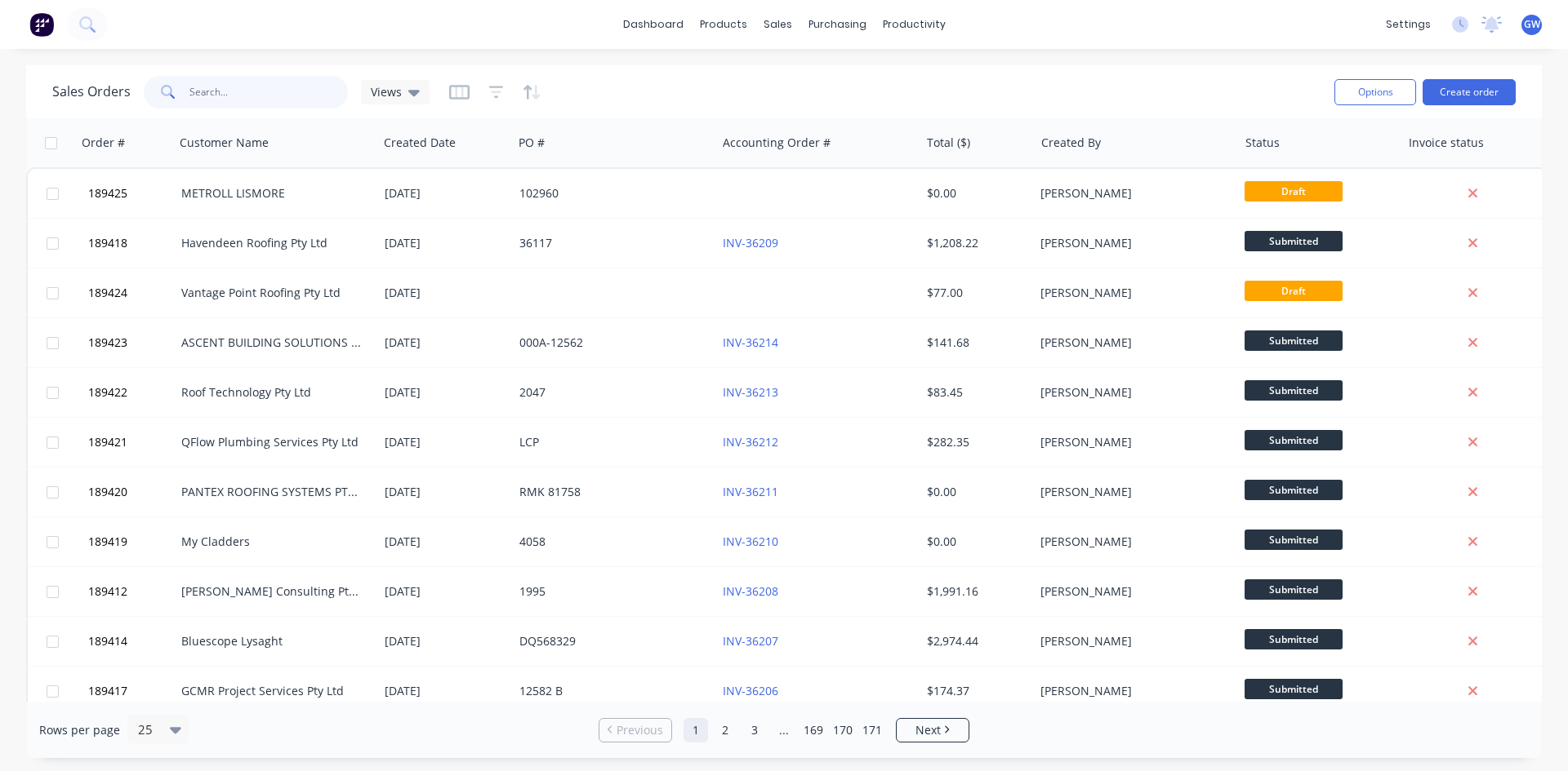
click at [225, 76] on input "text" at bounding box center [269, 91] width 159 height 32
type input "186739"
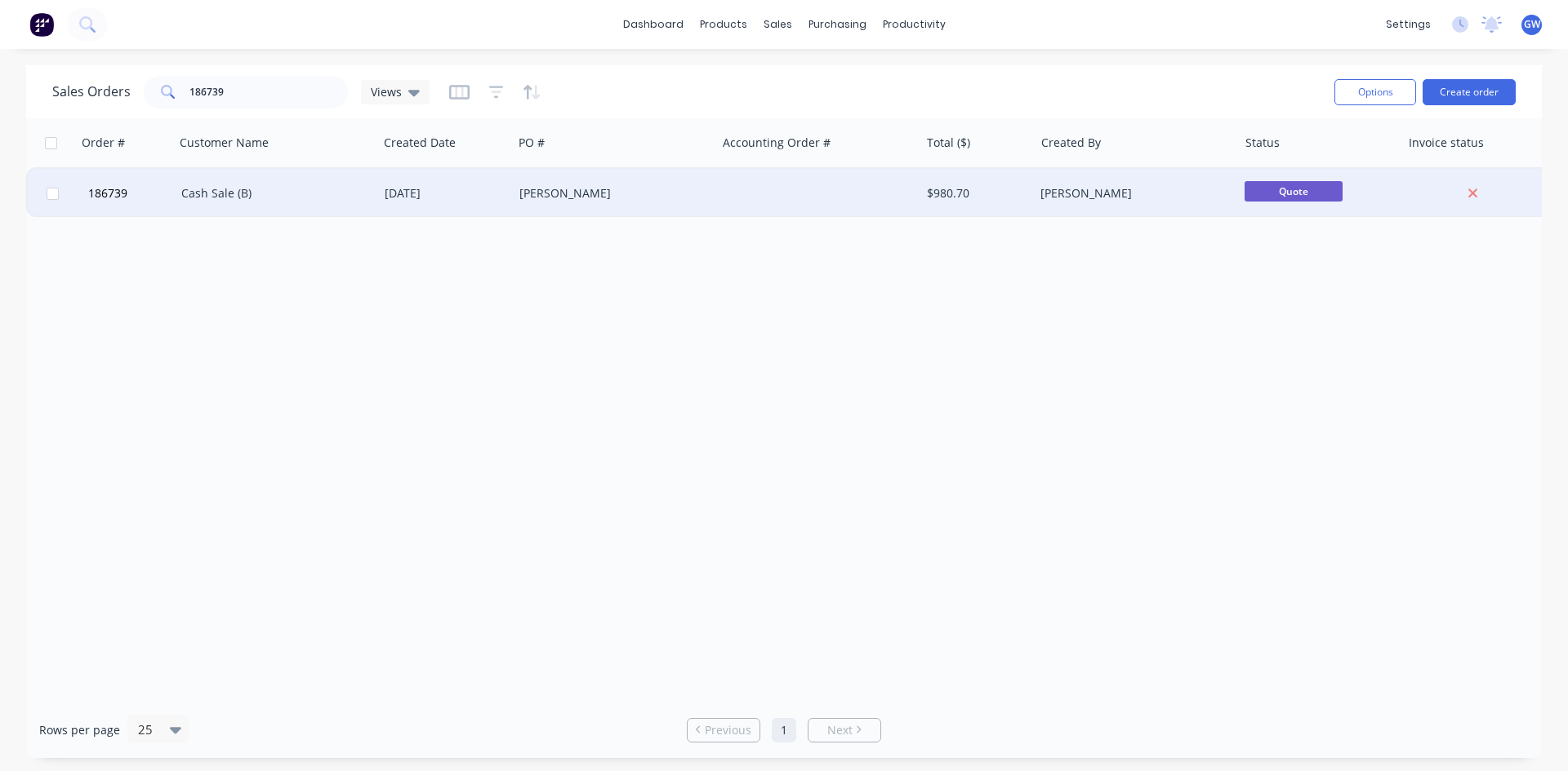
click at [778, 188] on div at bounding box center [817, 193] width 203 height 49
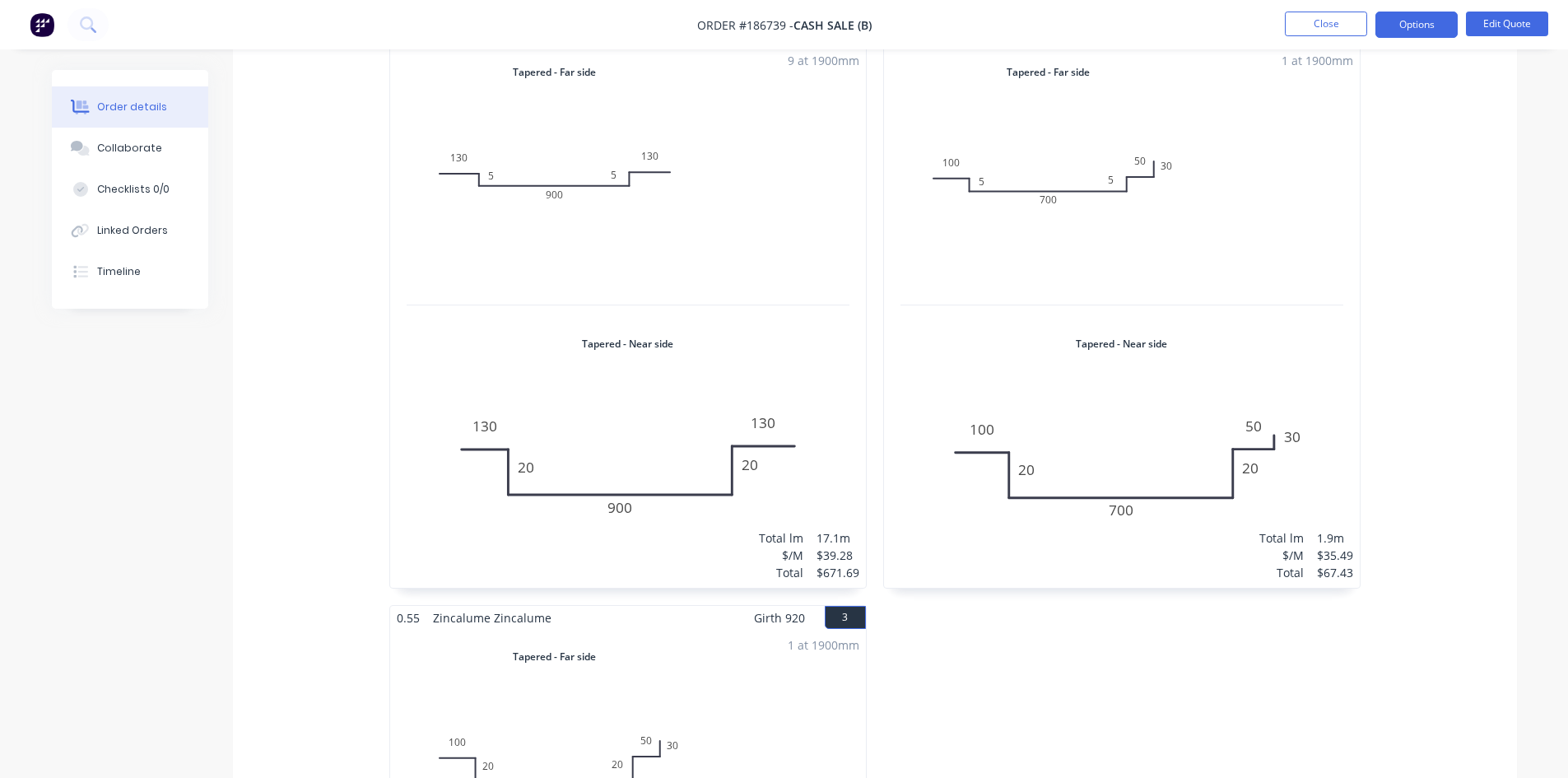
scroll to position [213, 0]
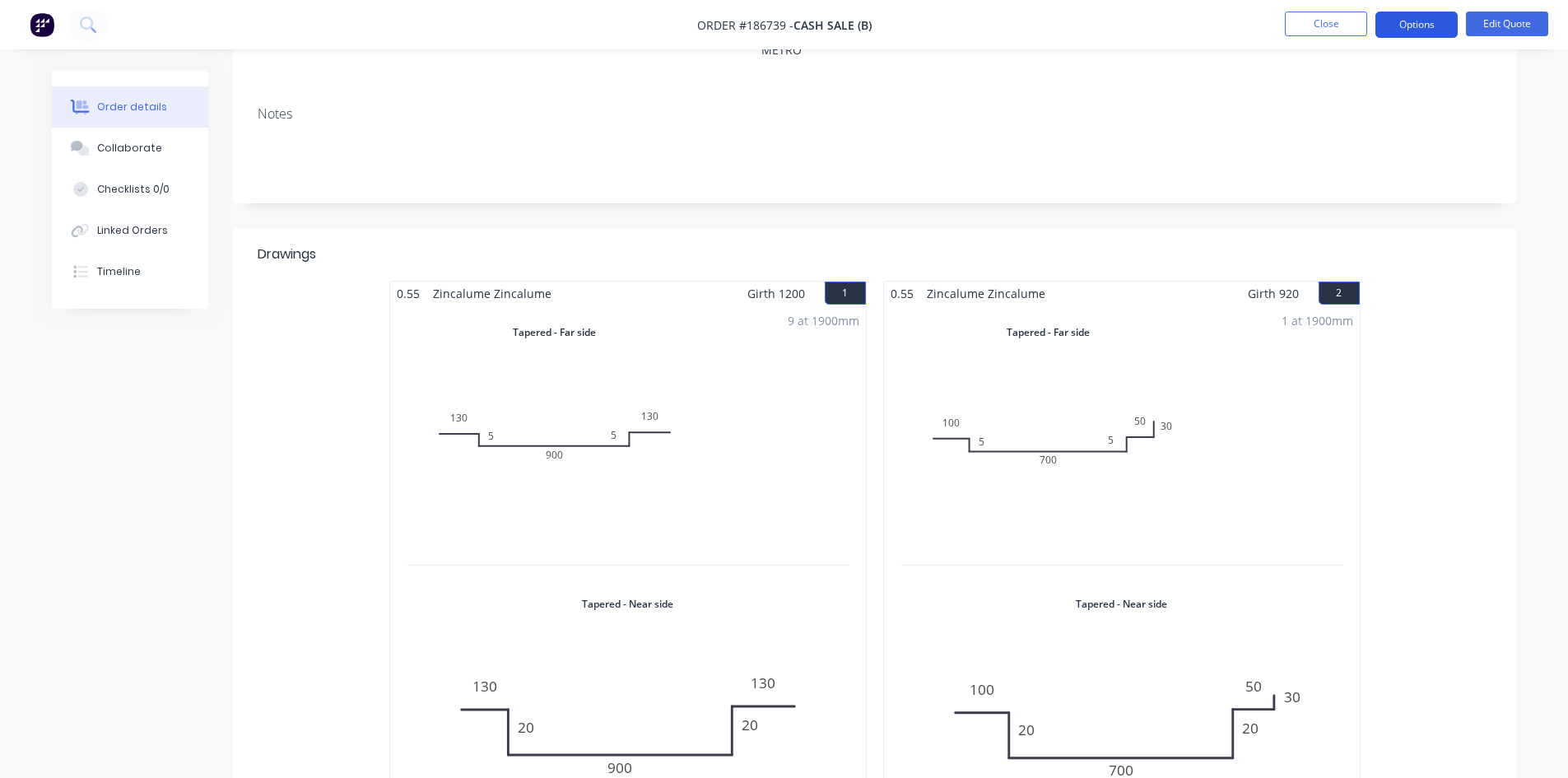
click at [1413, 22] on button "Options" at bounding box center [1416, 25] width 82 height 27
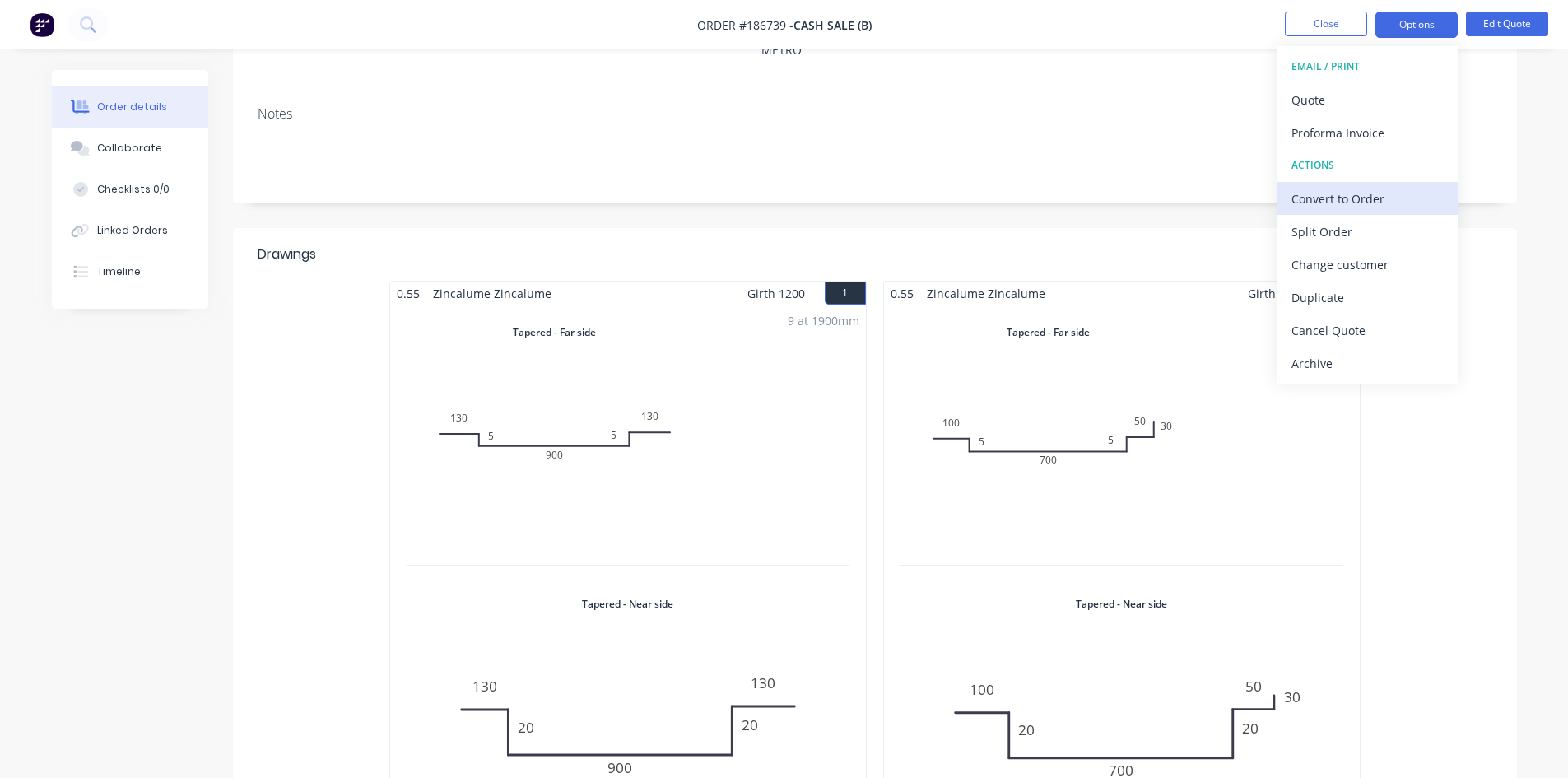
click at [1378, 201] on div "Convert to Order" at bounding box center [1367, 199] width 152 height 24
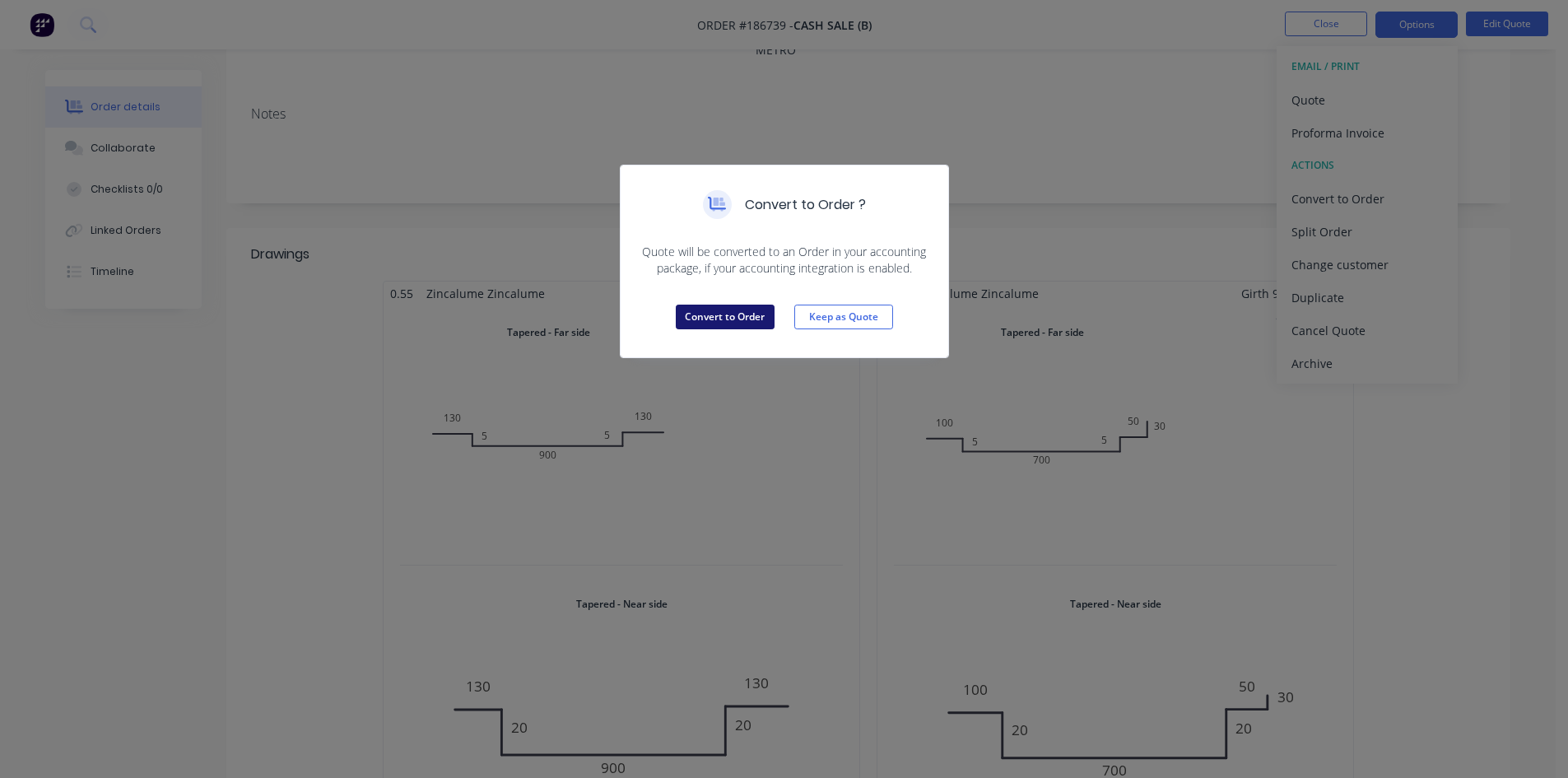
click at [733, 311] on button "Convert to Order" at bounding box center [725, 316] width 99 height 25
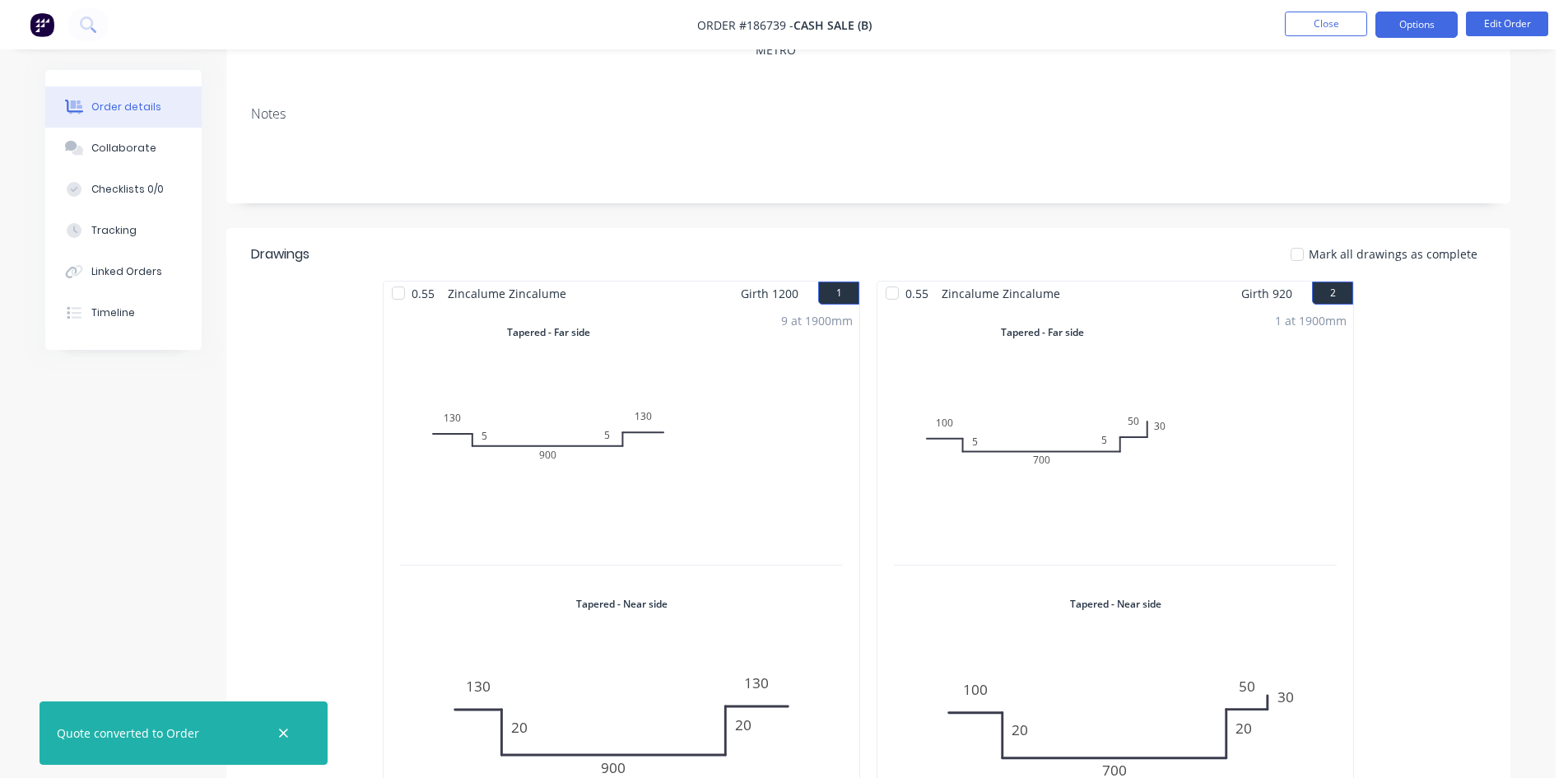
click at [1427, 17] on button "Options" at bounding box center [1416, 25] width 82 height 27
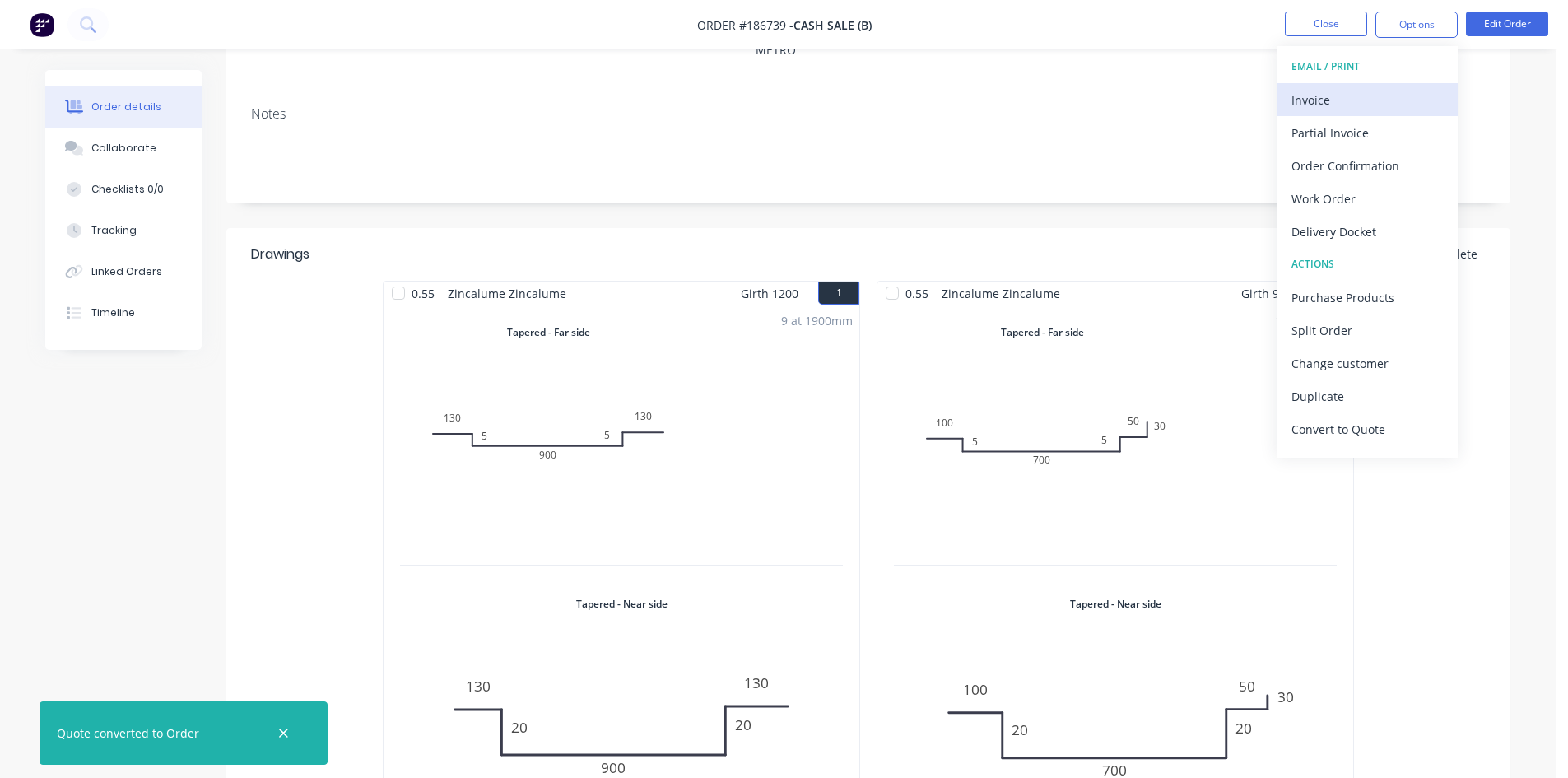
click at [1382, 99] on div "Invoice" at bounding box center [1367, 100] width 152 height 24
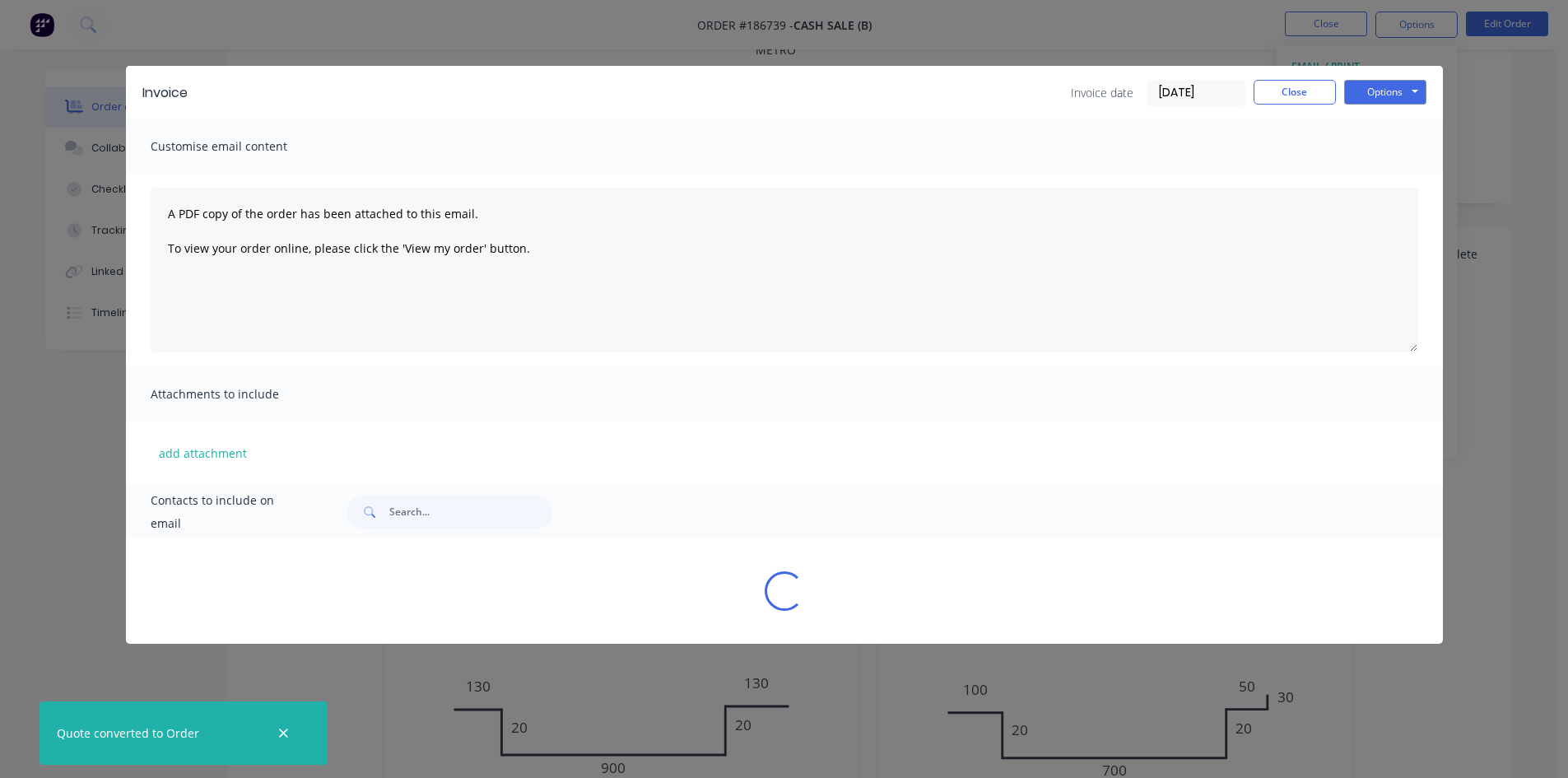
click at [1385, 115] on div "Invoice Invoice date 11/08/25 Close Options Preview Print Email" at bounding box center [784, 92] width 1317 height 54
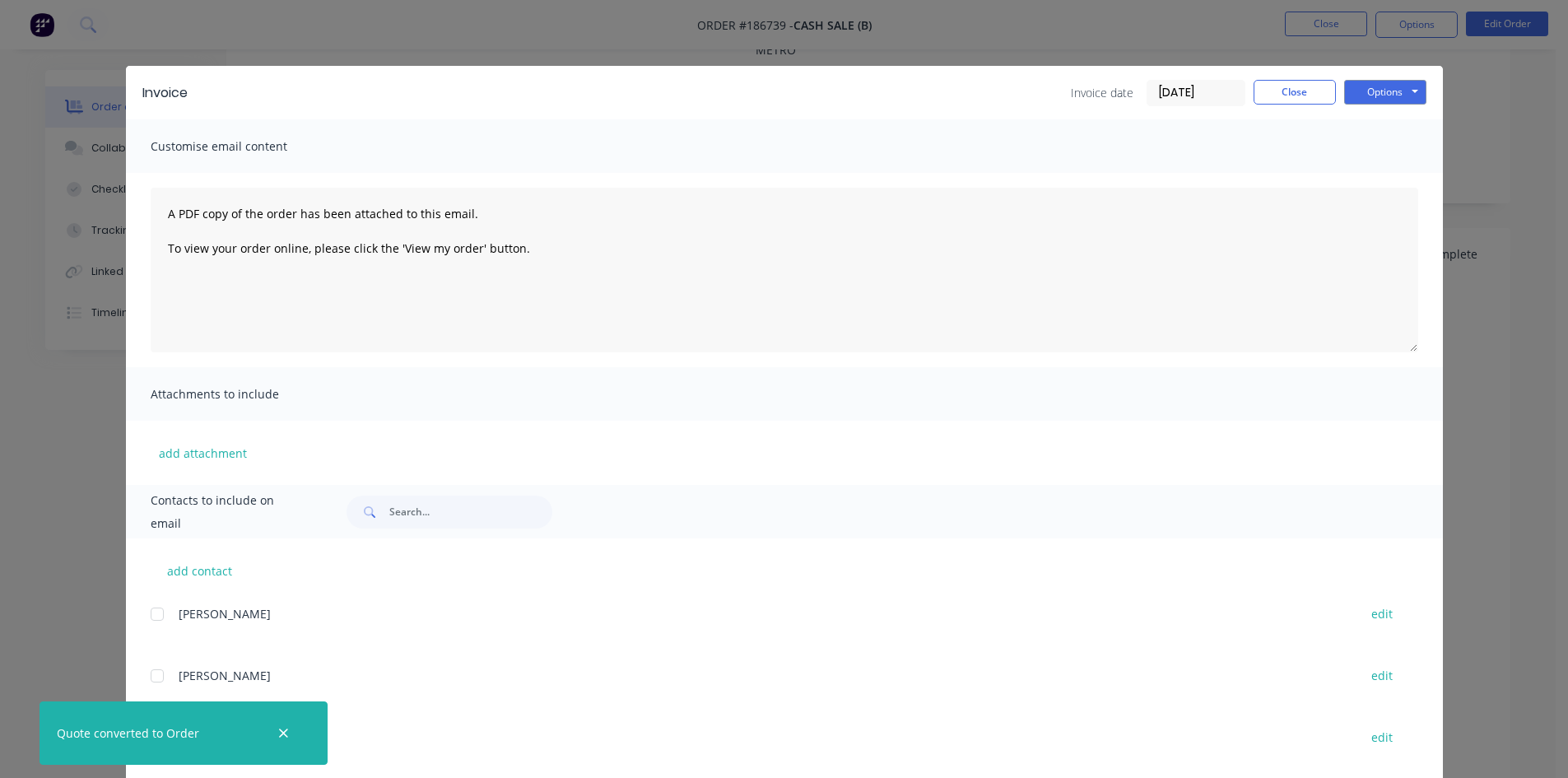
click at [1391, 109] on div "Invoice Invoice date 11/08/25 Close Options Preview Print Email" at bounding box center [784, 92] width 1317 height 54
click at [1388, 88] on button "Options" at bounding box center [1385, 92] width 82 height 25
click at [1399, 154] on button "Print" at bounding box center [1397, 148] width 105 height 27
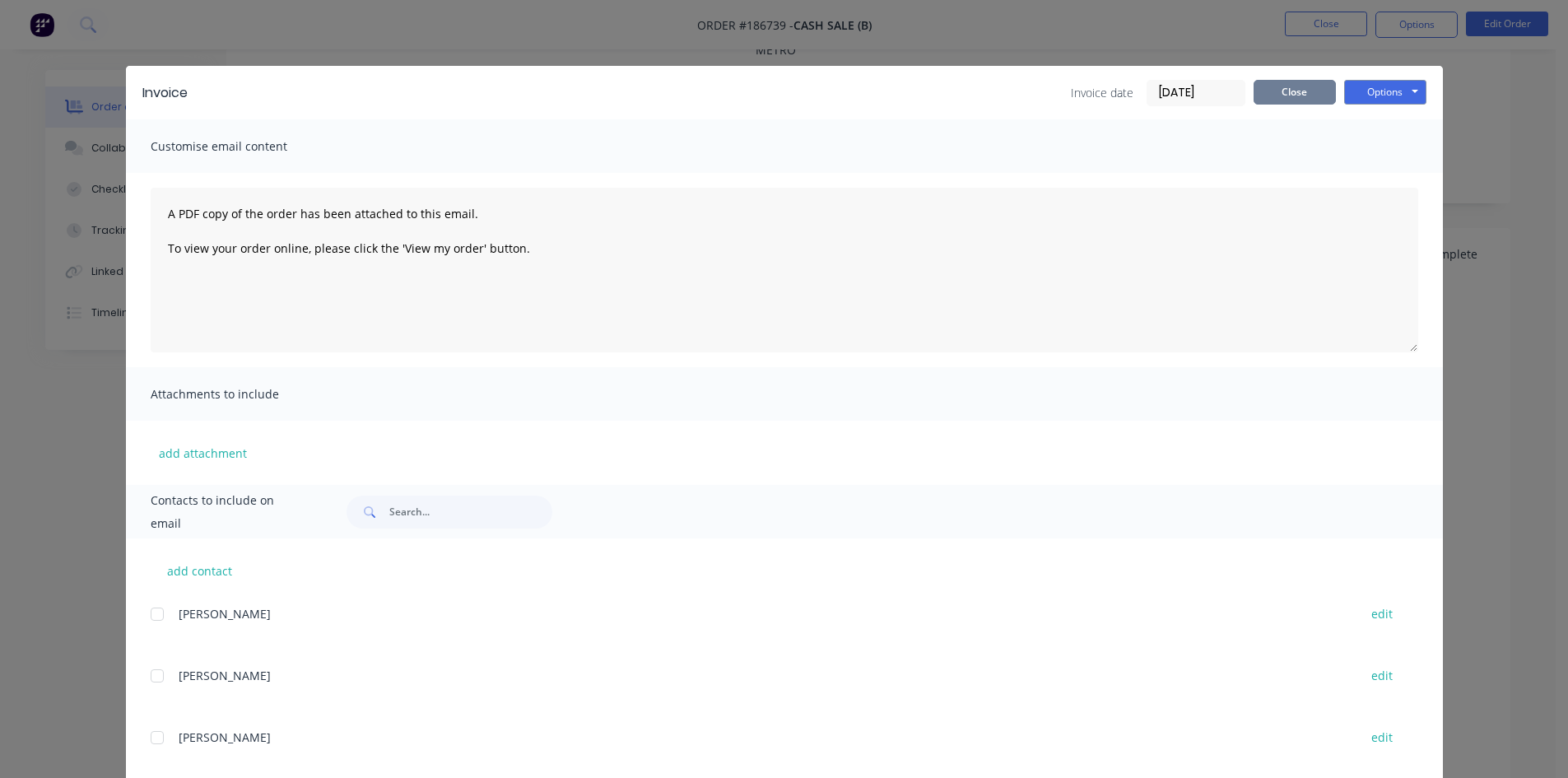
click at [1284, 81] on button "Close" at bounding box center [1295, 92] width 82 height 25
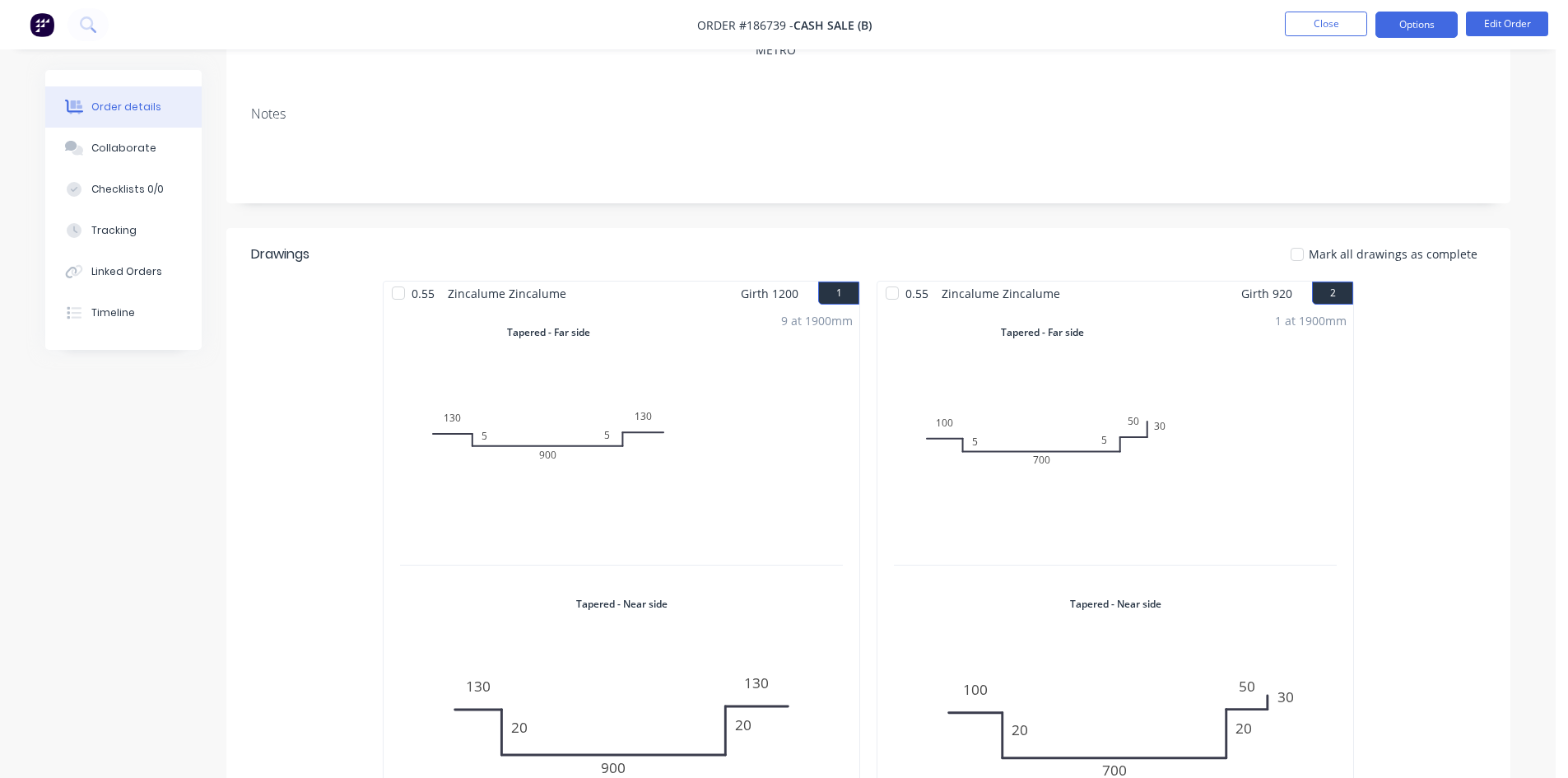
click at [1416, 19] on button "Options" at bounding box center [1416, 25] width 82 height 27
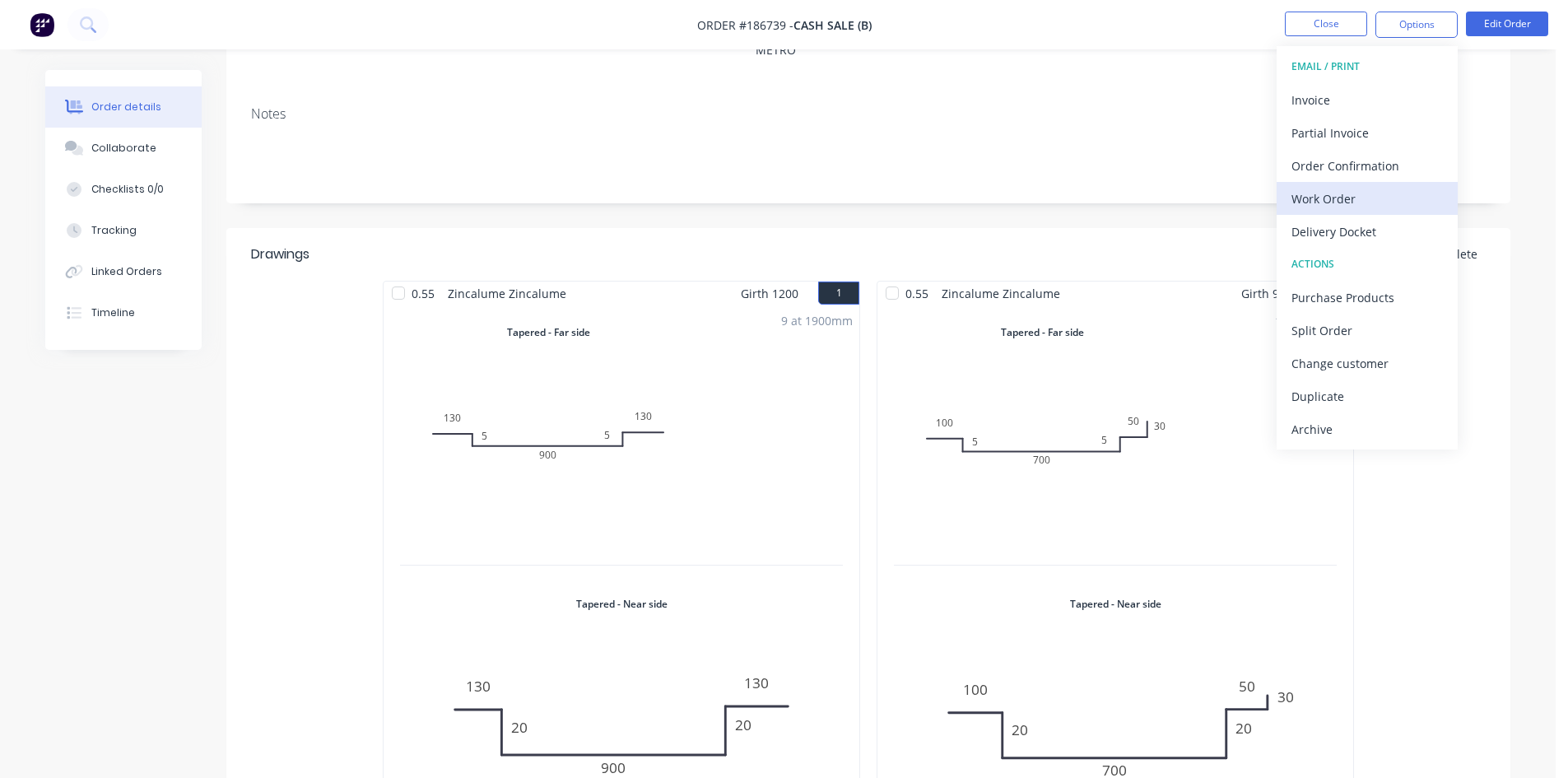
click at [1355, 198] on div "Work Order" at bounding box center [1367, 199] width 152 height 24
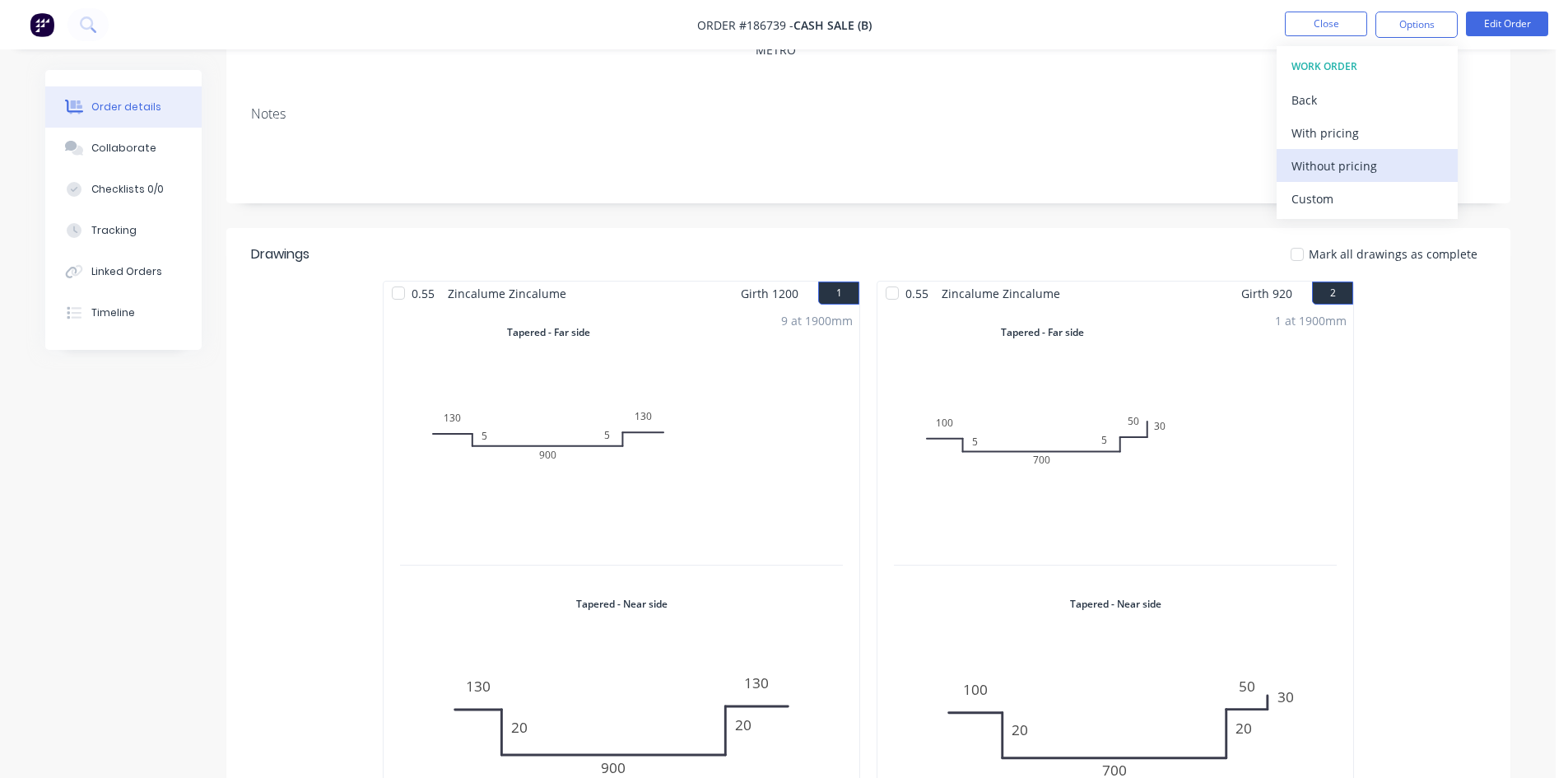
click at [1361, 170] on div "Without pricing" at bounding box center [1367, 166] width 152 height 24
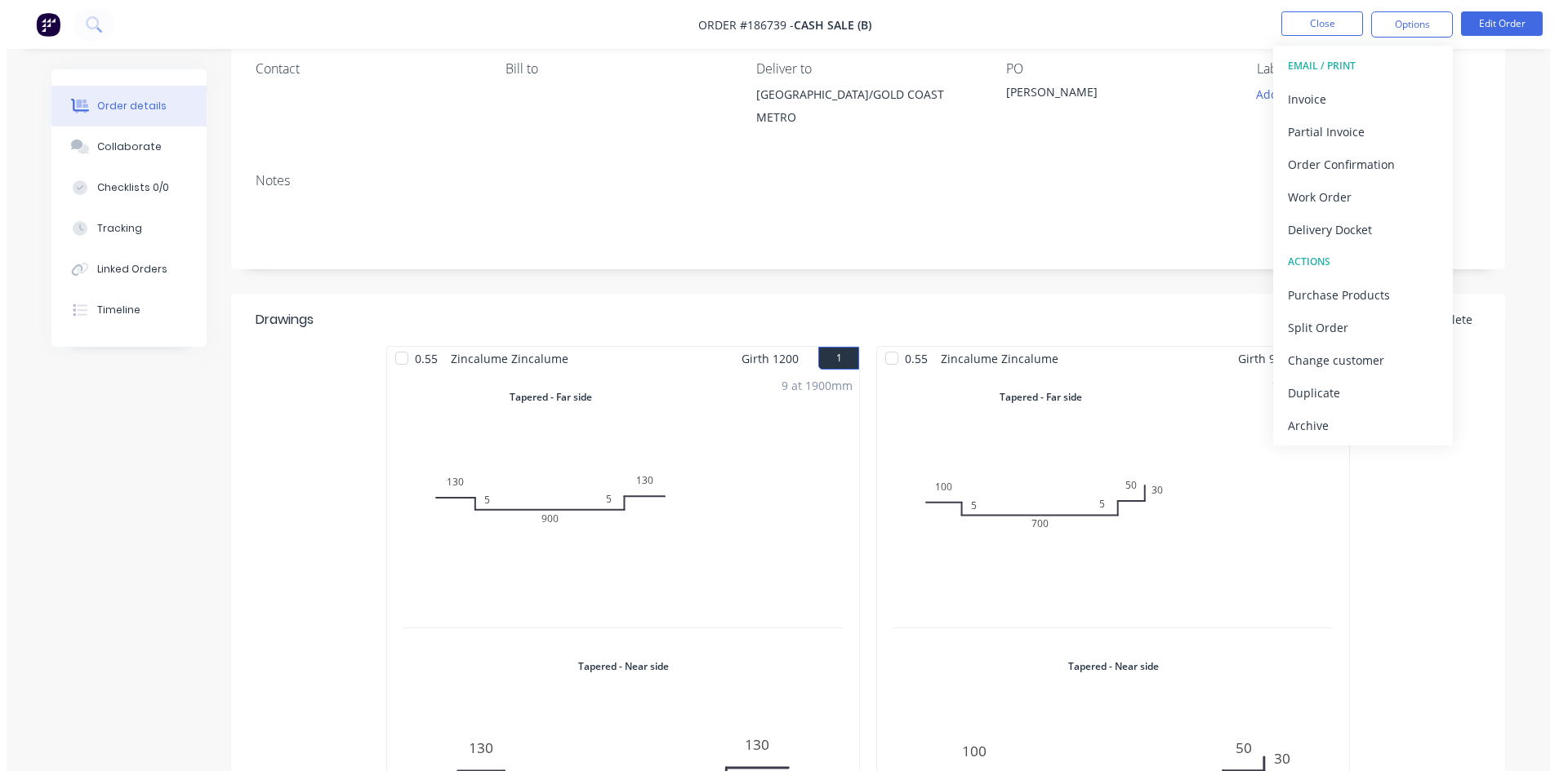
scroll to position [0, 0]
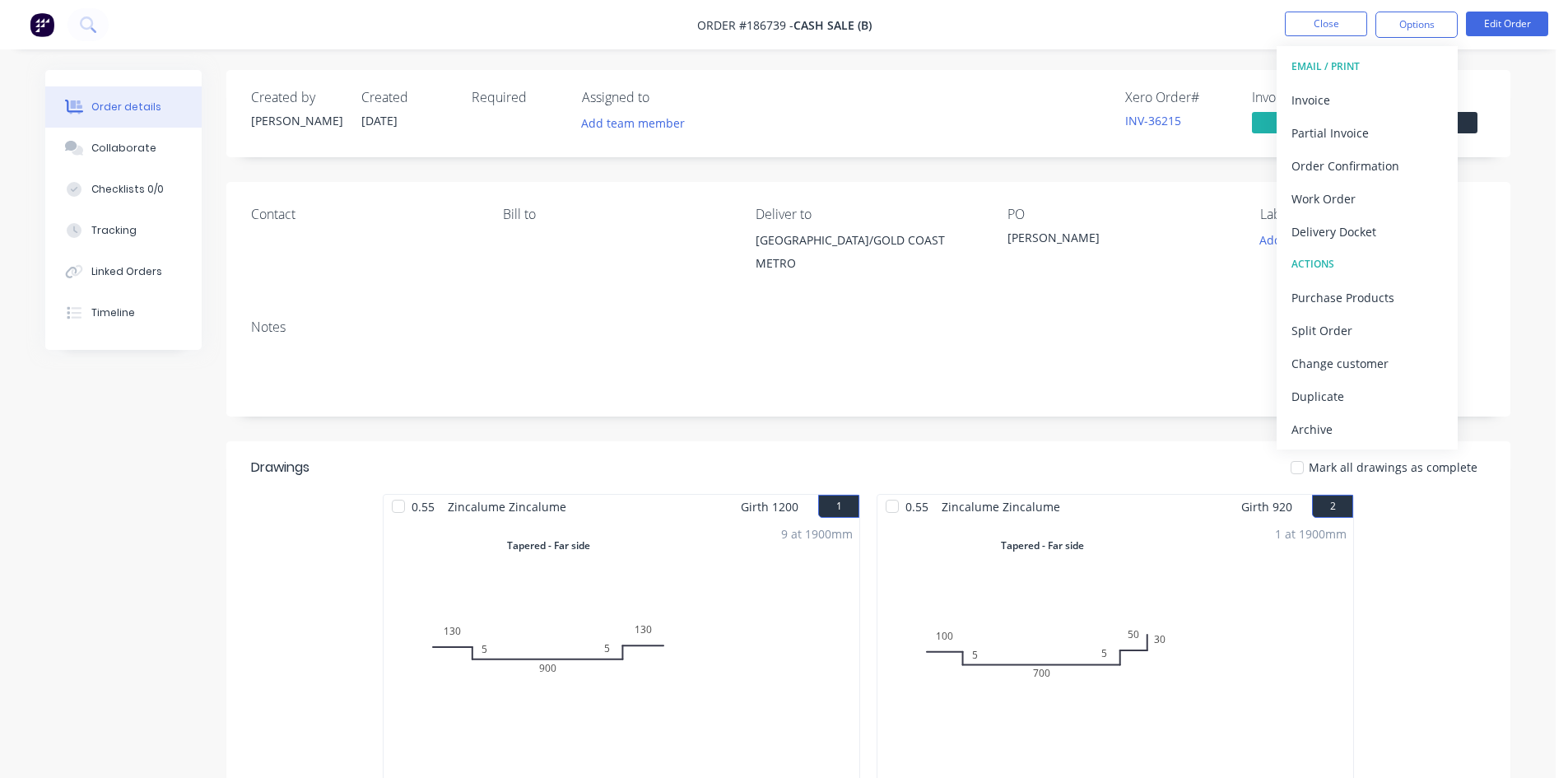
click at [1050, 104] on div "Created by Michael Created 11/07/25 Required Assigned to Add team member Xero O…" at bounding box center [869, 114] width 1284 height 87
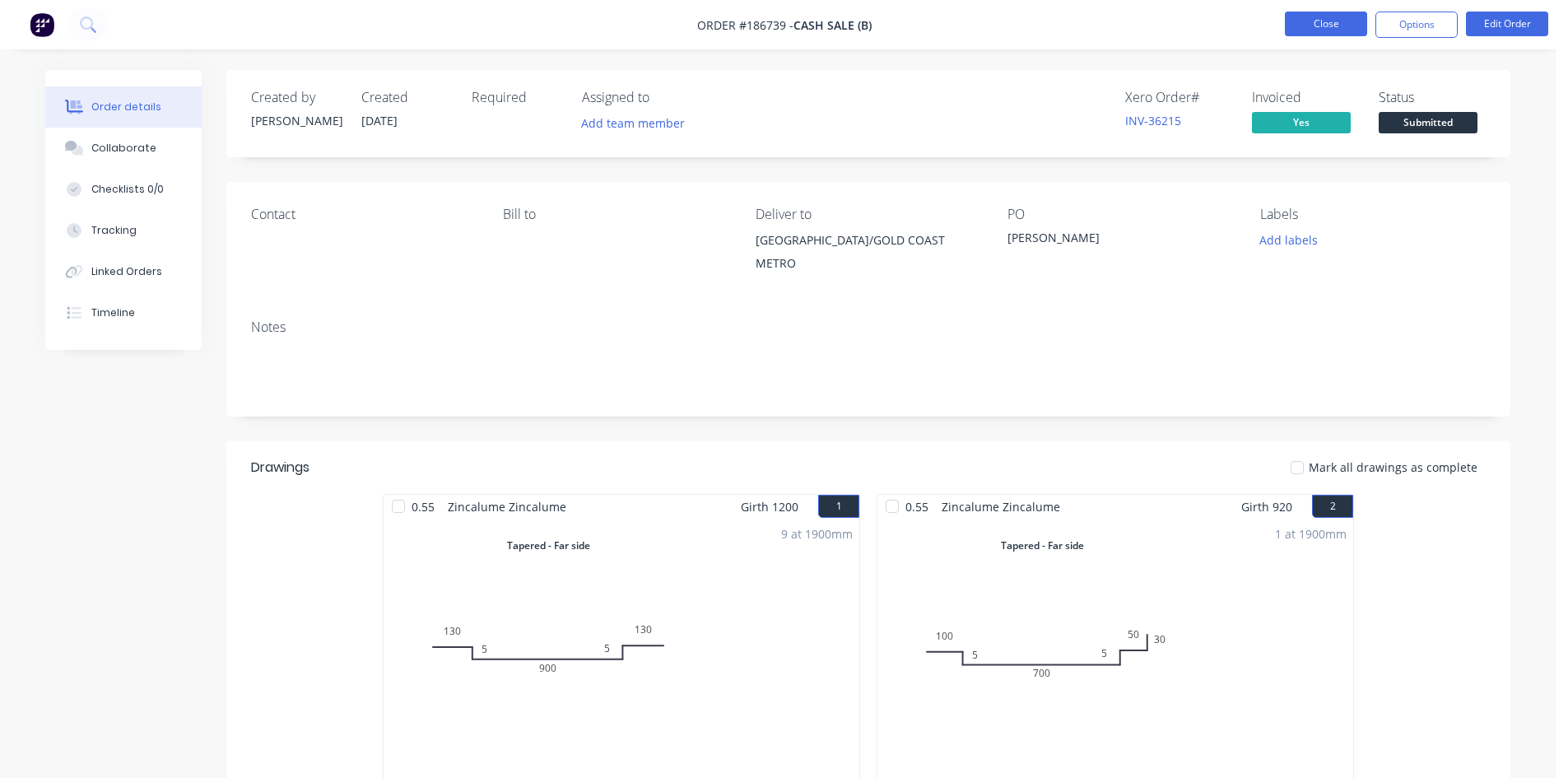
click at [1342, 32] on button "Close" at bounding box center [1325, 24] width 82 height 25
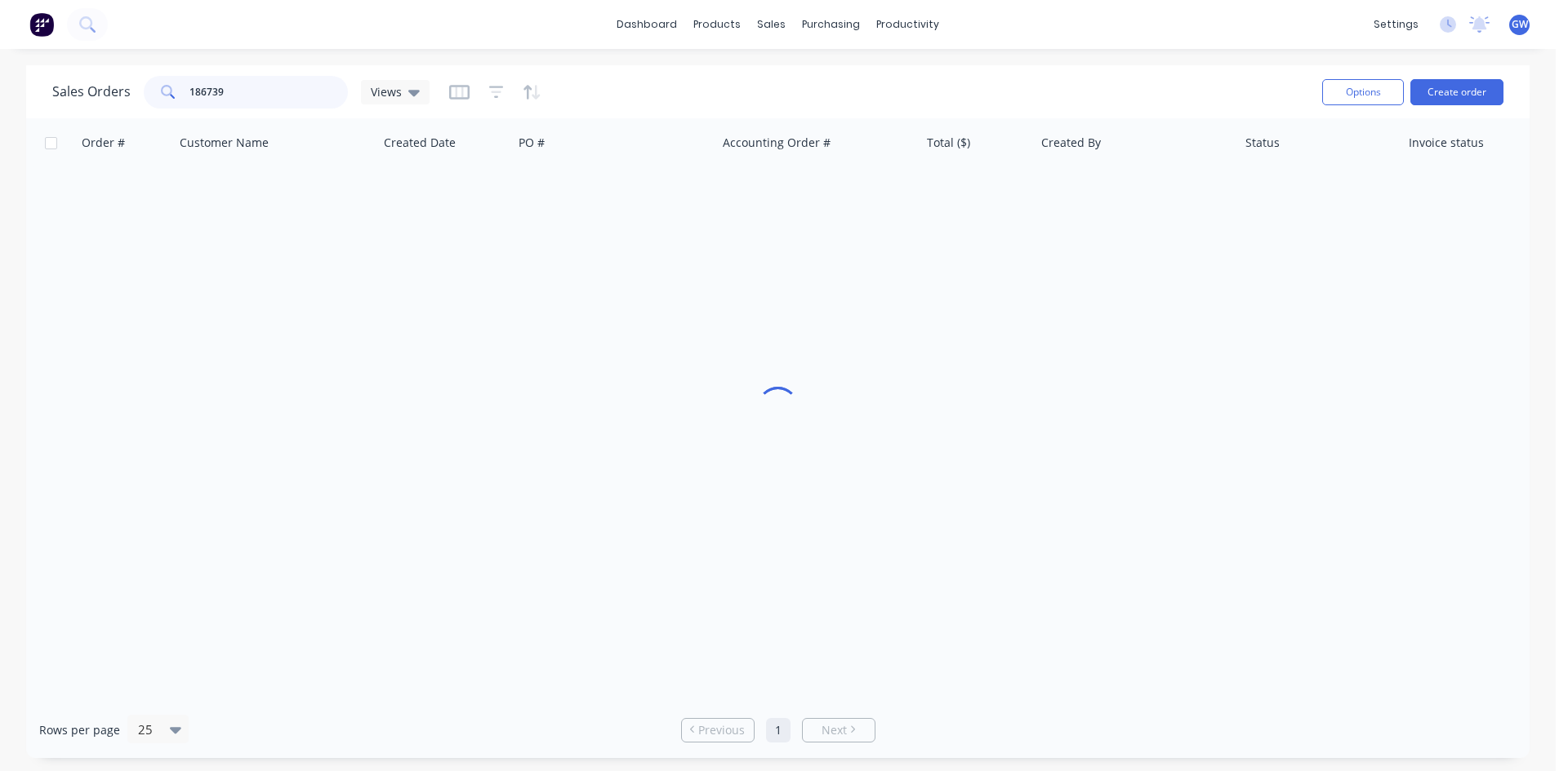
drag, startPoint x: 296, startPoint y: 80, endPoint x: 107, endPoint y: 80, distance: 189.0
click at [107, 80] on div "Sales Orders 186739 Views" at bounding box center [241, 91] width 377 height 32
type input "189250"
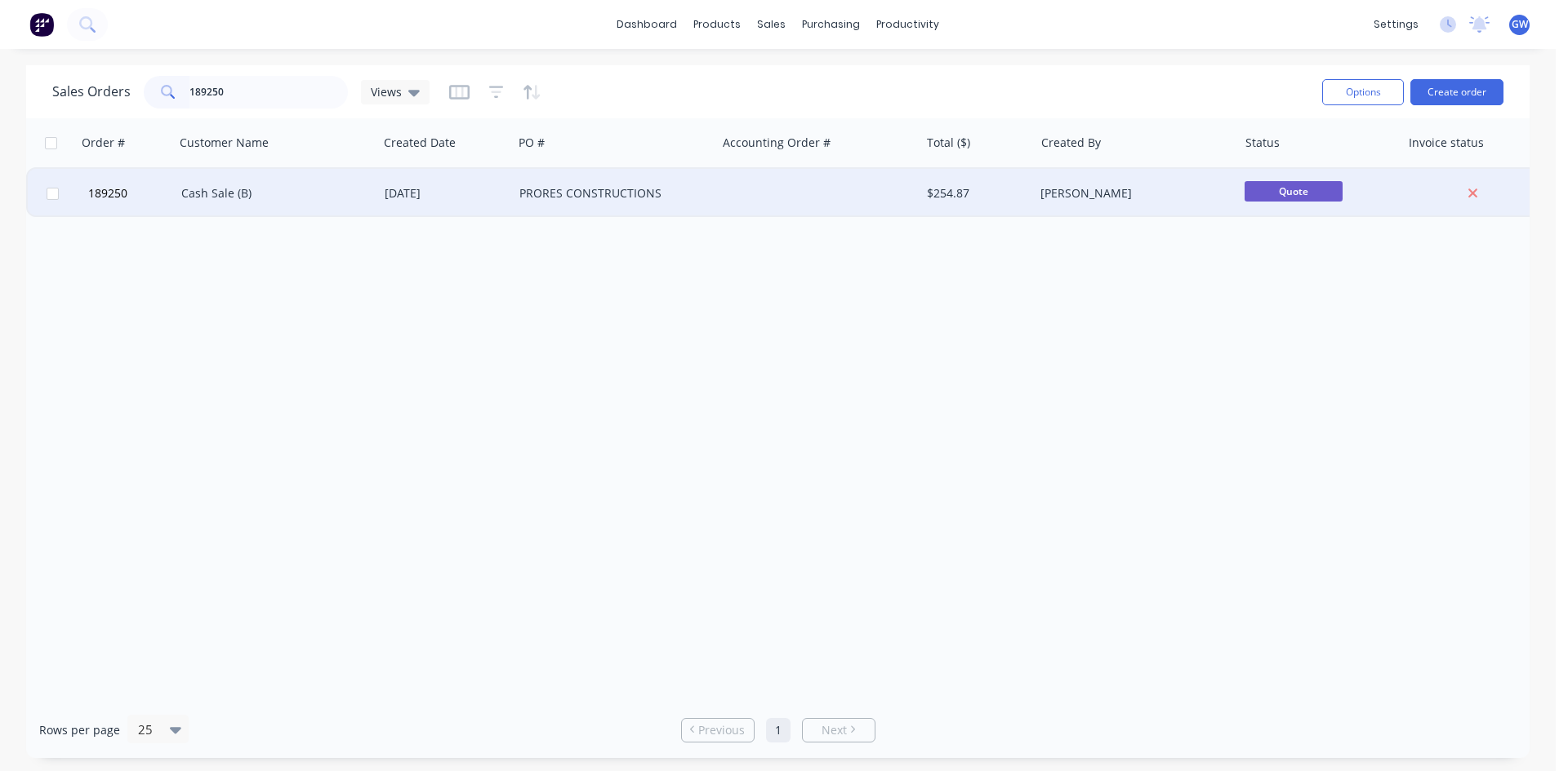
click at [845, 184] on div at bounding box center [817, 193] width 203 height 49
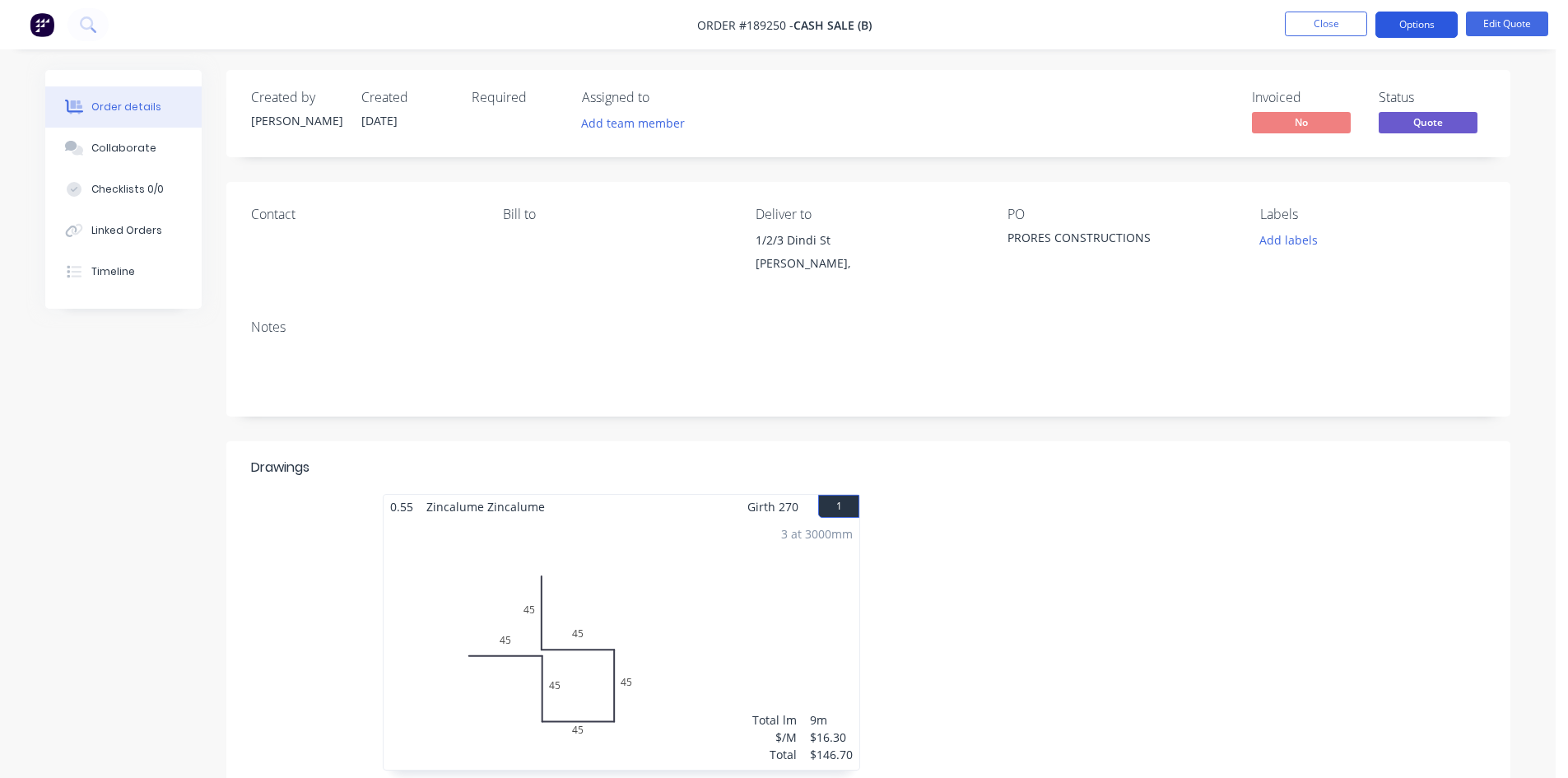
click at [1429, 14] on button "Options" at bounding box center [1416, 25] width 82 height 27
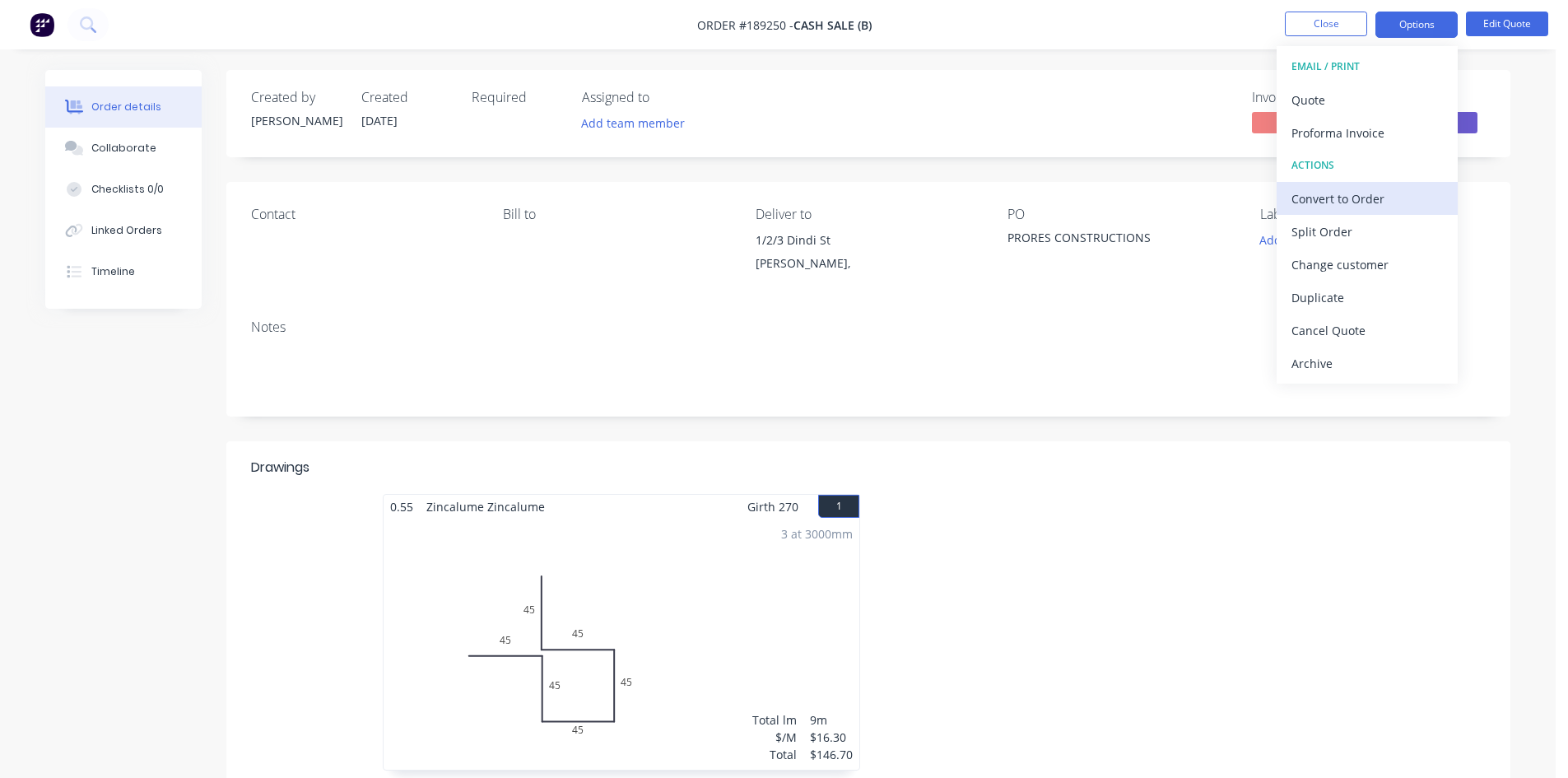
click at [1342, 192] on div "Convert to Order" at bounding box center [1367, 199] width 152 height 24
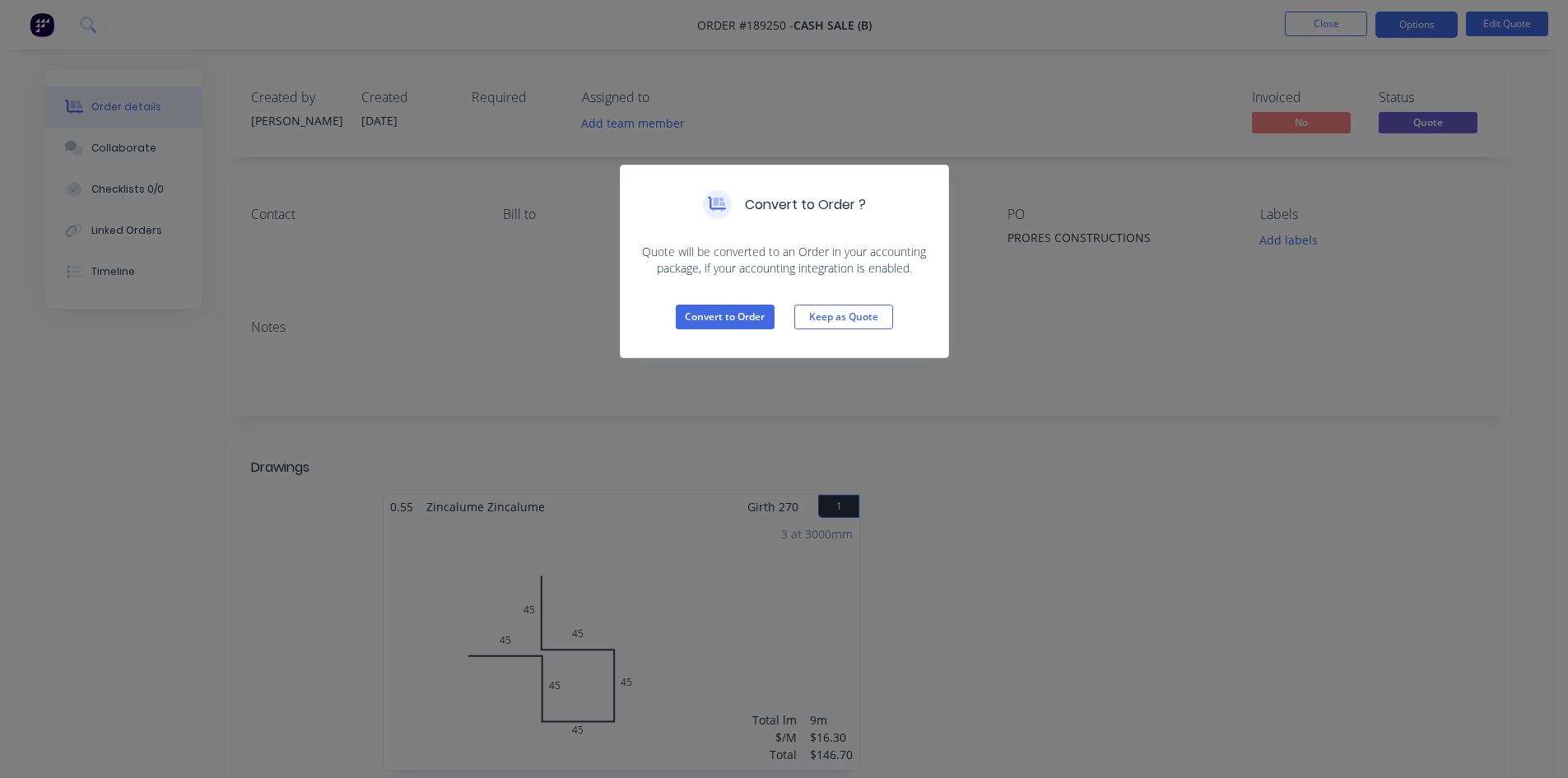
click at [708, 303] on div "Convert to Order Keep as Quote" at bounding box center [784, 316] width 328 height 80
click at [716, 322] on button "Convert to Order" at bounding box center [725, 316] width 99 height 25
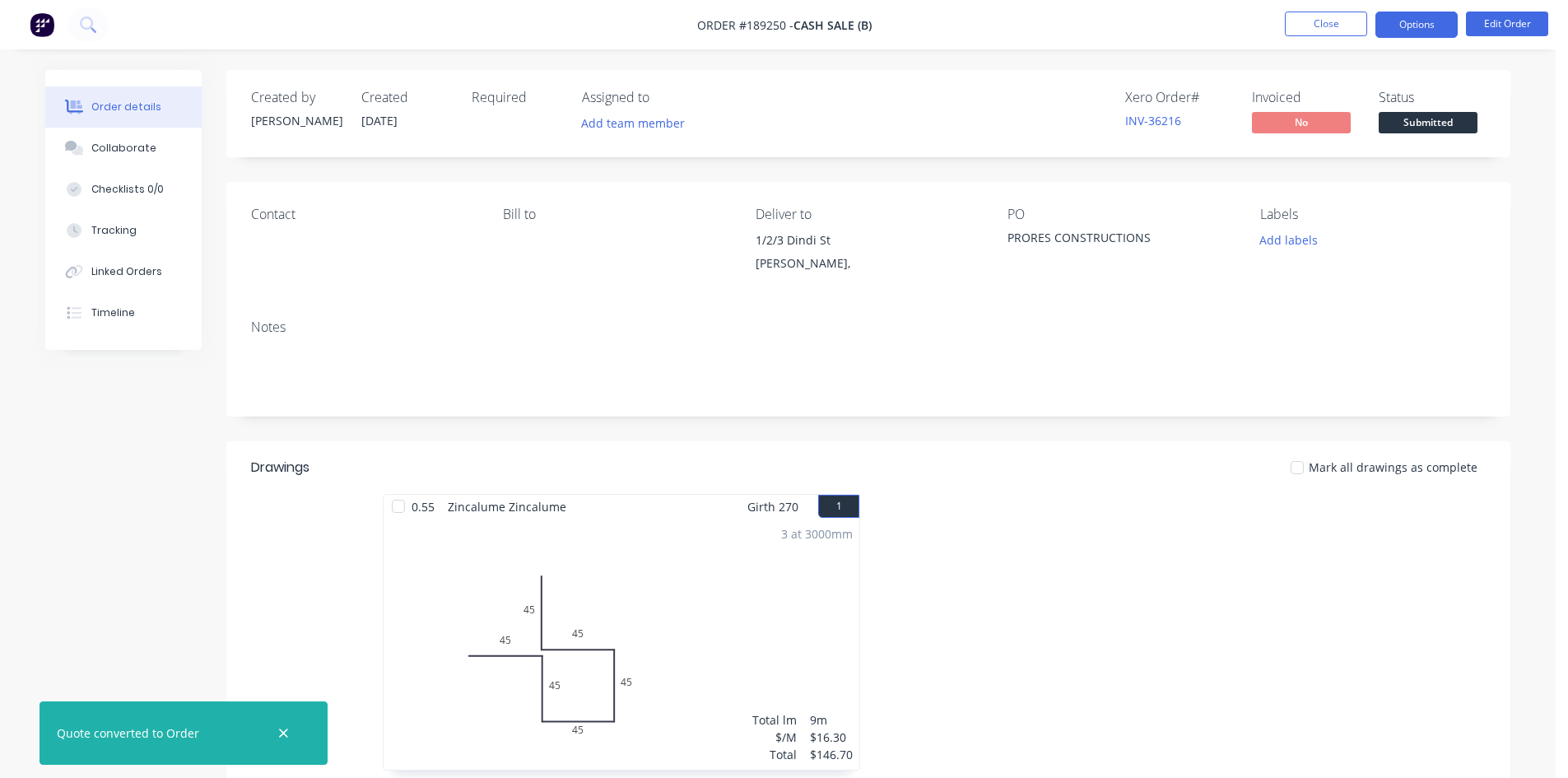
click at [1439, 21] on button "Options" at bounding box center [1416, 25] width 82 height 27
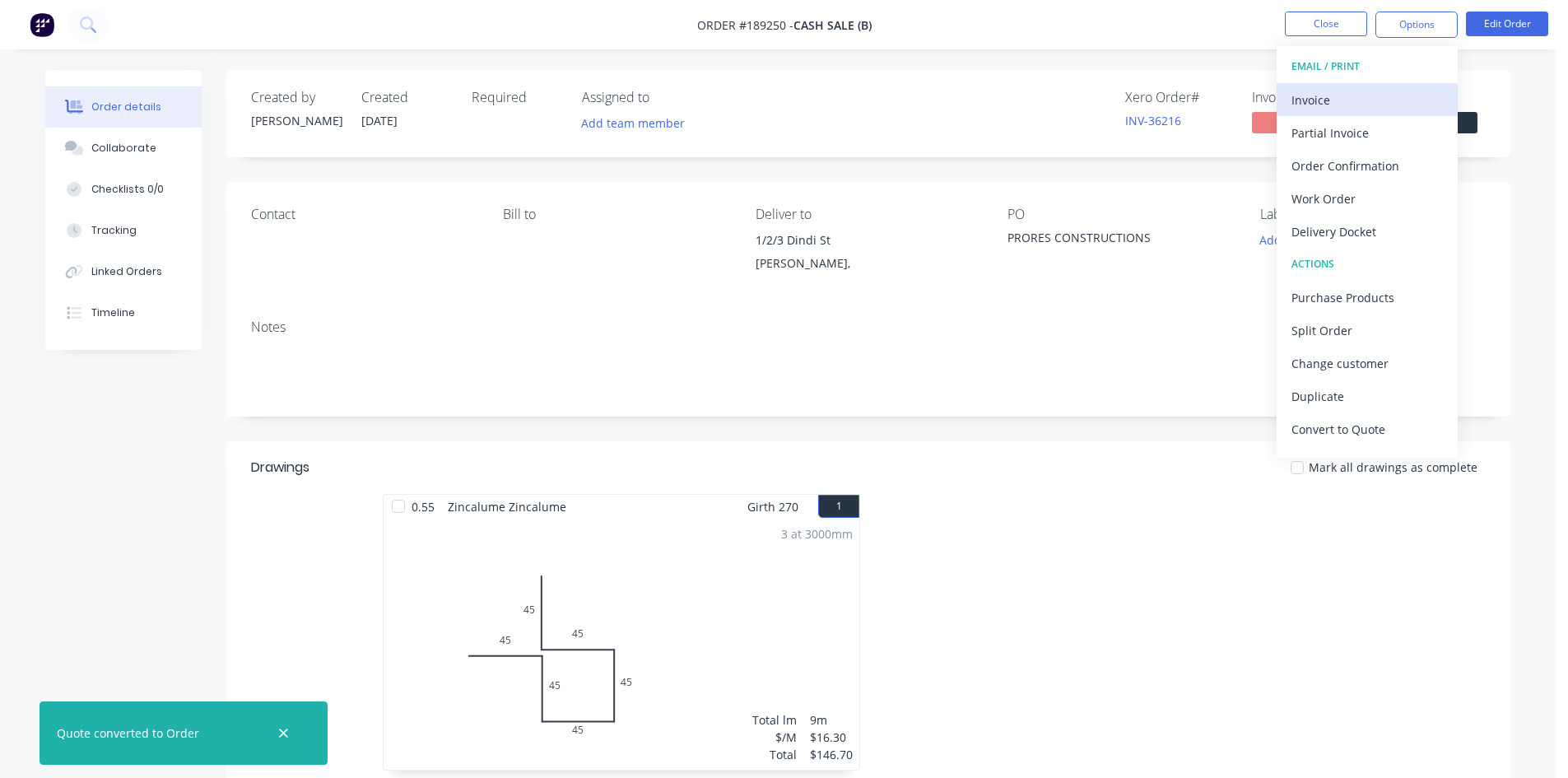
click at [1381, 85] on button "Invoice" at bounding box center [1367, 99] width 181 height 33
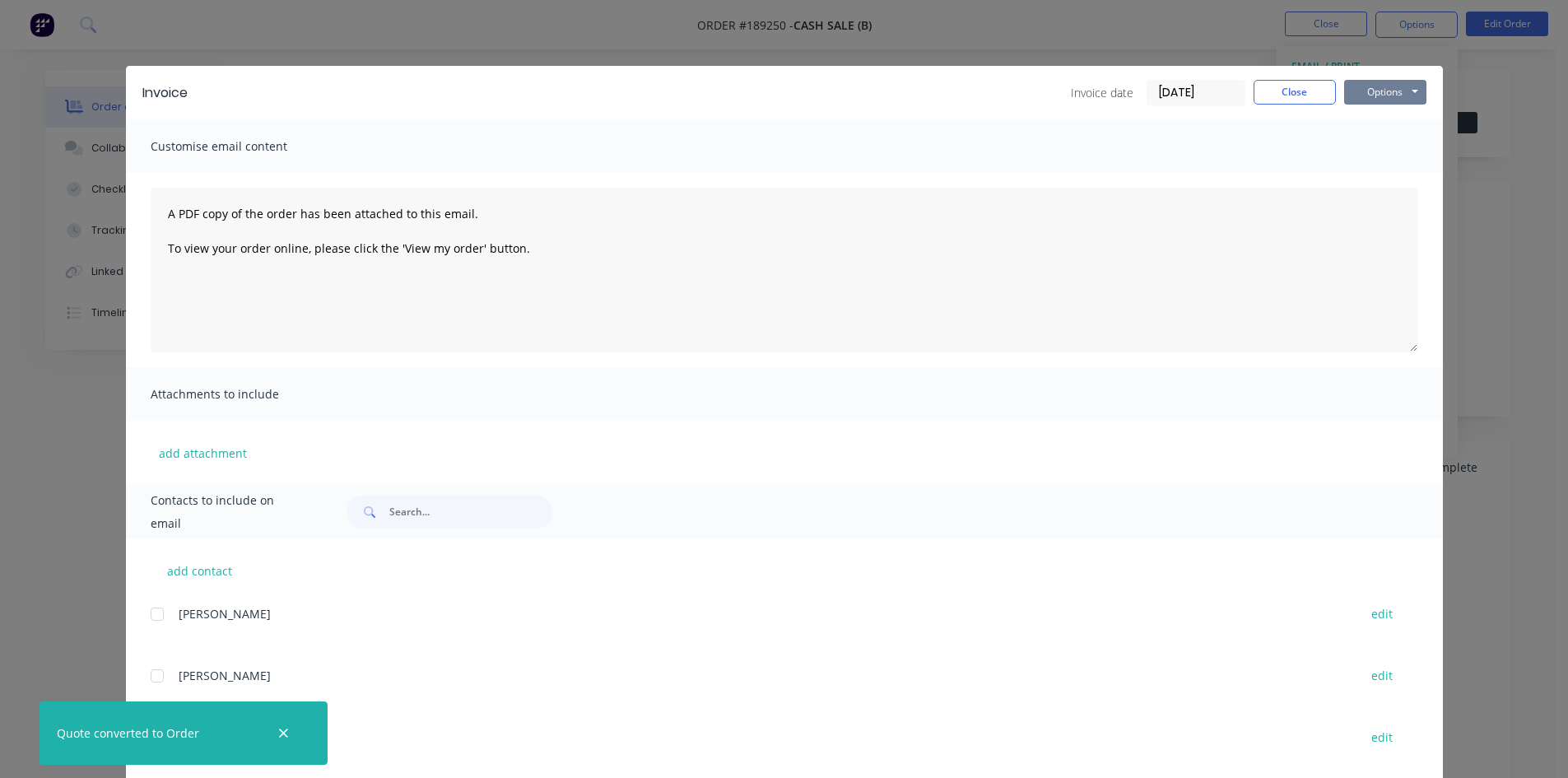
click at [1399, 80] on button "Options" at bounding box center [1385, 92] width 82 height 25
click at [1396, 154] on button "Print" at bounding box center [1397, 148] width 105 height 27
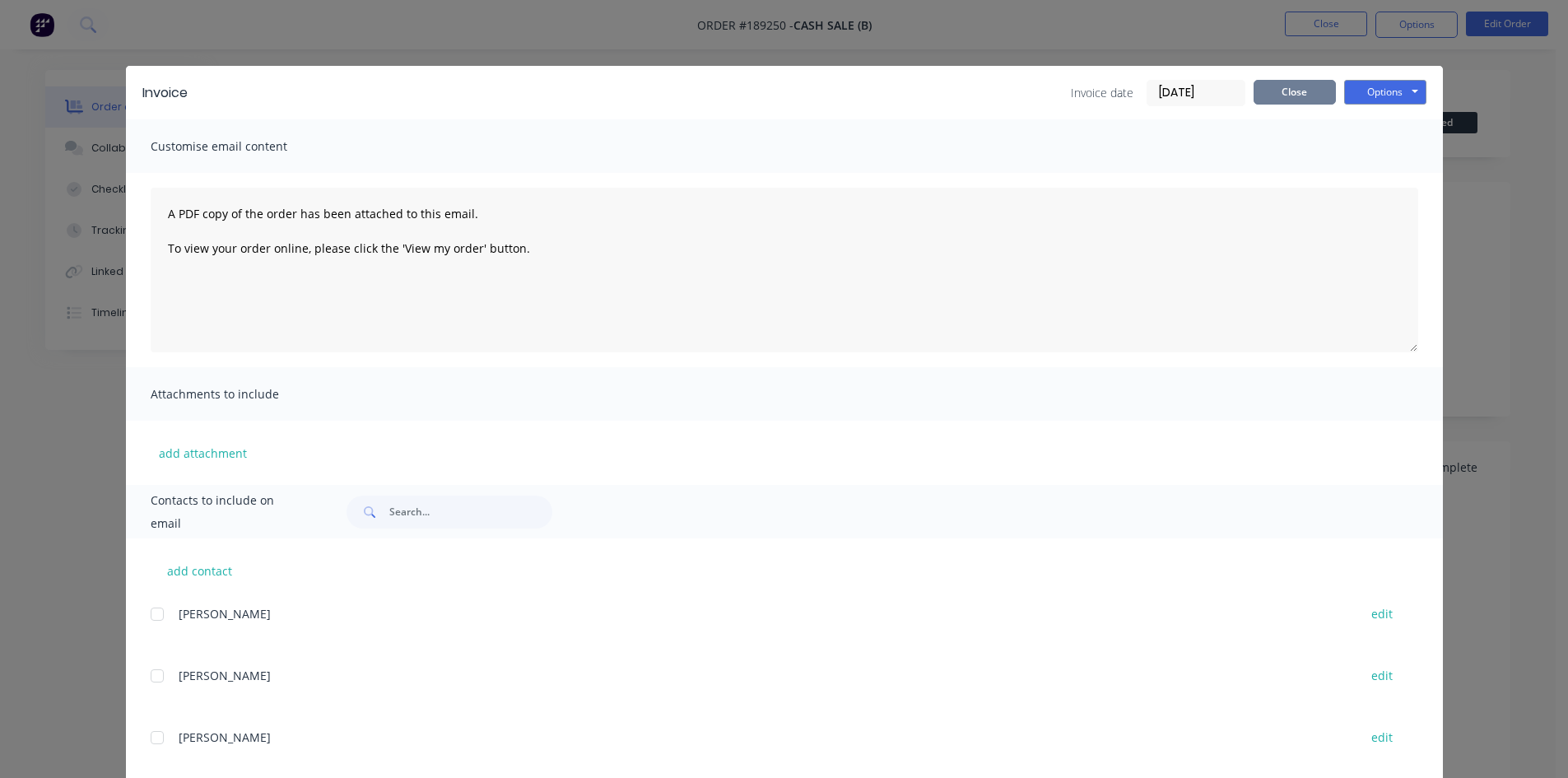
click at [1286, 90] on button "Close" at bounding box center [1295, 92] width 82 height 25
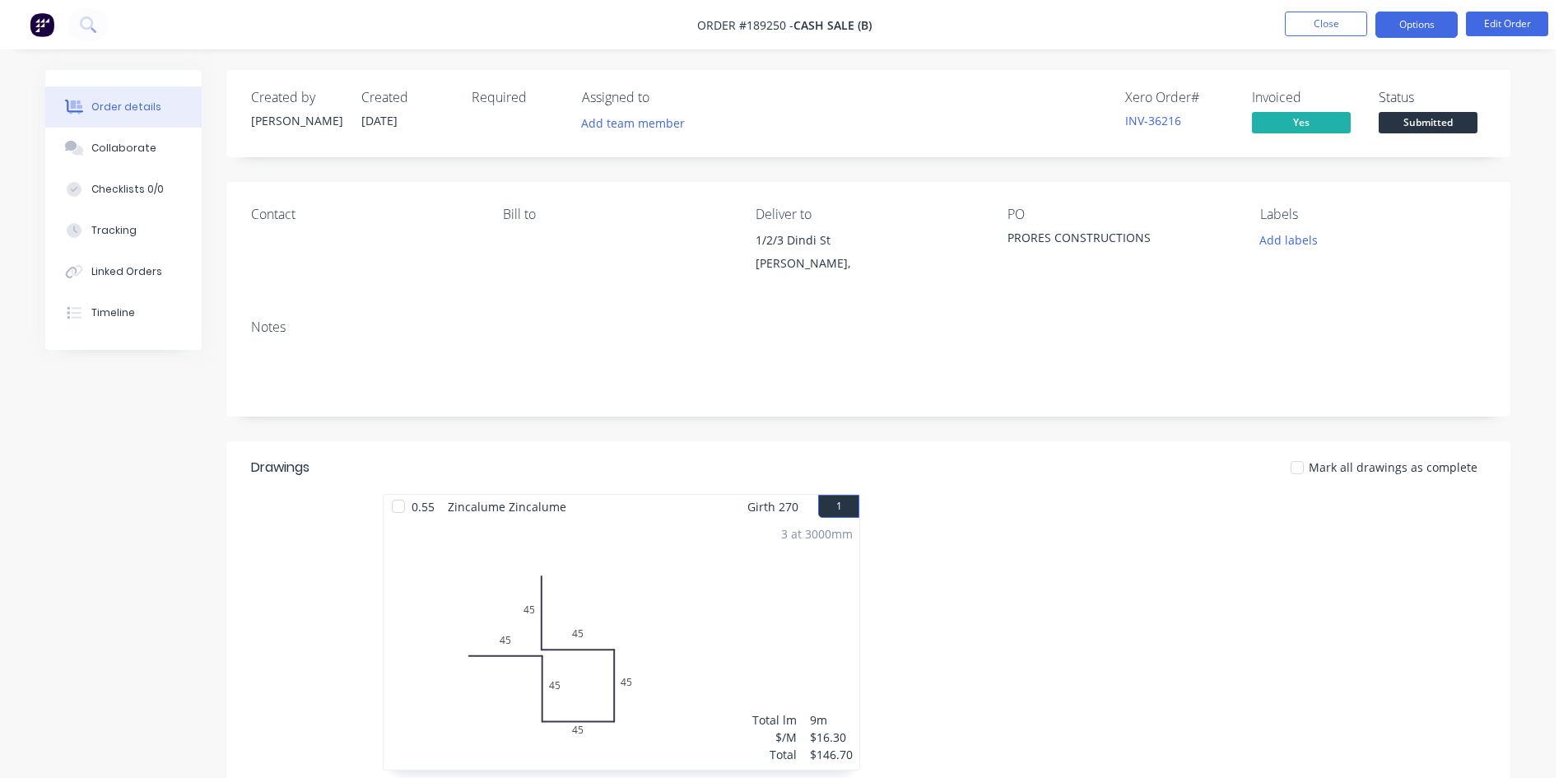
click at [1404, 18] on button "Options" at bounding box center [1416, 25] width 82 height 27
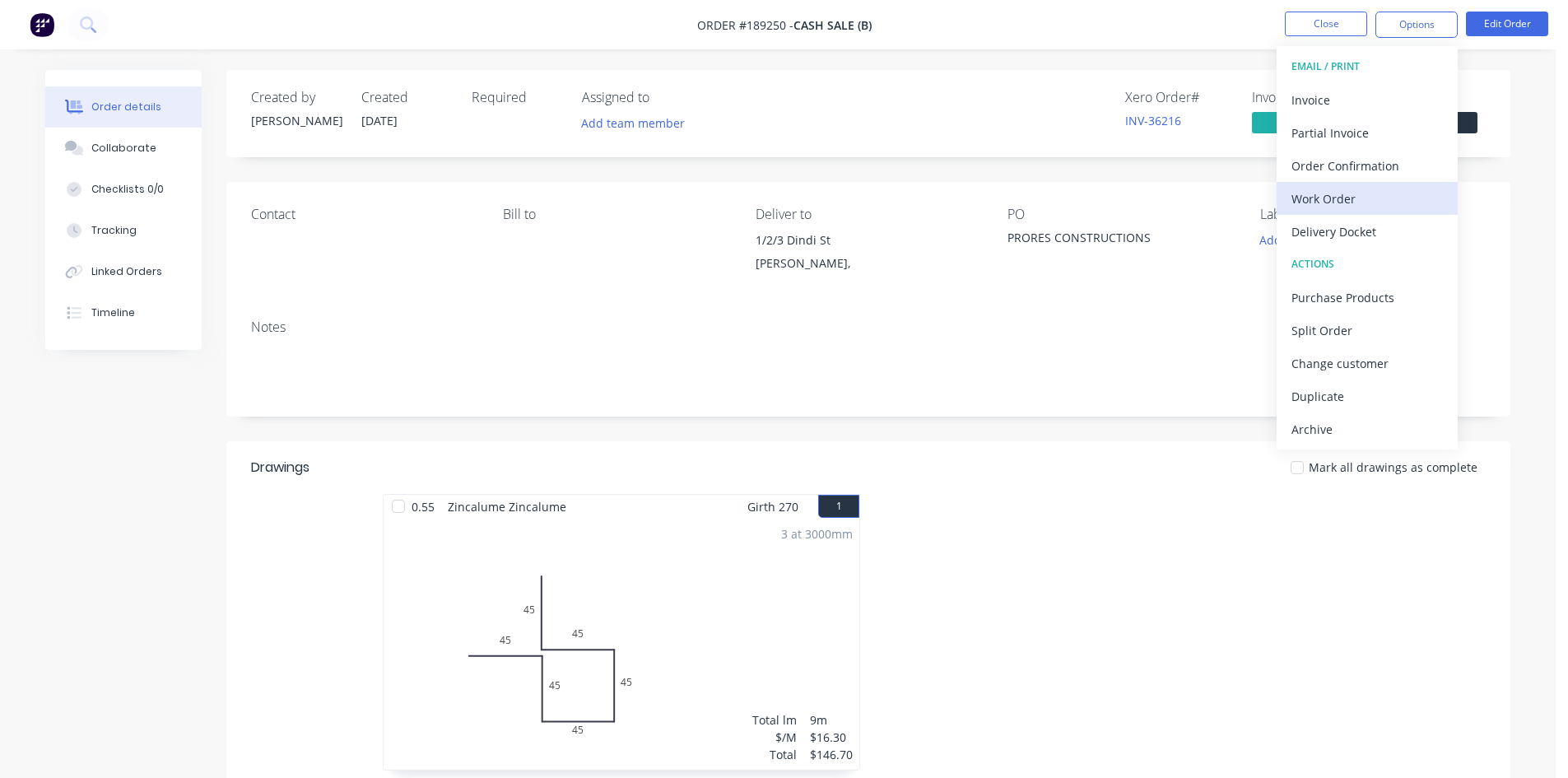
click at [1383, 192] on div "Work Order" at bounding box center [1367, 199] width 152 height 24
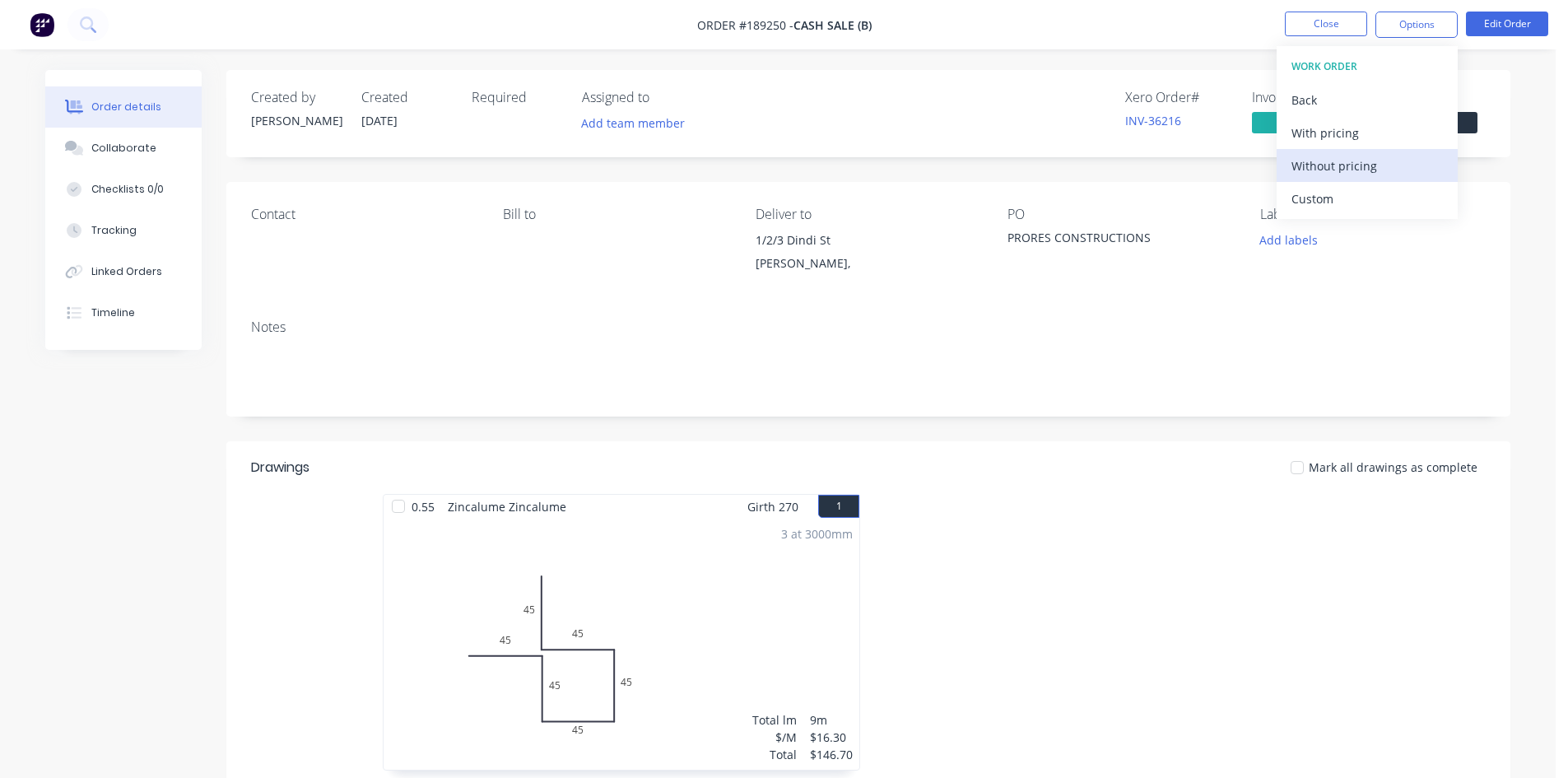
click at [1381, 164] on div "Without pricing" at bounding box center [1367, 166] width 152 height 24
click at [1203, 435] on div "Created by Michael Created 07/08/25 Required Assigned to Add team member Xero O…" at bounding box center [869, 657] width 1284 height 1173
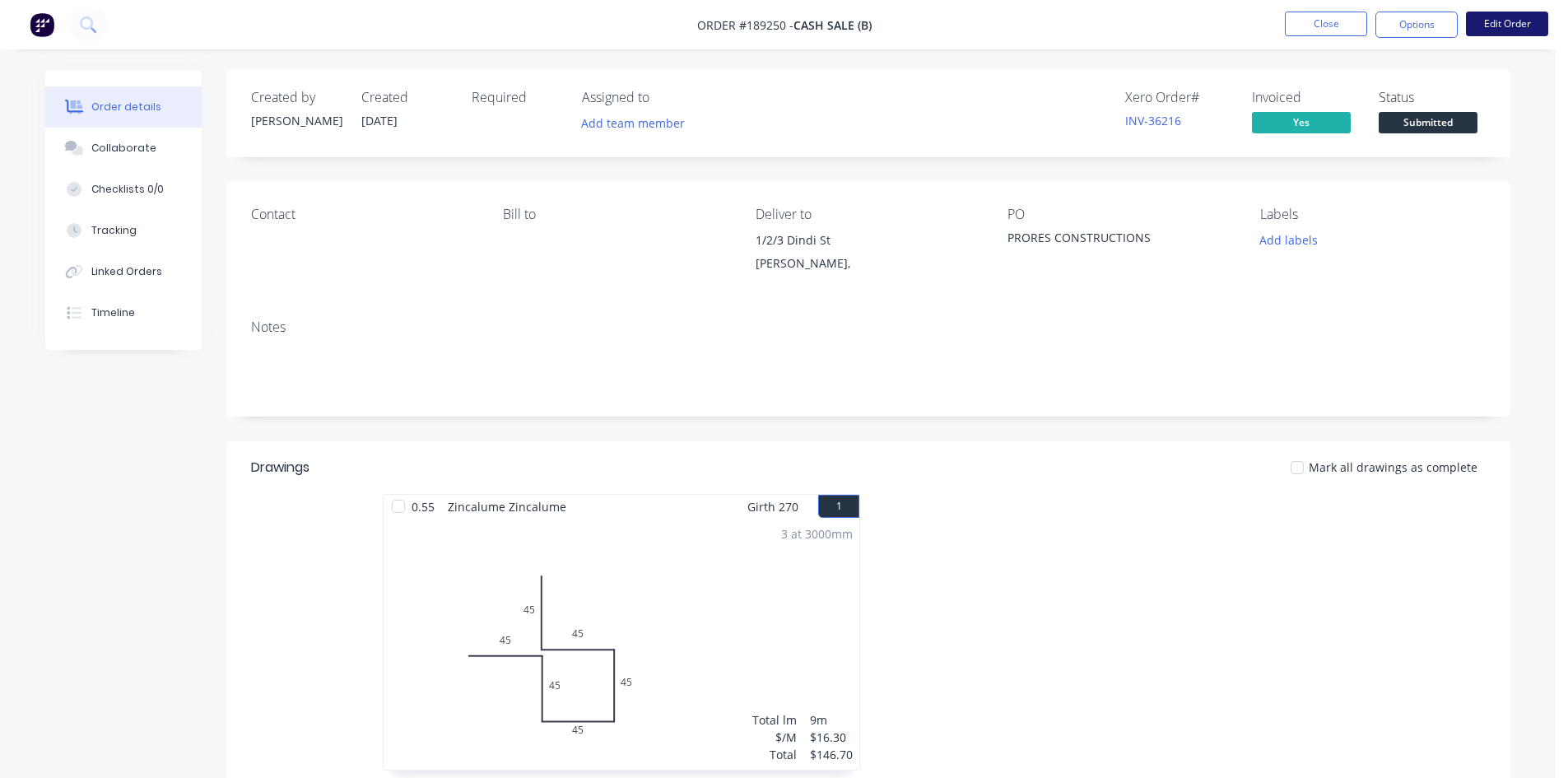
click at [1530, 29] on button "Edit Order" at bounding box center [1507, 24] width 82 height 25
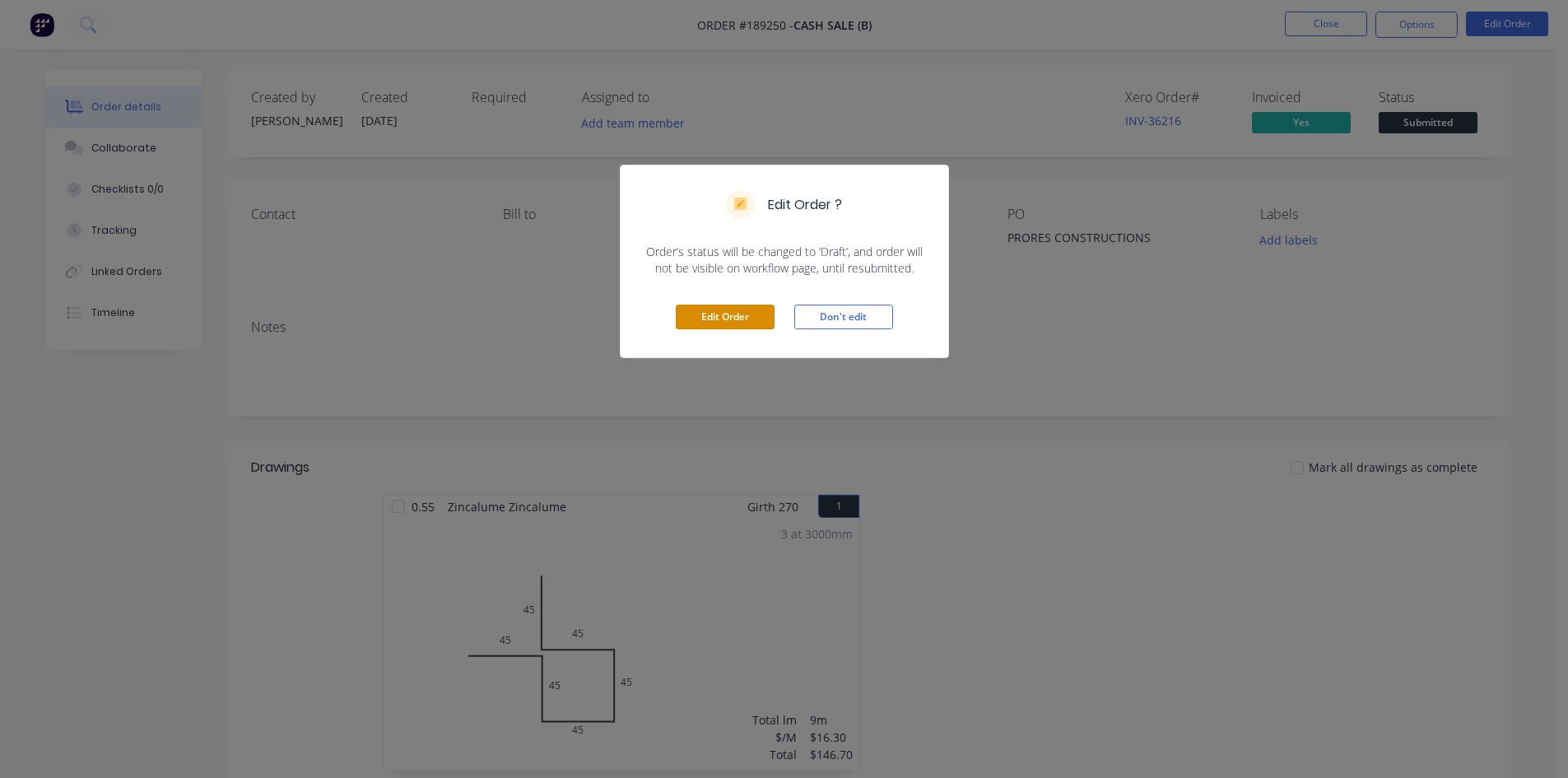
click at [758, 318] on button "Edit Order" at bounding box center [725, 316] width 99 height 25
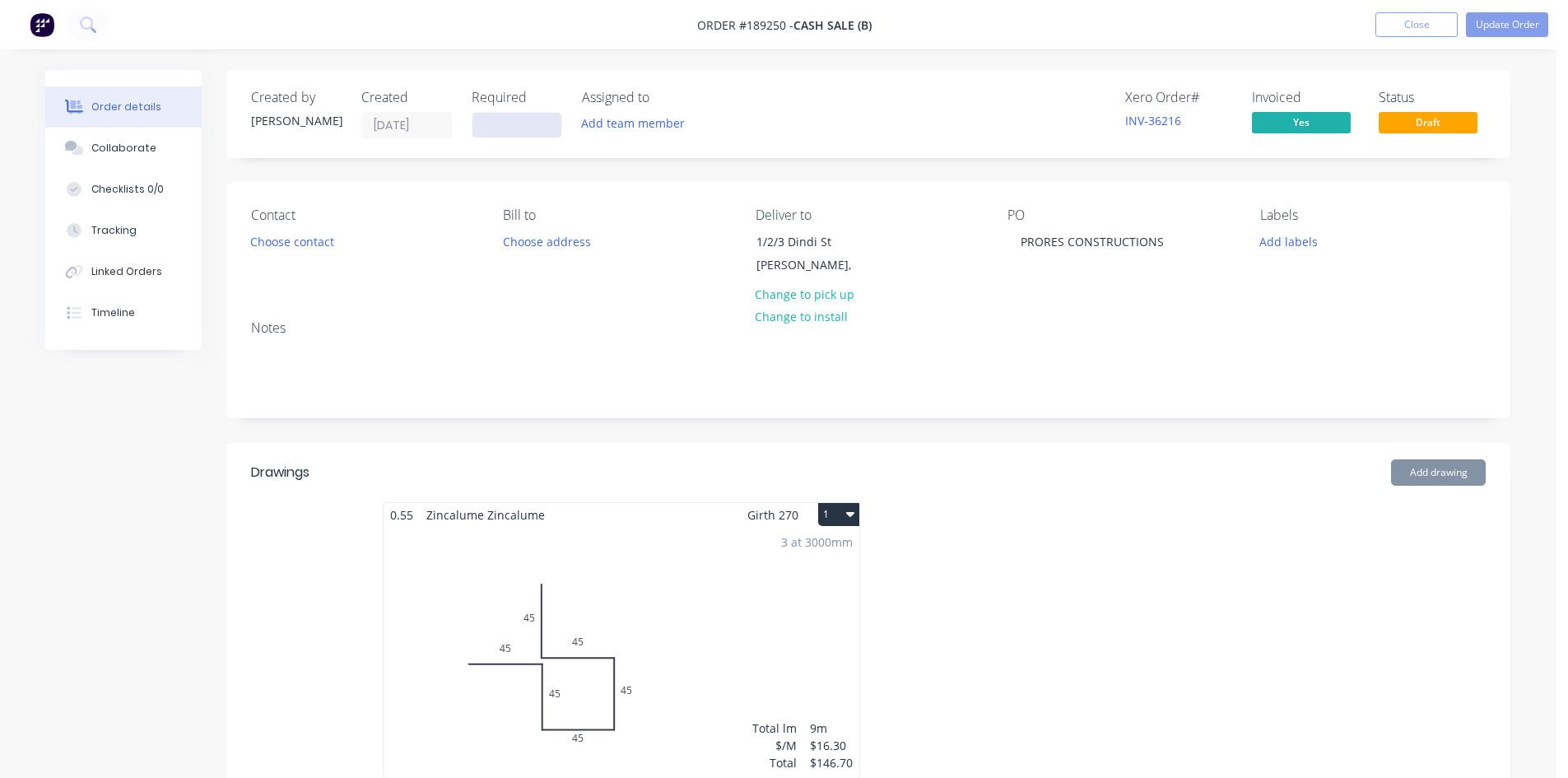
click at [528, 122] on input at bounding box center [517, 125] width 89 height 25
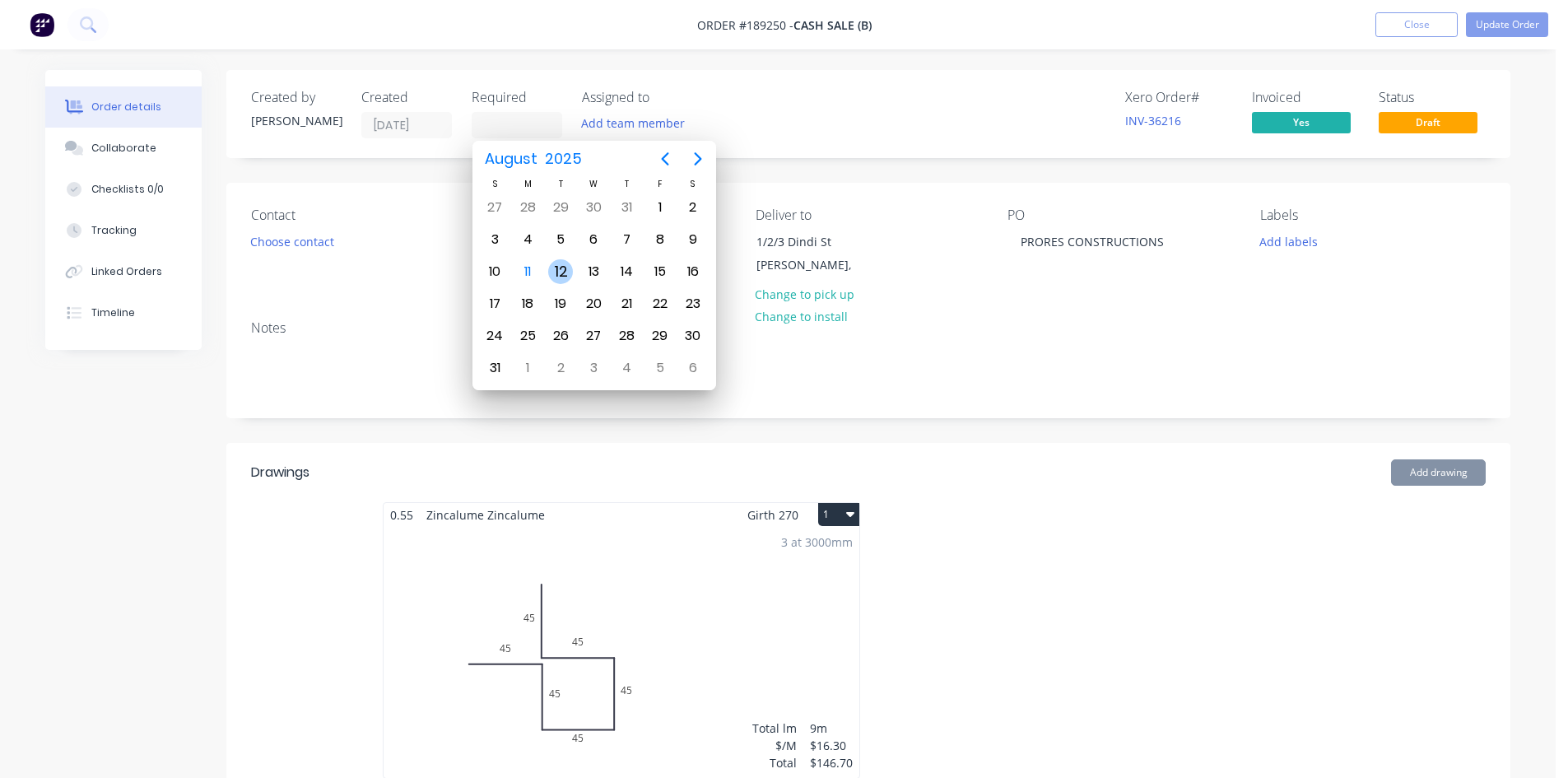
click at [571, 277] on div "12" at bounding box center [560, 272] width 25 height 25
type input "[DATE]"
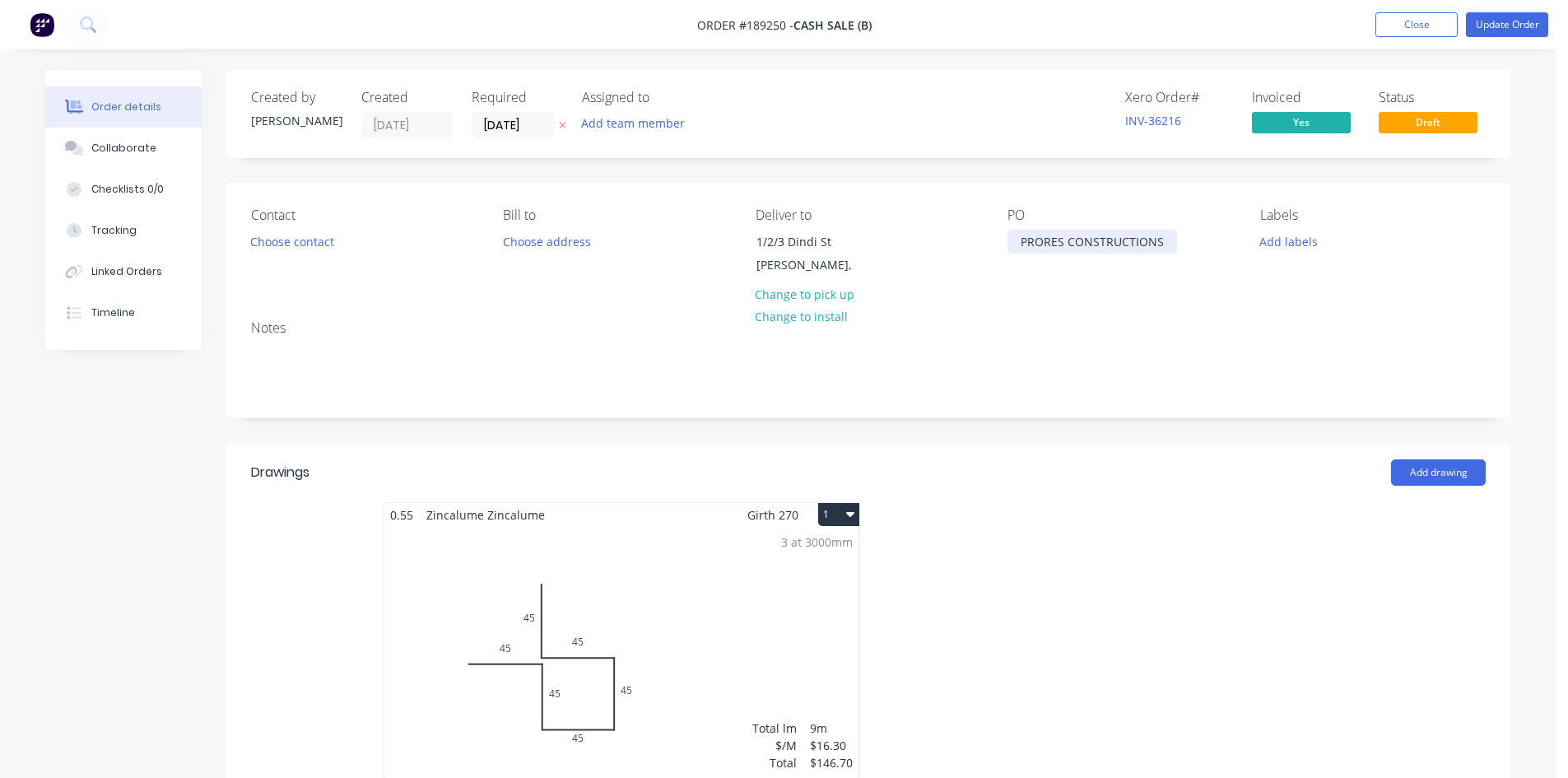
click at [1165, 241] on div "PRORES CONSTRUCTIONS" at bounding box center [1092, 242] width 169 height 24
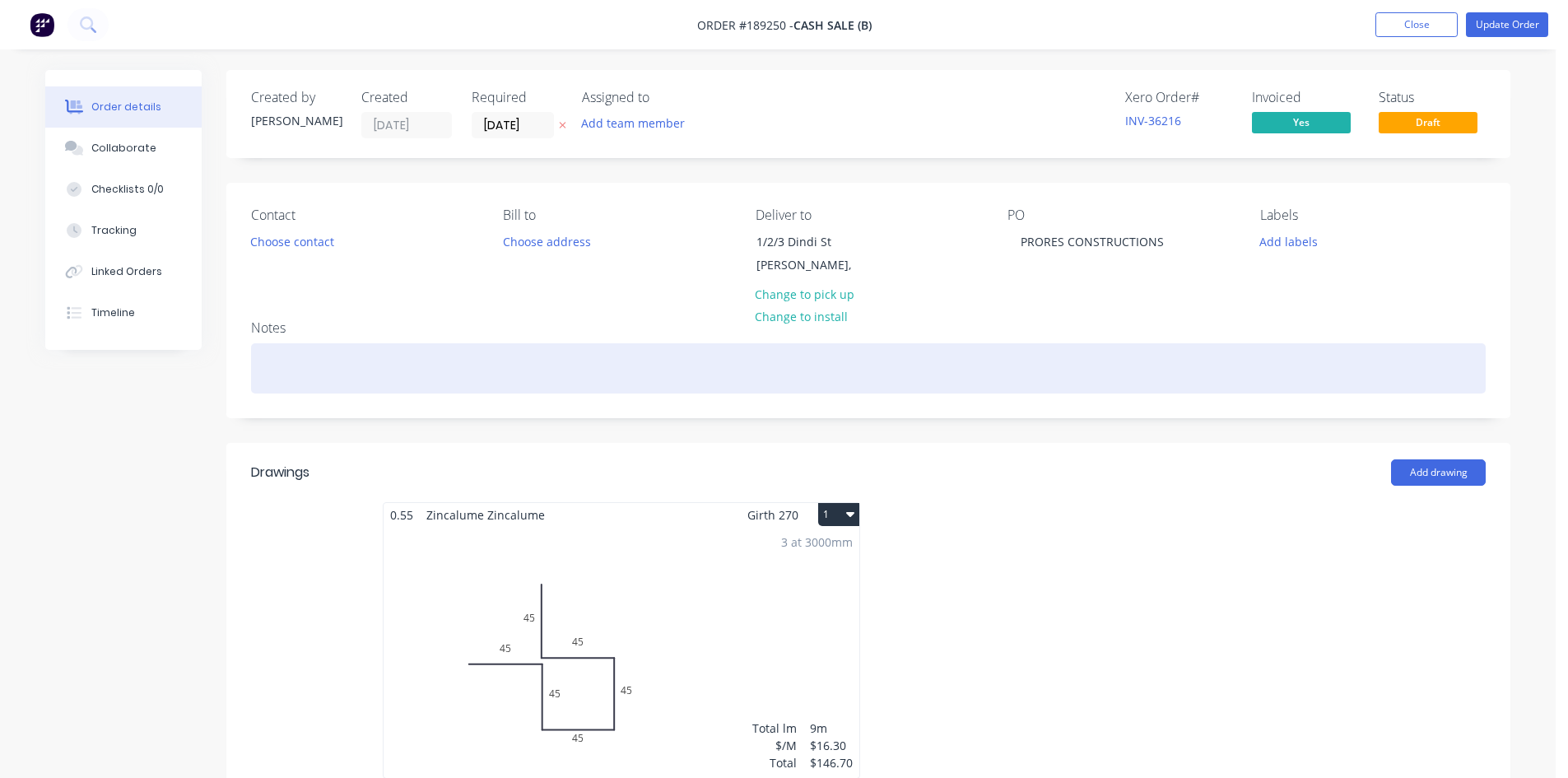
click at [1166, 373] on div at bounding box center [868, 369] width 1235 height 51
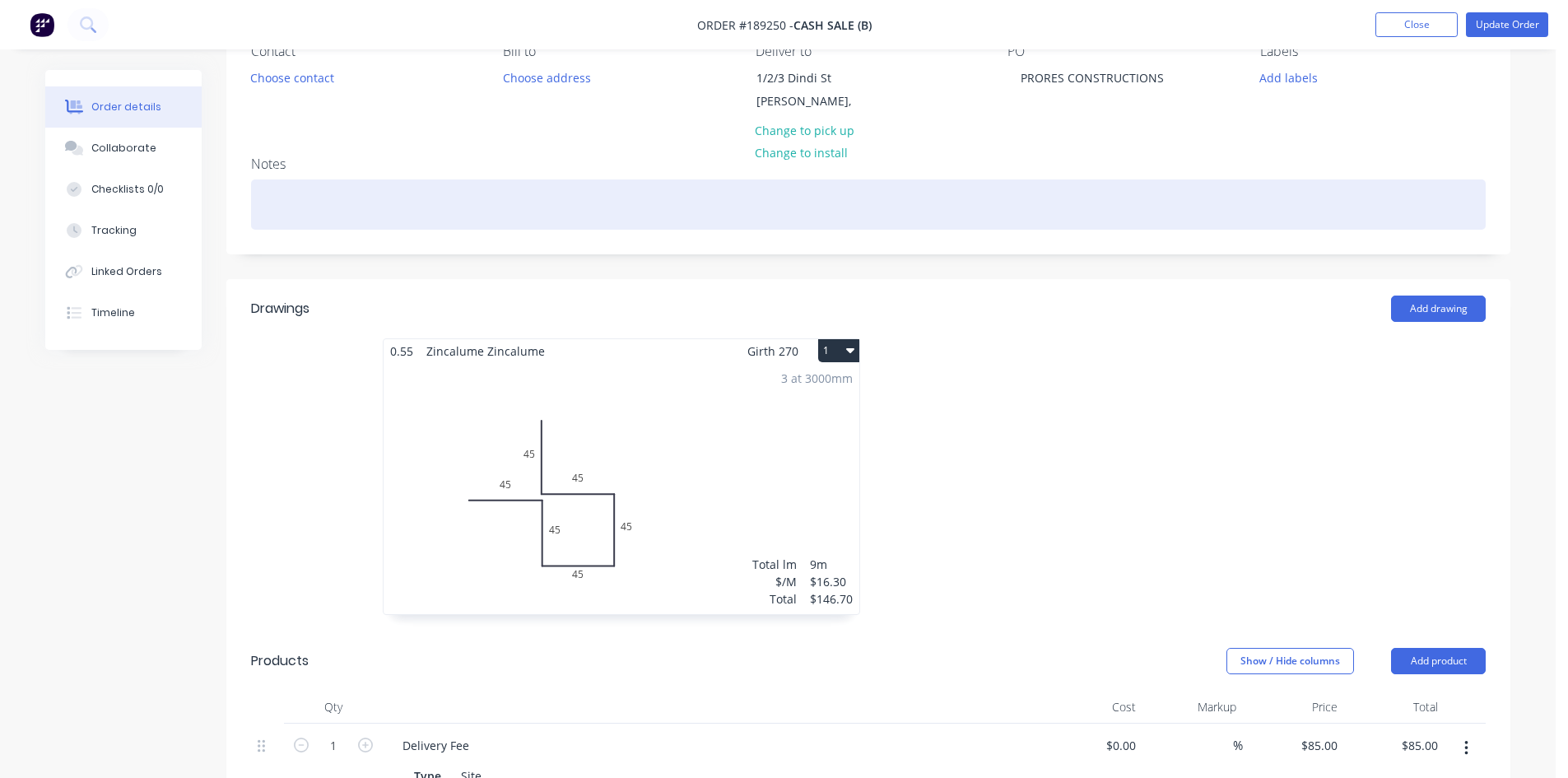
scroll to position [495, 0]
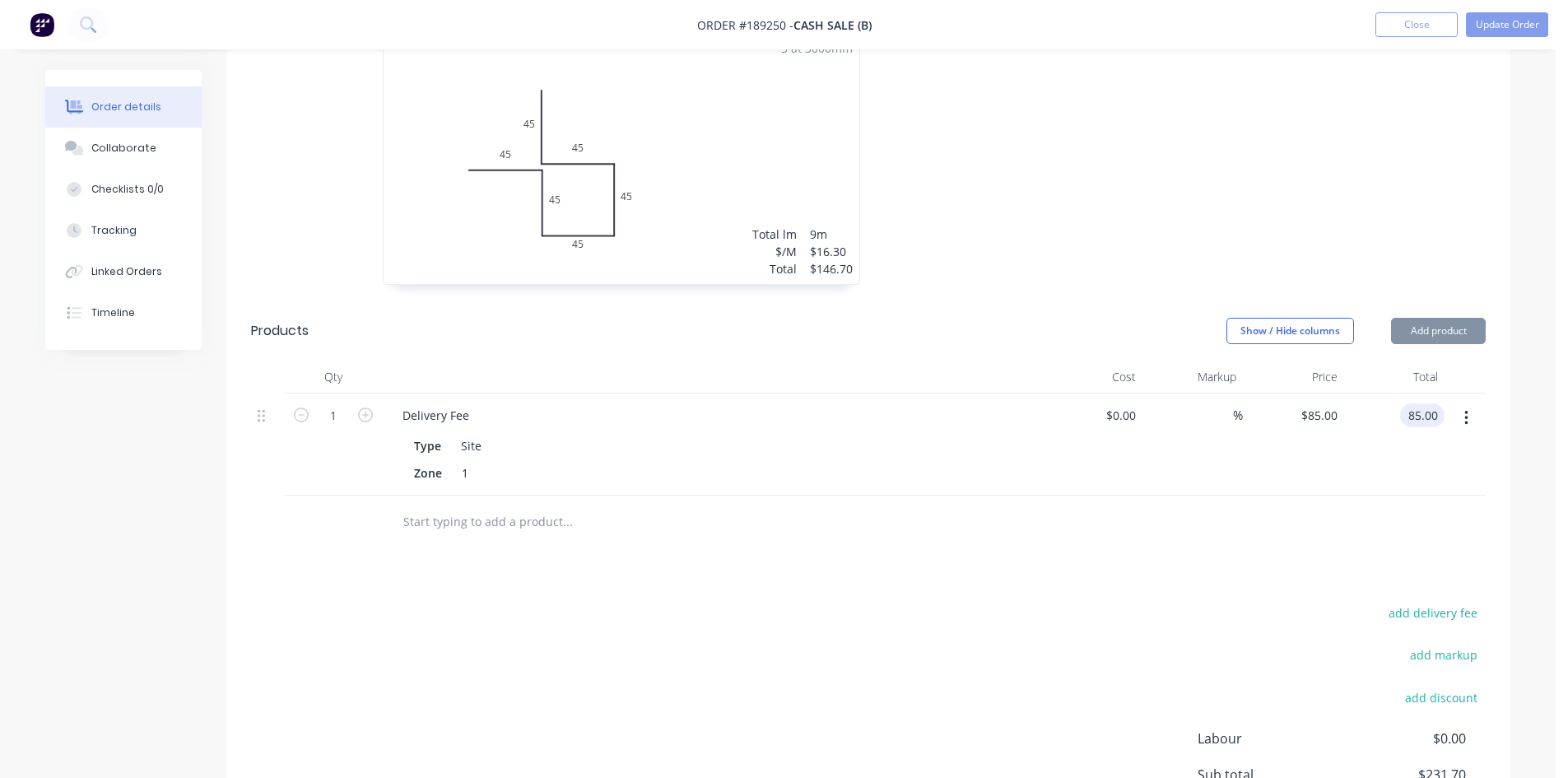
click at [1426, 410] on input "85.00" at bounding box center [1425, 415] width 38 height 24
type input "$85.00"
click at [1276, 552] on div "Drawings Add drawing 0.55 Zincalume Zincalume Girth 270 1 0 45 45 45 45 45 45 0…" at bounding box center [869, 446] width 1284 height 996
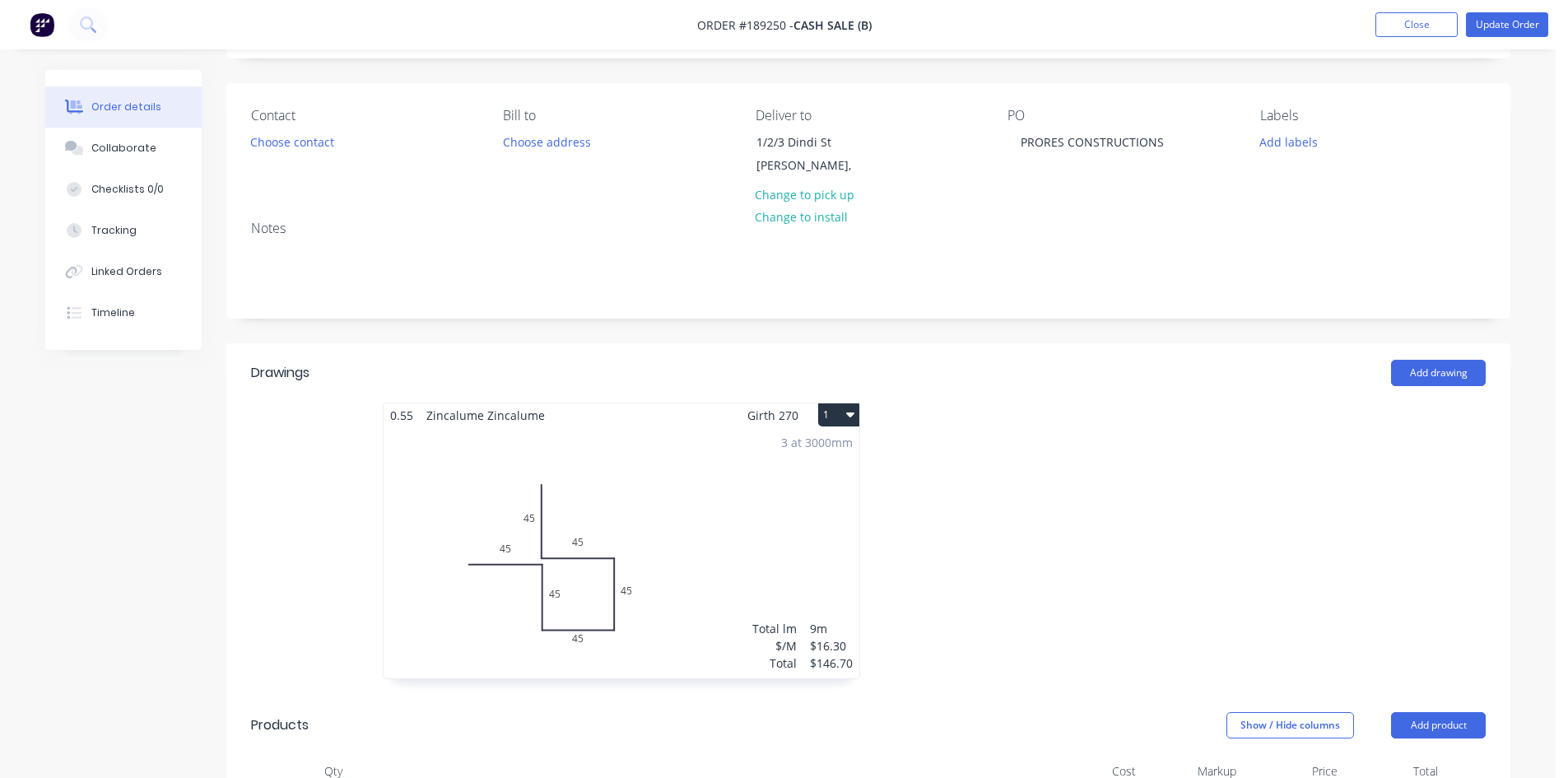
scroll to position [0, 0]
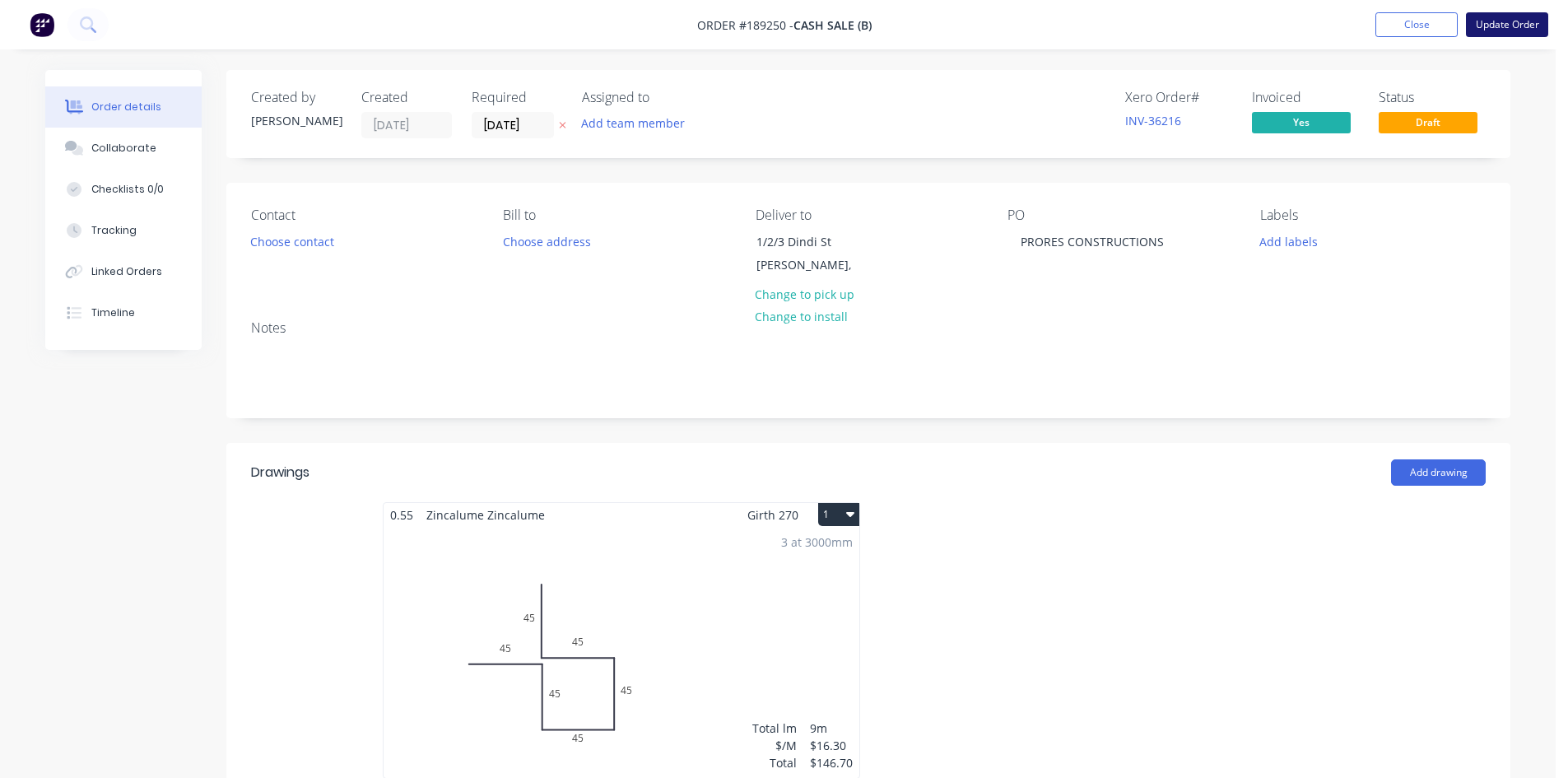
click at [1513, 26] on button "Update Order" at bounding box center [1507, 24] width 82 height 25
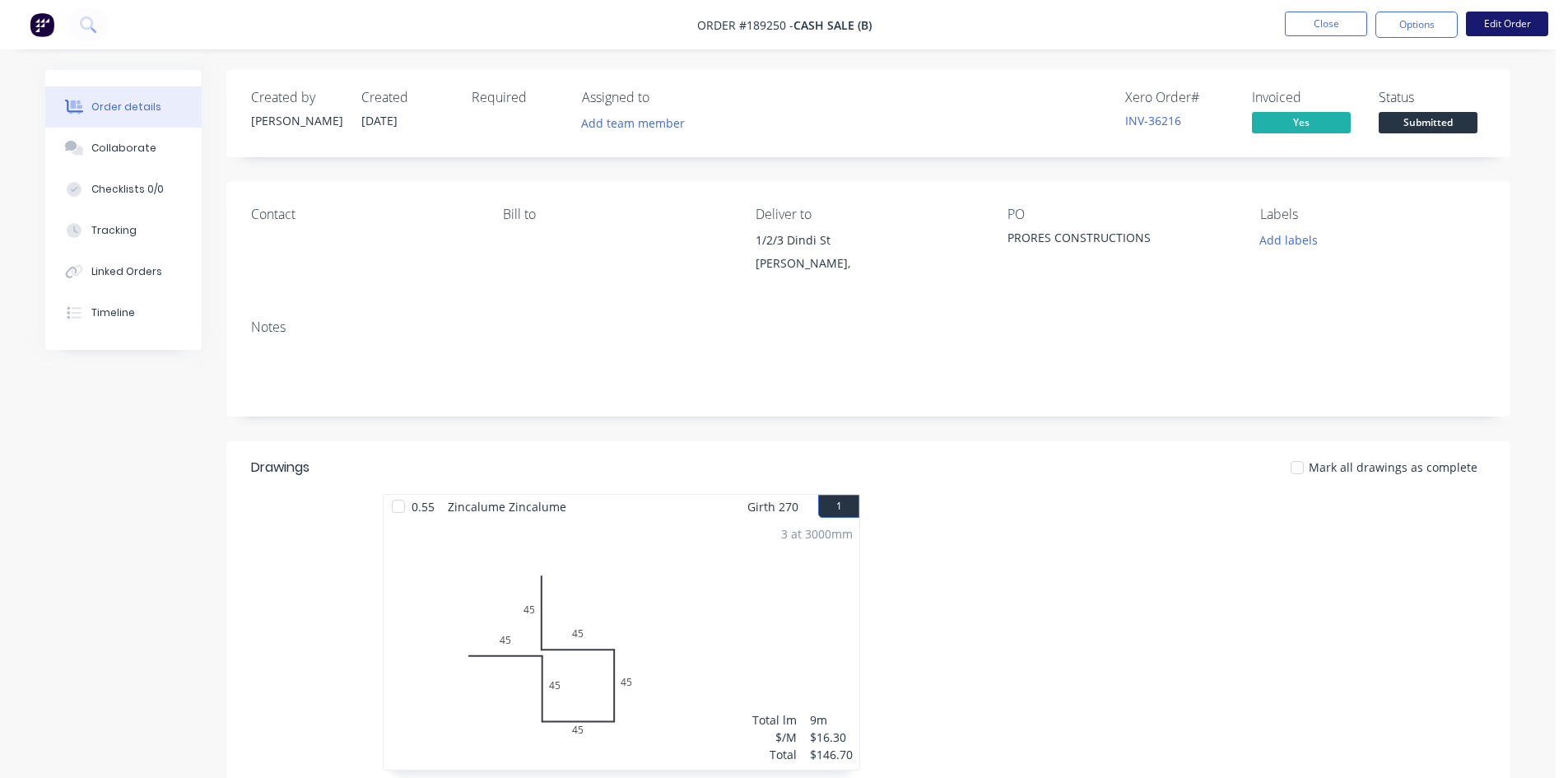
click at [1500, 27] on button "Edit Order" at bounding box center [1507, 24] width 82 height 25
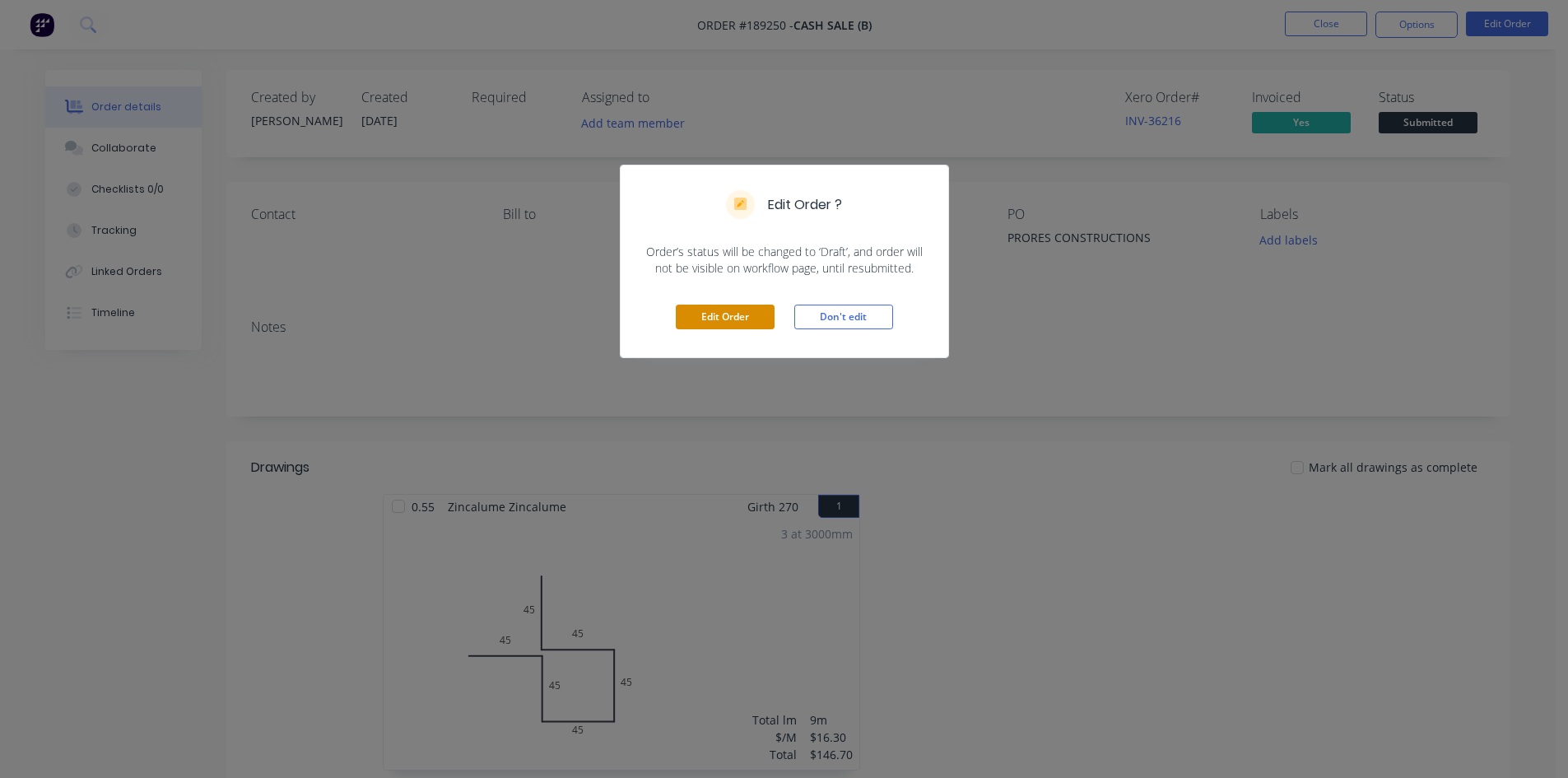
click at [718, 315] on button "Edit Order" at bounding box center [725, 316] width 99 height 25
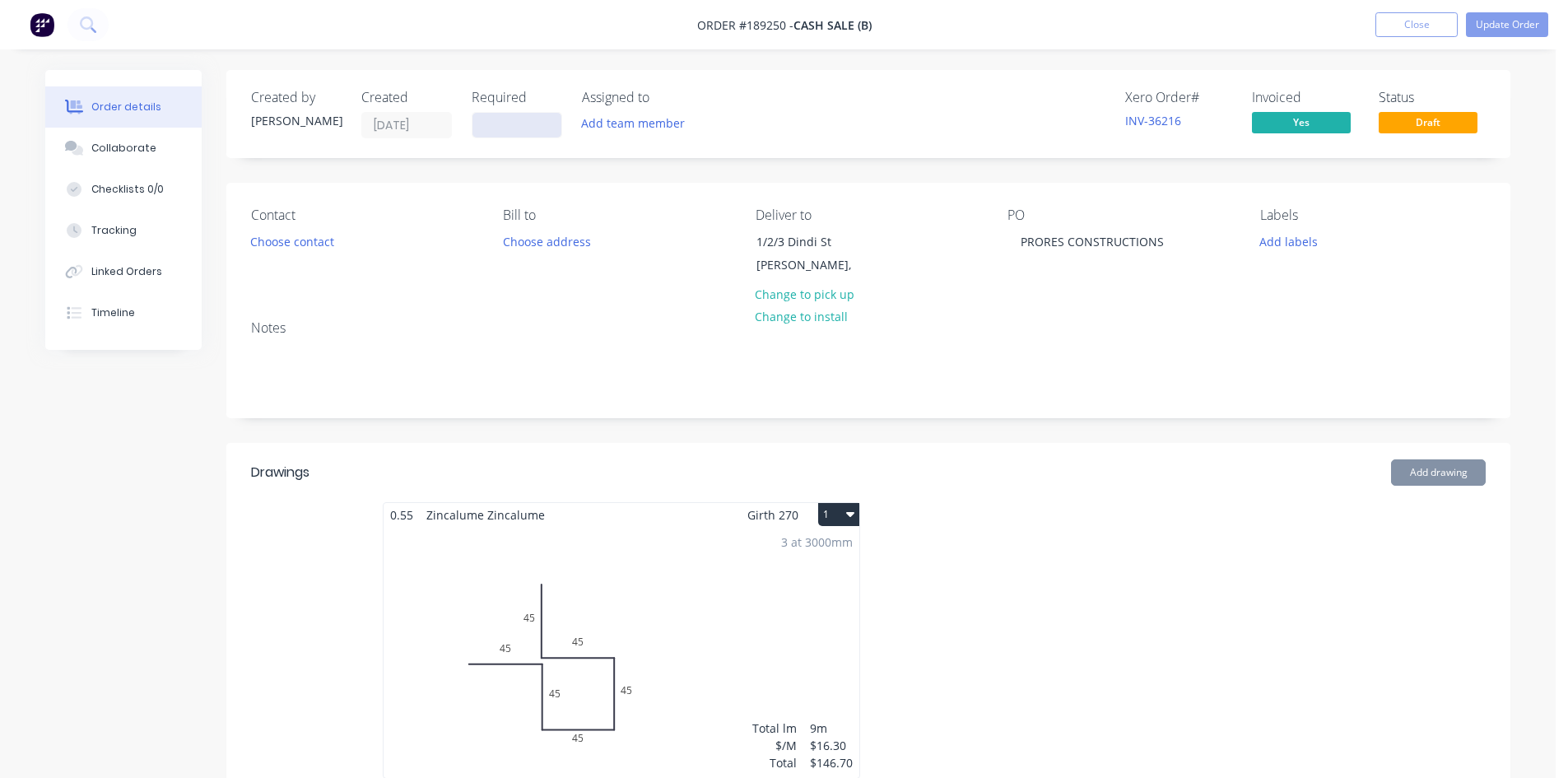
click at [500, 118] on input at bounding box center [517, 125] width 89 height 25
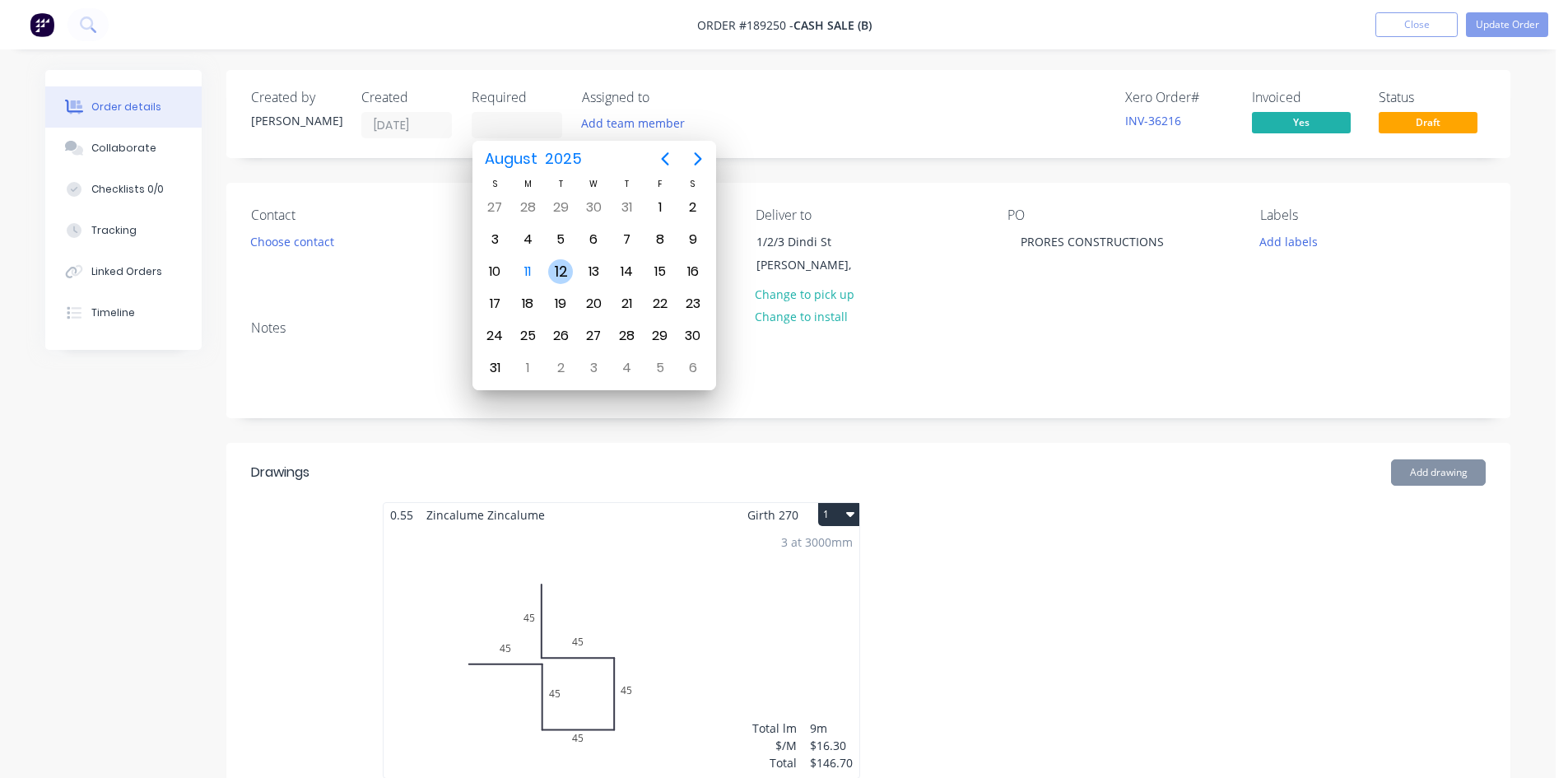
click at [558, 276] on div "12" at bounding box center [560, 272] width 25 height 25
type input "[DATE]"
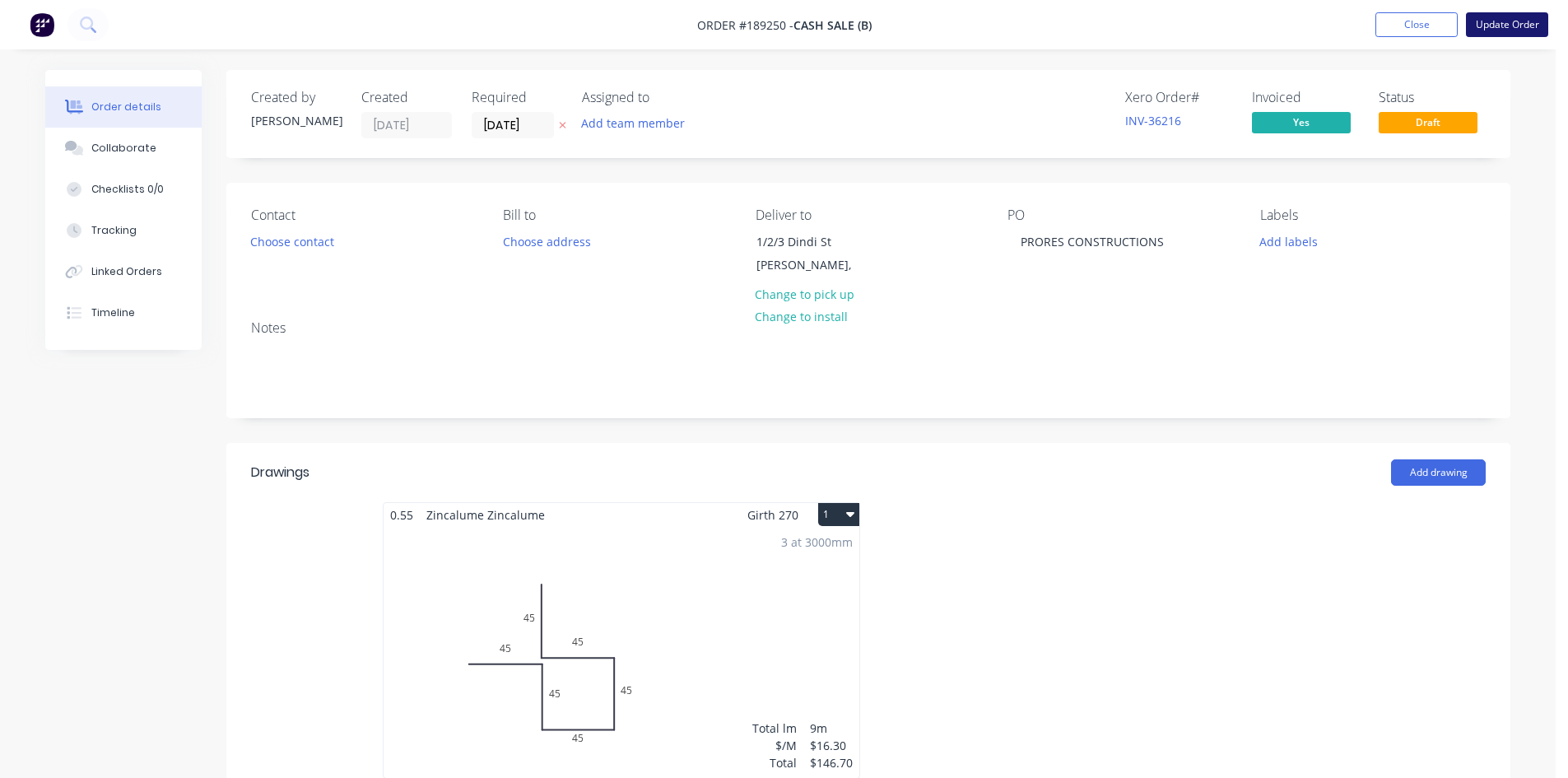
click at [1533, 30] on button "Update Order" at bounding box center [1507, 24] width 82 height 25
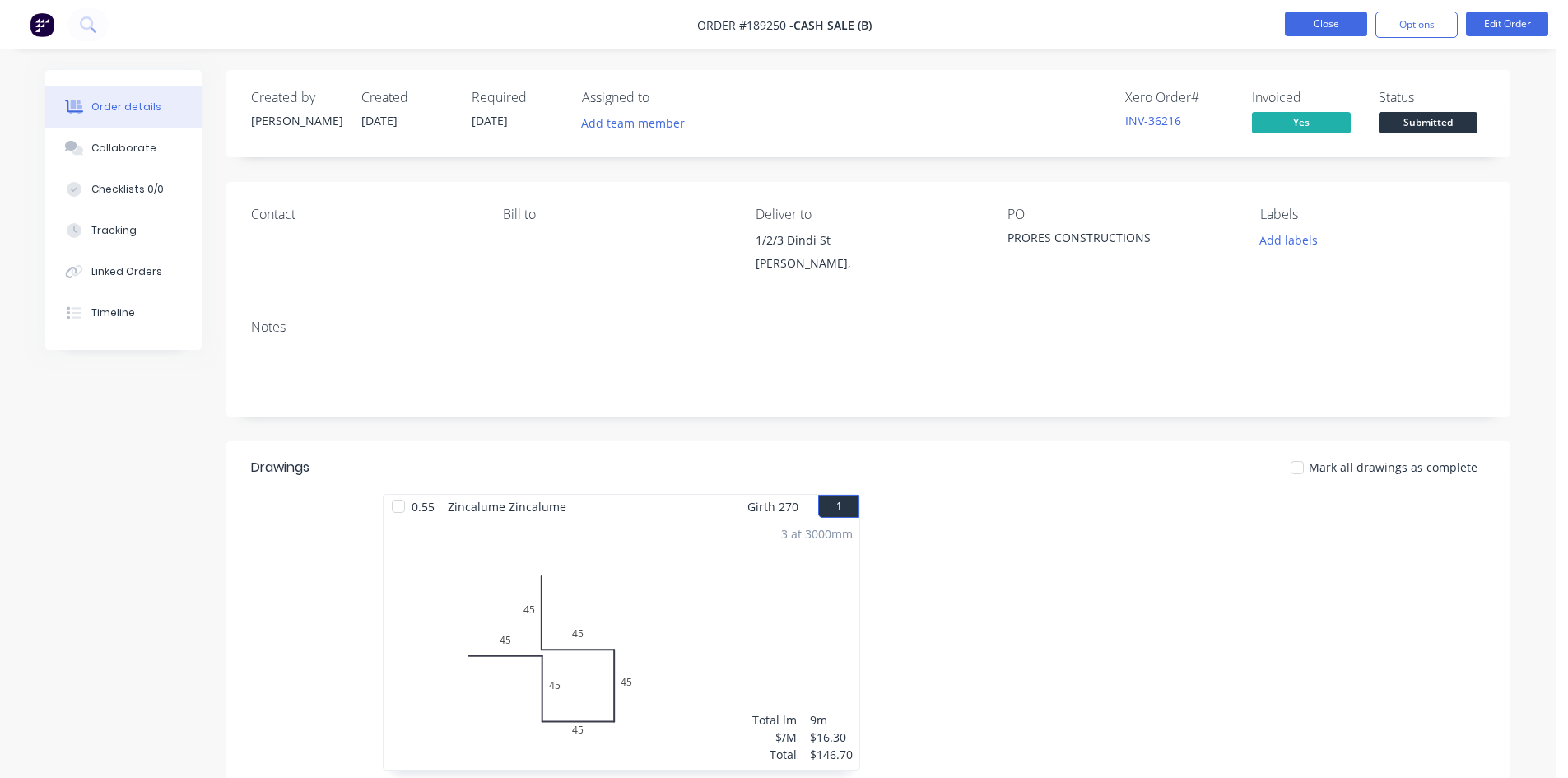
click at [1350, 22] on button "Close" at bounding box center [1325, 24] width 82 height 25
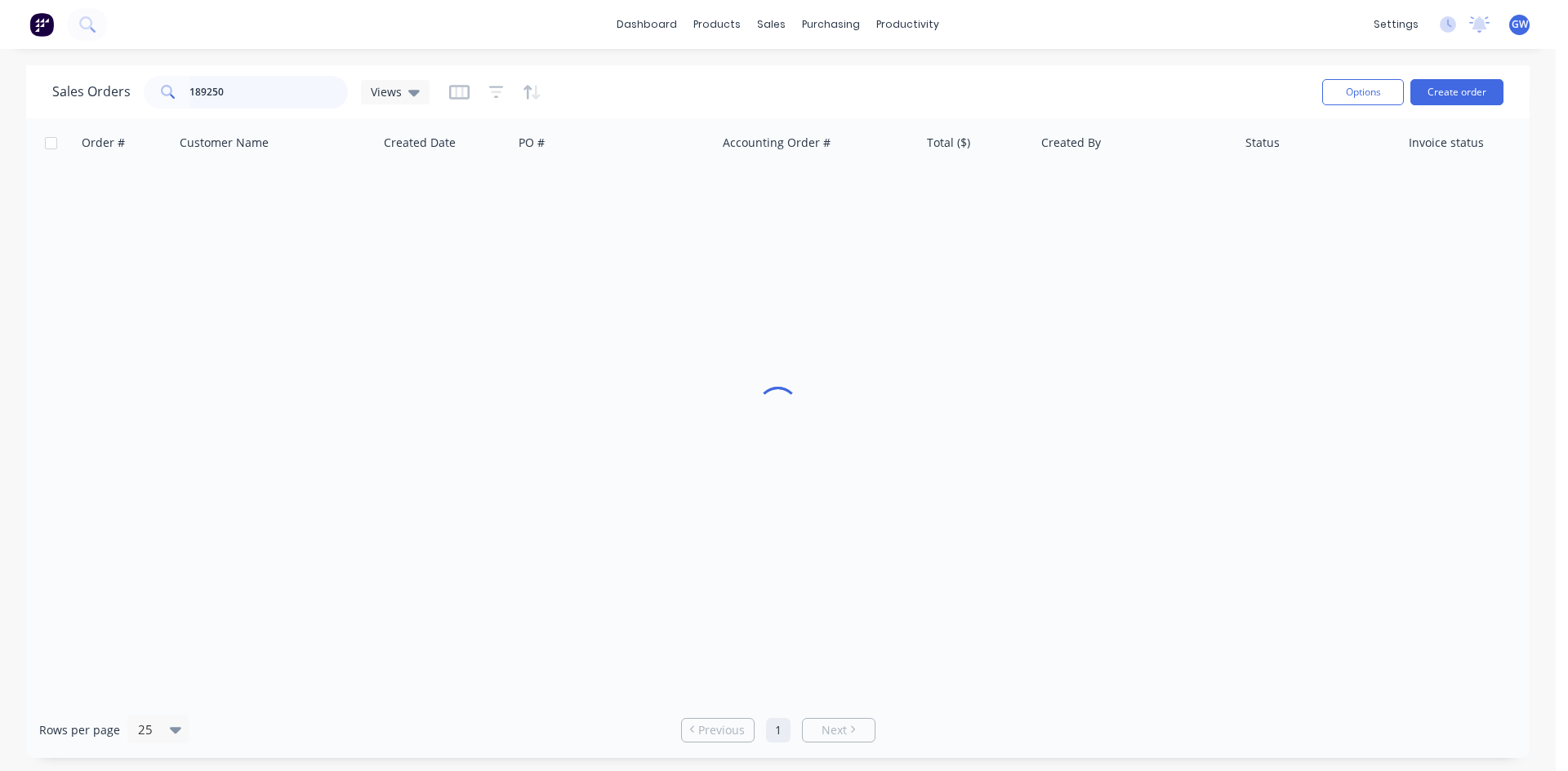
click at [237, 100] on input "189250" at bounding box center [269, 91] width 159 height 32
drag, startPoint x: 237, startPoint y: 100, endPoint x: 88, endPoint y: 118, distance: 150.1
click at [88, 118] on div "Sales Orders 189250 Views Options Create order" at bounding box center [778, 91] width 1503 height 53
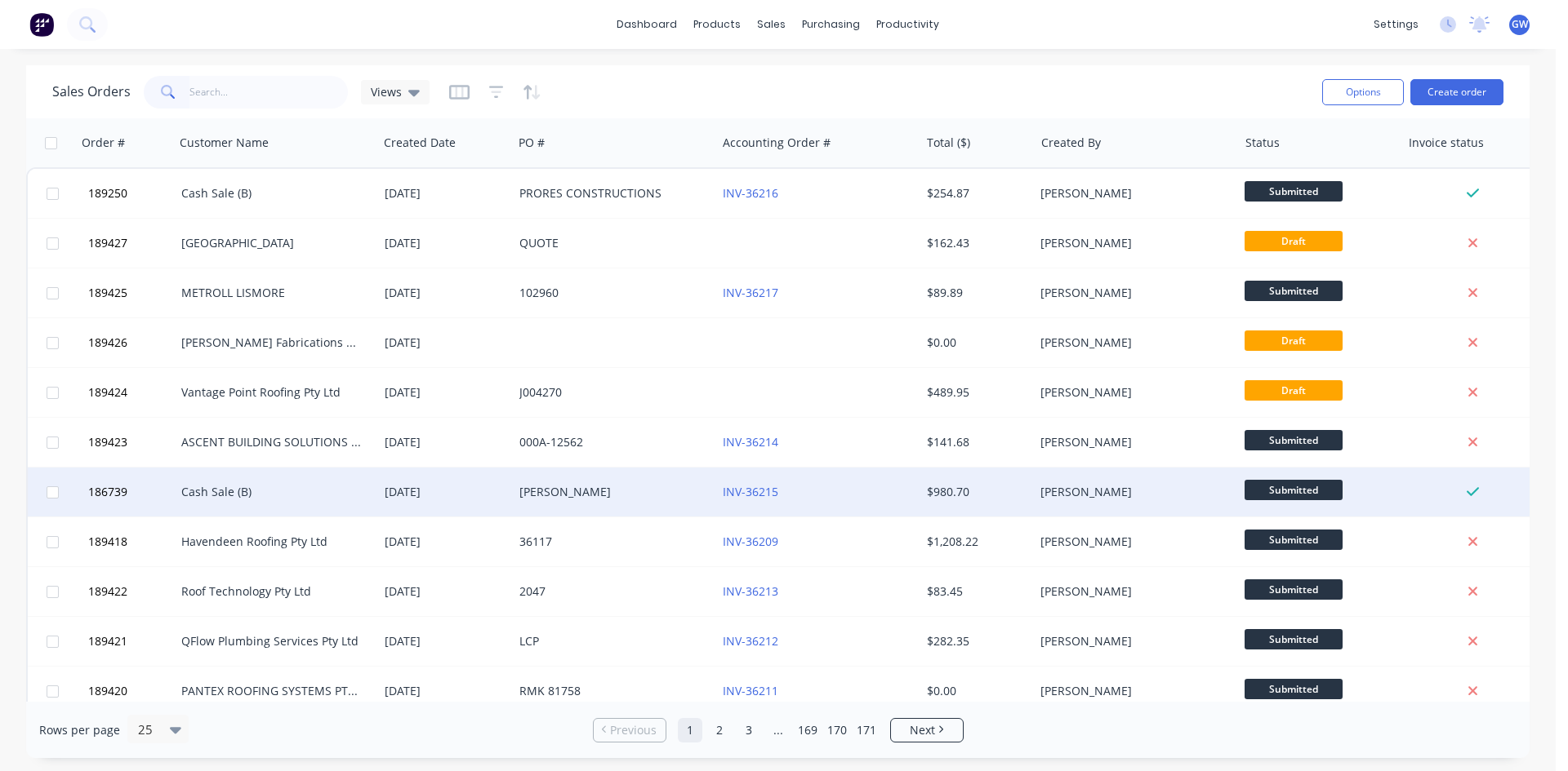
click at [389, 501] on div "[DATE]" at bounding box center [445, 492] width 135 height 49
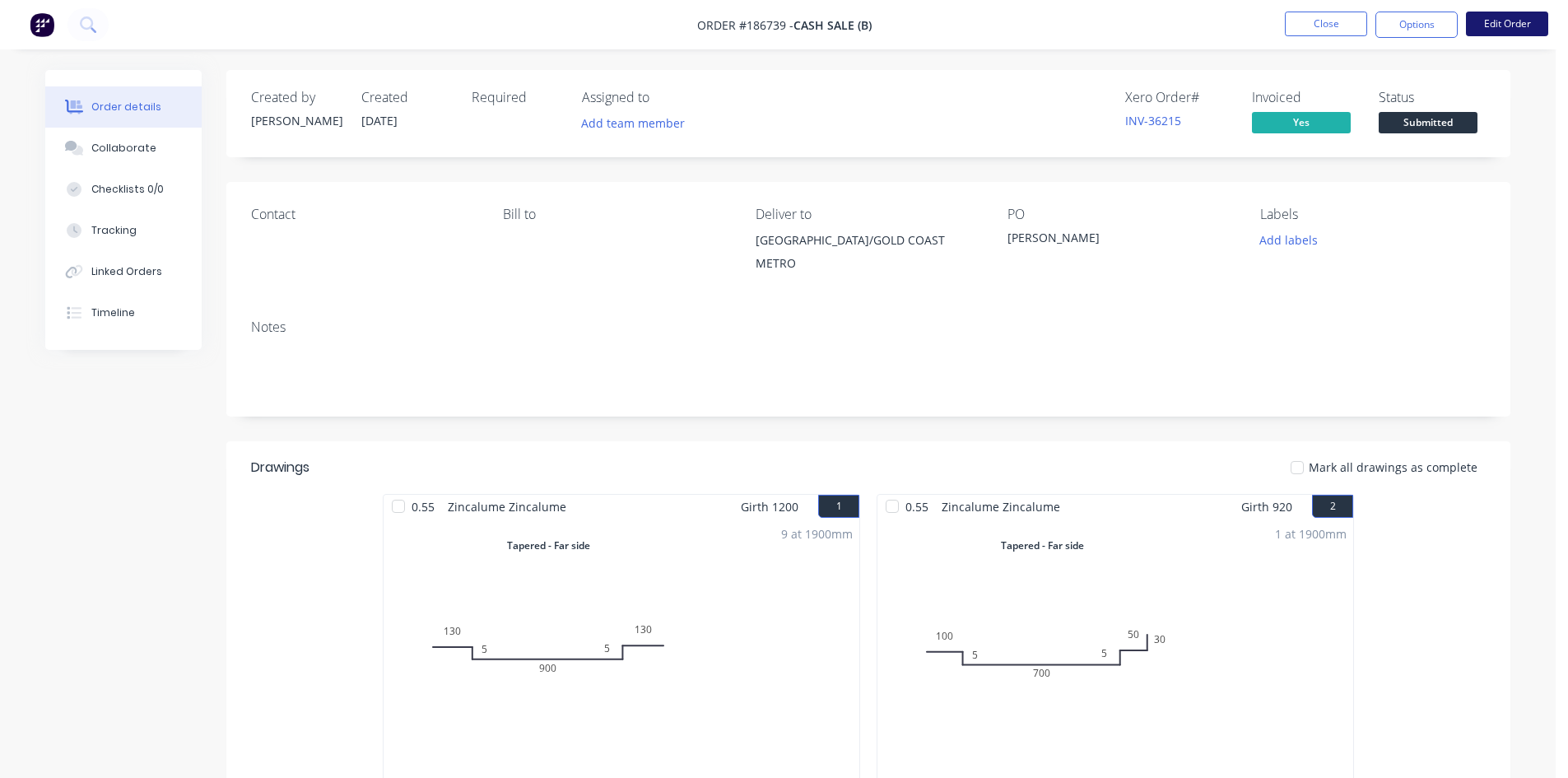
click at [1505, 13] on button "Edit Order" at bounding box center [1507, 24] width 82 height 25
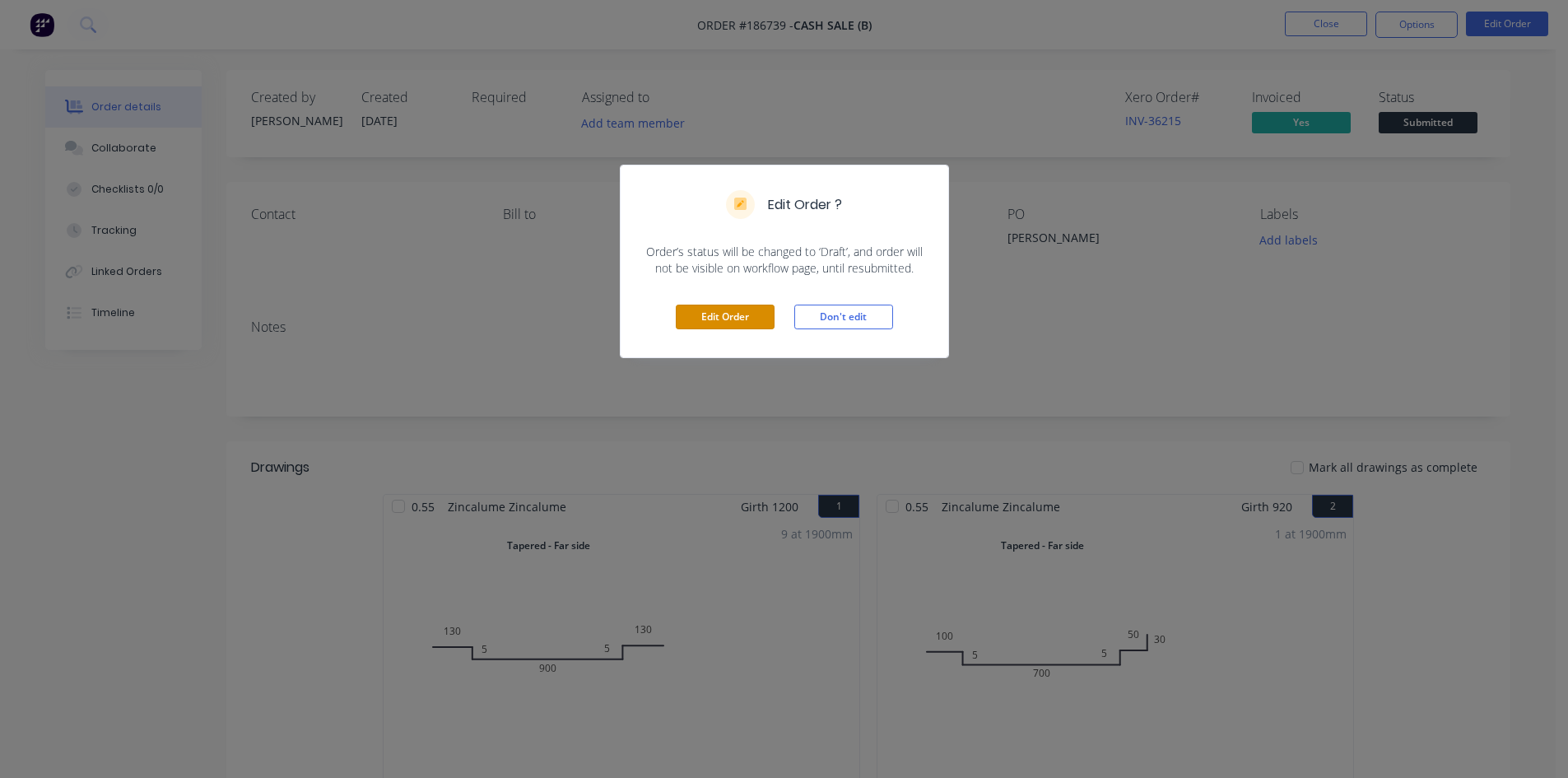
click at [722, 327] on button "Edit Order" at bounding box center [725, 316] width 99 height 25
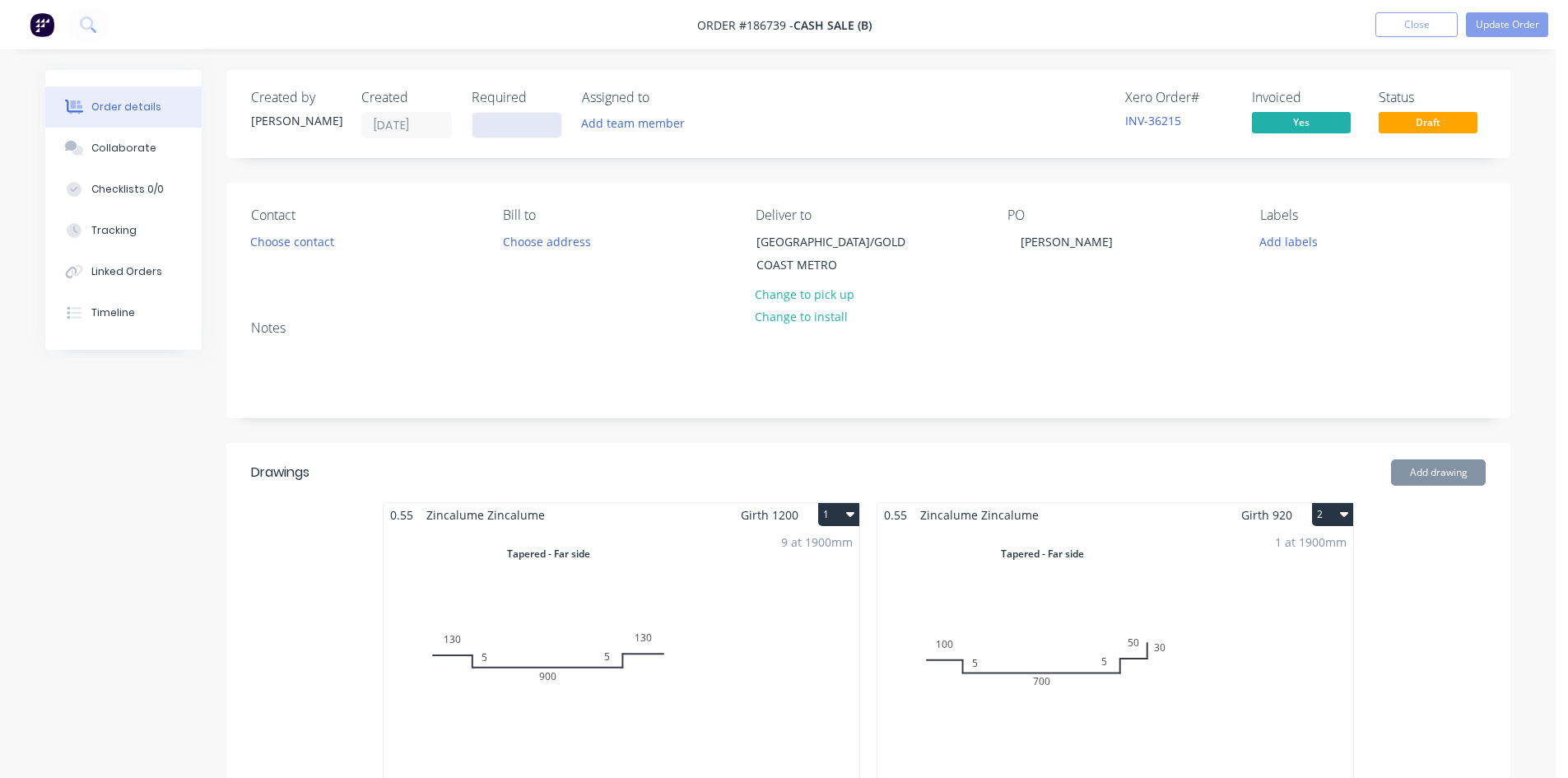
click at [514, 123] on input at bounding box center [517, 125] width 89 height 25
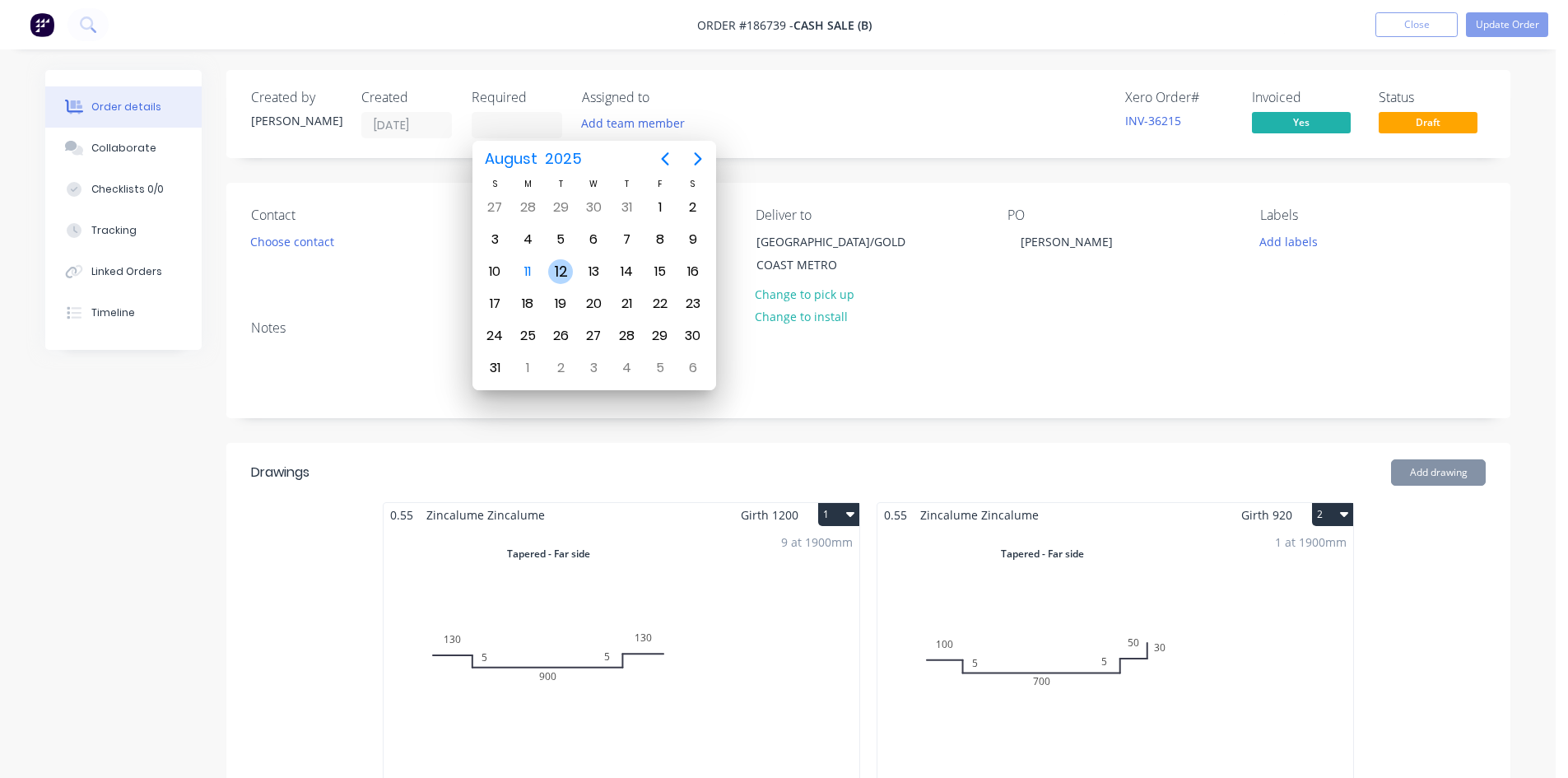
click at [555, 277] on div "12" at bounding box center [560, 272] width 25 height 25
type input "[DATE]"
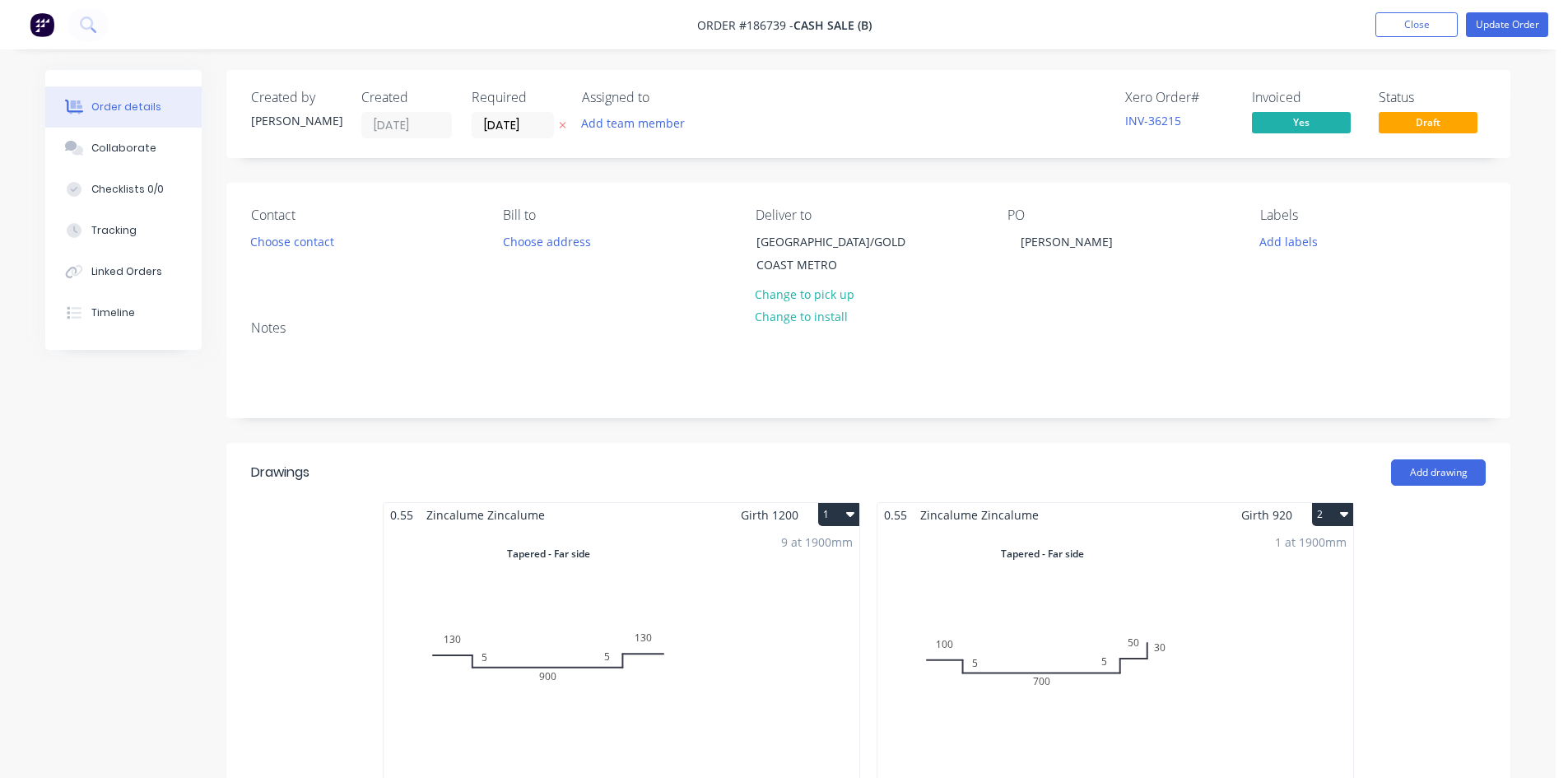
click at [793, 110] on div "Created by Michael Created 11/08/25 Required 12/08/25 Assigned to Add team memb…" at bounding box center [869, 114] width 1284 height 88
click at [1510, 27] on button "Update Order" at bounding box center [1507, 24] width 82 height 25
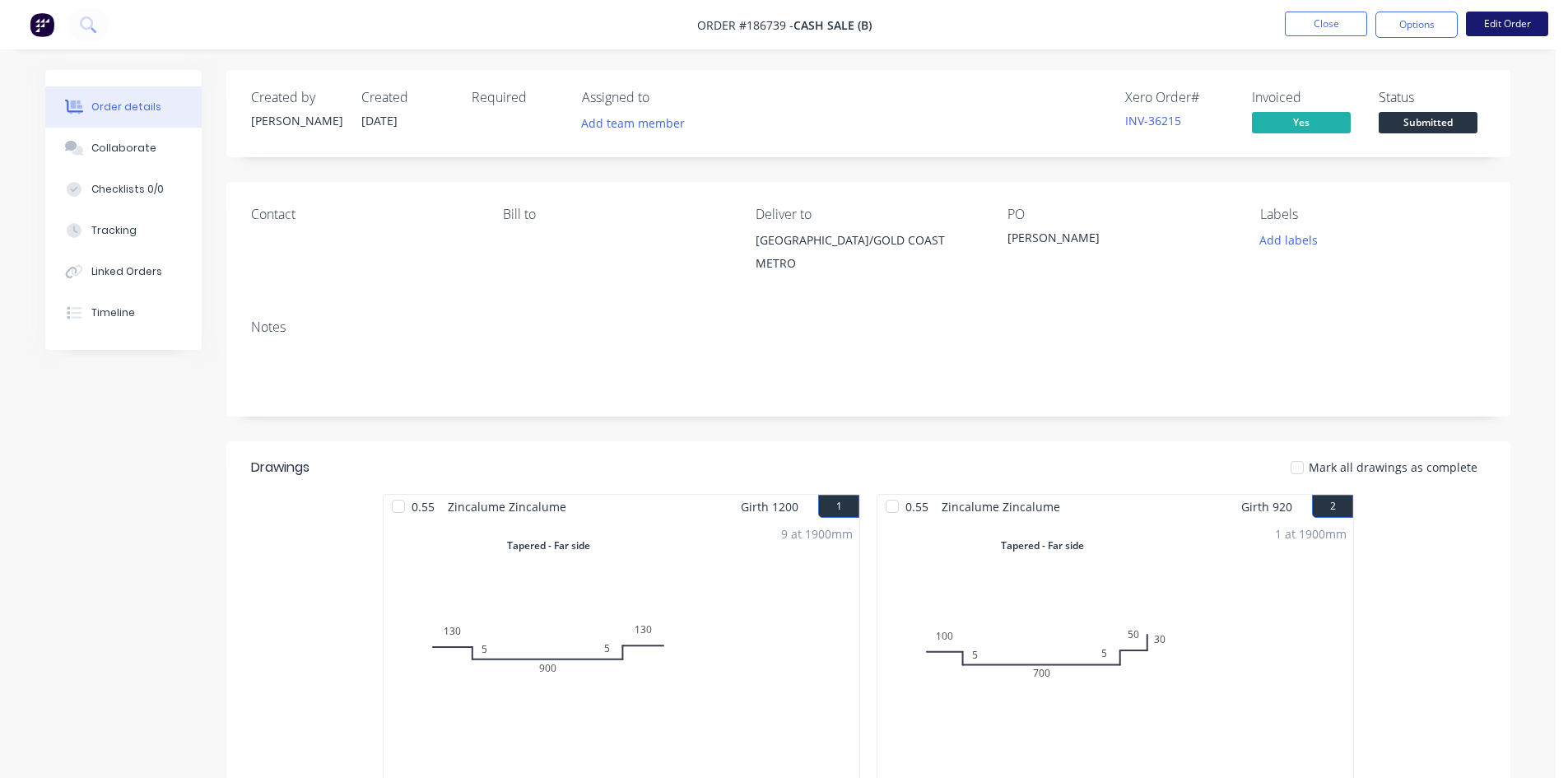
click at [1506, 23] on button "Edit Order" at bounding box center [1507, 24] width 82 height 25
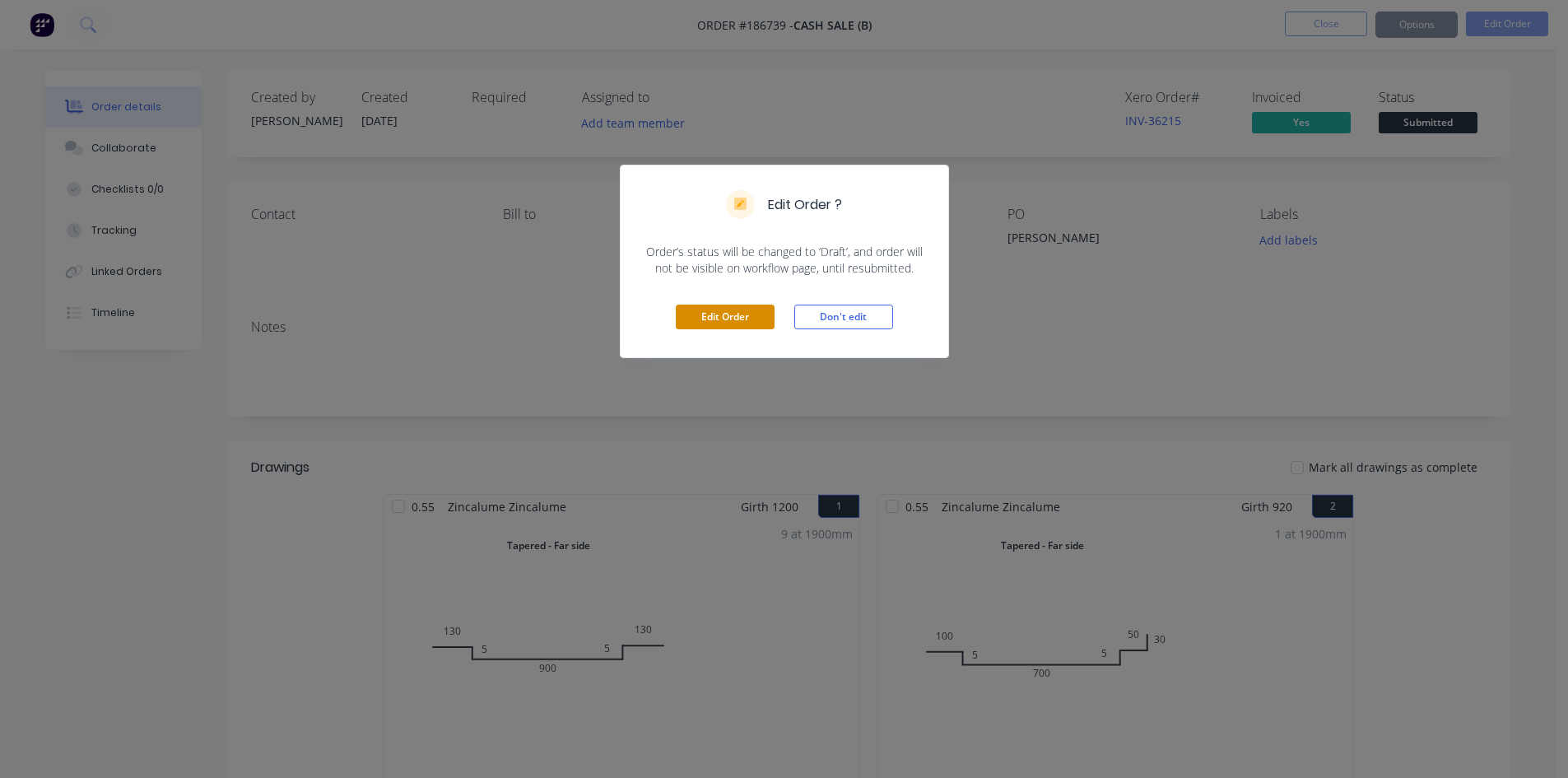
click at [733, 328] on button "Edit Order" at bounding box center [725, 316] width 99 height 25
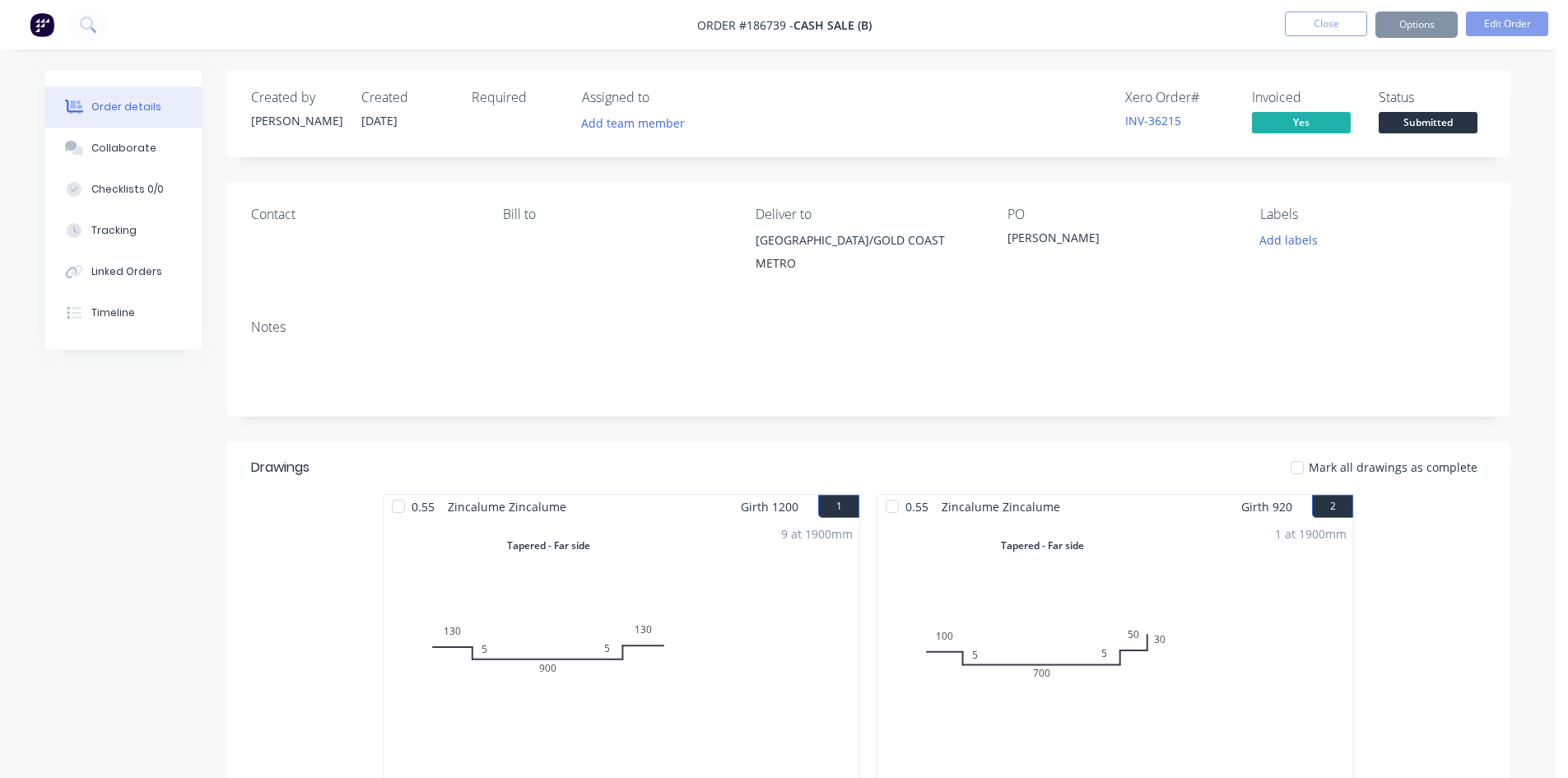
click at [525, 126] on div "Required" at bounding box center [516, 114] width 90 height 48
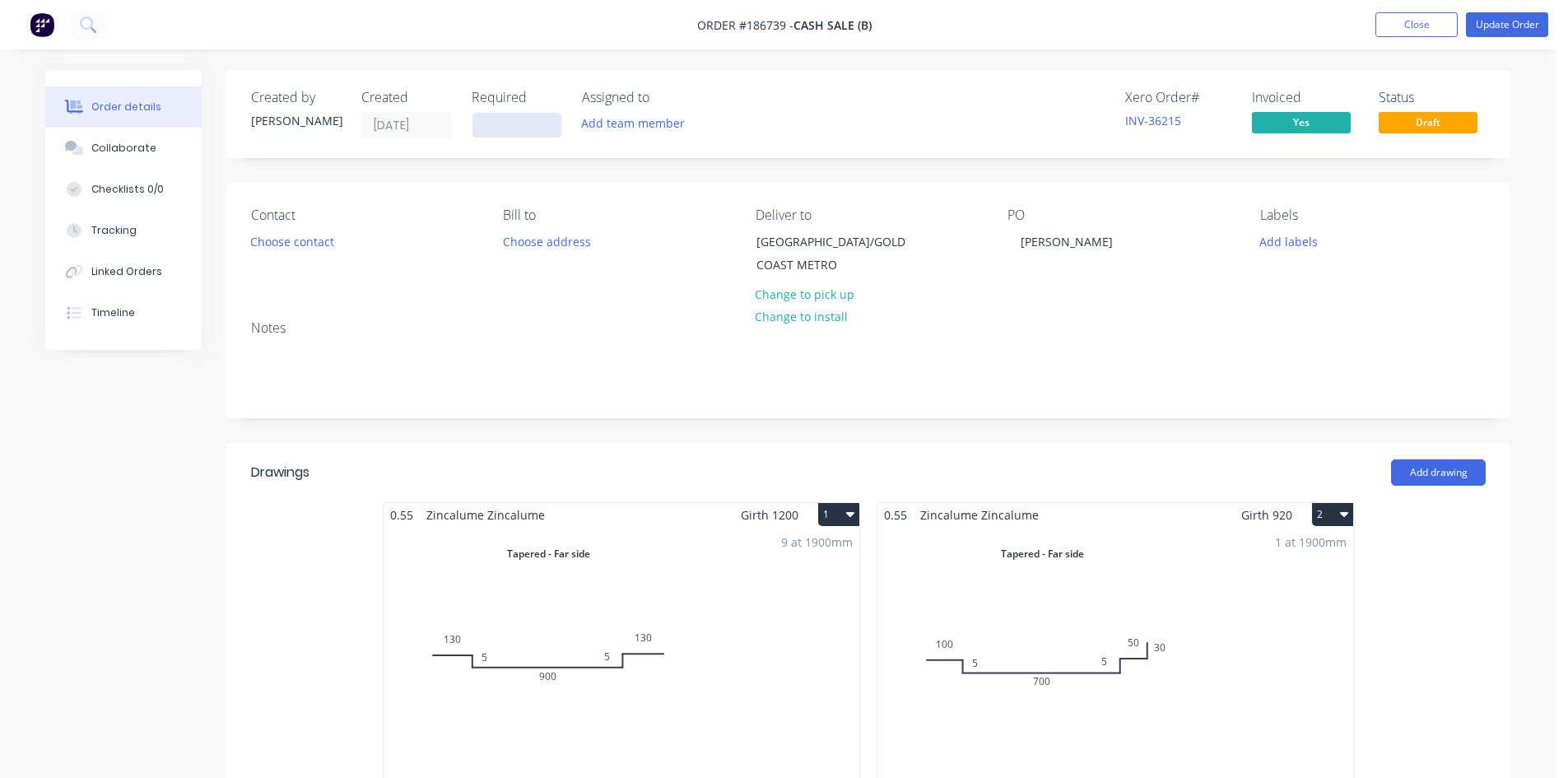
click at [513, 121] on input at bounding box center [517, 125] width 89 height 25
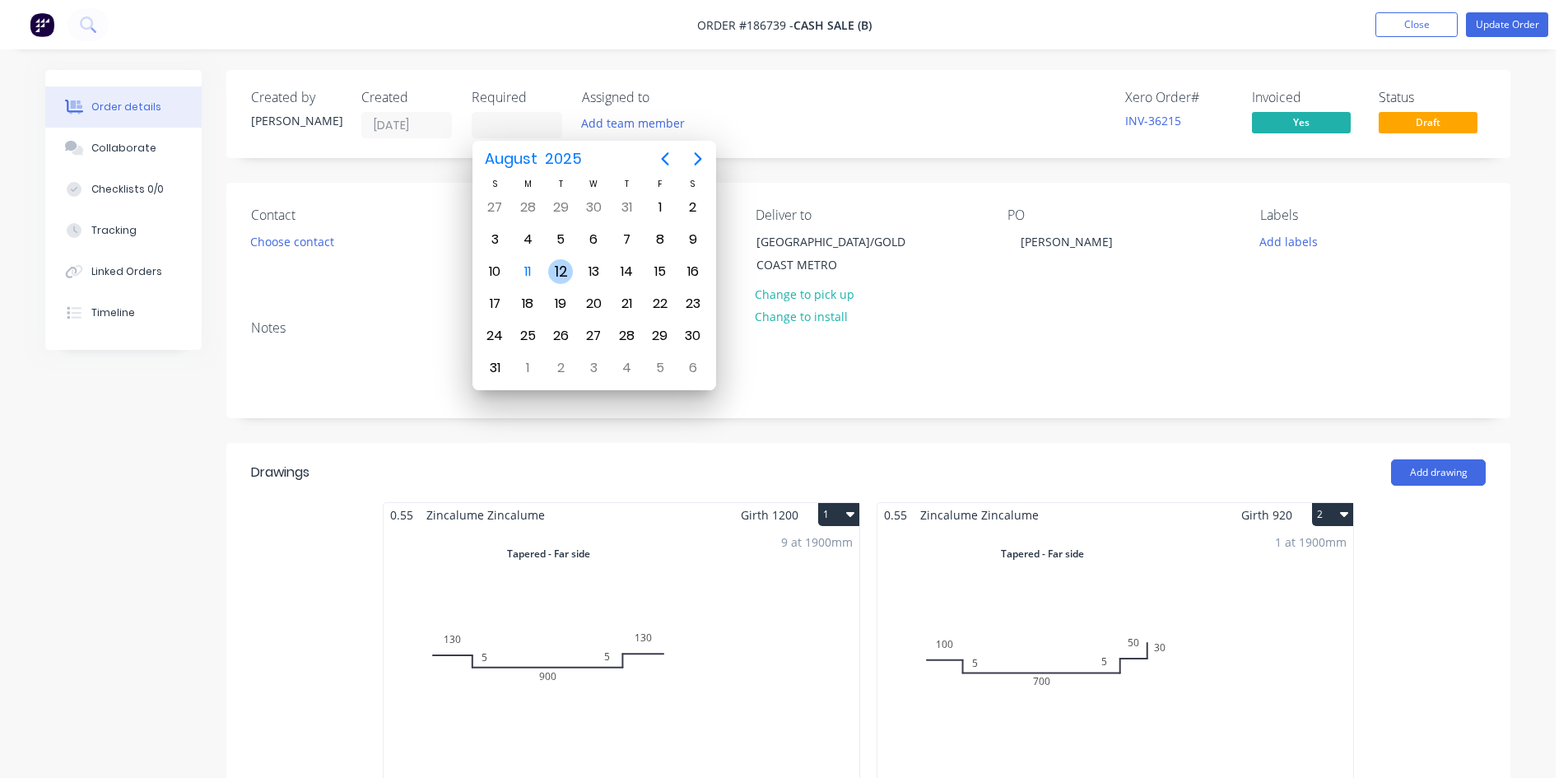
click at [558, 267] on div "12" at bounding box center [560, 272] width 25 height 25
type input "[DATE]"
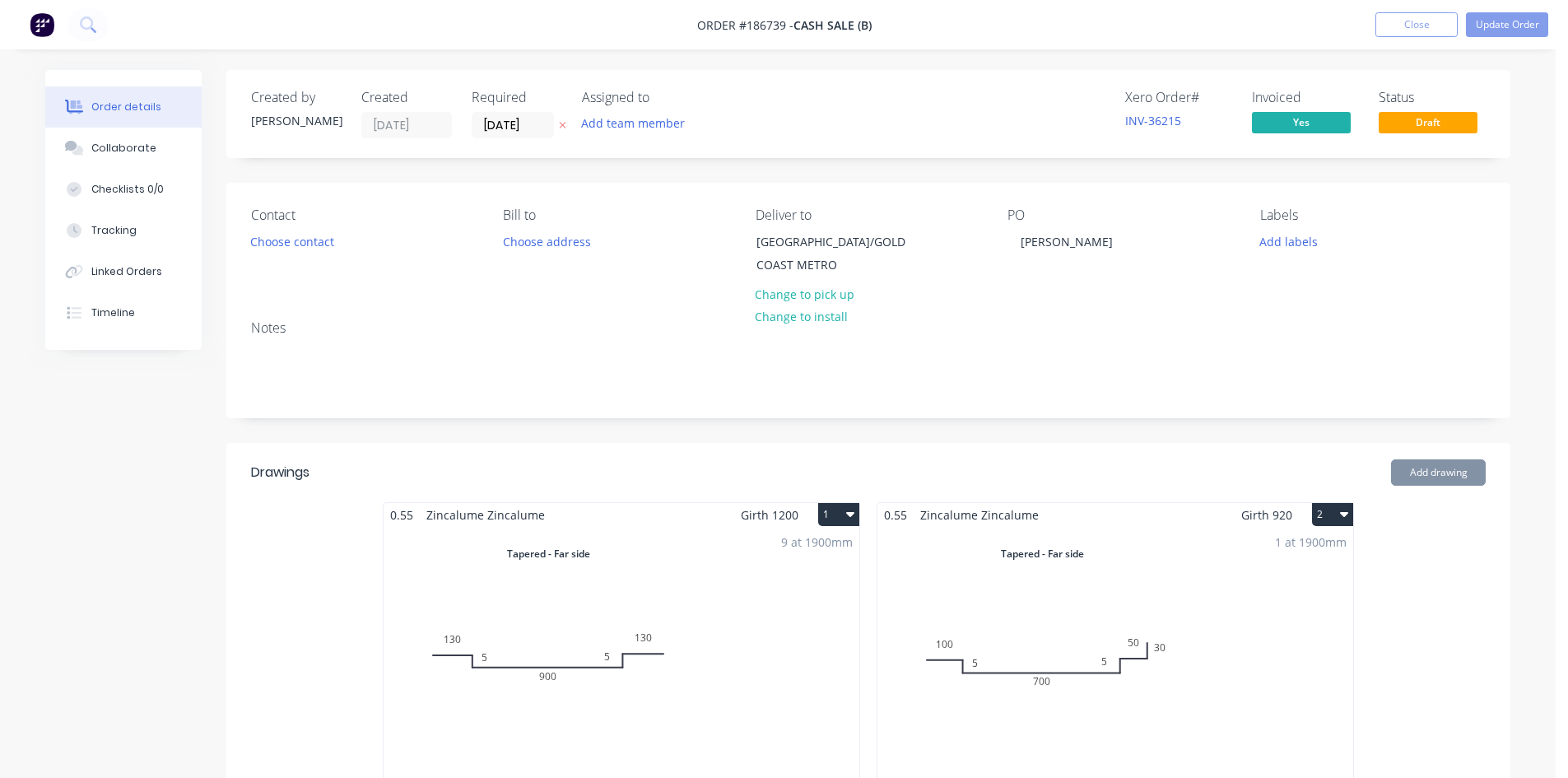
click at [748, 394] on div "Notes" at bounding box center [869, 362] width 1284 height 110
click at [1527, 21] on button "Update Order" at bounding box center [1507, 24] width 82 height 25
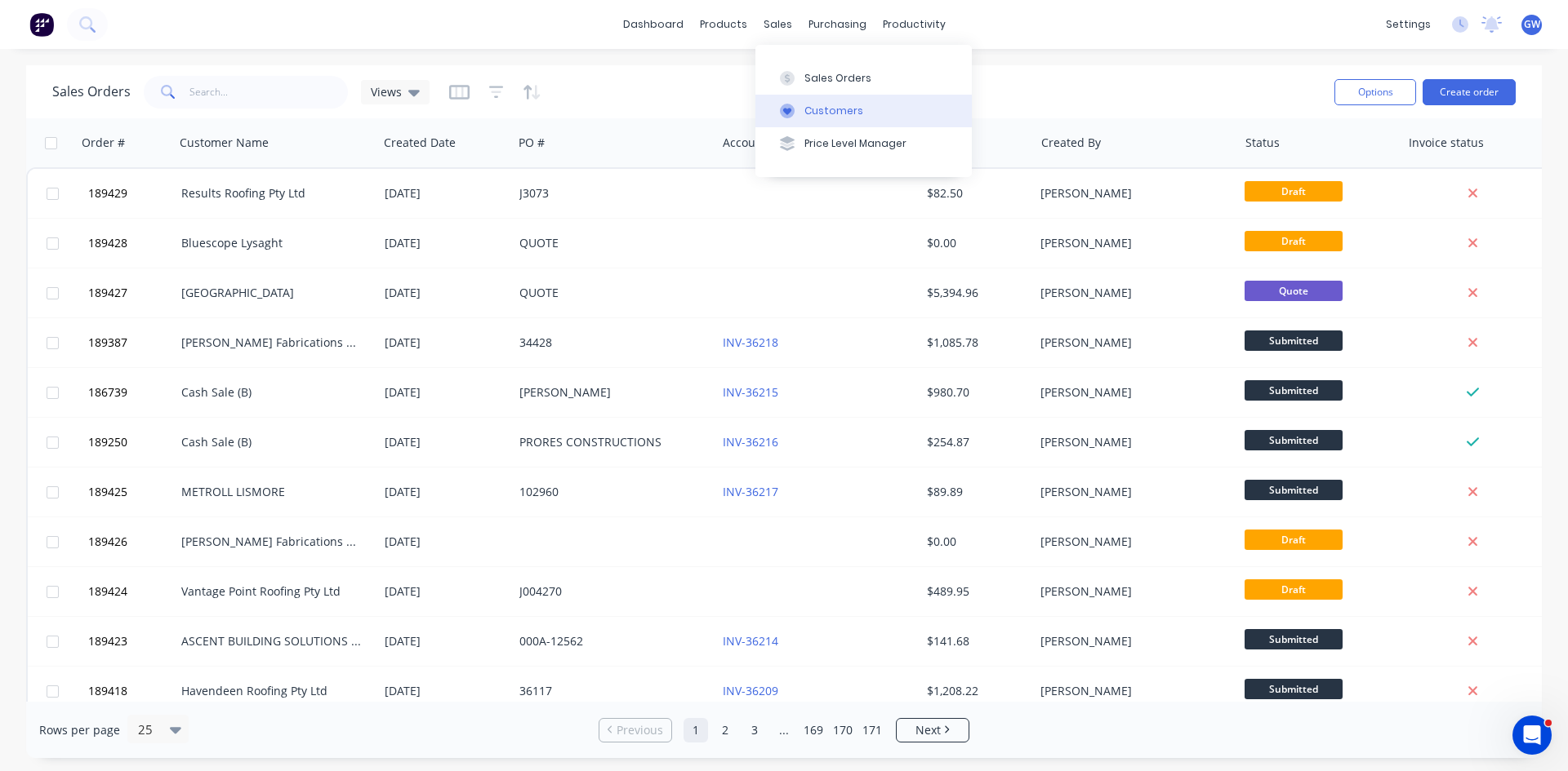
click at [810, 100] on button "Customers" at bounding box center [864, 110] width 216 height 32
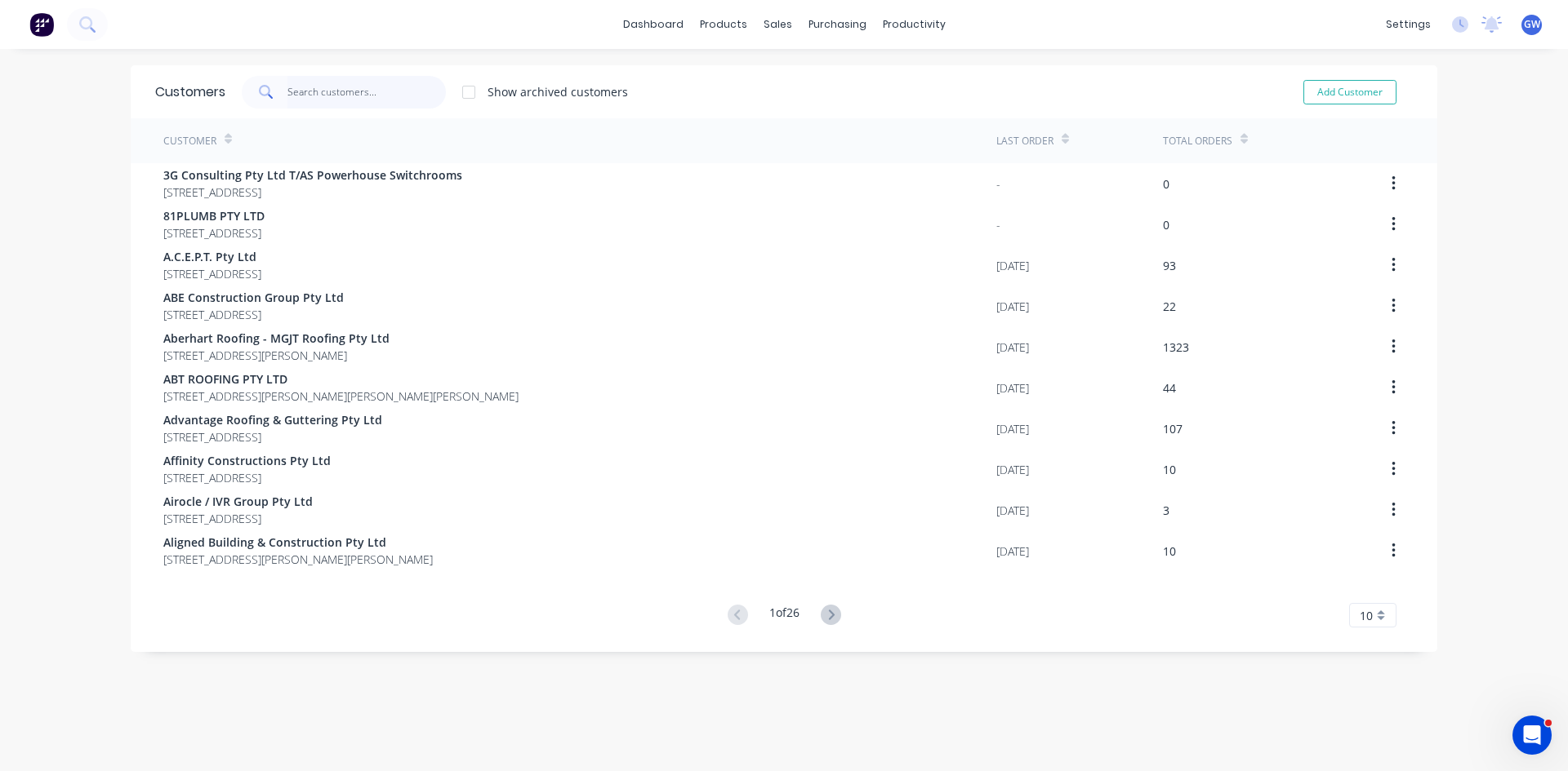
click at [315, 99] on input "text" at bounding box center [367, 91] width 159 height 32
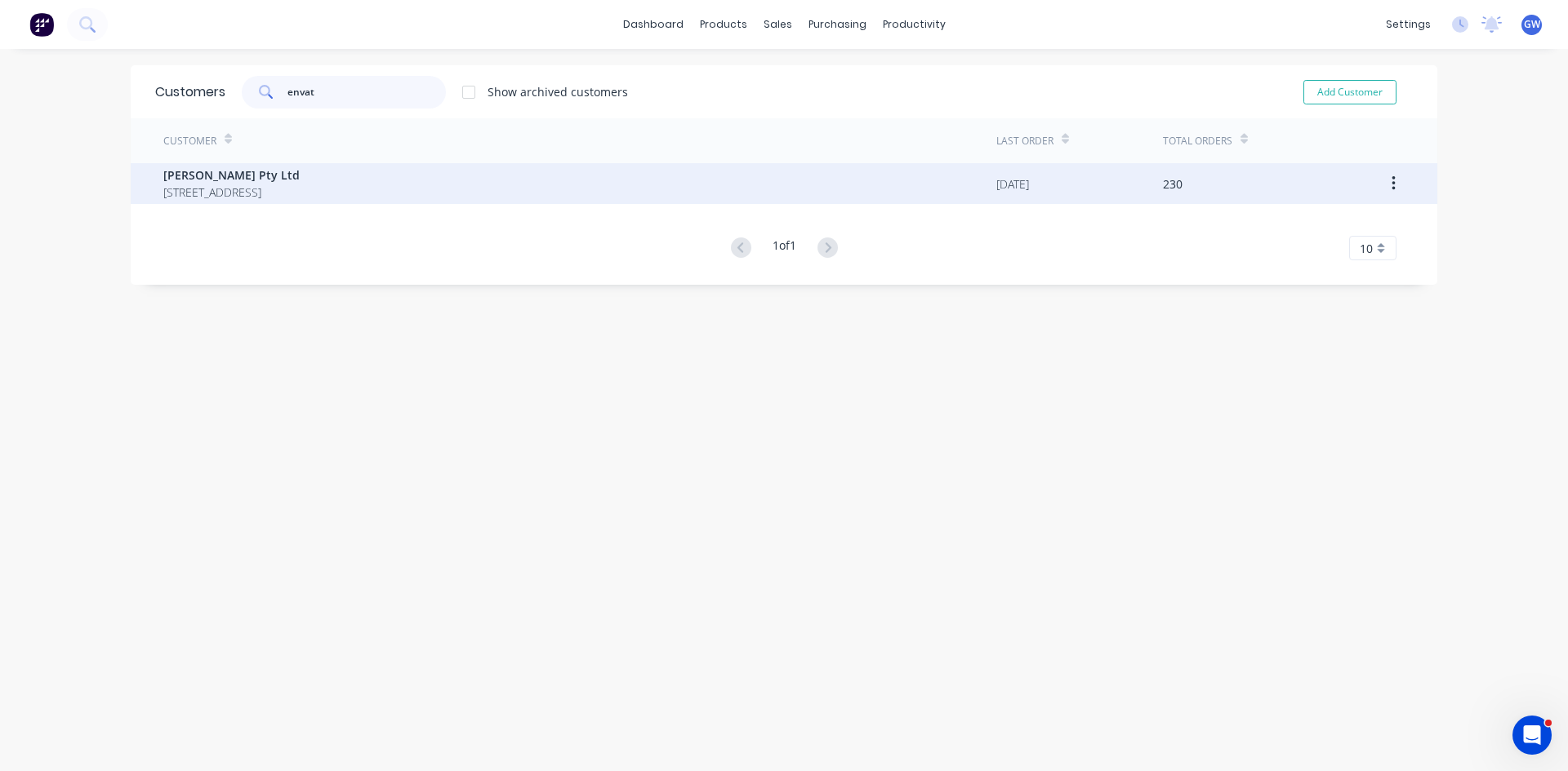
type input "envat"
click at [300, 191] on span "3 MacArthur Court MOUNT OMMANEY Queensland Australia 4074" at bounding box center [231, 192] width 137 height 17
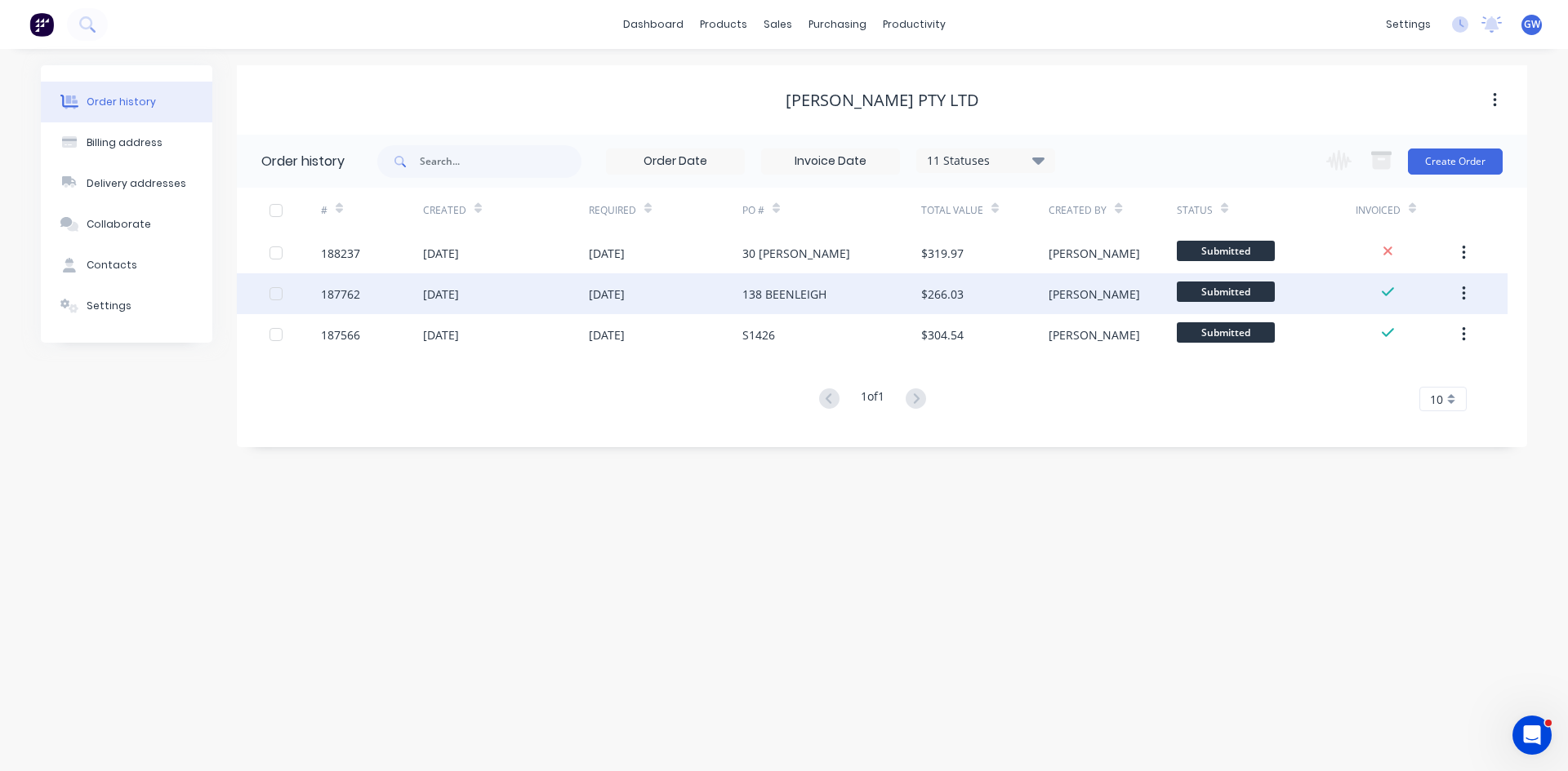
click at [273, 296] on div at bounding box center [275, 294] width 32 height 32
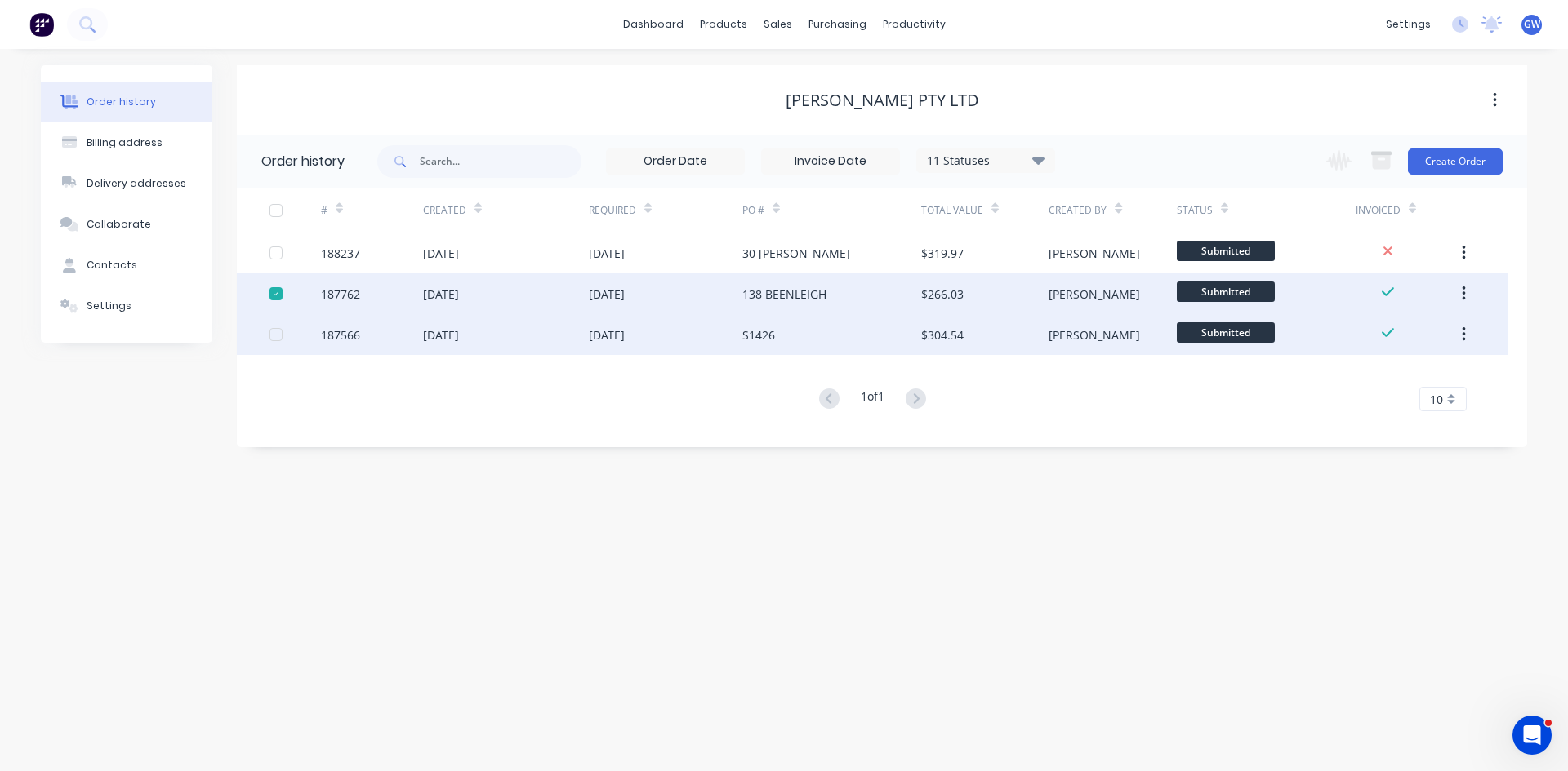
click at [272, 338] on div at bounding box center [275, 334] width 32 height 32
click at [1383, 159] on icon "button" at bounding box center [1380, 160] width 21 height 21
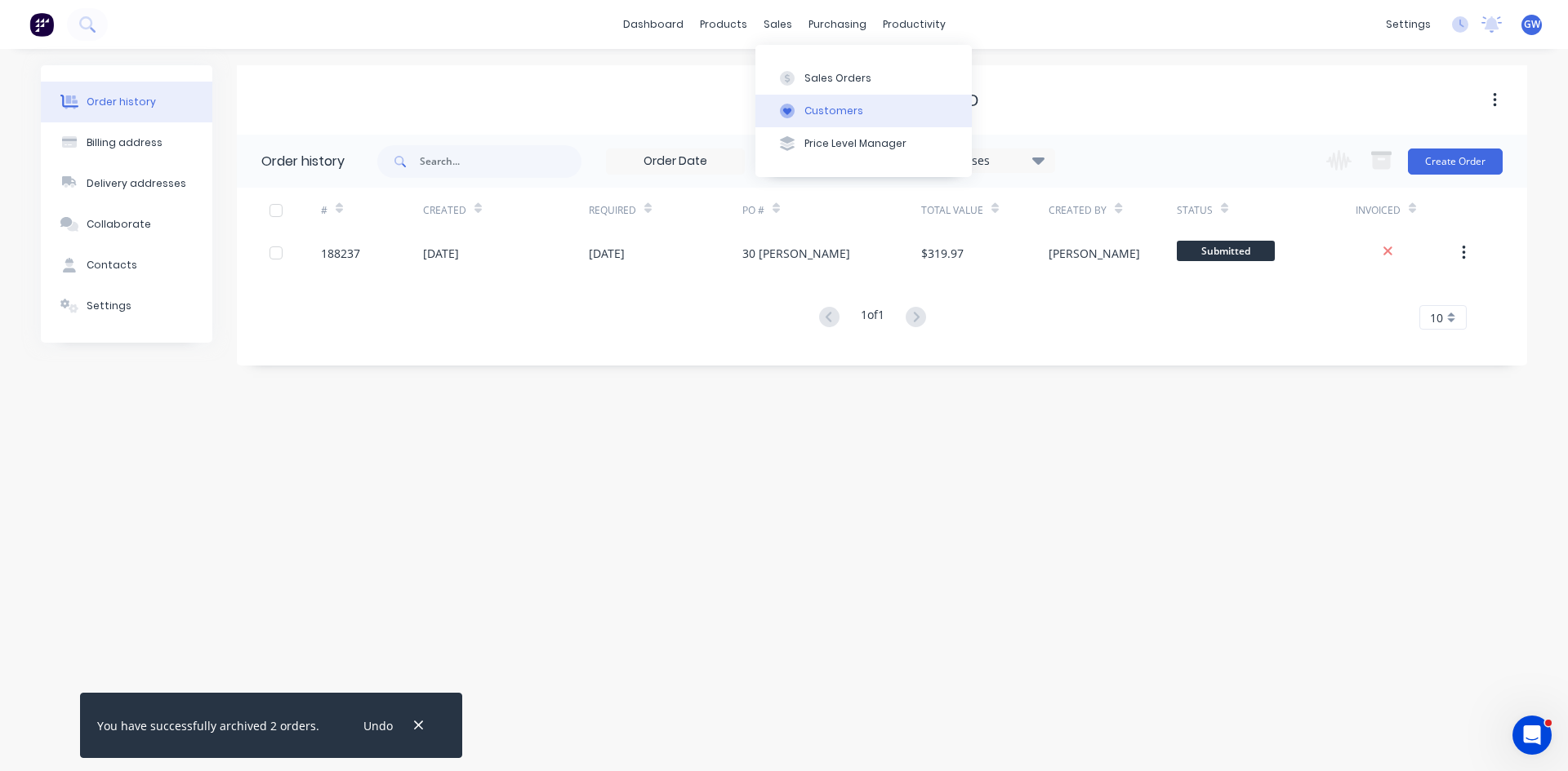
click at [809, 98] on button "Customers" at bounding box center [864, 110] width 216 height 32
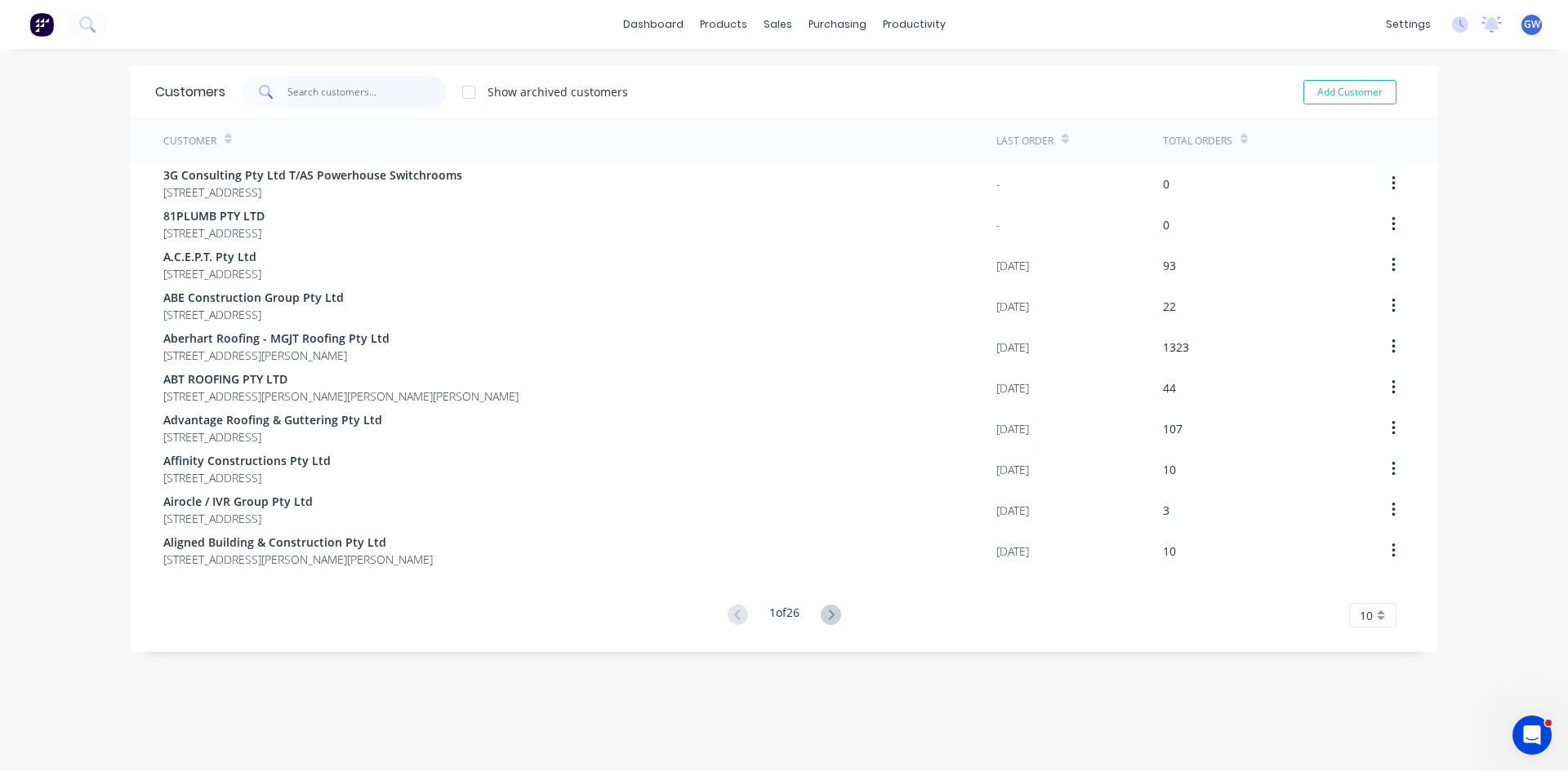
click at [414, 88] on input "text" at bounding box center [367, 91] width 159 height 32
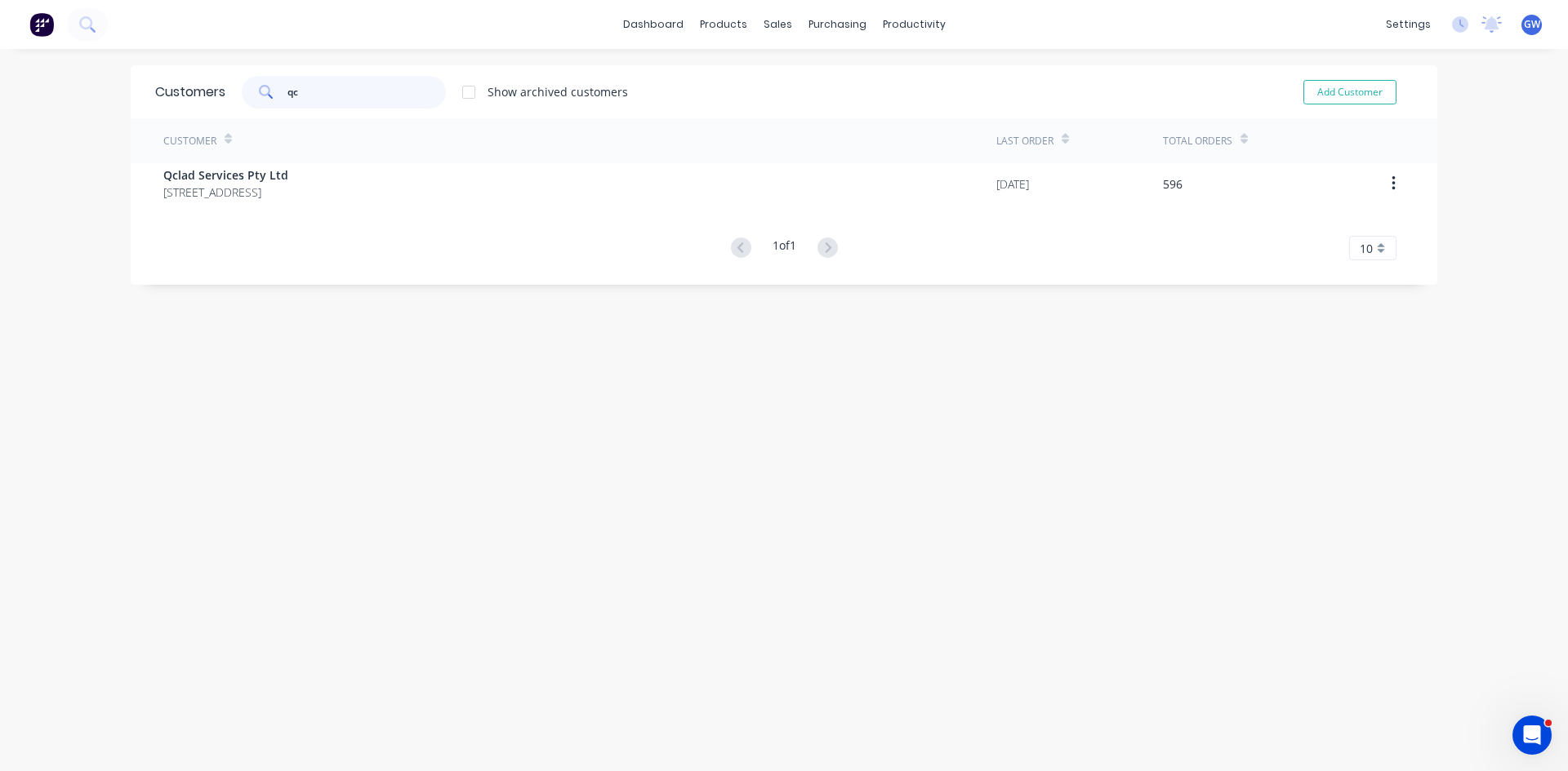
type input "qc"
click at [318, 162] on div "Customer" at bounding box center [580, 140] width 833 height 45
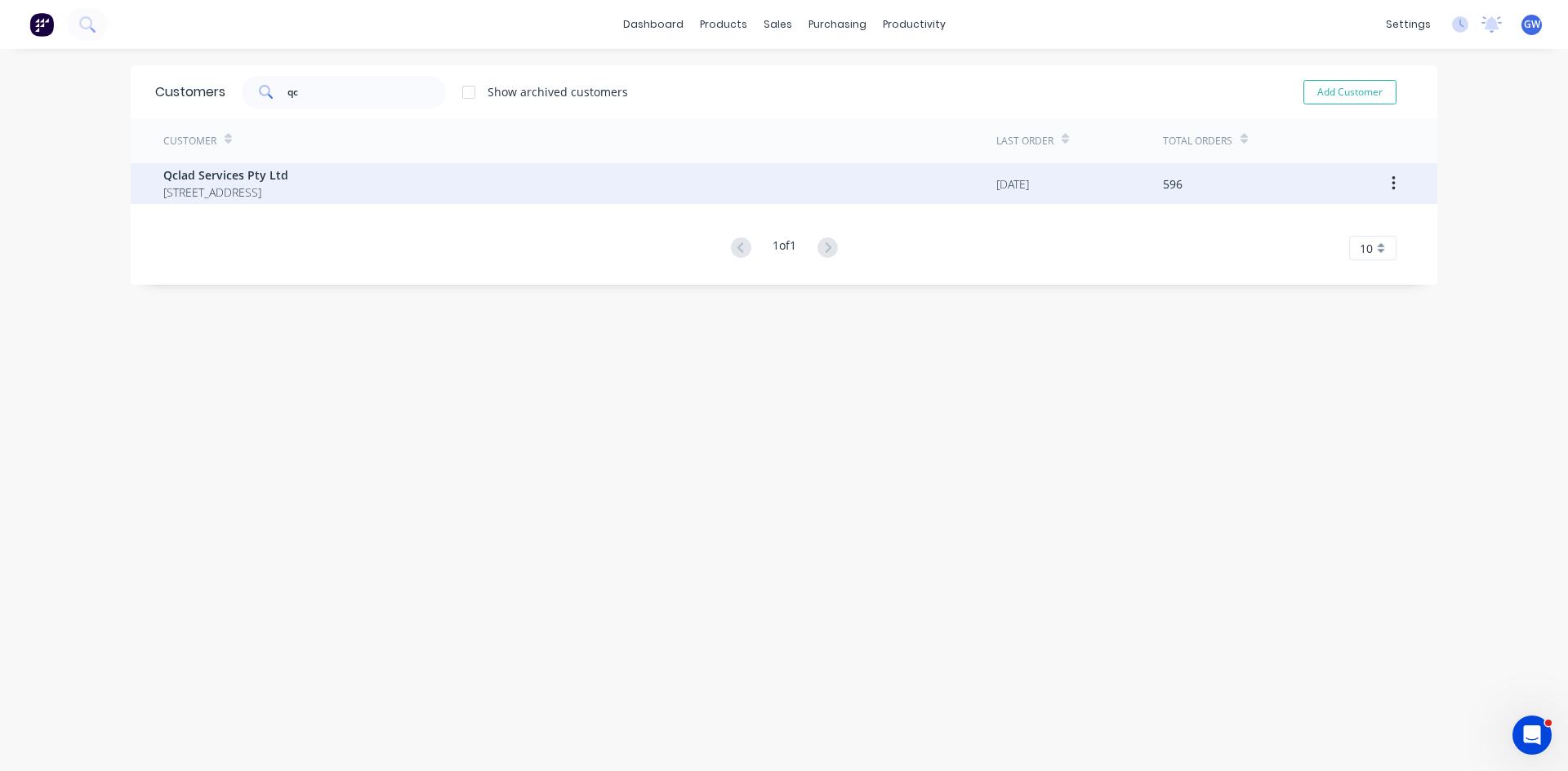
click at [288, 186] on span "PO Box 292 Landsborough Queensland Australia 4550" at bounding box center [225, 192] width 125 height 17
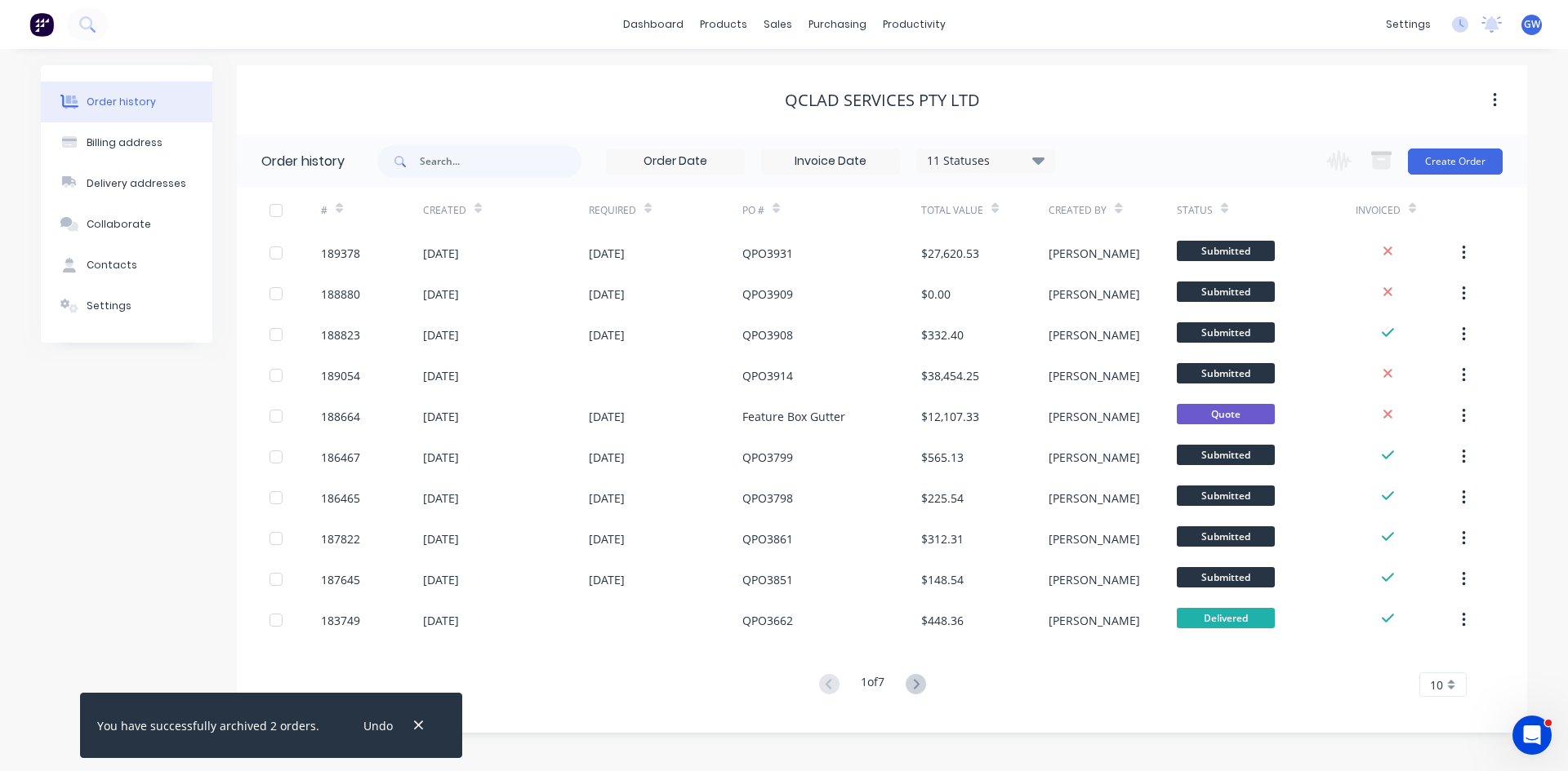
click at [833, 159] on input at bounding box center [830, 161] width 138 height 25
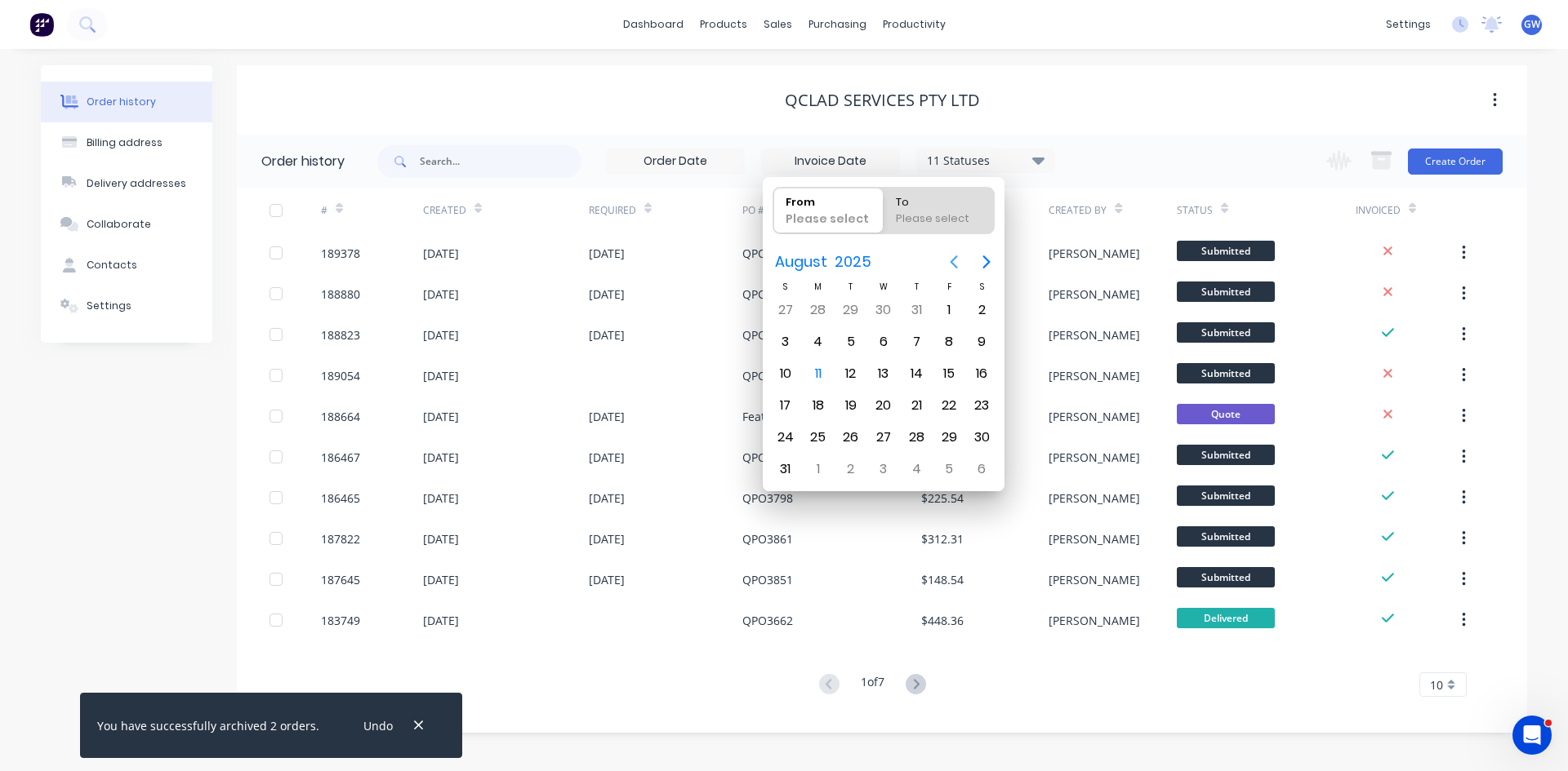
click at [949, 253] on icon "Previous page" at bounding box center [954, 262] width 20 height 20
click at [949, 254] on icon "Previous page" at bounding box center [954, 262] width 20 height 20
click at [790, 307] on div "1" at bounding box center [785, 309] width 25 height 25
type input "01/06/25"
radio input "false"
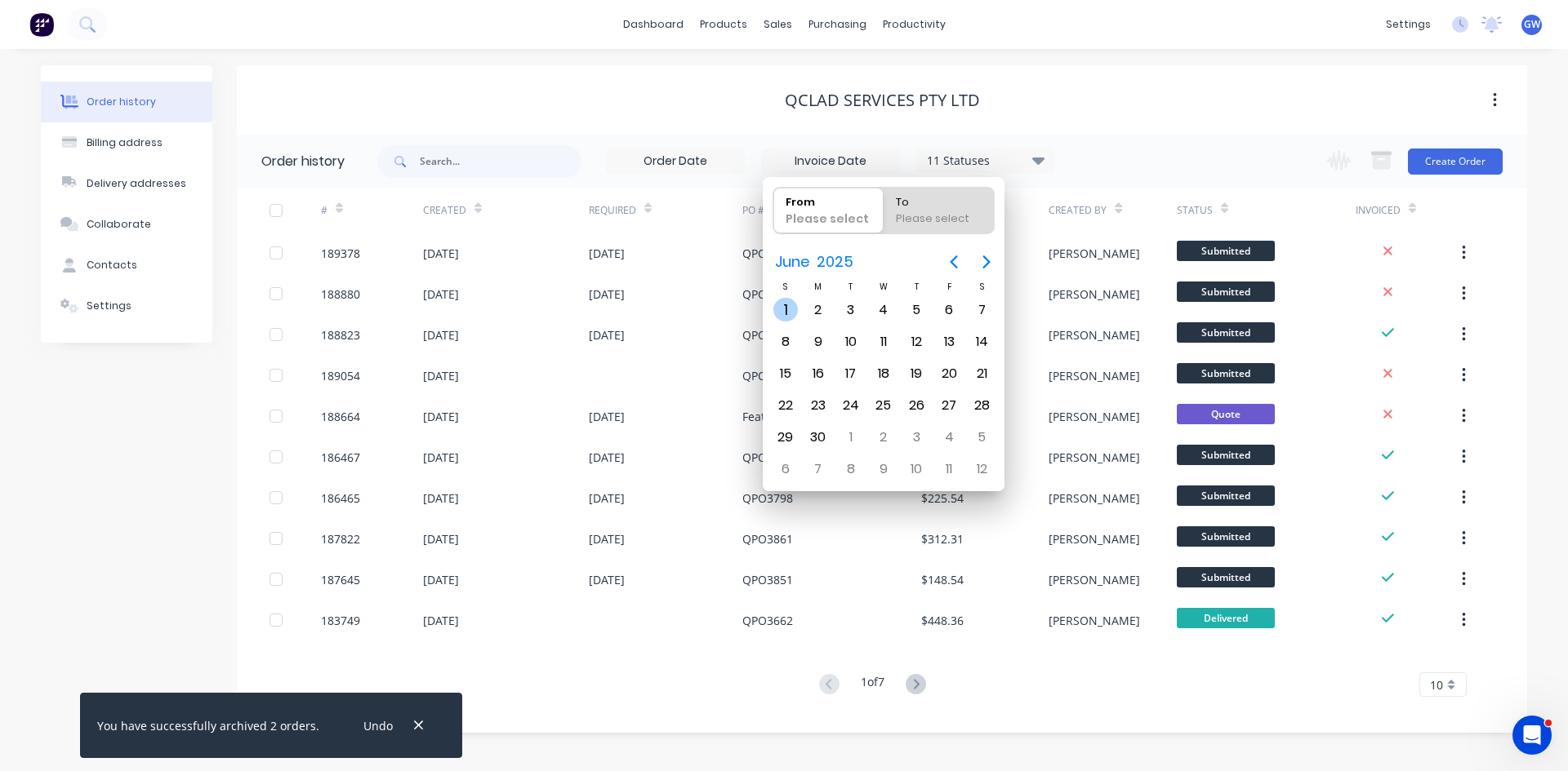
radio input "true"
click at [823, 432] on div "30" at bounding box center [817, 437] width 25 height 25
type input "31/05/25 - 30/06/25"
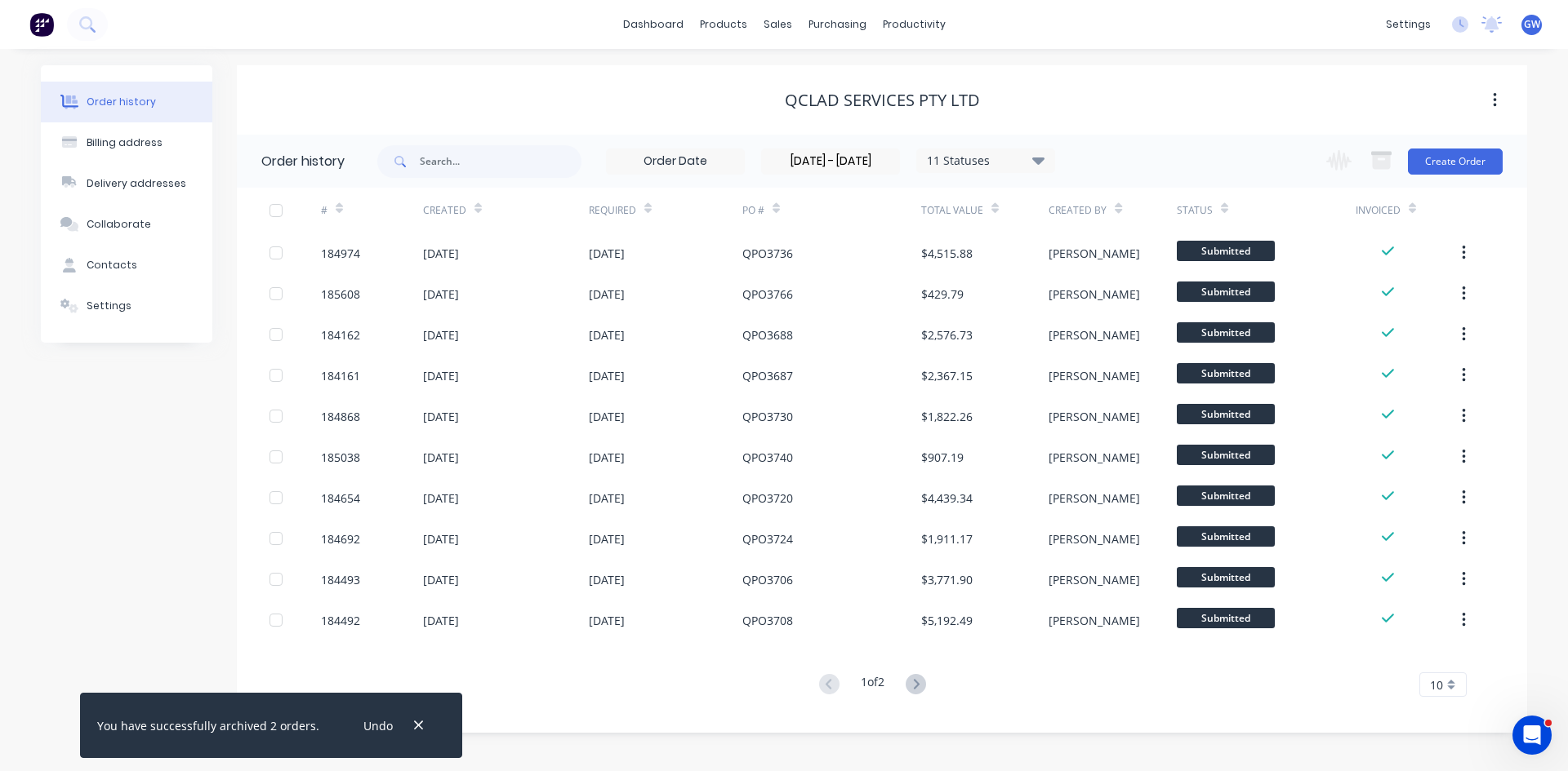
click at [1457, 682] on div "10" at bounding box center [1442, 685] width 47 height 25
click at [1452, 664] on div "35" at bounding box center [1442, 657] width 46 height 28
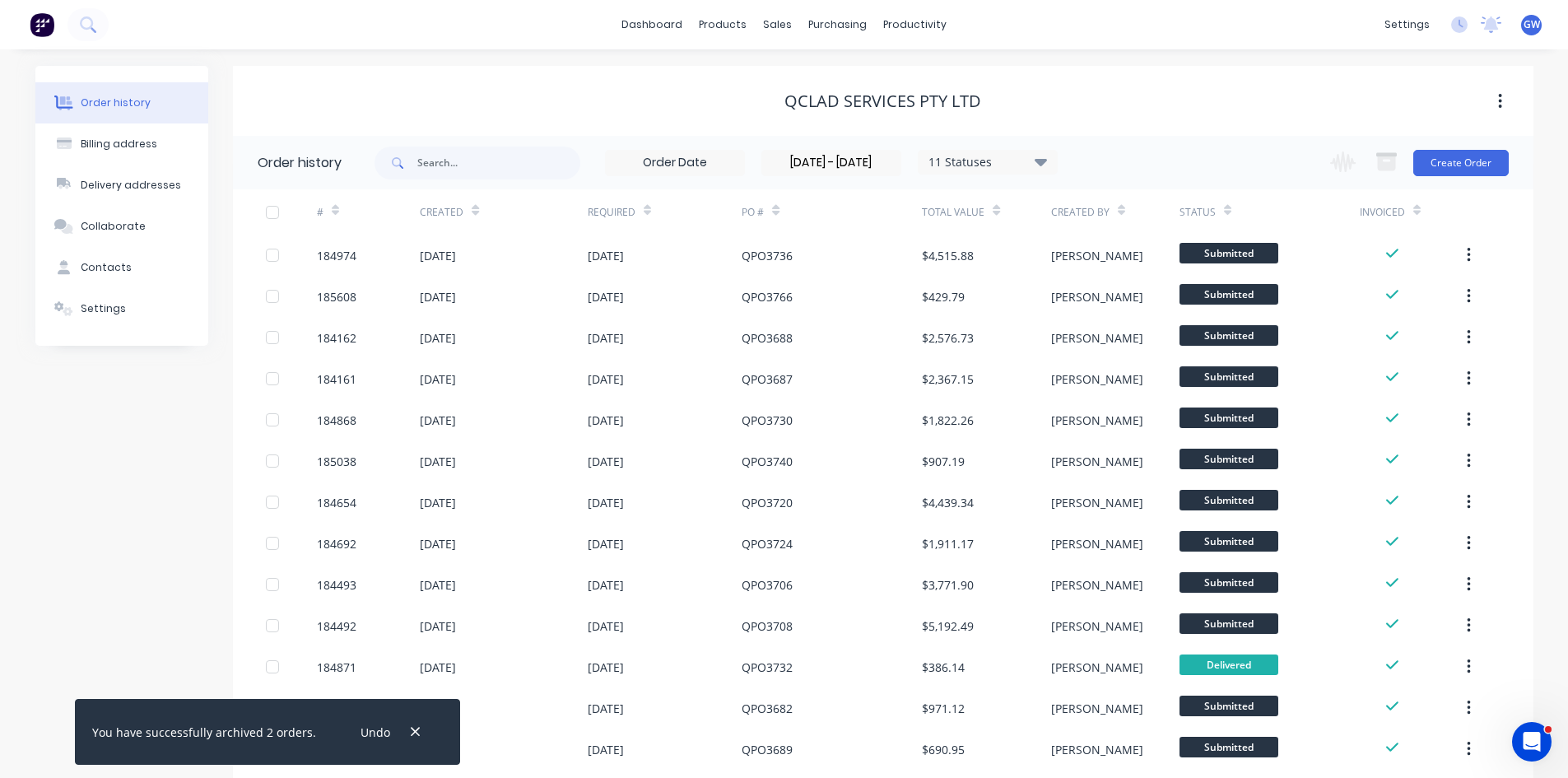
click at [265, 213] on div at bounding box center [271, 212] width 33 height 33
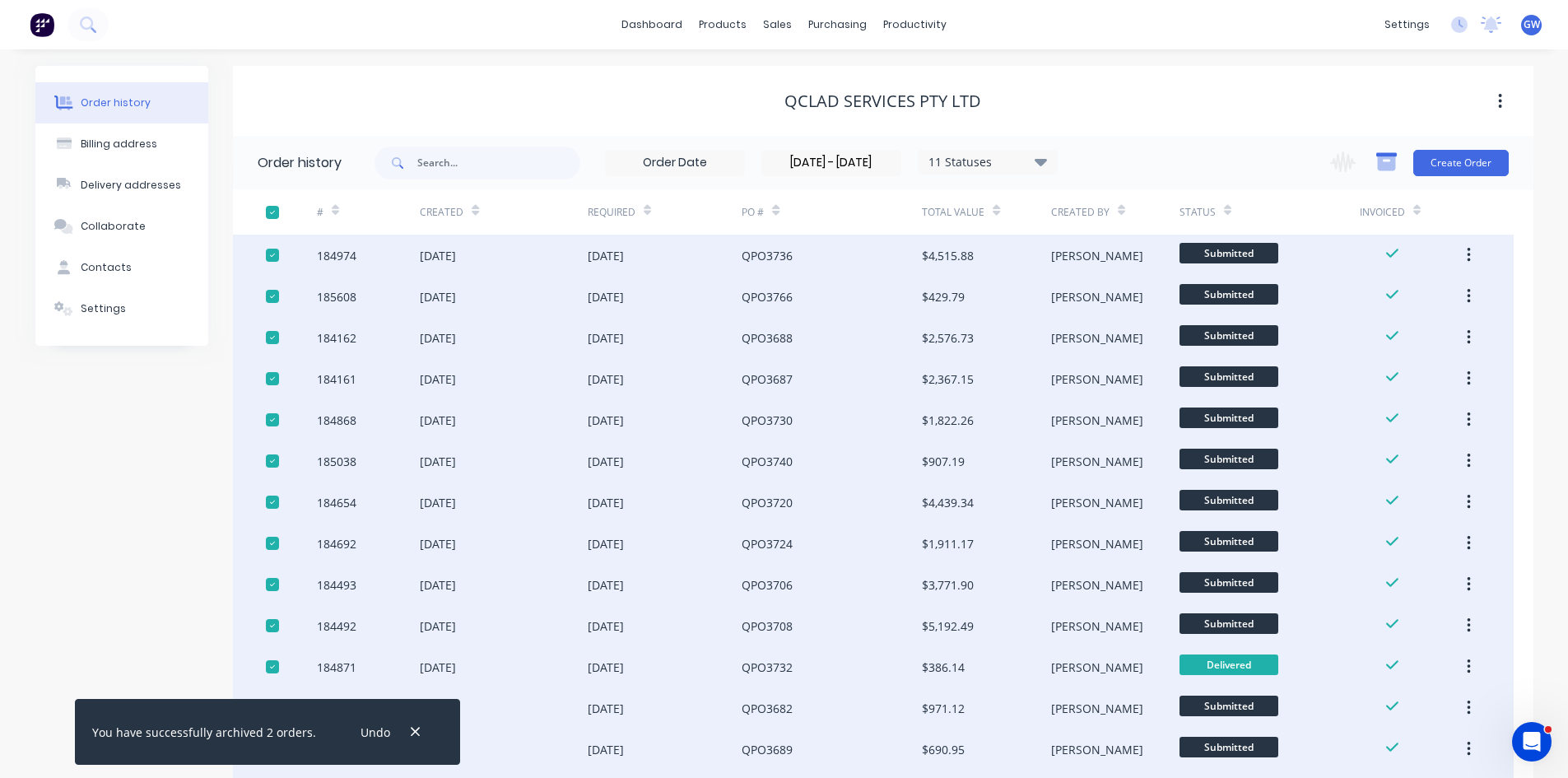
click at [1389, 172] on icon "button" at bounding box center [1386, 162] width 21 height 21
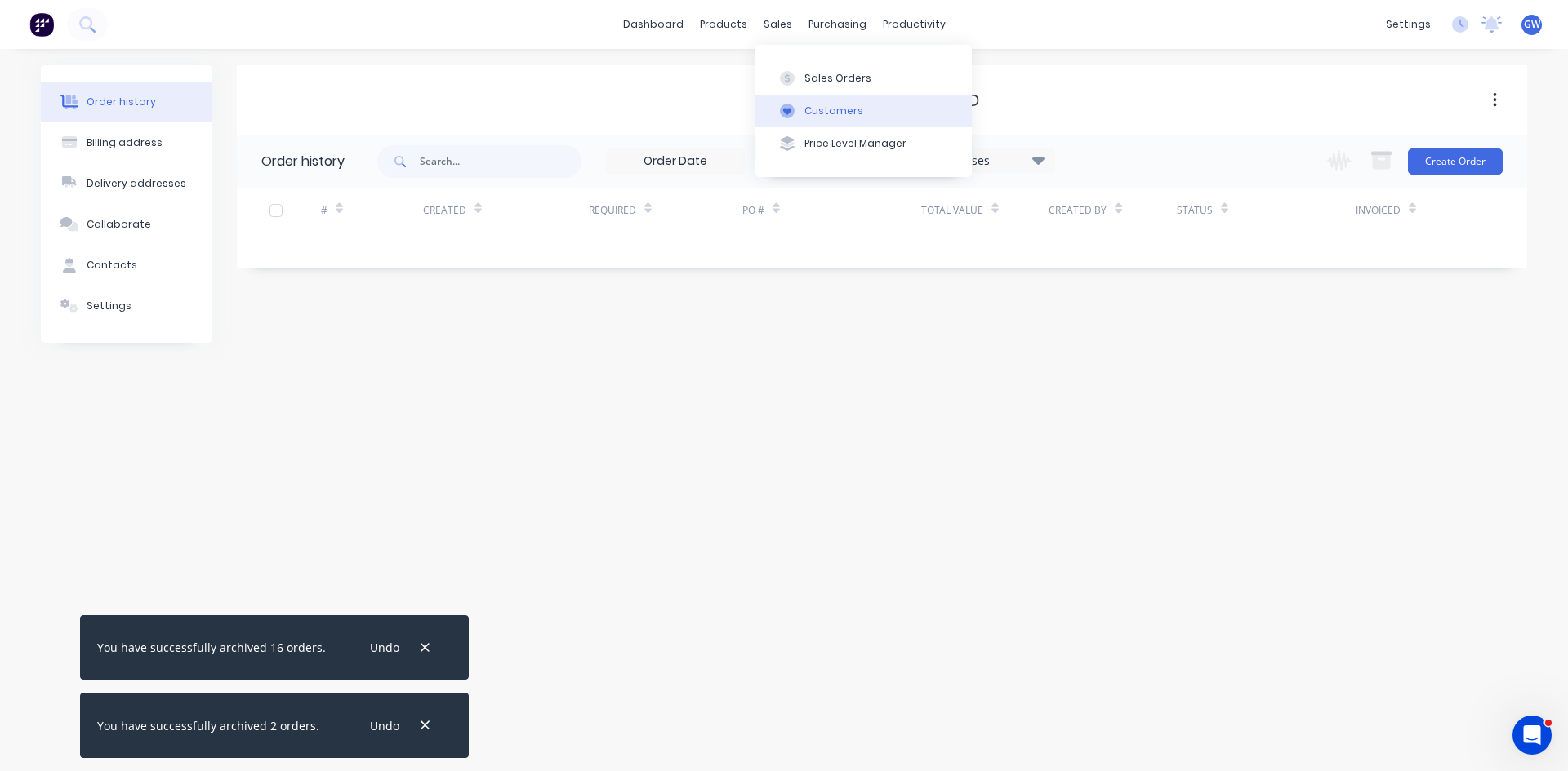
click at [811, 105] on div "Customers" at bounding box center [834, 111] width 59 height 15
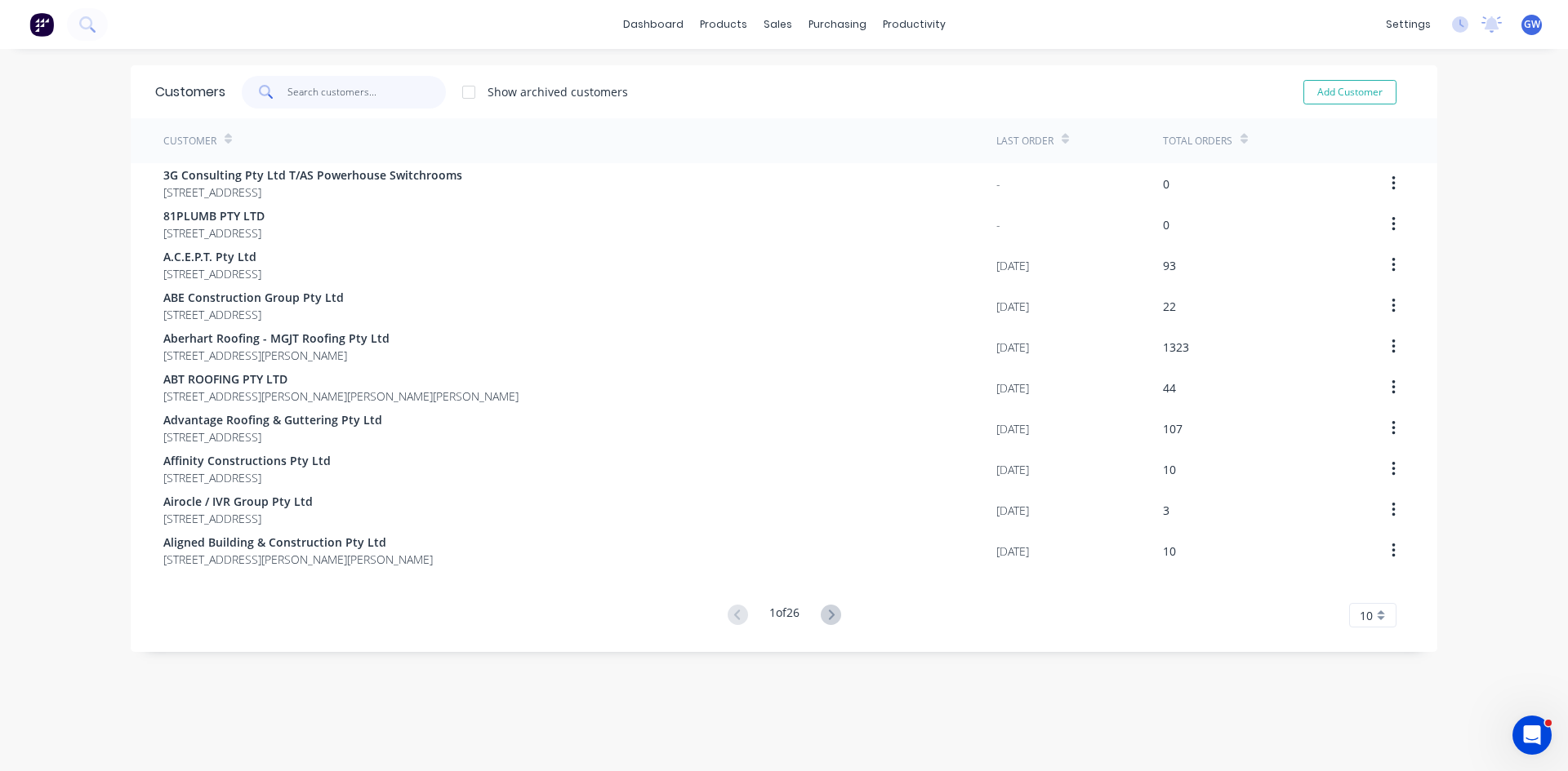
click at [375, 90] on input "text" at bounding box center [367, 91] width 159 height 32
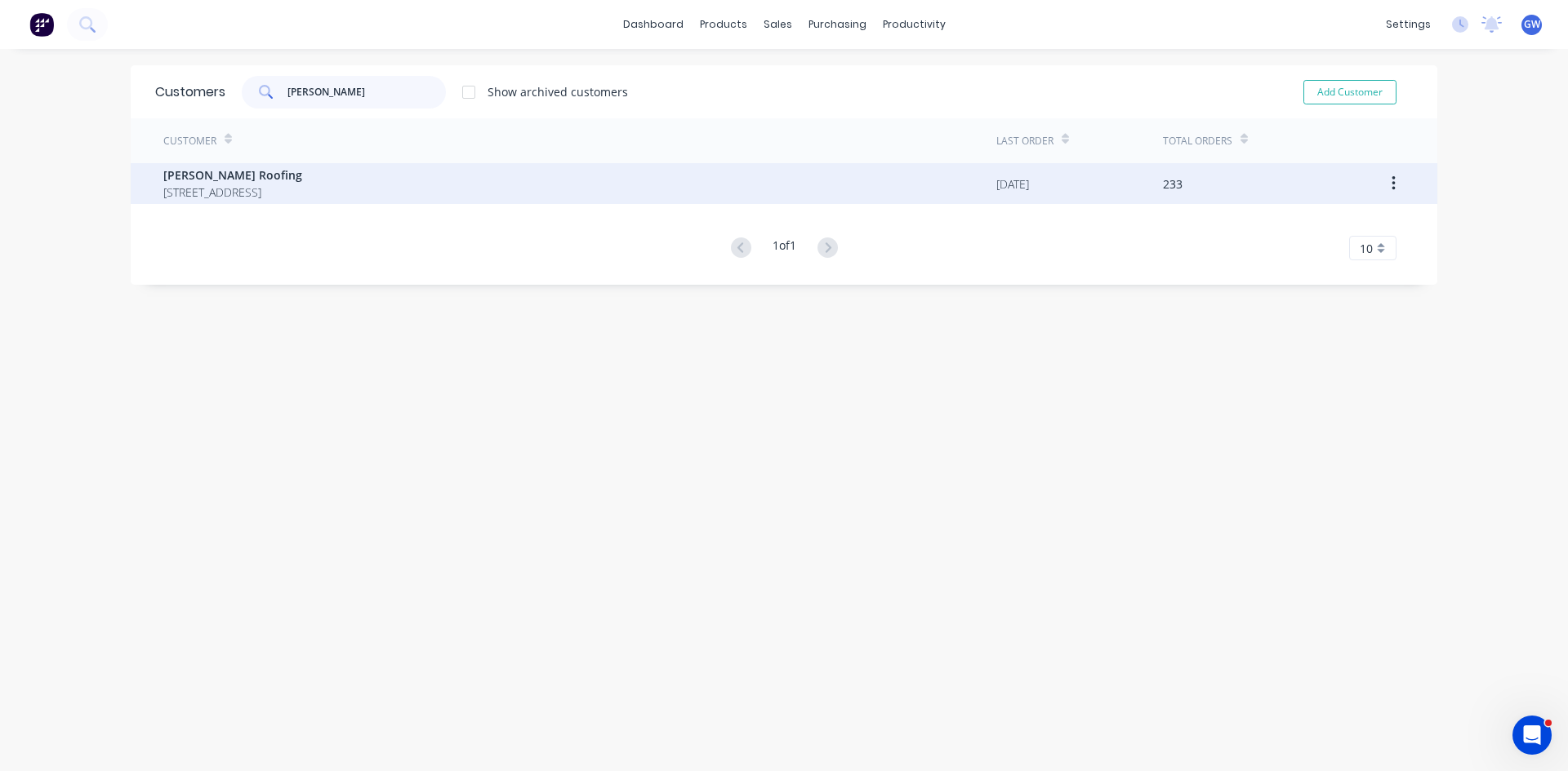
type input "robb"
click at [267, 175] on span "Robbies Roofing" at bounding box center [232, 175] width 139 height 17
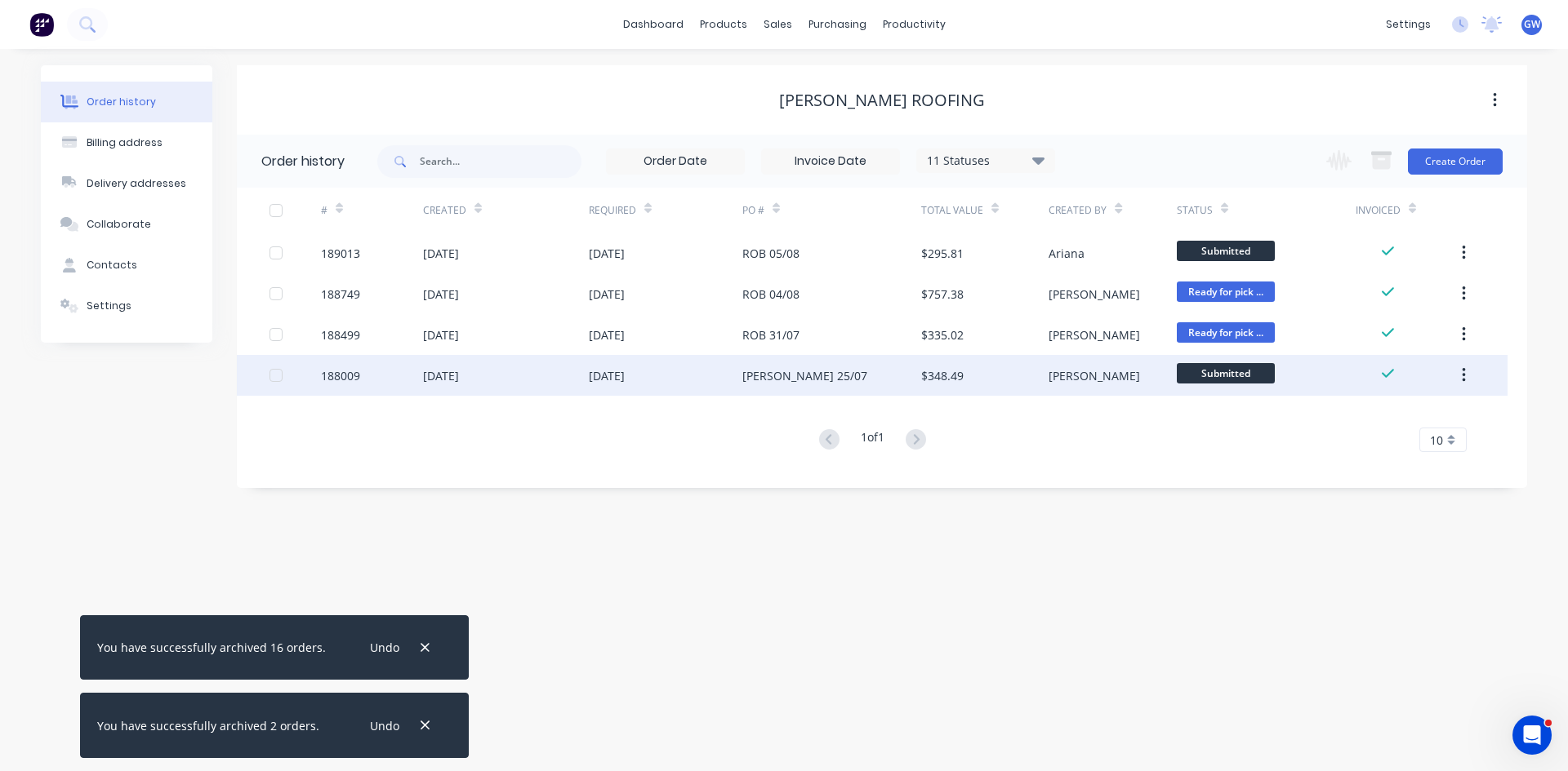
click at [273, 374] on div at bounding box center [275, 375] width 32 height 32
click at [1376, 161] on icon "button" at bounding box center [1381, 162] width 18 height 14
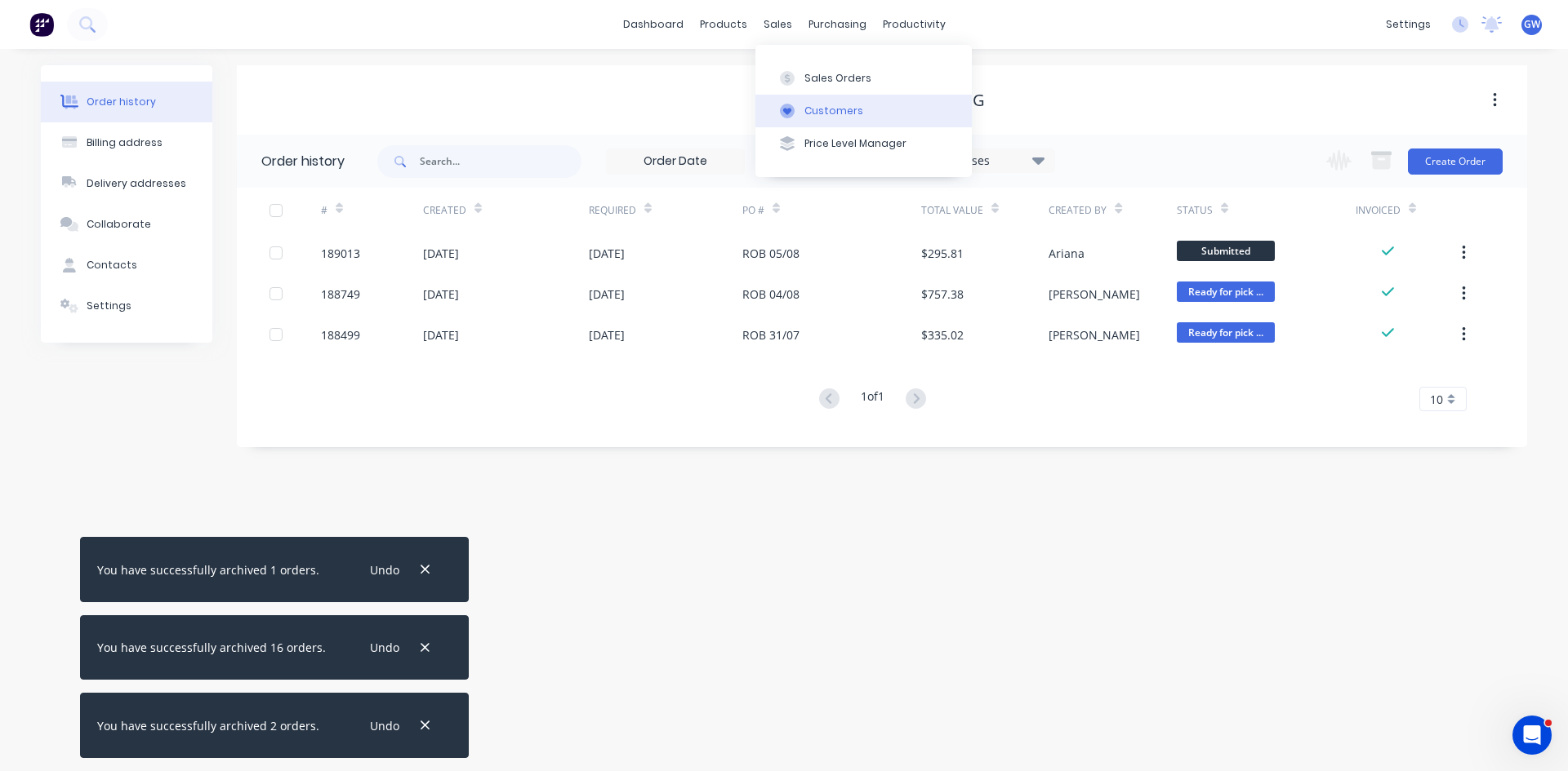
click at [814, 113] on div "Customers" at bounding box center [834, 111] width 59 height 15
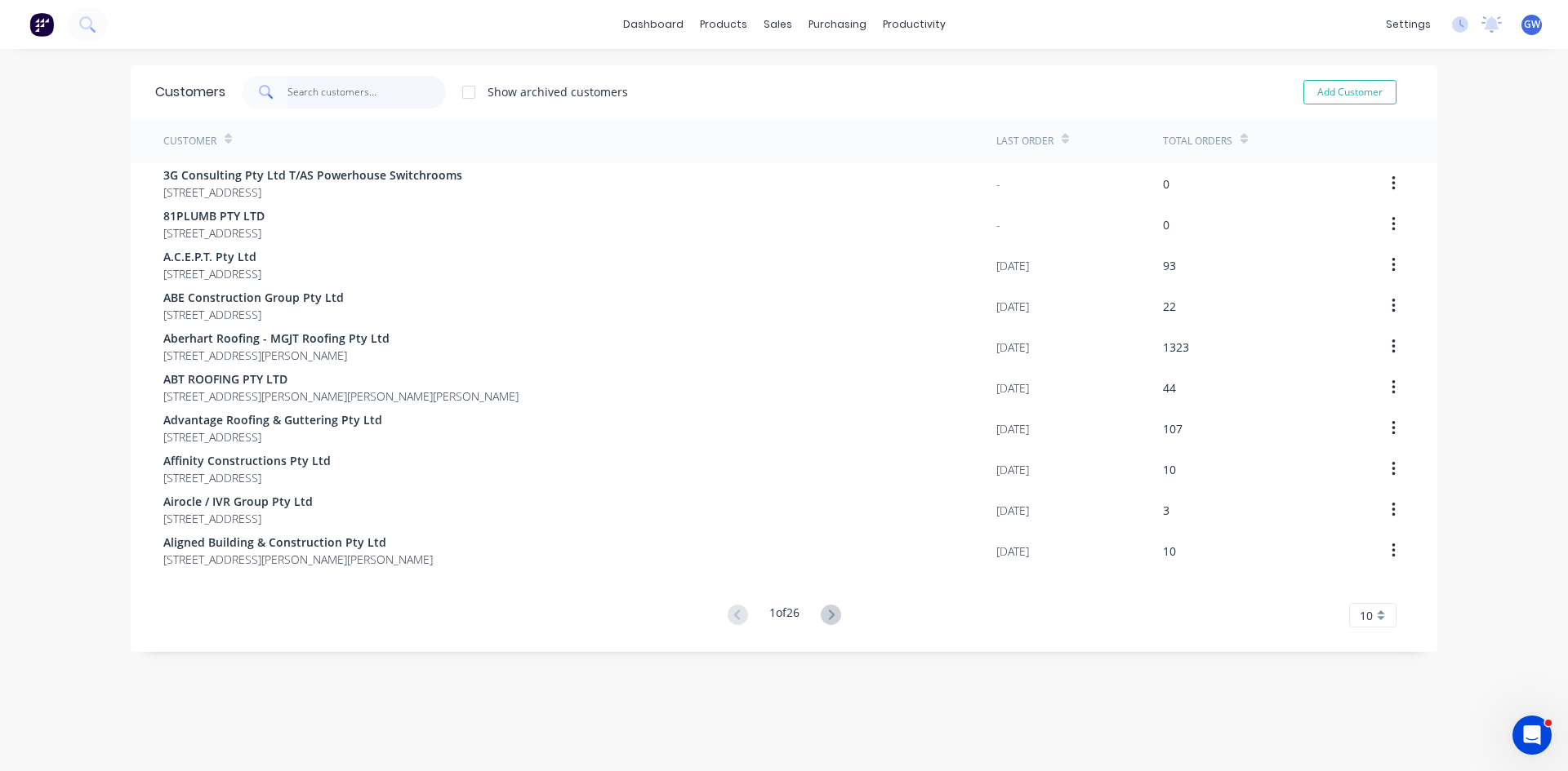
click at [360, 94] on input "text" at bounding box center [367, 91] width 159 height 32
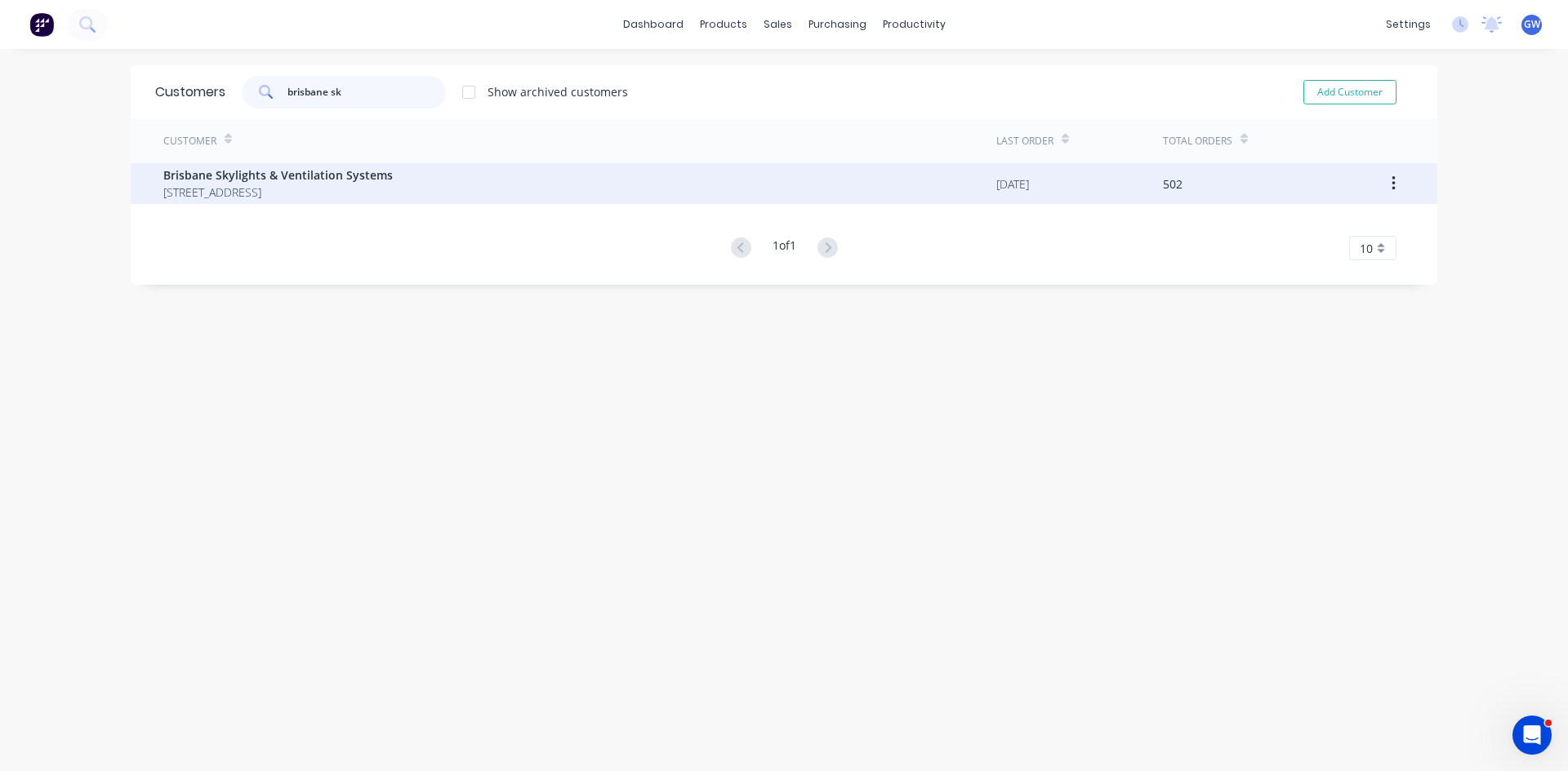
type input "brisbane sk"
click at [299, 164] on div "Brisbane Skylights & Ventilation Systems 1/43 Daintree Drive Redland Bay Queens…" at bounding box center [580, 184] width 833 height 41
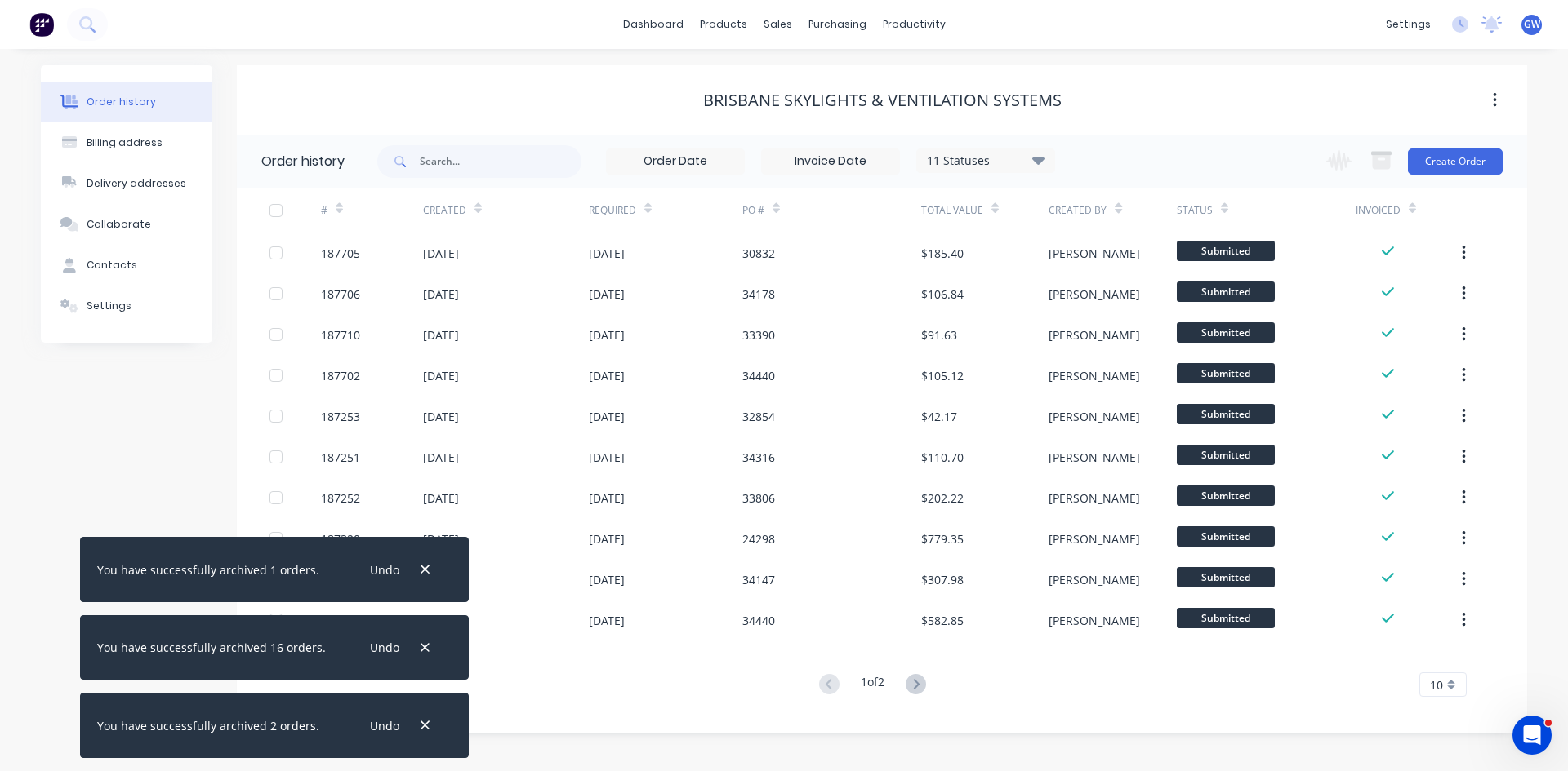
click at [864, 153] on input at bounding box center [830, 161] width 138 height 25
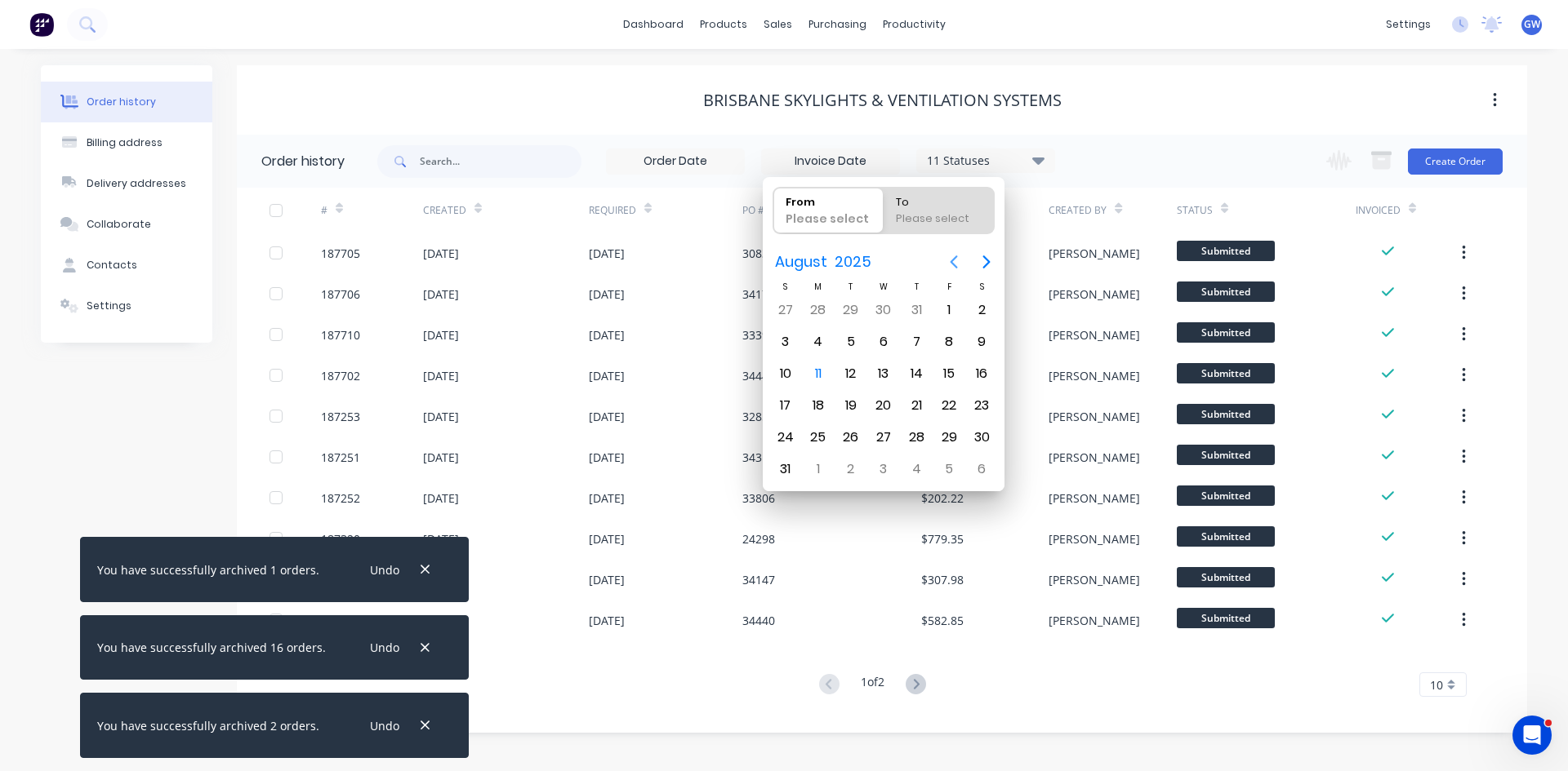
click at [954, 271] on icon "Previous page" at bounding box center [954, 262] width 20 height 20
click at [788, 311] on div "1" at bounding box center [785, 309] width 25 height 25
type input "01/06/25"
radio input "false"
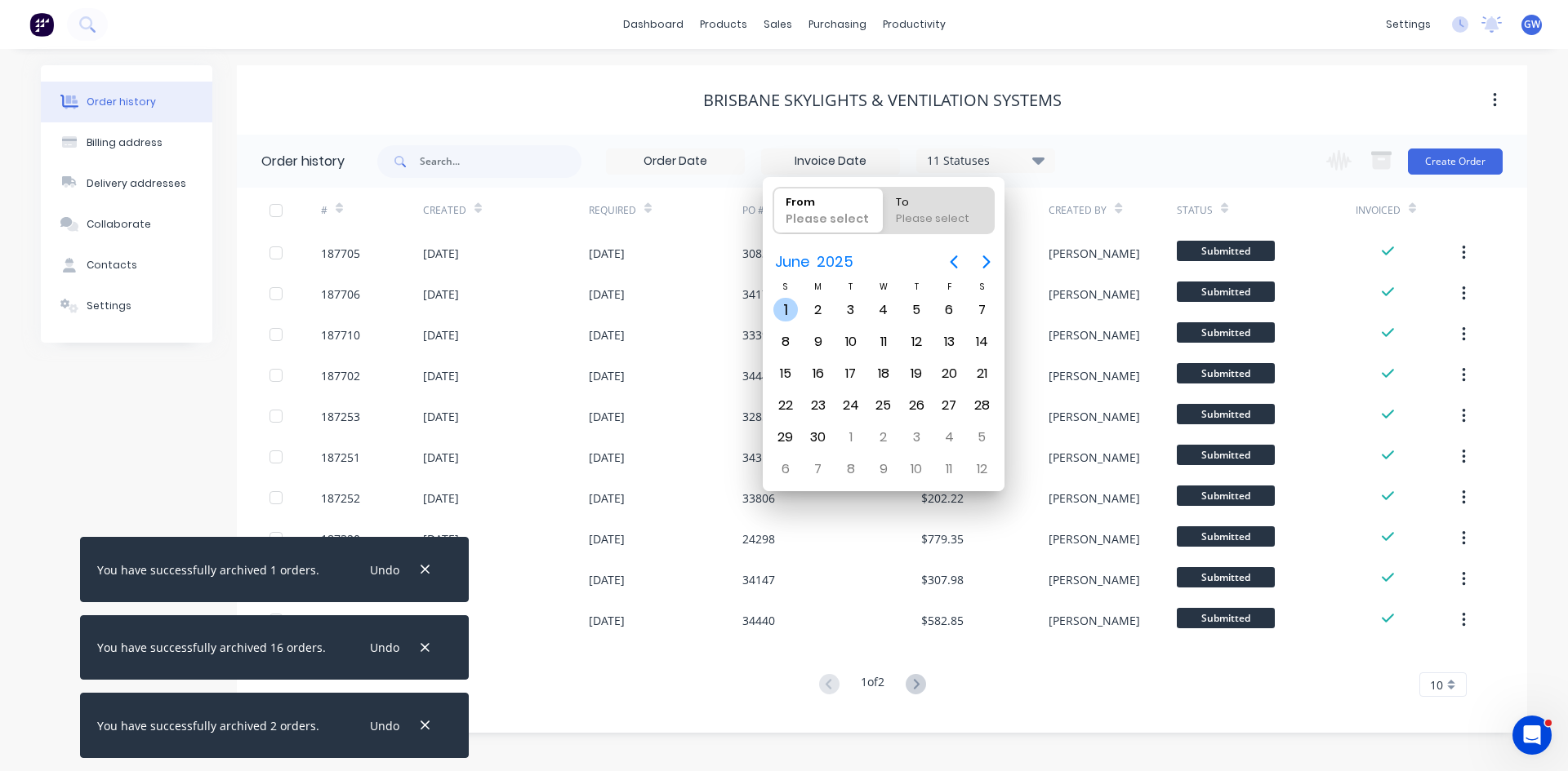
radio input "true"
click at [984, 259] on icon "Next page" at bounding box center [986, 262] width 20 height 20
click at [906, 444] on div "31" at bounding box center [916, 437] width 25 height 25
type input "31/05/25 - 31/07/25"
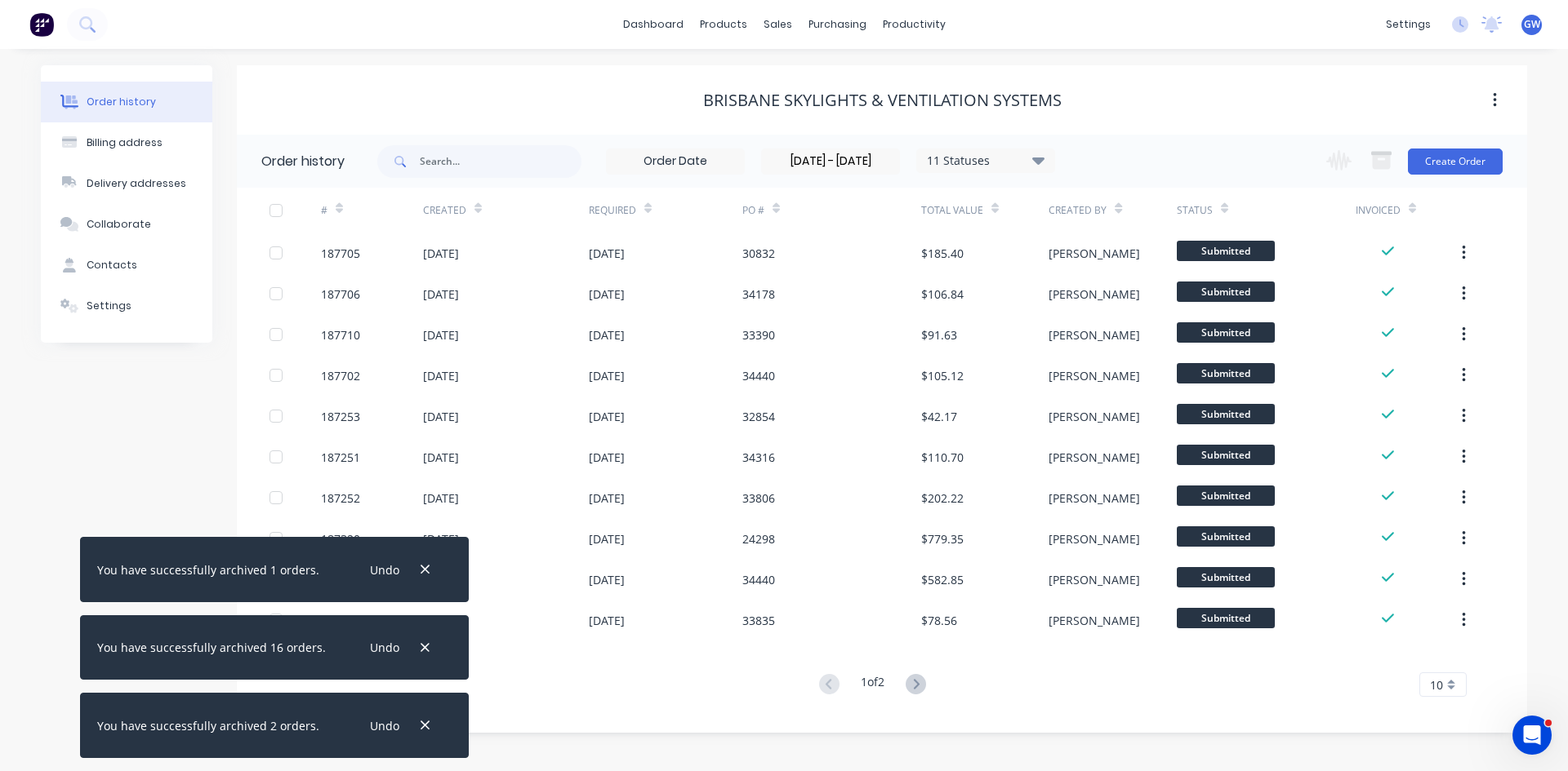
click at [1425, 679] on div "10" at bounding box center [1442, 685] width 47 height 25
click at [1430, 658] on div "35" at bounding box center [1442, 657] width 46 height 28
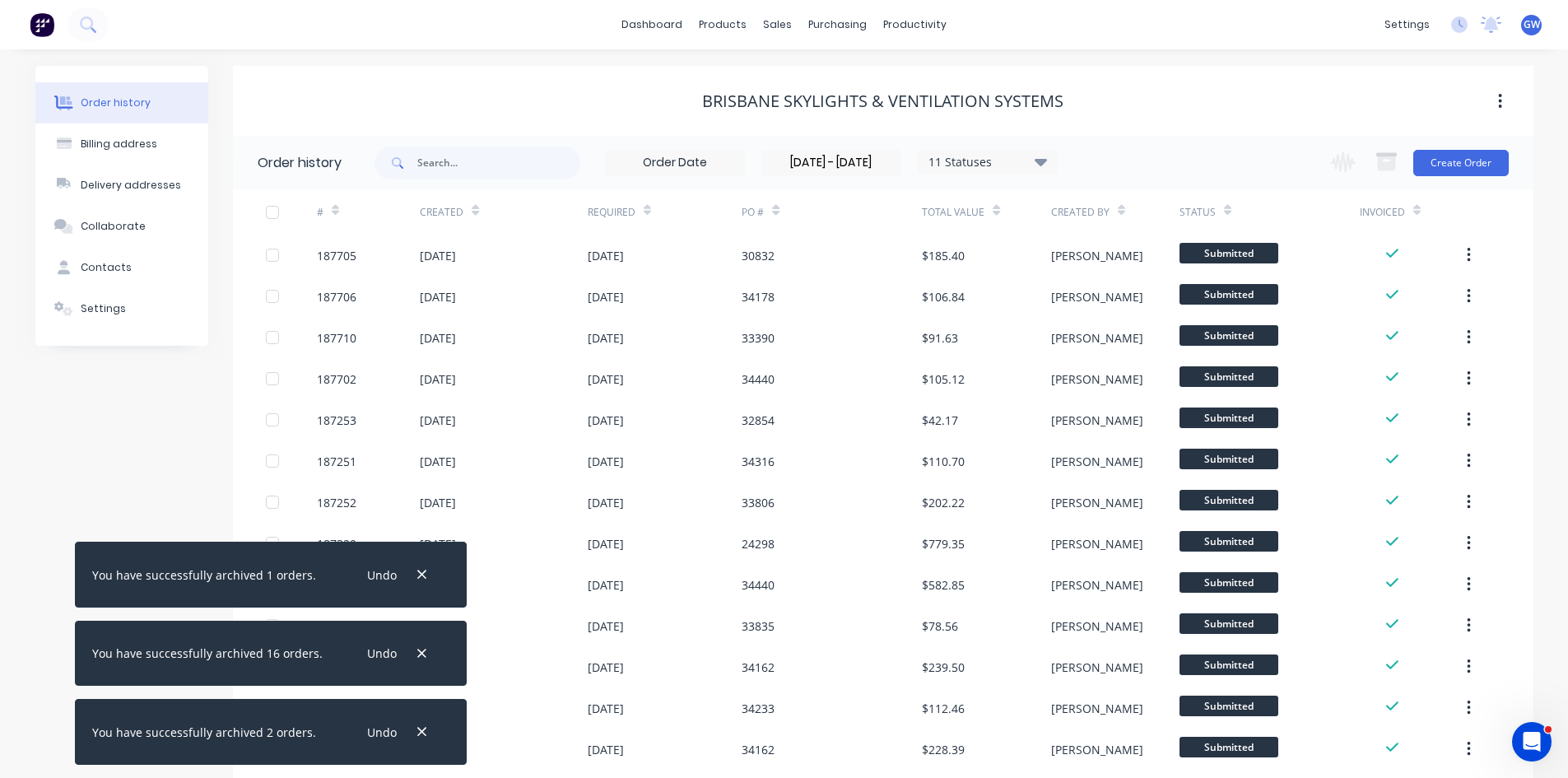
click at [267, 214] on div at bounding box center [271, 212] width 33 height 33
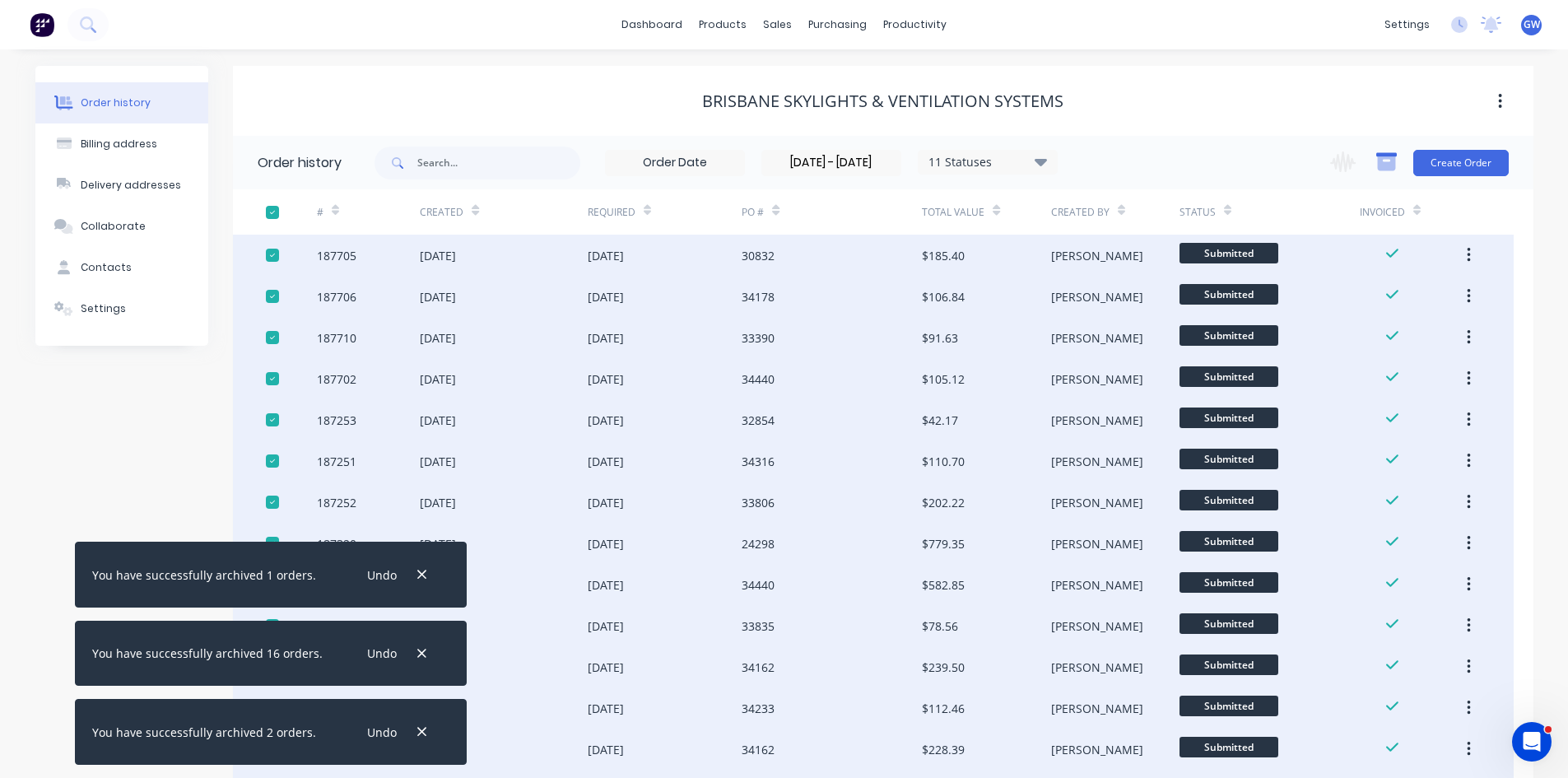
click at [1386, 168] on icon "button" at bounding box center [1386, 164] width 18 height 14
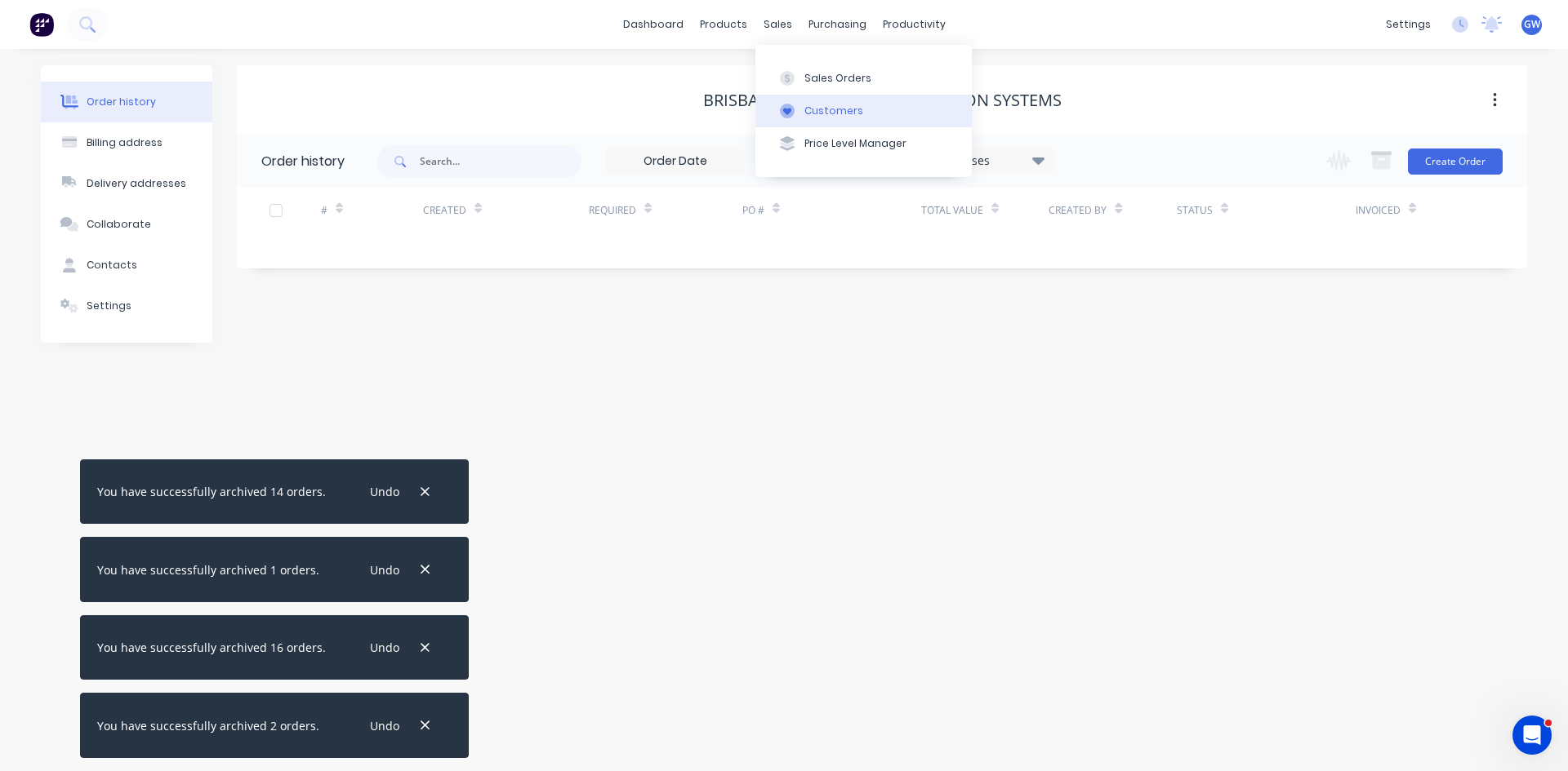
click at [800, 97] on button "Customers" at bounding box center [864, 110] width 216 height 32
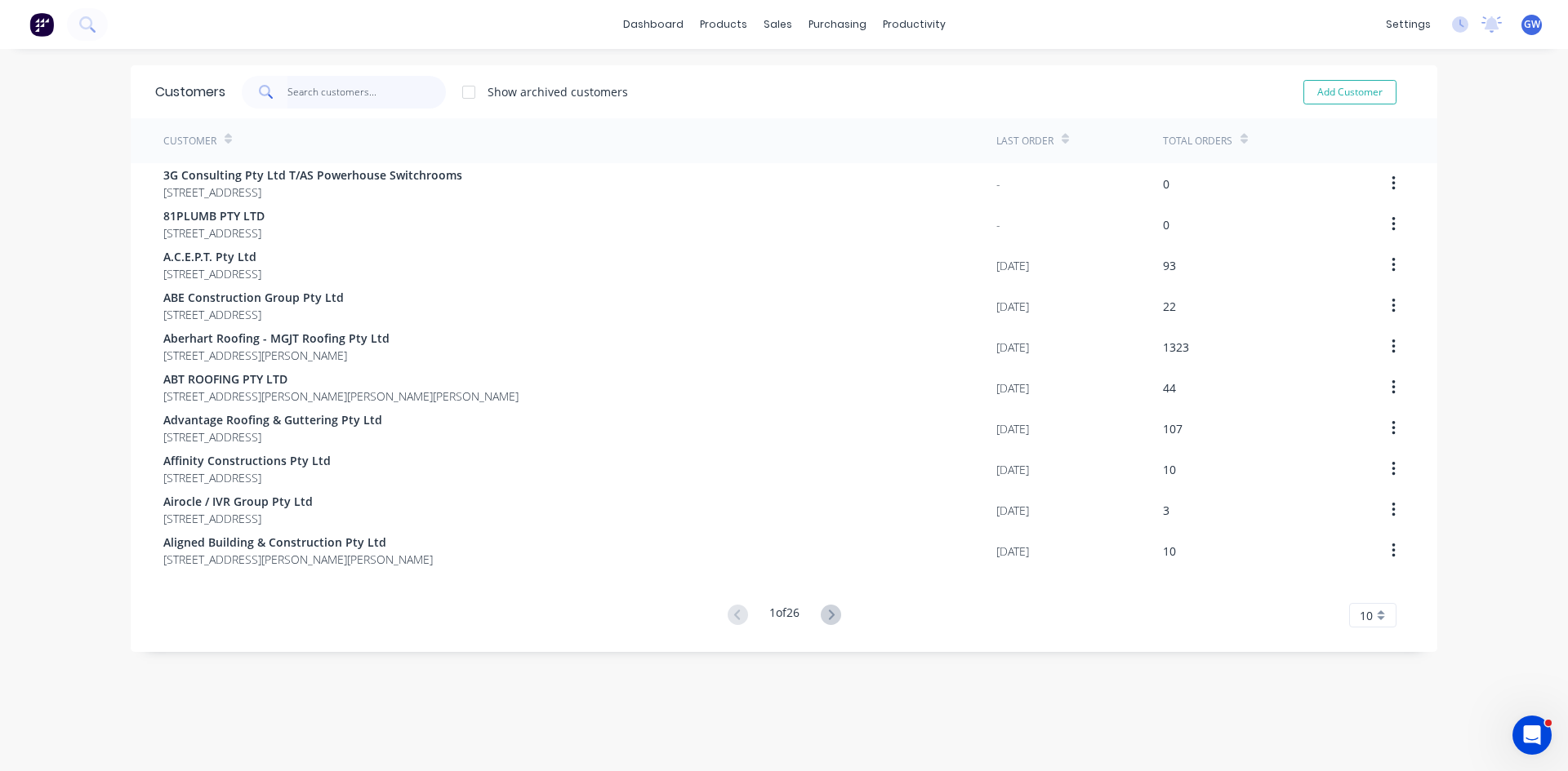
click at [389, 99] on input "text" at bounding box center [367, 91] width 159 height 32
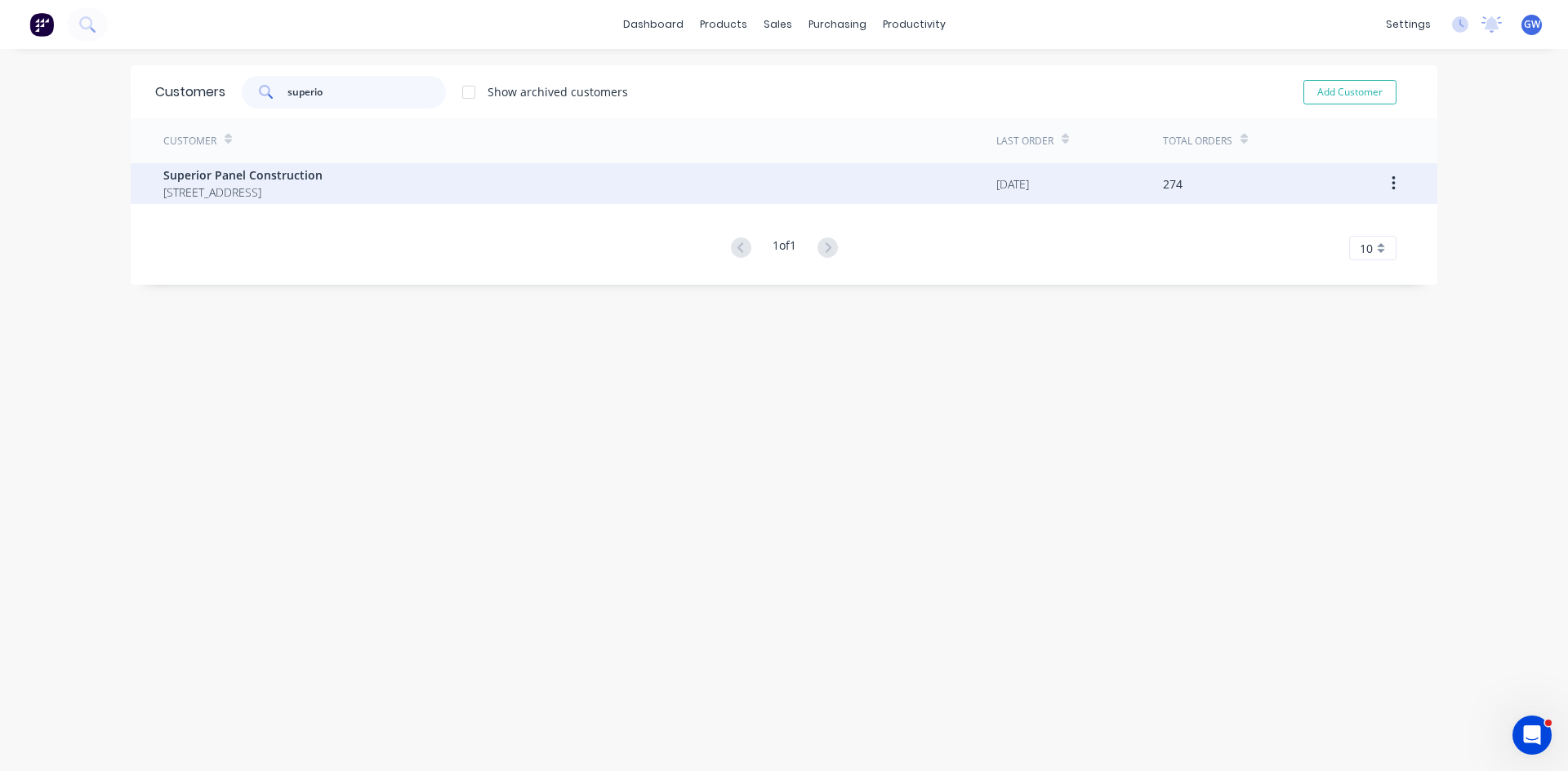
type input "superio"
click at [322, 183] on span "Superior Panel Construction" at bounding box center [243, 175] width 159 height 17
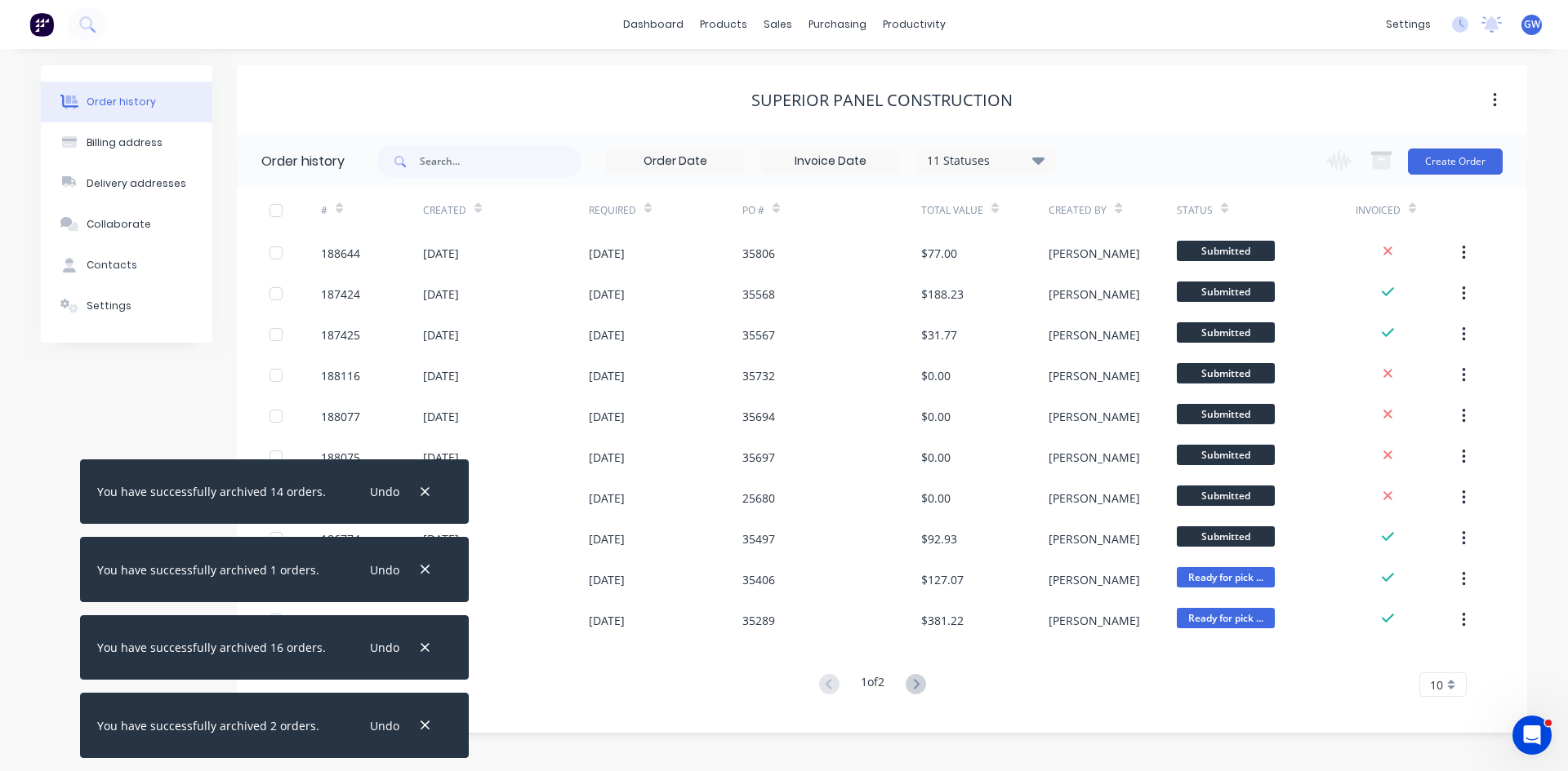
click at [811, 161] on input at bounding box center [830, 161] width 138 height 25
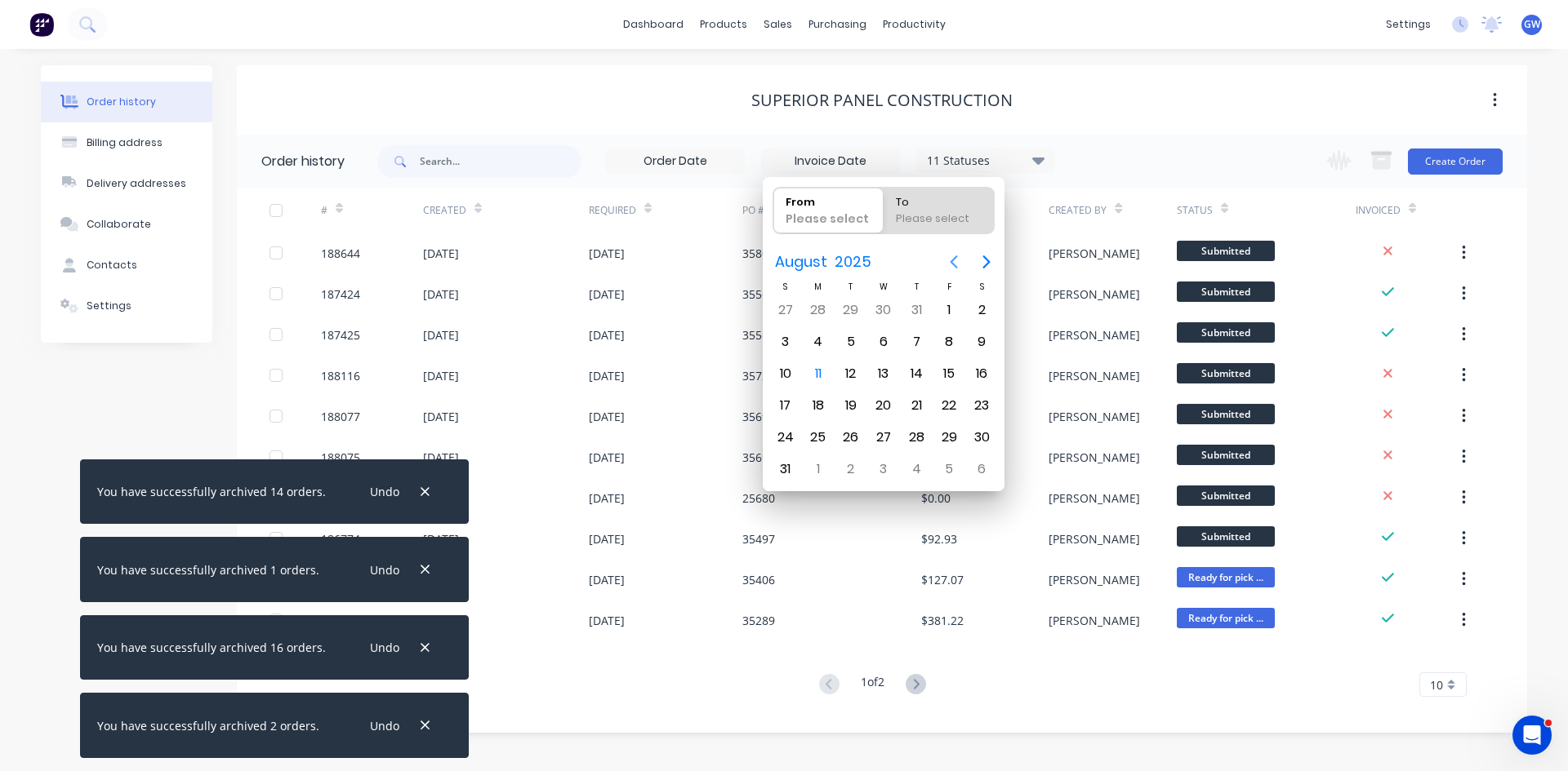
click at [955, 252] on icon "Previous page" at bounding box center [954, 262] width 20 height 20
click at [953, 271] on icon "Previous page" at bounding box center [954, 262] width 20 height 20
click at [794, 311] on div "1" at bounding box center [785, 309] width 25 height 25
type input "01/06/25"
radio input "false"
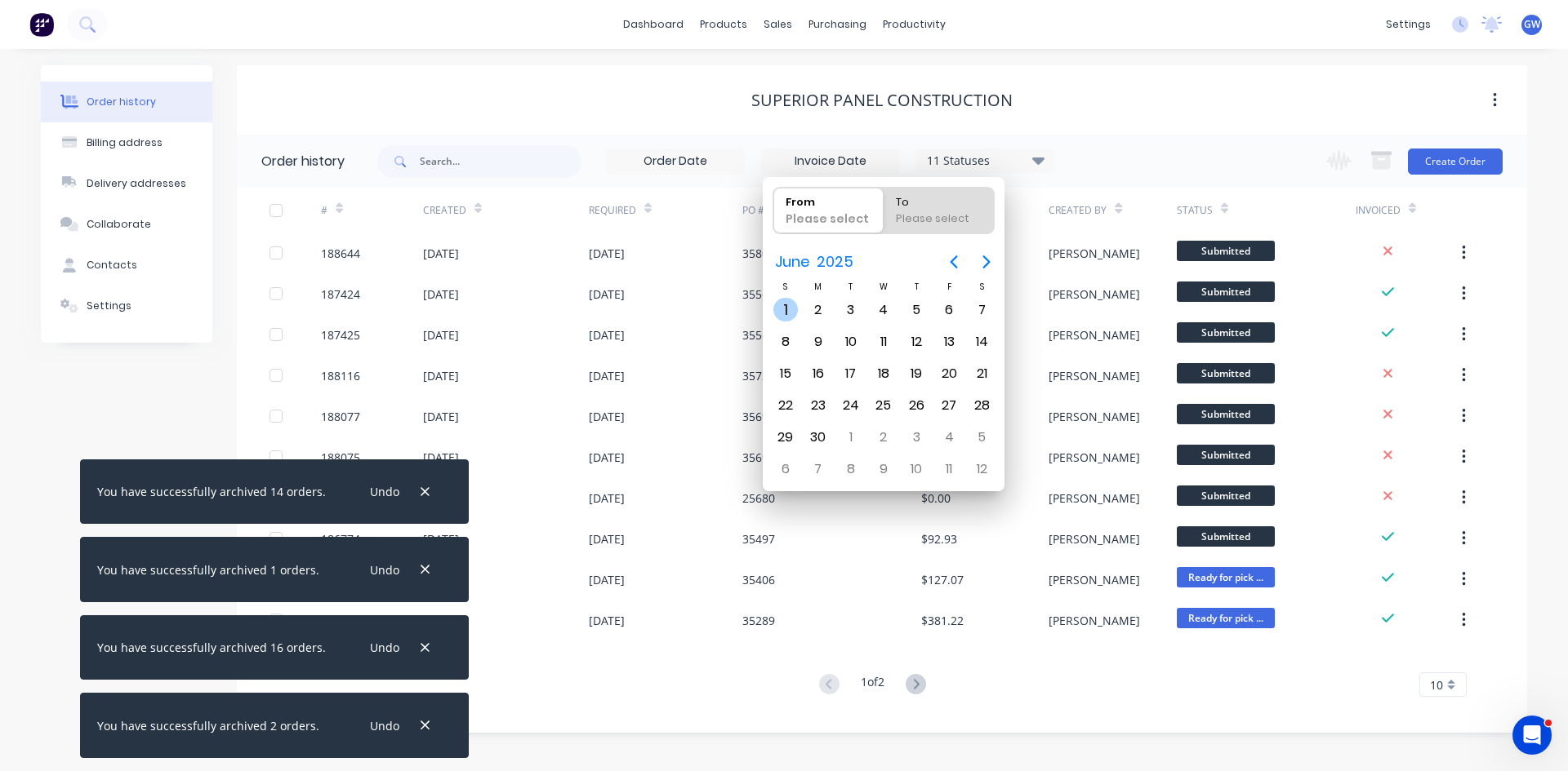
radio input "true"
click at [823, 433] on div "30" at bounding box center [817, 437] width 25 height 25
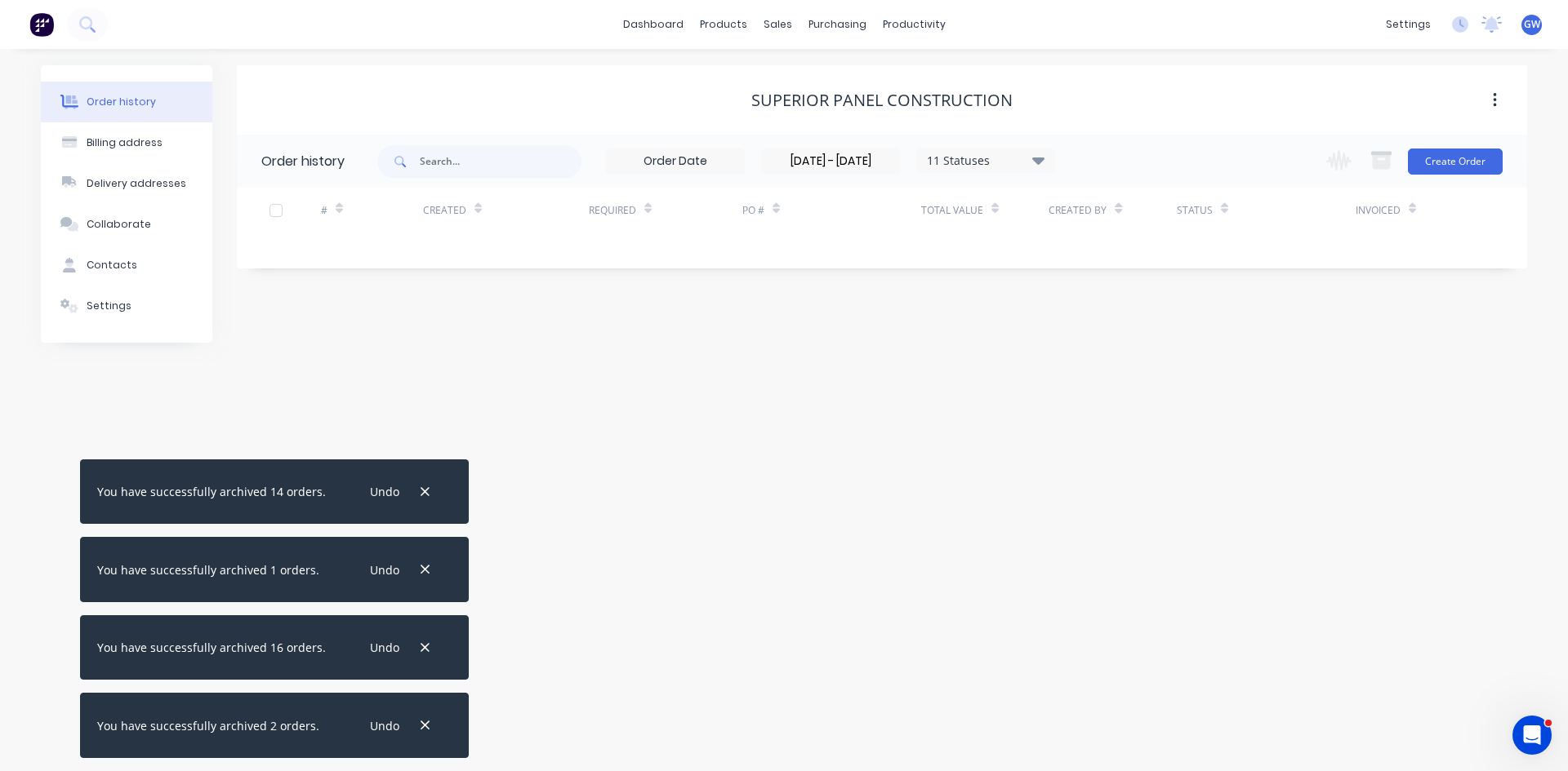
click at [852, 166] on input "31/05/25 - 30/06/25" at bounding box center [830, 161] width 138 height 25
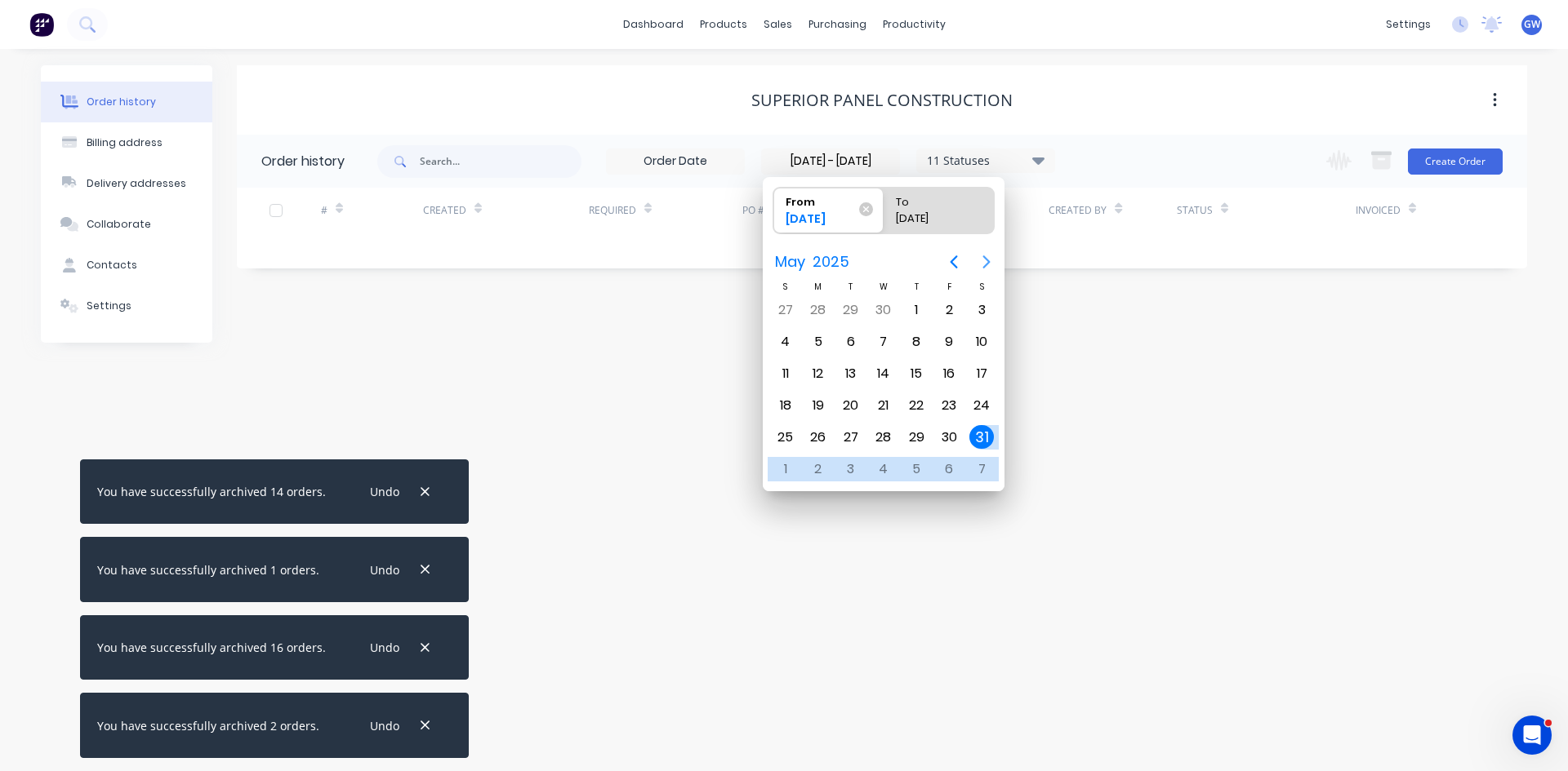
click at [993, 258] on icon "Next page" at bounding box center [986, 262] width 20 height 20
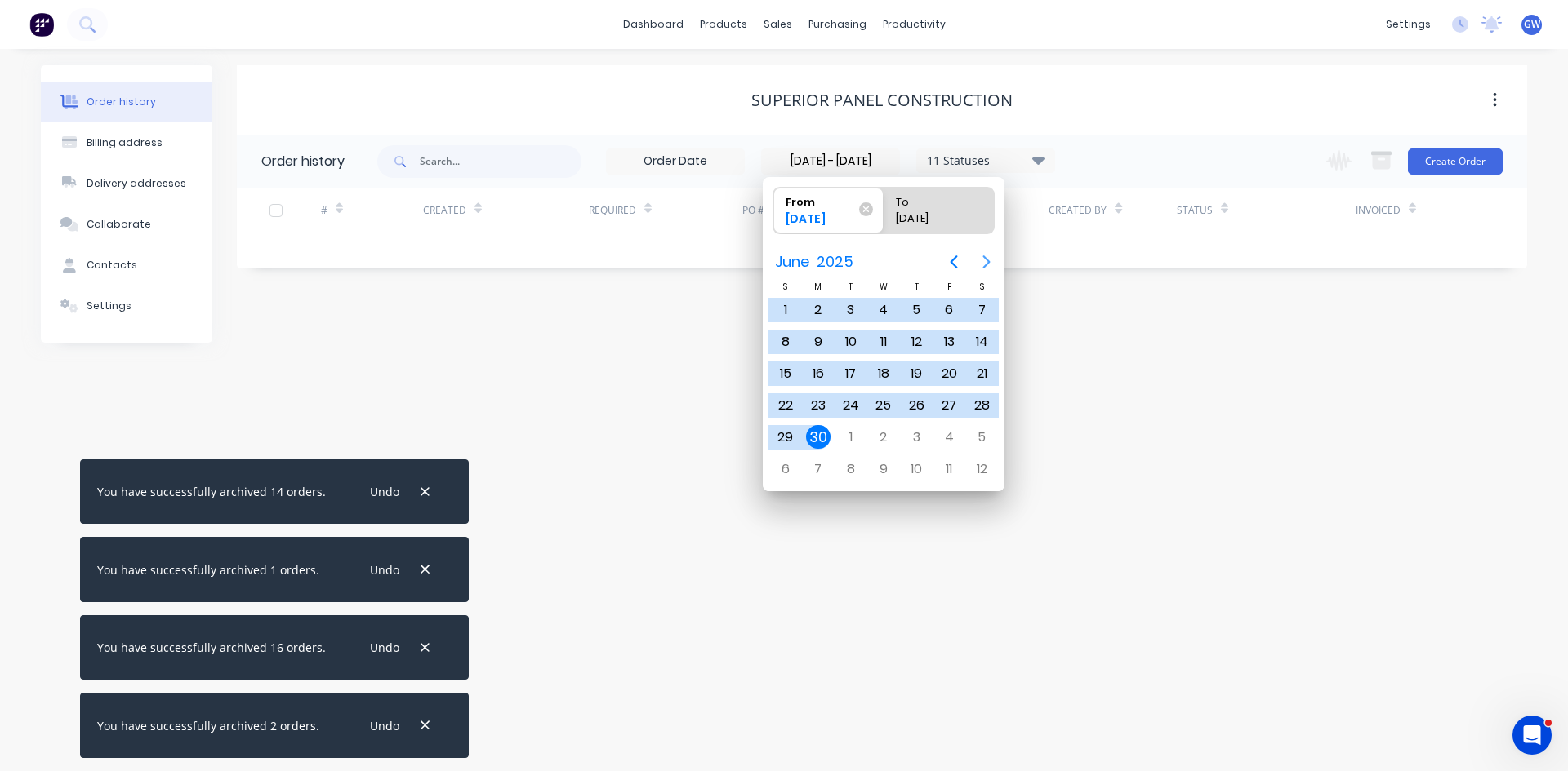
click at [993, 258] on icon "Next page" at bounding box center [986, 262] width 20 height 20
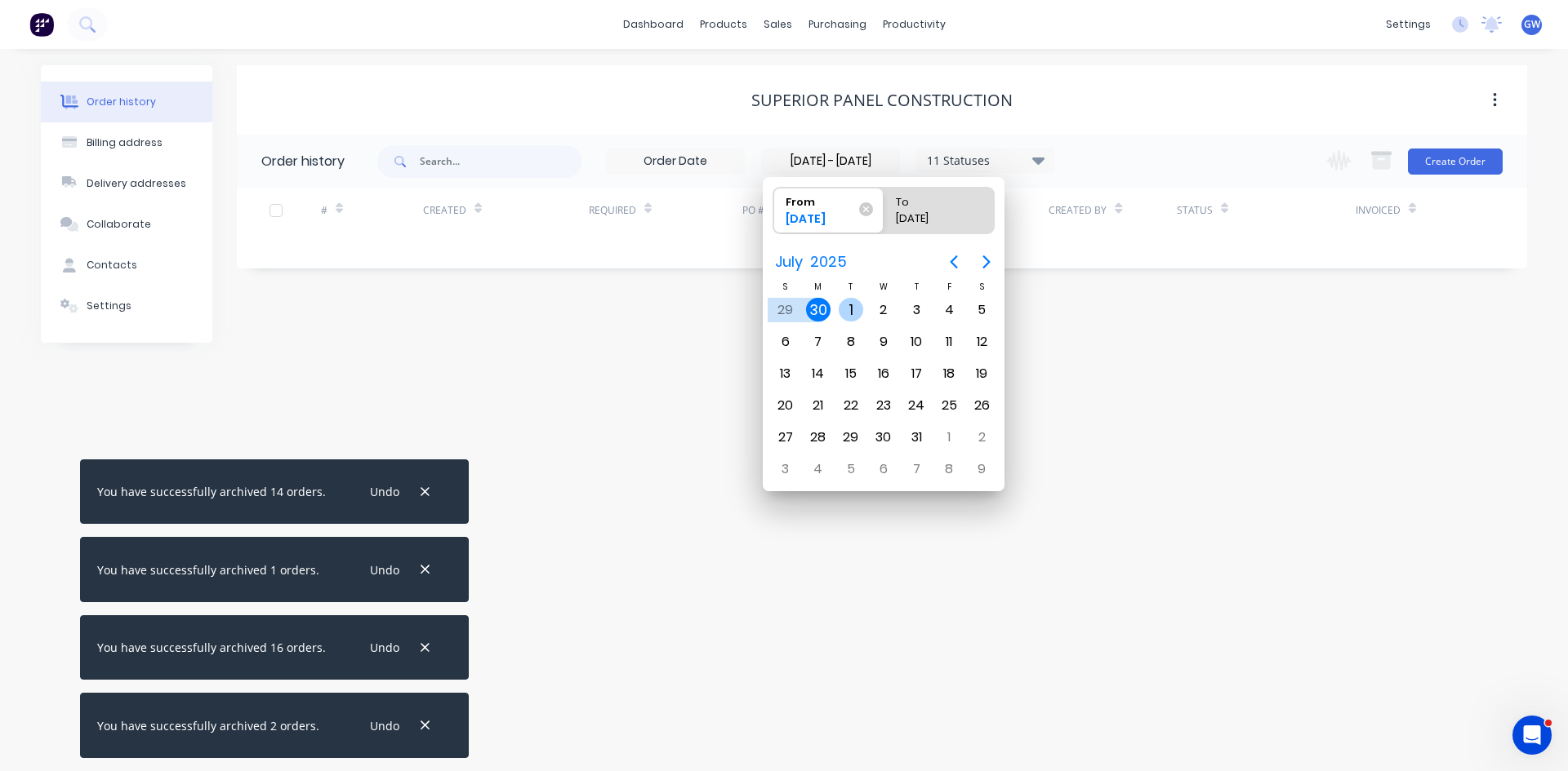
click at [853, 302] on div "1" at bounding box center [850, 309] width 25 height 25
type input "[DATE]"
radio input "false"
radio input "true"
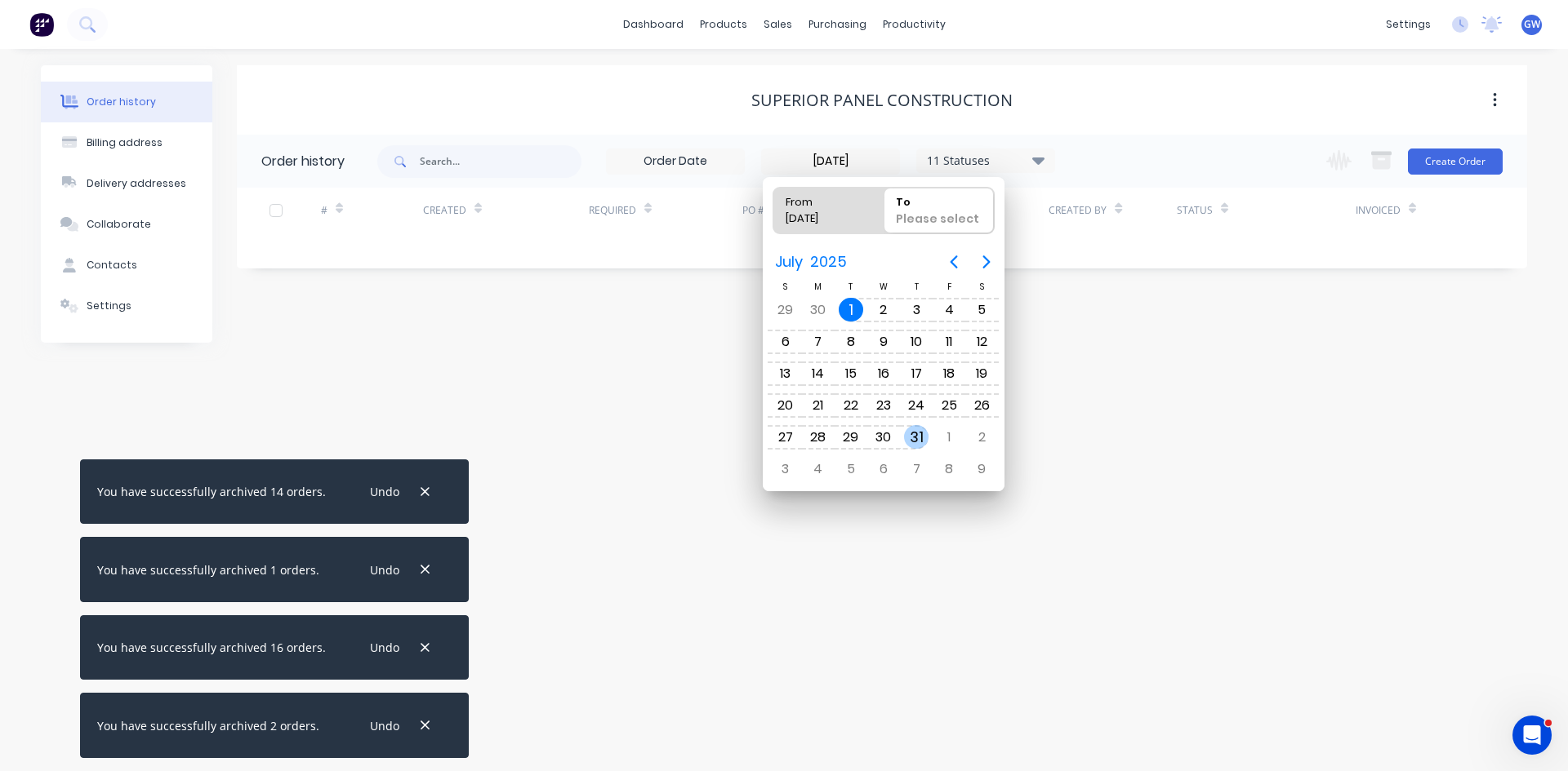
click at [921, 440] on div "31" at bounding box center [916, 437] width 25 height 25
type input "30/06/25 - 31/07/25"
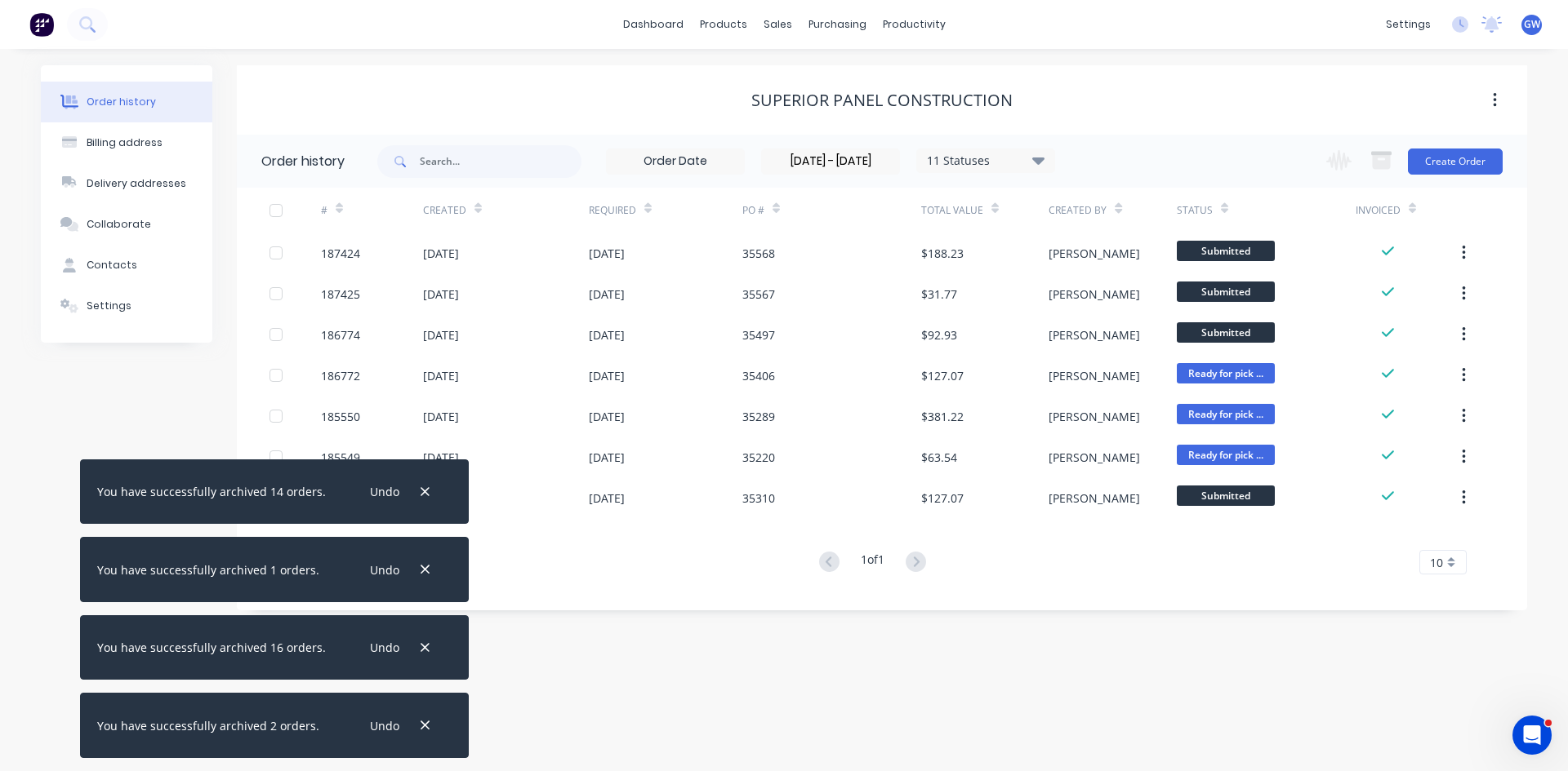
click at [278, 215] on div at bounding box center [275, 210] width 32 height 32
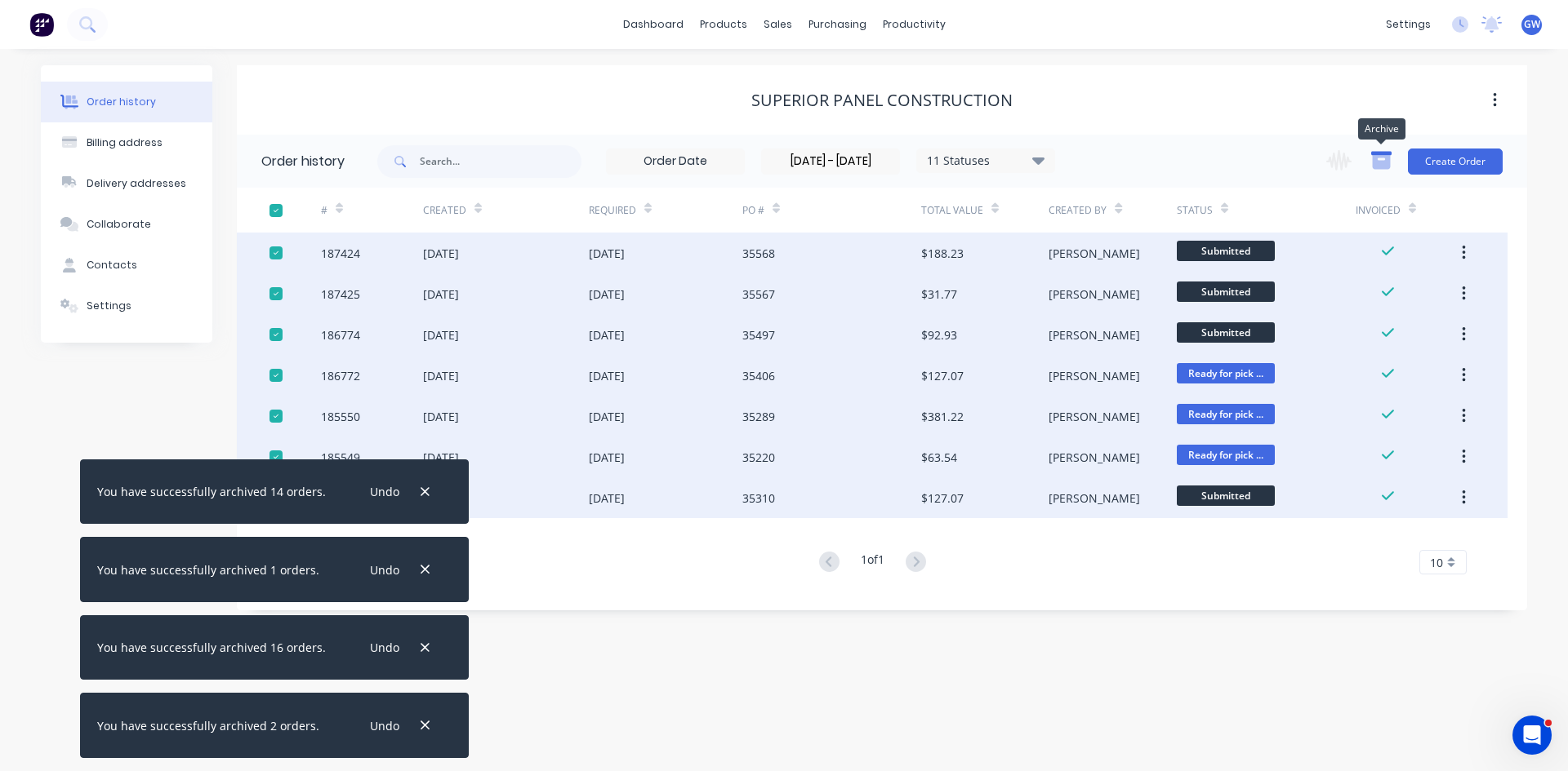
click at [1382, 166] on icon "button" at bounding box center [1381, 162] width 18 height 14
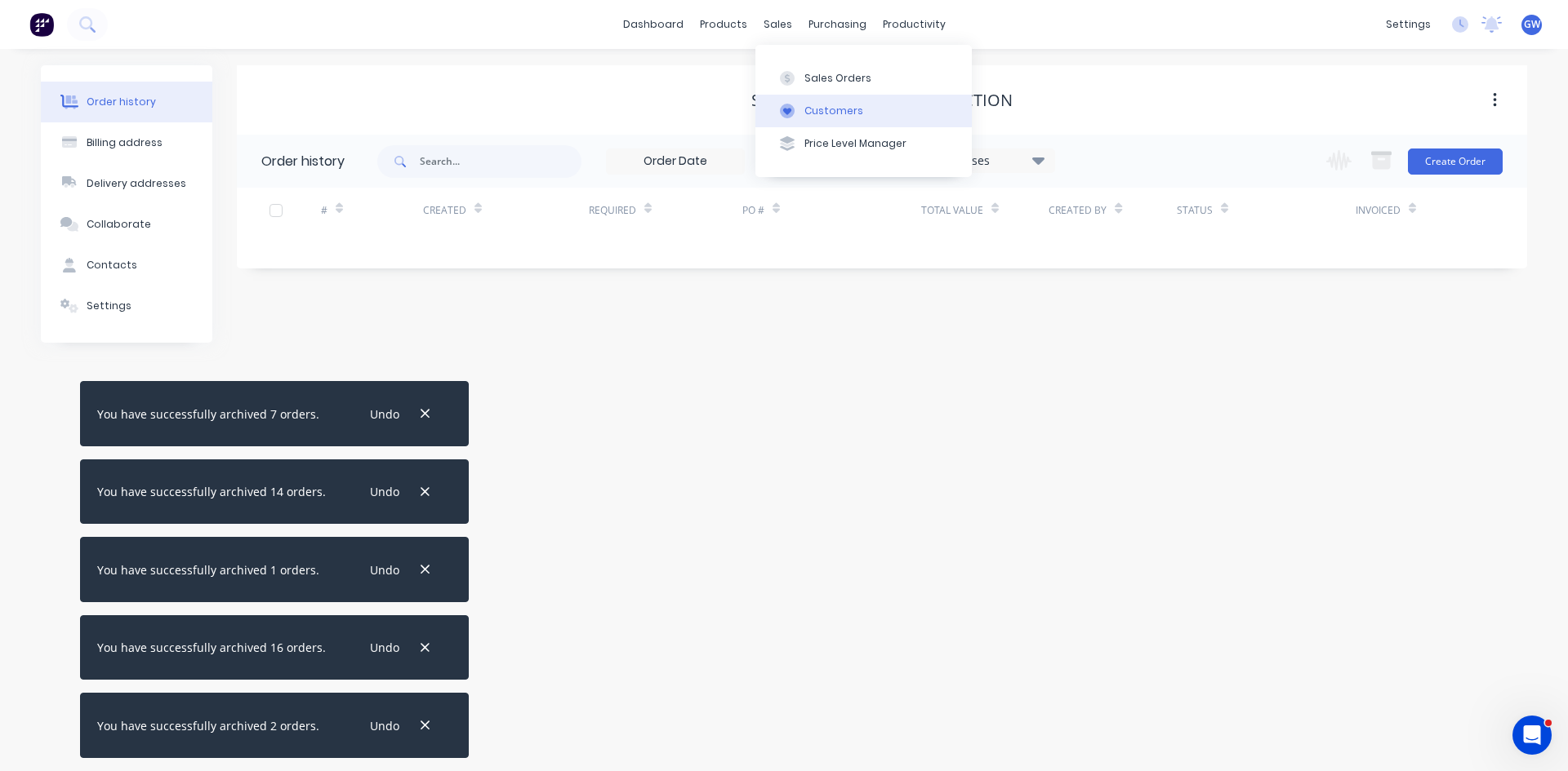
click at [782, 119] on button "Customers" at bounding box center [864, 110] width 216 height 32
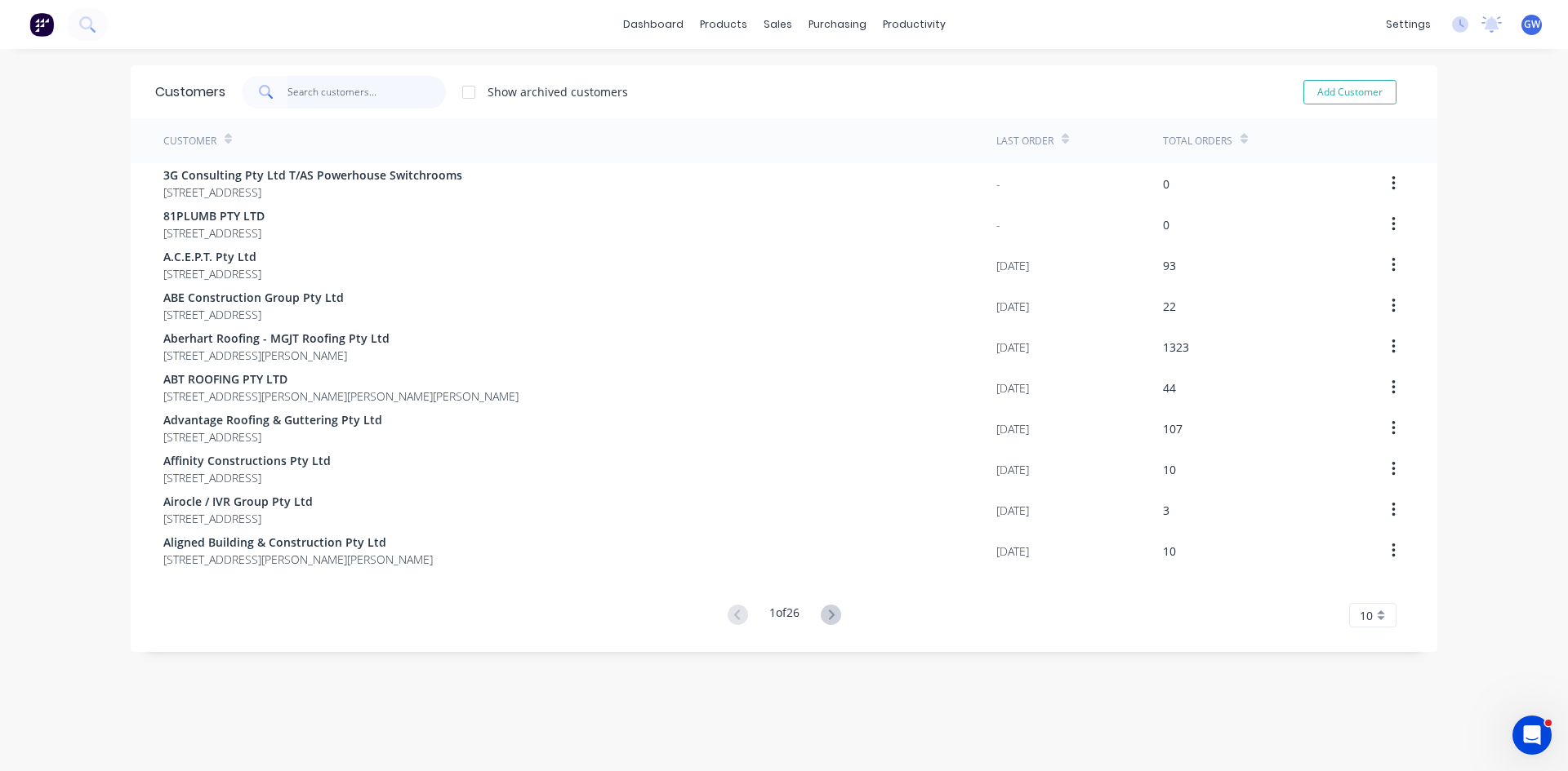
click at [404, 91] on input "text" at bounding box center [367, 91] width 159 height 32
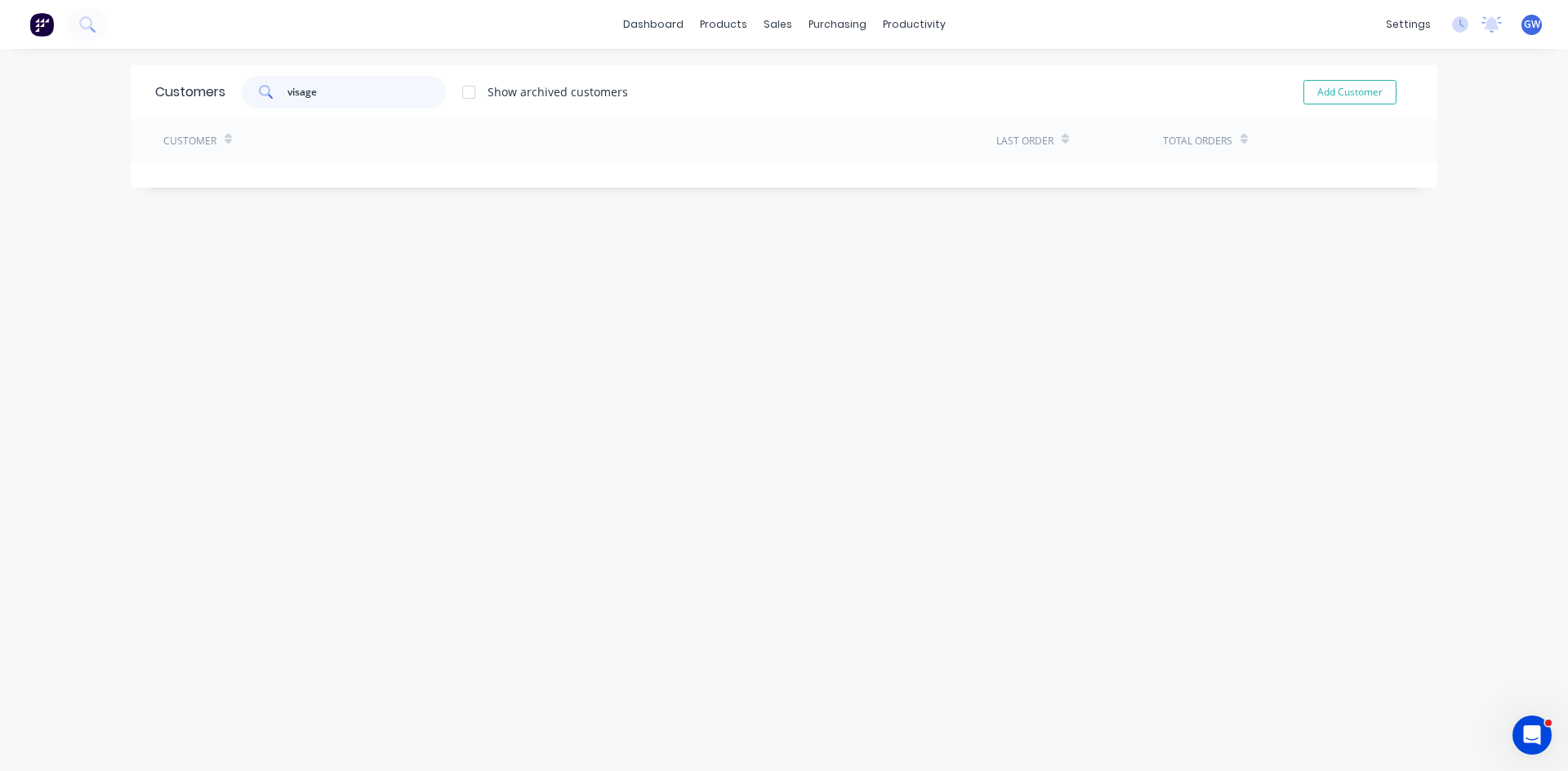
type input "visage"
click at [460, 77] on div at bounding box center [468, 91] width 32 height 32
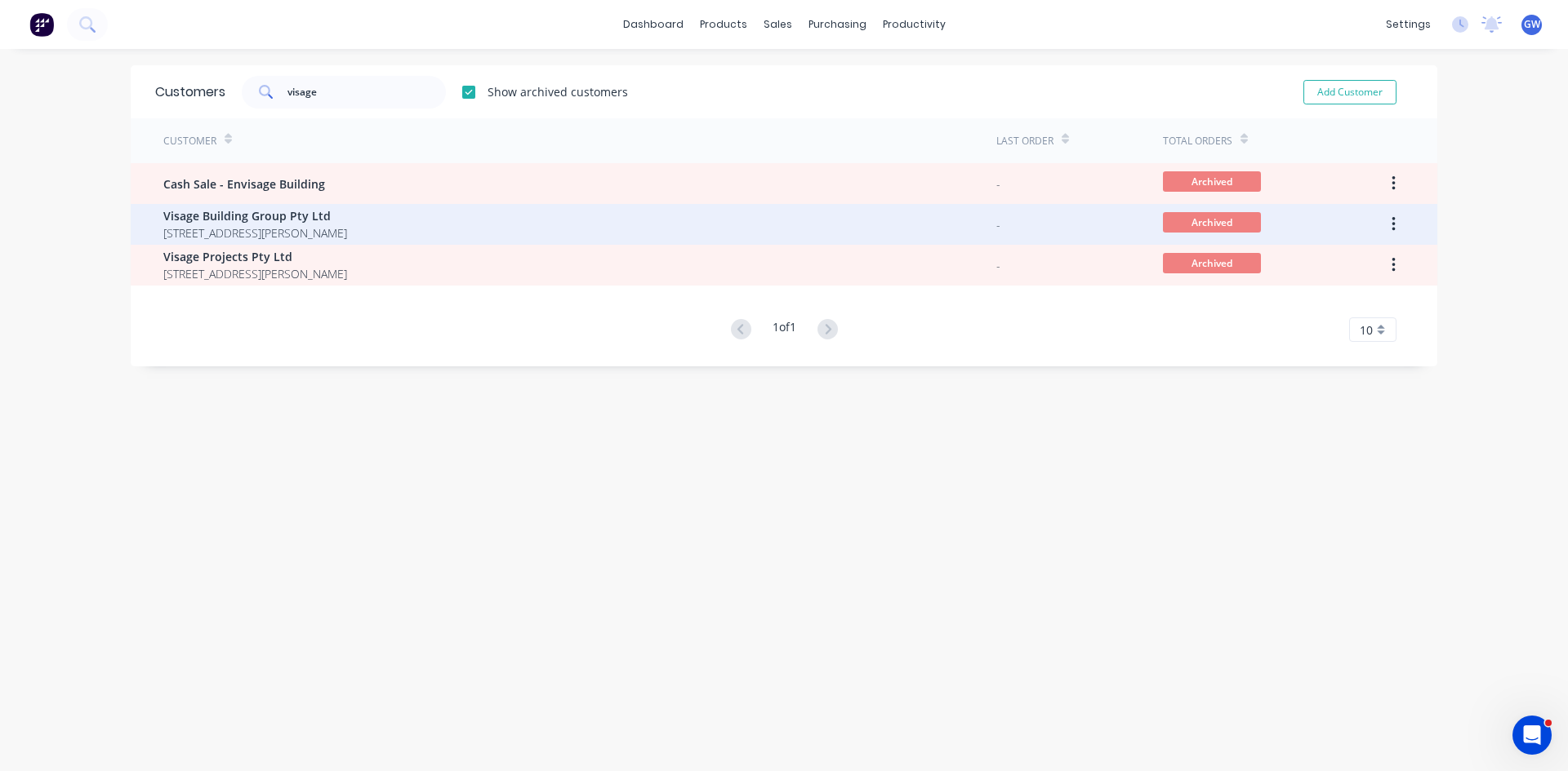
click at [298, 237] on span "Unit 2 71- 85 Hoepner Road BUNDAMBA Queensland Australia 4304" at bounding box center [254, 233] width 184 height 17
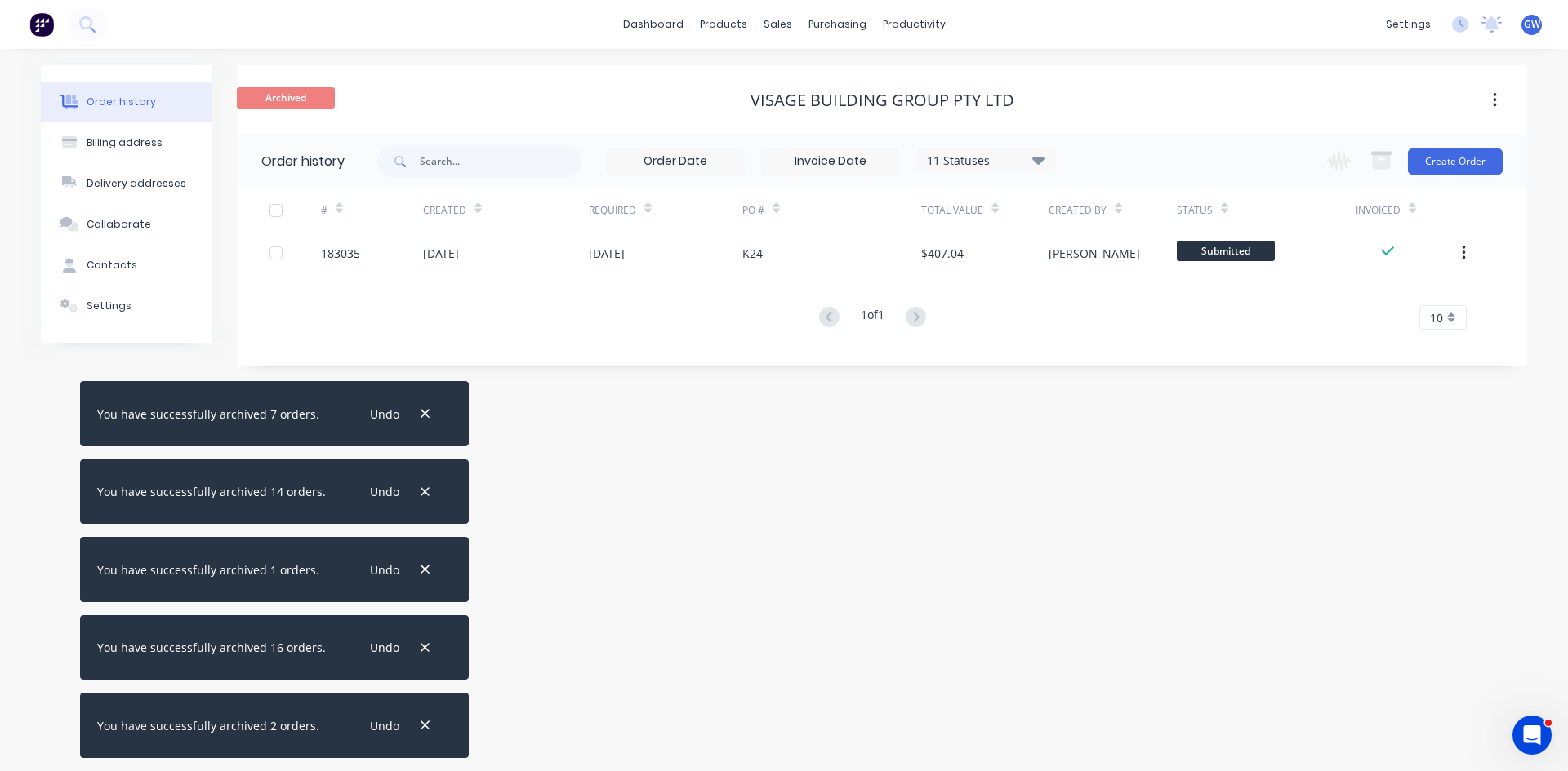
click at [276, 213] on div at bounding box center [275, 210] width 32 height 32
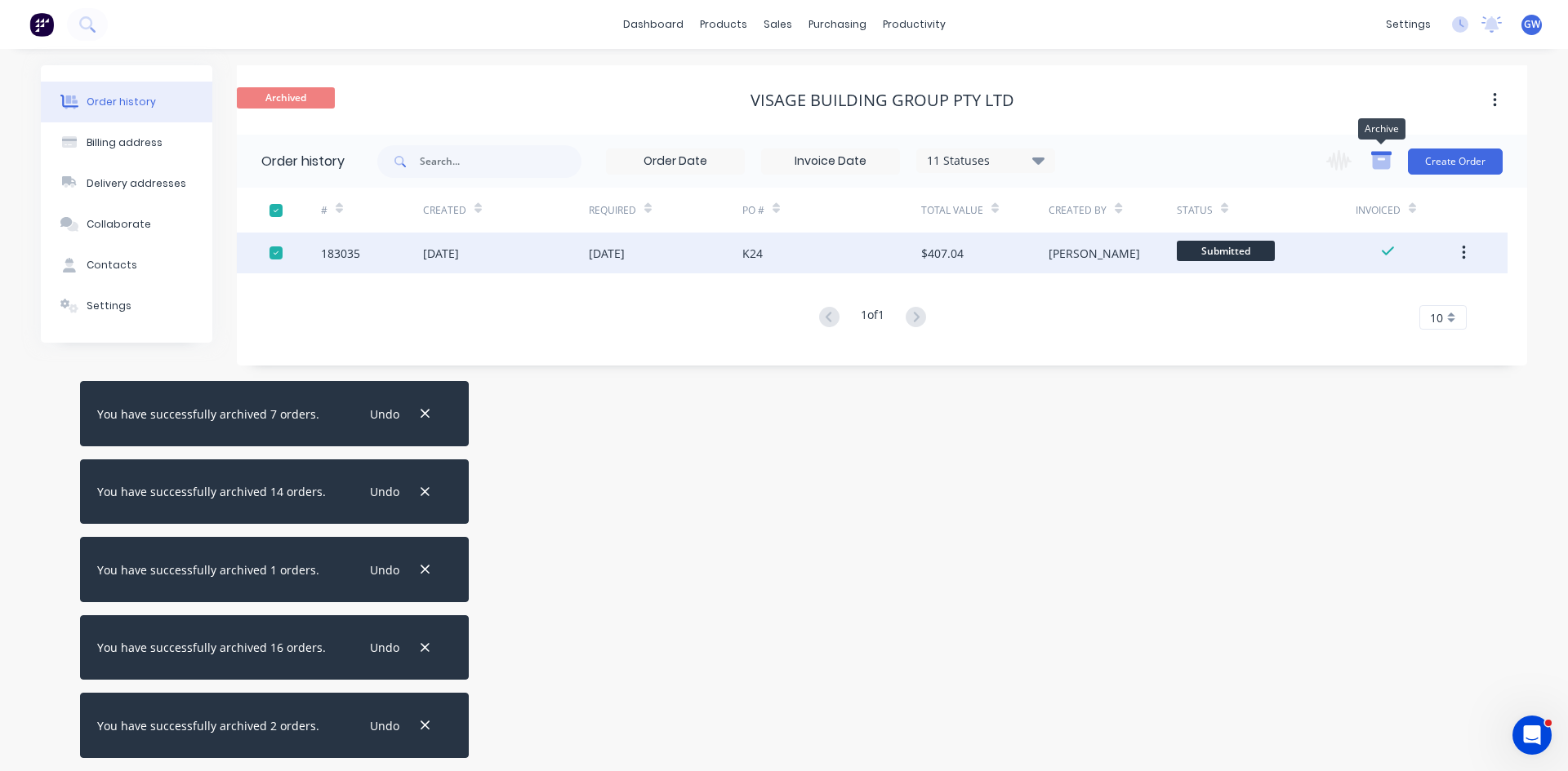
click at [1387, 159] on icon "button" at bounding box center [1381, 162] width 18 height 14
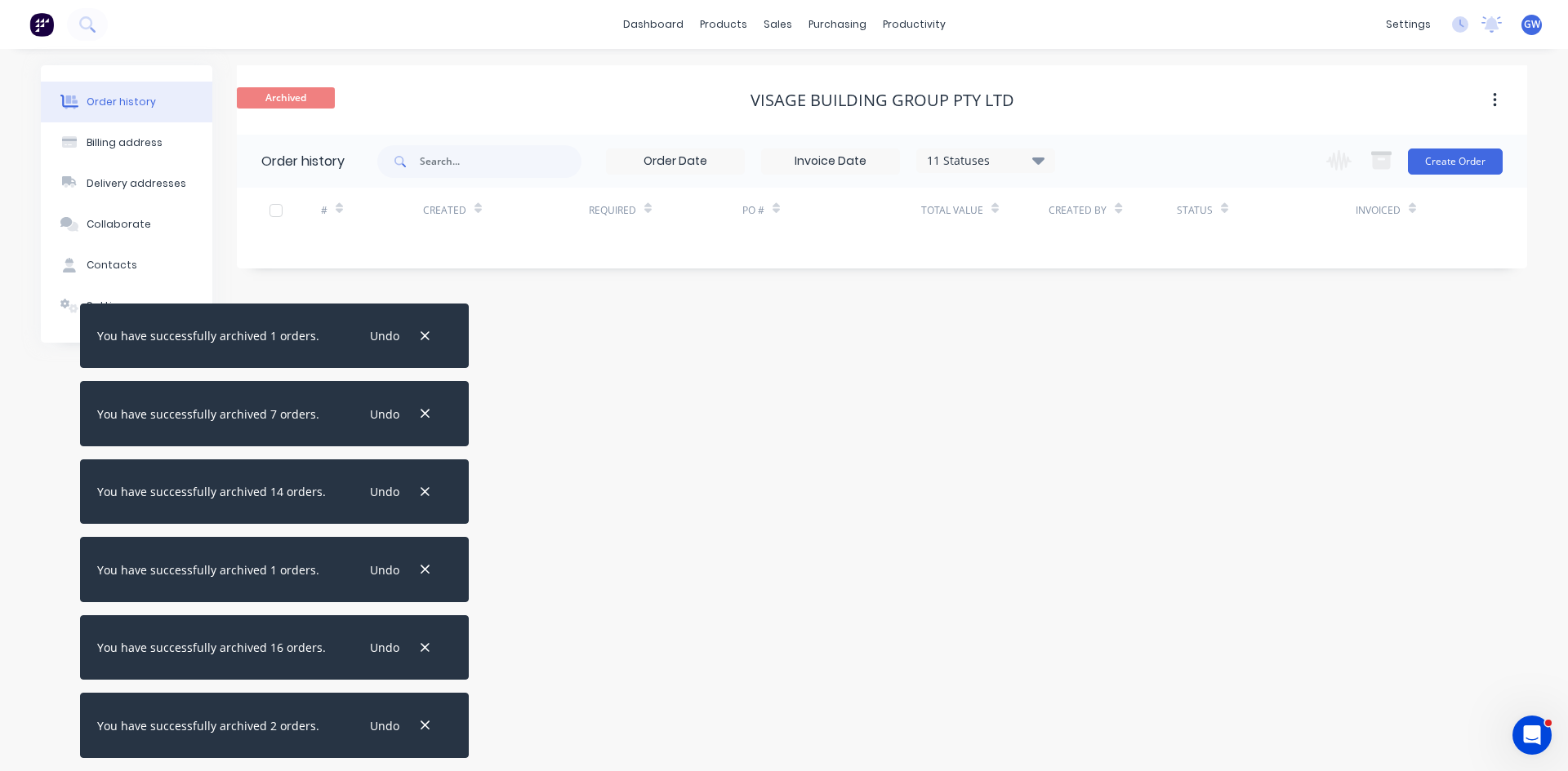
click at [1479, 92] on button "button" at bounding box center [1494, 100] width 38 height 29
click at [1463, 151] on div "Unarchive" at bounding box center [1436, 143] width 126 height 24
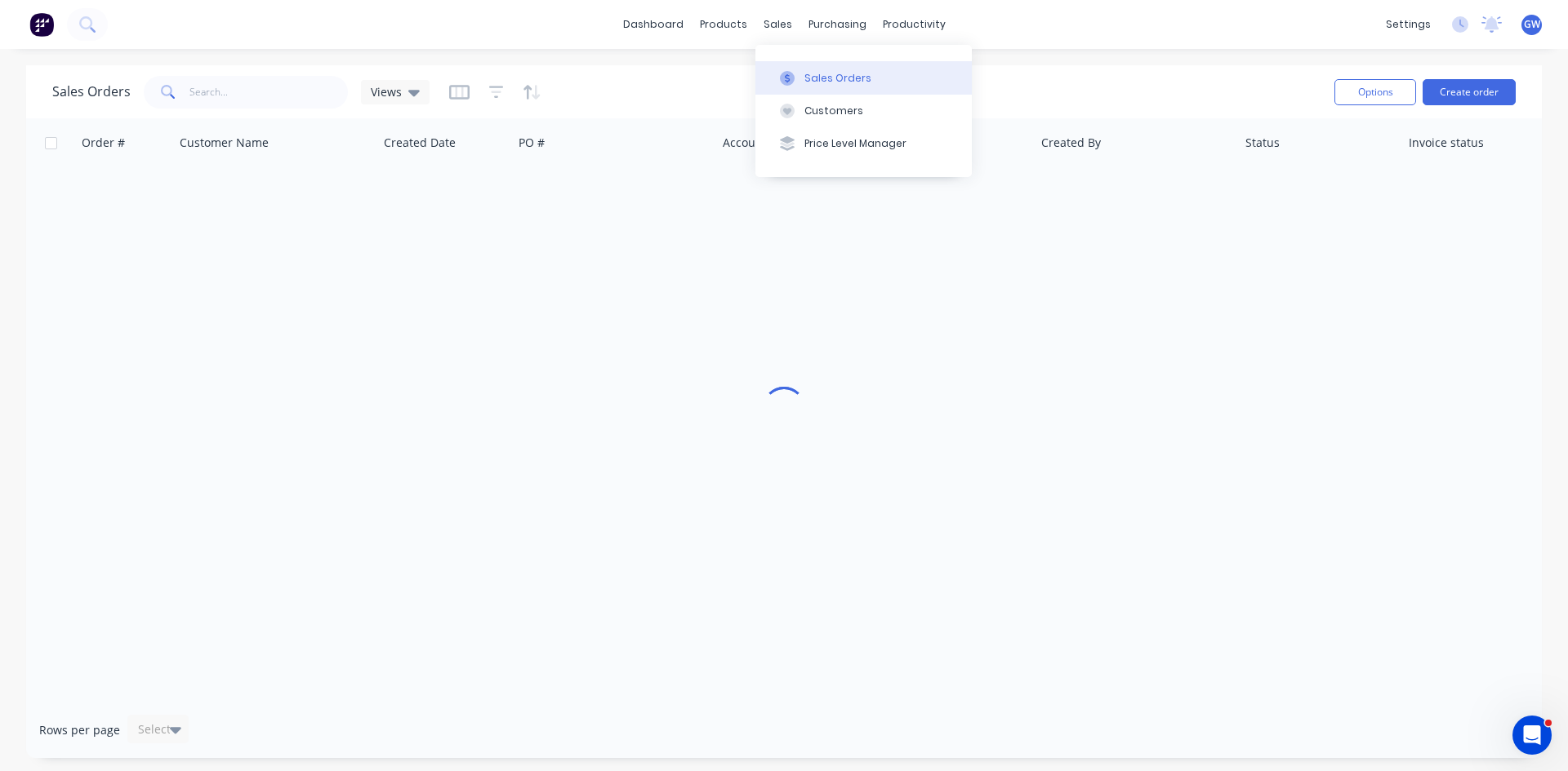
click at [795, 79] on div at bounding box center [787, 78] width 25 height 15
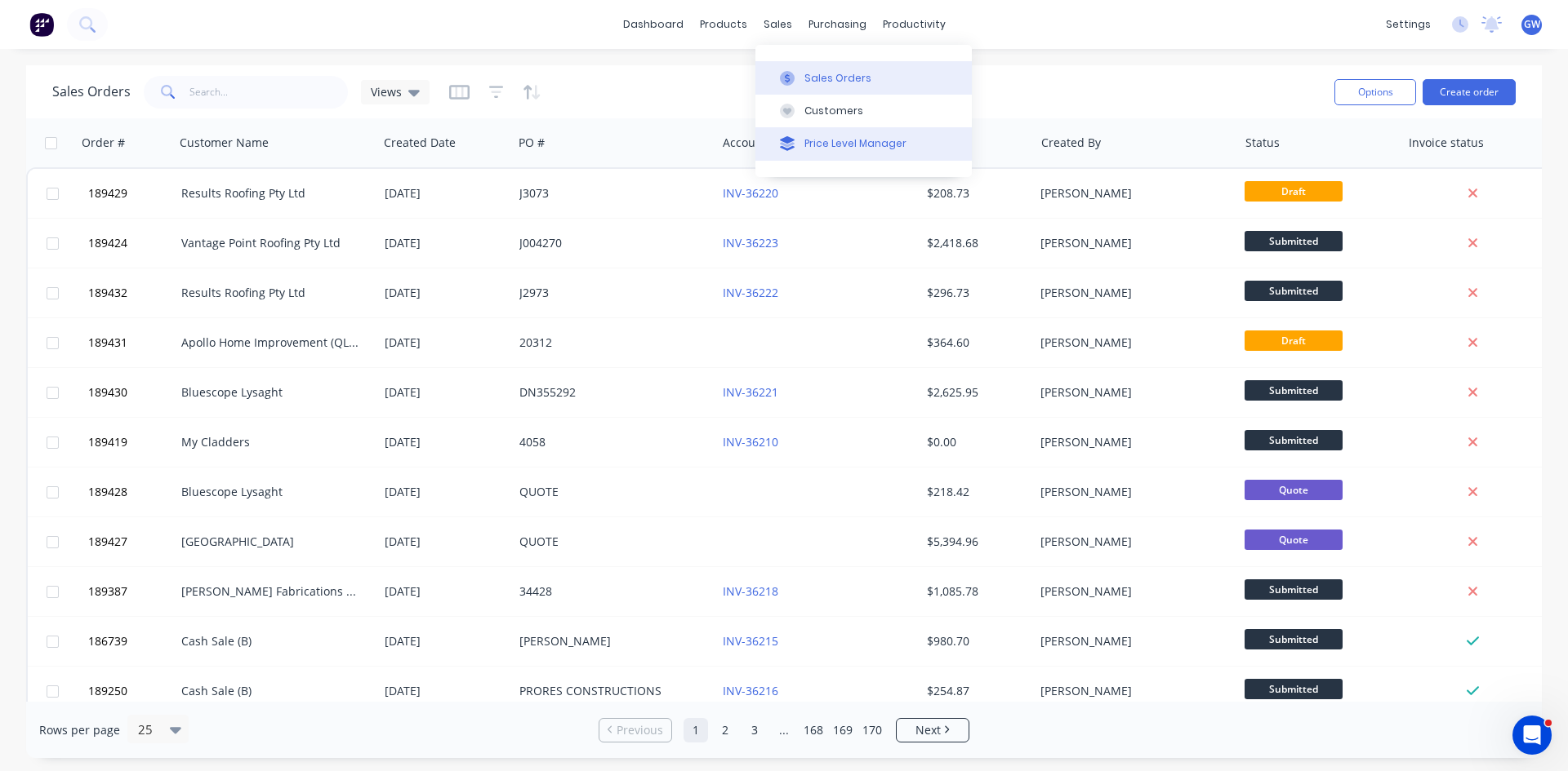
click at [848, 147] on div "Price Level Manager" at bounding box center [856, 143] width 102 height 15
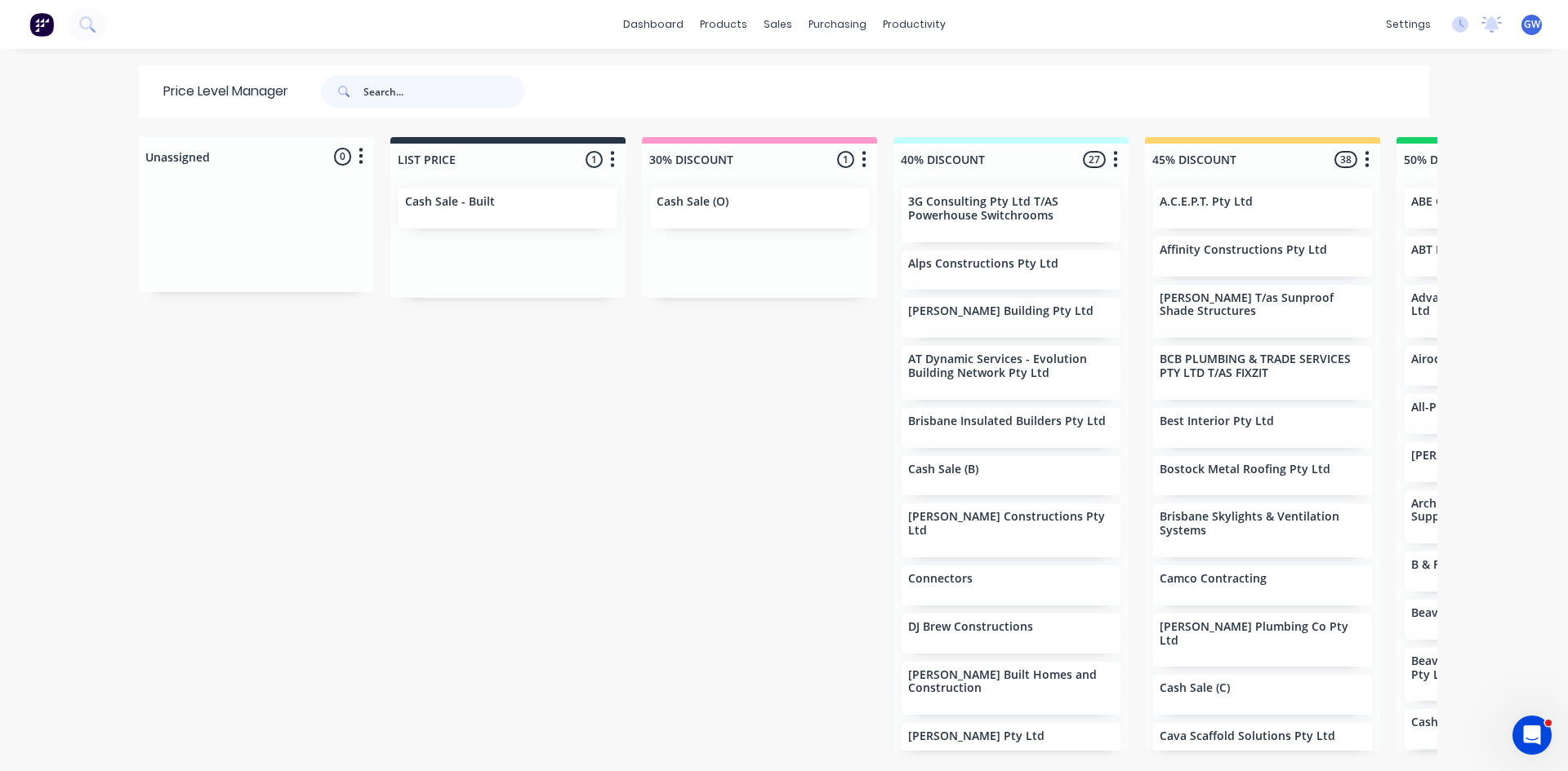
click at [393, 92] on input "text" at bounding box center [444, 90] width 162 height 32
type input "ysb"
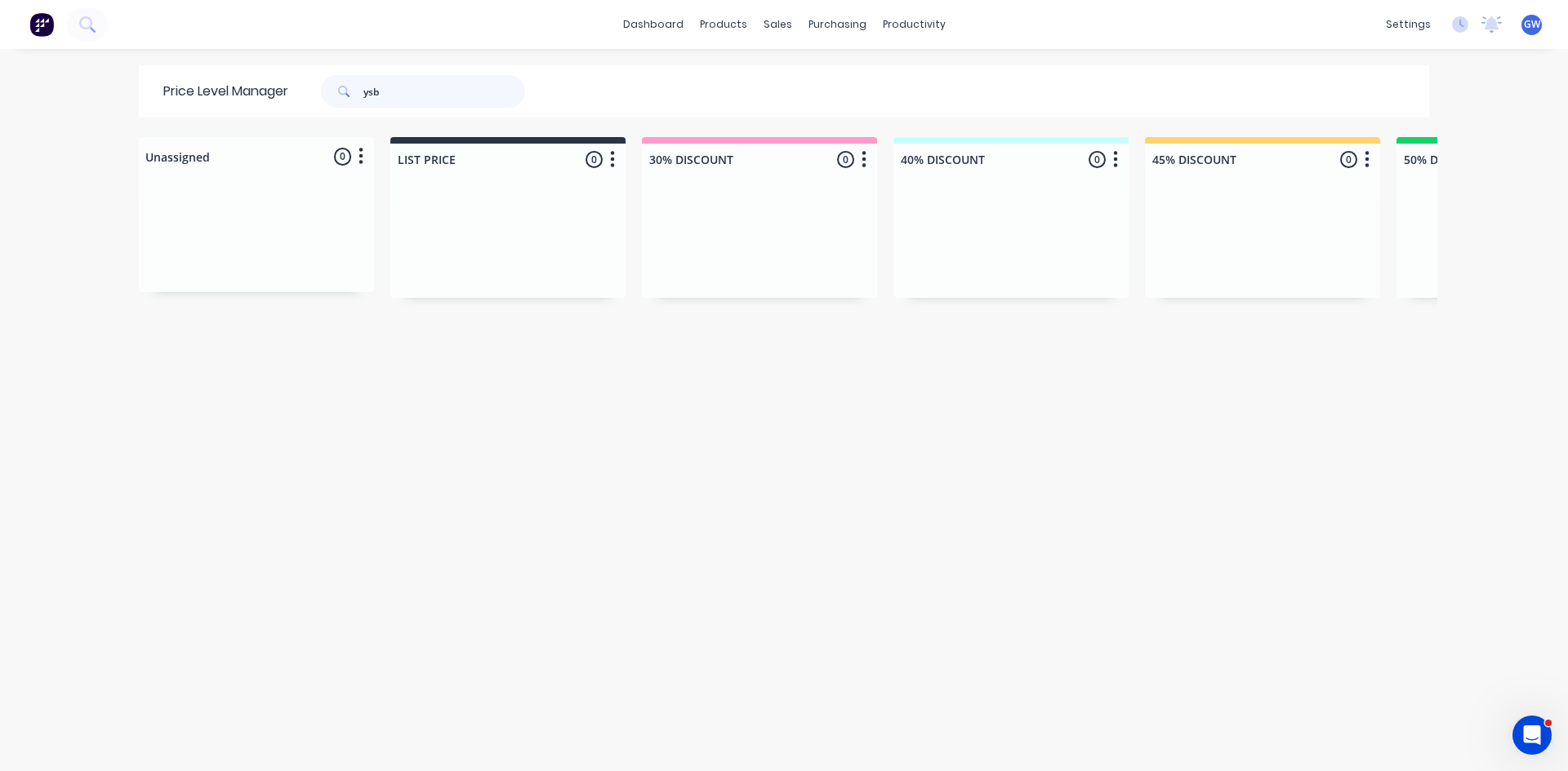
drag, startPoint x: 393, startPoint y: 92, endPoint x: 245, endPoint y: 113, distance: 149.5
click at [245, 113] on div "Price Level Manager ysb" at bounding box center [352, 90] width 427 height 52
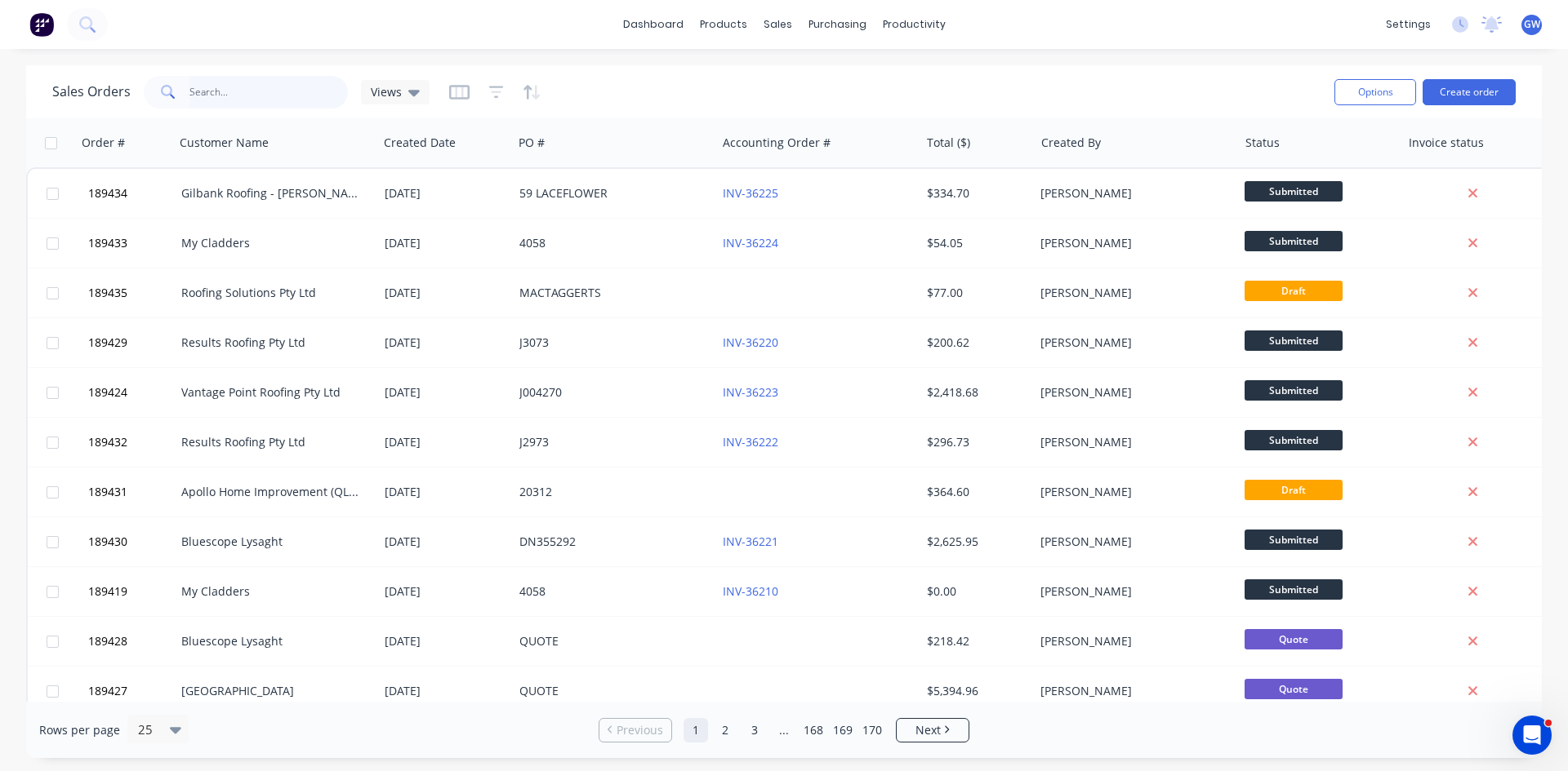
click at [258, 101] on input "text" at bounding box center [269, 91] width 159 height 32
type input "186739"
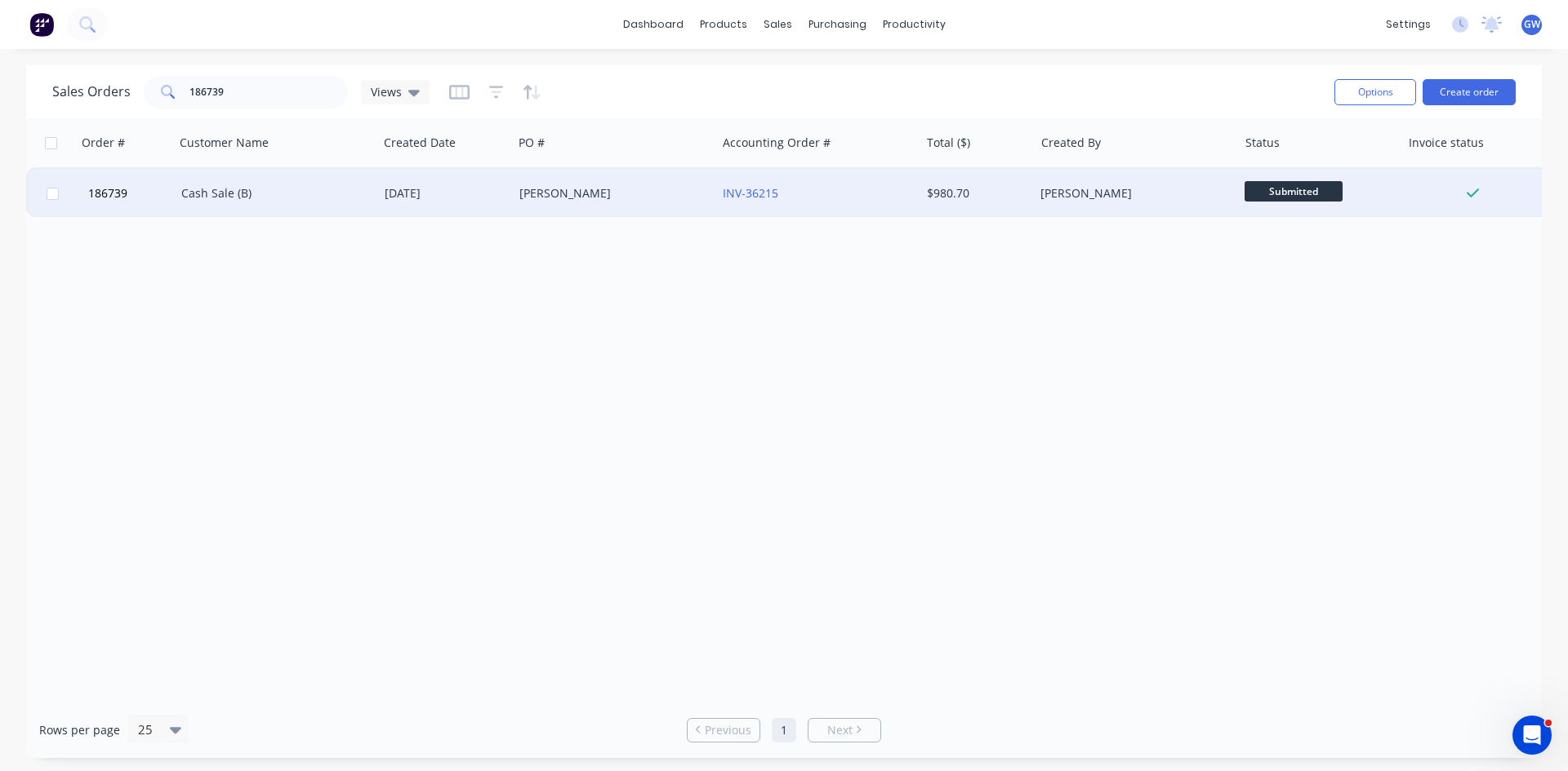
click at [311, 211] on div "Cash Sale (B)" at bounding box center [276, 193] width 203 height 49
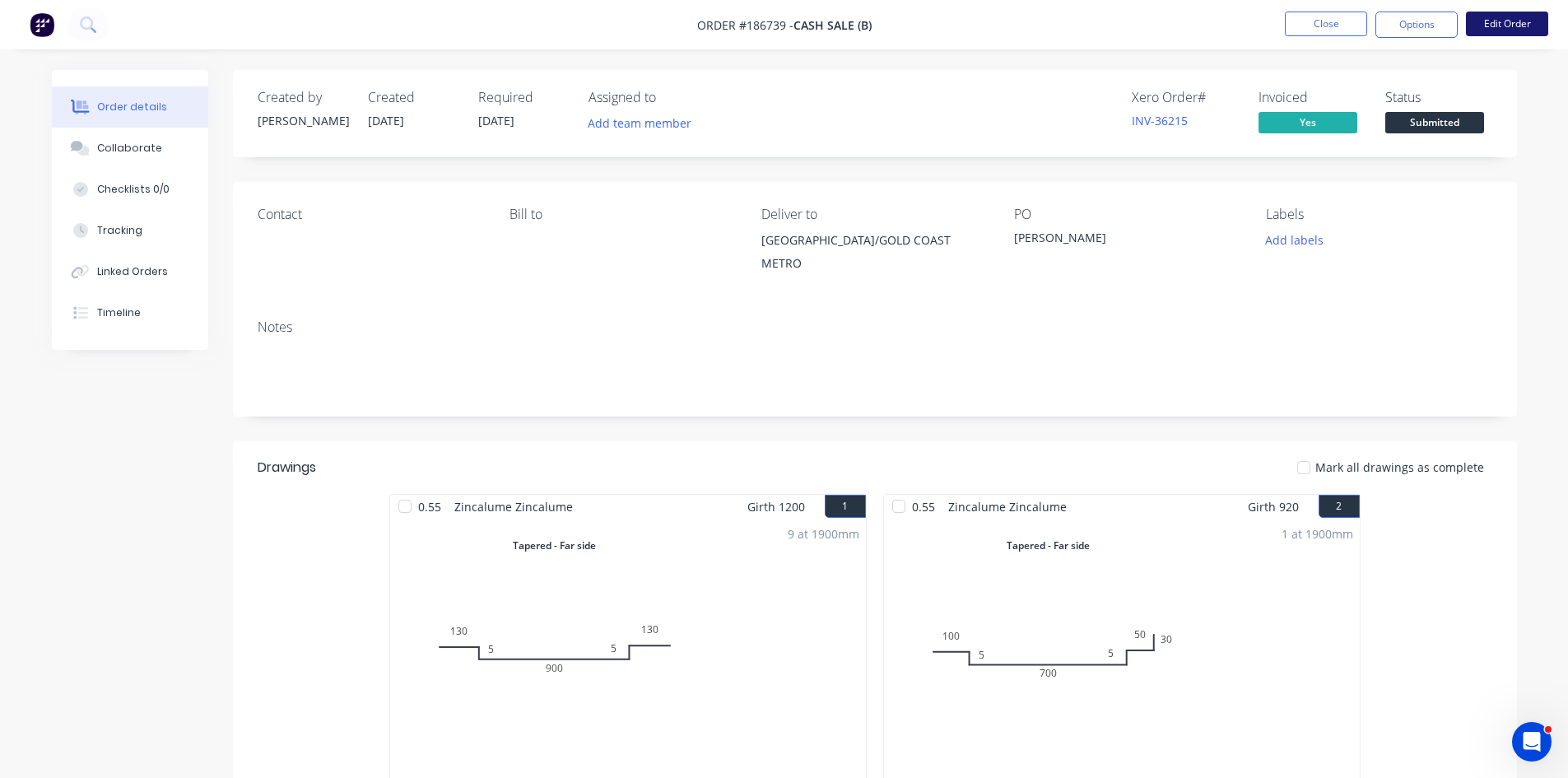
click at [1505, 25] on button "Edit Order" at bounding box center [1507, 24] width 82 height 25
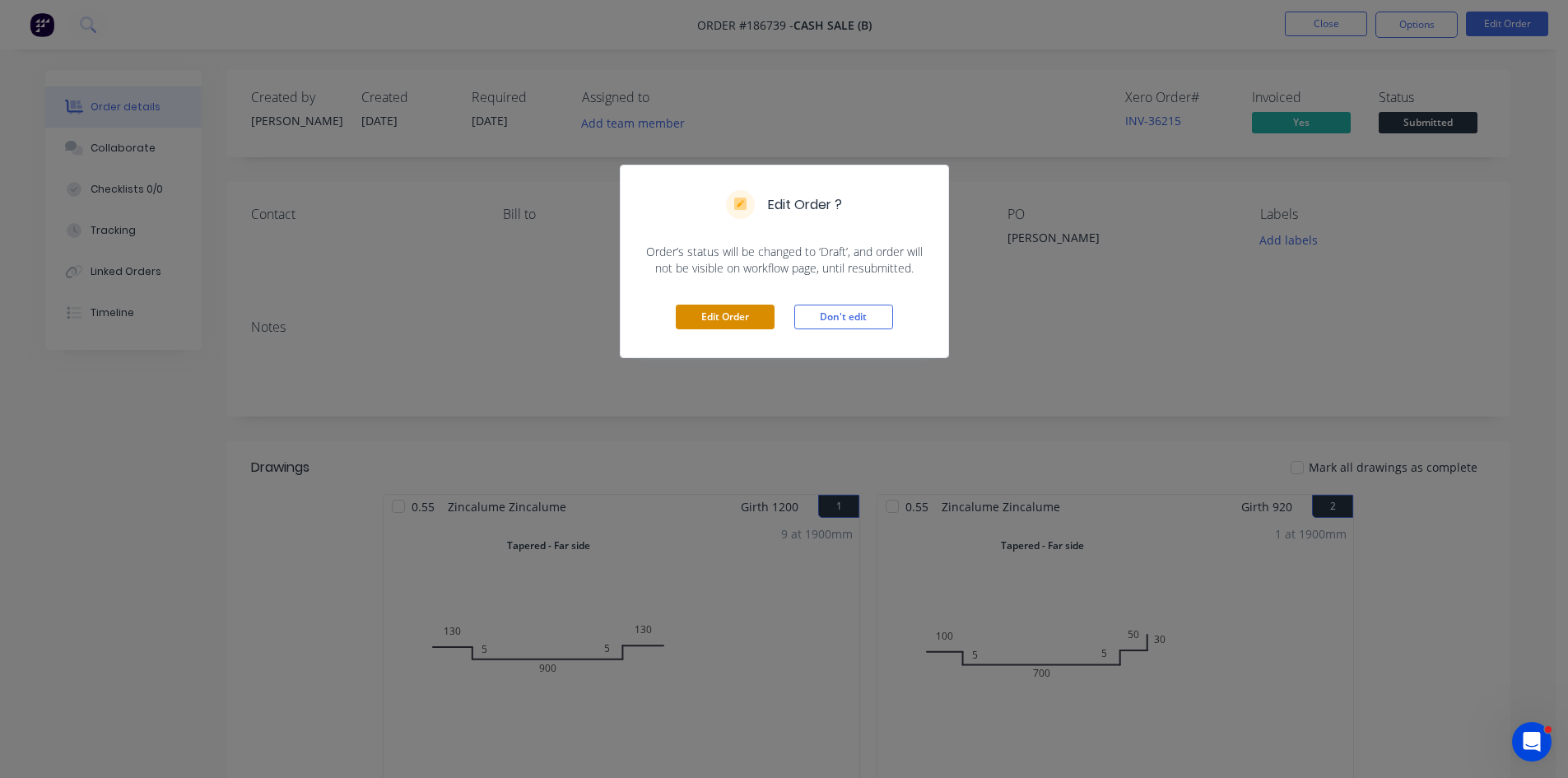
click at [738, 313] on button "Edit Order" at bounding box center [725, 316] width 99 height 25
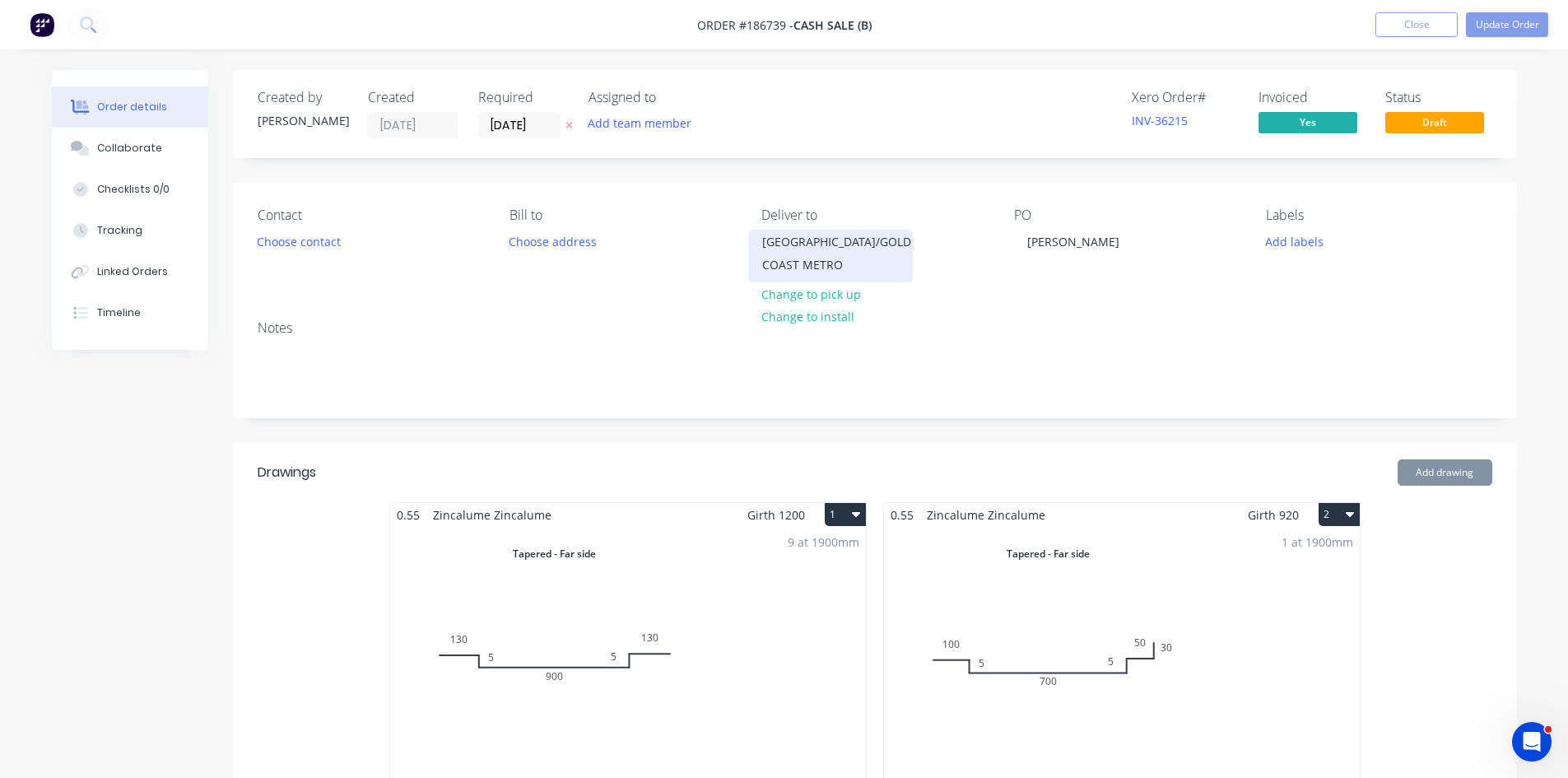
click at [809, 239] on div "BRISBANE/GOLD COAST METRO" at bounding box center [831, 254] width 137 height 47
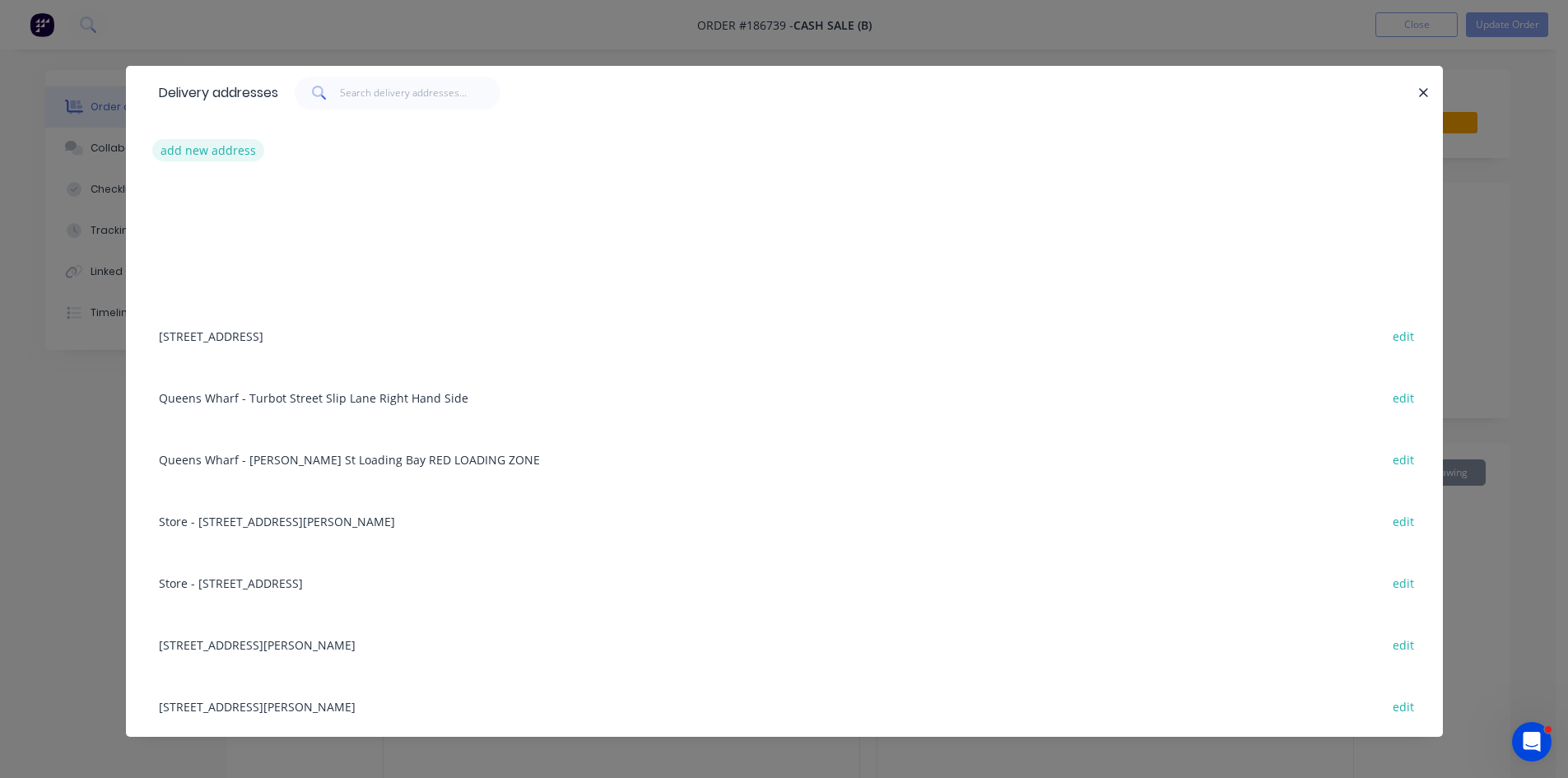
click at [199, 162] on button "add new address" at bounding box center [209, 150] width 113 height 22
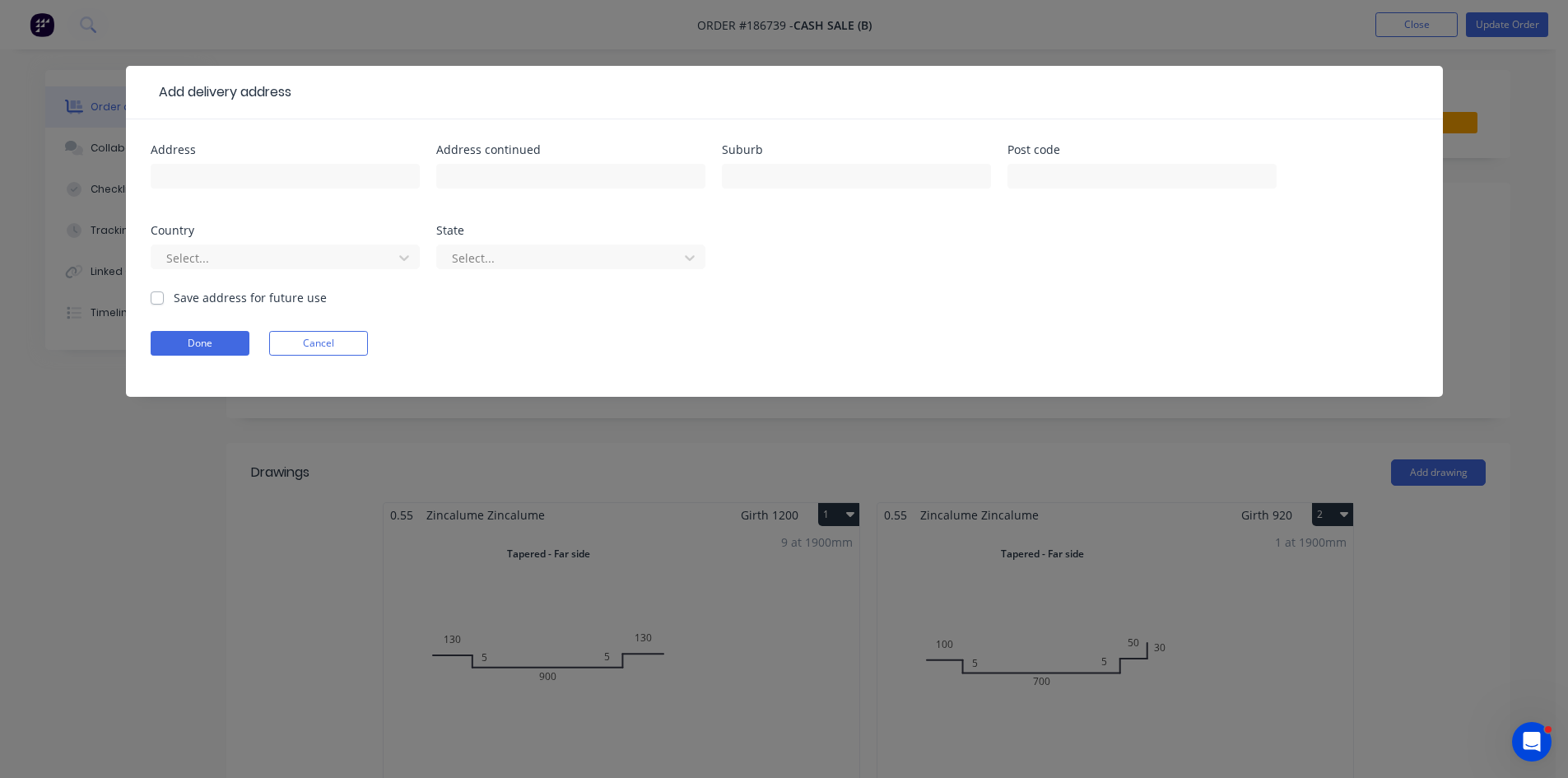
click at [217, 198] on div at bounding box center [285, 183] width 269 height 49
click at [229, 185] on input "text" at bounding box center [285, 175] width 269 height 25
click at [233, 184] on input "text" at bounding box center [285, 175] width 269 height 25
type input "60 BOLAN STREET"
type input "BULIMBA"
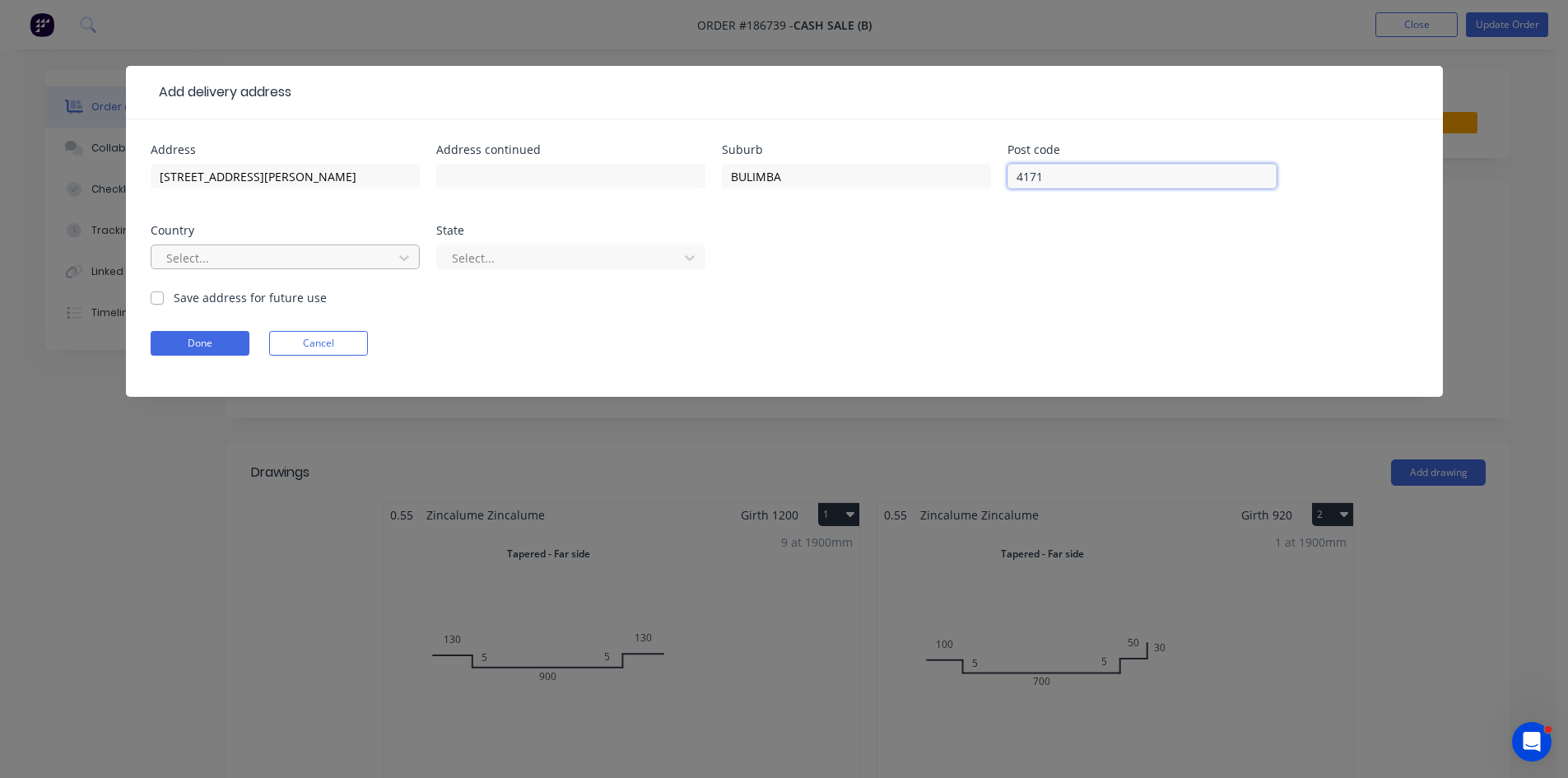
type input "4171"
click at [222, 270] on div "Select..." at bounding box center [274, 258] width 230 height 25
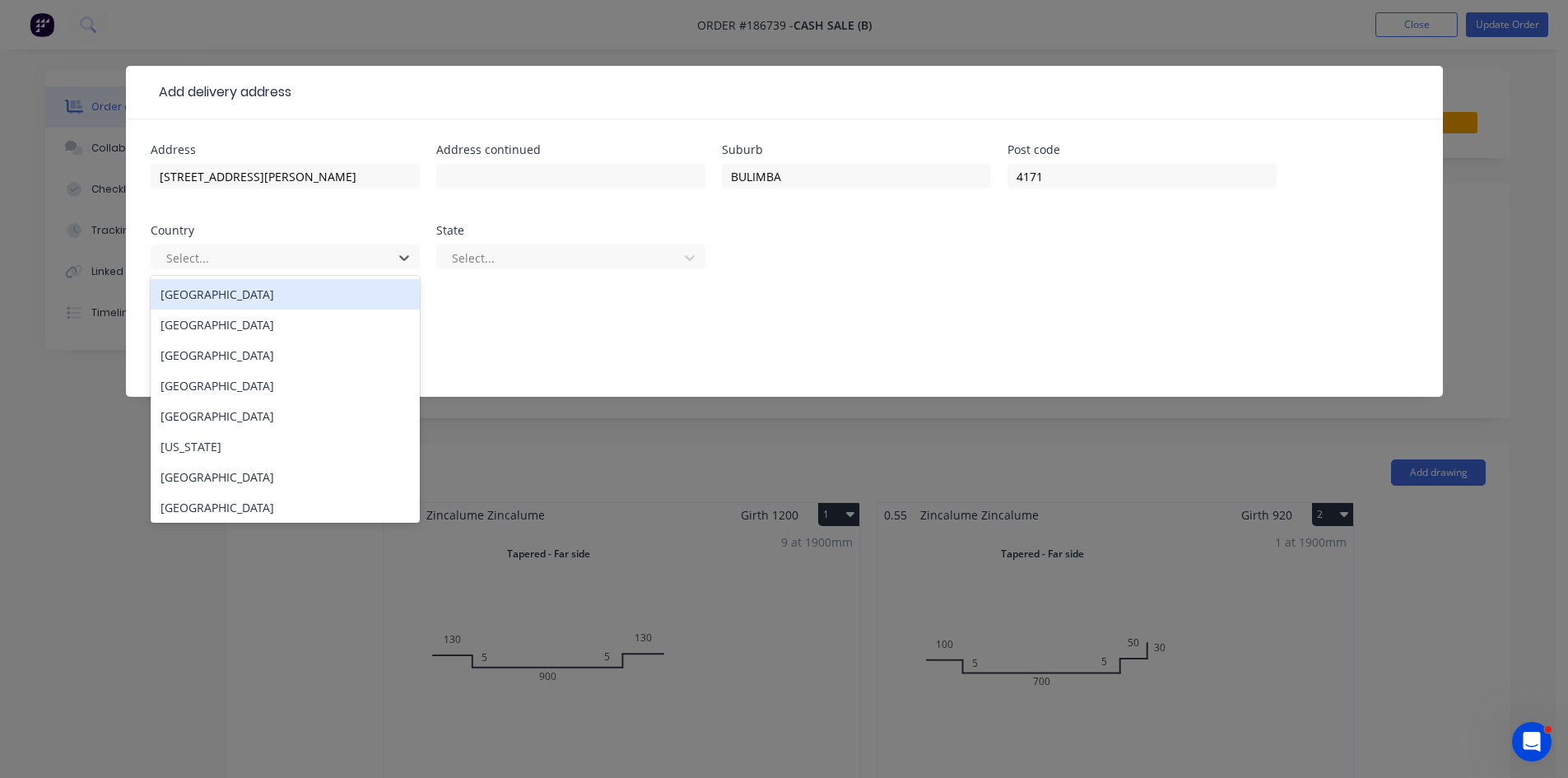
click at [210, 292] on div "Australia" at bounding box center [285, 294] width 269 height 31
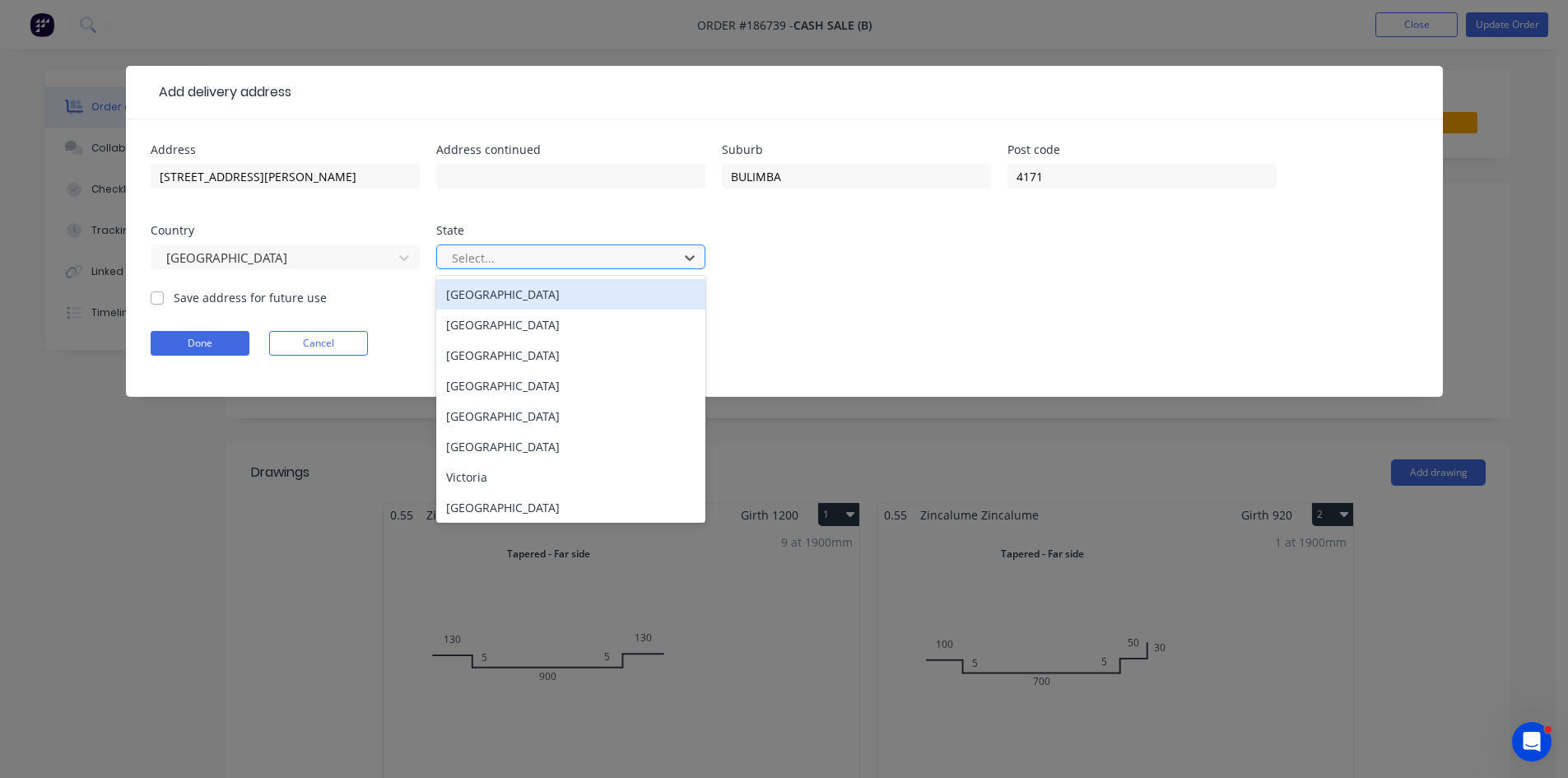
click at [601, 255] on div at bounding box center [561, 258] width 220 height 21
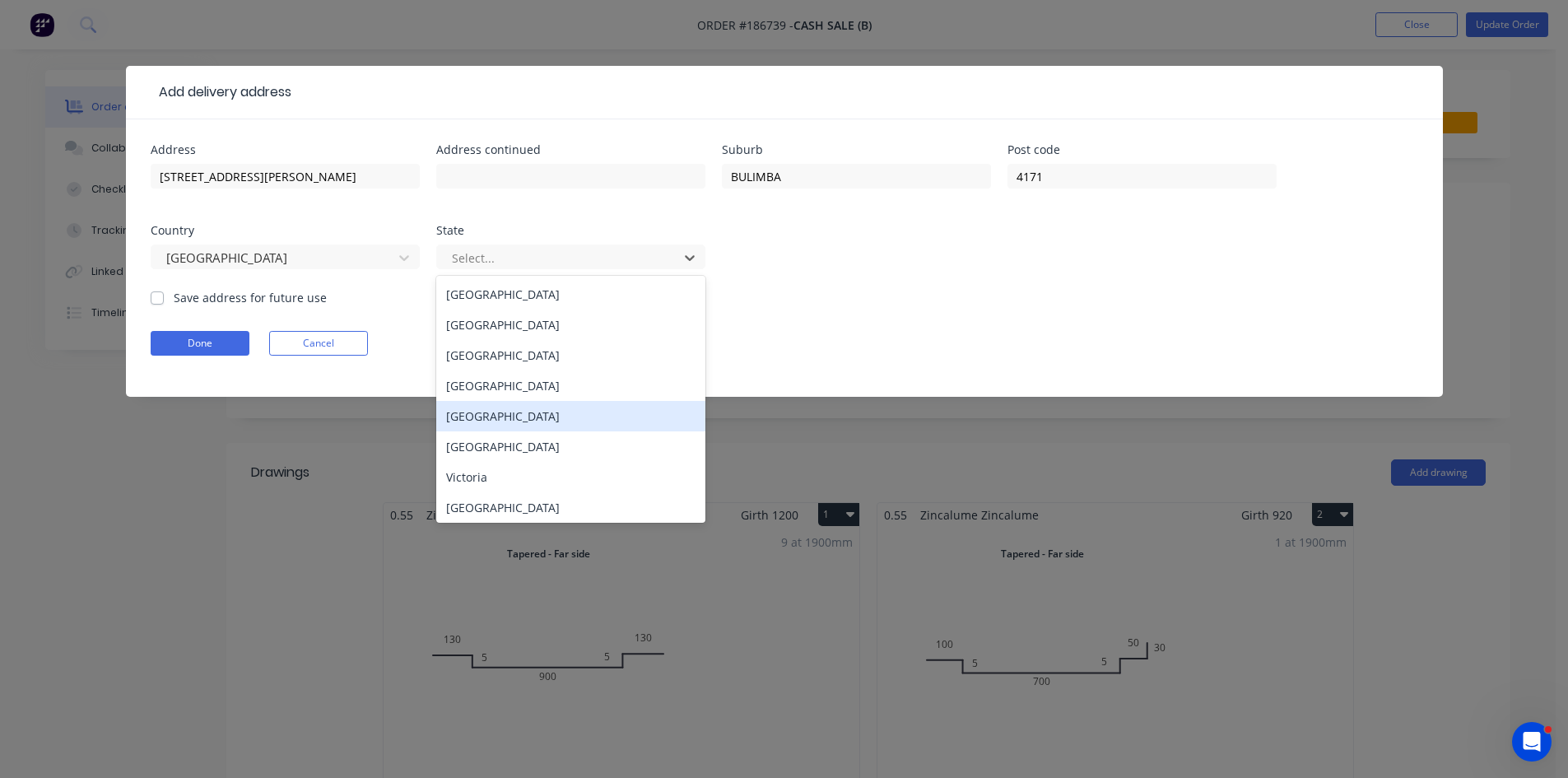
click at [468, 395] on div "Queensland" at bounding box center [571, 386] width 269 height 31
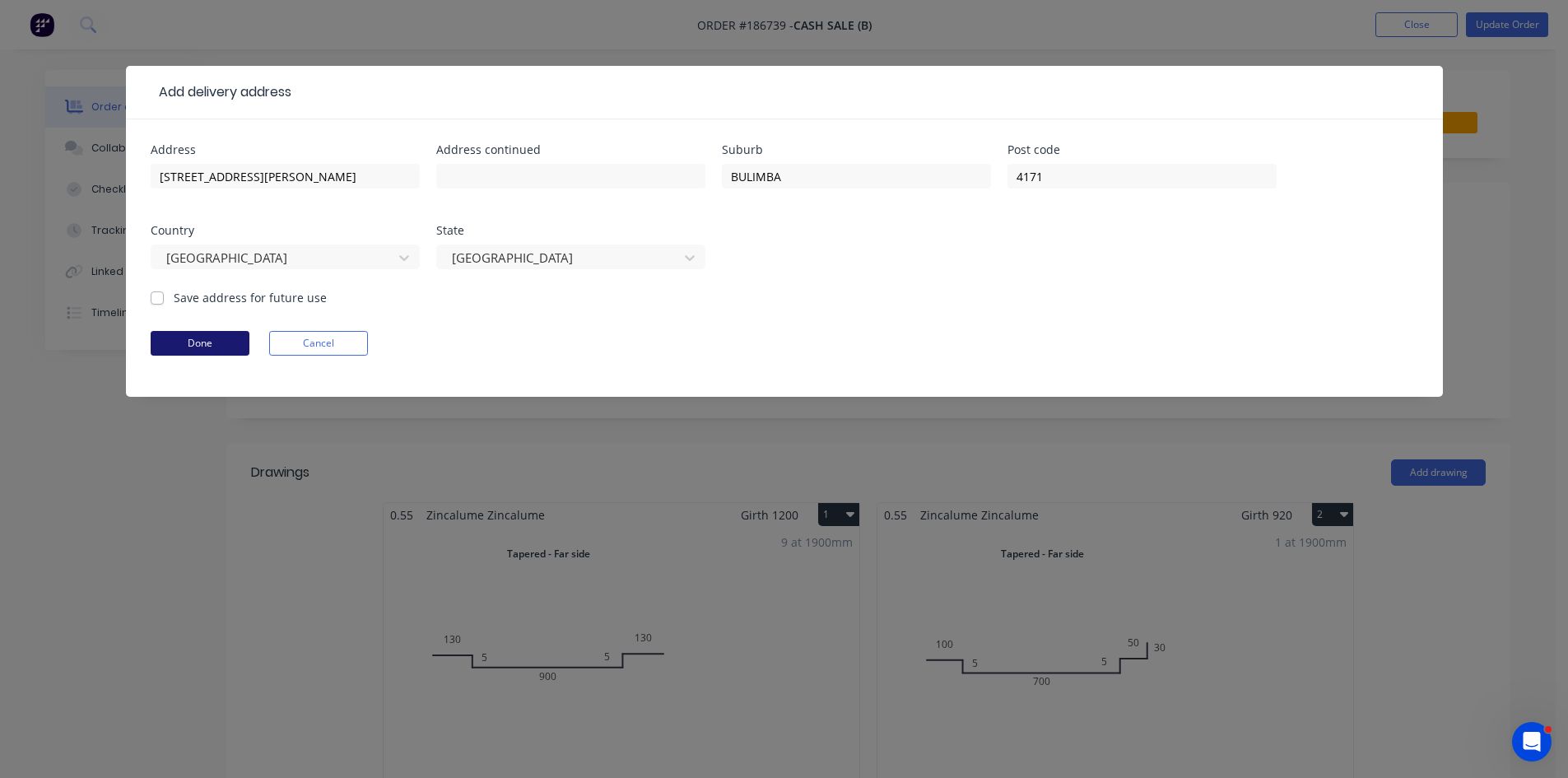
click at [227, 338] on button "Done" at bounding box center [200, 343] width 99 height 25
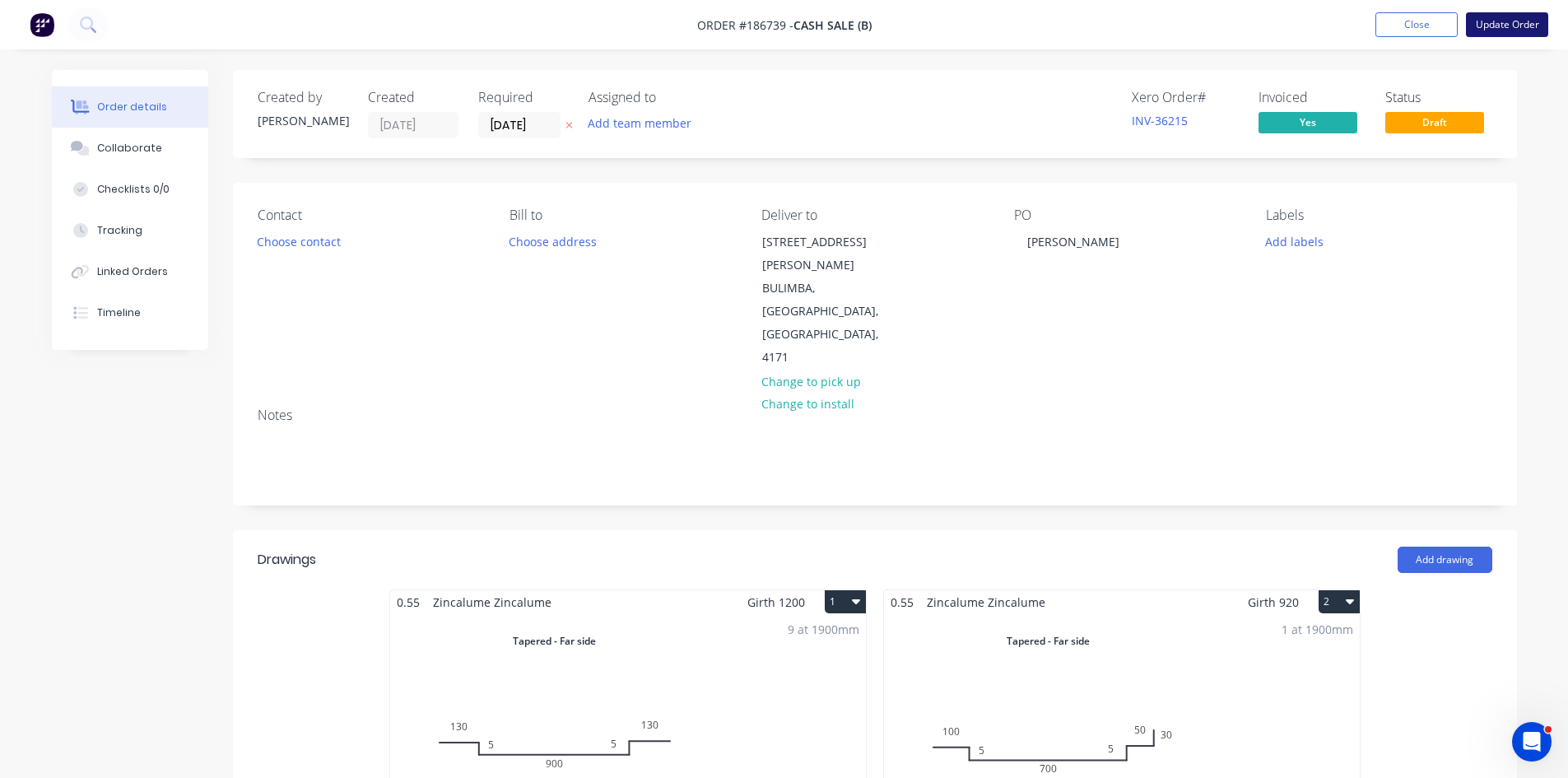
click at [1496, 25] on button "Update Order" at bounding box center [1507, 24] width 82 height 25
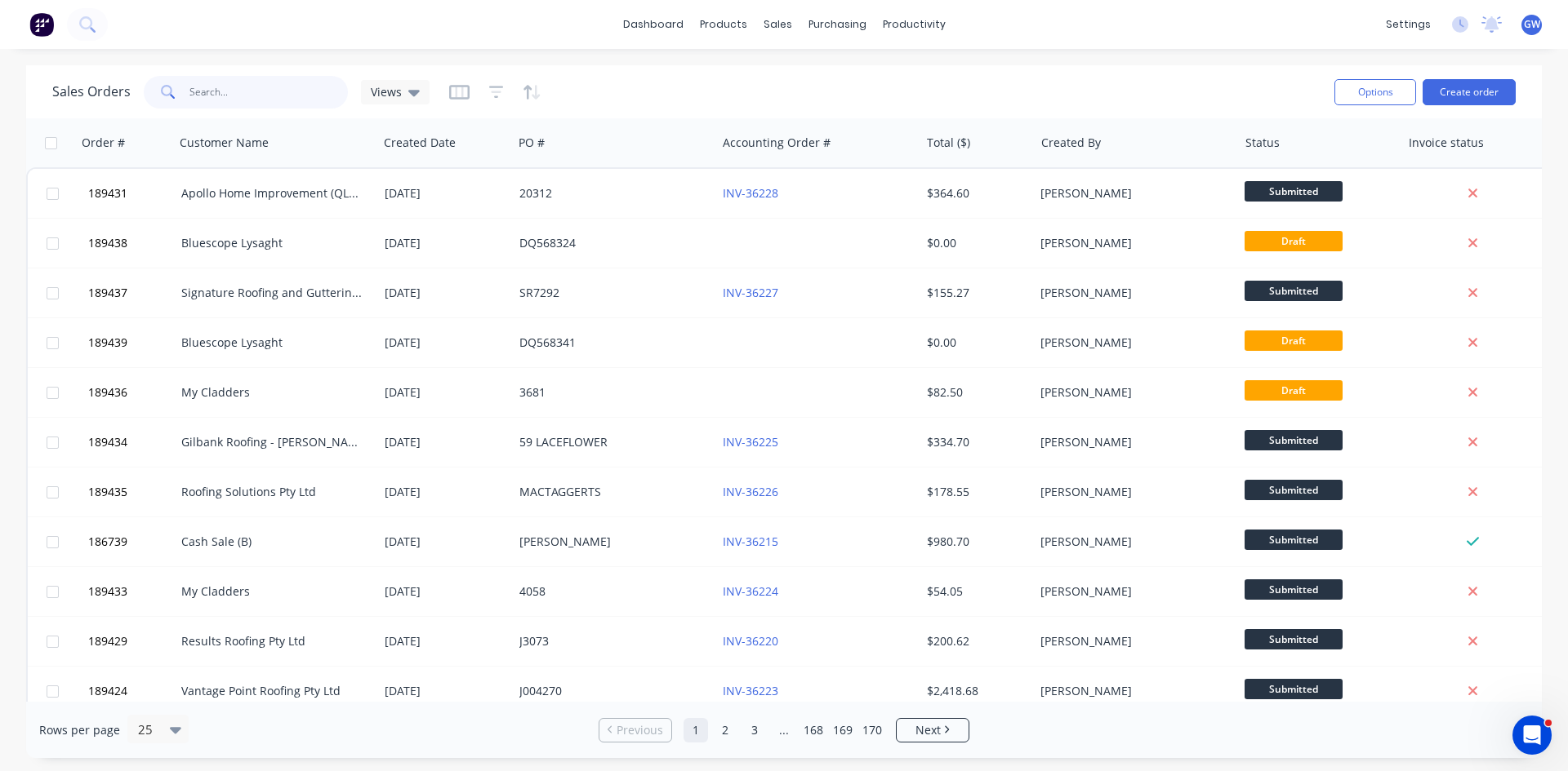
click at [270, 105] on input "text" at bounding box center [269, 91] width 159 height 32
type input "189177"
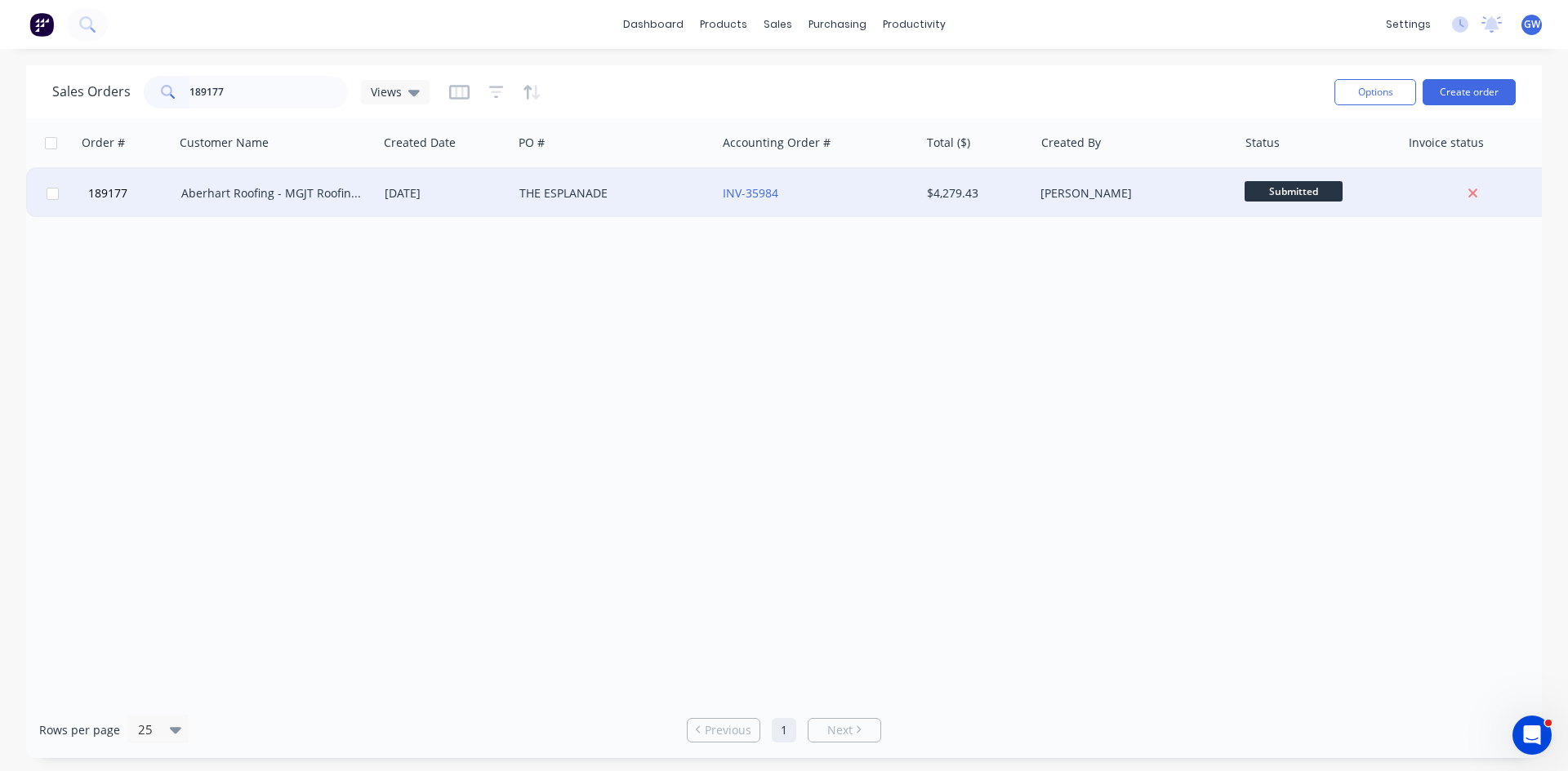
click at [245, 192] on div "Aberhart Roofing - MGJT Roofing Pty Ltd" at bounding box center [271, 193] width 181 height 17
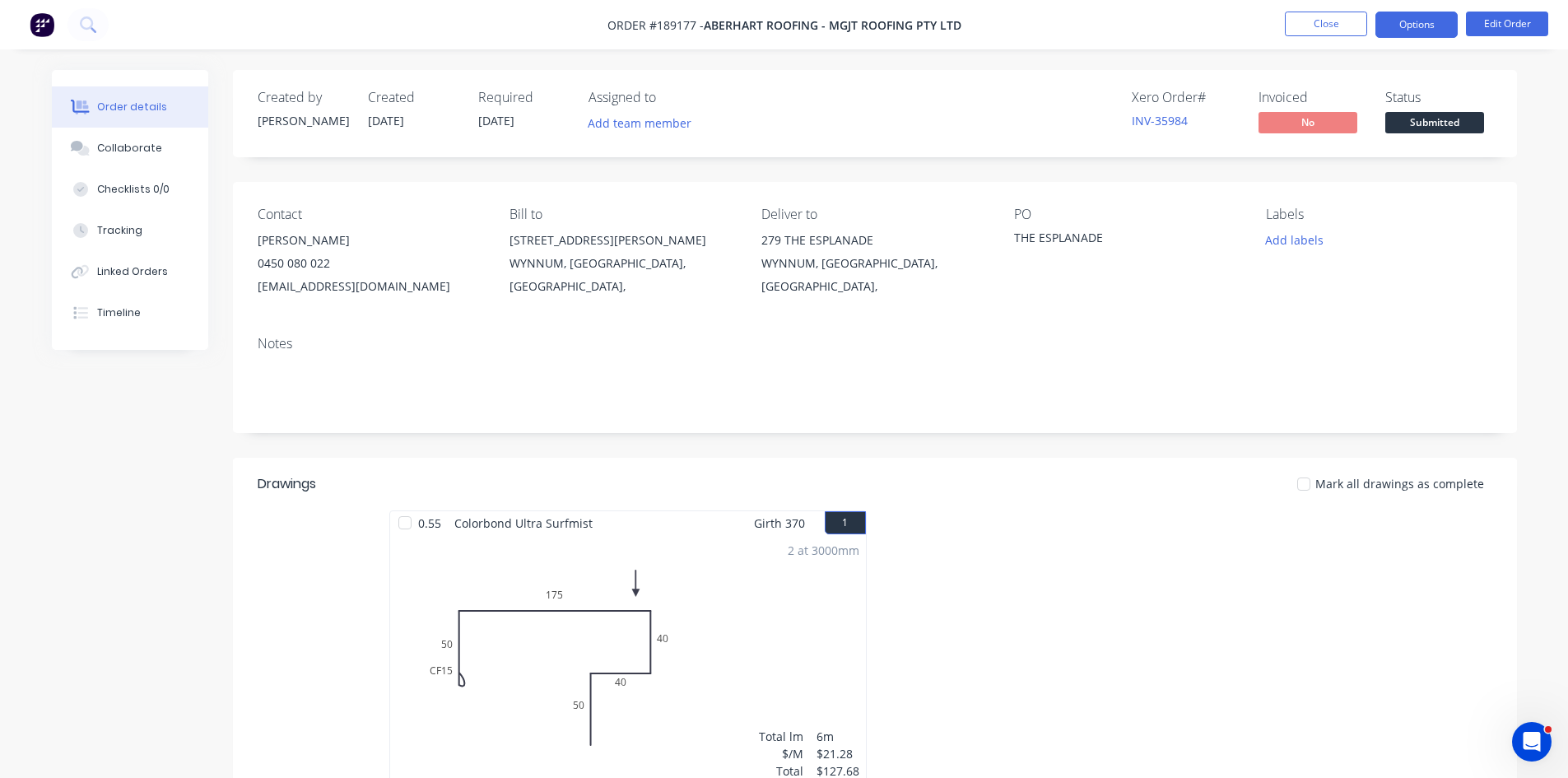
click at [1424, 31] on button "Options" at bounding box center [1416, 25] width 82 height 27
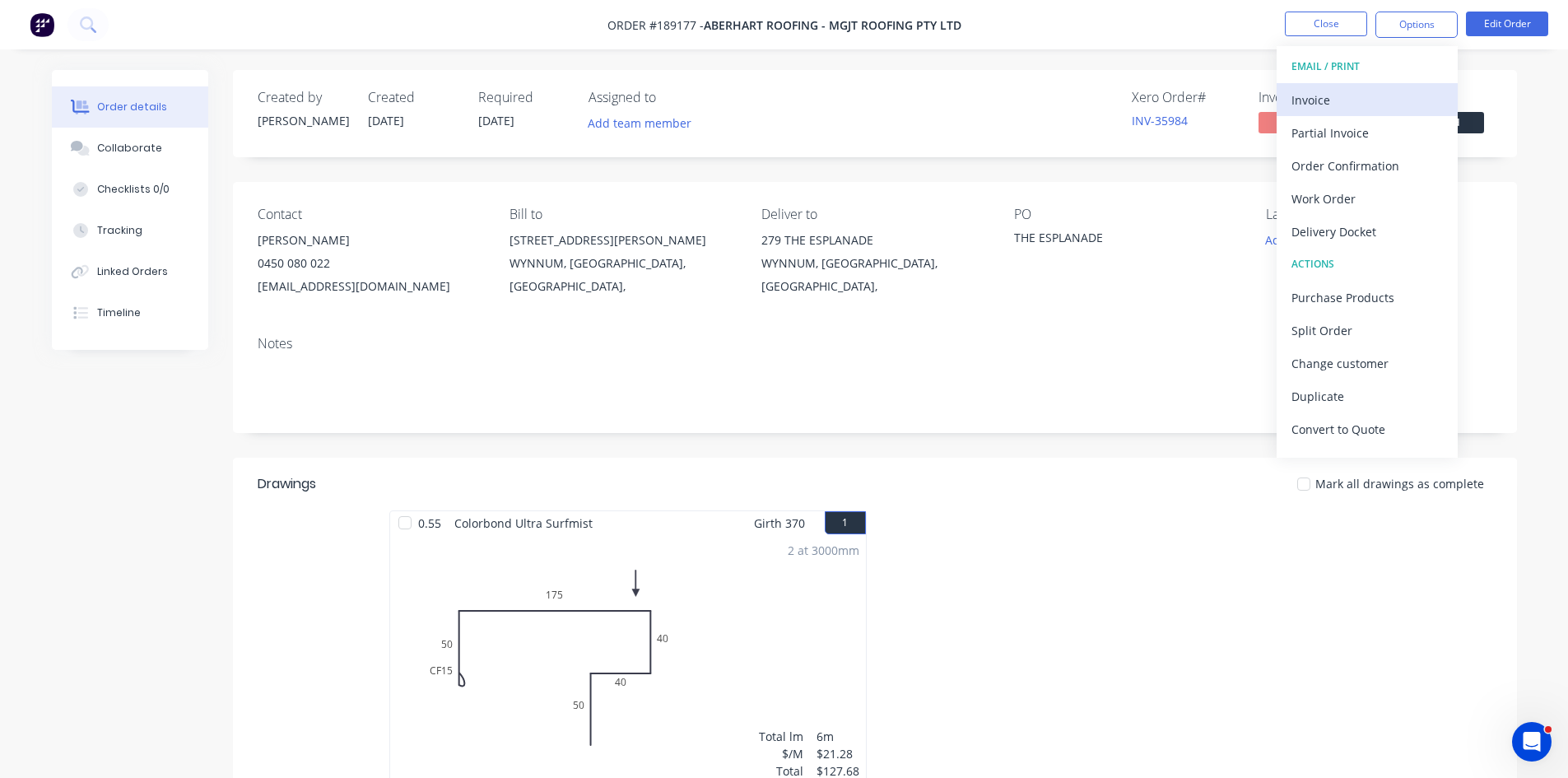
click at [1365, 112] on button "Invoice" at bounding box center [1367, 99] width 181 height 33
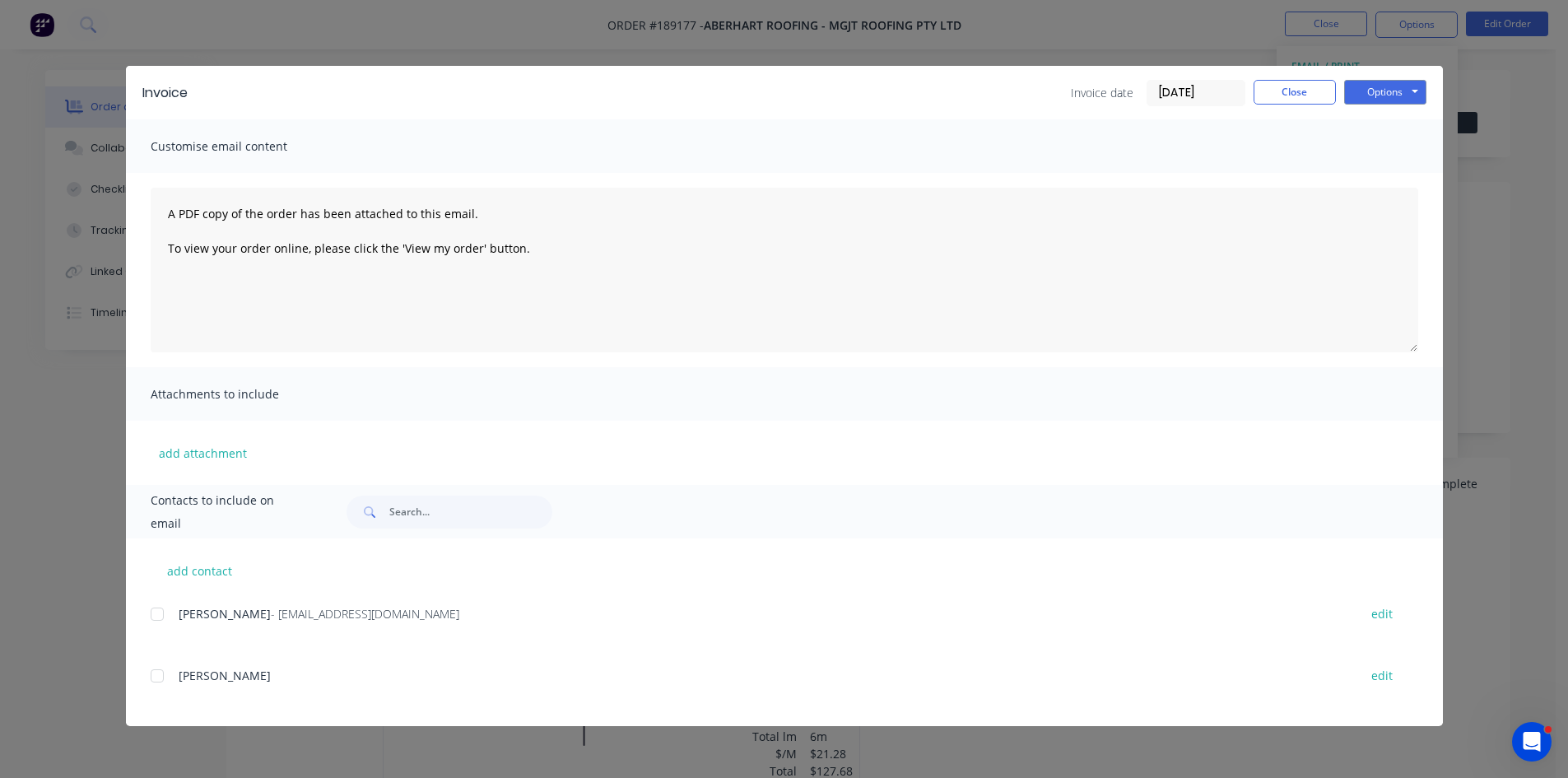
click at [147, 617] on div "add contact Justine Aberhart - sales@aberhartroofing.com.au edit MIKE edit" at bounding box center [784, 631] width 1317 height 187
click at [152, 617] on div at bounding box center [157, 613] width 33 height 33
click at [1393, 80] on button "Options" at bounding box center [1385, 92] width 82 height 25
click at [1379, 168] on button "Email" at bounding box center [1397, 175] width 105 height 27
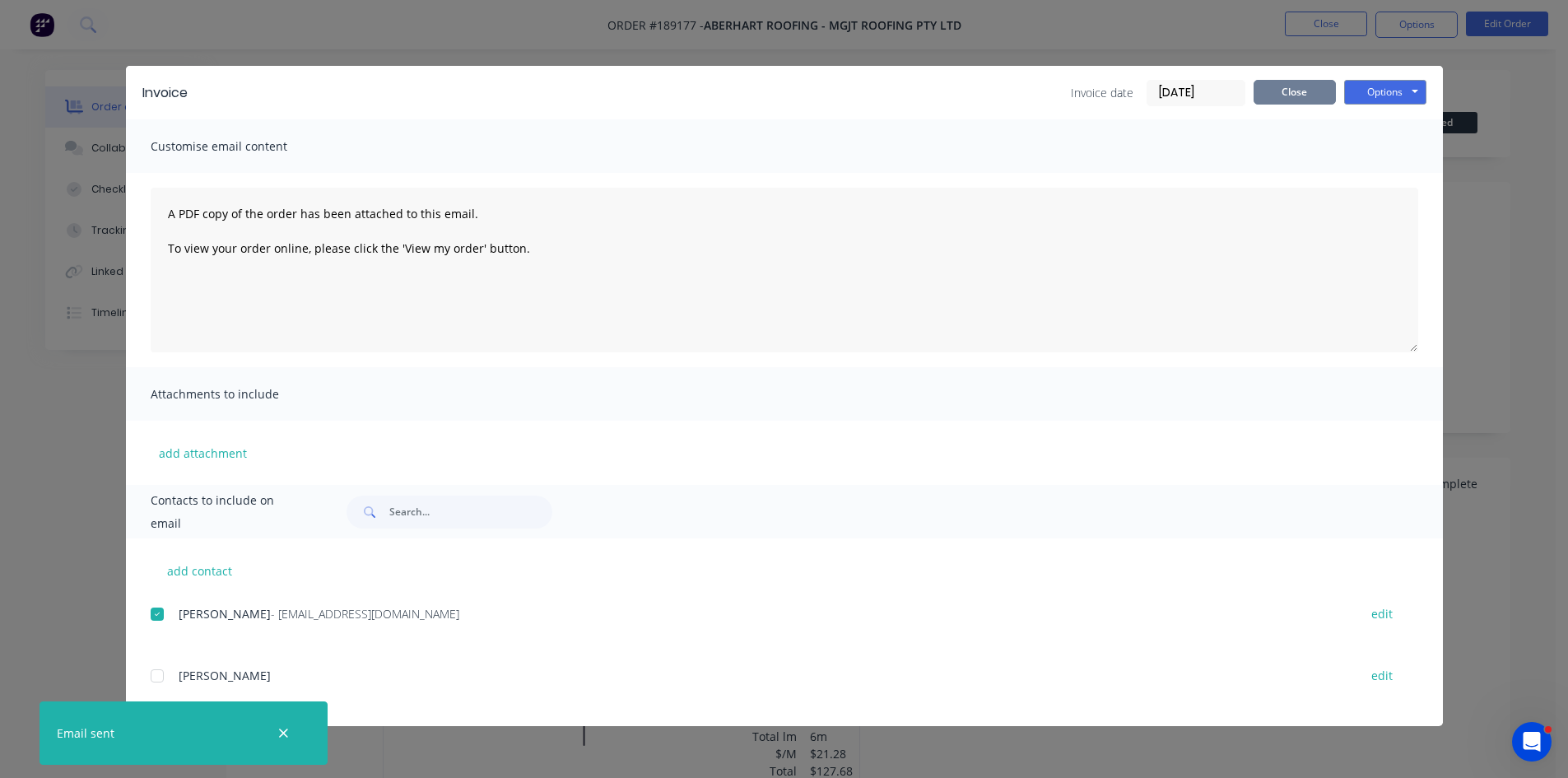
click at [1298, 87] on button "Close" at bounding box center [1295, 92] width 82 height 25
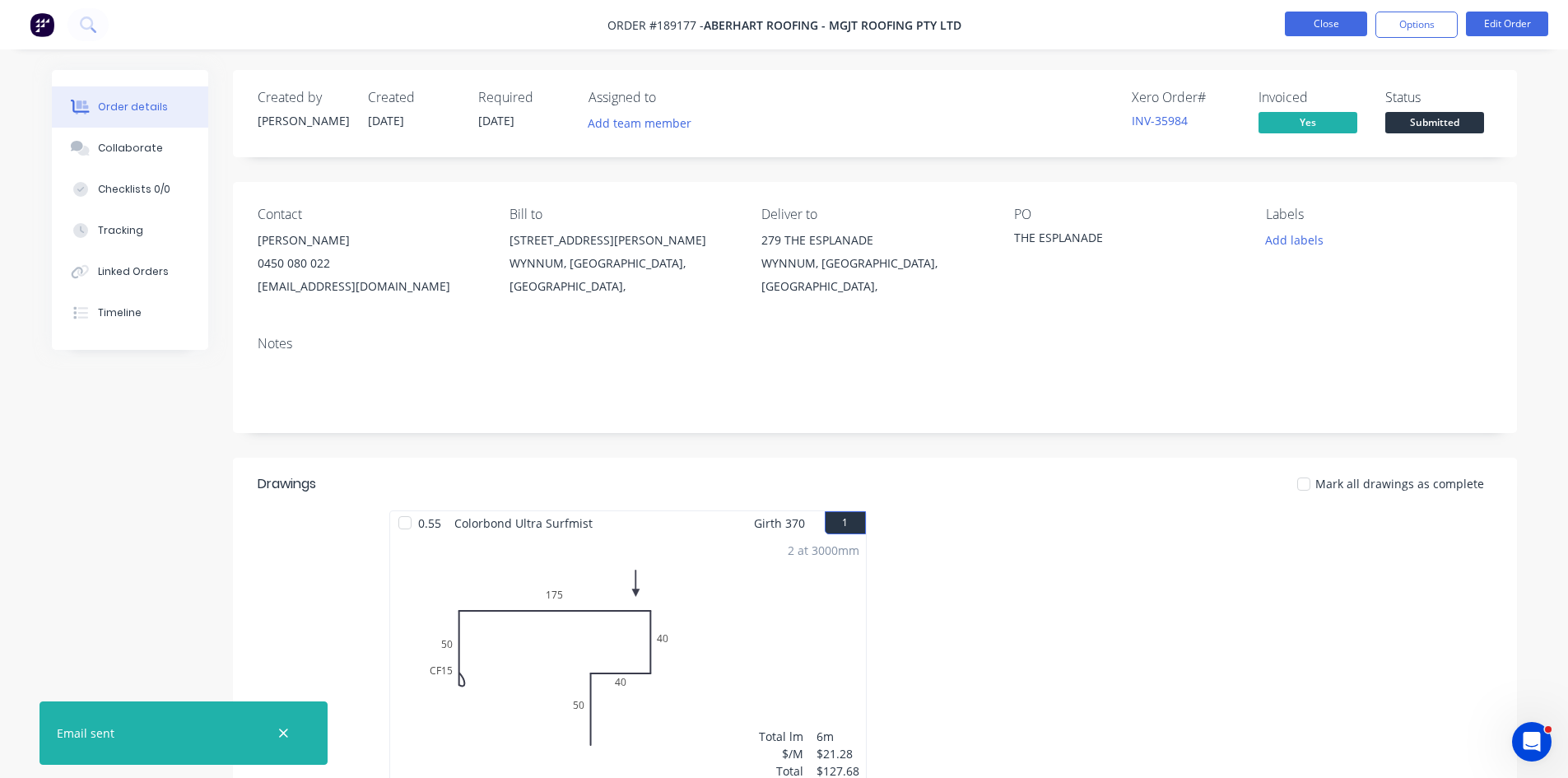
click at [1332, 29] on button "Close" at bounding box center [1325, 24] width 82 height 25
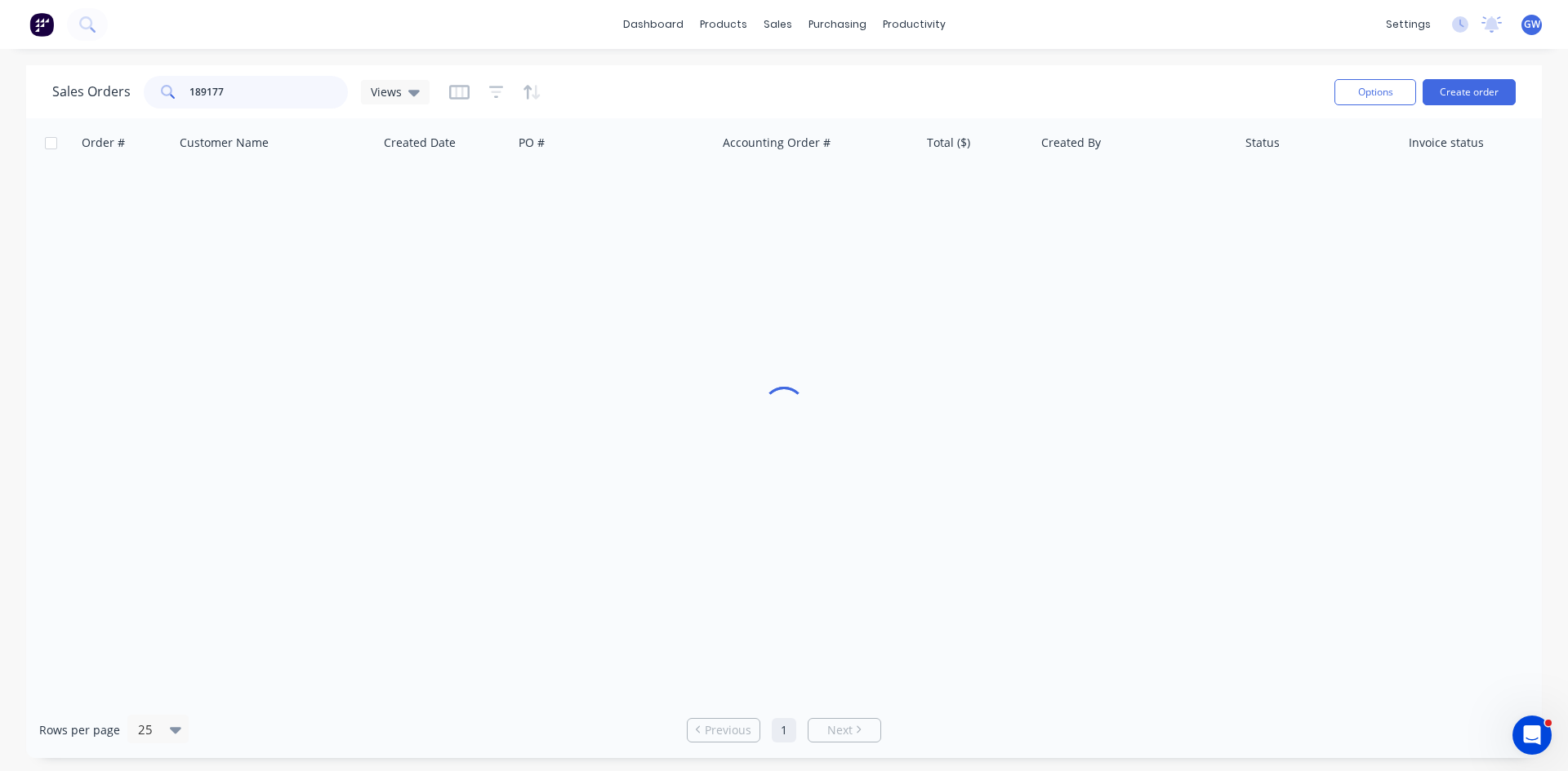
drag, startPoint x: 269, startPoint y: 87, endPoint x: 77, endPoint y: 96, distance: 192.2
click at [77, 96] on div "Sales Orders 189177 Views" at bounding box center [241, 91] width 377 height 32
type input "189314"
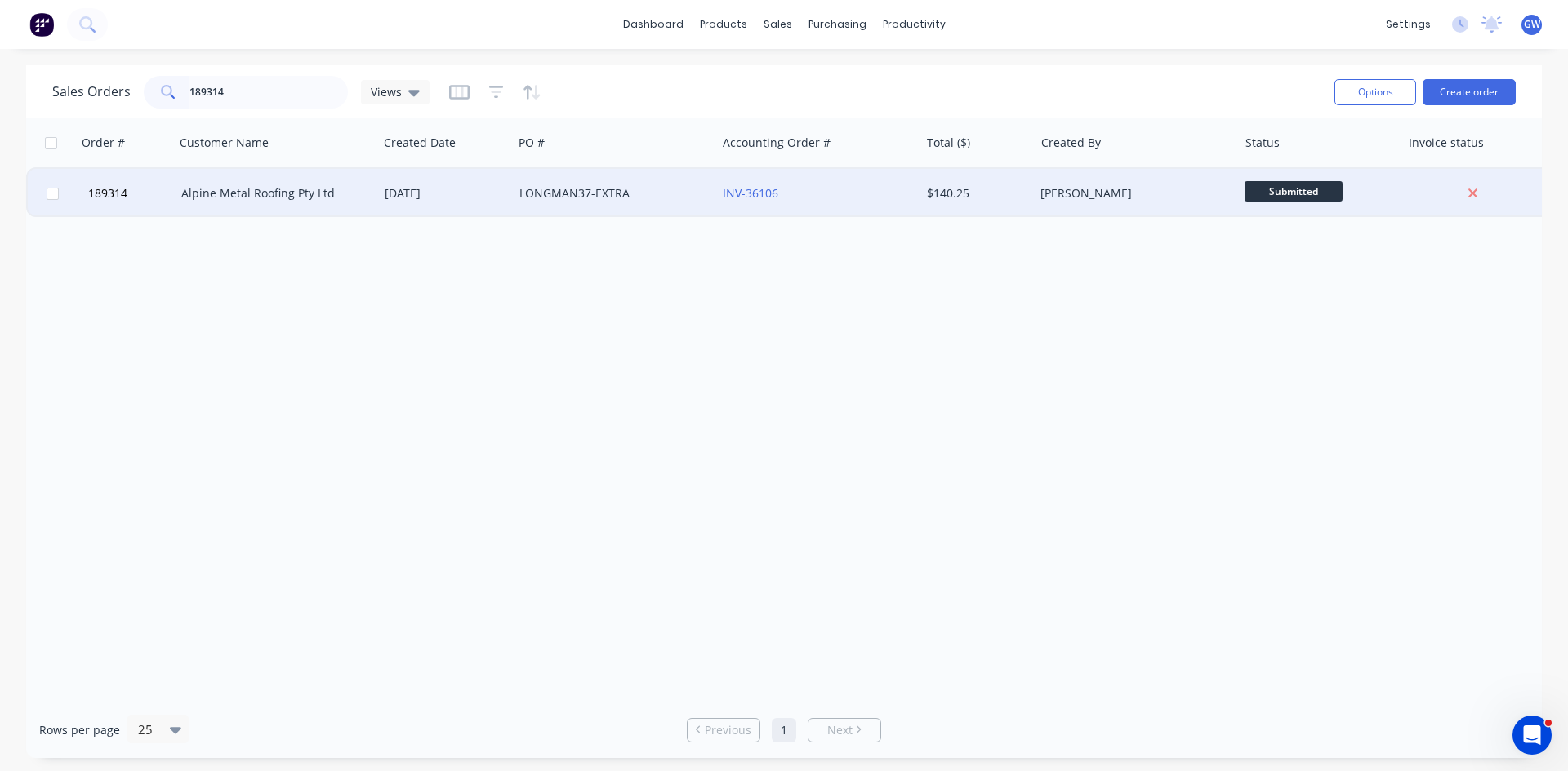
click at [940, 178] on div "$140.25" at bounding box center [978, 193] width 114 height 49
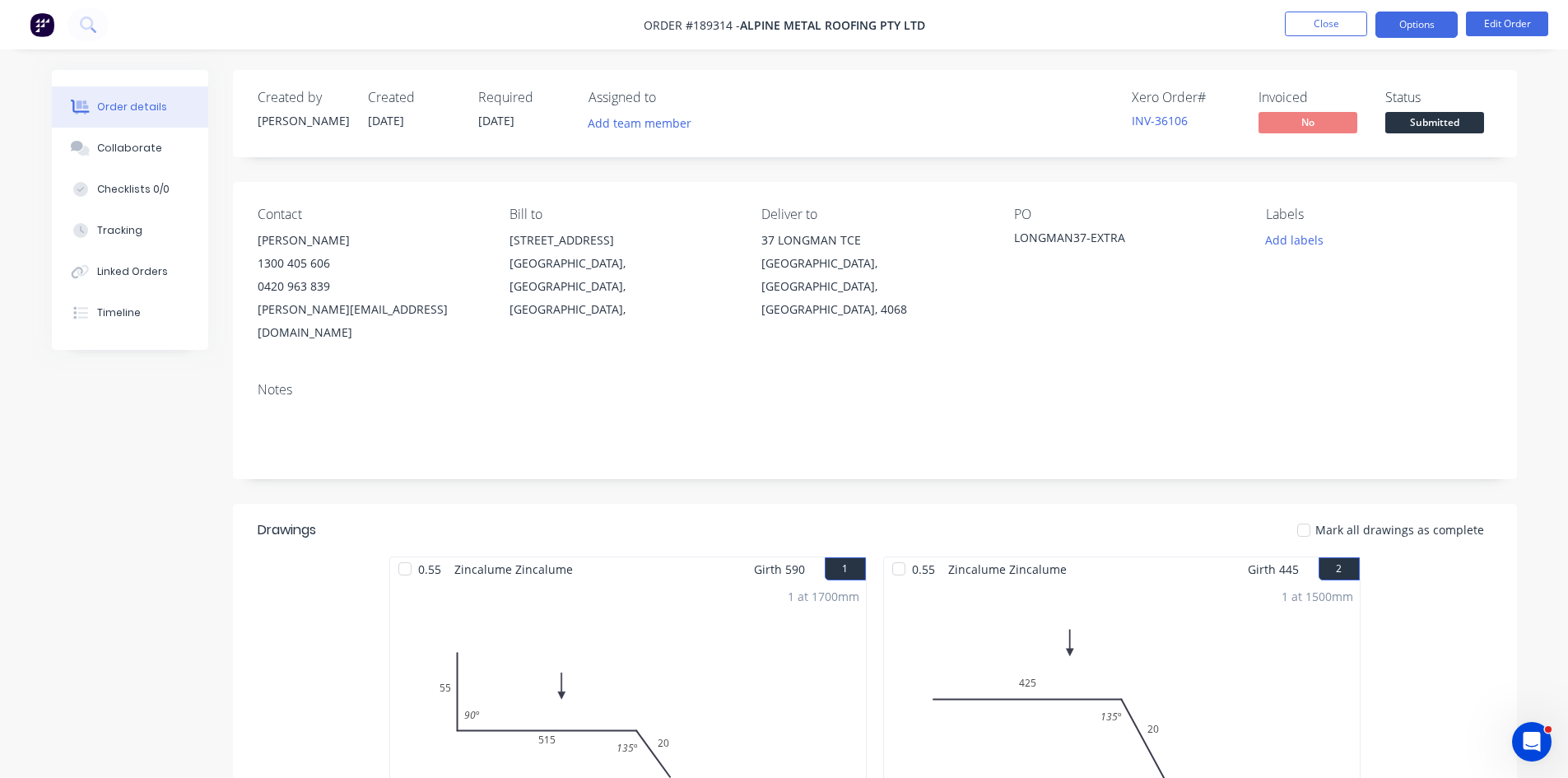
drag, startPoint x: 1415, startPoint y: 18, endPoint x: 1416, endPoint y: 37, distance: 19.0
click at [1415, 19] on button "Options" at bounding box center [1416, 25] width 82 height 27
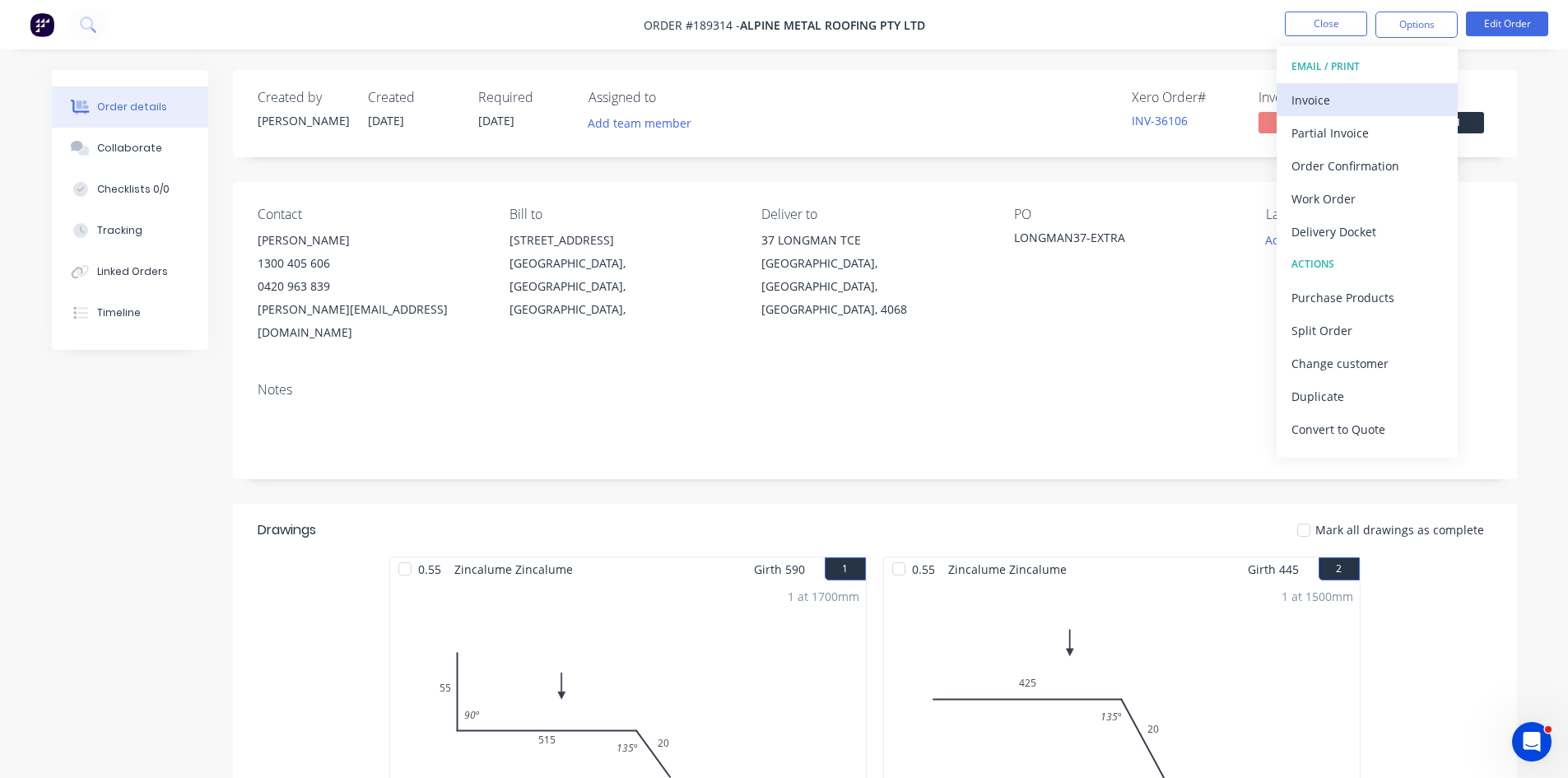
click at [1368, 93] on div "Invoice" at bounding box center [1367, 100] width 152 height 24
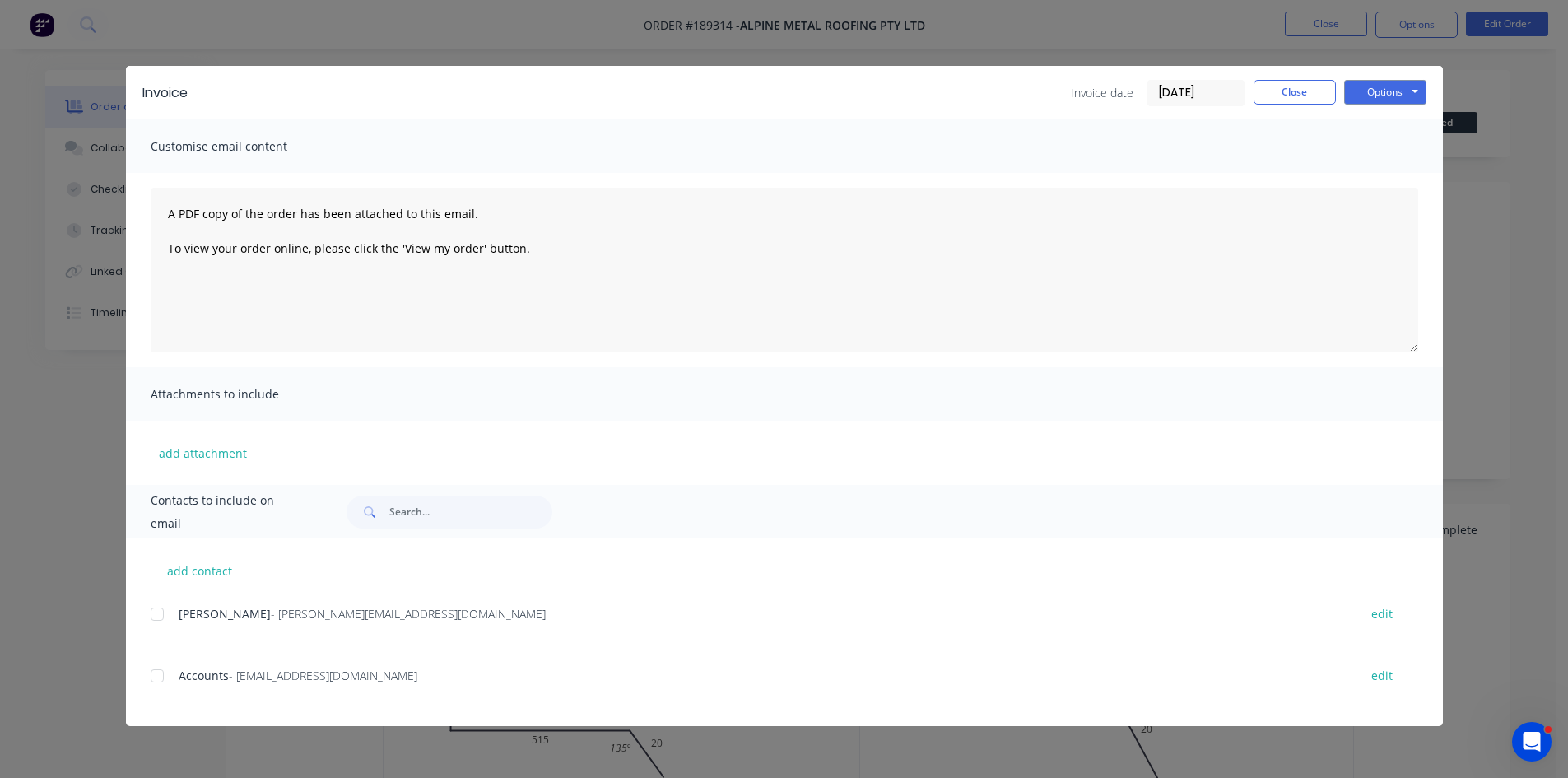
click at [154, 611] on div at bounding box center [157, 613] width 33 height 33
click at [161, 677] on div at bounding box center [157, 676] width 33 height 33
click at [1392, 86] on button "Options" at bounding box center [1385, 92] width 82 height 25
click at [1387, 172] on button "Email" at bounding box center [1397, 175] width 105 height 27
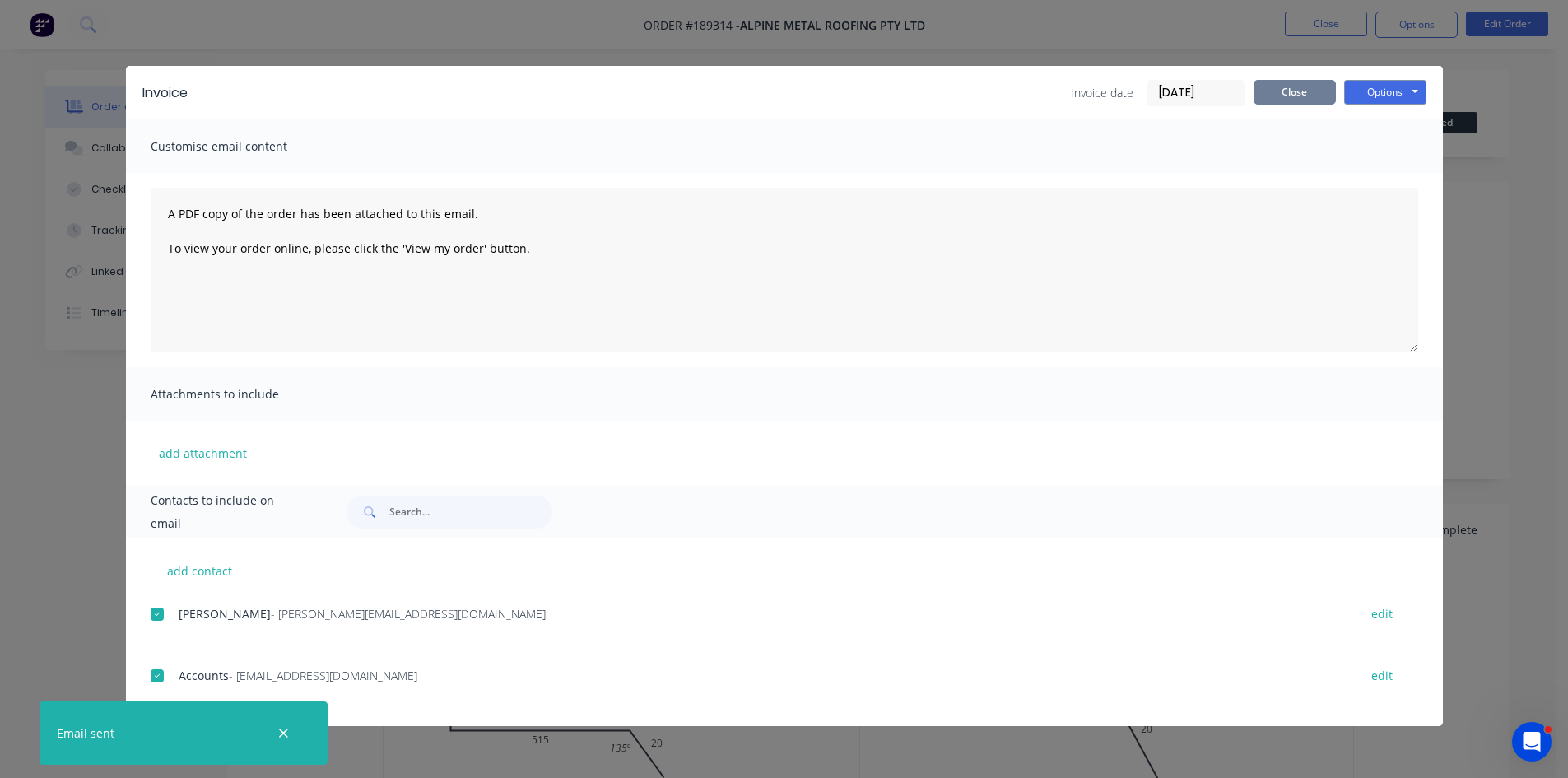
click at [1281, 95] on button "Close" at bounding box center [1295, 92] width 82 height 25
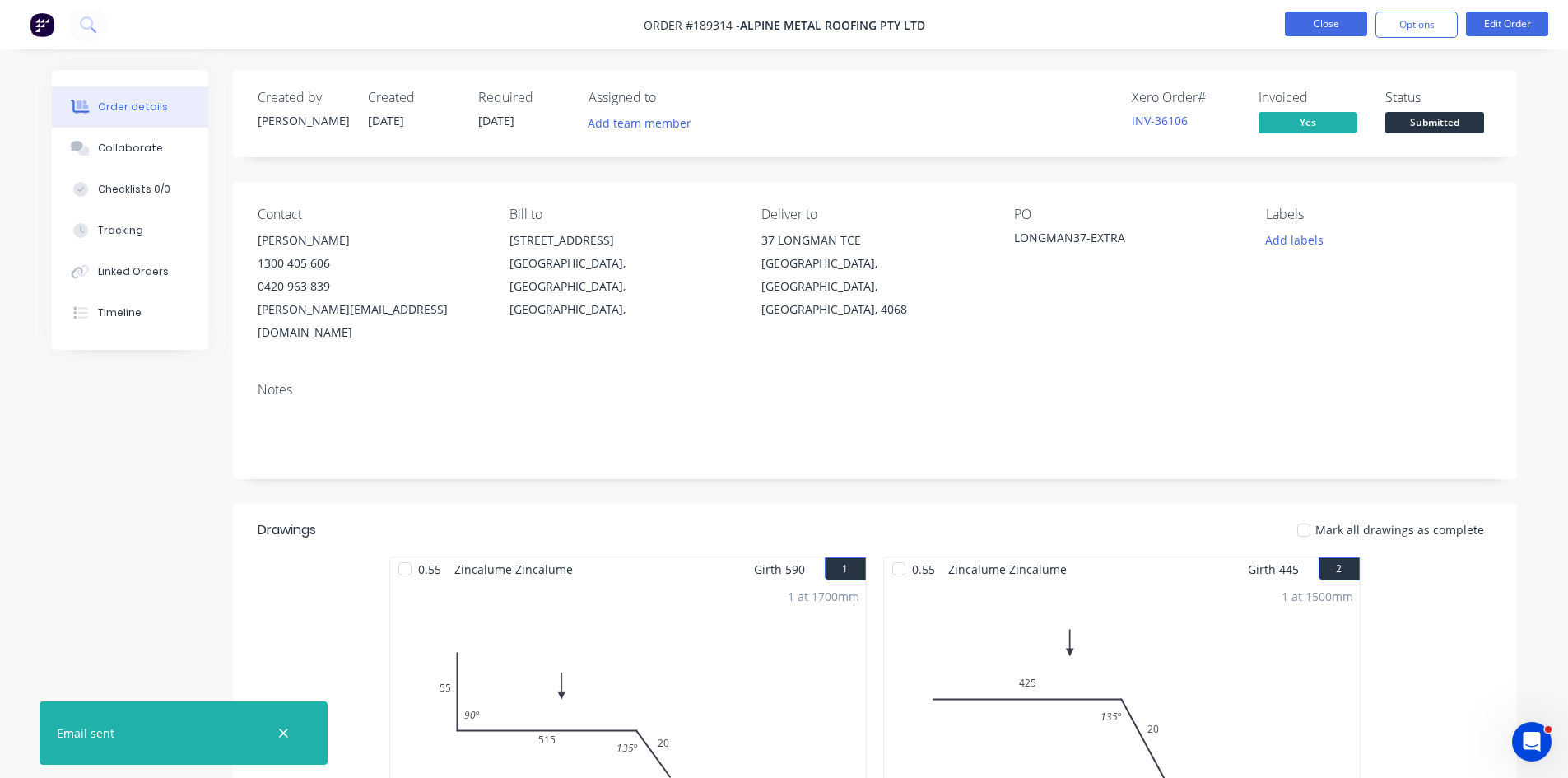
click at [1320, 30] on button "Close" at bounding box center [1325, 24] width 82 height 25
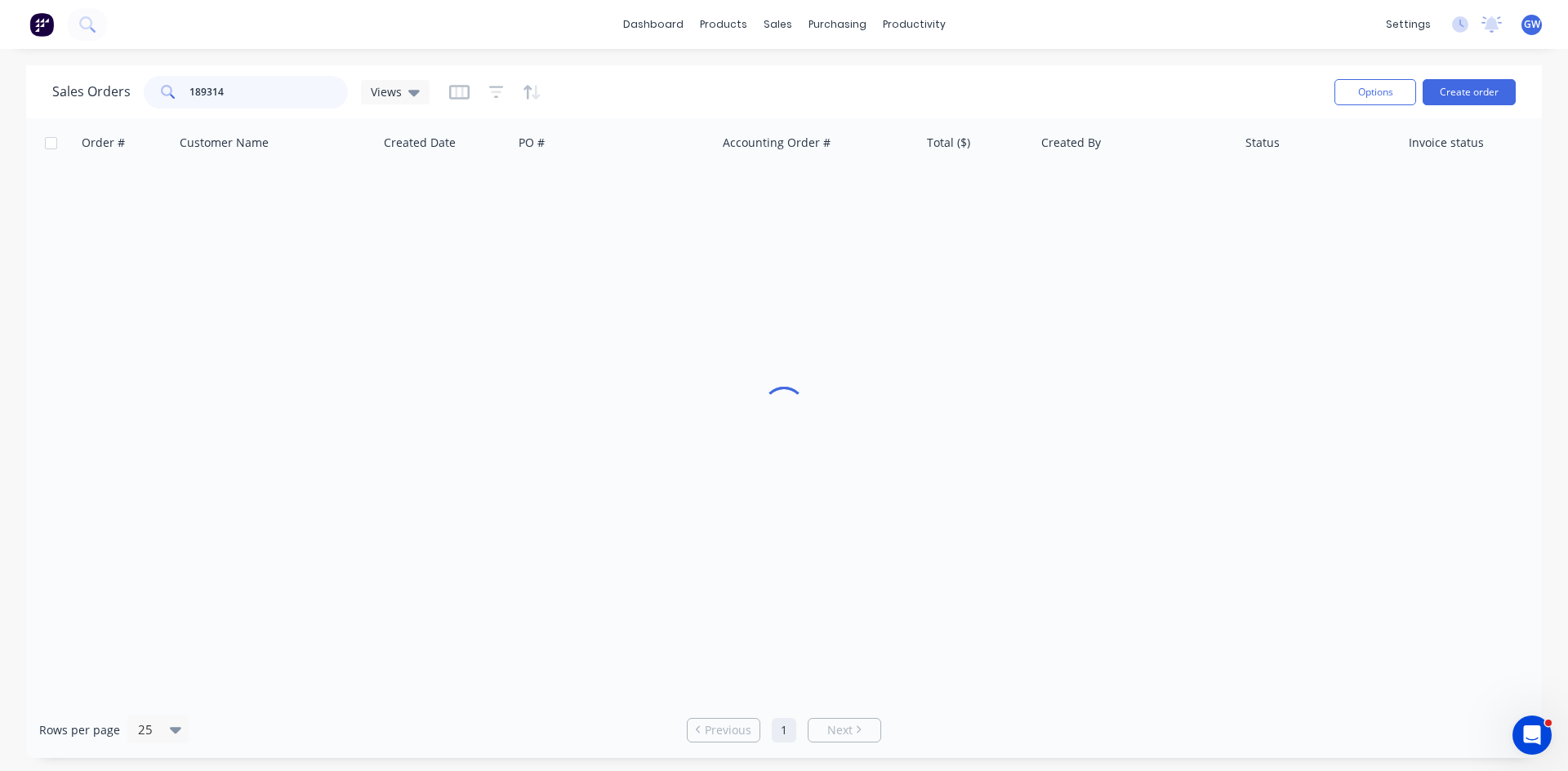
drag, startPoint x: 299, startPoint y: 93, endPoint x: 73, endPoint y: 80, distance: 226.4
click at [73, 80] on div "Sales Orders 189314 Views" at bounding box center [241, 91] width 377 height 32
drag, startPoint x: 302, startPoint y: 102, endPoint x: -219, endPoint y: 52, distance: 523.4
click at [0, 52] on html "dashboard products sales purchasing productivity dashboard products Product Cat…" at bounding box center [784, 385] width 1568 height 771
type input "189393"
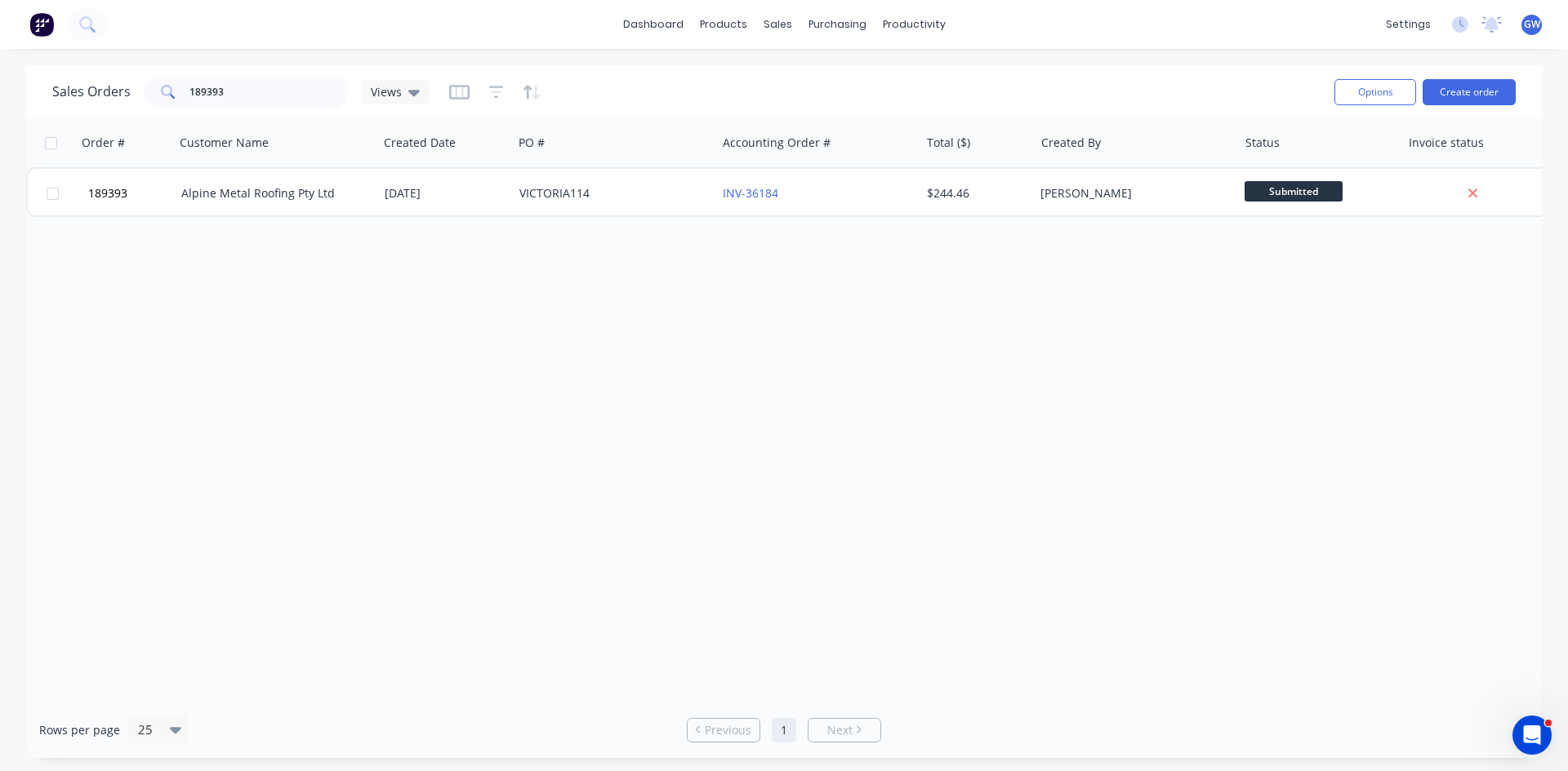
drag, startPoint x: 140, startPoint y: 326, endPoint x: 150, endPoint y: 310, distance: 18.9
click at [140, 326] on div "Order # Customer Name Created Date PO # Accounting Order # Total ($) Created By…" at bounding box center [784, 410] width 1515 height 583
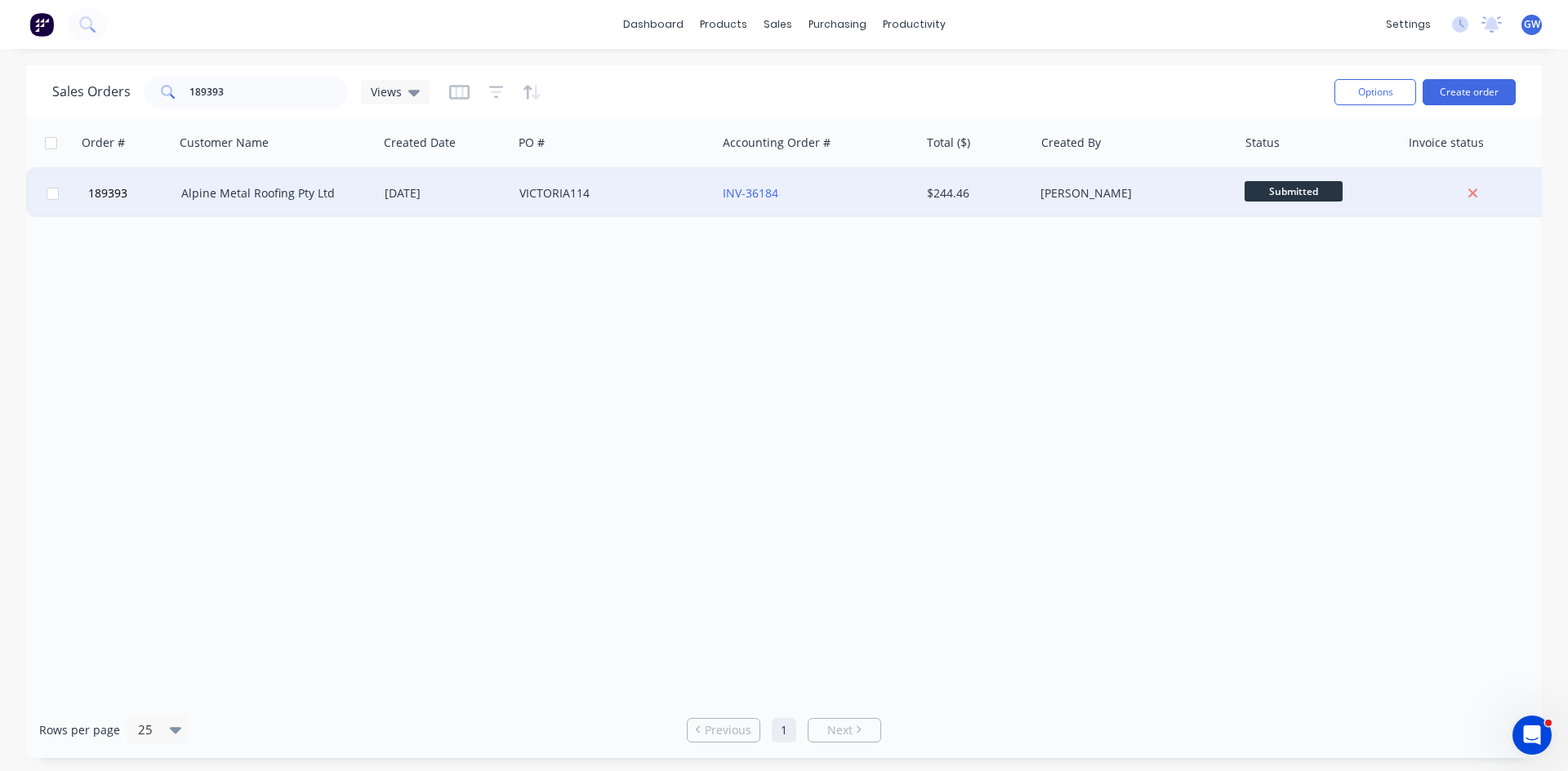
click at [860, 200] on div "INV-36184" at bounding box center [812, 193] width 181 height 17
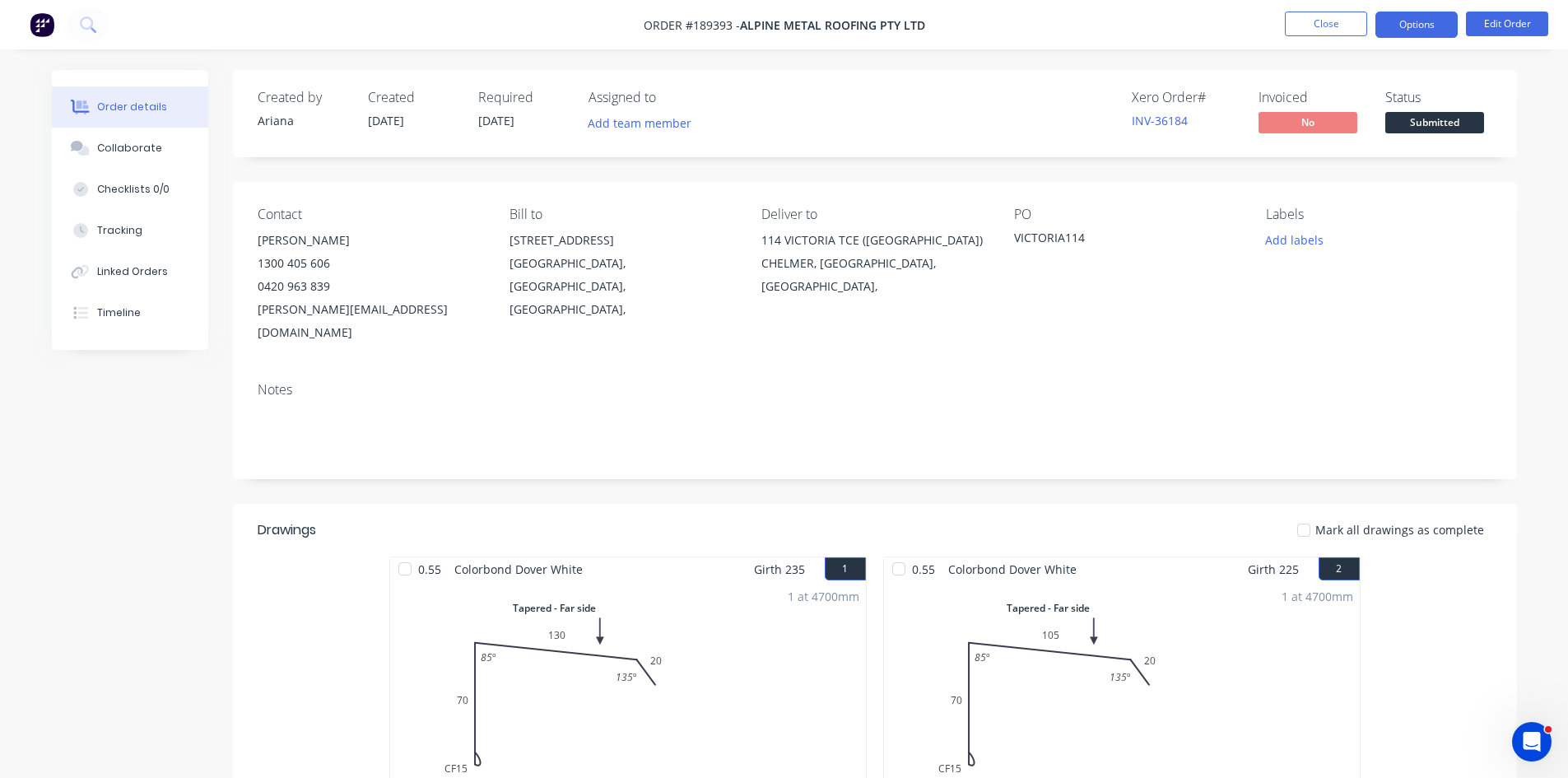
click at [1407, 15] on button "Options" at bounding box center [1416, 25] width 82 height 27
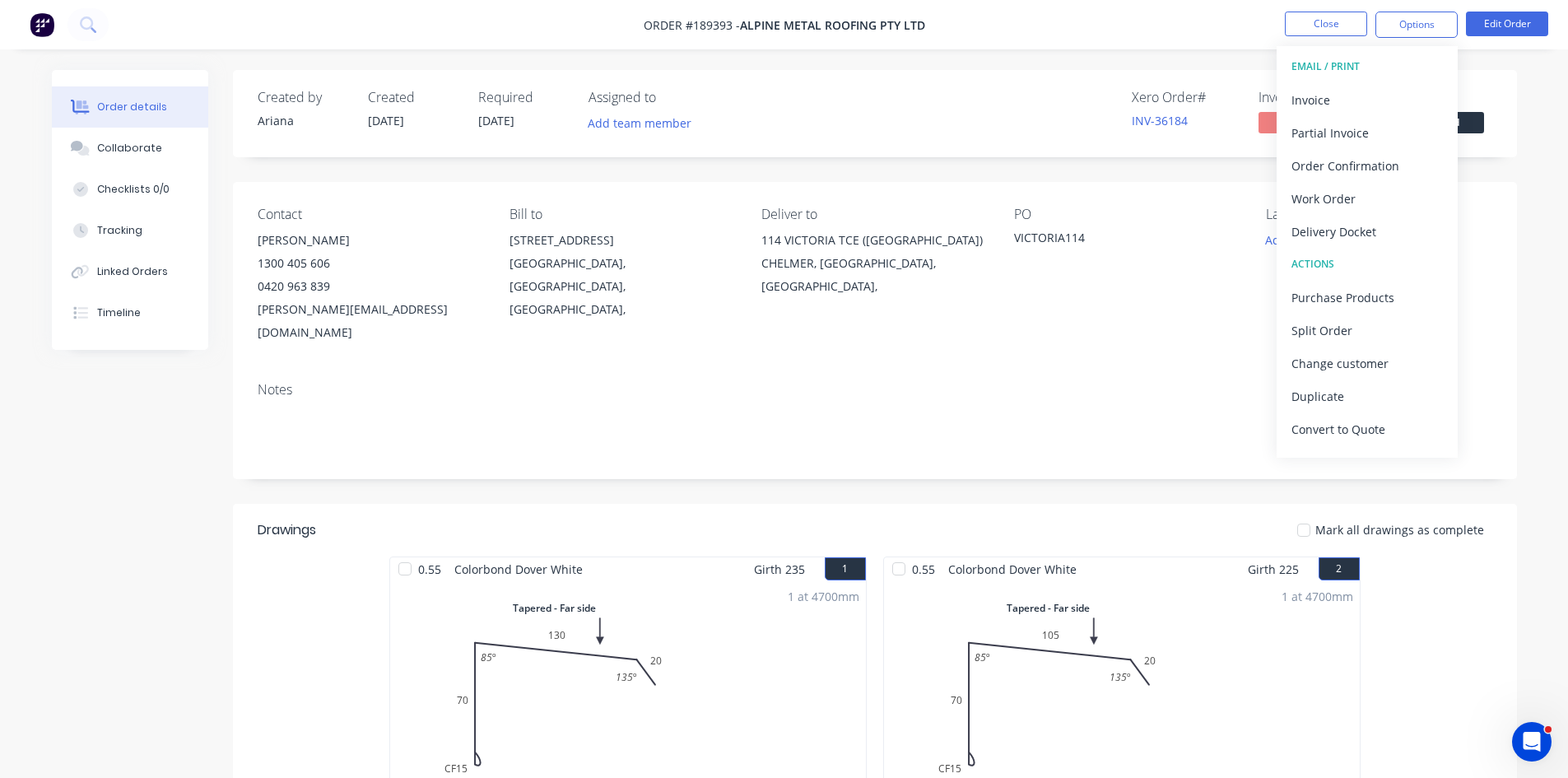
click at [1386, 88] on div "Invoice" at bounding box center [1367, 100] width 152 height 24
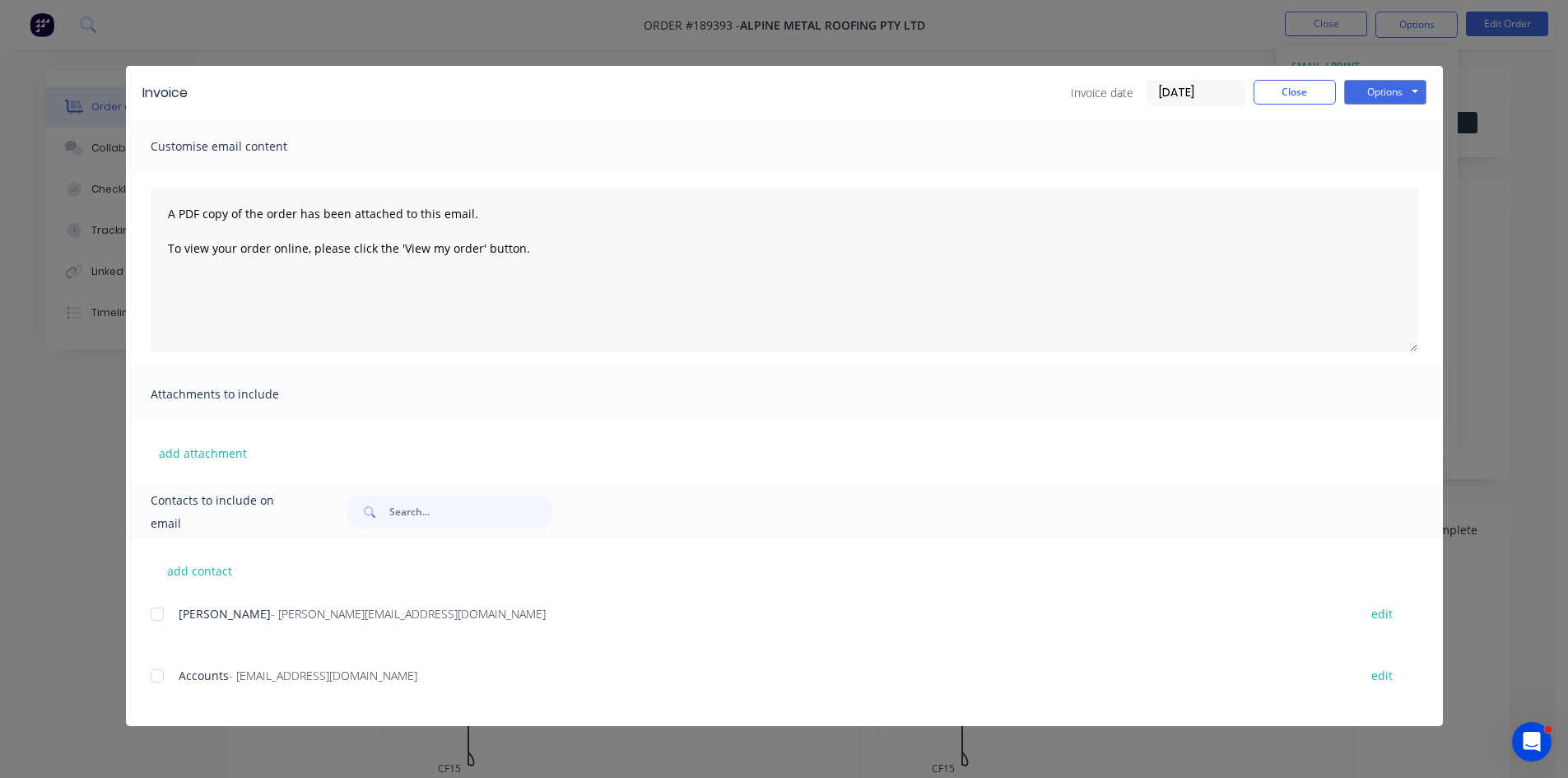
click at [157, 677] on div at bounding box center [157, 676] width 33 height 33
click at [1387, 92] on button "Options" at bounding box center [1385, 92] width 82 height 25
click at [157, 612] on div at bounding box center [157, 613] width 33 height 33
click at [1400, 90] on button "Options" at bounding box center [1385, 92] width 82 height 25
click at [1384, 185] on button "Email" at bounding box center [1397, 175] width 105 height 27
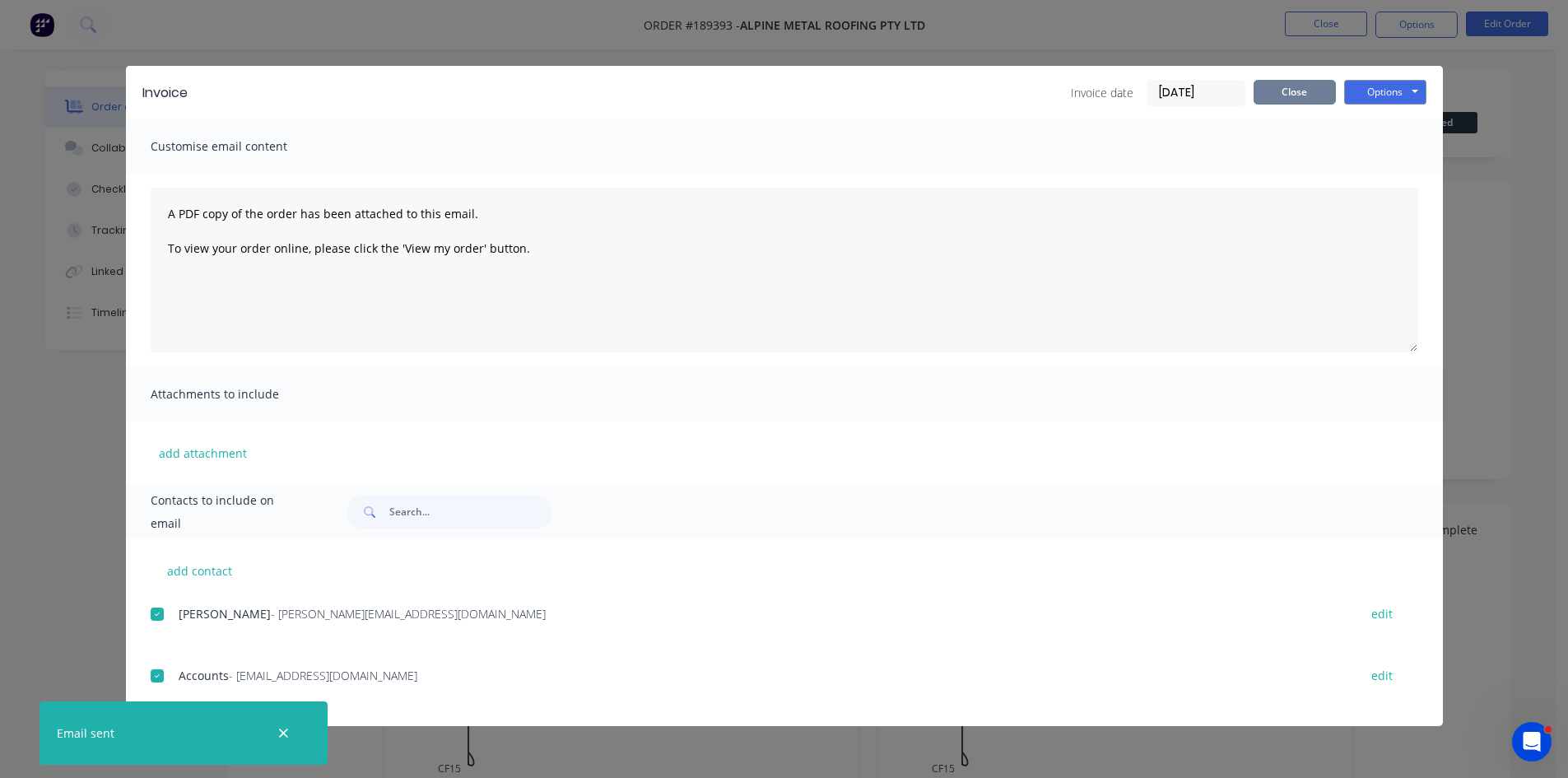
click at [1303, 95] on button "Close" at bounding box center [1295, 92] width 82 height 25
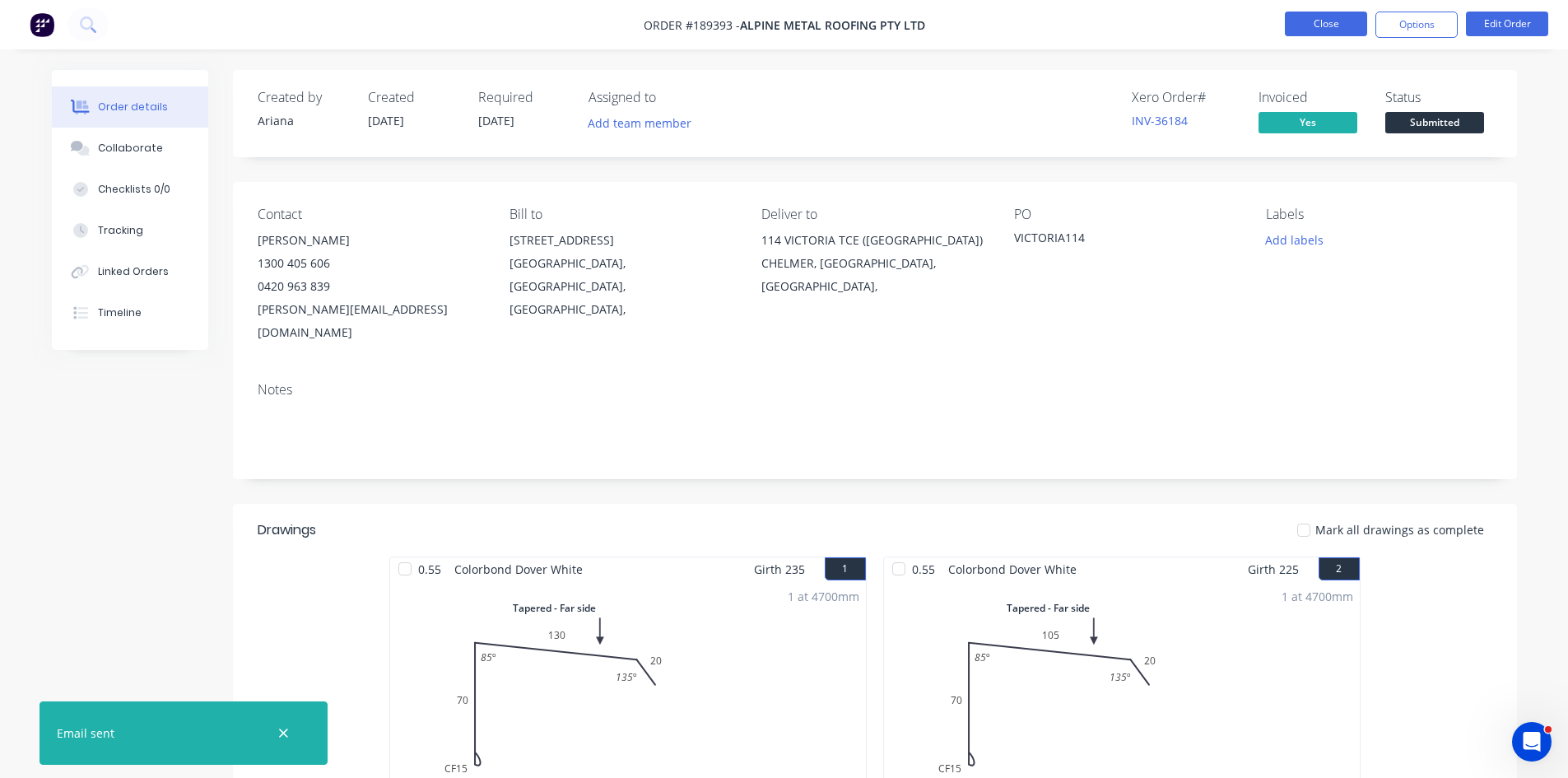
click at [1324, 32] on button "Close" at bounding box center [1325, 24] width 82 height 25
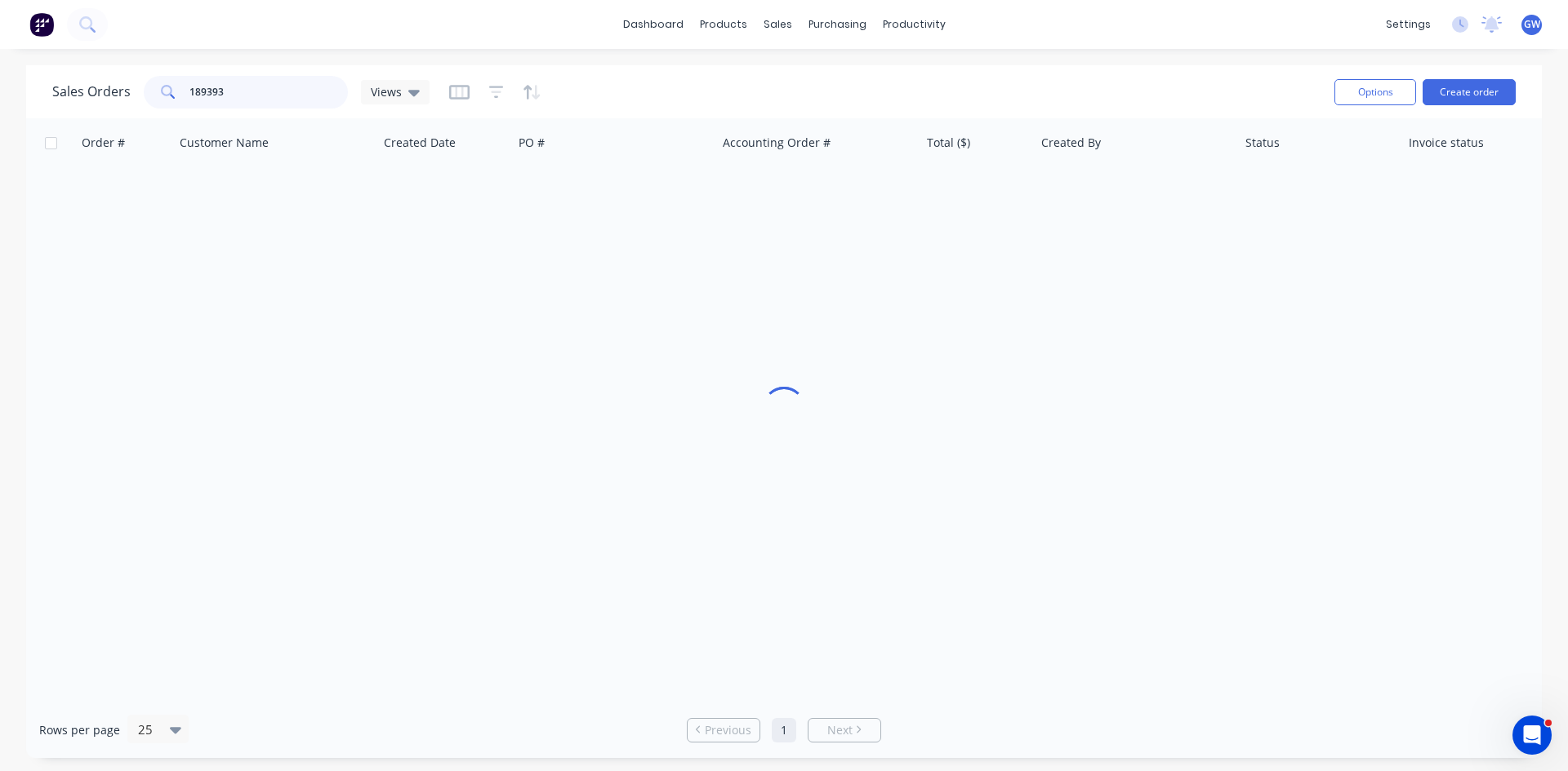
drag, startPoint x: 230, startPoint y: 77, endPoint x: 138, endPoint y: 84, distance: 92.3
click at [138, 84] on div "Sales Orders 189393 Views" at bounding box center [241, 91] width 377 height 32
type input "189311"
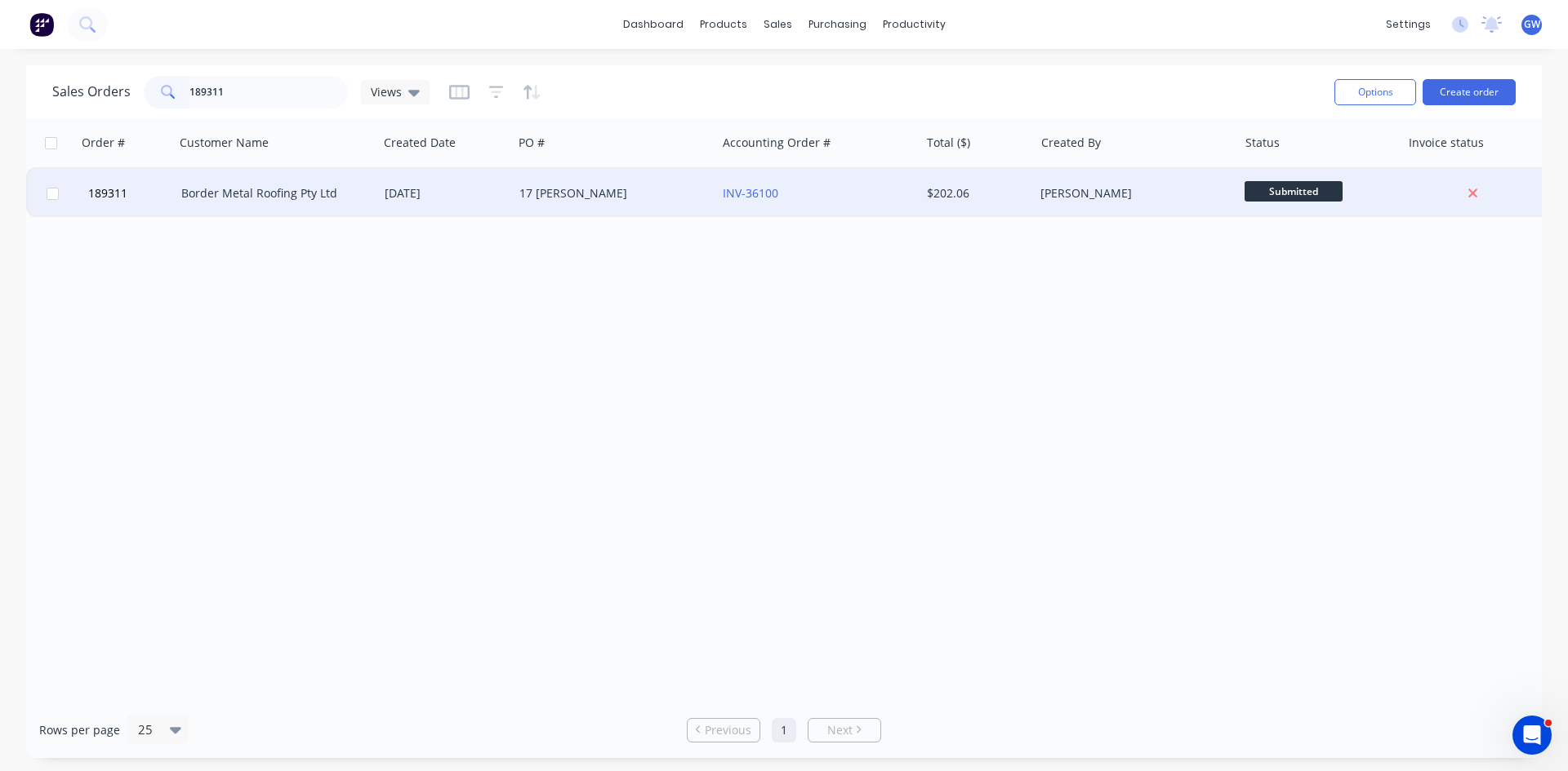
click at [921, 181] on div "$202.06" at bounding box center [978, 193] width 114 height 49
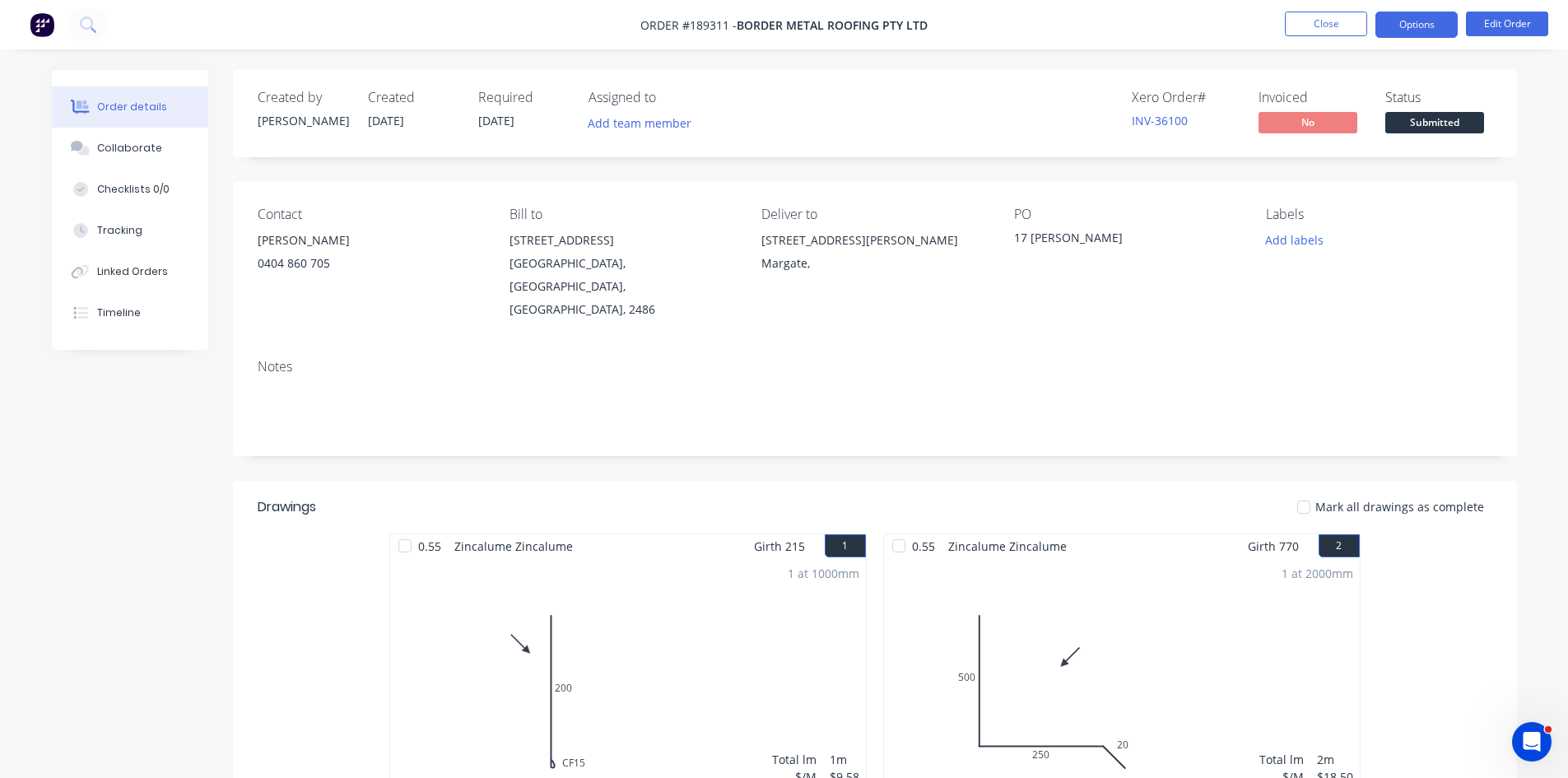
click at [1424, 22] on button "Options" at bounding box center [1416, 25] width 82 height 27
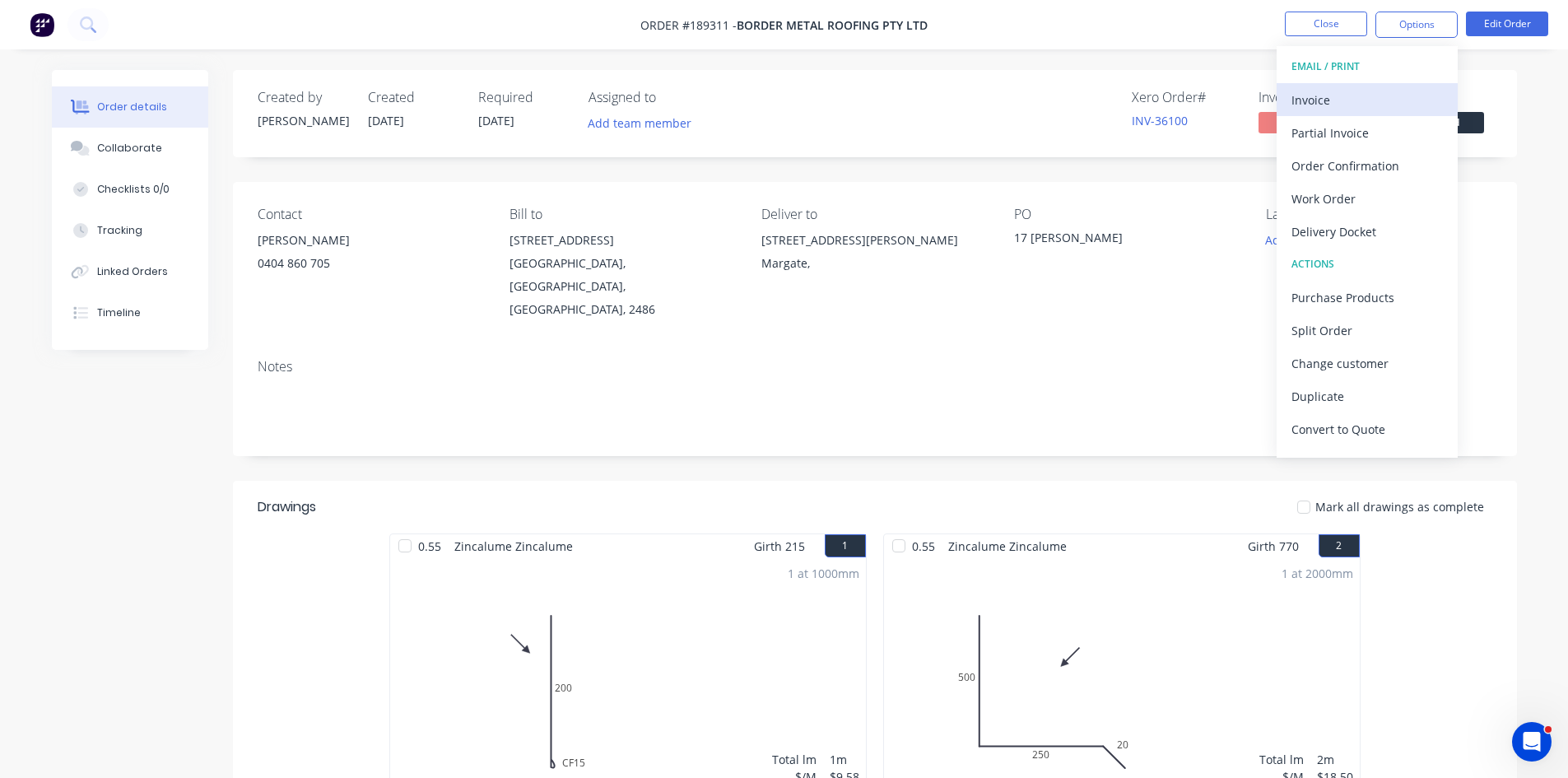
click at [1342, 88] on div "Invoice" at bounding box center [1367, 100] width 152 height 24
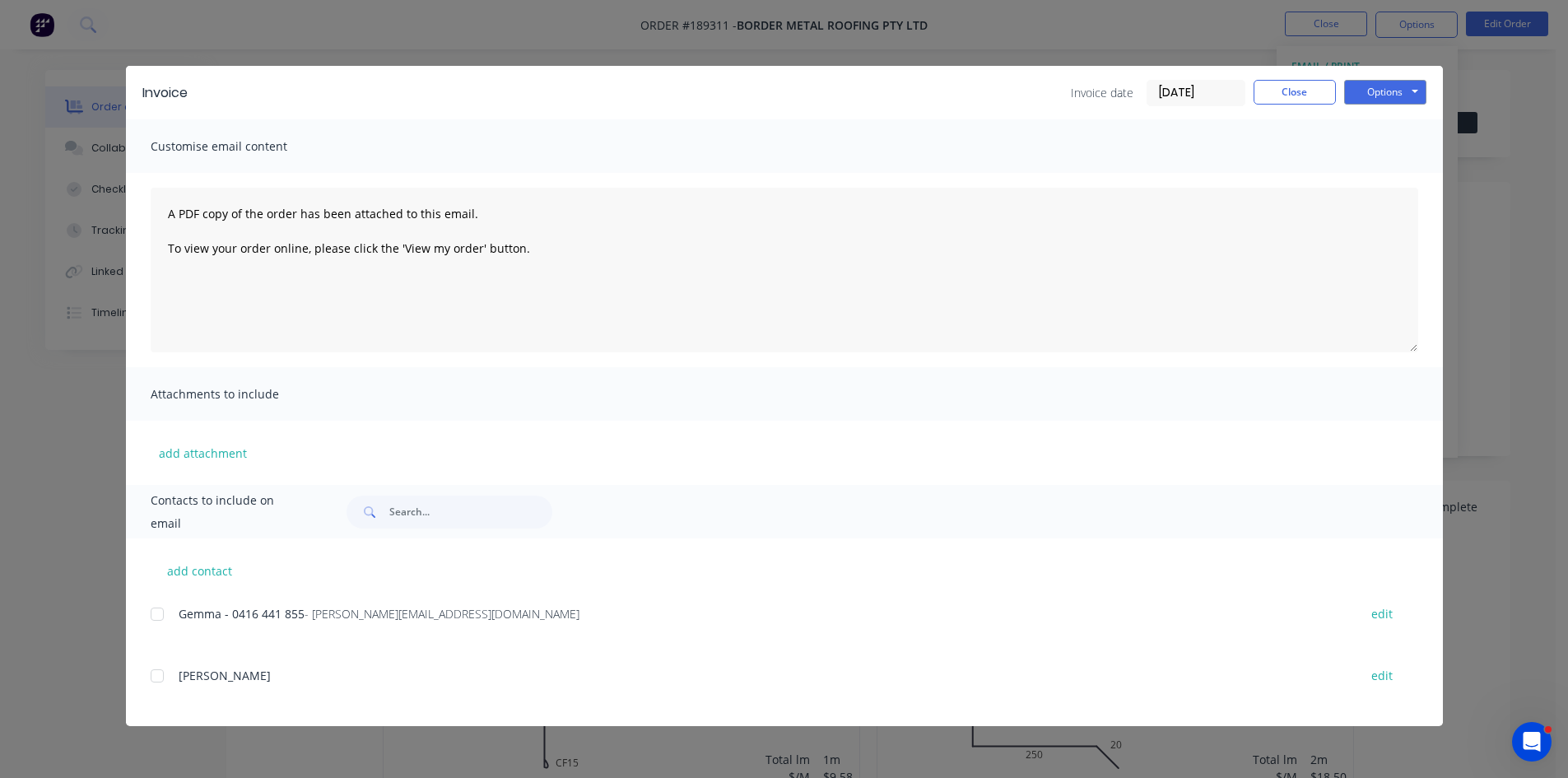
click at [162, 614] on div at bounding box center [157, 613] width 33 height 33
click at [1386, 98] on button "Options" at bounding box center [1385, 92] width 82 height 25
click at [1384, 178] on button "Email" at bounding box center [1397, 175] width 105 height 27
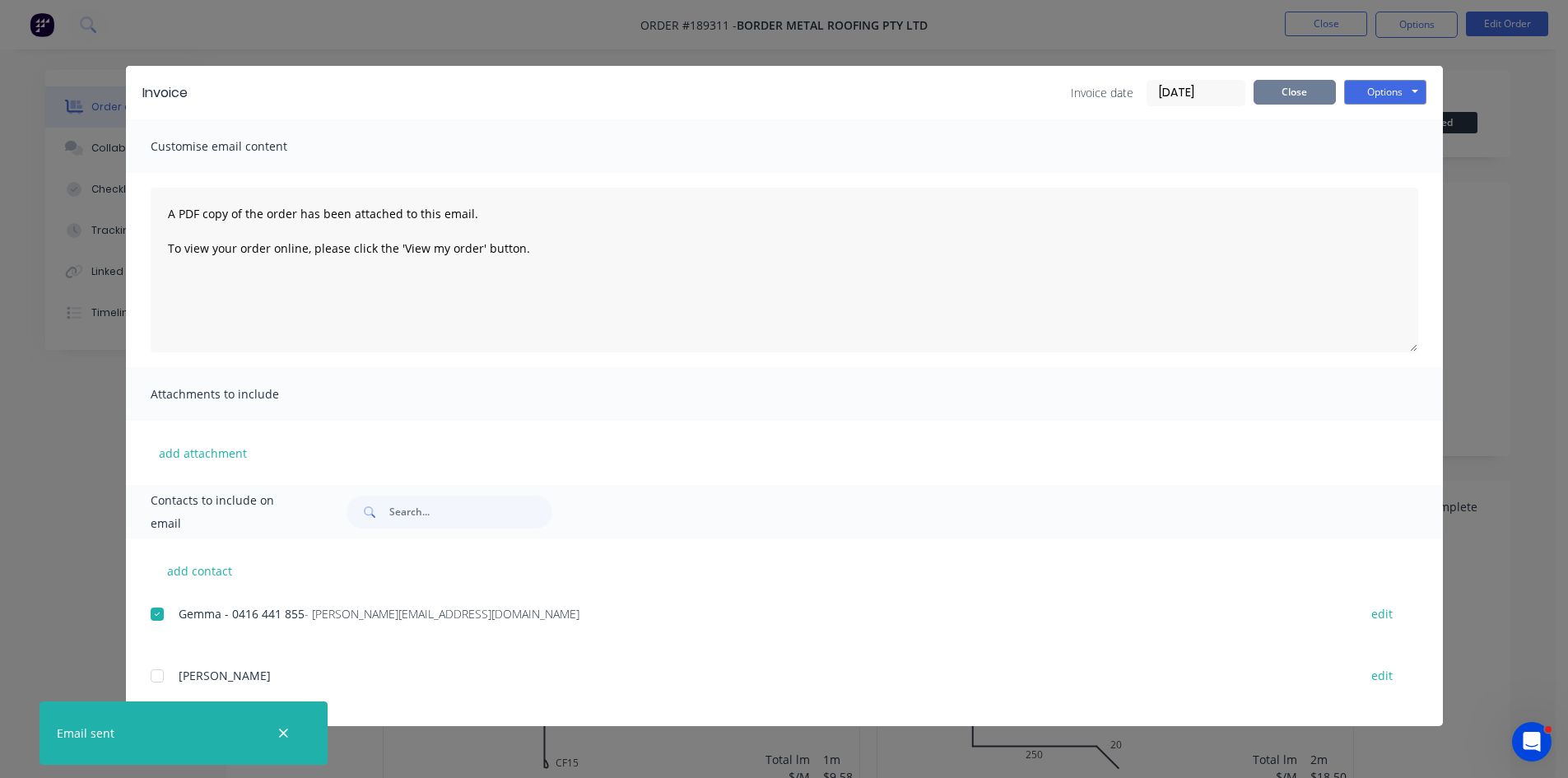
click at [1317, 95] on button "Close" at bounding box center [1295, 92] width 82 height 25
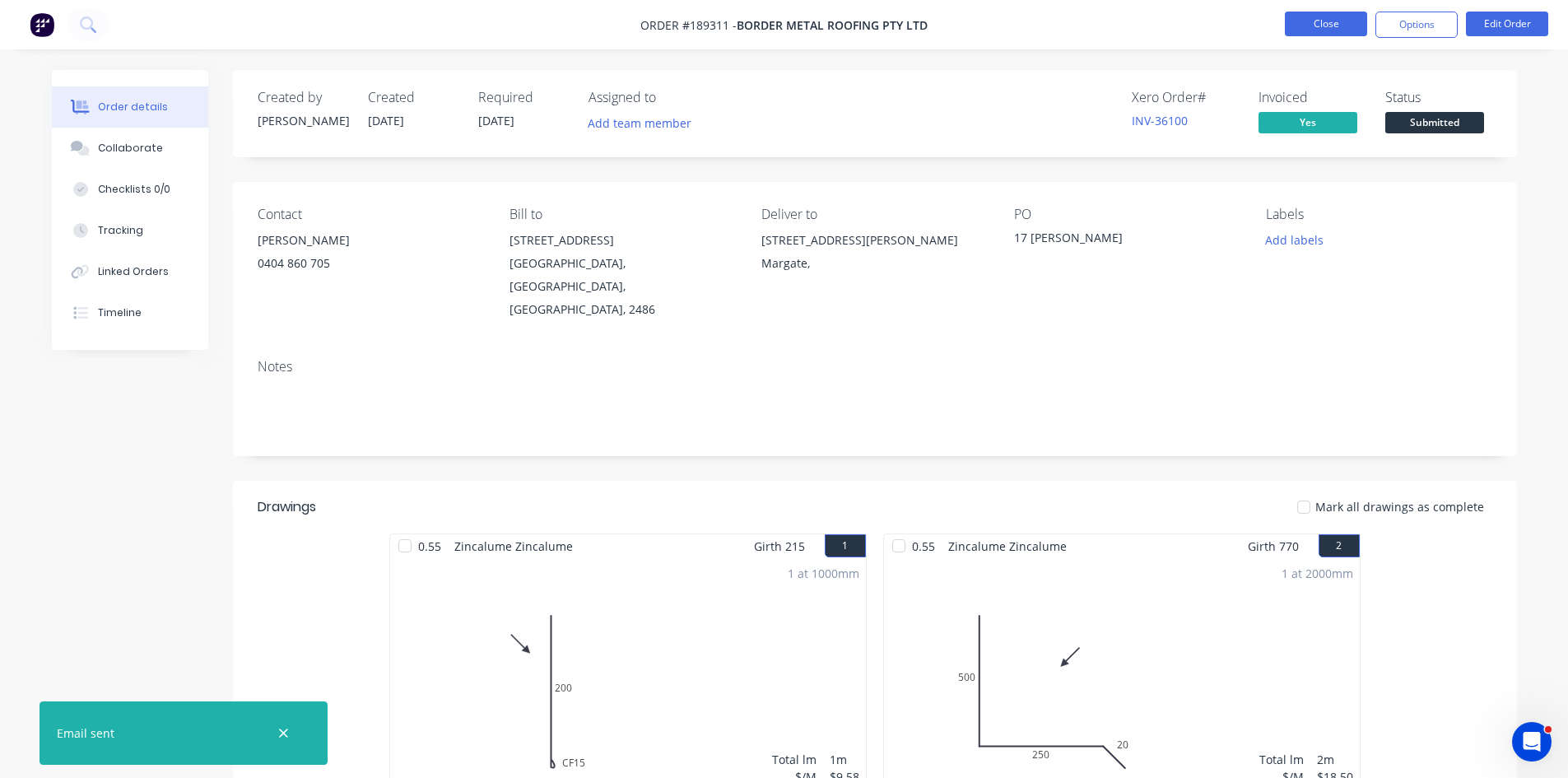
click at [1337, 20] on button "Close" at bounding box center [1325, 24] width 82 height 25
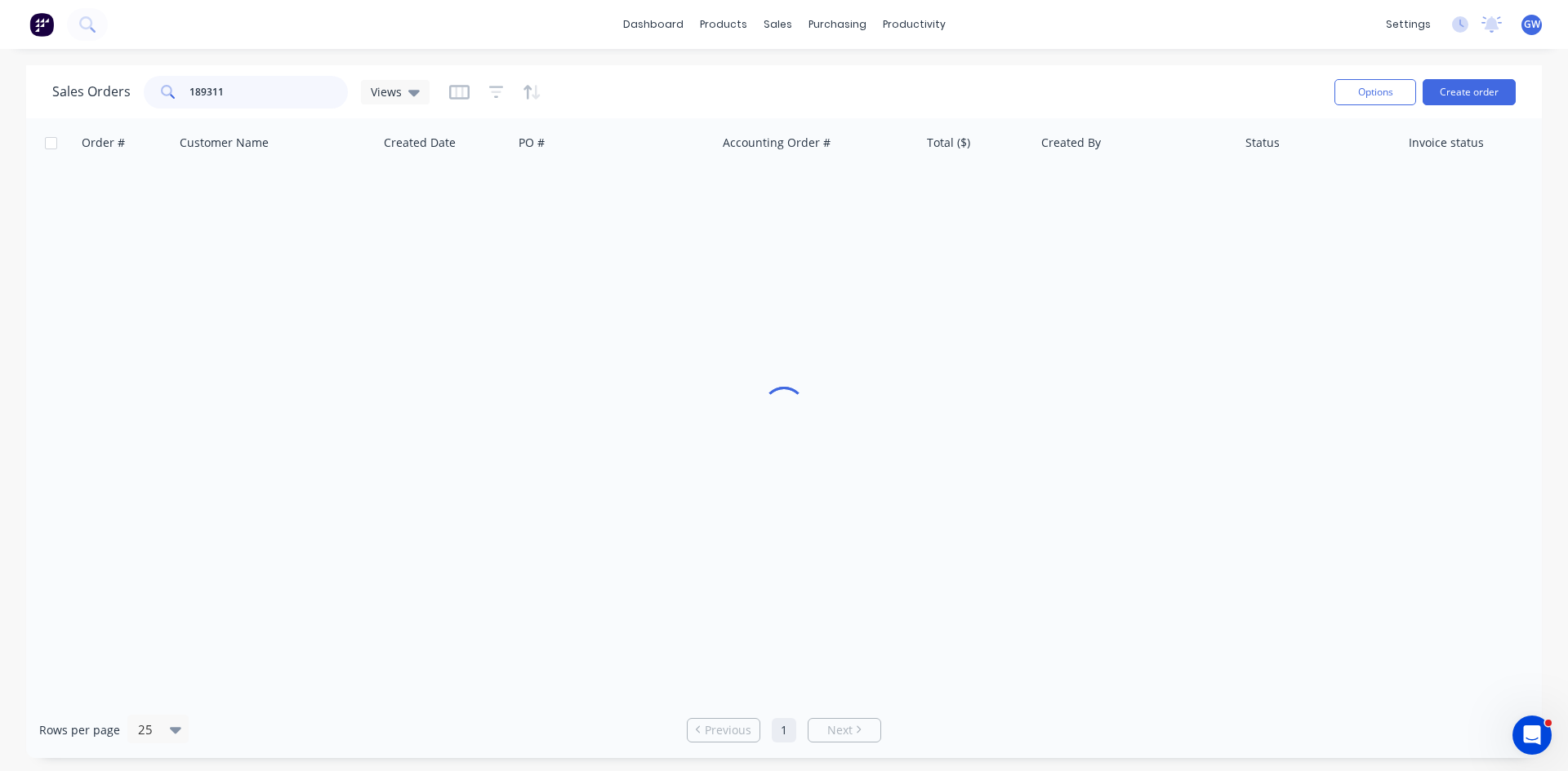
drag, startPoint x: 243, startPoint y: 97, endPoint x: 114, endPoint y: 88, distance: 129.3
click at [114, 88] on div "Sales Orders 189311 Views" at bounding box center [241, 91] width 377 height 32
type input "189300"
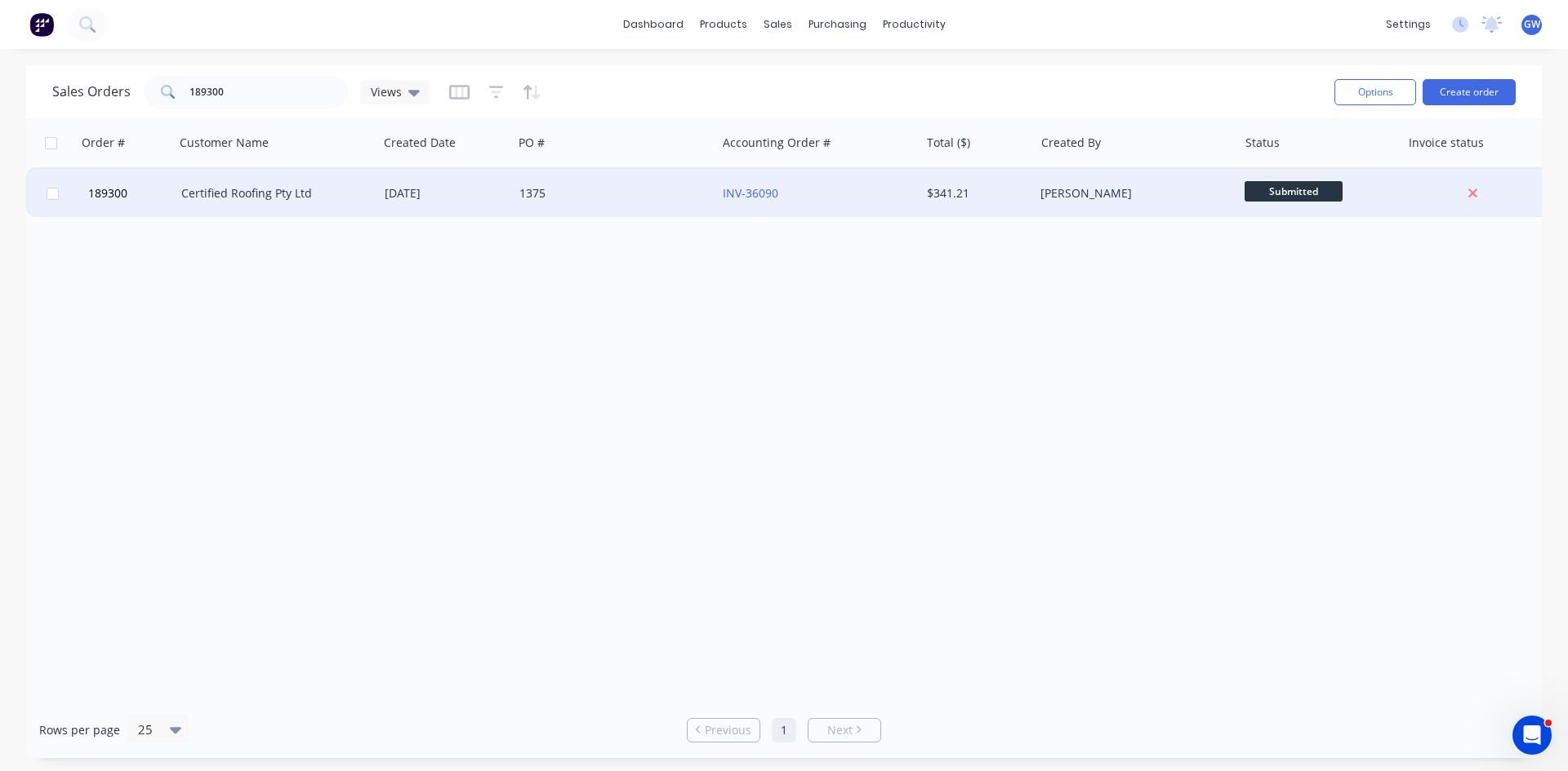
click at [537, 171] on div "1375" at bounding box center [614, 193] width 203 height 49
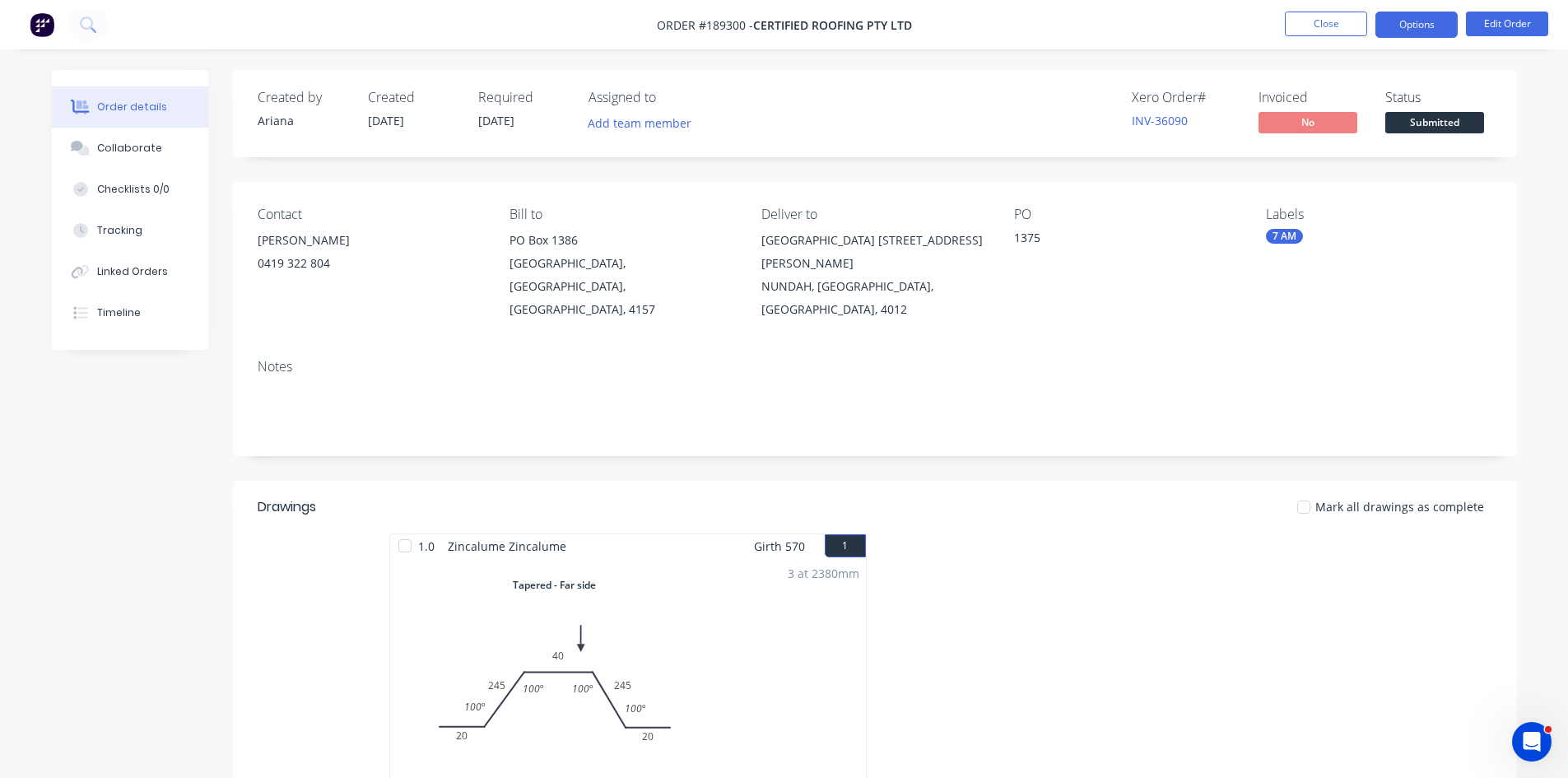
click at [1401, 16] on button "Options" at bounding box center [1416, 25] width 82 height 27
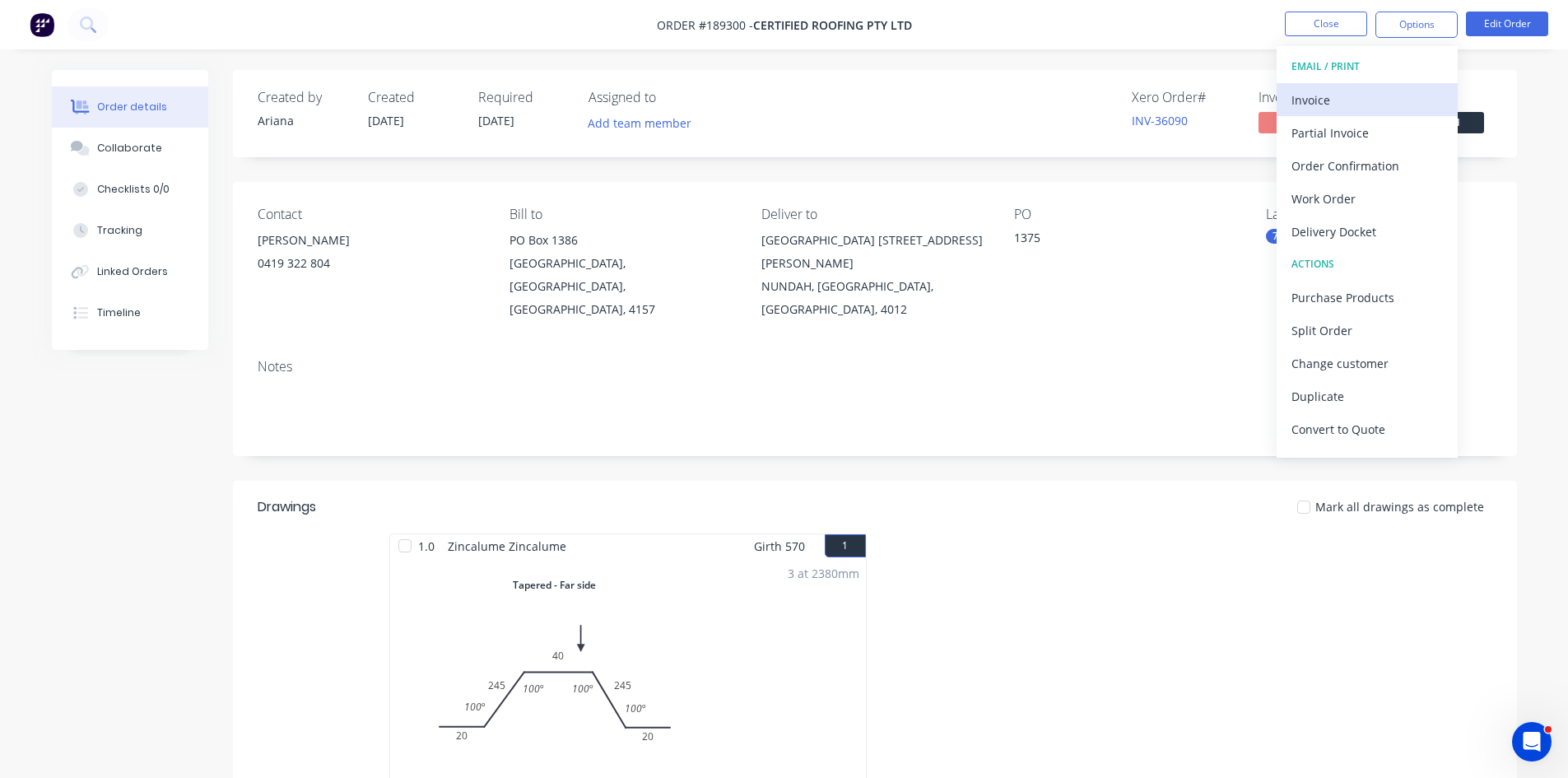
click at [1334, 102] on div "Invoice" at bounding box center [1367, 100] width 152 height 24
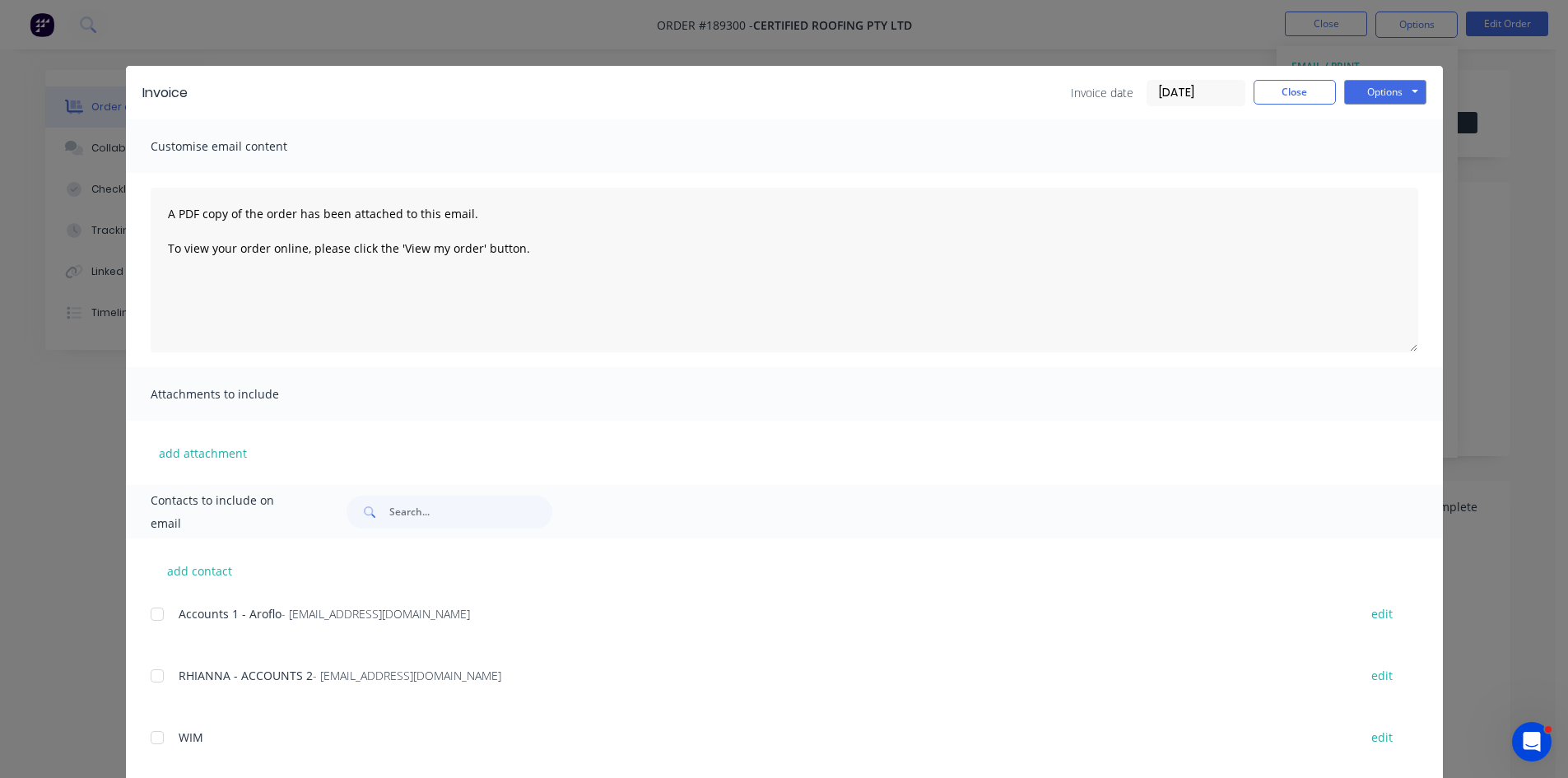
click at [150, 607] on div at bounding box center [157, 613] width 33 height 33
click at [157, 671] on div at bounding box center [157, 676] width 33 height 33
click at [1366, 87] on button "Options" at bounding box center [1385, 92] width 82 height 25
click at [1376, 178] on button "Email" at bounding box center [1397, 175] width 105 height 27
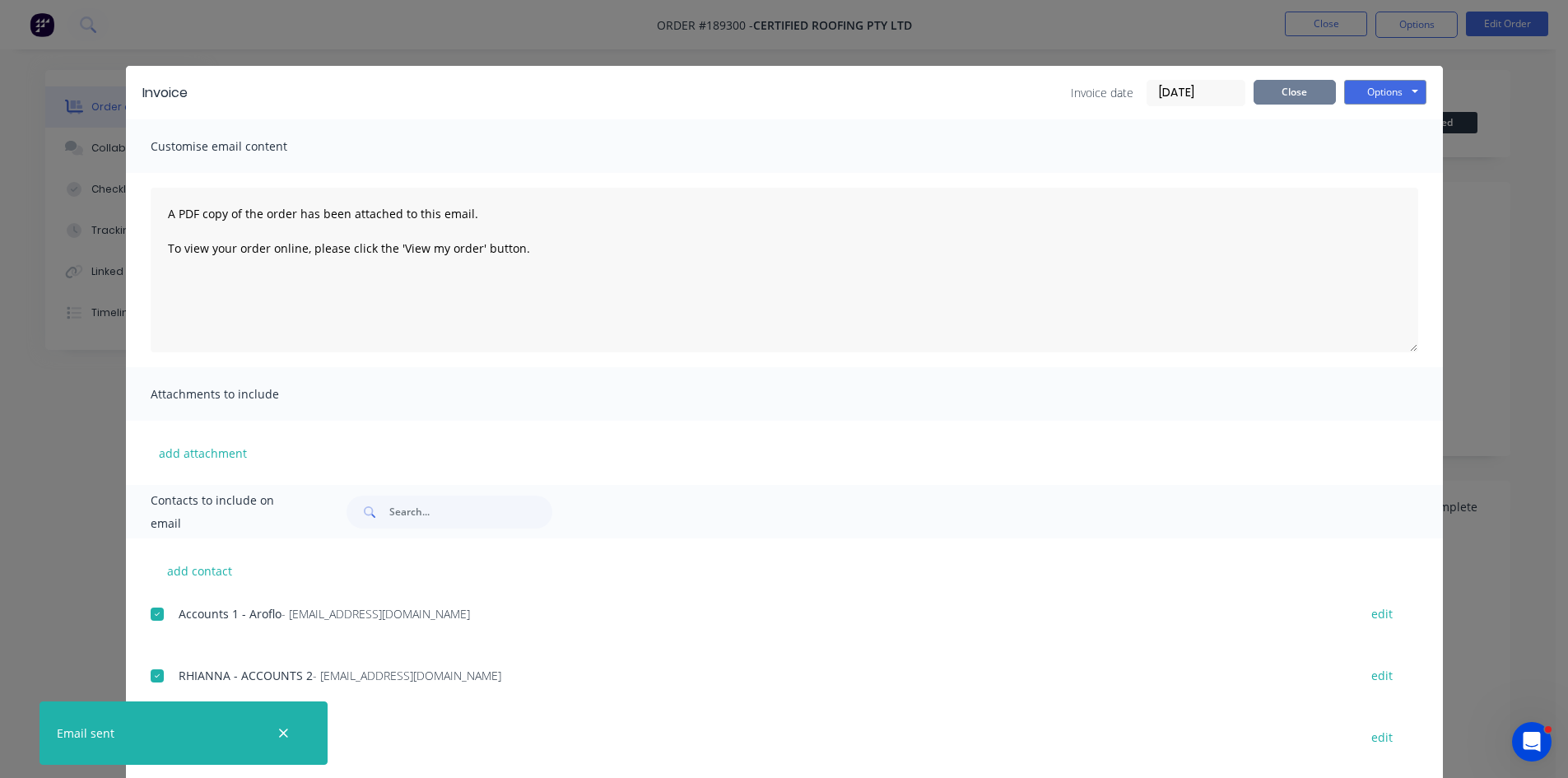
click at [1293, 90] on button "Close" at bounding box center [1295, 92] width 82 height 25
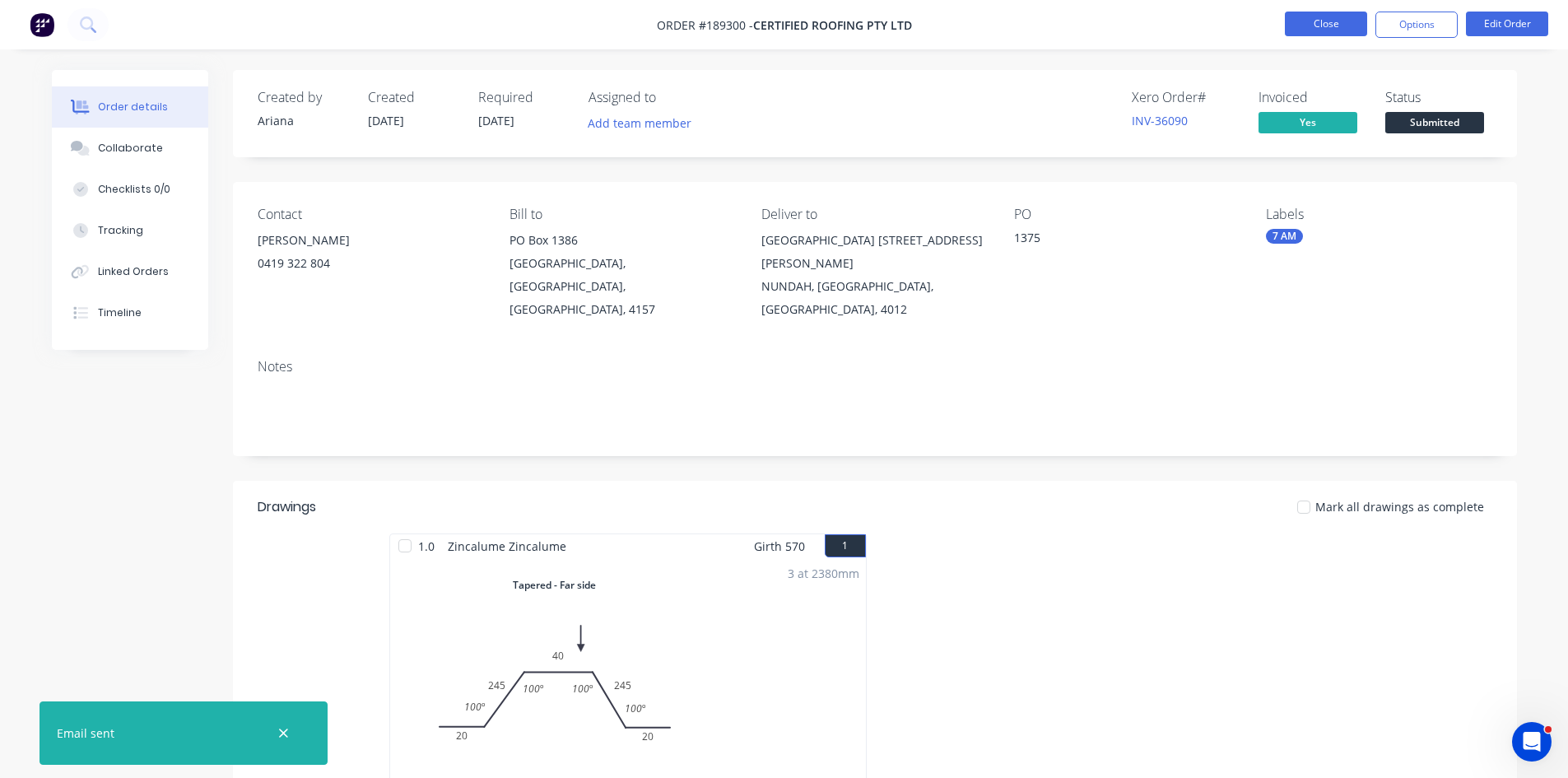
click at [1343, 19] on button "Close" at bounding box center [1325, 24] width 82 height 25
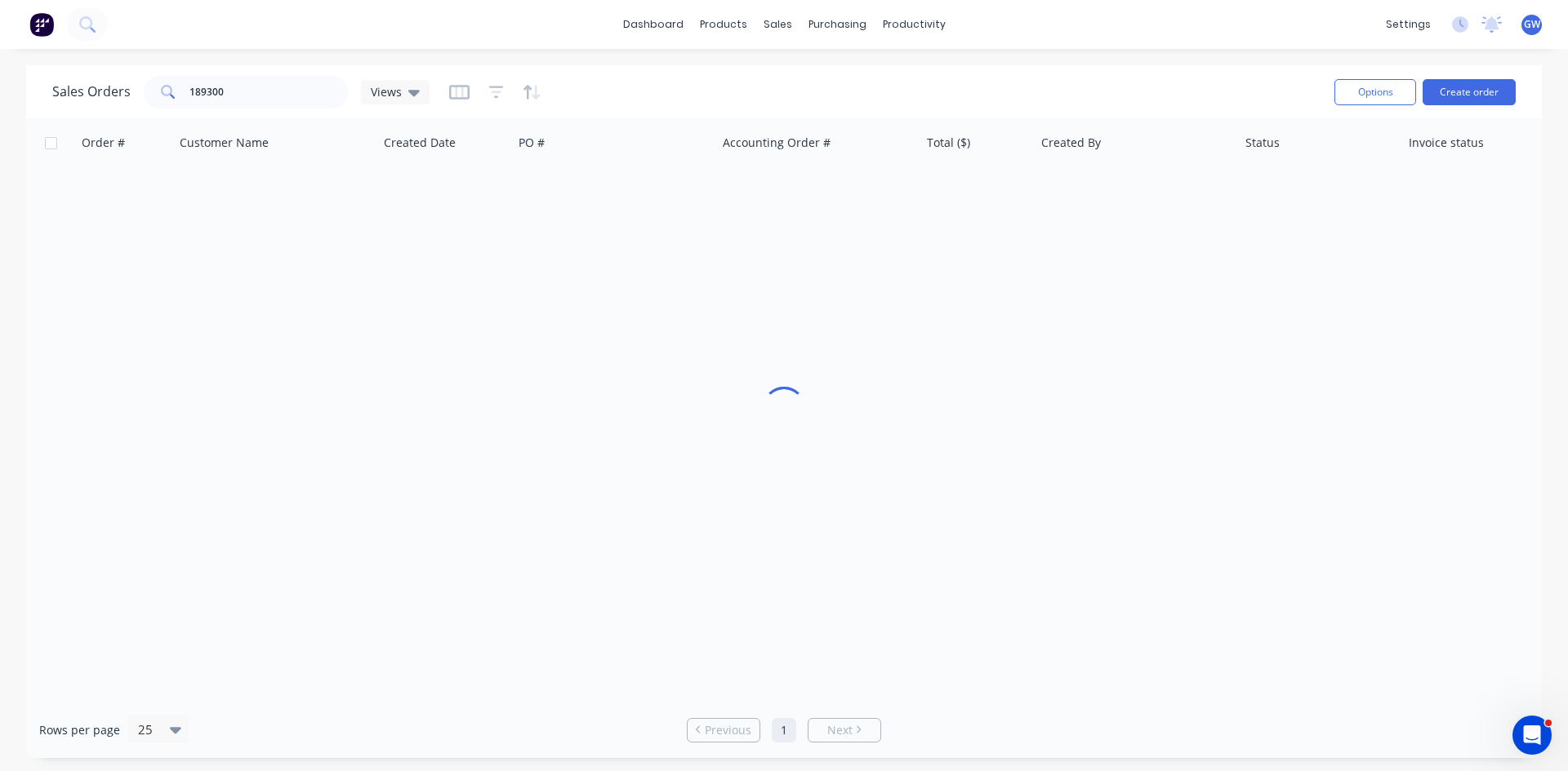
click at [273, 115] on div "Sales Orders 189300 Views Options Create order" at bounding box center [784, 91] width 1515 height 53
click at [271, 85] on input "189300" at bounding box center [269, 91] width 159 height 32
type input "189354"
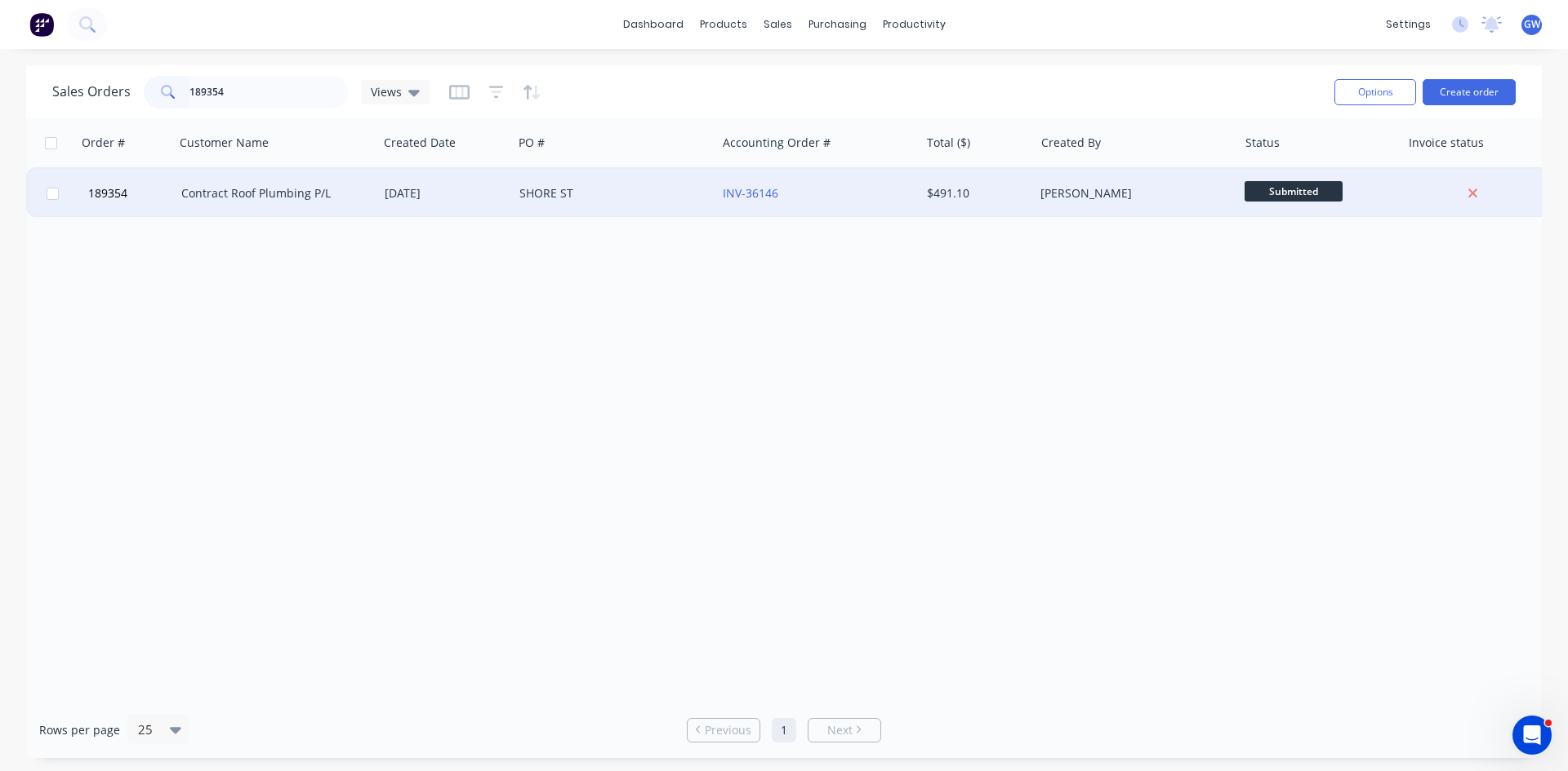
click at [621, 172] on div "SHORE ST" at bounding box center [614, 193] width 203 height 49
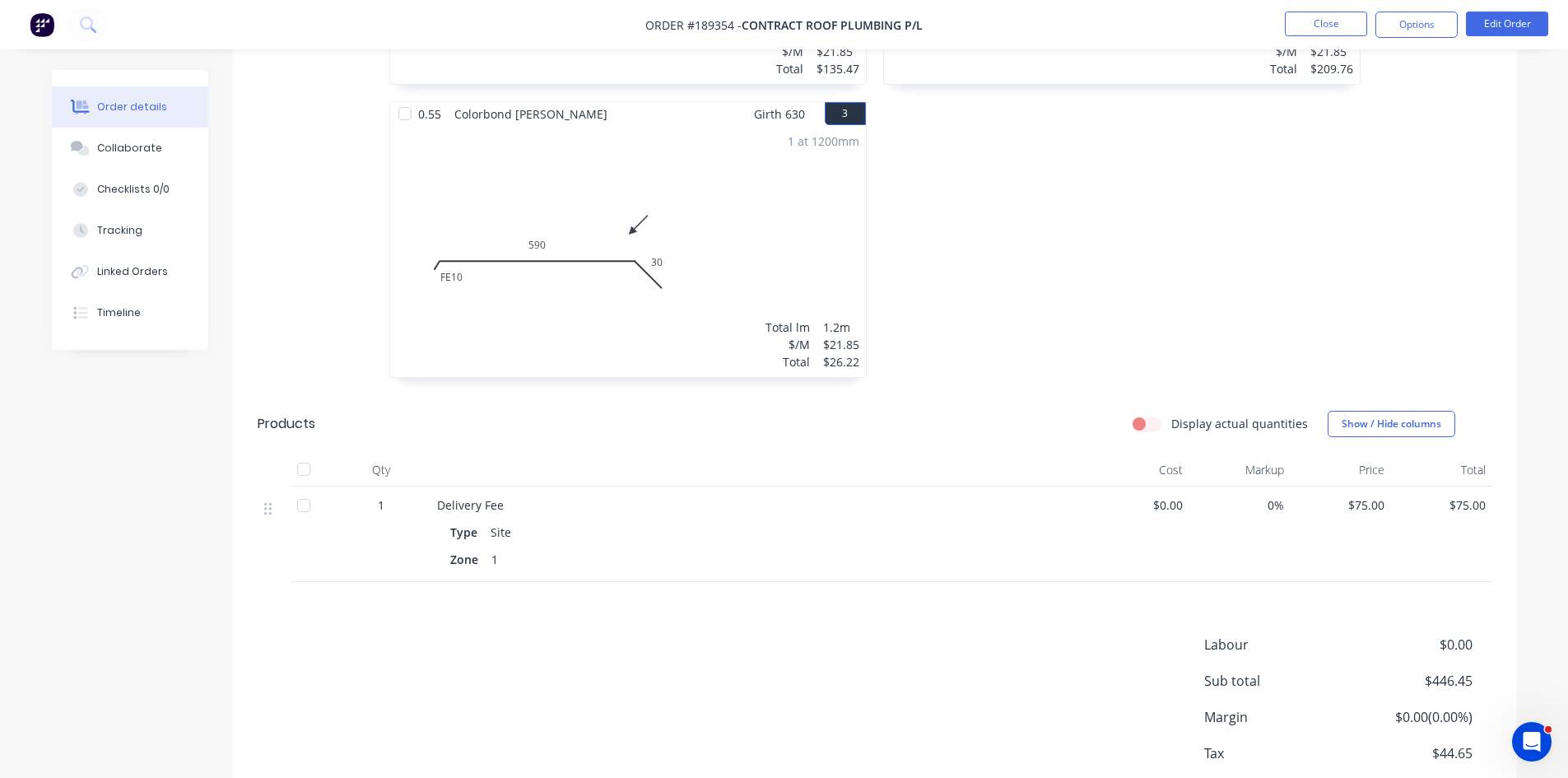
scroll to position [741, 0]
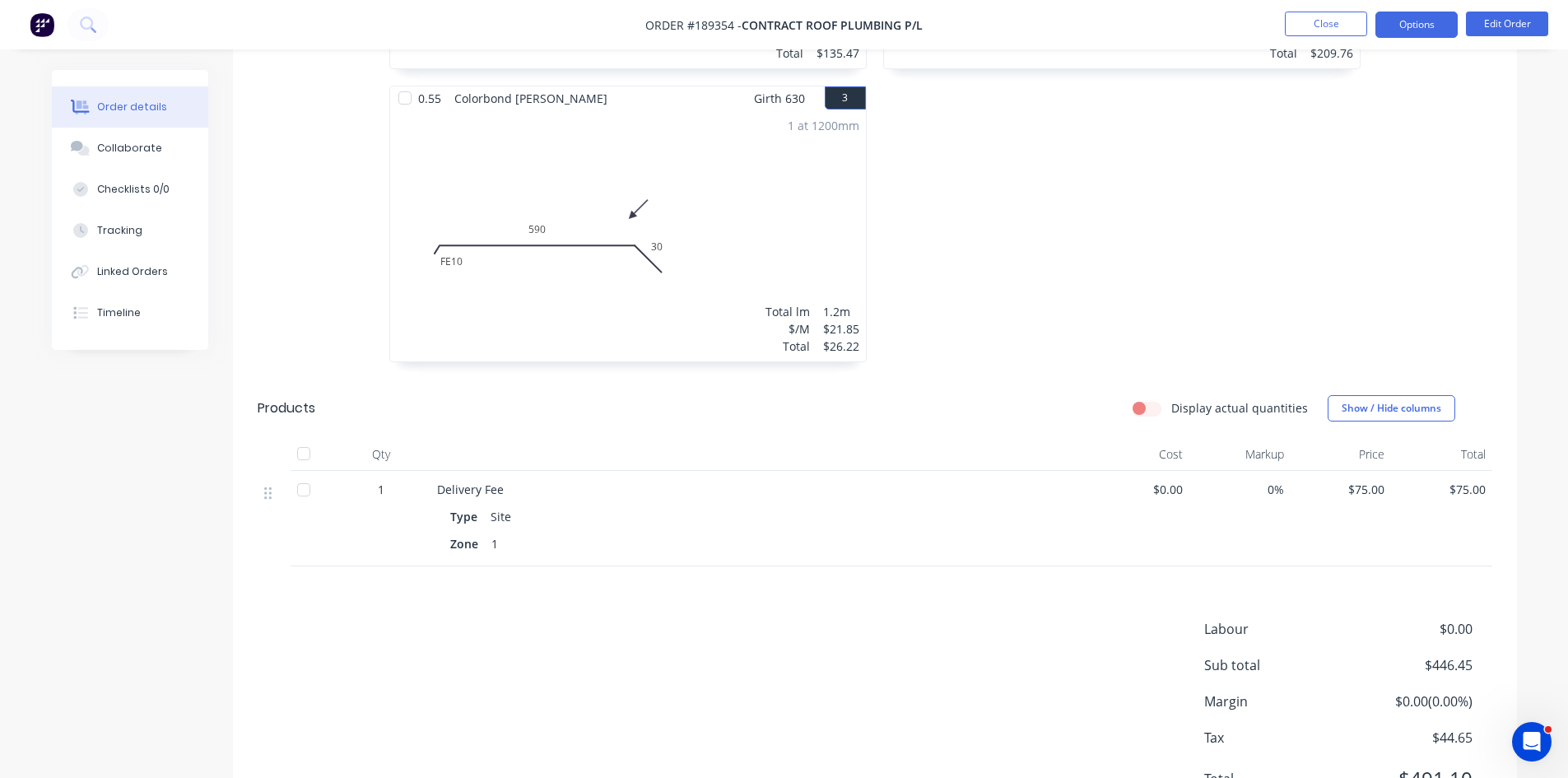
click at [1427, 25] on button "Options" at bounding box center [1416, 25] width 82 height 27
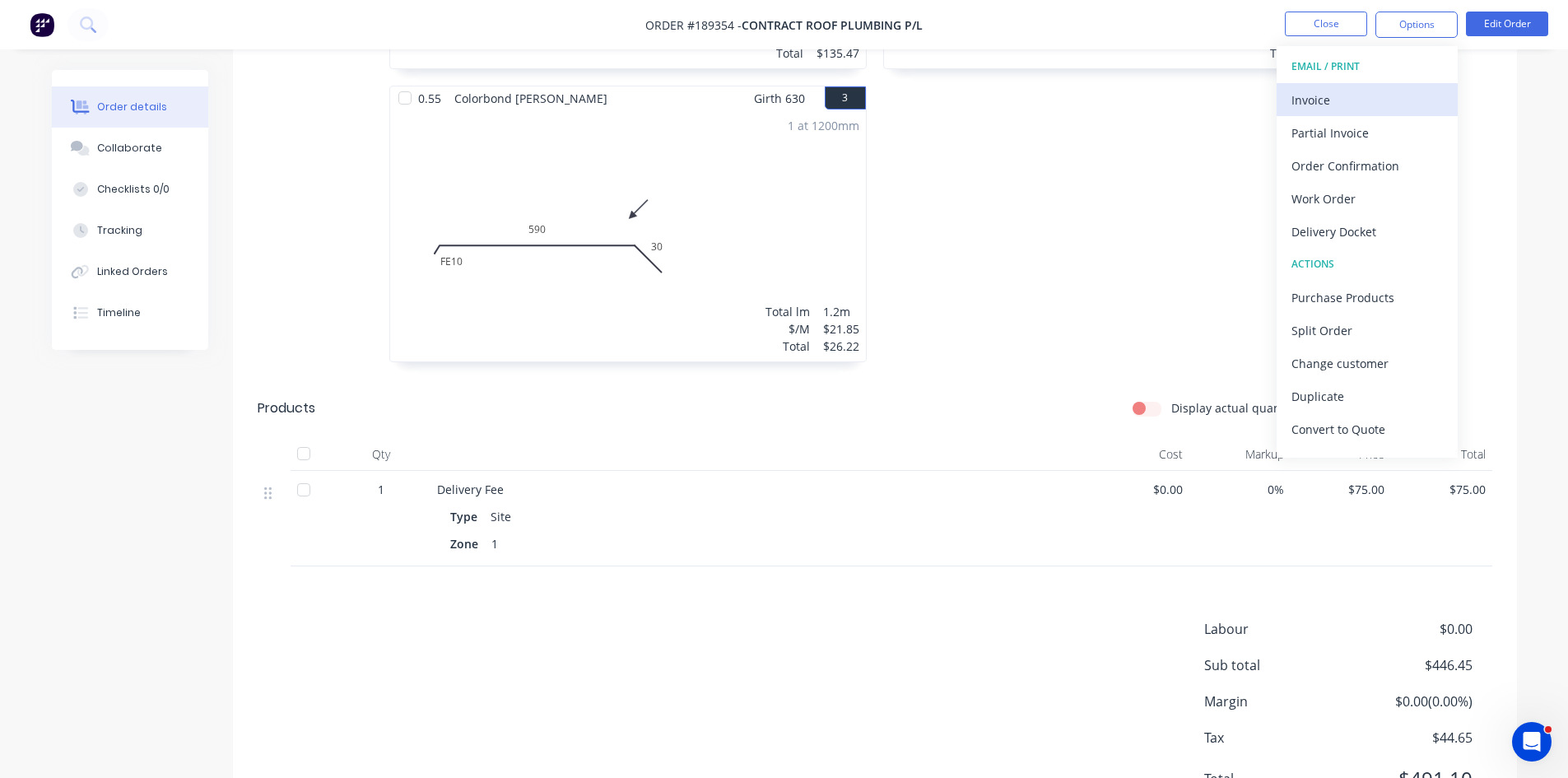
click at [1400, 98] on div "Invoice" at bounding box center [1367, 100] width 152 height 24
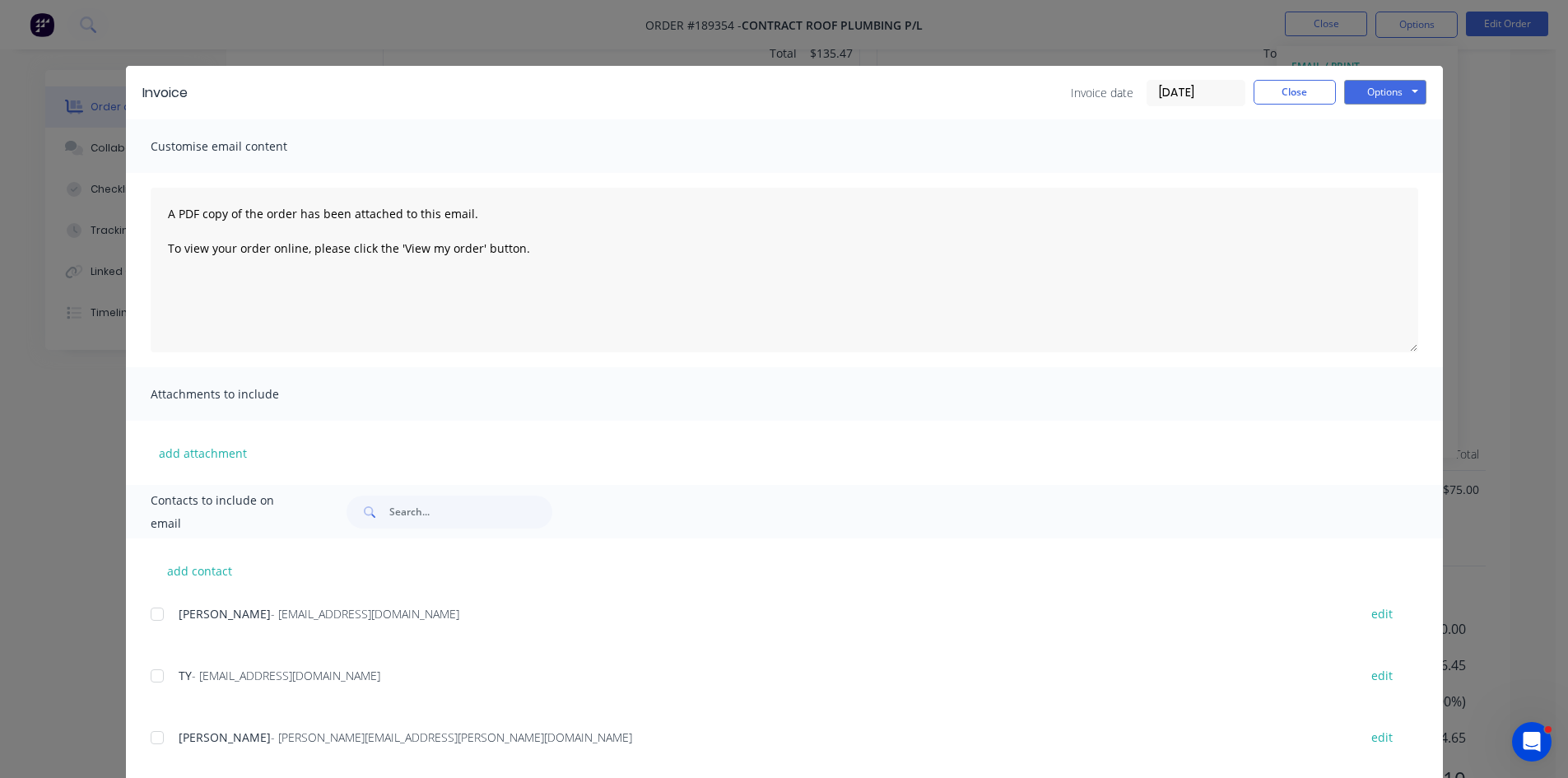
click at [144, 611] on div at bounding box center [157, 613] width 33 height 33
click at [152, 669] on div at bounding box center [157, 676] width 33 height 33
click at [1380, 87] on button "Options" at bounding box center [1385, 92] width 82 height 25
click at [1391, 177] on button "Email" at bounding box center [1397, 175] width 105 height 27
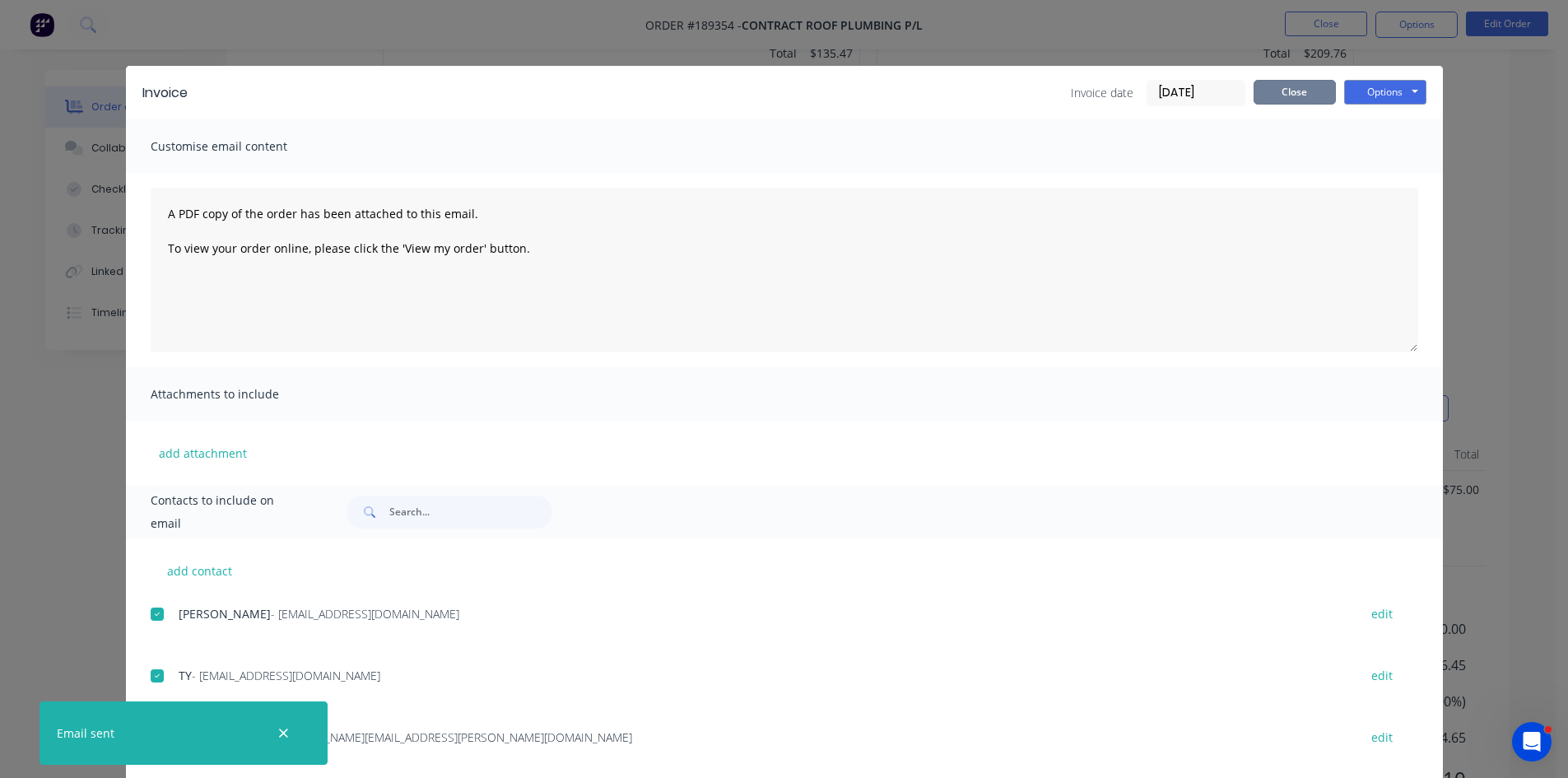
drag, startPoint x: 1302, startPoint y: 86, endPoint x: 1310, endPoint y: 53, distance: 34.0
click at [1302, 86] on button "Close" at bounding box center [1295, 92] width 82 height 25
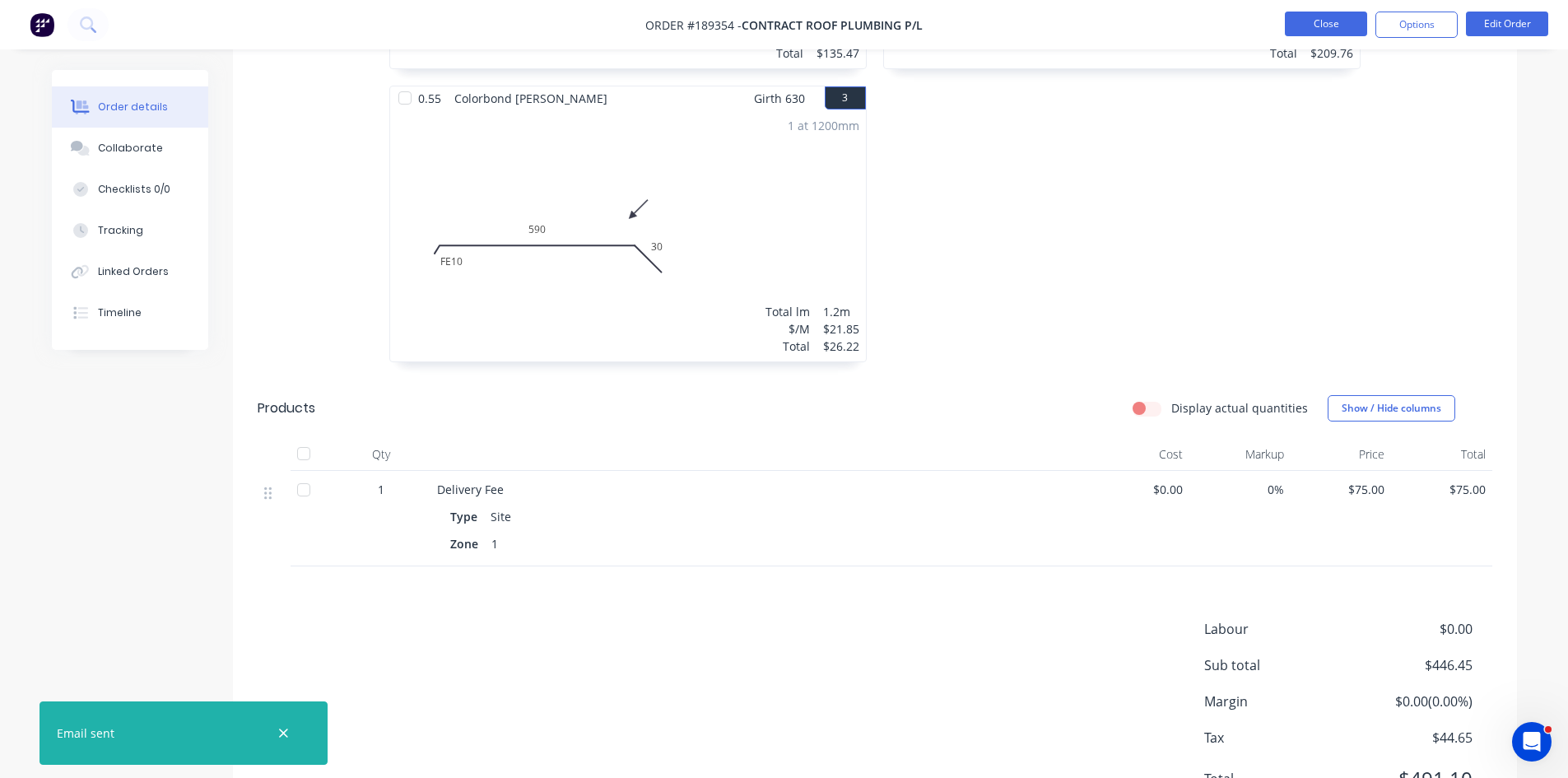
click at [1321, 34] on button "Close" at bounding box center [1325, 24] width 82 height 25
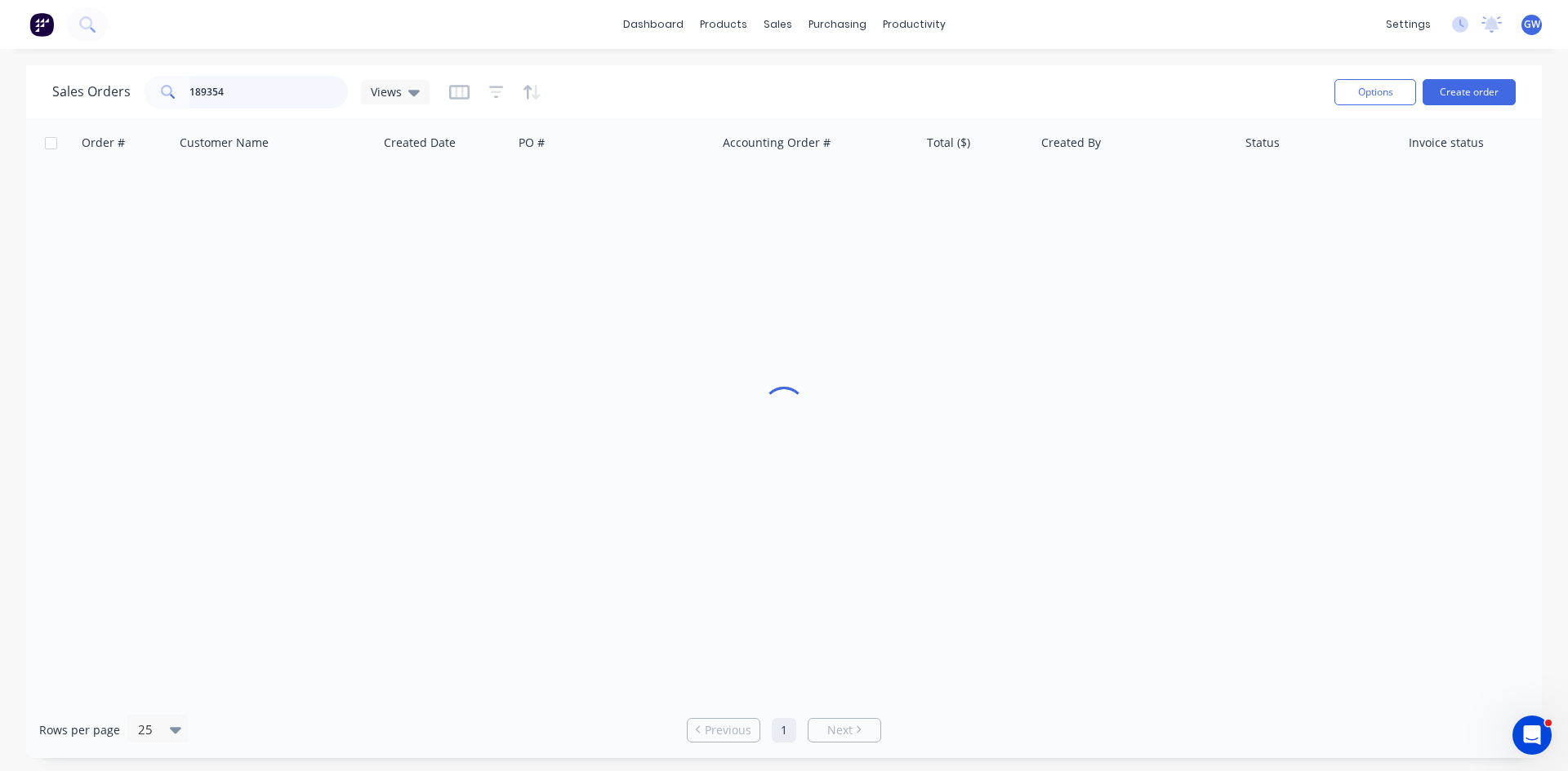
click at [244, 86] on input "189354" at bounding box center [269, 91] width 159 height 32
type input "189146"
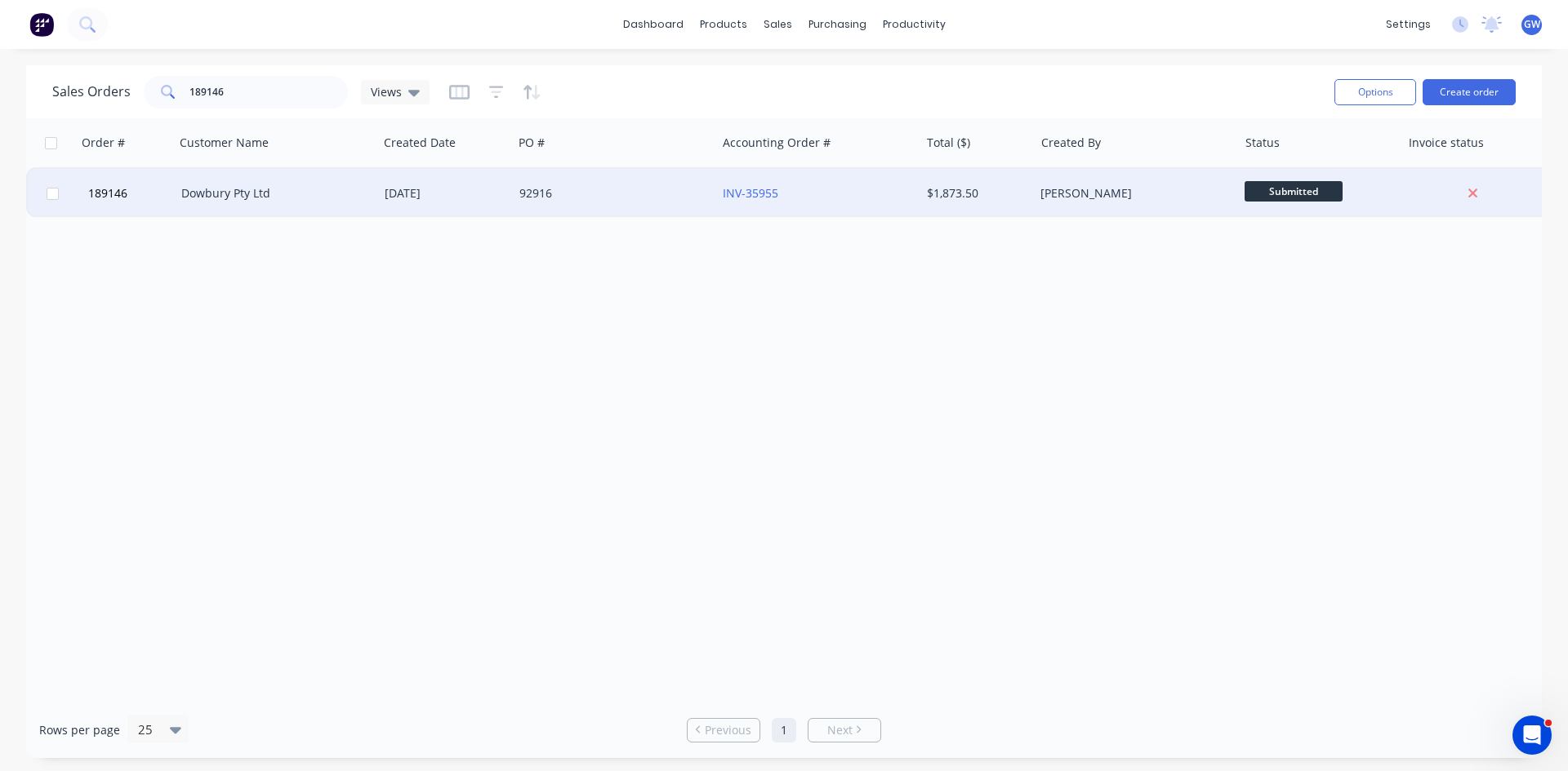
click at [896, 184] on div "INV-35955" at bounding box center [817, 193] width 203 height 49
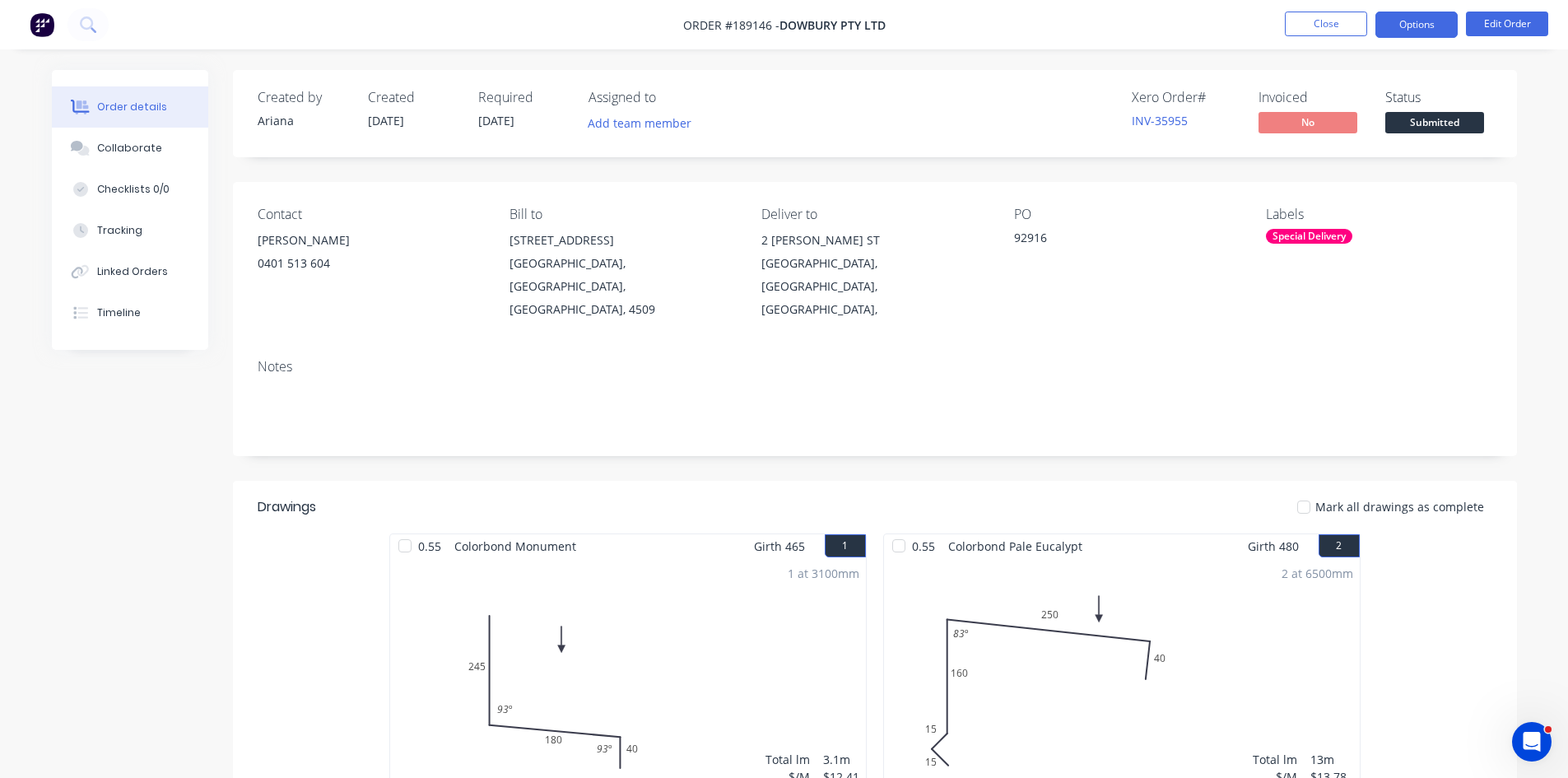
click at [1425, 20] on button "Options" at bounding box center [1416, 25] width 82 height 27
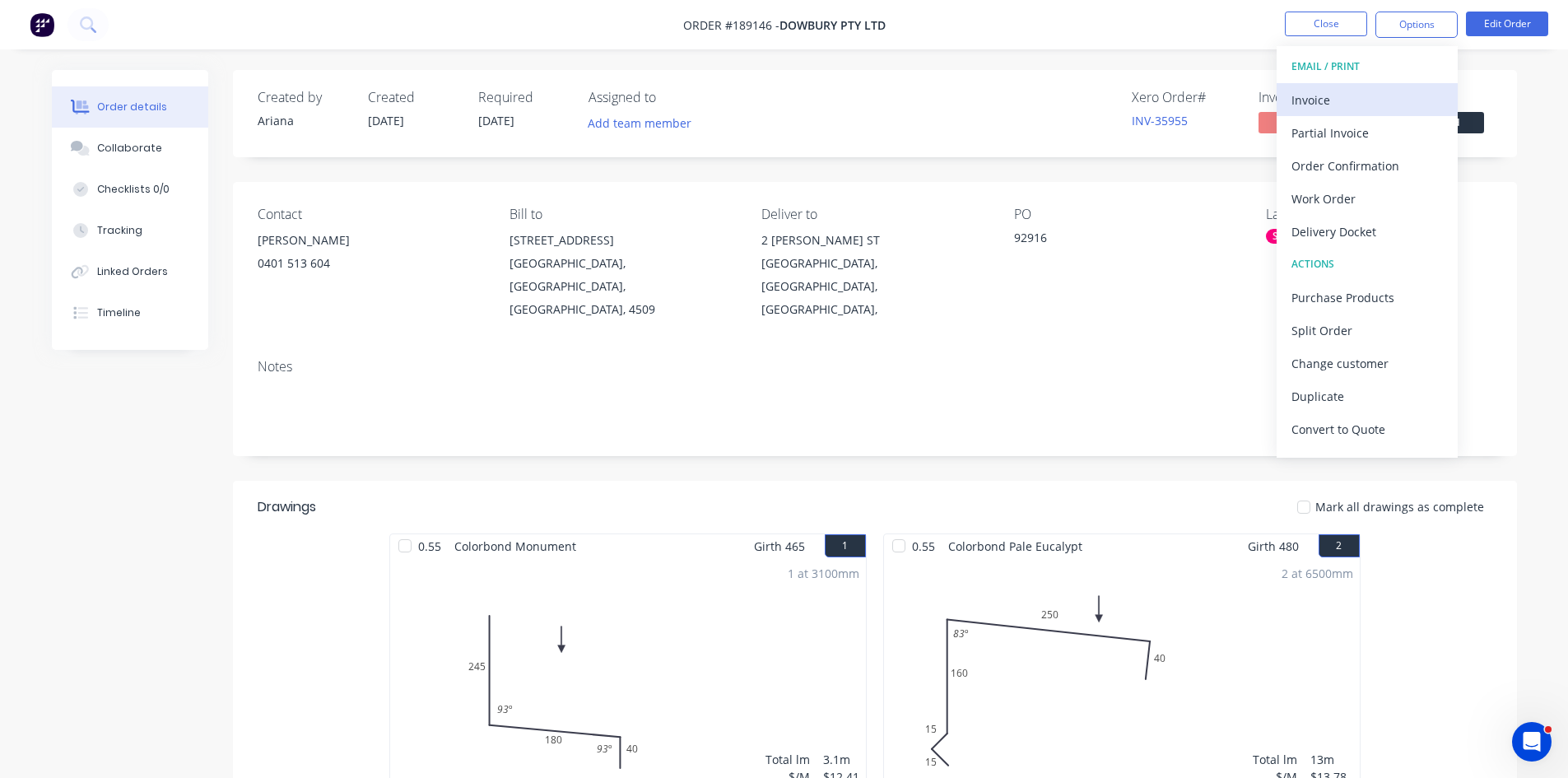
click at [1324, 106] on div "Invoice" at bounding box center [1367, 100] width 152 height 24
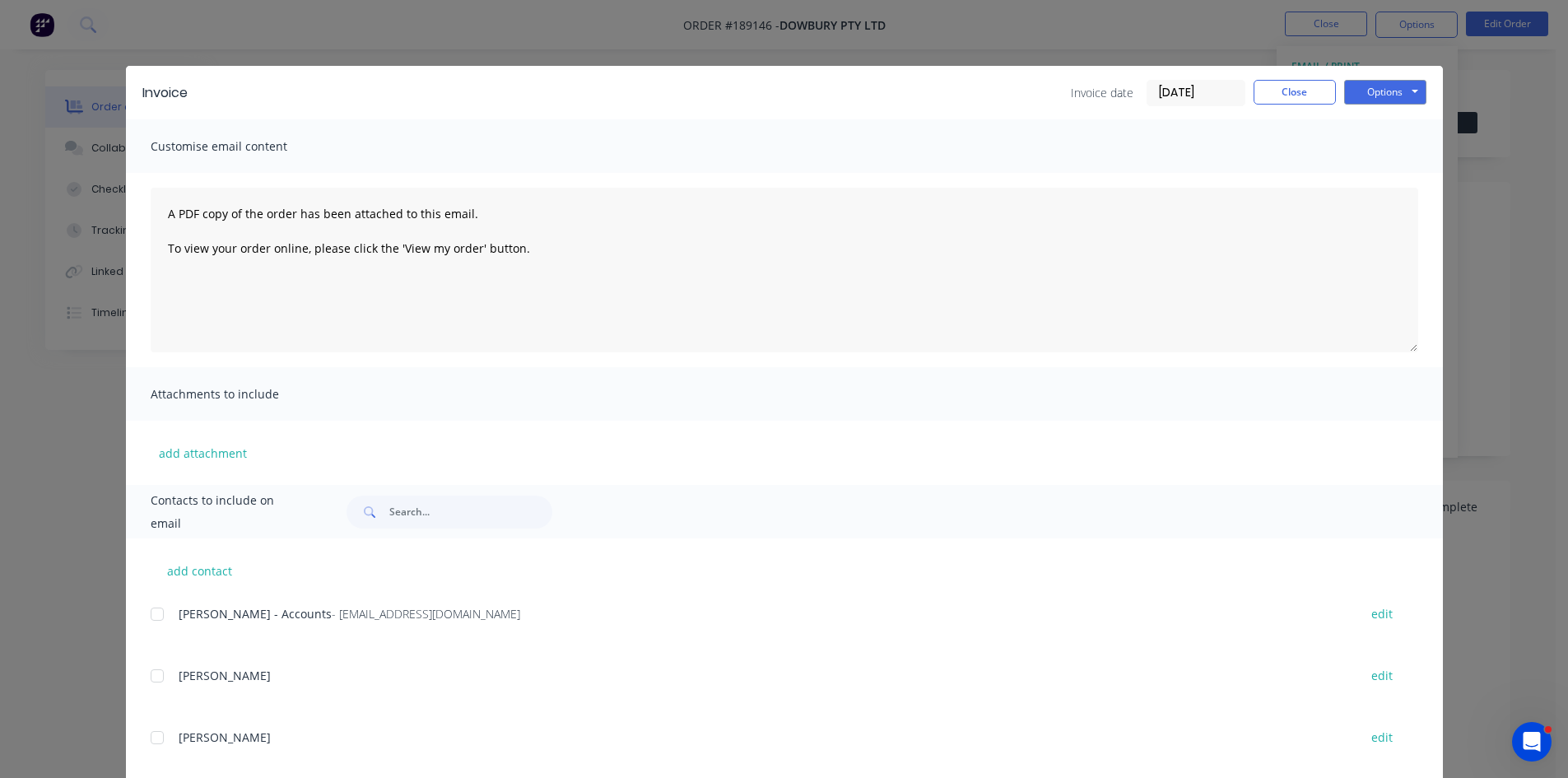
click at [149, 618] on div at bounding box center [157, 613] width 33 height 33
click at [1371, 102] on button "Options" at bounding box center [1385, 92] width 82 height 25
click at [1400, 171] on button "Email" at bounding box center [1397, 175] width 105 height 27
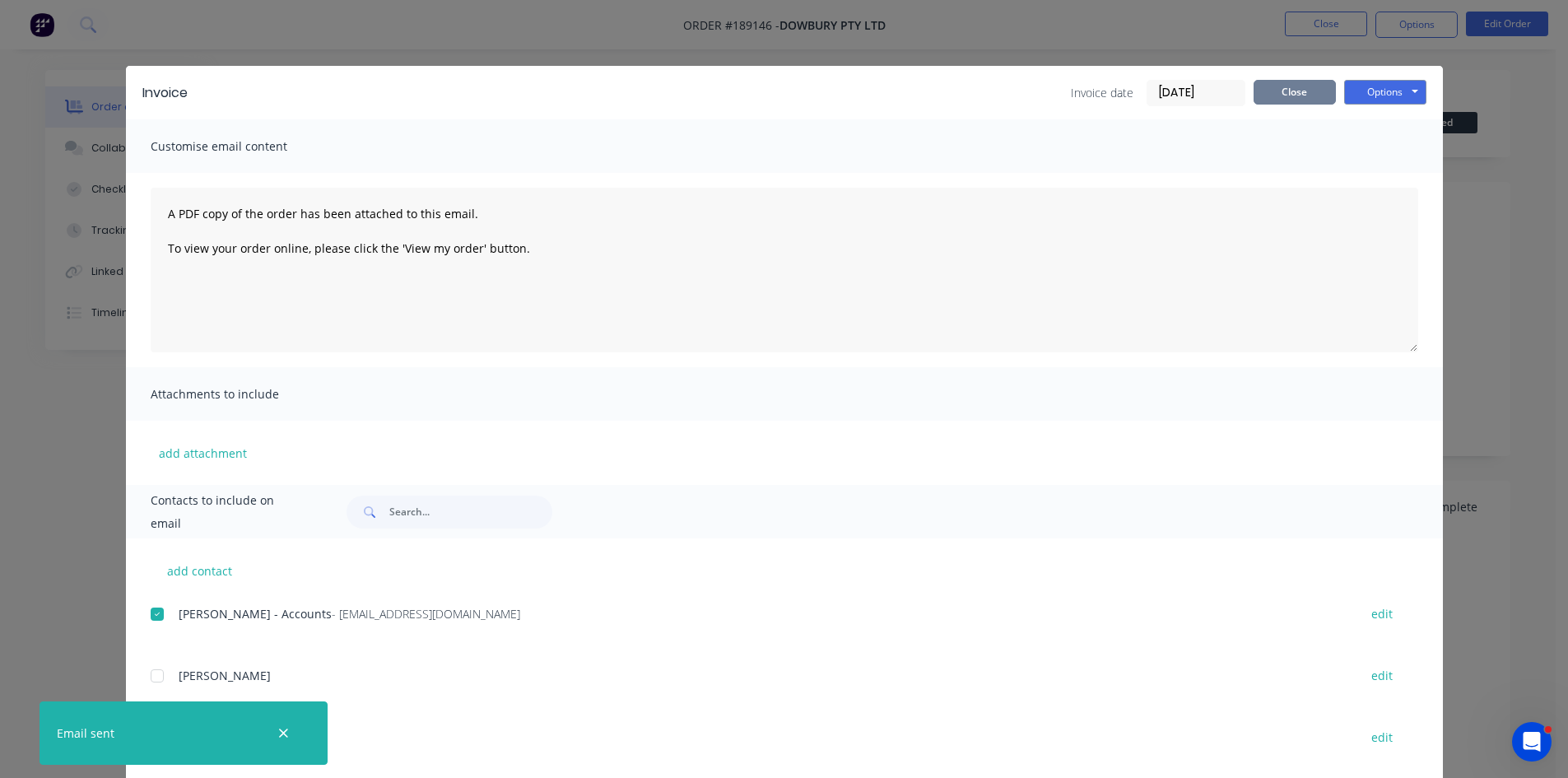
click at [1289, 90] on button "Close" at bounding box center [1295, 92] width 82 height 25
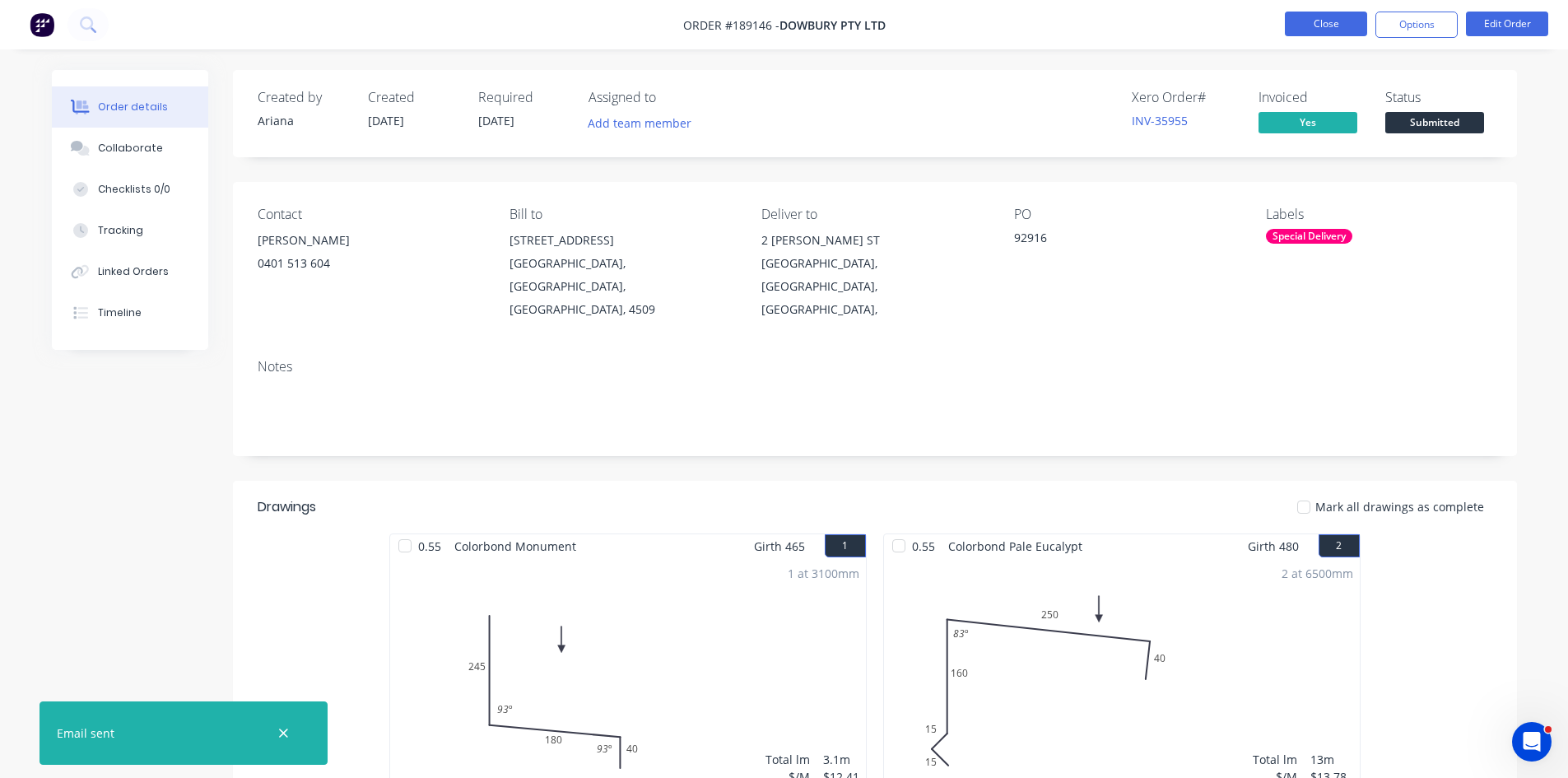
click at [1317, 18] on button "Close" at bounding box center [1325, 24] width 82 height 25
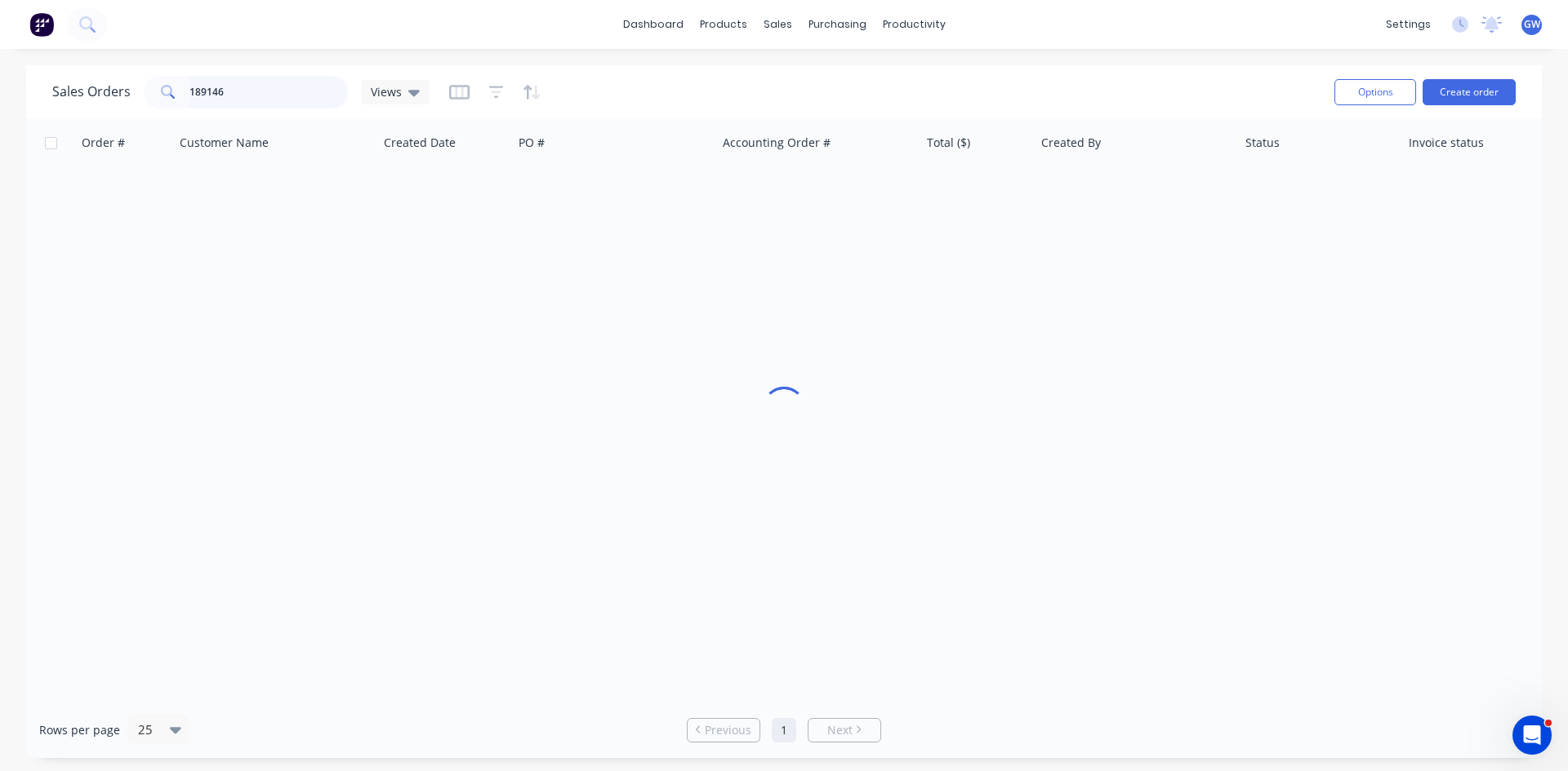
click at [230, 86] on input "189146" at bounding box center [269, 91] width 159 height 32
type input "189370"
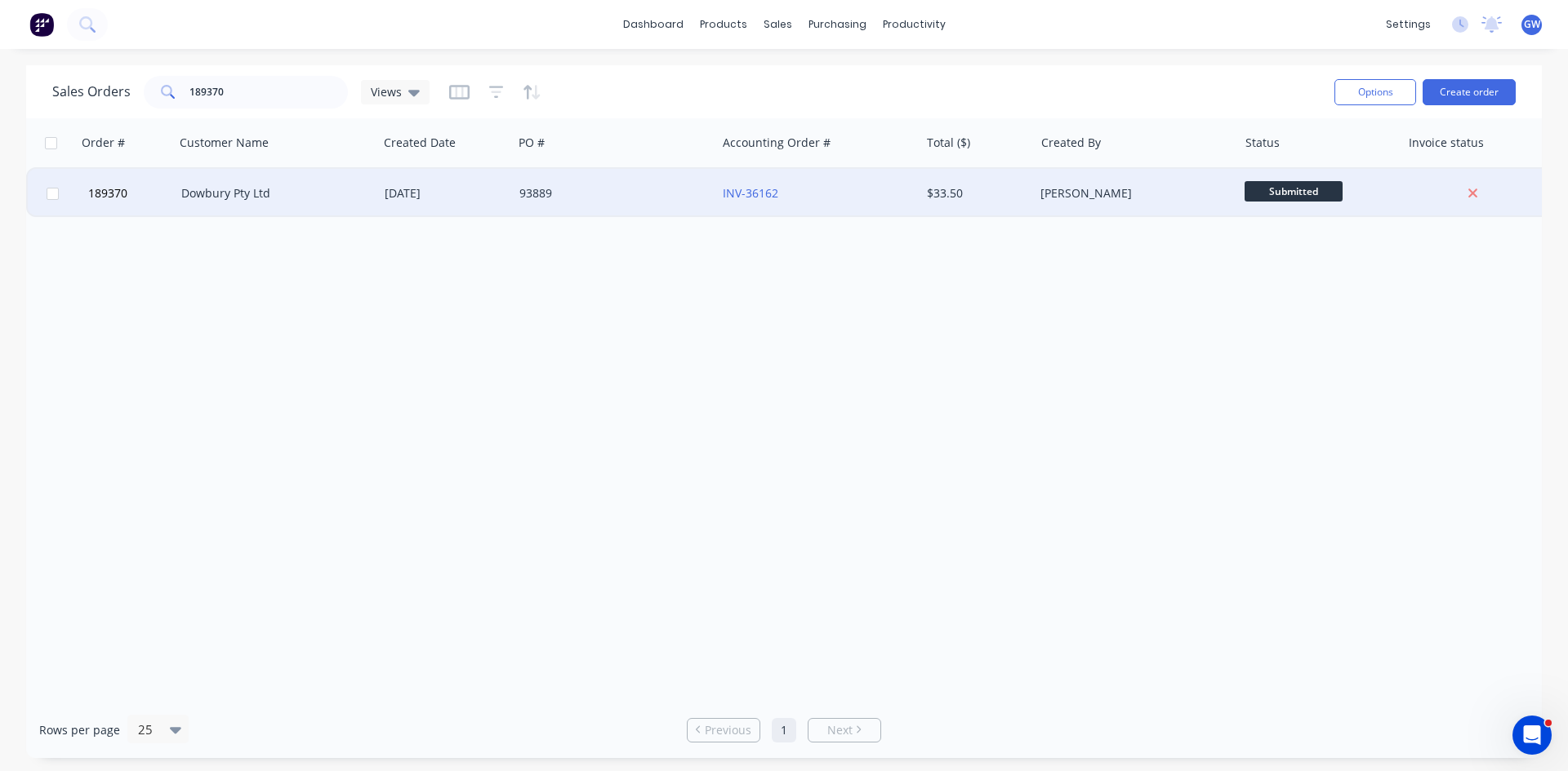
click at [1167, 177] on div "Ariana Beazley" at bounding box center [1135, 193] width 203 height 49
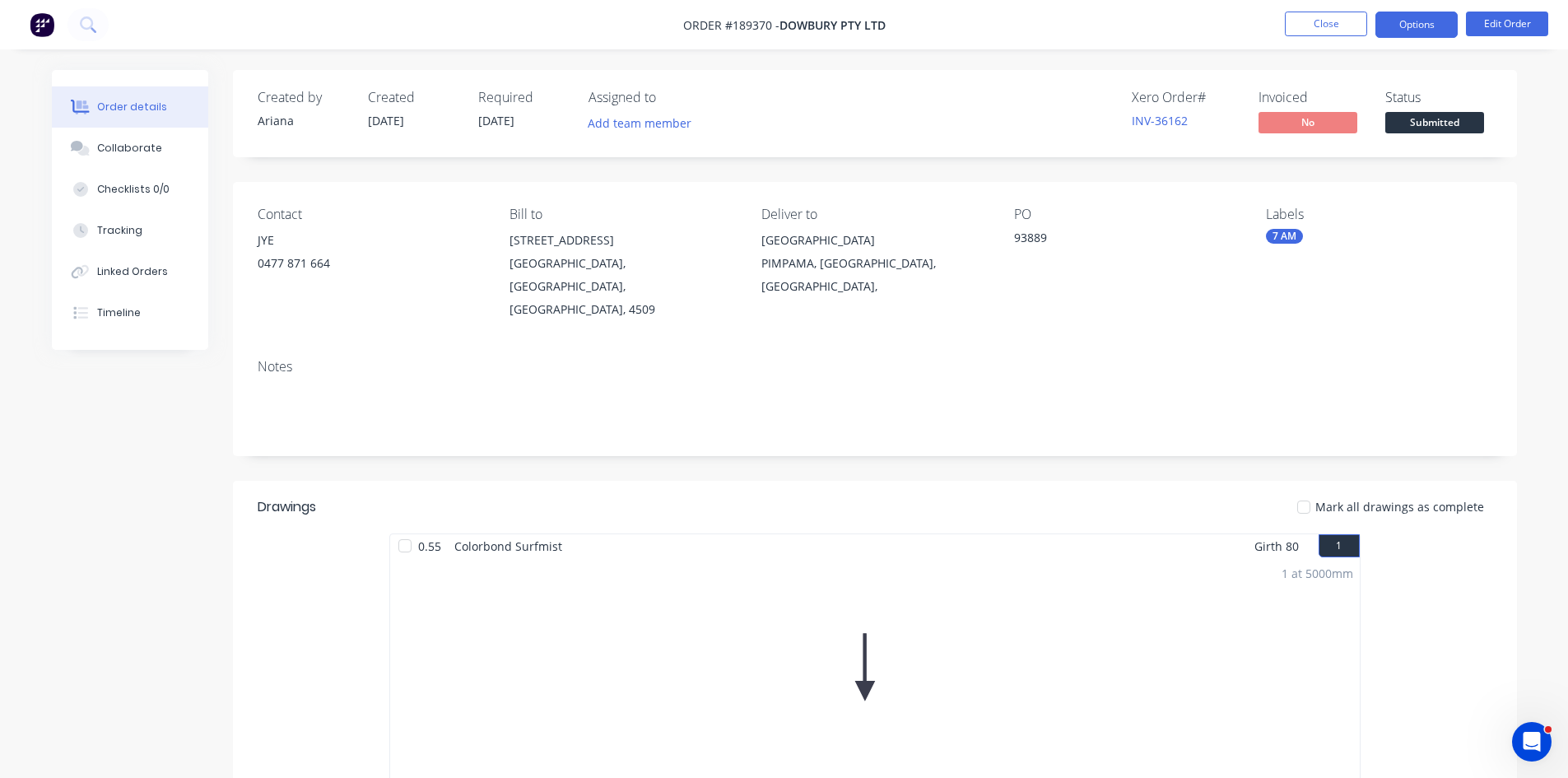
click at [1411, 18] on button "Options" at bounding box center [1416, 25] width 82 height 27
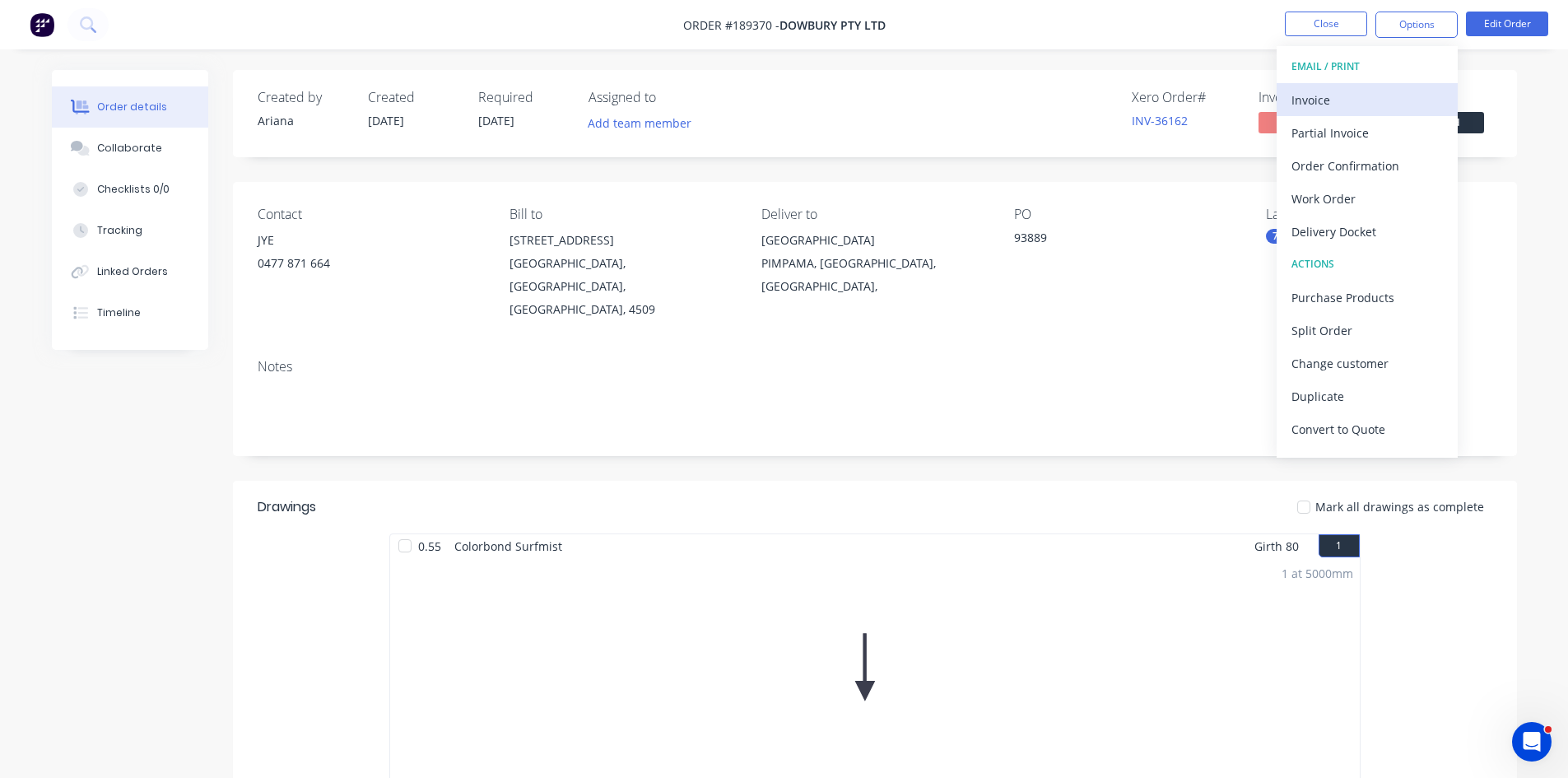
click at [1336, 114] on button "Invoice" at bounding box center [1367, 99] width 181 height 33
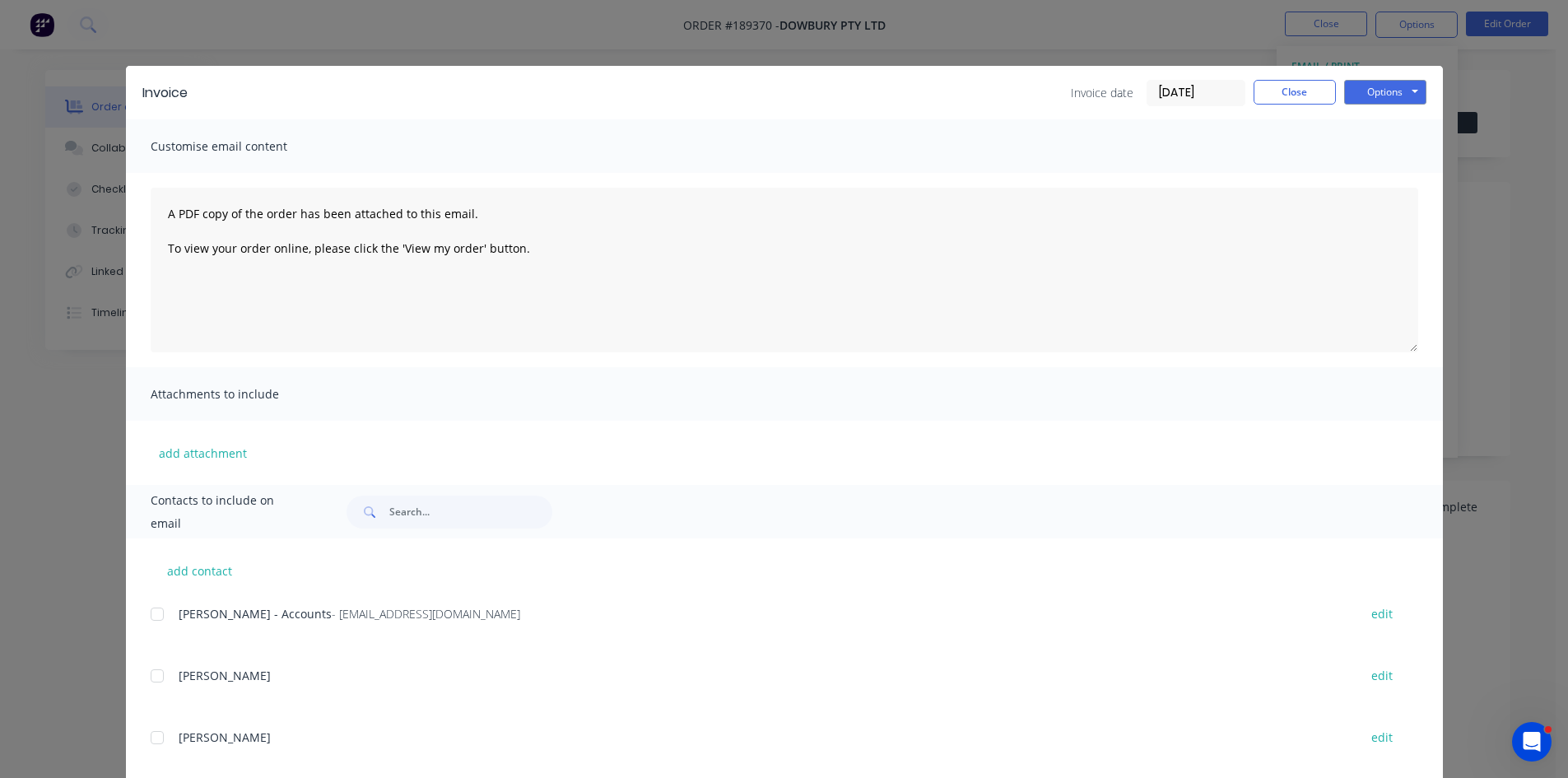
click at [144, 613] on div at bounding box center [157, 613] width 33 height 33
click at [1394, 90] on button "Options" at bounding box center [1385, 92] width 82 height 25
click at [1387, 175] on button "Email" at bounding box center [1397, 175] width 105 height 27
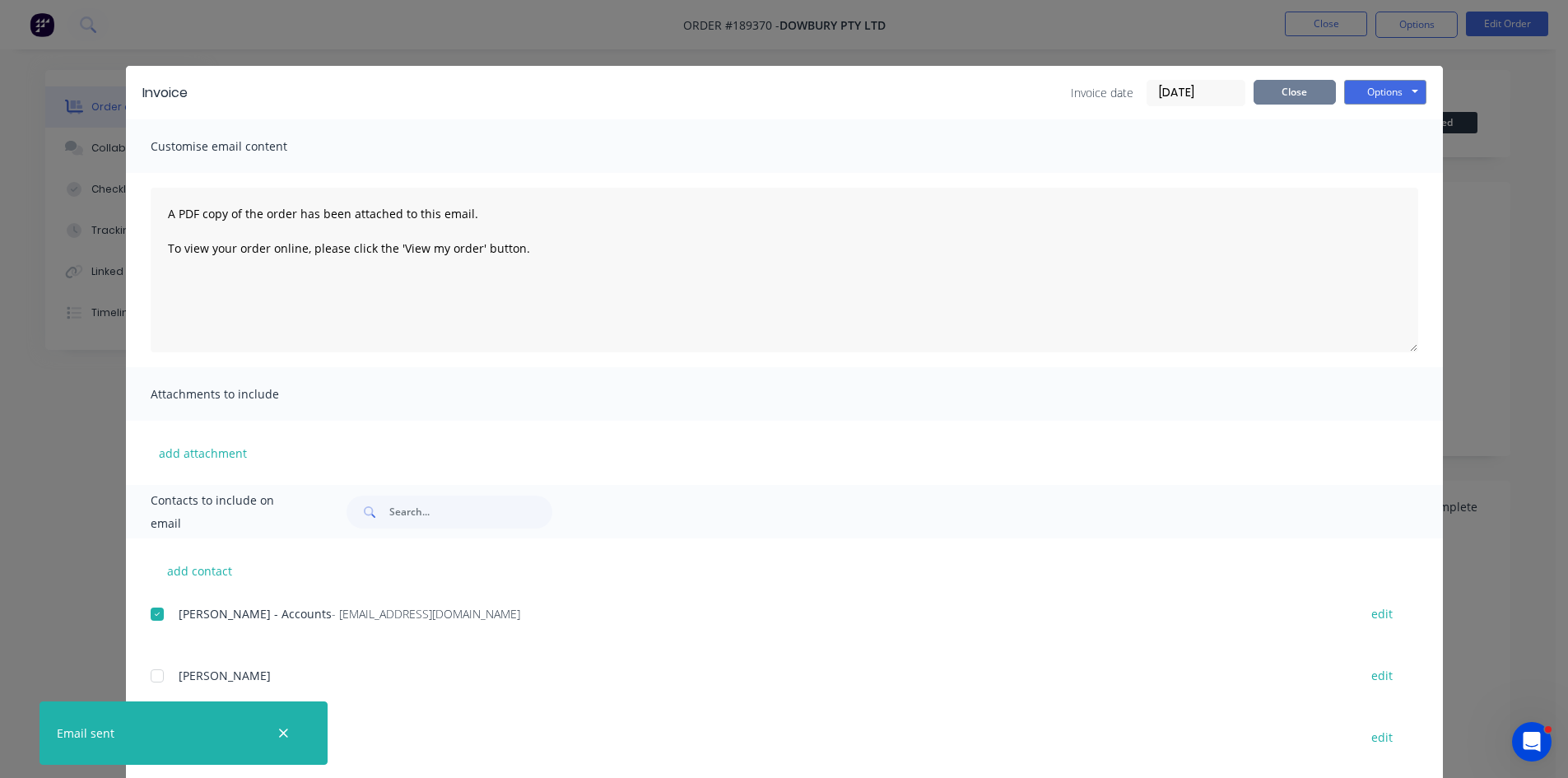
click at [1281, 96] on button "Close" at bounding box center [1295, 92] width 82 height 25
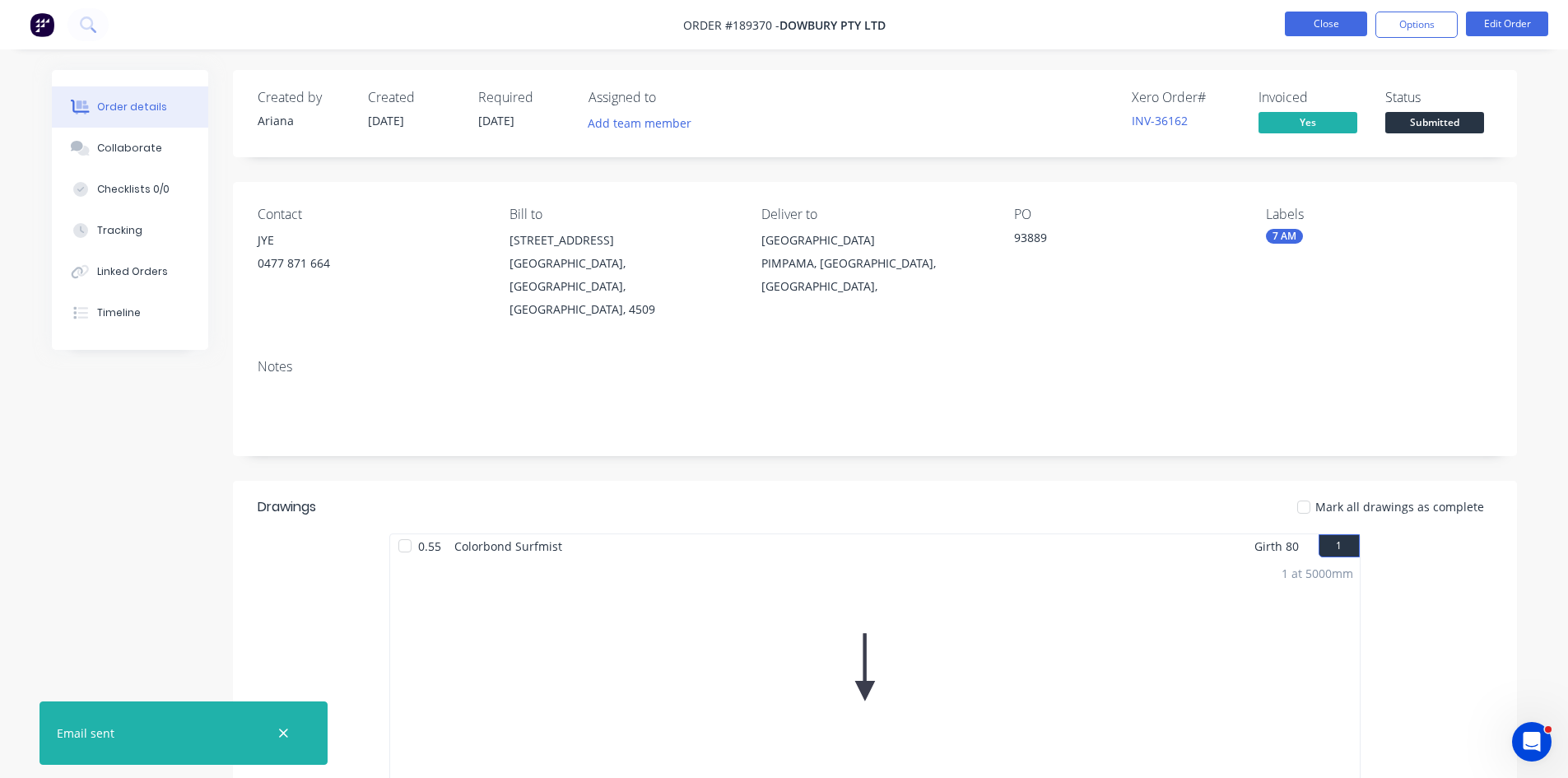
click at [1333, 32] on button "Close" at bounding box center [1325, 24] width 82 height 25
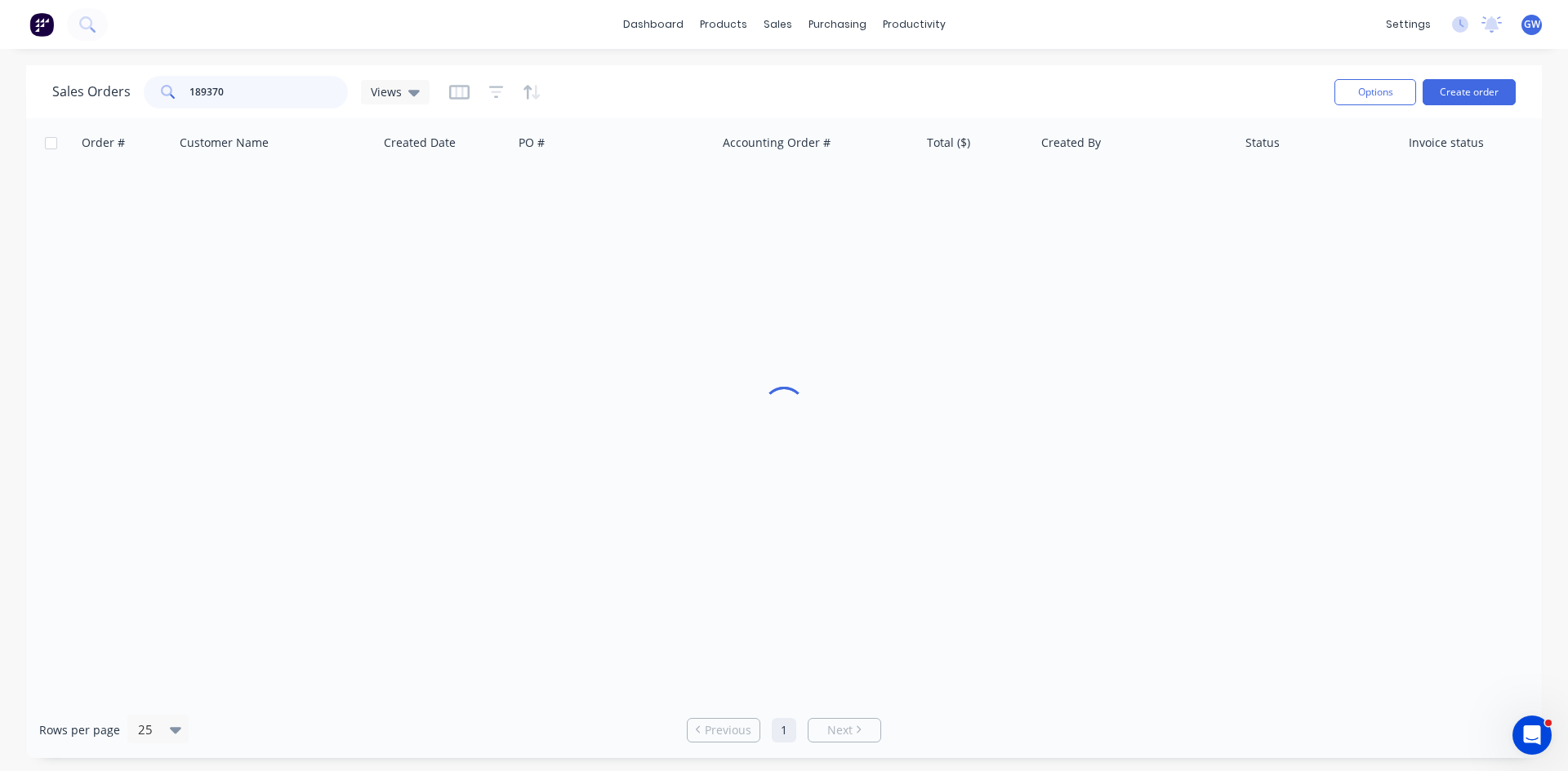
drag, startPoint x: 301, startPoint y: 94, endPoint x: 95, endPoint y: 89, distance: 206.1
click at [96, 89] on div "Sales Orders 189370 Views" at bounding box center [241, 91] width 377 height 32
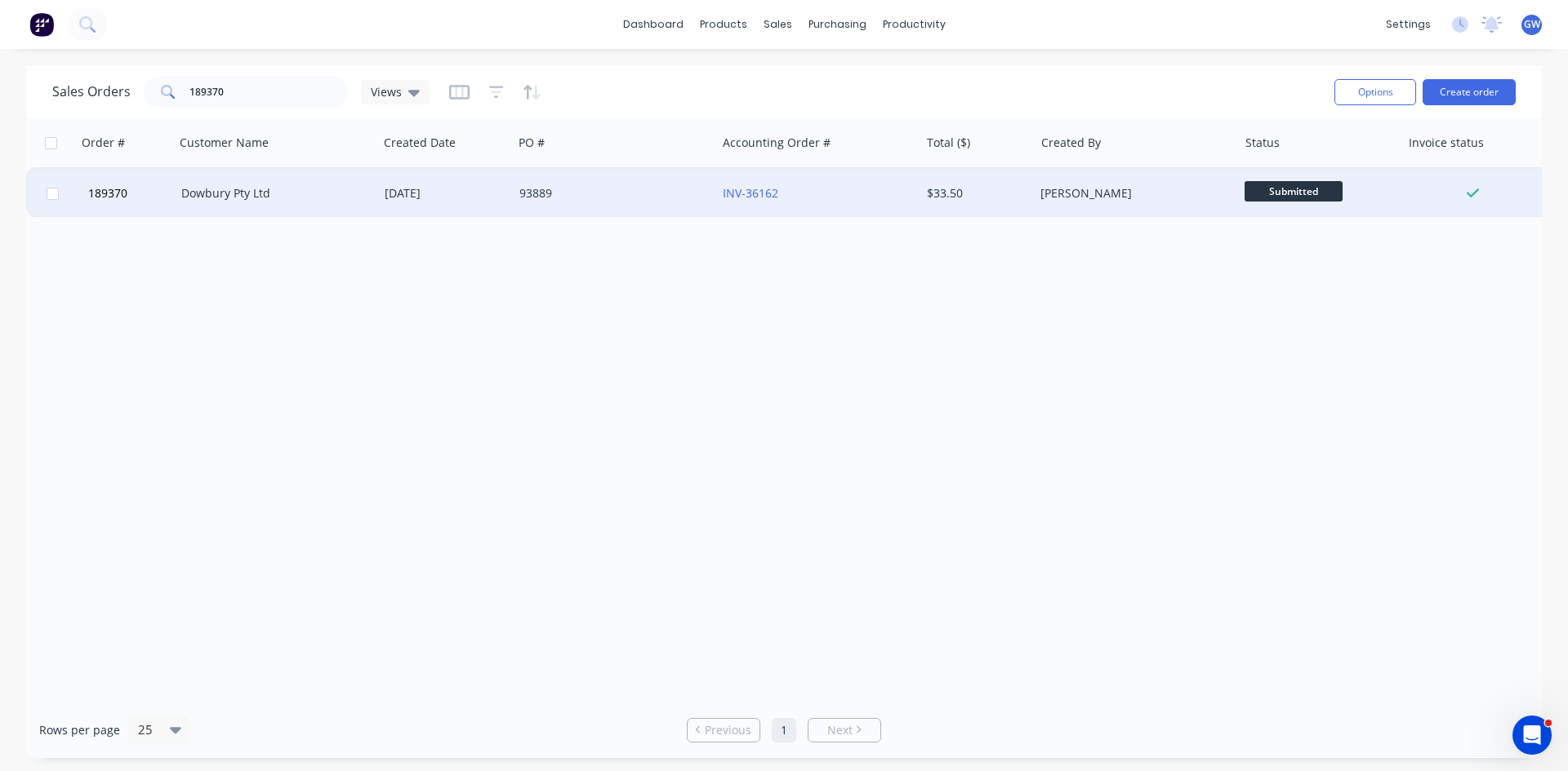
click at [662, 193] on div "93889" at bounding box center [610, 193] width 181 height 17
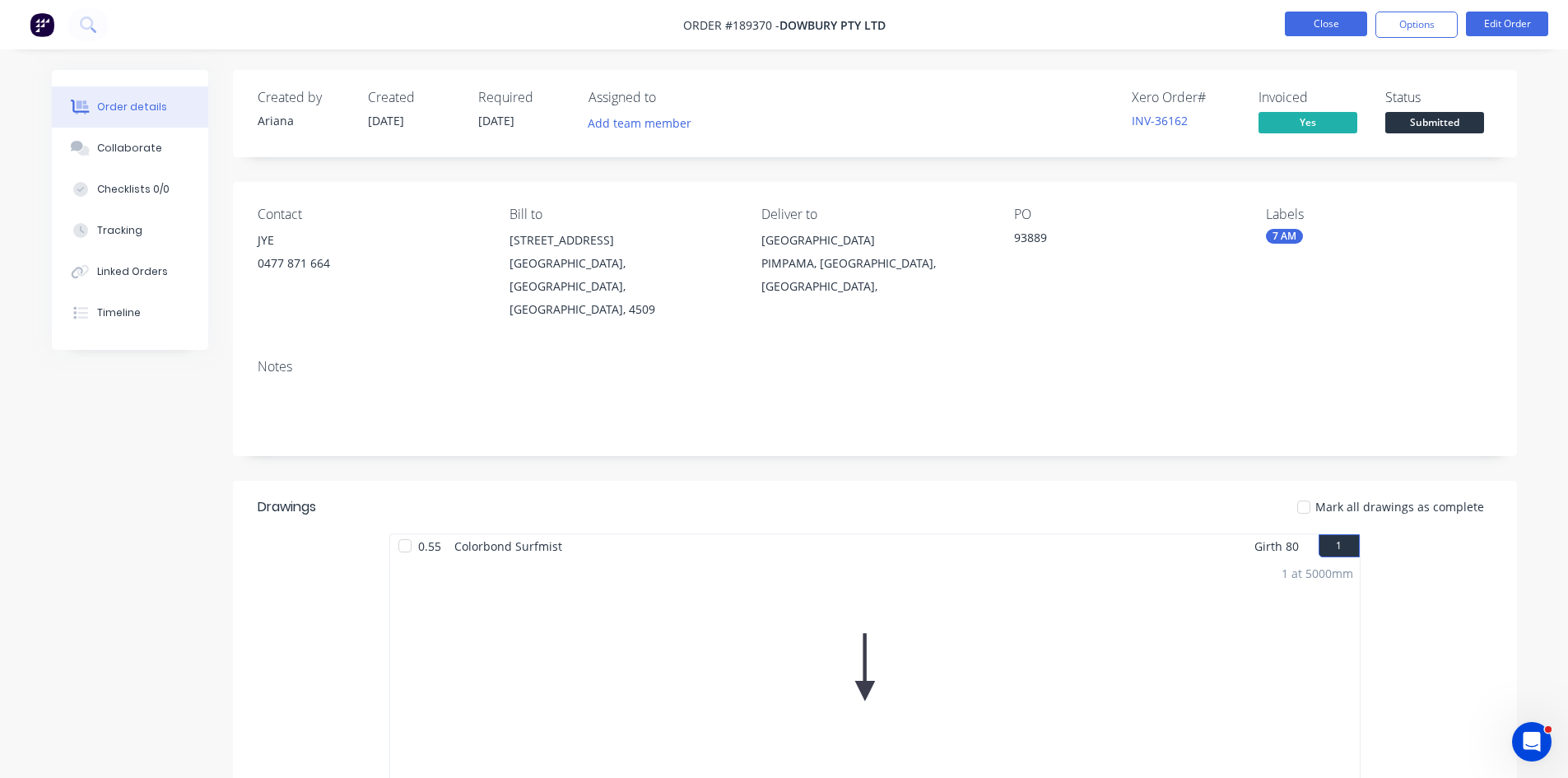
click at [1322, 22] on button "Close" at bounding box center [1325, 24] width 82 height 25
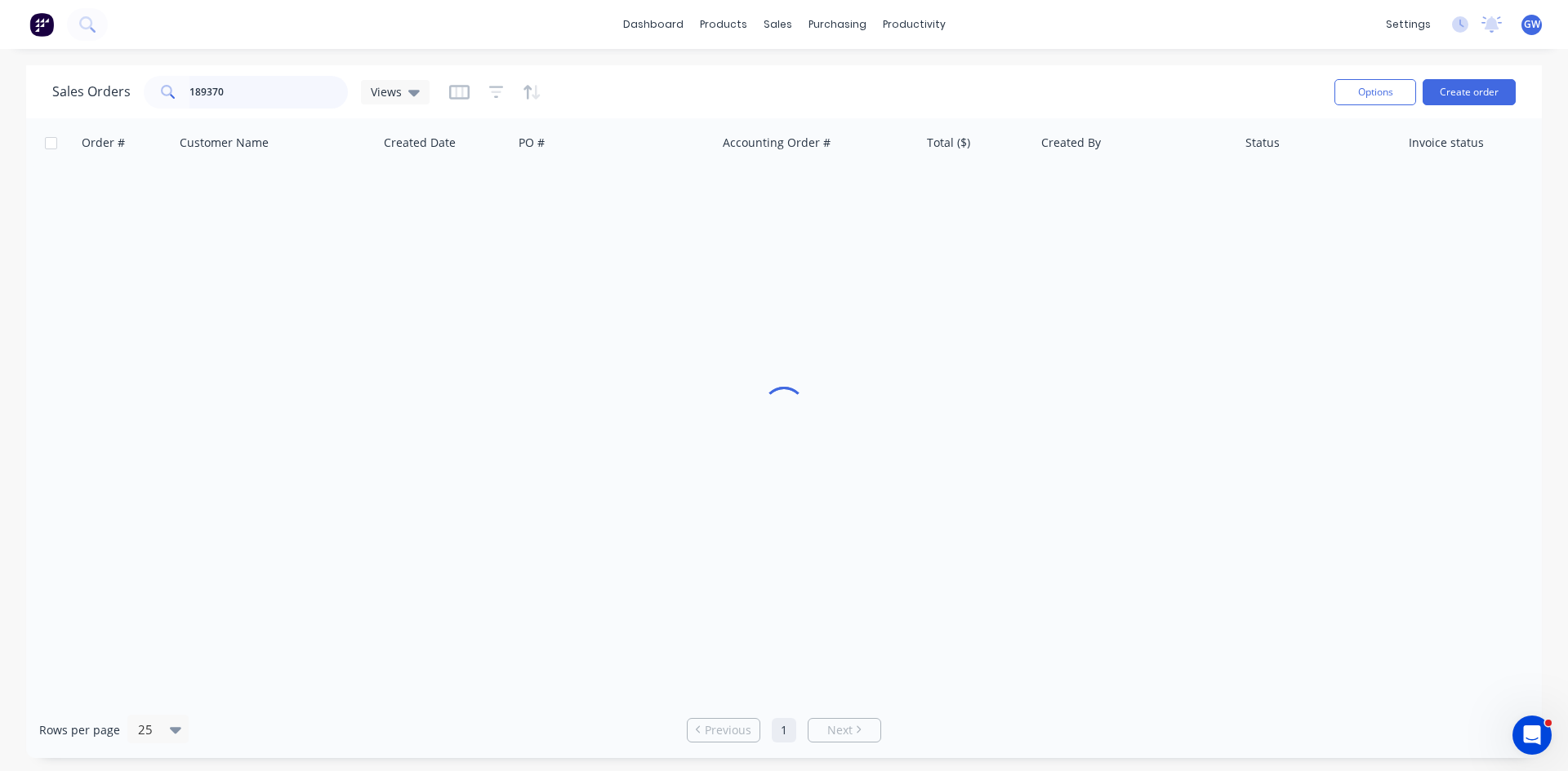
drag, startPoint x: 248, startPoint y: 94, endPoint x: 8, endPoint y: 83, distance: 240.3
click at [13, 83] on div "Sales Orders 189370 Views Options Create order Order # Customer Name Created Da…" at bounding box center [784, 412] width 1568 height 693
type input "189191"
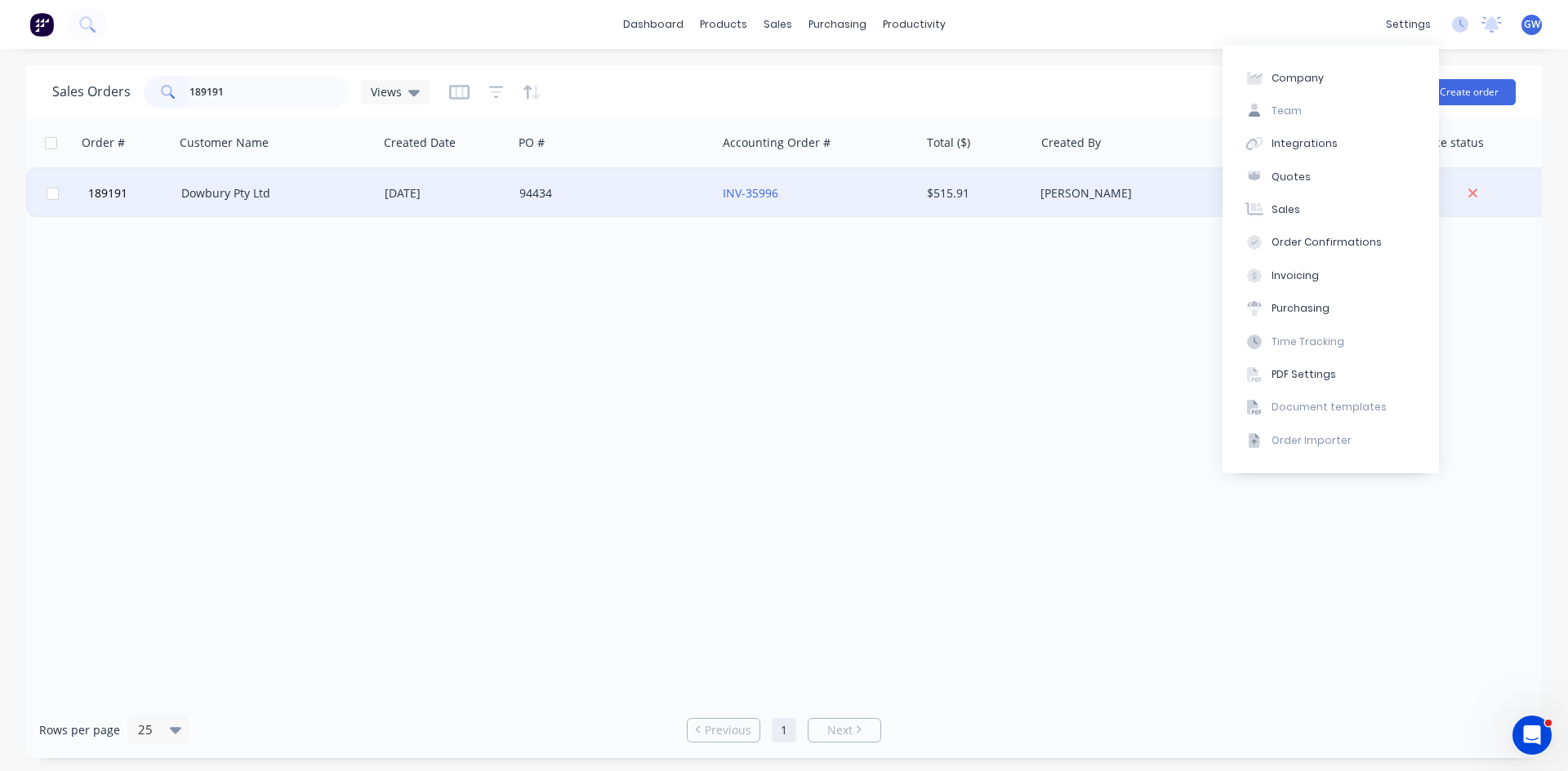
click at [1112, 195] on div "[PERSON_NAME]" at bounding box center [1131, 193] width 181 height 17
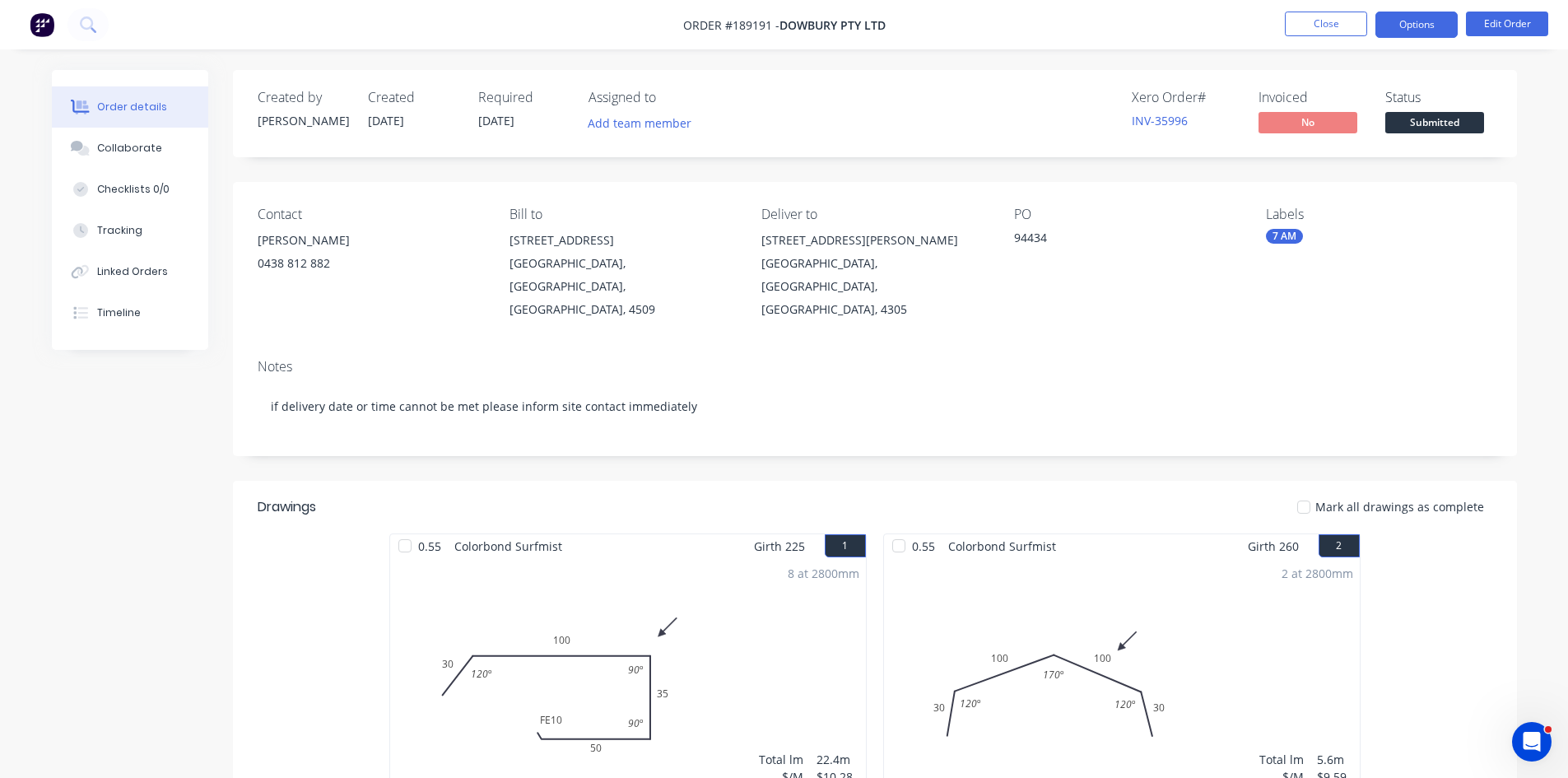
click at [1415, 28] on button "Options" at bounding box center [1416, 25] width 82 height 27
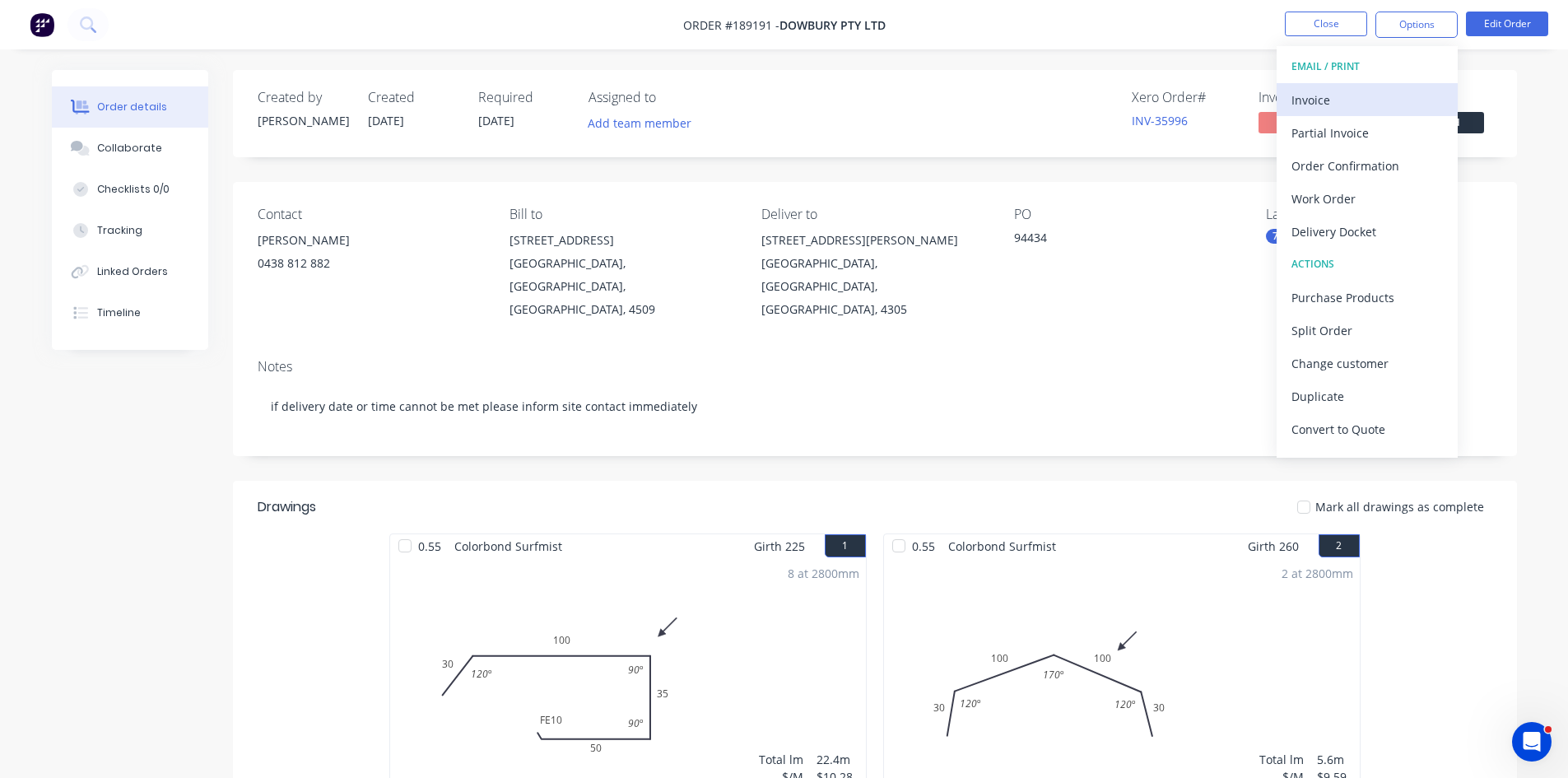
click at [1369, 100] on div "Invoice" at bounding box center [1367, 100] width 152 height 24
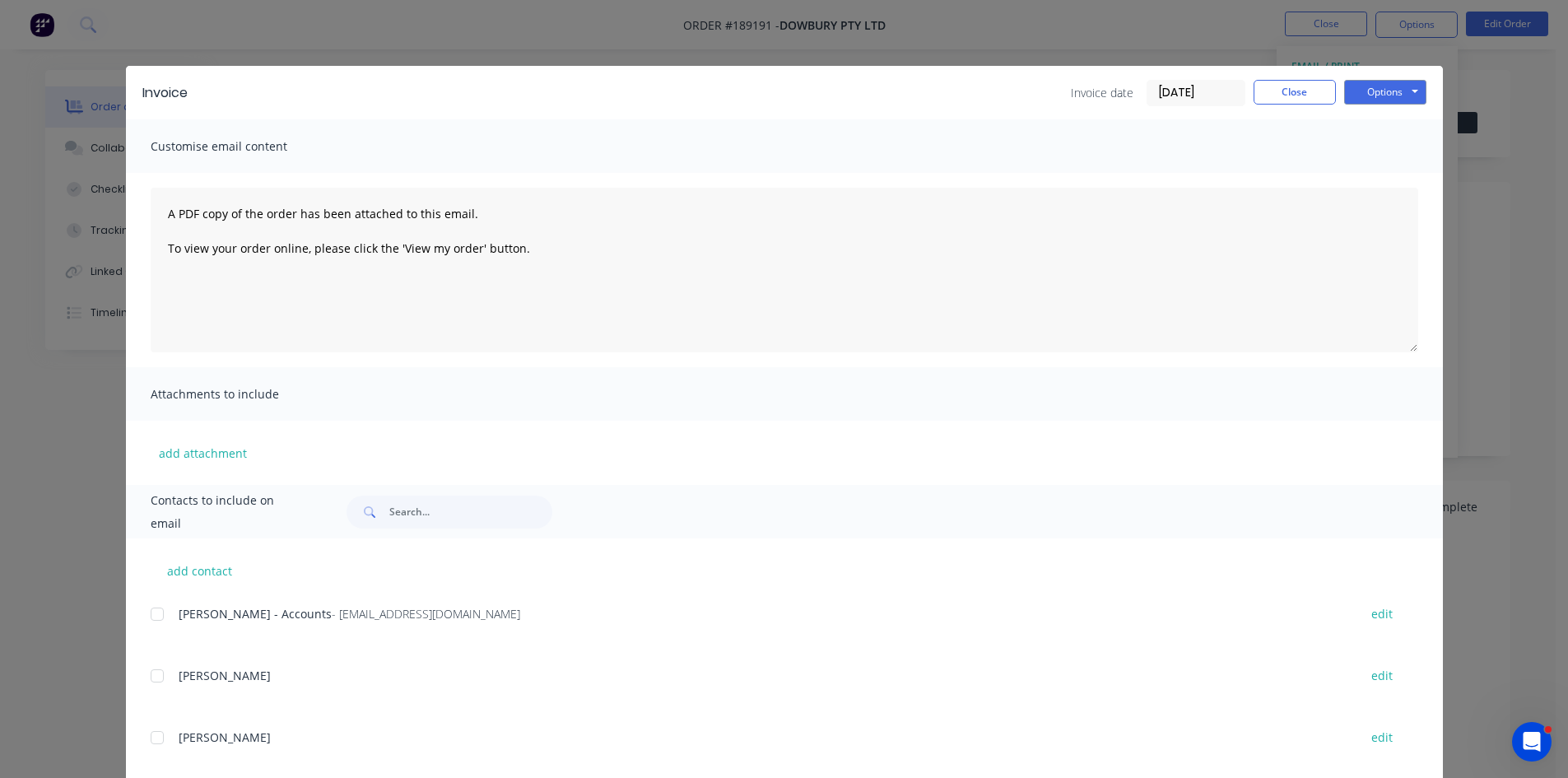
click at [149, 611] on div at bounding box center [157, 613] width 33 height 33
click at [1389, 86] on button "Options" at bounding box center [1385, 92] width 82 height 25
click at [1378, 177] on button "Email" at bounding box center [1397, 175] width 105 height 27
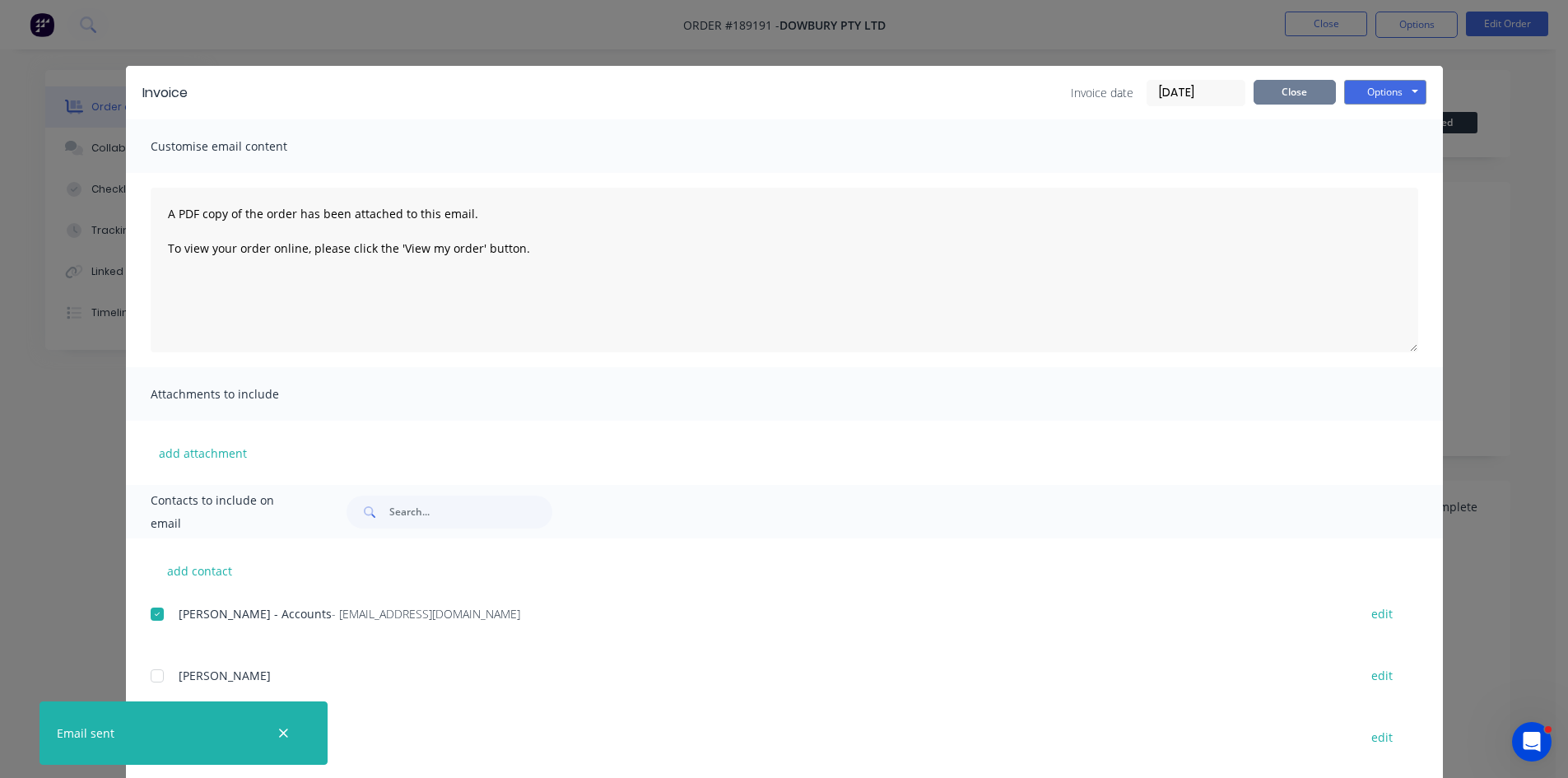
click at [1280, 91] on button "Close" at bounding box center [1295, 92] width 82 height 25
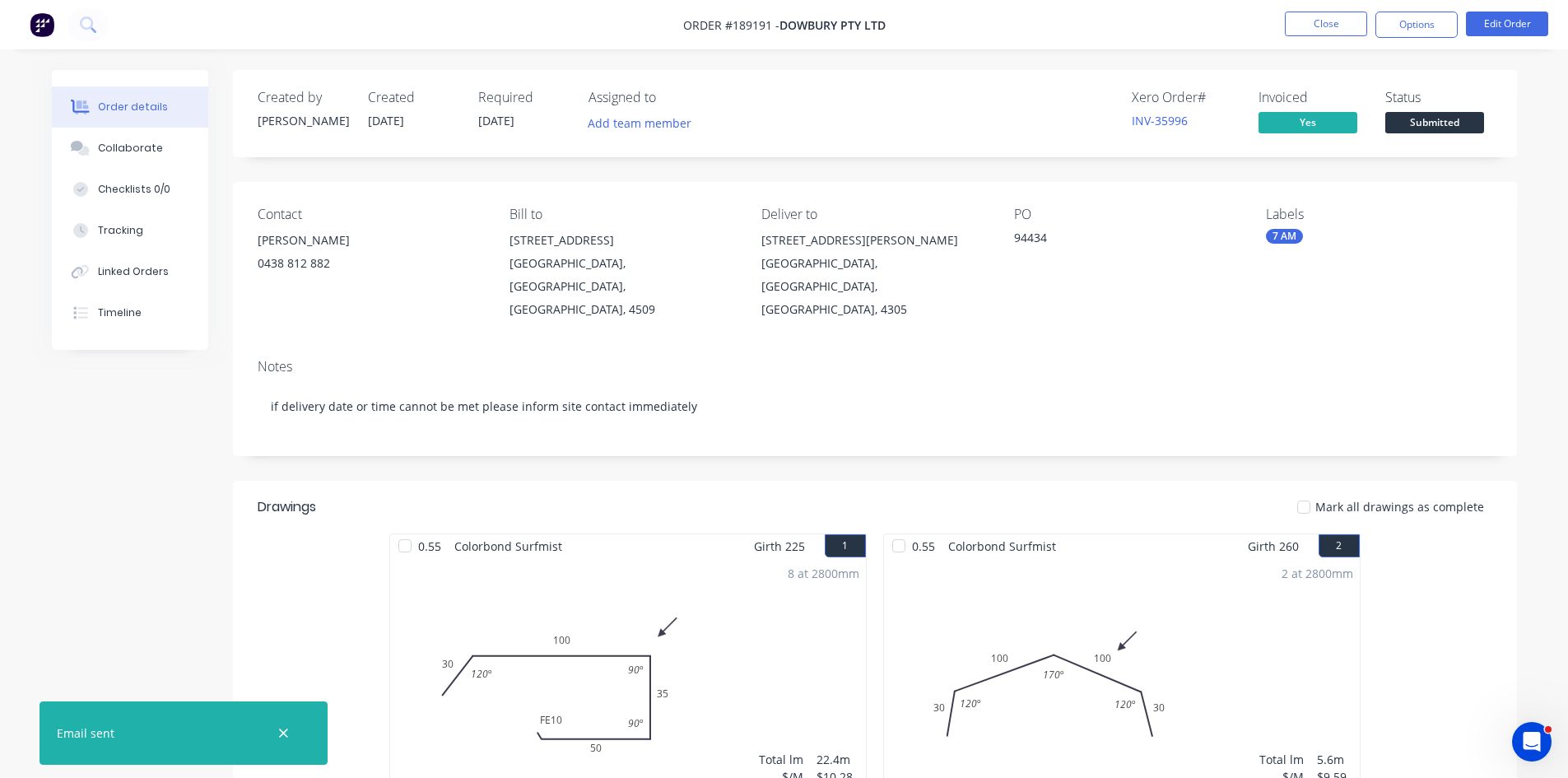
click at [1320, 8] on nav "Order #189191 - Dowbury Pty Ltd Close Options Edit Order" at bounding box center [784, 25] width 1568 height 50
click at [1318, 29] on button "Close" at bounding box center [1325, 24] width 82 height 25
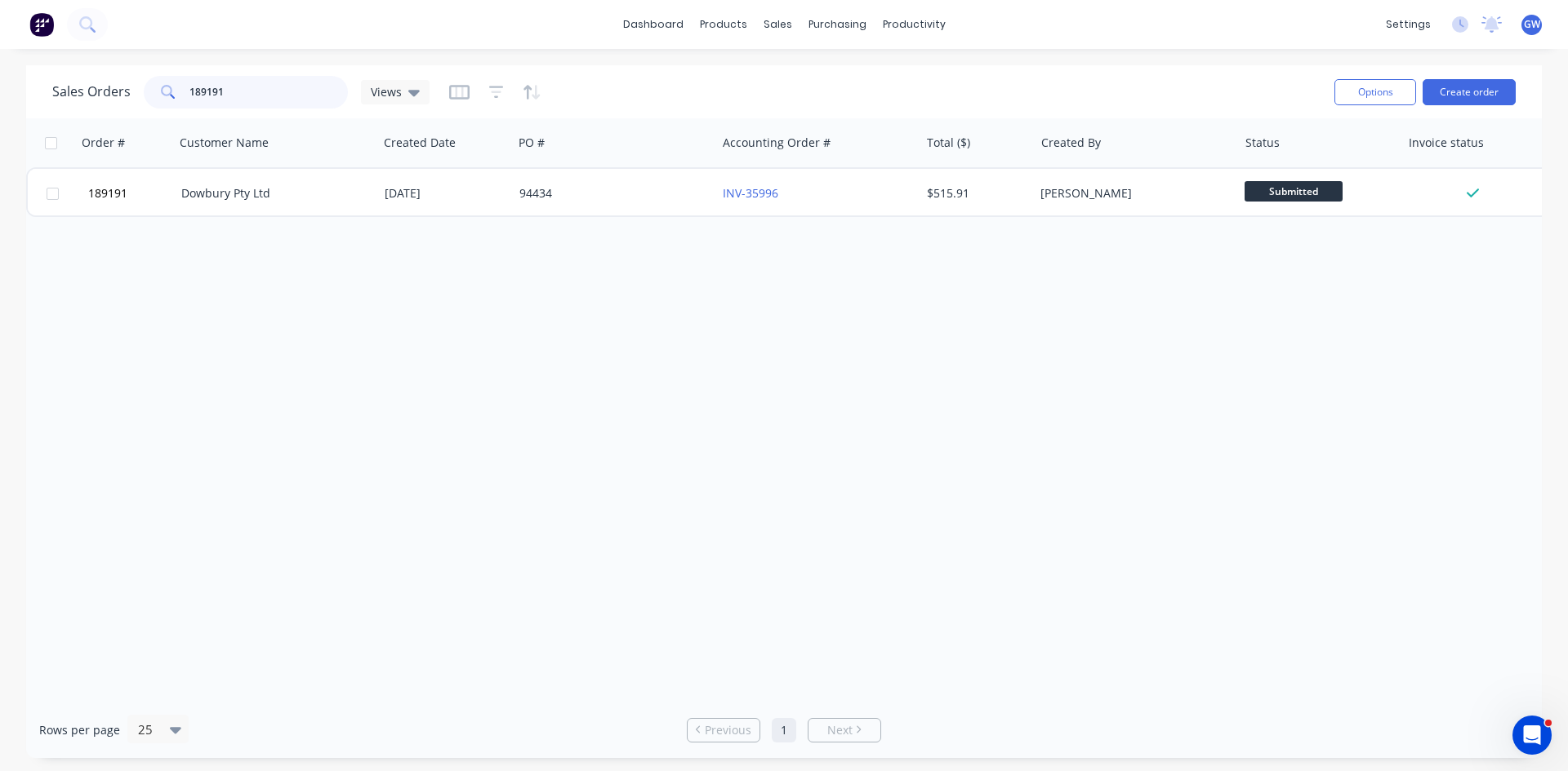
drag, startPoint x: 297, startPoint y: 80, endPoint x: 161, endPoint y: 89, distance: 136.3
click at [161, 89] on div "189191" at bounding box center [246, 91] width 204 height 32
type input "189242"
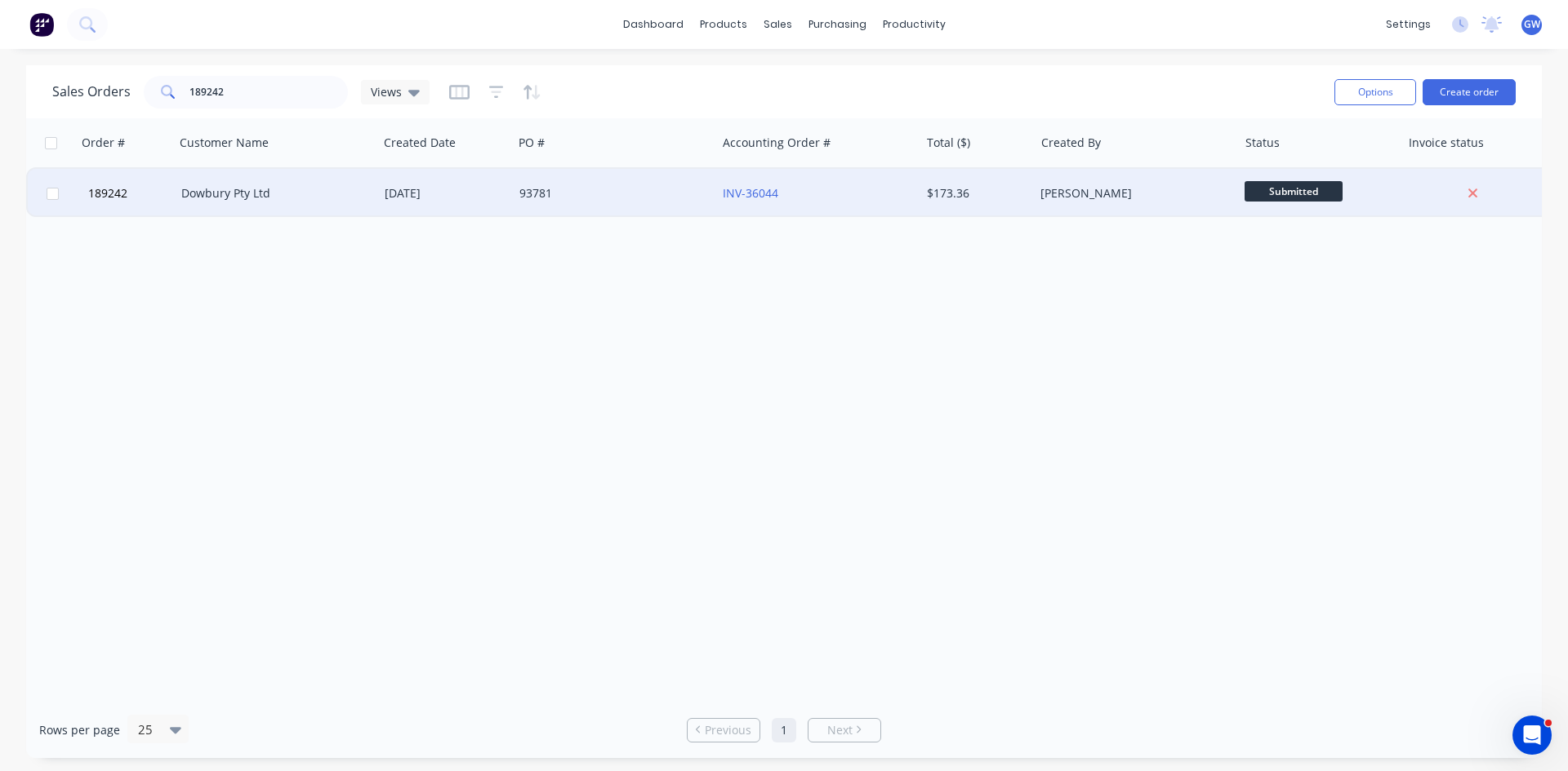
click at [642, 188] on div "93781" at bounding box center [610, 193] width 181 height 17
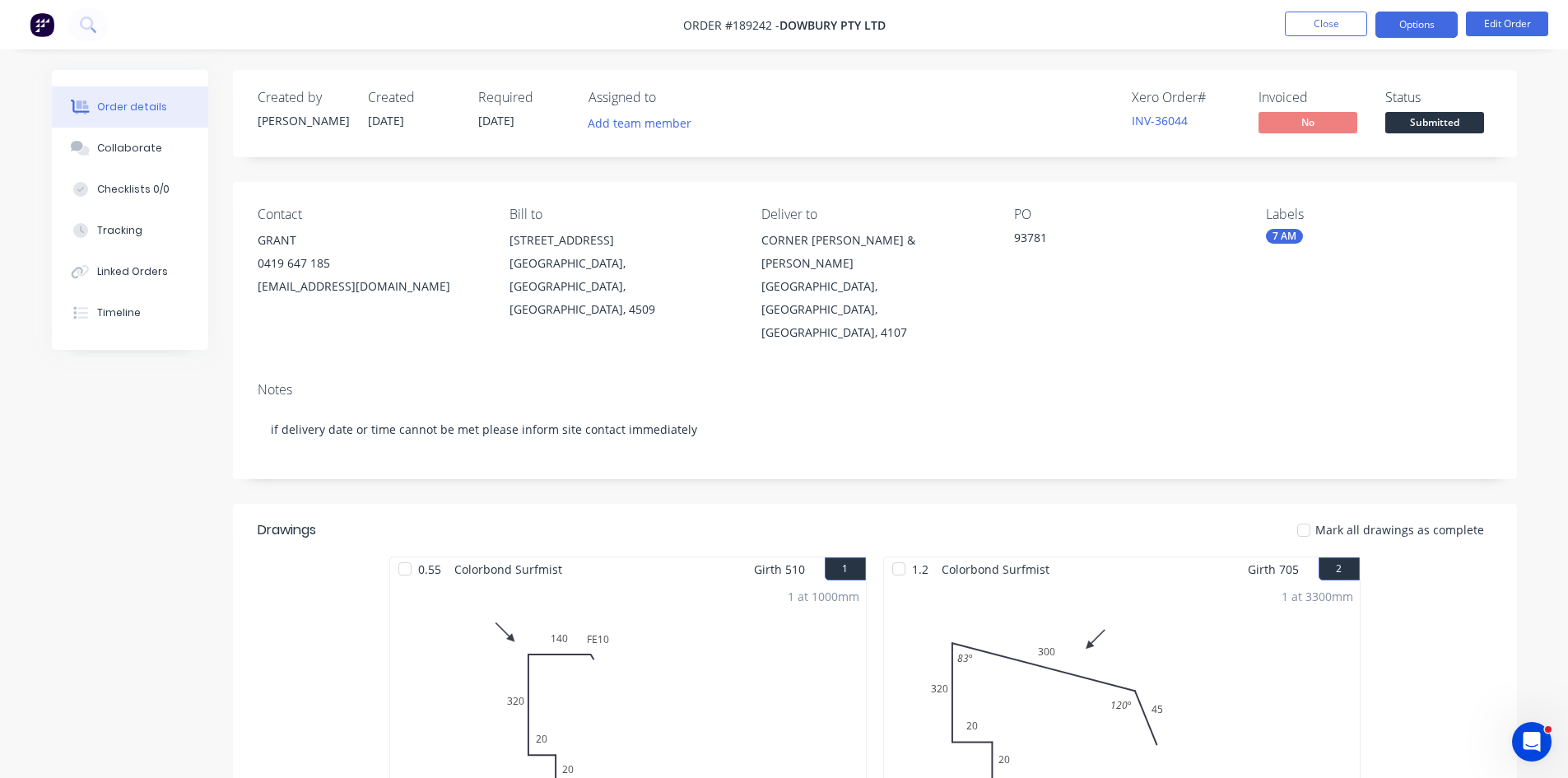
click at [1406, 22] on button "Options" at bounding box center [1416, 25] width 82 height 27
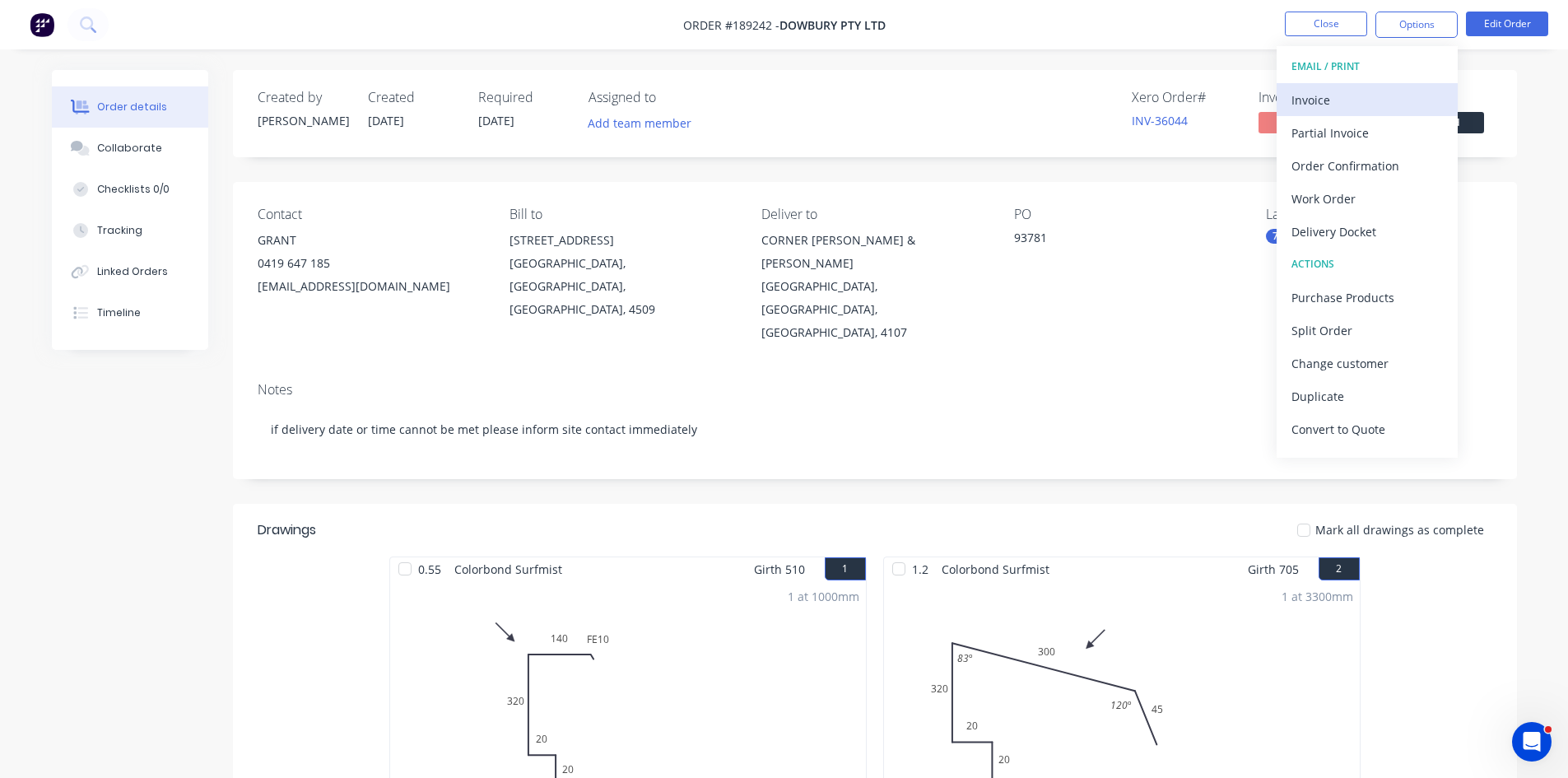
click at [1344, 99] on div "Invoice" at bounding box center [1367, 100] width 152 height 24
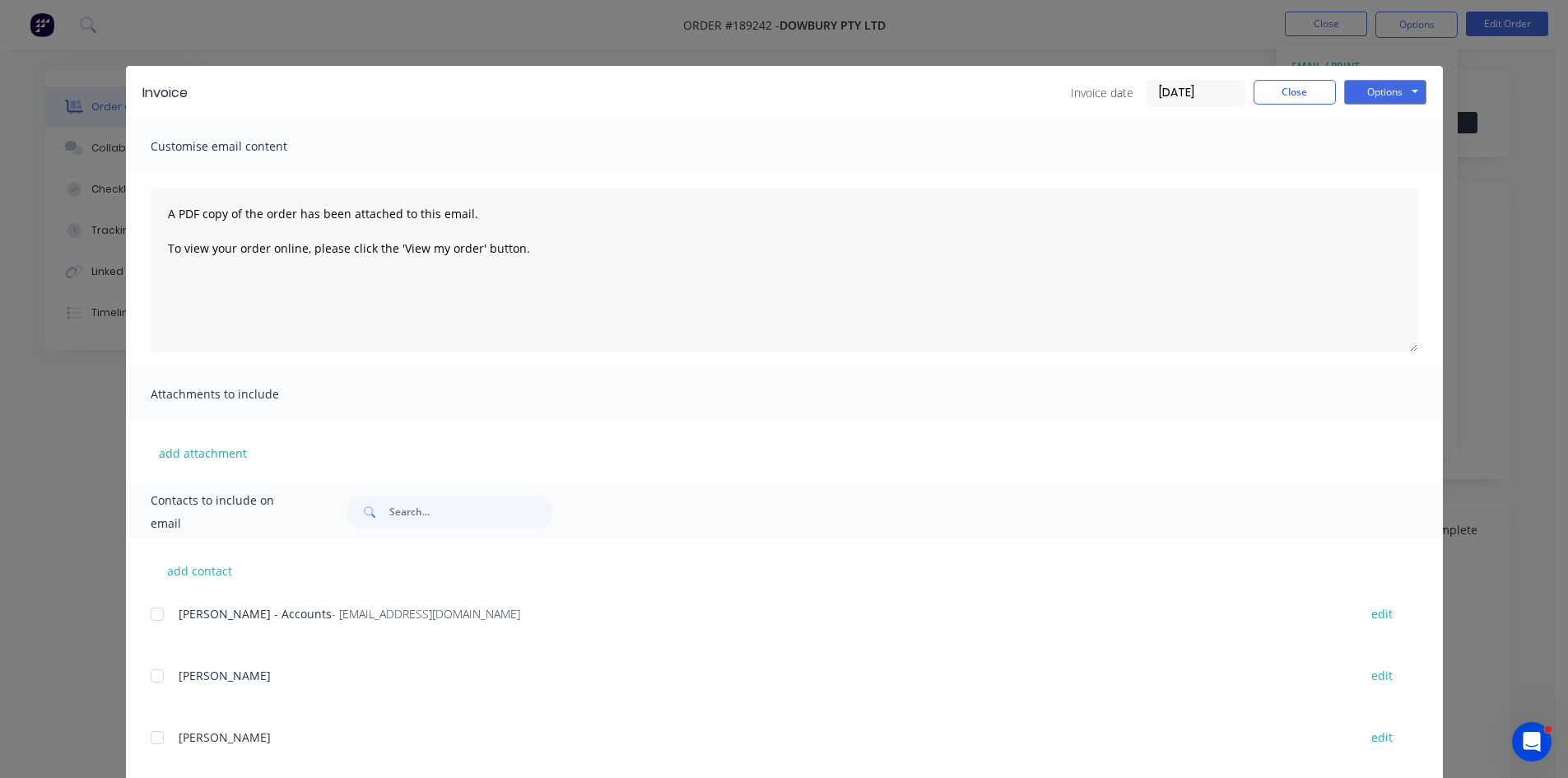
drag, startPoint x: 147, startPoint y: 610, endPoint x: 283, endPoint y: 537, distance: 154.4
click at [147, 610] on div at bounding box center [157, 613] width 33 height 33
click at [1408, 95] on button "Options" at bounding box center [1385, 92] width 82 height 25
click at [1376, 177] on button "Email" at bounding box center [1397, 175] width 105 height 27
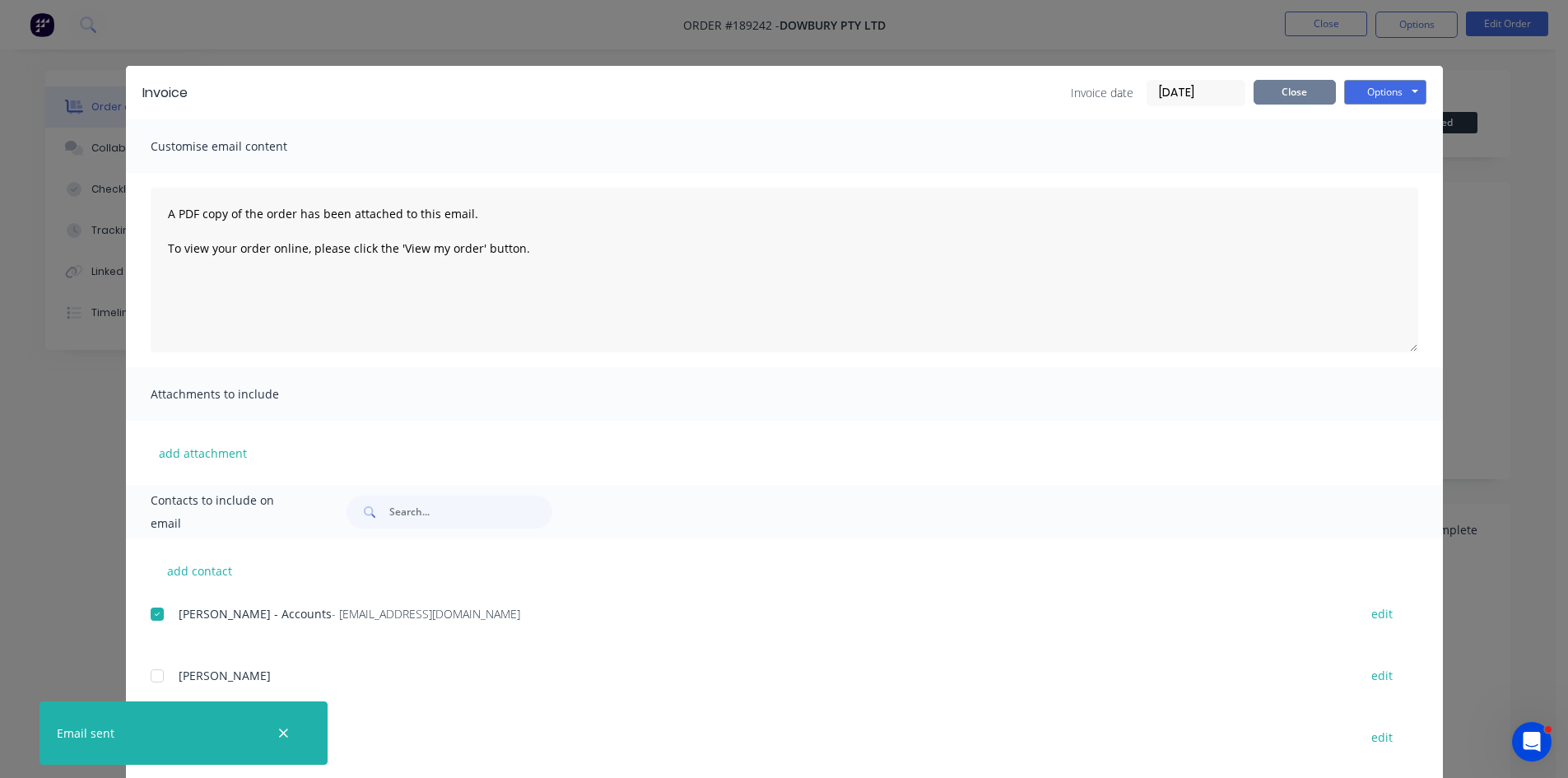
click at [1299, 82] on button "Close" at bounding box center [1295, 92] width 82 height 25
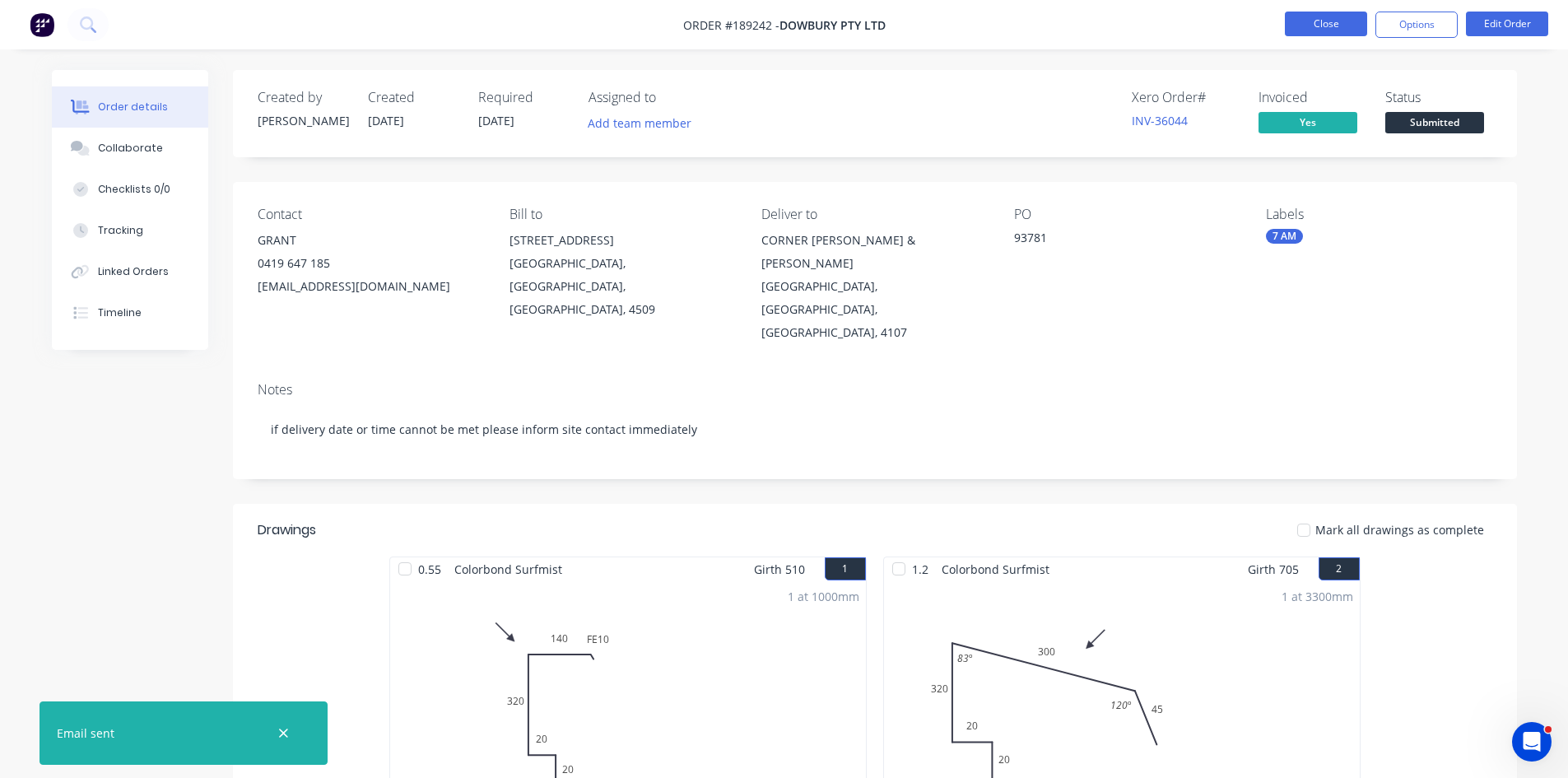
click at [1321, 15] on button "Close" at bounding box center [1325, 24] width 82 height 25
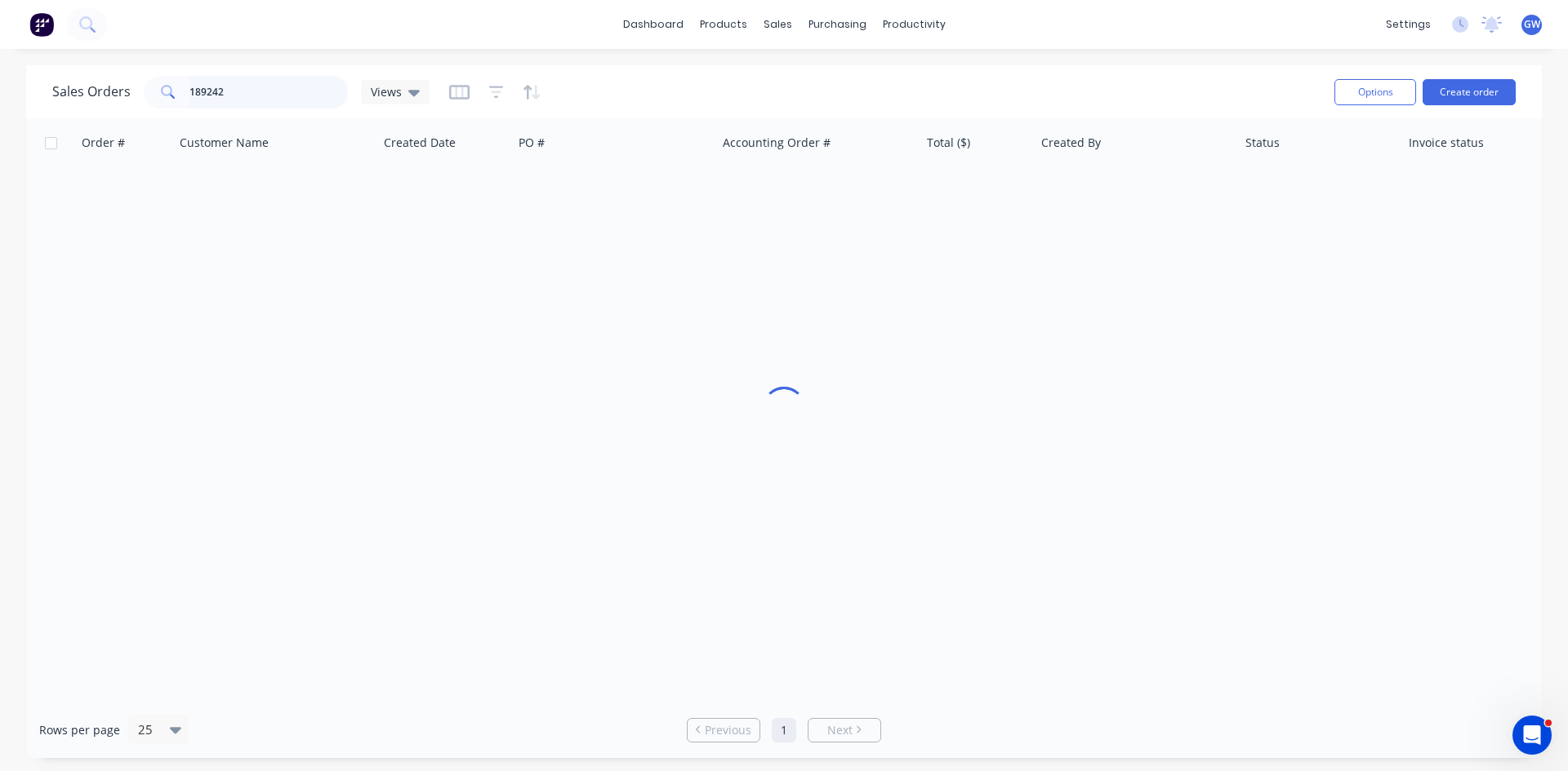
click at [269, 88] on input "189242" at bounding box center [269, 91] width 159 height 32
type input "188895"
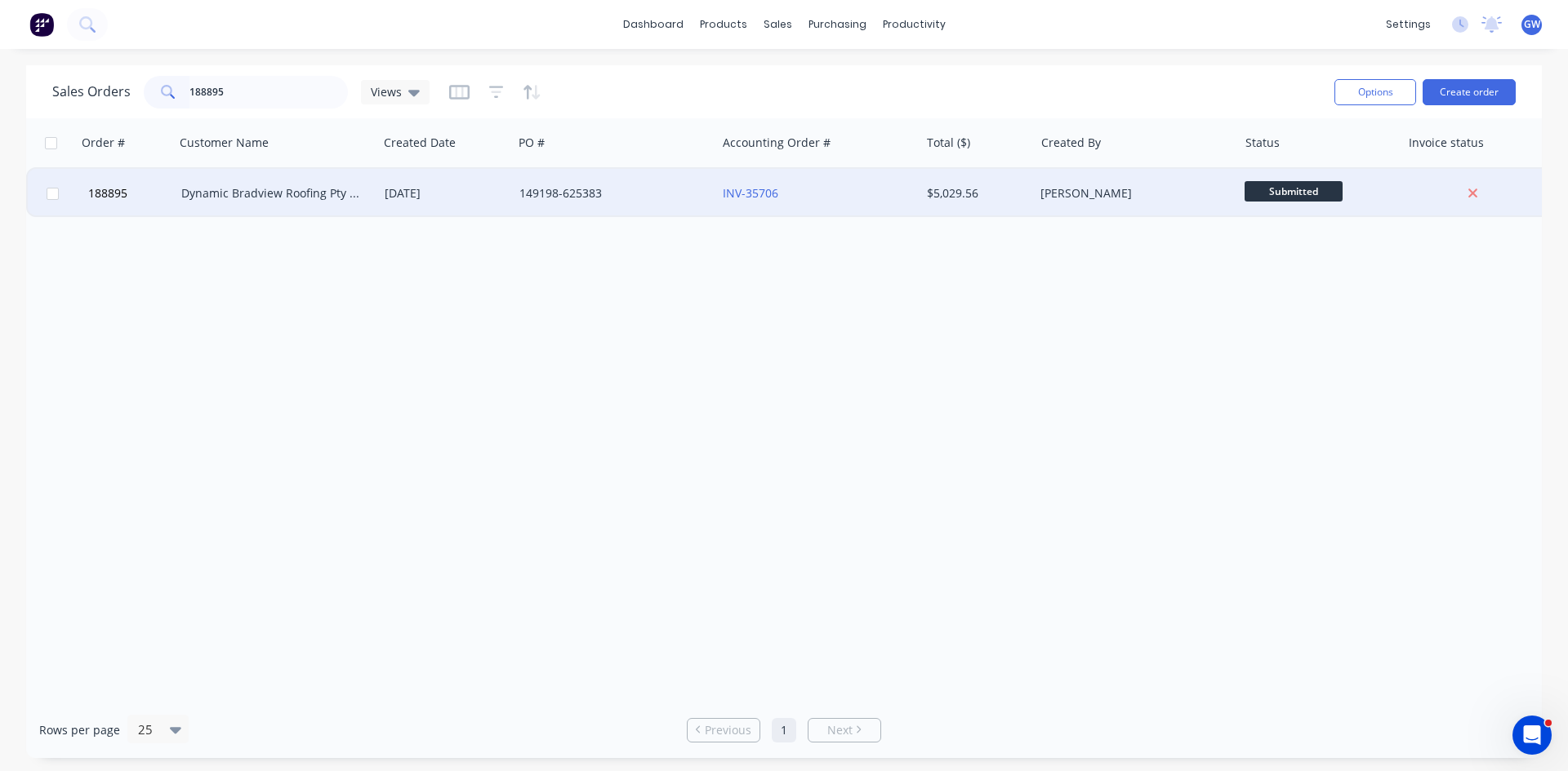
click at [849, 179] on div "INV-35706" at bounding box center [817, 193] width 203 height 49
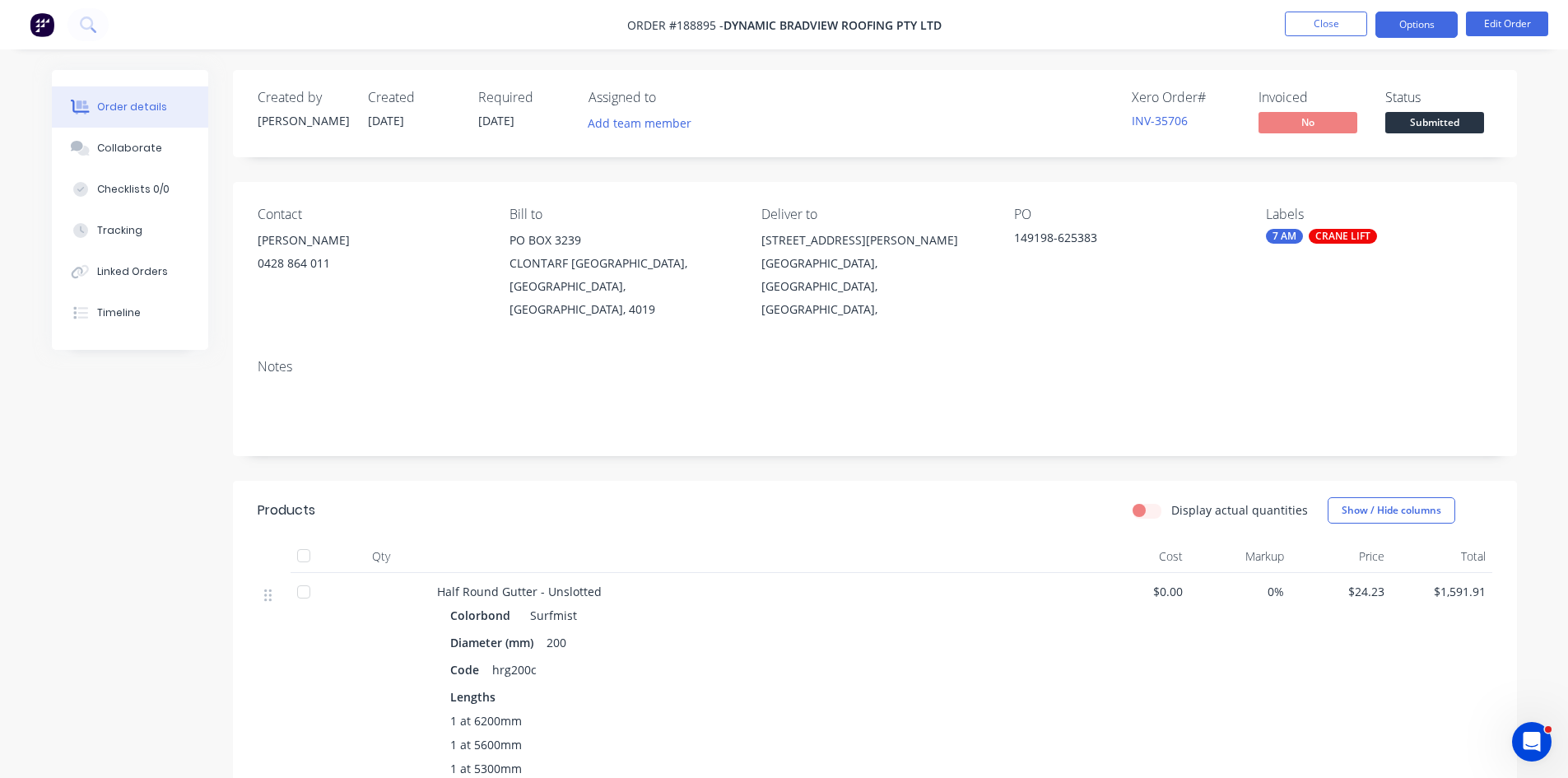
click at [1418, 23] on button "Options" at bounding box center [1416, 25] width 82 height 27
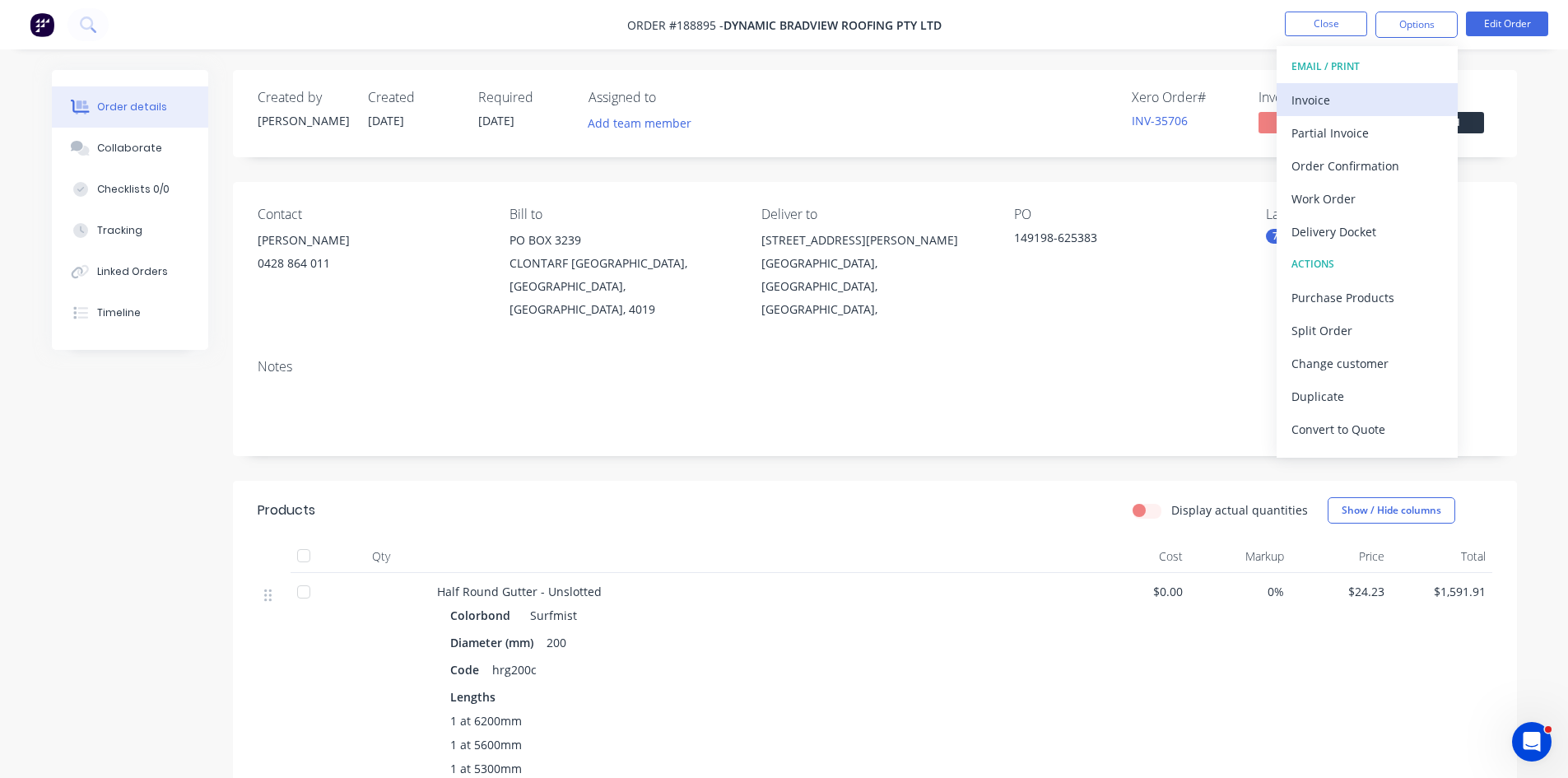
click at [1359, 97] on div "Invoice" at bounding box center [1367, 100] width 152 height 24
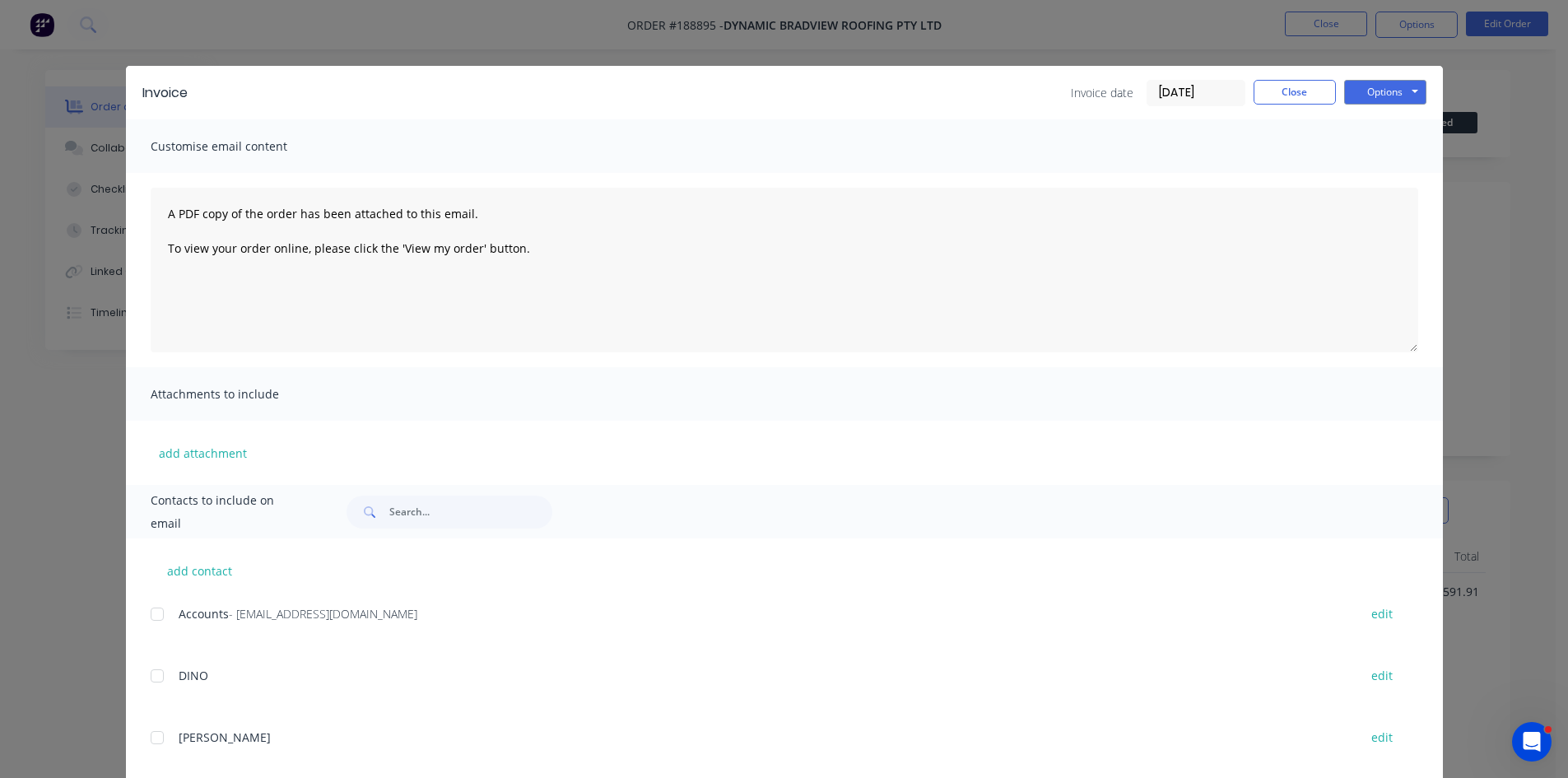
click at [149, 616] on div at bounding box center [157, 613] width 33 height 33
click at [1397, 103] on button "Options" at bounding box center [1385, 92] width 82 height 25
click at [1367, 177] on button "Email" at bounding box center [1397, 175] width 105 height 27
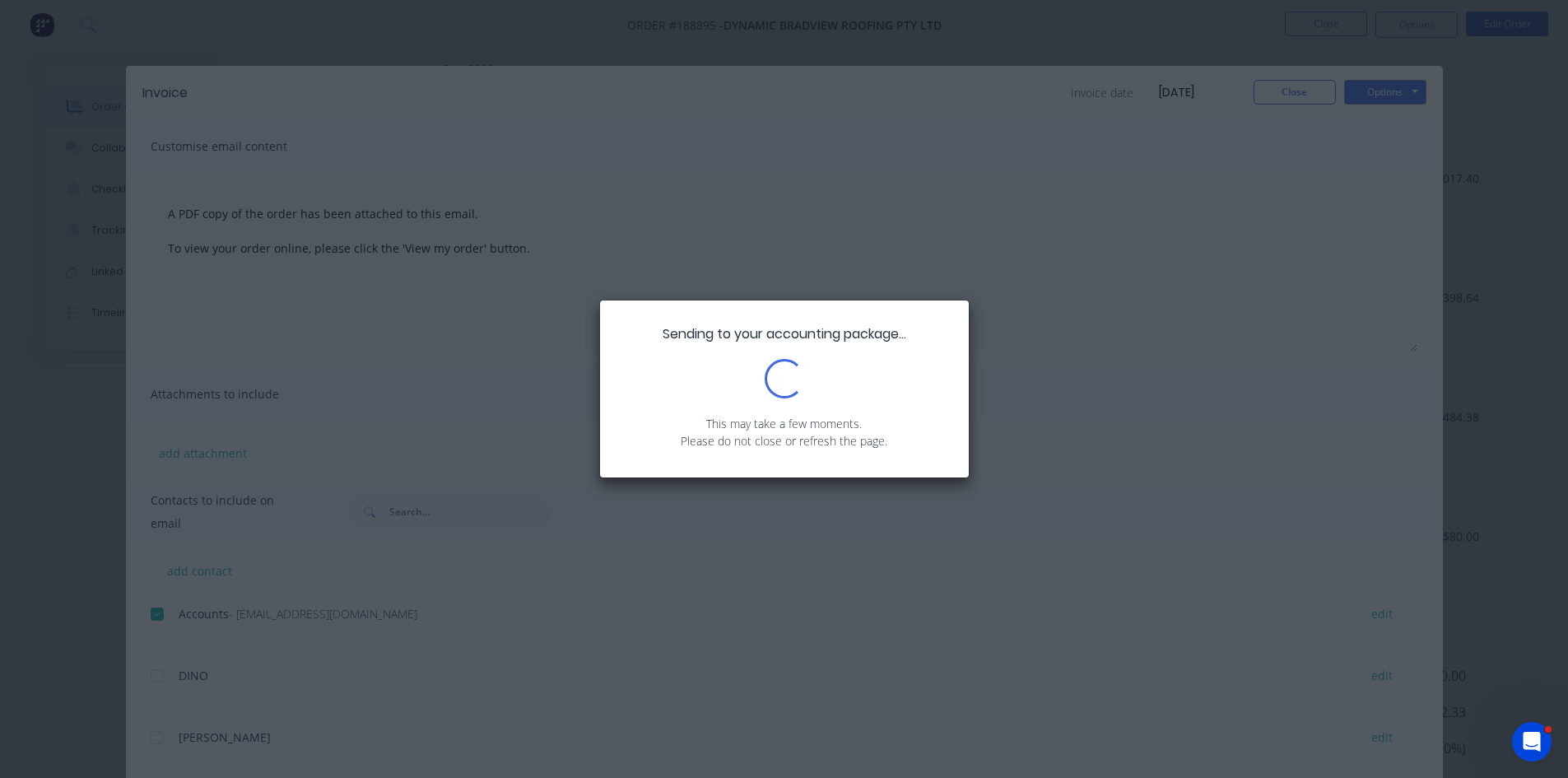
scroll to position [906, 0]
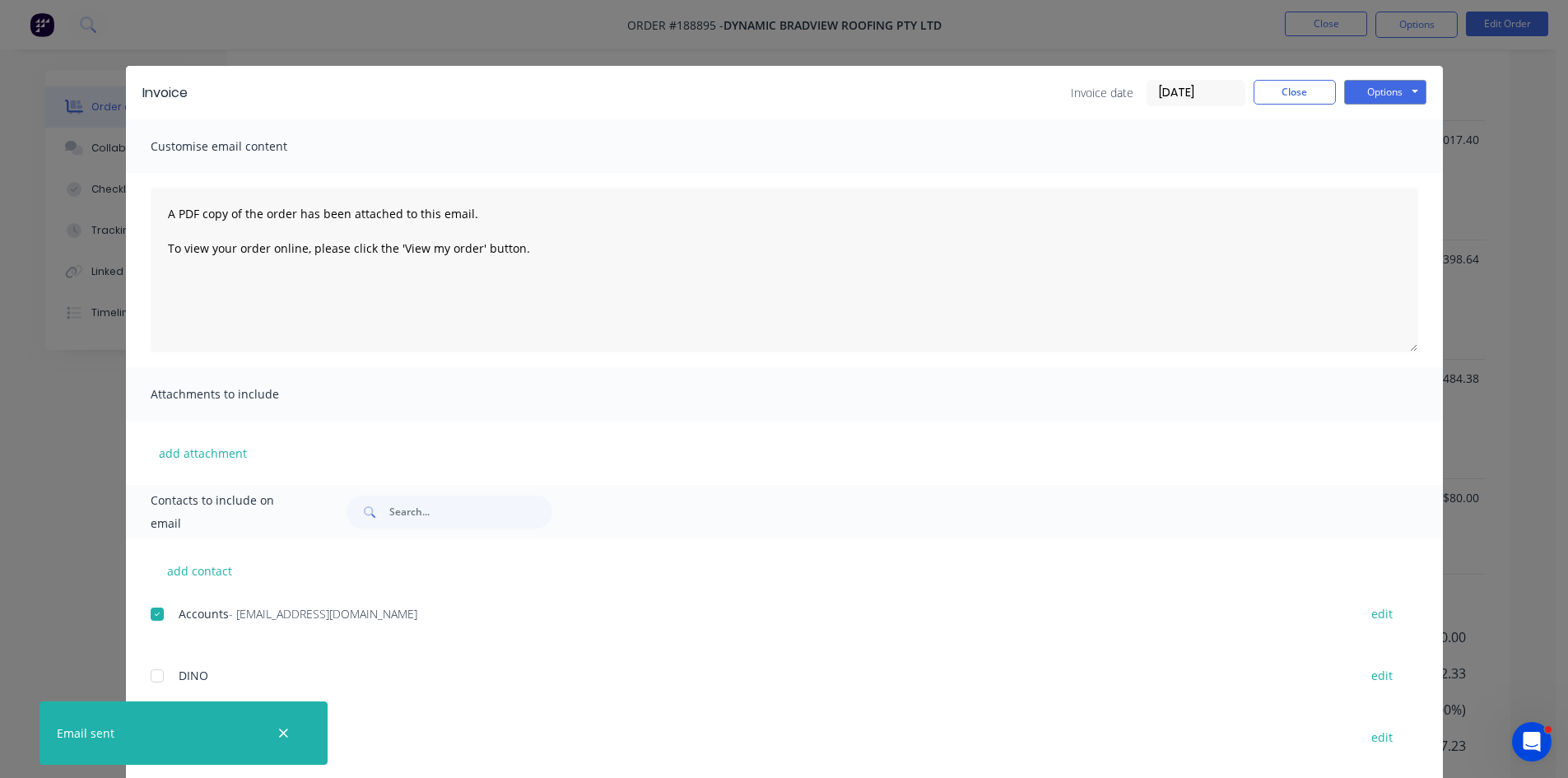
click at [1503, 221] on div "Invoice Invoice date 11/08/25 Close Options Preview Print Email Customise email…" at bounding box center [784, 389] width 1568 height 778
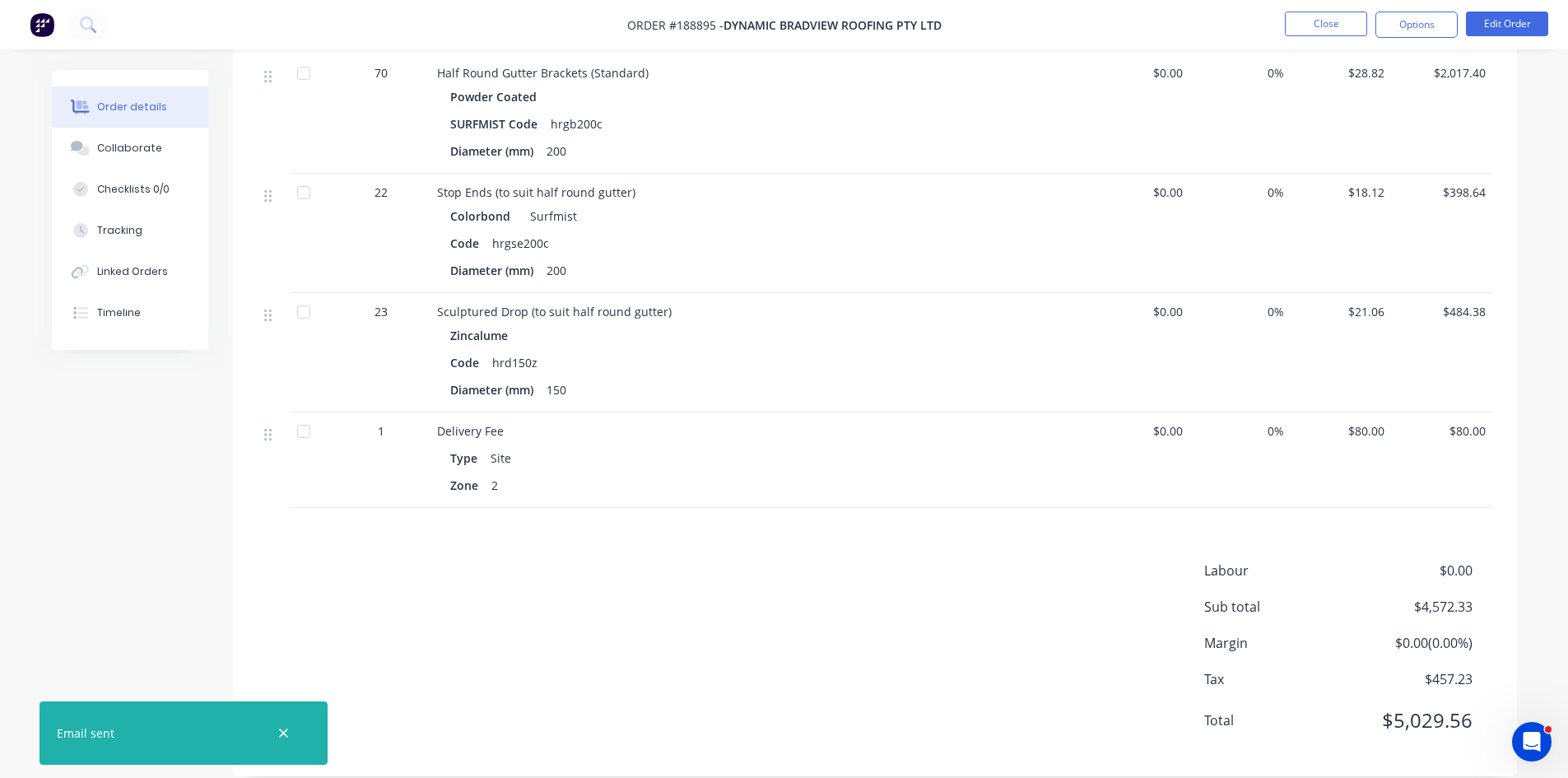
scroll to position [479, 0]
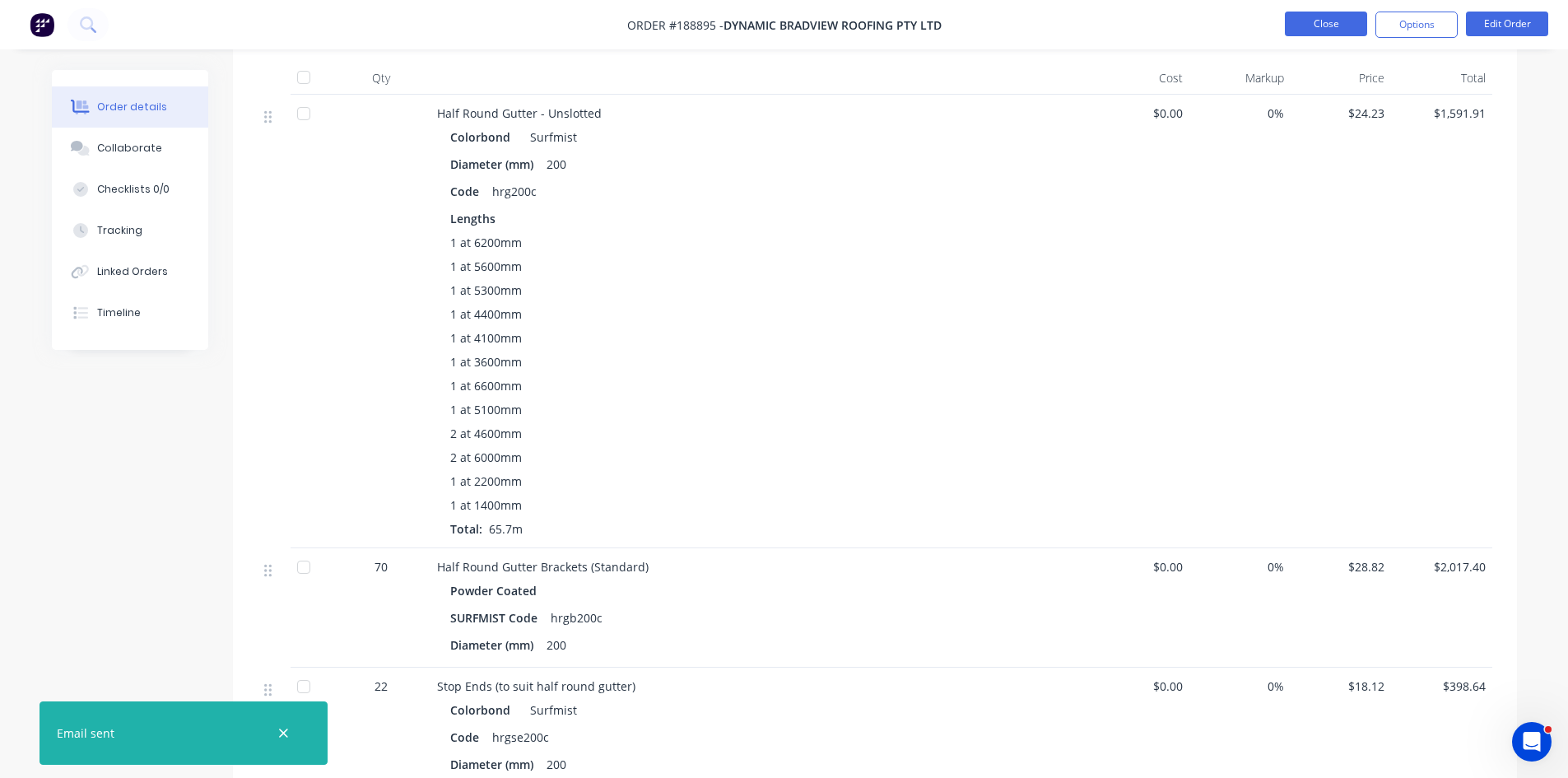
click at [1315, 24] on button "Close" at bounding box center [1325, 24] width 82 height 25
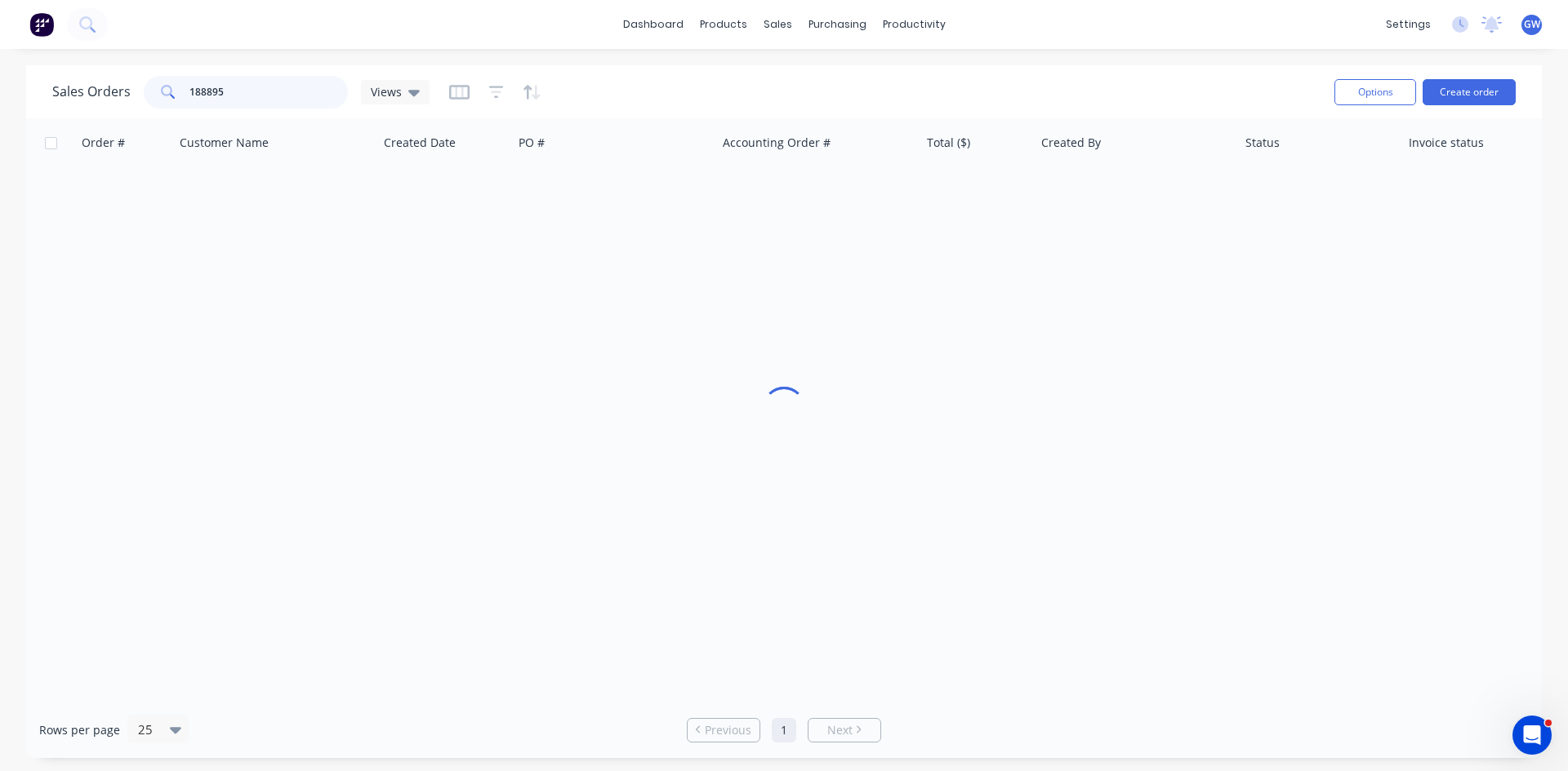
drag, startPoint x: 289, startPoint y: 91, endPoint x: 44, endPoint y: 74, distance: 245.6
click at [44, 74] on div "Sales Orders 188895 Views Options Create order" at bounding box center [784, 91] width 1515 height 53
type input "189411"
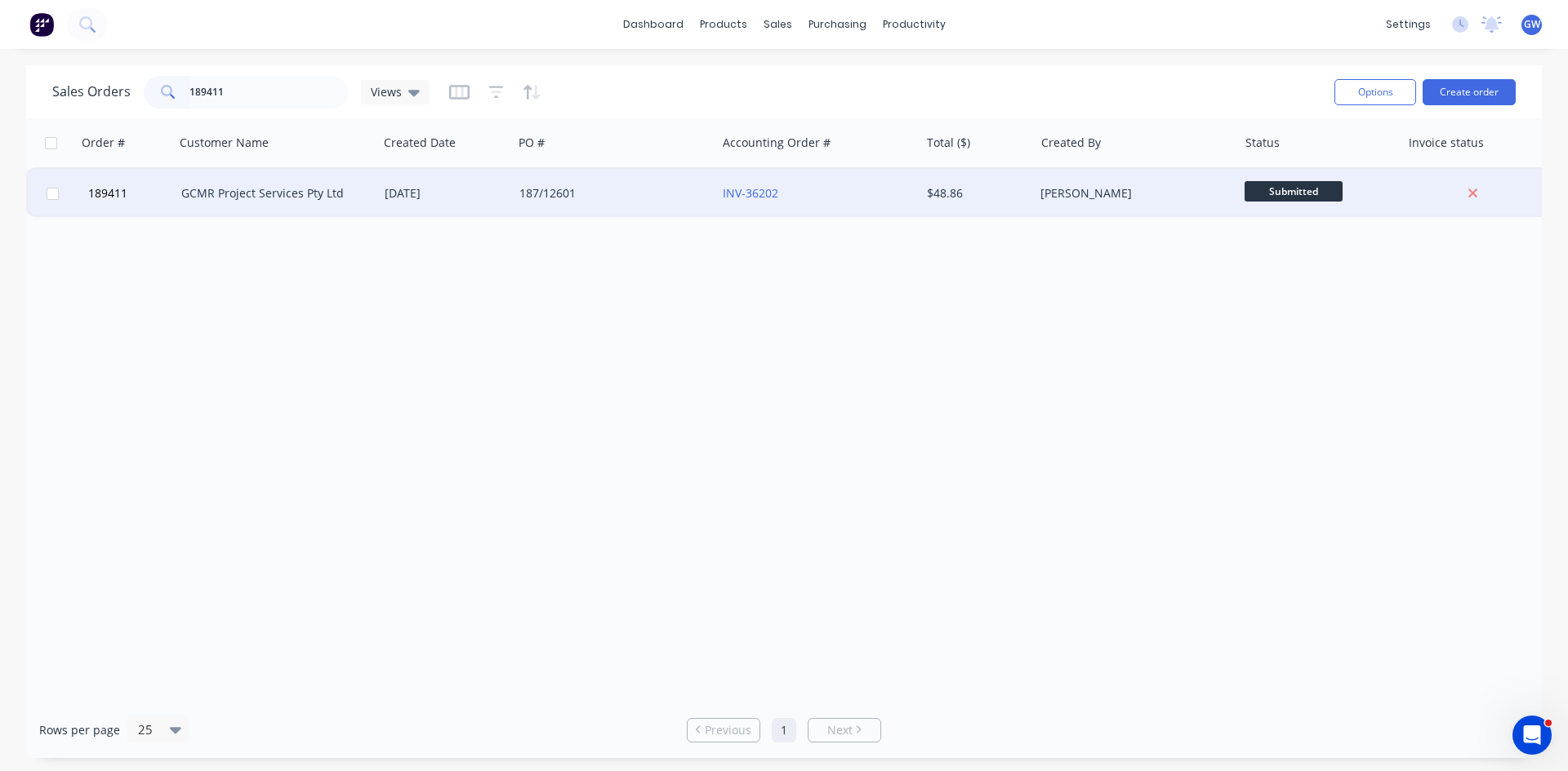
click at [938, 181] on div "$48.86" at bounding box center [978, 193] width 114 height 49
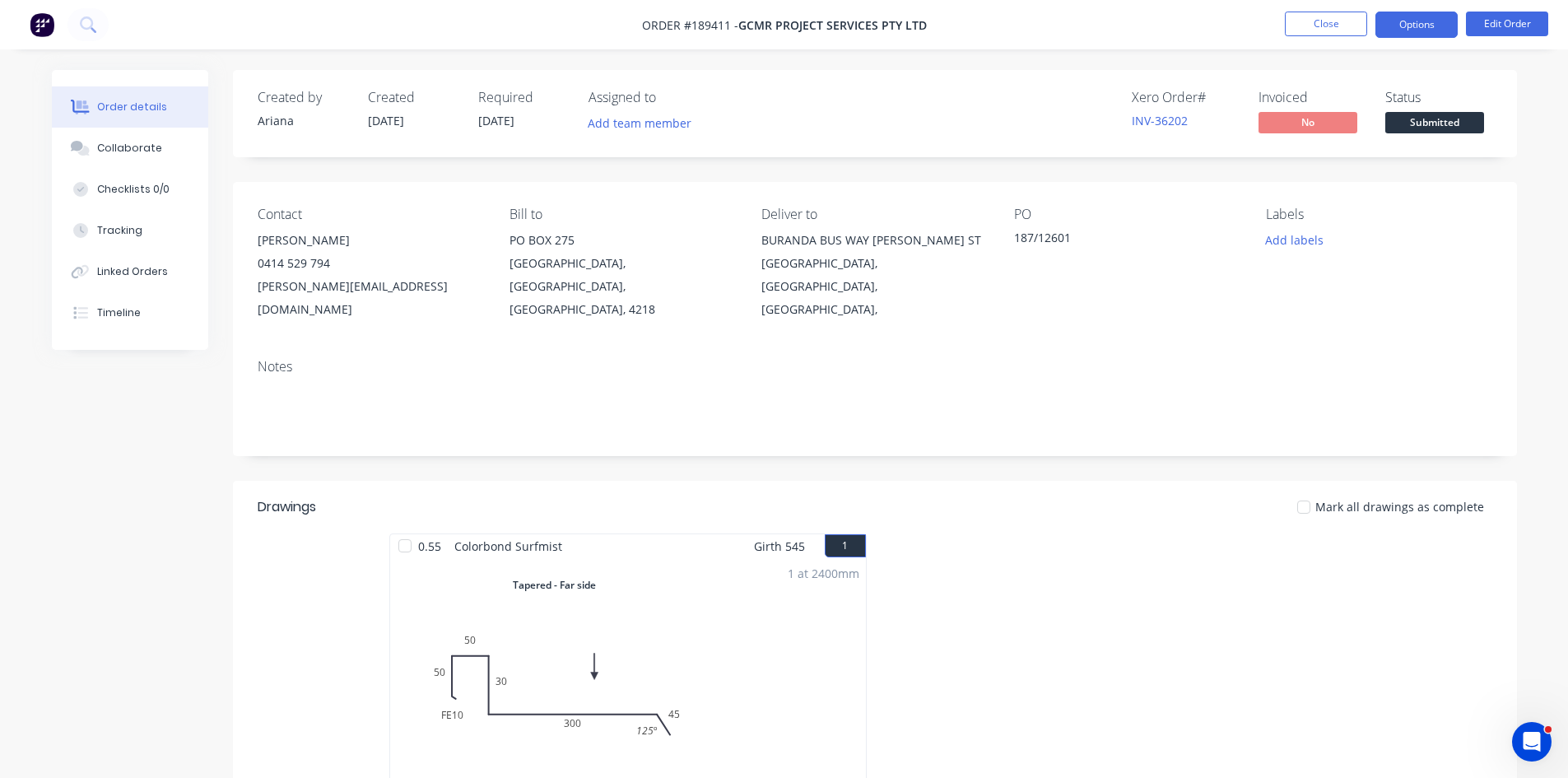
drag, startPoint x: 1432, startPoint y: 19, endPoint x: 1419, endPoint y: 36, distance: 21.4
click at [1430, 19] on button "Options" at bounding box center [1416, 25] width 82 height 27
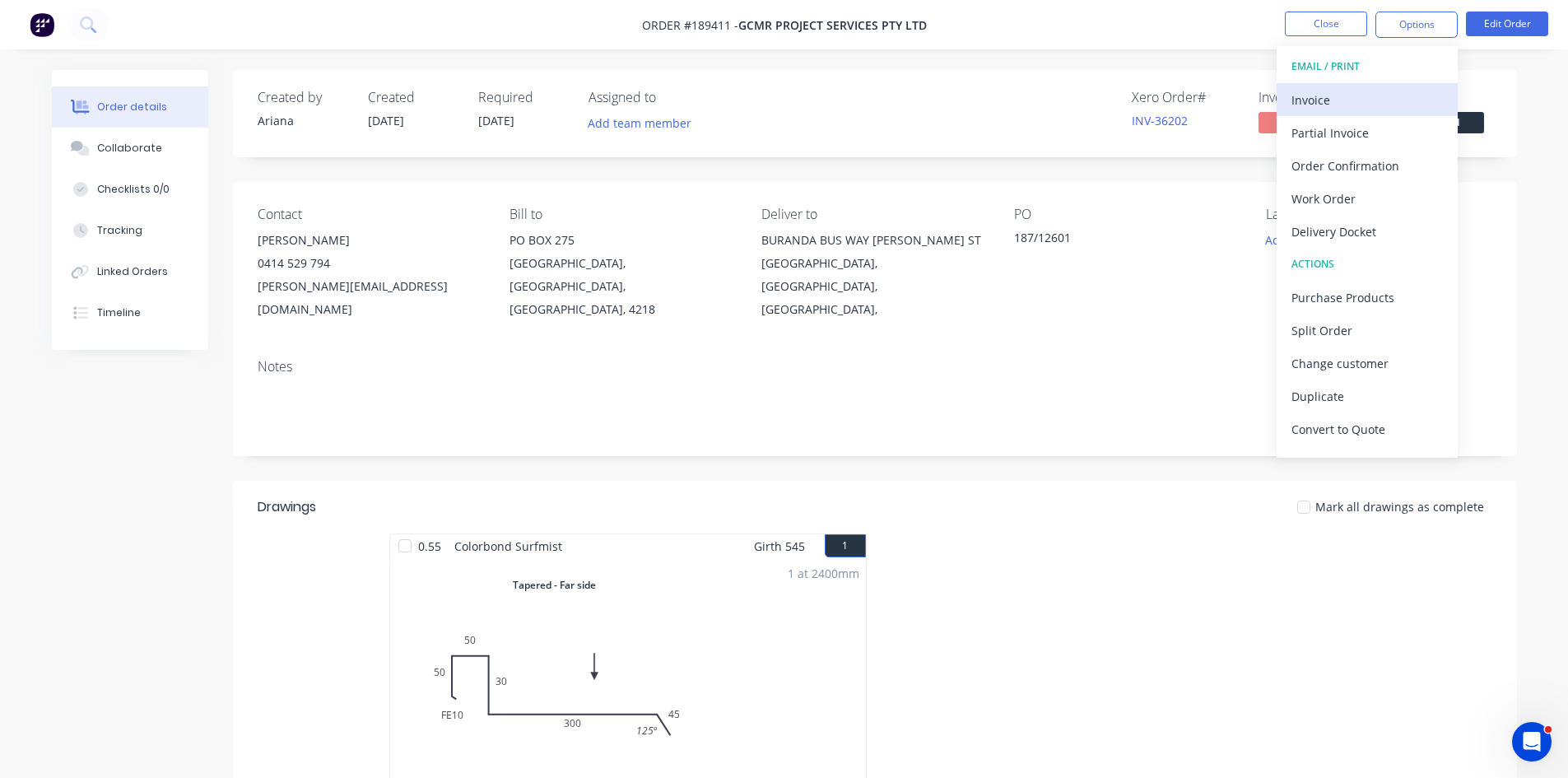
click at [1344, 91] on div "Invoice" at bounding box center [1367, 100] width 152 height 24
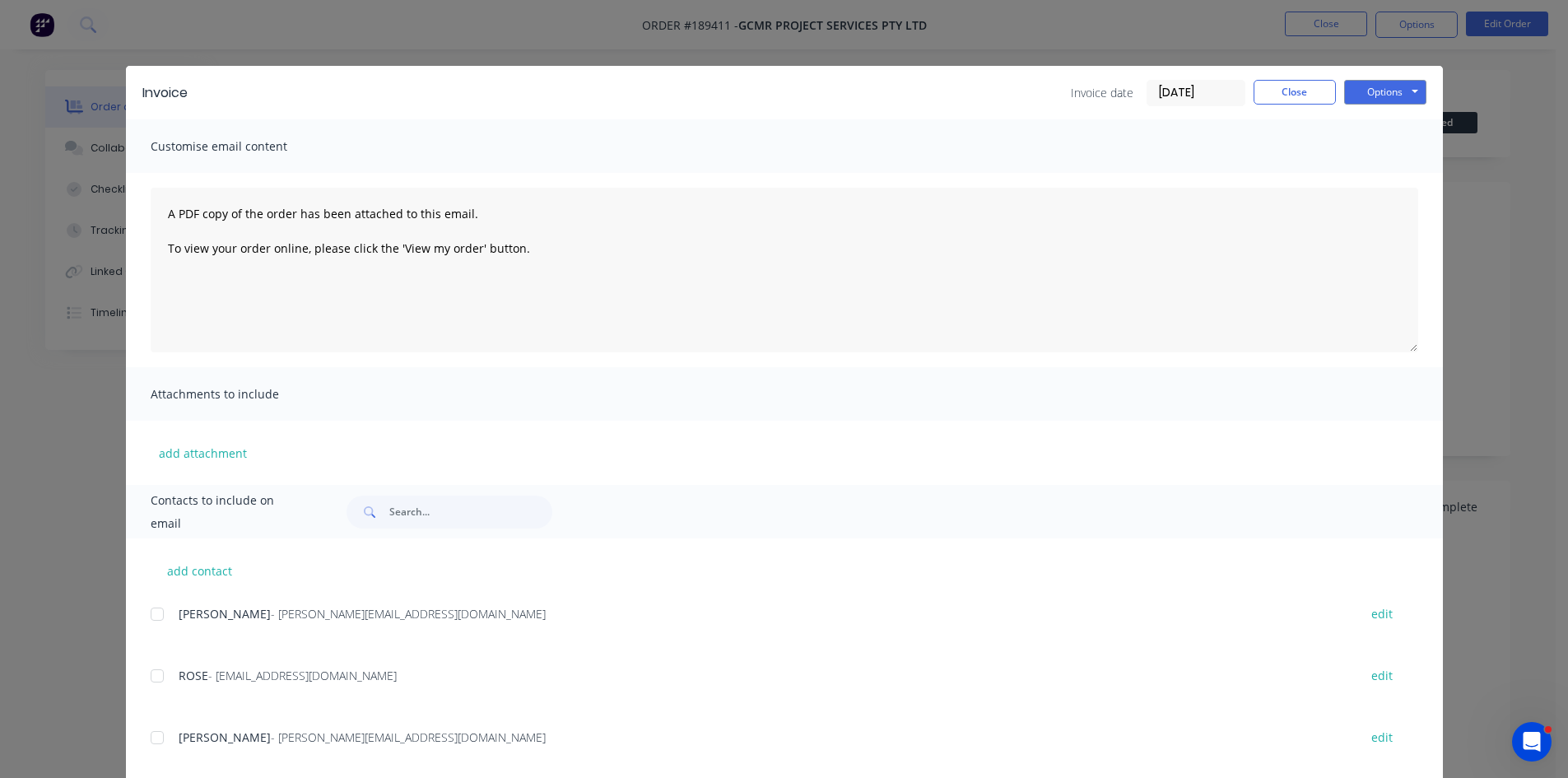
click at [152, 611] on div at bounding box center [157, 613] width 33 height 33
click at [161, 665] on div at bounding box center [157, 676] width 33 height 33
click at [1368, 87] on button "Options" at bounding box center [1385, 92] width 82 height 25
click at [1379, 188] on button "Email" at bounding box center [1397, 175] width 105 height 27
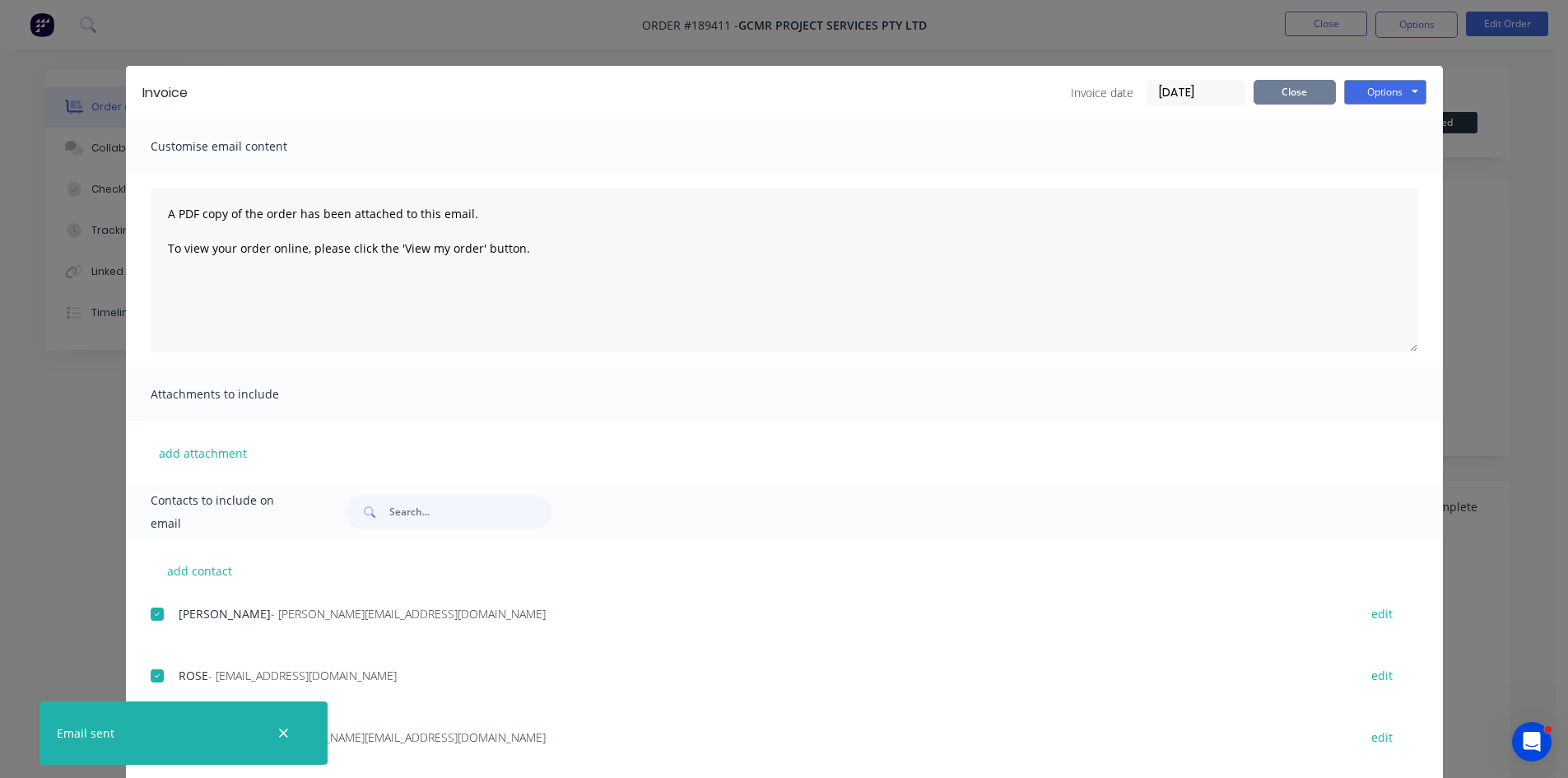
click at [1309, 82] on button "Close" at bounding box center [1295, 92] width 82 height 25
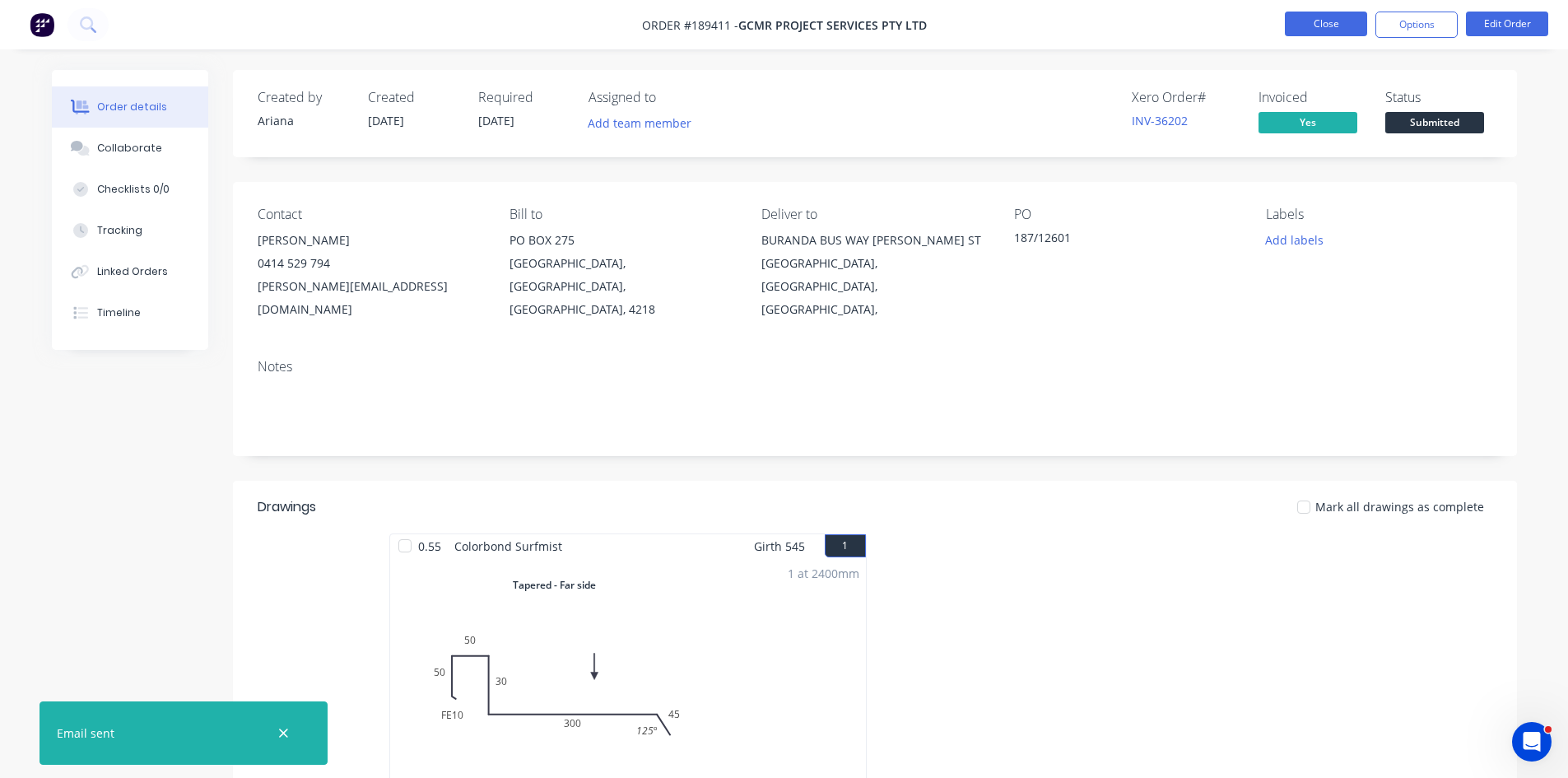
click at [1347, 22] on button "Close" at bounding box center [1325, 24] width 82 height 25
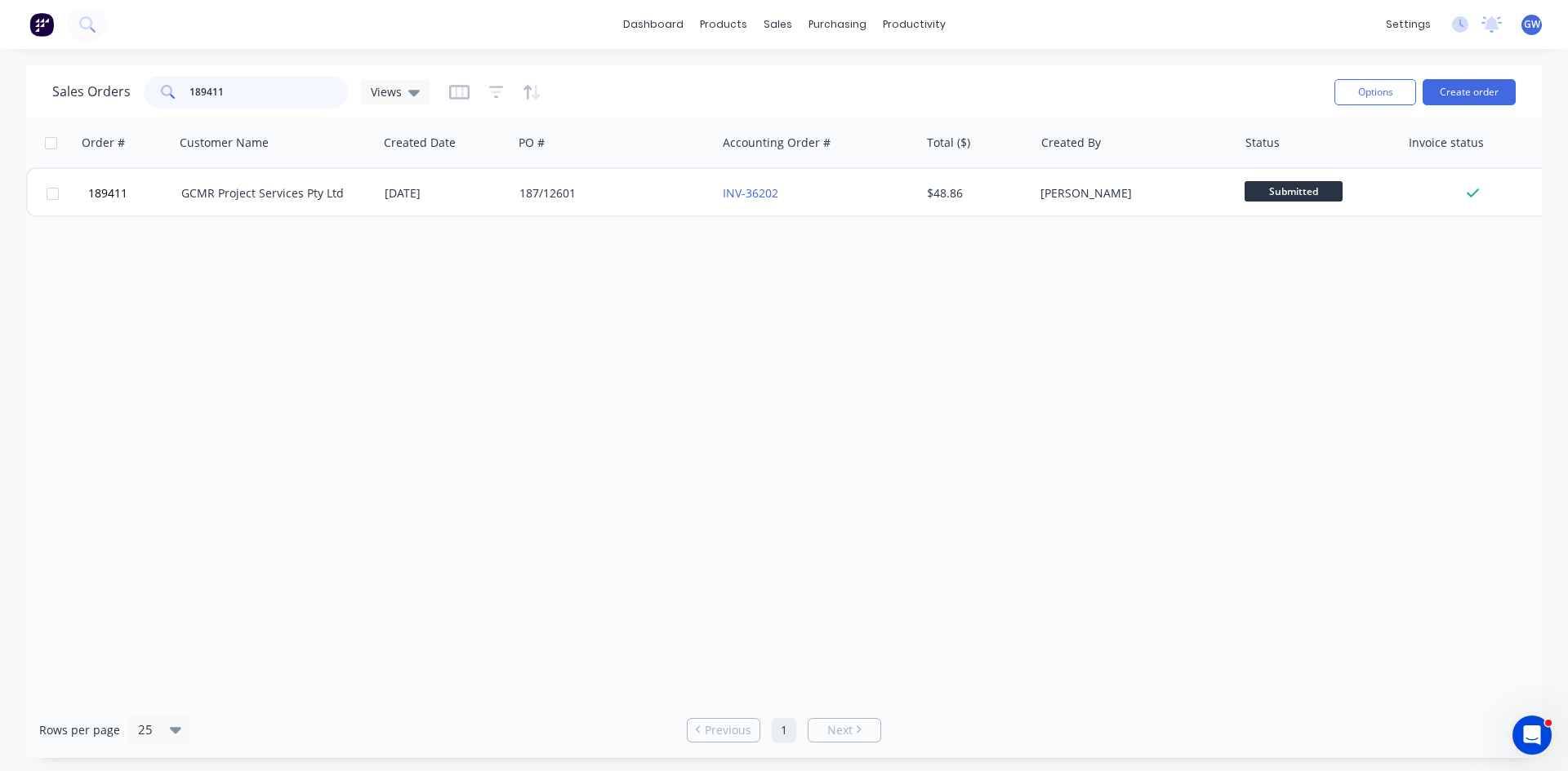
click at [295, 83] on input "189411" at bounding box center [269, 91] width 159 height 32
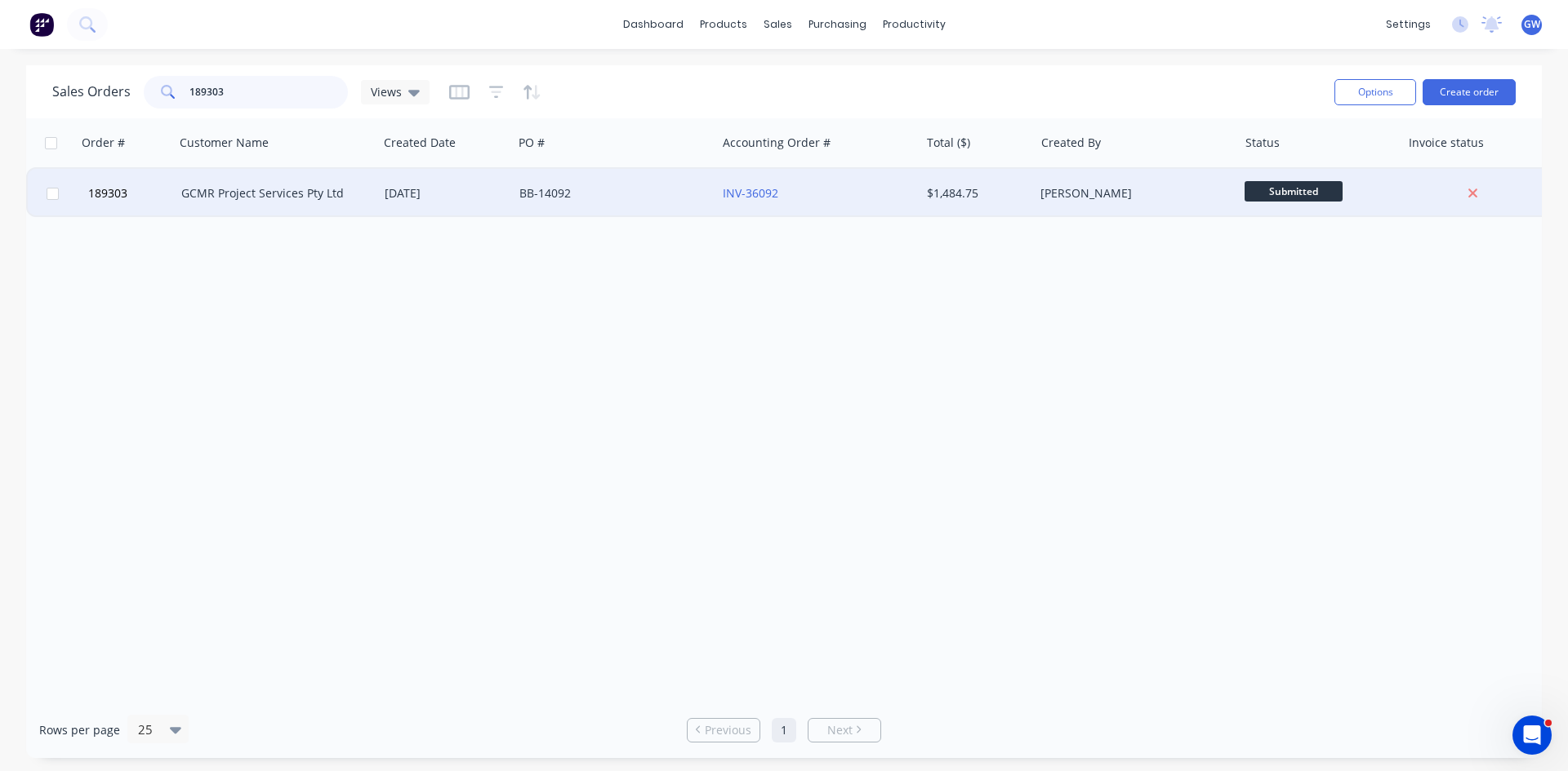
type input "189303"
click at [656, 189] on div "BB-14092" at bounding box center [610, 193] width 181 height 17
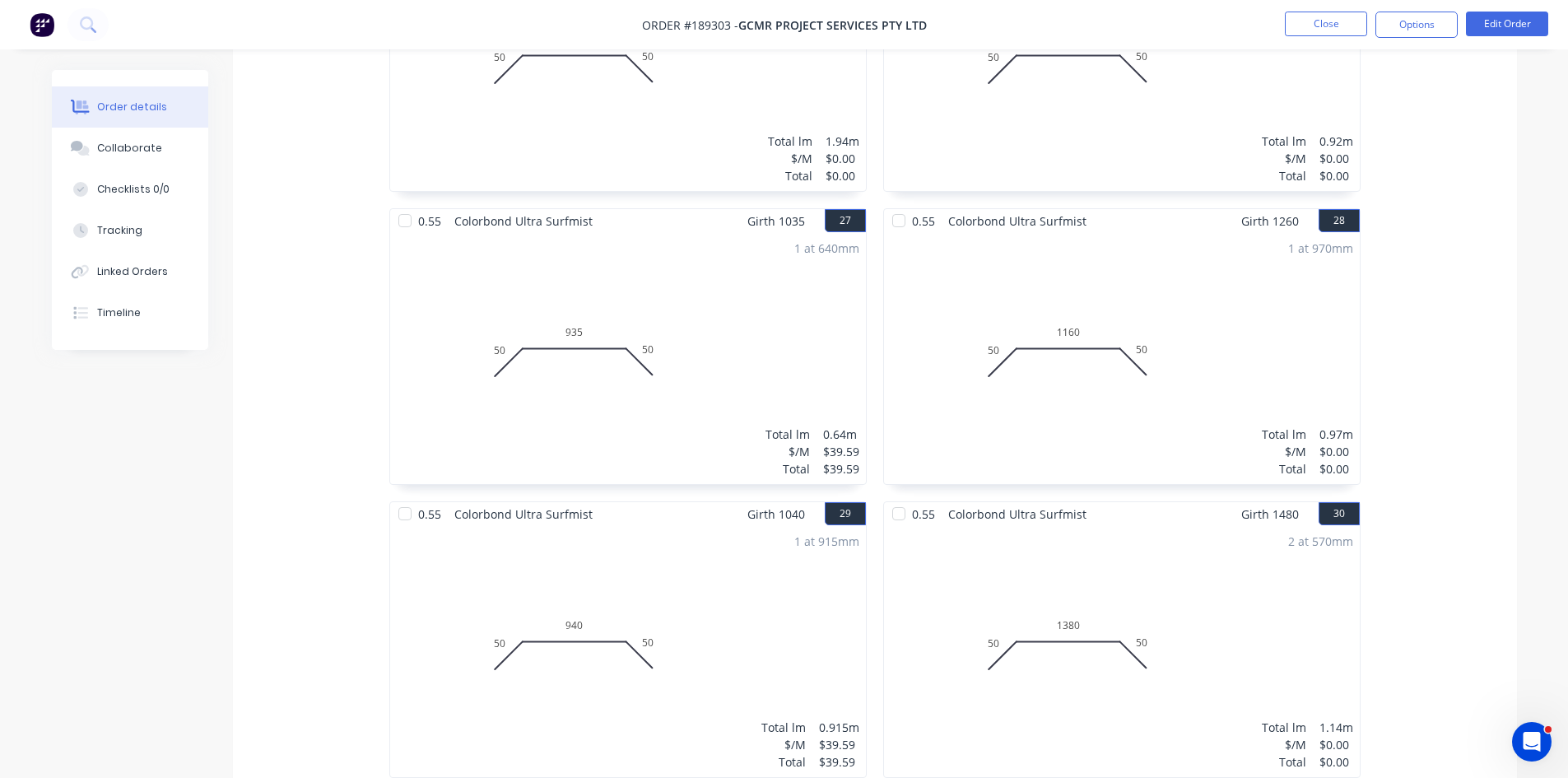
scroll to position [4282, 0]
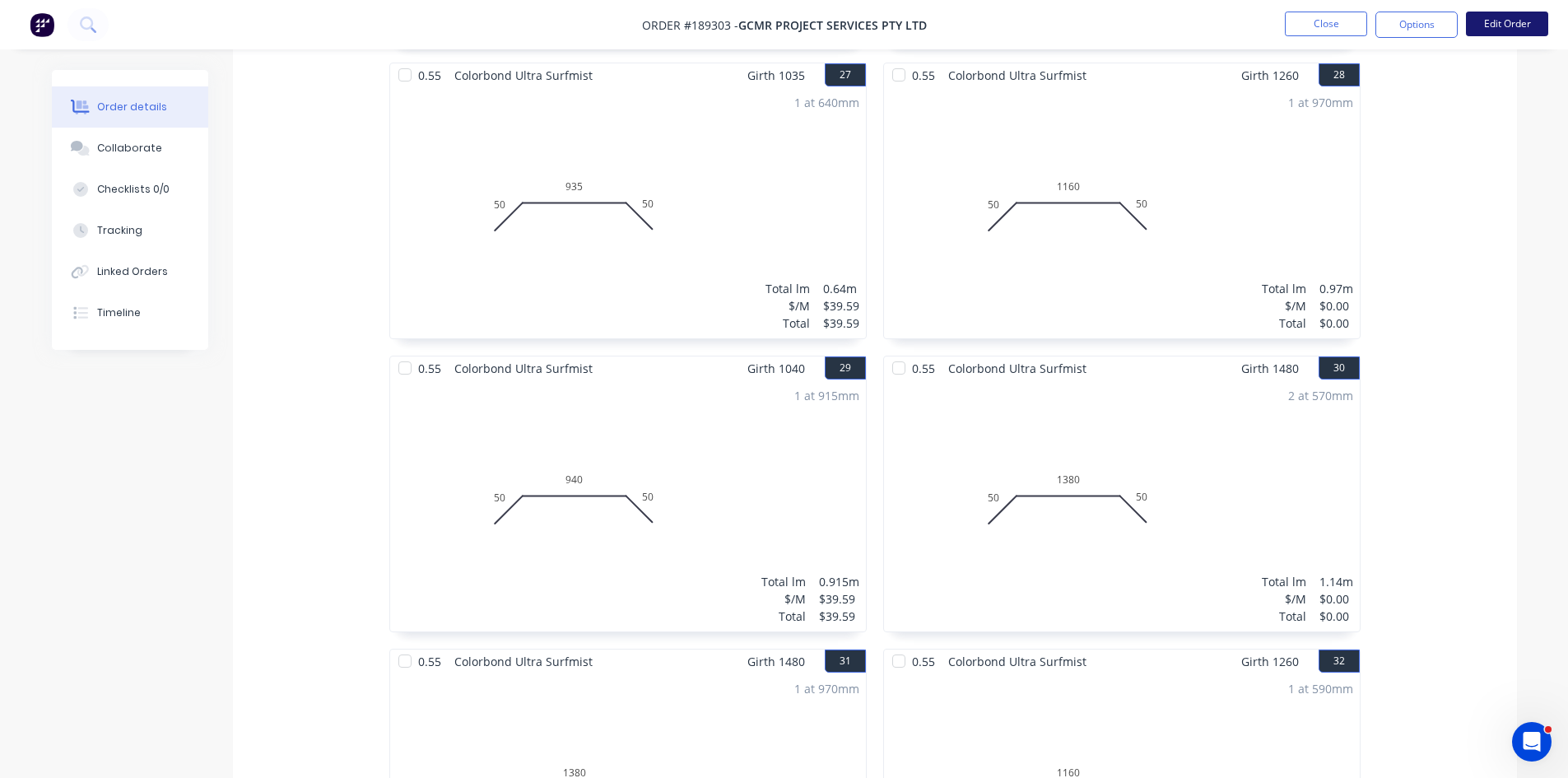
click at [1536, 19] on button "Edit Order" at bounding box center [1507, 24] width 82 height 25
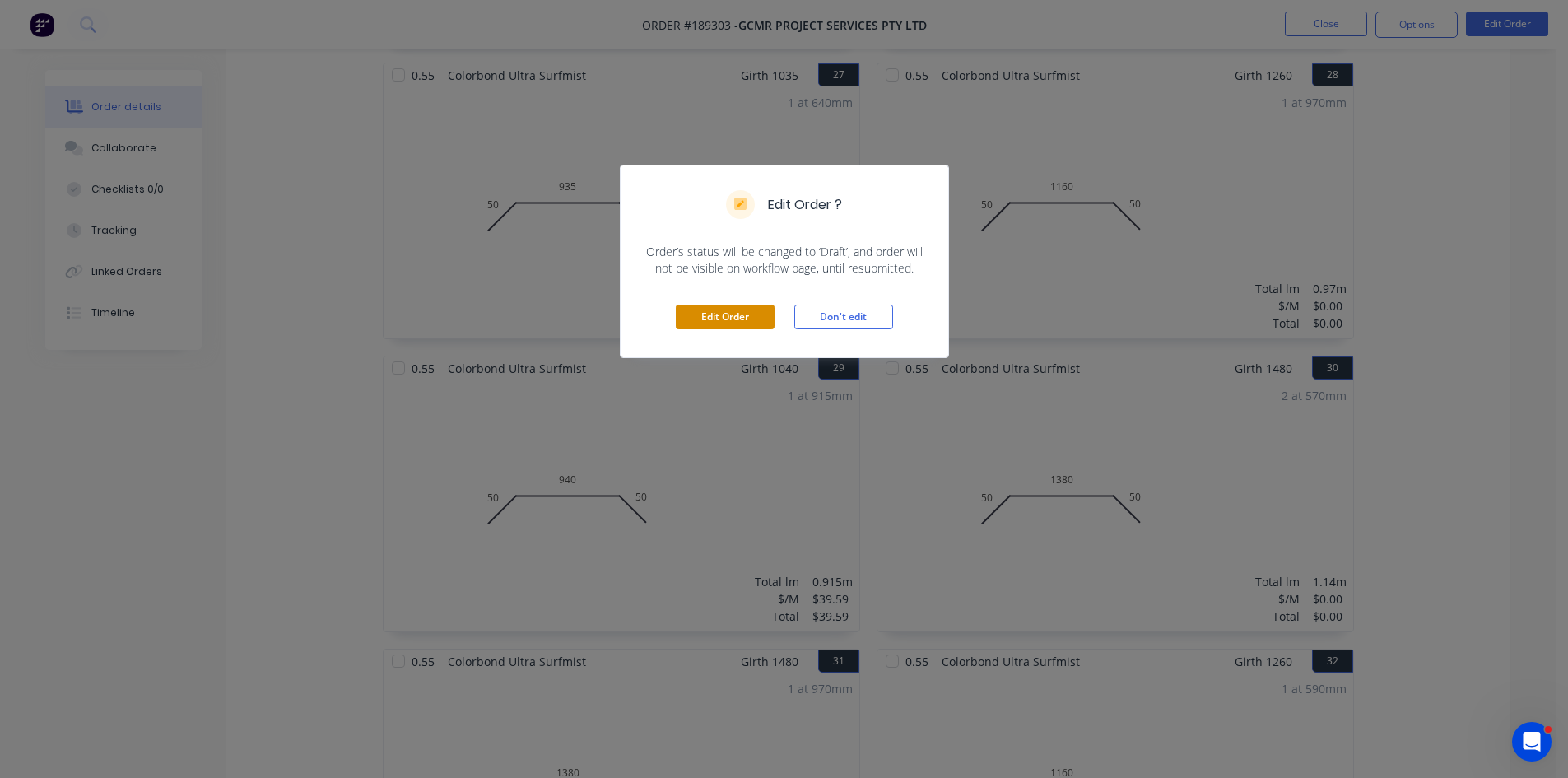
click at [741, 324] on button "Edit Order" at bounding box center [725, 316] width 99 height 25
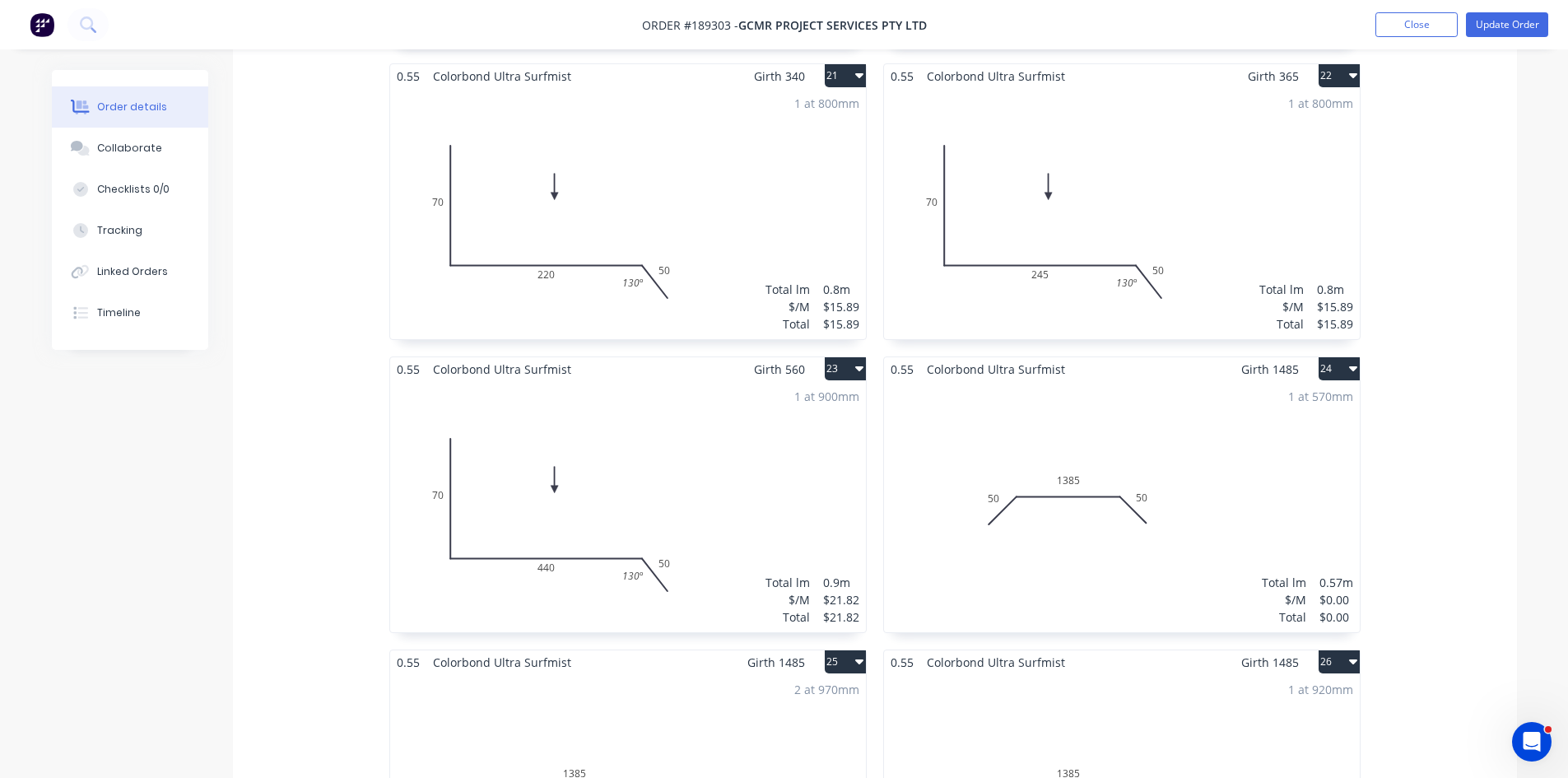
scroll to position [3459, 0]
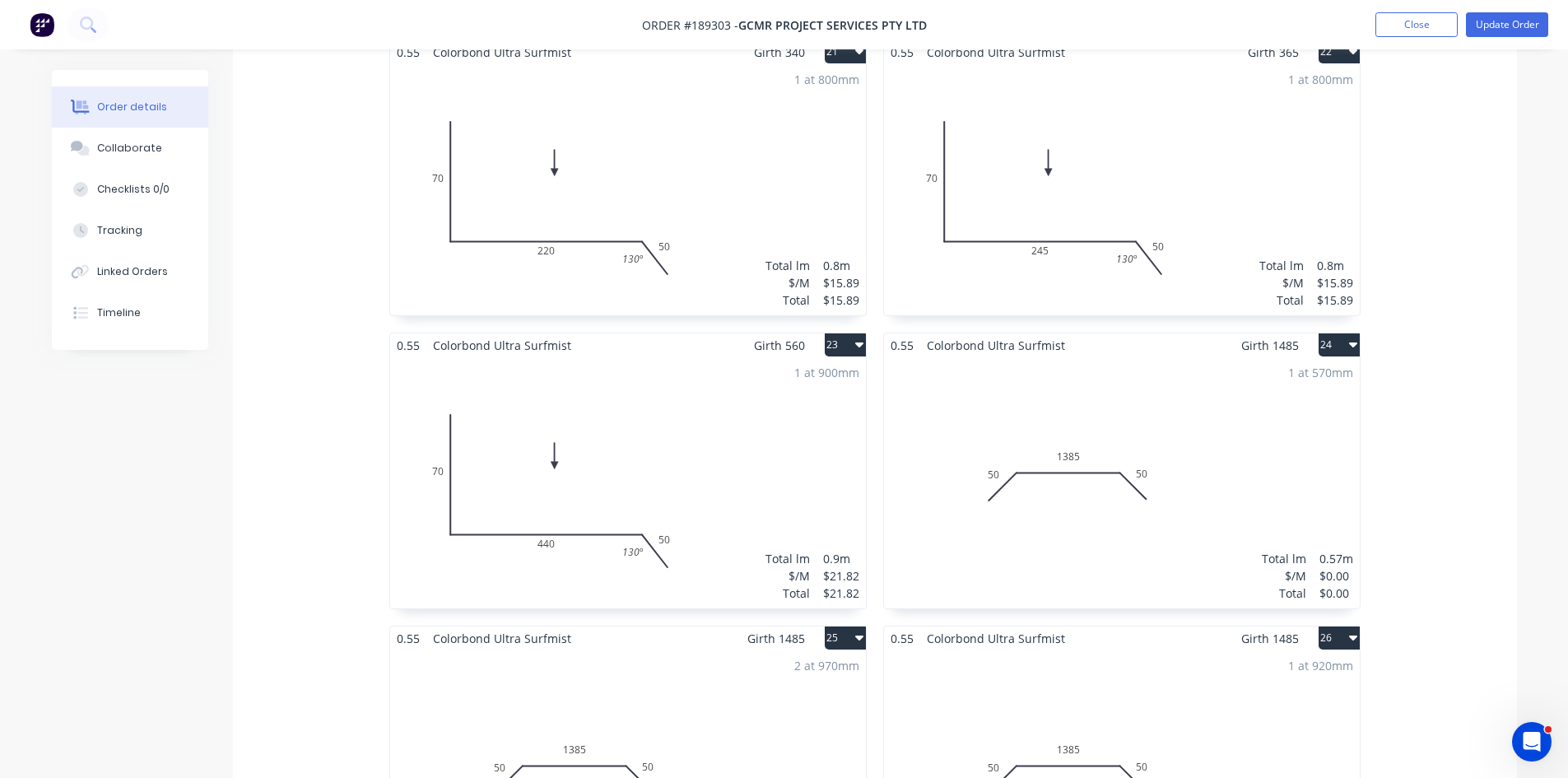
click at [1112, 416] on div "1 at 570mm Total lm $/M Total 0.57m $0.00 $0.00" at bounding box center [1122, 483] width 475 height 251
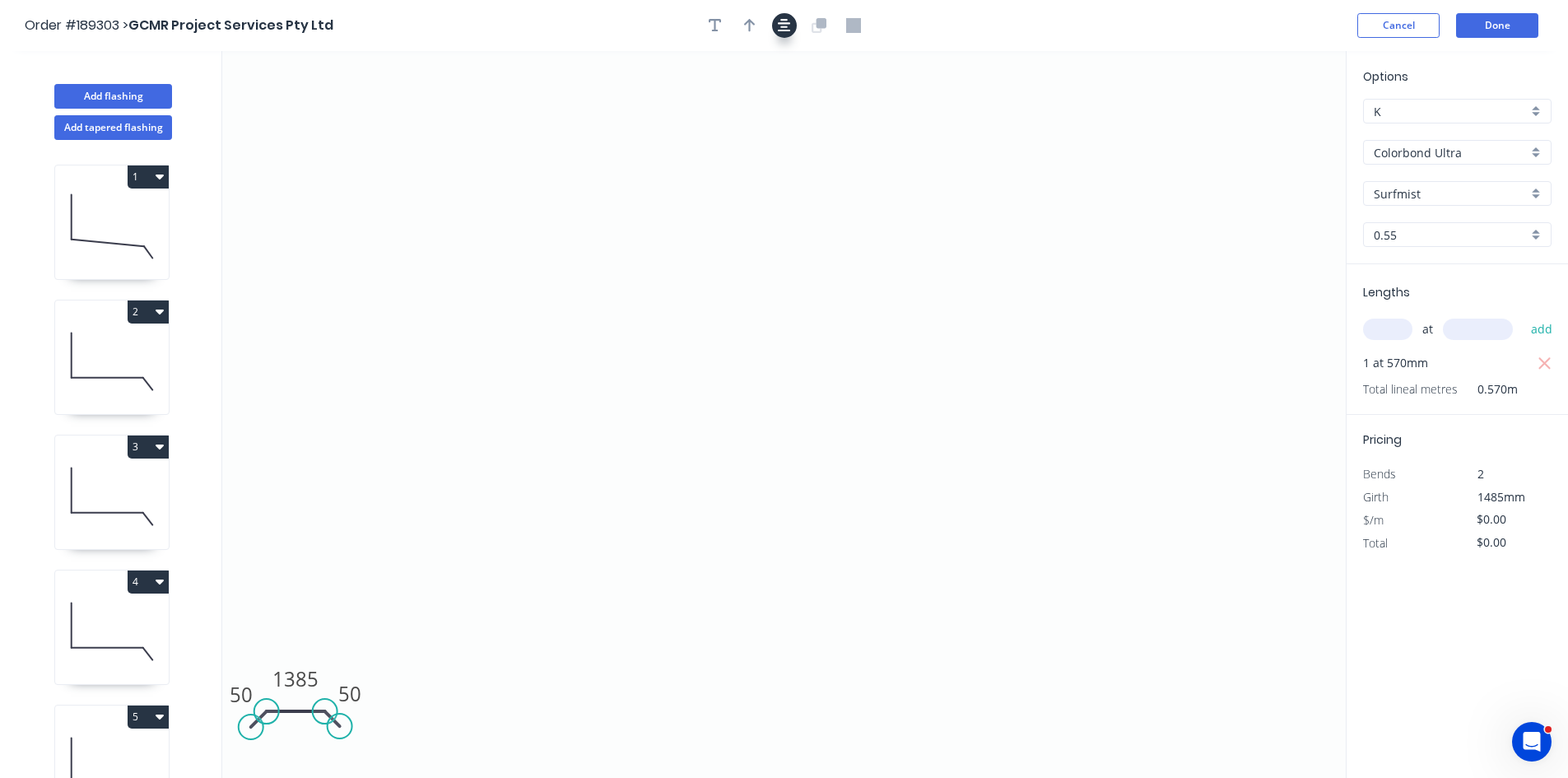
click at [778, 22] on icon "button" at bounding box center [784, 25] width 13 height 15
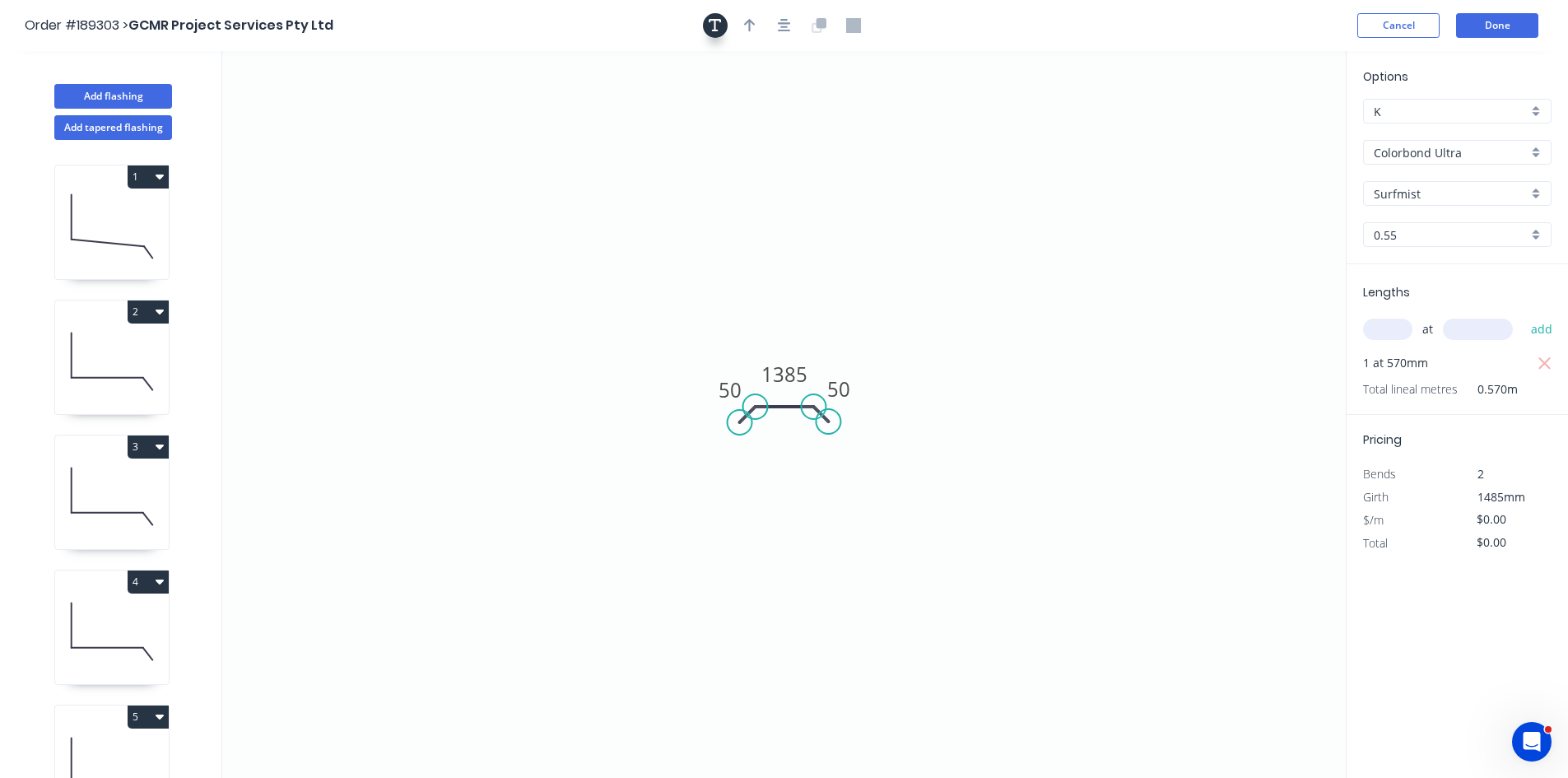
click at [718, 28] on icon "button" at bounding box center [715, 25] width 13 height 15
drag, startPoint x: 368, startPoint y: 109, endPoint x: 406, endPoint y: 130, distance: 43.4
click at [406, 130] on textarea at bounding box center [345, 133] width 134 height 60
drag, startPoint x: 349, startPoint y: 159, endPoint x: 275, endPoint y: 121, distance: 83.2
click at [282, 124] on icon "Changed for pricing 50 1385 50" at bounding box center [784, 415] width 1123 height 727
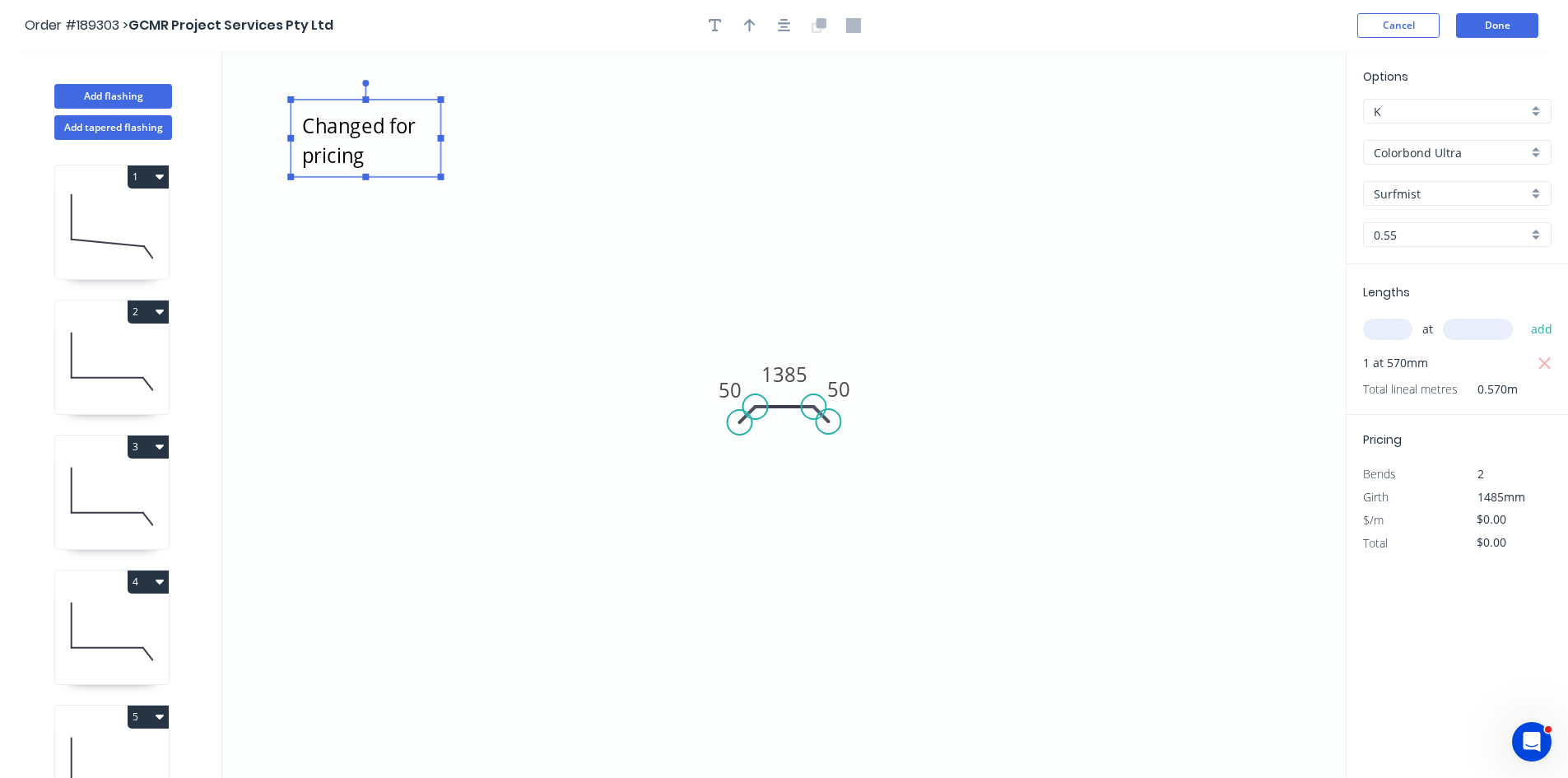
type textarea "Changed for pricing"
drag, startPoint x: 1001, startPoint y: 278, endPoint x: 1098, endPoint y: 273, distance: 97.1
click at [1002, 278] on icon "Changed for pricing 50 1385 50" at bounding box center [784, 415] width 1123 height 727
click at [1388, 335] on input "text" at bounding box center [1388, 330] width 50 height 22
type input "1"
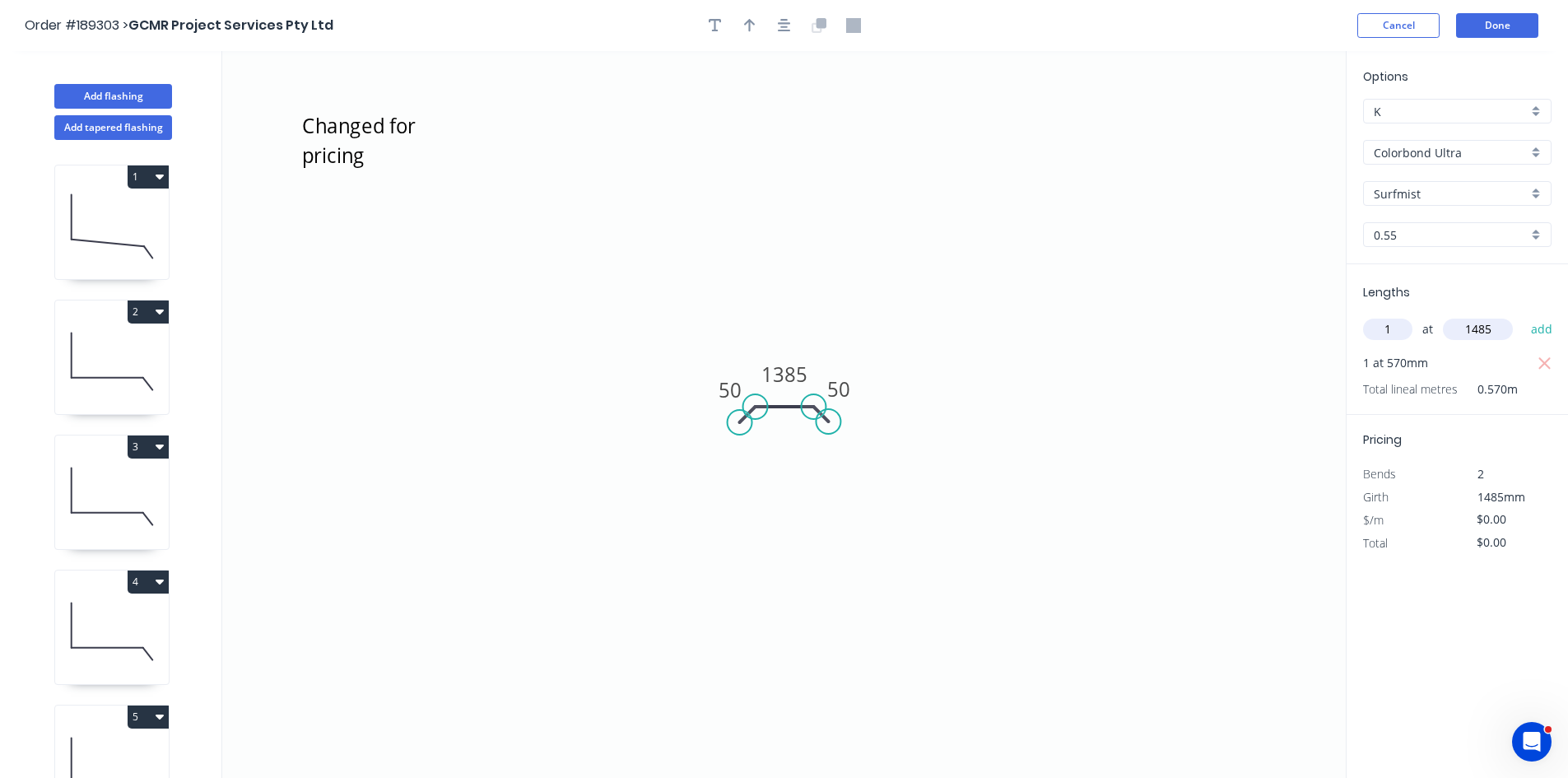
type input "1485"
click at [1522, 315] on button "add" at bounding box center [1541, 329] width 39 height 28
click at [778, 368] on tspan "1385" at bounding box center [784, 374] width 47 height 27
type input "$27.74"
type input "$68.93"
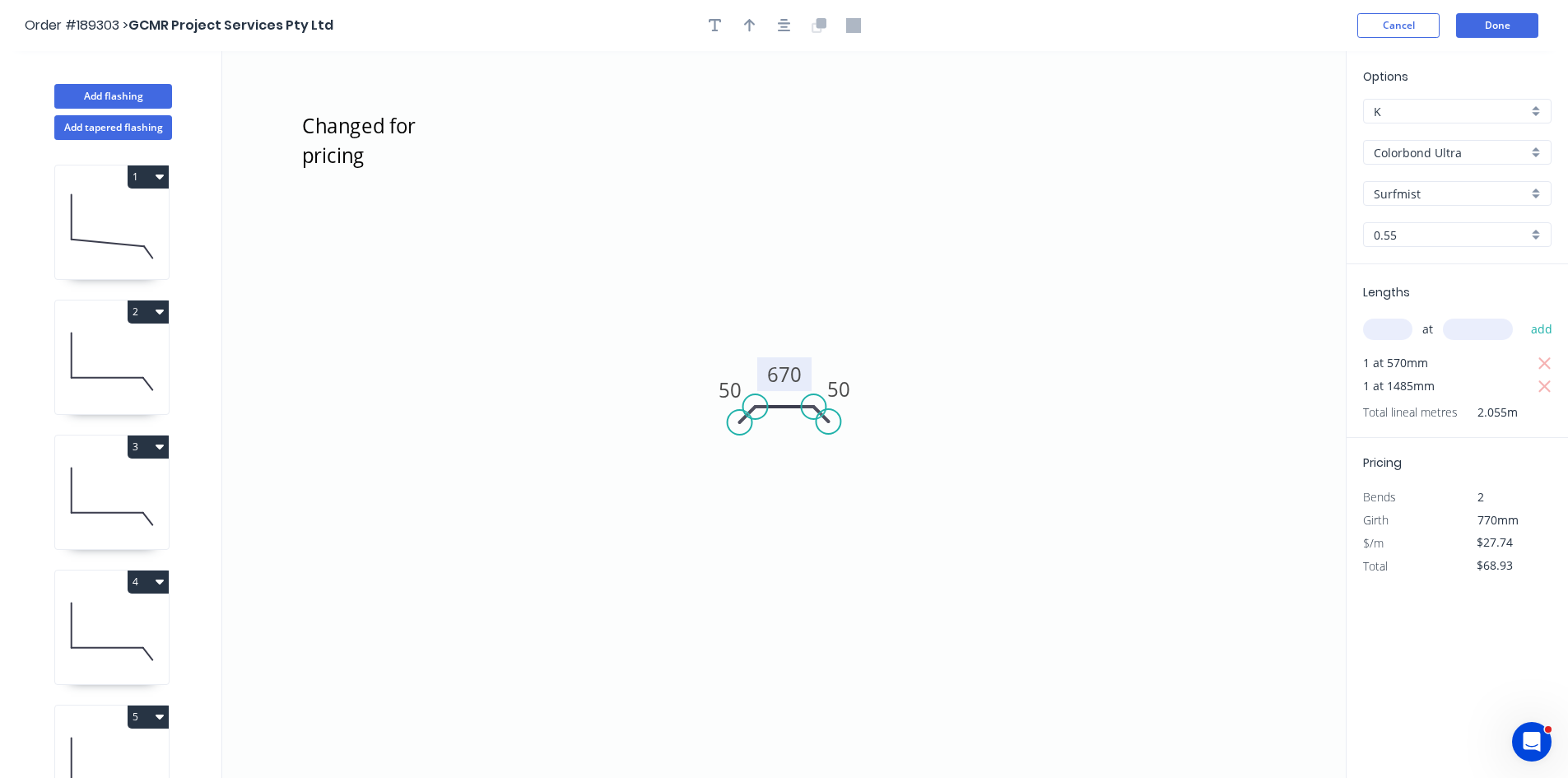
click at [789, 378] on tspan "670" at bounding box center [784, 374] width 35 height 27
type input "$21.82"
click at [1552, 363] on button "button" at bounding box center [1544, 363] width 21 height 23
type input "$32.40"
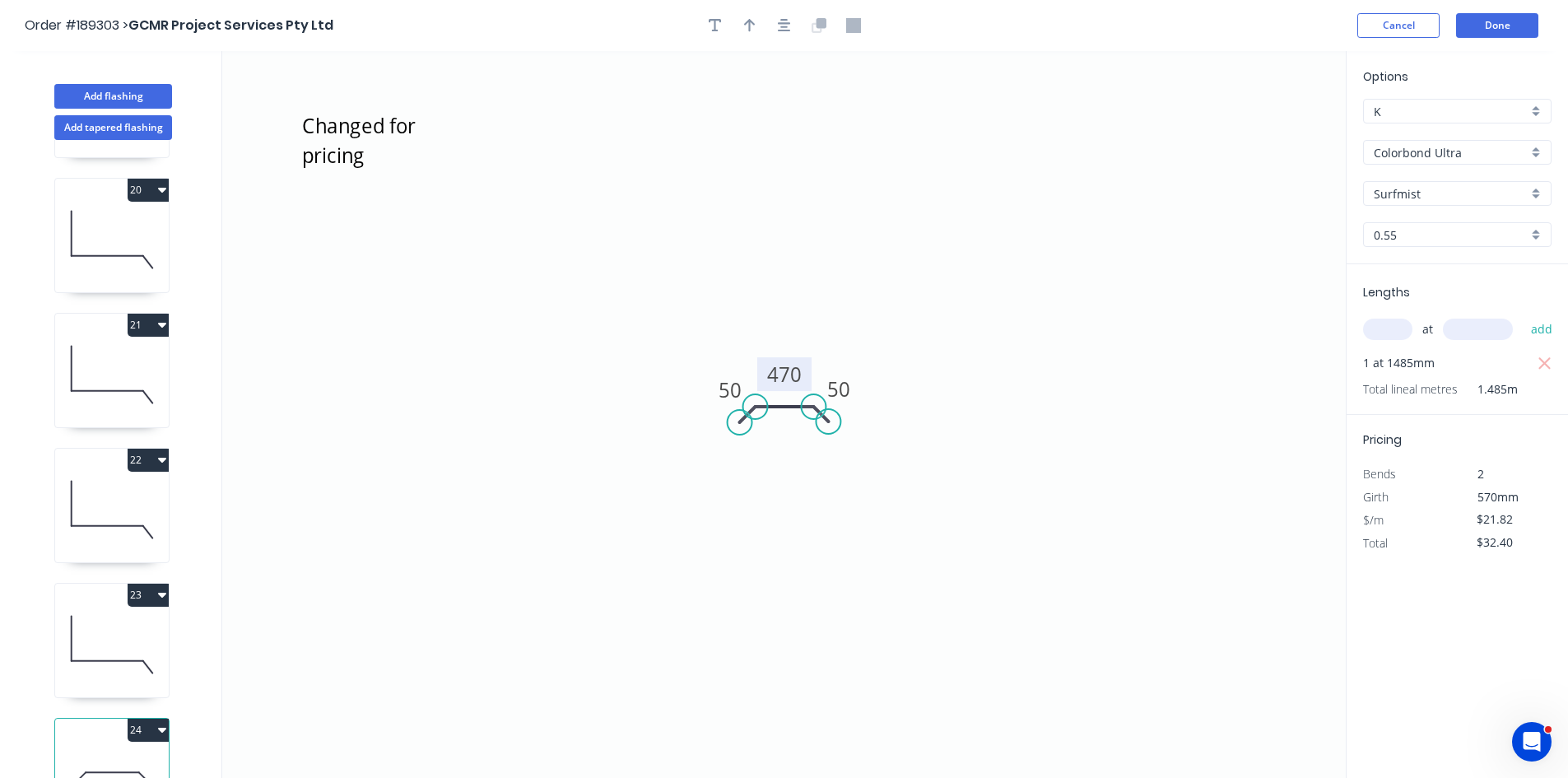
scroll to position [3048, 0]
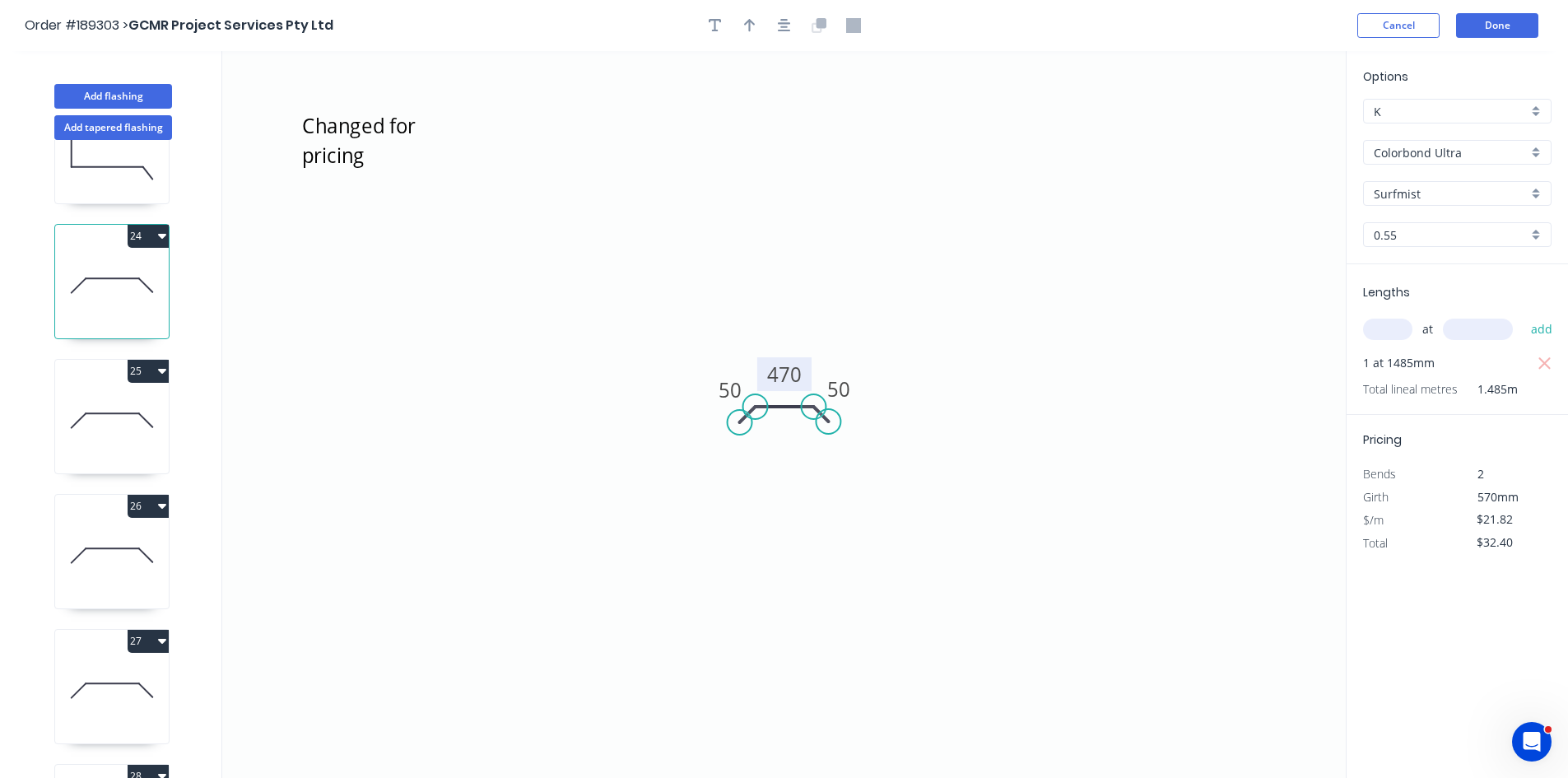
click at [112, 424] on icon at bounding box center [112, 420] width 114 height 105
type input "$0.00"
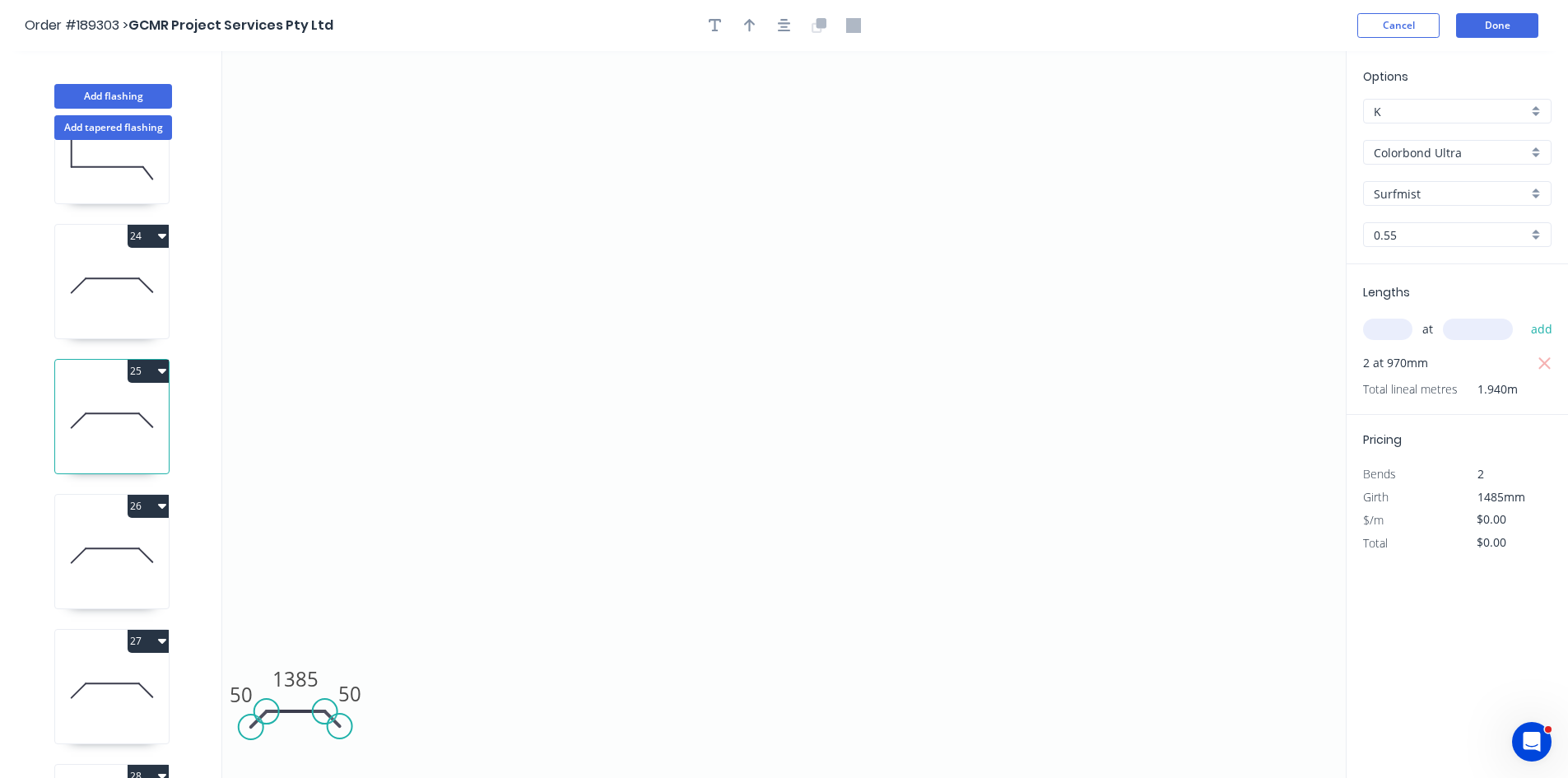
click at [771, 24] on div at bounding box center [784, 25] width 173 height 25
click at [783, 23] on icon "button" at bounding box center [784, 25] width 13 height 13
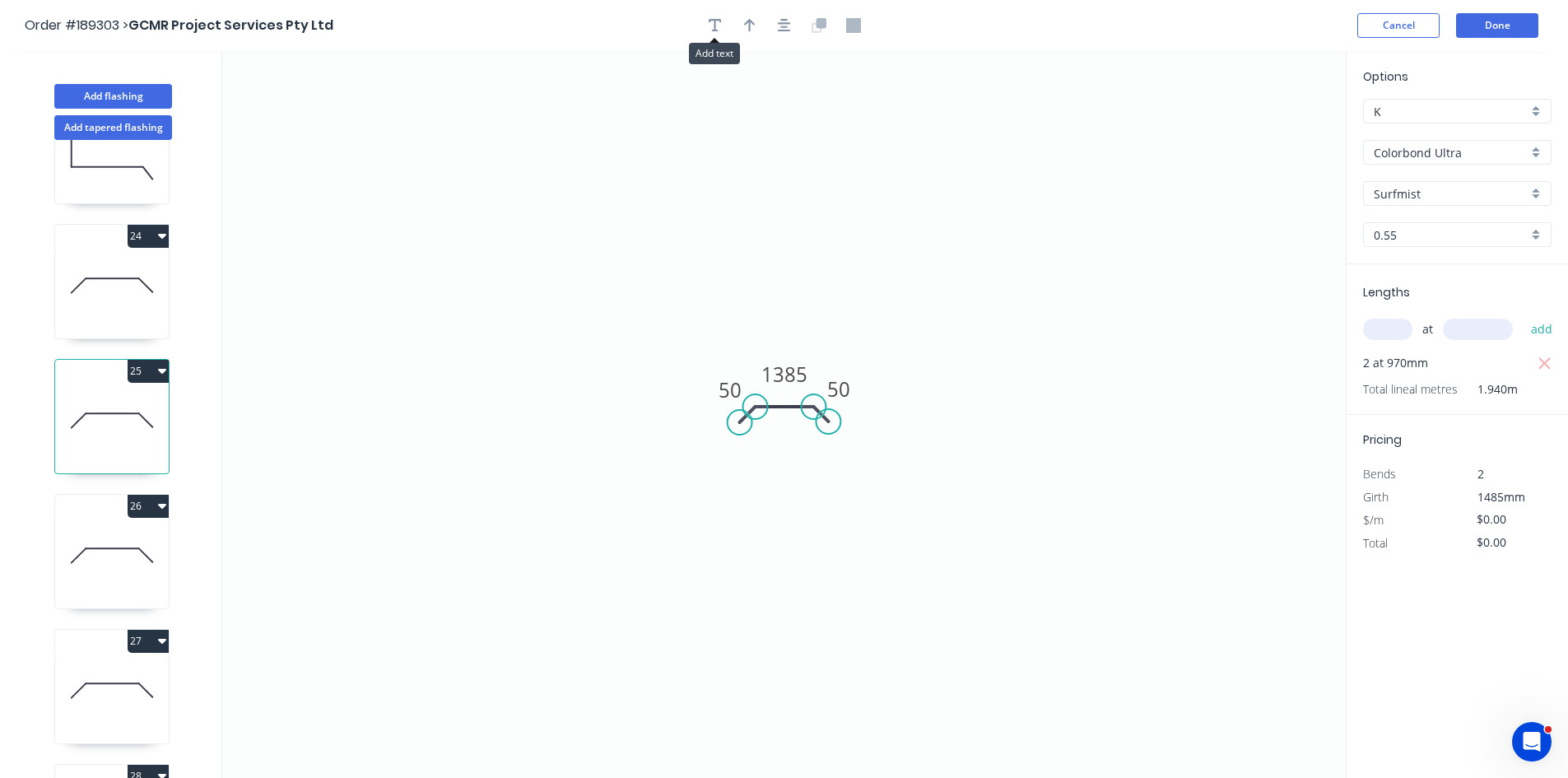
click at [703, 32] on div at bounding box center [784, 25] width 173 height 25
click at [717, 26] on icon "button" at bounding box center [715, 25] width 13 height 15
drag, startPoint x: 360, startPoint y: 87, endPoint x: 404, endPoint y: 134, distance: 64.4
click at [418, 122] on textarea at bounding box center [379, 148] width 134 height 60
drag, startPoint x: 404, startPoint y: 134, endPoint x: 383, endPoint y: 149, distance: 25.8
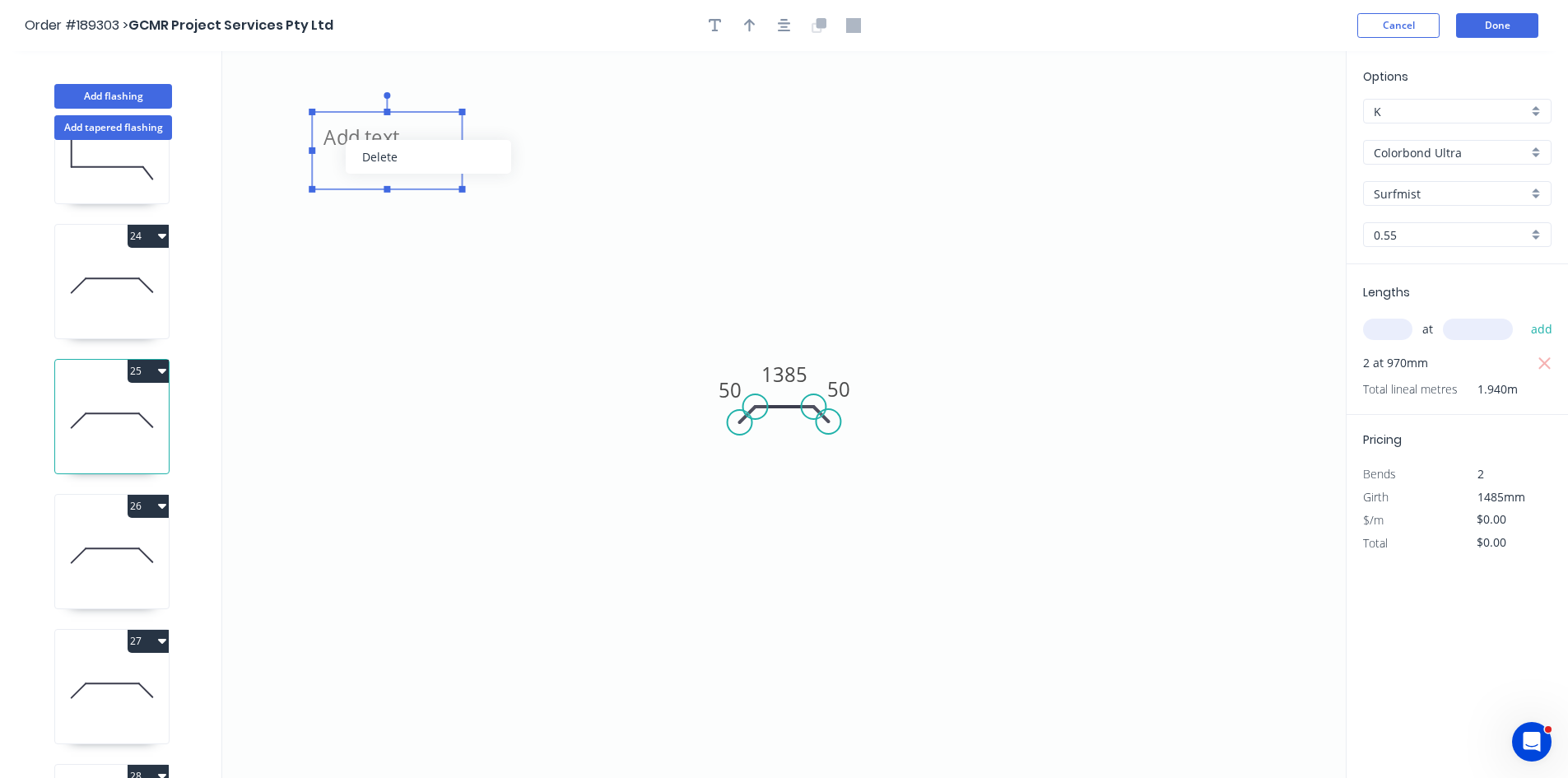
click at [339, 141] on textarea at bounding box center [386, 150] width 134 height 60
paste textarea "C"
drag, startPoint x: 385, startPoint y: 178, endPoint x: 327, endPoint y: 139, distance: 69.9
click at [327, 139] on textarea "Changed for pricing" at bounding box center [386, 150] width 134 height 60
click at [871, 222] on icon "Changed for pricing 50 1385 50" at bounding box center [784, 415] width 1123 height 727
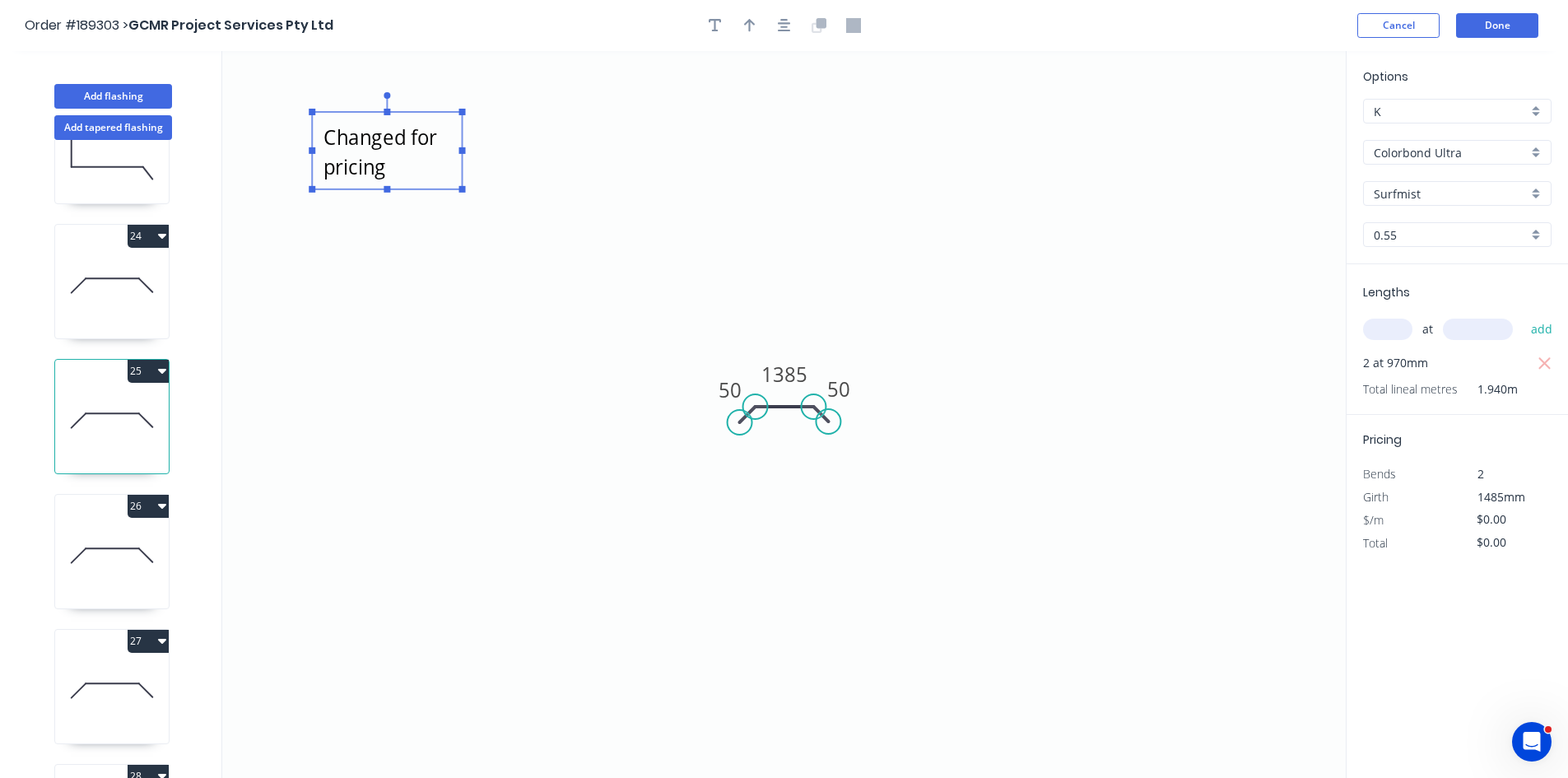
type textarea "Changed for pricing"
click at [1393, 328] on input "text" at bounding box center [1388, 330] width 50 height 22
type input "2"
type input "1485"
click at [1522, 315] on button "add" at bounding box center [1541, 329] width 39 height 28
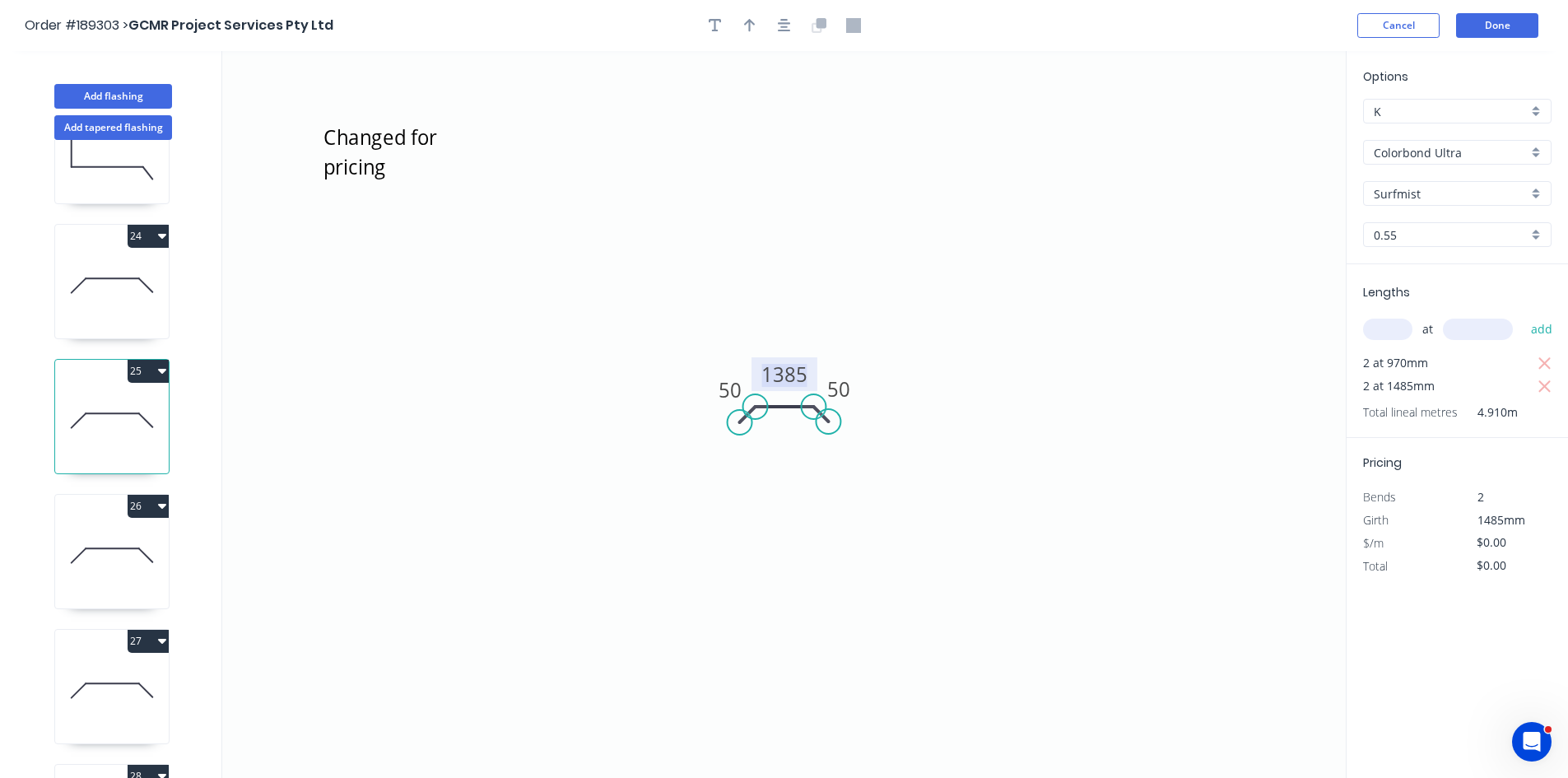
click at [786, 380] on tspan "1385" at bounding box center [784, 374] width 47 height 27
type input "$33.67"
click at [1544, 363] on icon "button" at bounding box center [1544, 364] width 12 height 12
type input "$100.00"
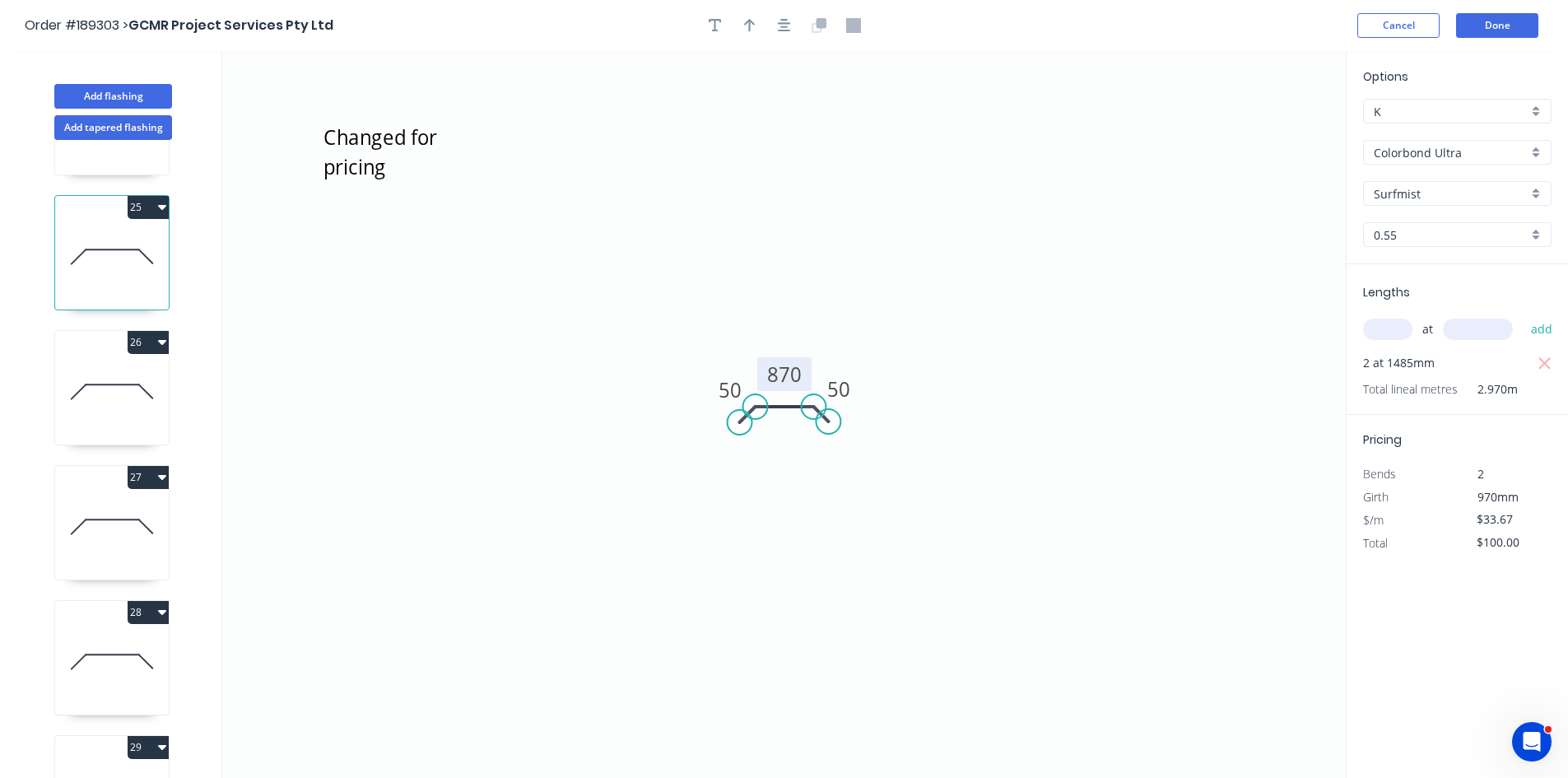
scroll to position [3212, 0]
click at [102, 412] on icon at bounding box center [112, 391] width 114 height 105
type input "$0.00"
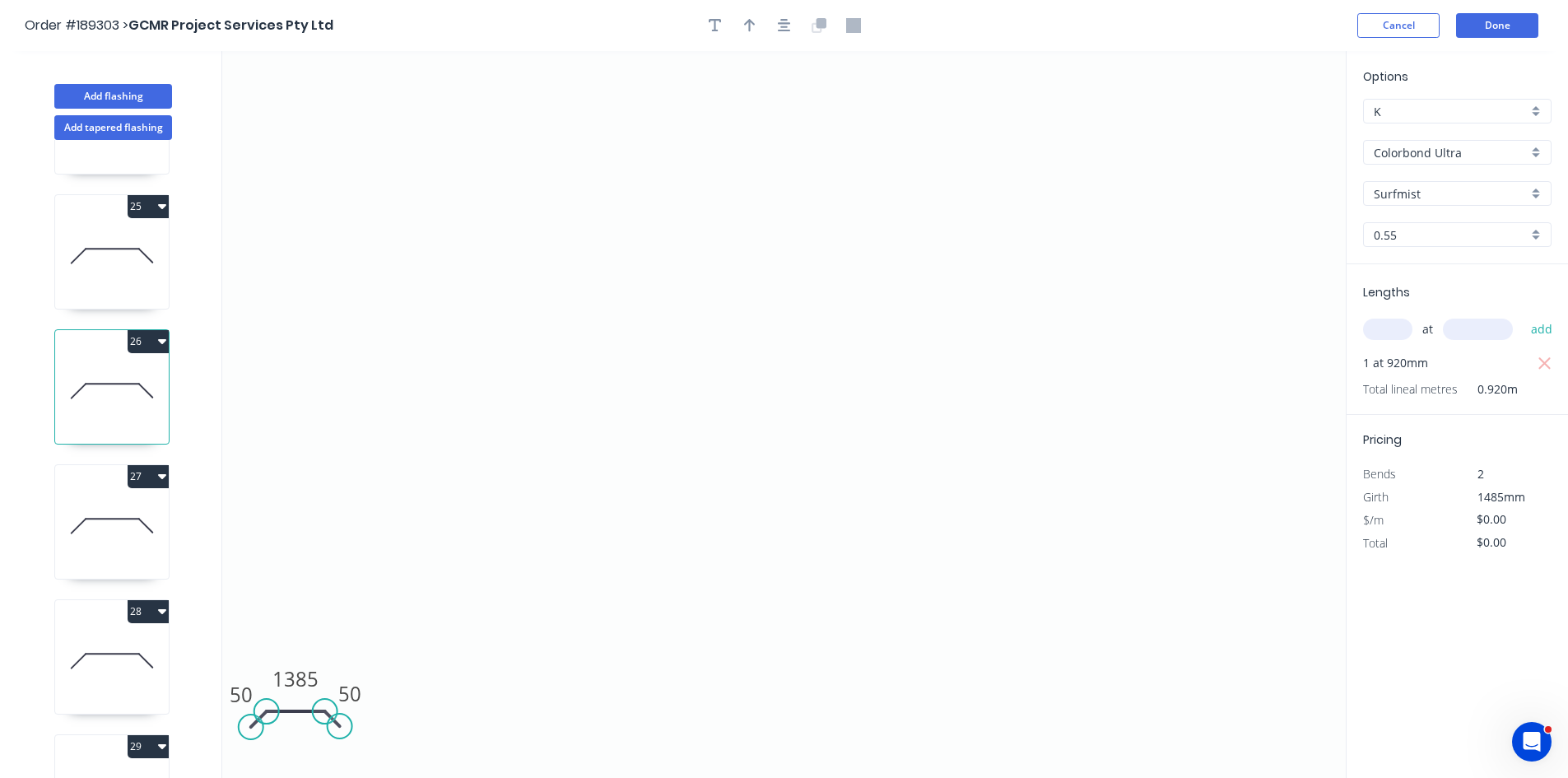
click at [716, 19] on icon "button" at bounding box center [715, 25] width 13 height 13
click at [344, 91] on textarea at bounding box center [328, 115] width 134 height 60
paste textarea "Changed for pricing"
type textarea "Changed for pricing"
click at [783, 19] on icon "button" at bounding box center [784, 25] width 13 height 13
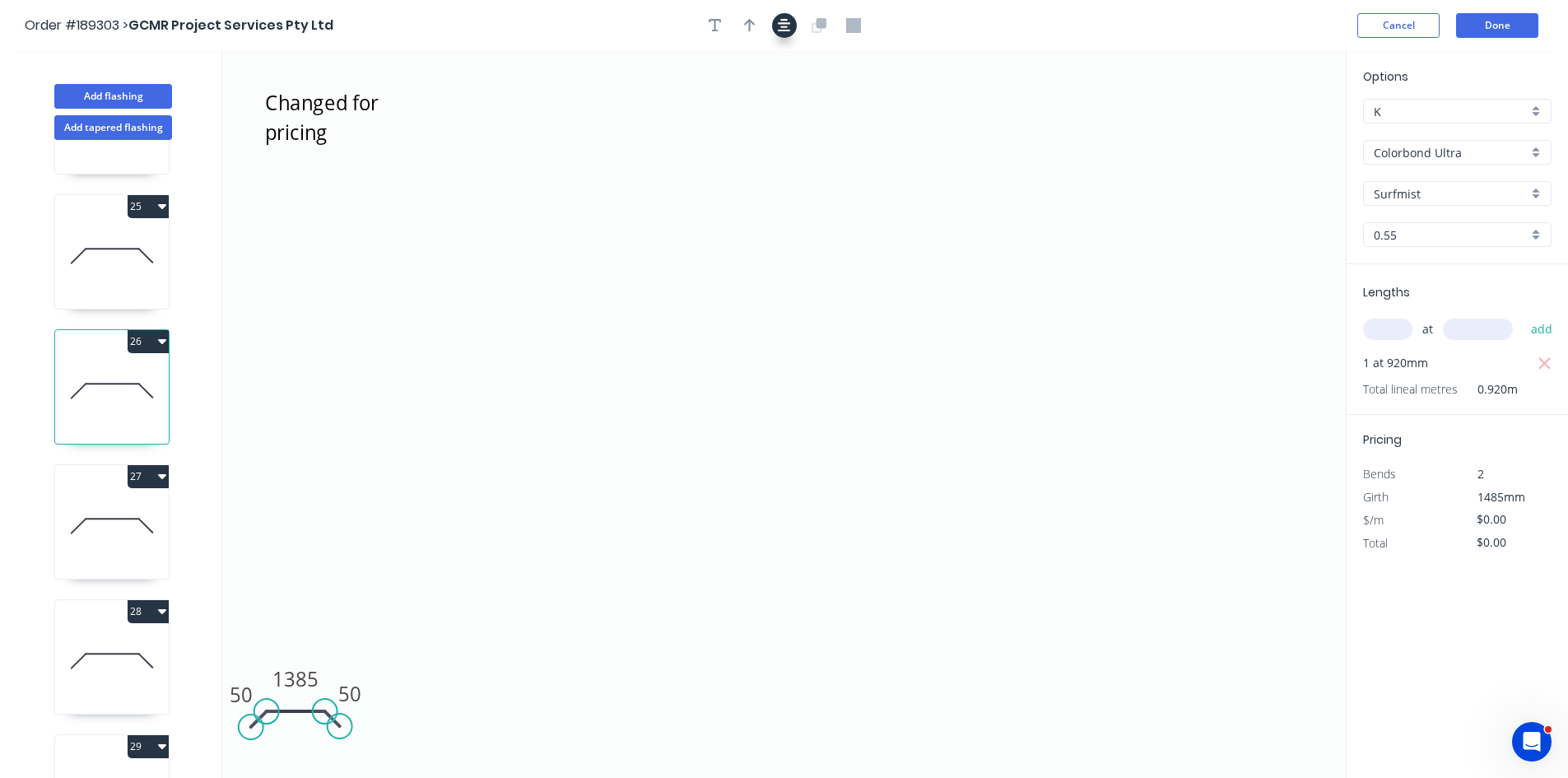
click at [786, 33] on button "button" at bounding box center [784, 25] width 25 height 25
click at [1388, 324] on input "text" at bounding box center [1388, 330] width 50 height 22
type input "1"
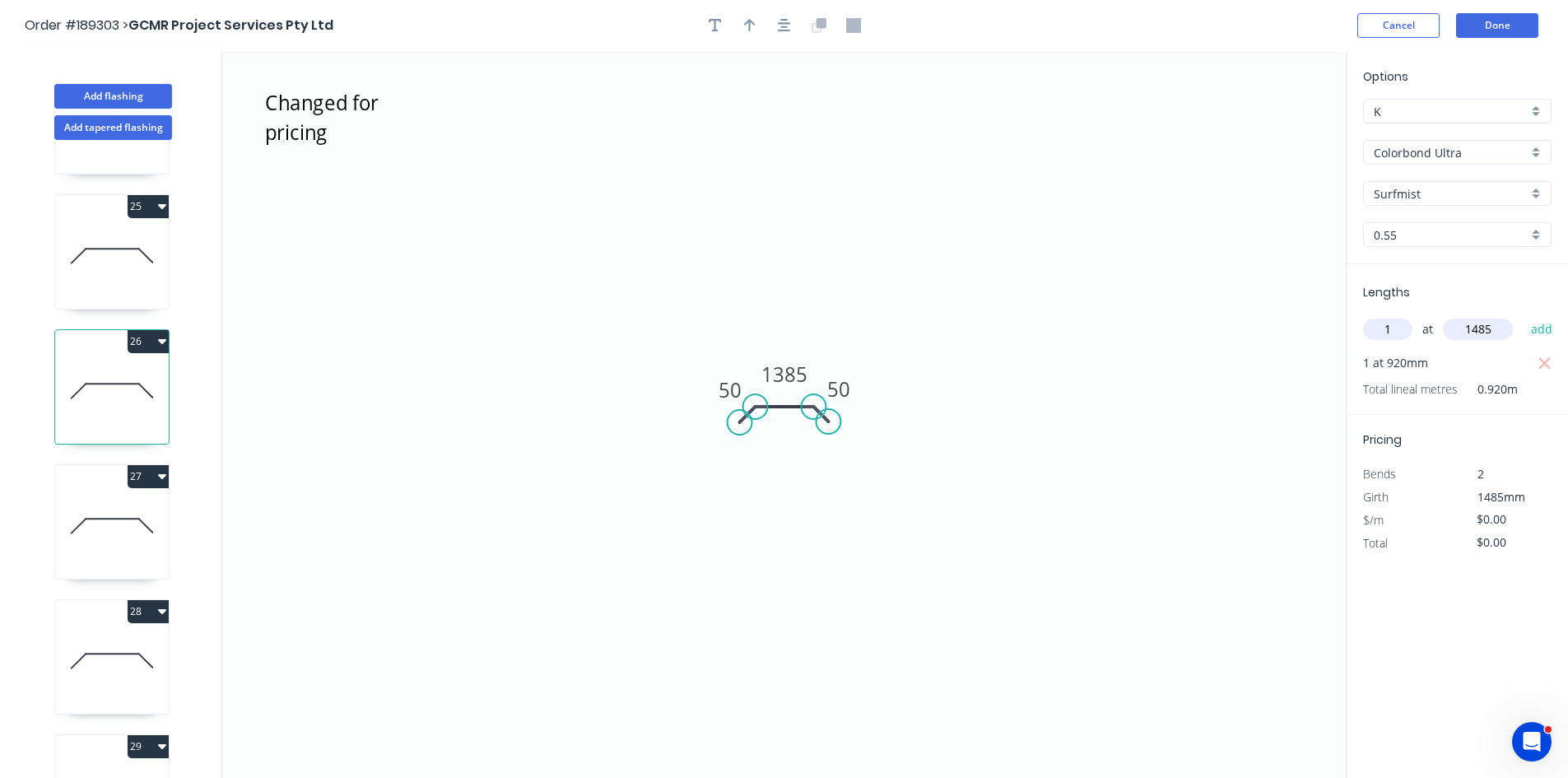
type input "1485"
click at [1522, 315] on button "add" at bounding box center [1541, 329] width 39 height 28
click at [784, 364] on tspan "1385" at bounding box center [784, 374] width 47 height 27
type input "$33.67"
click at [1541, 368] on icon "button" at bounding box center [1544, 364] width 12 height 12
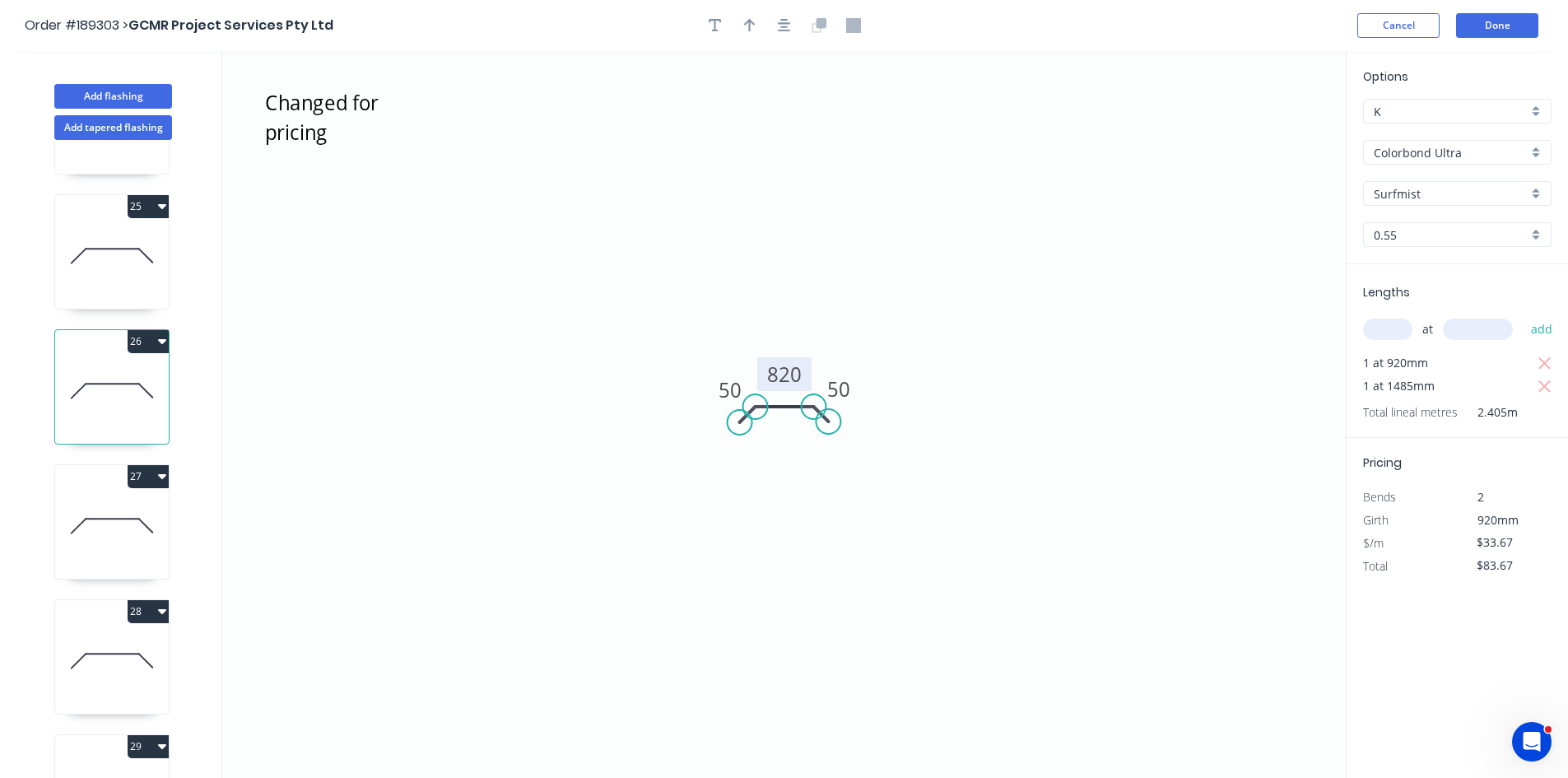
type input "$50.00"
click at [119, 520] on icon at bounding box center [112, 526] width 114 height 105
type input "$39.59"
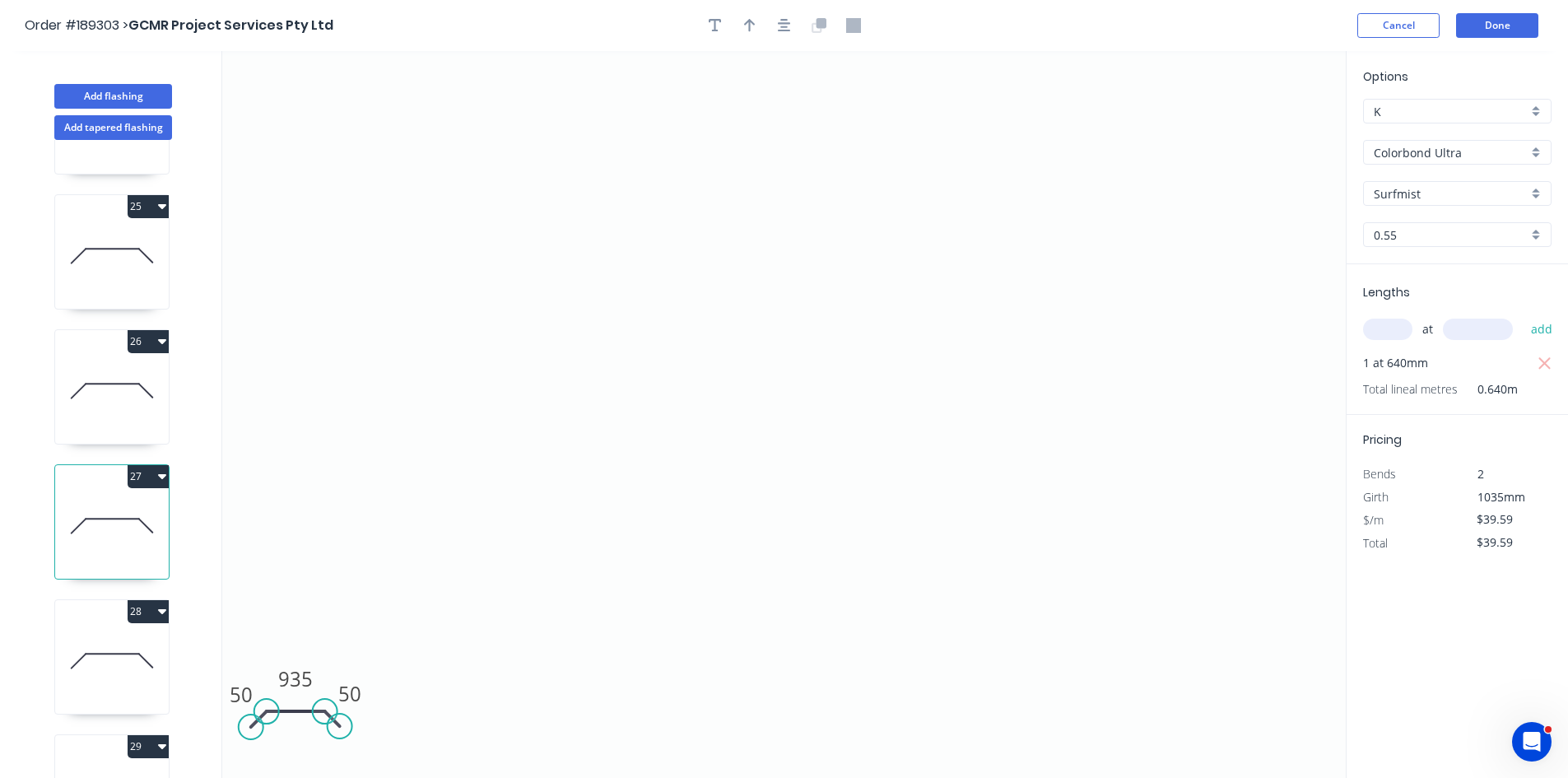
click at [1389, 321] on input "text" at bounding box center [1388, 330] width 50 height 22
type input "1"
click at [1389, 321] on input "1" at bounding box center [1388, 330] width 50 height 22
click at [528, 438] on icon "0 50 935 50" at bounding box center [784, 415] width 1123 height 727
click at [98, 401] on icon at bounding box center [112, 391] width 114 height 105
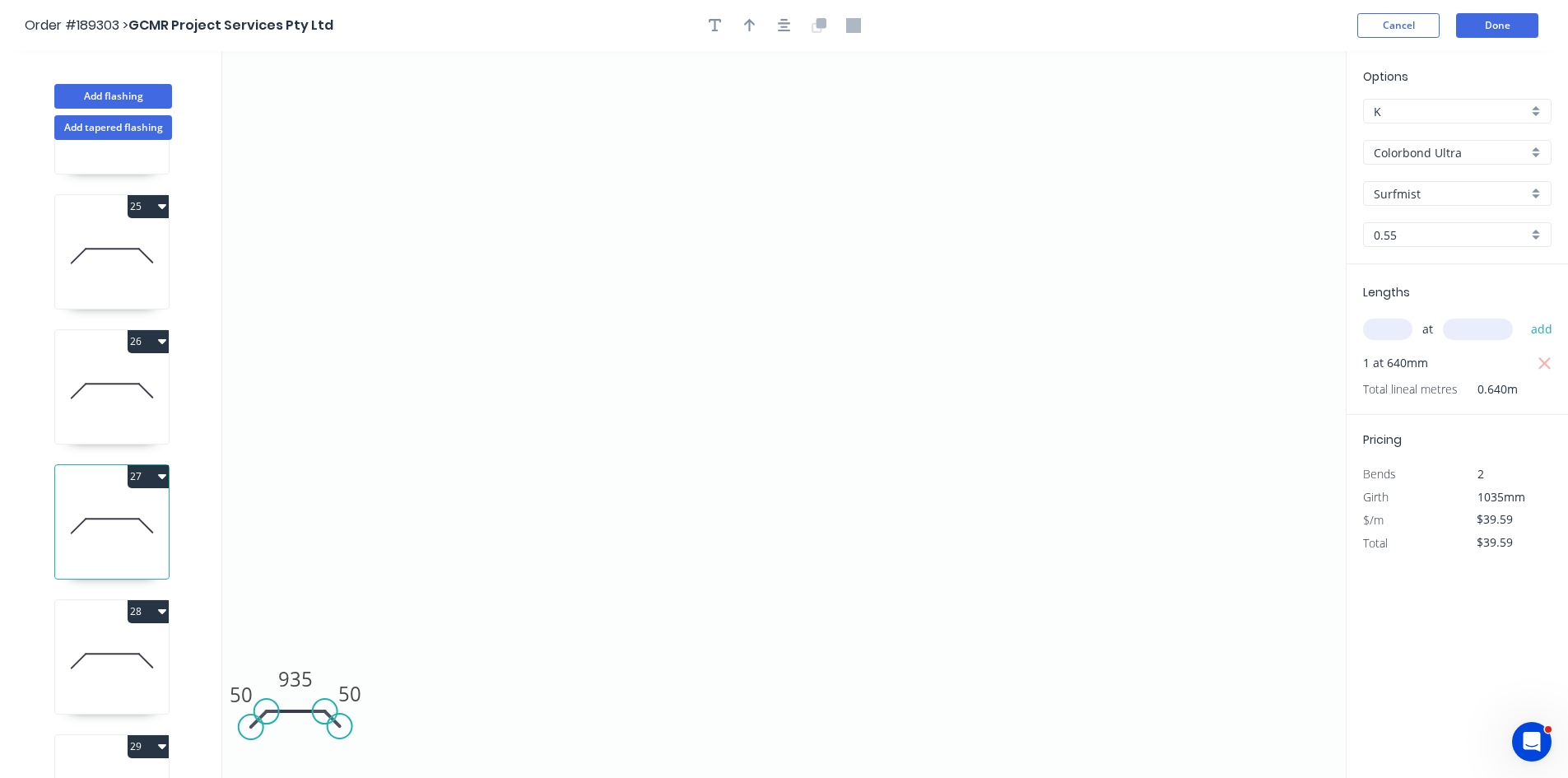
type input "$33.67"
type input "$50.00"
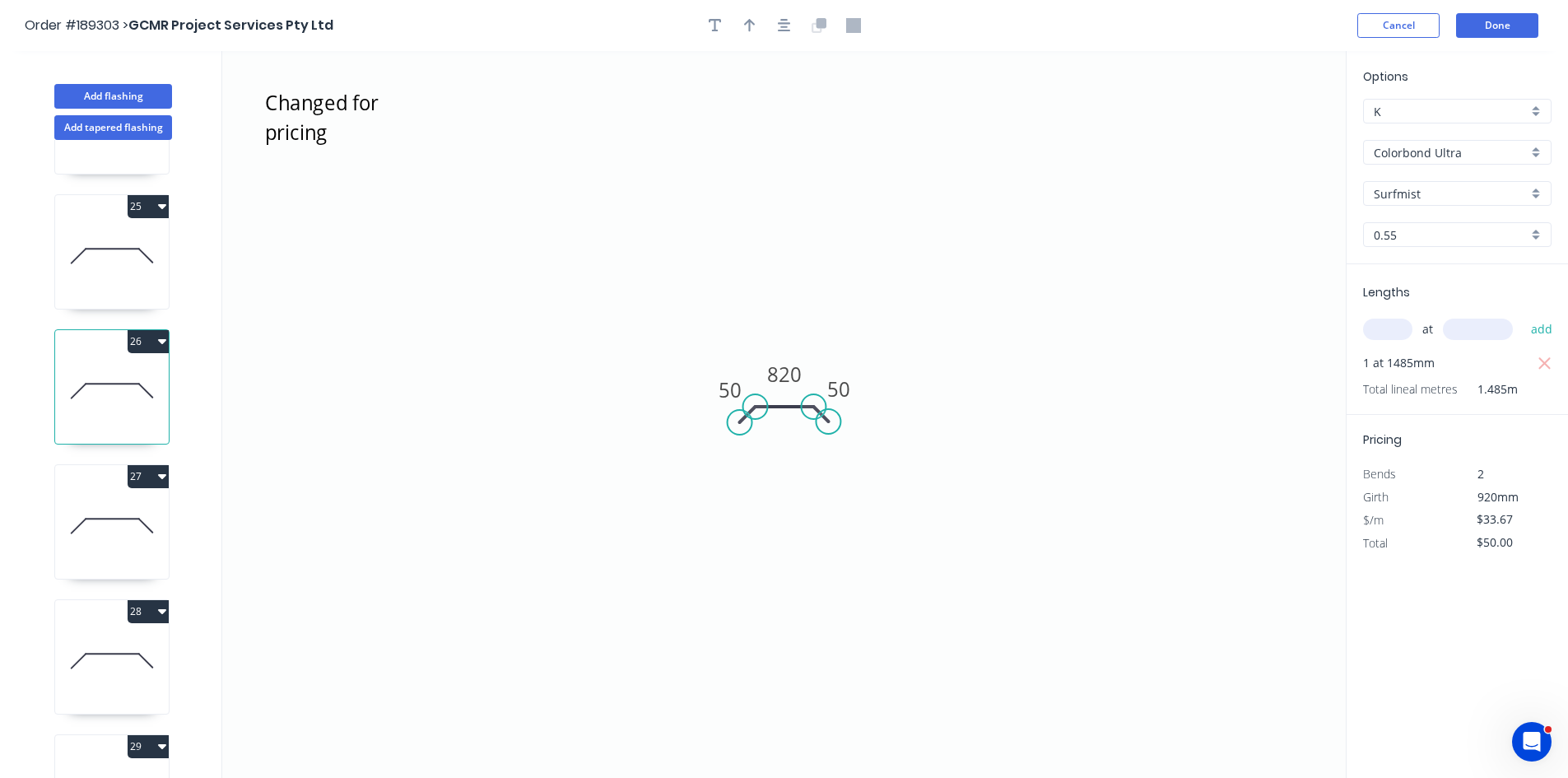
click at [119, 543] on icon at bounding box center [112, 526] width 114 height 105
type input "$39.59"
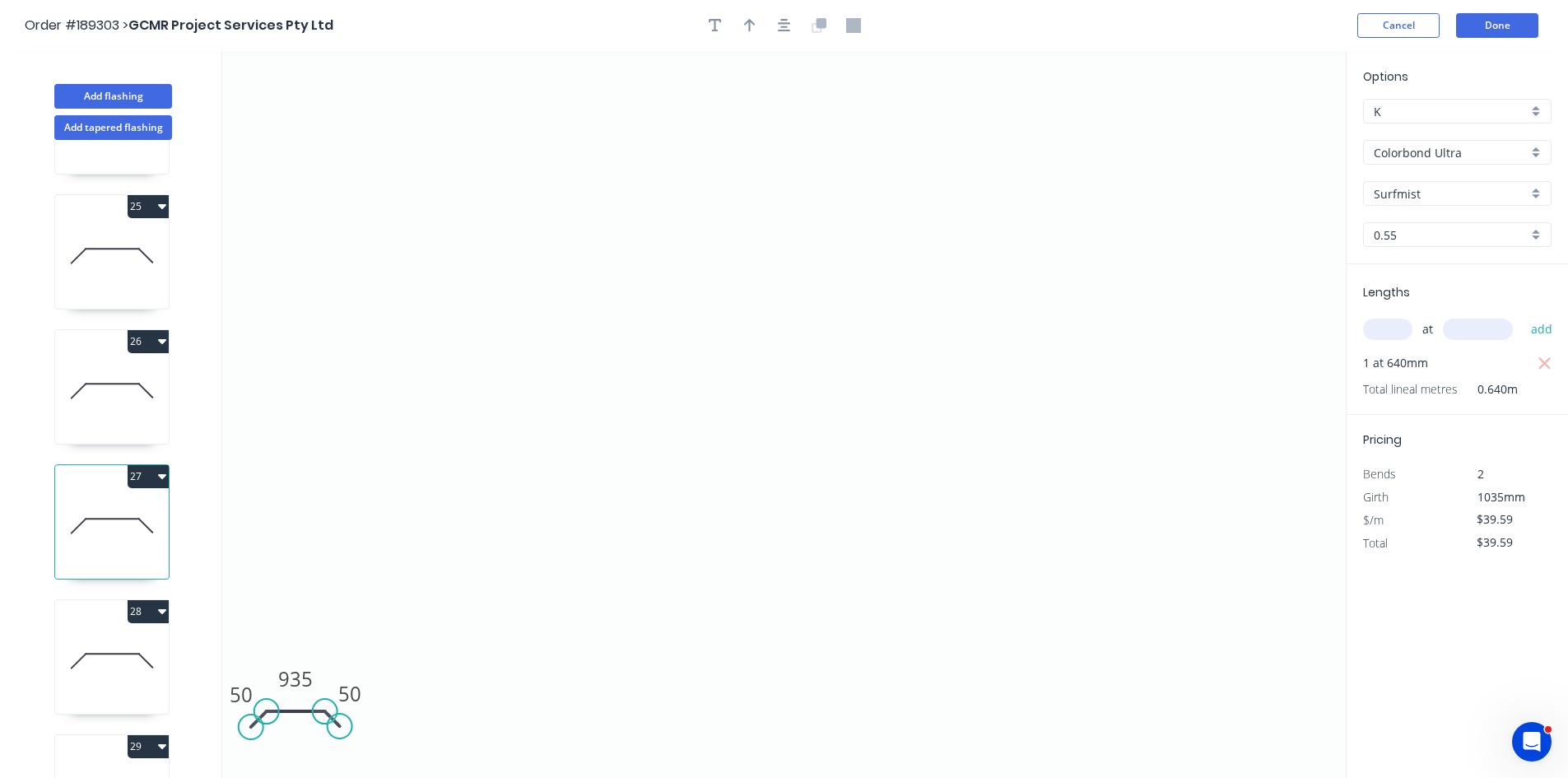
click at [84, 658] on icon at bounding box center [112, 661] width 114 height 105
type input "$0.00"
click at [75, 519] on icon at bounding box center [112, 526] width 114 height 105
type input "$39.59"
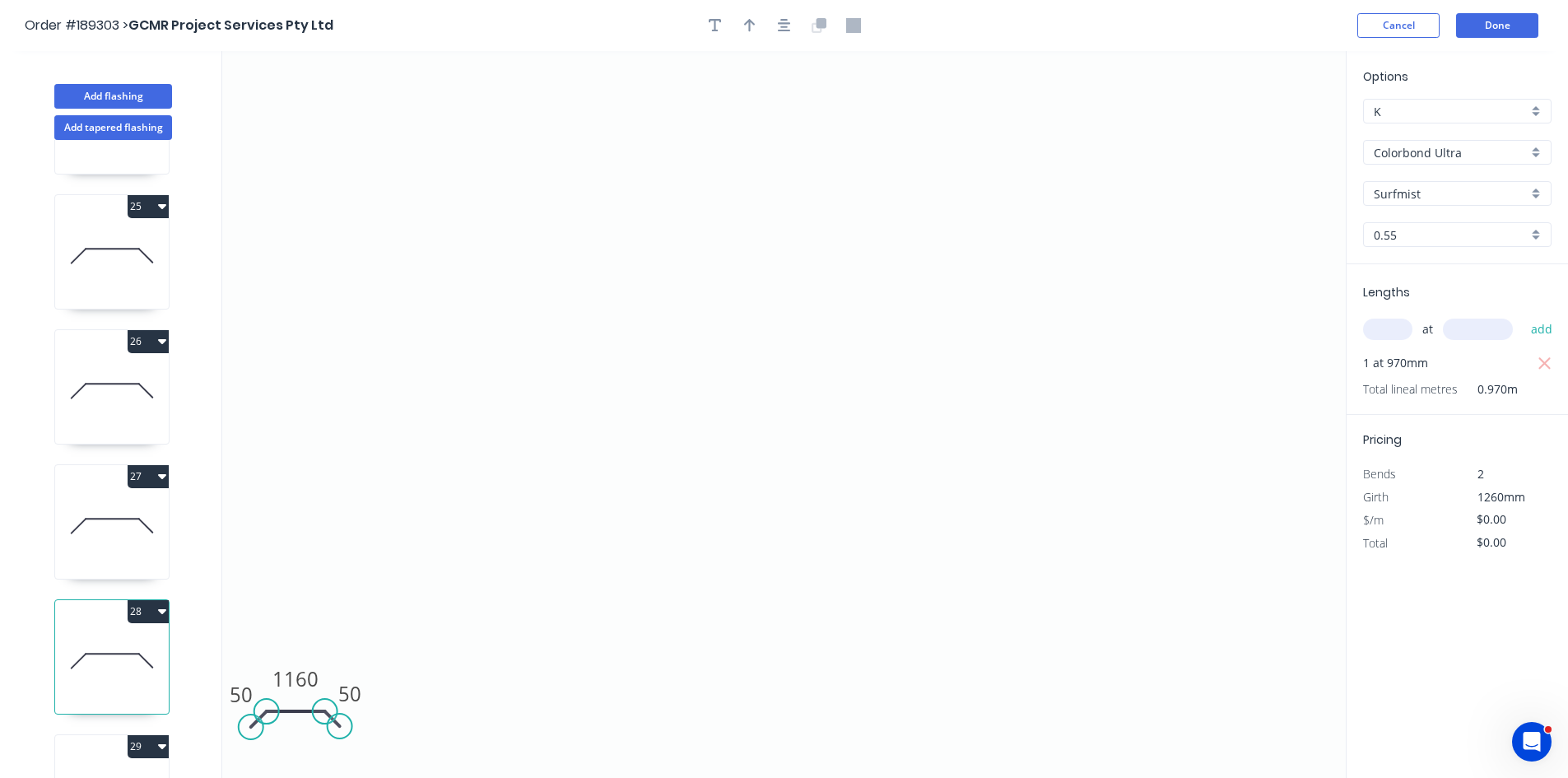
type input "$39.59"
click at [101, 630] on icon at bounding box center [112, 661] width 114 height 105
type input "$0.00"
click at [1387, 329] on input "text" at bounding box center [1388, 330] width 50 height 22
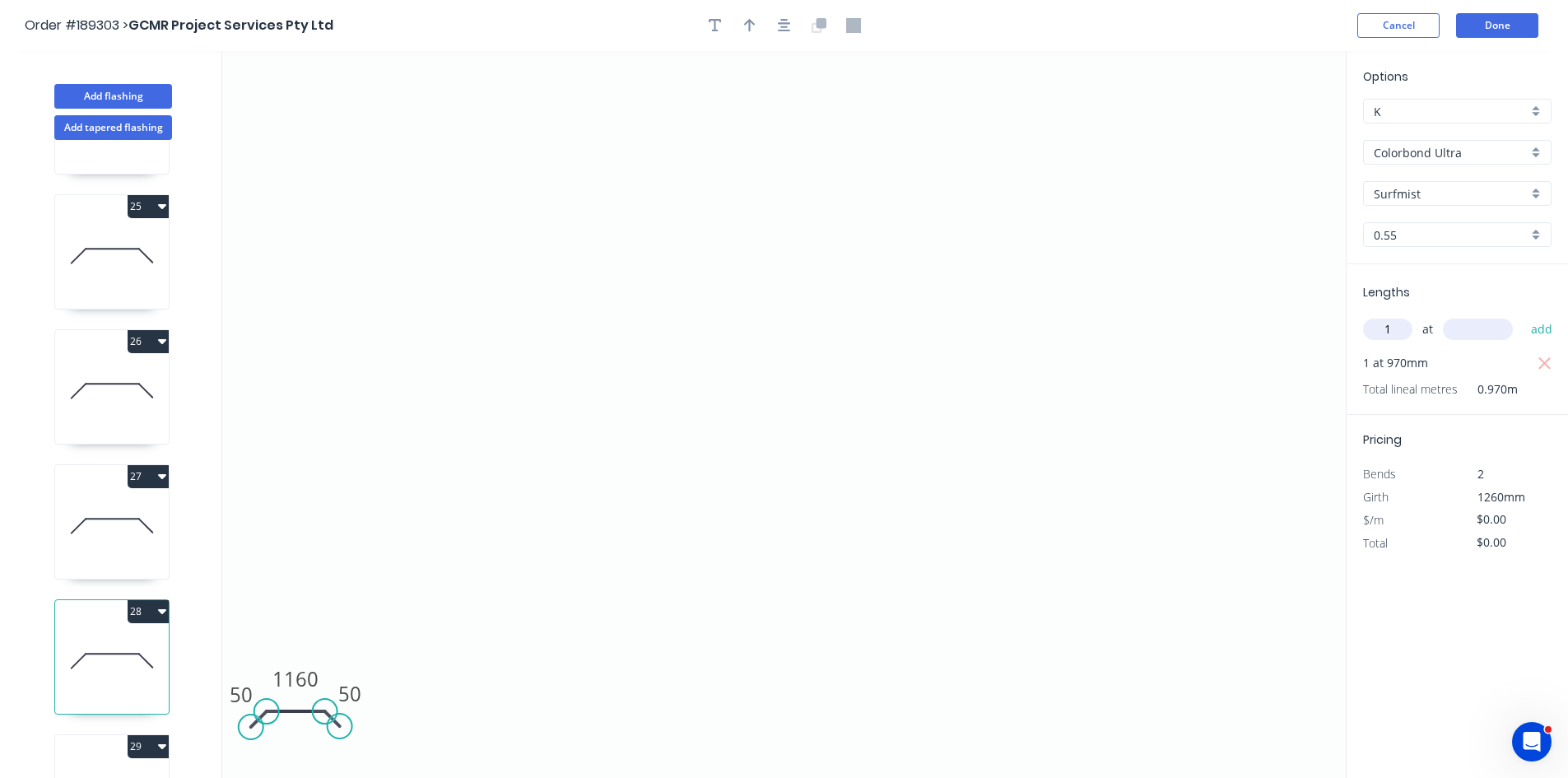
type input "1"
type input "1260"
click at [1522, 315] on button "add" at bounding box center [1541, 329] width 39 height 28
click at [780, 22] on icon "button" at bounding box center [784, 25] width 13 height 15
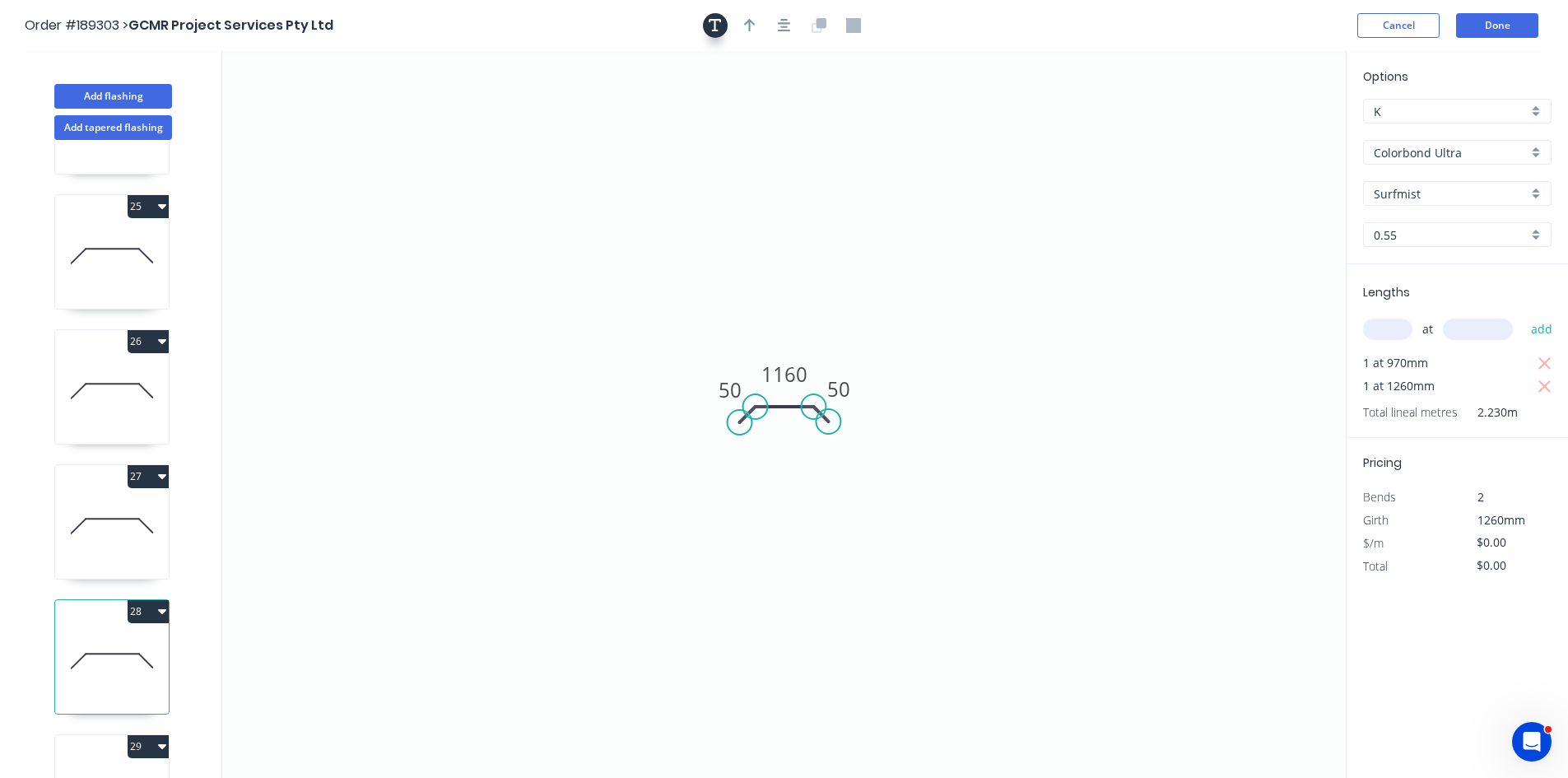
click at [713, 26] on icon "button" at bounding box center [715, 25] width 13 height 15
drag, startPoint x: 365, startPoint y: 105, endPoint x: 392, endPoint y: 116, distance: 29.2
click at [392, 116] on textarea at bounding box center [328, 115] width 134 height 60
paste textarea "Changed for pricing"
click at [1212, 152] on icon "Changed for pricing 50 1160 50" at bounding box center [784, 415] width 1123 height 727
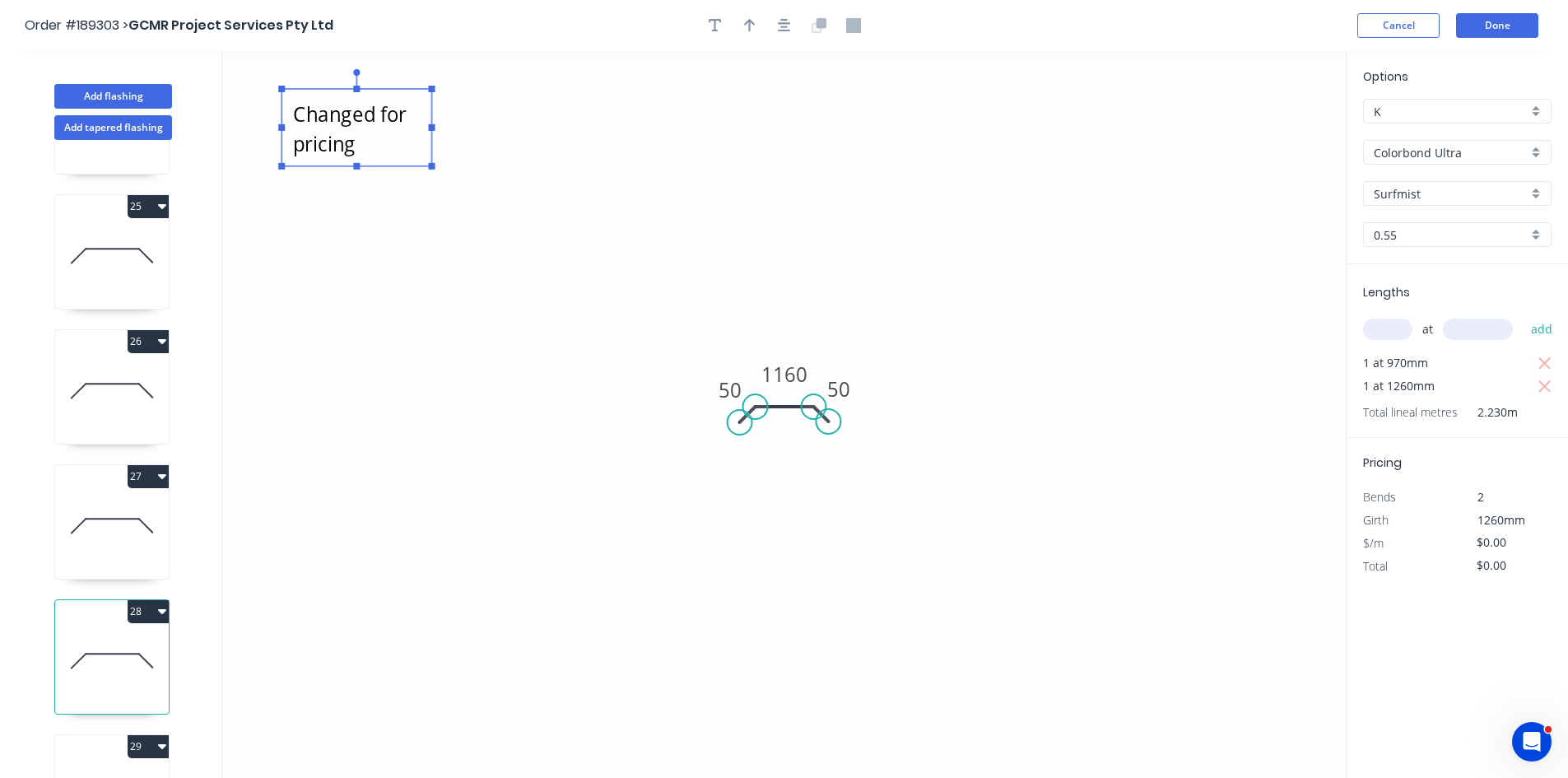
type textarea "Changed for pricing"
click at [784, 369] on tspan "1160" at bounding box center [784, 374] width 47 height 27
type input "$33.67"
click at [1551, 363] on icon "button" at bounding box center [1544, 364] width 15 height 20
type input "$42.42"
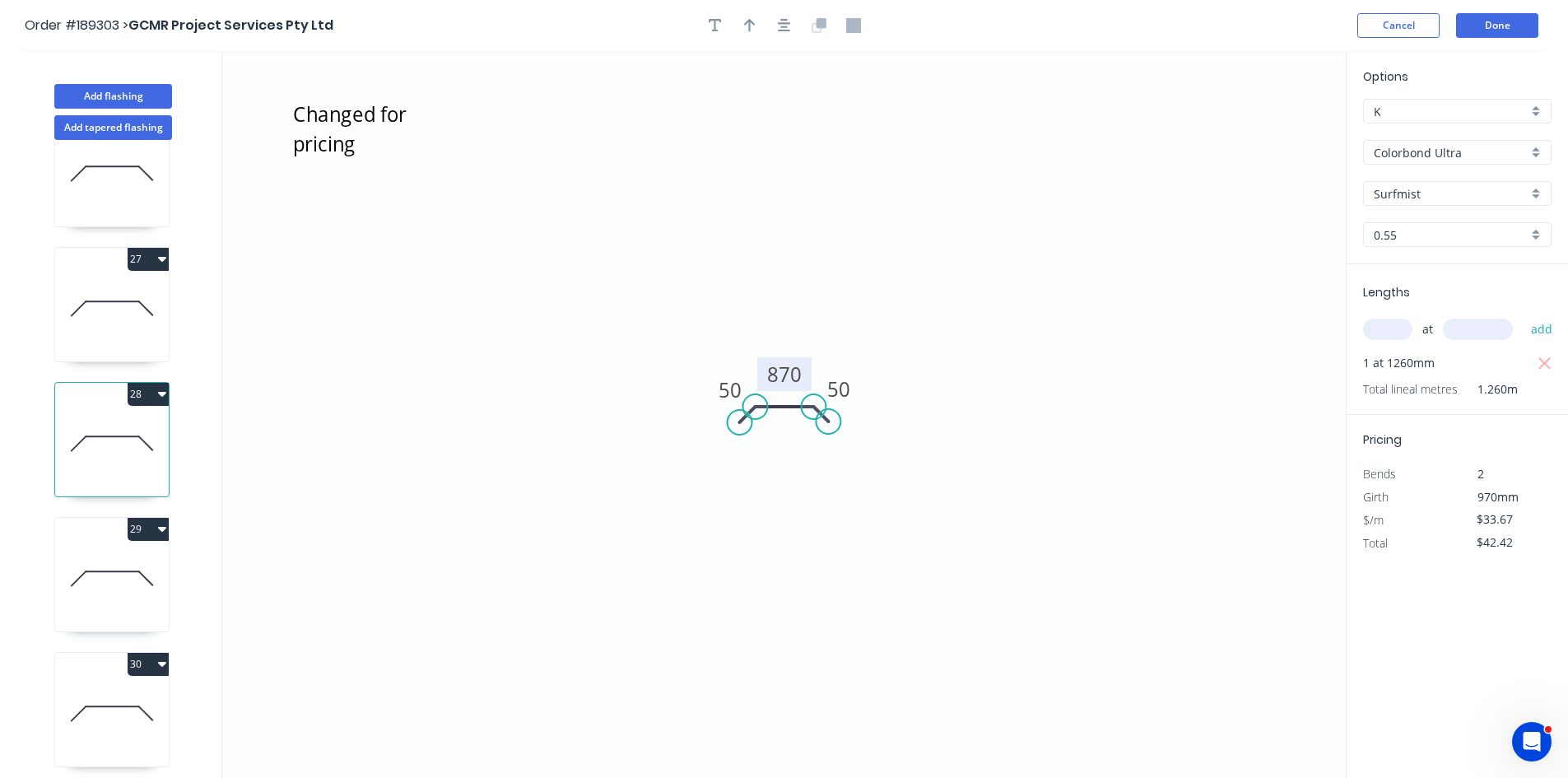
scroll to position [3459, 0]
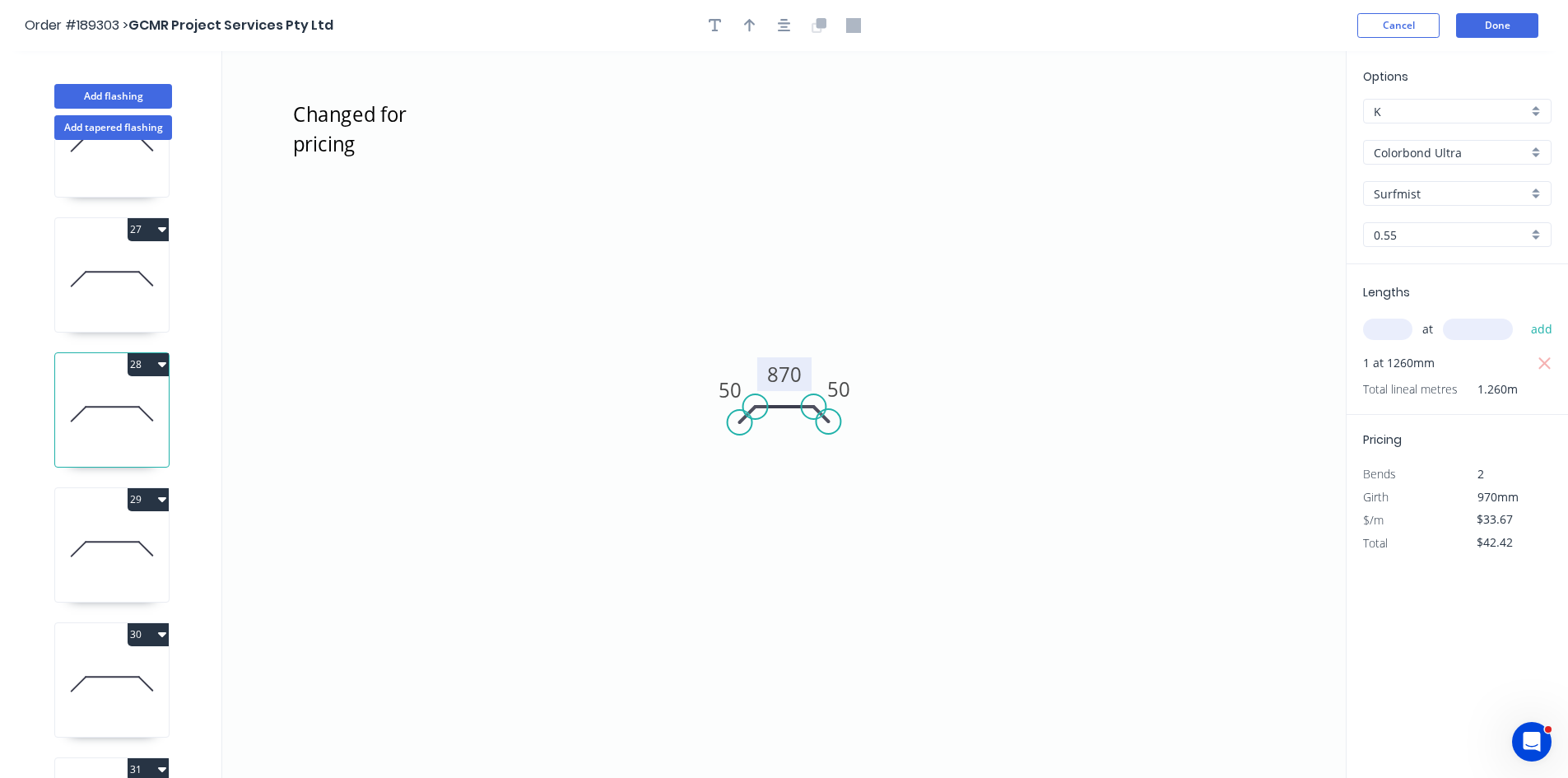
click at [110, 535] on icon at bounding box center [112, 549] width 114 height 105
type input "$39.59"
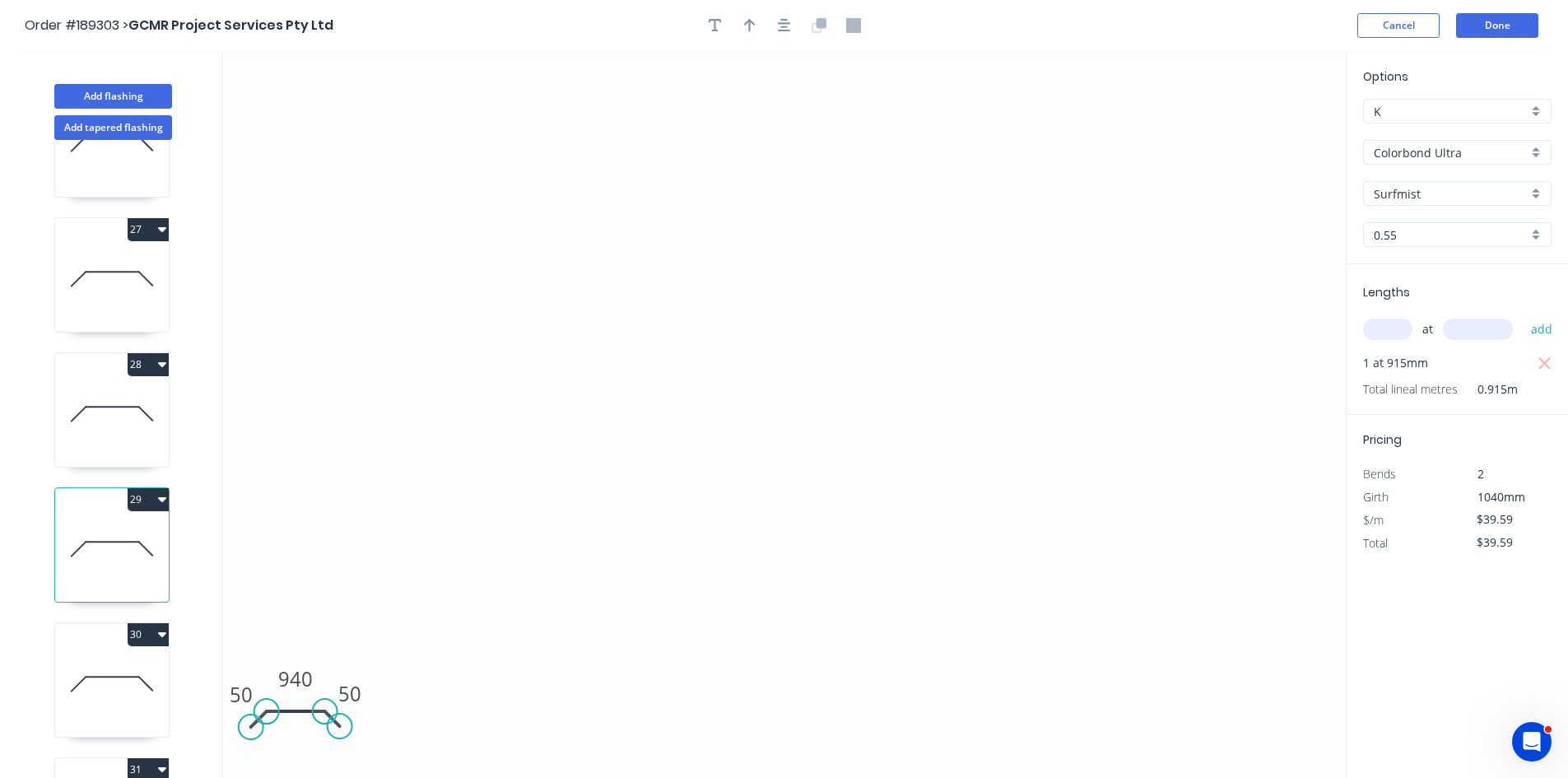
click at [144, 695] on icon at bounding box center [112, 684] width 114 height 105
type input "$0.00"
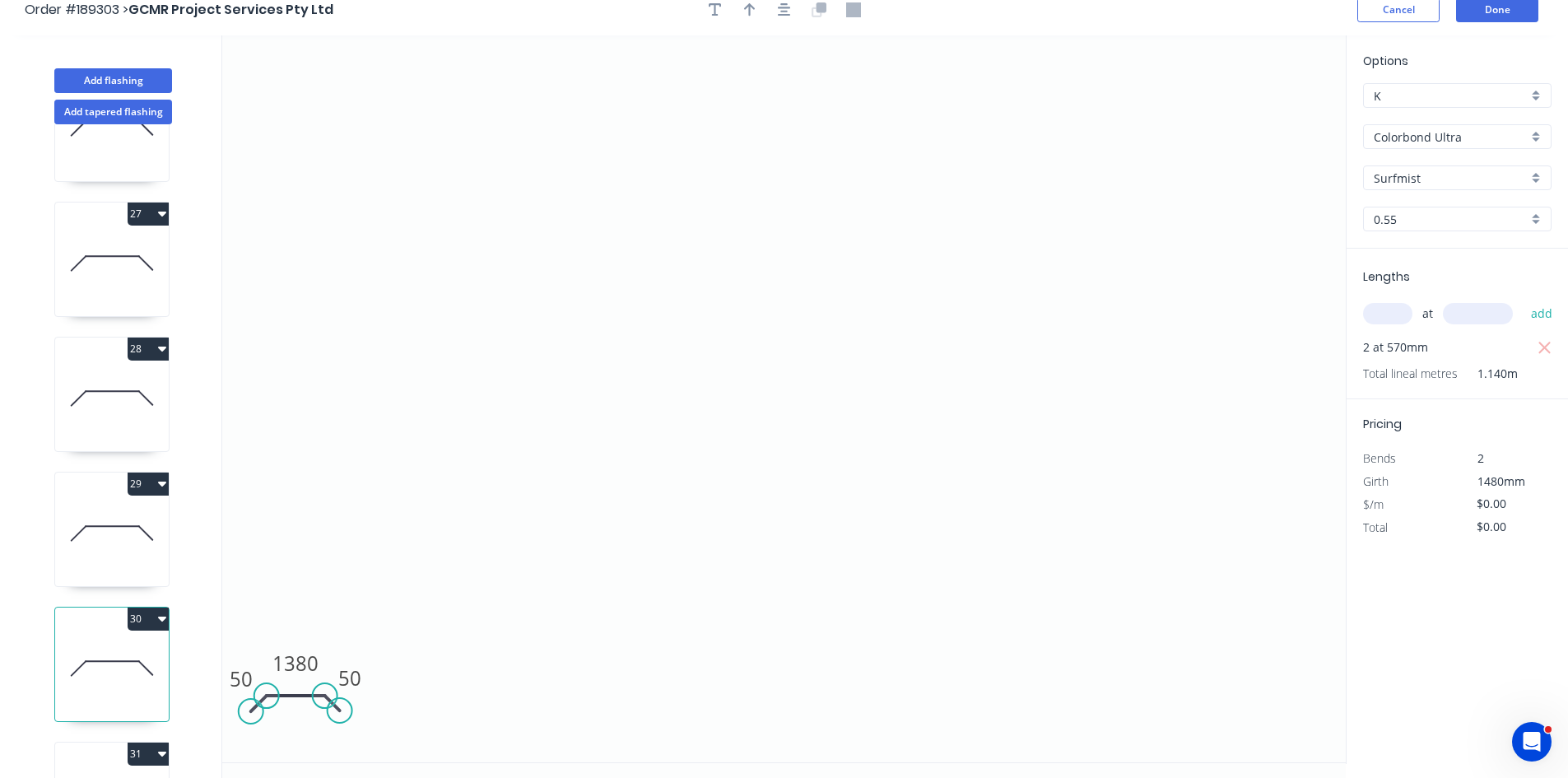
scroll to position [31, 0]
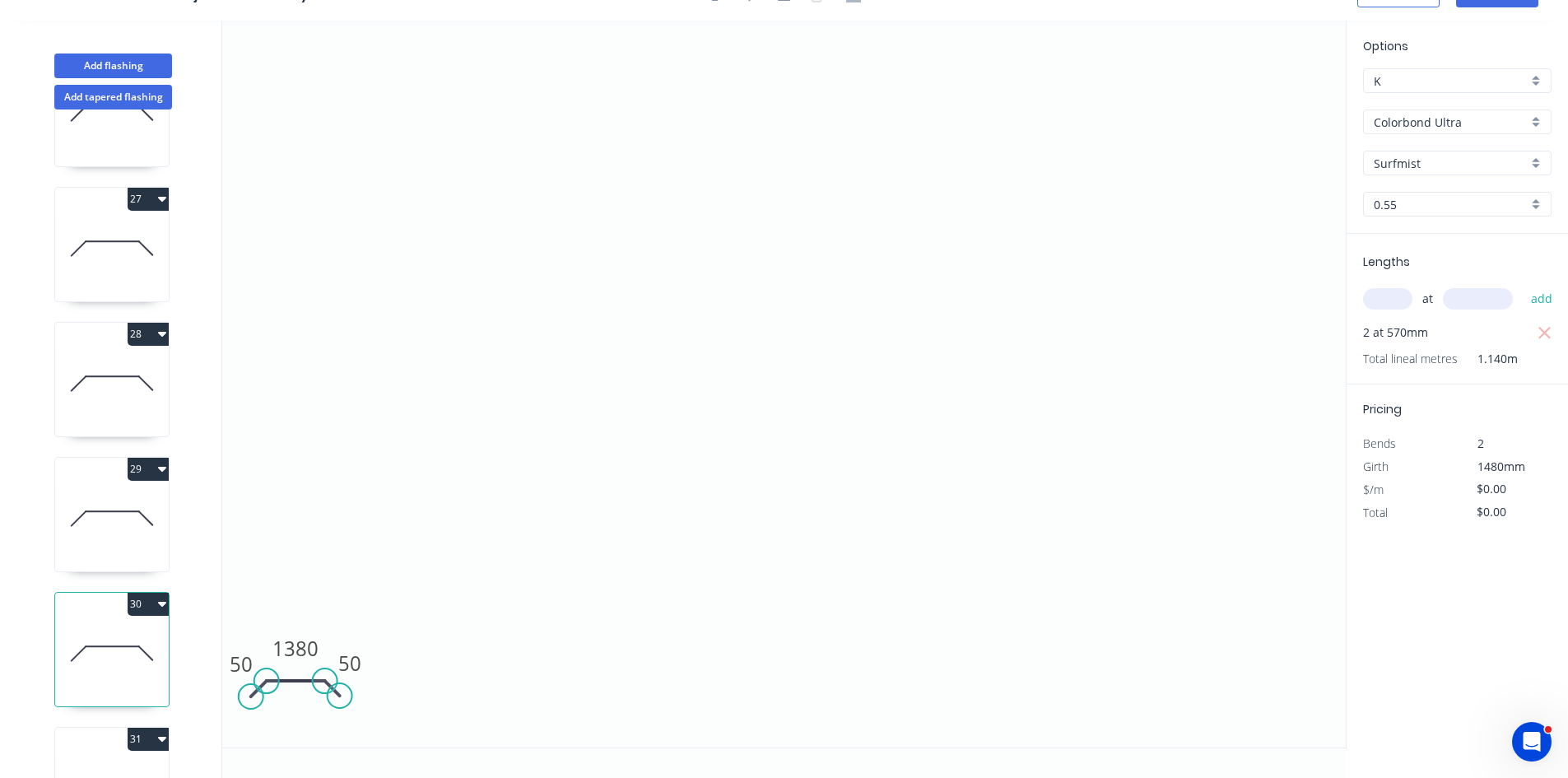
click at [1380, 300] on input "text" at bounding box center [1388, 299] width 50 height 22
type input "2"
type input "1480"
click at [1522, 285] on button "add" at bounding box center [1541, 299] width 39 height 28
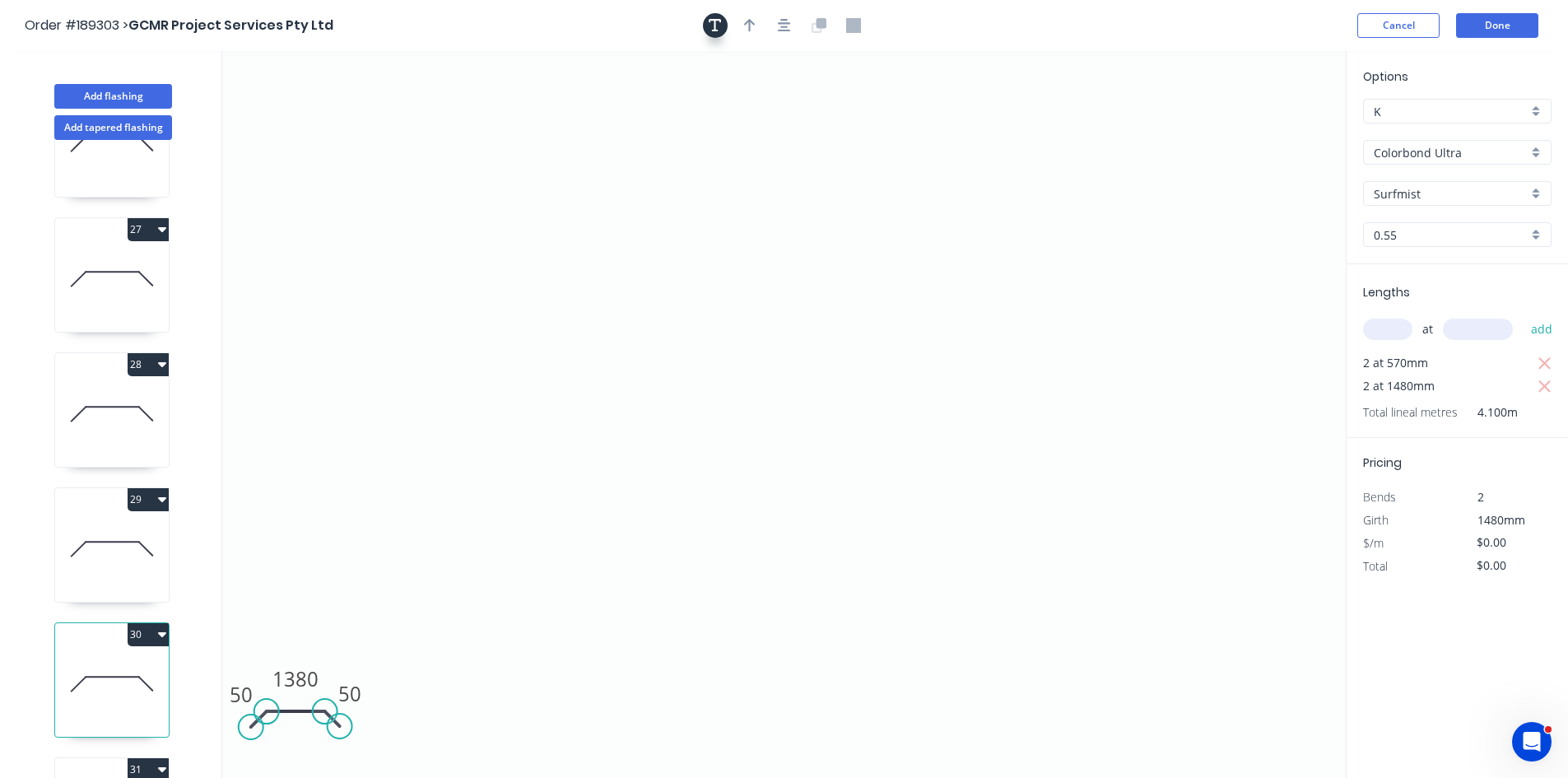
click at [716, 19] on icon "button" at bounding box center [715, 25] width 13 height 13
click at [783, 22] on icon "button" at bounding box center [784, 25] width 13 height 15
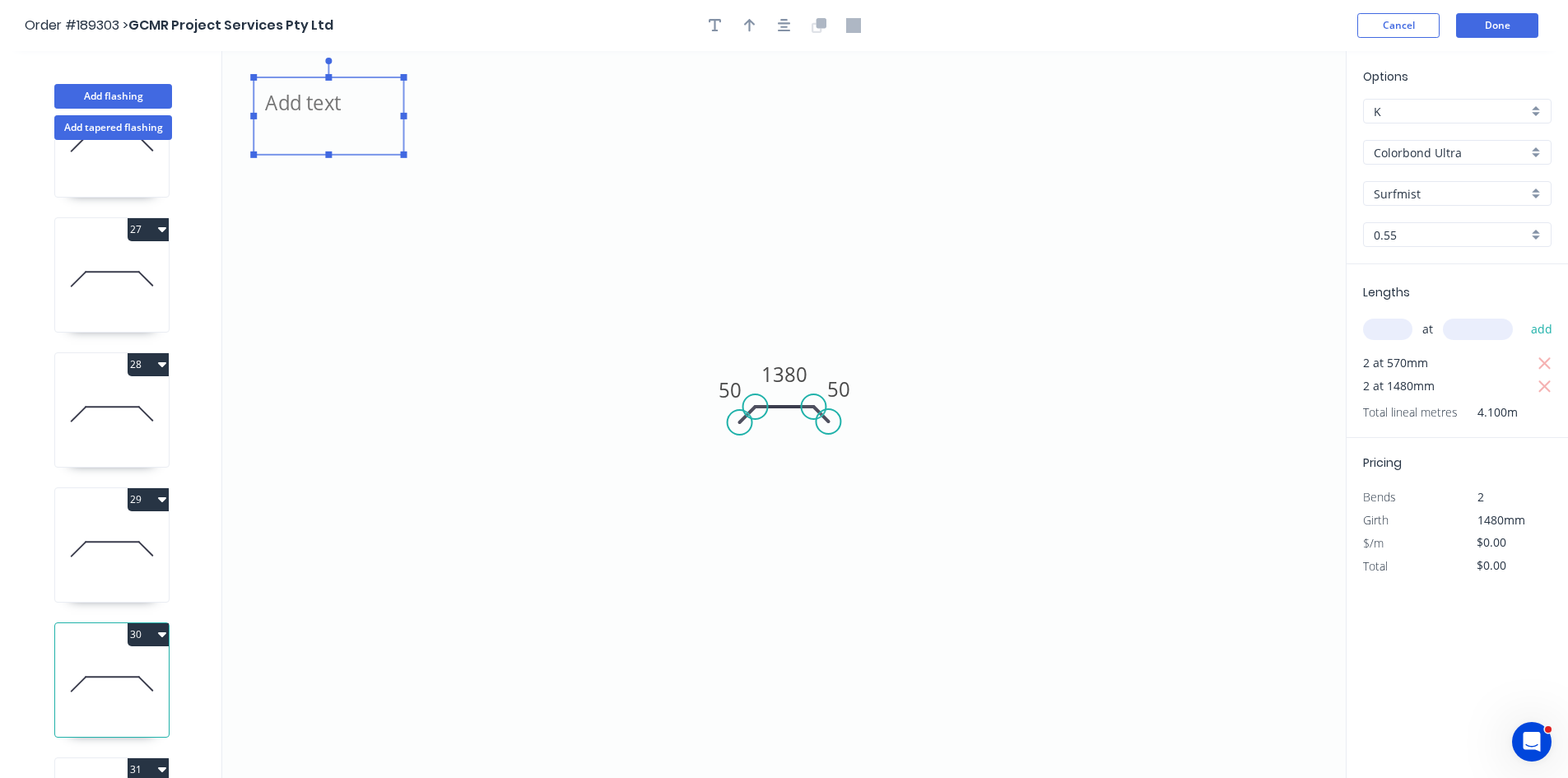
click at [337, 95] on textarea at bounding box center [328, 115] width 134 height 60
paste textarea "Changed for pricing"
click at [988, 251] on icon "Changed for pricing 50 1380 50" at bounding box center [784, 415] width 1123 height 727
type textarea "Changed for pricing"
click at [795, 371] on tspan "1380" at bounding box center [784, 374] width 47 height 27
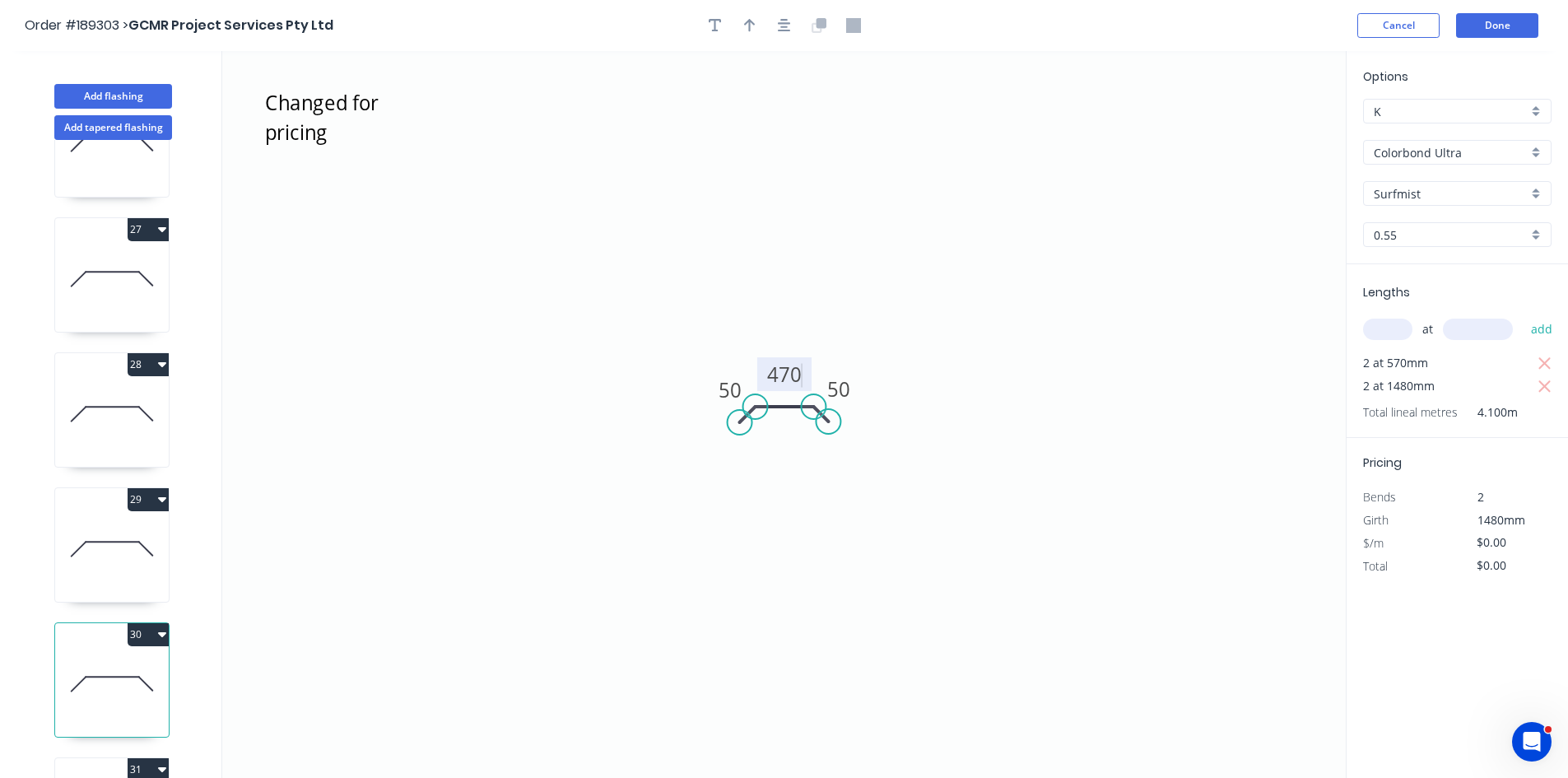
type input "$21.82"
click at [1541, 357] on icon "button" at bounding box center [1544, 364] width 15 height 20
type input "$64.59"
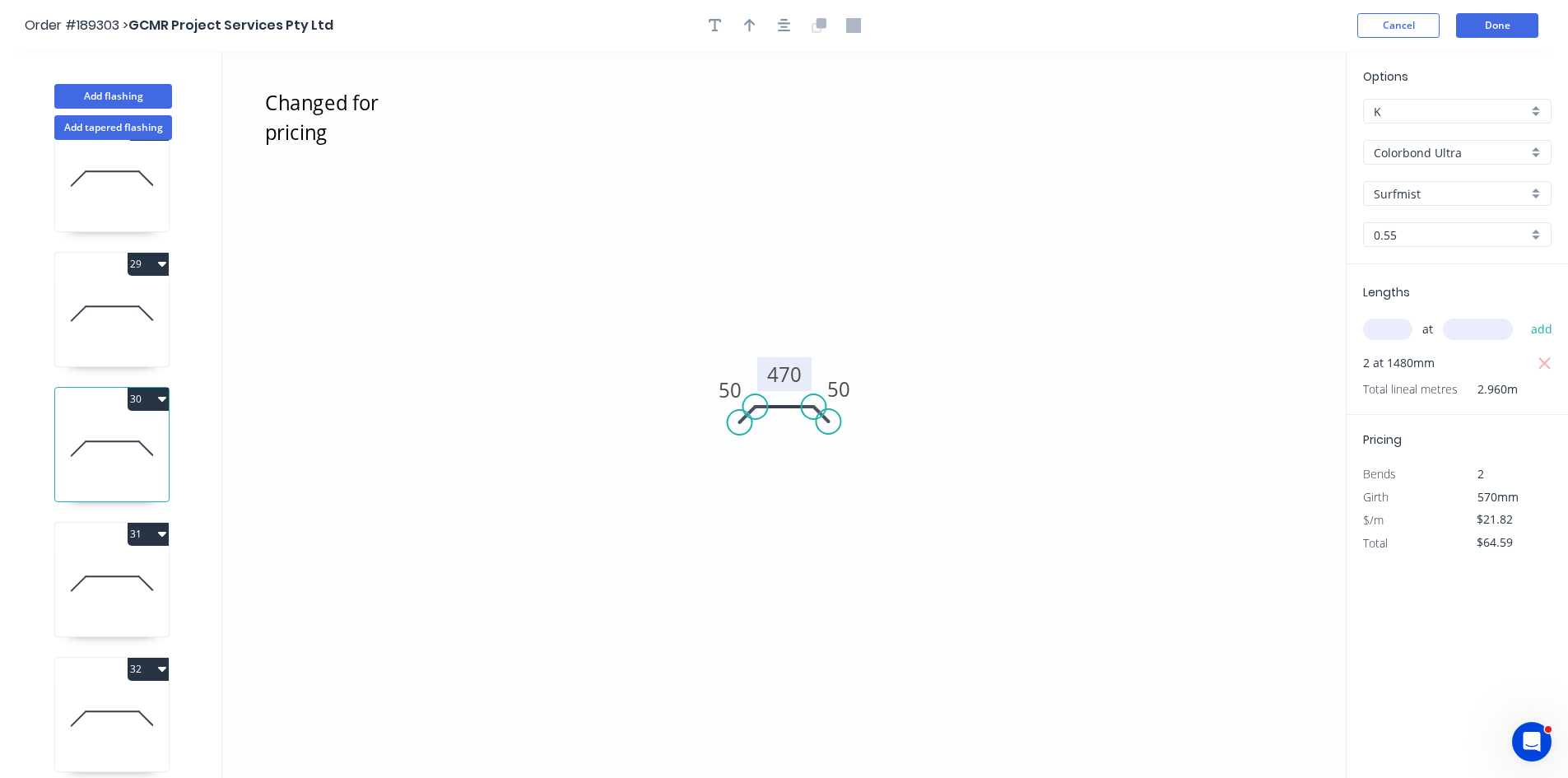
scroll to position [3707, 0]
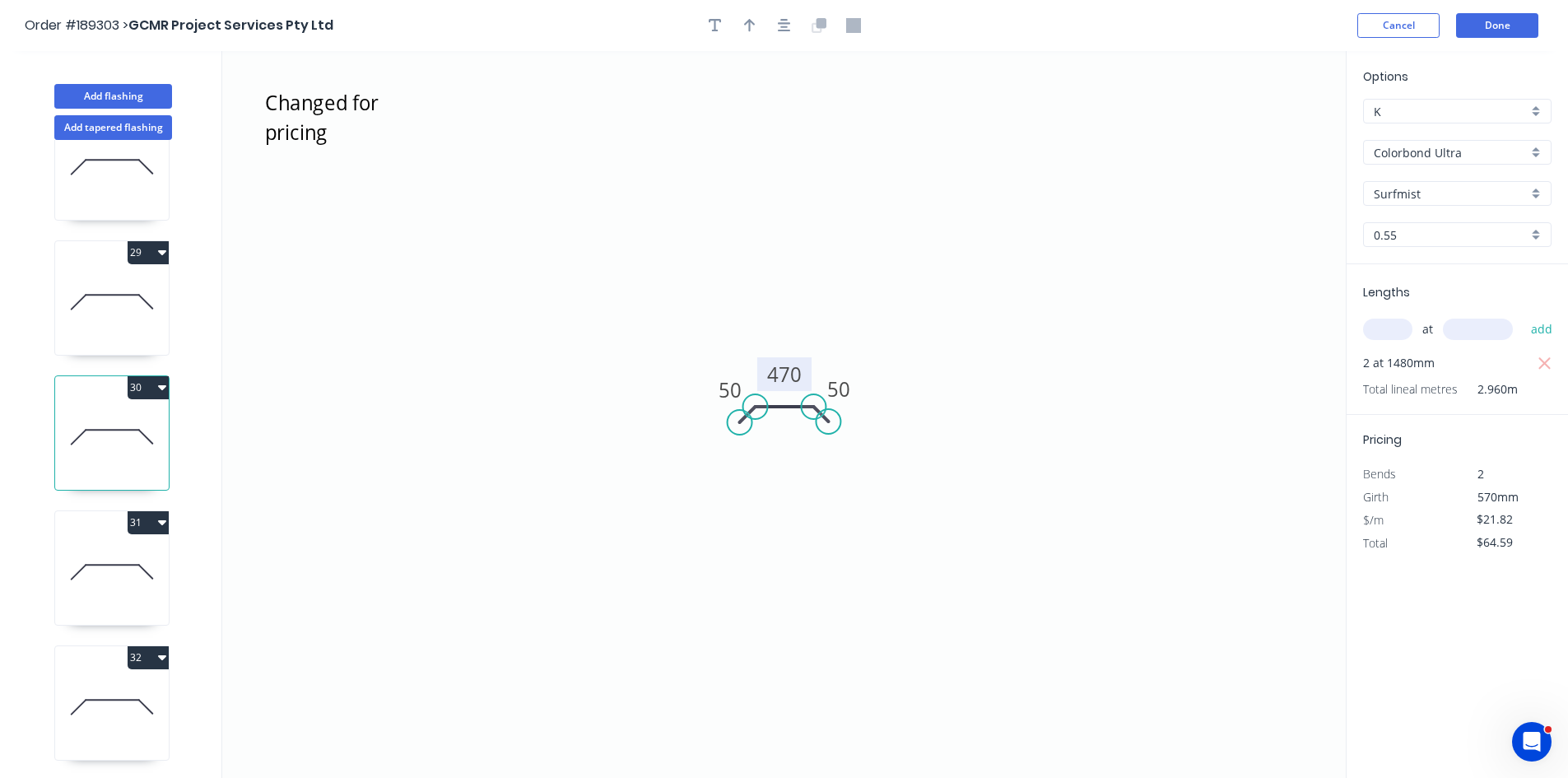
click at [98, 584] on icon at bounding box center [112, 572] width 114 height 105
type input "$0.00"
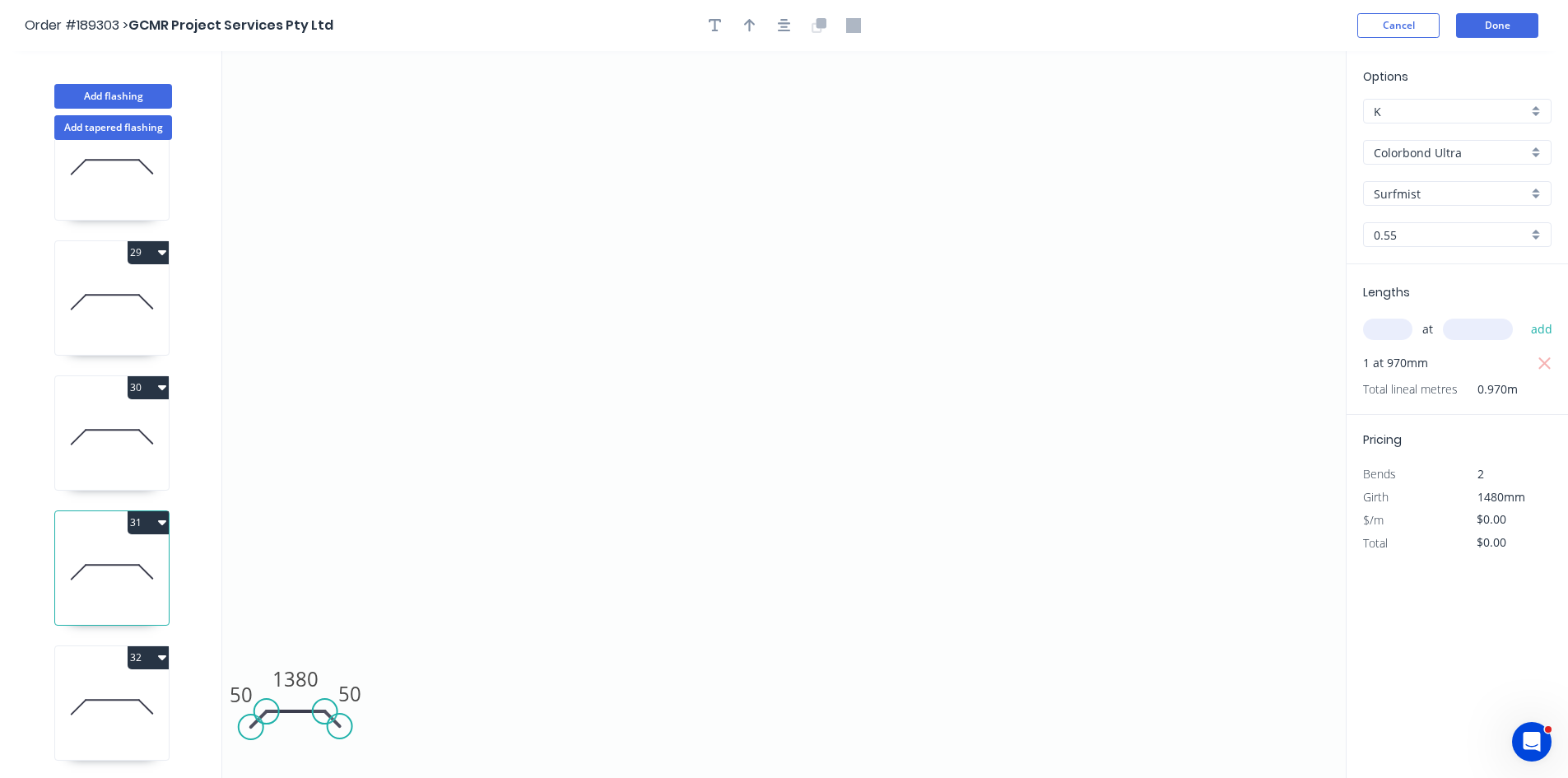
click at [1392, 315] on div "at add" at bounding box center [1459, 329] width 192 height 28
click at [1393, 330] on input "text" at bounding box center [1388, 330] width 50 height 22
type input "1"
type input "1480"
click at [1522, 315] on button "add" at bounding box center [1541, 329] width 39 height 28
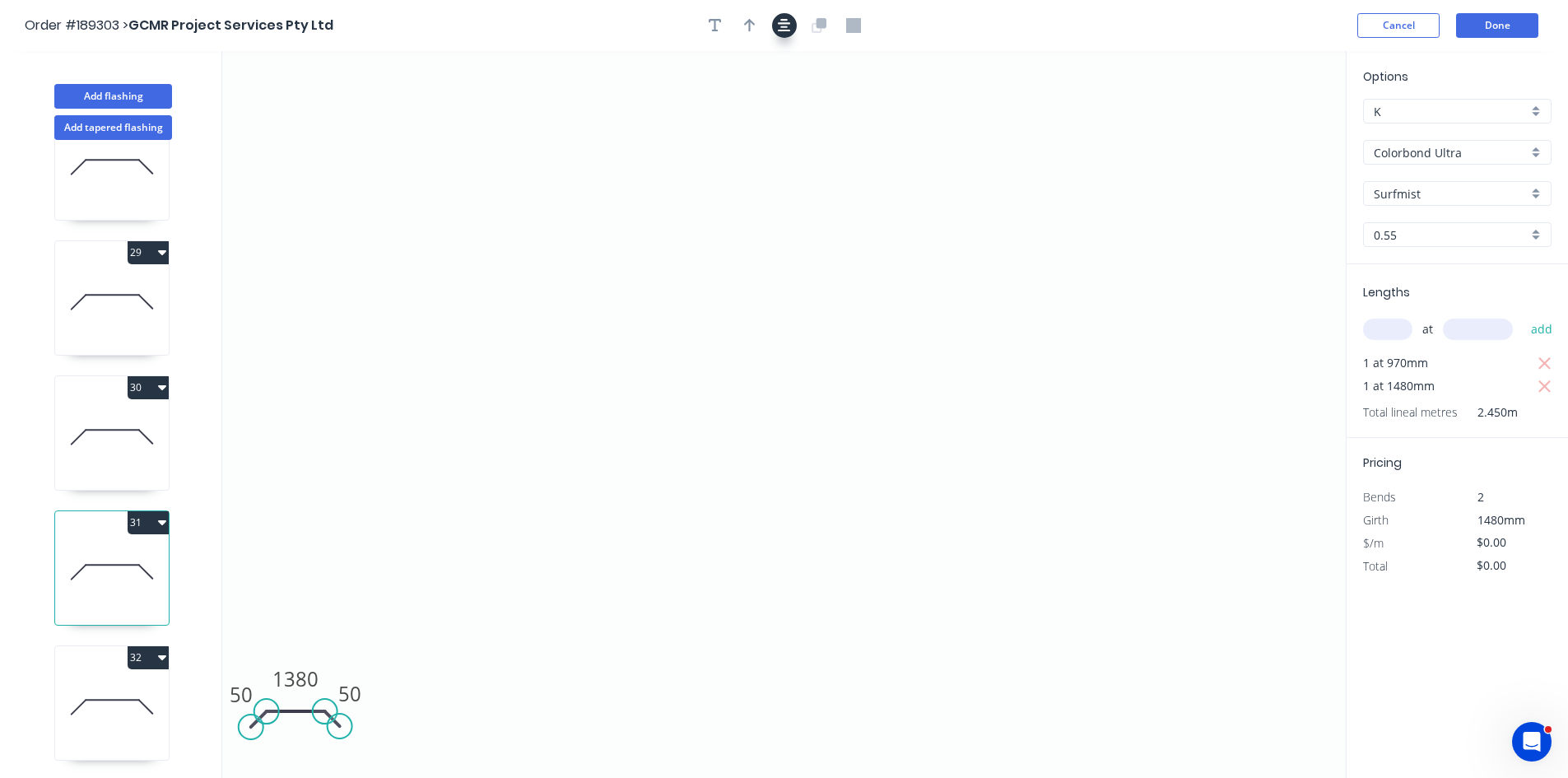
click at [784, 22] on icon "button" at bounding box center [784, 25] width 13 height 15
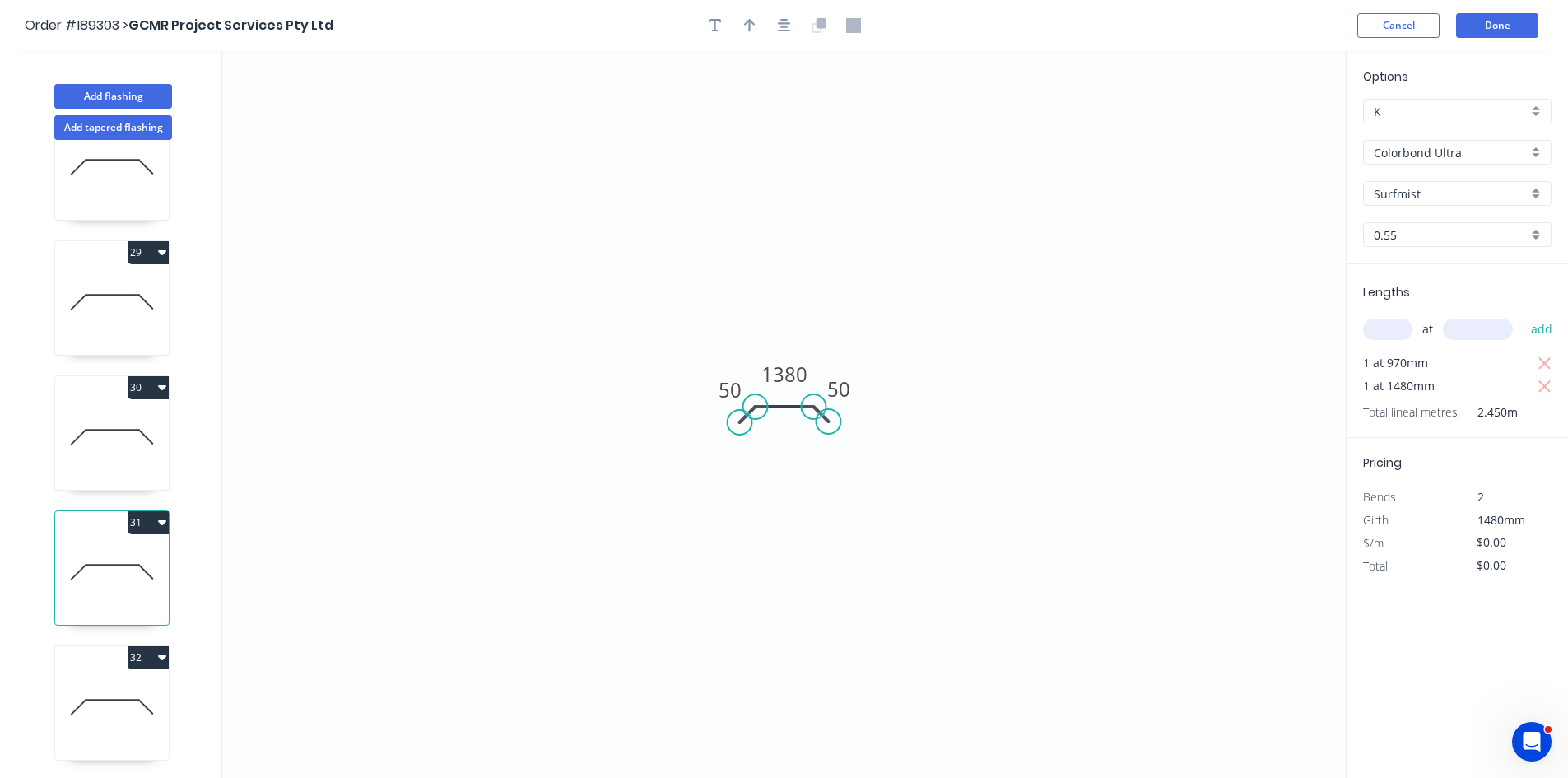
click at [699, 33] on div at bounding box center [784, 25] width 173 height 25
click at [713, 27] on icon "button" at bounding box center [715, 25] width 13 height 15
drag, startPoint x: 321, startPoint y: 100, endPoint x: 382, endPoint y: 141, distance: 73.5
click at [382, 141] on textarea at bounding box center [328, 117] width 134 height 60
paste textarea "Changed for pricing"
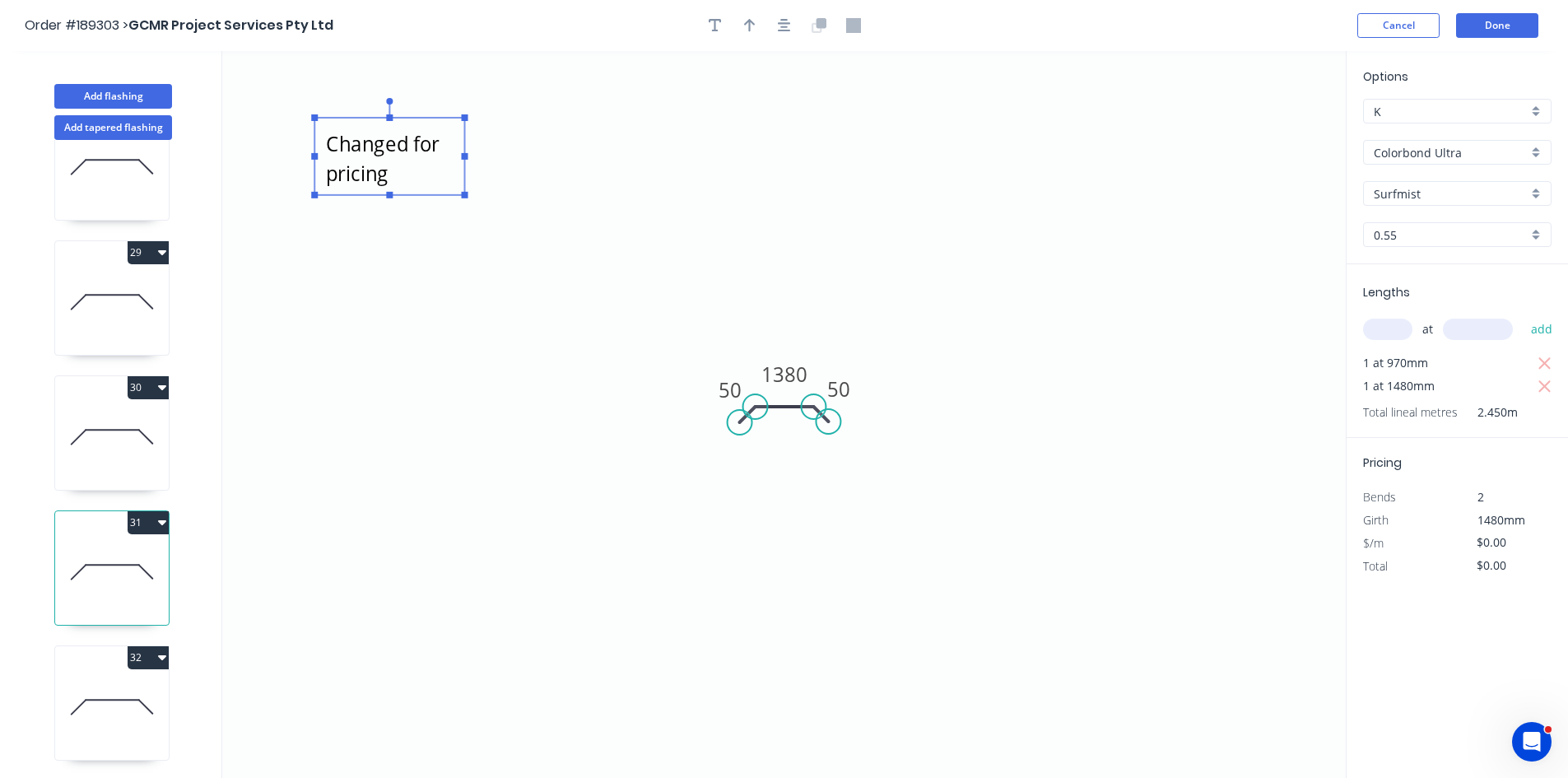
drag, startPoint x: 963, startPoint y: 231, endPoint x: 952, endPoint y: 249, distance: 21.1
click at [963, 232] on icon "Changed for pricing 50 1380 50" at bounding box center [784, 415] width 1123 height 727
type textarea "Changed for pricing"
click at [777, 366] on tspan "1380" at bounding box center [784, 374] width 47 height 27
type input "$33.67"
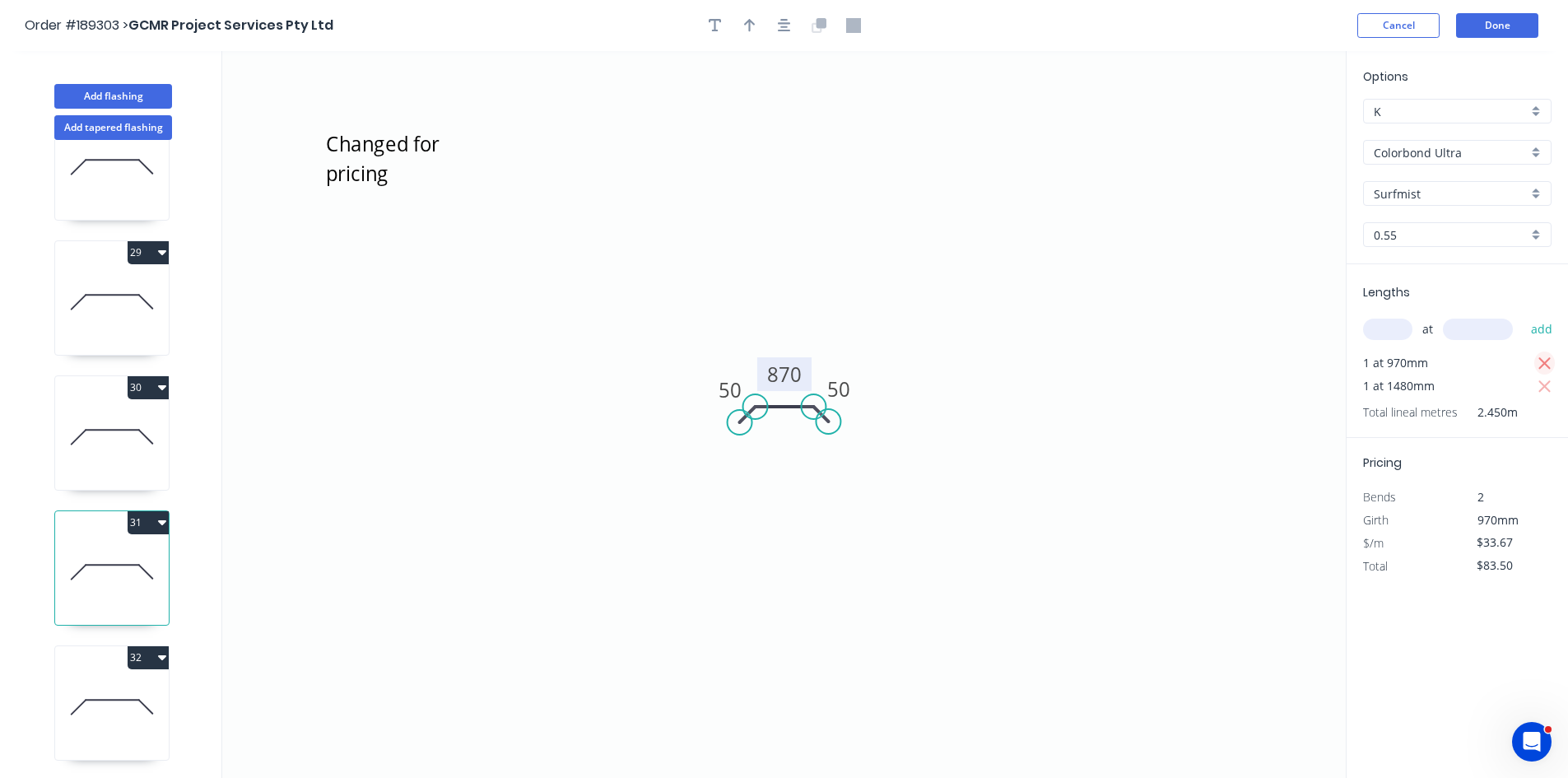
click at [1551, 357] on icon "button" at bounding box center [1544, 364] width 15 height 20
type input "$49.83"
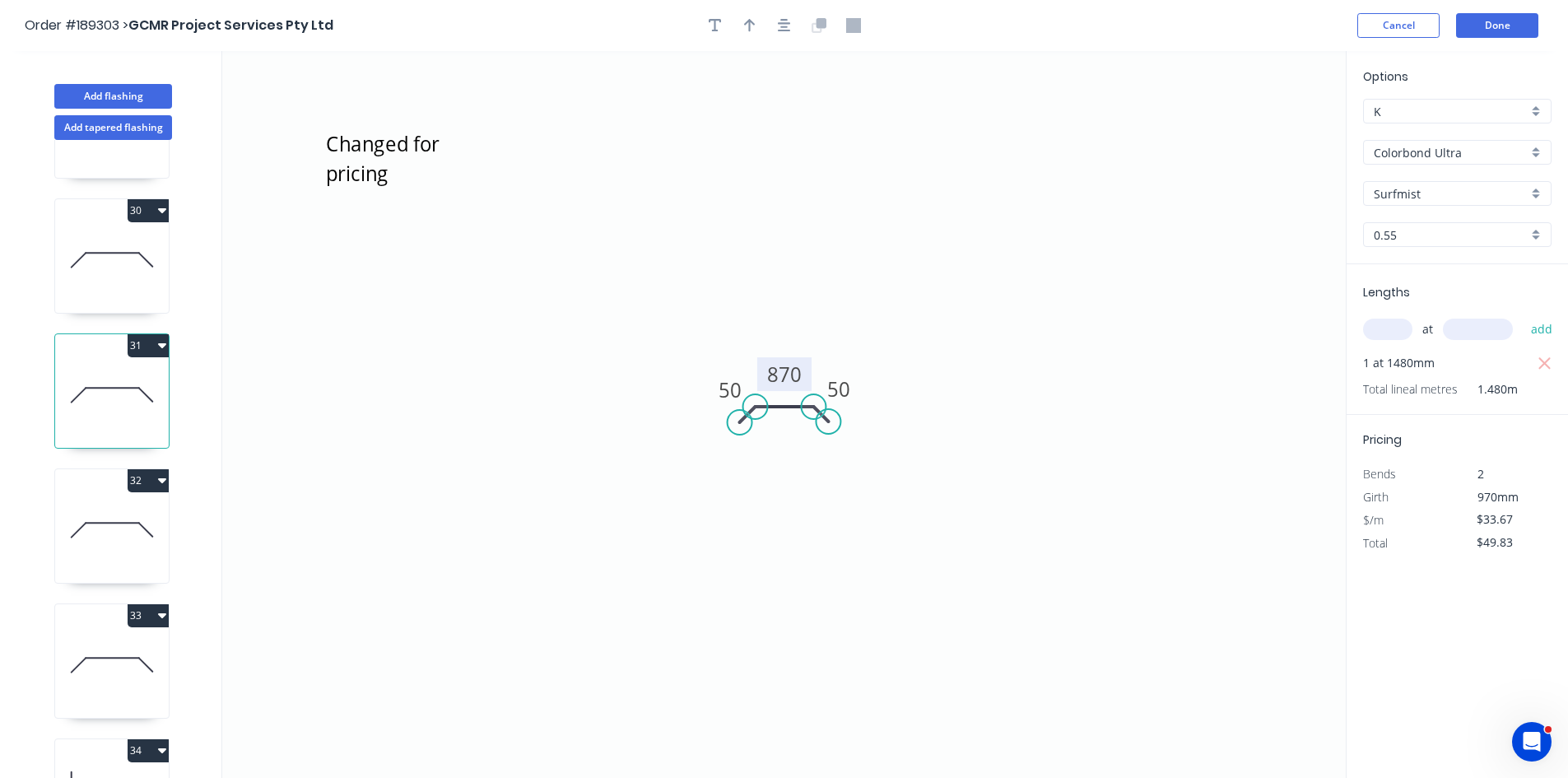
scroll to position [3953, 0]
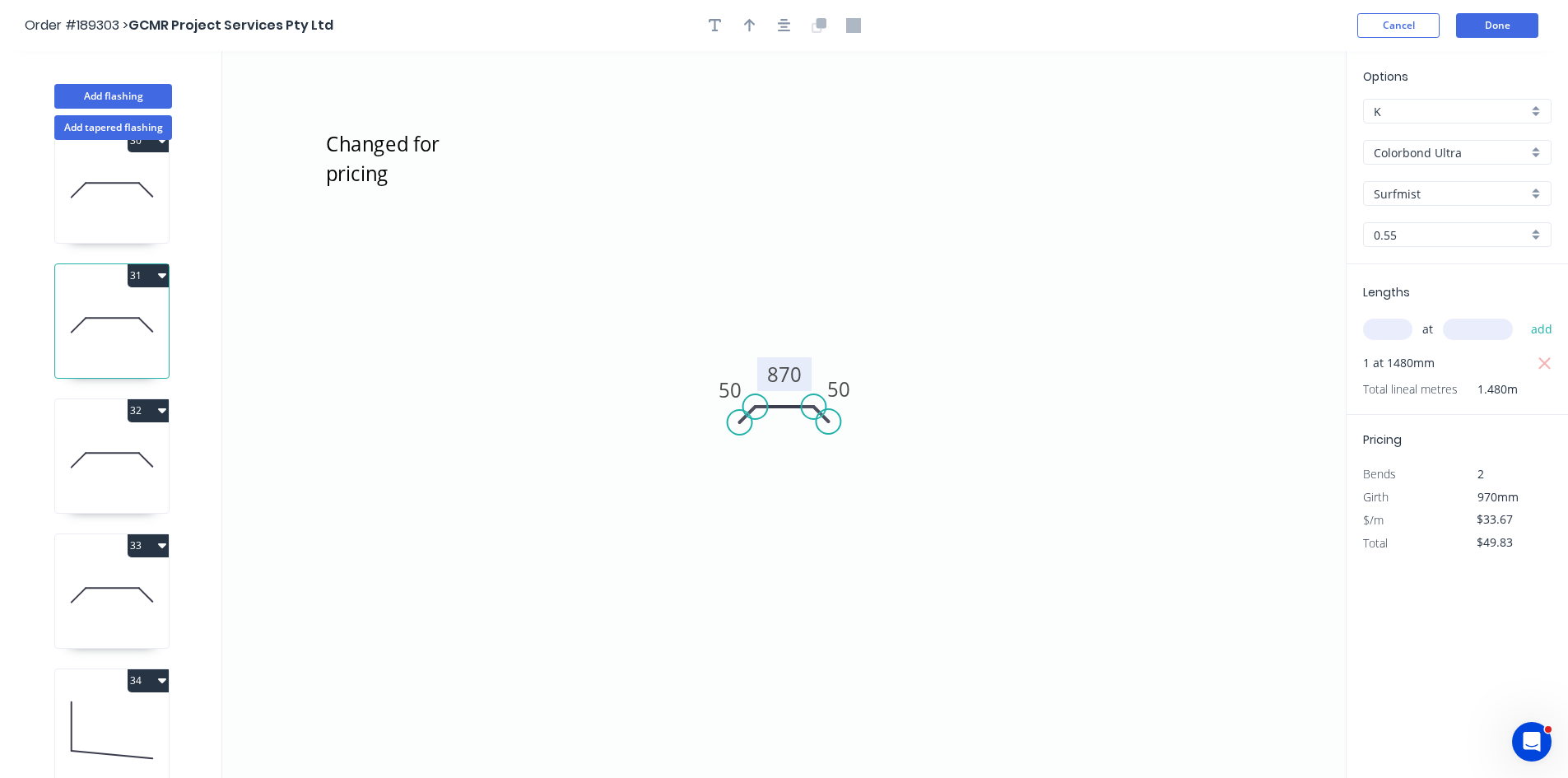
click at [126, 481] on icon at bounding box center [112, 460] width 114 height 105
type input "$0.00"
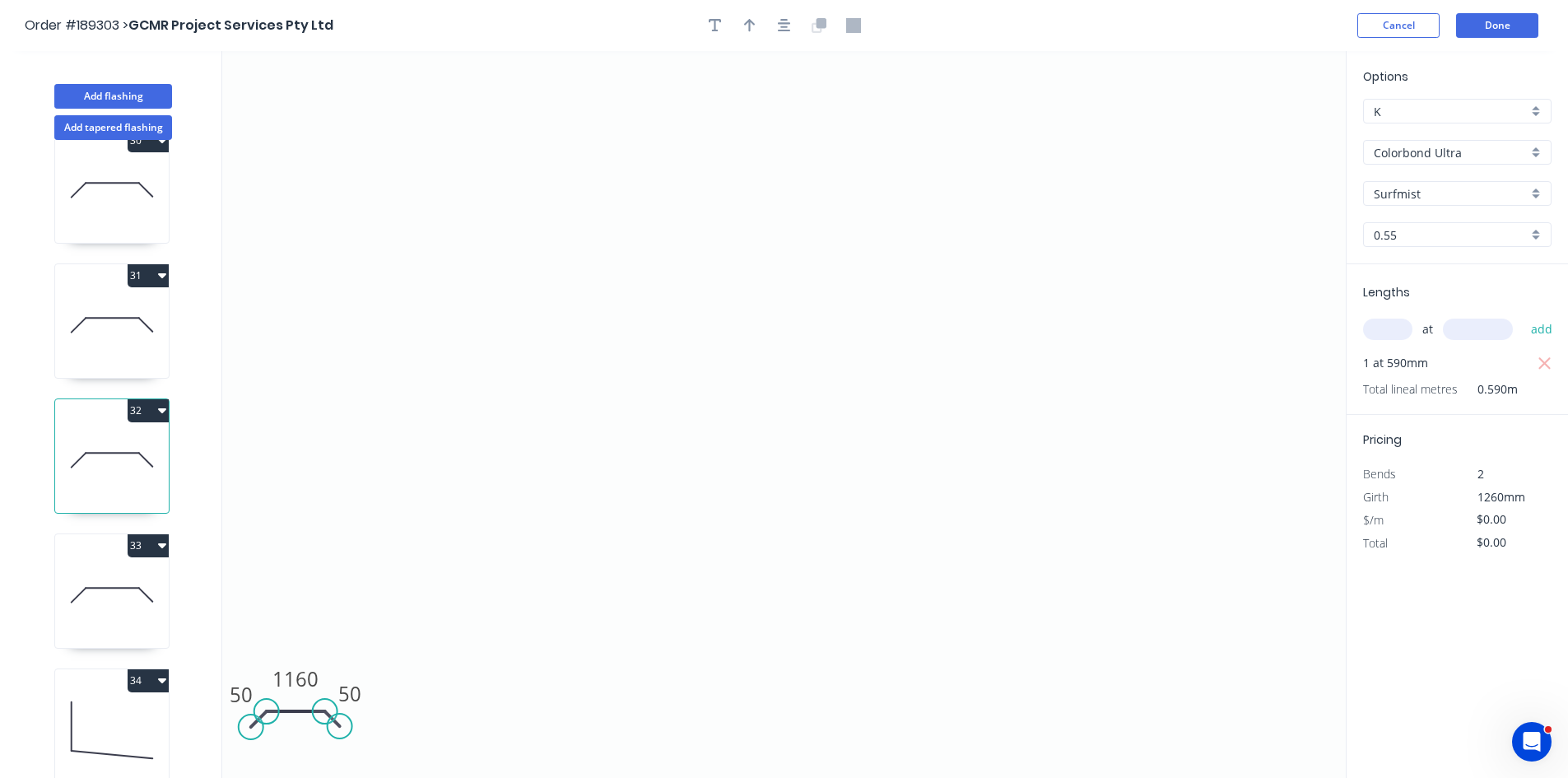
click at [1407, 331] on input "text" at bounding box center [1388, 330] width 50 height 22
type input "1"
type input "1260"
click at [1522, 315] on button "add" at bounding box center [1541, 329] width 39 height 28
click at [786, 30] on icon "button" at bounding box center [784, 25] width 13 height 15
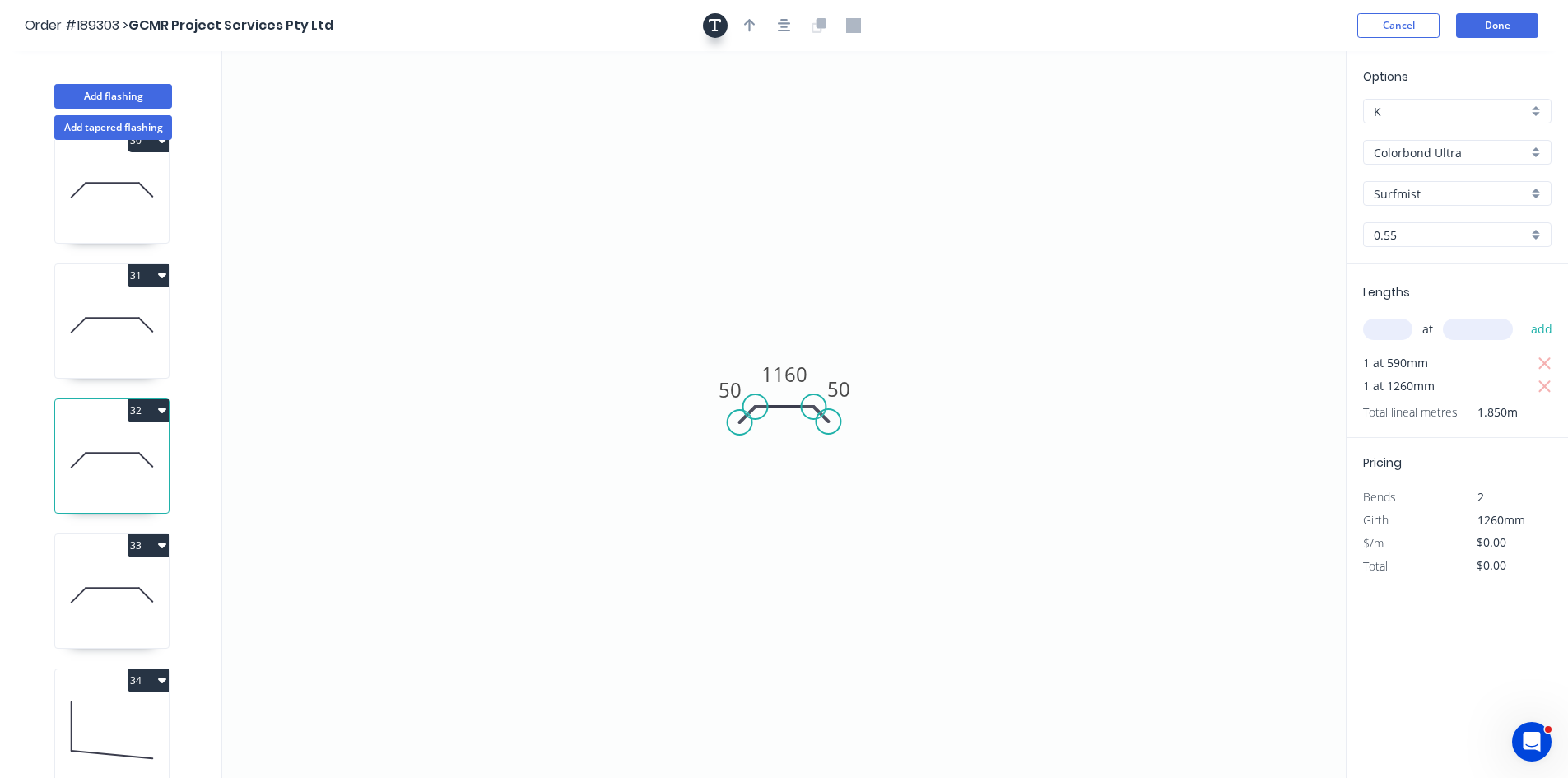
drag, startPoint x: 701, startPoint y: 27, endPoint x: 713, endPoint y: 27, distance: 12.0
click at [701, 27] on div at bounding box center [784, 25] width 173 height 25
click at [719, 25] on icon "button" at bounding box center [715, 25] width 13 height 15
drag, startPoint x: 386, startPoint y: 91, endPoint x: 415, endPoint y: 125, distance: 44.7
click at [395, 125] on textarea at bounding box center [328, 115] width 134 height 60
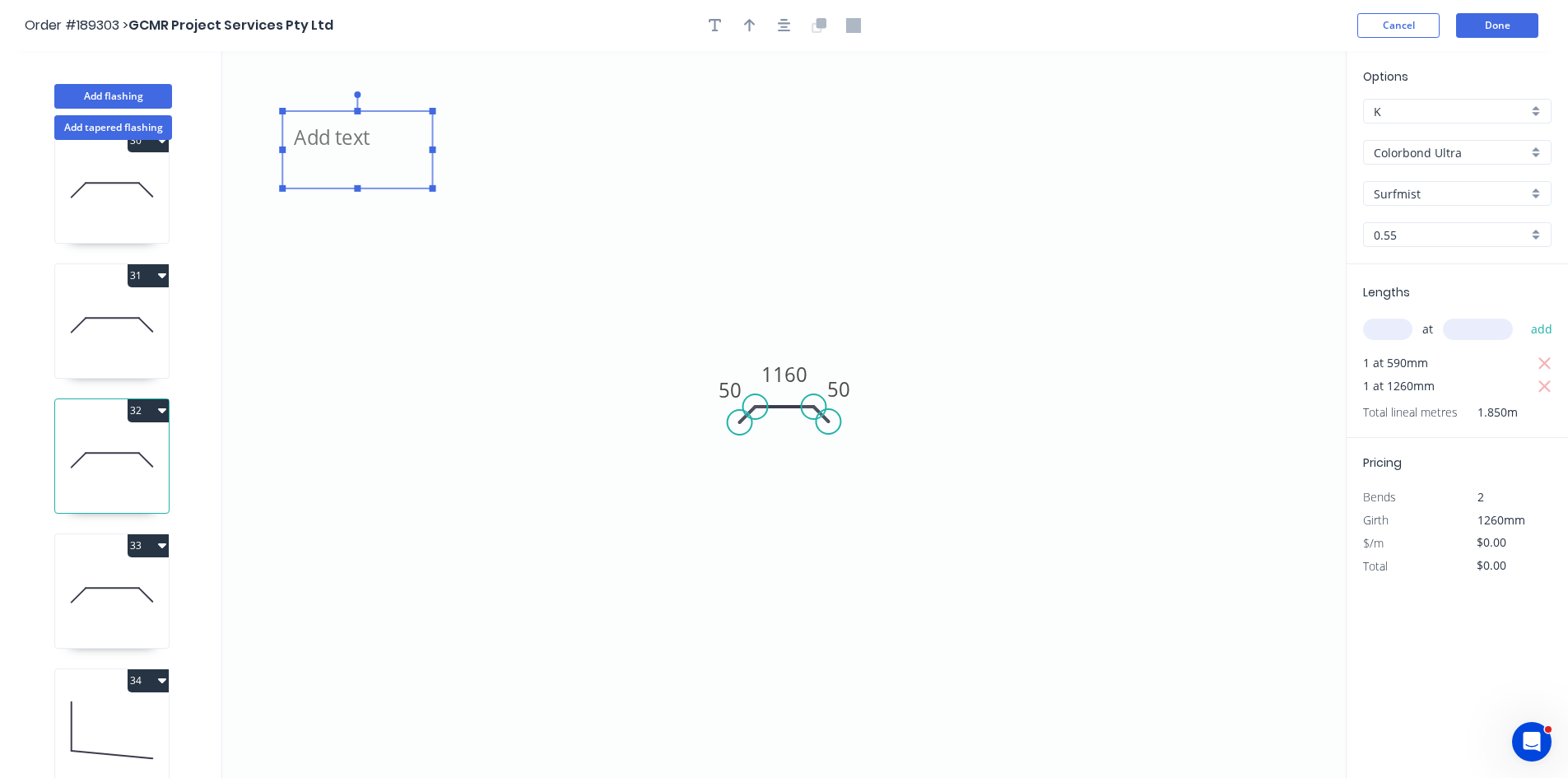
paste textarea "Changed for pricing"
click at [878, 265] on icon "Changed for pricing 50 1160 50" at bounding box center [784, 415] width 1123 height 727
type textarea "Changed for pricing"
click at [781, 383] on tspan "1160" at bounding box center [784, 374] width 47 height 27
type input "$21.82"
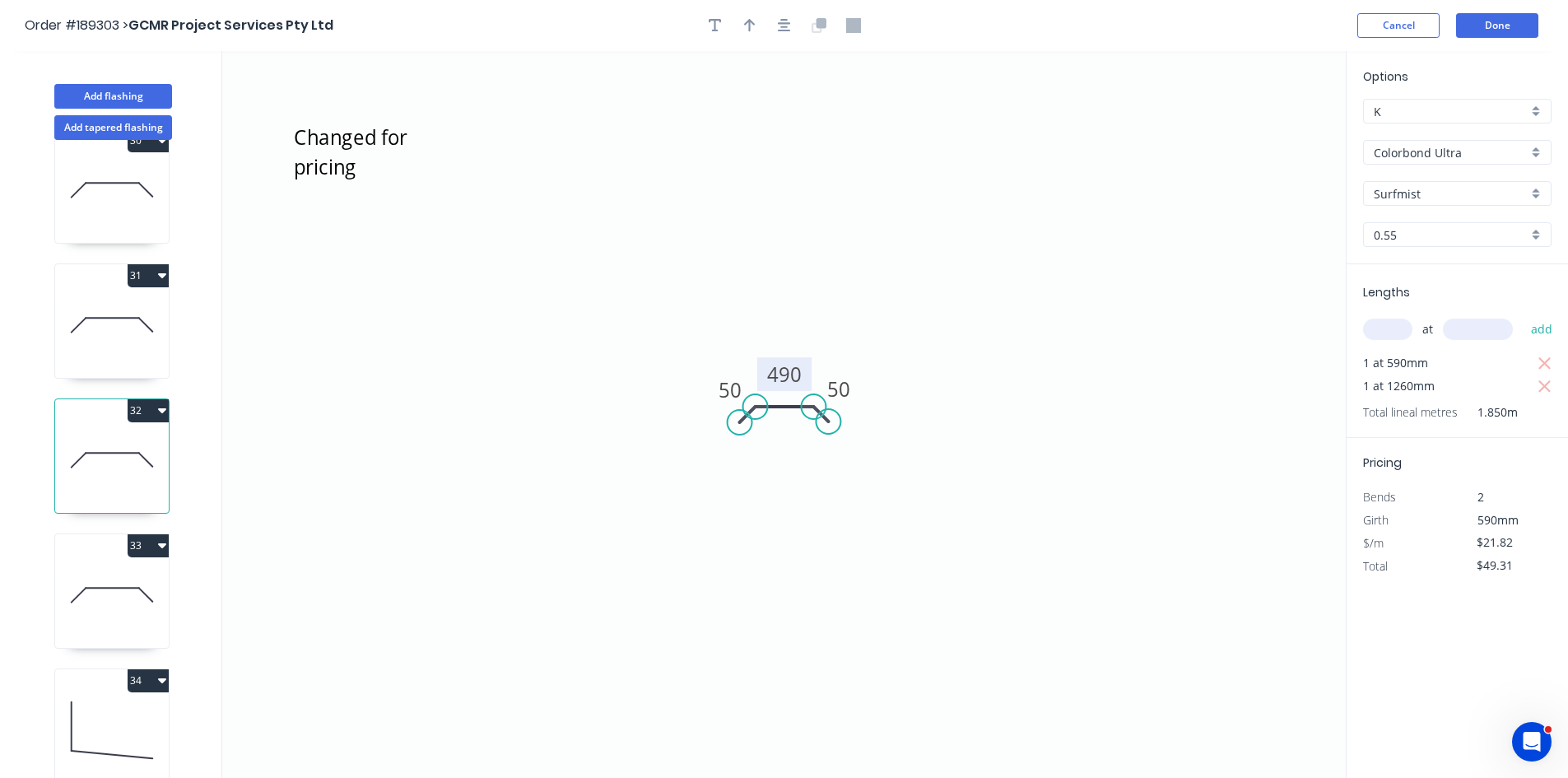
click at [1556, 365] on div "Lengths at add 1 at 590mm 1 at 1260mm Total lineal metres 1.850m" at bounding box center [1458, 351] width 222 height 173
drag, startPoint x: 1552, startPoint y: 367, endPoint x: 1085, endPoint y: 402, distance: 468.3
click at [1551, 367] on button "button" at bounding box center [1544, 363] width 21 height 23
type input "$27.49"
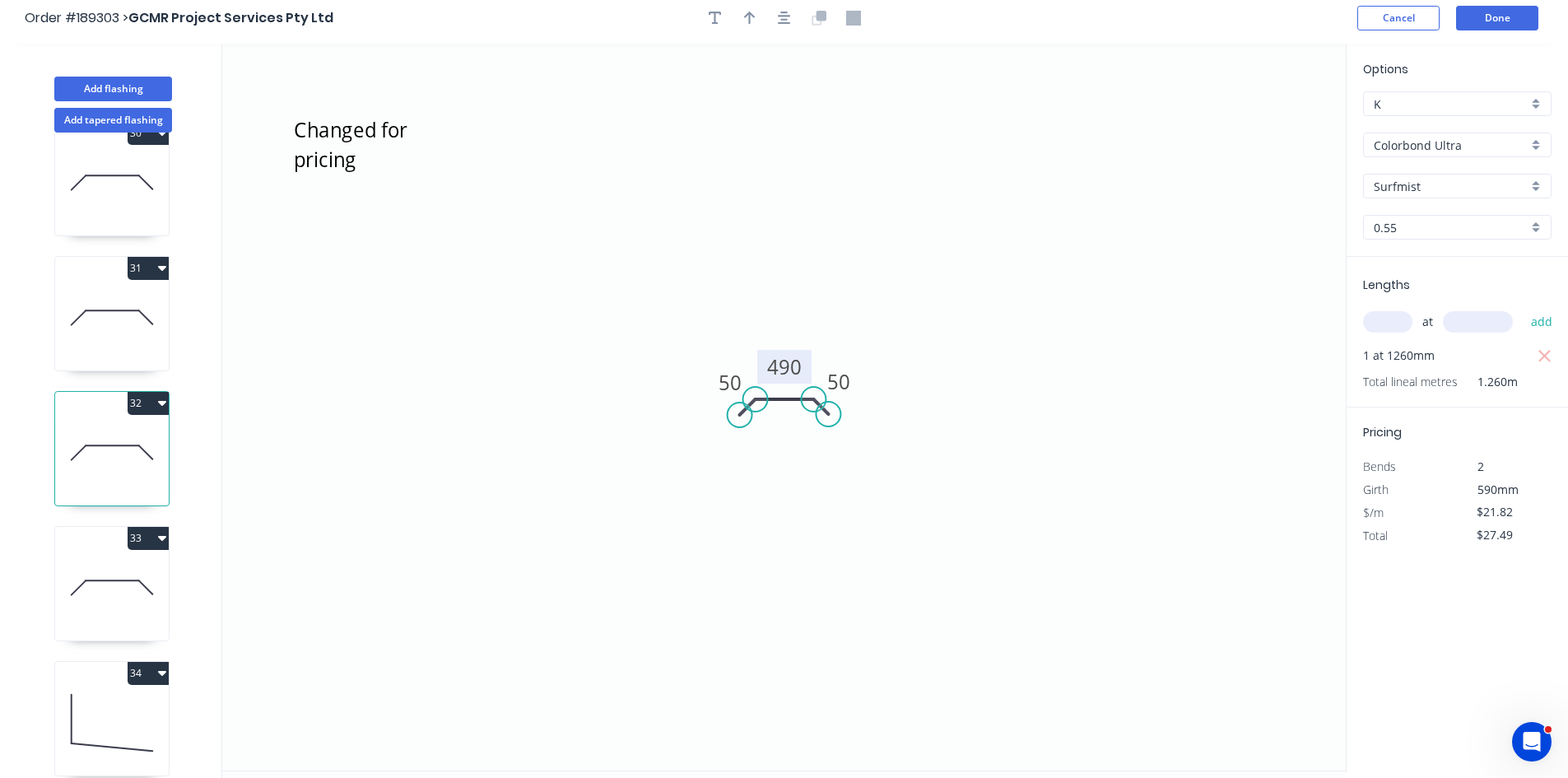
scroll to position [31, 0]
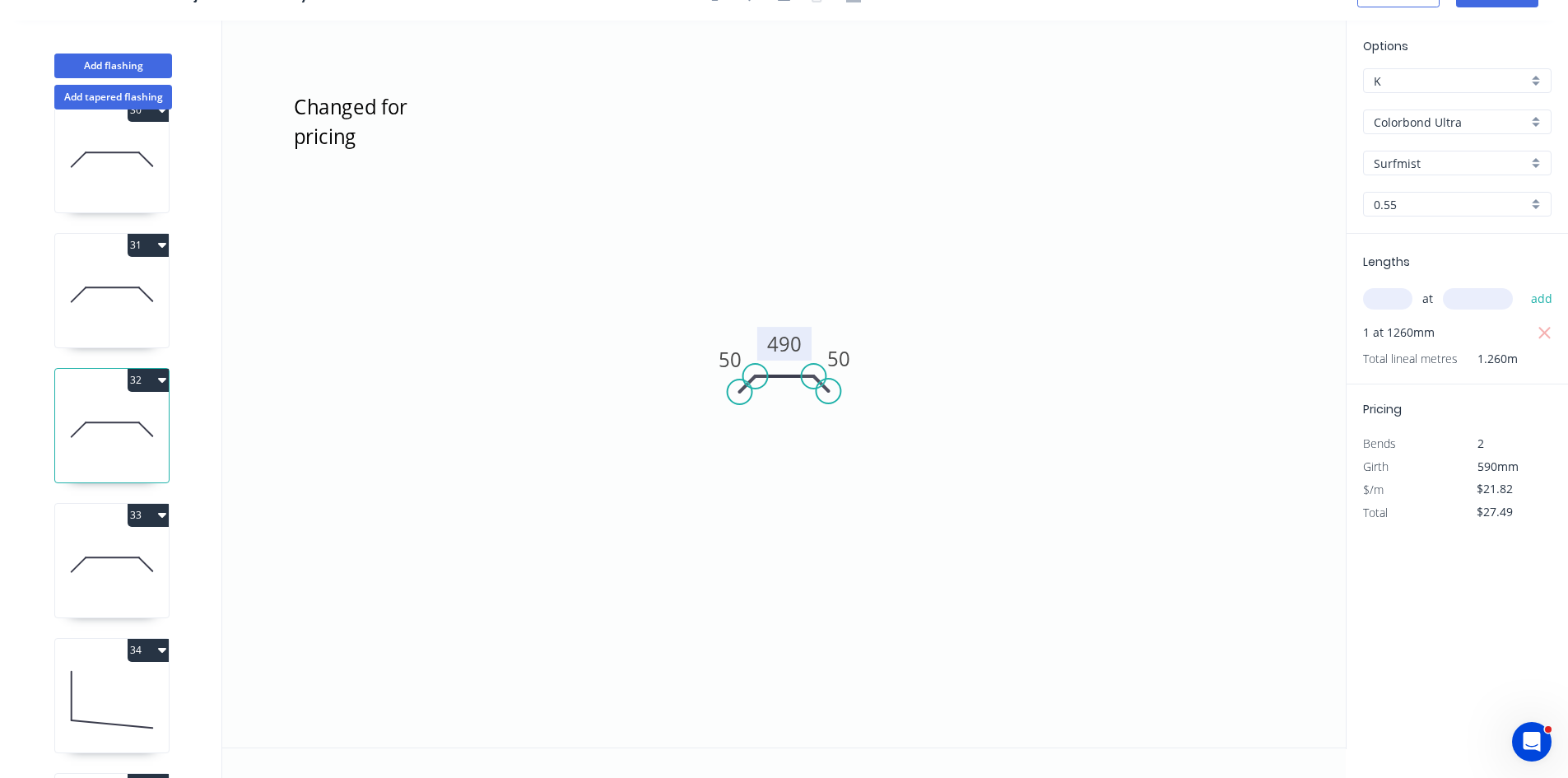
click at [111, 572] on icon at bounding box center [112, 565] width 114 height 105
type input "$0.00"
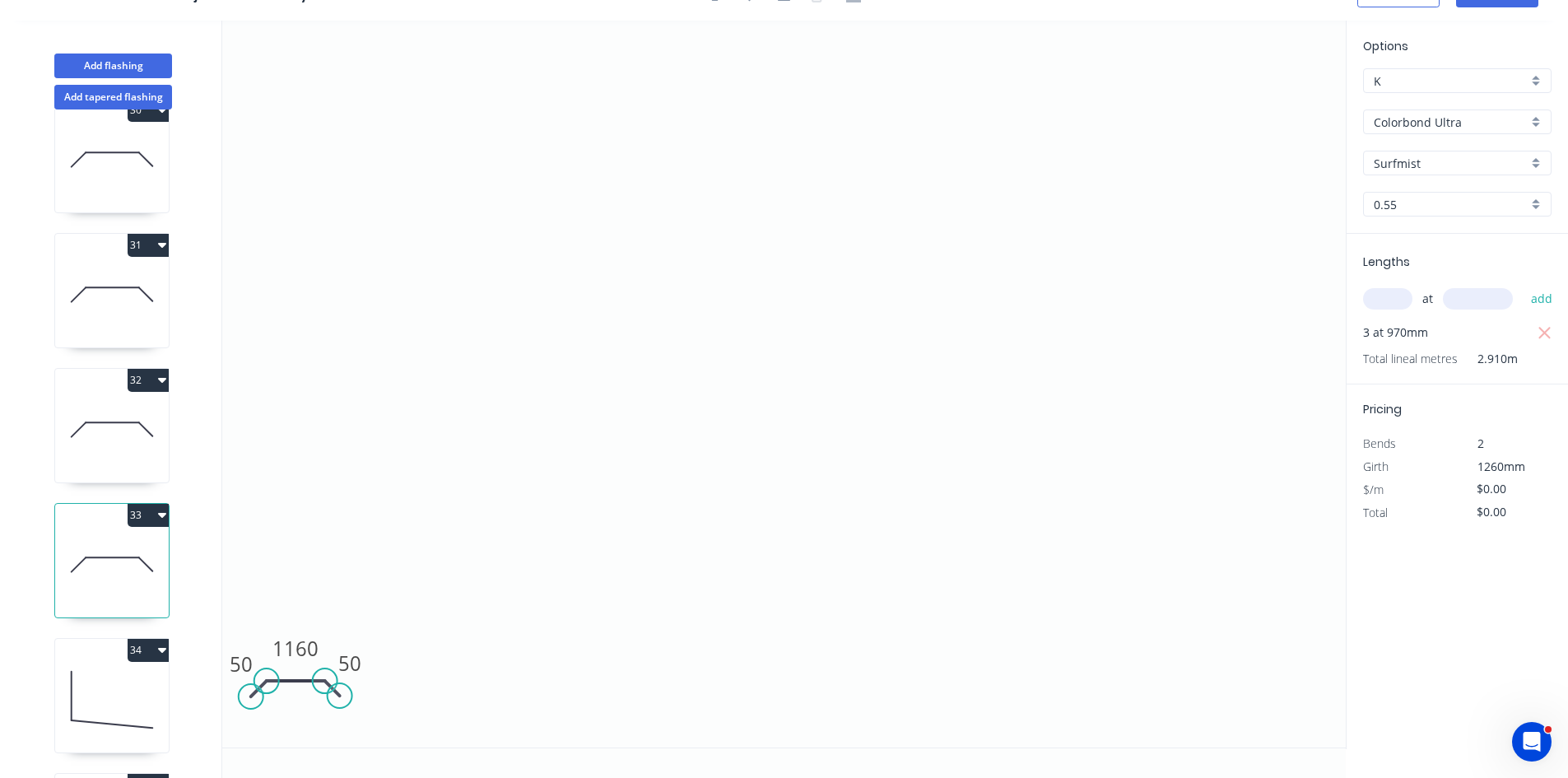
click at [1402, 287] on div "at add" at bounding box center [1459, 299] width 192 height 28
click at [1388, 297] on input "text" at bounding box center [1388, 299] width 50 height 22
type input "3"
type input "1260"
click at [1522, 285] on button "add" at bounding box center [1541, 299] width 39 height 28
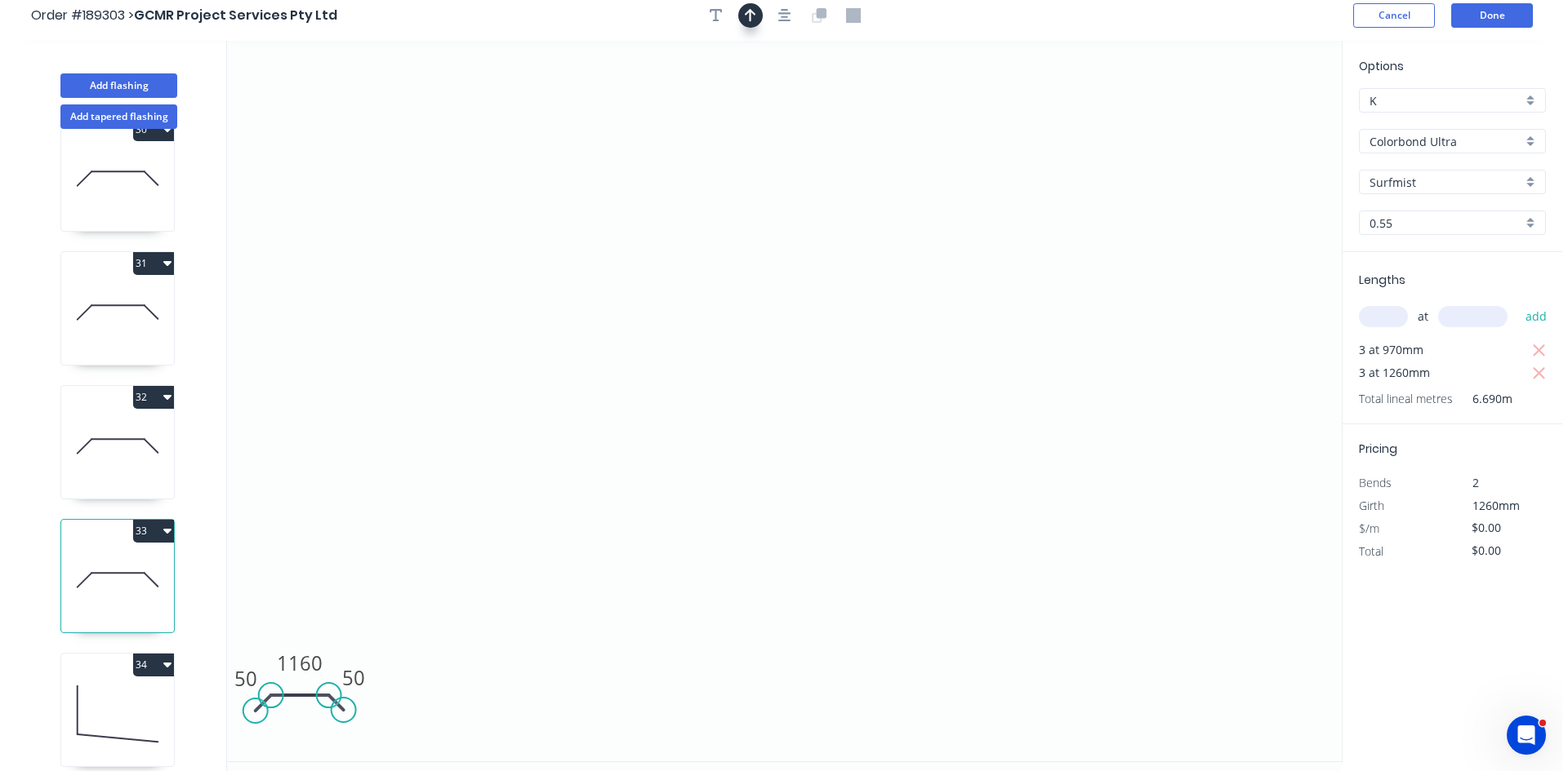
scroll to position [0, 0]
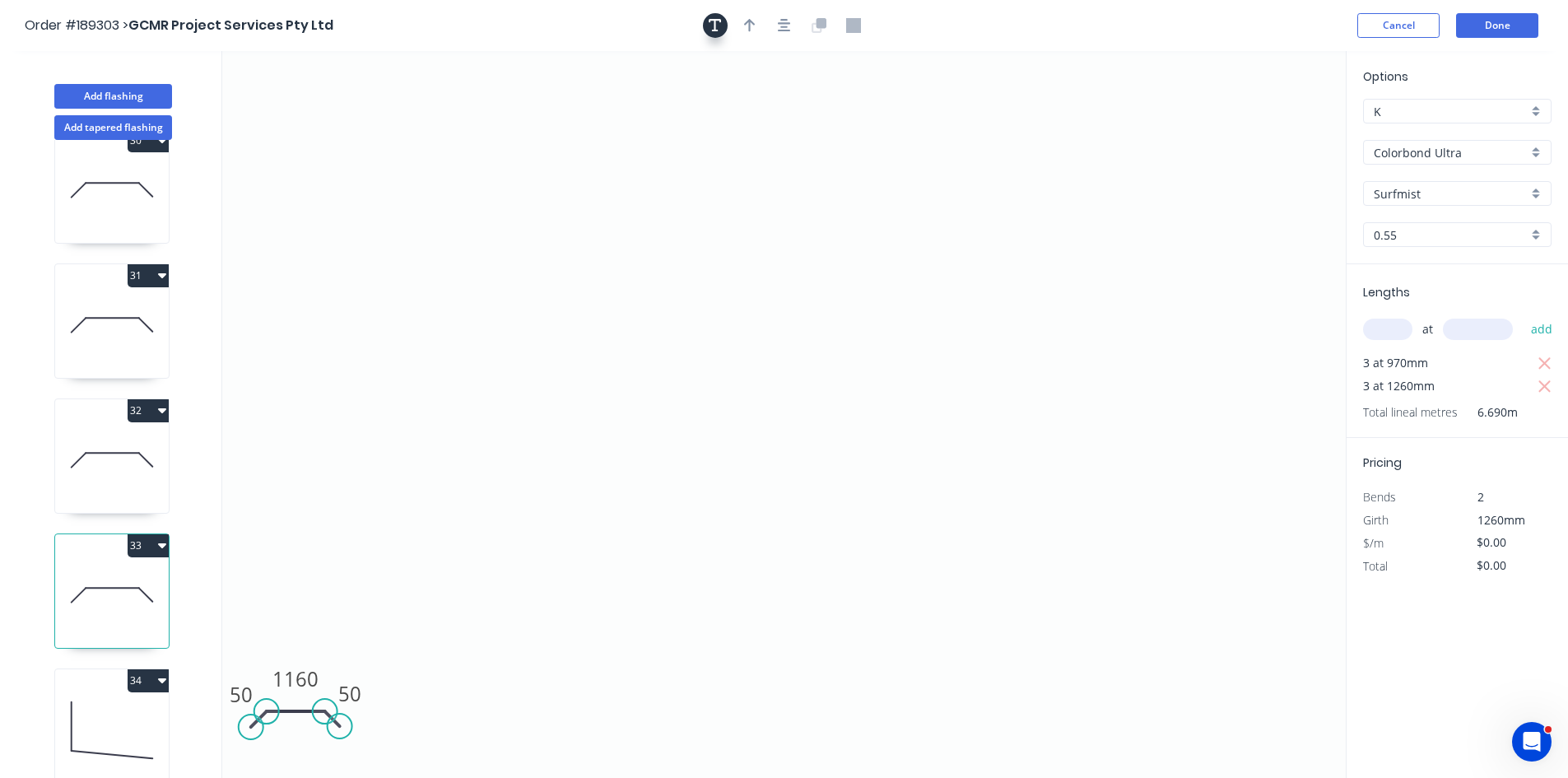
click at [711, 20] on icon "button" at bounding box center [715, 25] width 13 height 13
click at [784, 37] on button "button" at bounding box center [784, 25] width 25 height 25
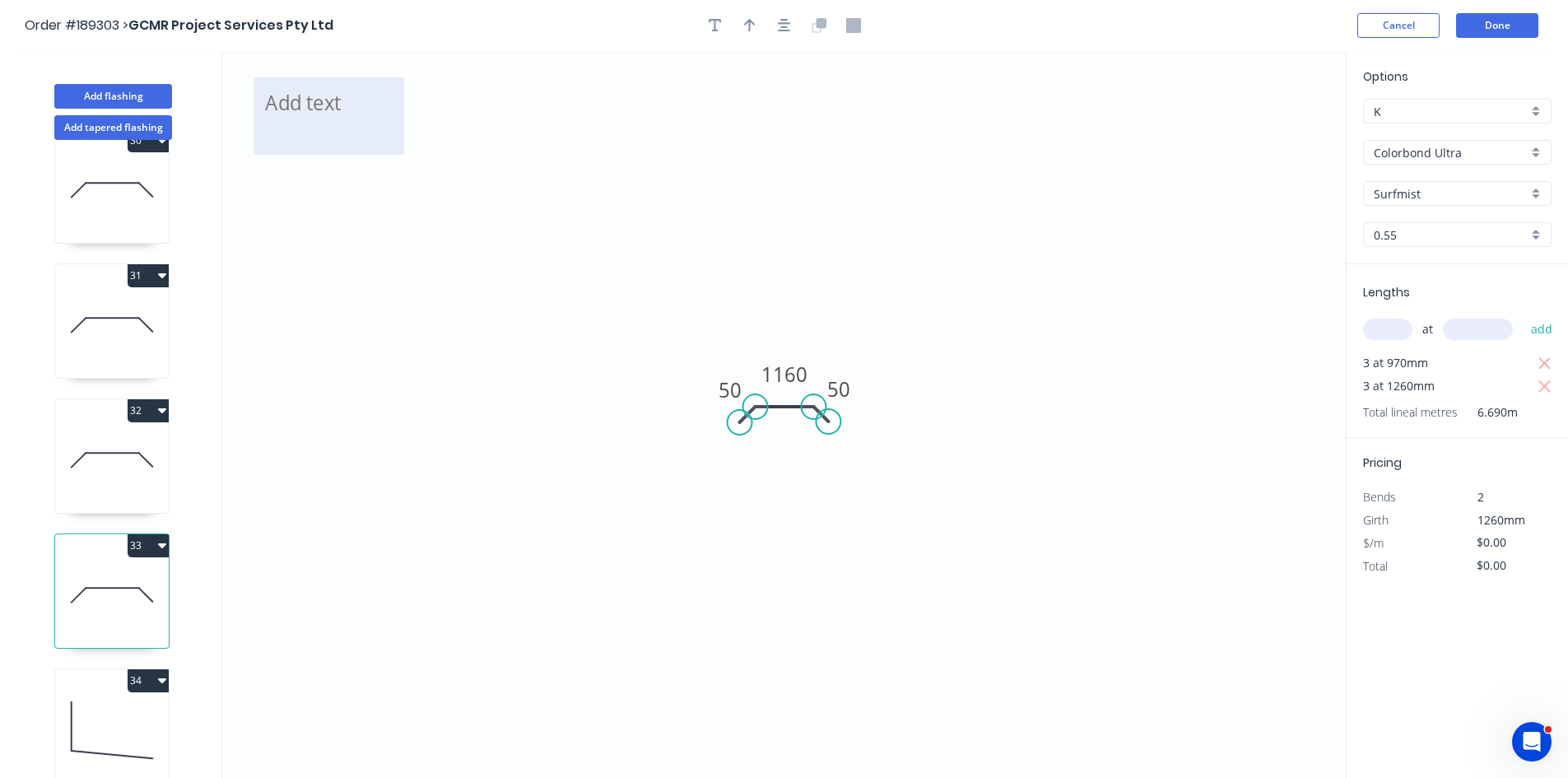
click at [312, 107] on textarea at bounding box center [328, 115] width 134 height 60
paste textarea "Changed for pricing"
click at [1020, 255] on icon "Changed for pricing 50 1160 50" at bounding box center [784, 415] width 1123 height 727
type textarea "Changed for pricing"
click at [803, 367] on tspan "1160" at bounding box center [784, 374] width 47 height 27
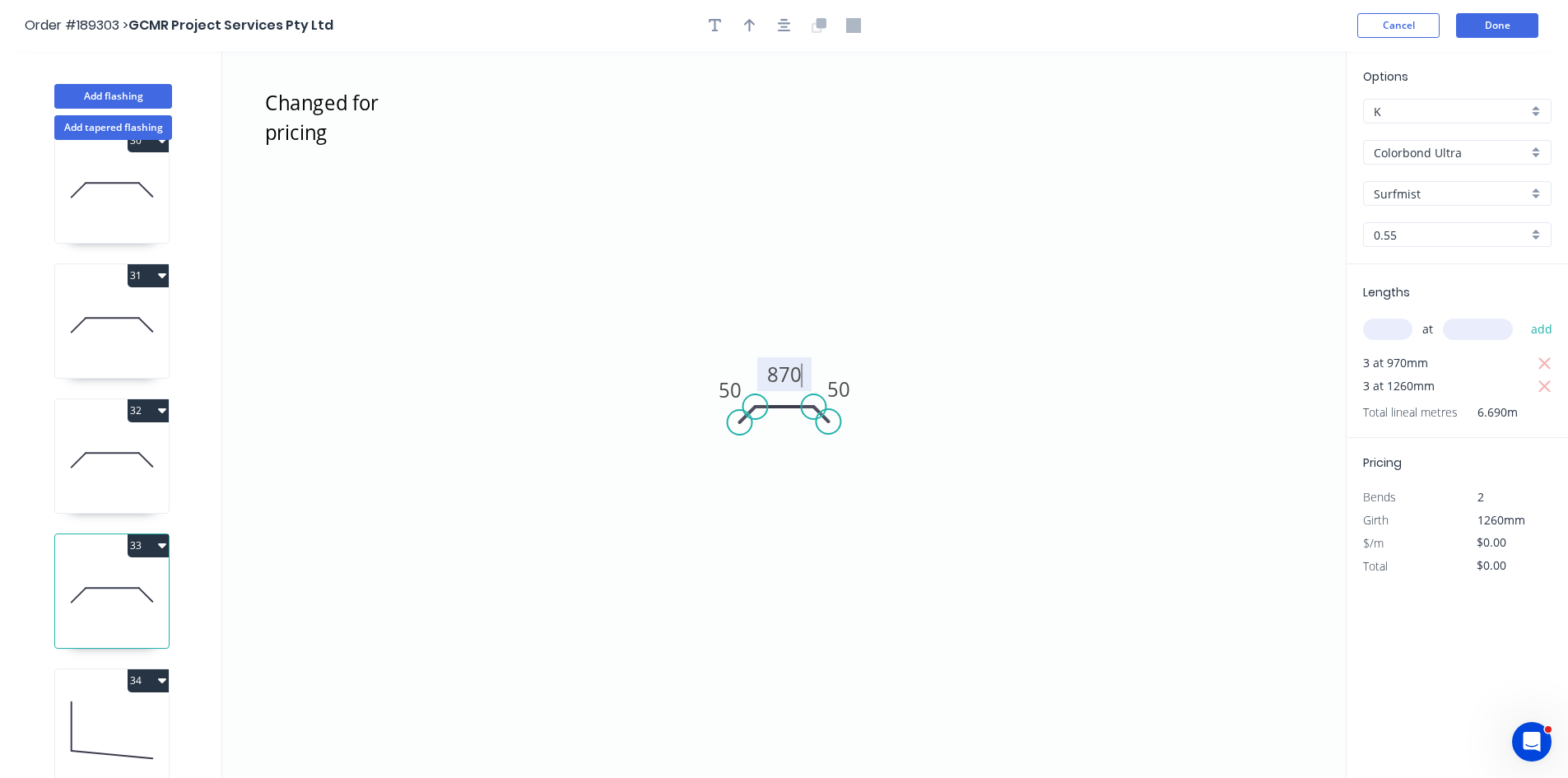
type input "$33.67"
click at [1546, 362] on icon "button" at bounding box center [1544, 364] width 12 height 12
type input "$127.27"
click at [1513, 26] on button "Done" at bounding box center [1497, 25] width 82 height 25
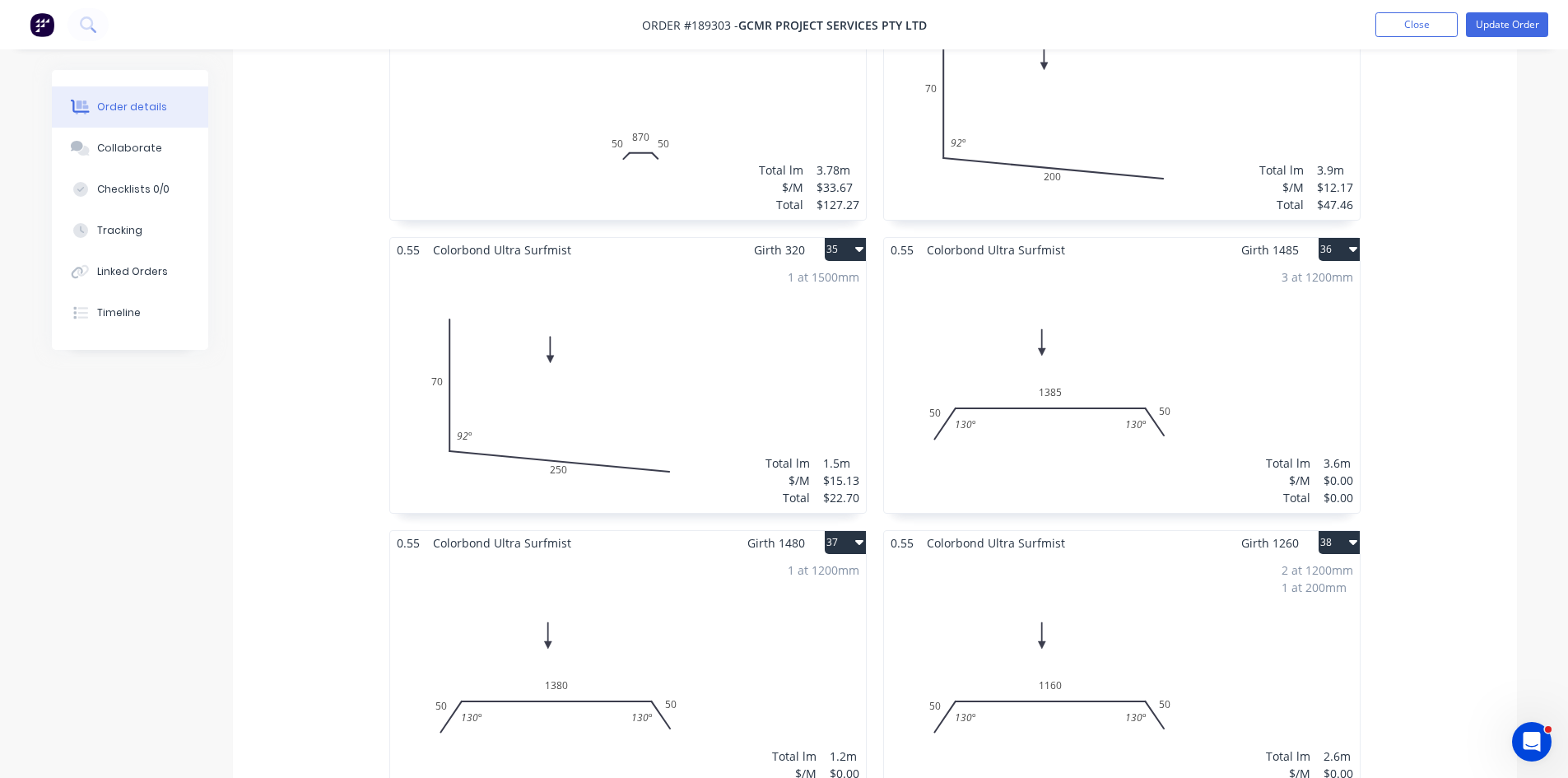
scroll to position [5436, 0]
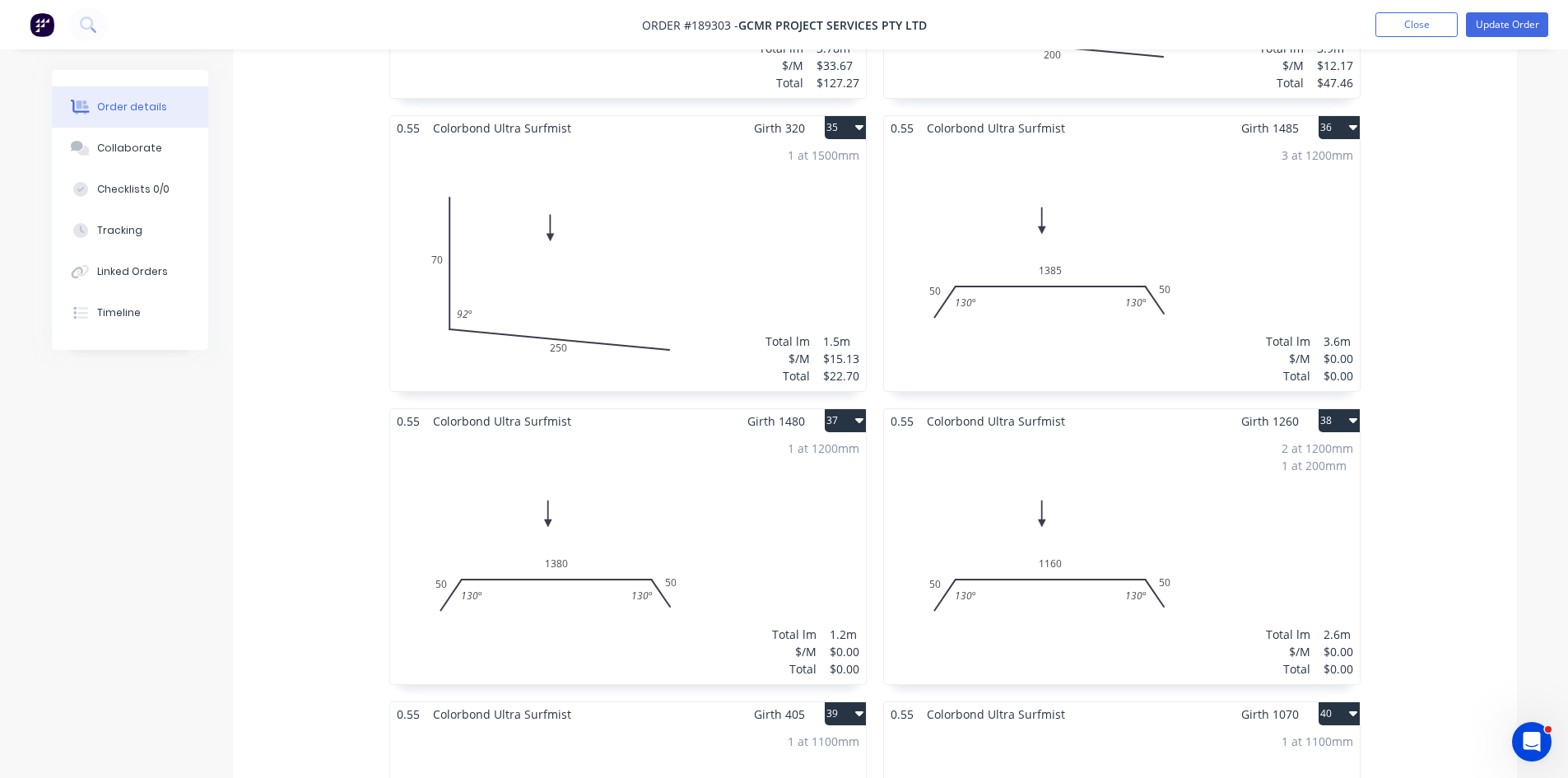
click at [1258, 246] on div "3 at 1200mm Total lm $/M Total 3.6m $0.00 $0.00" at bounding box center [1122, 265] width 475 height 251
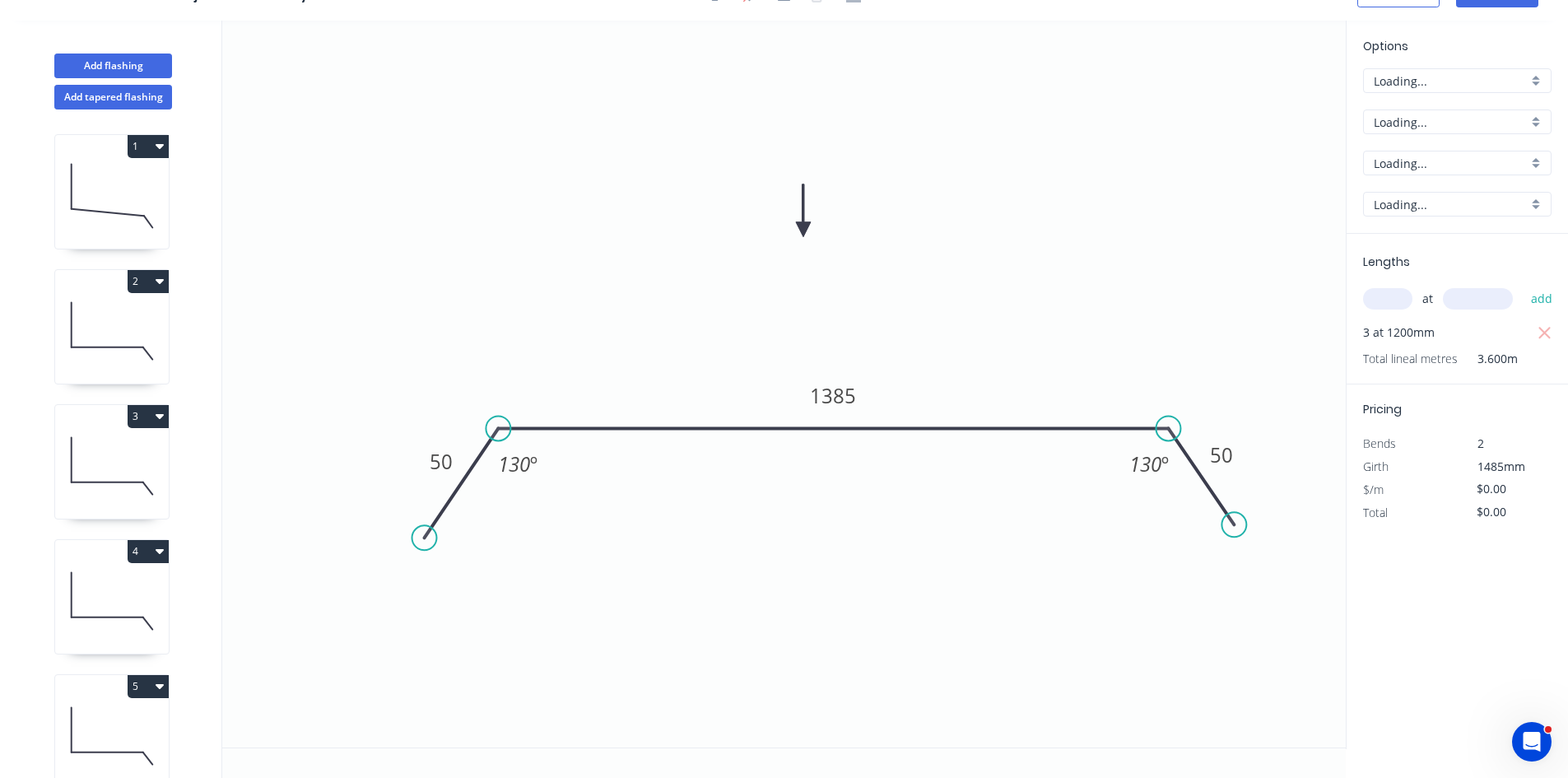
scroll to position [31, 0]
click at [1378, 299] on input "text" at bounding box center [1388, 299] width 50 height 22
type input "3"
type input "1485"
click at [1522, 285] on button "add" at bounding box center [1541, 299] width 39 height 28
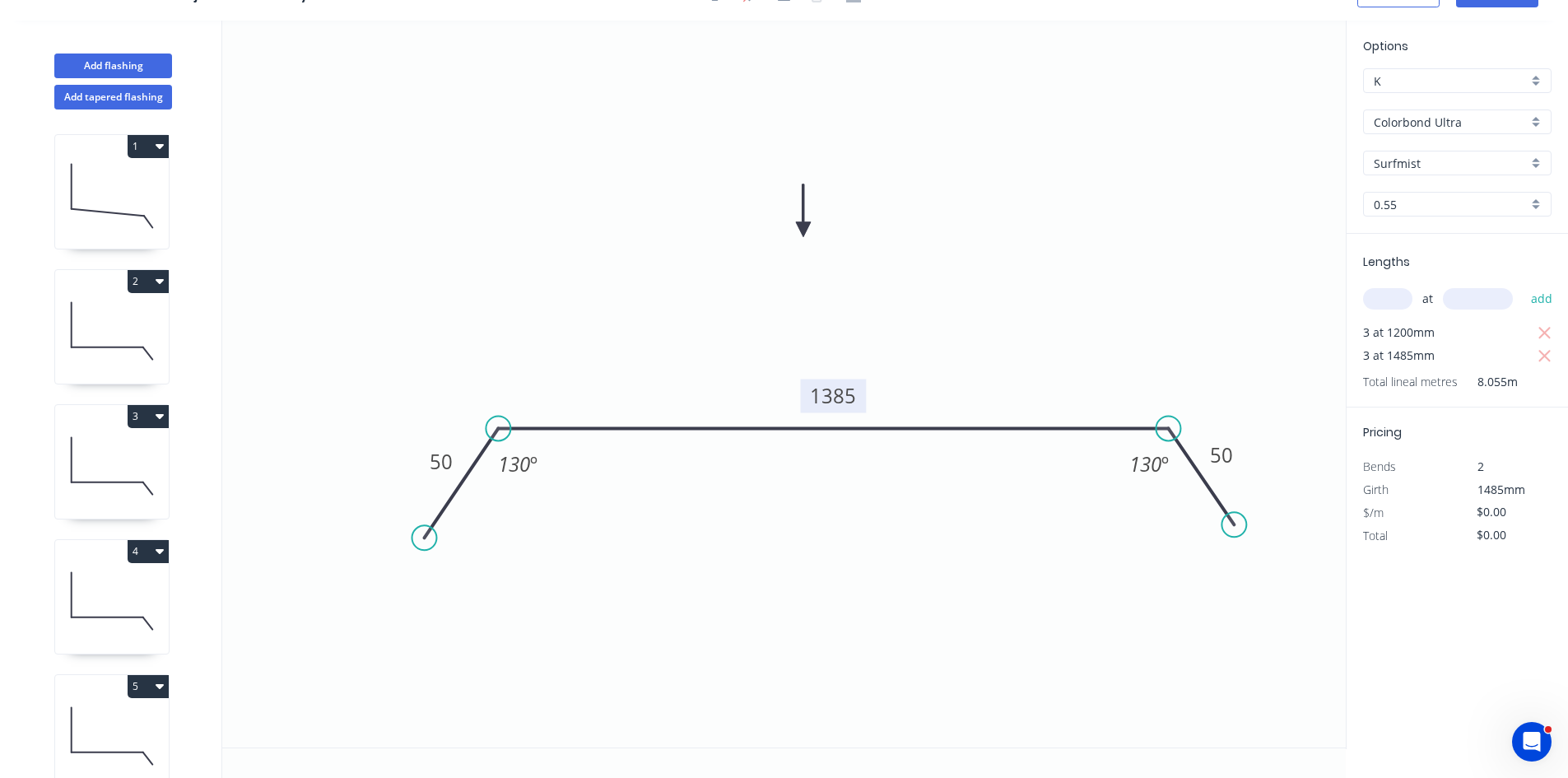
click at [830, 388] on tspan "1385" at bounding box center [833, 395] width 47 height 27
type input "$39.59"
click at [1538, 333] on icon "button" at bounding box center [1544, 334] width 15 height 20
type input "$176.37"
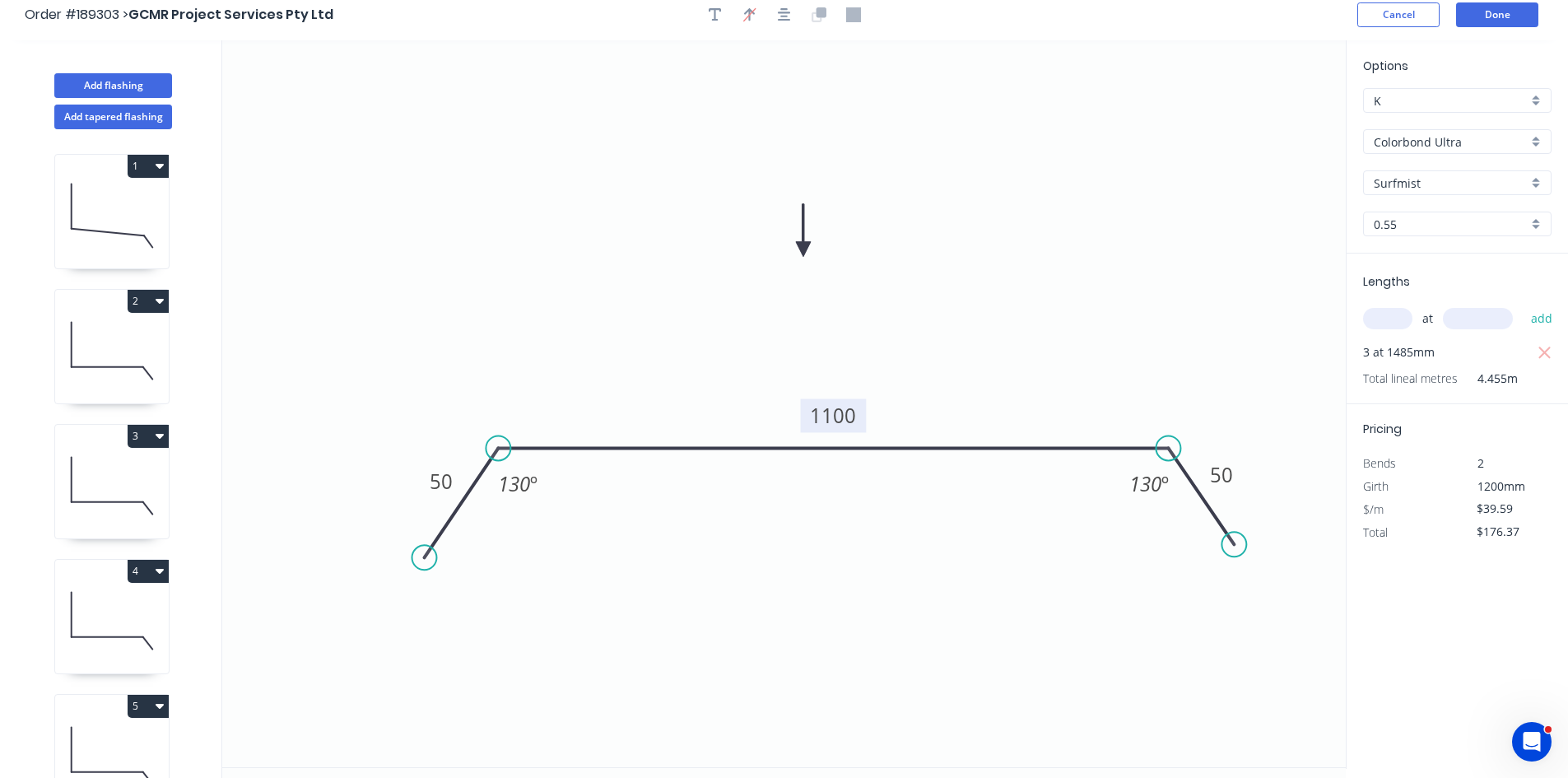
scroll to position [0, 0]
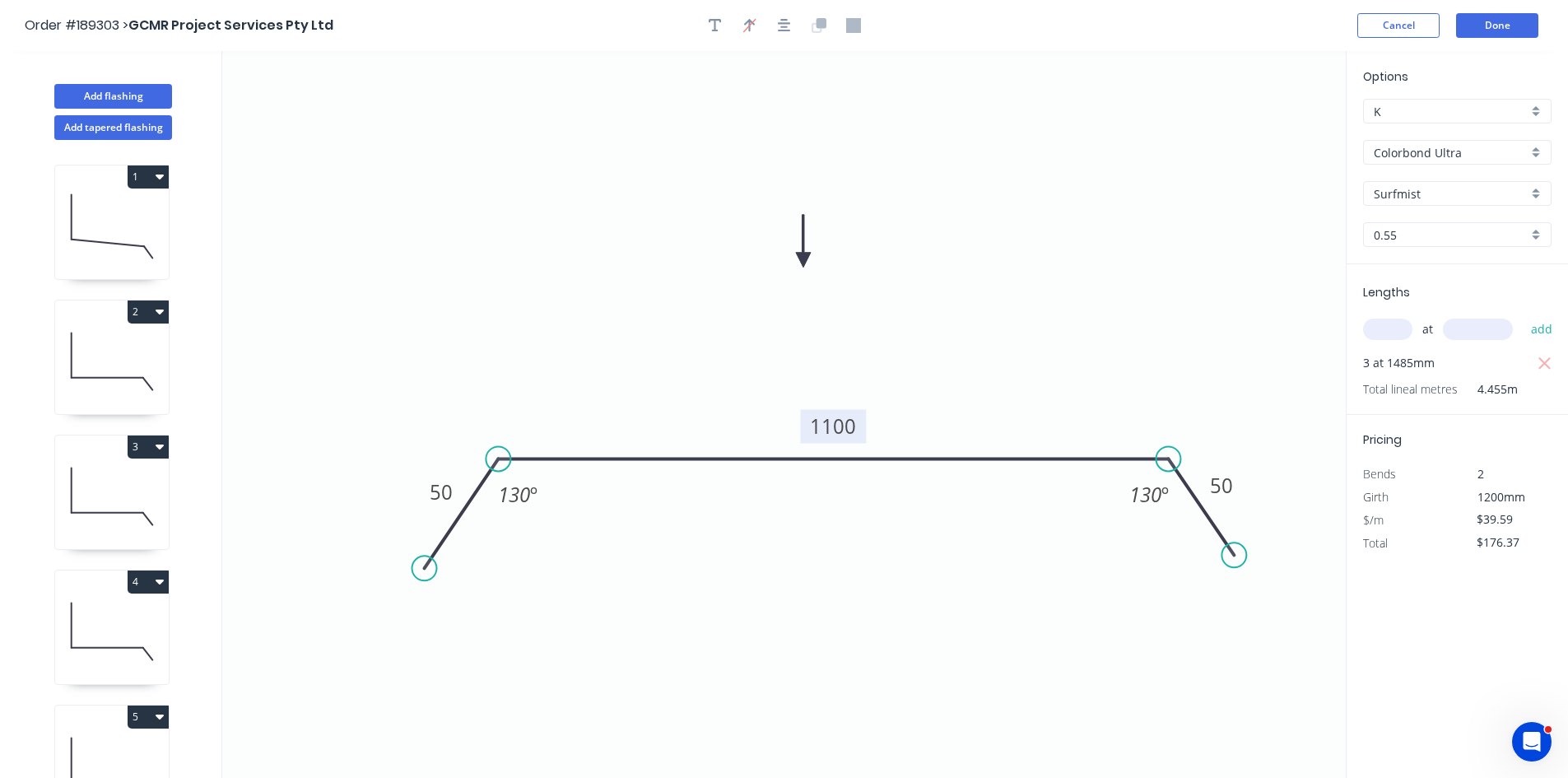
drag, startPoint x: 718, startPoint y: 16, endPoint x: 546, endPoint y: 84, distance: 185.0
click at [718, 16] on button "button" at bounding box center [715, 25] width 25 height 25
click at [396, 115] on rect at bounding box center [328, 116] width 150 height 77
click at [379, 114] on textarea at bounding box center [328, 115] width 134 height 60
click at [354, 125] on textarea at bounding box center [328, 115] width 134 height 60
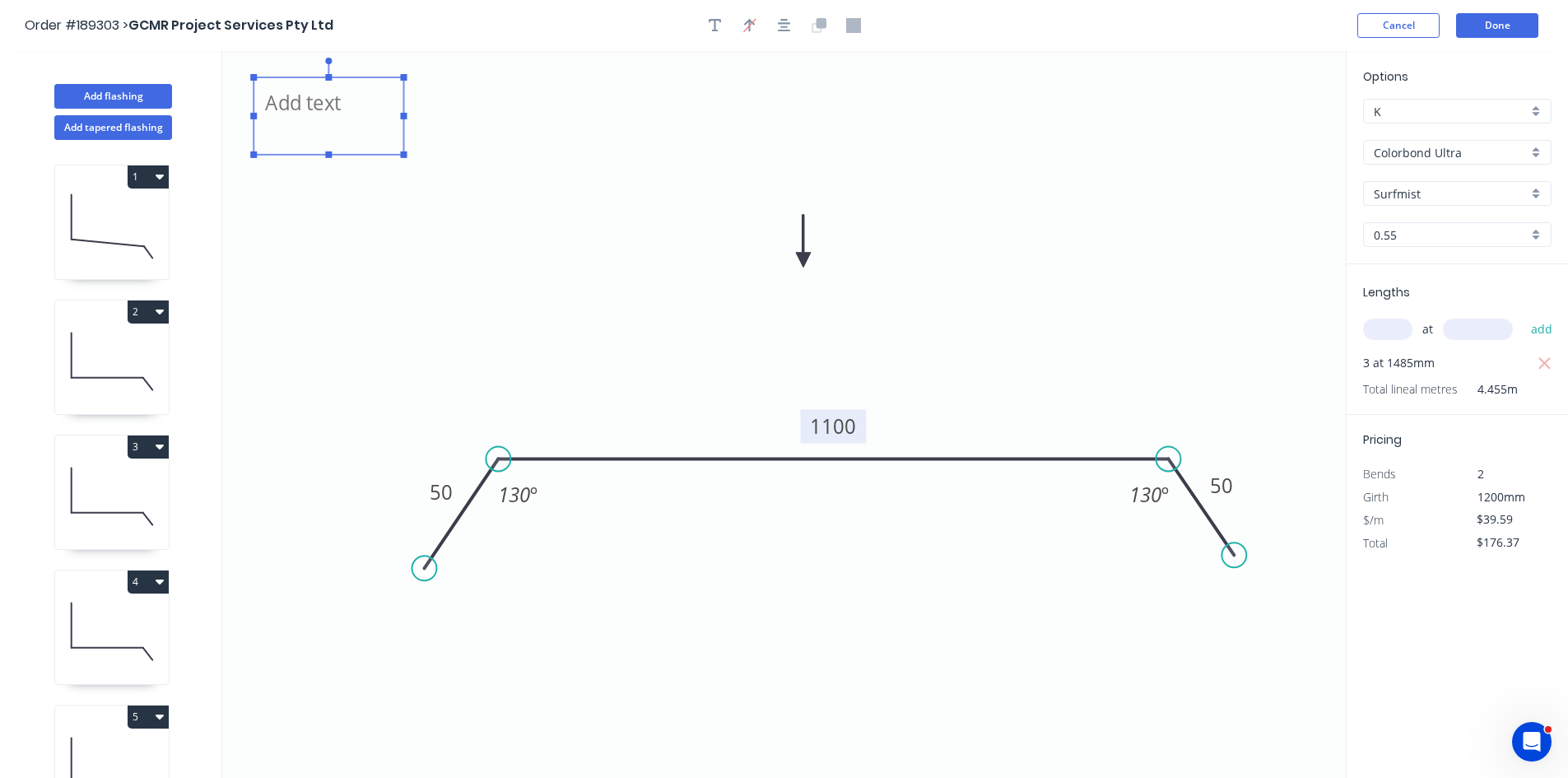
paste textarea "Changed for pricing"
click at [449, 252] on icon "Changed for pricing 50 1100 50 130 º 130 º" at bounding box center [784, 415] width 1123 height 727
type textarea "Changed for pricing"
click at [1524, 26] on button "Done" at bounding box center [1497, 25] width 82 height 25
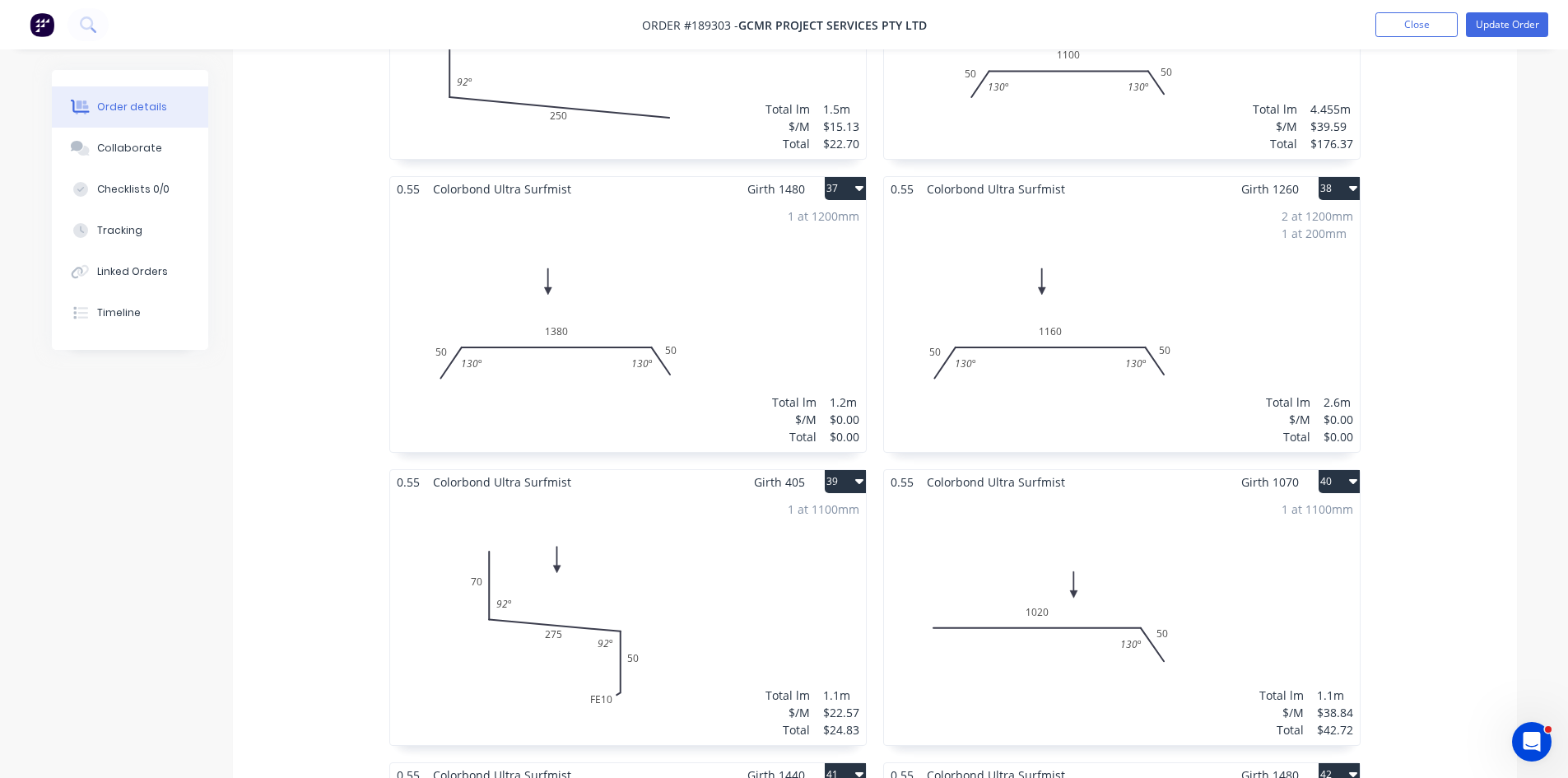
scroll to position [5683, 0]
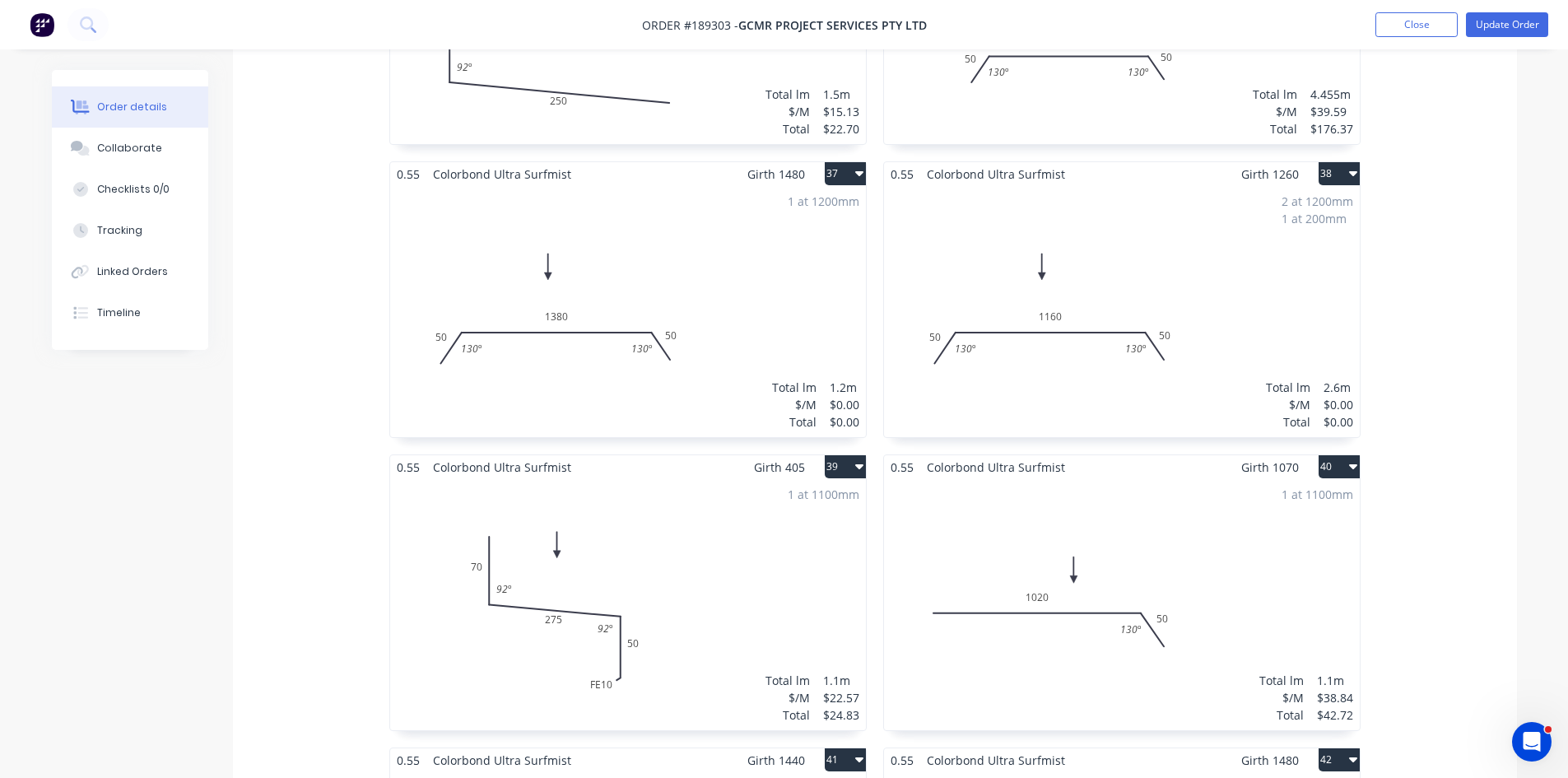
click at [748, 247] on div "1 at 1200mm Total lm $/M Total 1.2m $0.00 $0.00" at bounding box center [628, 311] width 475 height 251
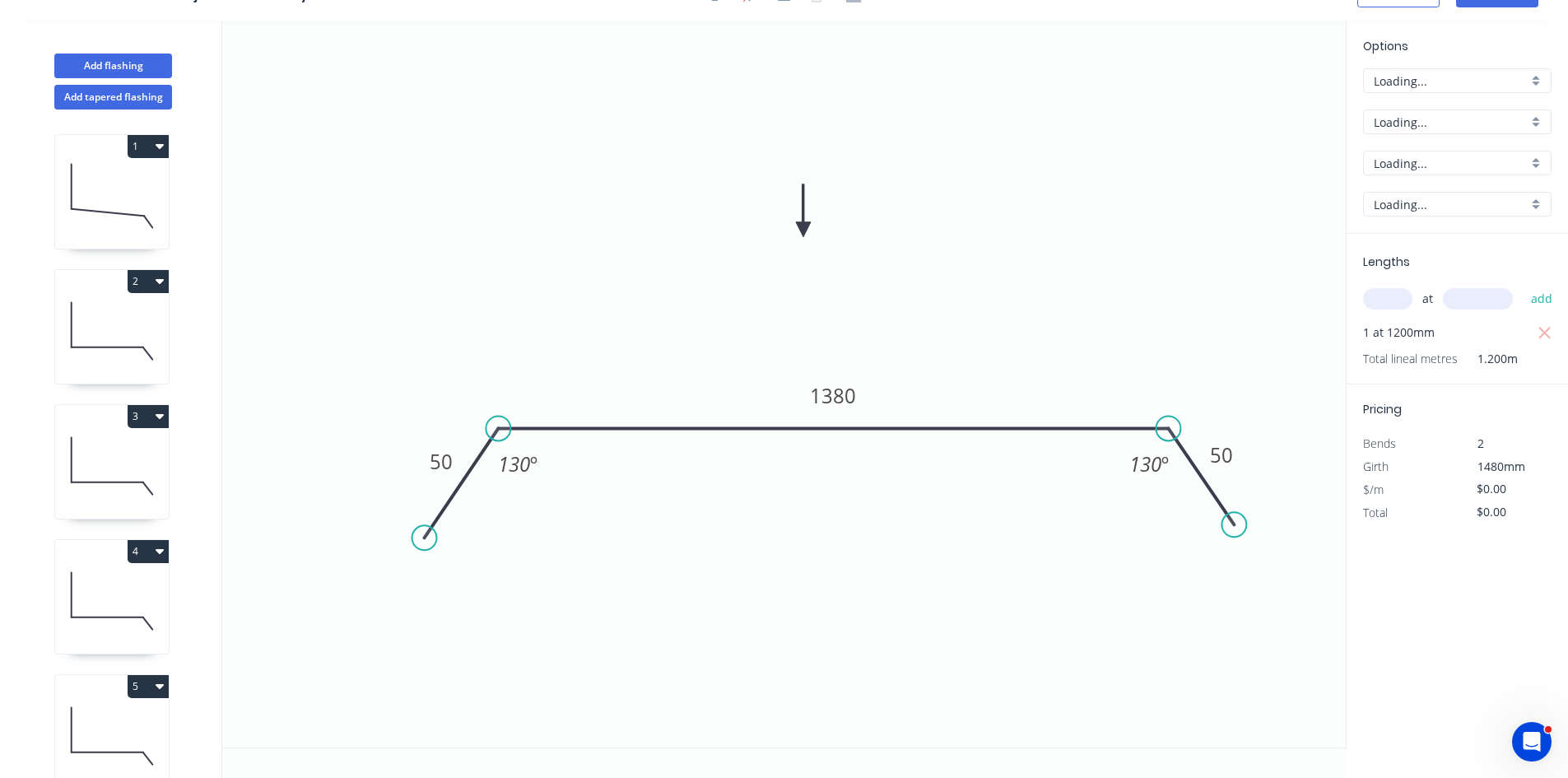
scroll to position [31, 0]
click at [1378, 292] on input "text" at bounding box center [1388, 299] width 50 height 22
type input "1"
type input "1480"
click at [1522, 285] on button "add" at bounding box center [1541, 299] width 39 height 28
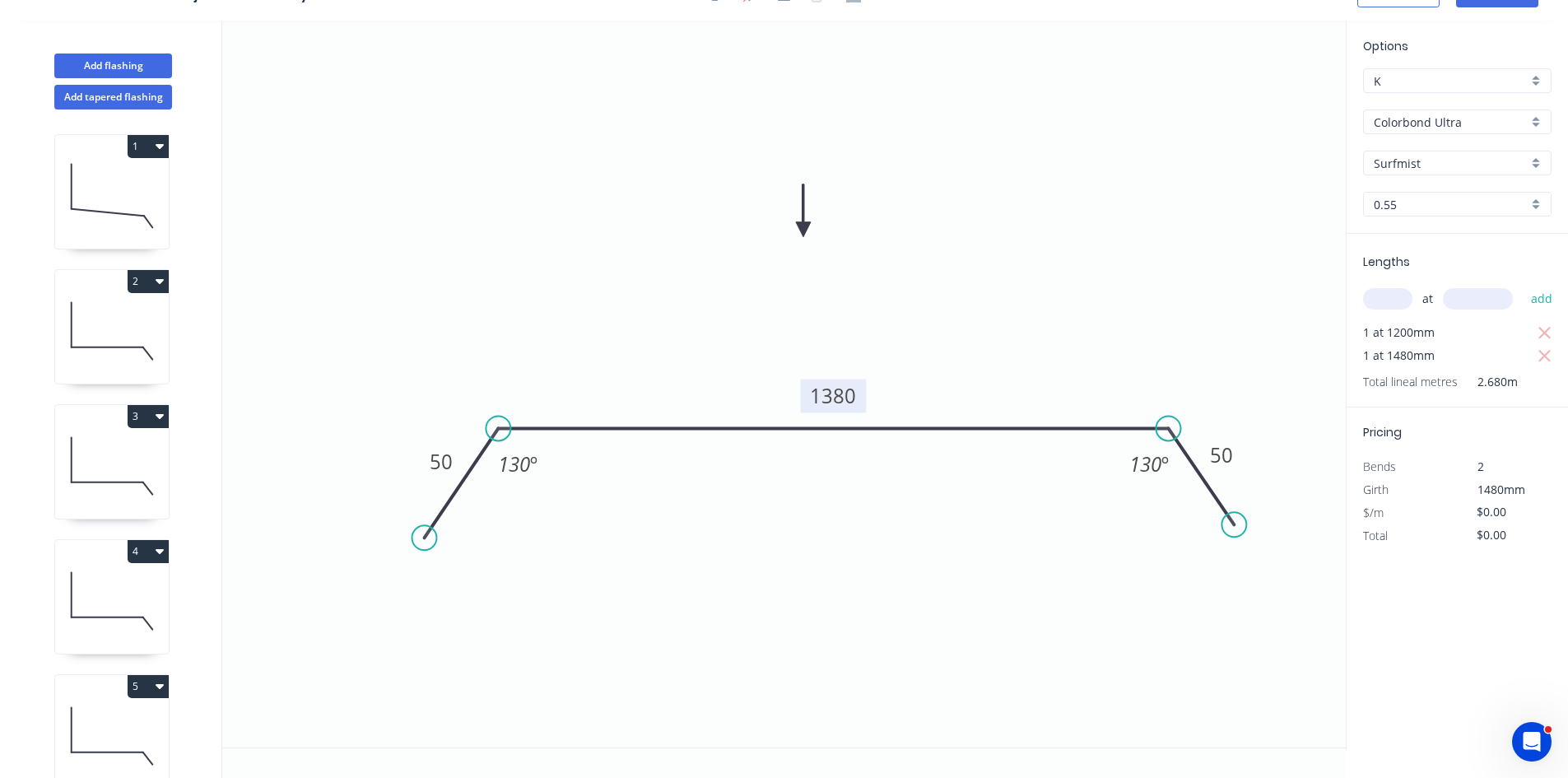
click at [821, 395] on tspan "1380" at bounding box center [833, 395] width 47 height 27
type input "$39.59"
click at [1537, 333] on icon "button" at bounding box center [1544, 334] width 15 height 20
type input "$58.59"
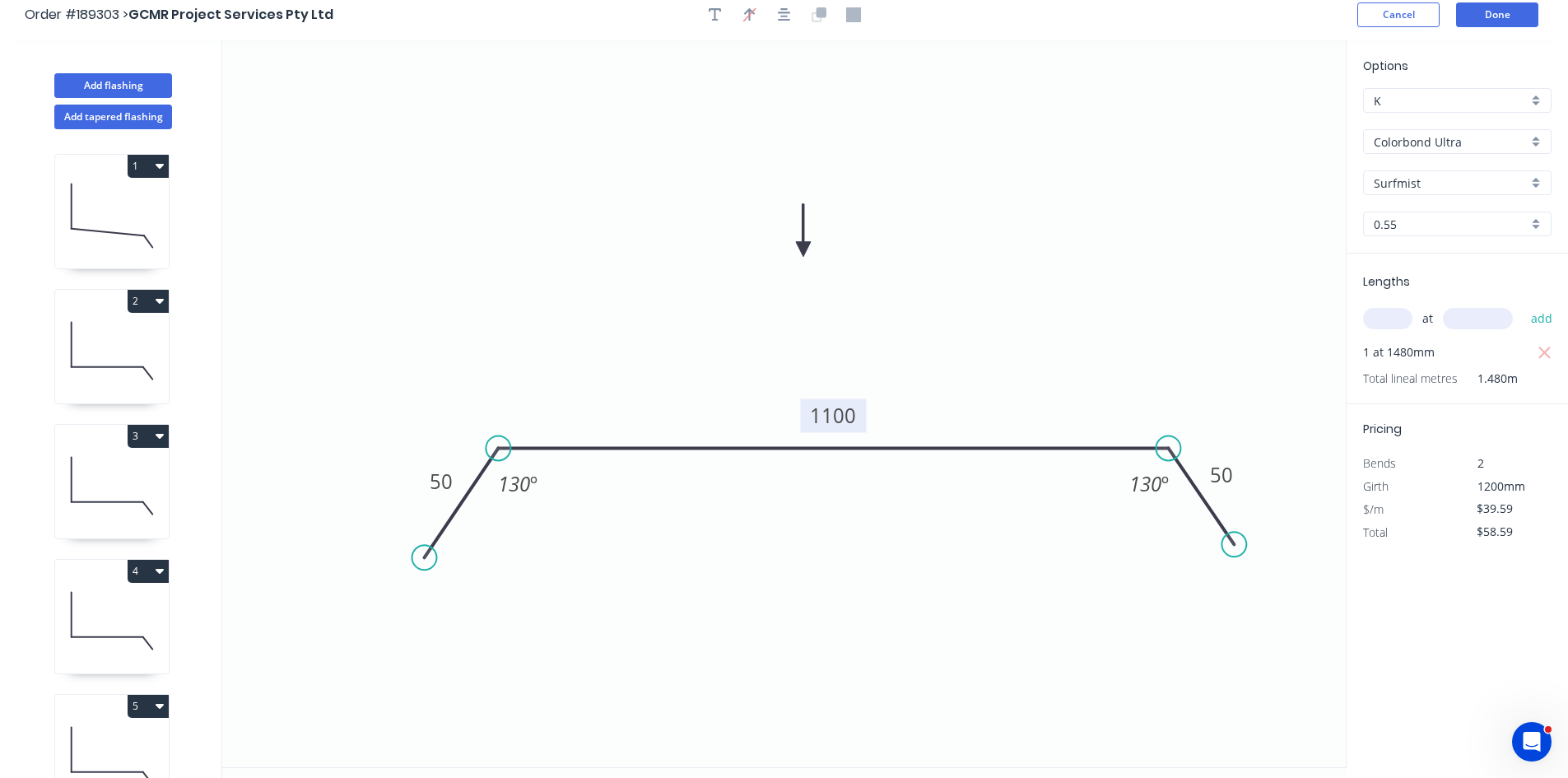
scroll to position [0, 0]
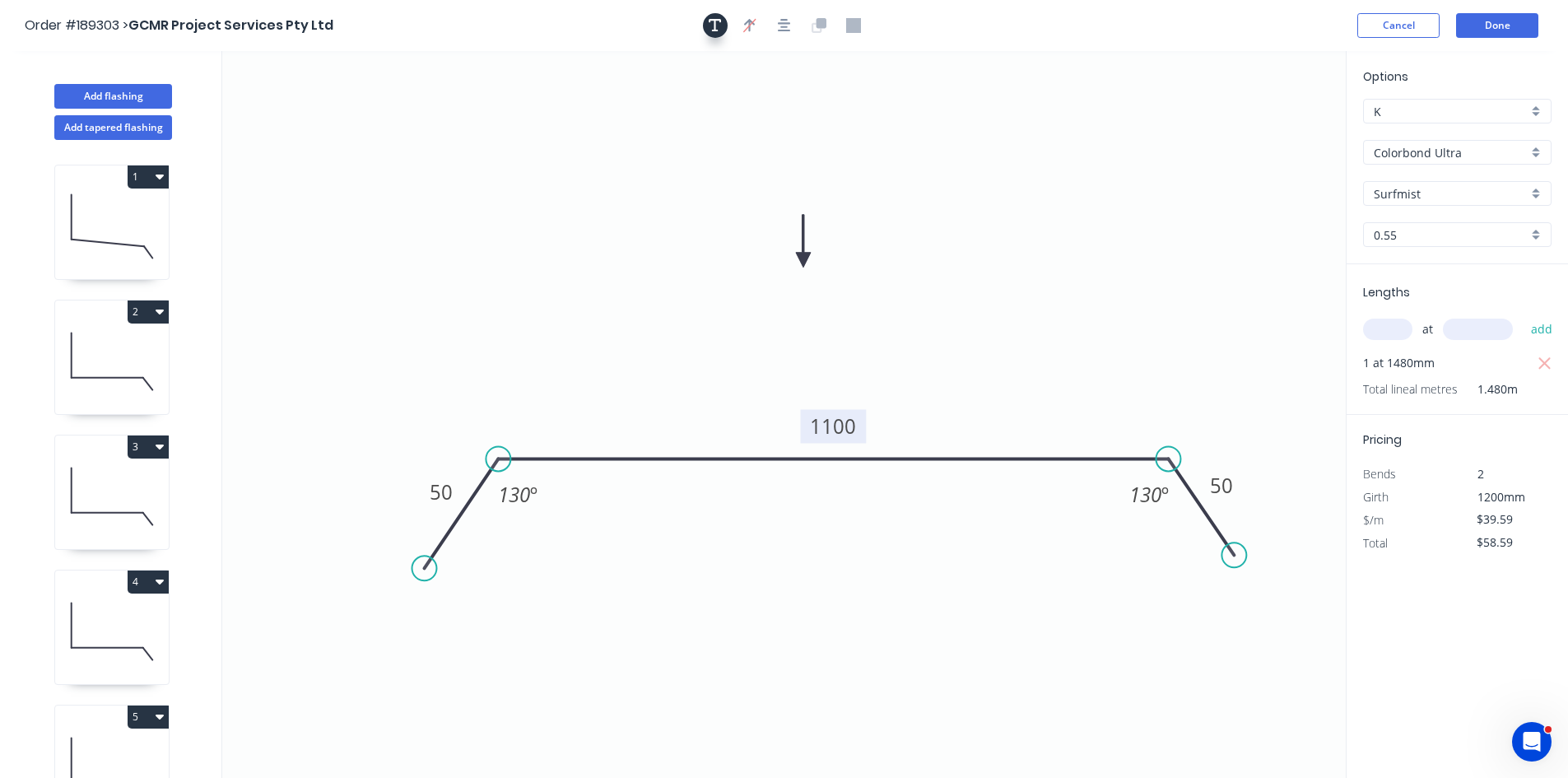
click at [713, 21] on icon "button" at bounding box center [715, 25] width 13 height 13
drag, startPoint x: 329, startPoint y: 106, endPoint x: 392, endPoint y: 134, distance: 68.9
click at [392, 134] on textarea at bounding box center [328, 115] width 134 height 60
click at [359, 147] on textarea at bounding box center [390, 144] width 134 height 60
paste textarea "Changed for pricing"
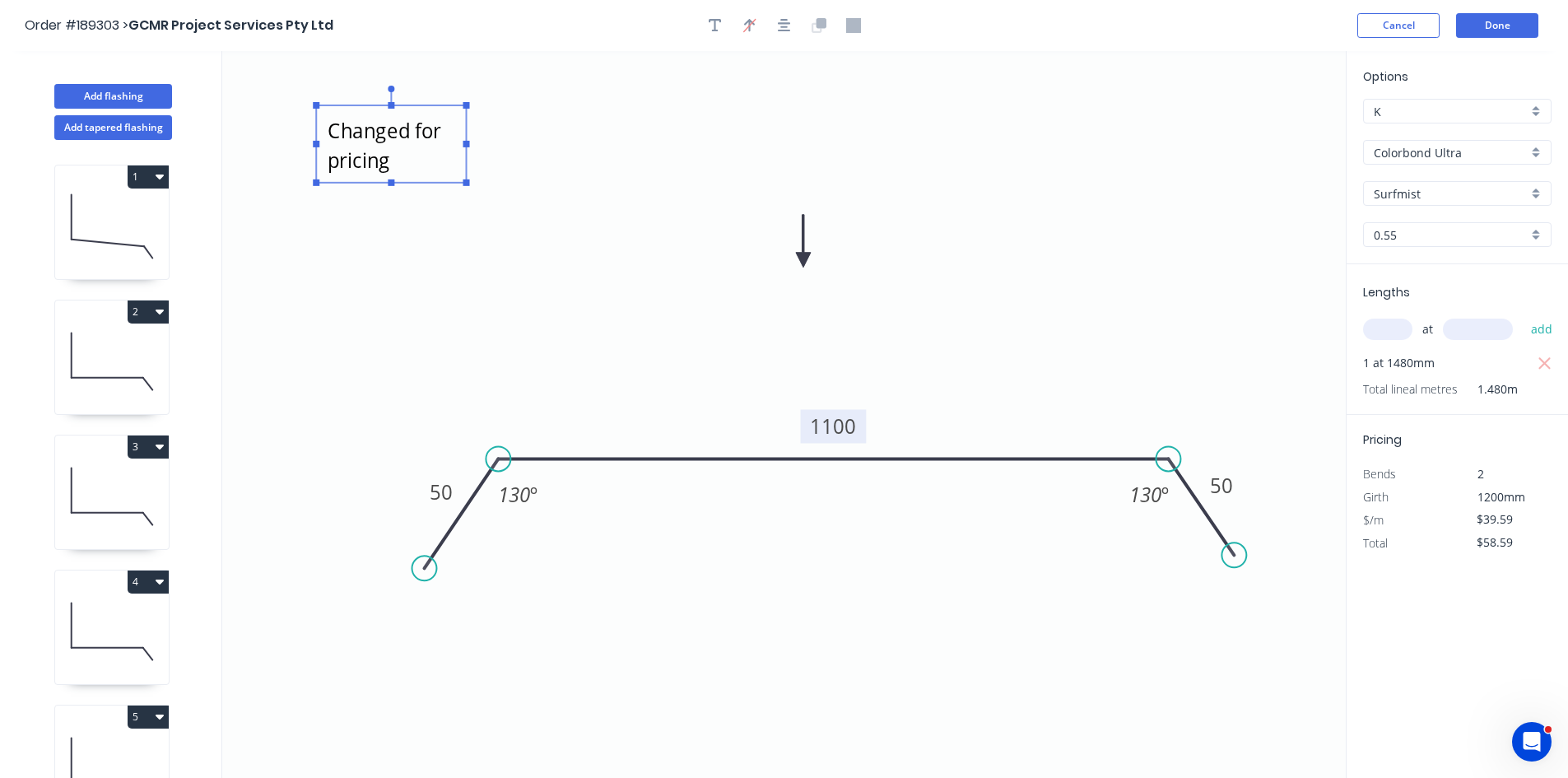
click at [276, 337] on icon "Changed for pricing 50 1100 50 130 º 130 º" at bounding box center [784, 415] width 1123 height 727
type textarea "Changed for pricing"
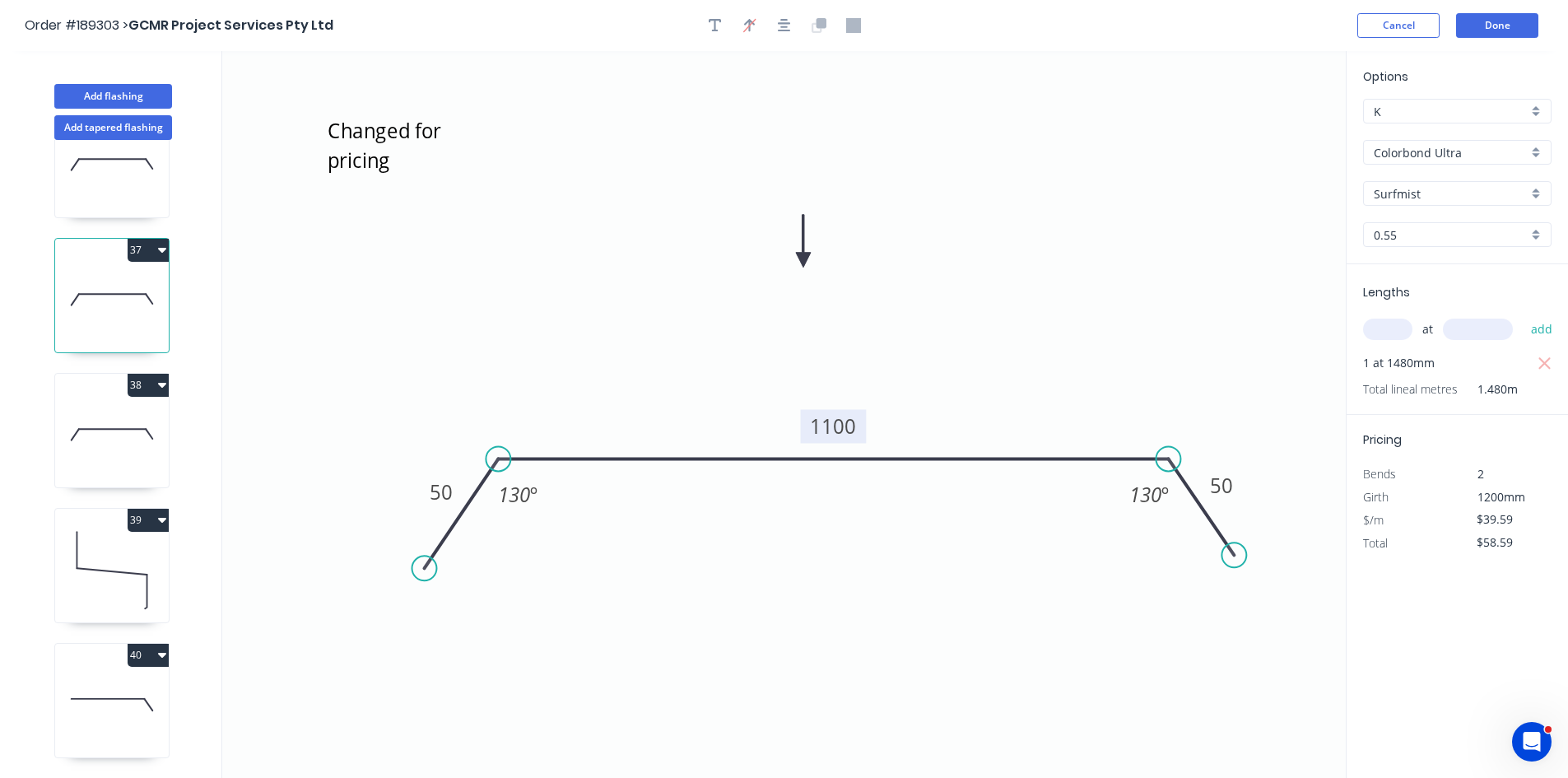
scroll to position [4859, 0]
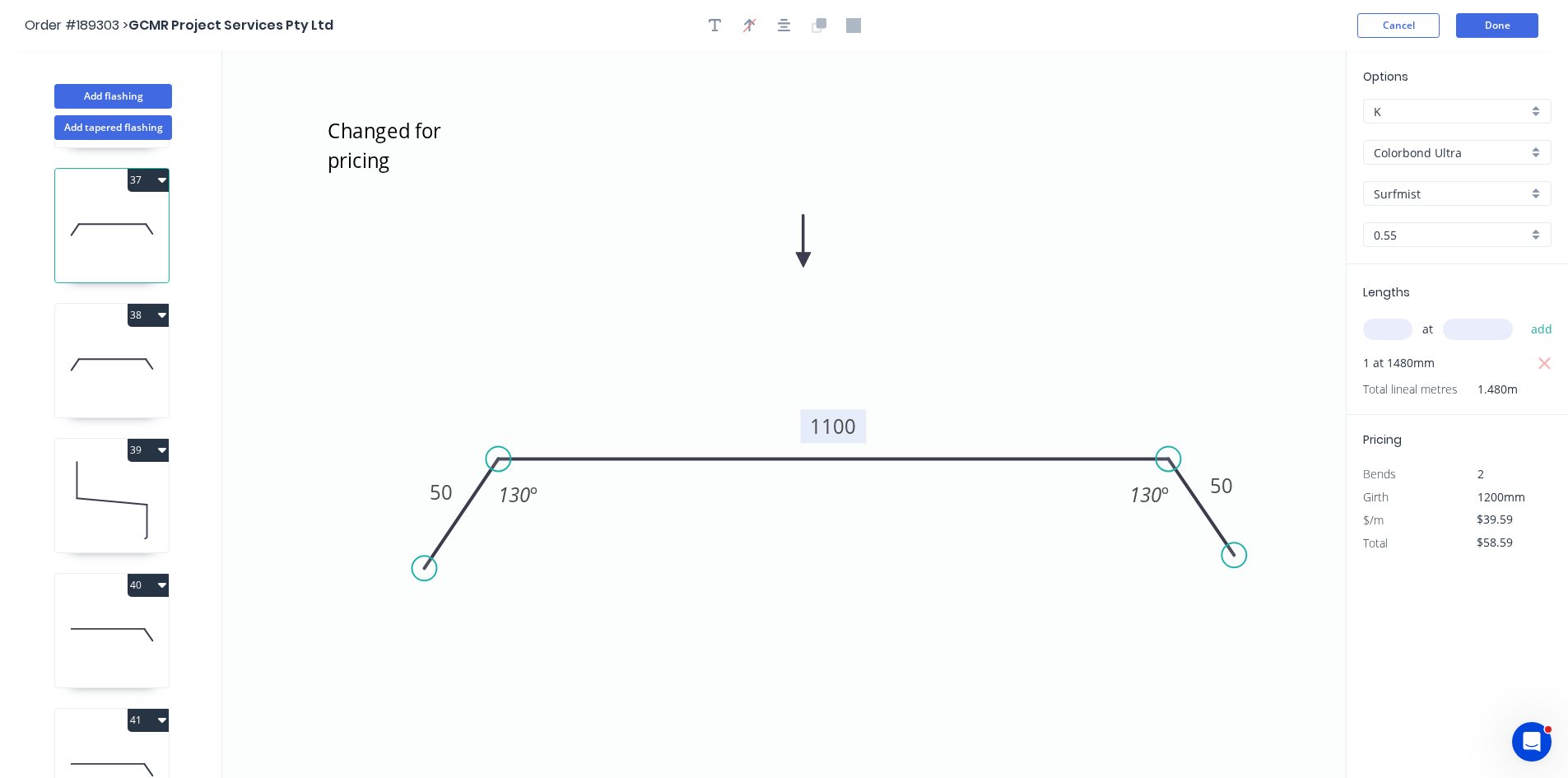
click at [120, 356] on icon at bounding box center [112, 365] width 114 height 105
type input "$0.00"
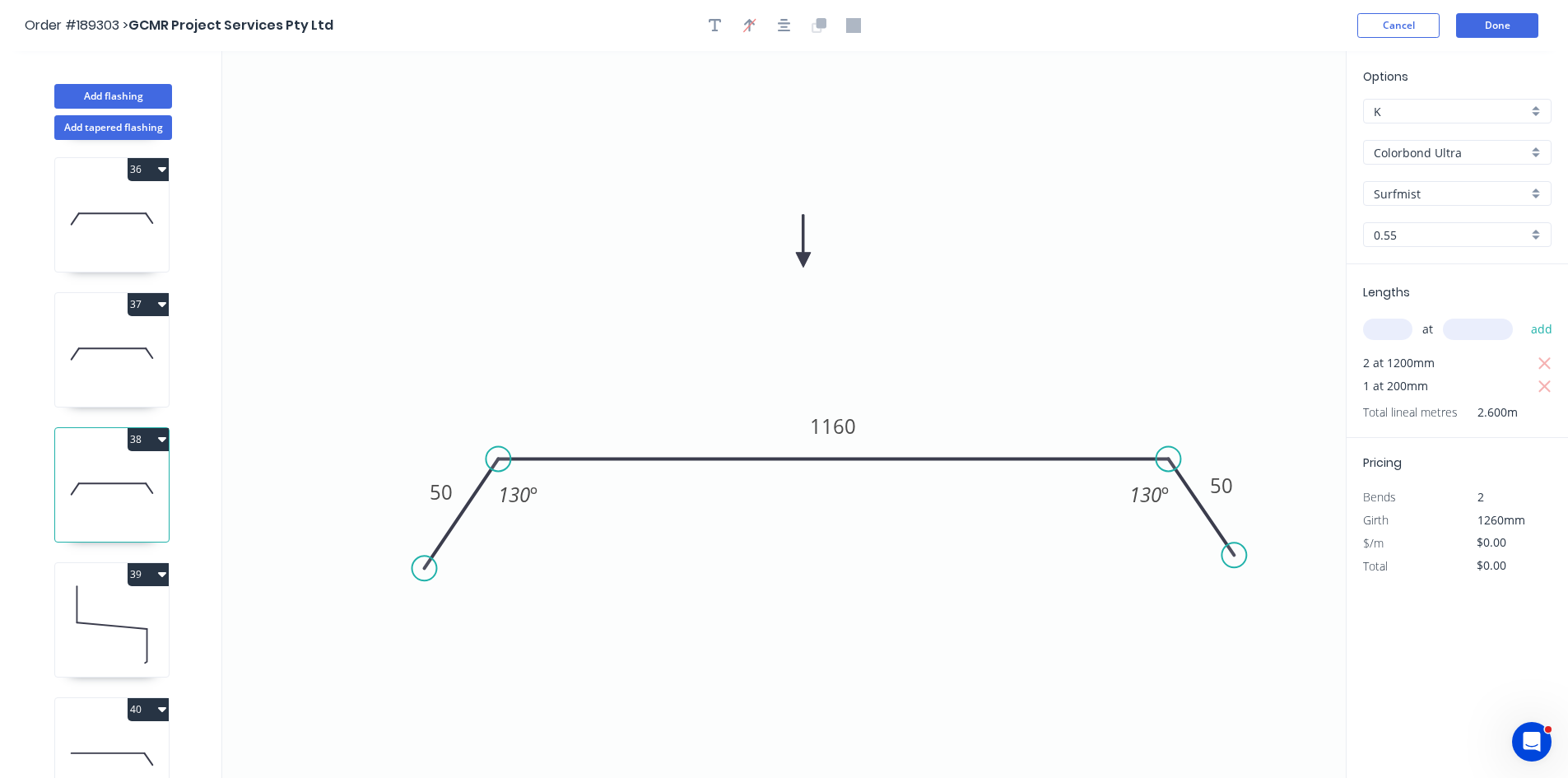
scroll to position [4728, 0]
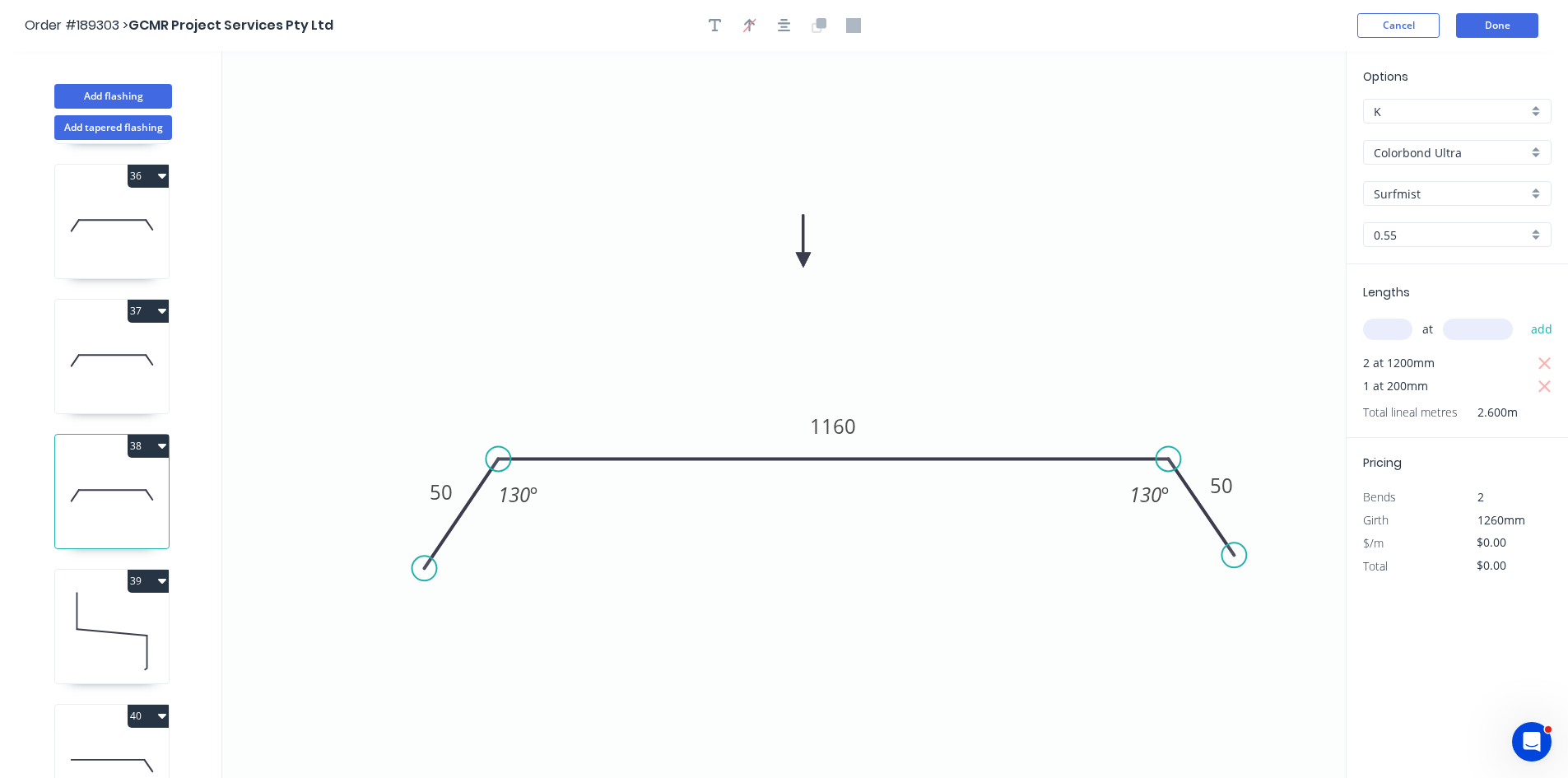
click at [147, 436] on button "38" at bounding box center [149, 446] width 42 height 23
click at [155, 475] on button "Duplicate" at bounding box center [90, 487] width 157 height 33
click at [122, 488] on icon at bounding box center [112, 496] width 114 height 105
click at [1546, 369] on icon "button" at bounding box center [1544, 364] width 15 height 20
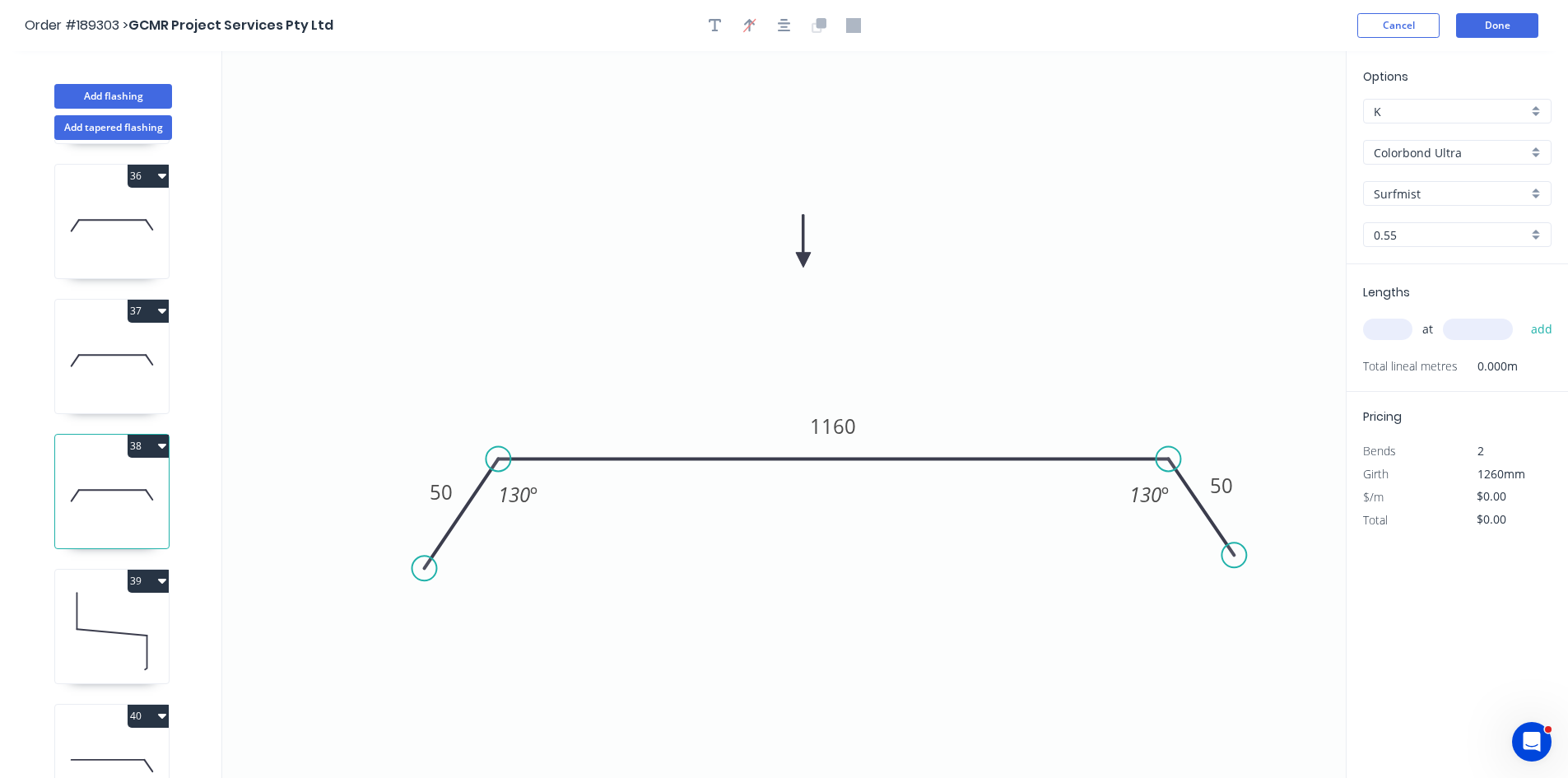
click at [1396, 339] on input "text" at bounding box center [1388, 330] width 50 height 22
type input "2"
type input "1260"
click at [1522, 315] on button "add" at bounding box center [1541, 329] width 39 height 28
click at [845, 423] on tspan "1160" at bounding box center [833, 425] width 47 height 27
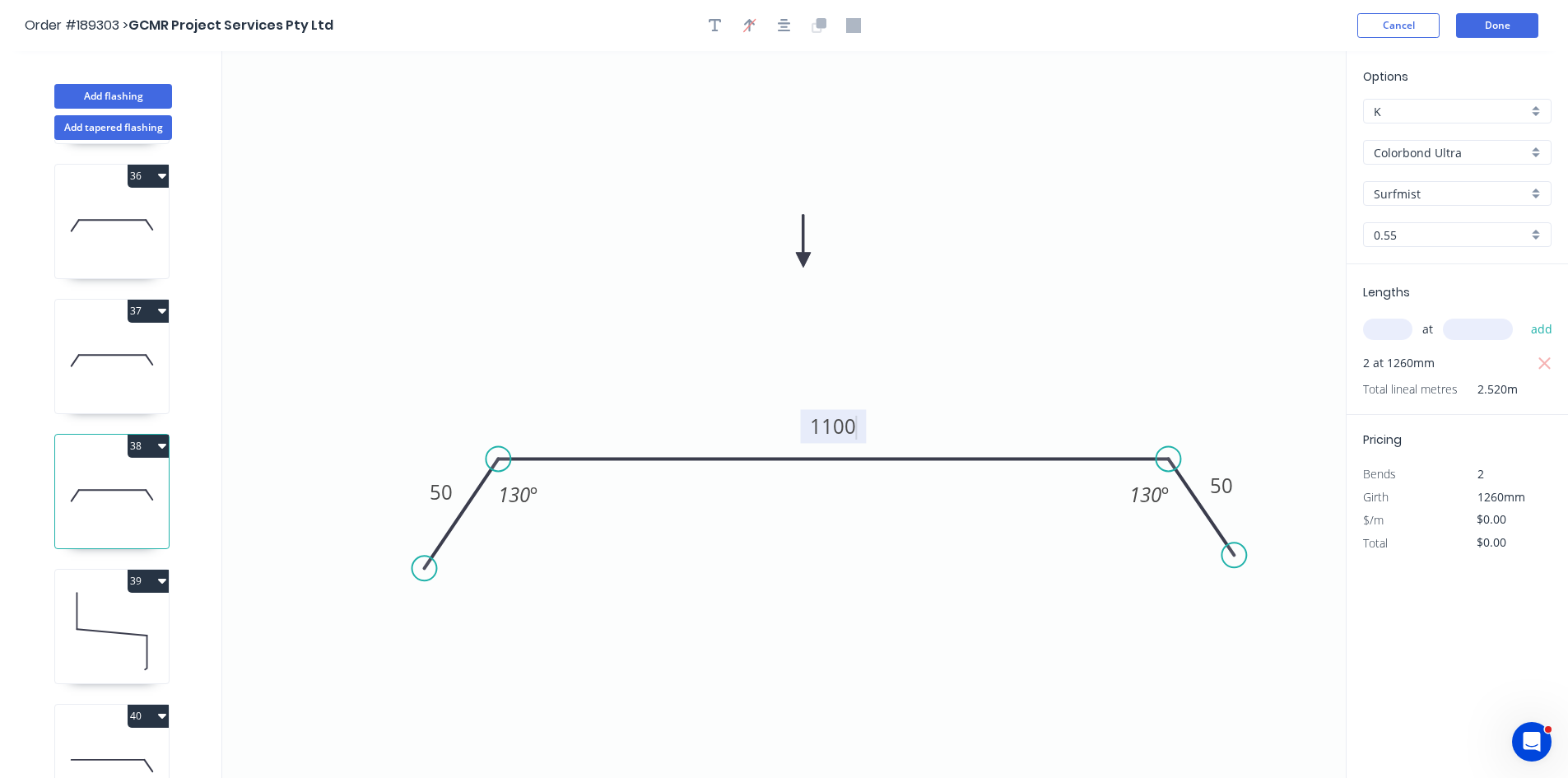
type input "$39.59"
type input "$99.77"
click at [716, 32] on icon "button" at bounding box center [715, 25] width 13 height 13
drag, startPoint x: 396, startPoint y: 118, endPoint x: 439, endPoint y: 126, distance: 43.7
click at [439, 126] on textarea at bounding box center [387, 135] width 134 height 60
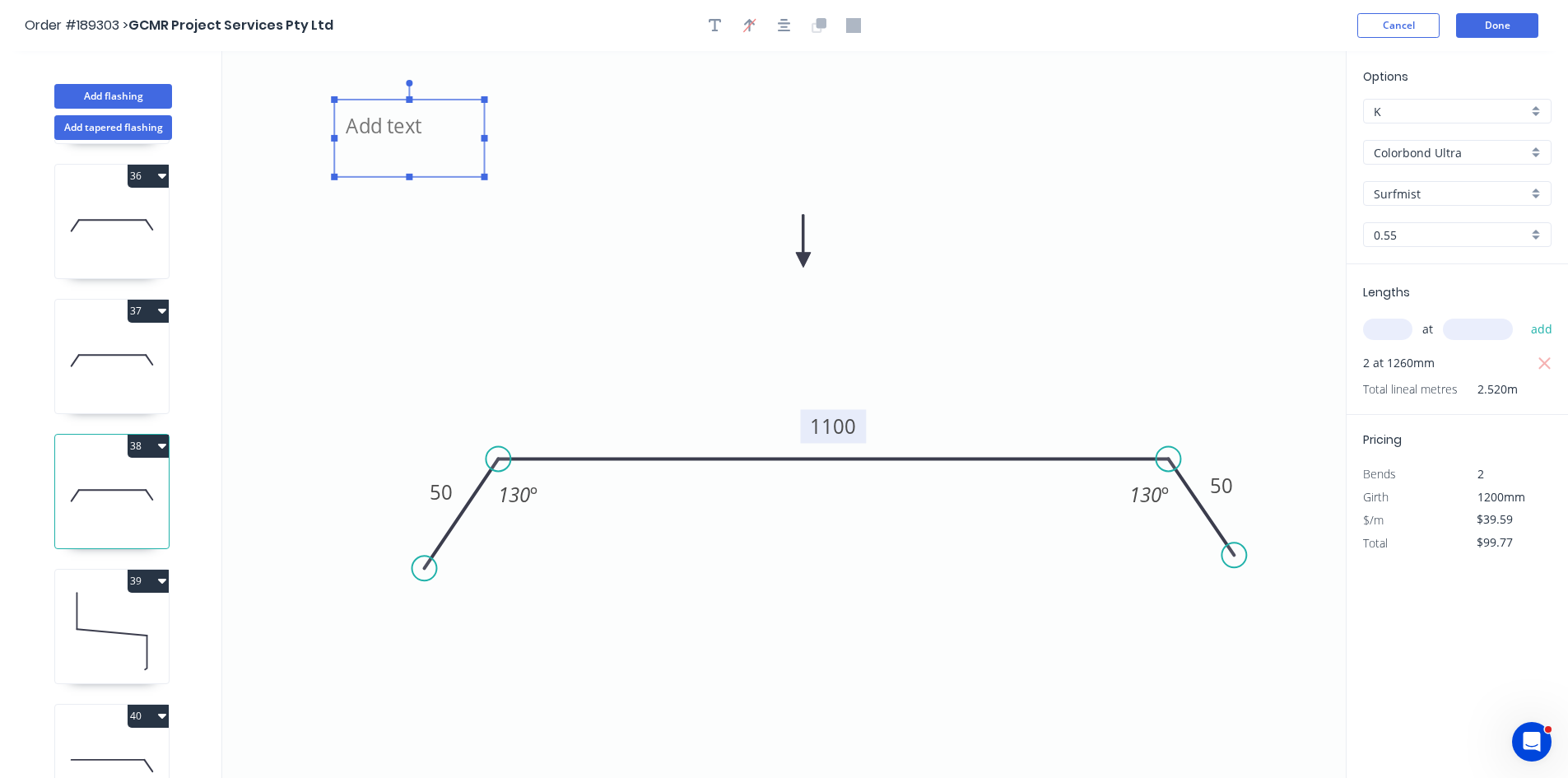
paste textarea "Changed for pricing"
click at [490, 392] on icon "Changed for pricing 50 1100 50 130 º 130 º" at bounding box center [784, 415] width 1123 height 727
type textarea "Changed for pricing"
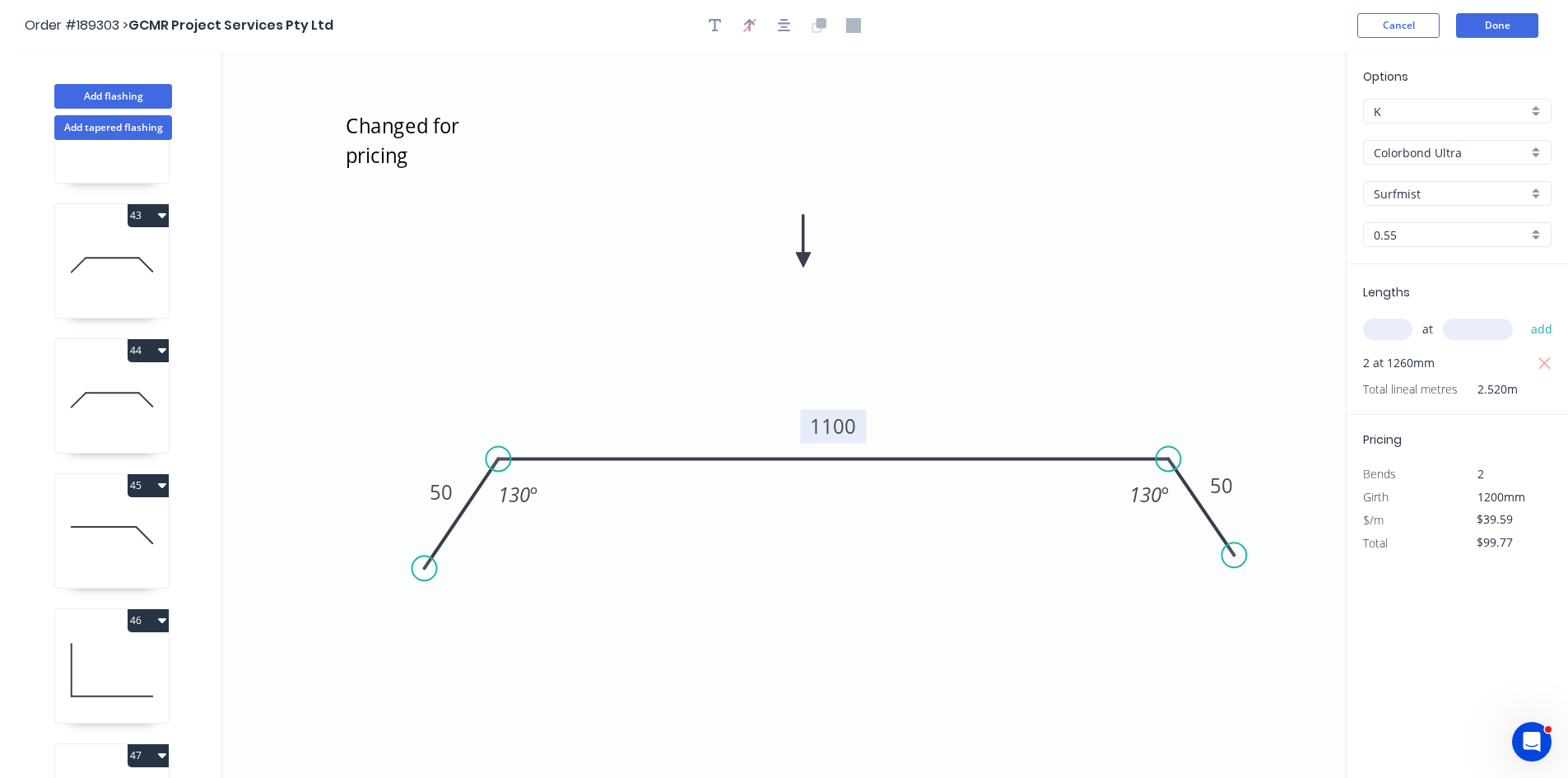
scroll to position [5851, 0]
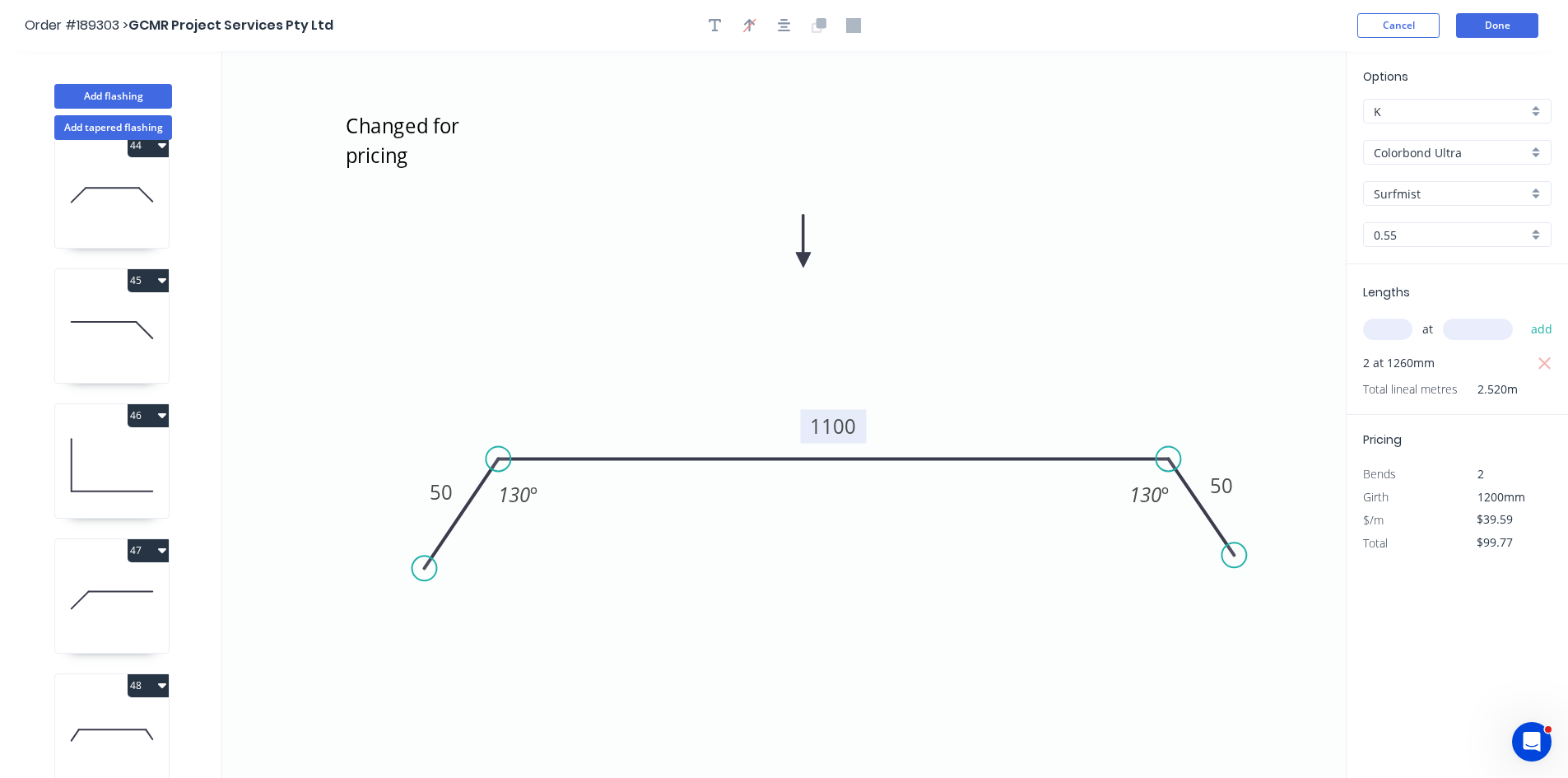
click at [111, 733] on icon at bounding box center [112, 735] width 114 height 105
type input "$0.00"
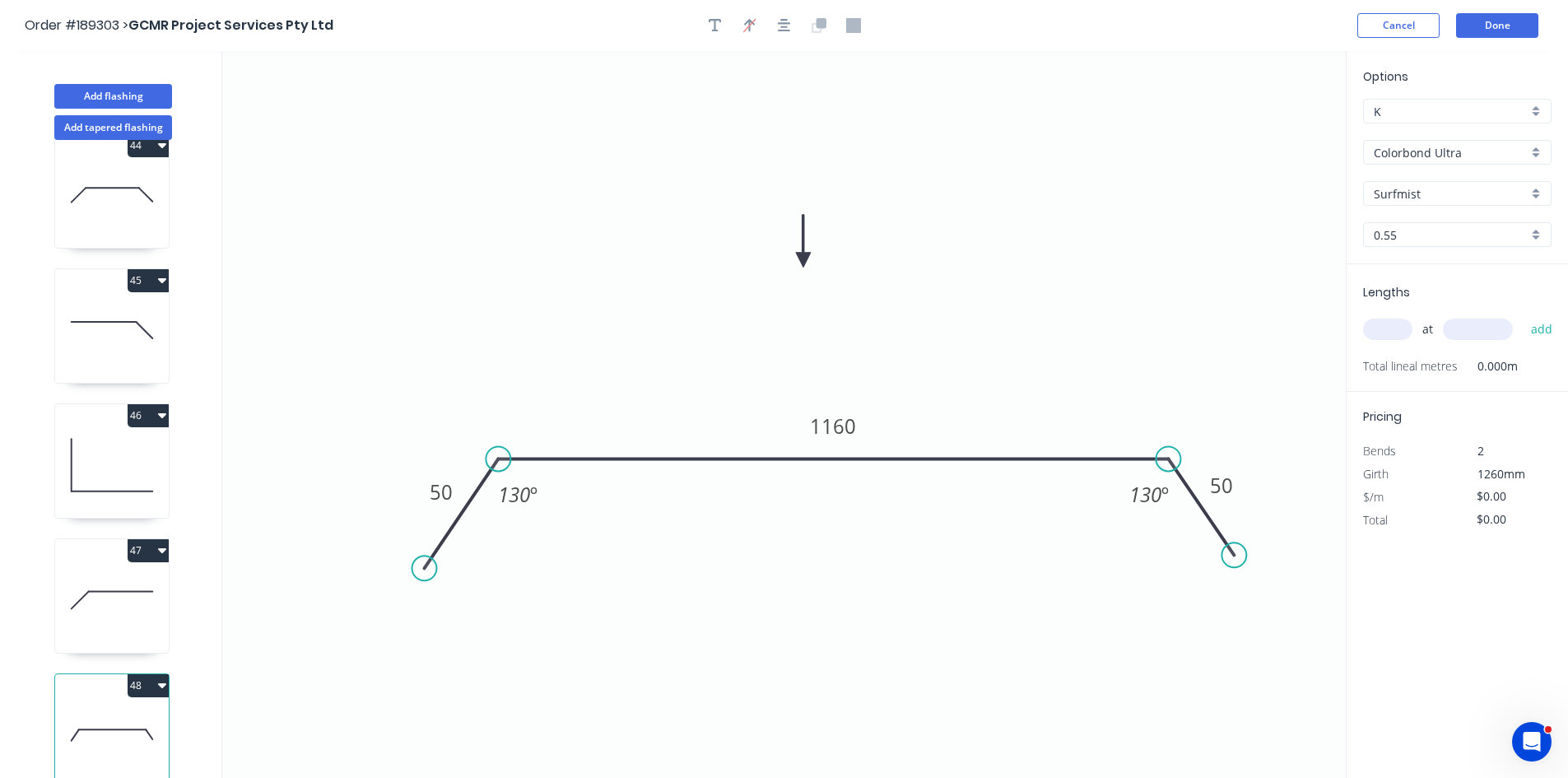
click at [1385, 333] on input "text" at bounding box center [1388, 330] width 50 height 22
type input "1"
type input "1260"
click at [1522, 315] on button "add" at bounding box center [1541, 329] width 39 height 28
click at [836, 420] on tspan "1160" at bounding box center [833, 425] width 47 height 27
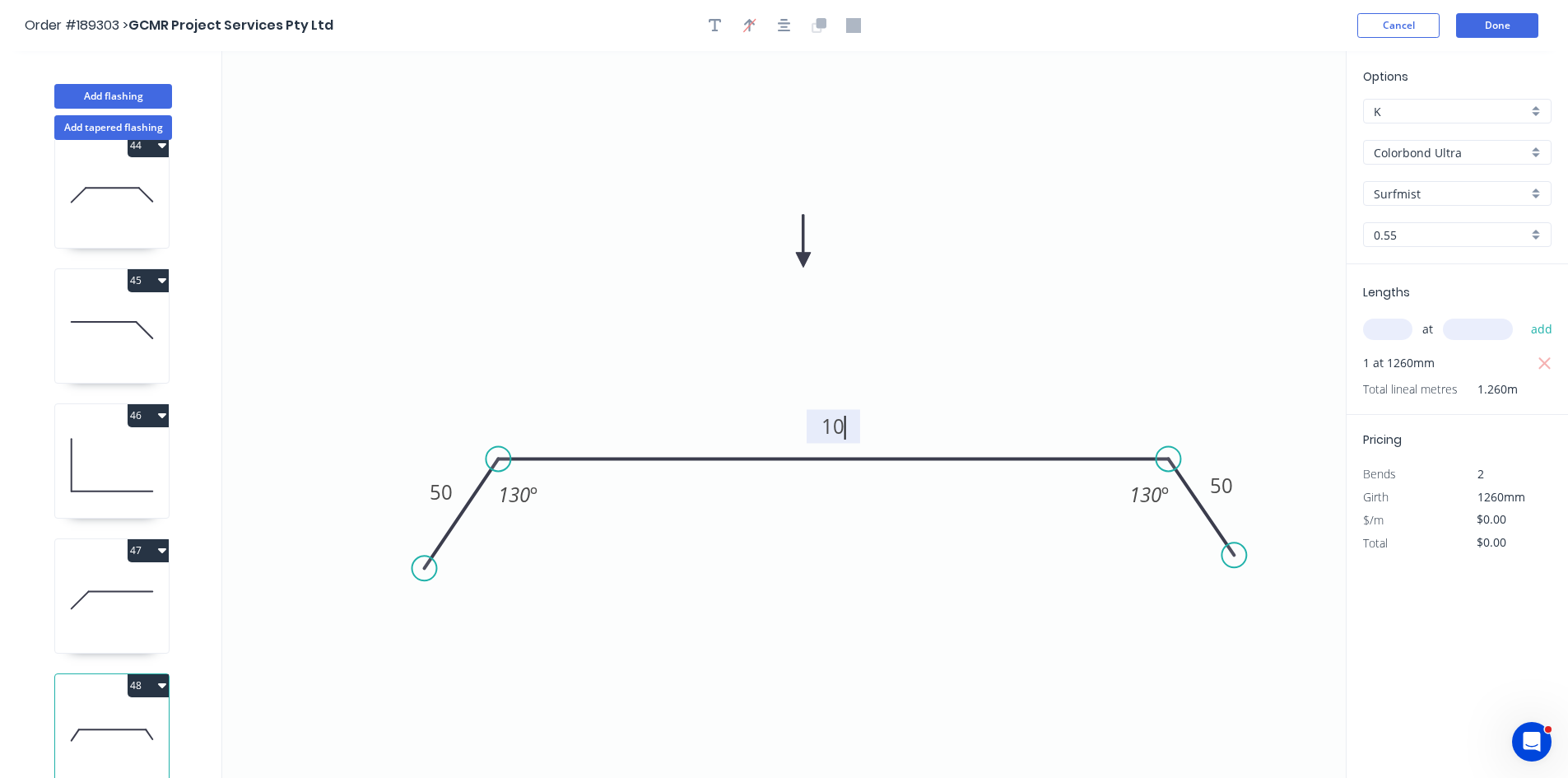
type input "$9.96"
type input "$12.55"
click at [713, 10] on header "Order #189303 > GCMR Project Services Pty Ltd Cancel Done" at bounding box center [784, 26] width 1568 height 52
click at [714, 26] on icon "button" at bounding box center [715, 25] width 13 height 13
drag, startPoint x: 426, startPoint y: 85, endPoint x: 409, endPoint y: 143, distance: 60.4
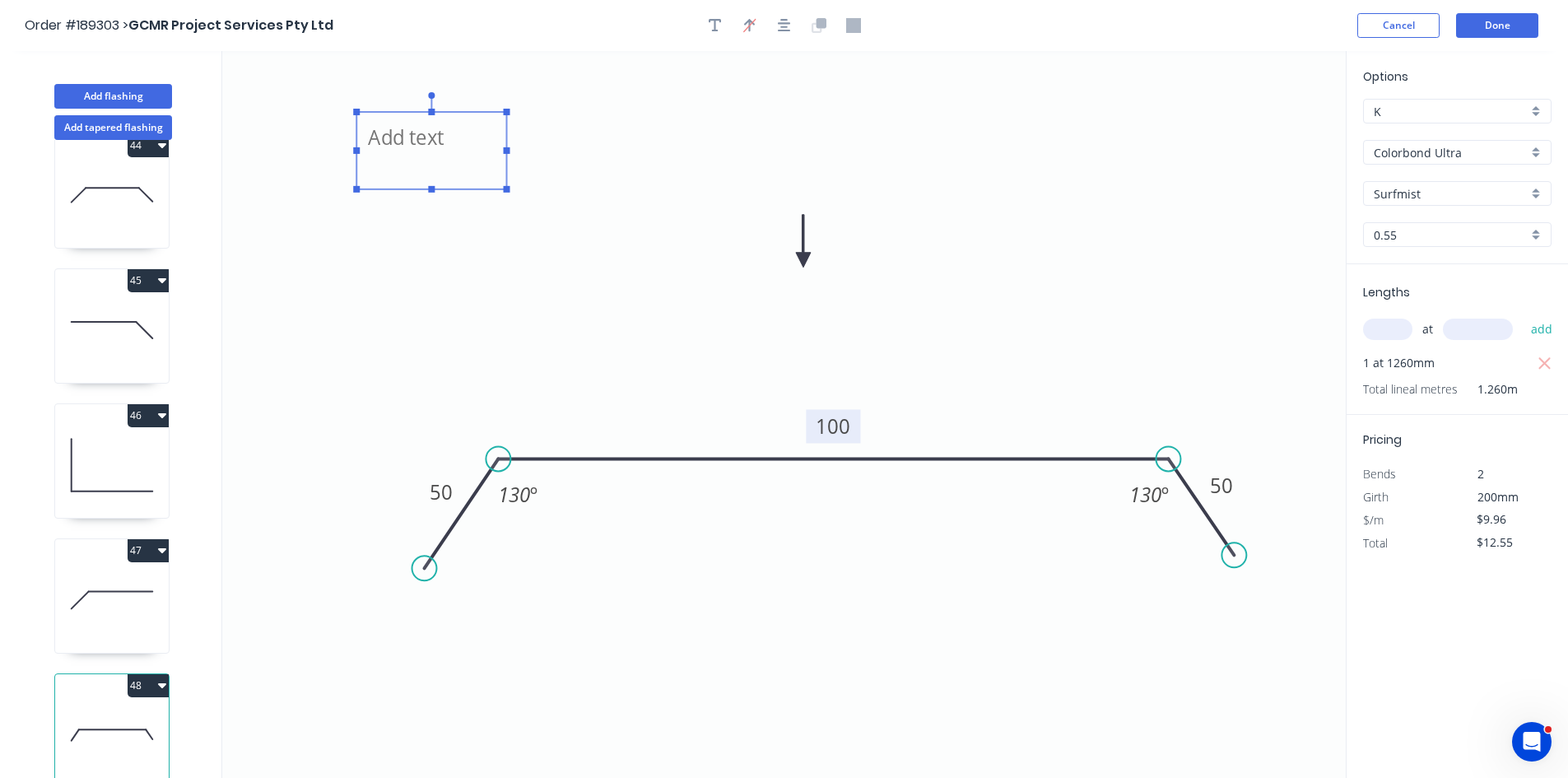
click at [409, 143] on textarea at bounding box center [431, 150] width 134 height 60
paste textarea "Changed for pricing"
click at [1086, 201] on icon "Changed for pricing 50 100 50 130 º 130 º" at bounding box center [784, 415] width 1123 height 727
type textarea "Changed for pricing"
click at [1488, 21] on button "Done" at bounding box center [1497, 25] width 82 height 25
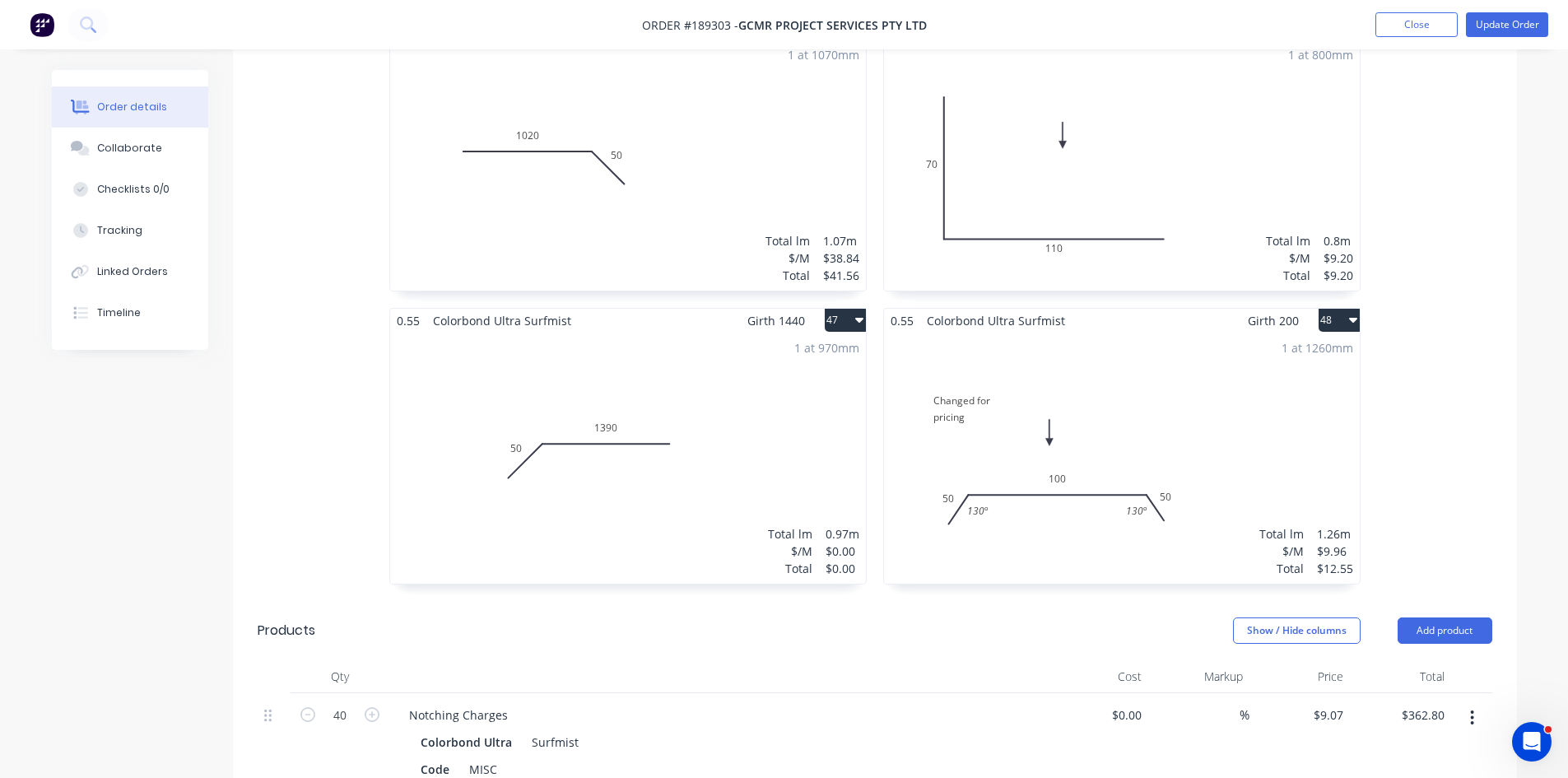
scroll to position [7083, 0]
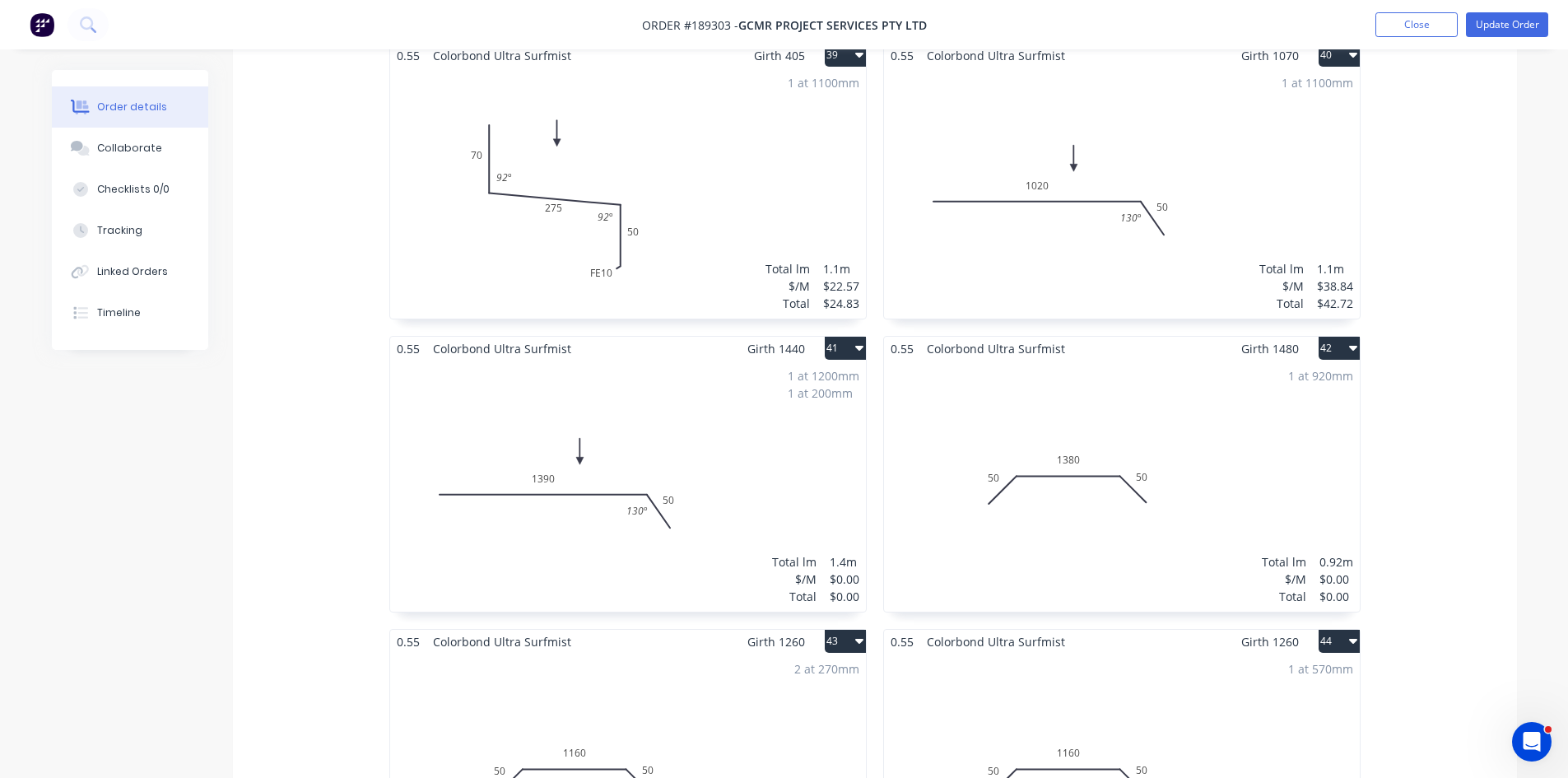
click at [689, 399] on div "1 at 1200mm 1 at 200mm Total lm $/M Total 1.4m $0.00 $0.00" at bounding box center [628, 486] width 475 height 251
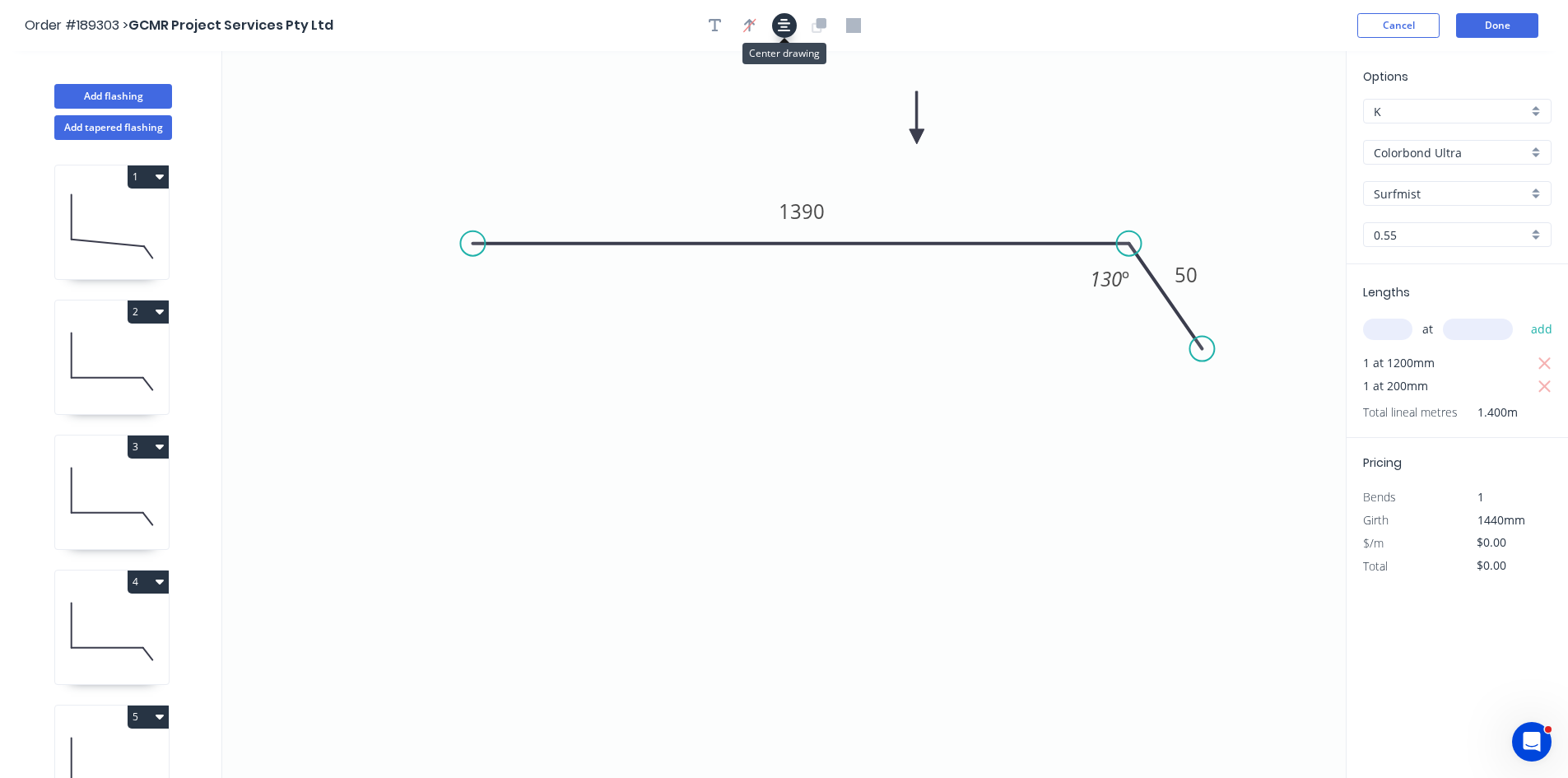
click at [782, 25] on icon "button" at bounding box center [784, 25] width 13 height 15
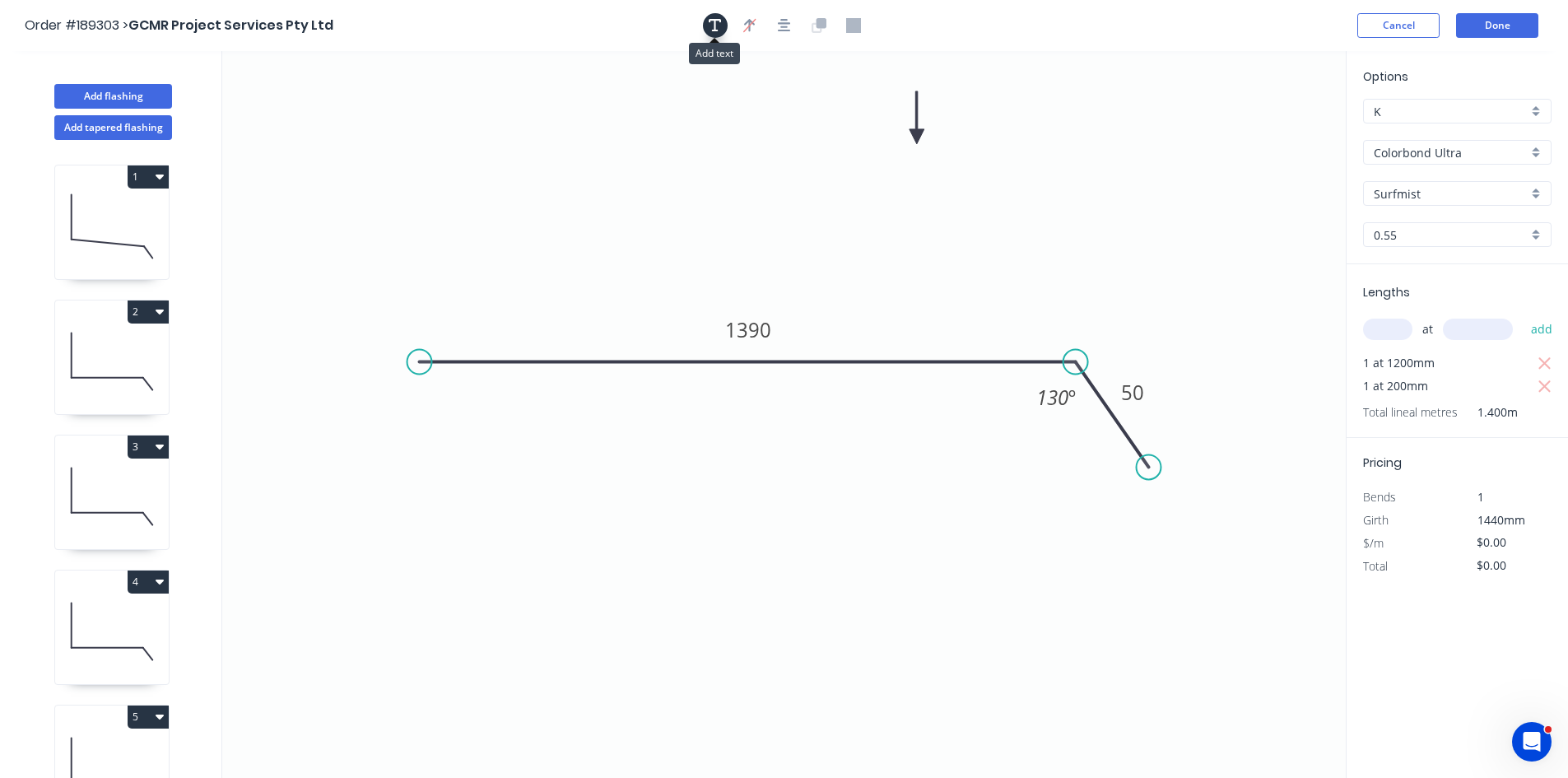
click at [709, 24] on icon "button" at bounding box center [715, 25] width 13 height 15
drag, startPoint x: 367, startPoint y: 106, endPoint x: 414, endPoint y: 115, distance: 47.9
click at [407, 110] on textarea at bounding box center [361, 119] width 134 height 60
paste textarea "Changed for pricing"
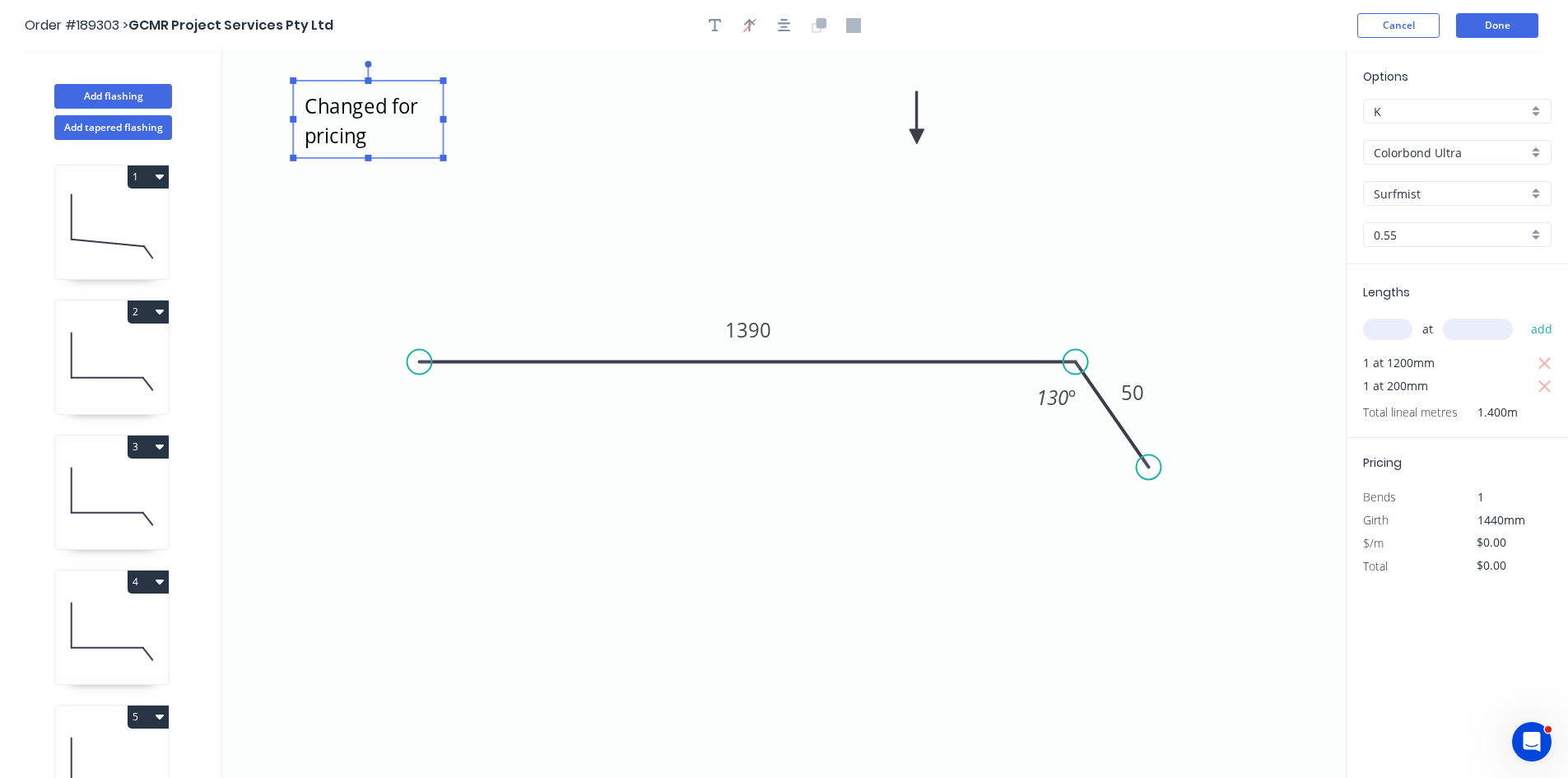
click at [633, 142] on icon "Changed for pricing 1390 50 130 º" at bounding box center [784, 415] width 1123 height 727
type textarea "Changed for pricing"
click at [1542, 361] on icon "button" at bounding box center [1544, 364] width 12 height 12
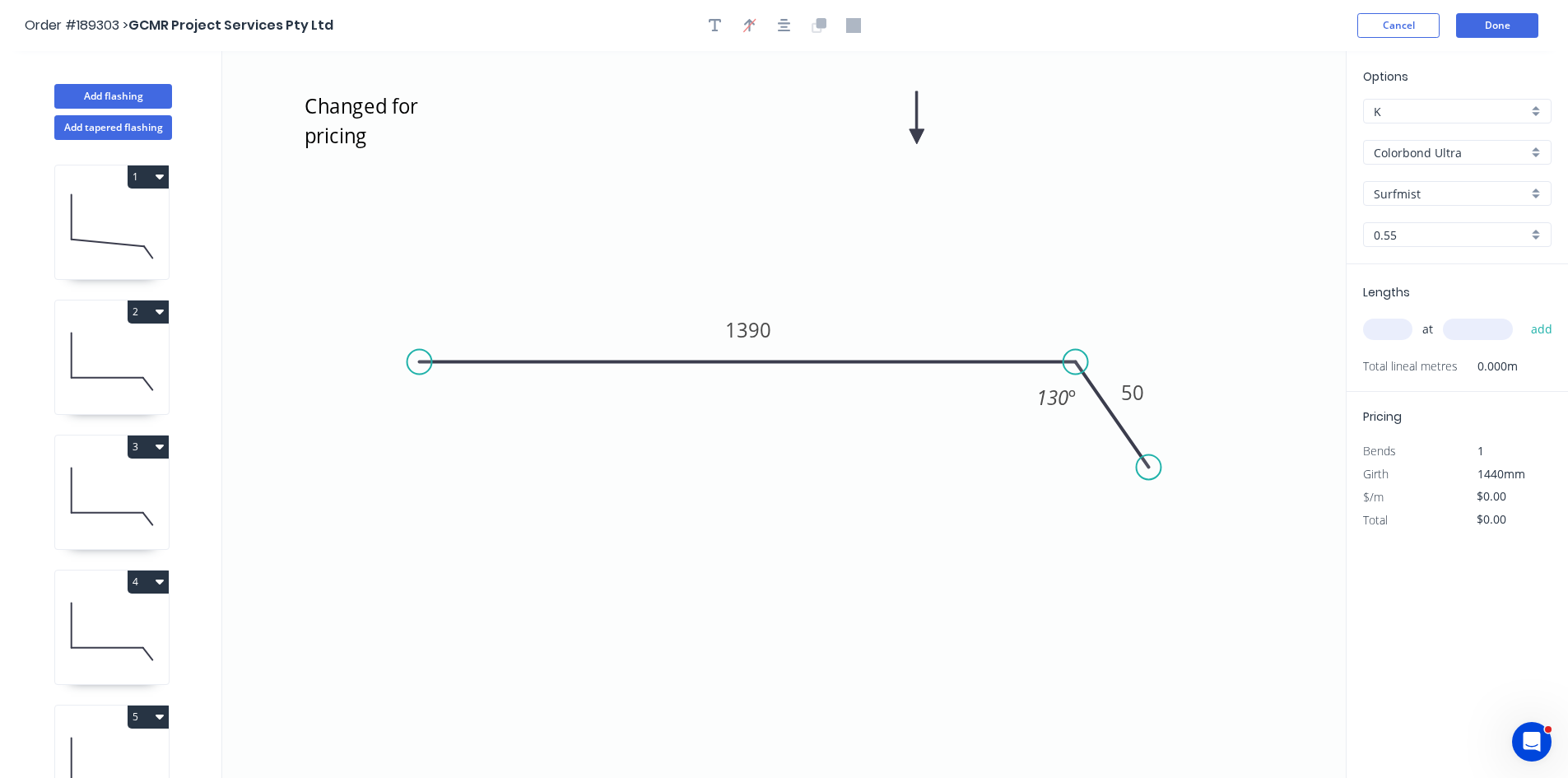
click at [1389, 325] on input "text" at bounding box center [1388, 330] width 50 height 22
type input "1"
type input "1440"
click at [1522, 315] on button "add" at bounding box center [1541, 329] width 39 height 28
click at [725, 334] on tspan "1390" at bounding box center [748, 329] width 47 height 27
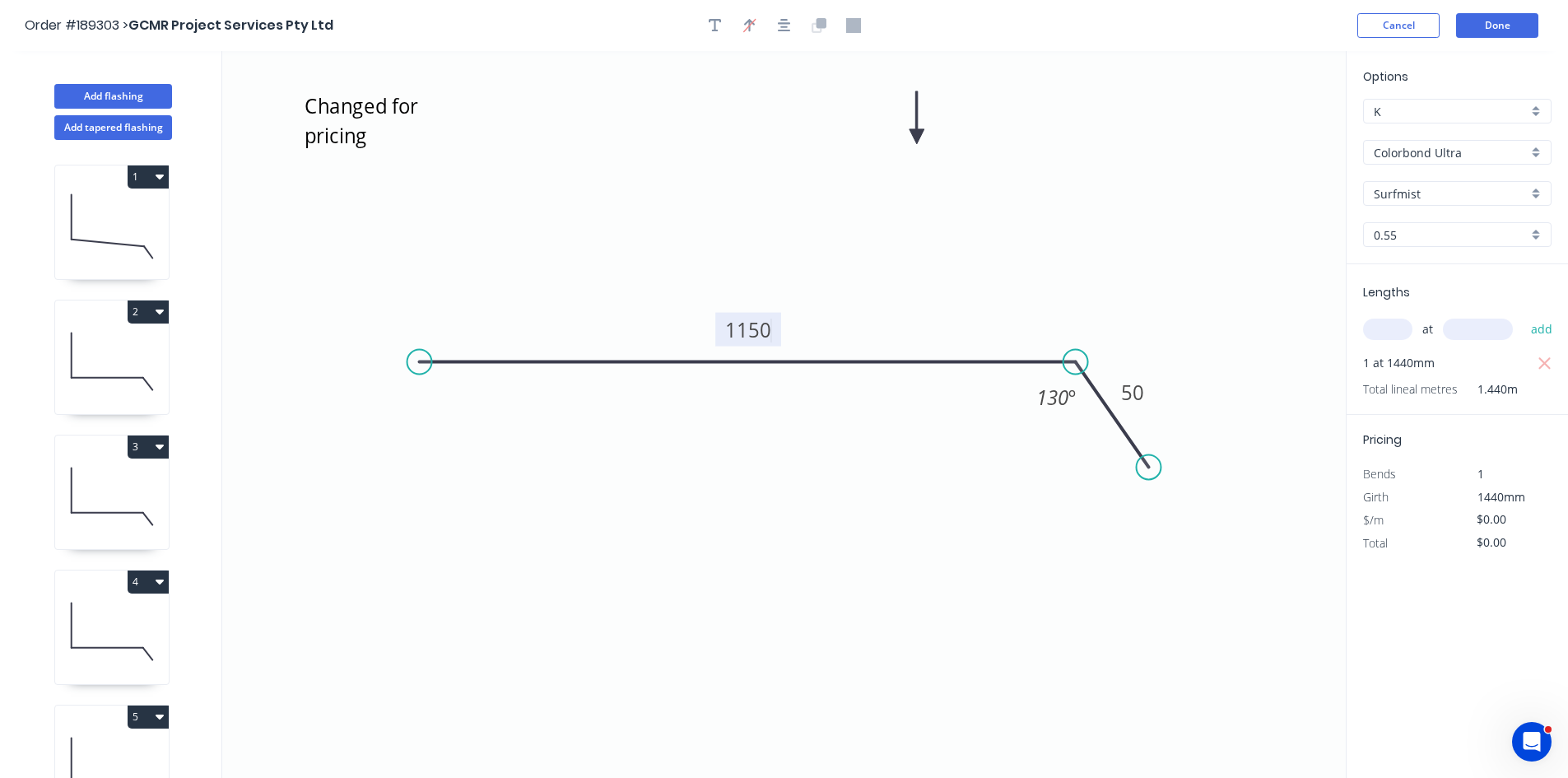
type input "$38.84"
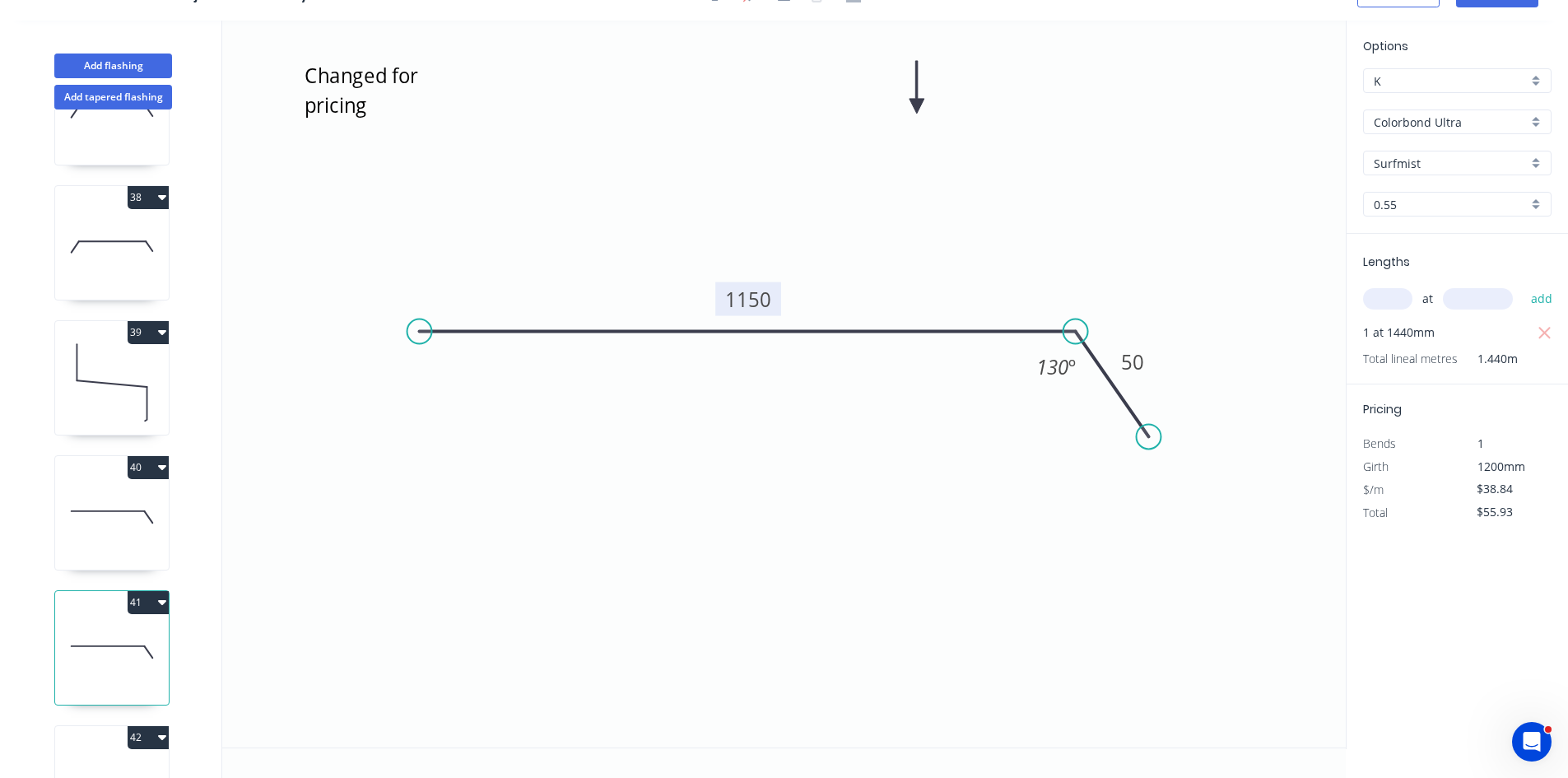
scroll to position [4946, 0]
click at [153, 611] on button "41" at bounding box center [149, 603] width 42 height 23
click at [128, 638] on div "Duplicate" at bounding box center [90, 644] width 127 height 24
type input "$0.00"
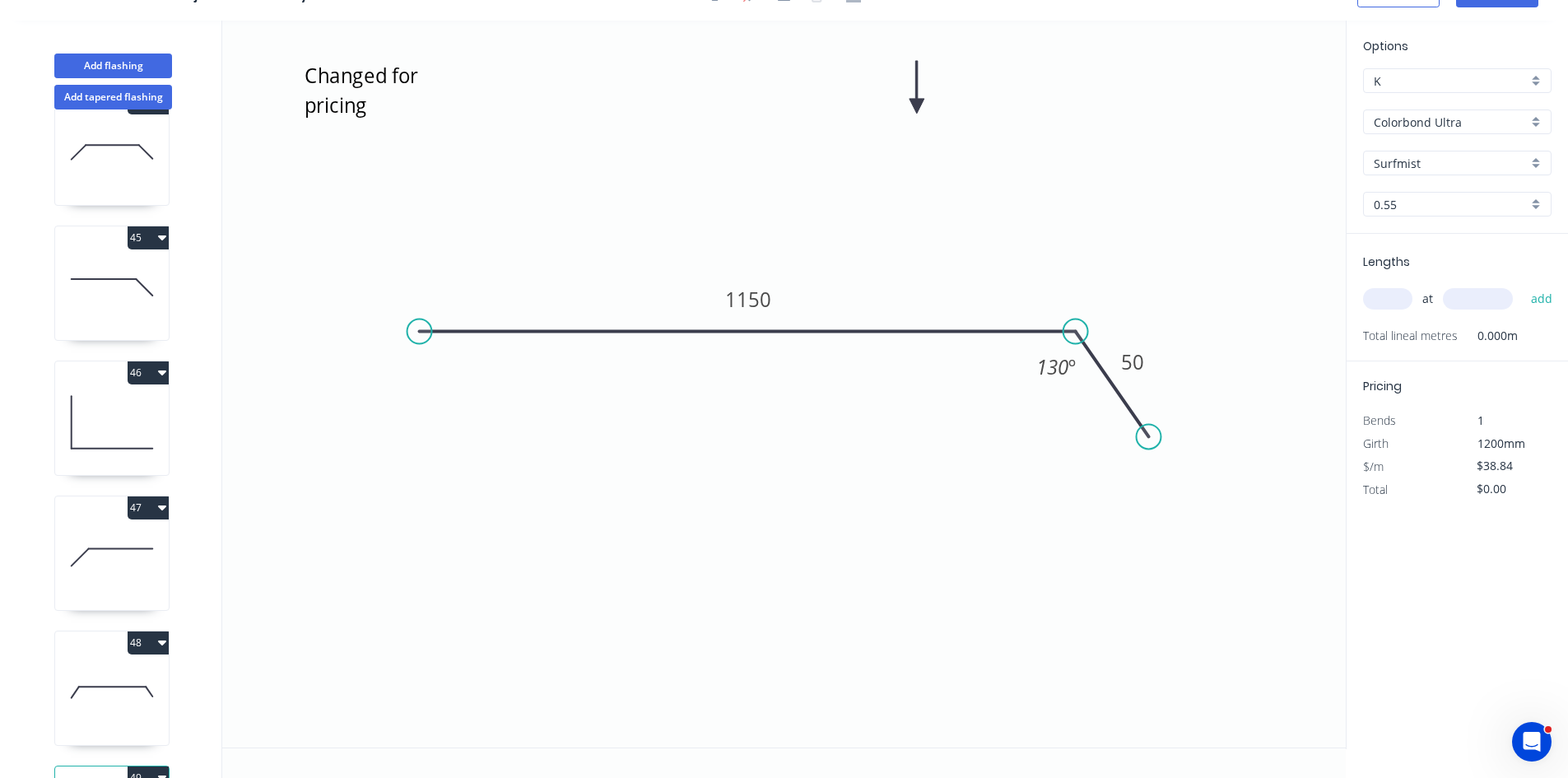
scroll to position [5987, 0]
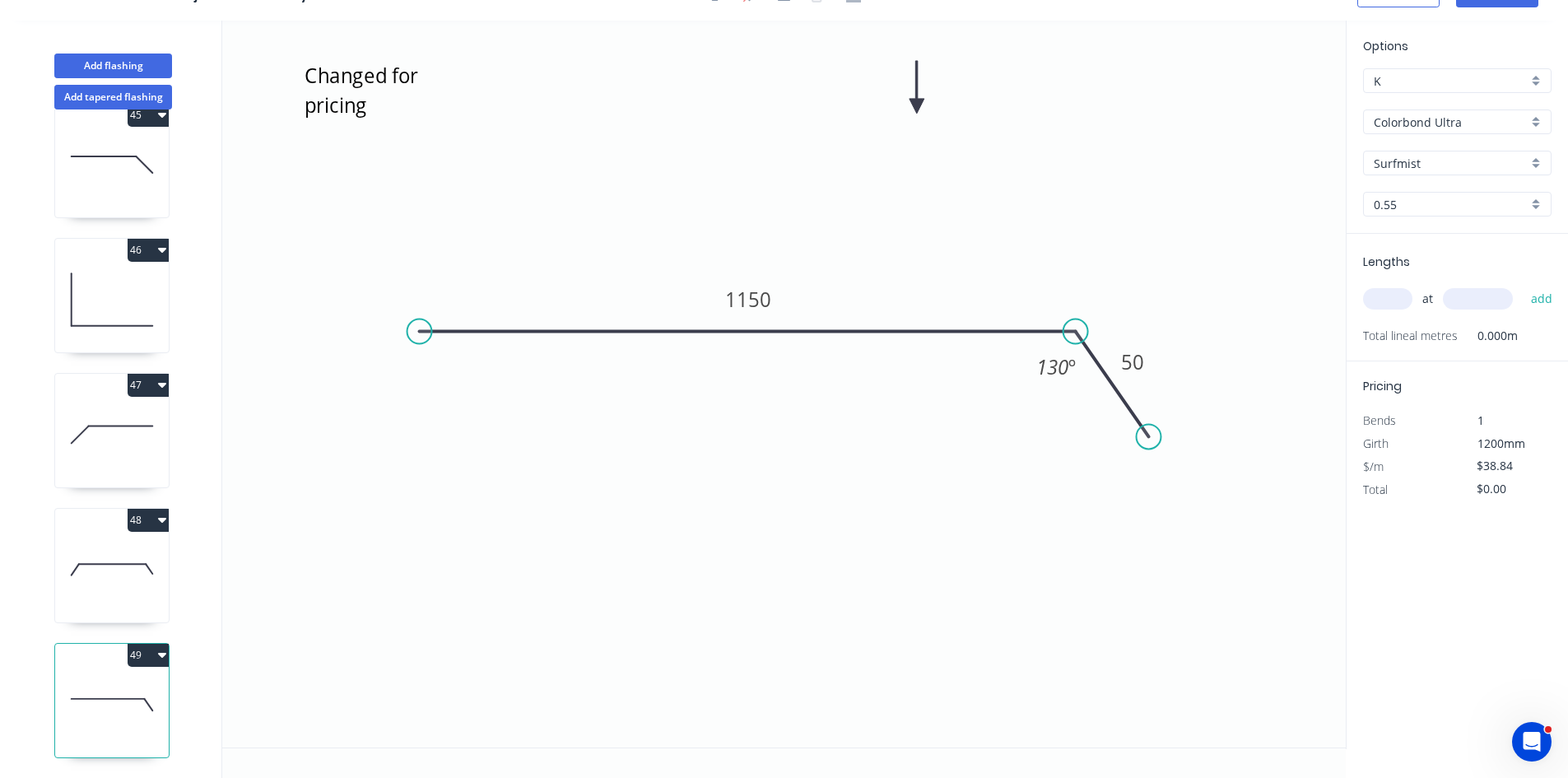
click at [1380, 301] on input "text" at bounding box center [1388, 299] width 50 height 22
type input "1"
type input "1440"
click at [1522, 285] on button "add" at bounding box center [1541, 299] width 39 height 28
type input "$55.93"
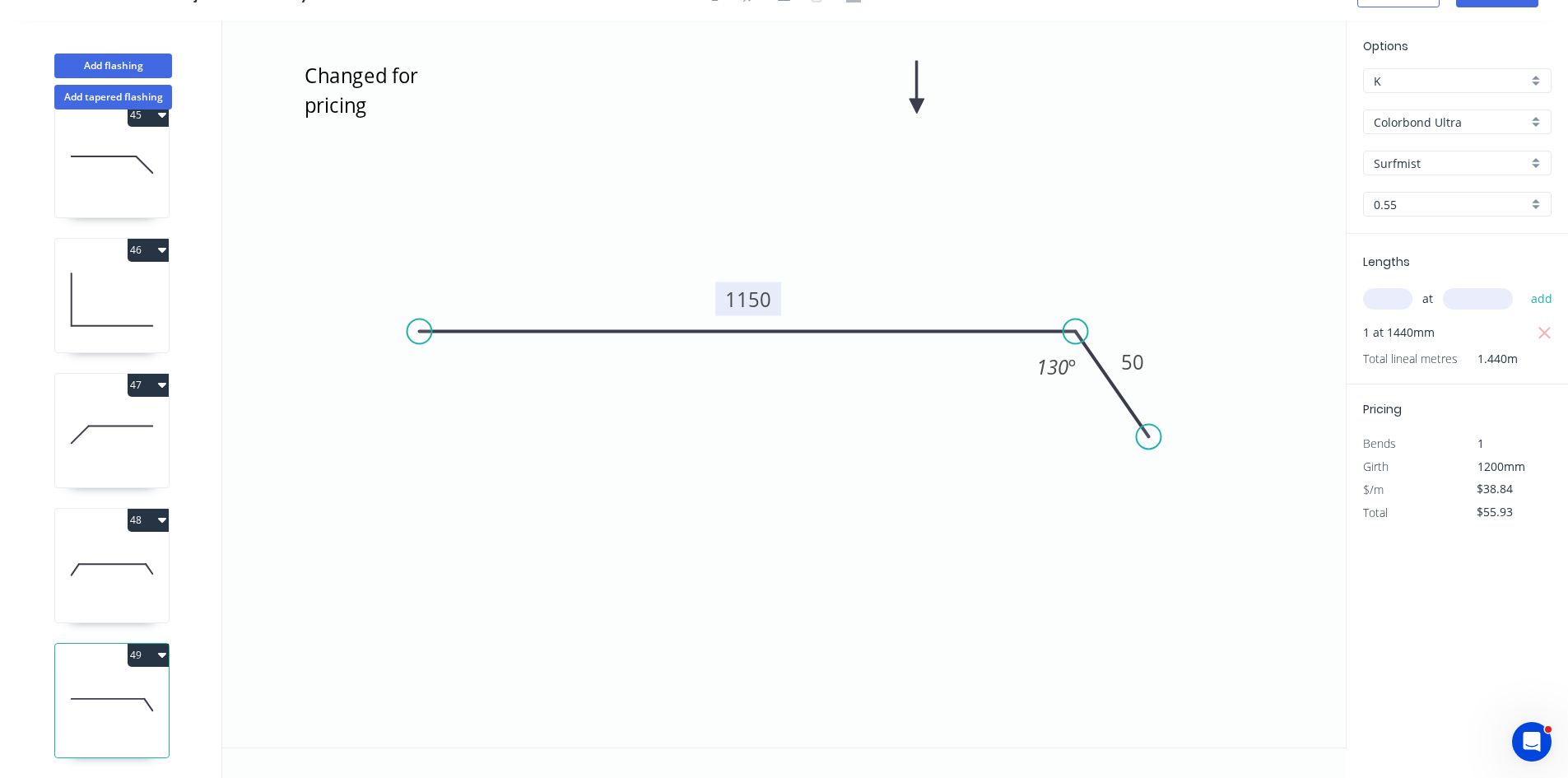
click at [757, 298] on tspan "1150" at bounding box center [748, 298] width 47 height 27
type input "$9.20"
type input "$13.25"
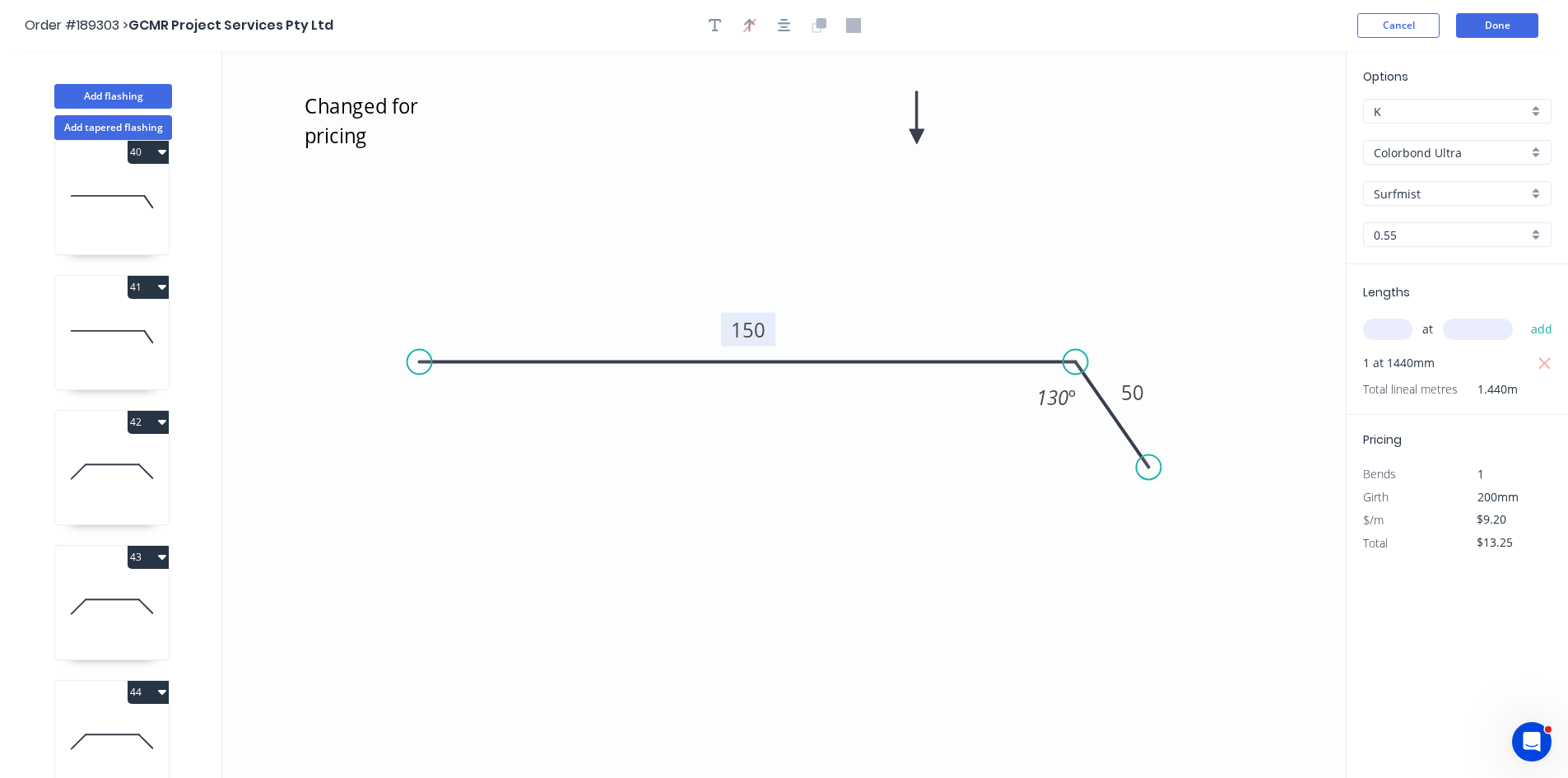
scroll to position [5328, 0]
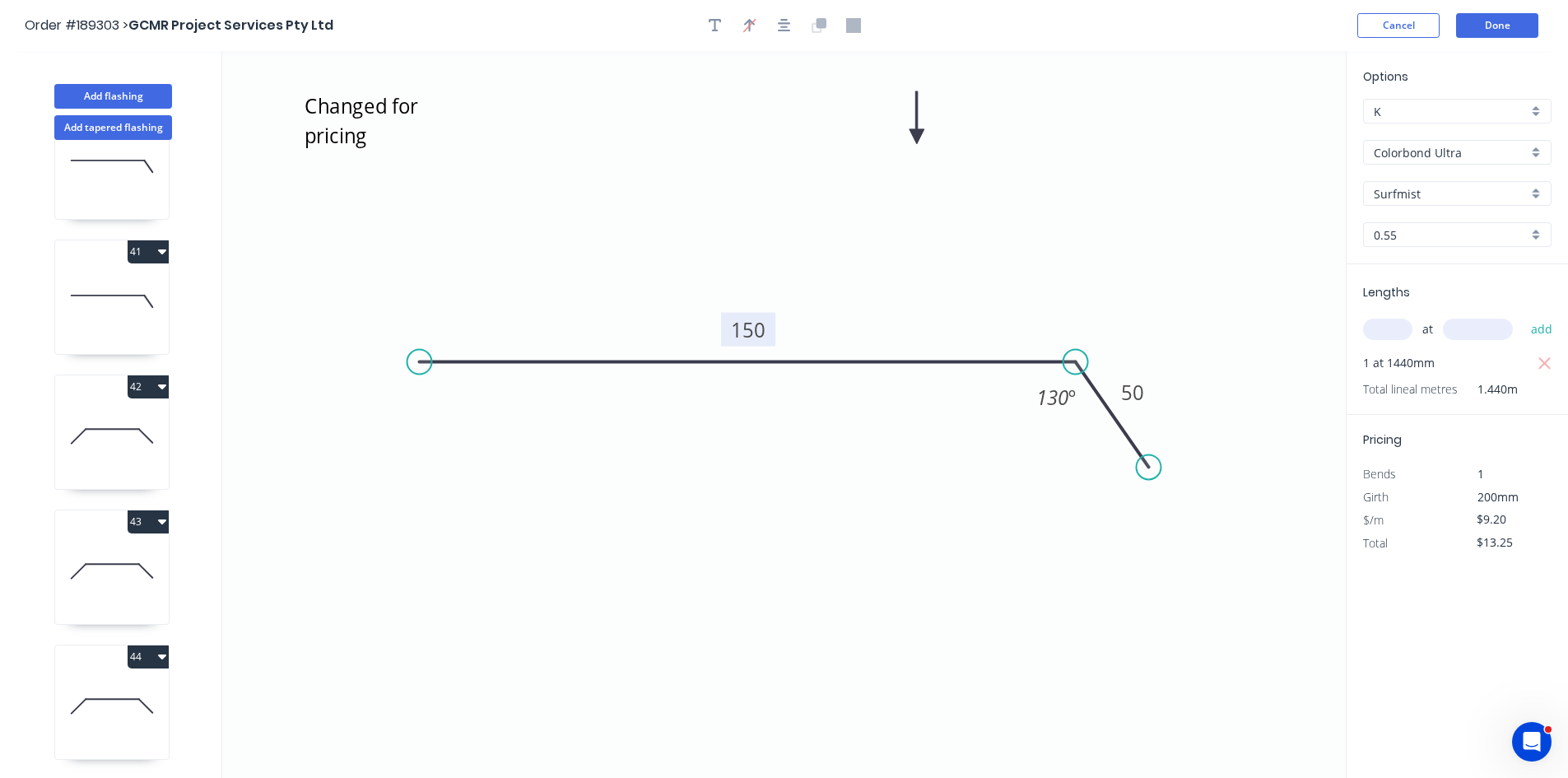
click at [127, 356] on div "1 2 3 4 5 6 7 8 9 10 11 12 13 14 15 16 17 18 19 20 21 22 23 24 25 26 27 28 29 3…" at bounding box center [113, 474] width 217 height 669
click at [125, 323] on icon at bounding box center [112, 301] width 114 height 105
type input "$38.84"
type input "$55.93"
click at [106, 446] on icon at bounding box center [112, 436] width 114 height 105
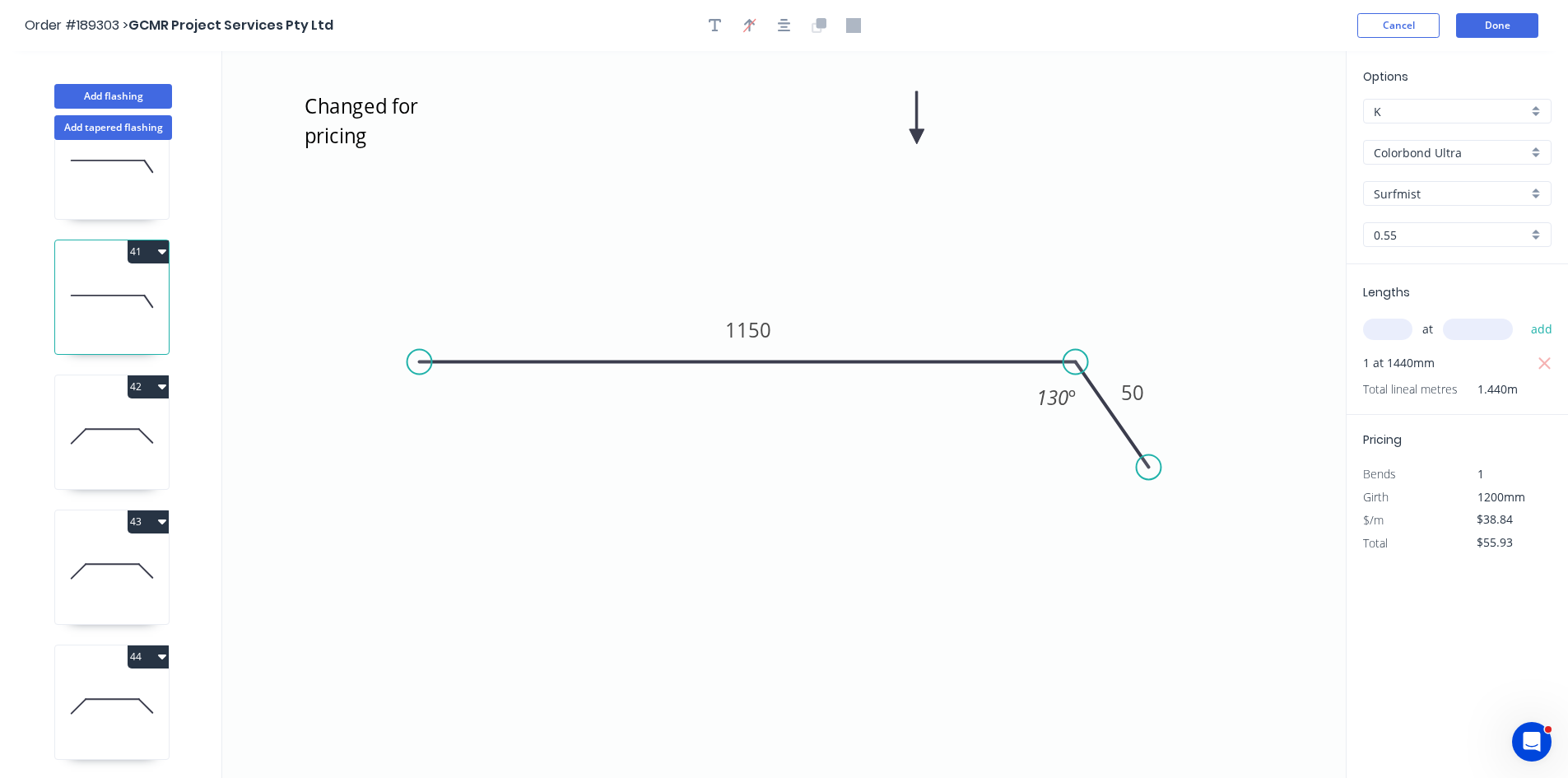
type input "$0.00"
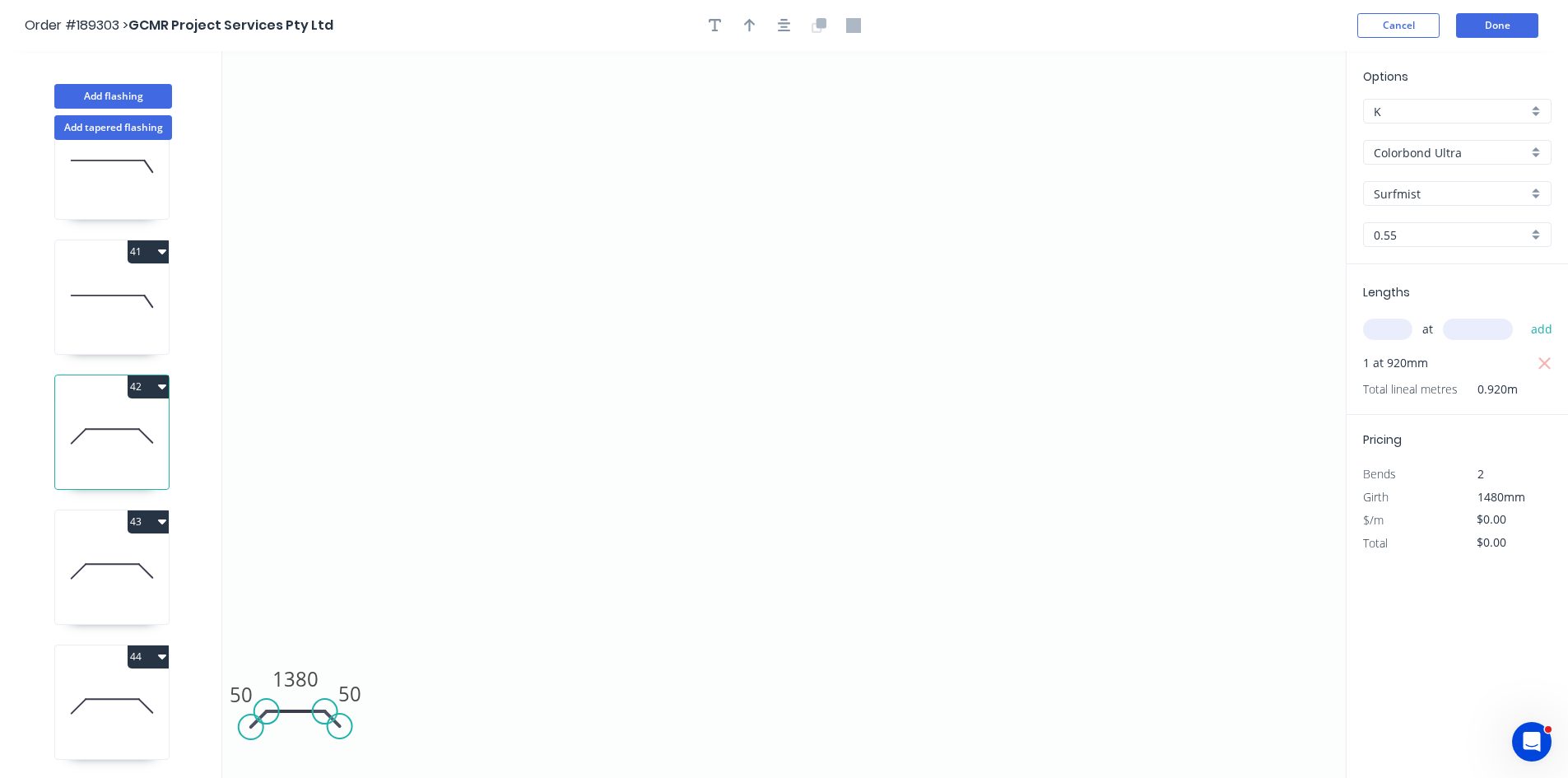
click at [1370, 332] on input "text" at bounding box center [1388, 330] width 50 height 22
type input "1"
type input "1480"
click at [1522, 315] on button "add" at bounding box center [1541, 329] width 39 height 28
click at [786, 27] on icon "button" at bounding box center [784, 25] width 13 height 13
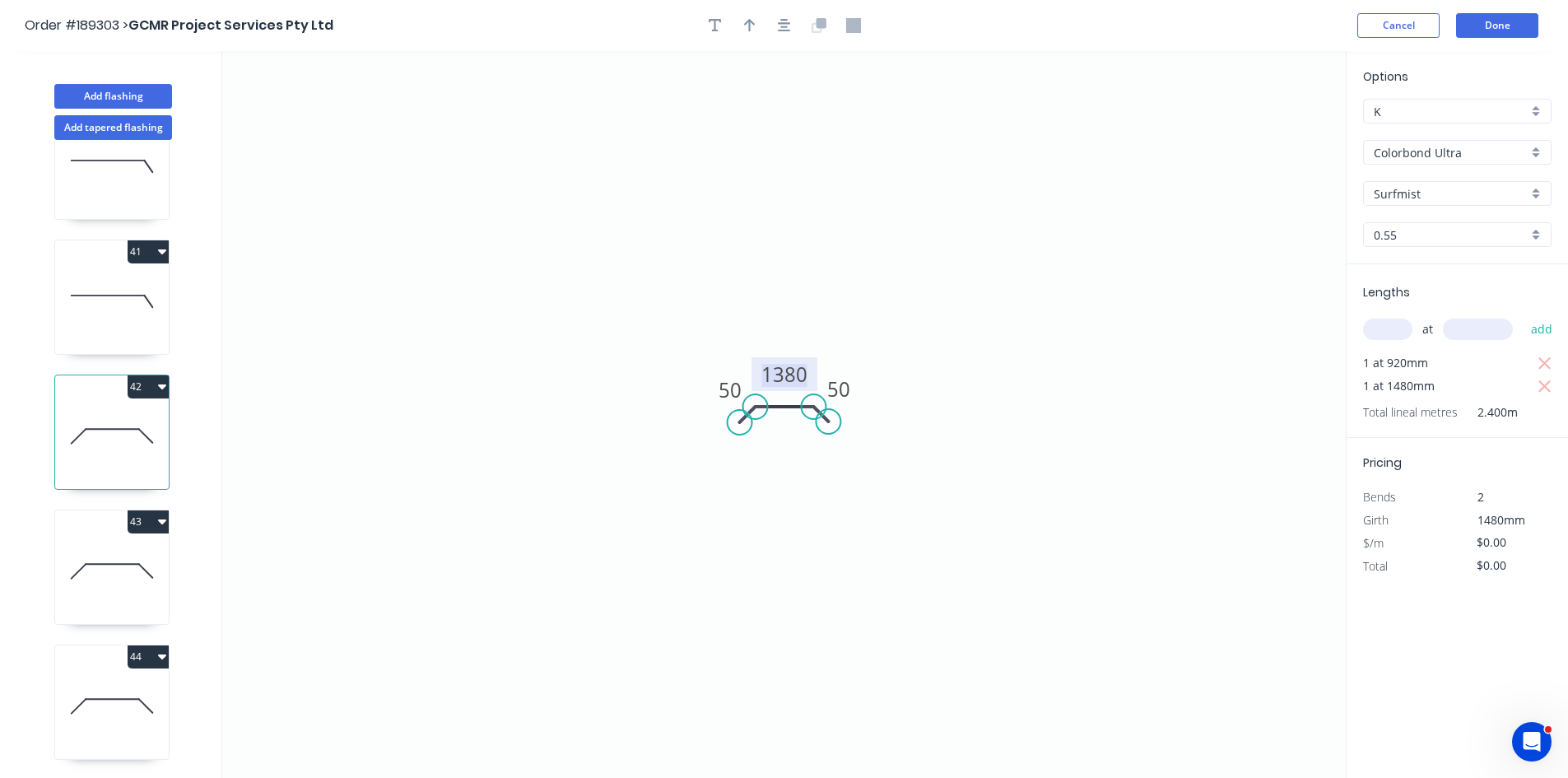
click at [786, 366] on tspan "1380" at bounding box center [784, 374] width 47 height 27
type input "$33.67"
click at [1542, 364] on icon "button" at bounding box center [1544, 364] width 15 height 20
type input "$49.83"
click at [709, 29] on icon "button" at bounding box center [715, 25] width 13 height 15
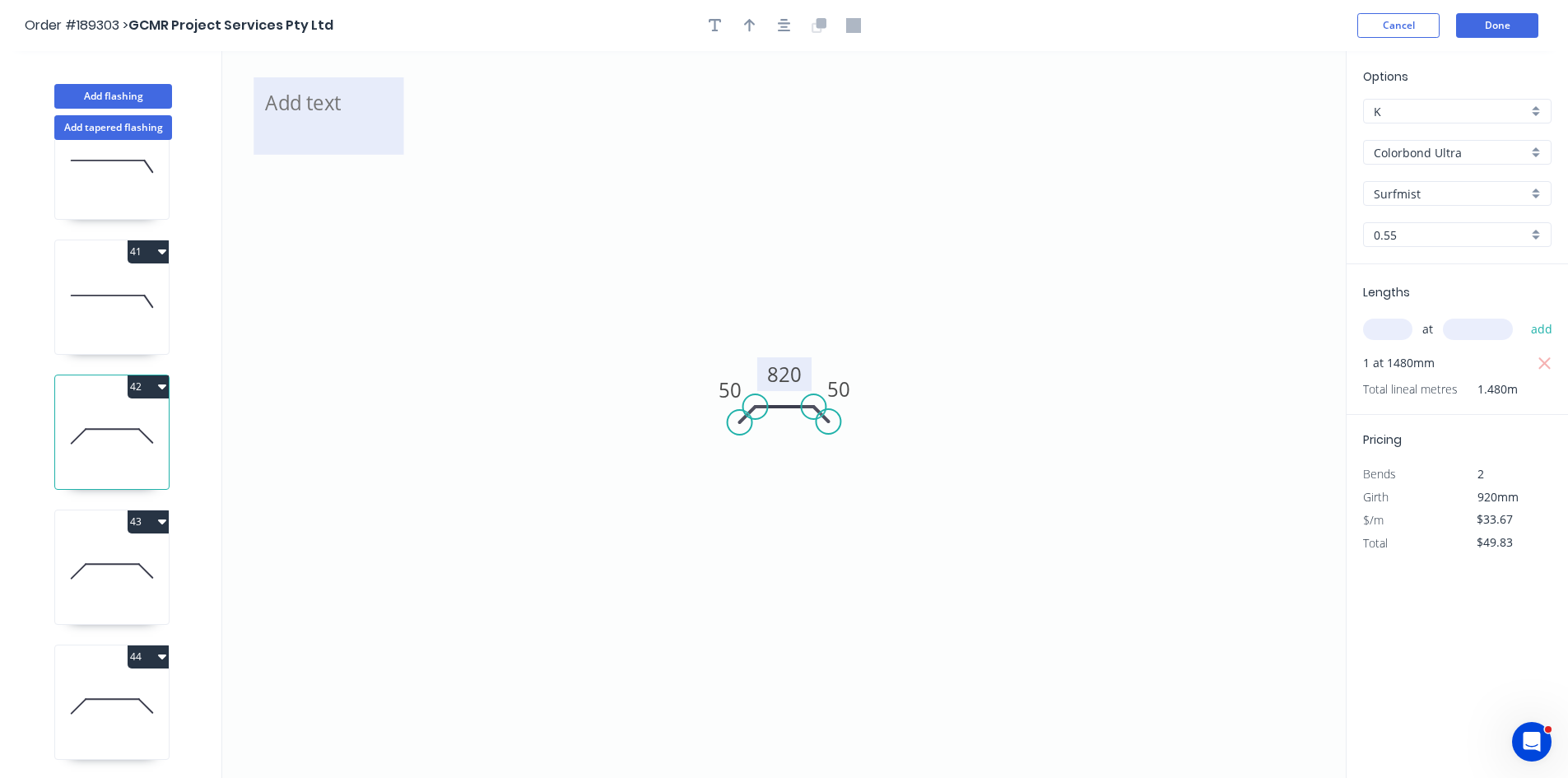
drag, startPoint x: 325, startPoint y: 102, endPoint x: 480, endPoint y: 128, distance: 157.2
click at [395, 128] on textarea at bounding box center [328, 115] width 134 height 60
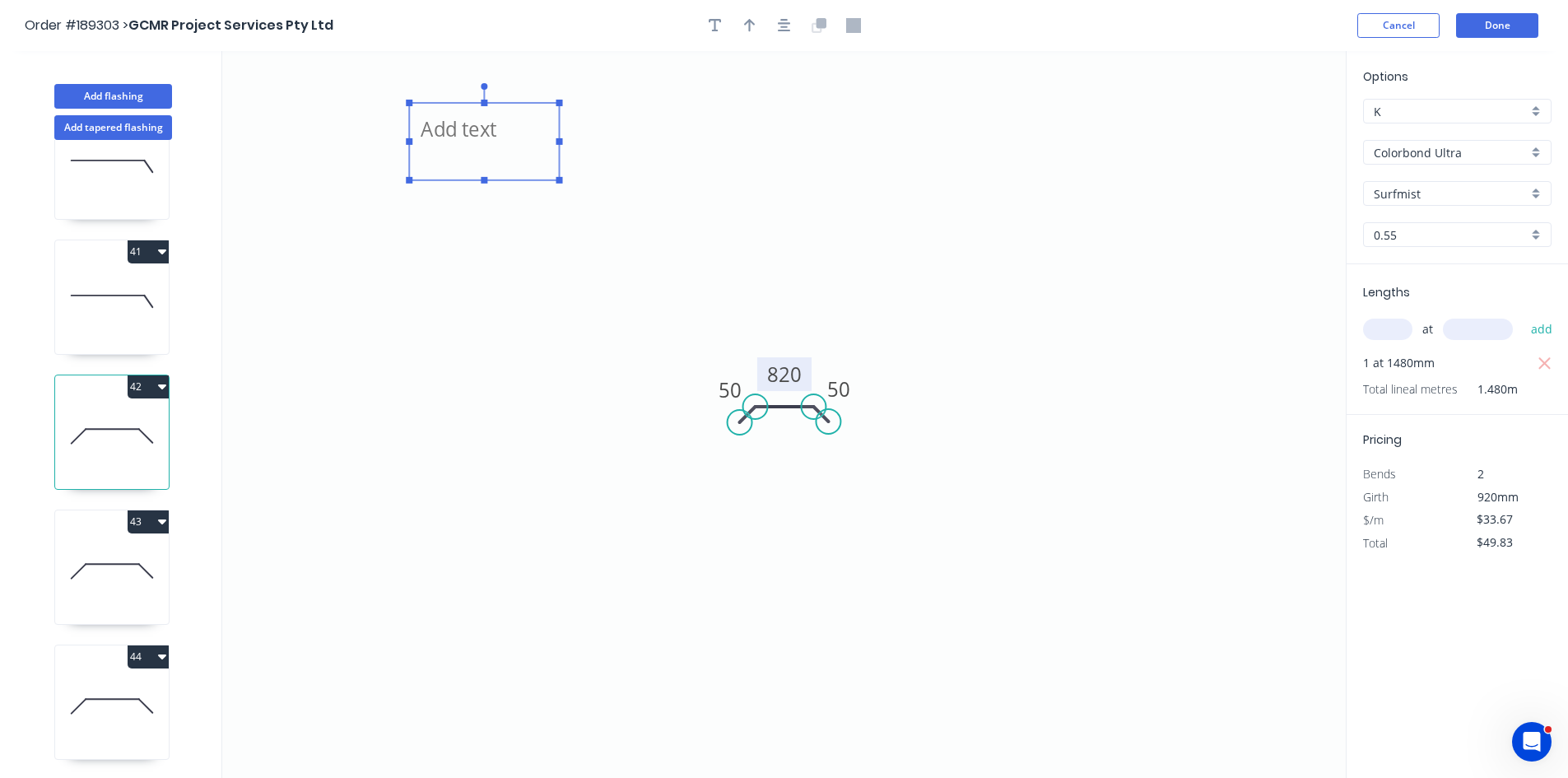
paste textarea "Changed for pricing"
click at [444, 413] on icon "Changed for pricing 50 820 50" at bounding box center [784, 415] width 1123 height 727
type textarea "Changed for pricing"
click at [145, 569] on icon at bounding box center [112, 572] width 114 height 105
type input "$0.00"
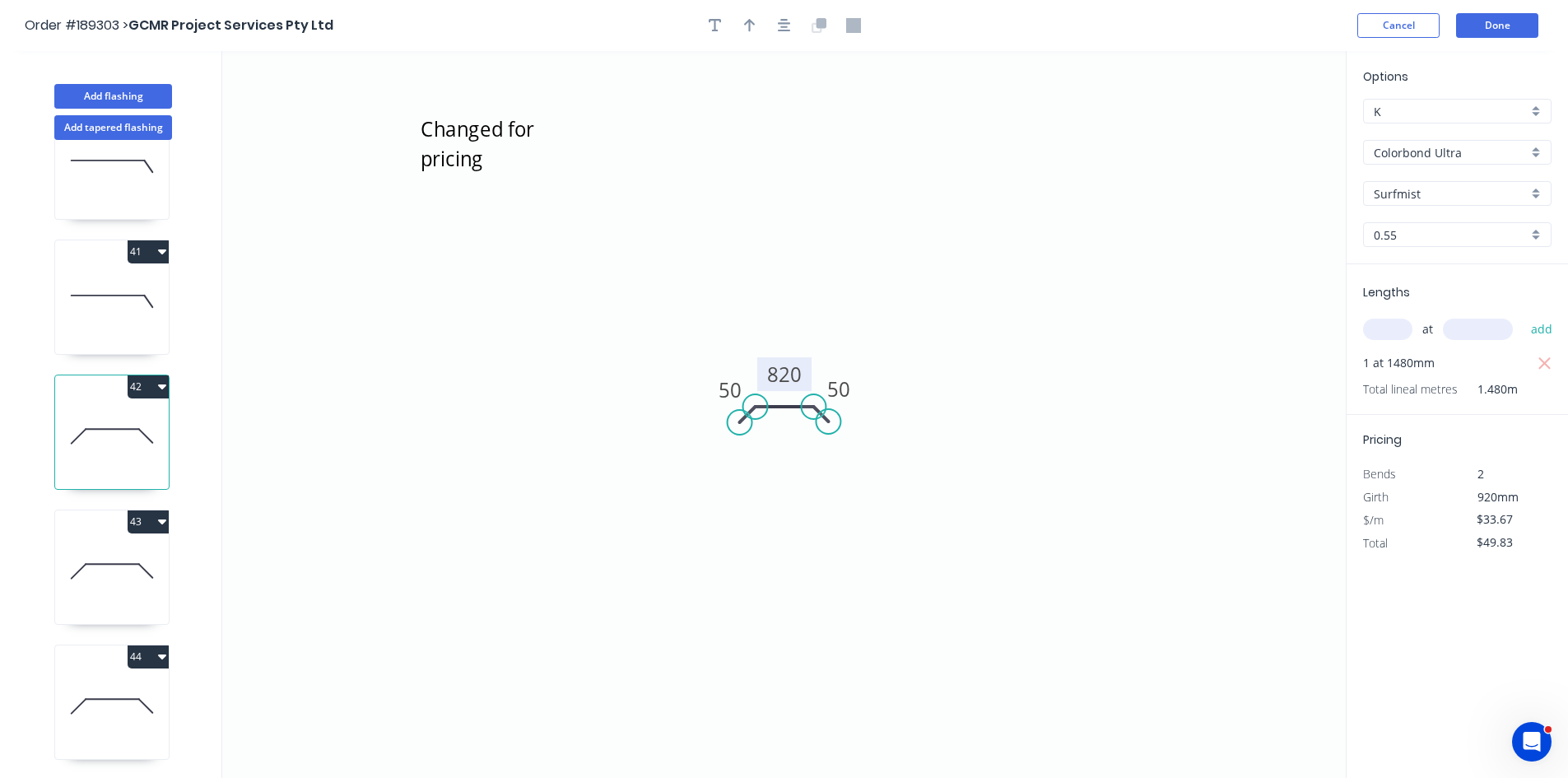
type input "$0.00"
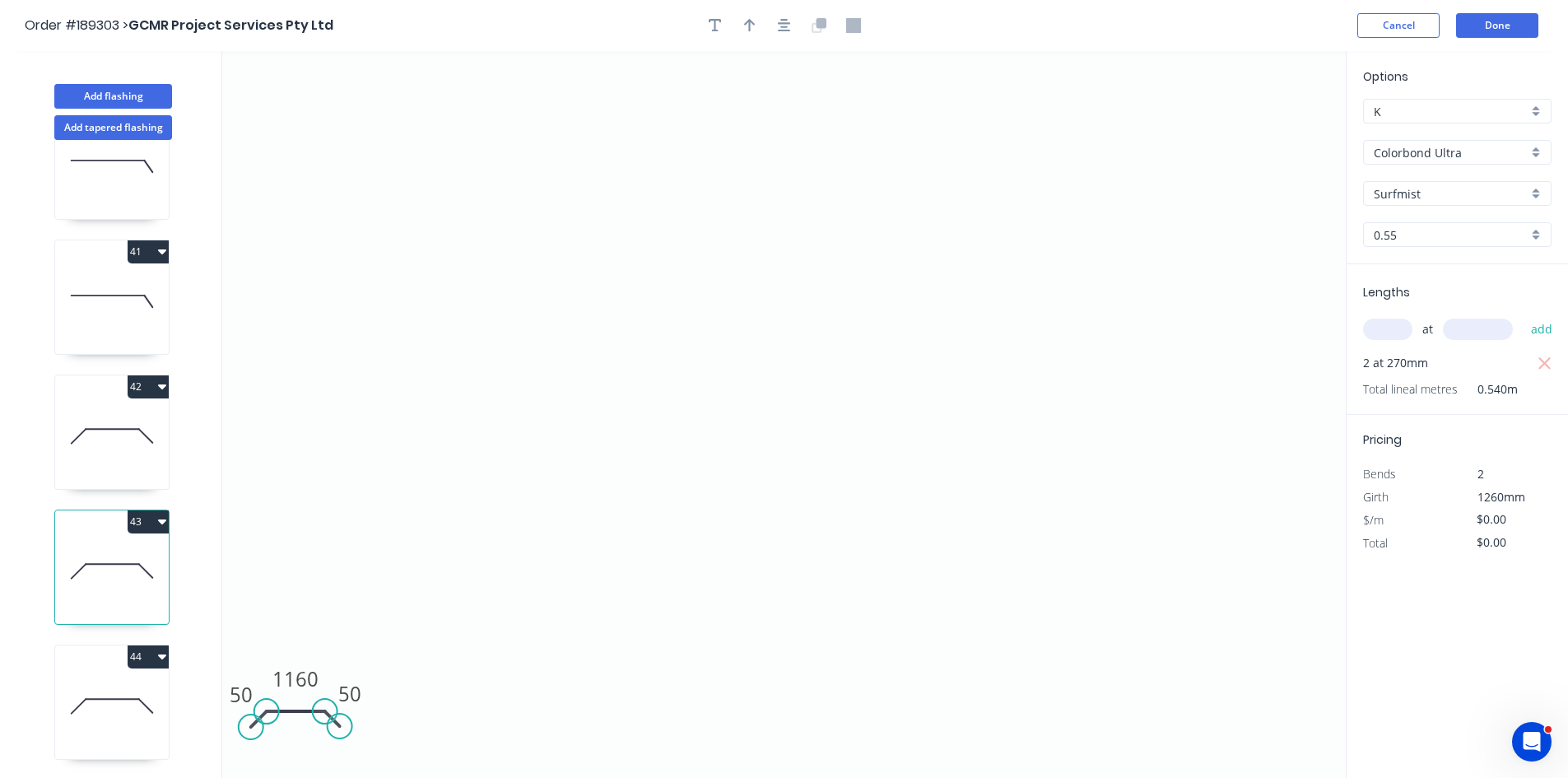
click at [1391, 324] on input "text" at bounding box center [1388, 330] width 50 height 22
type input "2"
type input "1260"
click at [1522, 315] on button "add" at bounding box center [1541, 329] width 39 height 28
click at [782, 28] on icon "button" at bounding box center [784, 25] width 13 height 13
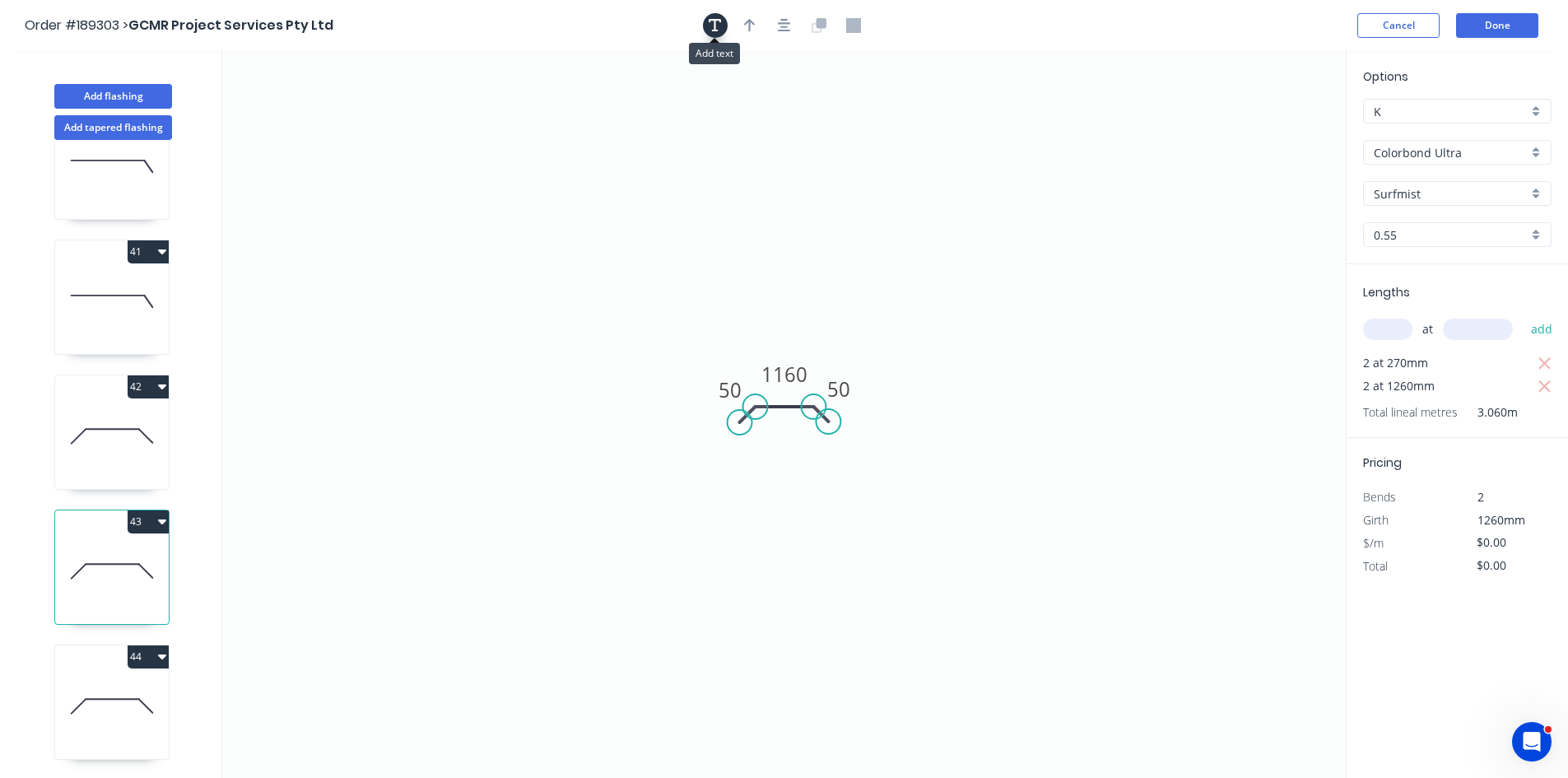
click at [709, 29] on icon "button" at bounding box center [715, 25] width 13 height 15
drag, startPoint x: 351, startPoint y: 105, endPoint x: 391, endPoint y: 119, distance: 42.4
click at [391, 119] on textarea at bounding box center [362, 126] width 134 height 60
paste textarea "Changed for pricing"
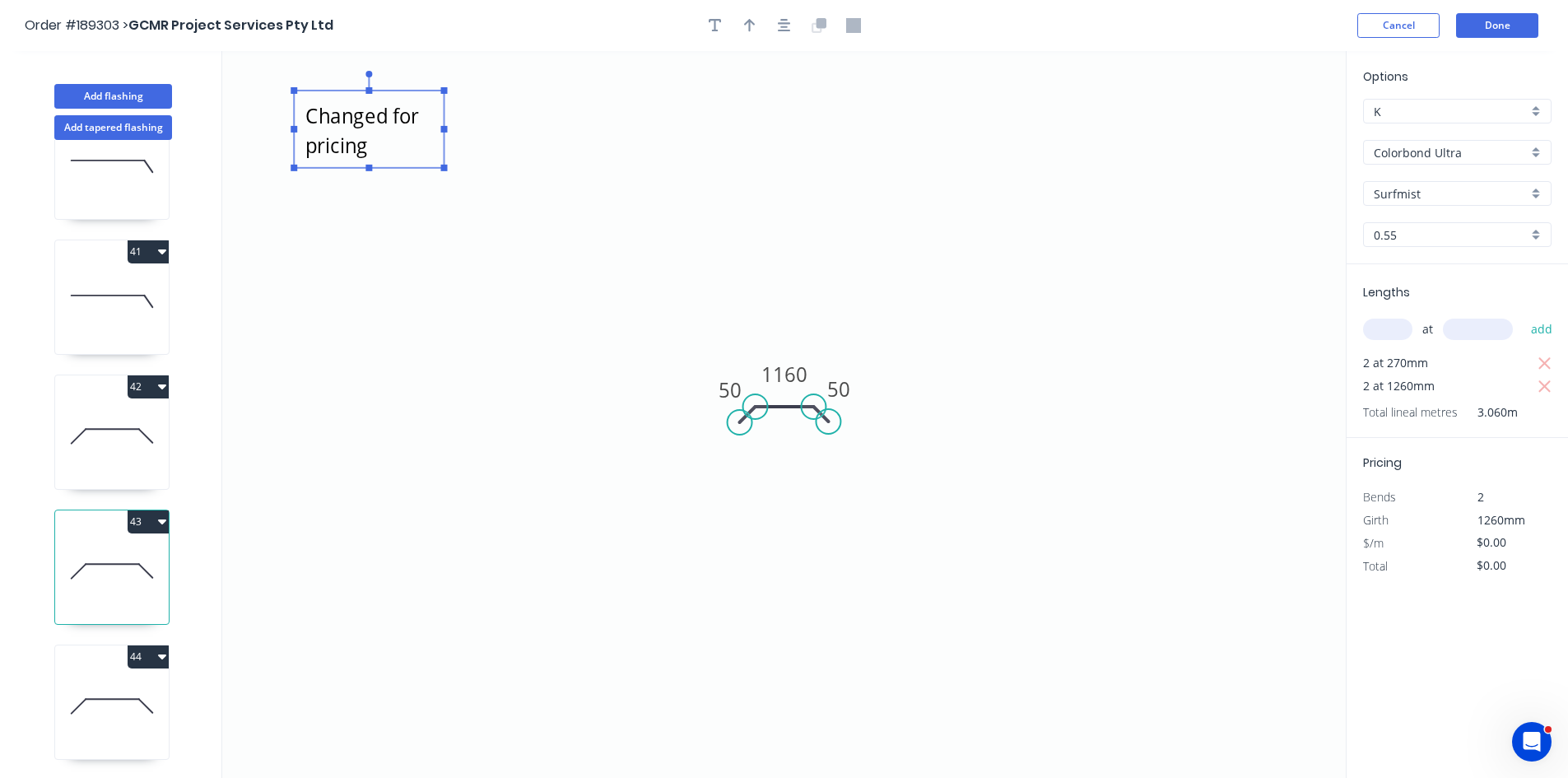
click at [565, 357] on icon "Changed for pricing 50 1160 50" at bounding box center [784, 415] width 1123 height 727
type textarea "Changed for pricing"
click at [1551, 358] on icon "button" at bounding box center [1544, 364] width 15 height 20
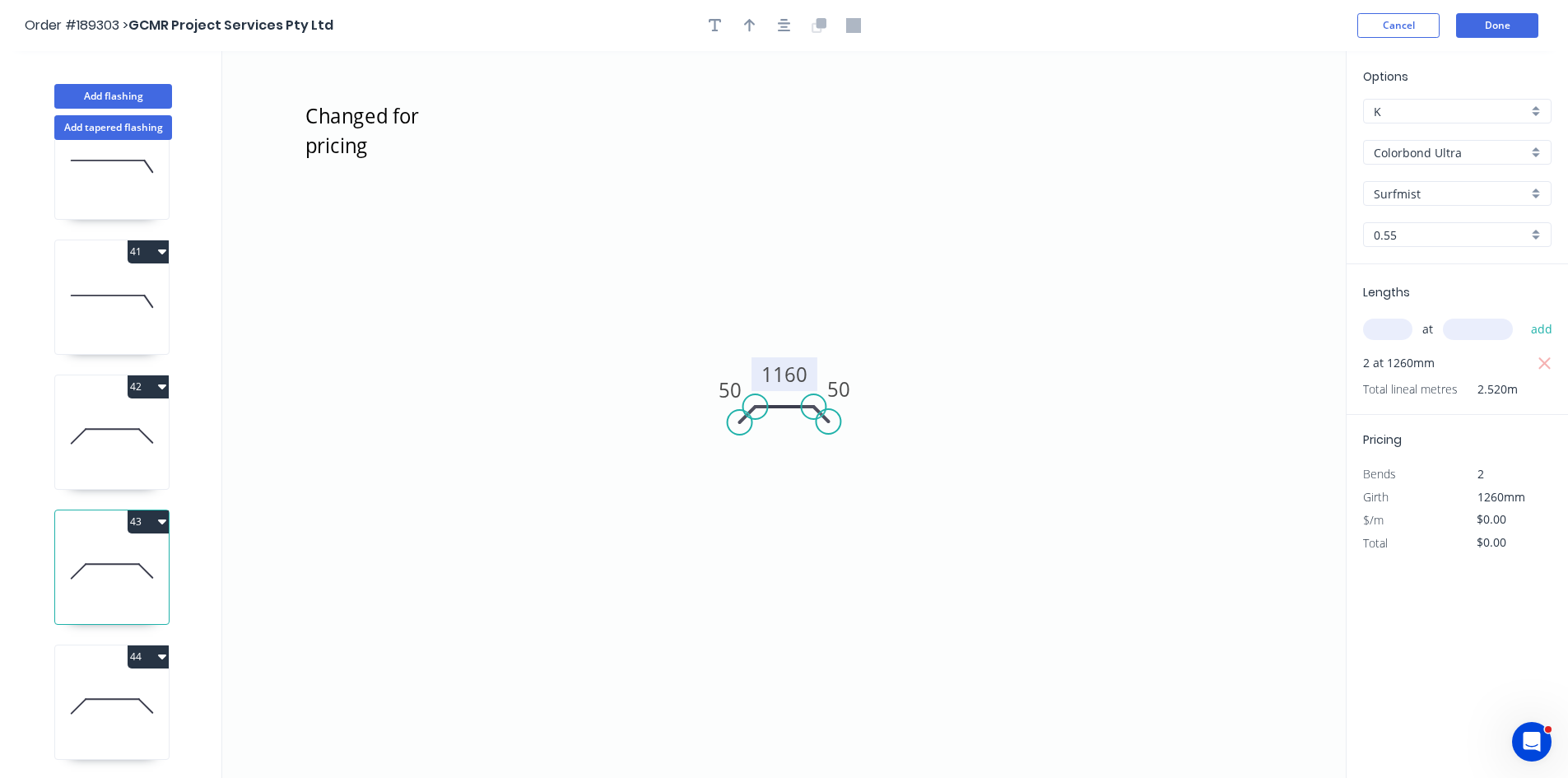
click at [799, 366] on tspan "1160" at bounding box center [784, 374] width 47 height 27
type input "$12.92"
type input "$32.56"
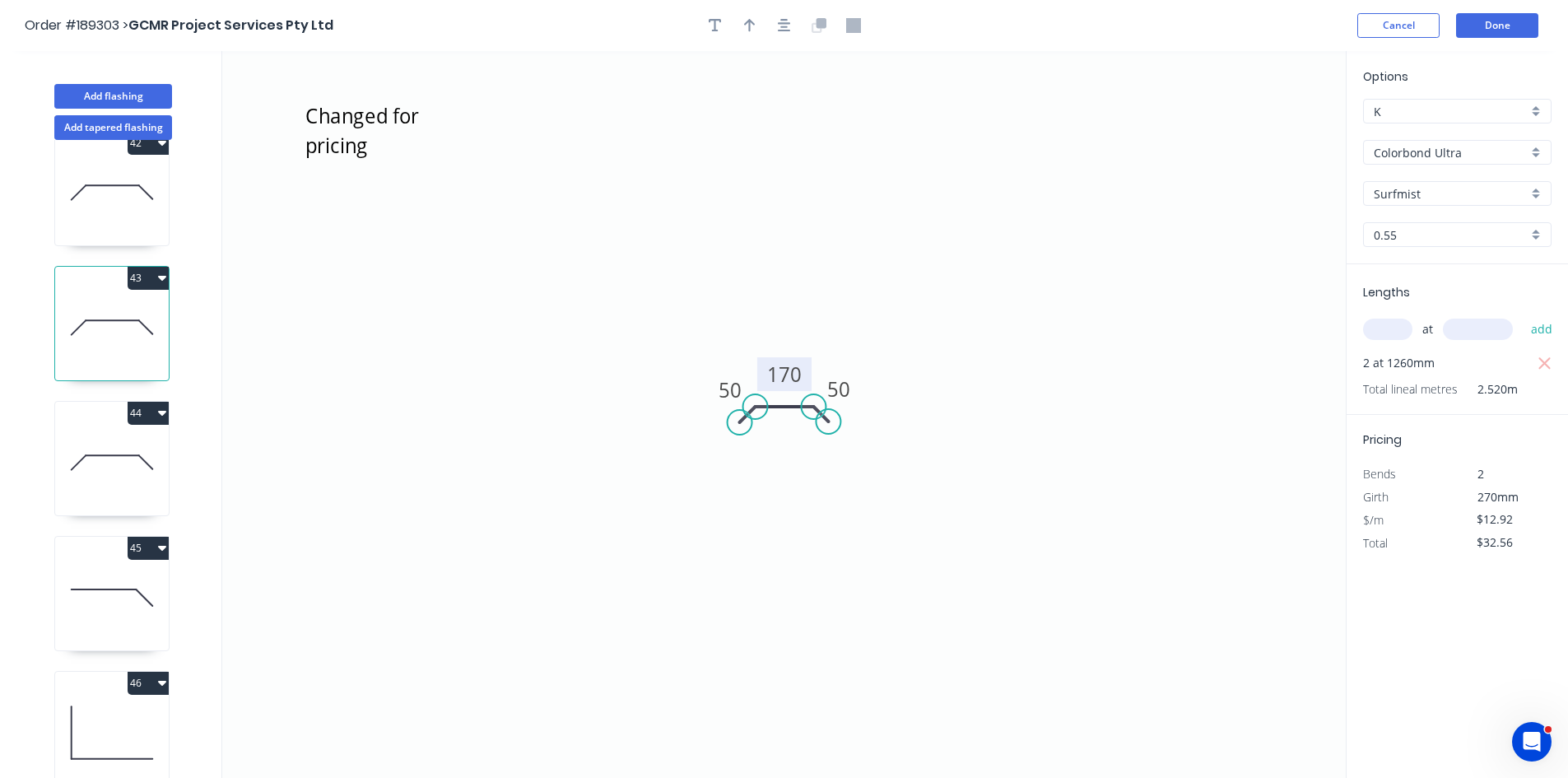
scroll to position [5575, 0]
click at [115, 474] on icon at bounding box center [112, 460] width 114 height 105
type input "$0.00"
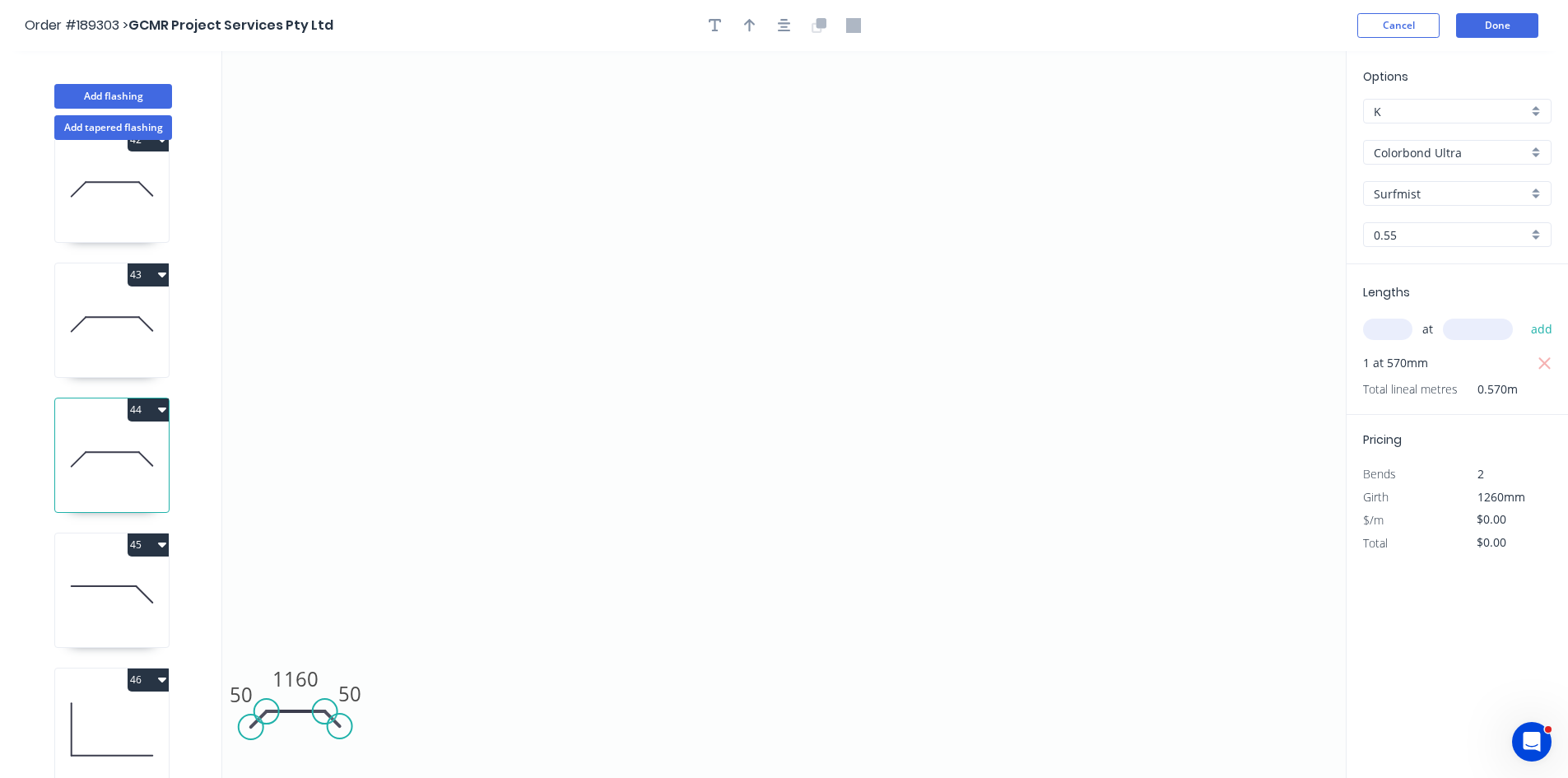
click at [1373, 327] on input "text" at bounding box center [1388, 330] width 50 height 22
type input "1"
type input "1260"
click at [1522, 315] on button "add" at bounding box center [1541, 329] width 39 height 28
click at [283, 685] on tspan "1160" at bounding box center [295, 678] width 47 height 27
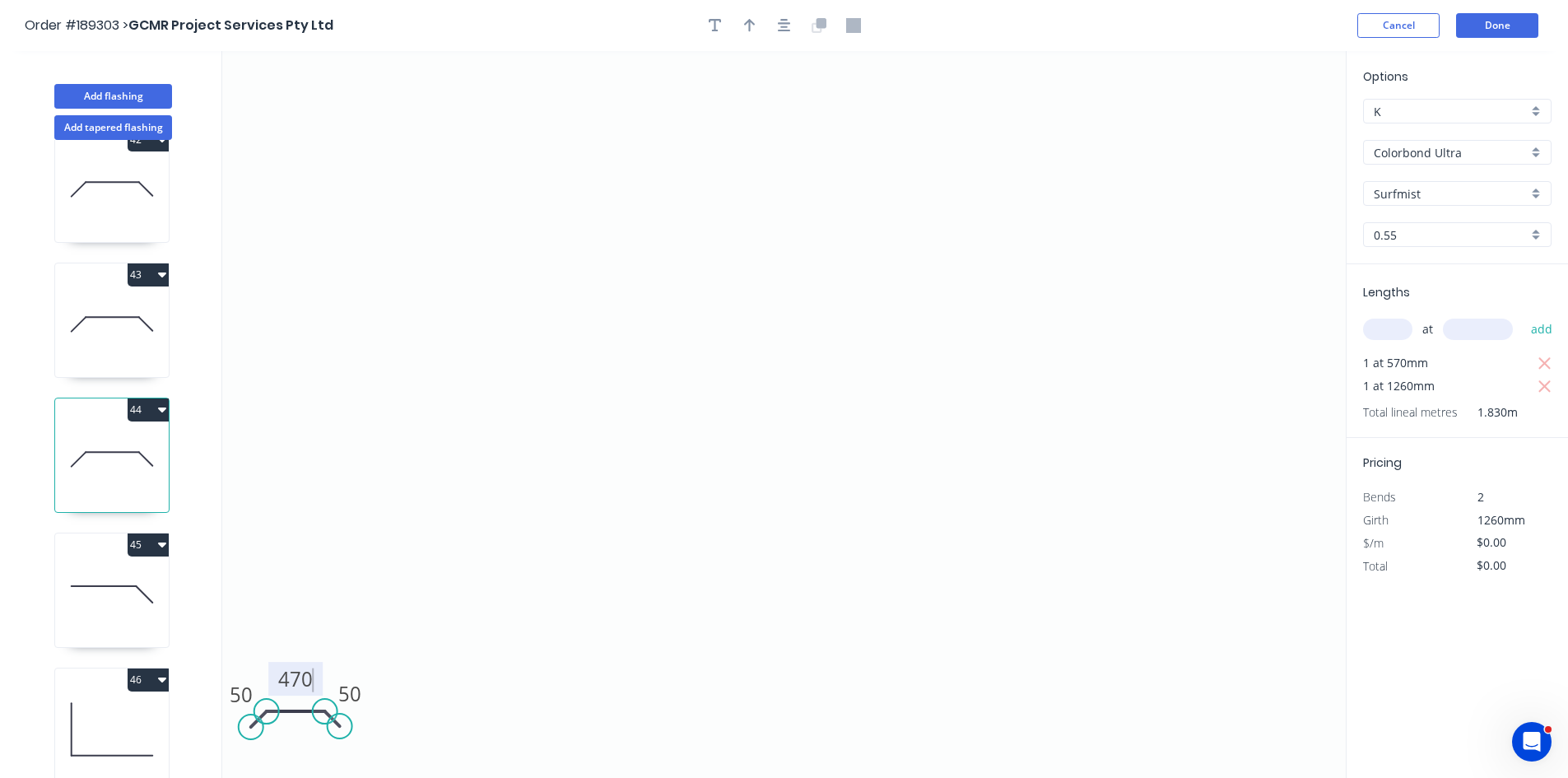
type input "$21.82"
click at [1544, 354] on icon "button" at bounding box center [1544, 364] width 15 height 20
type input "$27.49"
click at [782, 27] on icon "button" at bounding box center [784, 25] width 13 height 13
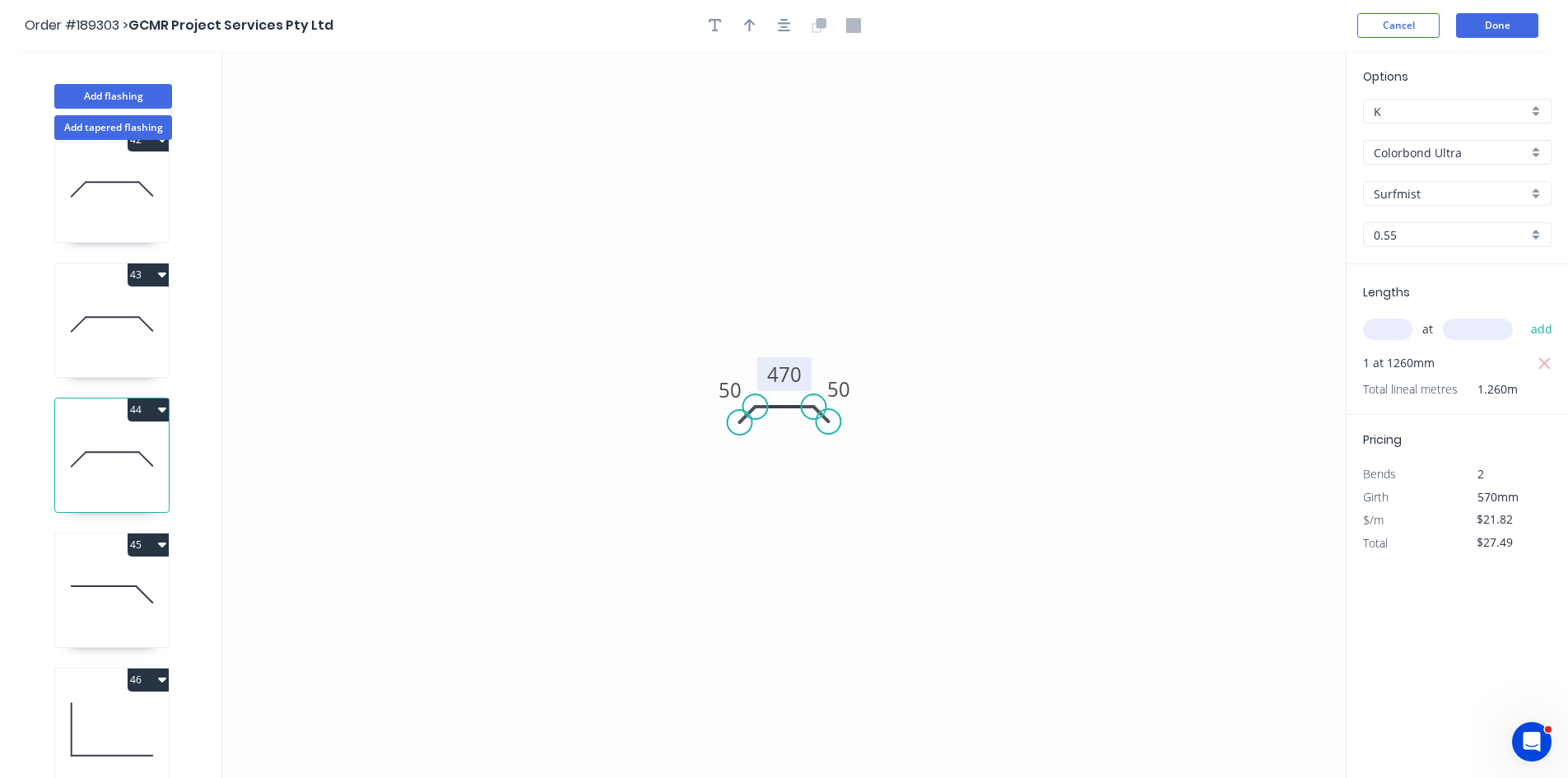
click at [699, 26] on div at bounding box center [784, 25] width 173 height 25
click at [717, 24] on icon "button" at bounding box center [715, 25] width 13 height 15
drag, startPoint x: 358, startPoint y: 99, endPoint x: 429, endPoint y: 127, distance: 76.3
click at [395, 127] on textarea at bounding box center [328, 115] width 134 height 60
paste textarea "Changed for pricing"
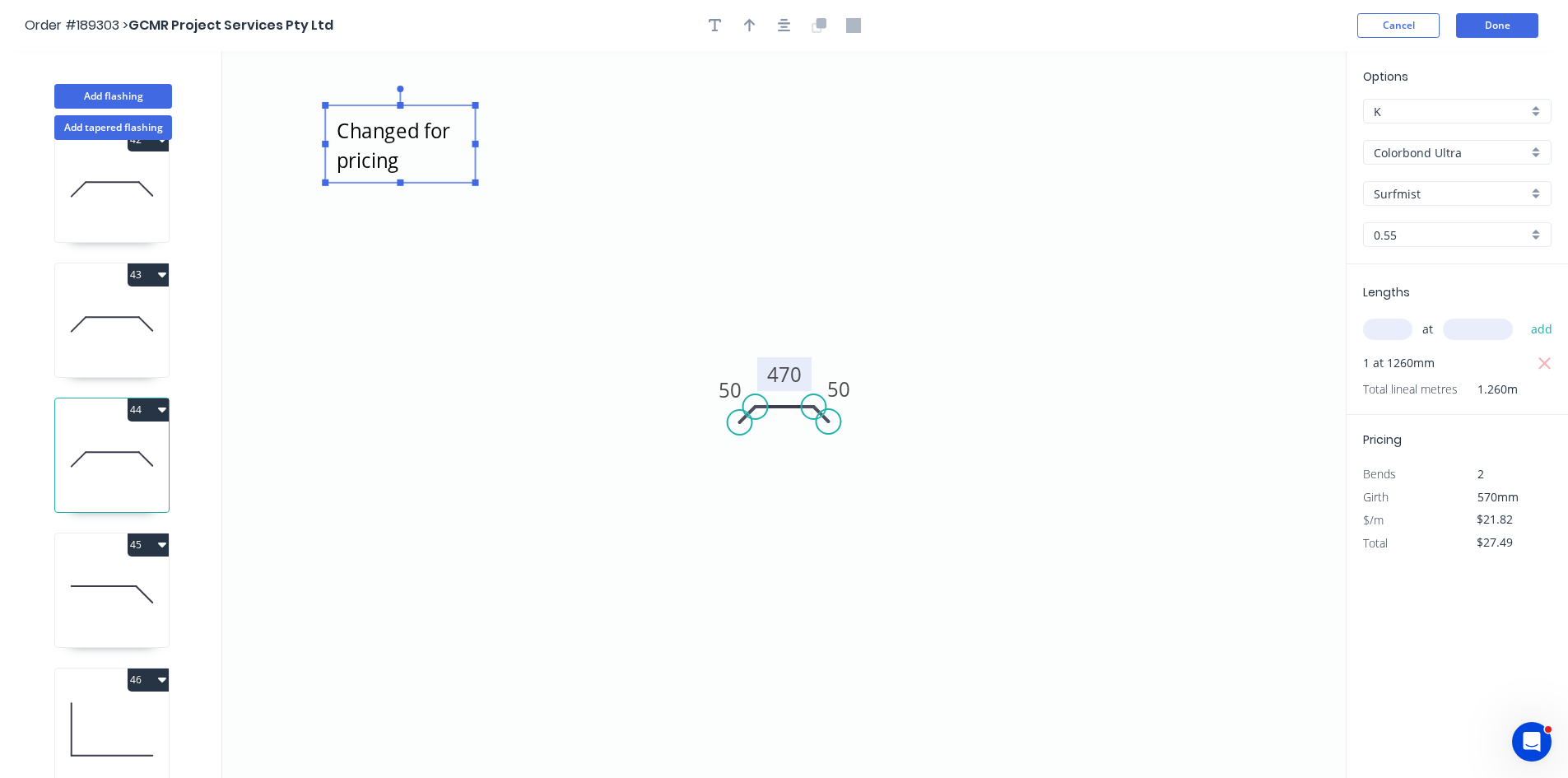
click at [943, 156] on icon "Changed for pricing 50 470 50" at bounding box center [784, 415] width 1123 height 727
type textarea "Changed for pricing"
click at [1486, 20] on button "Done" at bounding box center [1497, 25] width 82 height 25
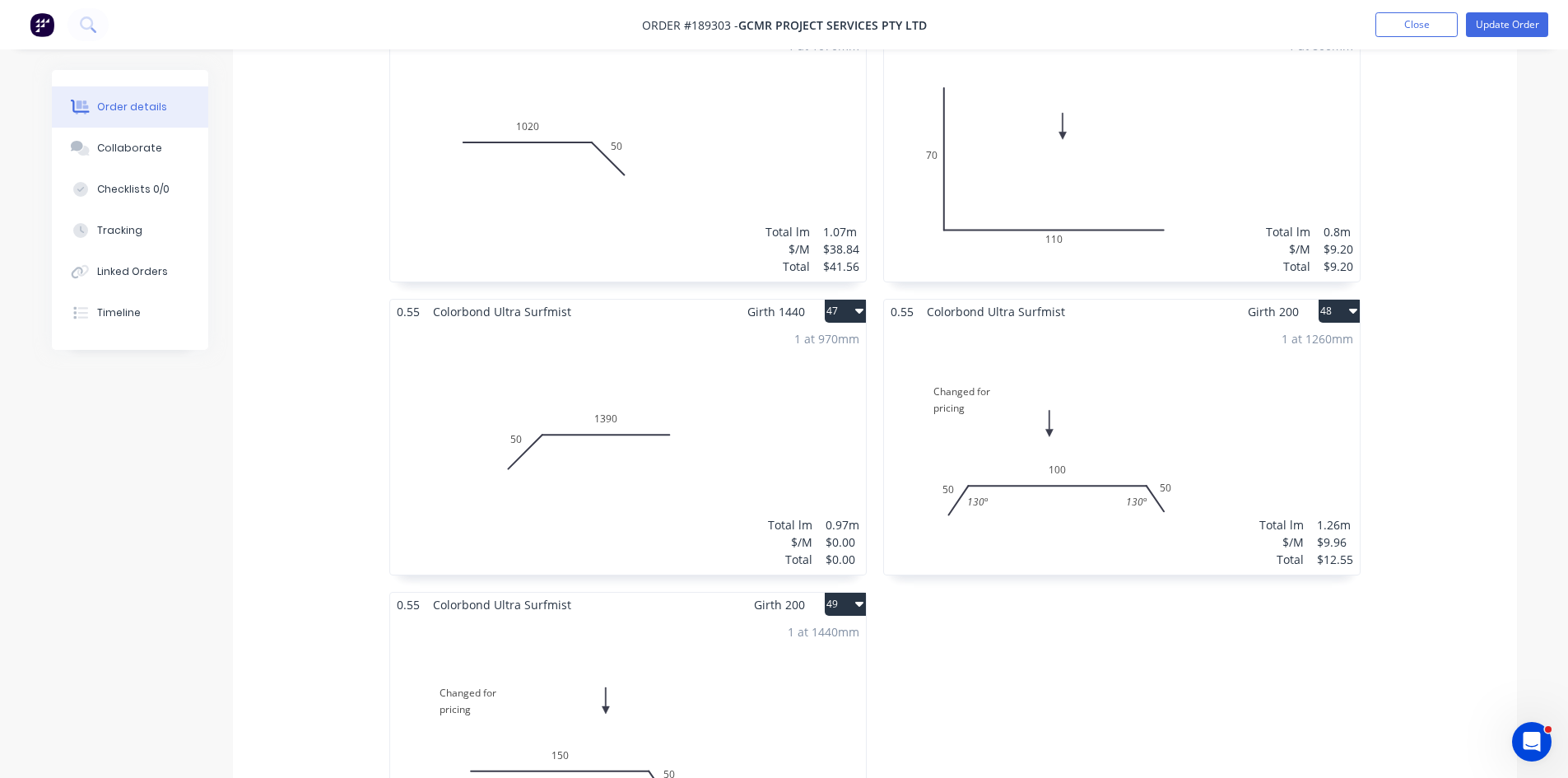
scroll to position [7083, 0]
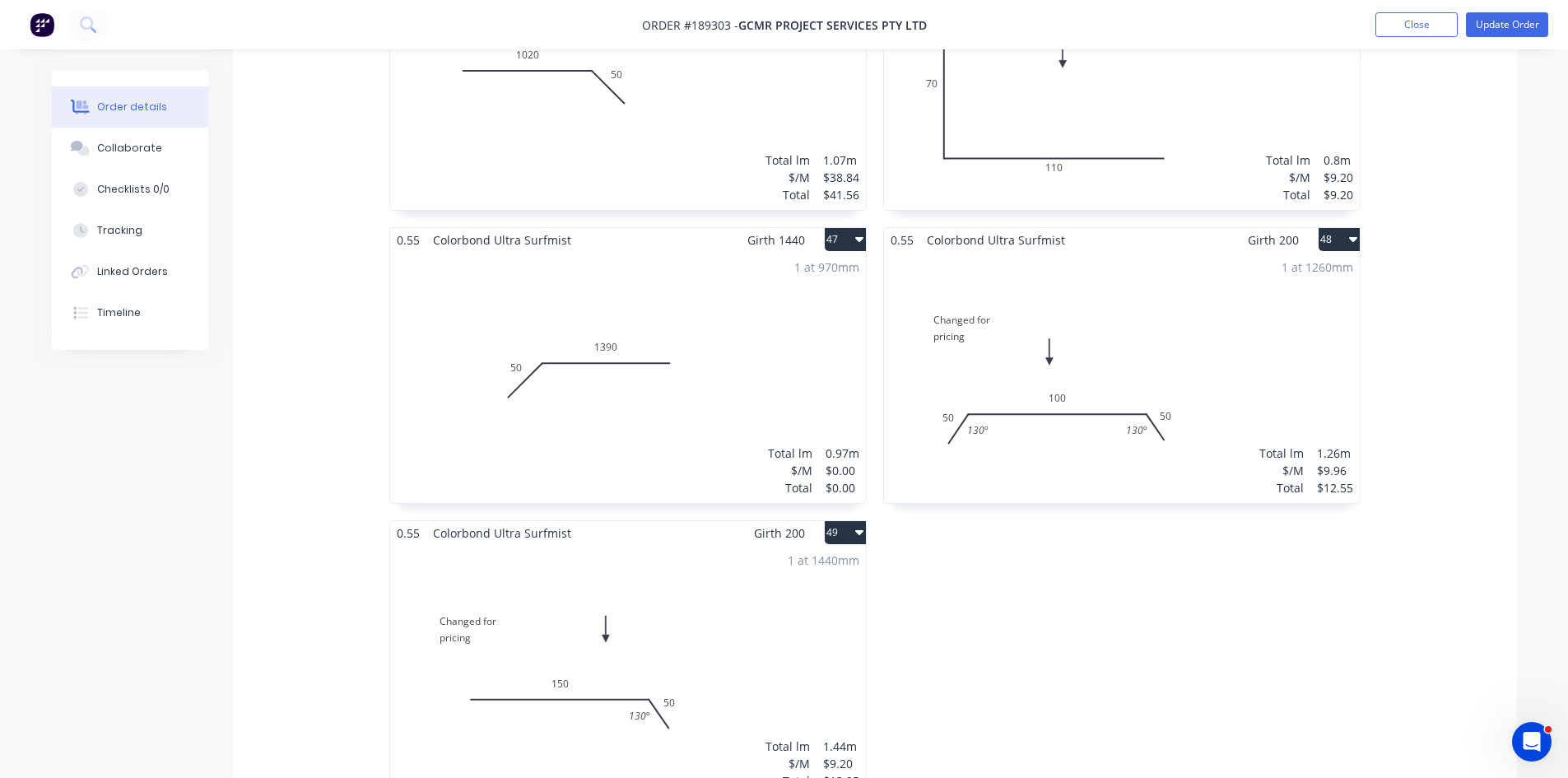
click at [739, 329] on div "1 at 970mm Total lm $/M Total 0.97m $0.00 $0.00" at bounding box center [628, 377] width 475 height 251
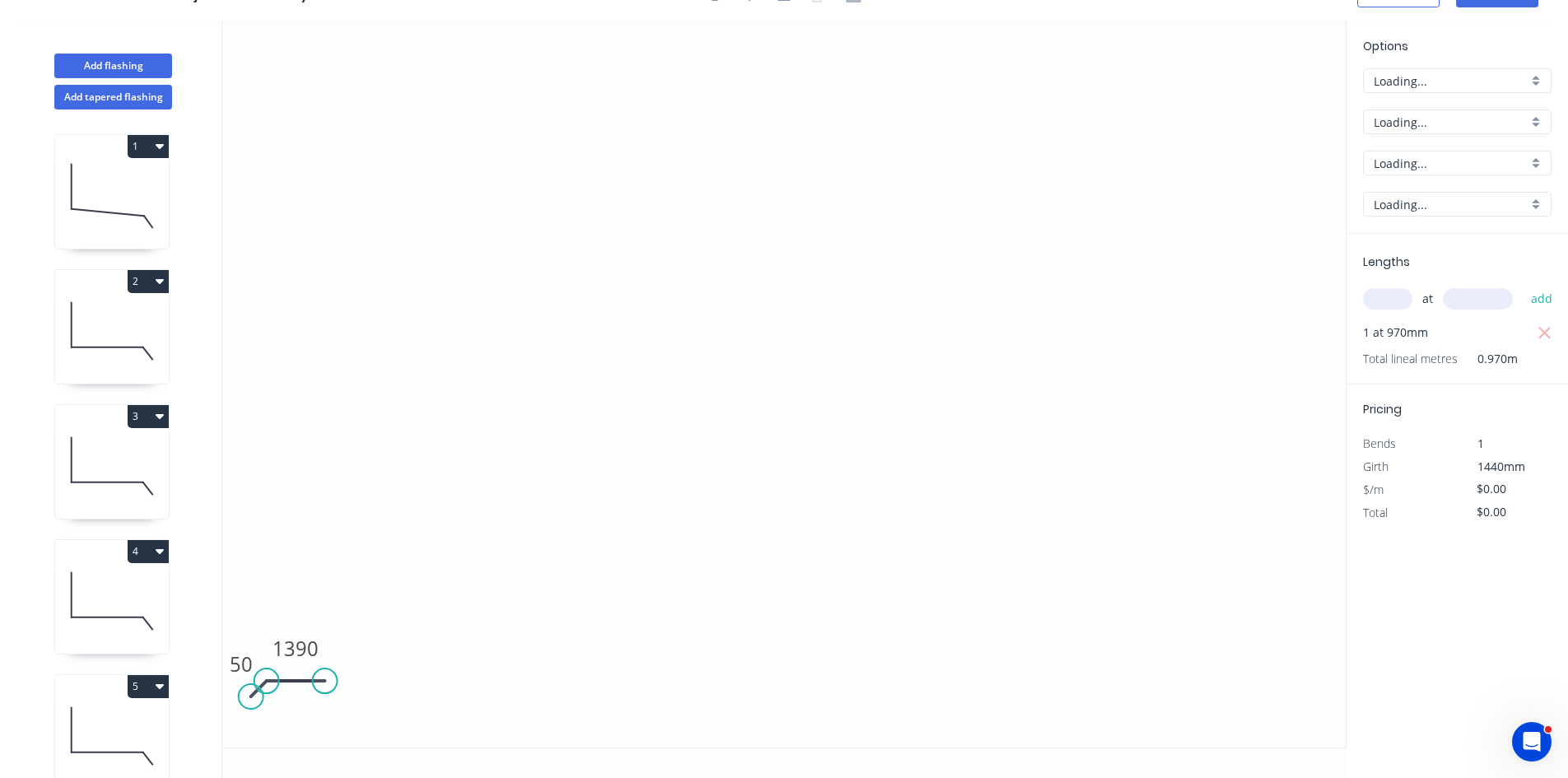
scroll to position [31, 0]
click at [1378, 299] on input "text" at bounding box center [1388, 299] width 50 height 22
type input "1"
type input "1440"
click at [1522, 285] on button "add" at bounding box center [1541, 299] width 39 height 28
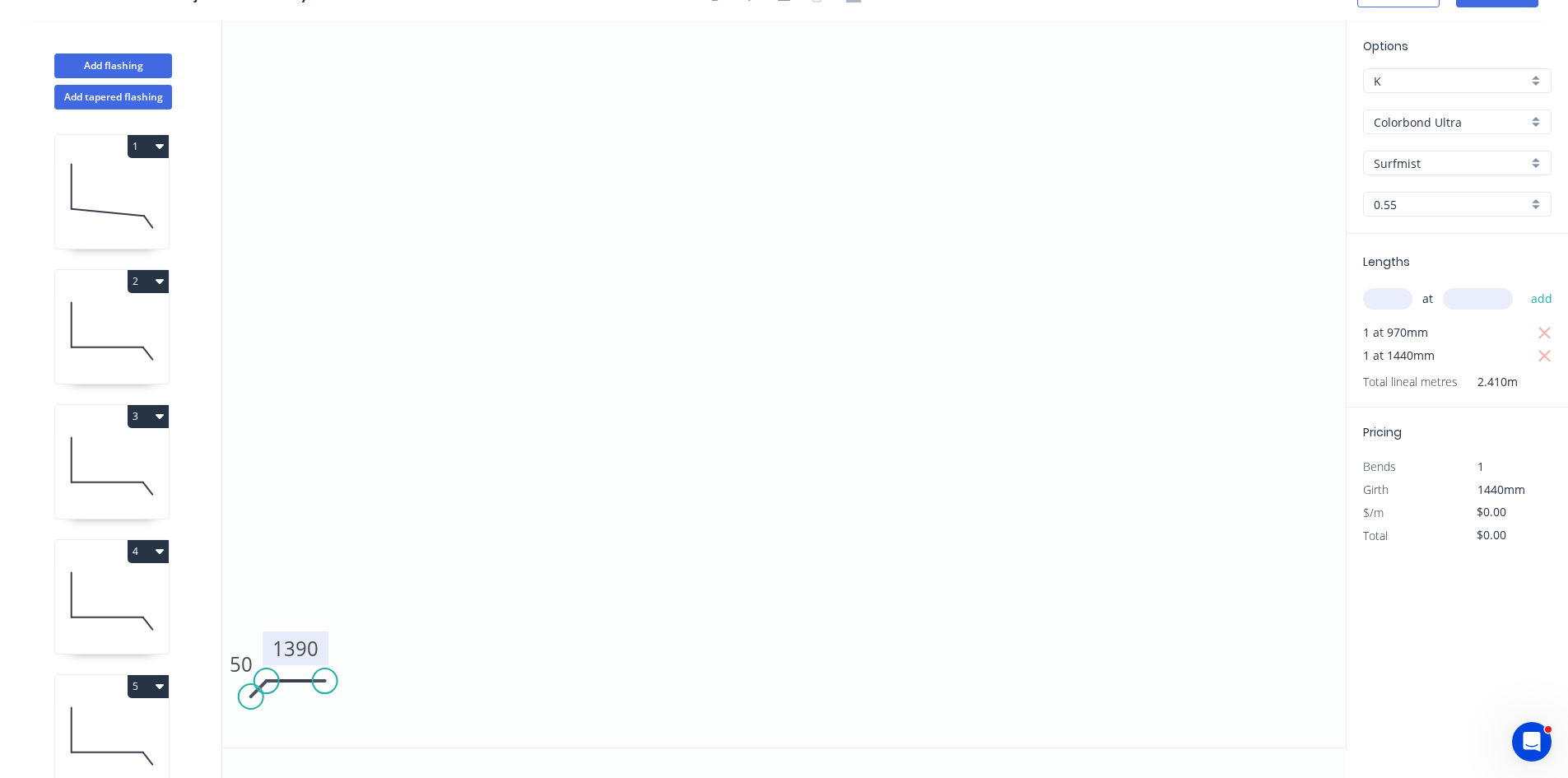
click at [298, 641] on tspan "1390" at bounding box center [295, 648] width 47 height 27
type input "$32.91"
click at [1546, 334] on icon "button" at bounding box center [1544, 333] width 12 height 12
type input "$47.39"
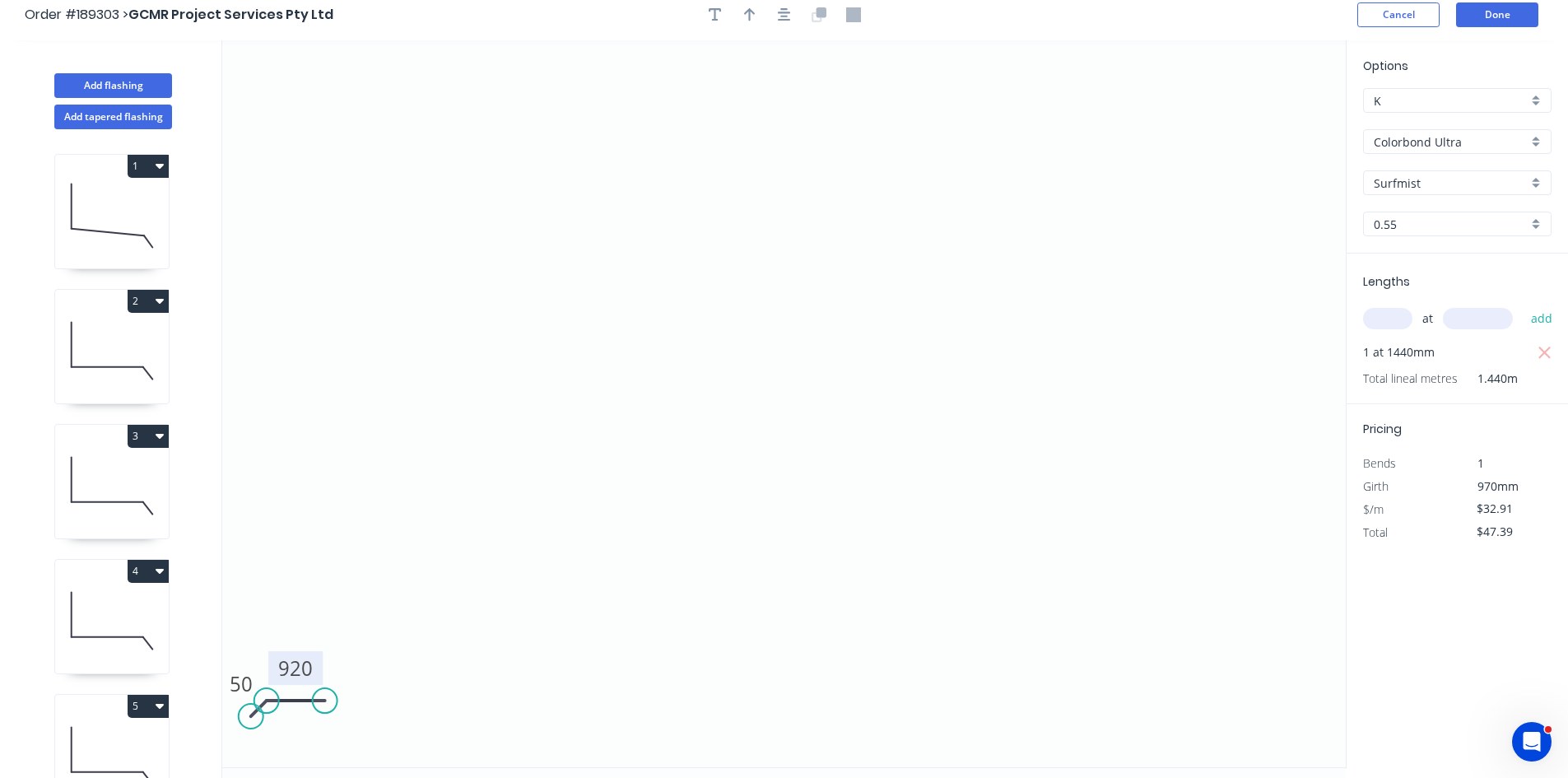
scroll to position [0, 0]
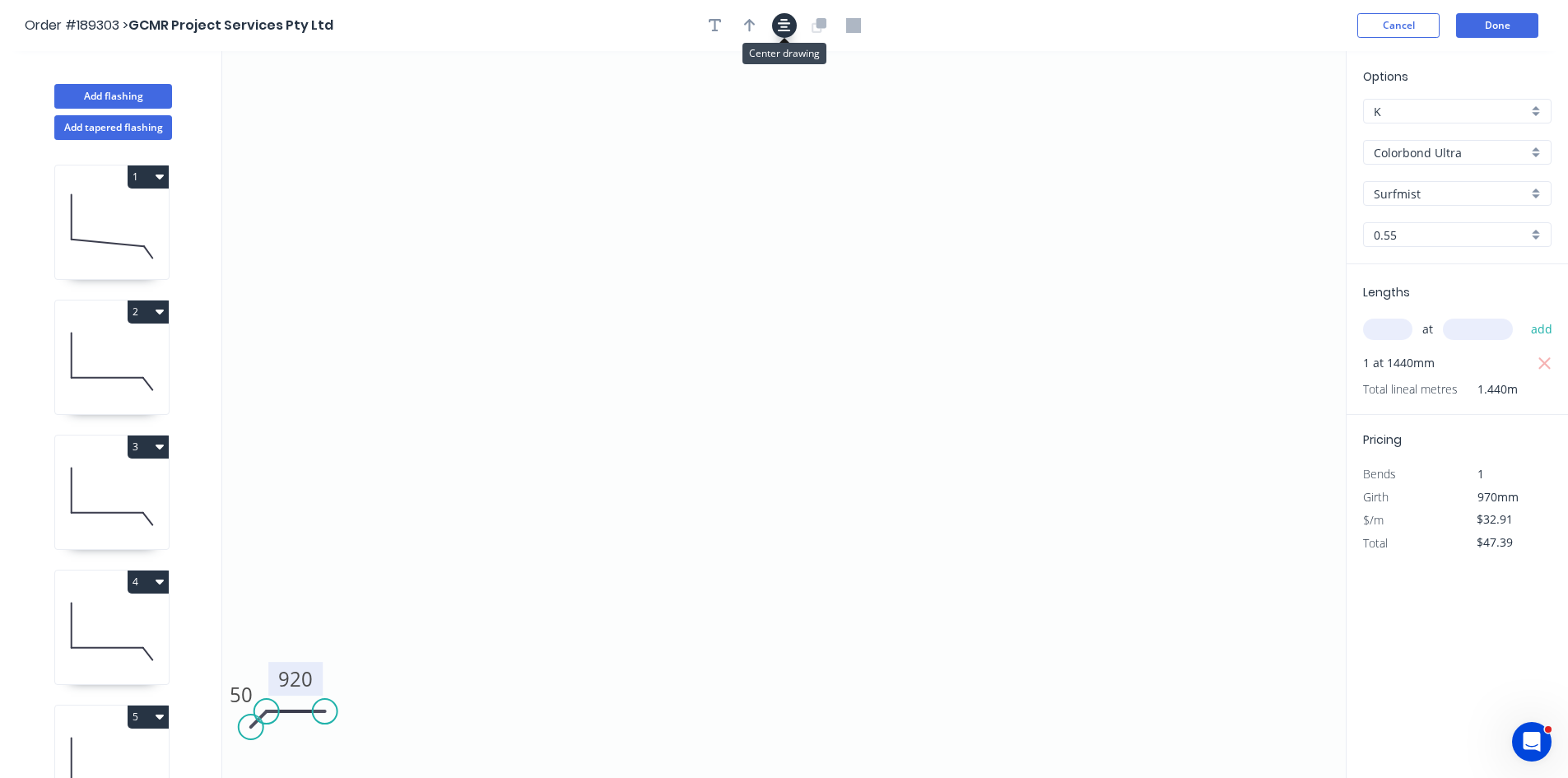
click at [784, 29] on icon "button" at bounding box center [784, 25] width 13 height 15
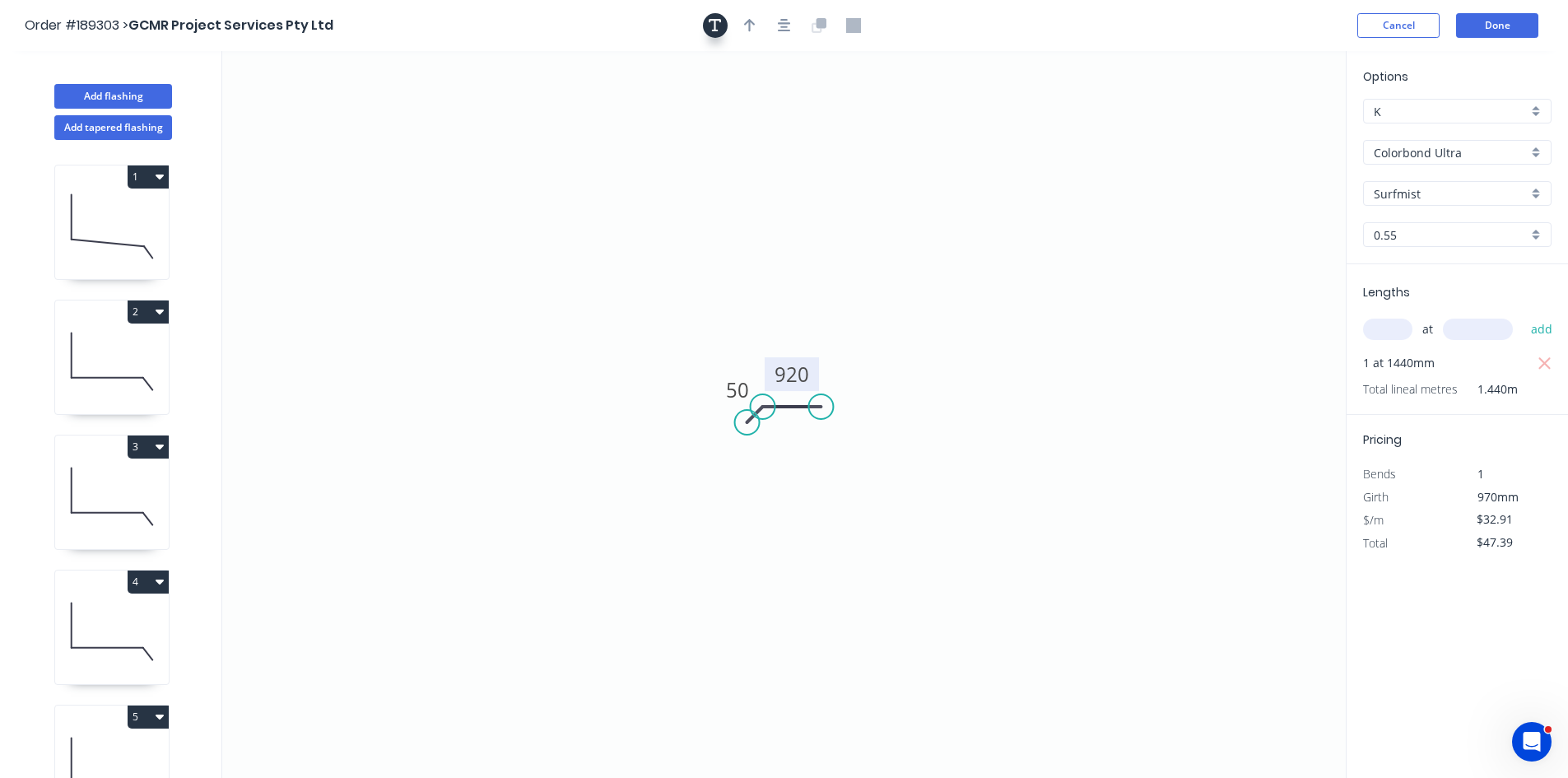
click at [717, 21] on icon "button" at bounding box center [715, 25] width 13 height 13
drag, startPoint x: 309, startPoint y: 122, endPoint x: 359, endPoint y: 156, distance: 60.5
click at [359, 156] on textarea at bounding box center [378, 149] width 134 height 60
click at [414, 155] on textarea at bounding box center [378, 149] width 134 height 60
paste textarea "Changed for pricing"
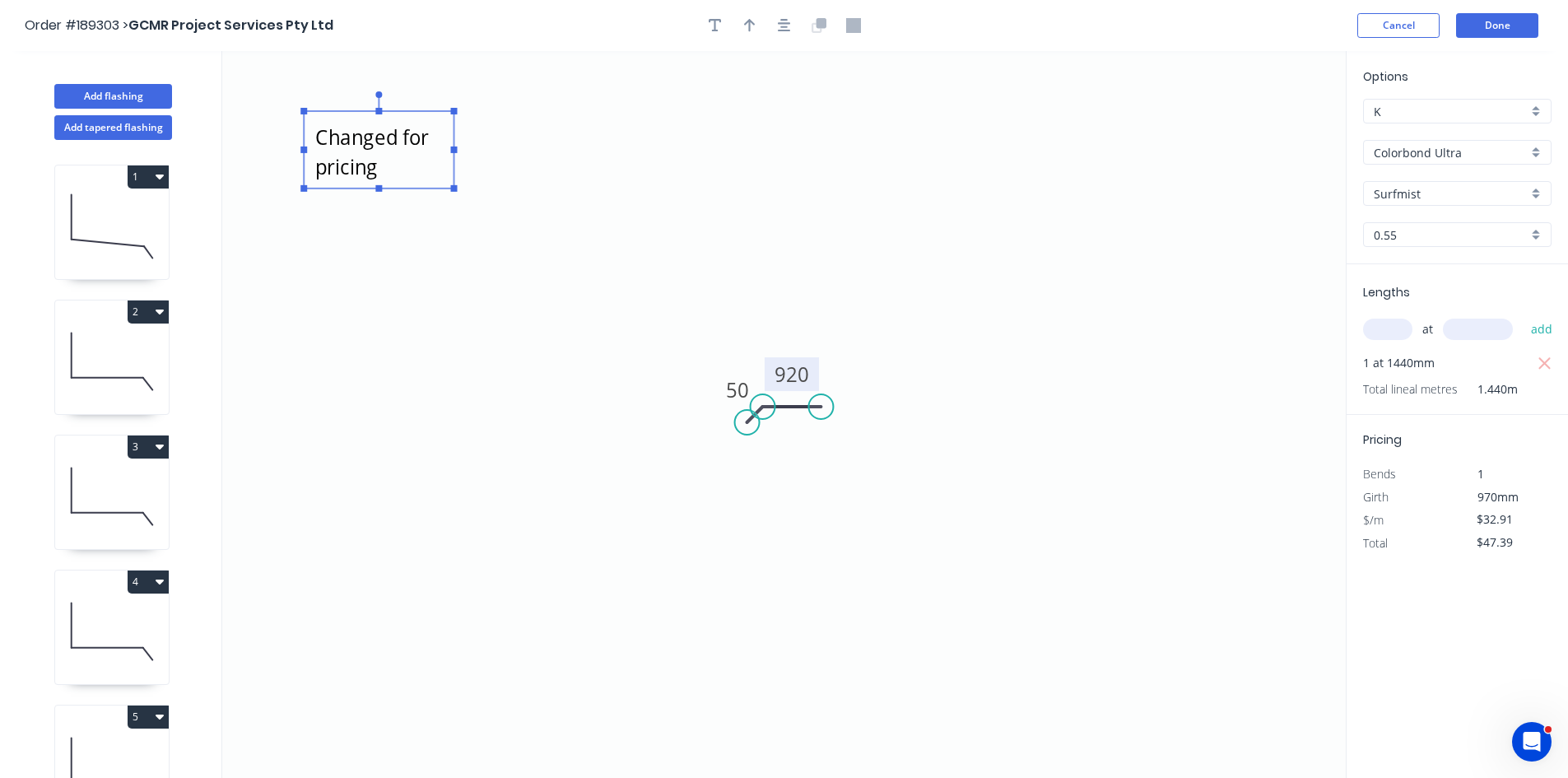
click at [583, 276] on icon "Changed for pricing 50 920" at bounding box center [784, 415] width 1123 height 727
type textarea "Changed for pricing"
click at [1503, 17] on button "Done" at bounding box center [1497, 25] width 82 height 25
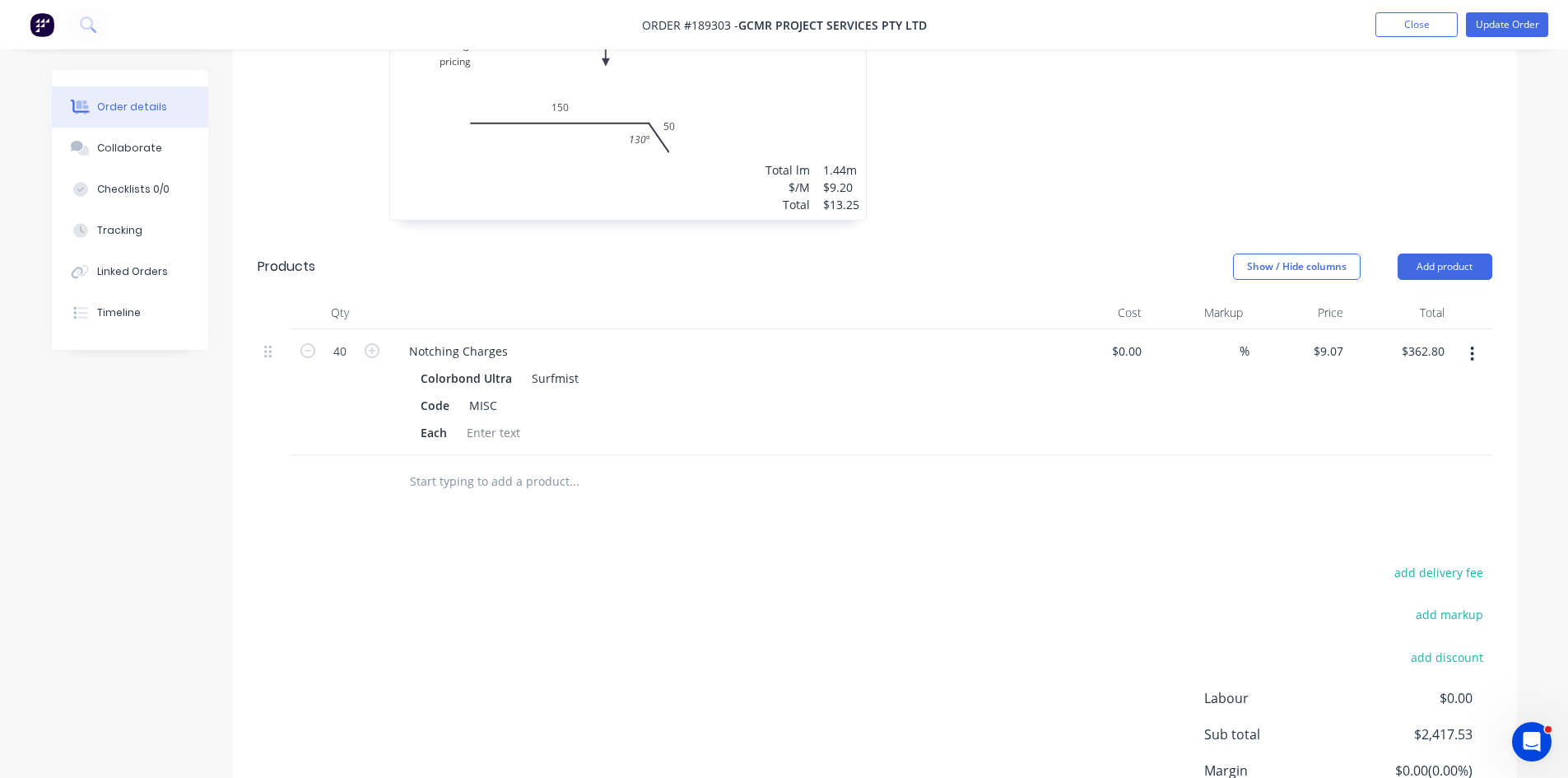
scroll to position [7330, 0]
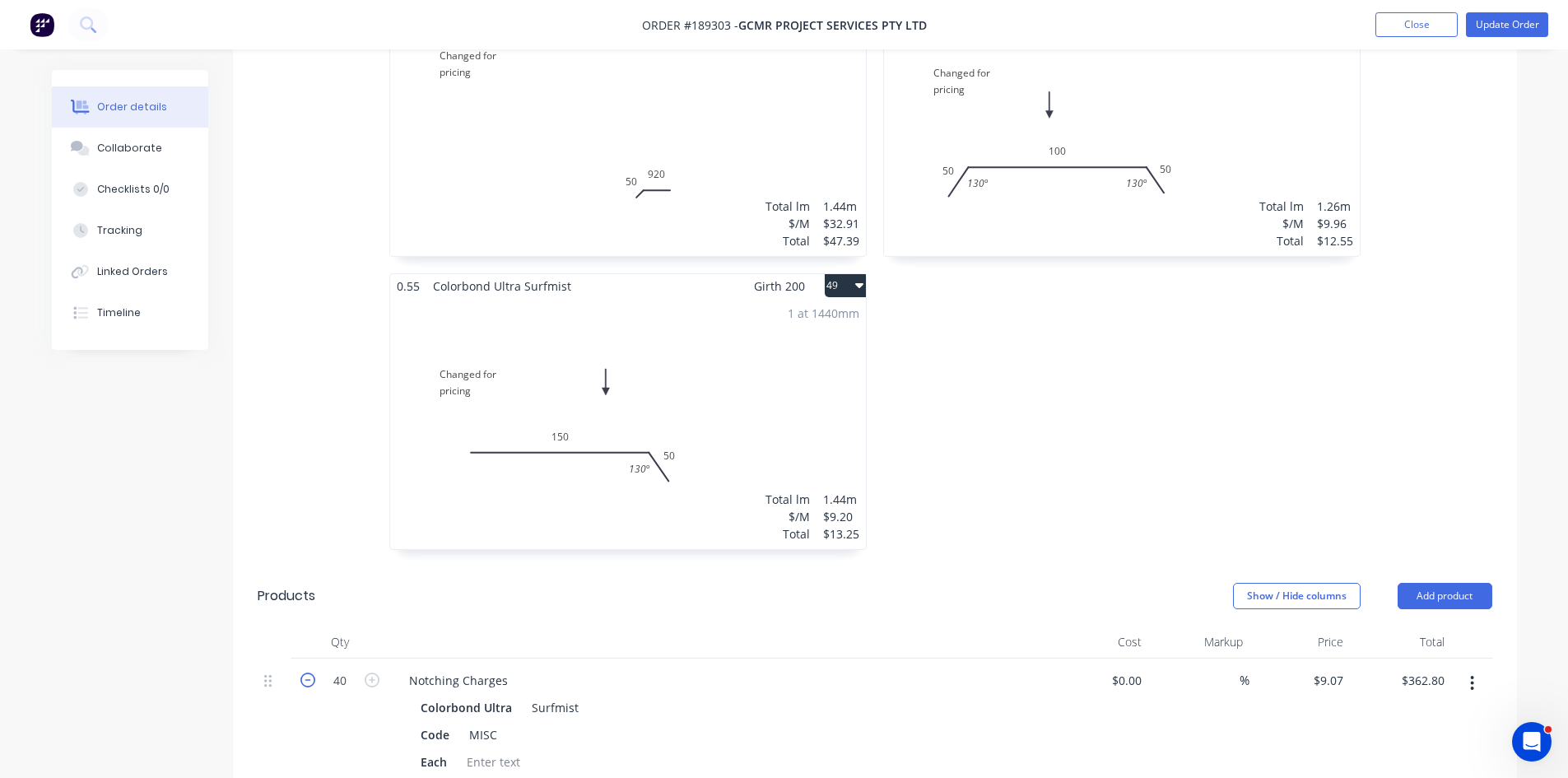
click at [307, 673] on icon "button" at bounding box center [307, 680] width 15 height 15
type input "39"
type input "$353.73"
click at [307, 673] on icon "button" at bounding box center [307, 680] width 15 height 15
type input "38"
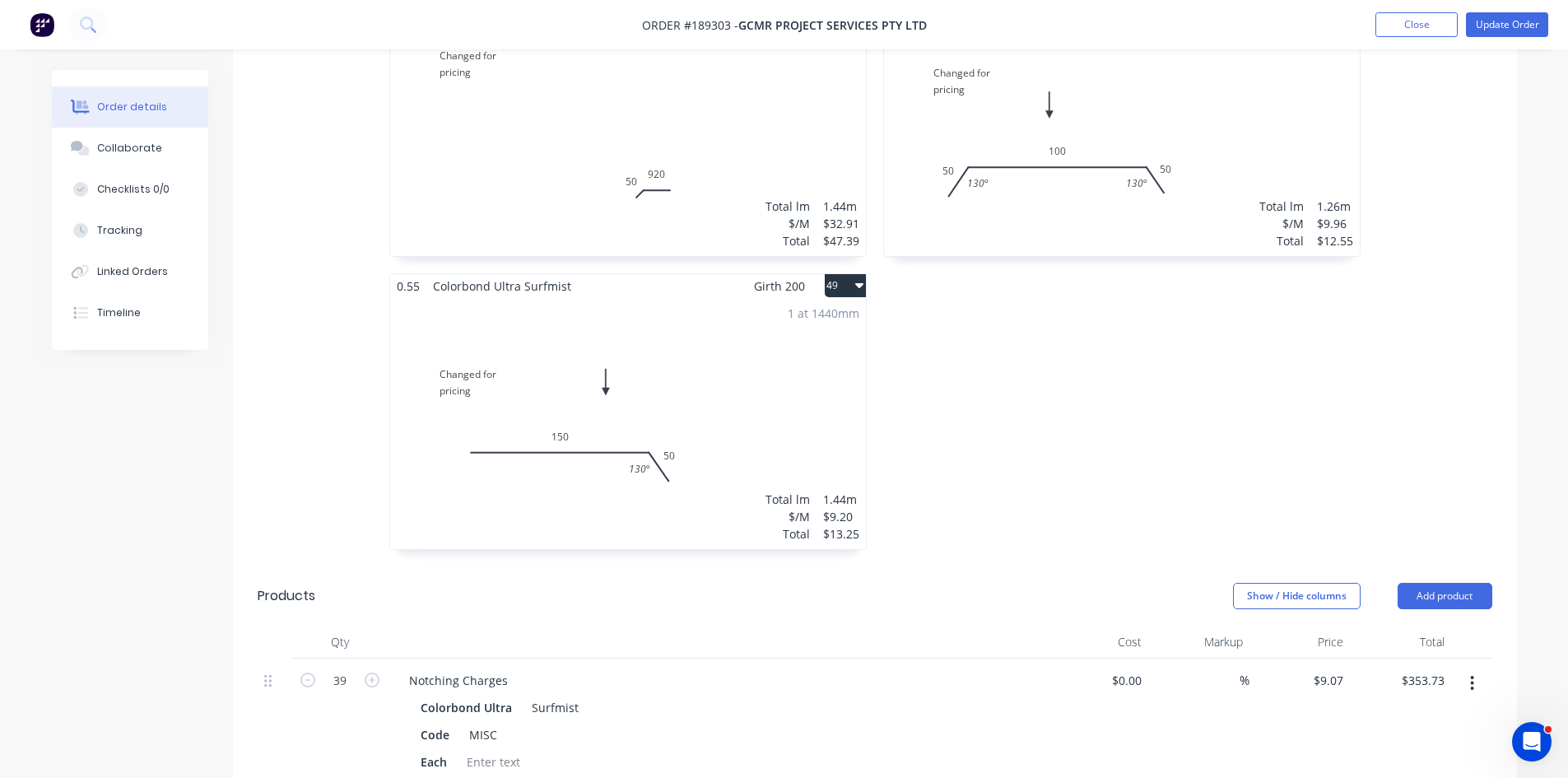
type input "$344.66"
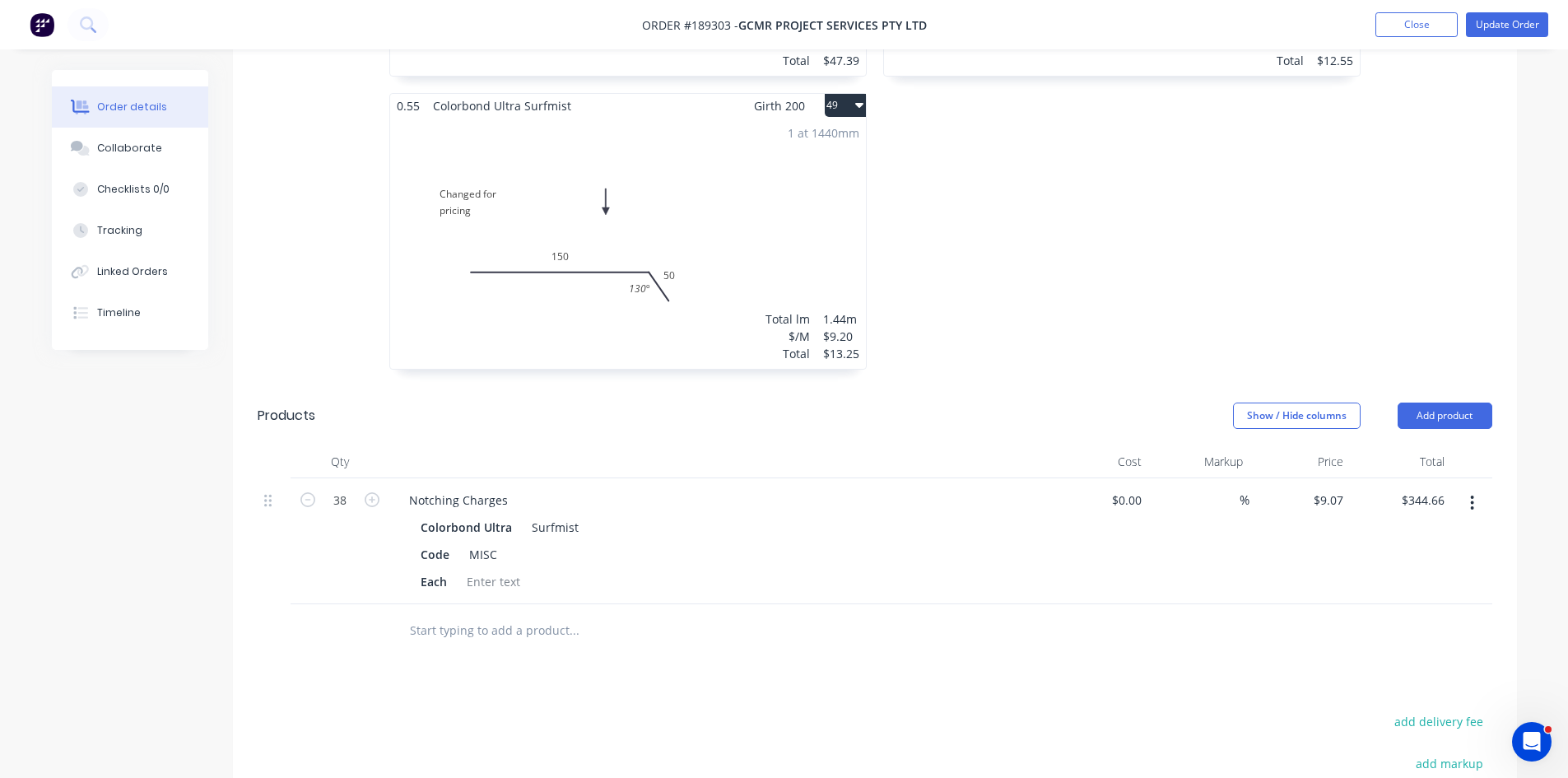
scroll to position [7742, 0]
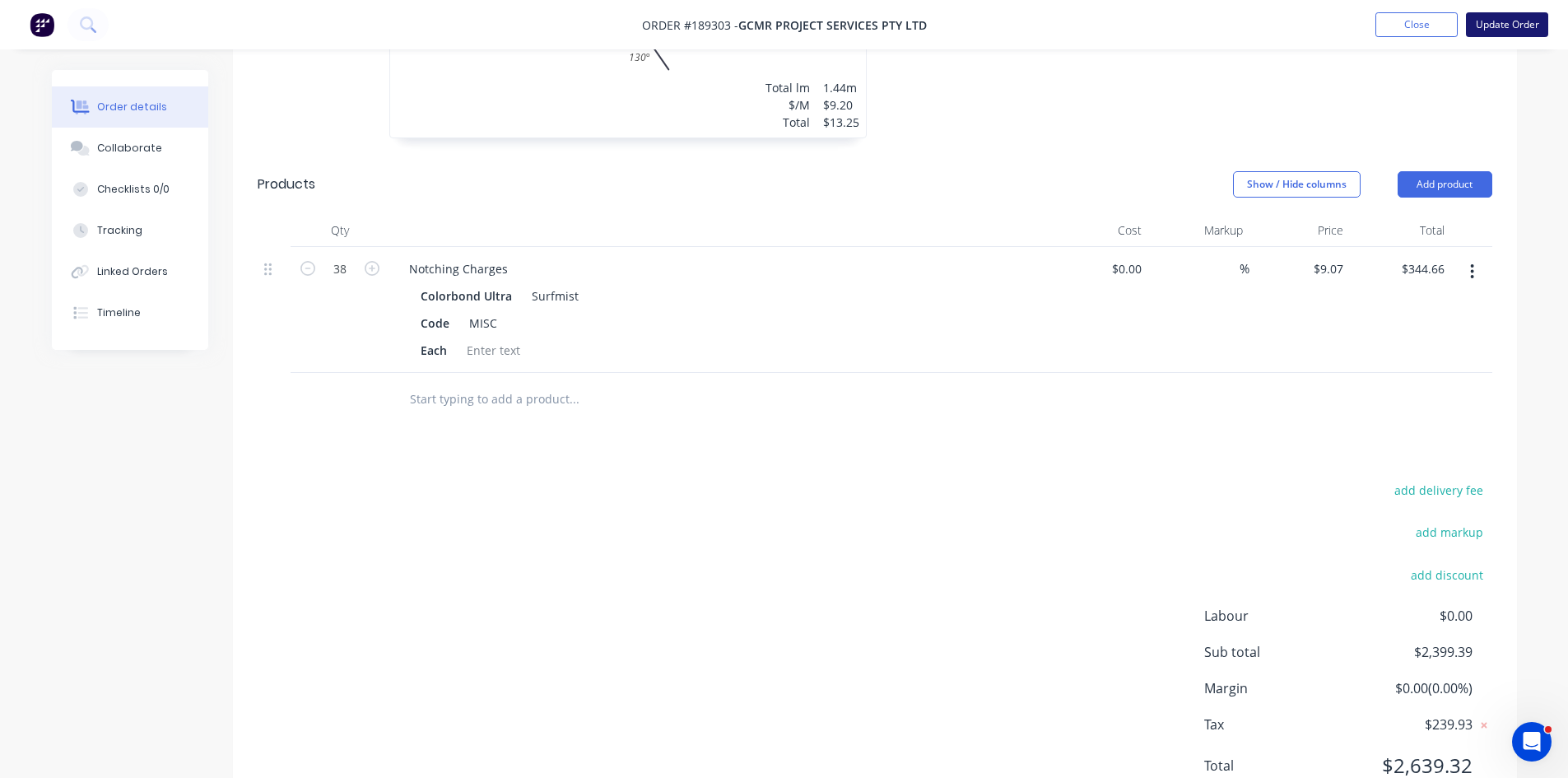
click at [1514, 22] on button "Update Order" at bounding box center [1507, 24] width 82 height 25
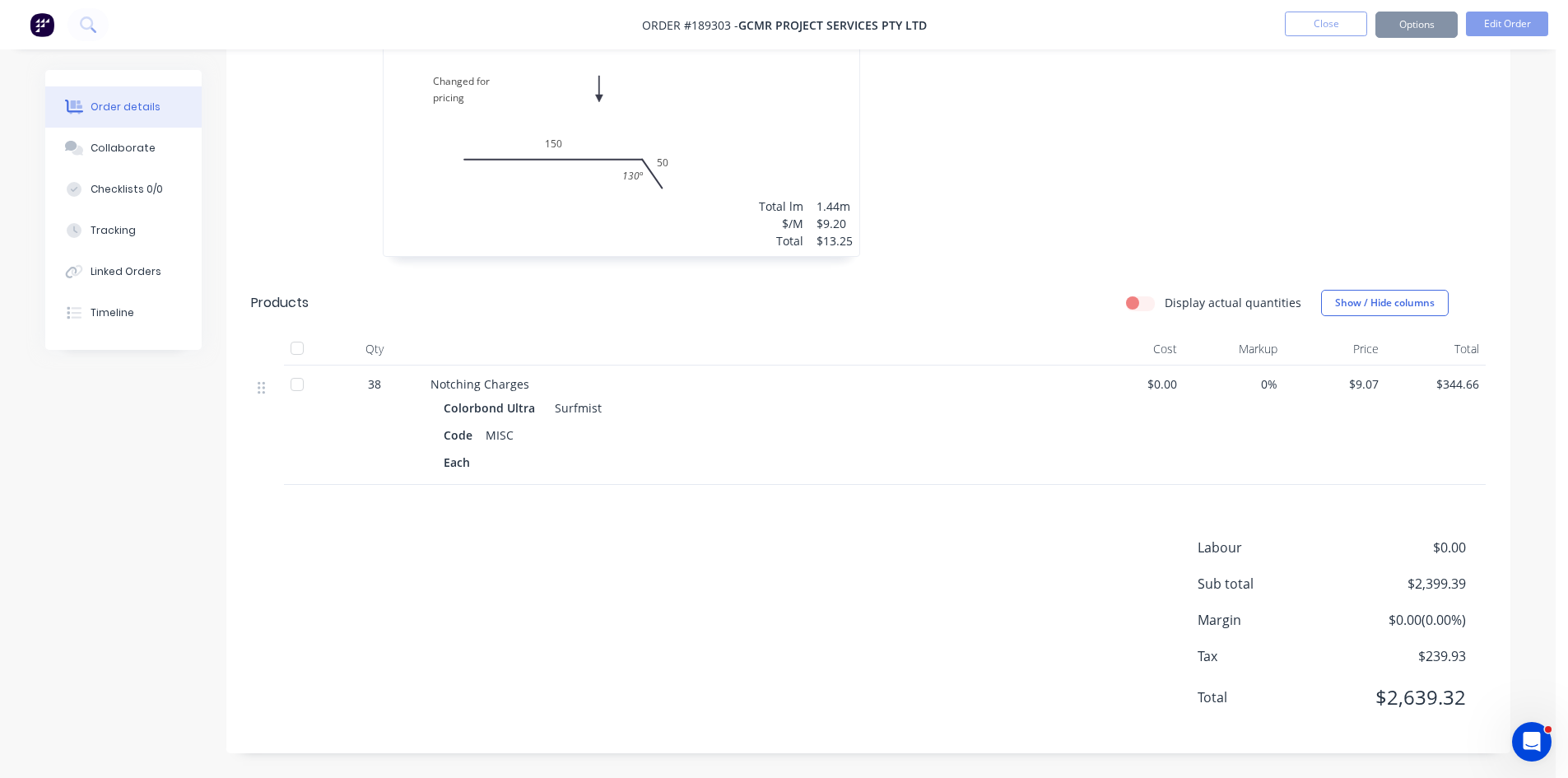
scroll to position [0, 0]
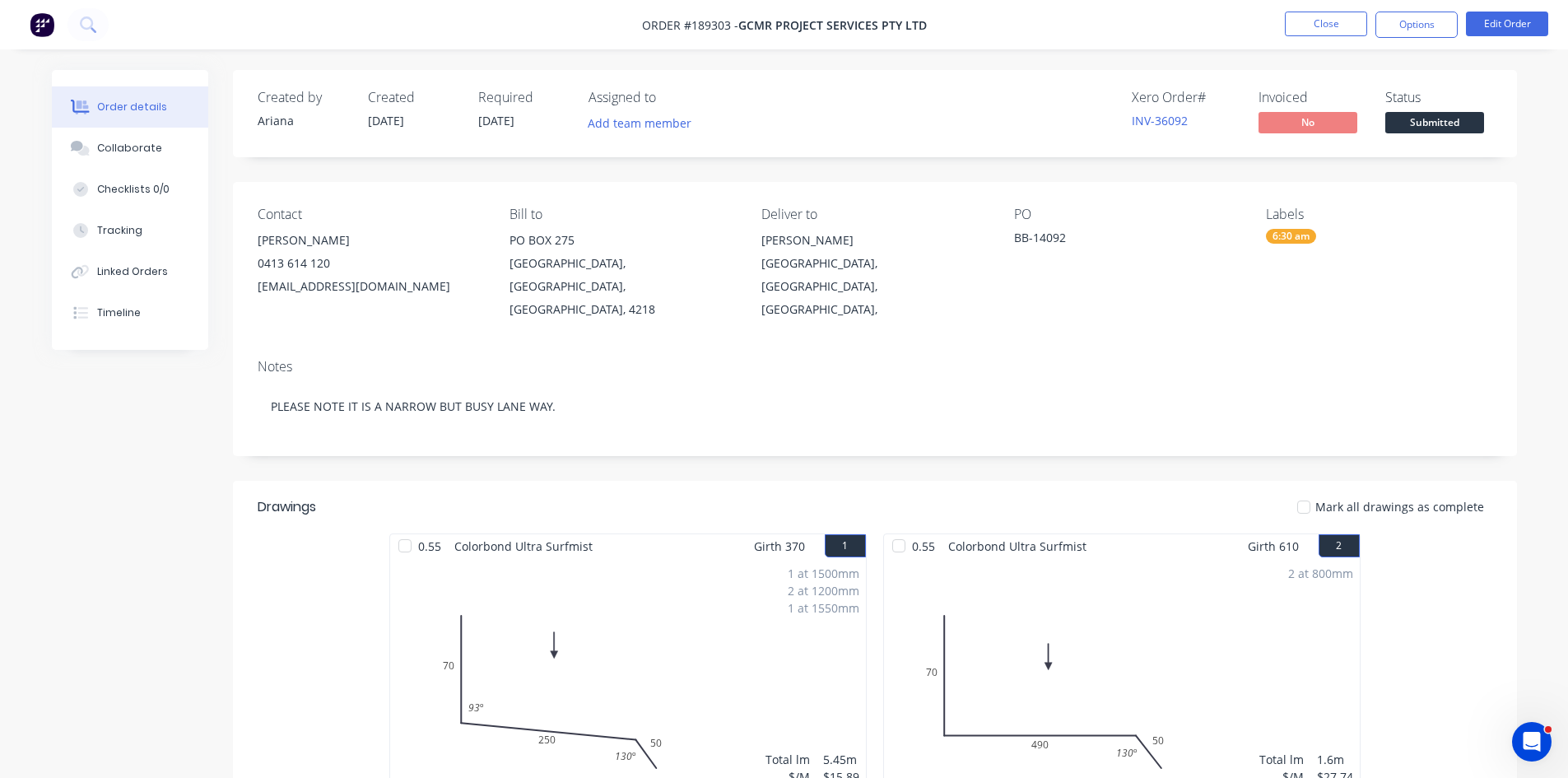
drag, startPoint x: 1439, startPoint y: 32, endPoint x: 1425, endPoint y: 42, distance: 17.2
click at [1439, 32] on button "Options" at bounding box center [1416, 25] width 82 height 27
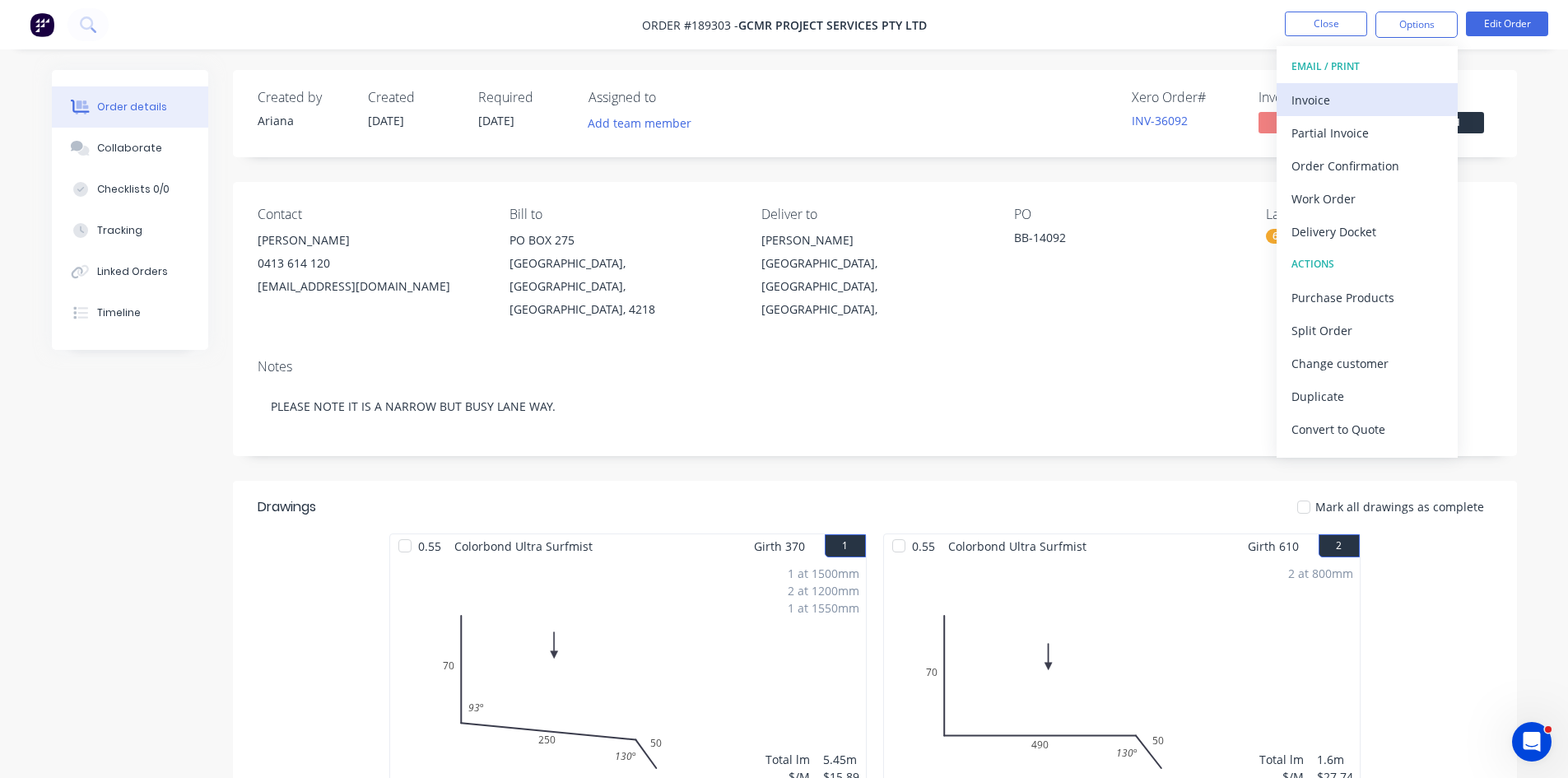
click at [1342, 107] on div "Invoice" at bounding box center [1367, 100] width 152 height 24
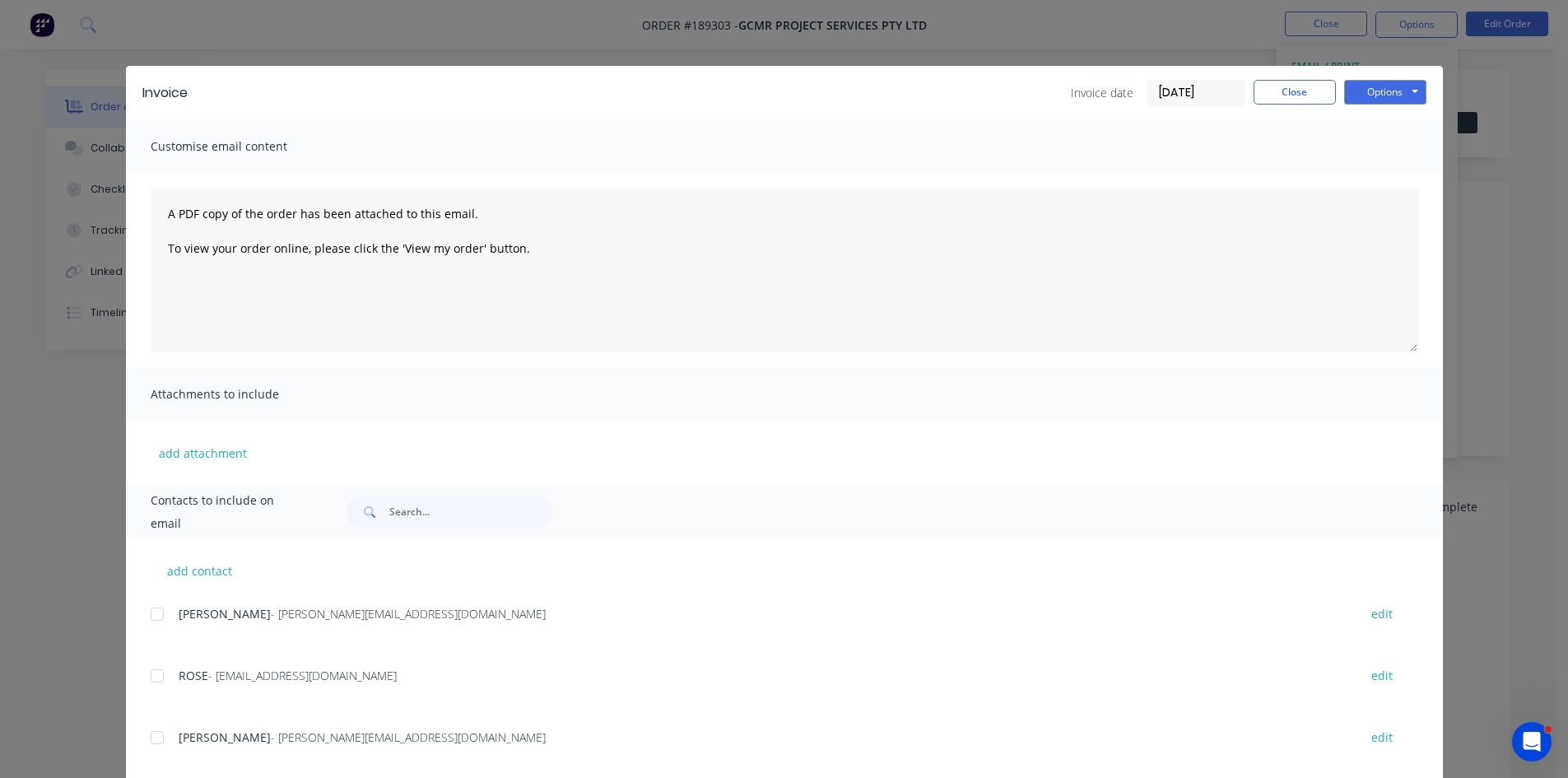
click at [154, 615] on div at bounding box center [157, 613] width 33 height 33
click at [153, 669] on div at bounding box center [157, 676] width 33 height 33
click at [1397, 88] on button "Options" at bounding box center [1385, 92] width 82 height 25
click at [1380, 182] on button "Email" at bounding box center [1397, 175] width 105 height 27
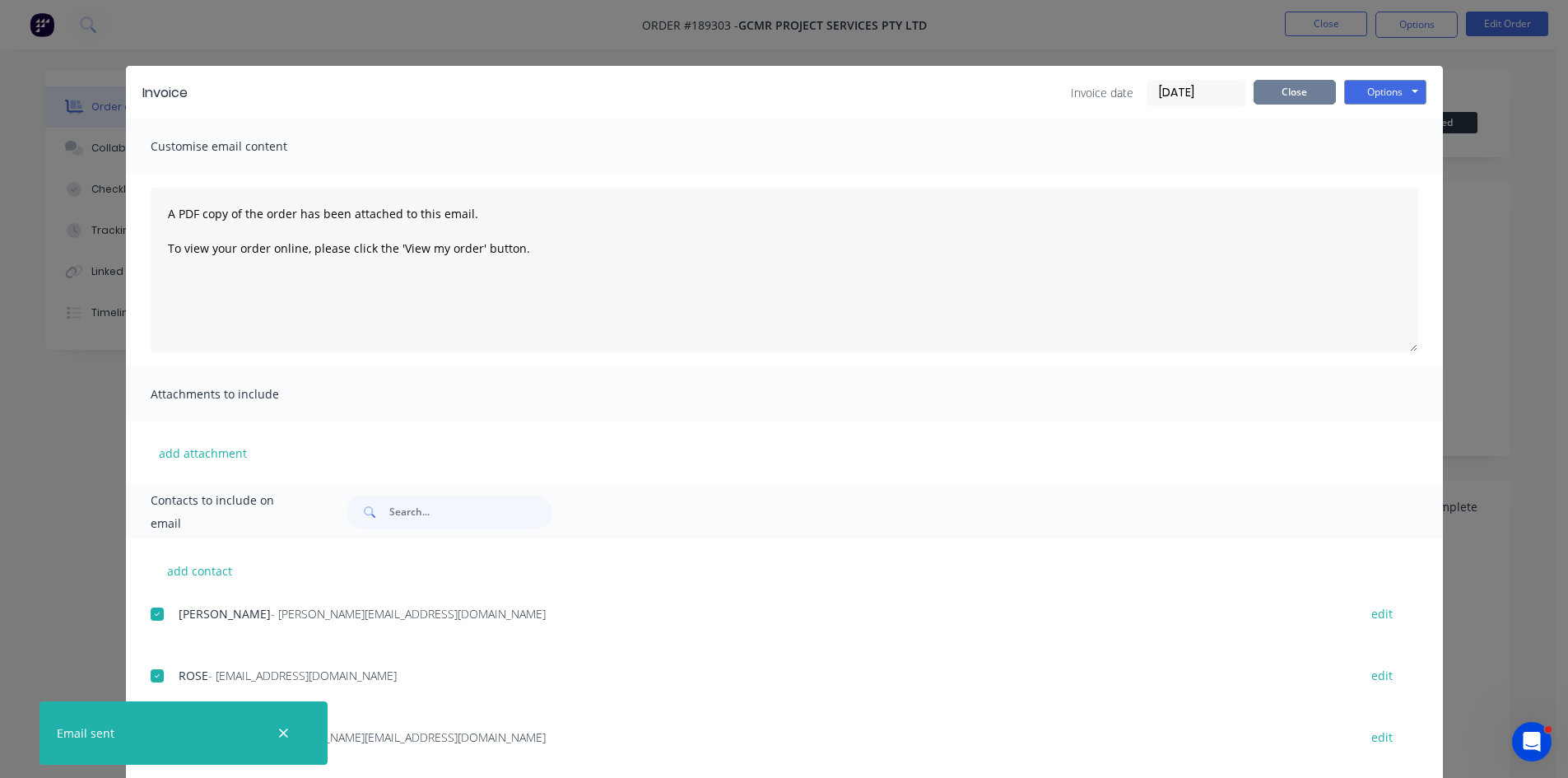
click at [1299, 89] on button "Close" at bounding box center [1295, 92] width 82 height 25
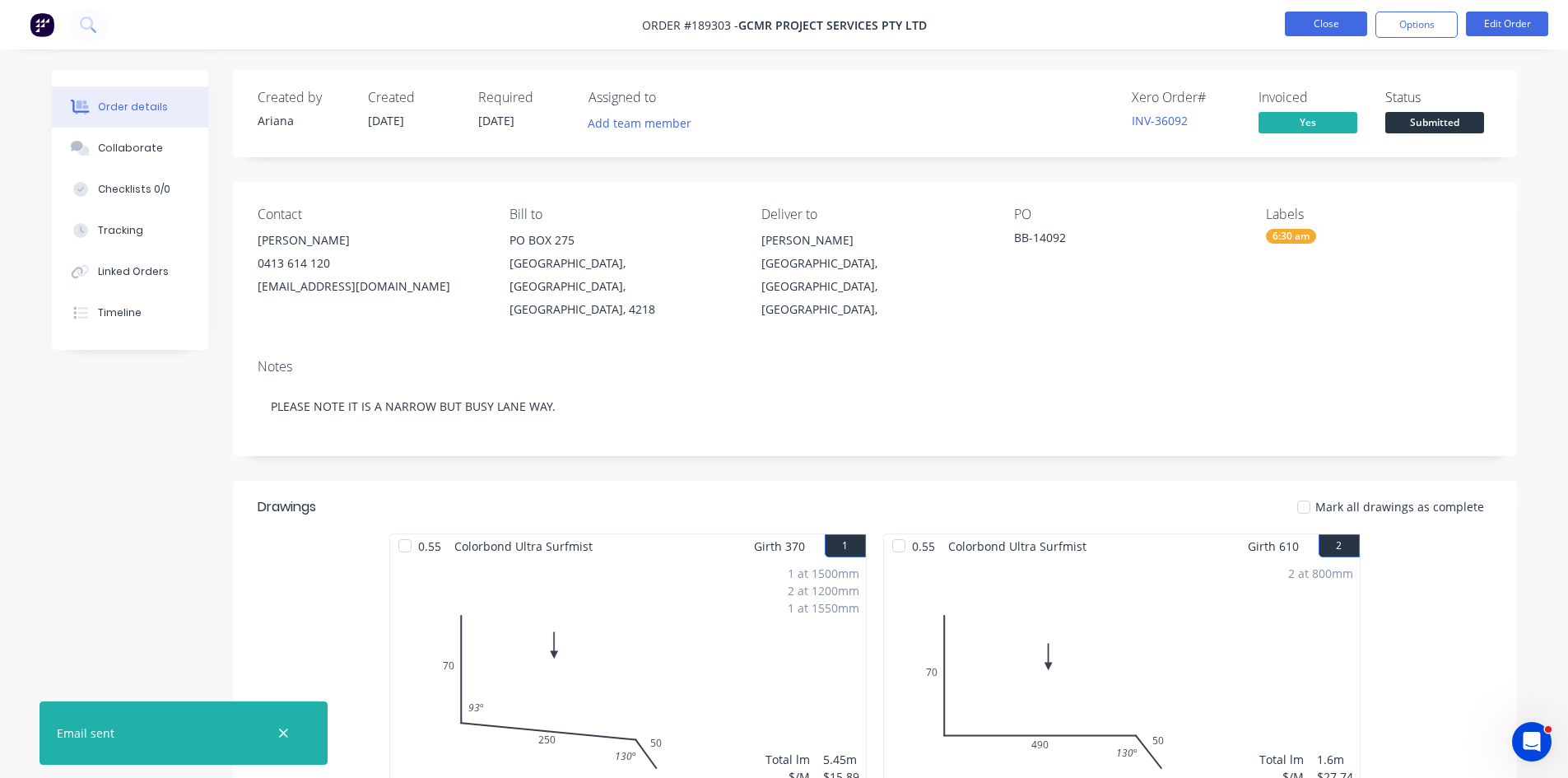
click at [1347, 32] on button "Close" at bounding box center [1325, 24] width 82 height 25
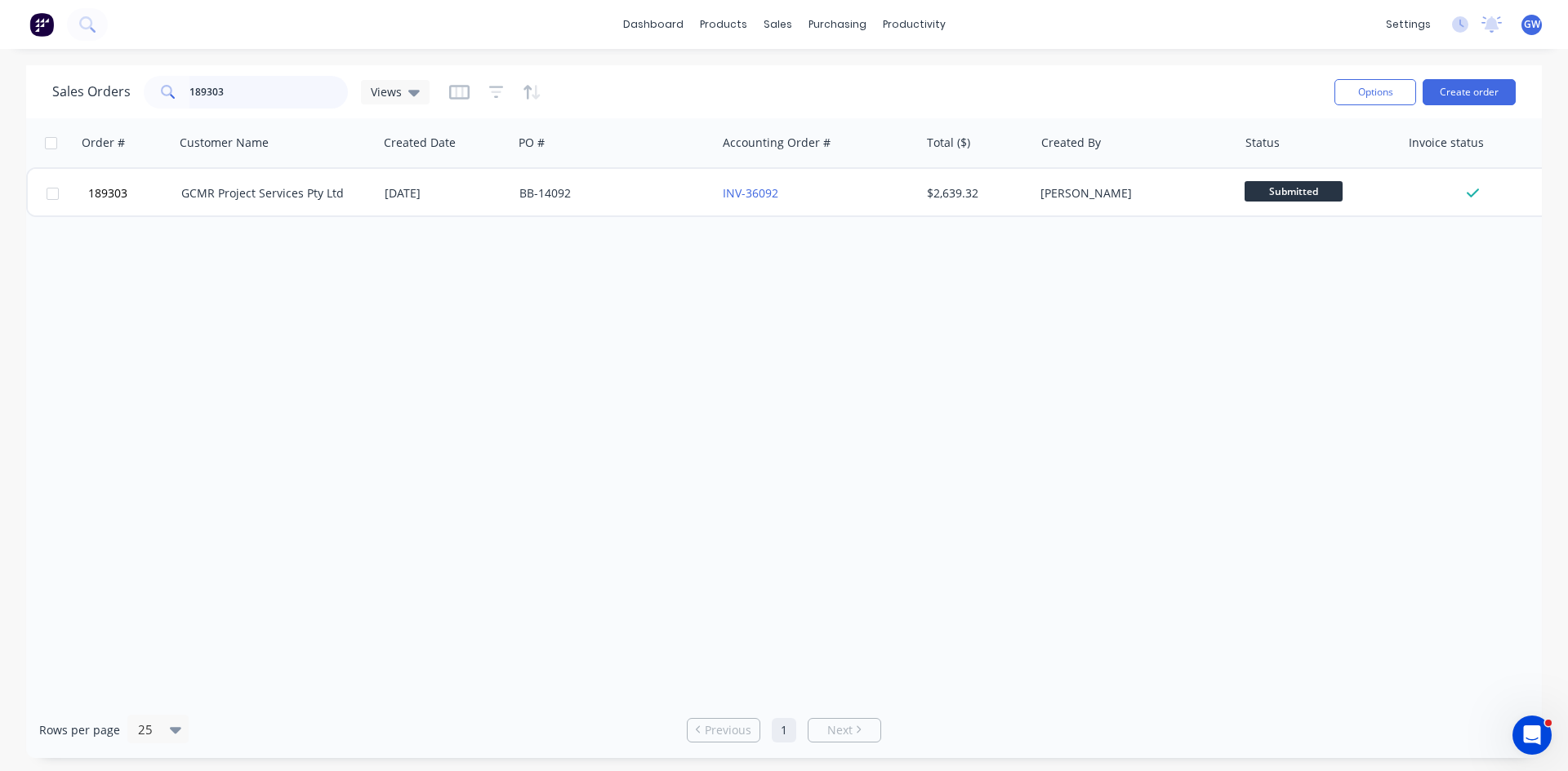
click at [267, 77] on input "189303" at bounding box center [269, 91] width 159 height 32
type input "189386"
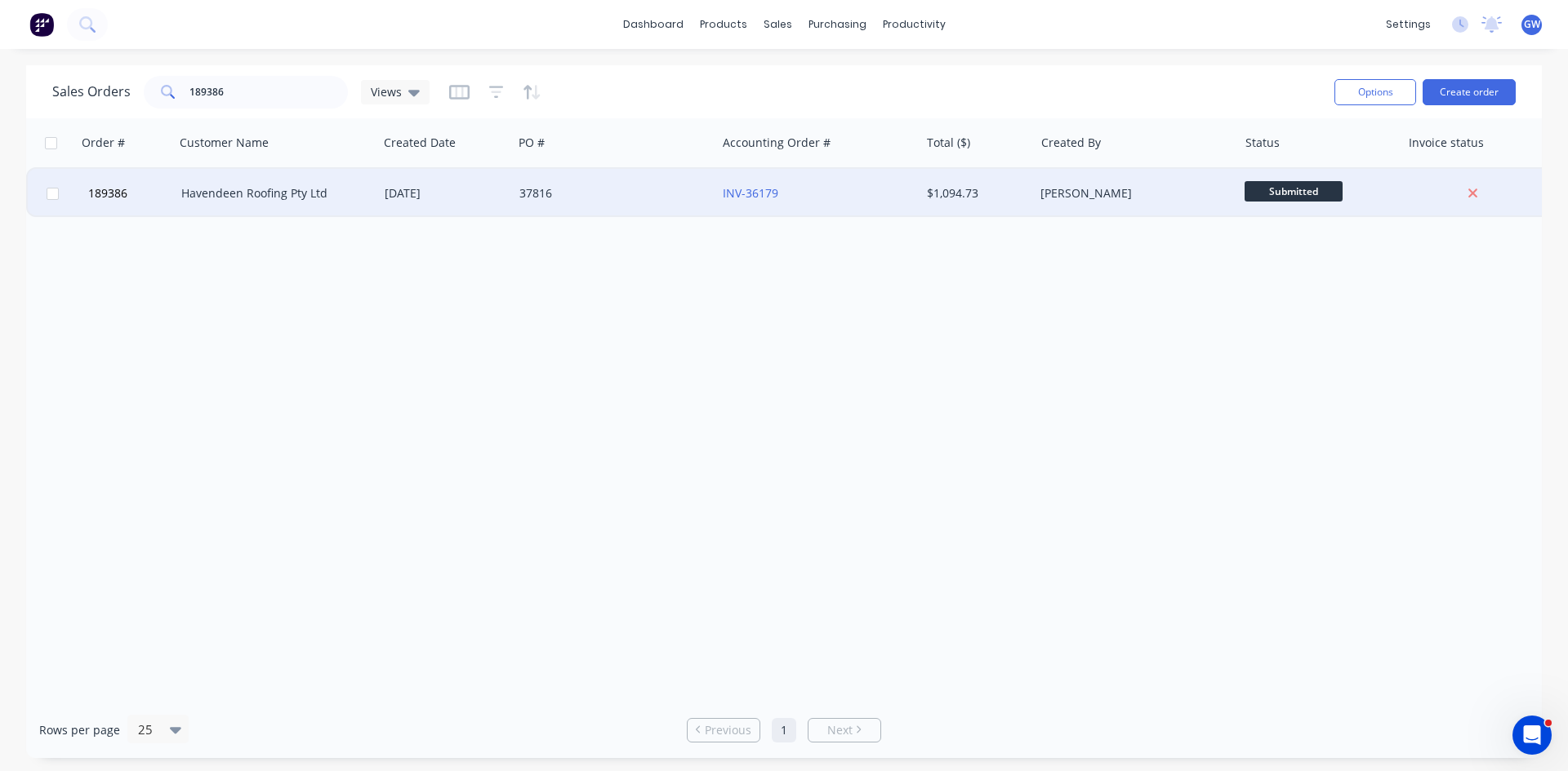
click at [1101, 190] on div "[PERSON_NAME]" at bounding box center [1131, 193] width 181 height 17
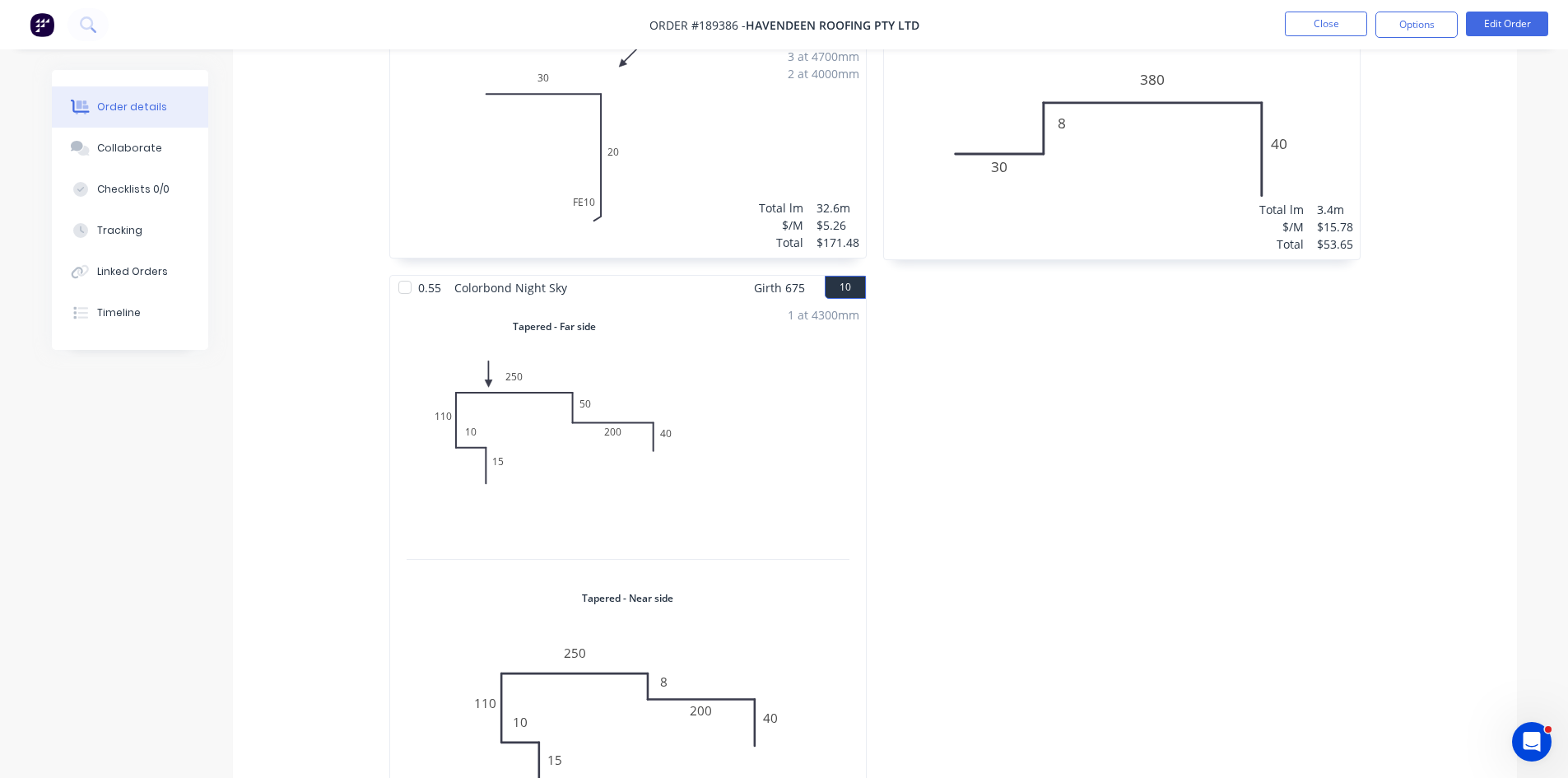
scroll to position [2389, 0]
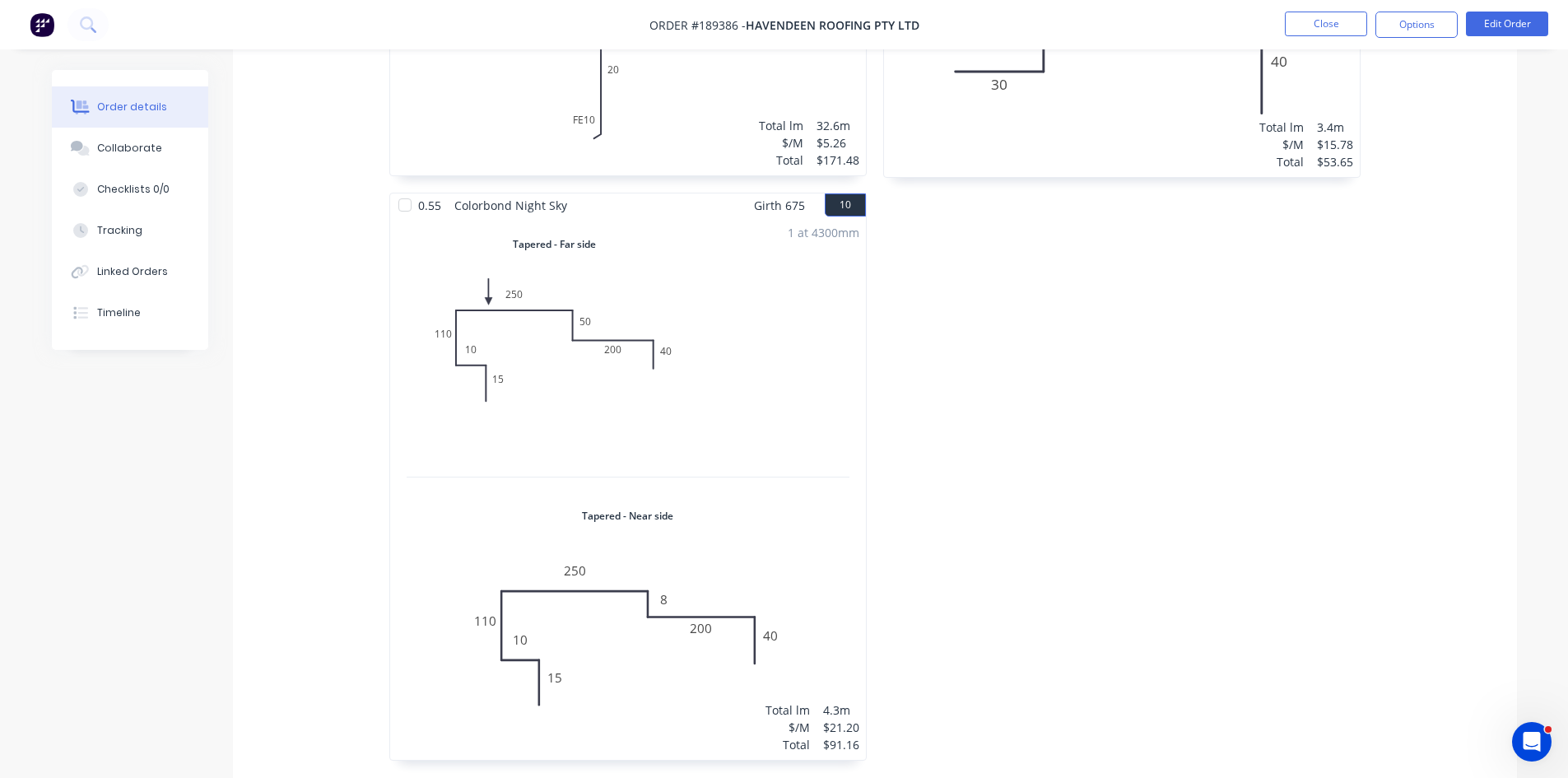
drag, startPoint x: 1424, startPoint y: 27, endPoint x: 1372, endPoint y: 100, distance: 89.6
click at [1422, 25] on button "Options" at bounding box center [1416, 25] width 82 height 27
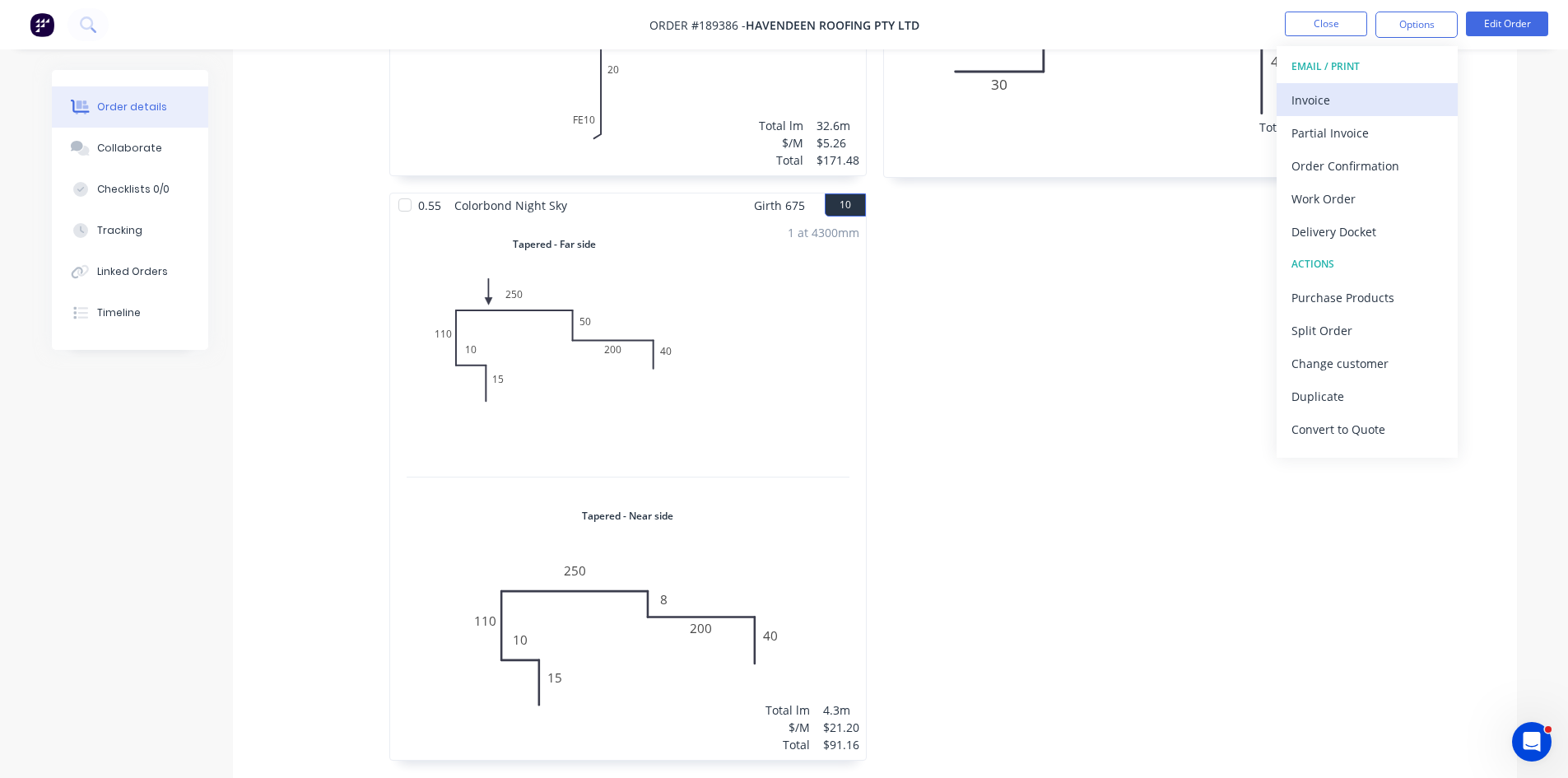
click at [1366, 88] on div "Invoice" at bounding box center [1367, 100] width 152 height 24
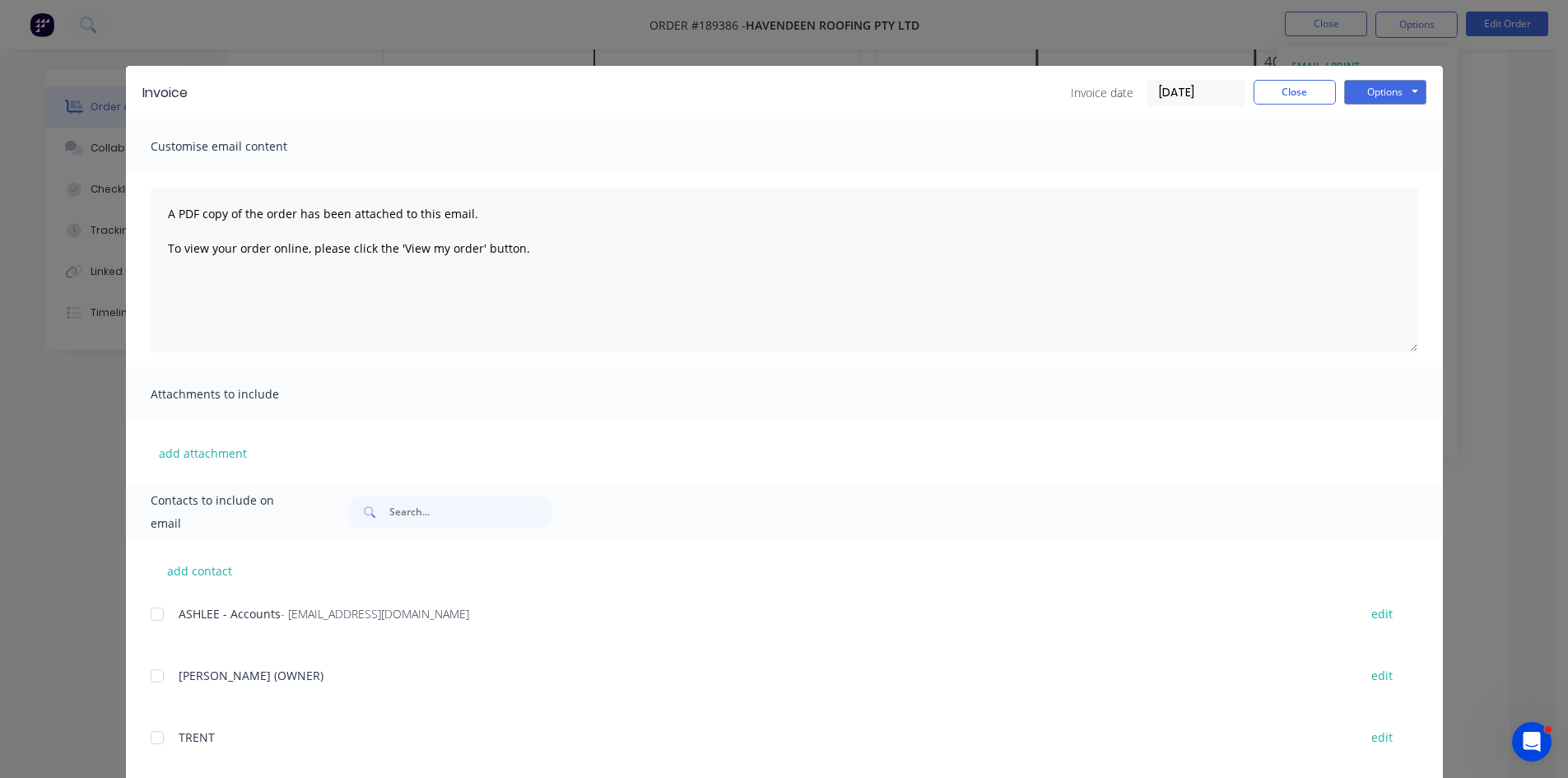
click at [161, 609] on div at bounding box center [157, 613] width 33 height 33
click at [1392, 100] on button "Options" at bounding box center [1385, 92] width 82 height 25
click at [1386, 182] on button "Email" at bounding box center [1397, 175] width 105 height 27
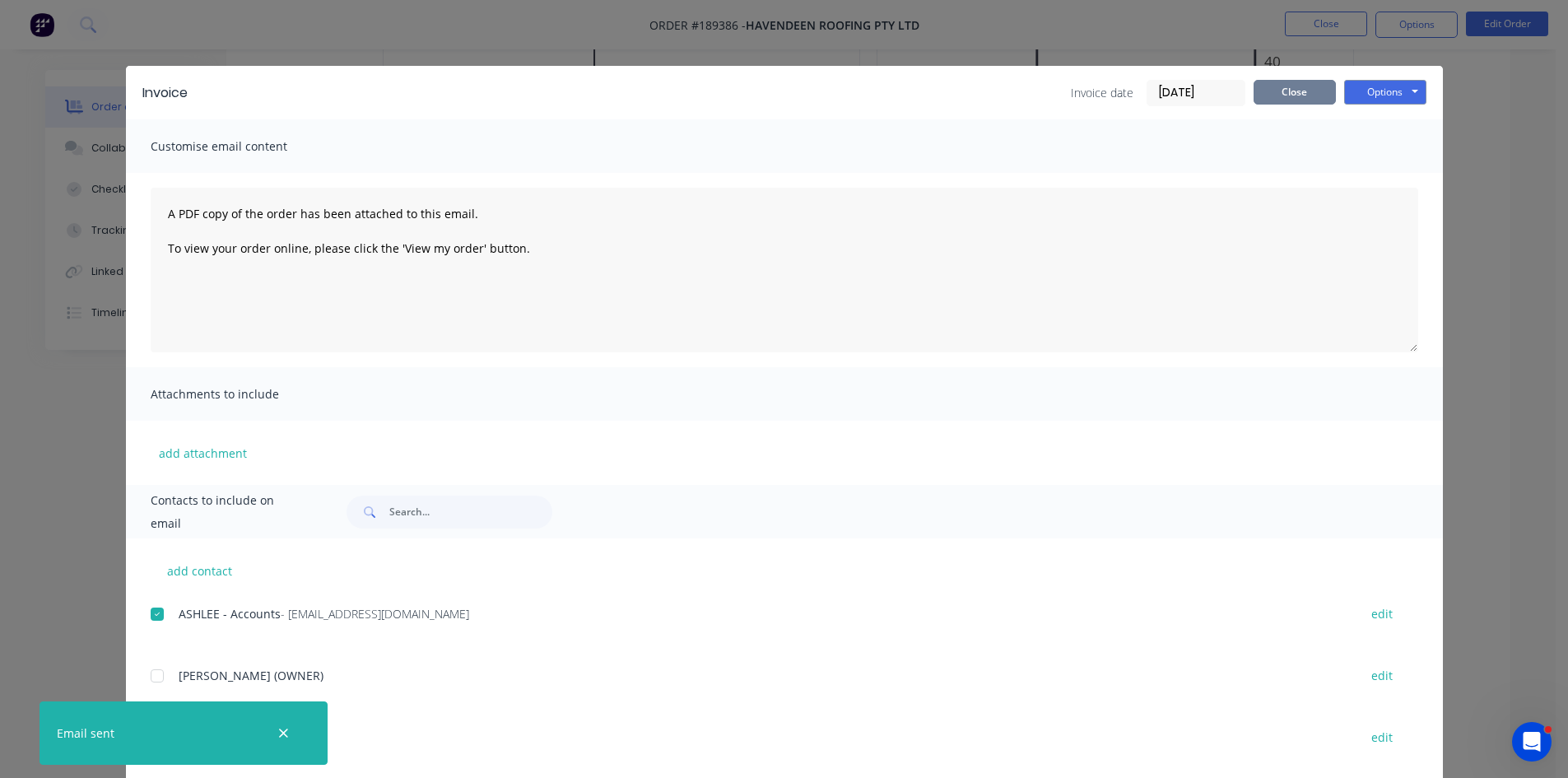
click at [1284, 99] on button "Close" at bounding box center [1295, 92] width 82 height 25
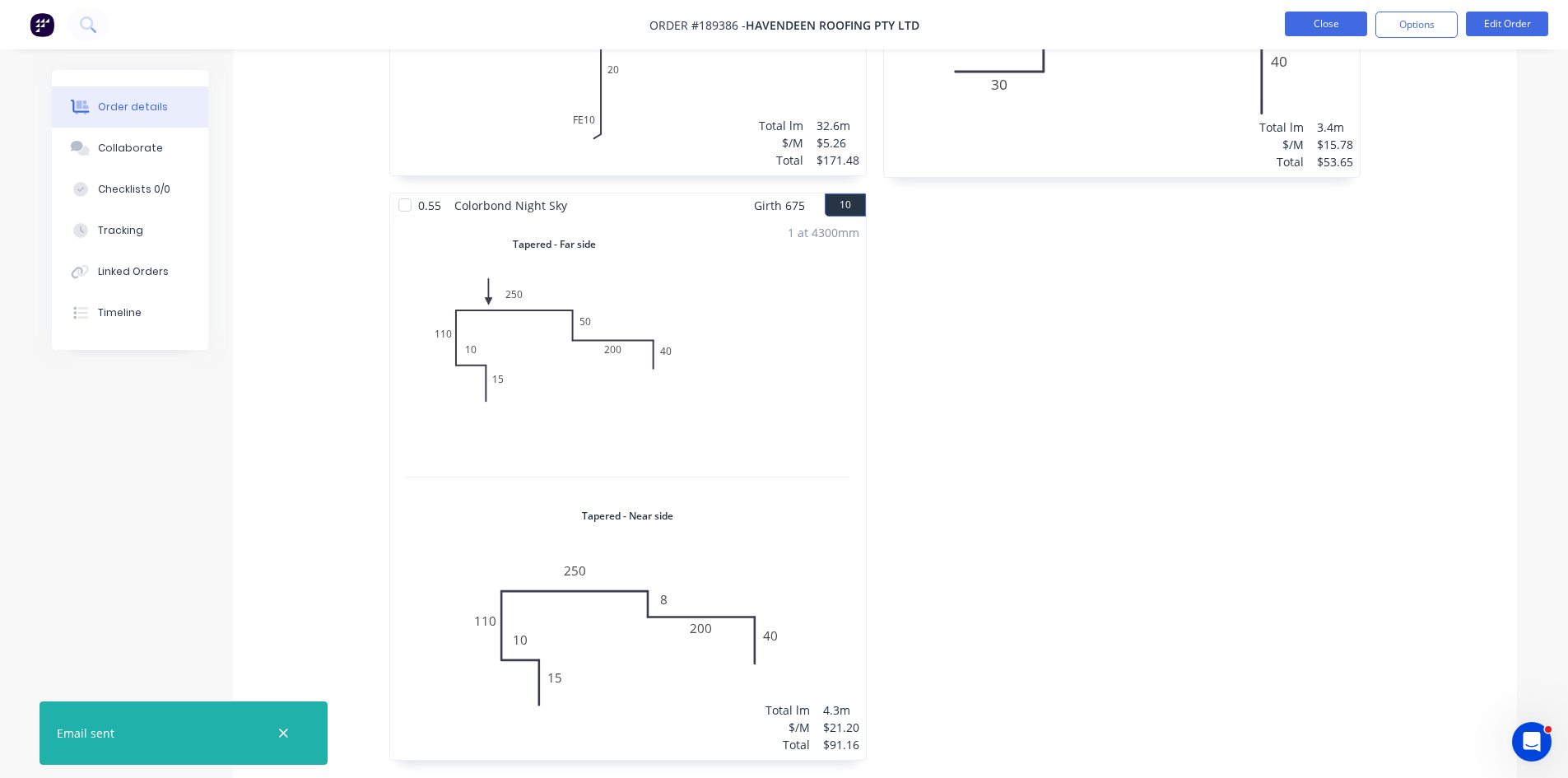
click at [1332, 21] on button "Close" at bounding box center [1325, 24] width 82 height 25
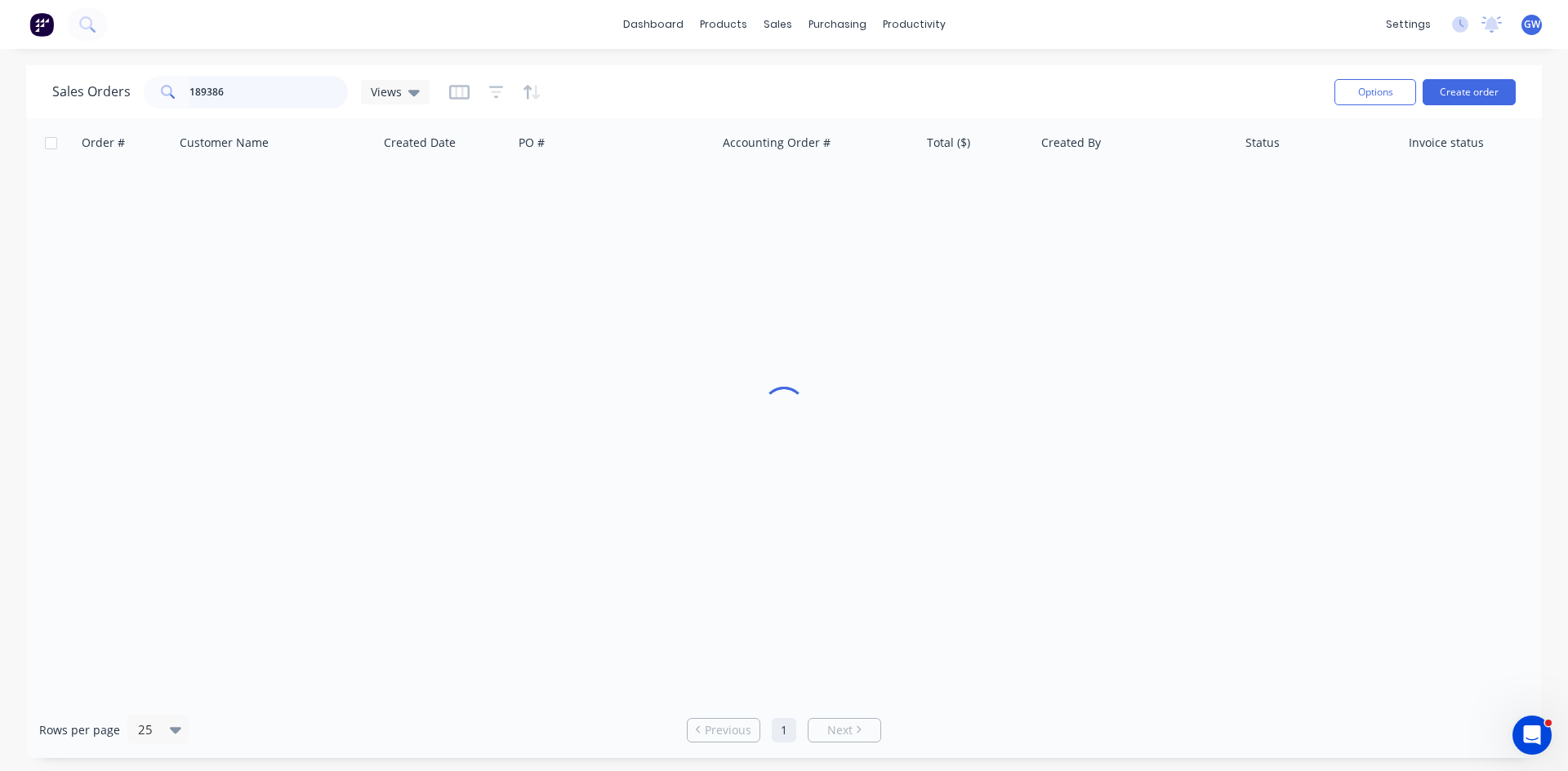
click at [240, 91] on input "189386" at bounding box center [269, 91] width 159 height 32
type input "189018"
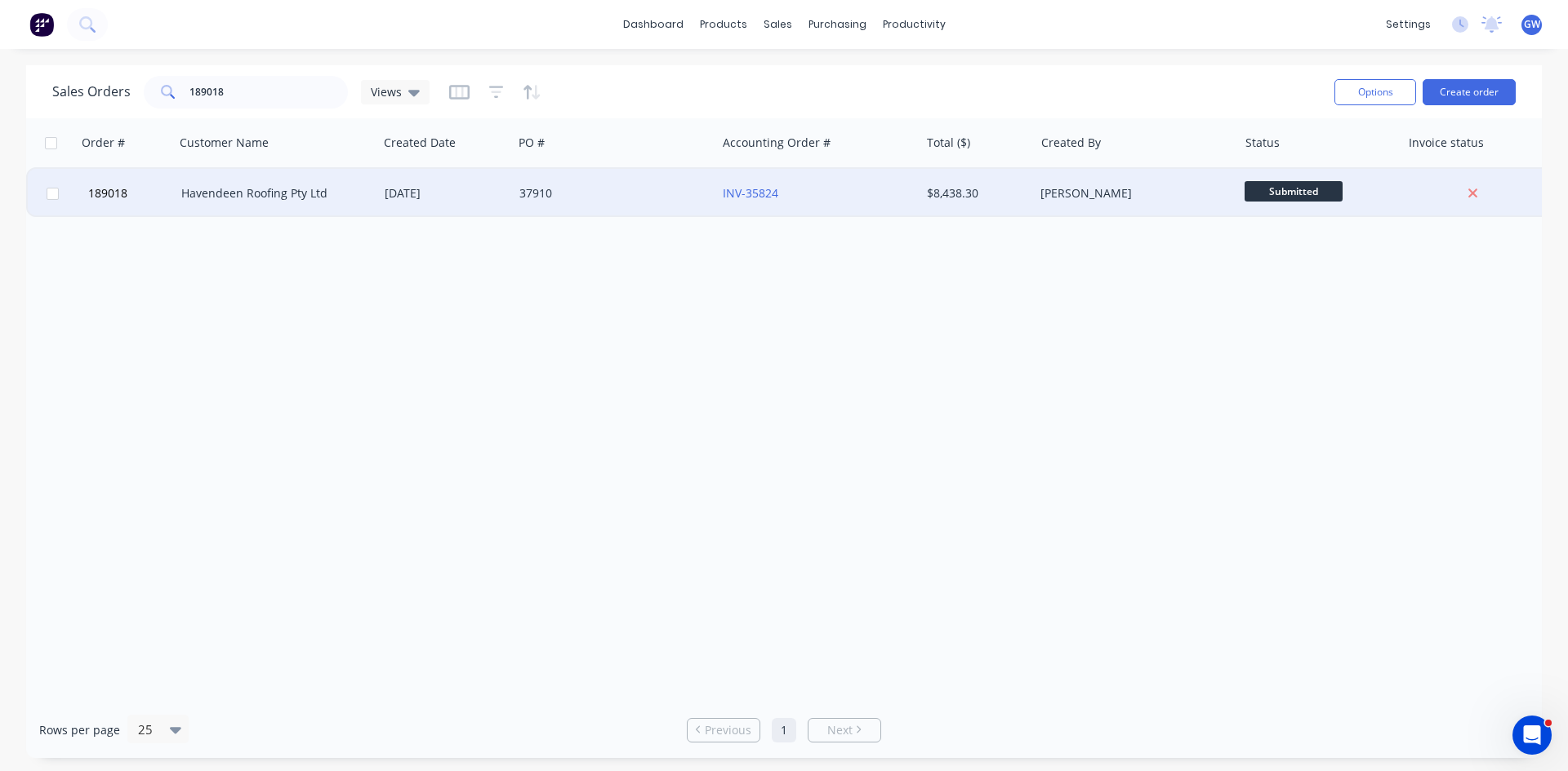
click at [1085, 200] on div "[PERSON_NAME]" at bounding box center [1131, 193] width 181 height 17
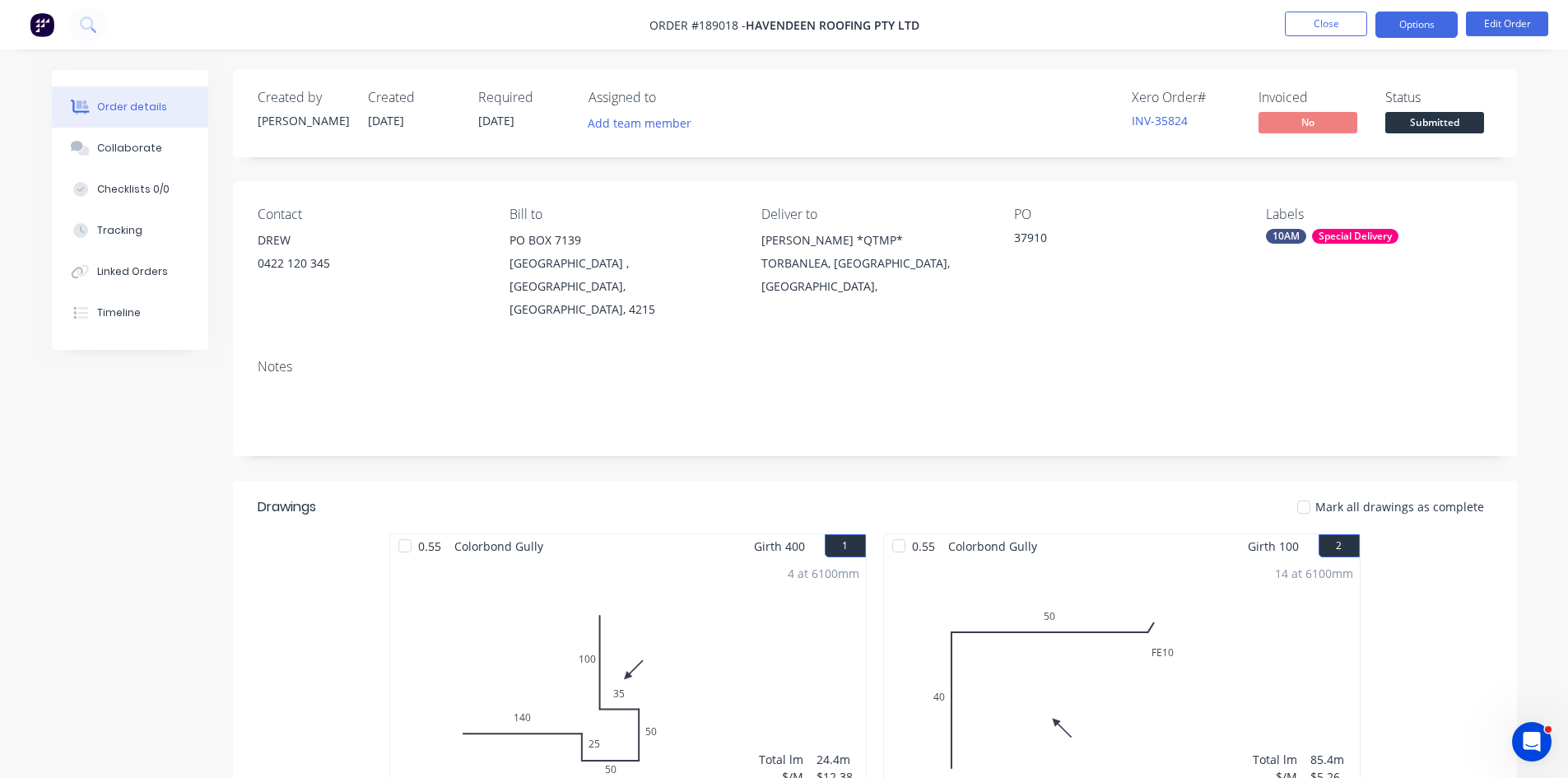
click at [1426, 23] on button "Options" at bounding box center [1416, 25] width 82 height 27
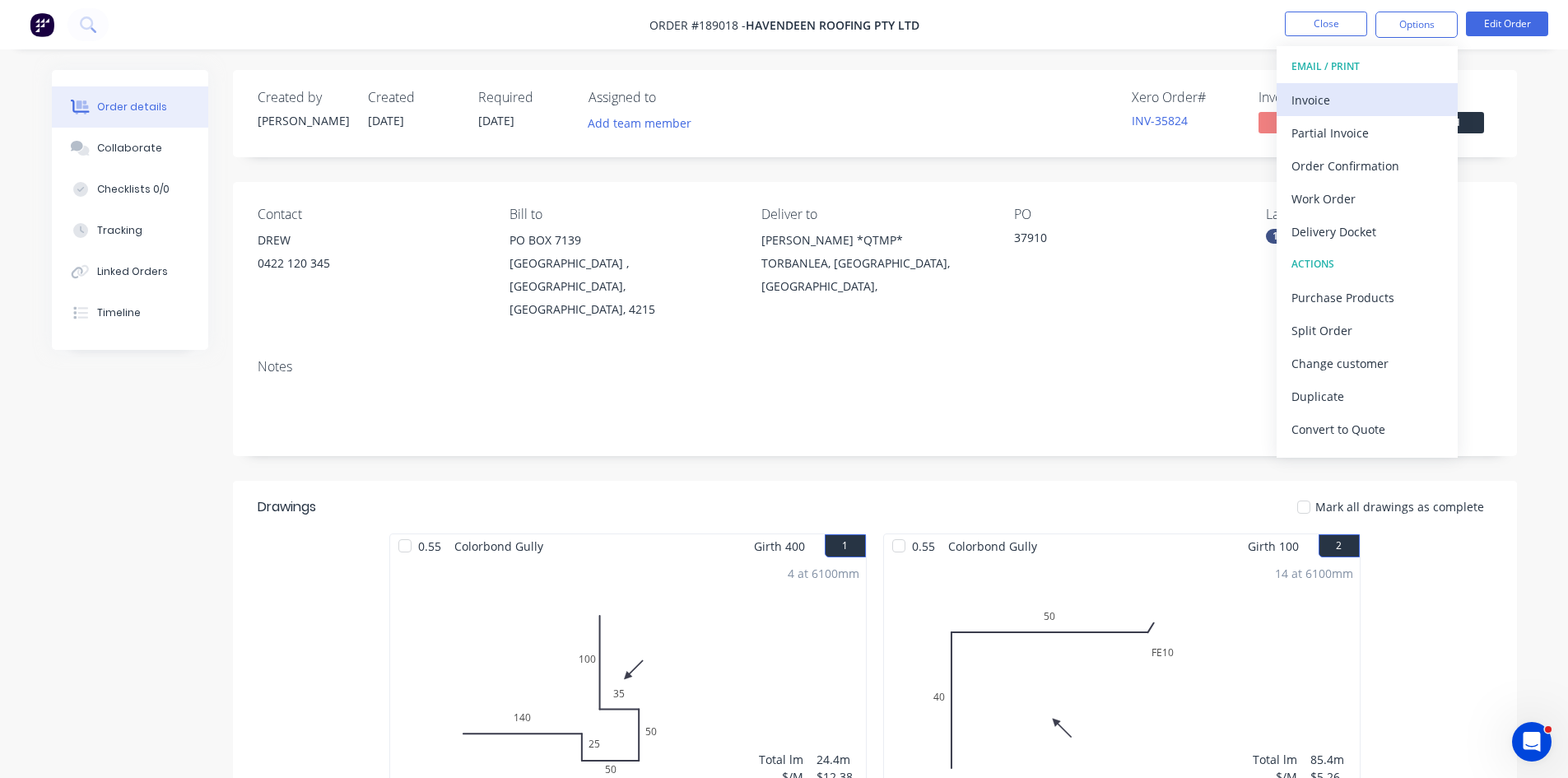
click at [1344, 97] on div "Invoice" at bounding box center [1367, 100] width 152 height 24
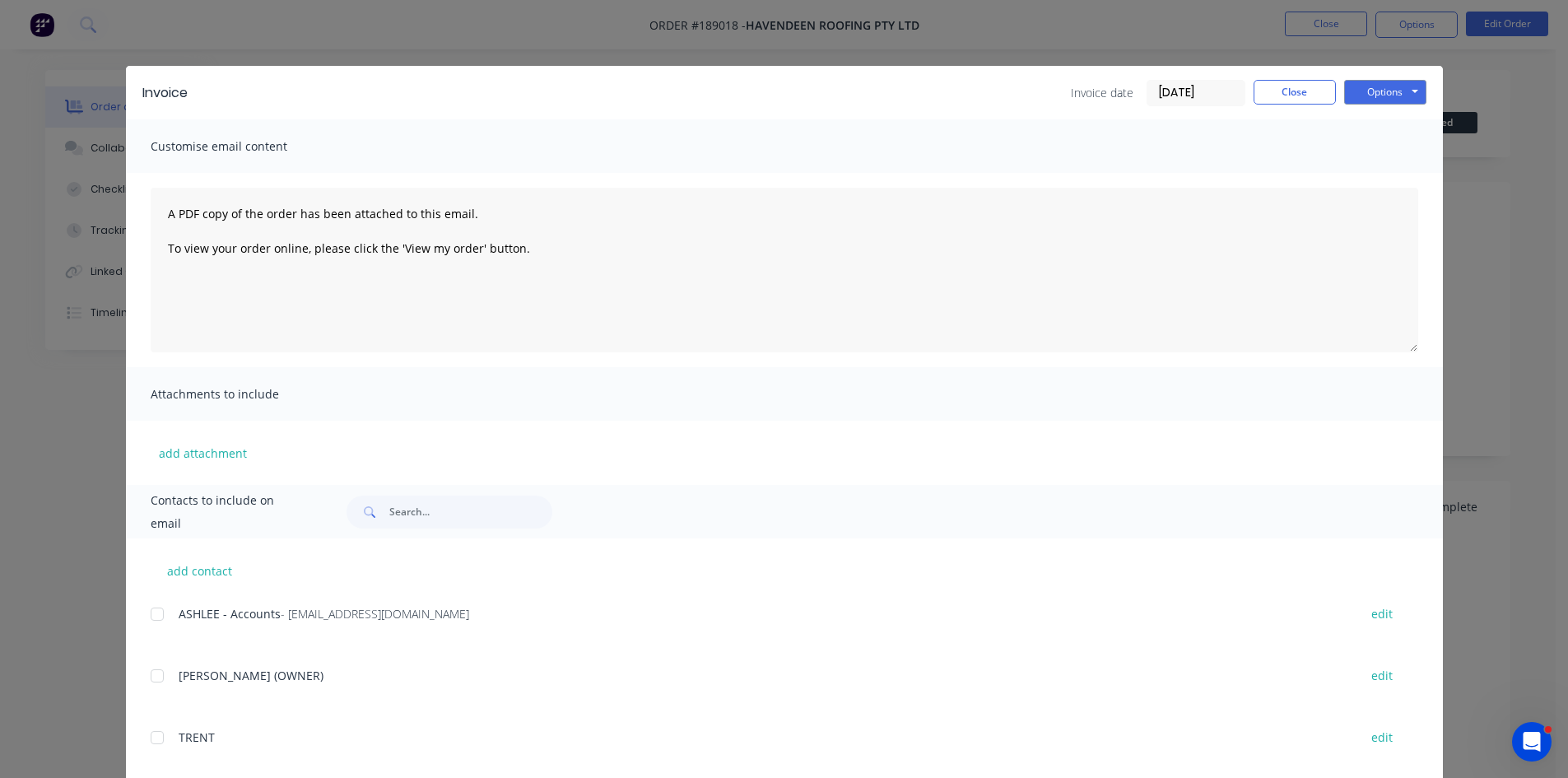
click at [154, 611] on div at bounding box center [157, 613] width 33 height 33
drag, startPoint x: 1394, startPoint y: 108, endPoint x: 1396, endPoint y: 98, distance: 10.2
click at [1395, 105] on div "Invoice Invoice date [DATE] Close Options Preview Print Email" at bounding box center [784, 92] width 1317 height 54
click at [1396, 98] on button "Options" at bounding box center [1385, 92] width 82 height 25
click at [1401, 168] on button "Email" at bounding box center [1397, 175] width 105 height 27
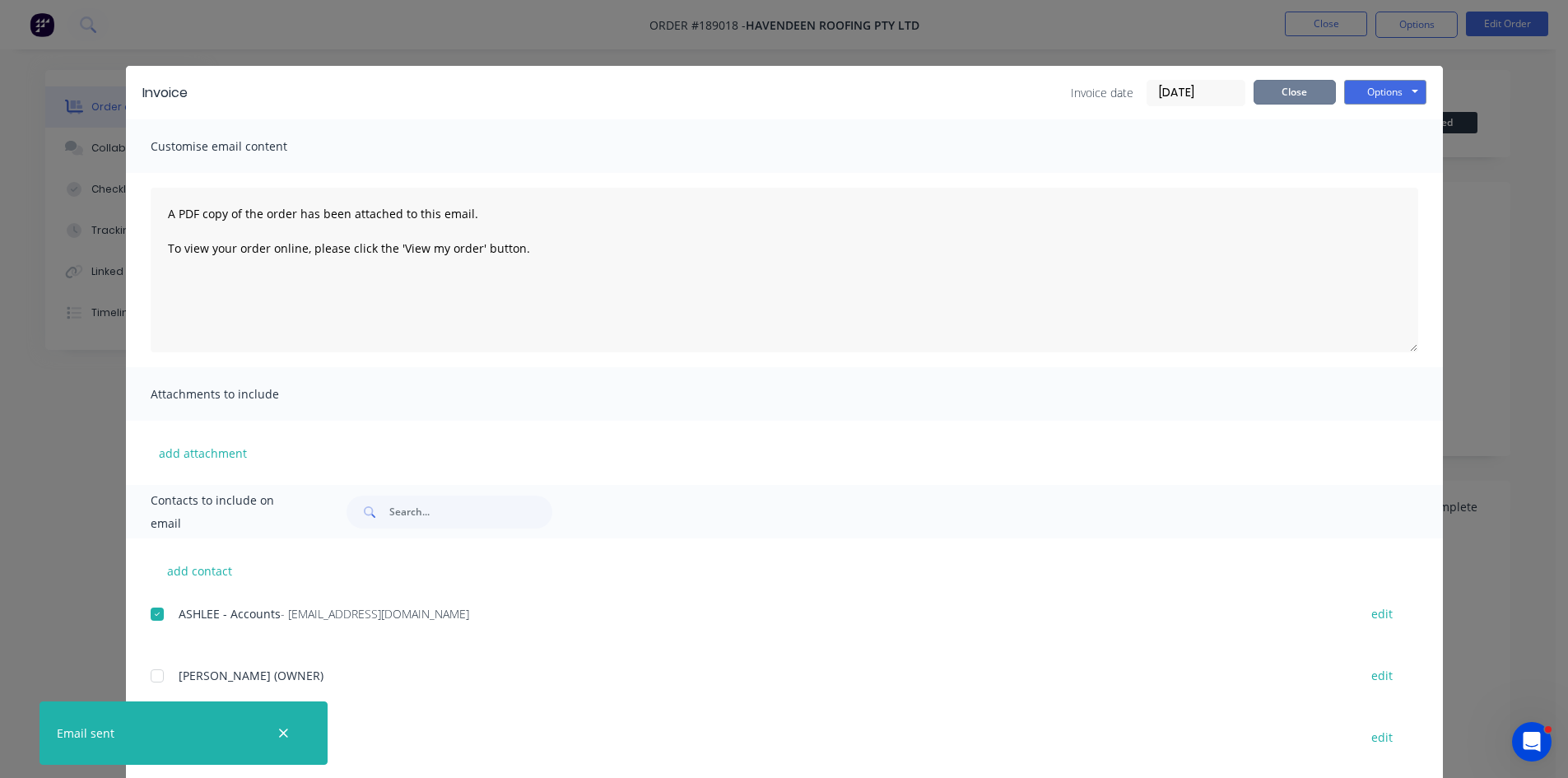
drag, startPoint x: 1310, startPoint y: 97, endPoint x: 1320, endPoint y: 39, distance: 58.9
click at [1310, 97] on button "Close" at bounding box center [1295, 92] width 82 height 25
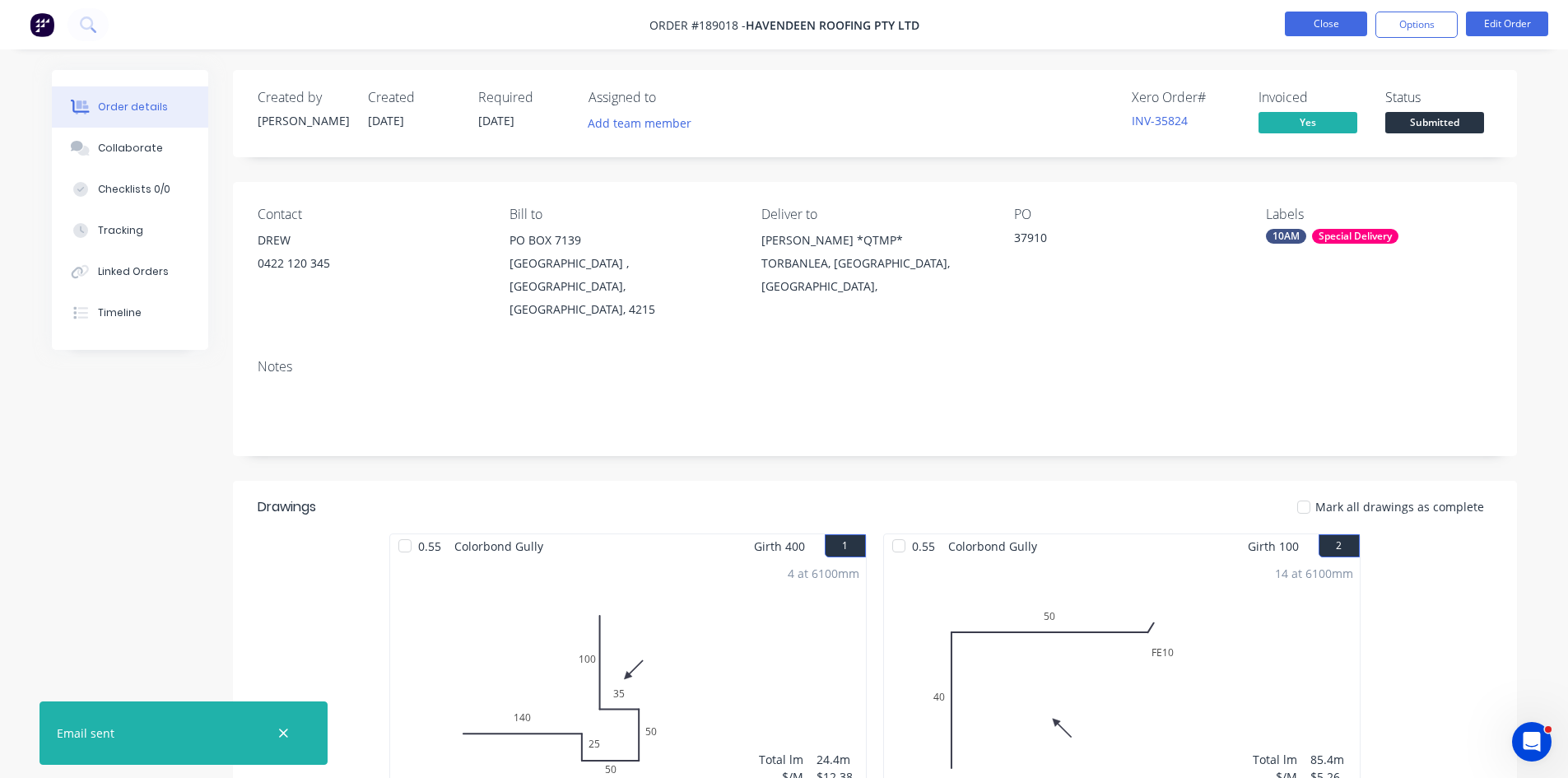
click at [1331, 20] on button "Close" at bounding box center [1325, 24] width 82 height 25
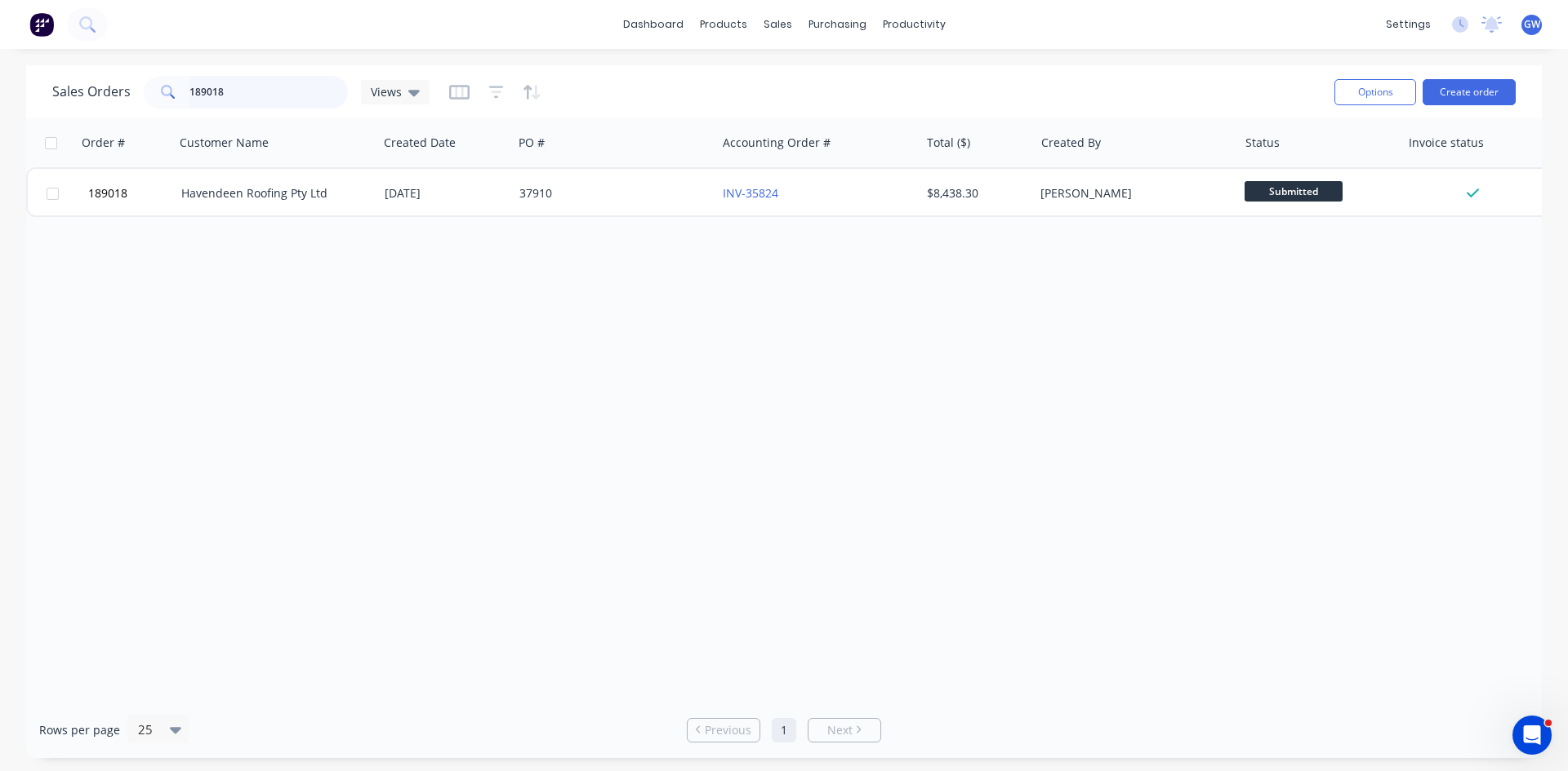
click at [239, 100] on input "189018" at bounding box center [269, 91] width 159 height 32
type input "189326"
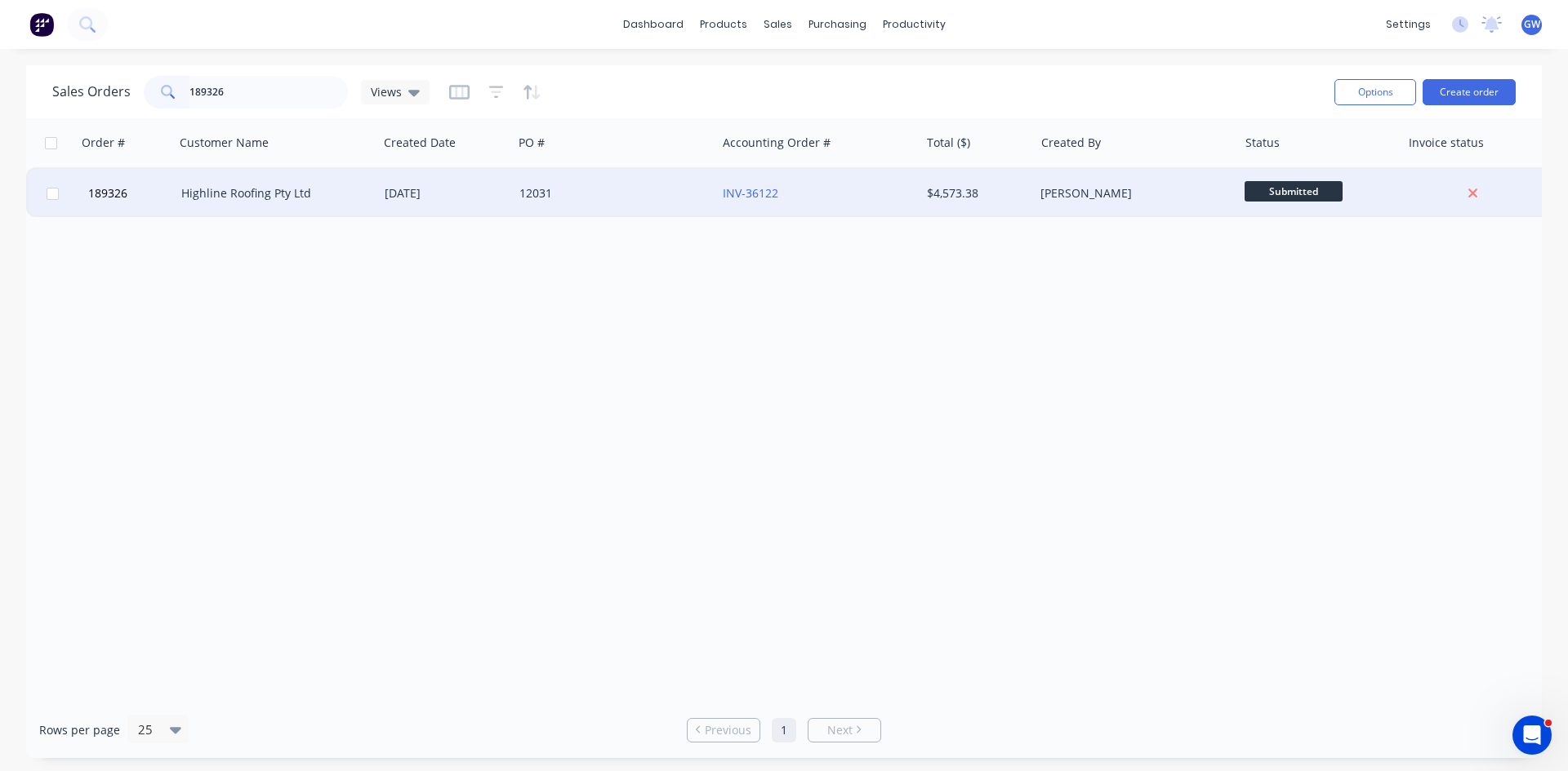
click at [979, 212] on div "$4,573.38" at bounding box center [978, 193] width 114 height 49
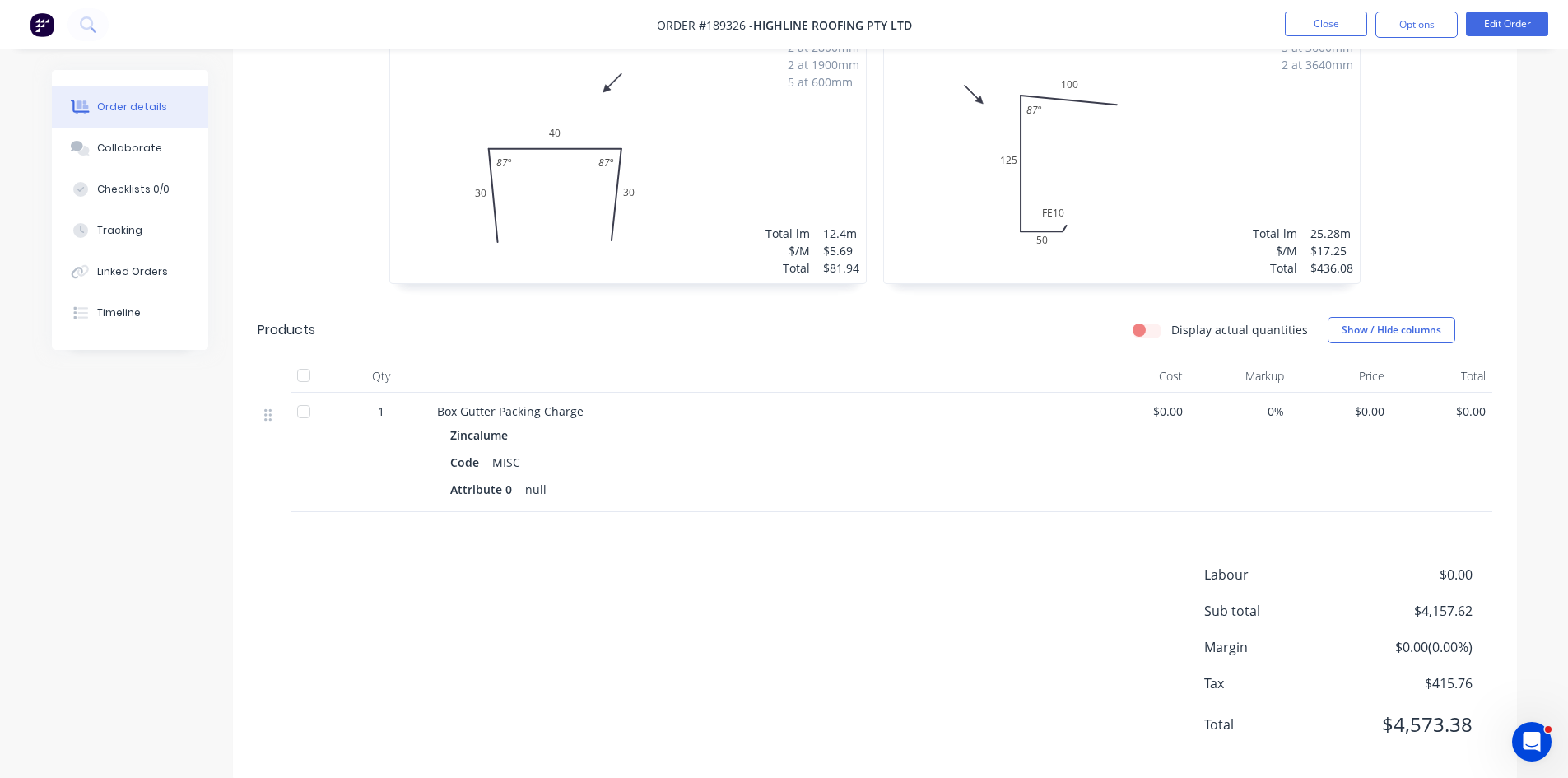
scroll to position [2289, 0]
click at [1510, 16] on button "Edit Order" at bounding box center [1507, 24] width 82 height 25
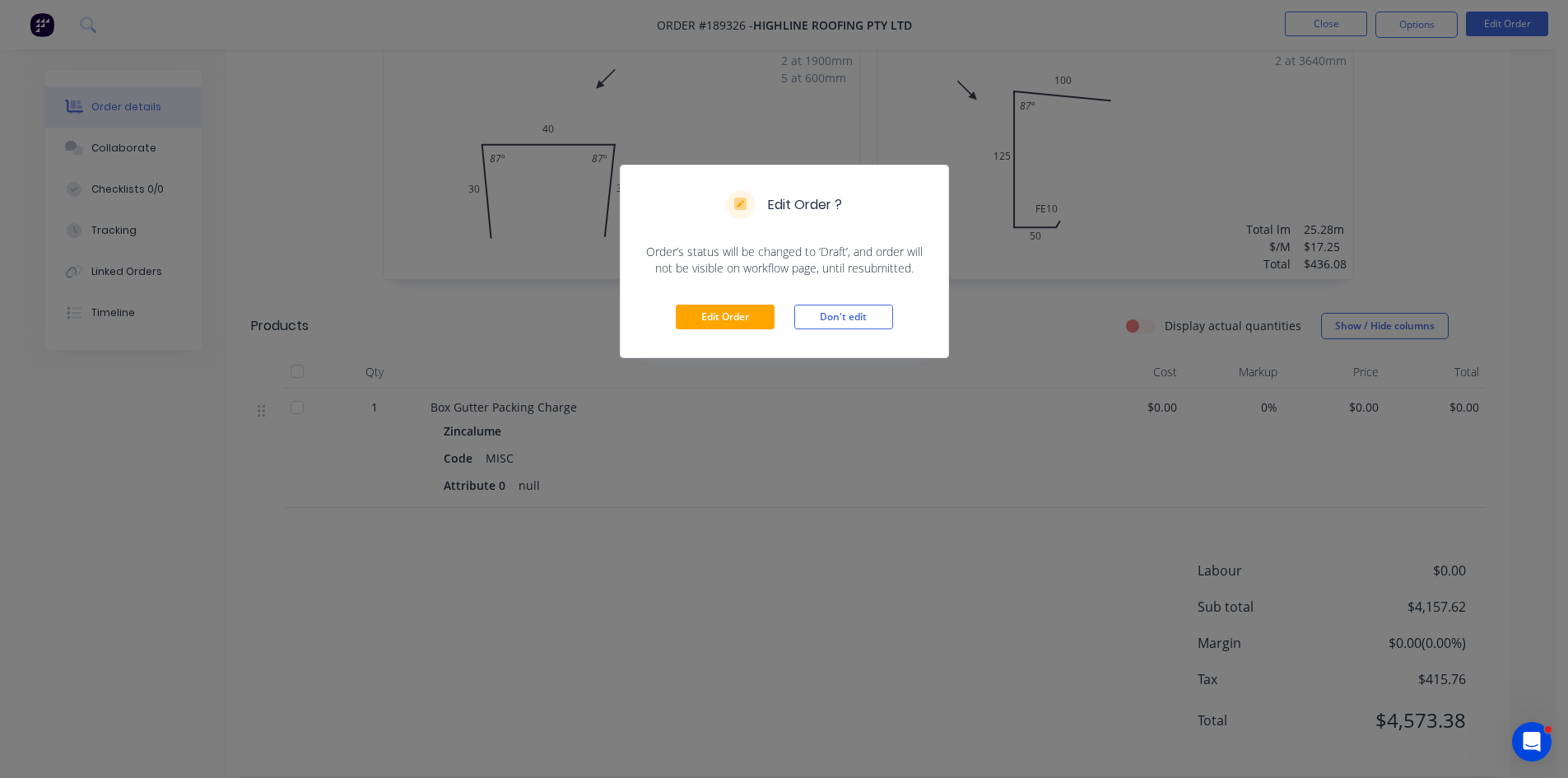
click at [723, 331] on div "Edit Order Don't edit" at bounding box center [784, 316] width 328 height 80
click at [697, 318] on button "Edit Order" at bounding box center [725, 316] width 99 height 25
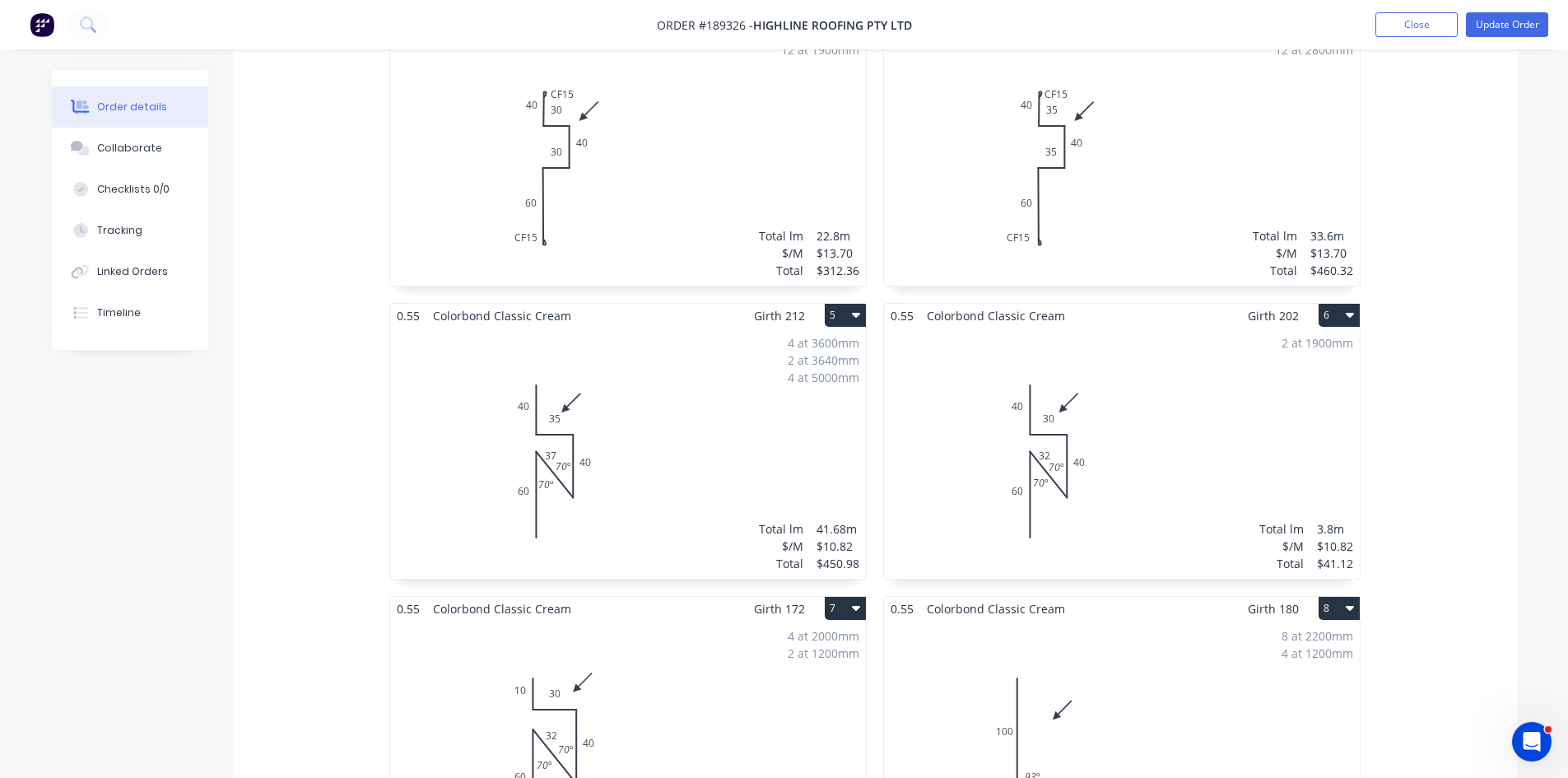
scroll to position [1236, 0]
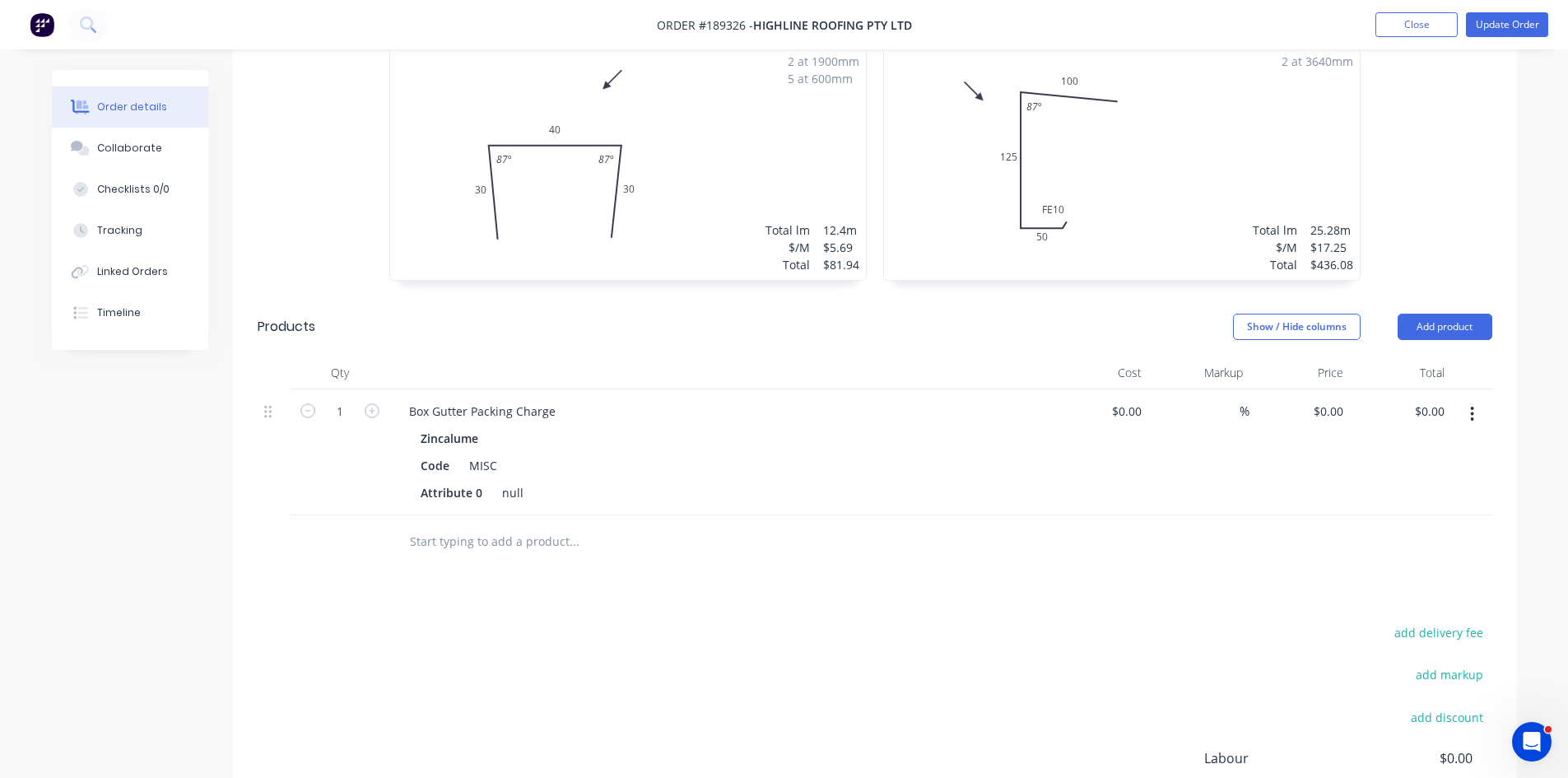
click at [1277, 154] on div "5 at 3600mm 2 at 3640mm Total lm $/M Total 25.28m $17.25 $436.08" at bounding box center [1122, 154] width 475 height 251
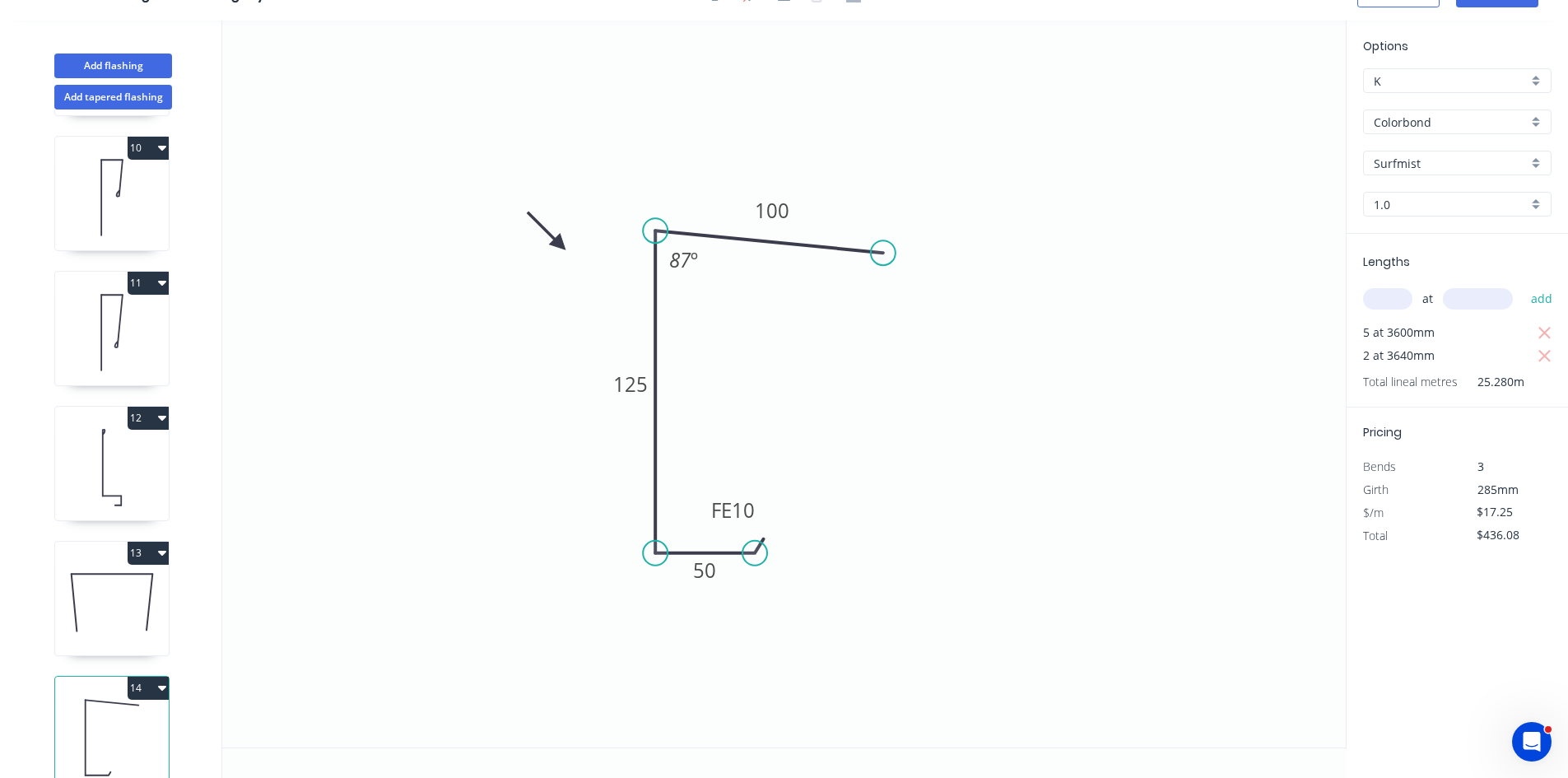
scroll to position [1260, 0]
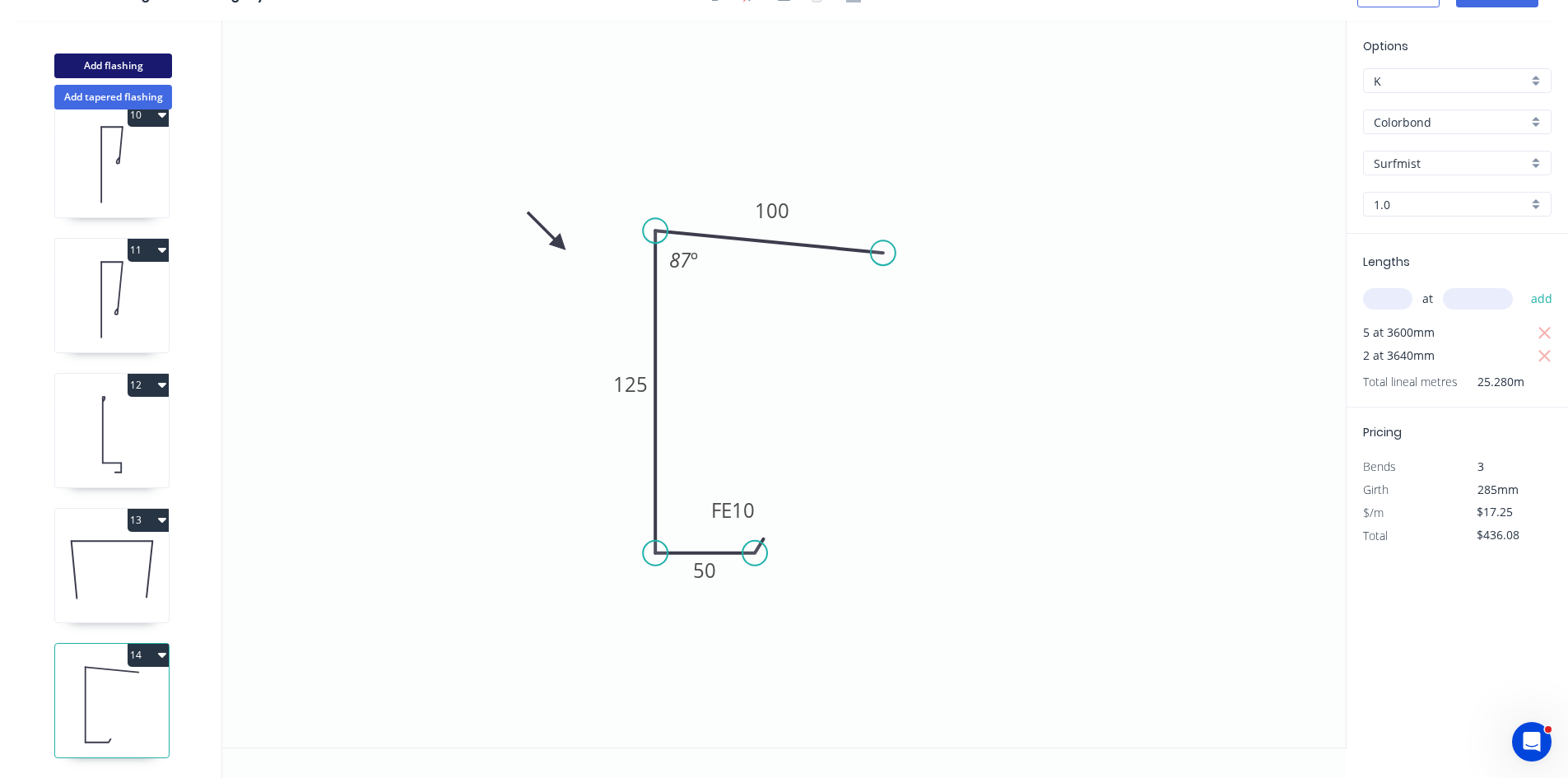
click at [93, 65] on button "Add flashing" at bounding box center [113, 65] width 118 height 25
type input "$0.00"
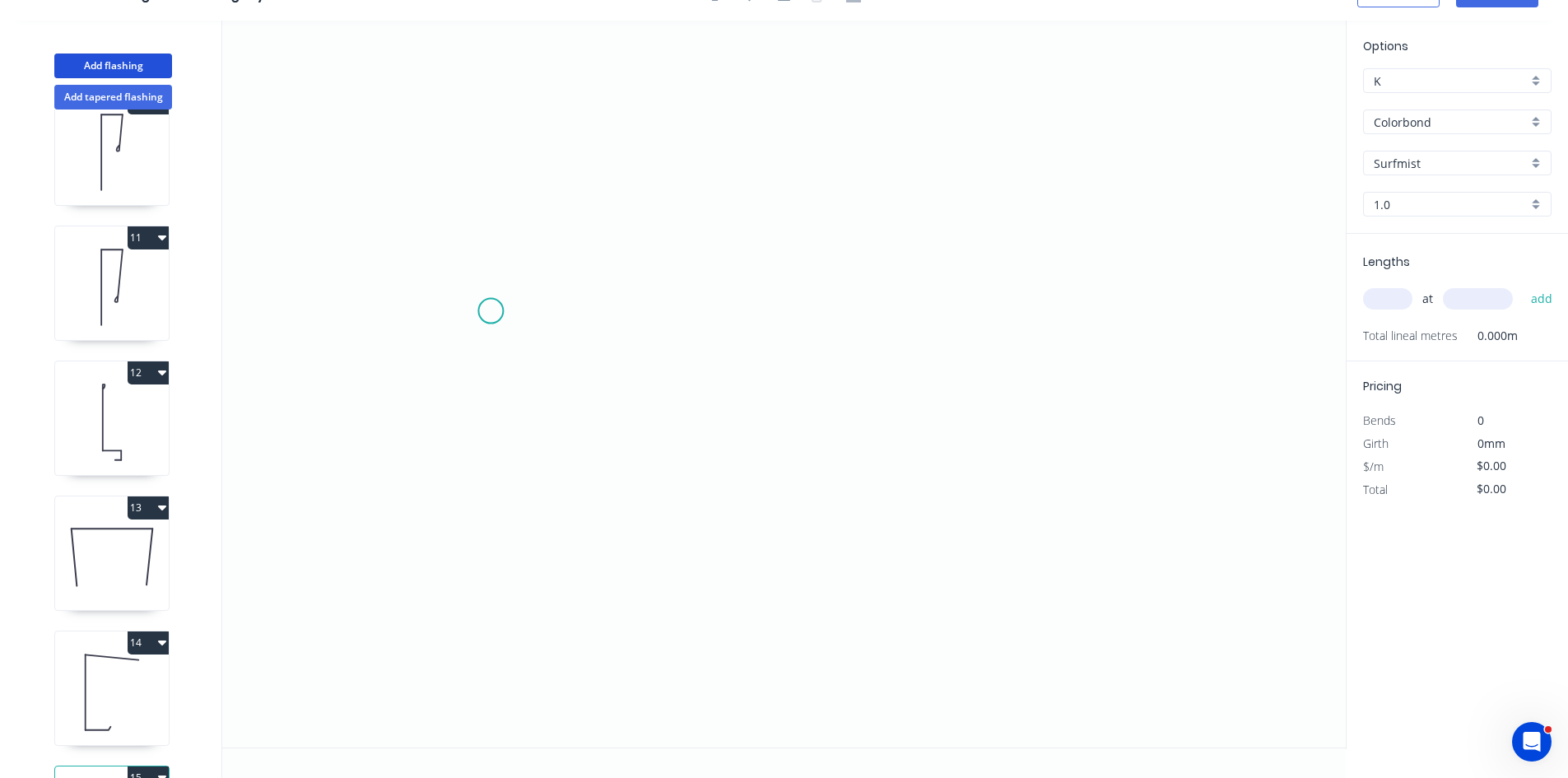
click at [479, 304] on icon "0" at bounding box center [784, 385] width 1123 height 727
click at [474, 561] on icon "0" at bounding box center [784, 385] width 1123 height 727
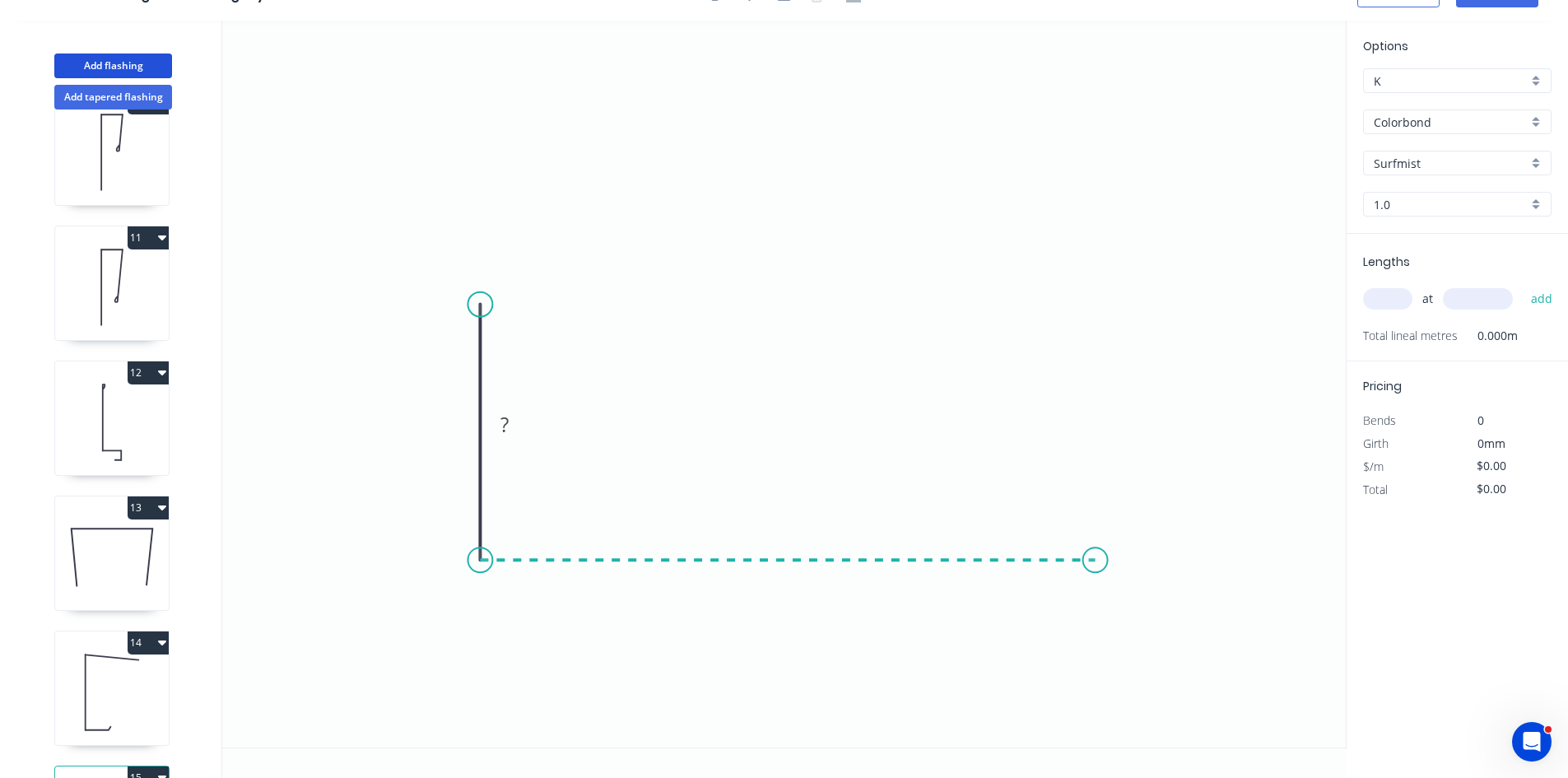
click at [1167, 540] on icon "0 ?" at bounding box center [784, 385] width 1123 height 727
click at [1166, 285] on icon "0 ? ?" at bounding box center [784, 385] width 1123 height 727
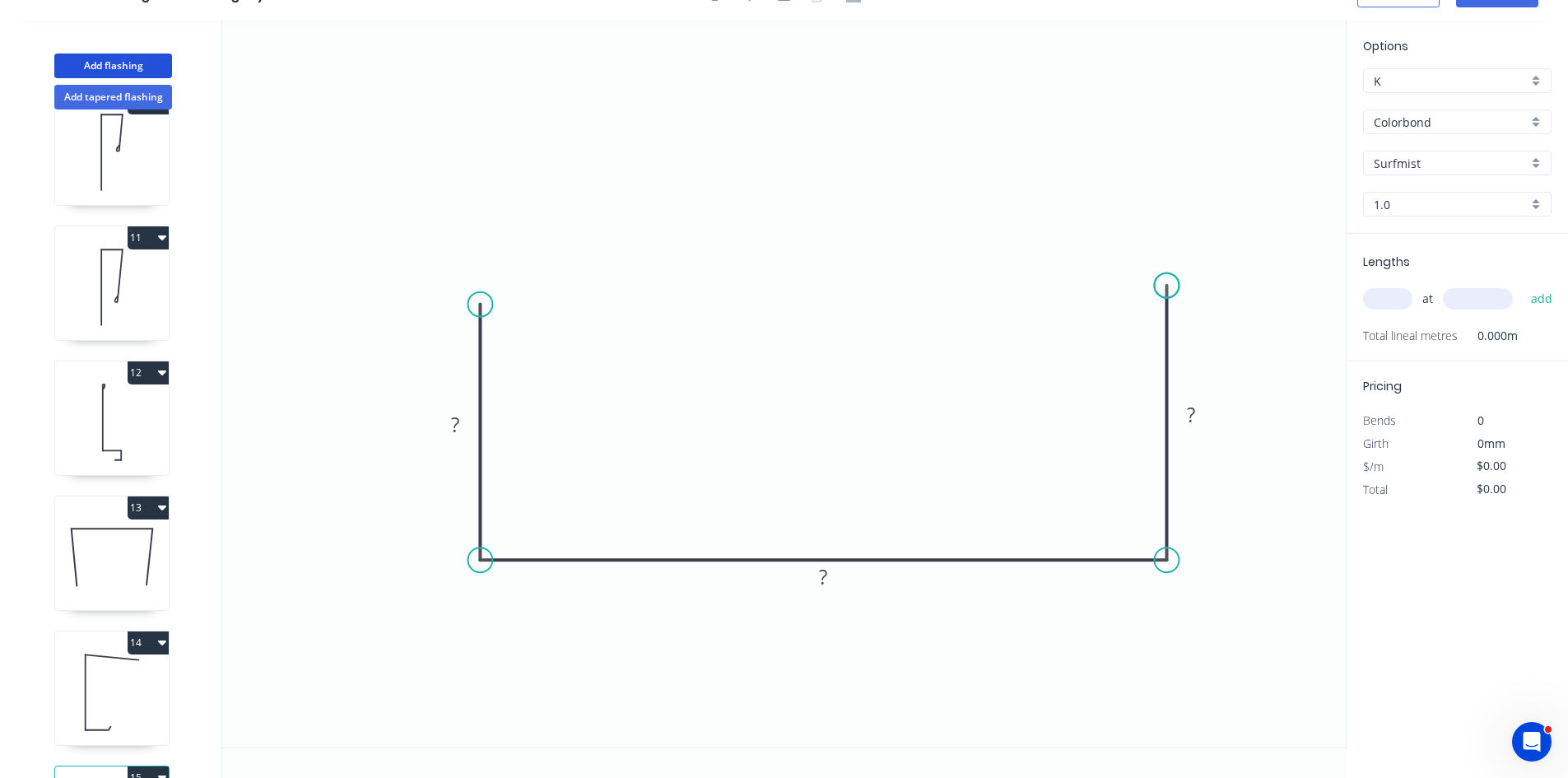
click at [1166, 285] on circle at bounding box center [1166, 285] width 25 height 25
click at [1434, 205] on input "1.0" at bounding box center [1450, 204] width 154 height 17
click at [1419, 242] on div "0.55" at bounding box center [1457, 236] width 187 height 29
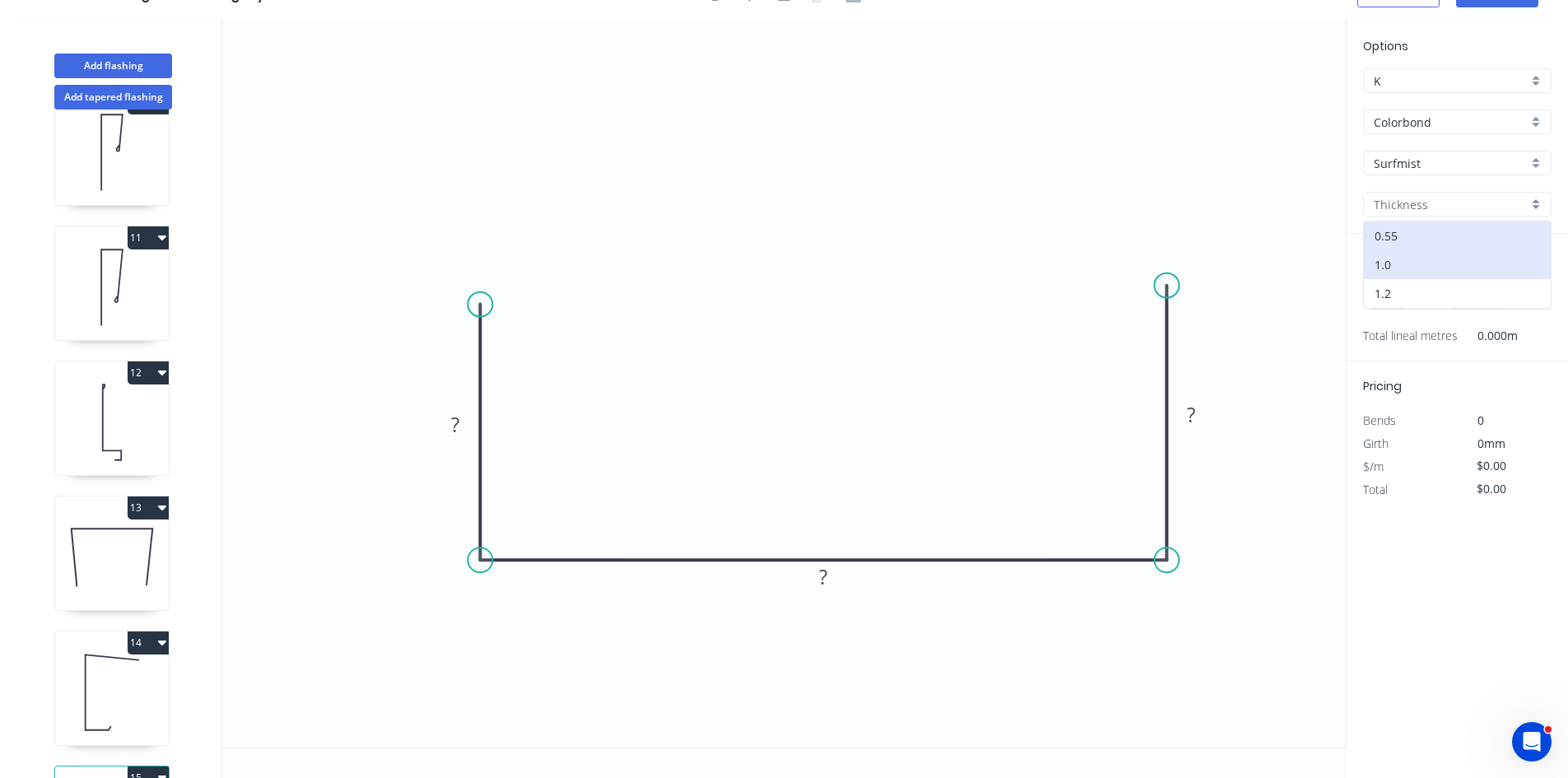
type input "0.55"
click at [455, 431] on tspan "?" at bounding box center [455, 424] width 8 height 27
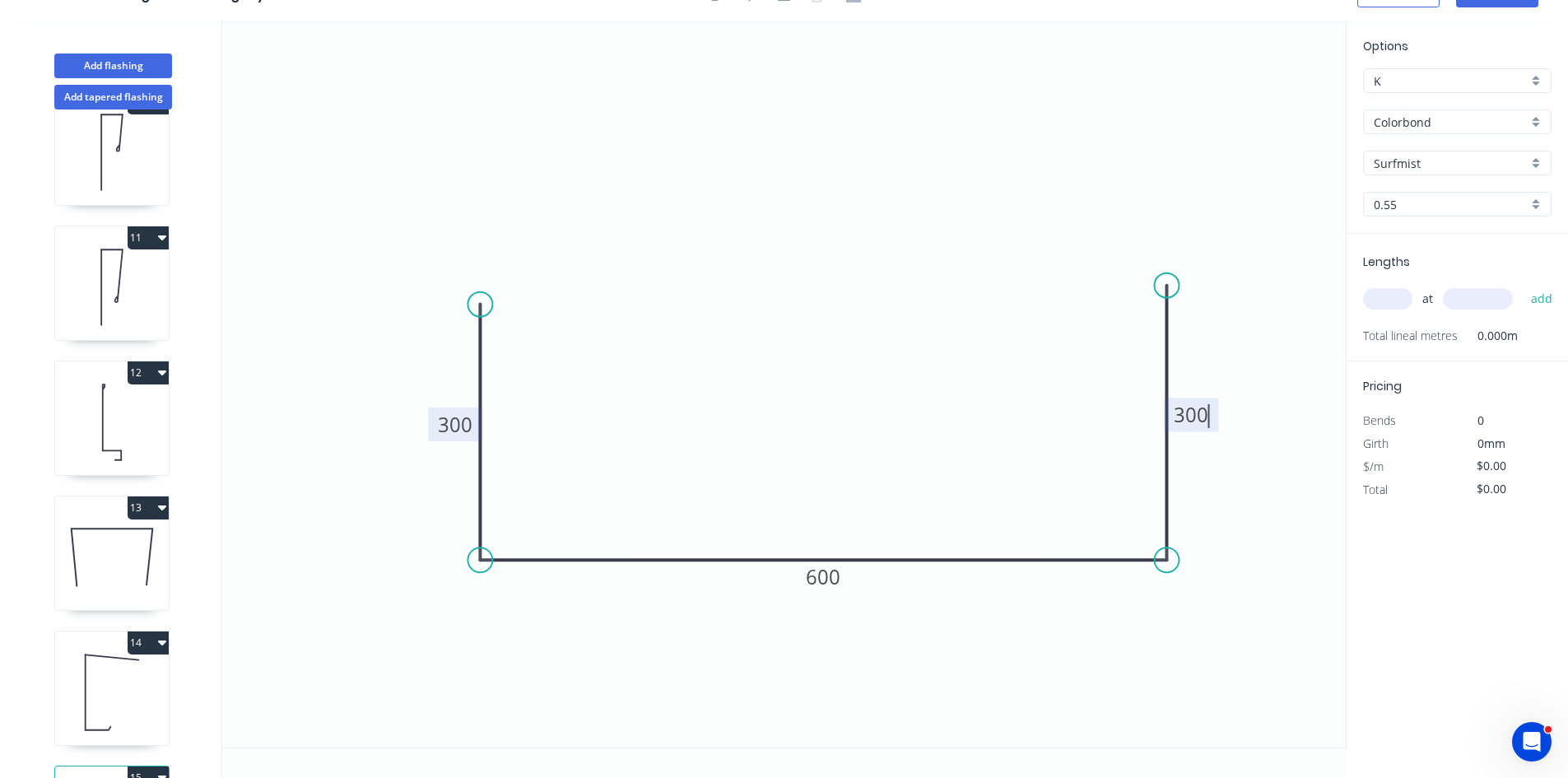
type input "$25.97"
click at [1393, 299] on input "text" at bounding box center [1388, 299] width 50 height 22
type input "1"
type input "5700"
click at [1522, 285] on button "add" at bounding box center [1541, 299] width 39 height 28
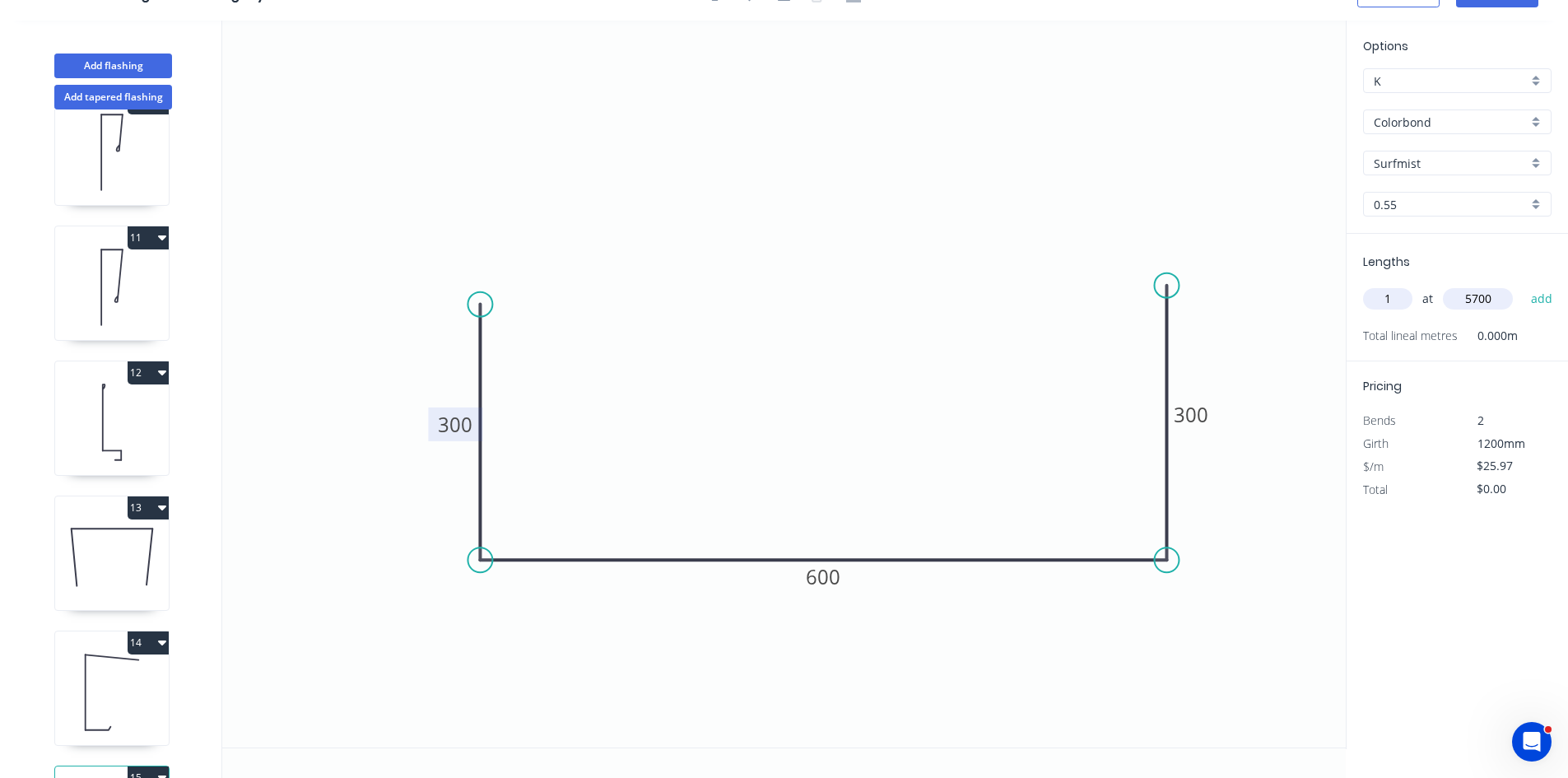
type input "$148.03"
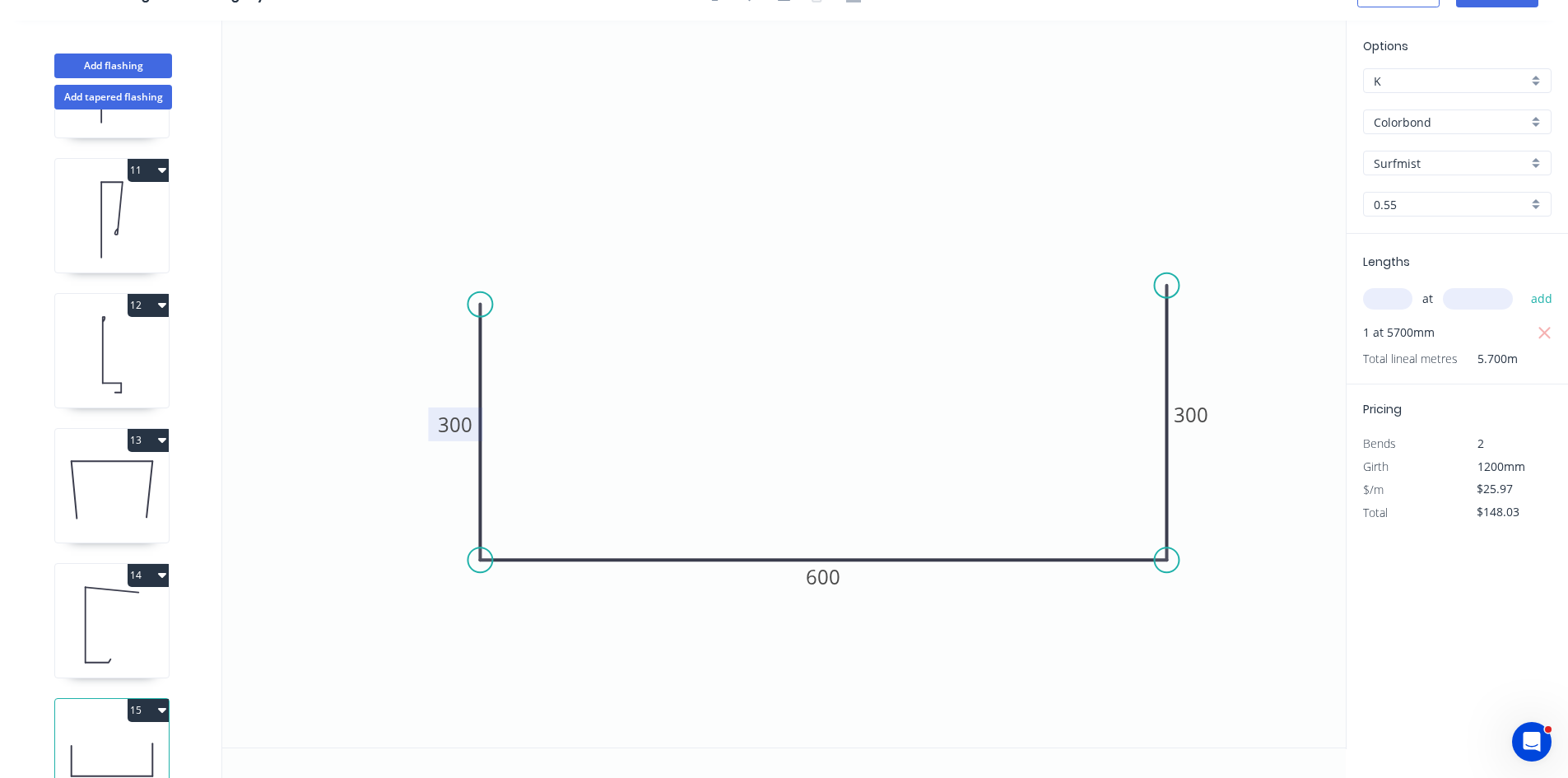
scroll to position [1394, 0]
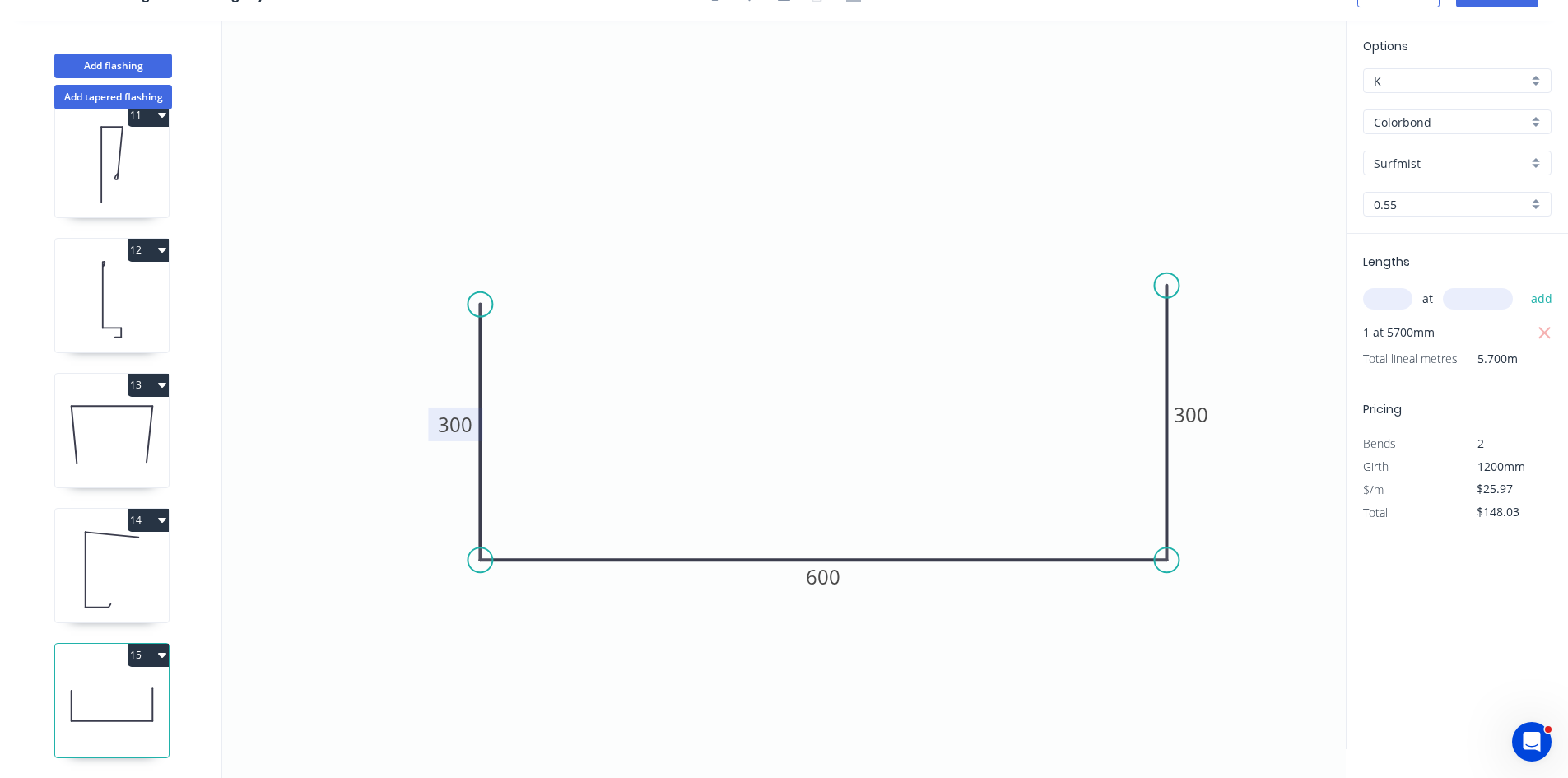
click at [154, 644] on button "15" at bounding box center [149, 655] width 42 height 23
click at [117, 718] on div "Delete" at bounding box center [90, 729] width 127 height 24
type input "$17.25"
type input "$436.08"
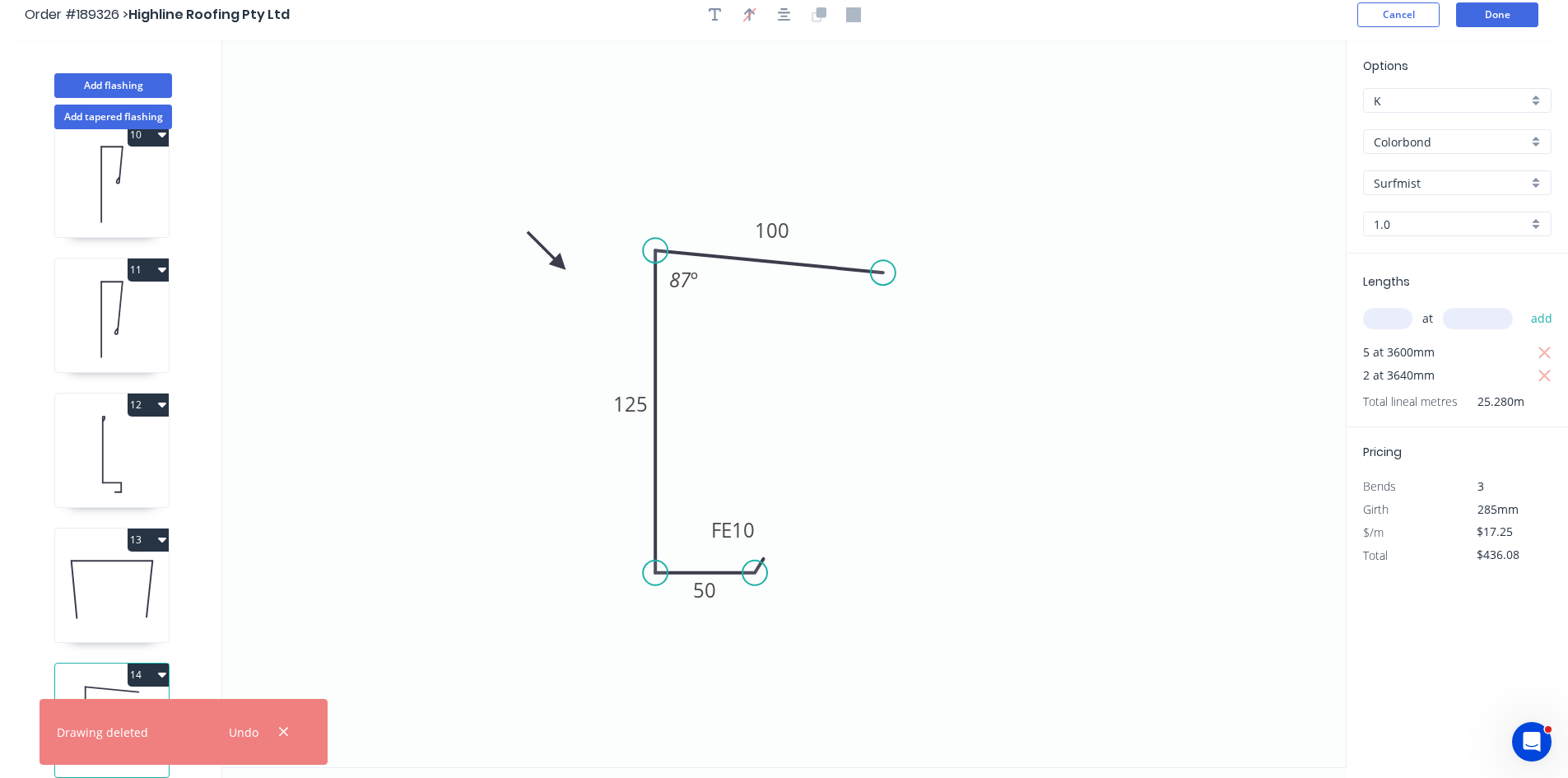
scroll to position [0, 0]
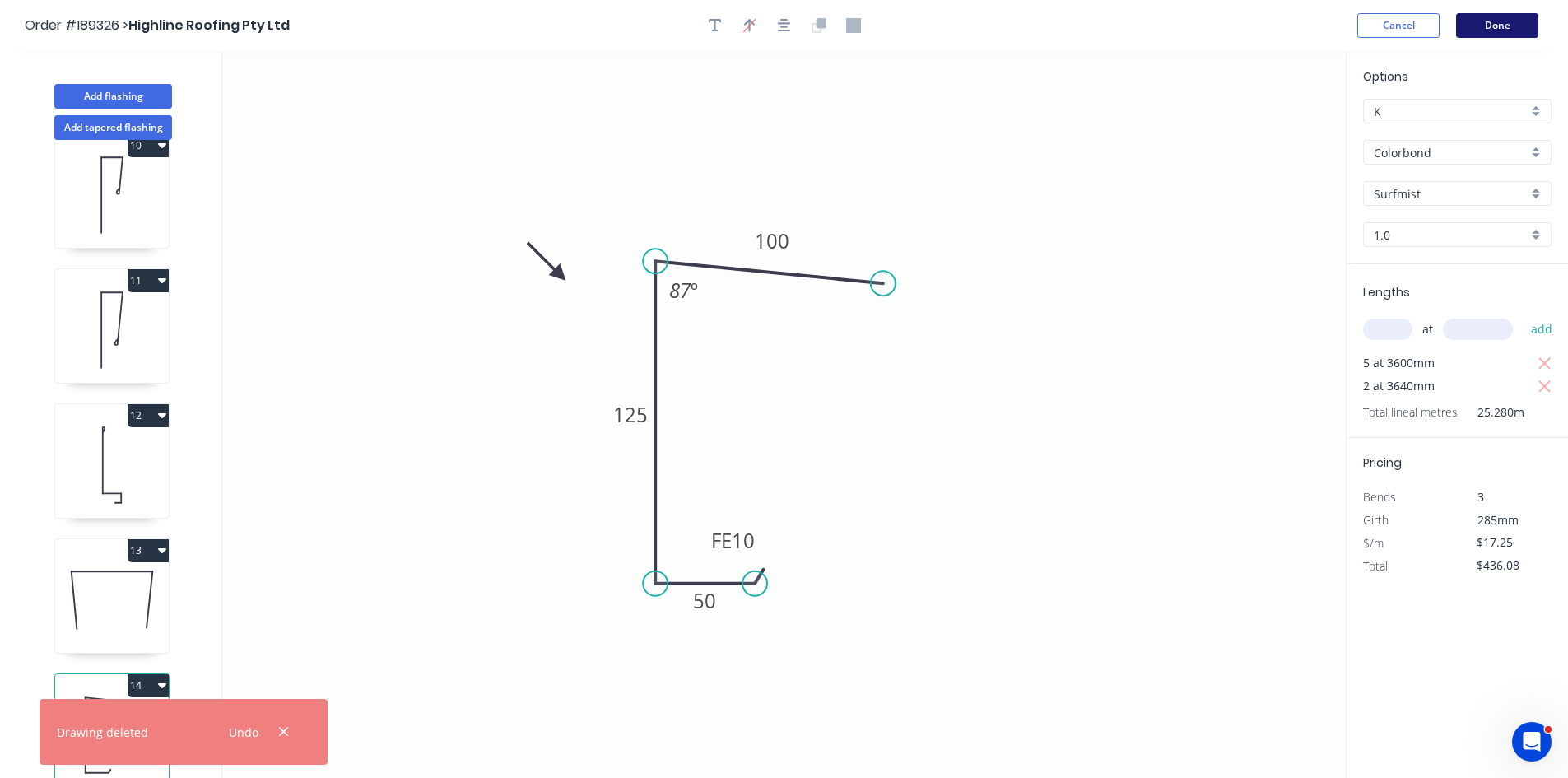
click at [1502, 15] on button "Done" at bounding box center [1497, 25] width 82 height 25
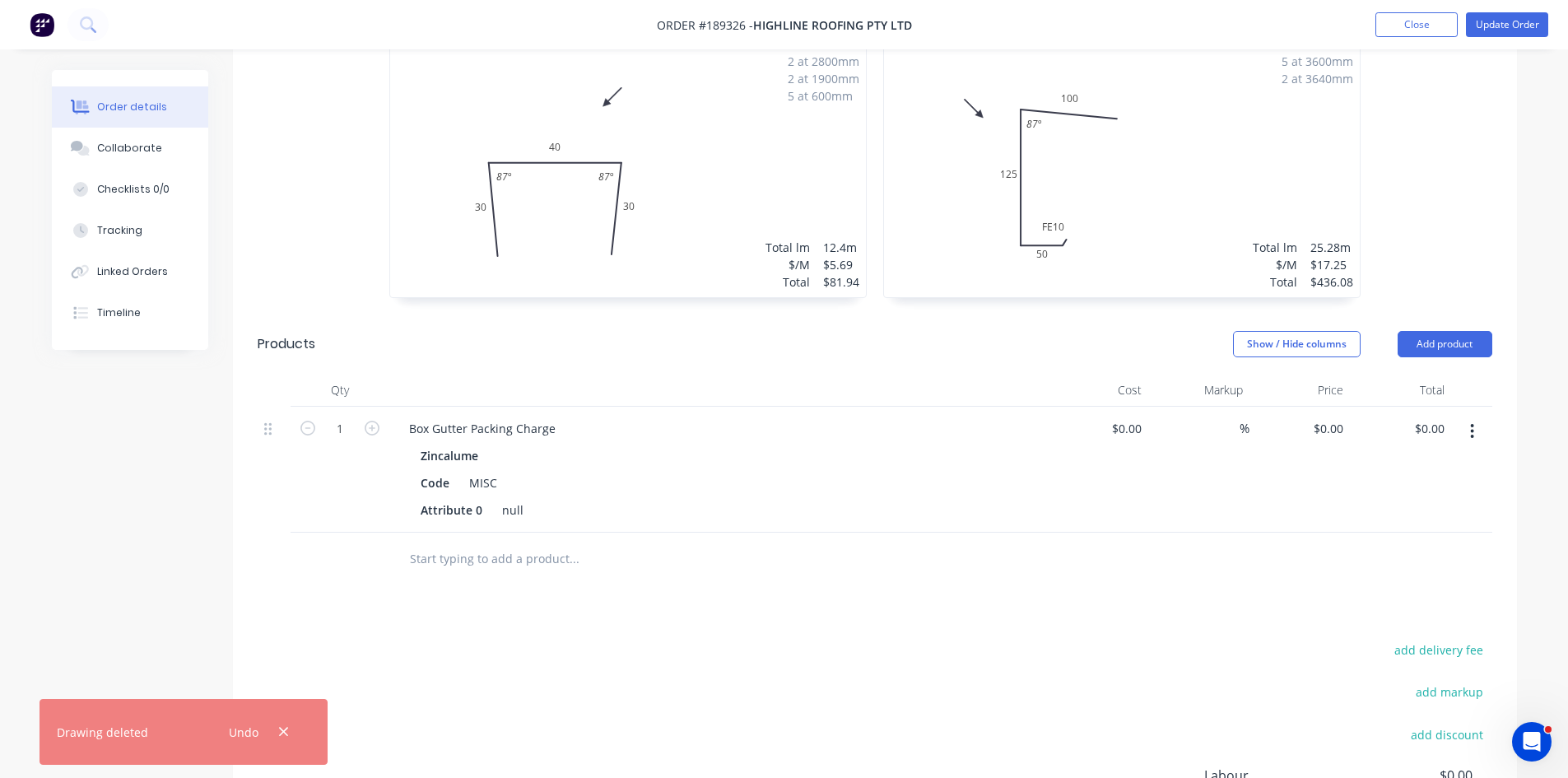
scroll to position [2509, 0]
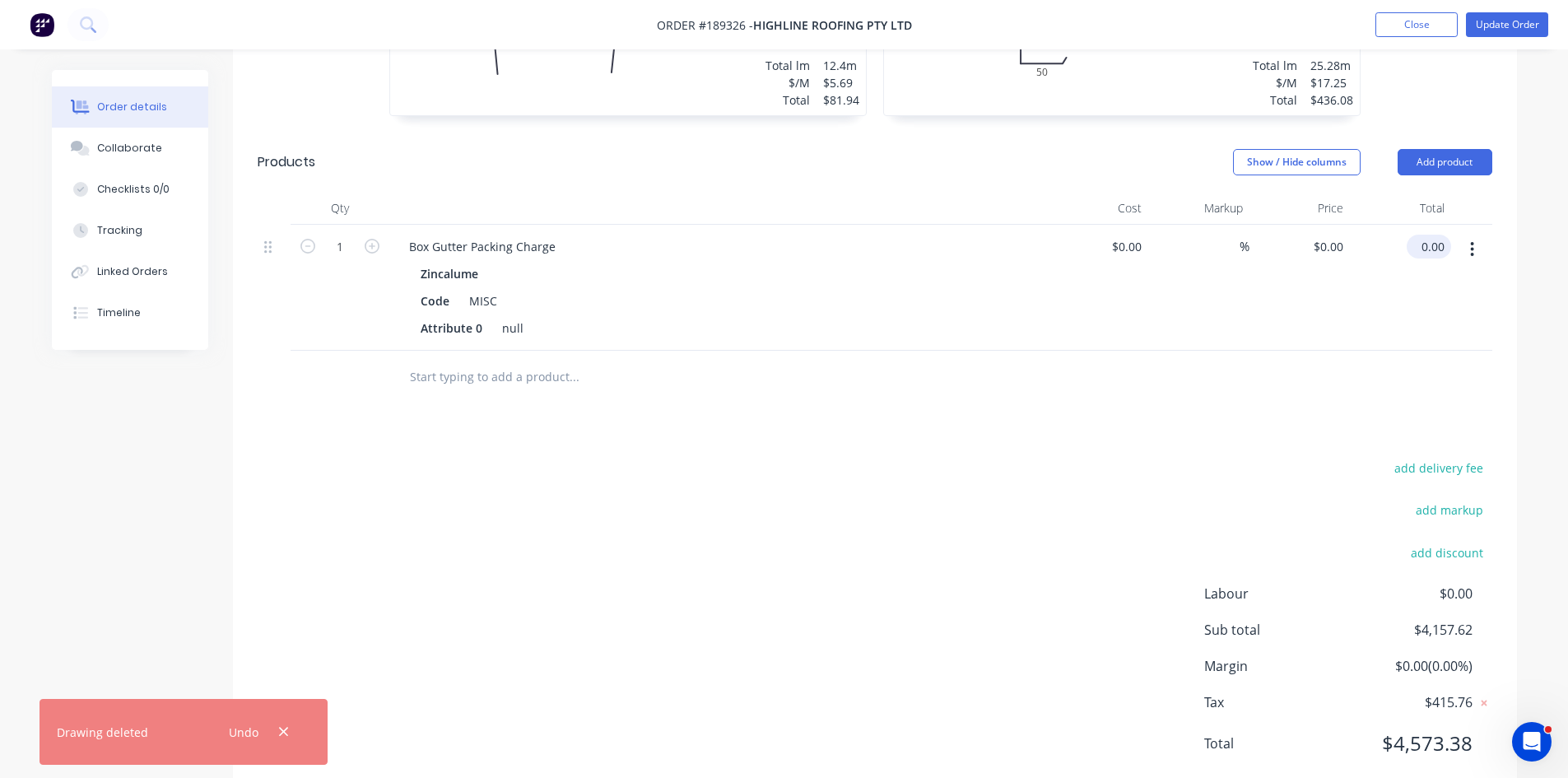
click at [1444, 235] on input "0.00" at bounding box center [1432, 247] width 38 height 24
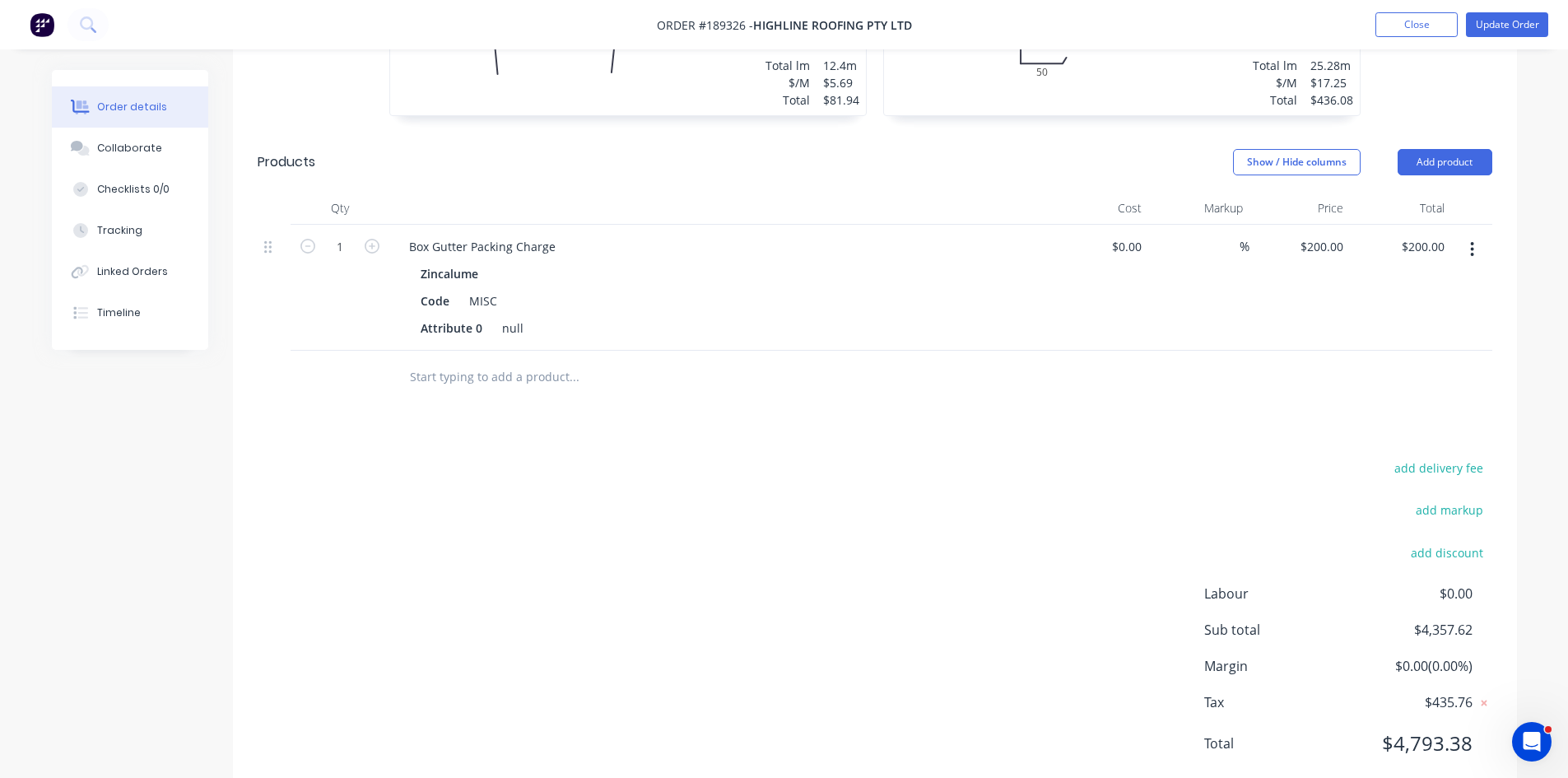
click at [1307, 351] on div at bounding box center [875, 378] width 1235 height 54
click at [1528, 24] on button "Update Order" at bounding box center [1507, 24] width 82 height 25
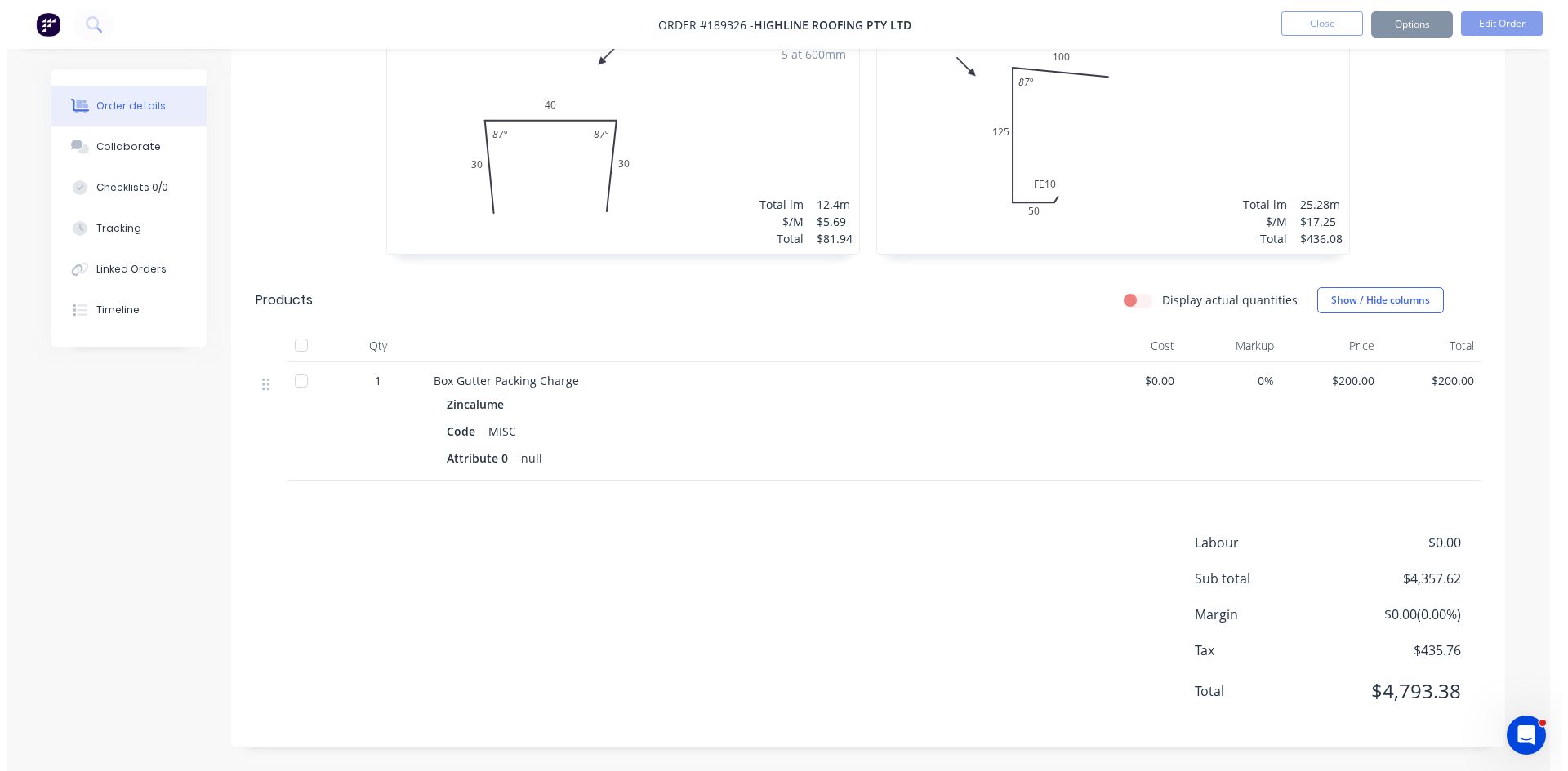
scroll to position [0, 0]
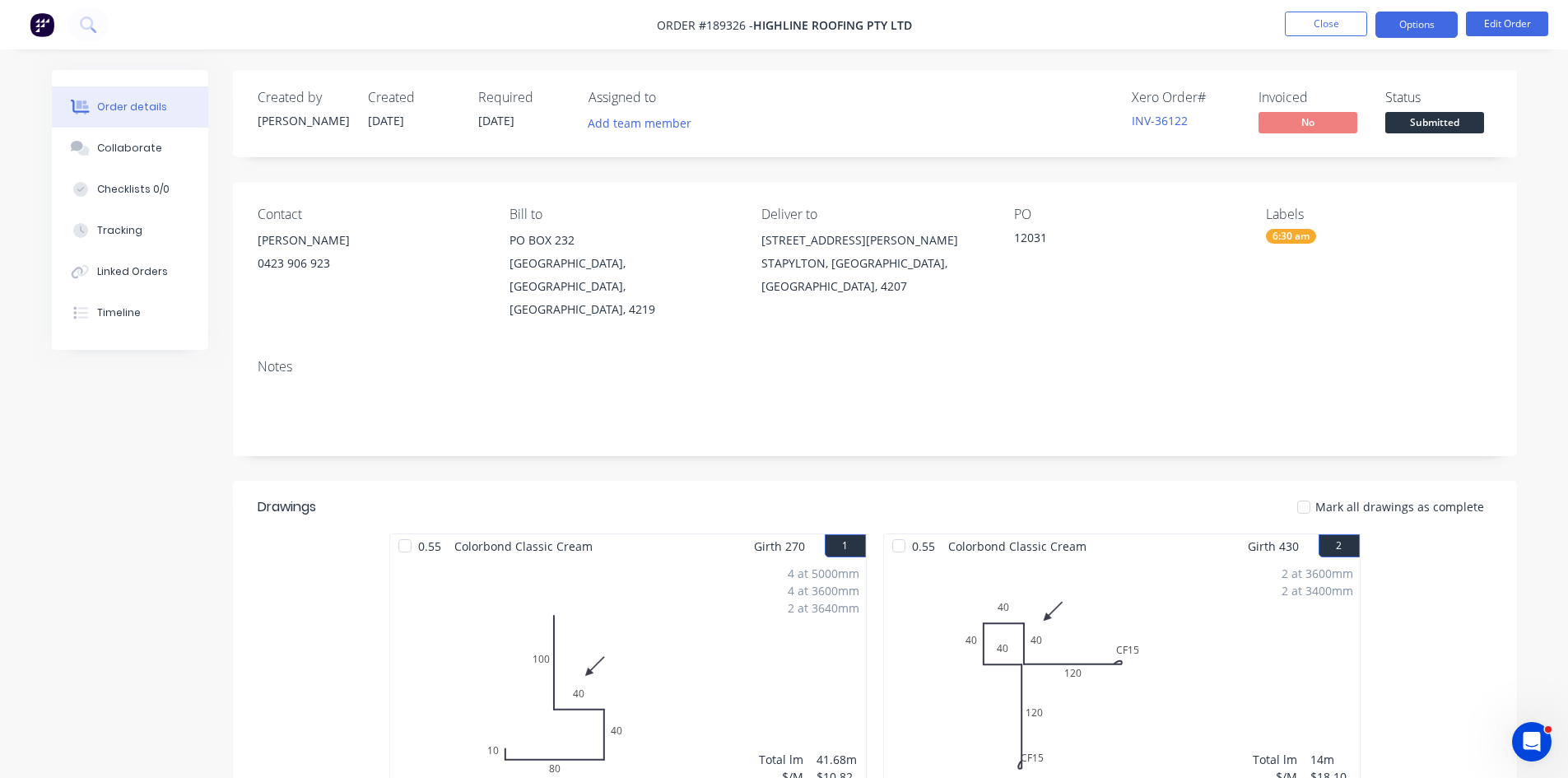
click at [1407, 25] on button "Options" at bounding box center [1416, 25] width 82 height 27
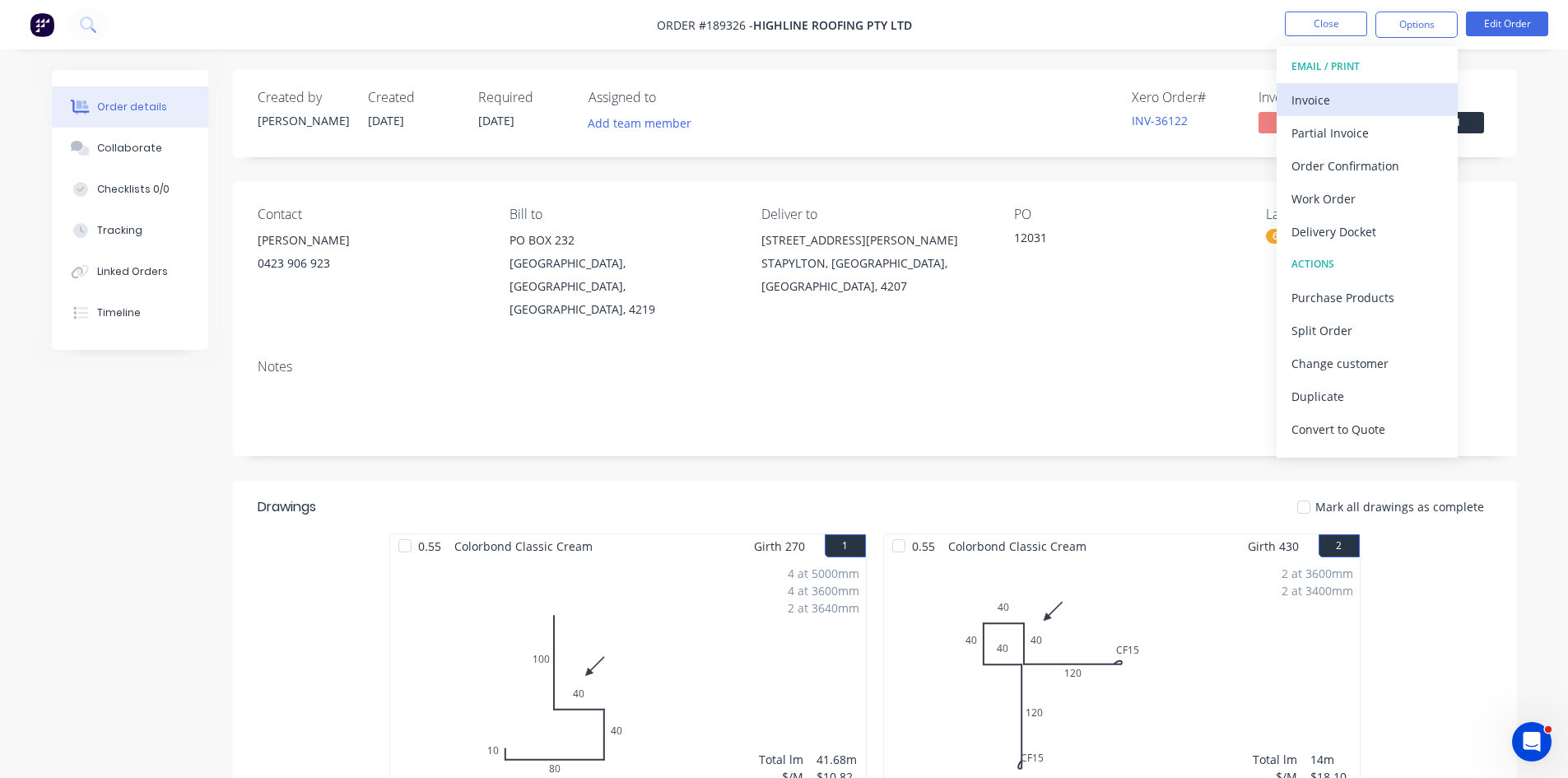
click at [1362, 98] on div "Invoice" at bounding box center [1367, 100] width 152 height 24
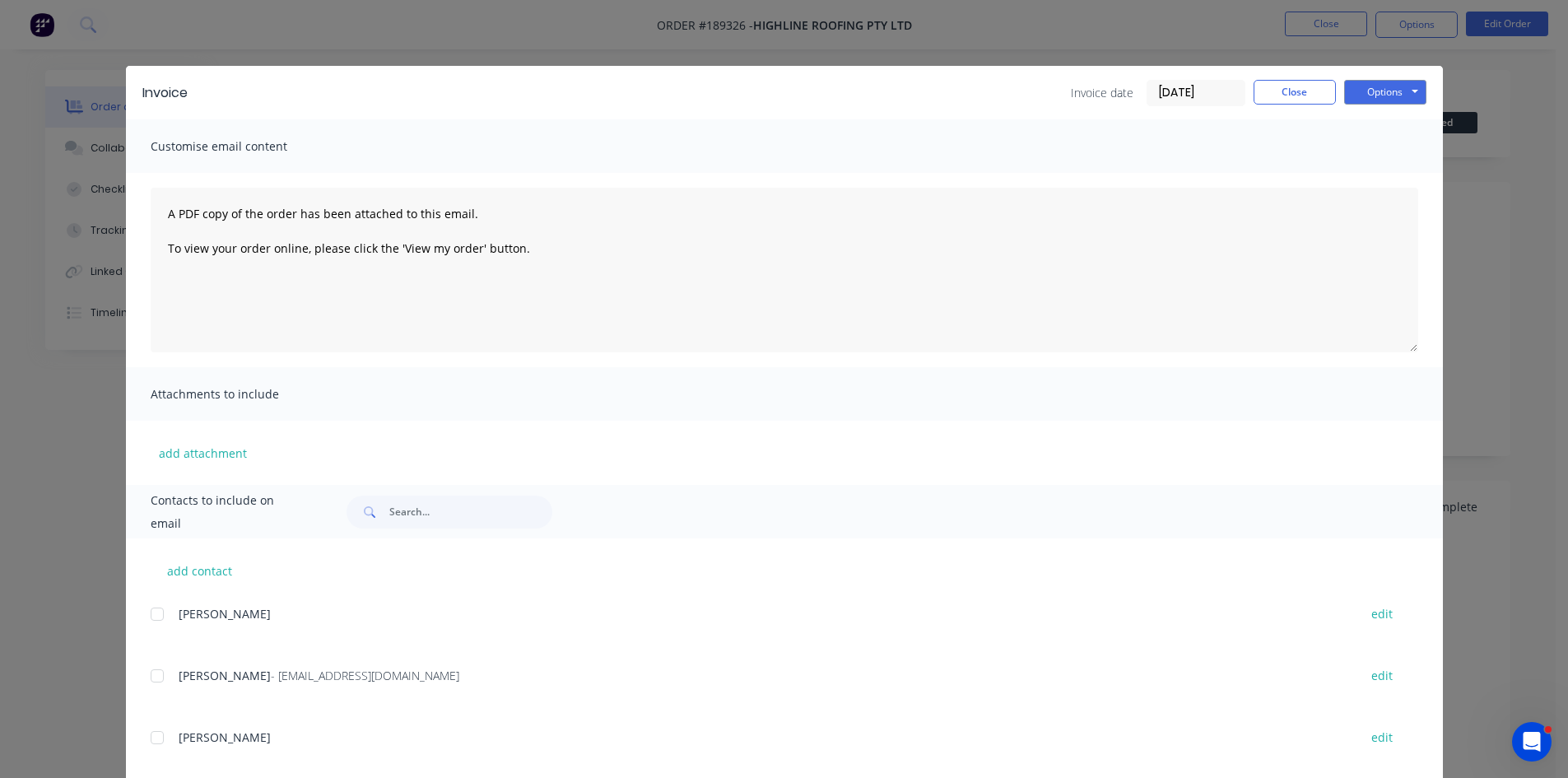
click at [152, 681] on div at bounding box center [157, 676] width 33 height 33
click at [1386, 84] on button "Options" at bounding box center [1385, 92] width 82 height 25
click at [1382, 175] on button "Email" at bounding box center [1397, 175] width 105 height 27
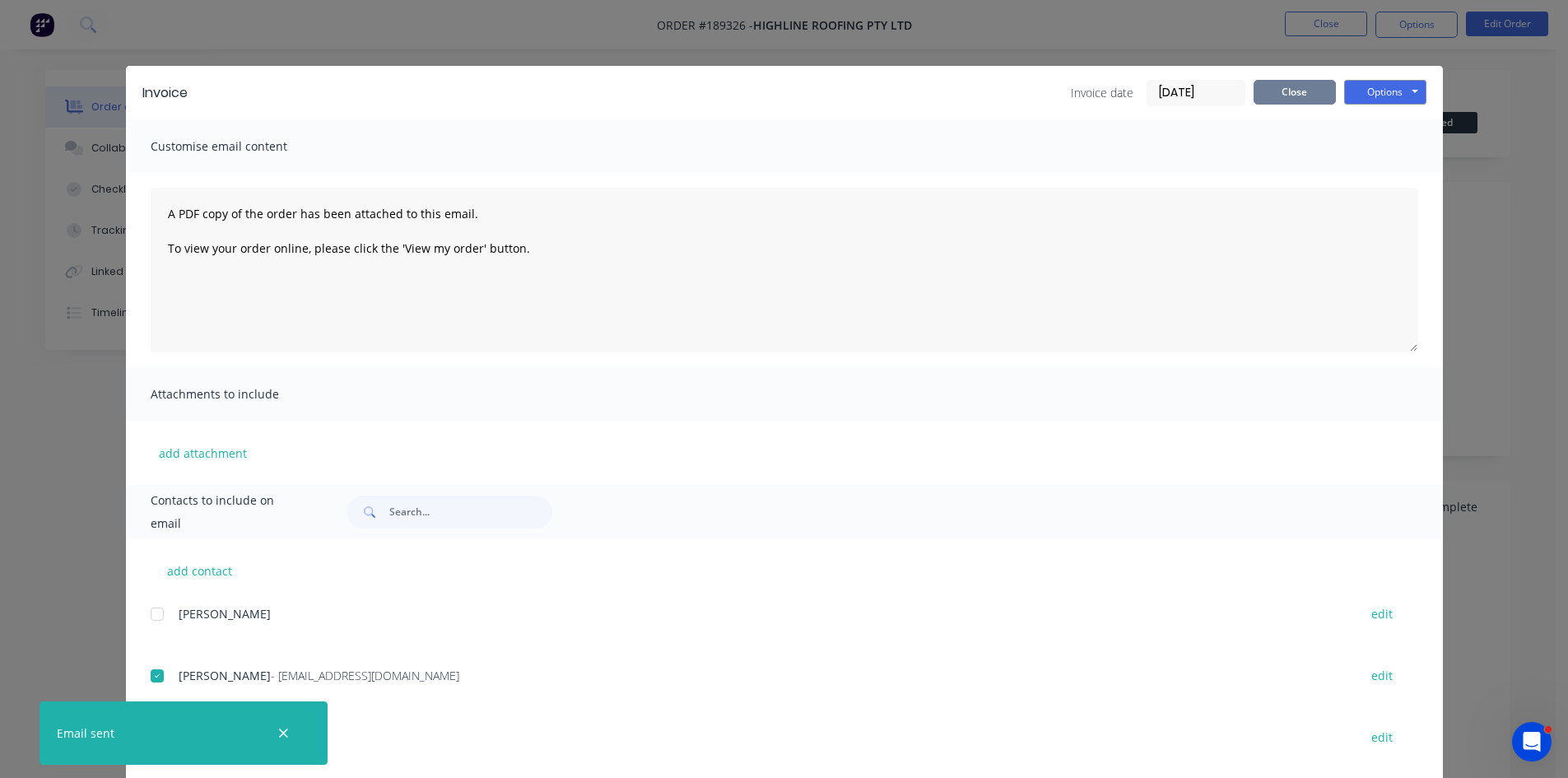
click at [1272, 104] on button "Close" at bounding box center [1295, 92] width 82 height 25
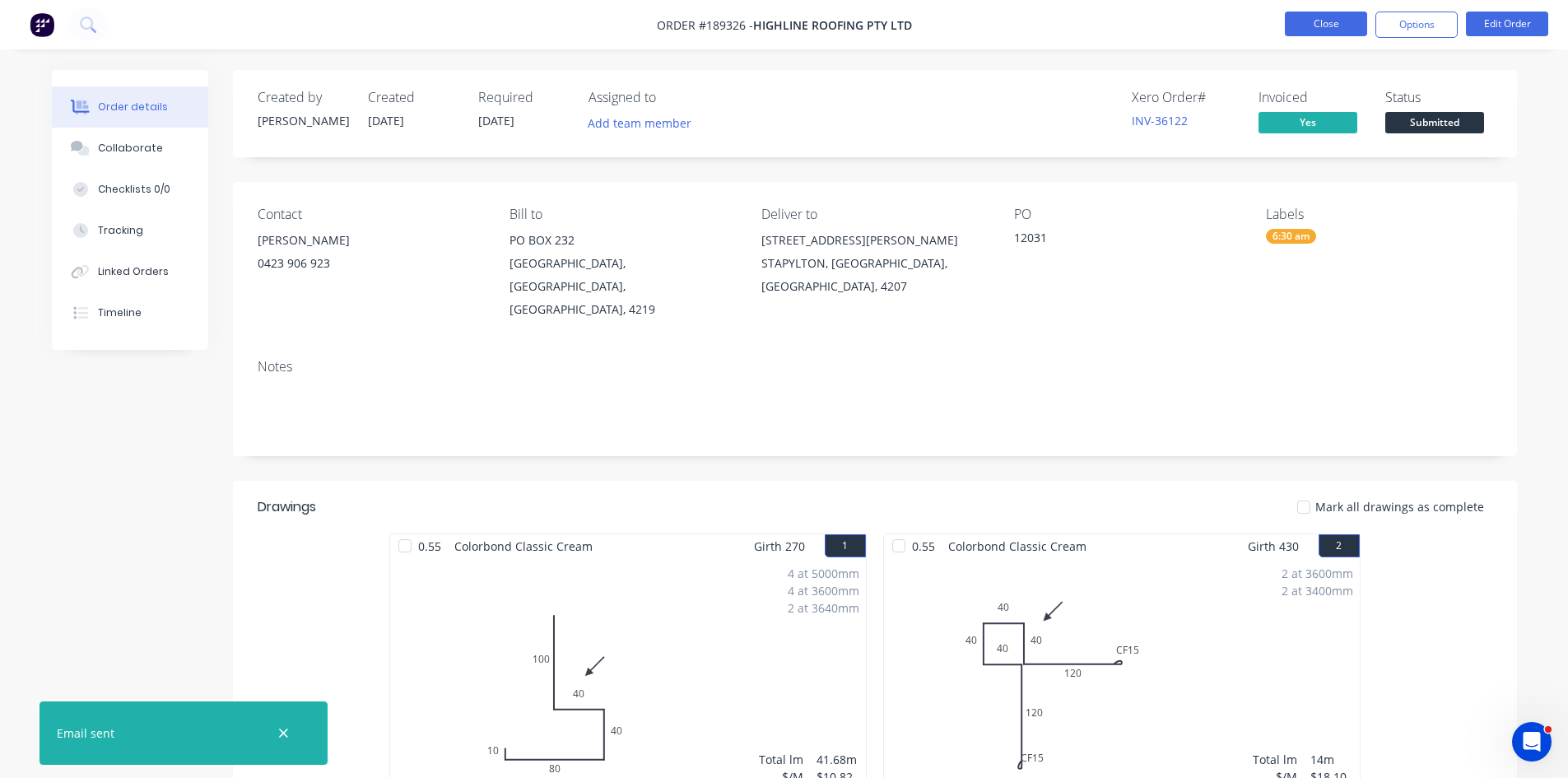
click at [1327, 22] on button "Close" at bounding box center [1325, 24] width 82 height 25
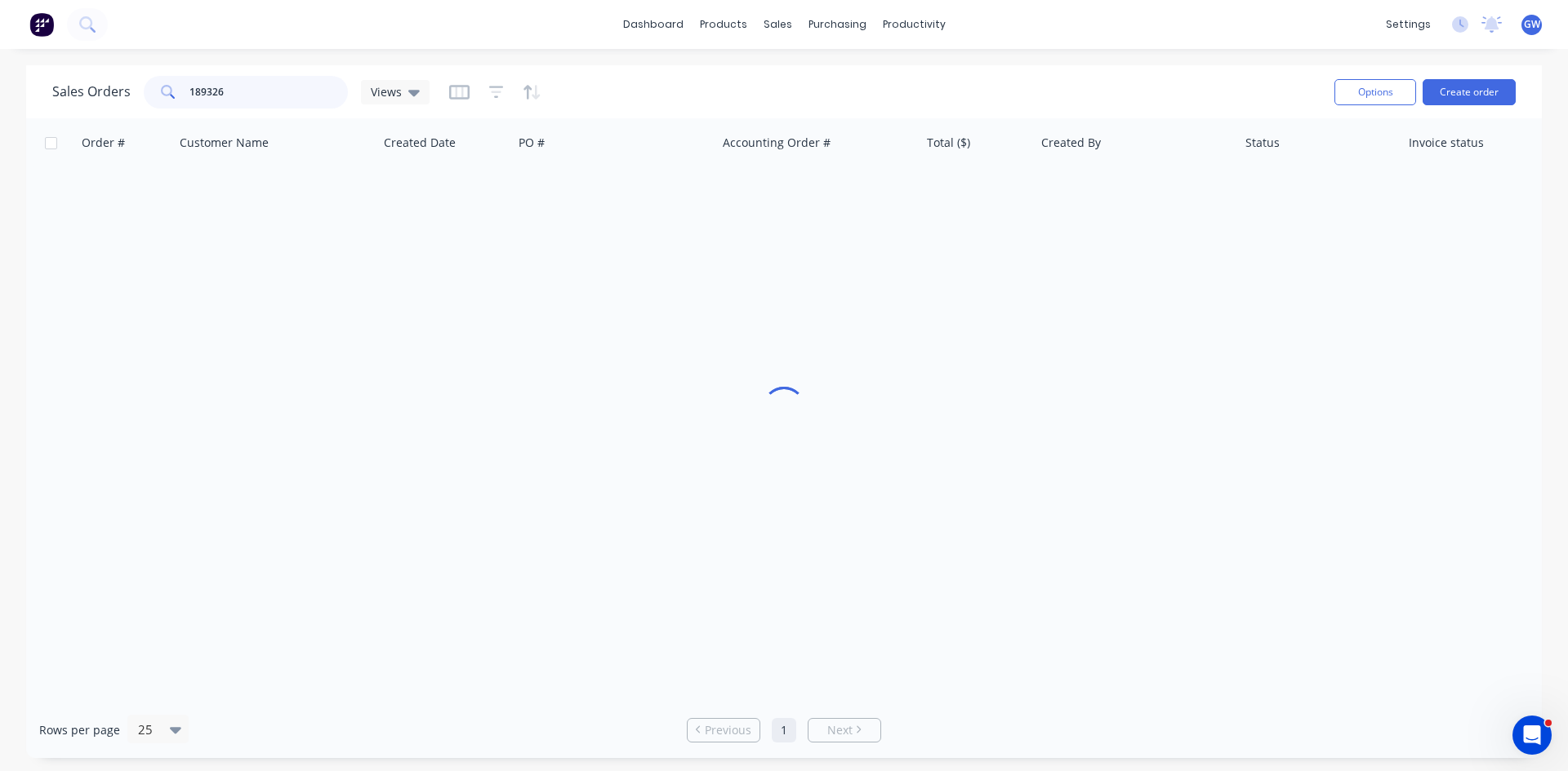
click at [249, 89] on input "189326" at bounding box center [269, 91] width 159 height 32
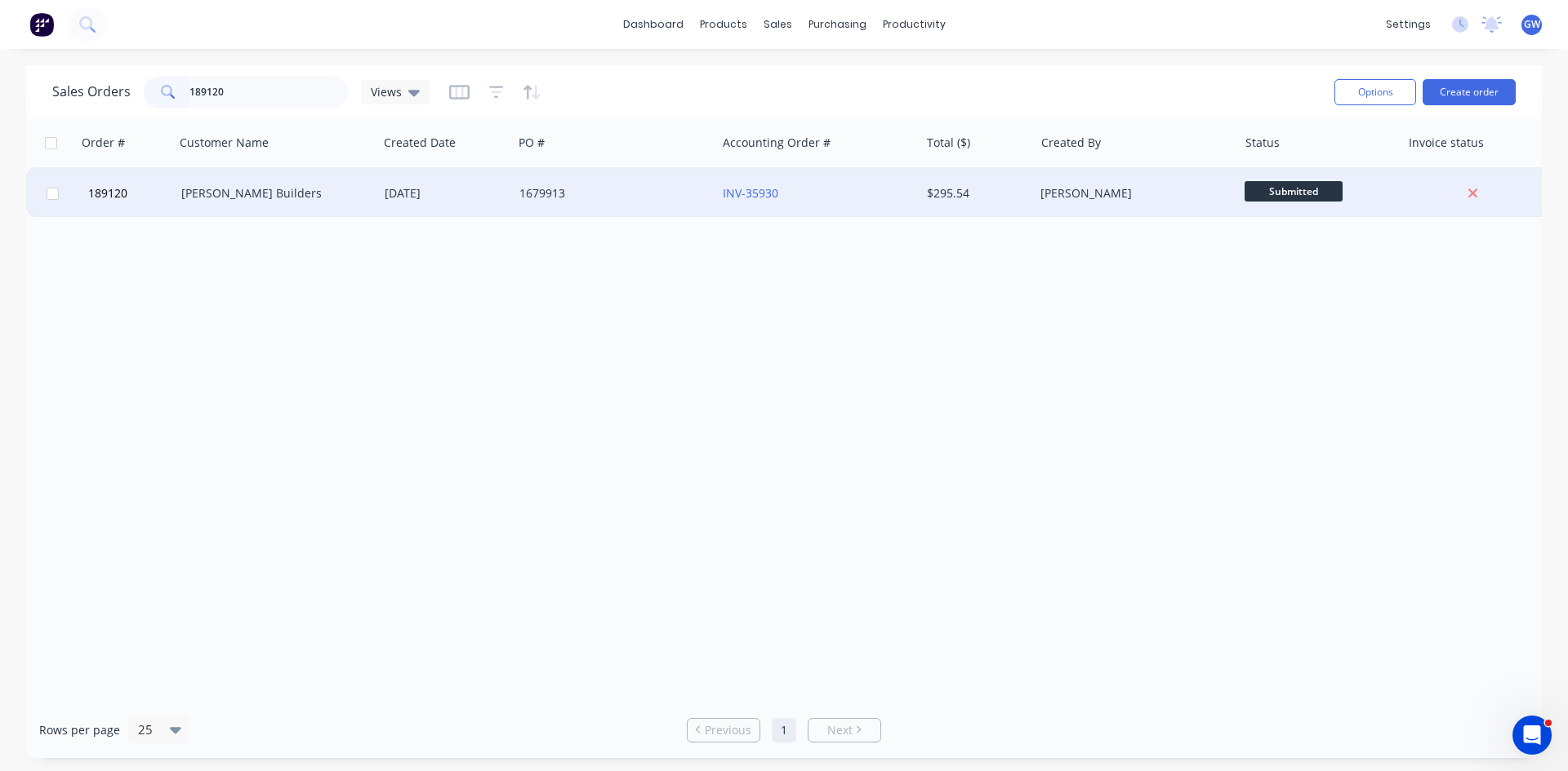
click at [946, 187] on div "$295.54" at bounding box center [974, 193] width 95 height 17
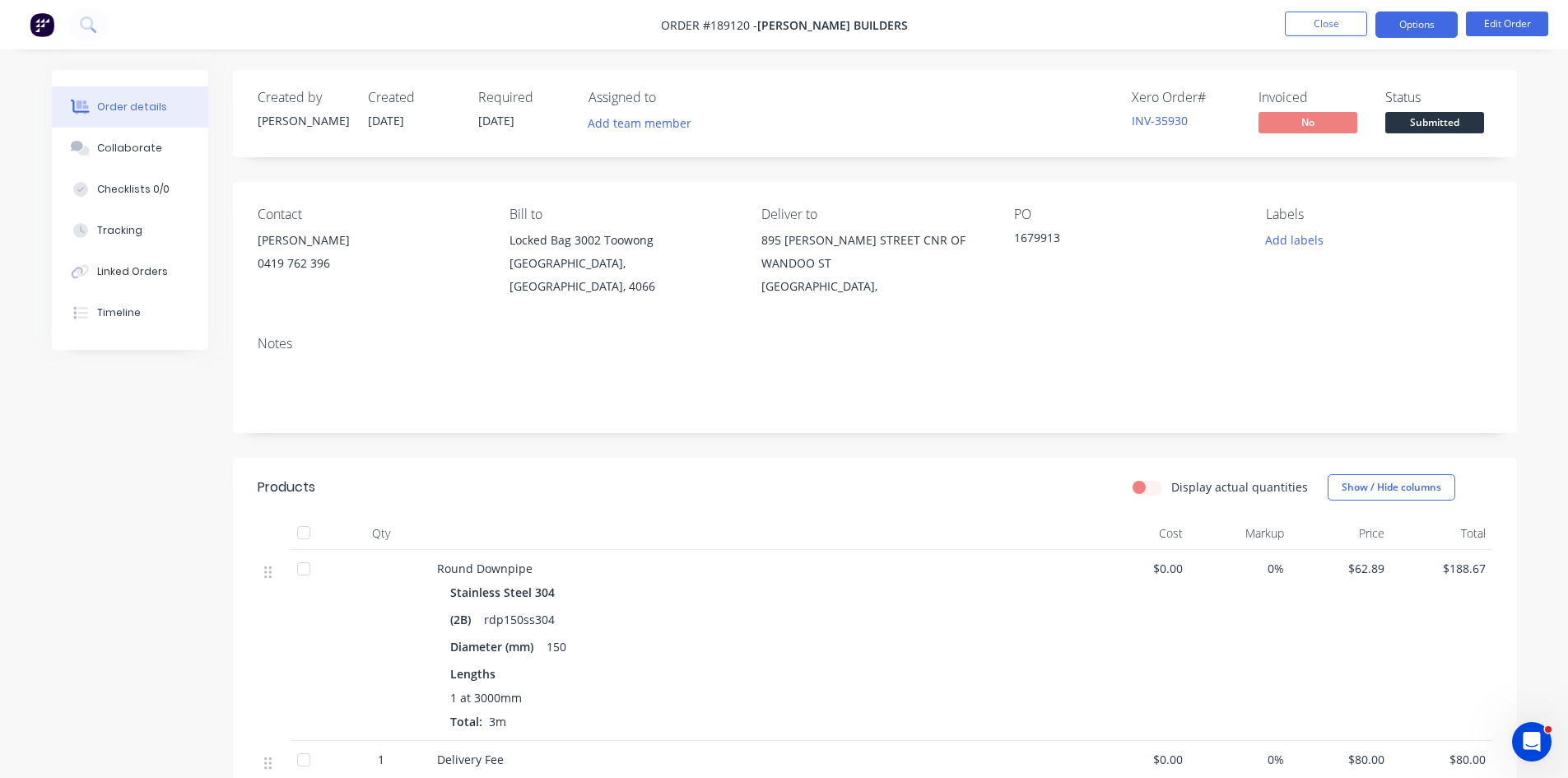
click at [1432, 26] on button "Options" at bounding box center [1416, 25] width 82 height 27
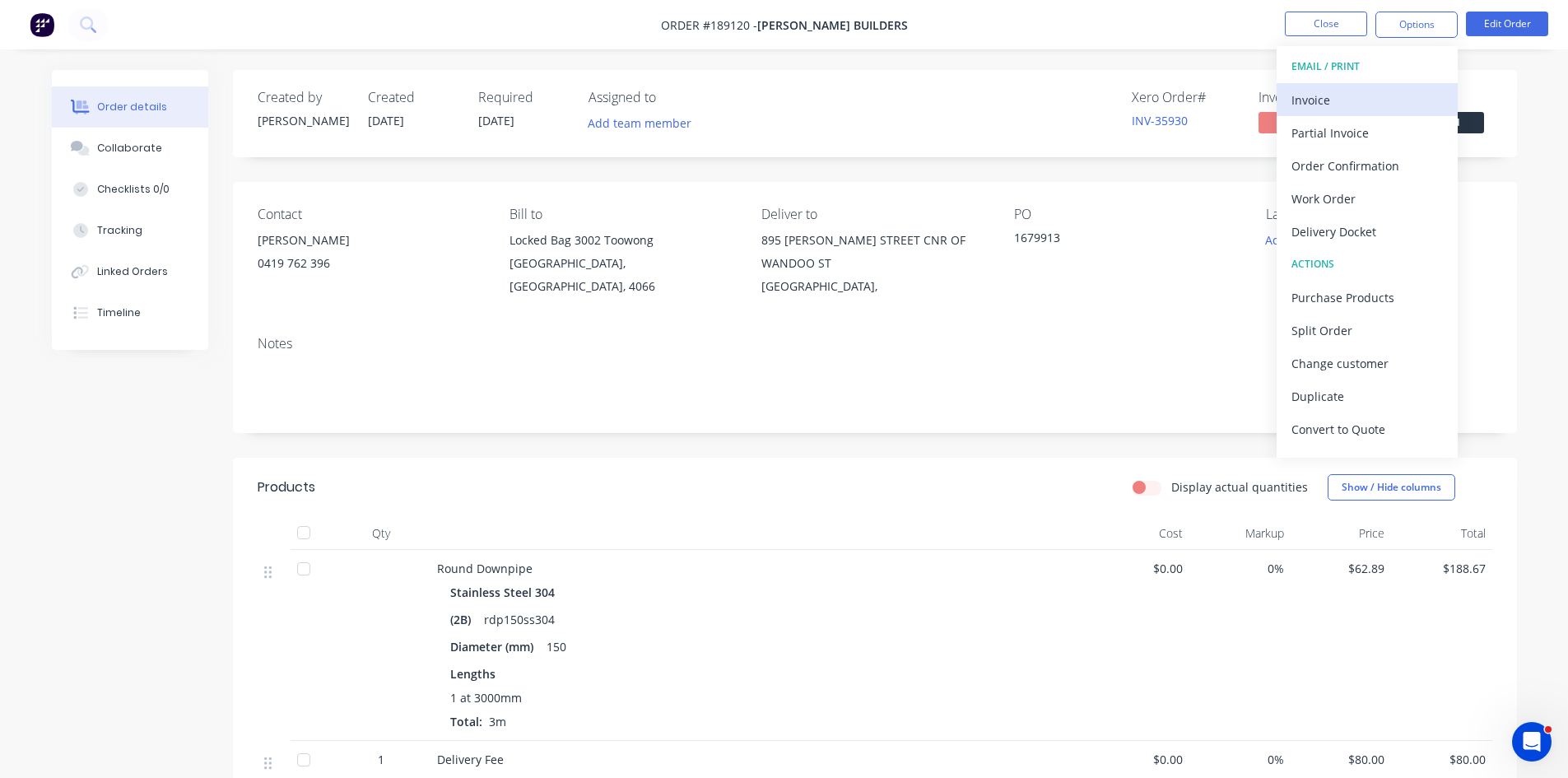
click at [1306, 114] on button "Invoice" at bounding box center [1367, 99] width 181 height 33
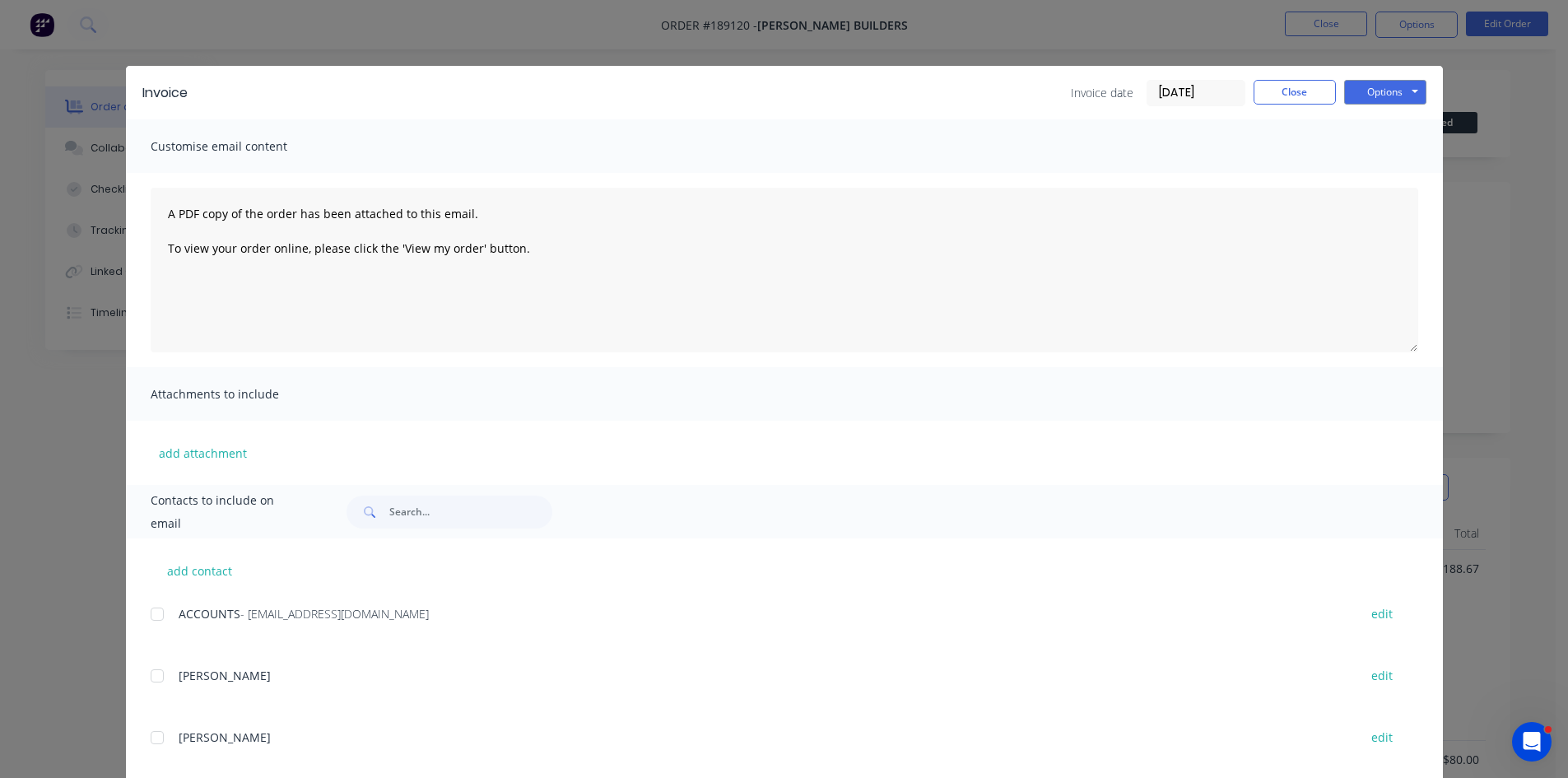
click at [157, 616] on div at bounding box center [157, 613] width 33 height 33
click at [1407, 85] on button "Options" at bounding box center [1385, 92] width 82 height 25
click at [1383, 182] on button "Email" at bounding box center [1397, 175] width 105 height 27
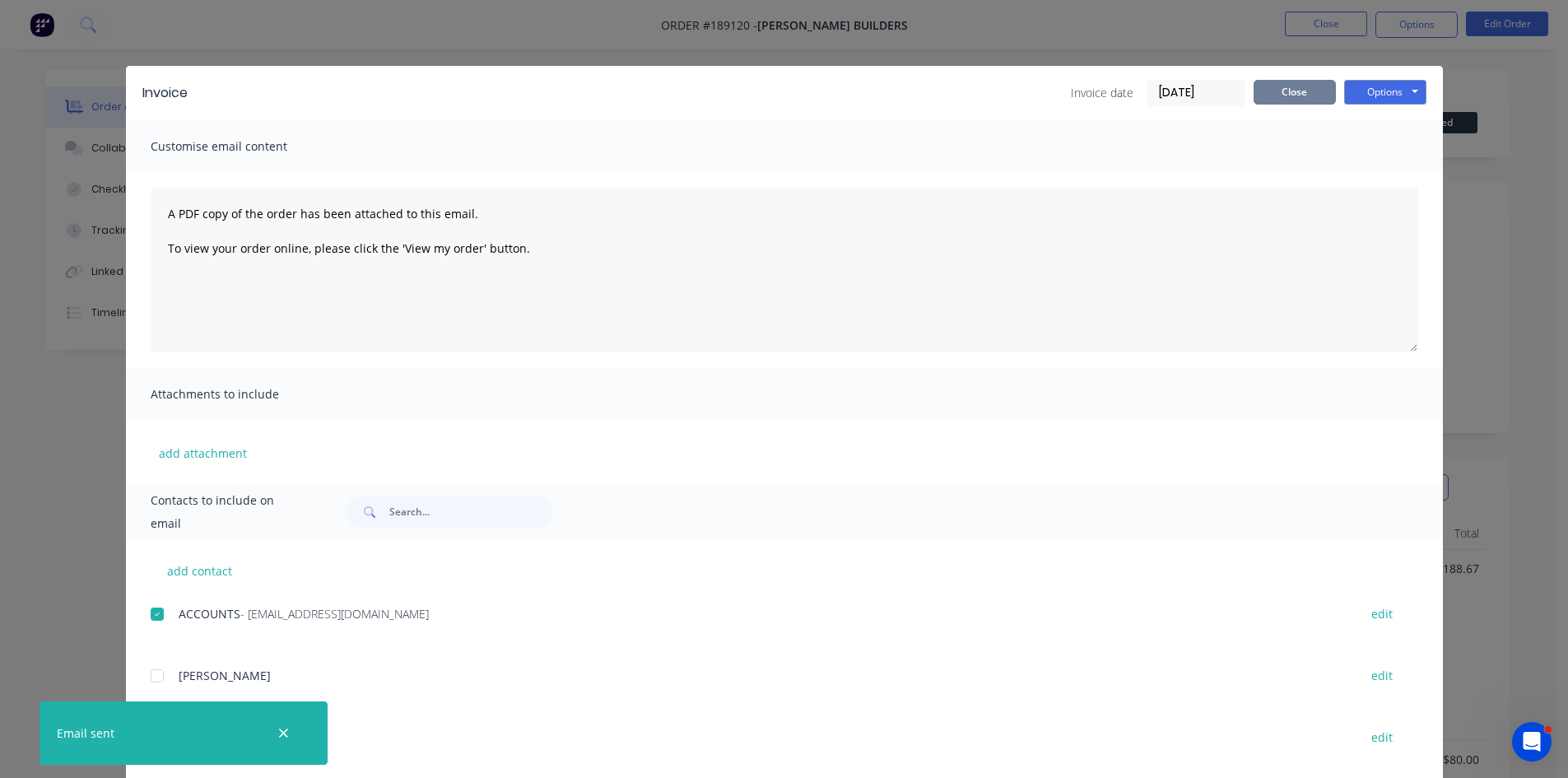
click at [1299, 84] on button "Close" at bounding box center [1295, 92] width 82 height 25
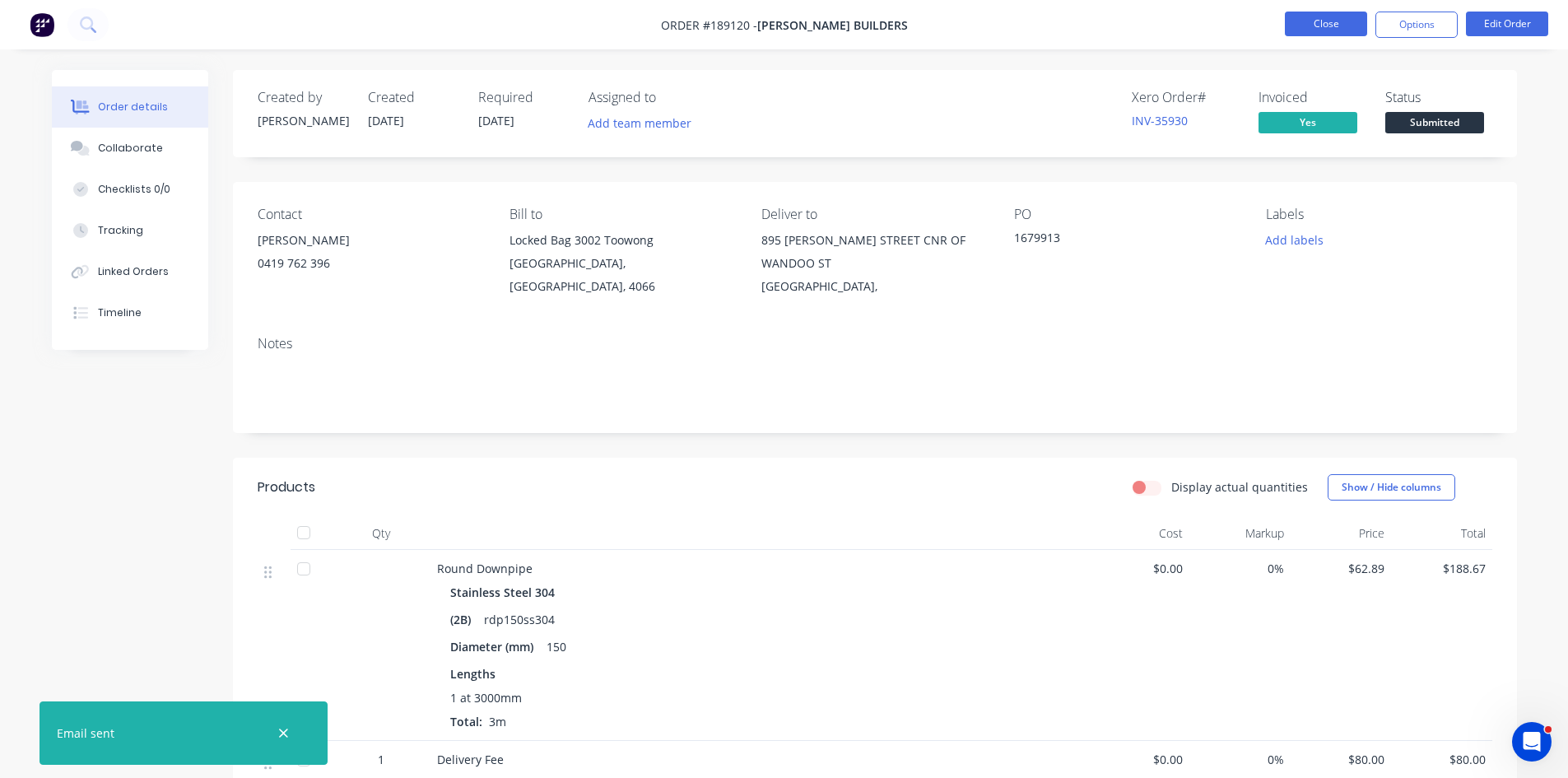
click at [1335, 31] on button "Close" at bounding box center [1325, 24] width 82 height 25
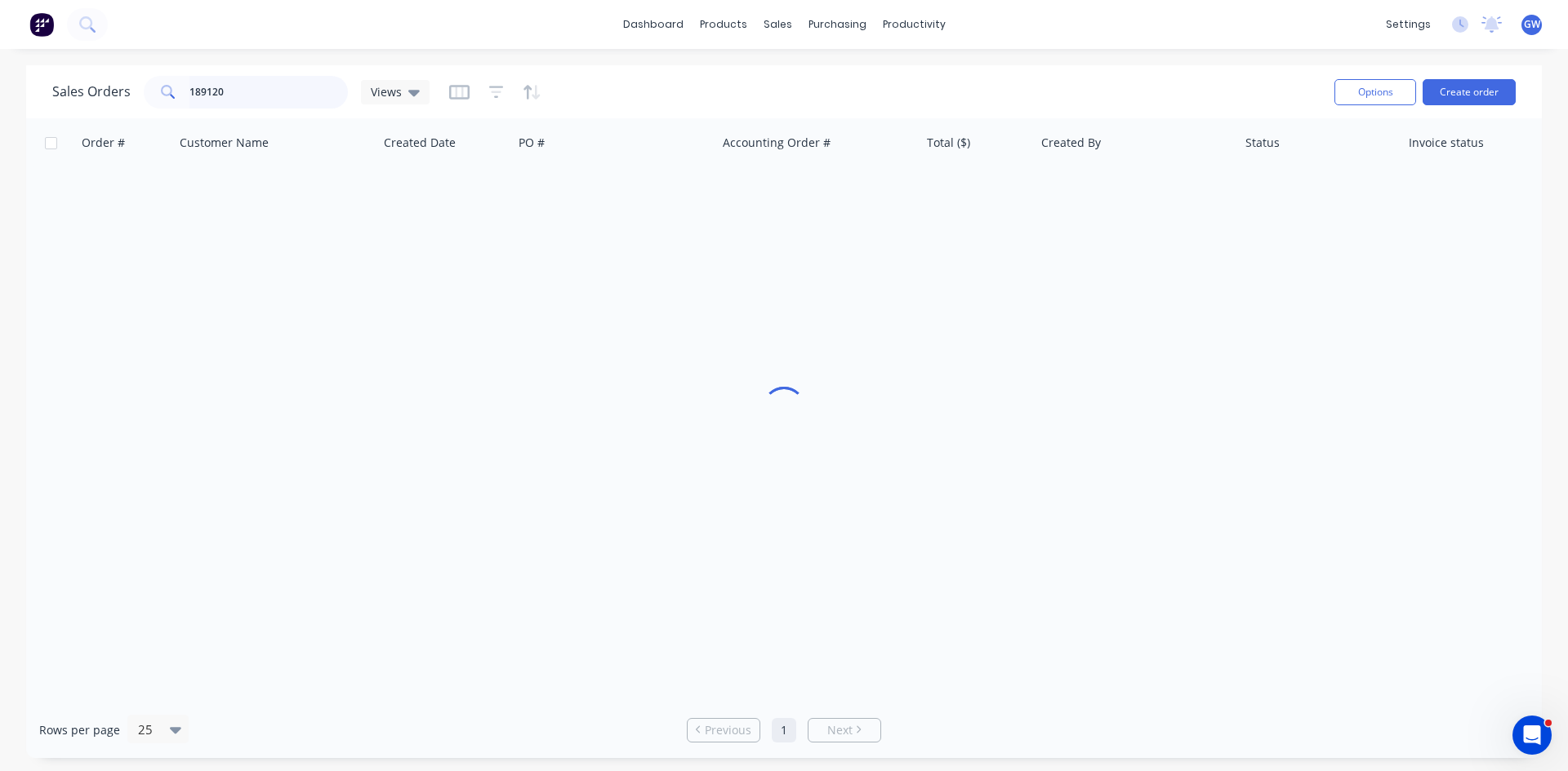
click at [256, 104] on input "189120" at bounding box center [269, 91] width 159 height 32
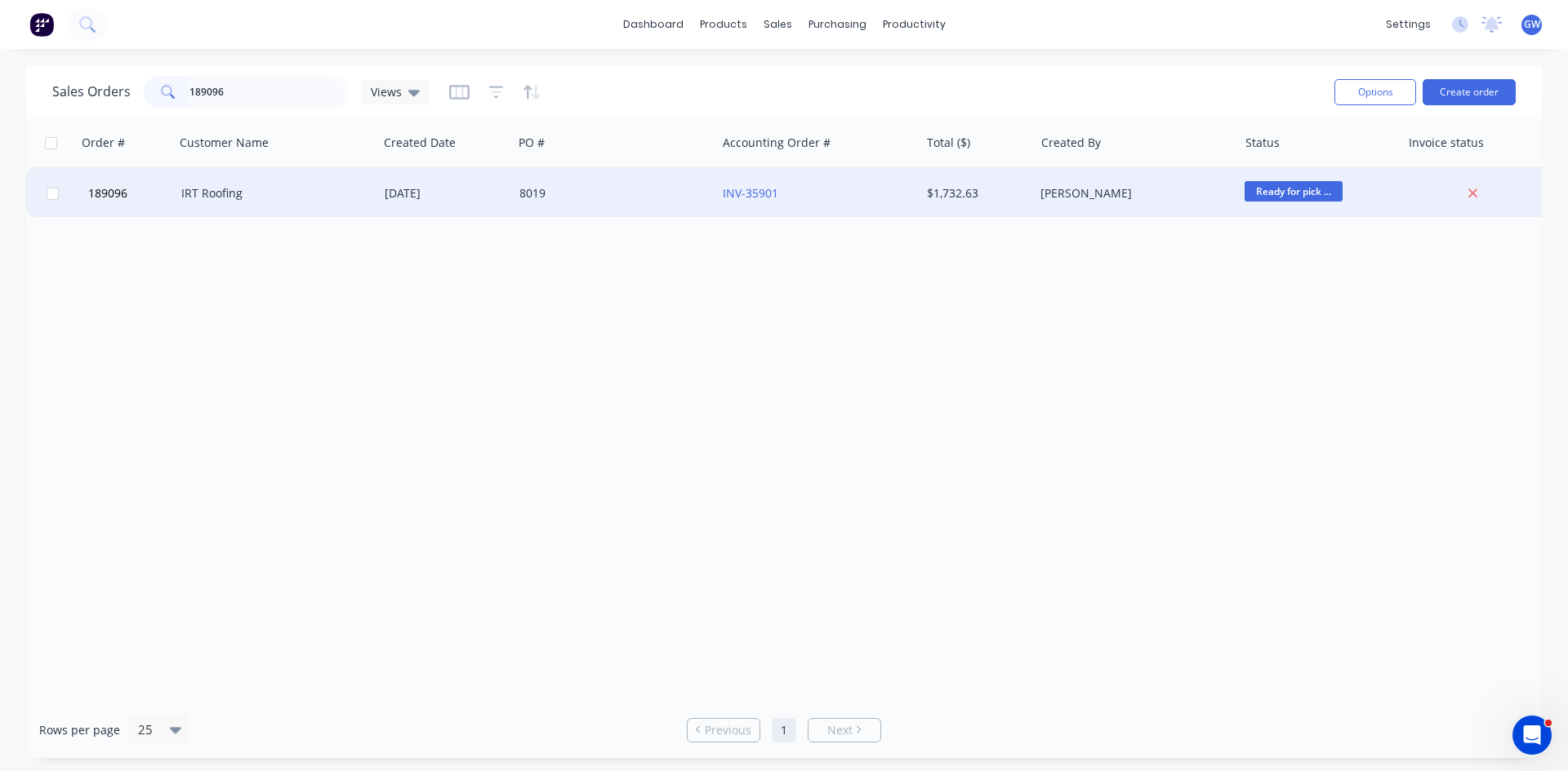
click at [1026, 200] on div "$1,732.63" at bounding box center [977, 193] width 101 height 17
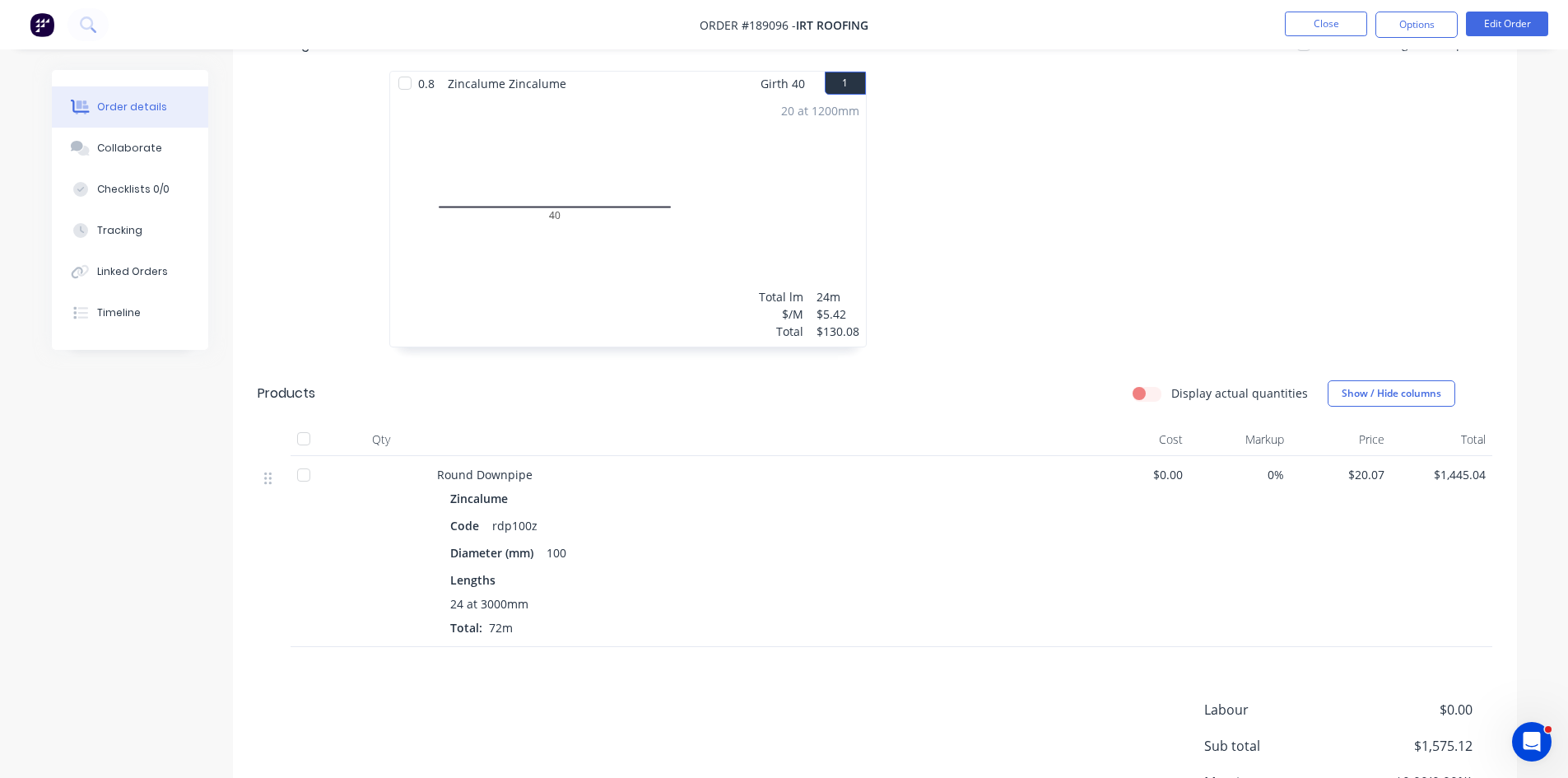
scroll to position [495, 0]
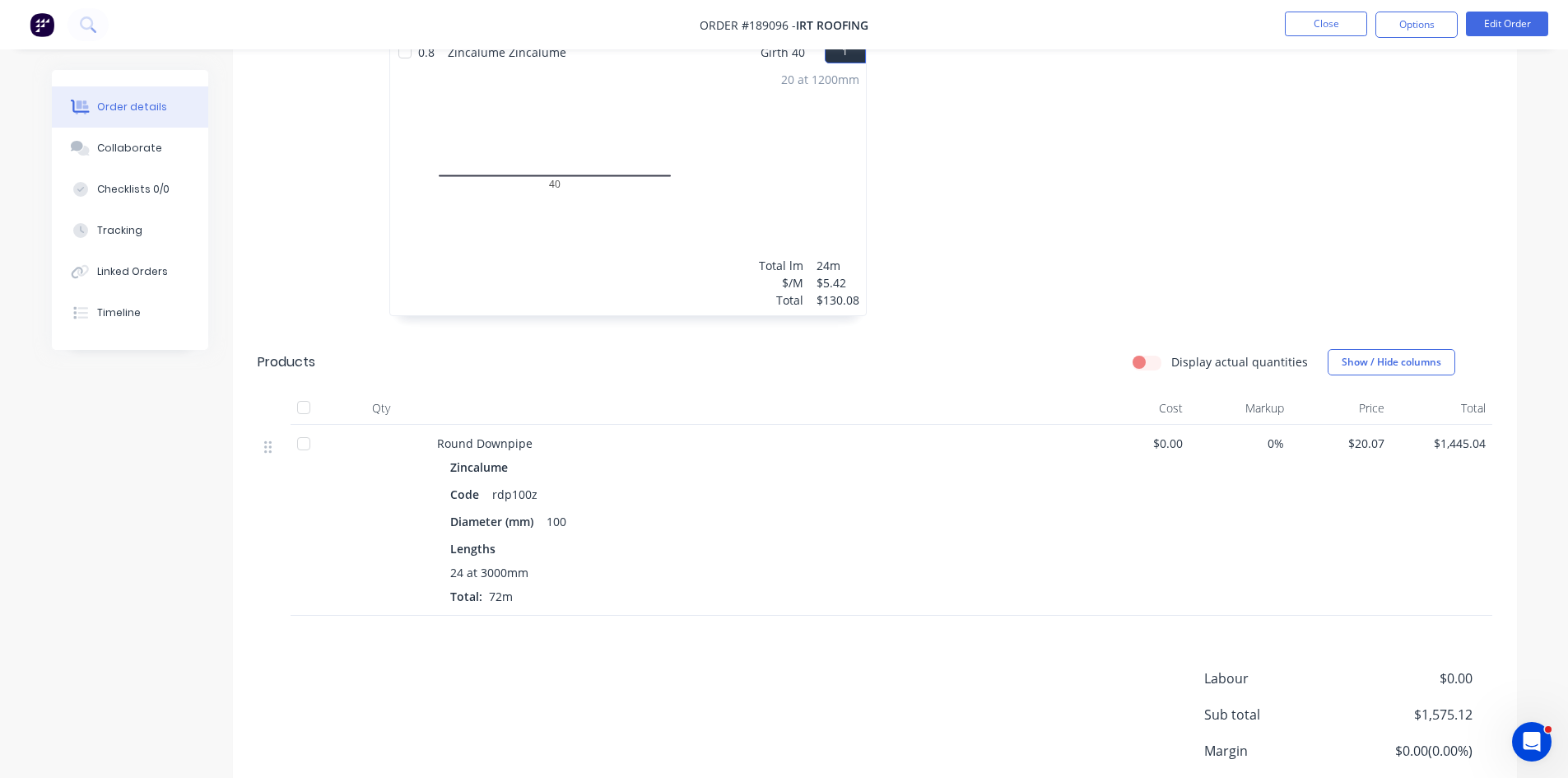
click at [838, 509] on div "Diameter (mm) 100" at bounding box center [760, 521] width 619 height 24
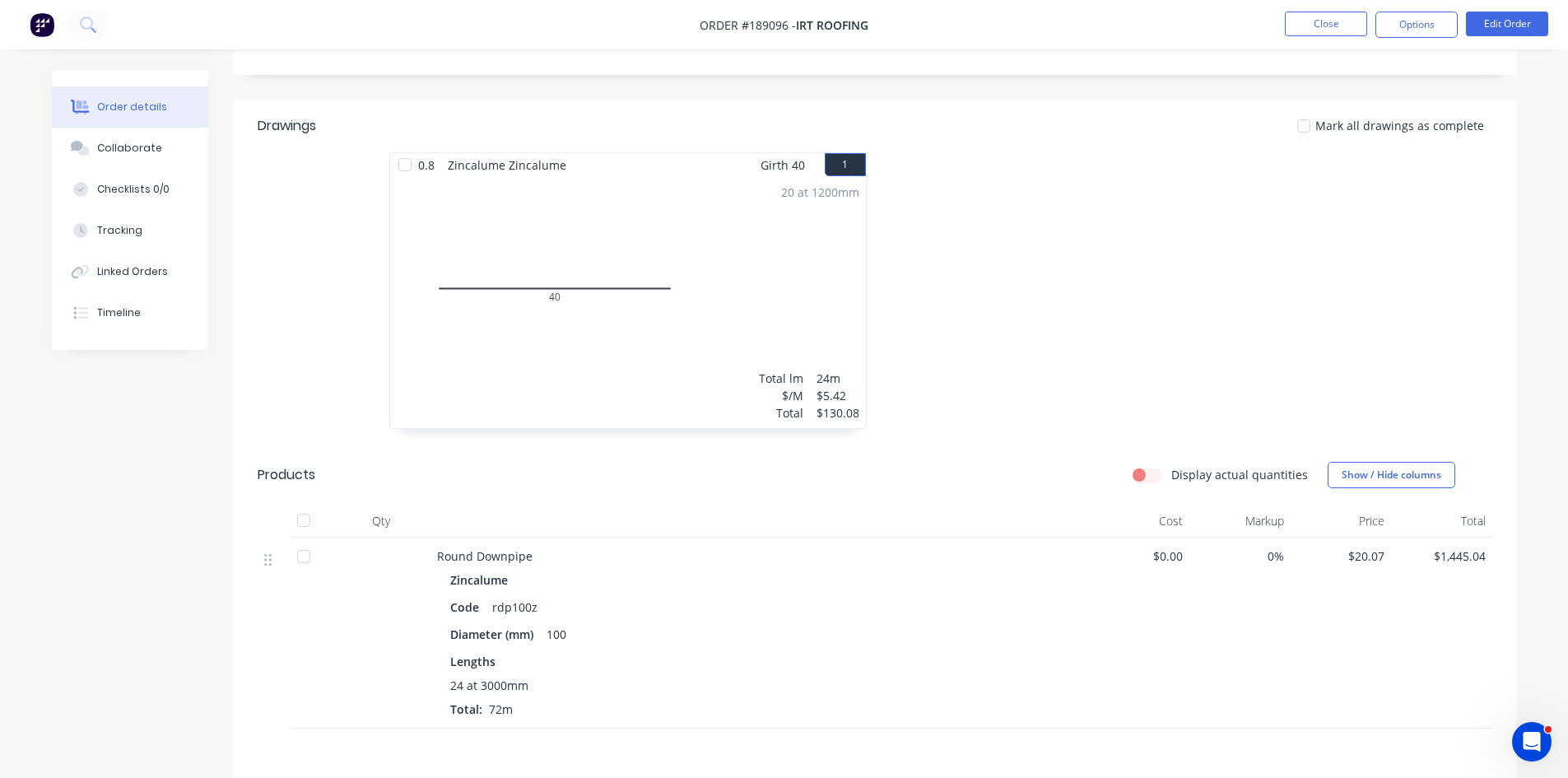
scroll to position [165, 0]
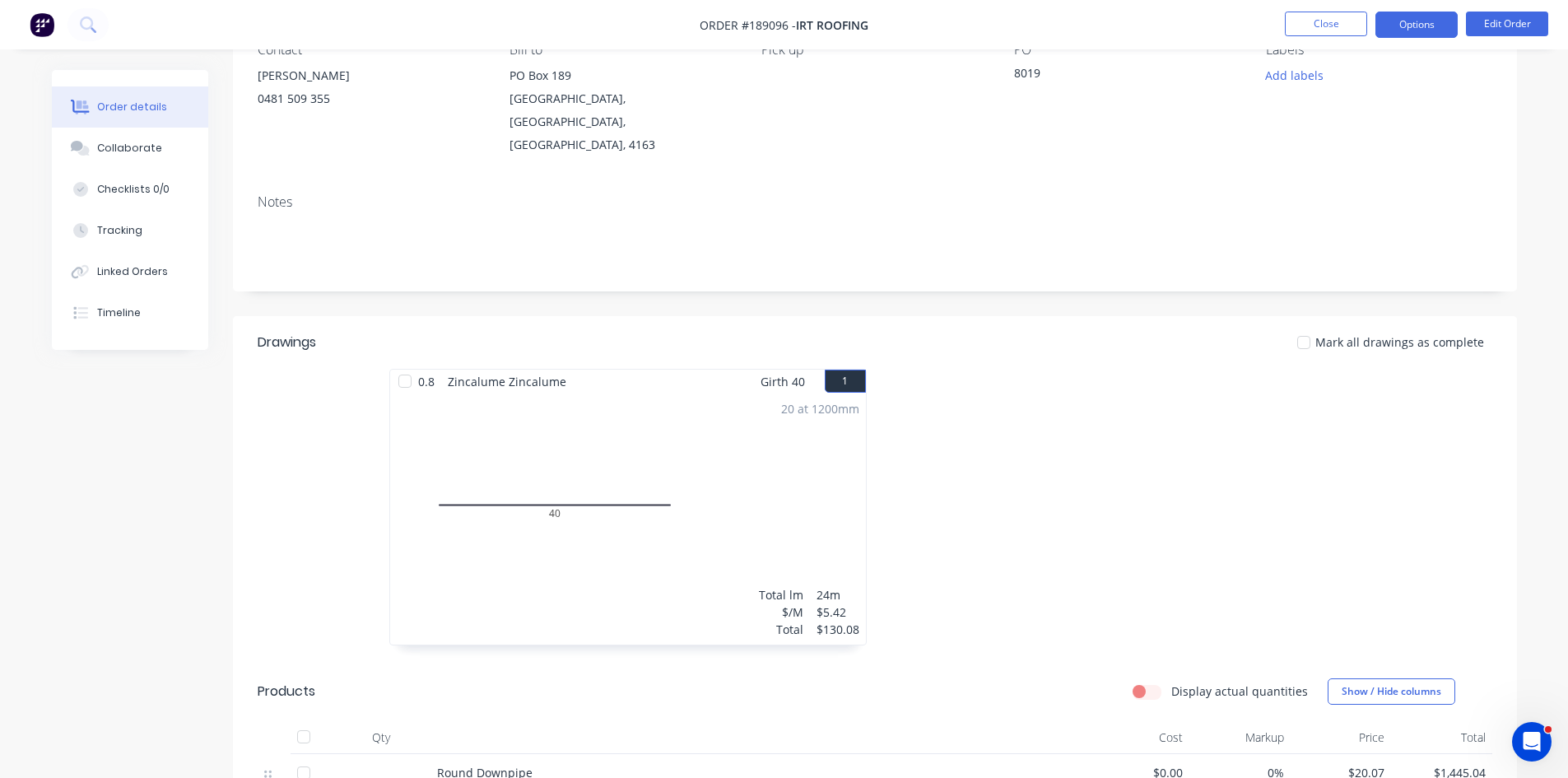
click at [1405, 22] on button "Options" at bounding box center [1416, 25] width 82 height 27
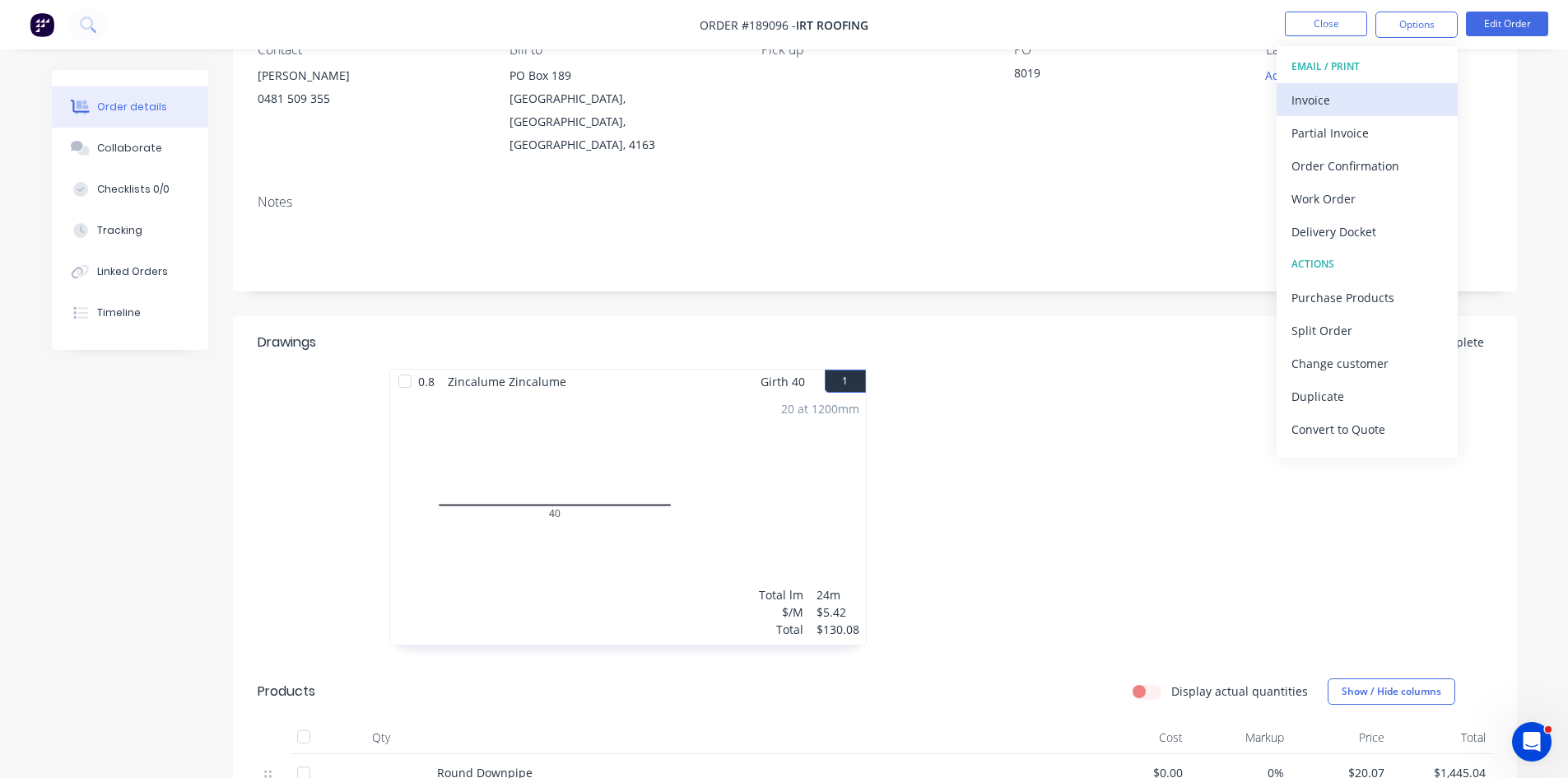
click at [1362, 103] on div "Invoice" at bounding box center [1367, 100] width 152 height 24
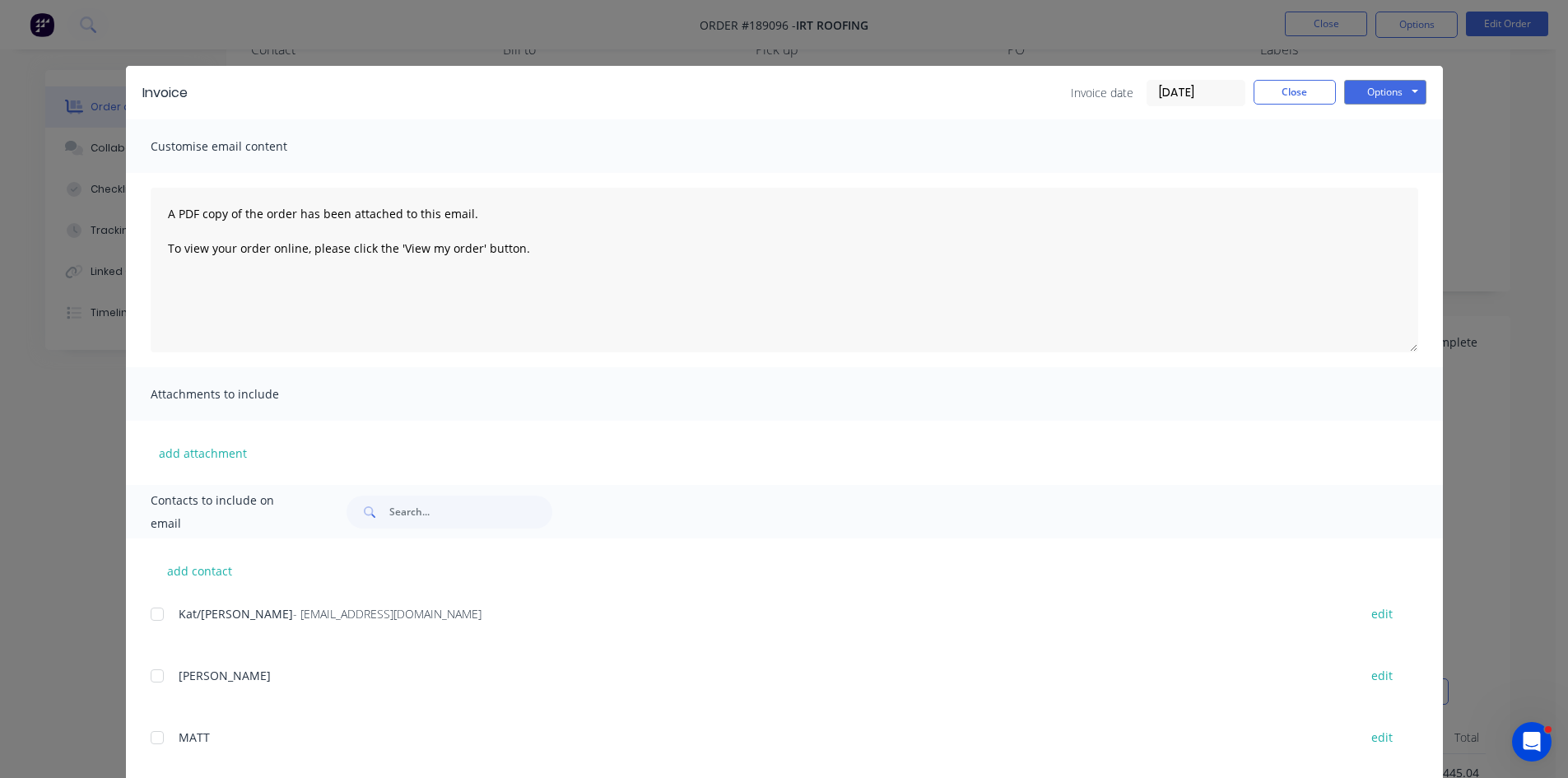
click at [165, 611] on div at bounding box center [157, 613] width 33 height 33
click at [1411, 94] on button "Options" at bounding box center [1385, 92] width 82 height 25
click at [1380, 180] on button "Email" at bounding box center [1397, 175] width 105 height 27
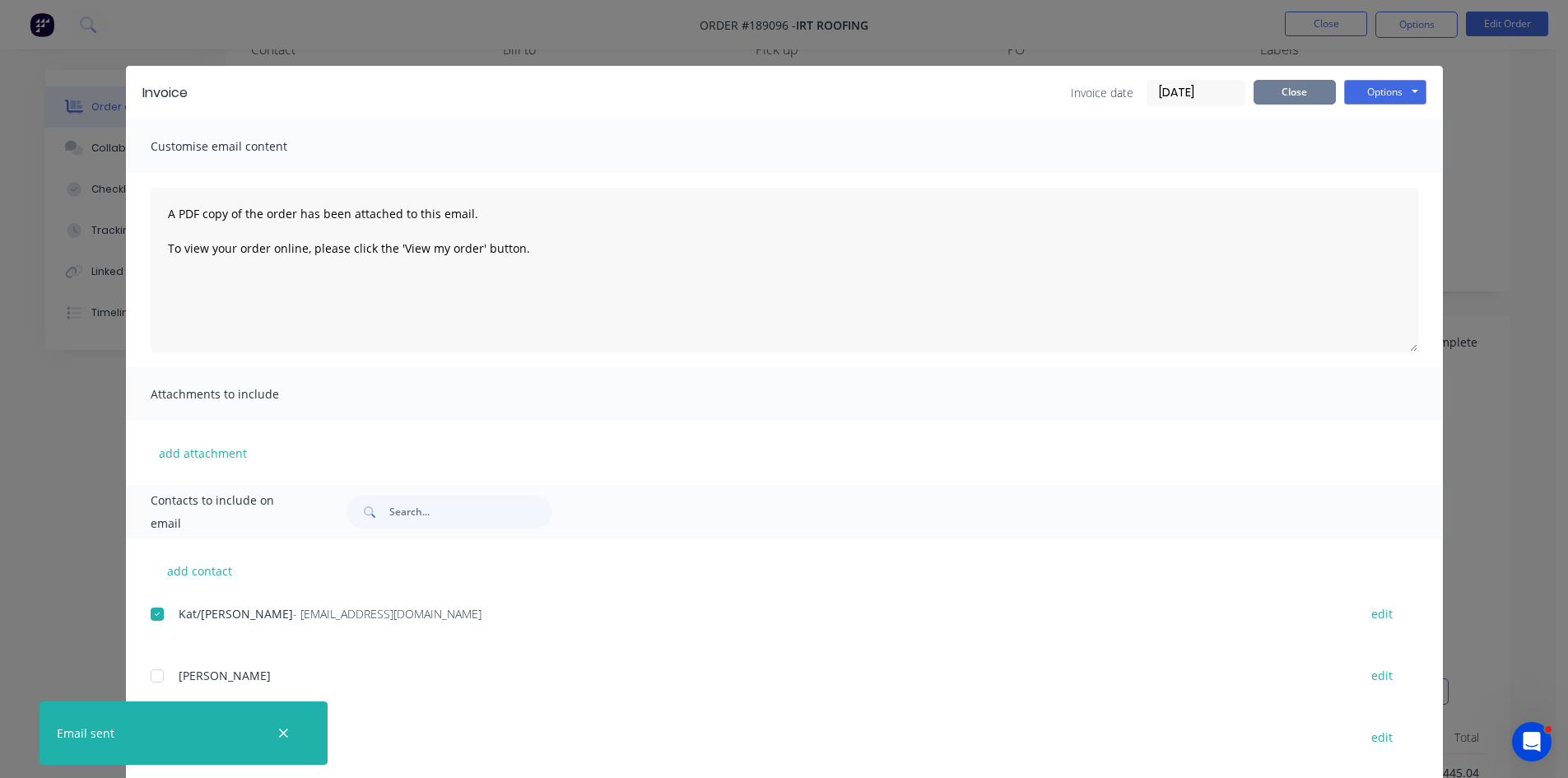
click at [1277, 83] on button "Close" at bounding box center [1295, 92] width 82 height 25
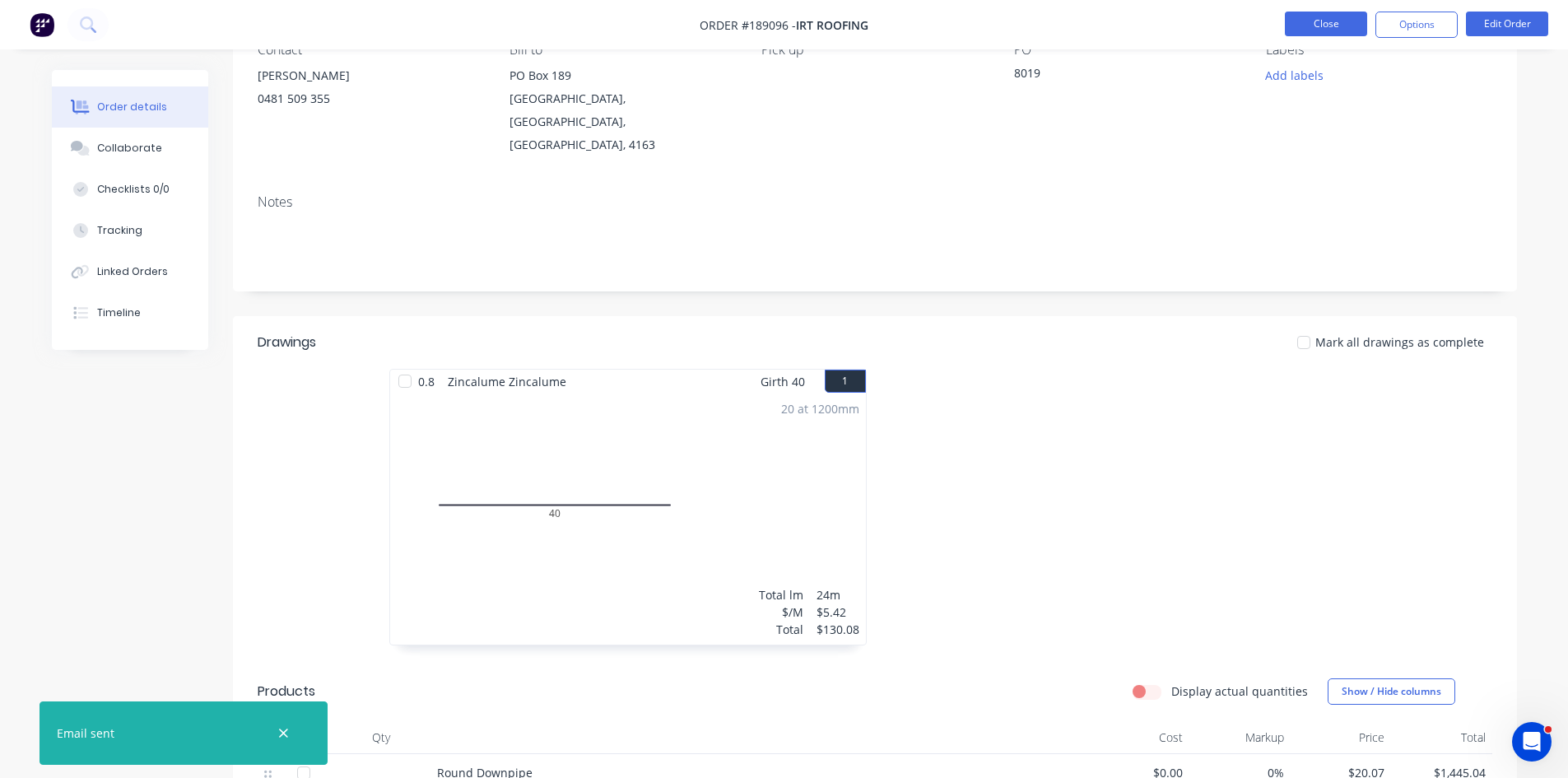
click at [1345, 20] on button "Close" at bounding box center [1325, 24] width 82 height 25
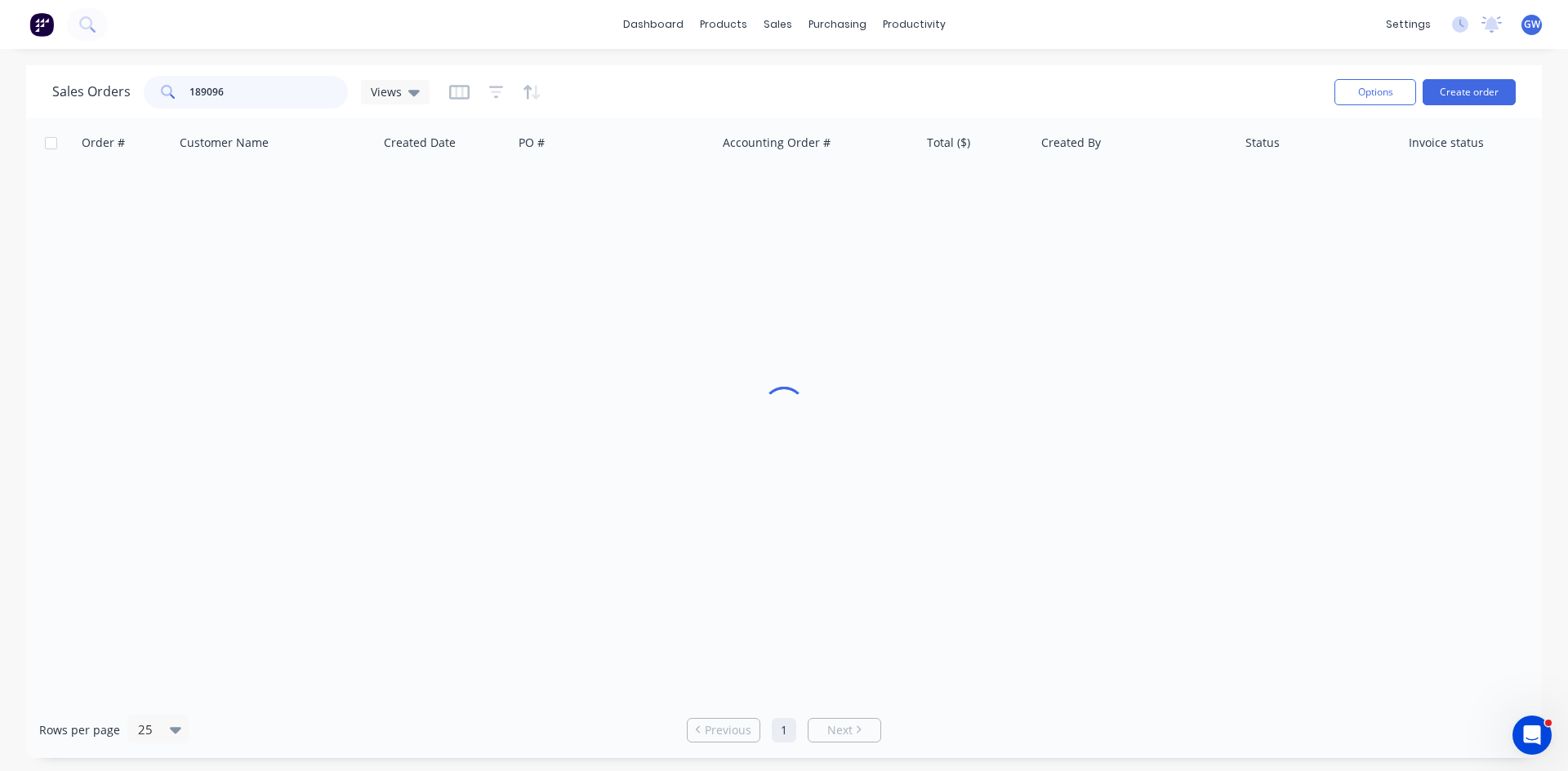
drag, startPoint x: 253, startPoint y: 93, endPoint x: 65, endPoint y: 80, distance: 188.4
click at [65, 80] on div "Sales Orders 189096 Views" at bounding box center [241, 91] width 377 height 32
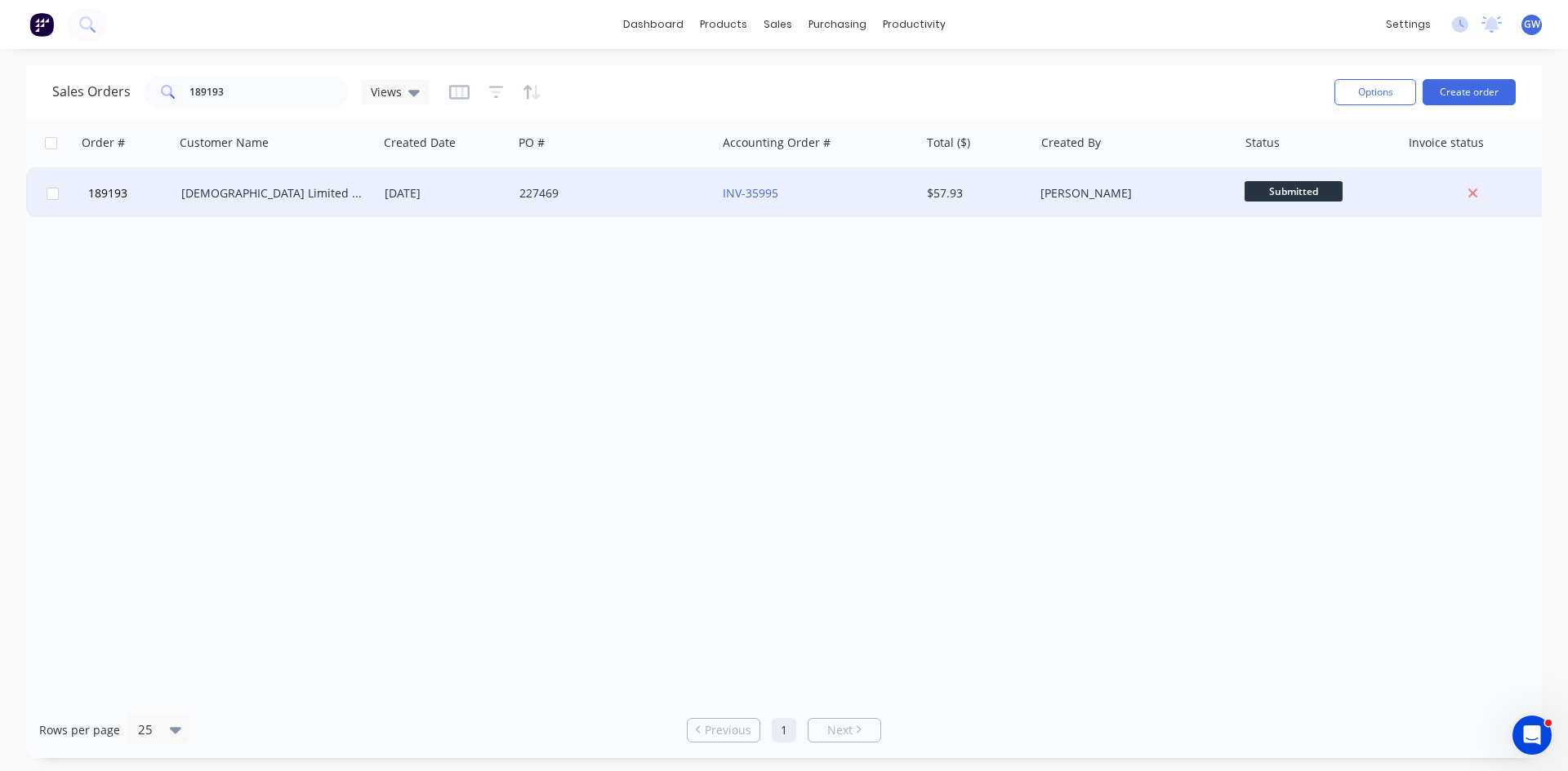
click at [842, 196] on div "INV-35995" at bounding box center [812, 193] width 181 height 17
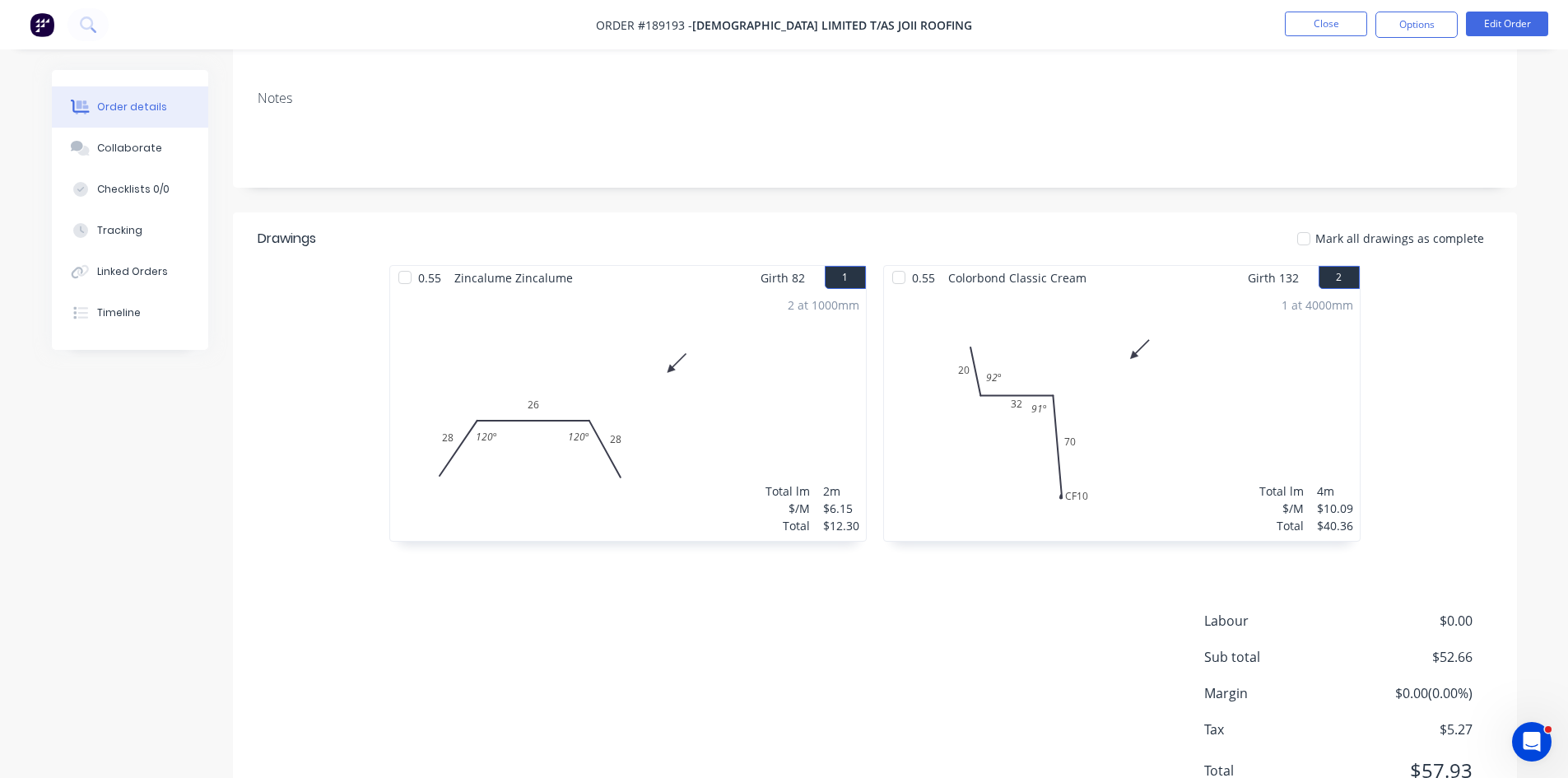
scroll to position [319, 0]
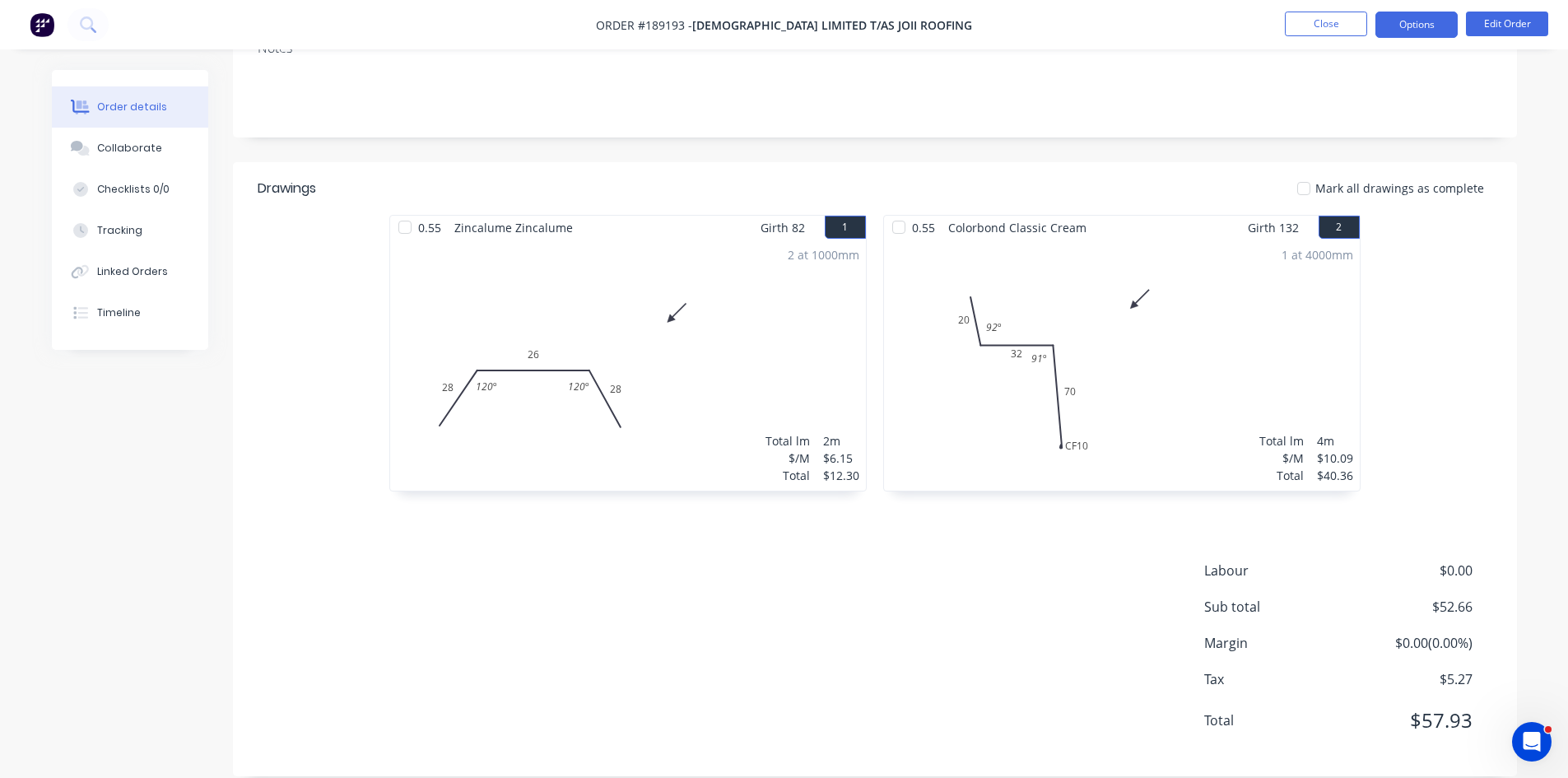
click at [1425, 16] on button "Options" at bounding box center [1416, 25] width 82 height 27
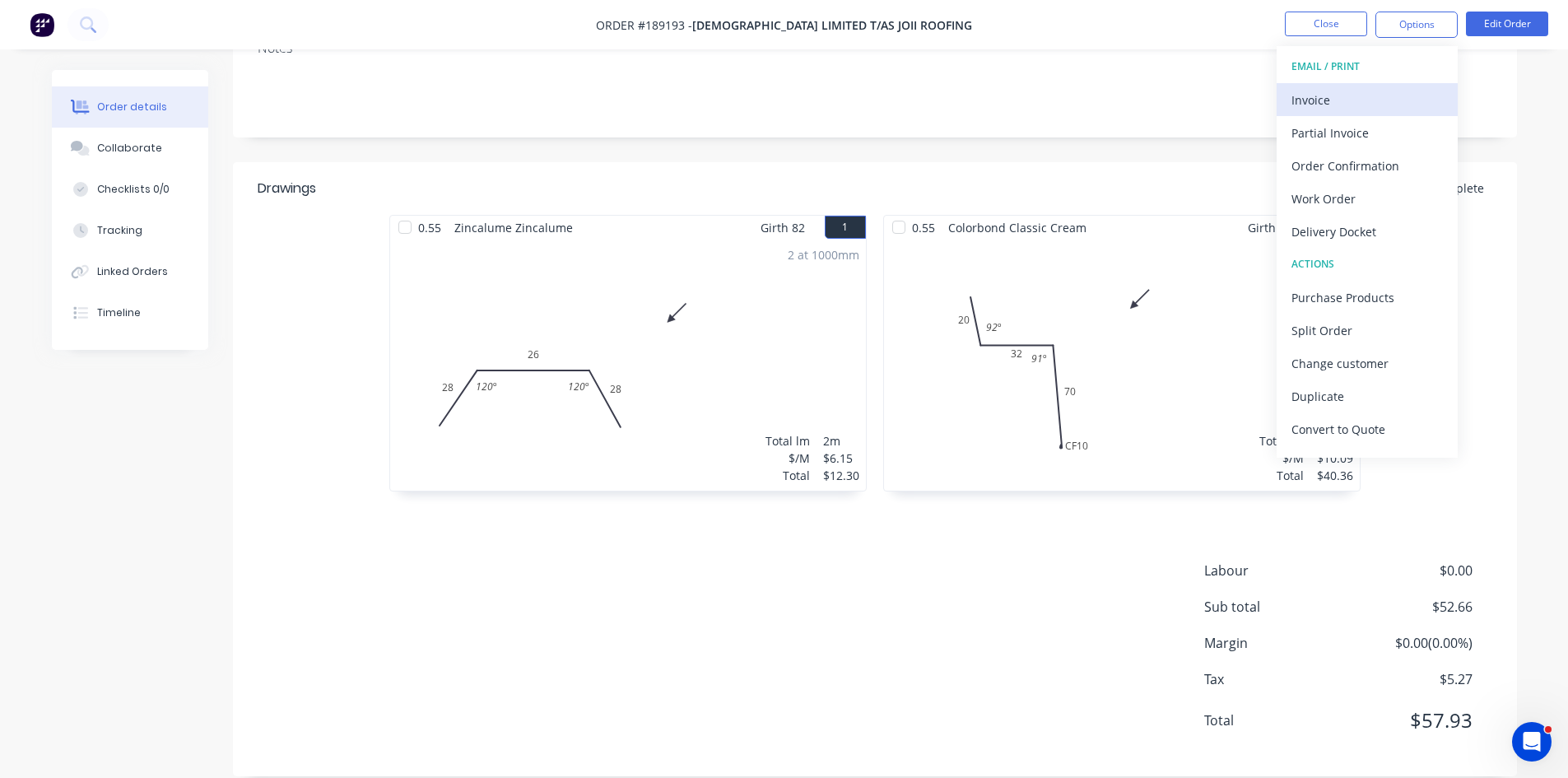
click at [1376, 85] on button "Invoice" at bounding box center [1367, 99] width 181 height 33
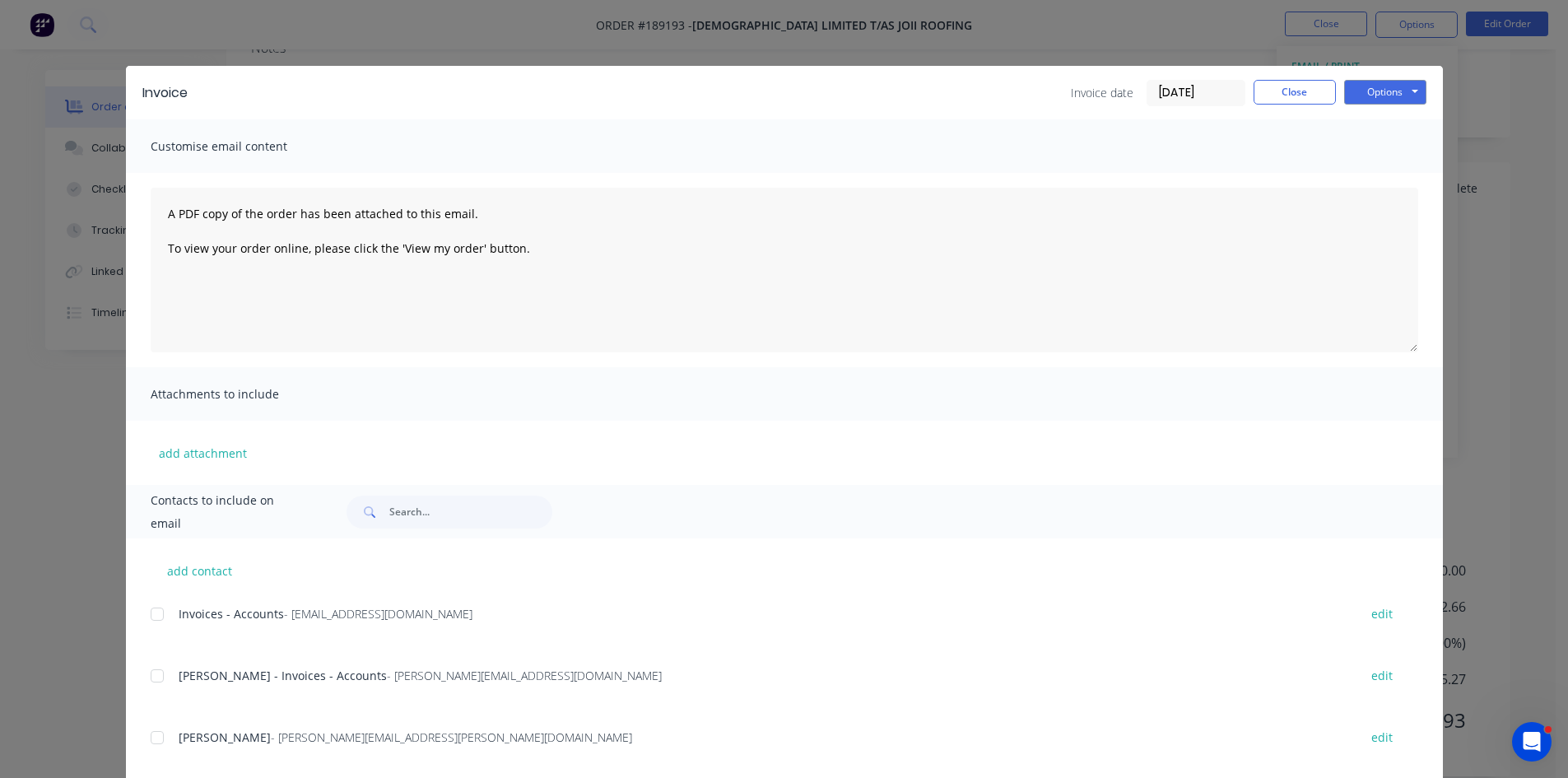
click at [149, 616] on div at bounding box center [157, 613] width 33 height 33
click at [157, 688] on div at bounding box center [157, 676] width 33 height 33
click at [1376, 95] on button "Options" at bounding box center [1385, 92] width 82 height 25
click at [1386, 181] on button "Email" at bounding box center [1397, 175] width 105 height 27
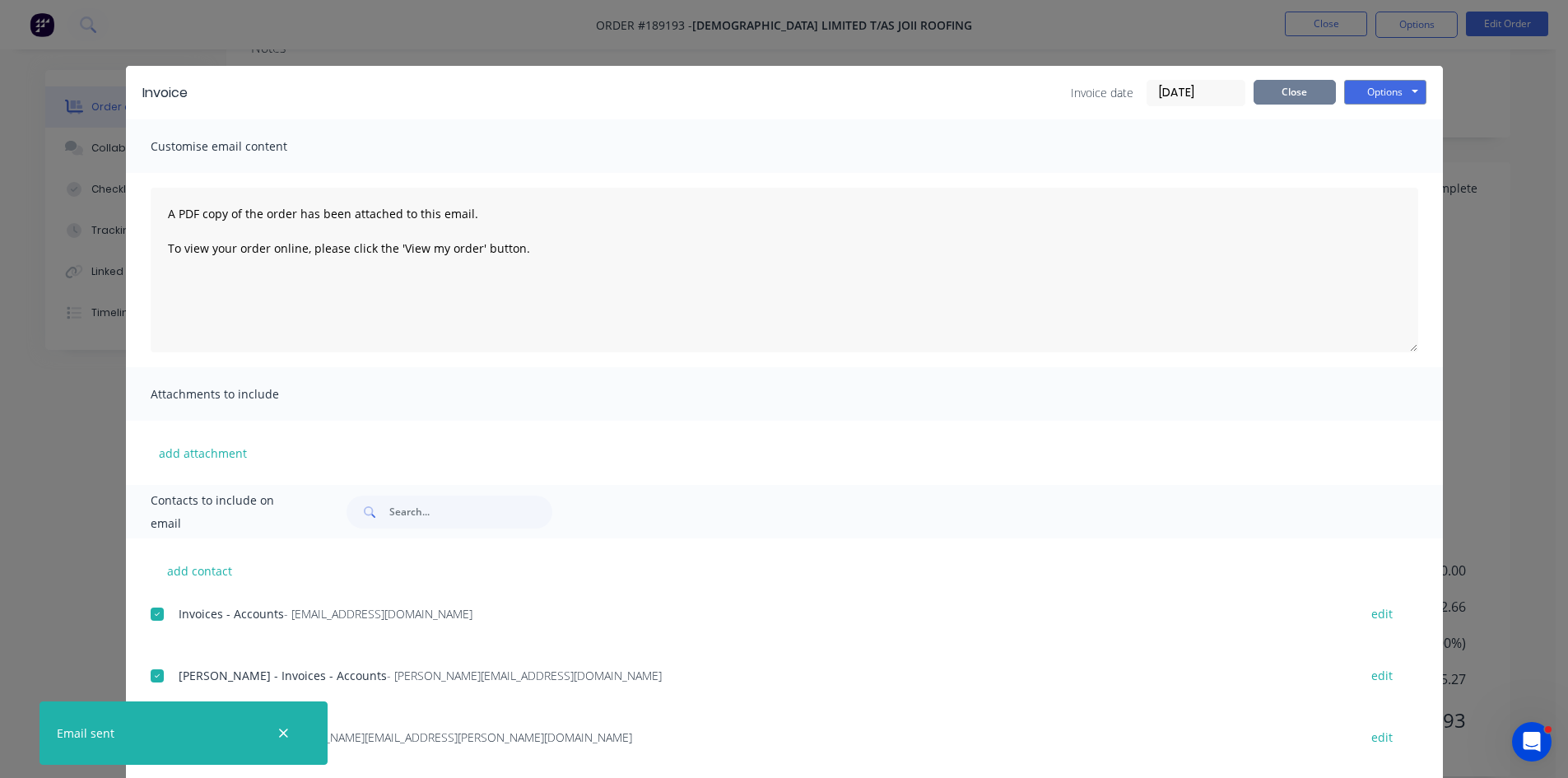
click at [1306, 93] on button "Close" at bounding box center [1295, 92] width 82 height 25
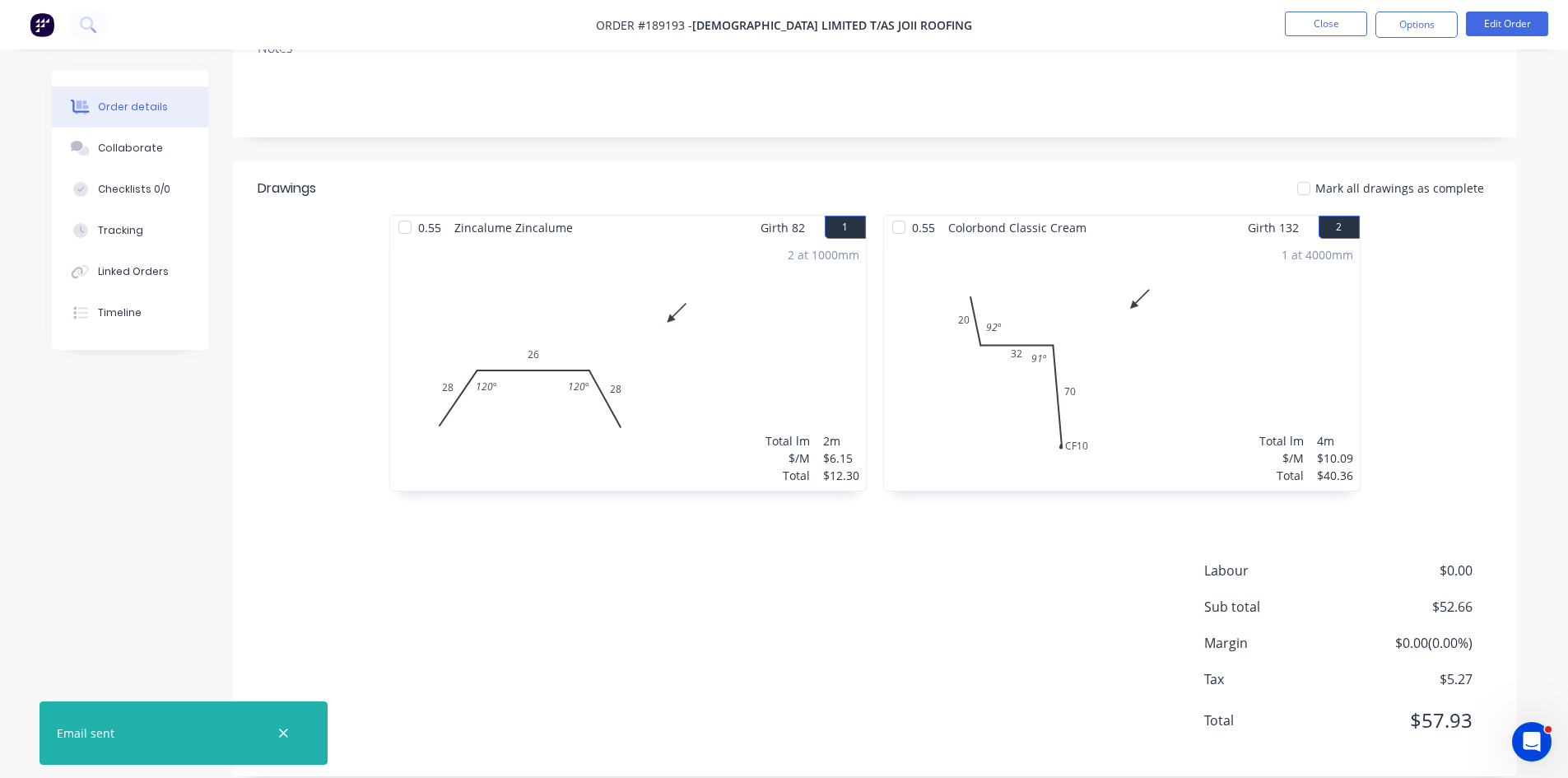
click at [1324, 38] on nav "Order #189193 - Joii Limited T/as Joii Roofing Close Options Edit Order" at bounding box center [784, 25] width 1568 height 50
click at [1332, 32] on button "Close" at bounding box center [1325, 24] width 82 height 25
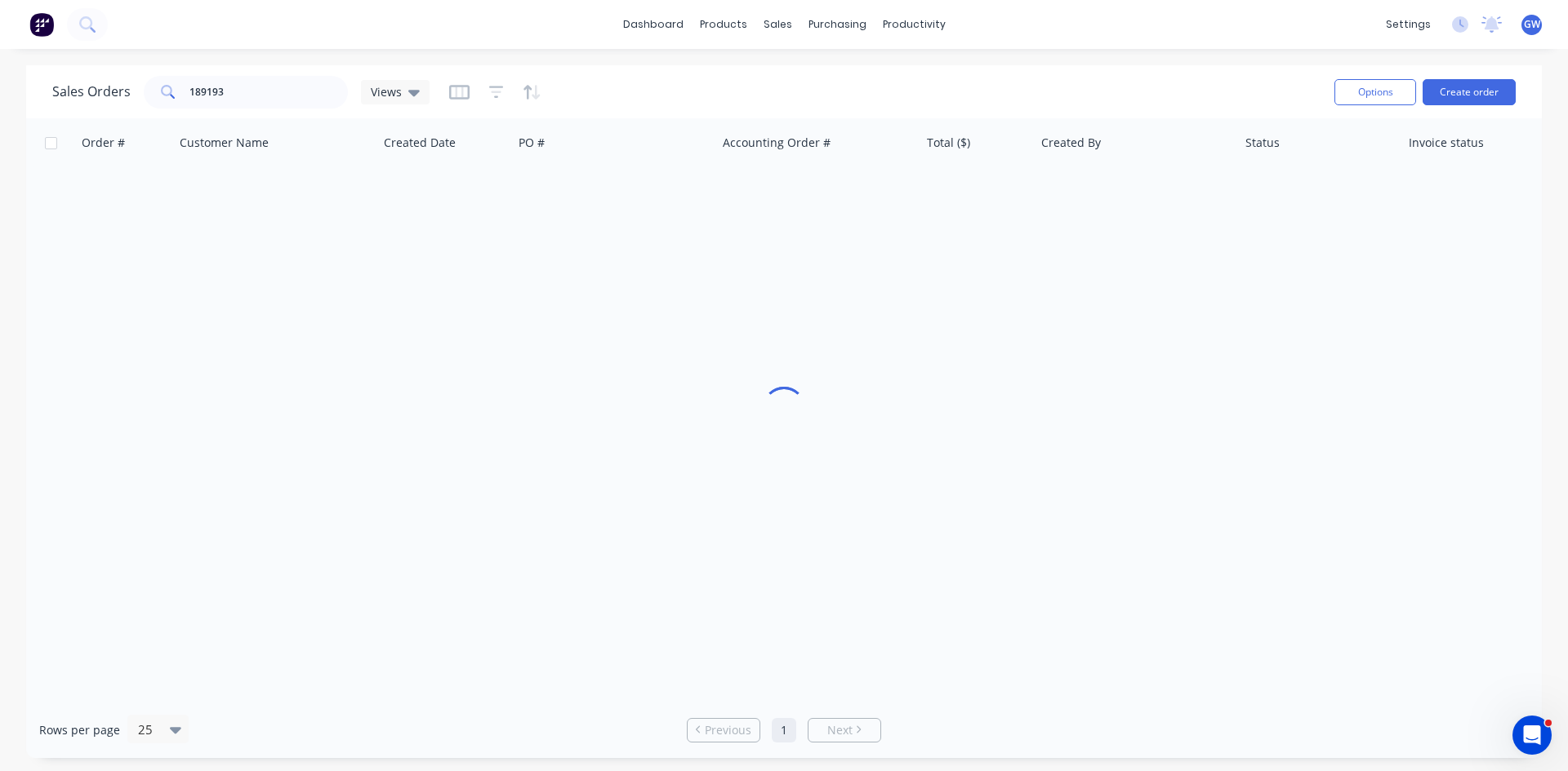
click at [313, 75] on div "Sales Orders 189193 Views" at bounding box center [686, 91] width 1268 height 40
click at [285, 95] on input "189193" at bounding box center [269, 91] width 159 height 32
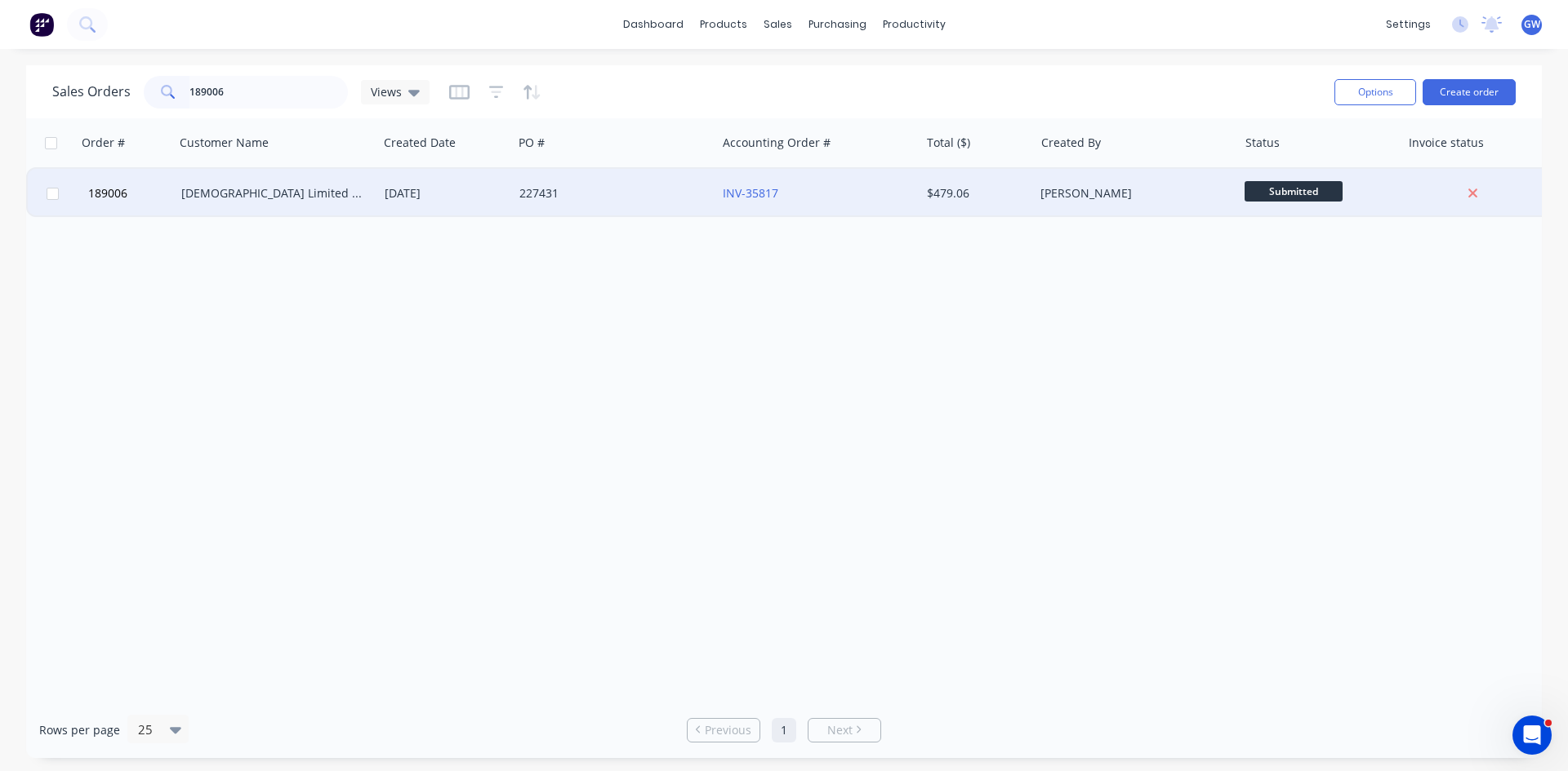
click at [935, 204] on div "$479.06" at bounding box center [978, 193] width 114 height 49
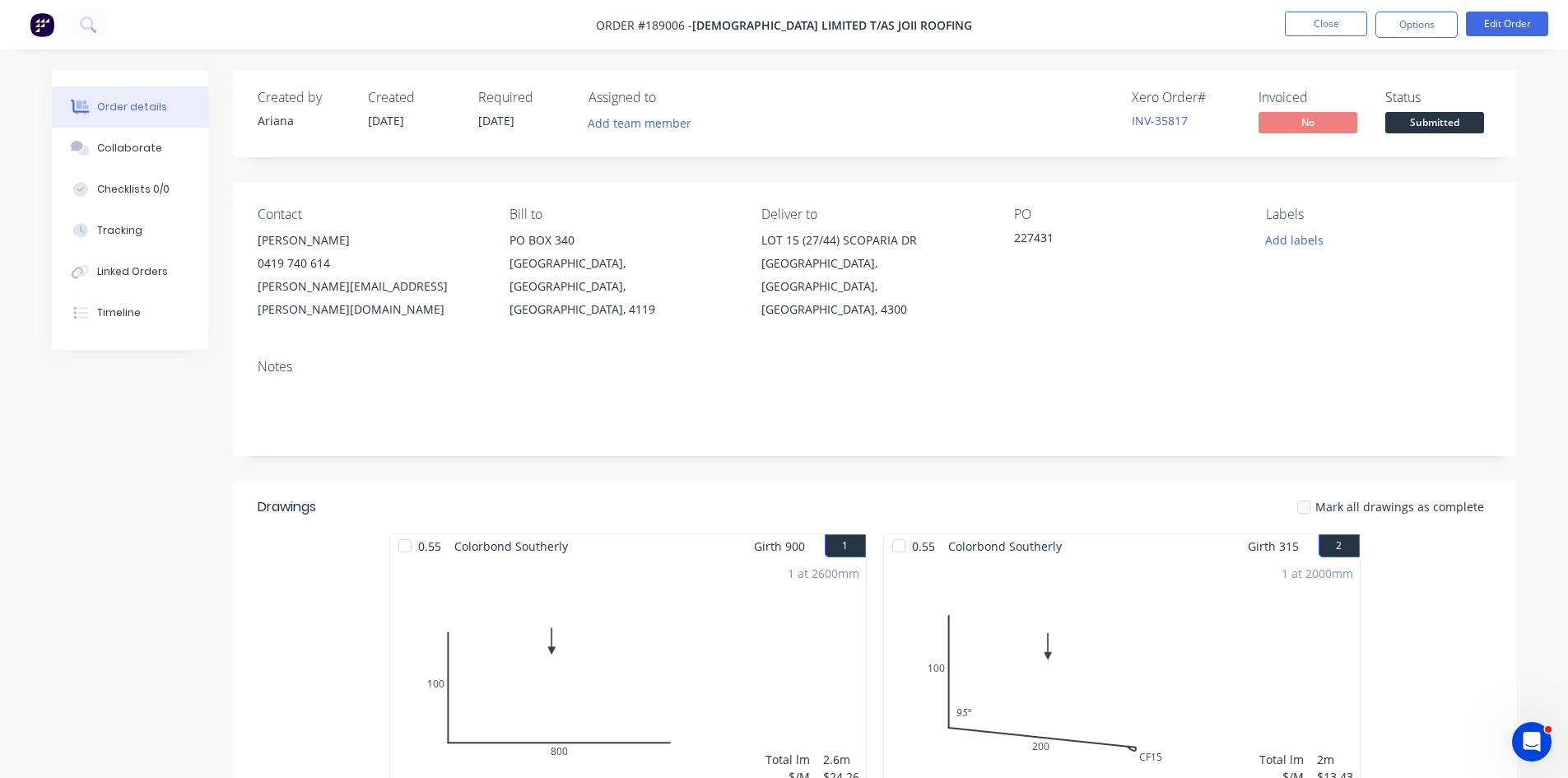
drag, startPoint x: 1417, startPoint y: 30, endPoint x: 1397, endPoint y: 44, distance: 24.4
click at [1417, 30] on button "Options" at bounding box center [1416, 25] width 82 height 27
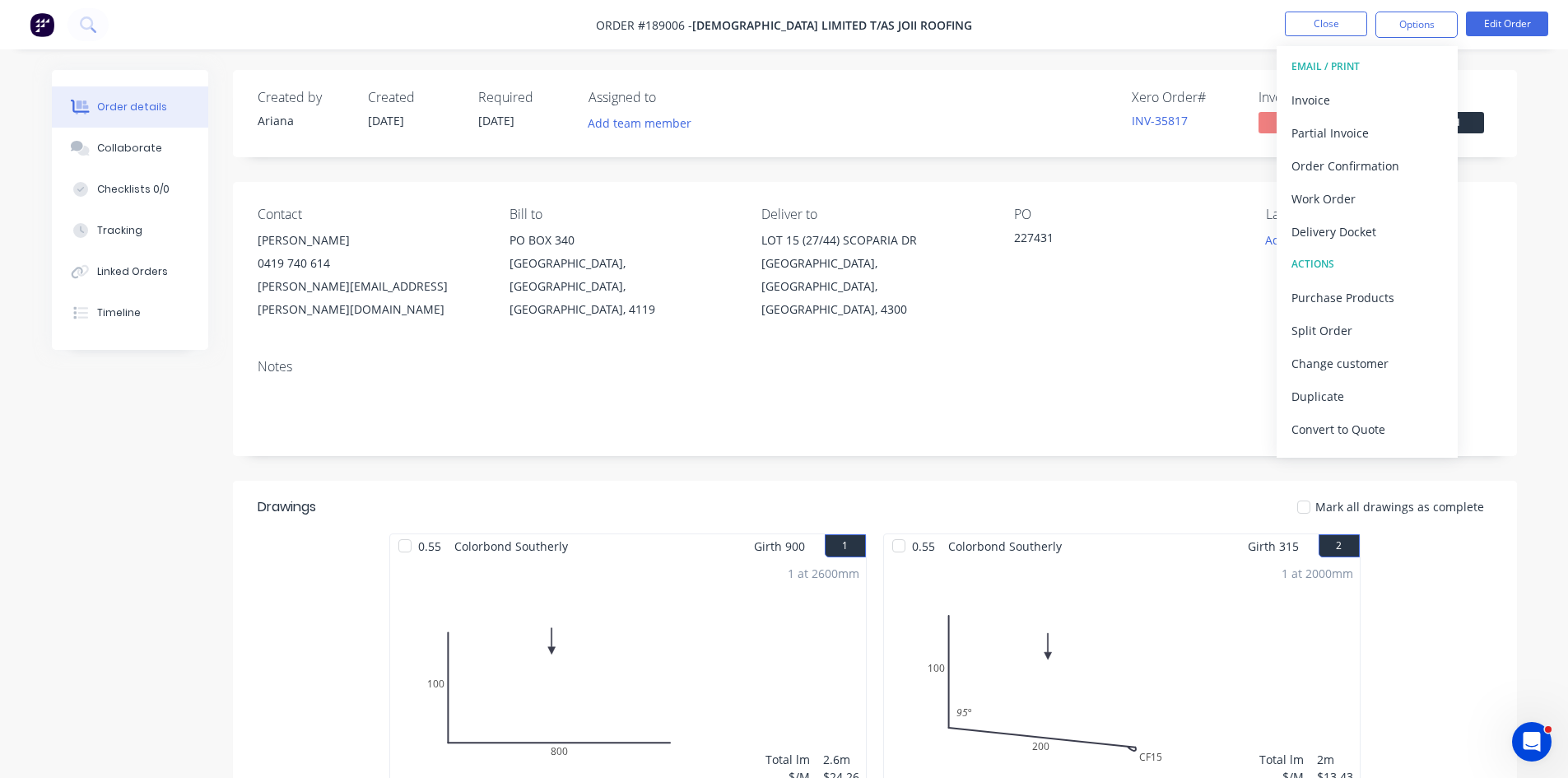
click at [1340, 88] on div "Invoice" at bounding box center [1367, 100] width 152 height 24
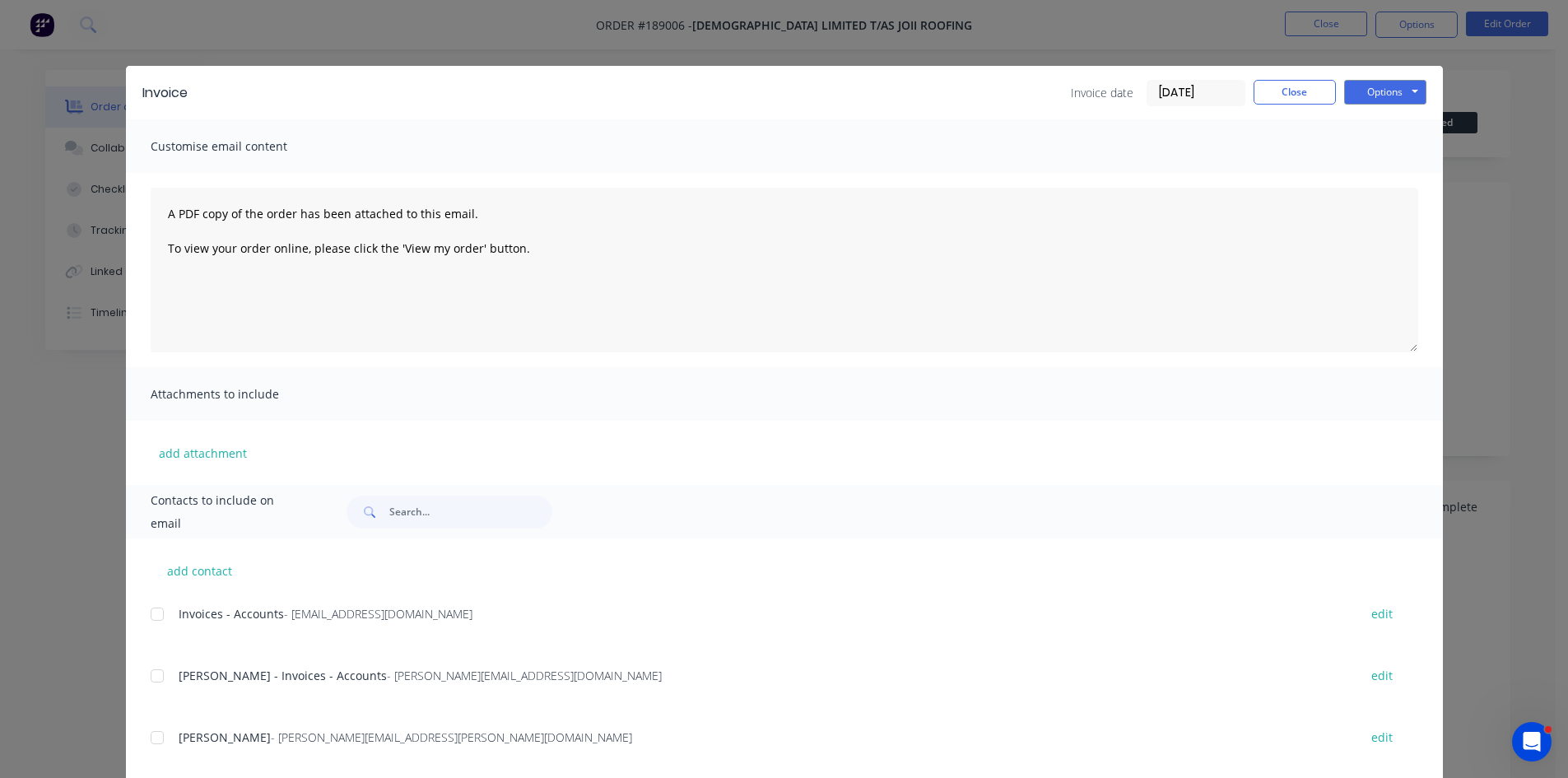
click at [147, 613] on div at bounding box center [157, 613] width 33 height 33
click at [152, 678] on div at bounding box center [157, 676] width 33 height 33
click at [1369, 102] on button "Options" at bounding box center [1385, 92] width 82 height 25
click at [1359, 186] on button "Email" at bounding box center [1397, 175] width 105 height 27
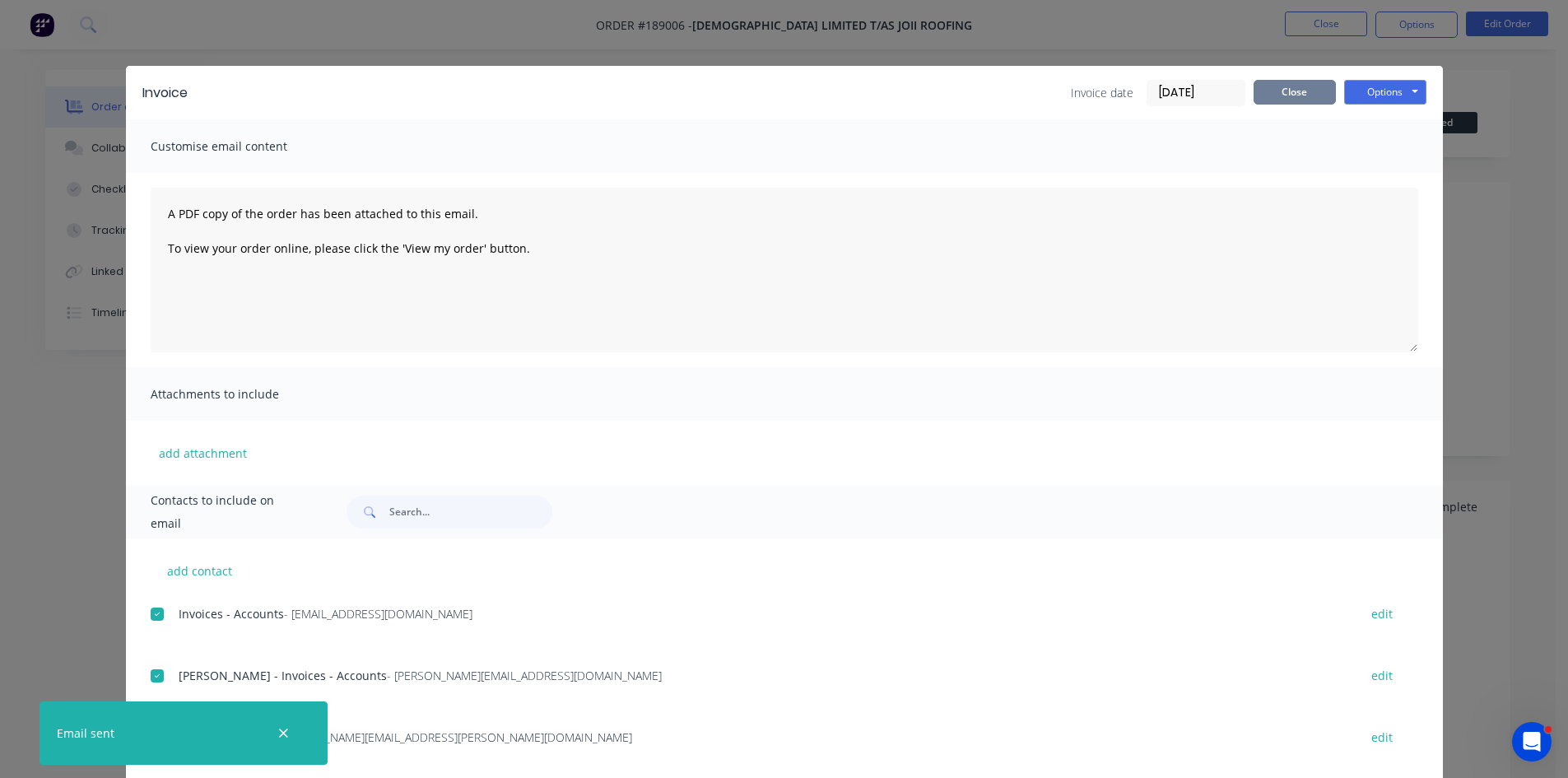
click at [1292, 102] on button "Close" at bounding box center [1295, 92] width 82 height 25
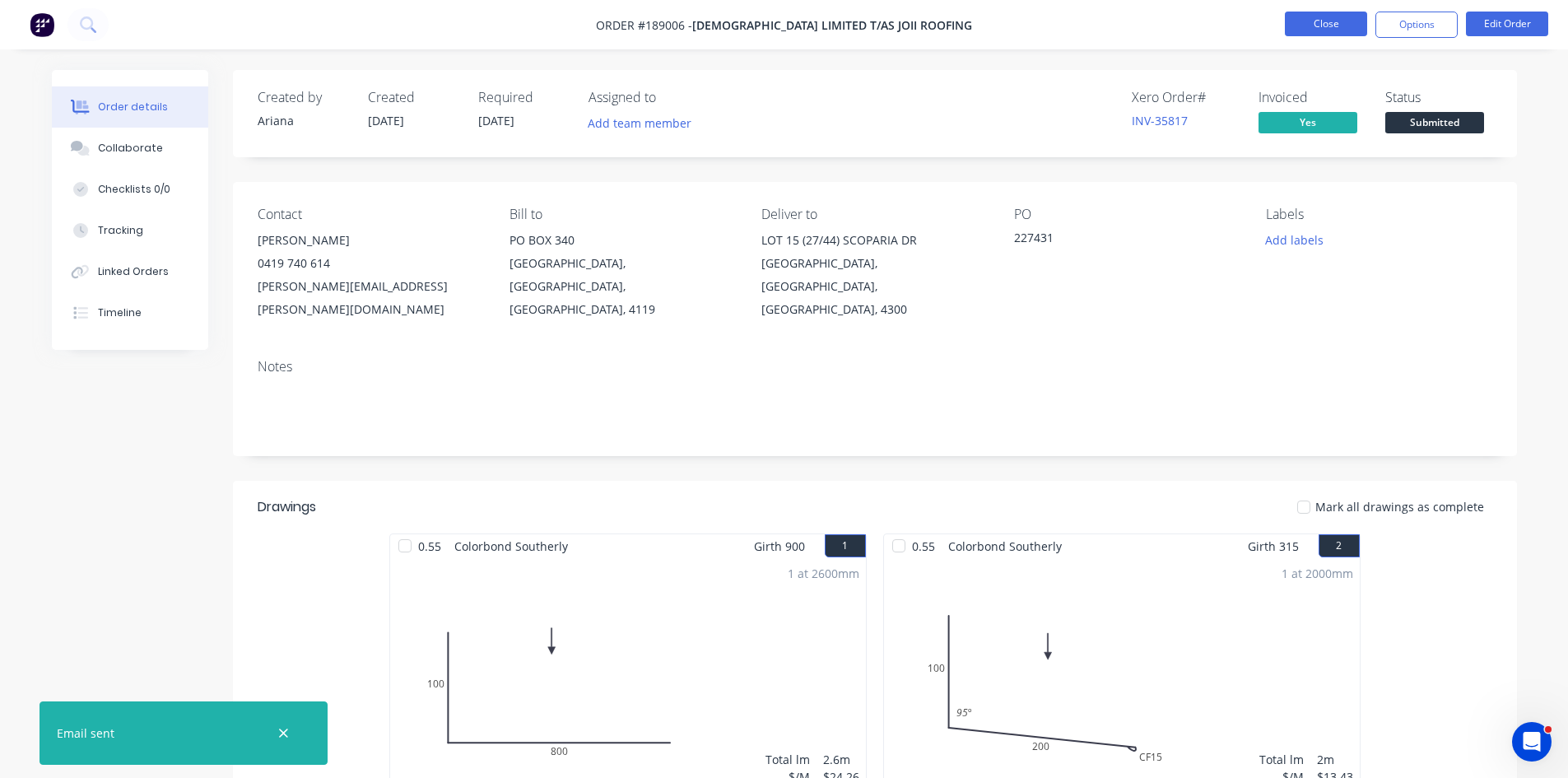
click at [1322, 12] on button "Close" at bounding box center [1325, 24] width 82 height 25
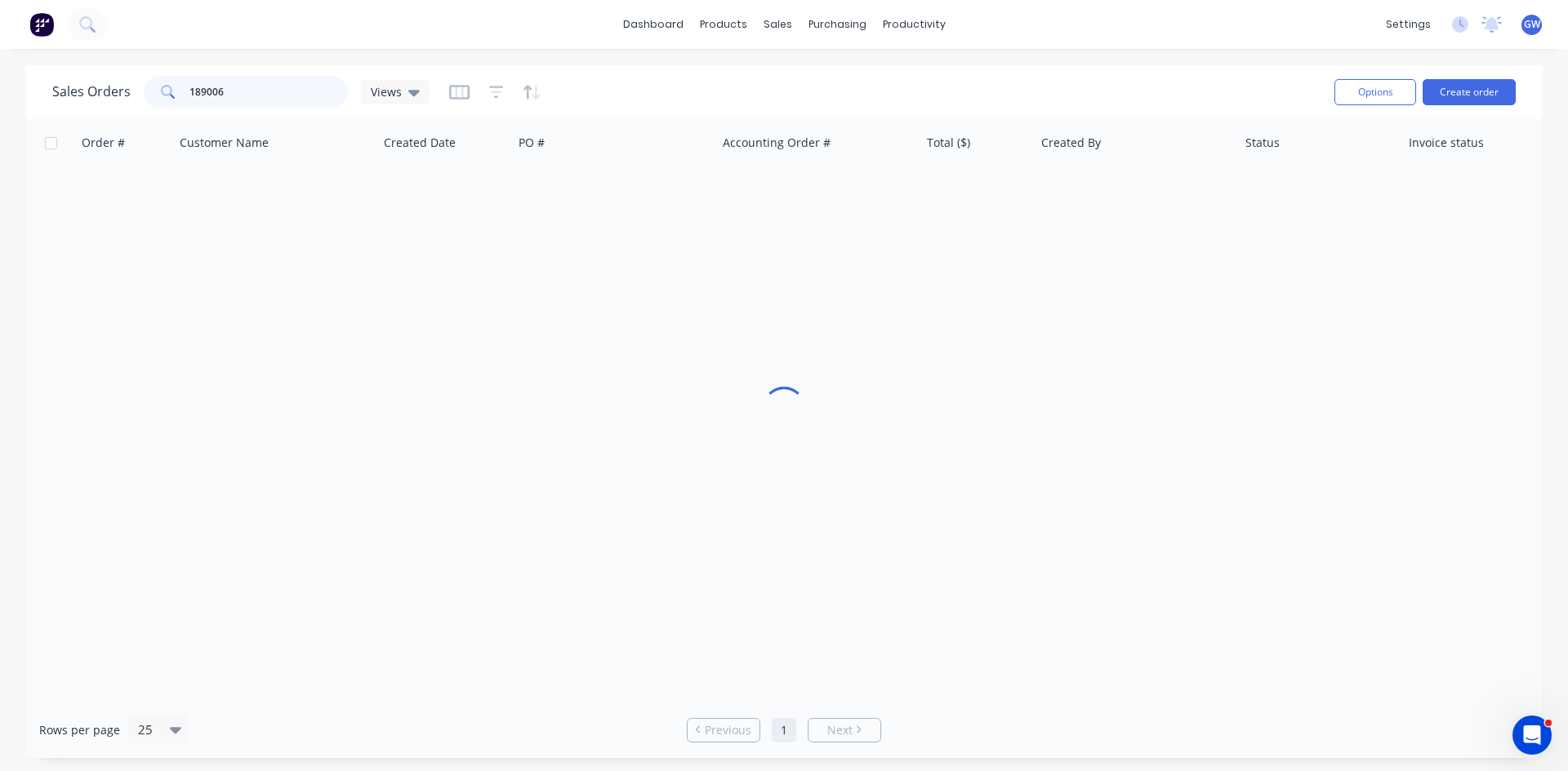
drag, startPoint x: 220, startPoint y: 90, endPoint x: 159, endPoint y: 101, distance: 62.0
click at [159, 101] on div "189006" at bounding box center [246, 91] width 204 height 32
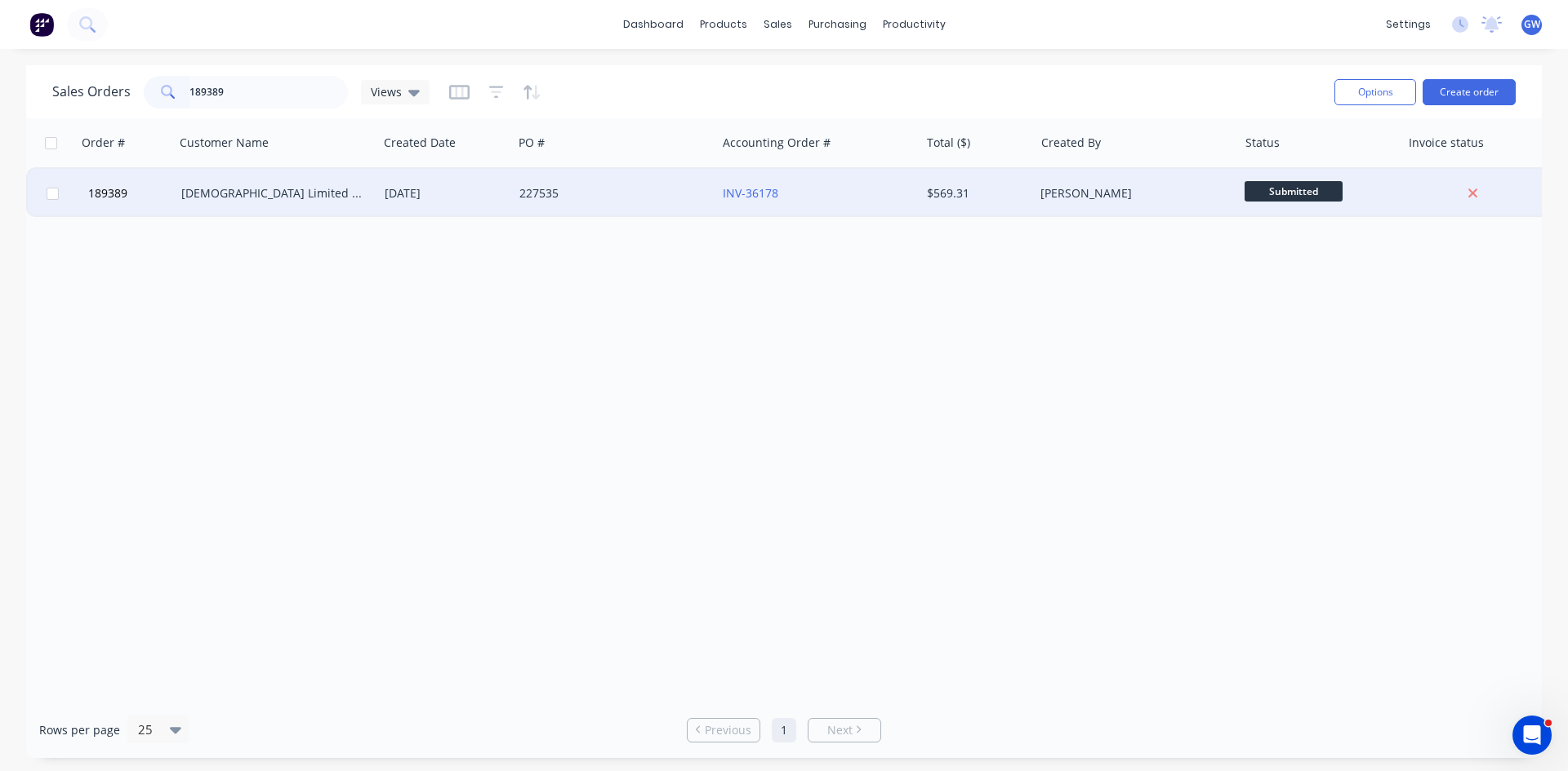
click at [947, 200] on div "$569.31" at bounding box center [974, 193] width 95 height 17
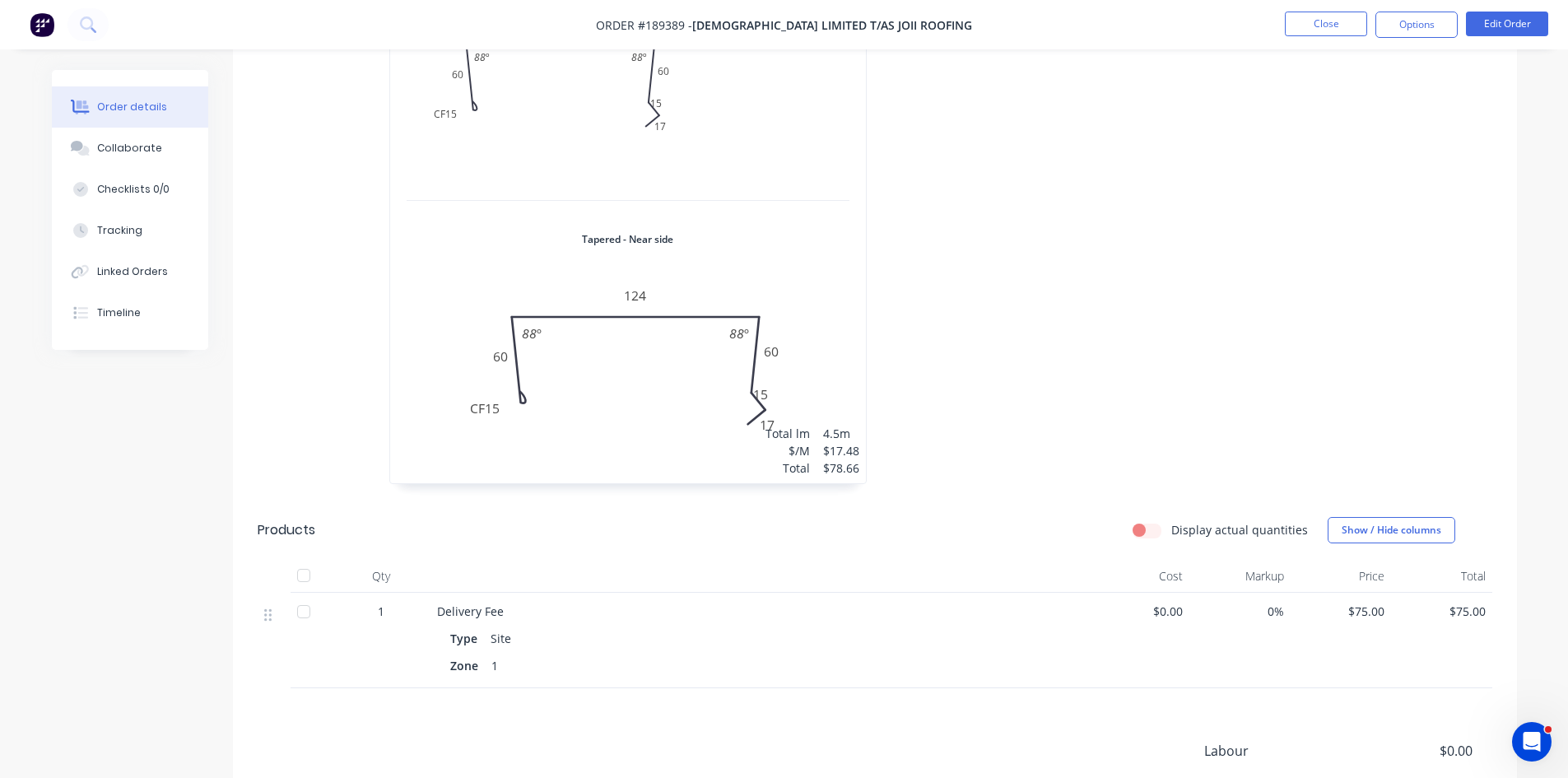
scroll to position [1676, 0]
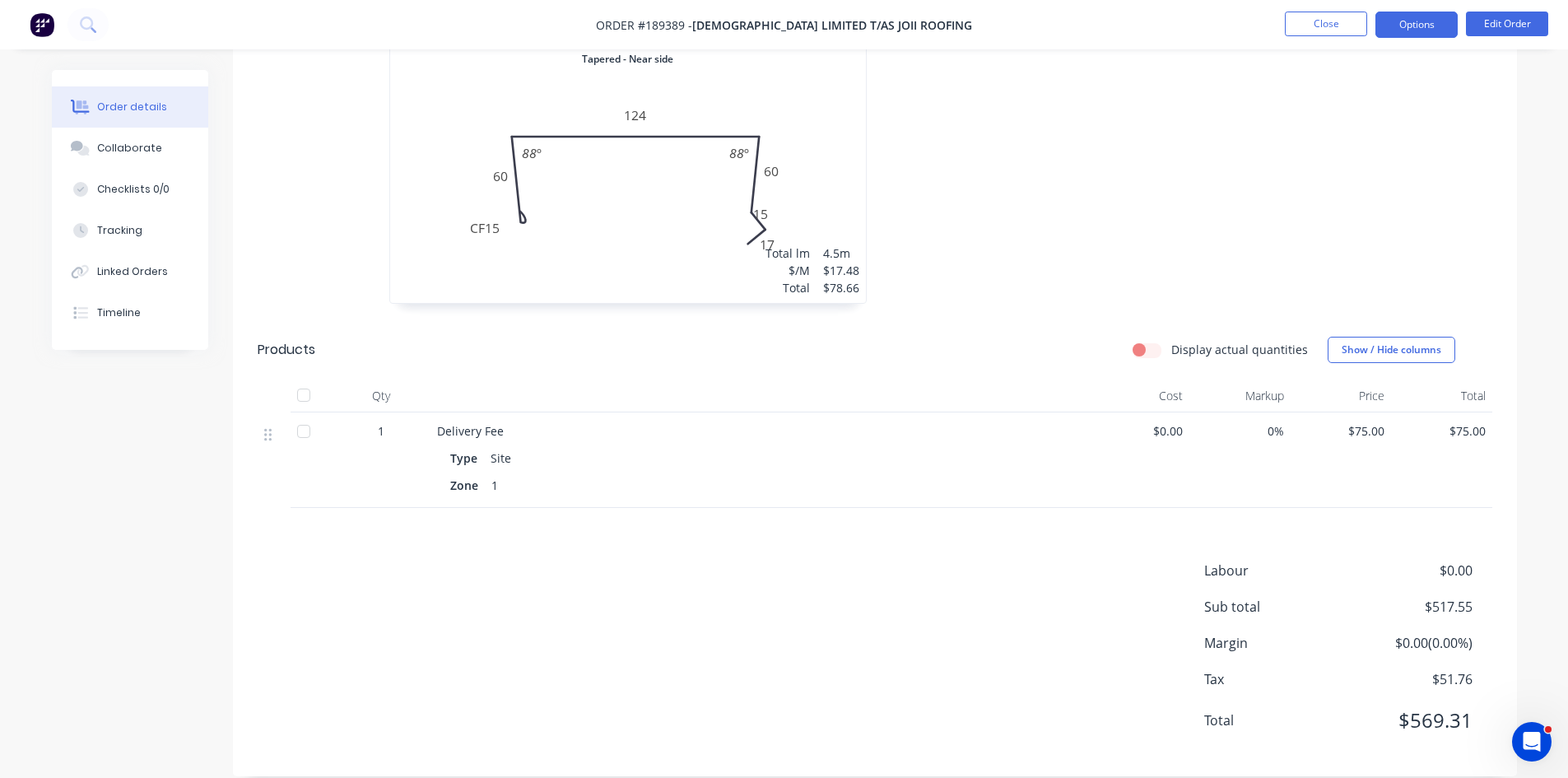
click at [1413, 24] on button "Options" at bounding box center [1416, 25] width 82 height 27
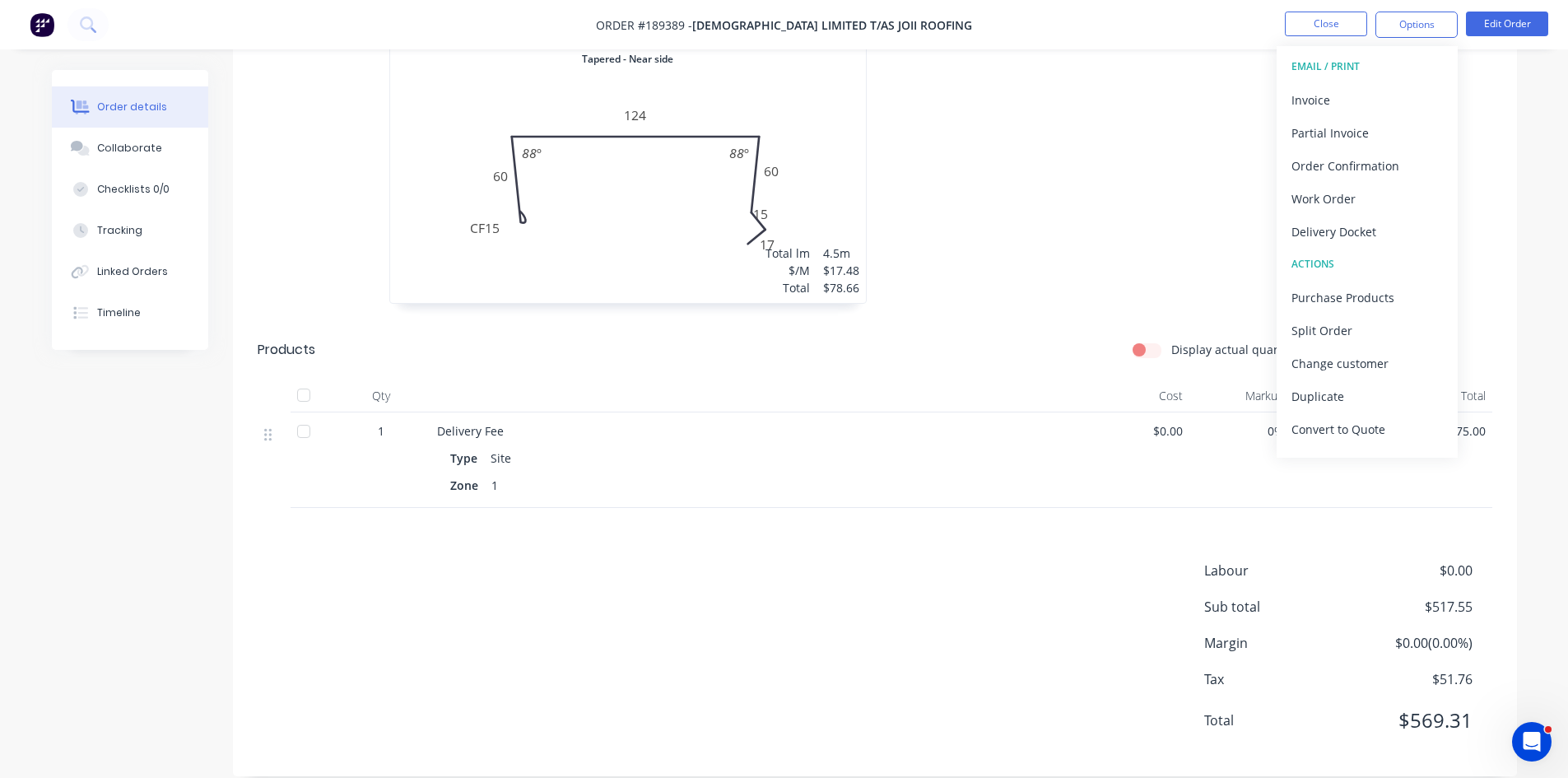
click at [1375, 81] on button "EMAIL / PRINT" at bounding box center [1367, 66] width 181 height 33
click at [1362, 96] on div "Invoice" at bounding box center [1367, 100] width 152 height 24
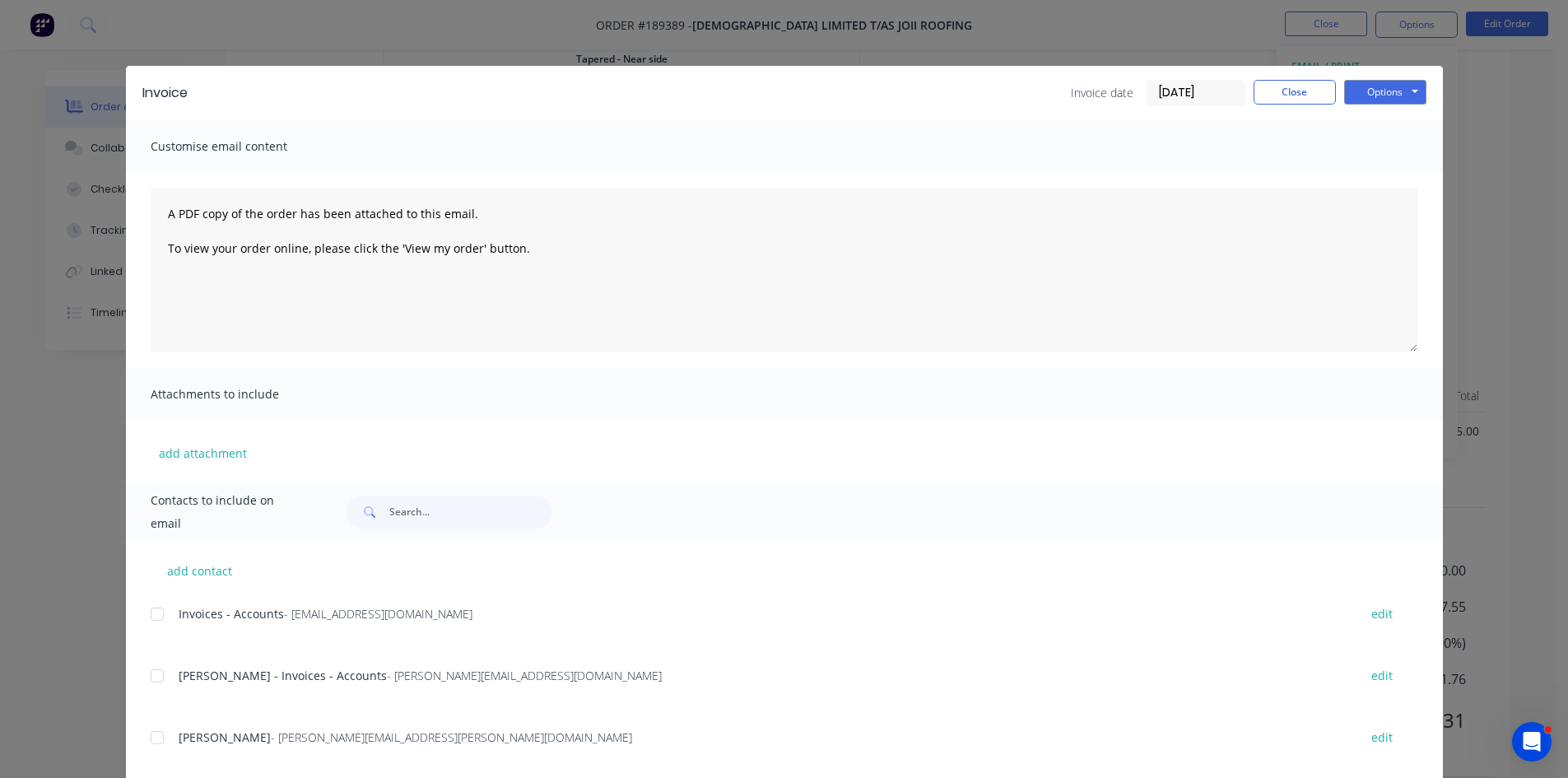
click at [158, 622] on div at bounding box center [157, 613] width 33 height 33
click at [157, 670] on div at bounding box center [157, 676] width 33 height 33
click at [1405, 95] on button "Options" at bounding box center [1385, 92] width 82 height 25
click at [1399, 176] on button "Email" at bounding box center [1397, 175] width 105 height 27
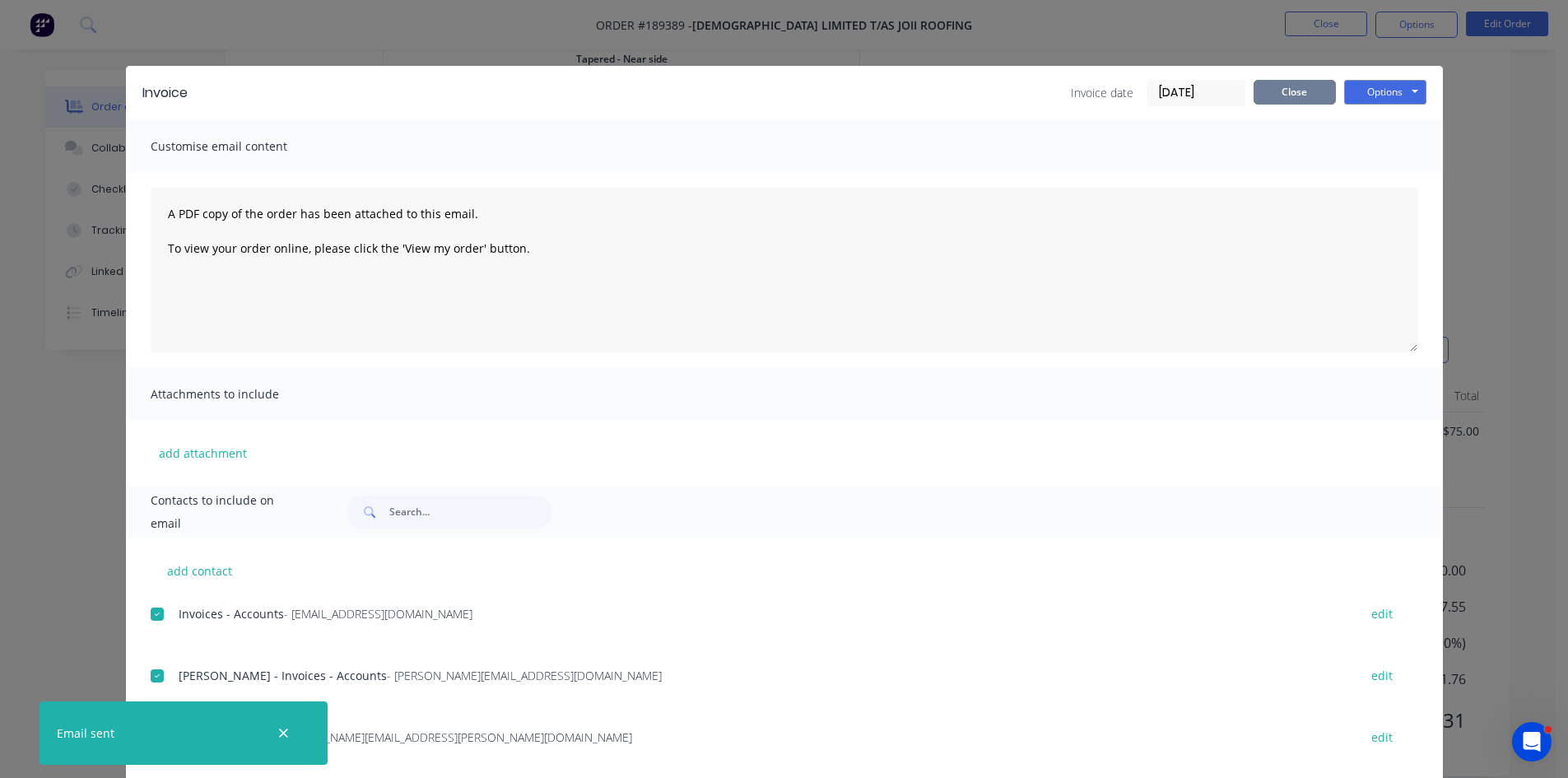
click at [1305, 95] on button "Close" at bounding box center [1295, 92] width 82 height 25
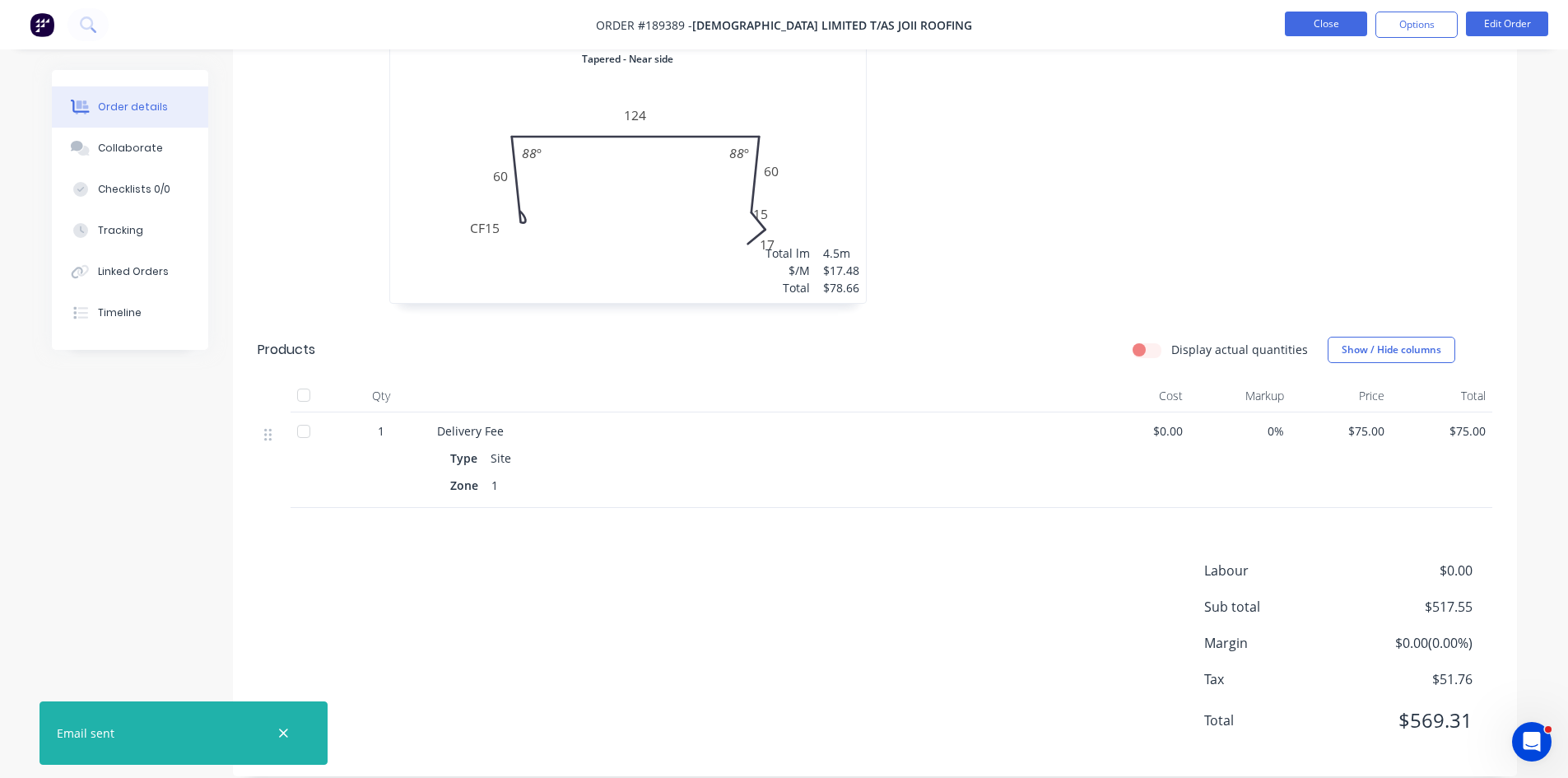
click at [1327, 25] on button "Close" at bounding box center [1325, 24] width 82 height 25
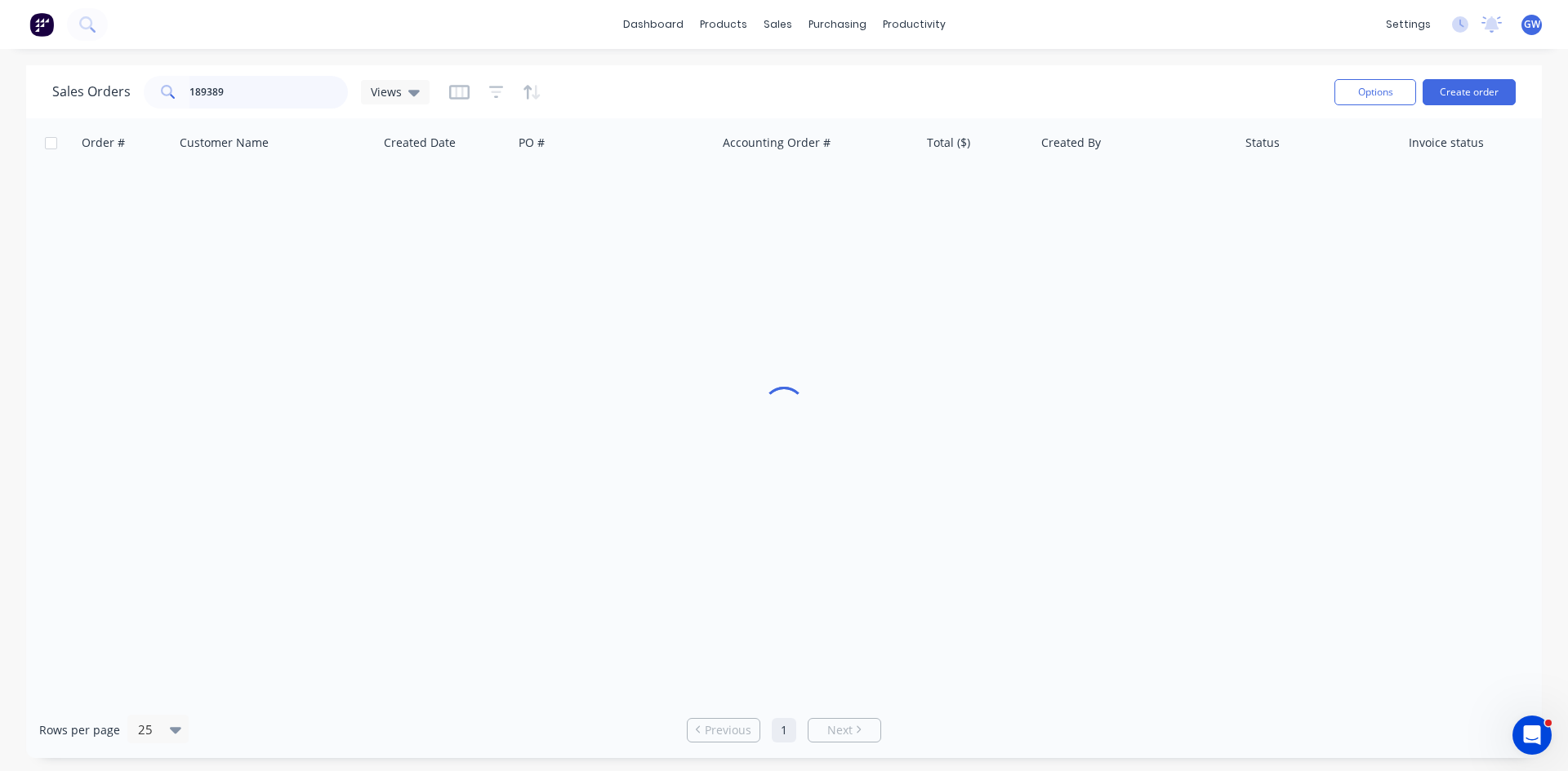
click at [269, 94] on input "189389" at bounding box center [269, 91] width 159 height 32
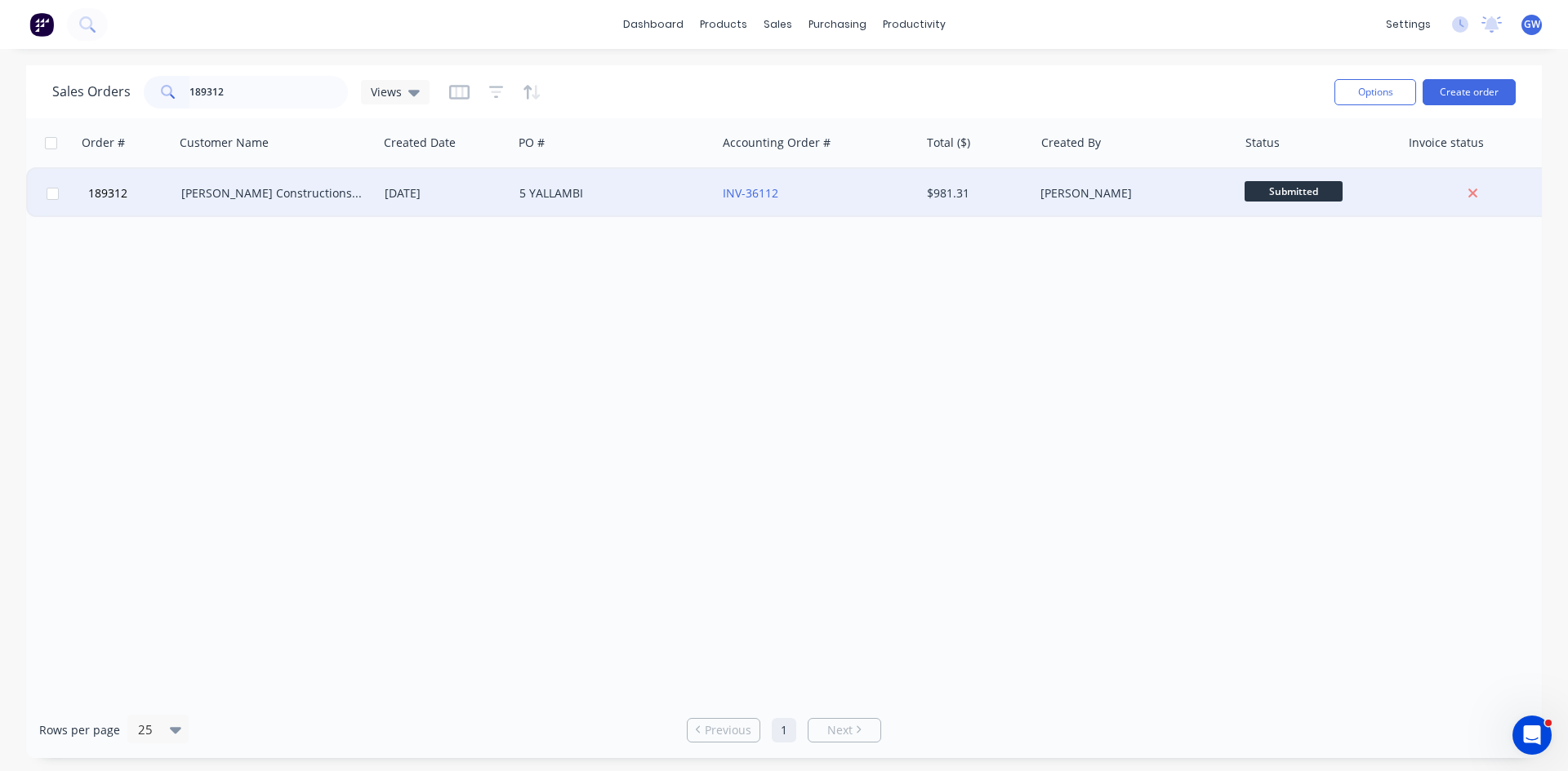
click at [912, 185] on div "INV-36112" at bounding box center [817, 193] width 203 height 49
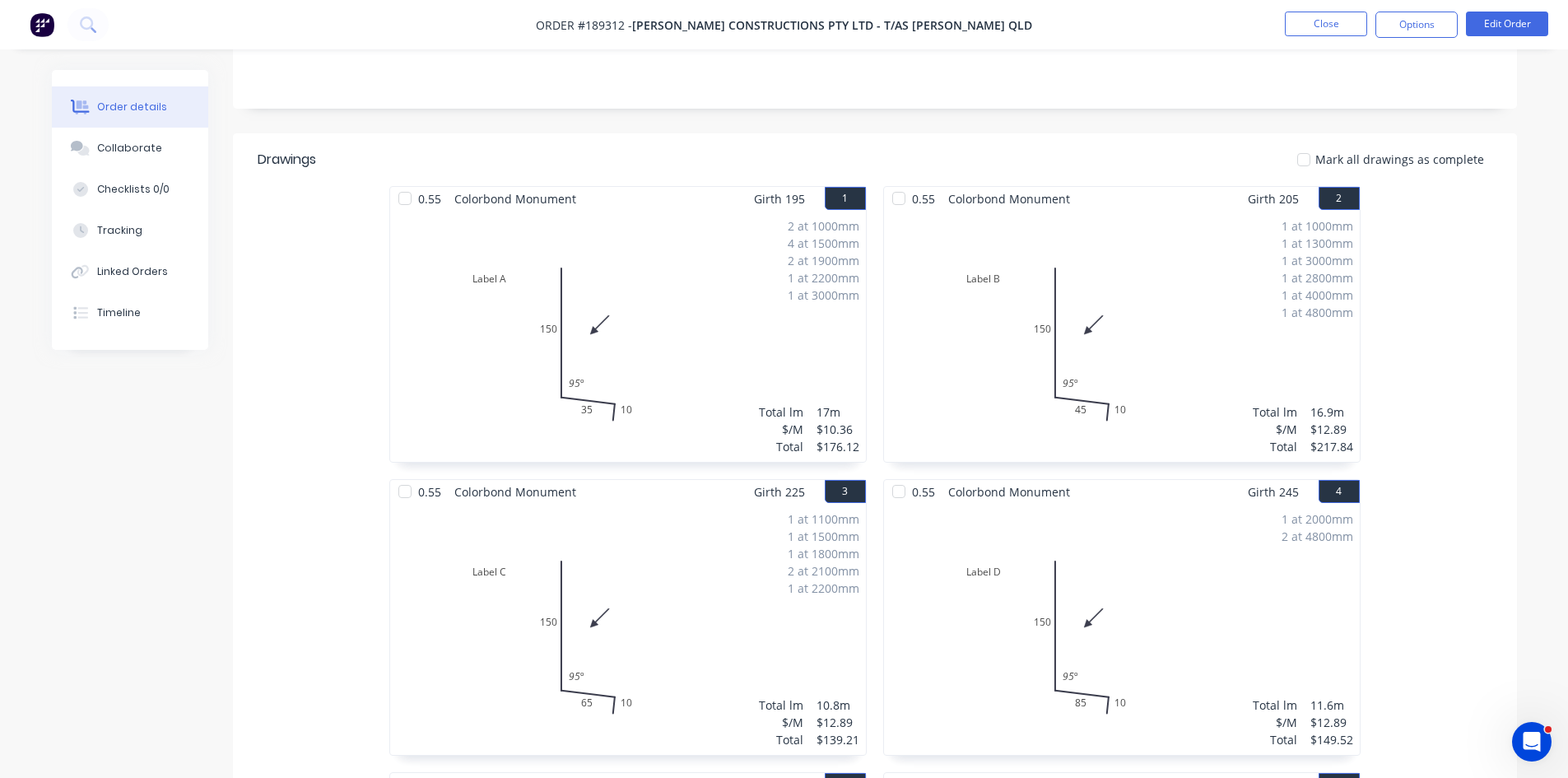
scroll to position [233, 0]
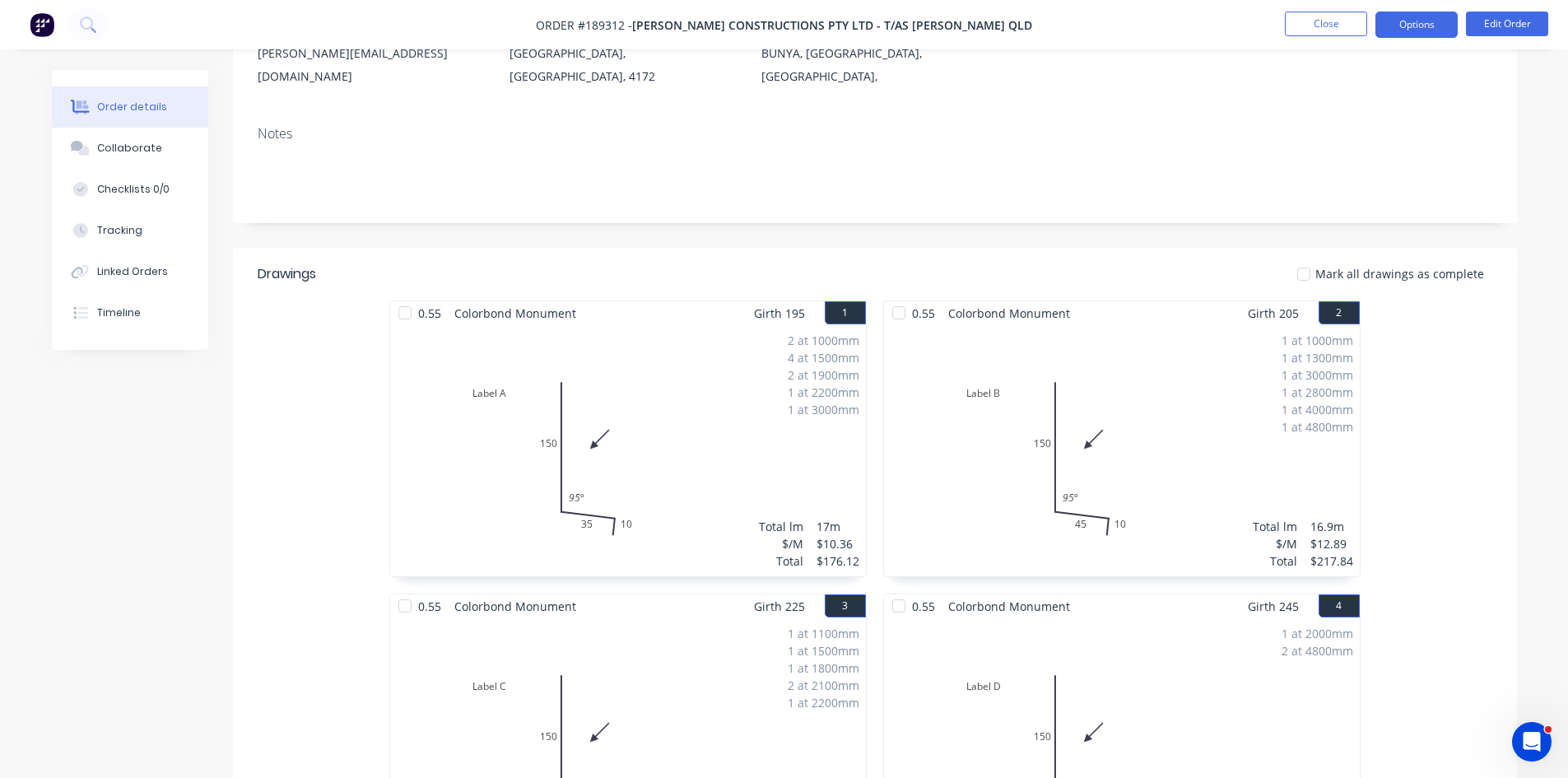
click at [1412, 27] on button "Options" at bounding box center [1416, 25] width 82 height 27
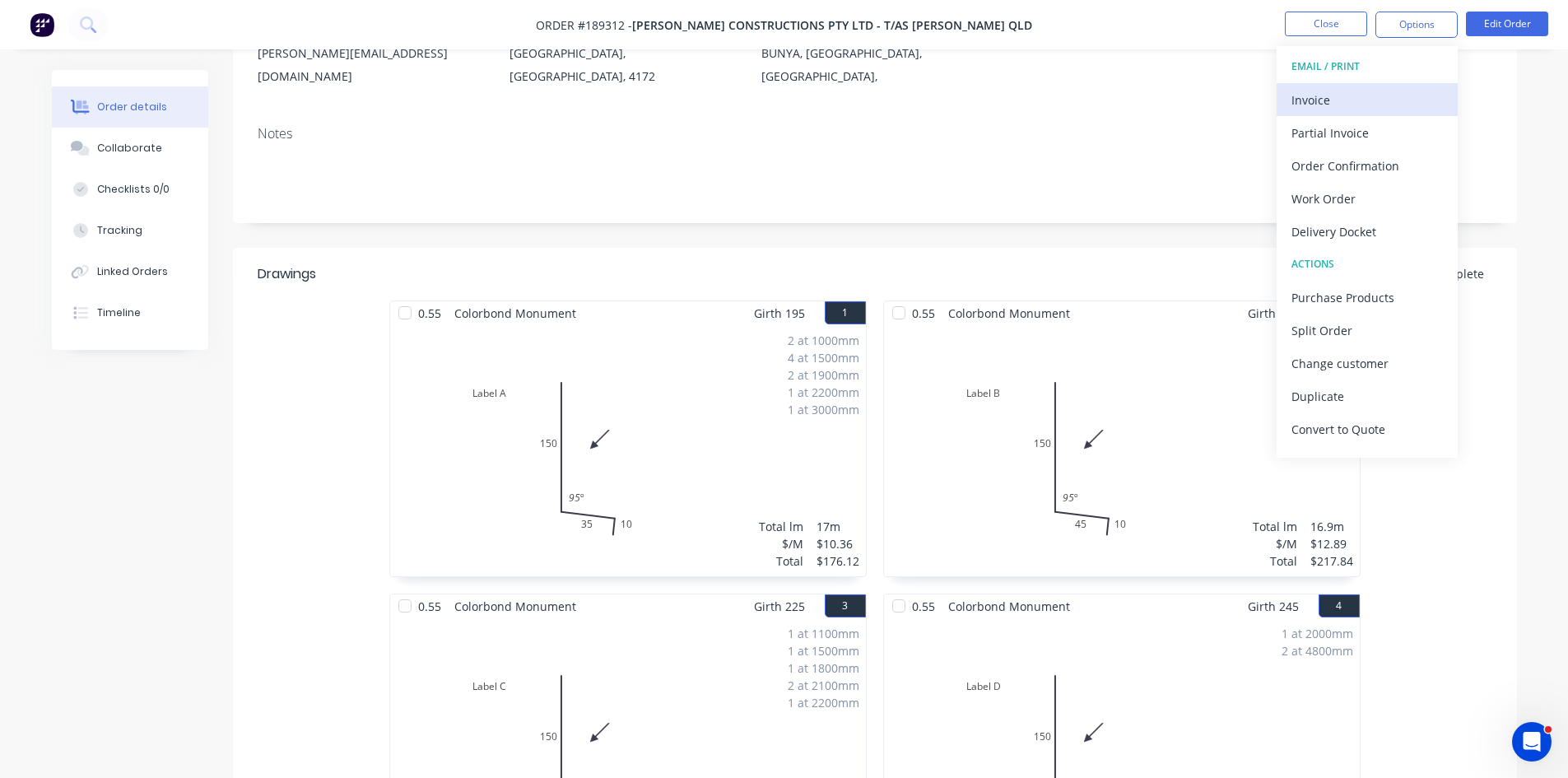
click at [1358, 90] on div "Invoice" at bounding box center [1367, 100] width 152 height 24
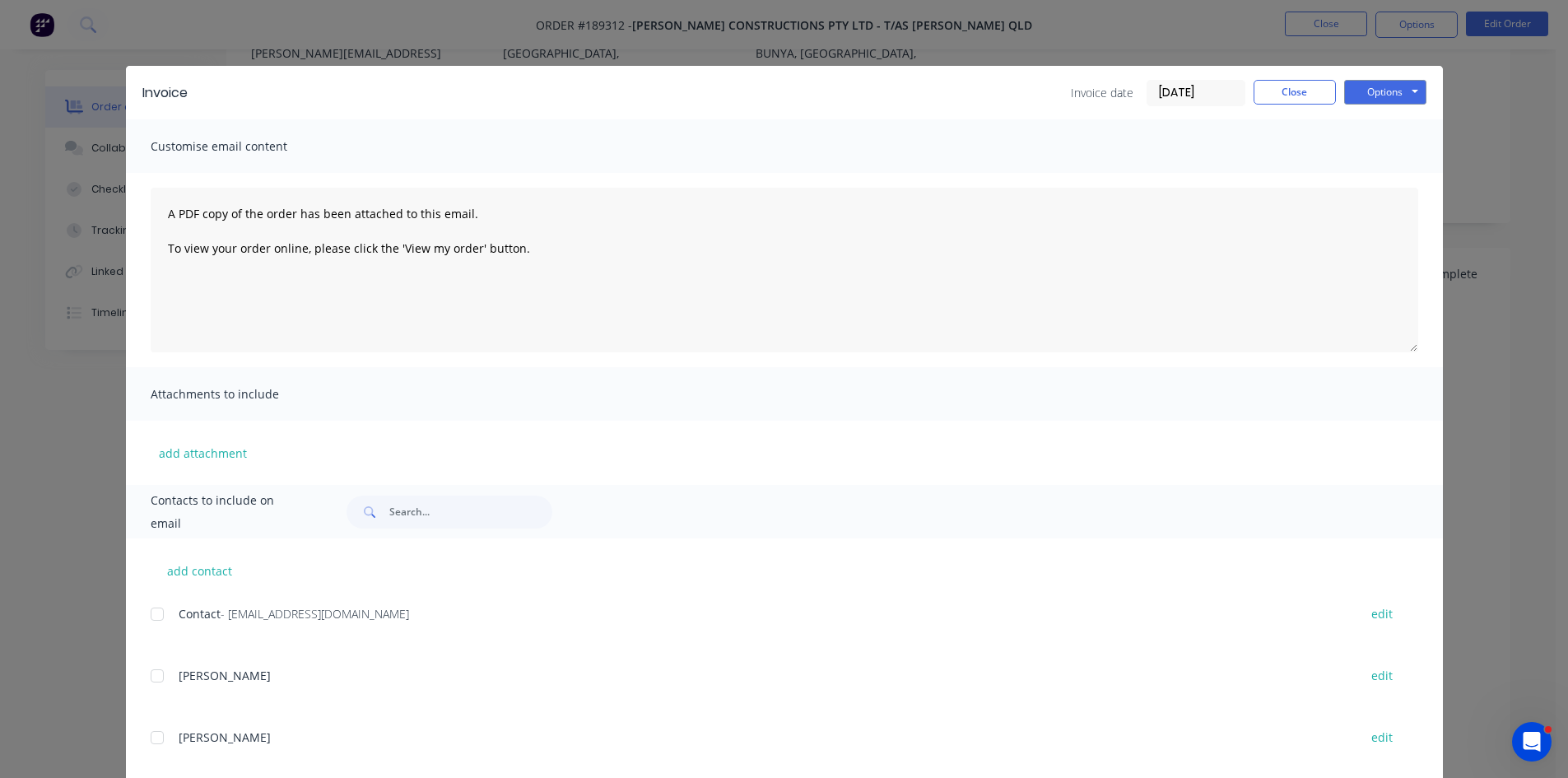
click at [159, 620] on div at bounding box center [157, 613] width 33 height 33
click at [1411, 93] on button "Options" at bounding box center [1385, 92] width 82 height 25
click at [1376, 184] on button "Email" at bounding box center [1397, 175] width 105 height 27
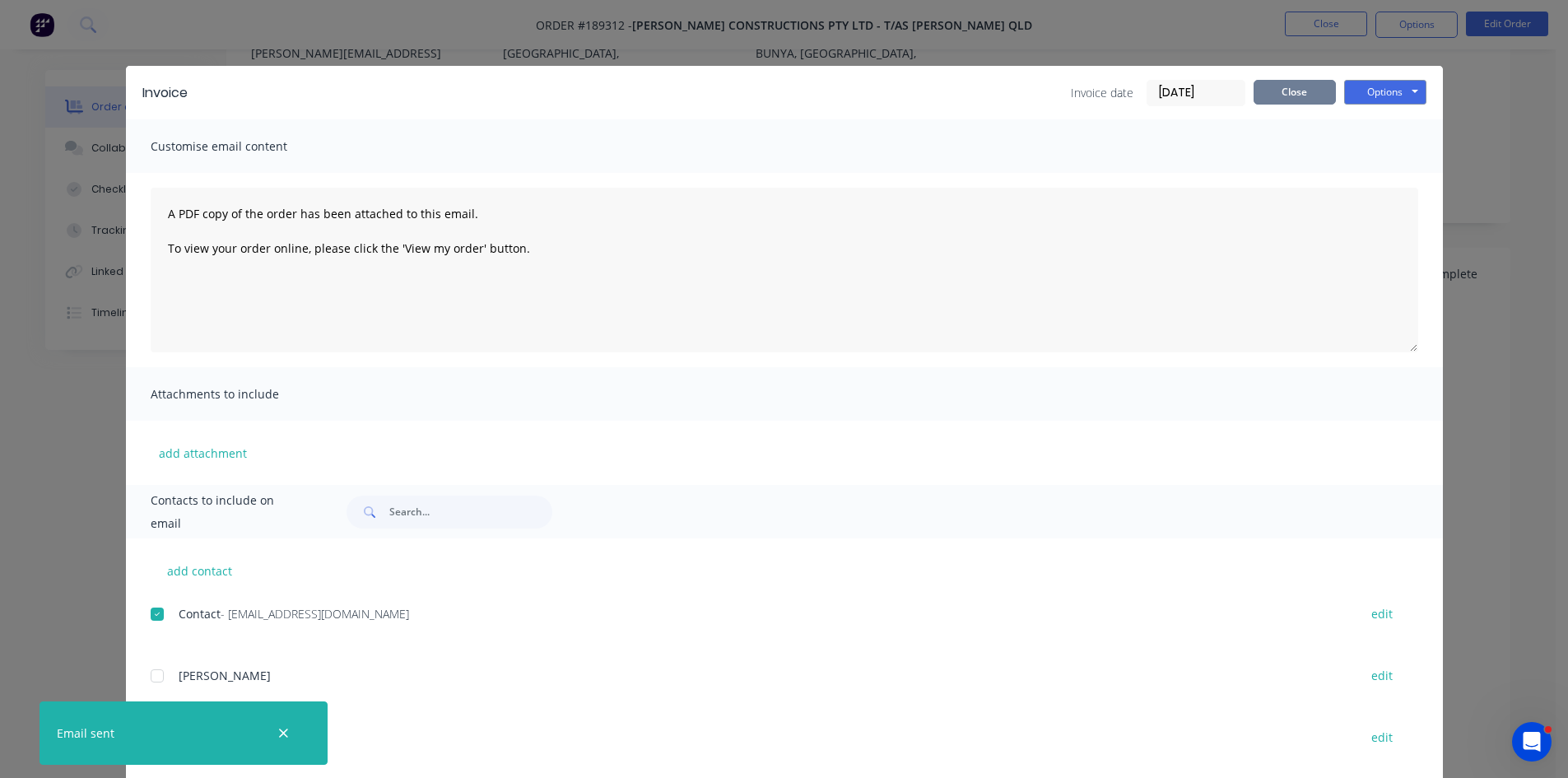
click at [1284, 80] on button "Close" at bounding box center [1295, 92] width 82 height 25
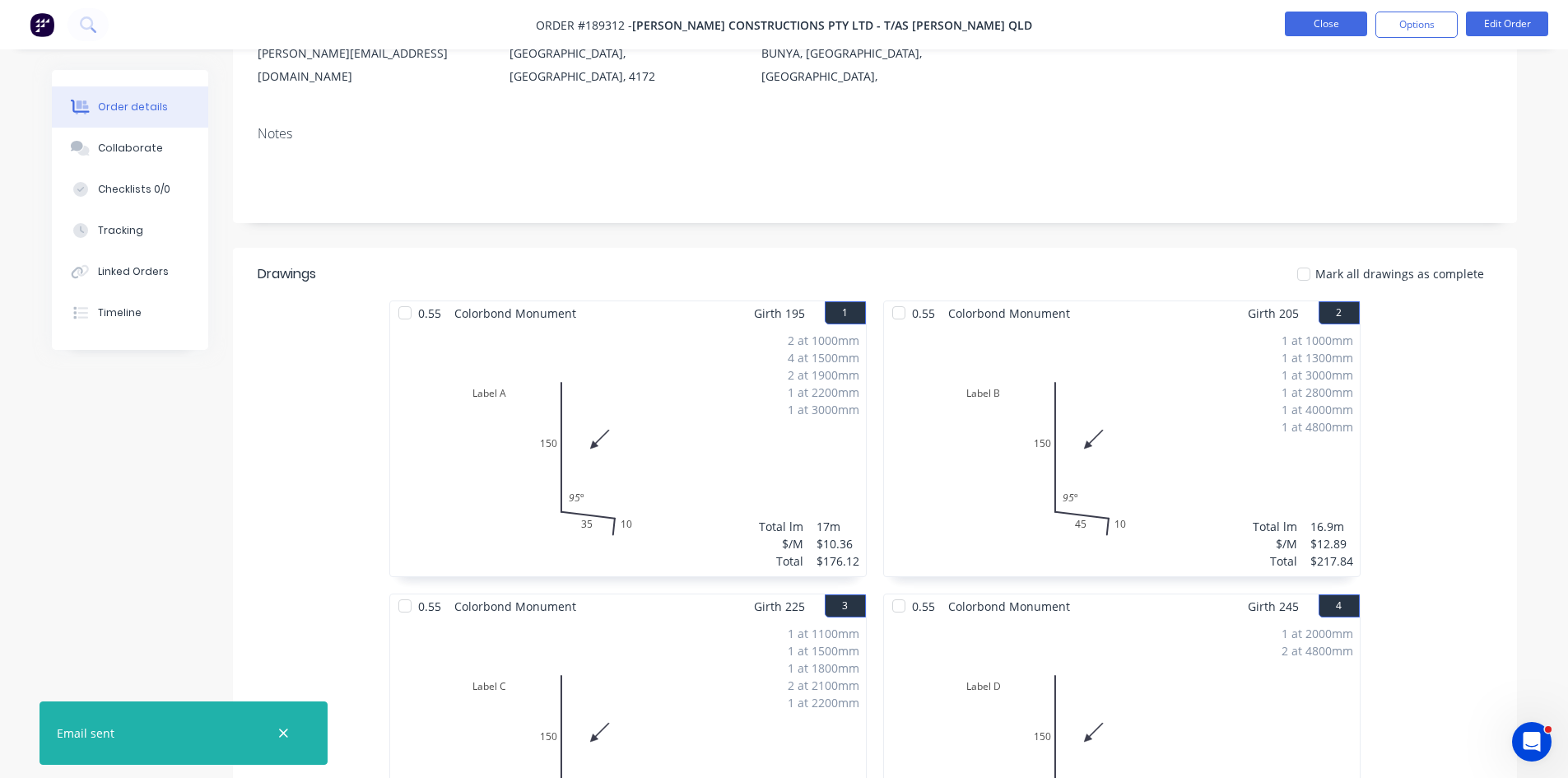
click at [1341, 24] on button "Close" at bounding box center [1325, 24] width 82 height 25
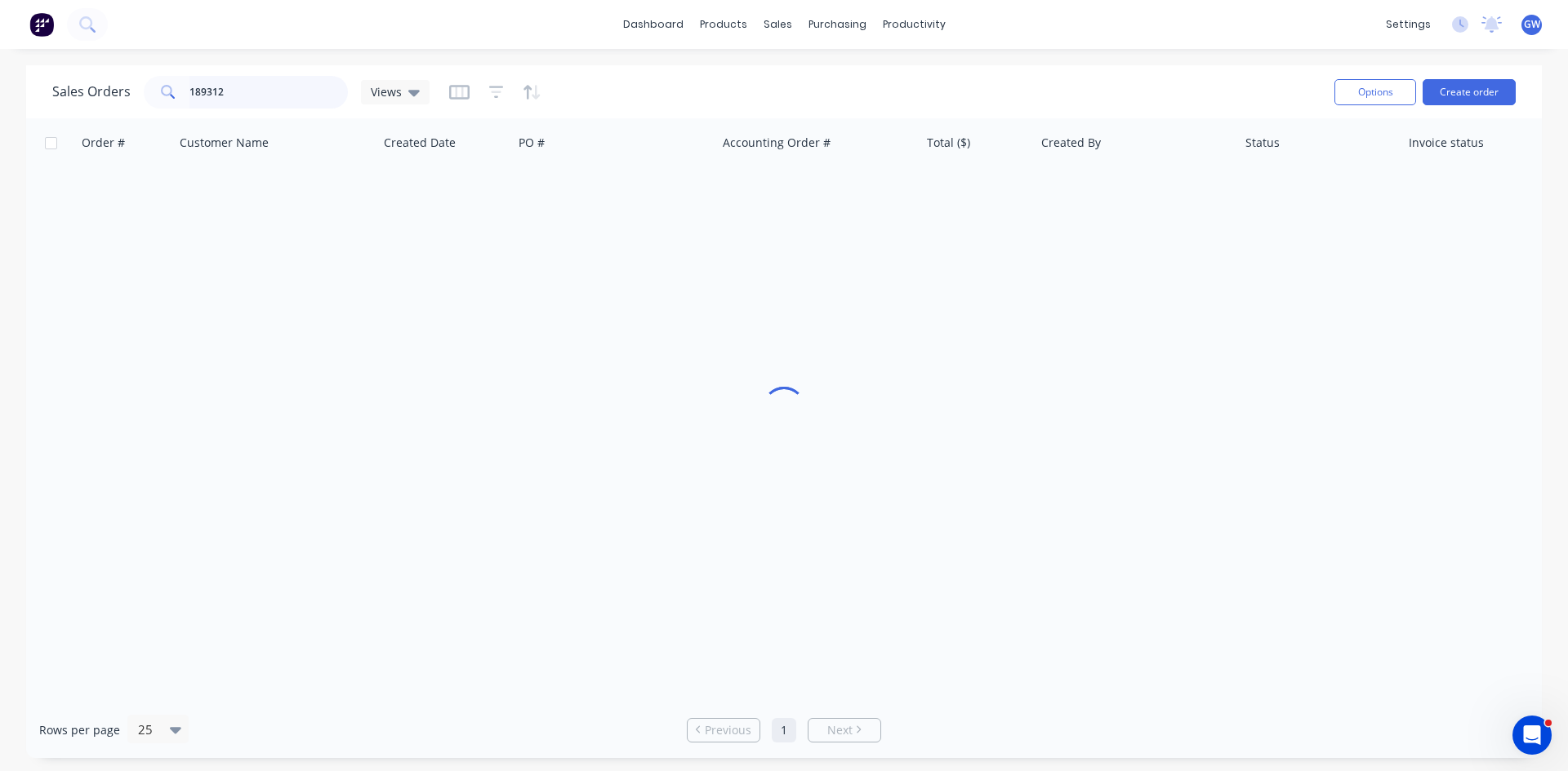
click at [279, 87] on input "189312" at bounding box center [269, 91] width 159 height 32
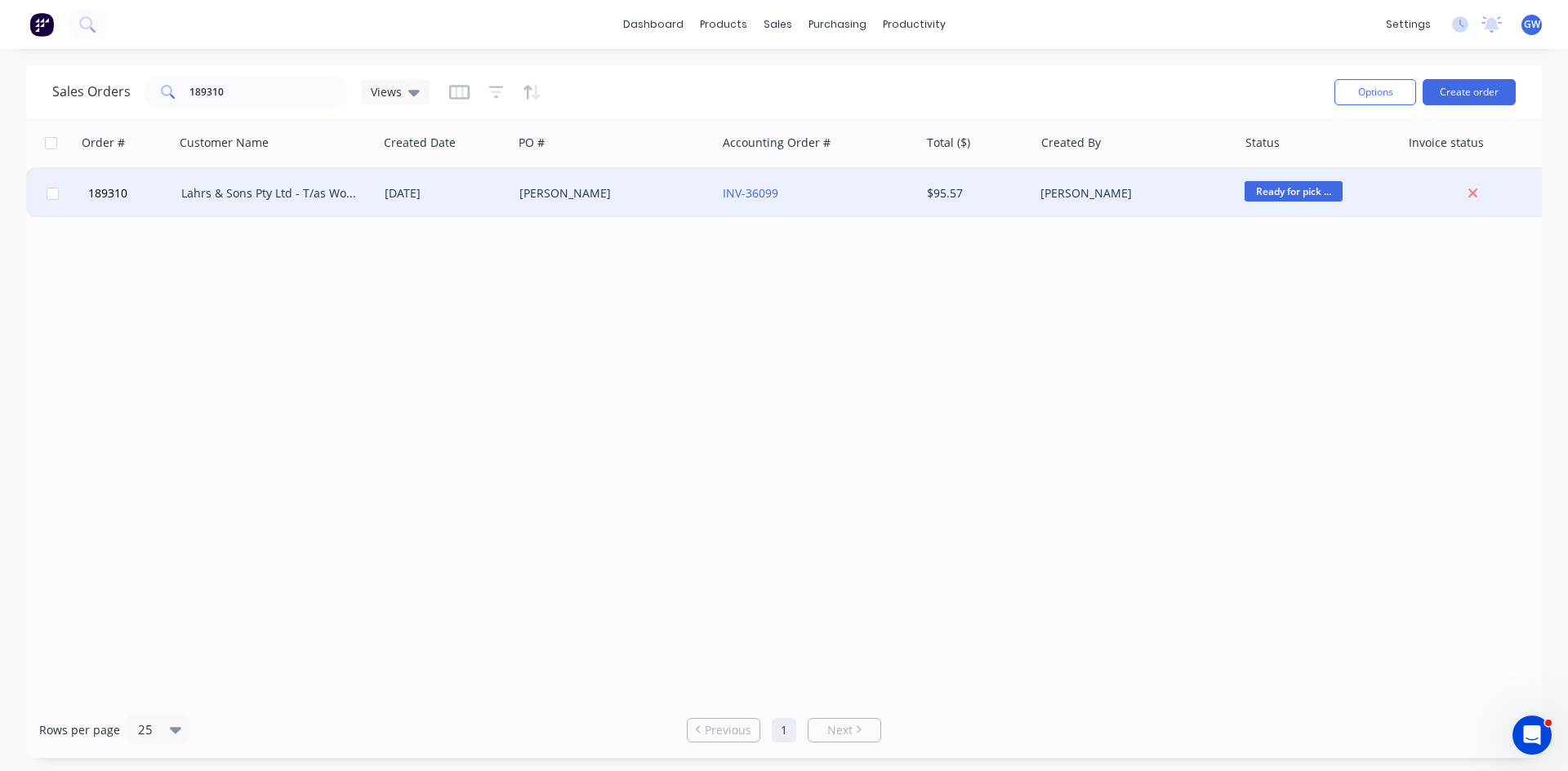
click at [317, 205] on div "Lahrs & Sons Pty Ltd - T/as Wombat Plumbing" at bounding box center [276, 193] width 203 height 49
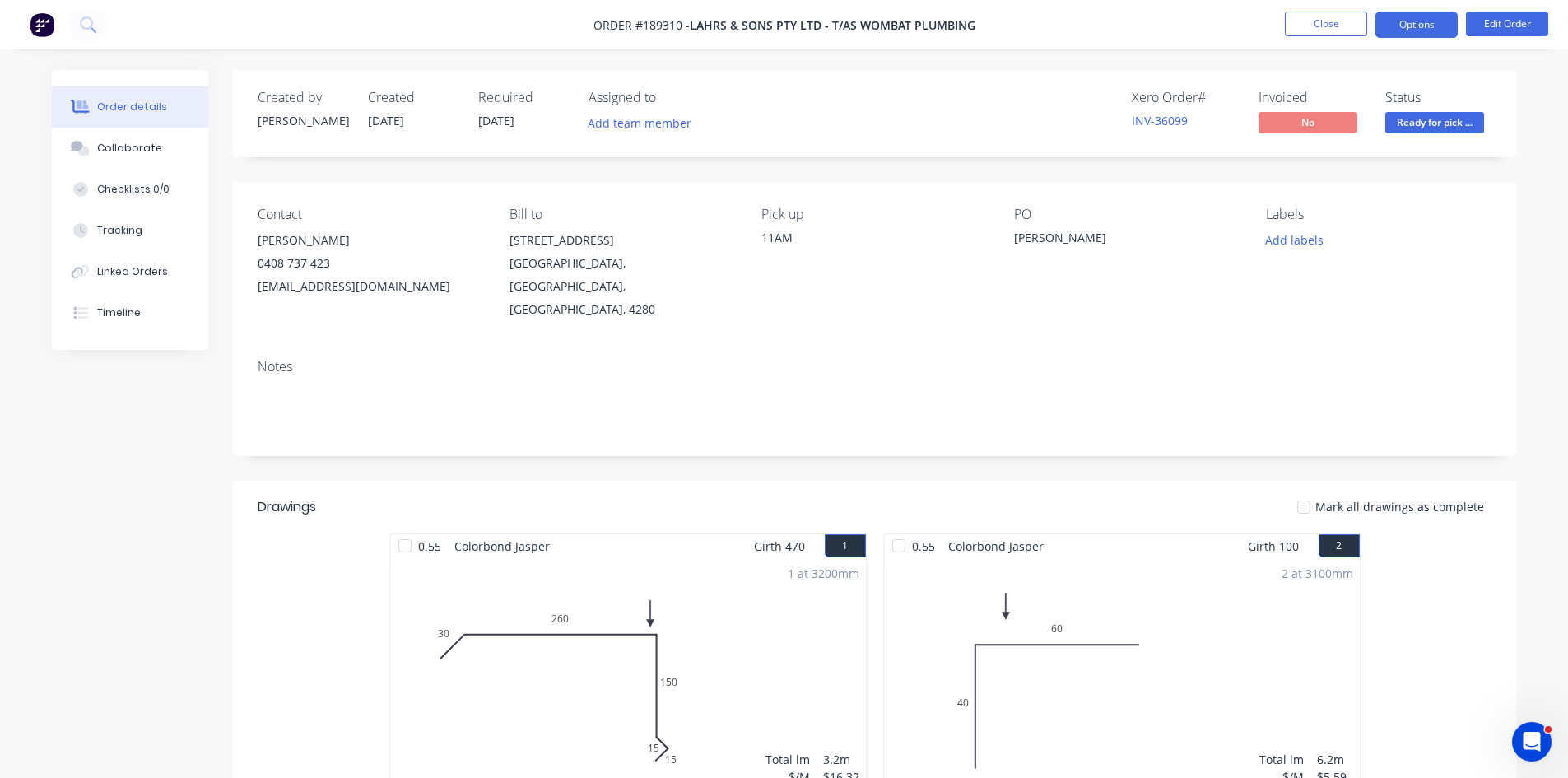
click at [1428, 23] on button "Options" at bounding box center [1416, 25] width 82 height 27
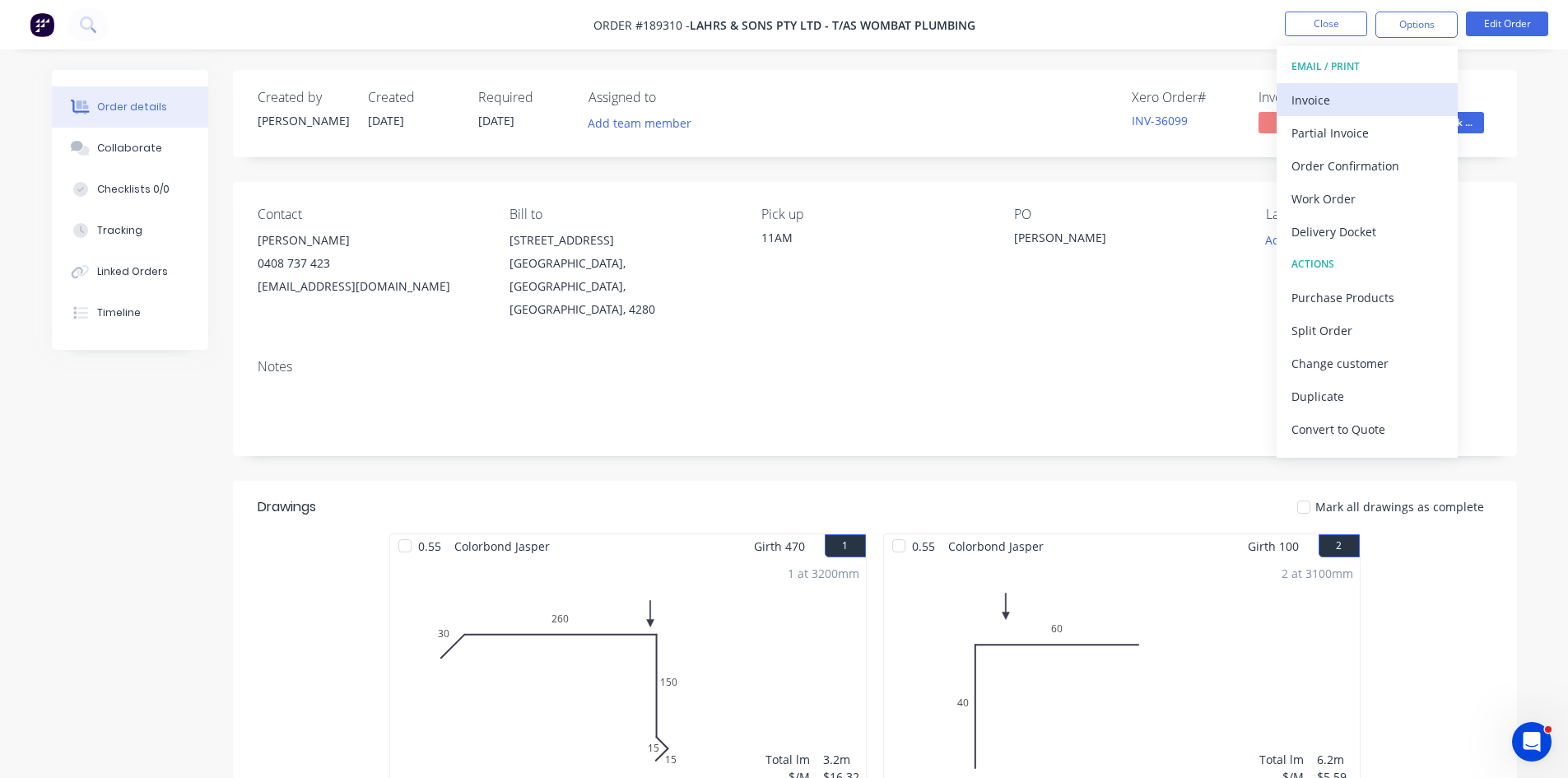
click at [1345, 97] on div "Invoice" at bounding box center [1367, 100] width 152 height 24
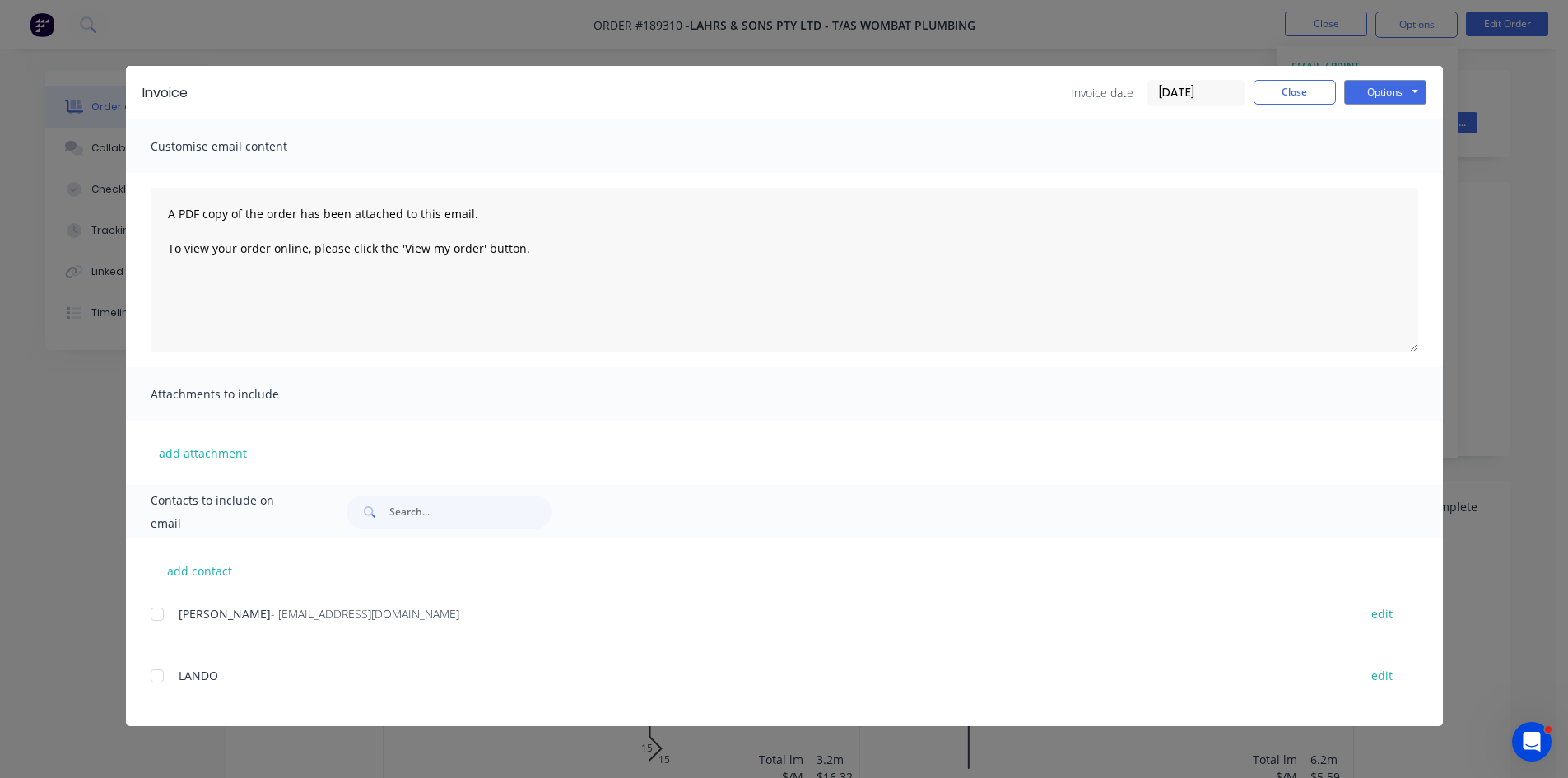
click at [157, 619] on div at bounding box center [157, 613] width 33 height 33
click at [1394, 85] on button "Options" at bounding box center [1385, 92] width 82 height 25
click at [1394, 170] on button "Email" at bounding box center [1397, 175] width 105 height 27
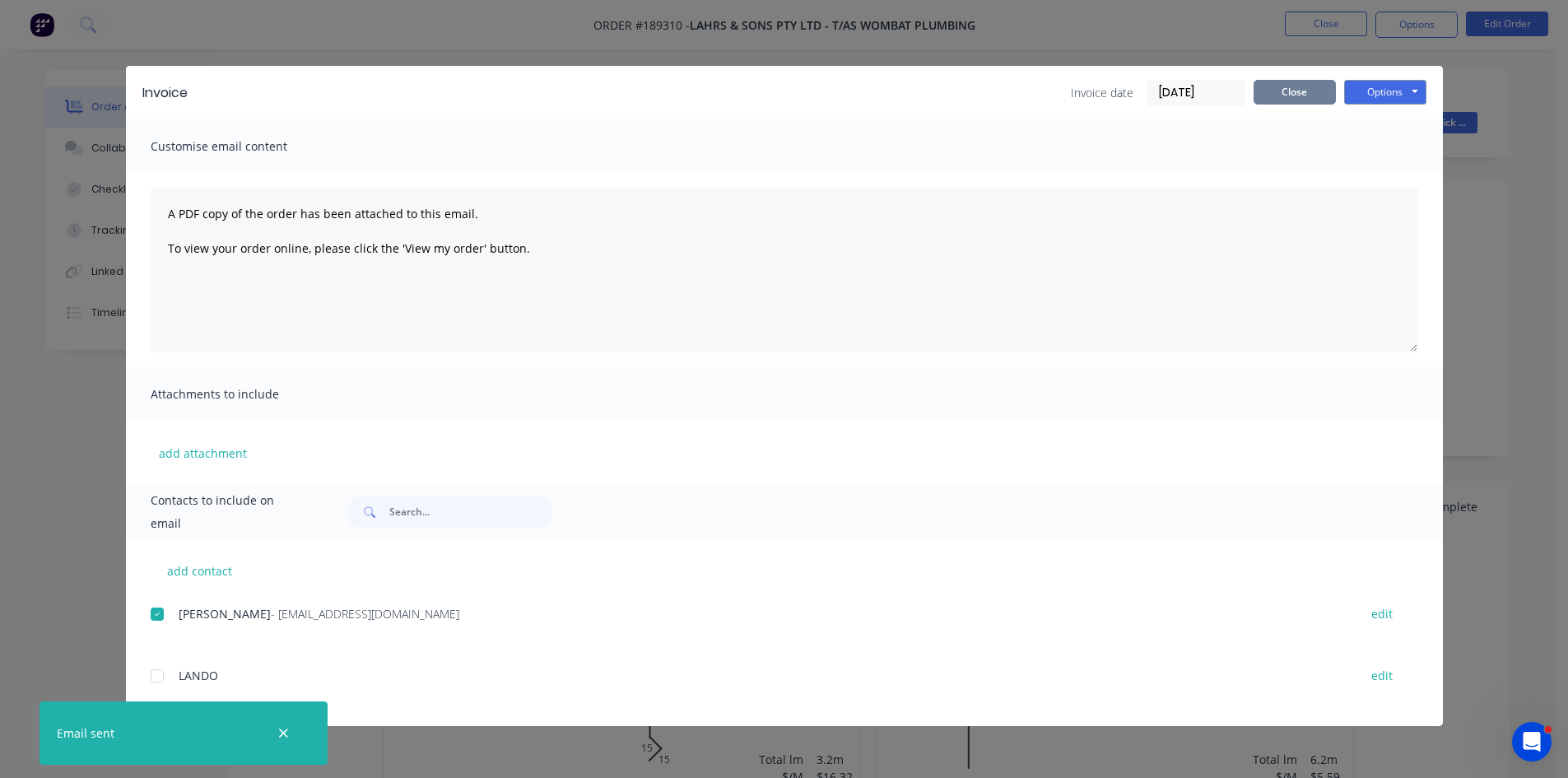
click at [1268, 95] on button "Close" at bounding box center [1295, 92] width 82 height 25
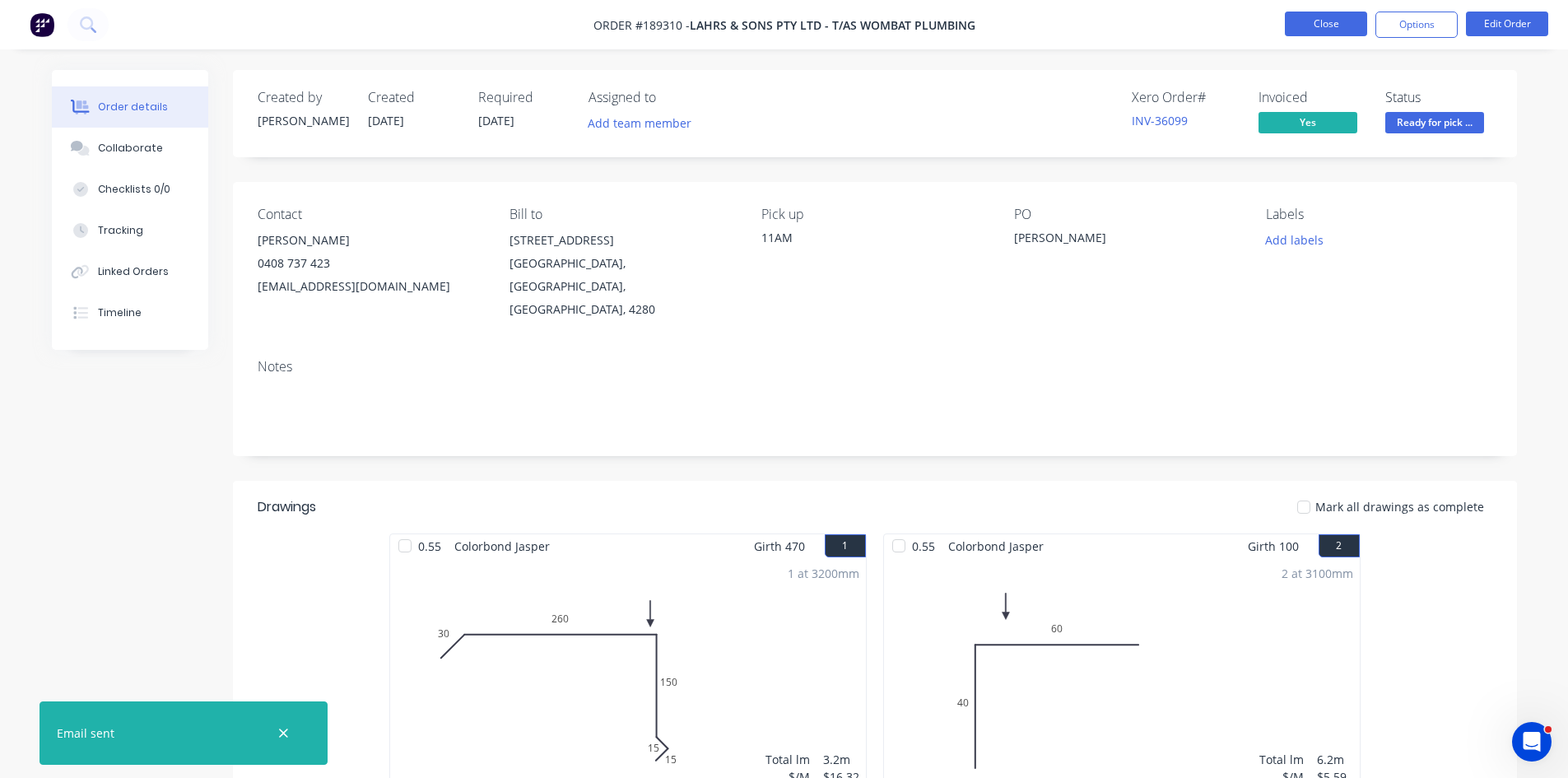
click at [1331, 25] on button "Close" at bounding box center [1325, 24] width 82 height 25
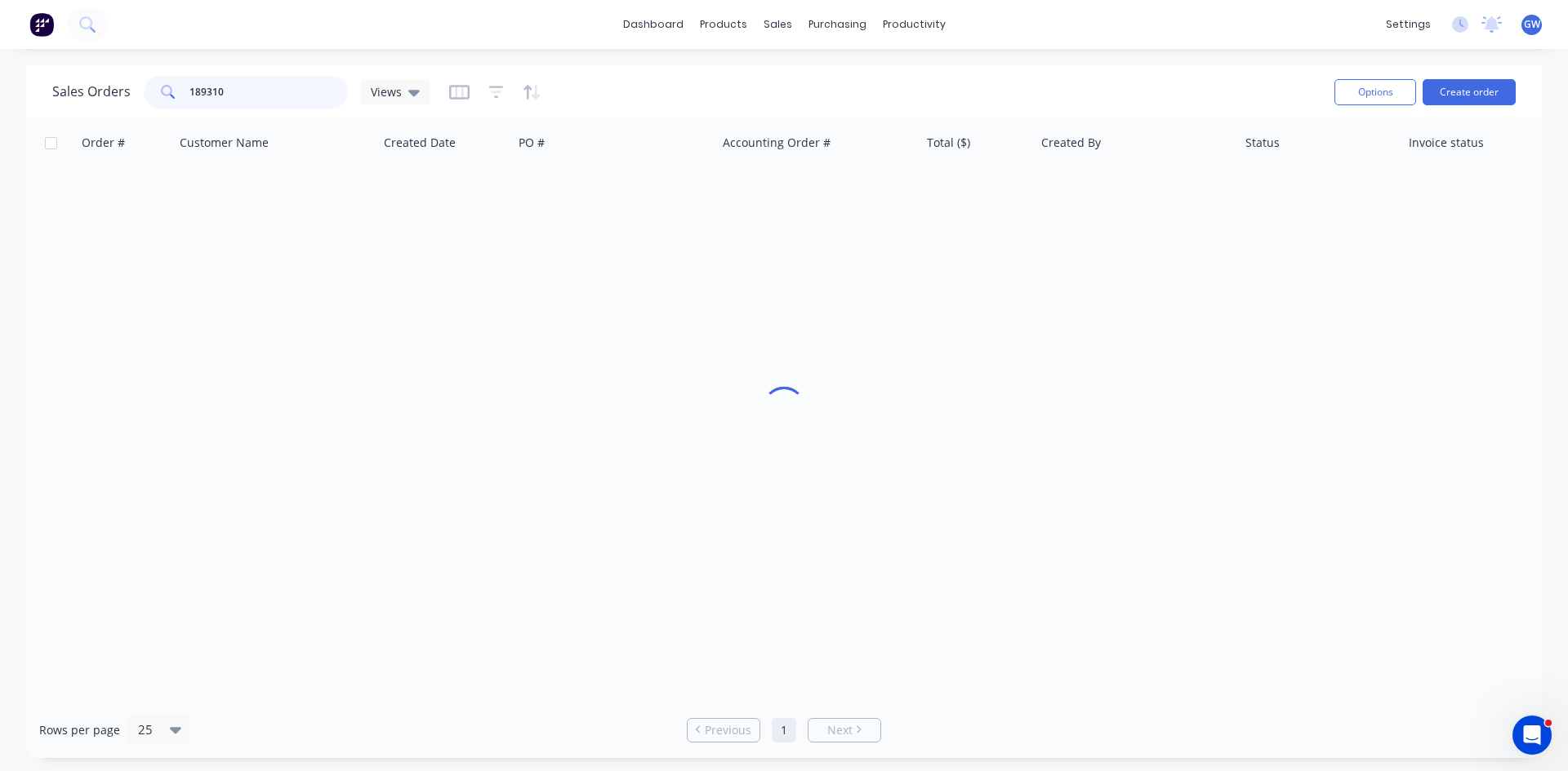
click at [263, 98] on input "189310" at bounding box center [269, 91] width 159 height 32
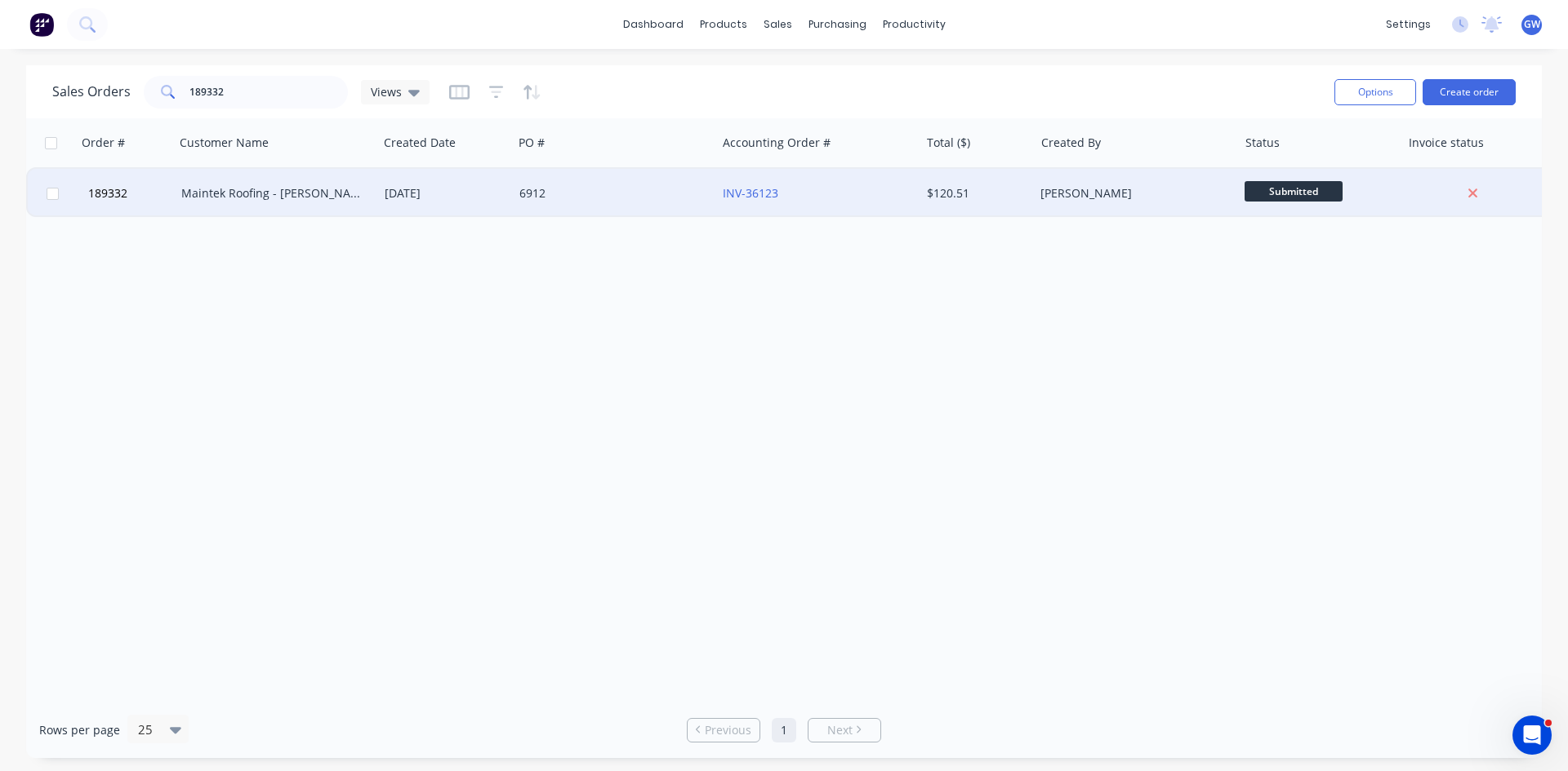
click at [839, 205] on div "INV-36123" at bounding box center [817, 193] width 203 height 49
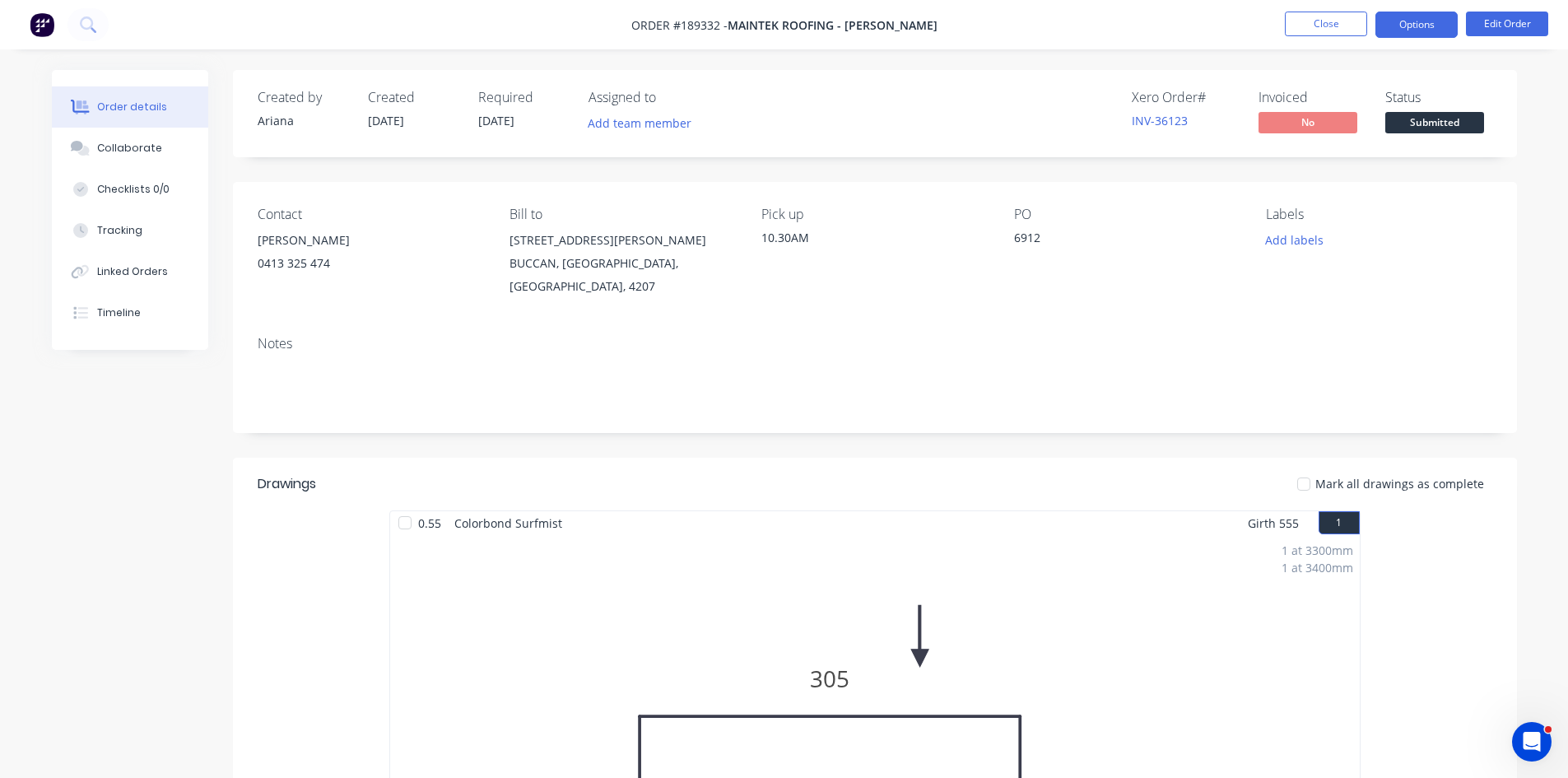
click at [1422, 25] on button "Options" at bounding box center [1416, 25] width 82 height 27
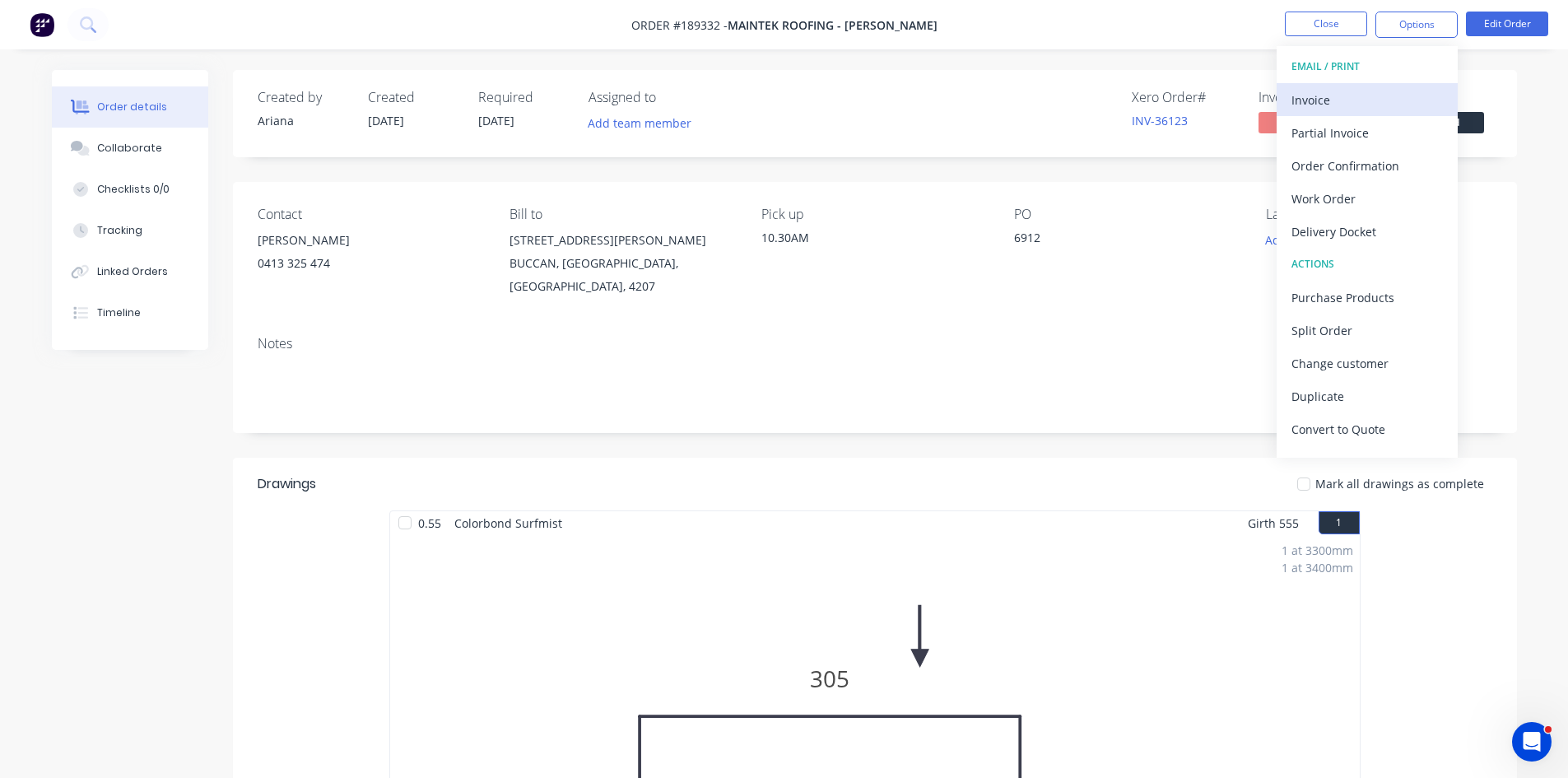
click at [1353, 89] on div "Invoice" at bounding box center [1367, 100] width 152 height 24
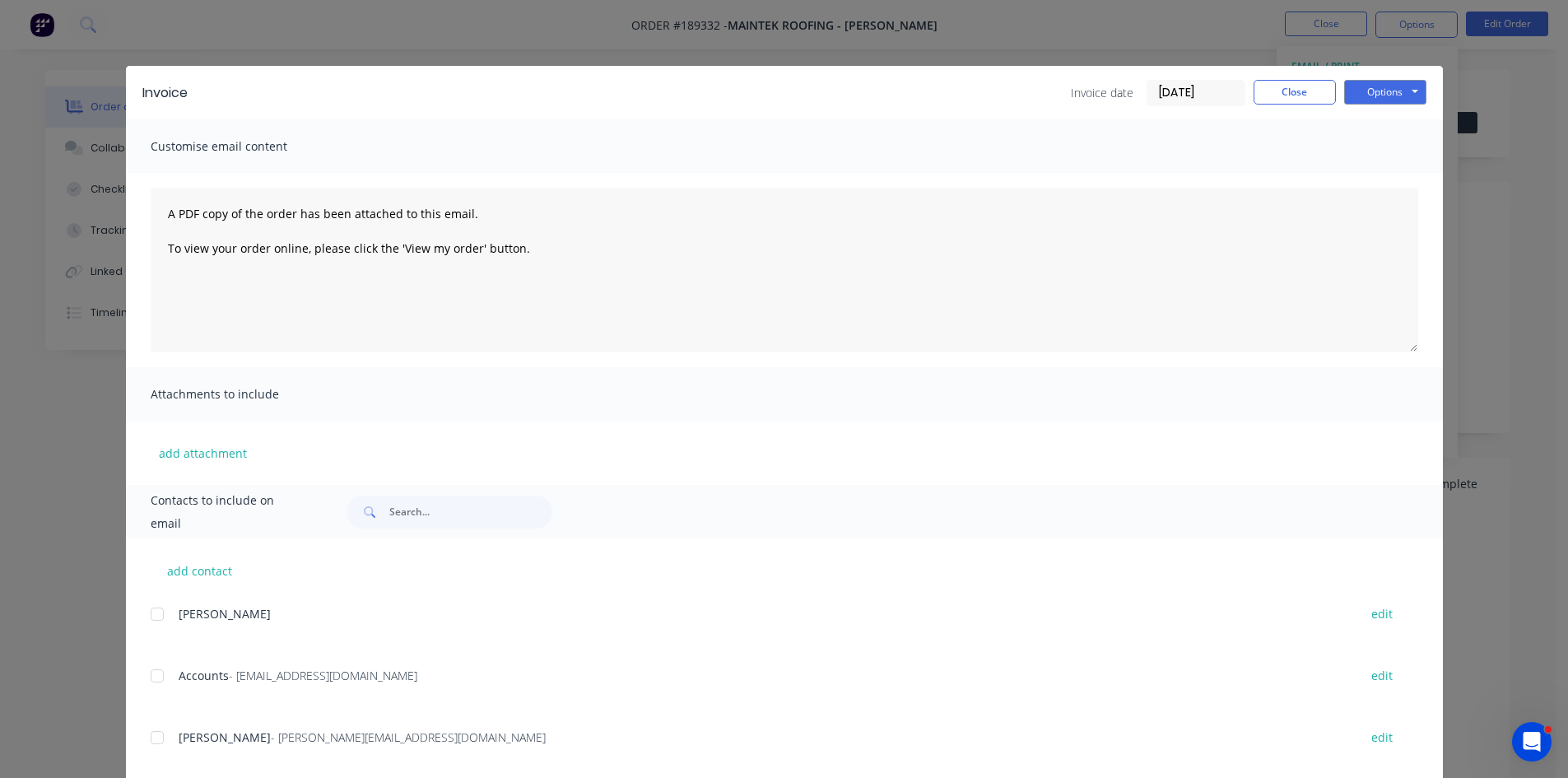
click at [149, 675] on div at bounding box center [157, 676] width 33 height 33
click at [155, 748] on div at bounding box center [157, 737] width 33 height 33
click at [1376, 86] on button "Options" at bounding box center [1385, 92] width 82 height 25
click at [1370, 179] on button "Email" at bounding box center [1397, 175] width 105 height 27
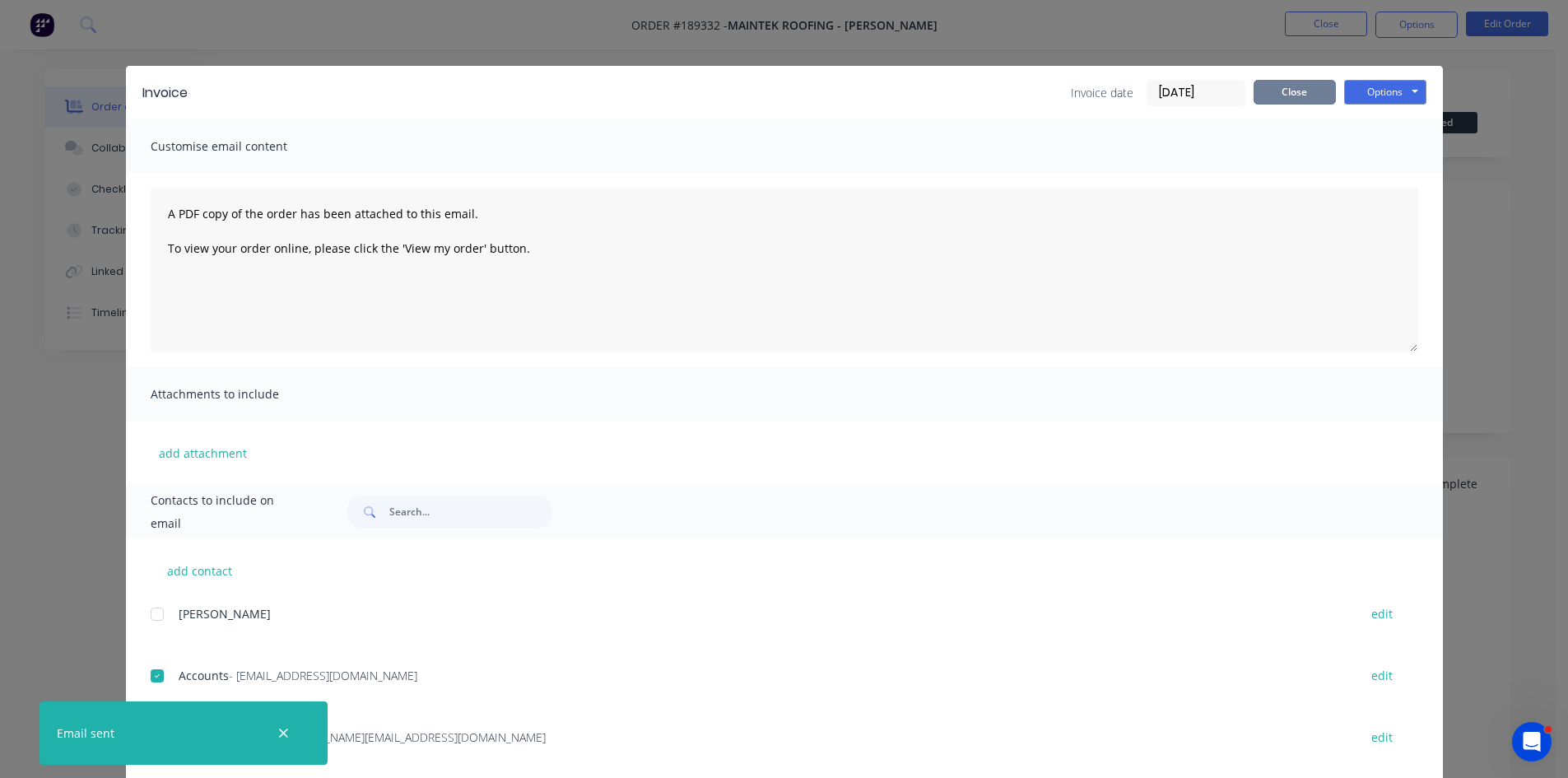
click at [1303, 93] on button "Close" at bounding box center [1295, 92] width 82 height 25
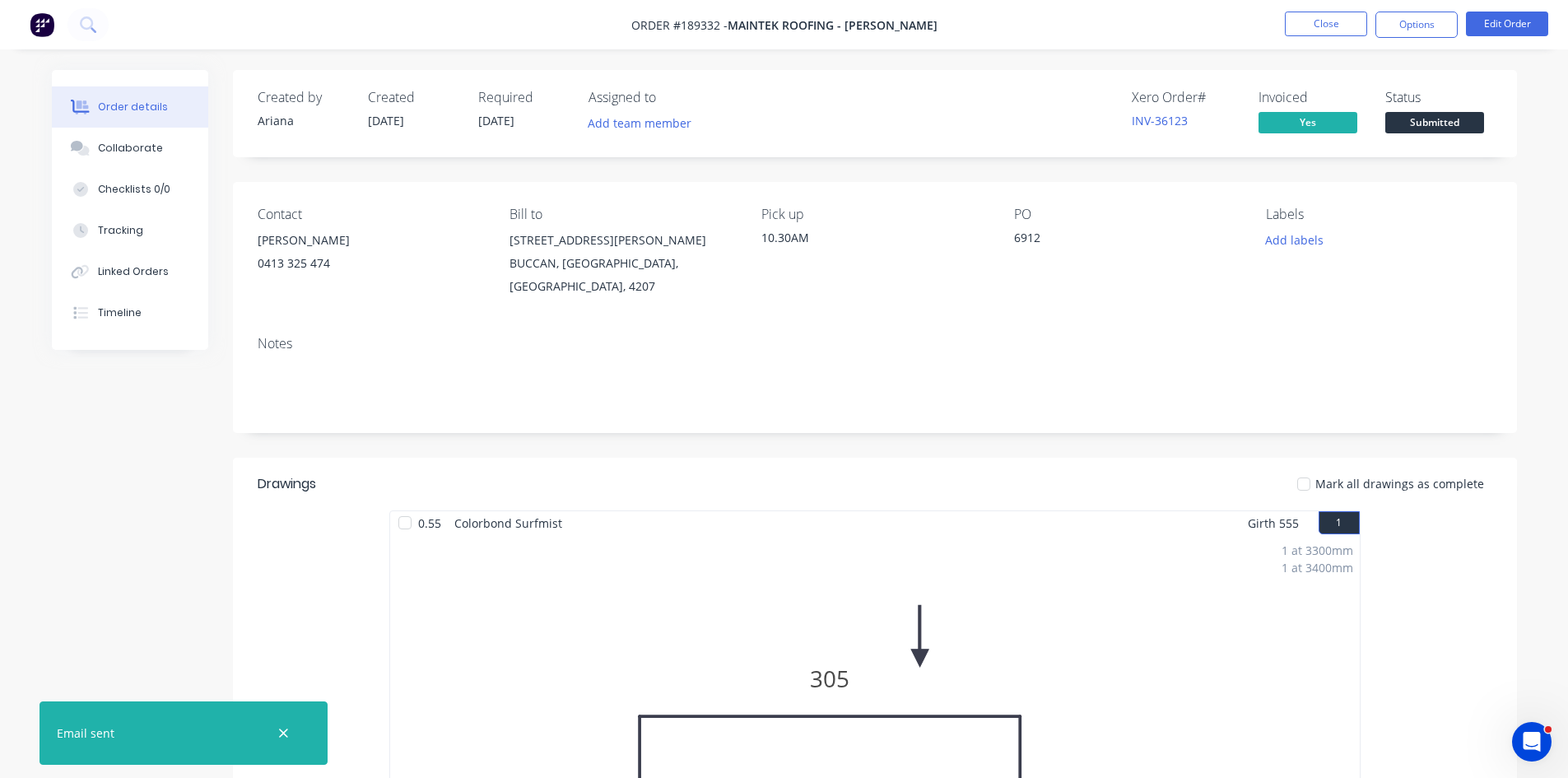
click at [1322, 7] on nav "Order #189332 - Maintek Roofing - Shaun Rahurahu Close Options Edit Order" at bounding box center [784, 25] width 1568 height 50
click at [1322, 25] on button "Close" at bounding box center [1325, 24] width 82 height 25
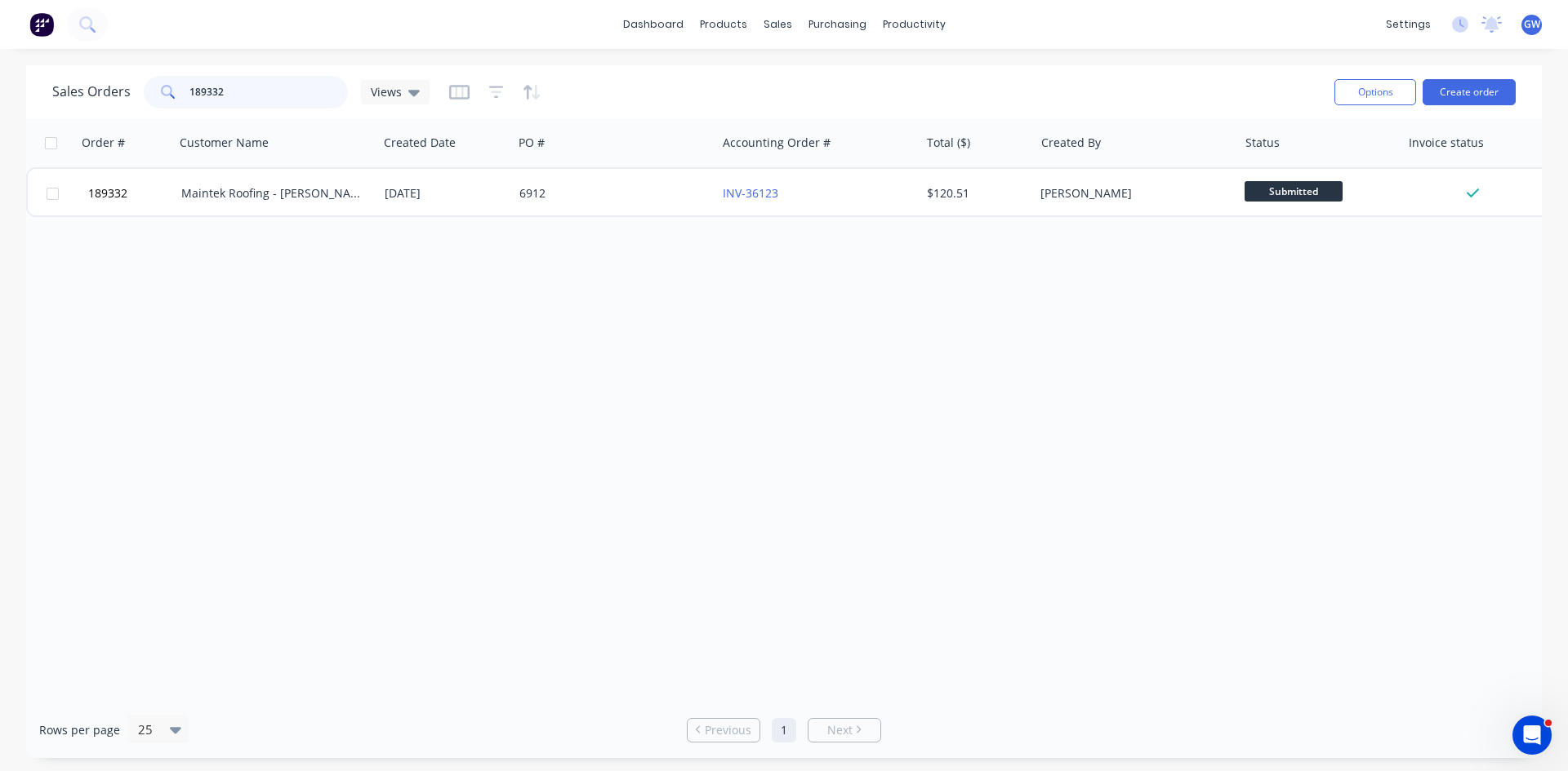
click at [268, 99] on input "189332" at bounding box center [269, 91] width 159 height 32
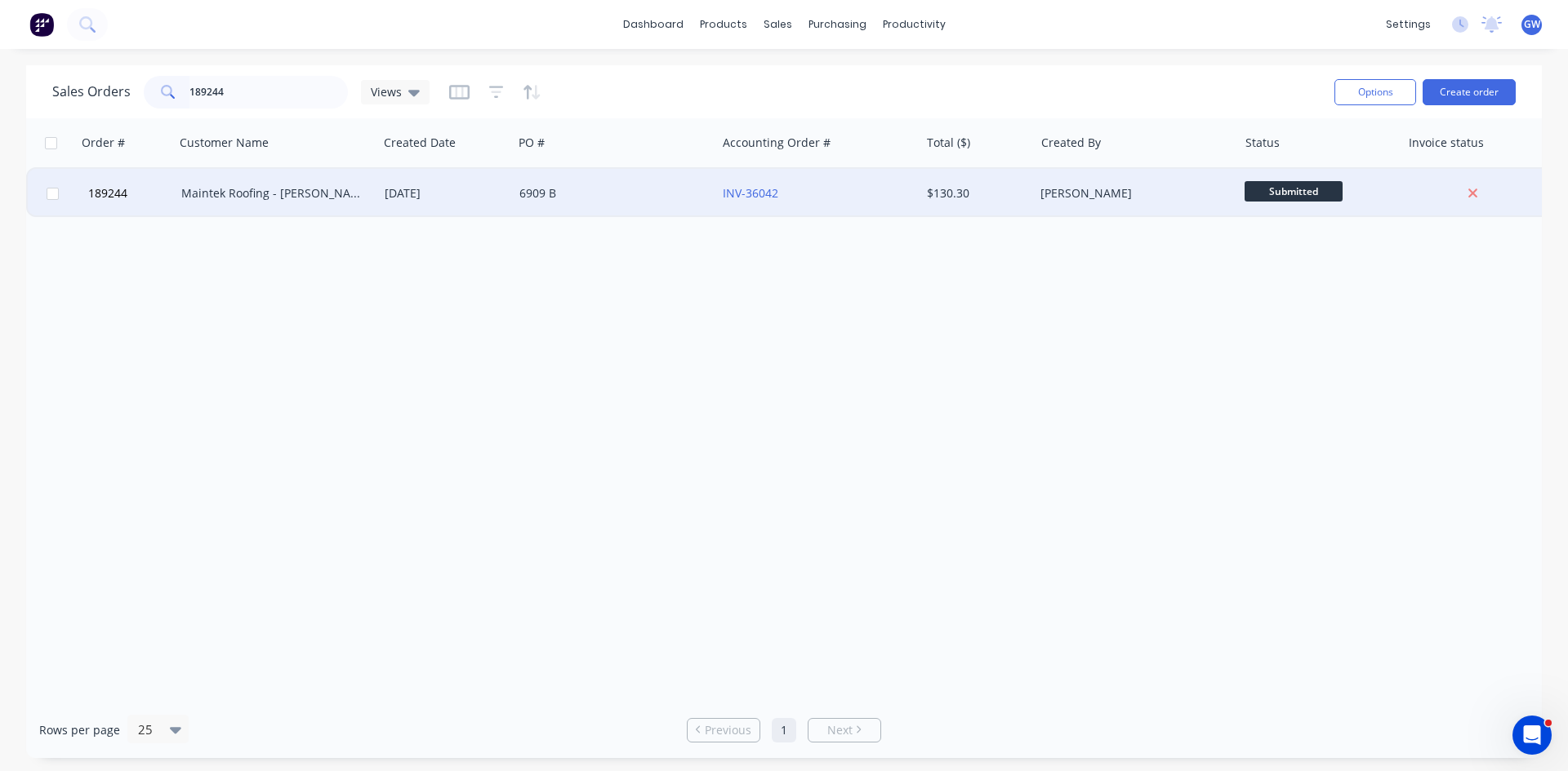
click at [658, 185] on div "6909 B" at bounding box center [614, 193] width 203 height 49
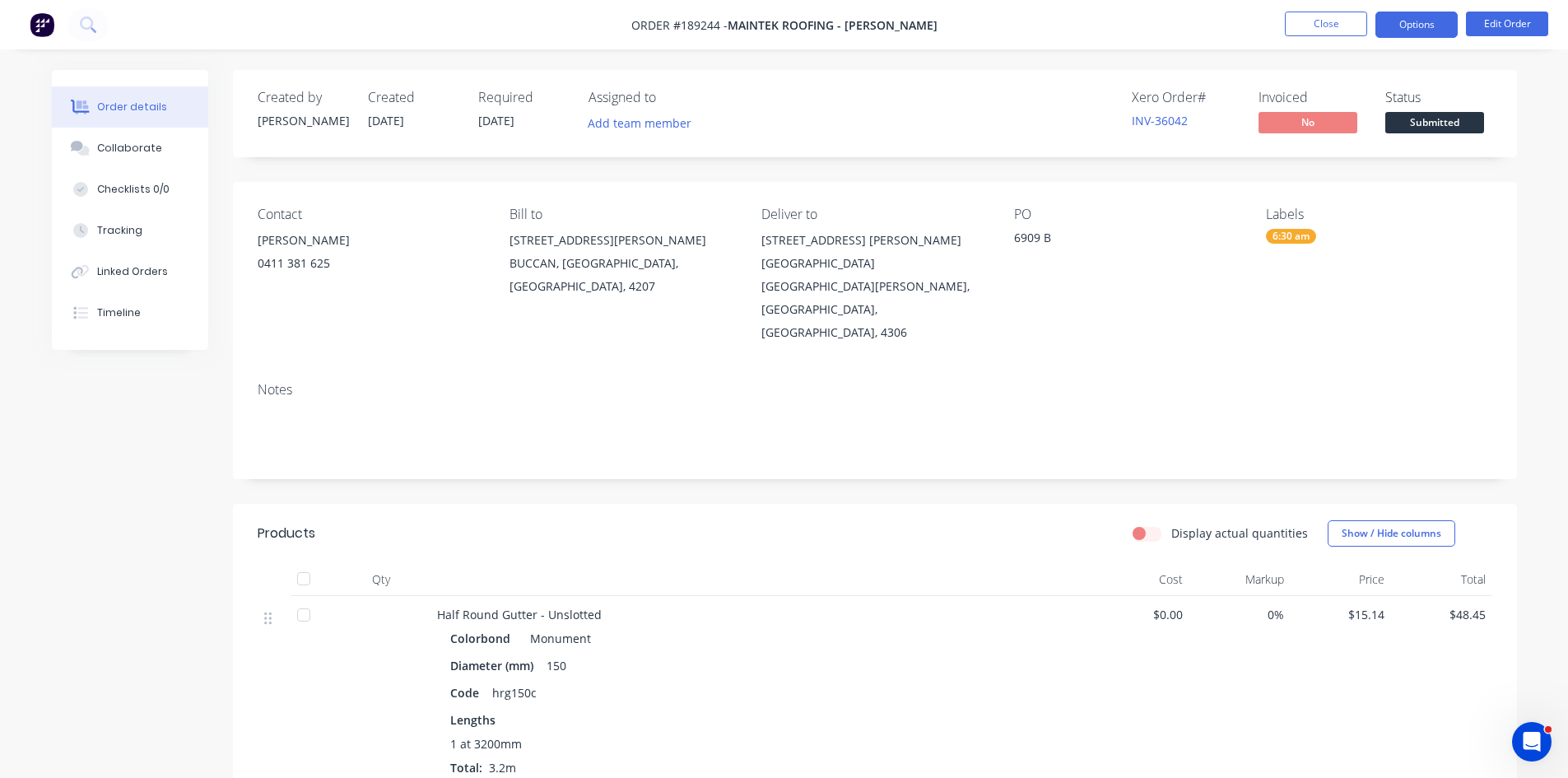
click at [1416, 32] on button "Options" at bounding box center [1416, 25] width 82 height 27
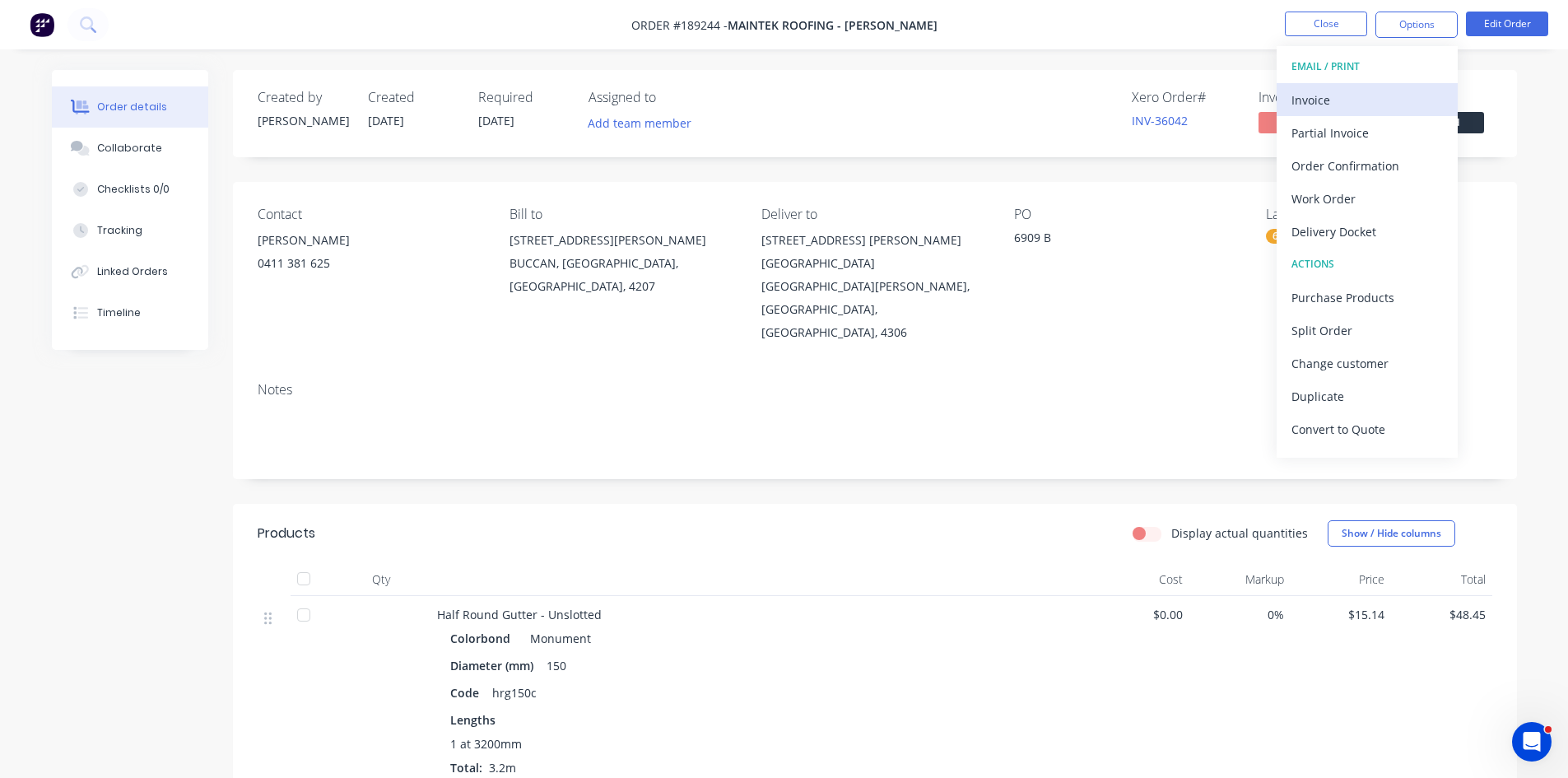
click at [1385, 85] on button "Invoice" at bounding box center [1367, 99] width 181 height 33
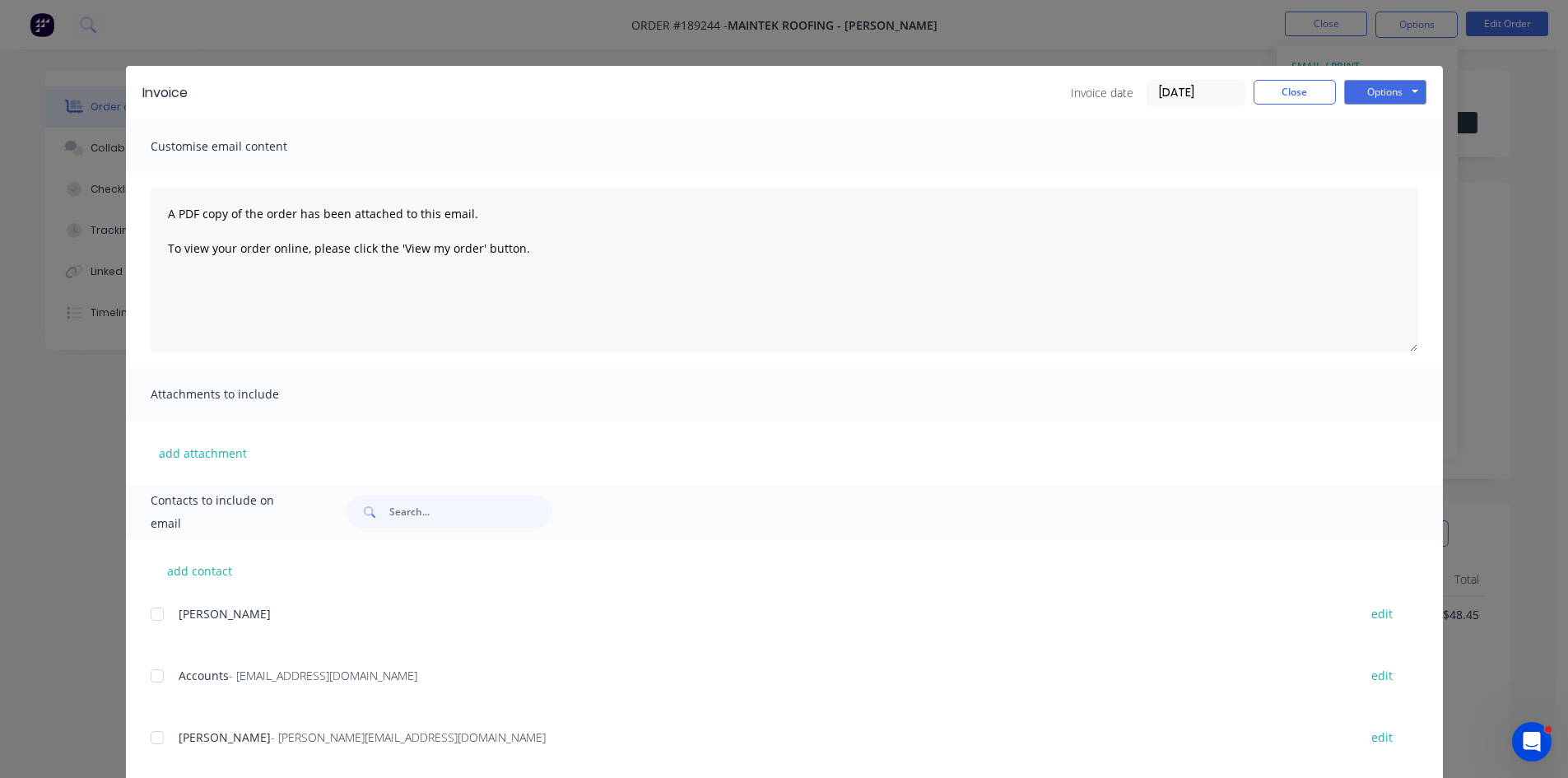
click at [149, 677] on div at bounding box center [157, 676] width 33 height 33
click at [149, 730] on div at bounding box center [157, 737] width 33 height 33
click at [1388, 93] on button "Options" at bounding box center [1385, 92] width 82 height 25
click at [1376, 170] on button "Email" at bounding box center [1397, 175] width 105 height 27
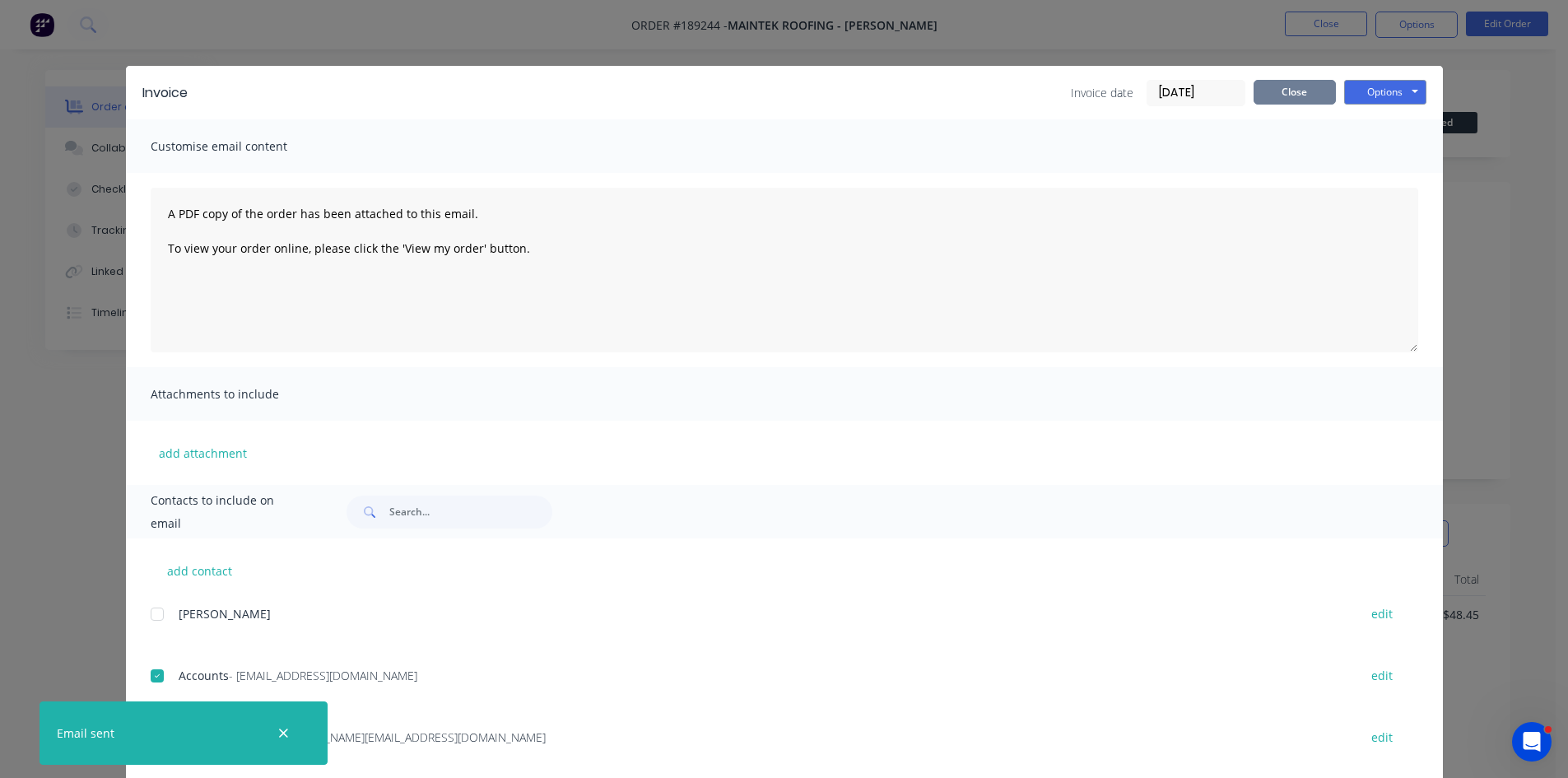
click at [1316, 89] on button "Close" at bounding box center [1295, 92] width 82 height 25
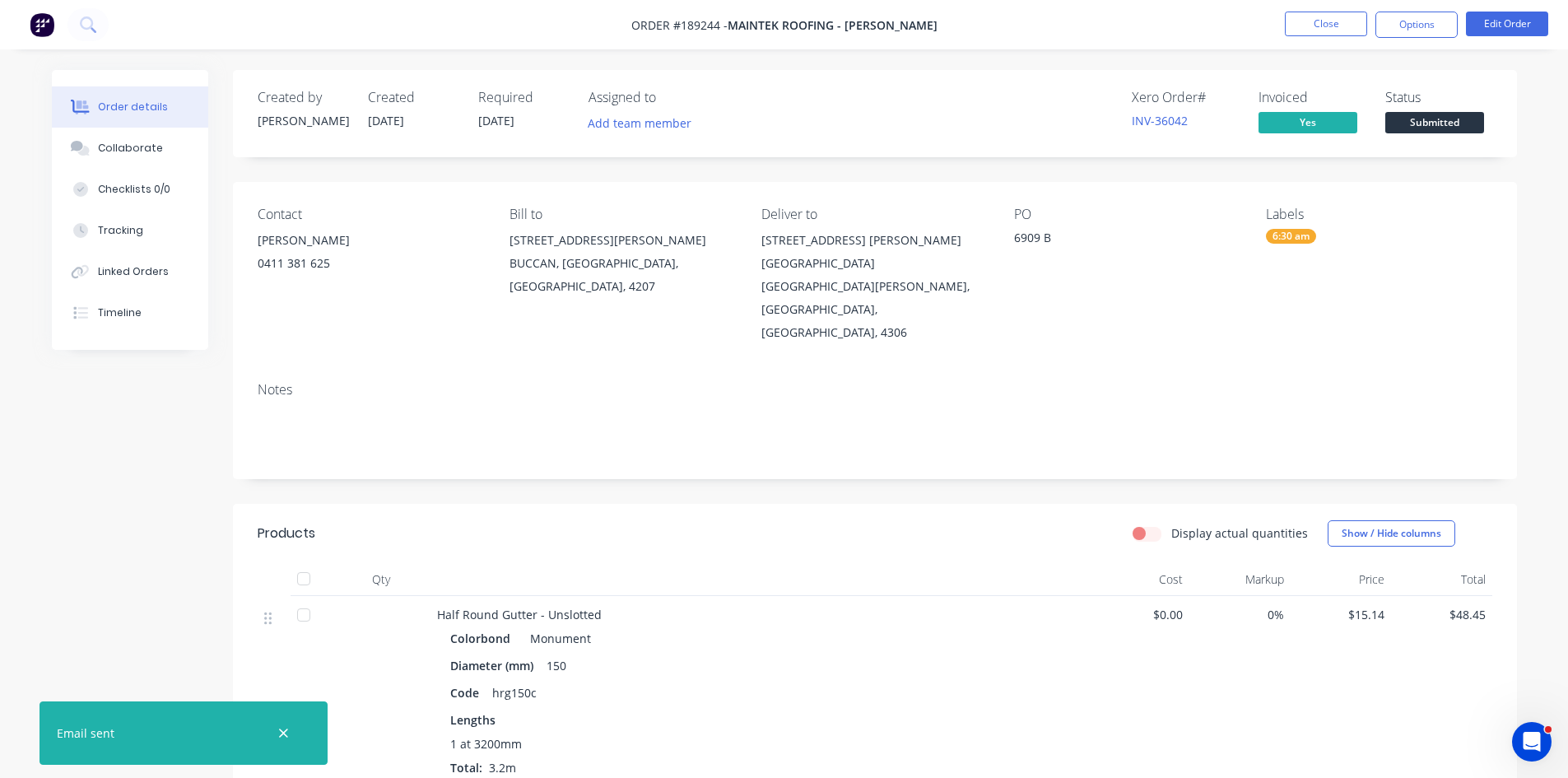
click at [1328, 37] on li "Close" at bounding box center [1325, 25] width 82 height 27
click at [1339, 25] on button "Close" at bounding box center [1325, 24] width 82 height 25
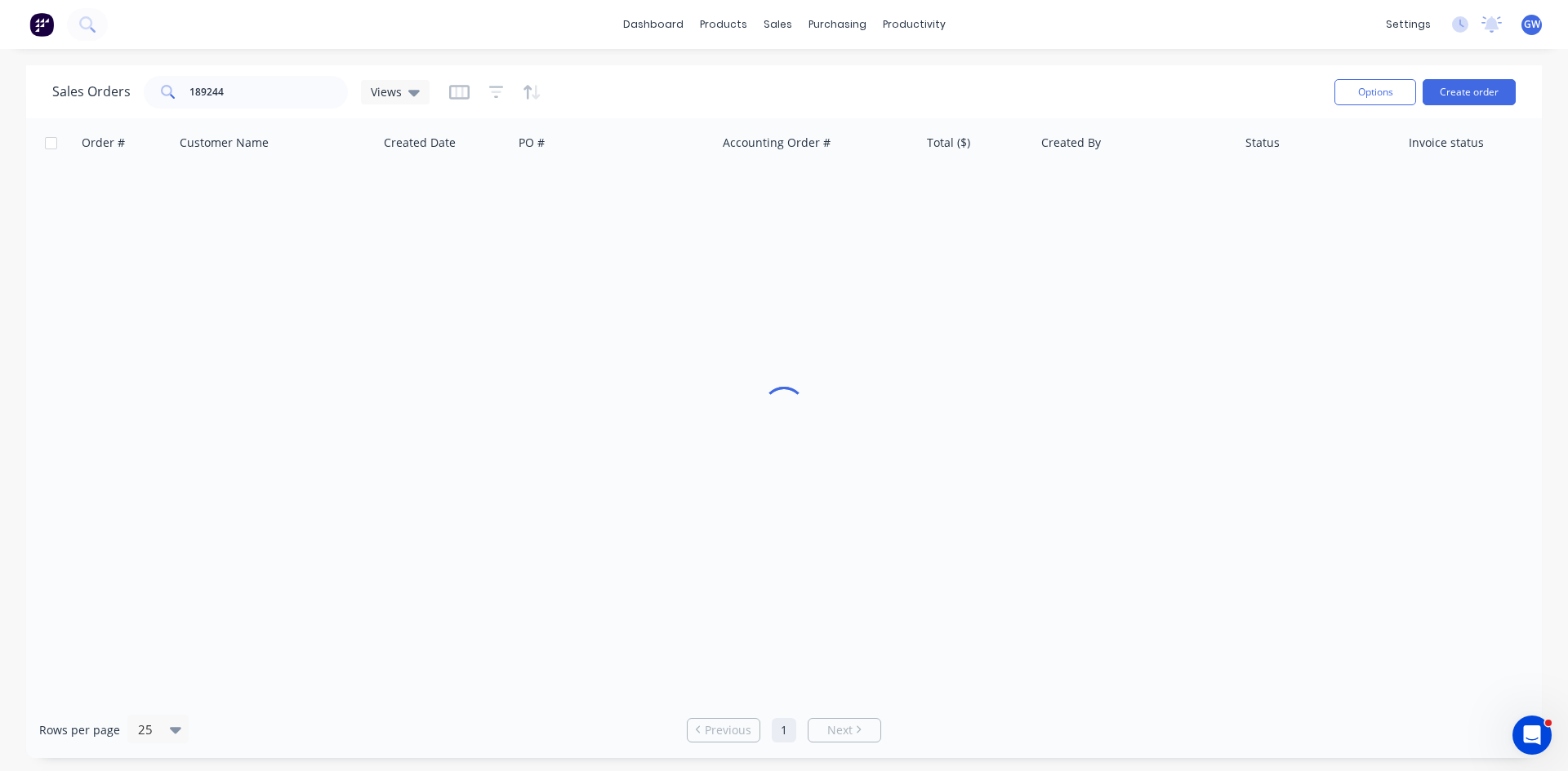
click at [285, 74] on div "Sales Orders 189244 Views" at bounding box center [686, 91] width 1268 height 40
click at [263, 86] on input "189244" at bounding box center [269, 91] width 159 height 32
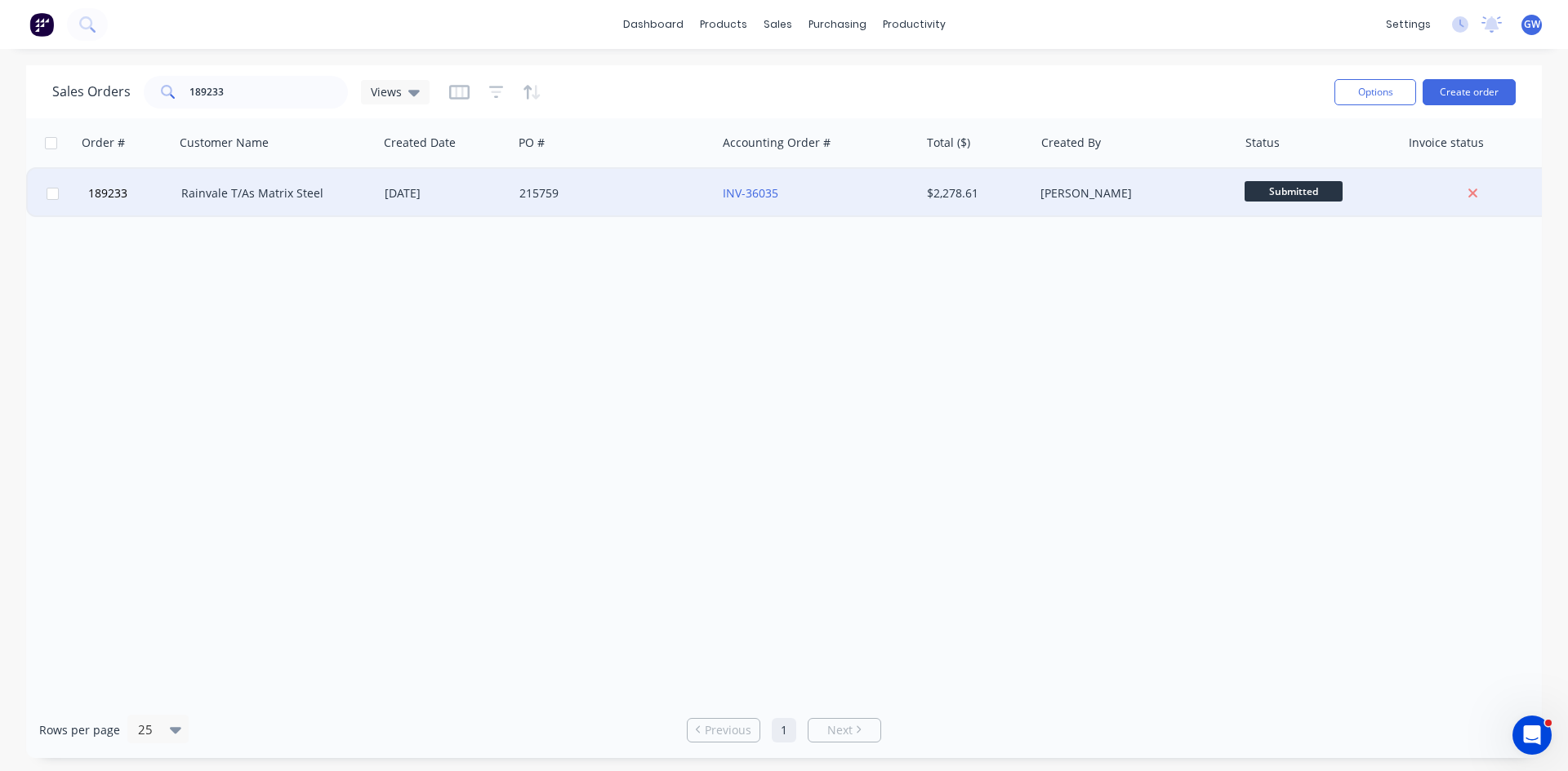
click at [877, 183] on div "INV-36035" at bounding box center [817, 193] width 203 height 49
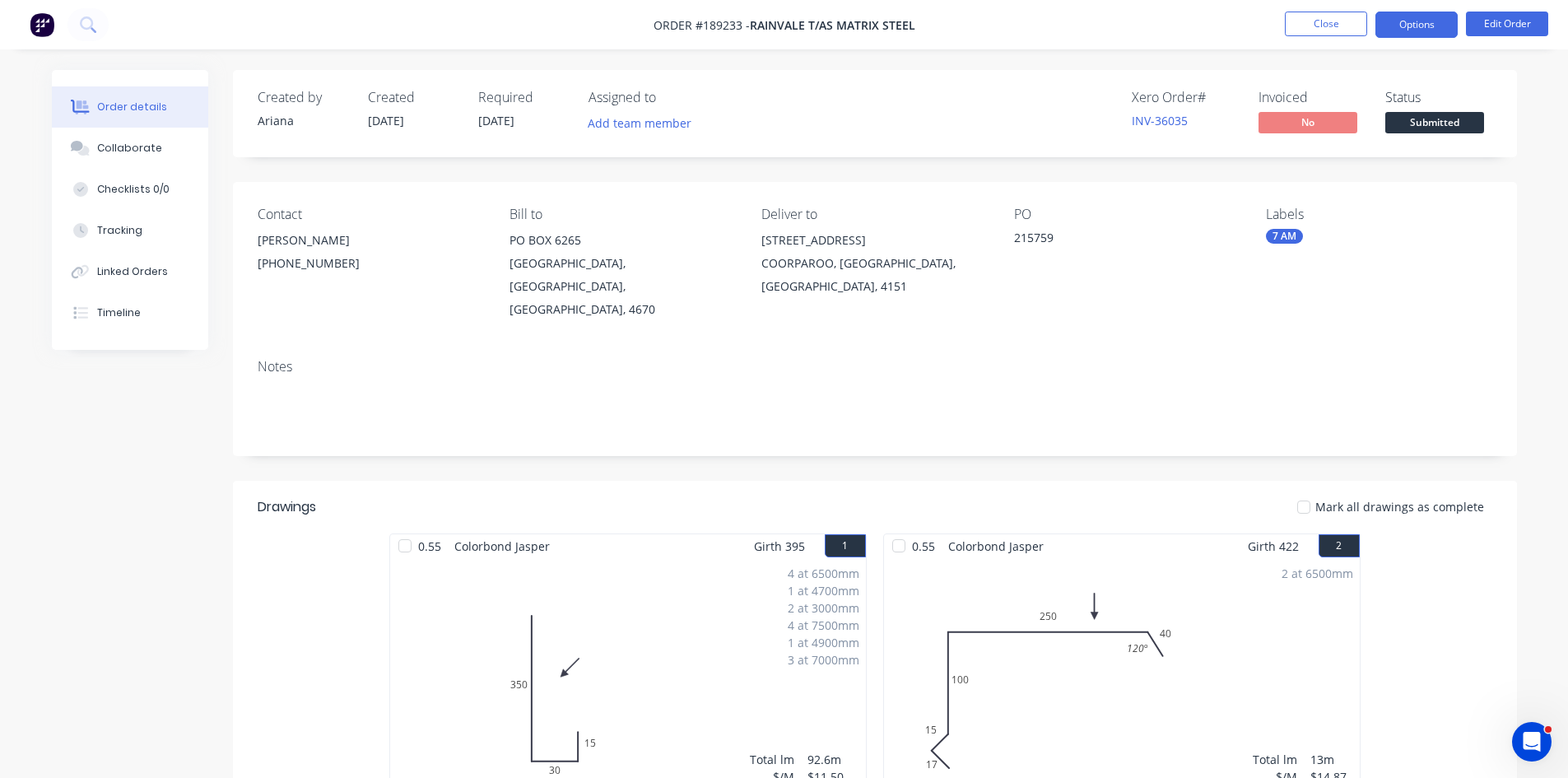
click at [1424, 23] on button "Options" at bounding box center [1416, 25] width 82 height 27
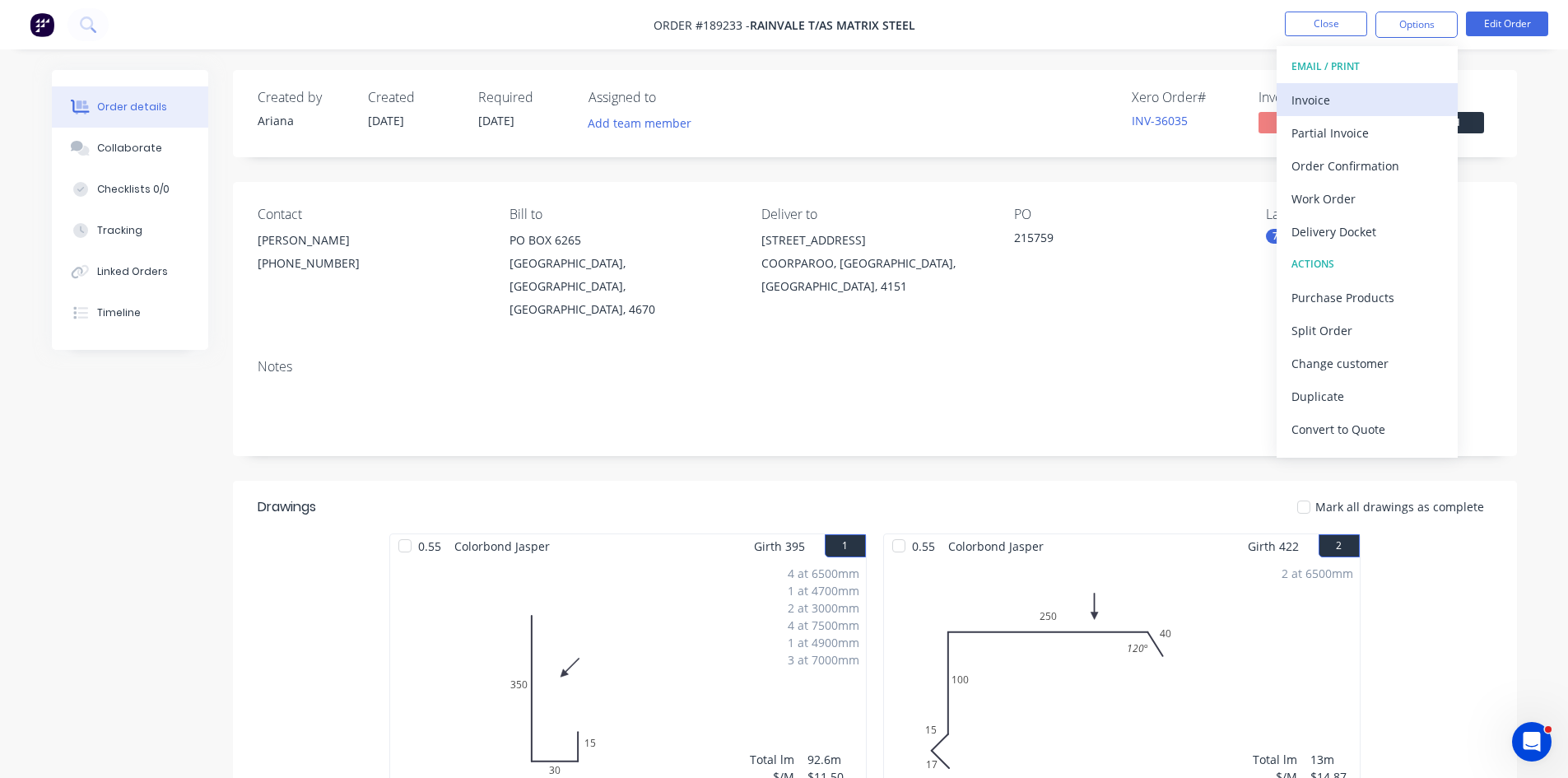
click at [1332, 91] on div "Invoice" at bounding box center [1367, 100] width 152 height 24
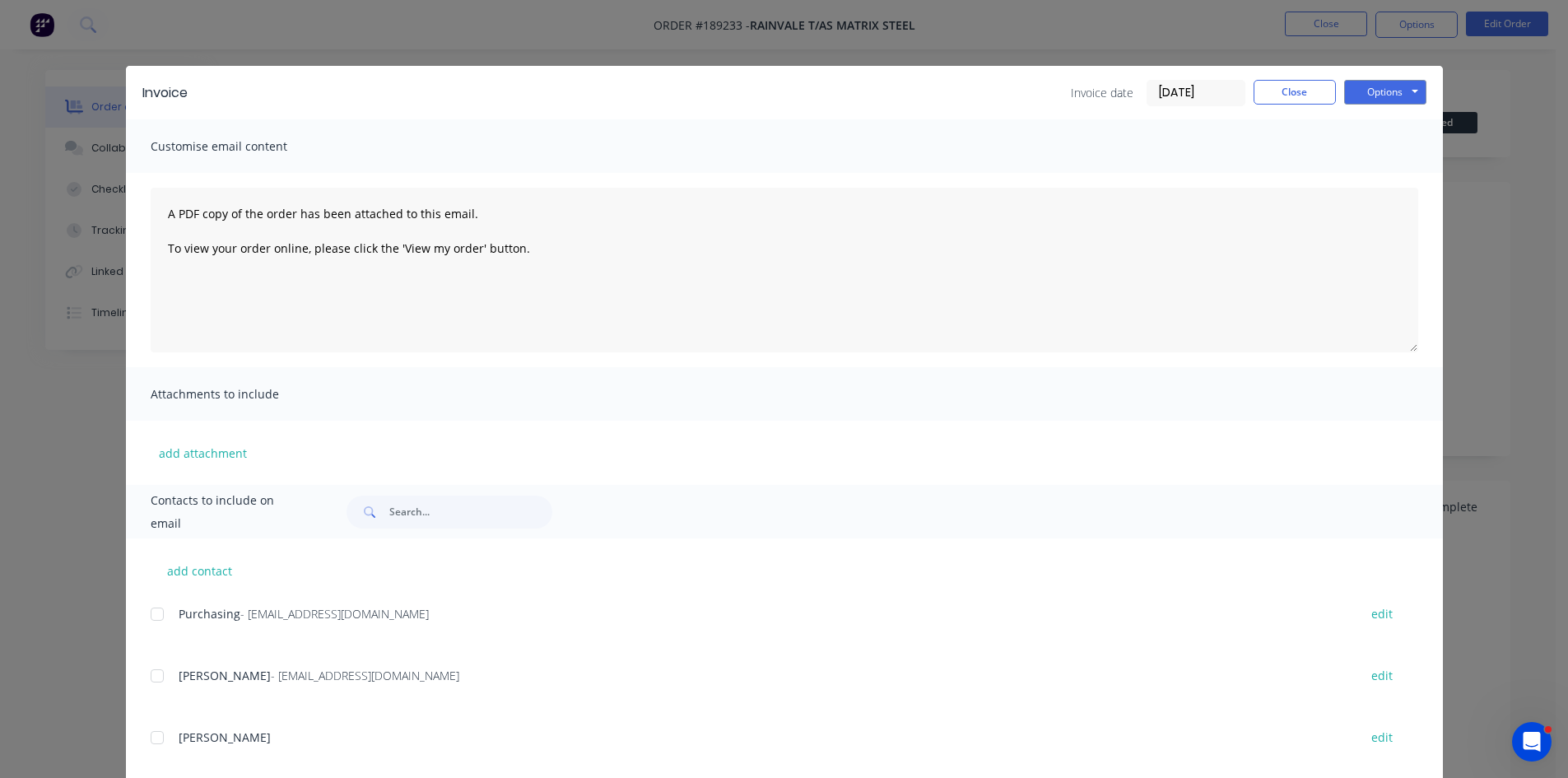
click at [143, 609] on div "add contact Purchasing - purchasing@matrixsteel.com.au edit Cassandra - credito…" at bounding box center [784, 755] width 1317 height 435
click at [150, 665] on div at bounding box center [157, 676] width 33 height 33
click at [149, 607] on div at bounding box center [157, 613] width 33 height 33
click at [1402, 89] on button "Options" at bounding box center [1385, 92] width 82 height 25
click at [1392, 169] on button "Email" at bounding box center [1397, 175] width 105 height 27
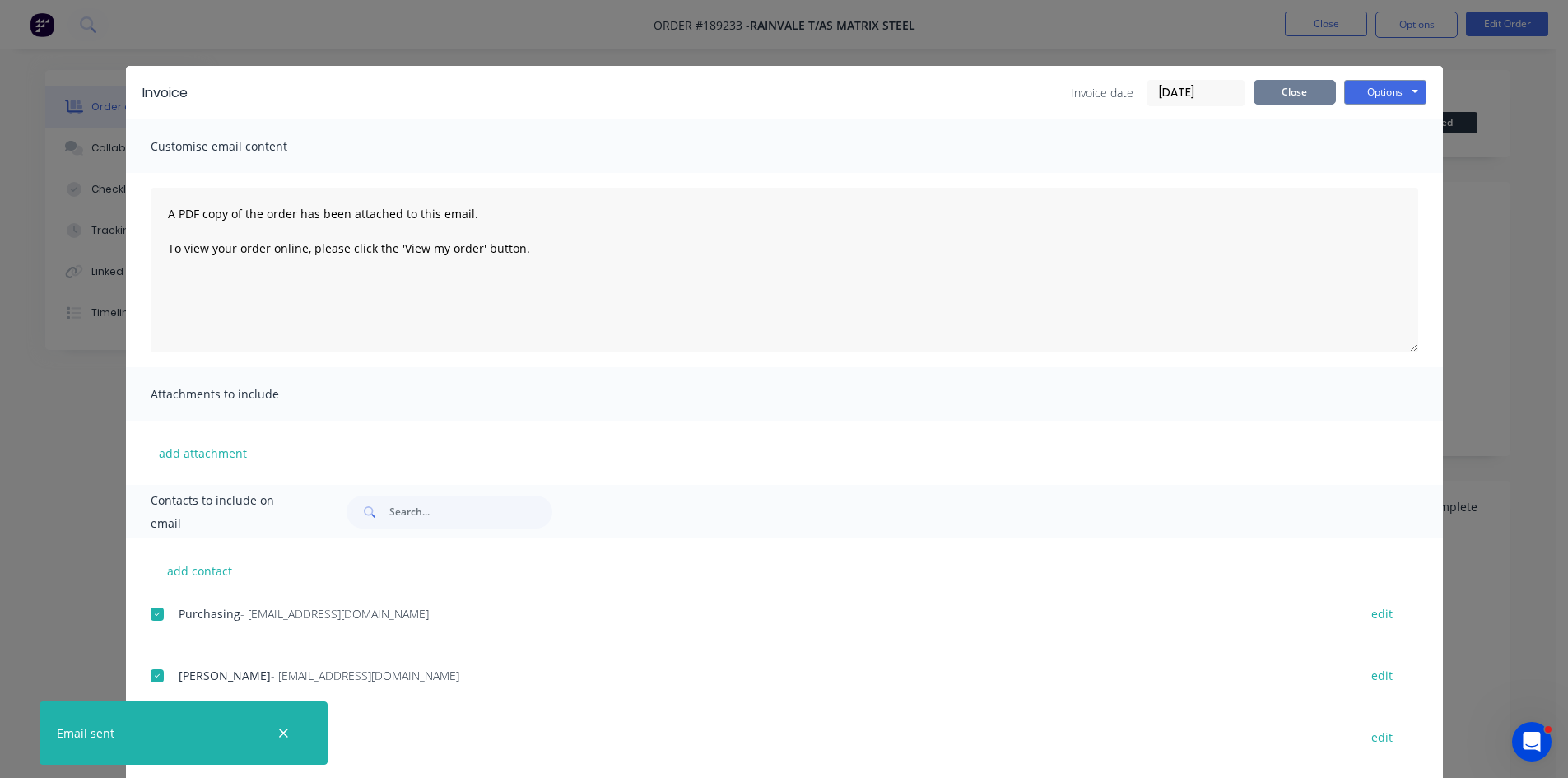
click at [1303, 100] on button "Close" at bounding box center [1295, 92] width 82 height 25
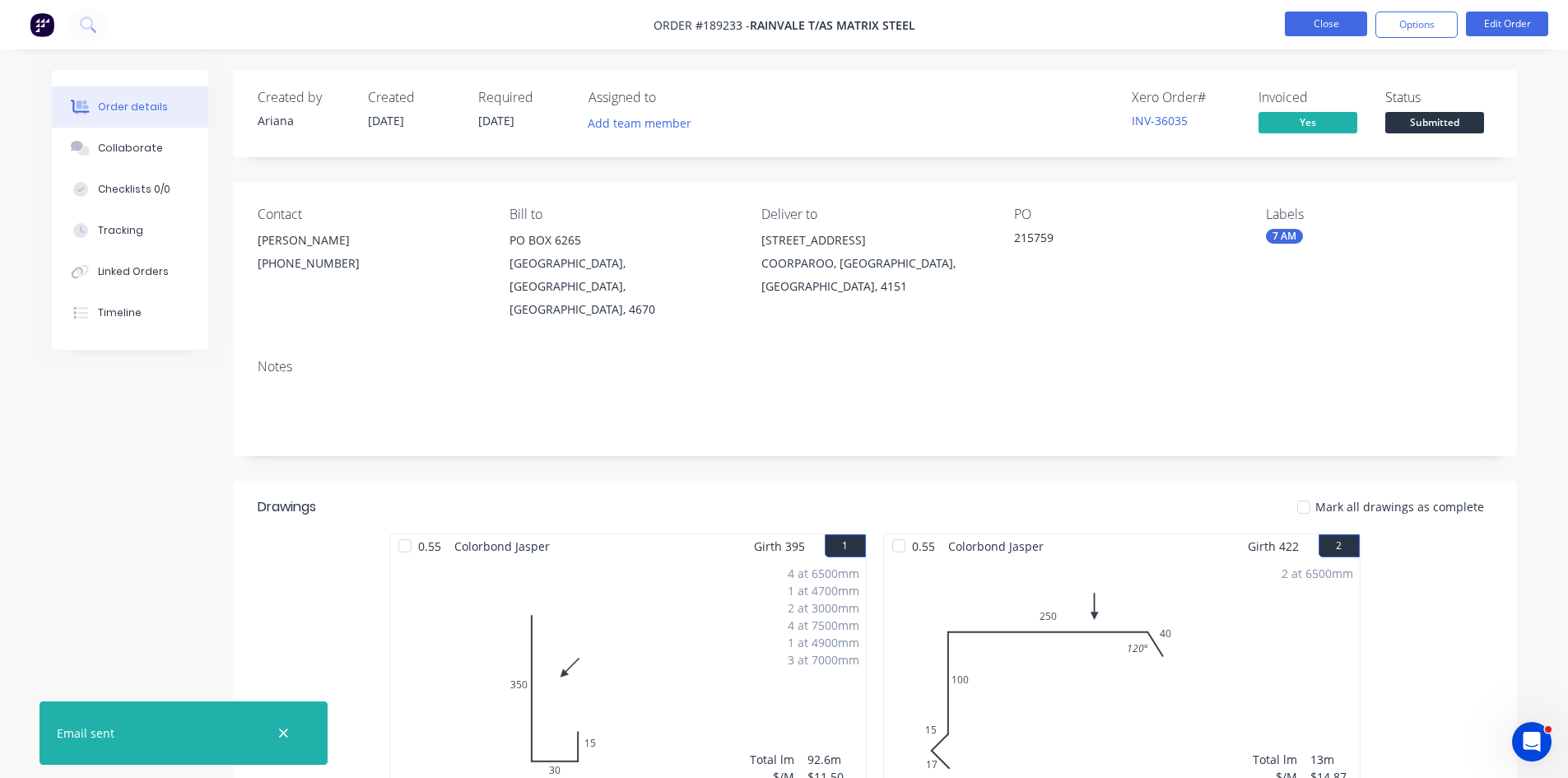
click at [1336, 22] on button "Close" at bounding box center [1325, 24] width 82 height 25
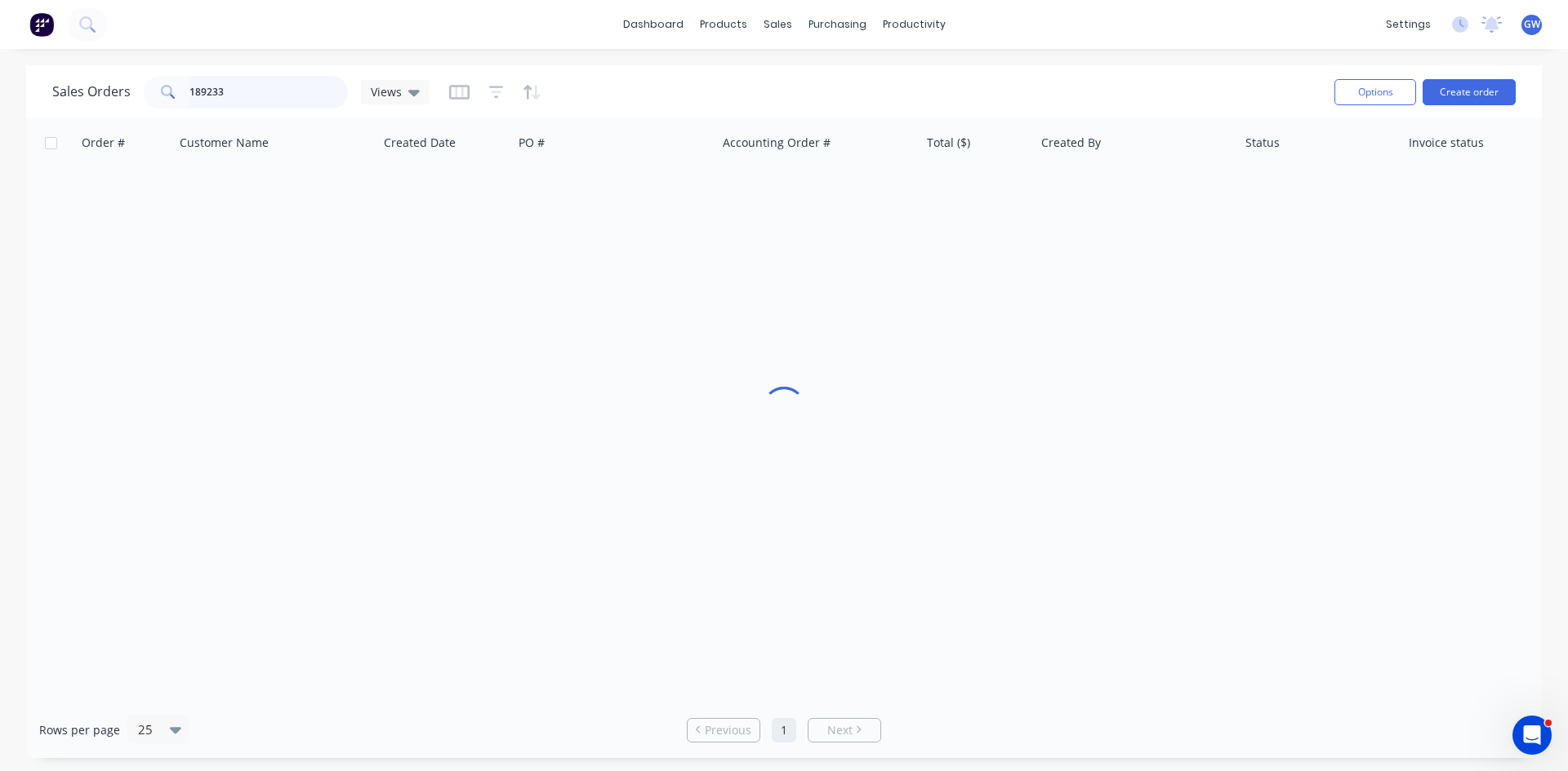
click at [290, 83] on input "189233" at bounding box center [269, 91] width 159 height 32
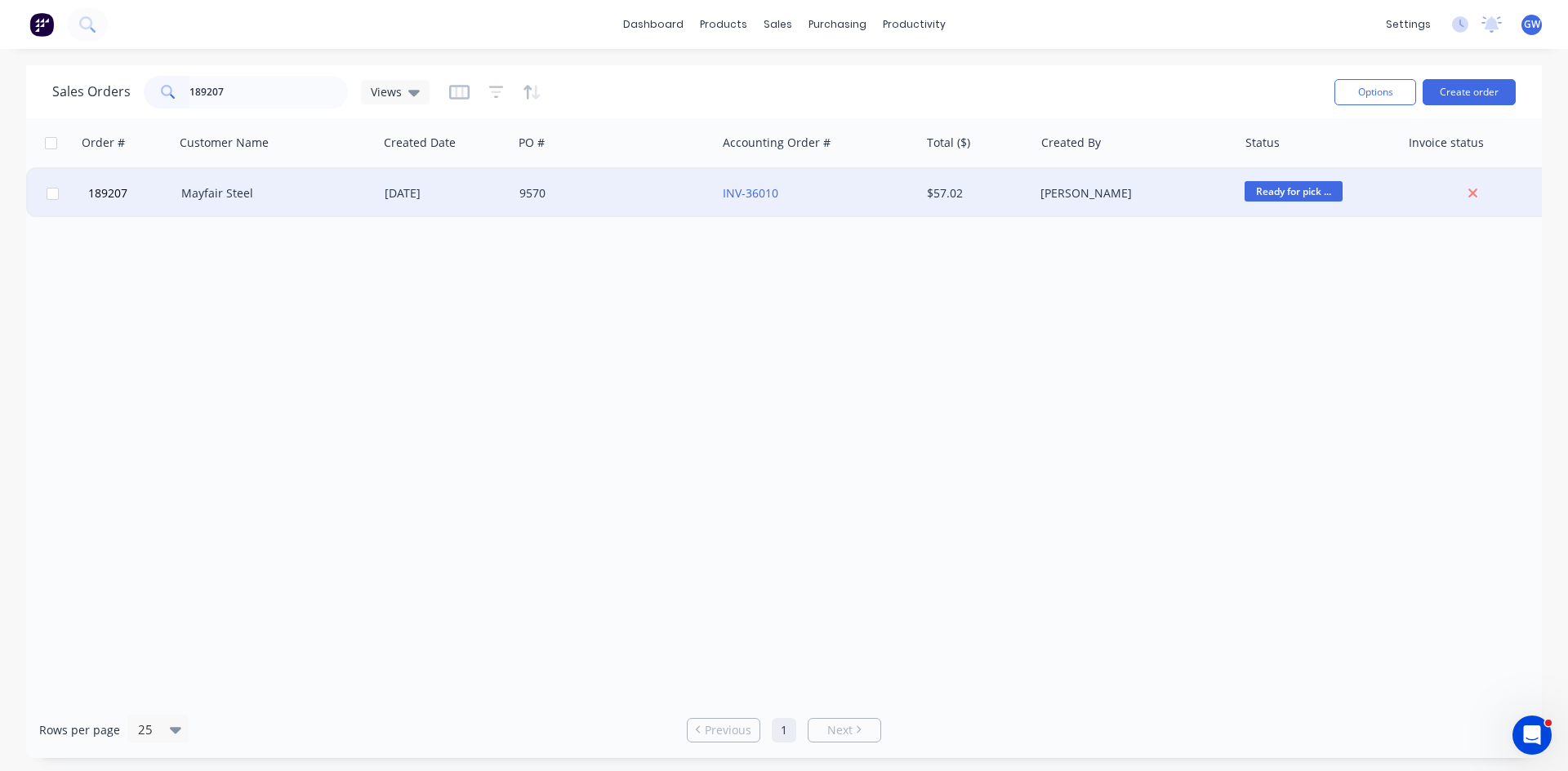
click at [637, 199] on div "9570" at bounding box center [610, 193] width 181 height 17
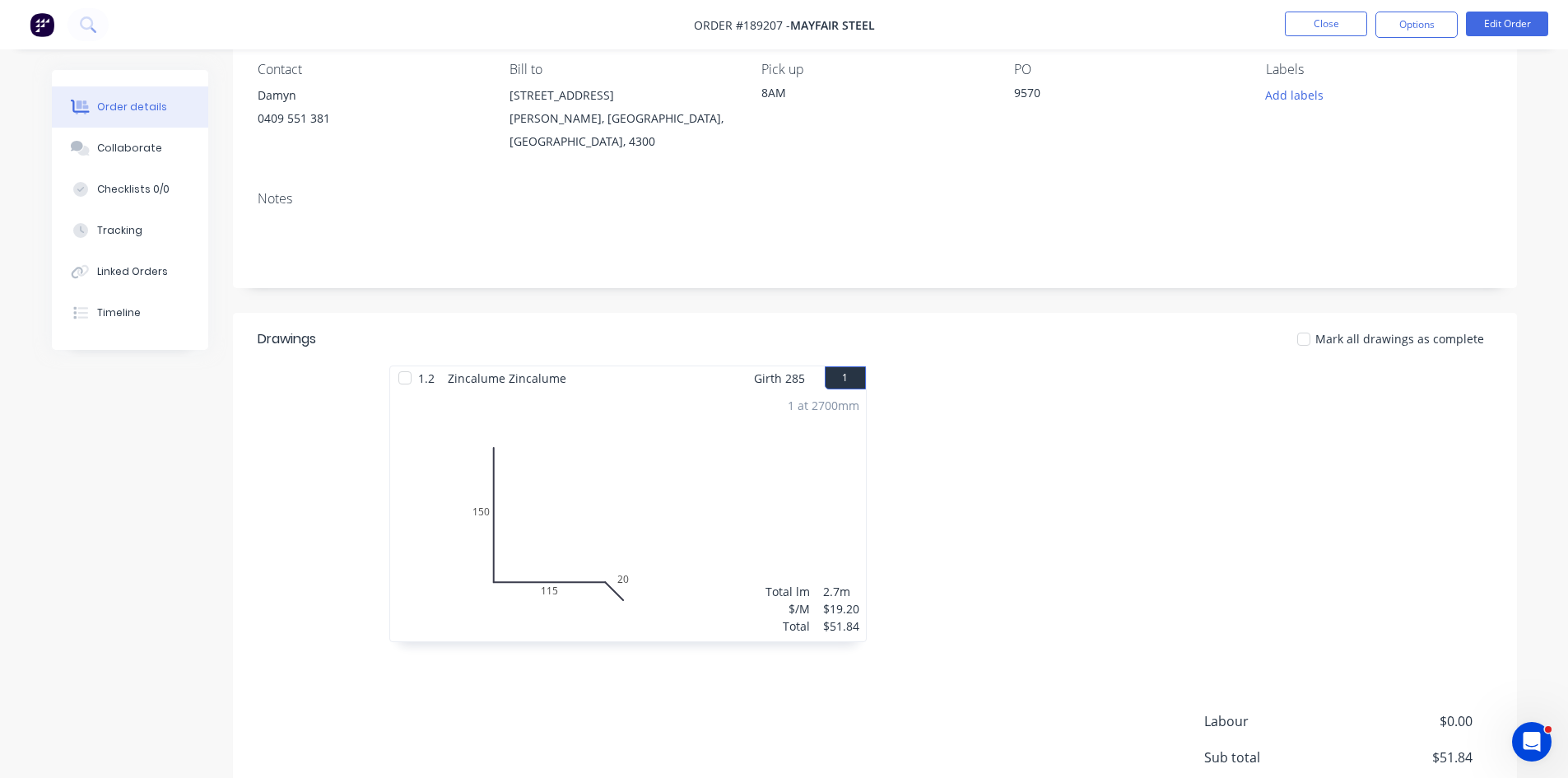
scroll to position [302, 0]
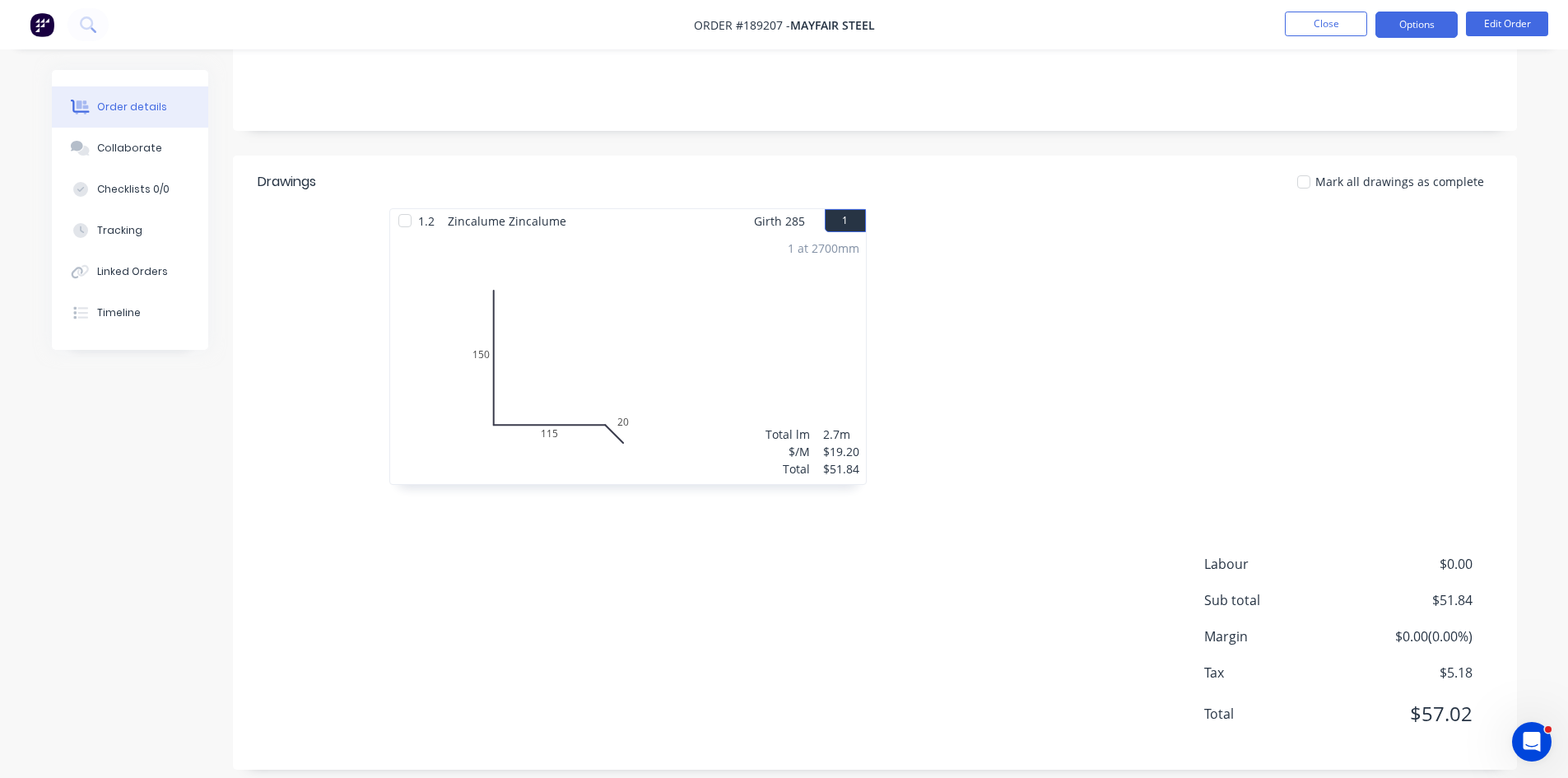
click at [1443, 29] on button "Options" at bounding box center [1416, 25] width 82 height 27
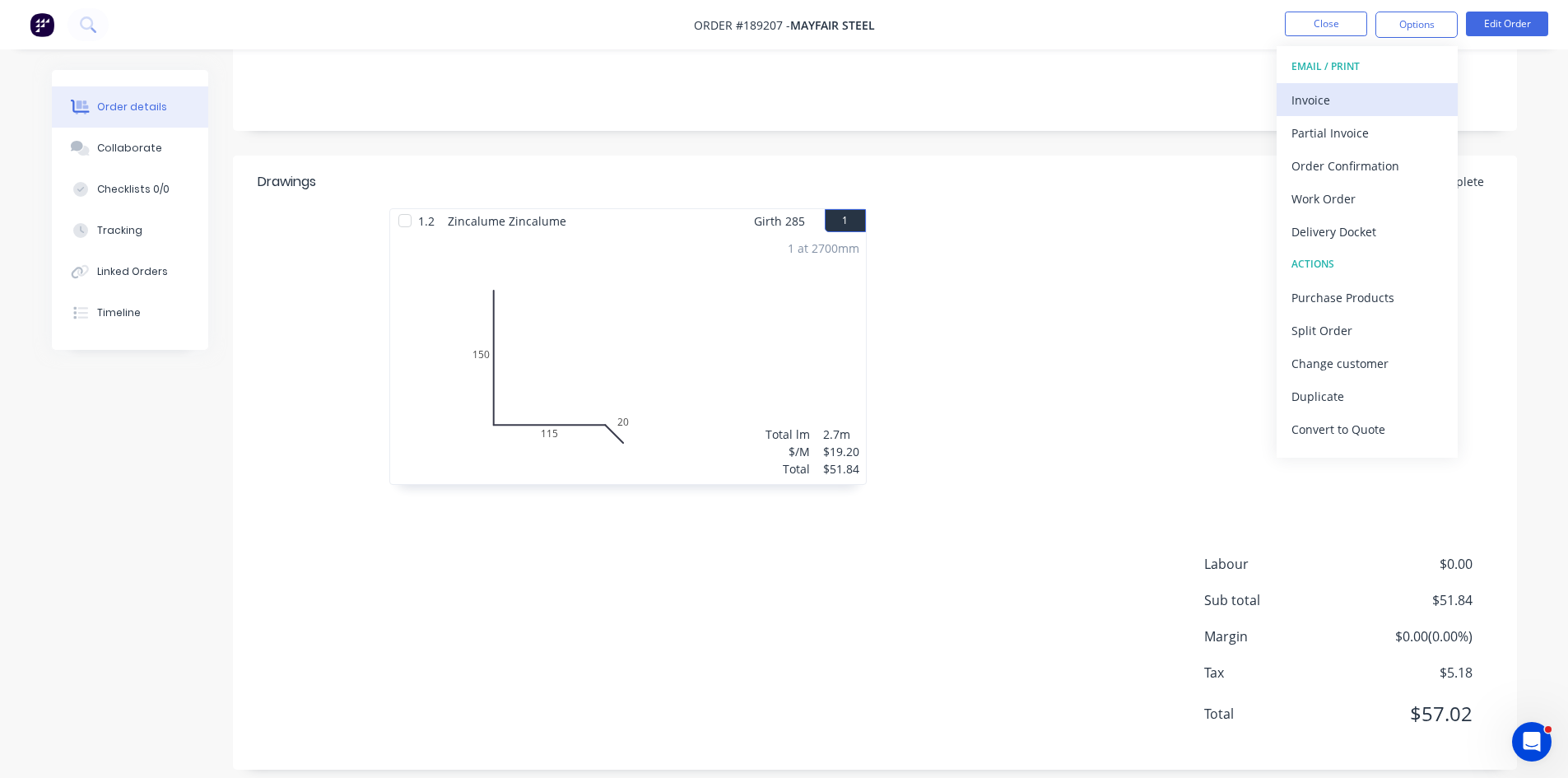
click at [1377, 95] on div "Invoice" at bounding box center [1367, 100] width 152 height 24
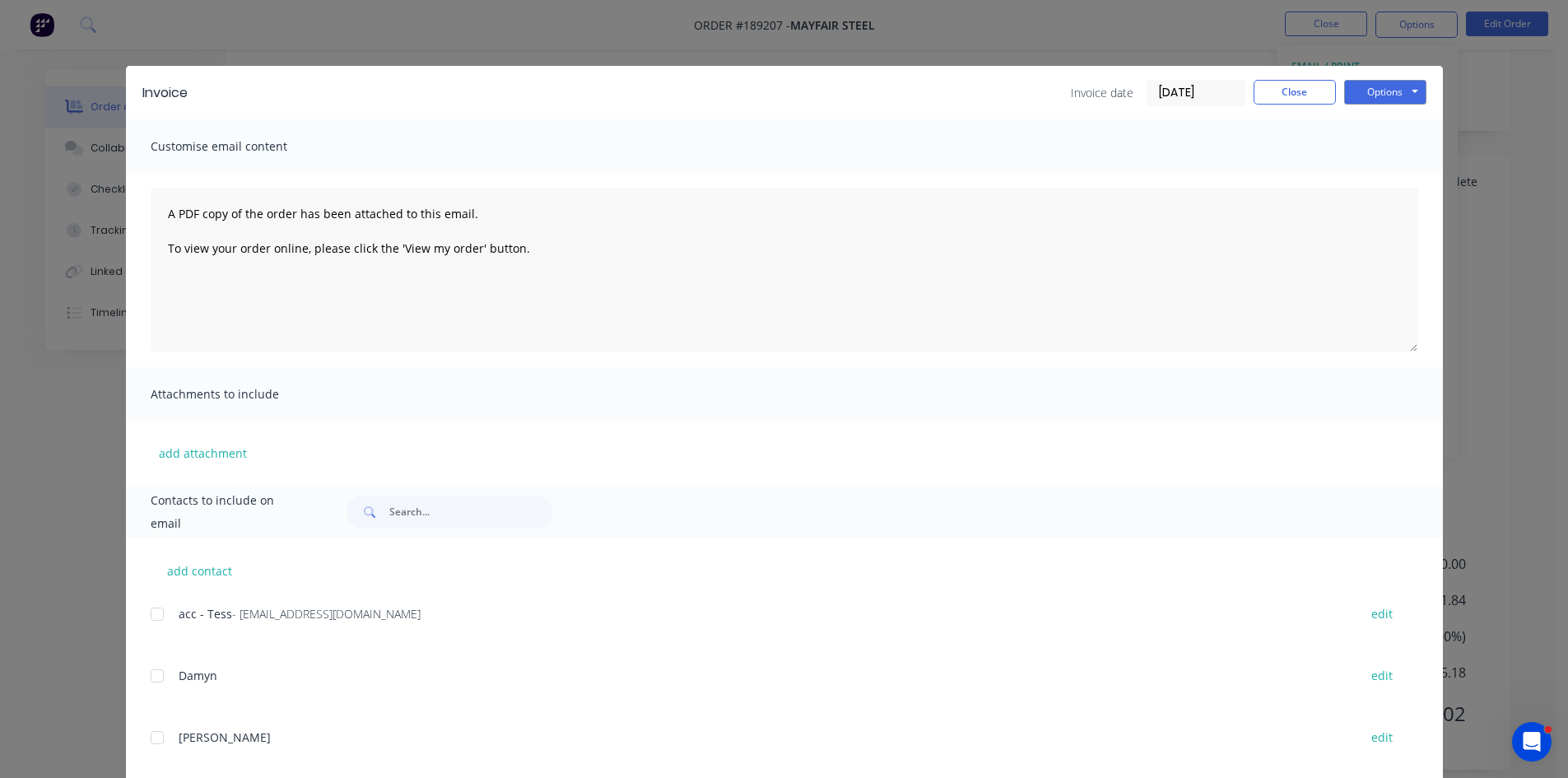
drag, startPoint x: 149, startPoint y: 617, endPoint x: 434, endPoint y: 533, distance: 297.1
click at [149, 618] on div at bounding box center [157, 613] width 33 height 33
click at [1373, 95] on button "Options" at bounding box center [1385, 92] width 82 height 25
click at [1406, 177] on button "Email" at bounding box center [1397, 175] width 105 height 27
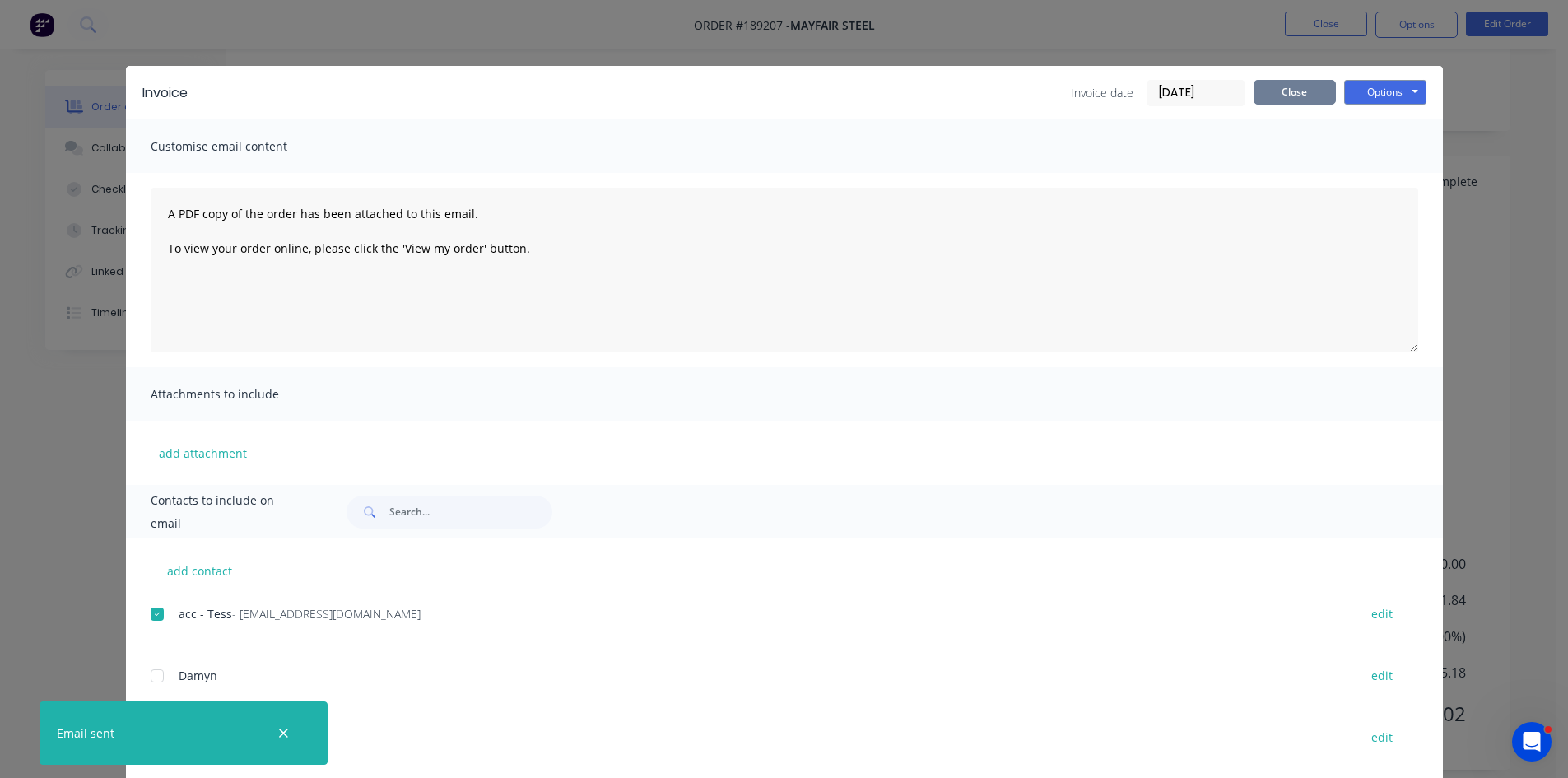
click at [1300, 93] on button "Close" at bounding box center [1295, 92] width 82 height 25
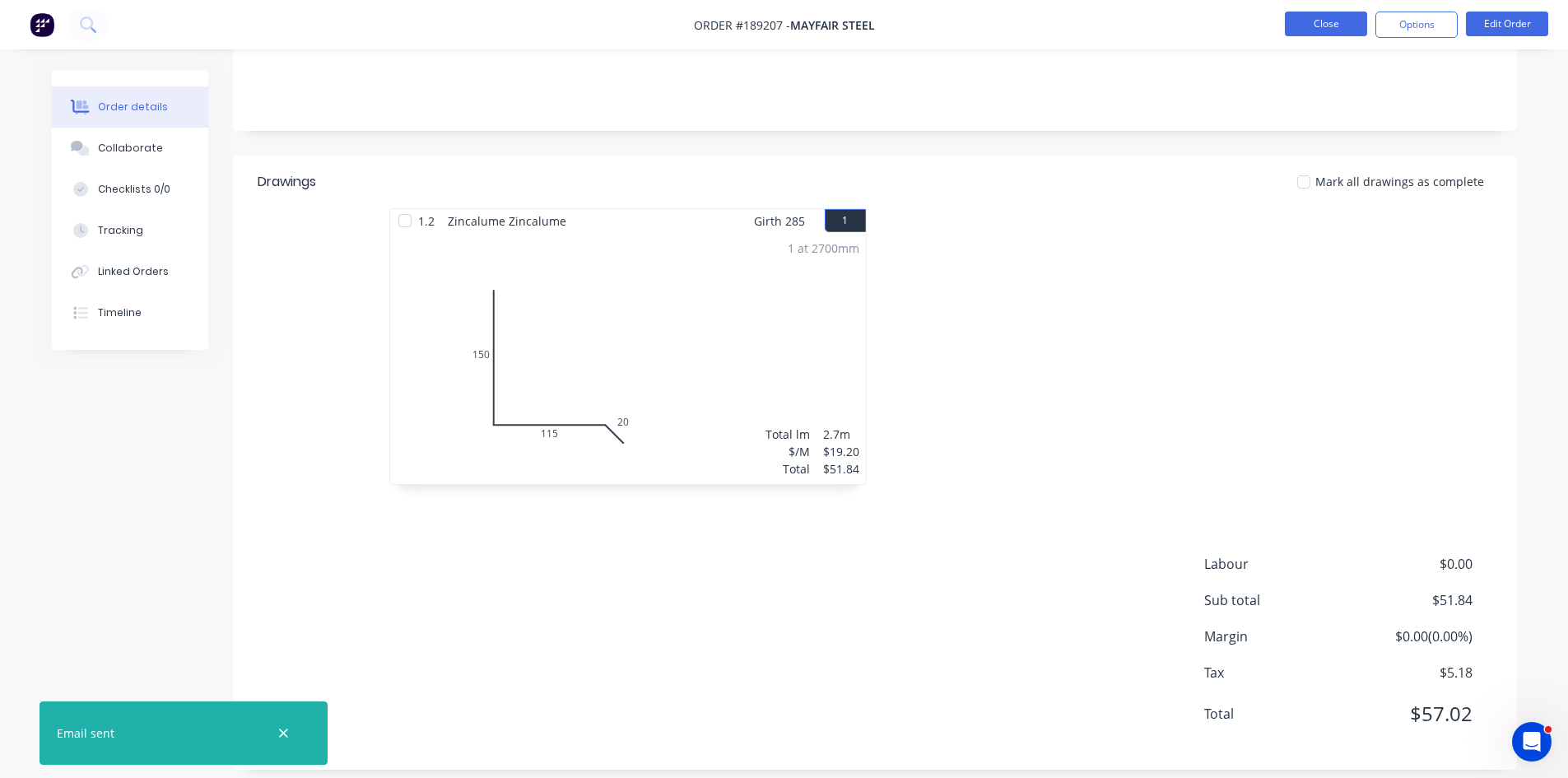
click at [1327, 22] on button "Close" at bounding box center [1325, 24] width 82 height 25
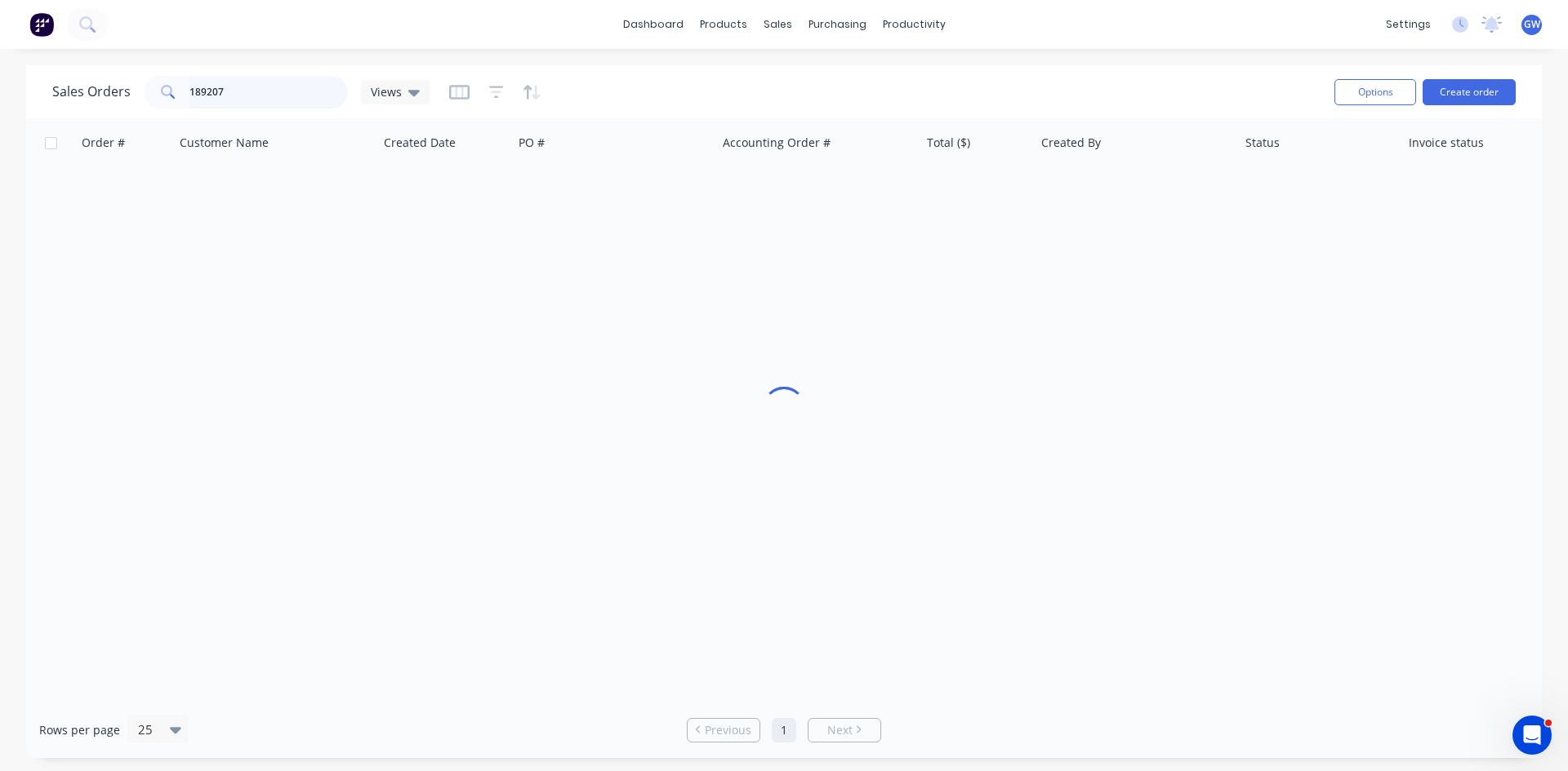
click at [230, 89] on input "189207" at bounding box center [269, 91] width 159 height 32
drag, startPoint x: 230, startPoint y: 89, endPoint x: 181, endPoint y: 94, distance: 49.3
click at [193, 90] on input "189207" at bounding box center [269, 91] width 159 height 32
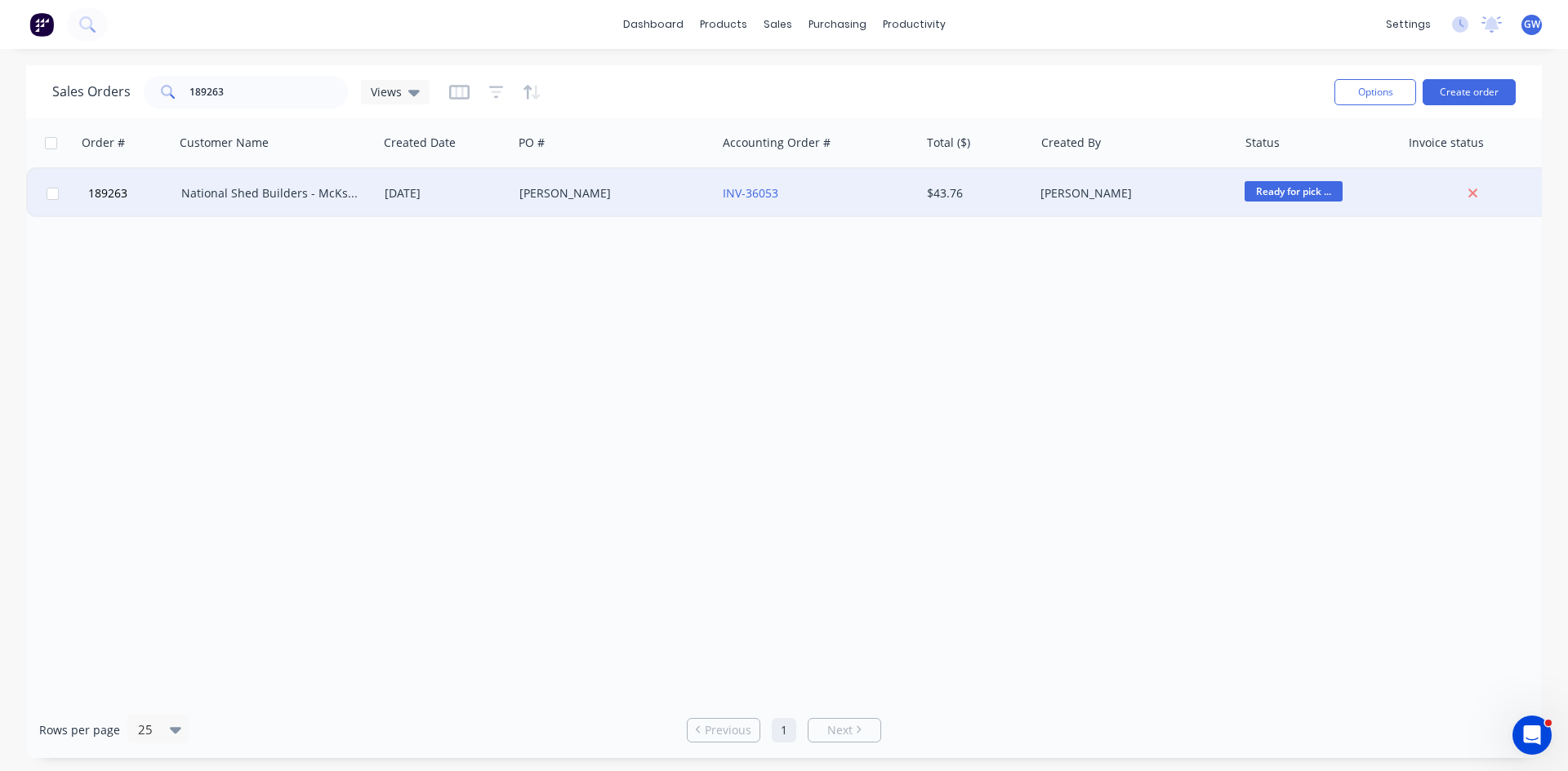
click at [979, 190] on div "$43.76" at bounding box center [974, 193] width 95 height 17
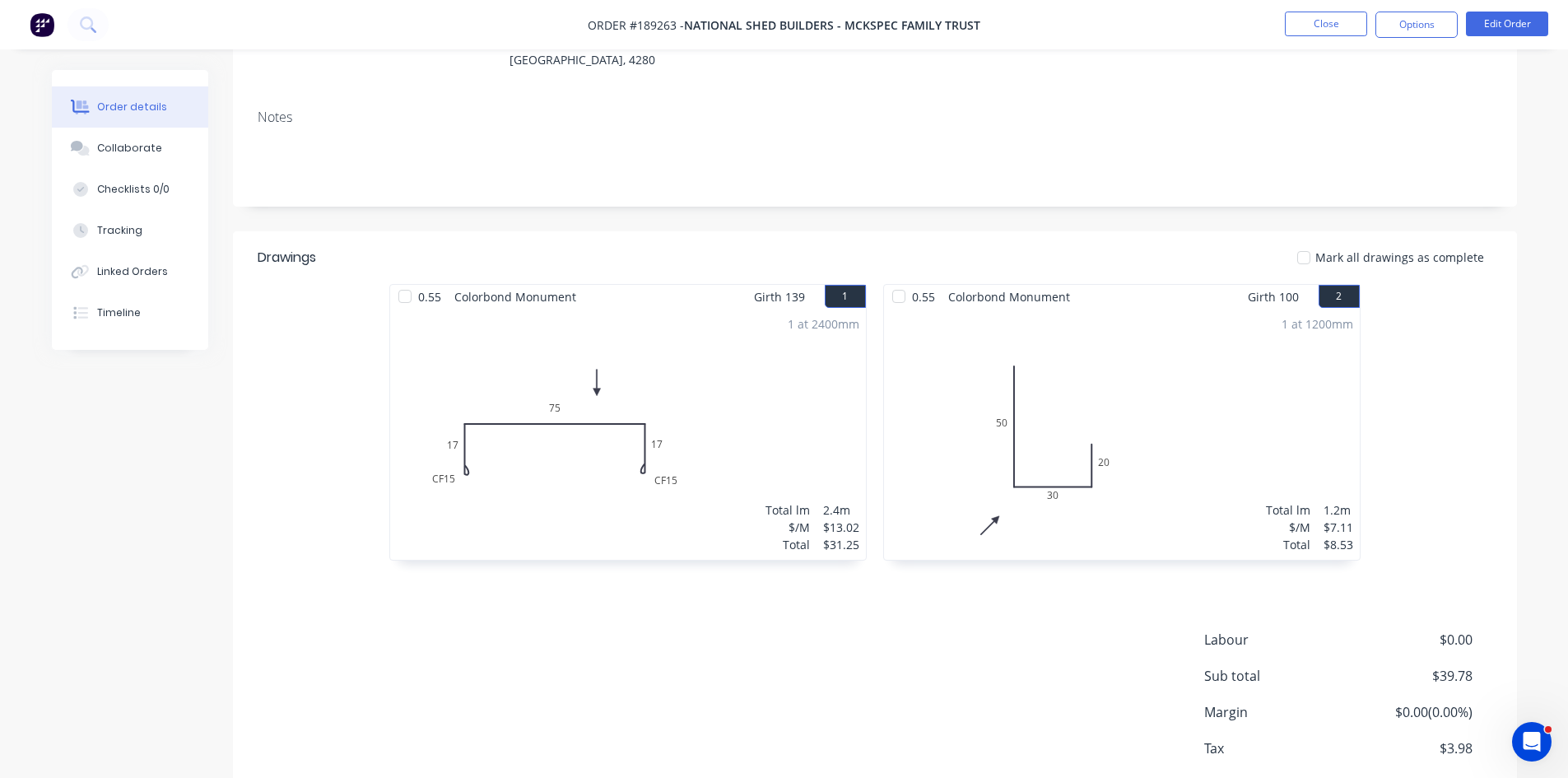
scroll to position [220, 0]
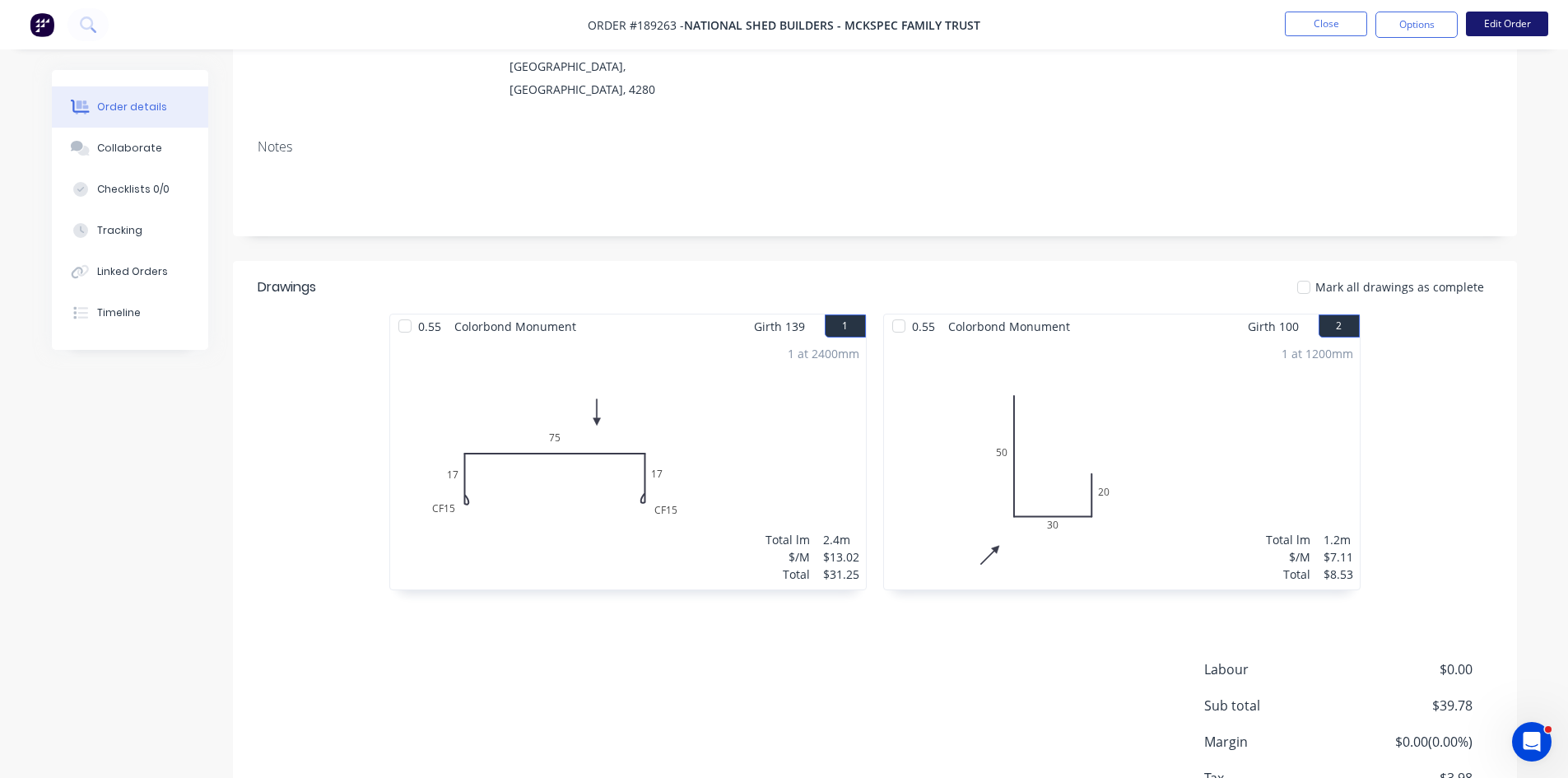
click at [1502, 17] on button "Edit Order" at bounding box center [1507, 24] width 82 height 25
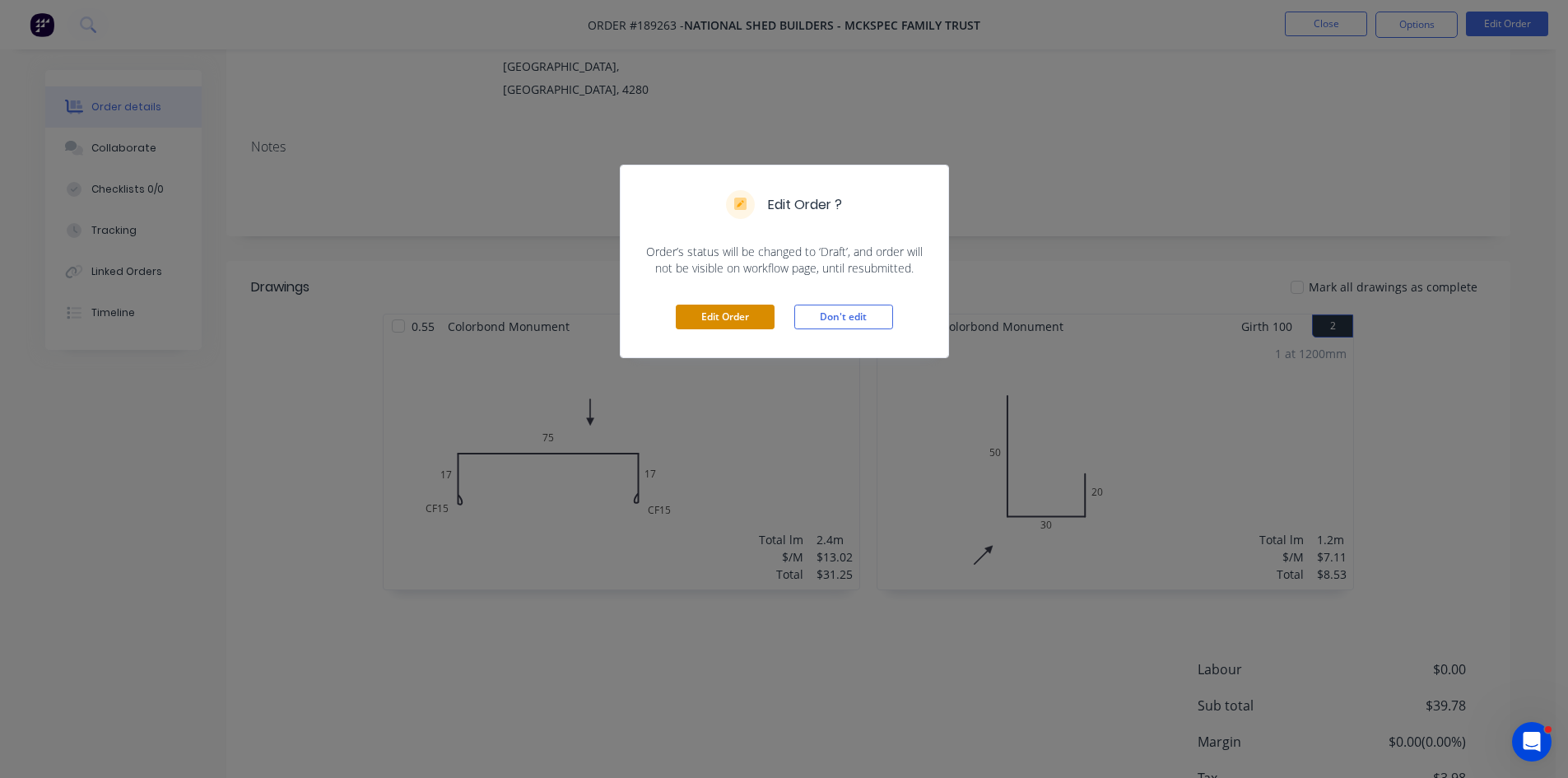
click at [721, 329] on button "Edit Order" at bounding box center [725, 316] width 99 height 25
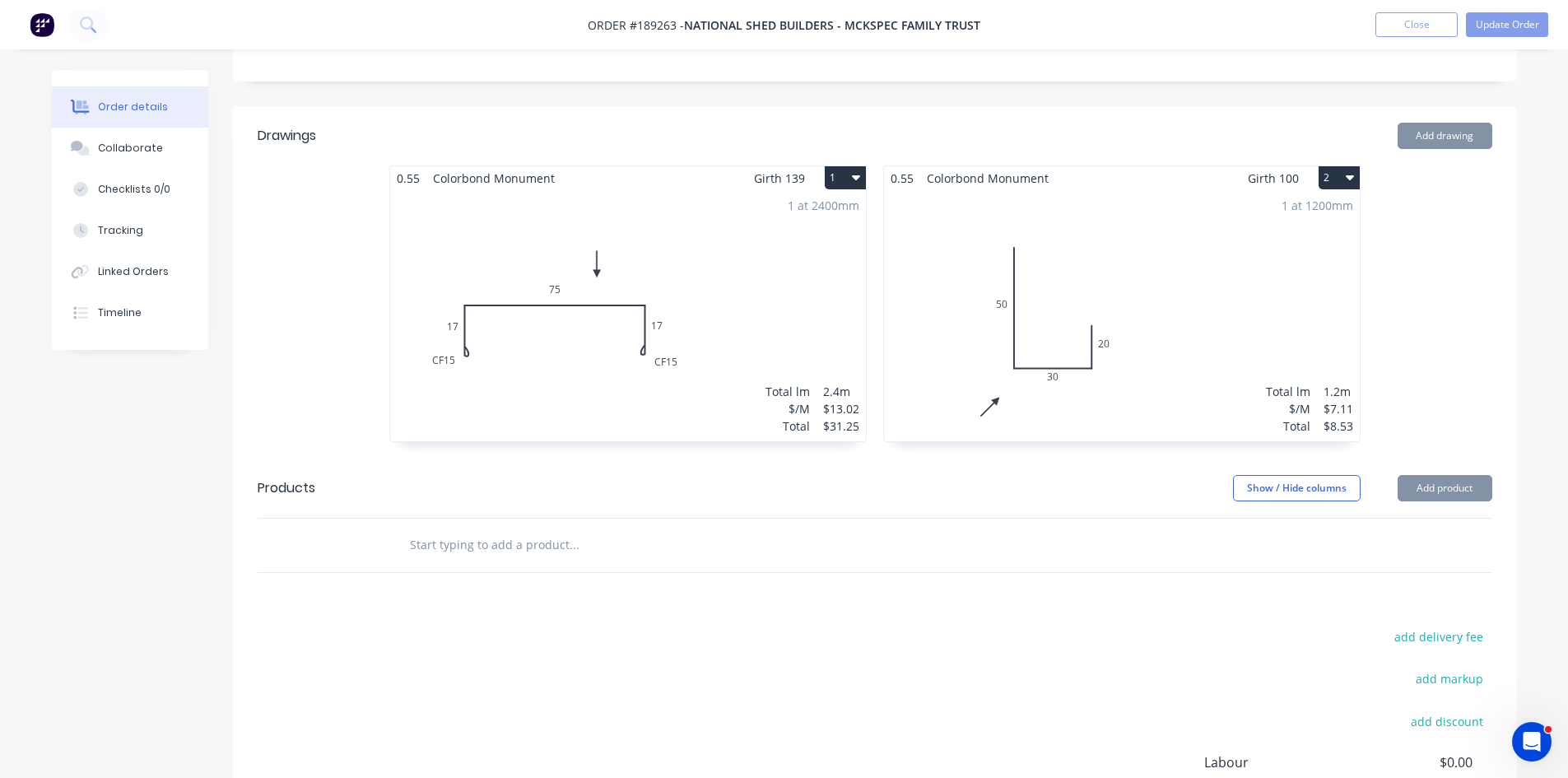
scroll to position [412, 0]
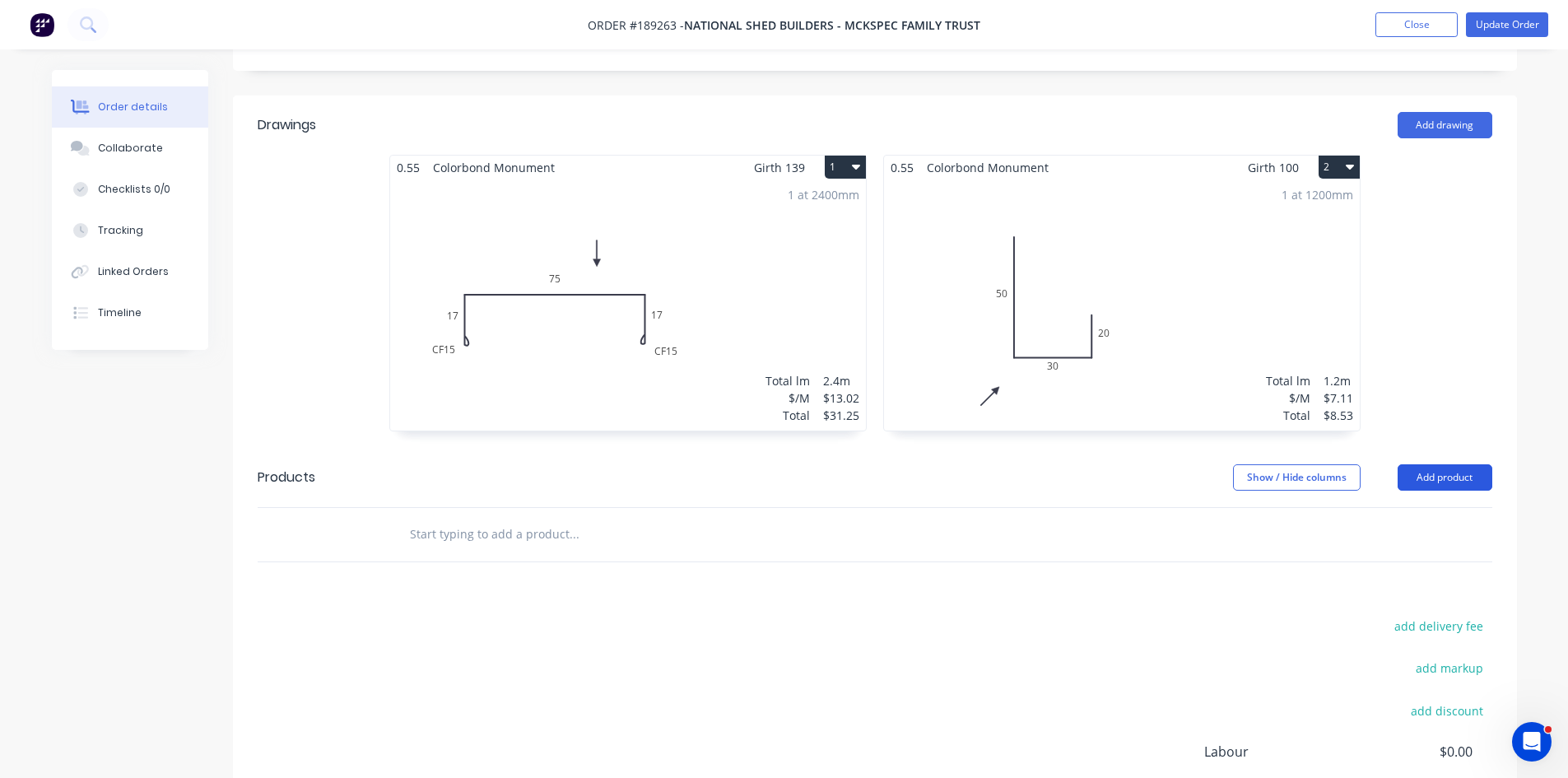
click at [1434, 465] on button "Add product" at bounding box center [1445, 478] width 95 height 27
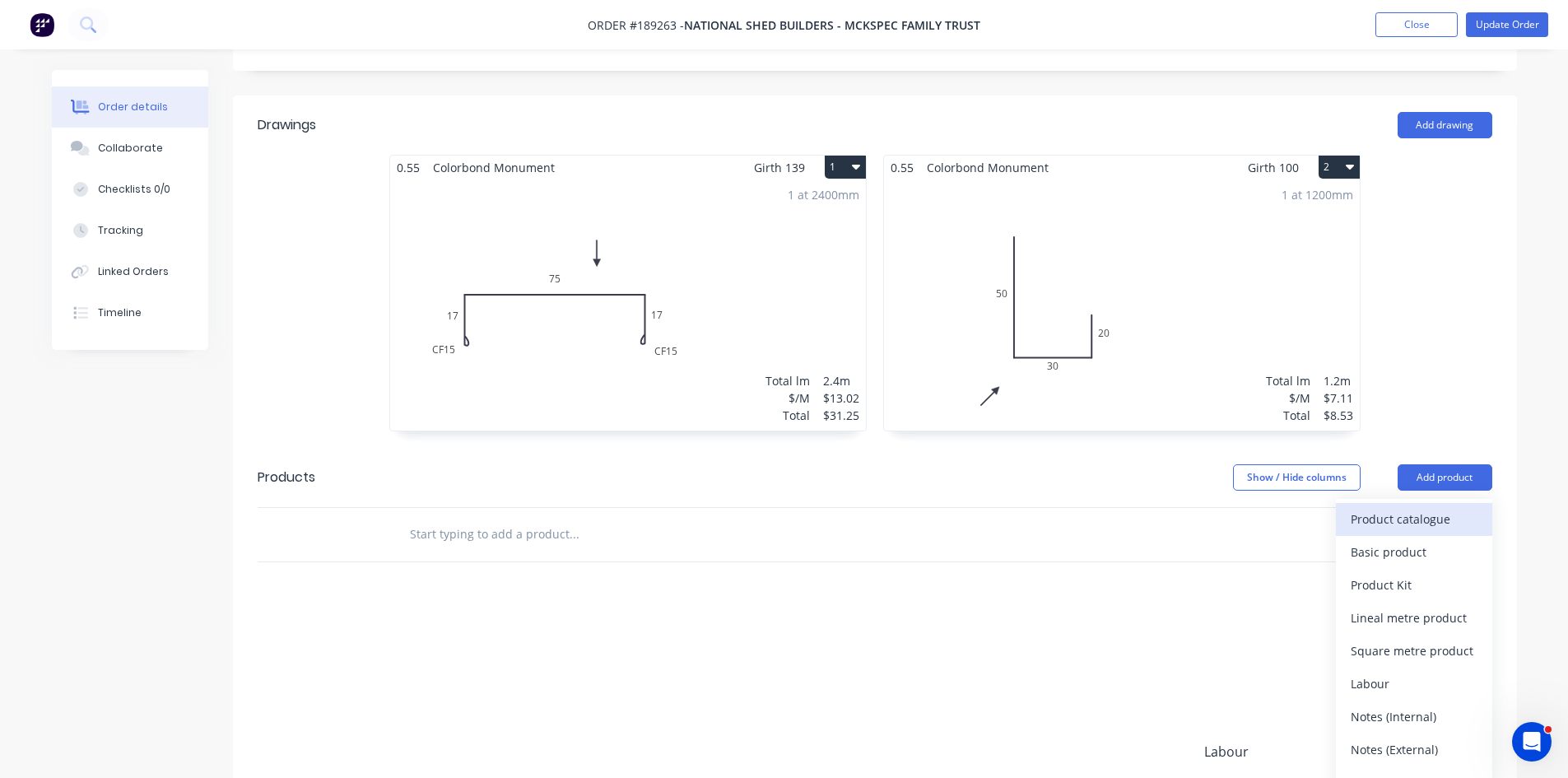
click at [1428, 507] on div "Product catalogue" at bounding box center [1414, 519] width 127 height 24
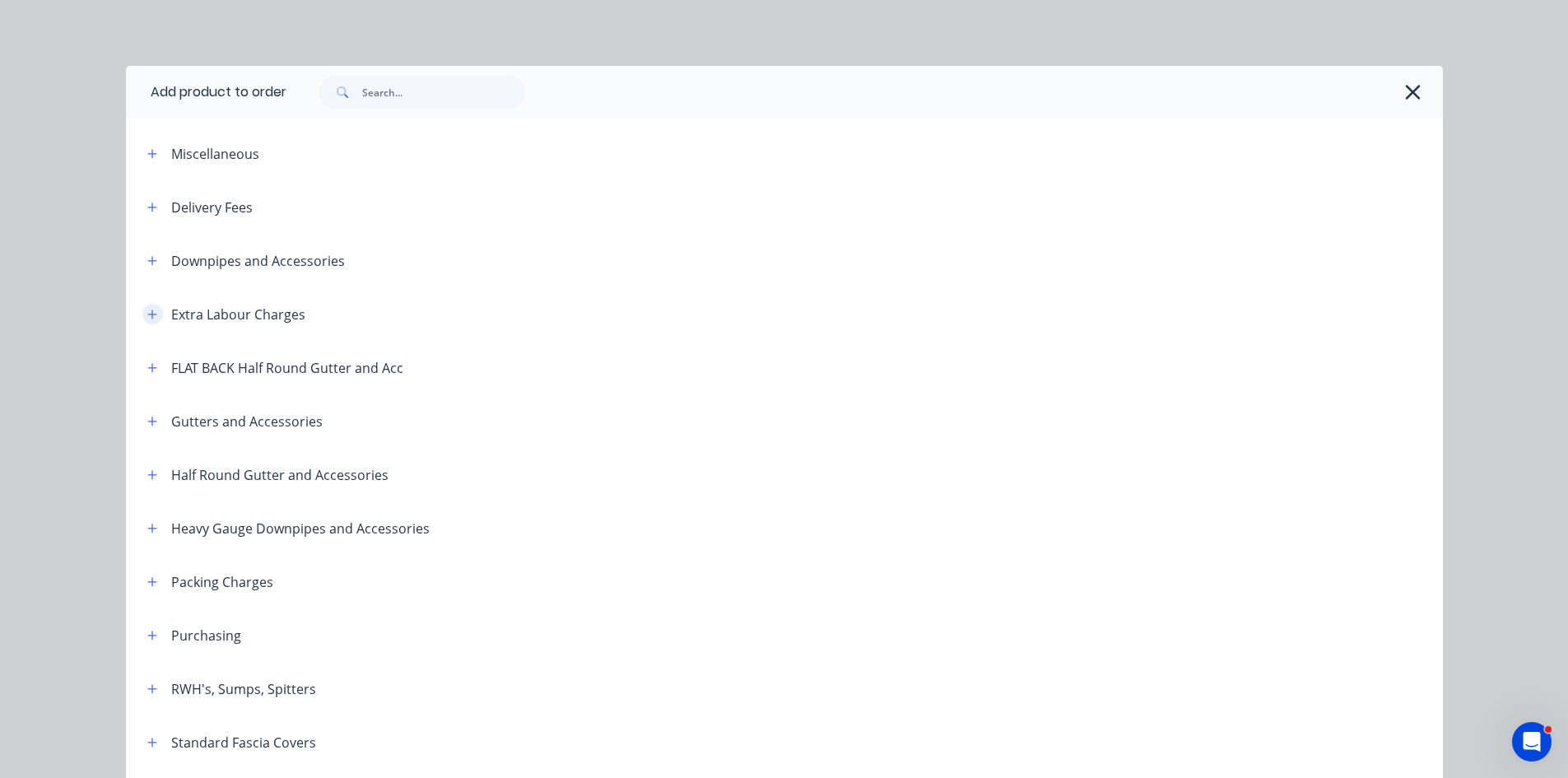
click at [148, 318] on icon "button" at bounding box center [153, 315] width 10 height 12
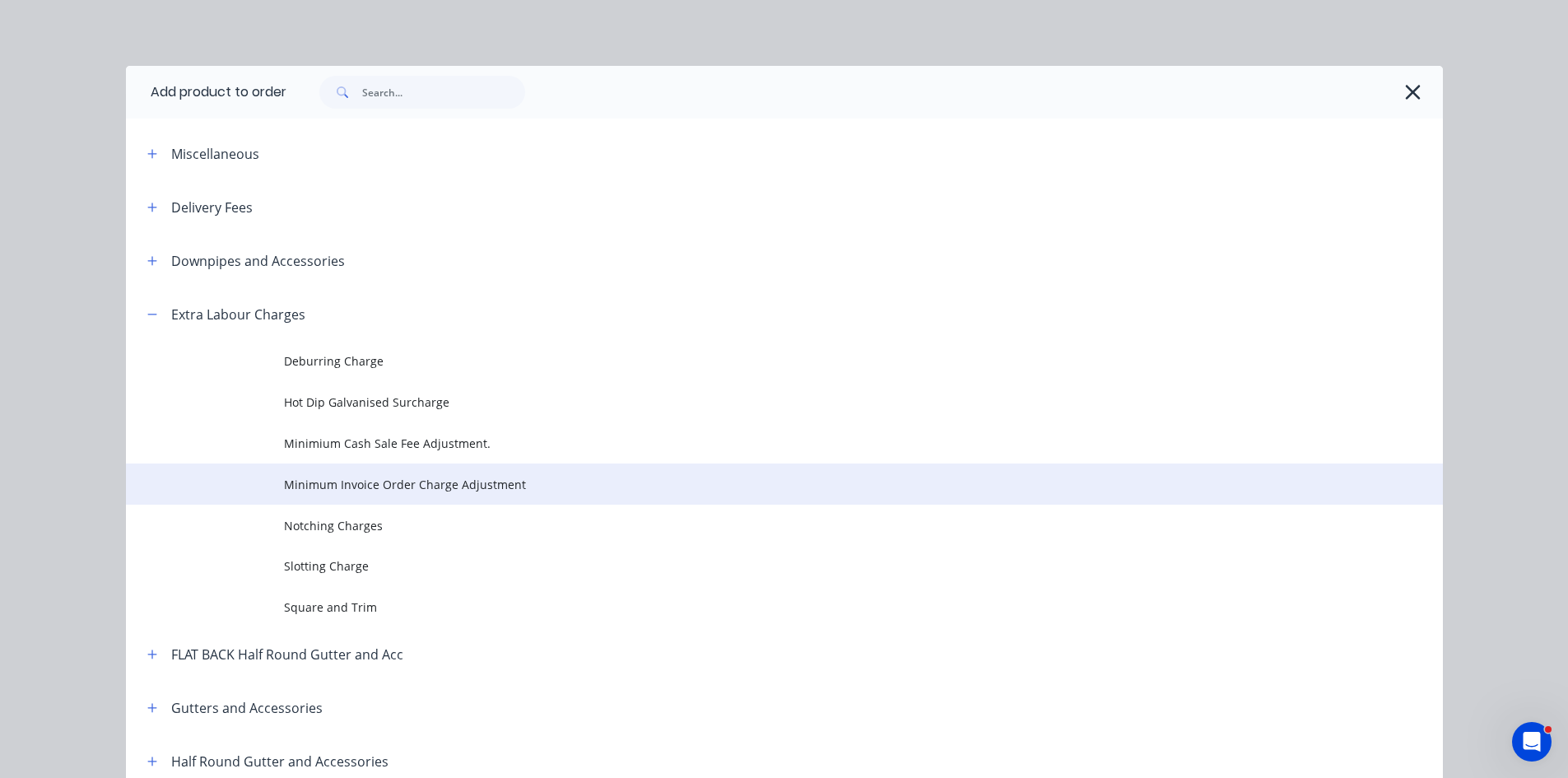
click at [324, 490] on span "Minimum Invoice Order Charge Adjustment" at bounding box center [748, 484] width 927 height 17
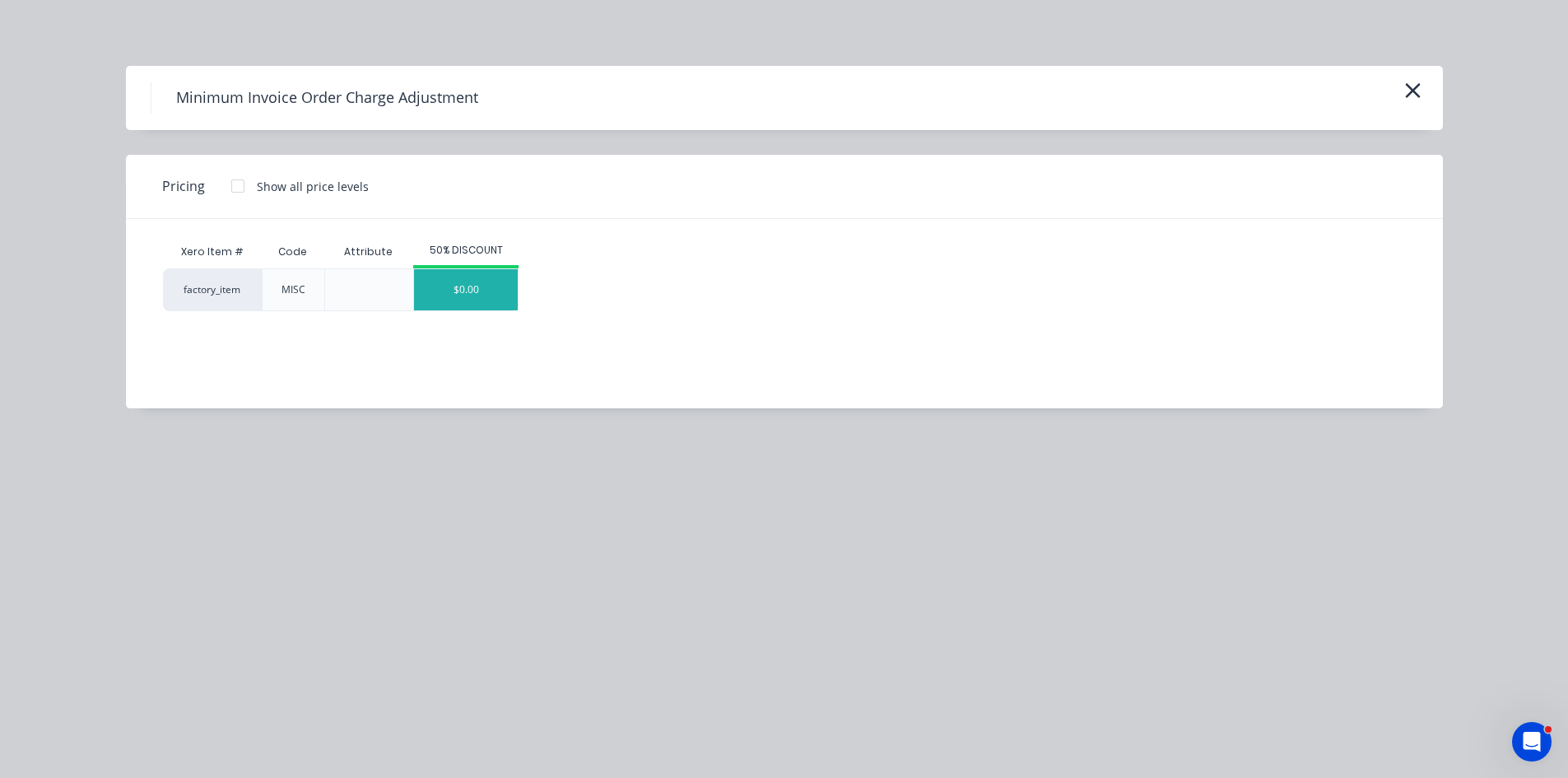
click at [444, 301] on div "$0.00" at bounding box center [466, 290] width 104 height 42
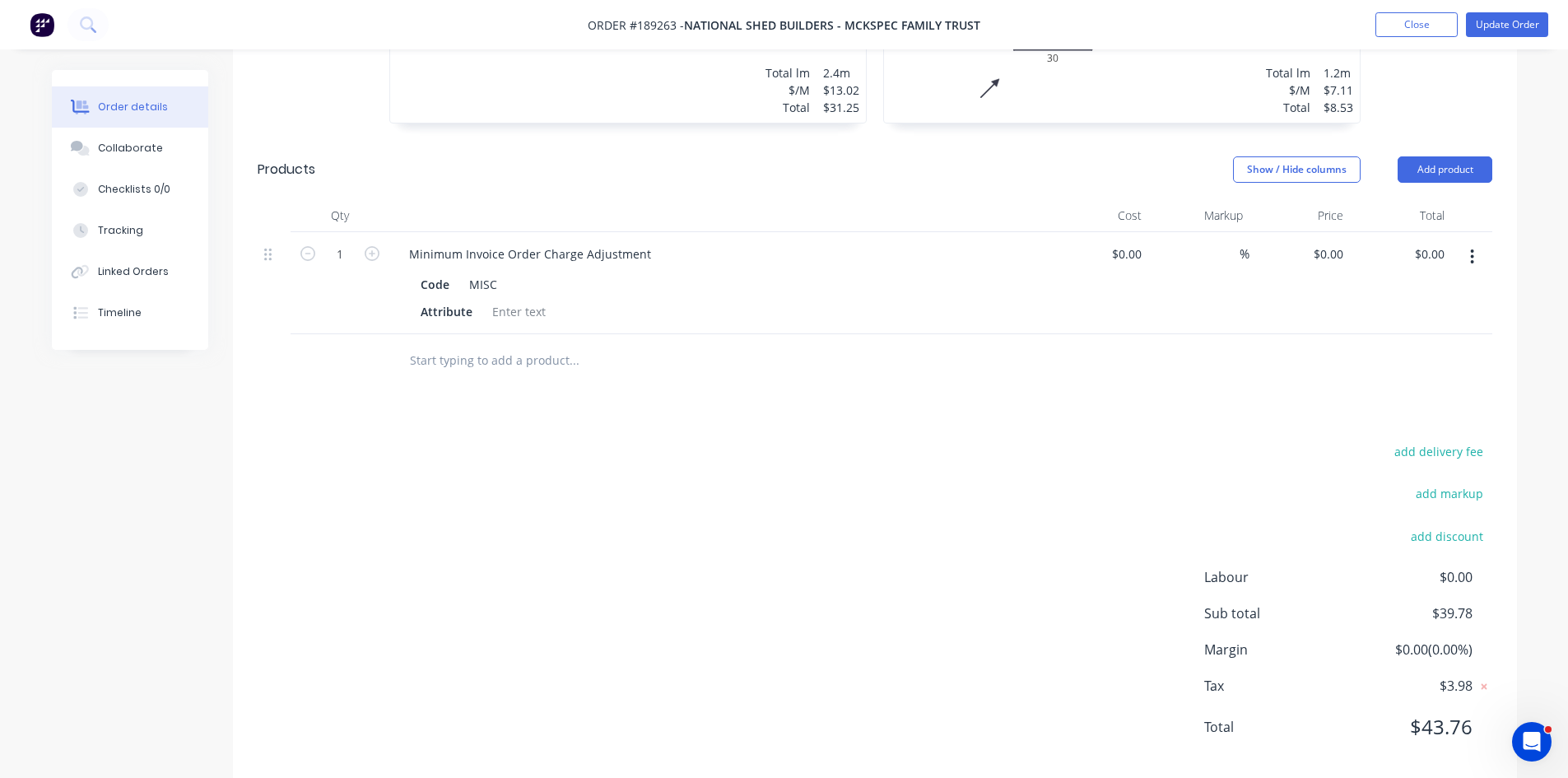
scroll to position [726, 0]
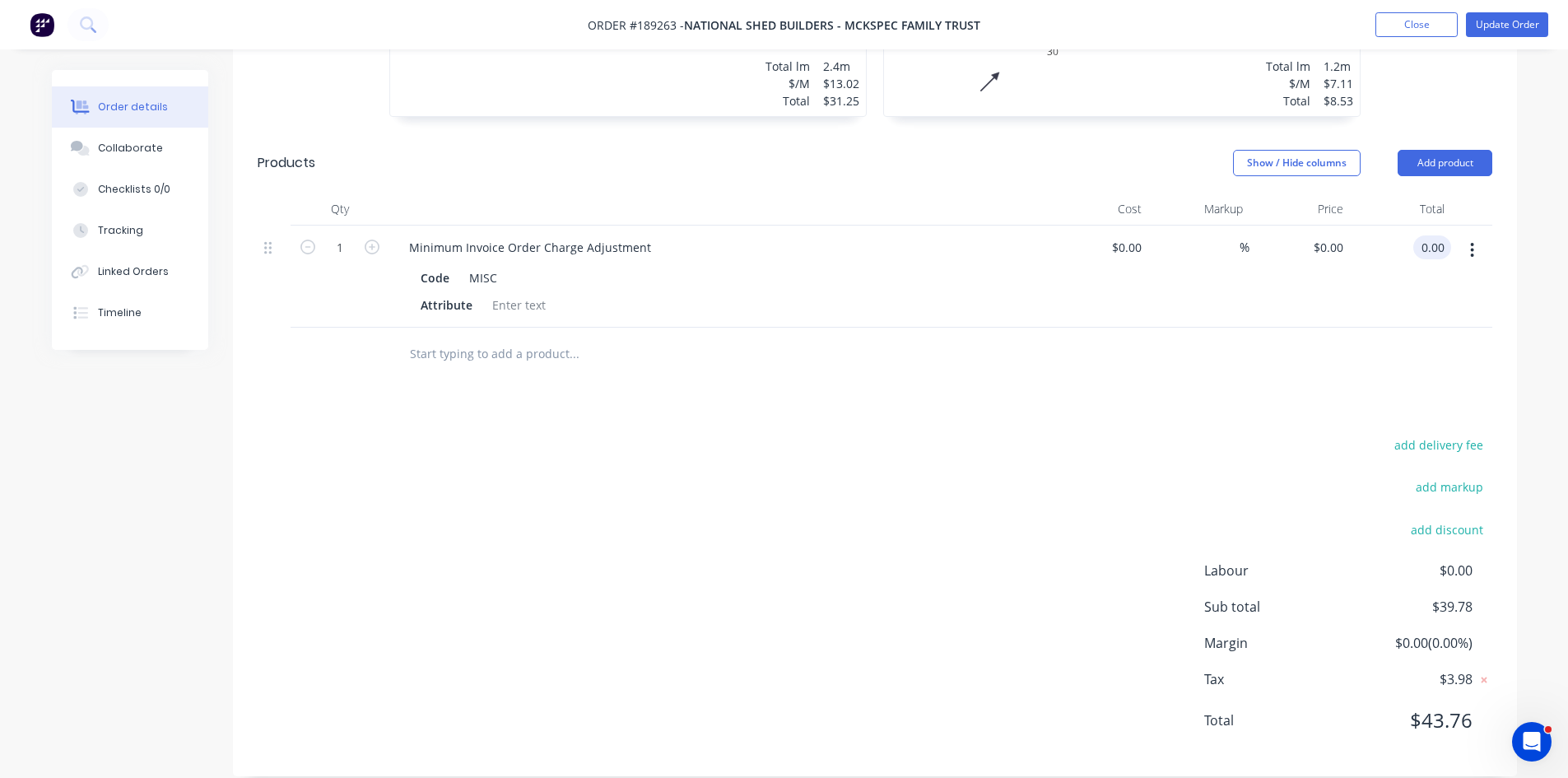
click at [1432, 236] on input "0.00" at bounding box center [1435, 248] width 32 height 24
click at [1080, 369] on div "Drawings Add drawing 0.55 Colorbond Monument Girth 139 1 0 CF 15 17 75 CF 15 17…" at bounding box center [875, 278] width 1284 height 996
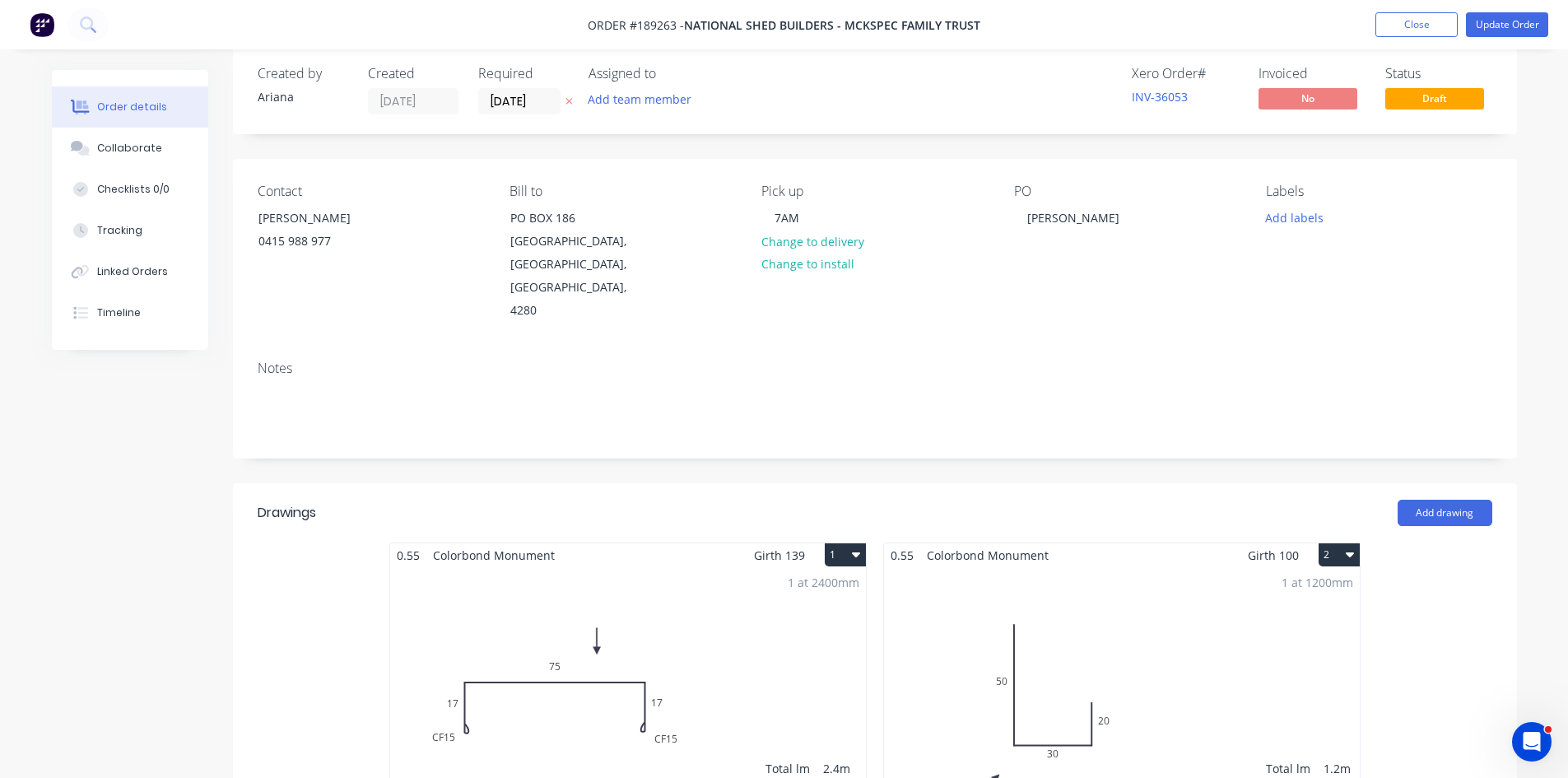
scroll to position [0, 0]
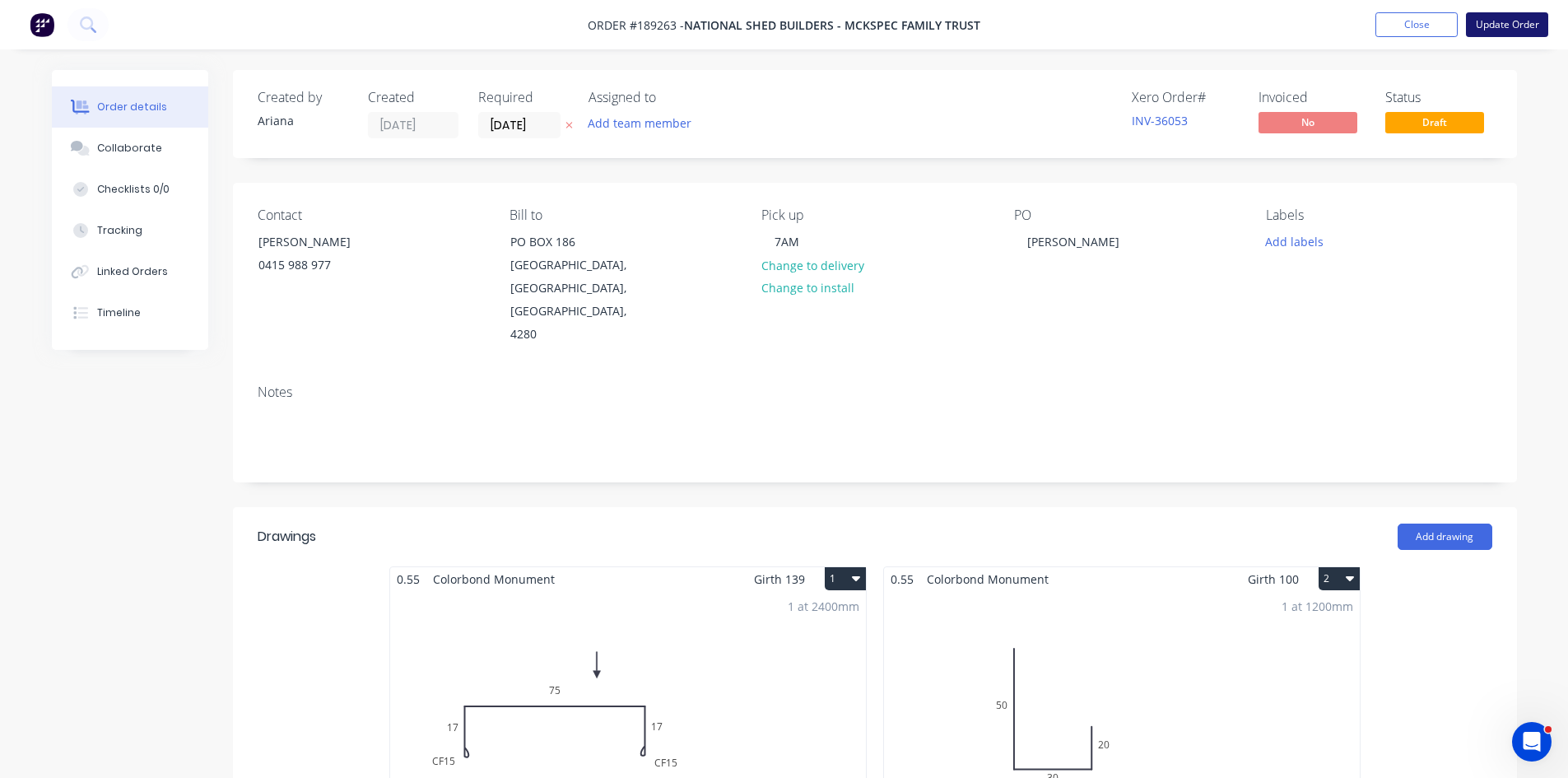
click at [1527, 31] on button "Update Order" at bounding box center [1507, 24] width 82 height 25
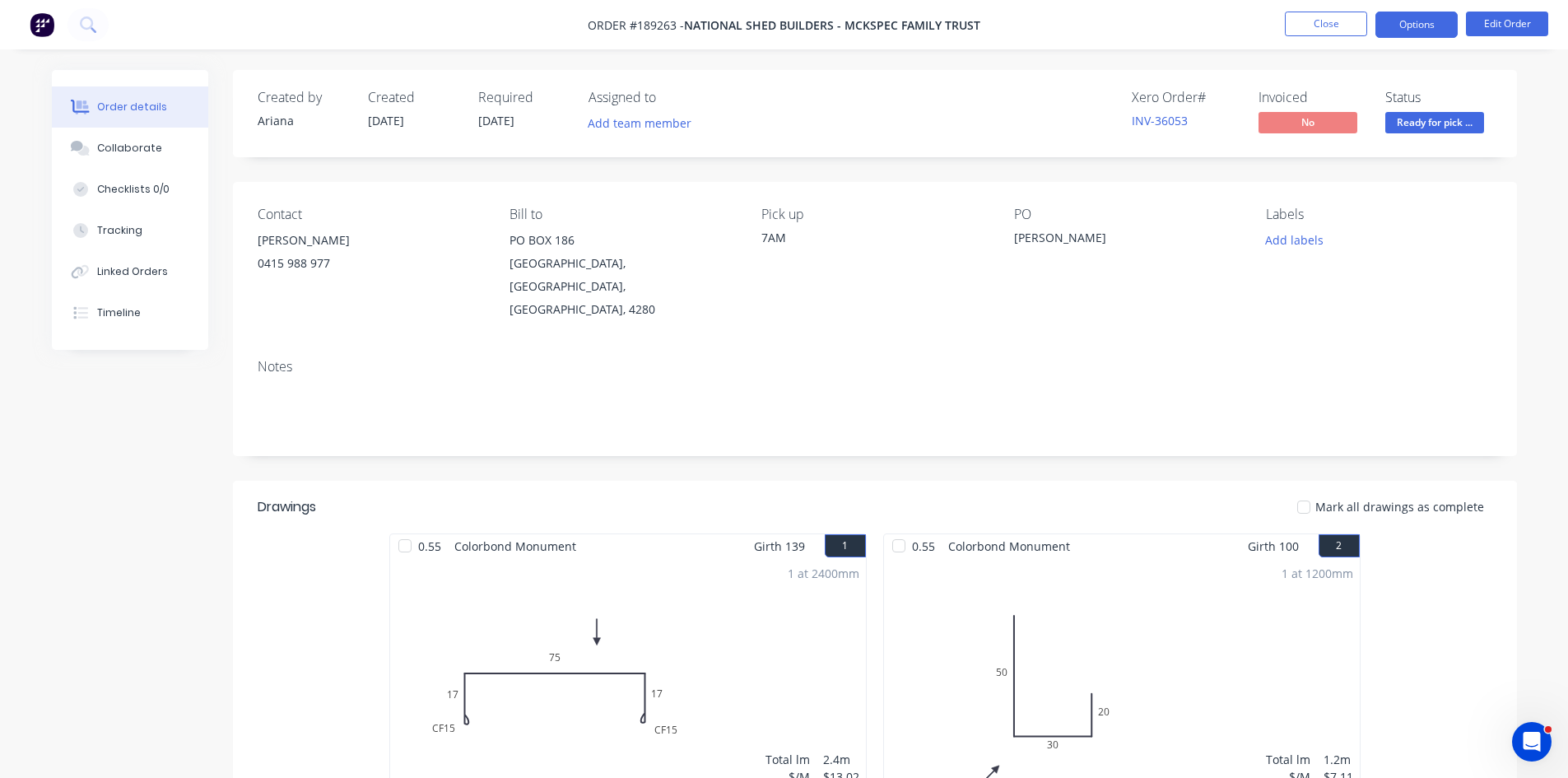
click at [1429, 17] on button "Options" at bounding box center [1416, 25] width 82 height 27
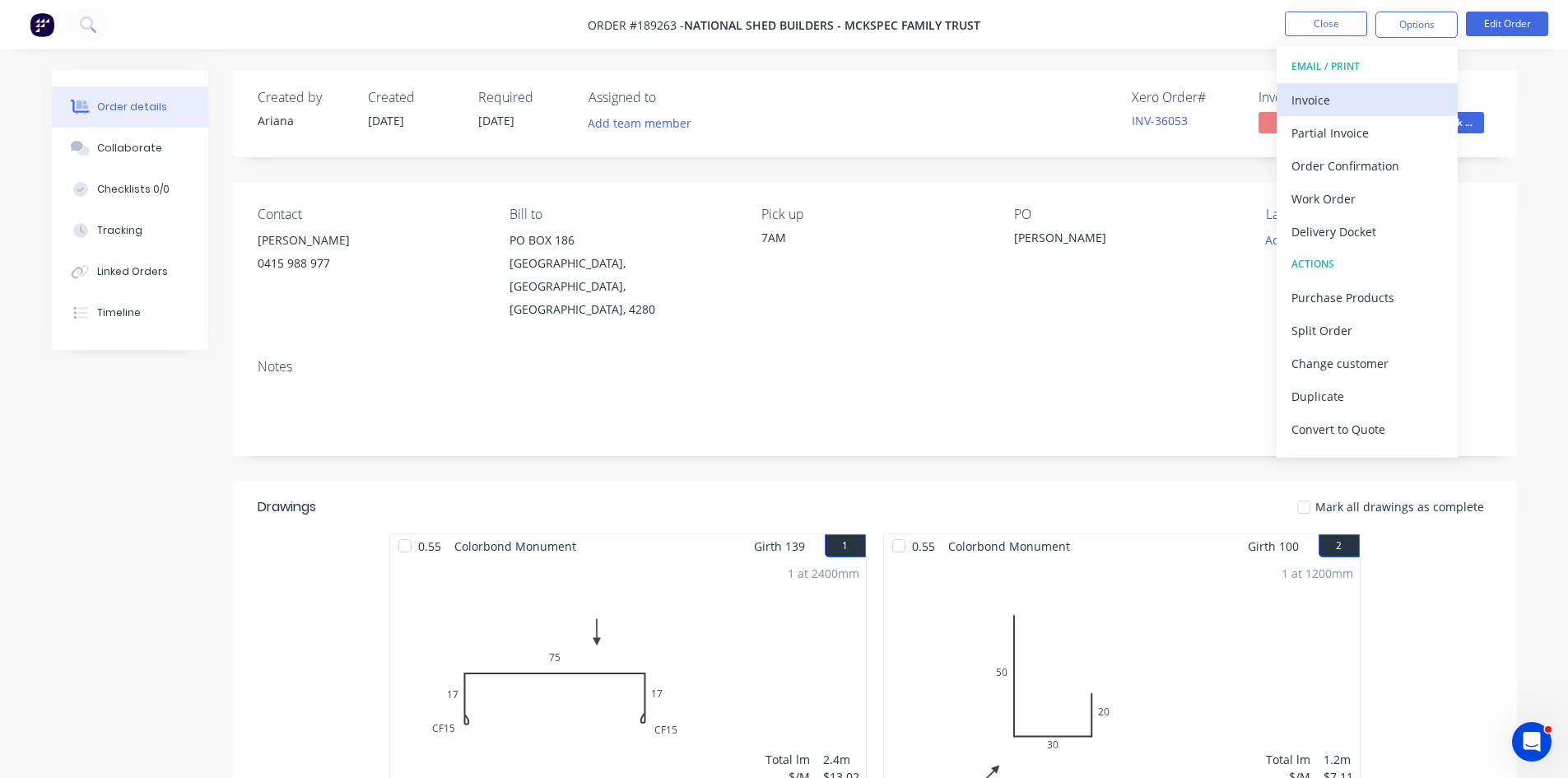
click at [1339, 95] on div "Invoice" at bounding box center [1367, 100] width 152 height 24
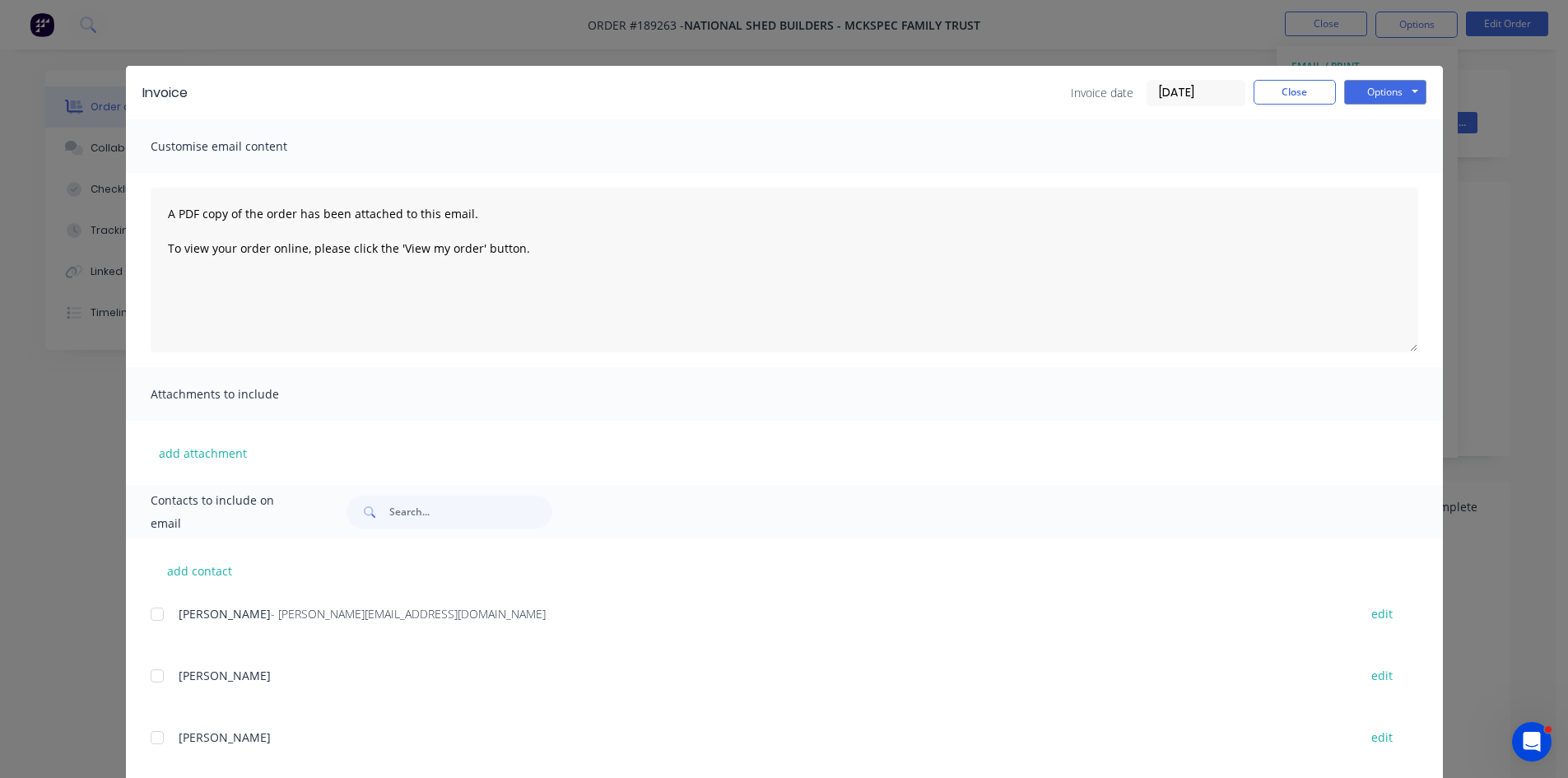
click at [152, 611] on div at bounding box center [157, 613] width 33 height 33
click at [1393, 94] on button "Options" at bounding box center [1385, 92] width 82 height 25
click at [1391, 176] on button "Email" at bounding box center [1397, 175] width 105 height 27
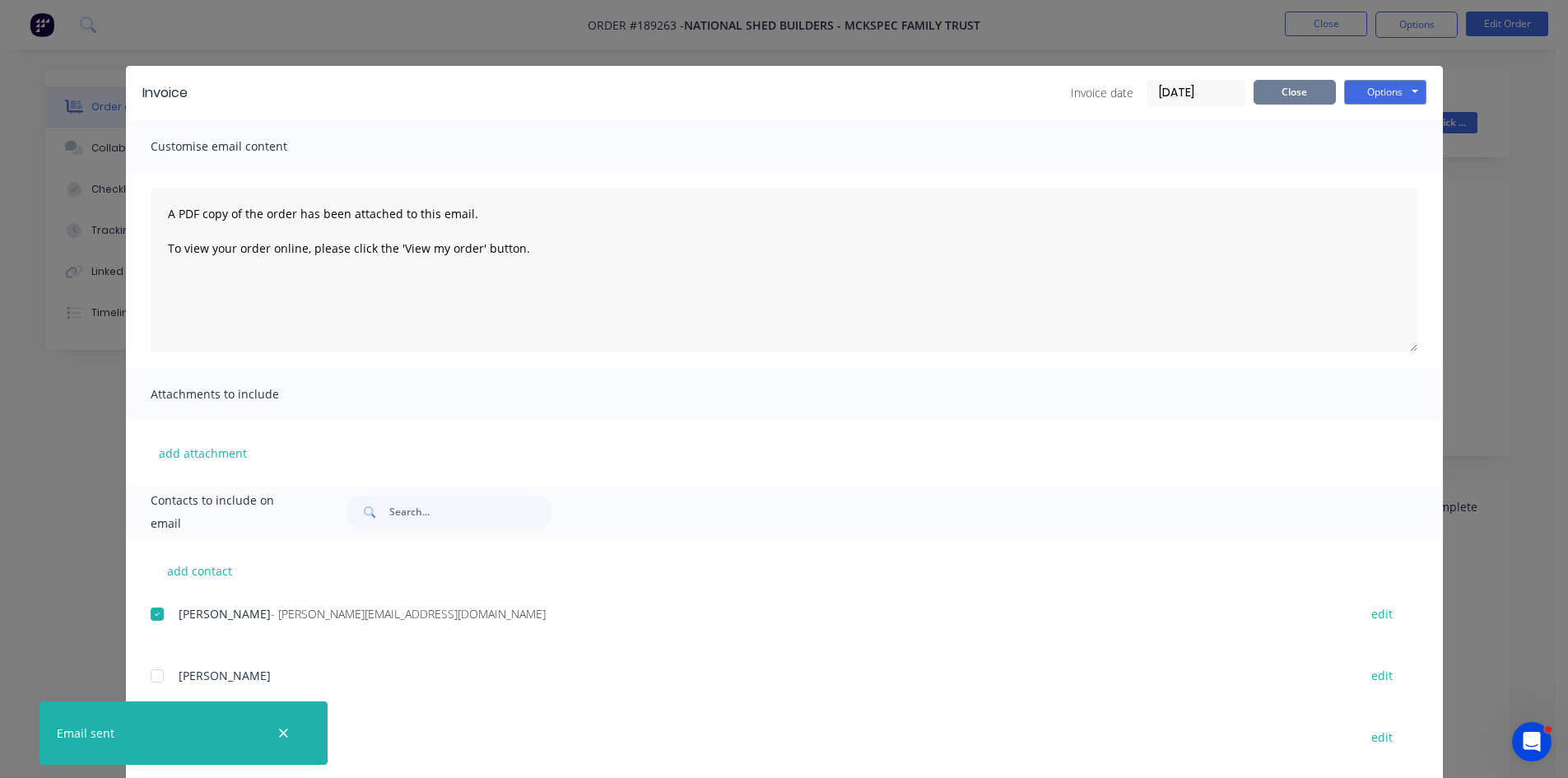
click at [1304, 100] on button "Close" at bounding box center [1295, 92] width 82 height 25
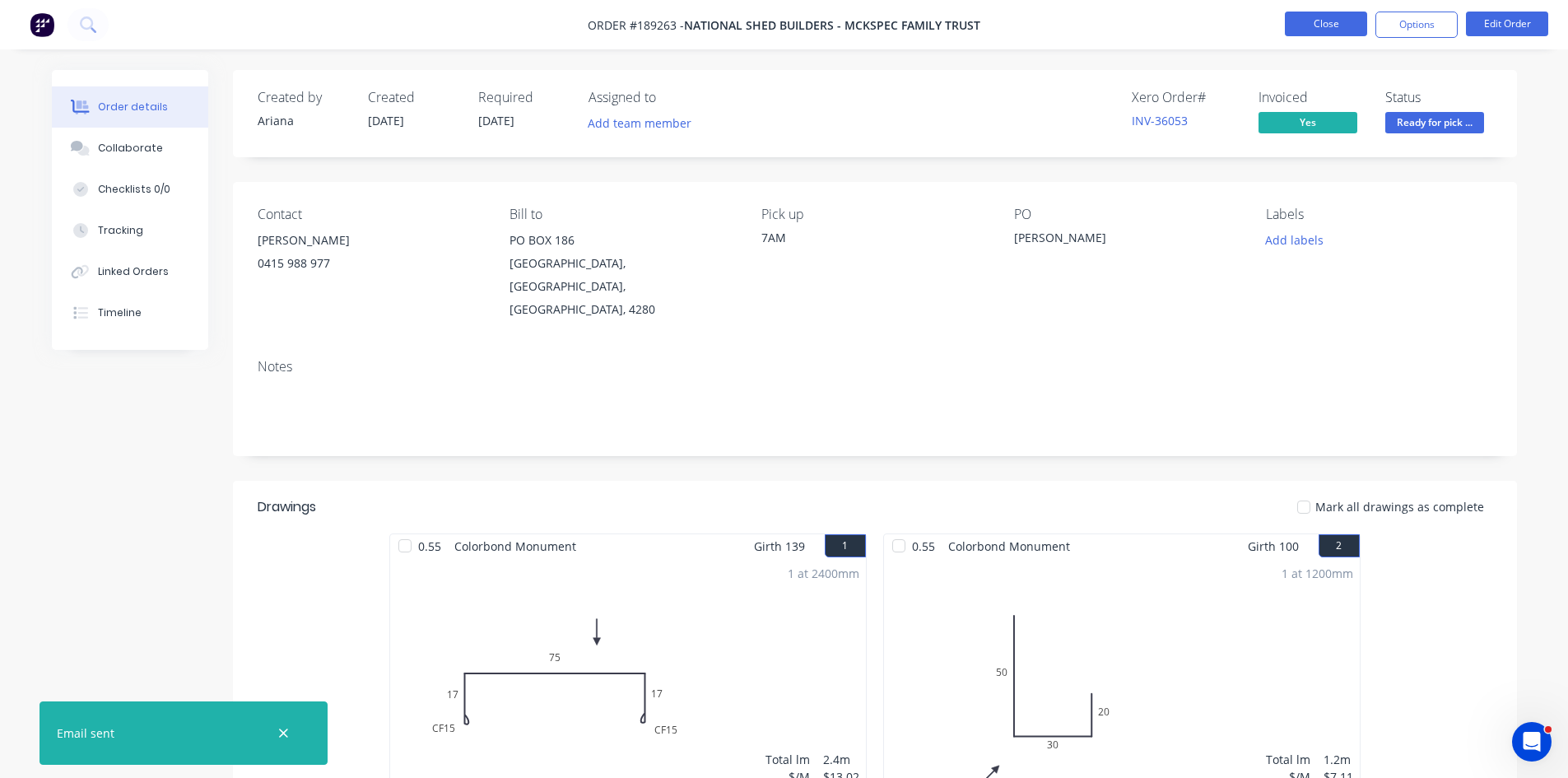
click at [1307, 32] on button "Close" at bounding box center [1325, 24] width 82 height 25
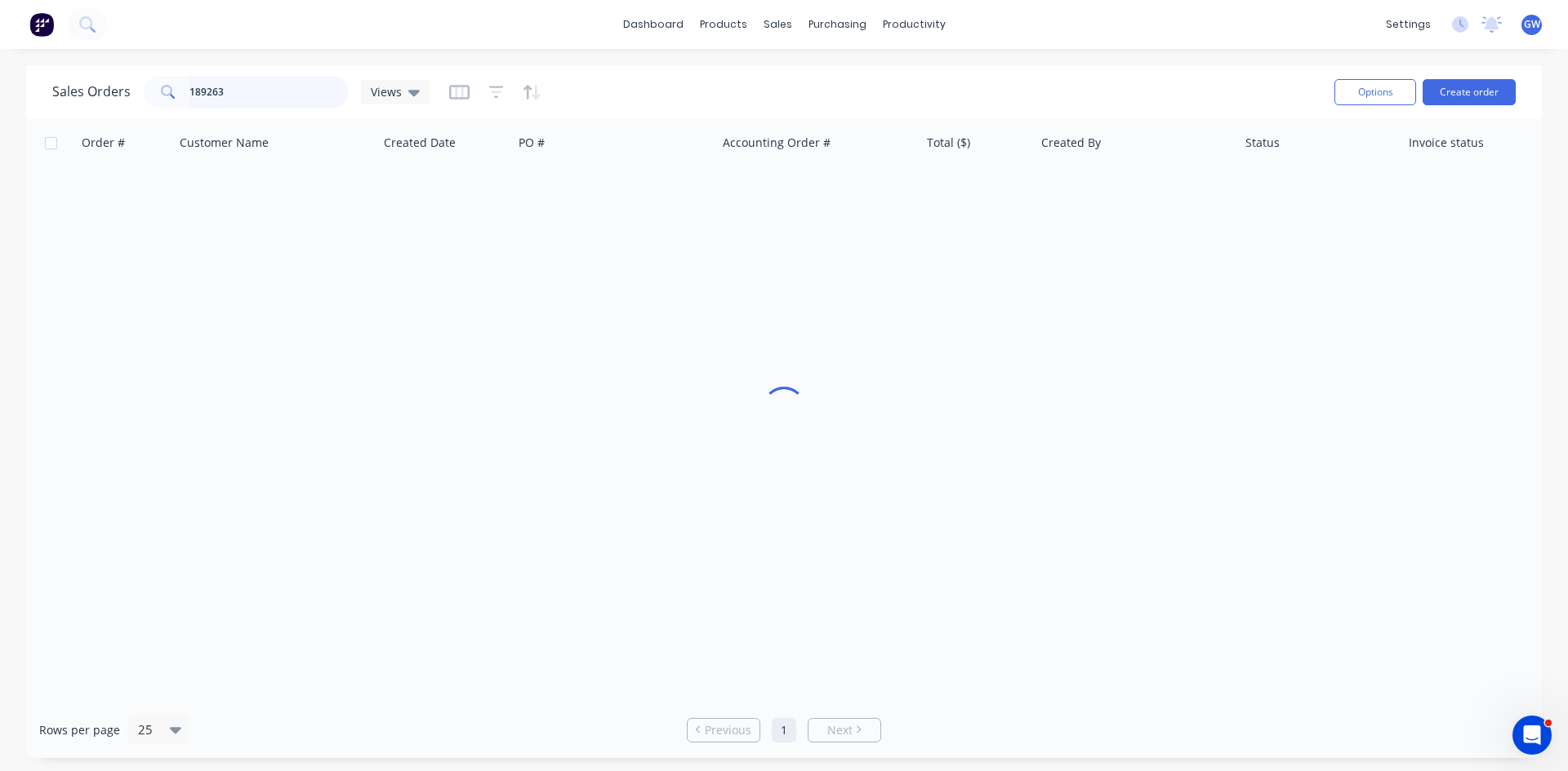
click at [288, 84] on input "189263" at bounding box center [269, 91] width 159 height 32
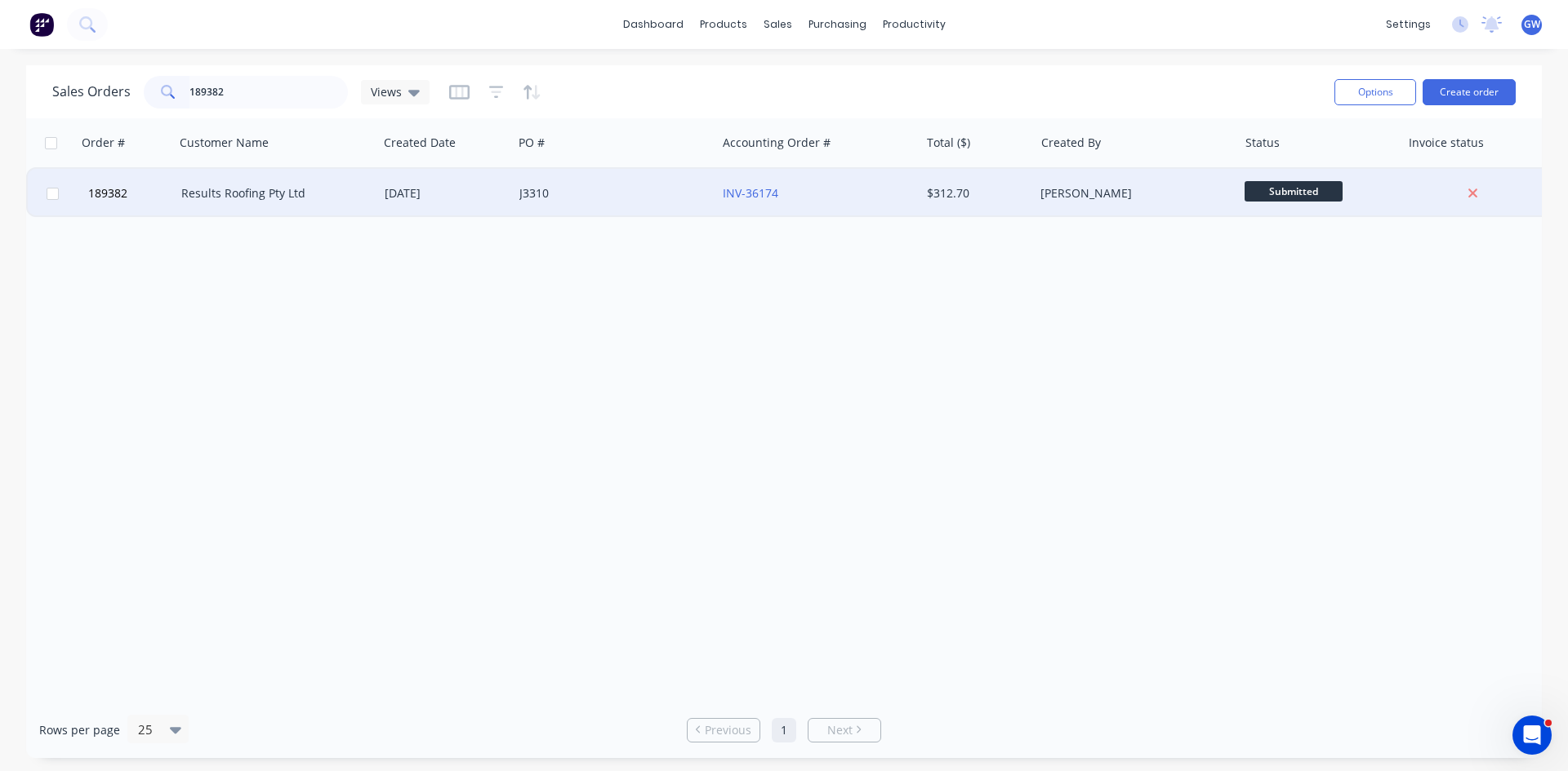
click at [636, 179] on div "J3310" at bounding box center [614, 193] width 203 height 49
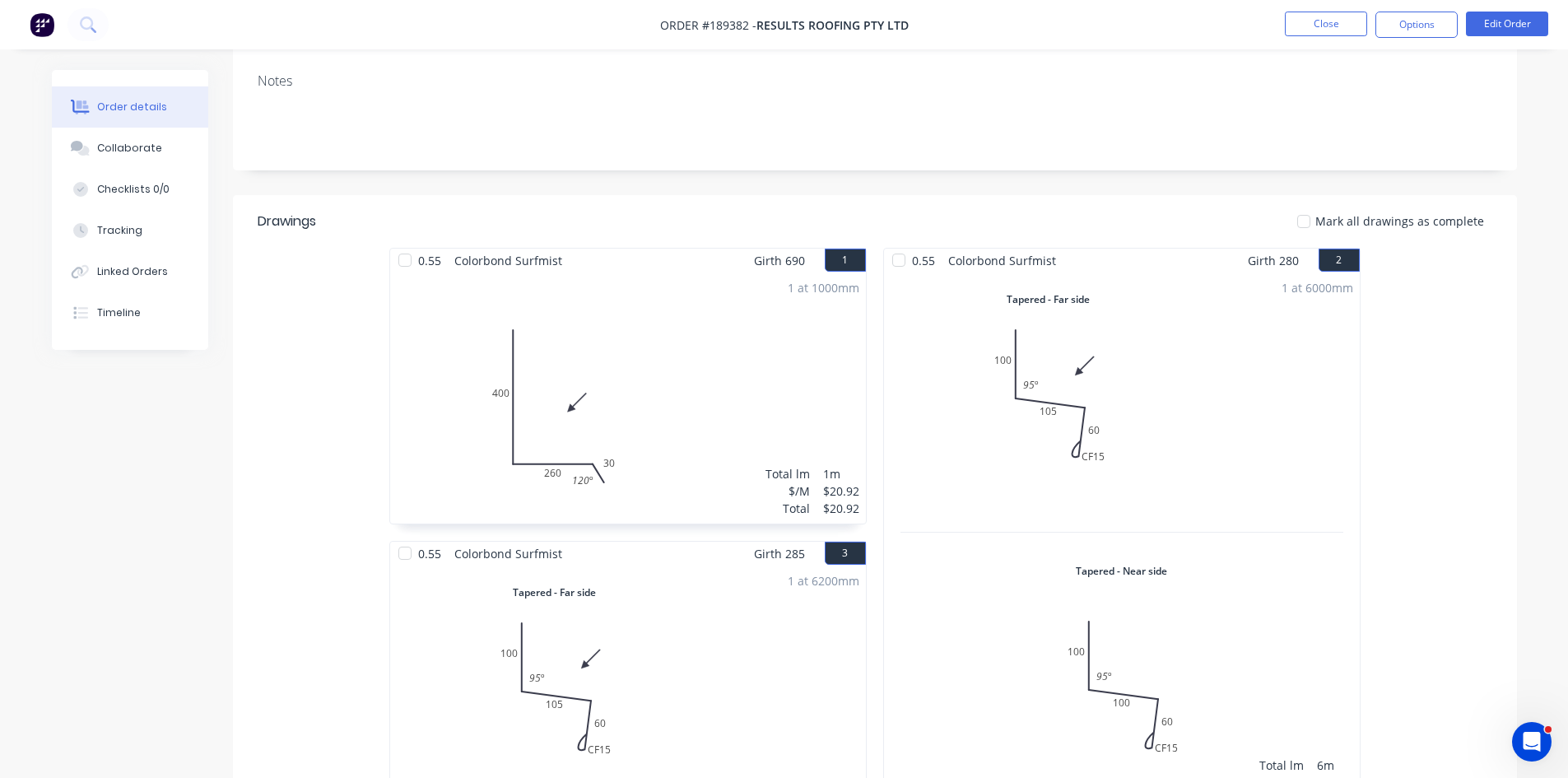
scroll to position [165, 0]
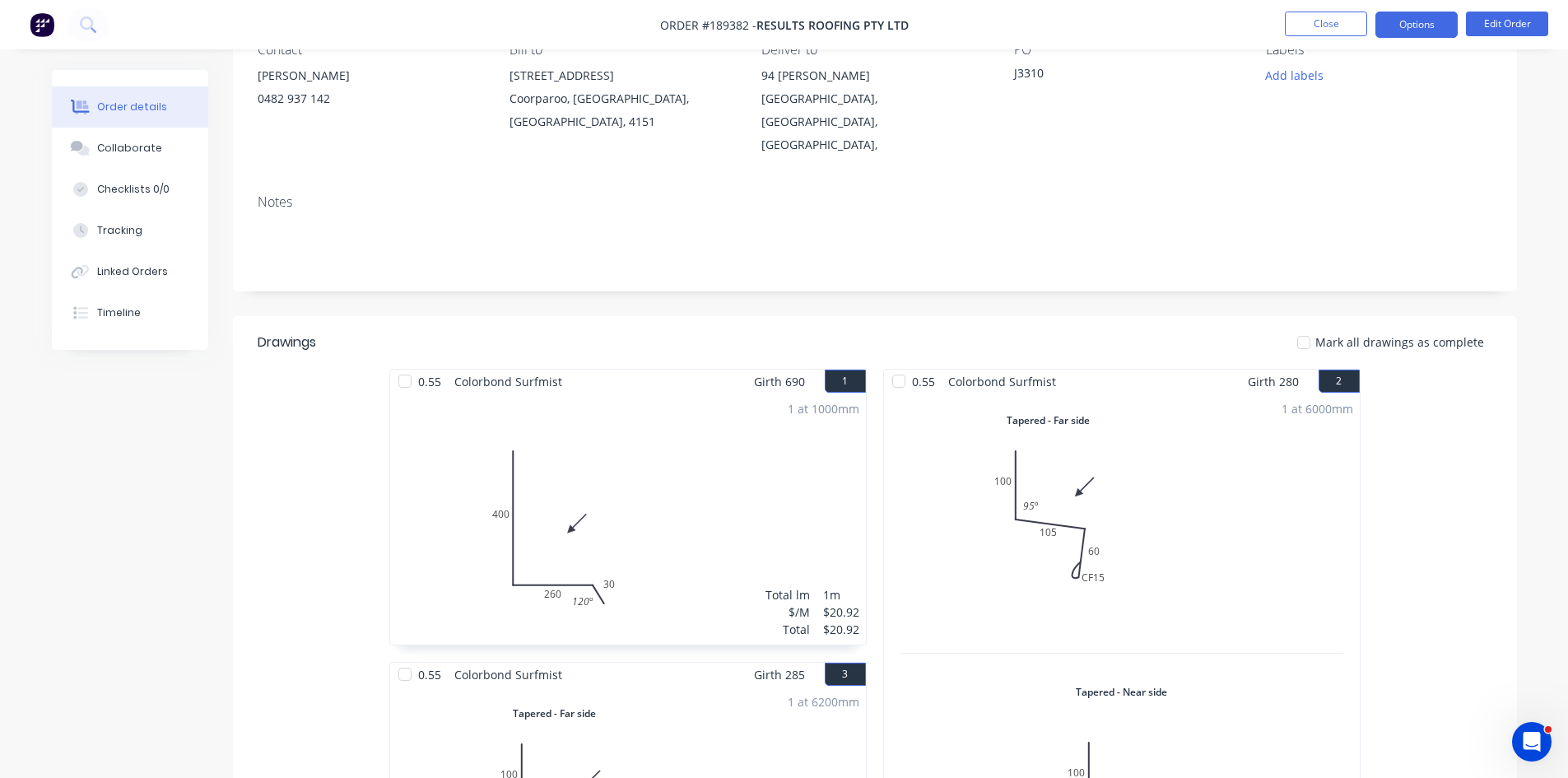
drag, startPoint x: 1421, startPoint y: 27, endPoint x: 1421, endPoint y: 41, distance: 14.0
click at [1421, 28] on button "Options" at bounding box center [1416, 25] width 82 height 27
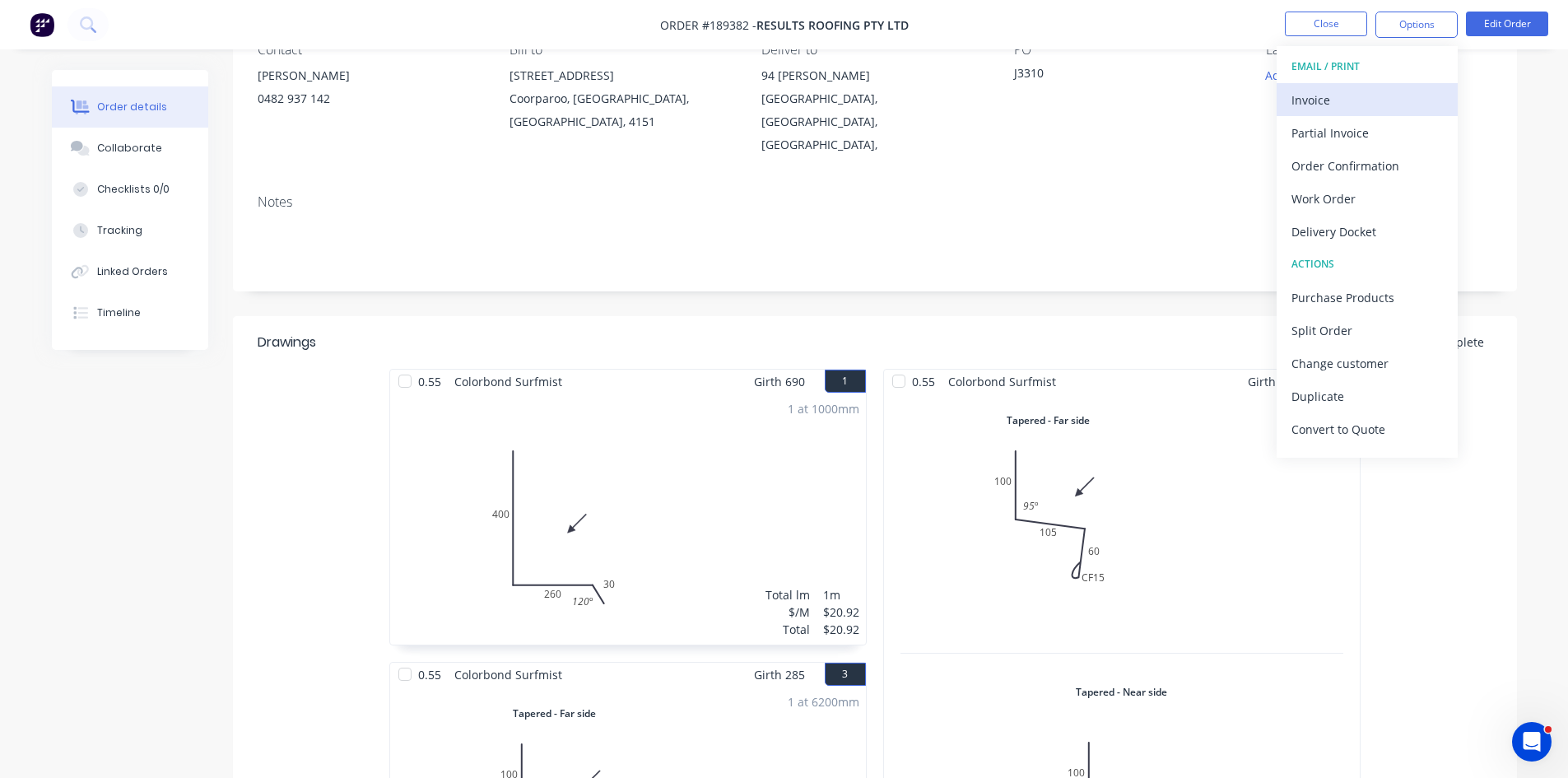
drag, startPoint x: 1421, startPoint y: 41, endPoint x: 1392, endPoint y: 104, distance: 69.4
click at [1411, 81] on button "EMAIL / PRINT" at bounding box center [1367, 66] width 181 height 33
click at [1381, 109] on div "Invoice" at bounding box center [1367, 100] width 152 height 24
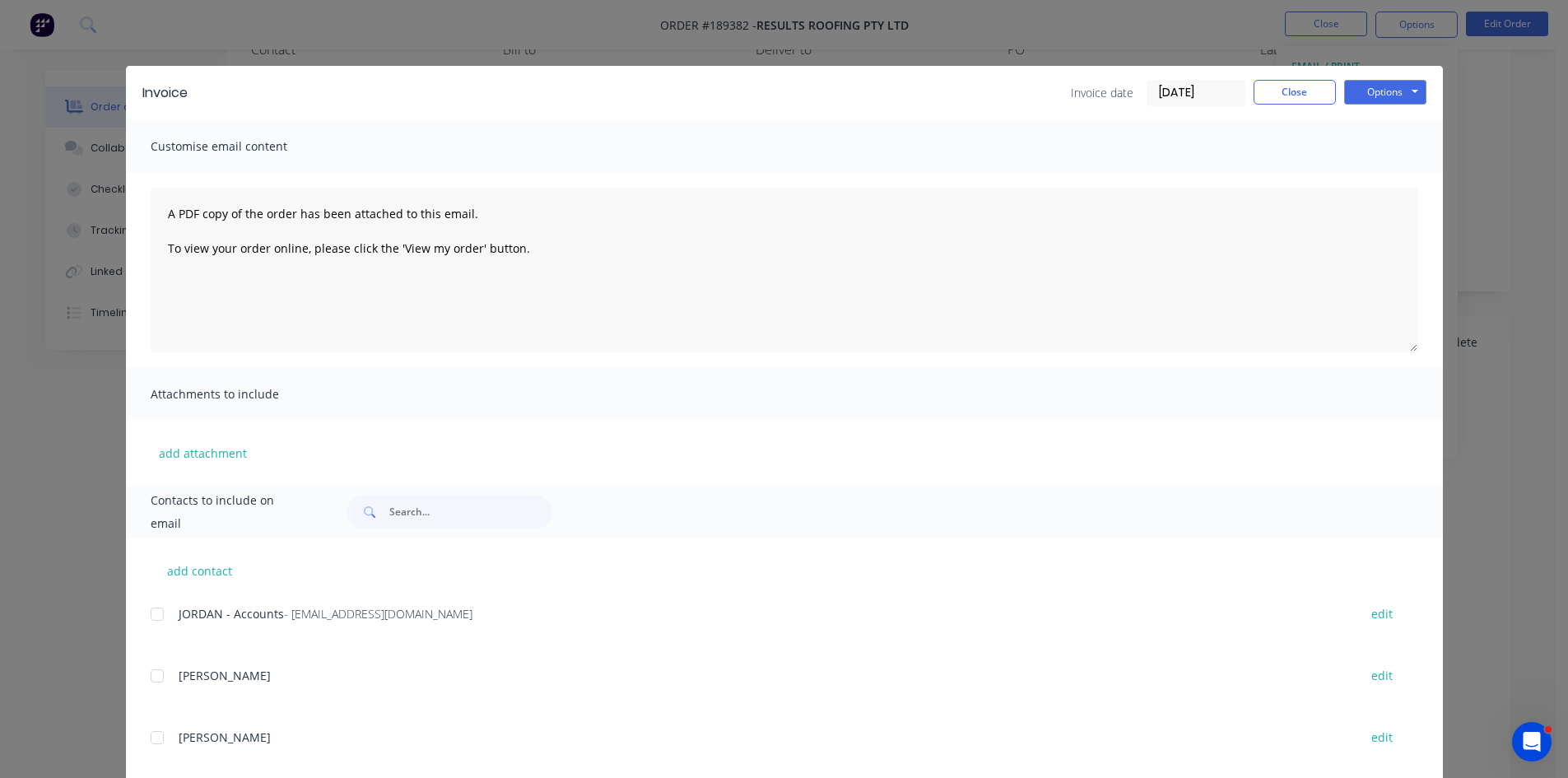
click at [144, 618] on div at bounding box center [157, 613] width 33 height 33
click at [1396, 88] on button "Options" at bounding box center [1385, 92] width 82 height 25
click at [1389, 172] on button "Email" at bounding box center [1397, 175] width 105 height 27
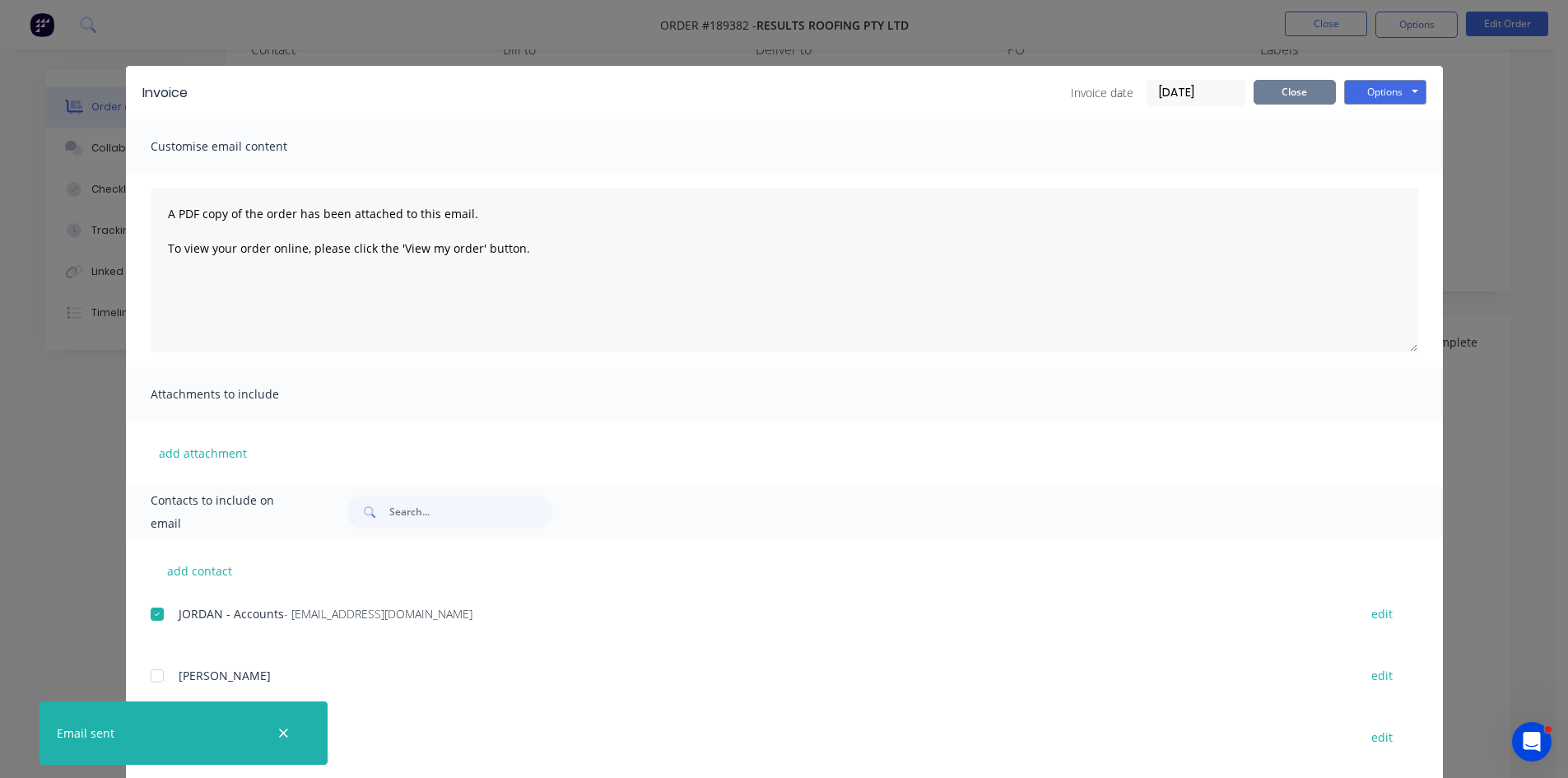
click at [1302, 85] on button "Close" at bounding box center [1295, 92] width 82 height 25
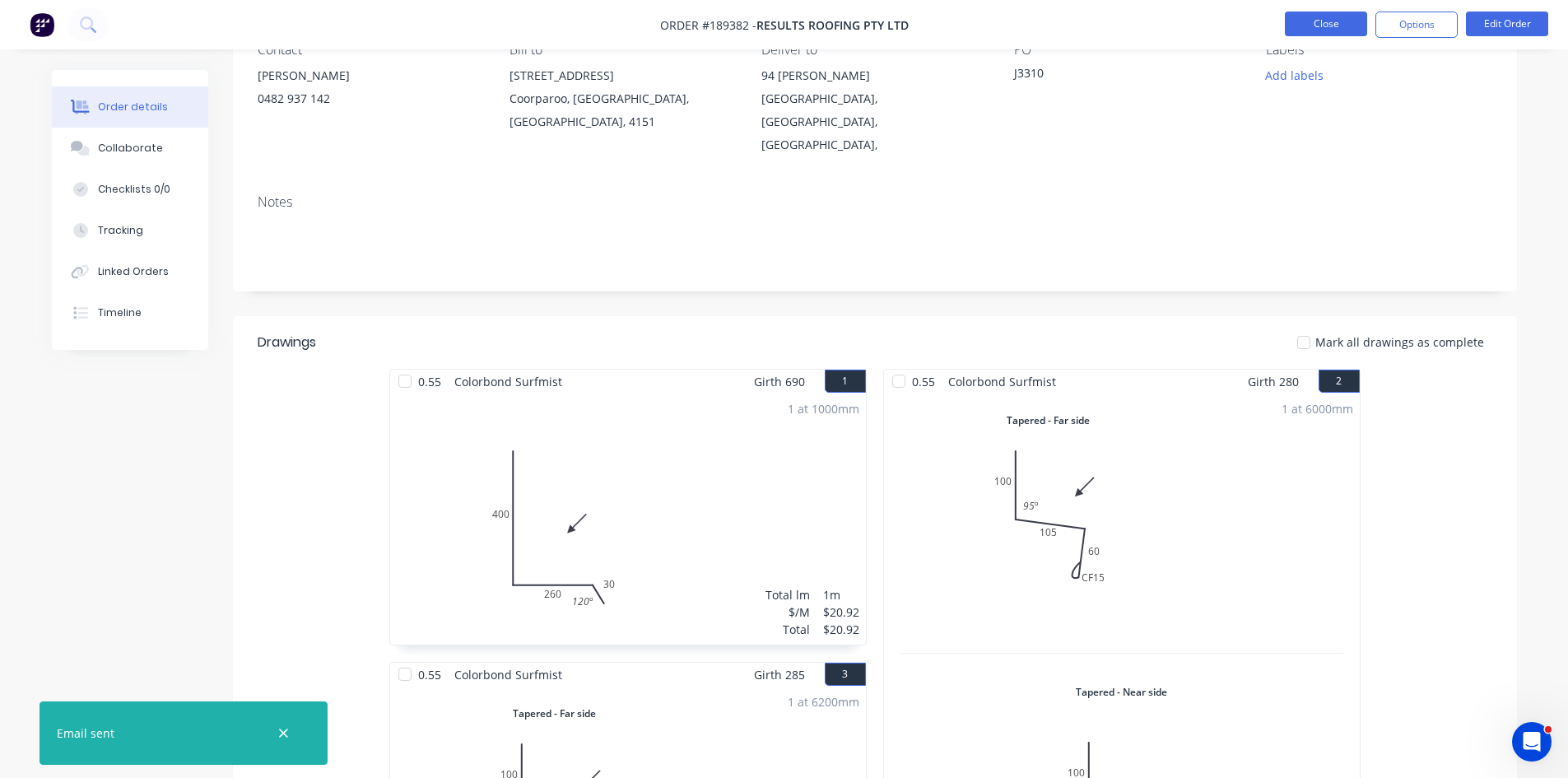
click at [1338, 28] on button "Close" at bounding box center [1325, 24] width 82 height 25
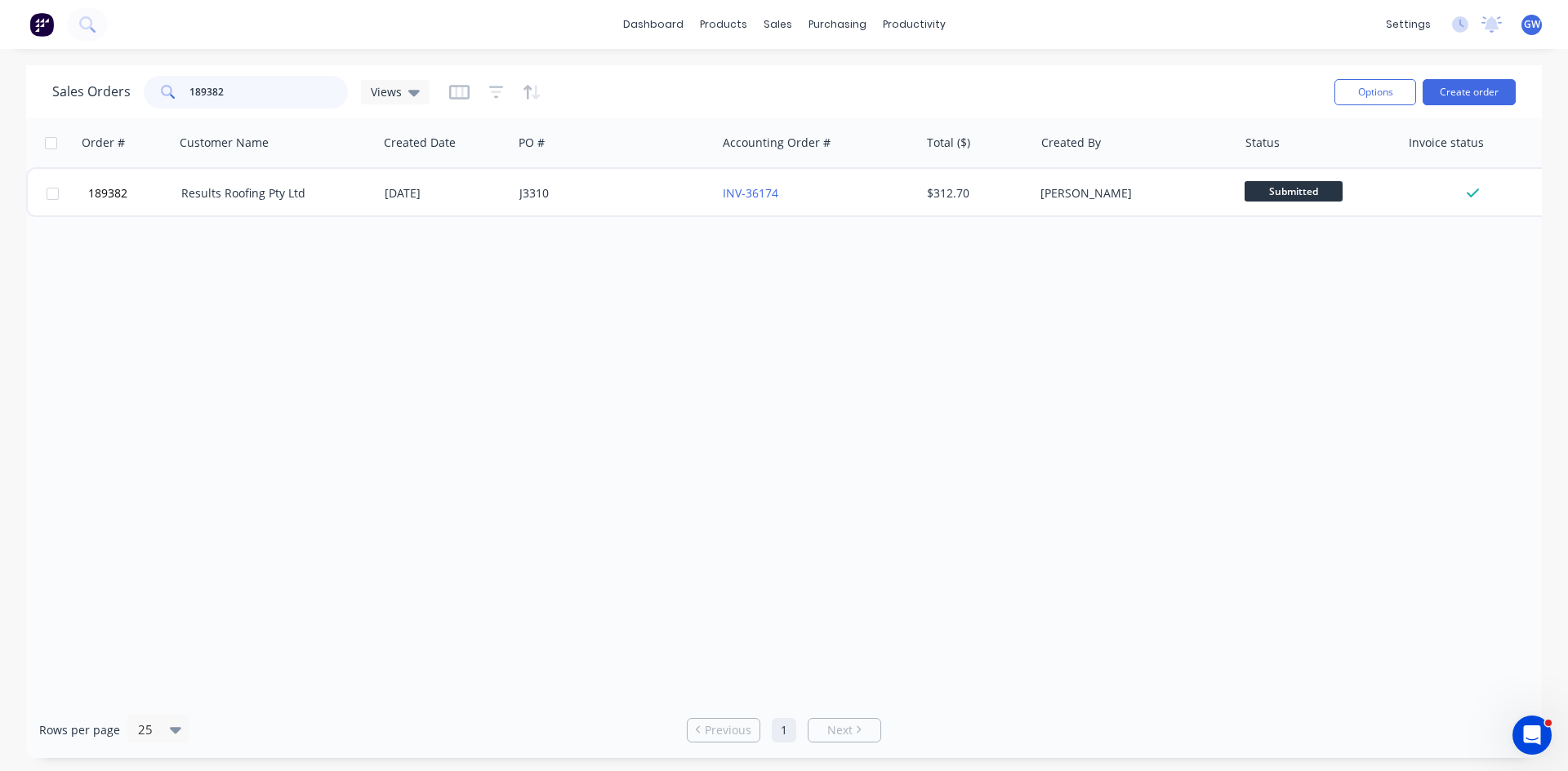
drag, startPoint x: 296, startPoint y: 93, endPoint x: 56, endPoint y: 73, distance: 240.8
click at [56, 73] on div "Sales Orders 189382 Views" at bounding box center [686, 91] width 1268 height 40
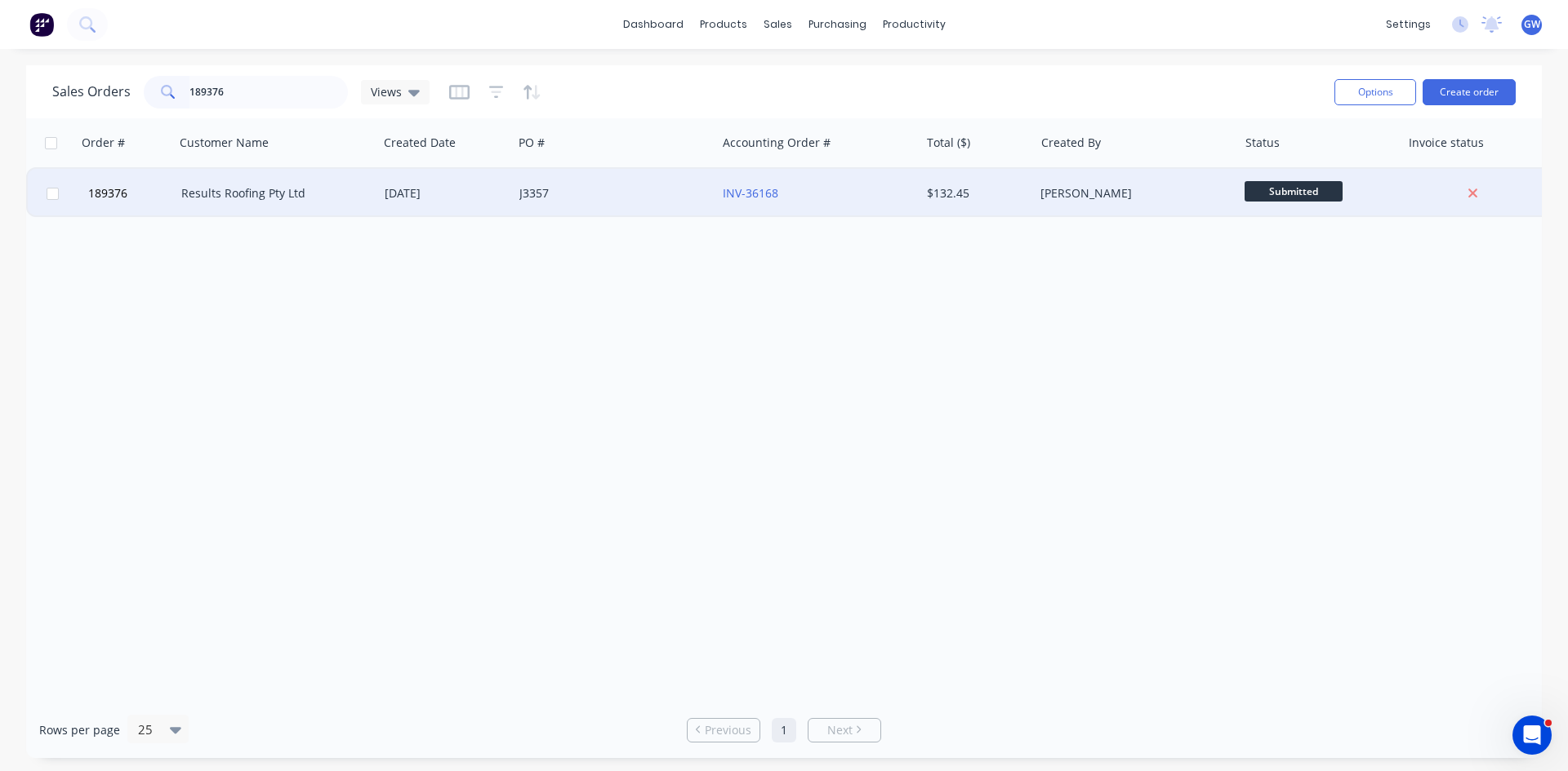
click at [897, 195] on div "INV-36168" at bounding box center [812, 193] width 181 height 17
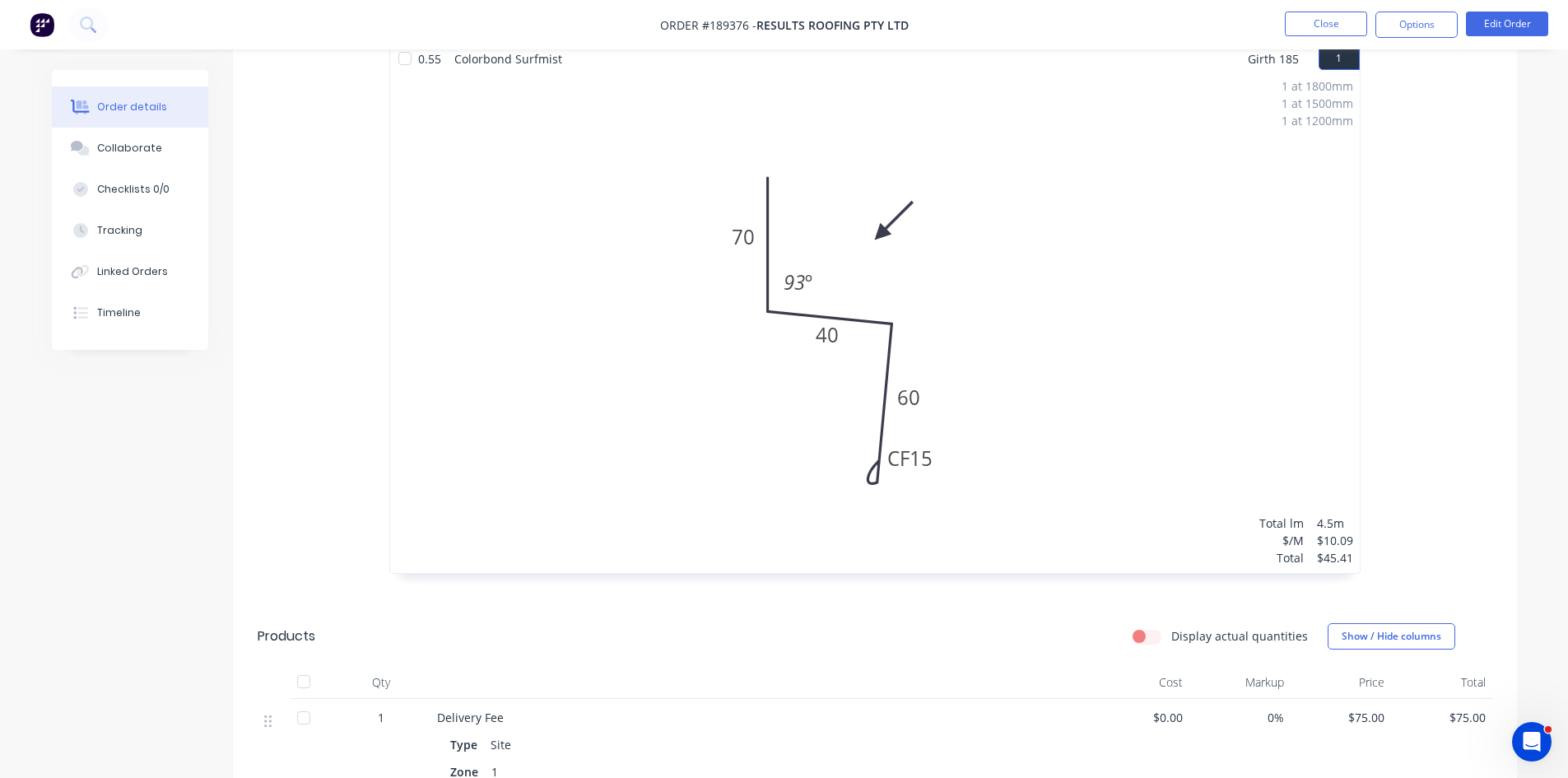
scroll to position [758, 0]
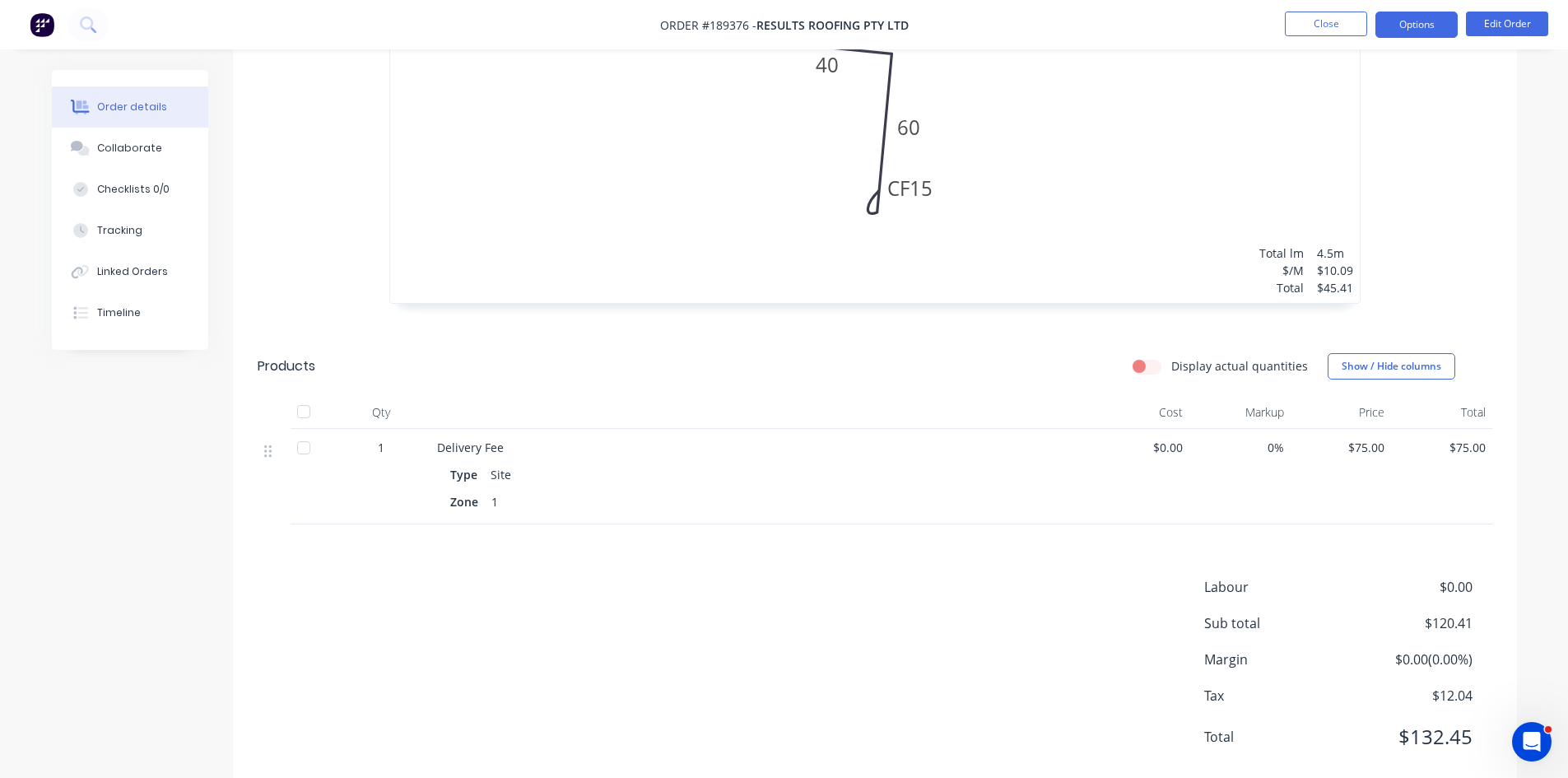
click at [1412, 24] on button "Options" at bounding box center [1416, 25] width 82 height 27
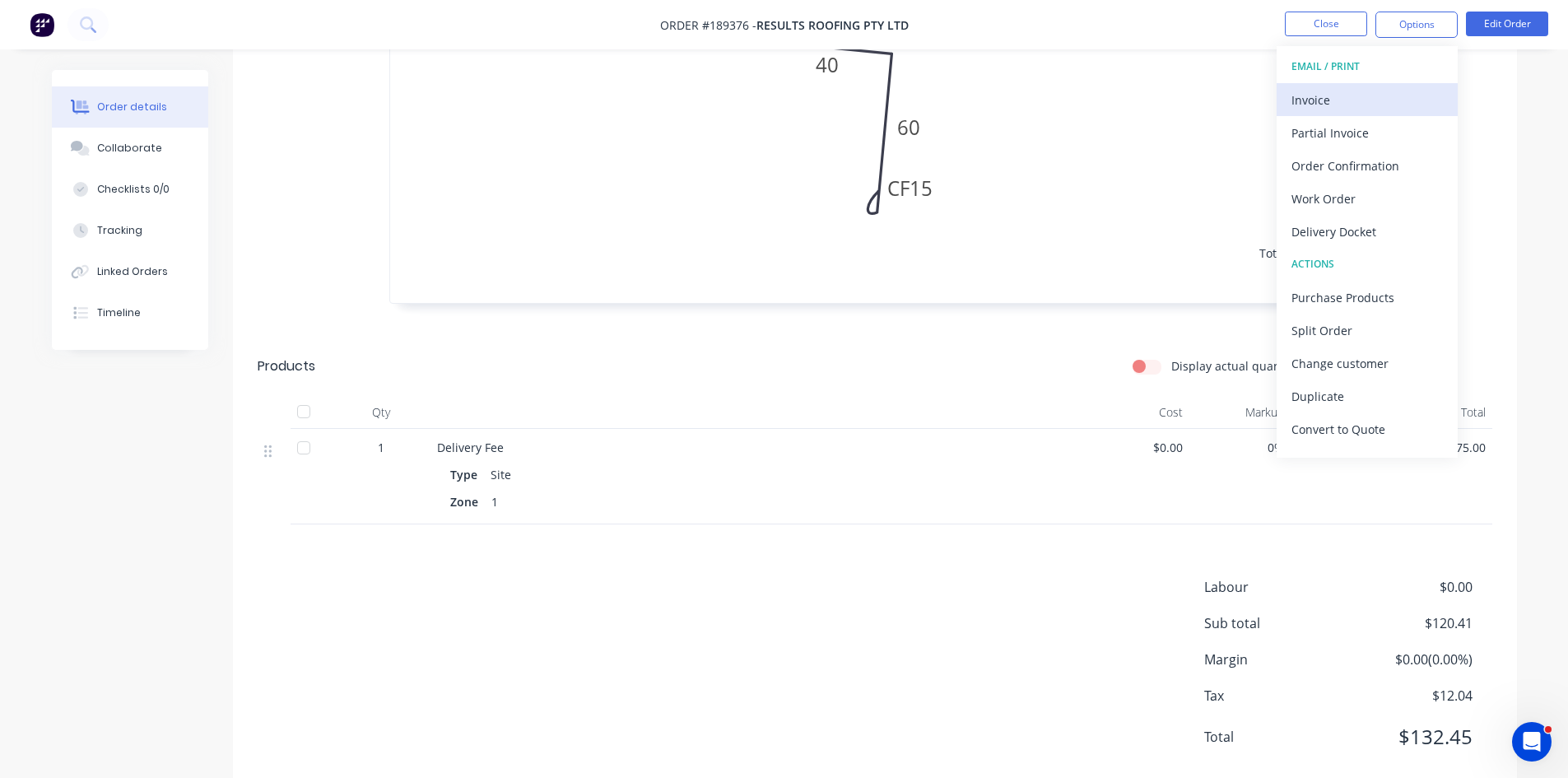
click at [1357, 102] on div "Invoice" at bounding box center [1367, 100] width 152 height 24
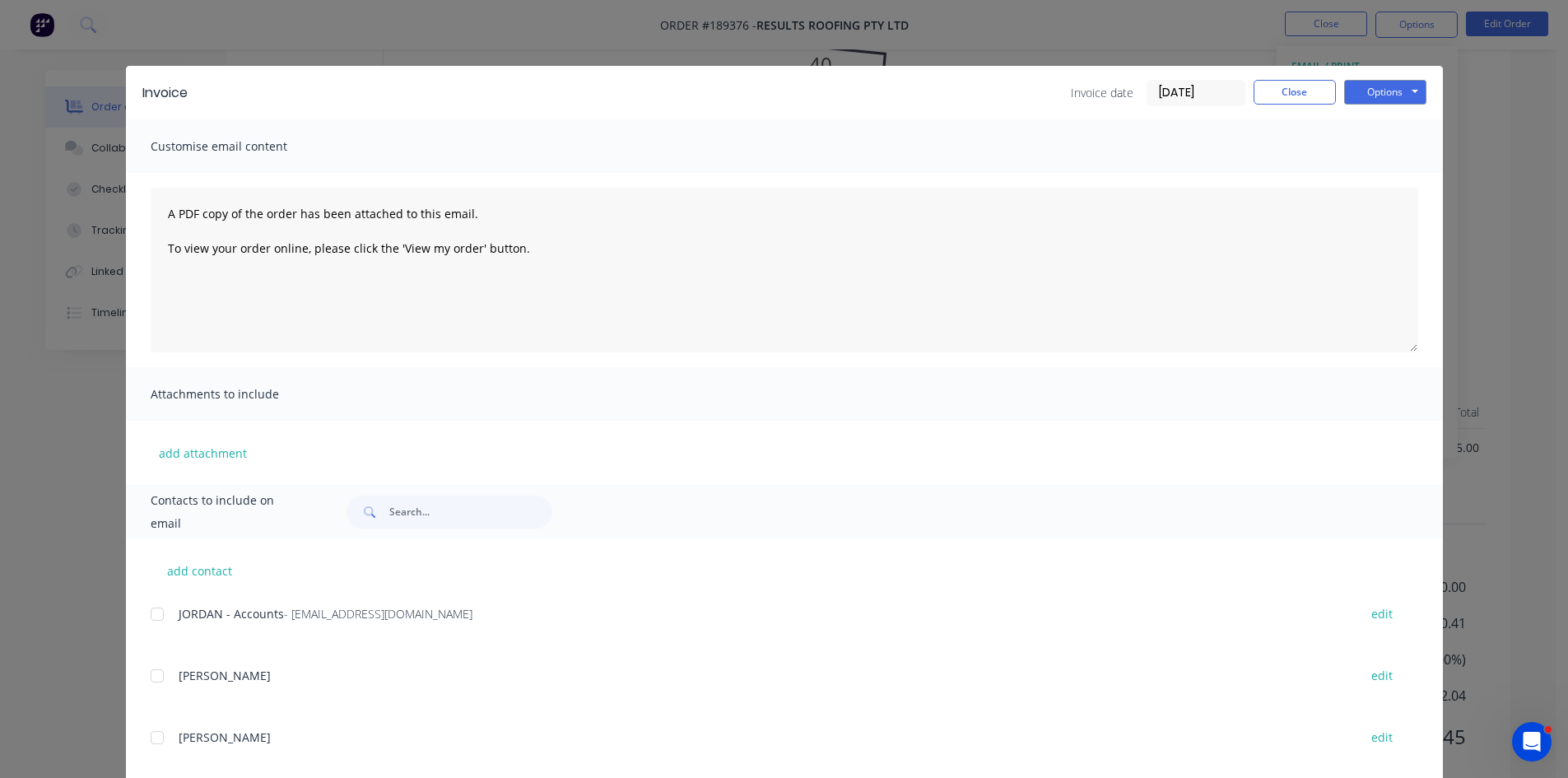
click at [149, 616] on div at bounding box center [157, 613] width 33 height 33
click at [1388, 95] on button "Options" at bounding box center [1385, 92] width 82 height 25
click at [1386, 172] on button "Email" at bounding box center [1397, 175] width 105 height 27
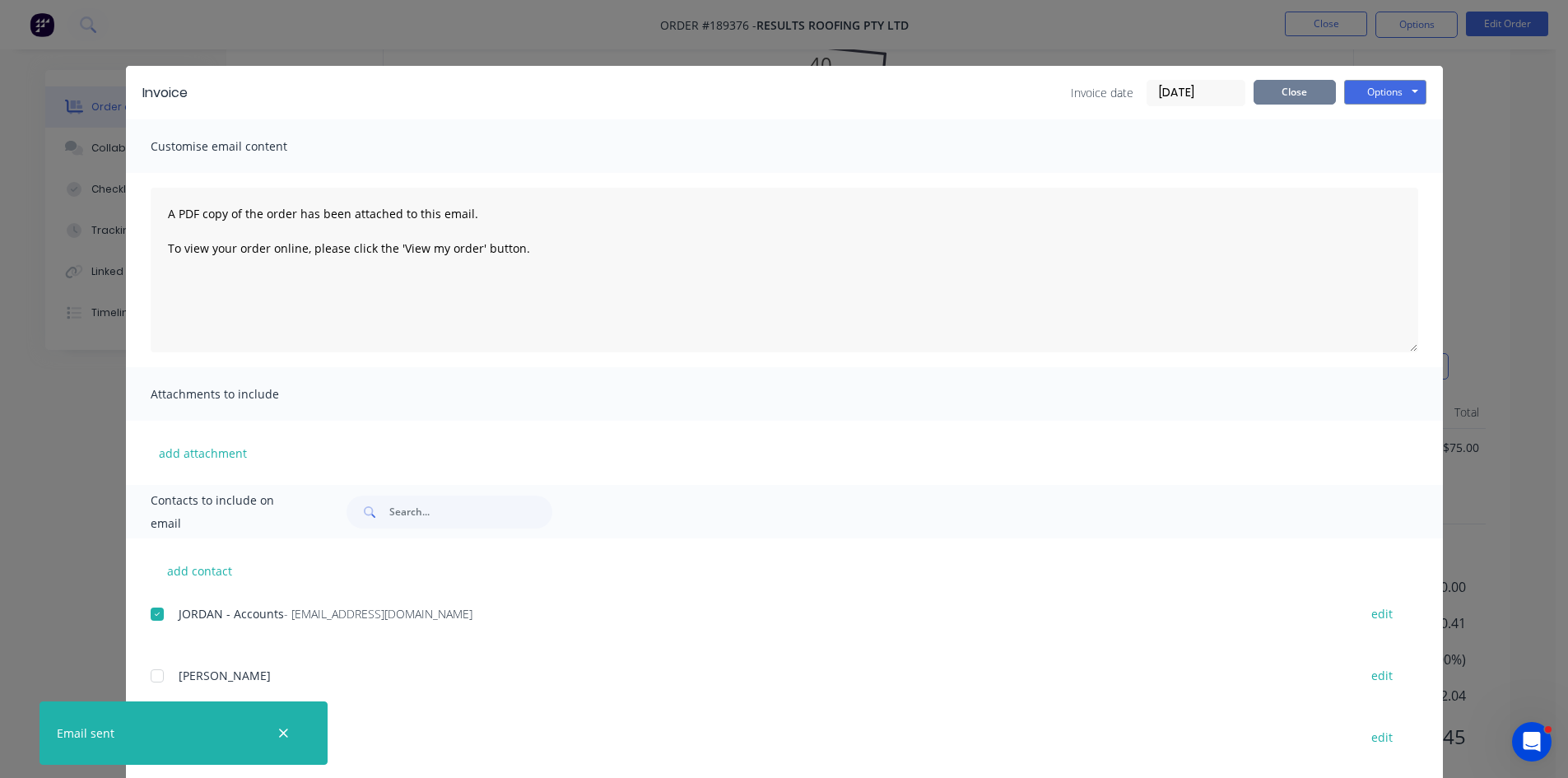
click at [1299, 80] on button "Close" at bounding box center [1295, 92] width 82 height 25
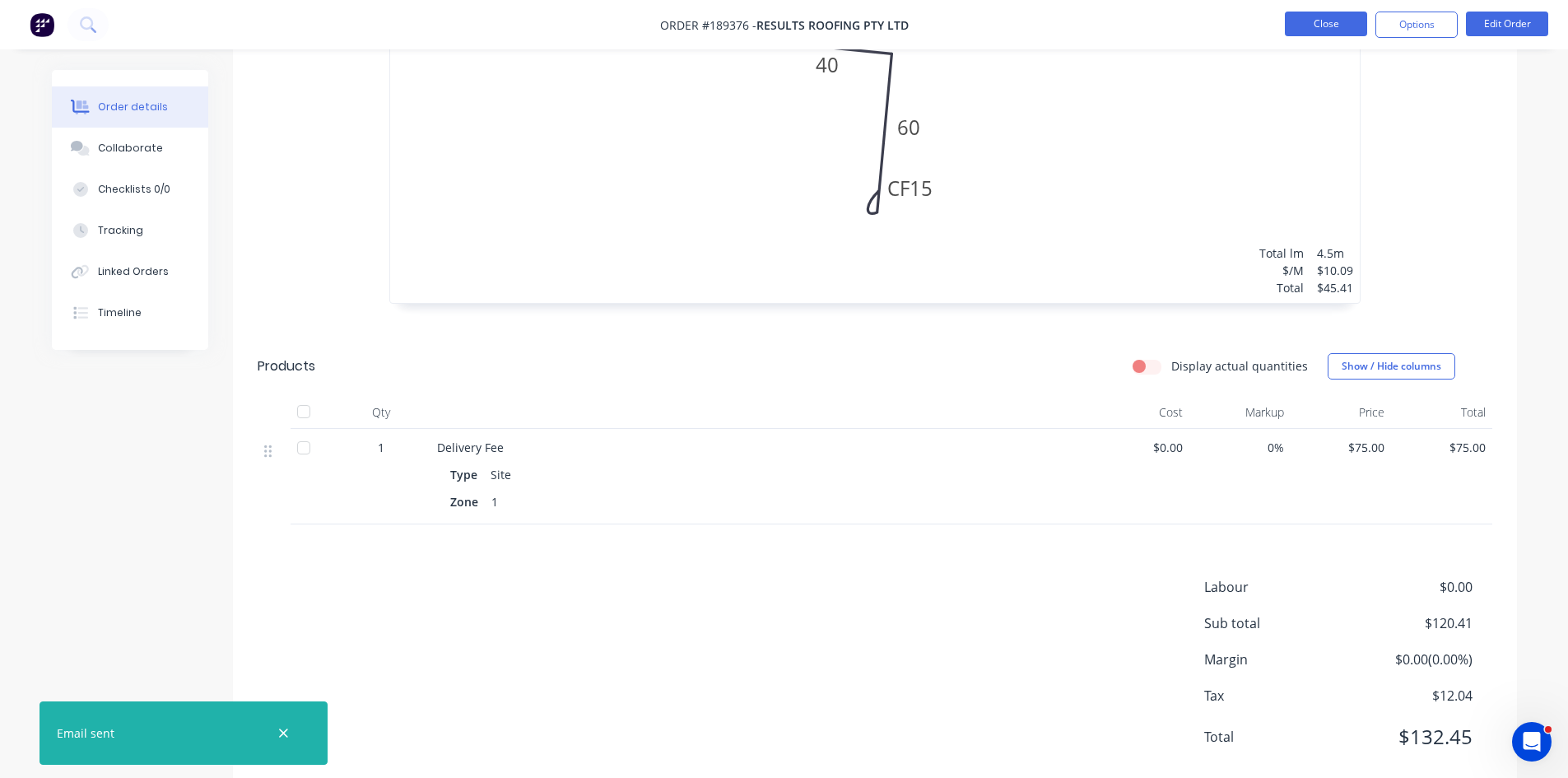
click at [1314, 22] on button "Close" at bounding box center [1325, 24] width 82 height 25
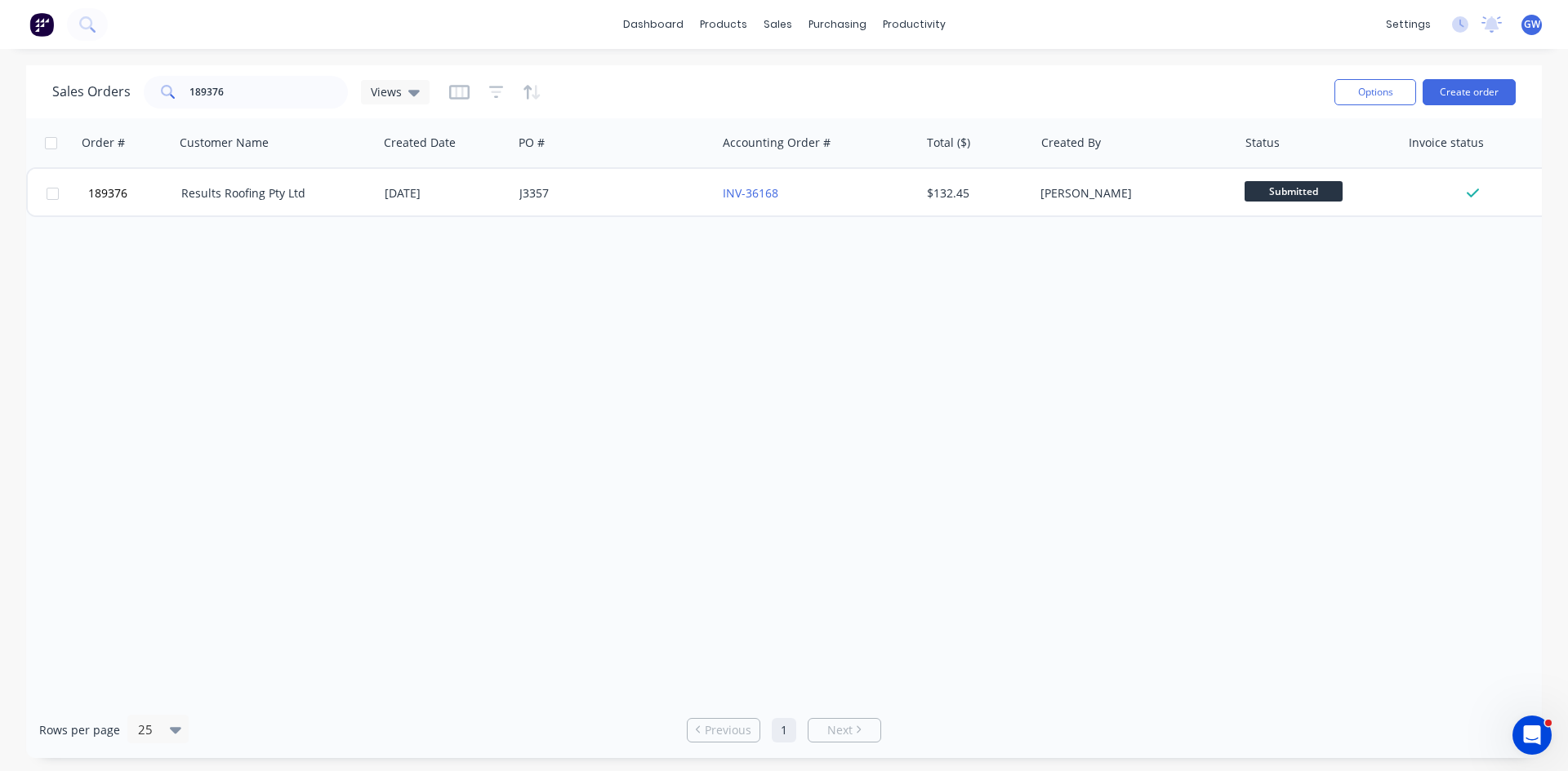
click at [297, 74] on div "Sales Orders 189376 Views" at bounding box center [686, 91] width 1268 height 40
click at [281, 94] on input "189376" at bounding box center [269, 91] width 159 height 32
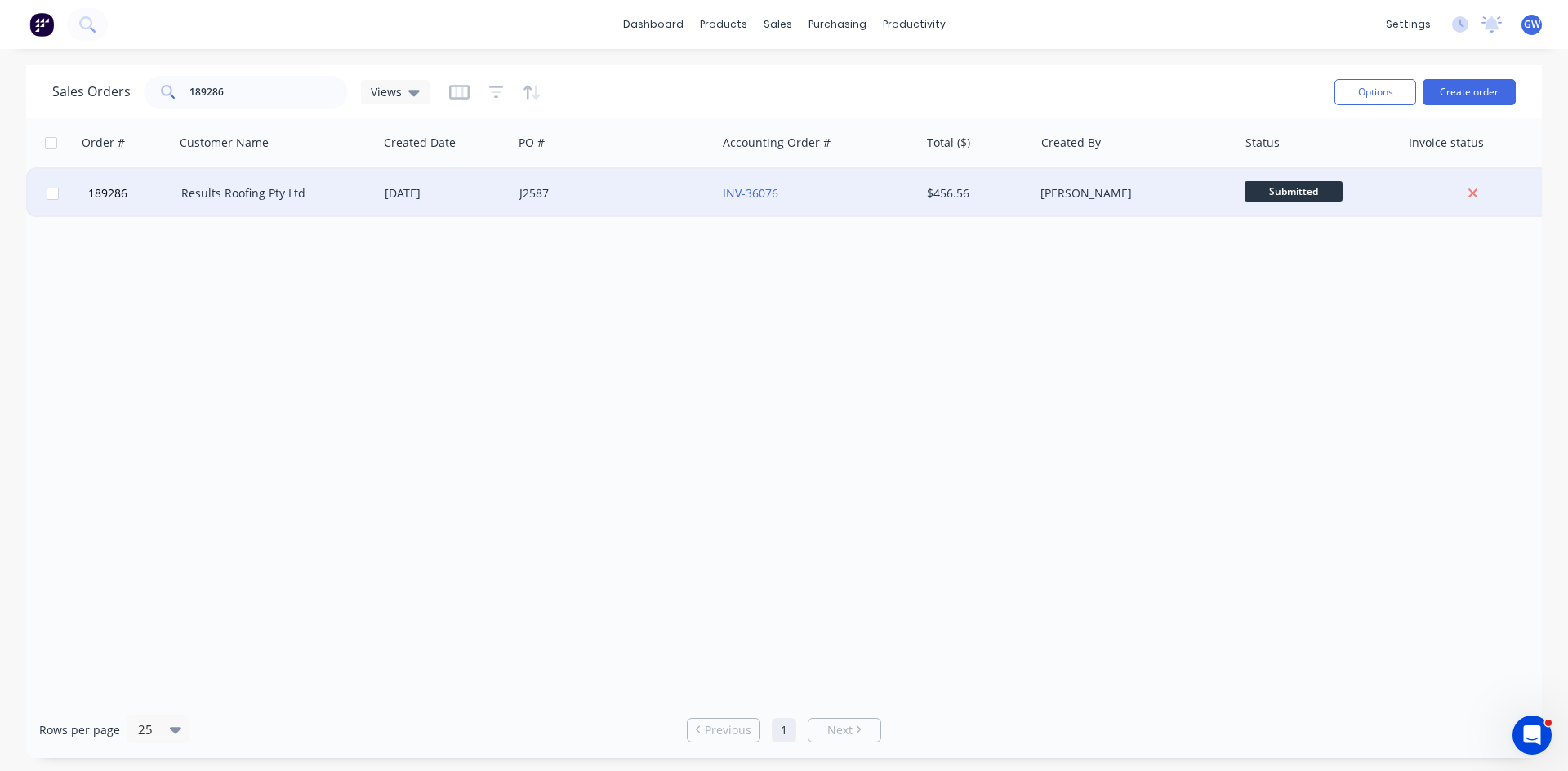
click at [1060, 185] on div "Ariana Beazley" at bounding box center [1135, 193] width 203 height 49
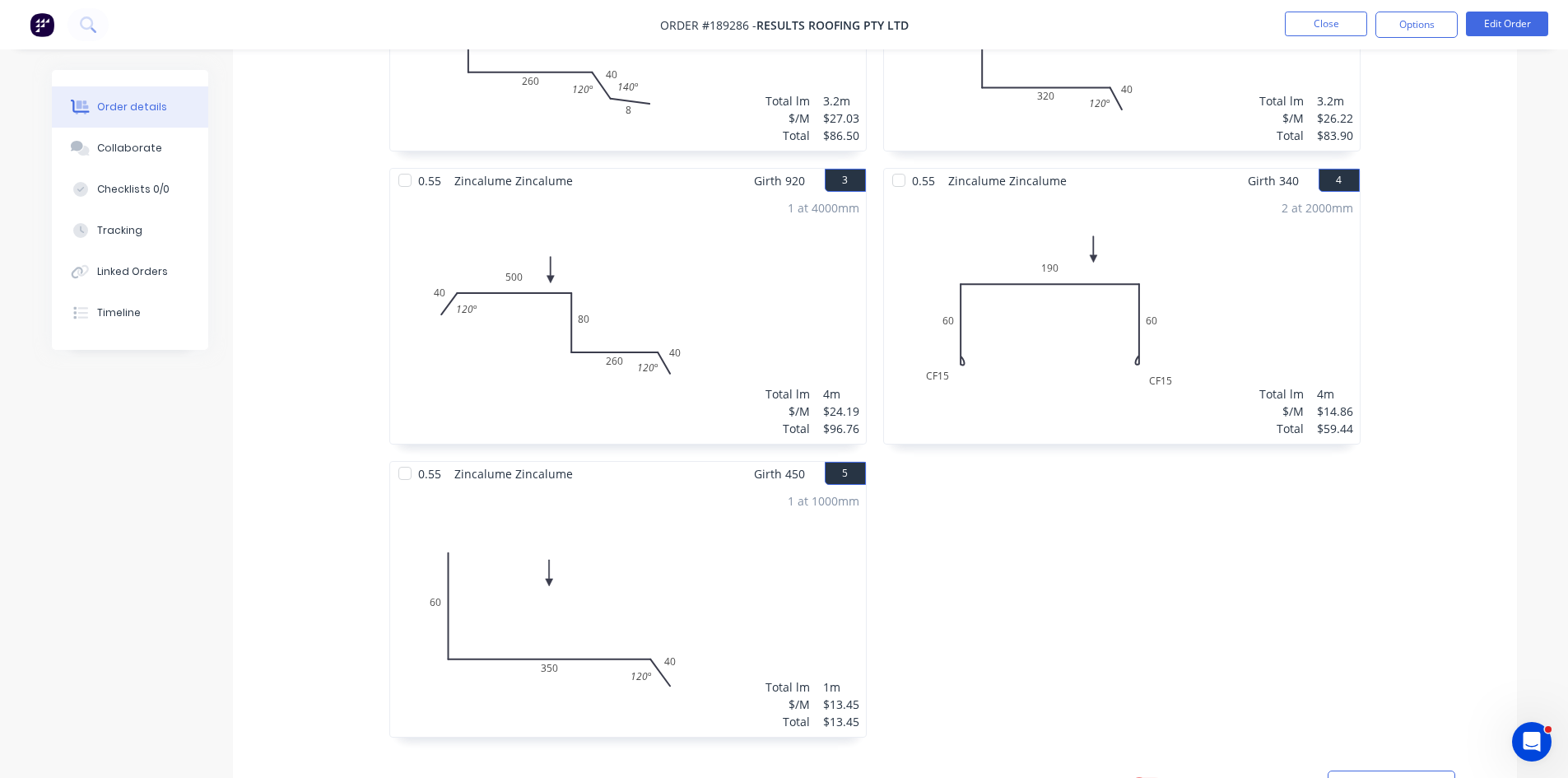
scroll to position [988, 0]
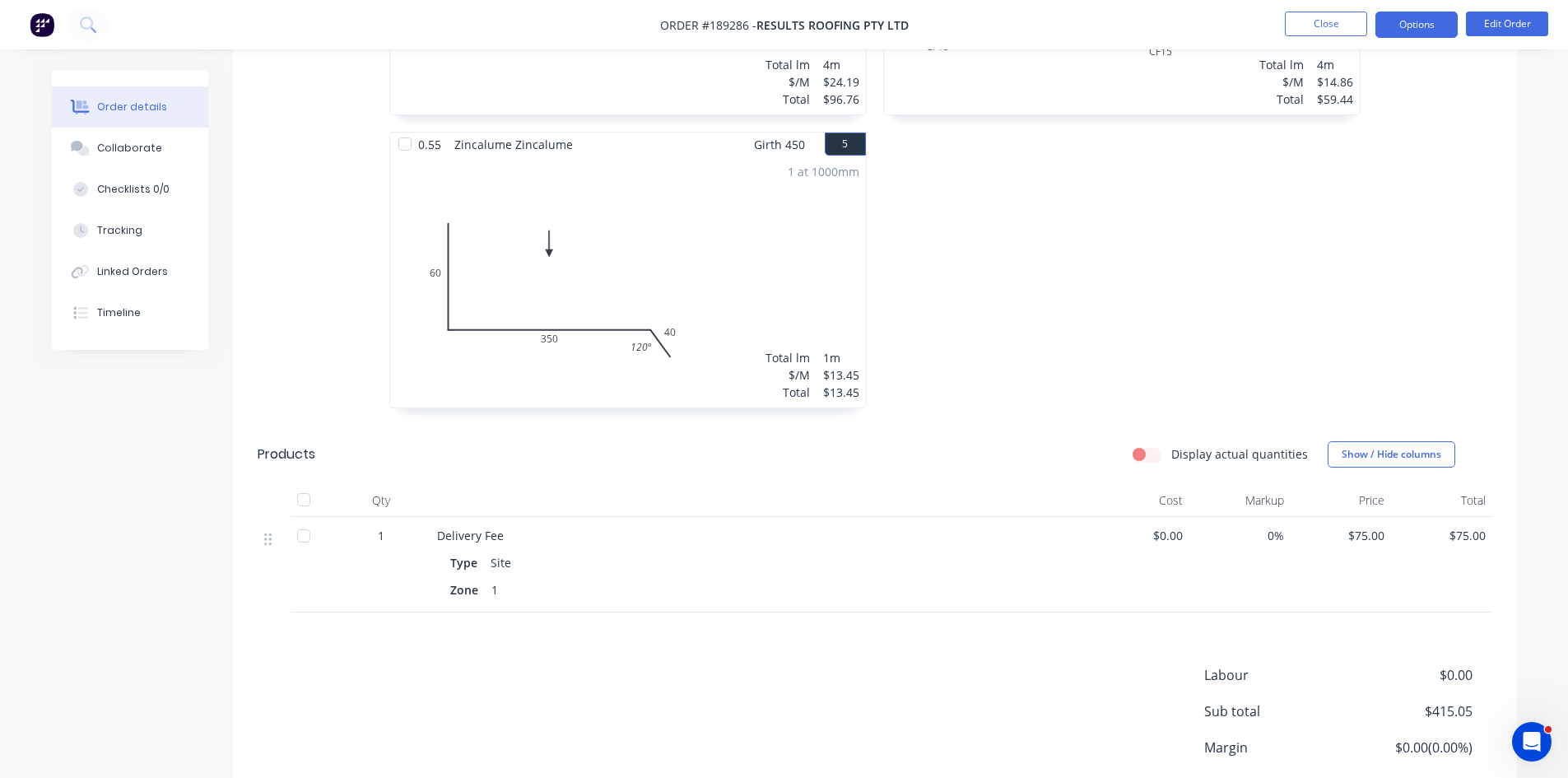
click at [1414, 25] on button "Options" at bounding box center [1416, 25] width 82 height 27
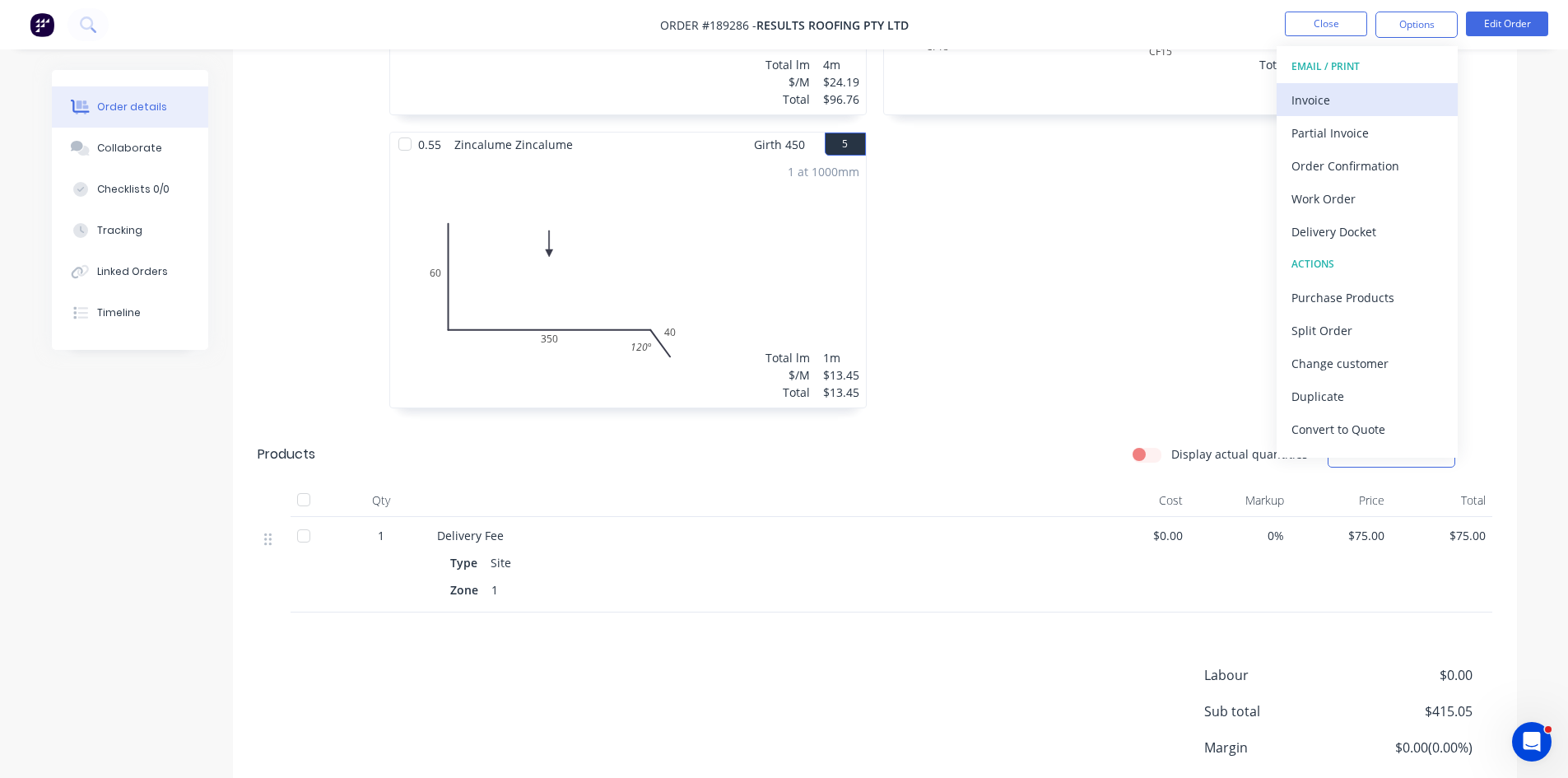
click at [1399, 111] on div "Invoice" at bounding box center [1367, 100] width 152 height 24
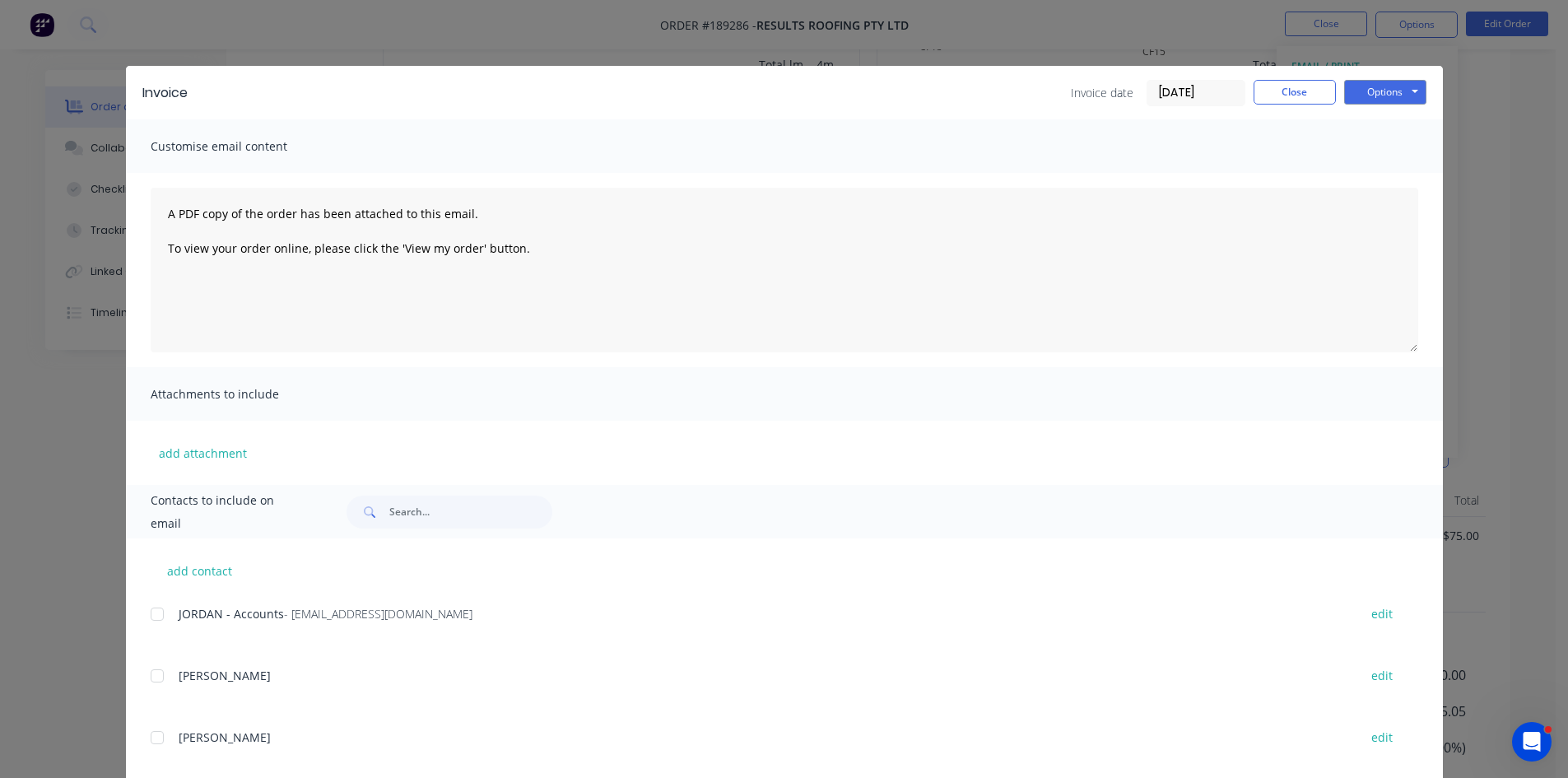
click at [156, 616] on div at bounding box center [157, 613] width 33 height 33
click at [1367, 95] on button "Options" at bounding box center [1385, 92] width 82 height 25
click at [1379, 175] on button "Email" at bounding box center [1397, 175] width 105 height 27
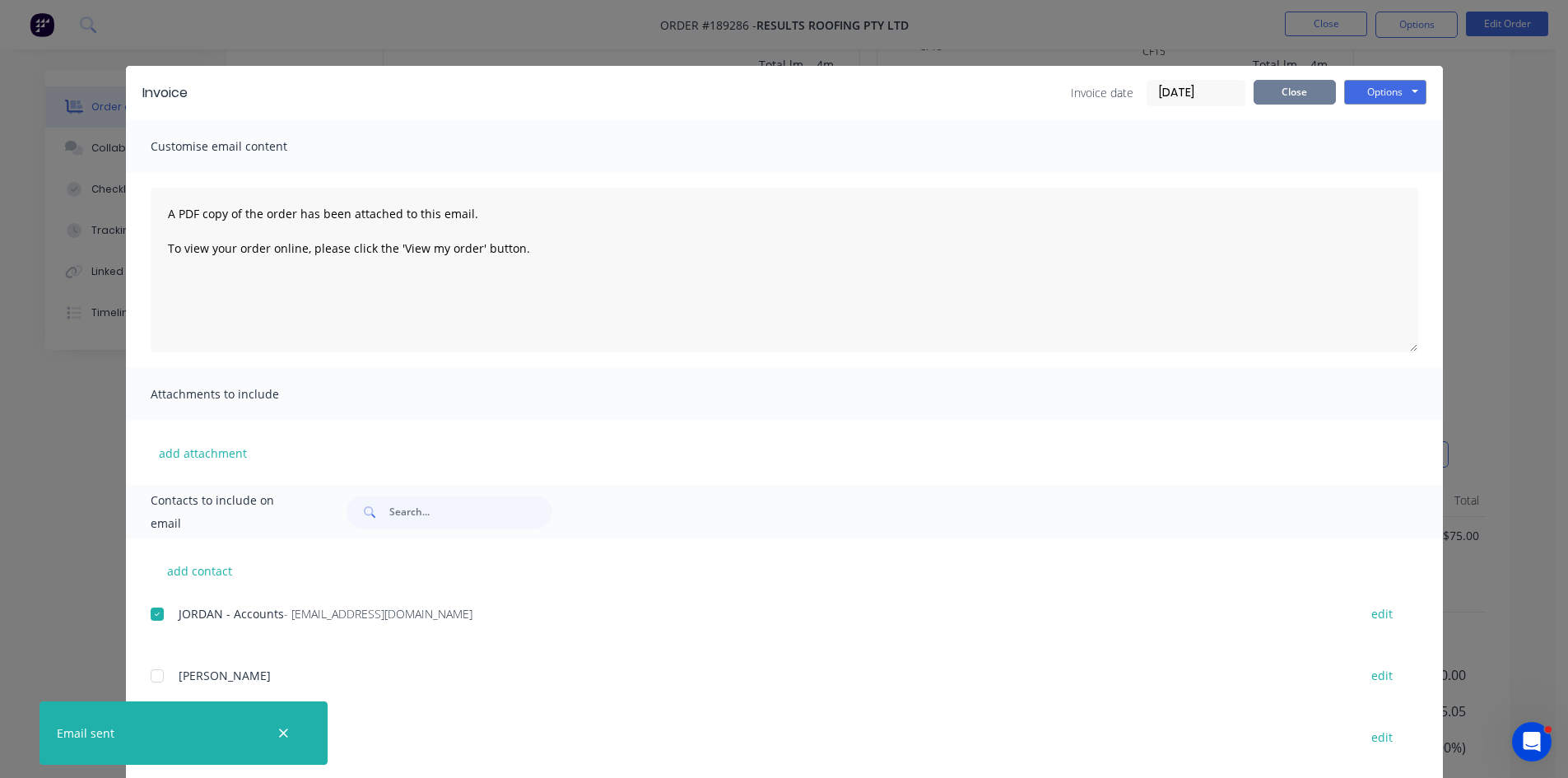
click at [1299, 93] on button "Close" at bounding box center [1295, 92] width 82 height 25
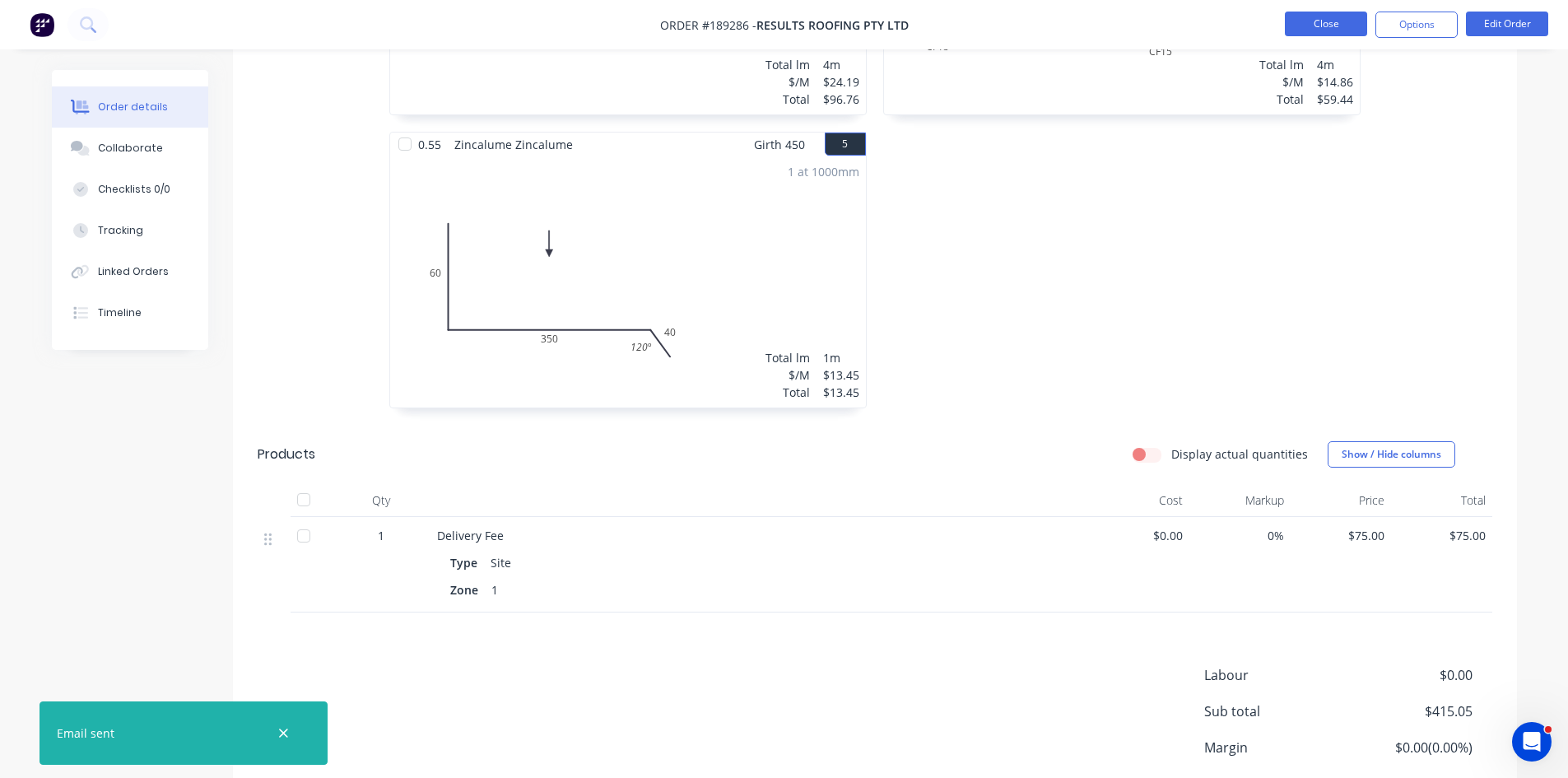
click at [1317, 36] on button "Close" at bounding box center [1325, 24] width 82 height 25
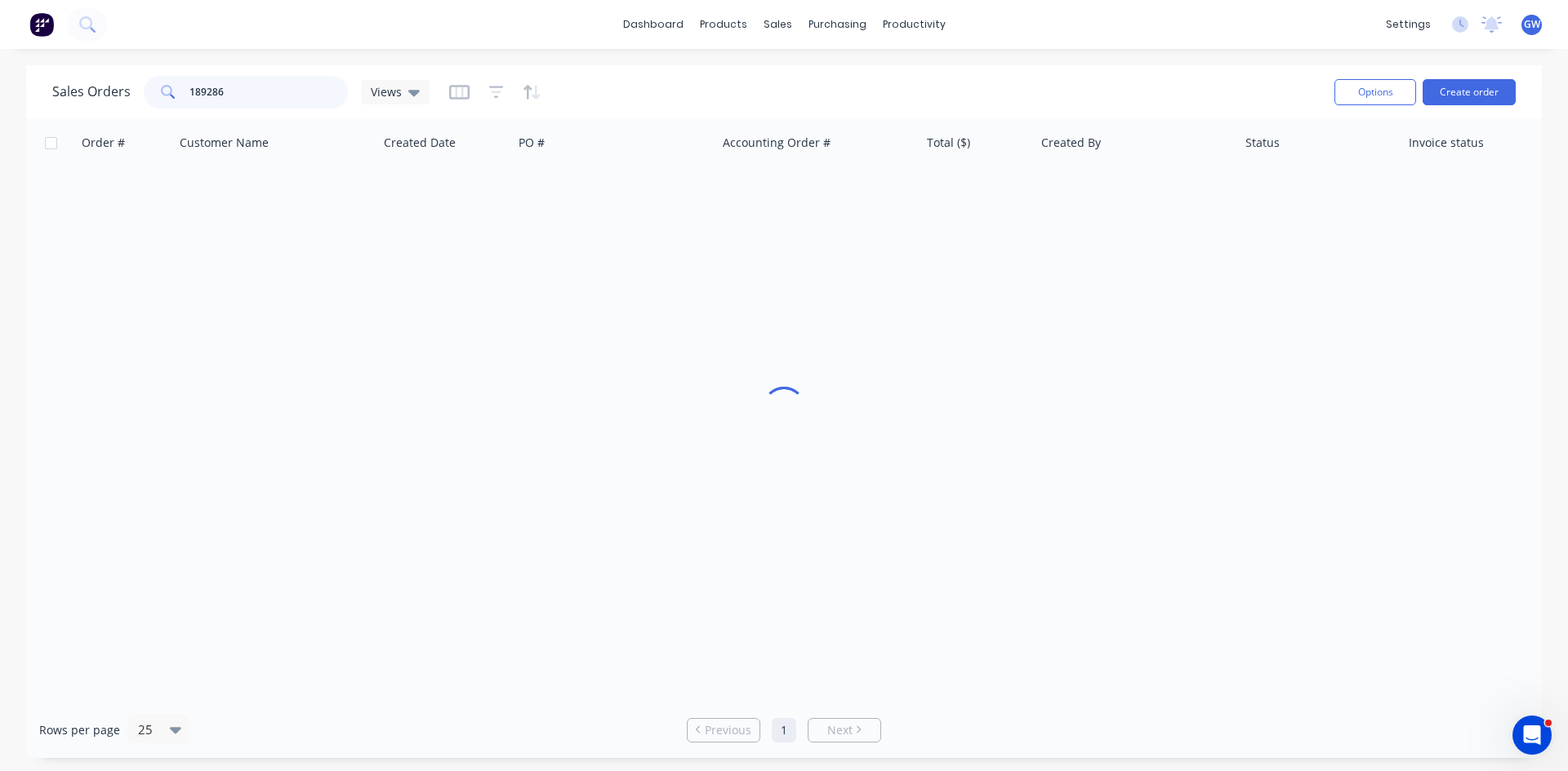
drag, startPoint x: 299, startPoint y: 85, endPoint x: 0, endPoint y: 114, distance: 300.4
click at [0, 114] on div "Sales Orders 189286 Views Options Create order Order # Customer Name Created Da…" at bounding box center [784, 412] width 1568 height 693
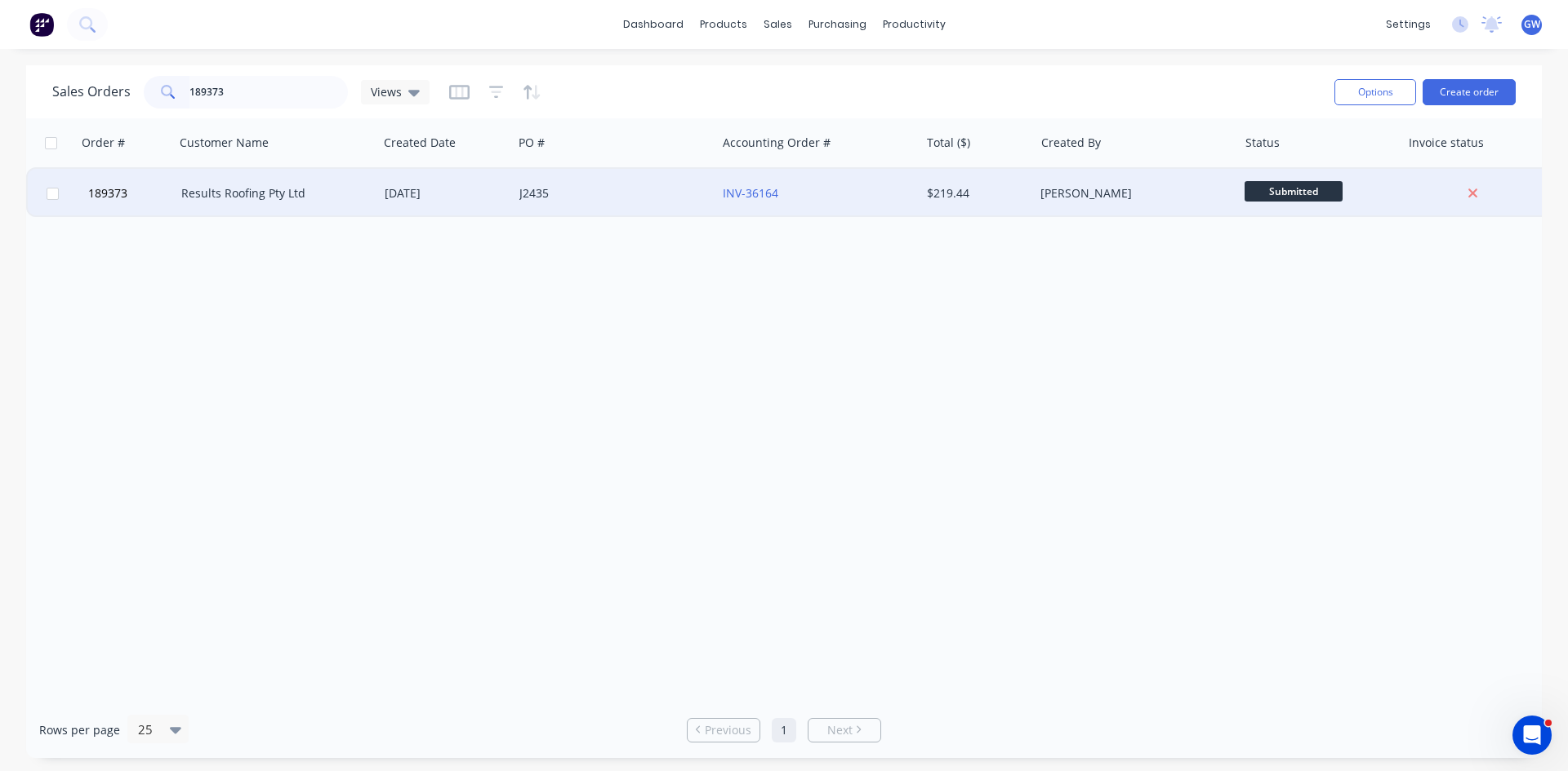
click at [1081, 200] on div "Darryn Wong" at bounding box center [1131, 193] width 181 height 17
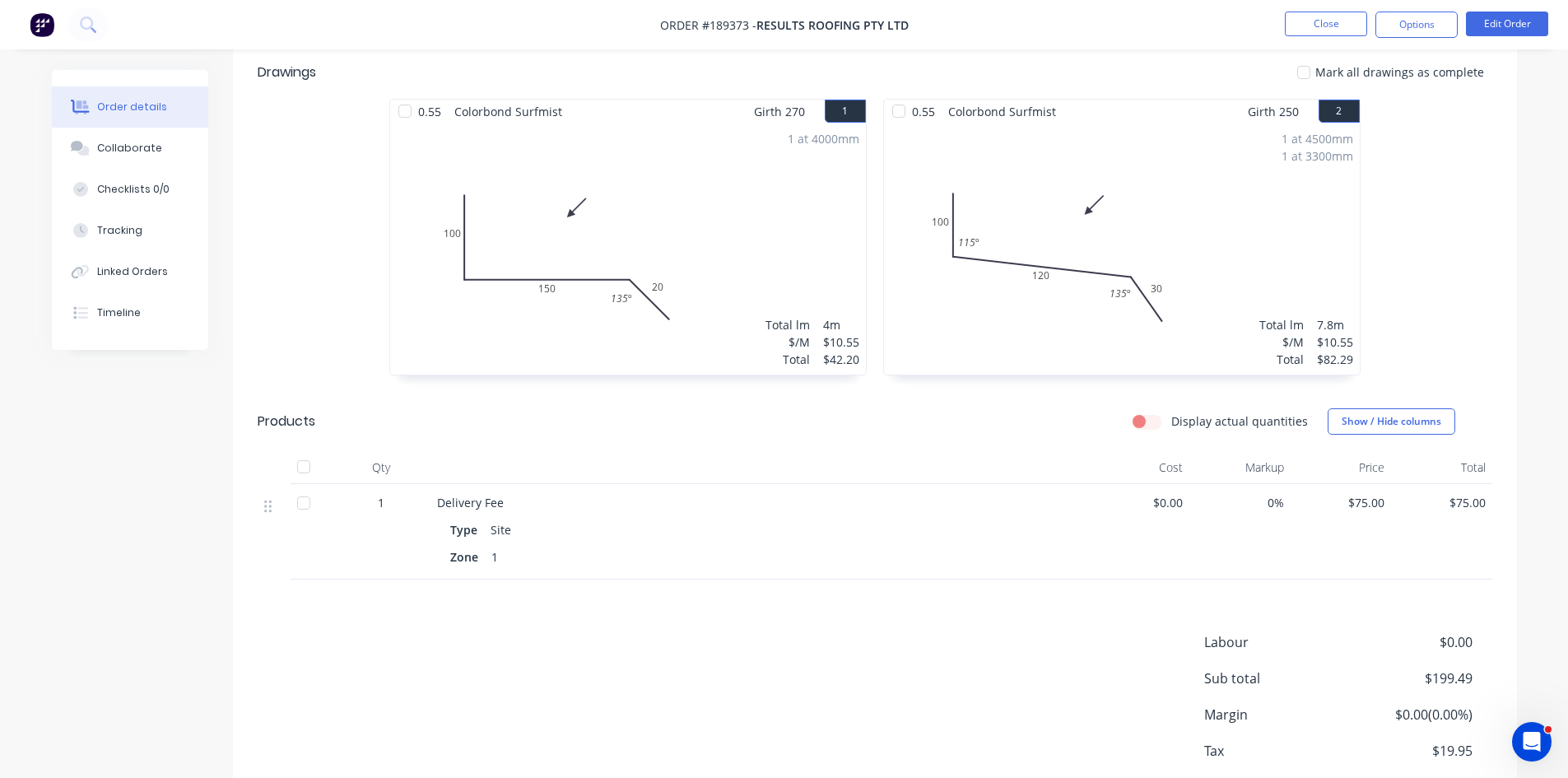
scroll to position [490, 0]
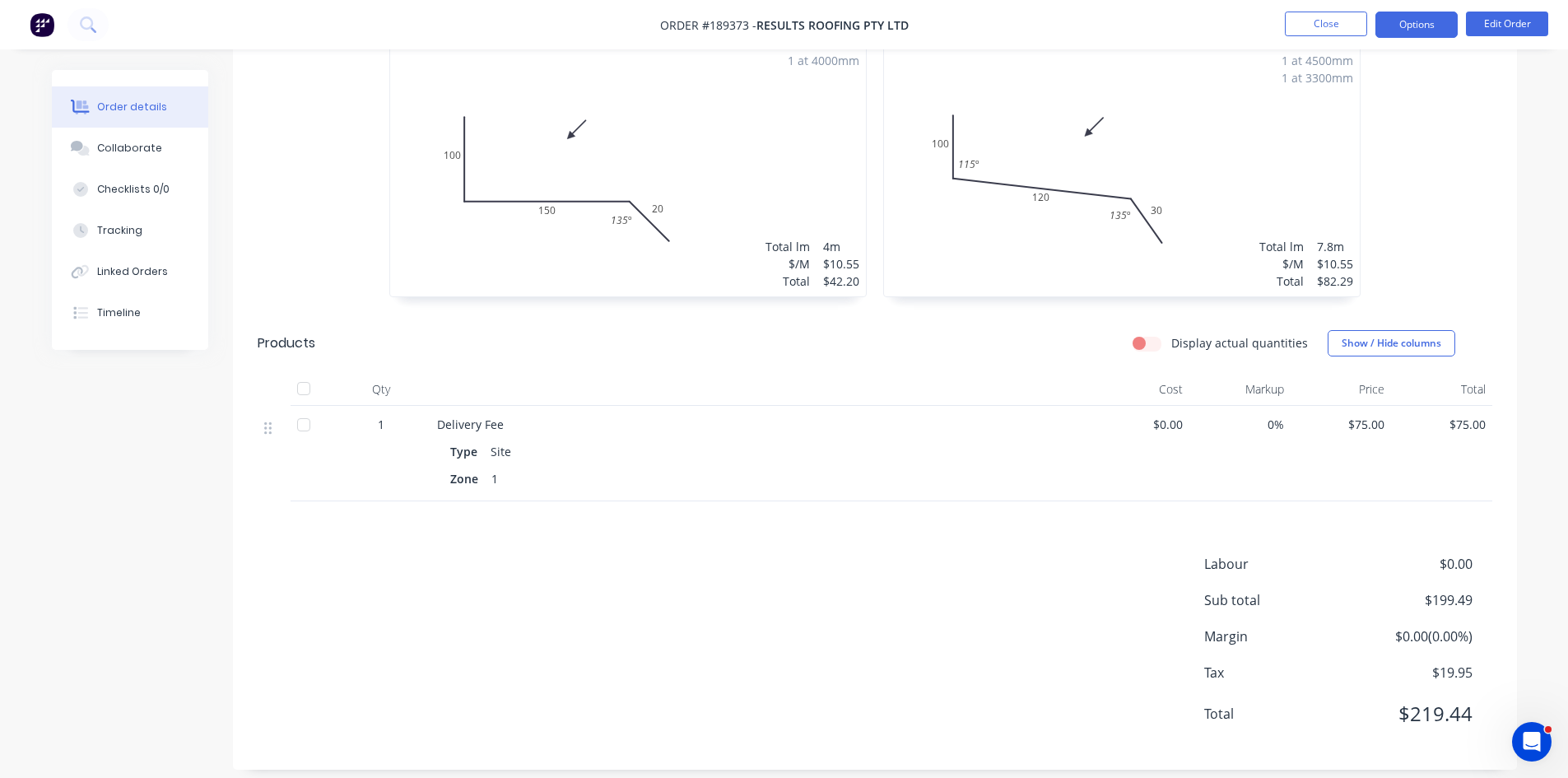
click at [1406, 17] on button "Options" at bounding box center [1416, 25] width 82 height 27
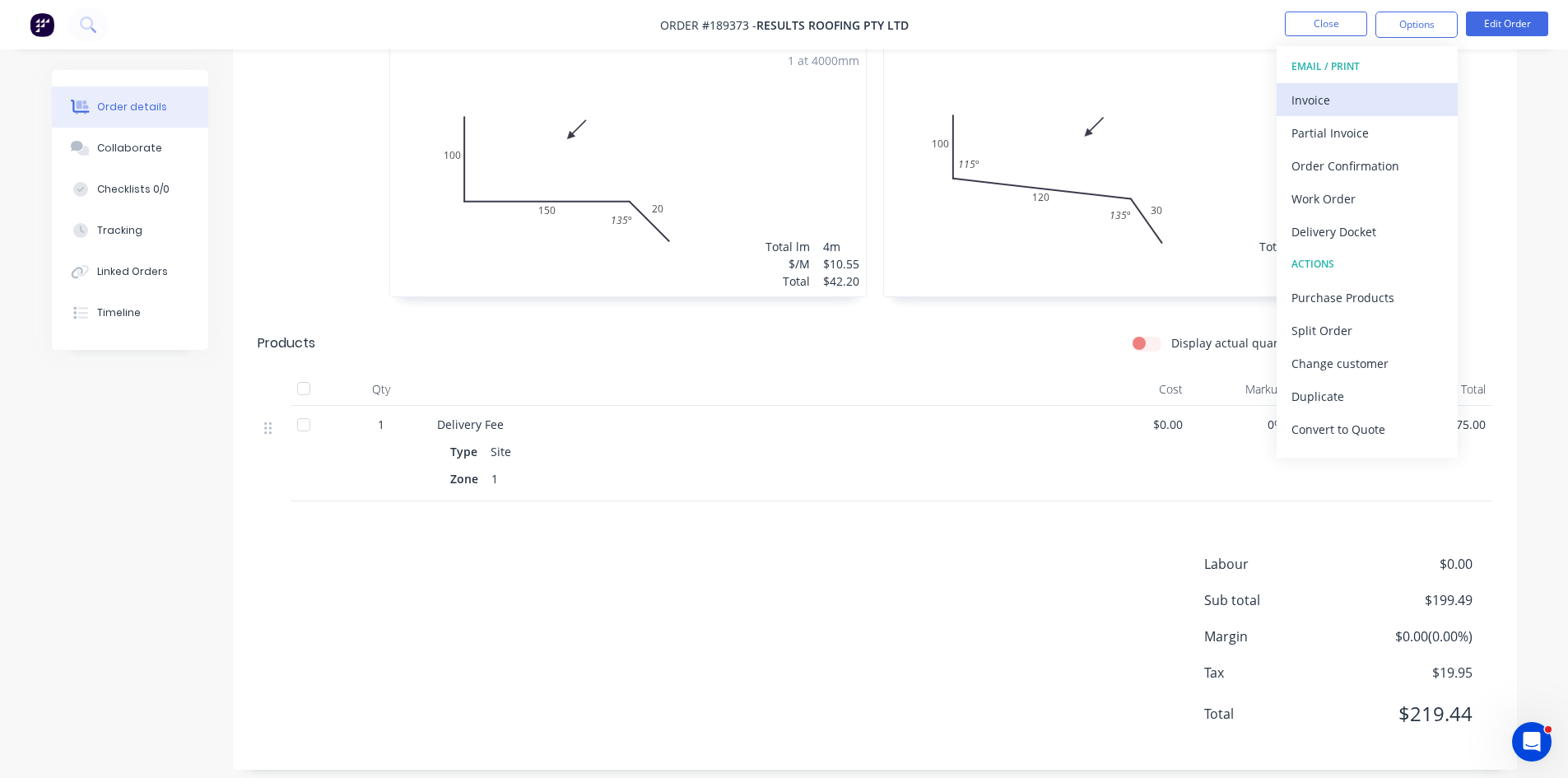
click at [1362, 101] on div "Invoice" at bounding box center [1367, 100] width 152 height 24
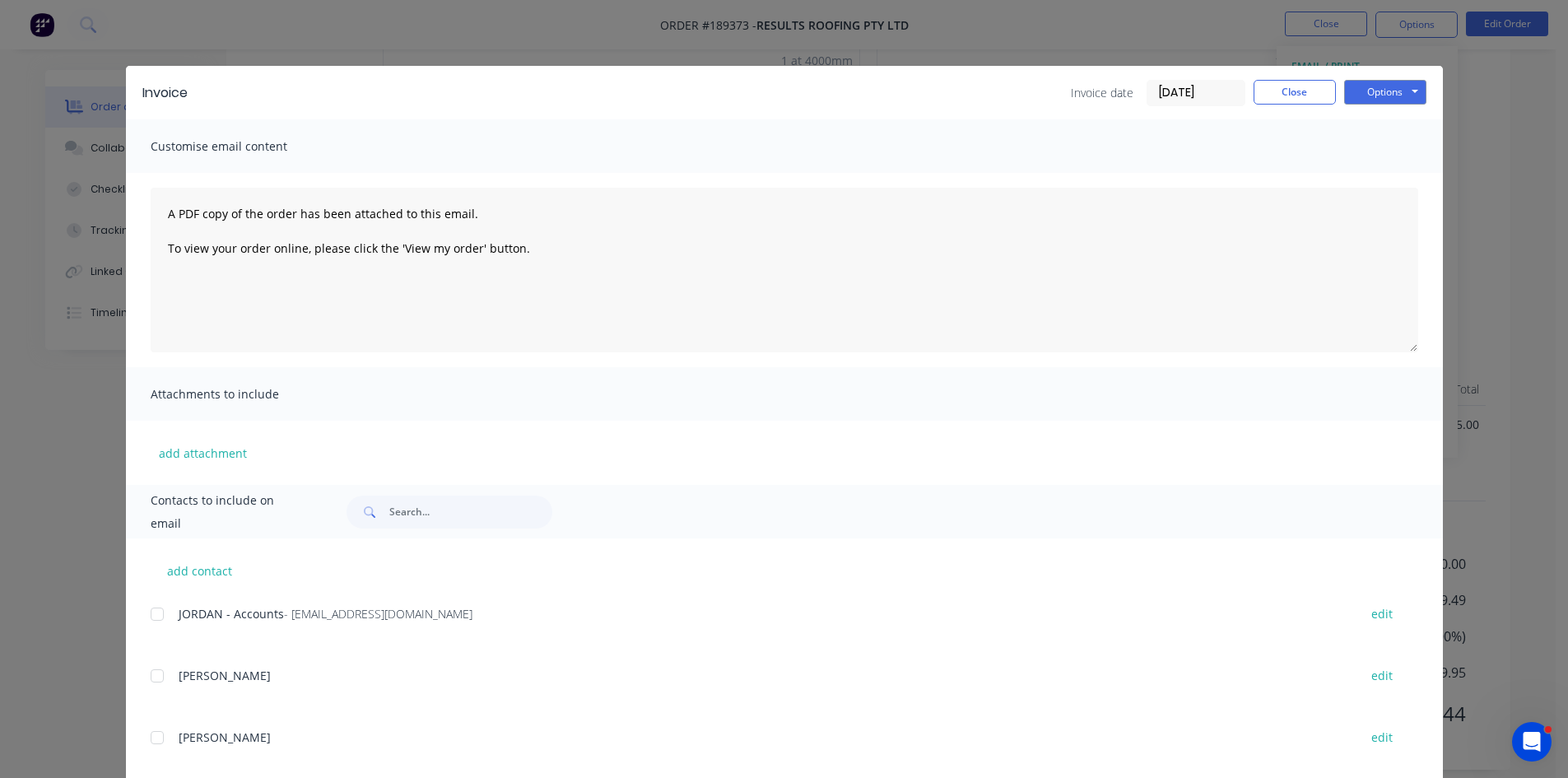
click at [149, 605] on div at bounding box center [157, 613] width 33 height 33
click at [1391, 90] on button "Options" at bounding box center [1385, 92] width 82 height 25
click at [1389, 175] on button "Email" at bounding box center [1397, 175] width 105 height 27
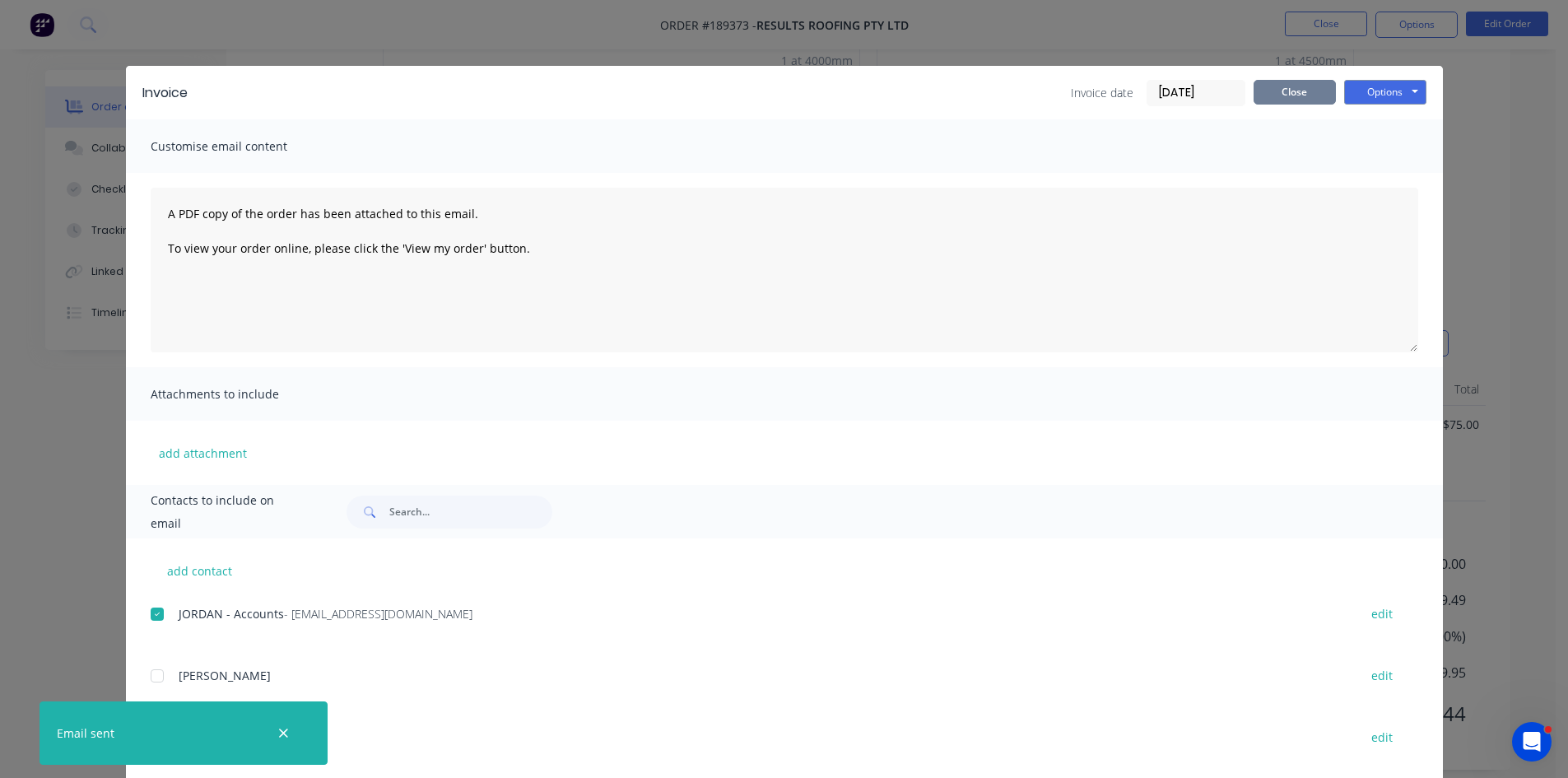
click at [1303, 85] on button "Close" at bounding box center [1295, 92] width 82 height 25
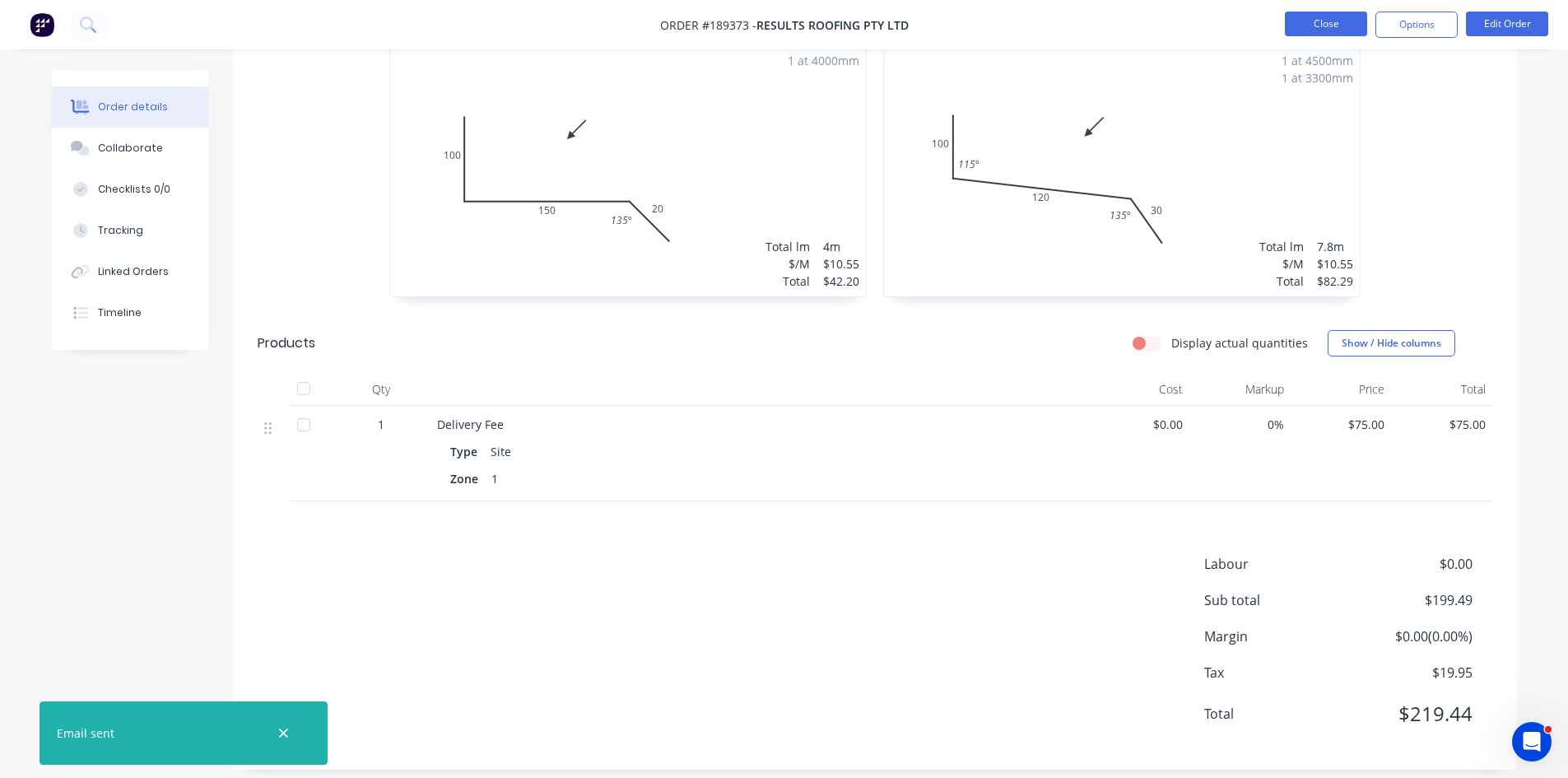
click at [1316, 16] on button "Close" at bounding box center [1325, 24] width 82 height 25
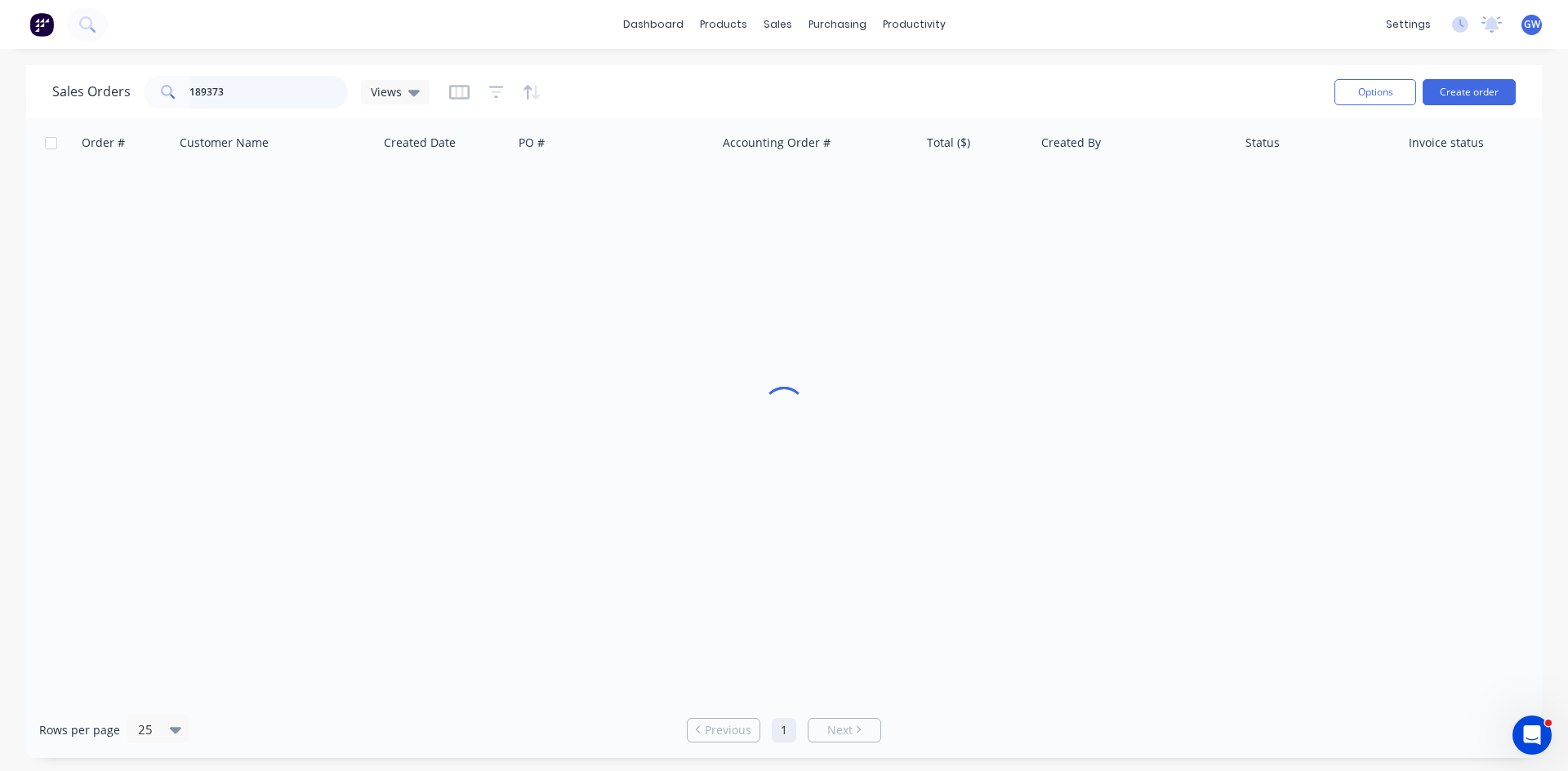
click at [224, 83] on input "189373" at bounding box center [269, 91] width 159 height 32
click at [951, 188] on div "$355.38" at bounding box center [974, 193] width 95 height 17
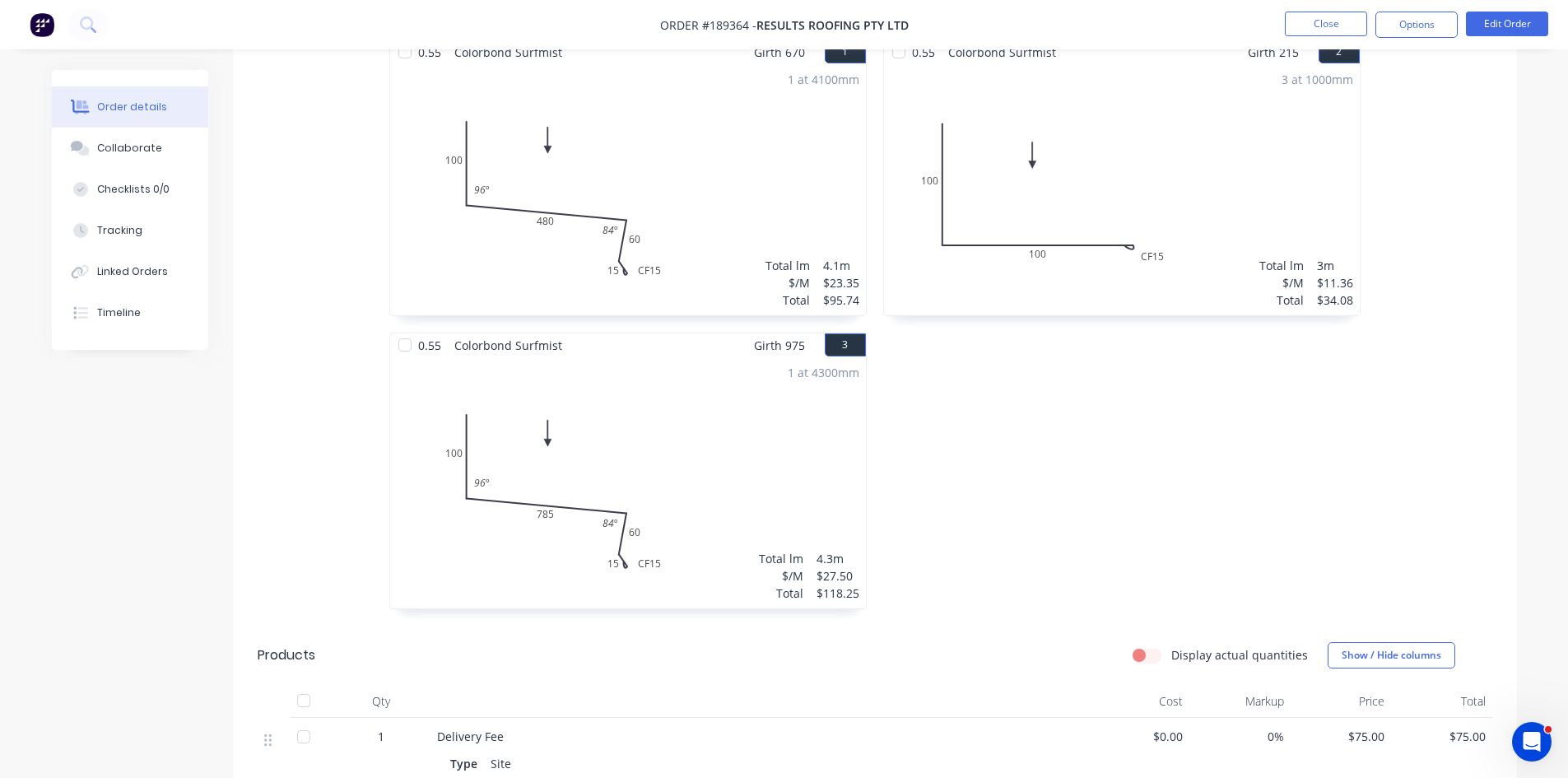
scroll to position [783, 0]
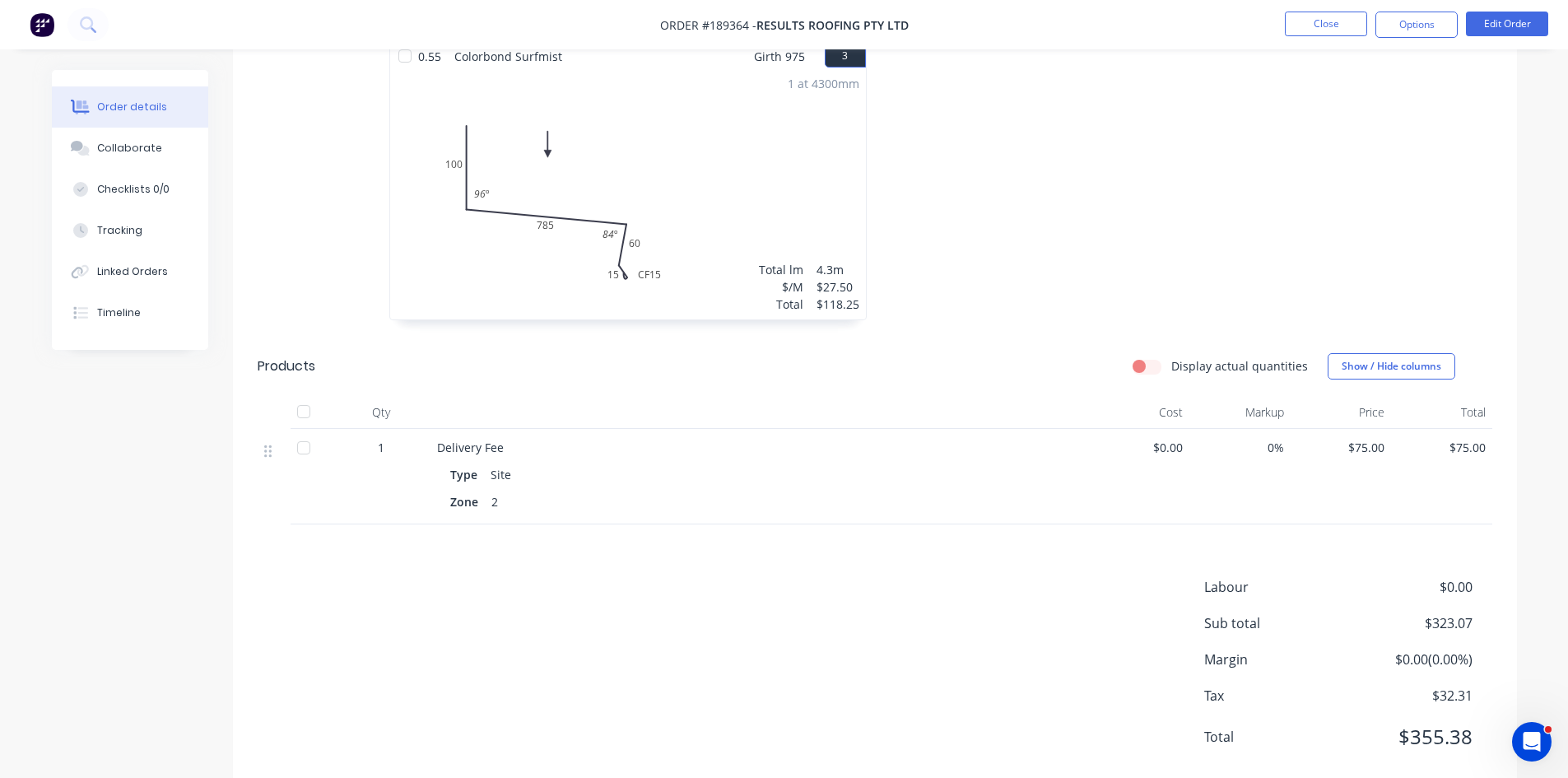
drag, startPoint x: 1400, startPoint y: 18, endPoint x: 1402, endPoint y: 43, distance: 25.1
click at [1401, 18] on button "Options" at bounding box center [1416, 25] width 82 height 27
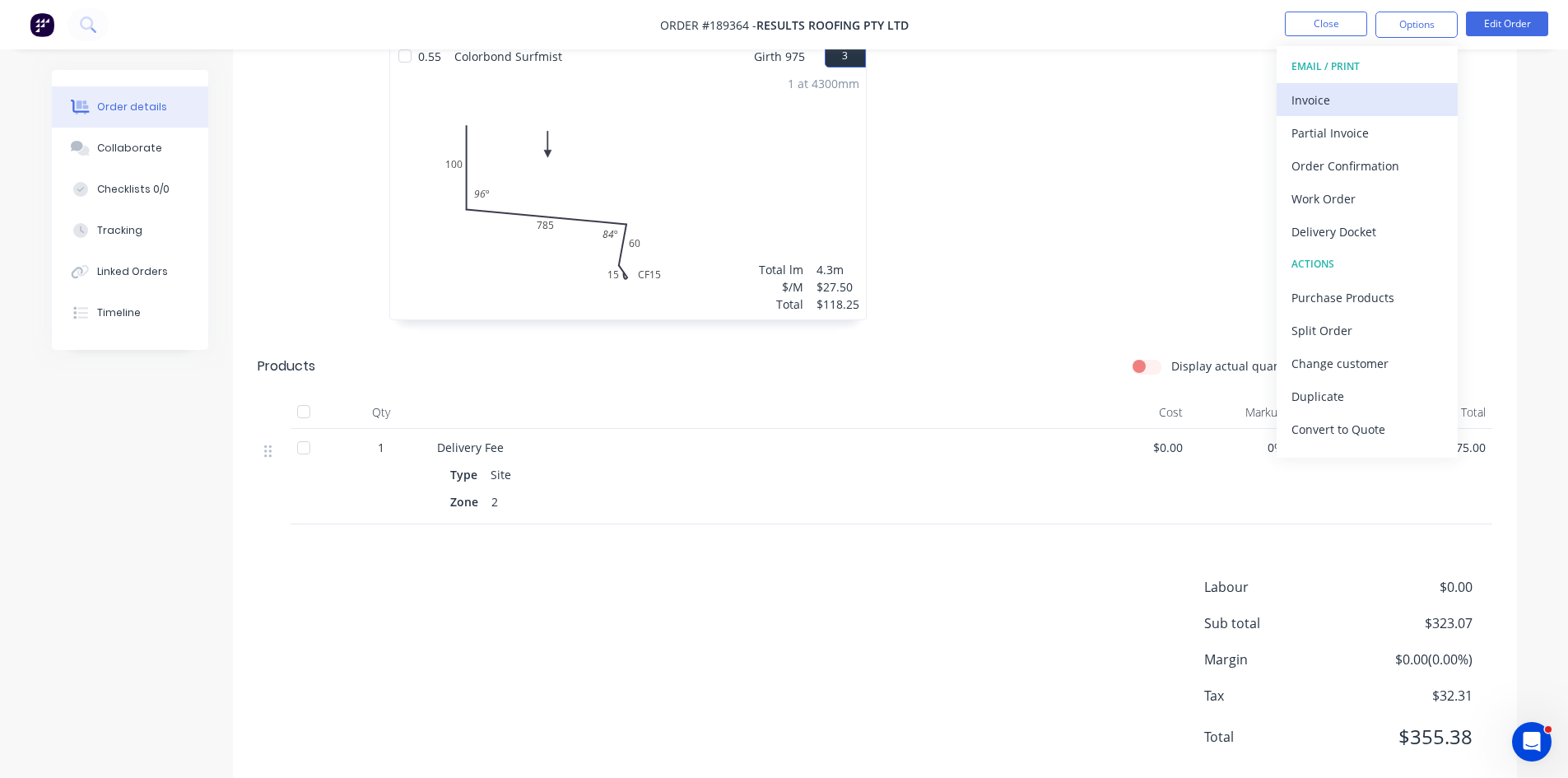
click at [1346, 105] on div "Invoice" at bounding box center [1367, 100] width 152 height 24
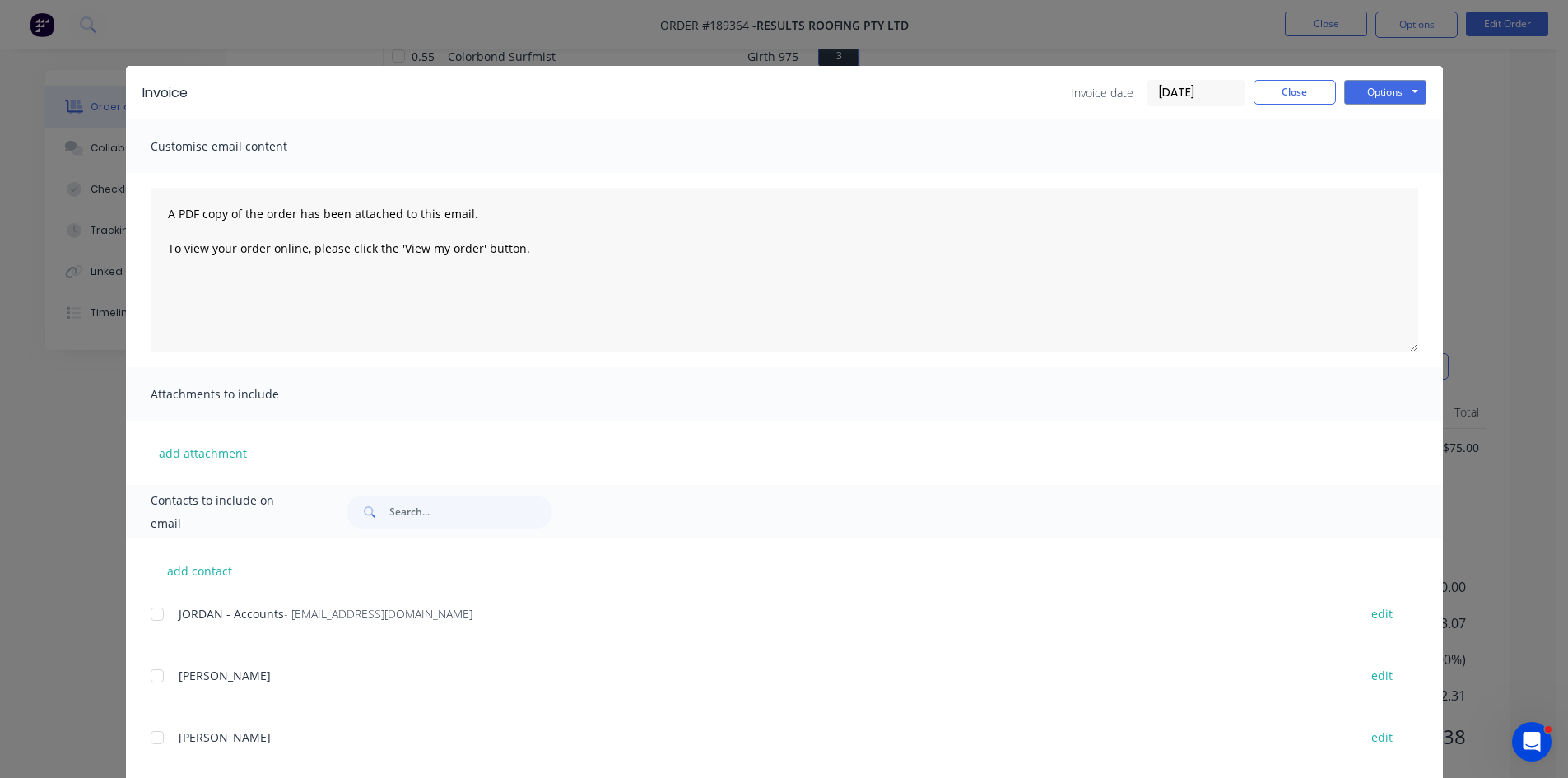
click at [153, 613] on div at bounding box center [157, 613] width 33 height 33
click at [1378, 85] on button "Options" at bounding box center [1385, 92] width 82 height 25
click at [1362, 172] on button "Email" at bounding box center [1397, 175] width 105 height 27
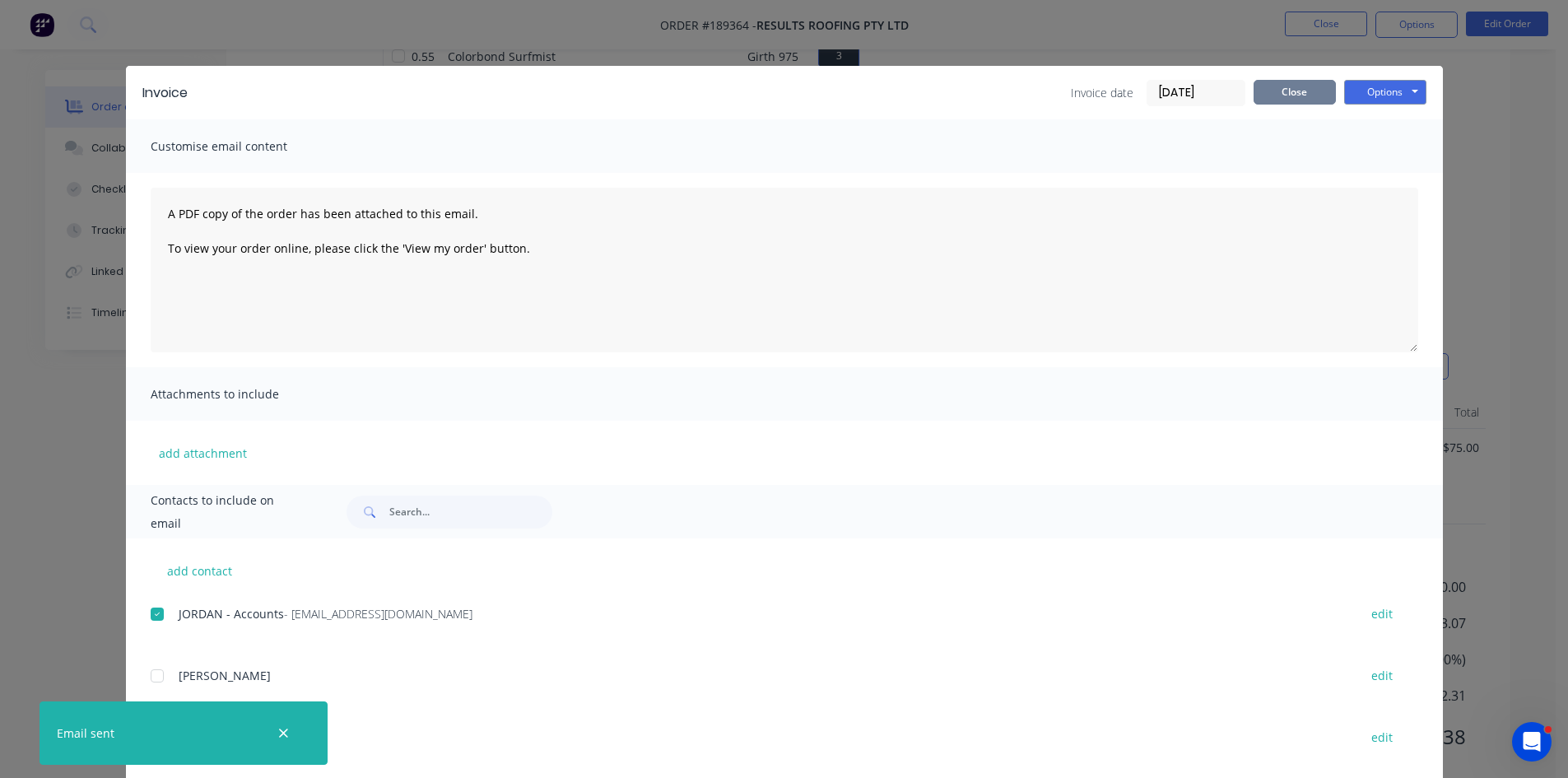
click at [1296, 99] on button "Close" at bounding box center [1295, 92] width 82 height 25
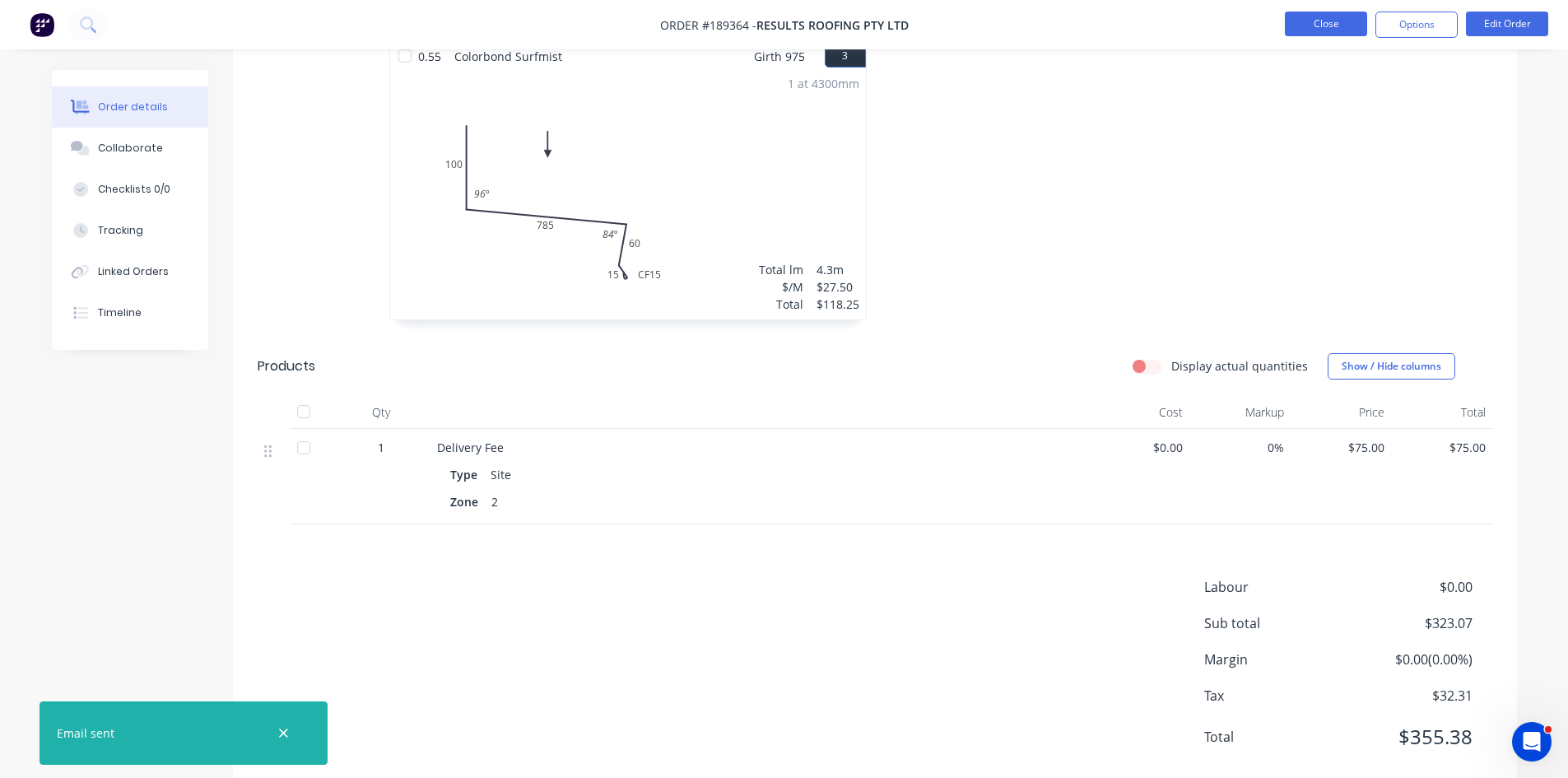
click at [1332, 23] on button "Close" at bounding box center [1325, 24] width 82 height 25
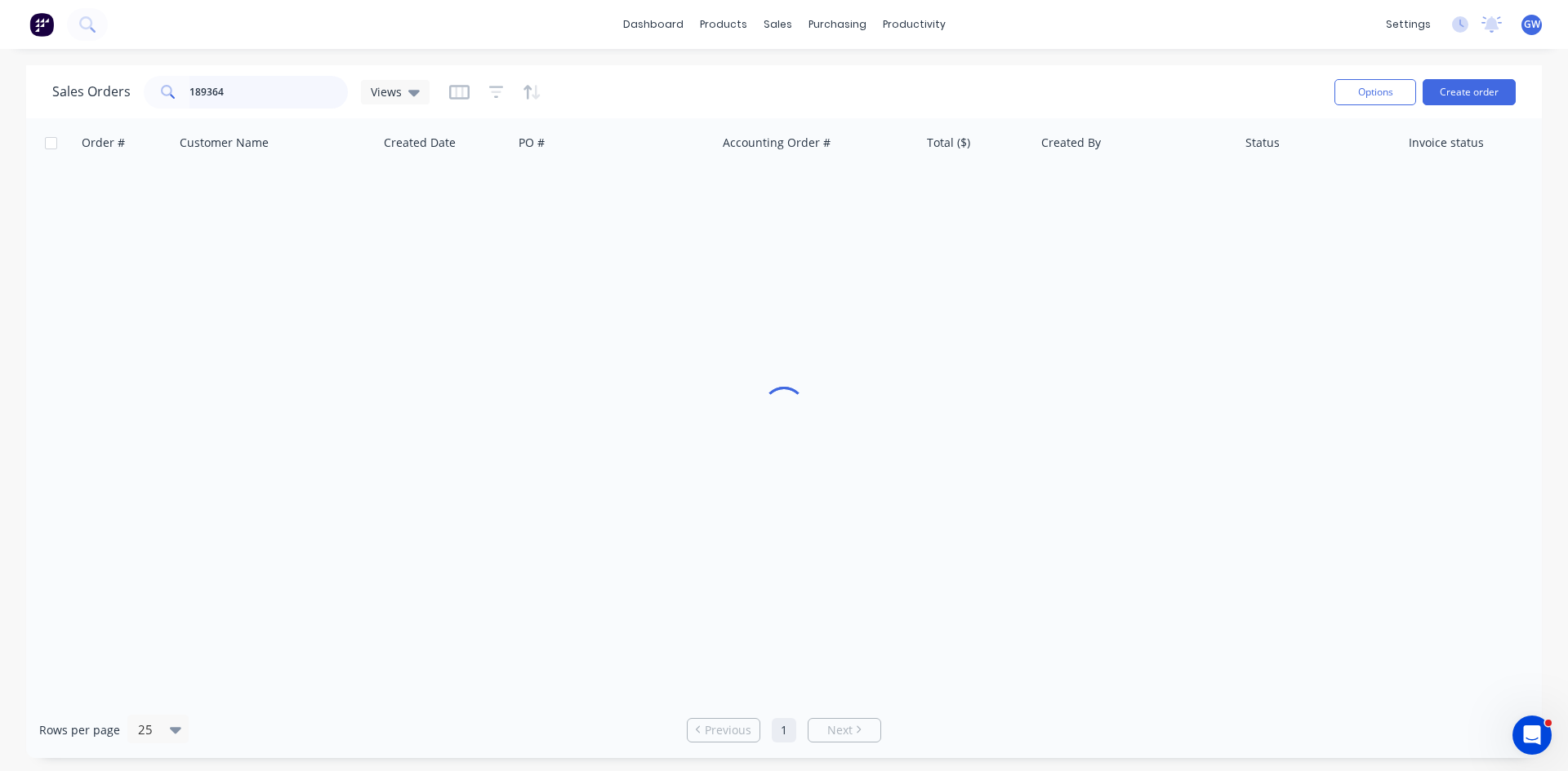
click at [258, 92] on input "189364" at bounding box center [269, 91] width 159 height 32
click at [255, 92] on input "189364" at bounding box center [269, 91] width 159 height 32
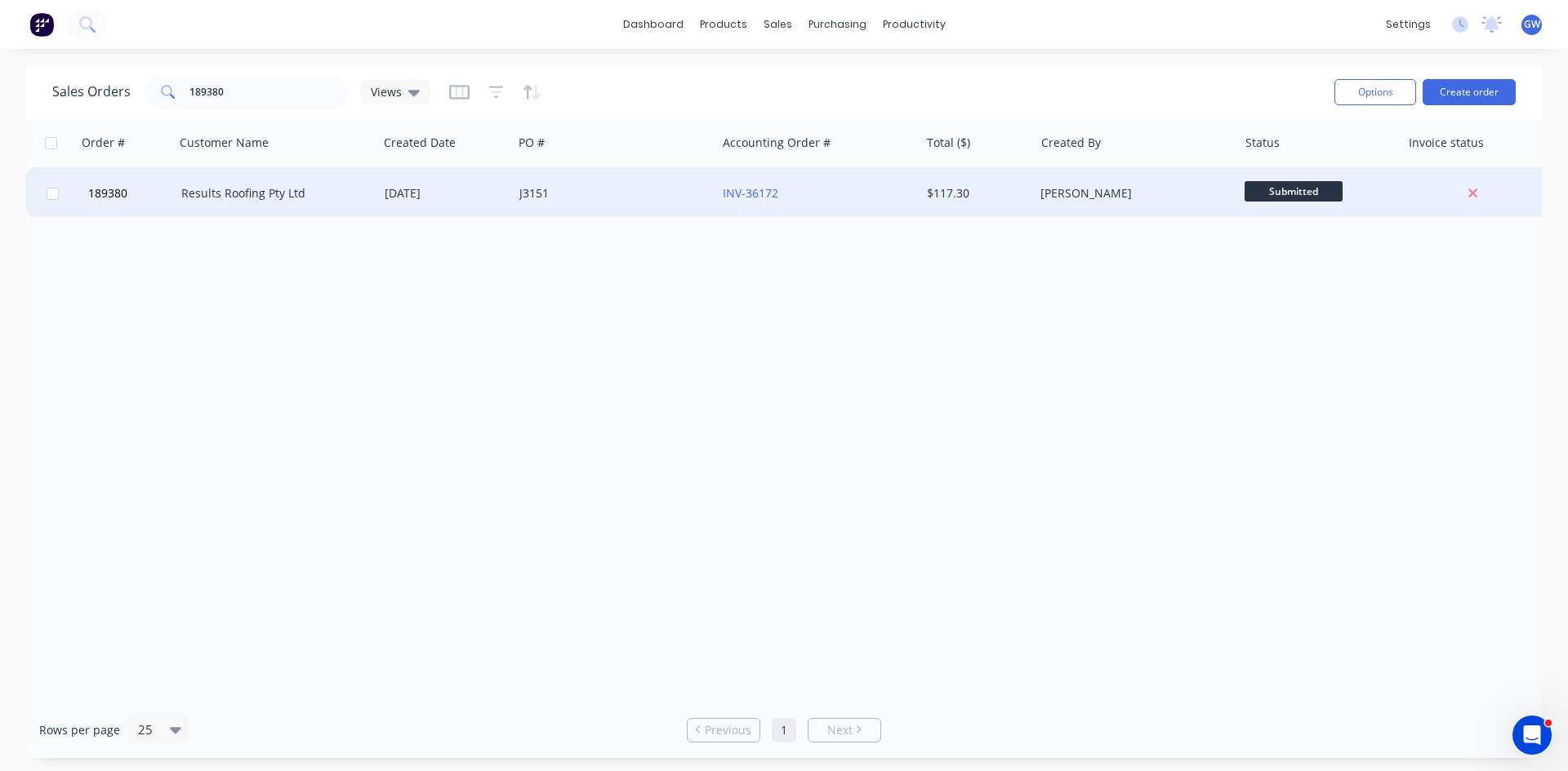
click at [1104, 192] on div "[PERSON_NAME]" at bounding box center [1131, 193] width 181 height 17
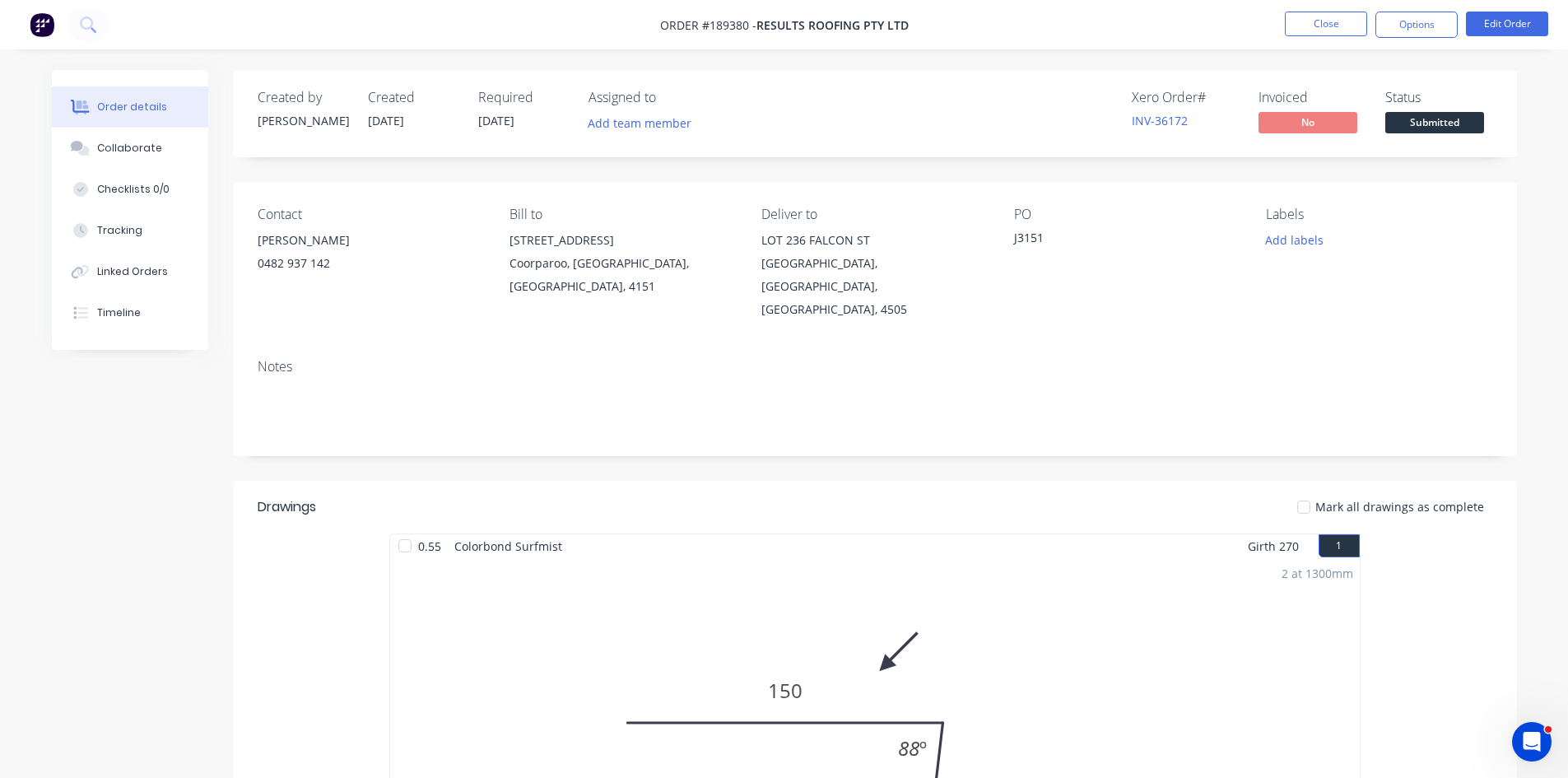
drag, startPoint x: 1388, startPoint y: 30, endPoint x: 1386, endPoint y: 41, distance: 11.2
click at [1387, 30] on button "Options" at bounding box center [1416, 25] width 82 height 27
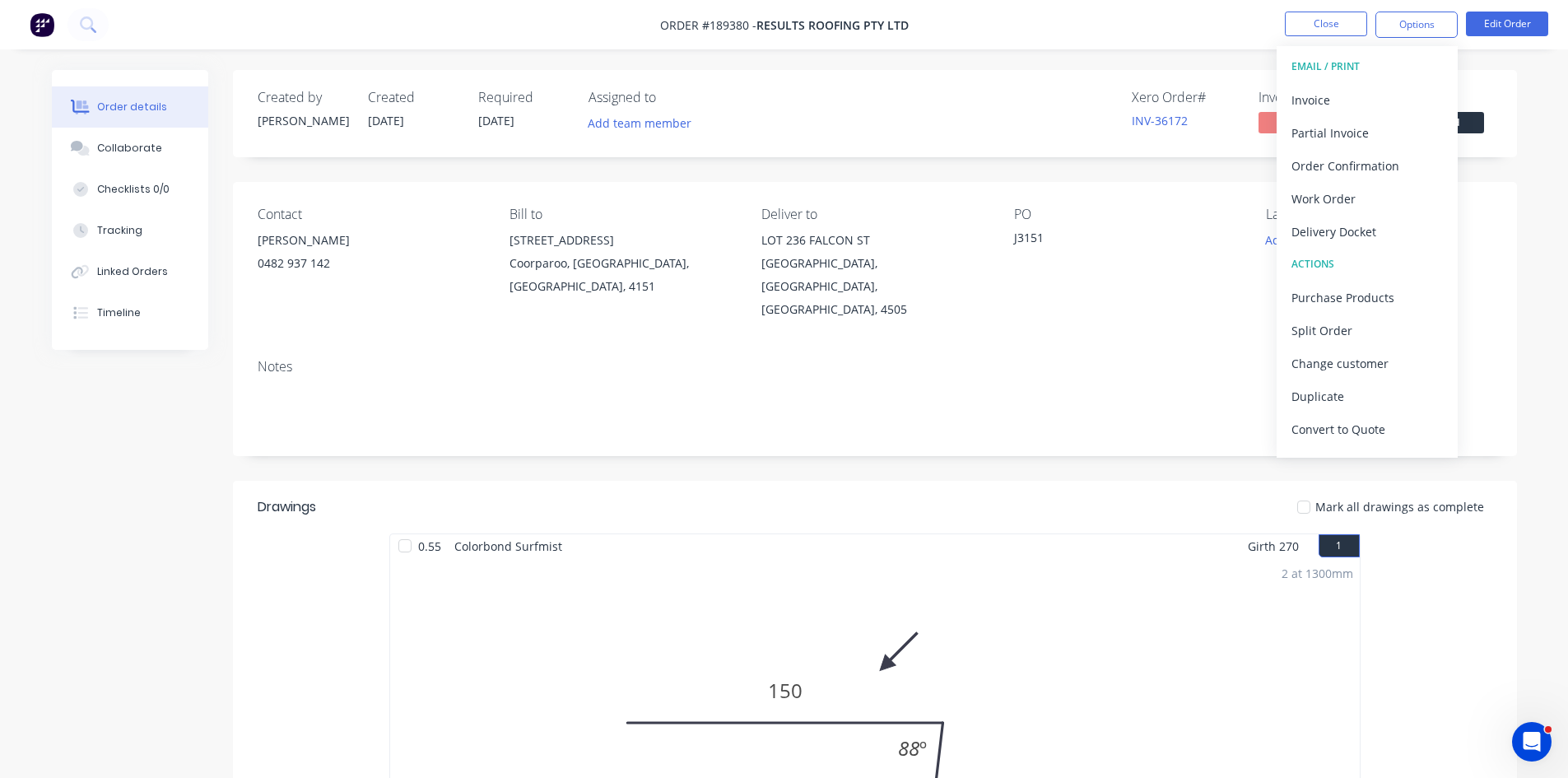
click at [1361, 95] on div "Invoice" at bounding box center [1367, 100] width 152 height 24
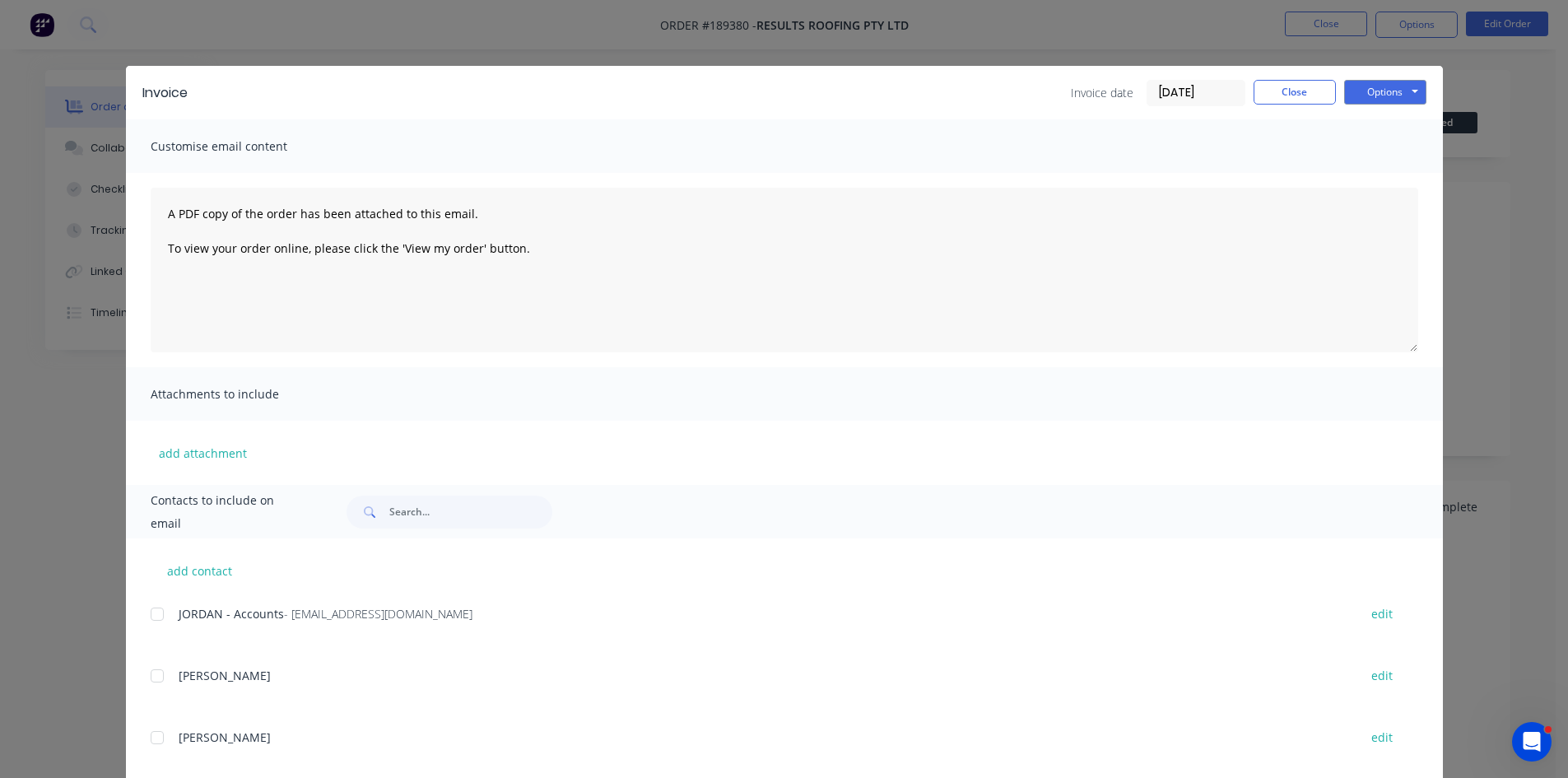
click at [157, 615] on div at bounding box center [157, 613] width 33 height 33
click at [1370, 85] on button "Options" at bounding box center [1385, 92] width 82 height 25
click at [1393, 168] on button "Email" at bounding box center [1397, 175] width 105 height 27
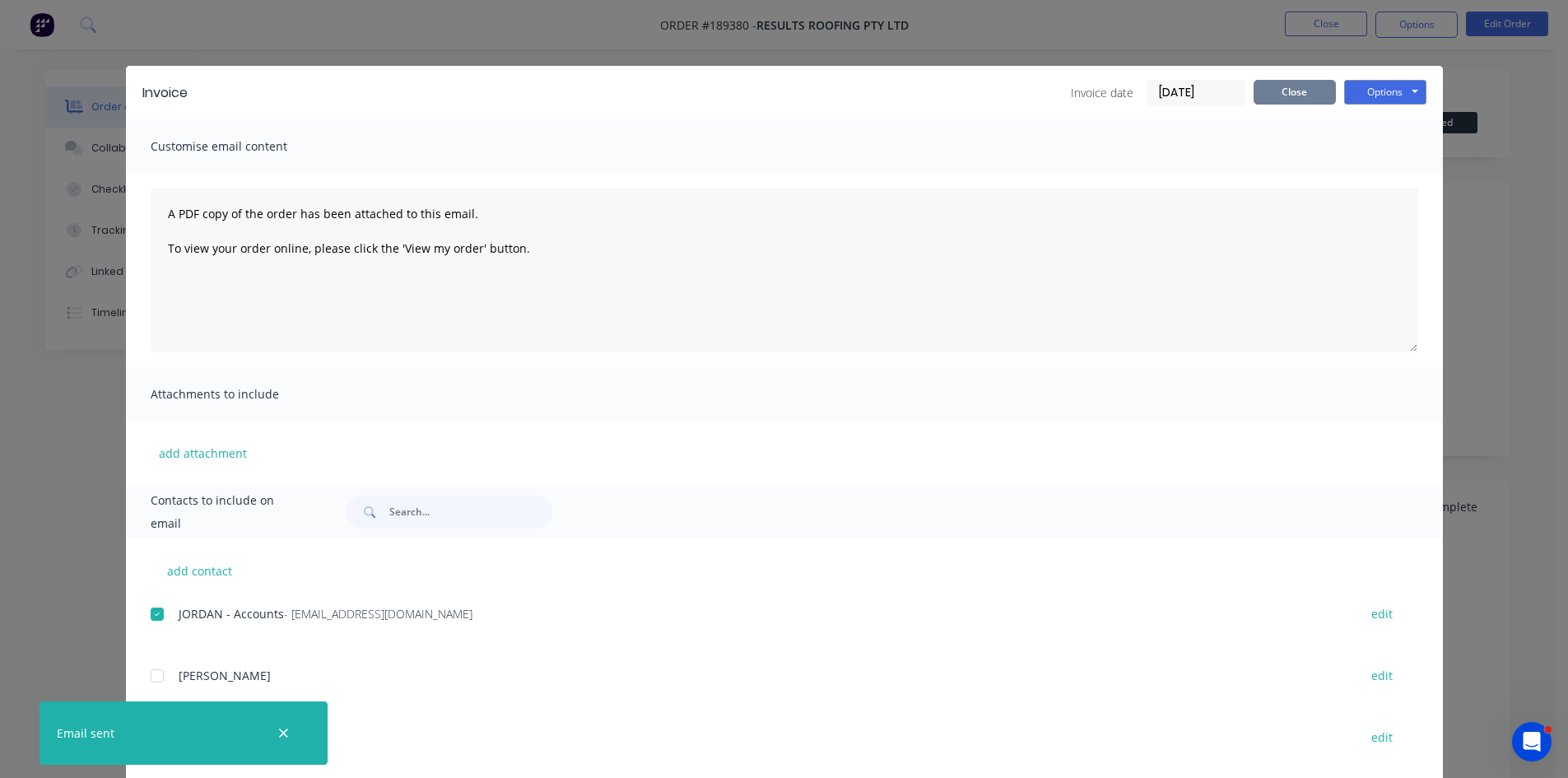
click at [1271, 95] on button "Close" at bounding box center [1295, 92] width 82 height 25
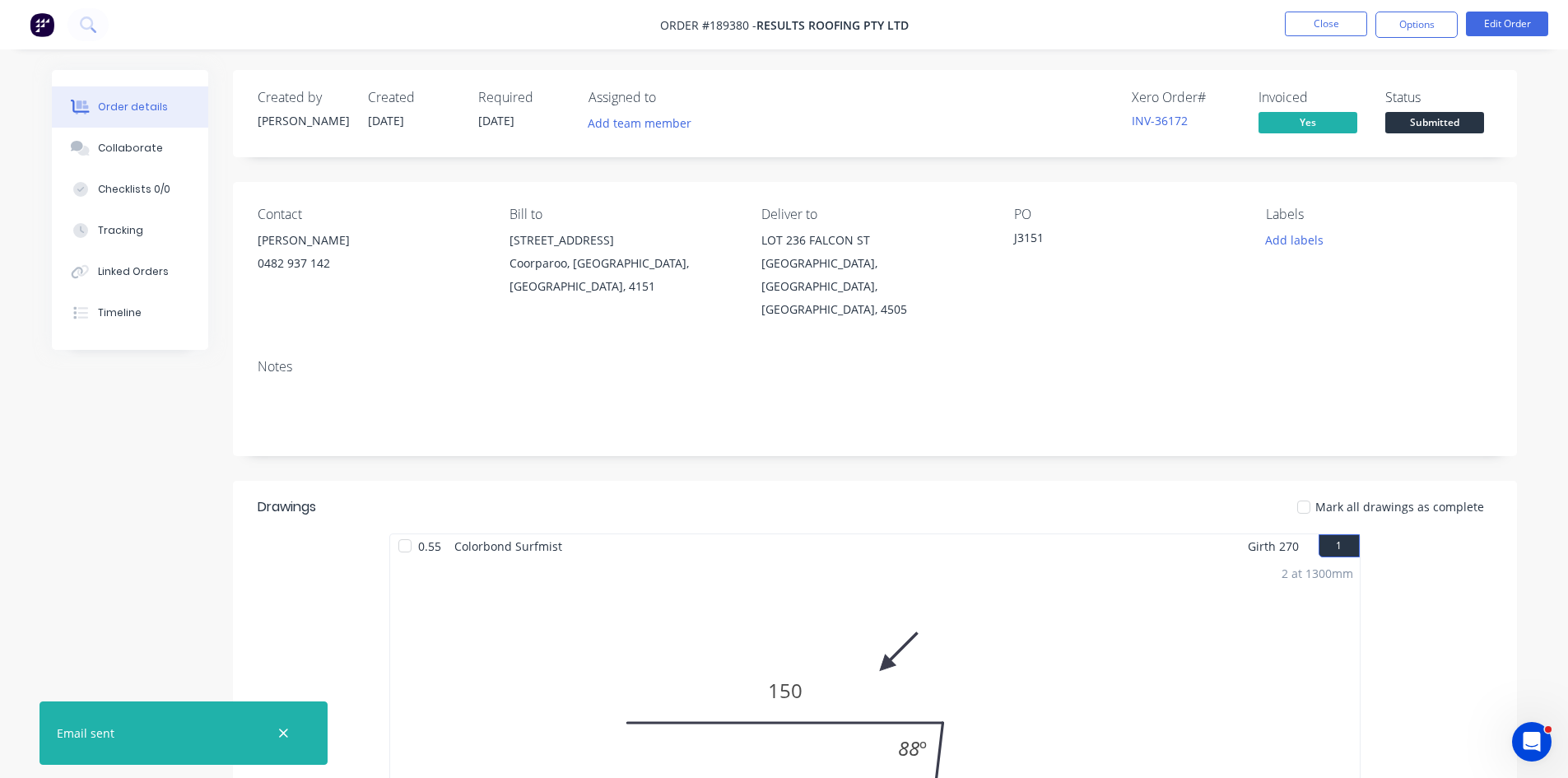
click at [1323, 38] on nav "Order #189380 - Results Roofing Pty Ltd Close Options Edit Order" at bounding box center [784, 25] width 1568 height 50
click at [1331, 27] on button "Close" at bounding box center [1325, 24] width 82 height 25
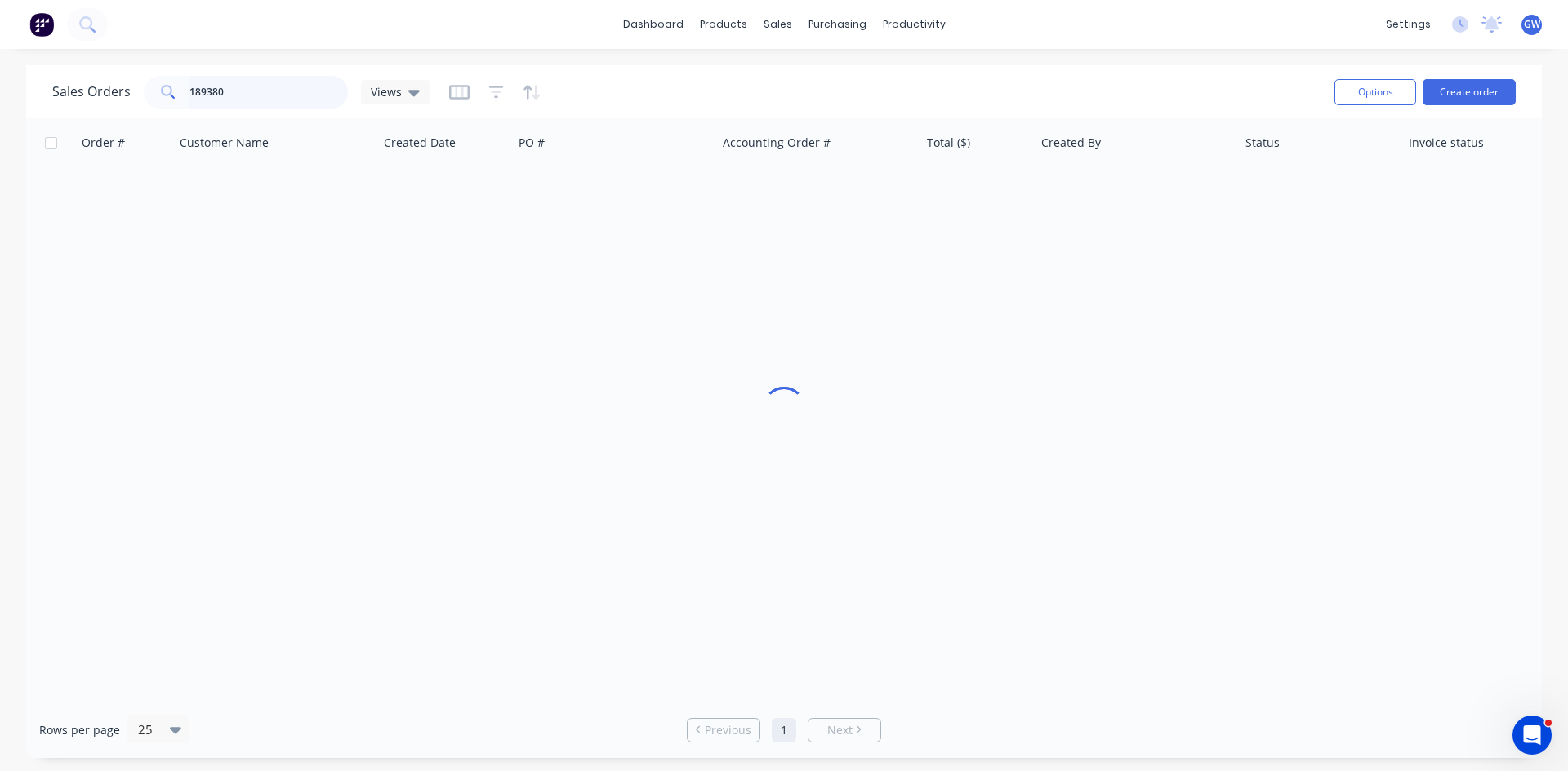
click at [244, 89] on input "189380" at bounding box center [269, 91] width 159 height 32
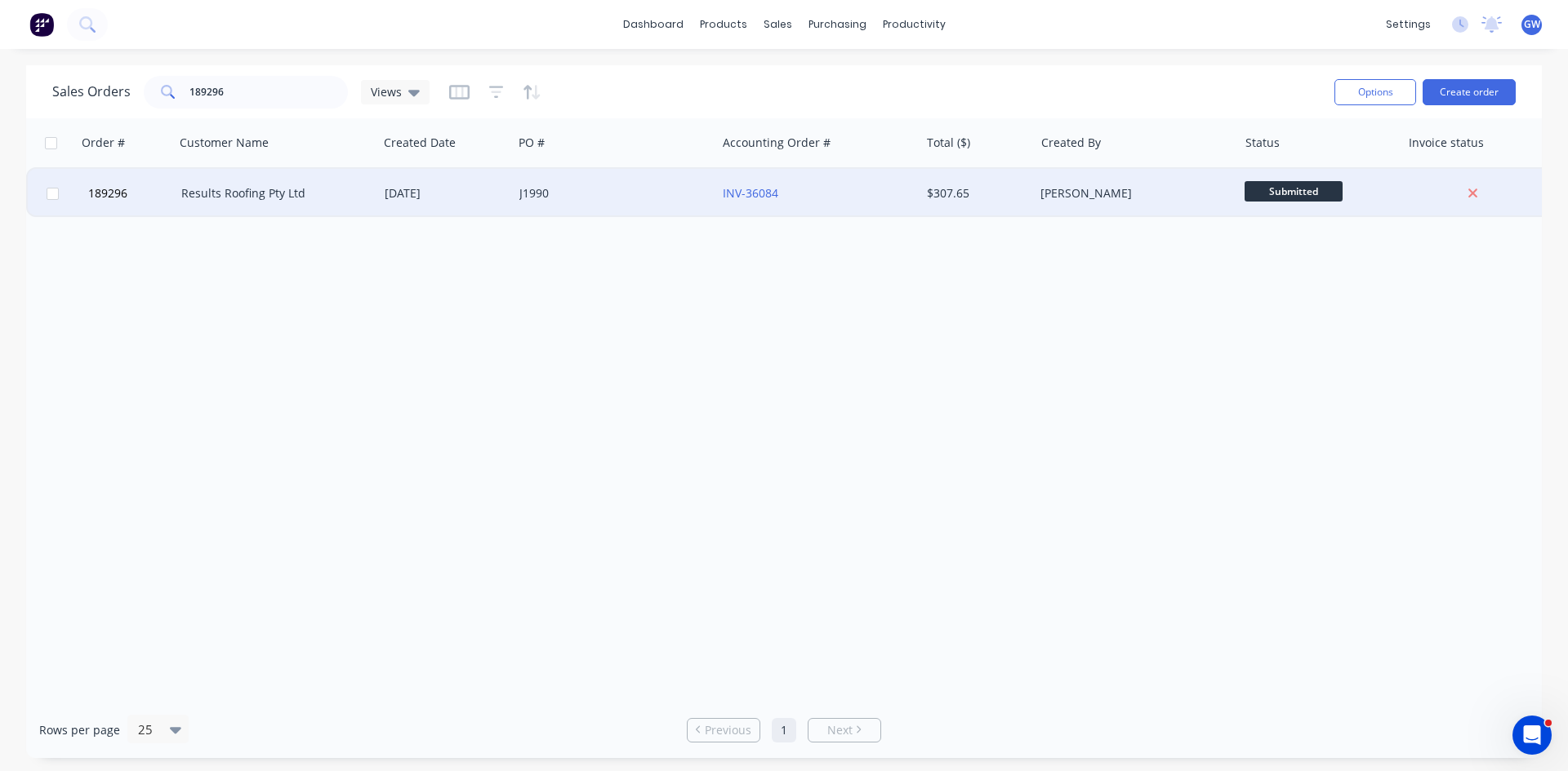
click at [910, 181] on div "INV-36084" at bounding box center [817, 193] width 203 height 49
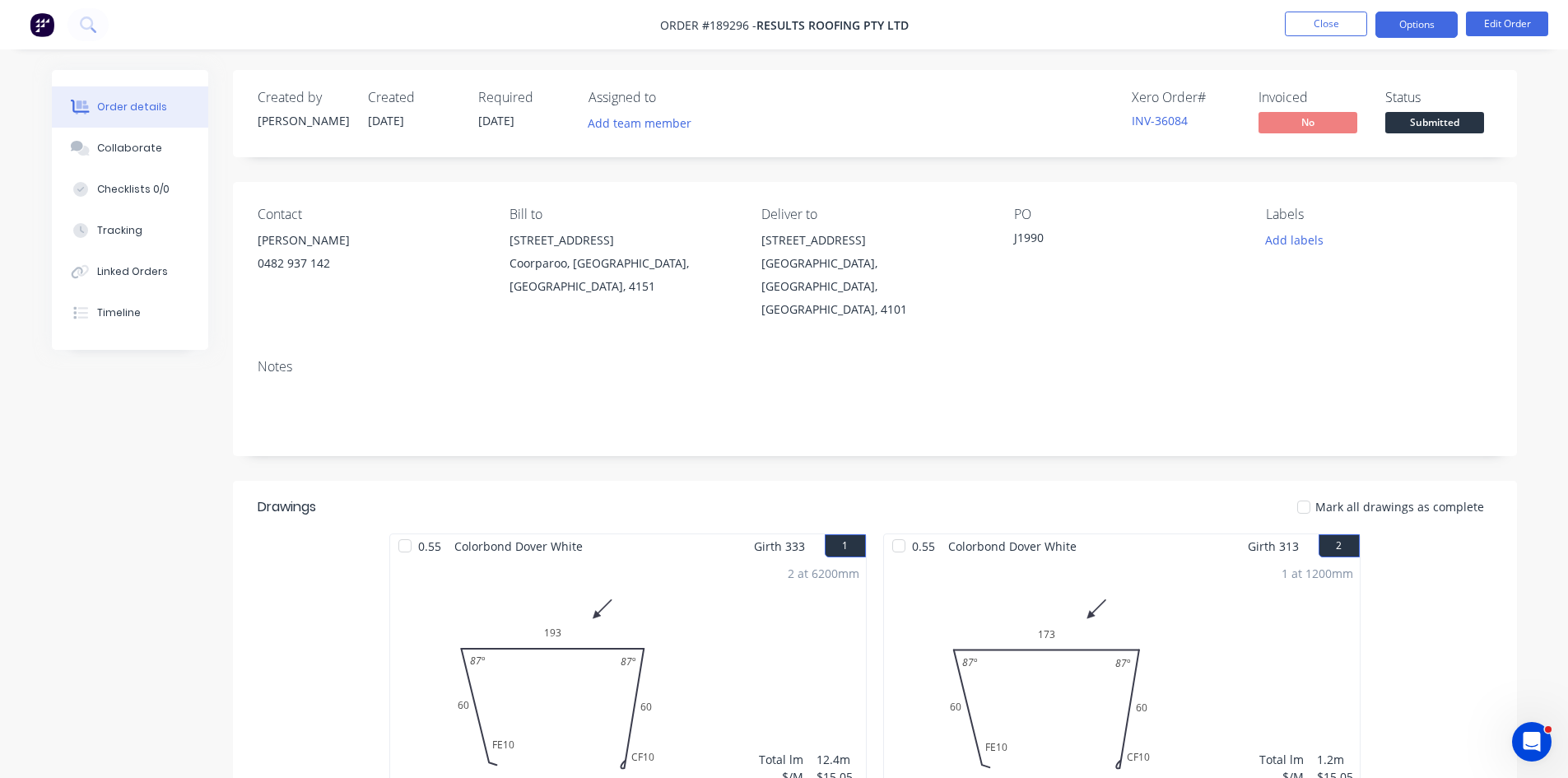
click at [1411, 19] on button "Options" at bounding box center [1416, 25] width 82 height 27
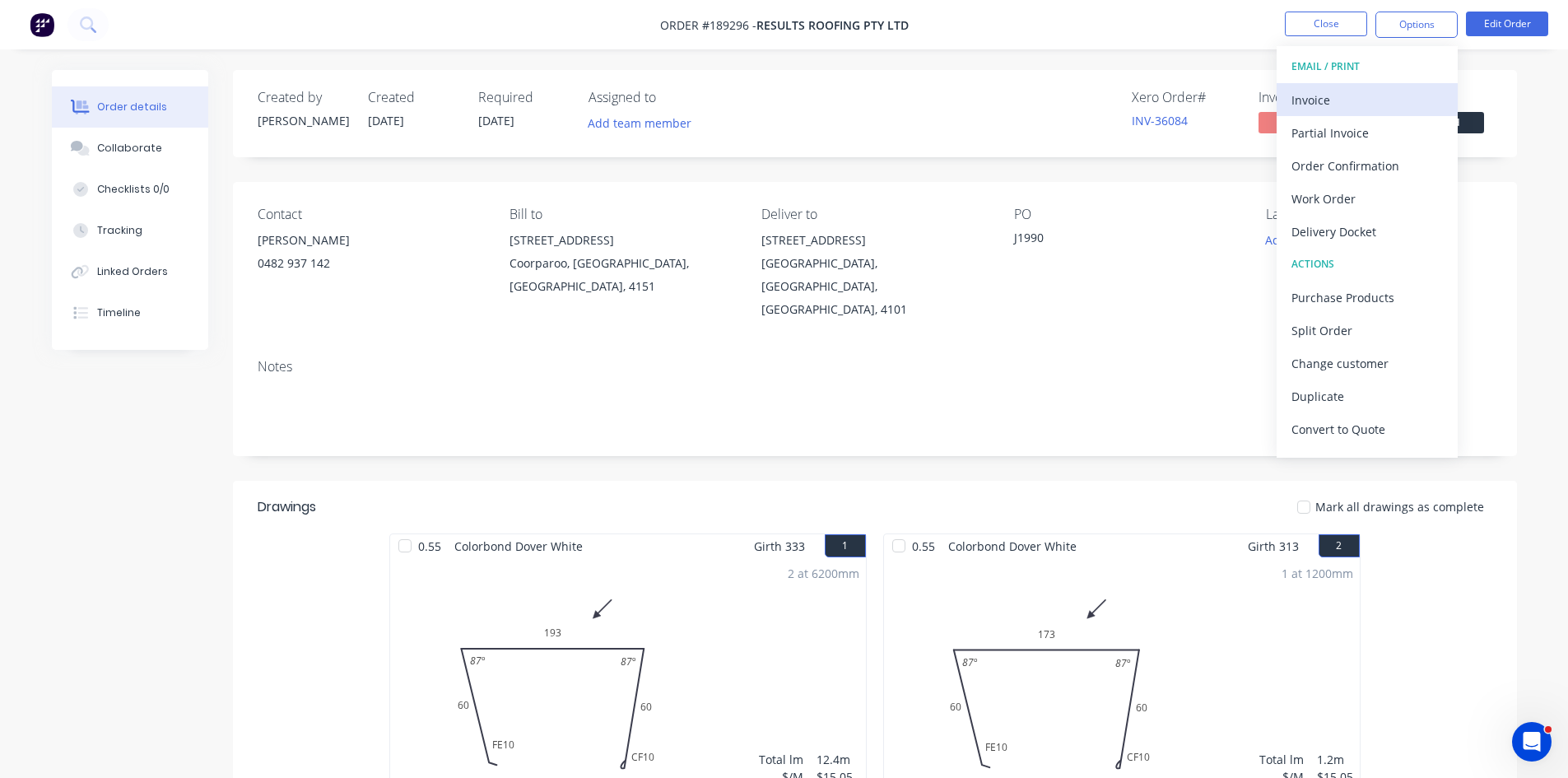
click at [1371, 108] on div "Invoice" at bounding box center [1367, 100] width 152 height 24
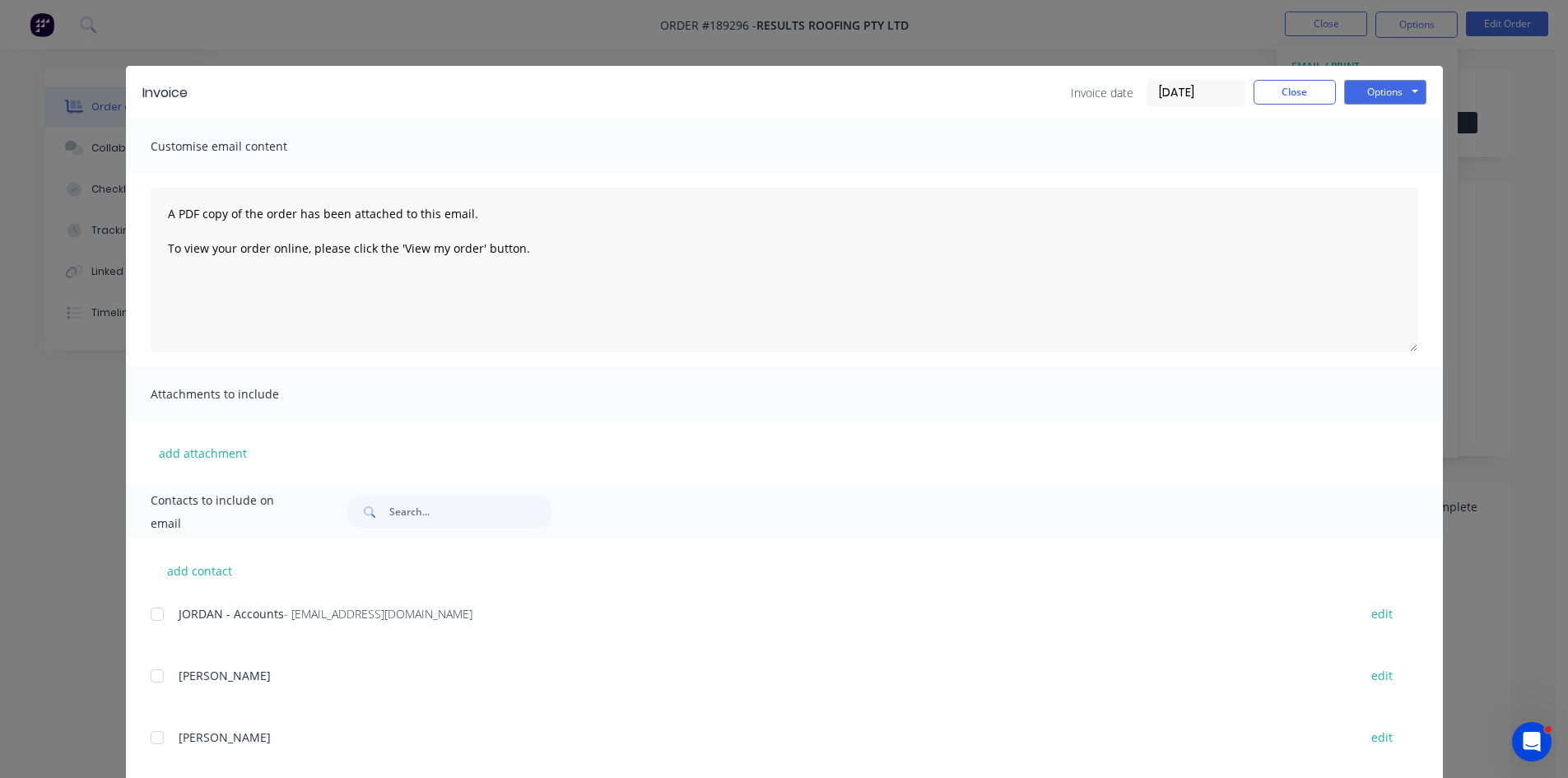
click at [164, 619] on div at bounding box center [157, 613] width 33 height 33
click at [1382, 81] on button "Options" at bounding box center [1385, 92] width 82 height 25
click at [1376, 173] on button "Email" at bounding box center [1397, 175] width 105 height 27
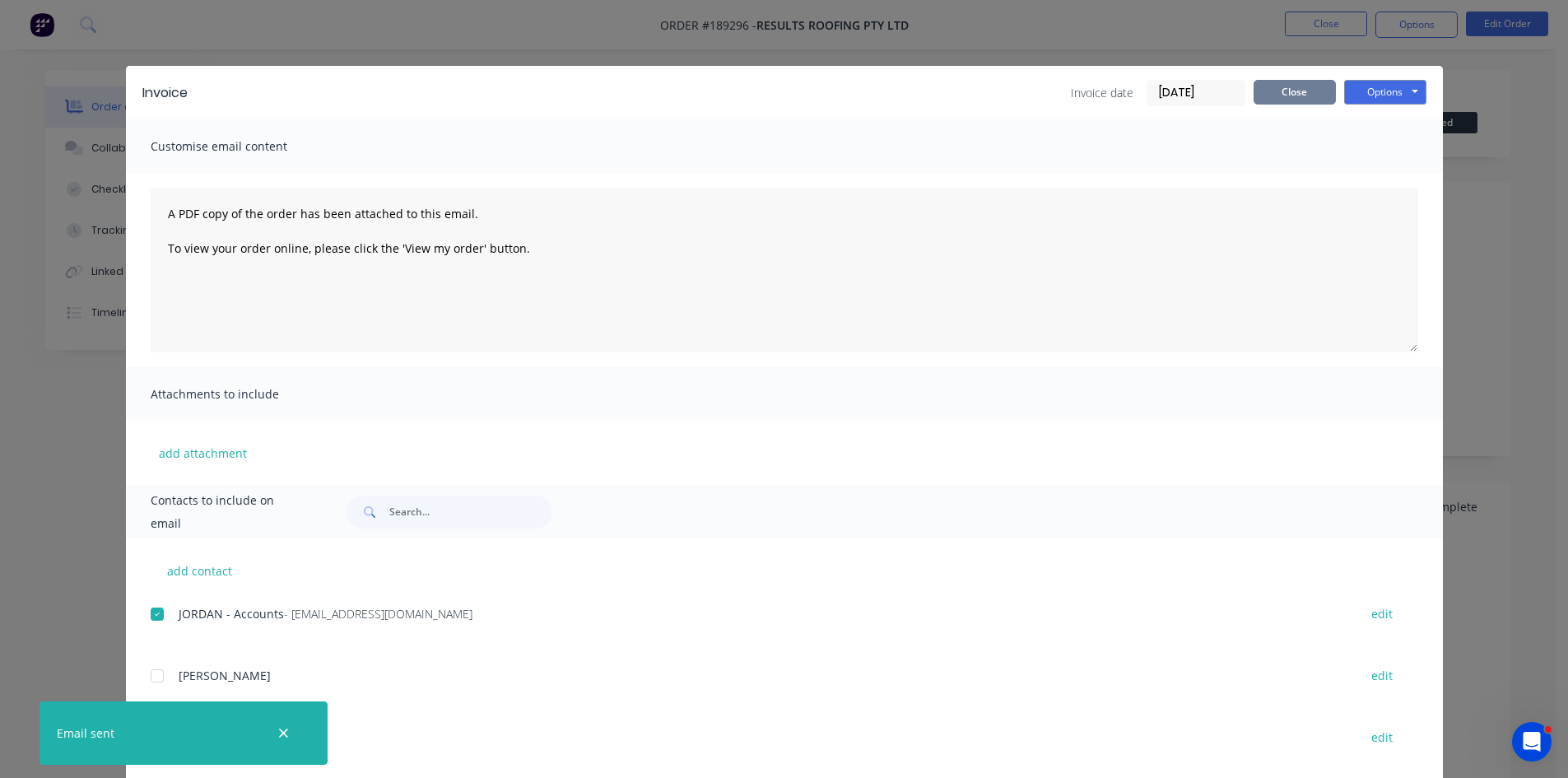
click at [1257, 81] on button "Close" at bounding box center [1295, 92] width 82 height 25
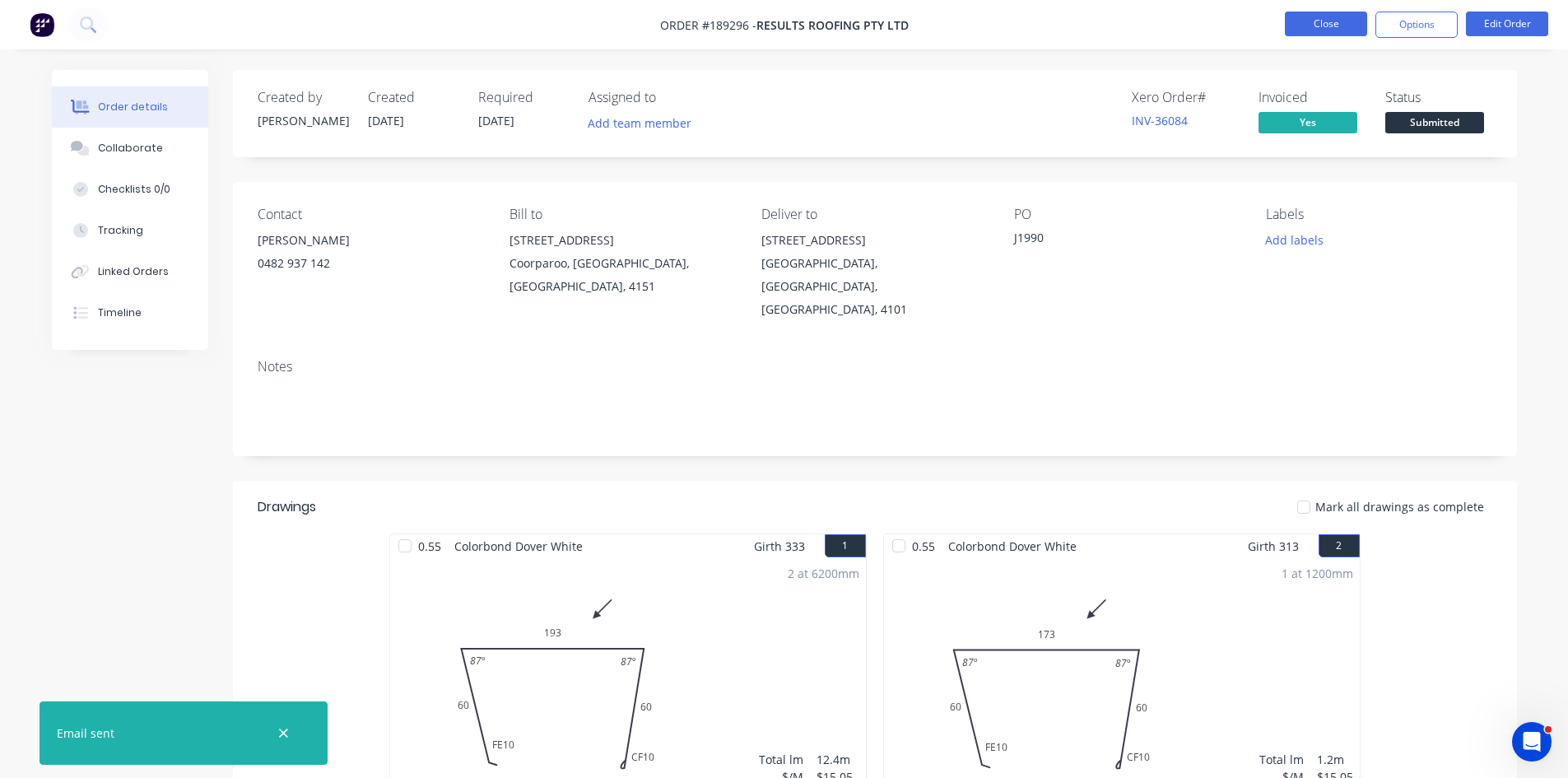
click at [1314, 18] on button "Close" at bounding box center [1325, 24] width 82 height 25
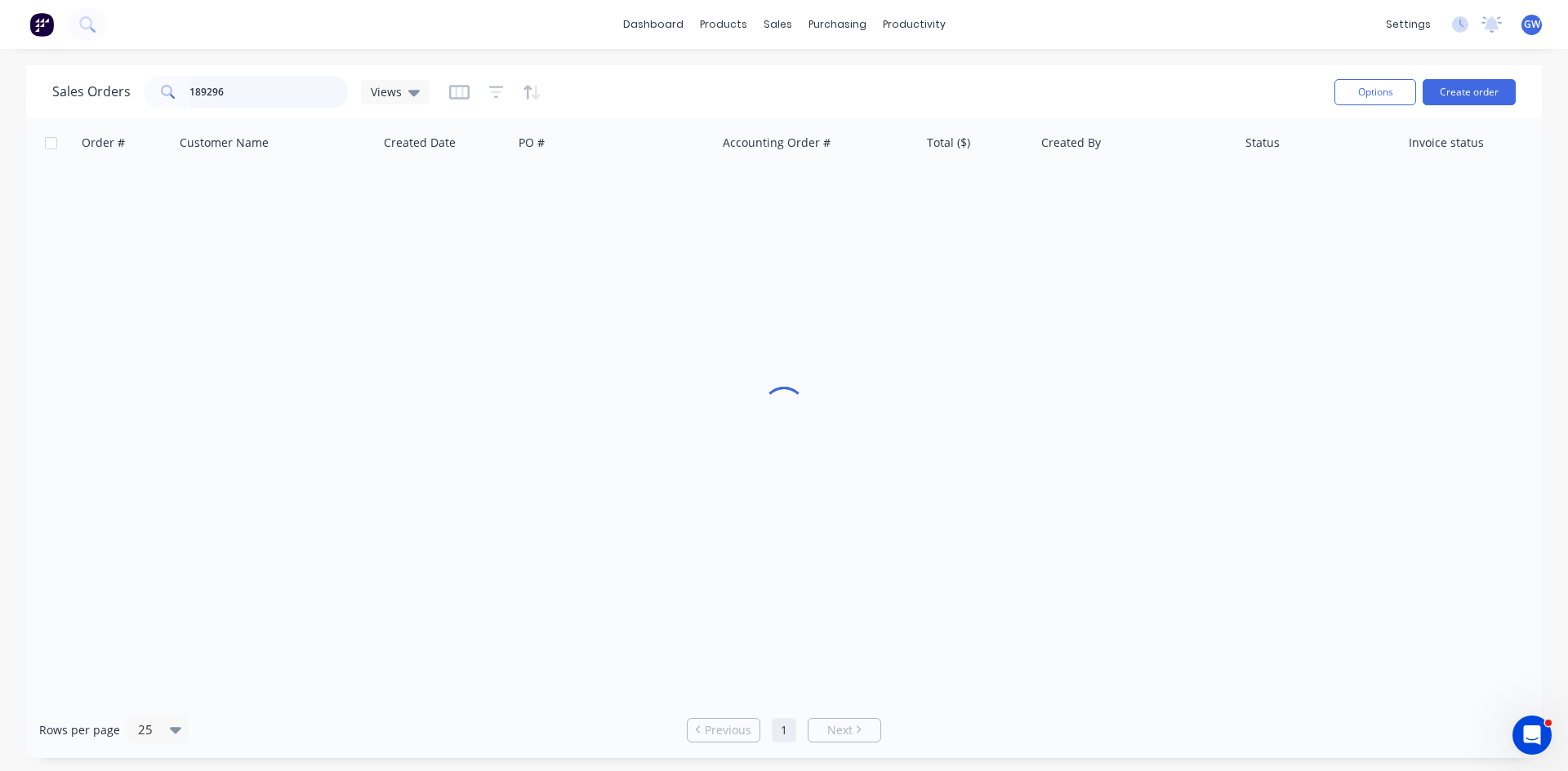
click at [299, 91] on input "189296" at bounding box center [269, 91] width 159 height 32
click at [1011, 189] on div "$470.47" at bounding box center [974, 193] width 95 height 17
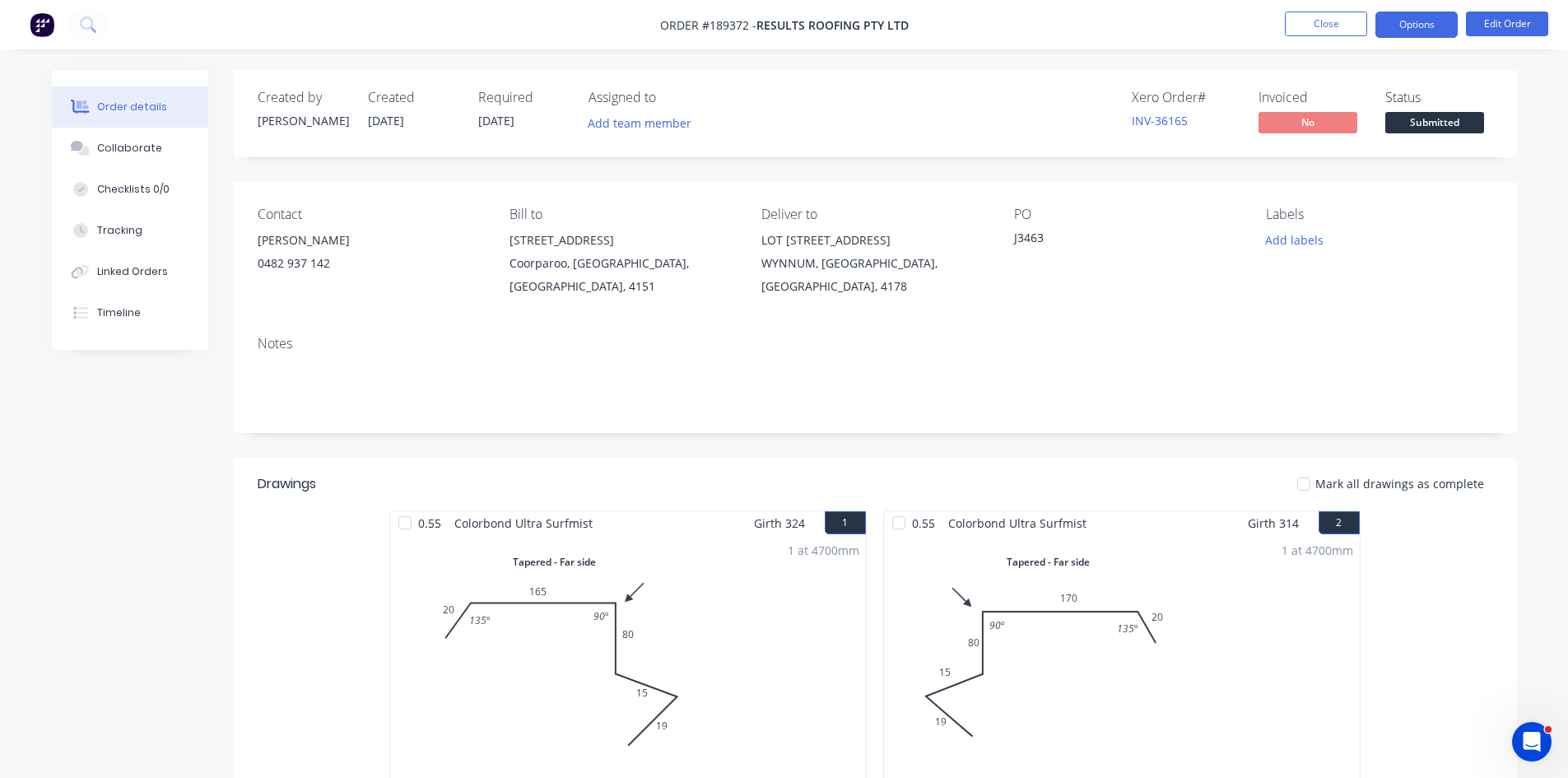
click at [1429, 27] on button "Options" at bounding box center [1416, 25] width 82 height 27
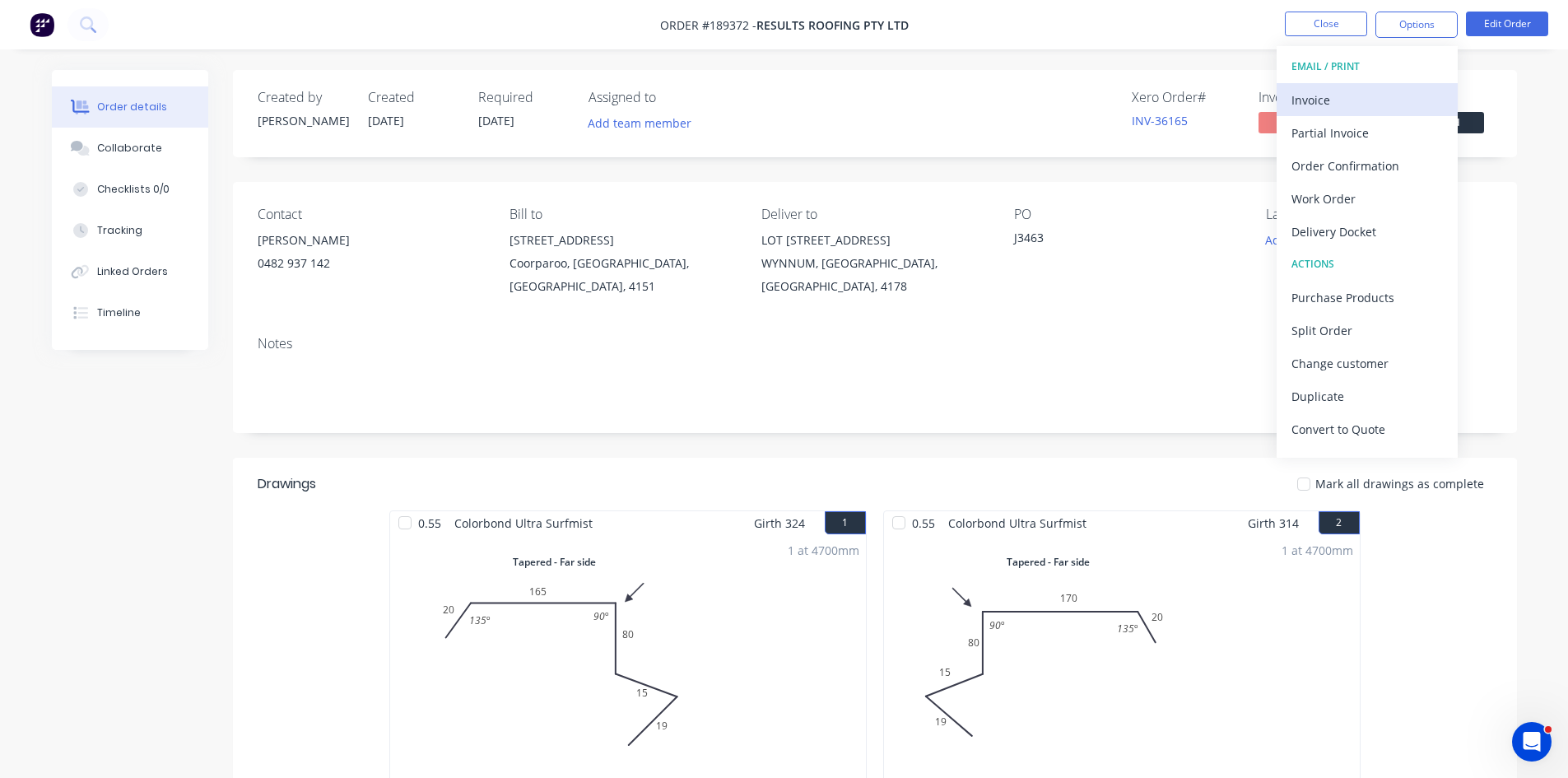
click at [1395, 100] on div "Invoice" at bounding box center [1367, 100] width 152 height 24
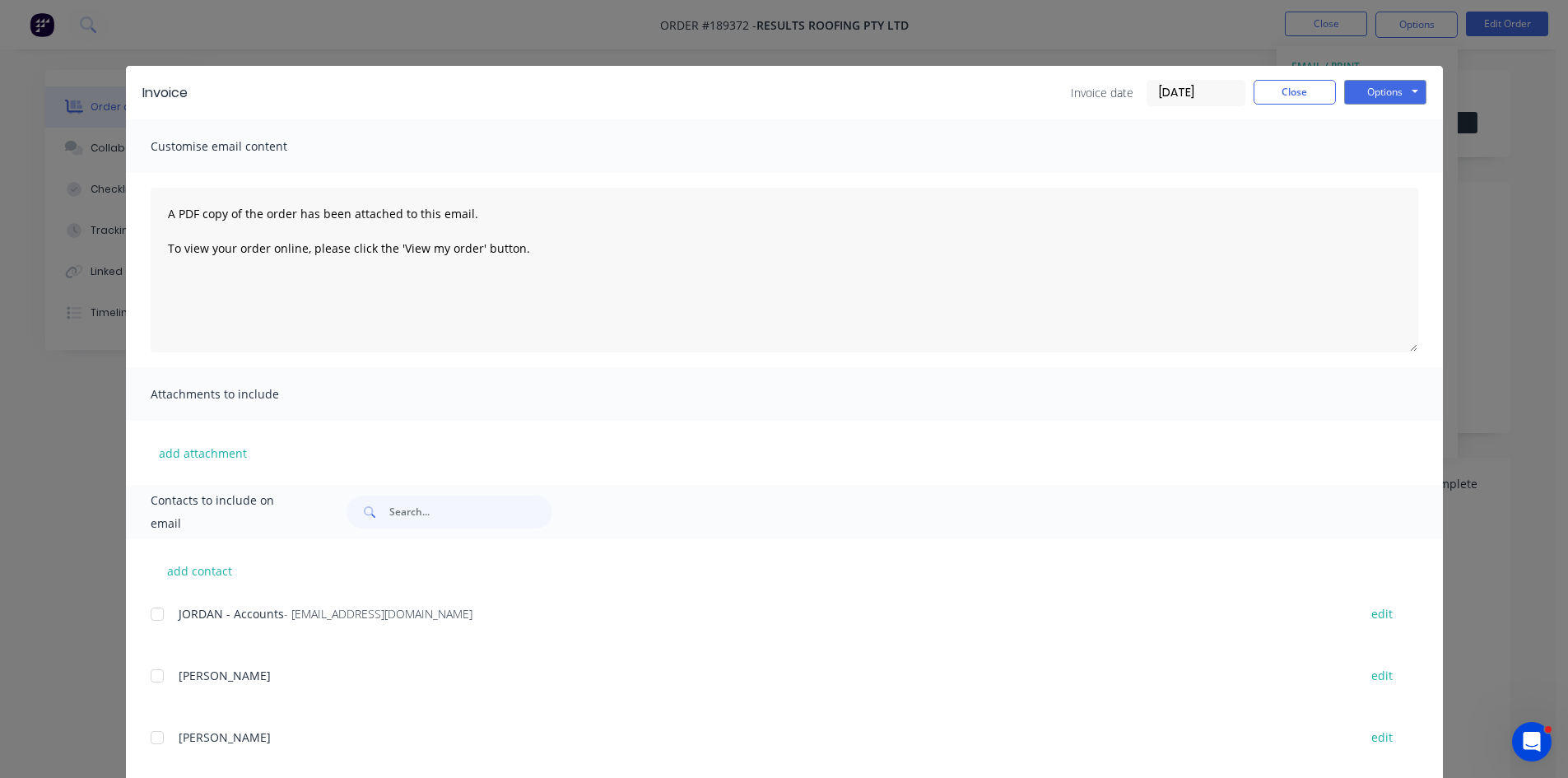
click at [147, 623] on div at bounding box center [157, 613] width 33 height 33
click at [1389, 85] on button "Options" at bounding box center [1385, 92] width 82 height 25
click at [1410, 173] on button "Email" at bounding box center [1397, 175] width 105 height 27
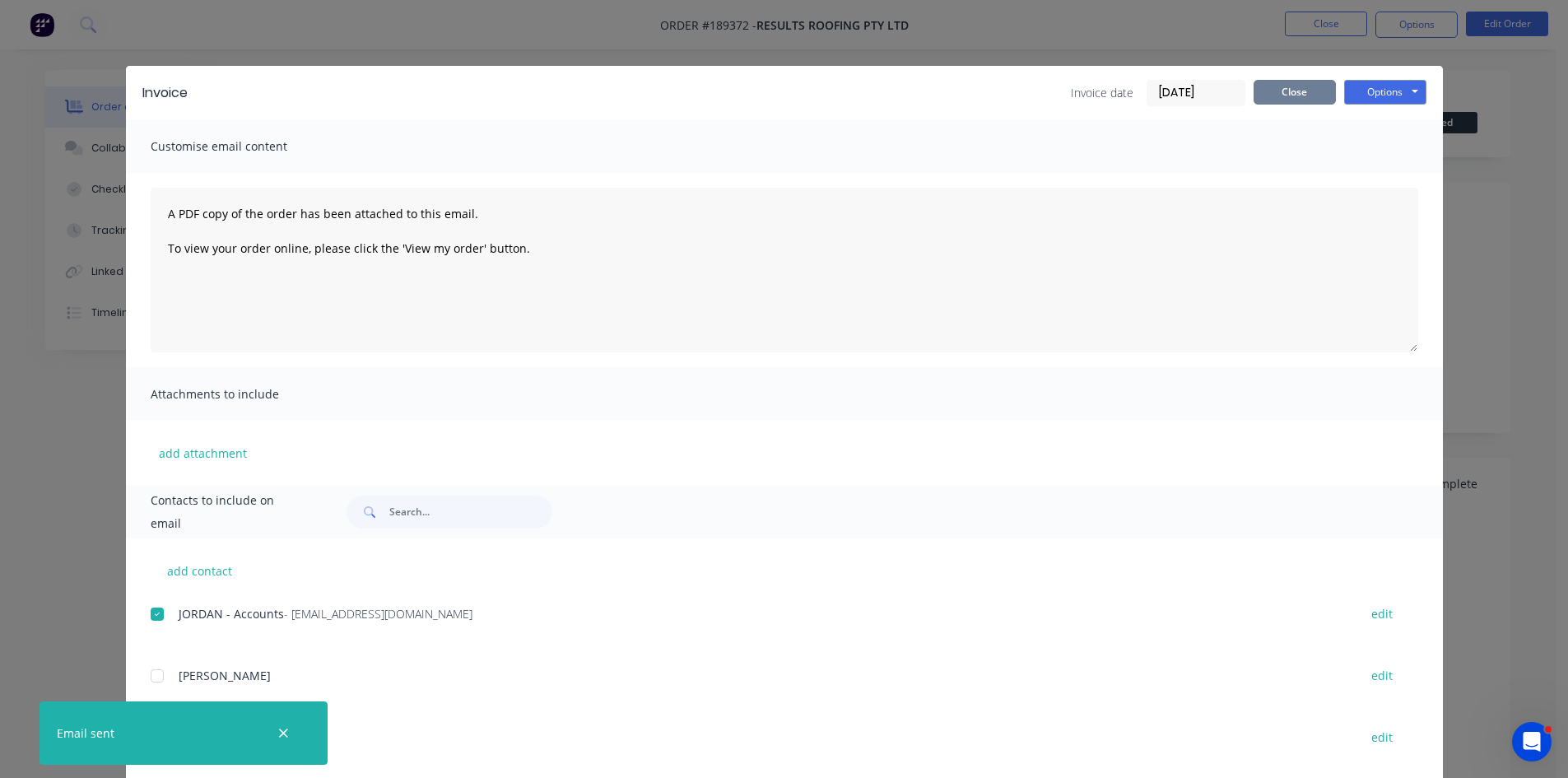
click at [1298, 98] on button "Close" at bounding box center [1295, 92] width 82 height 25
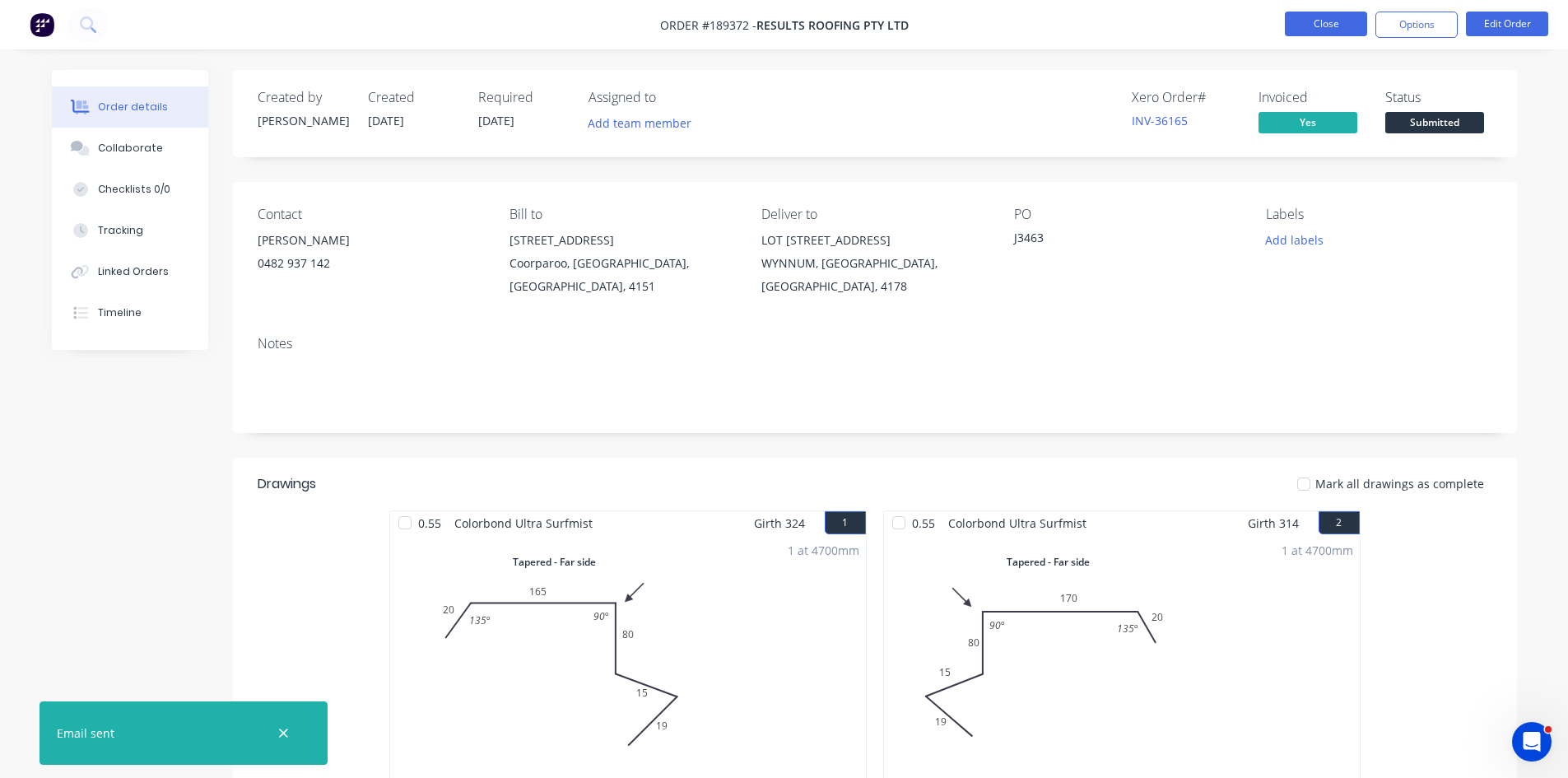
click at [1352, 15] on button "Close" at bounding box center [1325, 24] width 82 height 25
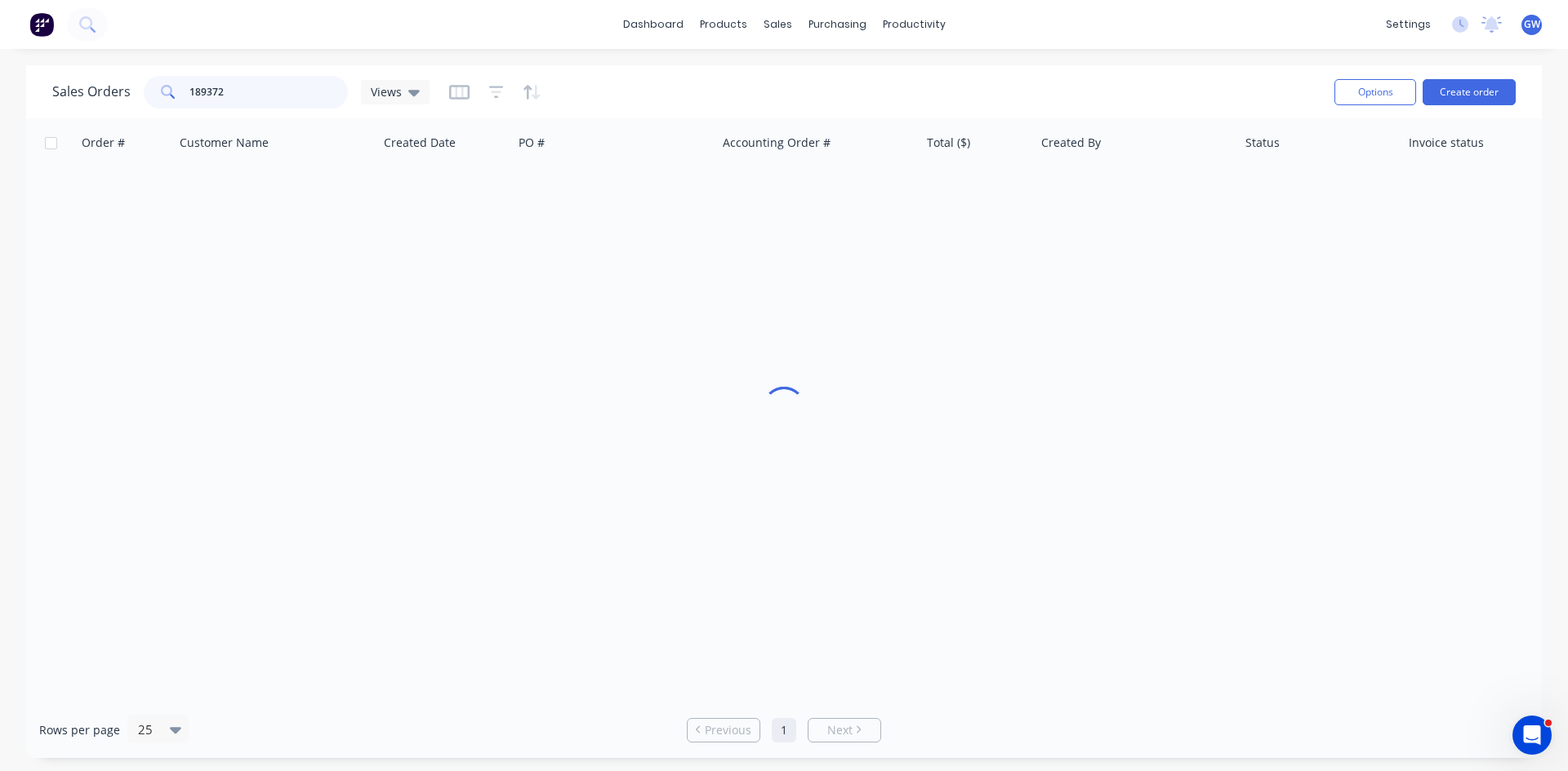
click at [267, 93] on input "189372" at bounding box center [269, 91] width 159 height 32
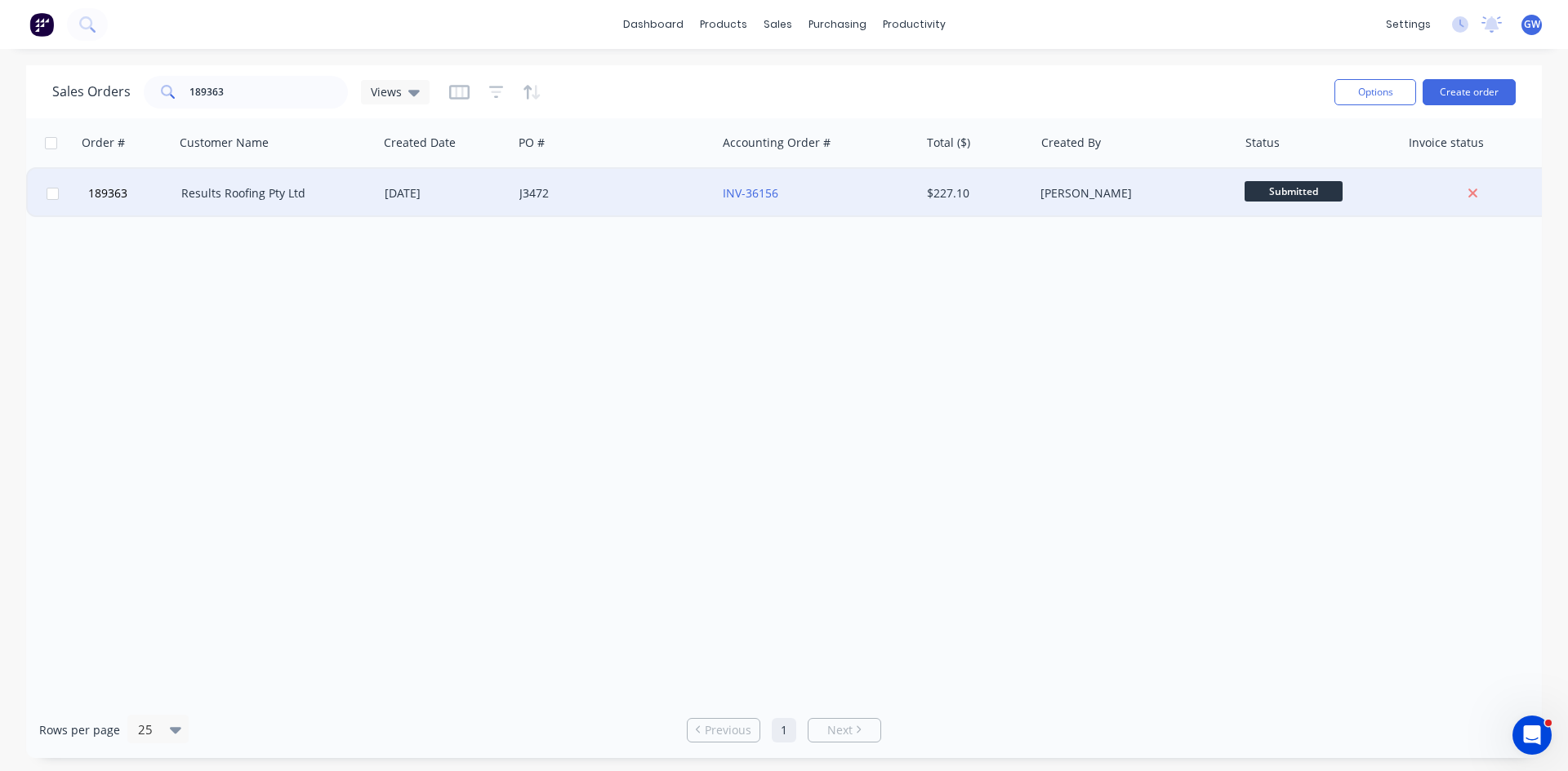
click at [1042, 178] on div "[PERSON_NAME]" at bounding box center [1135, 193] width 203 height 49
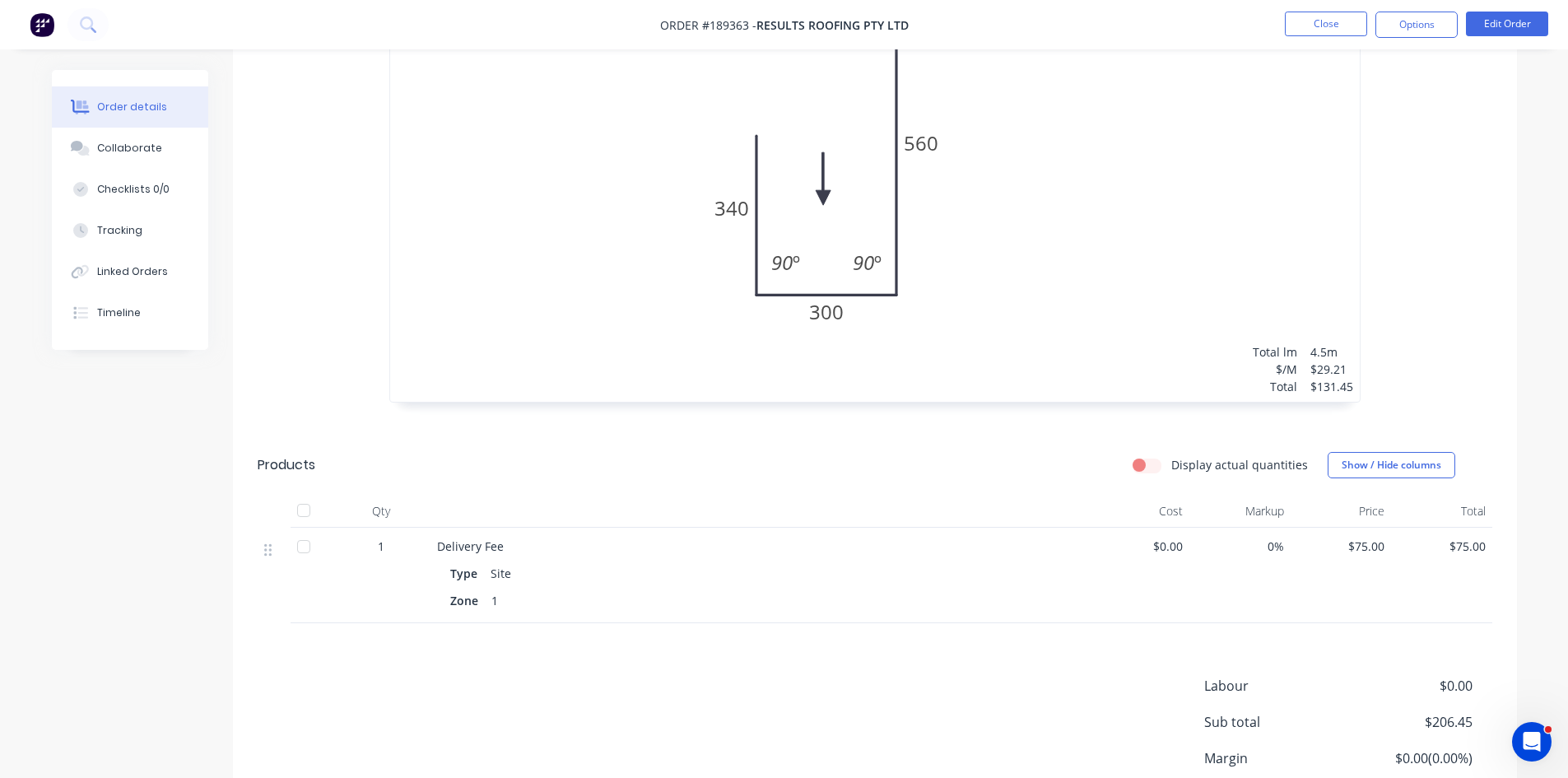
scroll to position [758, 0]
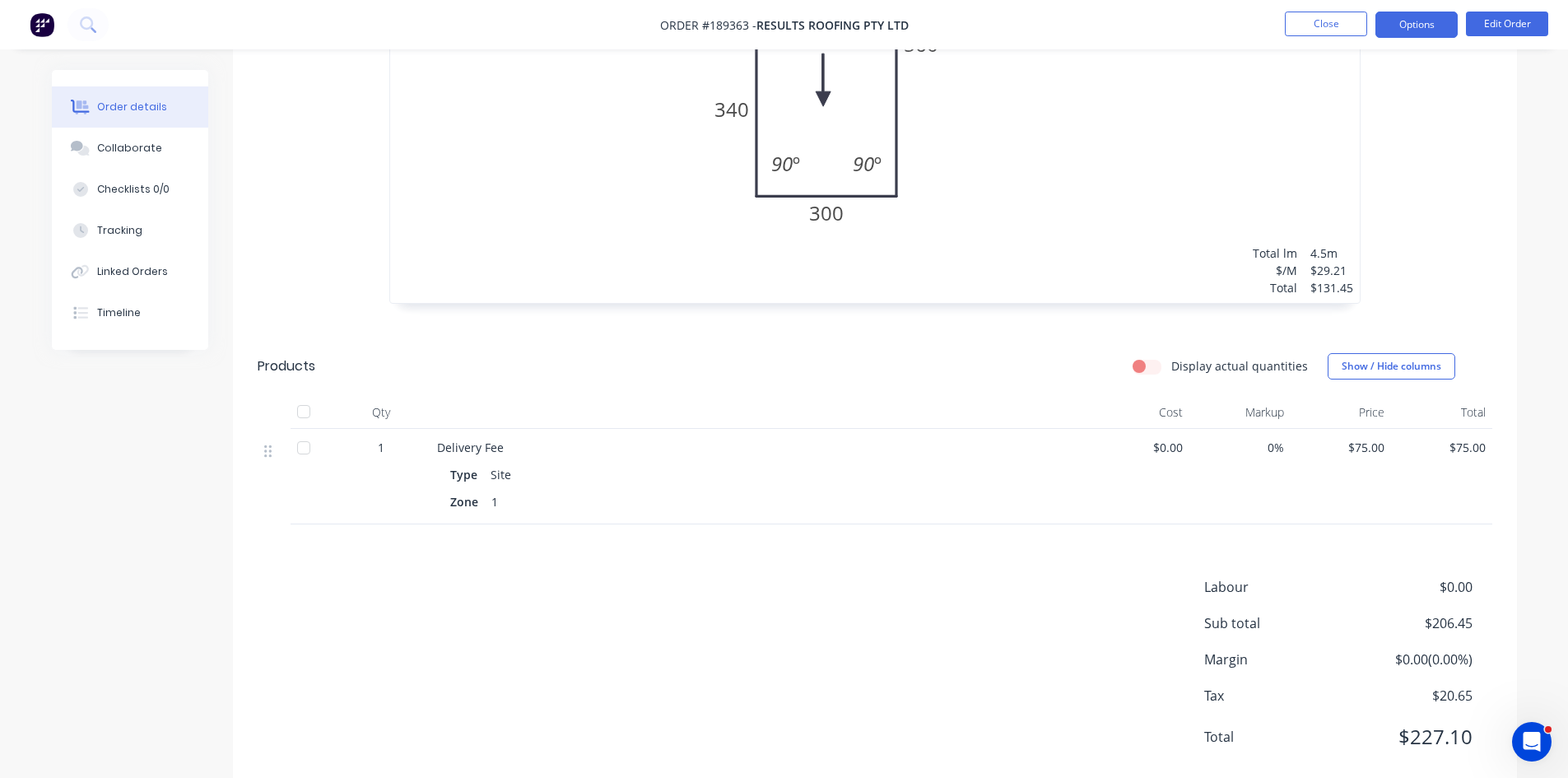
click at [1408, 22] on button "Options" at bounding box center [1416, 25] width 82 height 27
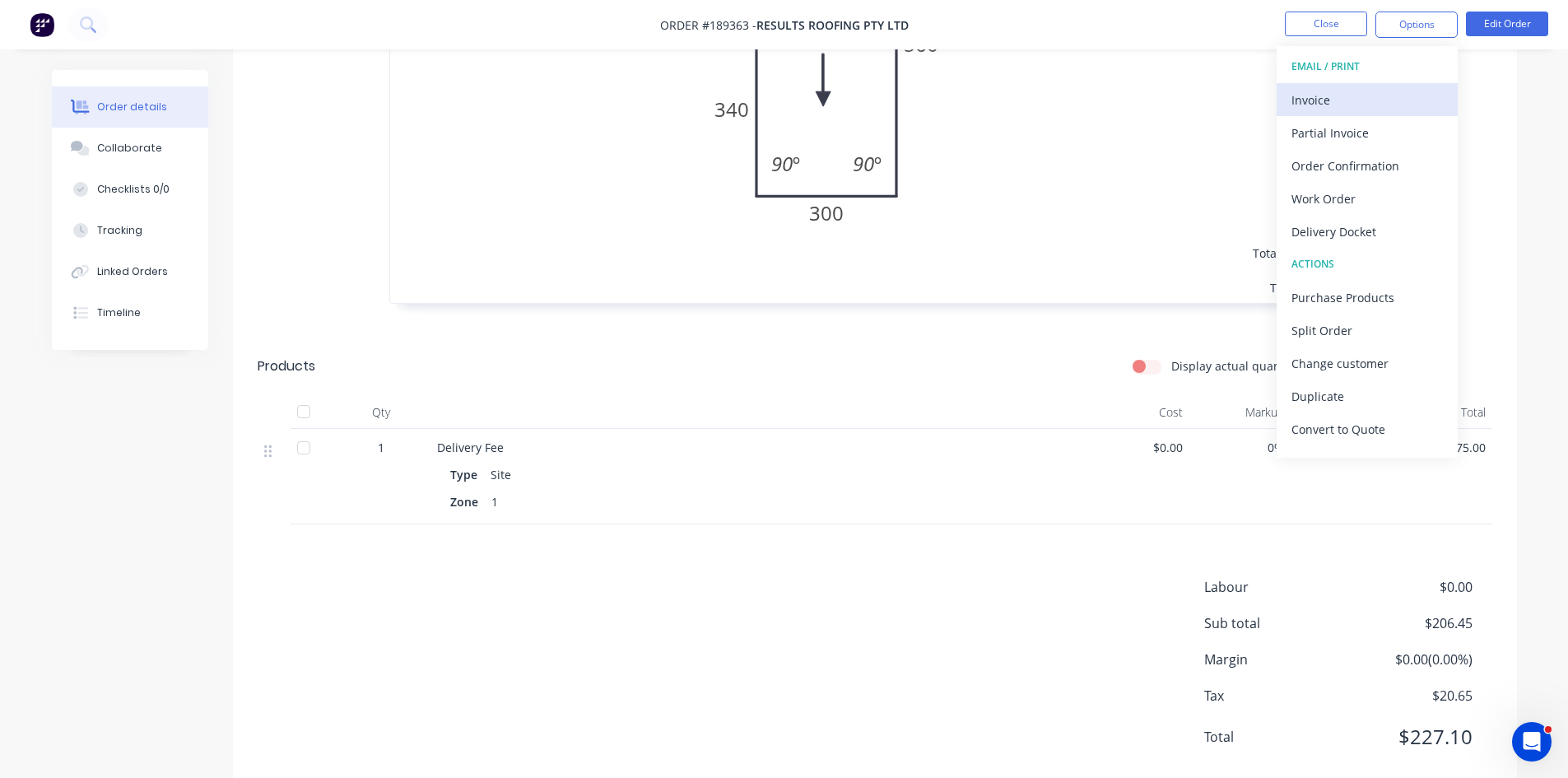
click at [1361, 101] on div "Invoice" at bounding box center [1367, 100] width 152 height 24
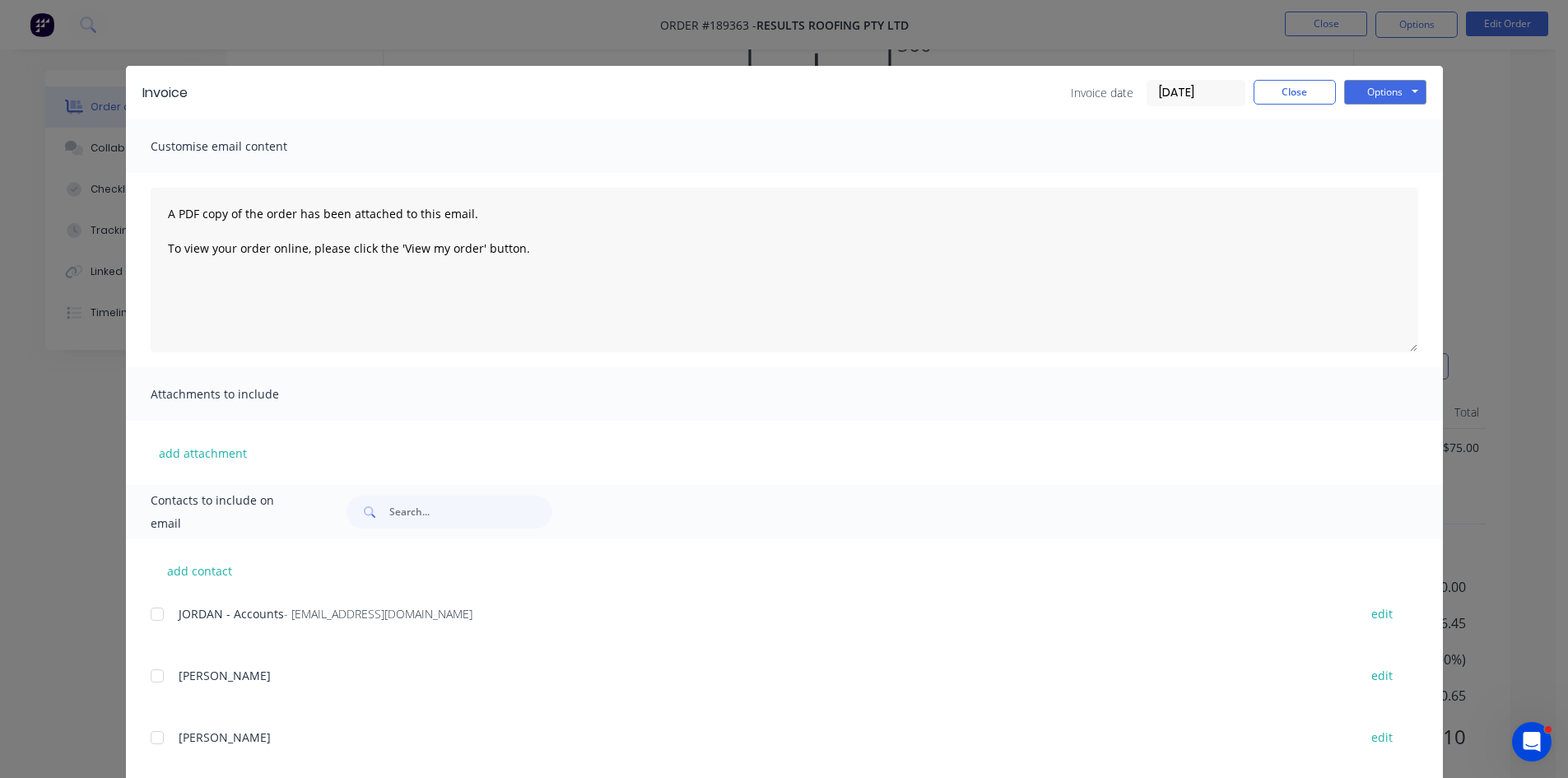
click at [134, 621] on div "add contact JORDAN - Accounts - jordan@resultsroofing.com.au edit BRETT edit RY…" at bounding box center [784, 663] width 1317 height 250
click at [147, 614] on div at bounding box center [157, 613] width 33 height 33
click at [1388, 102] on button "Options" at bounding box center [1385, 92] width 82 height 25
click at [1394, 186] on button "Email" at bounding box center [1397, 175] width 105 height 27
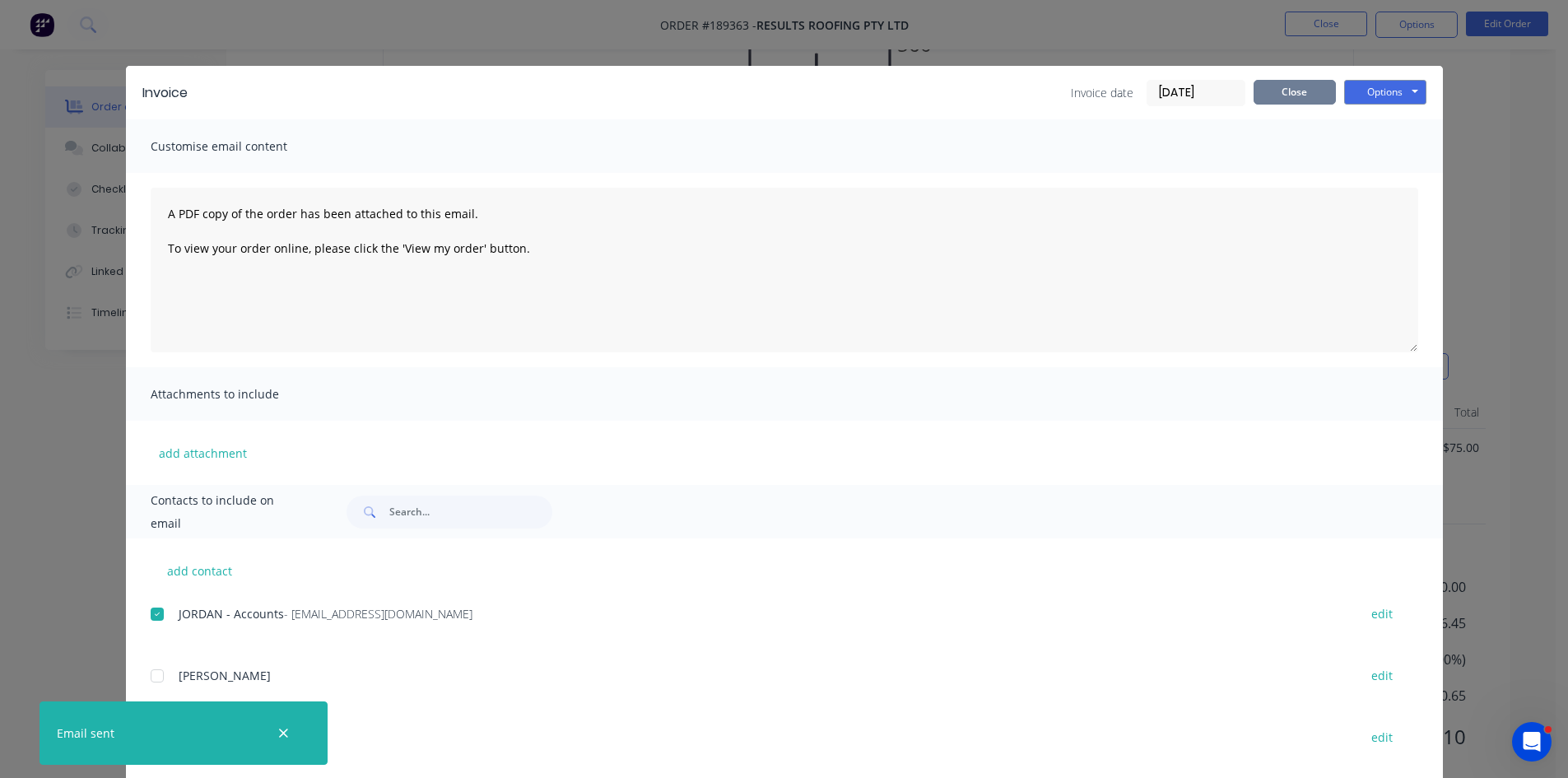
click at [1257, 87] on button "Close" at bounding box center [1295, 92] width 82 height 25
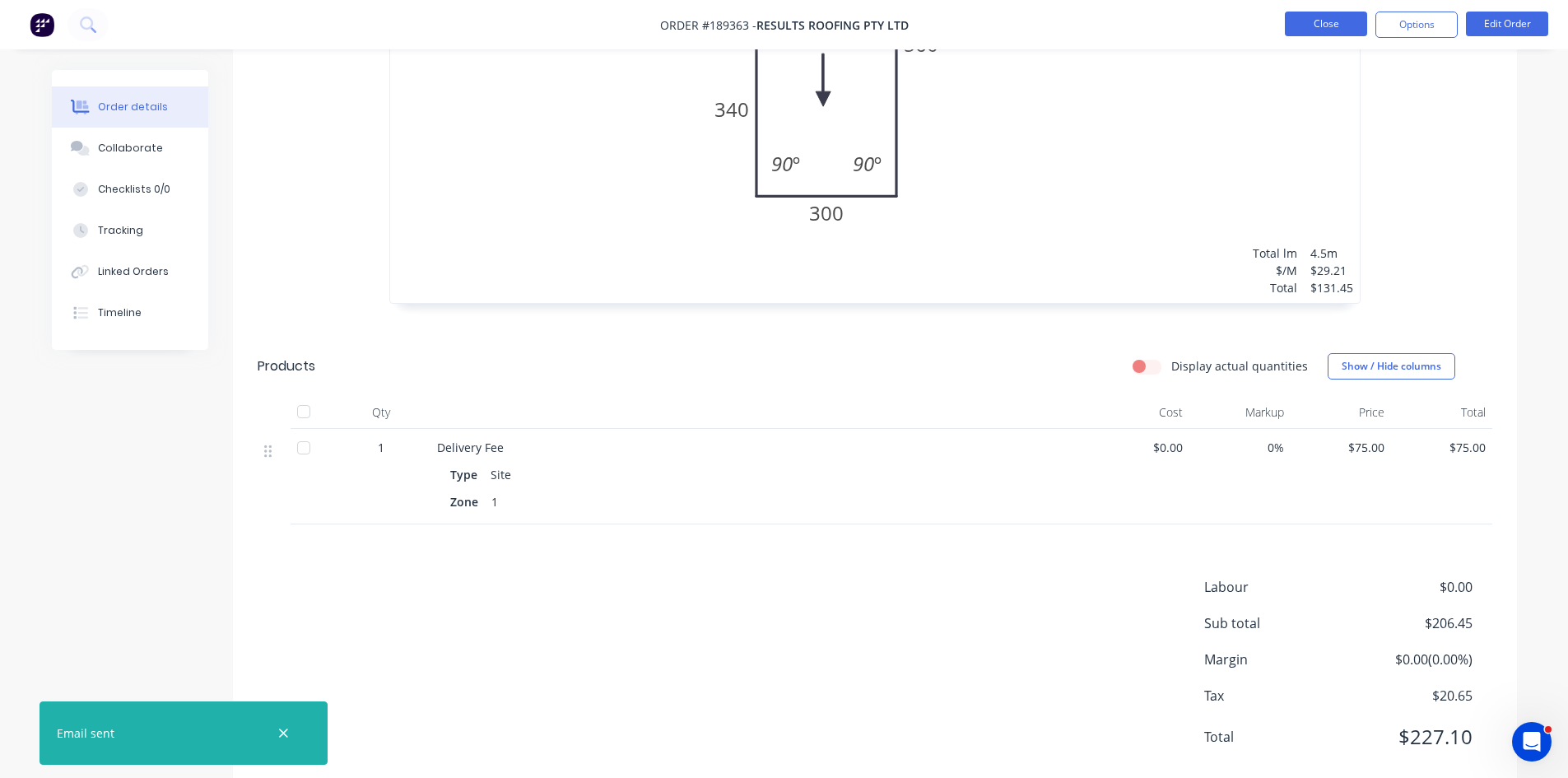
click at [1312, 28] on button "Close" at bounding box center [1325, 24] width 82 height 25
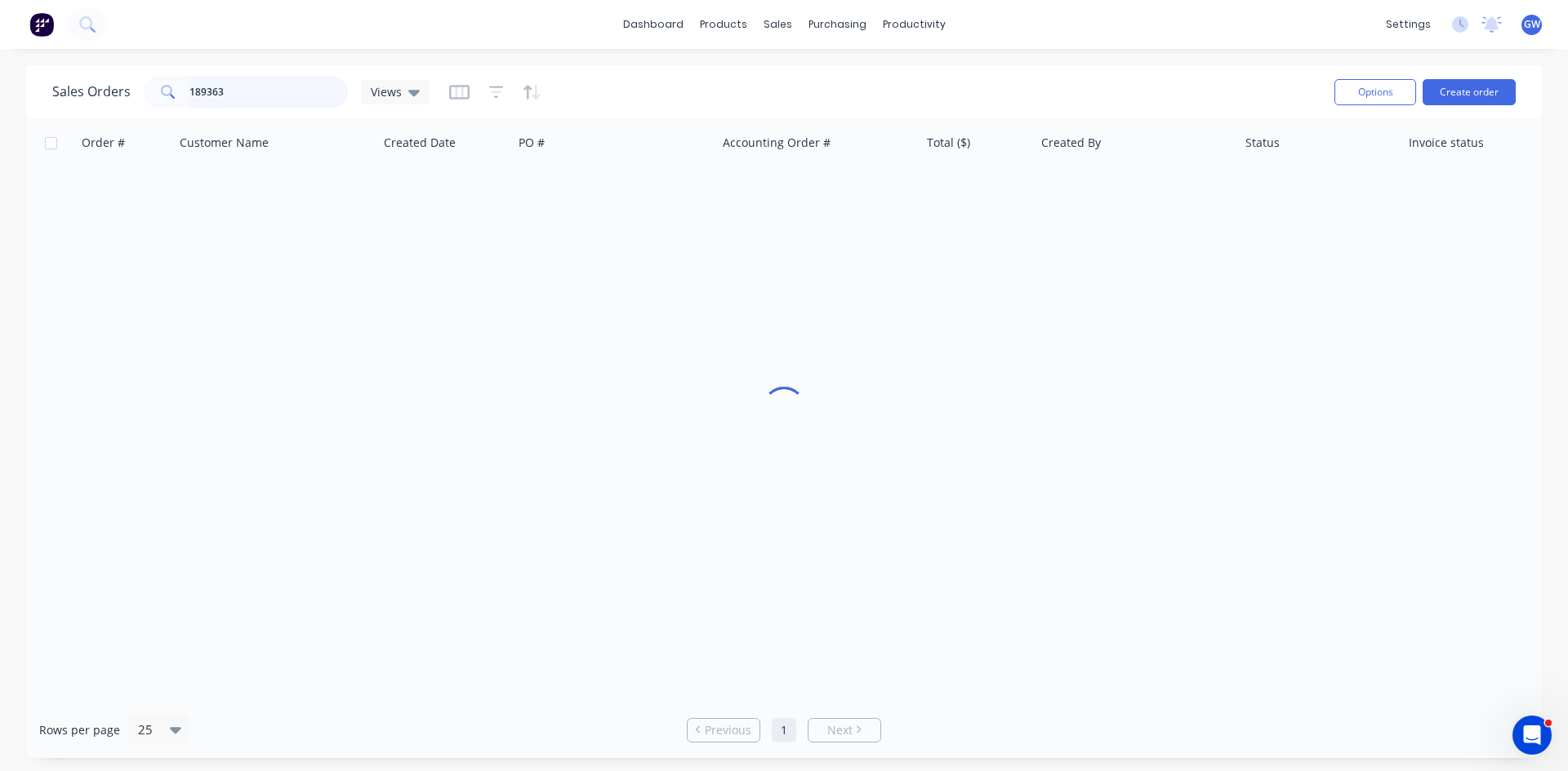
click at [297, 94] on input "189363" at bounding box center [269, 91] width 159 height 32
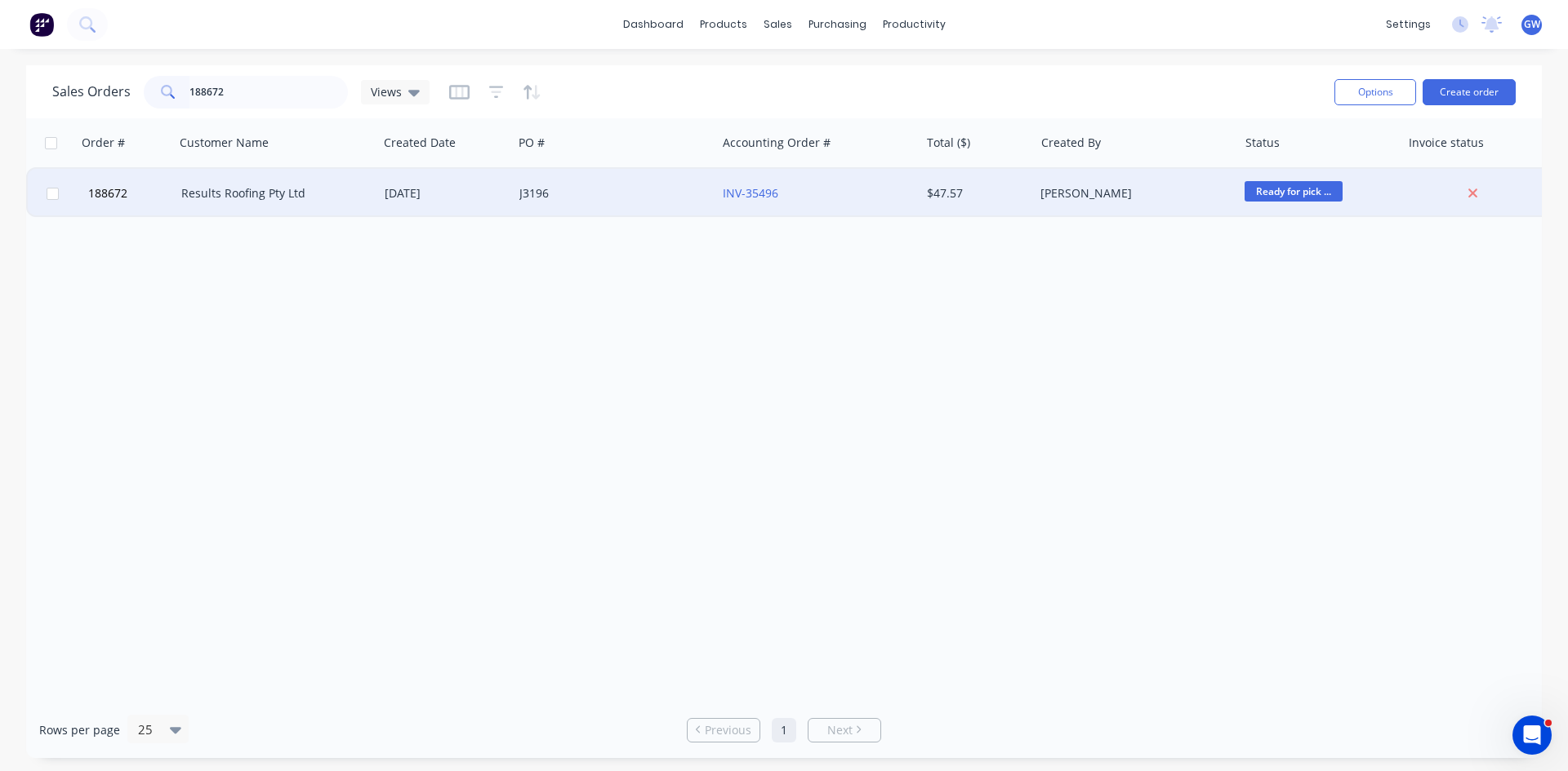
click at [1068, 190] on div "Darryn Wong" at bounding box center [1131, 193] width 181 height 17
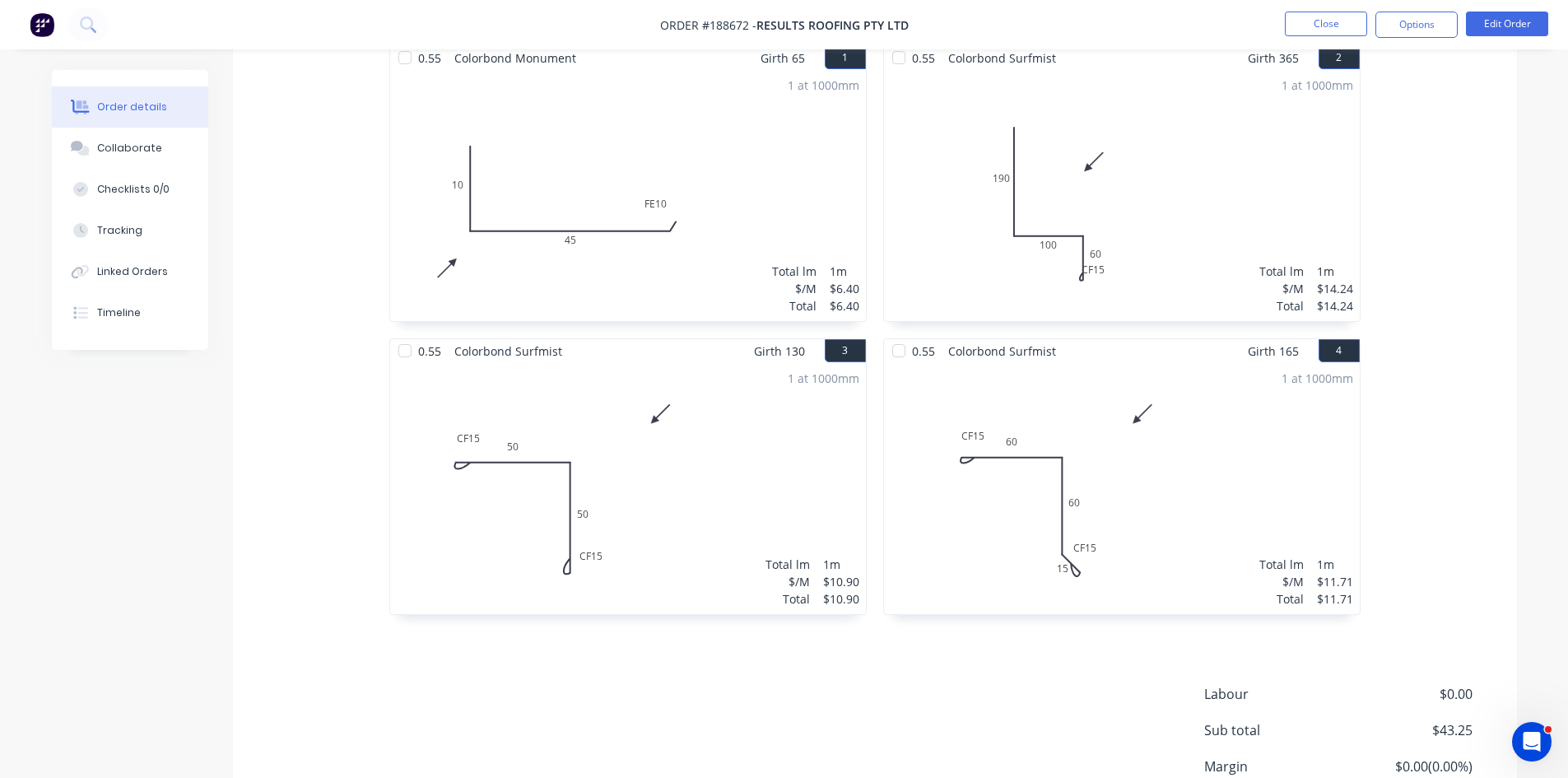
scroll to position [495, 0]
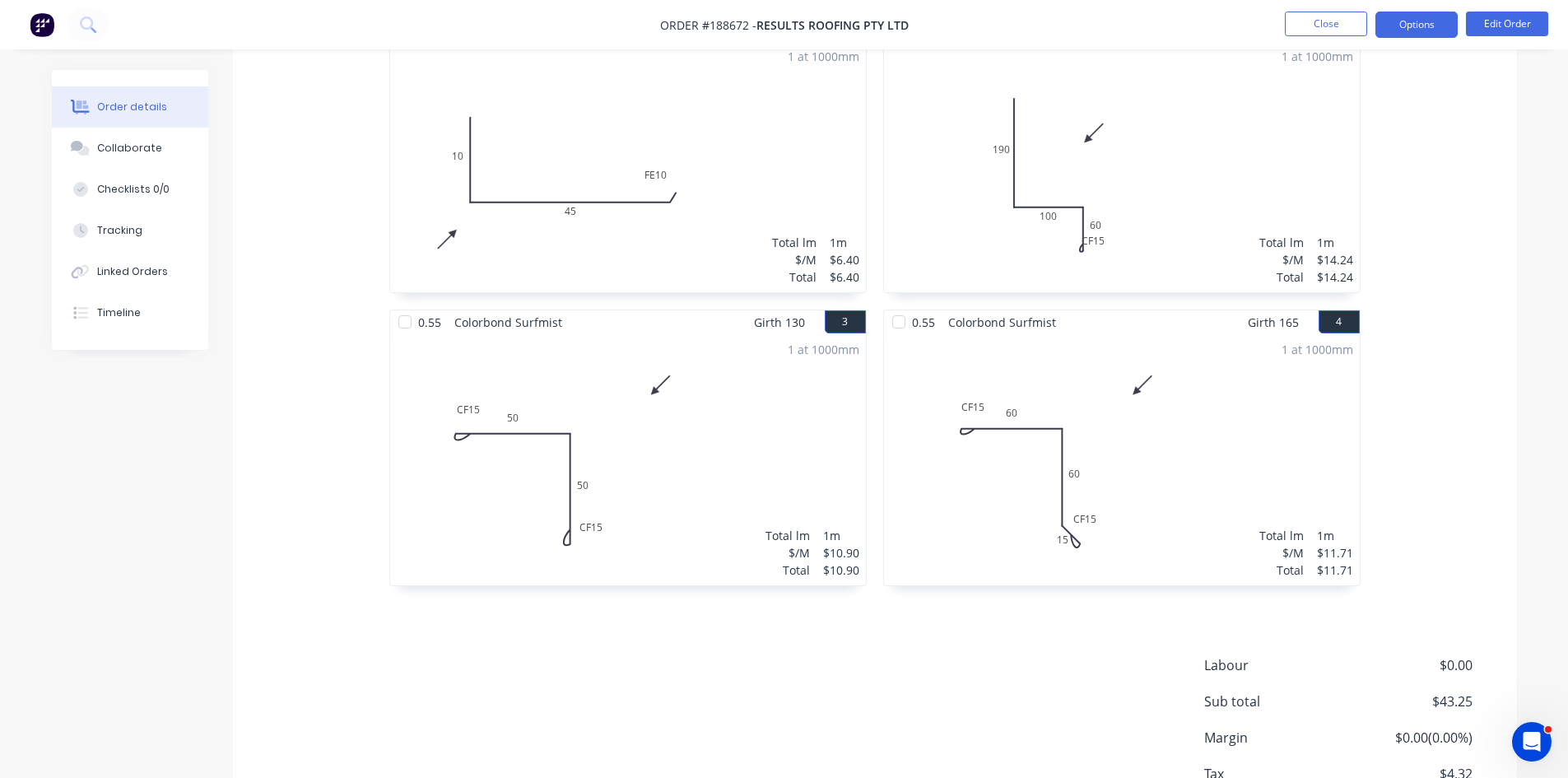
click at [1416, 19] on button "Options" at bounding box center [1416, 25] width 82 height 27
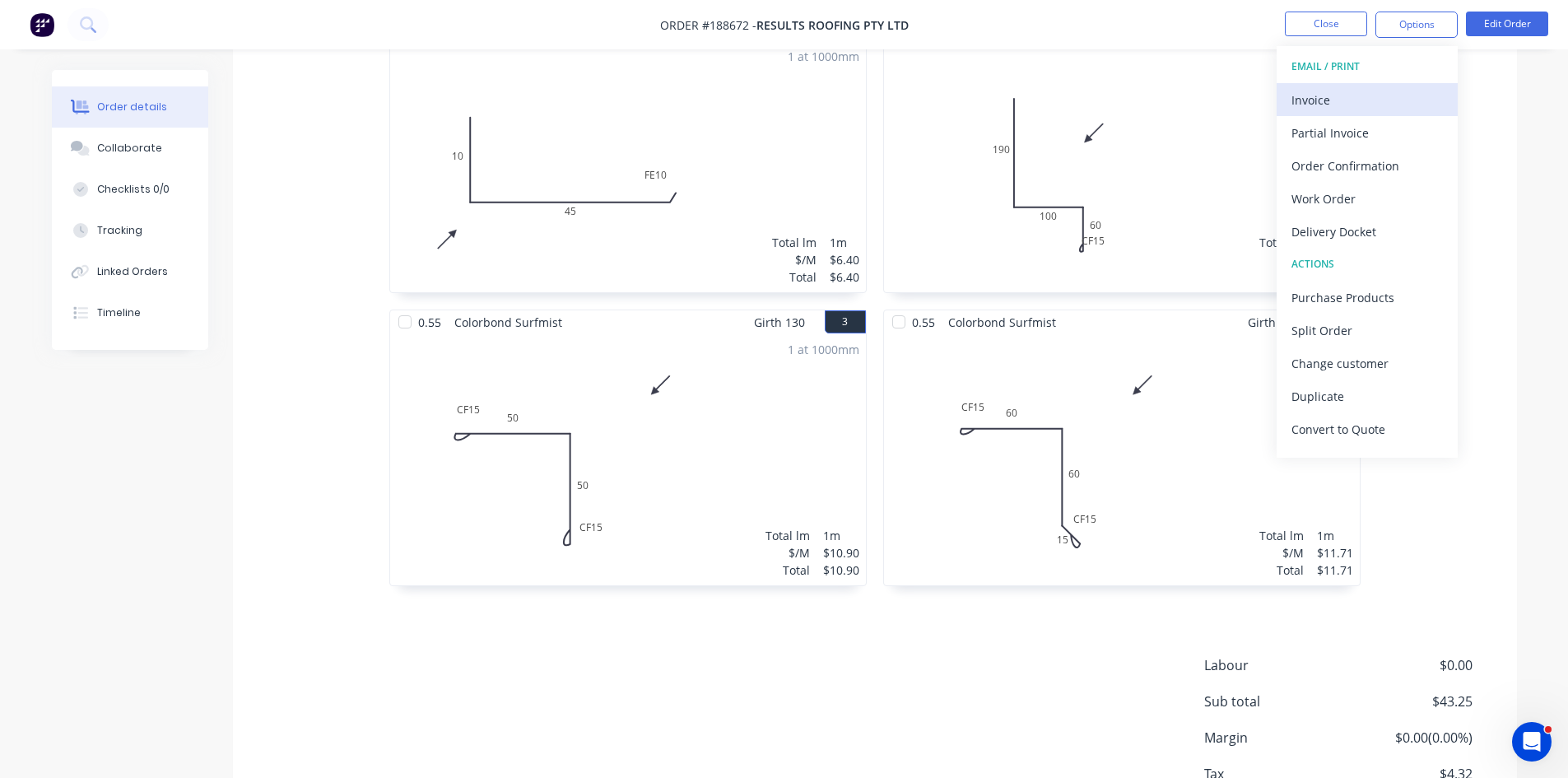
click at [1369, 92] on div "Invoice" at bounding box center [1367, 100] width 152 height 24
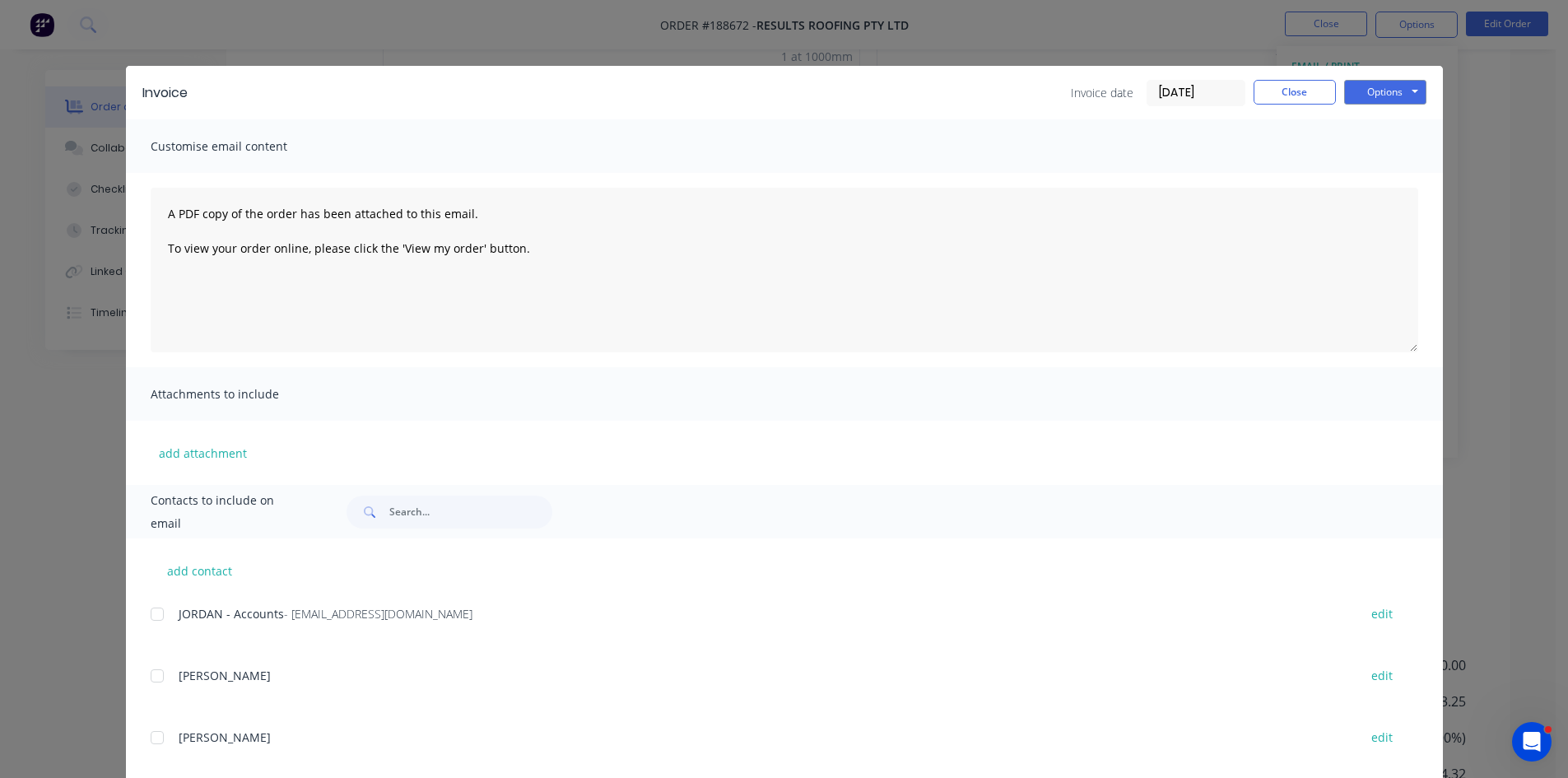
click at [142, 629] on div "add contact JORDAN - Accounts - jordan@resultsroofing.com.au edit BRETT edit RY…" at bounding box center [784, 663] width 1317 height 250
drag, startPoint x: 149, startPoint y: 624, endPoint x: 200, endPoint y: 595, distance: 58.7
click at [149, 625] on div at bounding box center [157, 613] width 33 height 33
drag, startPoint x: 1357, startPoint y: 88, endPoint x: 1365, endPoint y: 99, distance: 13.6
click at [1358, 88] on button "Options" at bounding box center [1385, 92] width 82 height 25
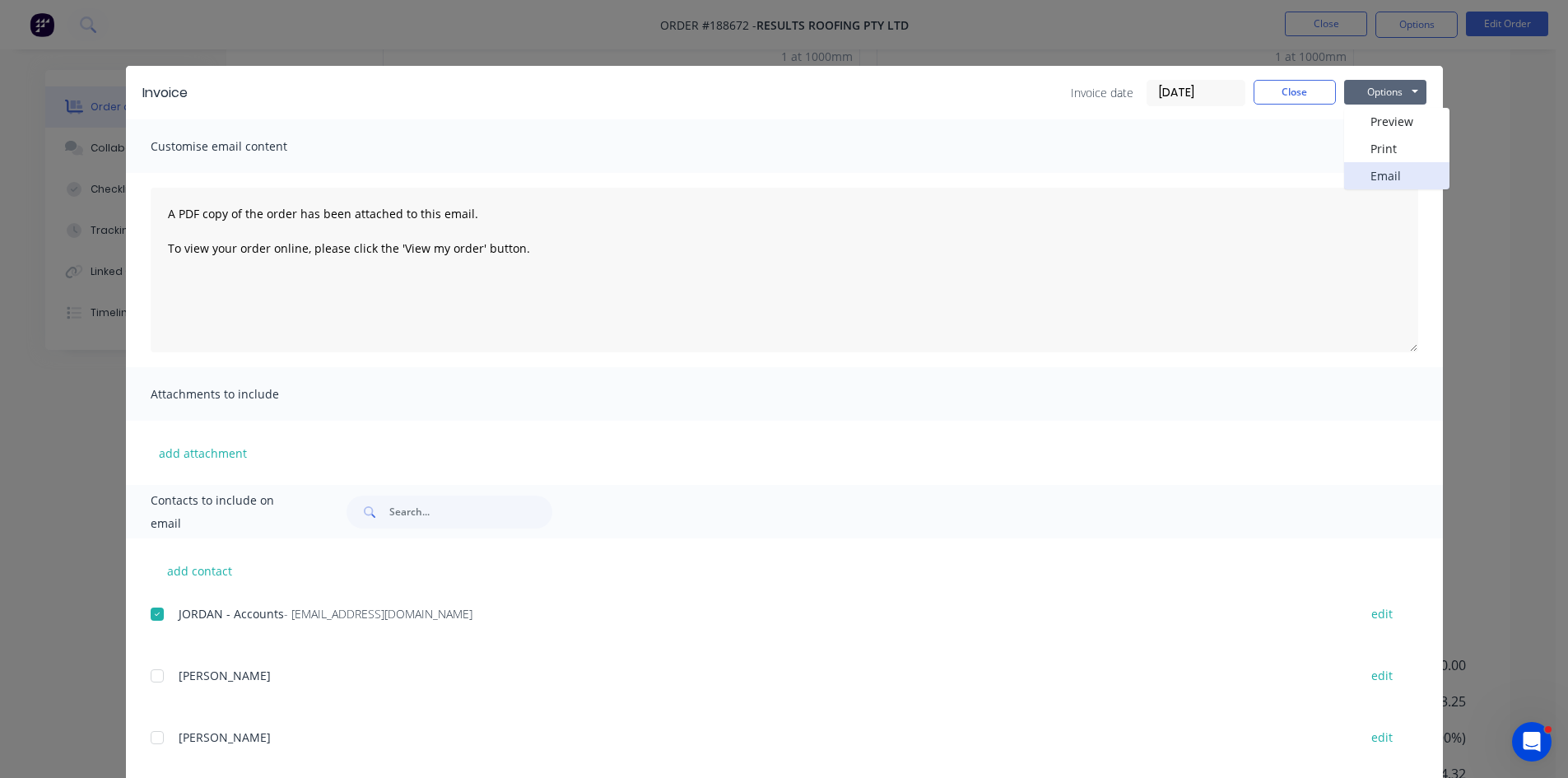
click at [1374, 173] on button "Email" at bounding box center [1397, 175] width 105 height 27
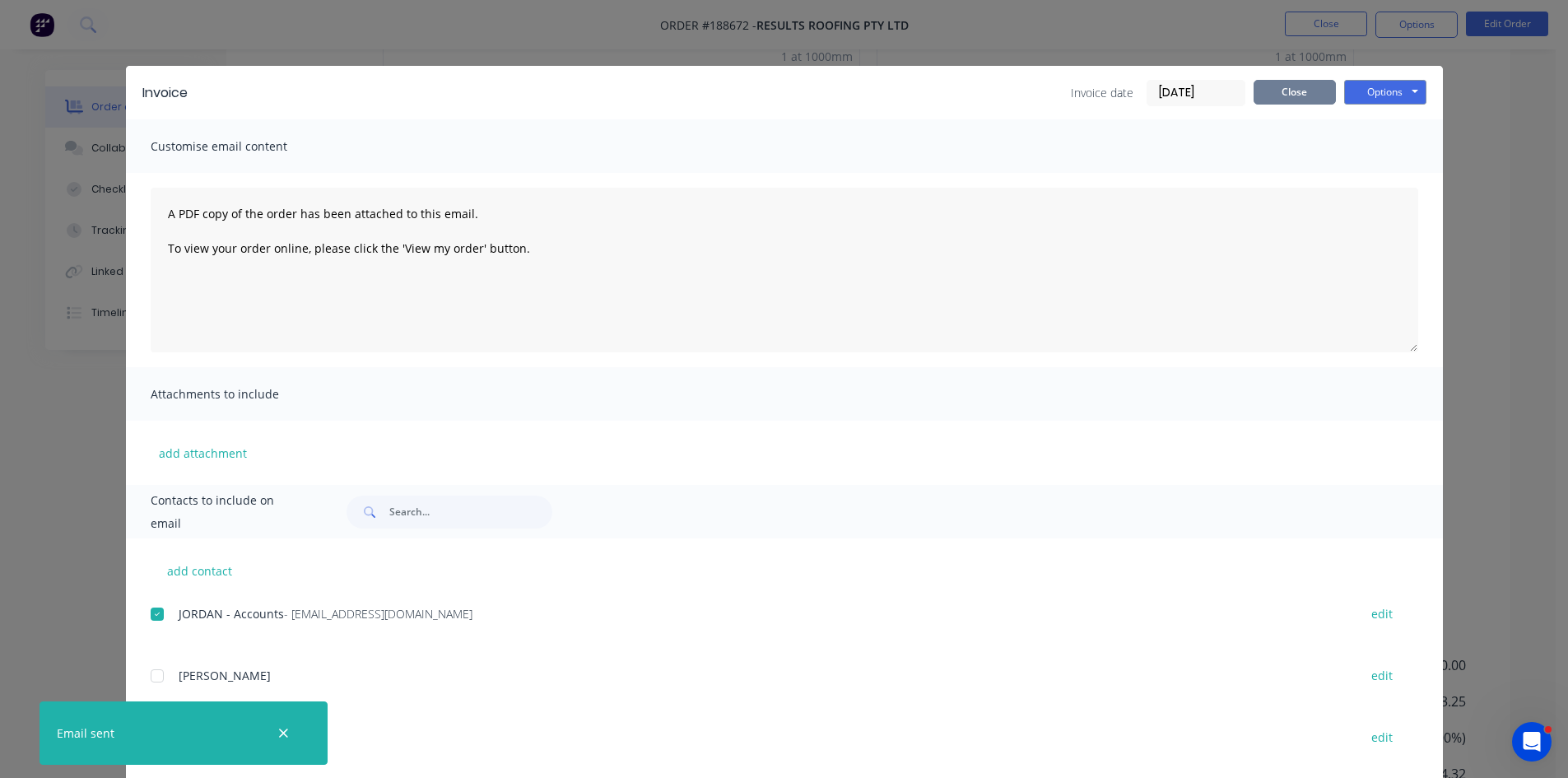
click at [1271, 95] on button "Close" at bounding box center [1295, 92] width 82 height 25
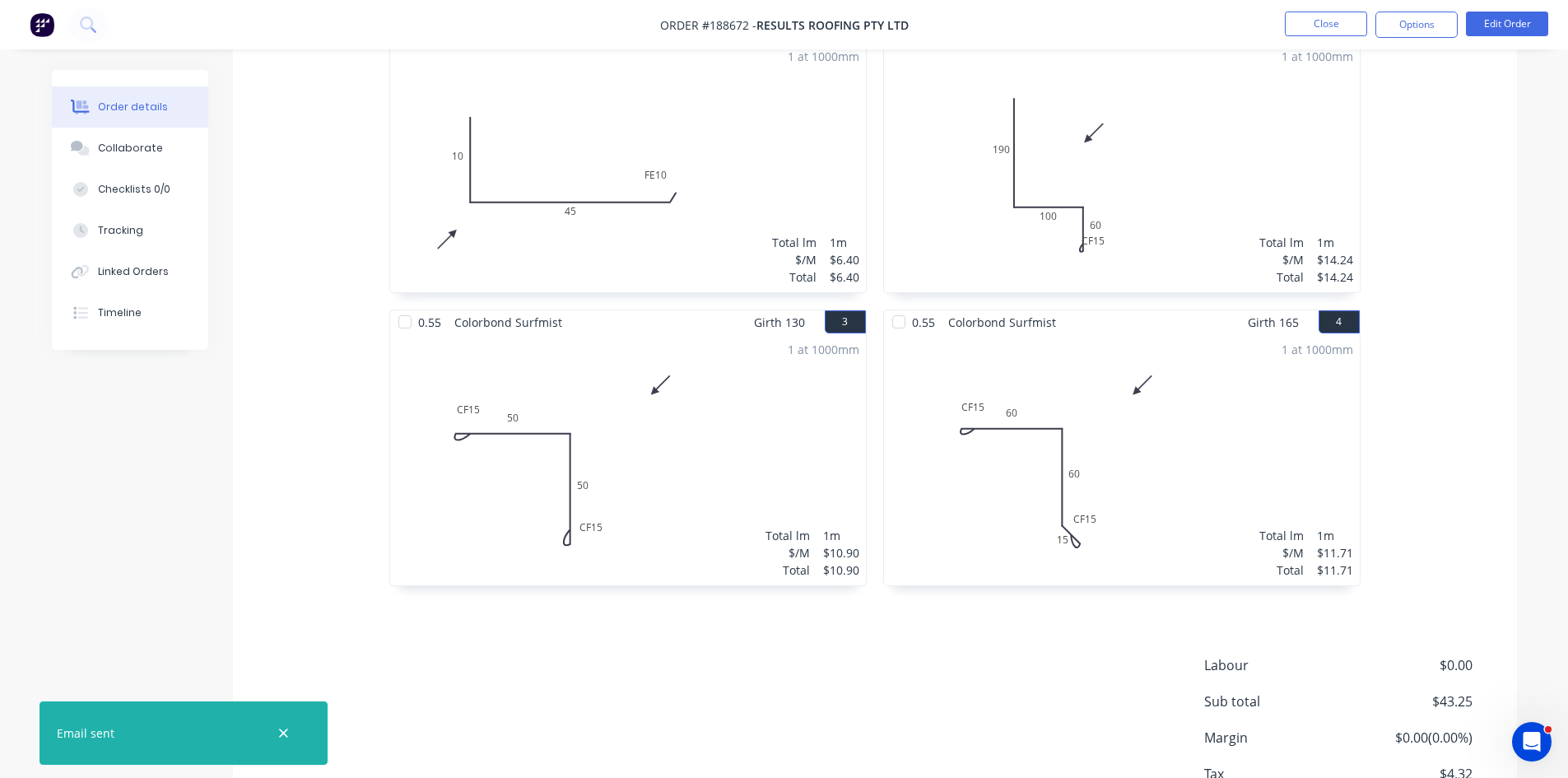
click at [1312, 37] on li "Close" at bounding box center [1325, 25] width 82 height 27
click at [1318, 27] on button "Close" at bounding box center [1325, 24] width 82 height 25
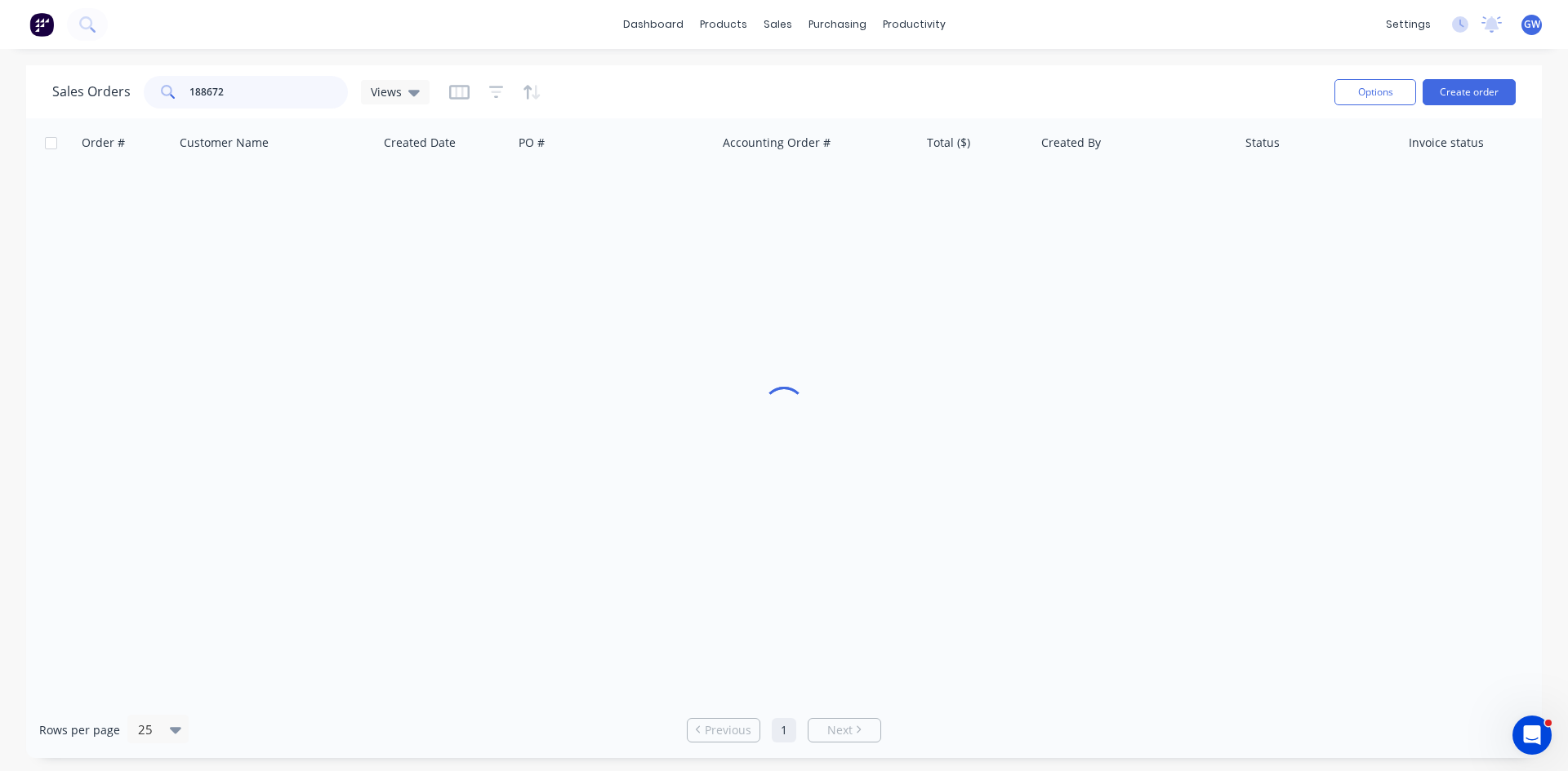
click at [291, 86] on input "188672" at bounding box center [269, 91] width 159 height 32
click at [291, 85] on input "188672" at bounding box center [269, 91] width 159 height 32
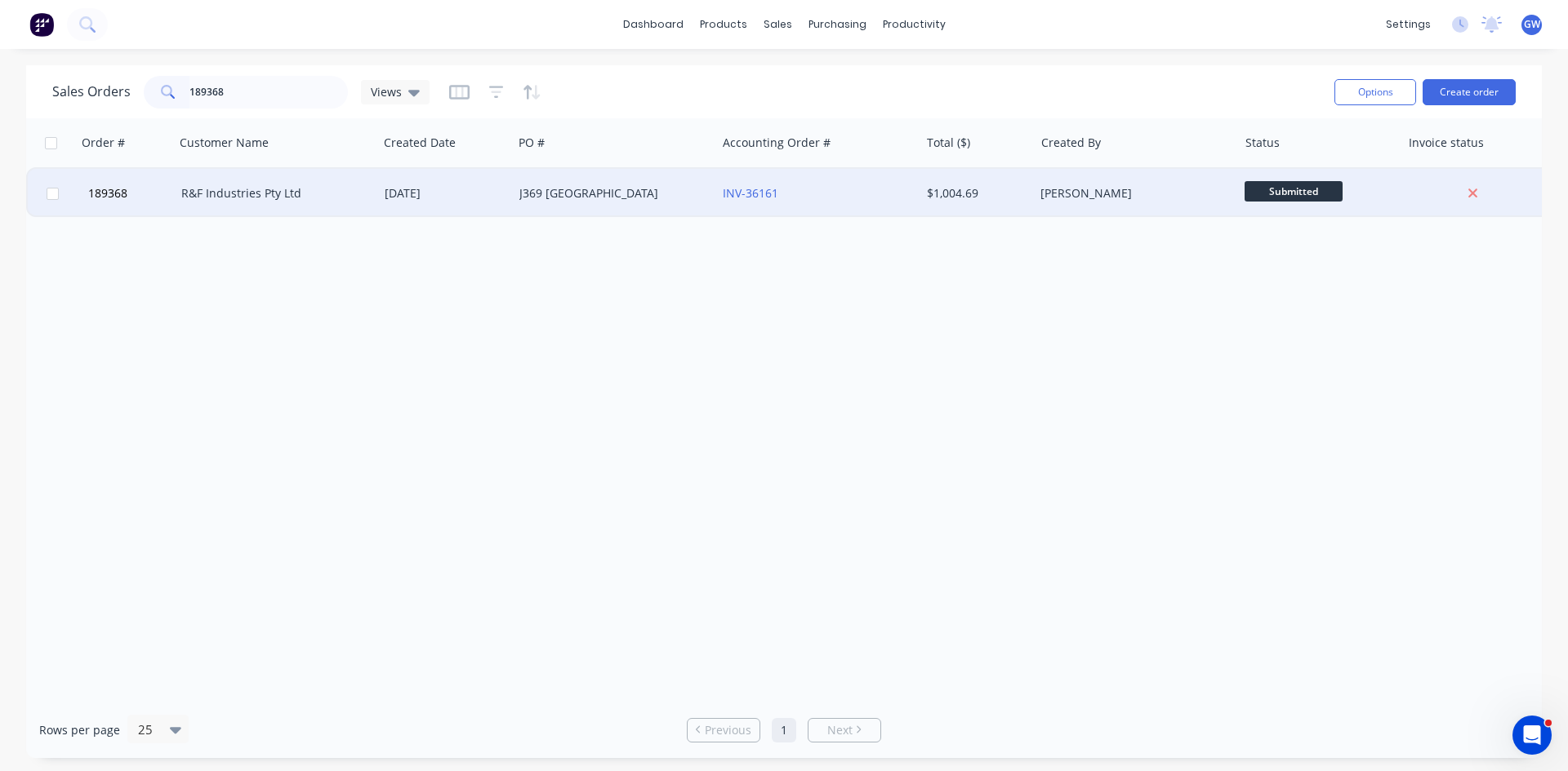
click at [1031, 200] on div "$1,004.69" at bounding box center [978, 193] width 114 height 49
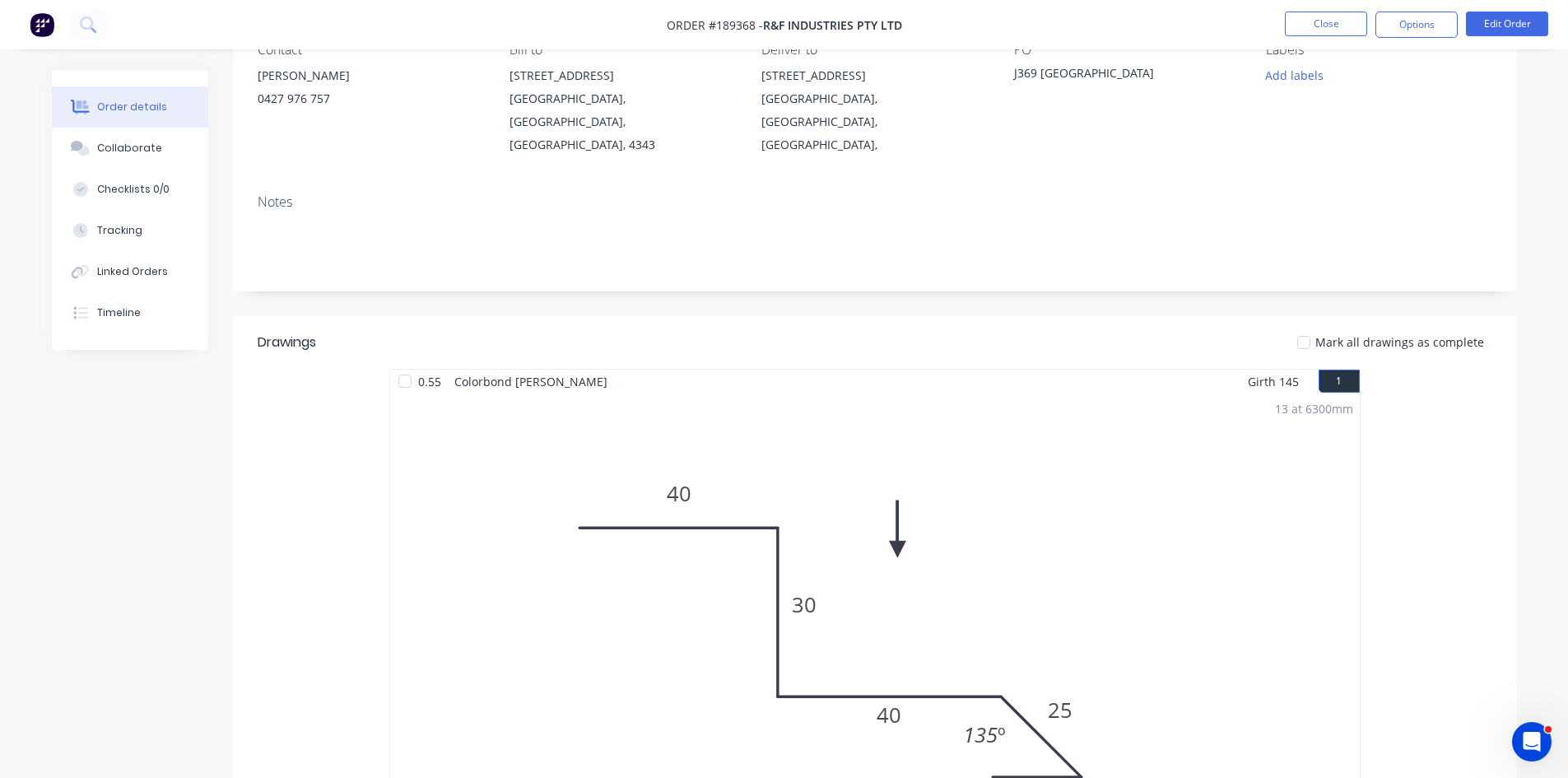
scroll to position [495, 0]
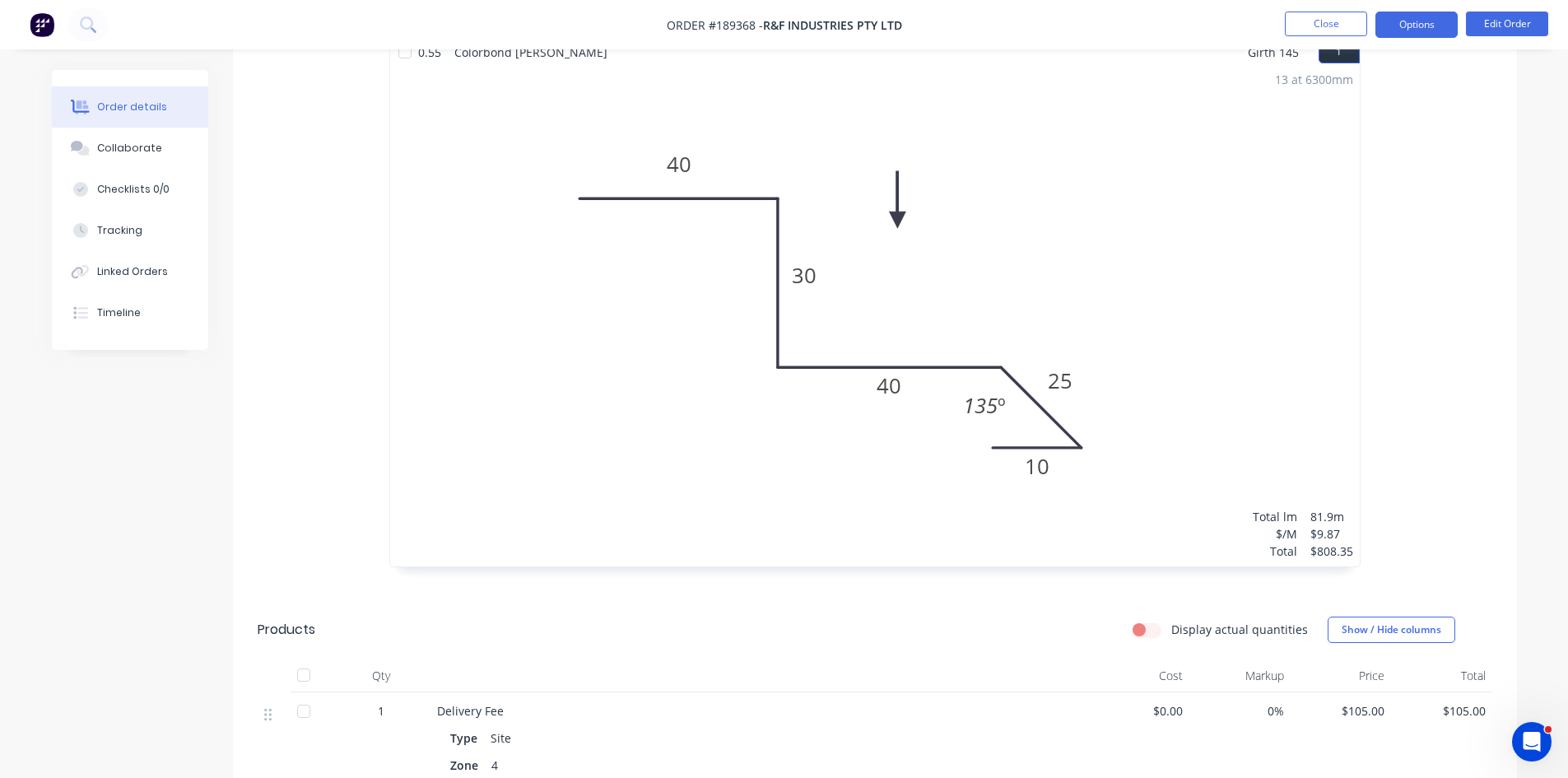
click at [1395, 18] on button "Options" at bounding box center [1416, 25] width 82 height 27
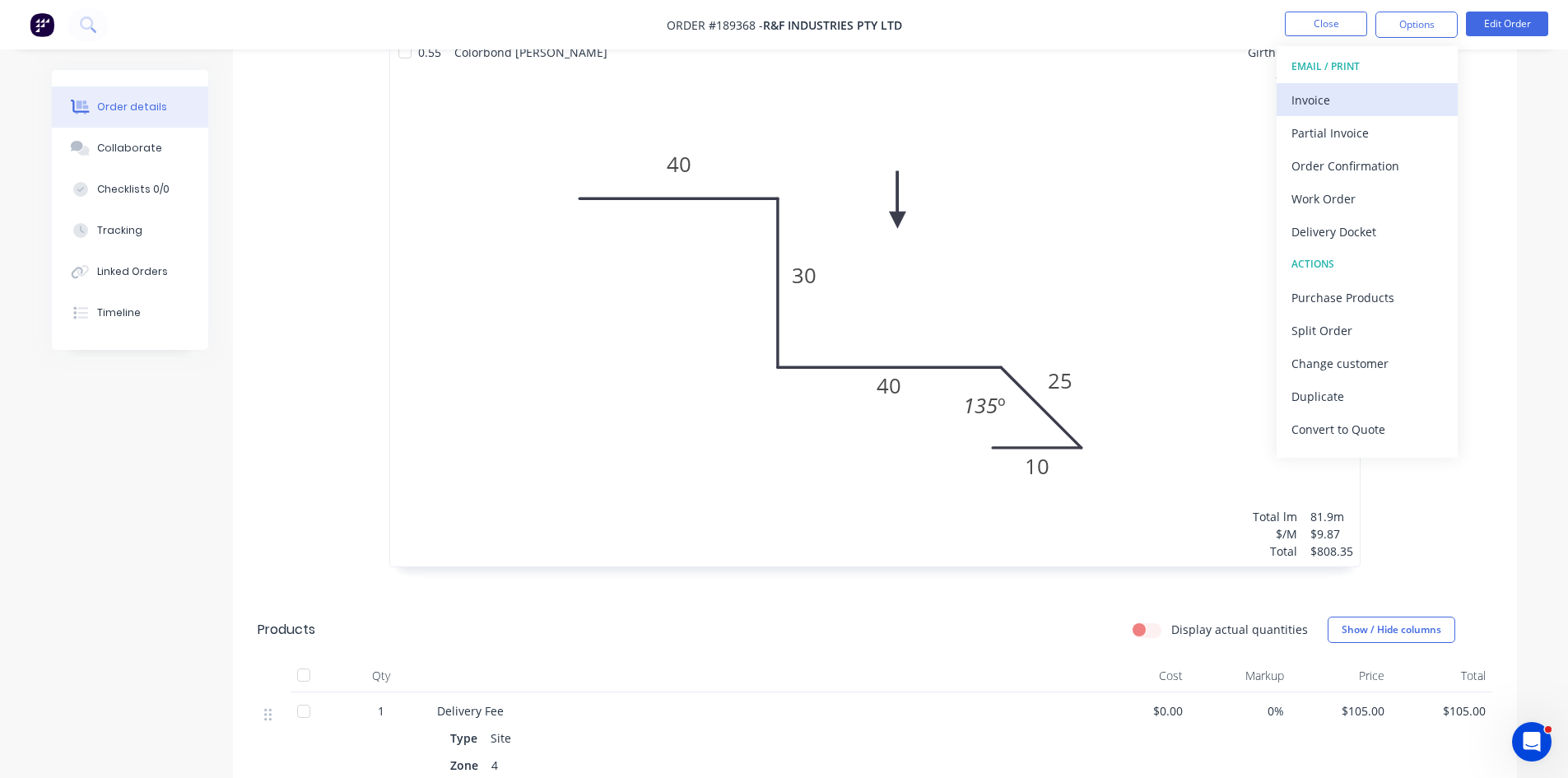
click at [1357, 100] on div "Invoice" at bounding box center [1367, 100] width 152 height 24
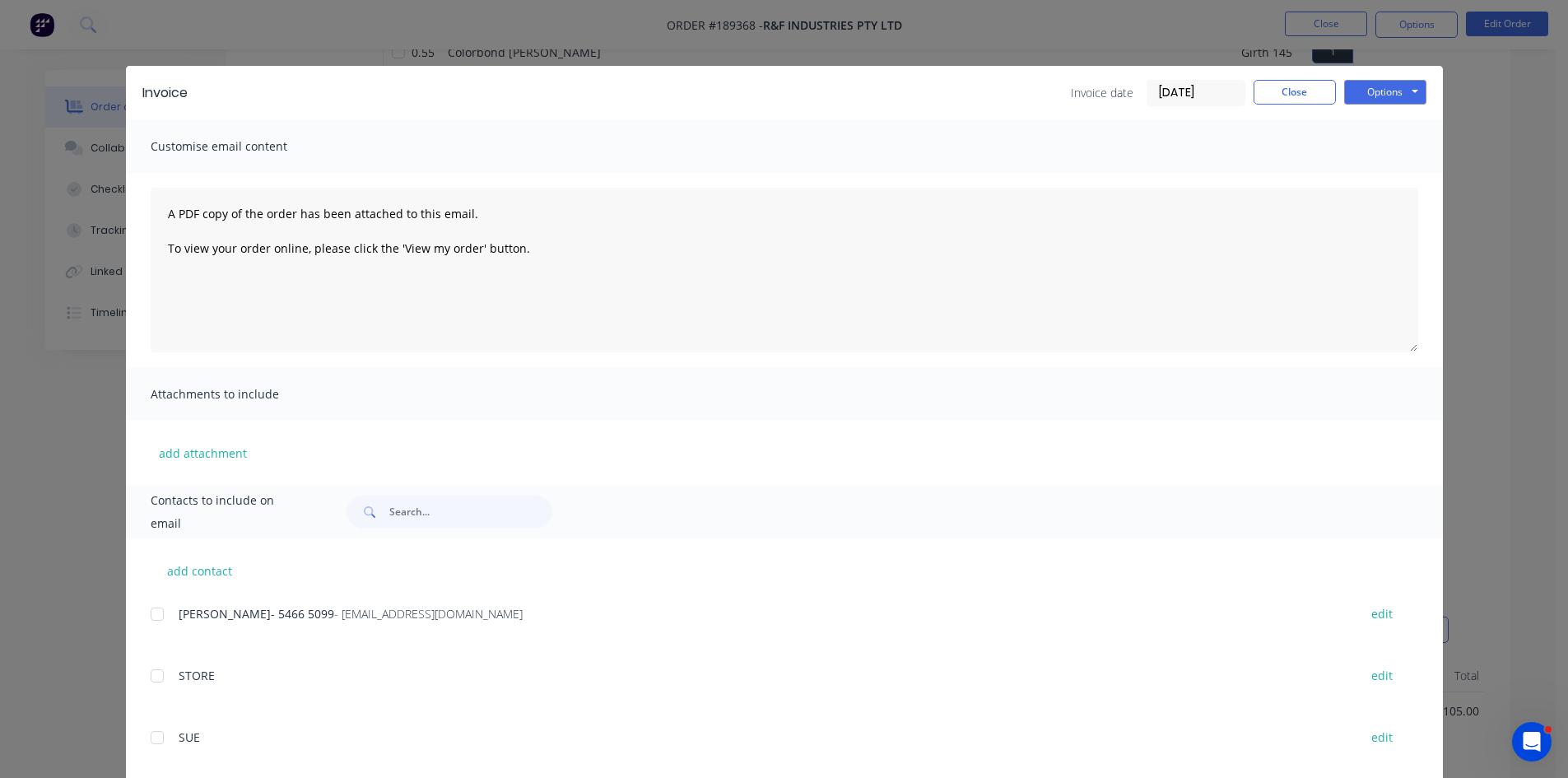
click at [150, 615] on div at bounding box center [157, 613] width 33 height 33
click at [1360, 96] on button "Options" at bounding box center [1385, 92] width 82 height 25
click at [1368, 179] on button "Email" at bounding box center [1397, 175] width 105 height 27
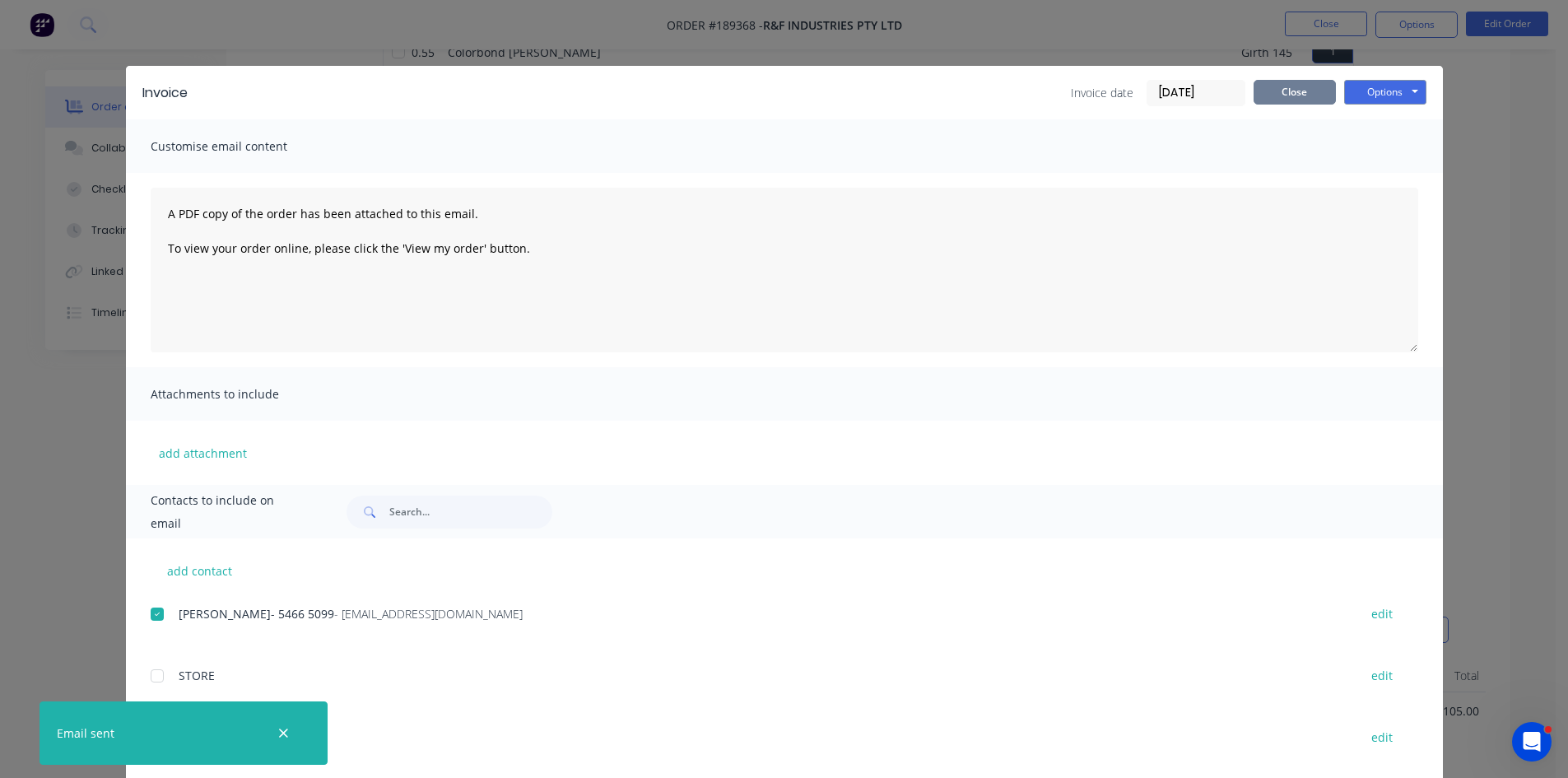
click at [1273, 84] on button "Close" at bounding box center [1295, 92] width 82 height 25
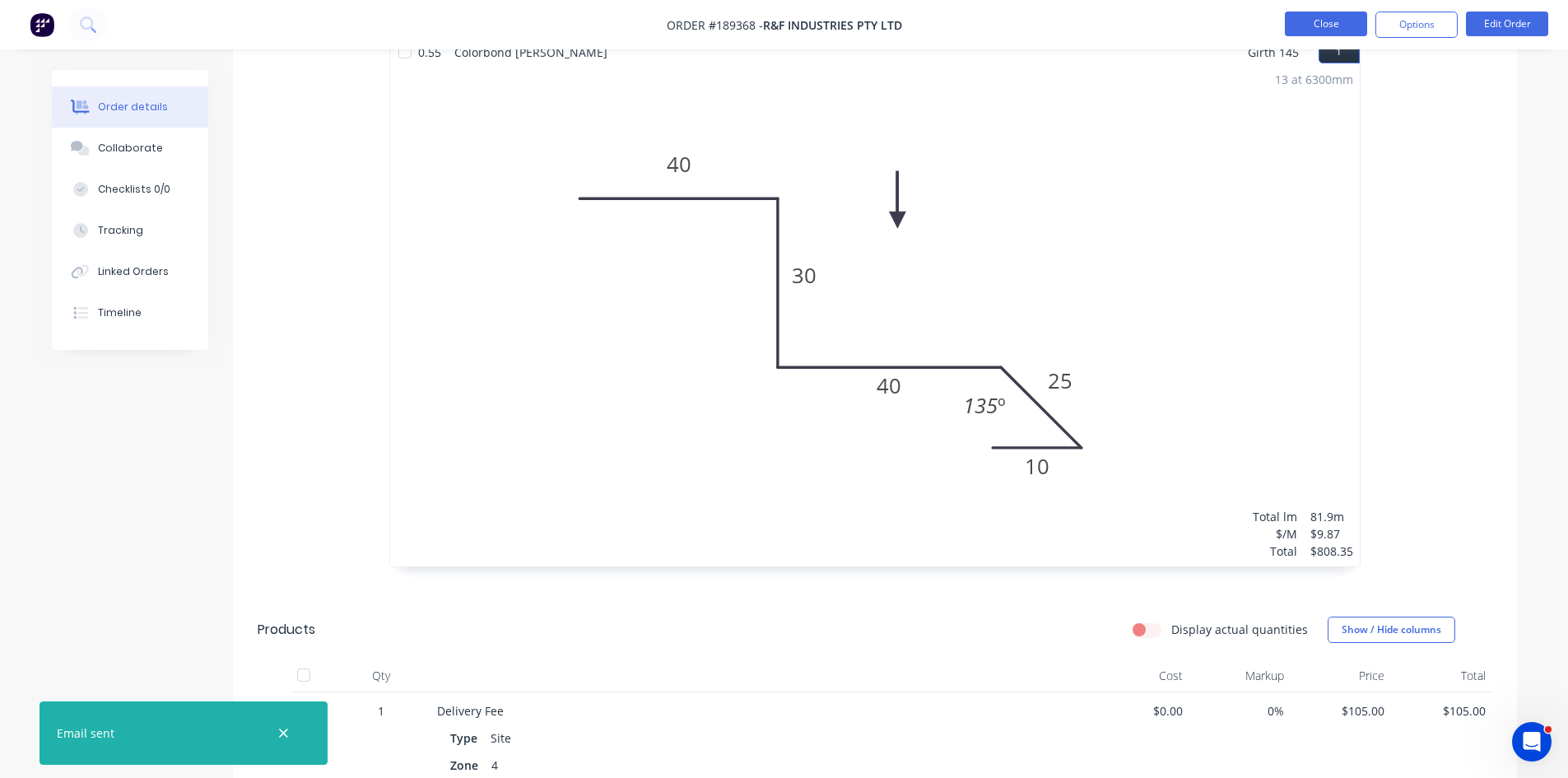
click at [1353, 17] on button "Close" at bounding box center [1325, 24] width 82 height 25
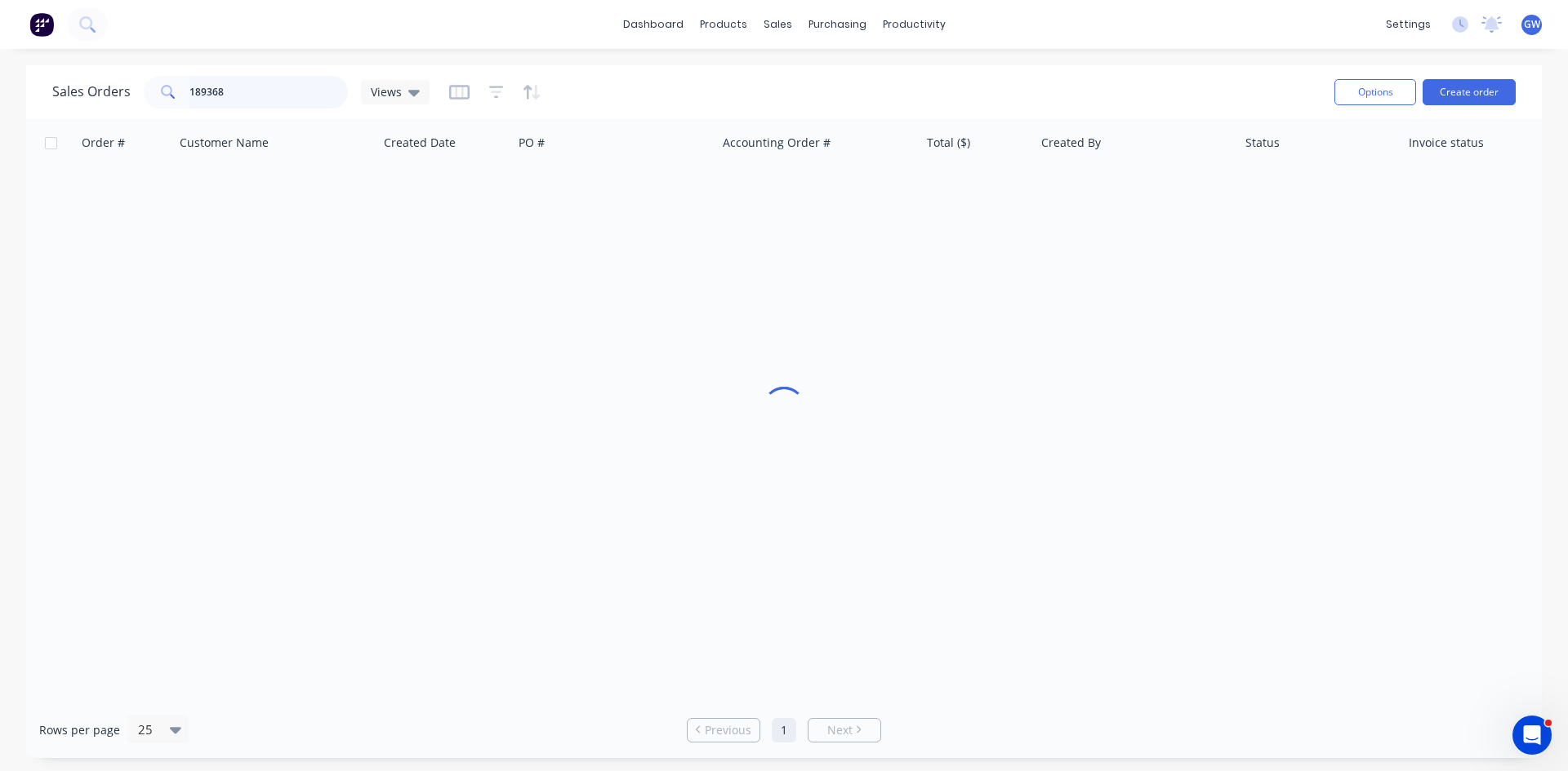
click at [276, 102] on input "189368" at bounding box center [269, 91] width 159 height 32
click at [985, 157] on div at bounding box center [975, 142] width 96 height 32
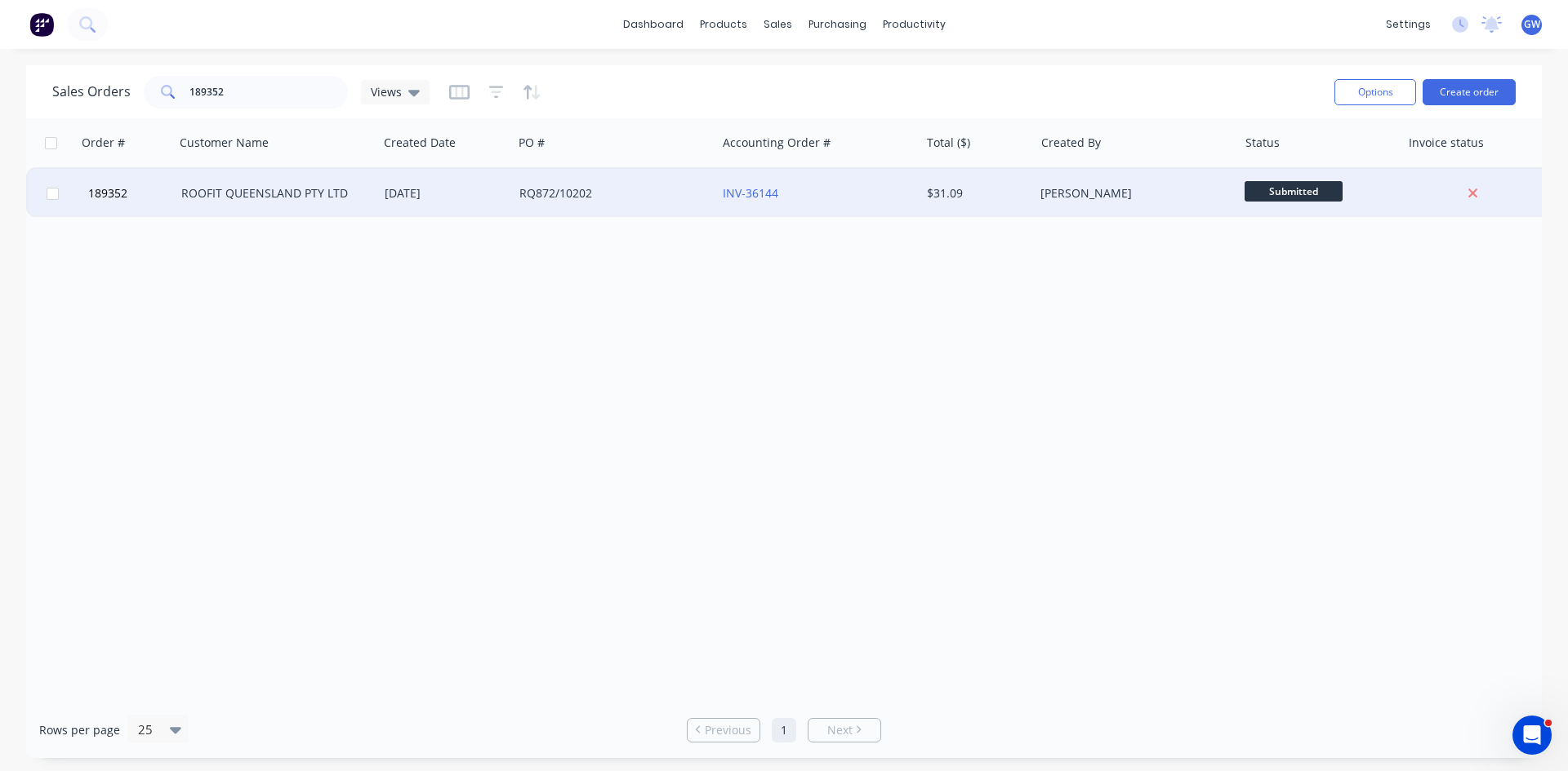
click at [988, 195] on div "$31.09" at bounding box center [974, 193] width 95 height 17
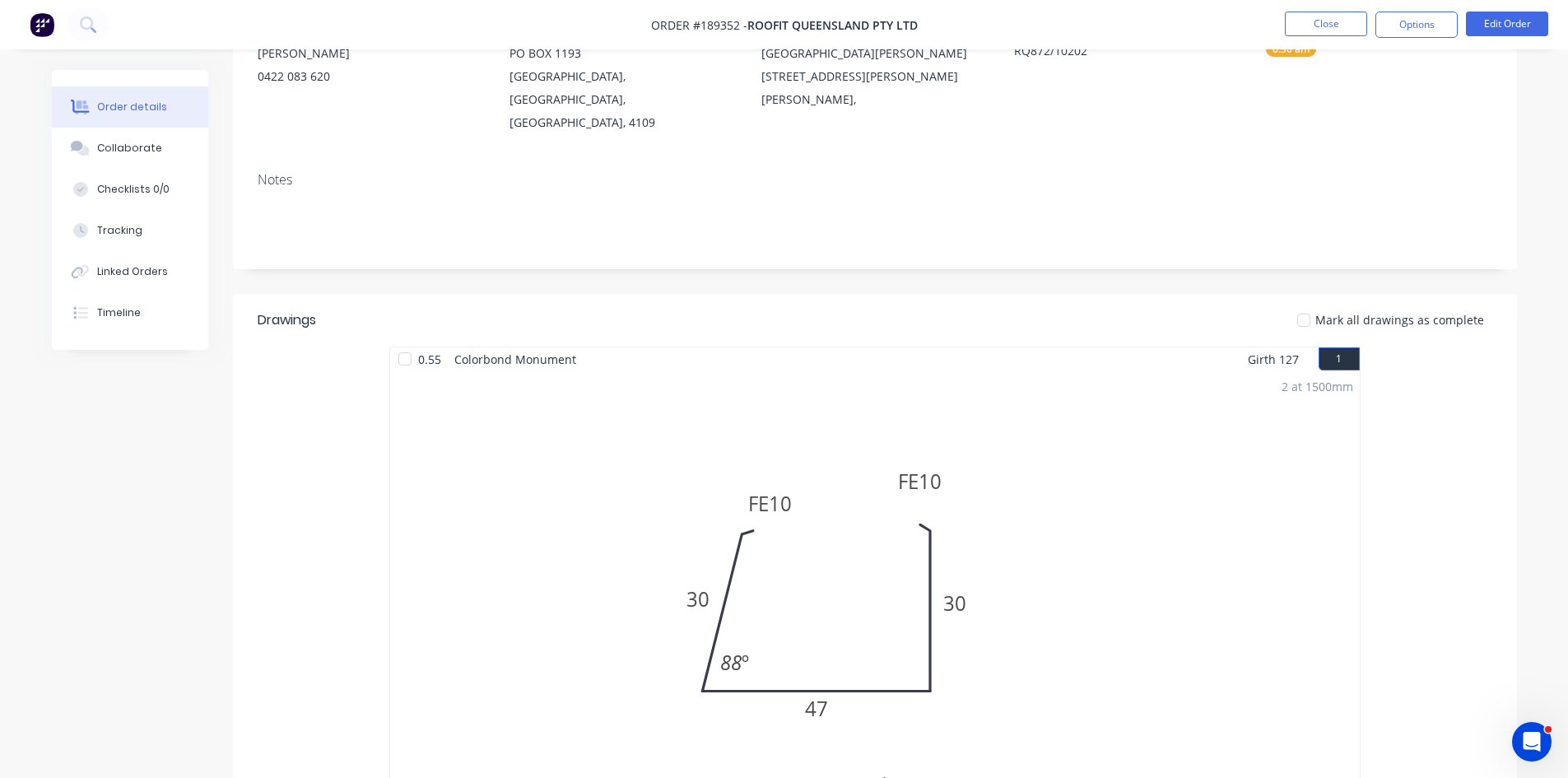
scroll to position [577, 0]
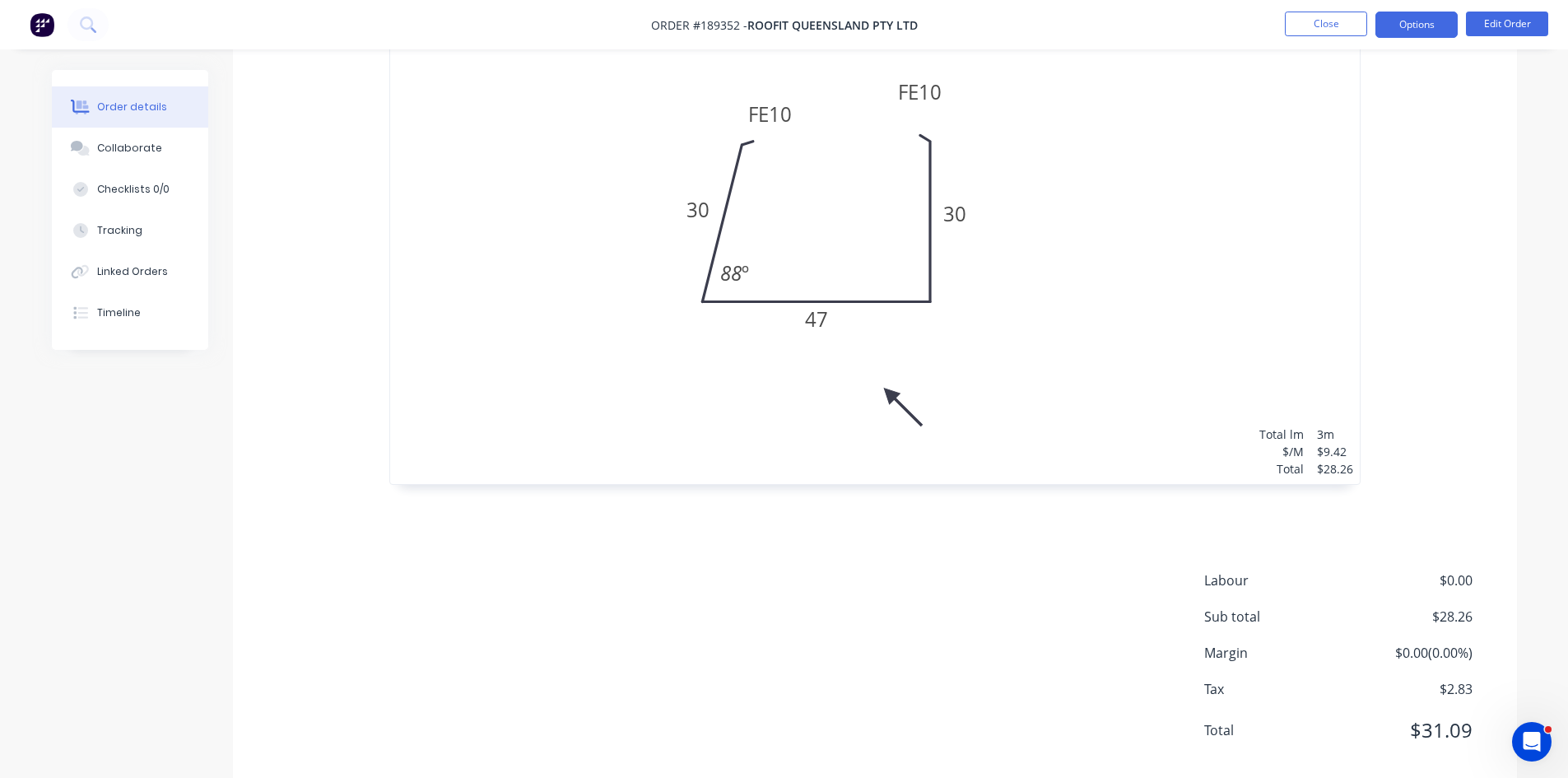
click at [1421, 22] on button "Options" at bounding box center [1416, 25] width 82 height 27
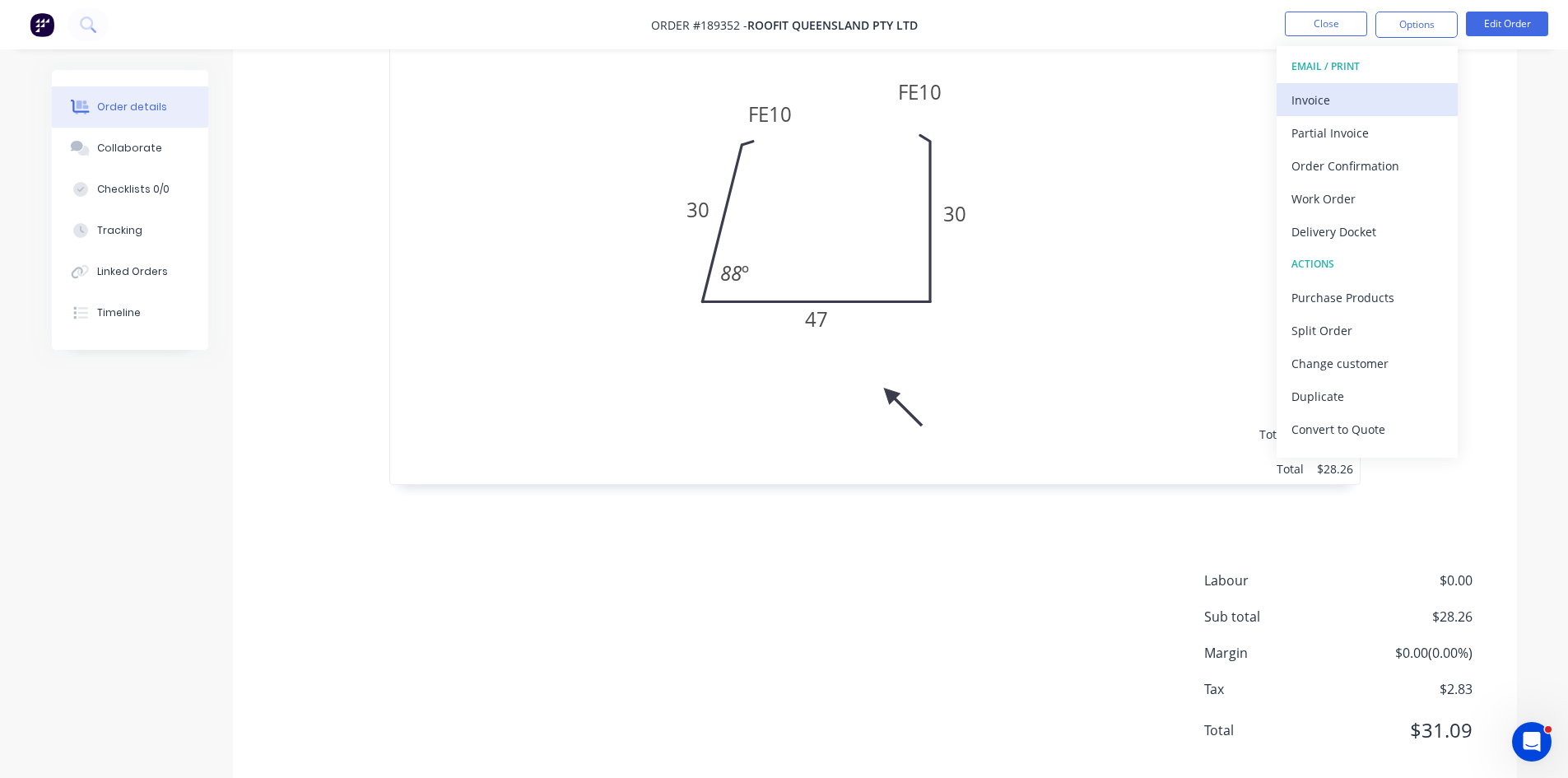
click at [1391, 85] on button "Invoice" at bounding box center [1367, 99] width 181 height 33
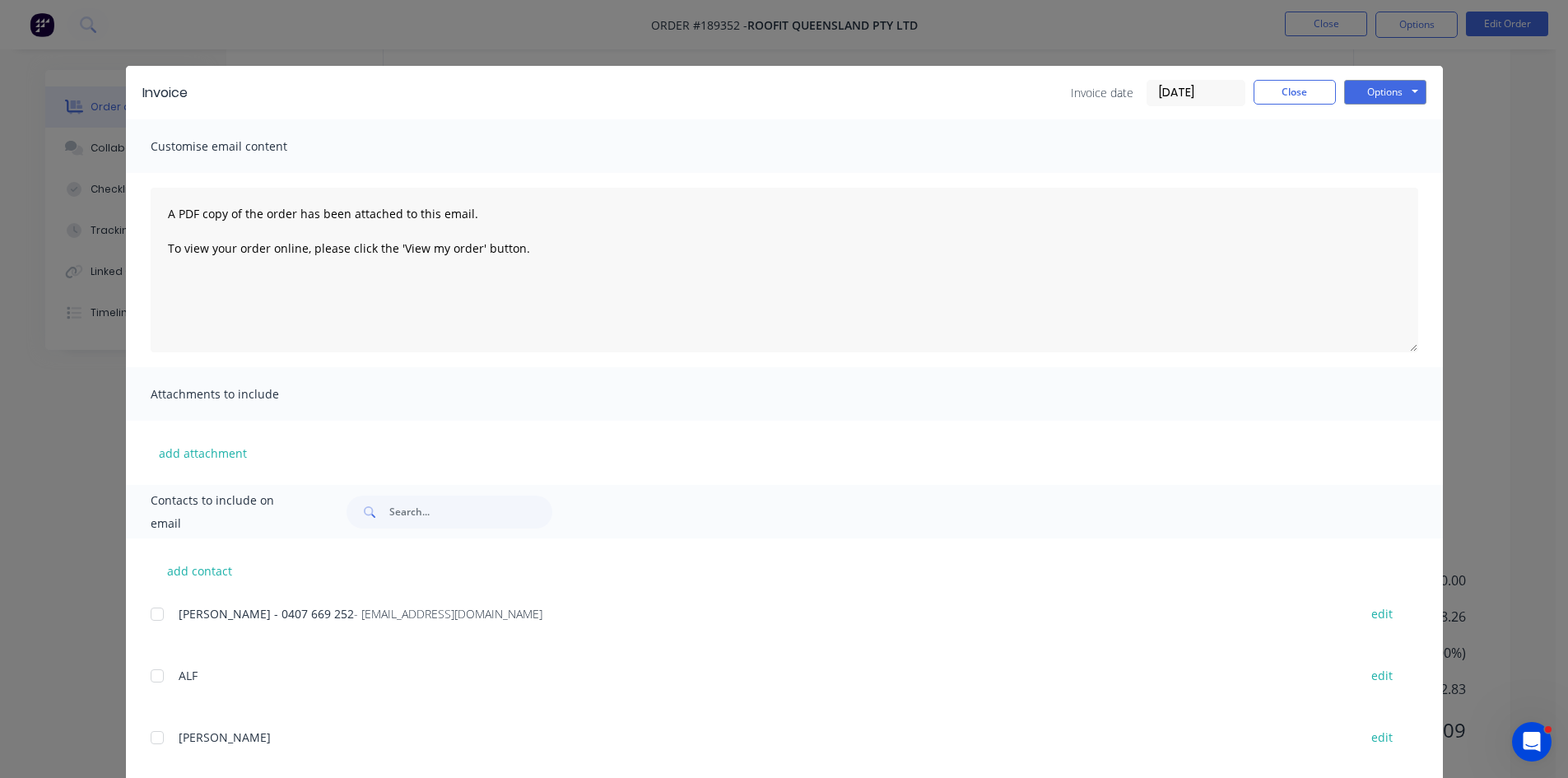
click at [159, 616] on div at bounding box center [157, 613] width 33 height 33
click at [1391, 101] on button "Options" at bounding box center [1385, 92] width 82 height 25
click at [1389, 174] on button "Email" at bounding box center [1397, 175] width 105 height 27
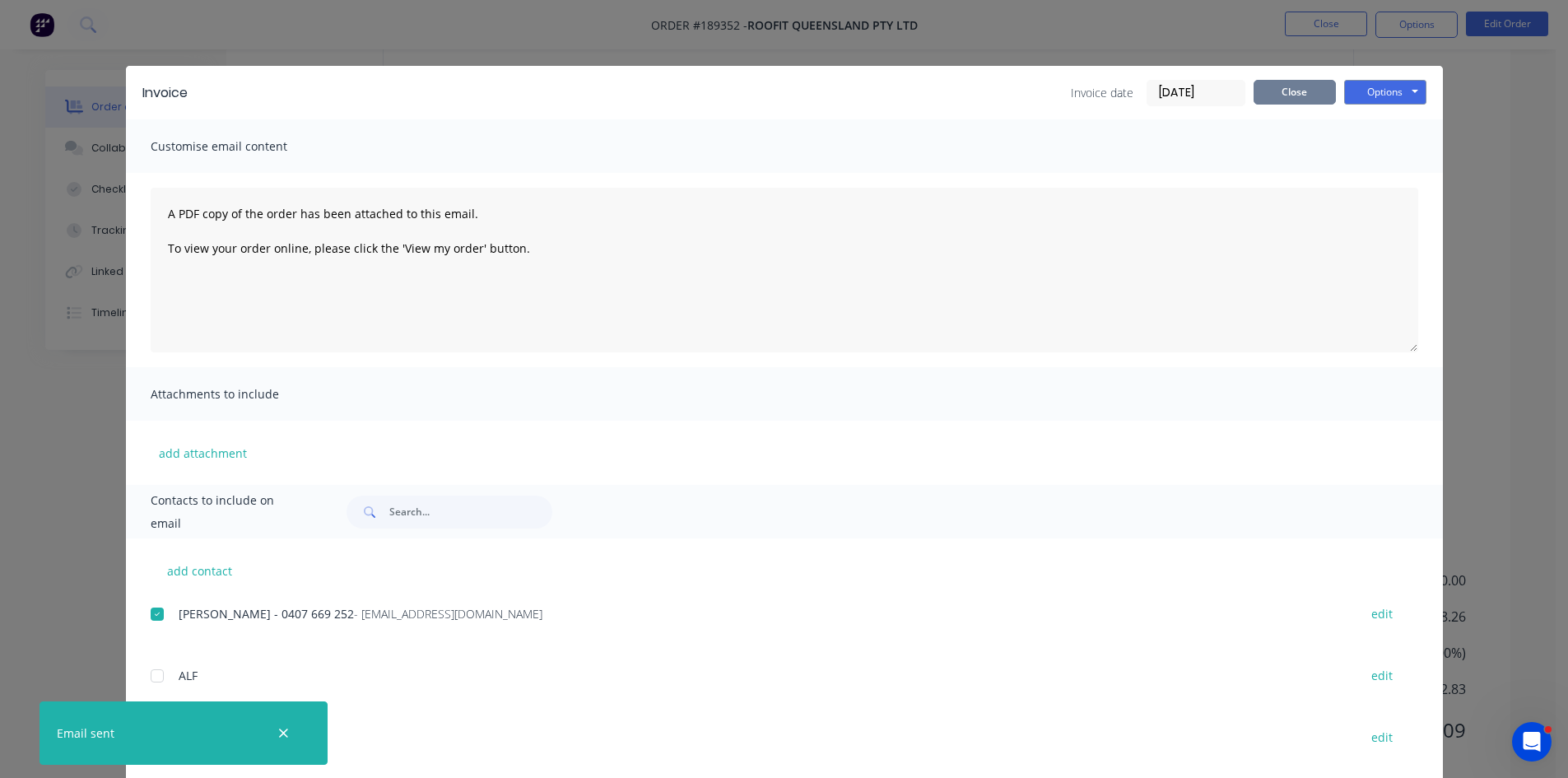
click at [1319, 91] on button "Close" at bounding box center [1295, 92] width 82 height 25
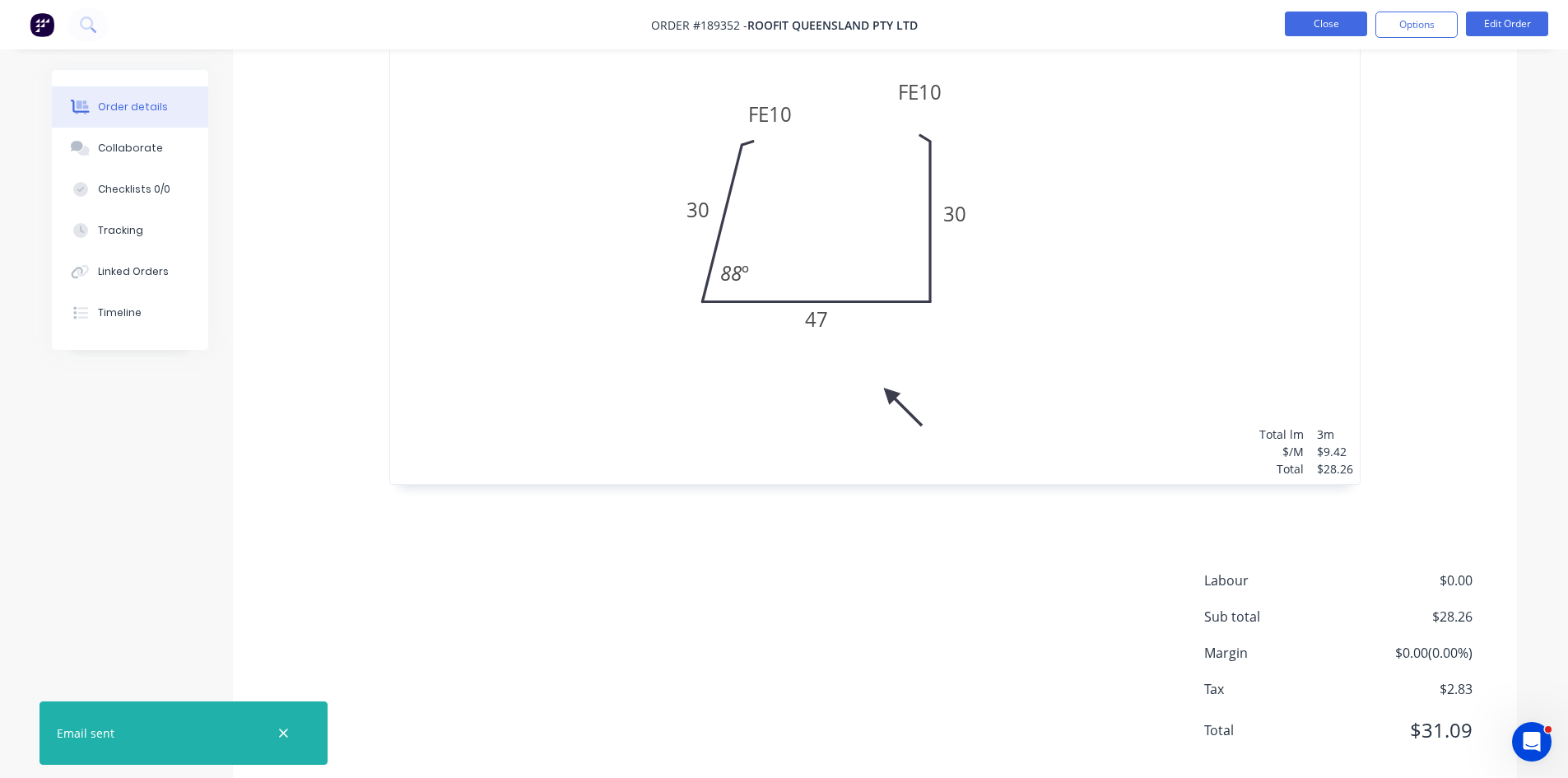
click at [1336, 29] on button "Close" at bounding box center [1325, 24] width 82 height 25
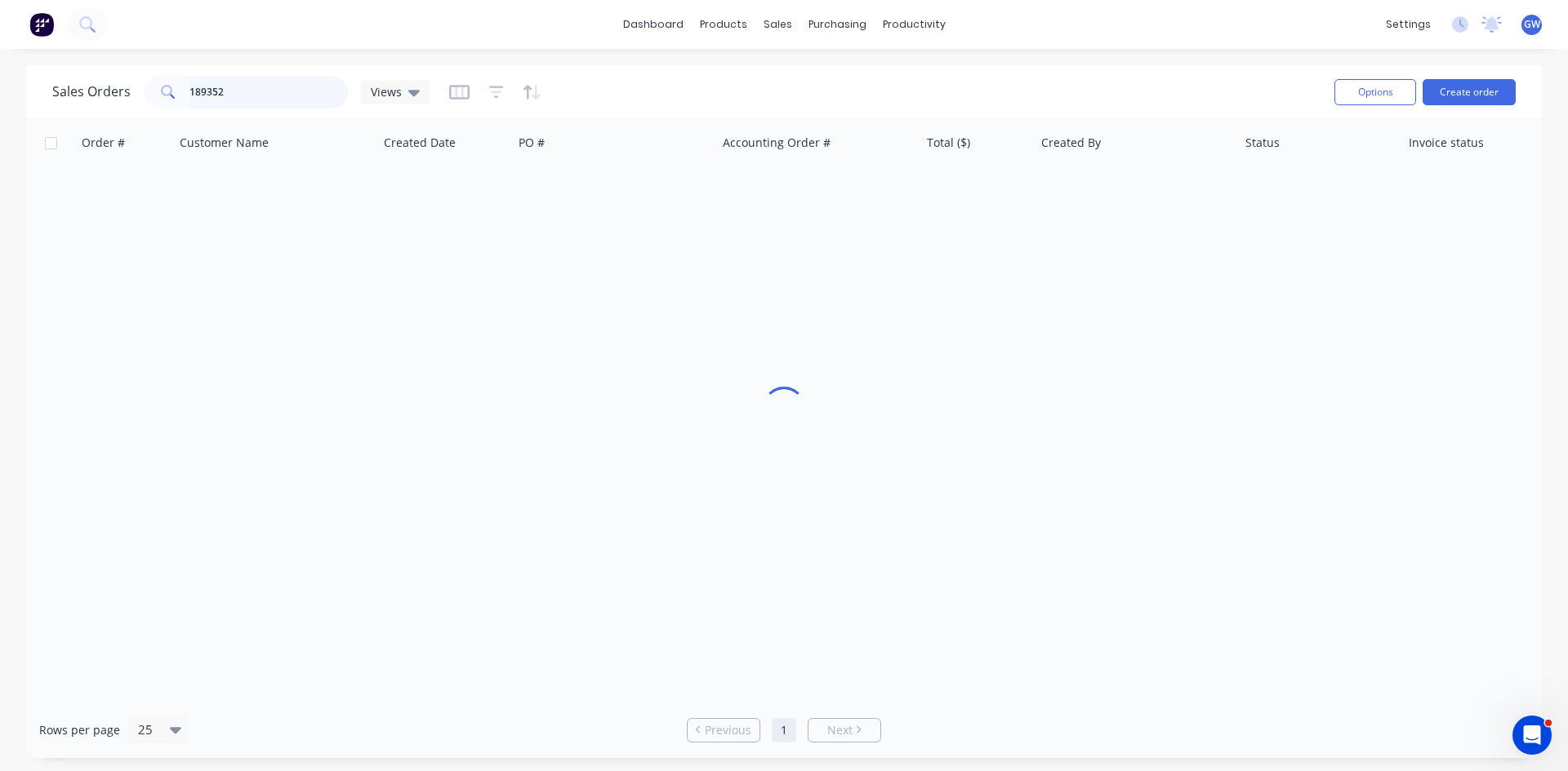
click at [270, 89] on input "189352" at bounding box center [269, 91] width 159 height 32
click at [1040, 187] on div "Stephen Craven" at bounding box center [1131, 193] width 181 height 17
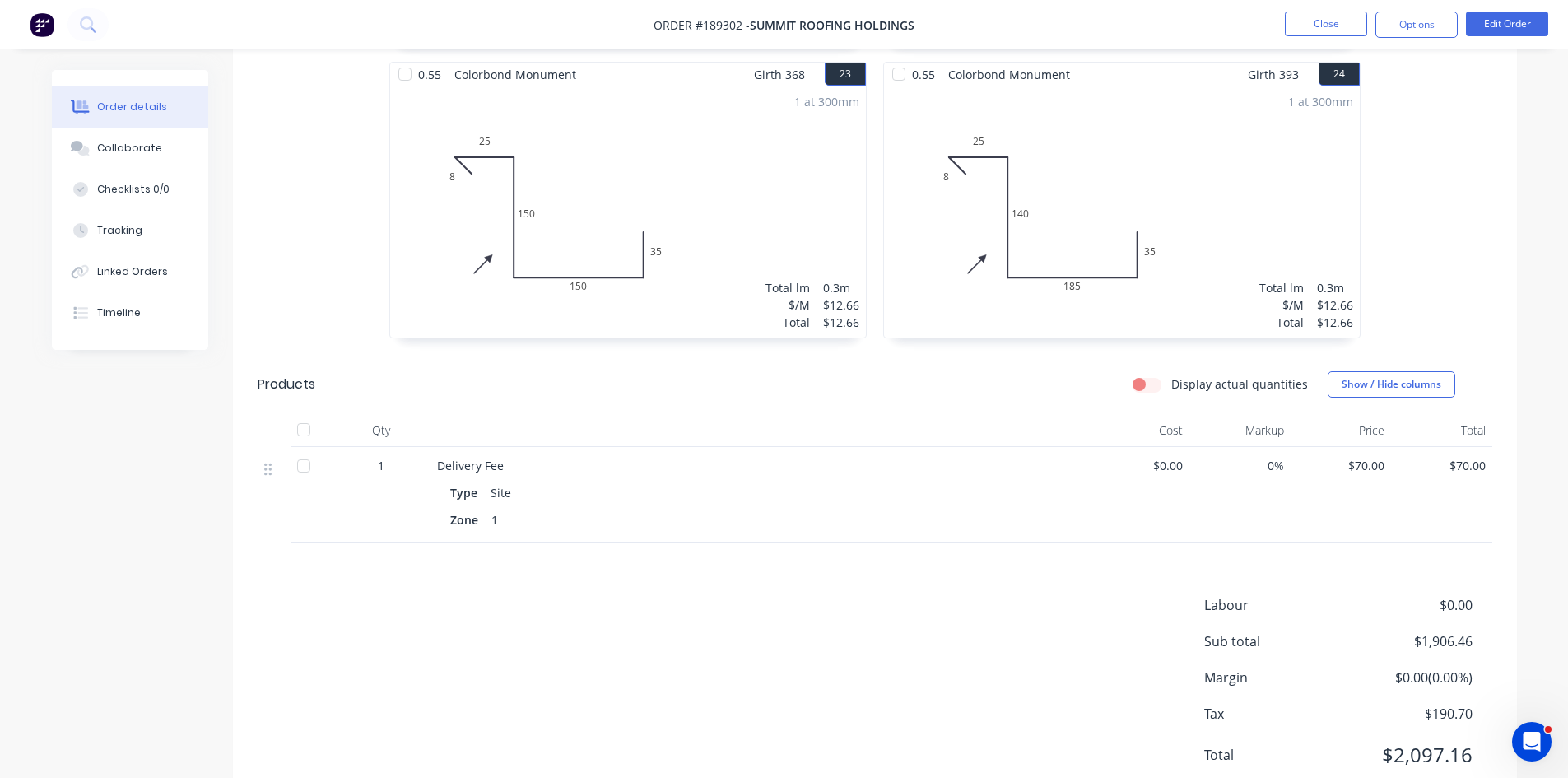
scroll to position [3716, 0]
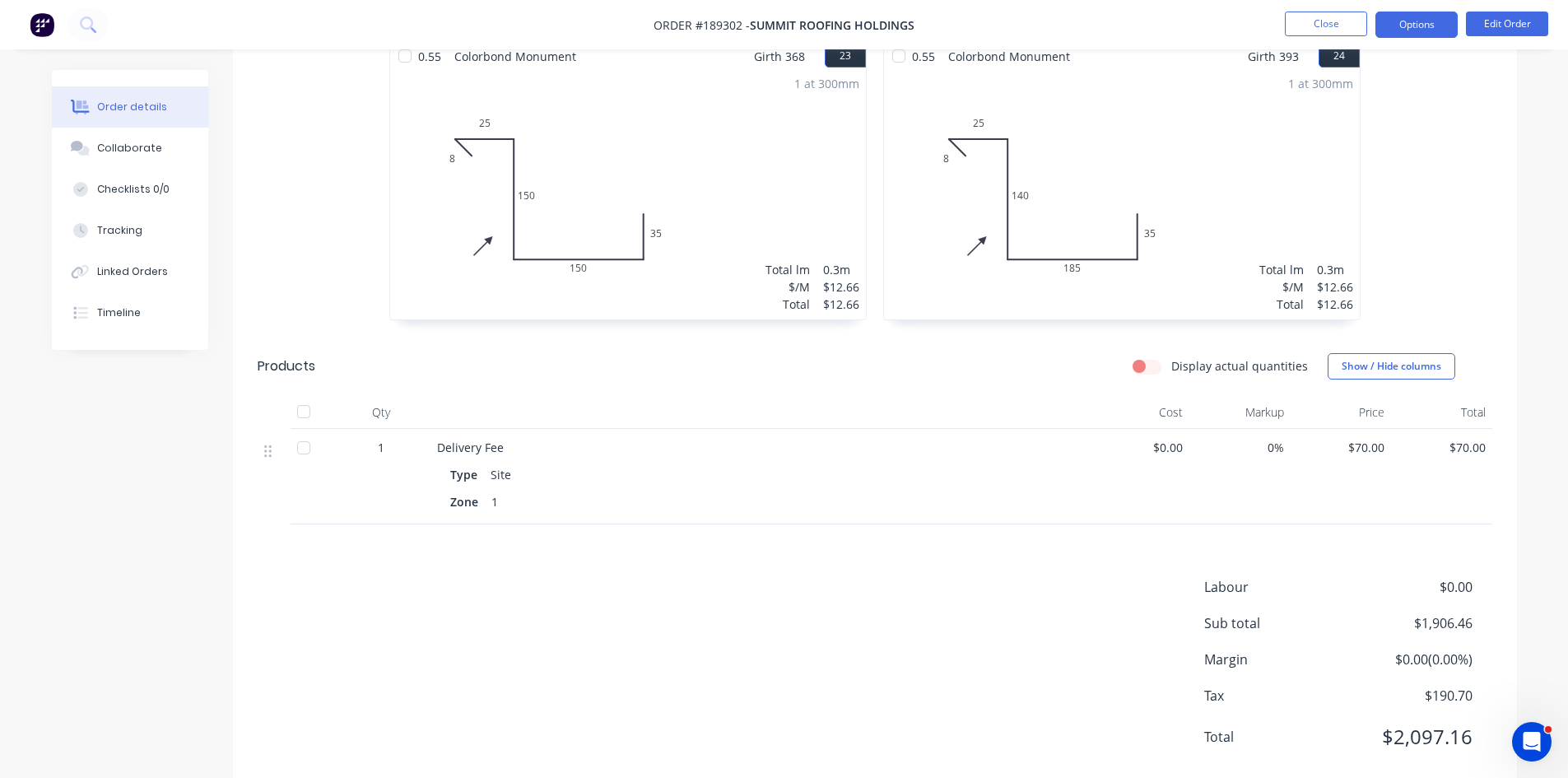
click at [1422, 34] on button "Options" at bounding box center [1416, 25] width 82 height 27
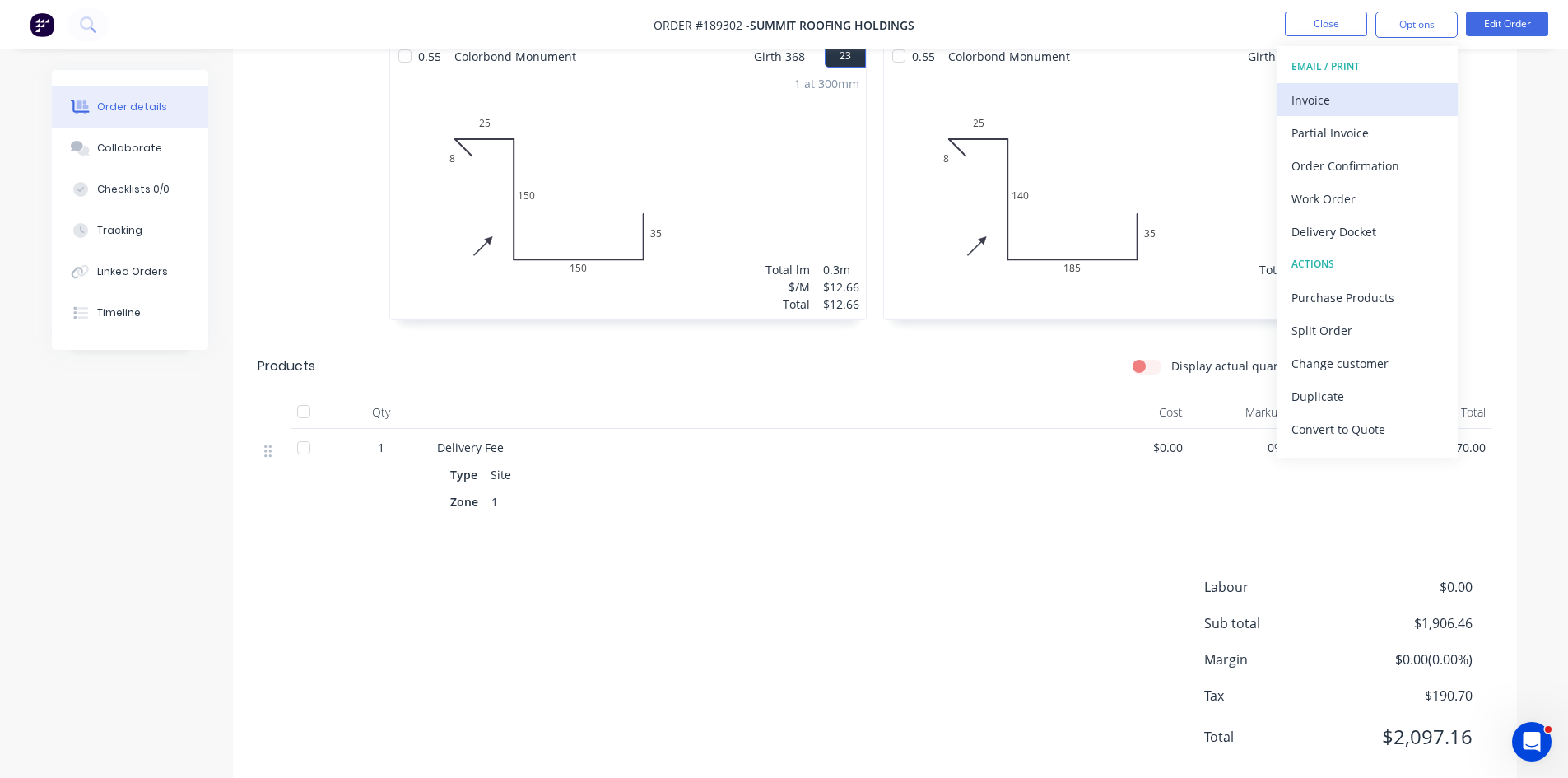
click at [1339, 102] on div "Invoice" at bounding box center [1367, 100] width 152 height 24
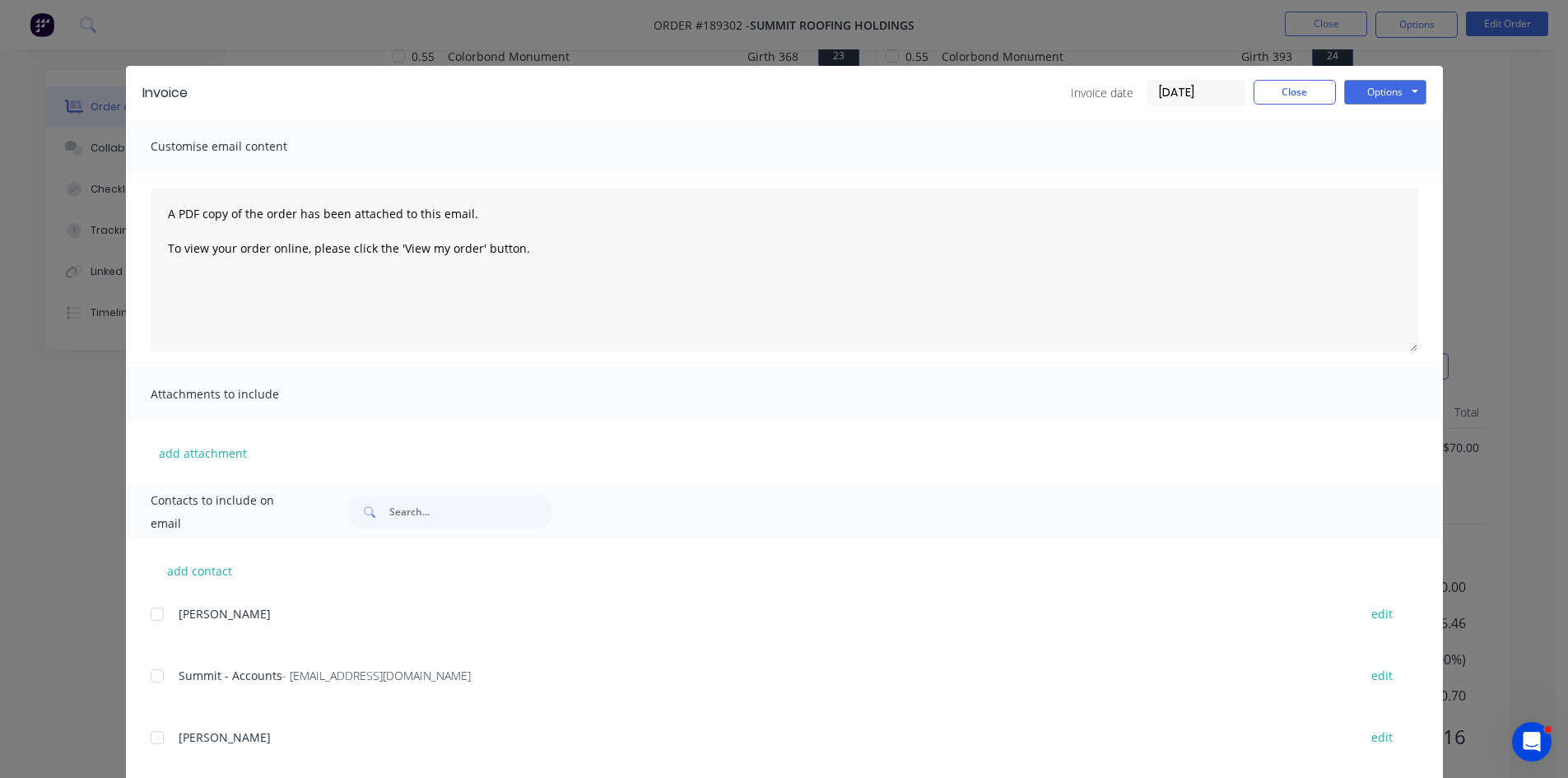
click at [144, 684] on div at bounding box center [157, 676] width 33 height 33
click at [1372, 80] on button "Options" at bounding box center [1385, 92] width 82 height 25
click at [1401, 169] on button "Email" at bounding box center [1397, 175] width 105 height 27
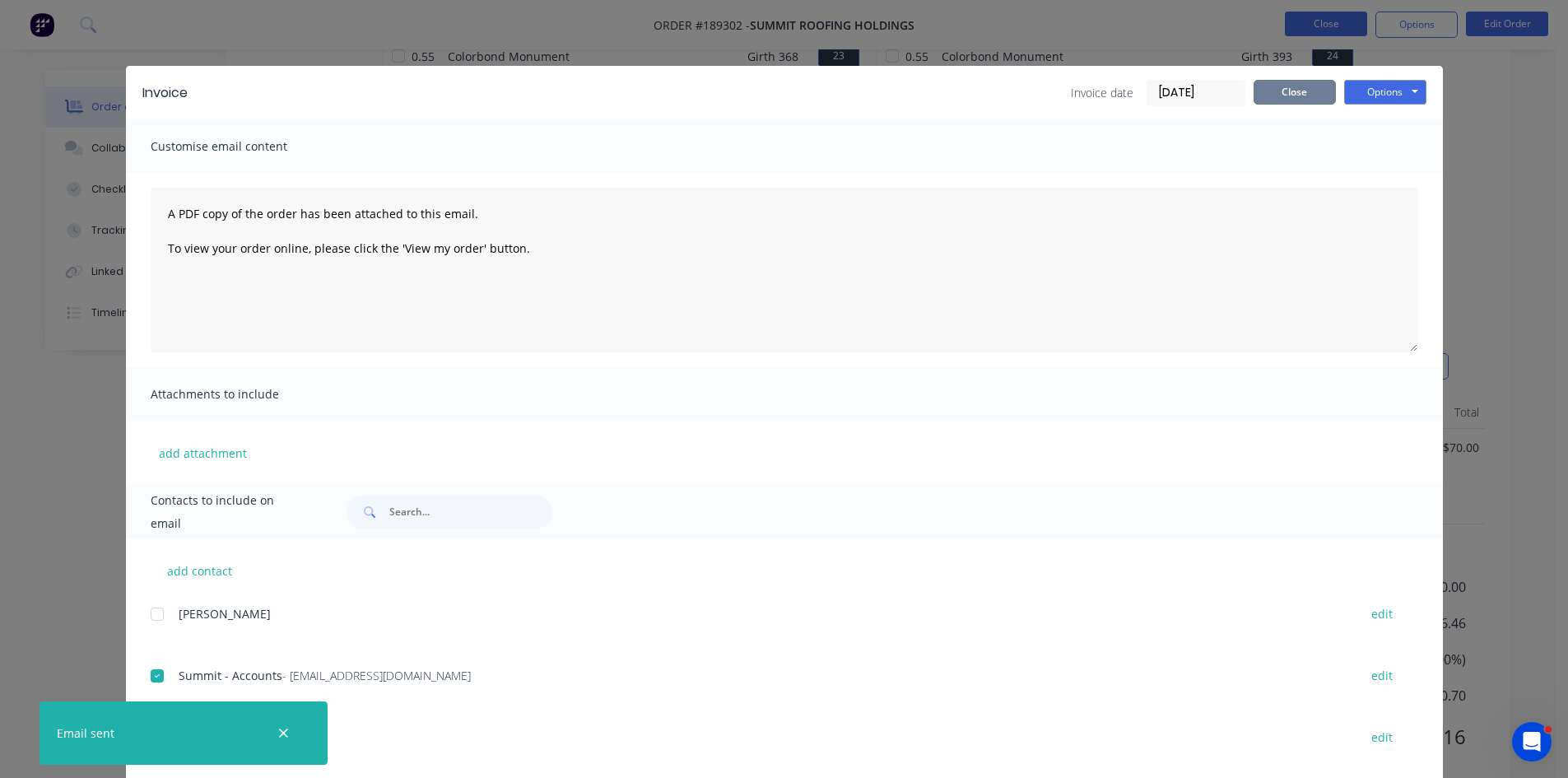
drag, startPoint x: 1310, startPoint y: 88, endPoint x: 1315, endPoint y: 30, distance: 58.2
click at [1310, 88] on button "Close" at bounding box center [1295, 92] width 82 height 25
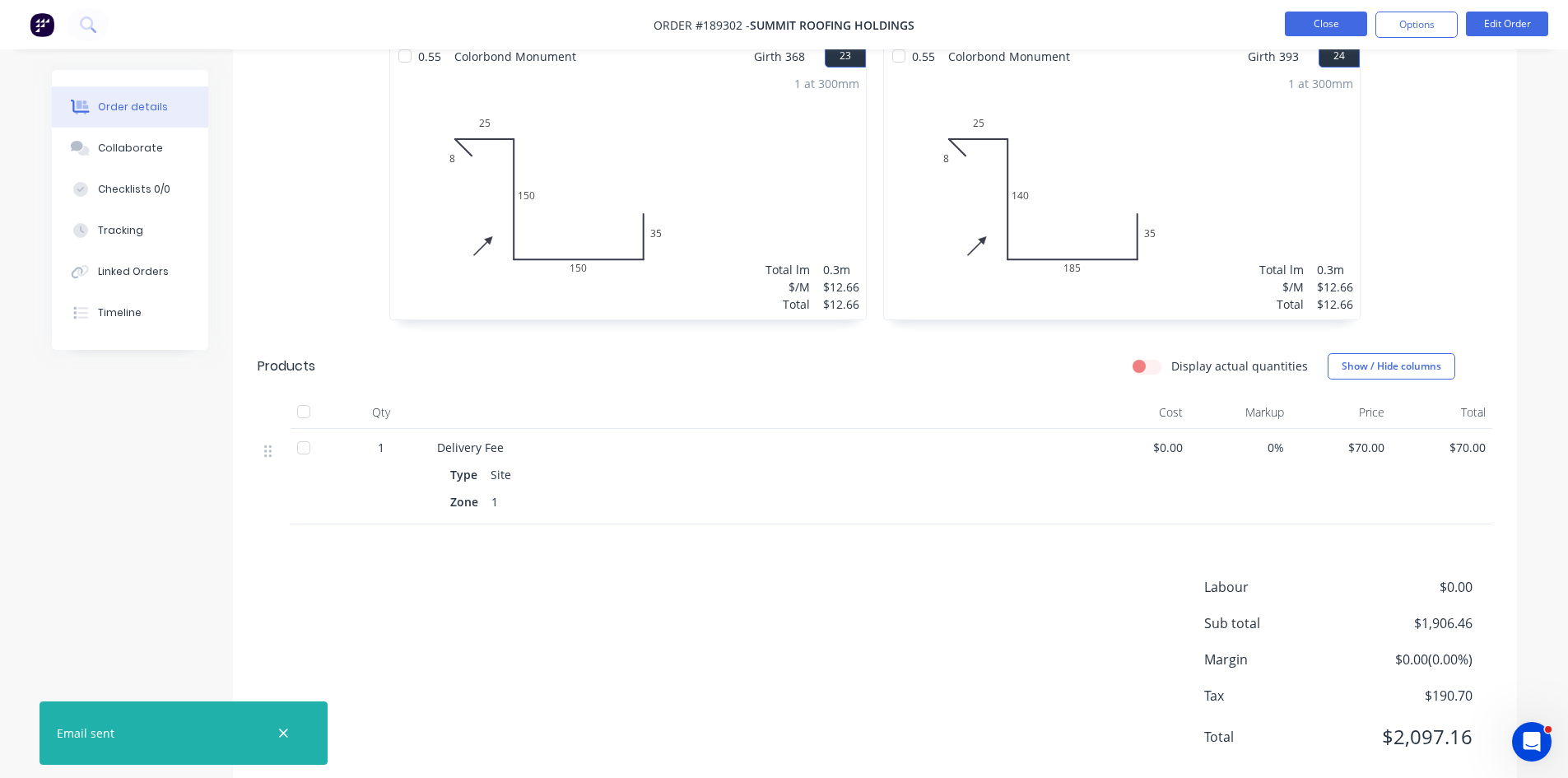
click at [1319, 21] on button "Close" at bounding box center [1325, 24] width 82 height 25
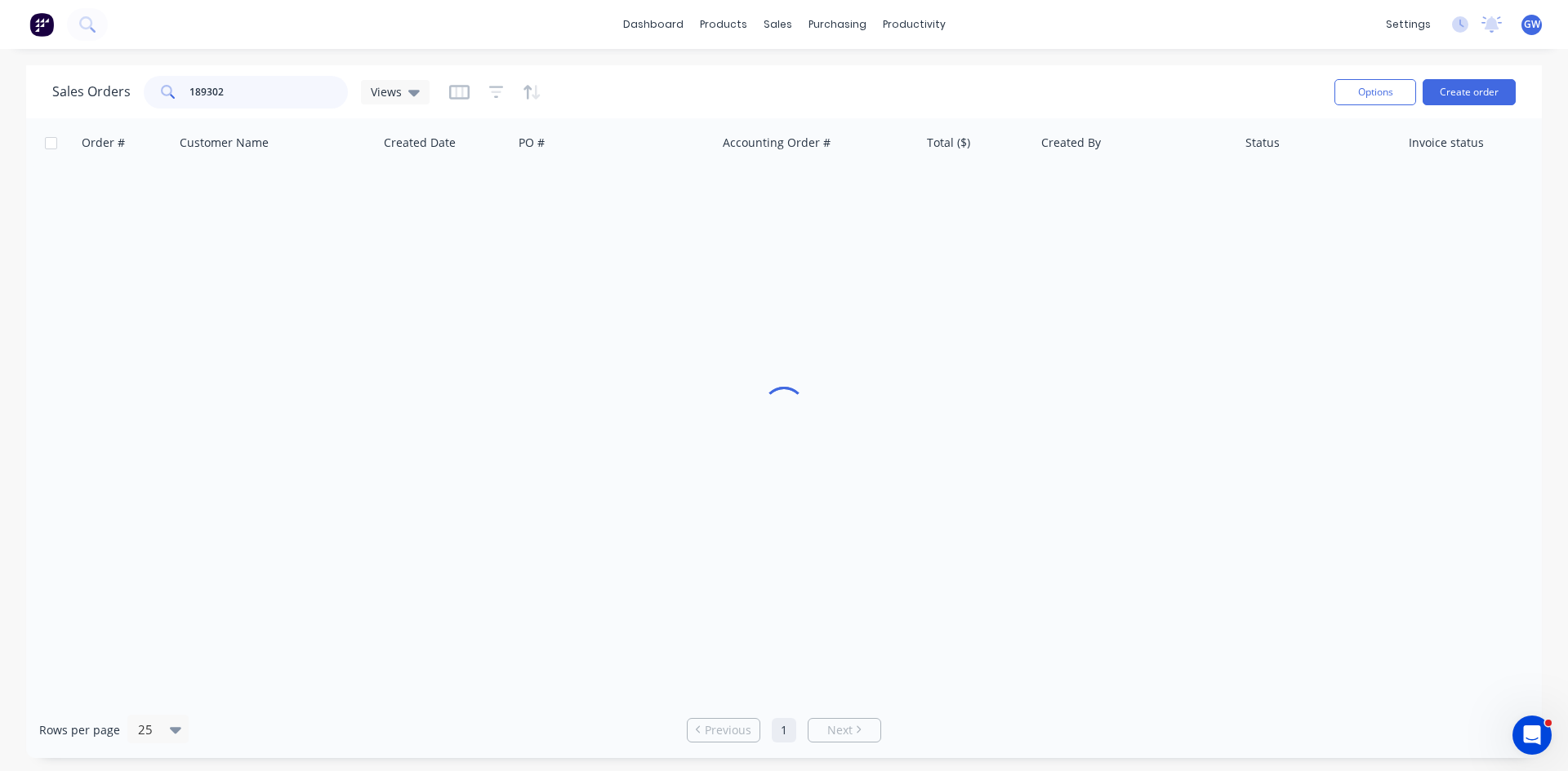
click at [249, 80] on input "189302" at bounding box center [269, 91] width 159 height 32
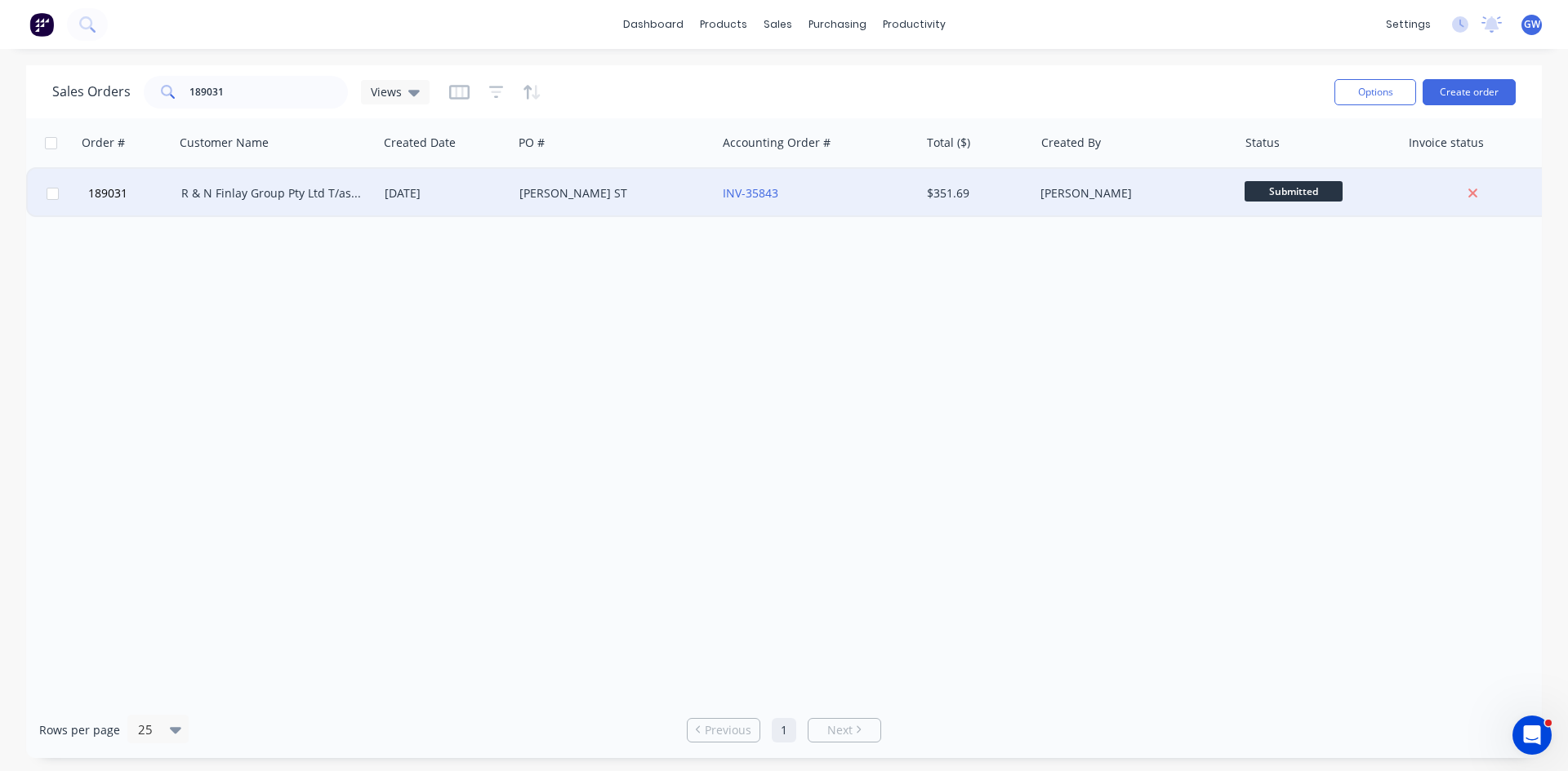
click at [1148, 187] on div "[PERSON_NAME]" at bounding box center [1131, 193] width 181 height 17
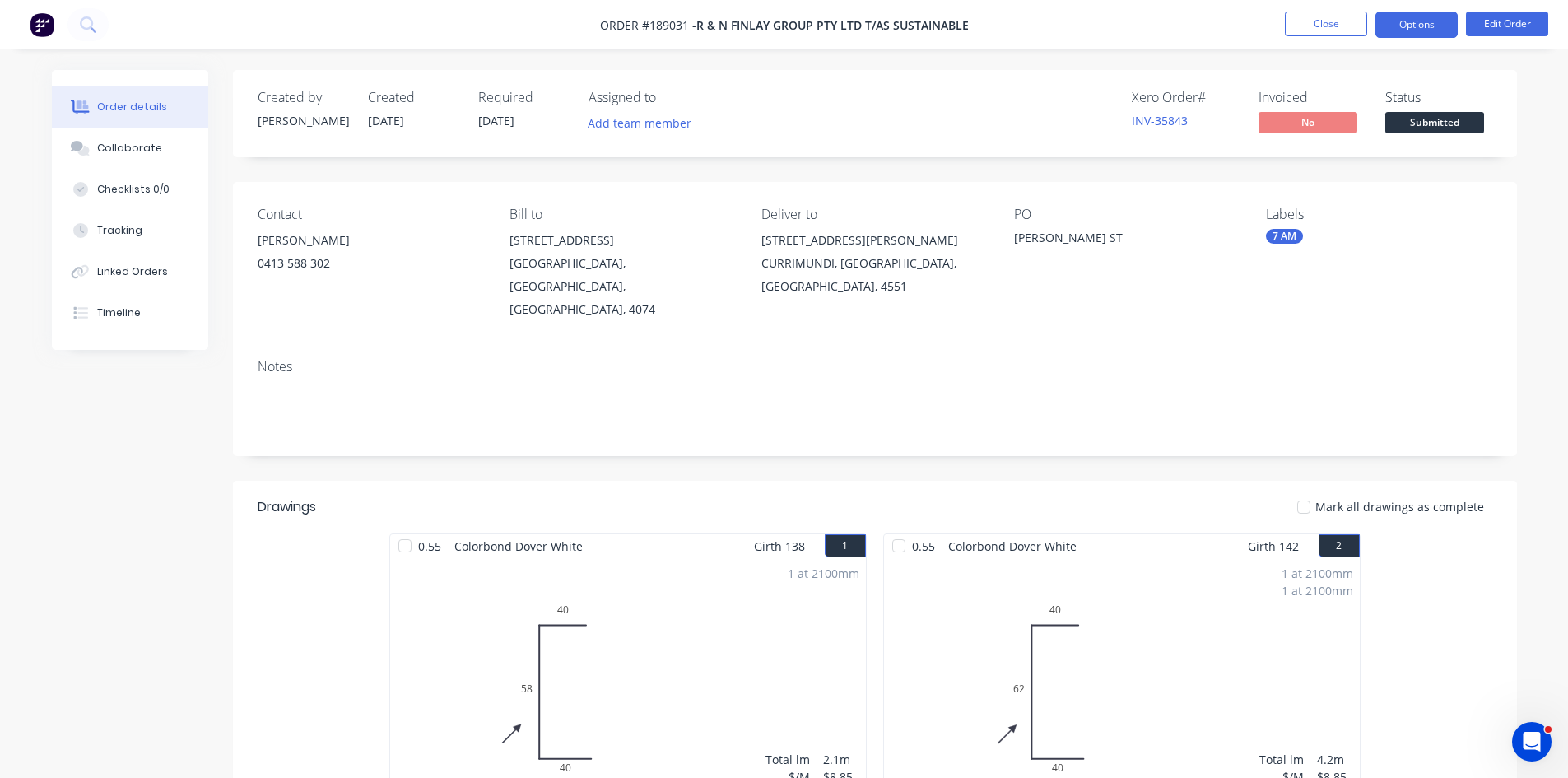
click at [1406, 27] on button "Options" at bounding box center [1416, 25] width 82 height 27
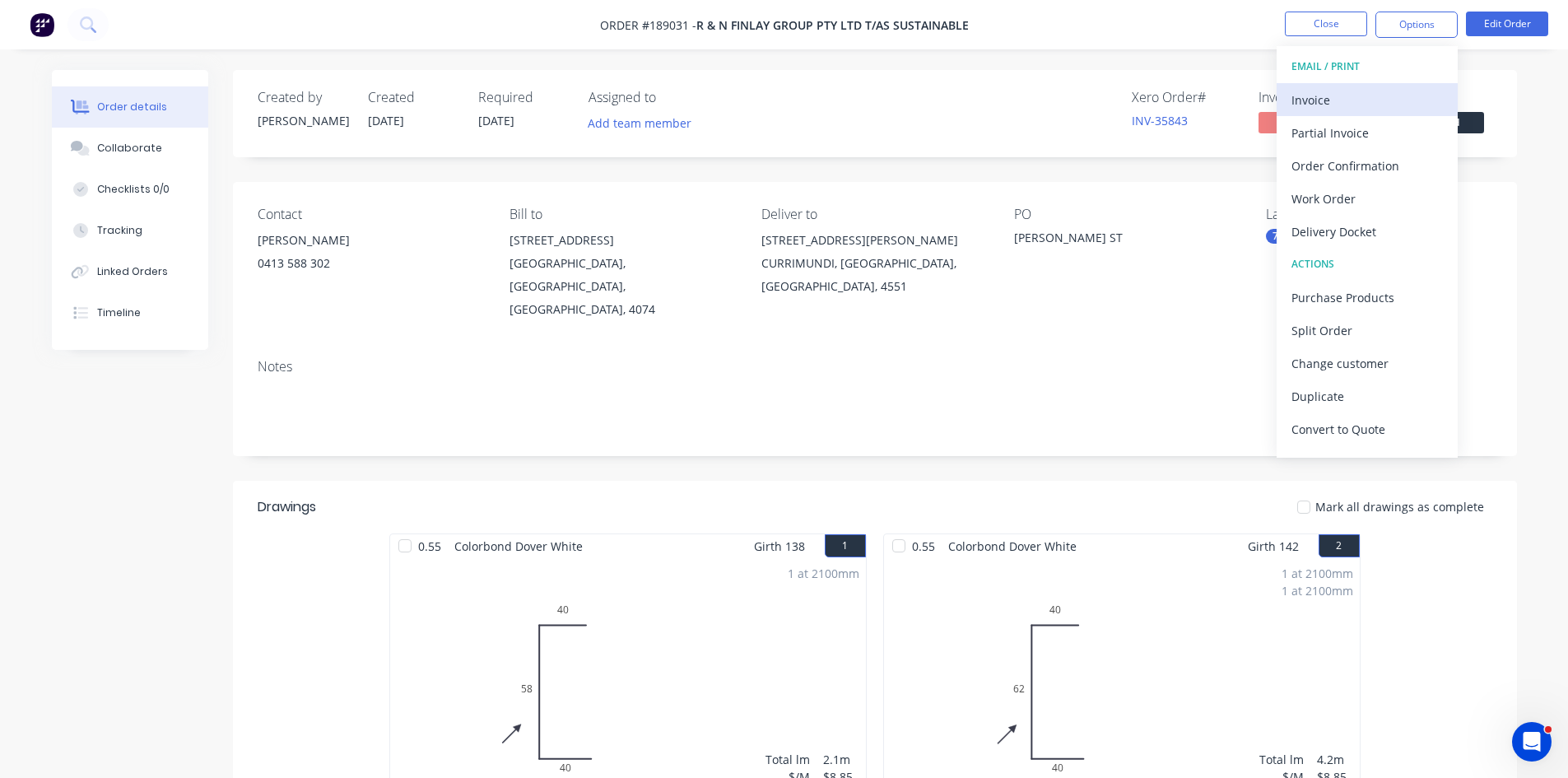
drag, startPoint x: 1390, startPoint y: 45, endPoint x: 1324, endPoint y: 105, distance: 89.2
click at [1324, 105] on div "Invoice" at bounding box center [1367, 100] width 152 height 24
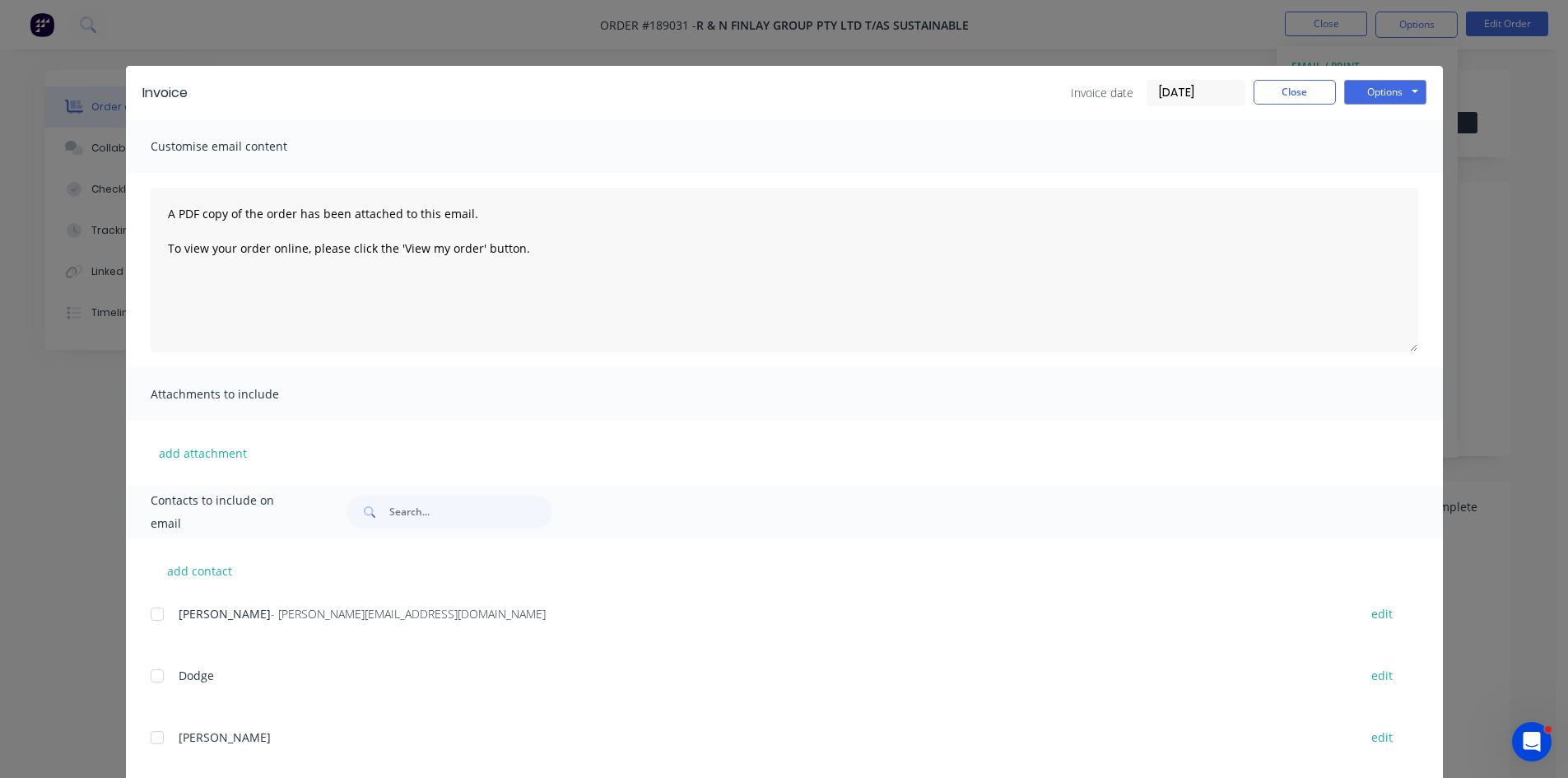
click at [142, 614] on div "add contact Ryan - ryan@sustainablecladding.com.au edit Dodge edit MICK edit KA…" at bounding box center [784, 765] width 1317 height 454
click at [145, 615] on div at bounding box center [157, 613] width 33 height 33
click at [1411, 95] on button "Options" at bounding box center [1385, 92] width 82 height 25
click at [1368, 177] on button "Email" at bounding box center [1397, 175] width 105 height 27
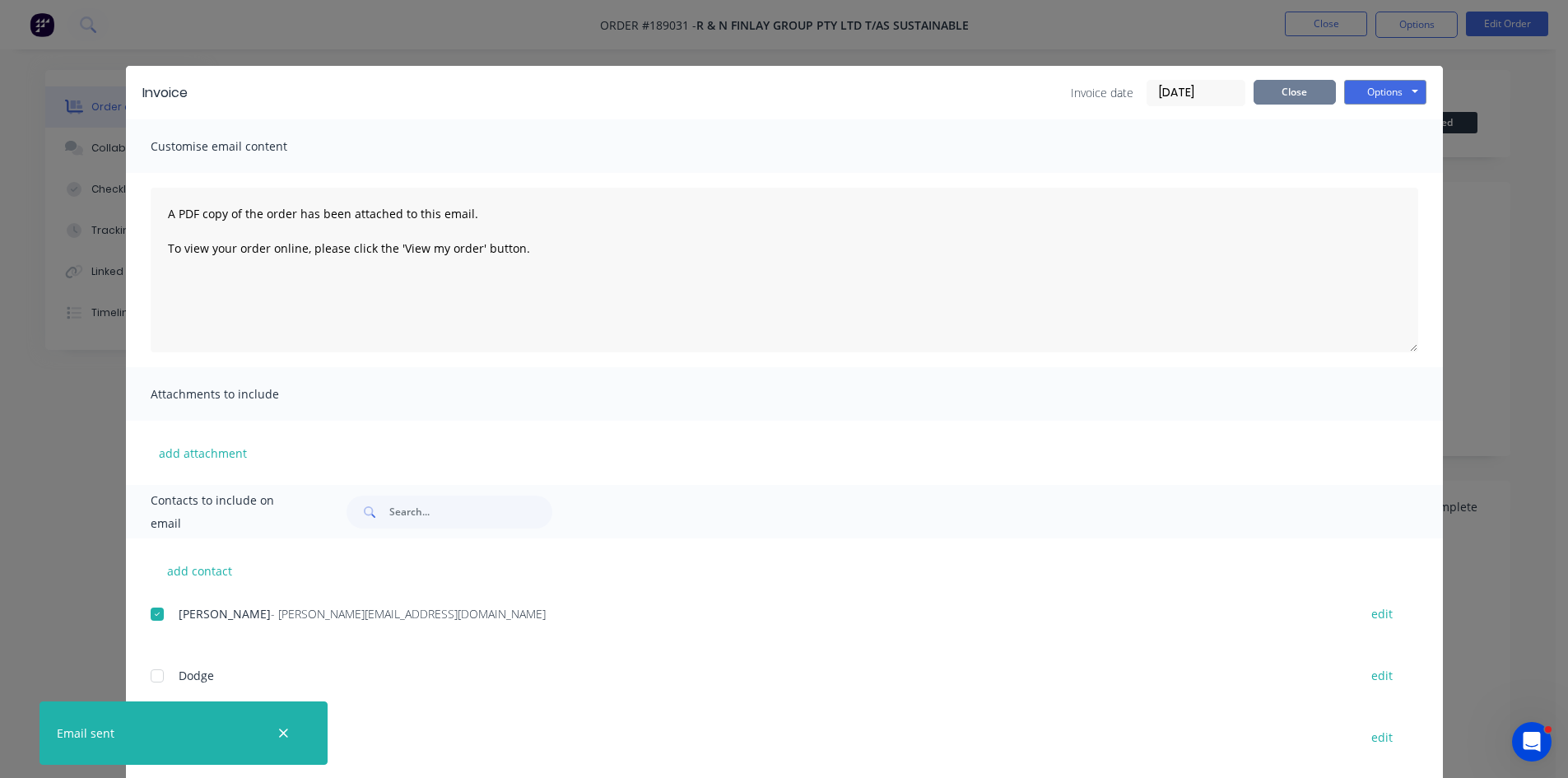
click at [1267, 93] on button "Close" at bounding box center [1295, 92] width 82 height 25
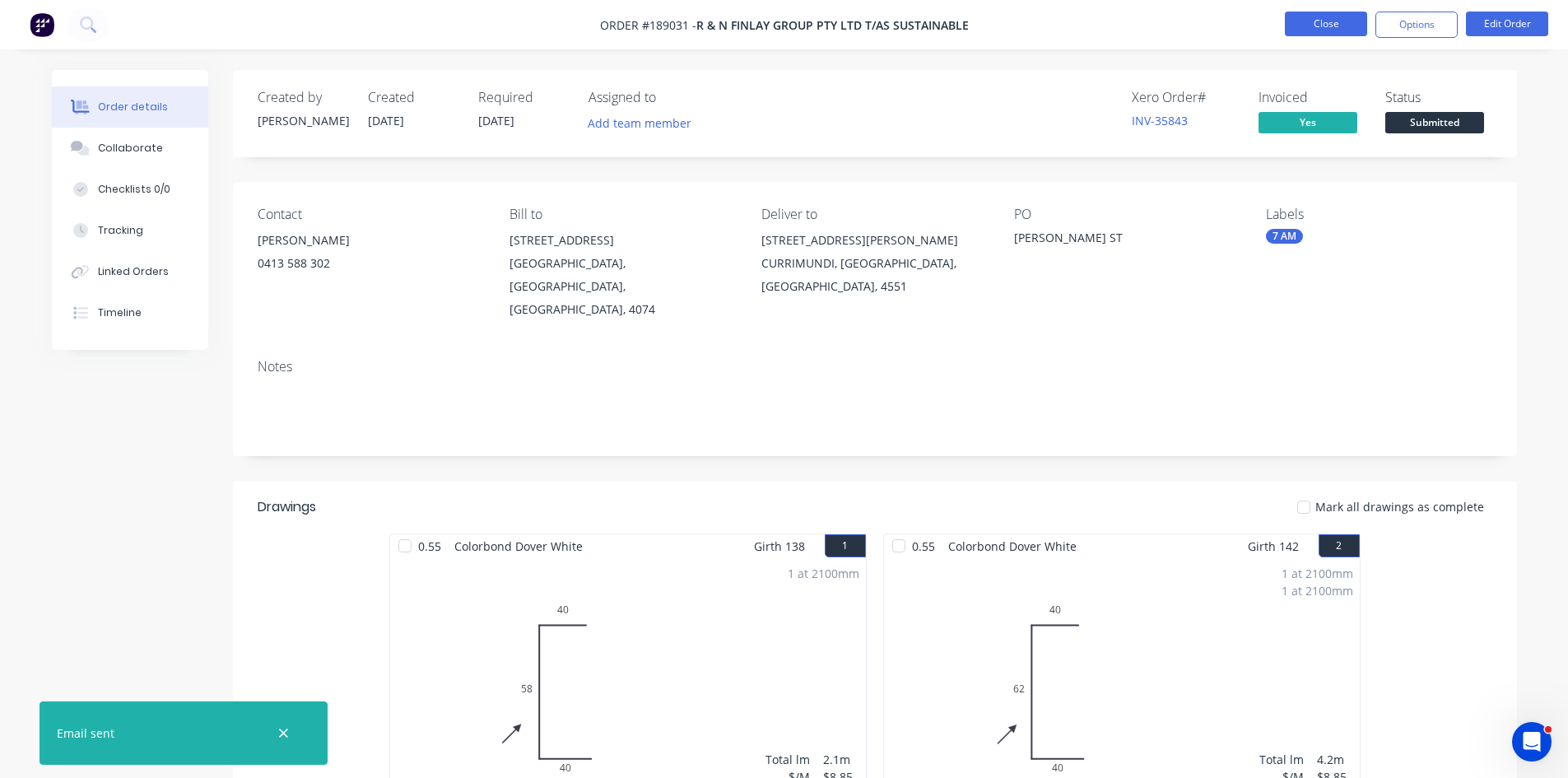
click at [1316, 26] on button "Close" at bounding box center [1325, 24] width 82 height 25
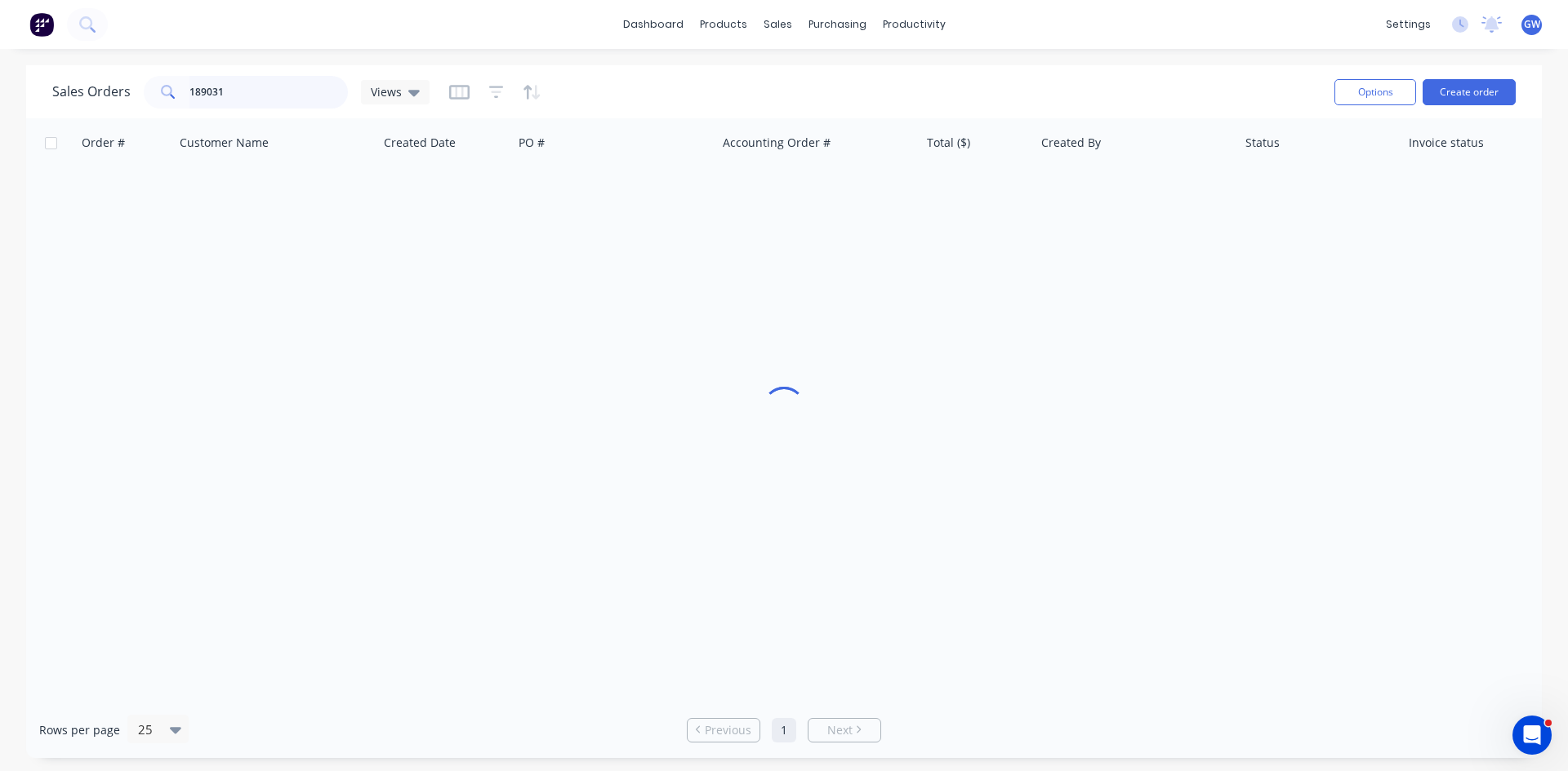
click at [261, 87] on input "189031" at bounding box center [269, 91] width 159 height 32
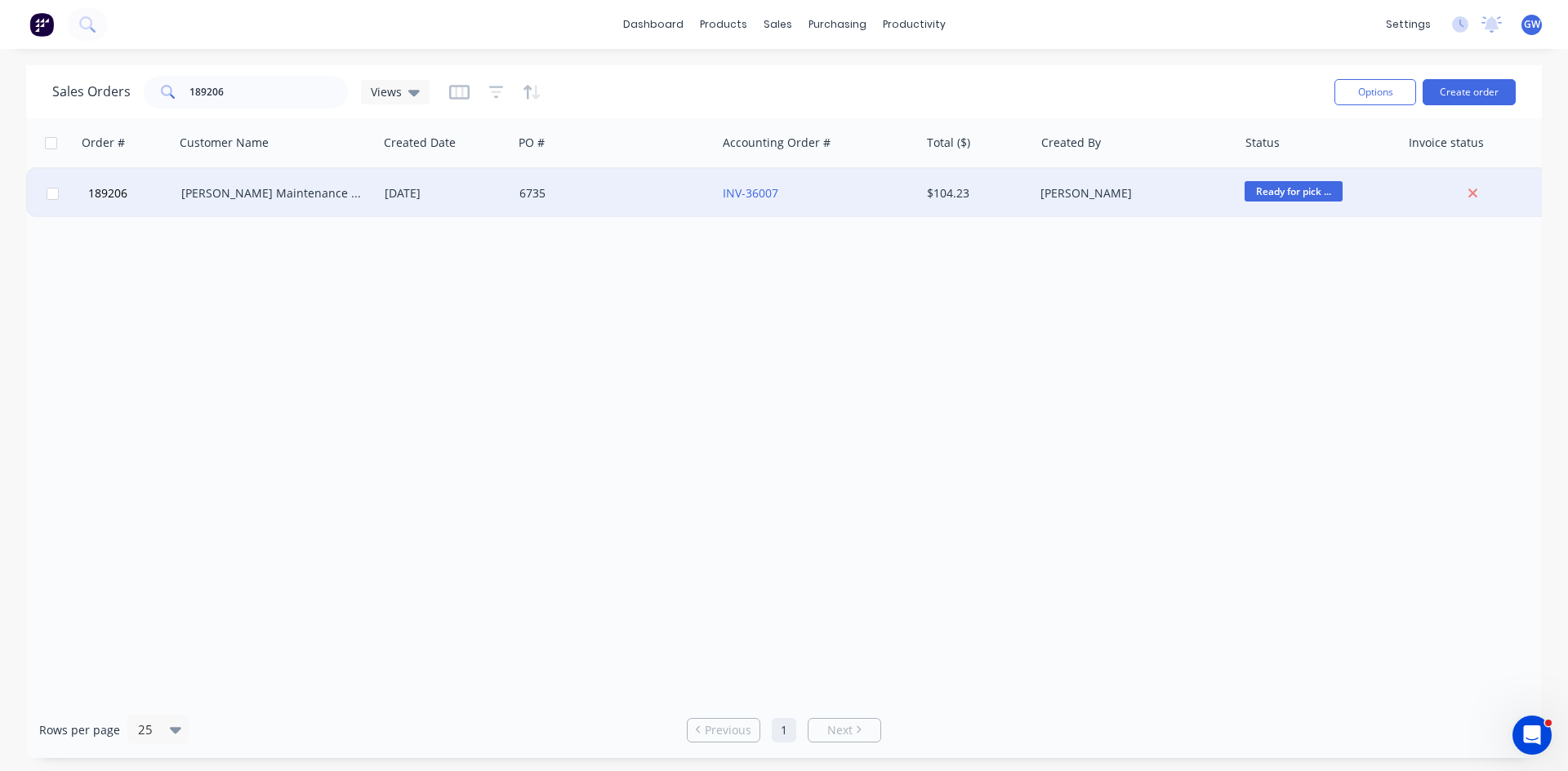
click at [401, 199] on div "[DATE]" at bounding box center [445, 193] width 122 height 17
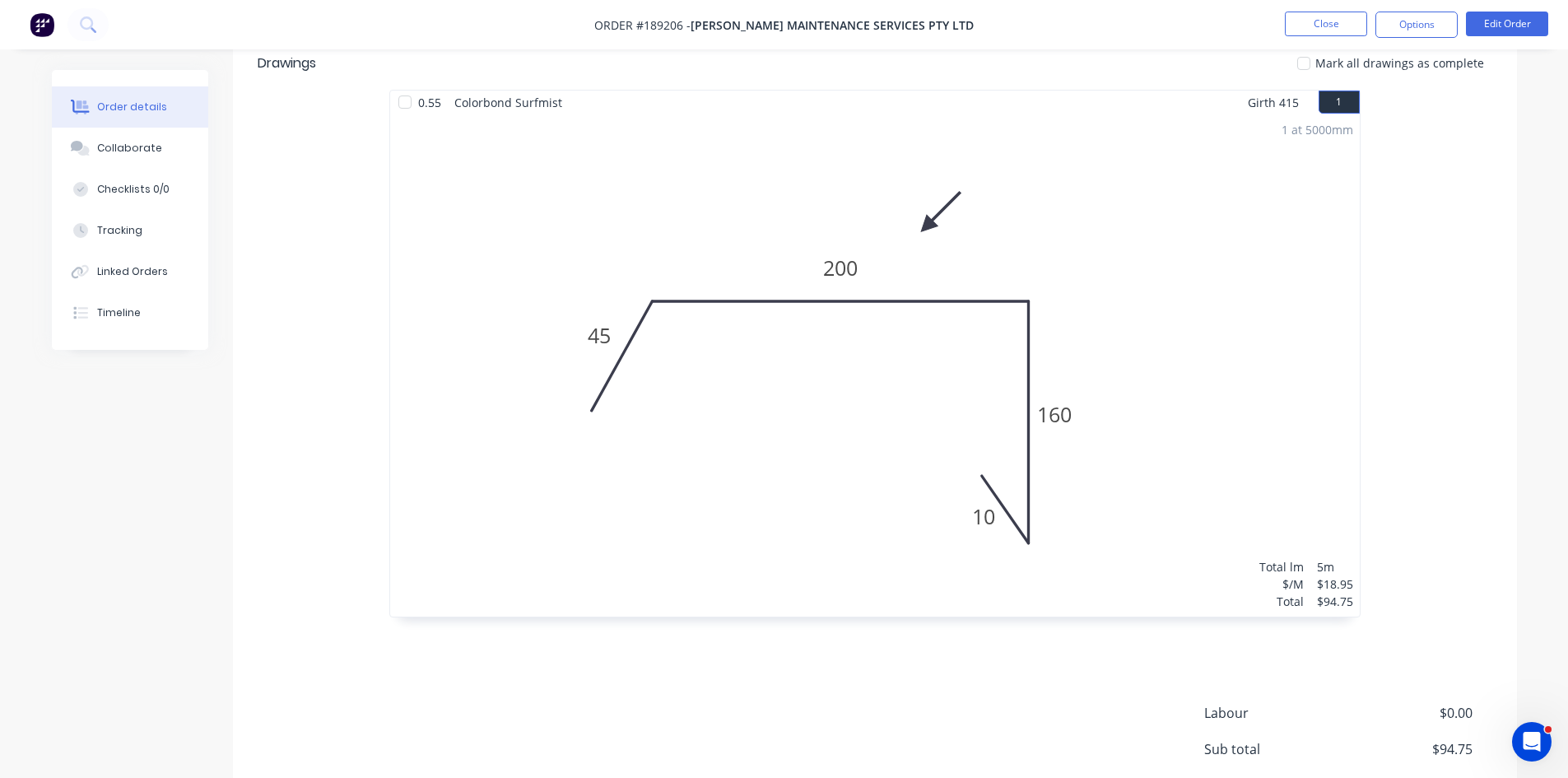
scroll to position [587, 0]
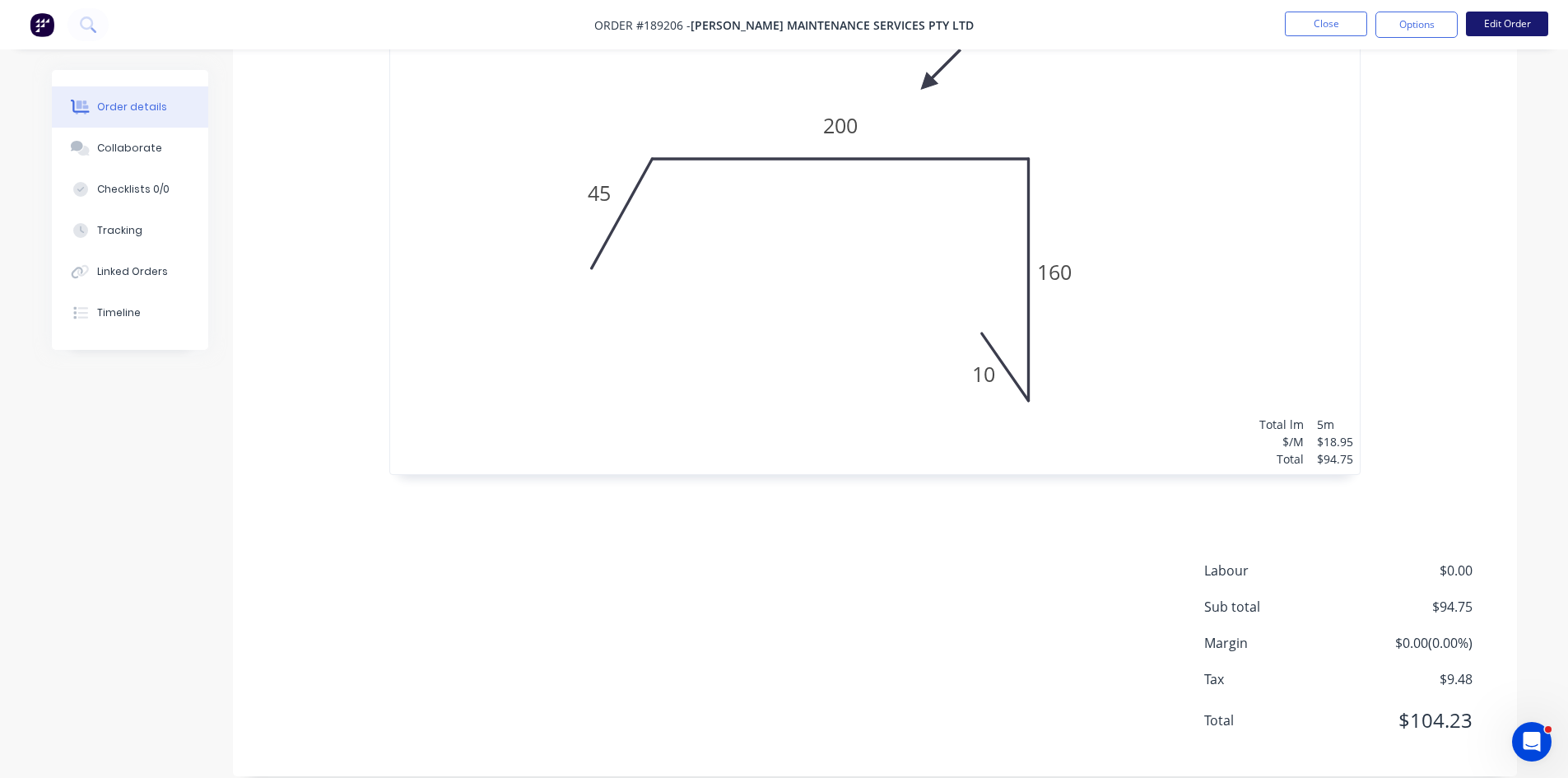
click at [1532, 17] on button "Edit Order" at bounding box center [1507, 24] width 82 height 25
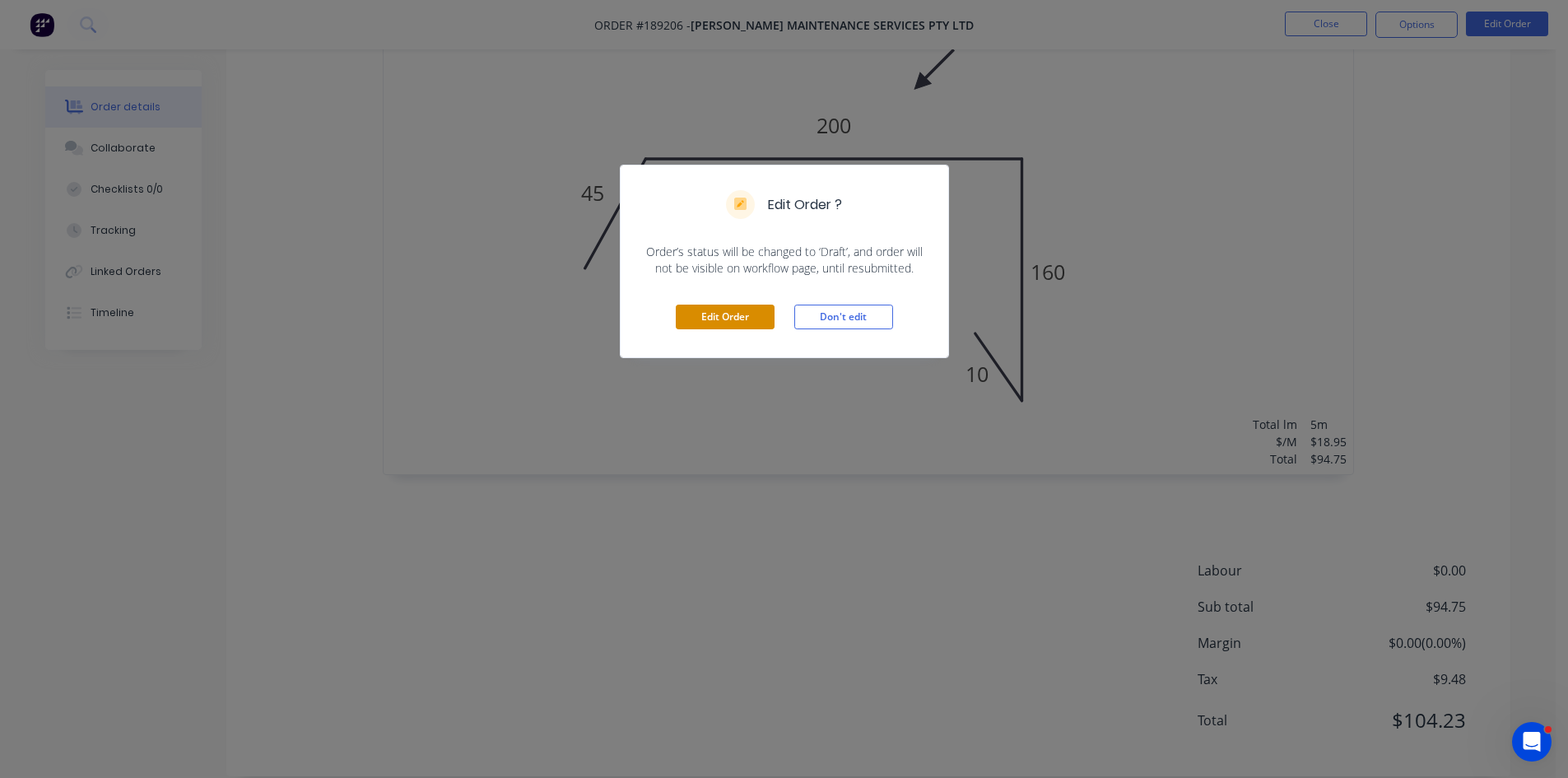
click at [692, 322] on button "Edit Order" at bounding box center [725, 316] width 99 height 25
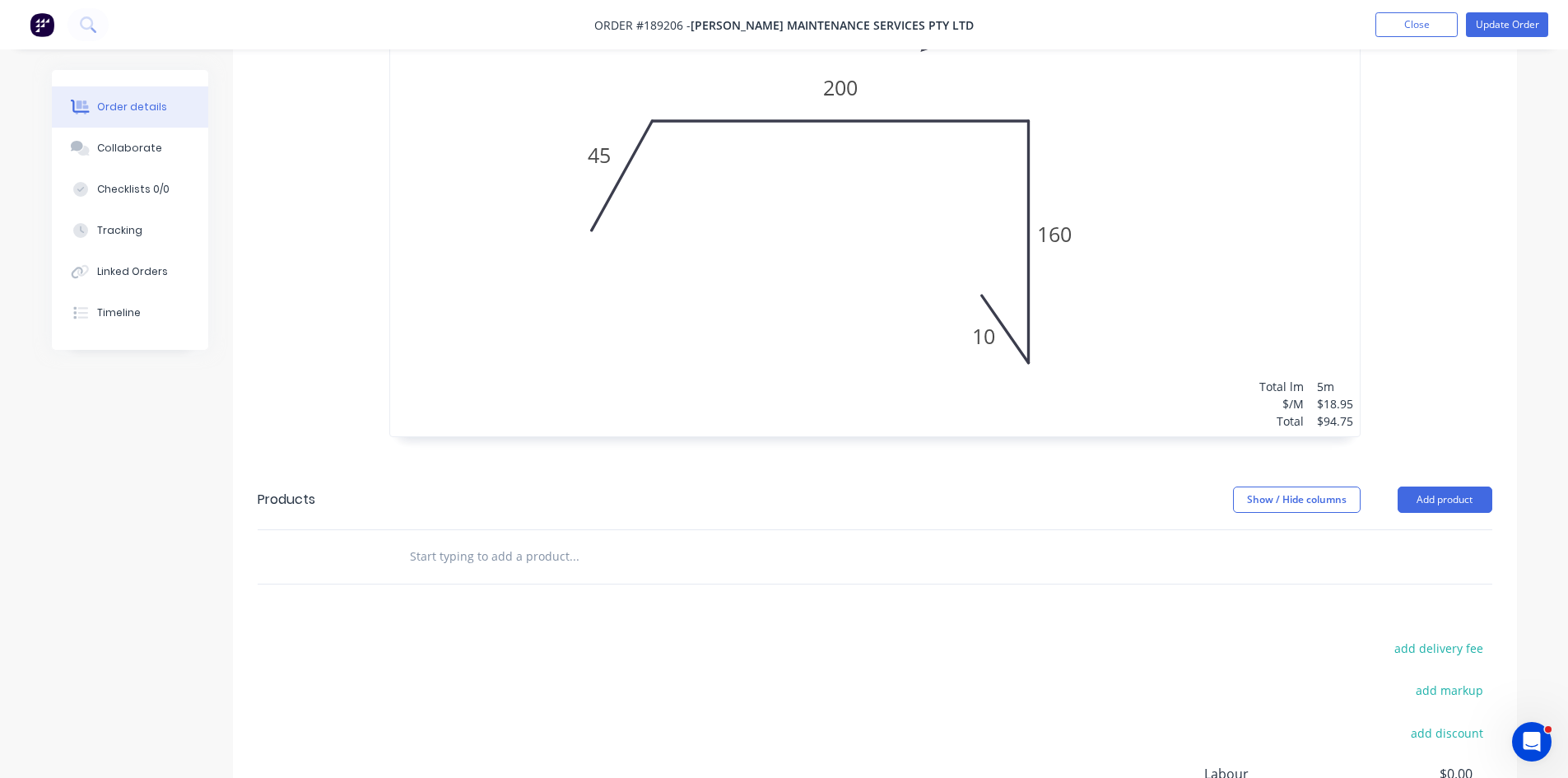
scroll to position [659, 0]
click at [1456, 485] on button "Add product" at bounding box center [1445, 498] width 95 height 27
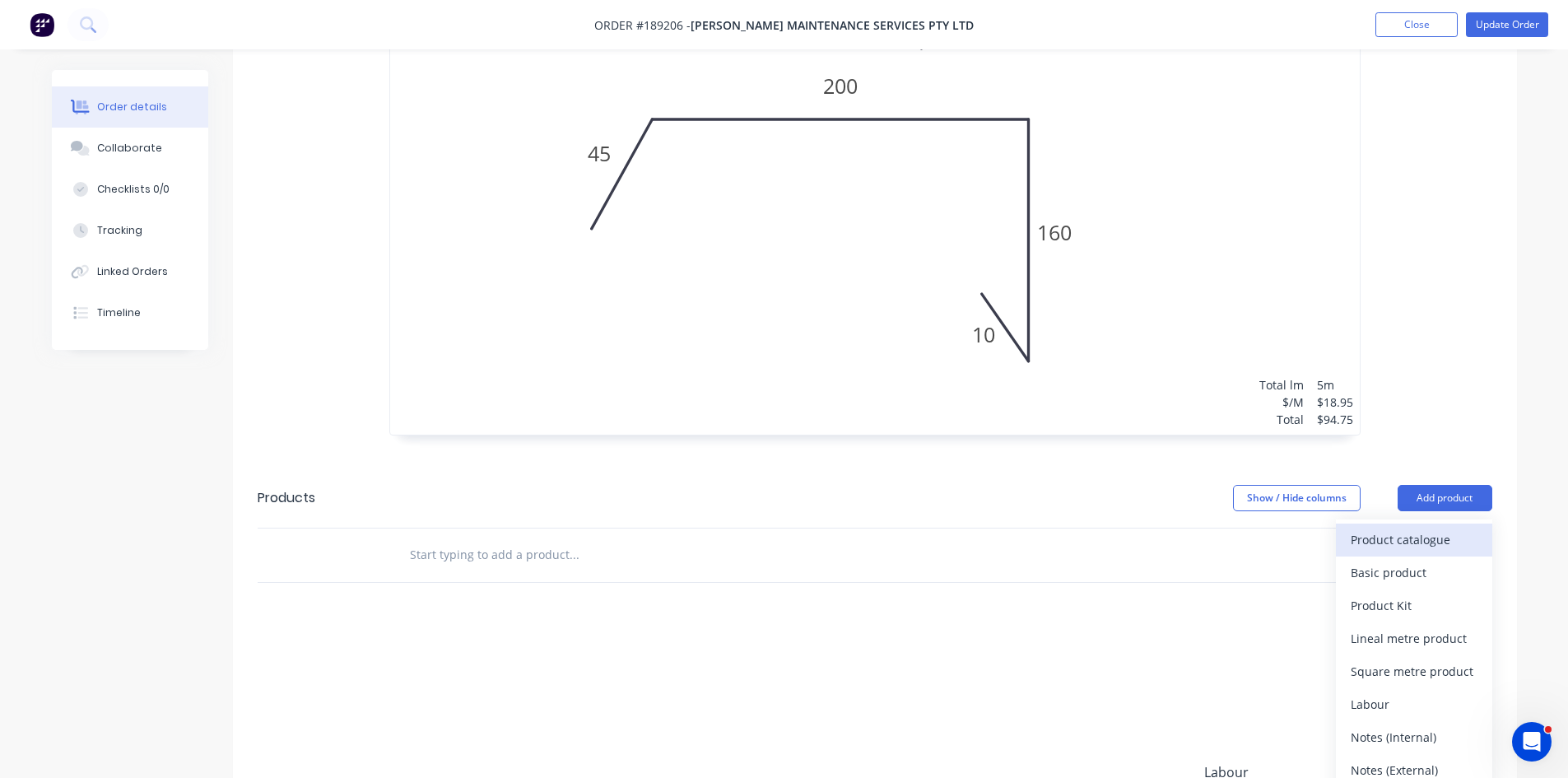
click at [1428, 528] on div "Product catalogue" at bounding box center [1414, 540] width 127 height 24
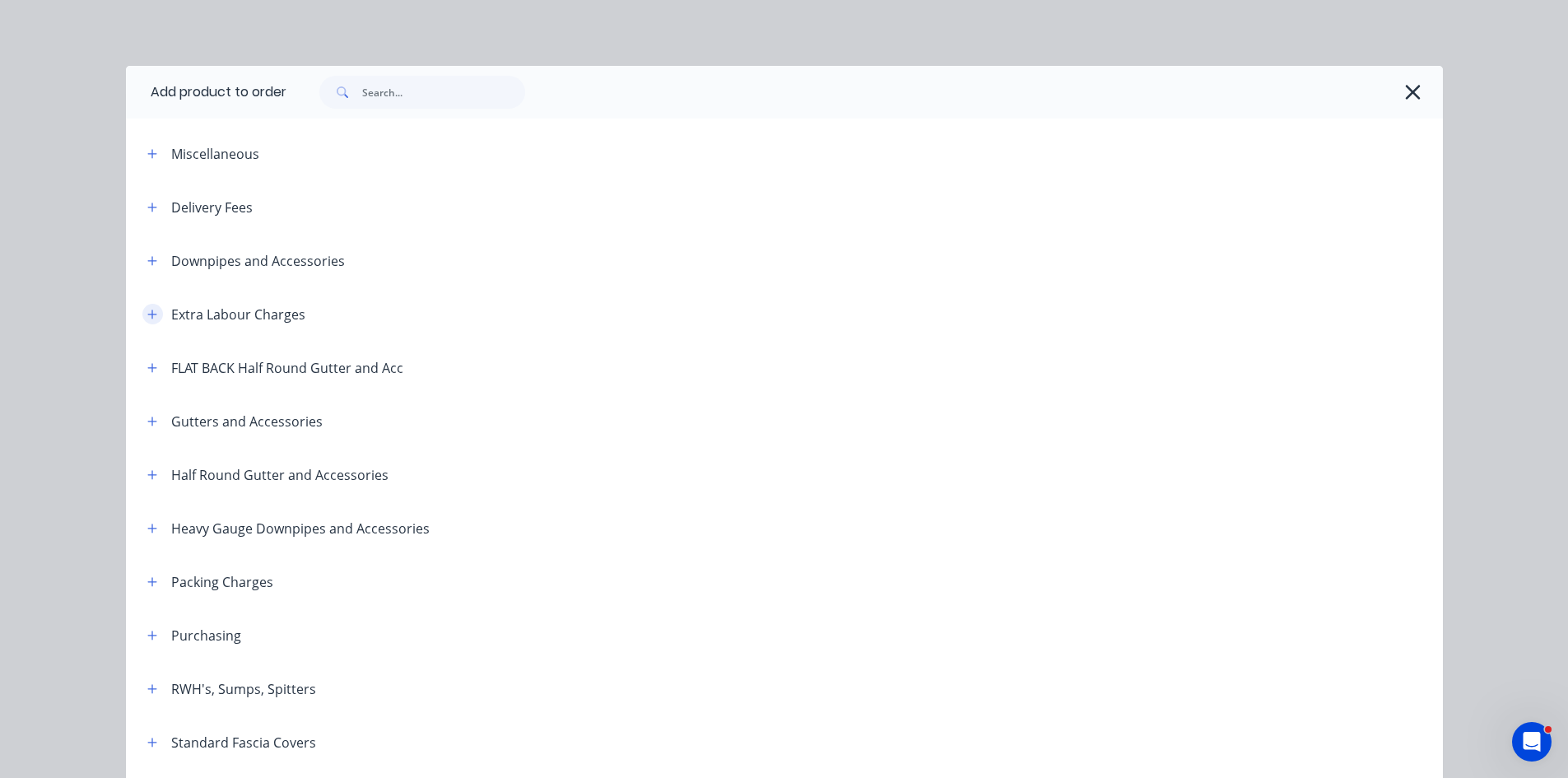
click at [144, 320] on button "button" at bounding box center [153, 314] width 21 height 21
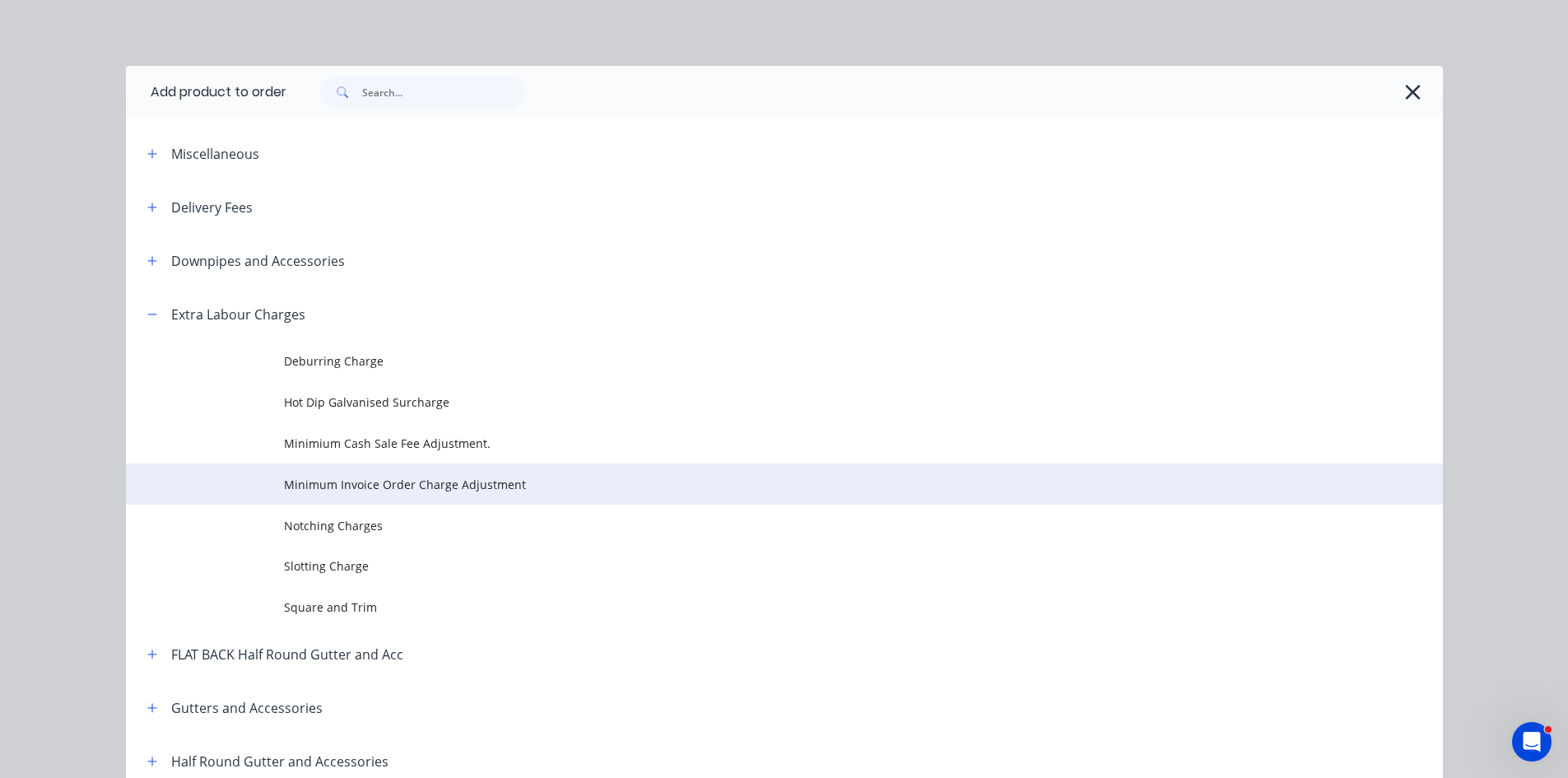
click at [300, 488] on span "Minimum Invoice Order Charge Adjustment" at bounding box center [748, 484] width 927 height 17
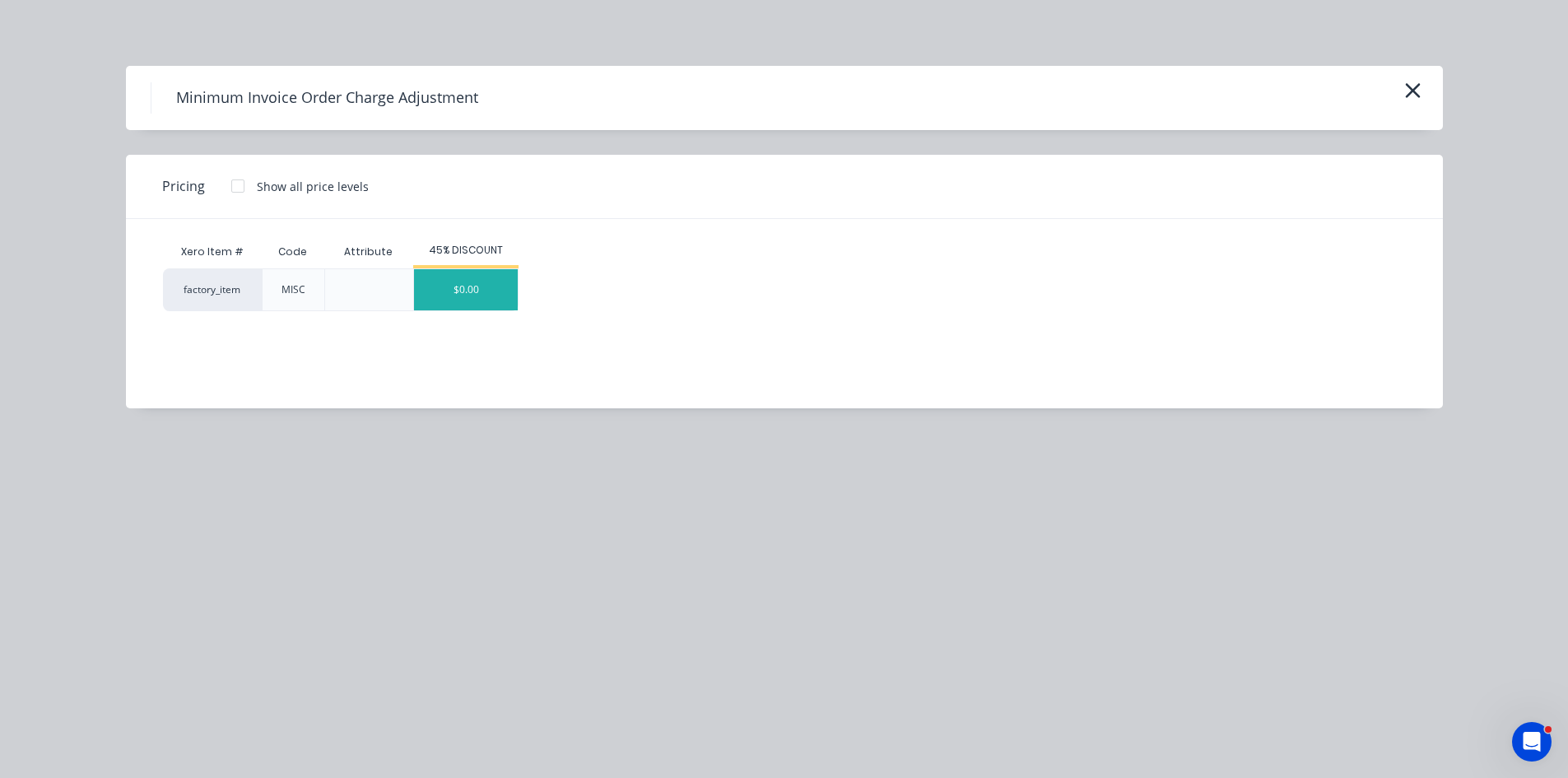
click at [484, 286] on div "$0.00" at bounding box center [466, 290] width 104 height 42
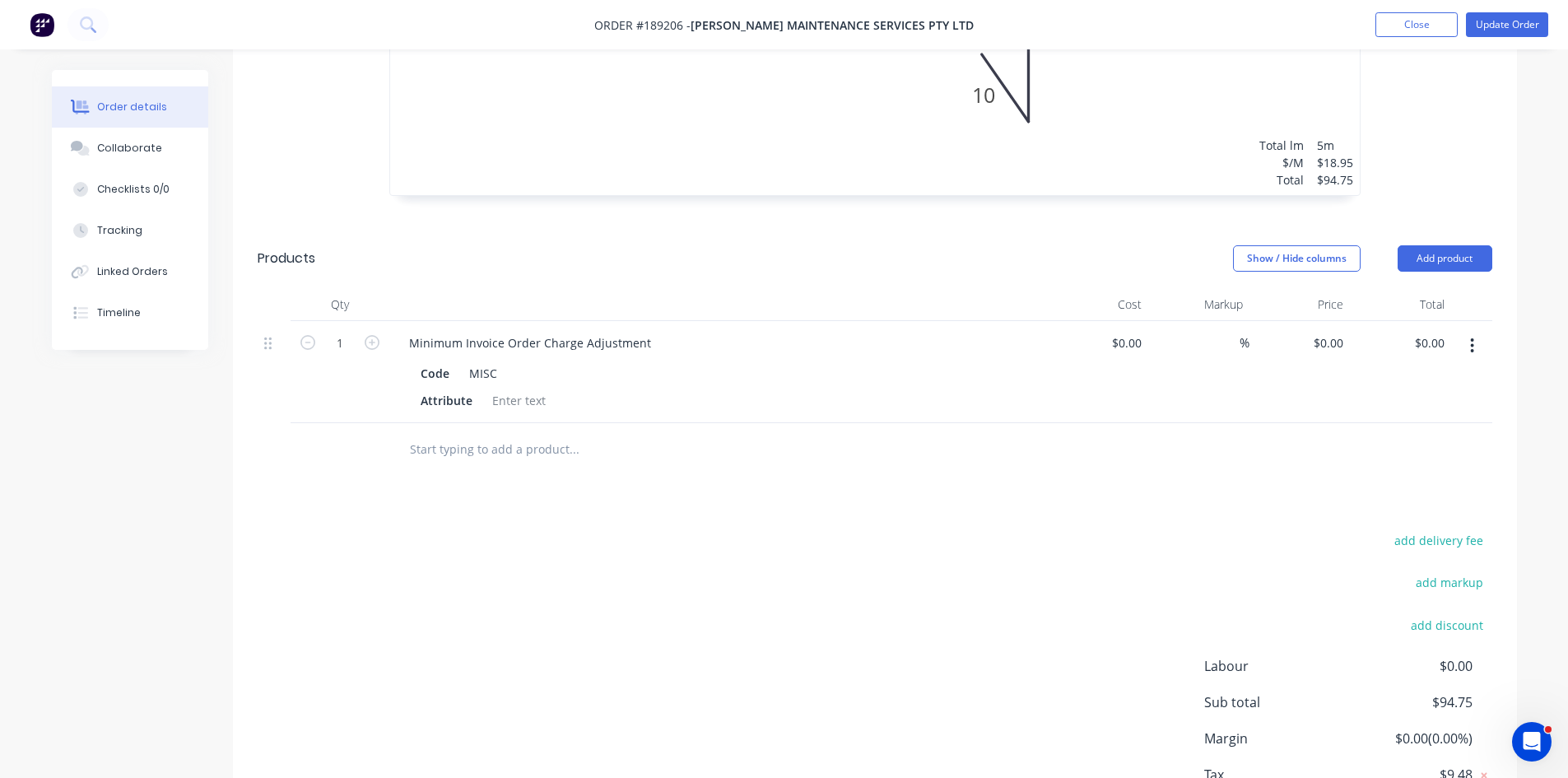
scroll to position [906, 0]
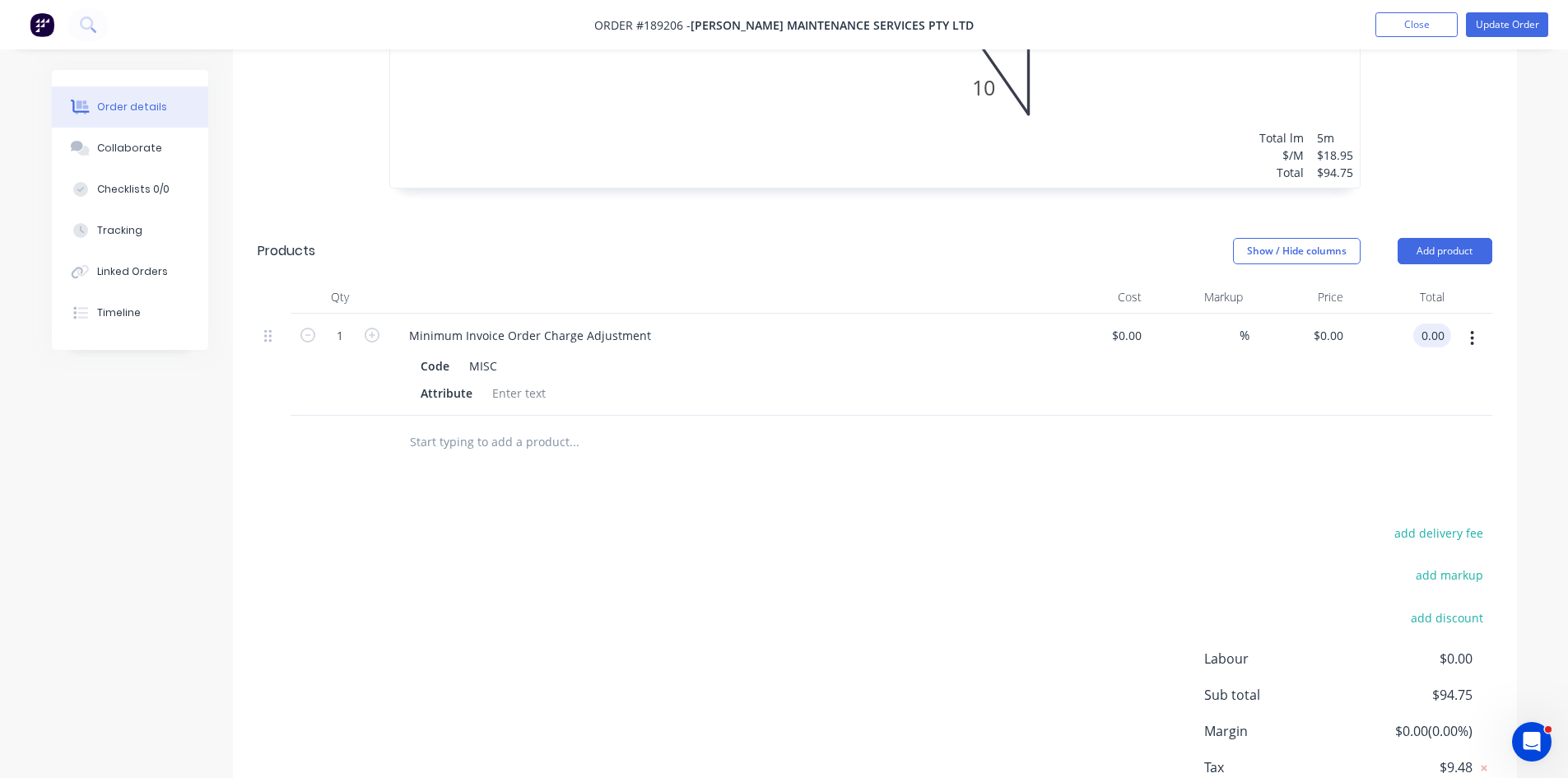
click at [1438, 324] on input "0.00" at bounding box center [1435, 336] width 32 height 24
click at [1064, 431] on div "Drawings Add drawing 0.55 Colorbond Surfmist Girth 415 1 0 45 200 160 10 0 45 2…" at bounding box center [875, 233] width 1284 height 1264
click at [1502, 23] on button "Update Order" at bounding box center [1507, 24] width 82 height 25
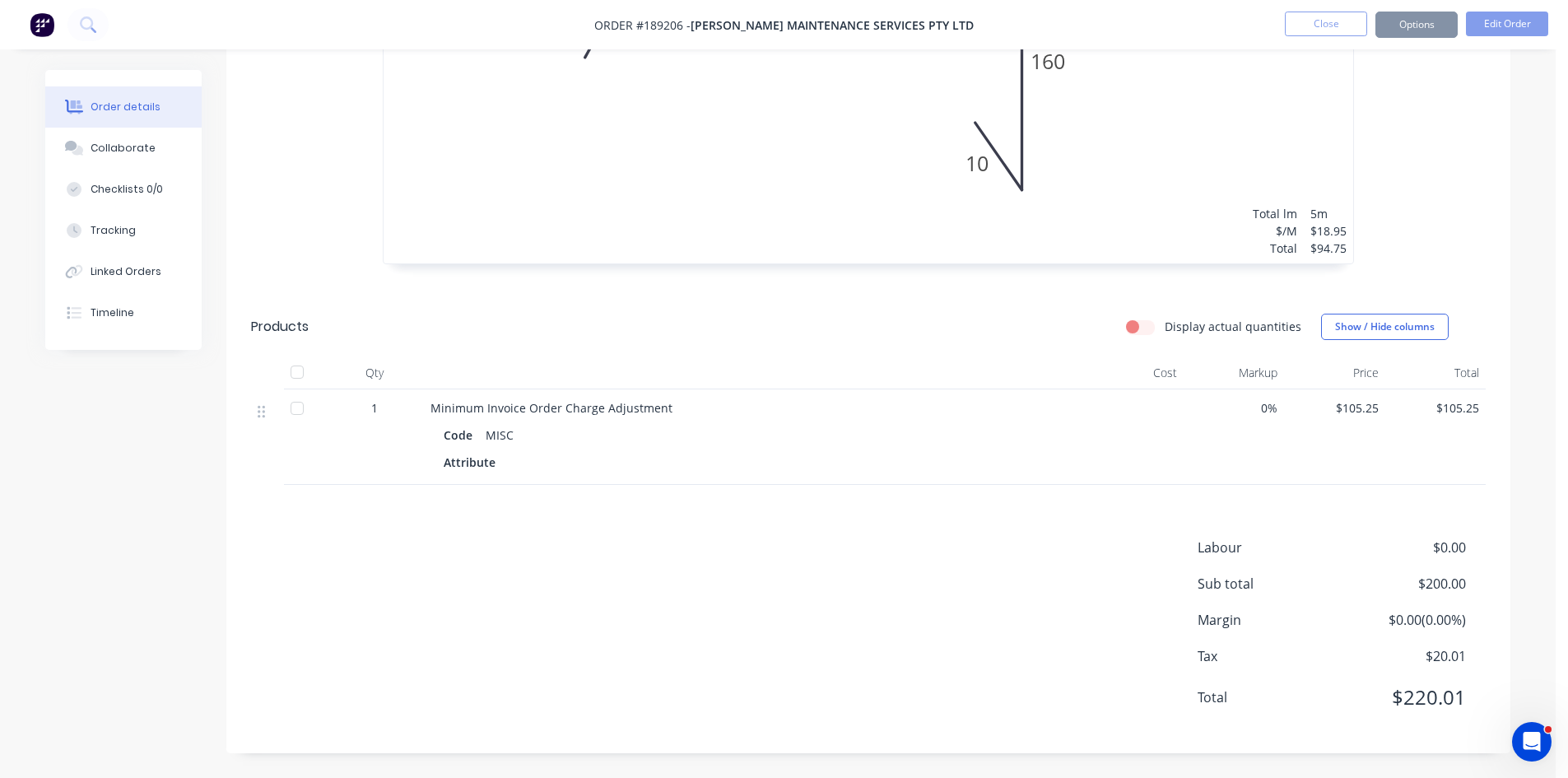
scroll to position [0, 0]
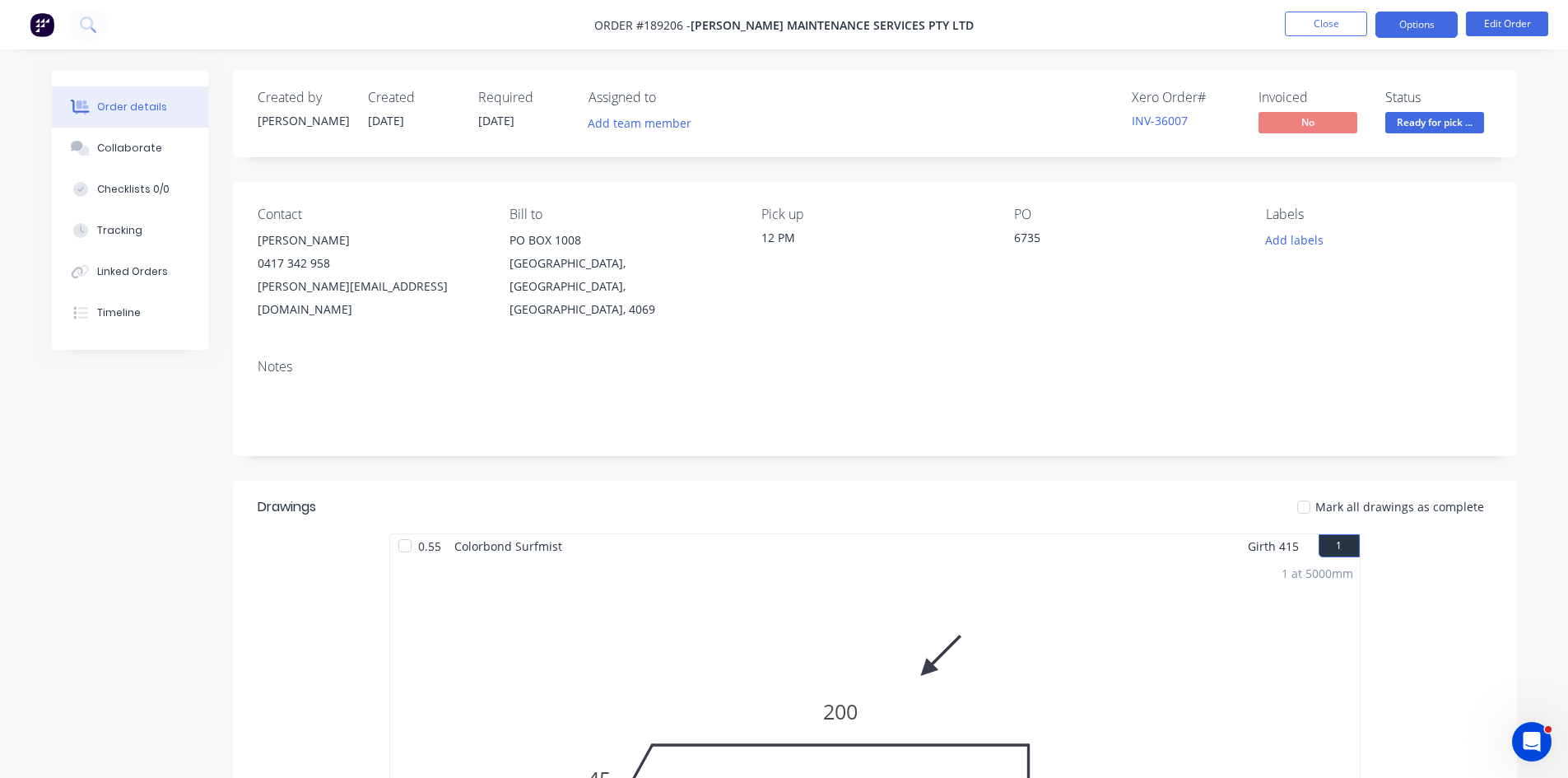
click at [1418, 21] on button "Options" at bounding box center [1416, 25] width 82 height 27
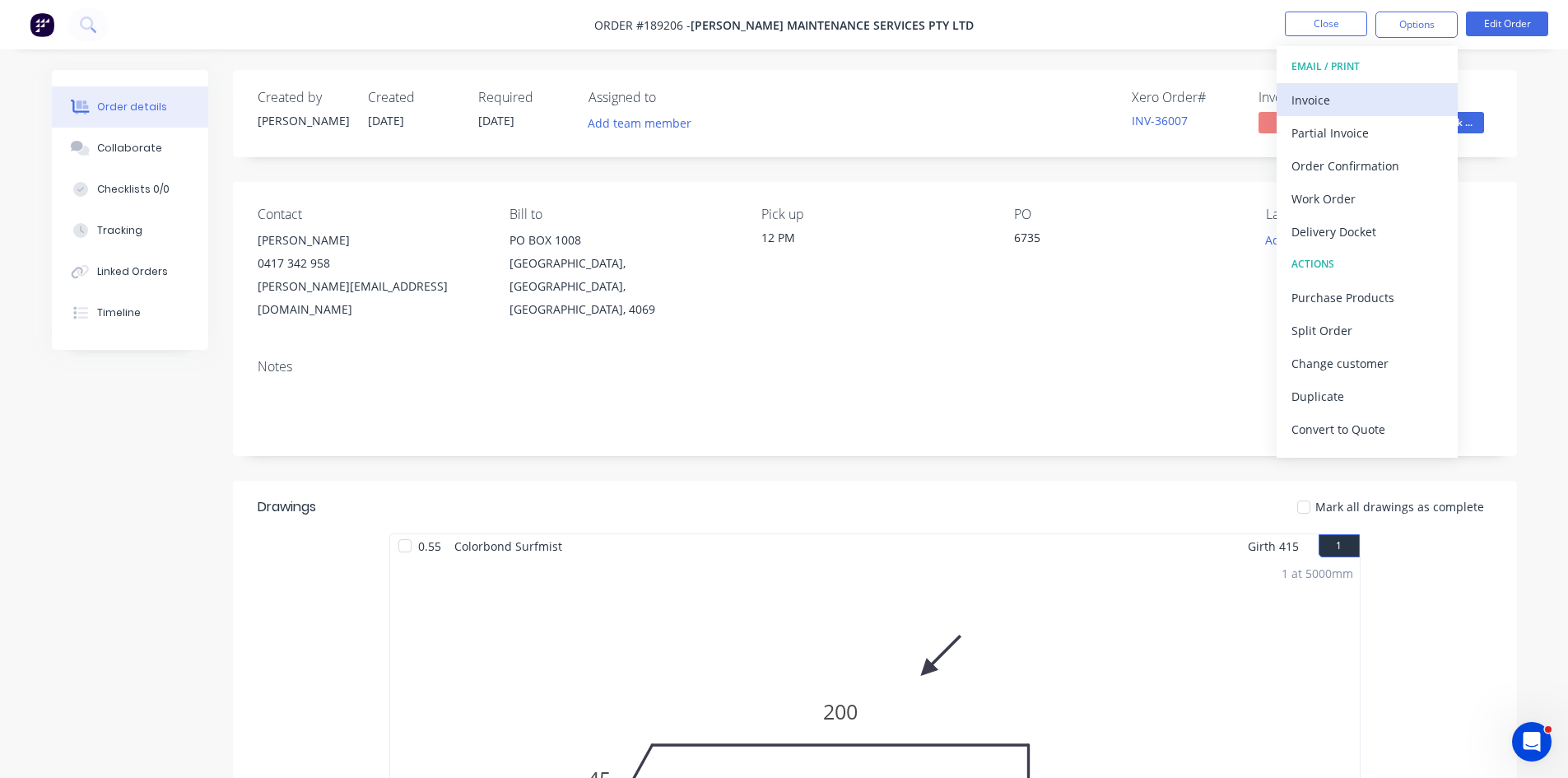
click at [1354, 98] on div "Invoice" at bounding box center [1367, 100] width 152 height 24
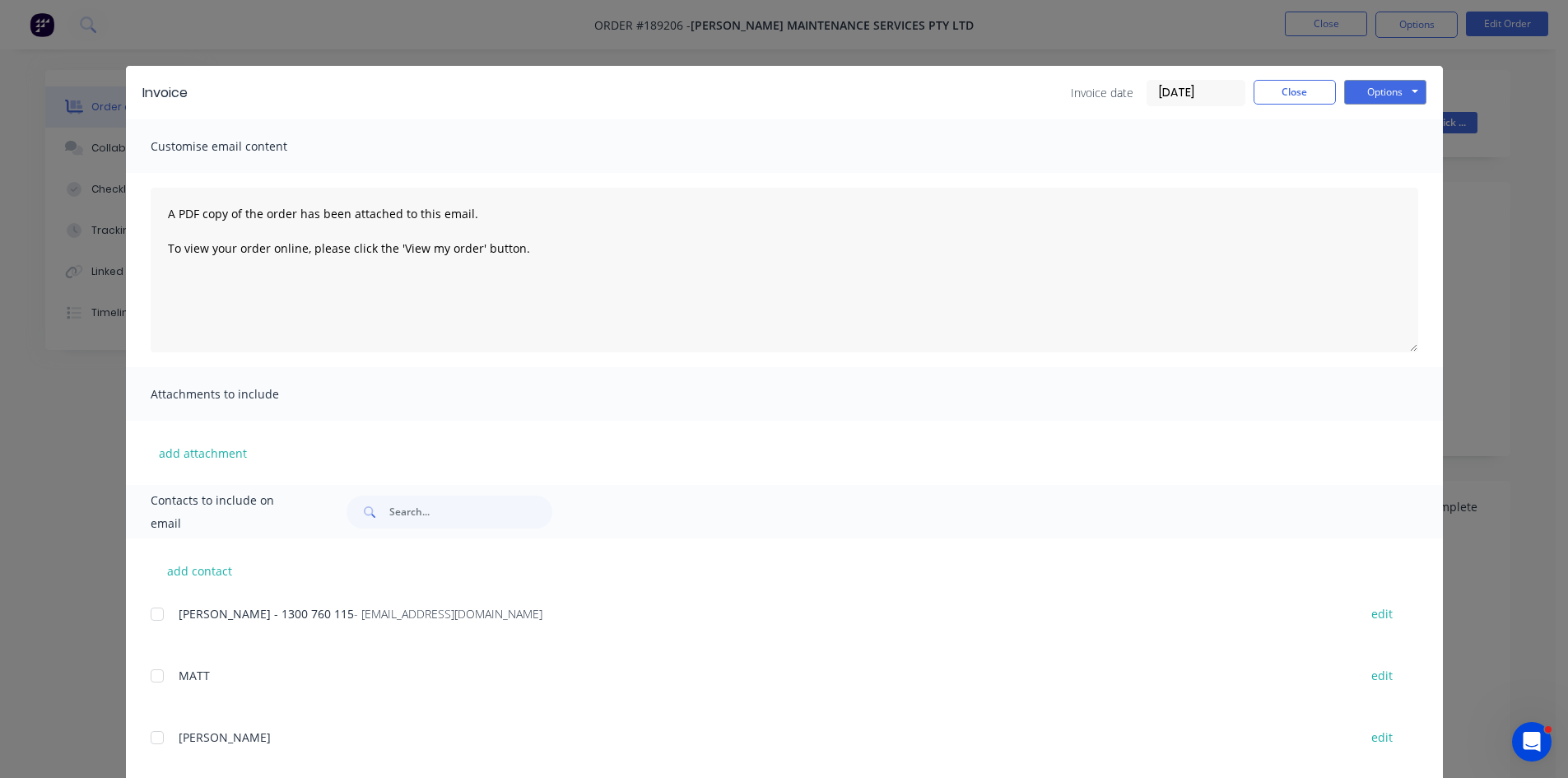
click at [152, 614] on div at bounding box center [157, 613] width 33 height 33
click at [1361, 91] on button "Options" at bounding box center [1385, 92] width 82 height 25
click at [1366, 182] on button "Email" at bounding box center [1397, 175] width 105 height 27
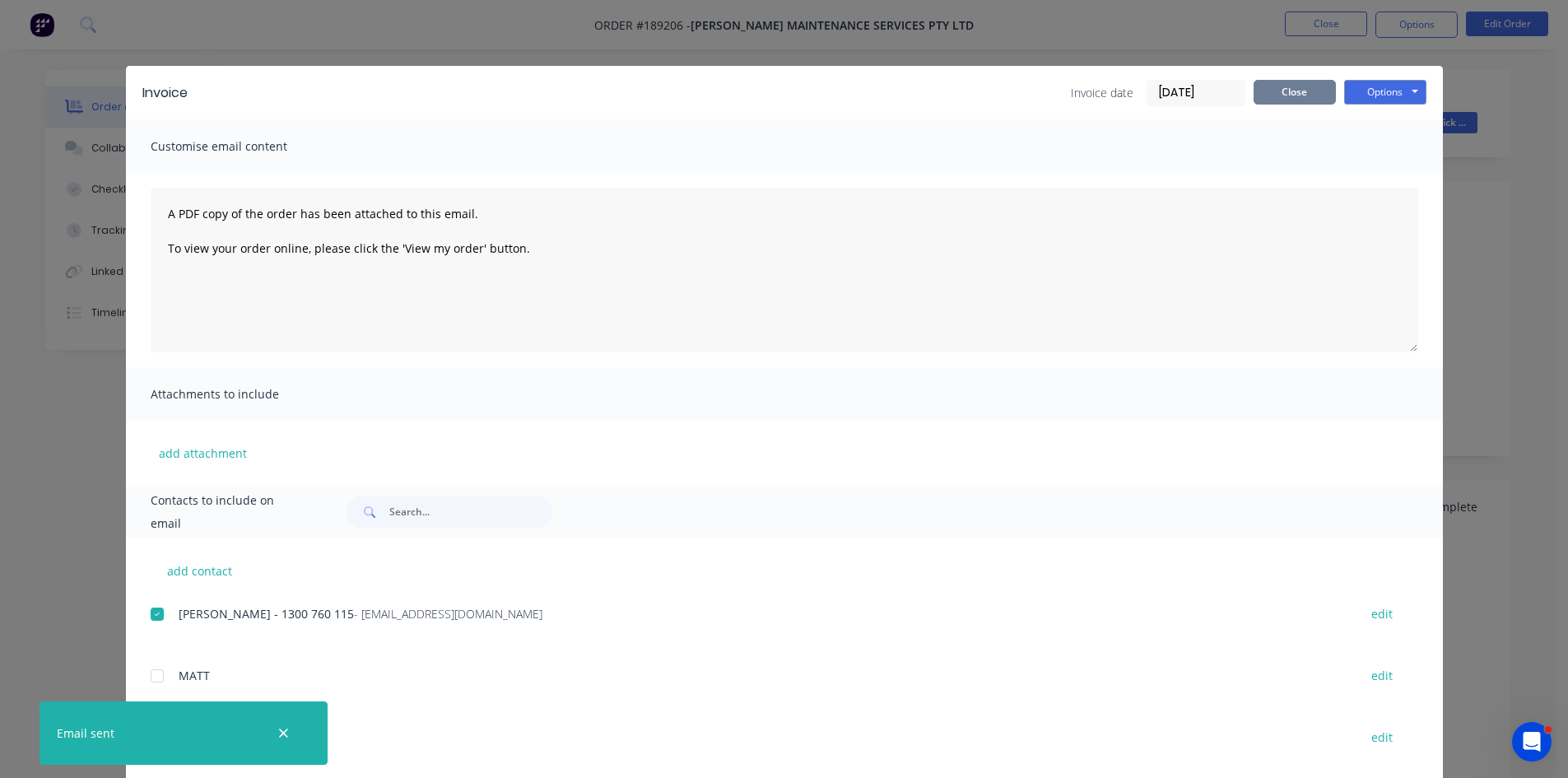
click at [1298, 86] on button "Close" at bounding box center [1295, 92] width 82 height 25
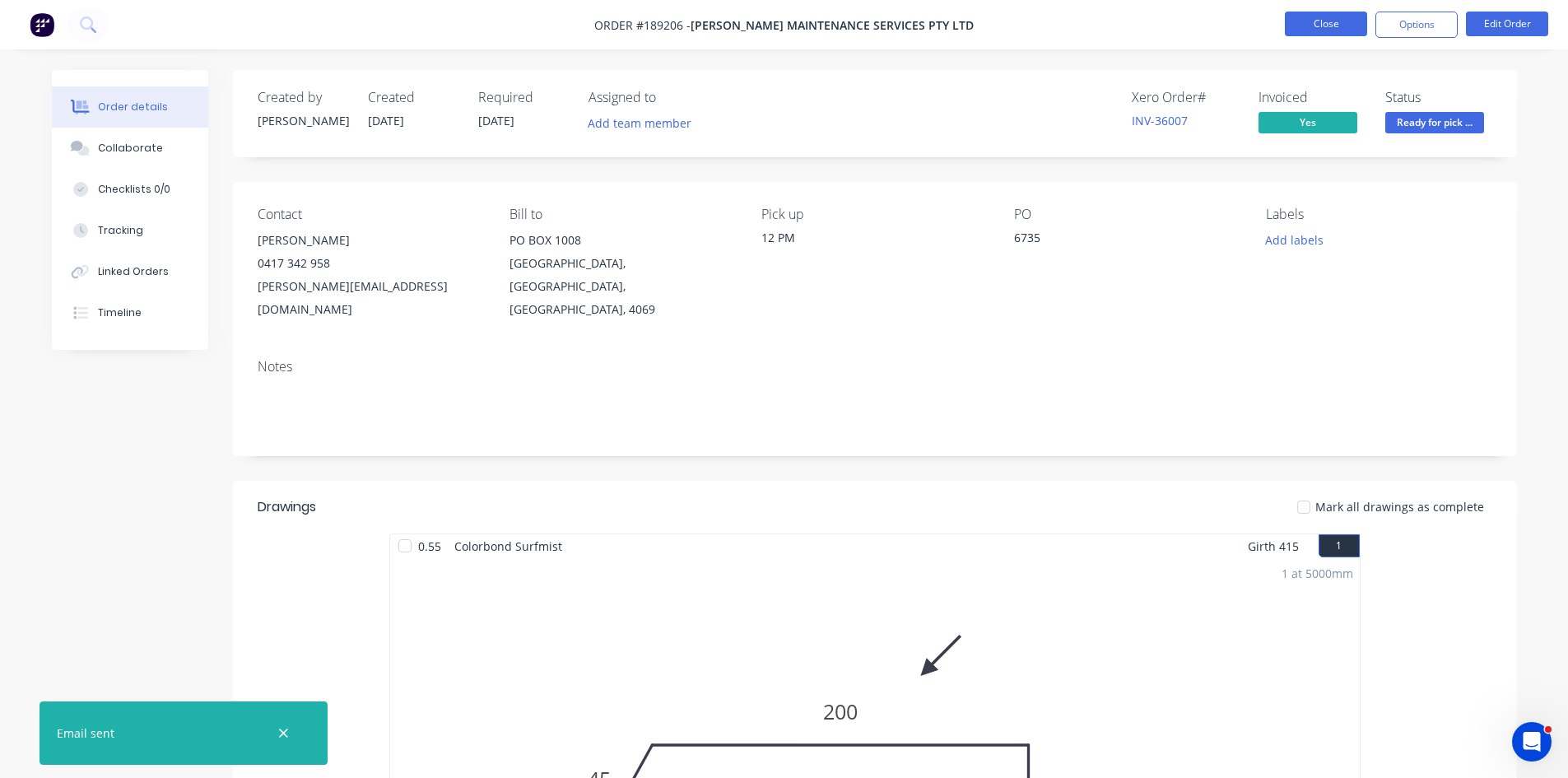
click at [1319, 21] on button "Close" at bounding box center [1325, 24] width 82 height 25
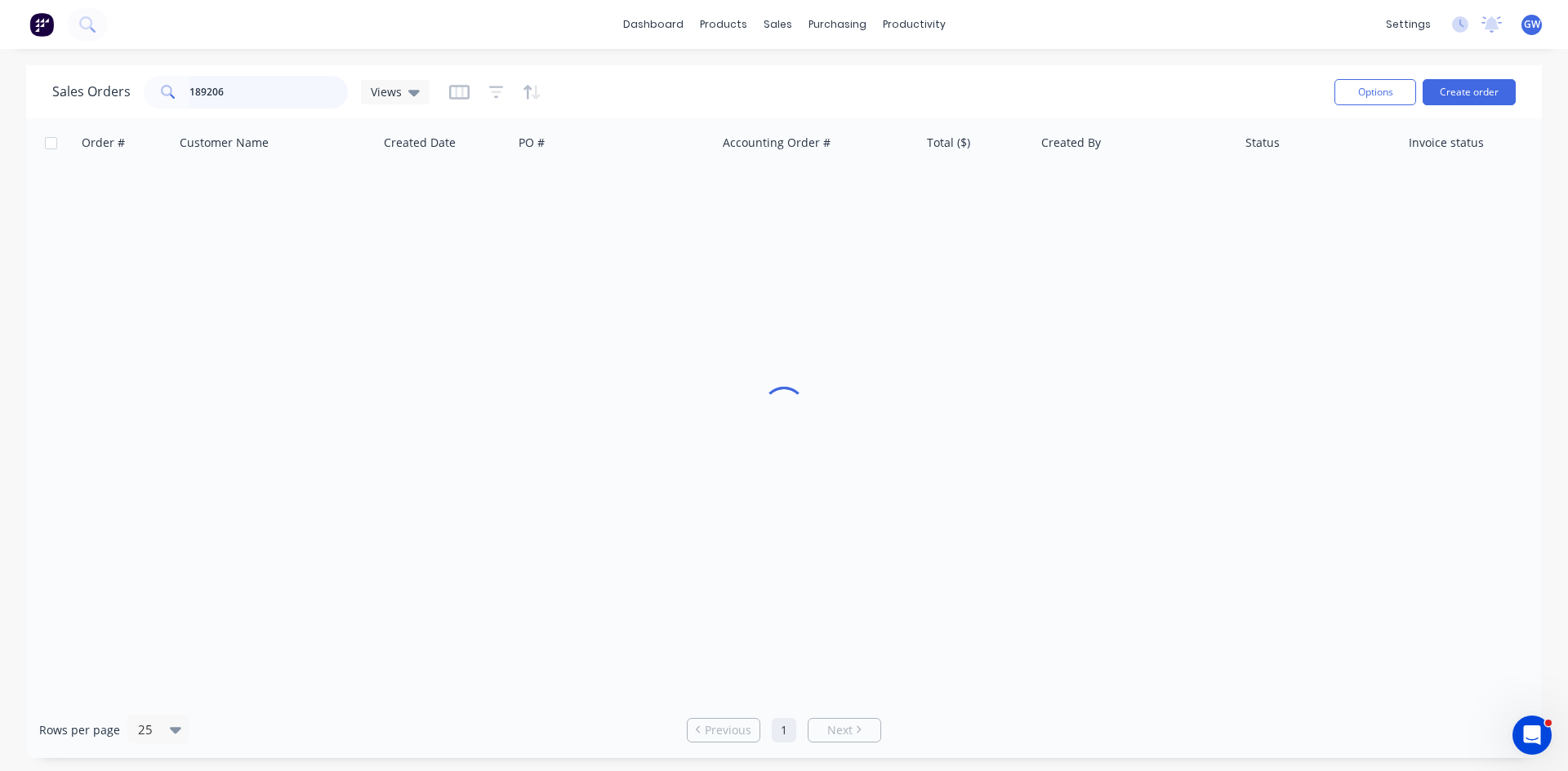
click at [258, 80] on input "189206" at bounding box center [269, 91] width 159 height 32
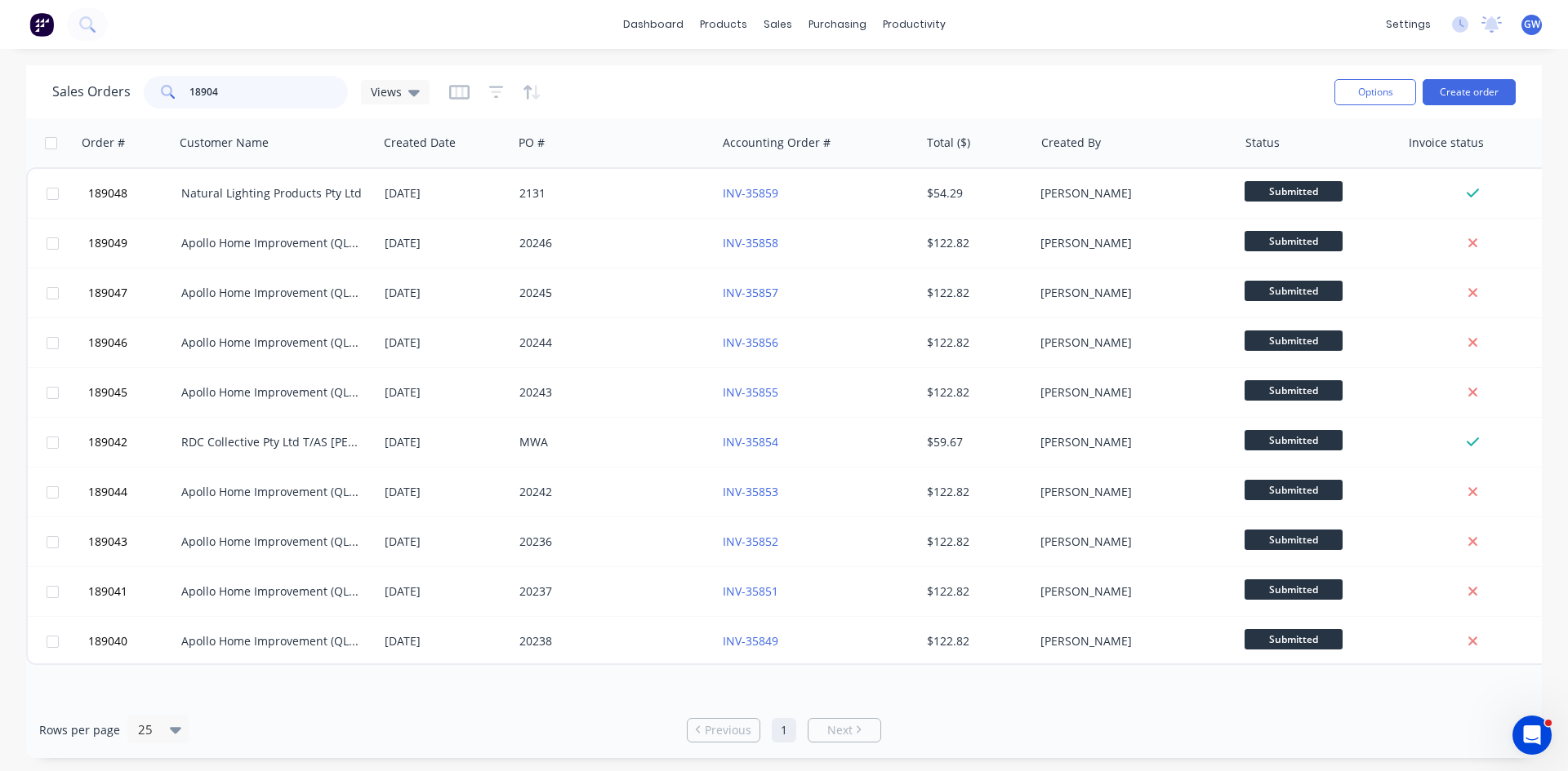
drag, startPoint x: 263, startPoint y: 80, endPoint x: 89, endPoint y: 73, distance: 174.1
click at [89, 73] on div "Sales Orders 18904 Views" at bounding box center [686, 91] width 1268 height 40
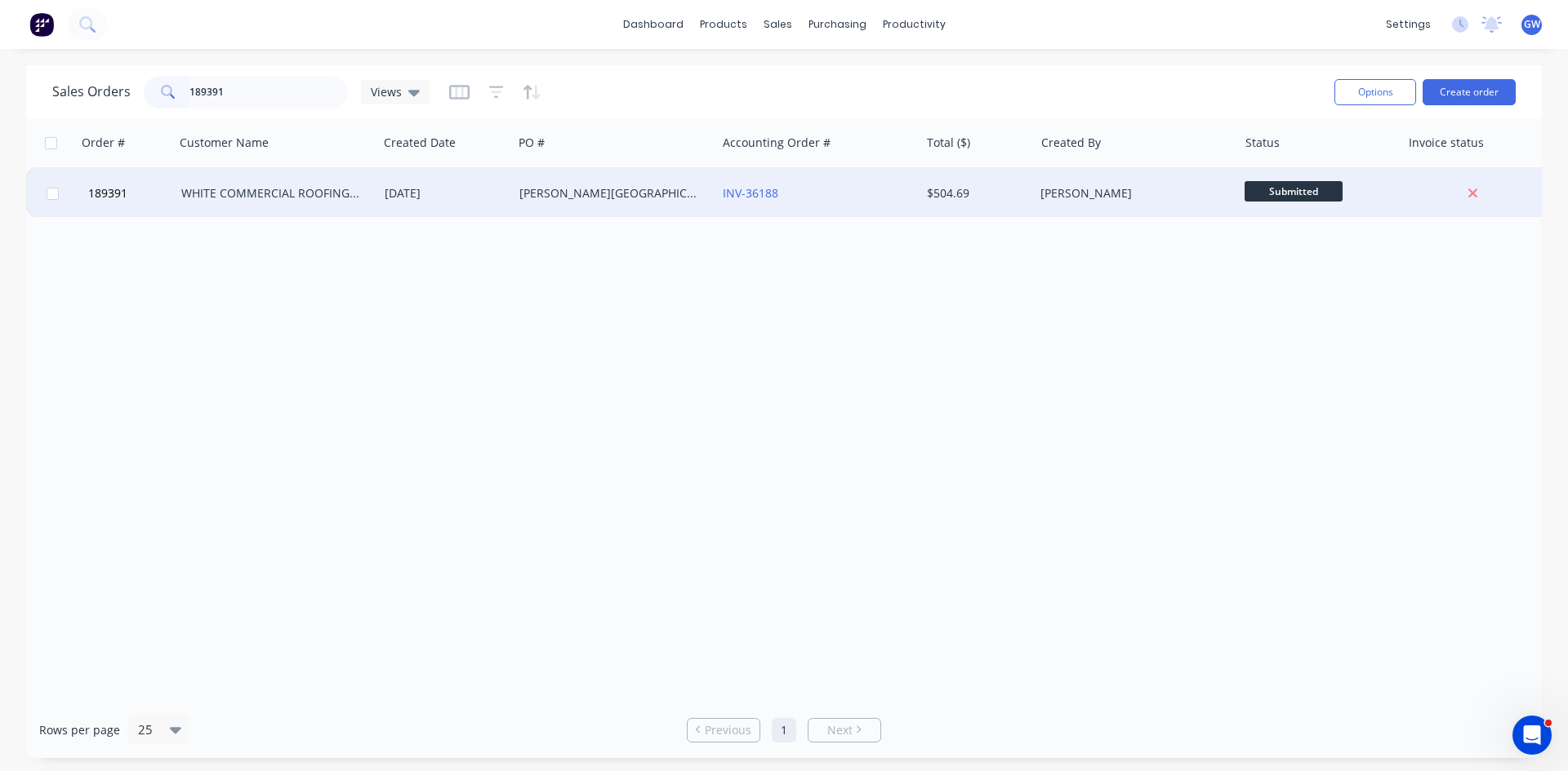
click at [1054, 175] on div "Darryn Wong" at bounding box center [1135, 193] width 203 height 49
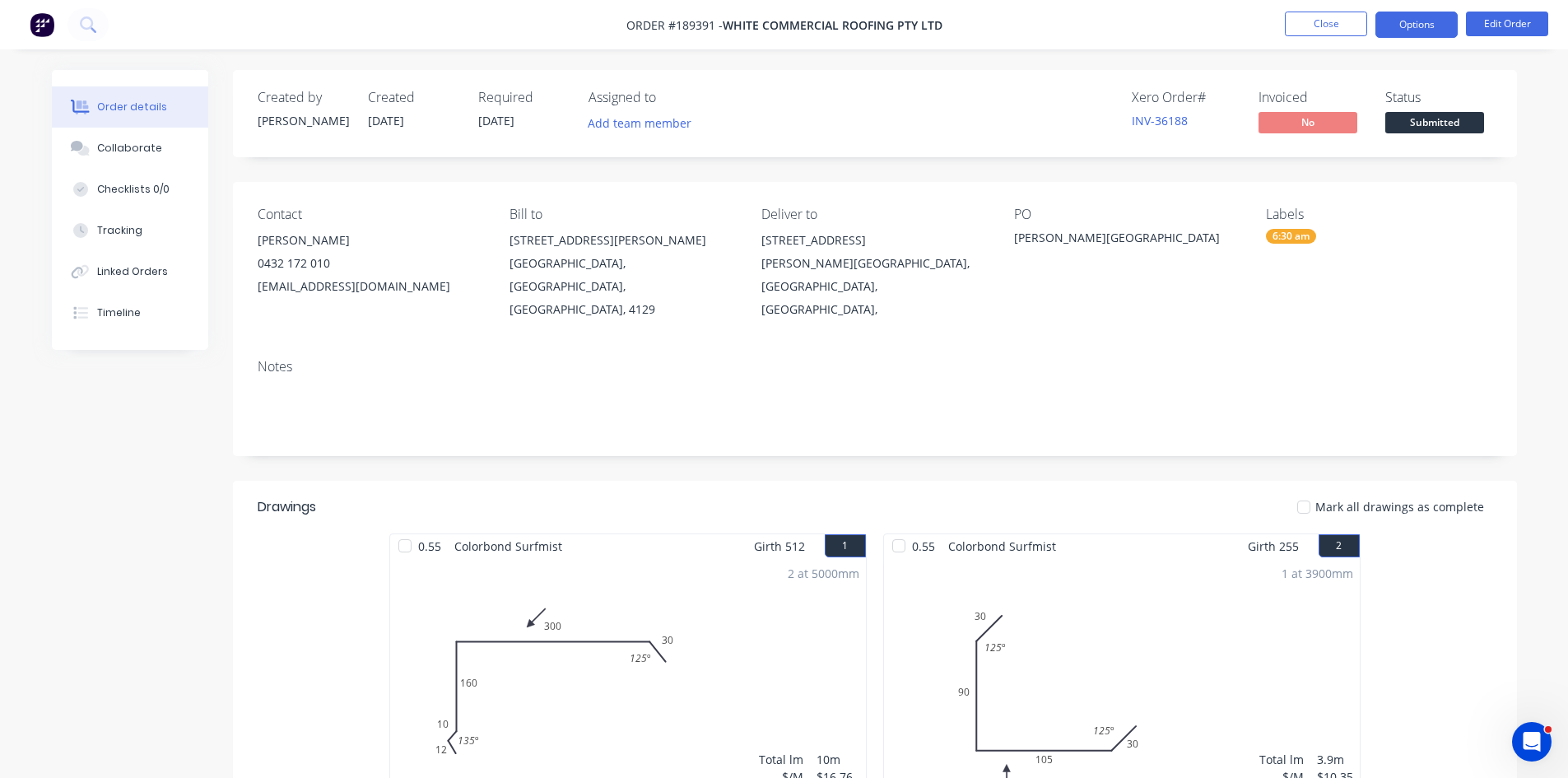
click at [1425, 22] on button "Options" at bounding box center [1416, 25] width 82 height 27
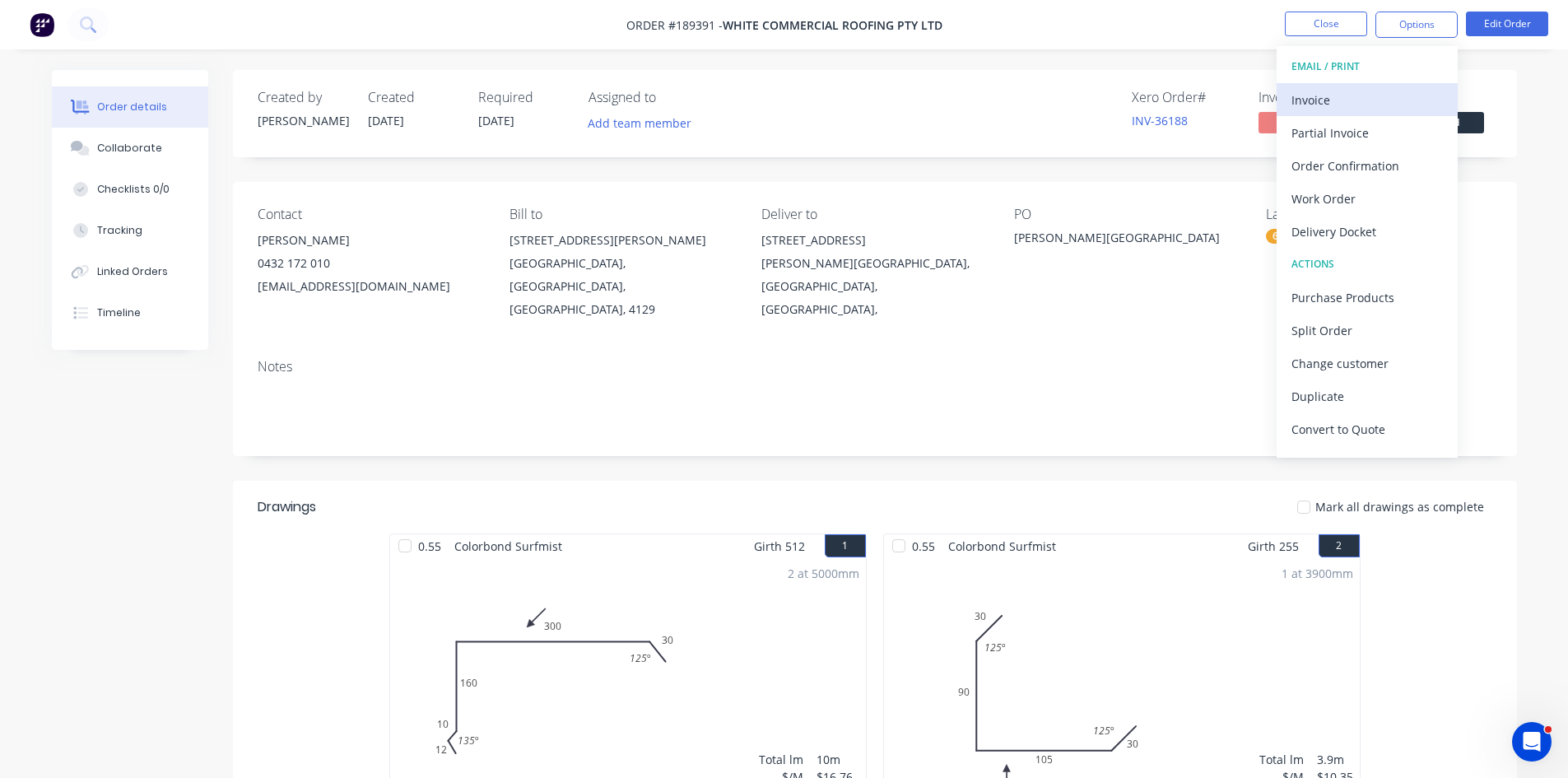
click at [1371, 97] on div "Invoice" at bounding box center [1367, 100] width 152 height 24
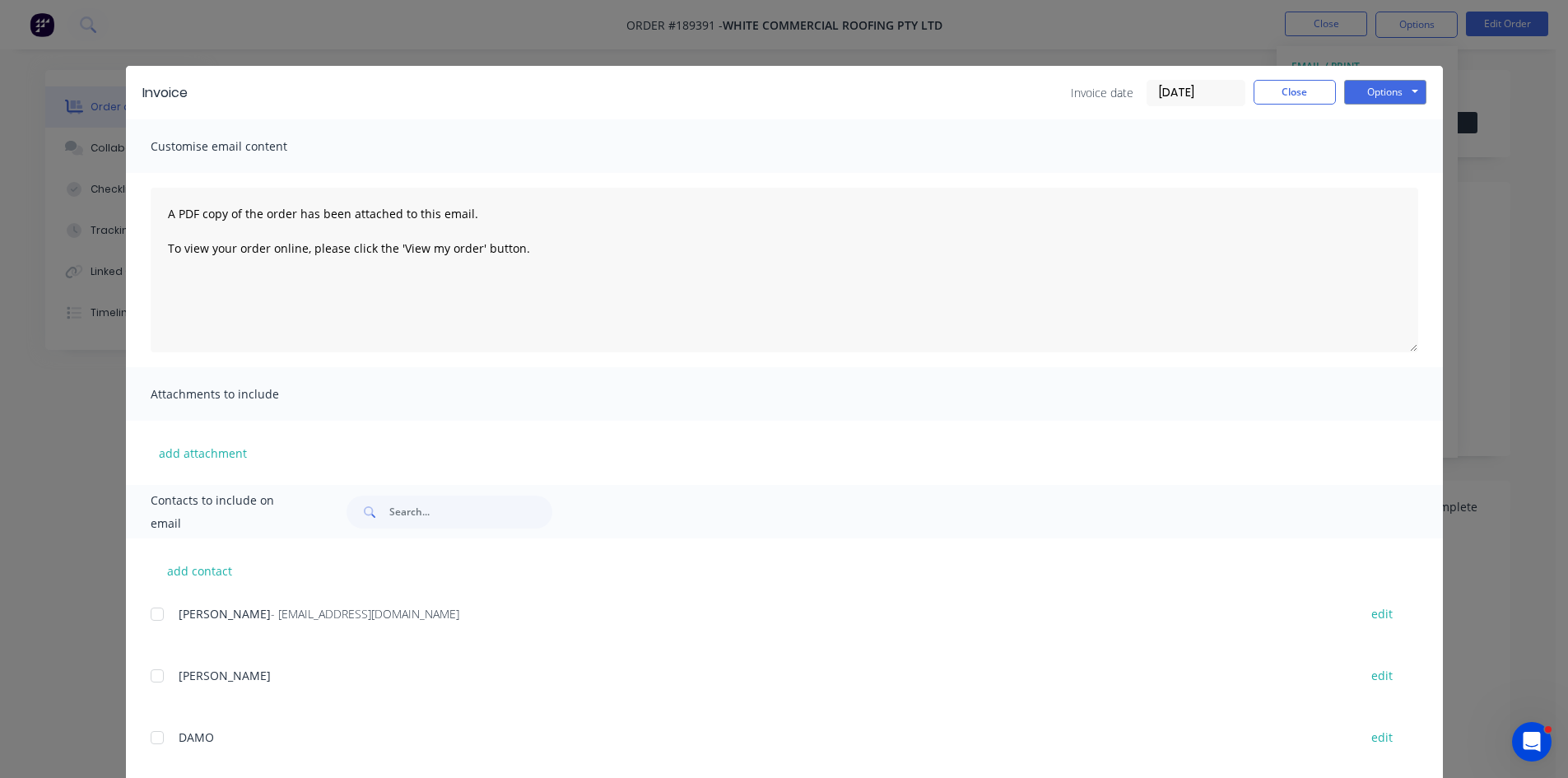
click at [162, 618] on div at bounding box center [157, 613] width 33 height 33
click at [1362, 100] on button "Options" at bounding box center [1385, 92] width 82 height 25
click at [1376, 180] on button "Email" at bounding box center [1397, 175] width 105 height 27
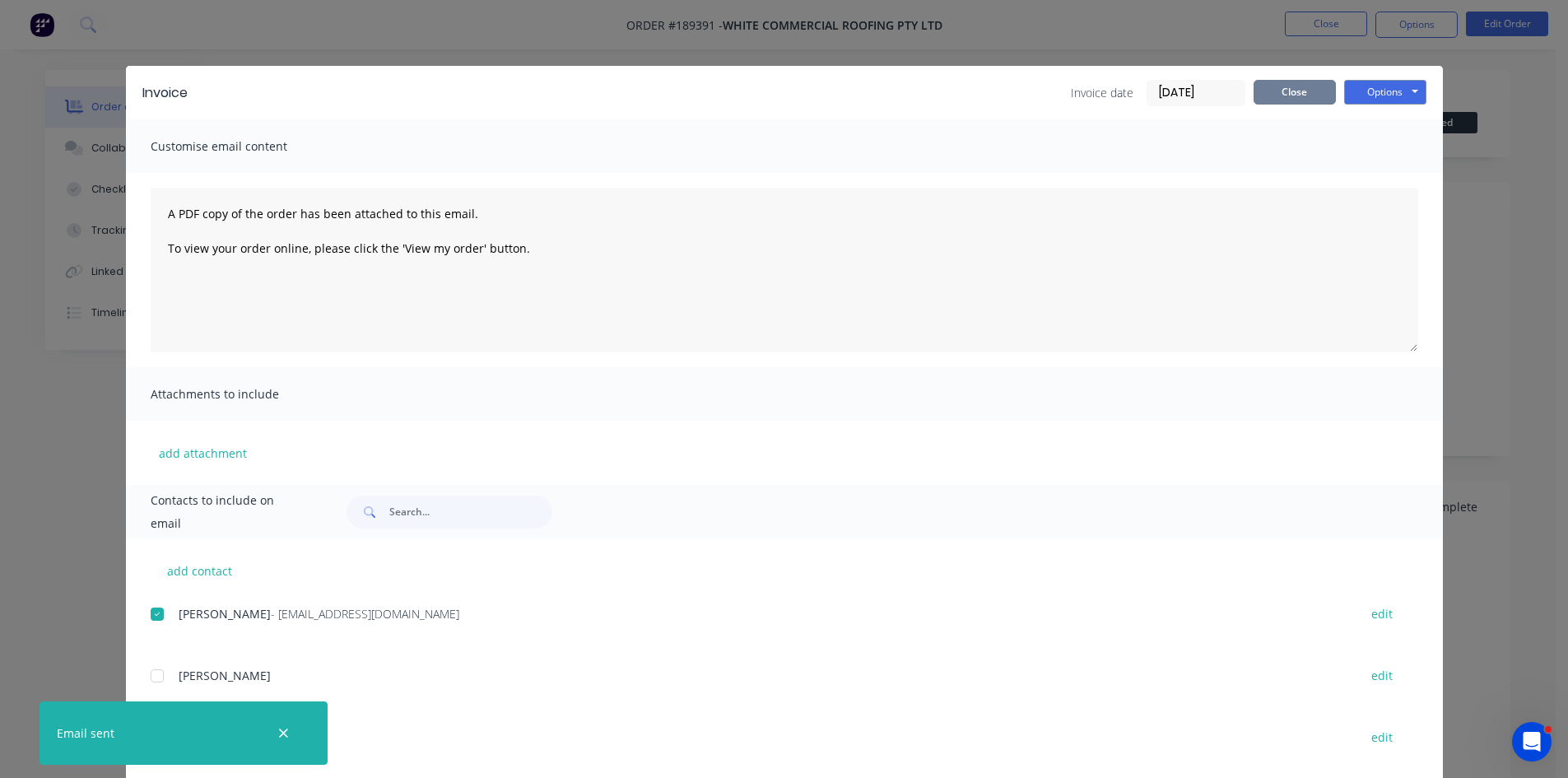
click at [1298, 85] on button "Close" at bounding box center [1295, 92] width 82 height 25
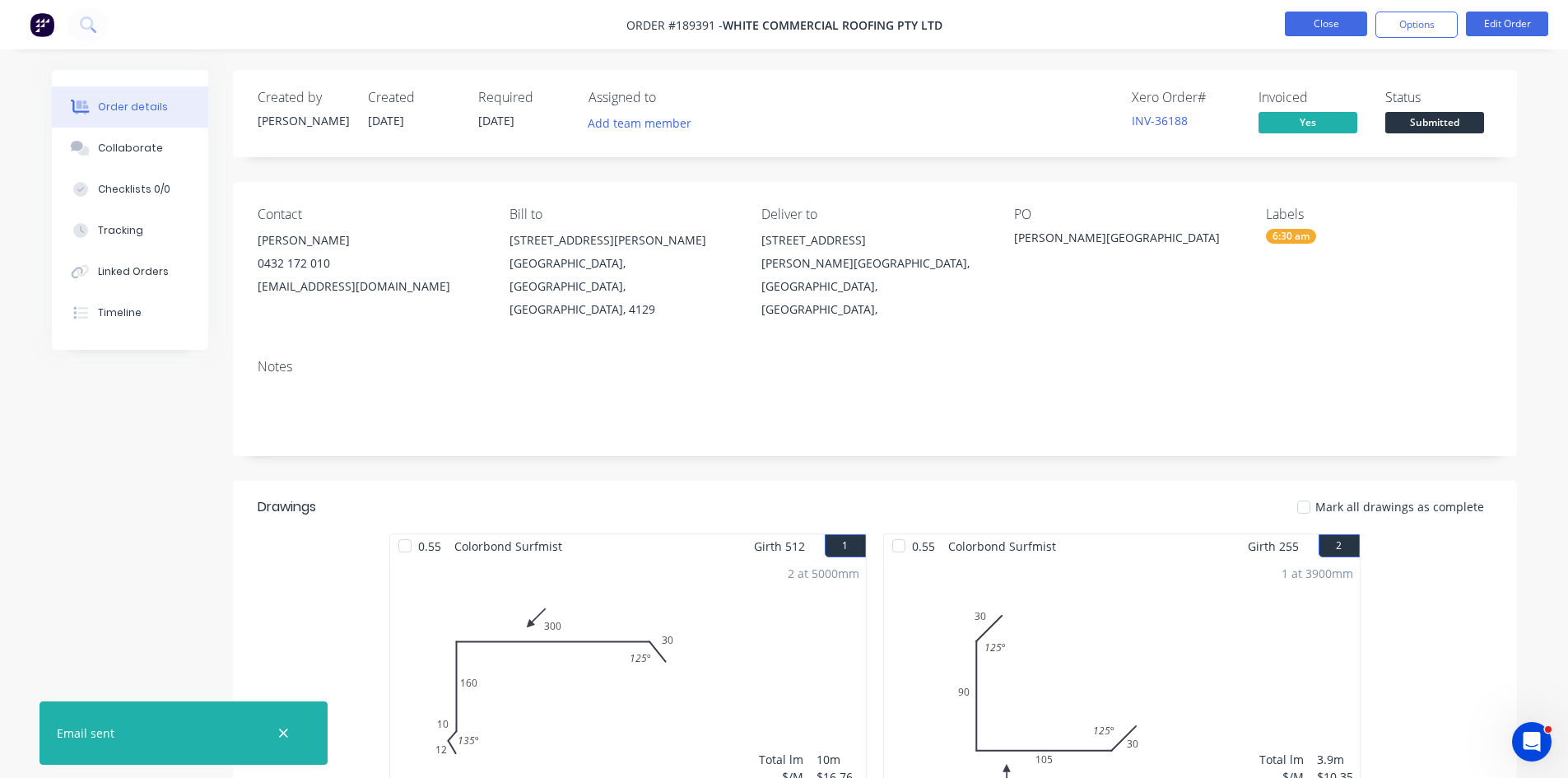
click at [1310, 32] on button "Close" at bounding box center [1325, 24] width 82 height 25
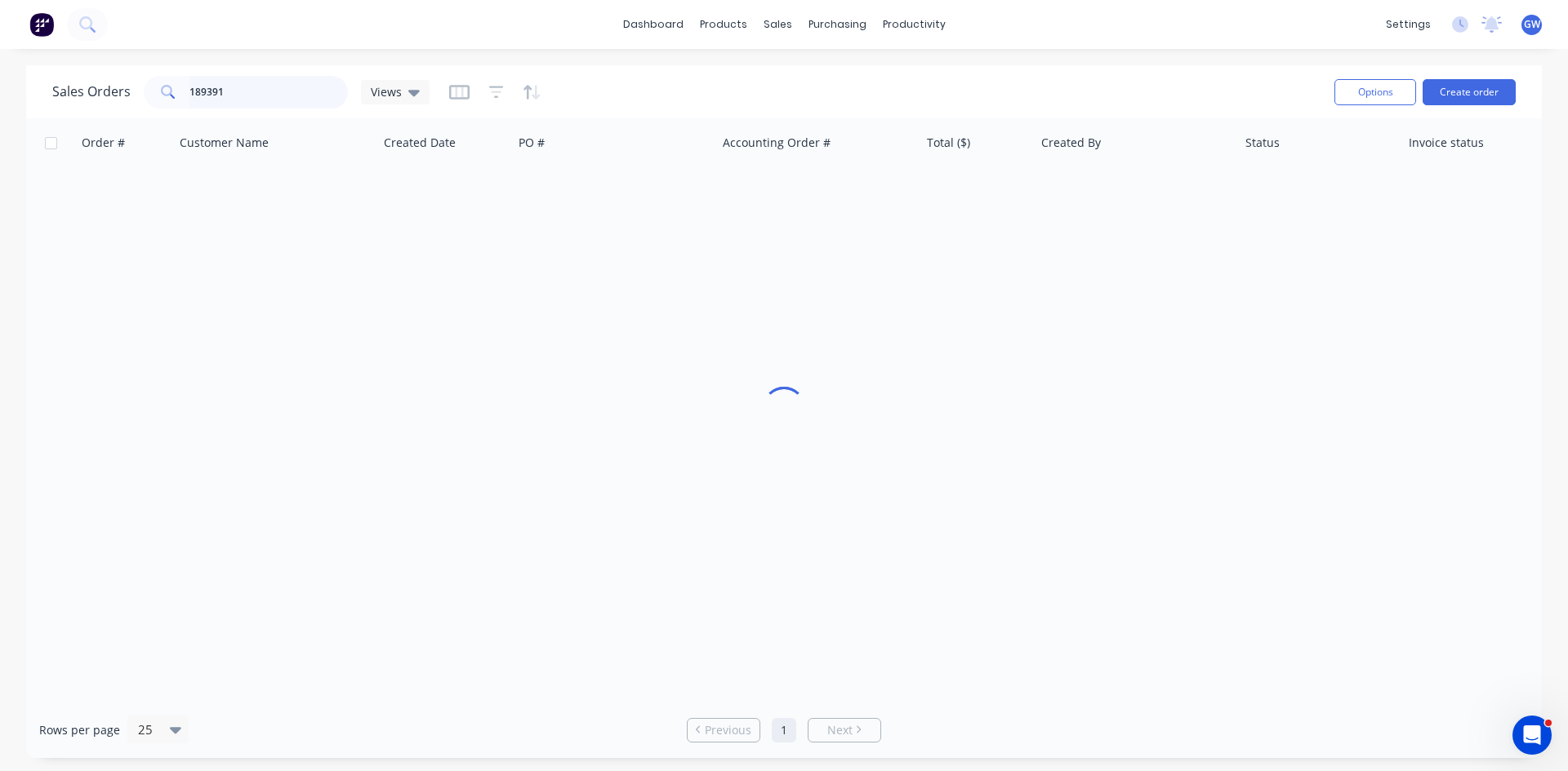
click at [249, 78] on input "189391" at bounding box center [269, 91] width 159 height 32
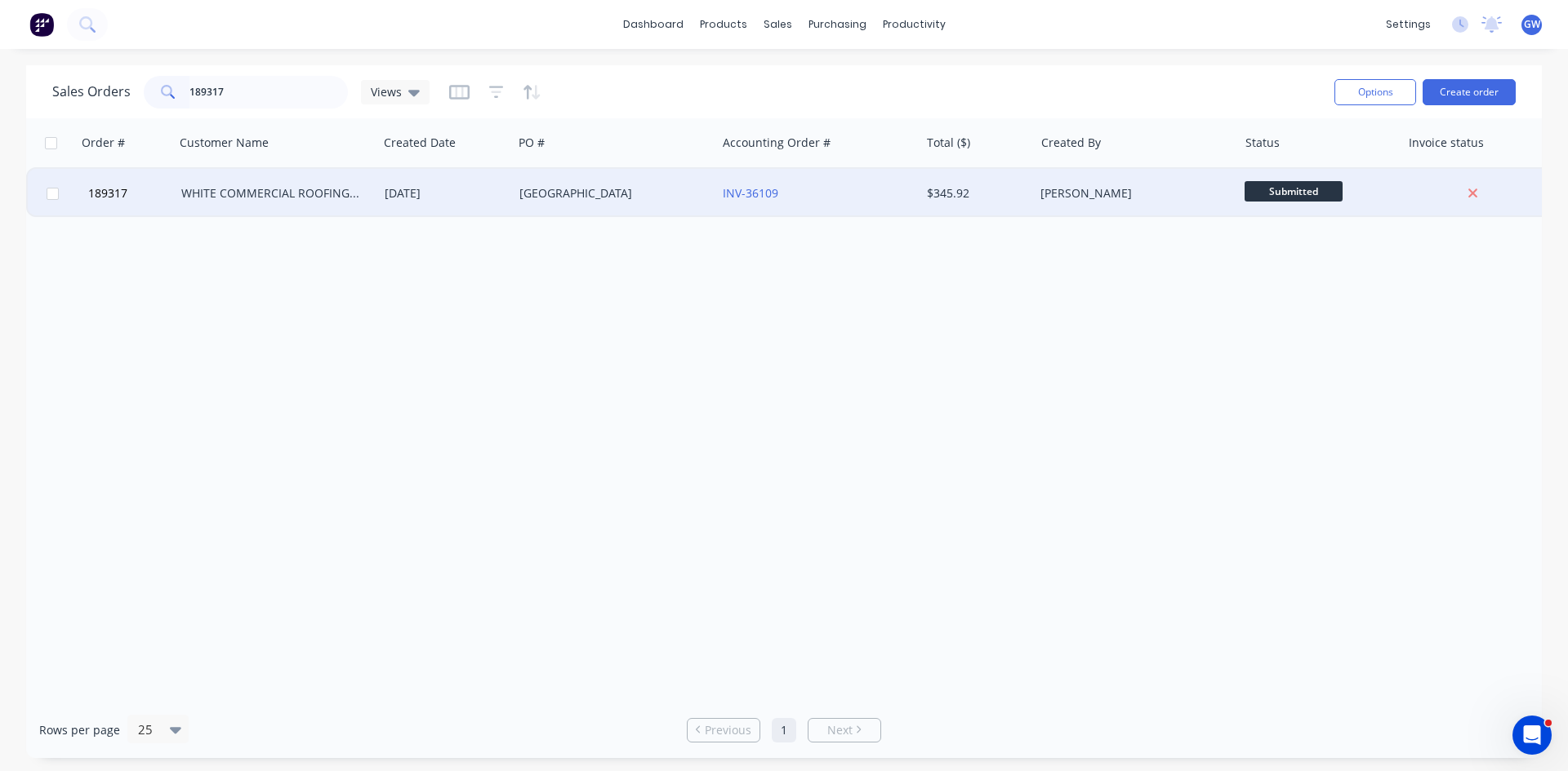
click at [828, 175] on div "INV-36109" at bounding box center [817, 193] width 203 height 49
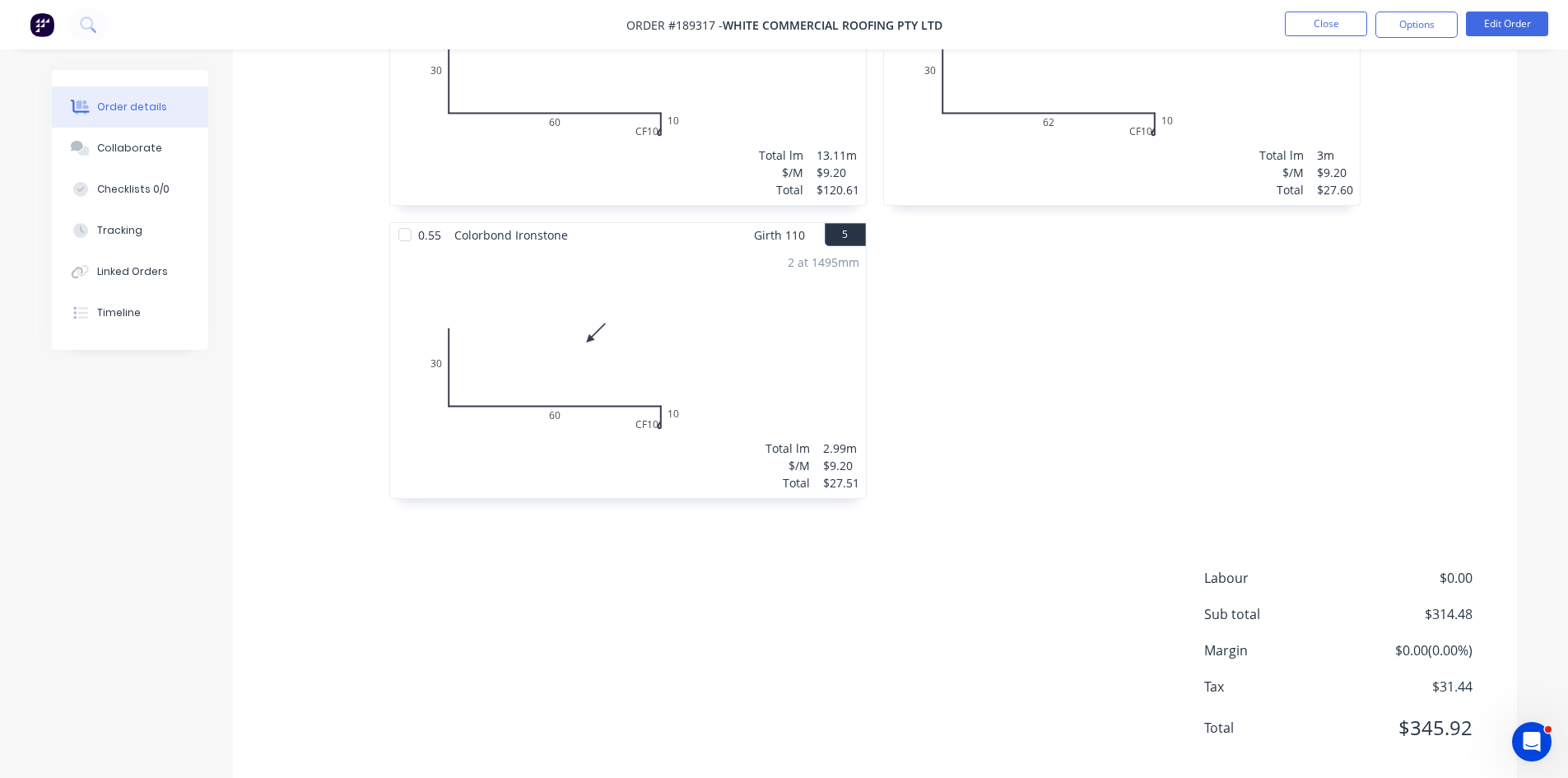
scroll to position [905, 0]
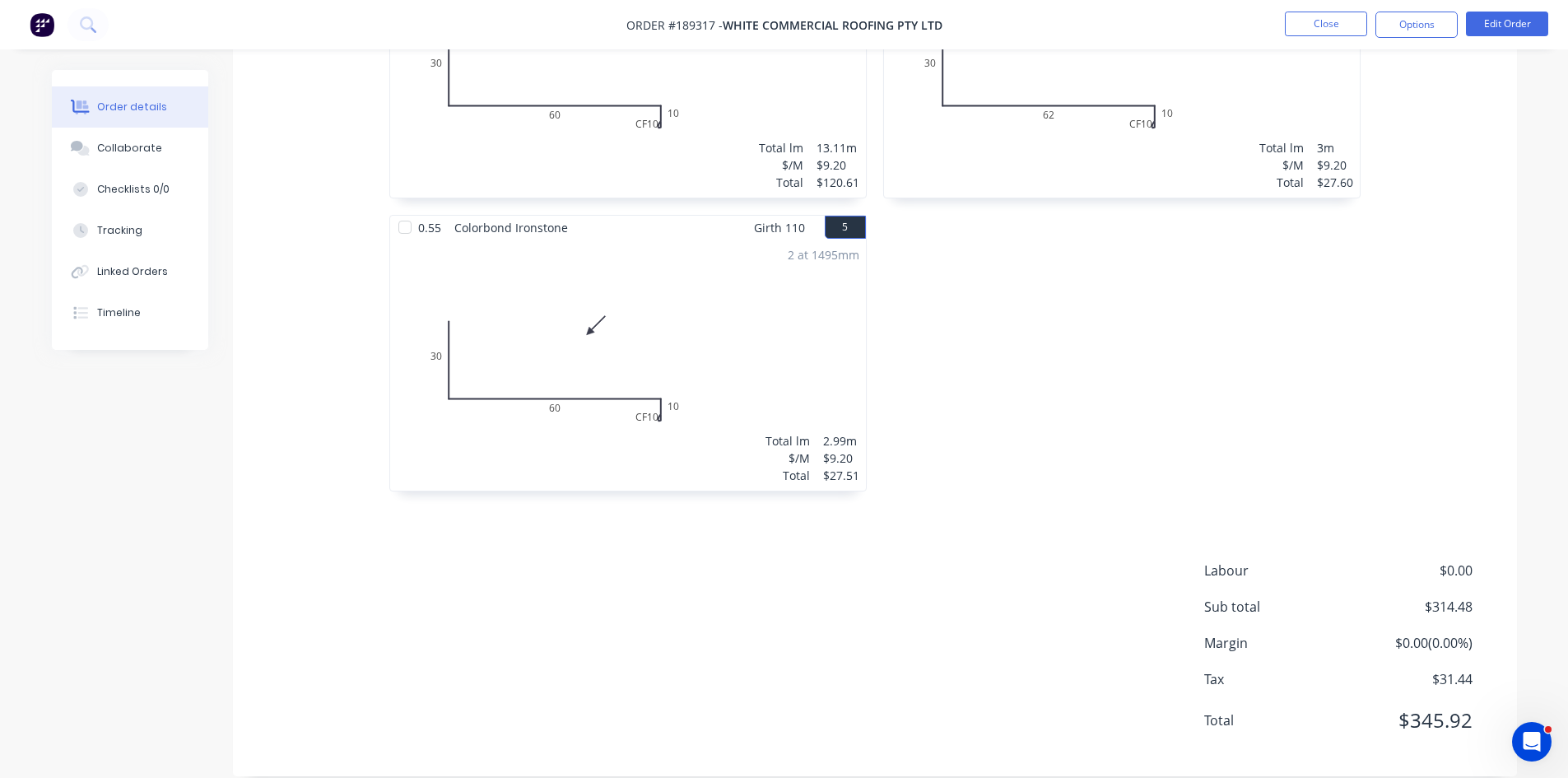
drag, startPoint x: 1405, startPoint y: 30, endPoint x: 1401, endPoint y: 45, distance: 15.5
click at [1406, 30] on button "Options" at bounding box center [1416, 25] width 82 height 27
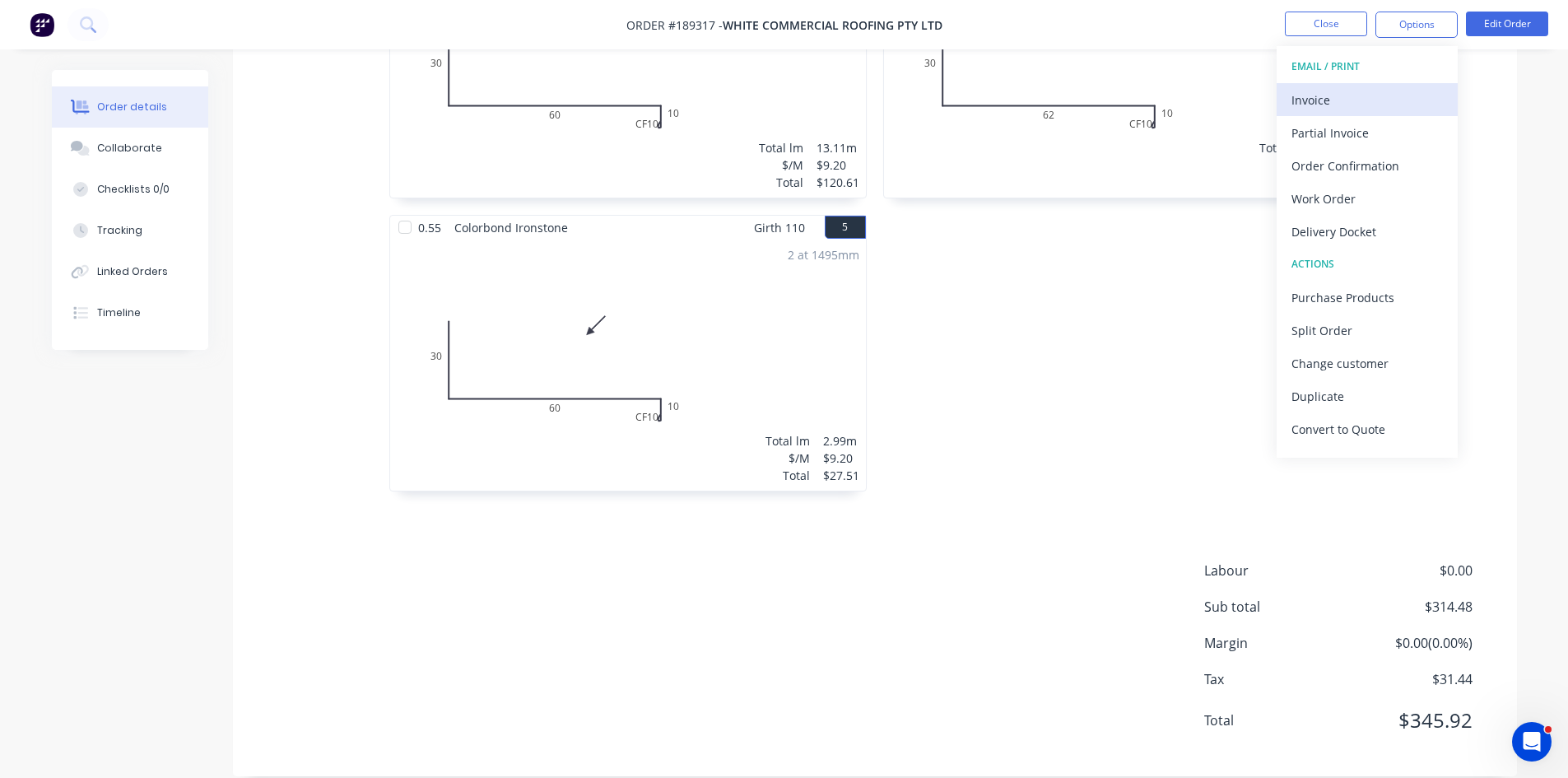
click at [1384, 88] on div "Invoice" at bounding box center [1367, 100] width 152 height 24
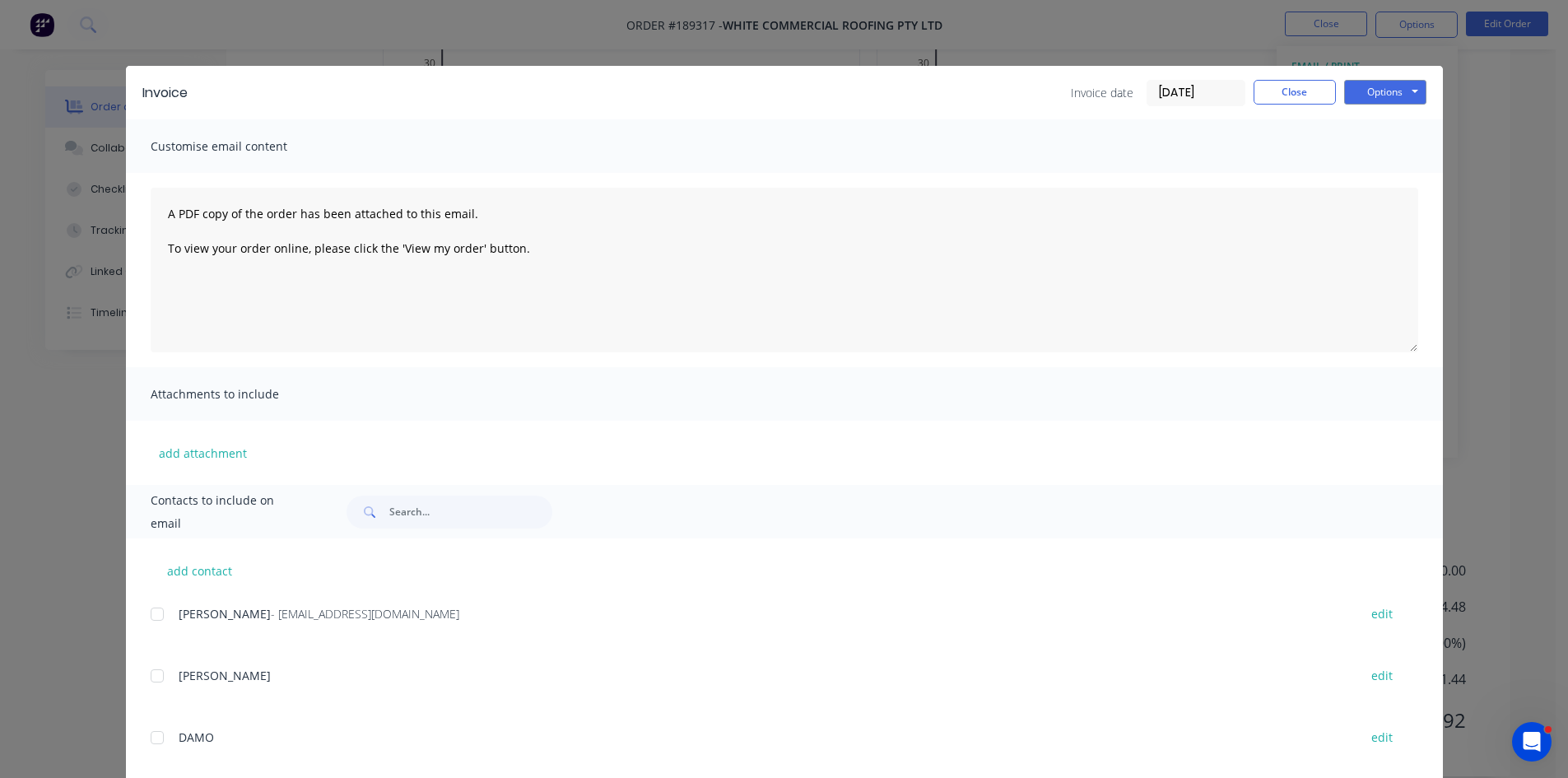
click at [154, 607] on div at bounding box center [157, 613] width 33 height 33
click at [1361, 90] on button "Options" at bounding box center [1385, 92] width 82 height 25
click at [1381, 167] on button "Email" at bounding box center [1397, 175] width 105 height 27
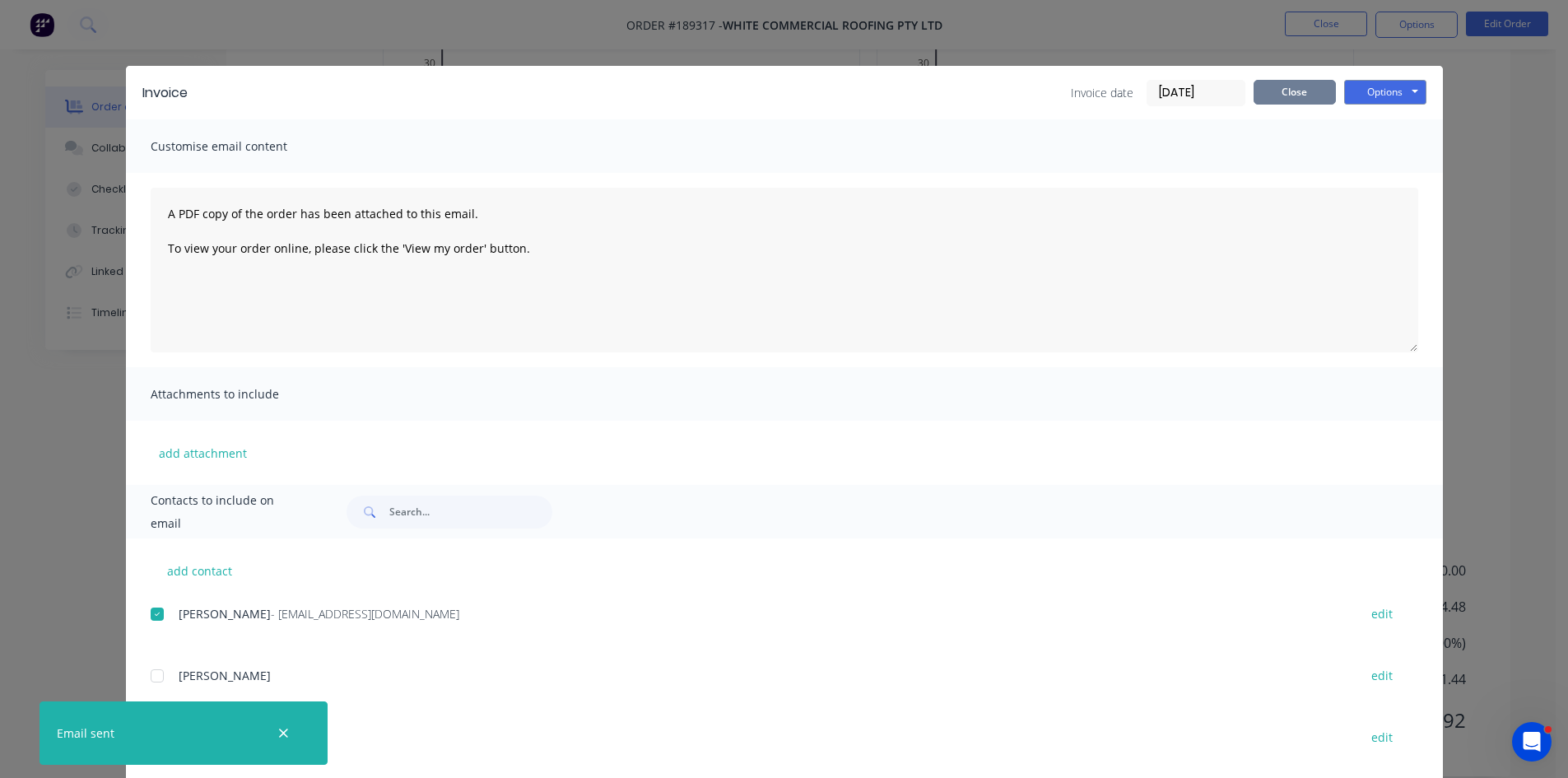
click at [1306, 94] on button "Close" at bounding box center [1295, 92] width 82 height 25
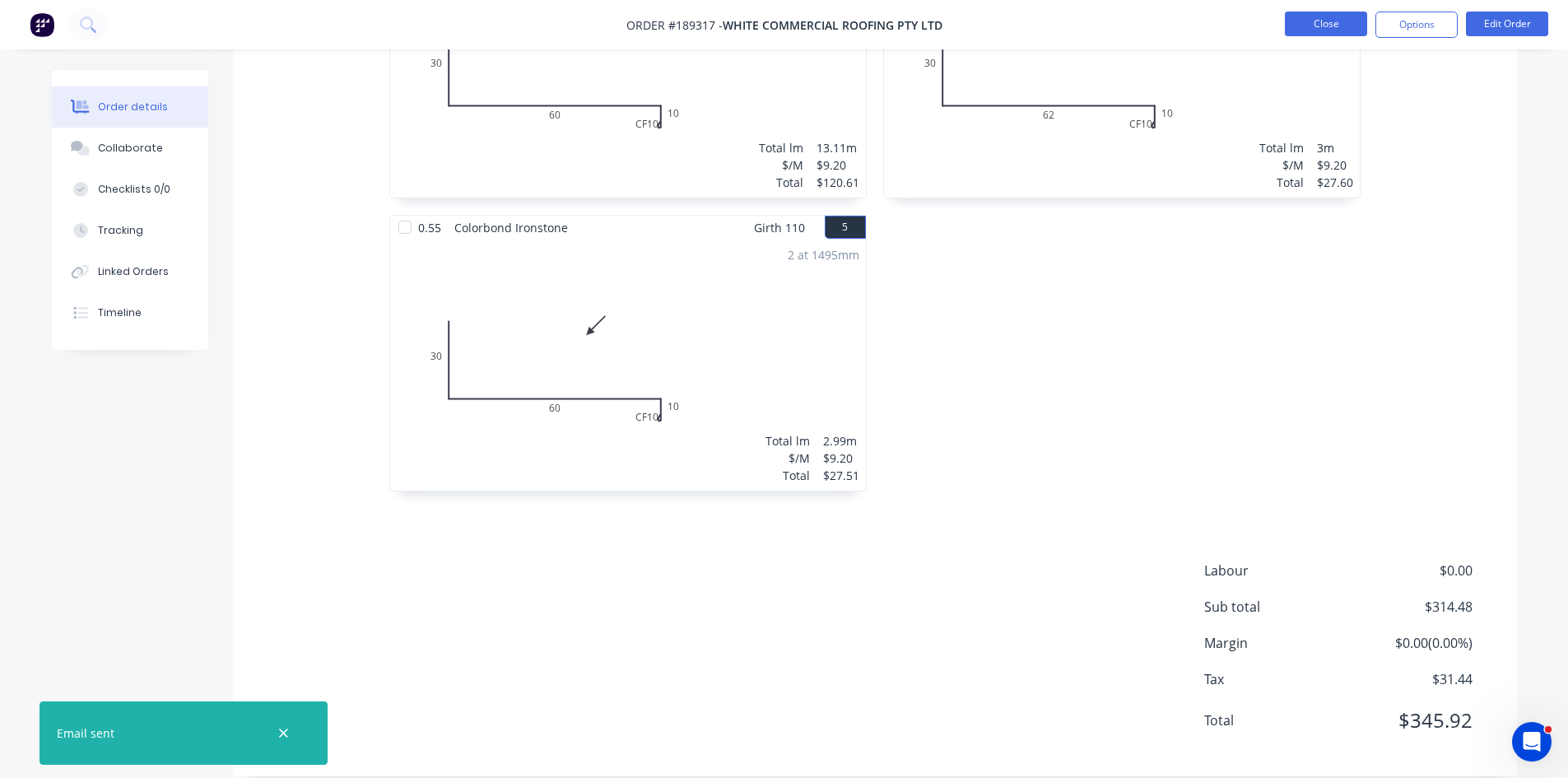
click at [1341, 27] on button "Close" at bounding box center [1325, 24] width 82 height 25
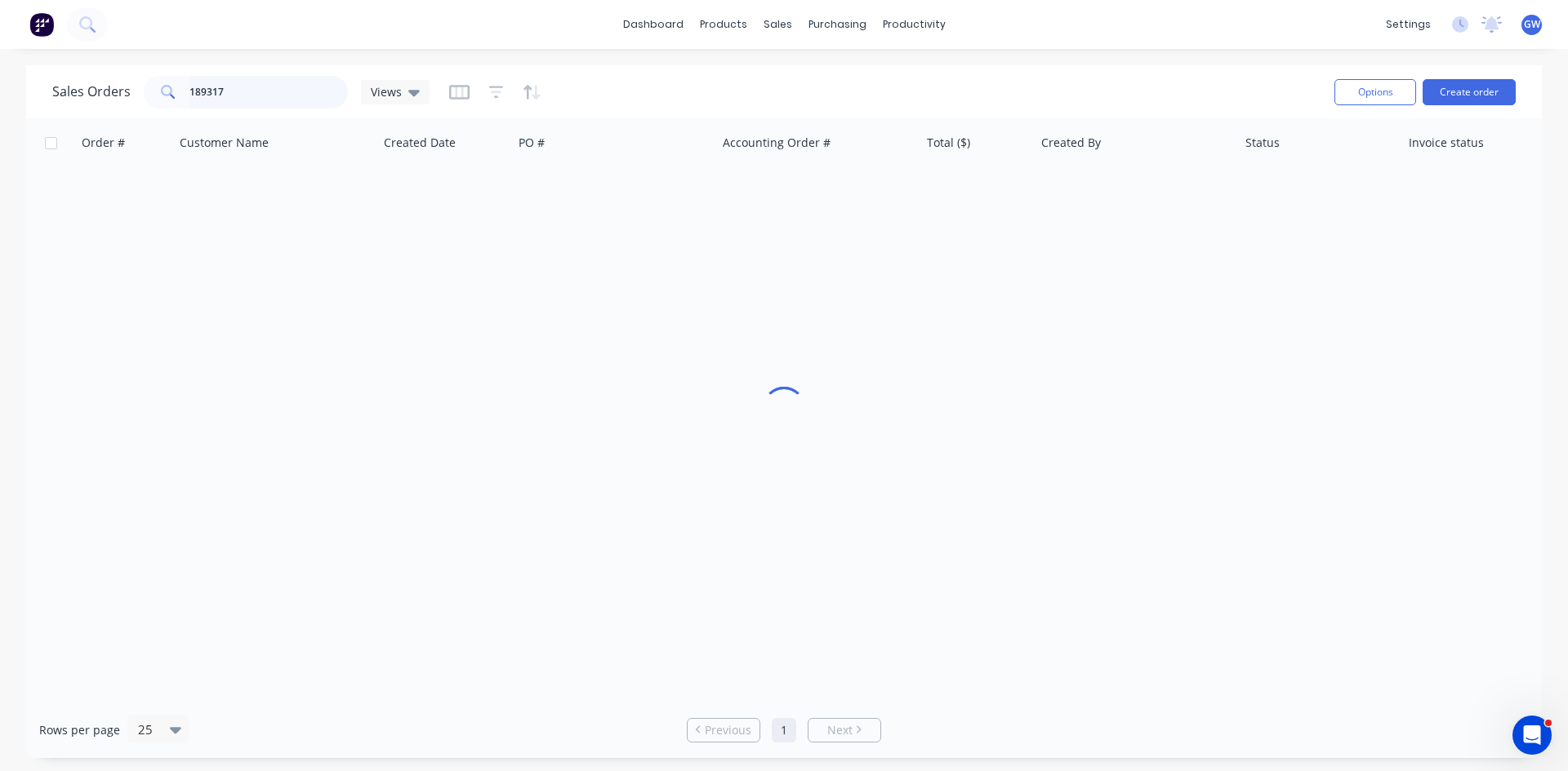
click at [271, 99] on input "189317" at bounding box center [269, 91] width 159 height 32
click at [1137, 176] on div "[PERSON_NAME]" at bounding box center [1135, 193] width 203 height 49
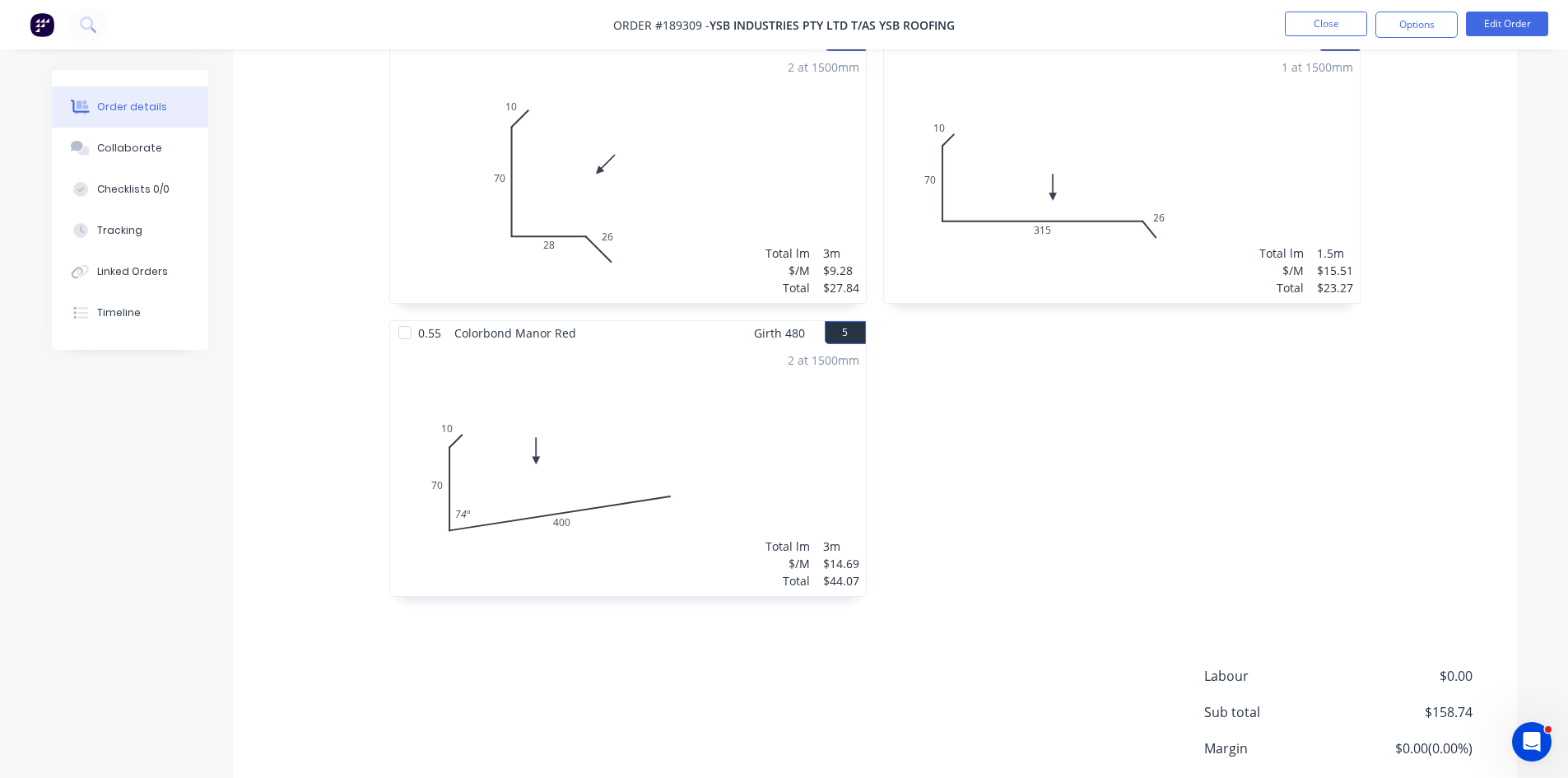
scroll to position [824, 0]
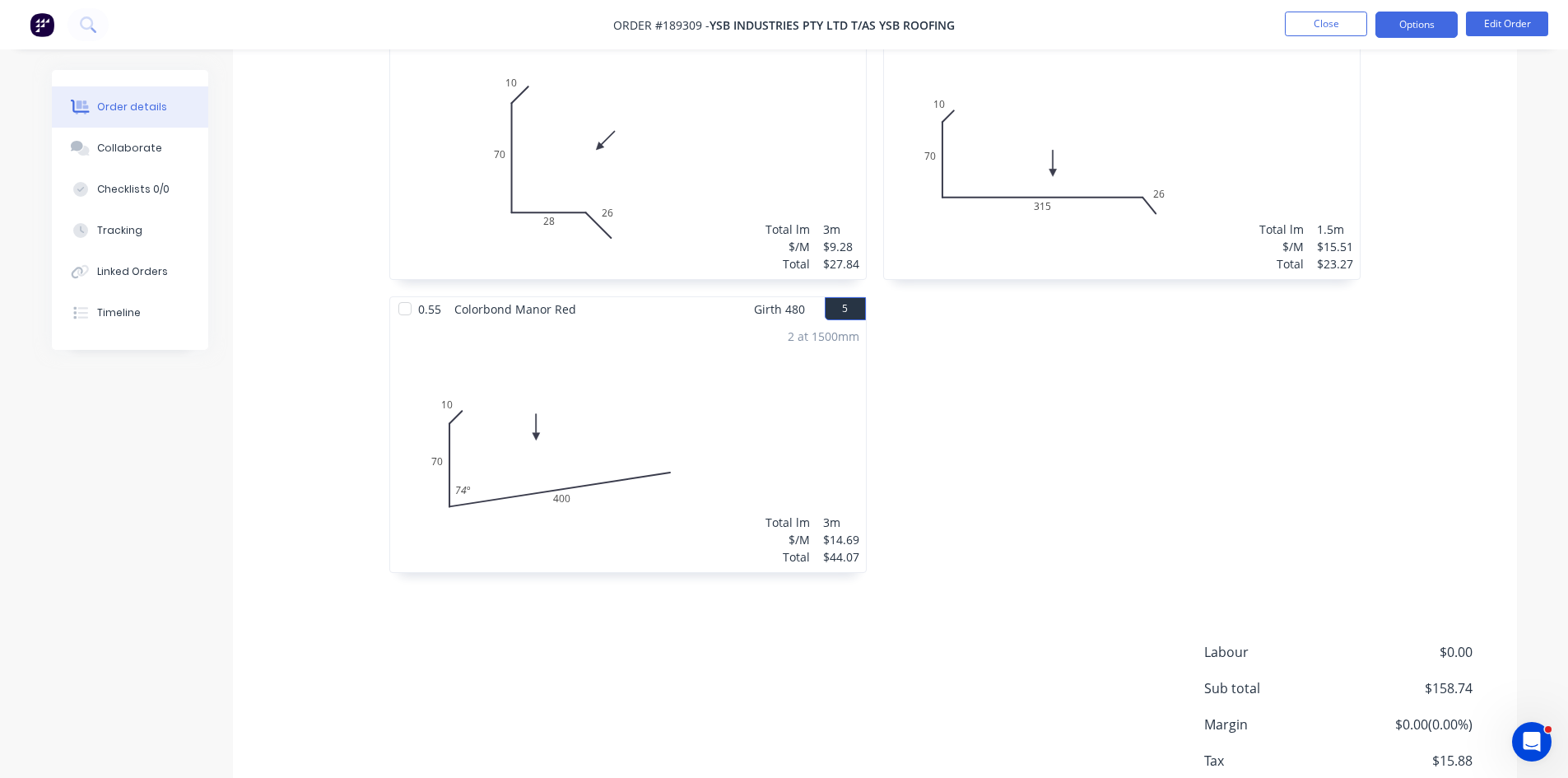
click at [1438, 14] on button "Options" at bounding box center [1416, 25] width 82 height 27
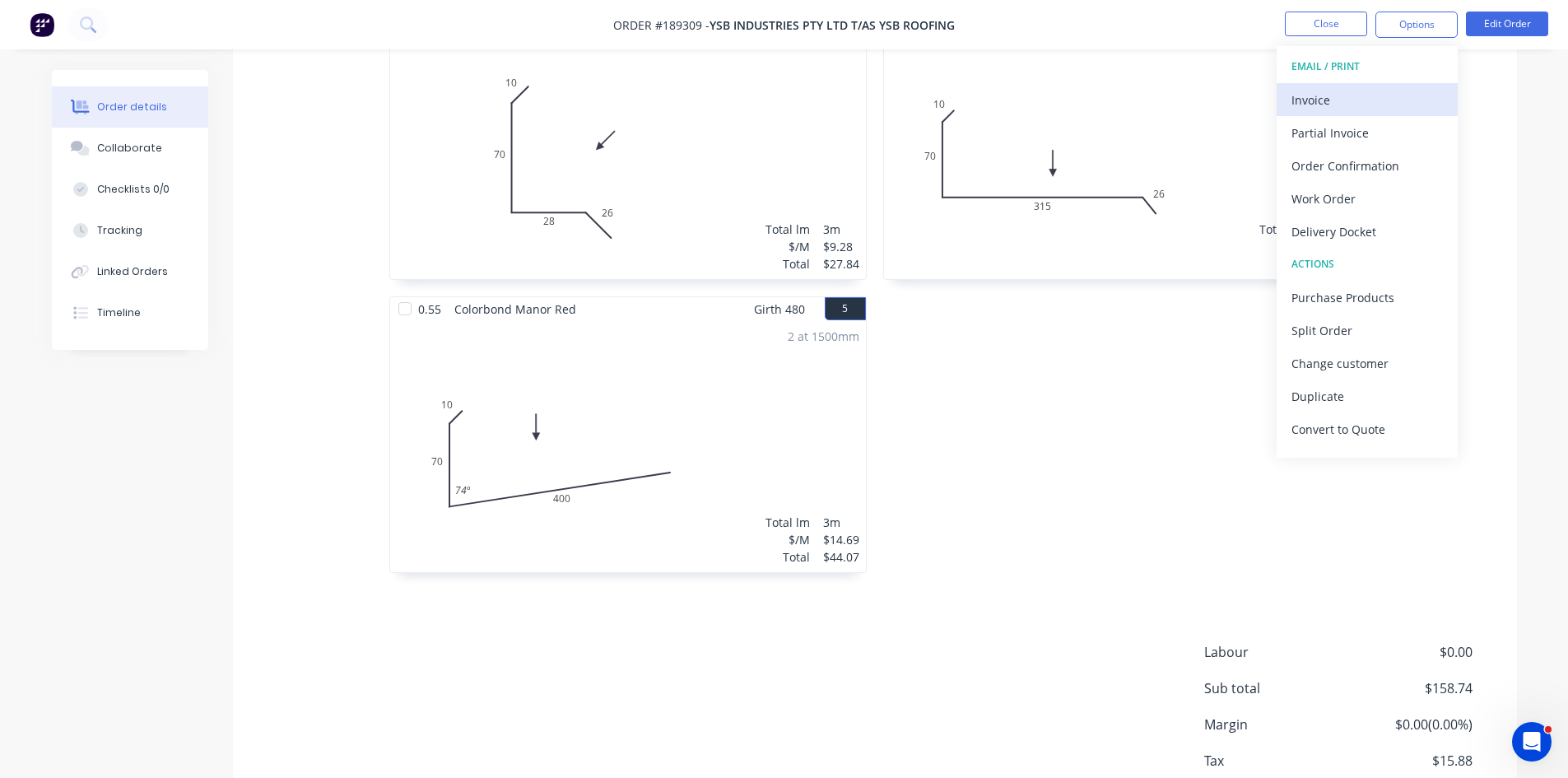
click at [1312, 88] on div "Invoice" at bounding box center [1367, 100] width 152 height 24
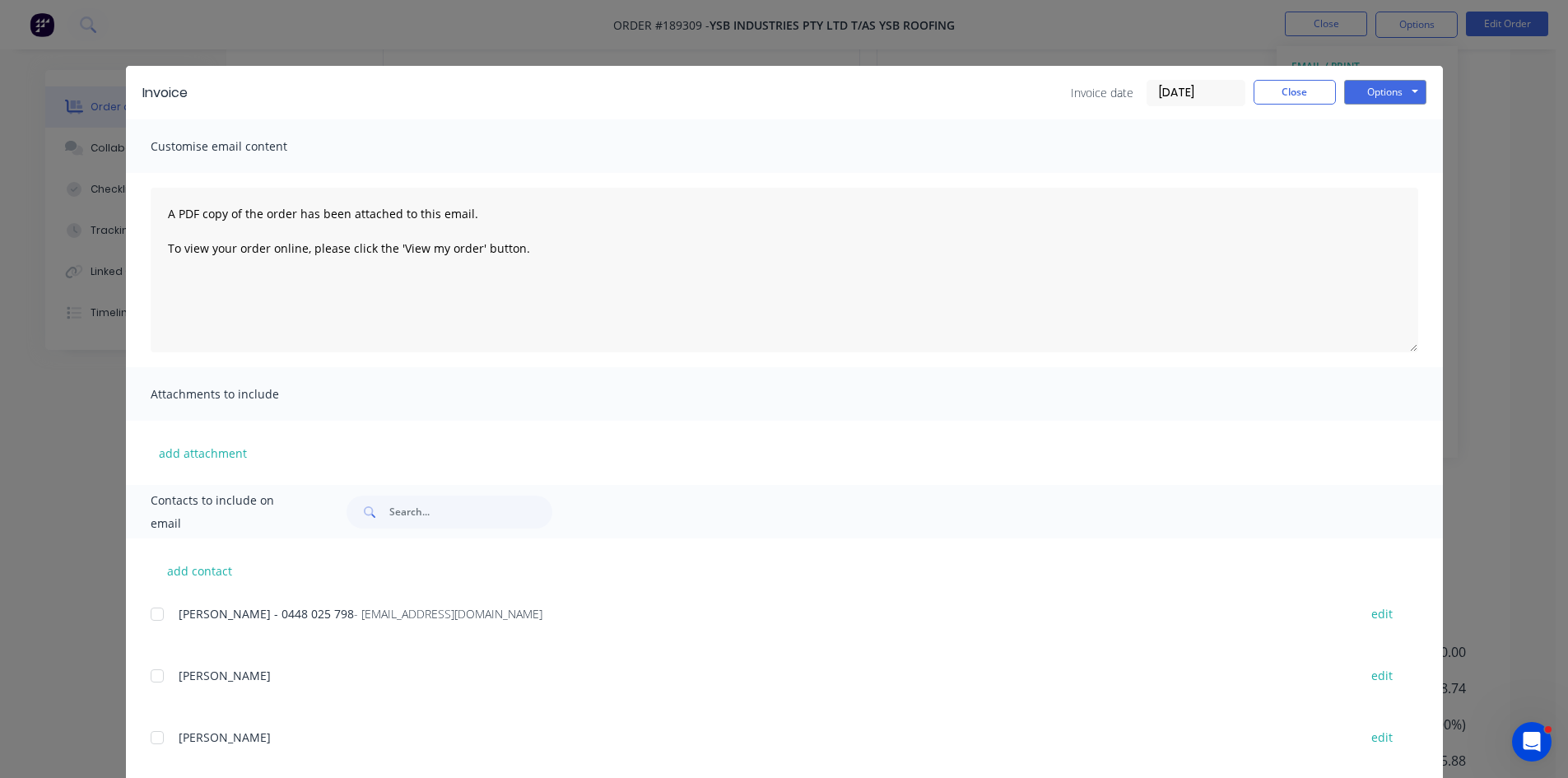
click at [155, 621] on div at bounding box center [157, 613] width 33 height 33
click at [1385, 91] on button "Options" at bounding box center [1385, 92] width 82 height 25
click at [1389, 177] on button "Email" at bounding box center [1397, 175] width 105 height 27
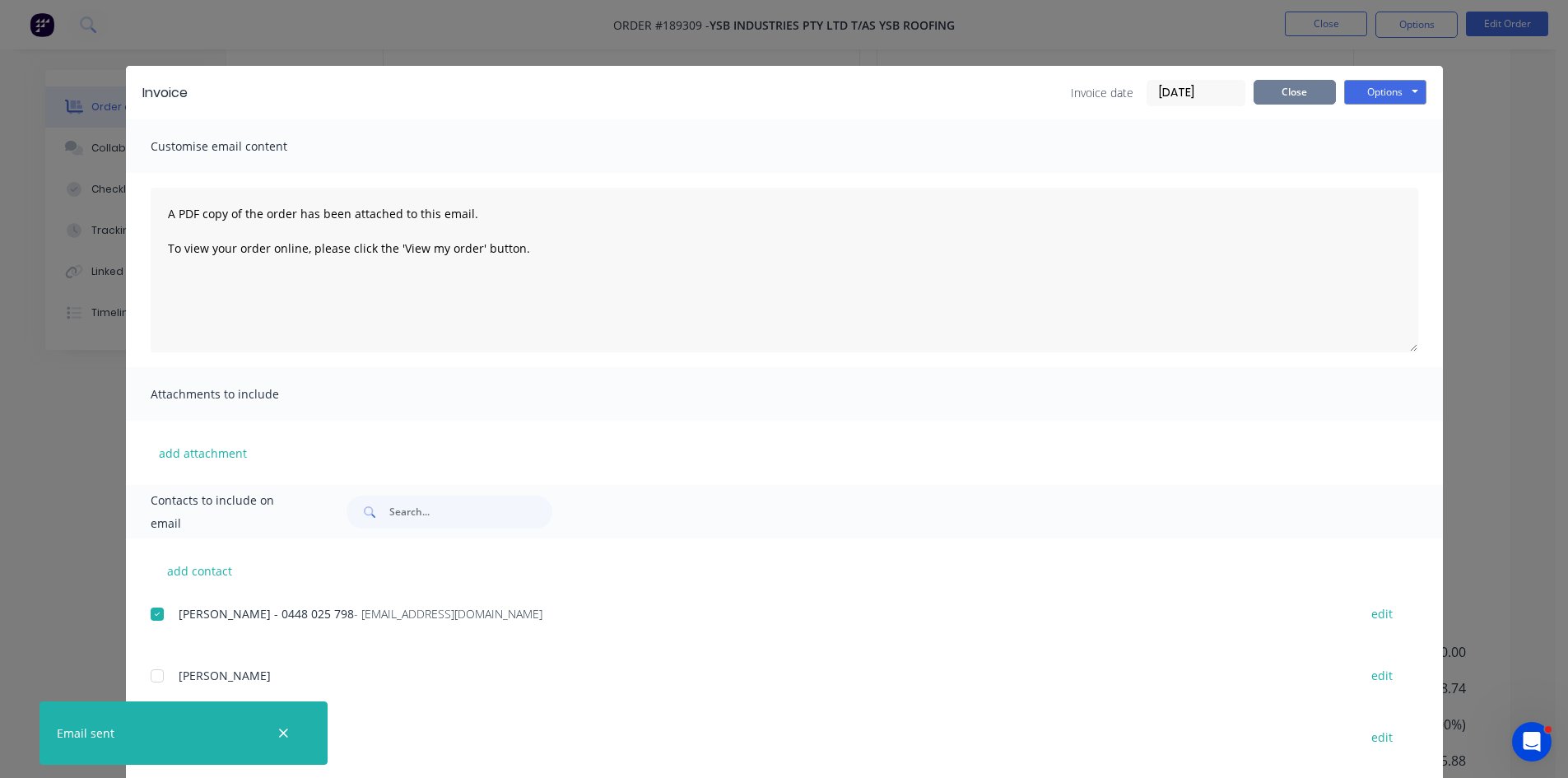
click at [1317, 94] on button "Close" at bounding box center [1295, 92] width 82 height 25
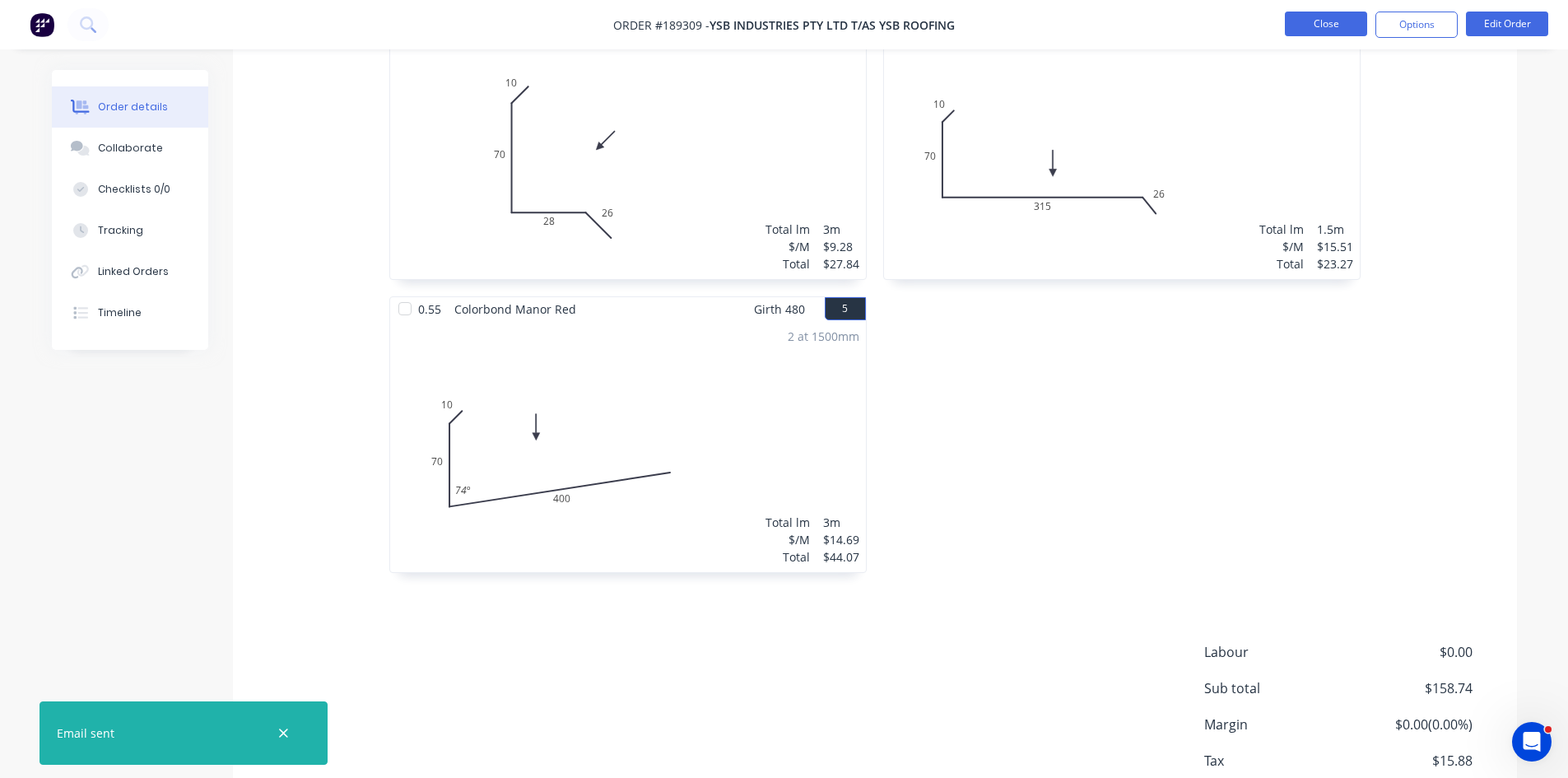
click at [1322, 32] on button "Close" at bounding box center [1325, 24] width 82 height 25
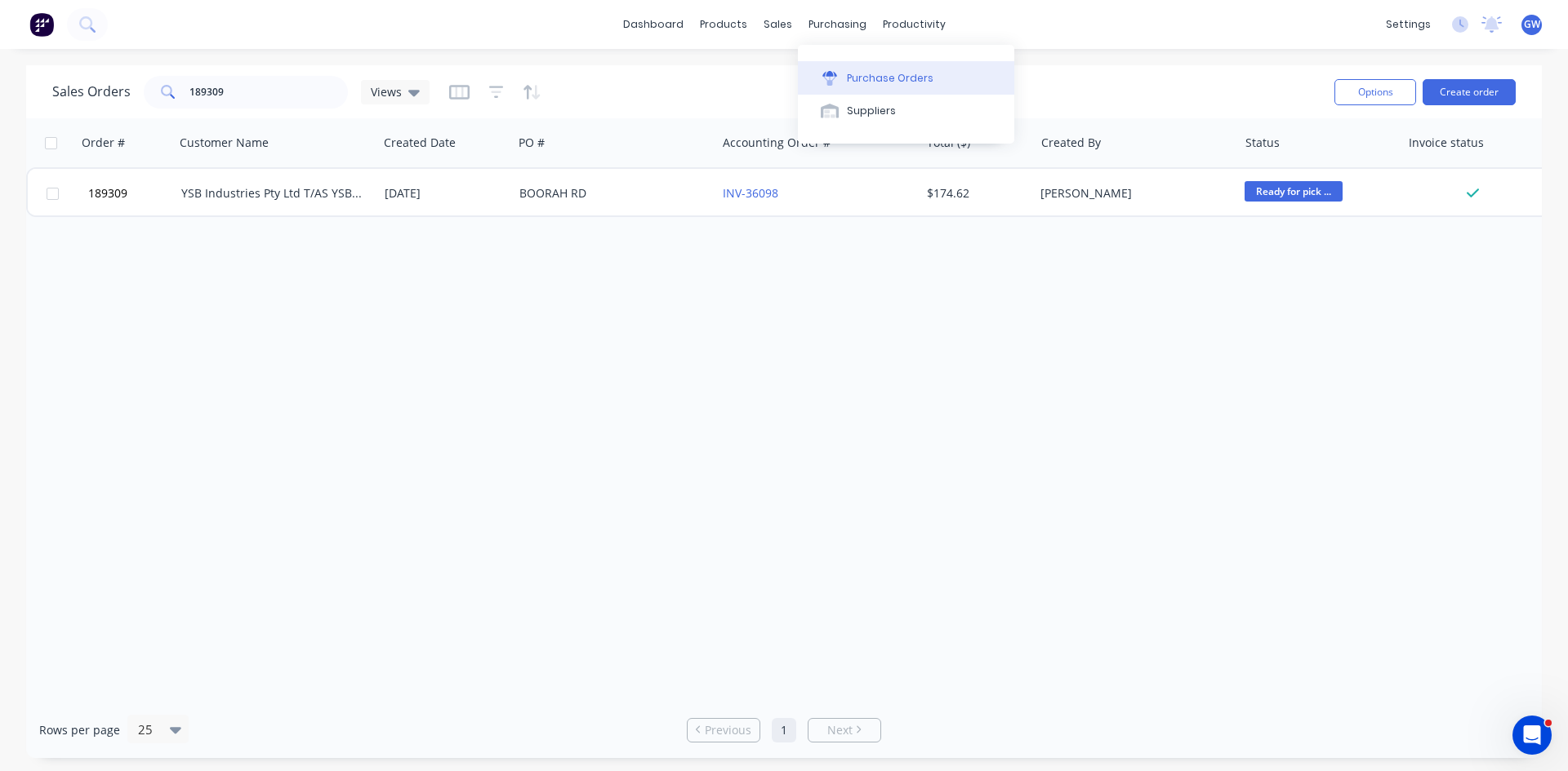
click at [850, 84] on div "Purchase Orders" at bounding box center [890, 78] width 86 height 15
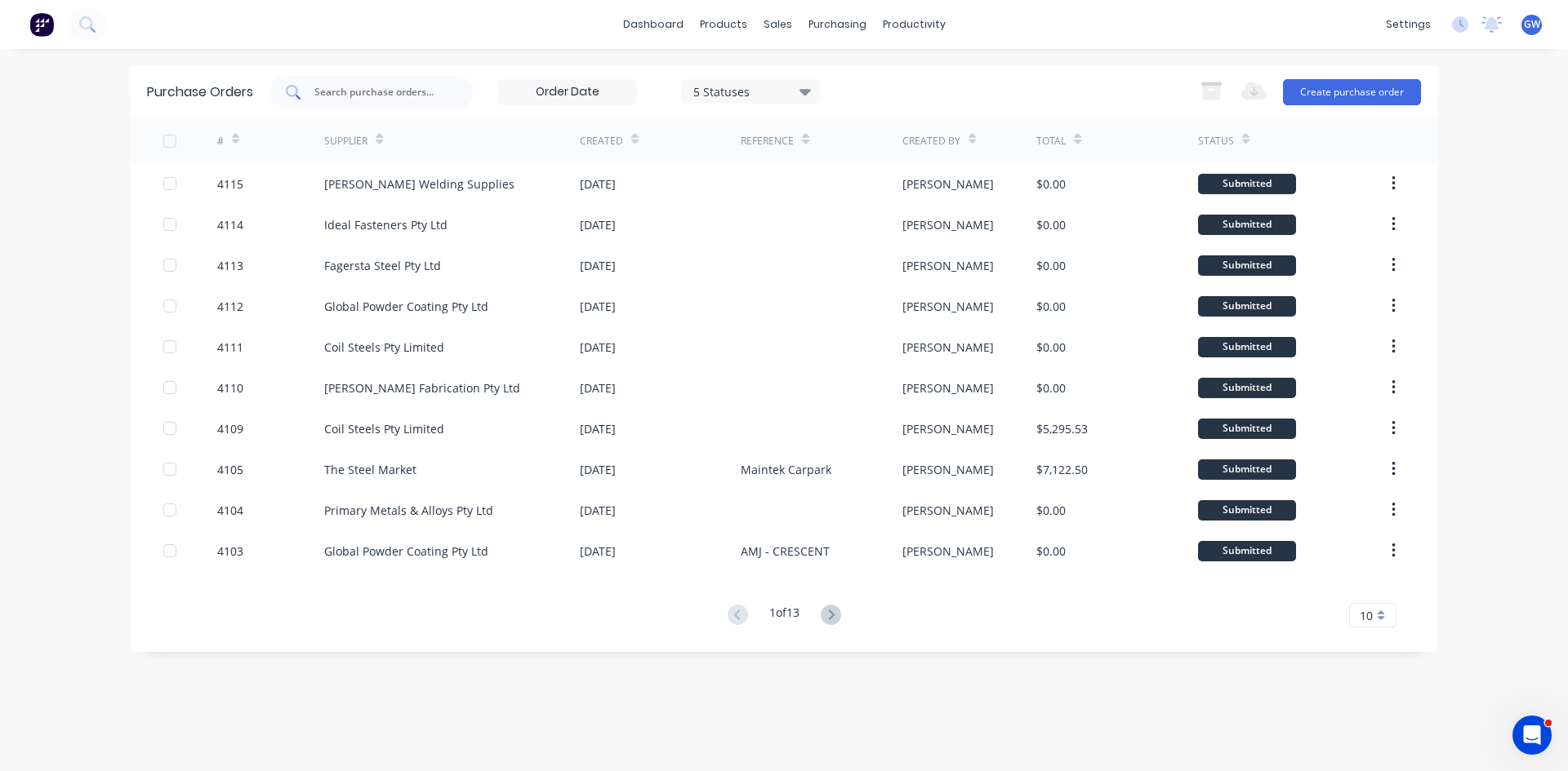
click at [339, 89] on input "text" at bounding box center [380, 92] width 136 height 17
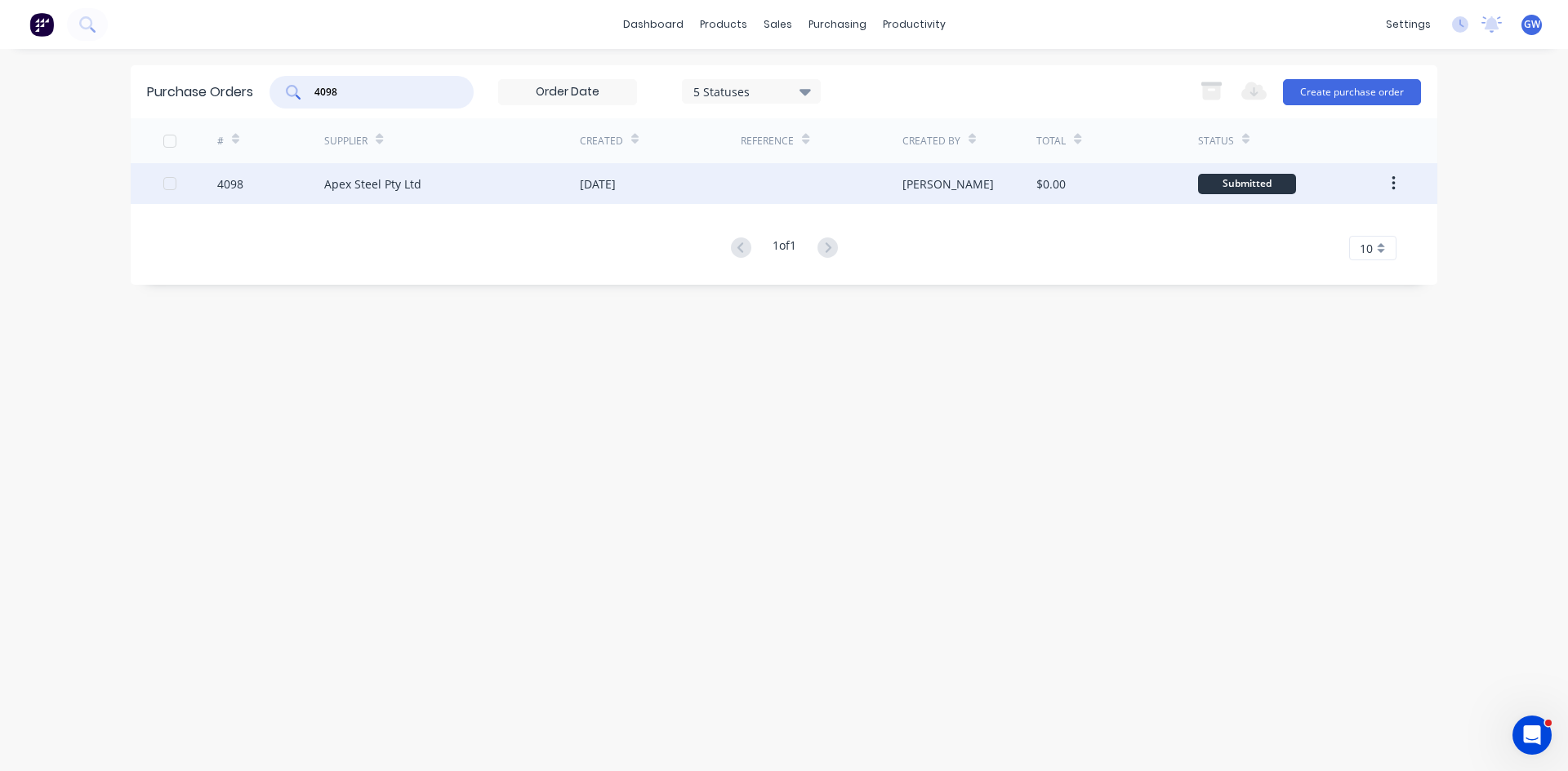
click at [451, 180] on div "Apex Steel Pty Ltd" at bounding box center [452, 184] width 255 height 41
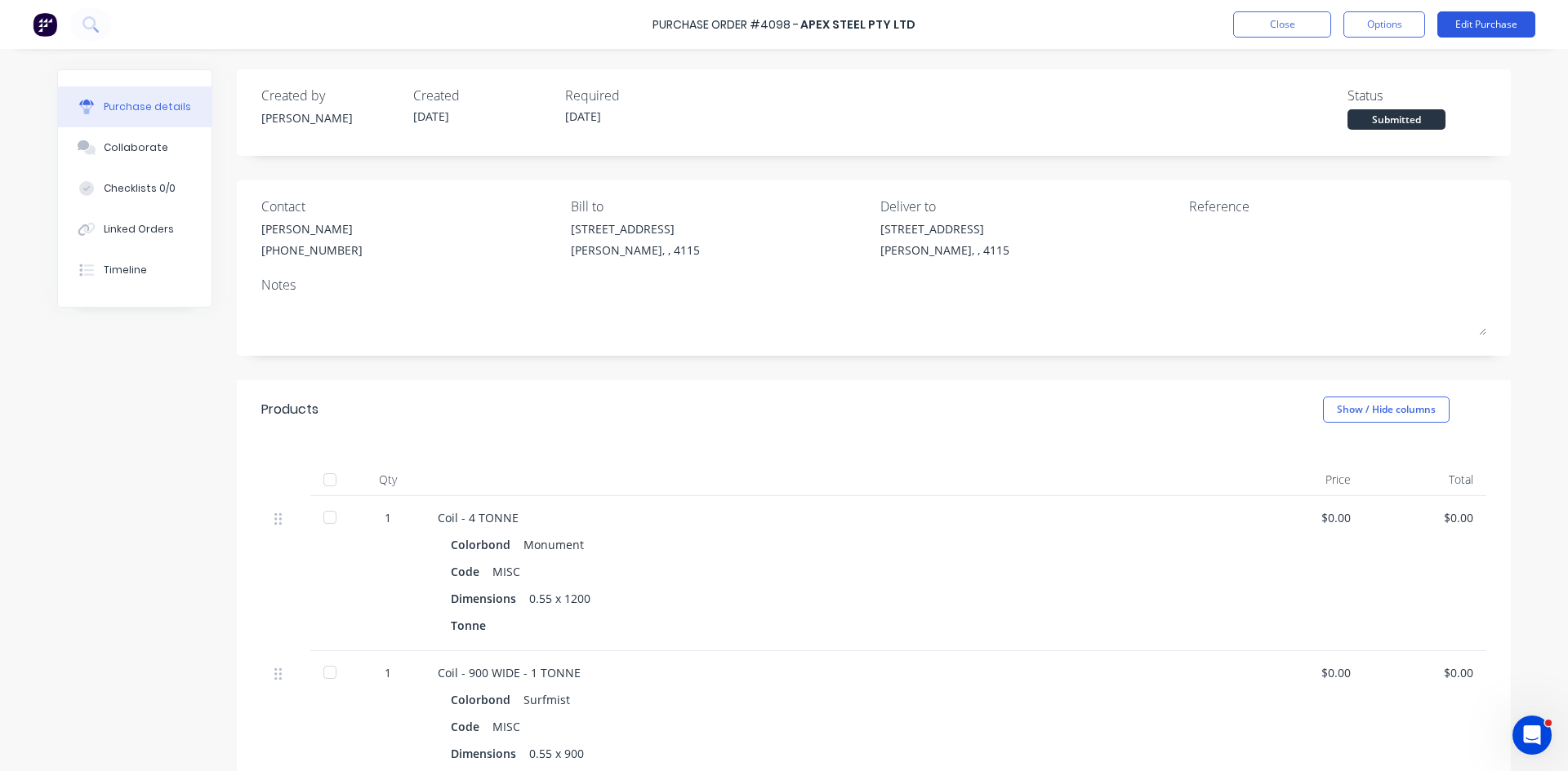
click at [1495, 21] on button "Edit Purchase" at bounding box center [1486, 25] width 98 height 27
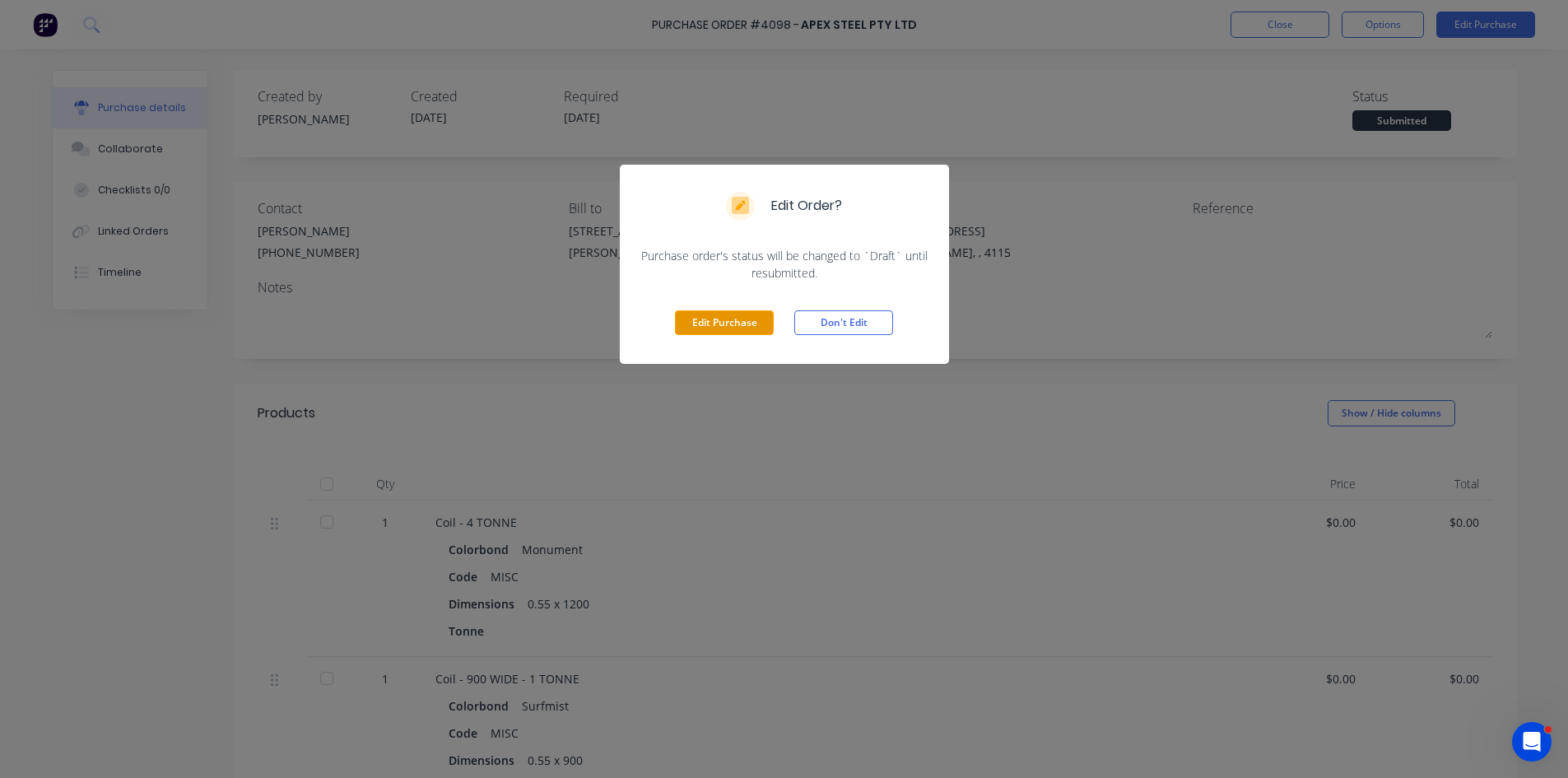
click at [718, 324] on button "Edit Purchase" at bounding box center [724, 322] width 99 height 25
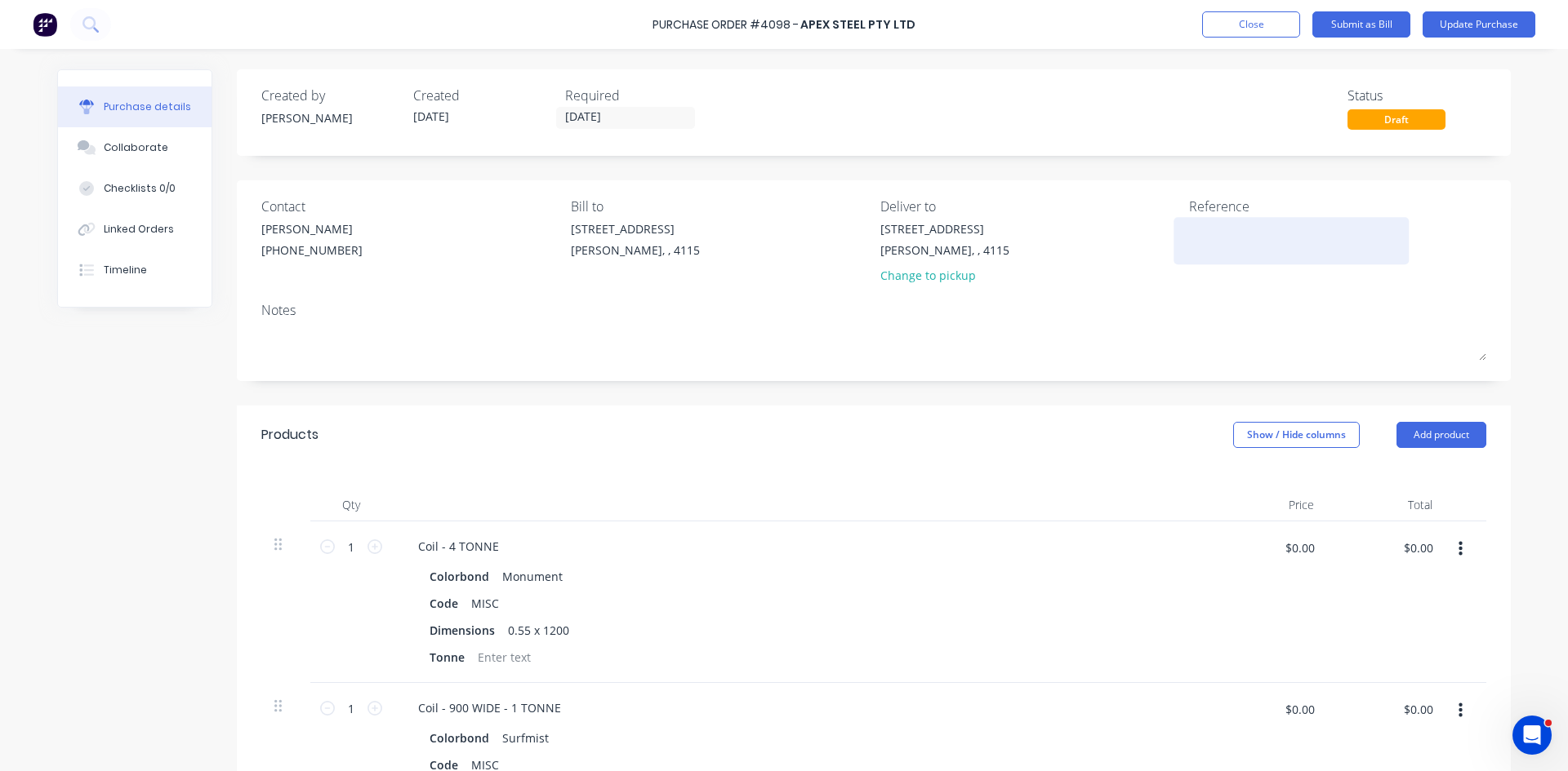
click at [1236, 235] on textarea at bounding box center [1291, 238] width 204 height 36
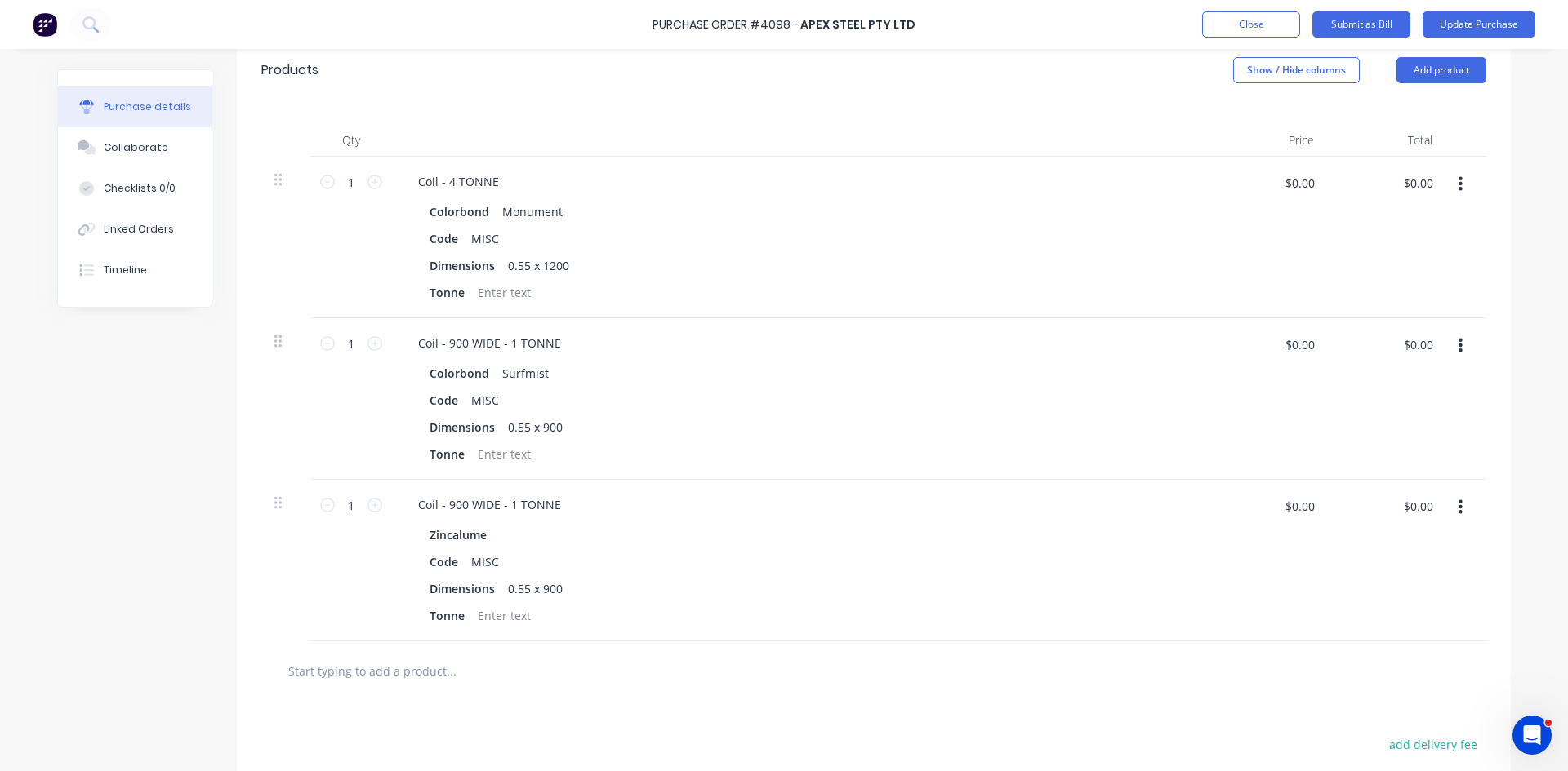
scroll to position [409, 0]
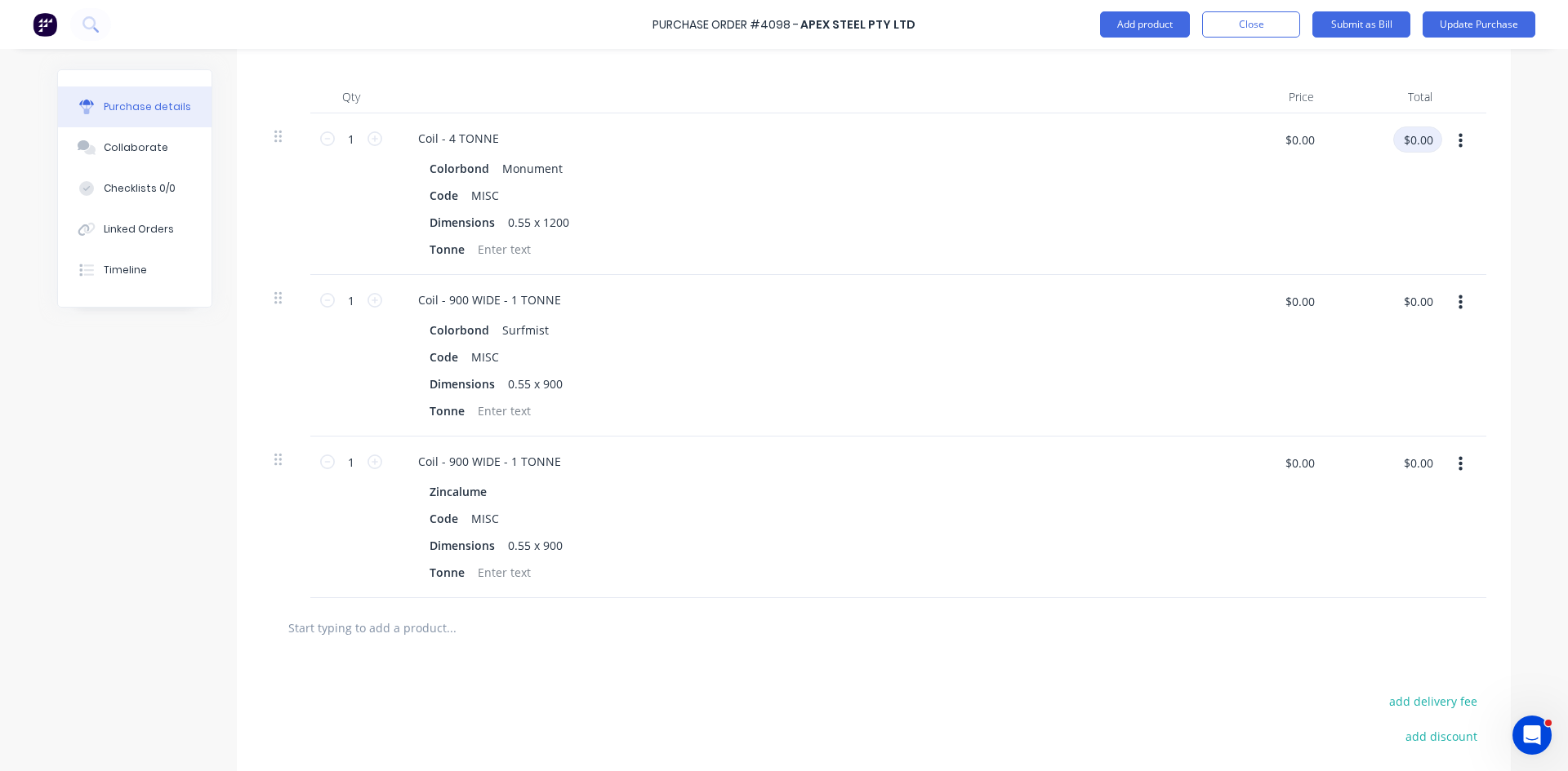
click at [1396, 138] on input "$0.00" at bounding box center [1418, 139] width 49 height 27
click at [1396, 299] on input "$0.00" at bounding box center [1418, 301] width 49 height 27
click at [1398, 452] on input "$0.00" at bounding box center [1418, 463] width 49 height 27
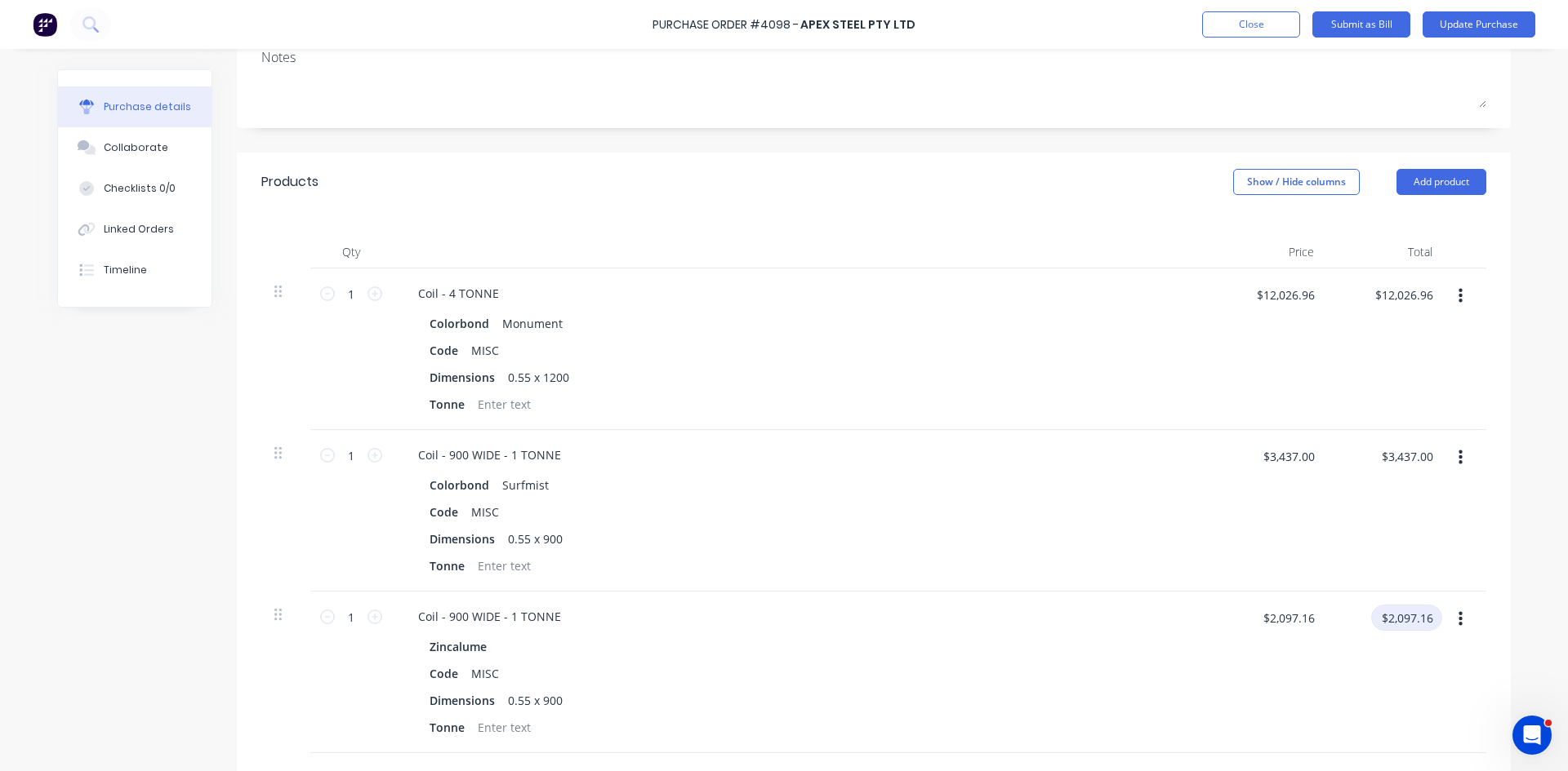
scroll to position [0, 0]
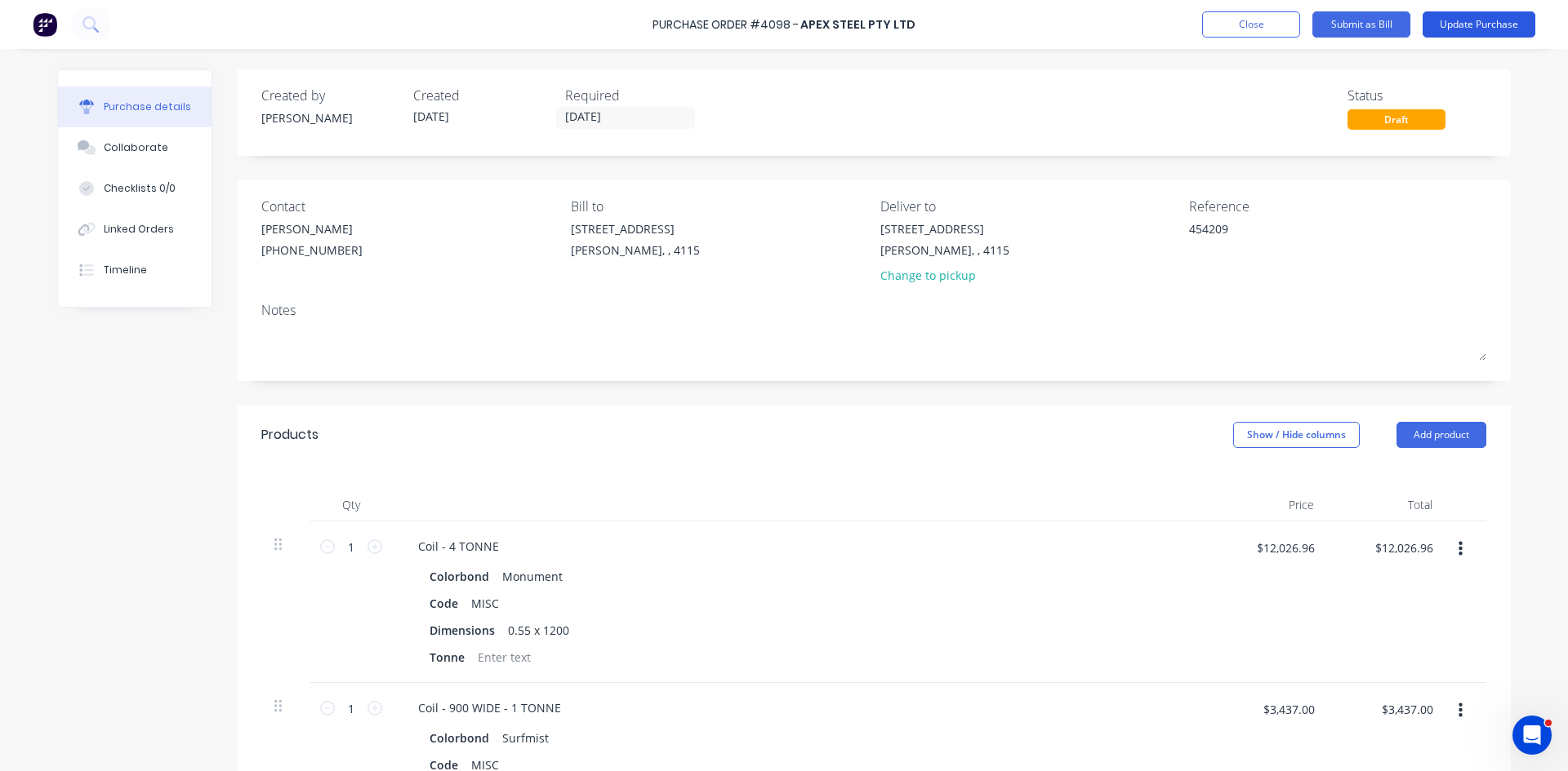
click at [1442, 35] on button "Update Purchase" at bounding box center [1479, 25] width 113 height 27
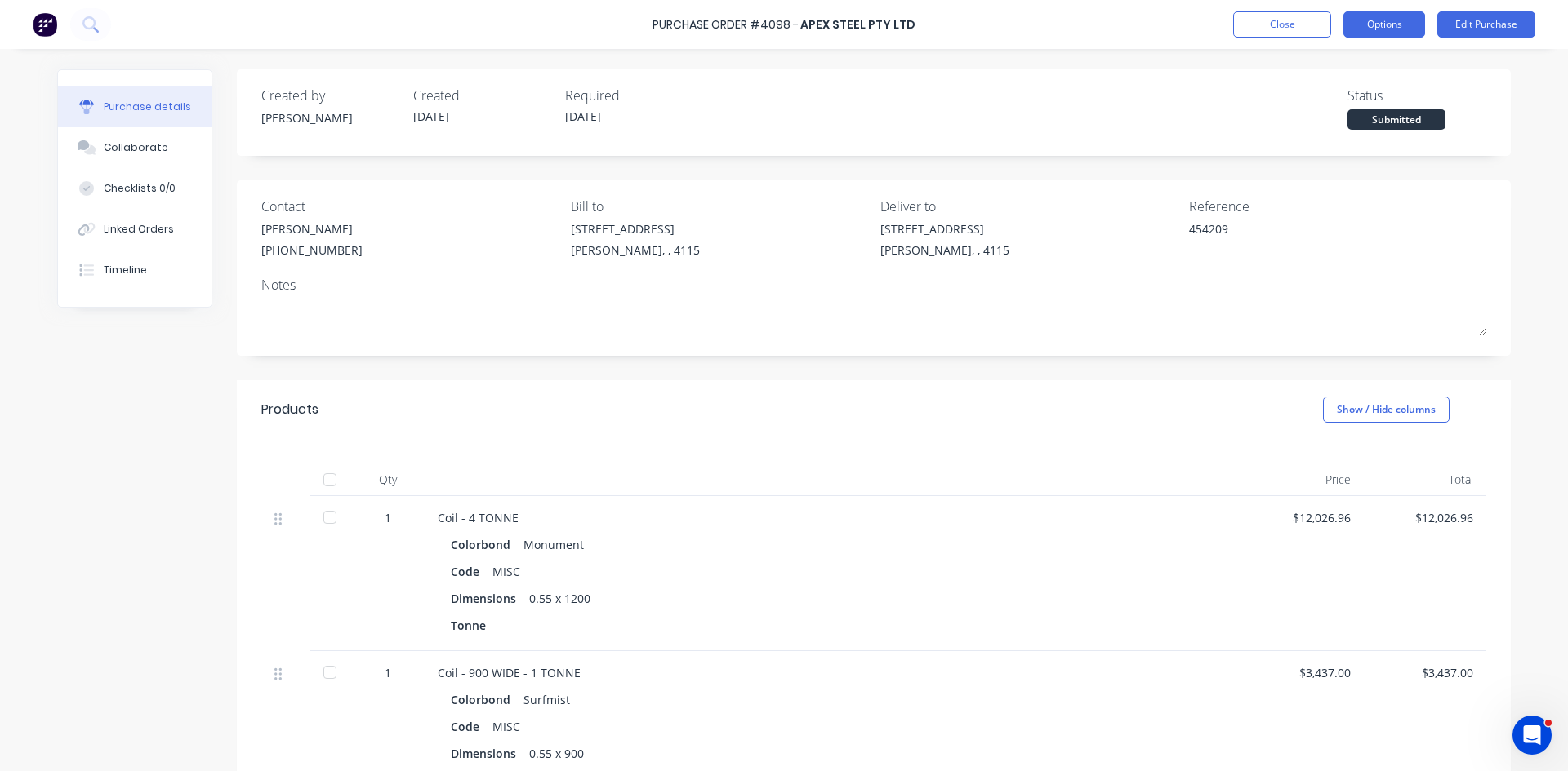
click at [1374, 34] on button "Options" at bounding box center [1383, 25] width 82 height 27
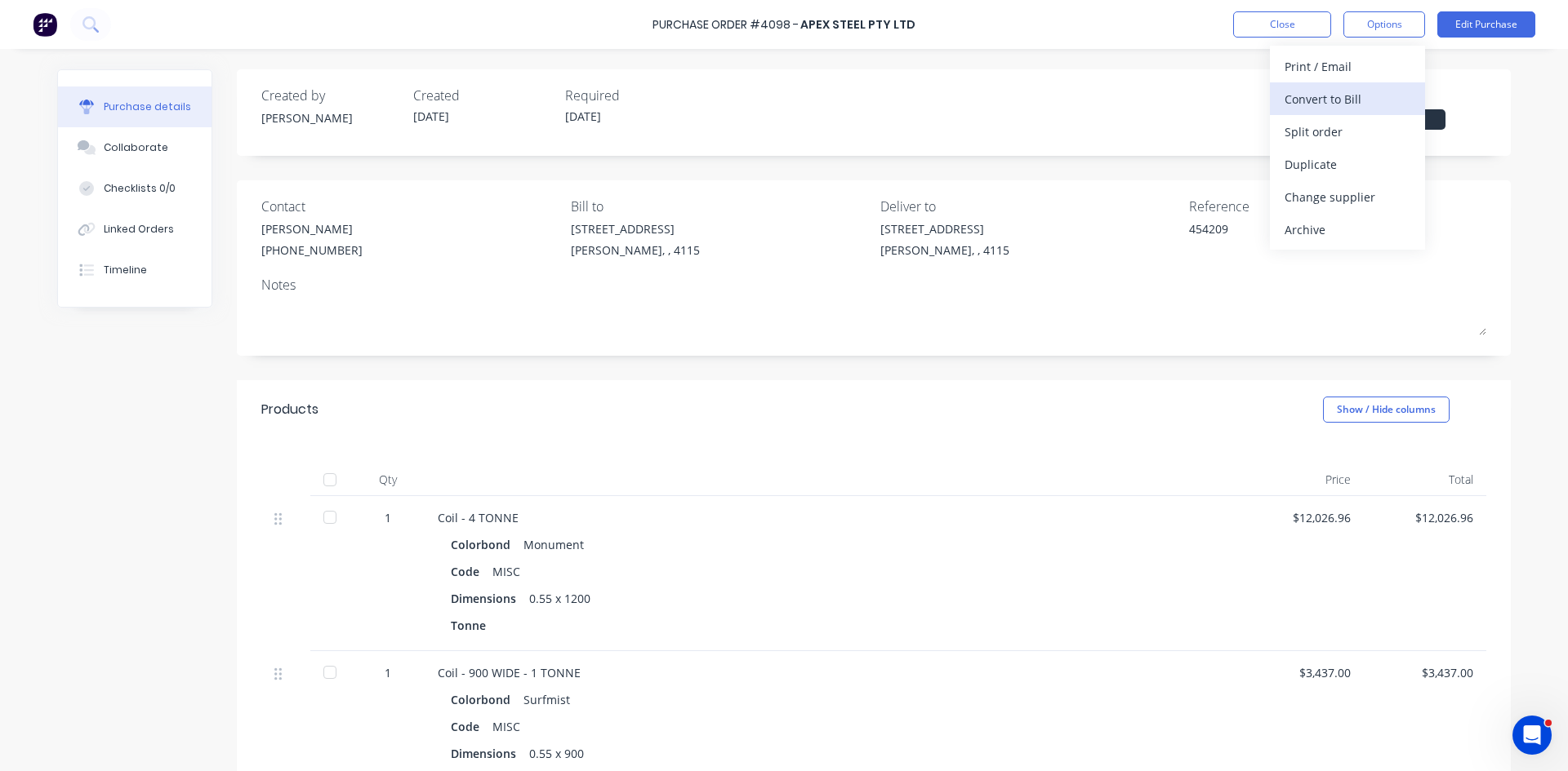
click at [1352, 94] on div "Convert to Bill" at bounding box center [1347, 99] width 126 height 24
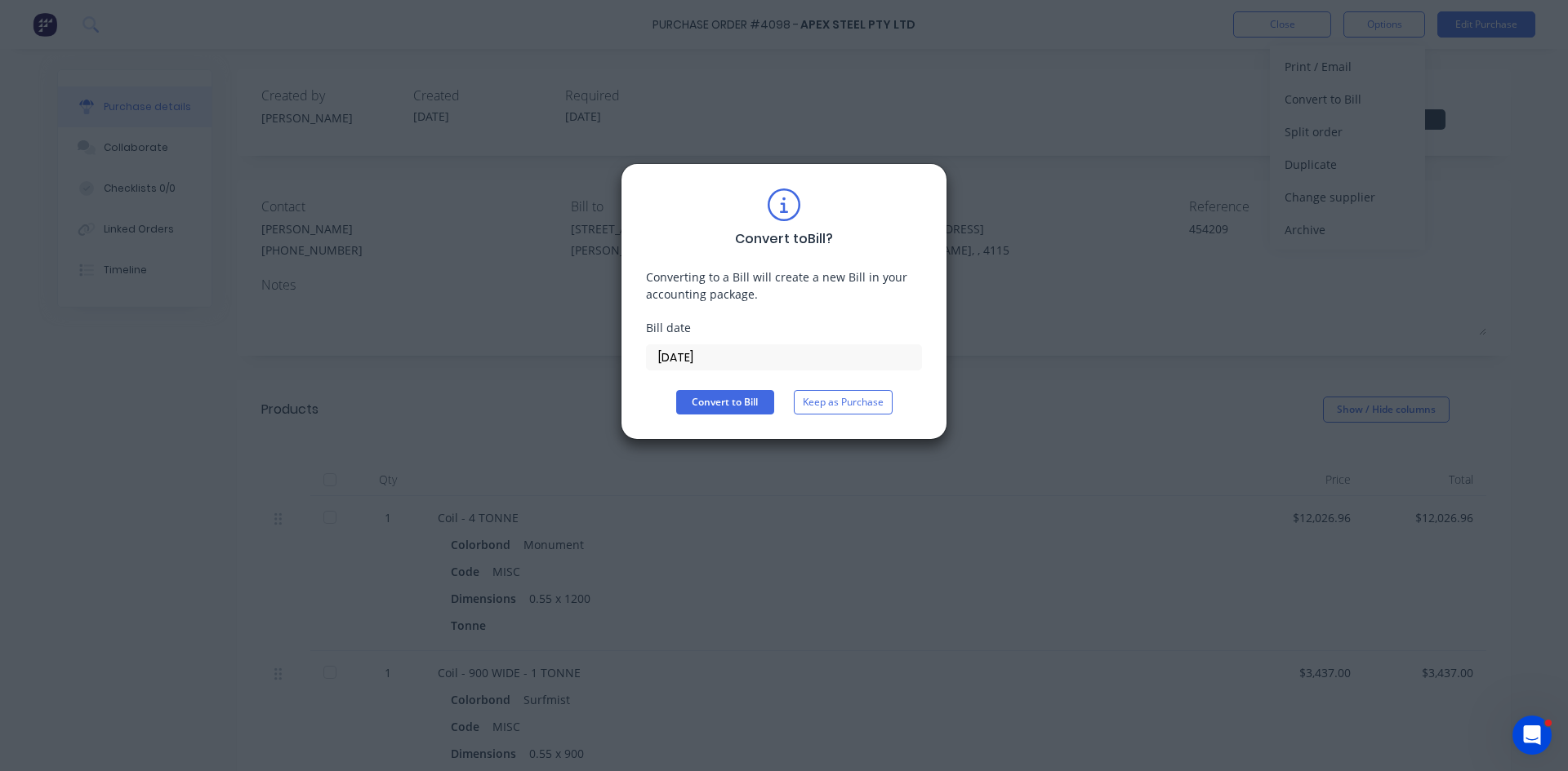
click at [749, 363] on input "[DATE]" at bounding box center [783, 358] width 274 height 25
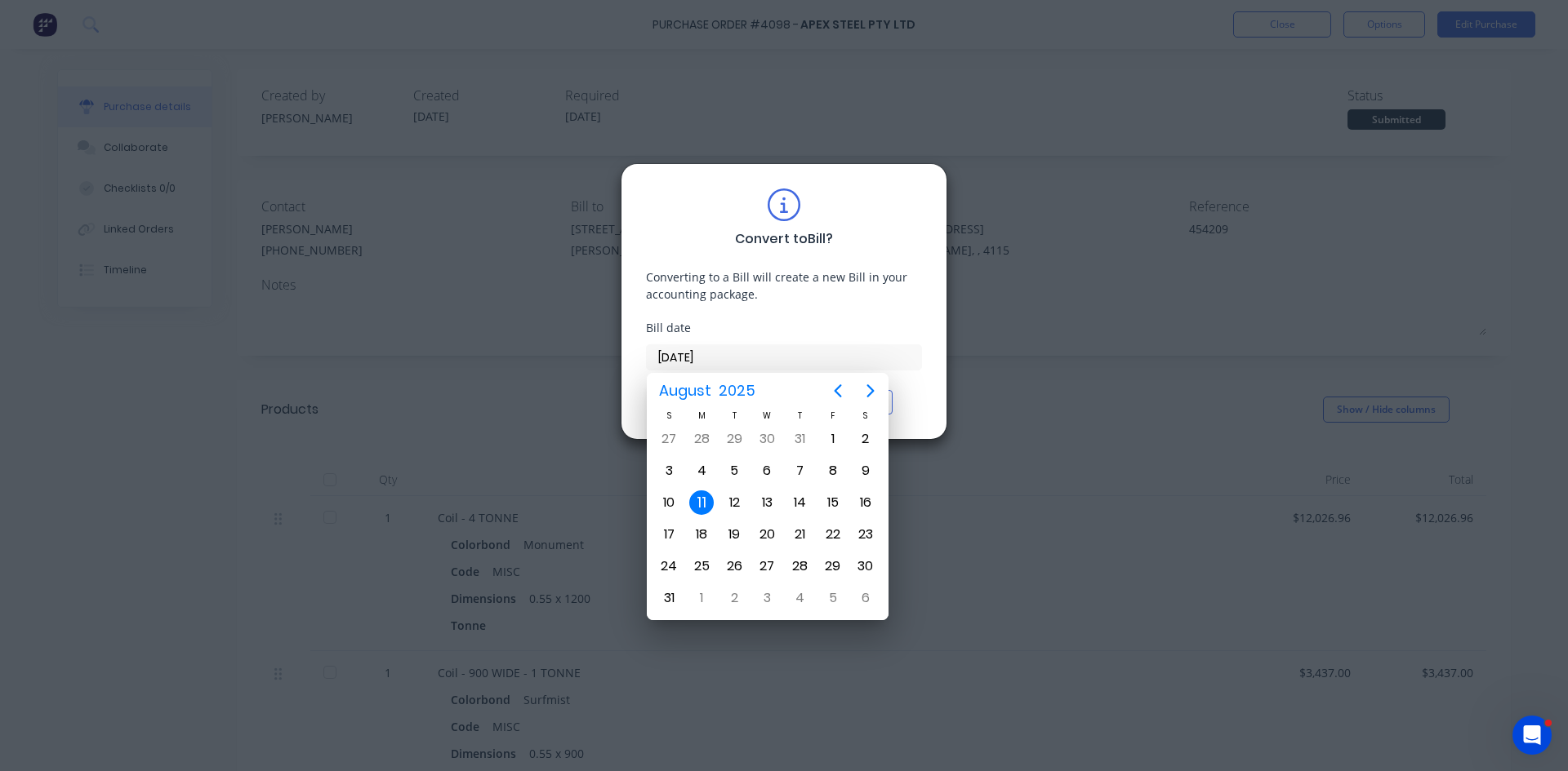
click at [696, 502] on div "11" at bounding box center [700, 502] width 25 height 25
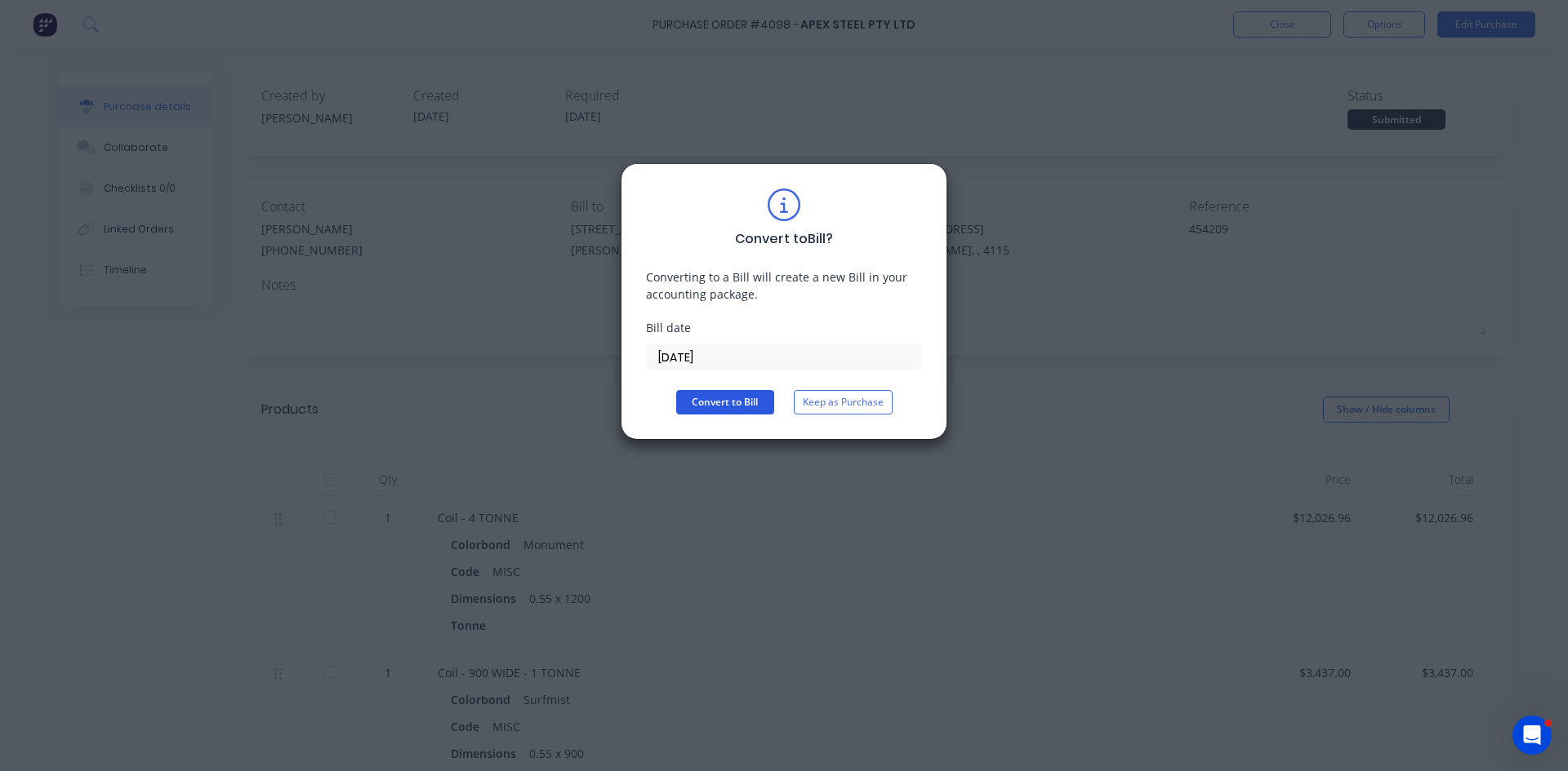
click at [707, 408] on button "Convert to Bill" at bounding box center [725, 402] width 98 height 25
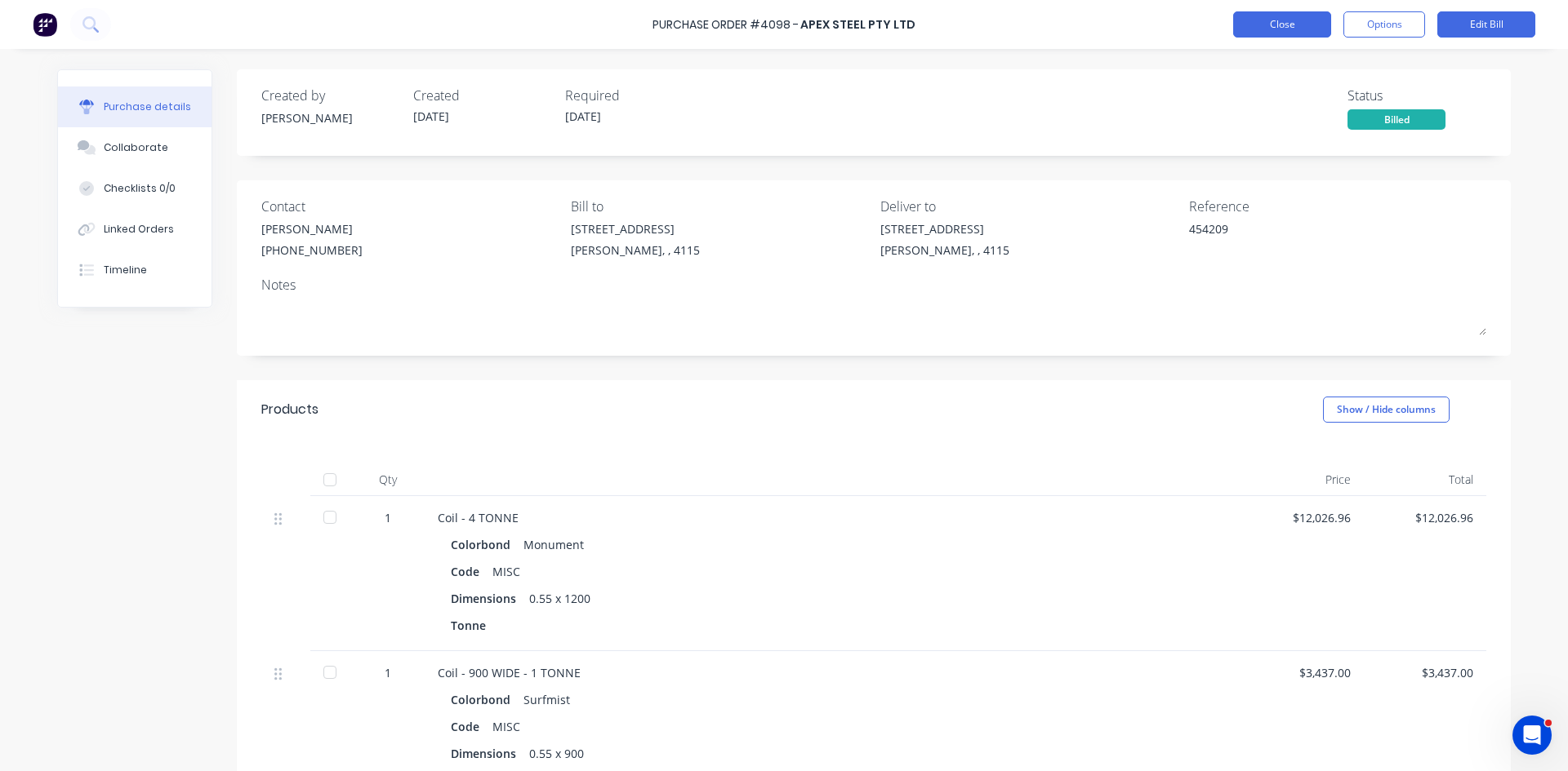
click at [1275, 26] on button "Close" at bounding box center [1282, 25] width 98 height 27
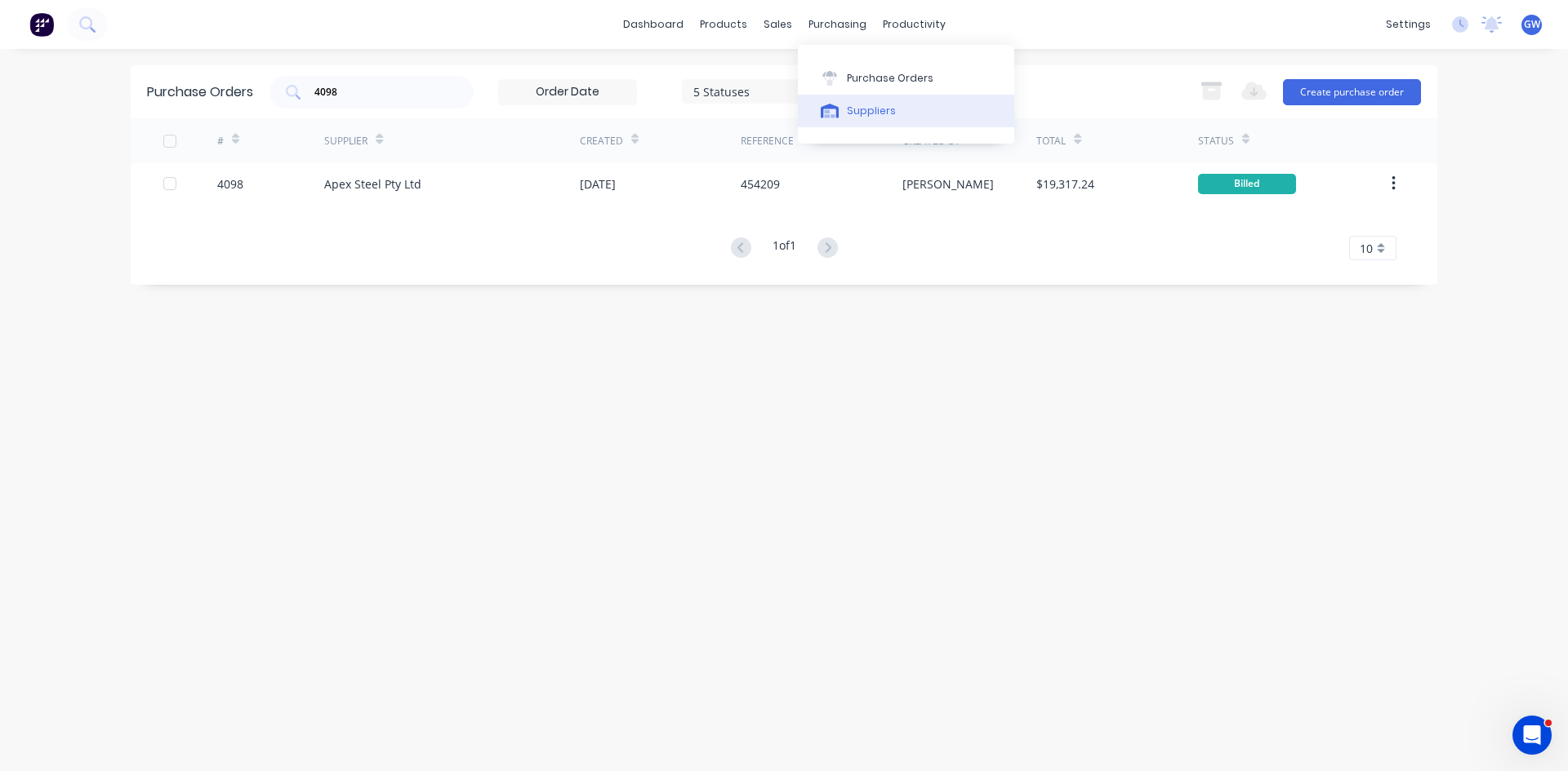
click at [858, 107] on div "Suppliers" at bounding box center [871, 111] width 49 height 15
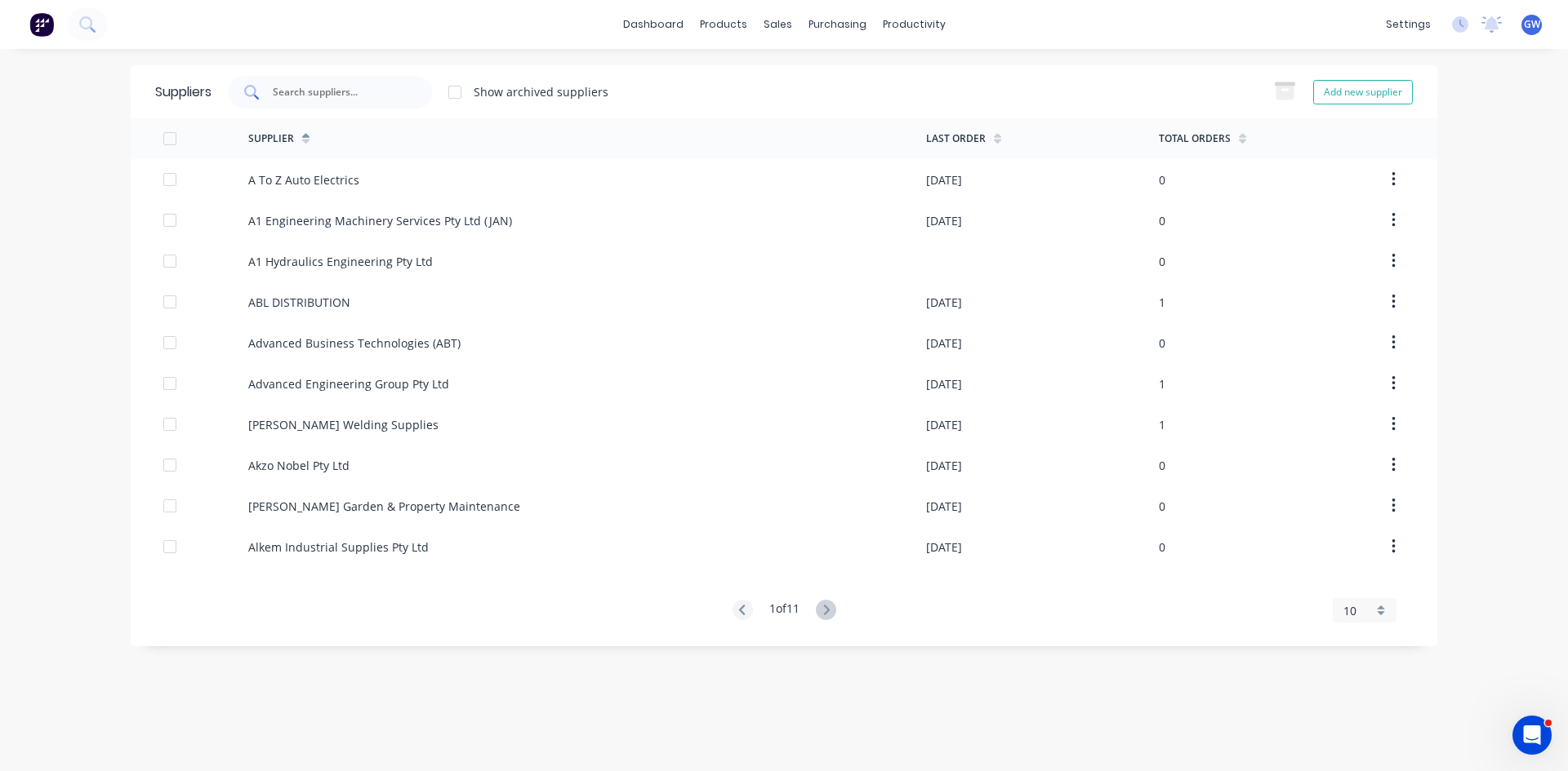
click at [339, 76] on div "Suppliers Show archived suppliers Add new supplier" at bounding box center [784, 91] width 1307 height 53
click at [336, 77] on div at bounding box center [330, 91] width 204 height 32
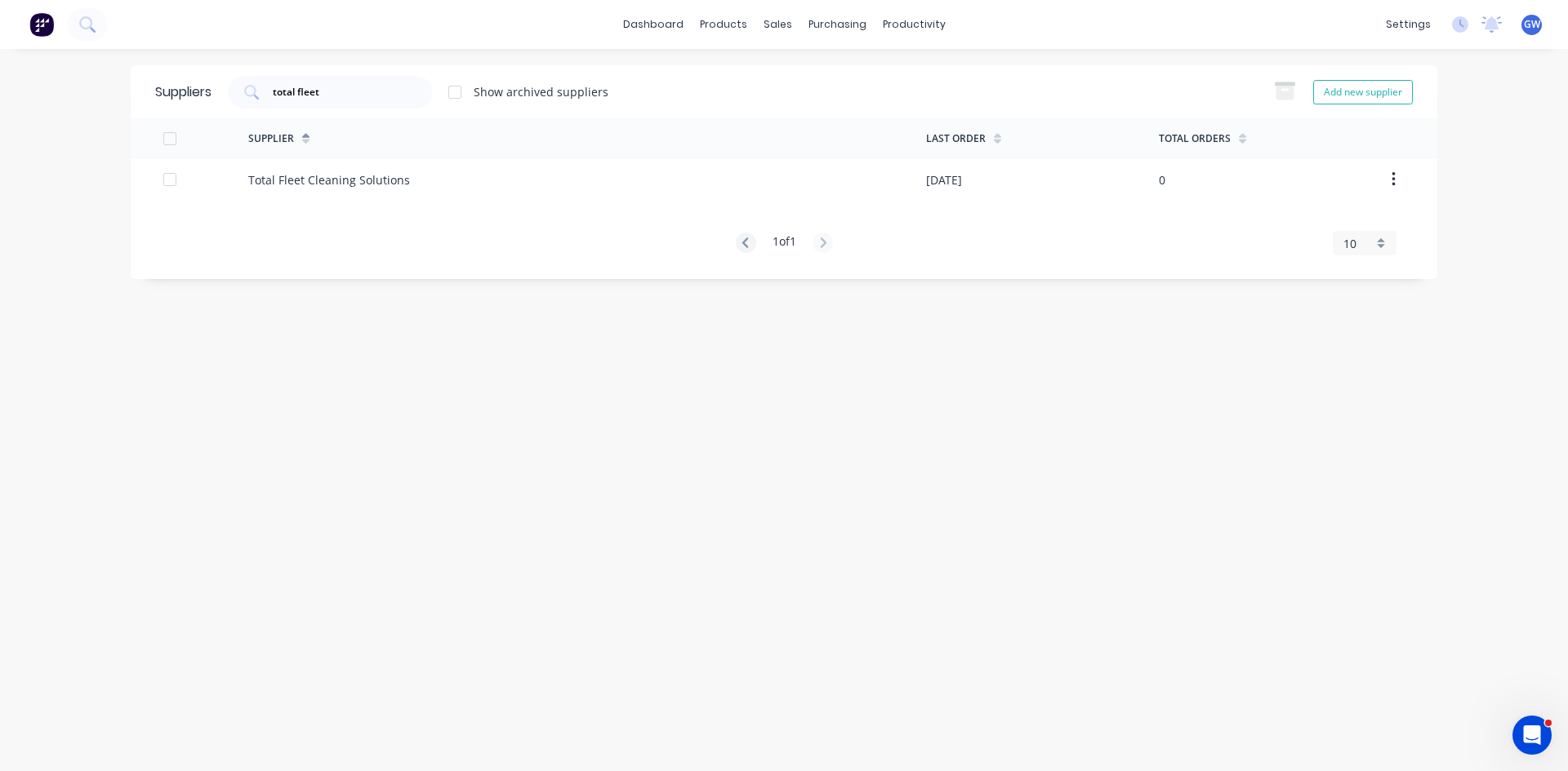
click at [361, 158] on div "Supplier" at bounding box center [588, 138] width 678 height 41
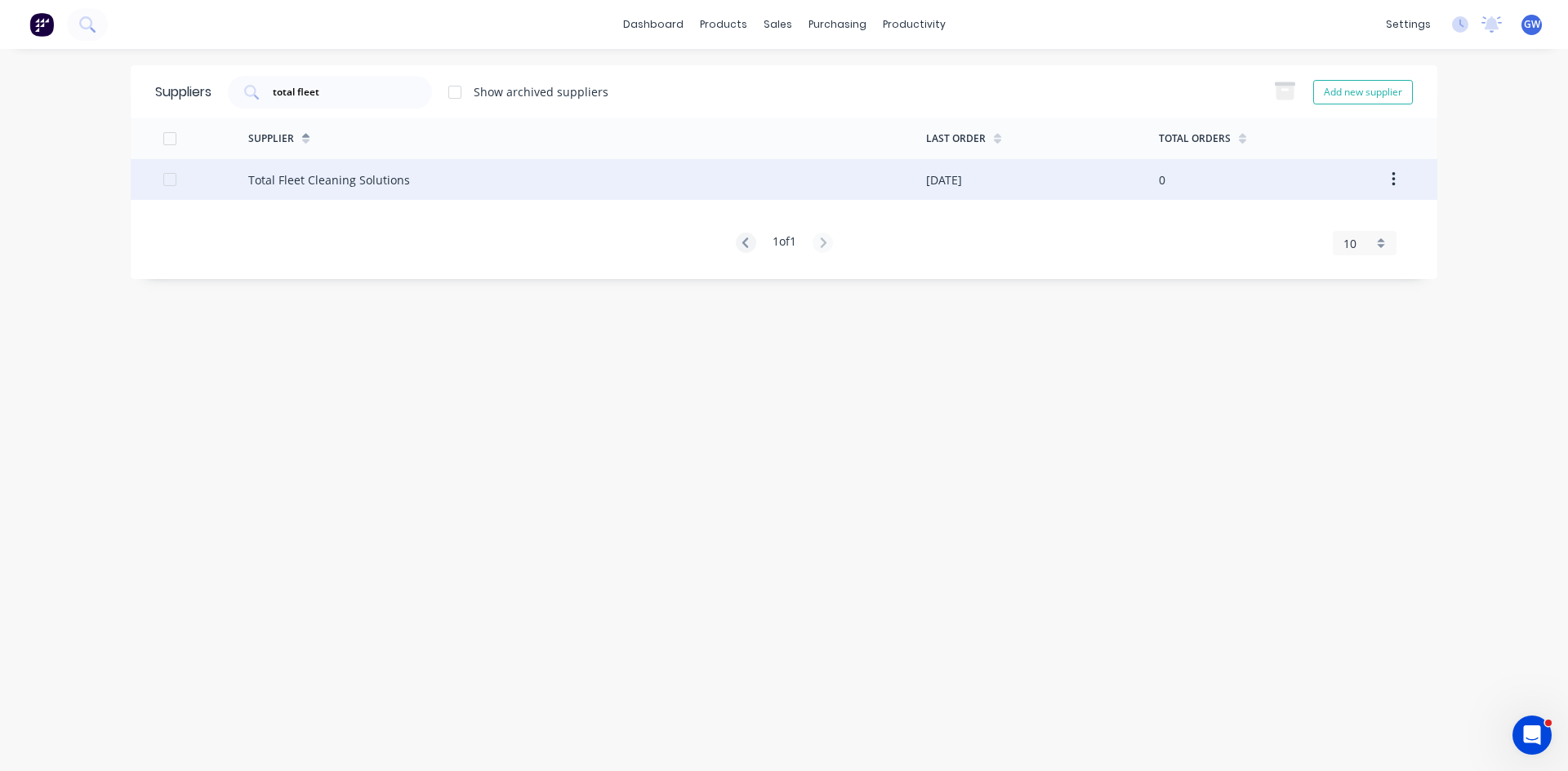
click at [858, 172] on div "Total Fleet Cleaning Solutions" at bounding box center [588, 180] width 678 height 41
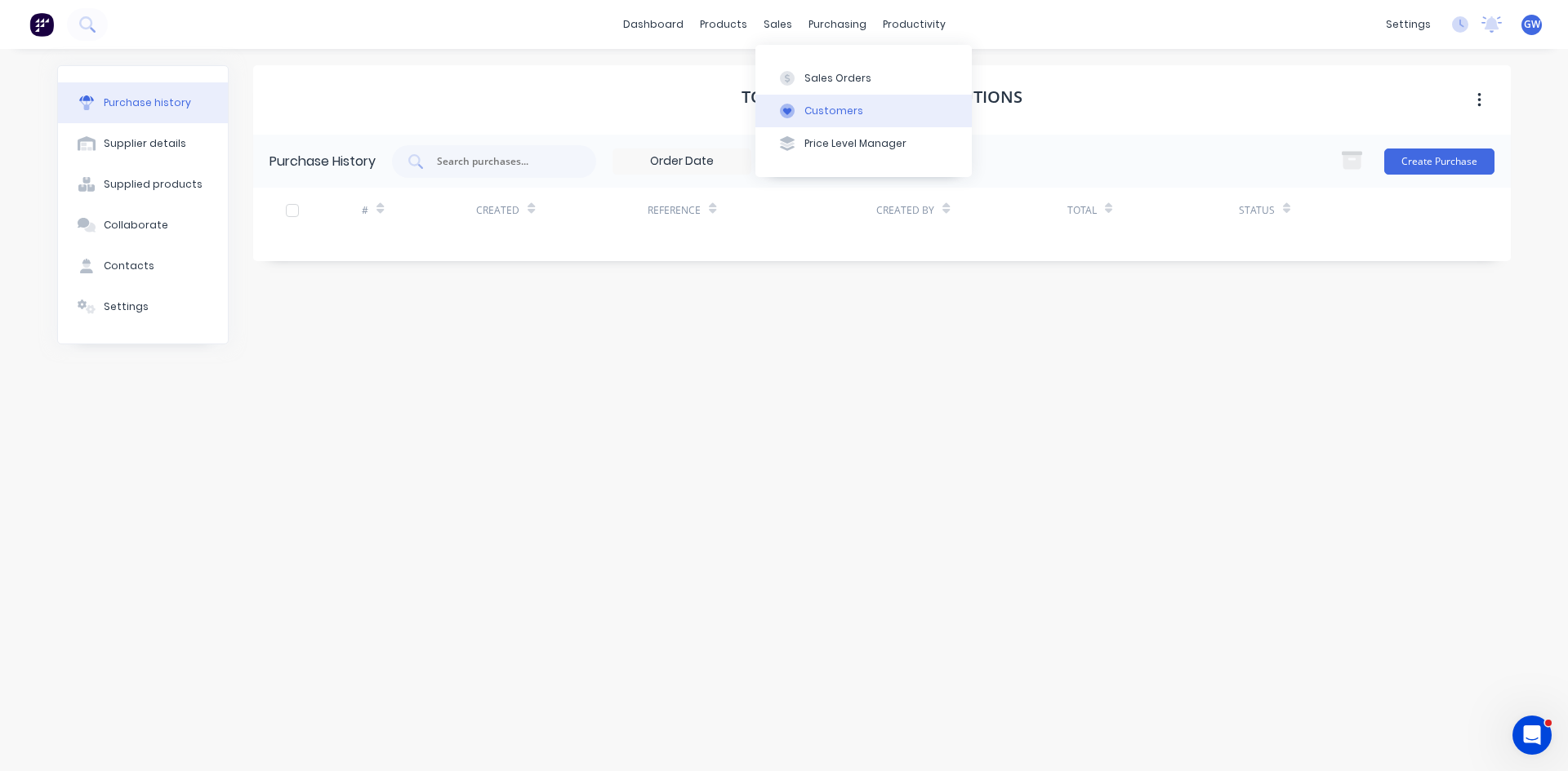
click at [826, 107] on div "Customers" at bounding box center [834, 111] width 59 height 15
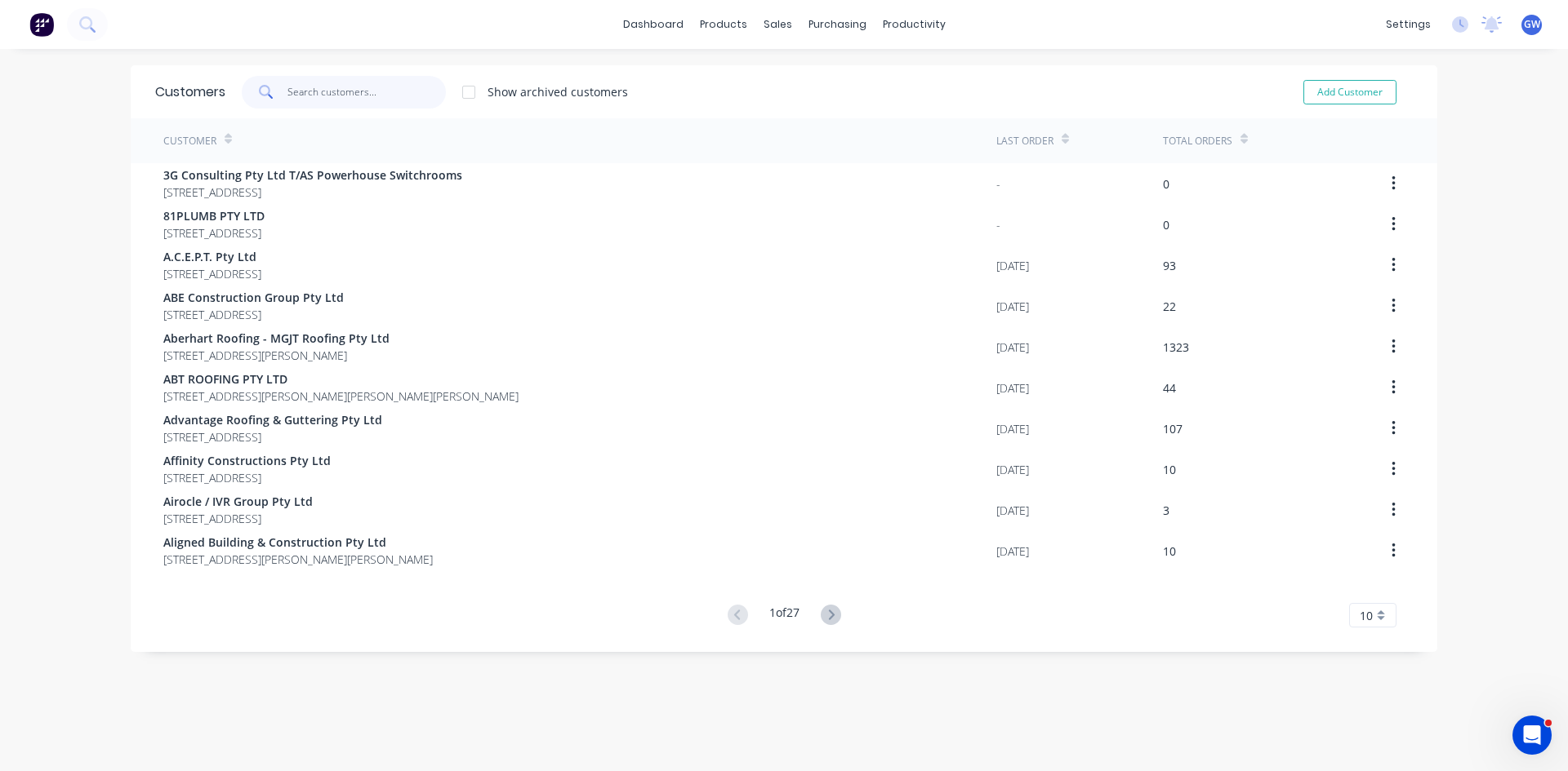
click at [398, 84] on input "text" at bounding box center [367, 91] width 159 height 32
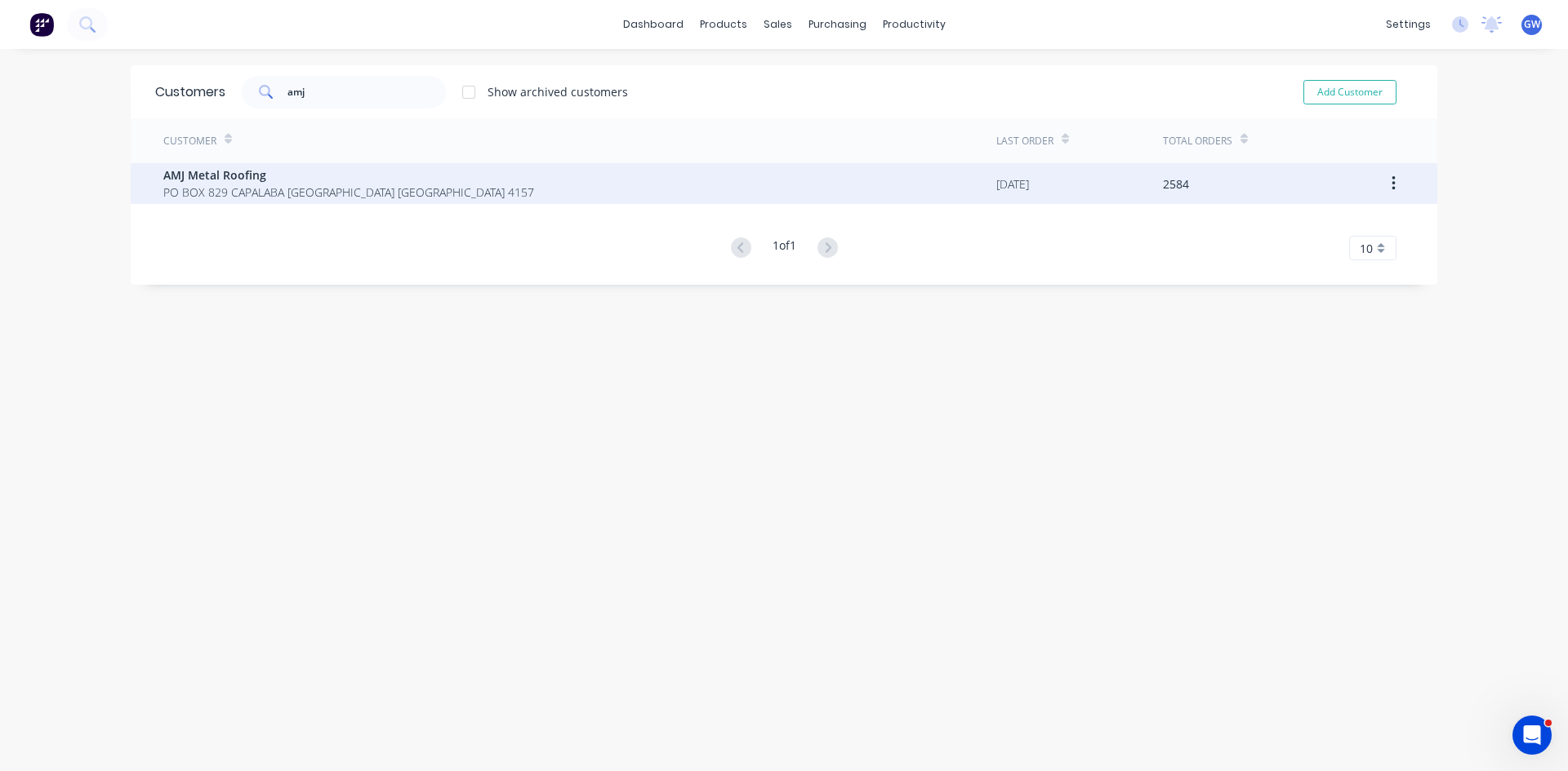
click at [394, 167] on span "AMJ Metal Roofing" at bounding box center [348, 175] width 370 height 17
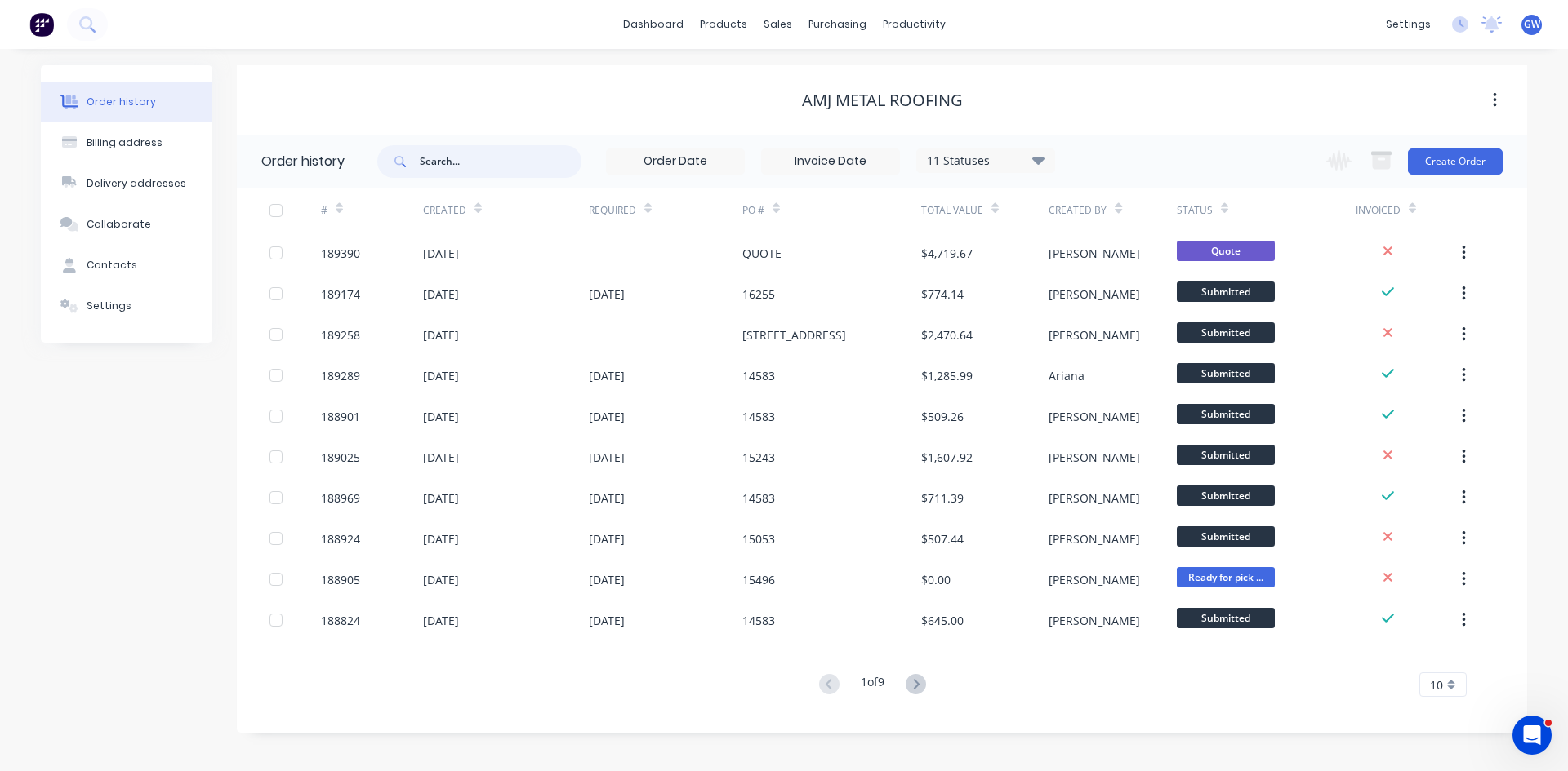
click at [537, 158] on input "text" at bounding box center [500, 161] width 162 height 32
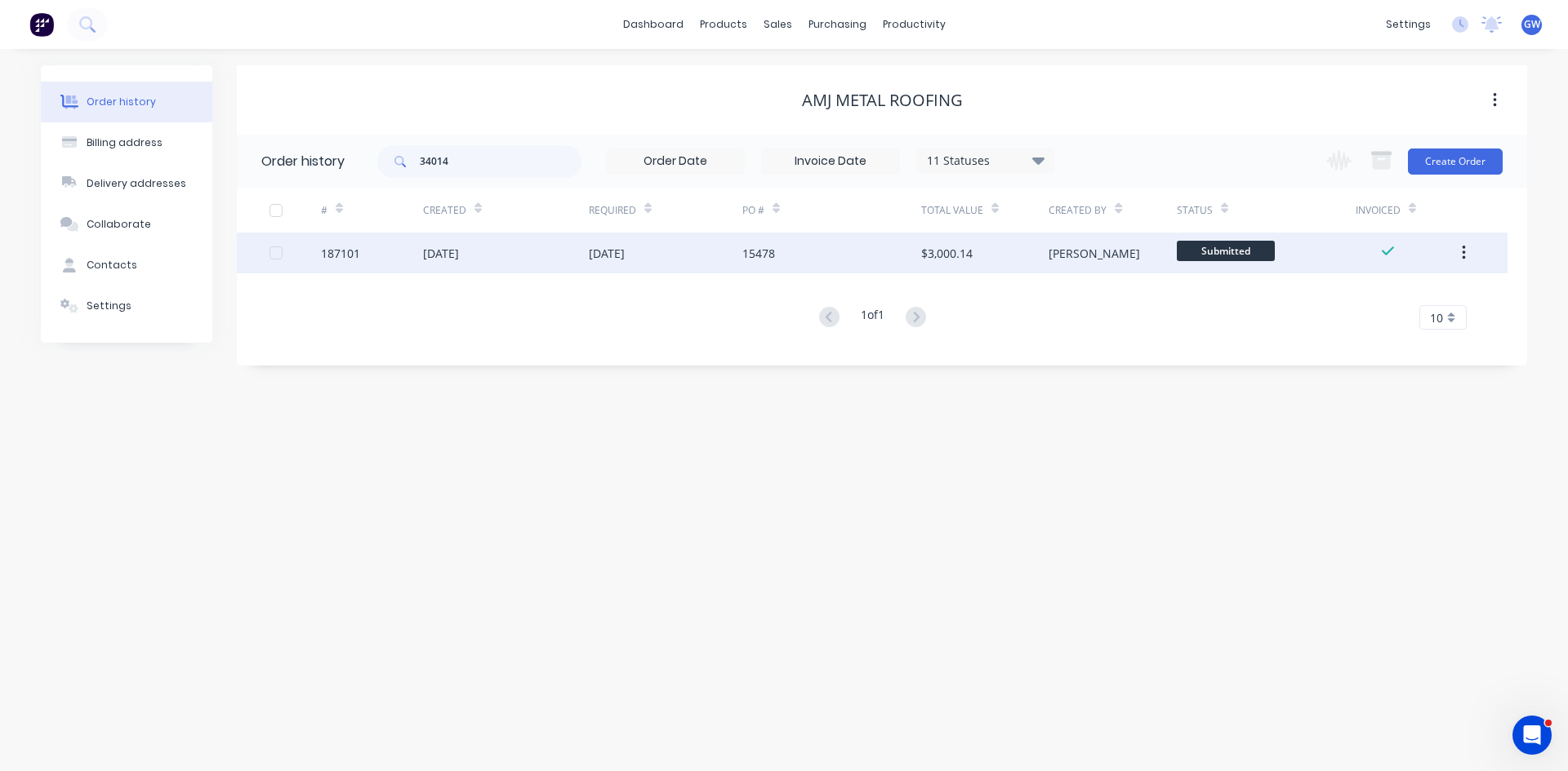
click at [747, 261] on div "15478" at bounding box center [757, 252] width 32 height 17
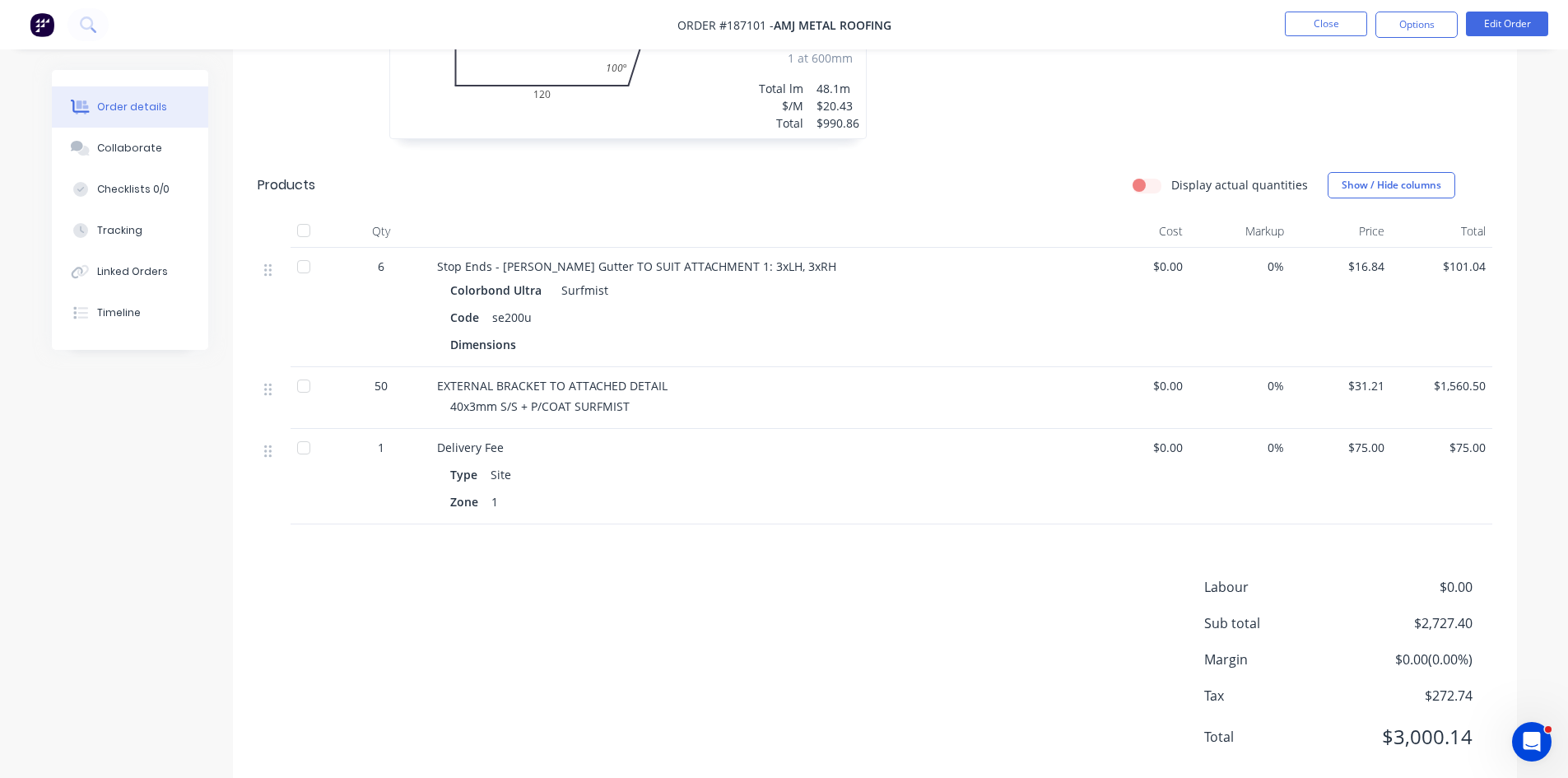
scroll to position [589, 0]
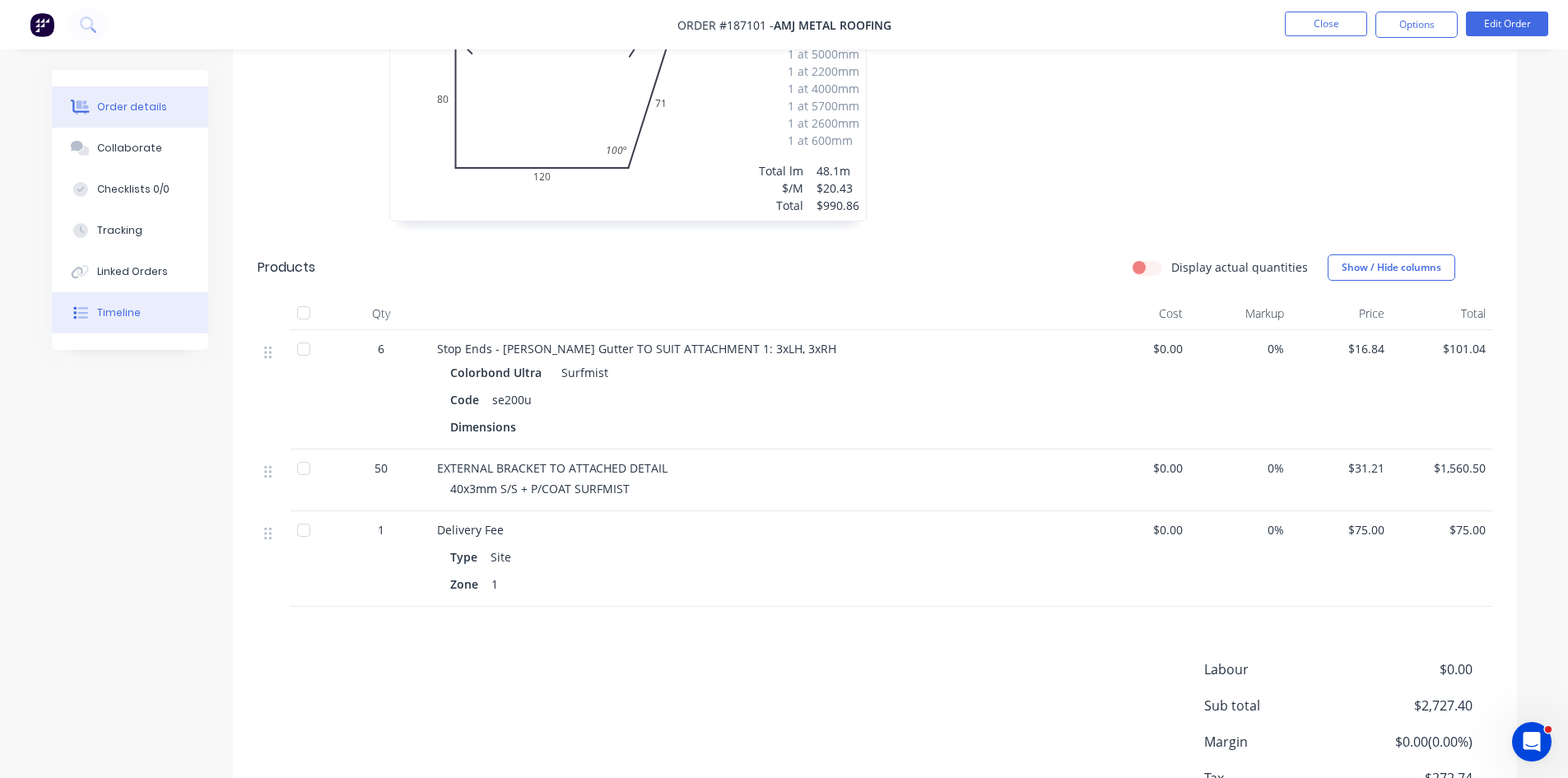
click at [163, 314] on button "Timeline" at bounding box center [130, 313] width 157 height 42
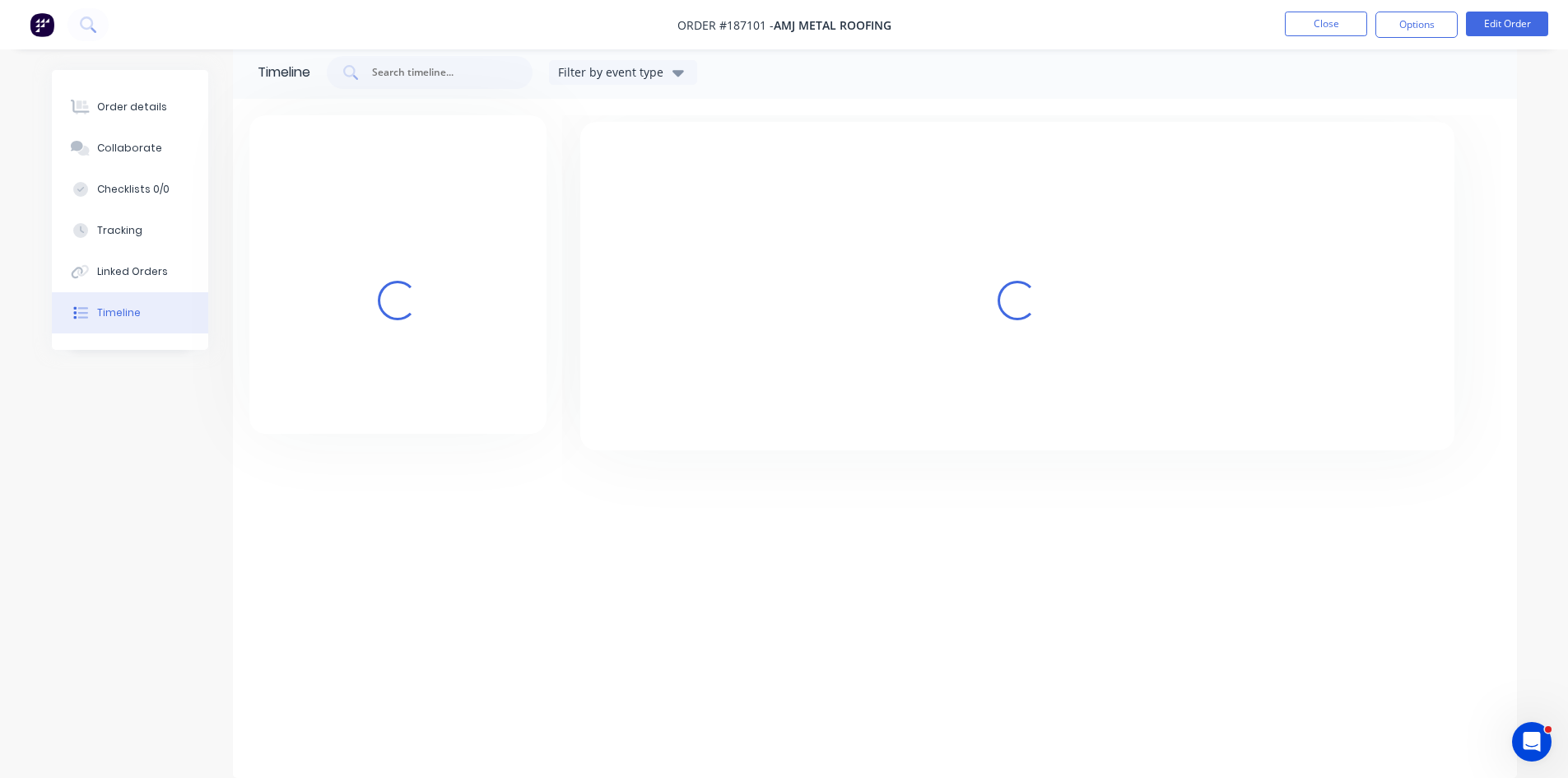
scroll to position [25, 0]
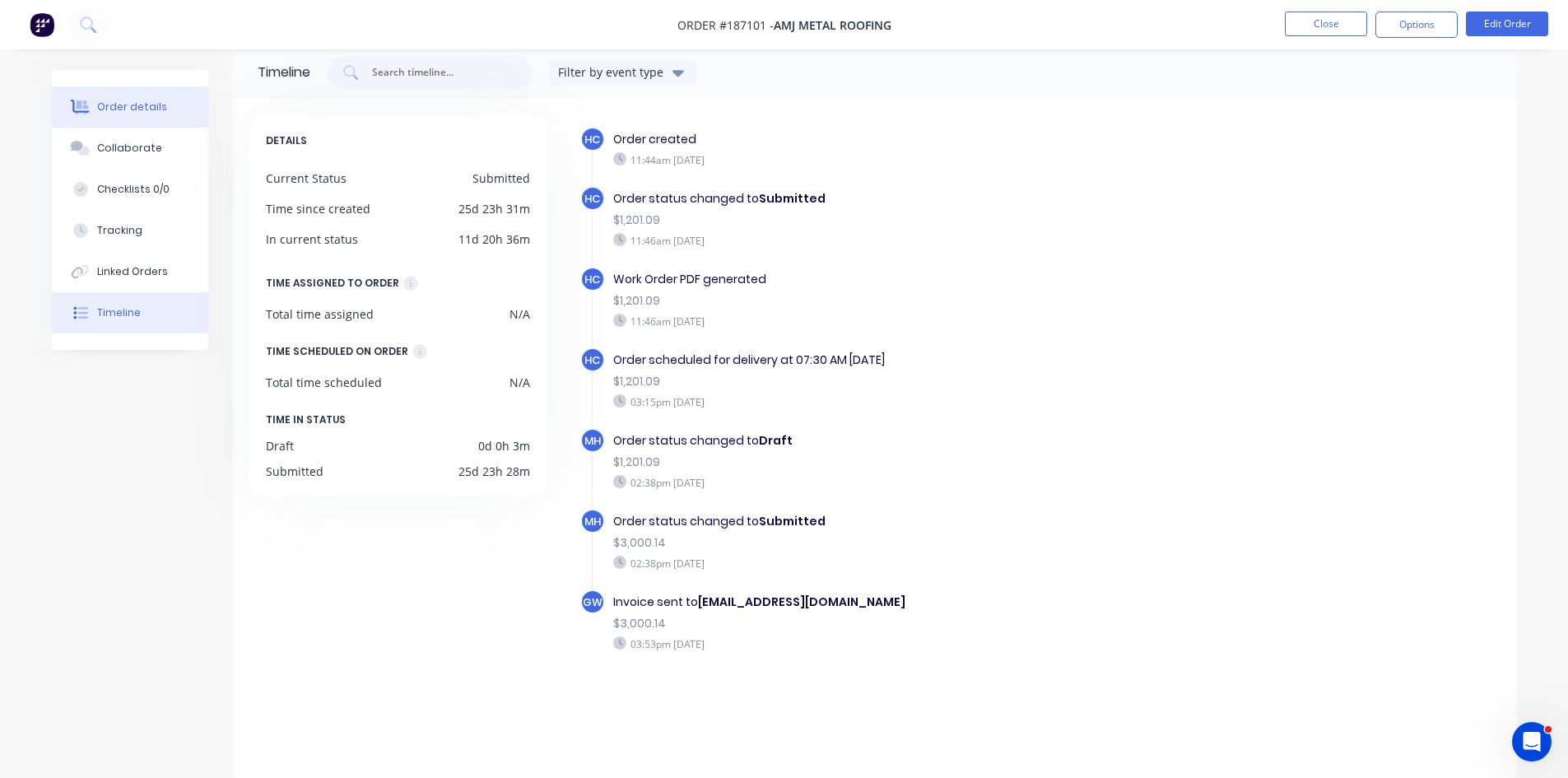
click at [103, 112] on div "Order details" at bounding box center [132, 107] width 70 height 15
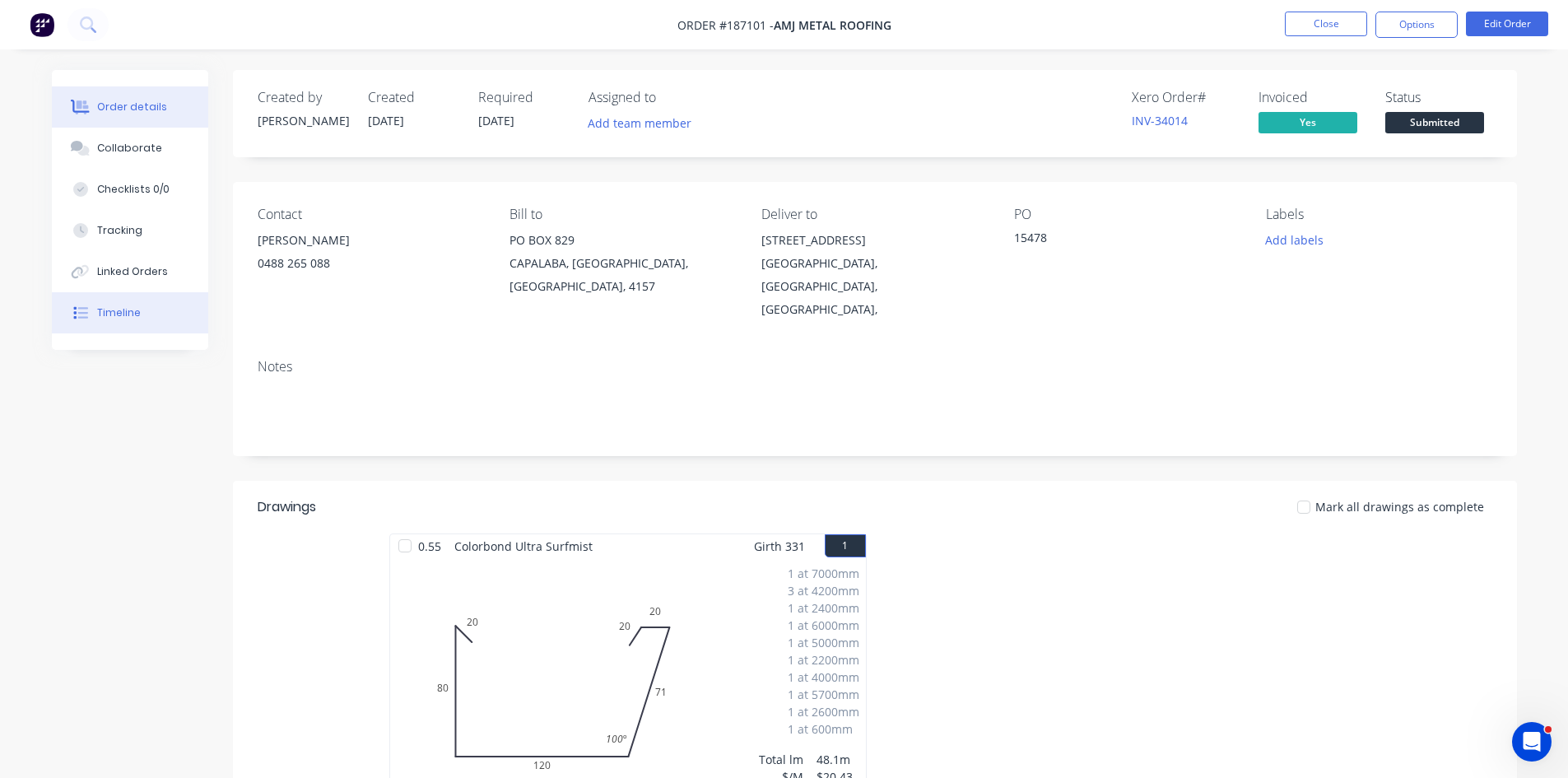
click at [120, 326] on button "Timeline" at bounding box center [130, 313] width 157 height 42
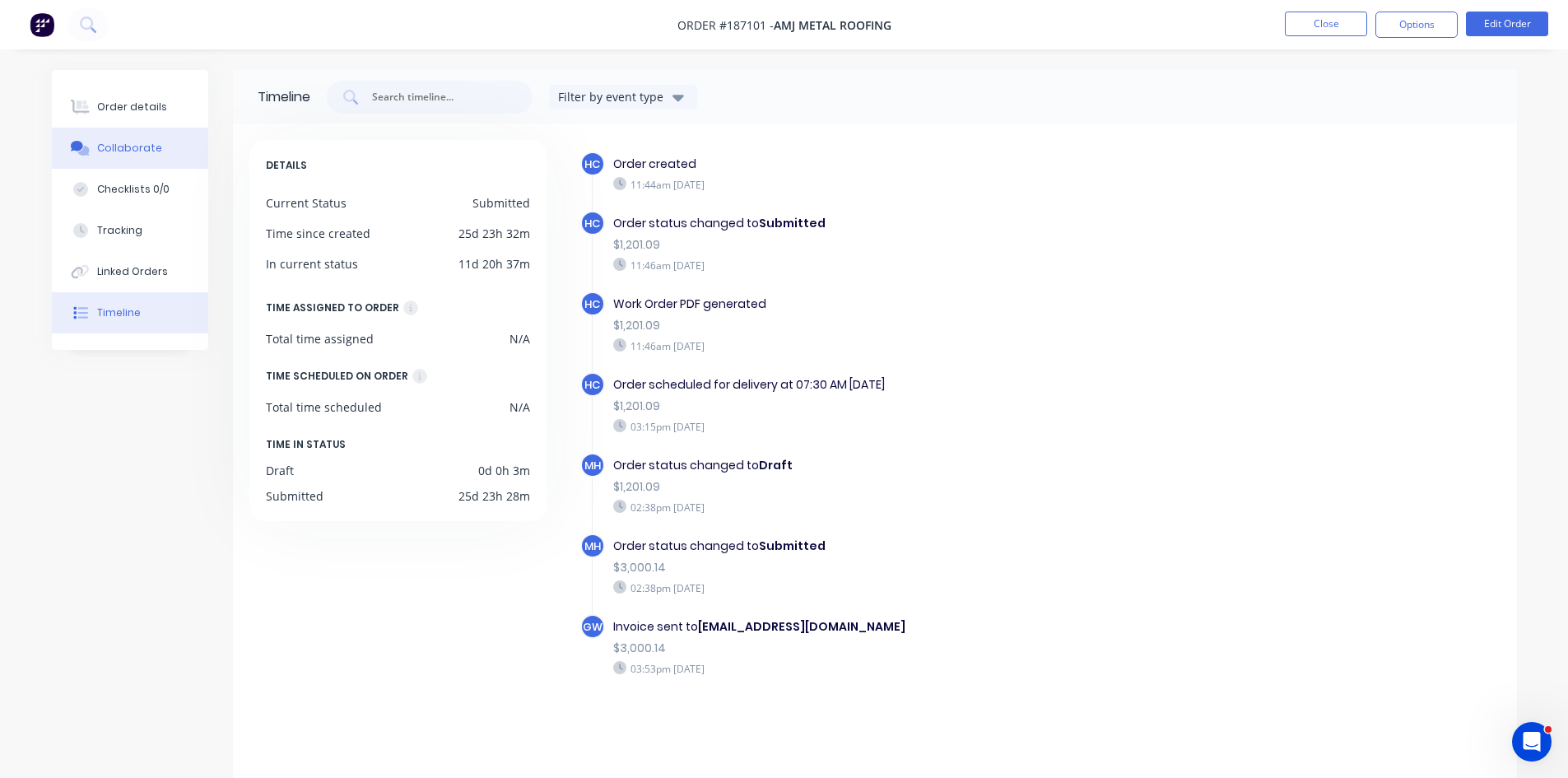
click at [124, 166] on button "Collaborate" at bounding box center [130, 149] width 157 height 42
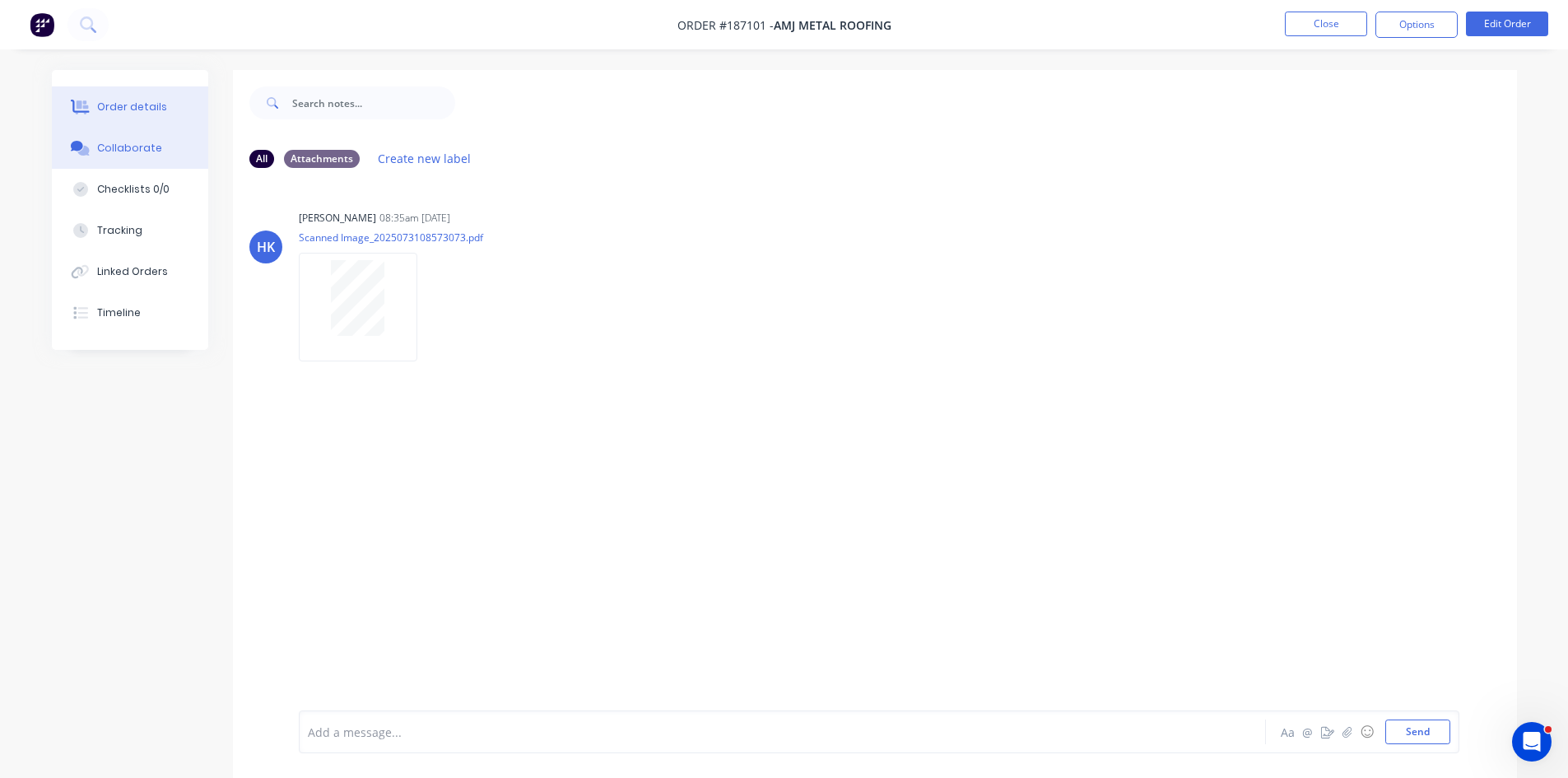
click at [118, 106] on div "Order details" at bounding box center [132, 107] width 70 height 15
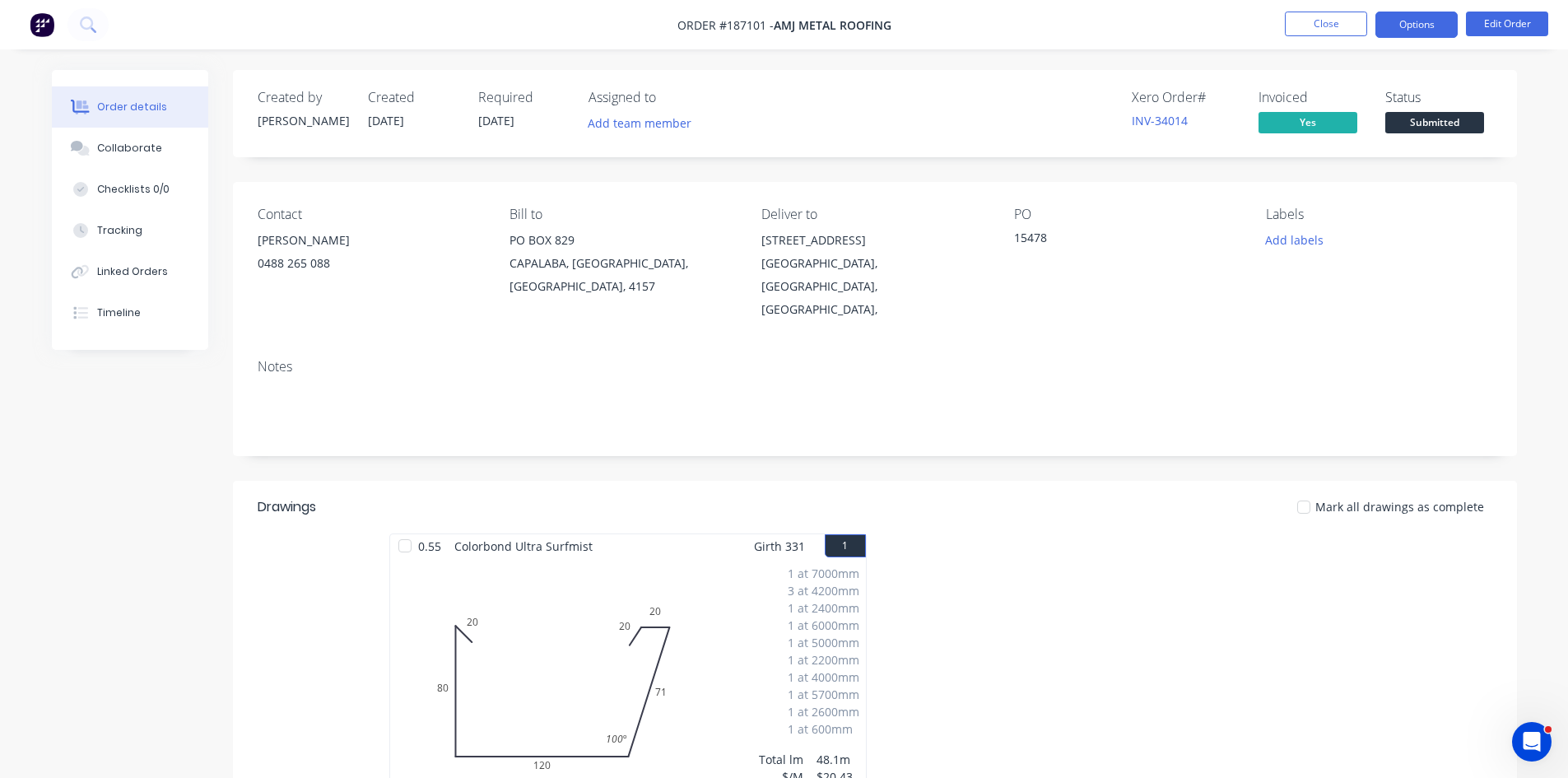
click at [1397, 32] on button "Options" at bounding box center [1416, 25] width 82 height 27
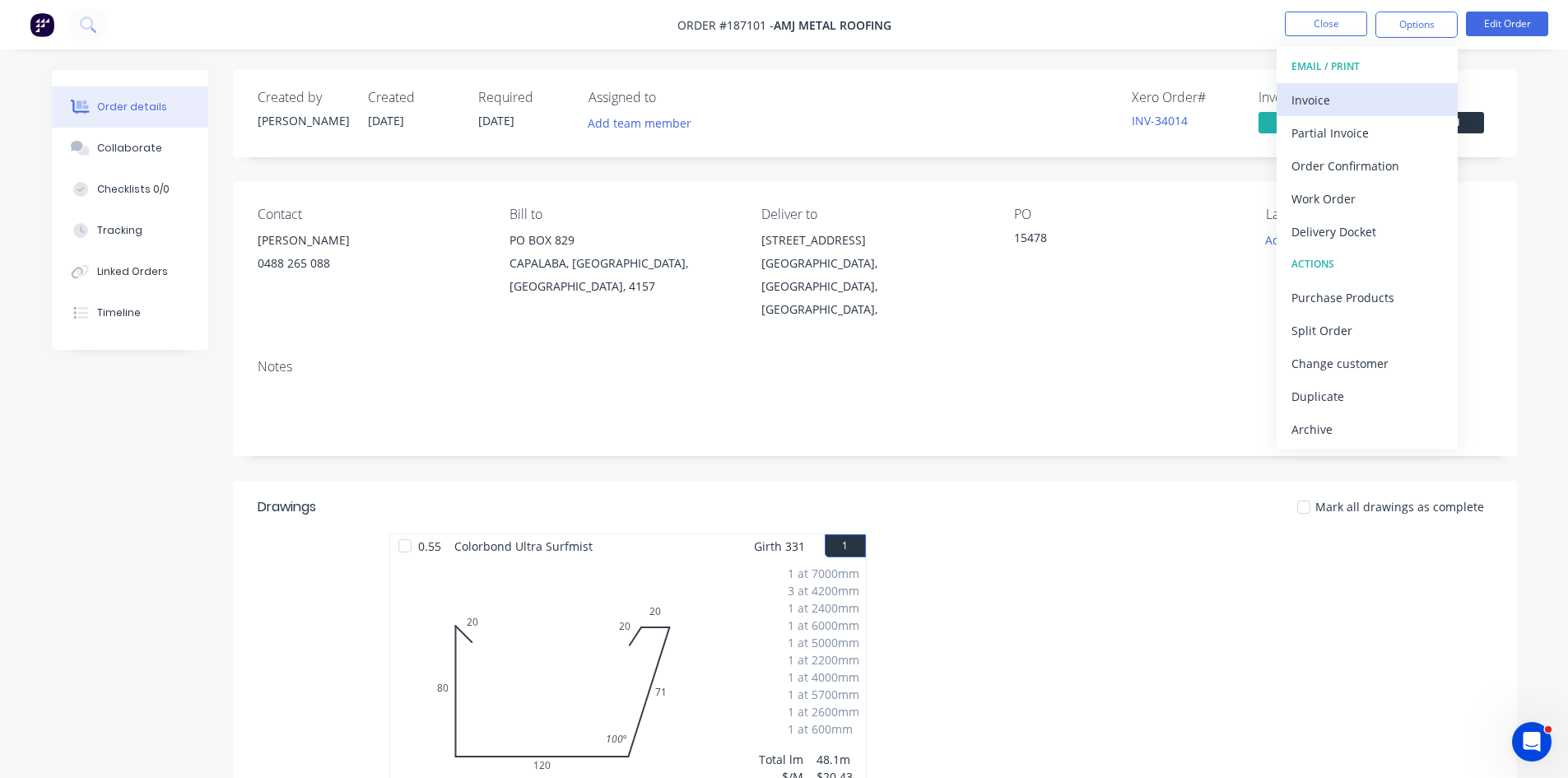
click at [1373, 105] on div "Invoice" at bounding box center [1367, 100] width 152 height 24
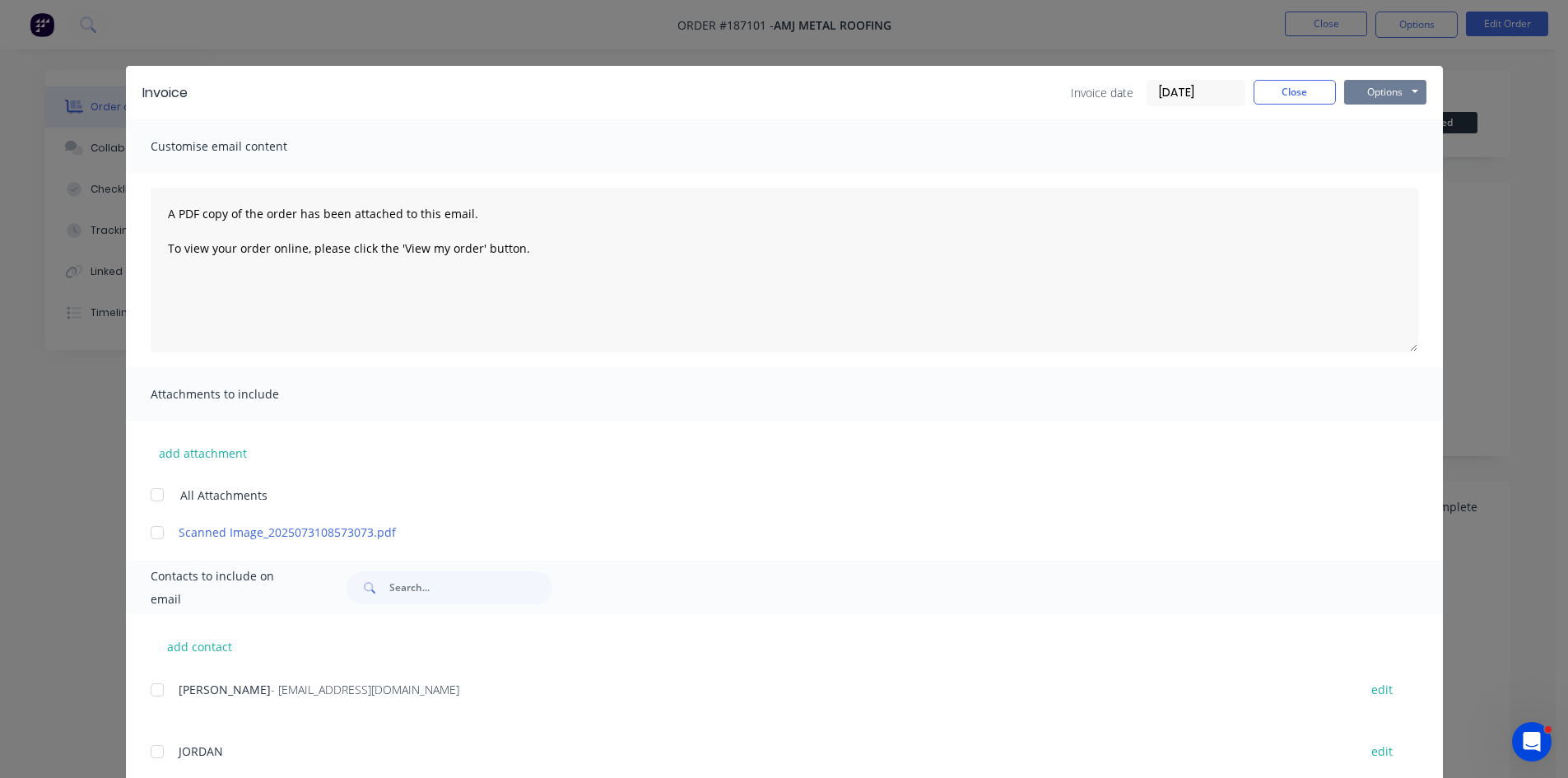
click at [1389, 100] on button "Options" at bounding box center [1385, 92] width 82 height 25
click at [1401, 124] on button "Preview" at bounding box center [1397, 121] width 105 height 27
click at [1310, 85] on button "Close" at bounding box center [1295, 92] width 82 height 25
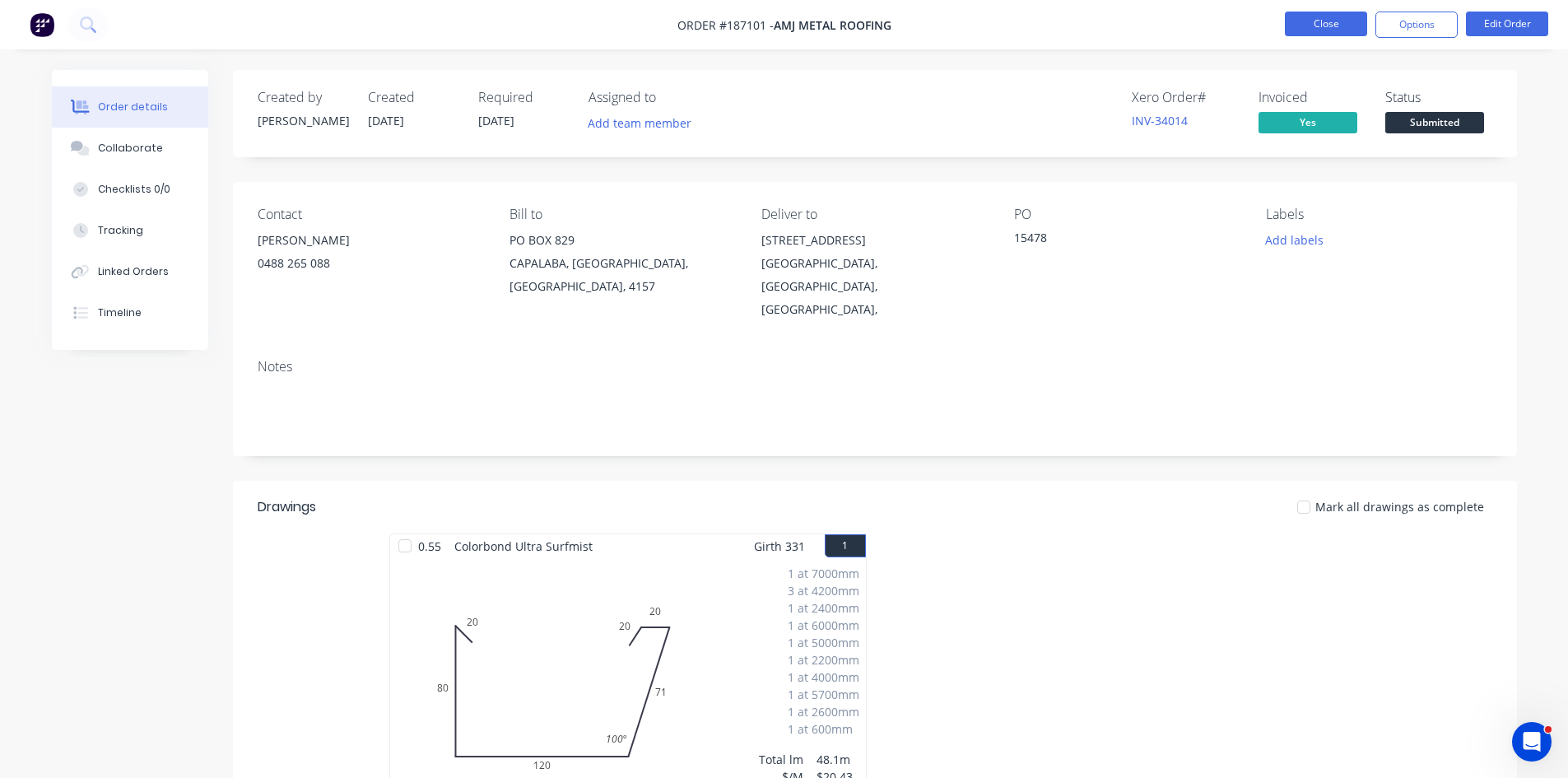
click at [1358, 32] on button "Close" at bounding box center [1325, 24] width 82 height 25
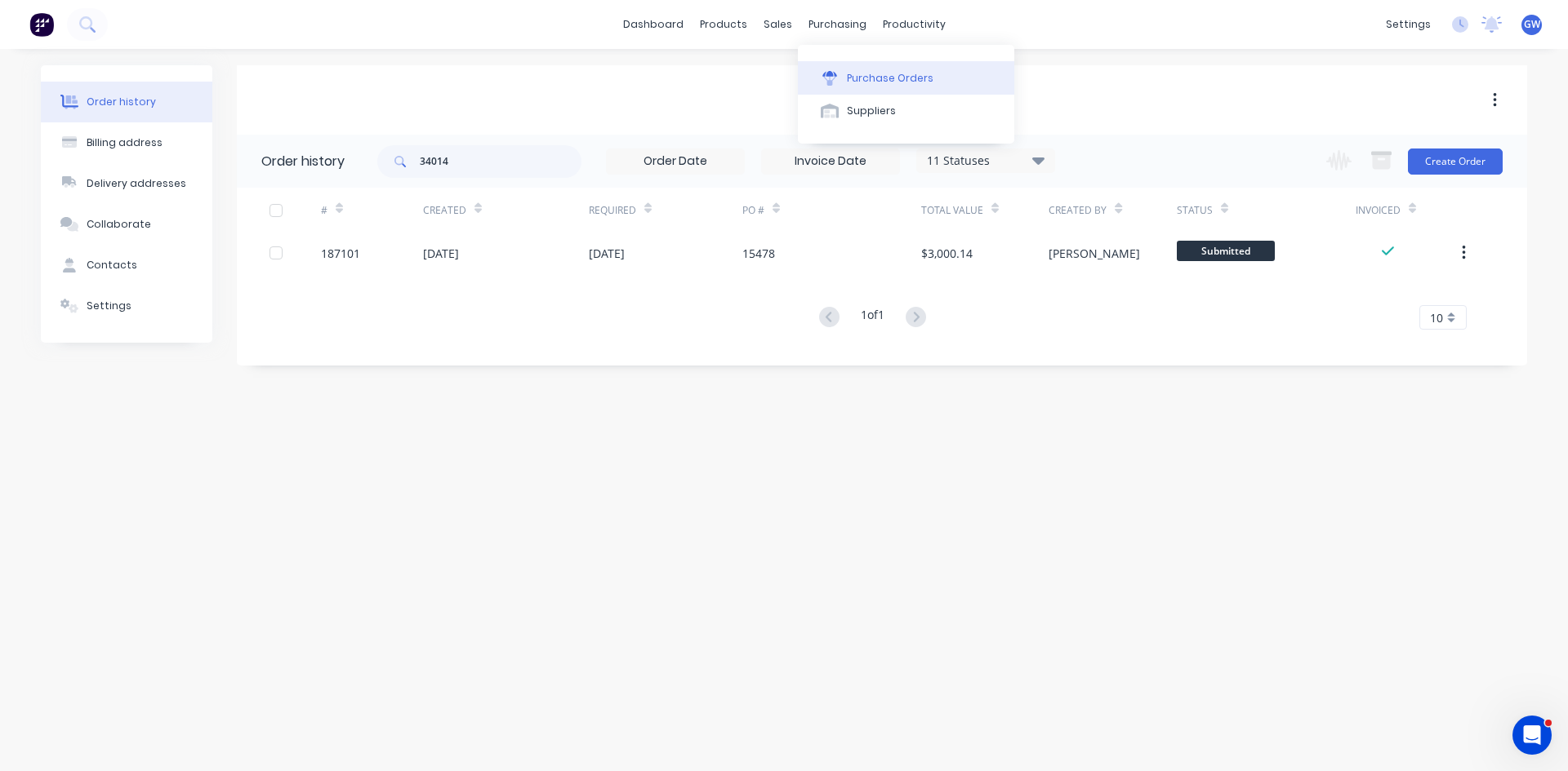
click at [866, 75] on div "Purchase Orders" at bounding box center [890, 78] width 86 height 15
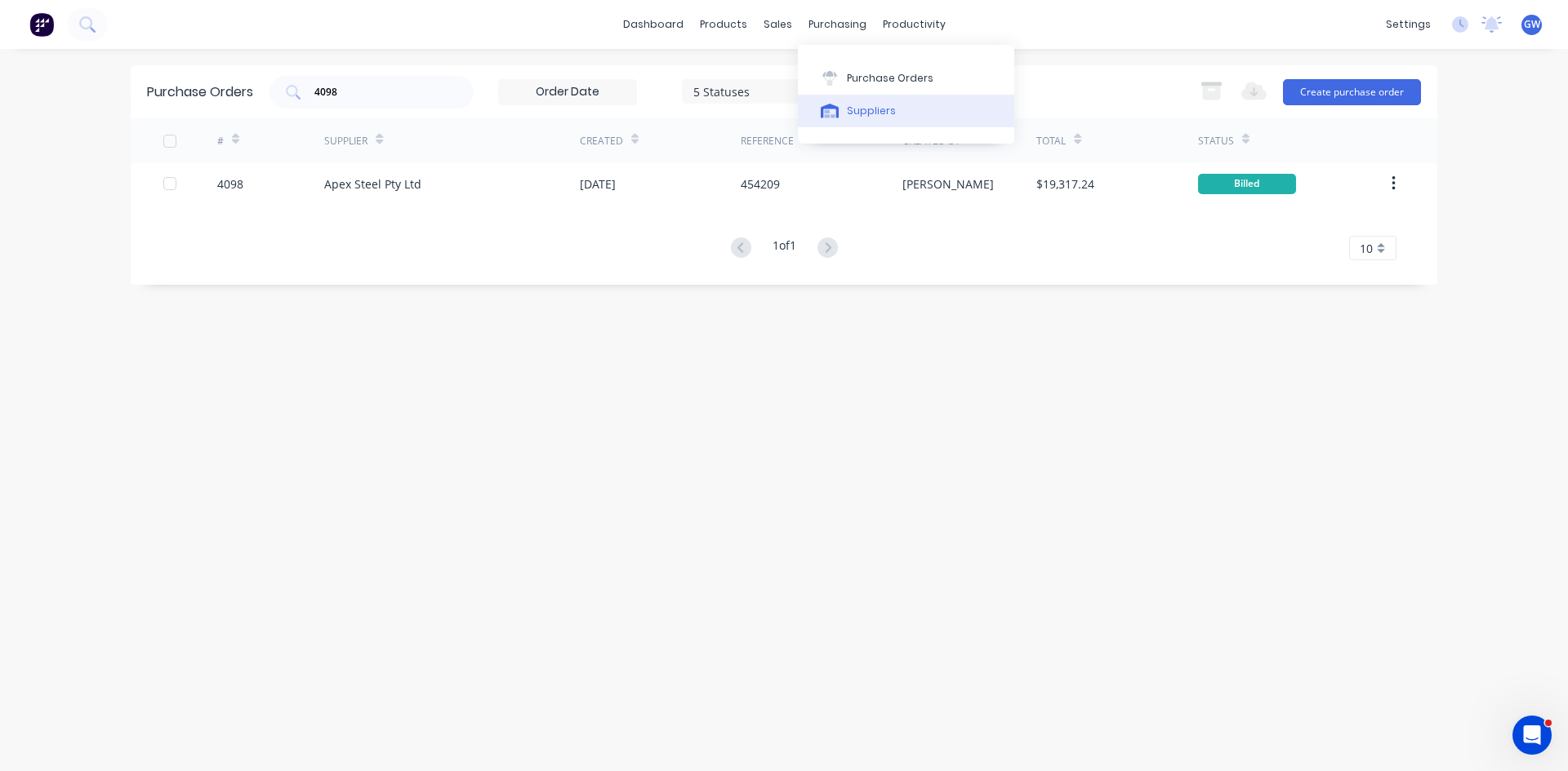
click at [857, 118] on button "Suppliers" at bounding box center [906, 110] width 216 height 32
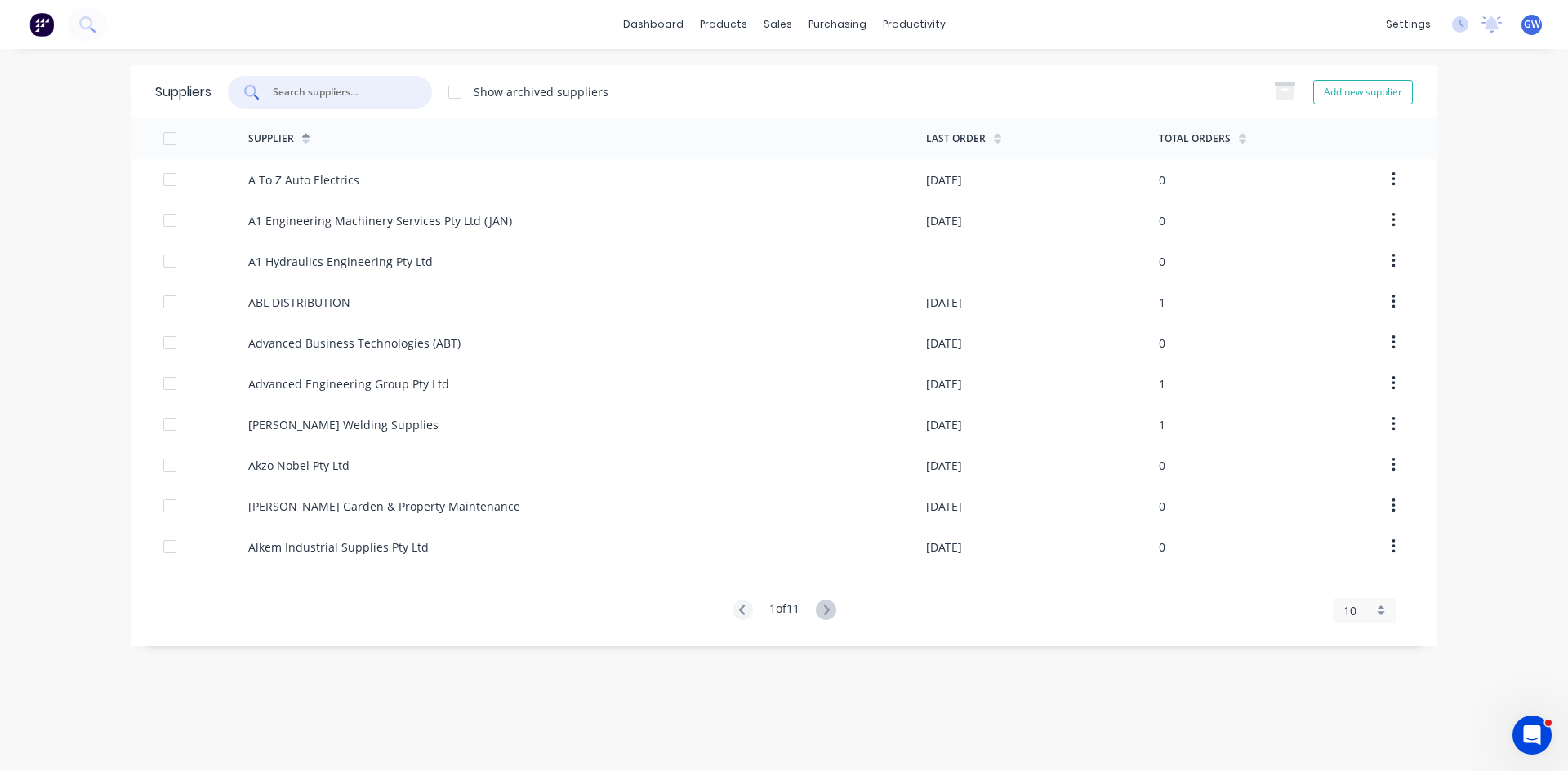
click at [344, 89] on input "text" at bounding box center [339, 92] width 136 height 17
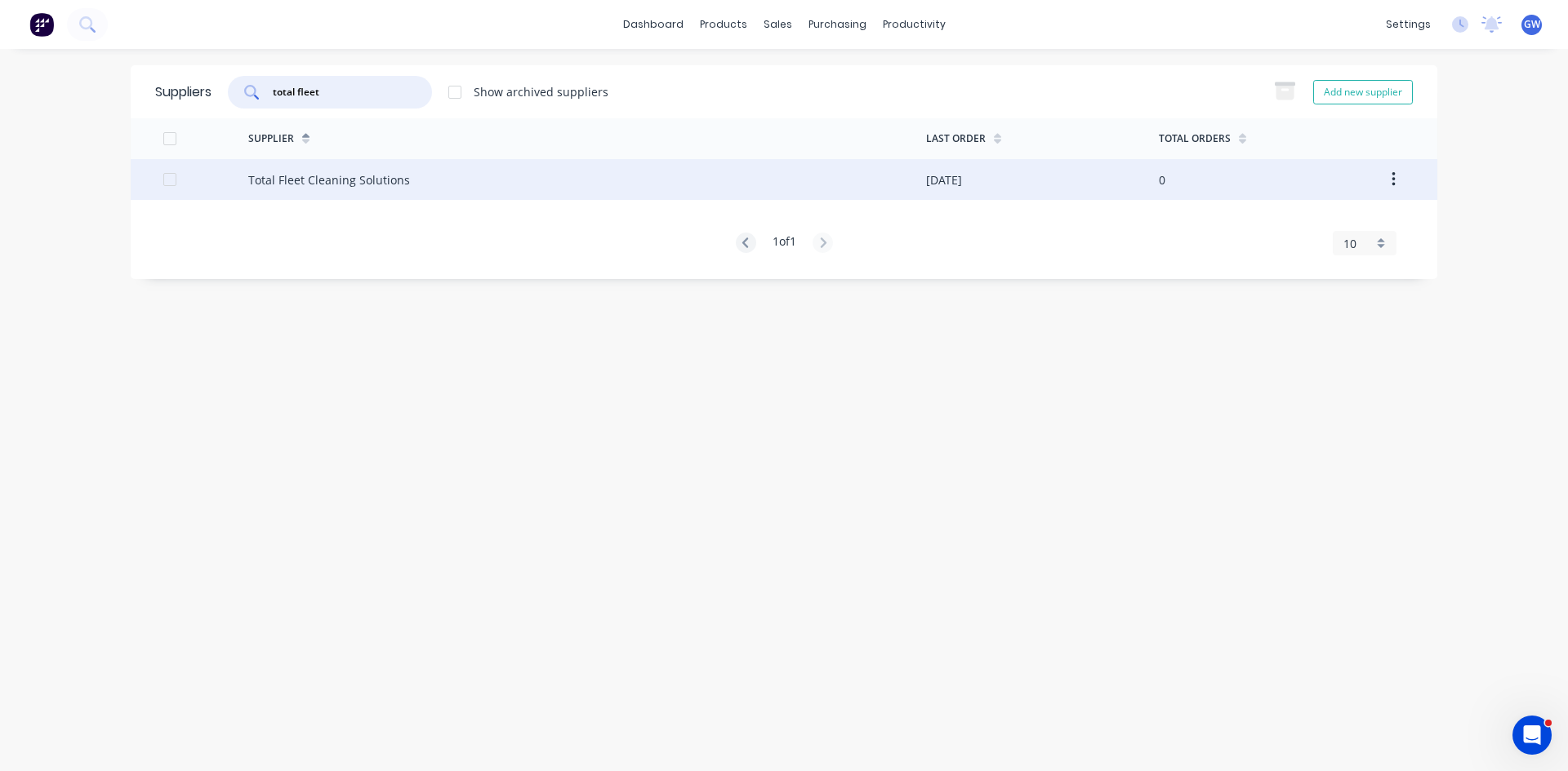
click at [913, 174] on div "Total Fleet Cleaning Solutions" at bounding box center [588, 180] width 678 height 41
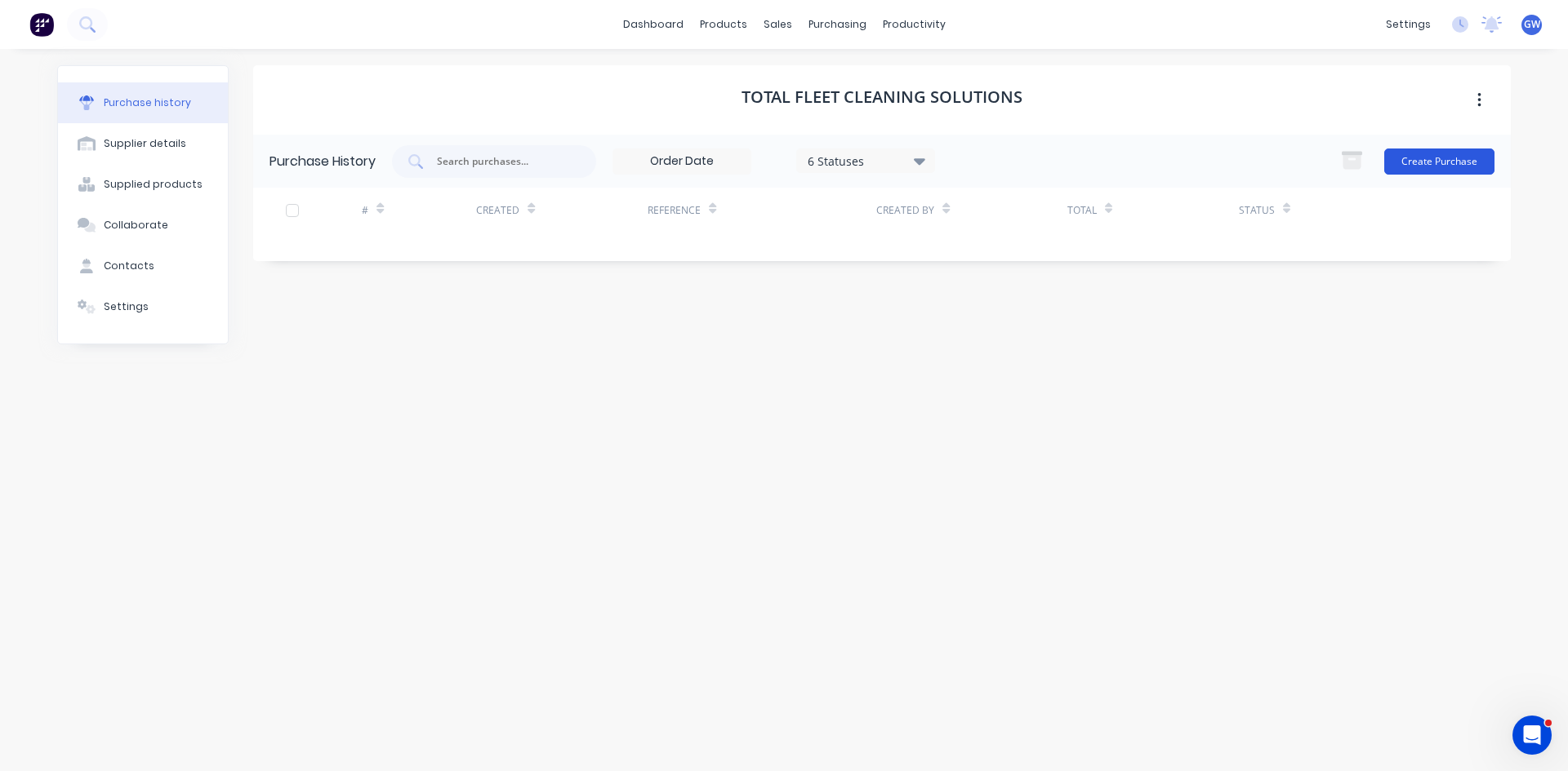
click at [1434, 165] on button "Create Purchase" at bounding box center [1439, 161] width 110 height 27
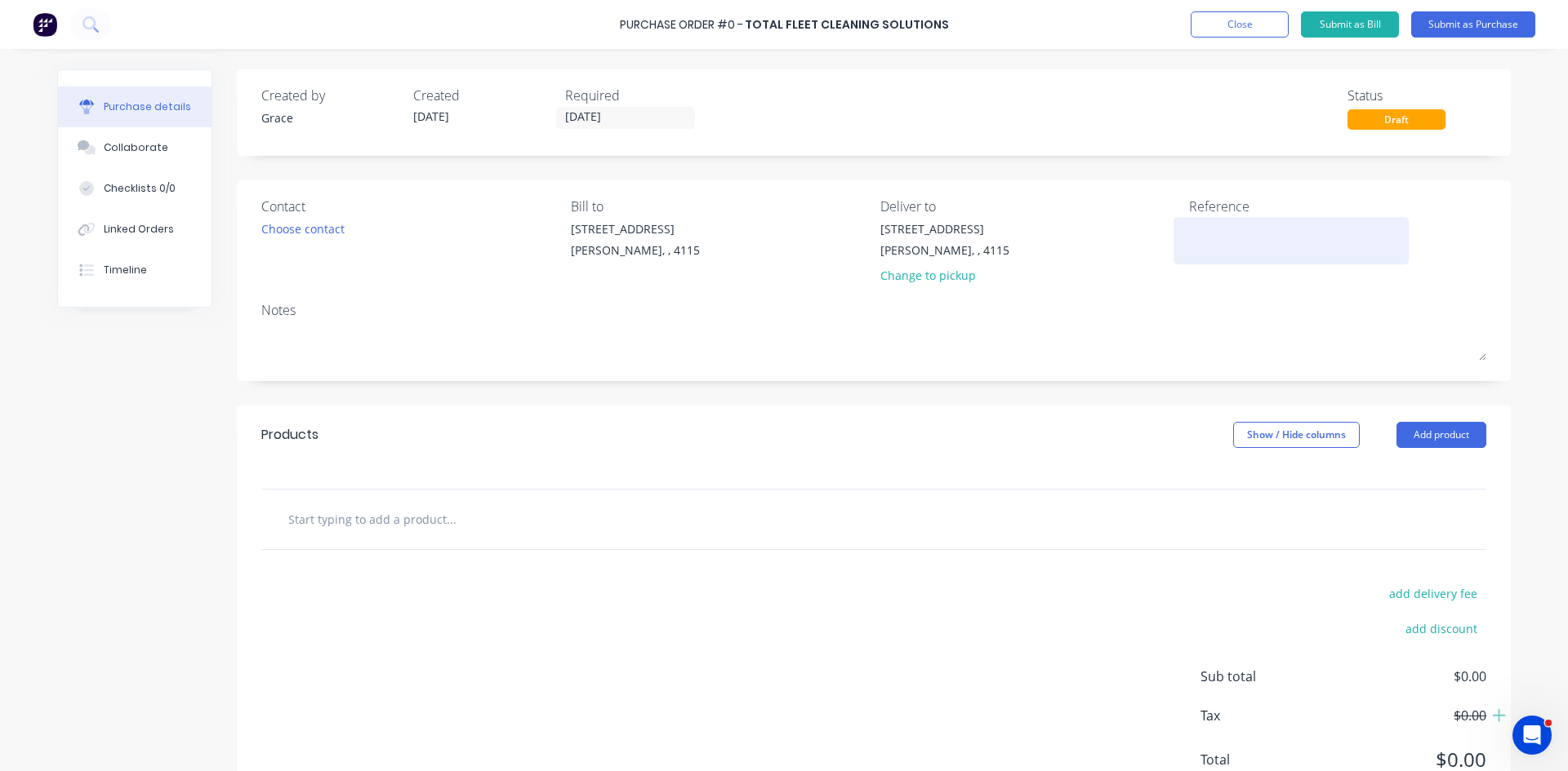
click at [1196, 237] on textarea at bounding box center [1291, 238] width 204 height 36
click at [1444, 436] on button "Add product" at bounding box center [1440, 435] width 89 height 27
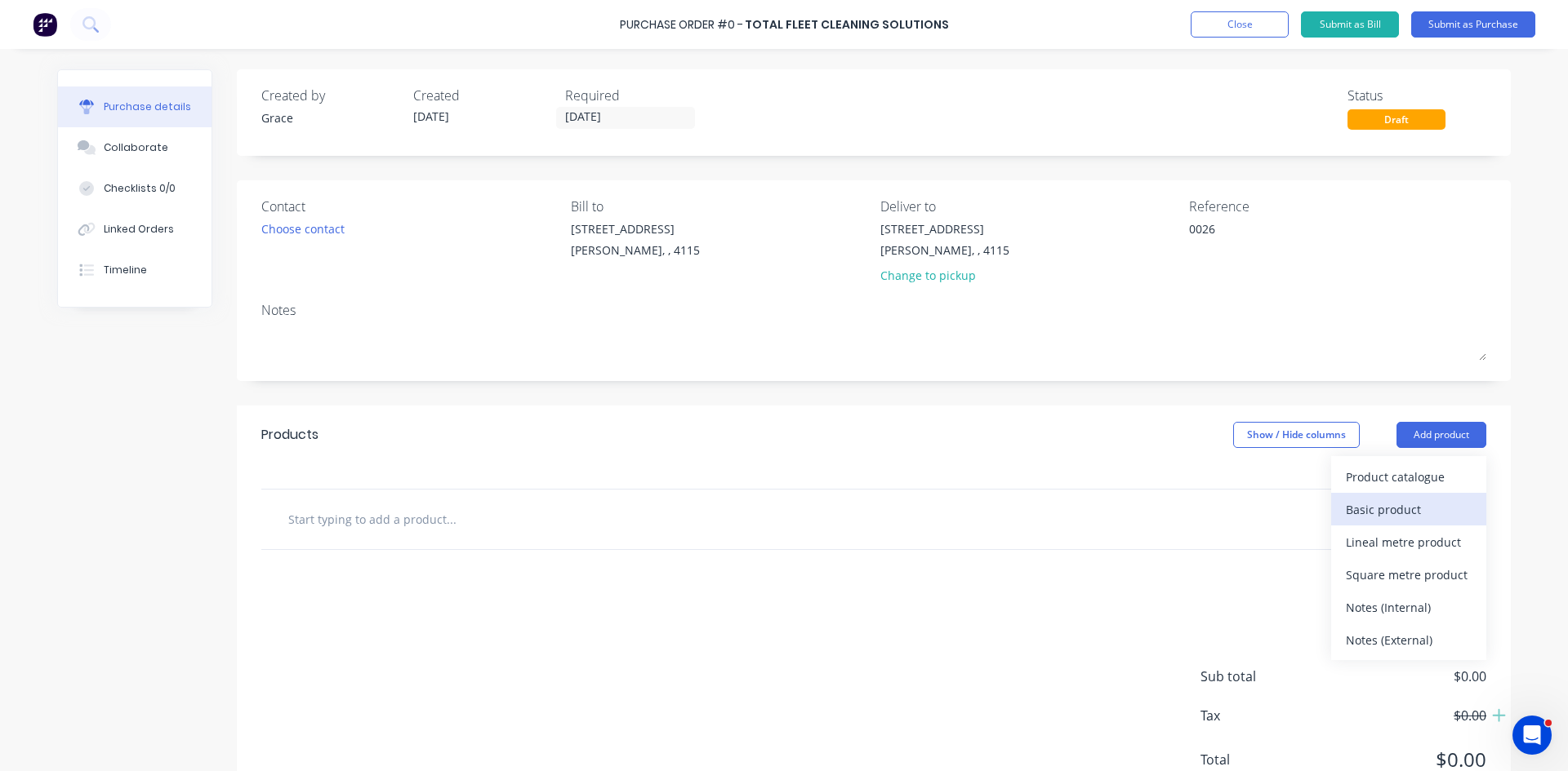
click at [1395, 519] on div "Basic product" at bounding box center [1409, 510] width 126 height 24
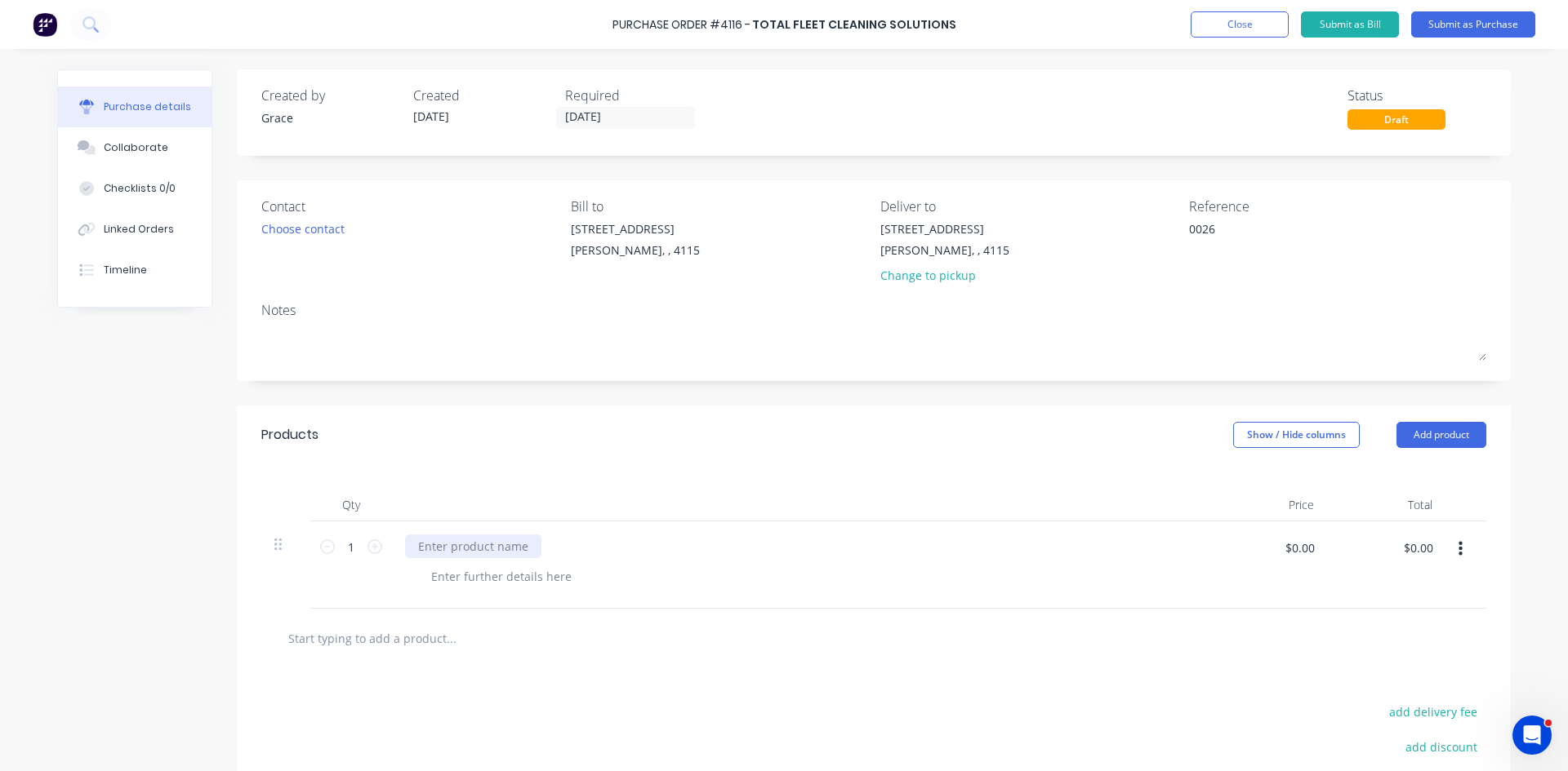
click at [467, 550] on div at bounding box center [473, 546] width 137 height 24
click at [166, 154] on button "Collaborate" at bounding box center [135, 148] width 153 height 41
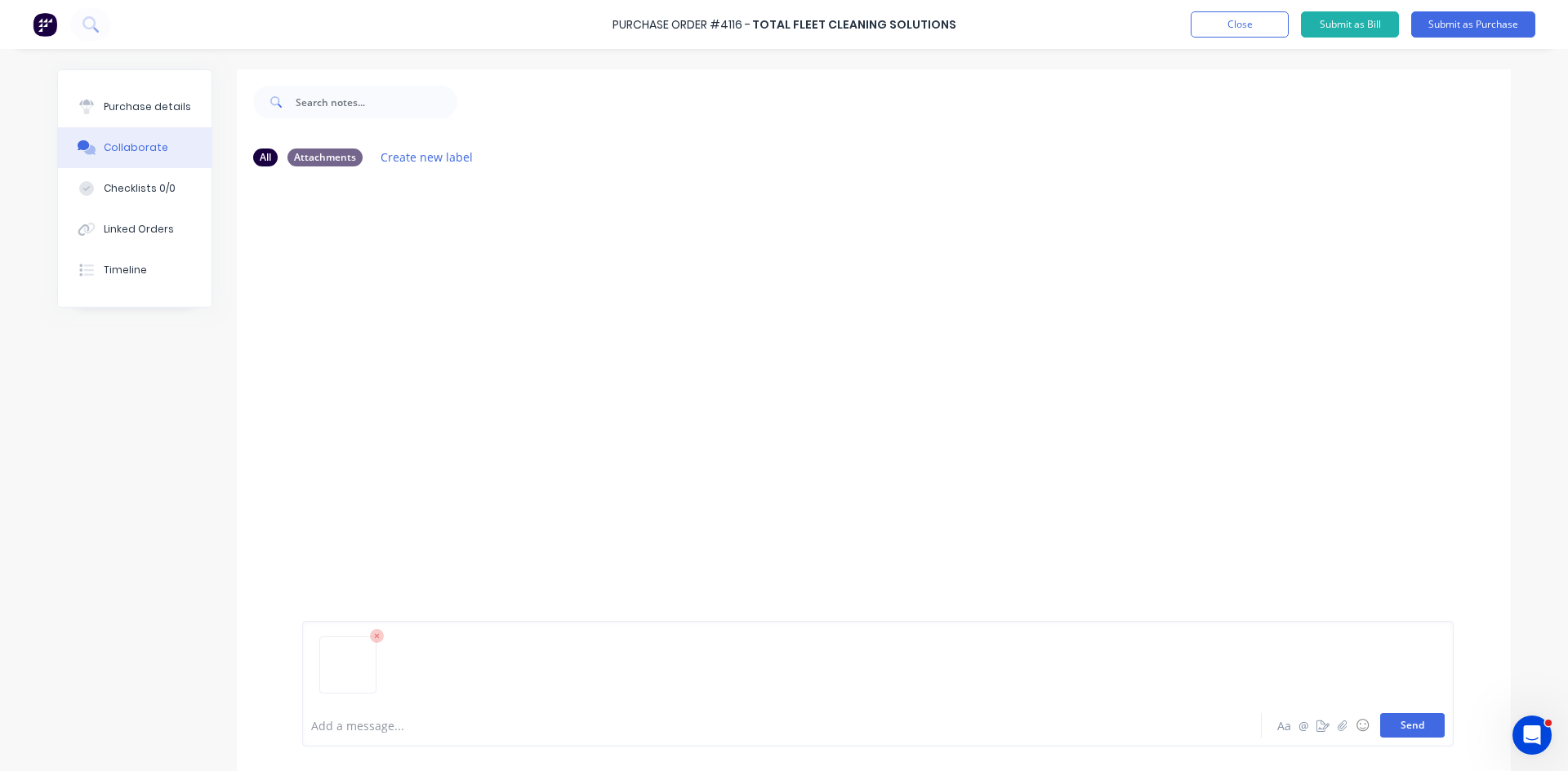
click at [1429, 721] on button "Send" at bounding box center [1412, 725] width 65 height 25
drag, startPoint x: 562, startPoint y: 365, endPoint x: 261, endPoint y: 206, distance: 340.4
click at [562, 364] on div "GW You 11:23am 11/08/25 IMG_20250808_143422_1.jpg Labels Download Delete" at bounding box center [873, 442] width 1273 height 524
click at [157, 121] on button "Purchase details" at bounding box center [135, 107] width 153 height 41
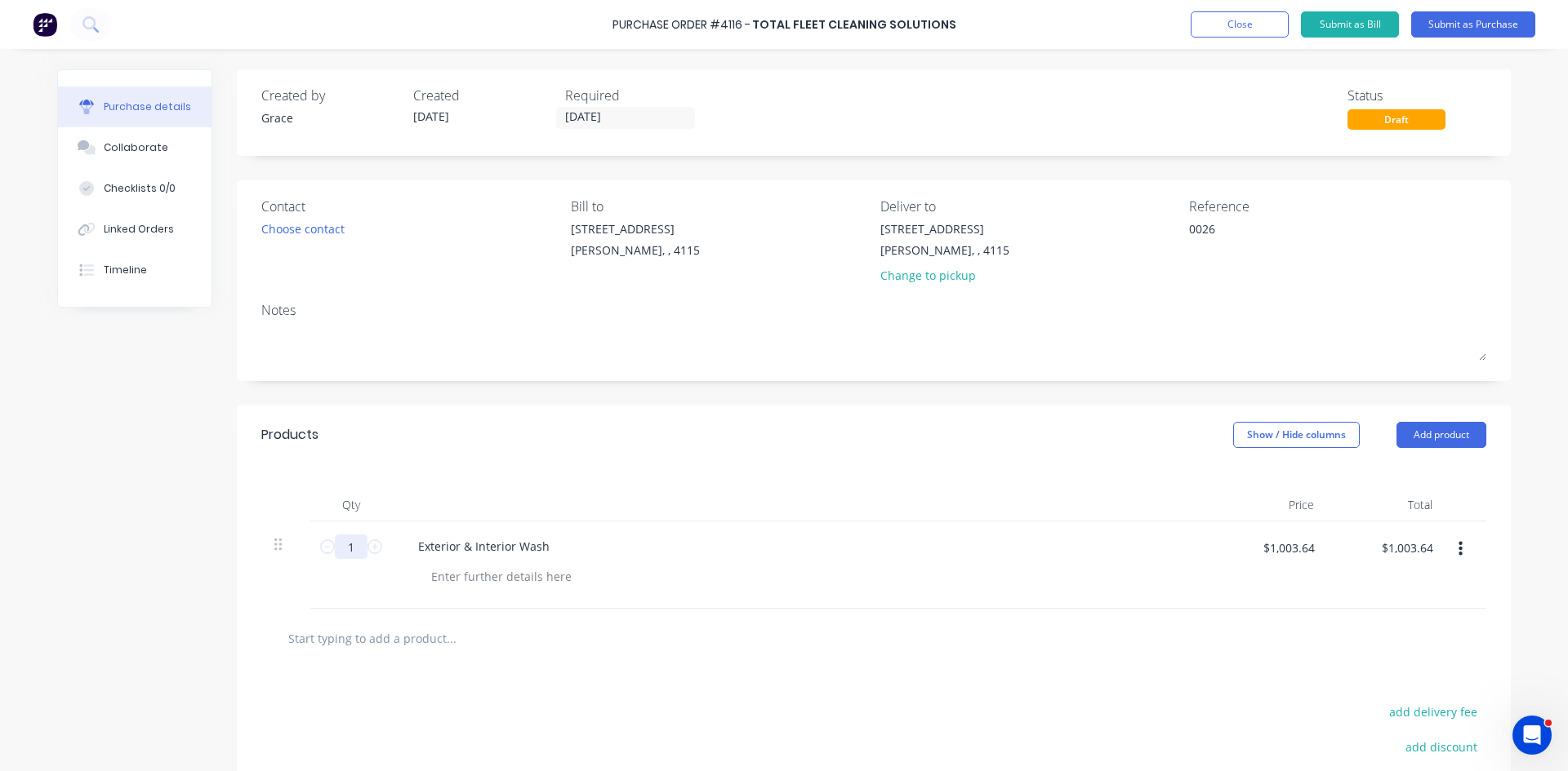
click at [347, 557] on input "1" at bounding box center [351, 546] width 32 height 25
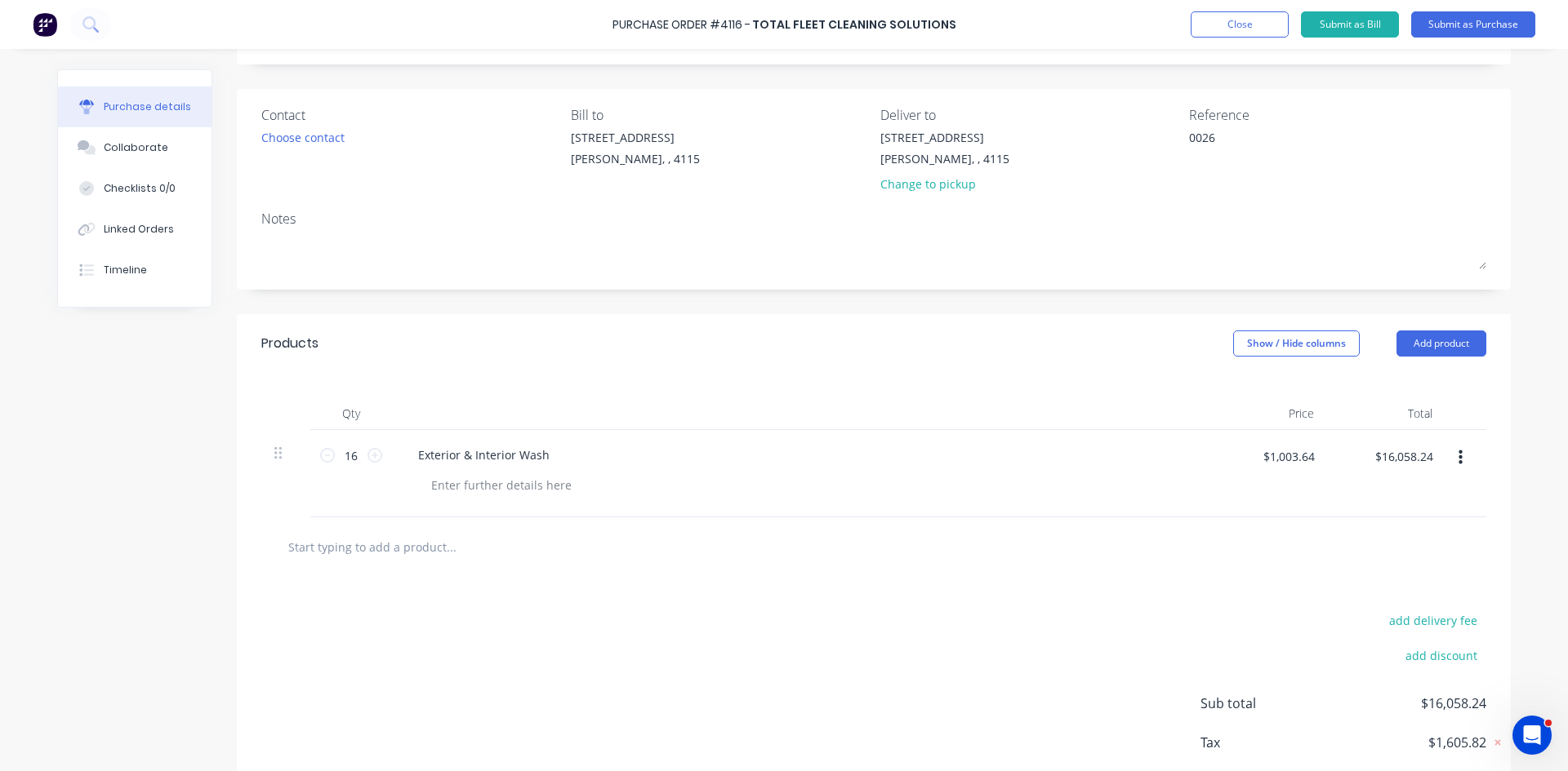
scroll to position [182, 0]
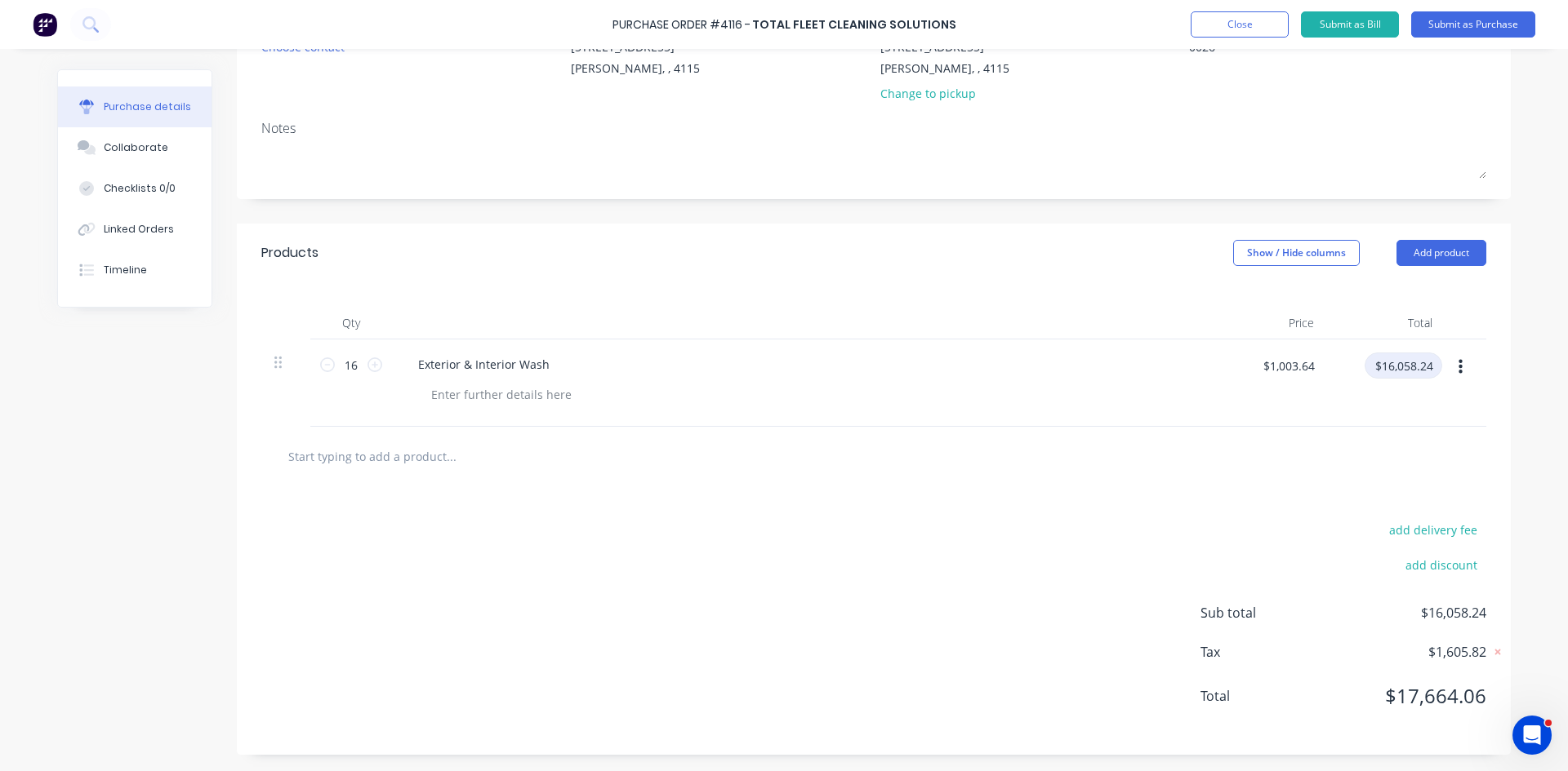
click at [1400, 359] on input "$16,058.24" at bounding box center [1403, 365] width 78 height 27
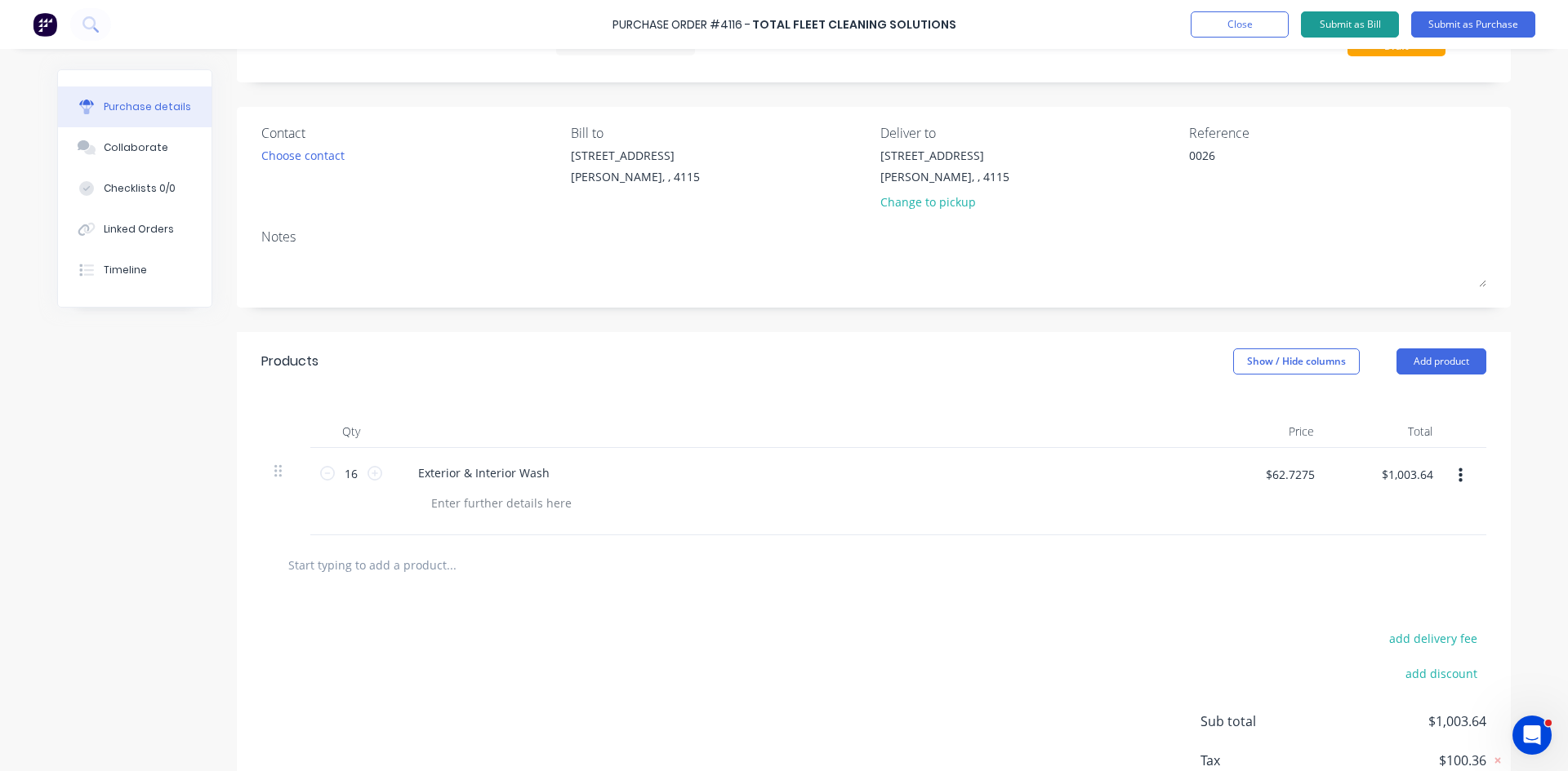
scroll to position [0, 0]
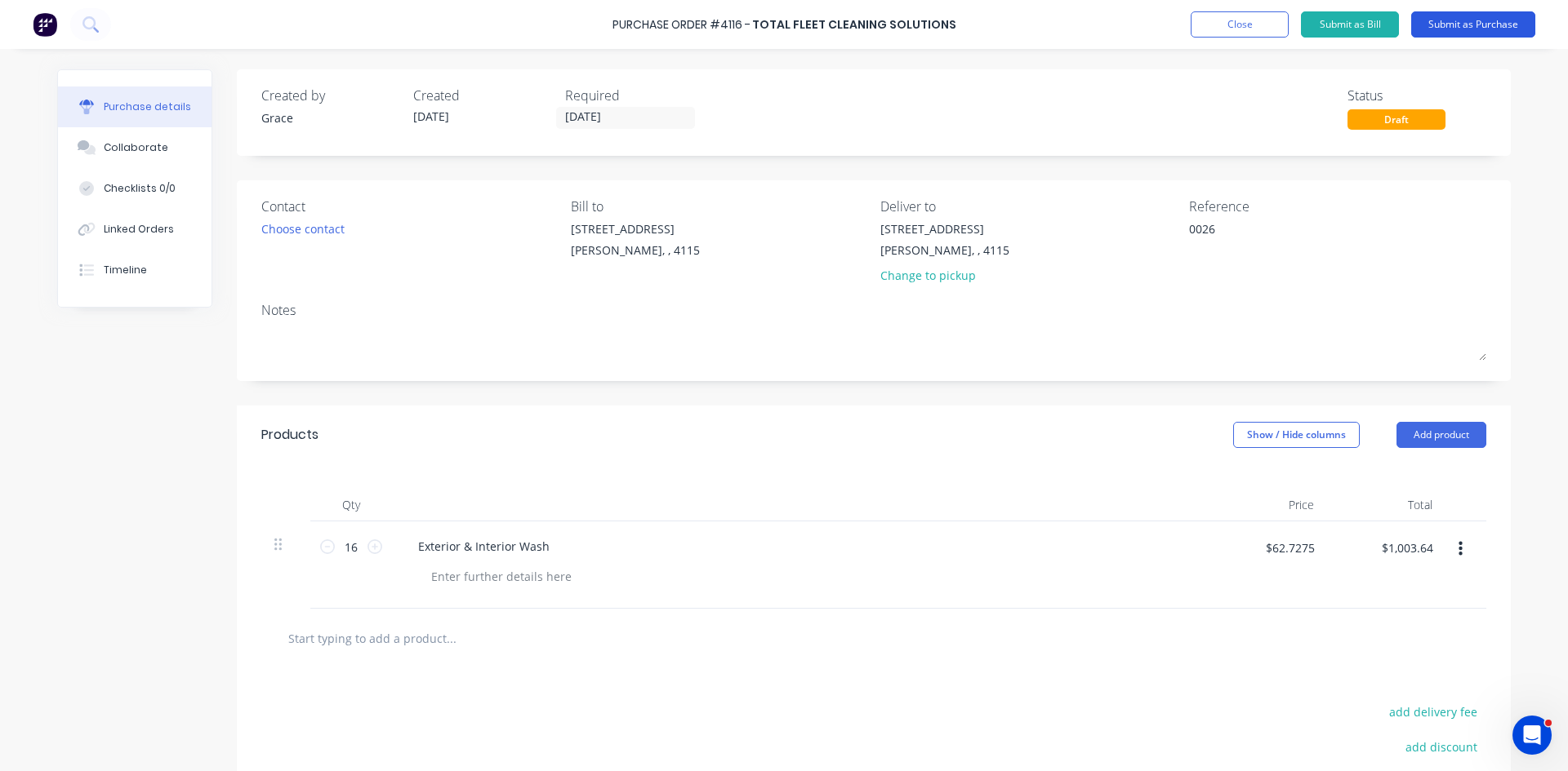
click at [1455, 28] on button "Submit as Purchase" at bounding box center [1473, 25] width 124 height 27
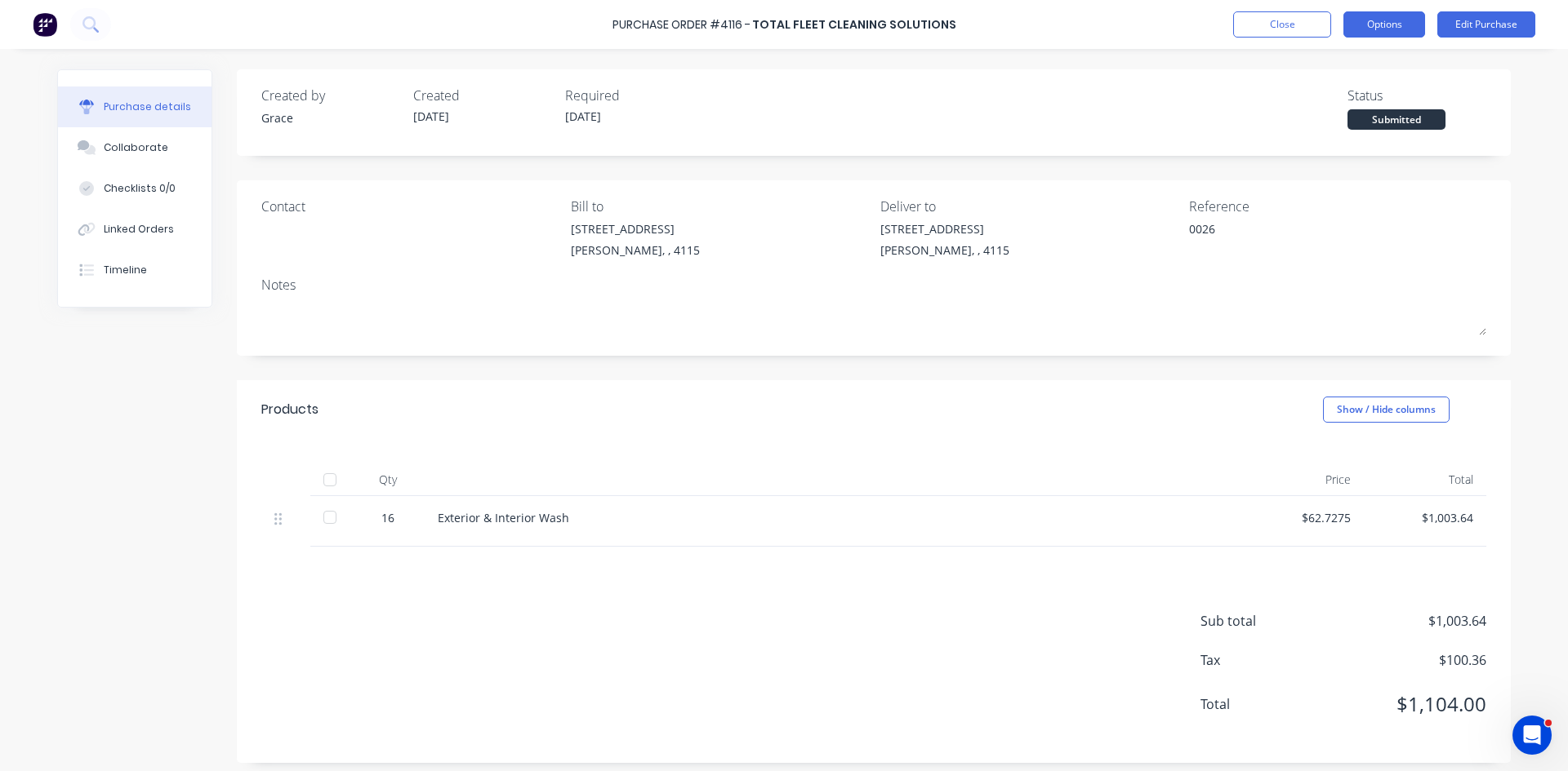
click at [1366, 36] on button "Options" at bounding box center [1383, 25] width 82 height 27
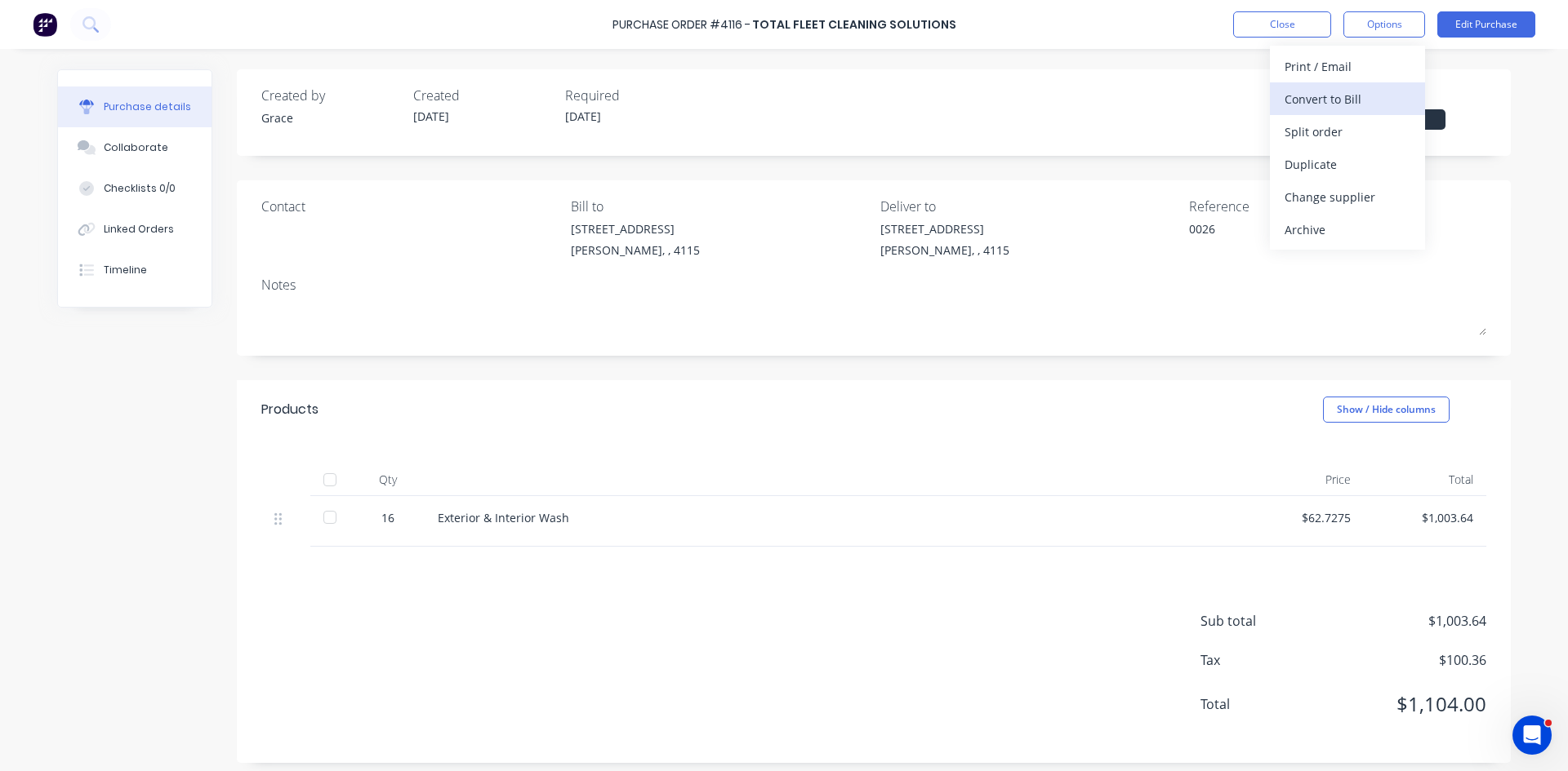
click at [1347, 103] on div "Convert to Bill" at bounding box center [1347, 99] width 126 height 24
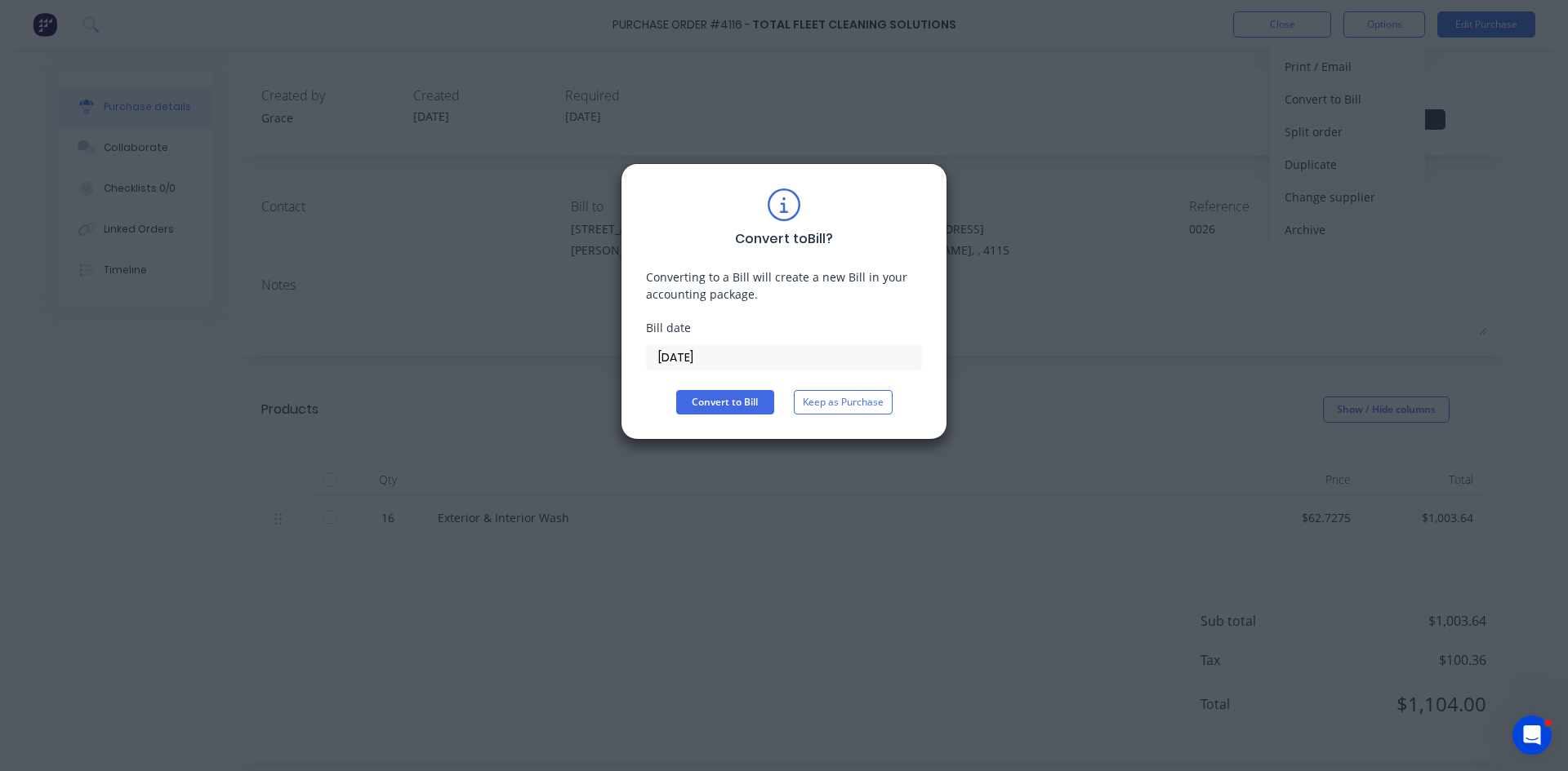
click at [721, 369] on label "[DATE]" at bounding box center [783, 358] width 276 height 27
click at [721, 369] on input "[DATE]" at bounding box center [783, 358] width 274 height 25
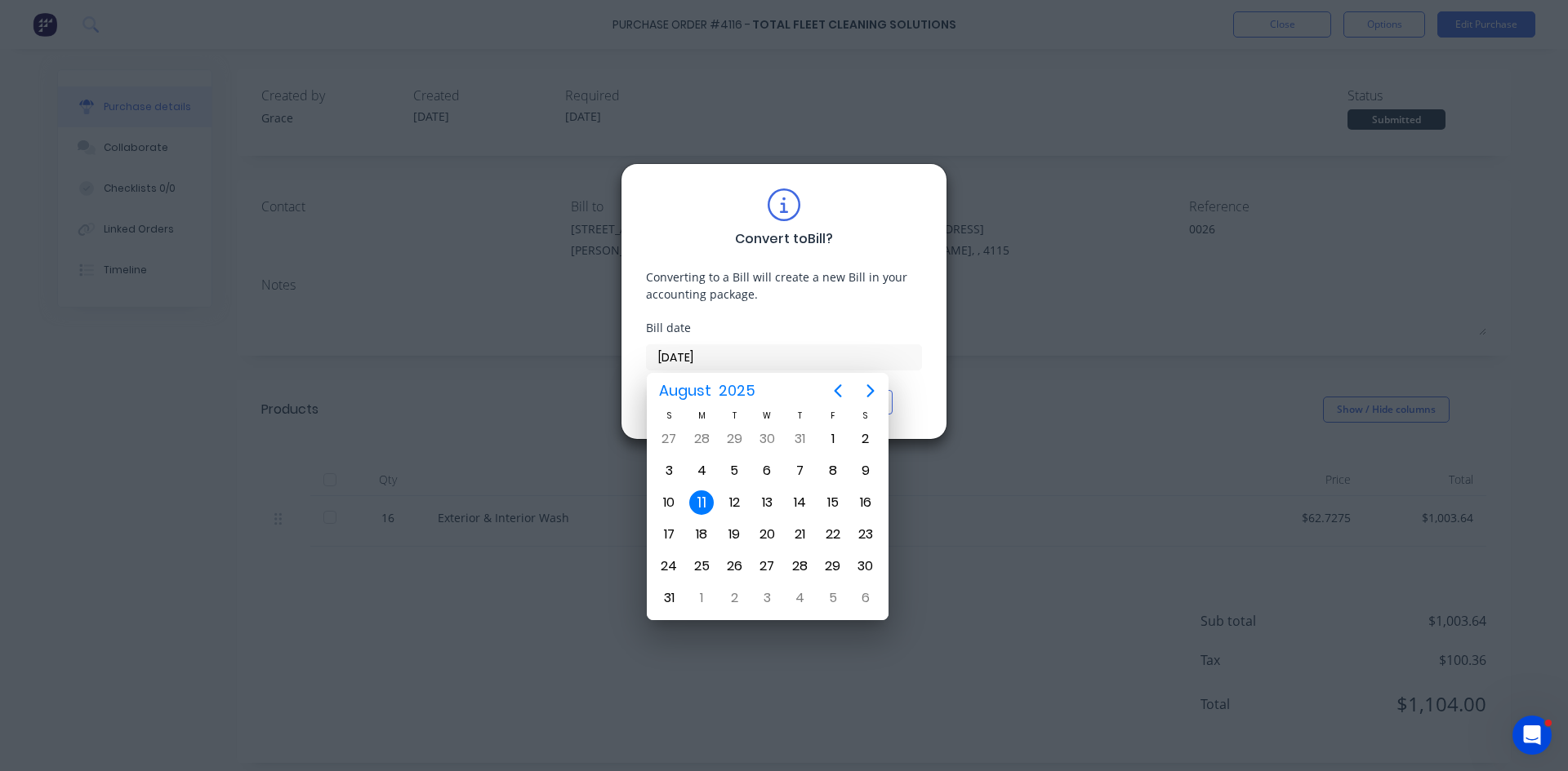
click at [725, 359] on input "[DATE]" at bounding box center [783, 358] width 274 height 25
click at [831, 470] on div "8" at bounding box center [832, 470] width 25 height 25
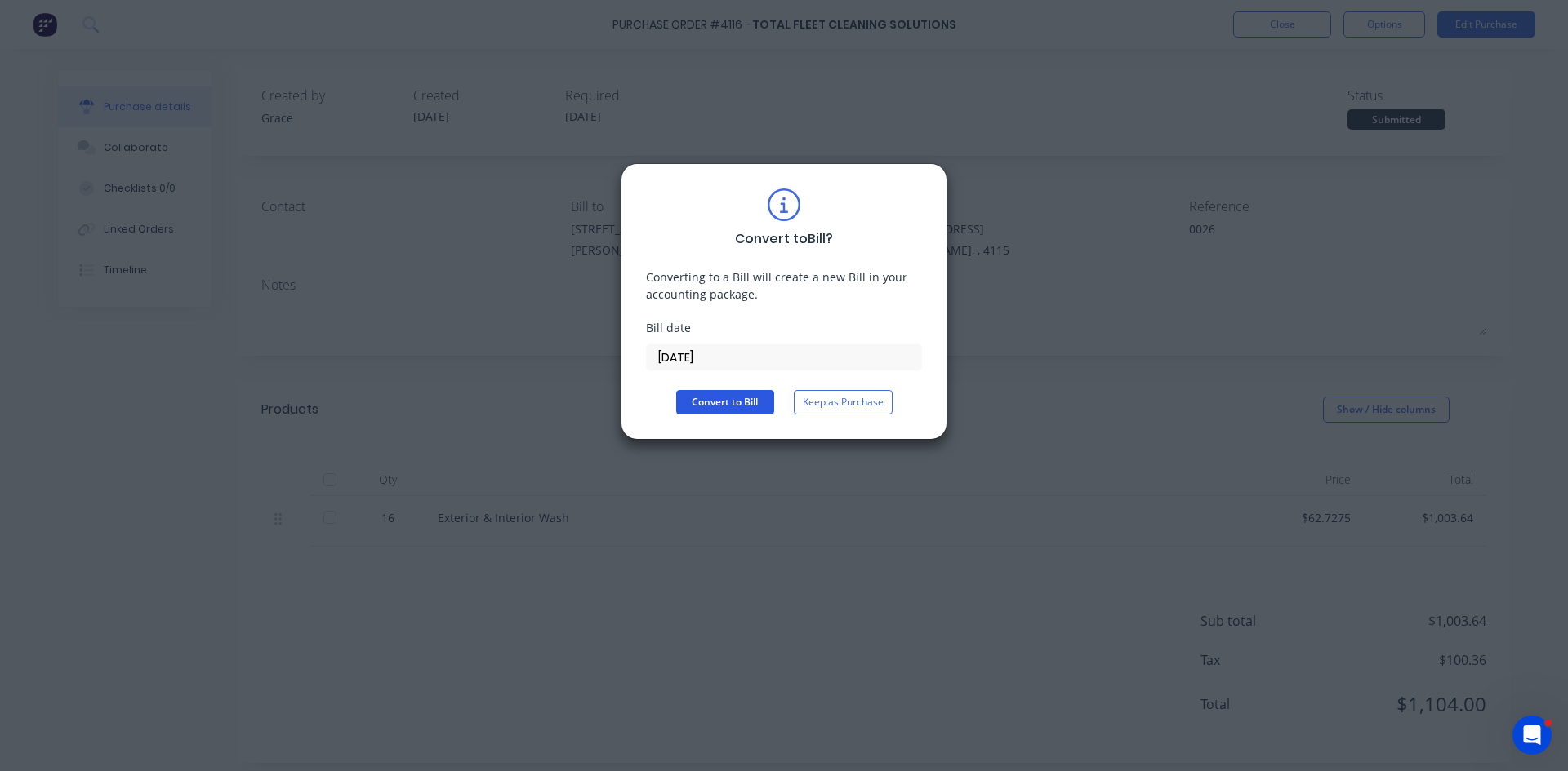
click at [721, 392] on button "Convert to Bill" at bounding box center [725, 402] width 98 height 25
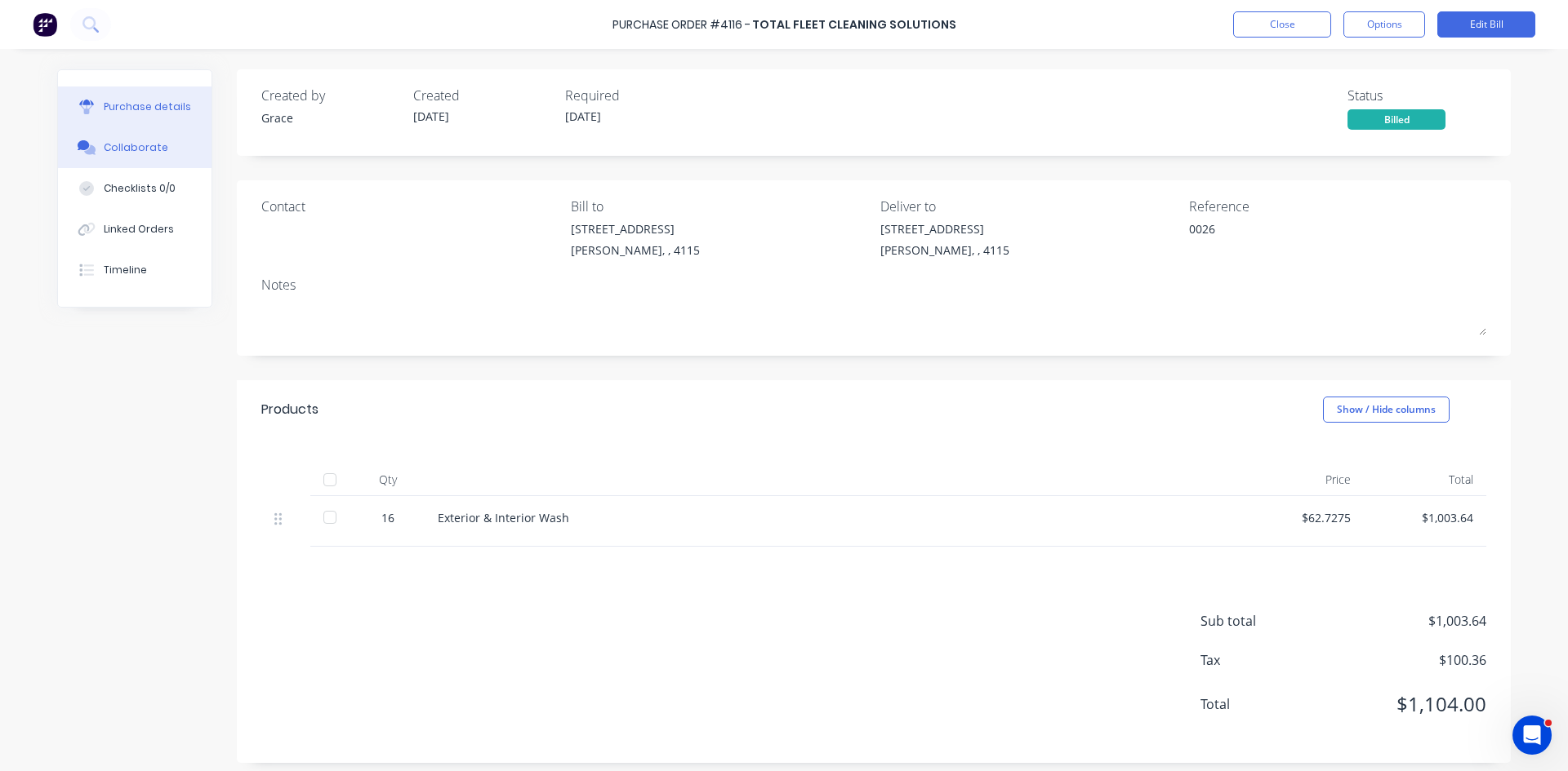
click at [114, 156] on button "Collaborate" at bounding box center [135, 148] width 153 height 41
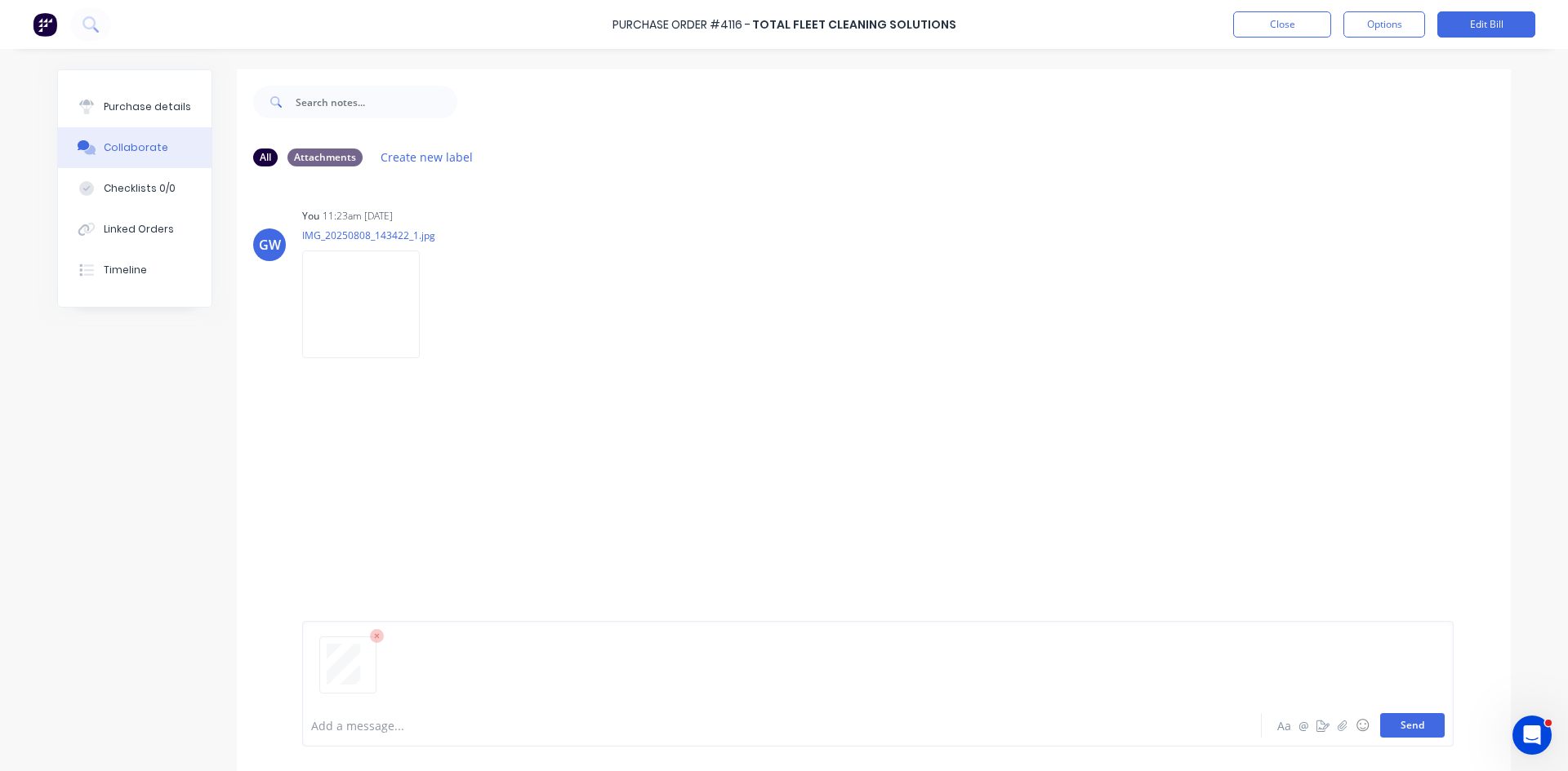
click at [1406, 728] on button "Send" at bounding box center [1412, 725] width 65 height 25
click at [1276, 15] on button "Close" at bounding box center [1282, 25] width 98 height 27
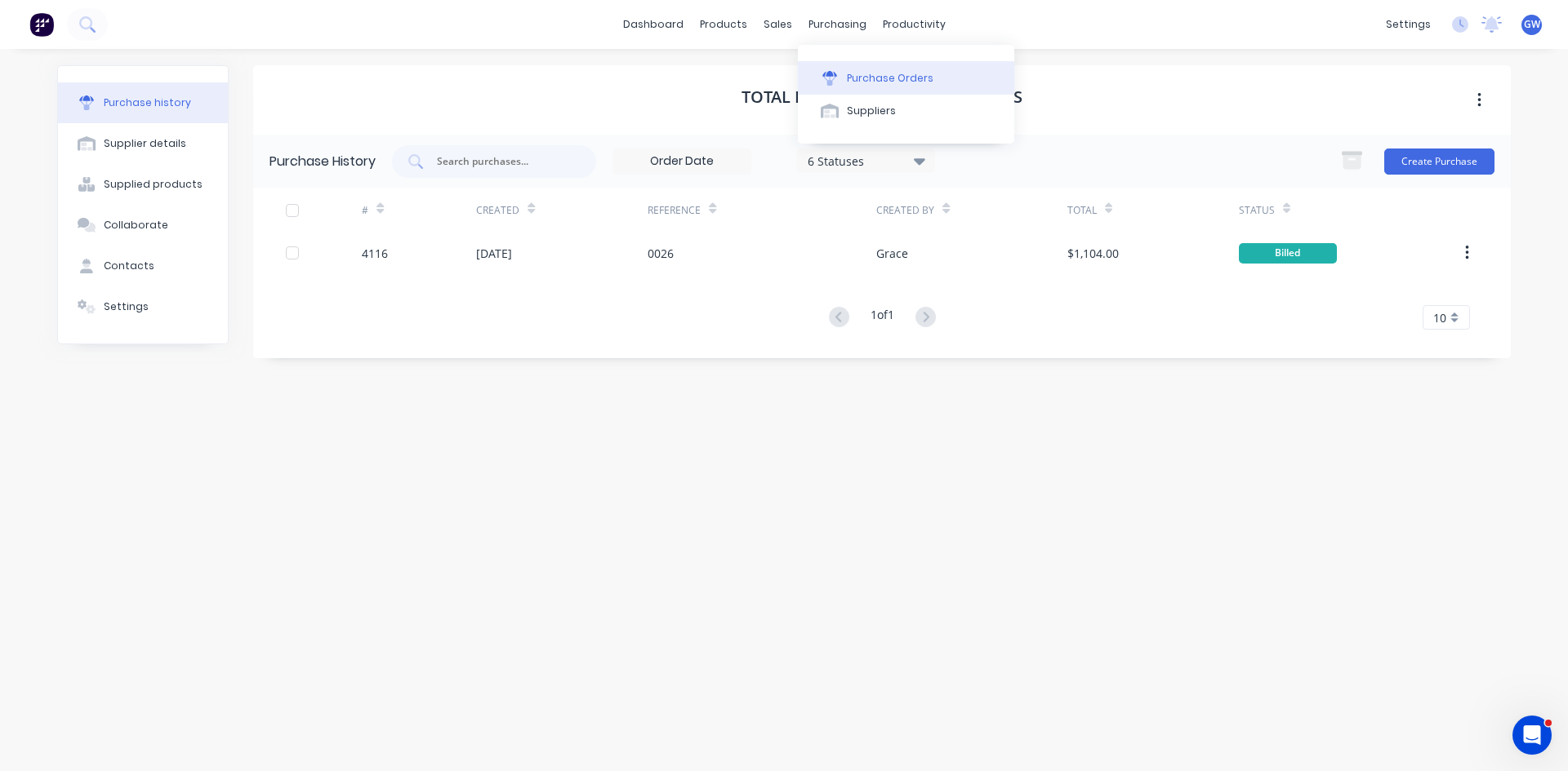
click at [871, 71] on div "Purchase Orders" at bounding box center [890, 78] width 86 height 15
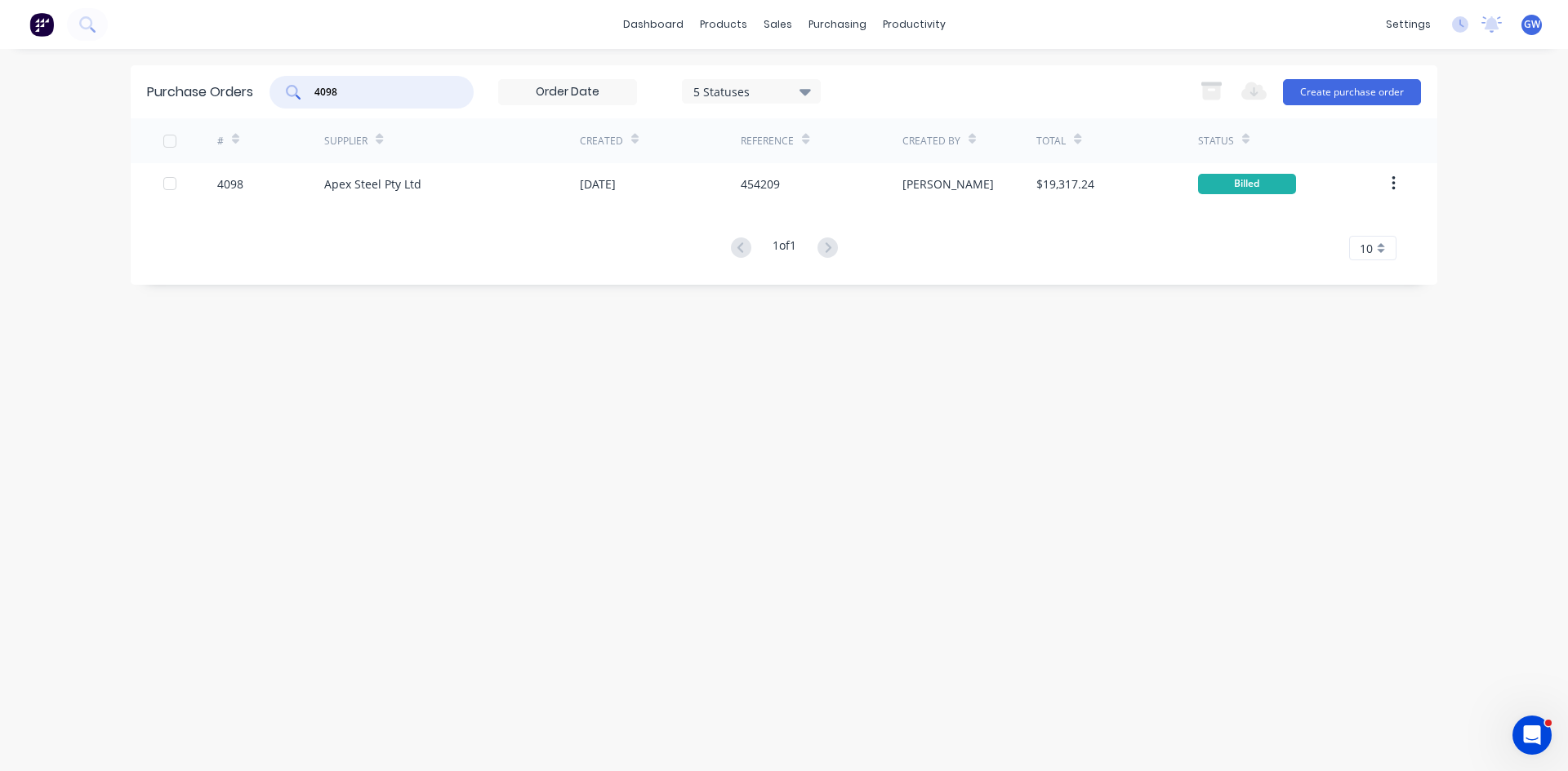
drag, startPoint x: 428, startPoint y: 94, endPoint x: 281, endPoint y: 83, distance: 147.4
click at [281, 83] on div "4098" at bounding box center [371, 91] width 204 height 32
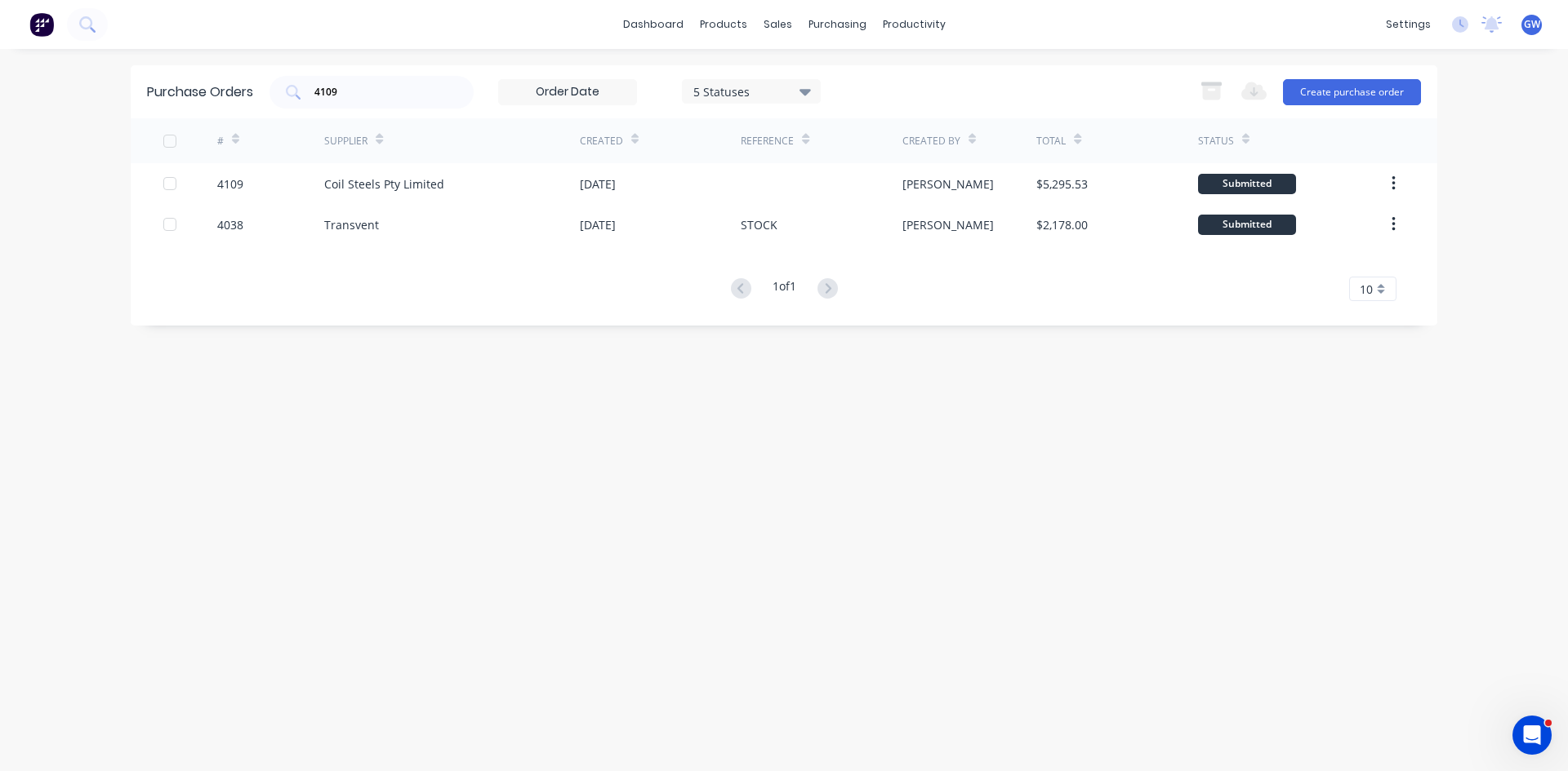
click at [1115, 174] on div "$5,295.53" at bounding box center [1117, 184] width 161 height 41
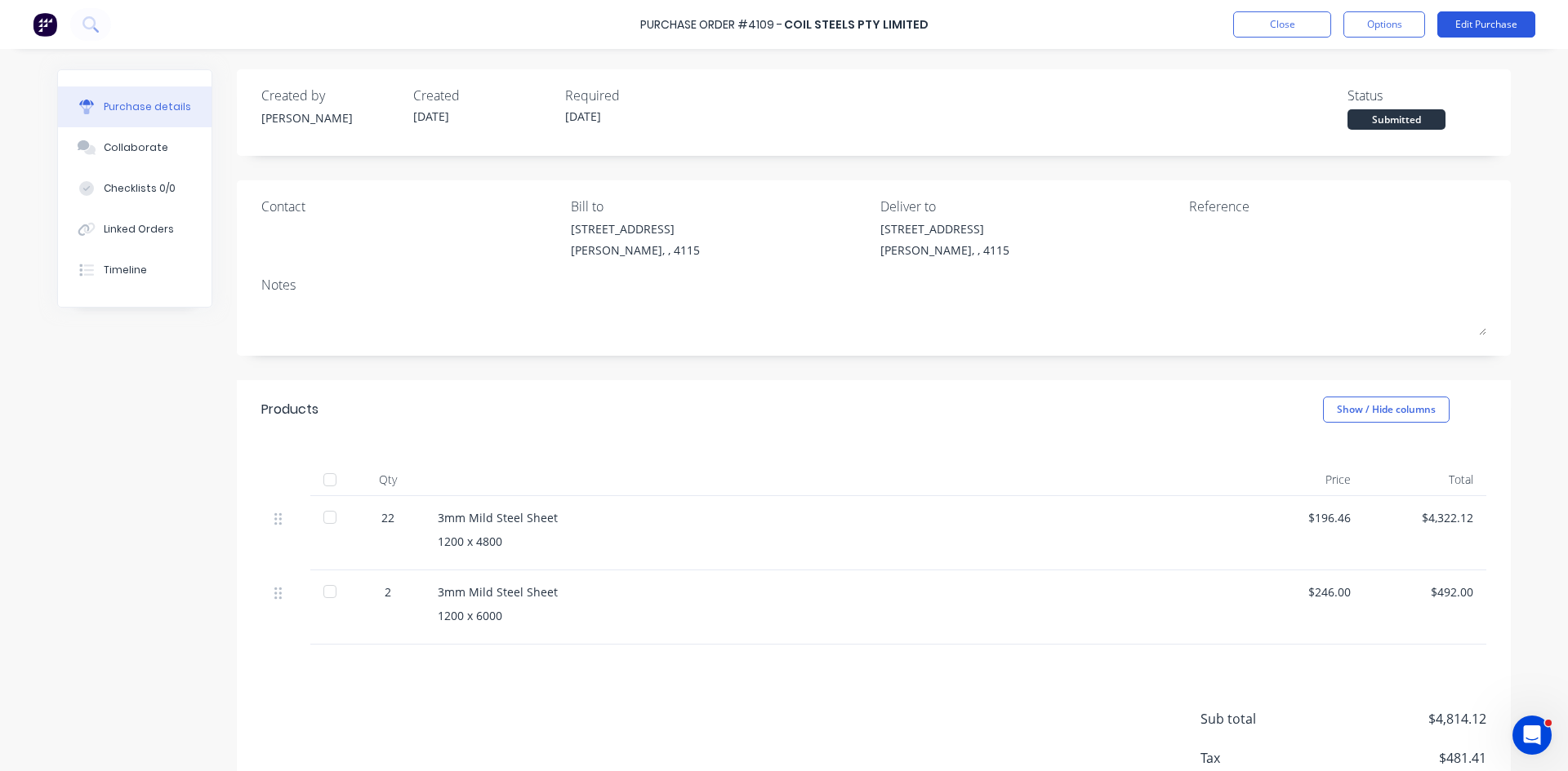
click at [1482, 19] on button "Edit Purchase" at bounding box center [1486, 25] width 98 height 27
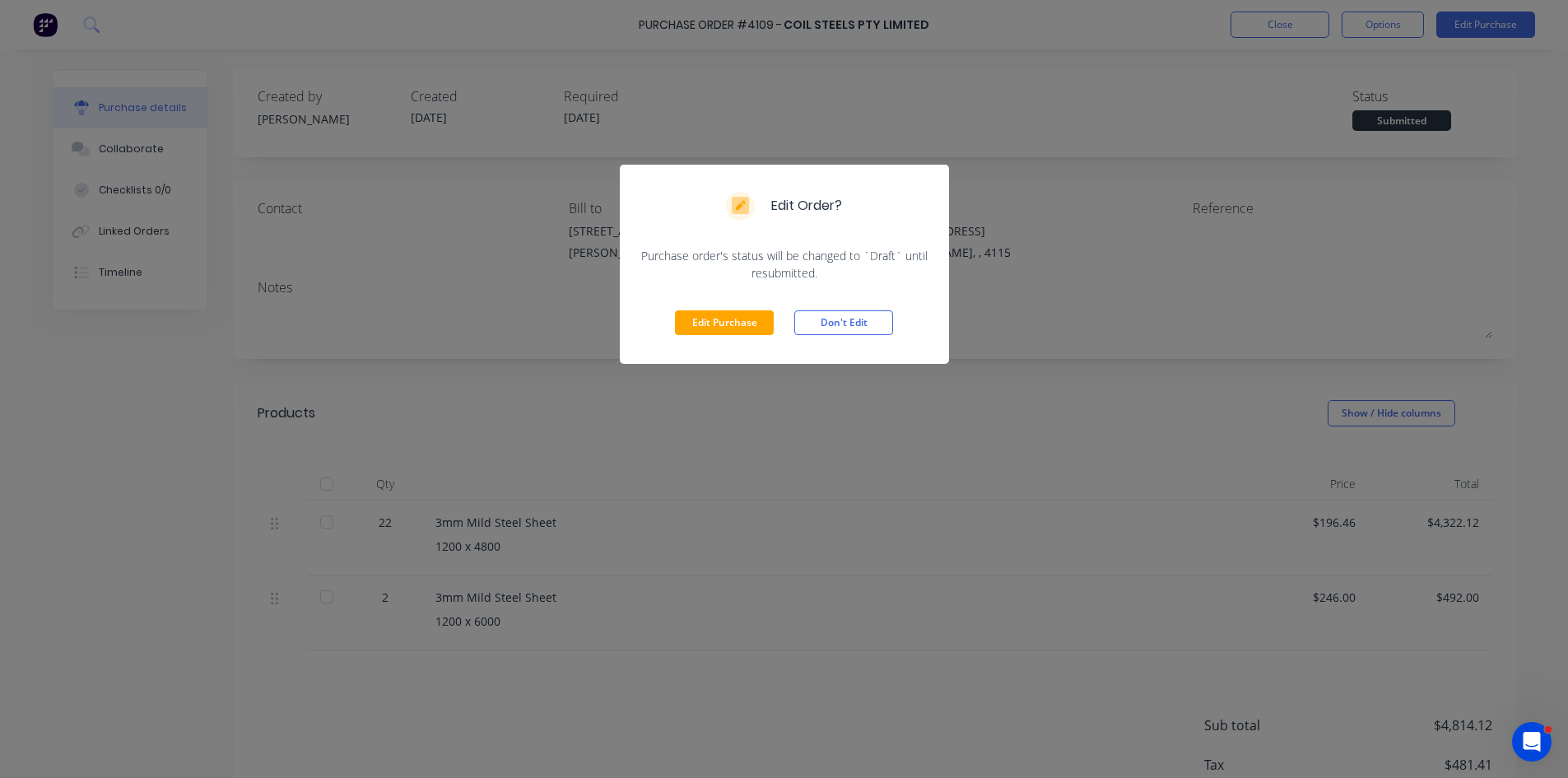
click at [707, 315] on button "Edit Purchase" at bounding box center [724, 322] width 99 height 25
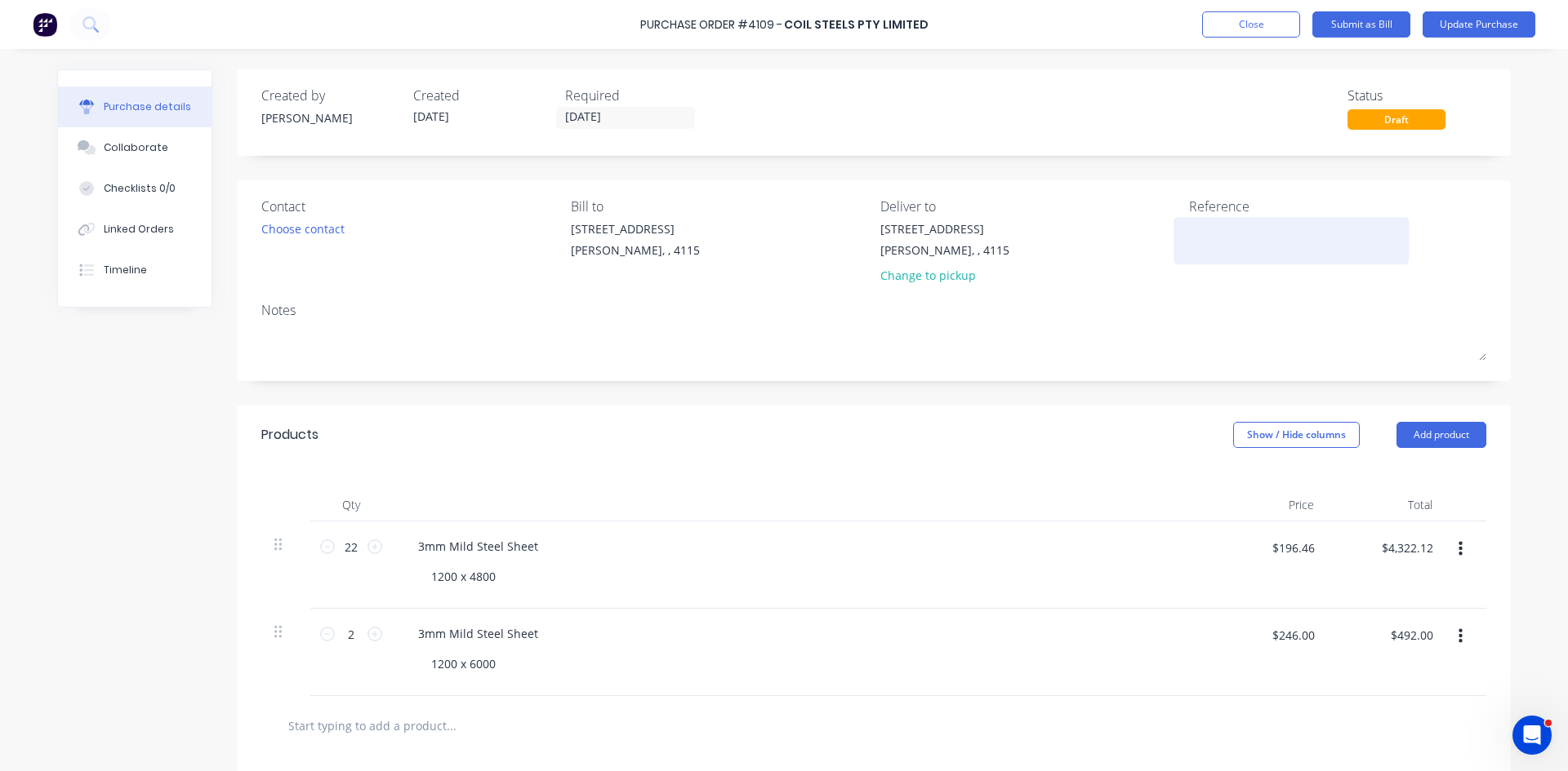
click at [1277, 245] on textarea at bounding box center [1291, 238] width 204 height 36
click at [1246, 118] on div "Created by John Created 08/08/25 Required 11/08/25 Status Draft" at bounding box center [873, 107] width 1225 height 44
click at [1476, 33] on button "Update Purchase" at bounding box center [1479, 25] width 113 height 27
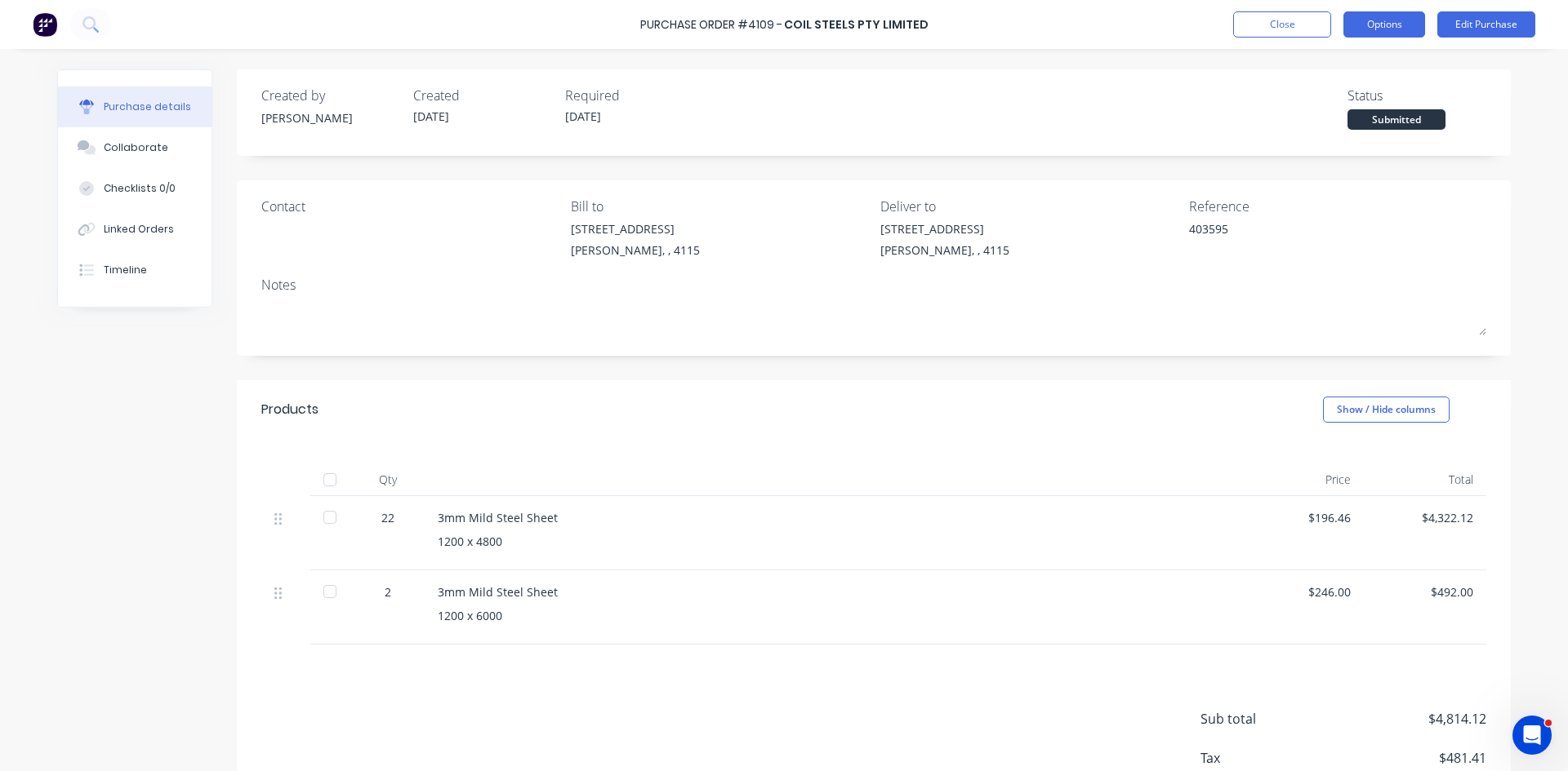
click at [1384, 28] on button "Options" at bounding box center [1383, 25] width 82 height 27
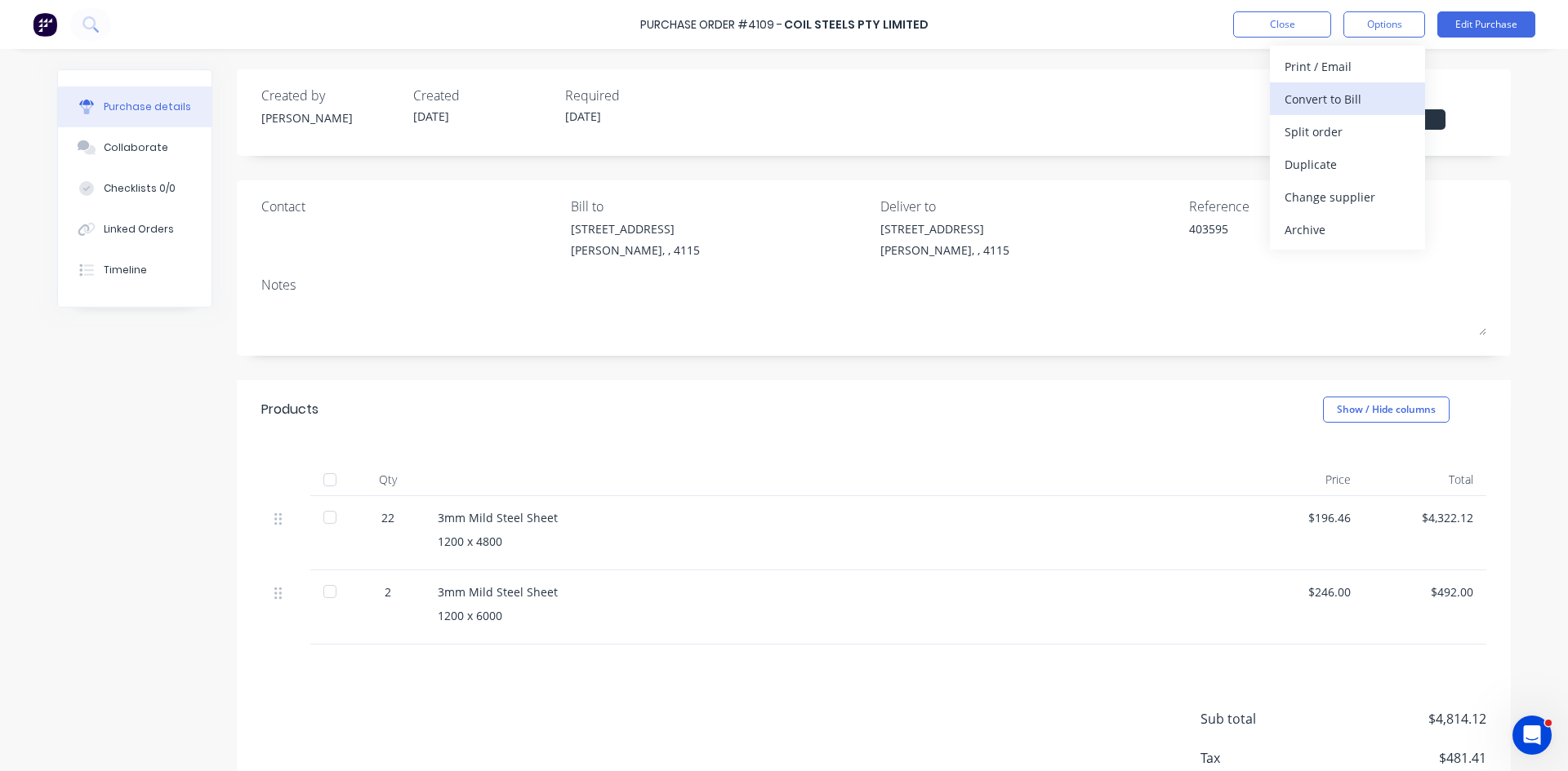
click at [1328, 104] on div "Convert to Bill" at bounding box center [1347, 99] width 126 height 24
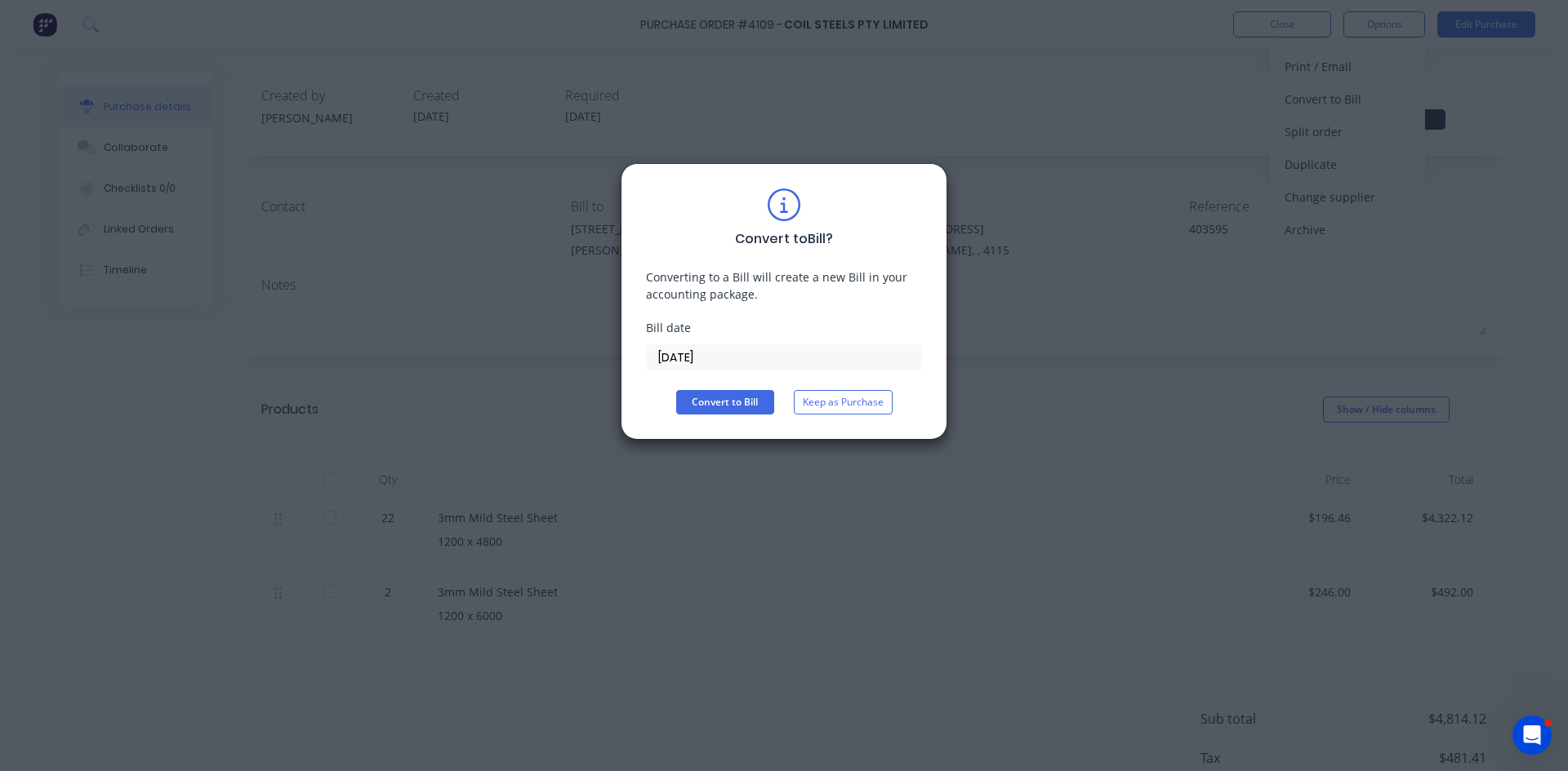
click at [838, 345] on label "[DATE]" at bounding box center [783, 358] width 276 height 27
click at [838, 346] on input "[DATE]" at bounding box center [783, 358] width 274 height 25
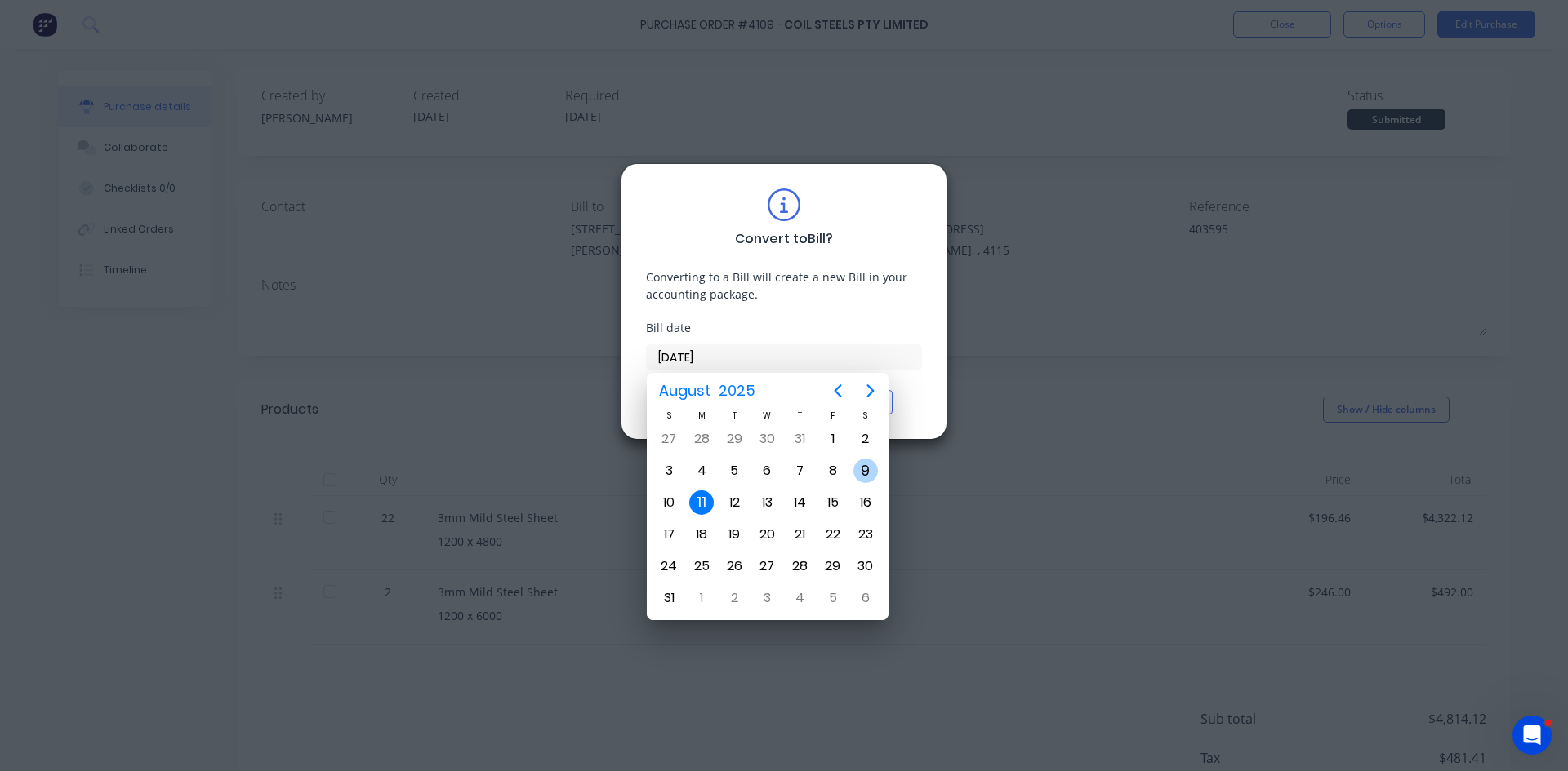
click at [871, 469] on div "9" at bounding box center [865, 470] width 25 height 25
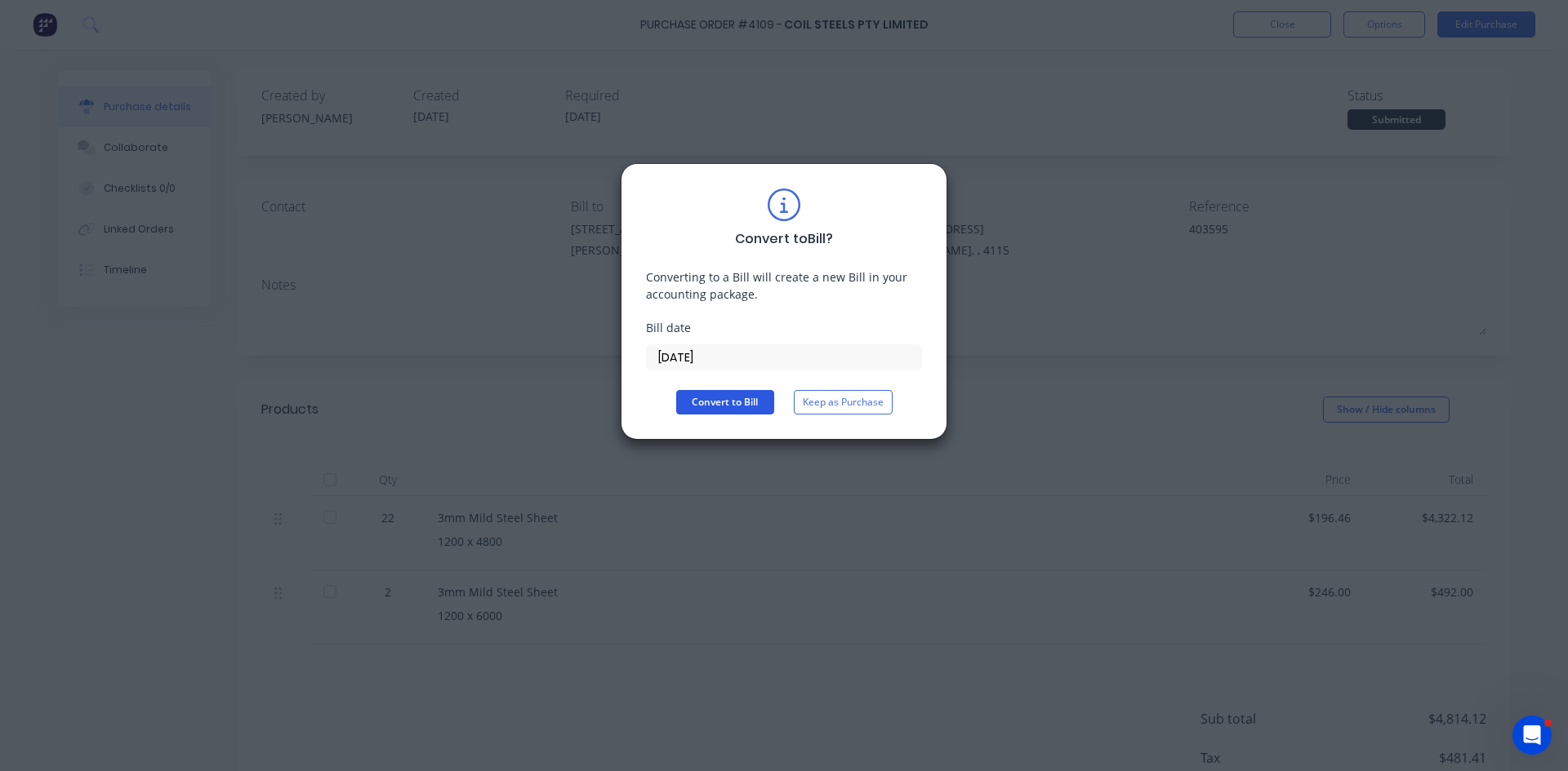
click at [703, 404] on button "Convert to Bill" at bounding box center [725, 402] width 98 height 25
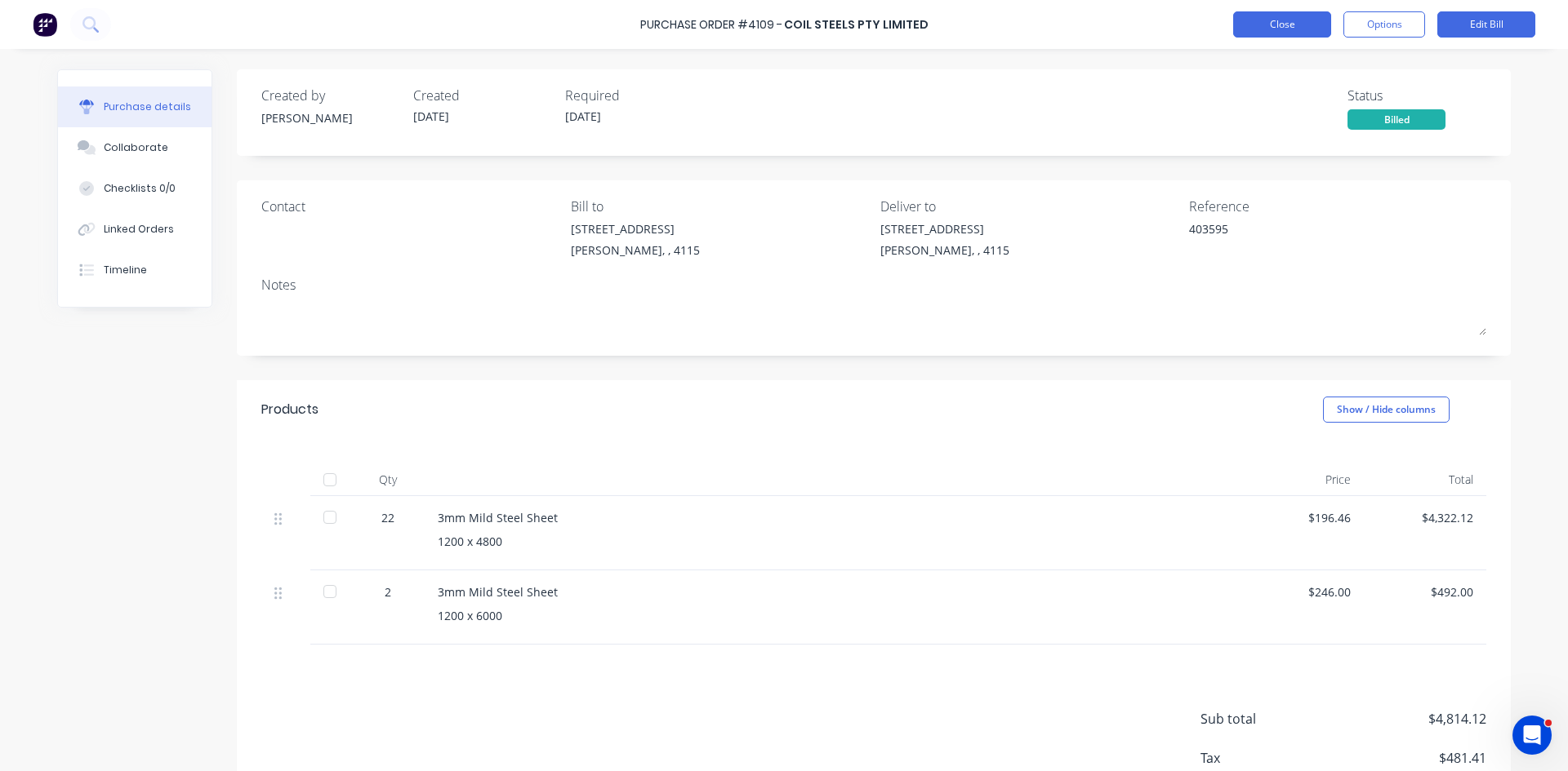
click at [1304, 25] on button "Close" at bounding box center [1282, 25] width 98 height 27
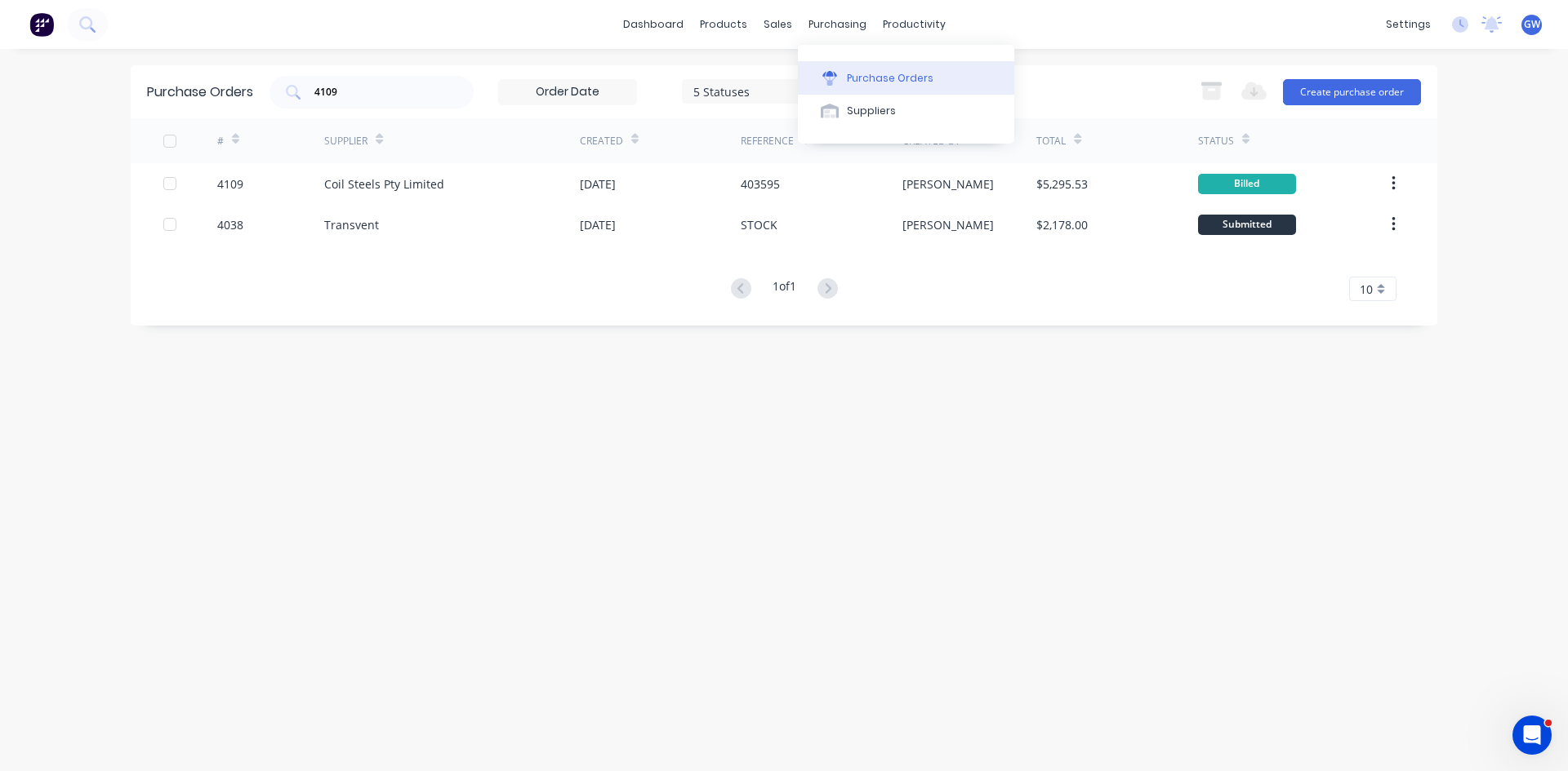
click at [867, 74] on div "Purchase Orders" at bounding box center [890, 78] width 86 height 15
click at [868, 74] on div "Purchase Orders" at bounding box center [890, 78] width 86 height 15
drag, startPoint x: 389, startPoint y: 104, endPoint x: 232, endPoint y: 99, distance: 157.1
click at [232, 99] on div "Purchase Orders 4109 5 Statuses 5 Statuses Export to Excel (XLSX) Create purcha…" at bounding box center [784, 91] width 1307 height 53
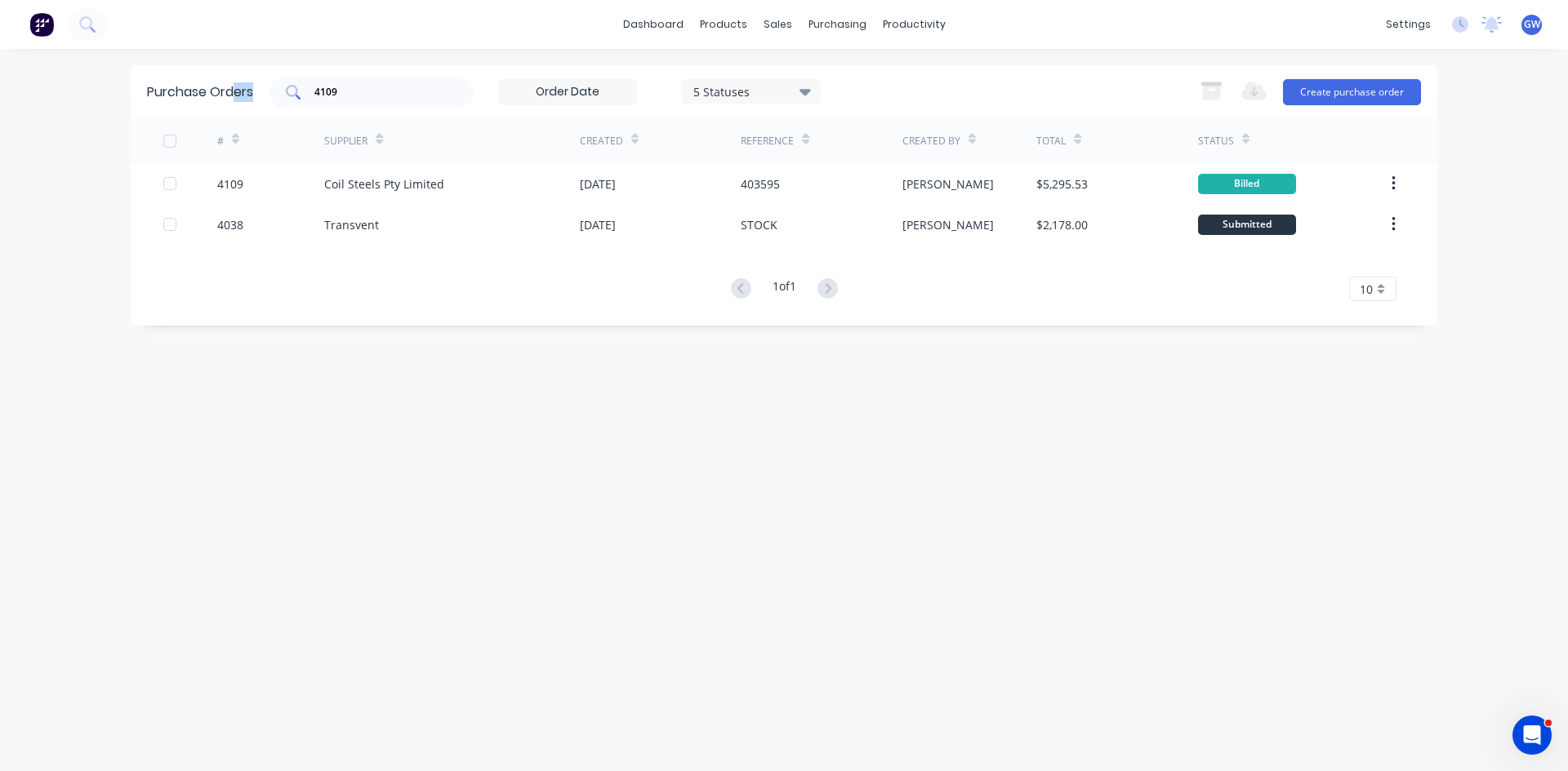
click at [355, 78] on div "4109" at bounding box center [371, 91] width 204 height 32
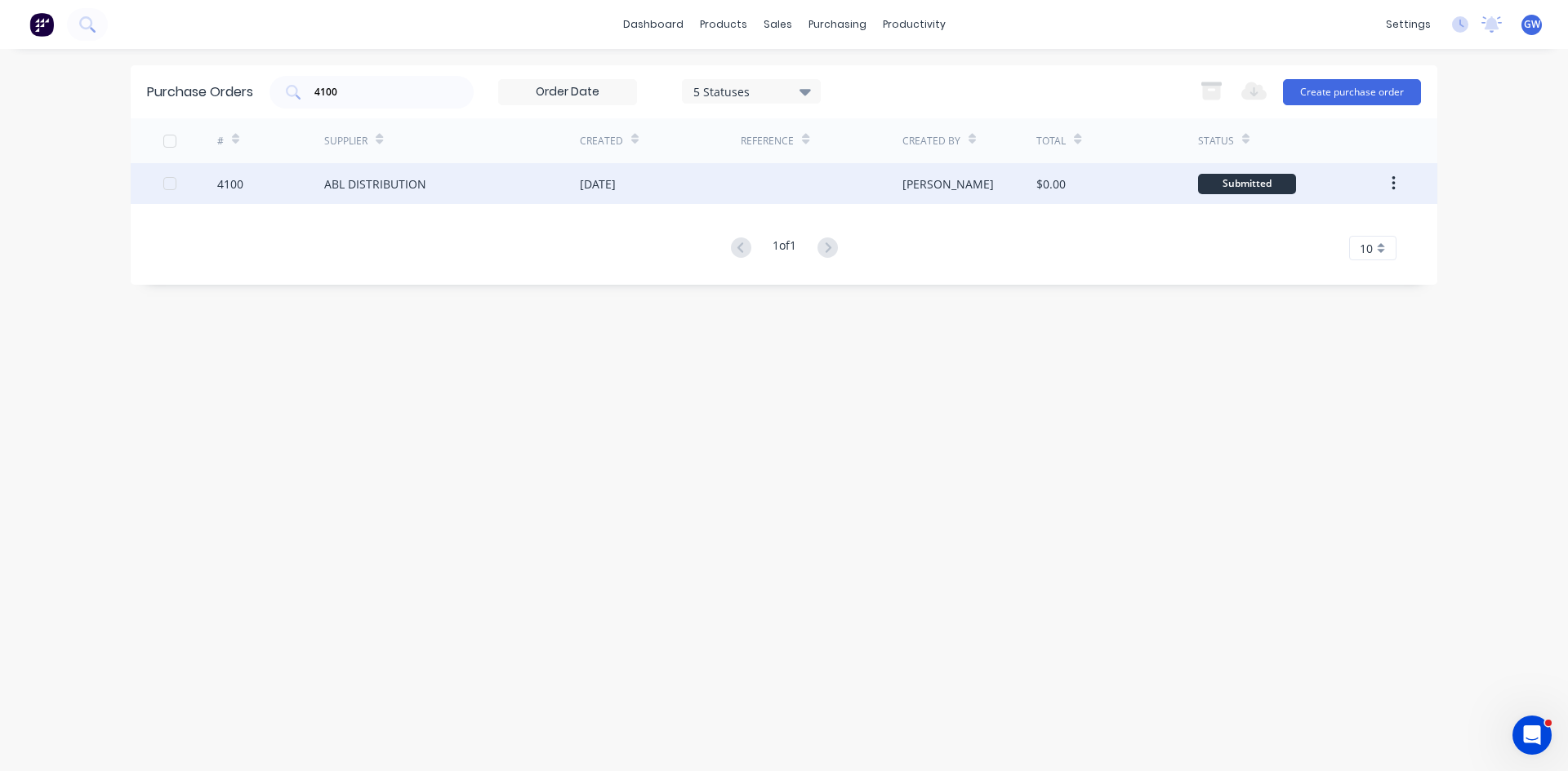
click at [616, 182] on div "[DATE]" at bounding box center [597, 184] width 36 height 17
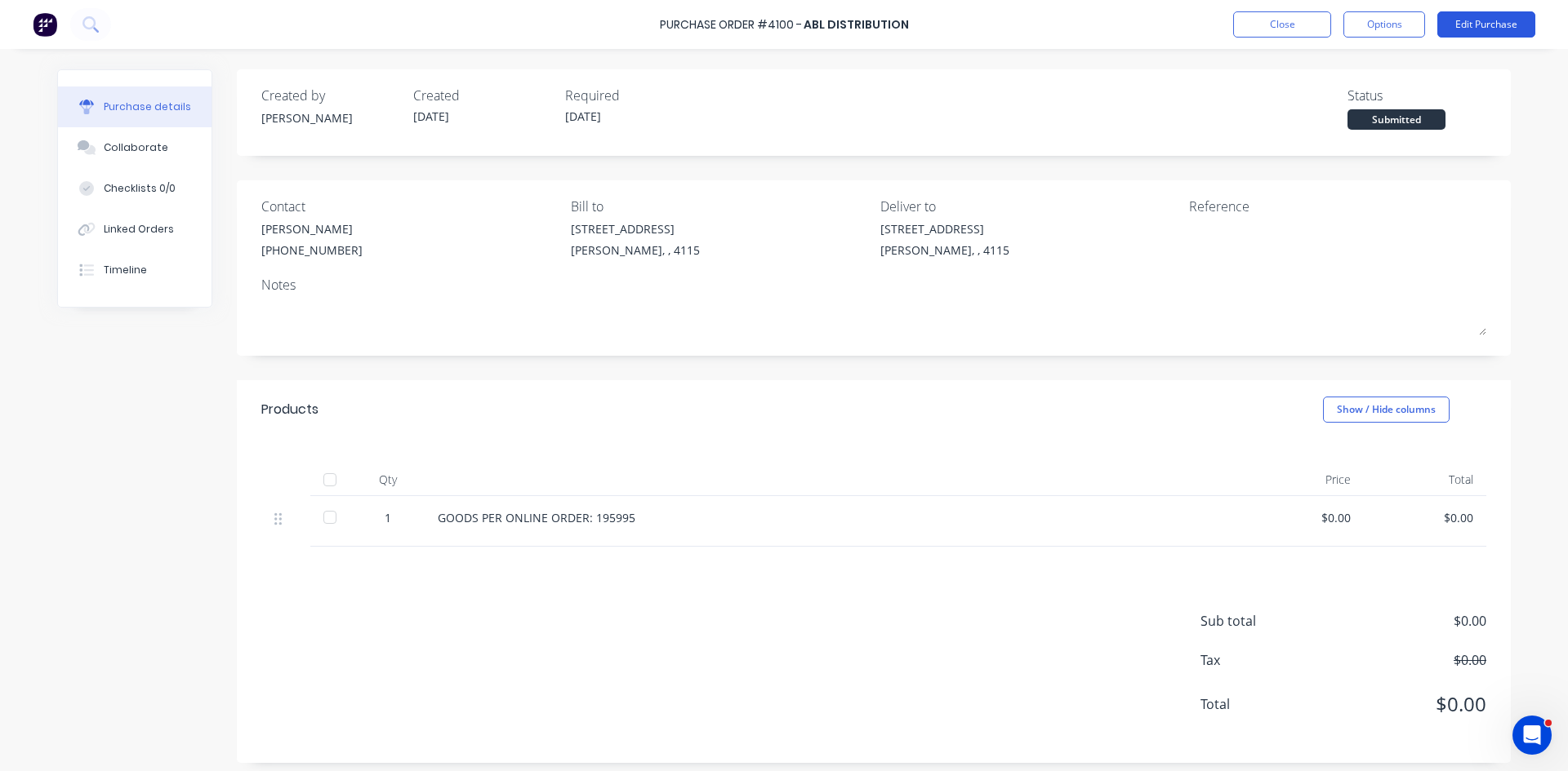
click at [1488, 20] on button "Edit Purchase" at bounding box center [1486, 25] width 98 height 27
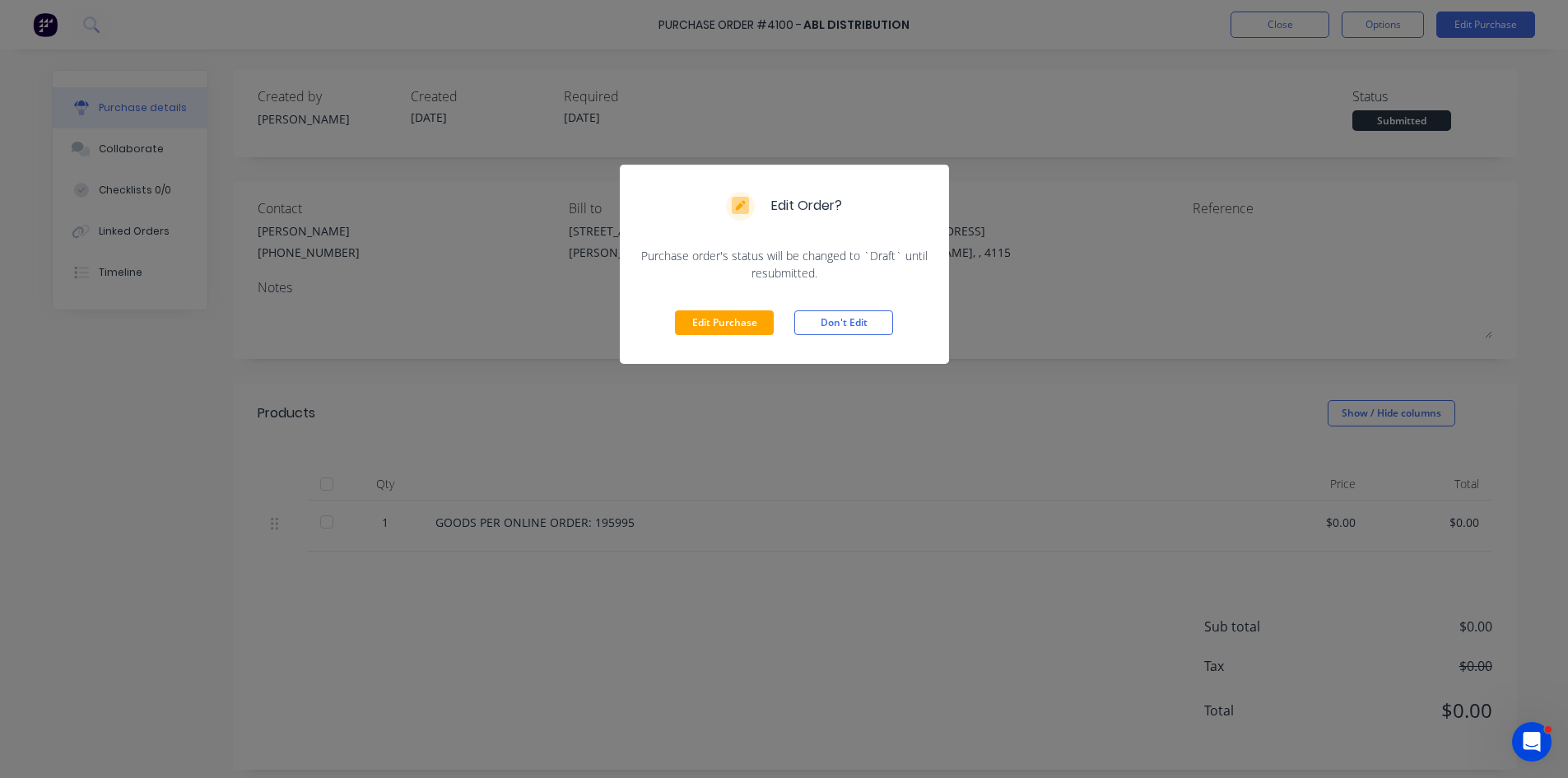
drag, startPoint x: 708, startPoint y: 326, endPoint x: 1026, endPoint y: 267, distance: 323.4
click at [709, 326] on button "Edit Purchase" at bounding box center [724, 322] width 99 height 25
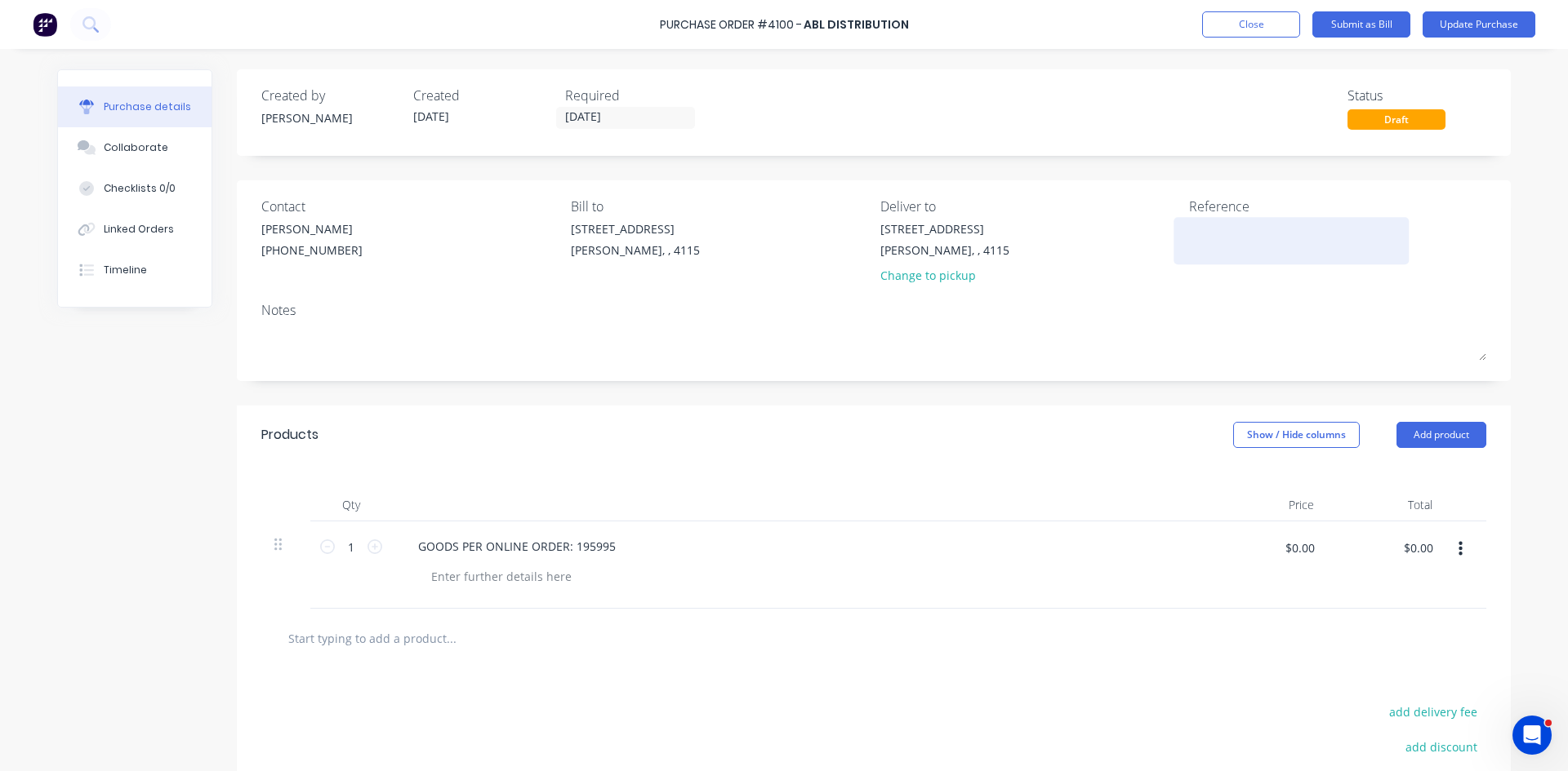
click at [1263, 239] on textarea at bounding box center [1291, 238] width 204 height 36
click at [1061, 467] on div "Qty Price Total 1 1 GOODS PER ONLINE ORDER: 195995 $0.00 $0.00 $0.00 $0.00" at bounding box center [873, 536] width 1273 height 144
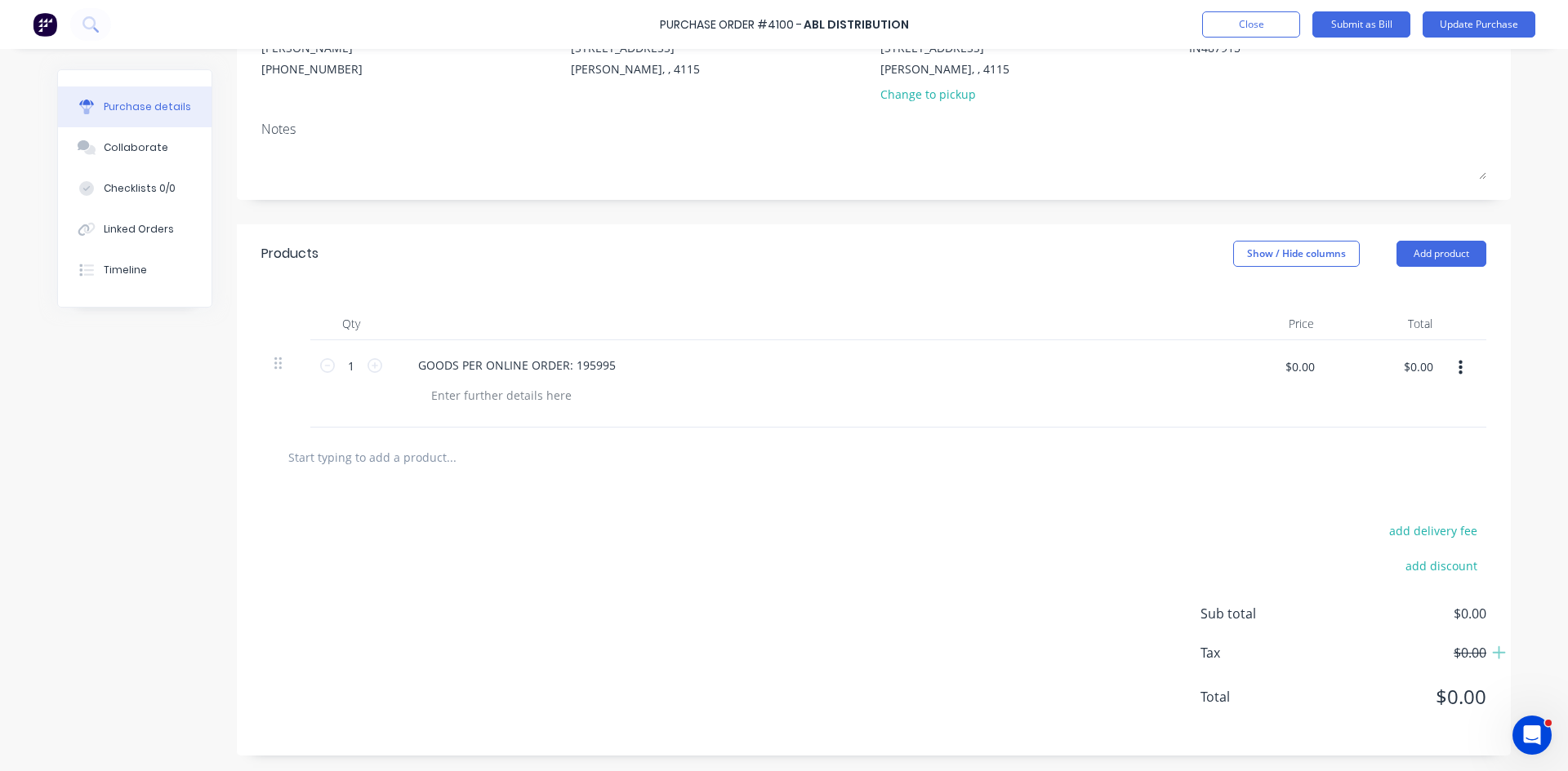
scroll to position [182, 0]
click at [1415, 360] on input "$0.00" at bounding box center [1418, 365] width 49 height 27
click at [1432, 270] on div "Products Show / Hide columns Add product" at bounding box center [873, 253] width 1273 height 59
click at [1457, 254] on button "Add product" at bounding box center [1440, 252] width 89 height 27
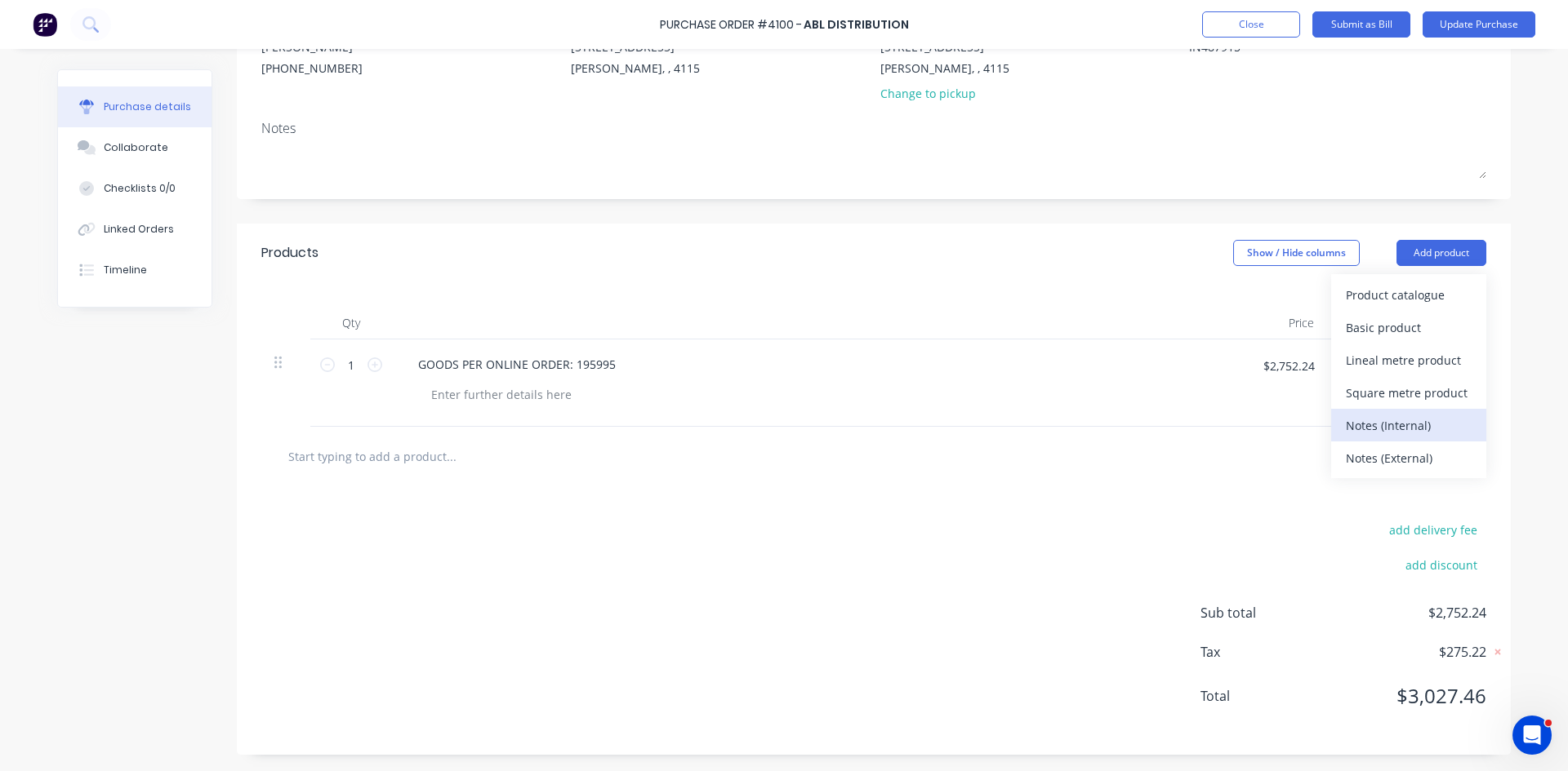
click at [1424, 422] on div "Notes (Internal)" at bounding box center [1409, 425] width 126 height 24
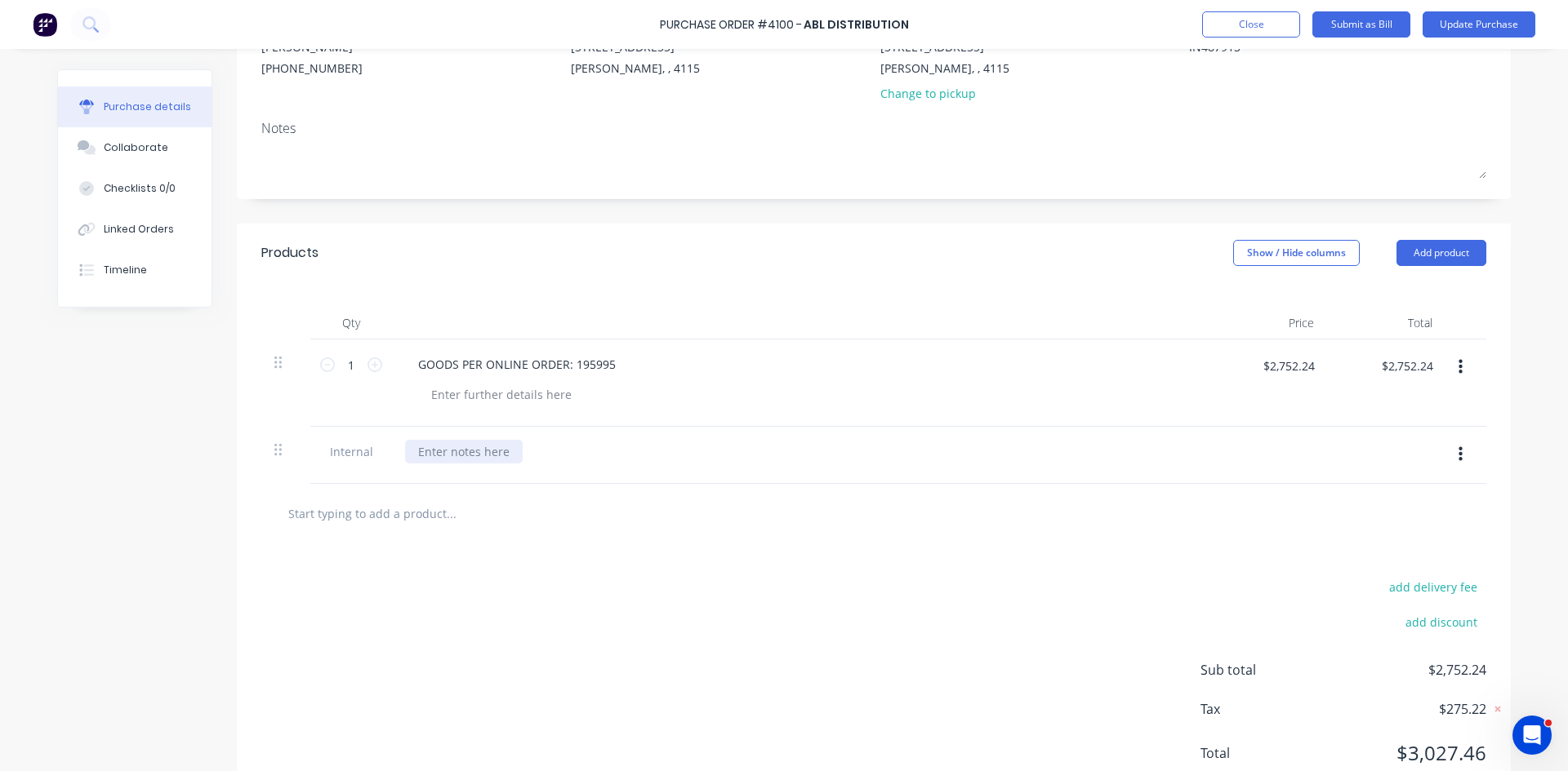
click at [490, 443] on div at bounding box center [464, 452] width 118 height 24
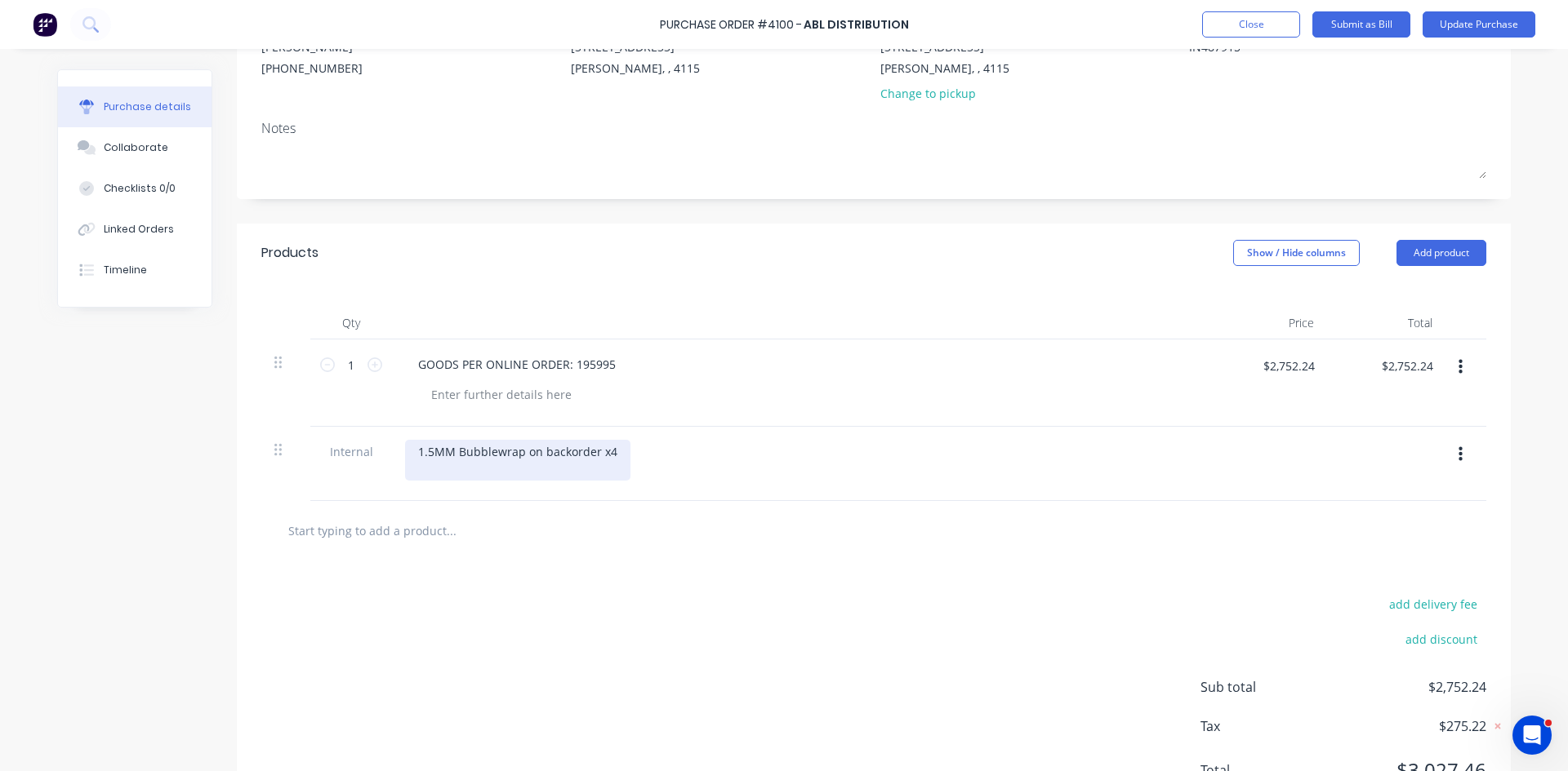
click at [452, 453] on div "1.5MM Bubblewrap on backorder x4" at bounding box center [517, 461] width 225 height 41
click at [436, 468] on div "1.5MM x 100MMBubblewrap on backorder x4" at bounding box center [542, 461] width 275 height 41
click at [499, 450] on div "1.5MM x 100MMBubblewrap on backorder x4 3X500MM" at bounding box center [542, 461] width 275 height 41
click at [484, 468] on div "1.5MM x 100MM Bubblewrap on backorder x4 3X500MM" at bounding box center [543, 461] width 278 height 41
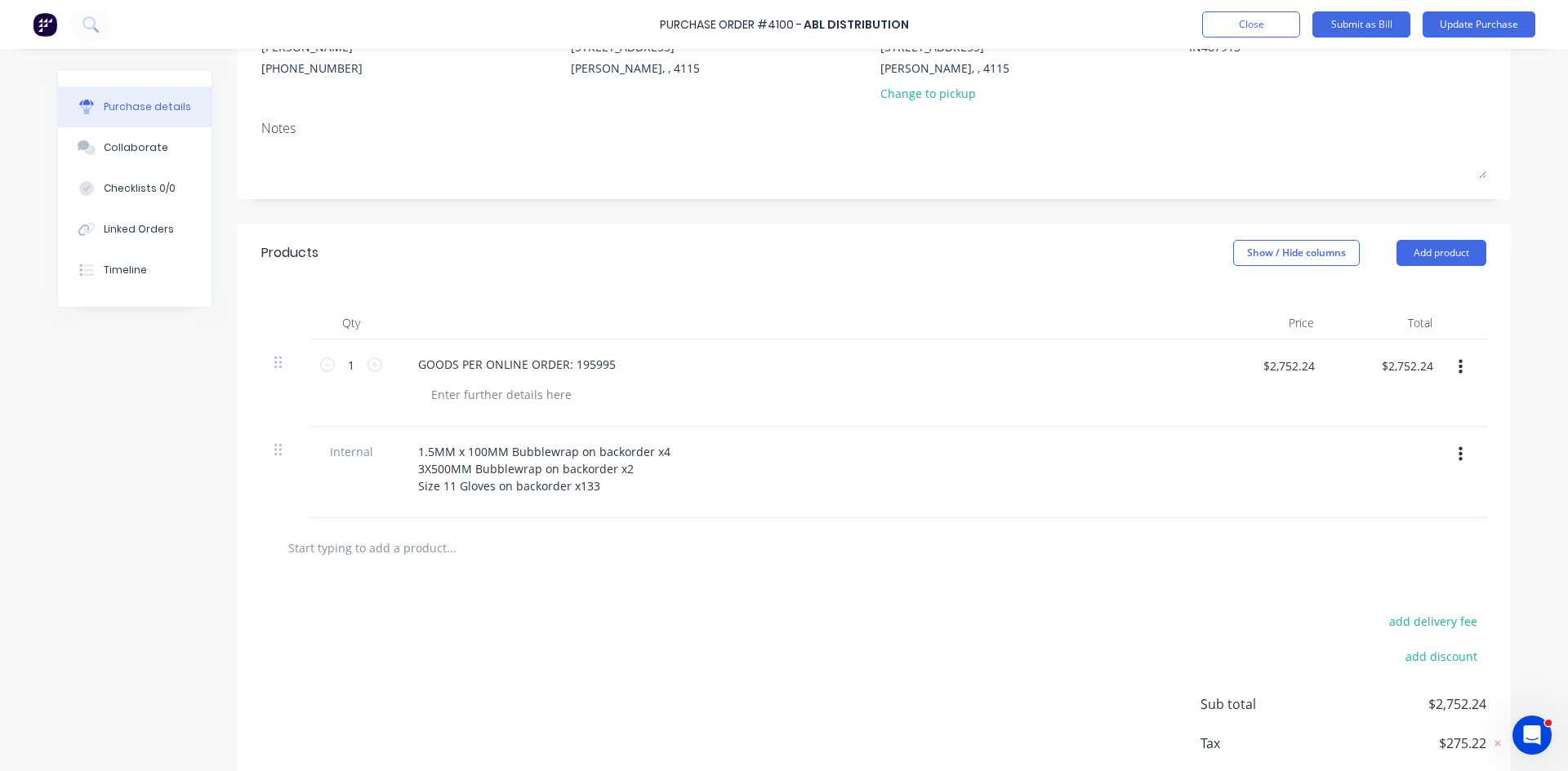
click at [808, 645] on div "add delivery fee add discount Sub total $2,752.24 Tax $275.22 Total $3,027.46" at bounding box center [873, 711] width 1273 height 268
click at [847, 563] on div at bounding box center [873, 547] width 1199 height 32
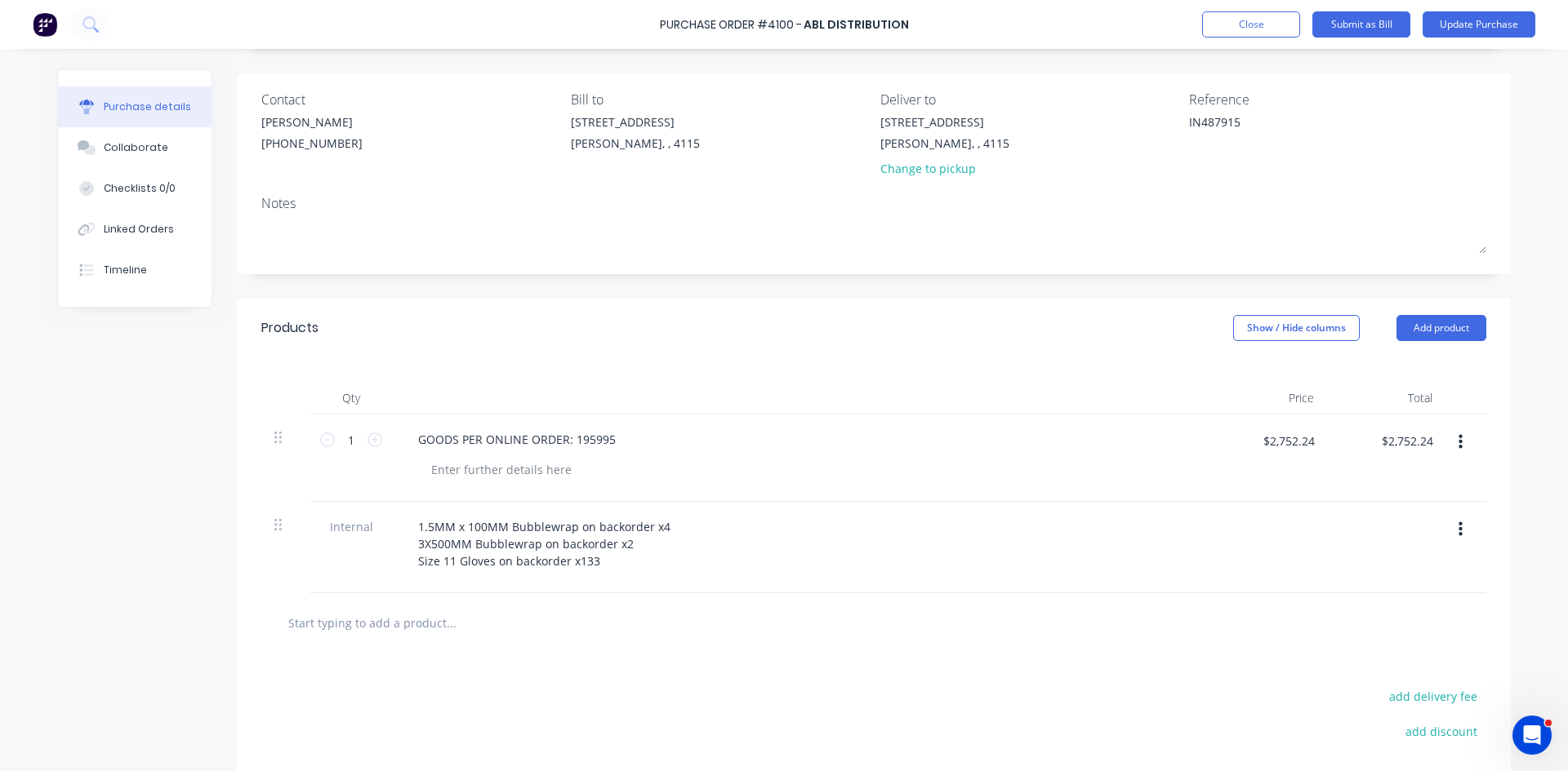
scroll to position [0, 0]
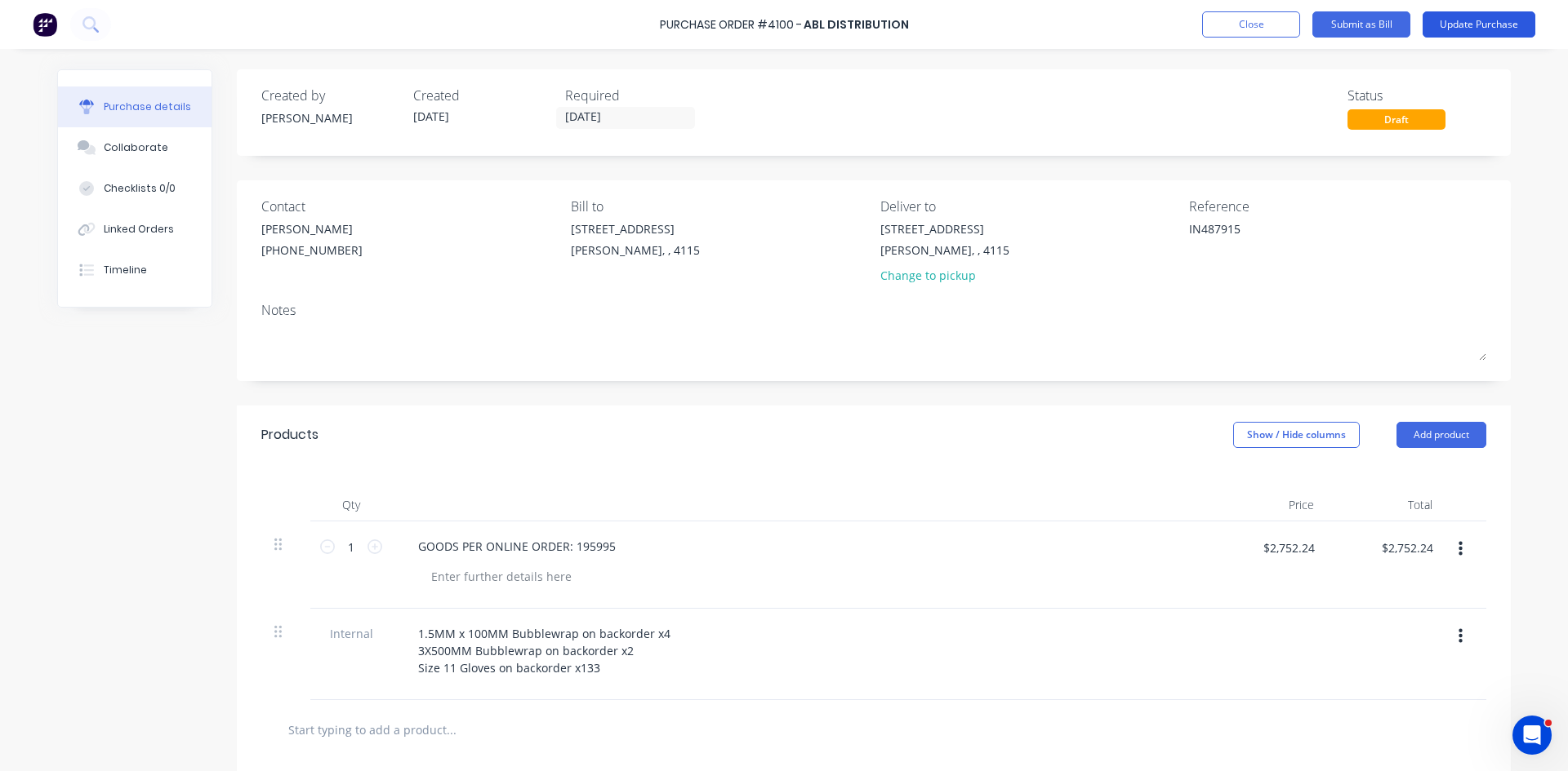
click at [1500, 24] on button "Update Purchase" at bounding box center [1479, 25] width 113 height 27
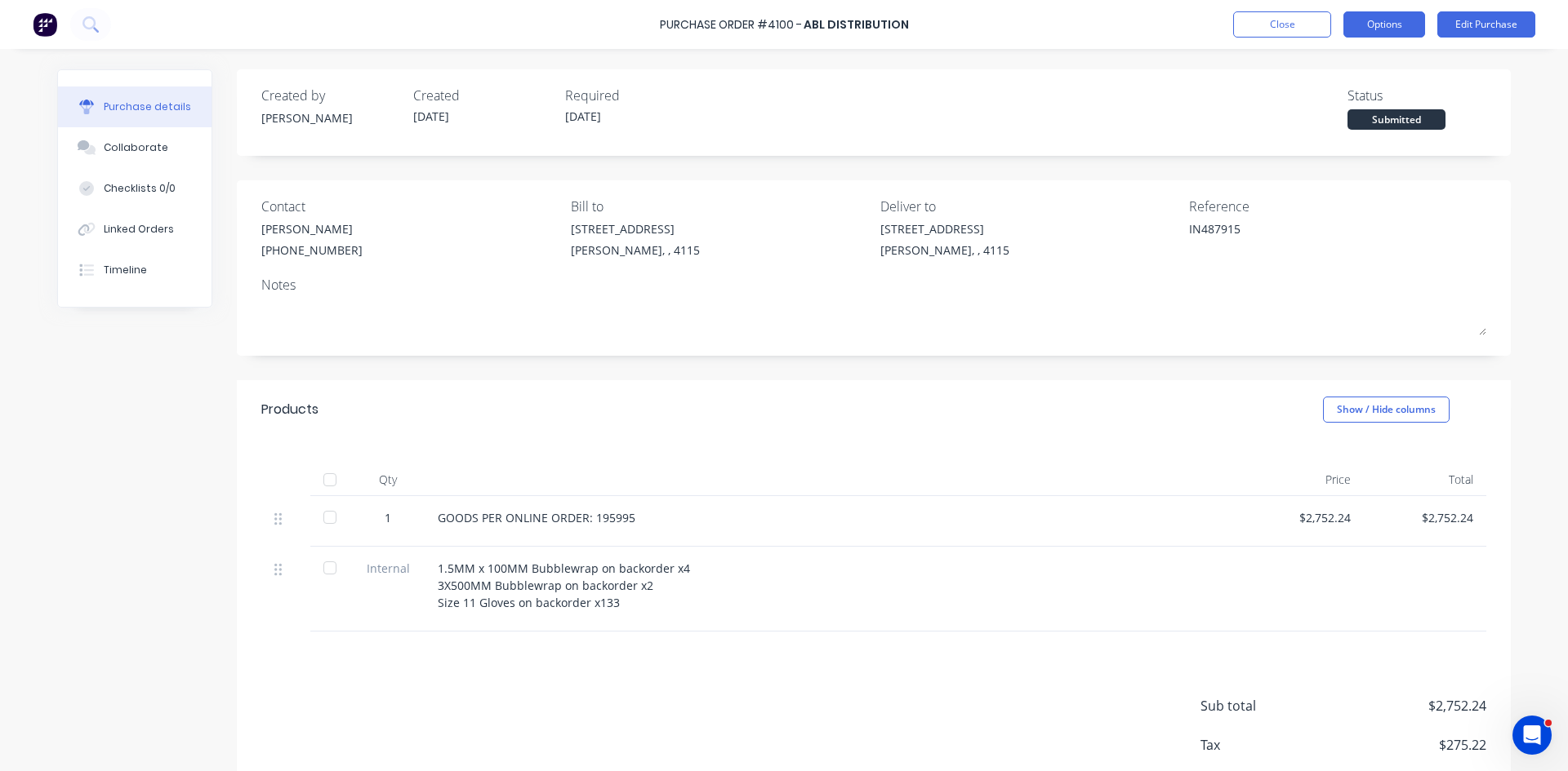
click at [1388, 18] on button "Options" at bounding box center [1383, 25] width 82 height 27
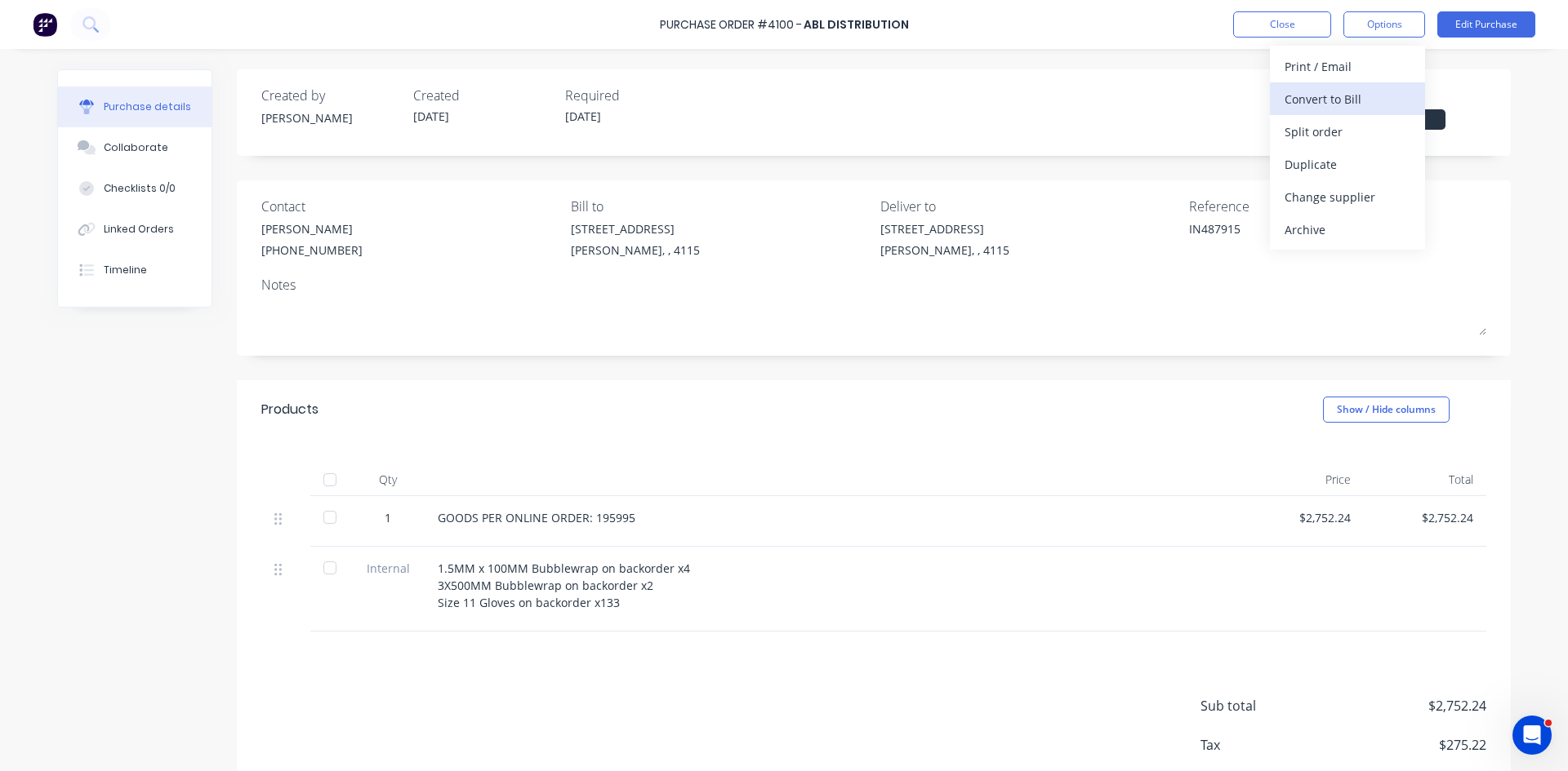
click at [1360, 87] on div "Convert to Bill" at bounding box center [1347, 99] width 126 height 24
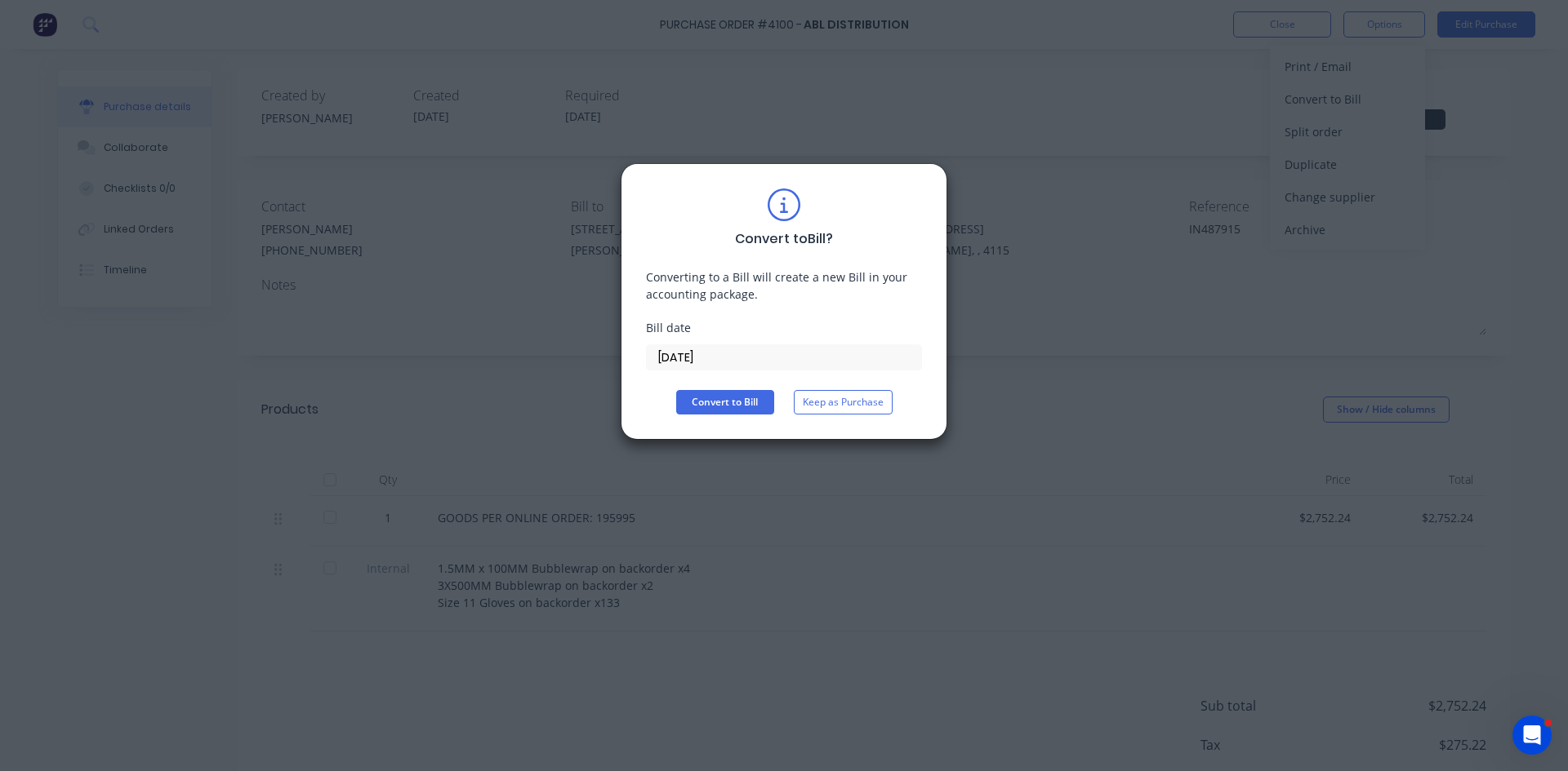
click at [789, 354] on input "[DATE]" at bounding box center [783, 358] width 274 height 25
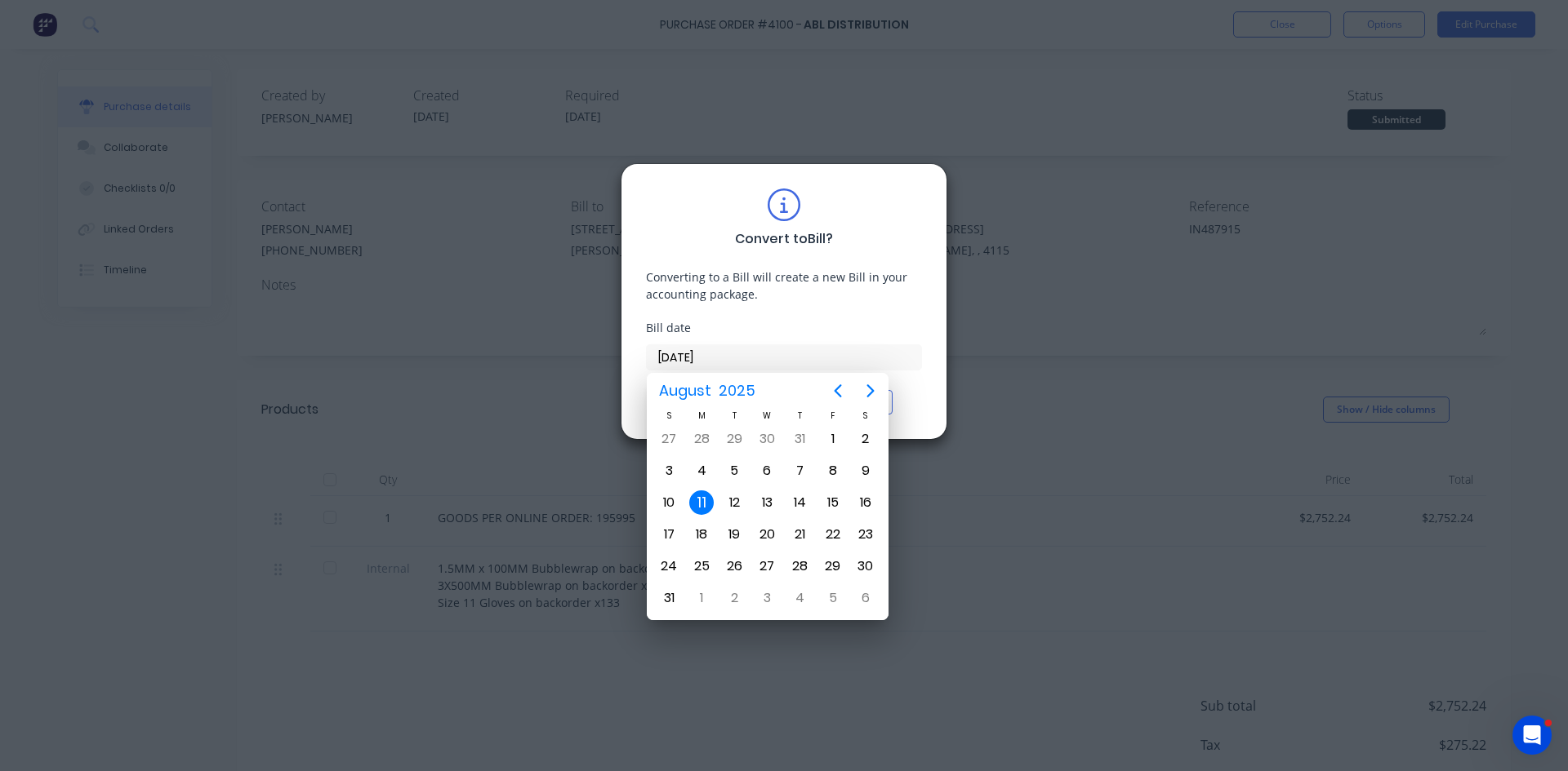
click at [704, 504] on div "11" at bounding box center [700, 502] width 25 height 25
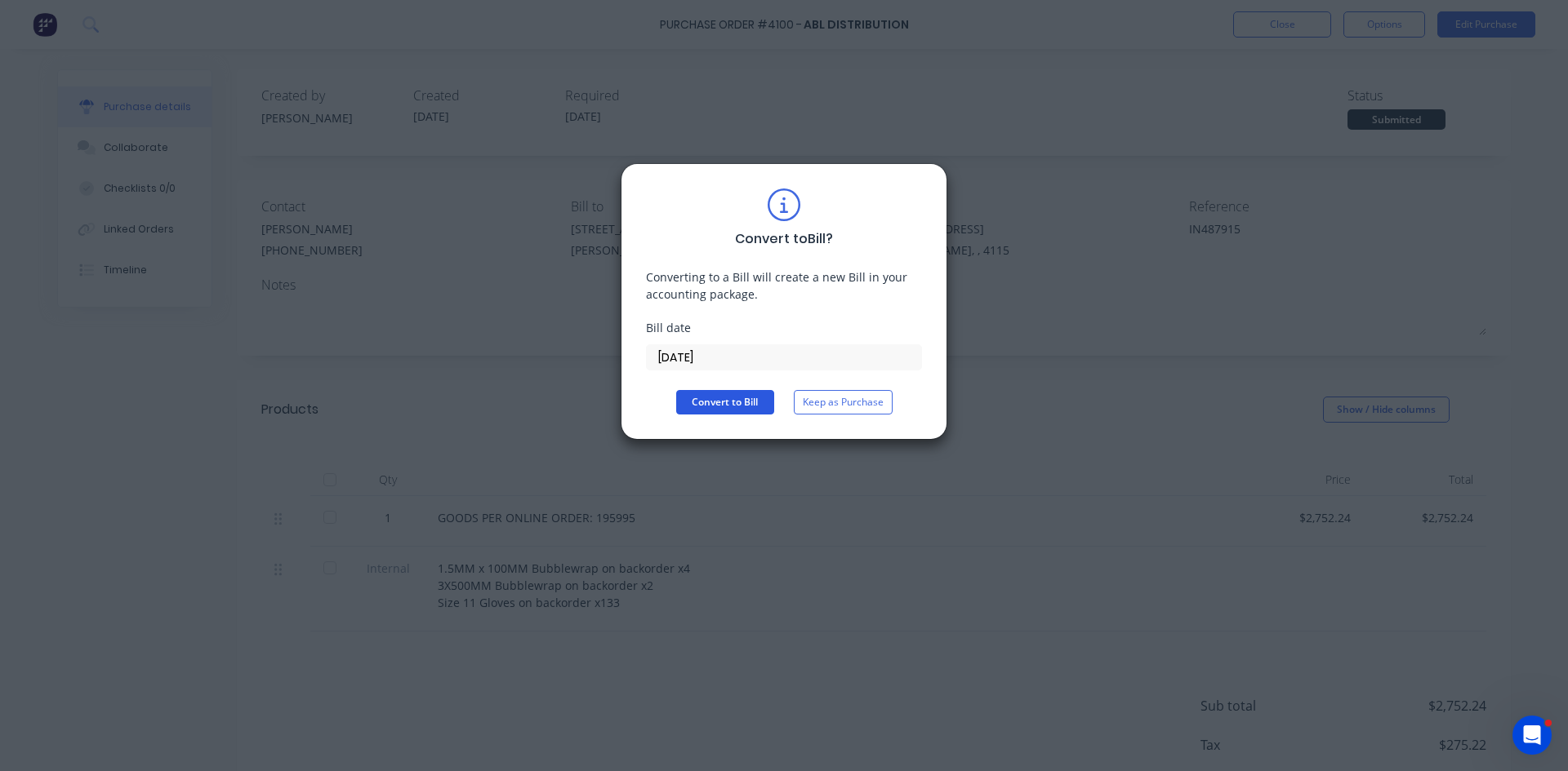
click at [749, 402] on button "Convert to Bill" at bounding box center [725, 402] width 98 height 25
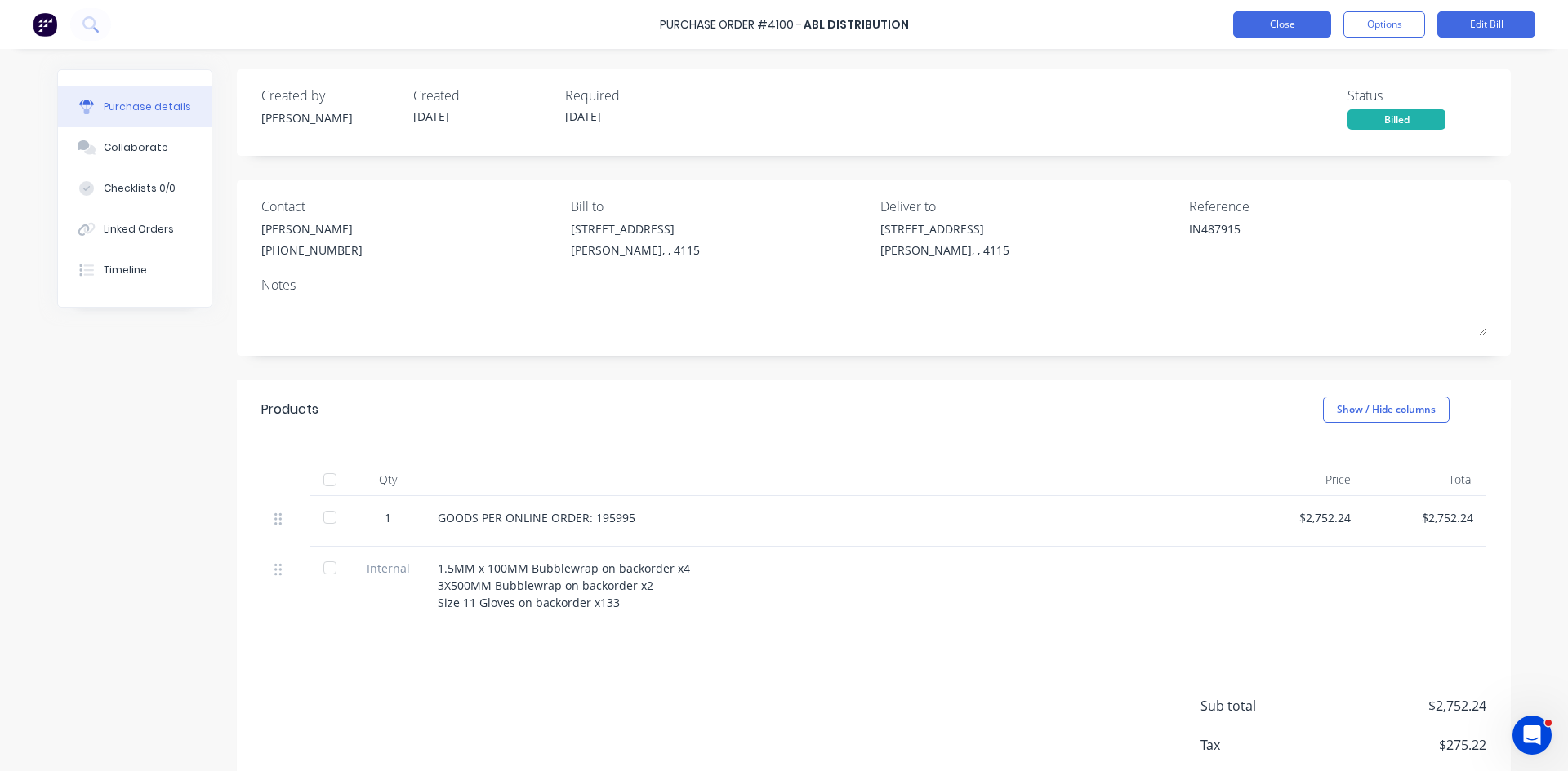
click at [1260, 17] on button "Close" at bounding box center [1282, 25] width 98 height 27
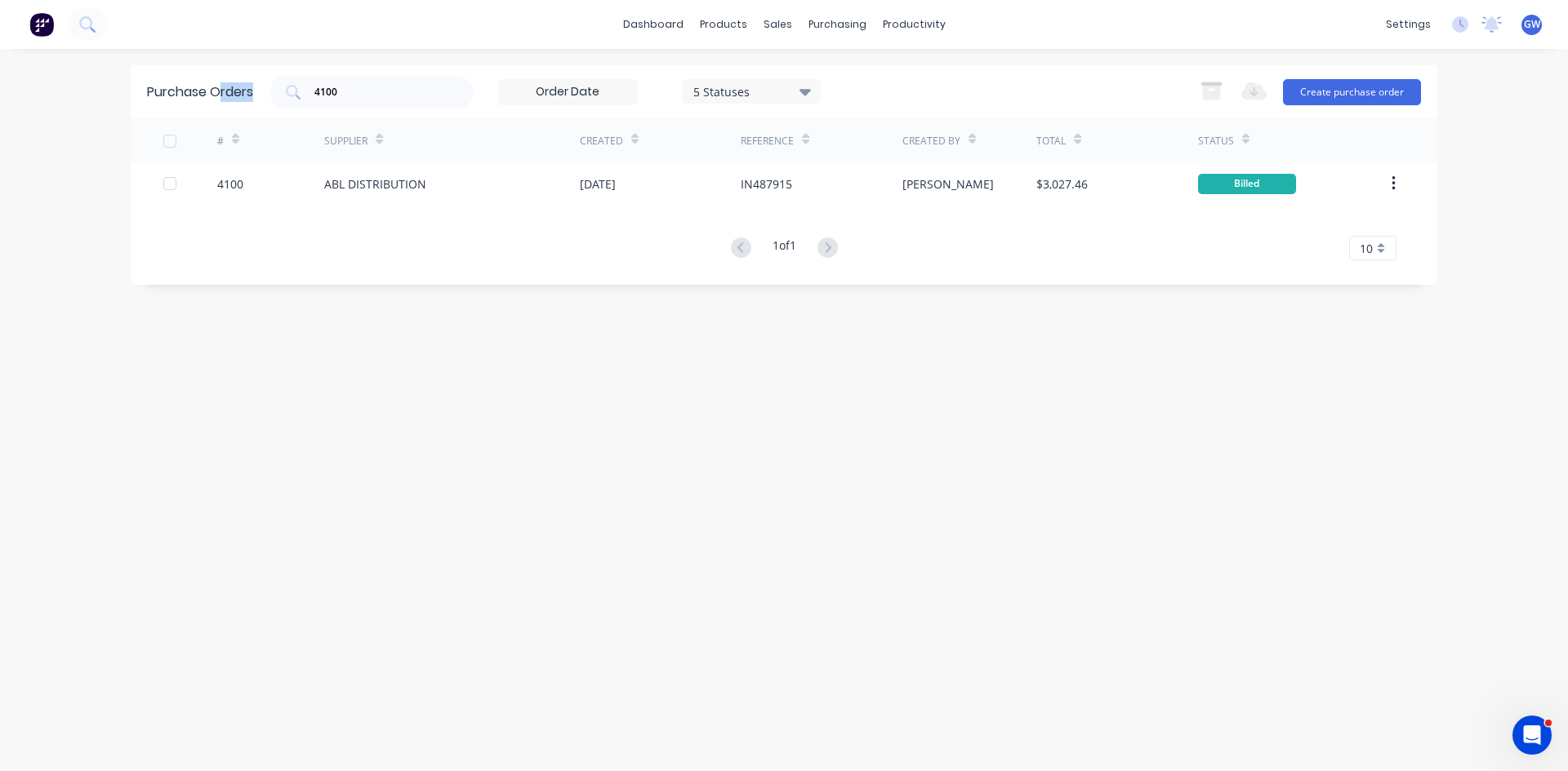
drag, startPoint x: 384, startPoint y: 77, endPoint x: 220, endPoint y: 83, distance: 164.1
click at [220, 83] on div "Purchase Orders 4100 5 Statuses 5 Statuses Export to Excel (XLSX) Create purcha…" at bounding box center [784, 91] width 1307 height 53
click at [361, 98] on input "4100" at bounding box center [380, 92] width 136 height 17
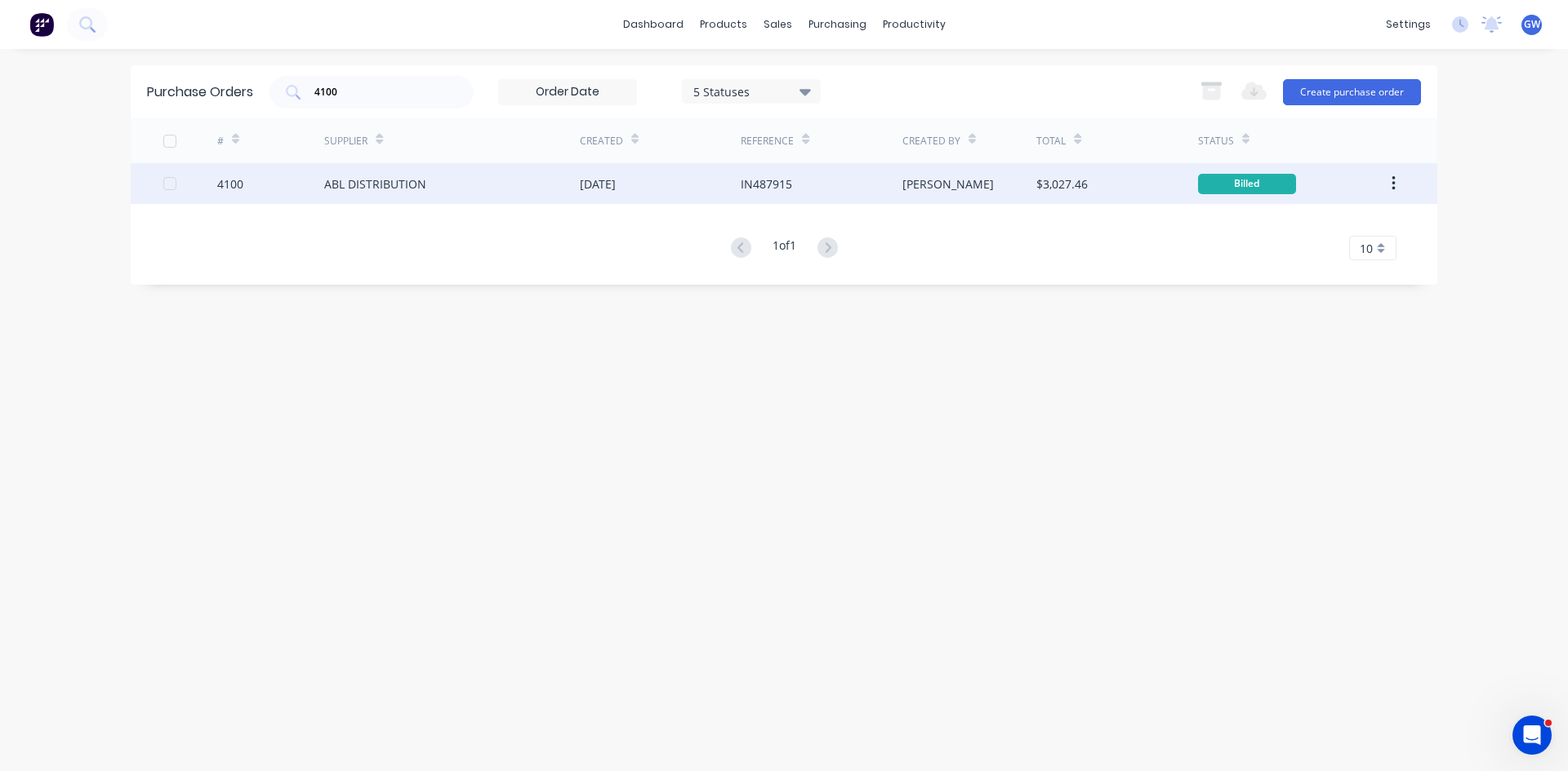
click at [604, 199] on div "[DATE]" at bounding box center [660, 184] width 161 height 41
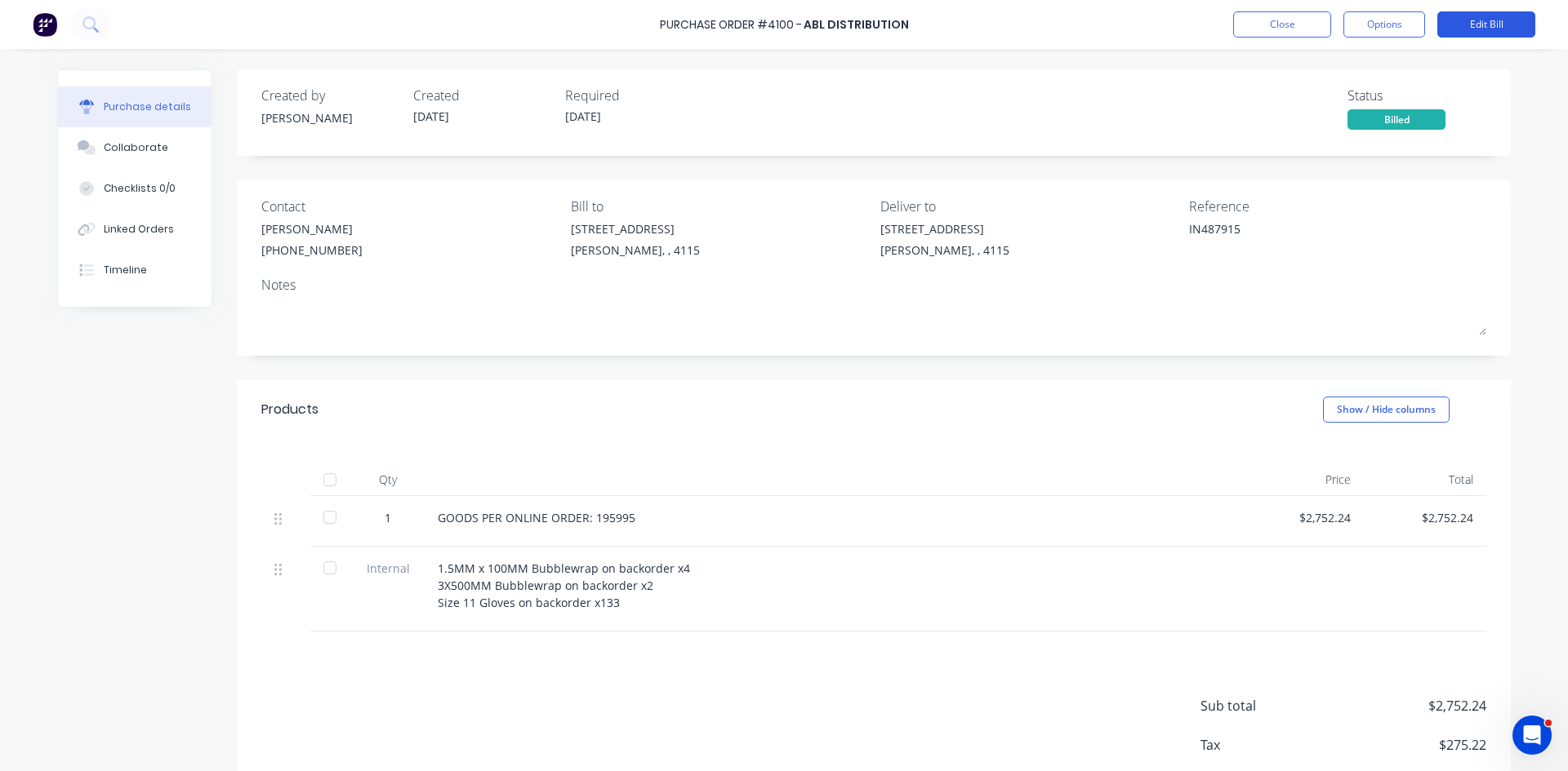
click at [1475, 30] on button "Edit Bill" at bounding box center [1486, 25] width 98 height 27
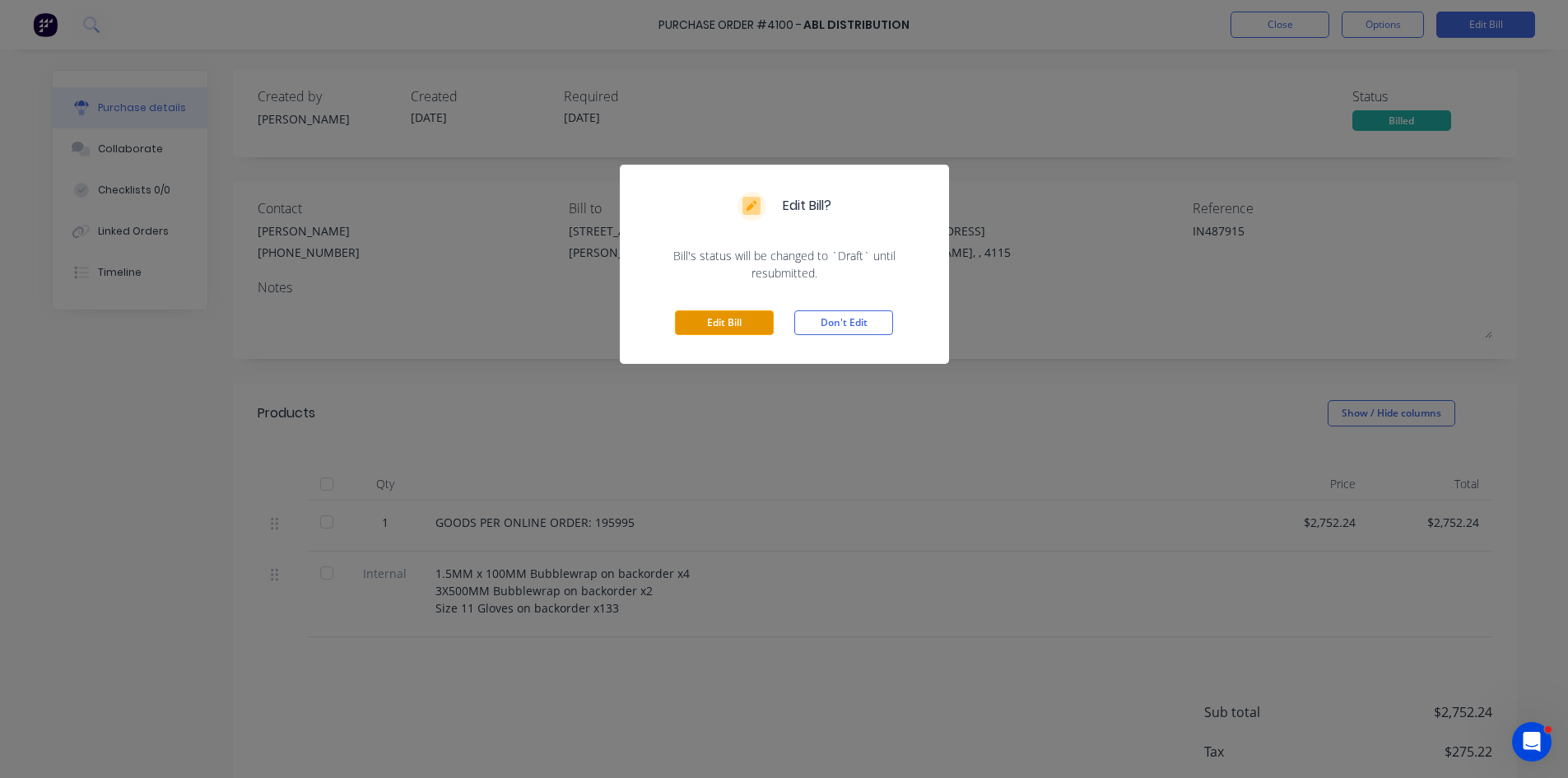
click at [763, 320] on button "Edit Bill" at bounding box center [724, 322] width 99 height 25
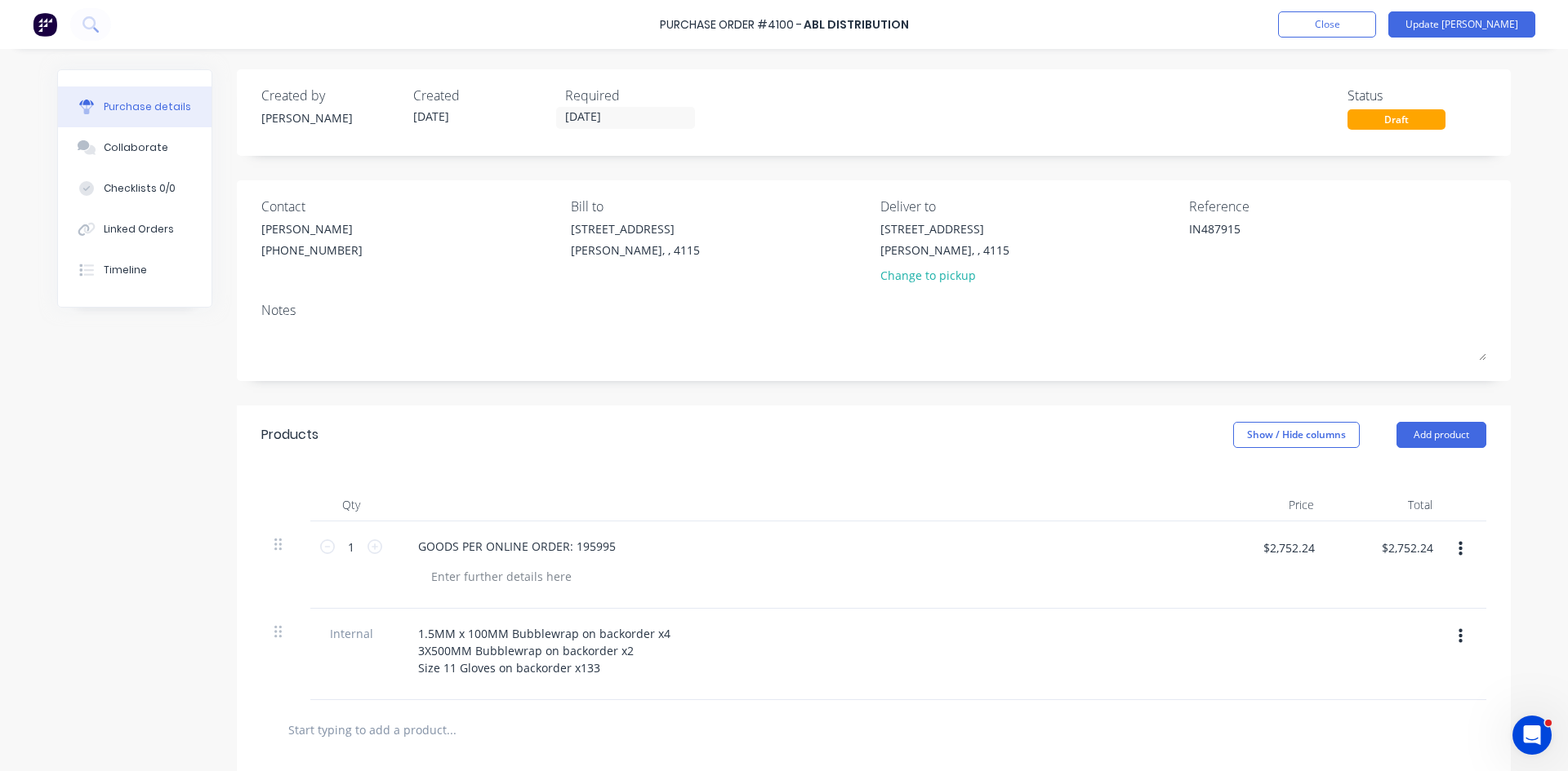
click at [1457, 638] on button "button" at bounding box center [1460, 636] width 38 height 29
click at [1394, 719] on button "Delete" at bounding box center [1410, 712] width 139 height 32
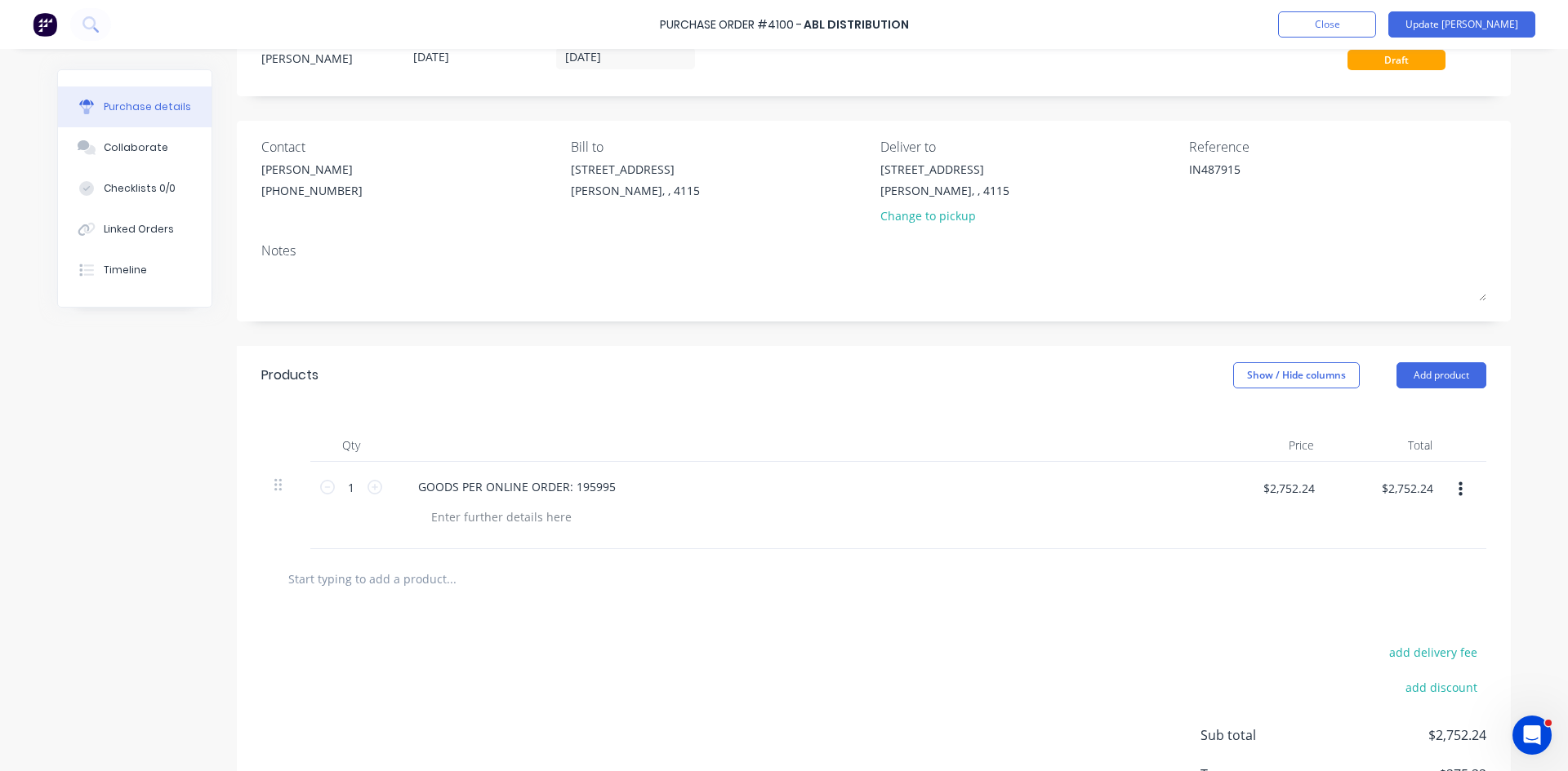
scroll to position [182, 0]
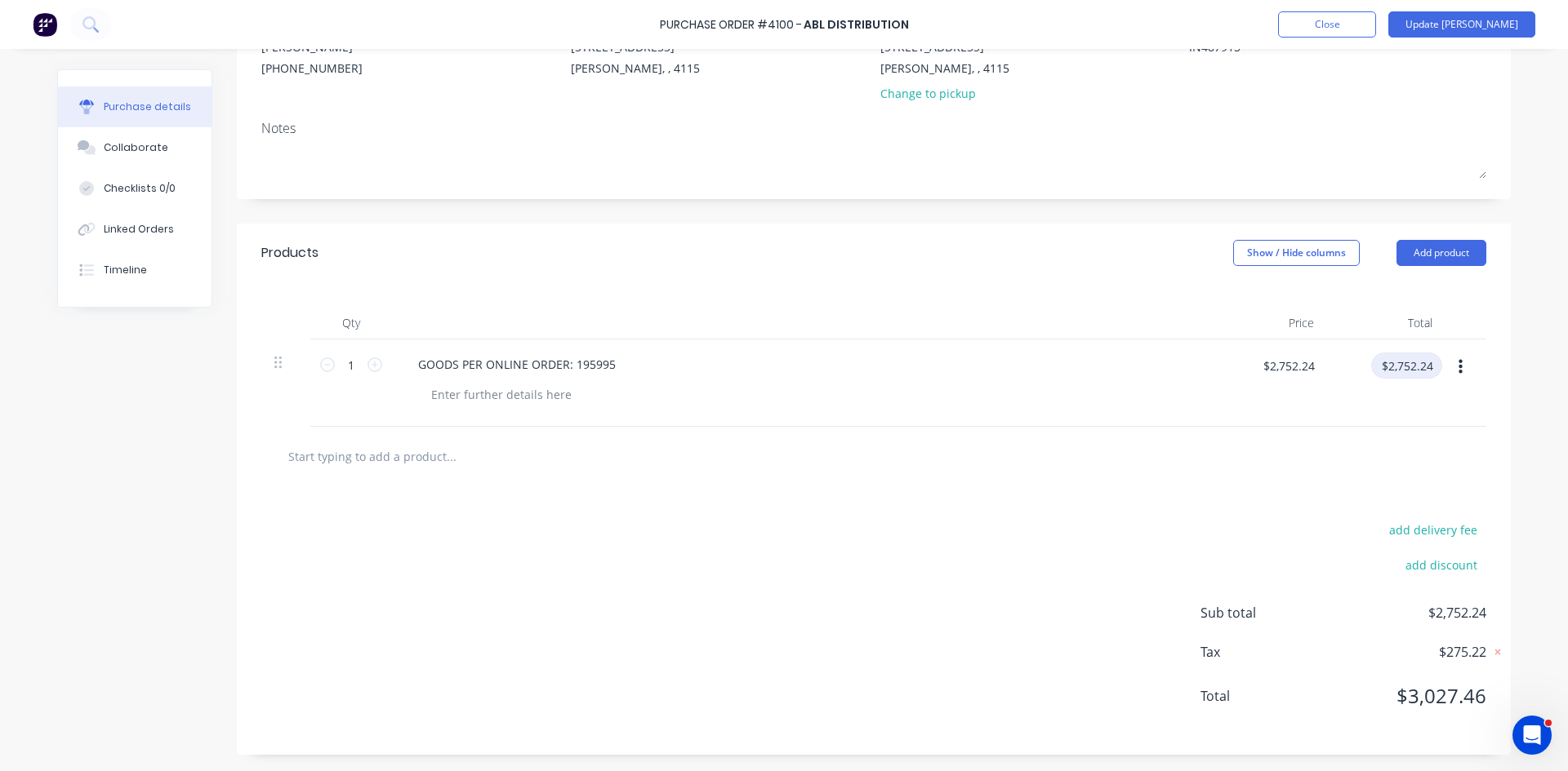
click at [1392, 358] on input "$2,752.24" at bounding box center [1406, 365] width 71 height 27
click at [957, 548] on div "add delivery fee add discount Sub total $3,093.94 Tax $309.39 Total $3,403.33" at bounding box center [873, 620] width 1273 height 268
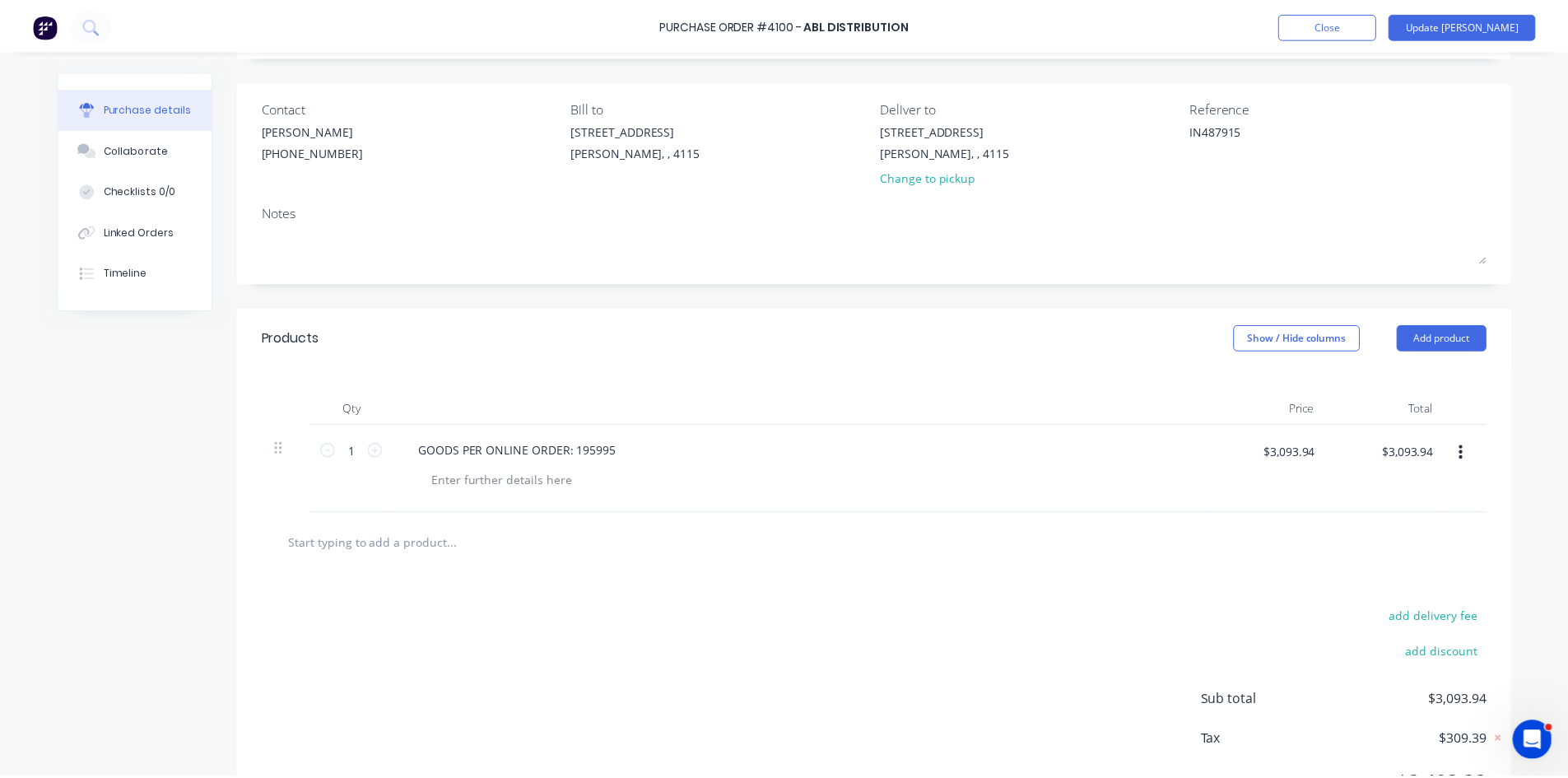
scroll to position [0, 0]
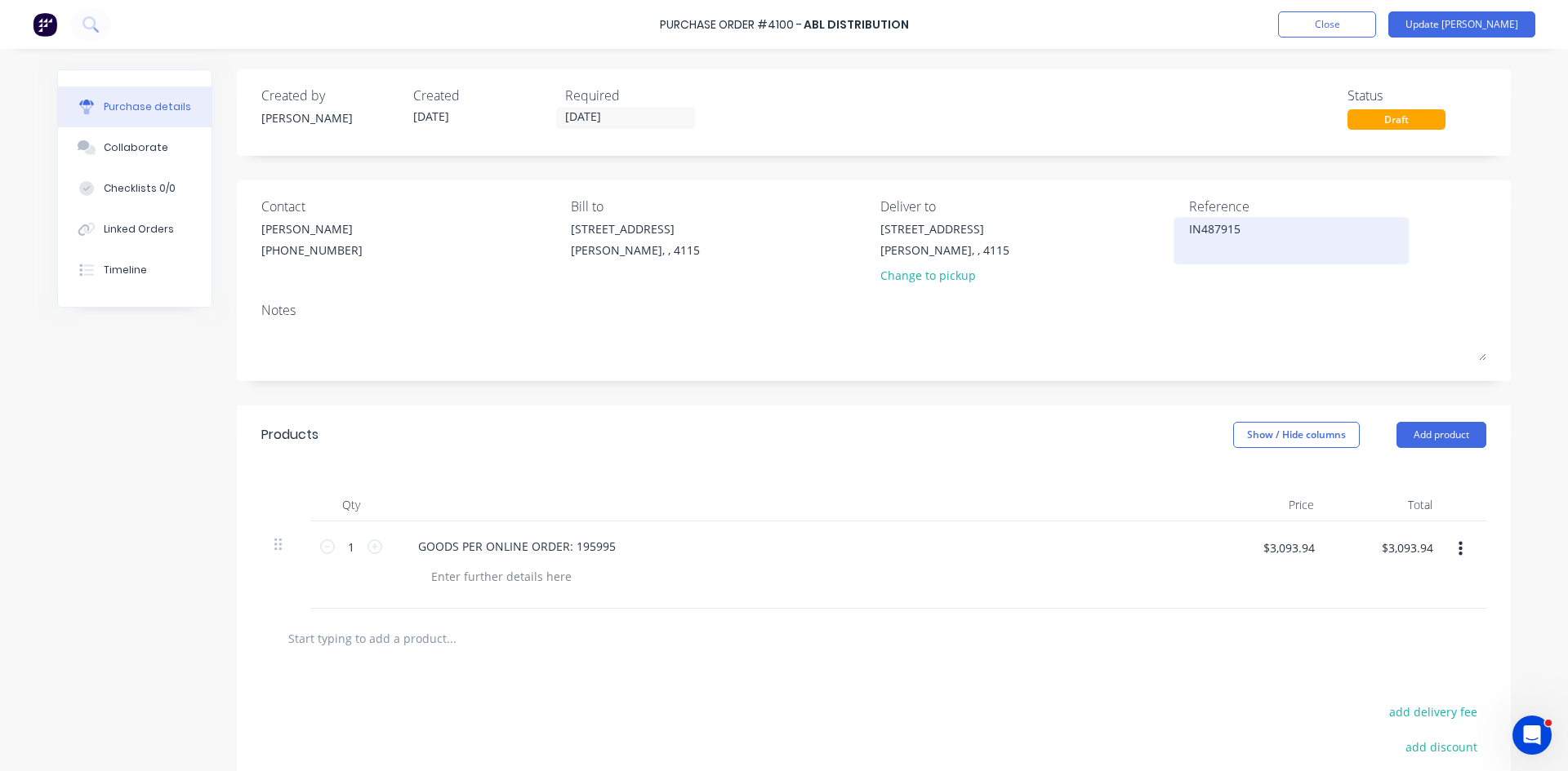
click at [1249, 236] on textarea "IN487915" at bounding box center [1291, 238] width 204 height 36
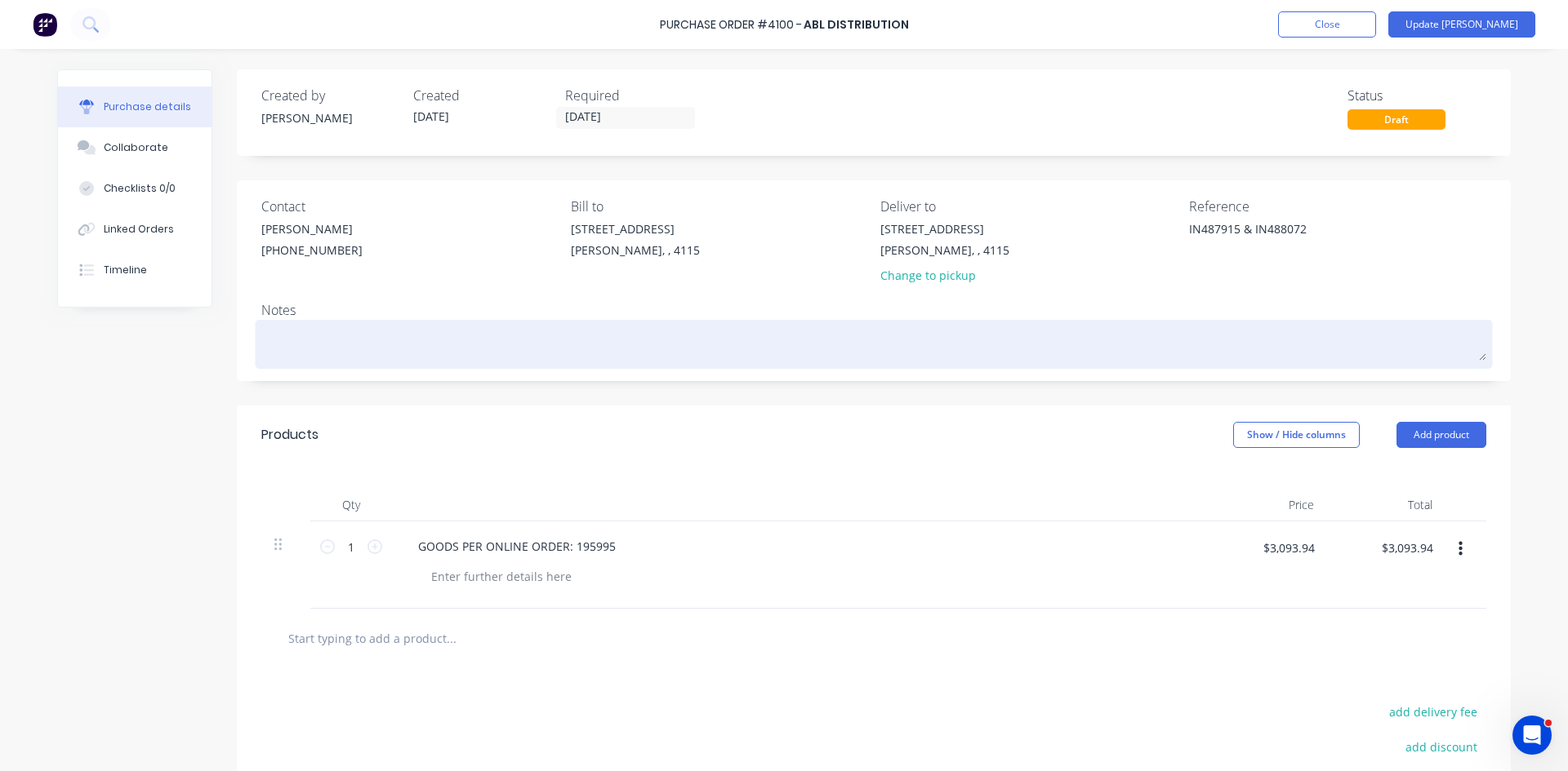
click at [1149, 351] on textarea at bounding box center [873, 342] width 1225 height 36
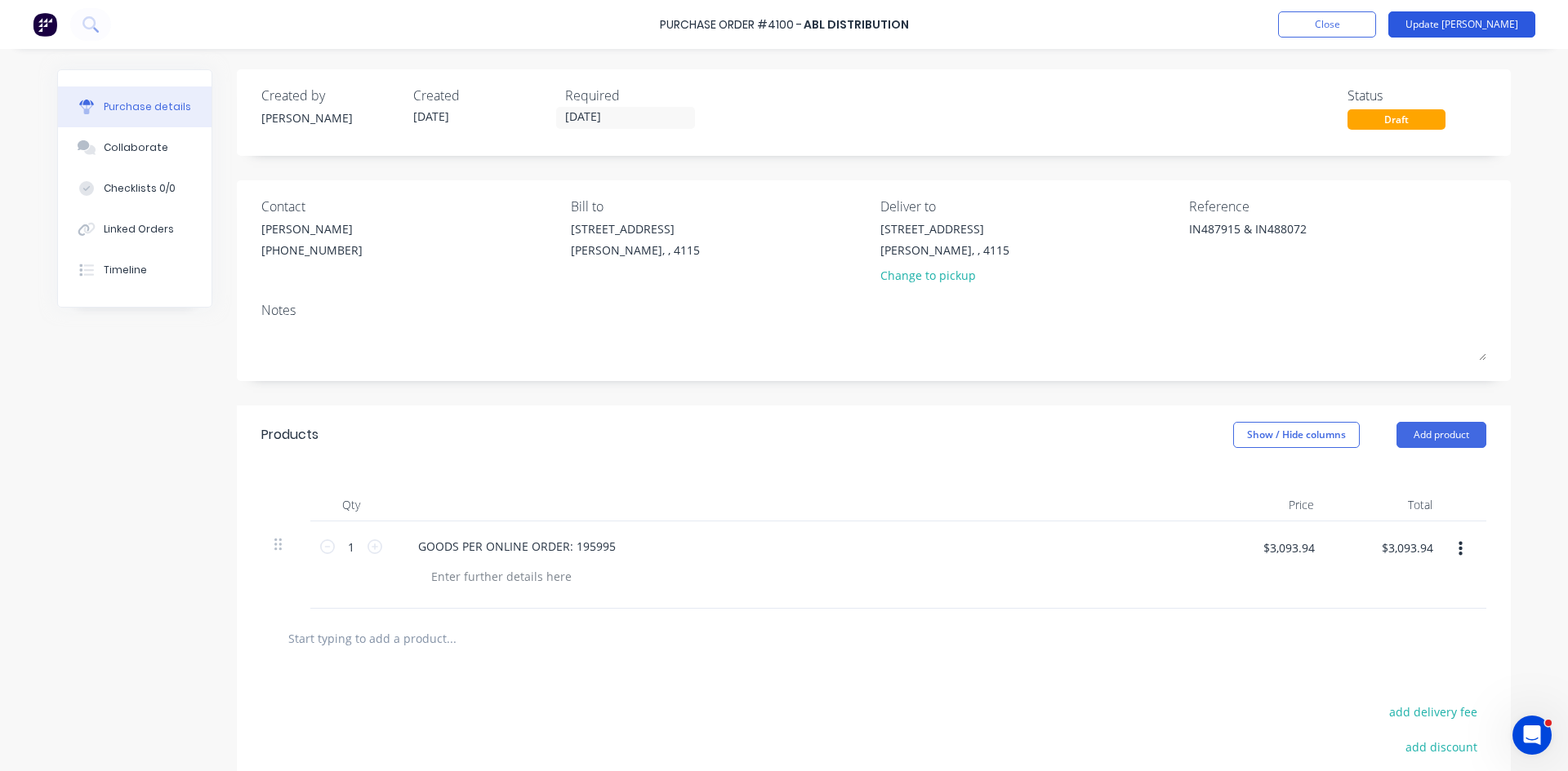
click at [1485, 25] on button "Update Bill" at bounding box center [1462, 25] width 147 height 27
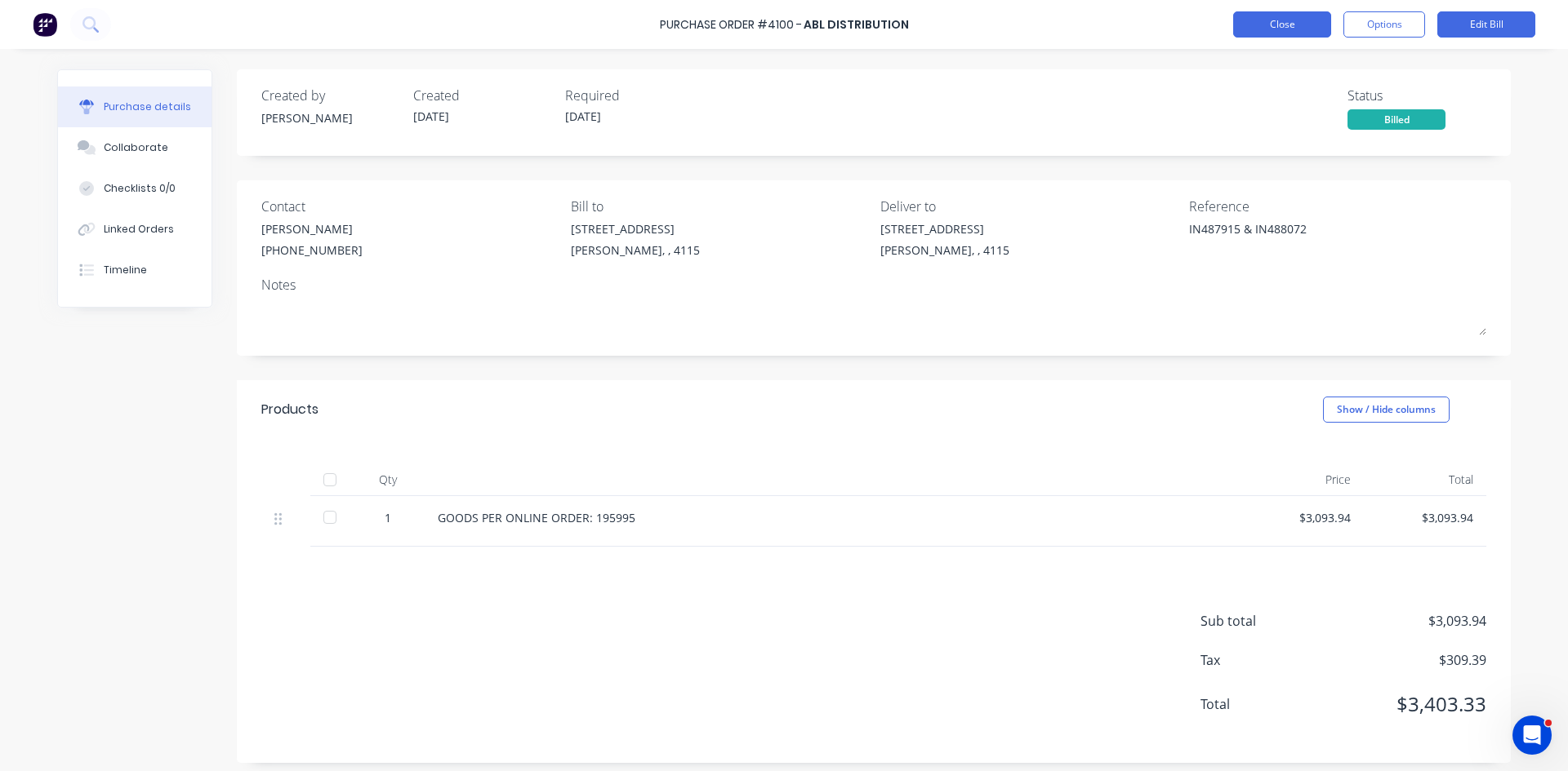
click at [1298, 27] on button "Close" at bounding box center [1282, 25] width 98 height 27
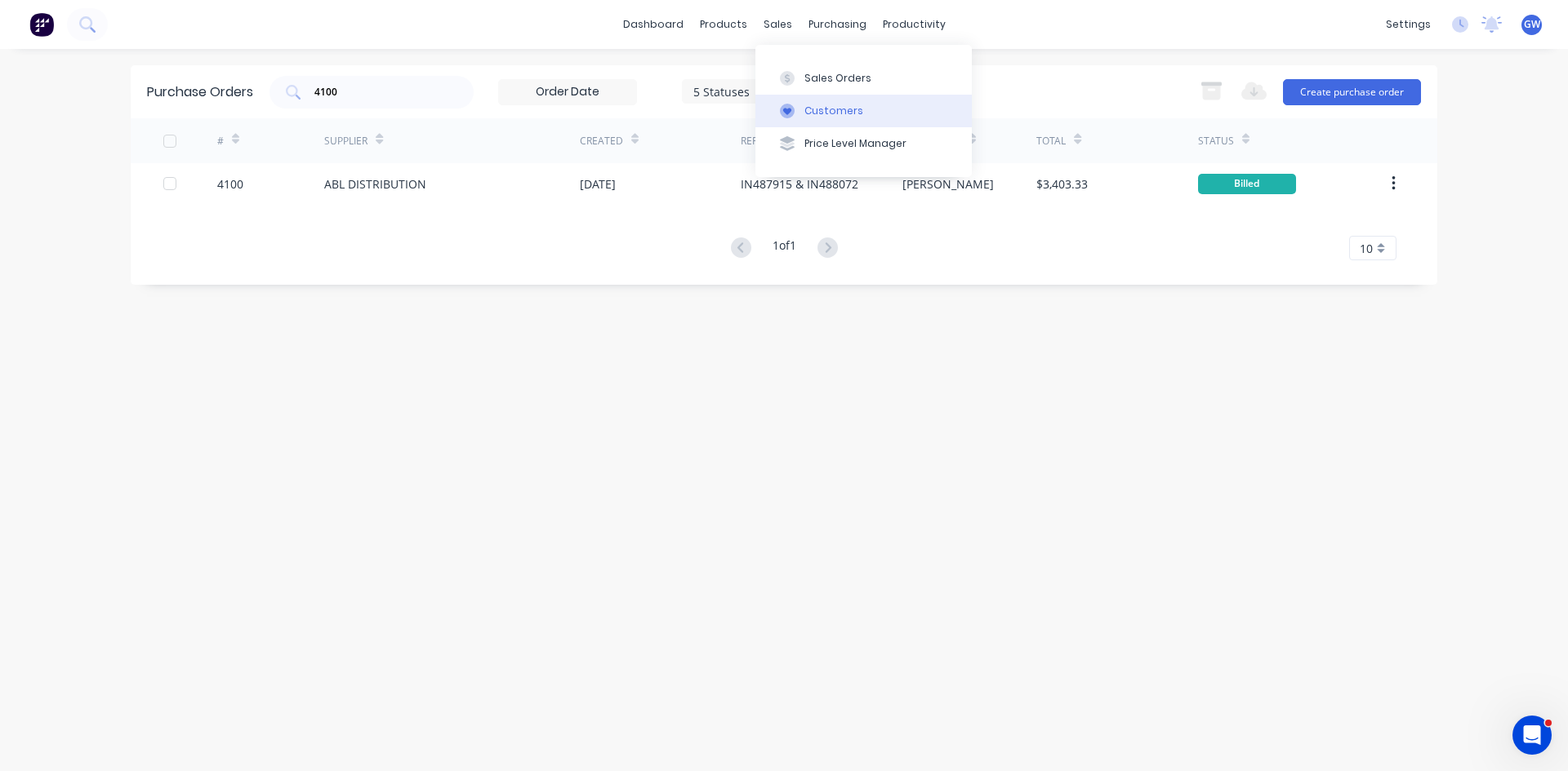
click at [815, 115] on div "Customers" at bounding box center [834, 111] width 59 height 15
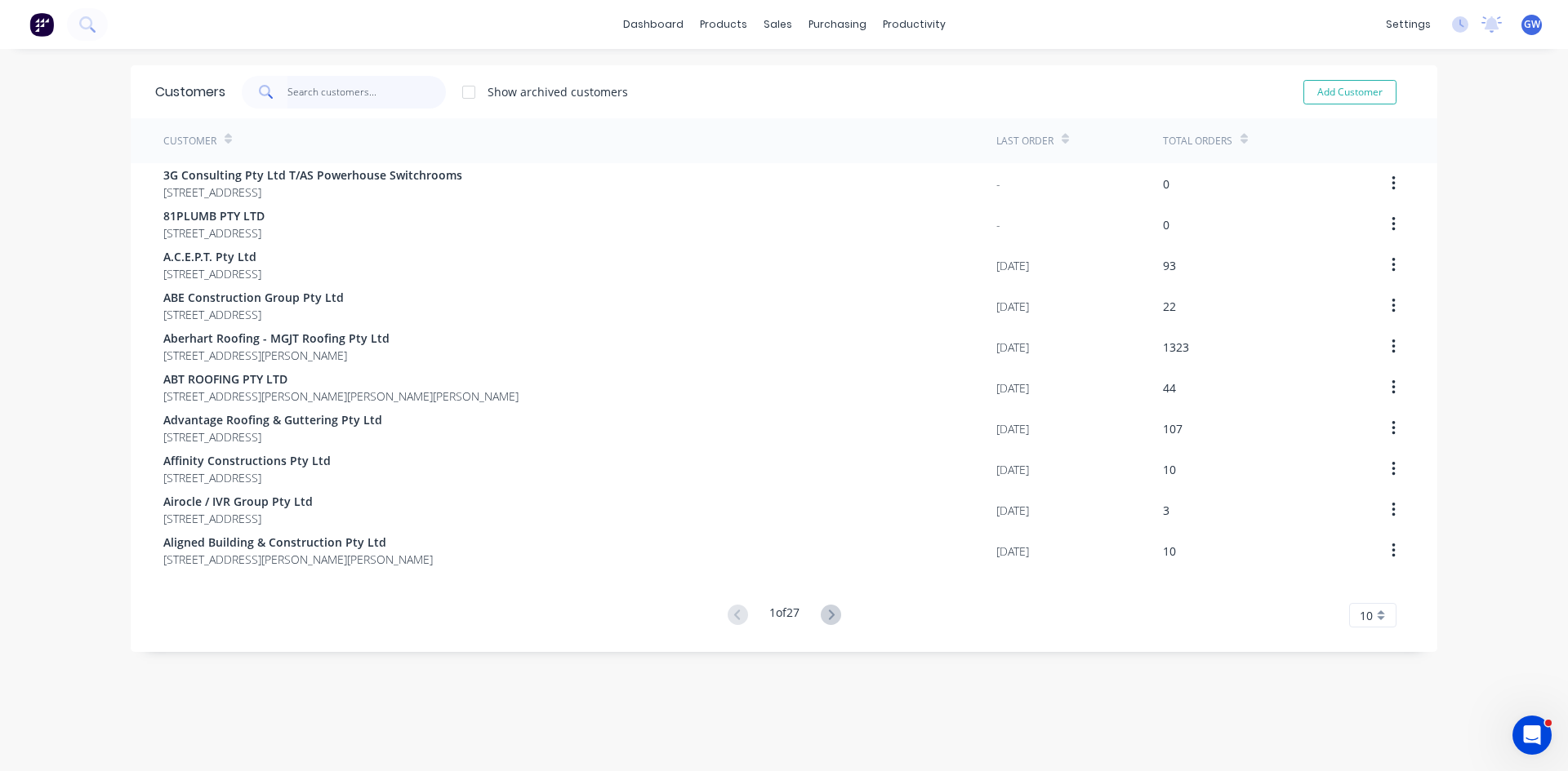
click at [404, 94] on input "text" at bounding box center [367, 91] width 159 height 32
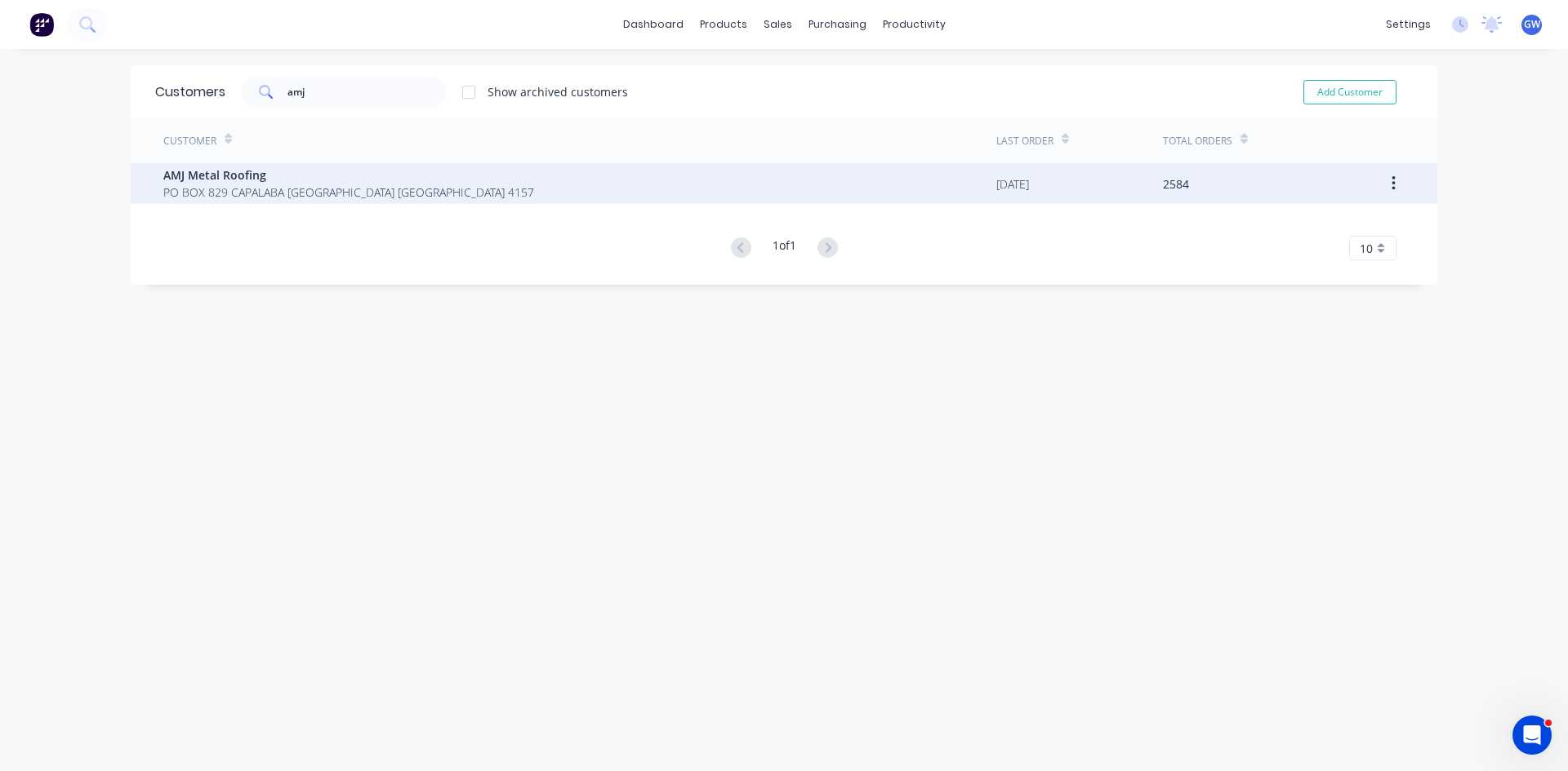
click at [309, 187] on span "PO BOX 829 CAPALABA Queensland Australia 4157" at bounding box center [348, 192] width 370 height 17
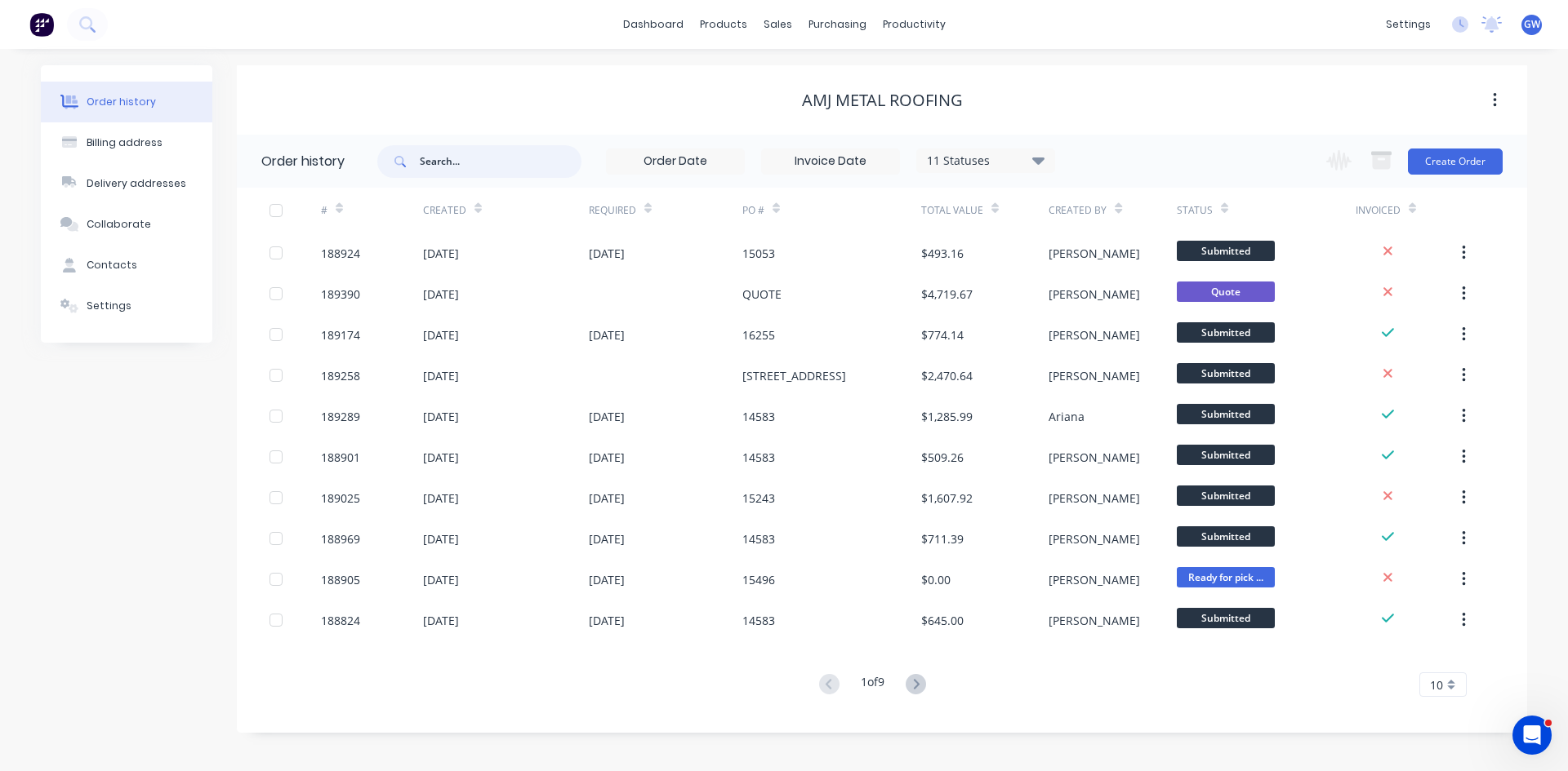
click at [503, 163] on input "text" at bounding box center [500, 161] width 162 height 32
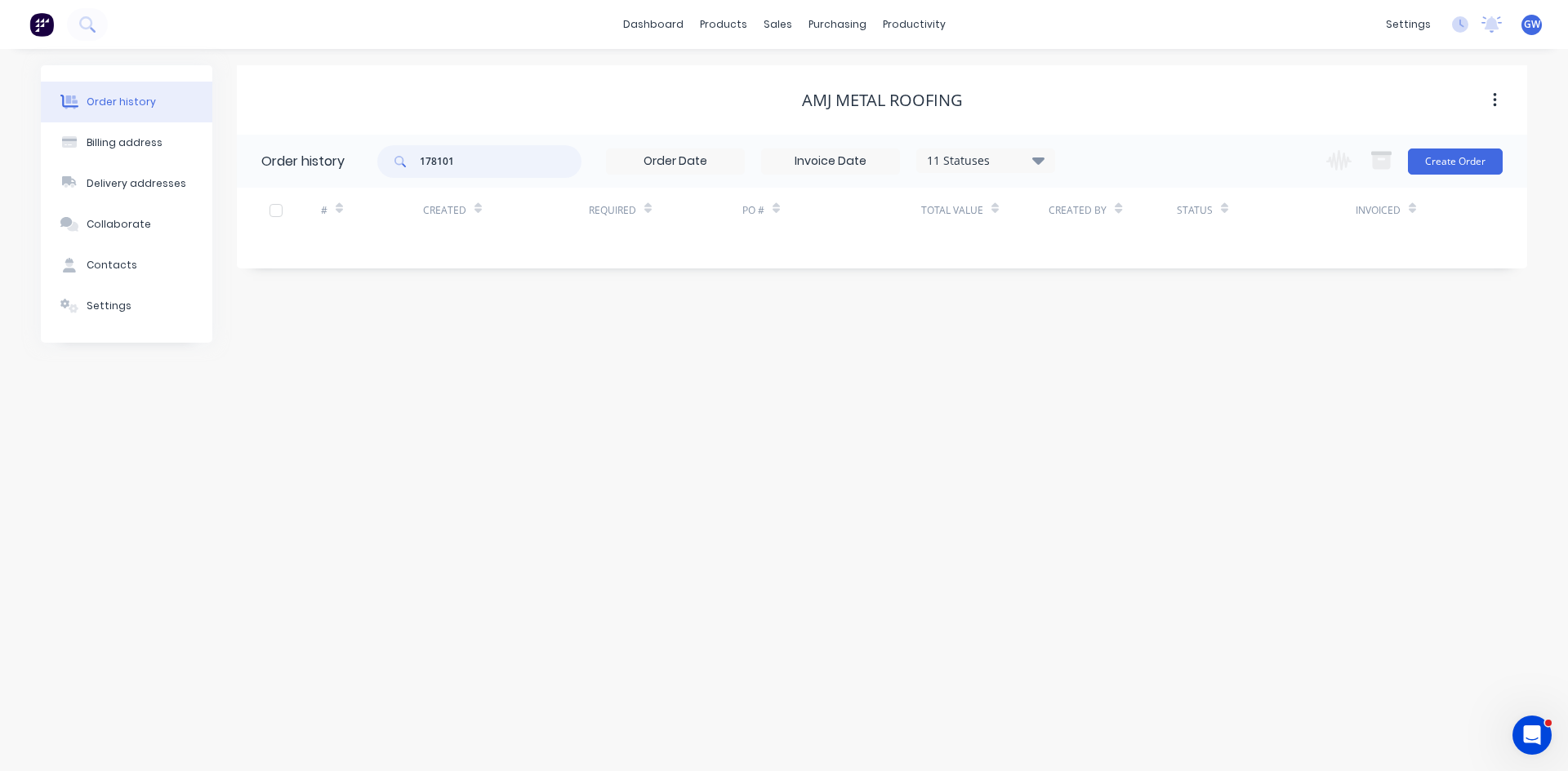
drag, startPoint x: 483, startPoint y: 164, endPoint x: 427, endPoint y: 159, distance: 56.2
click at [427, 159] on input "178101" at bounding box center [500, 161] width 162 height 32
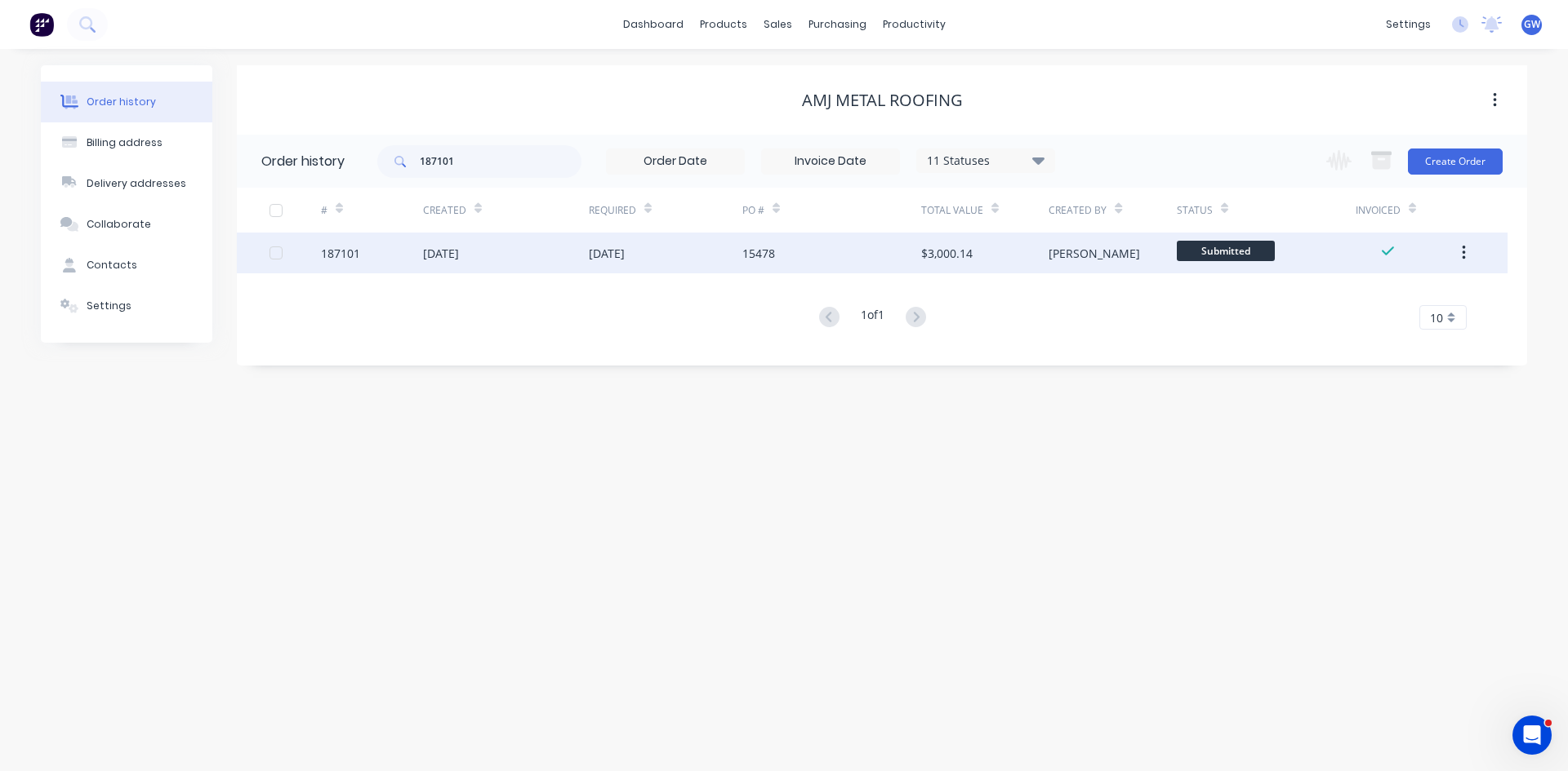
click at [656, 266] on div "21 Jul 2025" at bounding box center [665, 253] width 153 height 41
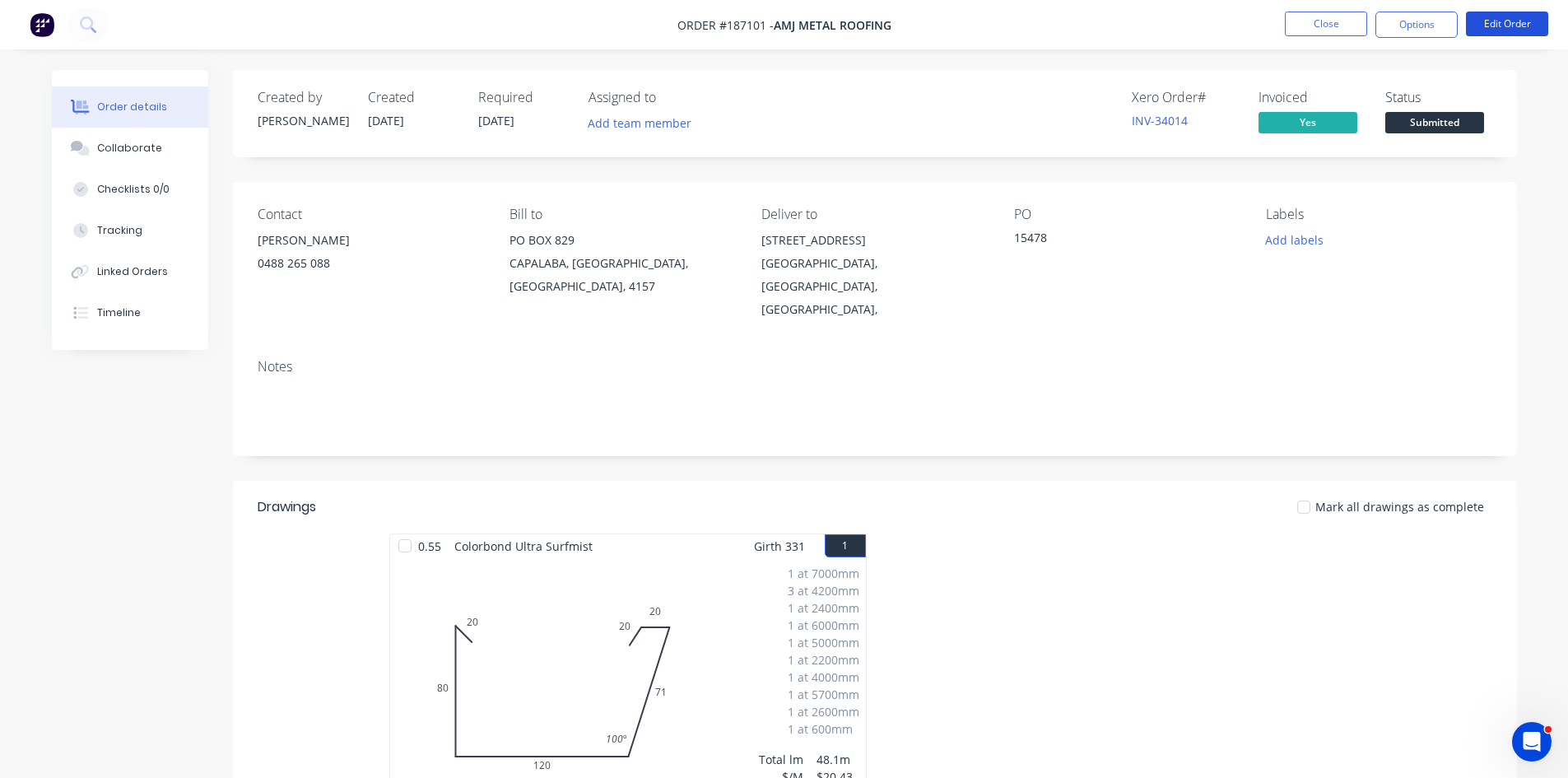
click at [1525, 28] on button "Edit Order" at bounding box center [1507, 24] width 82 height 25
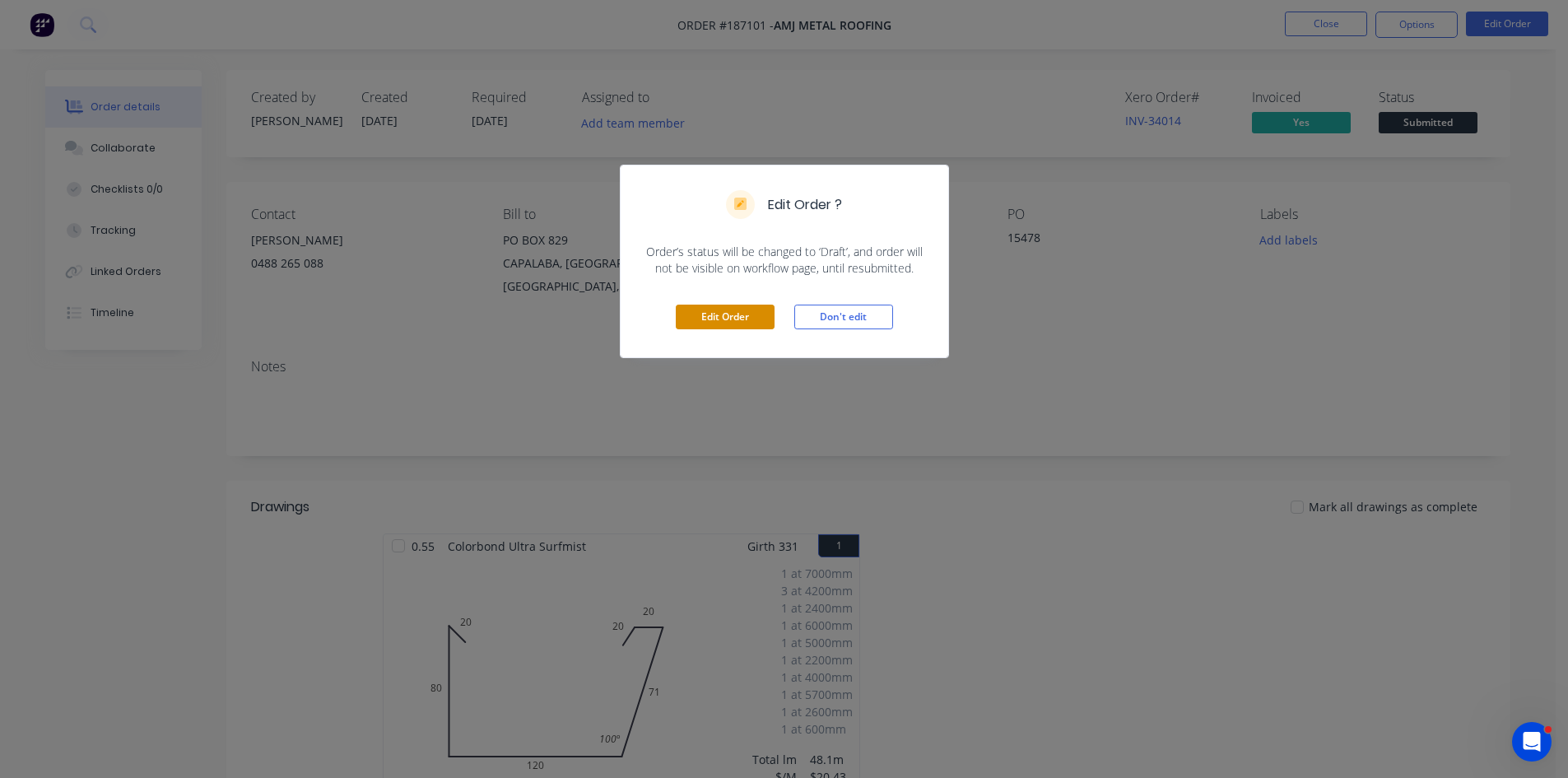
click at [713, 303] on div "Edit Order Don't edit" at bounding box center [784, 316] width 328 height 80
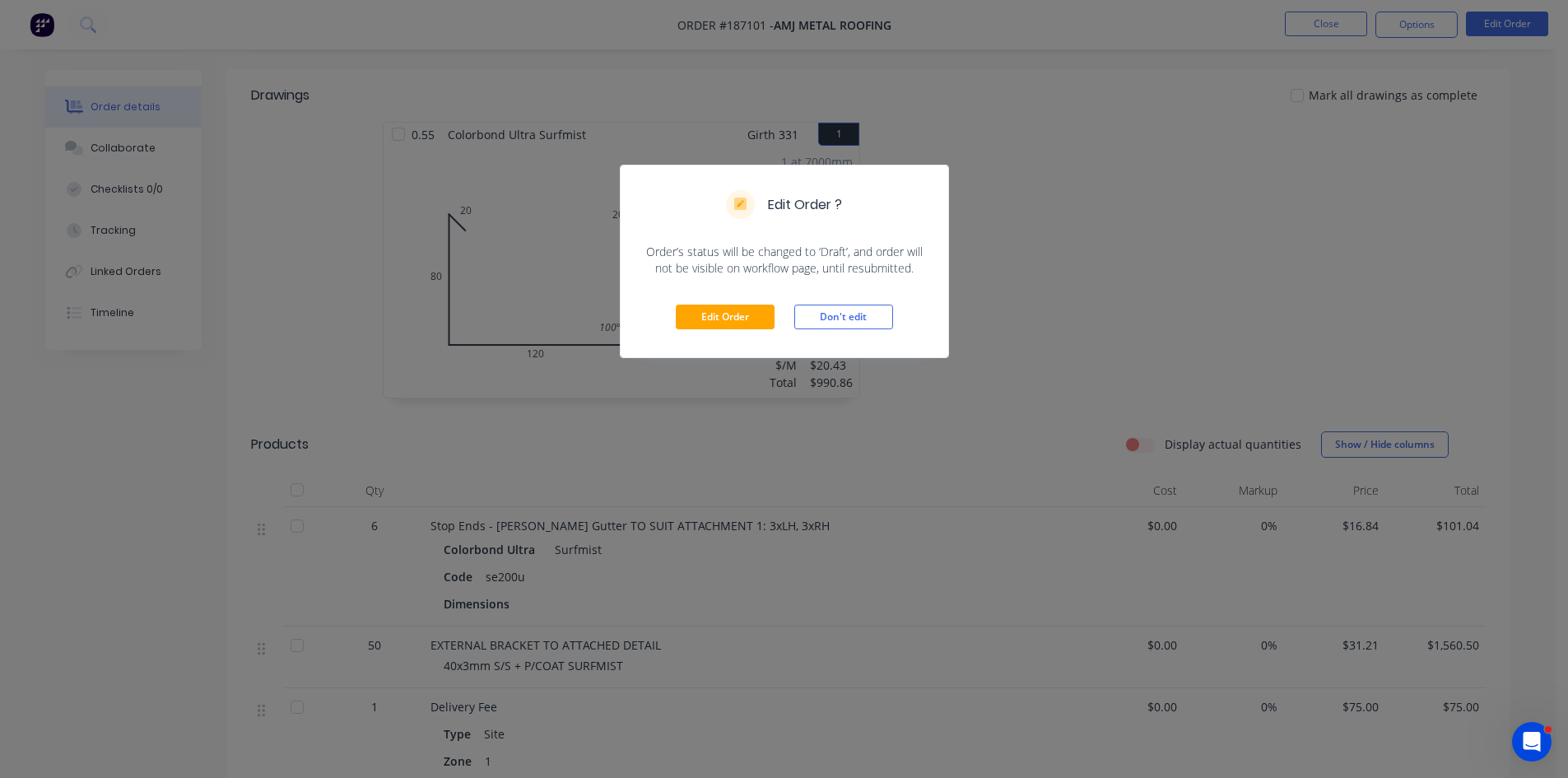
scroll to position [577, 0]
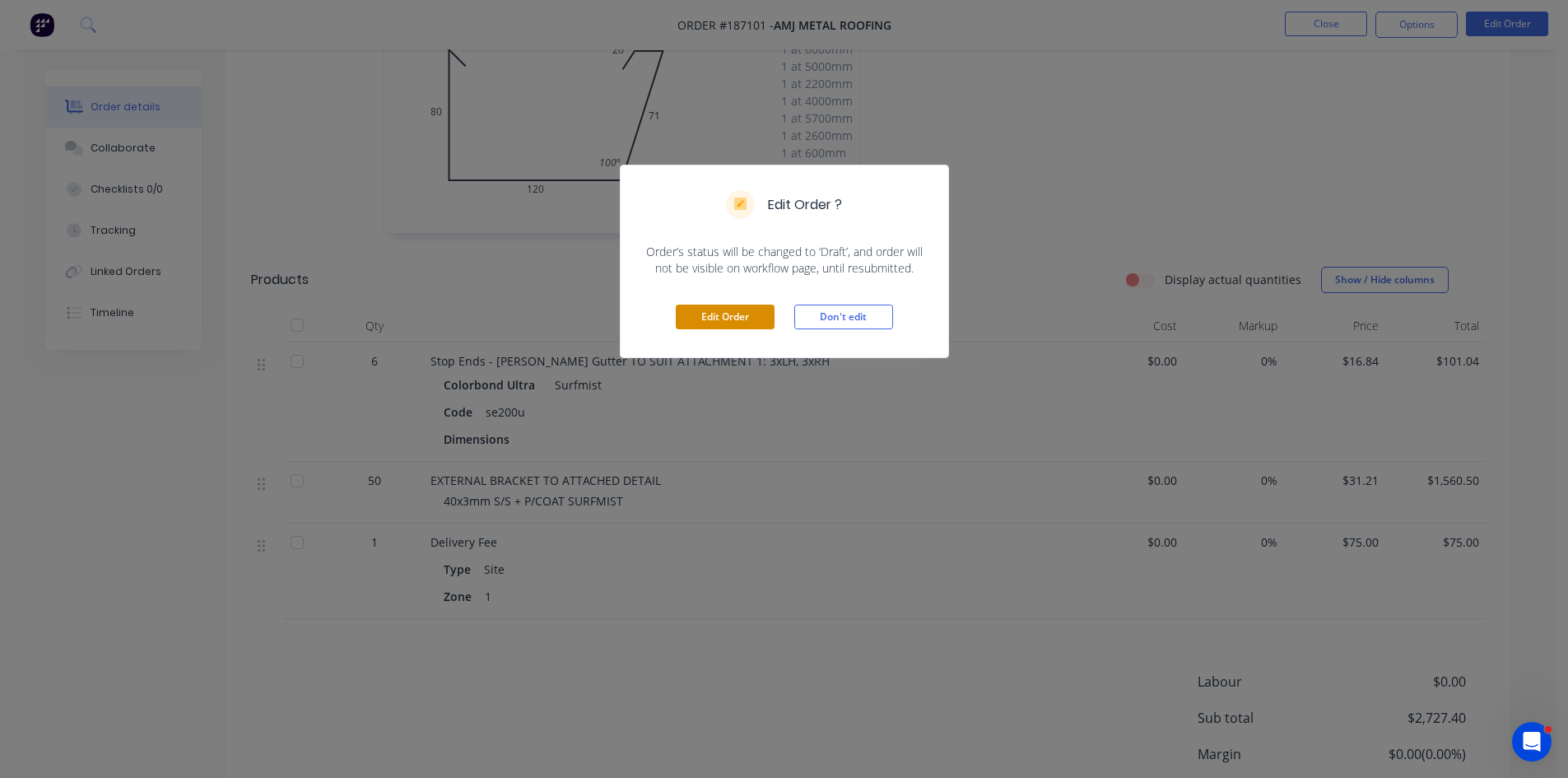
click at [731, 312] on button "Edit Order" at bounding box center [725, 316] width 99 height 25
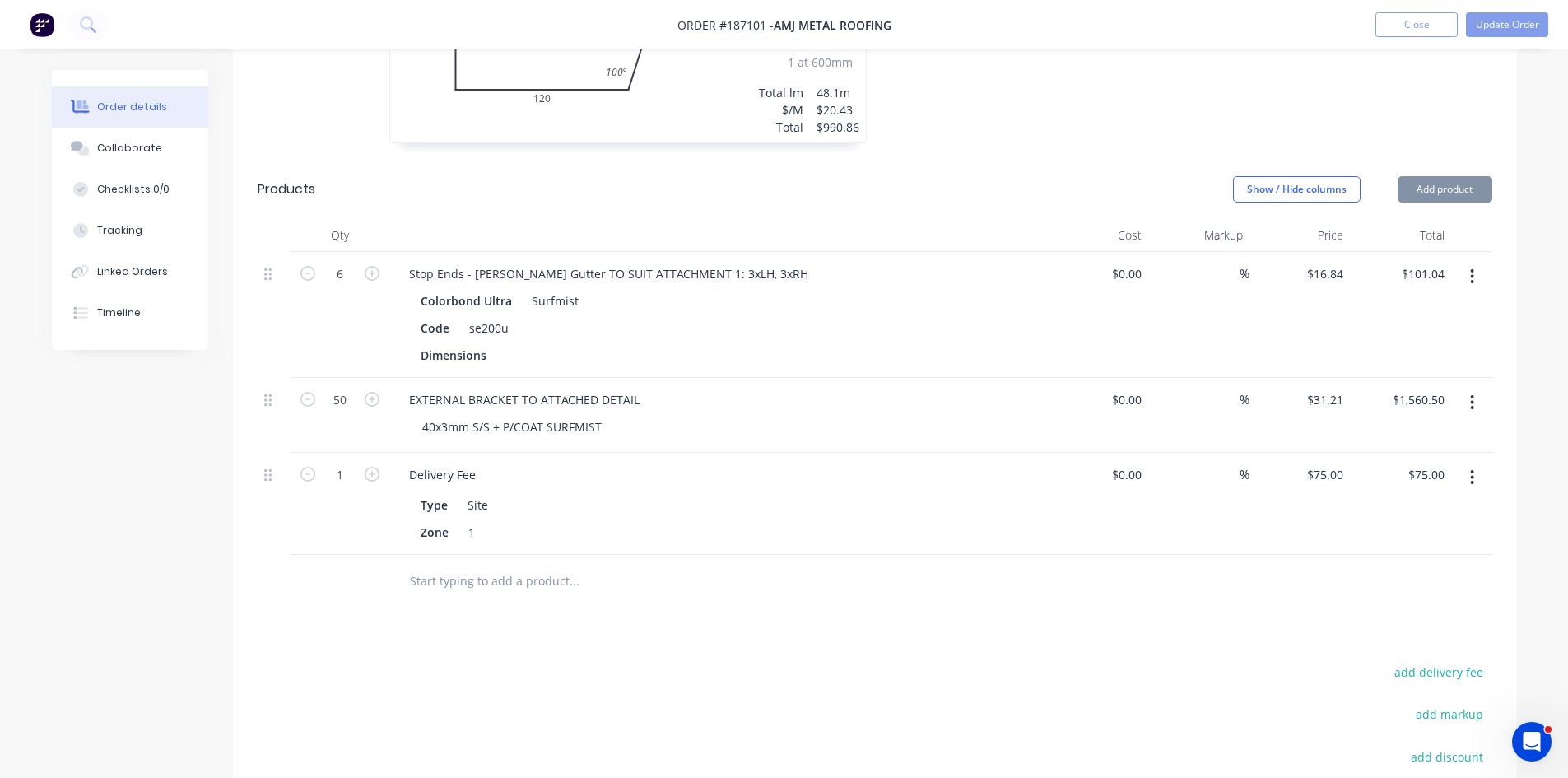
scroll to position [741, 0]
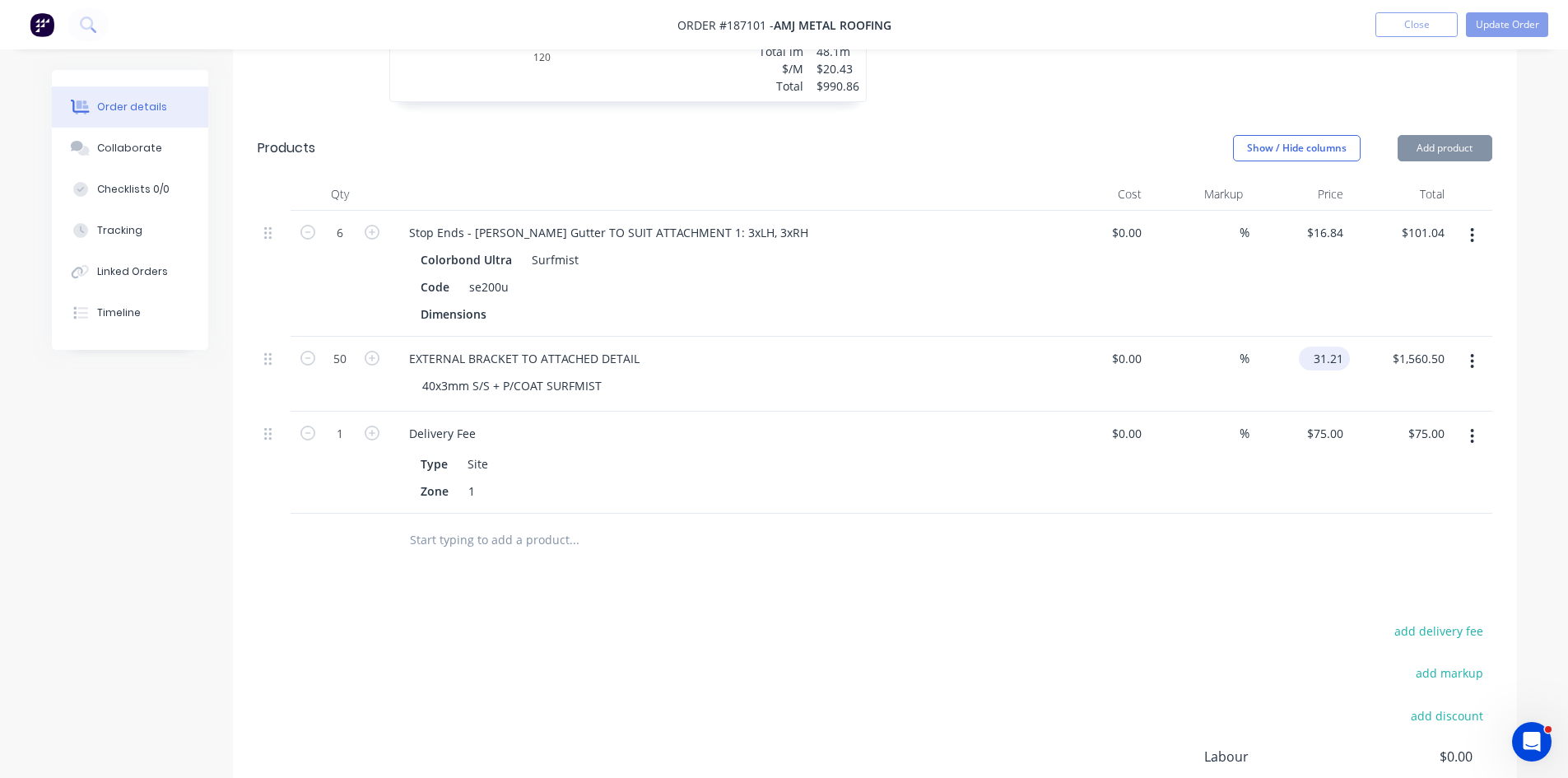
click at [1316, 347] on input "31.21" at bounding box center [1327, 359] width 45 height 24
click at [1316, 347] on input "31.21" at bounding box center [1331, 359] width 38 height 24
click at [1143, 548] on div "Drawings Add drawing 0.55 Colorbond Ultra Surfmist Girth 331 1 0 20 80 120 71 2…" at bounding box center [875, 364] width 1284 height 1196
click at [1492, 34] on button "Update Order" at bounding box center [1507, 24] width 82 height 25
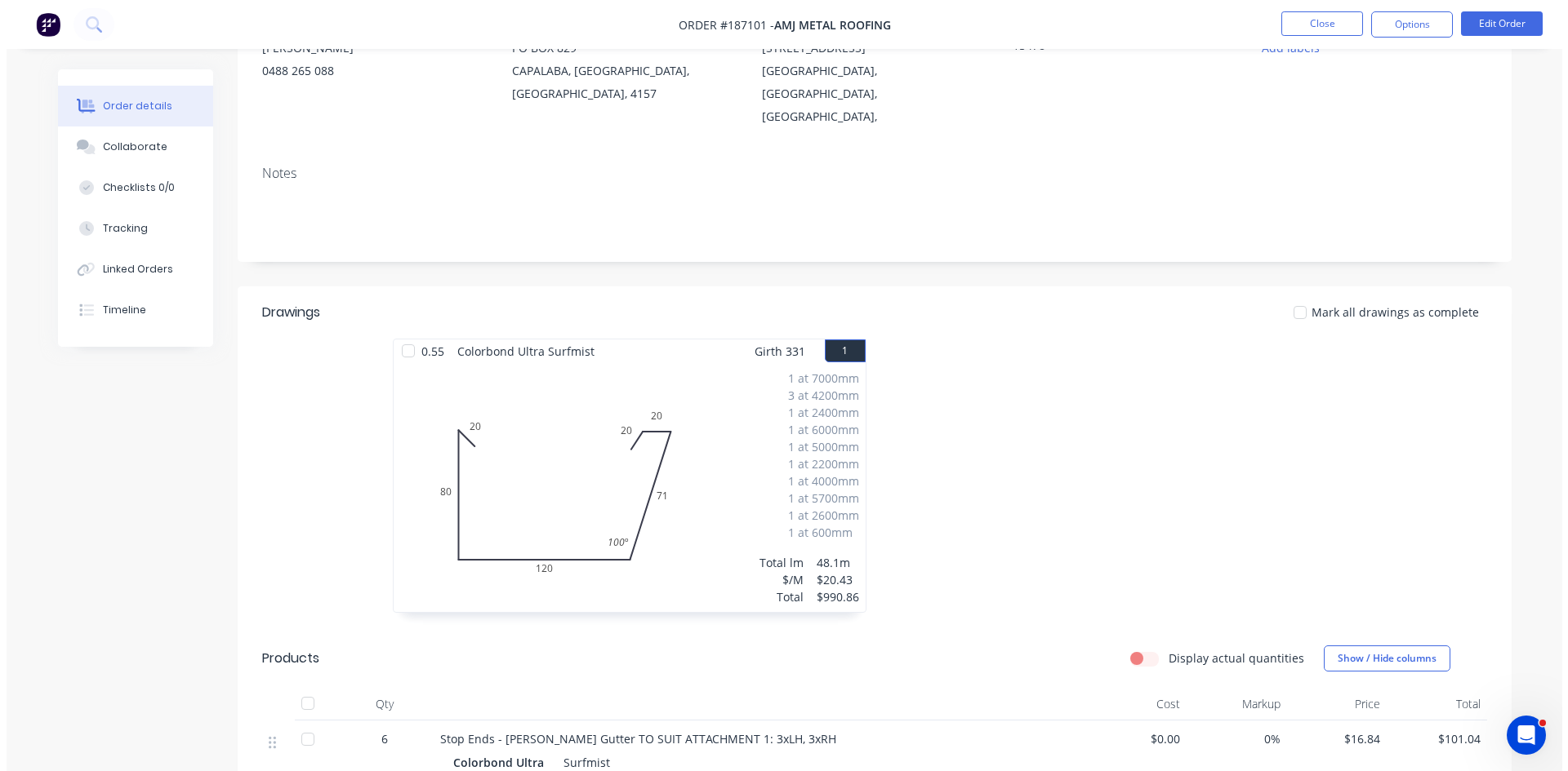
scroll to position [0, 0]
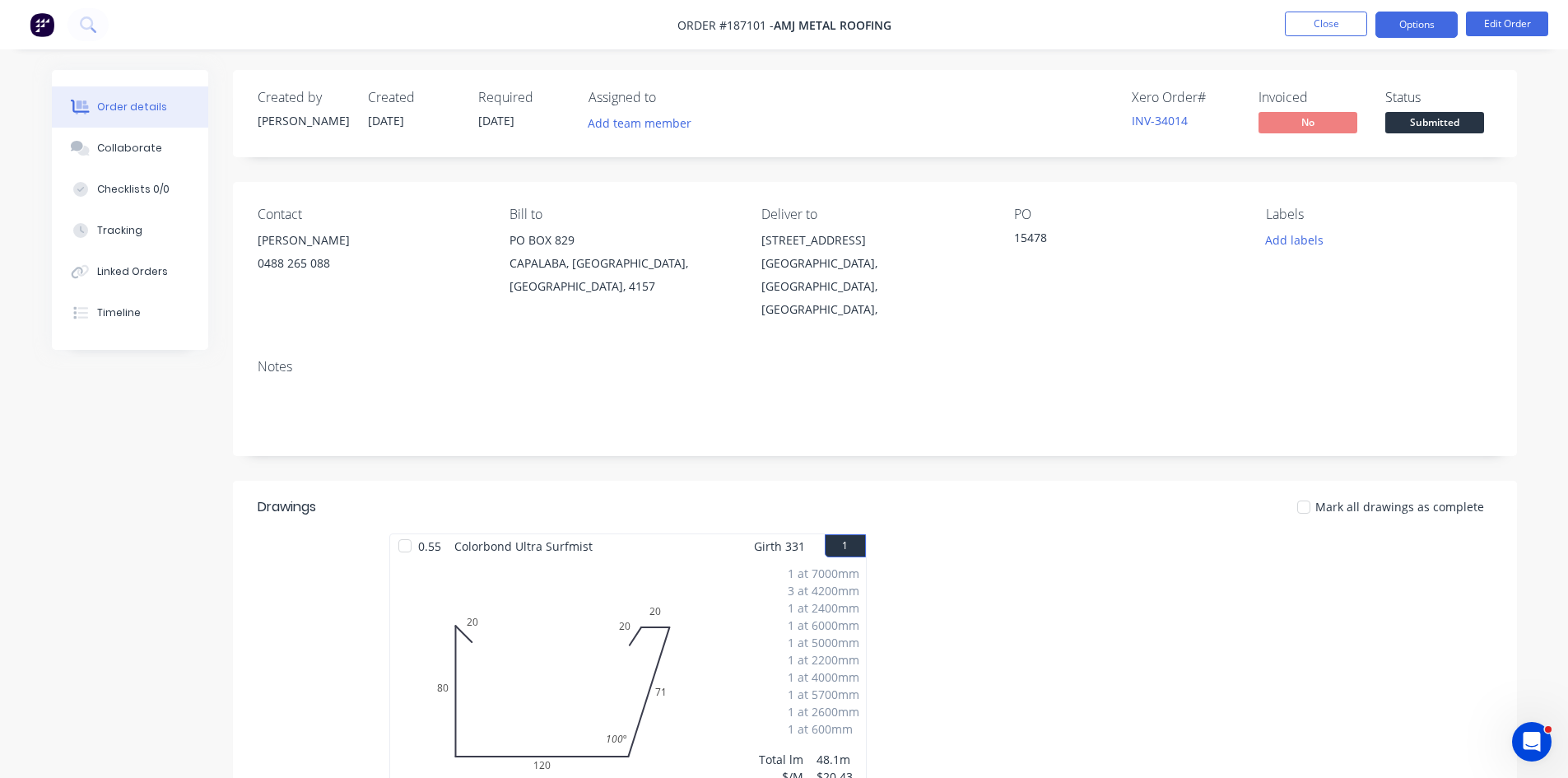
click at [1415, 19] on button "Options" at bounding box center [1416, 25] width 82 height 27
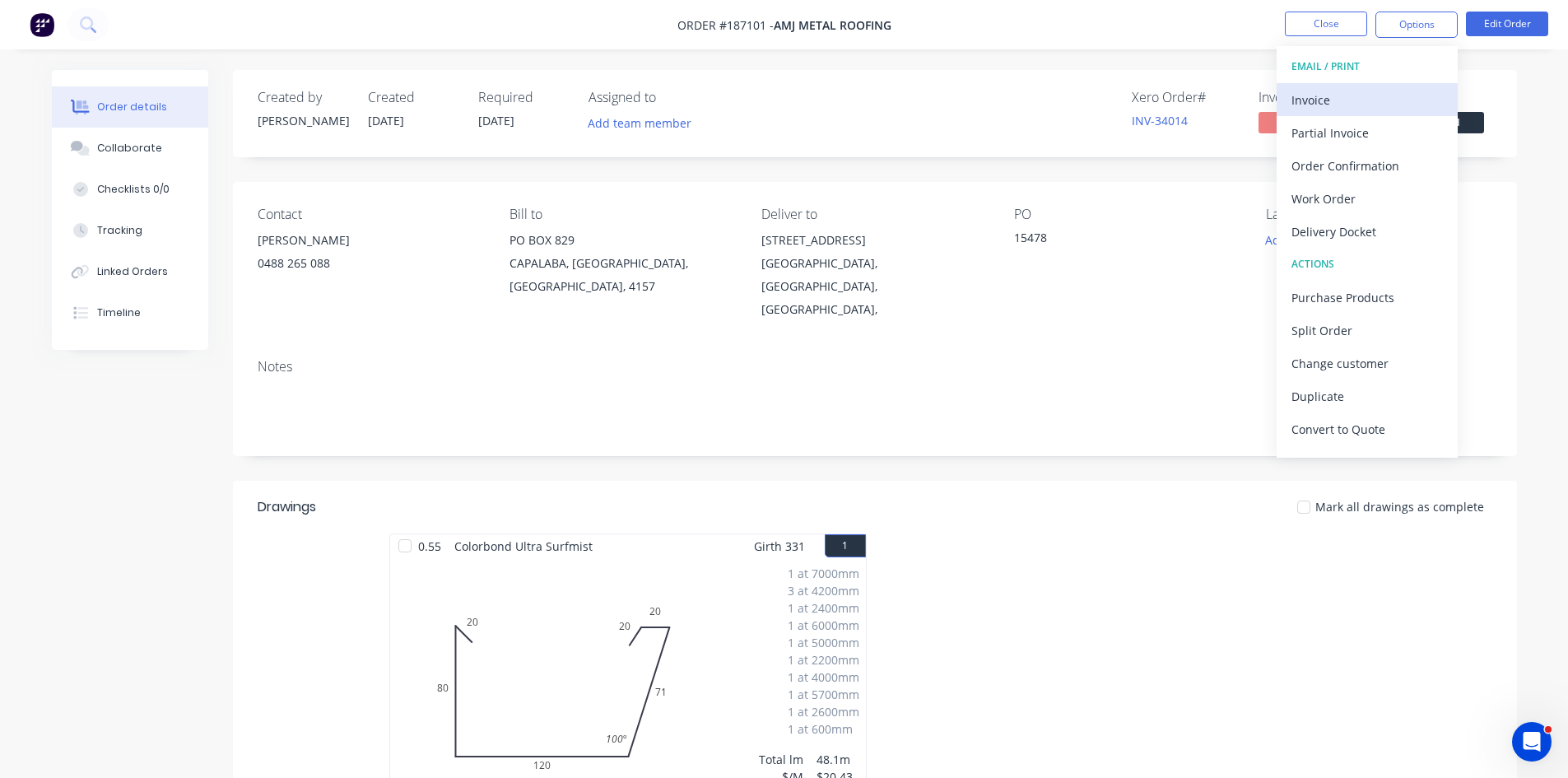
click at [1352, 88] on div "Invoice" at bounding box center [1367, 100] width 152 height 24
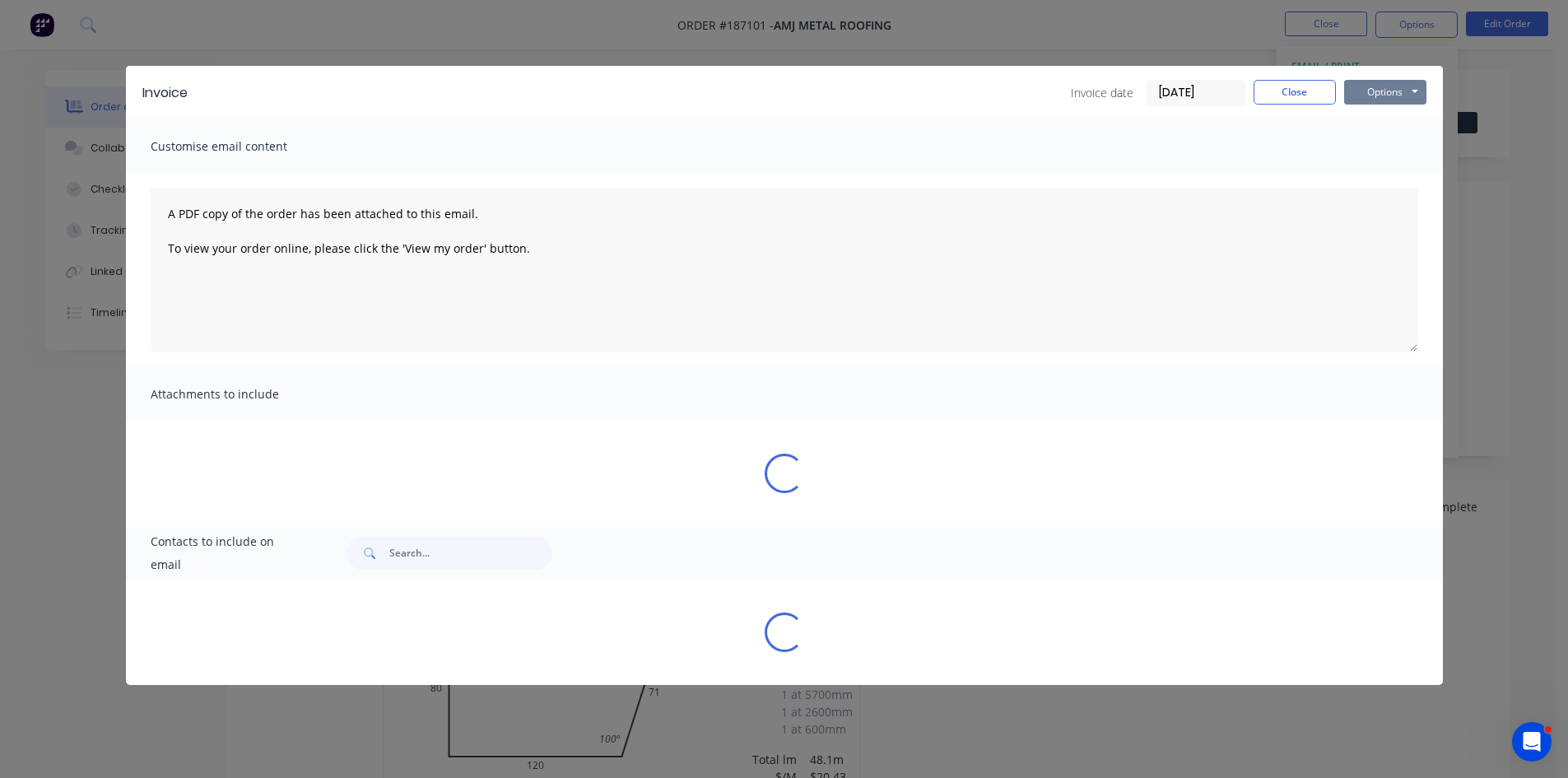
click at [1383, 103] on button "Options" at bounding box center [1385, 92] width 82 height 25
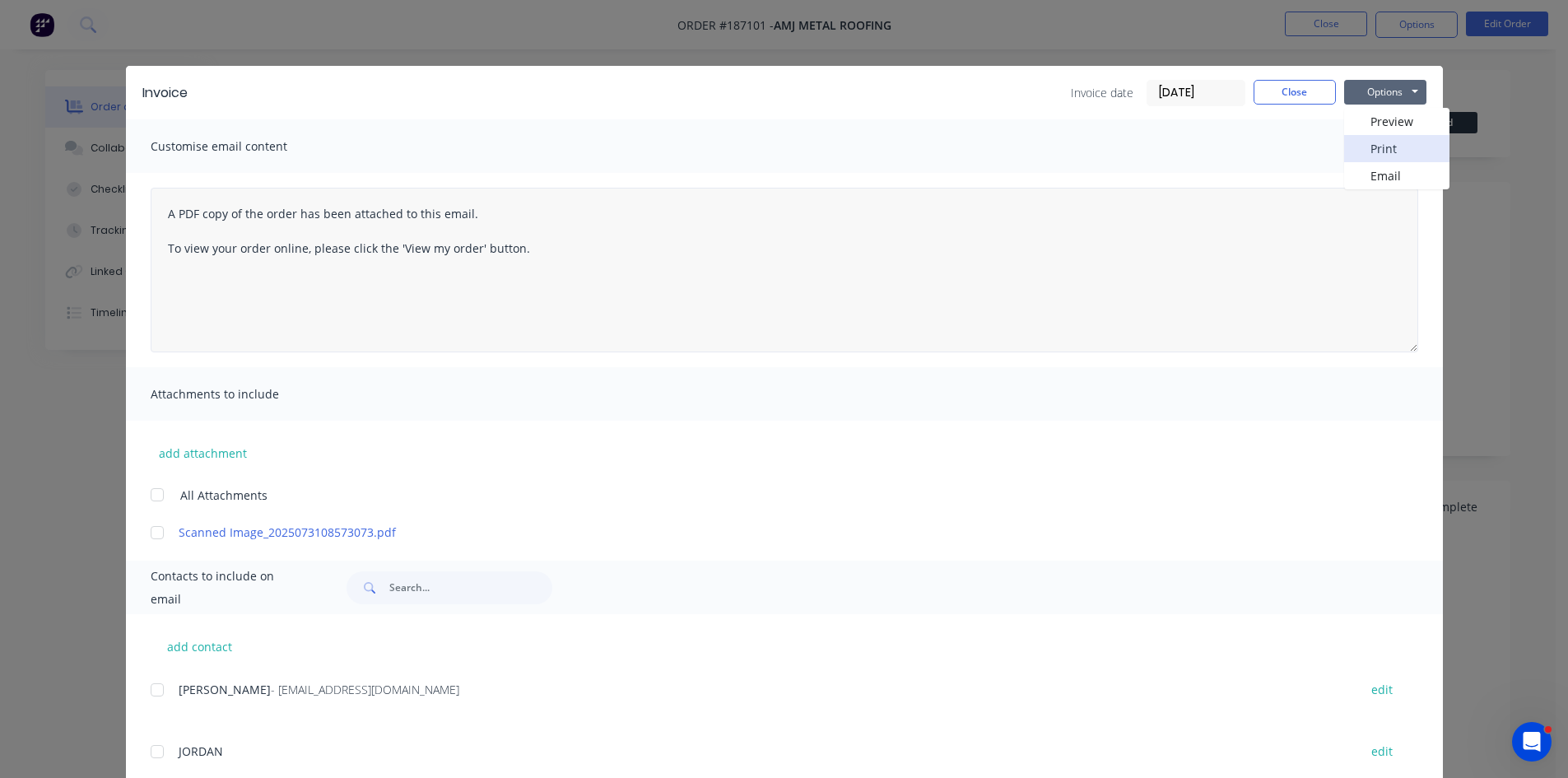
drag, startPoint x: 1405, startPoint y: 152, endPoint x: 1192, endPoint y: 149, distance: 213.0
click at [1099, 296] on div "Invoice Invoice date 11/08/25 Close Options Preview Print Email Customise email…" at bounding box center [784, 566] width 1317 height 1002
click at [1191, 87] on input "[DATE]" at bounding box center [1196, 92] width 97 height 25
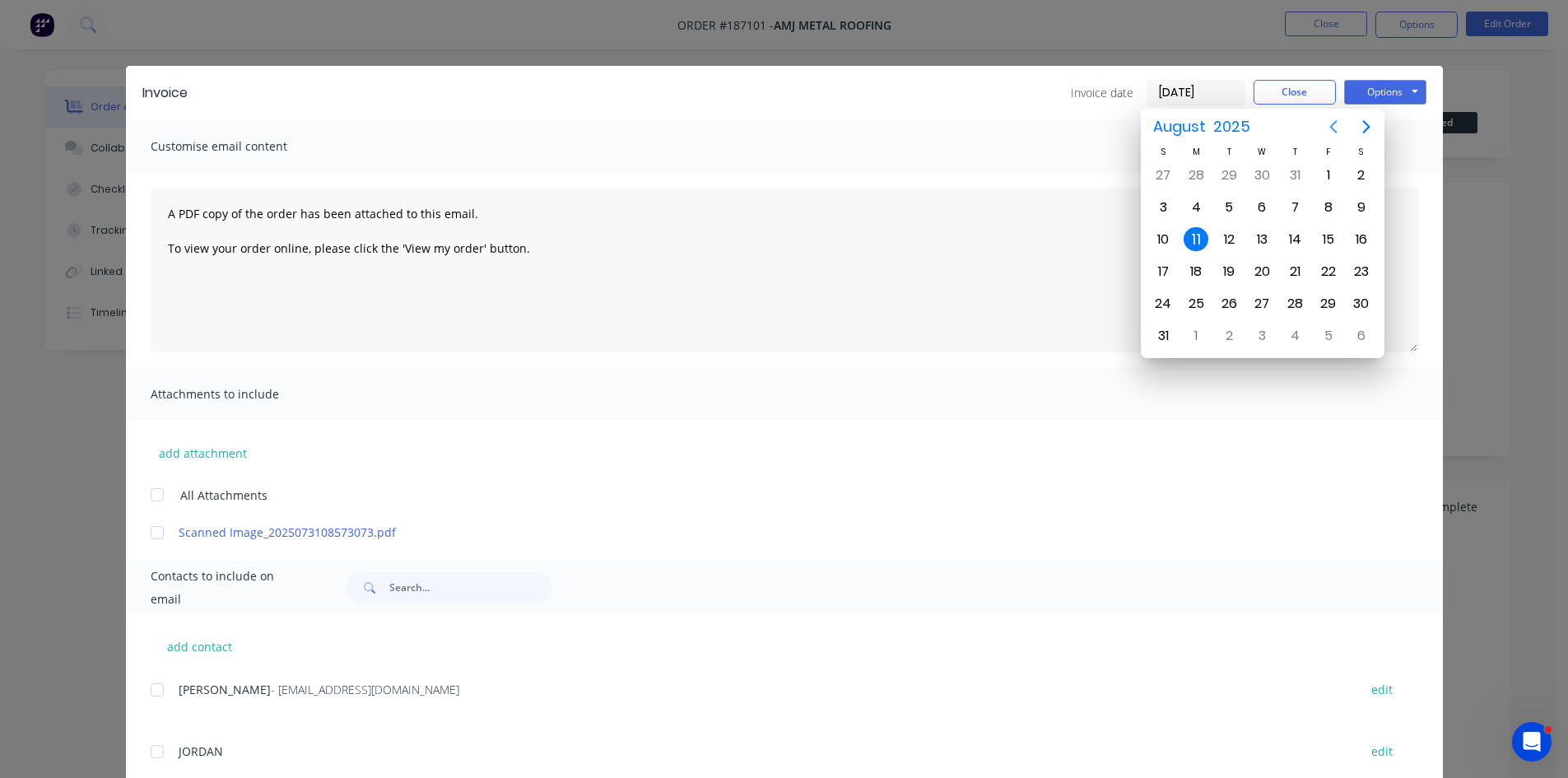
click at [1333, 130] on icon "Previous page" at bounding box center [1333, 126] width 7 height 13
click at [1272, 304] on div "30" at bounding box center [1262, 303] width 25 height 25
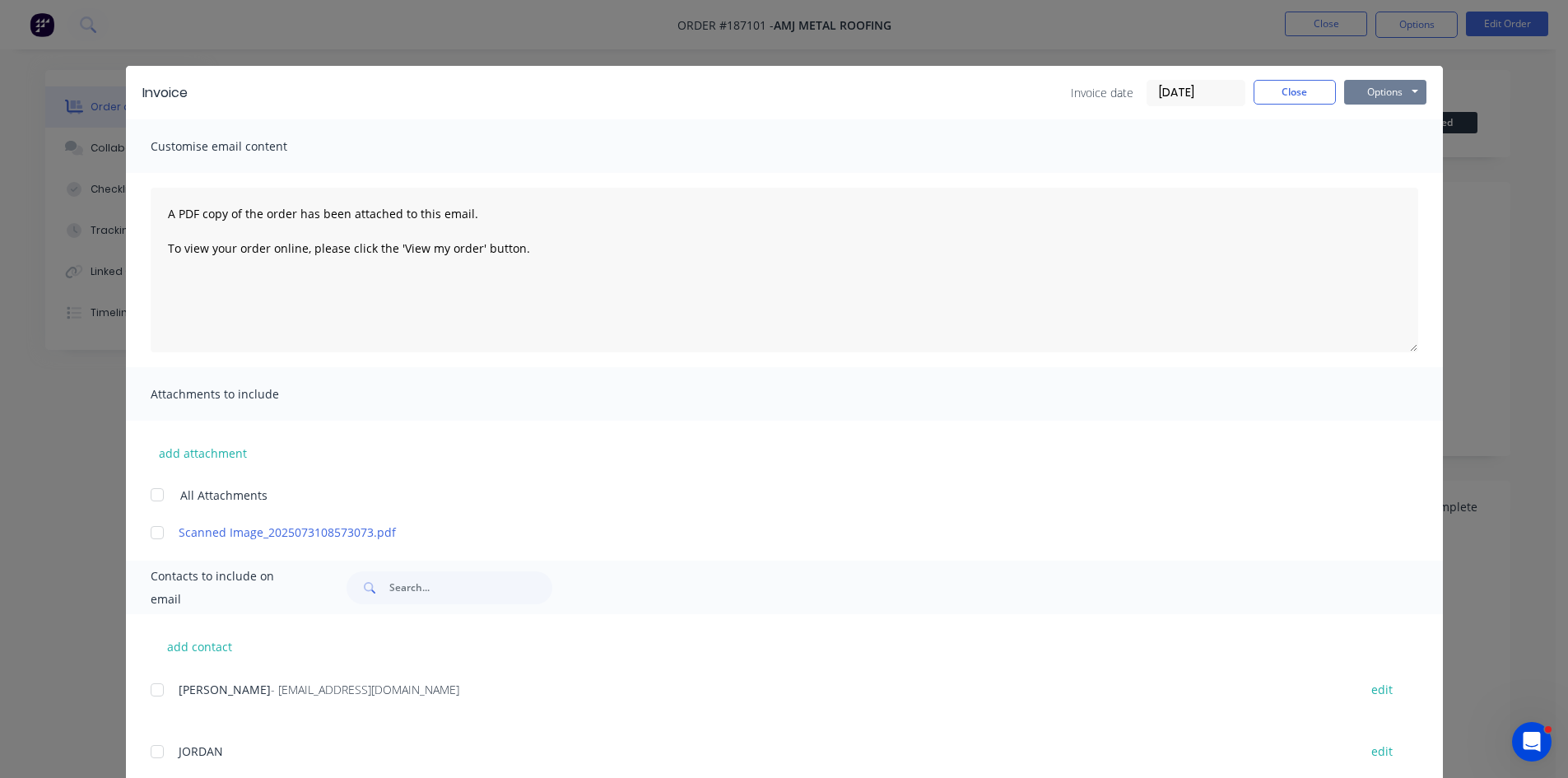
drag, startPoint x: 1394, startPoint y: 96, endPoint x: 1401, endPoint y: 105, distance: 11.4
click at [1395, 95] on button "Options" at bounding box center [1385, 92] width 82 height 25
click at [1414, 149] on button "Print" at bounding box center [1397, 148] width 105 height 27
click at [1300, 86] on button "Close" at bounding box center [1295, 92] width 82 height 25
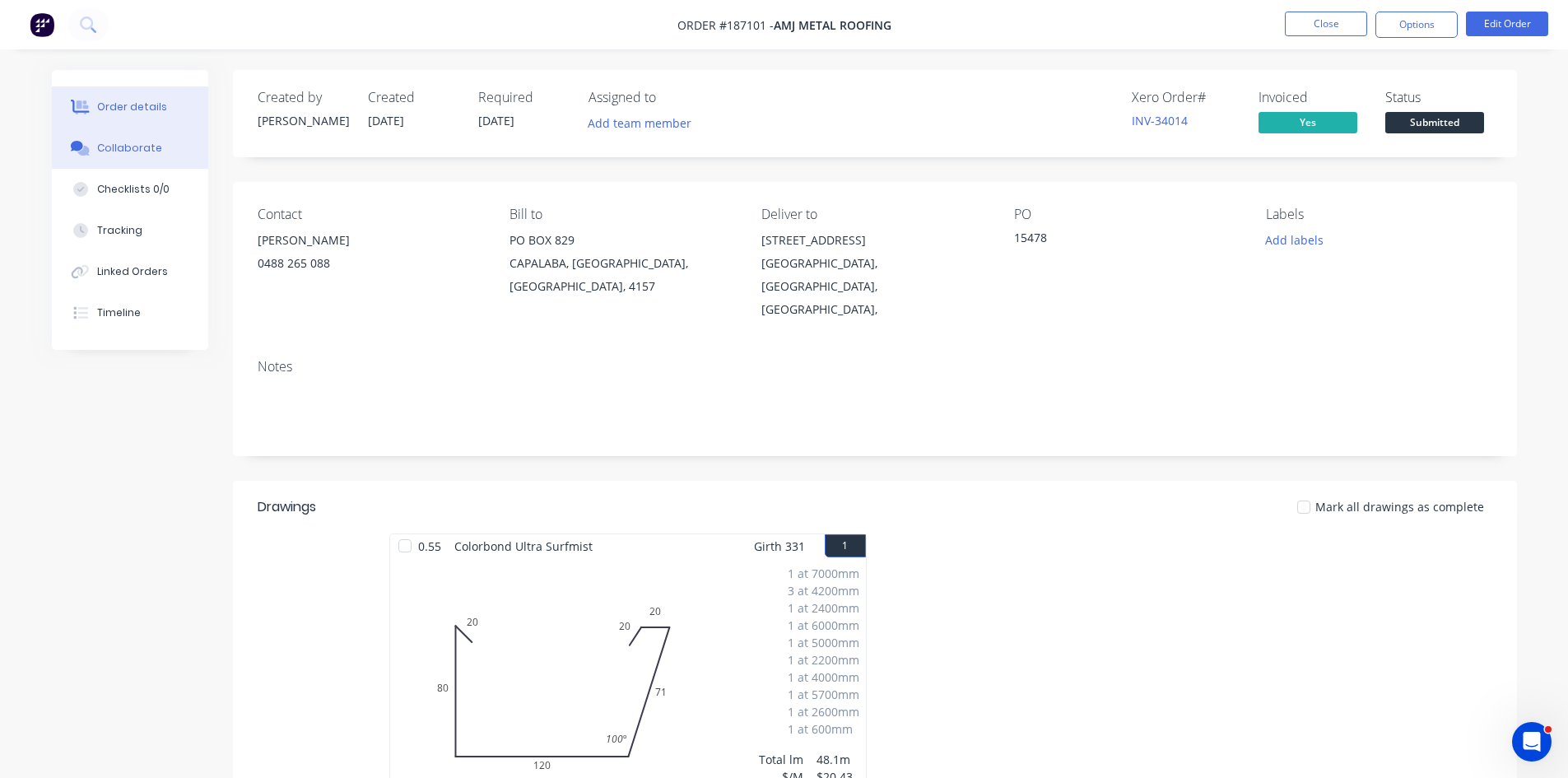
click at [148, 148] on div "Collaborate" at bounding box center [130, 148] width 65 height 15
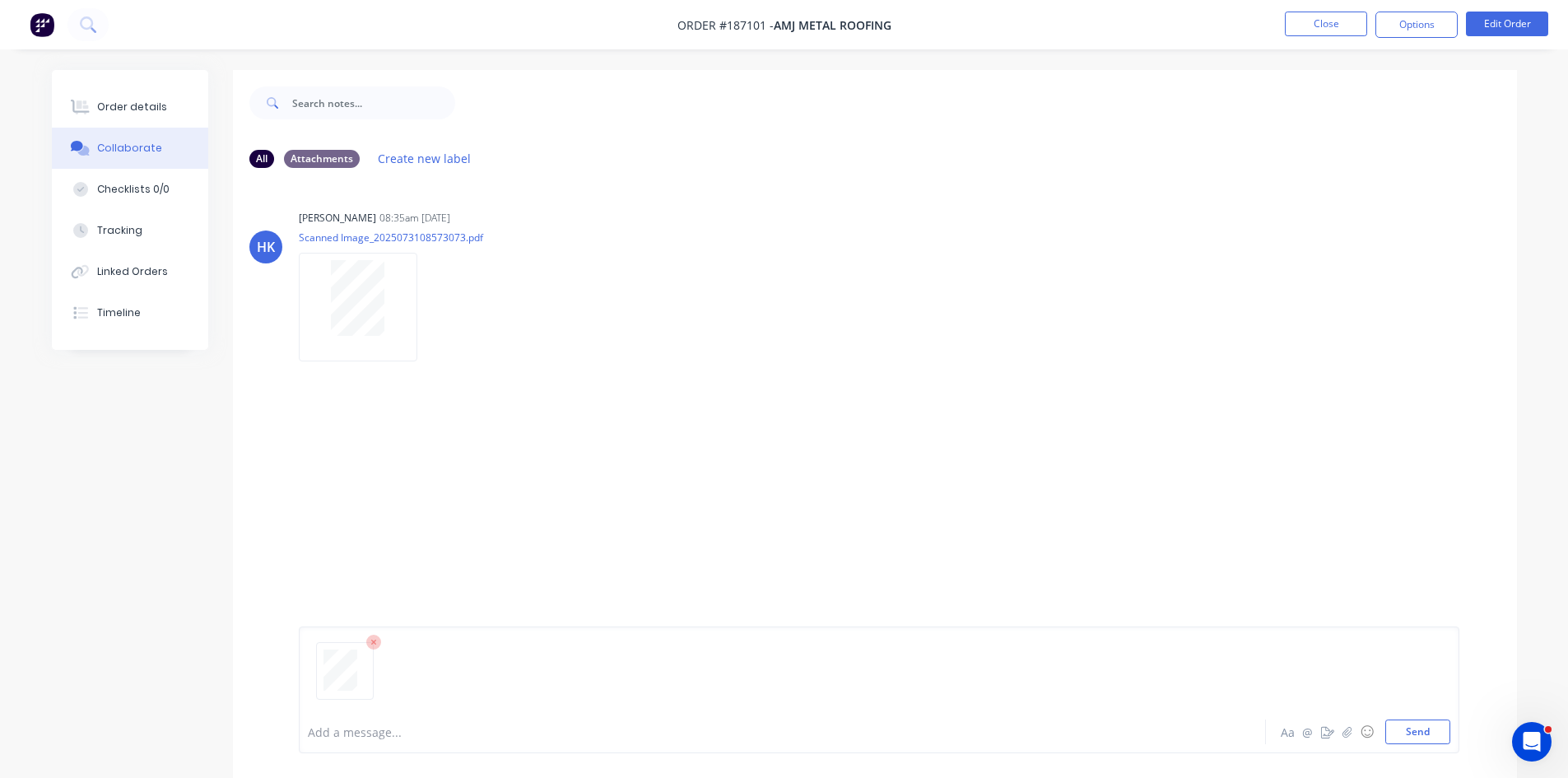
click at [52, 128] on button "Collaborate" at bounding box center [130, 149] width 157 height 42
click at [1412, 738] on button "Send" at bounding box center [1418, 731] width 65 height 25
click at [163, 110] on button "Order details" at bounding box center [130, 107] width 157 height 42
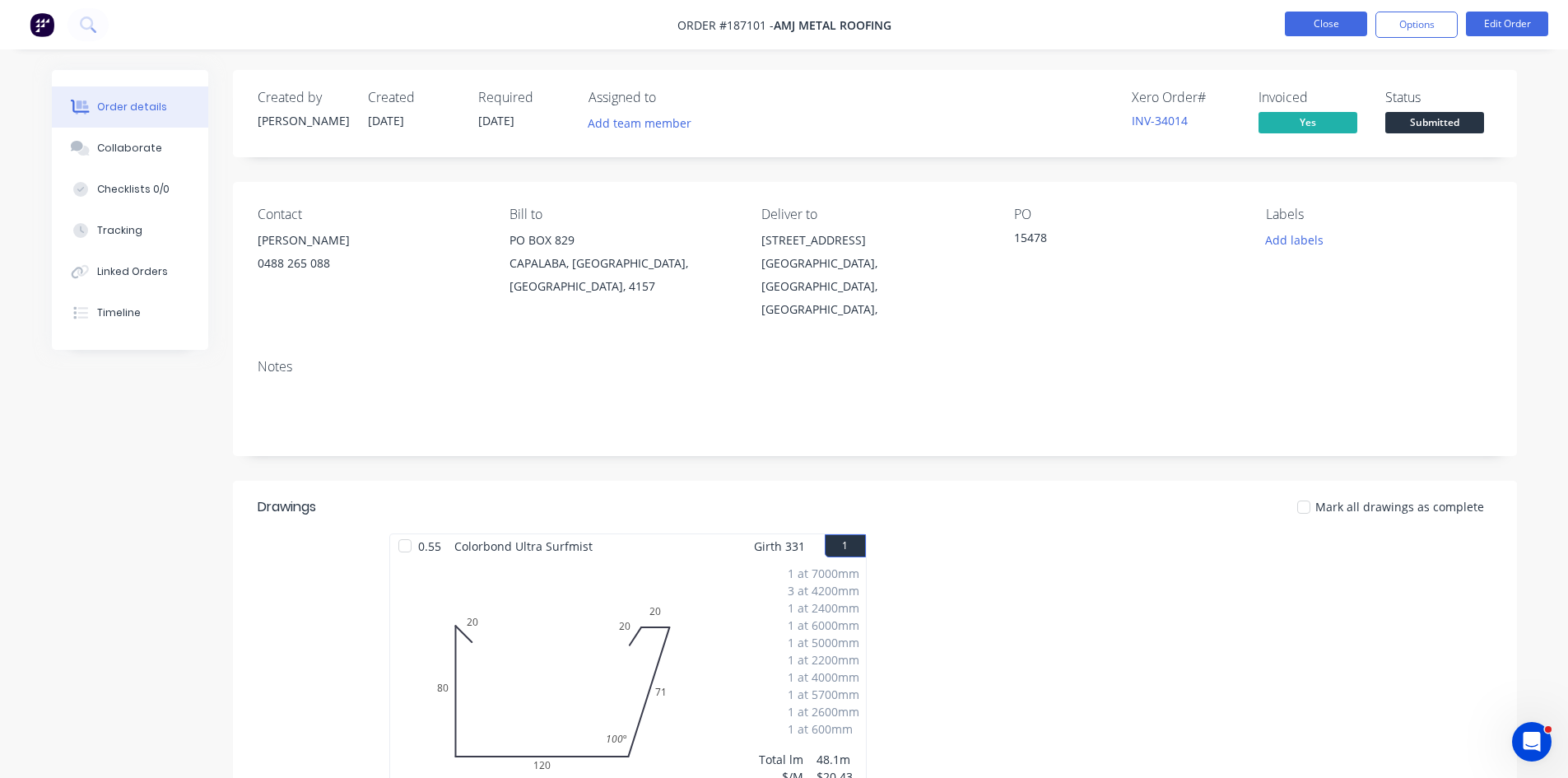
click at [1311, 27] on button "Close" at bounding box center [1325, 24] width 82 height 25
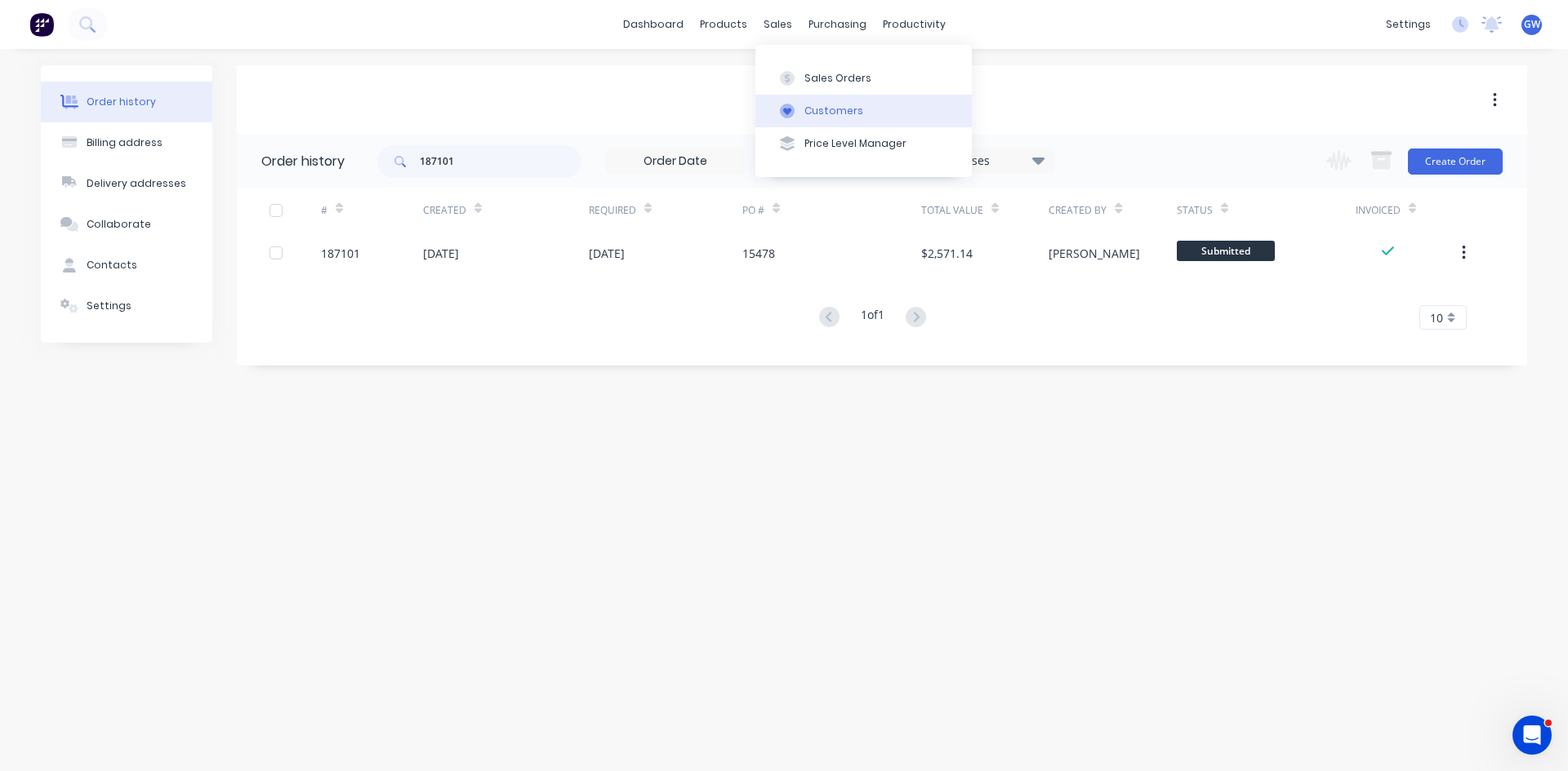
click at [823, 113] on div "Customers" at bounding box center [834, 111] width 59 height 15
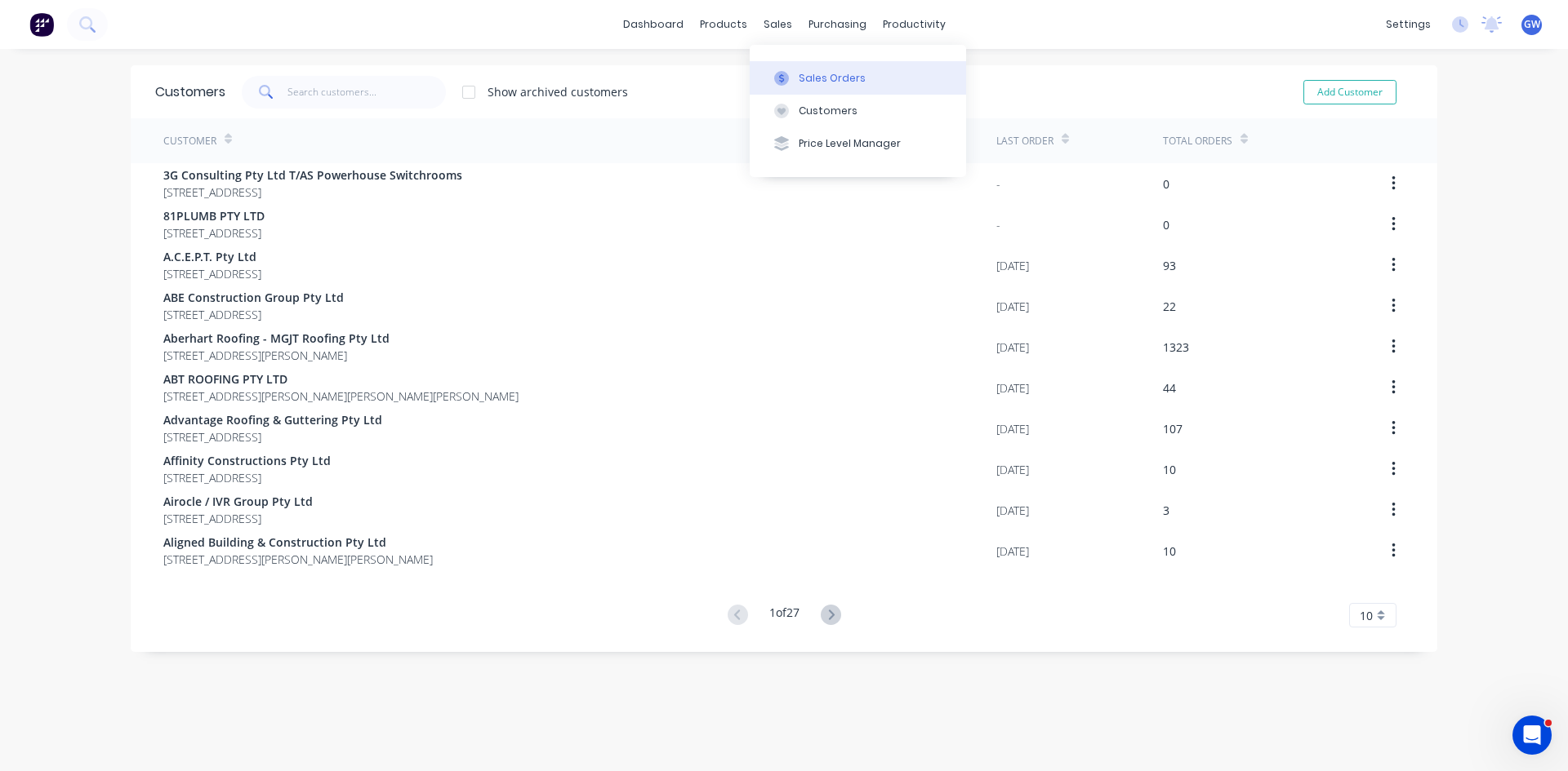
click at [839, 75] on div "Sales Orders" at bounding box center [832, 78] width 67 height 15
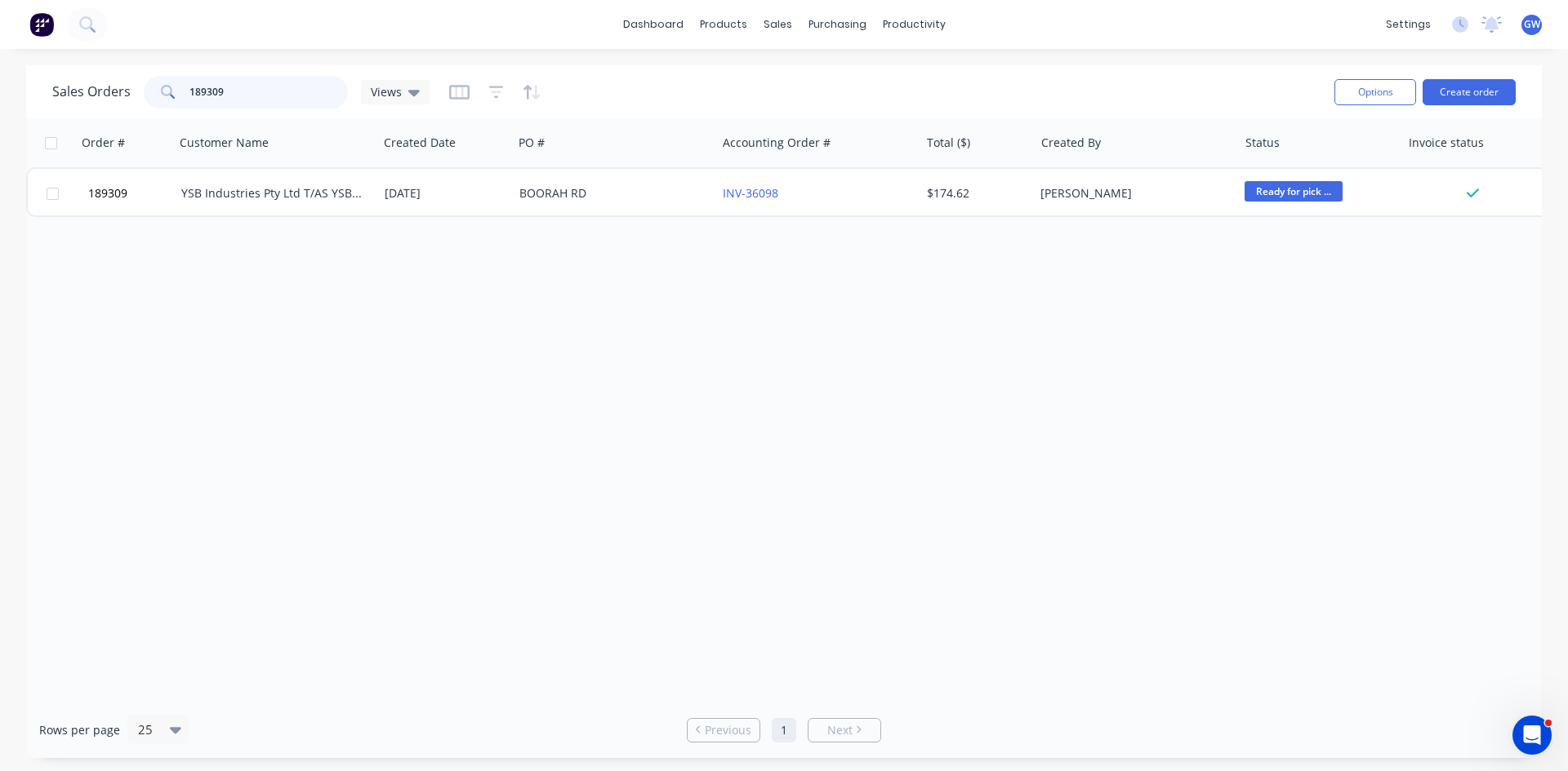
drag, startPoint x: 263, startPoint y: 83, endPoint x: 80, endPoint y: 89, distance: 183.1
click at [80, 89] on div "Sales Orders 189309 Views" at bounding box center [241, 91] width 377 height 32
click at [861, 72] on div "Purchase Orders" at bounding box center [890, 78] width 86 height 15
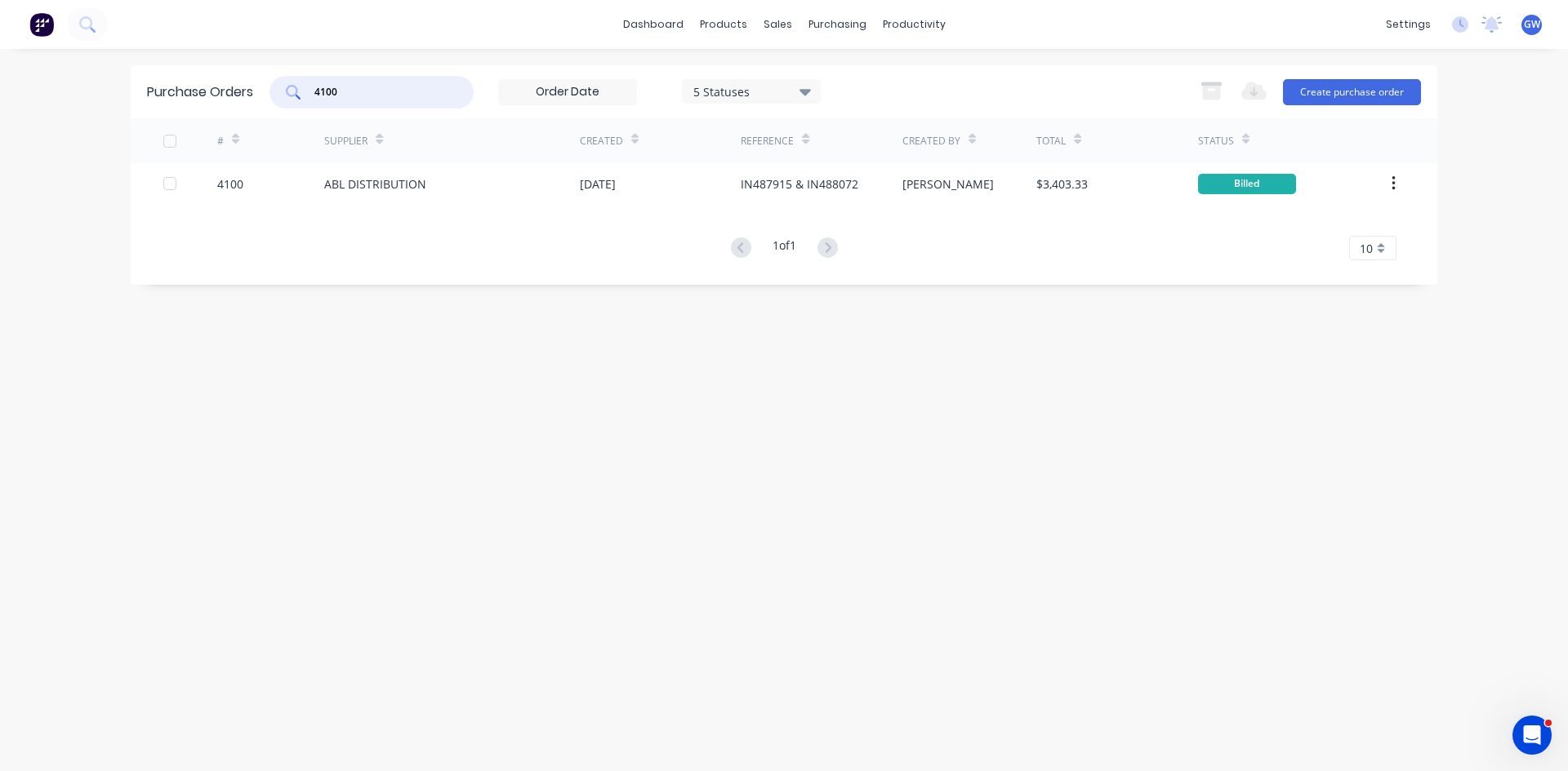
drag, startPoint x: 364, startPoint y: 95, endPoint x: 239, endPoint y: 93, distance: 125.0
click at [239, 93] on div "Purchase Orders 4100 5 Statuses 5 Statuses Export to Excel (XLSX) Create purcha…" at bounding box center [784, 91] width 1307 height 53
click at [791, 94] on div "5 Statuses" at bounding box center [752, 90] width 117 height 17
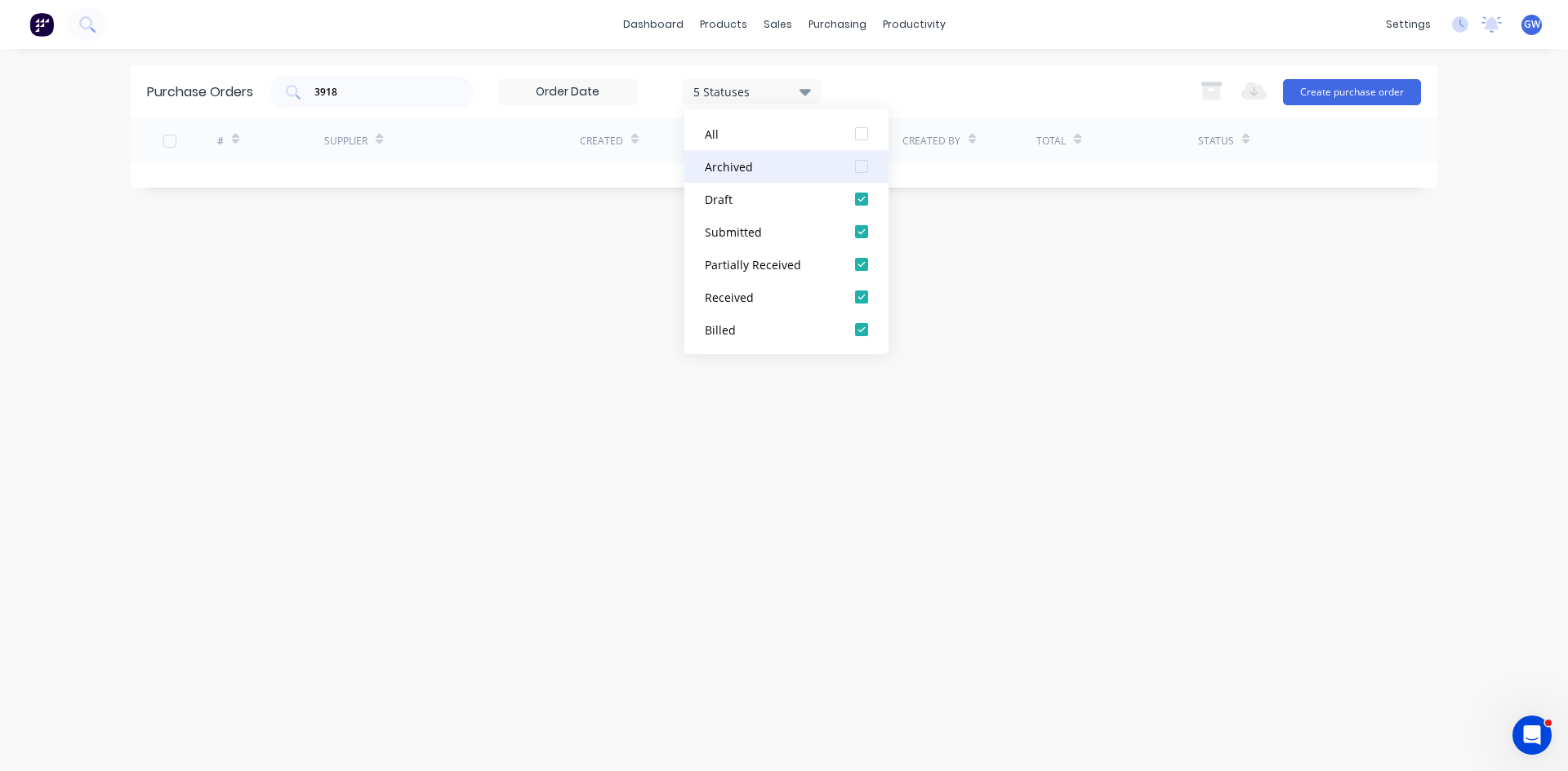
click at [860, 169] on div at bounding box center [861, 166] width 32 height 32
click at [967, 57] on div "dashboard products sales purchasing productivity dashboard products Product Cat…" at bounding box center [784, 385] width 1568 height 771
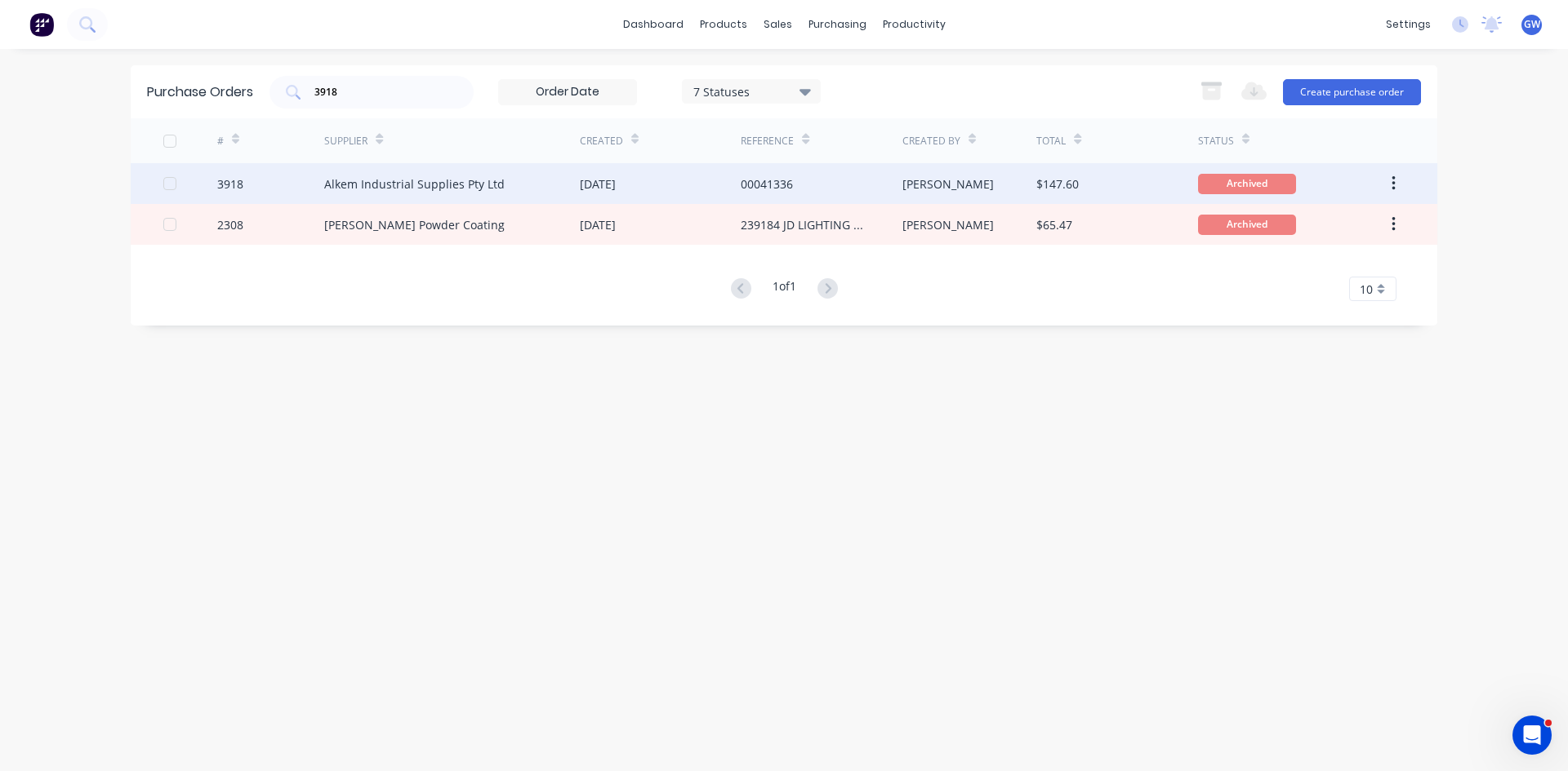
click at [776, 185] on div "00041336" at bounding box center [766, 184] width 52 height 17
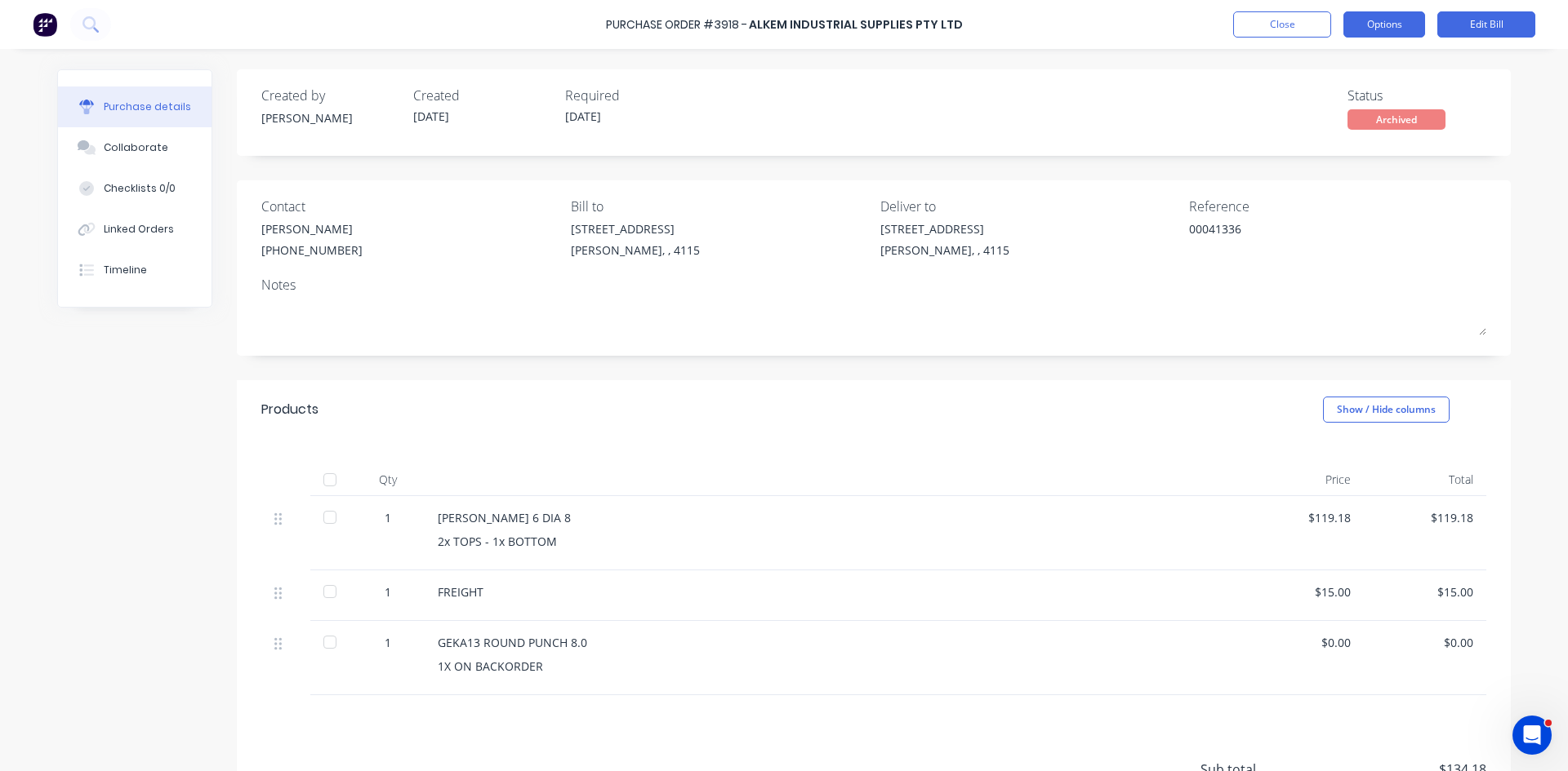
click at [1395, 24] on button "Options" at bounding box center [1383, 25] width 82 height 27
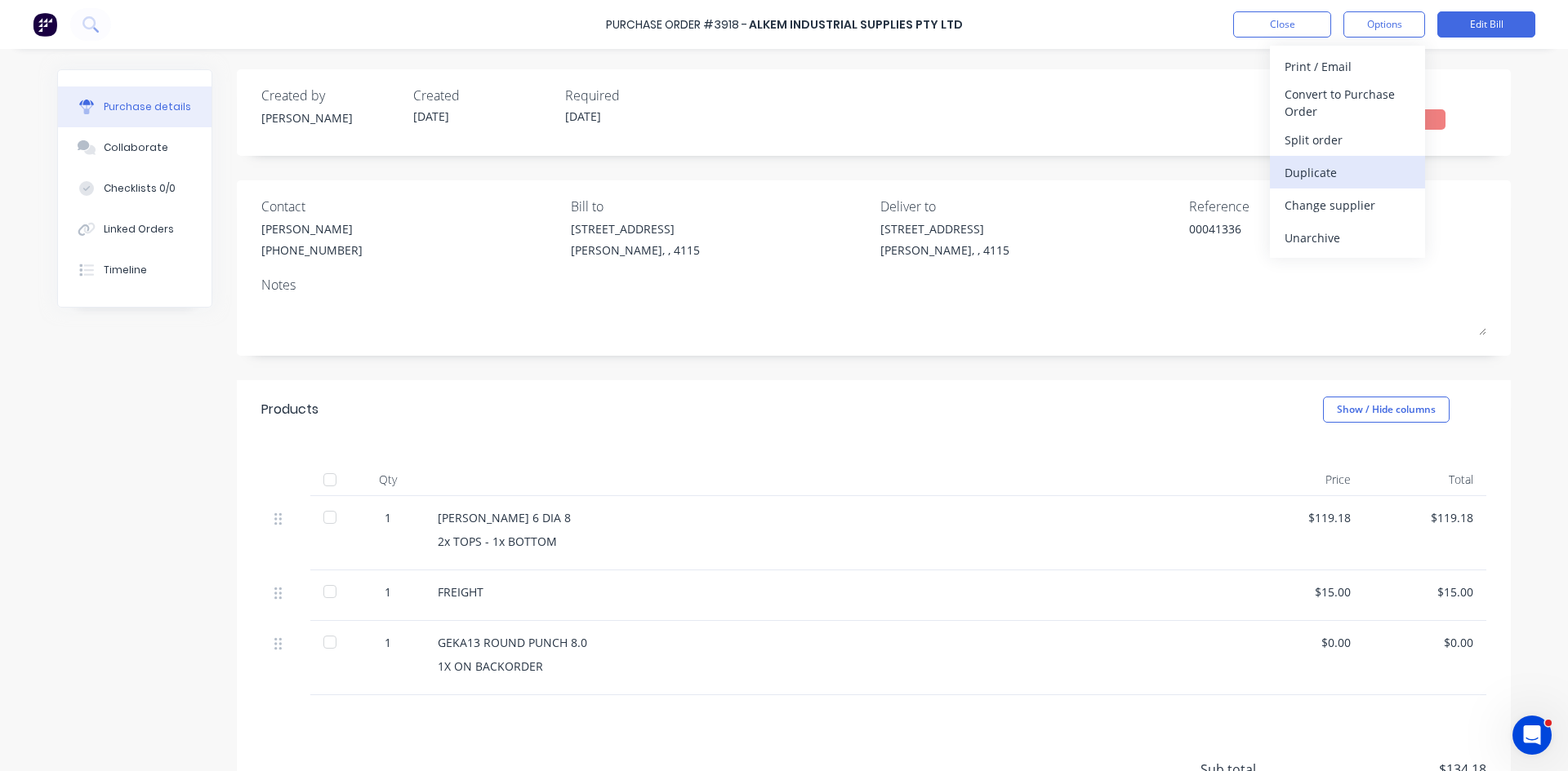
click at [1348, 170] on div "Duplicate" at bounding box center [1347, 173] width 126 height 24
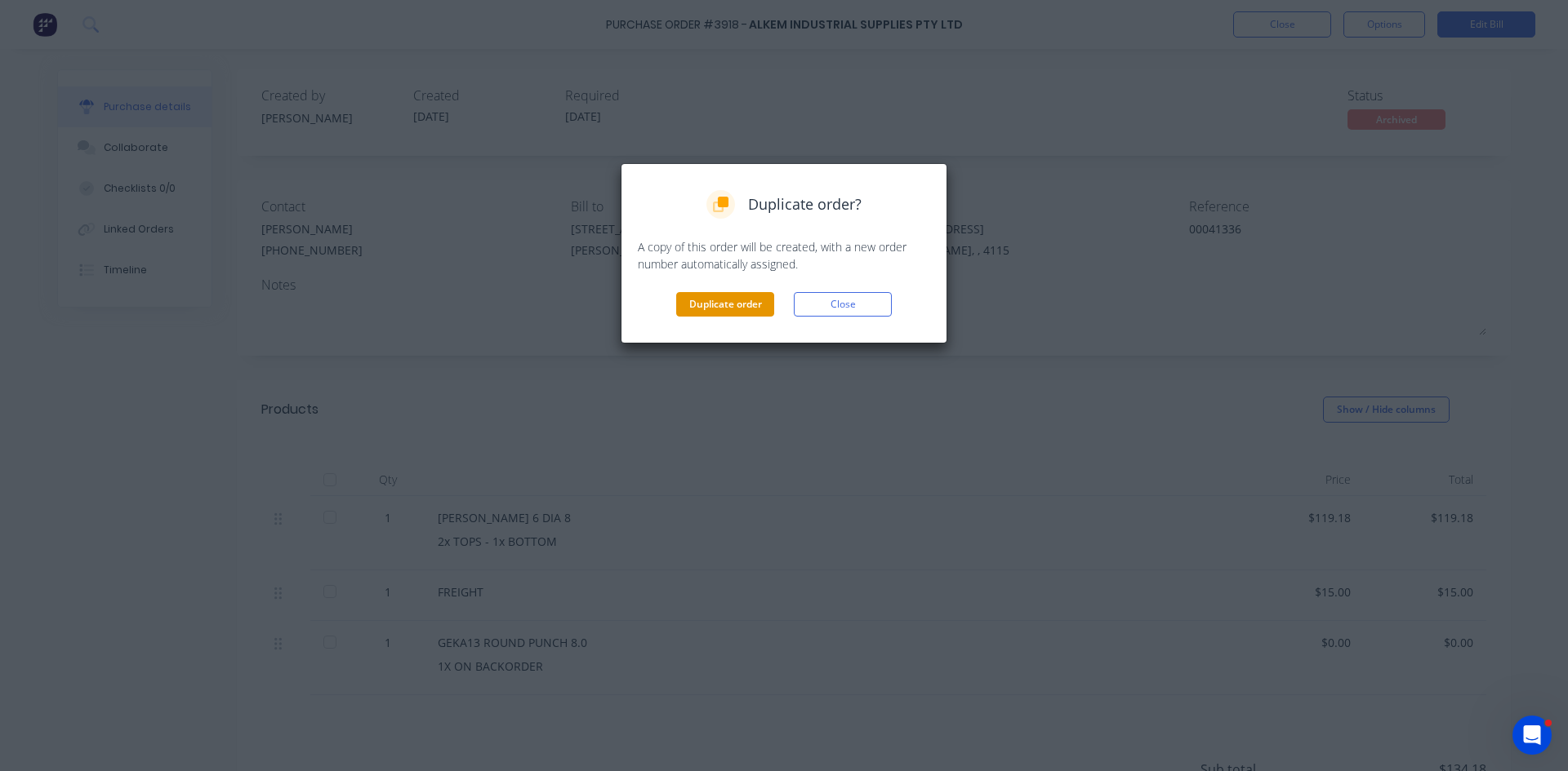
click at [730, 308] on button "Duplicate order" at bounding box center [725, 304] width 98 height 25
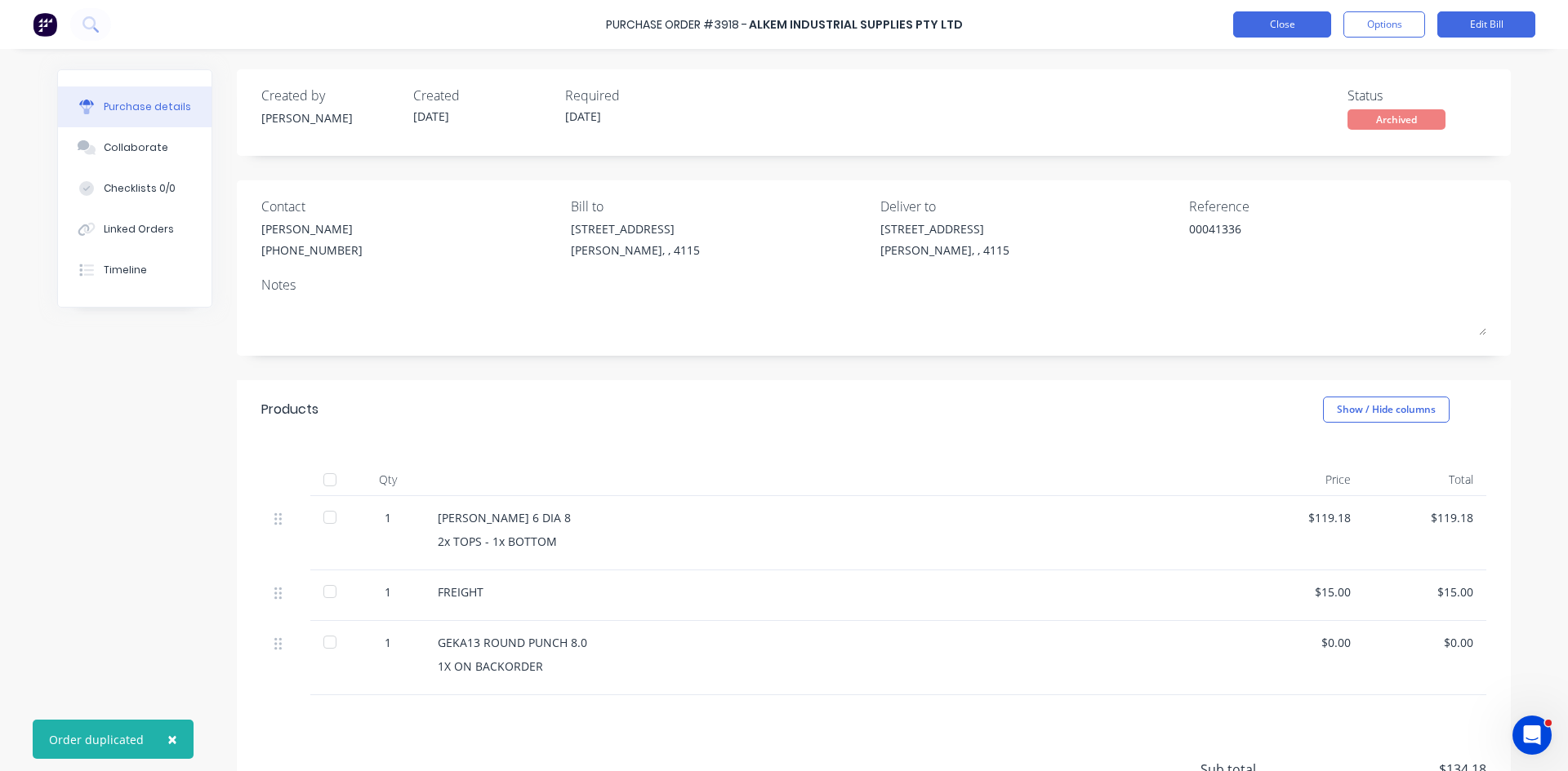
click at [1323, 26] on button "Close" at bounding box center [1282, 25] width 98 height 27
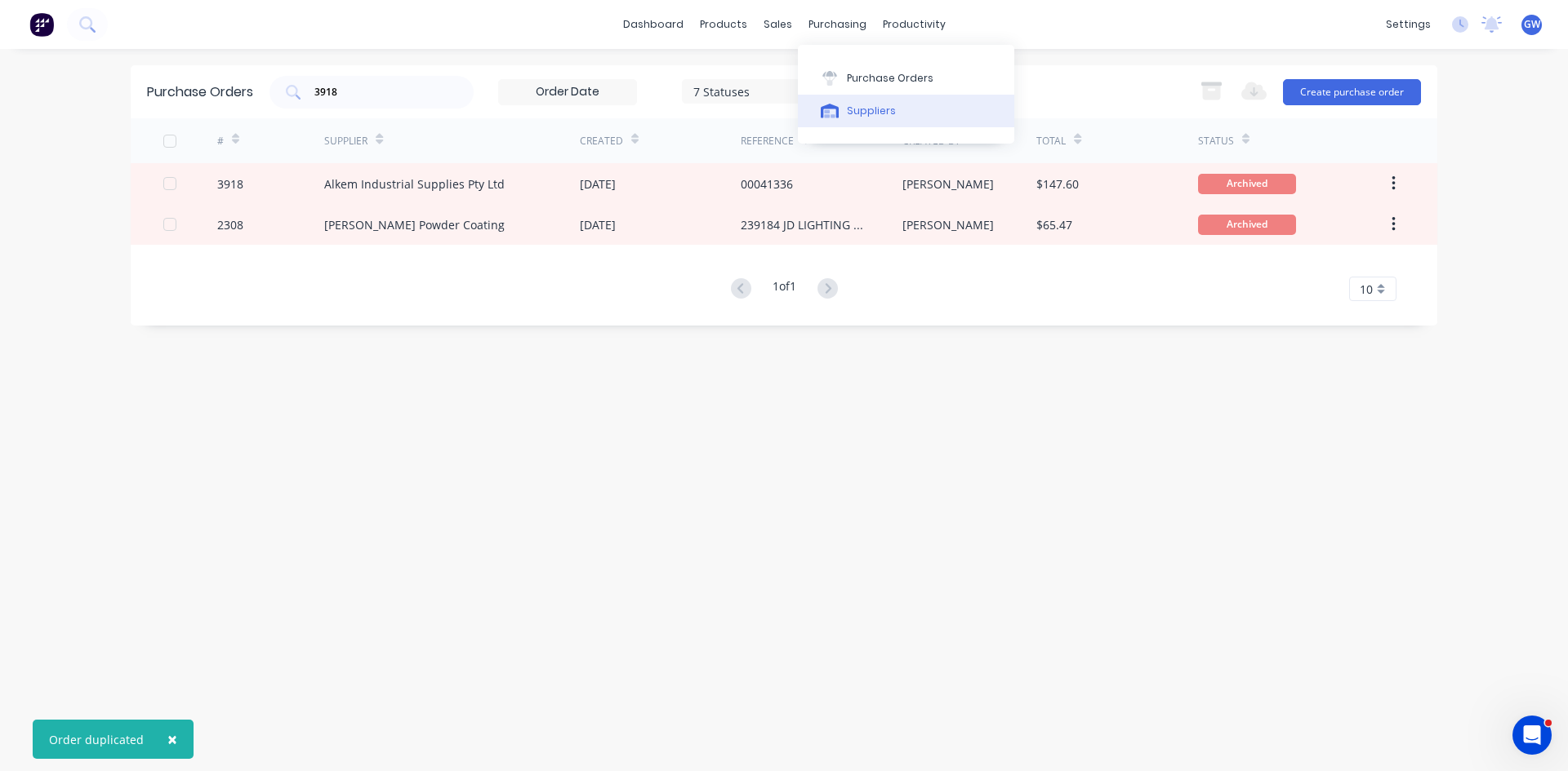
click at [847, 114] on div "Suppliers" at bounding box center [871, 111] width 49 height 15
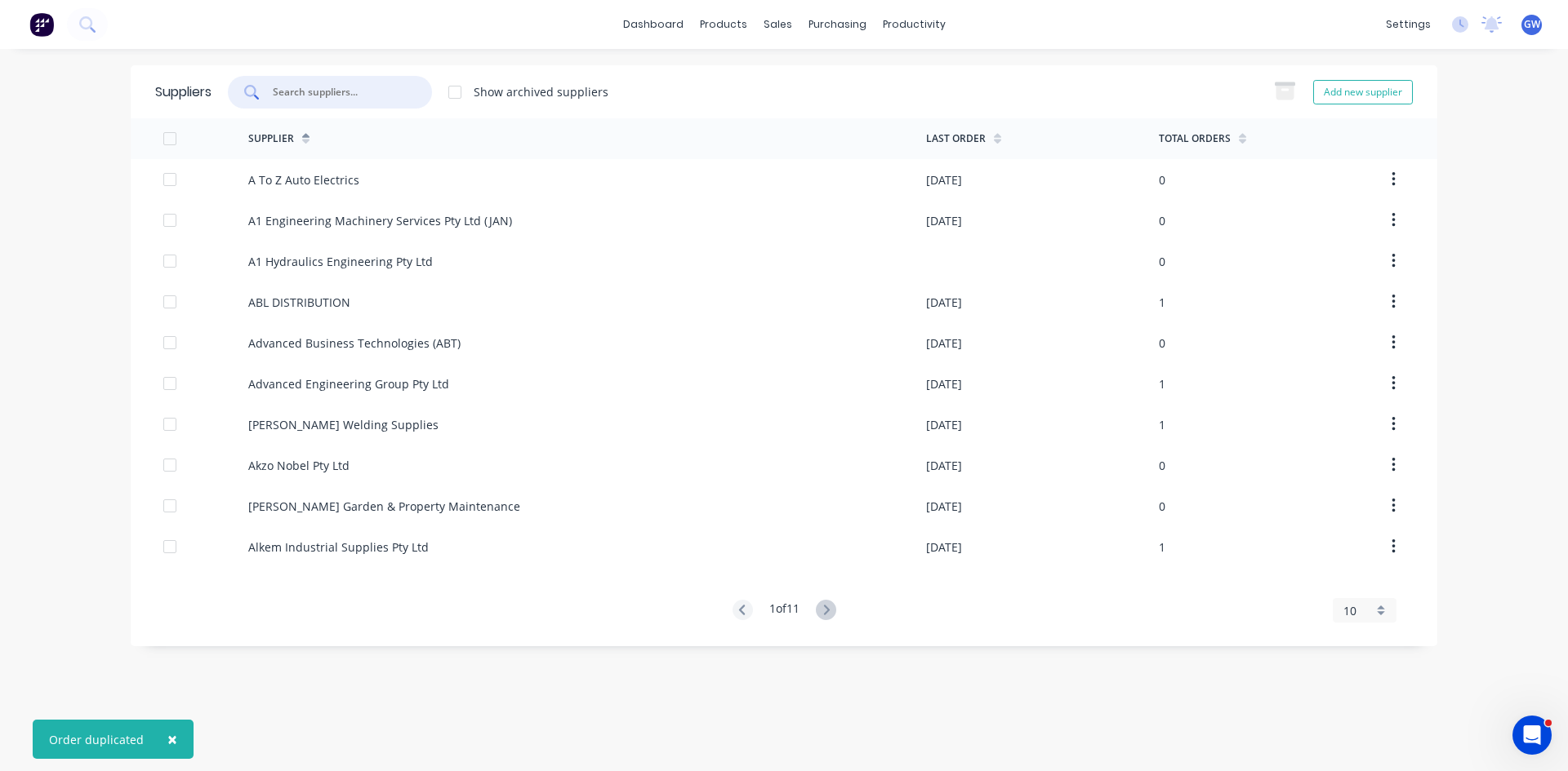
drag, startPoint x: 344, startPoint y: 85, endPoint x: 343, endPoint y: 59, distance: 26.0
click at [344, 80] on div at bounding box center [330, 91] width 204 height 32
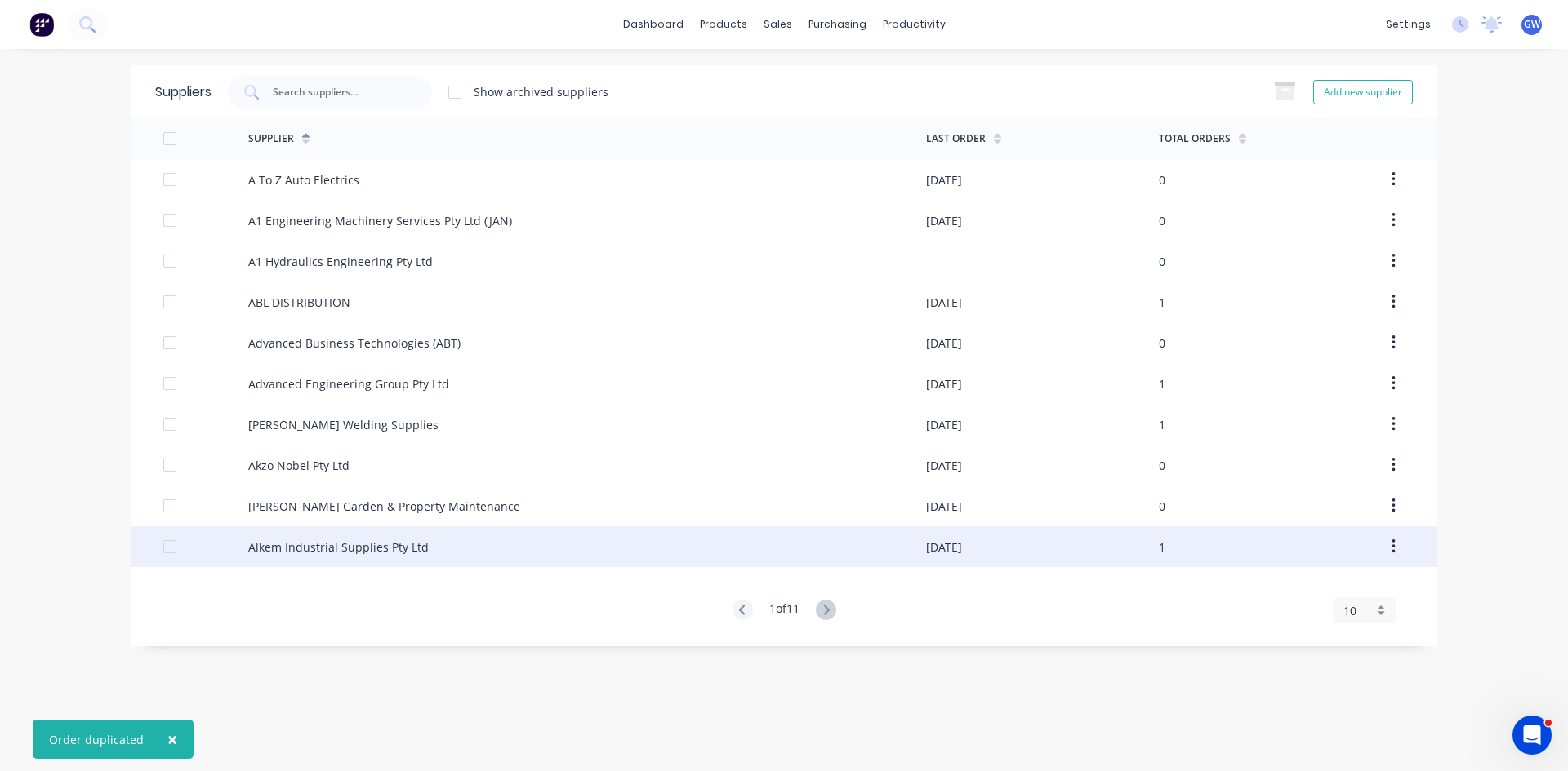
click at [374, 545] on div "Alkem Industrial Supplies Pty Ltd" at bounding box center [339, 546] width 181 height 17
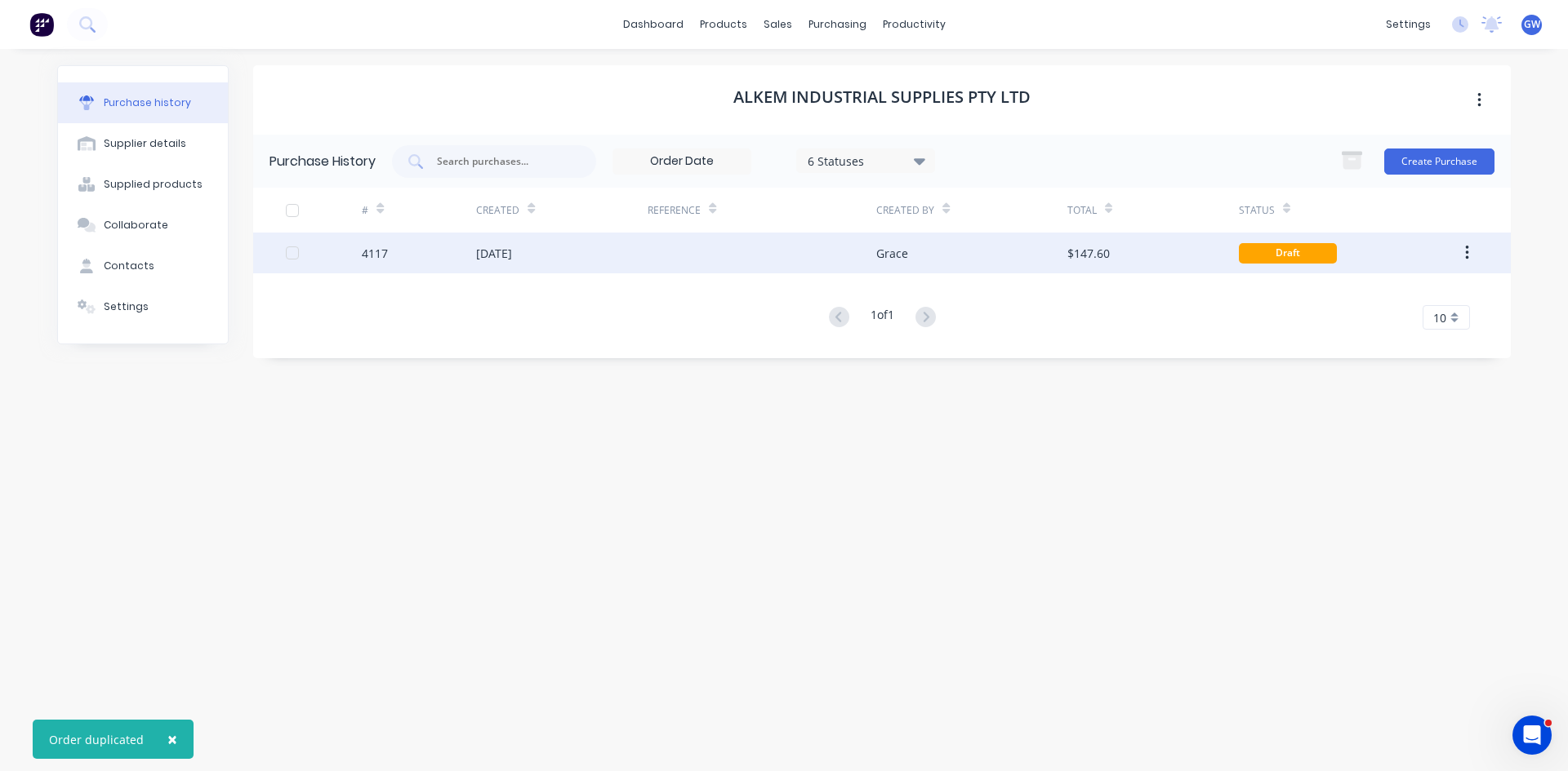
click at [959, 263] on div "Grace" at bounding box center [972, 253] width 191 height 41
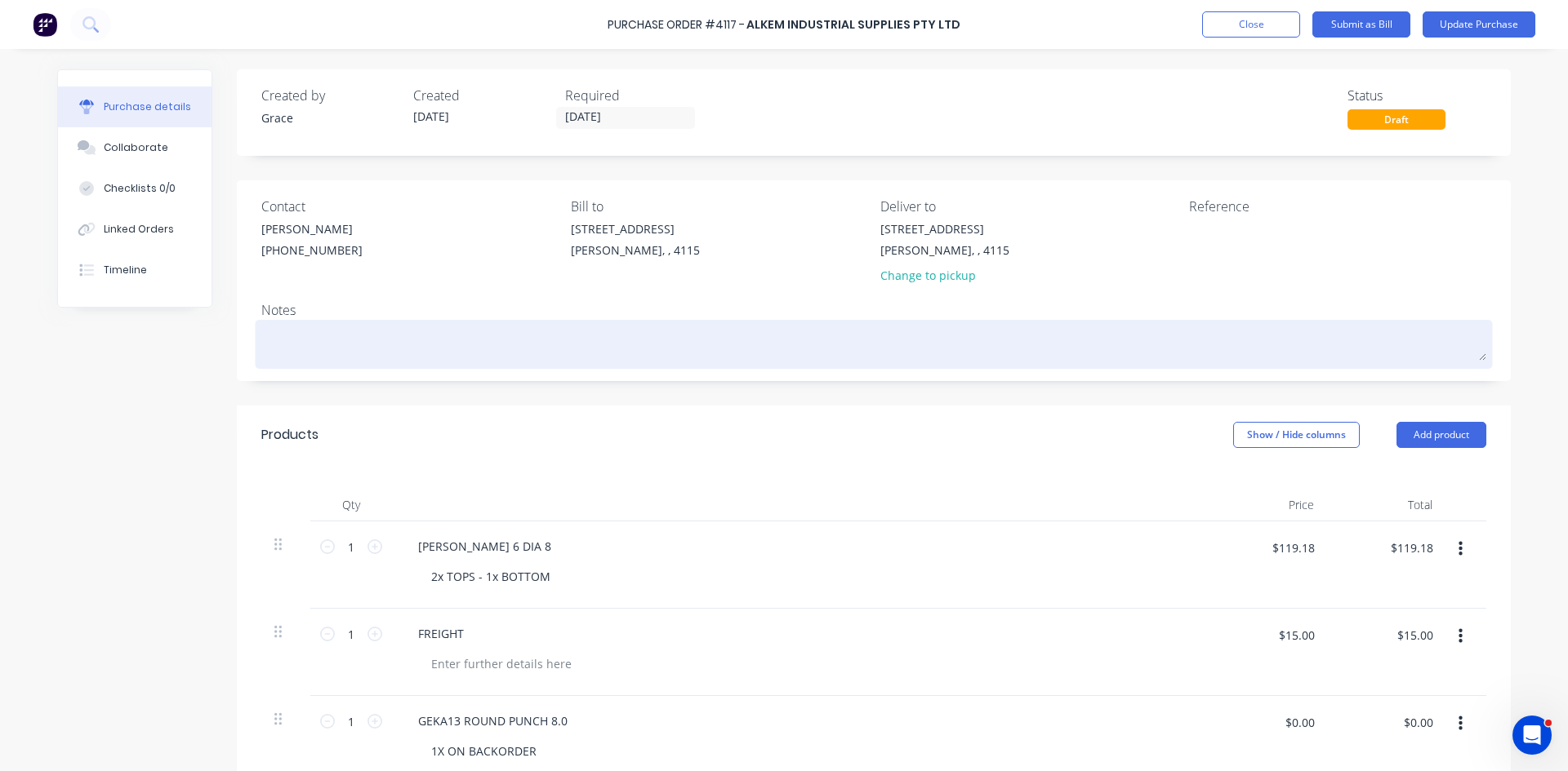
scroll to position [245, 0]
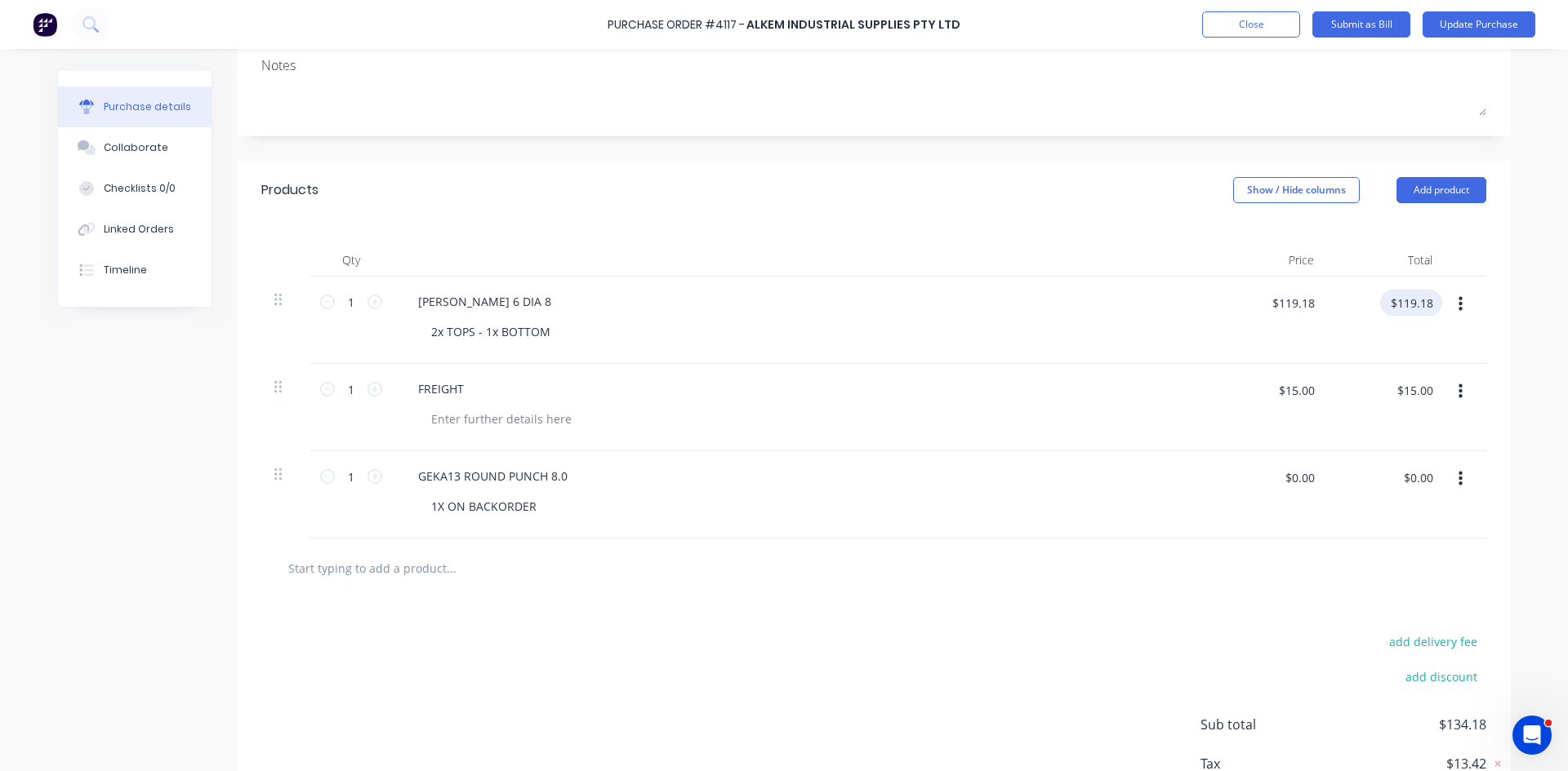
click at [1403, 301] on input "$119.18" at bounding box center [1410, 303] width 62 height 27
click at [1402, 378] on input "$15.00" at bounding box center [1414, 390] width 56 height 27
click at [1419, 467] on input "$0.00" at bounding box center [1418, 477] width 49 height 27
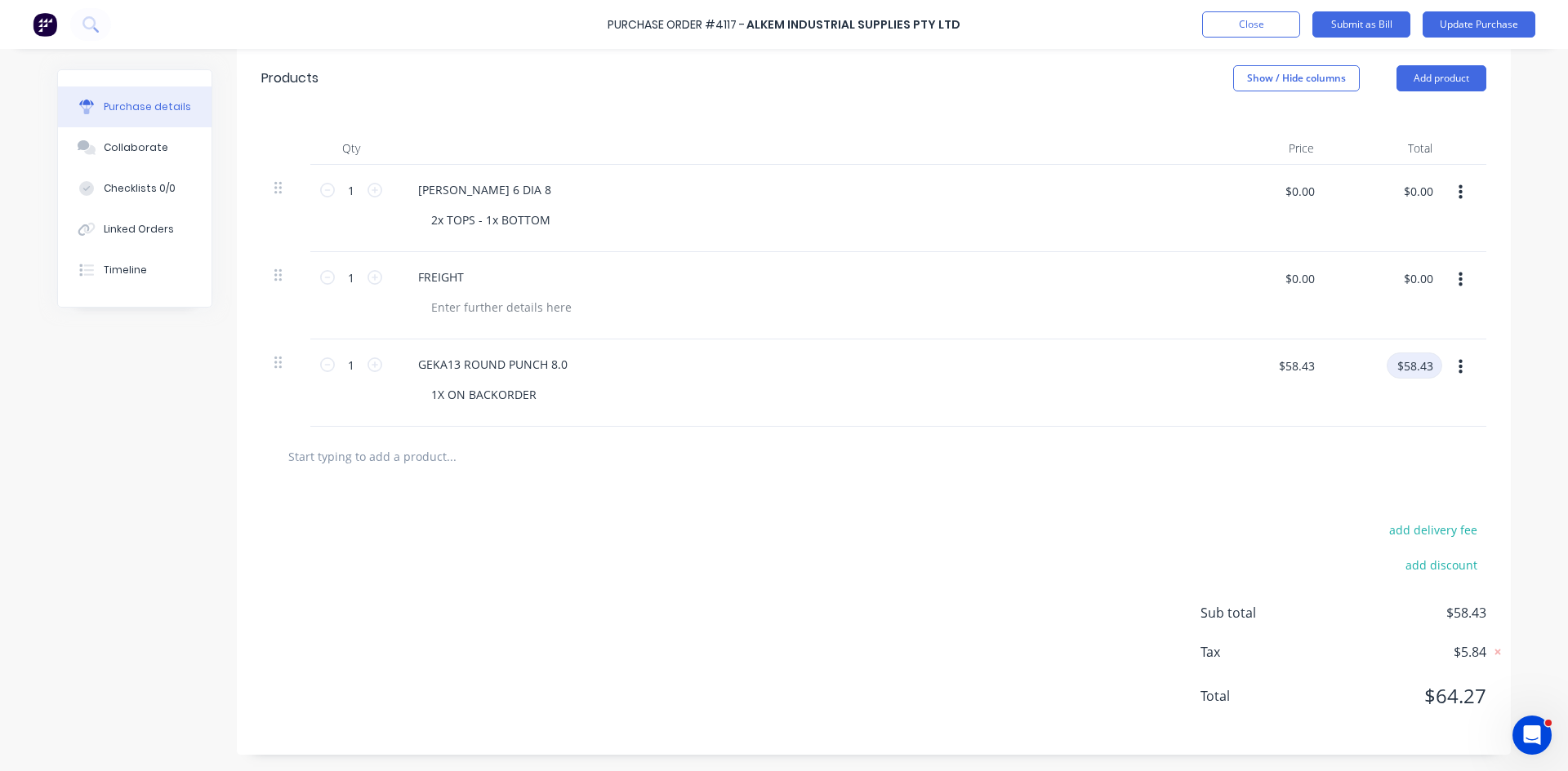
scroll to position [275, 0]
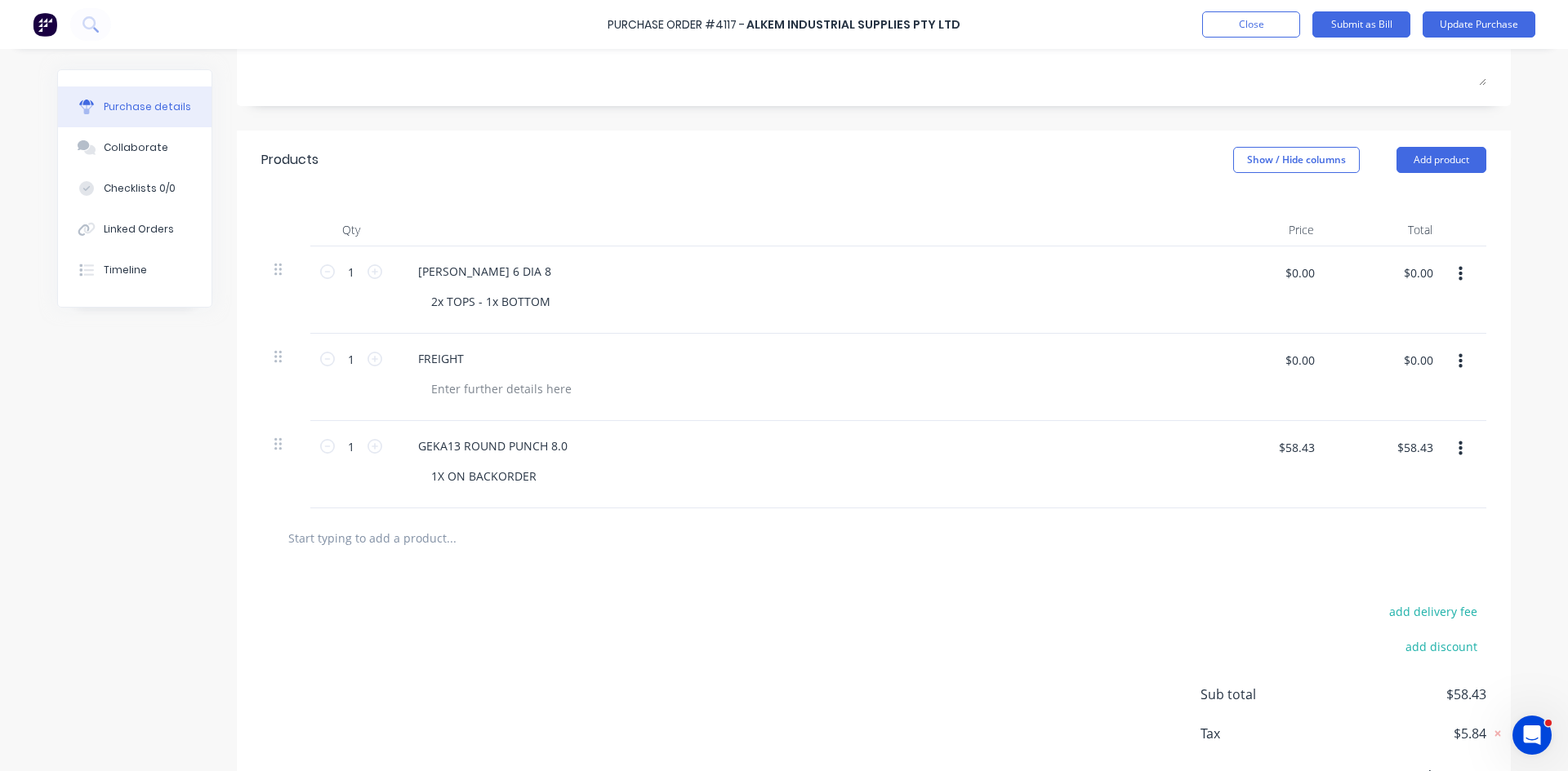
click at [1458, 366] on icon "button" at bounding box center [1460, 361] width 4 height 18
click at [1408, 437] on button "Duplicate" at bounding box center [1410, 437] width 139 height 32
drag, startPoint x: 279, startPoint y: 446, endPoint x: 274, endPoint y: 546, distance: 100.1
click at [274, 546] on div "Products Show / Hide columns Add product Qty Price Total 1 1 GK N. 6 DIA 8 2x T…" at bounding box center [873, 483] width 1273 height 706
click at [1398, 535] on input "$0.00" at bounding box center [1418, 534] width 49 height 27
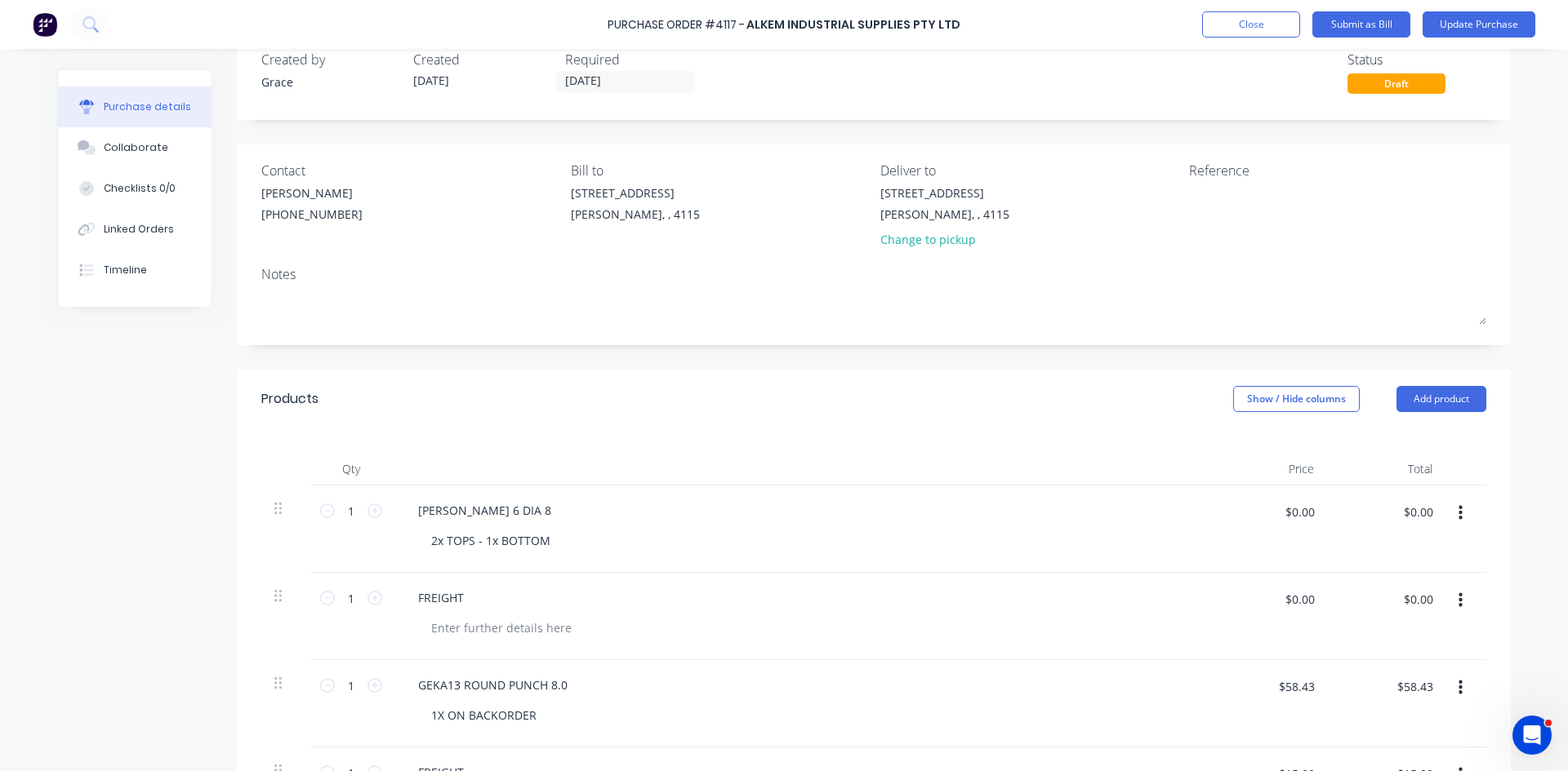
scroll to position [0, 0]
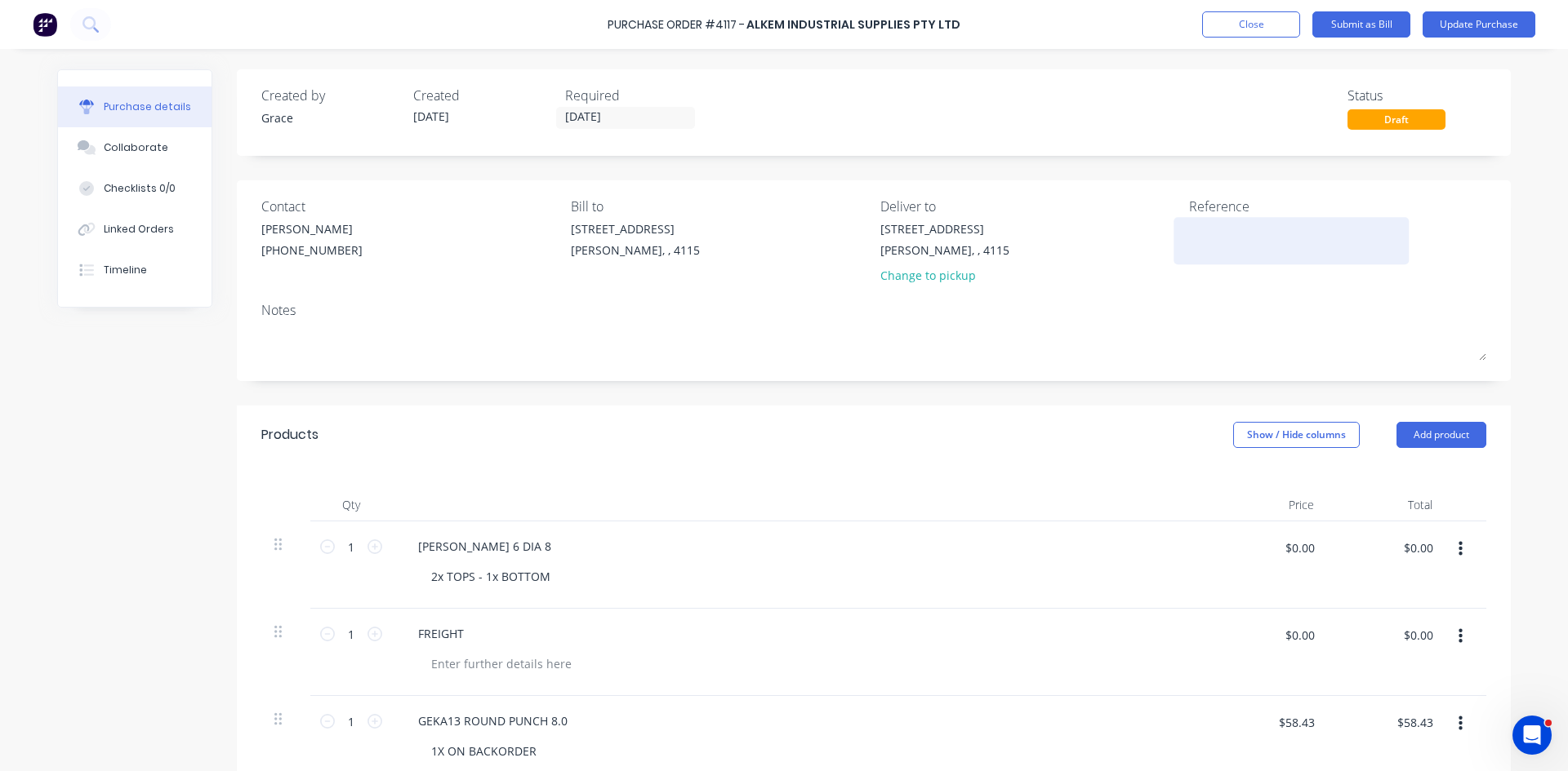
click at [1253, 248] on textarea at bounding box center [1291, 238] width 204 height 36
click at [1472, 22] on button "Update Purchase" at bounding box center [1479, 25] width 113 height 27
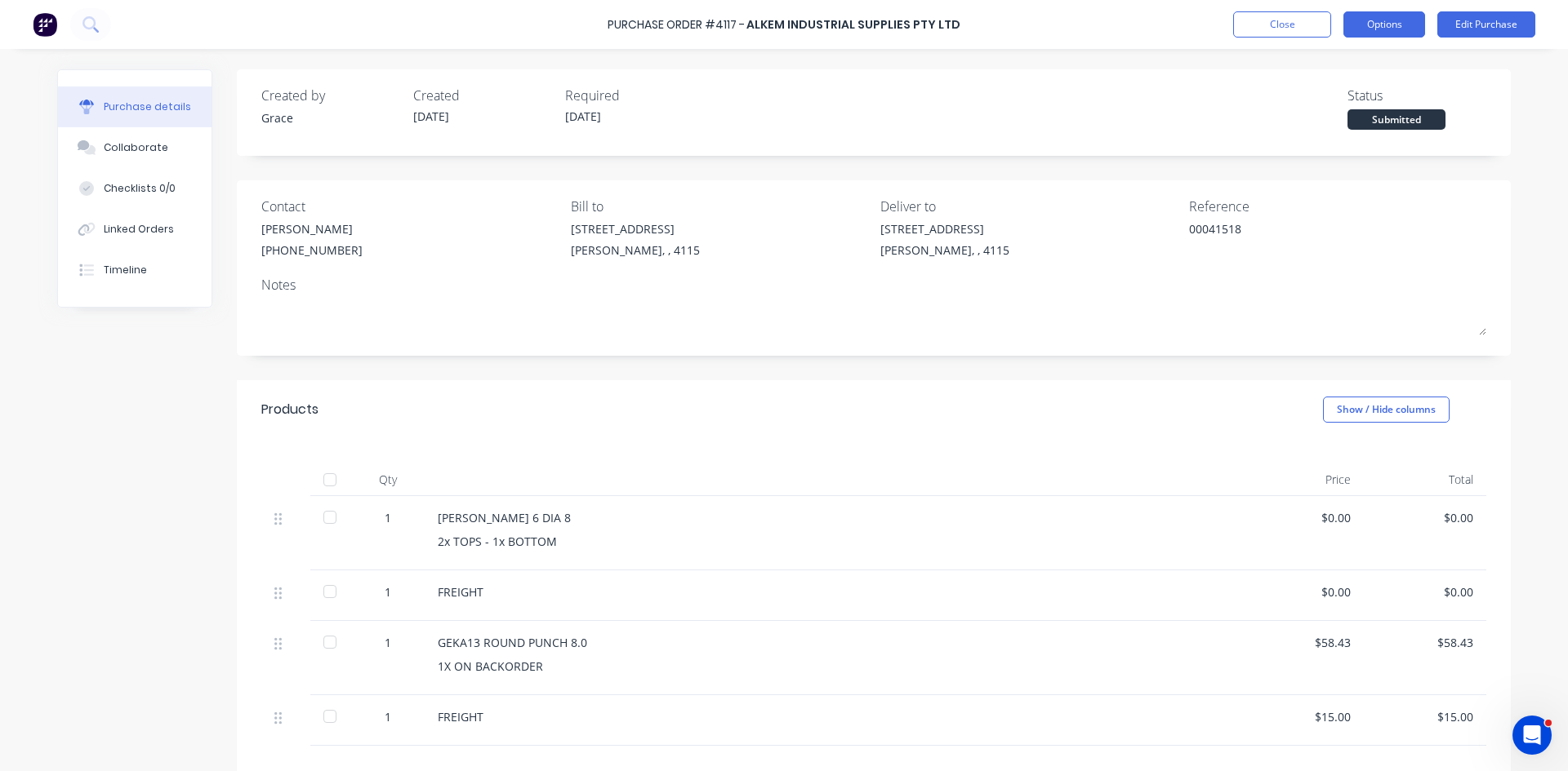
click at [1397, 22] on button "Options" at bounding box center [1383, 25] width 82 height 27
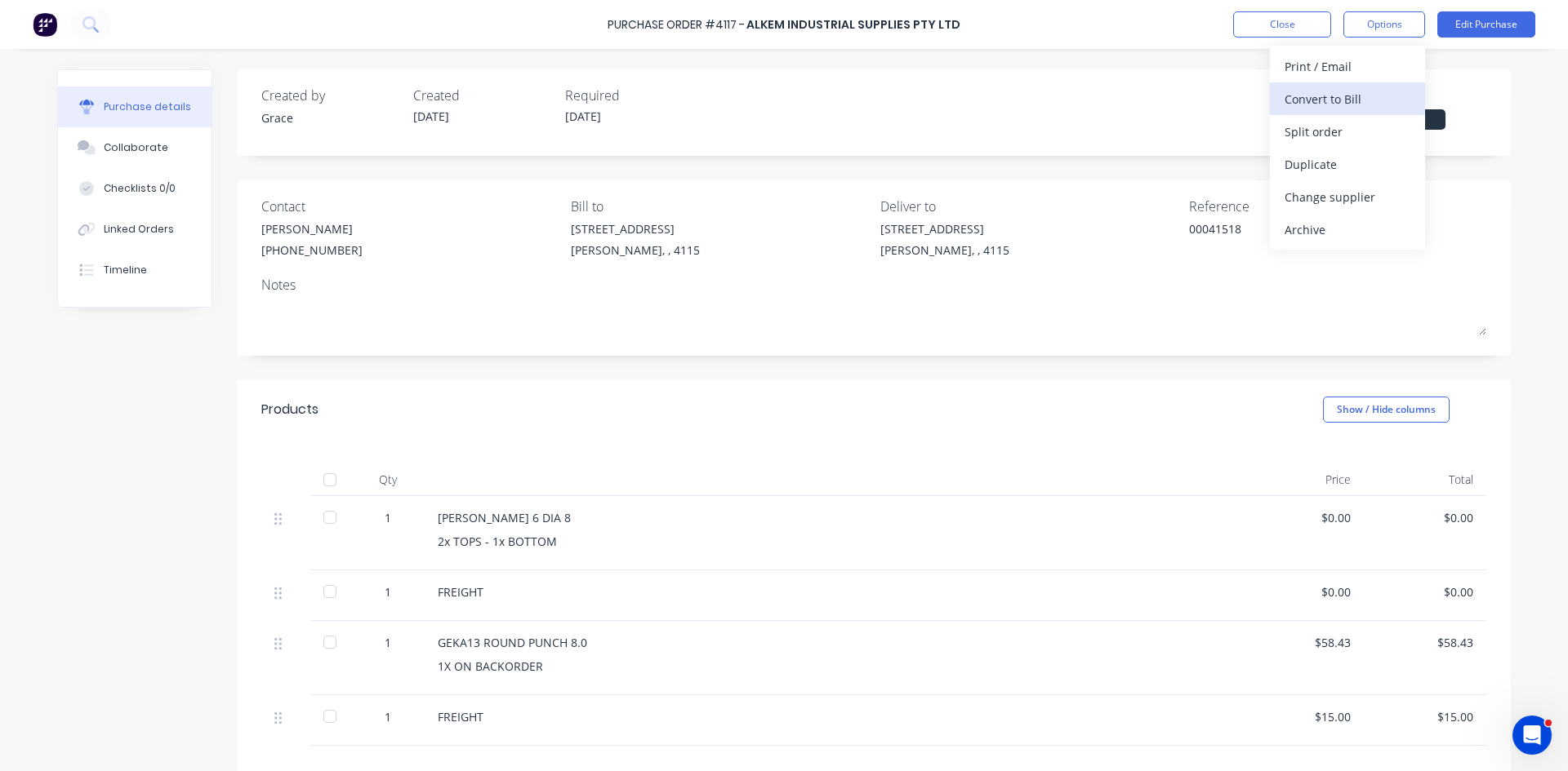
click at [1322, 98] on div "Convert to Bill" at bounding box center [1347, 99] width 126 height 24
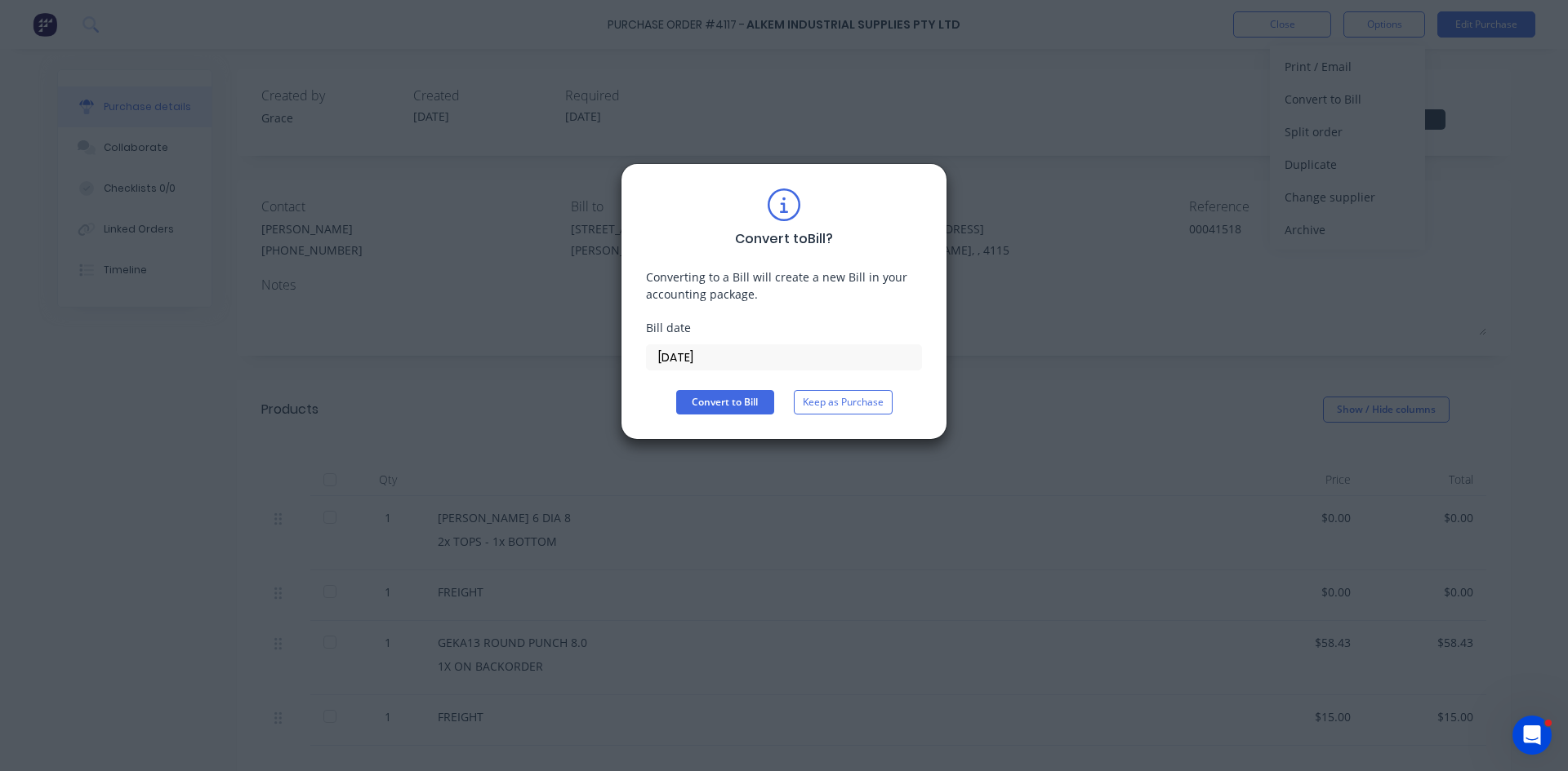
click at [713, 347] on input "[DATE]" at bounding box center [783, 358] width 274 height 25
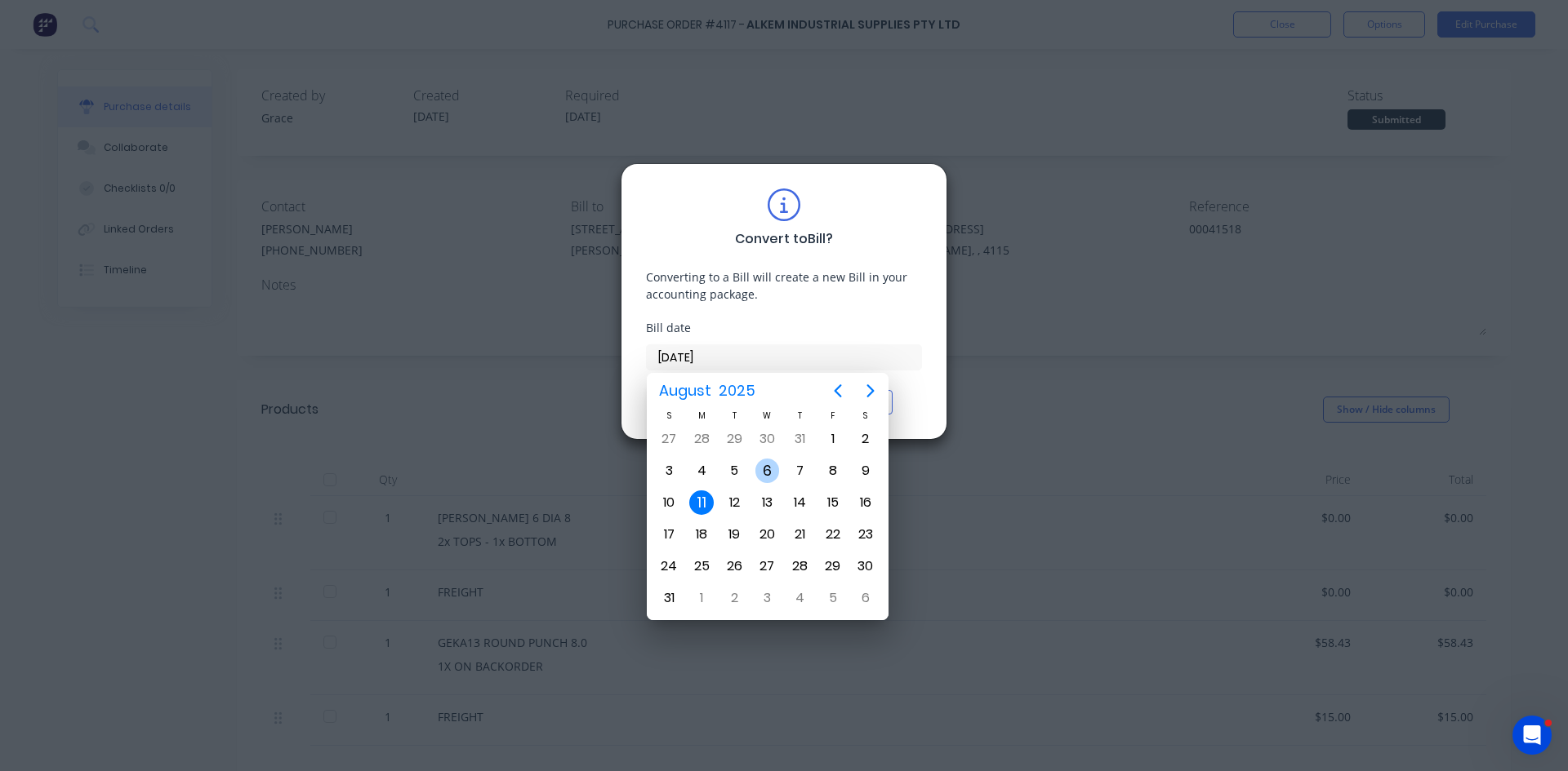
click at [757, 473] on div "6" at bounding box center [767, 470] width 25 height 25
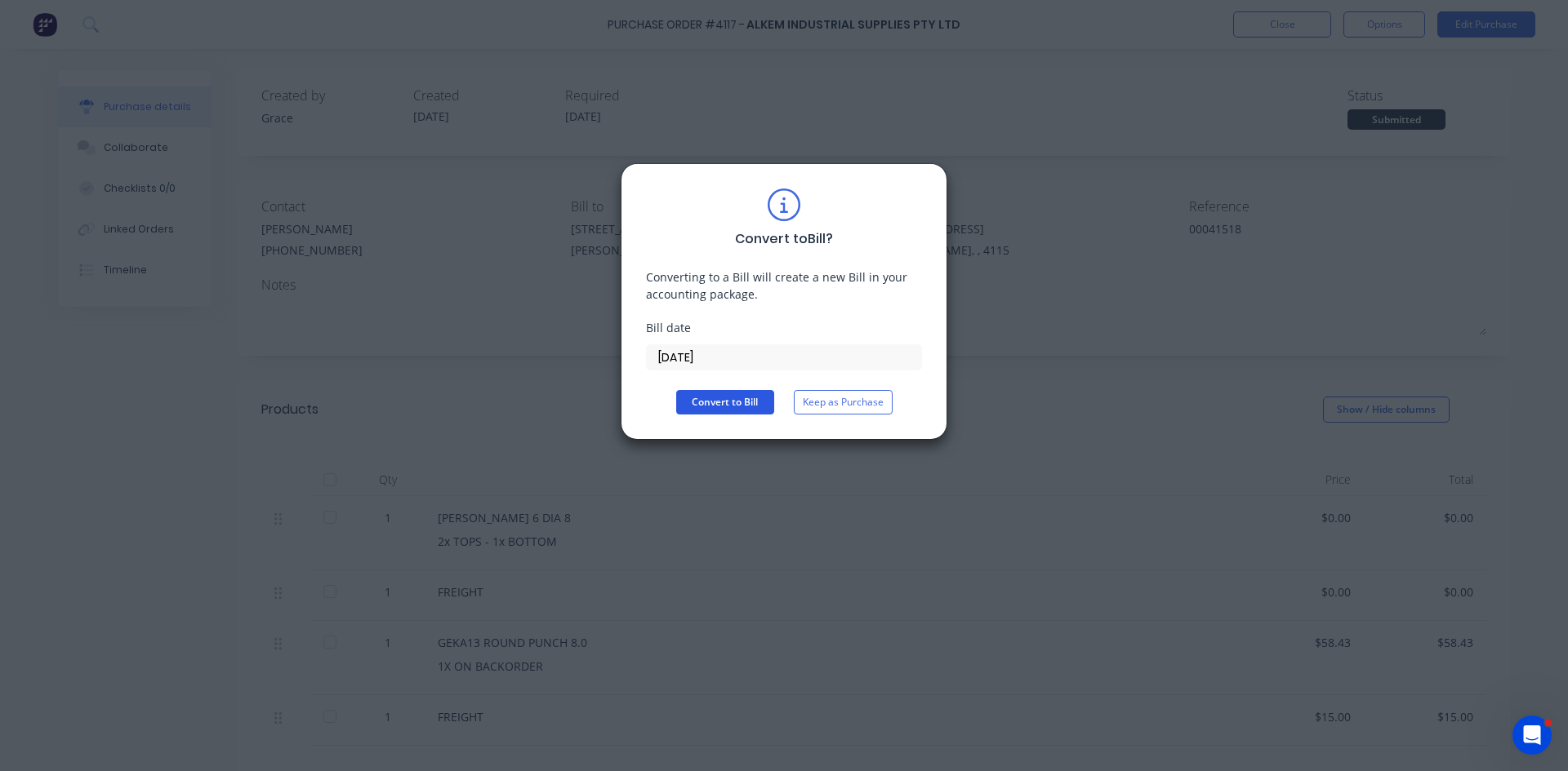
click at [725, 409] on button "Convert to Bill" at bounding box center [725, 402] width 98 height 25
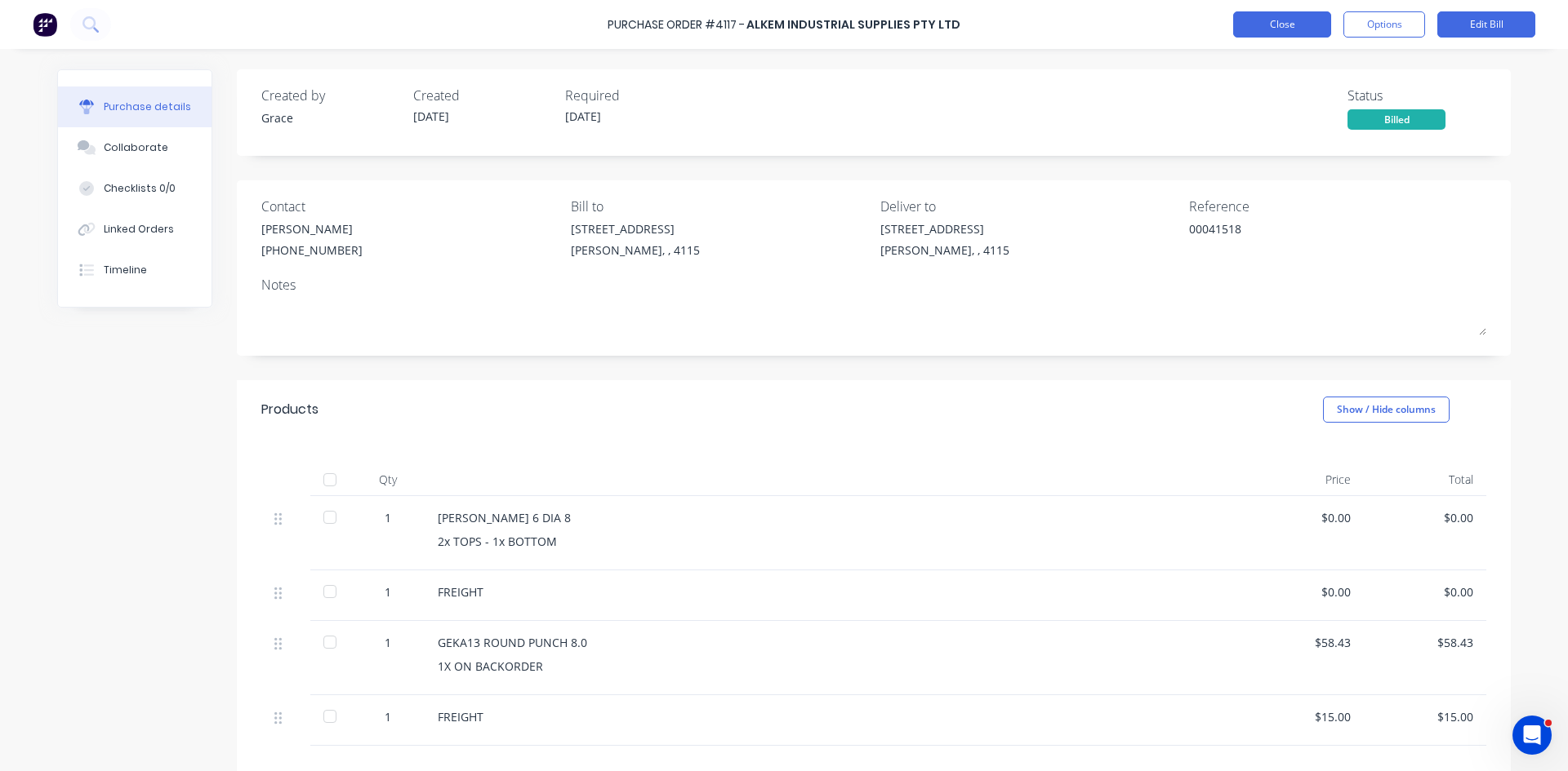
click at [1273, 27] on button "Close" at bounding box center [1282, 25] width 98 height 27
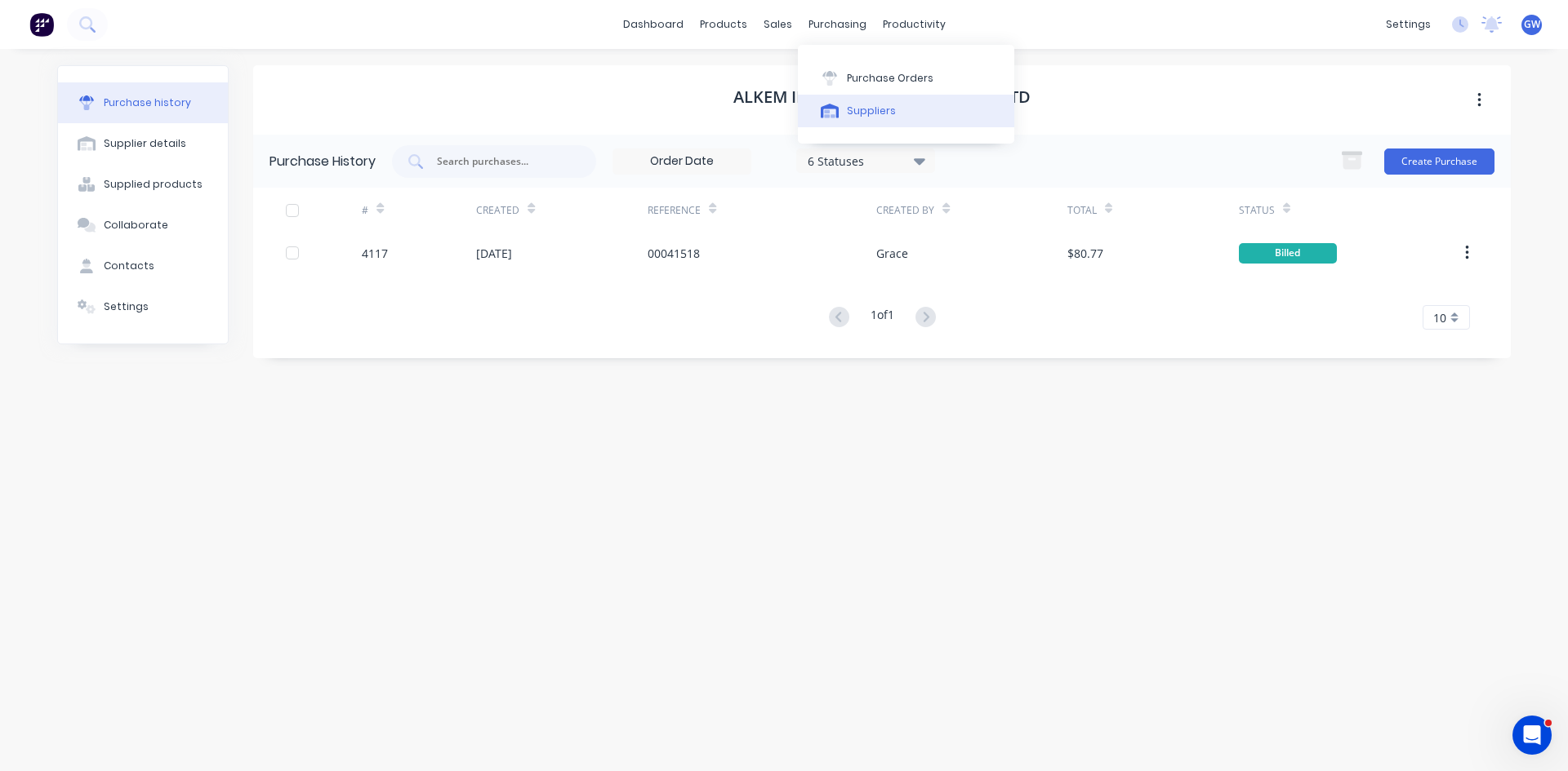
click at [868, 109] on div "Suppliers" at bounding box center [871, 111] width 49 height 15
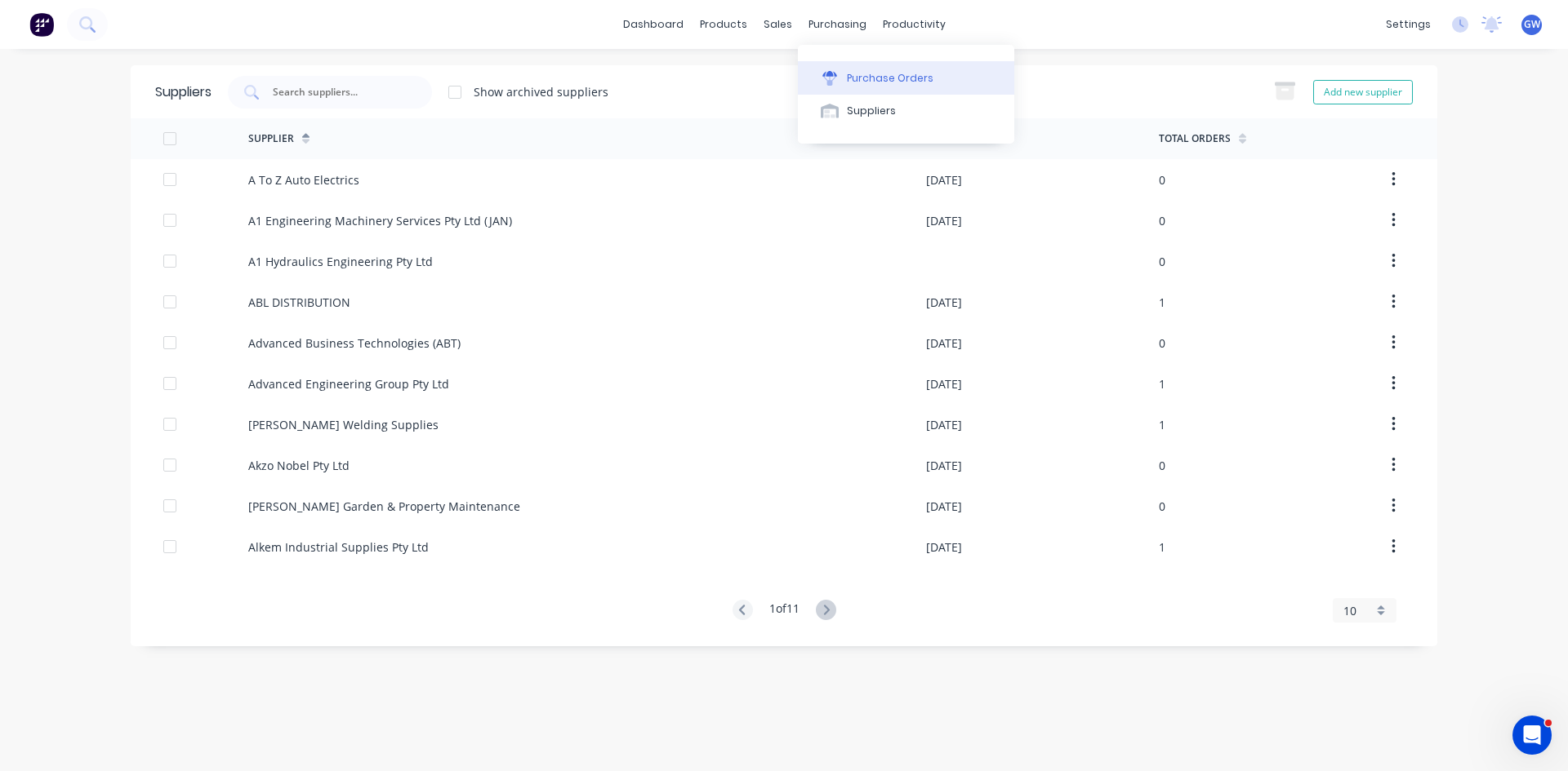
click at [892, 82] on div "Purchase Orders" at bounding box center [890, 78] width 86 height 15
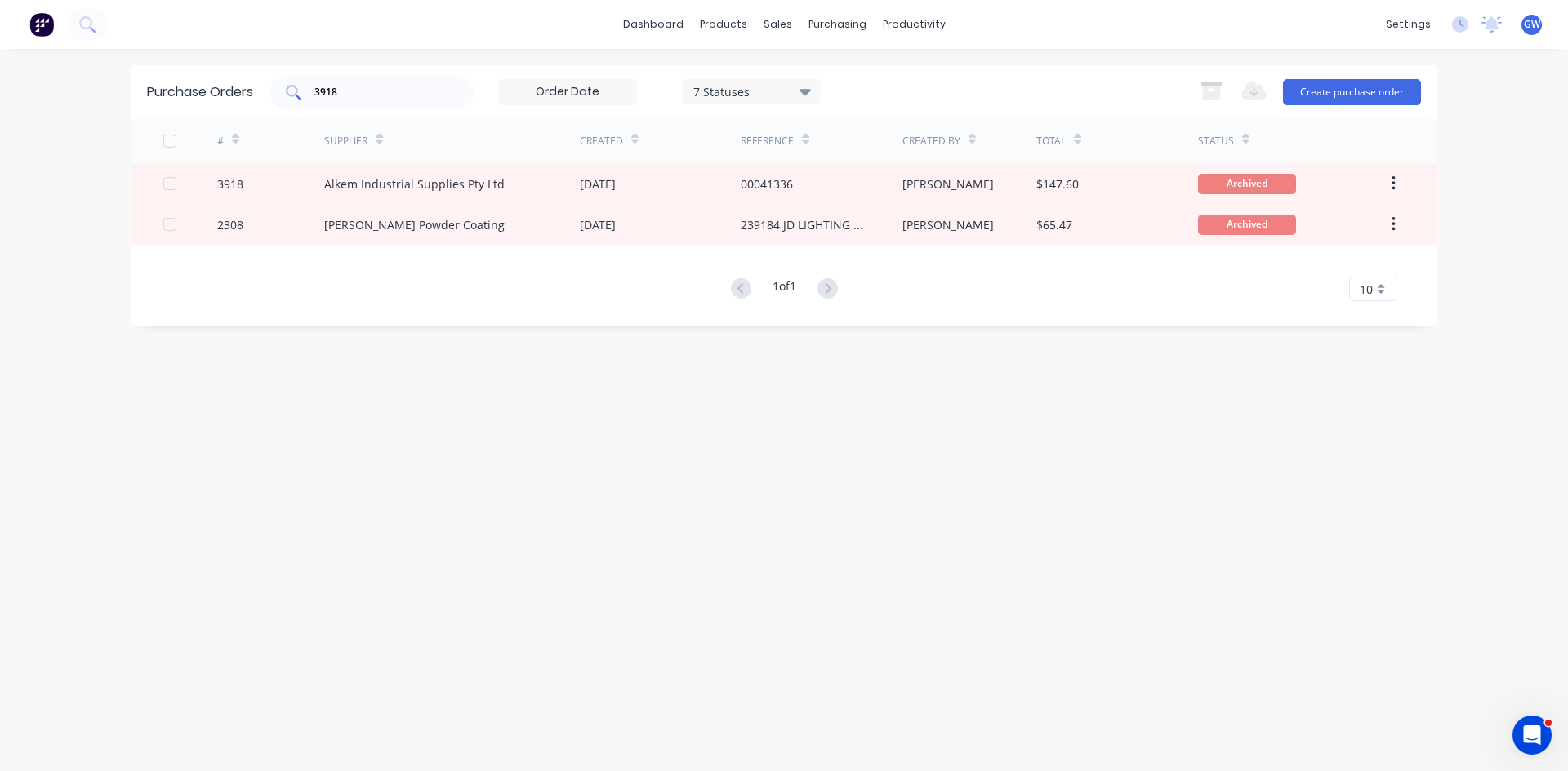
drag, startPoint x: 360, startPoint y: 80, endPoint x: 307, endPoint y: 89, distance: 53.8
click at [307, 89] on div "3918" at bounding box center [371, 91] width 204 height 32
drag, startPoint x: 384, startPoint y: 89, endPoint x: 240, endPoint y: 95, distance: 144.1
click at [240, 95] on div "Purchase Orders 3918 7 Statuses 7 Statuses Export to Excel (XLSX) Create purcha…" at bounding box center [784, 91] width 1307 height 53
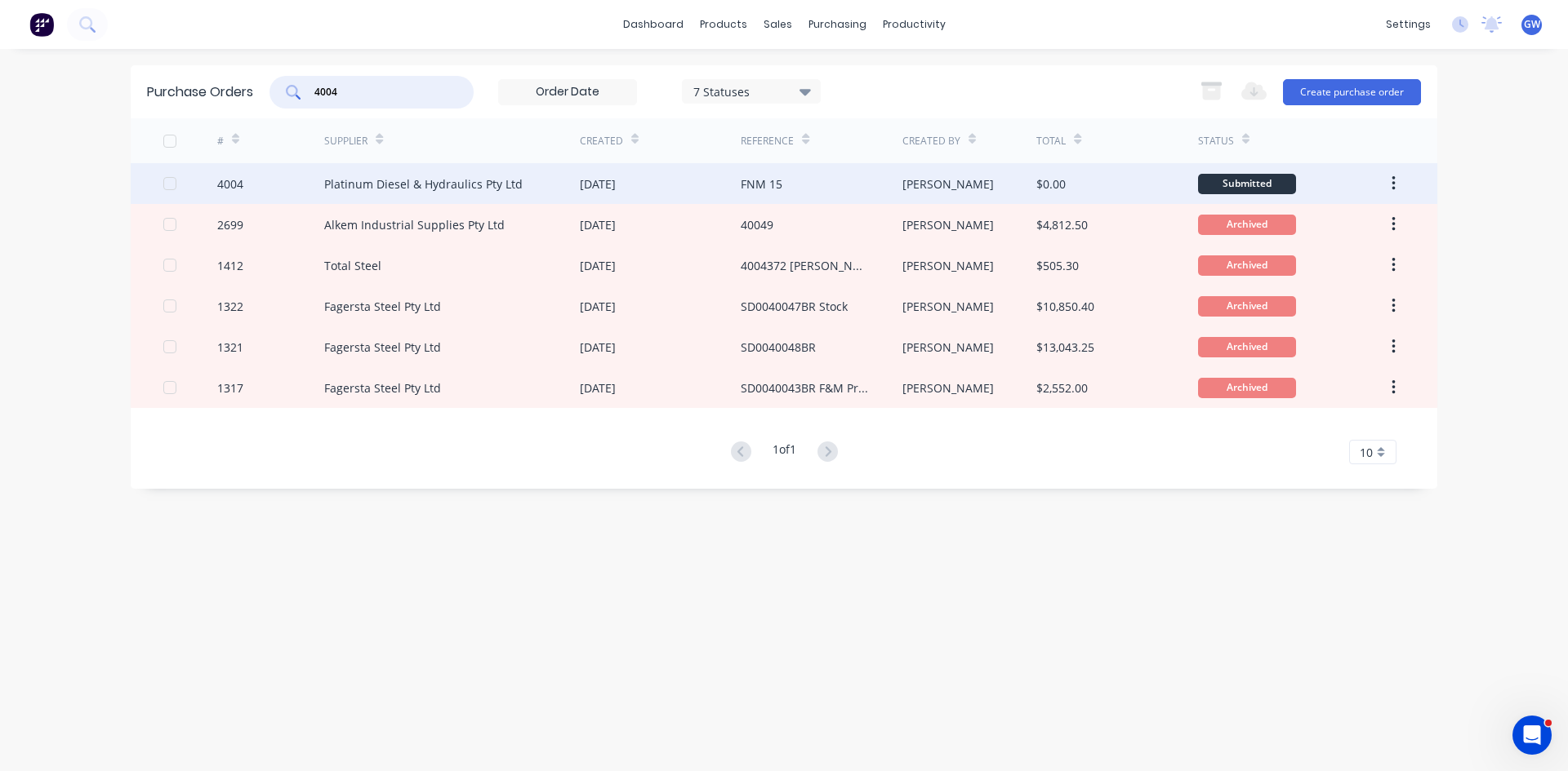
click at [528, 172] on div "Platinum Diesel & Hydraulics Pty Ltd" at bounding box center [452, 184] width 255 height 41
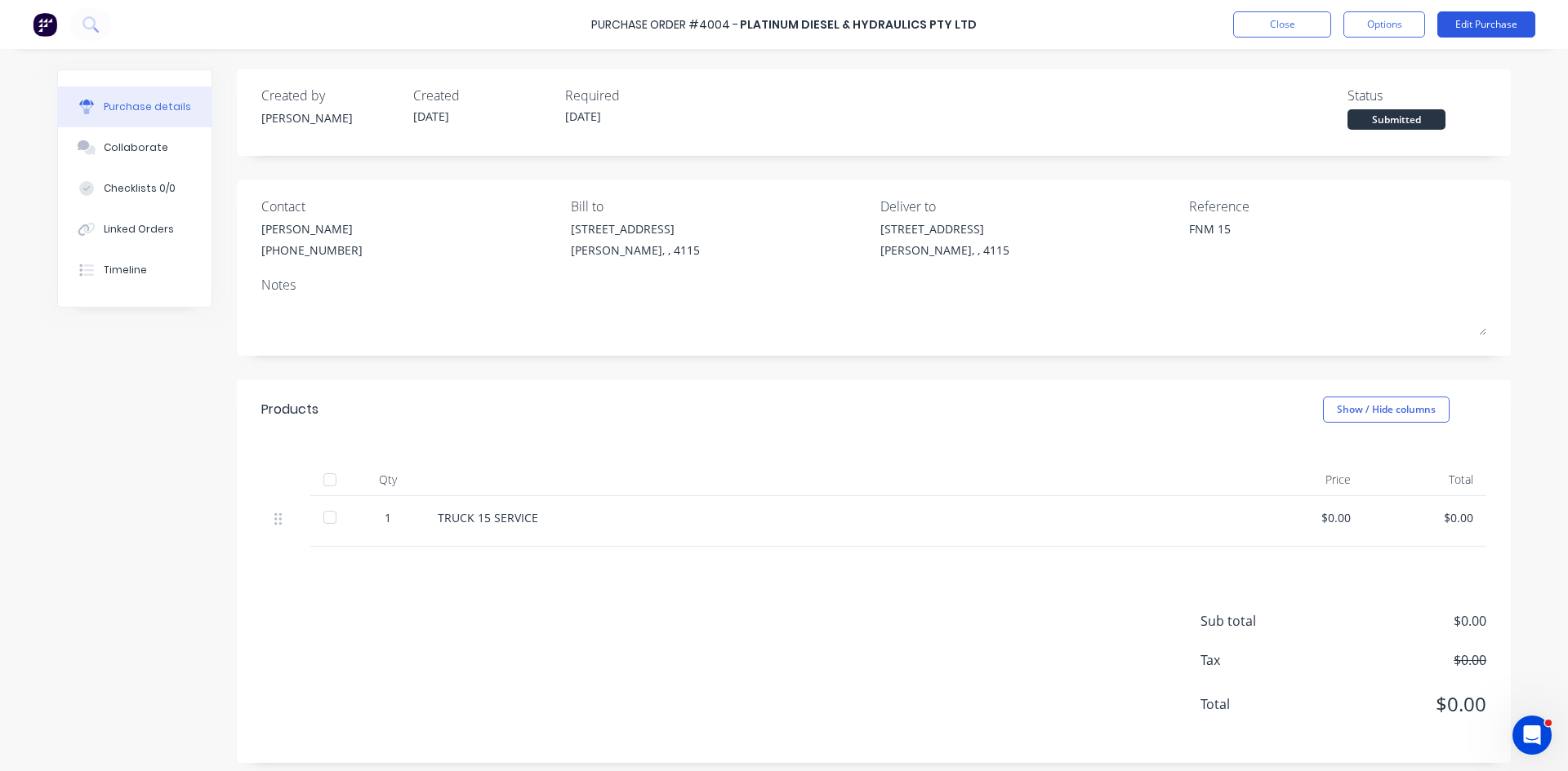
click at [1497, 22] on button "Edit Purchase" at bounding box center [1486, 25] width 98 height 27
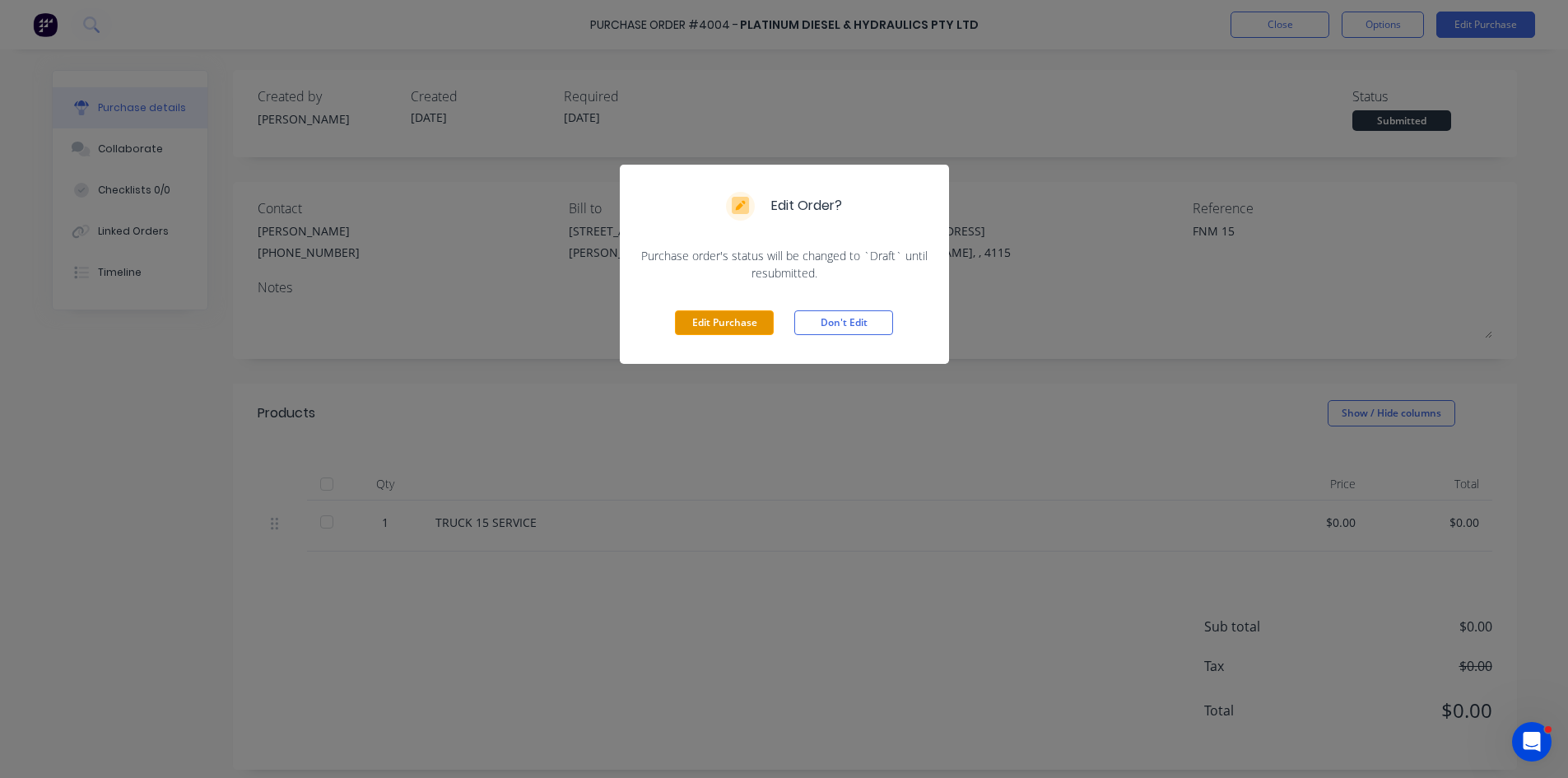
click at [741, 324] on button "Edit Purchase" at bounding box center [724, 322] width 99 height 25
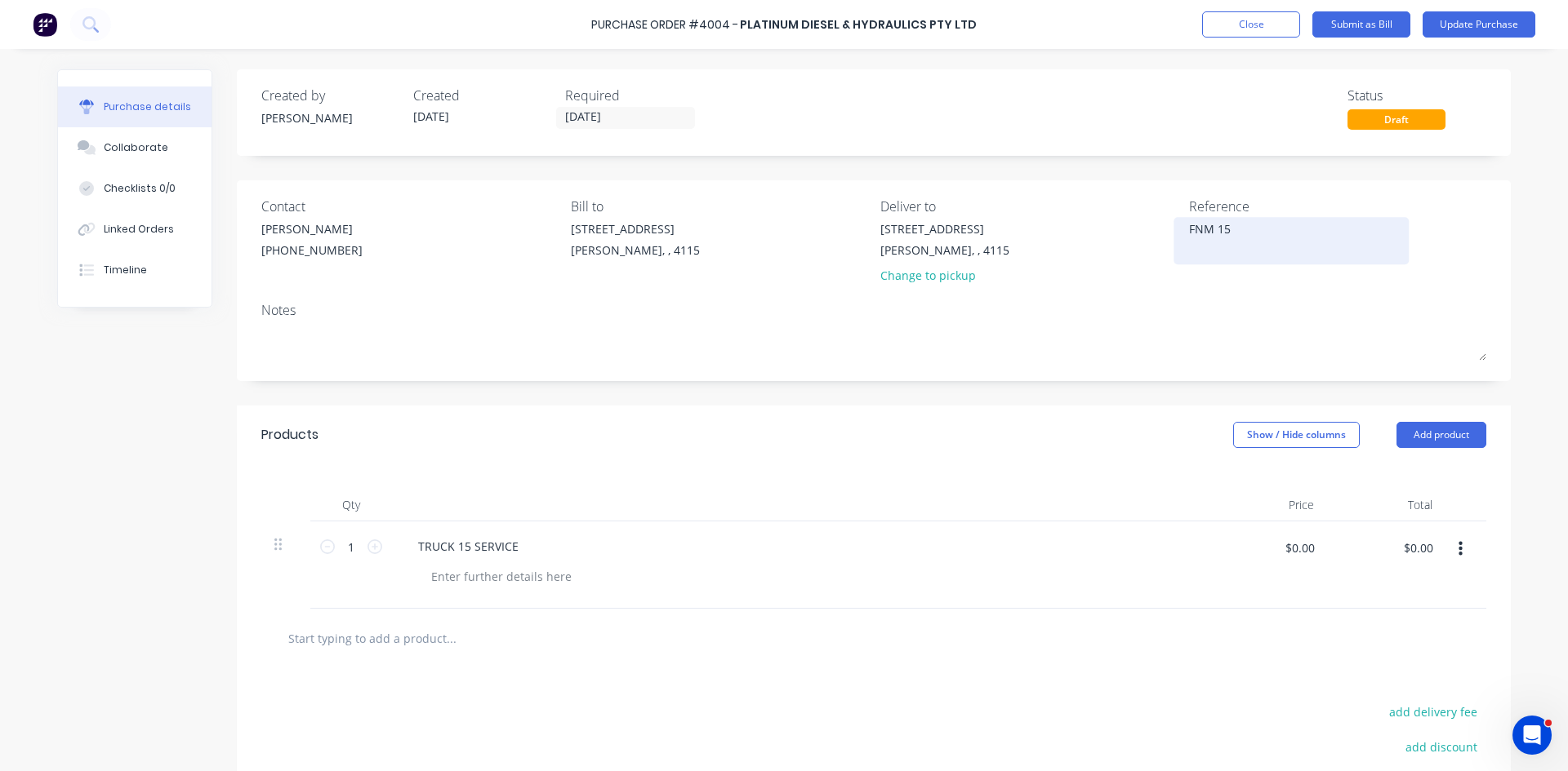
drag, startPoint x: 1242, startPoint y: 230, endPoint x: 1170, endPoint y: 230, distance: 72.0
click at [1189, 230] on div "FNM 15" at bounding box center [1291, 241] width 204 height 41
click at [1189, 227] on div "FNM 15" at bounding box center [1291, 241] width 204 height 41
click at [1189, 227] on textarea "FNM 15" at bounding box center [1291, 238] width 204 height 36
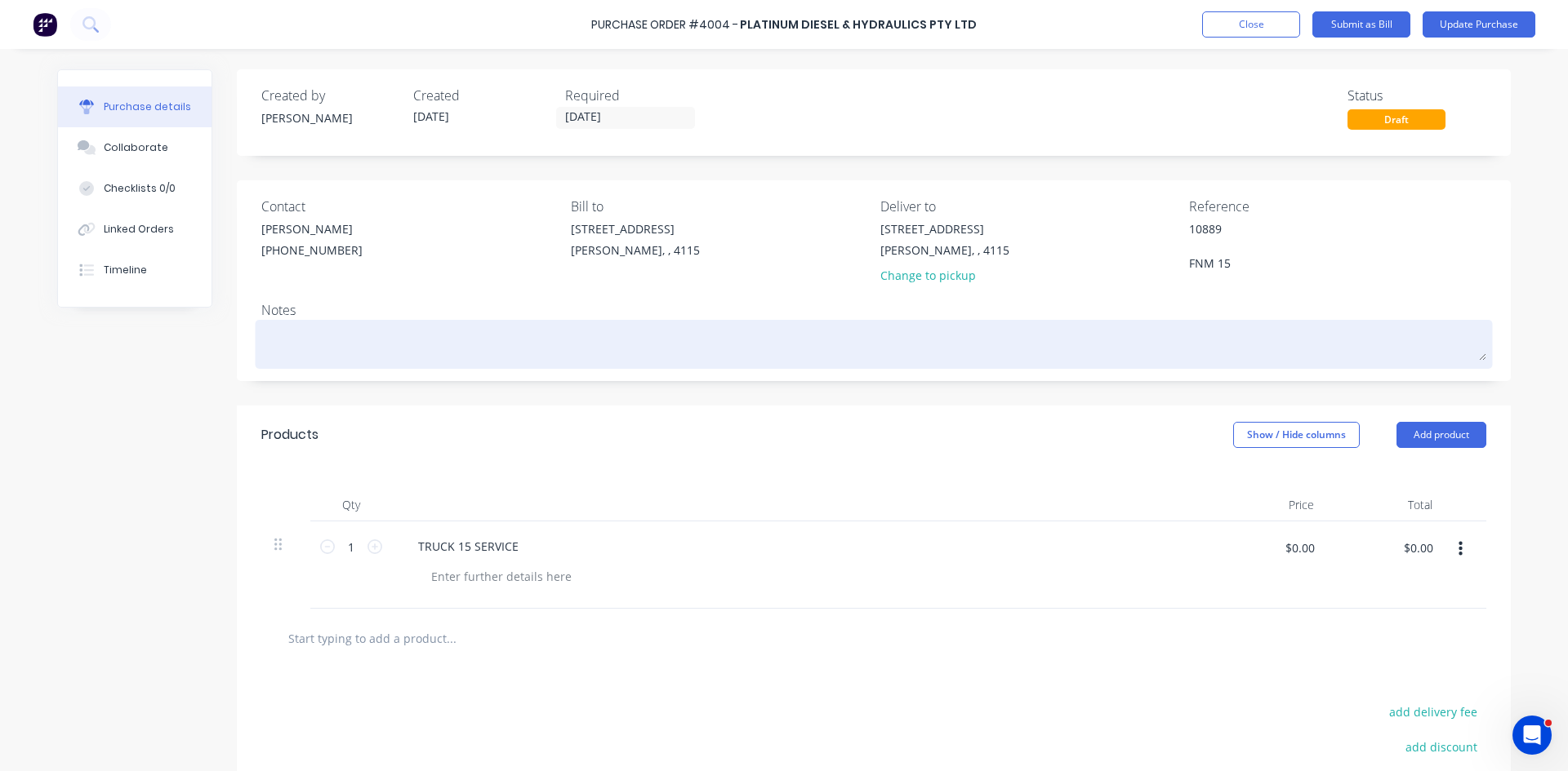
click at [1005, 344] on textarea at bounding box center [873, 342] width 1225 height 36
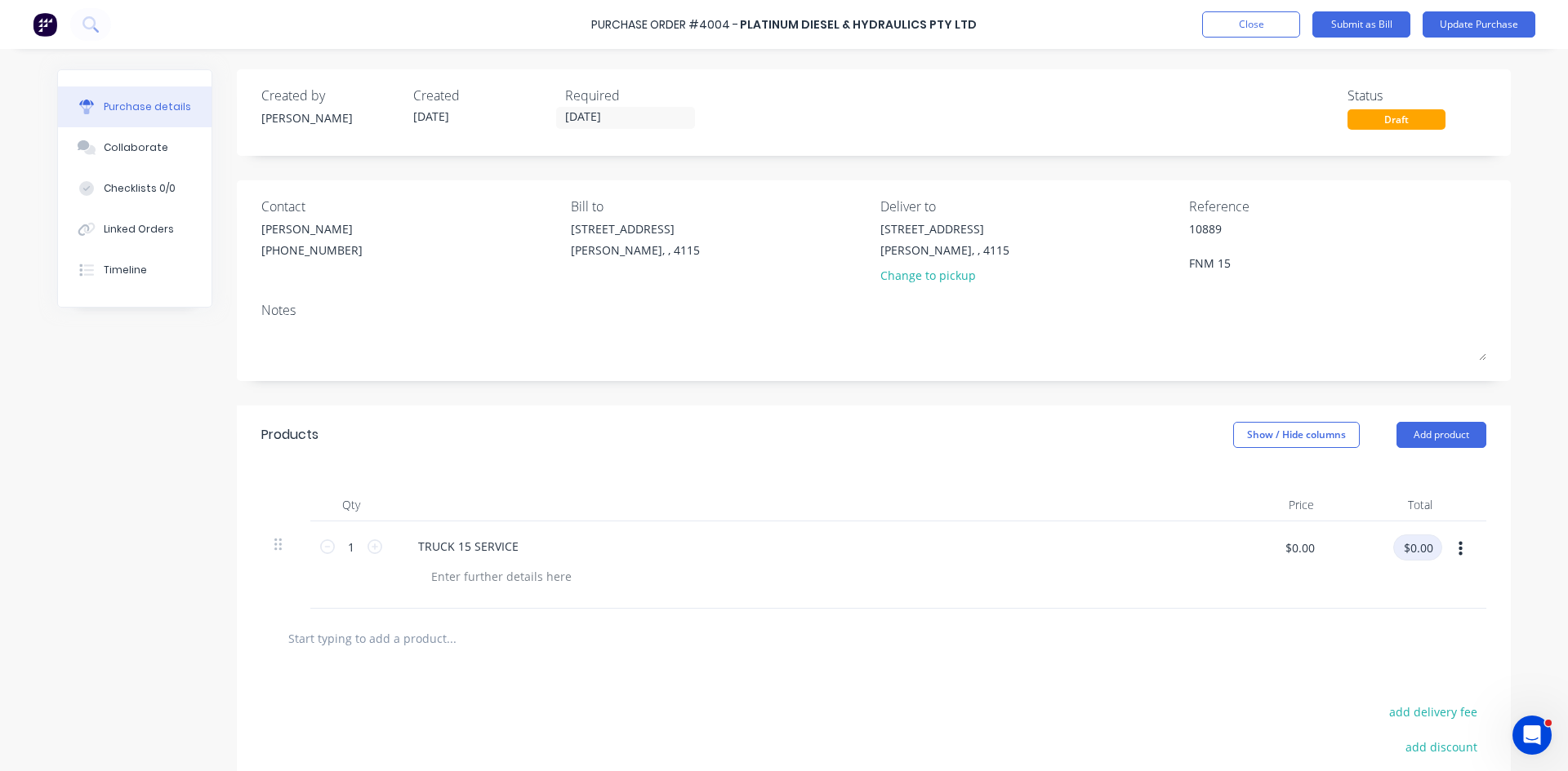
click at [1415, 547] on input "$0.00" at bounding box center [1418, 547] width 49 height 27
click at [524, 568] on div at bounding box center [501, 577] width 167 height 24
click at [1101, 431] on div "Products Show / Hide columns Add product" at bounding box center [873, 435] width 1273 height 59
click at [1404, 541] on input "$0.00" at bounding box center [1418, 547] width 49 height 27
click at [606, 432] on div "Products Show / Hide columns Add product" at bounding box center [873, 435] width 1273 height 59
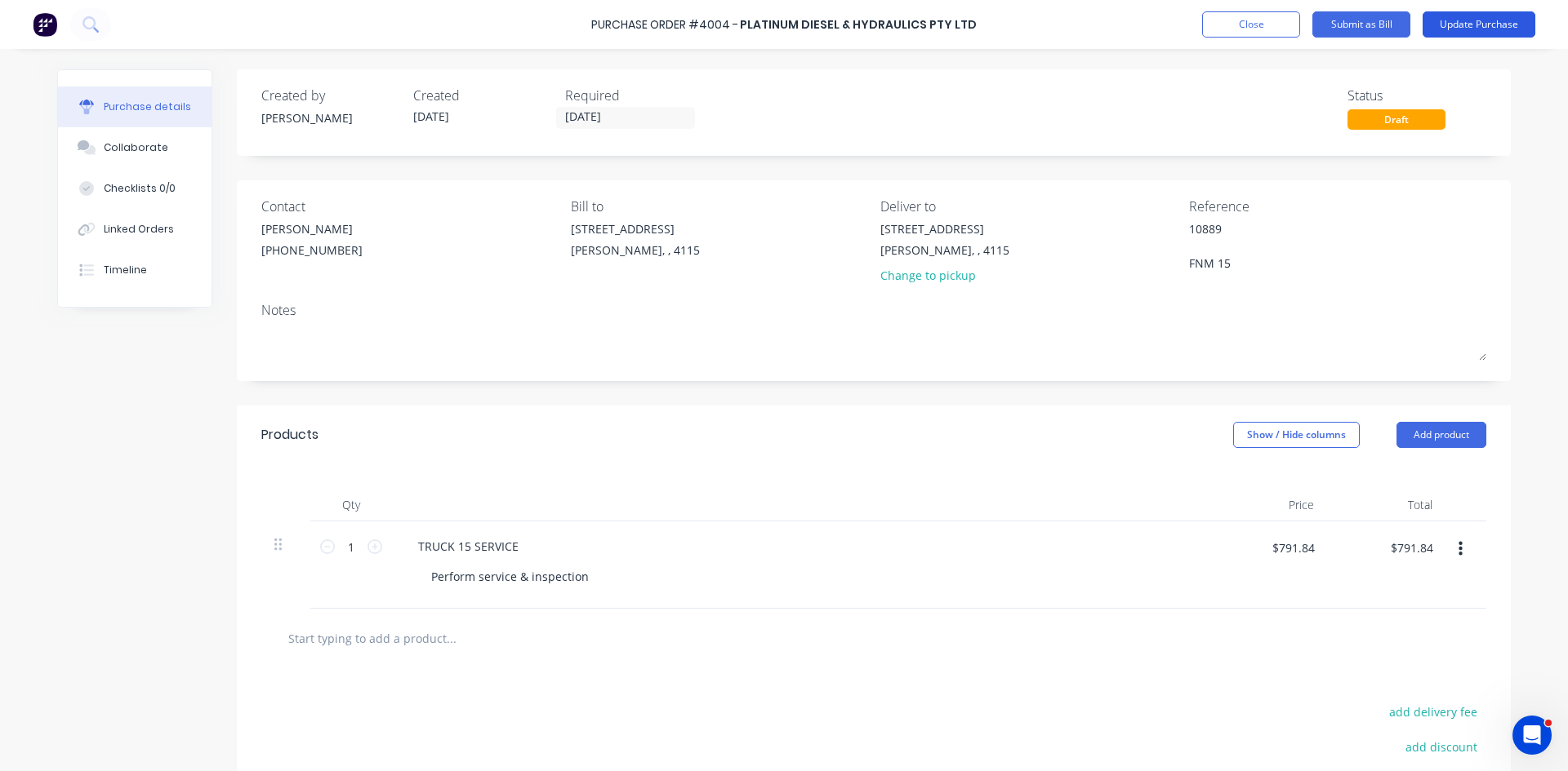
click at [1491, 31] on button "Update Purchase" at bounding box center [1479, 25] width 113 height 27
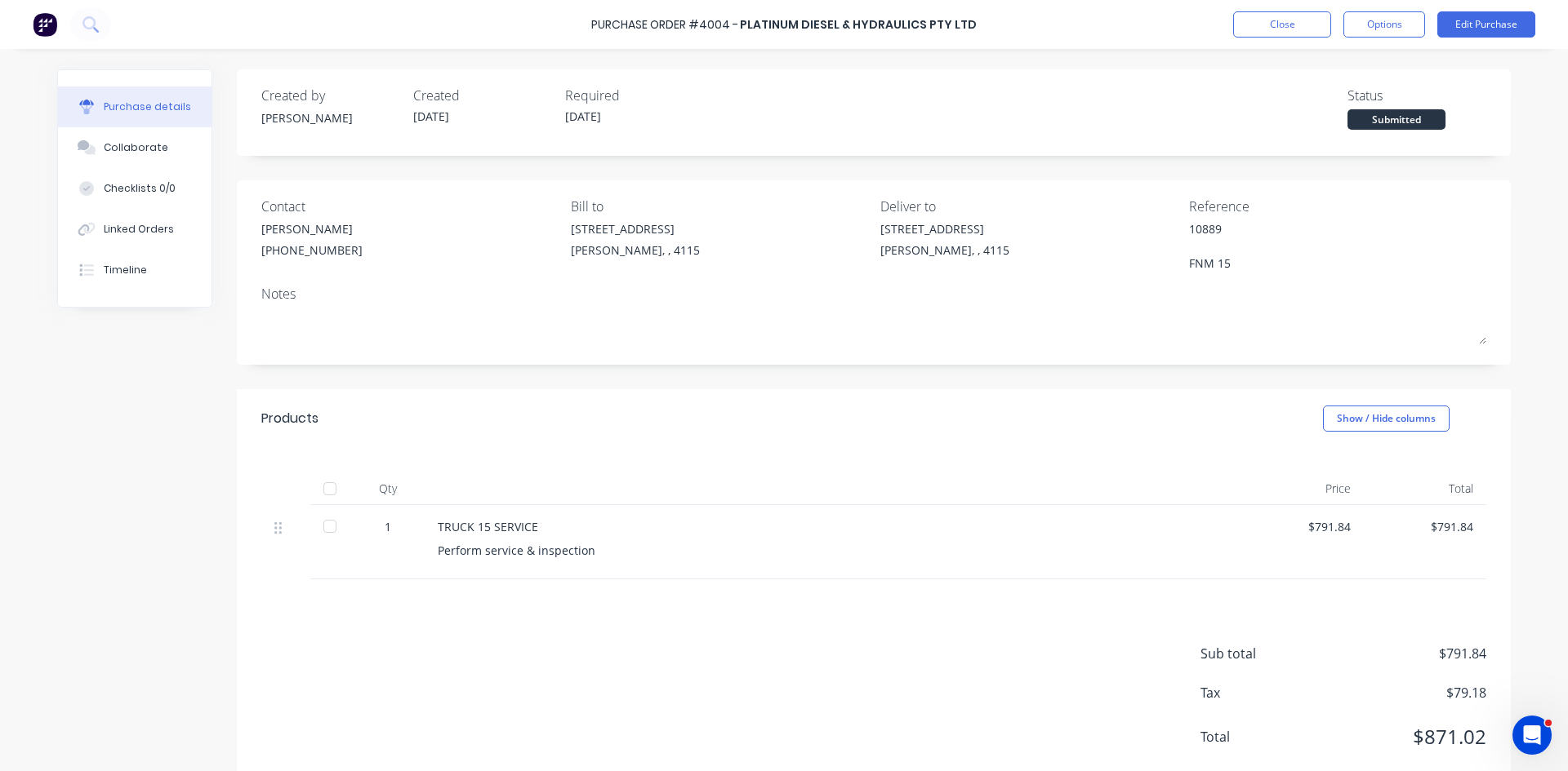
drag, startPoint x: 1370, startPoint y: 25, endPoint x: 1365, endPoint y: 37, distance: 13.0
click at [1370, 25] on button "Options" at bounding box center [1383, 25] width 82 height 27
click at [1326, 98] on div "Convert to Bill" at bounding box center [1347, 99] width 126 height 24
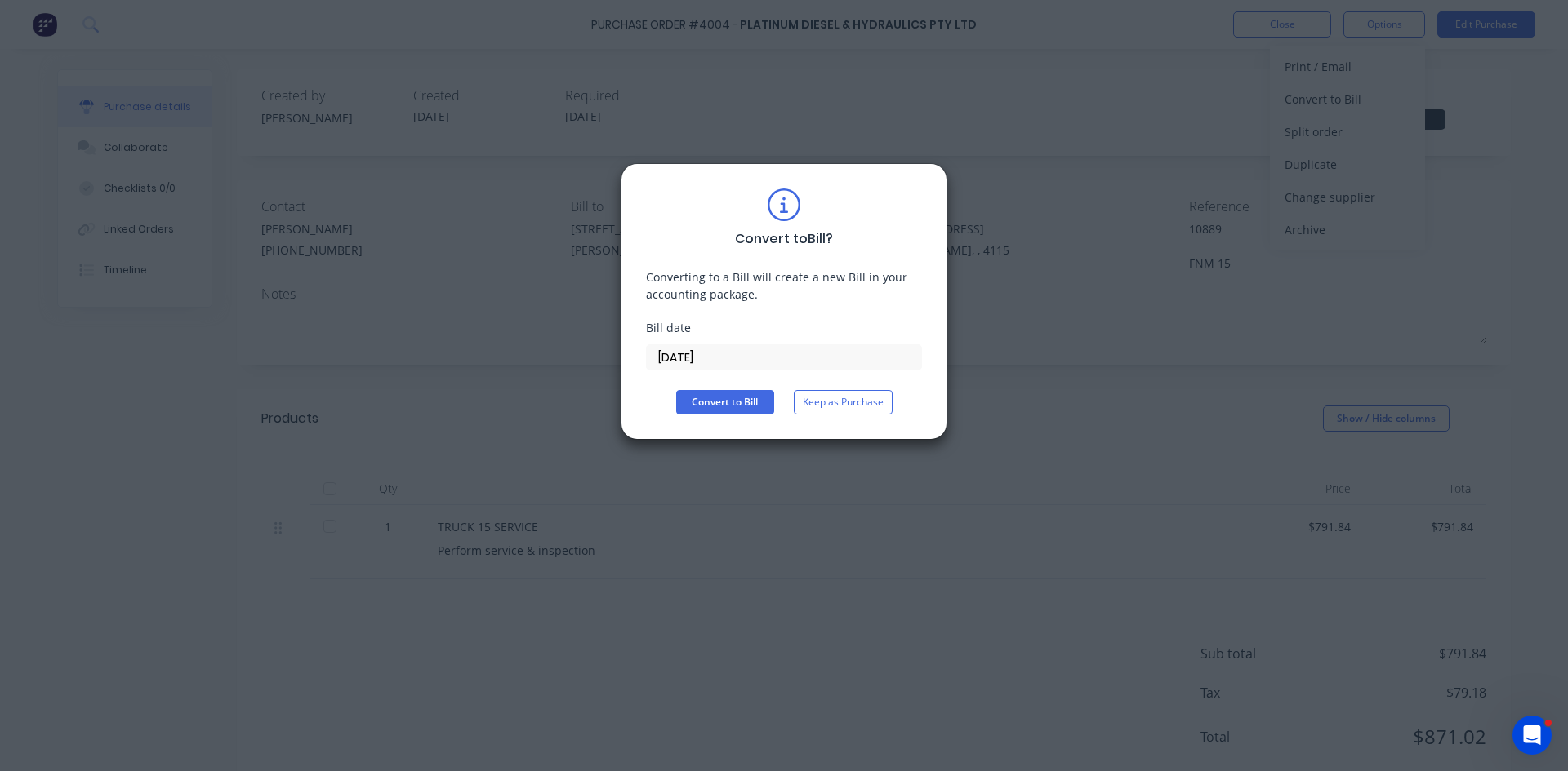
click at [708, 355] on input "[DATE]" at bounding box center [783, 358] width 274 height 25
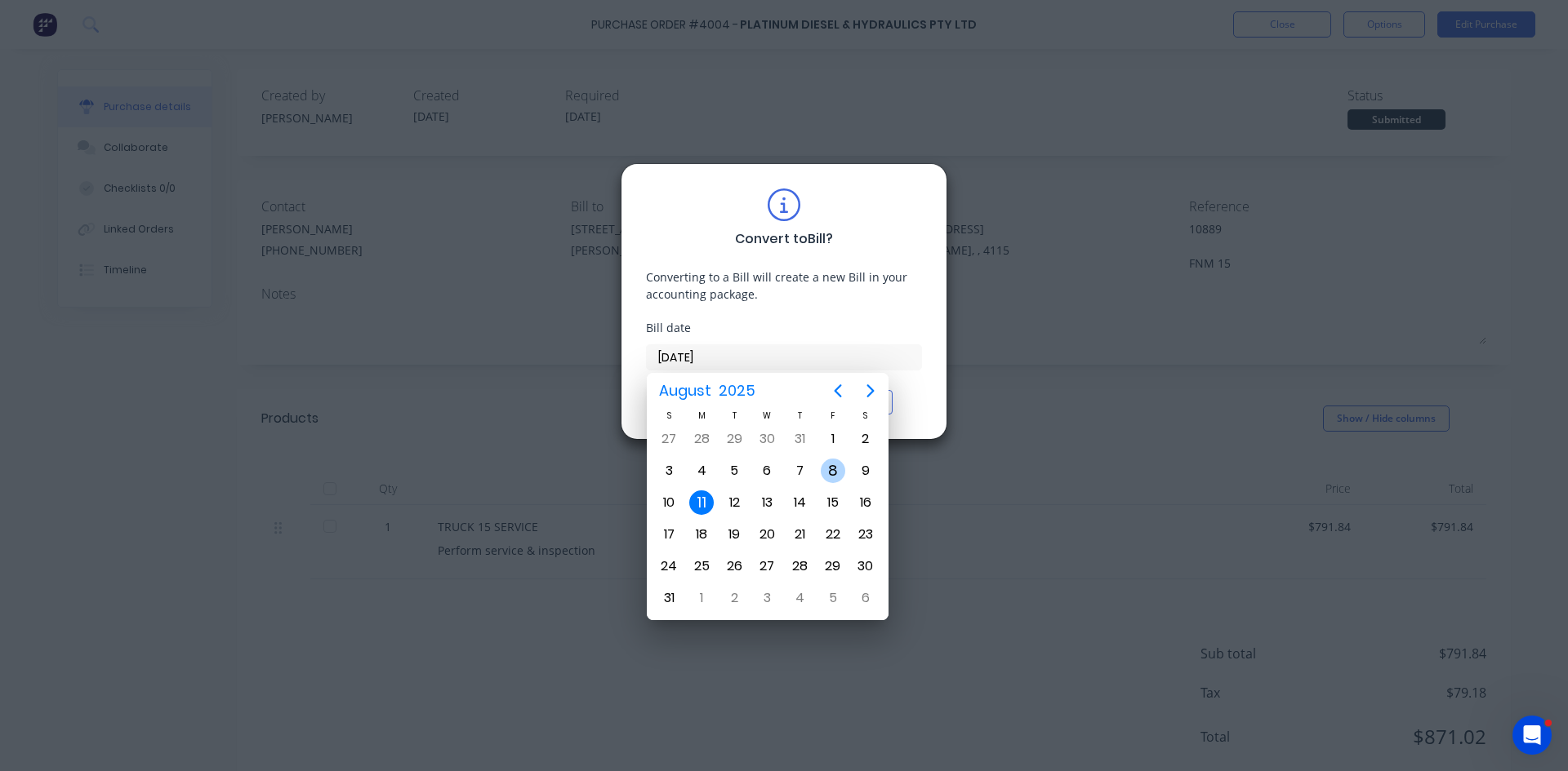
click at [833, 473] on div "8" at bounding box center [832, 470] width 25 height 25
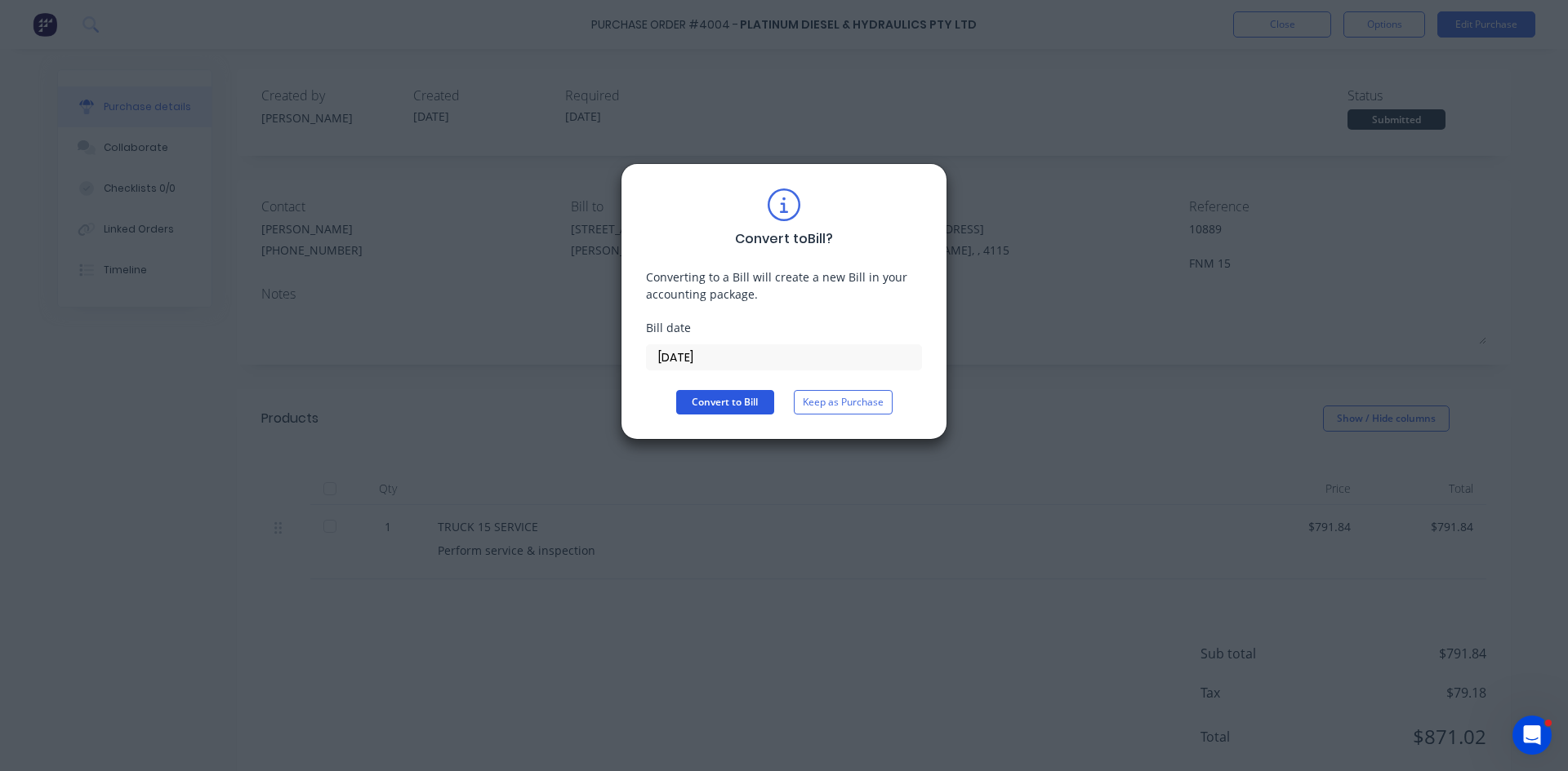
click at [711, 406] on button "Convert to Bill" at bounding box center [725, 402] width 98 height 25
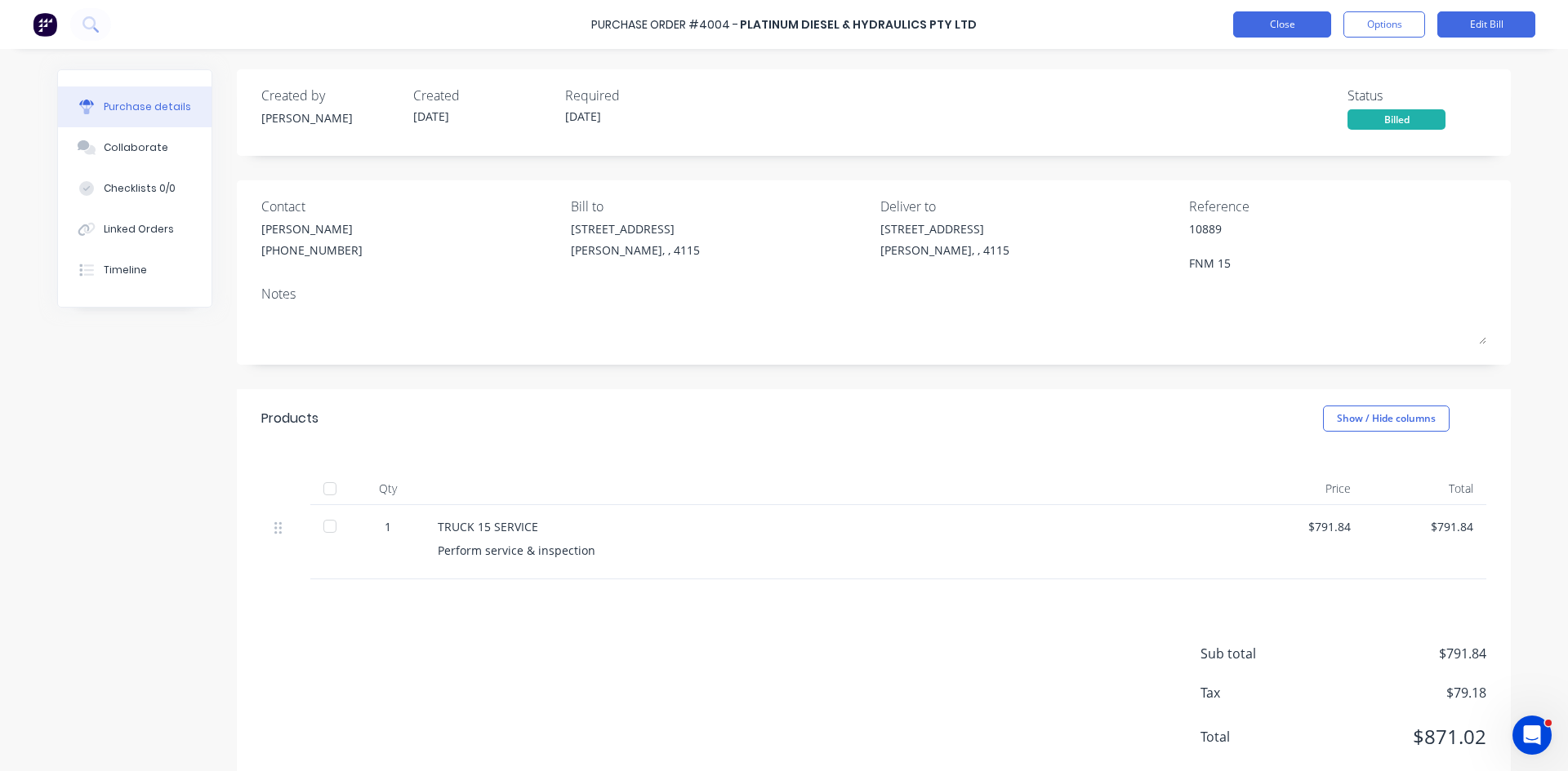
click at [1298, 24] on button "Close" at bounding box center [1282, 25] width 98 height 27
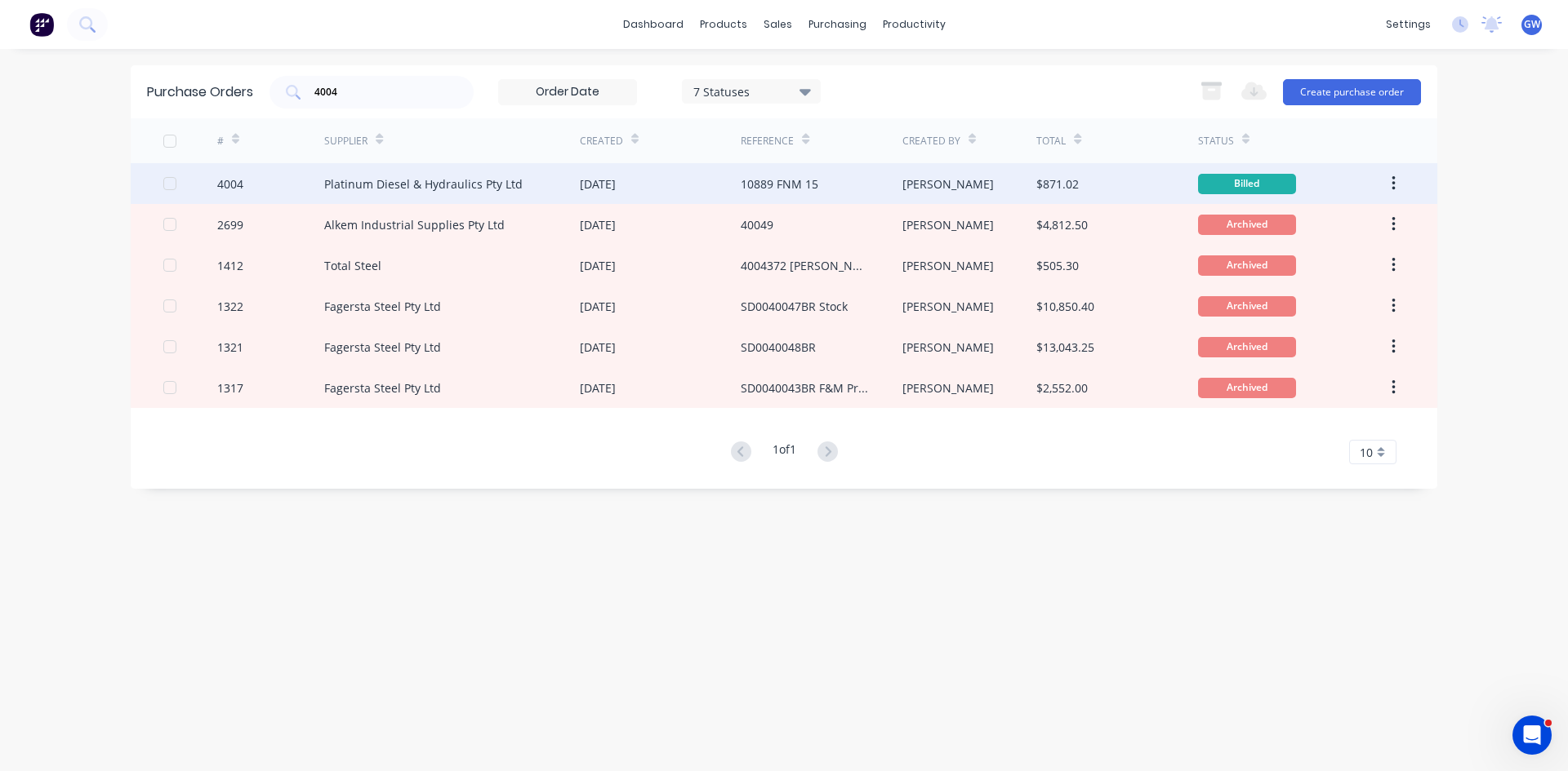
click at [460, 170] on div "Platinum Diesel & Hydraulics Pty Ltd" at bounding box center [452, 184] width 255 height 41
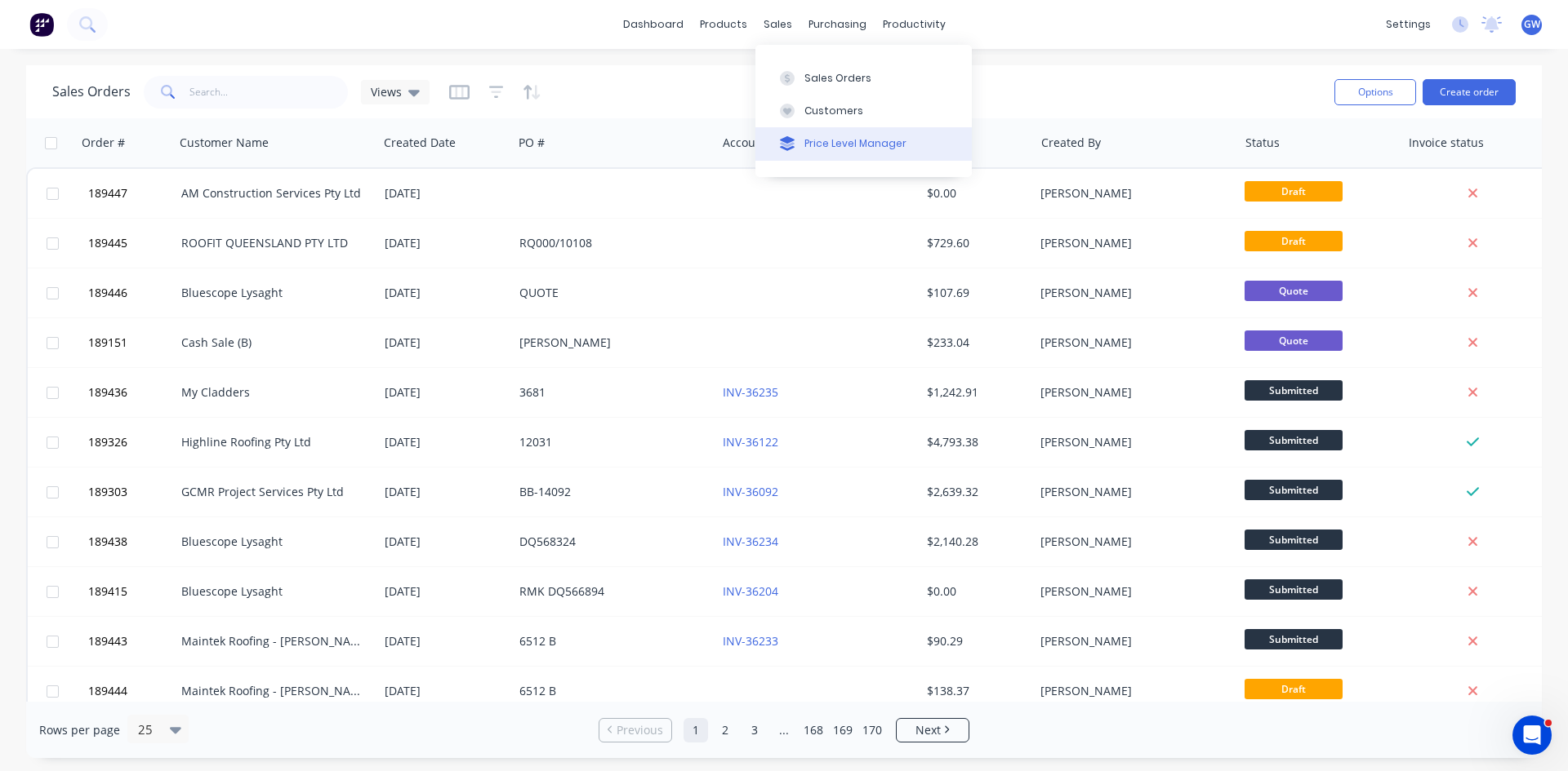
click at [838, 147] on div "Price Level Manager" at bounding box center [856, 143] width 102 height 15
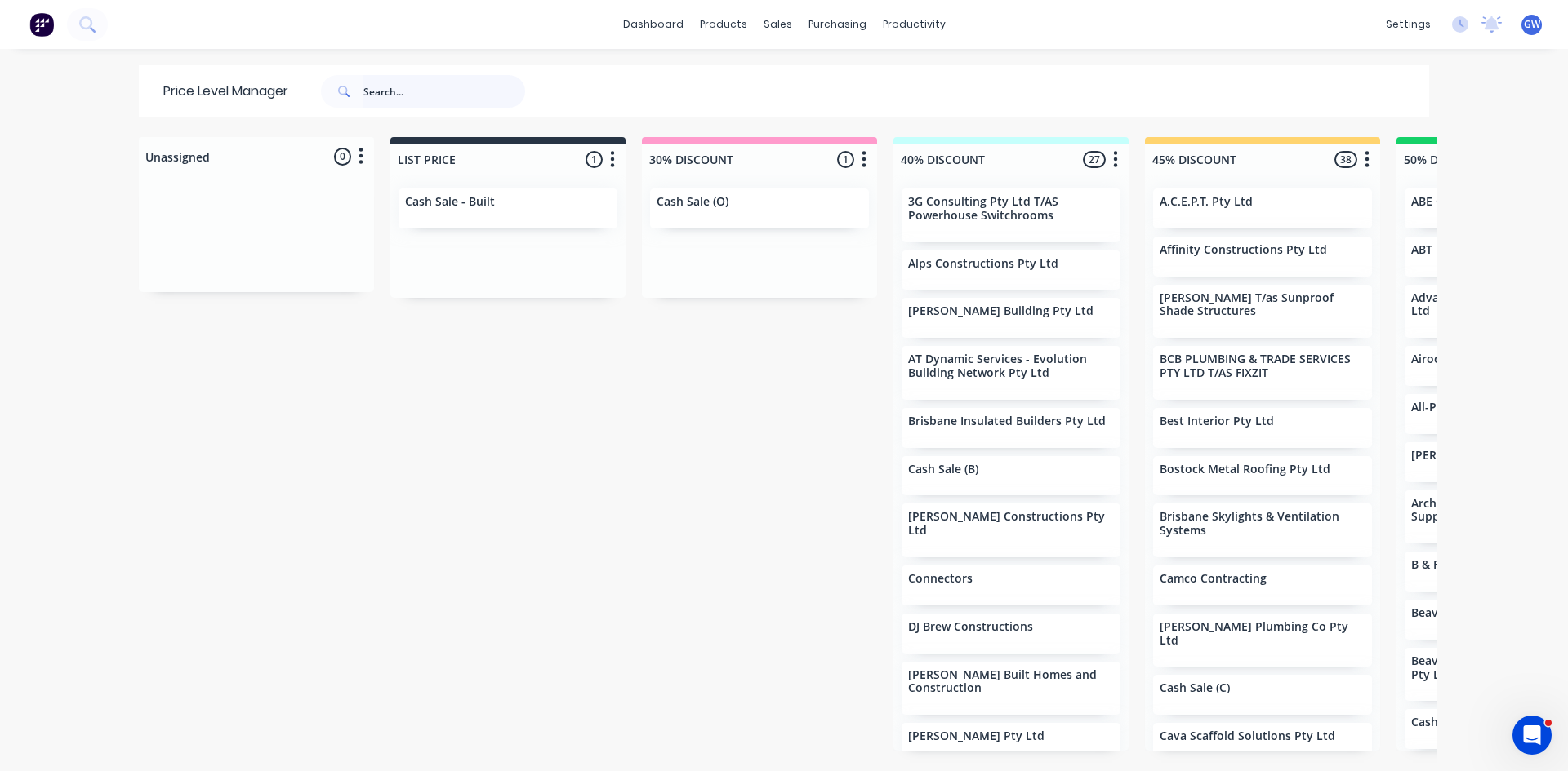
click at [439, 88] on input "text" at bounding box center [444, 90] width 162 height 32
type input "mayfair"
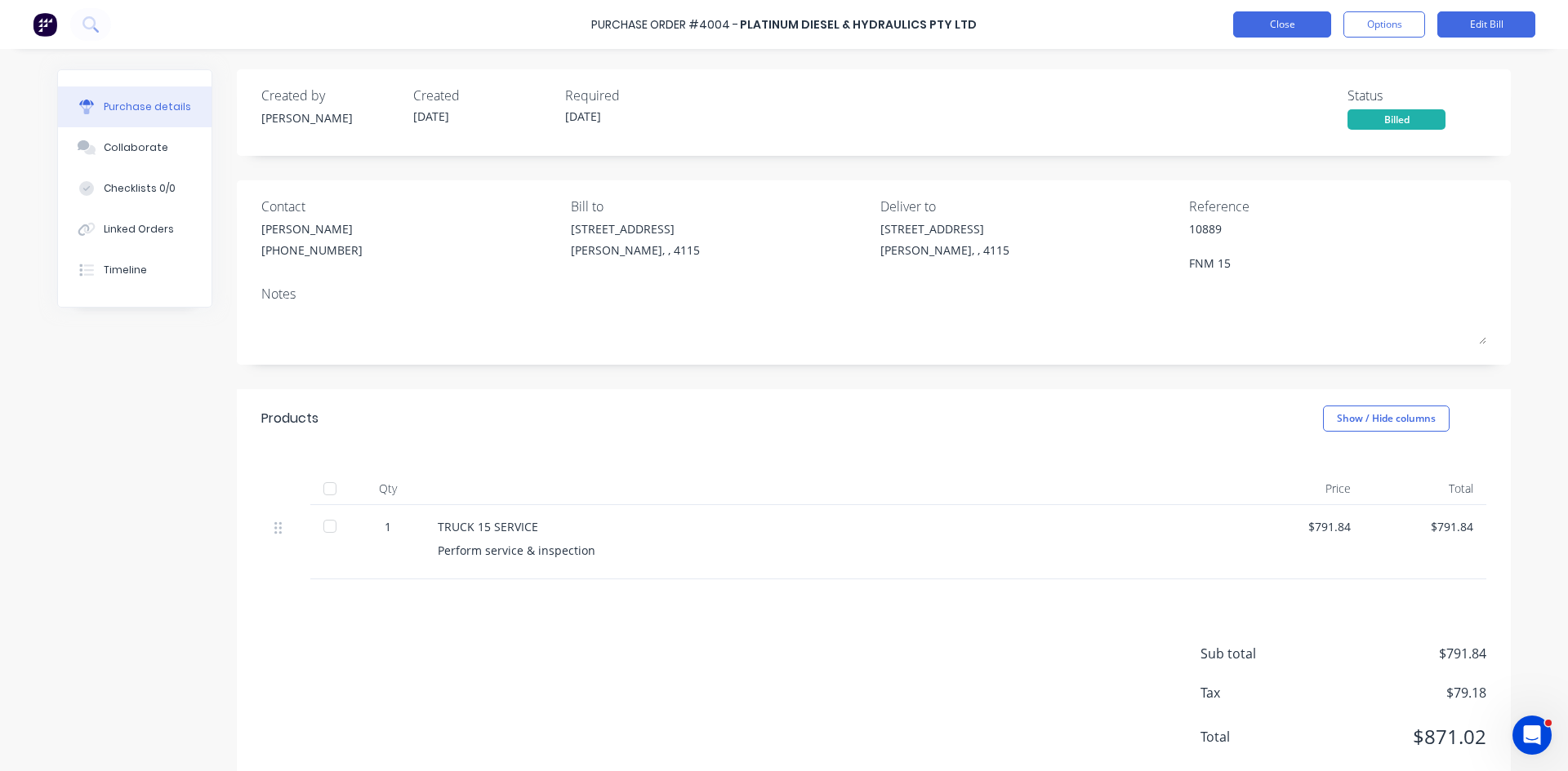
click at [1289, 22] on button "Close" at bounding box center [1282, 25] width 98 height 27
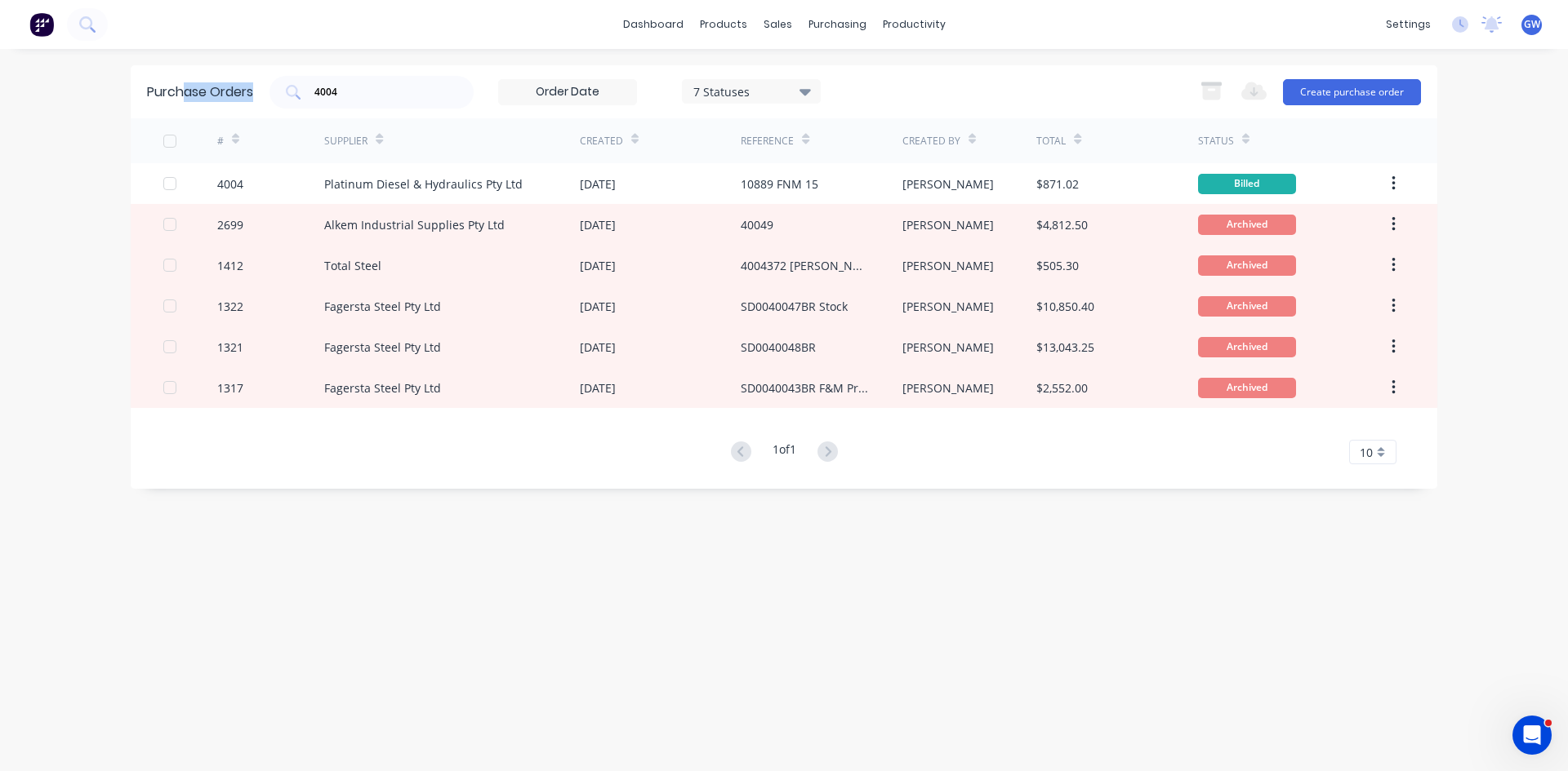
drag, startPoint x: 382, startPoint y: 77, endPoint x: 184, endPoint y: 72, distance: 198.1
click at [184, 72] on div "Purchase Orders 4004 7 Statuses 7 Statuses Export to Excel (XLSX) Create purcha…" at bounding box center [784, 91] width 1307 height 53
click at [425, 84] on input "4004" at bounding box center [380, 92] width 136 height 17
type input "4"
click at [780, 84] on div "7 Statuses" at bounding box center [752, 90] width 117 height 17
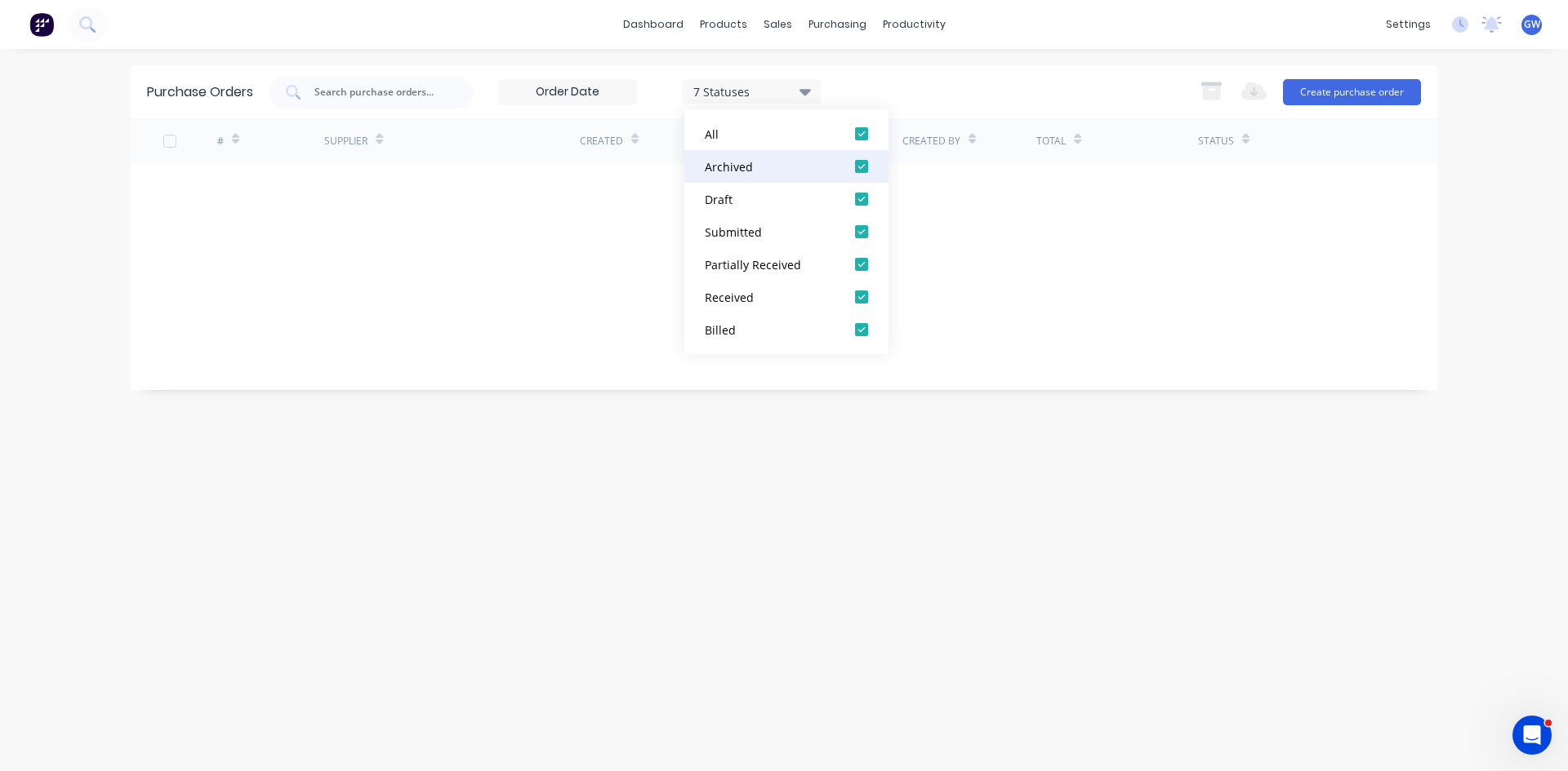
click at [859, 167] on div at bounding box center [861, 166] width 32 height 32
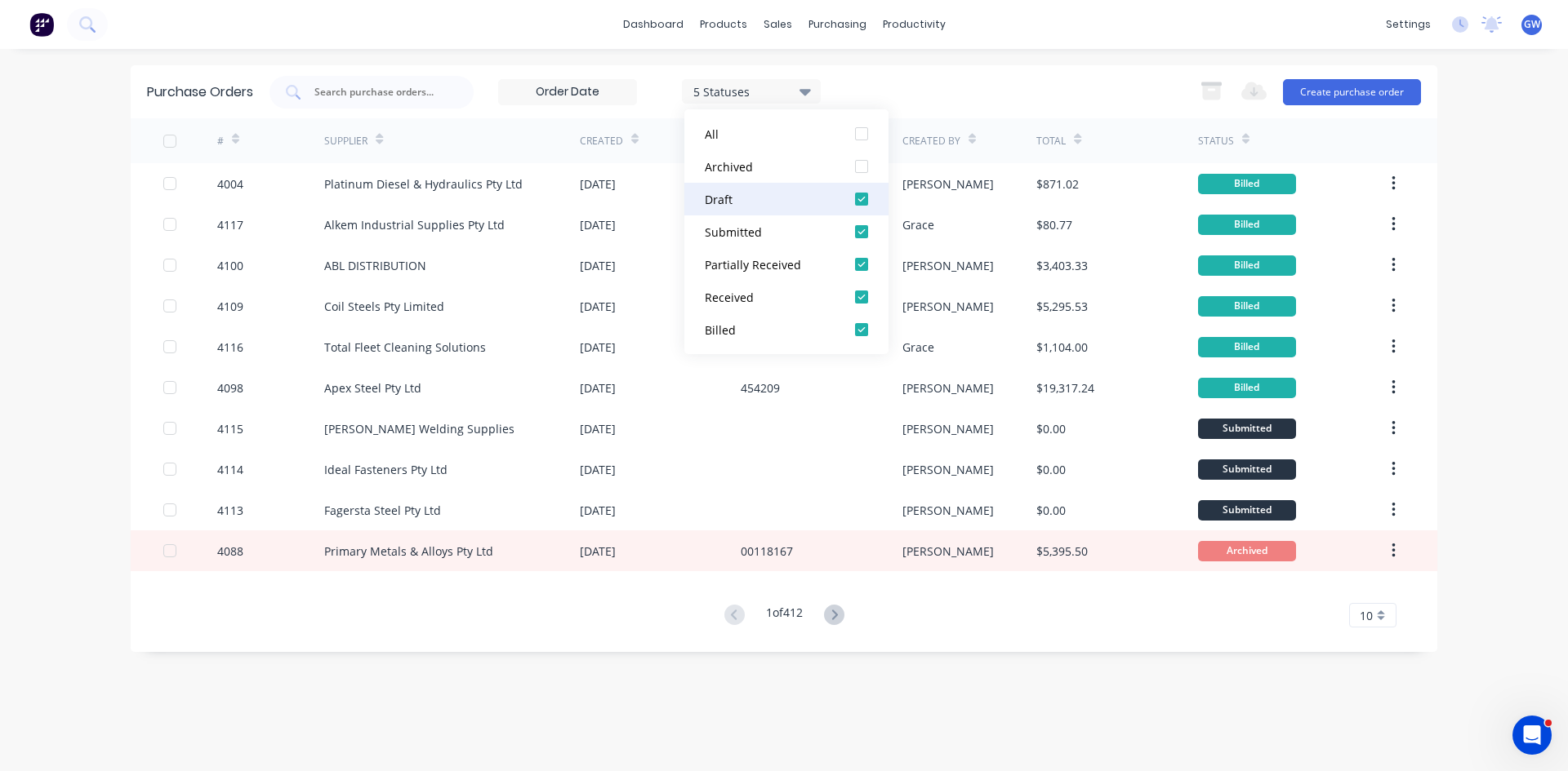
click at [861, 200] on div at bounding box center [861, 198] width 32 height 32
click at [862, 229] on div at bounding box center [861, 231] width 32 height 32
click at [855, 273] on div at bounding box center [861, 264] width 32 height 32
click at [866, 297] on div at bounding box center [861, 297] width 32 height 32
click at [1052, 68] on div "Purchase Orders 1 Statuses 1 Statuses Export to Excel (XLSX) Create purchase or…" at bounding box center [784, 91] width 1307 height 53
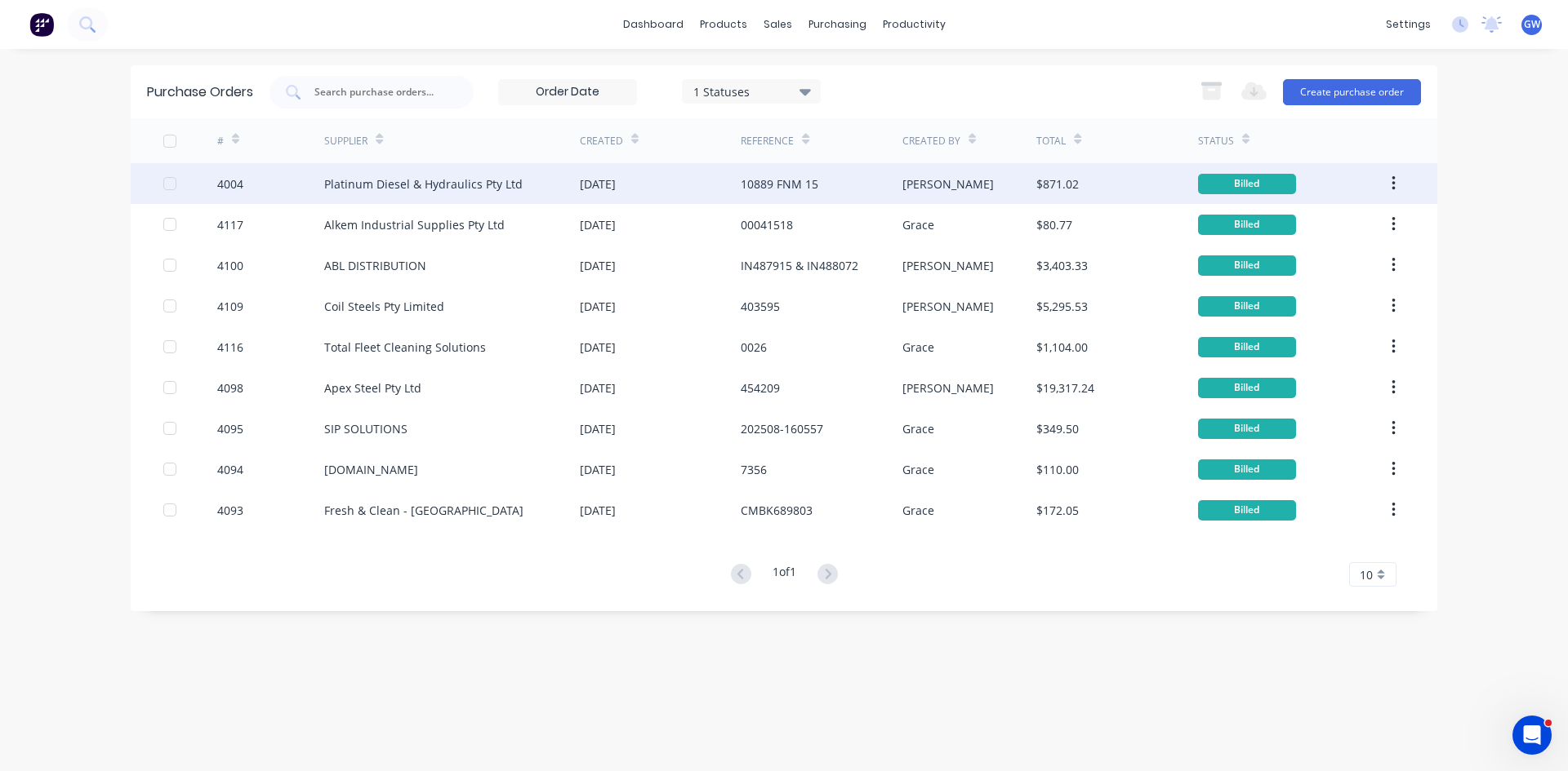
click at [798, 203] on div "10889 FNM 15" at bounding box center [821, 184] width 161 height 41
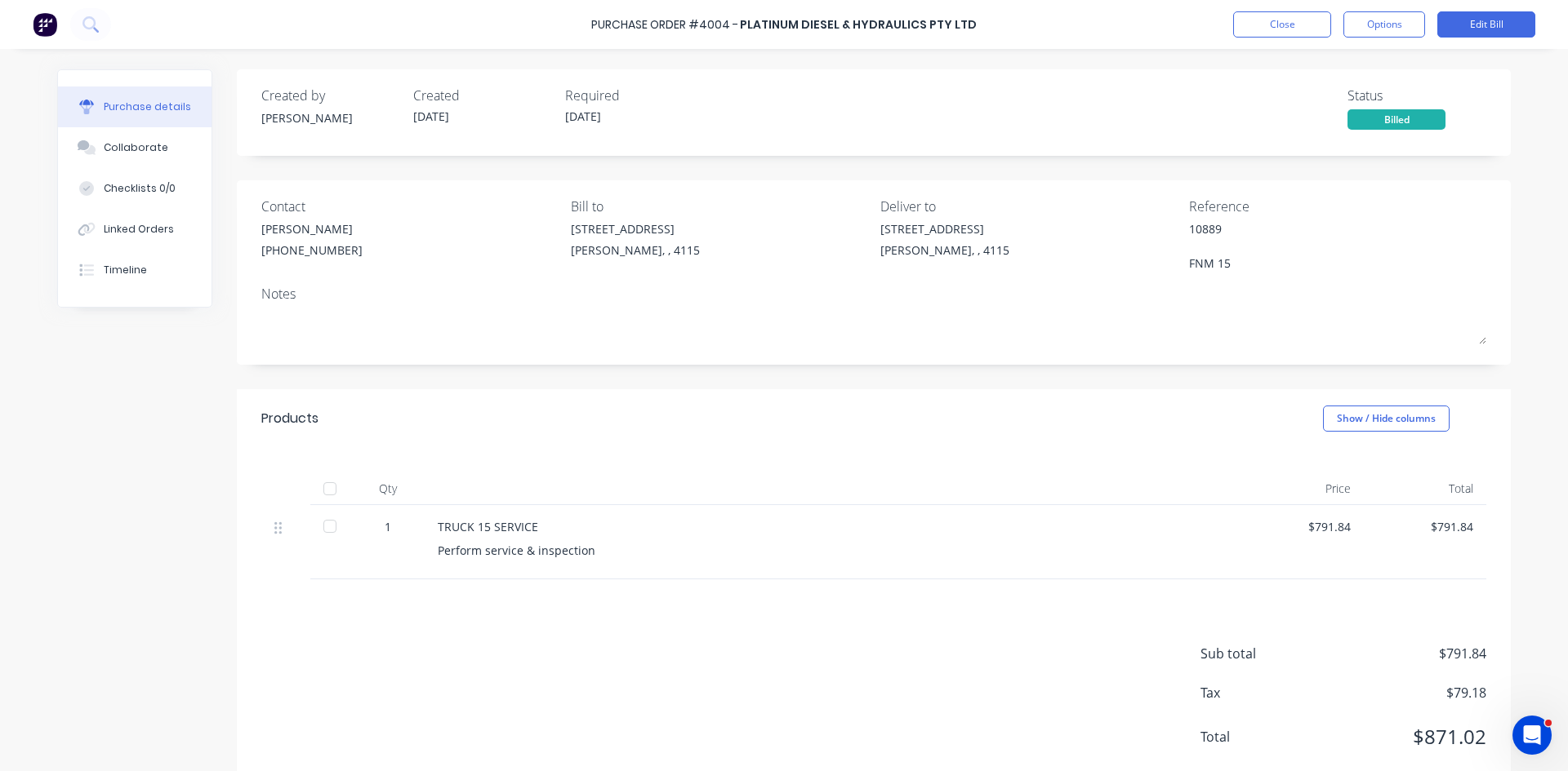
drag, startPoint x: 145, startPoint y: 152, endPoint x: 379, endPoint y: 146, distance: 234.1
click at [145, 152] on div "Collaborate" at bounding box center [137, 147] width 65 height 15
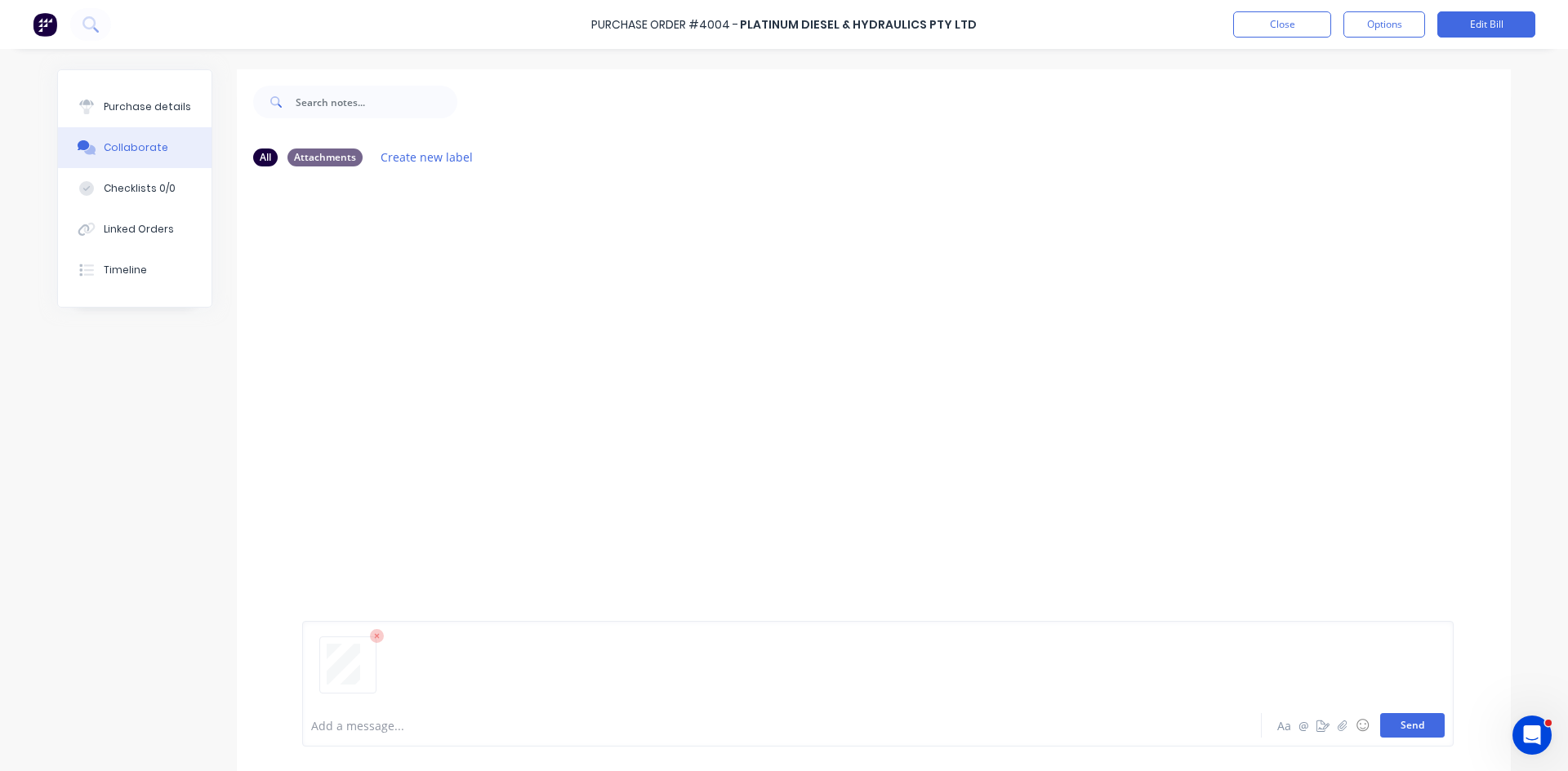
click at [1408, 724] on button "Send" at bounding box center [1412, 725] width 65 height 25
click at [1408, 33] on button "Options" at bounding box center [1383, 25] width 82 height 27
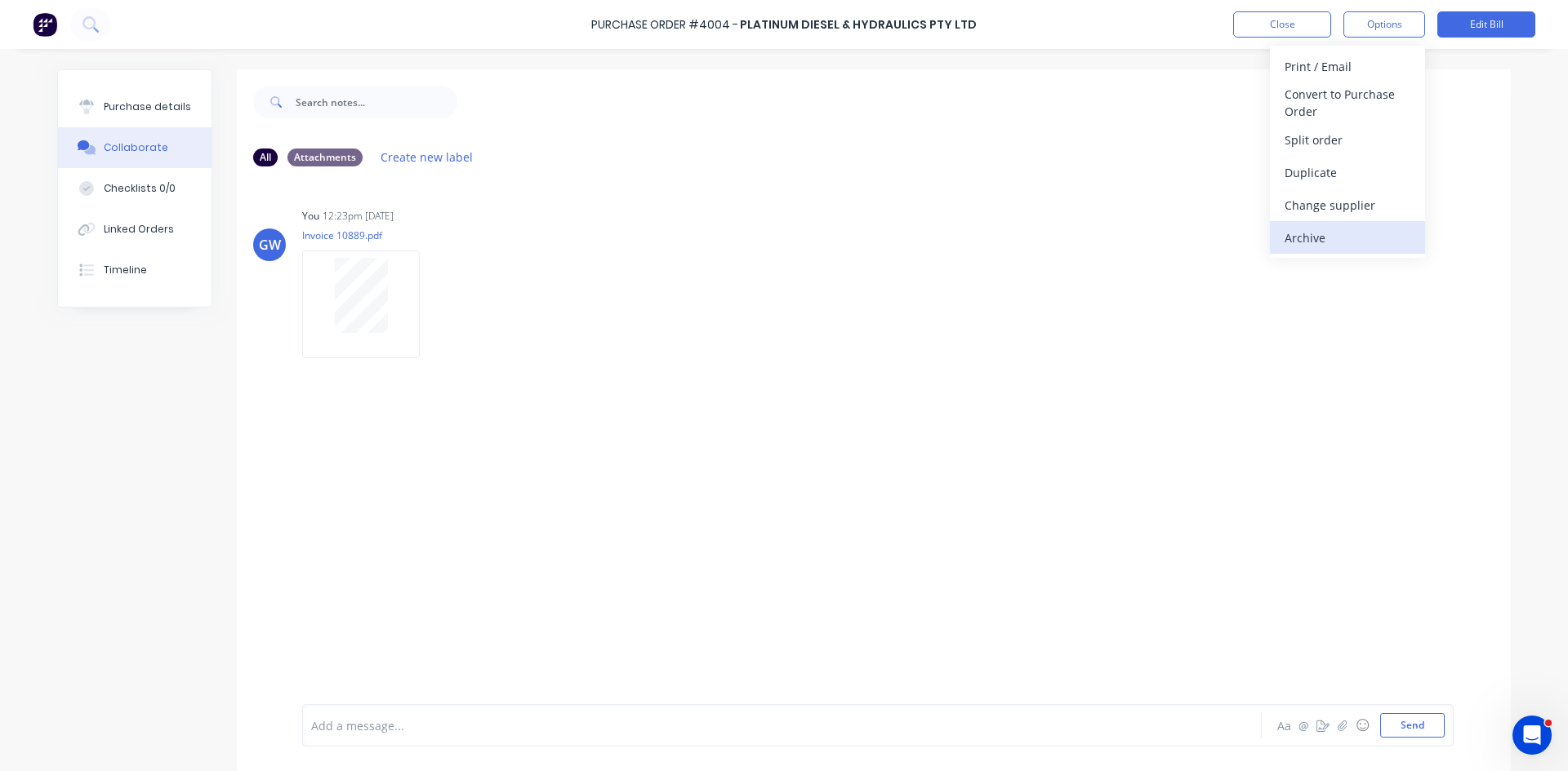
click at [1302, 247] on div "Archive" at bounding box center [1347, 238] width 126 height 24
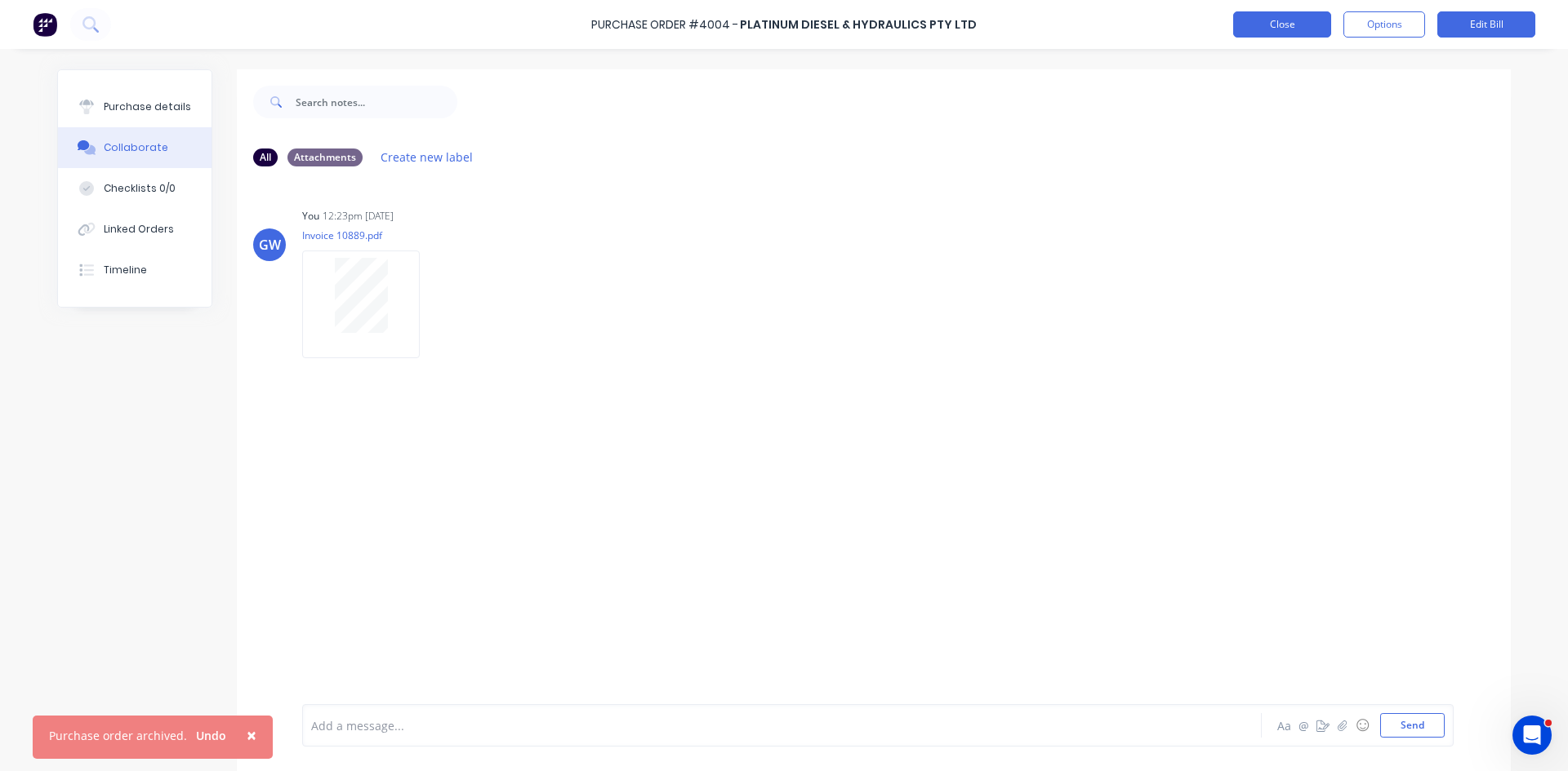
click at [1294, 25] on button "Close" at bounding box center [1282, 25] width 98 height 27
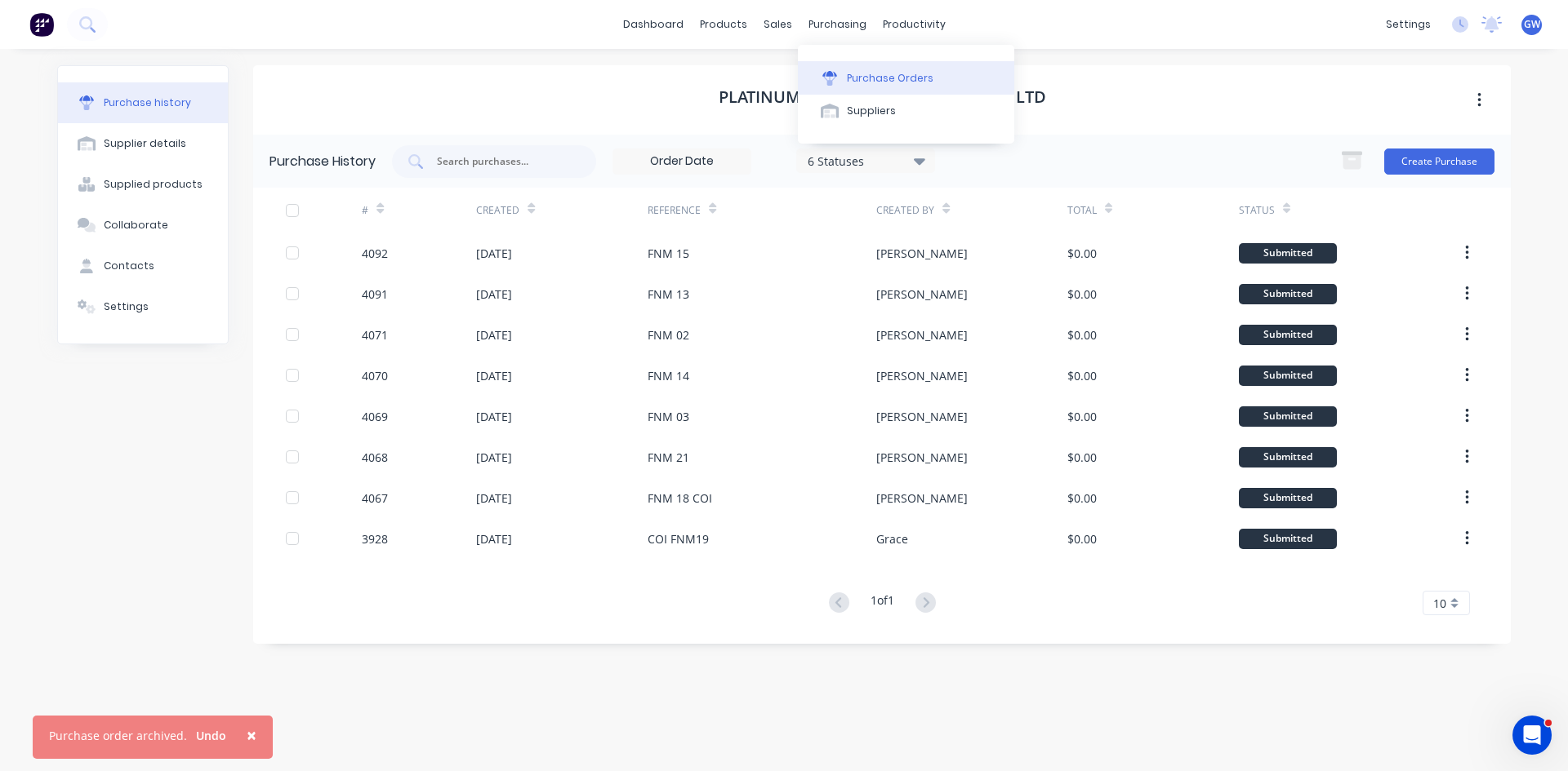
click at [853, 76] on div "Purchase Orders" at bounding box center [890, 78] width 86 height 15
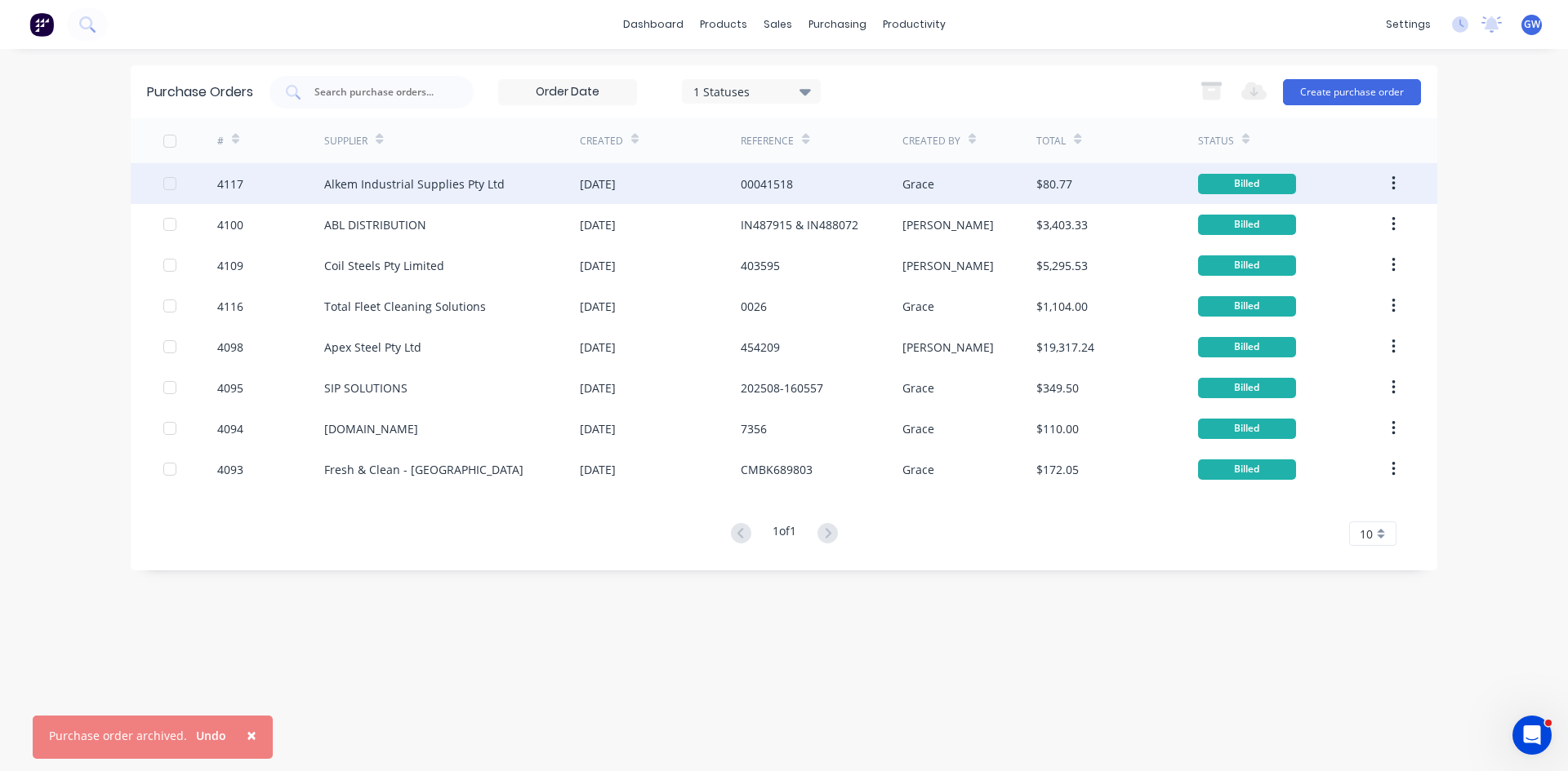
click at [511, 186] on div "Alkem Industrial Supplies Pty Ltd" at bounding box center [452, 184] width 255 height 41
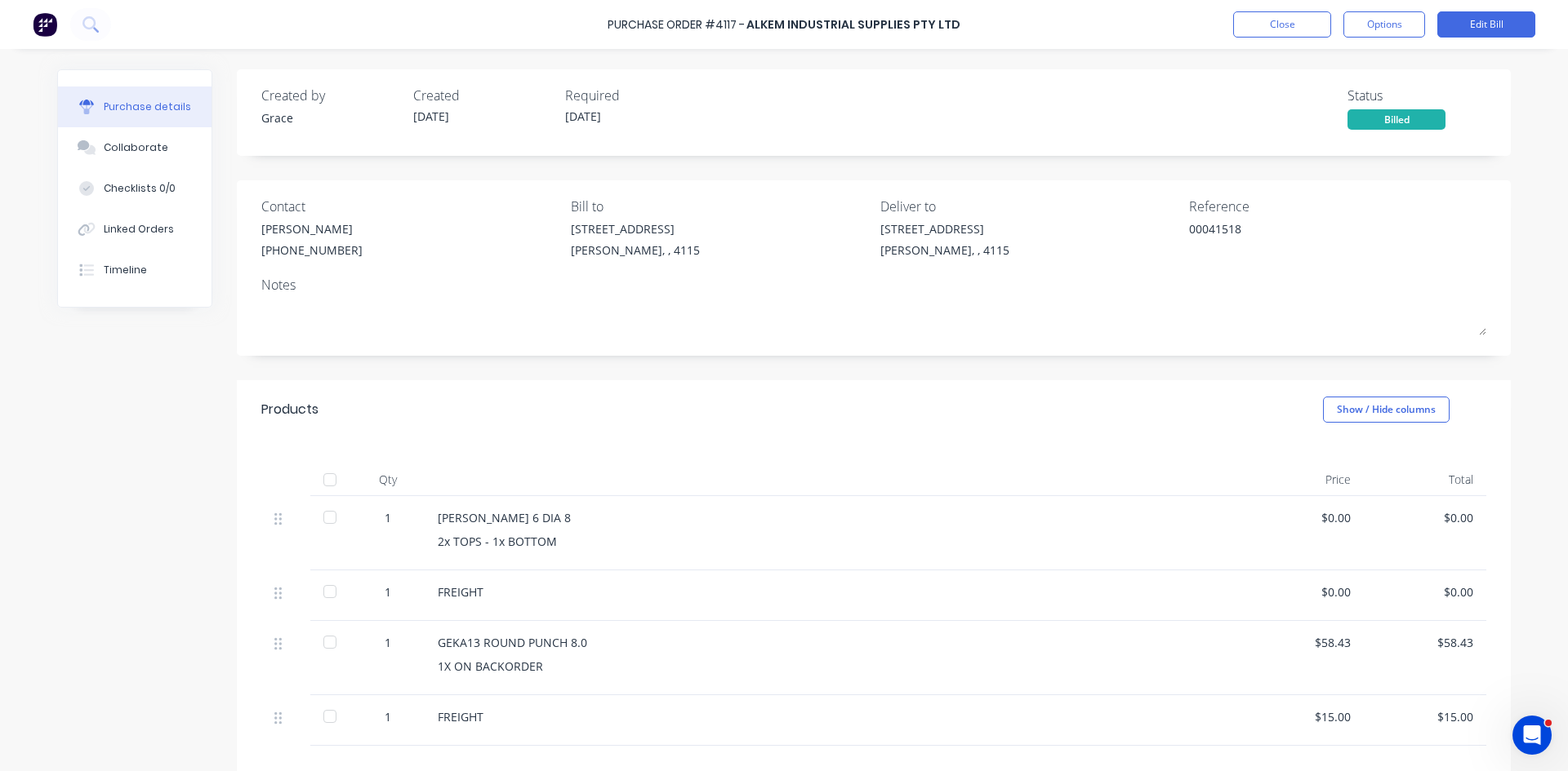
drag, startPoint x: 153, startPoint y: 152, endPoint x: 690, endPoint y: 132, distance: 537.4
click at [153, 152] on div "Collaborate" at bounding box center [137, 147] width 65 height 15
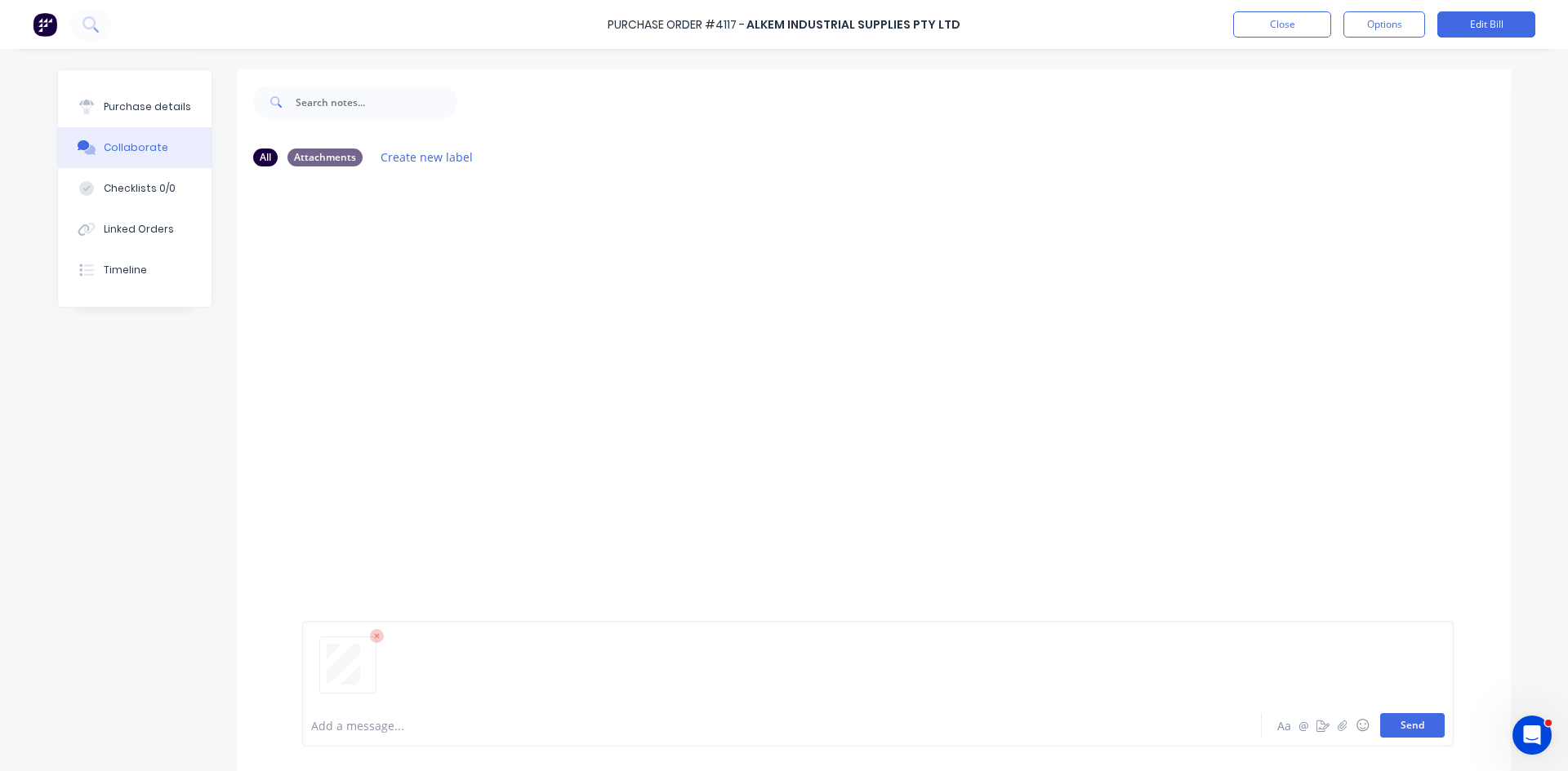
click at [1427, 722] on button "Send" at bounding box center [1412, 725] width 65 height 25
click at [1286, 17] on button "Close" at bounding box center [1282, 25] width 98 height 27
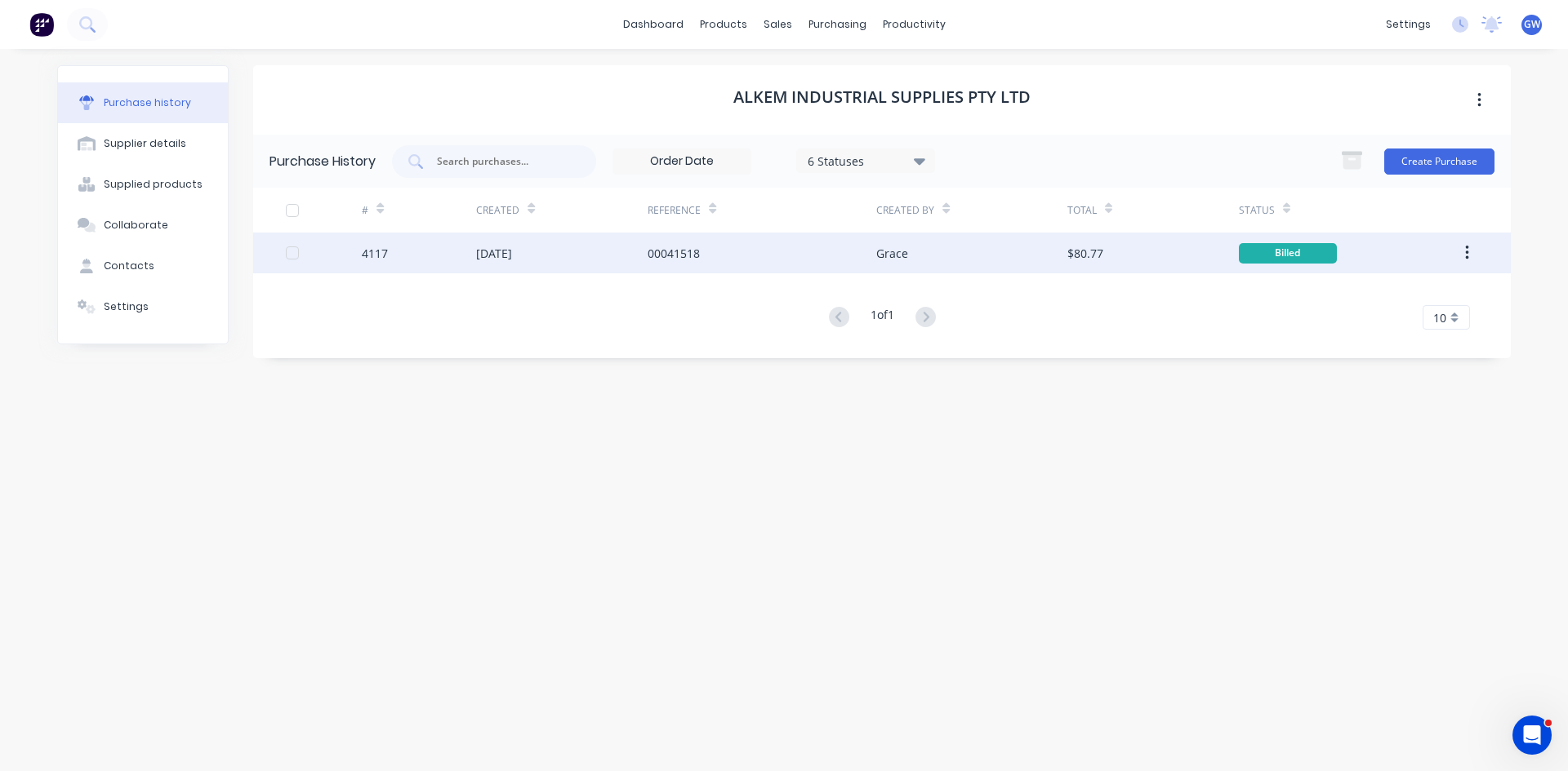
click at [1463, 249] on button "button" at bounding box center [1466, 253] width 38 height 29
click at [1429, 297] on div "Archive" at bounding box center [1409, 296] width 126 height 24
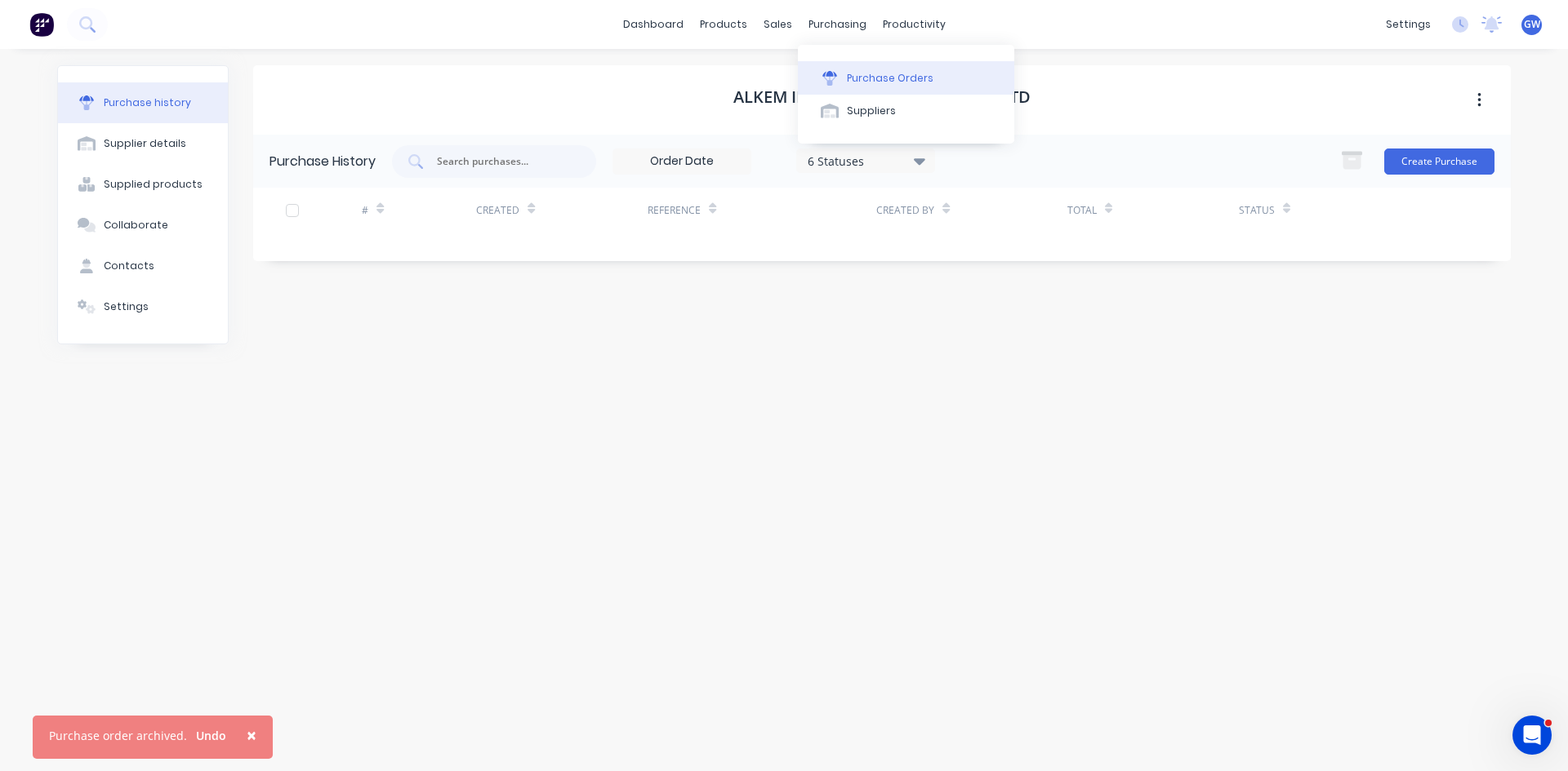
click at [842, 77] on button "Purchase Orders" at bounding box center [906, 77] width 216 height 32
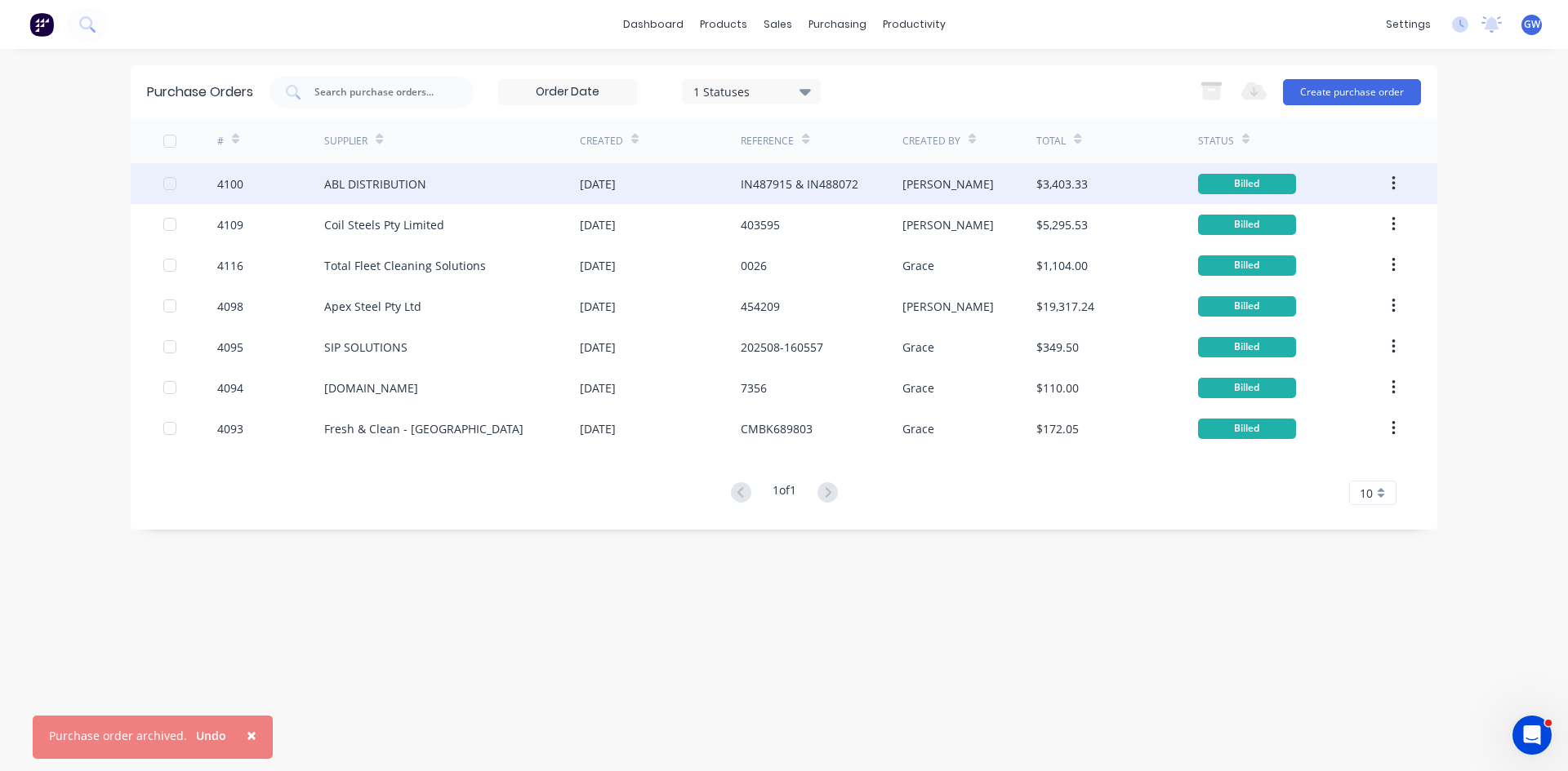
click at [559, 192] on div "ABL DISTRIBUTION" at bounding box center [452, 184] width 255 height 41
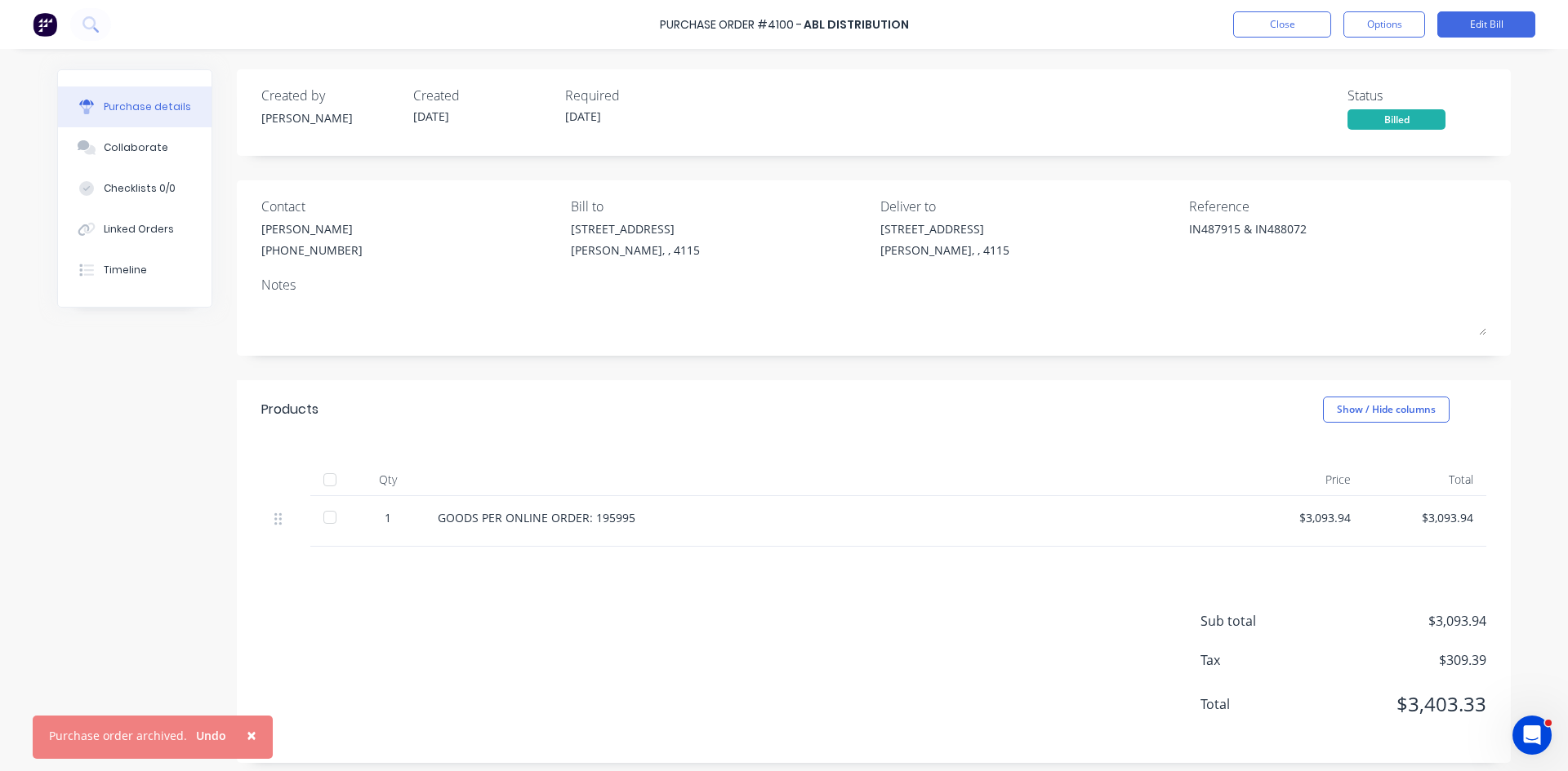
drag, startPoint x: 146, startPoint y: 155, endPoint x: 252, endPoint y: 163, distance: 106.3
click at [146, 155] on button "Collaborate" at bounding box center [135, 148] width 153 height 41
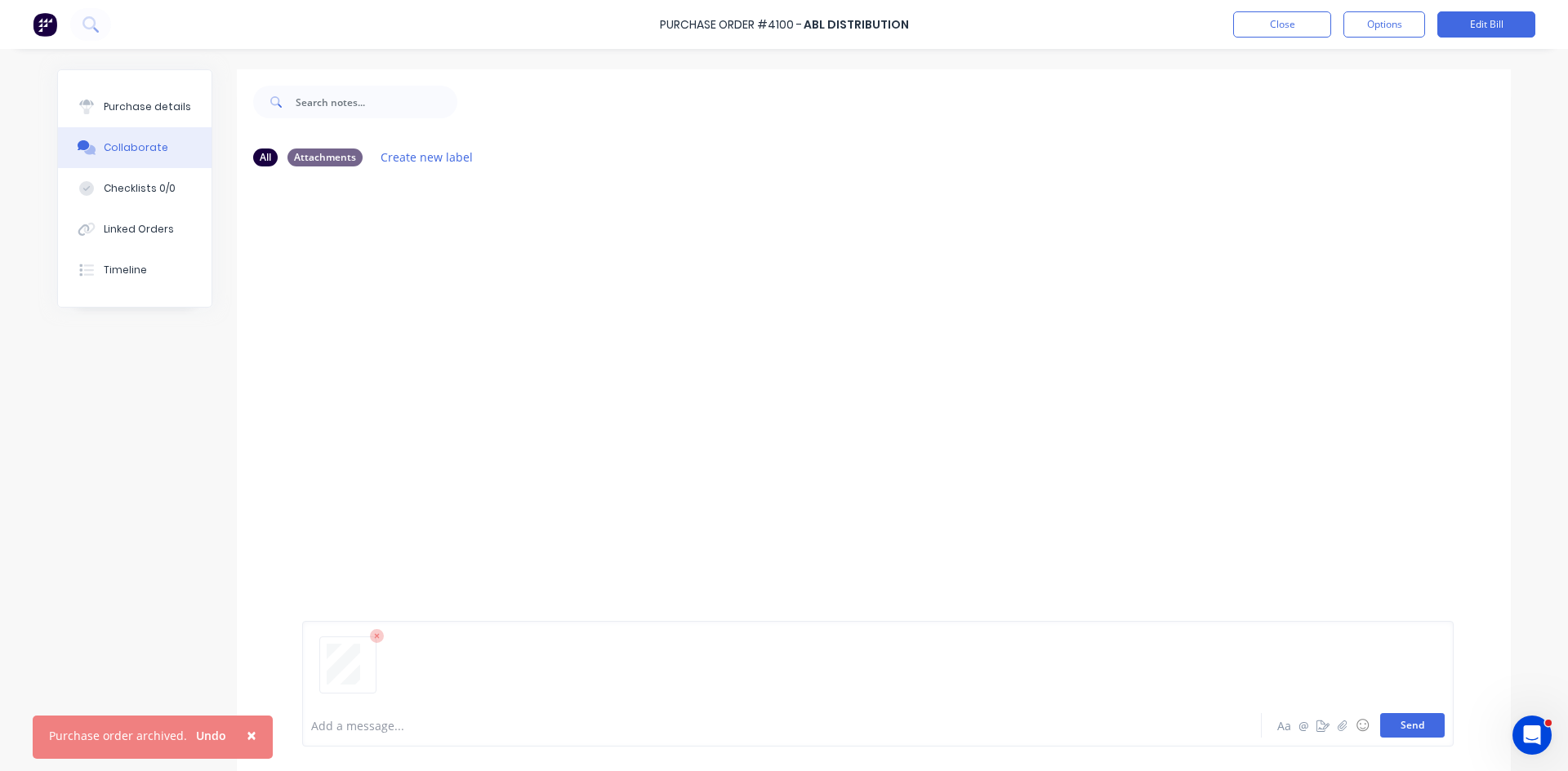
click at [1408, 722] on button "Send" at bounding box center [1412, 725] width 65 height 25
click at [1416, 724] on button "Send" at bounding box center [1412, 725] width 65 height 25
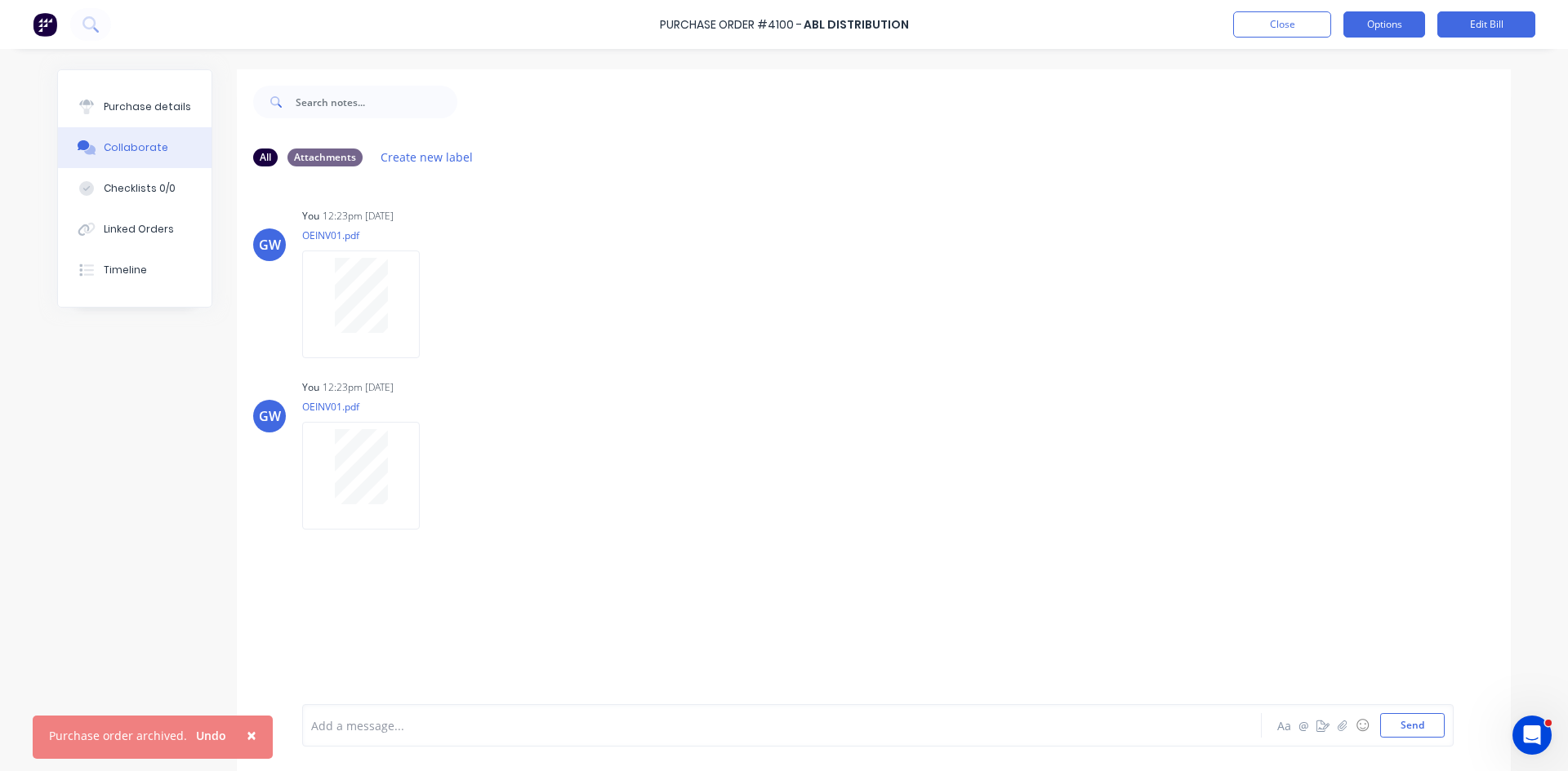
click at [1366, 27] on button "Options" at bounding box center [1383, 25] width 82 height 27
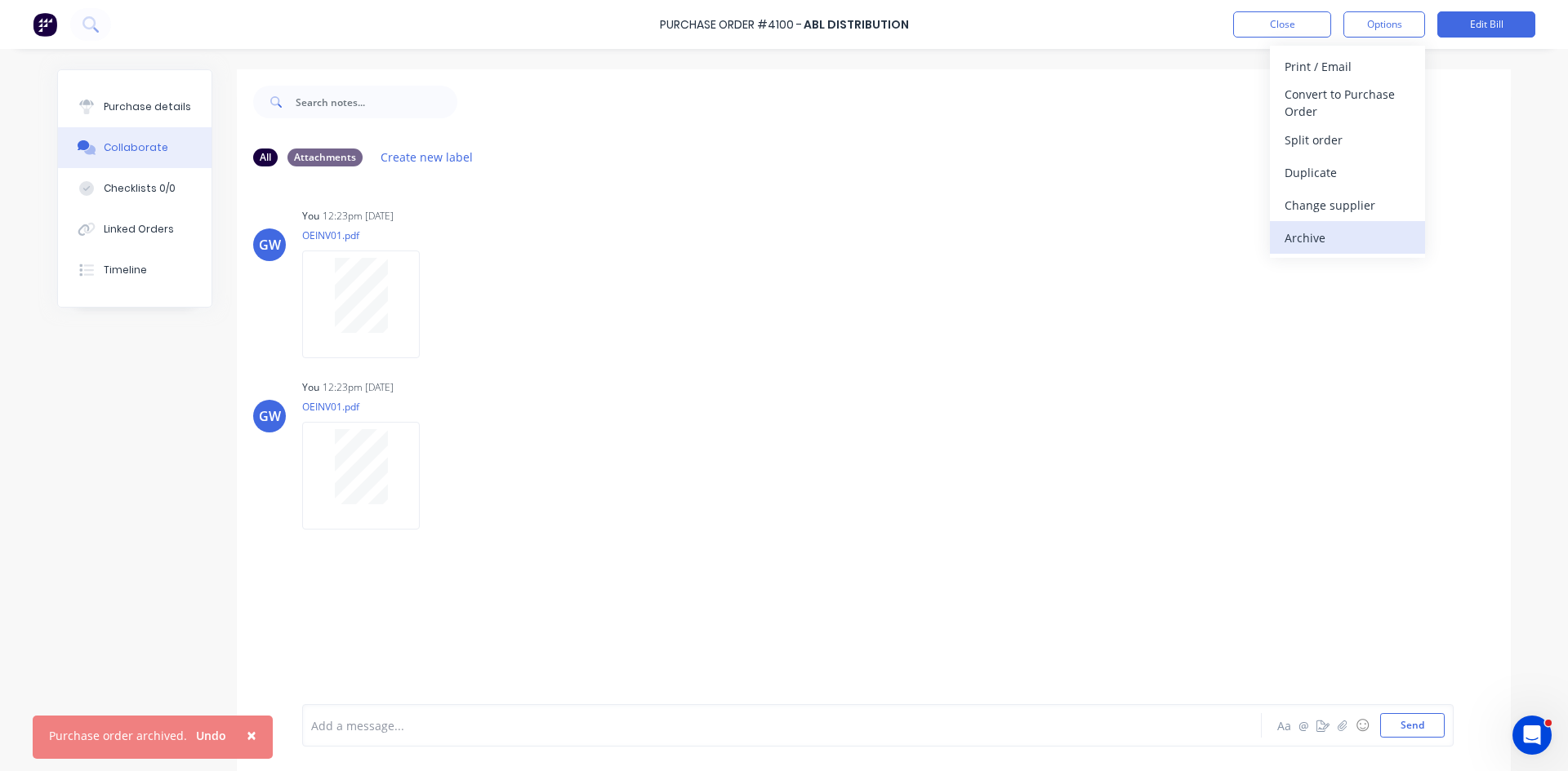
click at [1304, 230] on div "Archive" at bounding box center [1347, 238] width 126 height 24
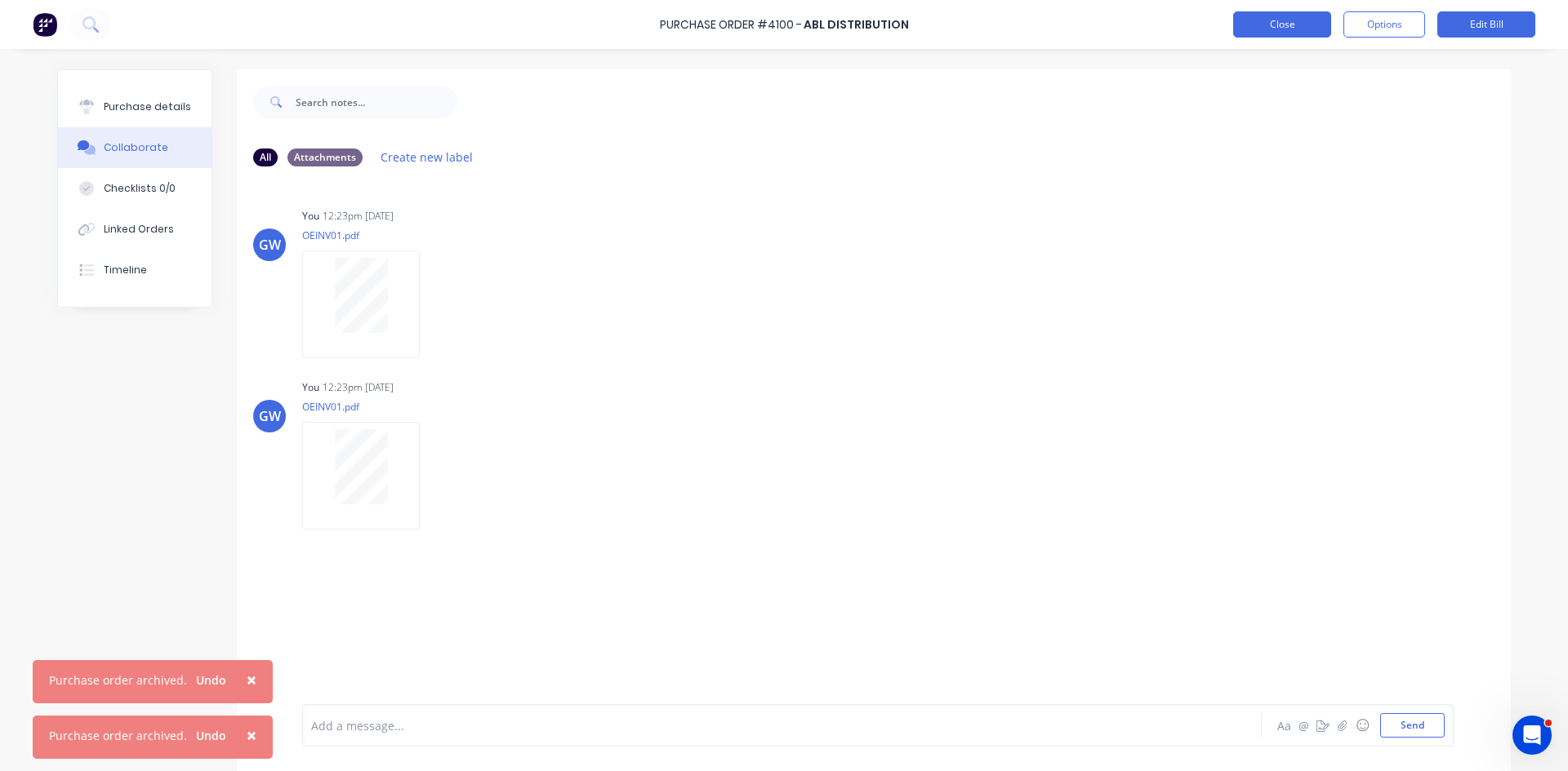
click at [1299, 28] on button "Close" at bounding box center [1282, 25] width 98 height 27
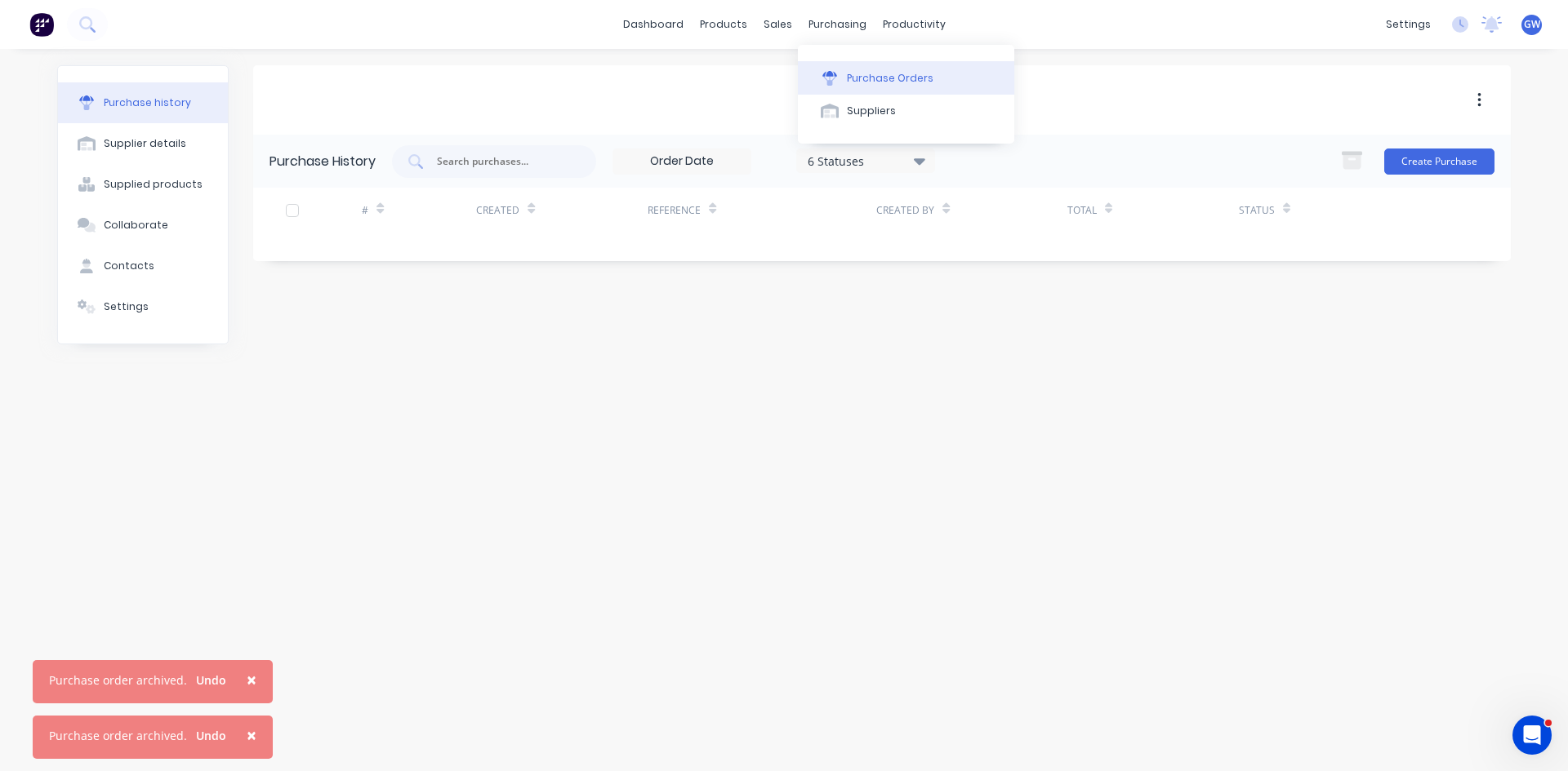
click at [861, 73] on div "Purchase Orders" at bounding box center [890, 78] width 86 height 15
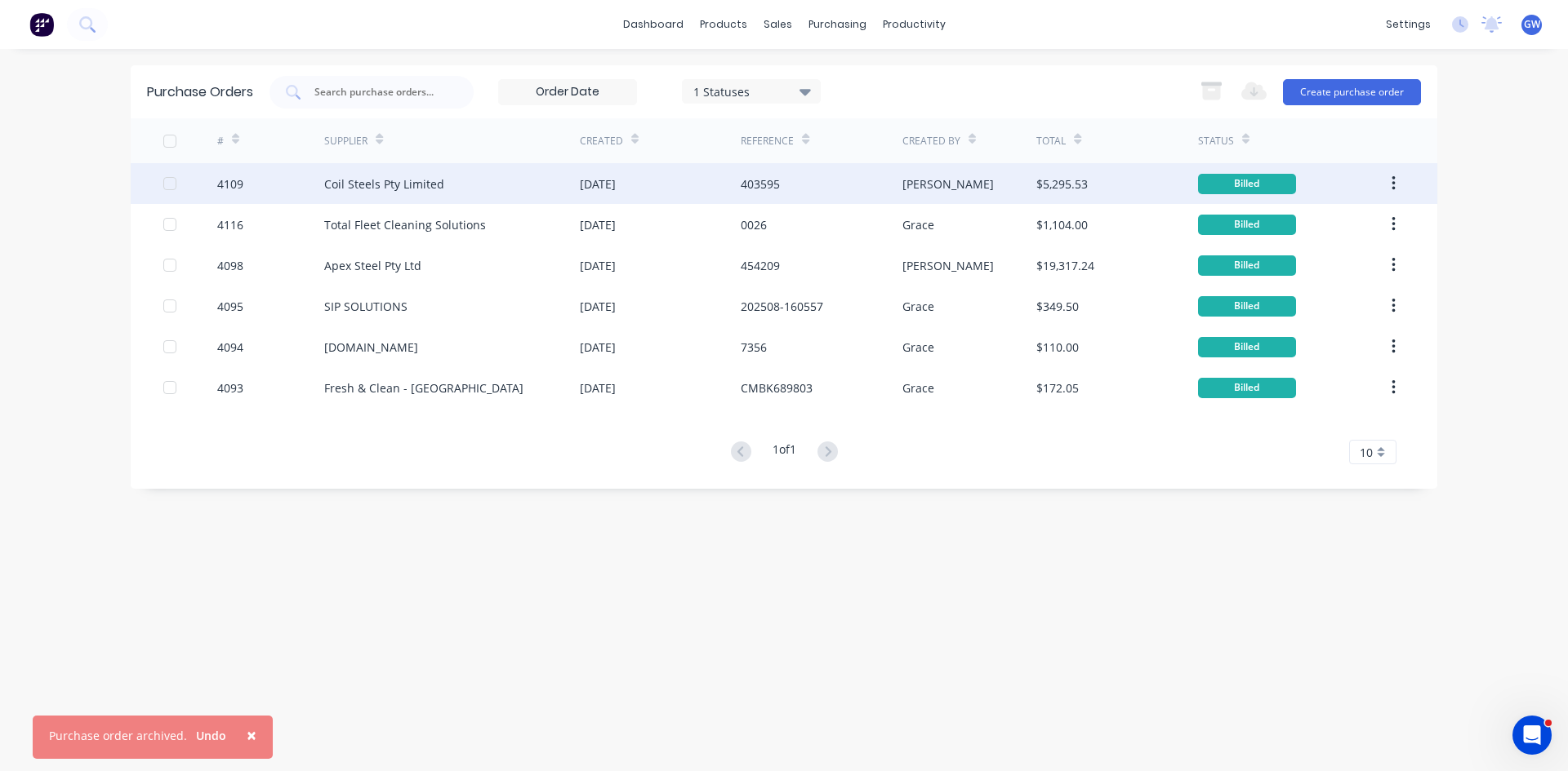
click at [659, 186] on div "[DATE]" at bounding box center [660, 184] width 161 height 41
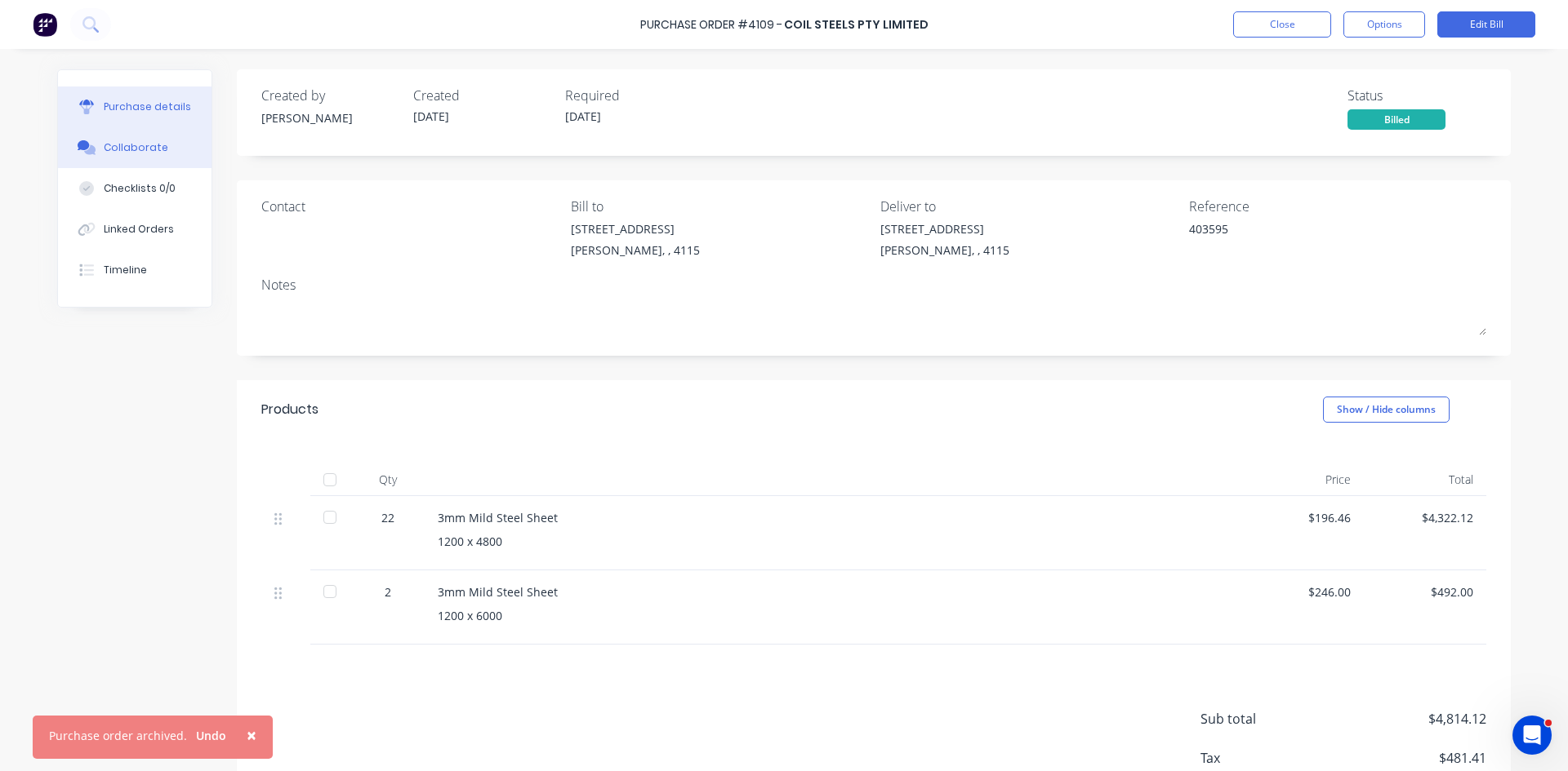
click at [134, 147] on div "Collaborate" at bounding box center [137, 147] width 65 height 15
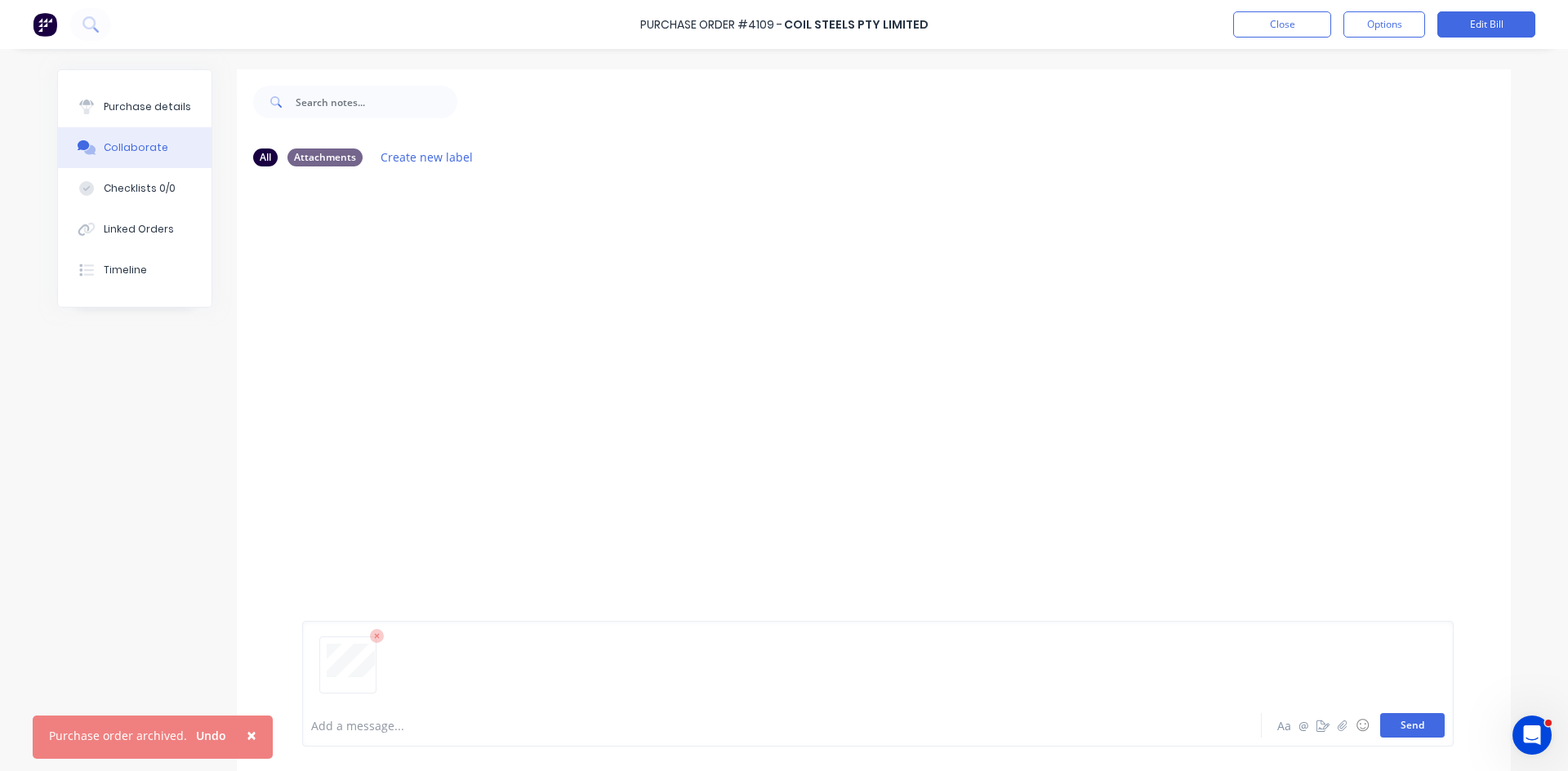
click at [1437, 730] on button "Send" at bounding box center [1412, 725] width 65 height 25
click at [1283, 31] on button "Close" at bounding box center [1282, 25] width 98 height 27
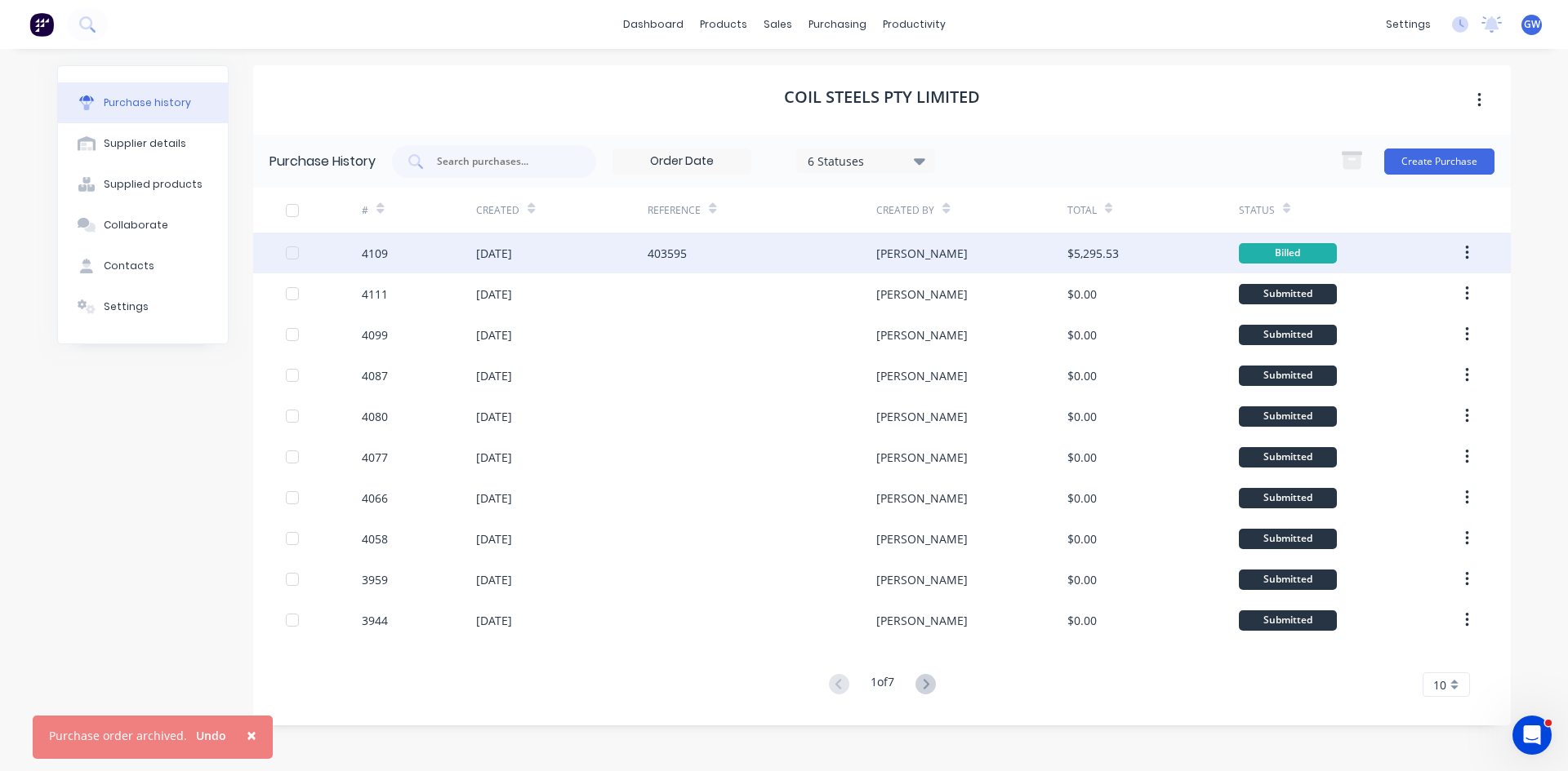
click at [1475, 258] on button "button" at bounding box center [1466, 253] width 38 height 29
click at [1433, 303] on div "Archive" at bounding box center [1409, 296] width 126 height 24
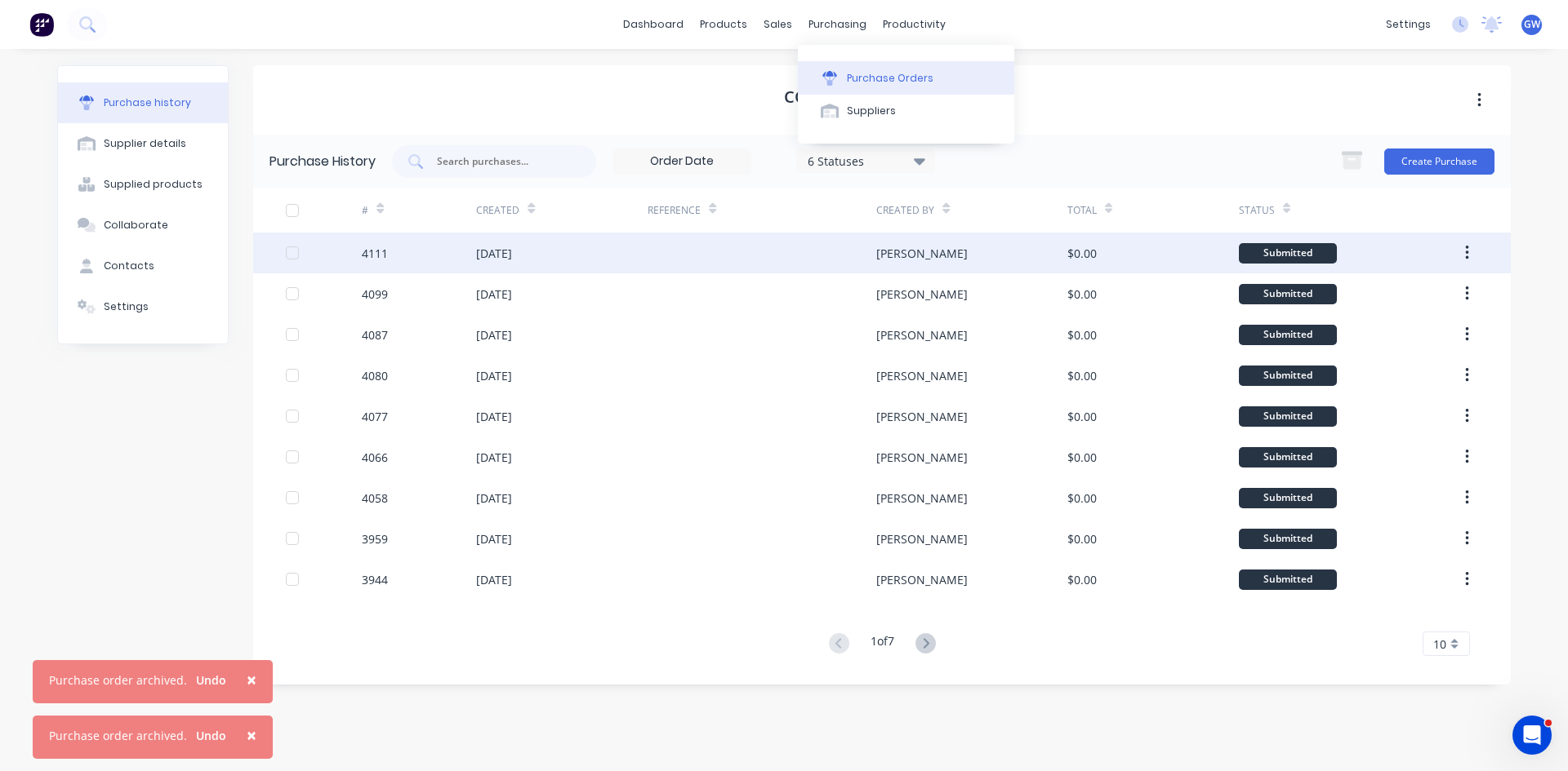
click at [857, 68] on button "Purchase Orders" at bounding box center [906, 77] width 216 height 32
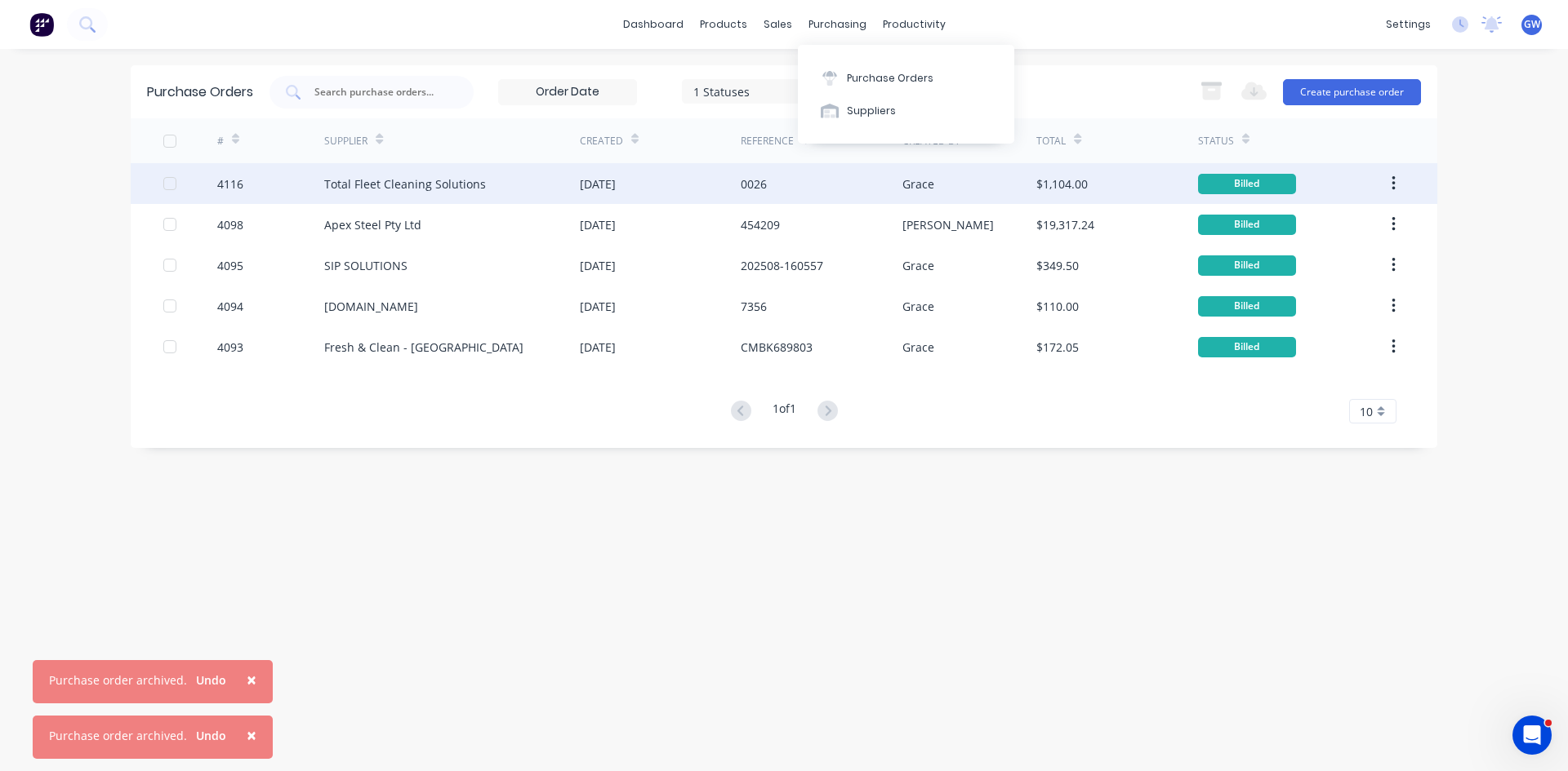
click at [647, 172] on div "[DATE]" at bounding box center [660, 184] width 161 height 41
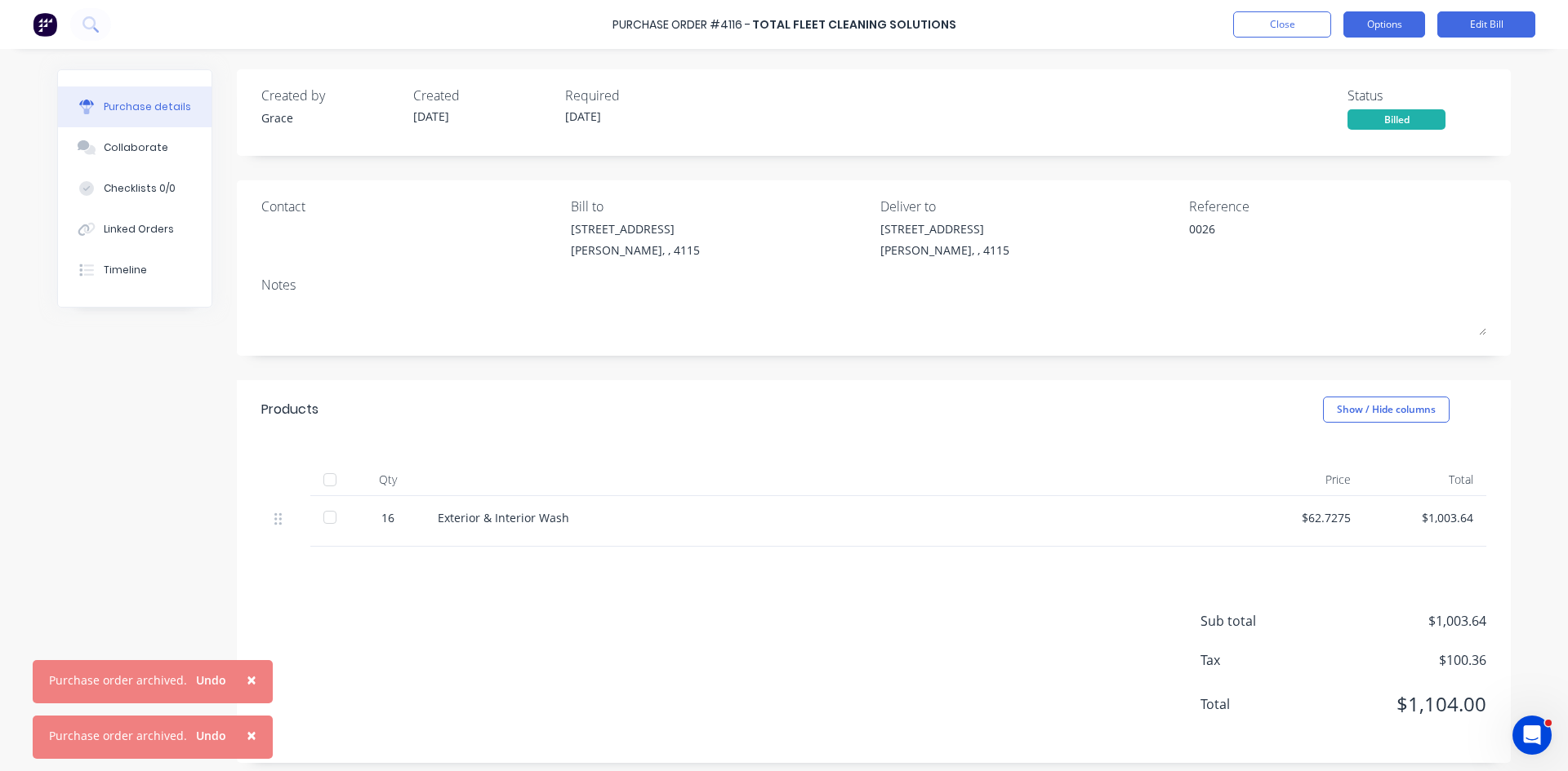
drag, startPoint x: 1408, startPoint y: 24, endPoint x: 1408, endPoint y: 35, distance: 11.0
click at [1408, 25] on button "Options" at bounding box center [1383, 25] width 82 height 27
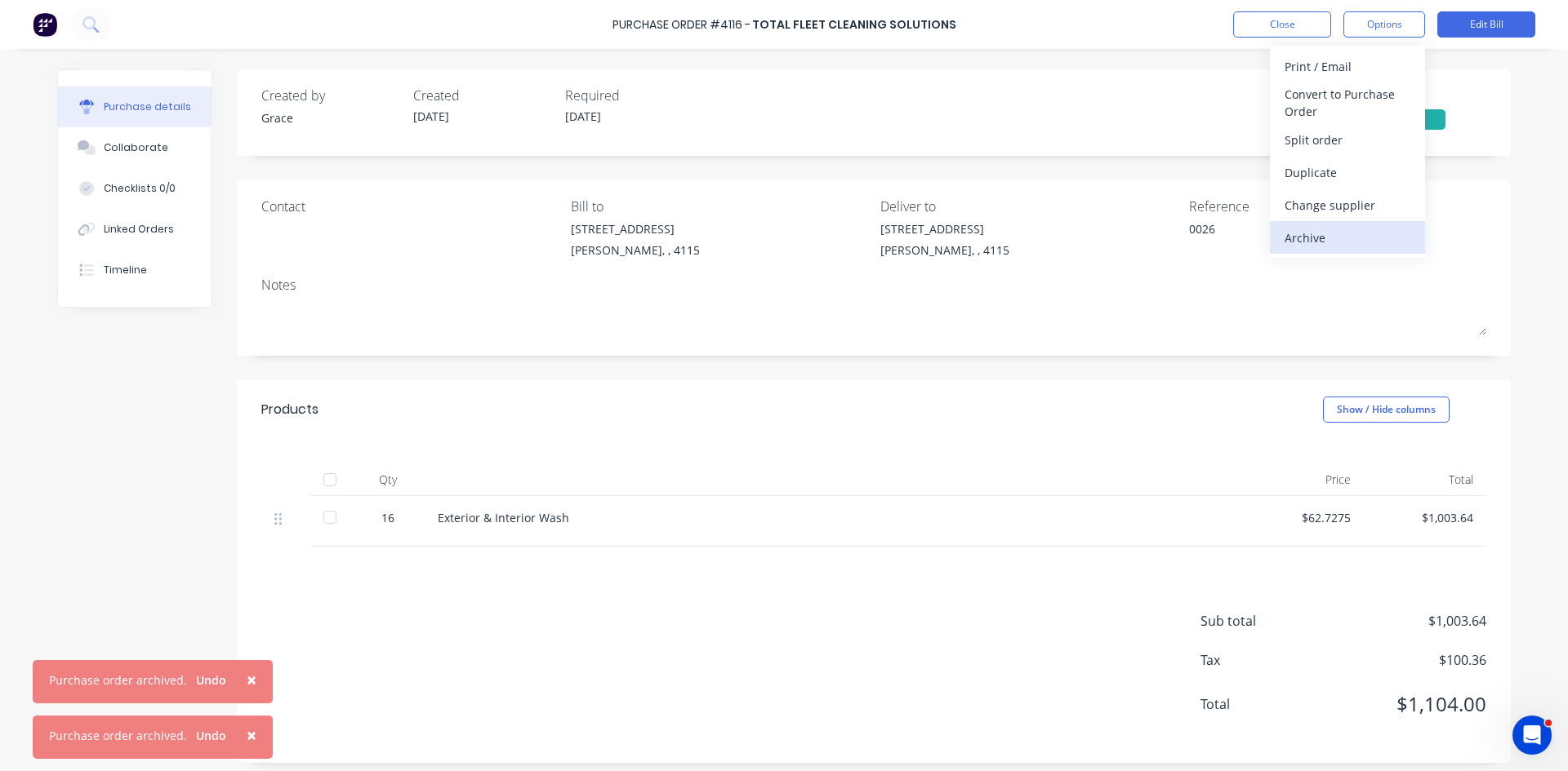
click at [1336, 231] on div "Archive" at bounding box center [1347, 238] width 126 height 24
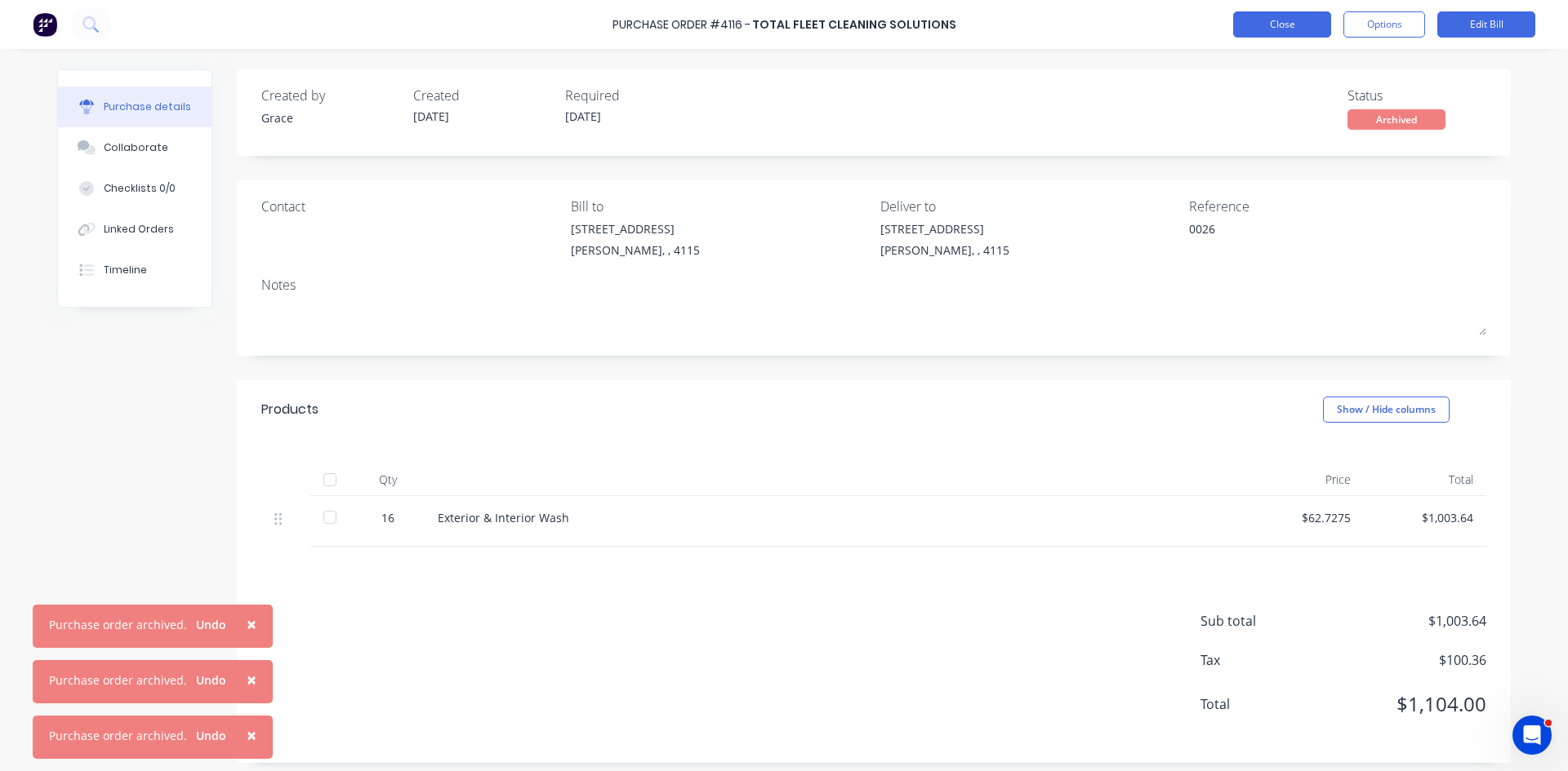
click at [1252, 22] on button "Close" at bounding box center [1282, 25] width 98 height 27
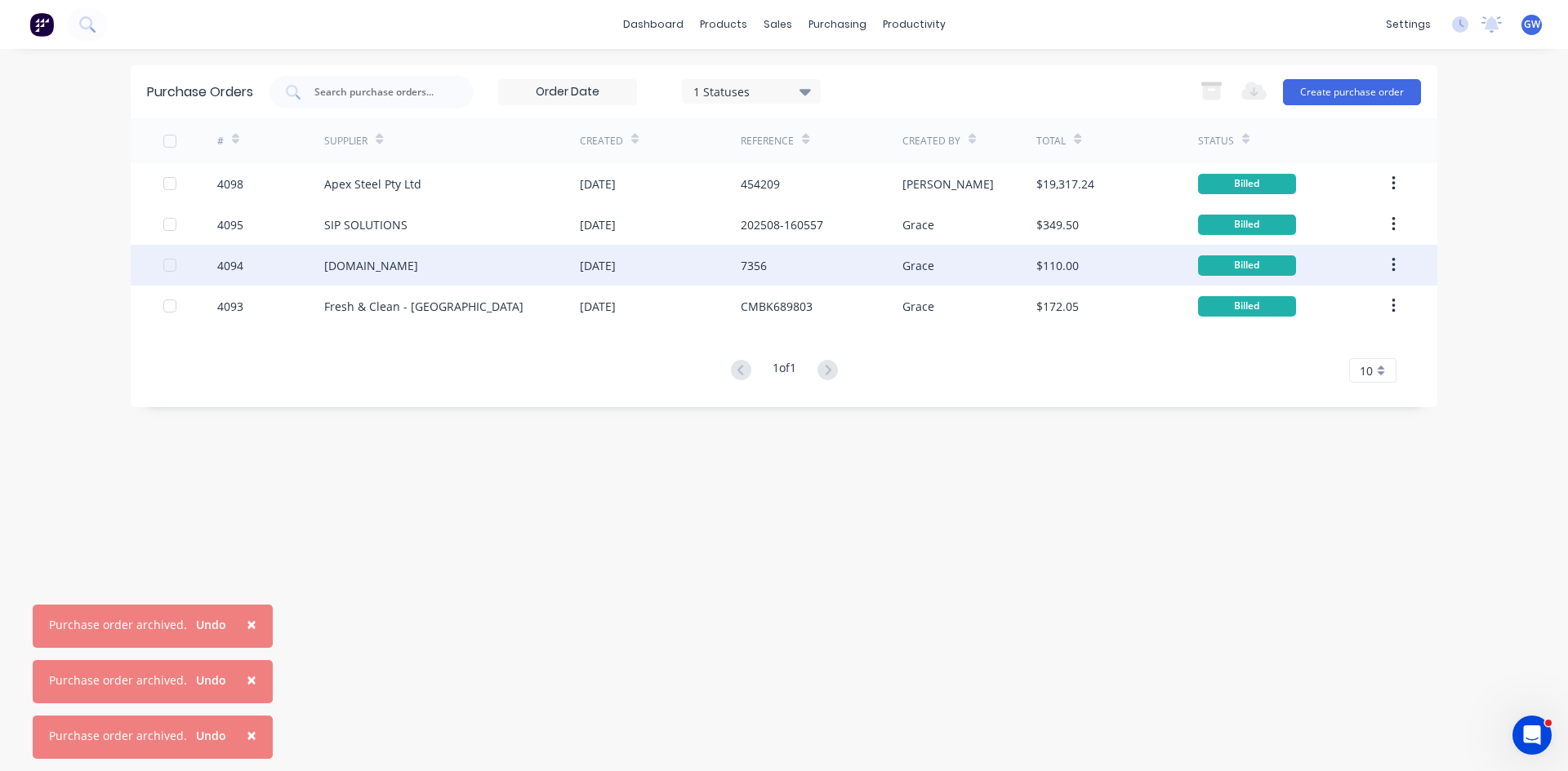
click at [688, 274] on div "[DATE]" at bounding box center [660, 265] width 161 height 41
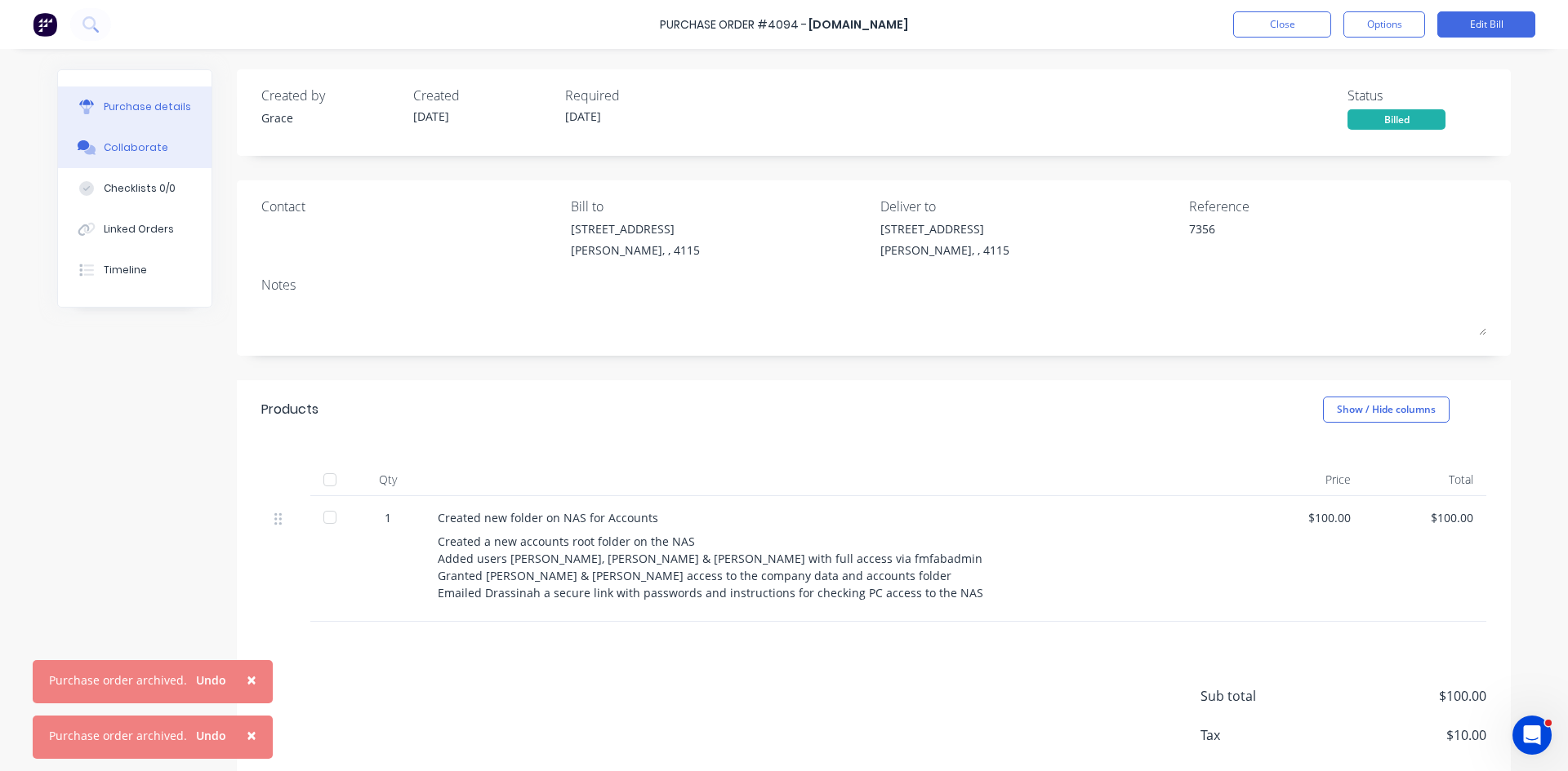
click at [129, 148] on div "Collaborate" at bounding box center [137, 147] width 65 height 15
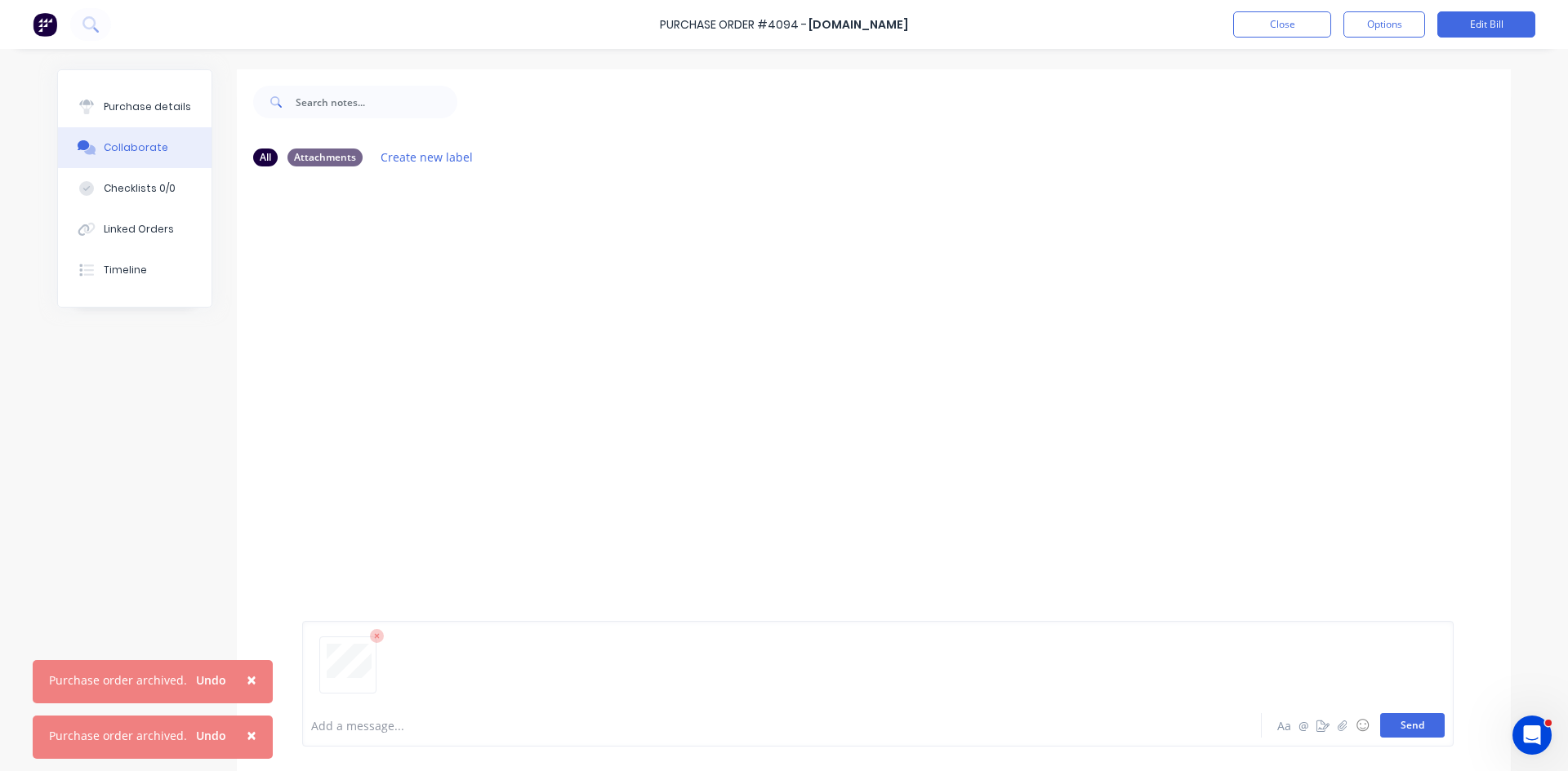
click at [1412, 718] on button "Send" at bounding box center [1412, 725] width 65 height 25
click at [121, 101] on div "Purchase details" at bounding box center [147, 106] width 87 height 15
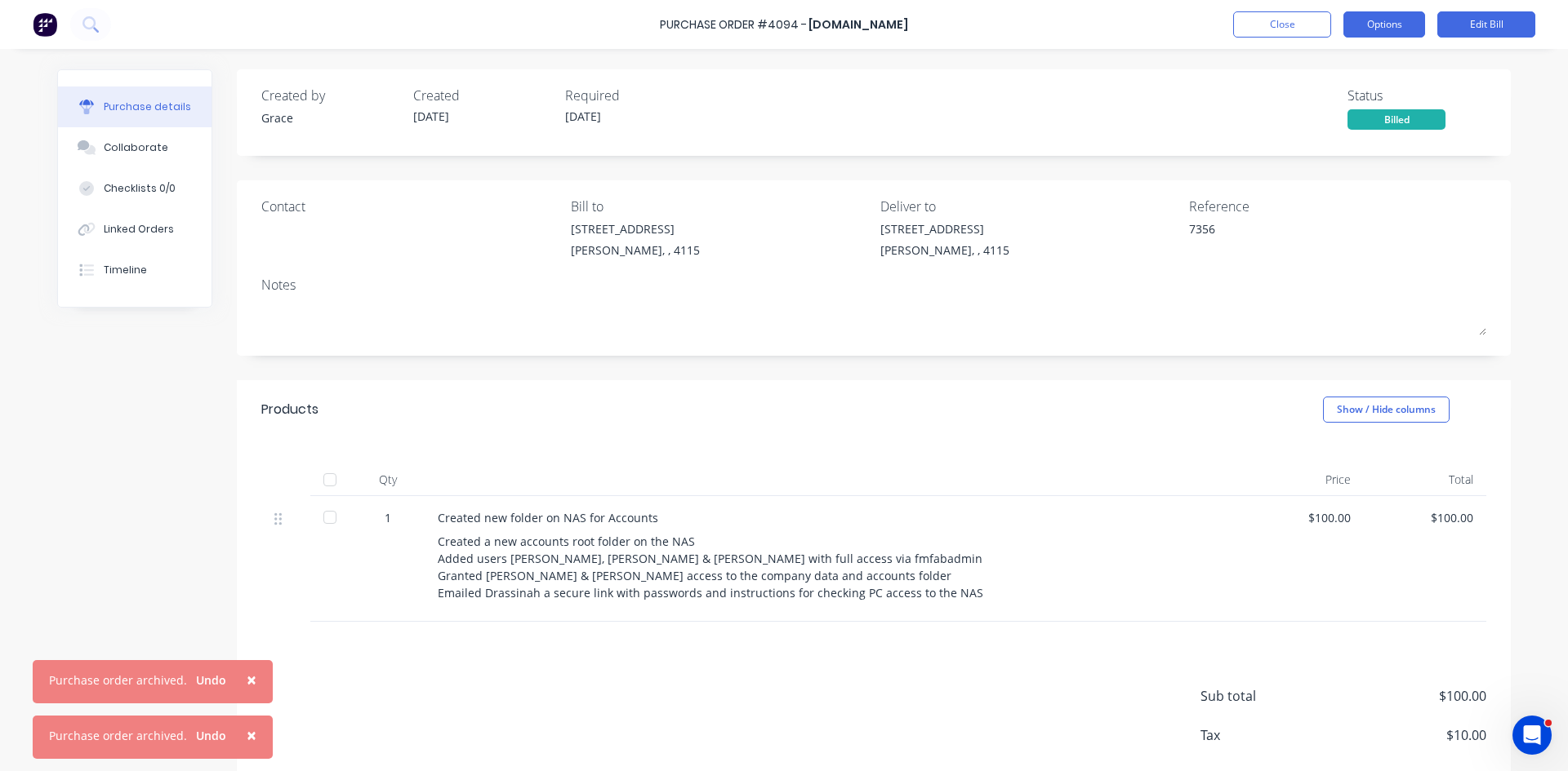
click at [1402, 27] on button "Options" at bounding box center [1383, 25] width 82 height 27
click at [1324, 241] on div "Archive" at bounding box center [1347, 238] width 126 height 24
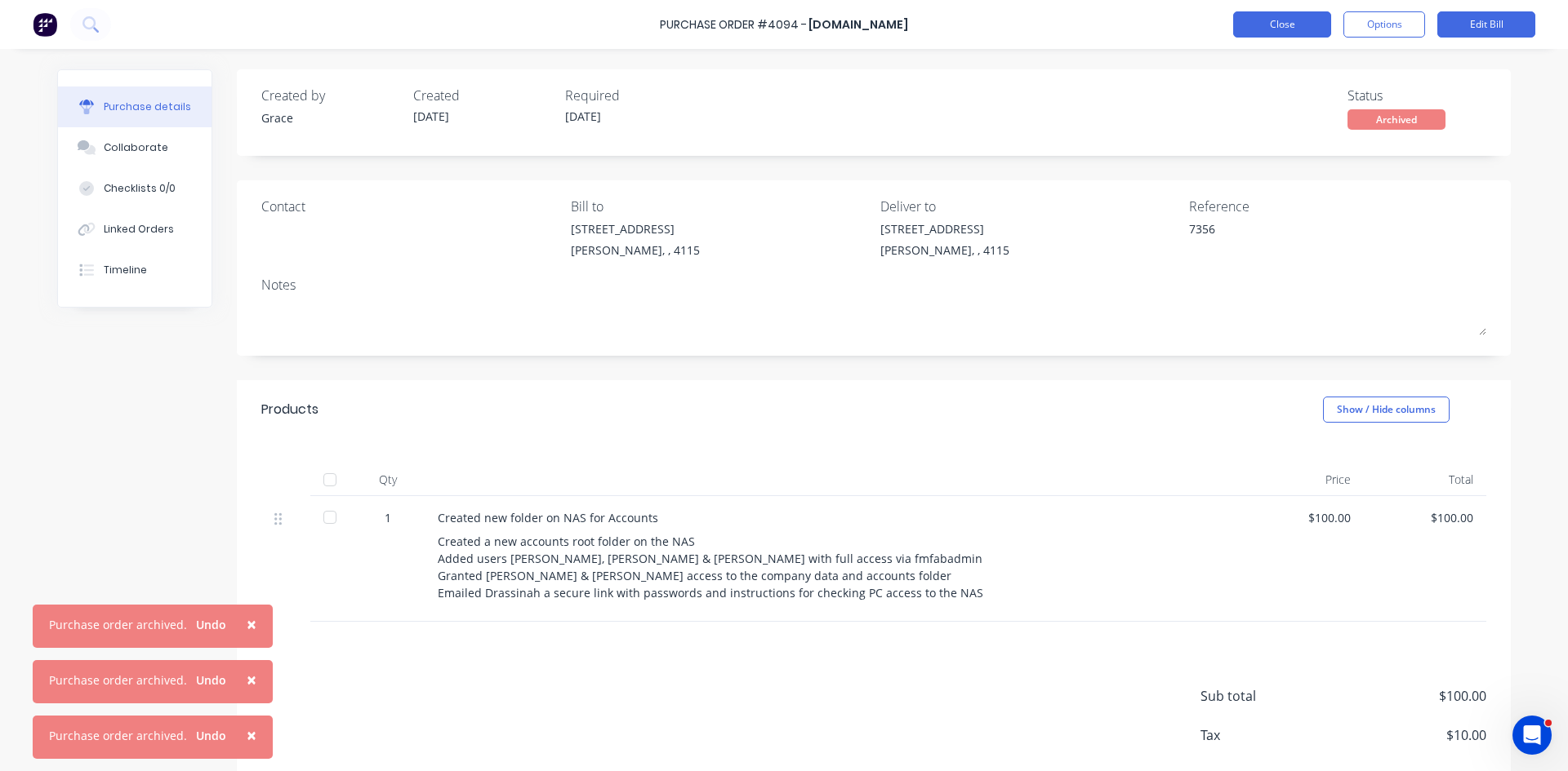
click at [1282, 19] on button "Close" at bounding box center [1282, 25] width 98 height 27
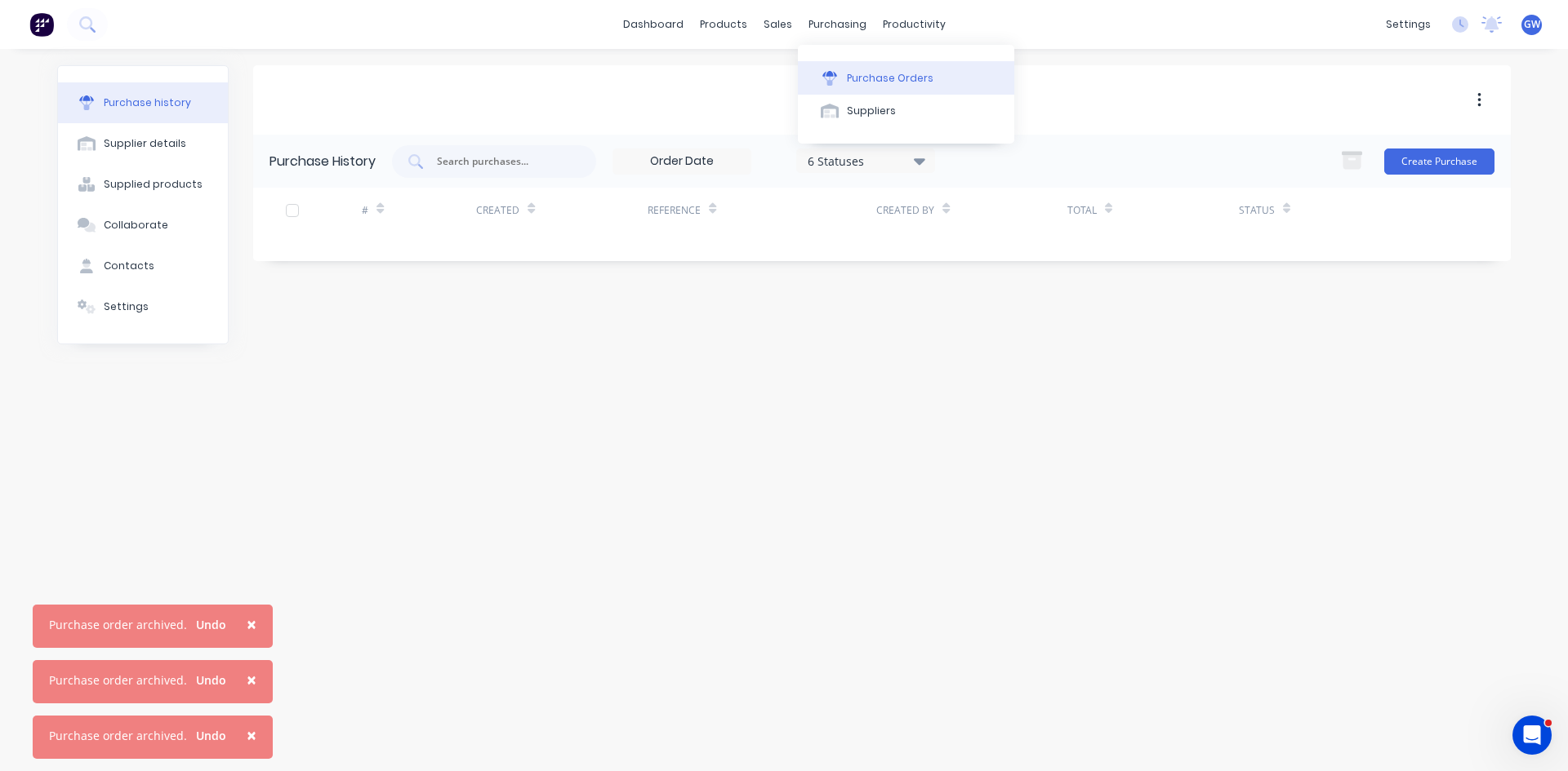
click at [833, 71] on icon at bounding box center [829, 78] width 15 height 15
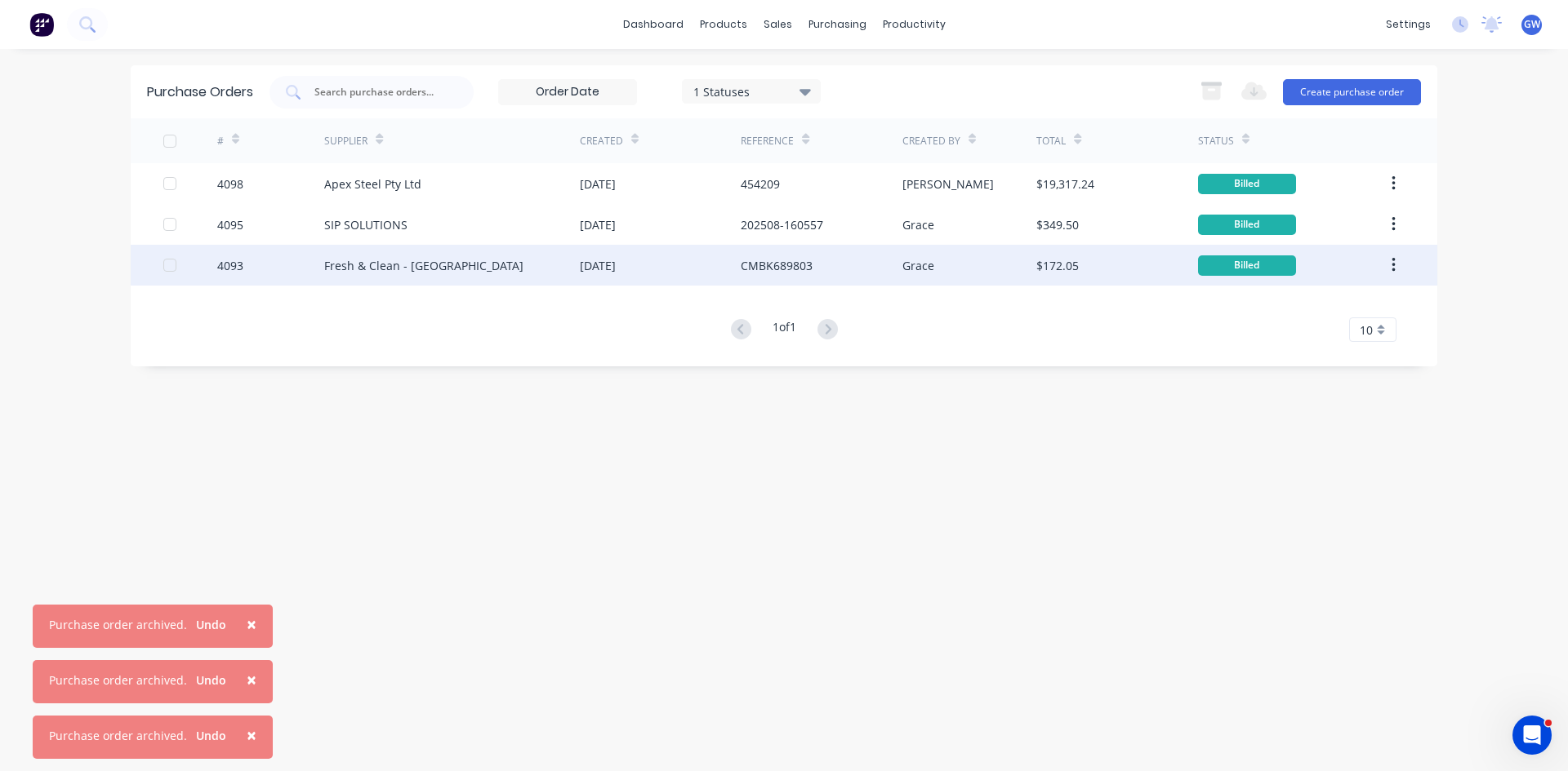
click at [470, 263] on div "Fresh & Clean - [GEOGRAPHIC_DATA]" at bounding box center [452, 265] width 255 height 41
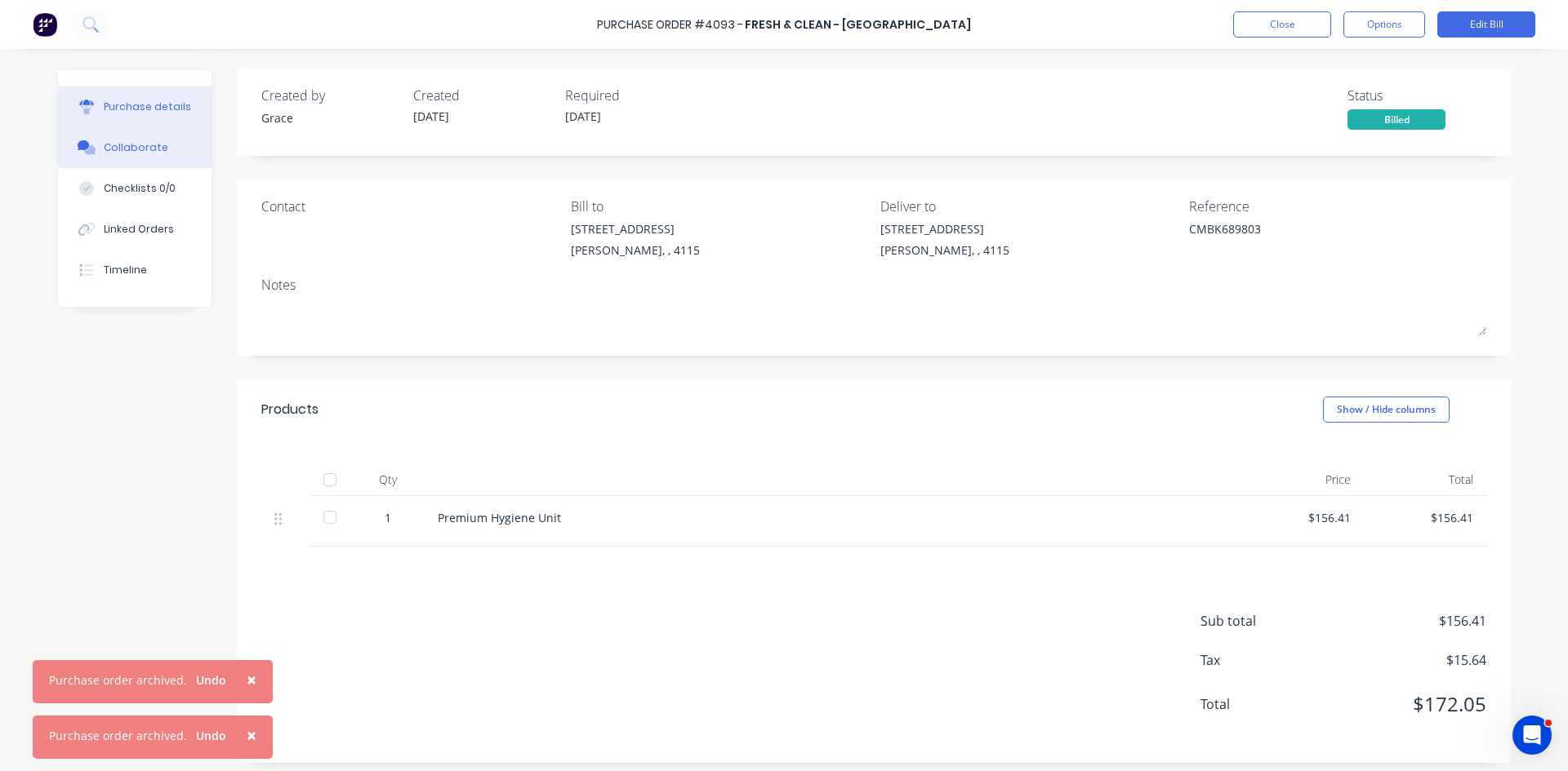
click at [135, 152] on div "Collaborate" at bounding box center [137, 147] width 65 height 15
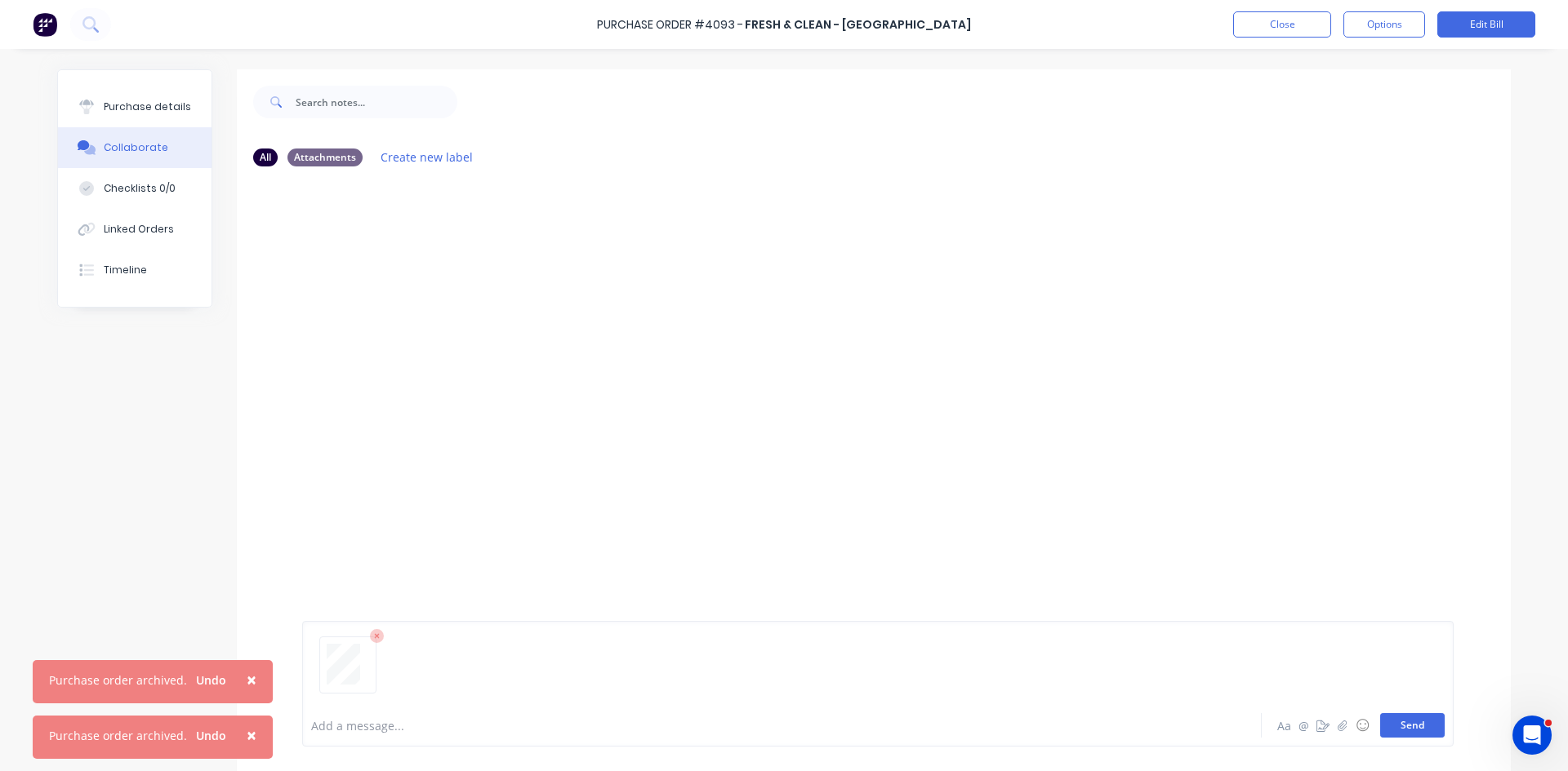
click at [1404, 724] on button "Send" at bounding box center [1412, 725] width 65 height 25
click at [183, 110] on button "Purchase details" at bounding box center [135, 107] width 153 height 41
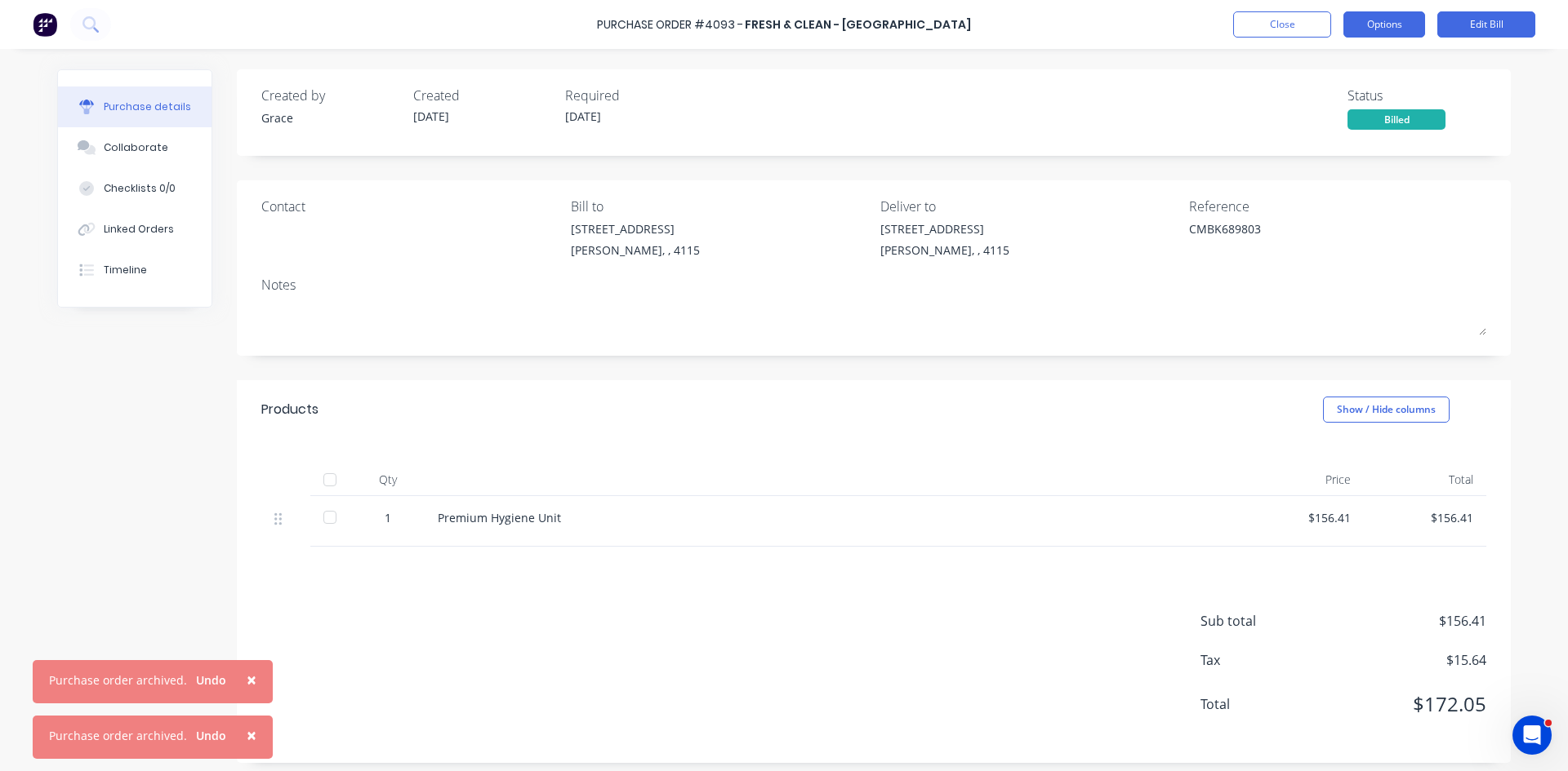
click at [1350, 27] on button "Options" at bounding box center [1383, 25] width 82 height 27
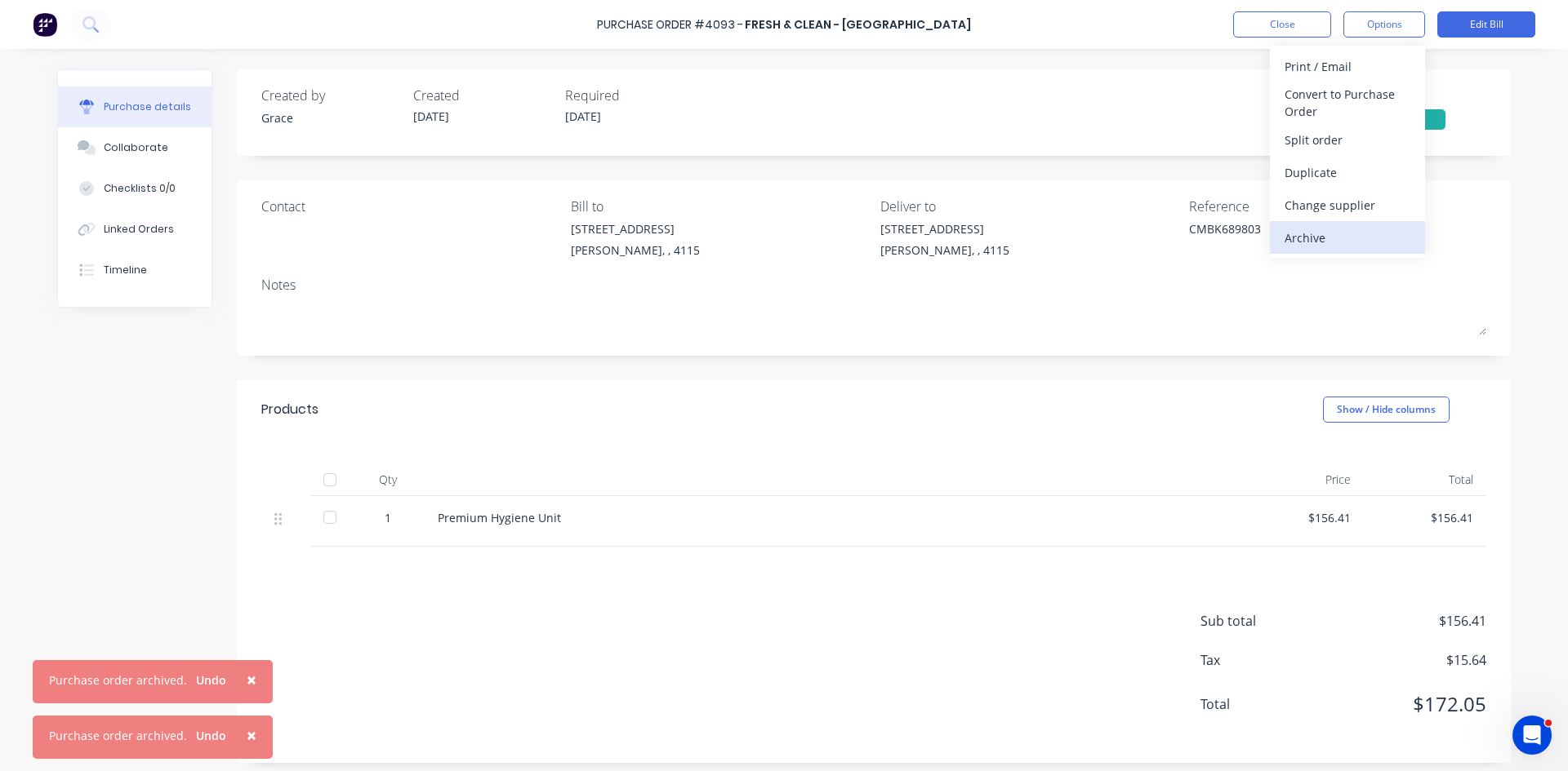
click at [1286, 247] on div "Archive" at bounding box center [1347, 238] width 126 height 24
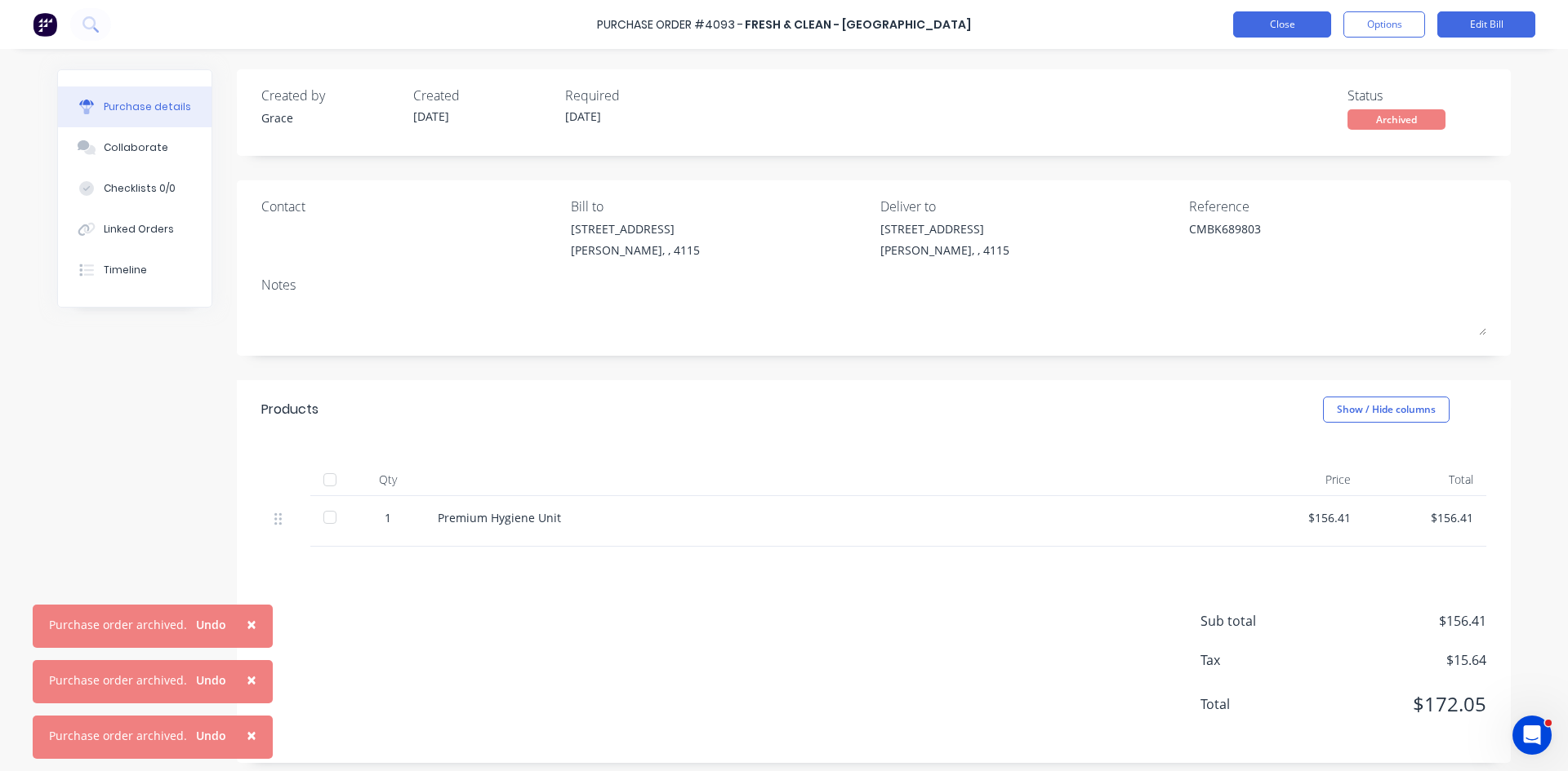
click at [1293, 27] on button "Close" at bounding box center [1282, 25] width 98 height 27
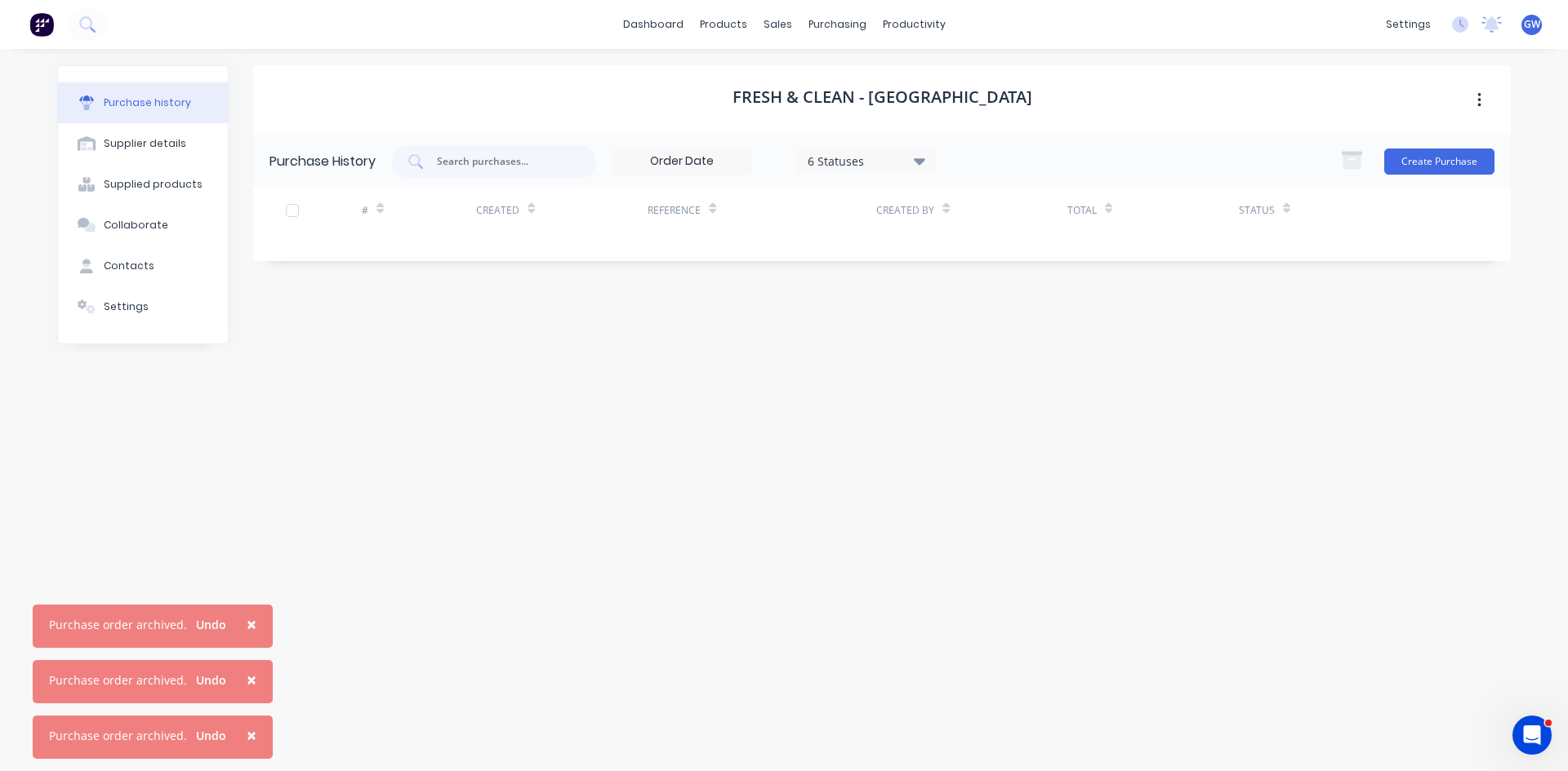
click at [837, 157] on div "6 Statuses" at bounding box center [866, 160] width 117 height 17
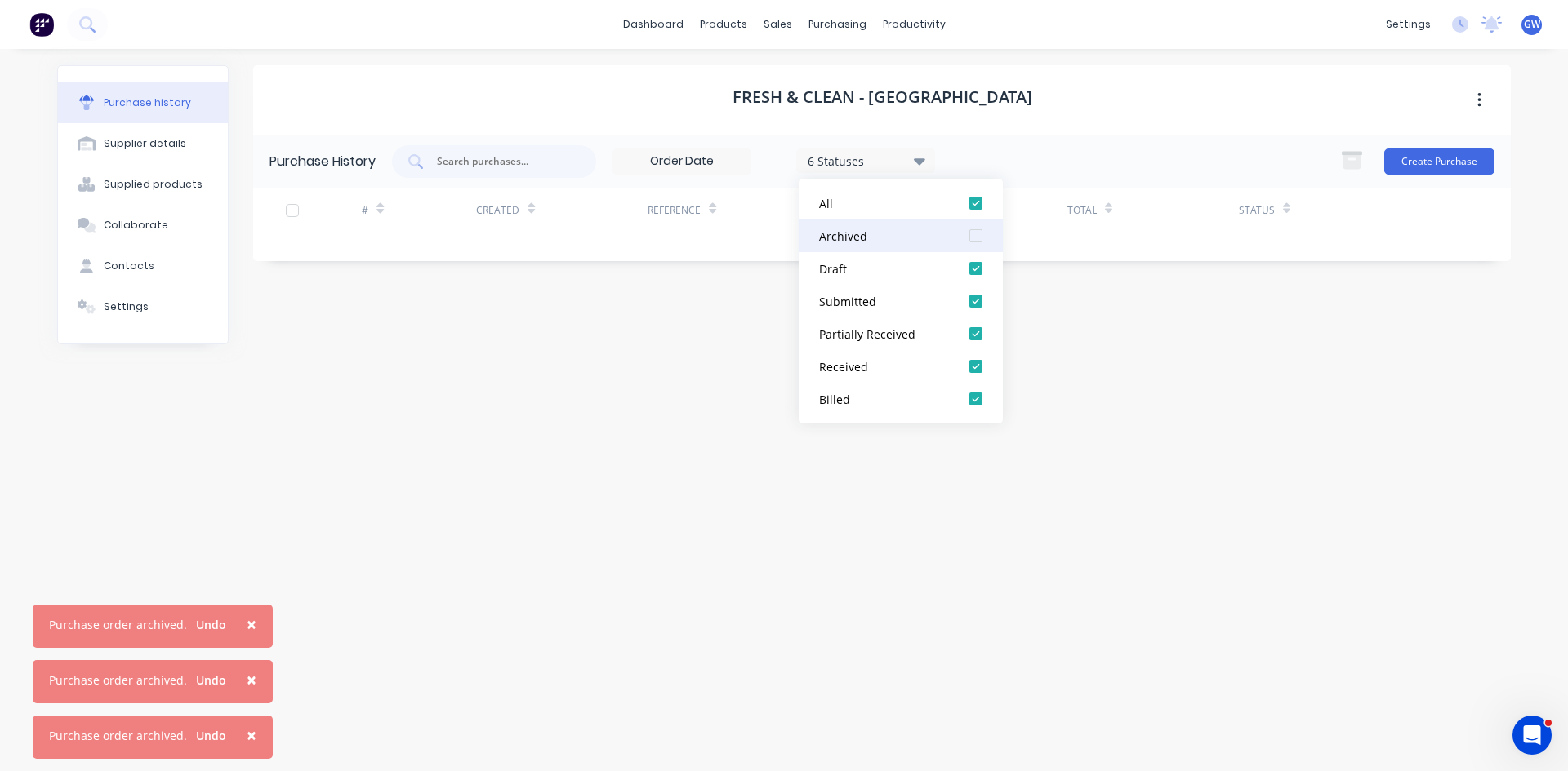
click at [980, 237] on div at bounding box center [975, 236] width 32 height 32
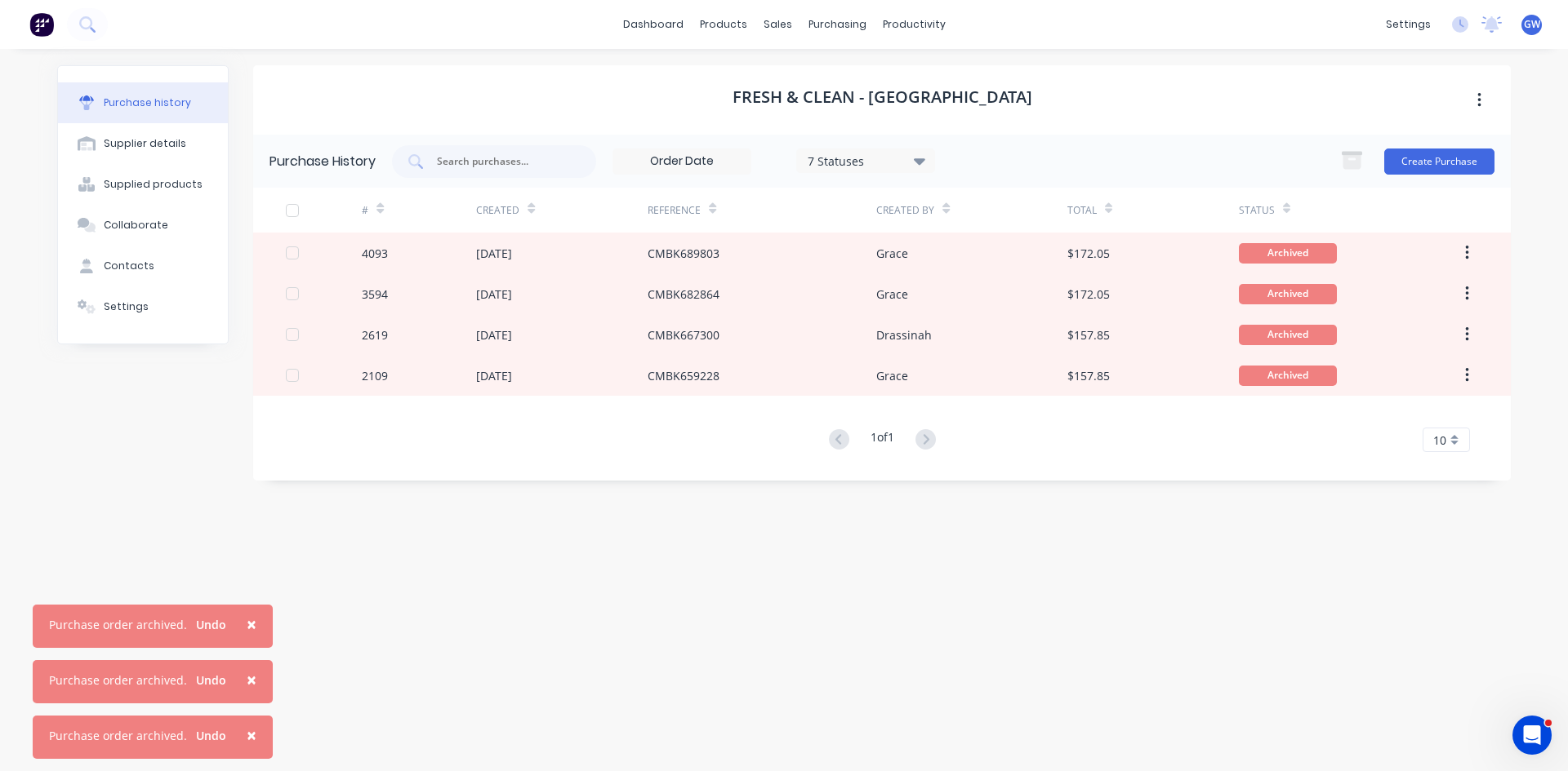
click at [1056, 101] on div "Fresh & Clean - [GEOGRAPHIC_DATA]" at bounding box center [882, 99] width 1258 height 70
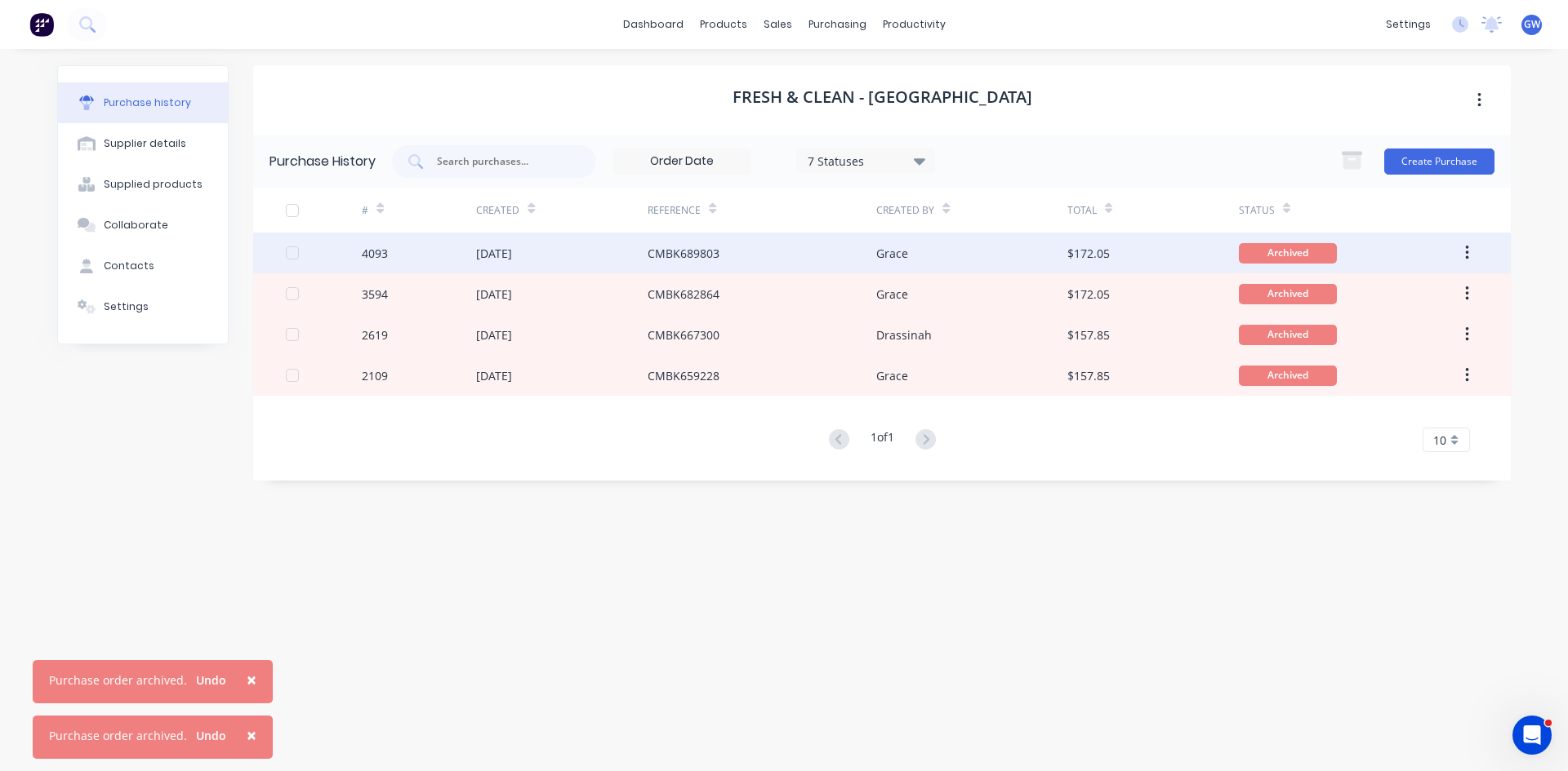
click at [844, 254] on div "CMBK689803" at bounding box center [761, 253] width 229 height 41
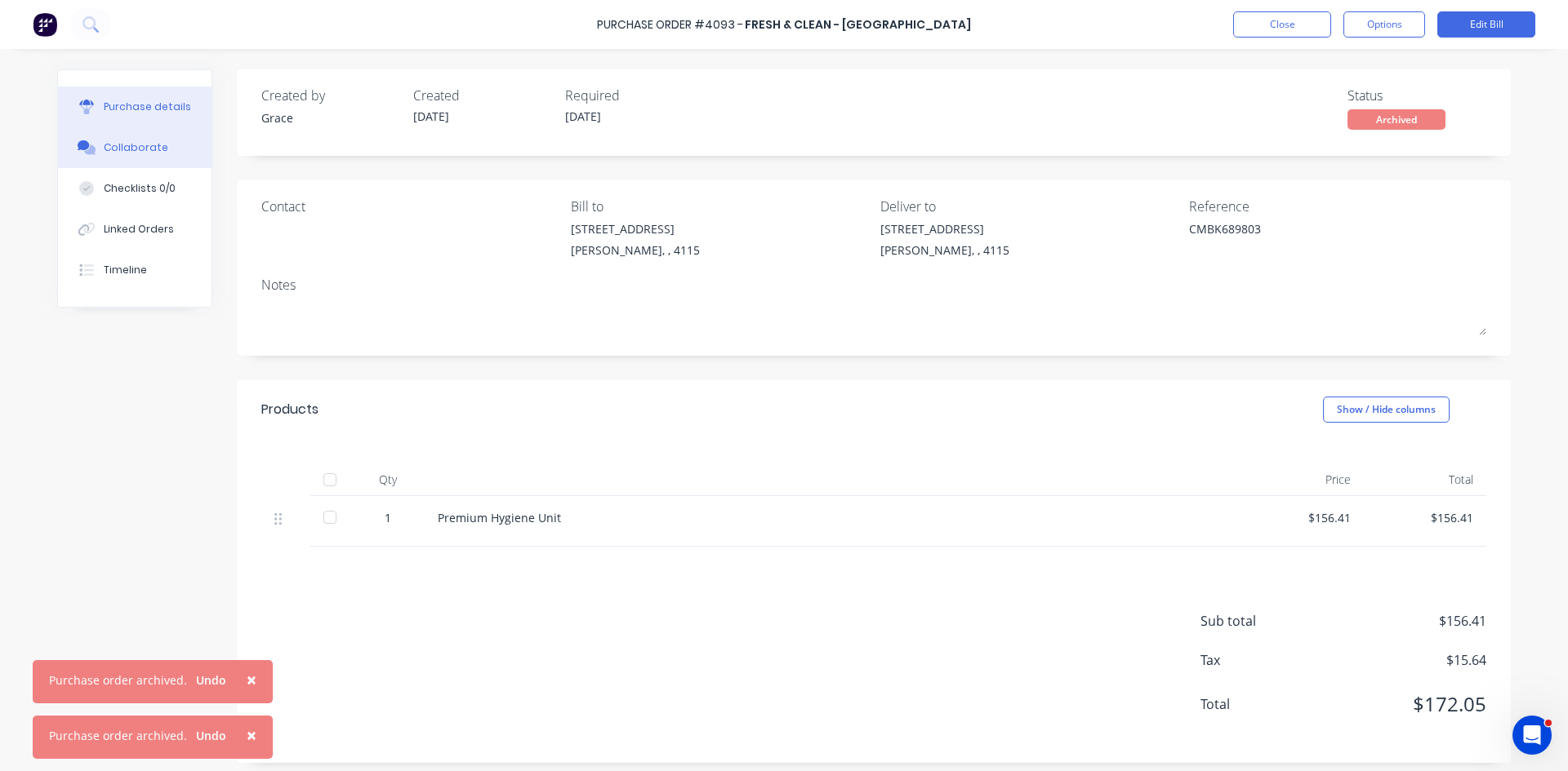
click at [118, 143] on div "Collaborate" at bounding box center [137, 147] width 65 height 15
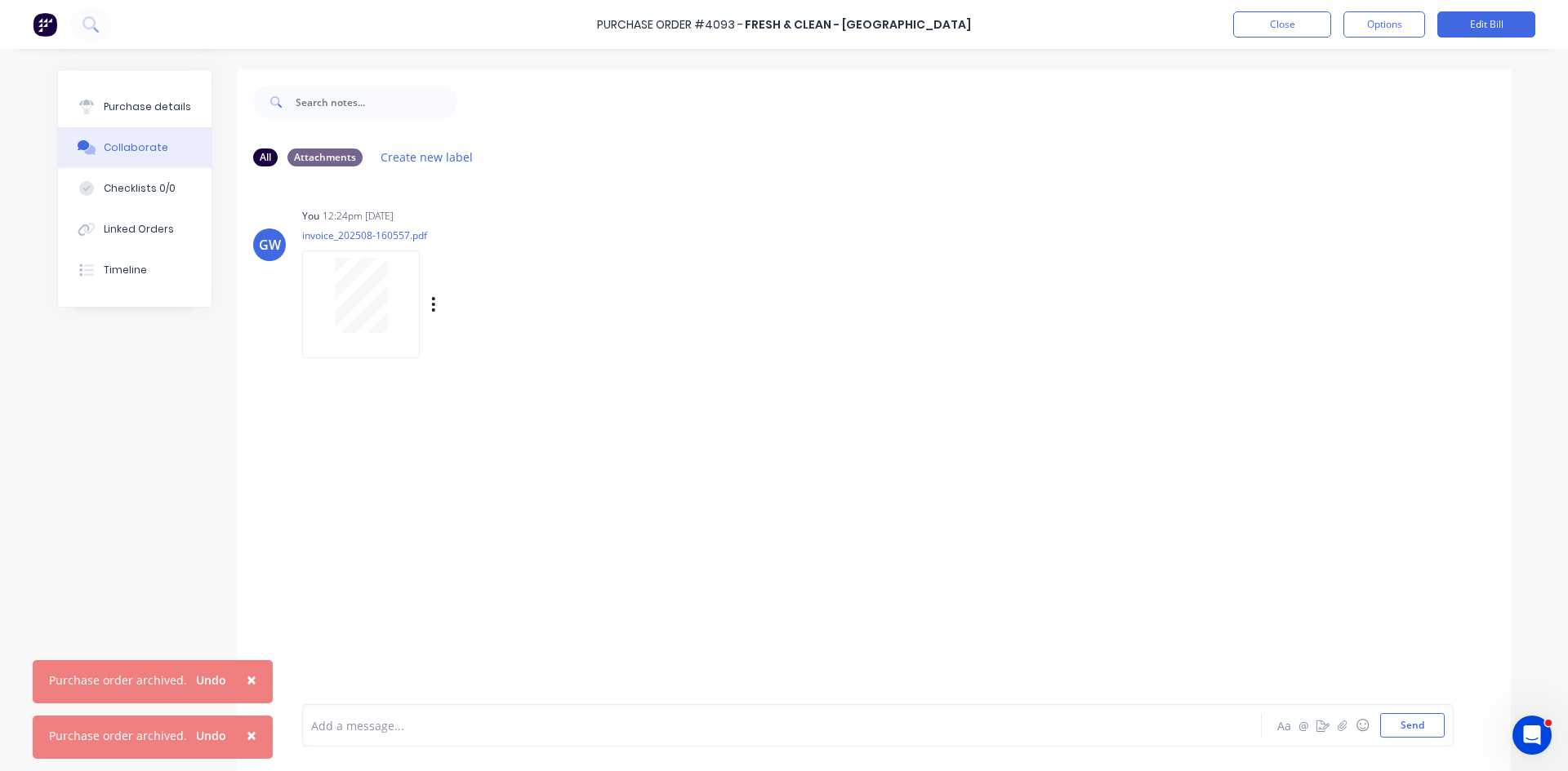
click at [433, 298] on div "Labels Download Delete" at bounding box center [518, 304] width 184 height 24
click at [426, 308] on div "Labels Download Delete" at bounding box center [518, 304] width 184 height 24
click at [432, 304] on icon "button" at bounding box center [433, 303] width 3 height 15
click at [463, 384] on button "Delete" at bounding box center [540, 384] width 184 height 36
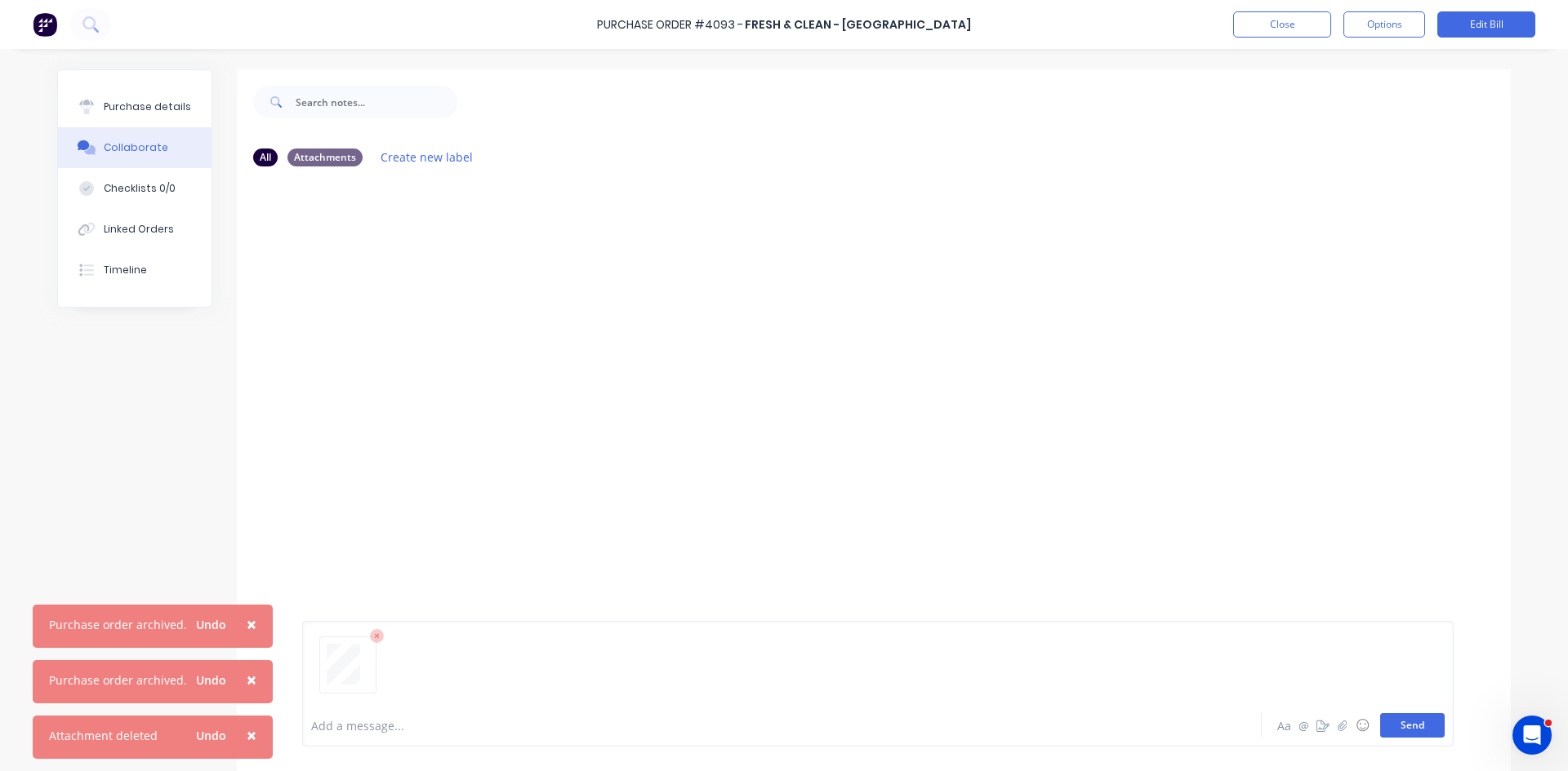
click at [1418, 731] on button "Send" at bounding box center [1412, 725] width 65 height 25
click at [1290, 30] on button "Close" at bounding box center [1282, 25] width 98 height 27
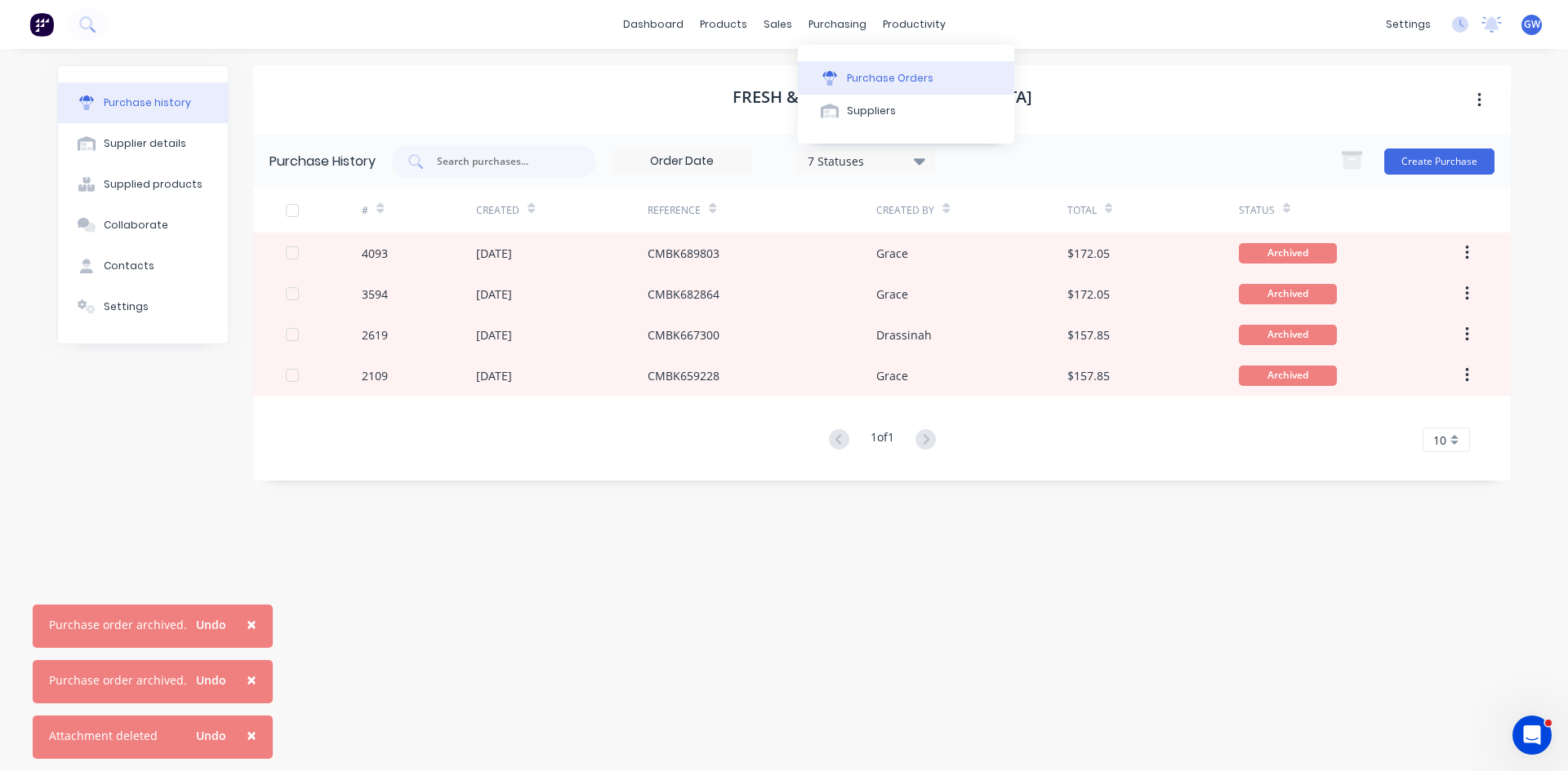
click at [851, 75] on div "Purchase Orders" at bounding box center [890, 78] width 86 height 15
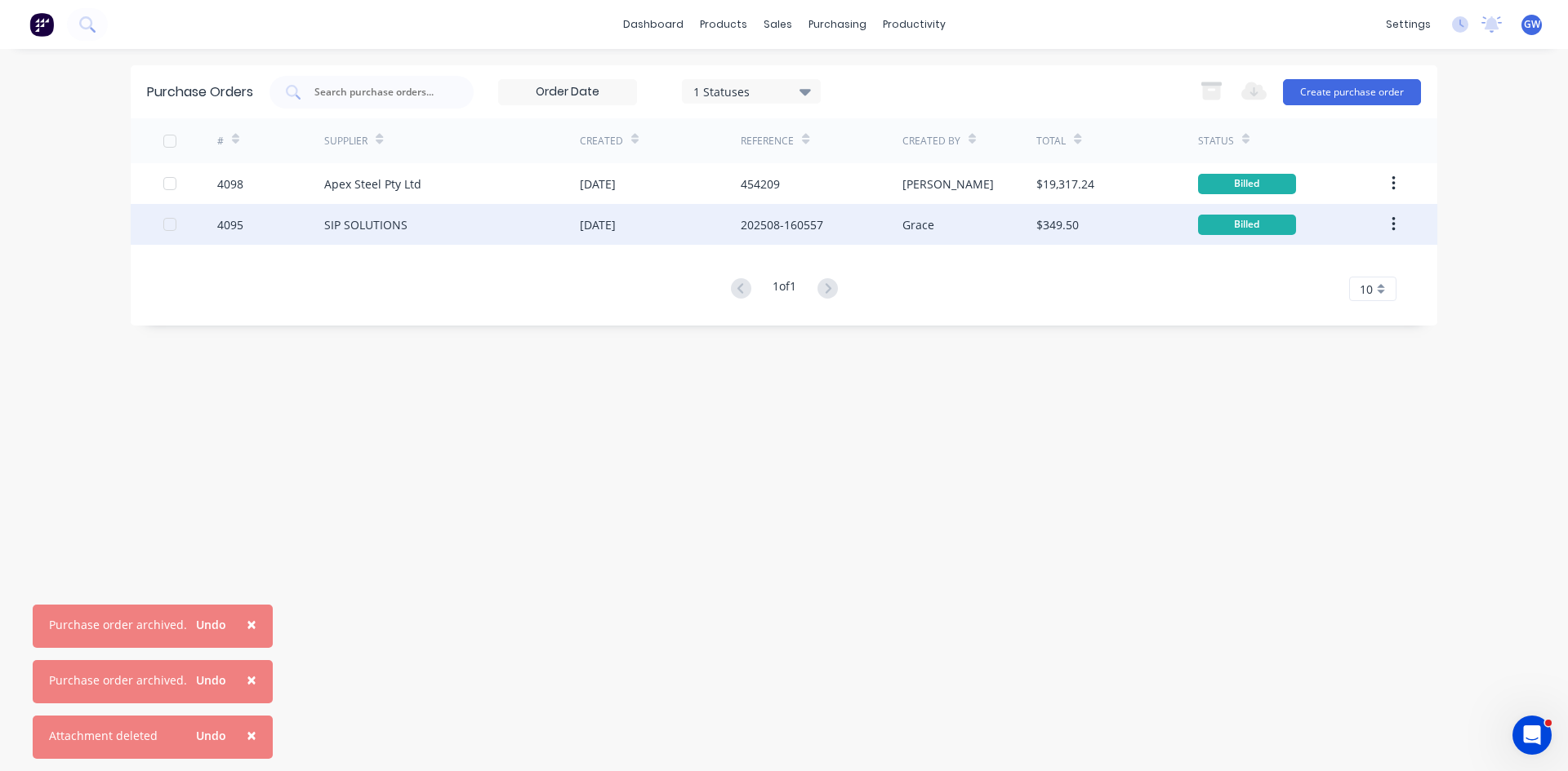
click at [412, 218] on div "SIP SOLUTIONS" at bounding box center [452, 225] width 255 height 41
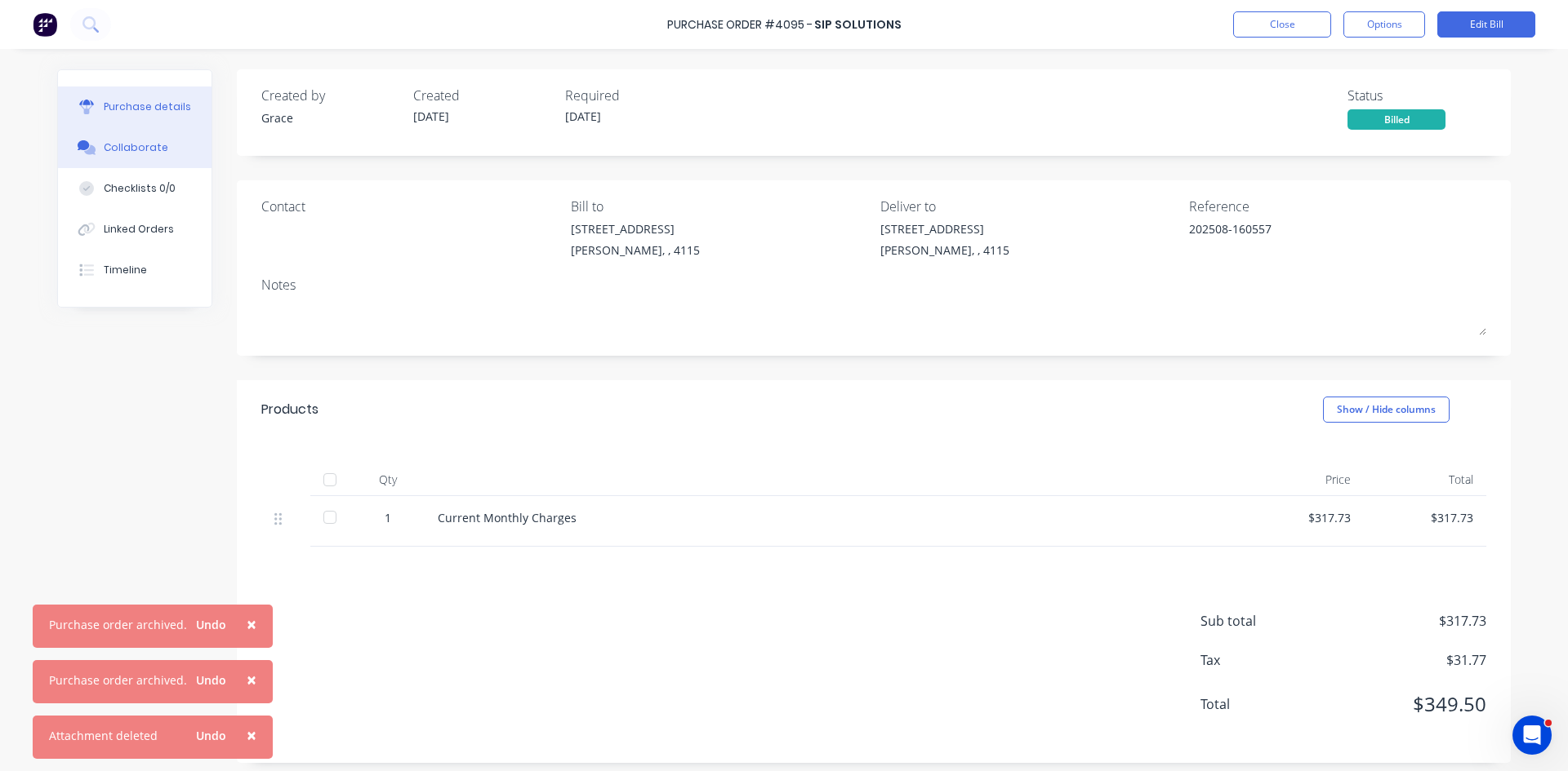
click at [117, 145] on div "Collaborate" at bounding box center [137, 147] width 65 height 15
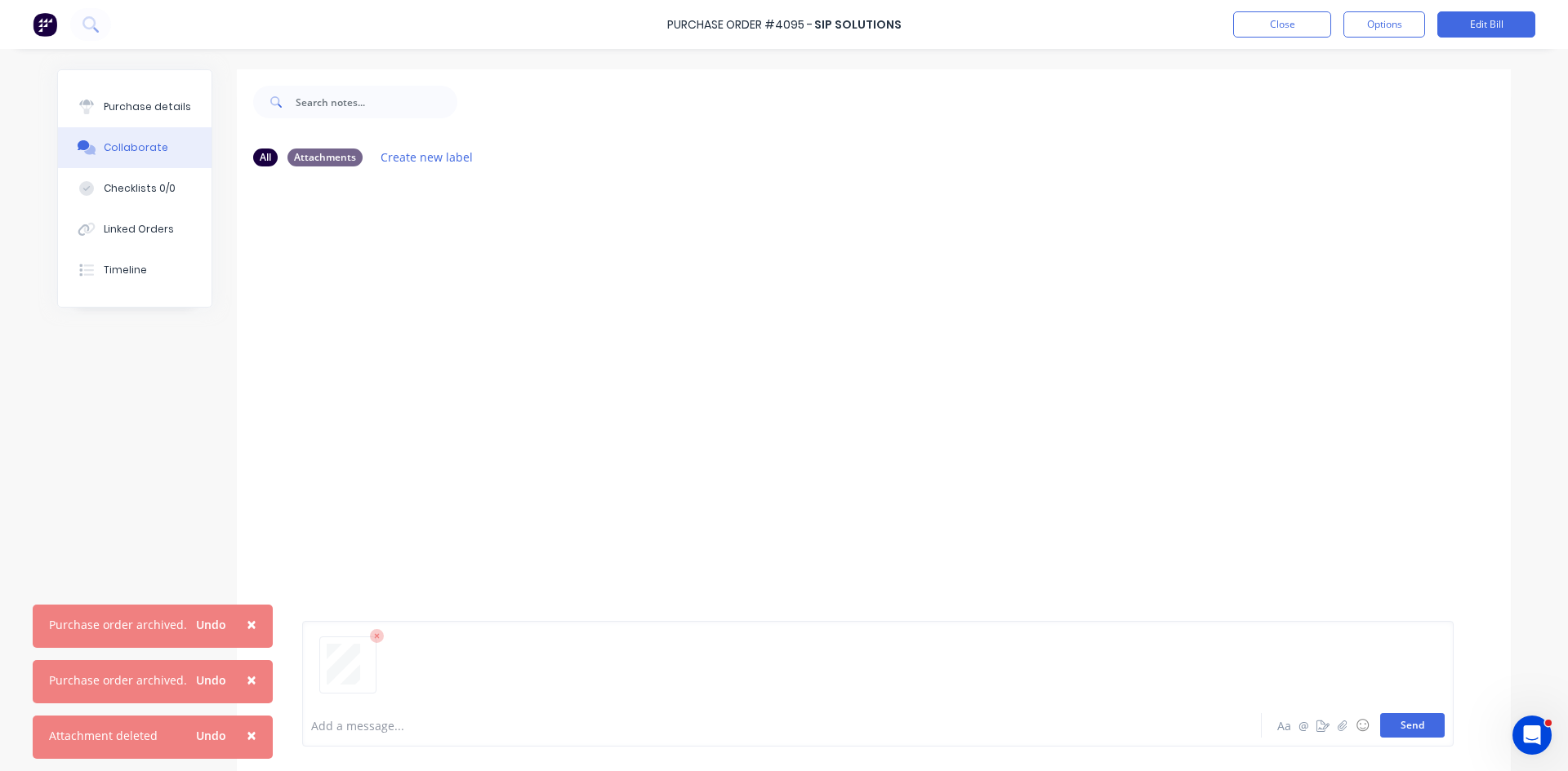
click at [1416, 725] on button "Send" at bounding box center [1412, 725] width 65 height 25
click at [1296, 32] on button "Close" at bounding box center [1282, 25] width 98 height 27
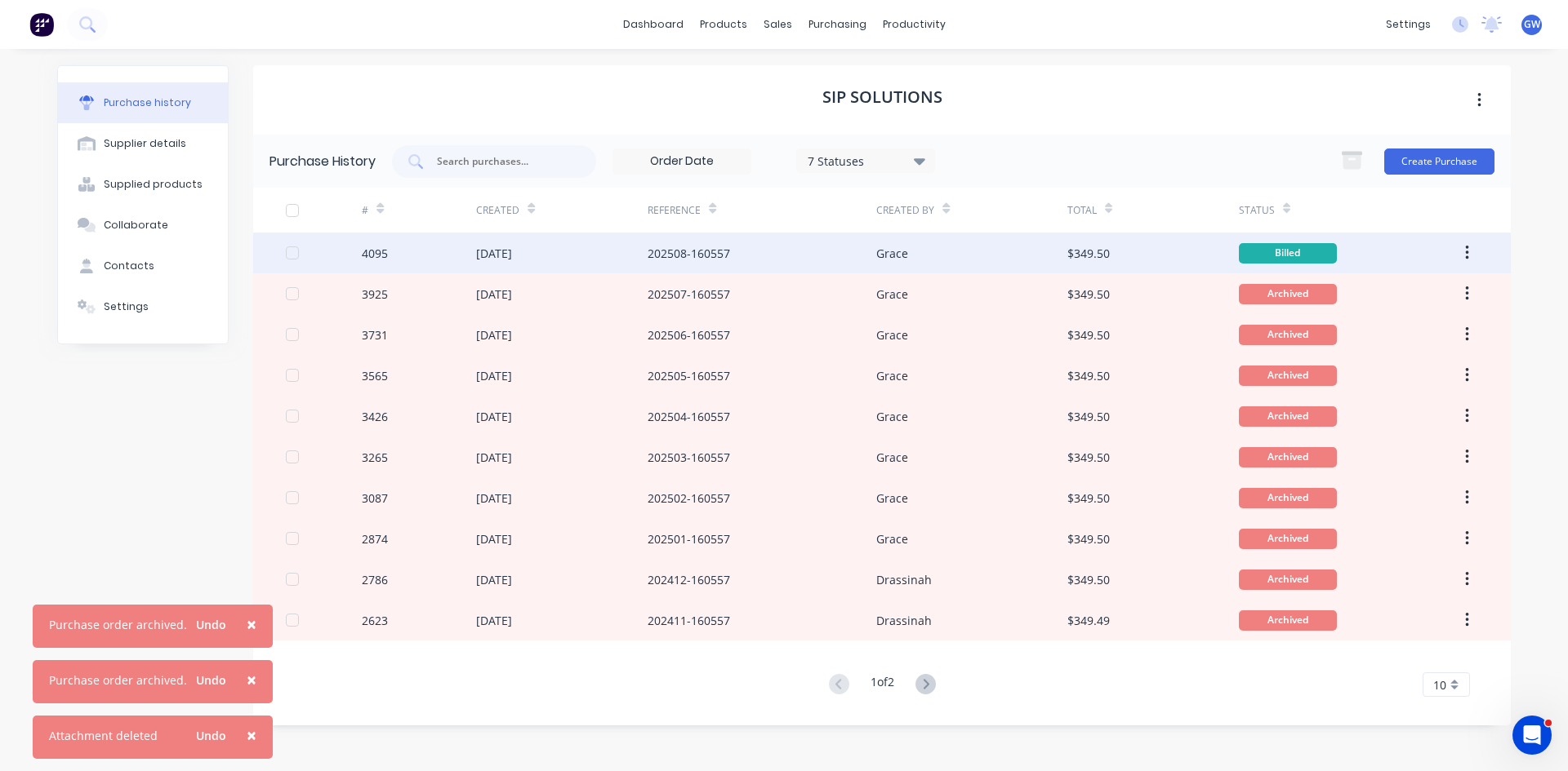
click at [710, 253] on div "202508-160557" at bounding box center [689, 252] width 83 height 17
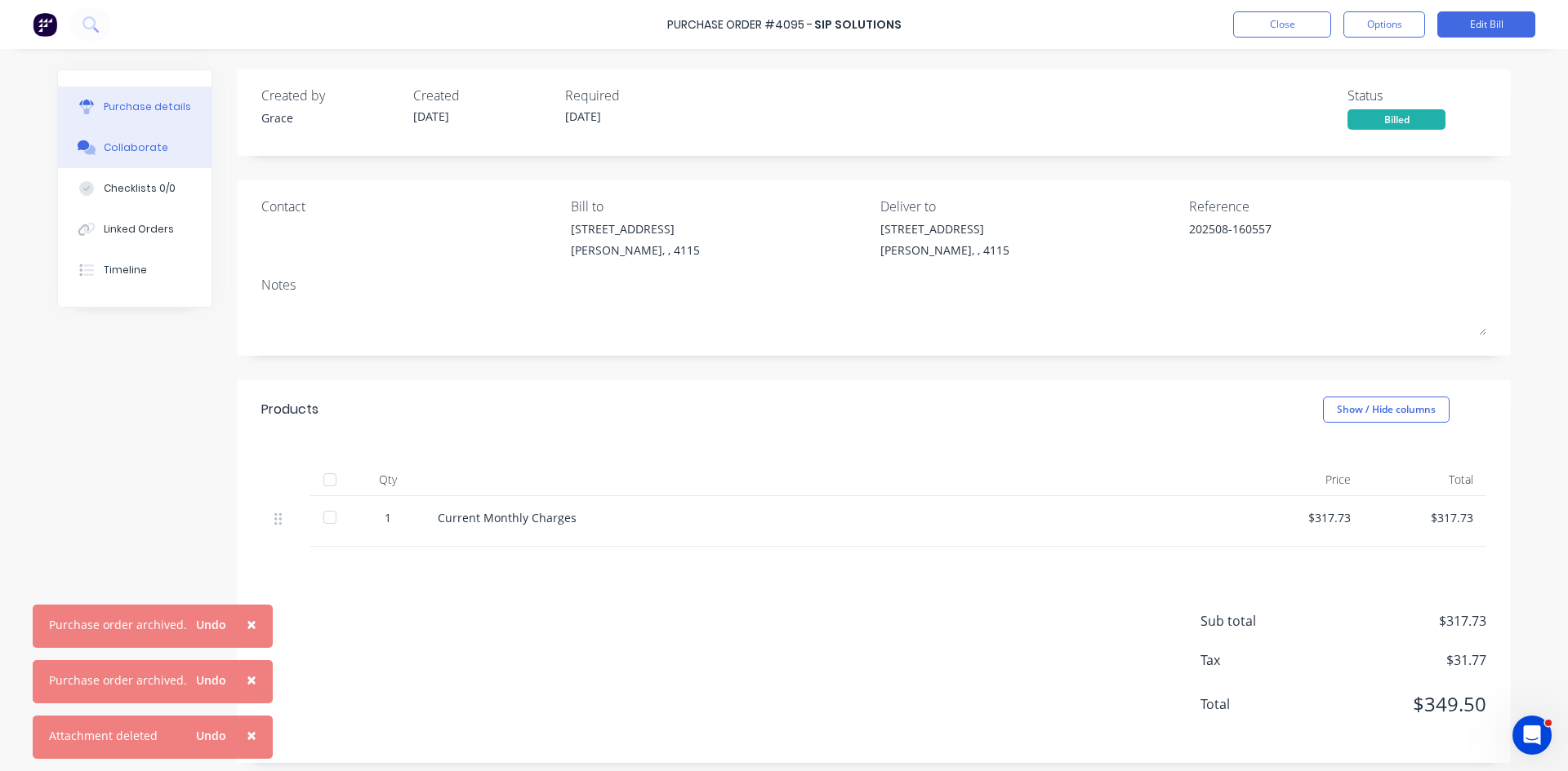
click at [130, 138] on button "Collaborate" at bounding box center [135, 148] width 153 height 41
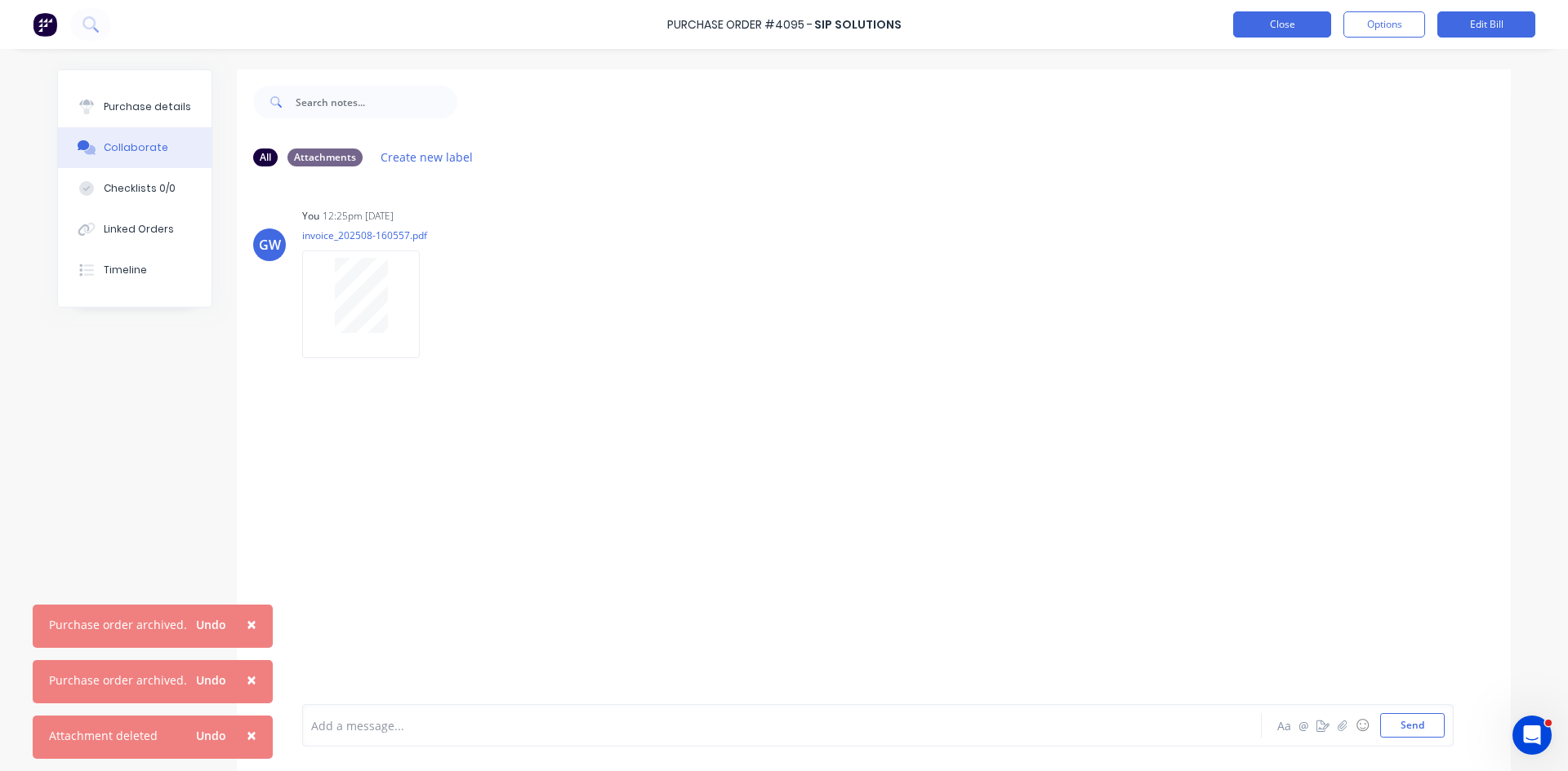
click at [1302, 27] on button "Close" at bounding box center [1282, 25] width 98 height 27
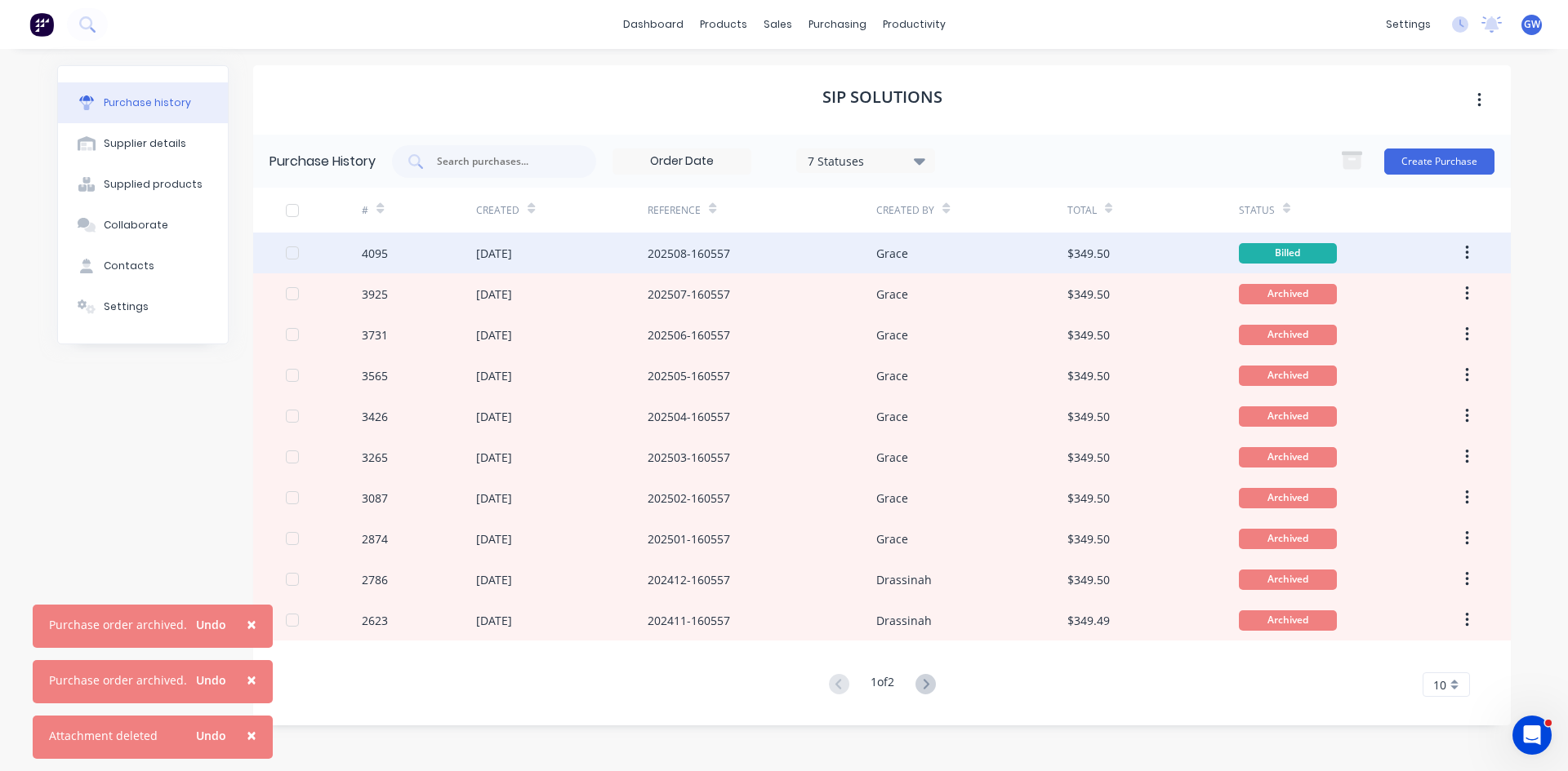
click at [1460, 256] on button "button" at bounding box center [1466, 253] width 38 height 29
click at [1450, 296] on div "Archive" at bounding box center [1409, 296] width 126 height 24
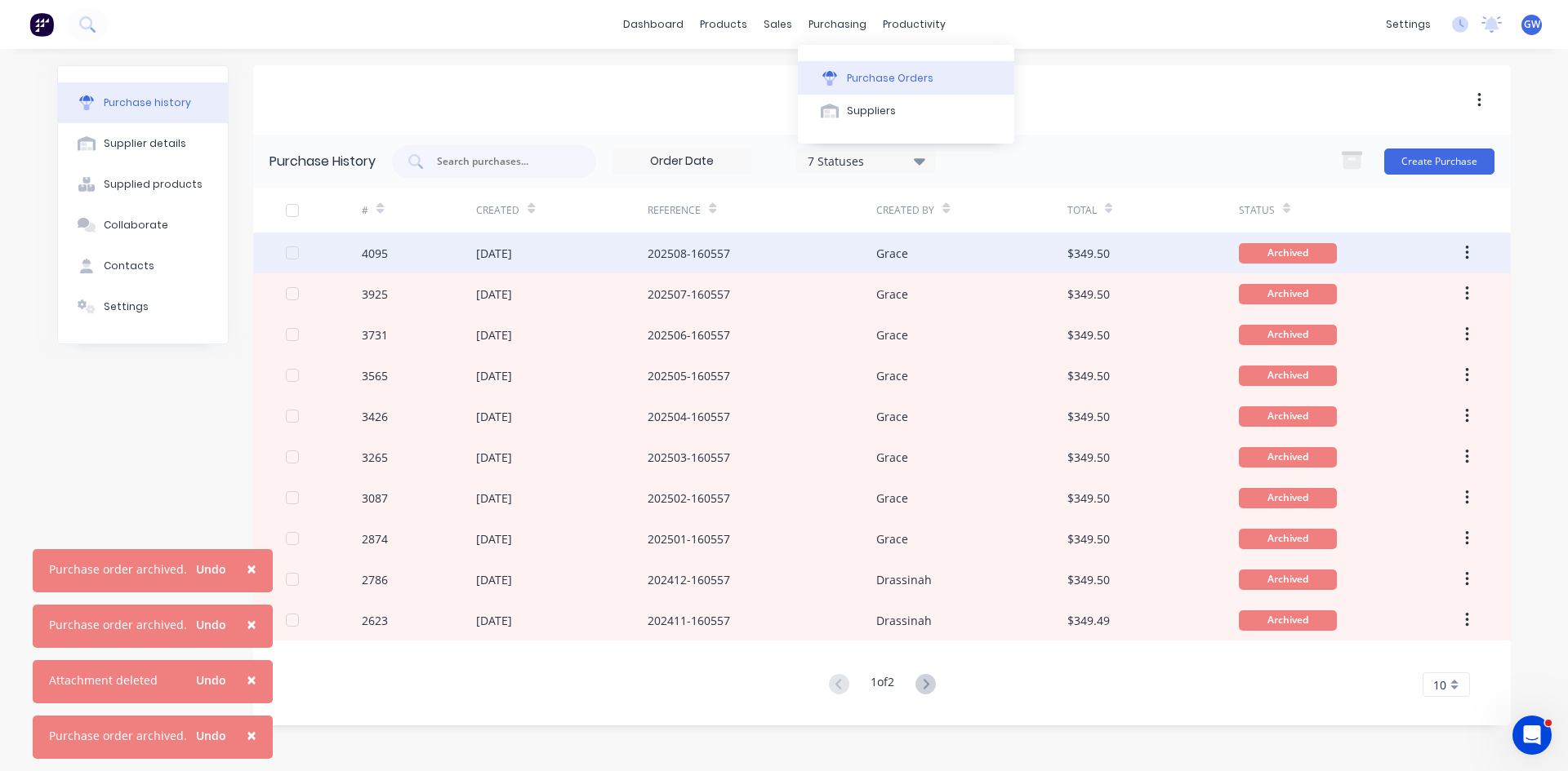
click at [850, 89] on button "Purchase Orders" at bounding box center [906, 77] width 216 height 32
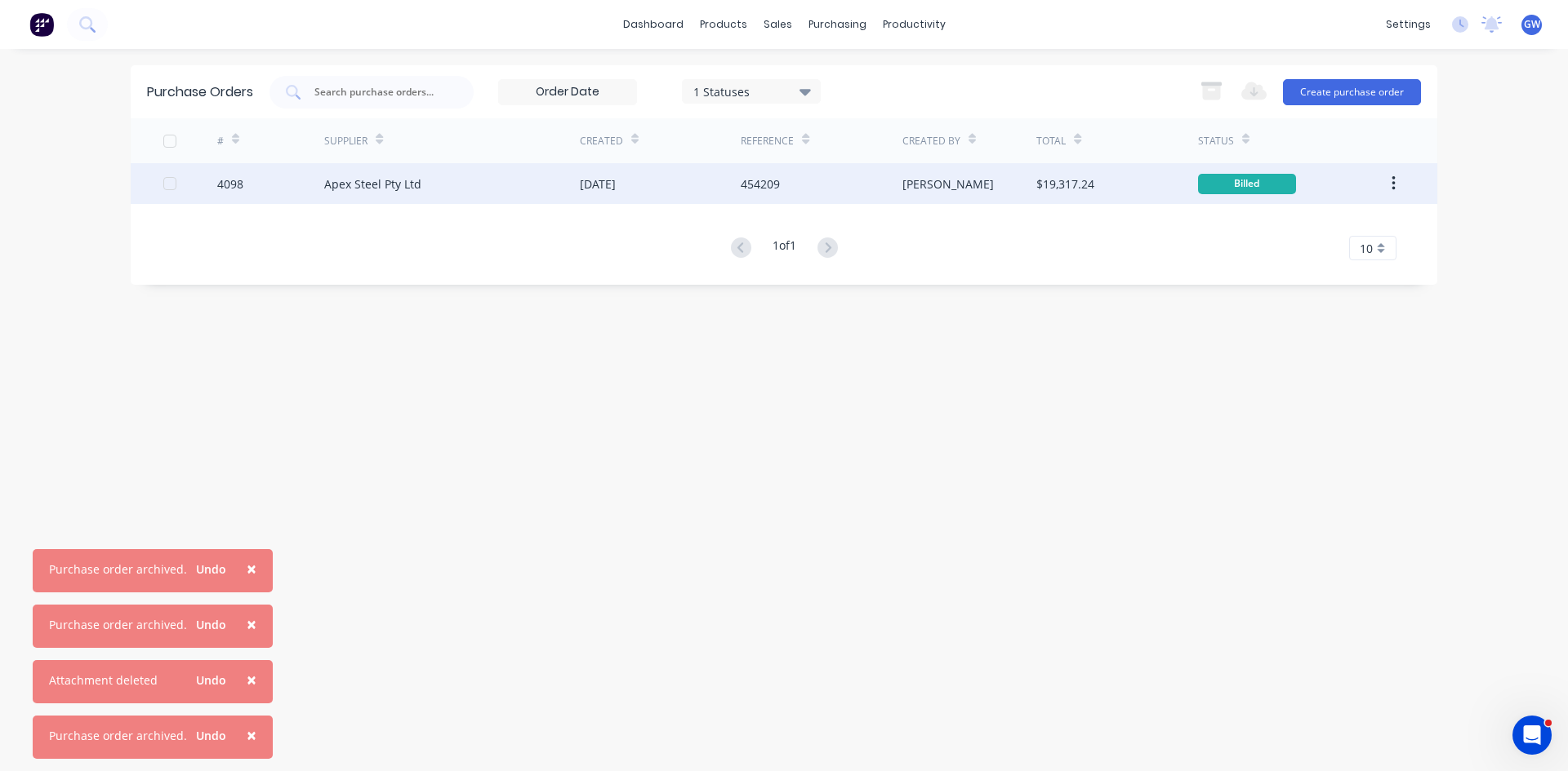
click at [944, 172] on div "[PERSON_NAME]" at bounding box center [969, 184] width 135 height 41
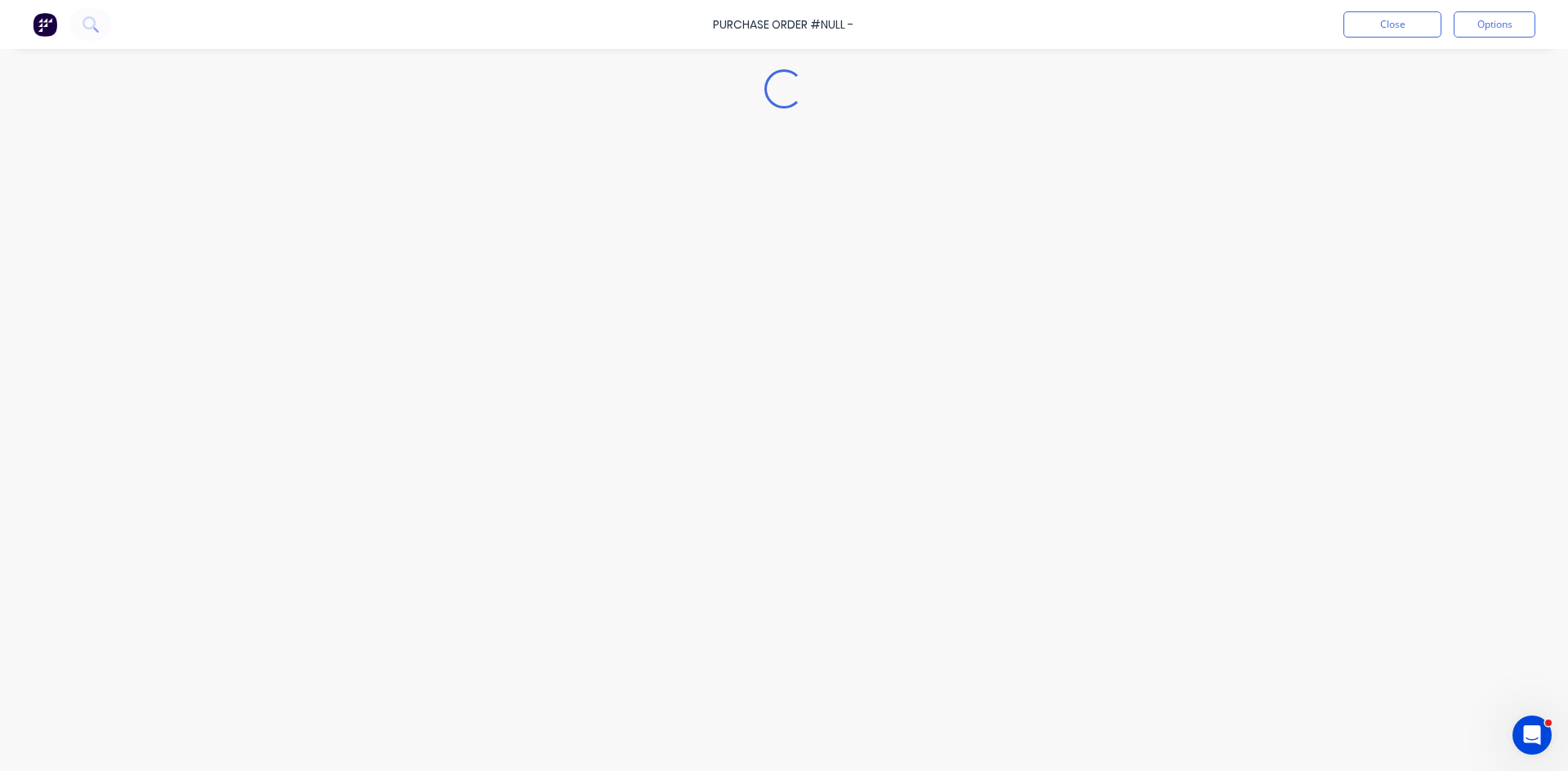
type textarea "x"
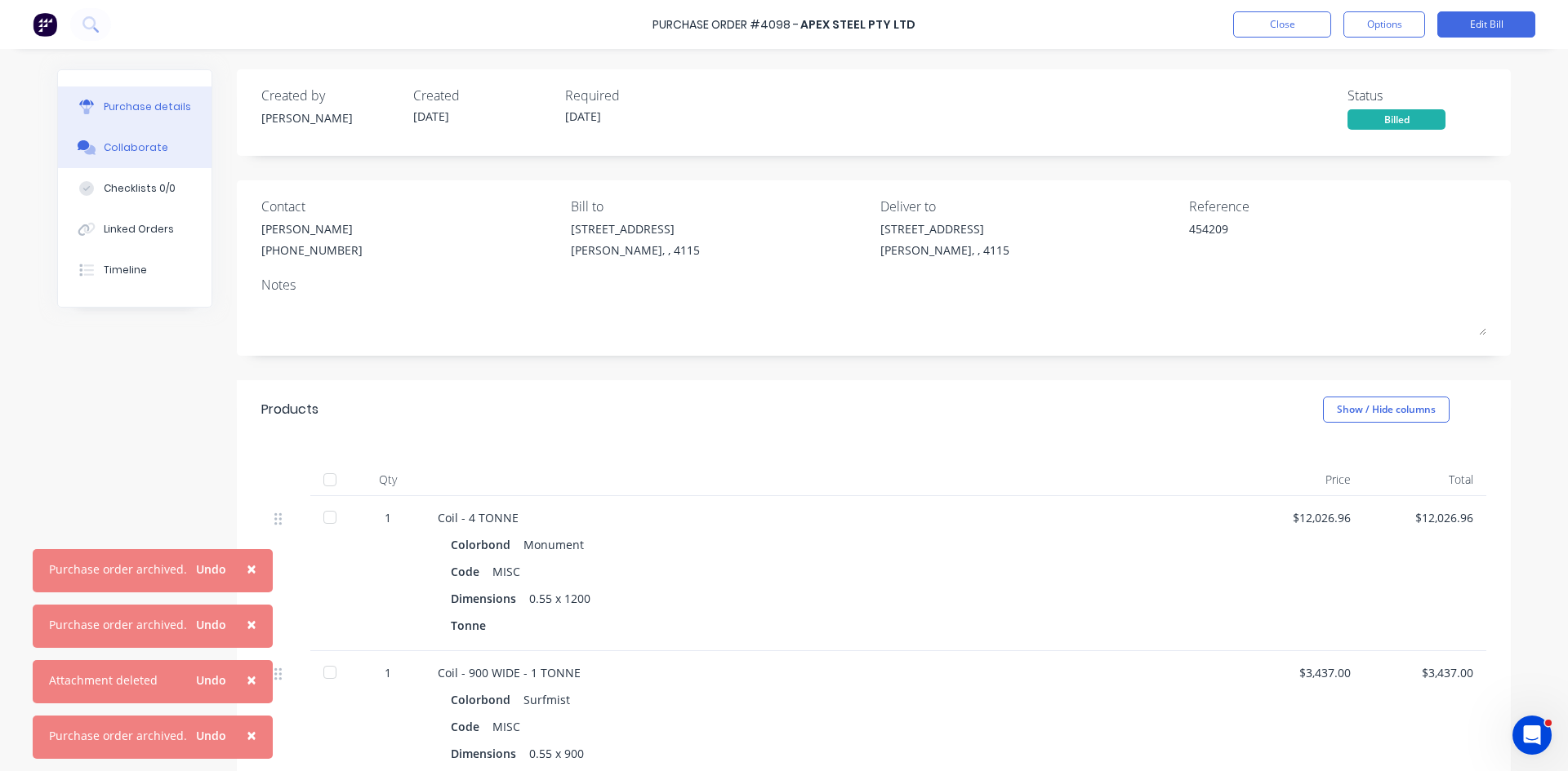
click at [128, 159] on button "Collaborate" at bounding box center [135, 148] width 153 height 41
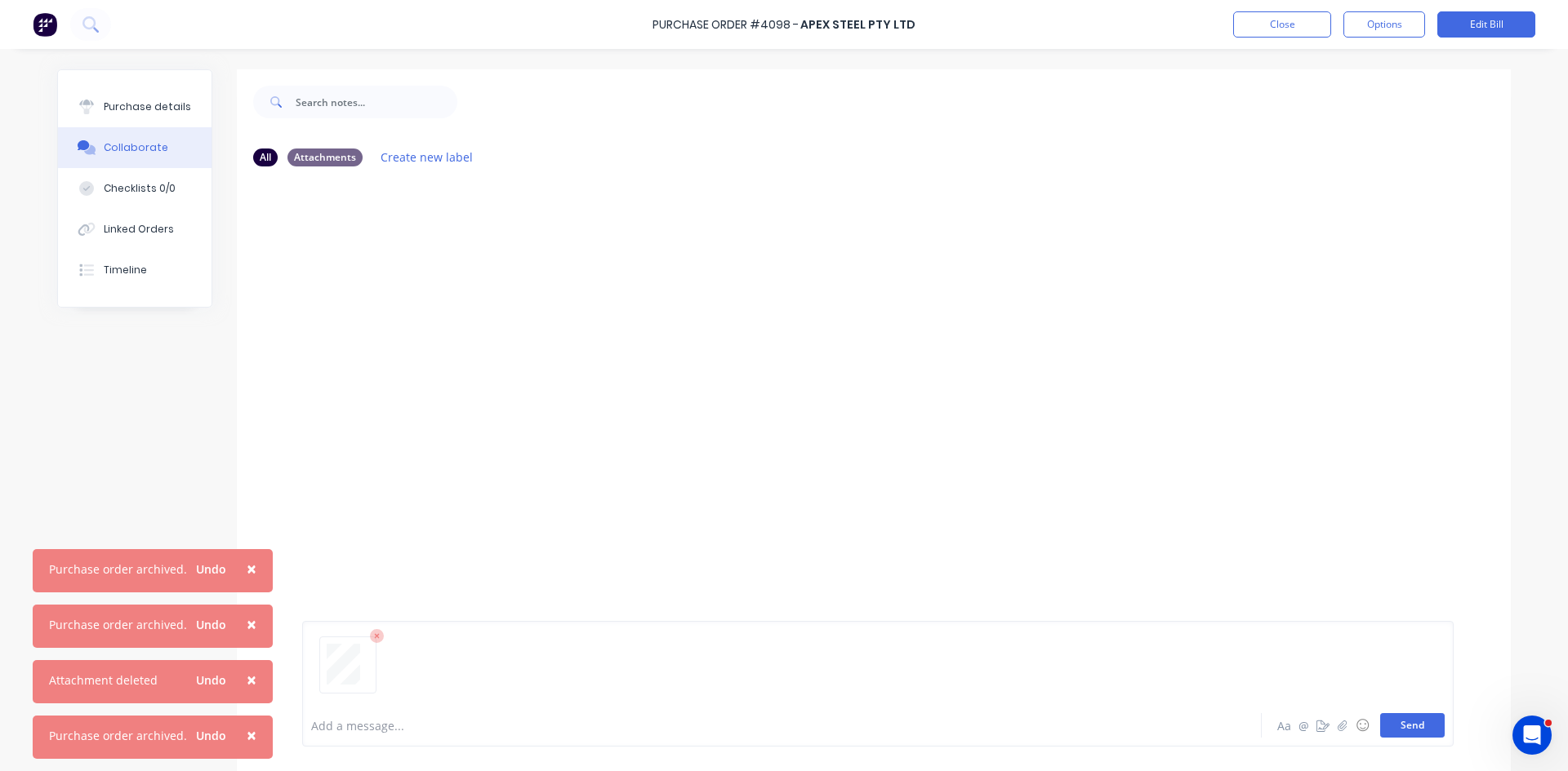
click at [1400, 730] on button "Send" at bounding box center [1412, 725] width 65 height 25
click at [1301, 31] on button "Close" at bounding box center [1282, 25] width 98 height 27
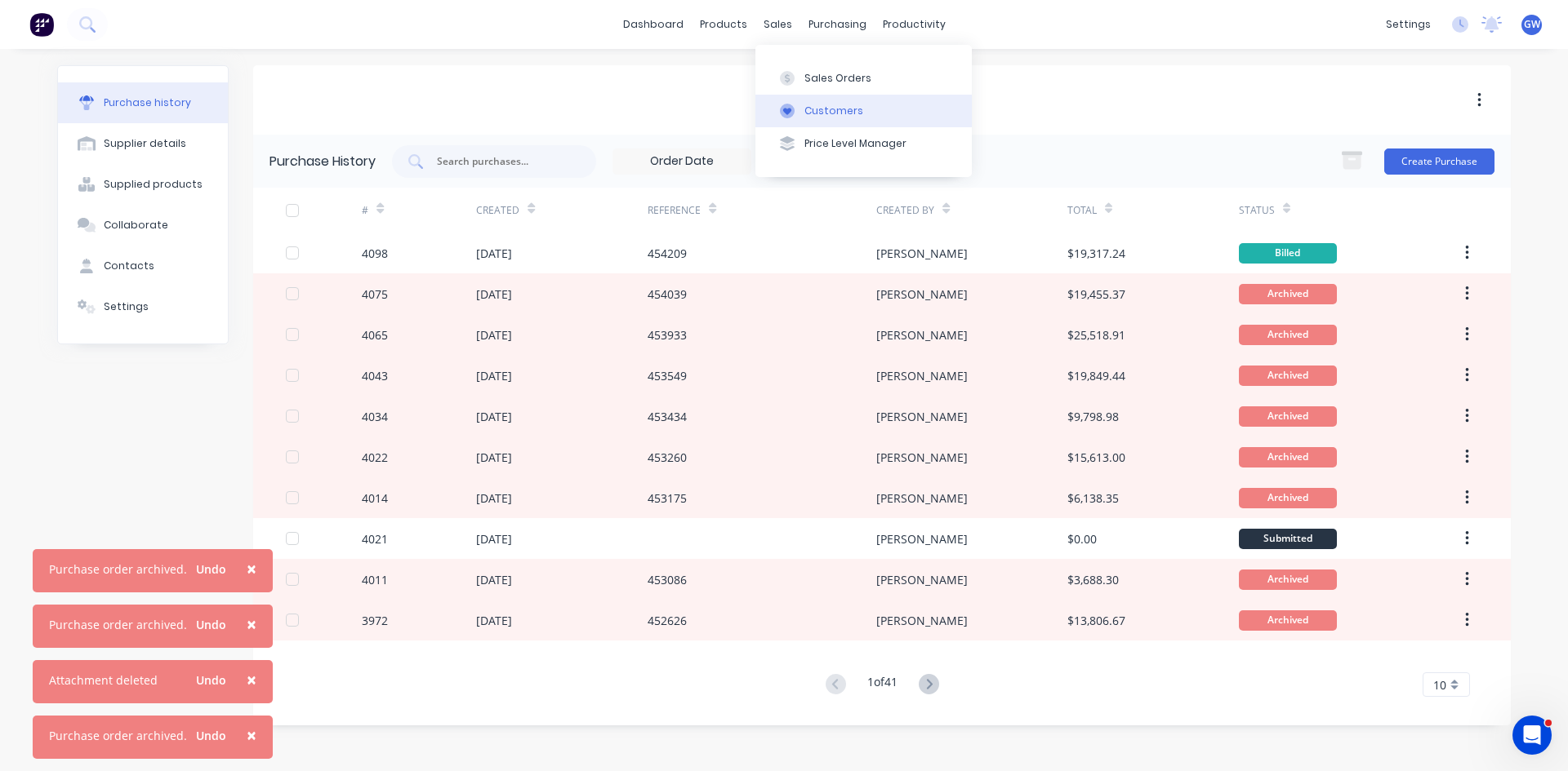
click at [817, 101] on button "Customers" at bounding box center [864, 110] width 216 height 32
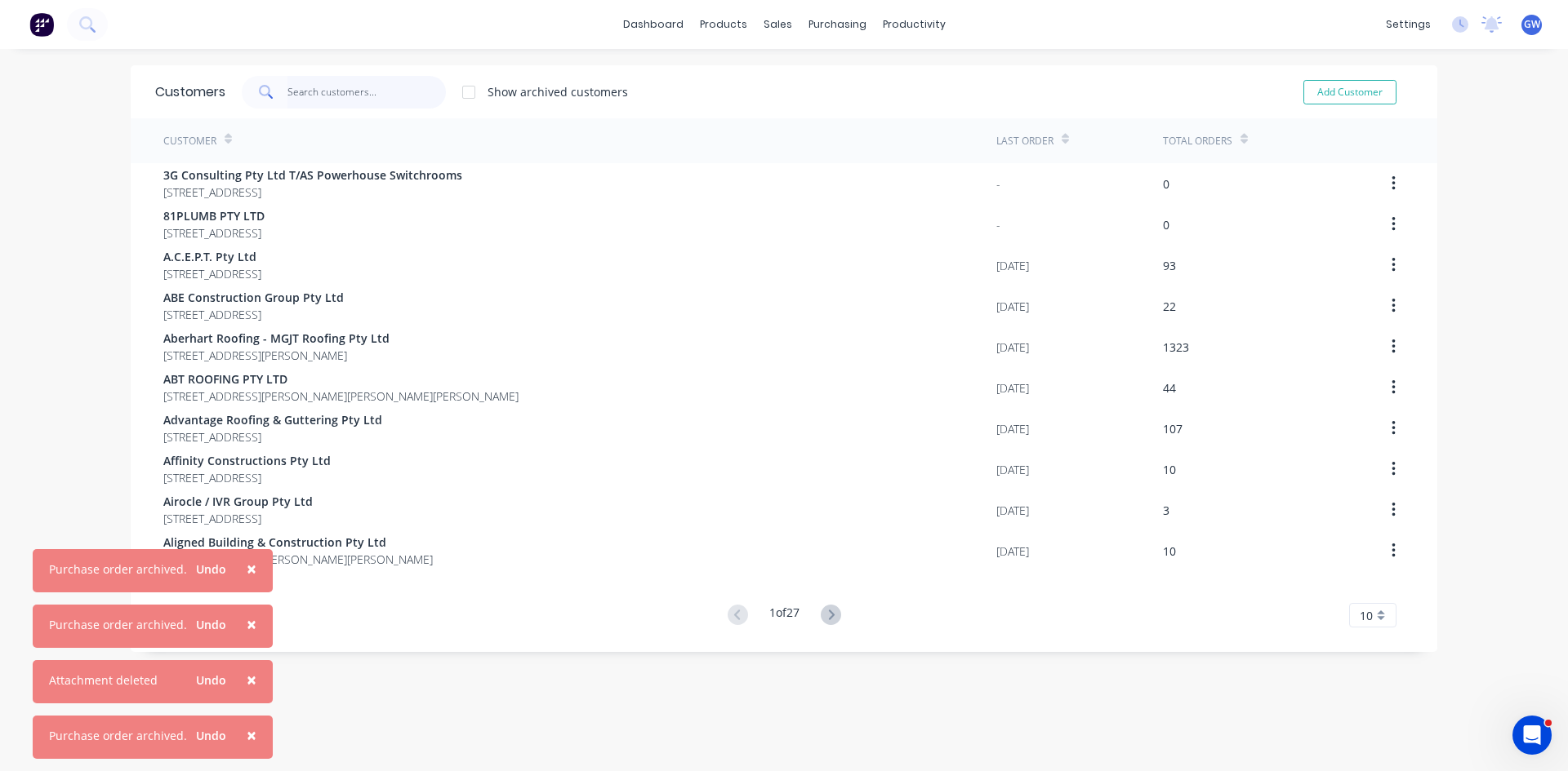
click at [389, 94] on input "text" at bounding box center [367, 91] width 159 height 32
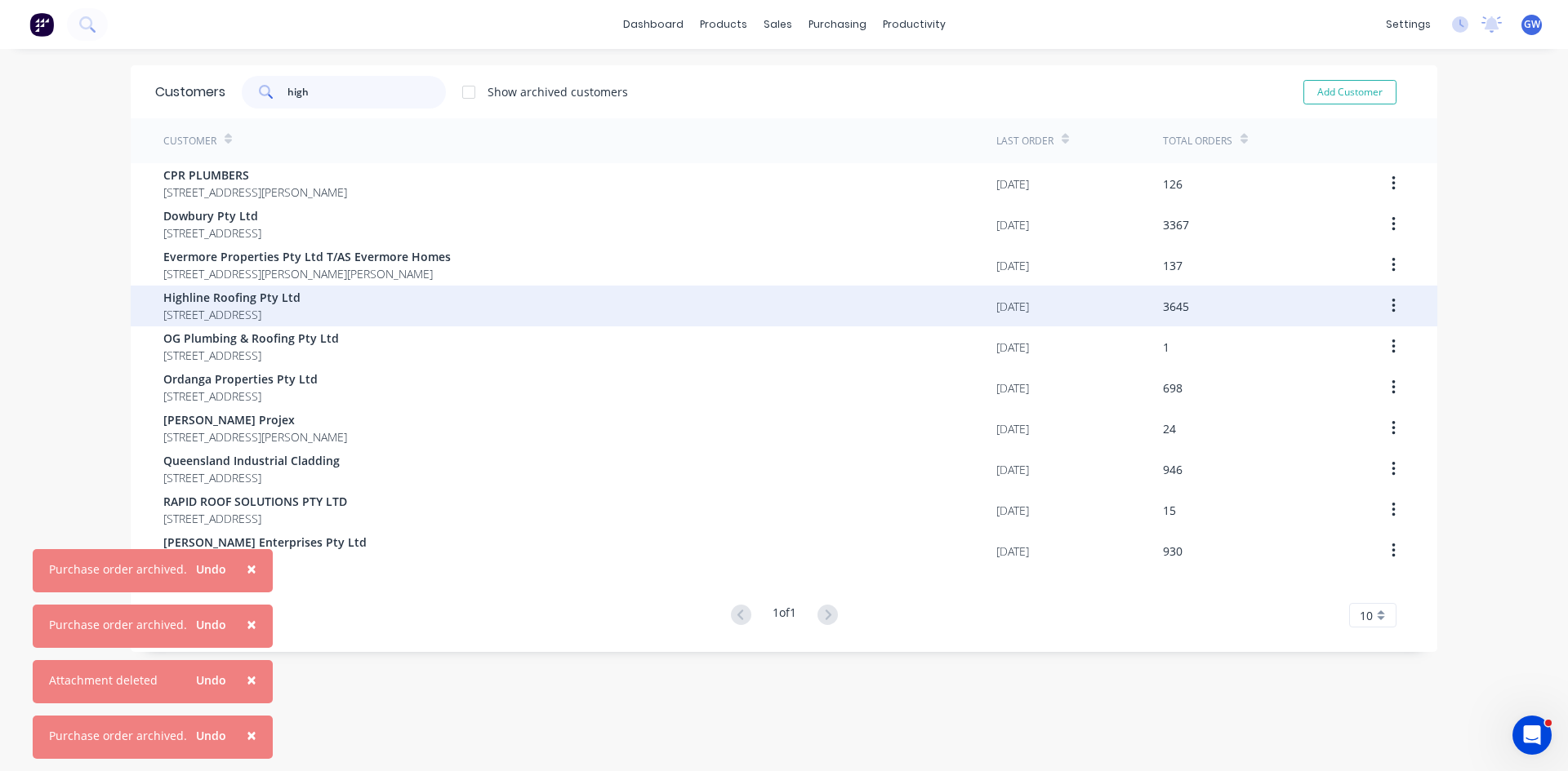
type input "high"
click at [239, 306] on span "[STREET_ADDRESS]" at bounding box center [232, 314] width 138 height 17
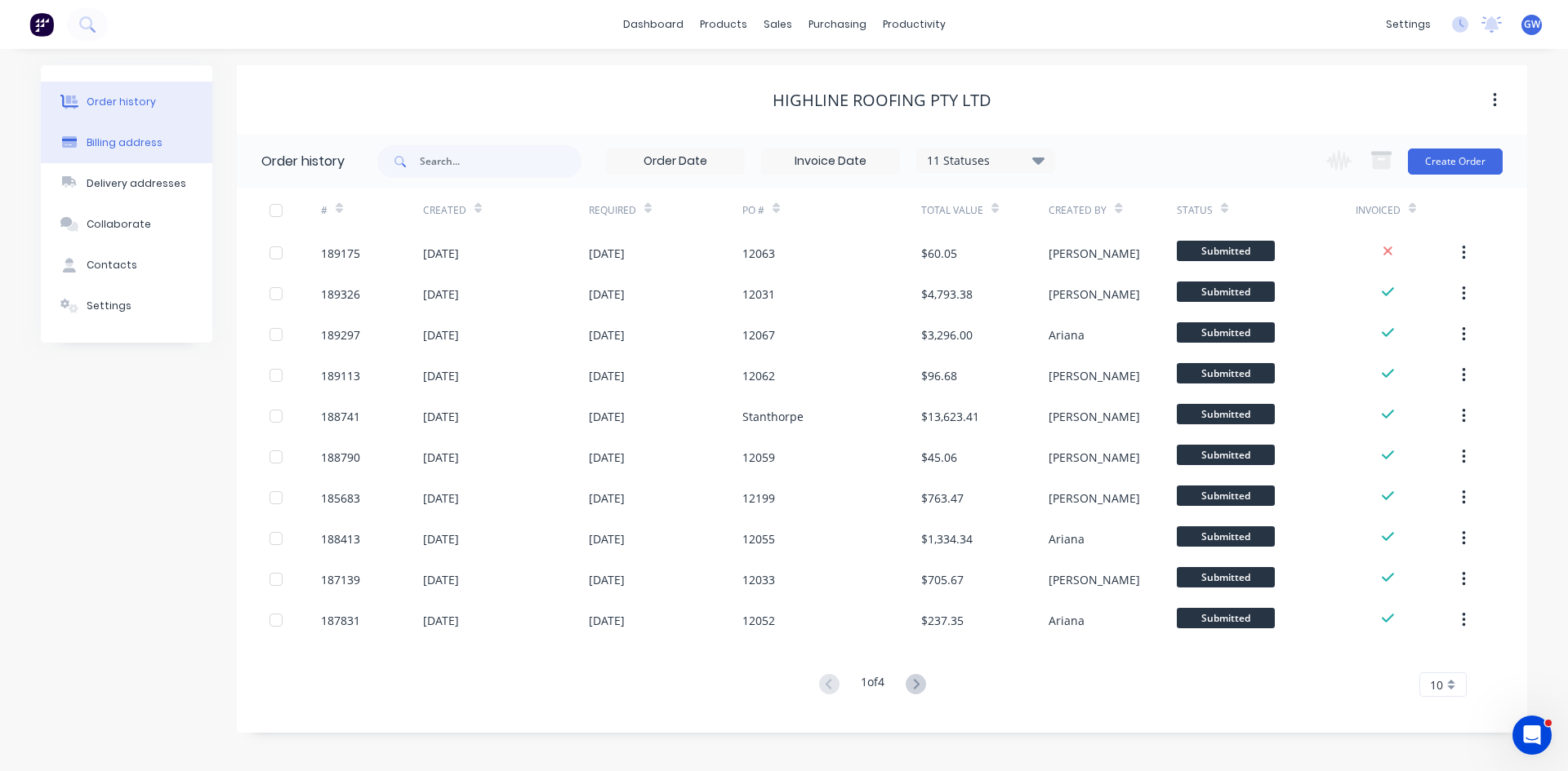
click at [165, 138] on button "Billing address" at bounding box center [127, 143] width 172 height 41
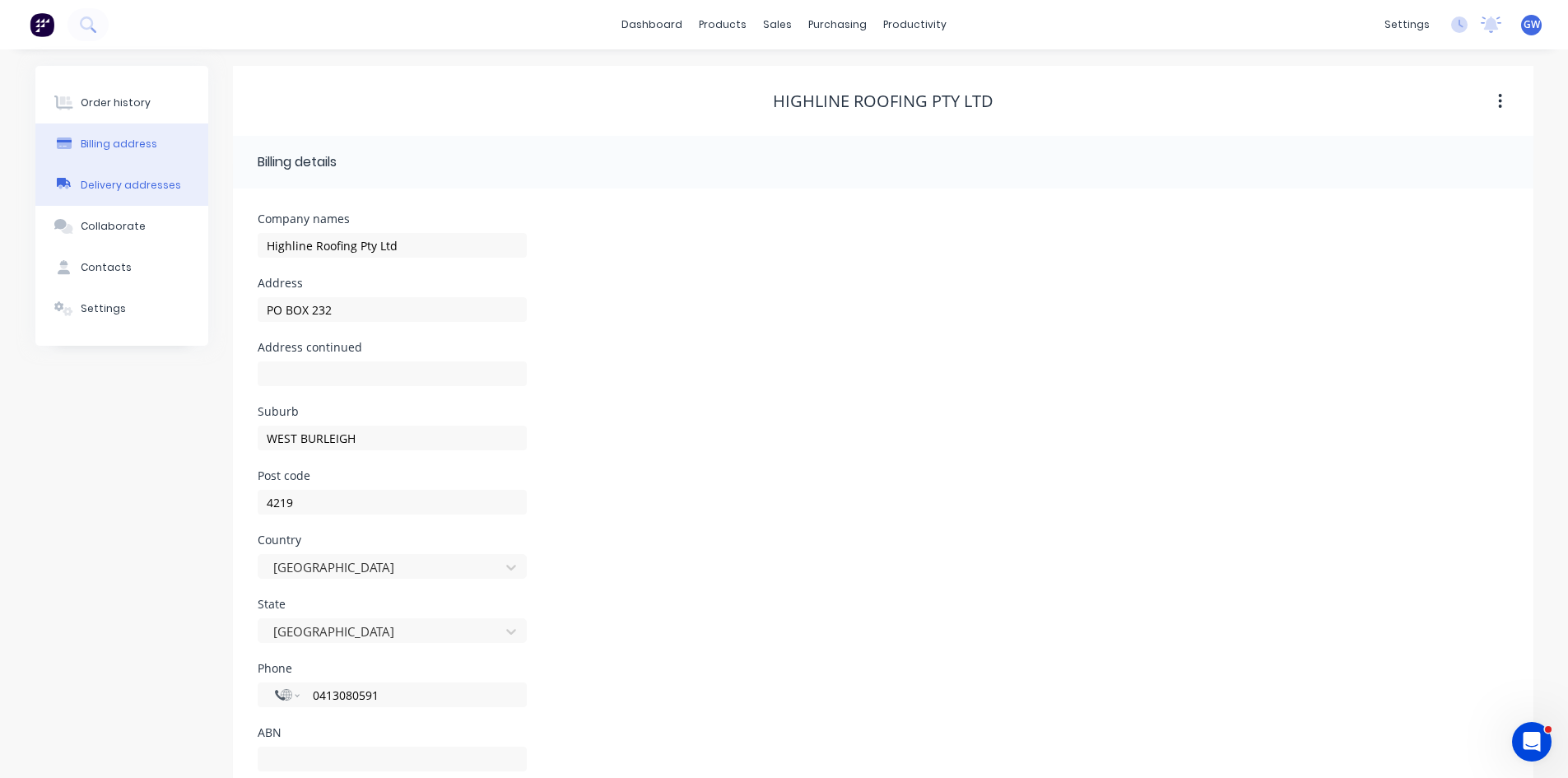
click at [139, 202] on button "Delivery addresses" at bounding box center [122, 185] width 173 height 42
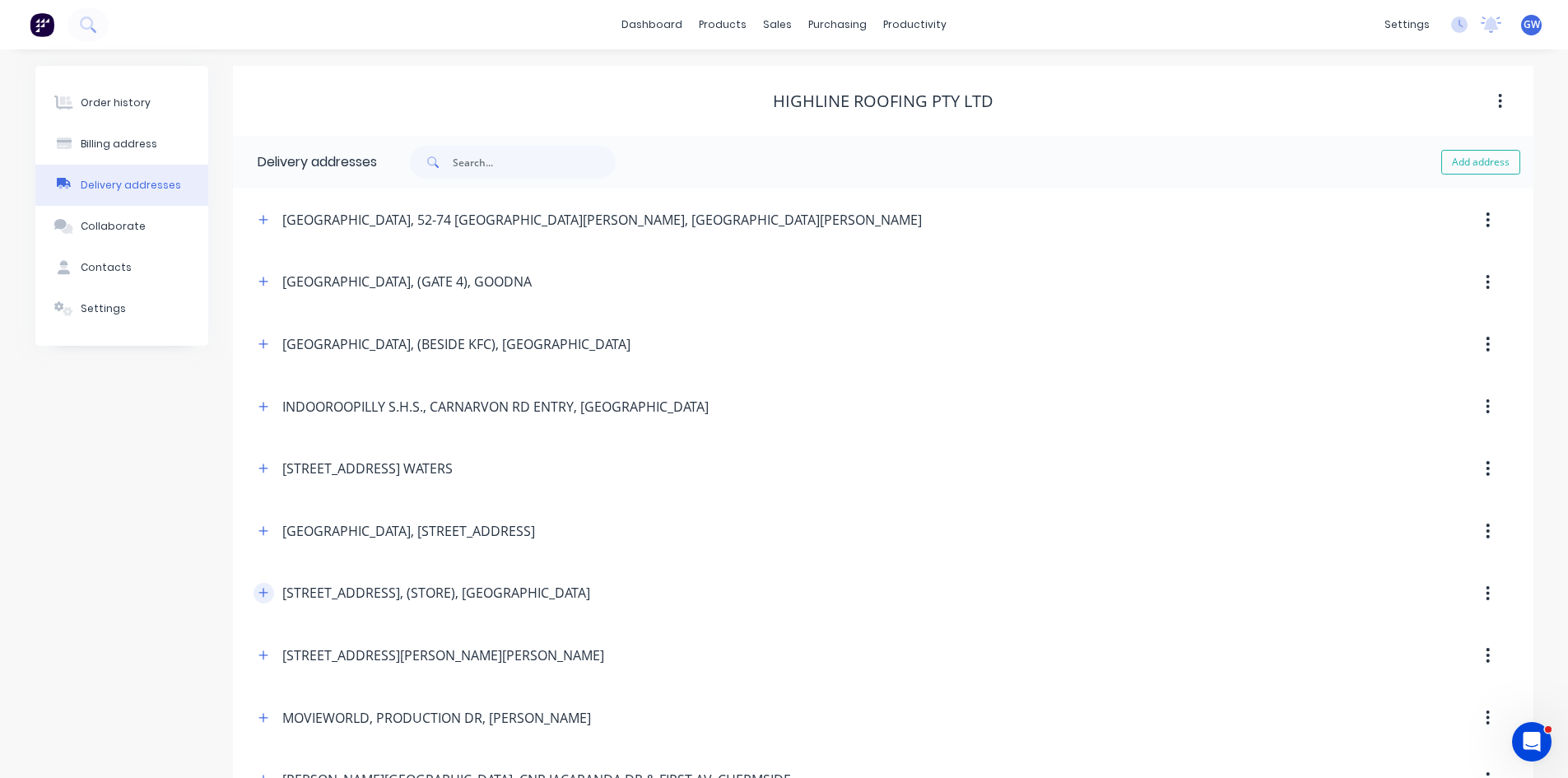
click at [264, 594] on icon "button" at bounding box center [262, 593] width 9 height 9
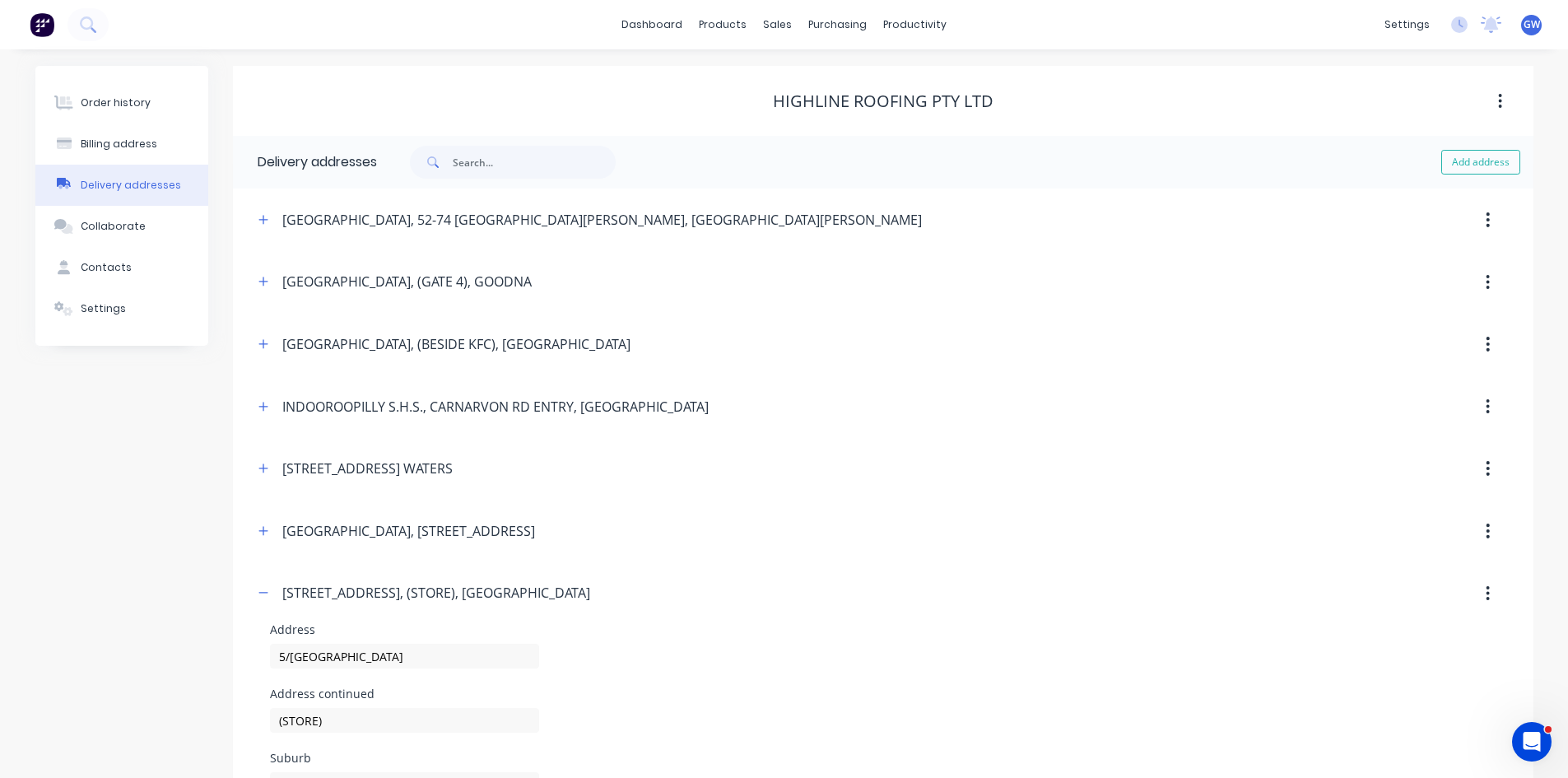
scroll to position [247, 0]
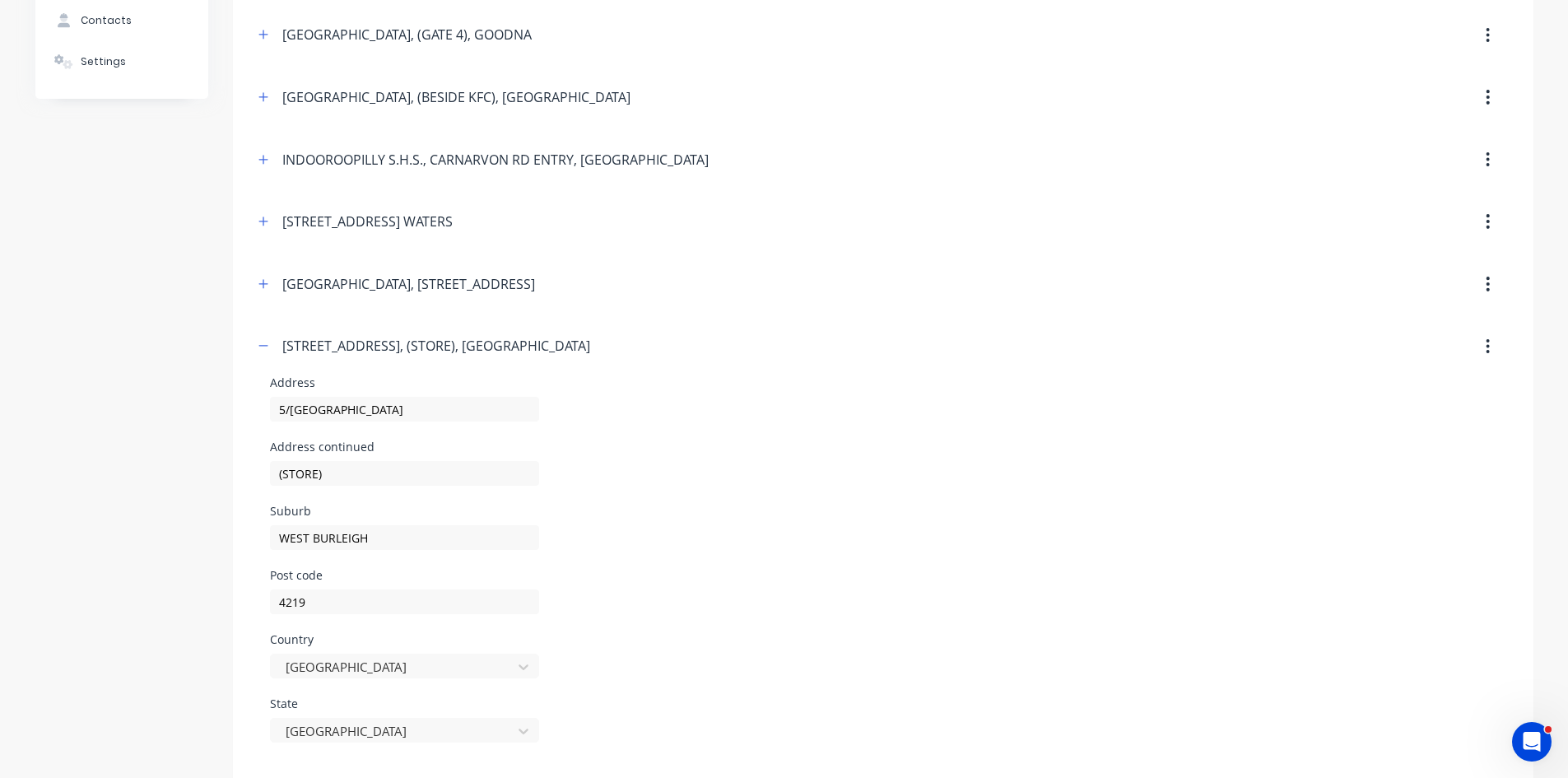
click at [256, 336] on span at bounding box center [263, 346] width 21 height 21
click at [262, 346] on icon "button" at bounding box center [262, 346] width 9 height 1
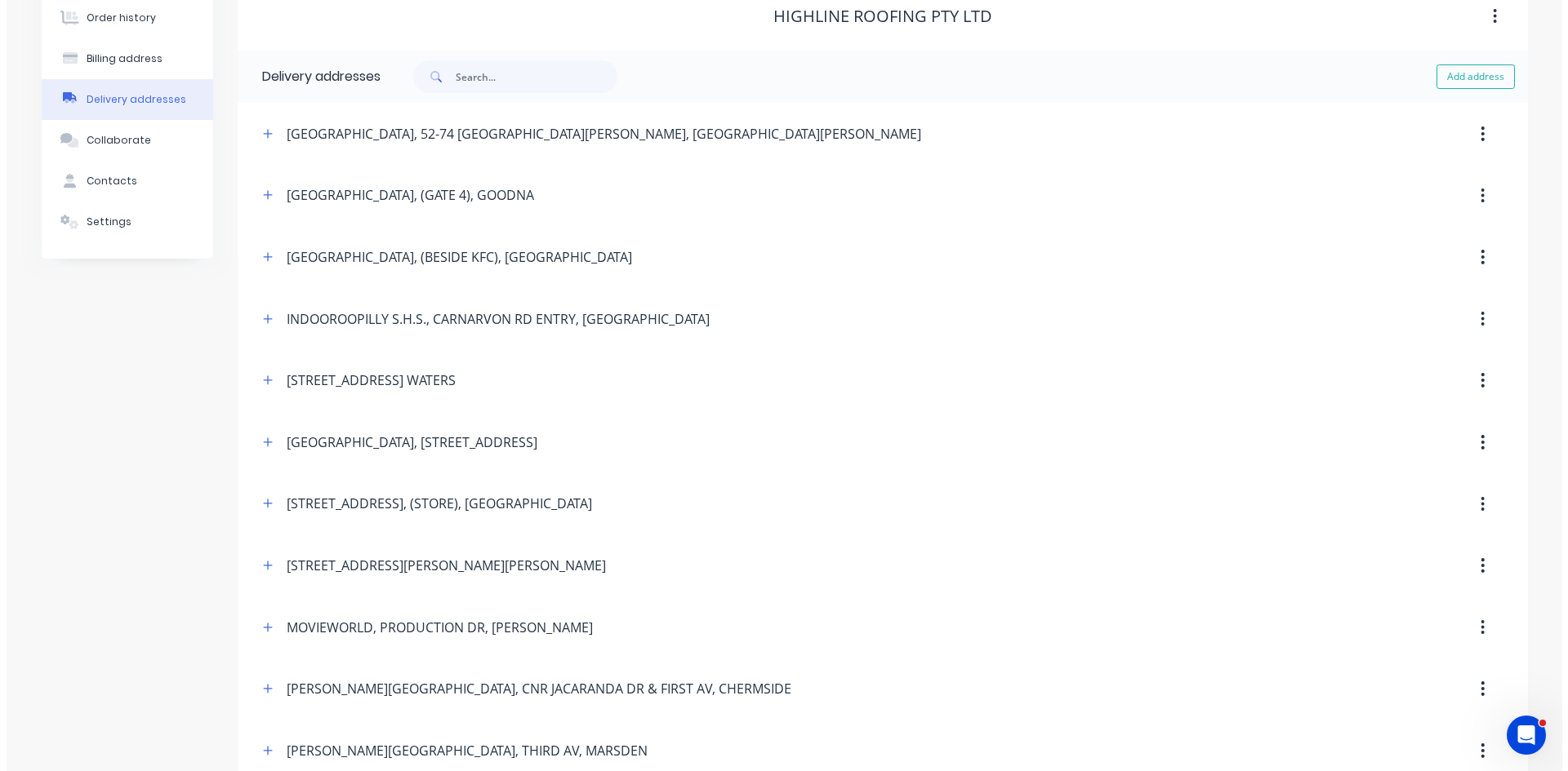
scroll to position [0, 0]
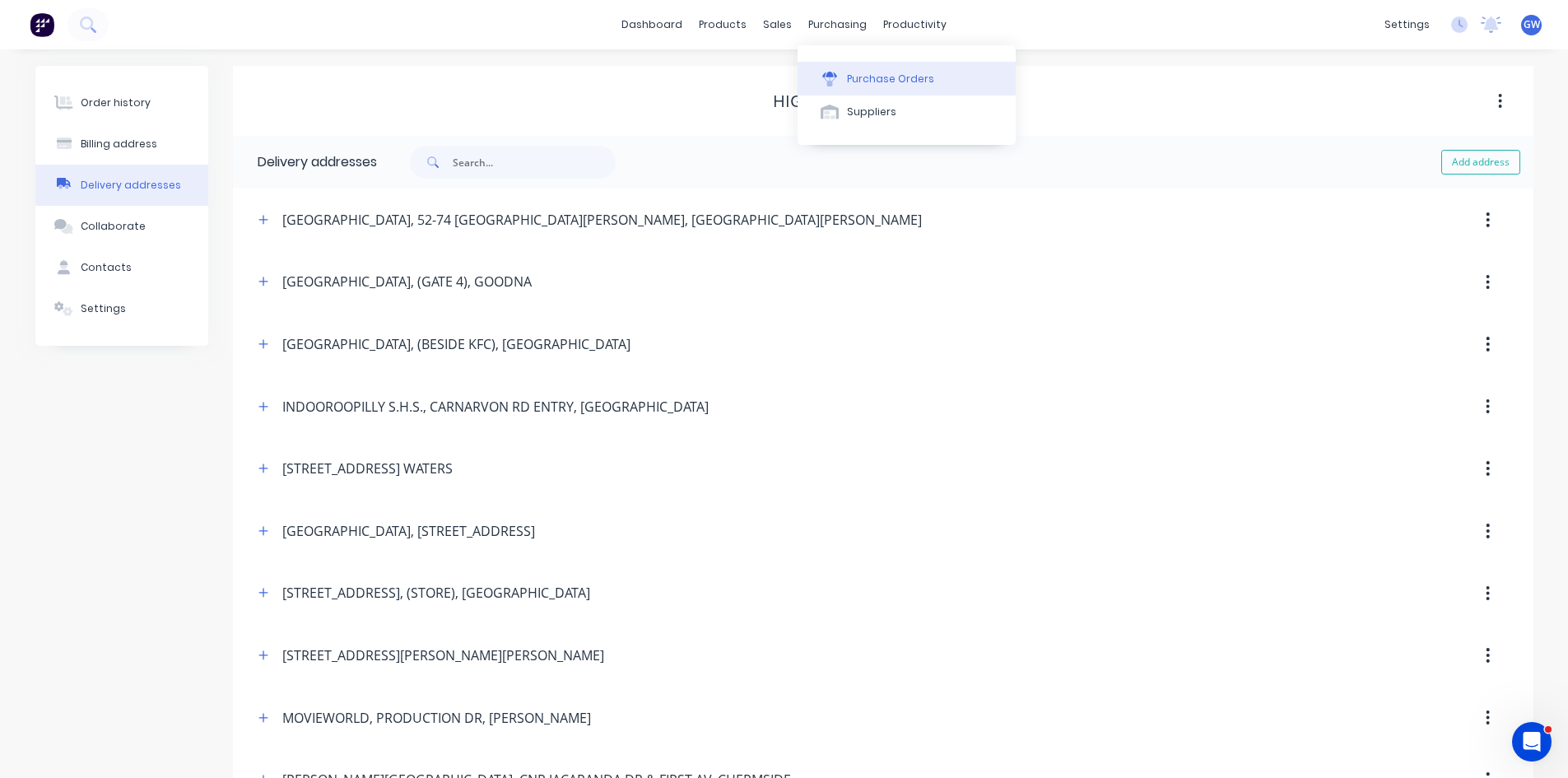
click at [911, 67] on button "Purchase Orders" at bounding box center [906, 77] width 218 height 33
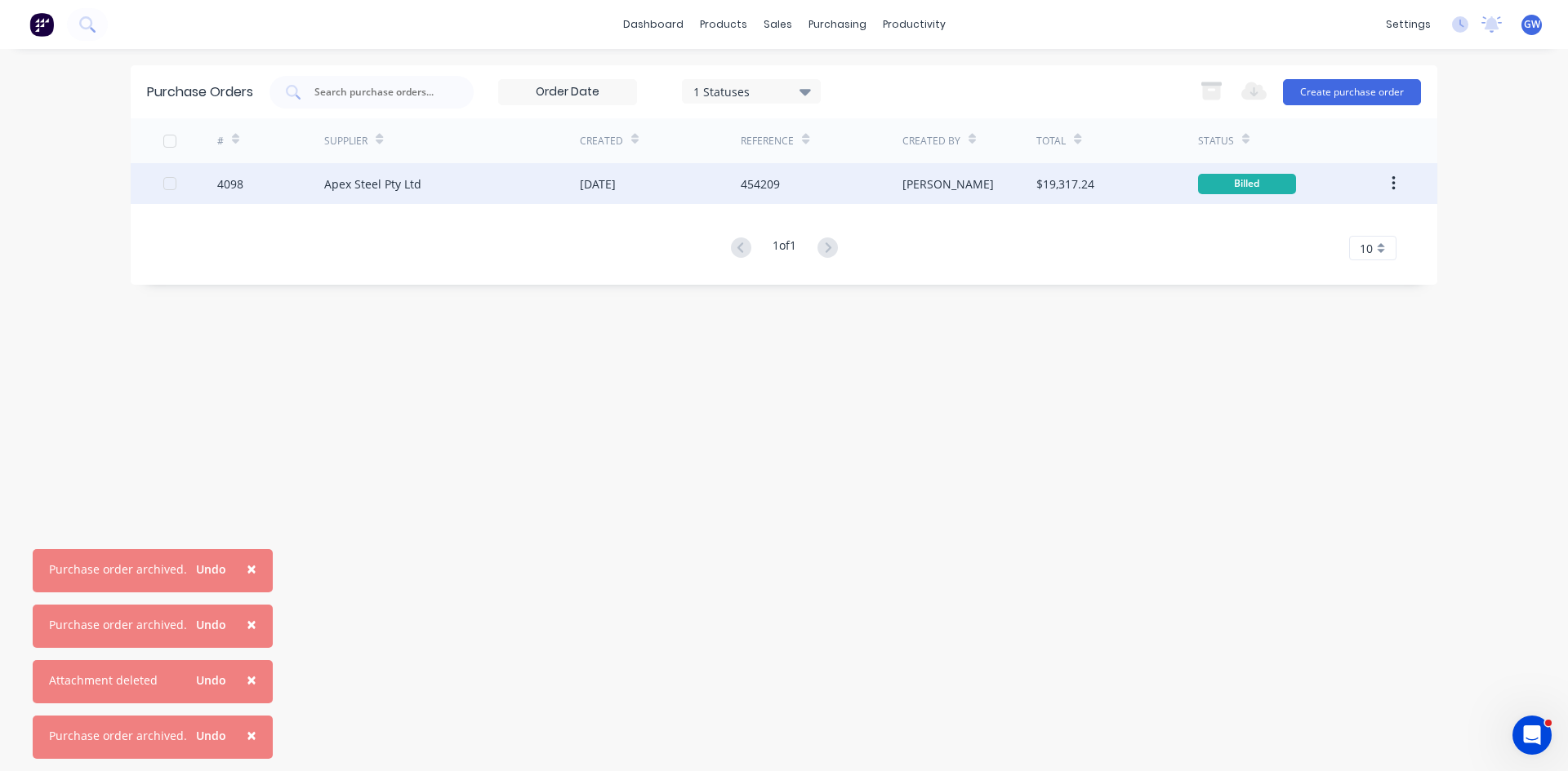
click at [862, 182] on div "454209" at bounding box center [821, 184] width 161 height 41
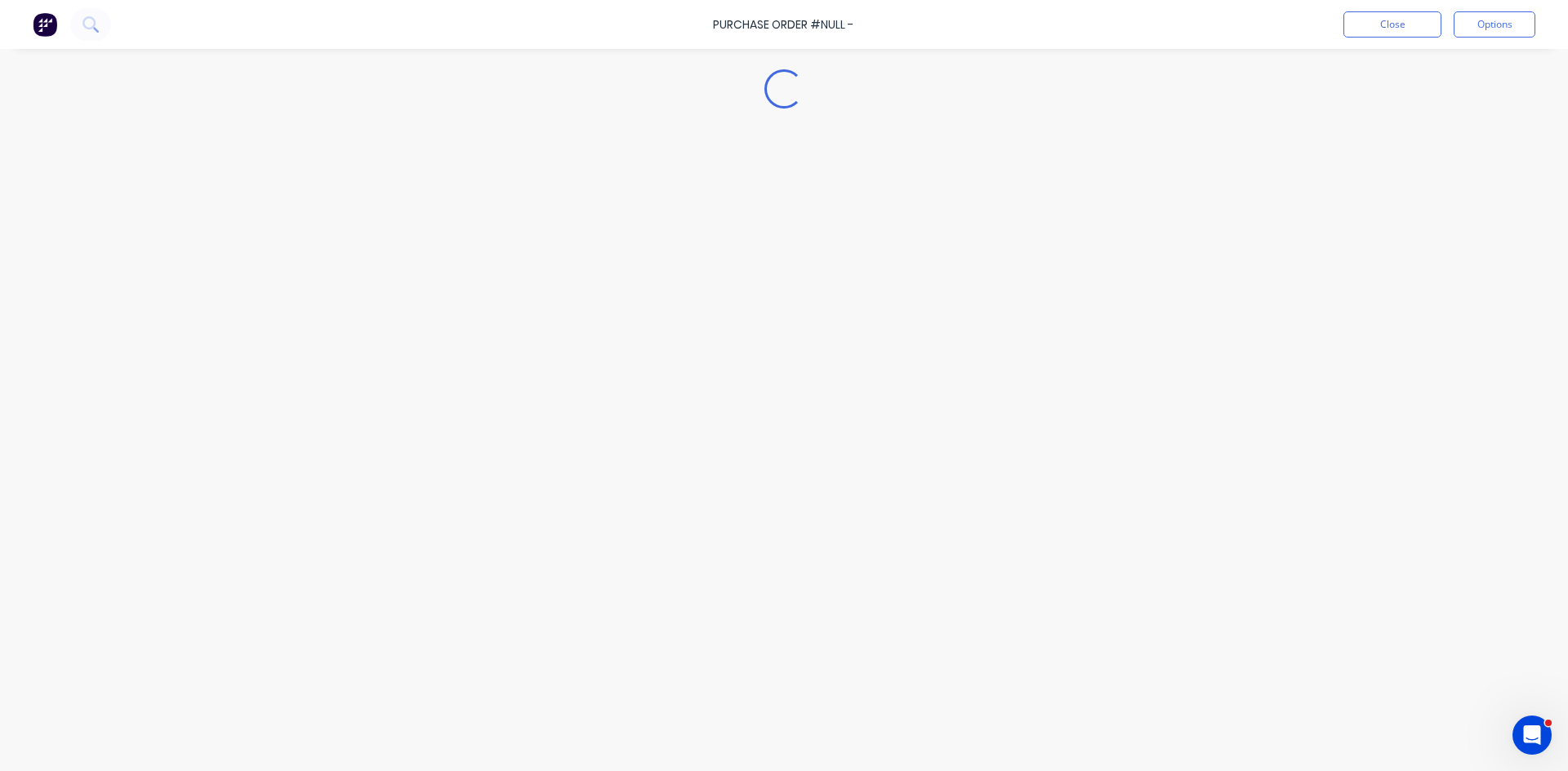
type textarea "x"
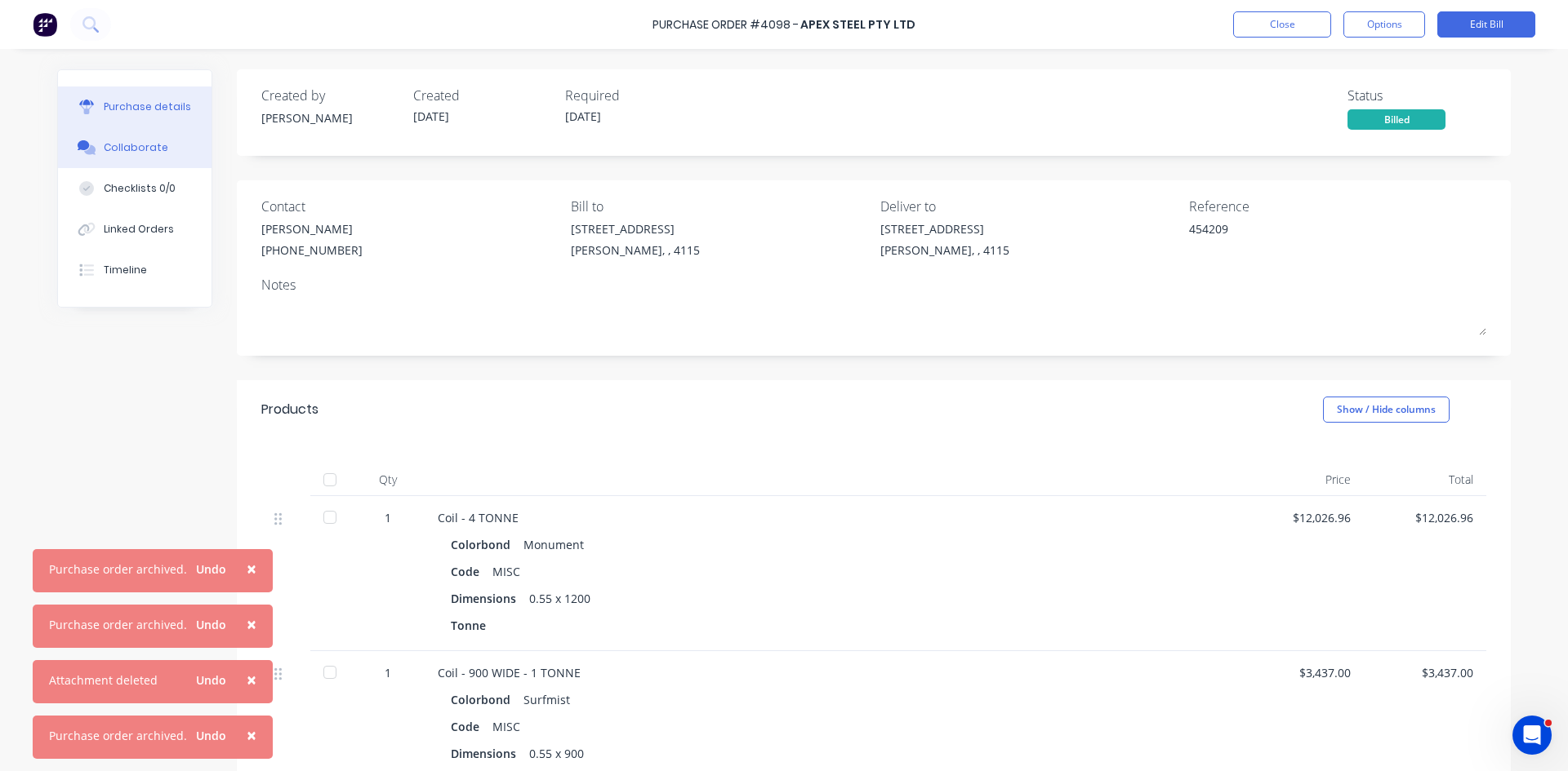
click at [138, 157] on button "Collaborate" at bounding box center [135, 148] width 153 height 41
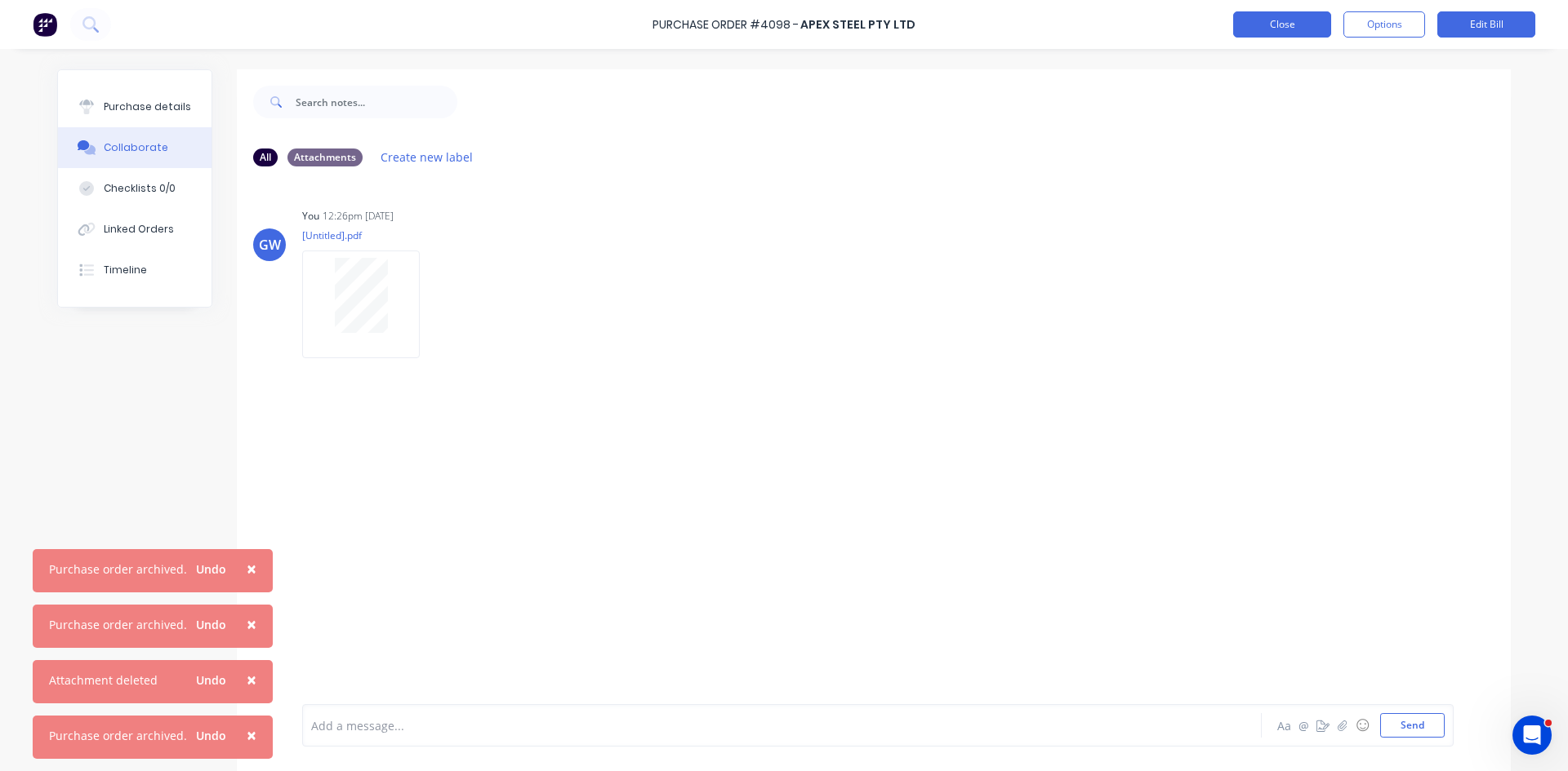
click at [1272, 20] on button "Close" at bounding box center [1282, 25] width 98 height 27
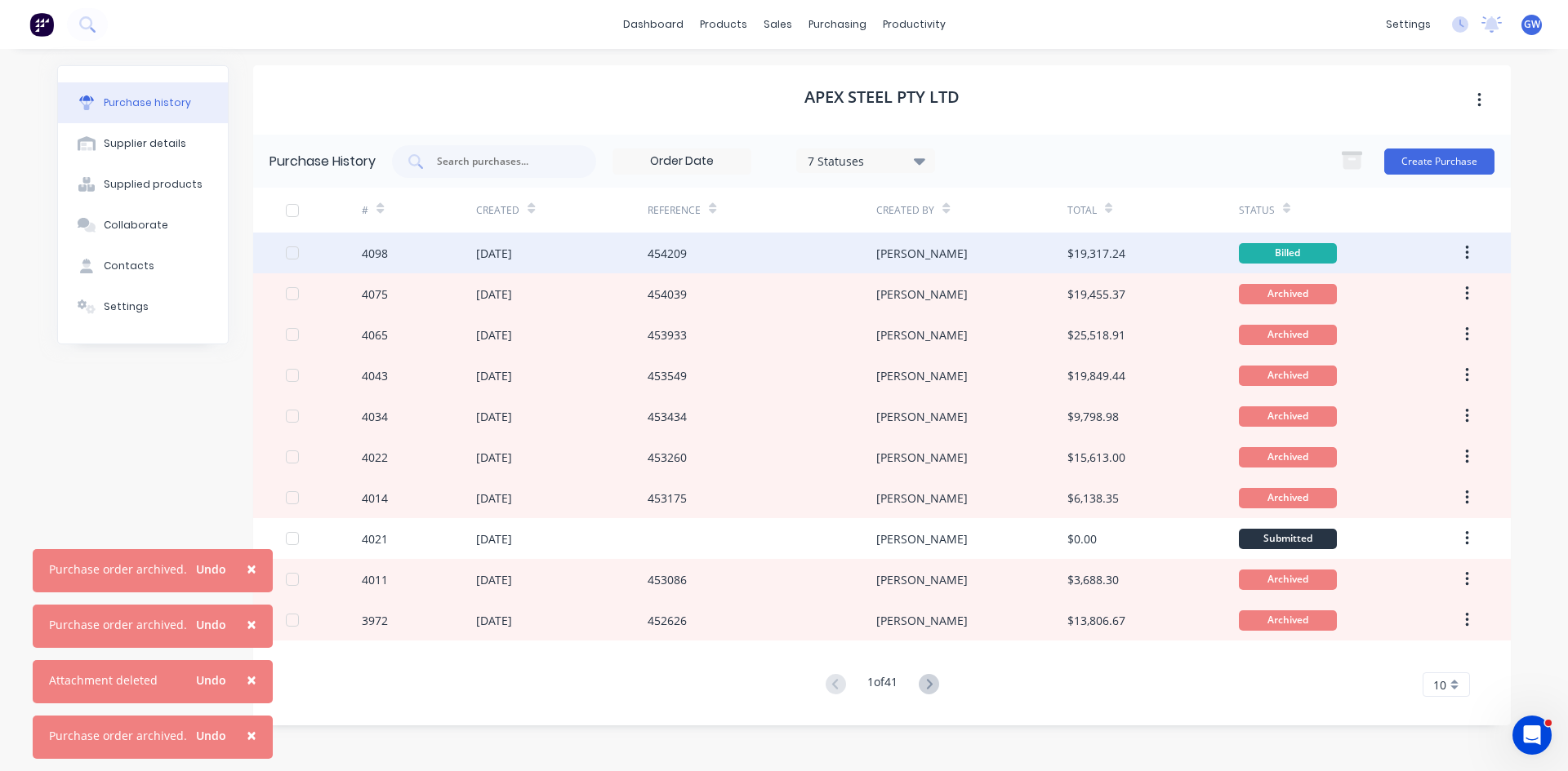
click at [1466, 251] on icon "button" at bounding box center [1467, 252] width 4 height 18
click at [1445, 292] on div "Archive" at bounding box center [1409, 296] width 126 height 24
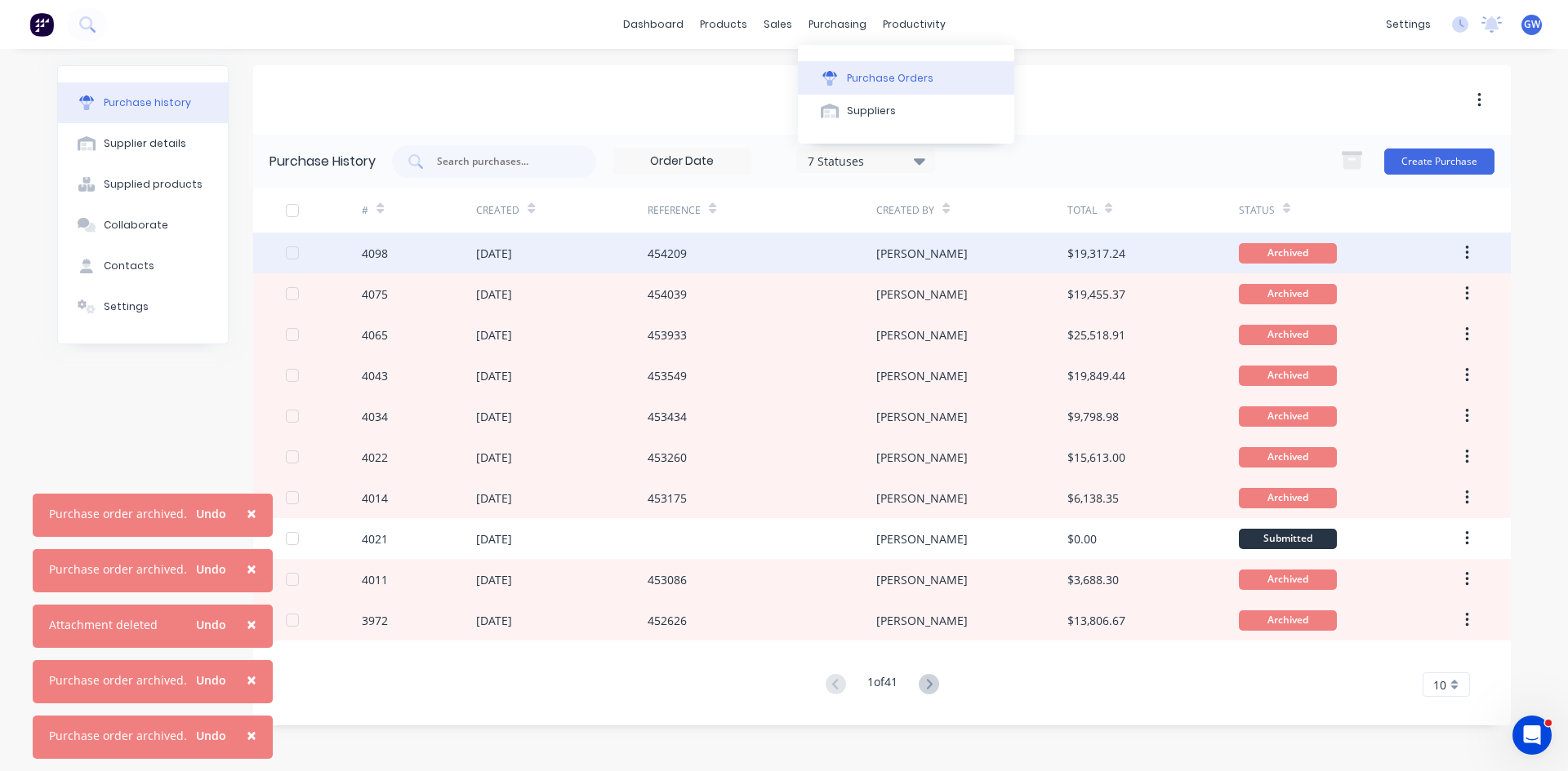
click at [867, 75] on div "Purchase Orders" at bounding box center [890, 78] width 86 height 15
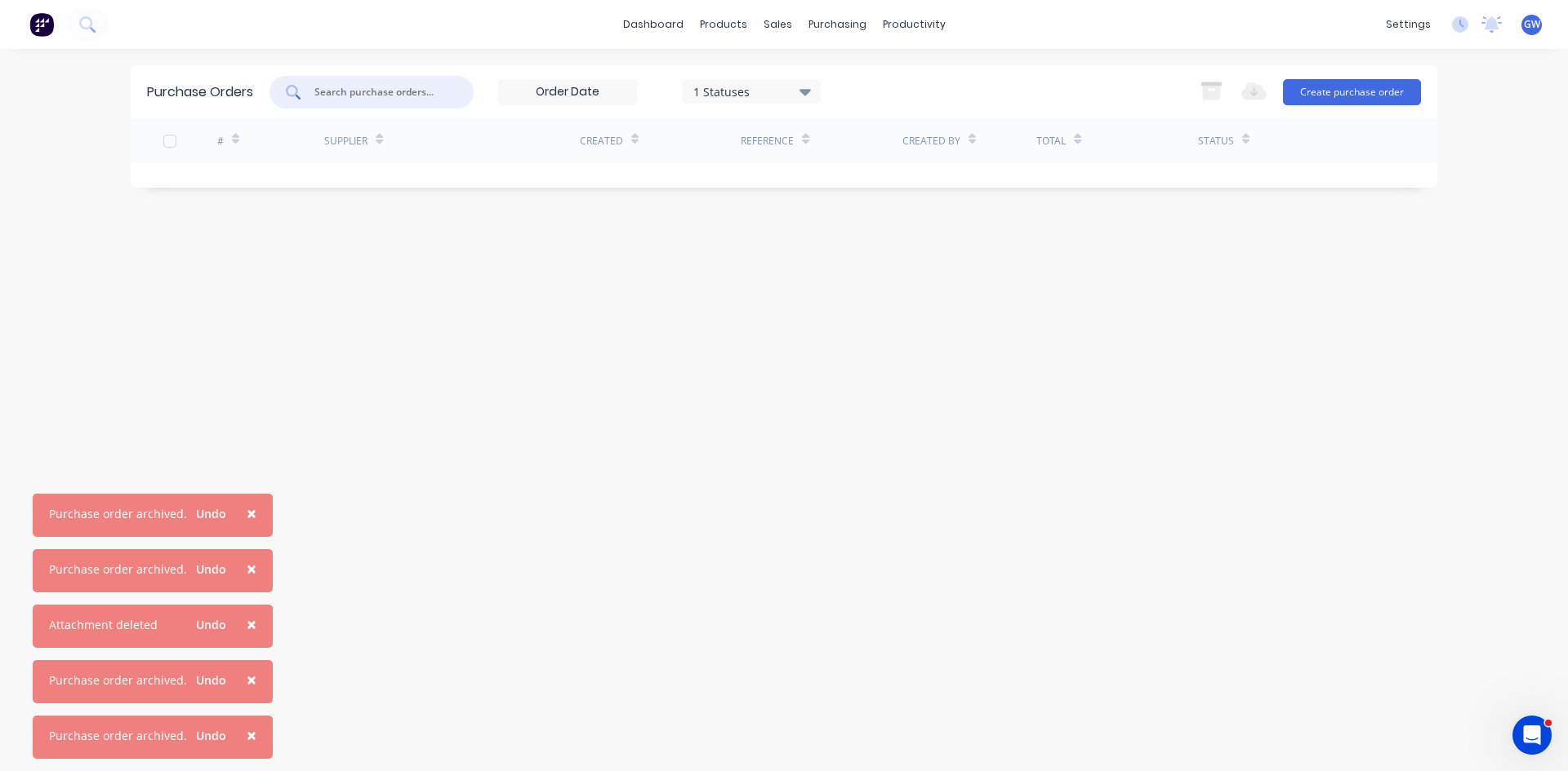
click at [369, 89] on input "text" at bounding box center [380, 92] width 136 height 17
type input "3918"
click at [808, 83] on icon at bounding box center [806, 91] width 12 height 18
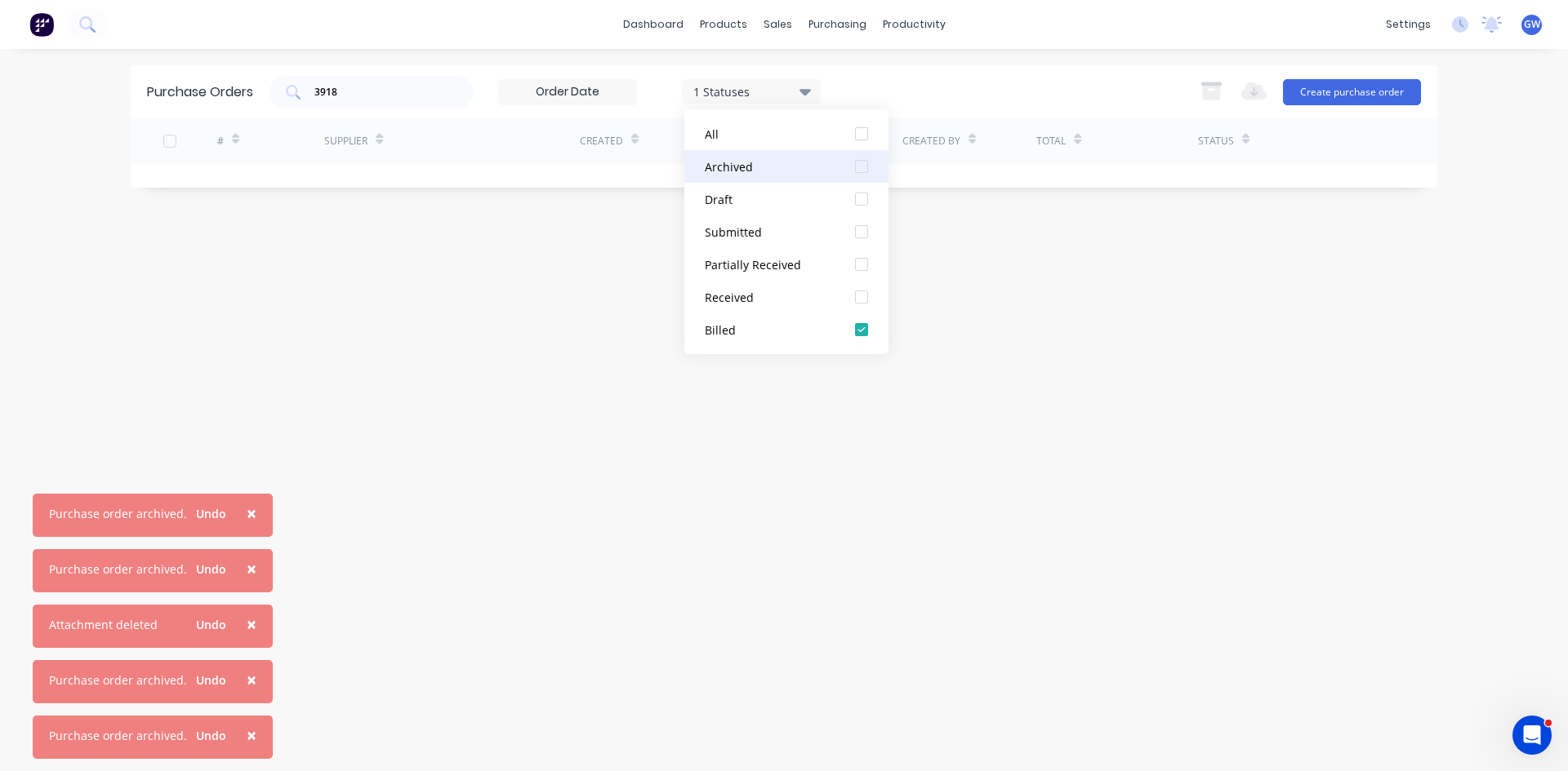
click at [866, 170] on div at bounding box center [861, 166] width 32 height 32
click at [1012, 89] on div "3918 2 Statuses 2 Statuses Export to Excel (XLSX) Create purchase order" at bounding box center [845, 91] width 1151 height 32
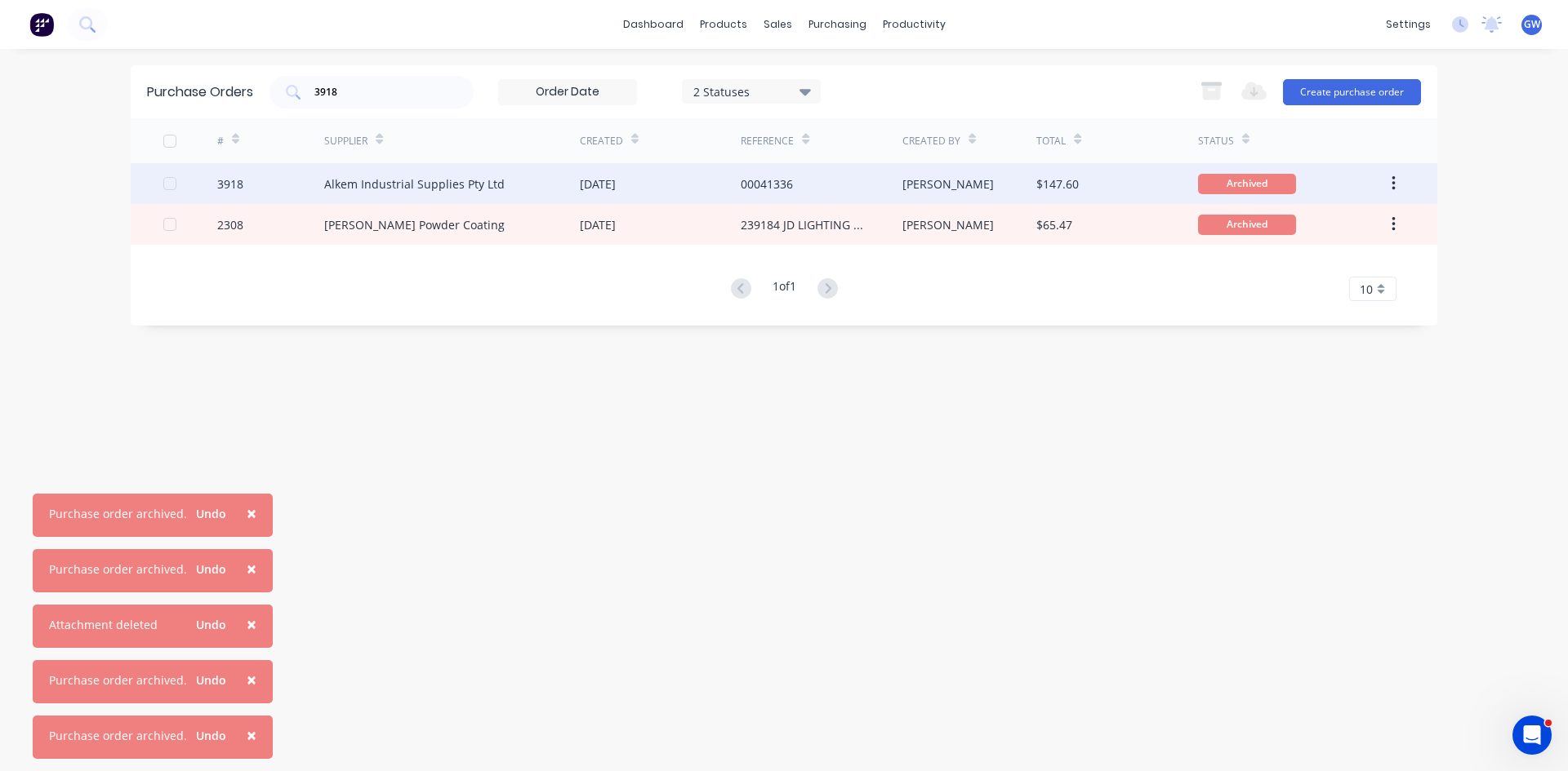
click at [741, 186] on div "00041336" at bounding box center [766, 184] width 52 height 17
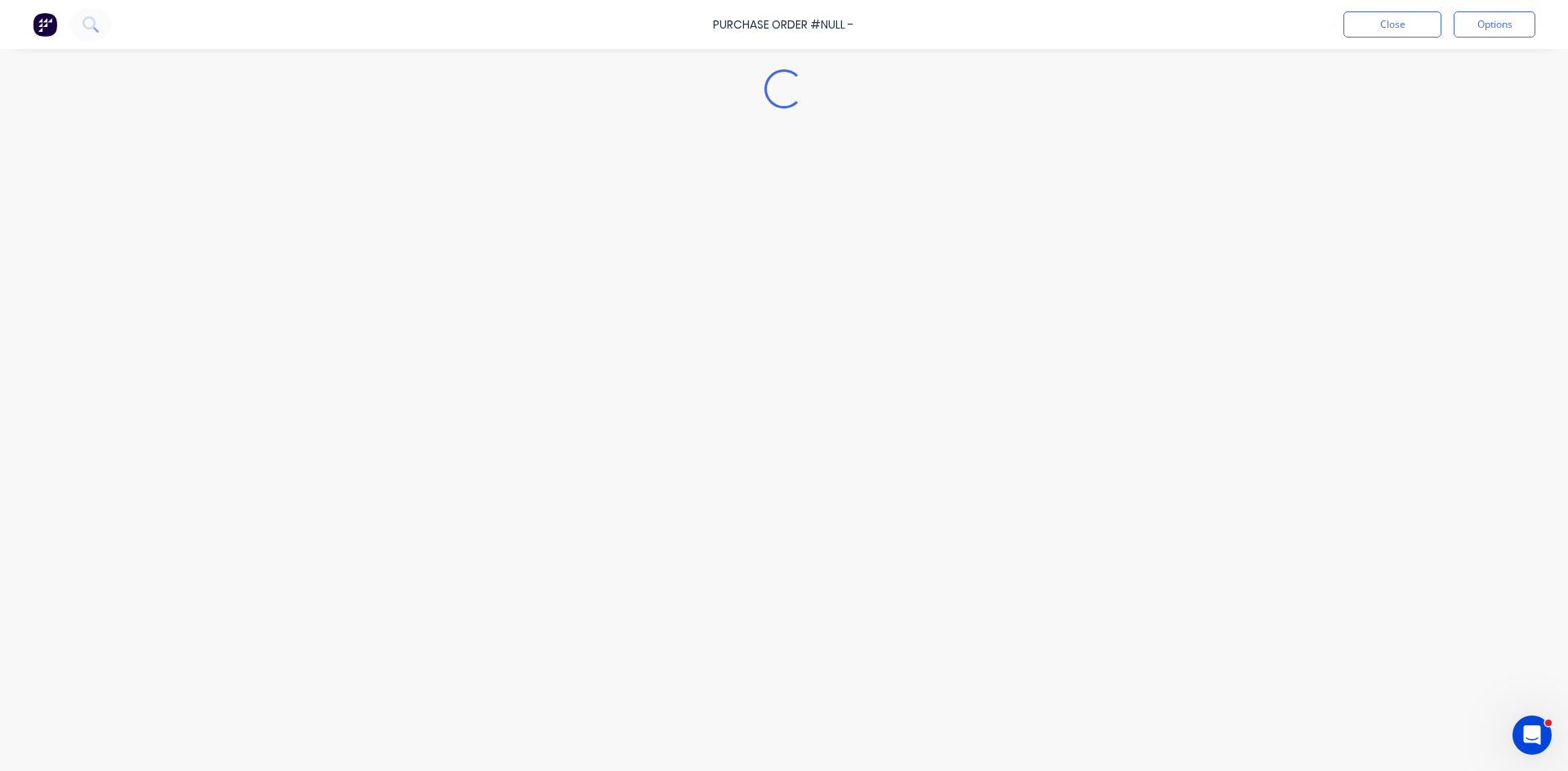
type textarea "x"
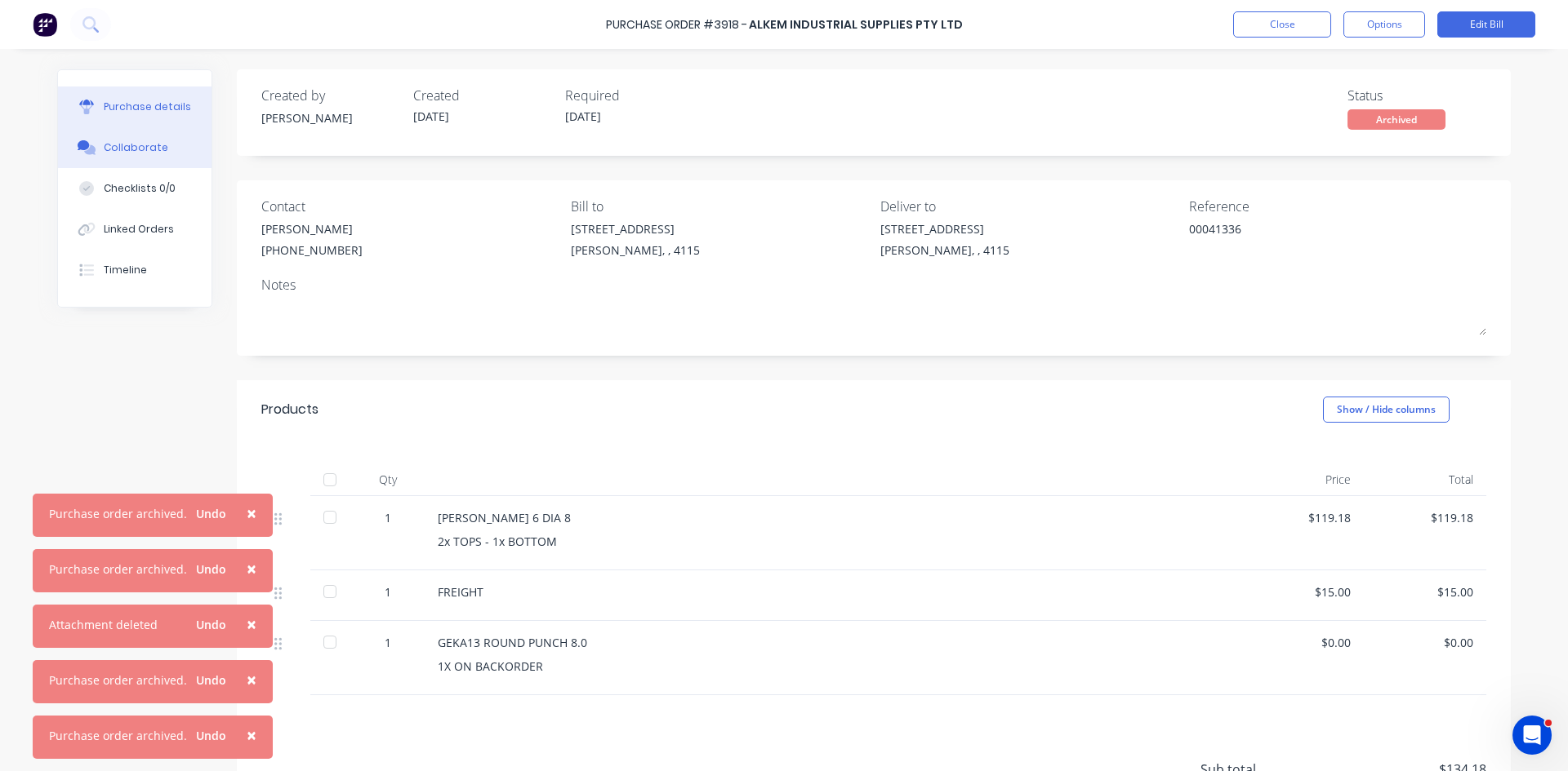
click at [92, 136] on button "Collaborate" at bounding box center [135, 148] width 153 height 41
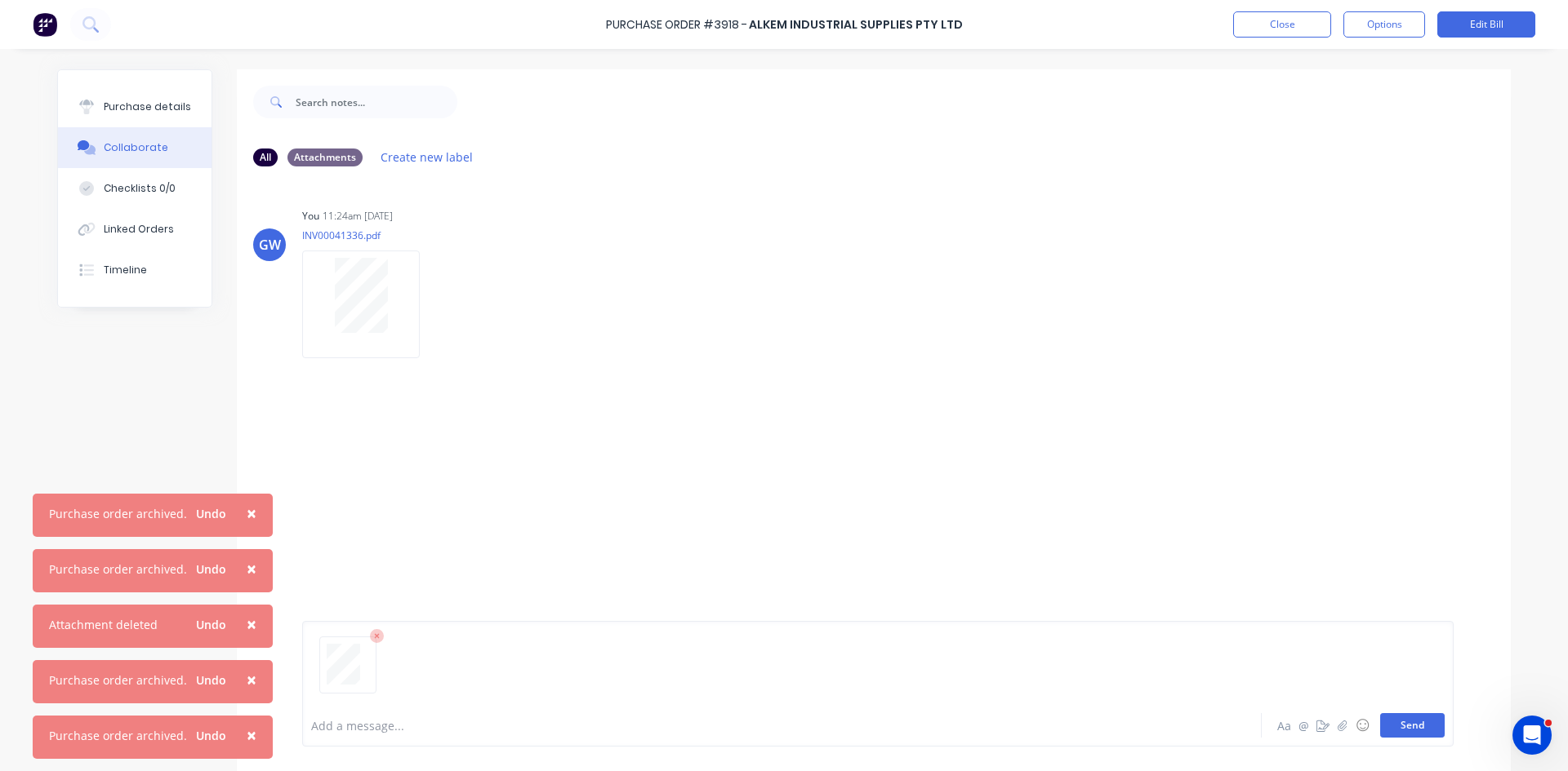
click at [1379, 734] on button "Send" at bounding box center [1412, 725] width 65 height 25
click at [1265, 26] on button "Close" at bounding box center [1282, 25] width 98 height 27
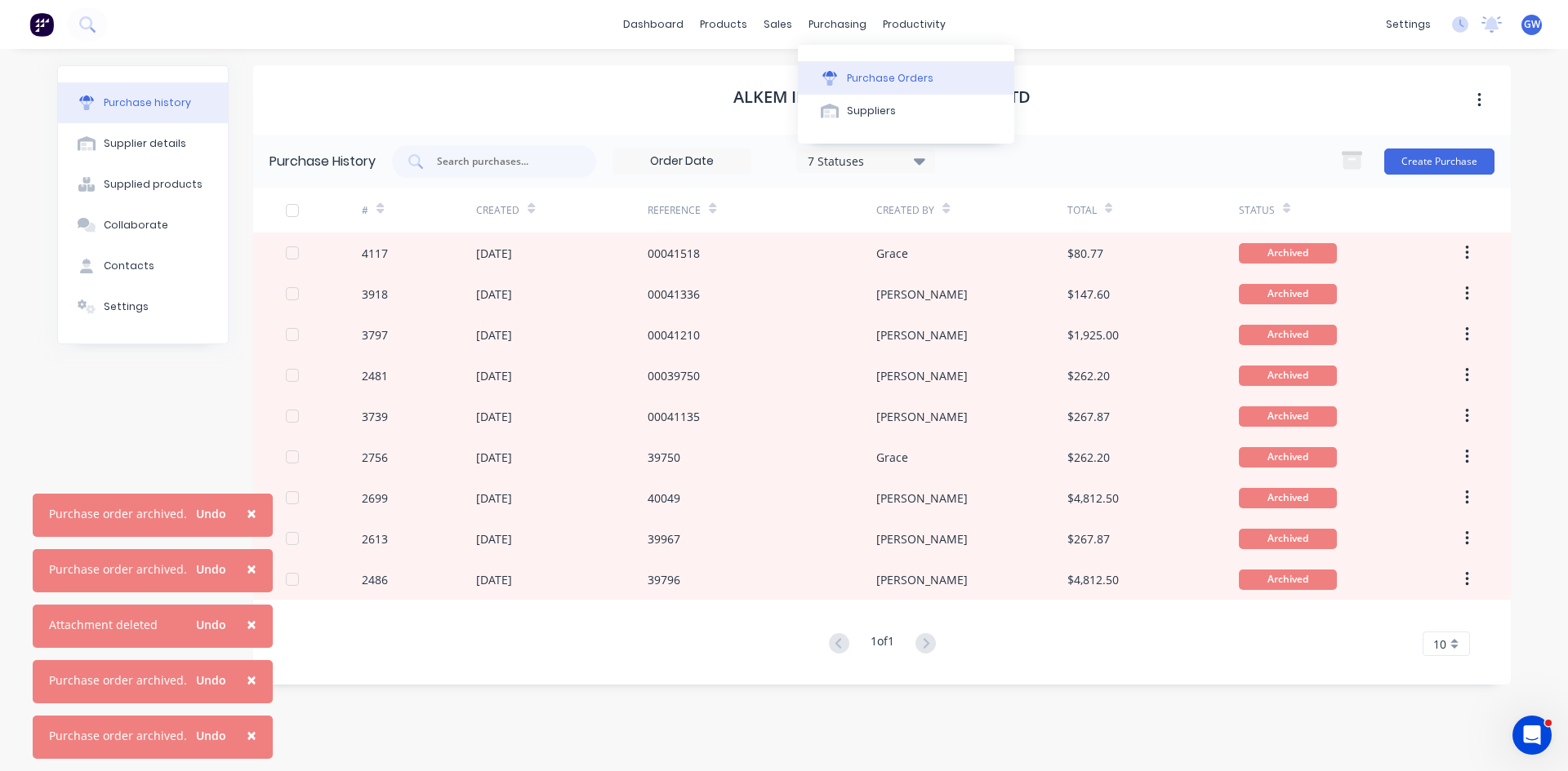
click at [853, 69] on button "Purchase Orders" at bounding box center [906, 77] width 216 height 32
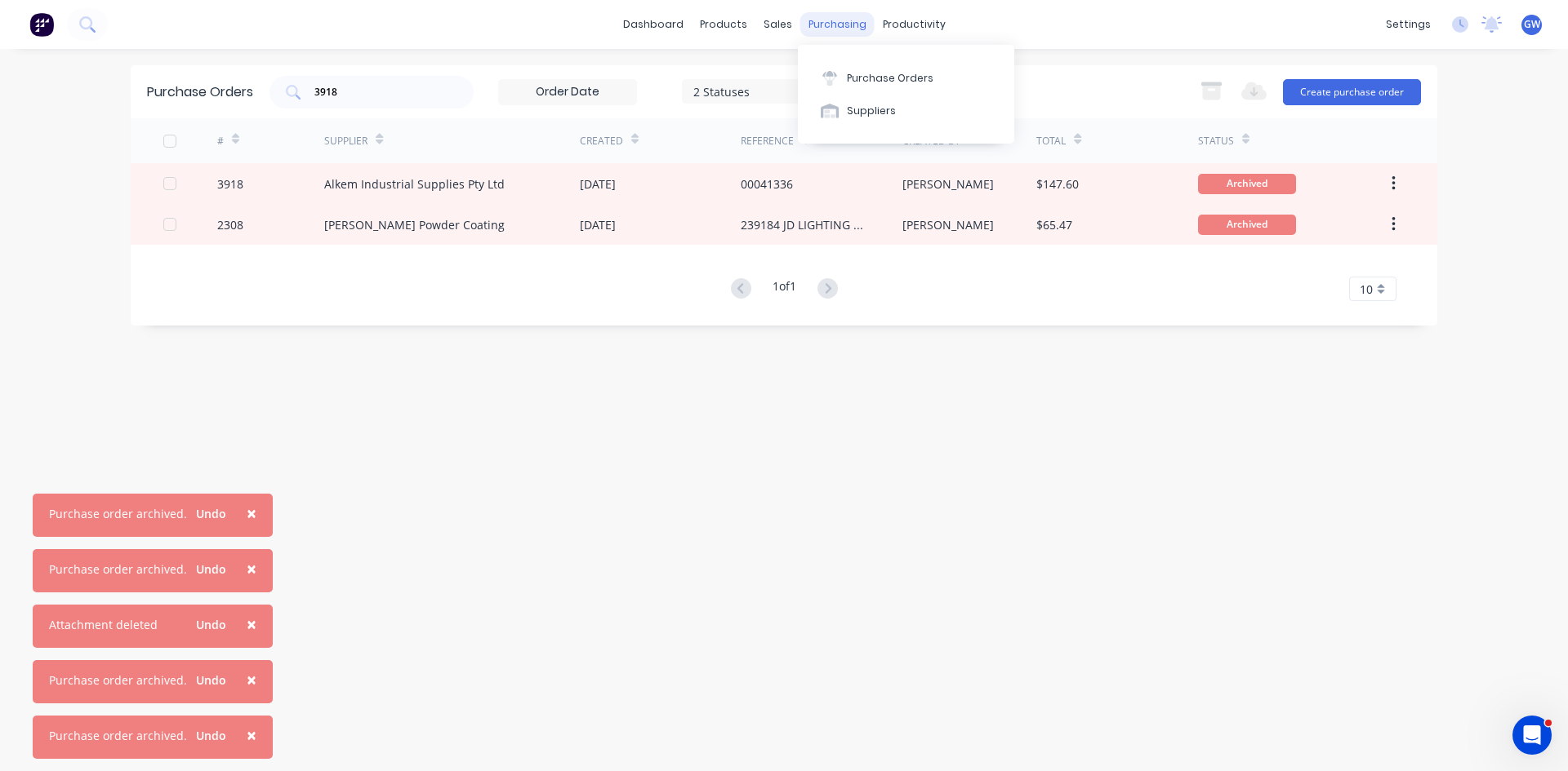
click at [837, 26] on div "purchasing" at bounding box center [837, 24] width 75 height 25
click at [870, 113] on div "Suppliers" at bounding box center [871, 111] width 49 height 15
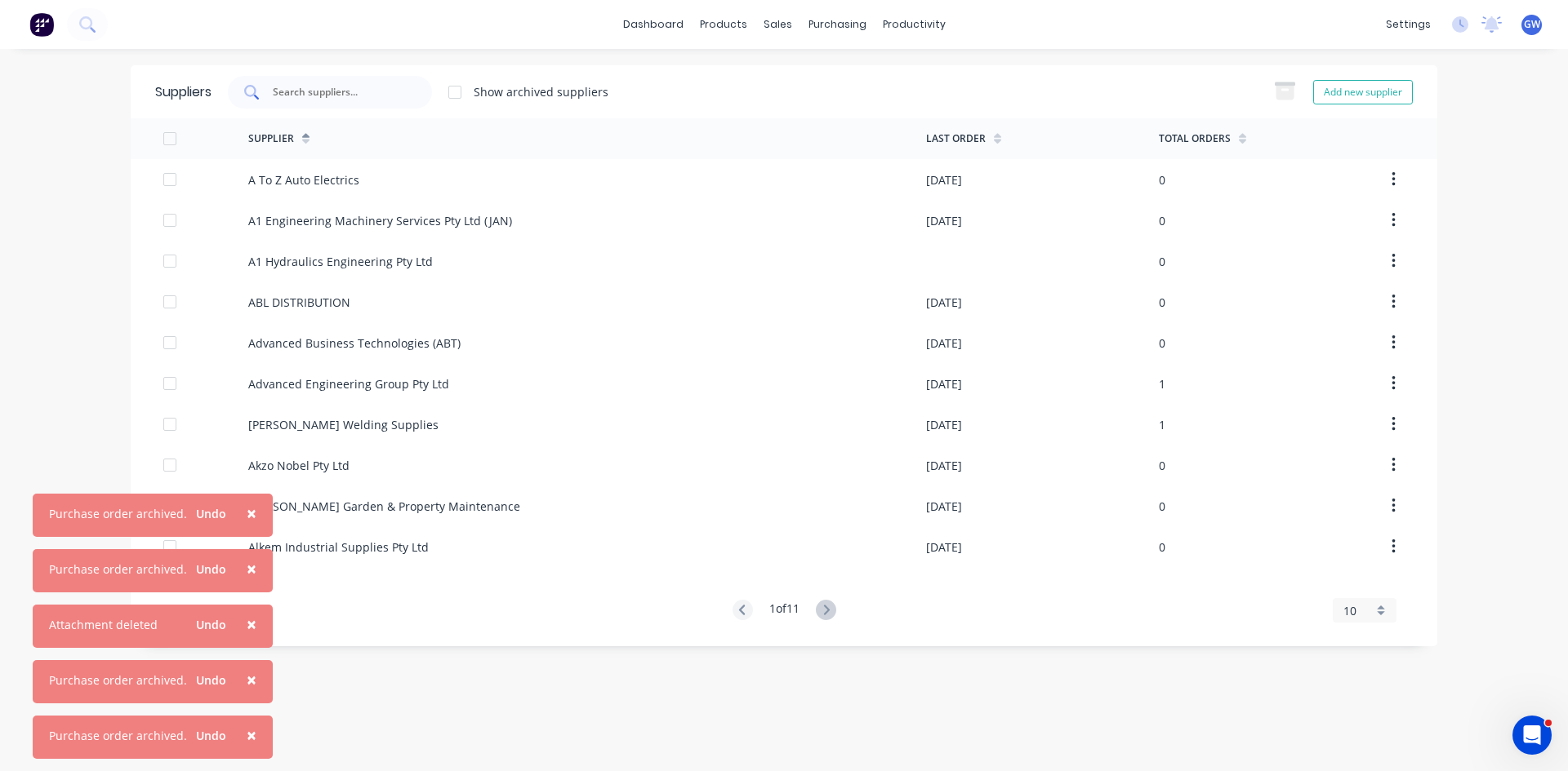
click at [401, 95] on input "text" at bounding box center [339, 92] width 136 height 17
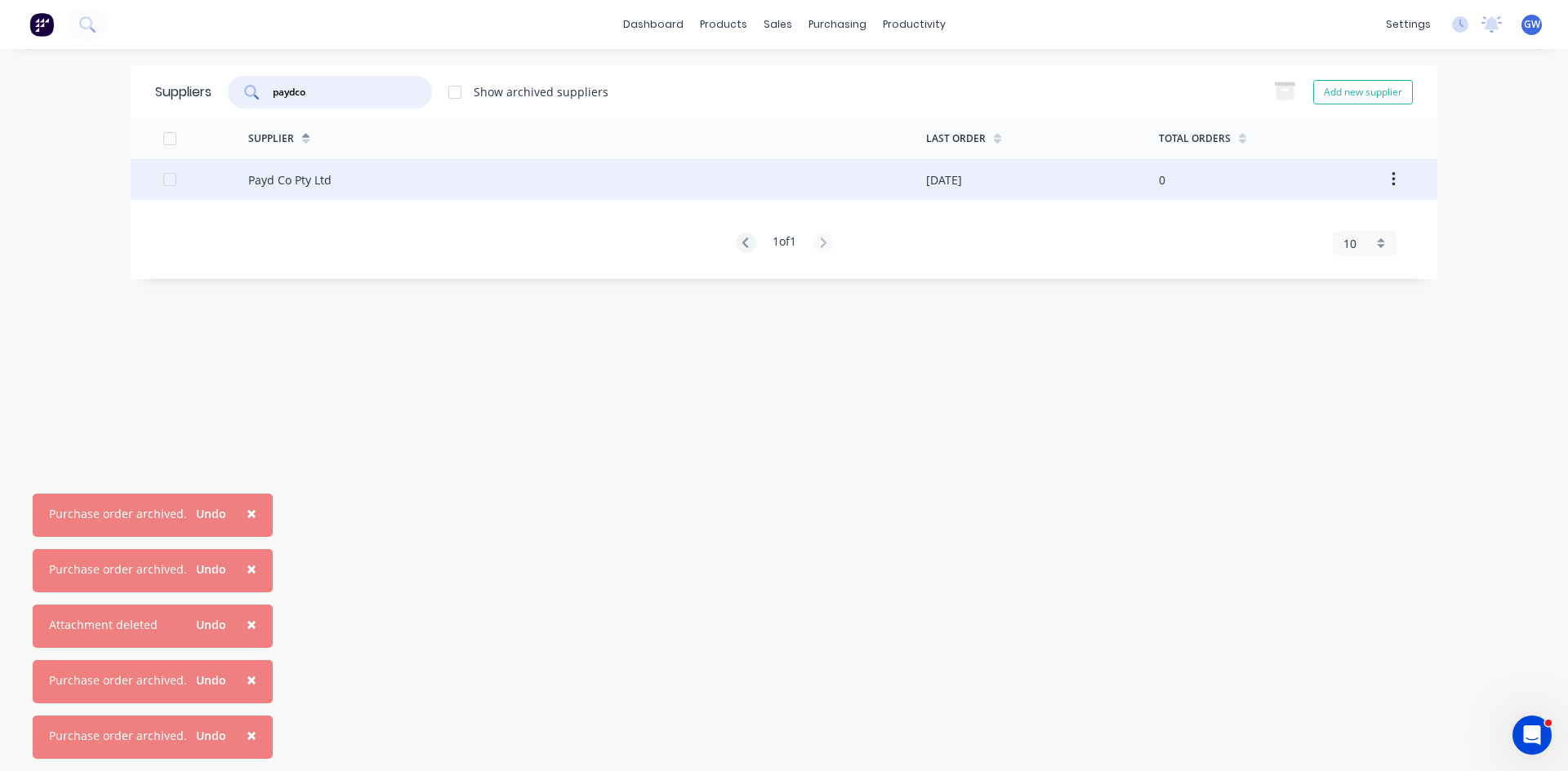
type input "paydco"
click at [615, 172] on div "Payd Co Pty Ltd" at bounding box center [588, 180] width 678 height 41
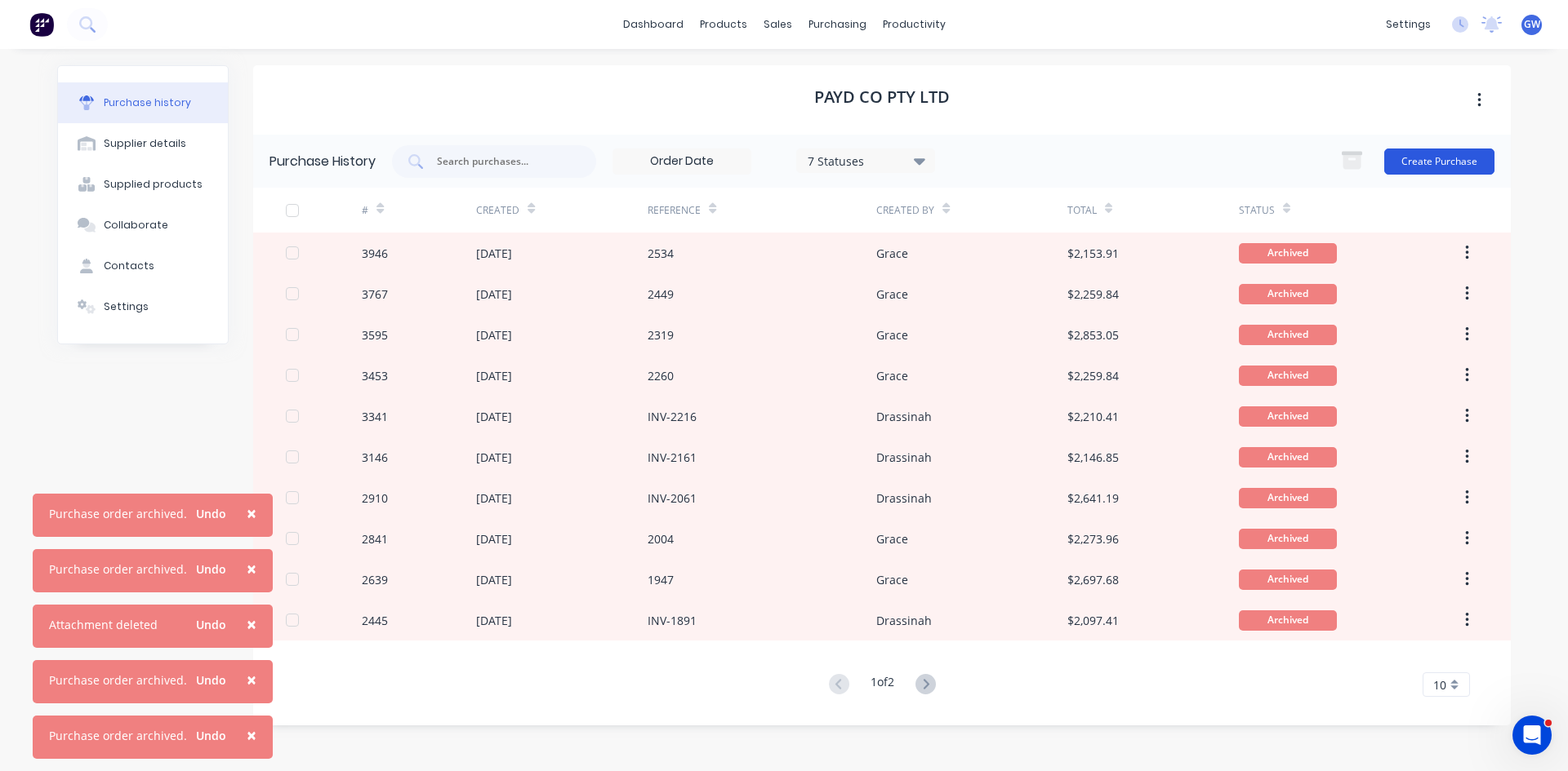
click at [1436, 157] on button "Create Purchase" at bounding box center [1439, 161] width 110 height 27
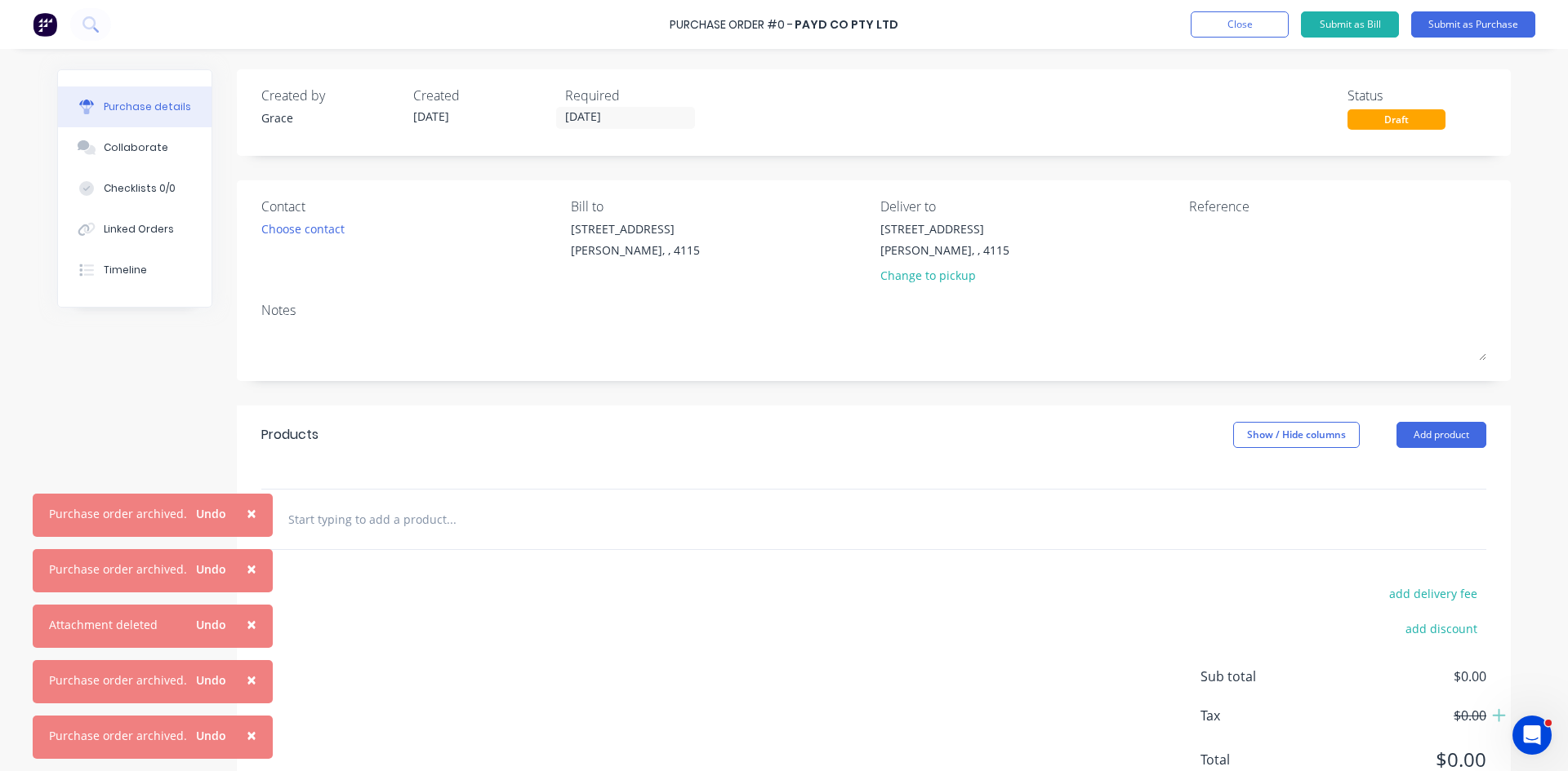
click at [1225, 6] on div "Purchase Order #0 - Payd Co Pty Ltd Add product Close Submit as Bill Submit as …" at bounding box center [784, 25] width 1568 height 49
click at [1225, 20] on button "Close" at bounding box center [1240, 25] width 98 height 27
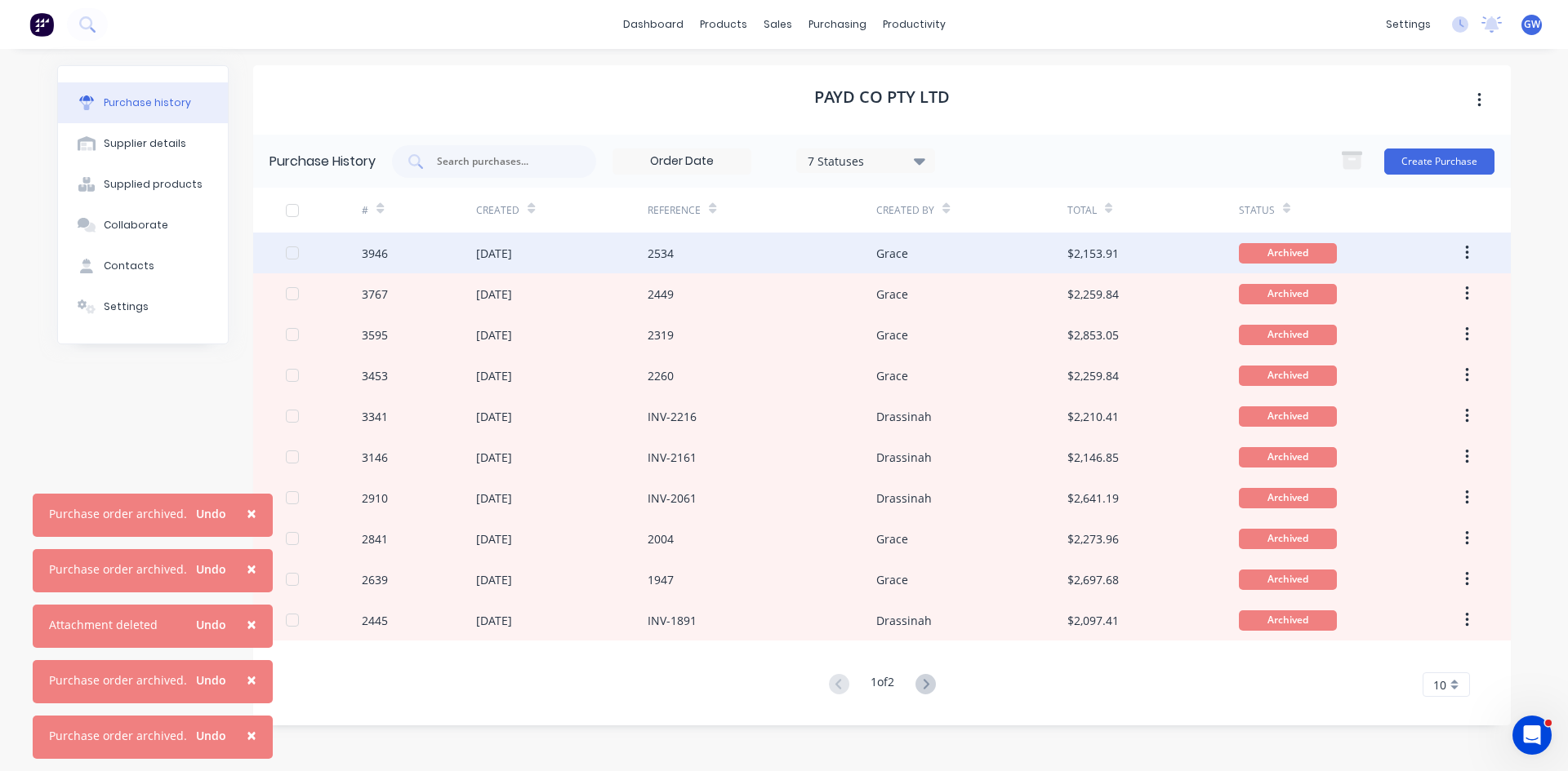
click at [964, 248] on div "Grace" at bounding box center [972, 253] width 191 height 41
type textarea "x"
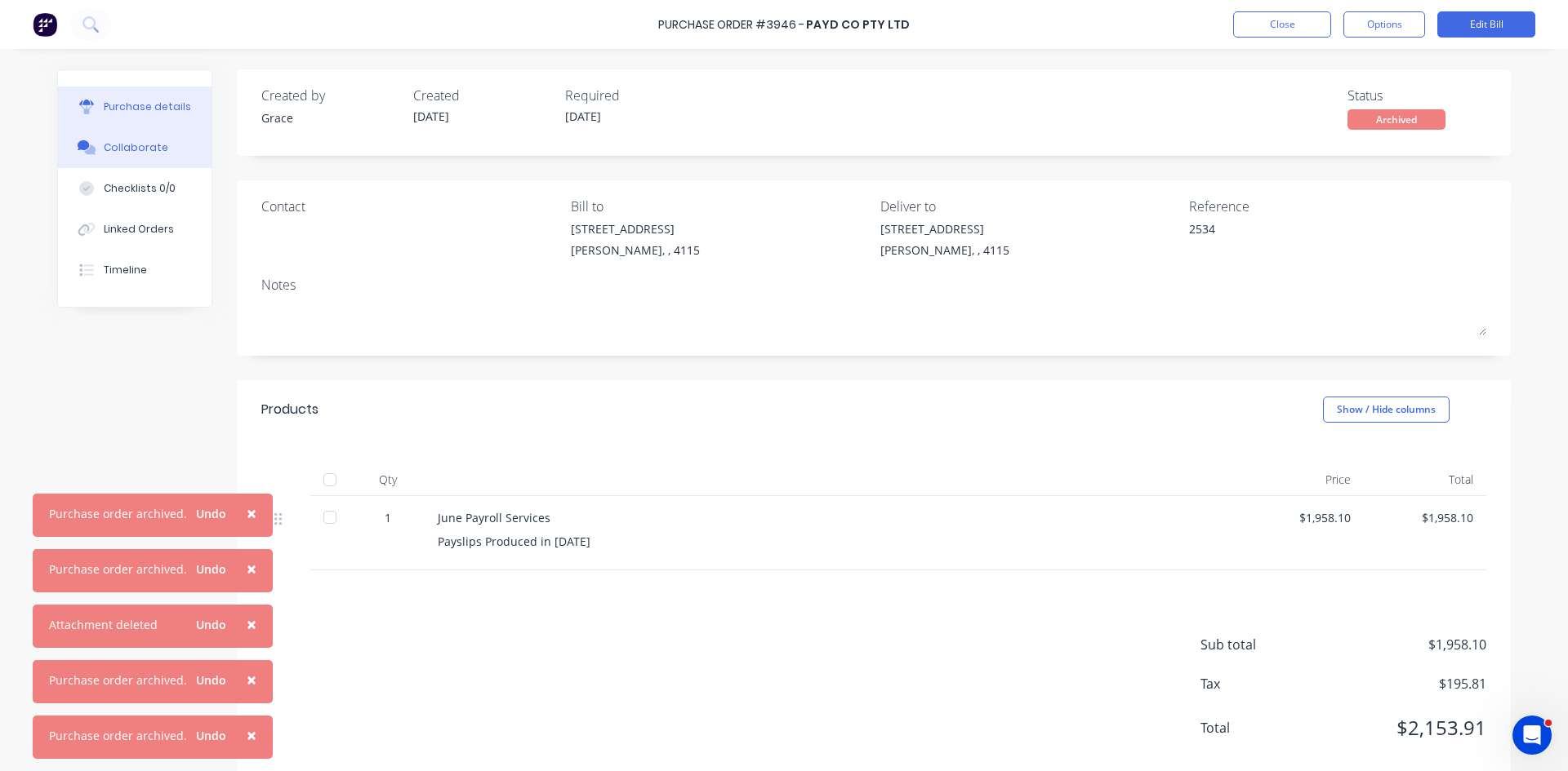
click at [172, 138] on button "Collaborate" at bounding box center [135, 148] width 153 height 41
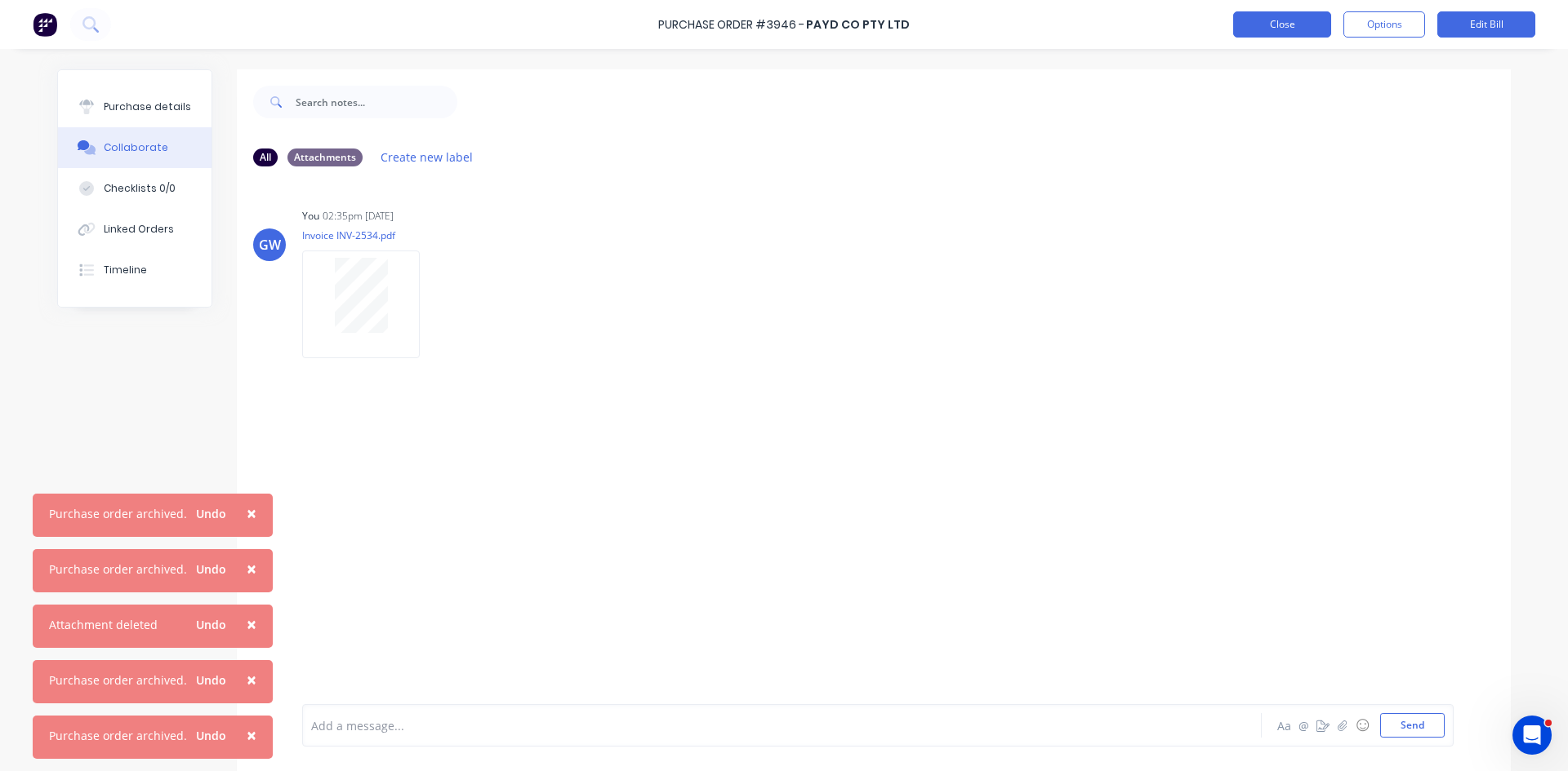
click at [1283, 12] on button "Close" at bounding box center [1282, 25] width 98 height 27
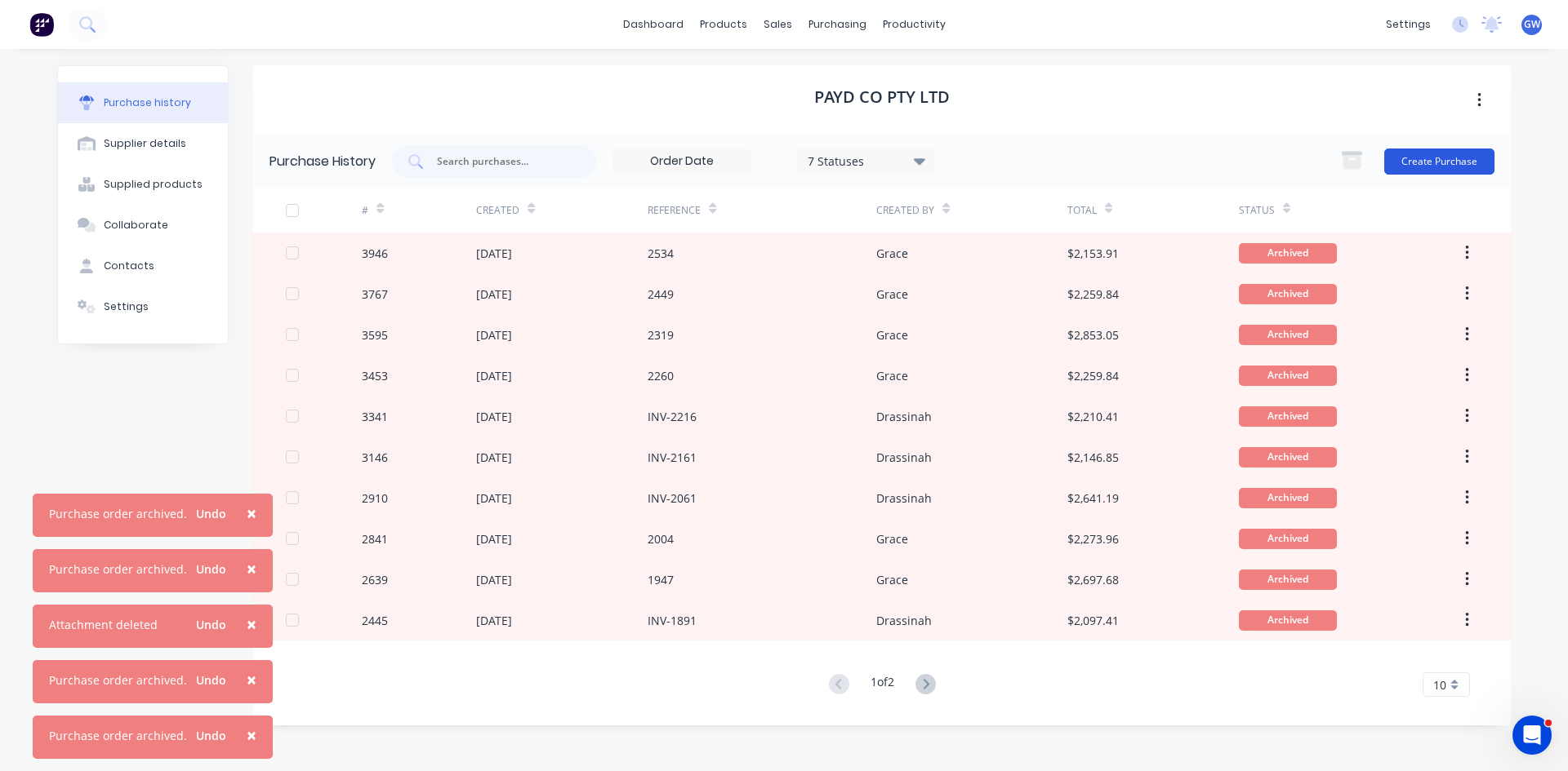
click at [1432, 150] on button "Create Purchase" at bounding box center [1439, 161] width 110 height 27
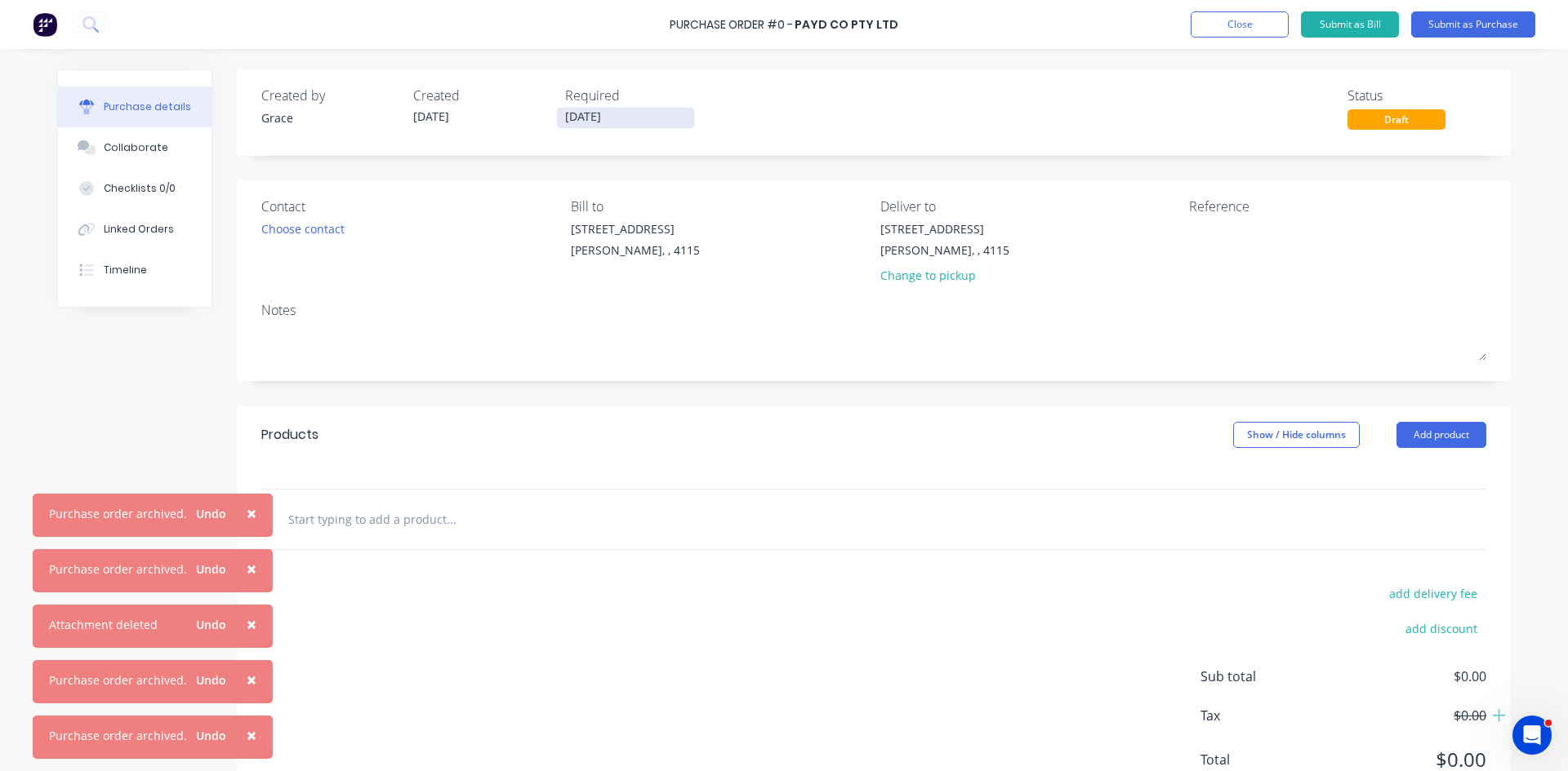
click at [636, 118] on input "[DATE]" at bounding box center [626, 118] width 138 height 21
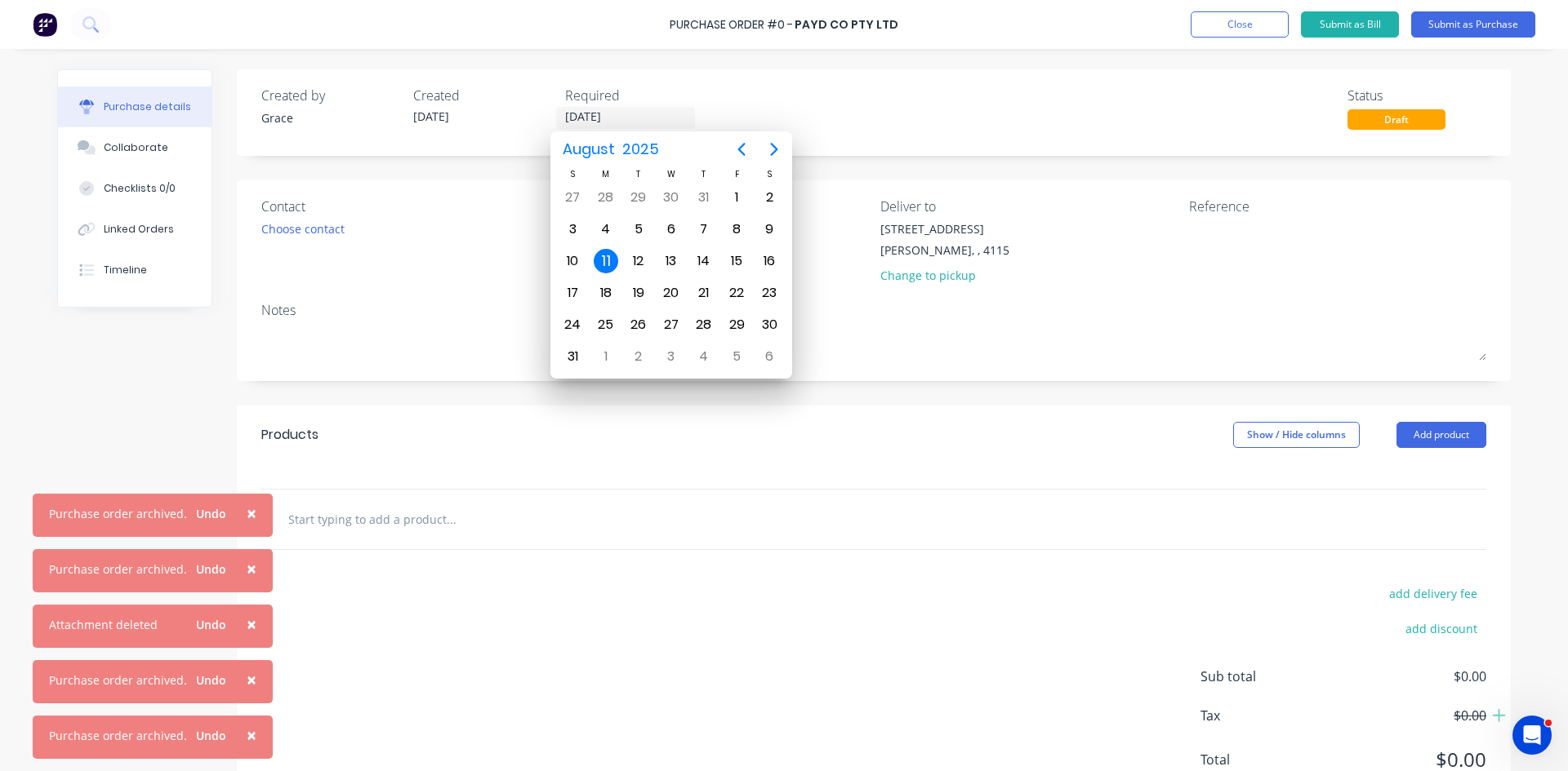
click at [605, 257] on div "11" at bounding box center [605, 260] width 25 height 25
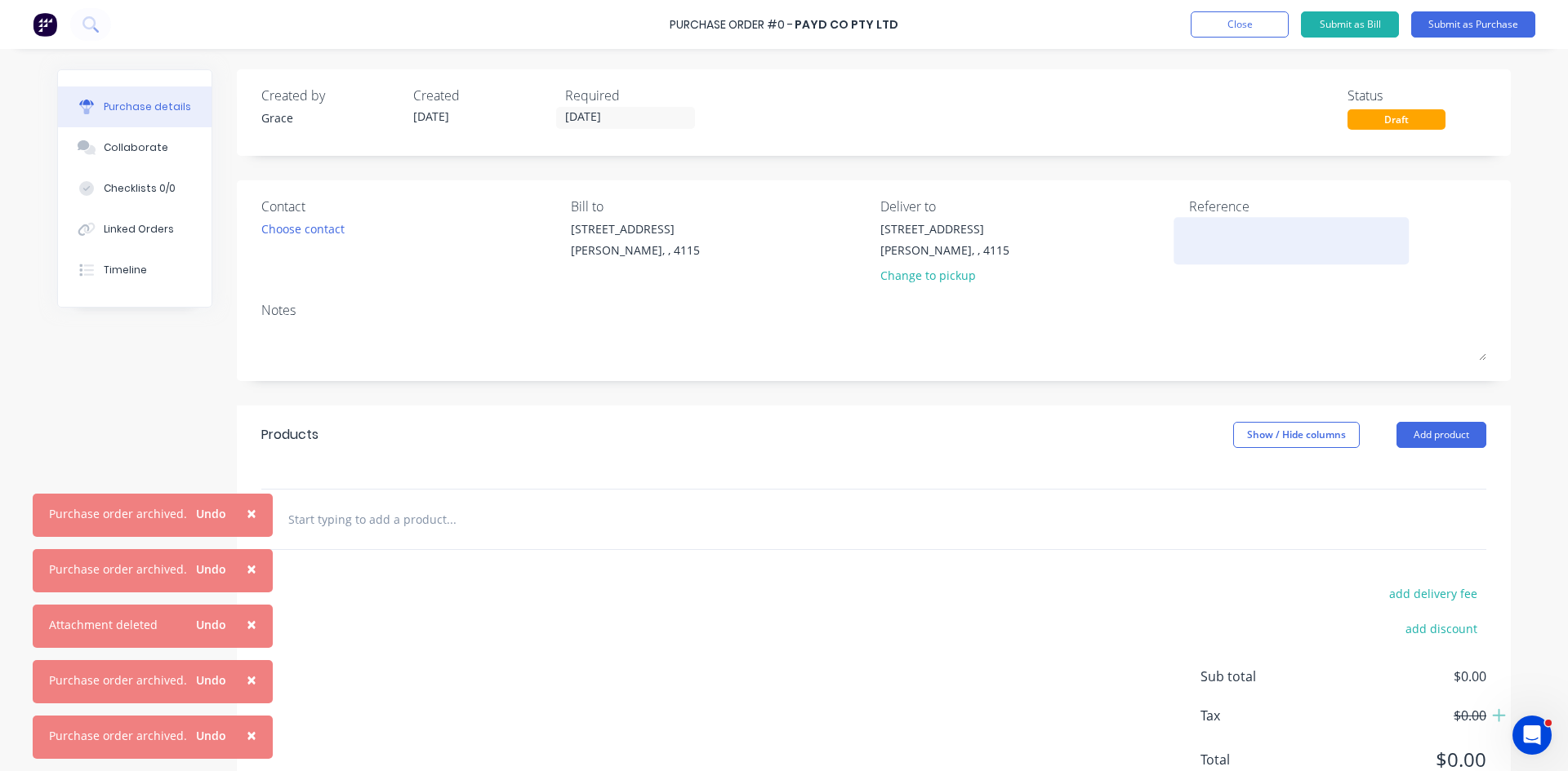
click at [1247, 225] on textarea at bounding box center [1291, 238] width 204 height 36
type textarea "2"
type textarea "x"
type textarea "26"
type textarea "x"
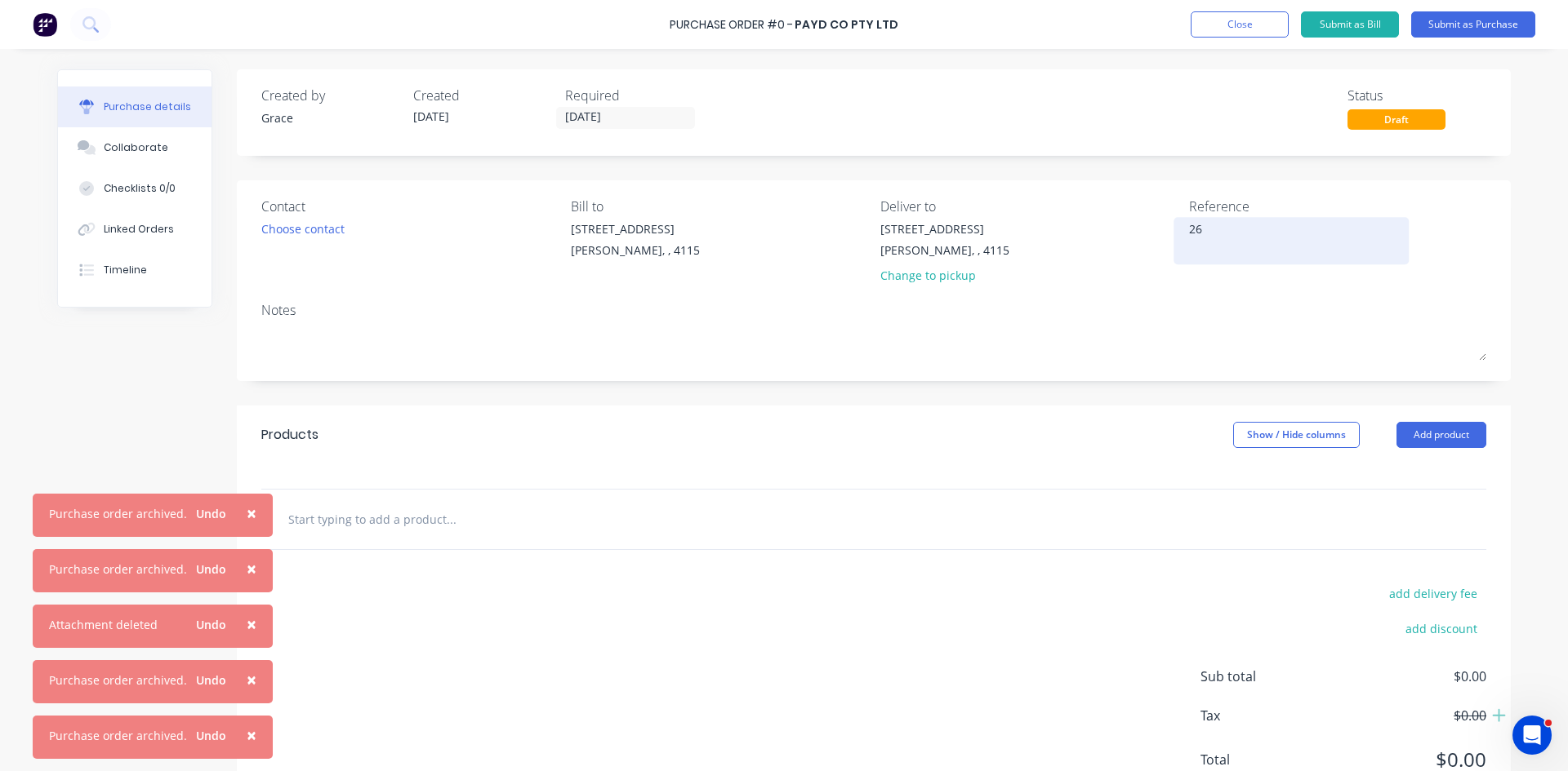
type textarea "263"
type textarea "x"
type textarea "2634"
type textarea "x"
type textarea "2634"
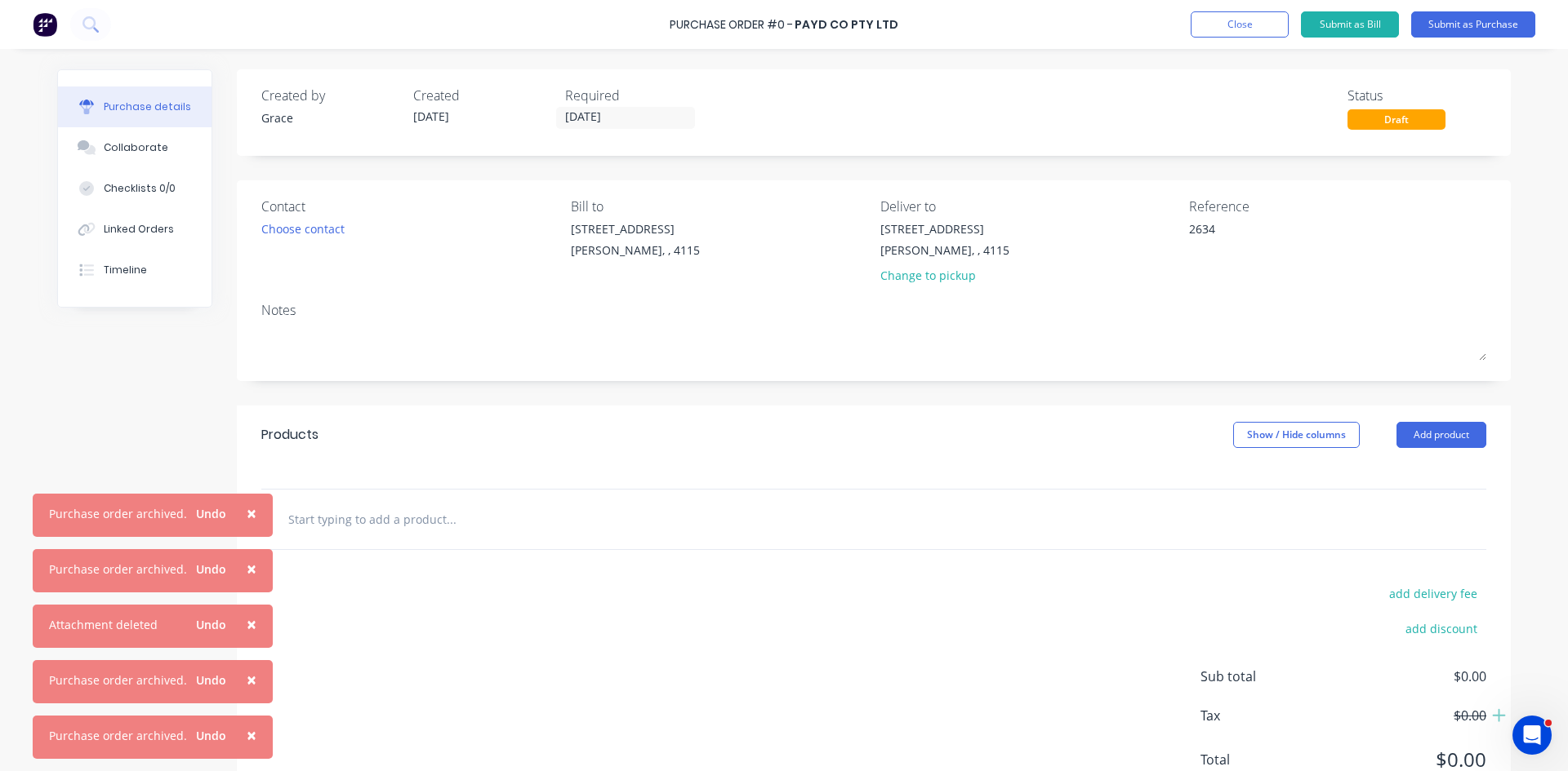
click at [370, 522] on input "text" at bounding box center [451, 519] width 326 height 32
click at [1442, 423] on button "Add product" at bounding box center [1440, 435] width 89 height 27
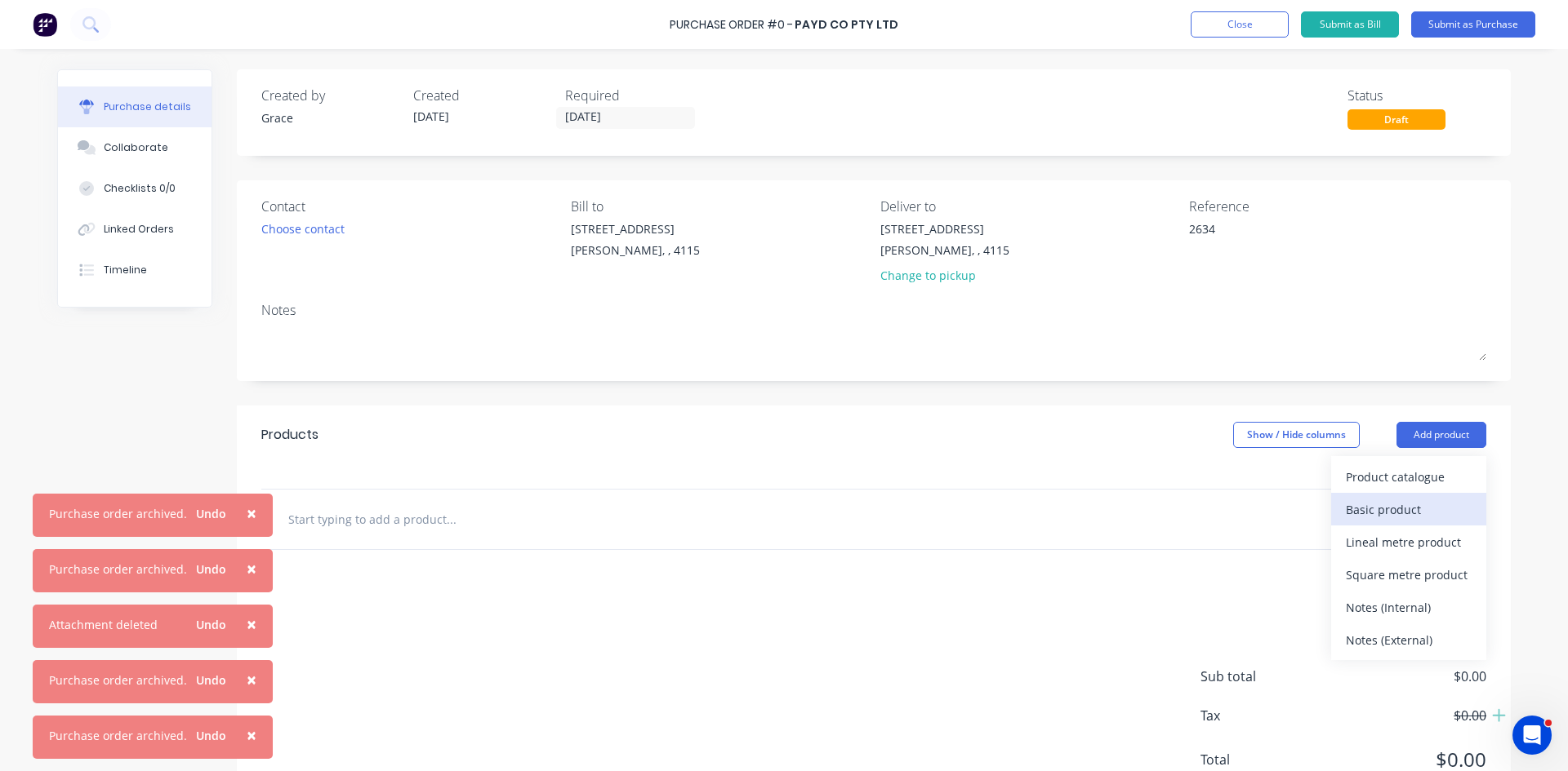
click at [1404, 505] on div "Basic product" at bounding box center [1409, 510] width 126 height 24
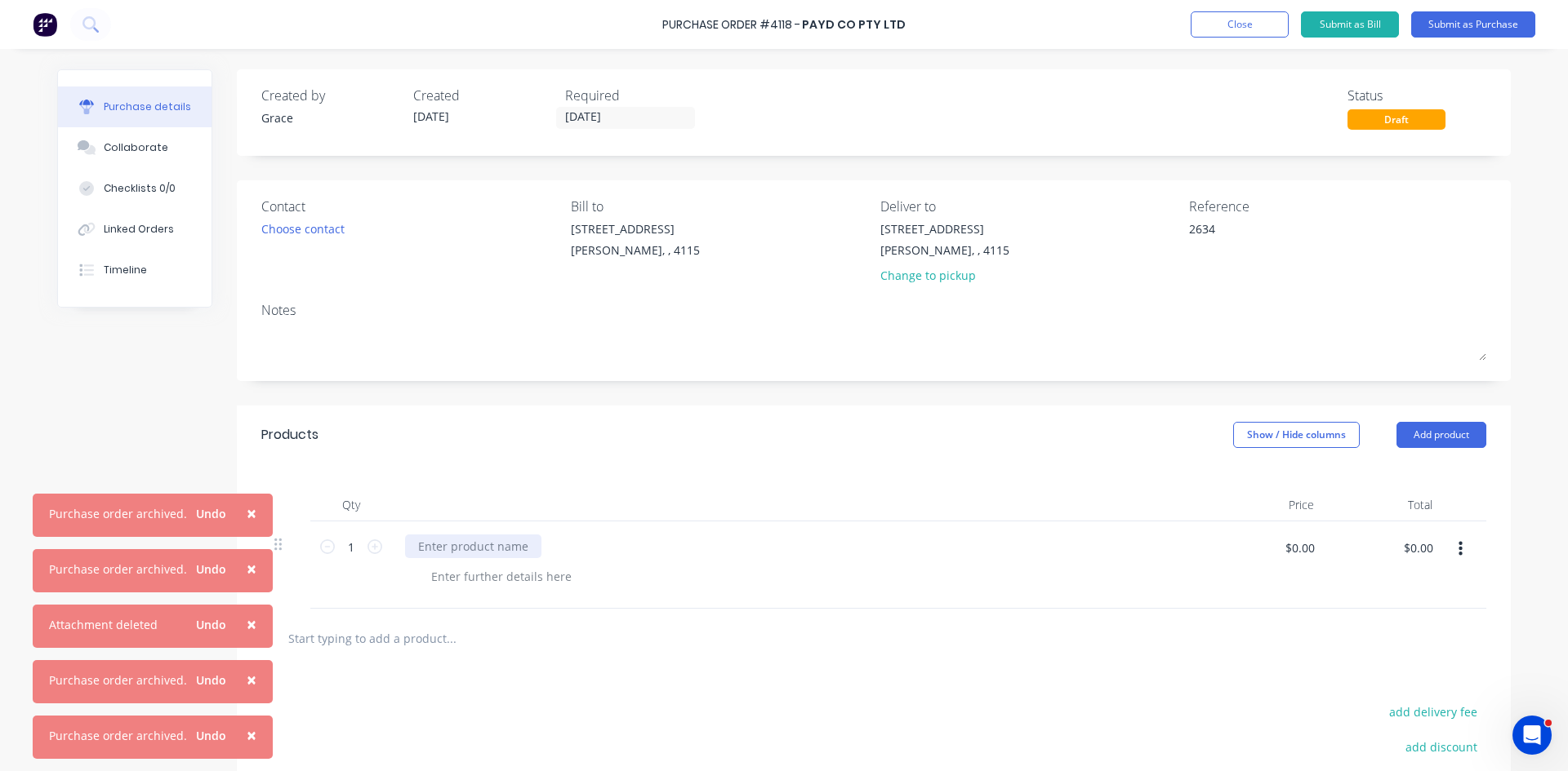
type textarea "x"
click at [462, 546] on div at bounding box center [473, 546] width 137 height 24
type textarea "x"
type input "2638.62"
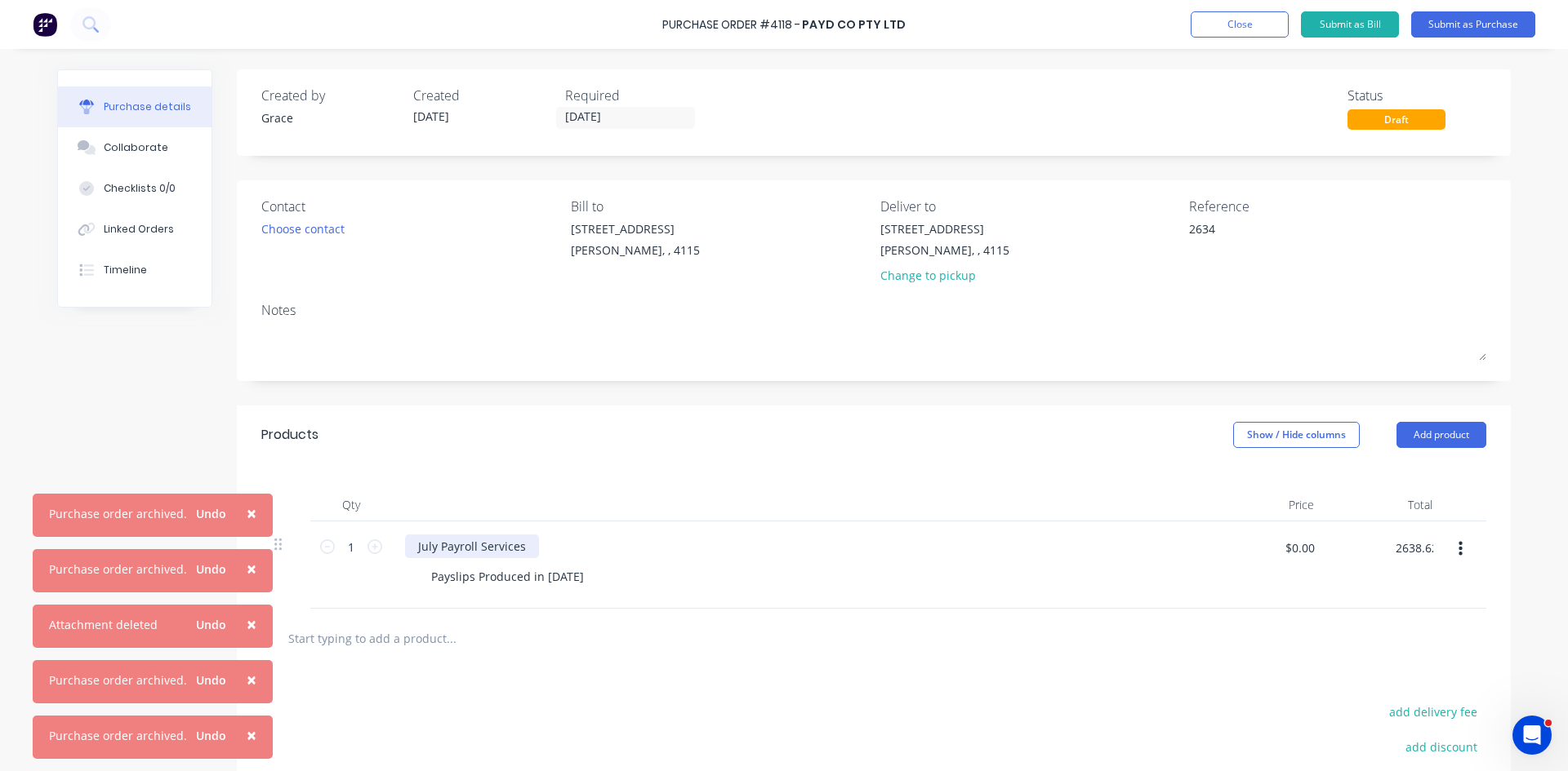
type textarea "x"
type input "$2,638.62"
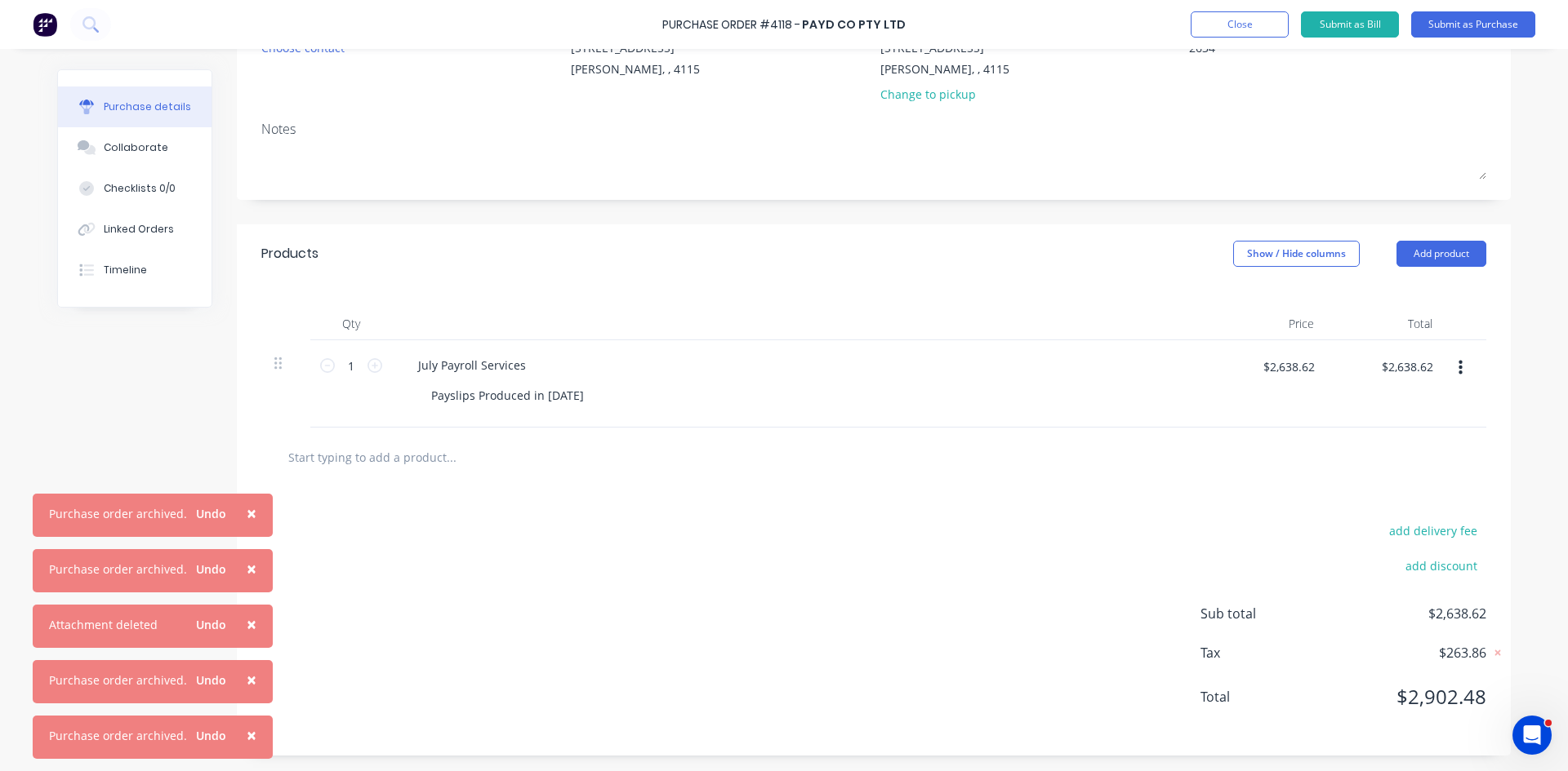
scroll to position [182, 0]
click at [247, 736] on span "×" at bounding box center [252, 735] width 10 height 23
click at [247, 691] on span "×" at bounding box center [252, 680] width 10 height 23
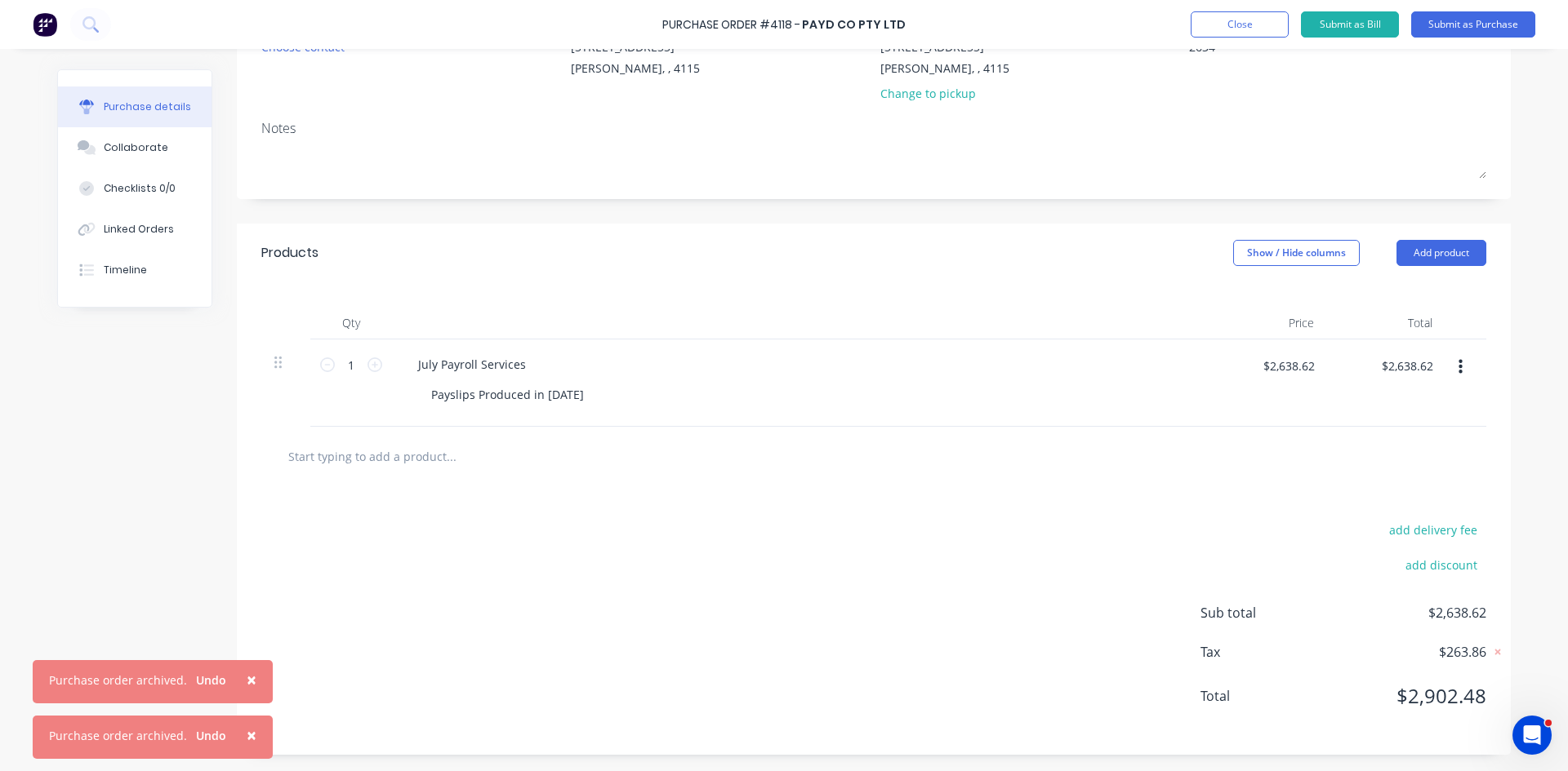
click at [247, 736] on span "×" at bounding box center [252, 735] width 10 height 23
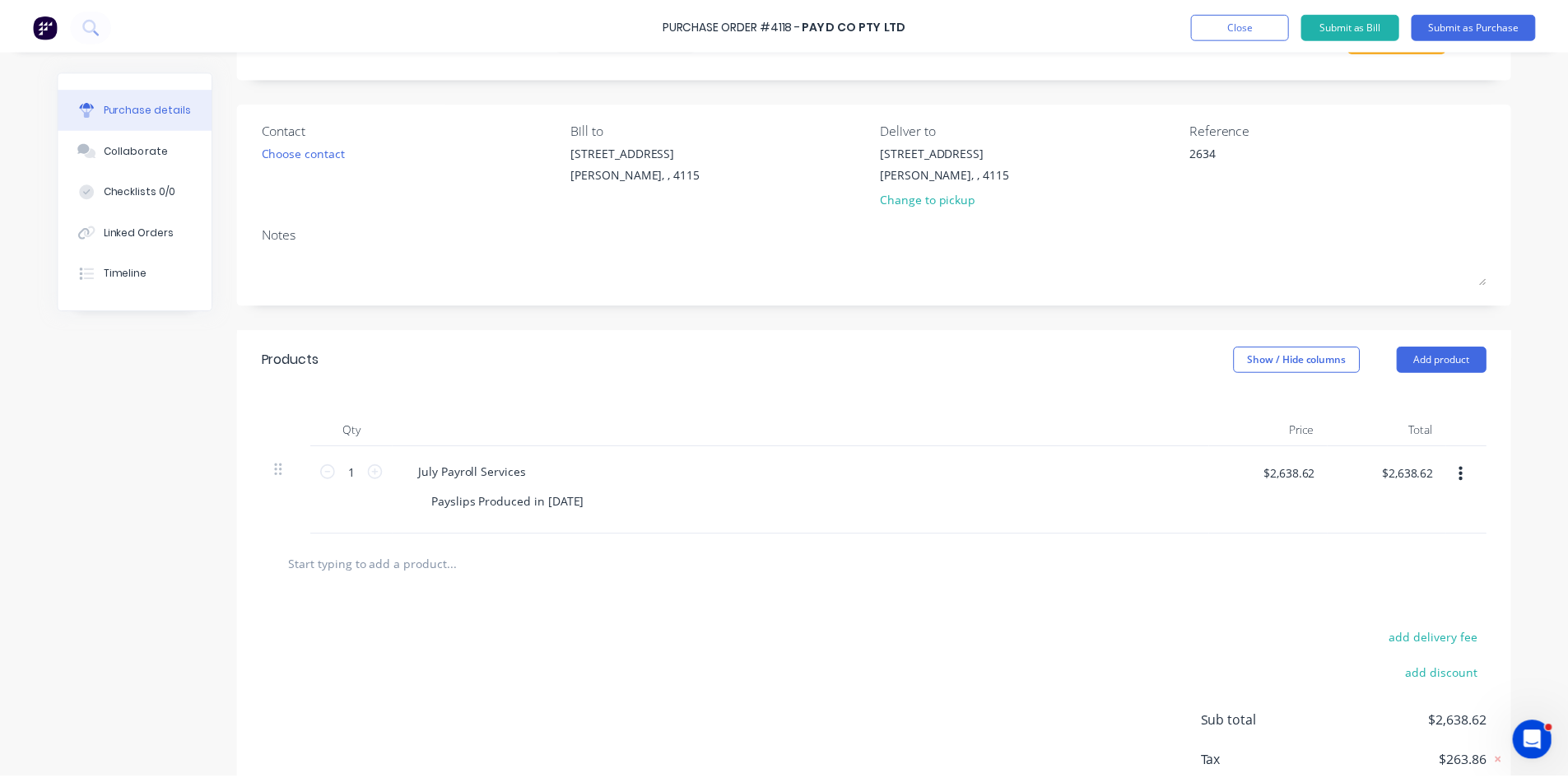
scroll to position [0, 0]
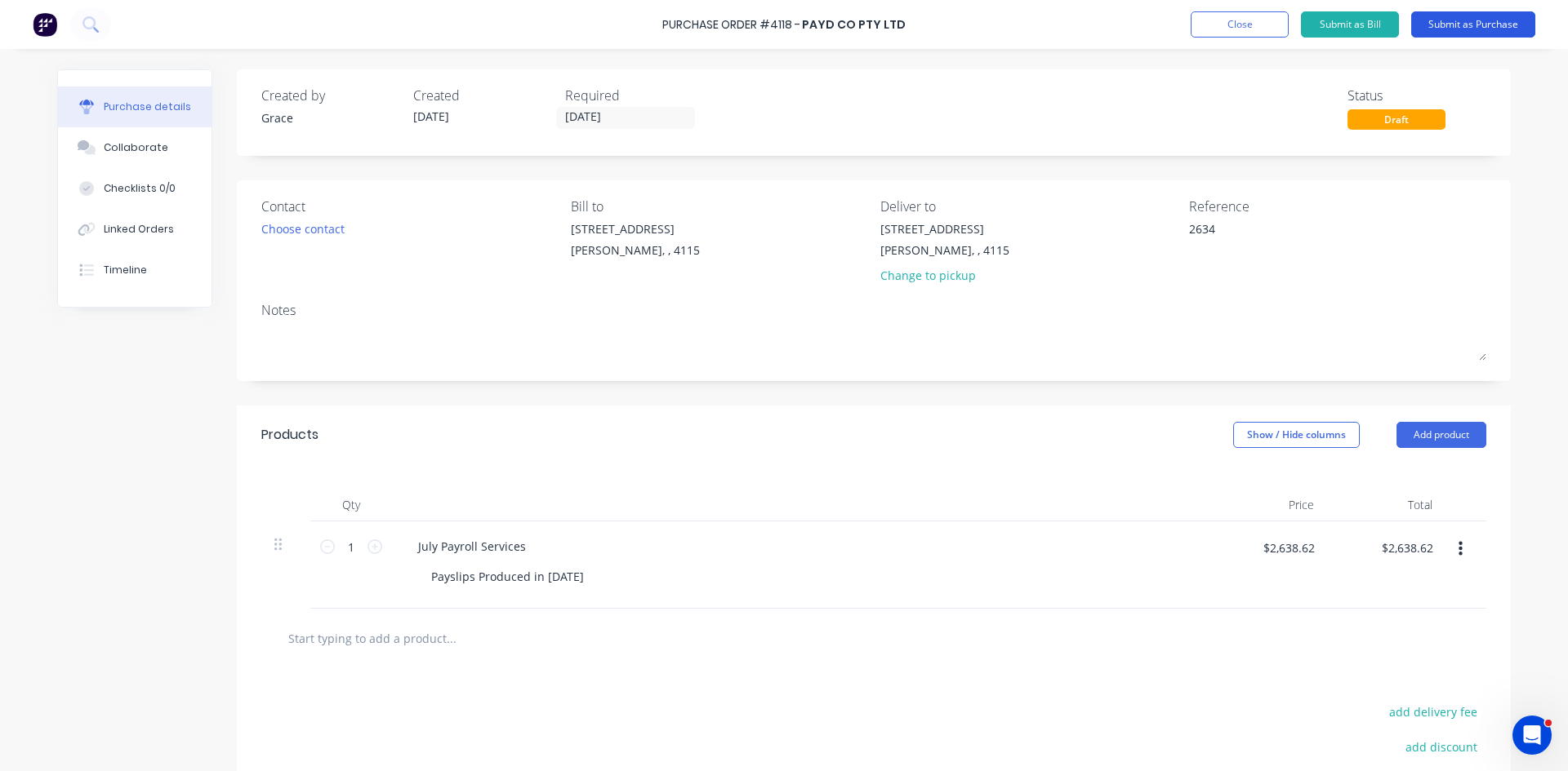
click at [1483, 25] on button "Submit as Purchase" at bounding box center [1473, 25] width 124 height 27
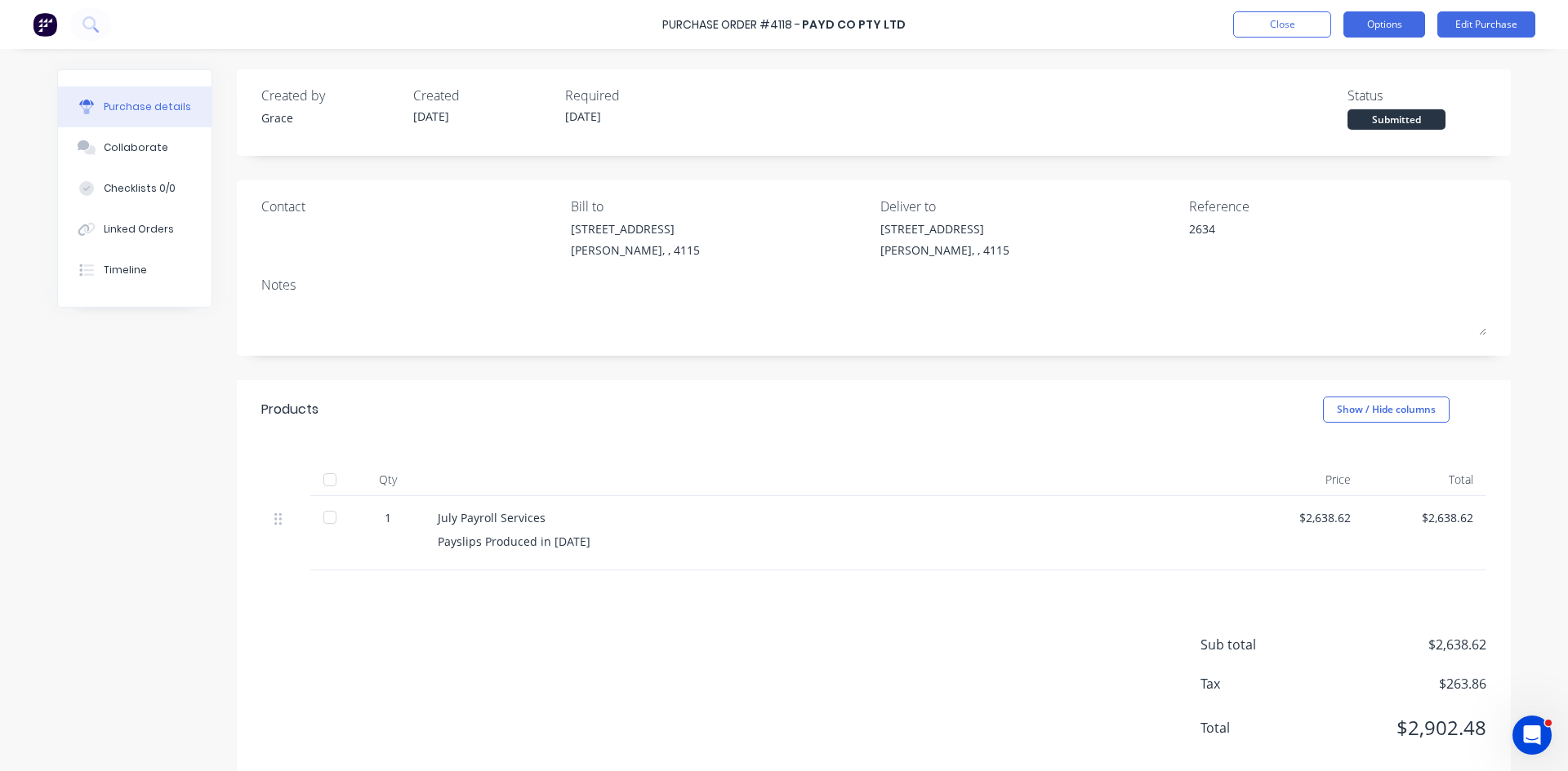
drag, startPoint x: 1397, startPoint y: 17, endPoint x: 1395, endPoint y: 29, distance: 12.2
click at [1397, 17] on button "Options" at bounding box center [1383, 25] width 82 height 27
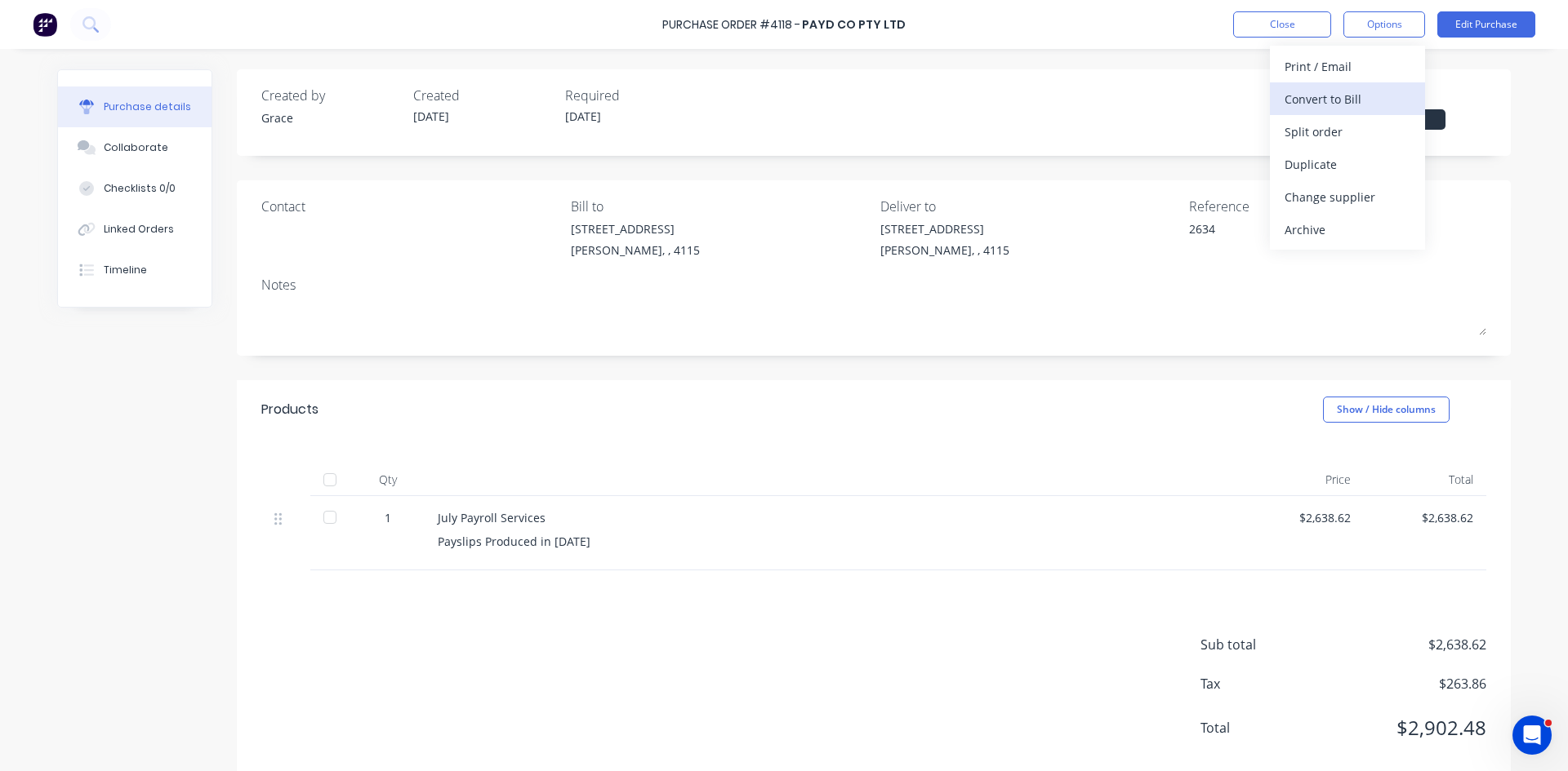
click at [1300, 104] on div "Convert to Bill" at bounding box center [1347, 99] width 126 height 24
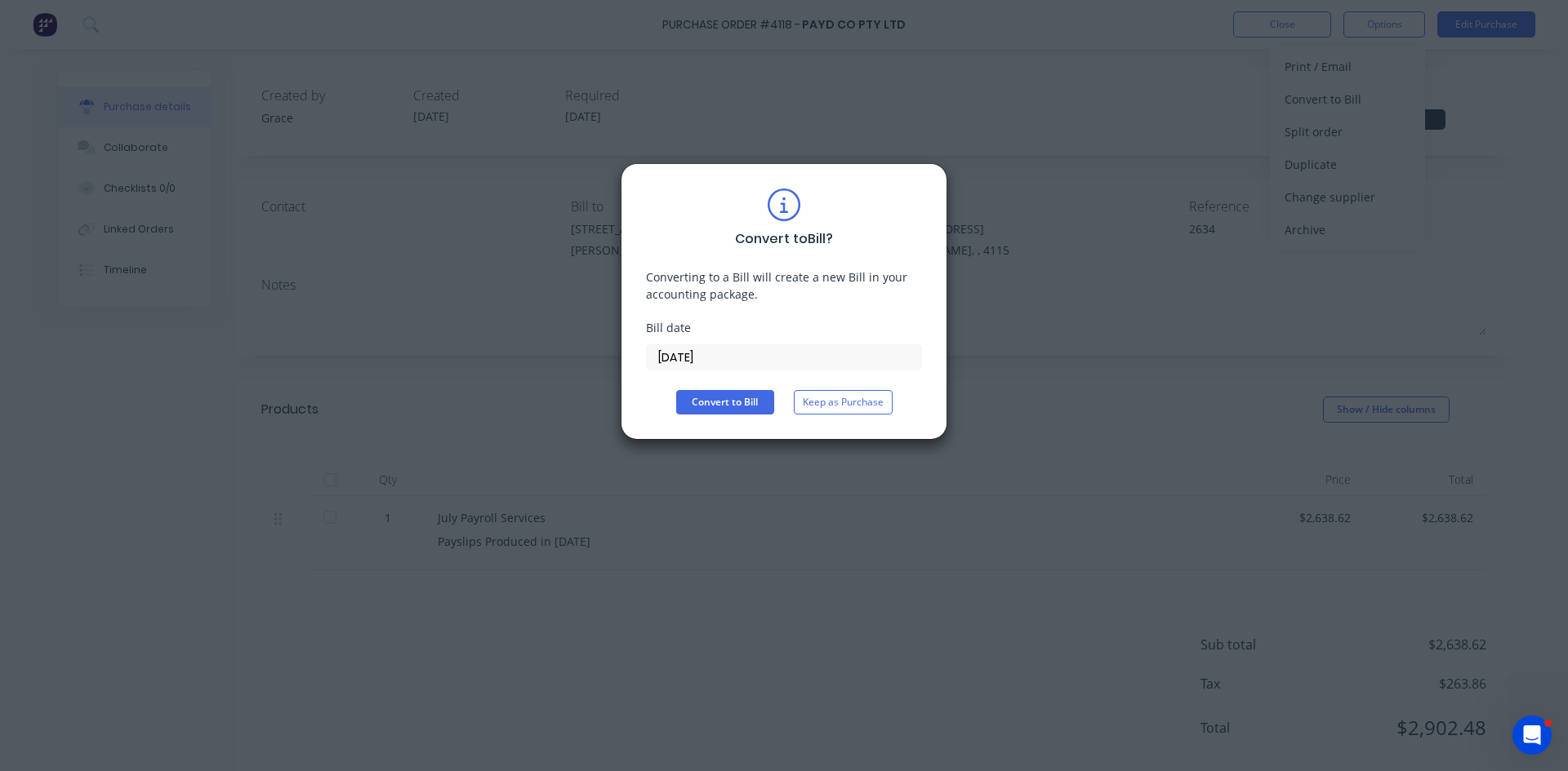
click at [703, 358] on input "[DATE]" at bounding box center [783, 358] width 274 height 25
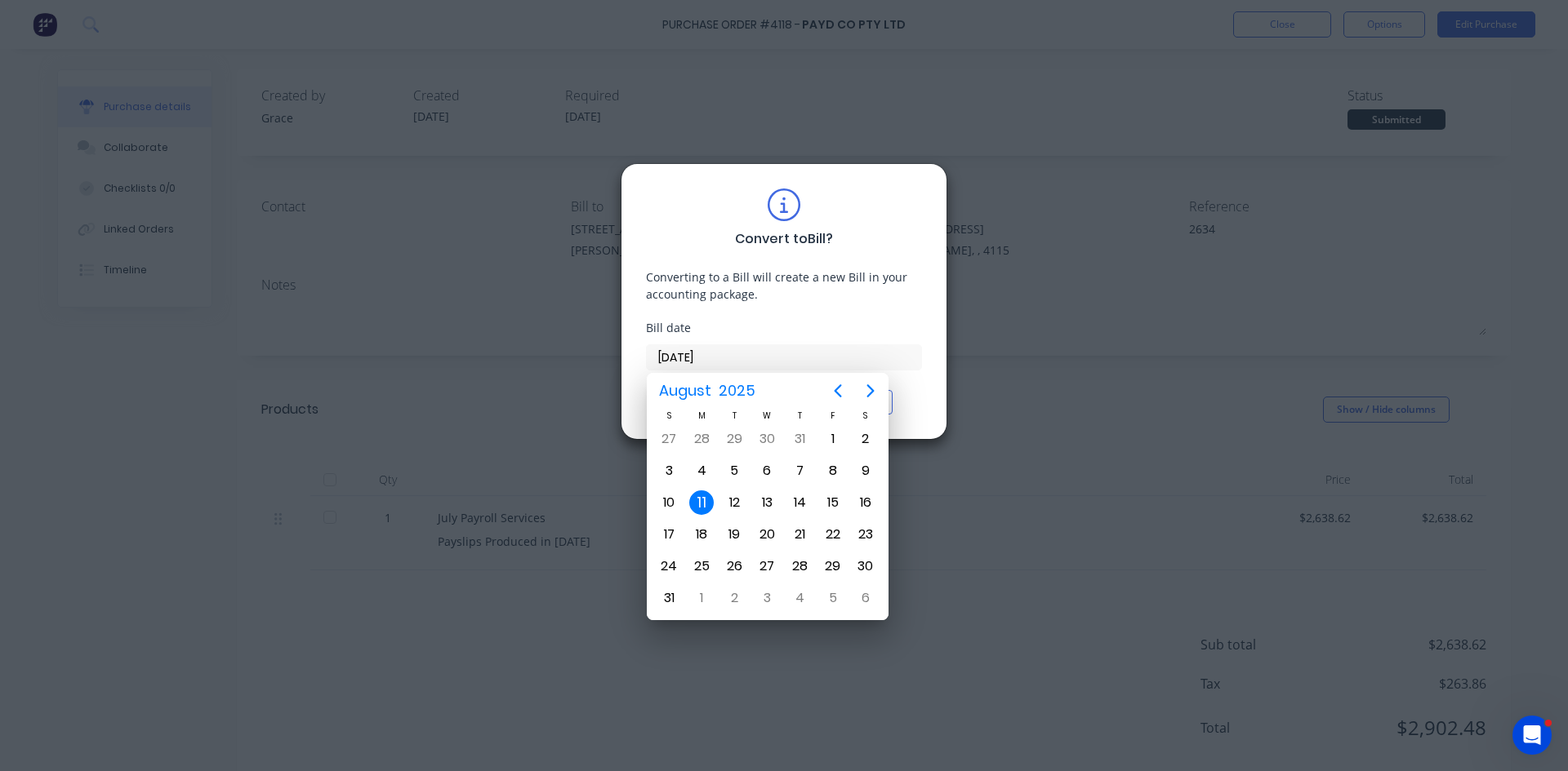
click at [699, 495] on div "11" at bounding box center [700, 502] width 25 height 25
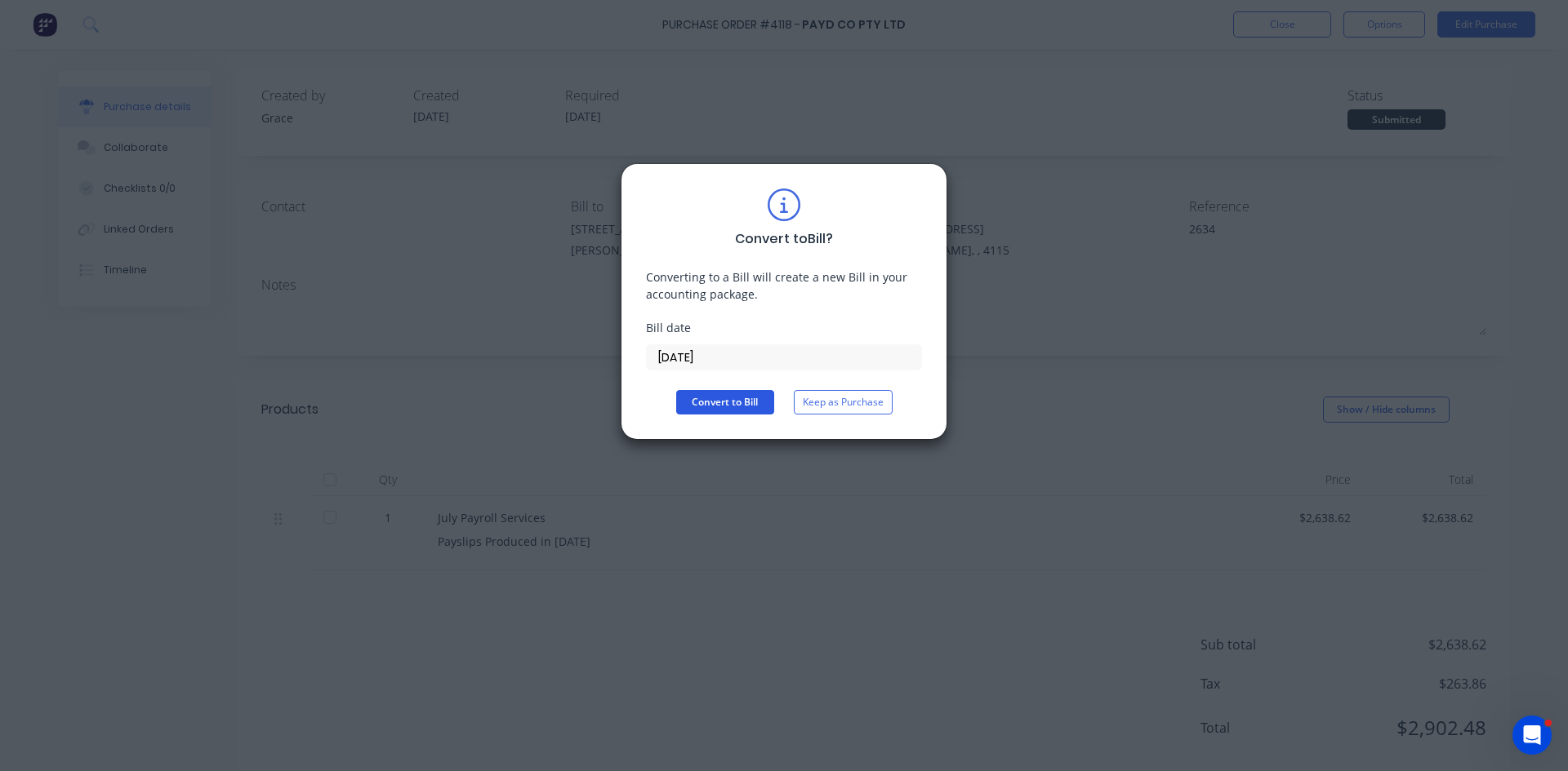
drag, startPoint x: 712, startPoint y: 427, endPoint x: 737, endPoint y: 405, distance: 33.3
click at [712, 426] on div "Convert to Bill ? Converting to a Bill will create a new Bill in your accountin…" at bounding box center [784, 302] width 326 height 277
click at [737, 405] on button "Convert to Bill" at bounding box center [725, 402] width 98 height 25
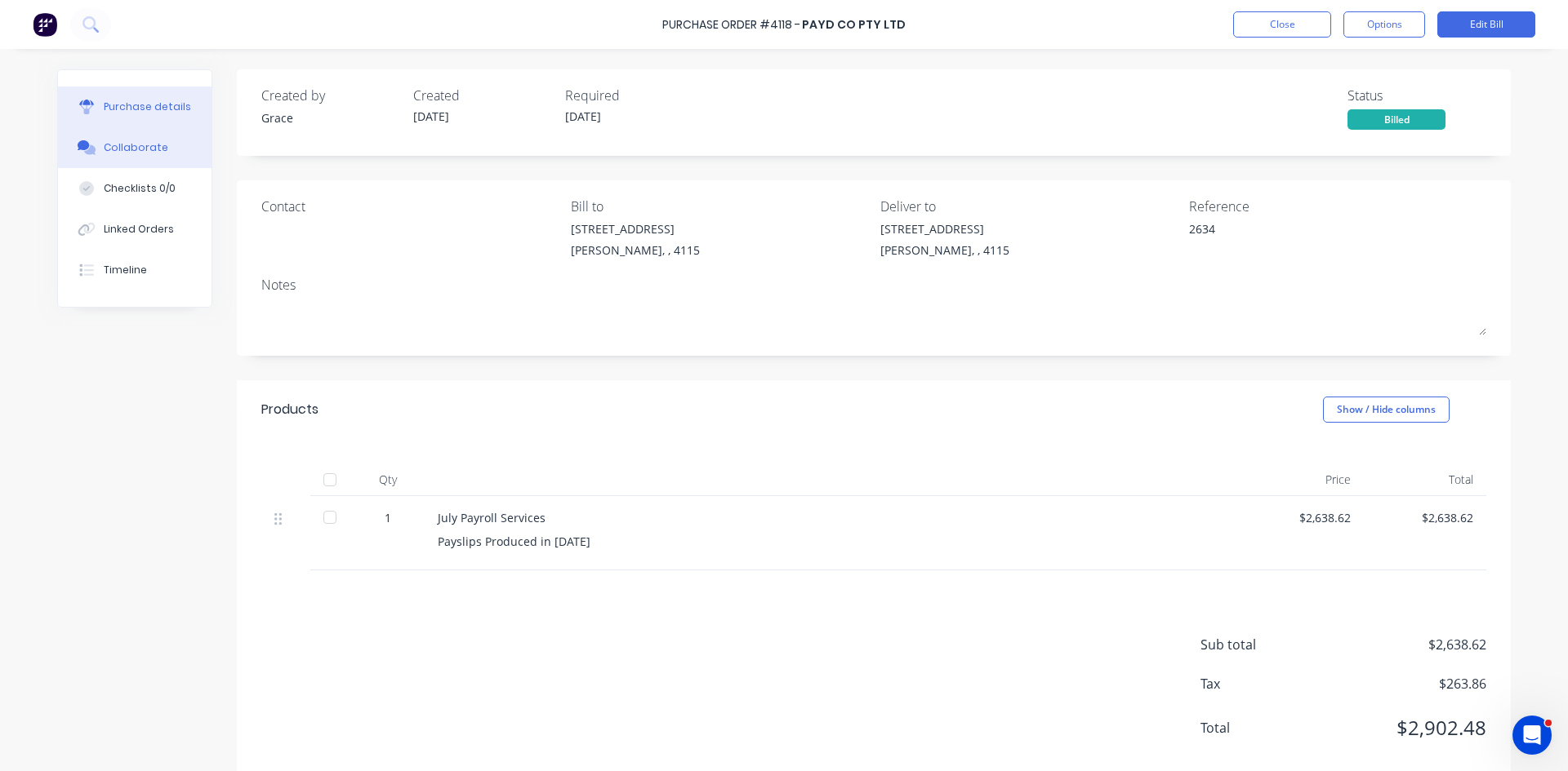
click at [161, 156] on button "Collaborate" at bounding box center [135, 148] width 153 height 41
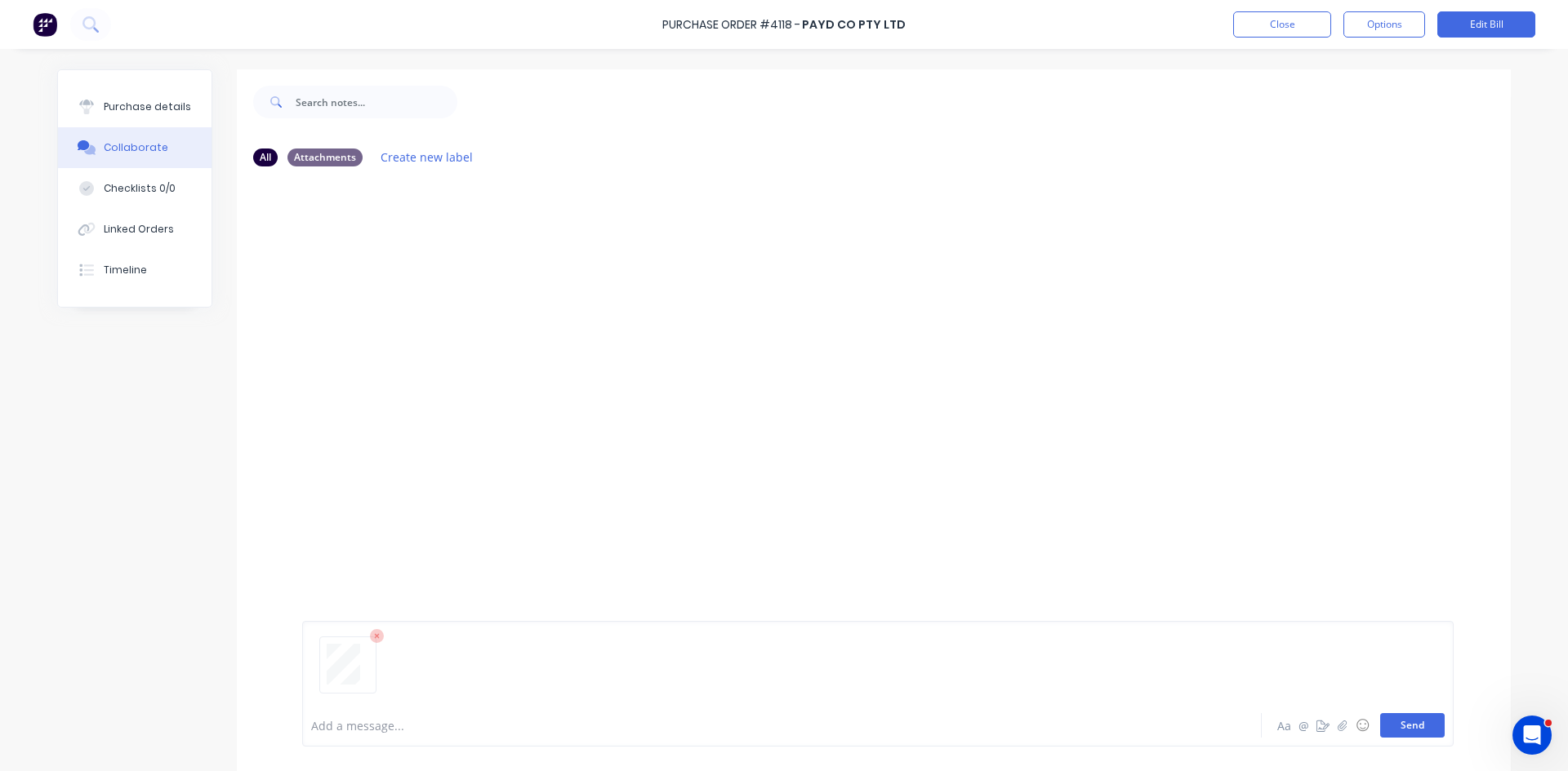
click at [1437, 724] on button "Send" at bounding box center [1412, 725] width 65 height 25
click at [109, 108] on div "Purchase details" at bounding box center [147, 106] width 87 height 15
type textarea "x"
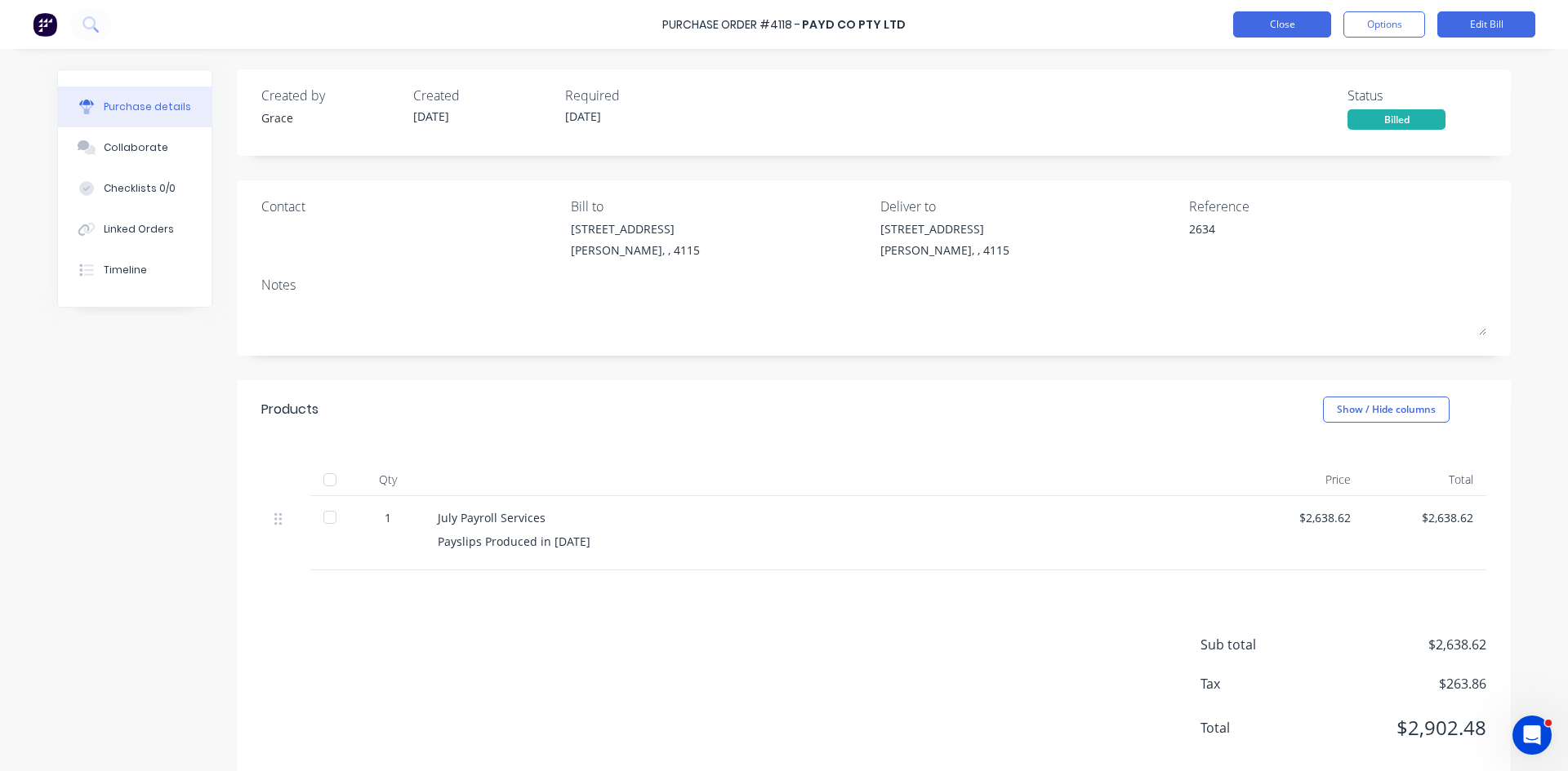
click at [1311, 34] on button "Close" at bounding box center [1282, 25] width 98 height 27
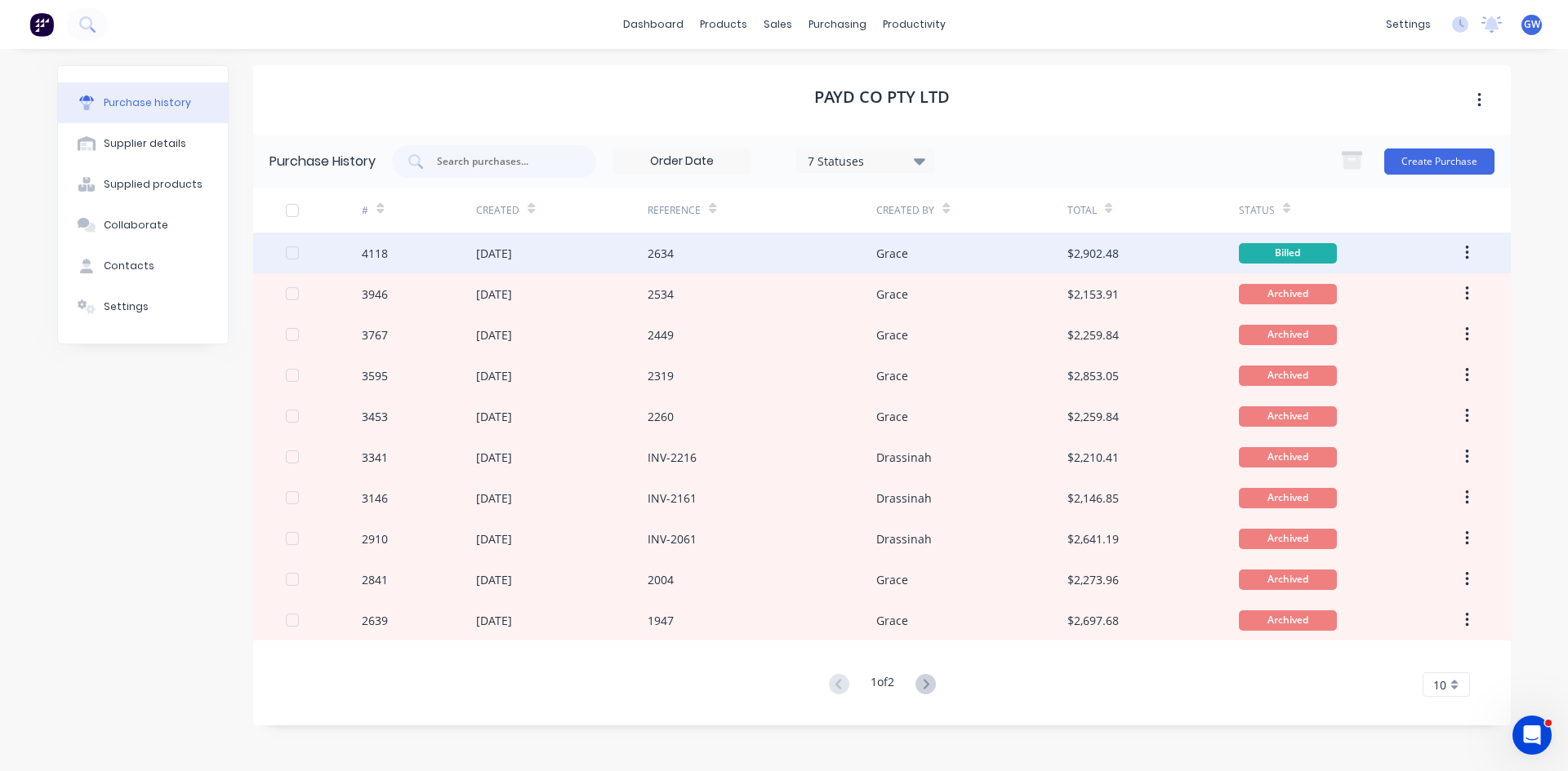
click at [1467, 257] on icon "button" at bounding box center [1466, 252] width 3 height 15
click at [1428, 284] on div "Archive" at bounding box center [1409, 296] width 126 height 24
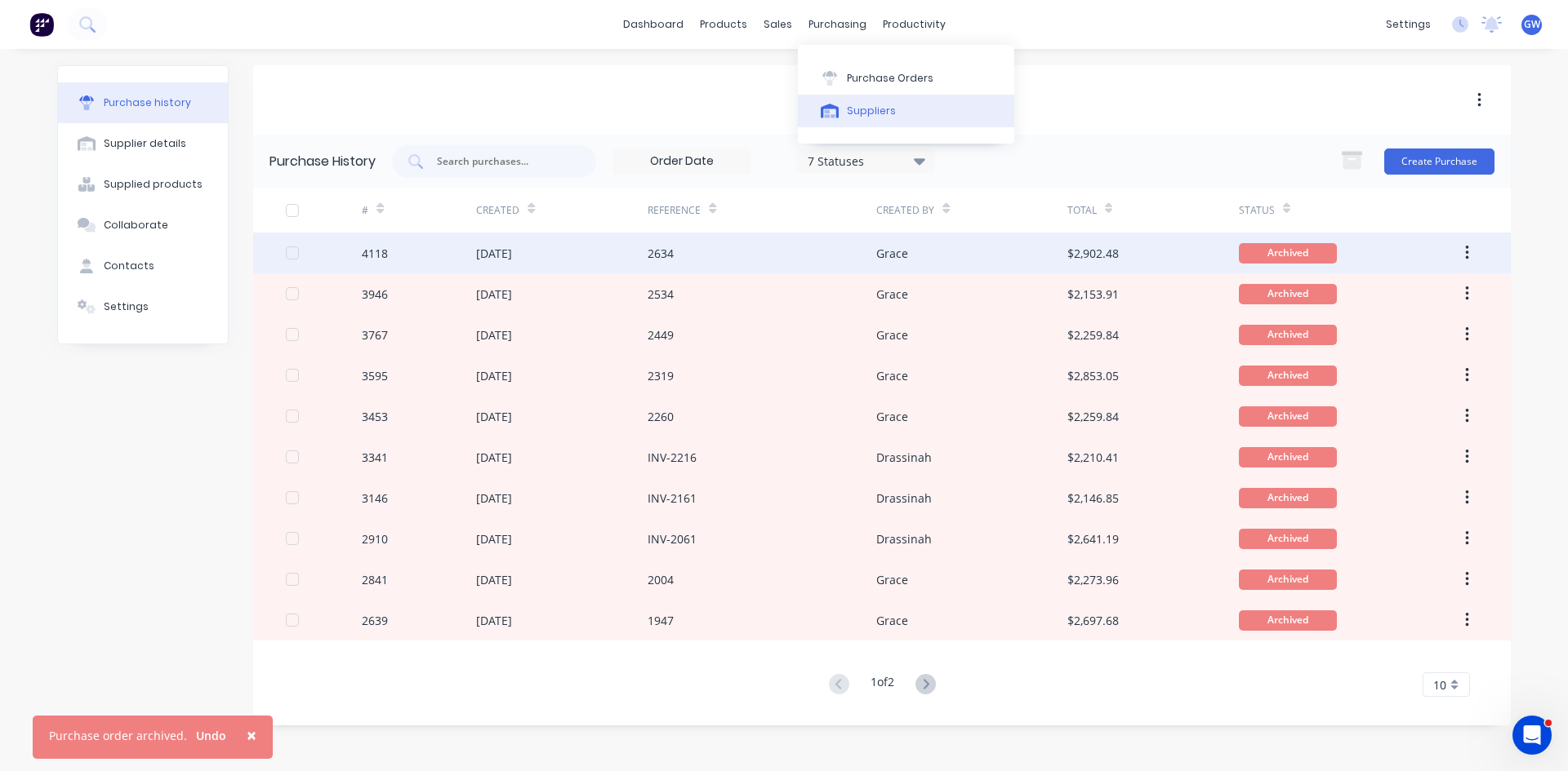
click at [895, 121] on button "Suppliers" at bounding box center [906, 110] width 216 height 32
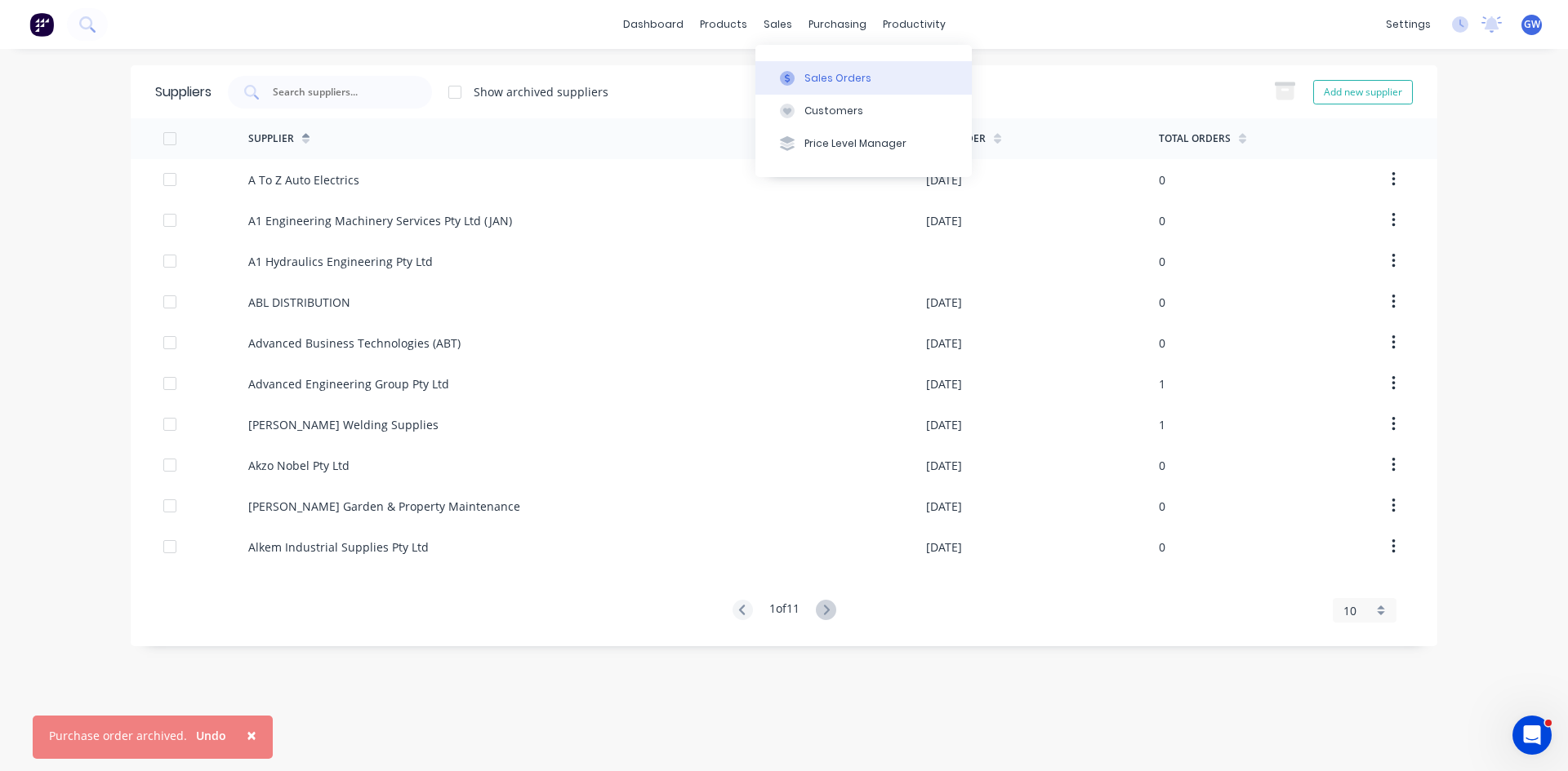
click at [810, 72] on div "Sales Orders" at bounding box center [838, 78] width 67 height 15
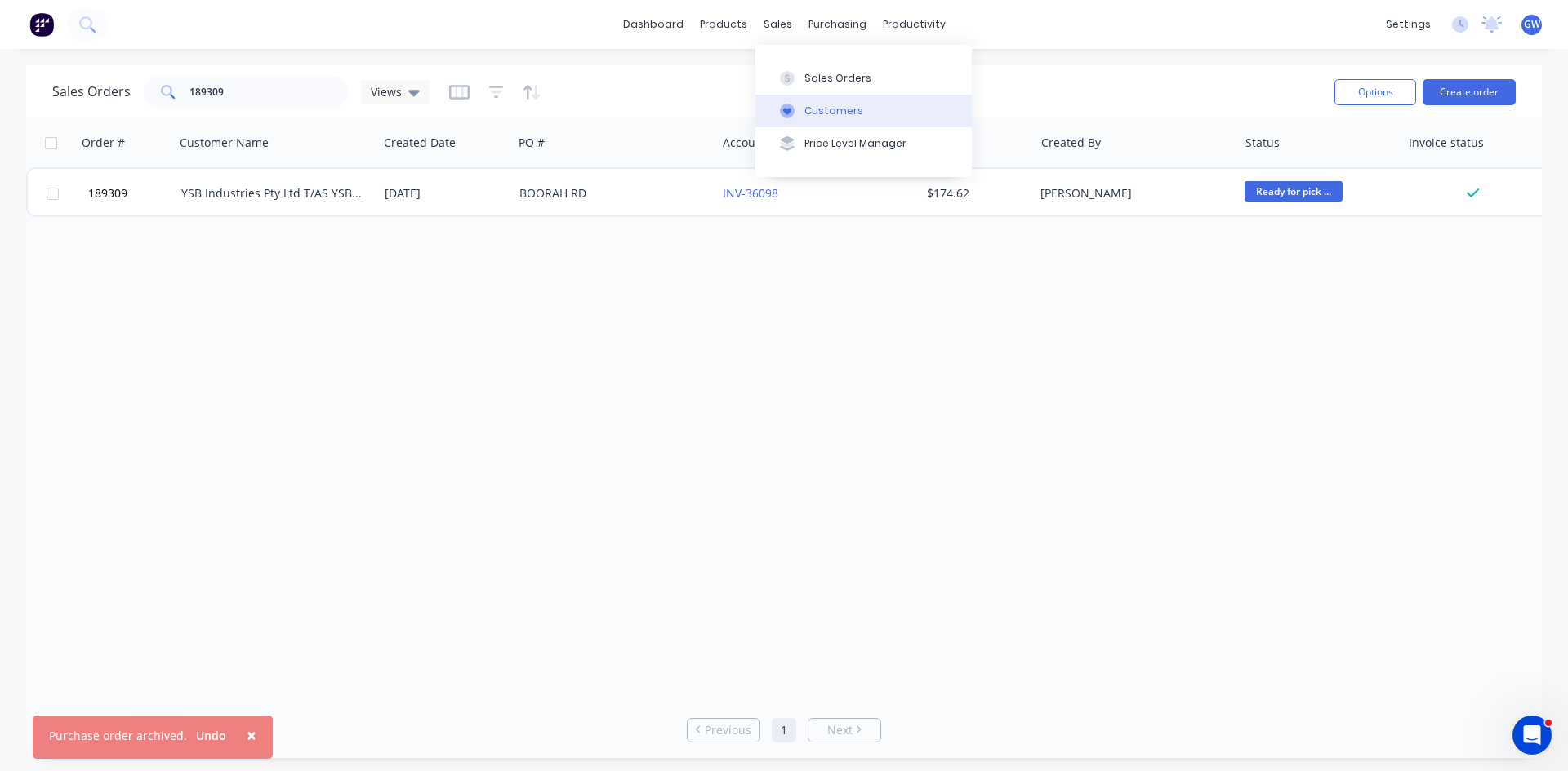
click at [800, 105] on button "Customers" at bounding box center [864, 110] width 216 height 32
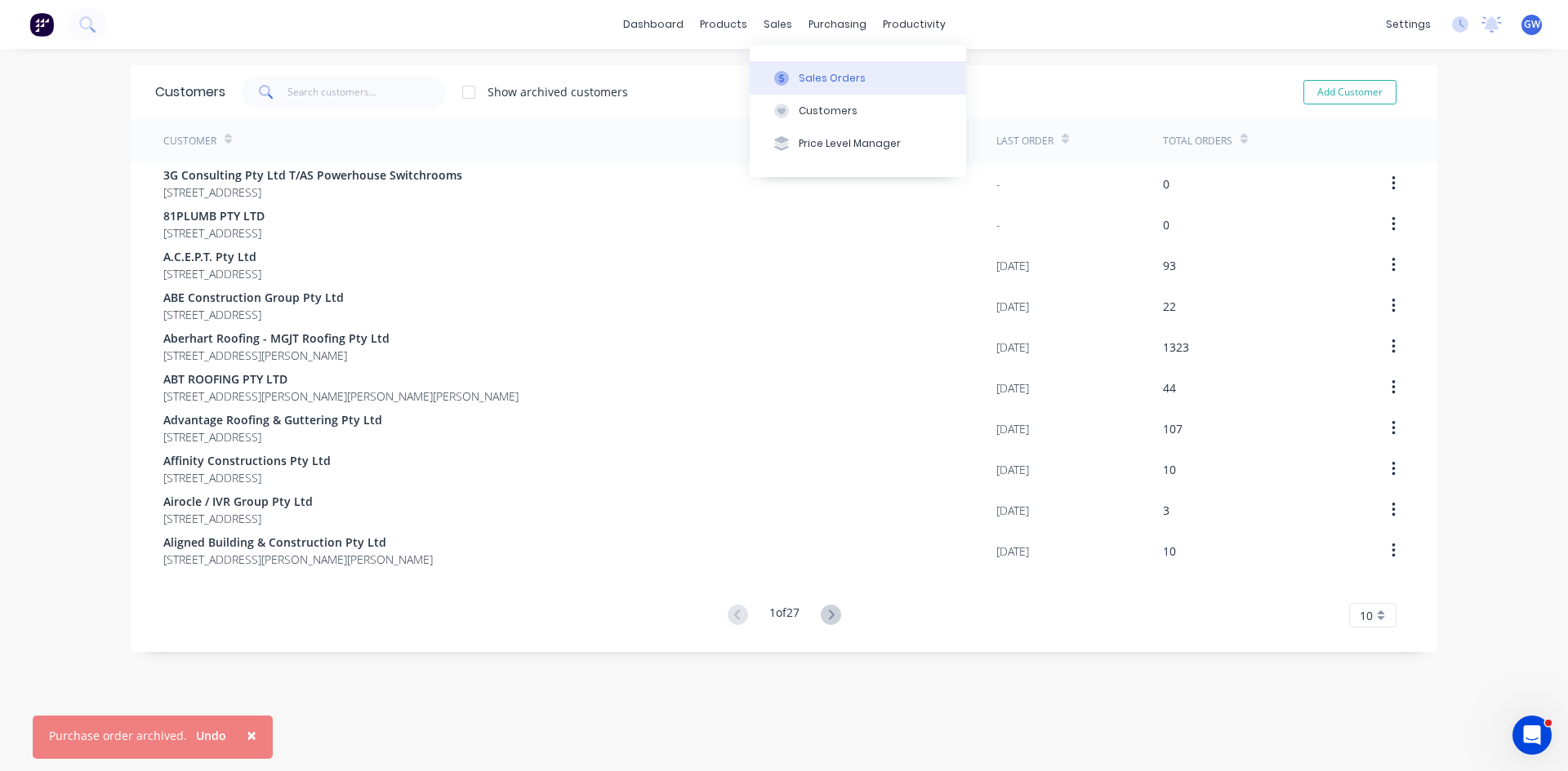
click at [834, 74] on div "Sales Orders" at bounding box center [832, 78] width 67 height 15
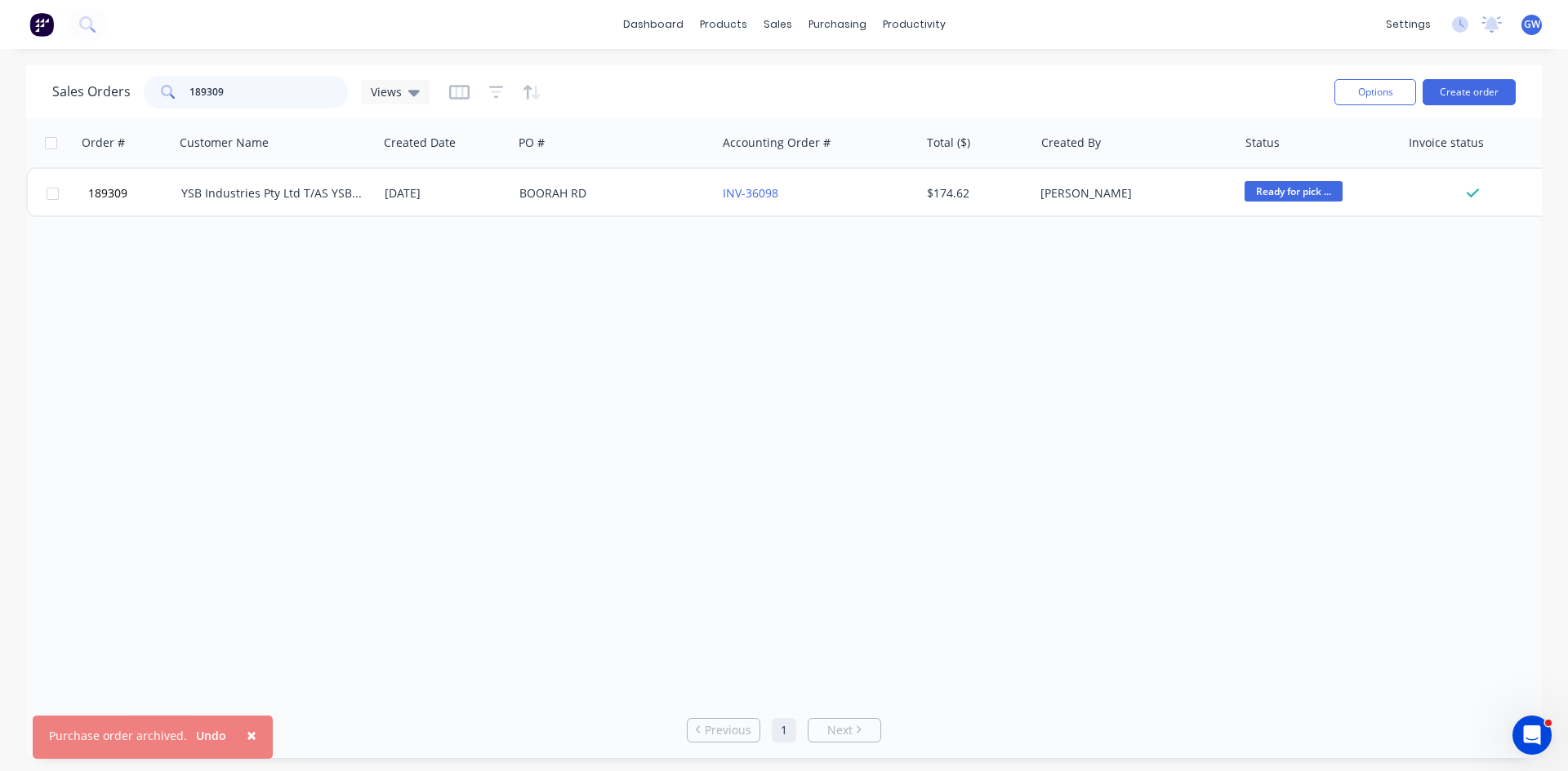
drag, startPoint x: 276, startPoint y: 94, endPoint x: 0, endPoint y: 99, distance: 276.0
click at [0, 99] on div "Sales Orders 189309 Views Options Create order Order # Customer Name Created Da…" at bounding box center [784, 412] width 1568 height 693
type input "189202"
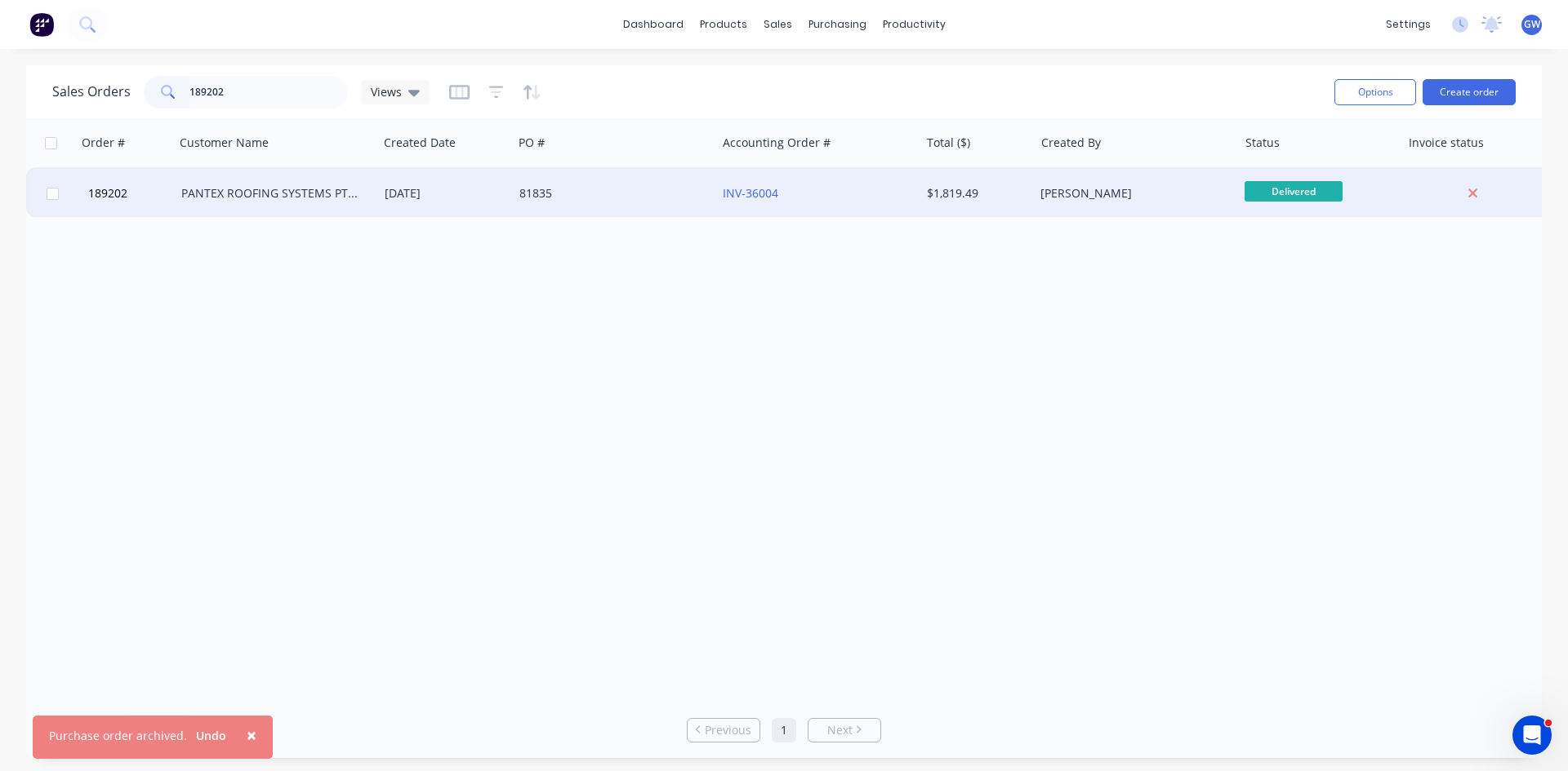
click at [684, 182] on div "81835" at bounding box center [614, 193] width 203 height 49
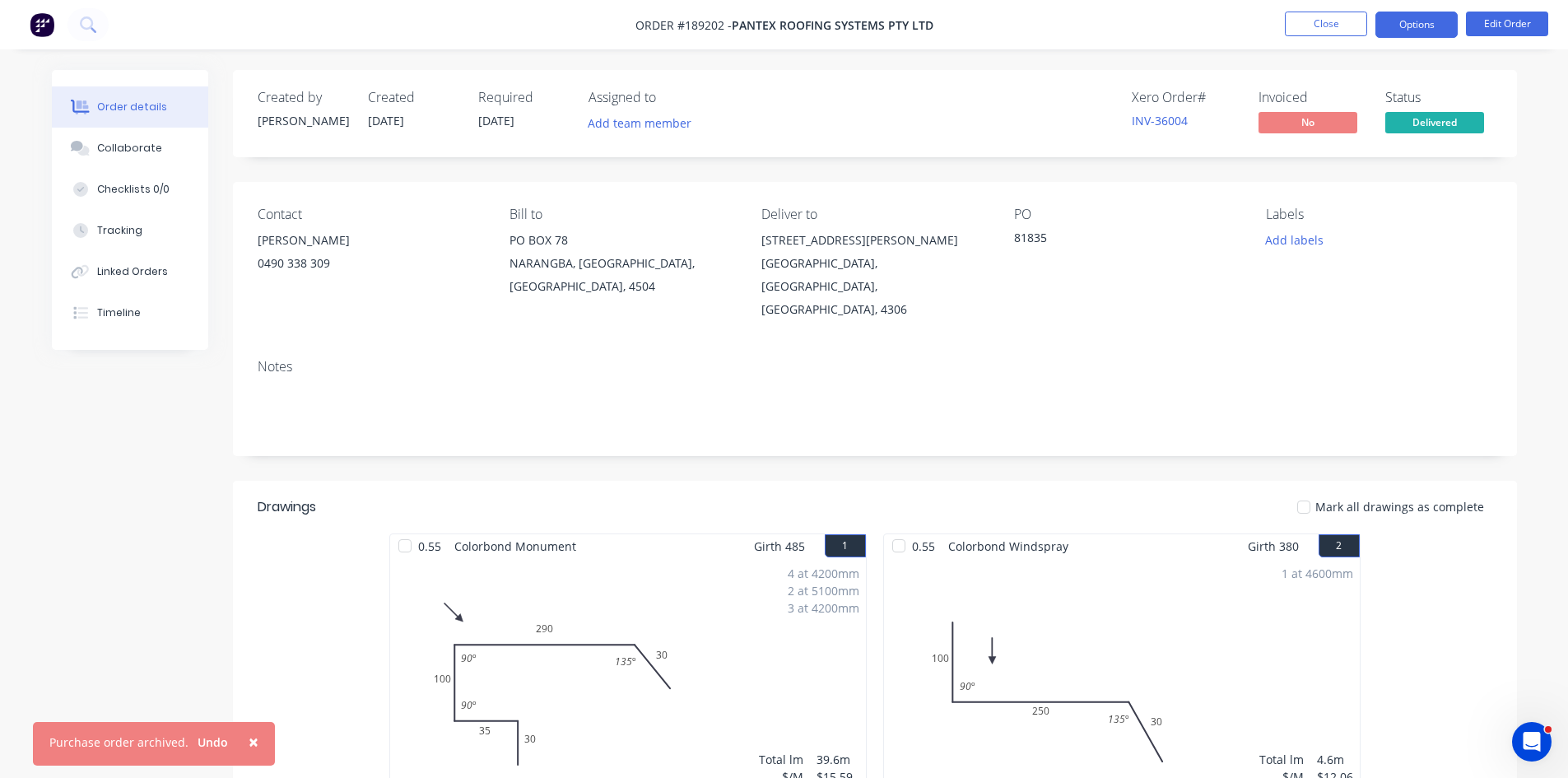
click at [1411, 25] on button "Options" at bounding box center [1416, 25] width 82 height 27
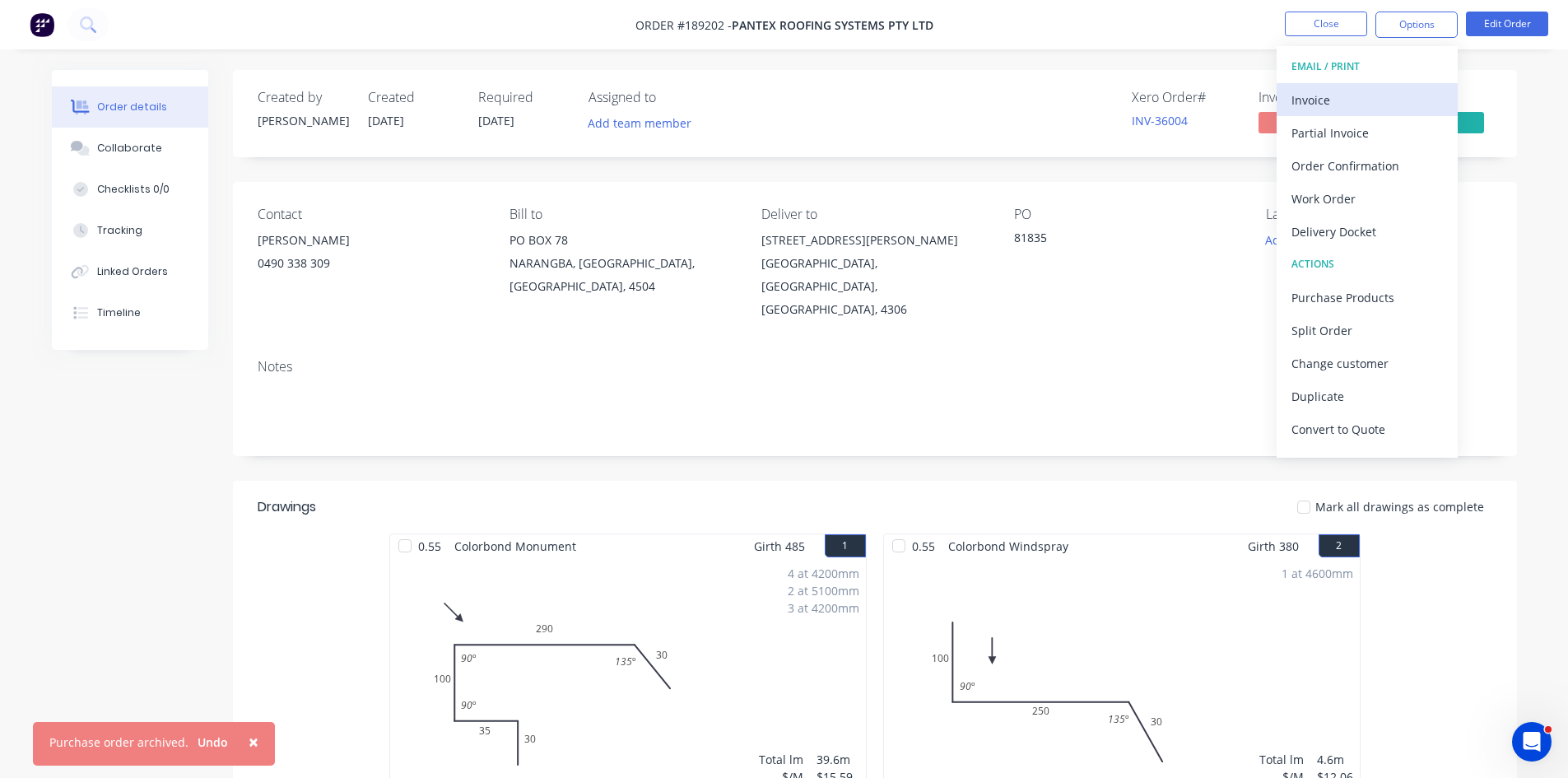
click at [1365, 89] on div "Invoice" at bounding box center [1367, 100] width 152 height 24
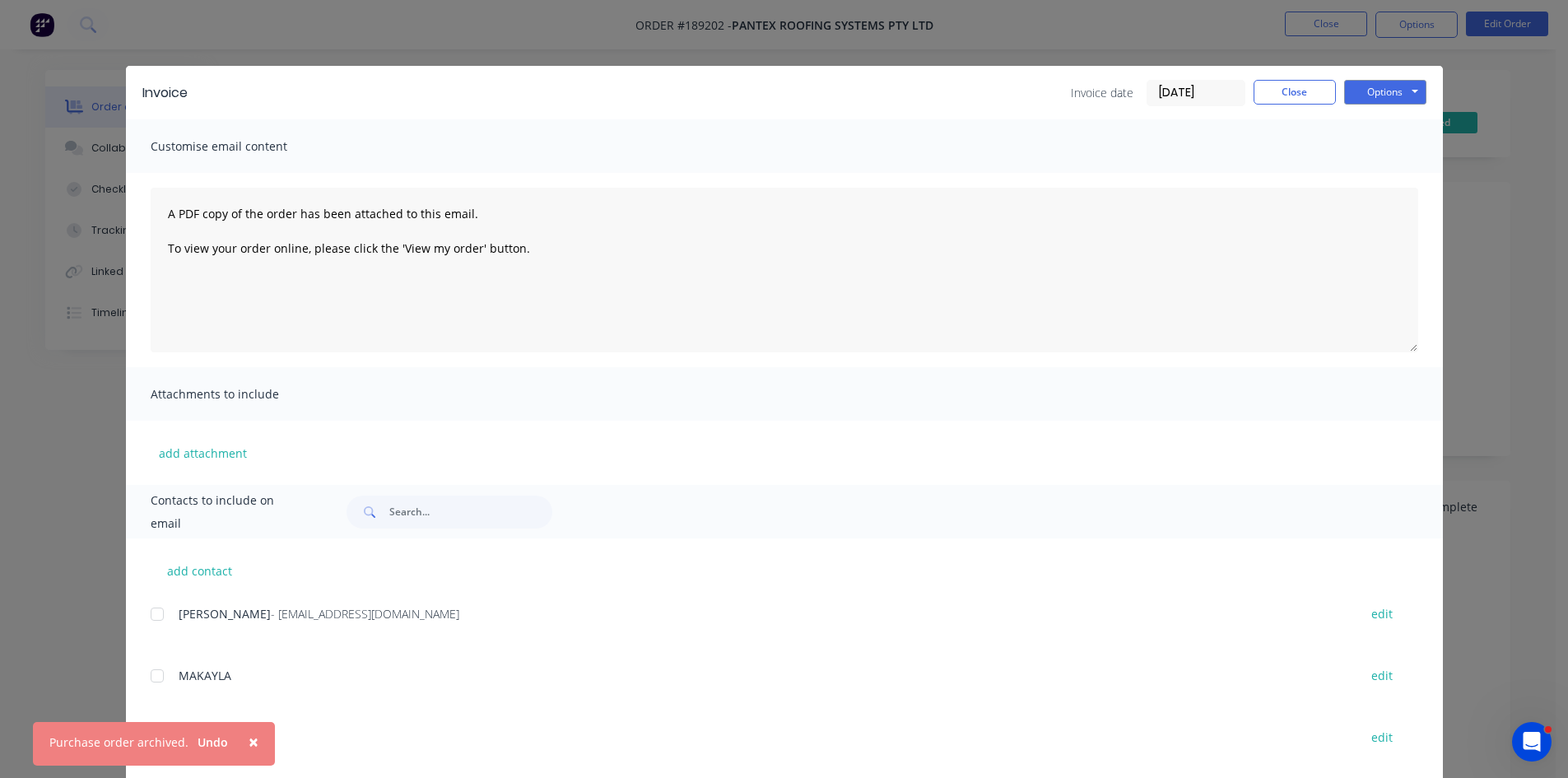
click at [159, 611] on div at bounding box center [157, 613] width 33 height 33
click at [1422, 85] on div "Invoice Invoice date [DATE] Close Options Preview Print Email" at bounding box center [784, 92] width 1317 height 54
click at [1393, 85] on button "Options" at bounding box center [1385, 92] width 82 height 25
click at [1419, 169] on button "Email" at bounding box center [1397, 175] width 105 height 27
click at [249, 738] on span "×" at bounding box center [254, 741] width 10 height 23
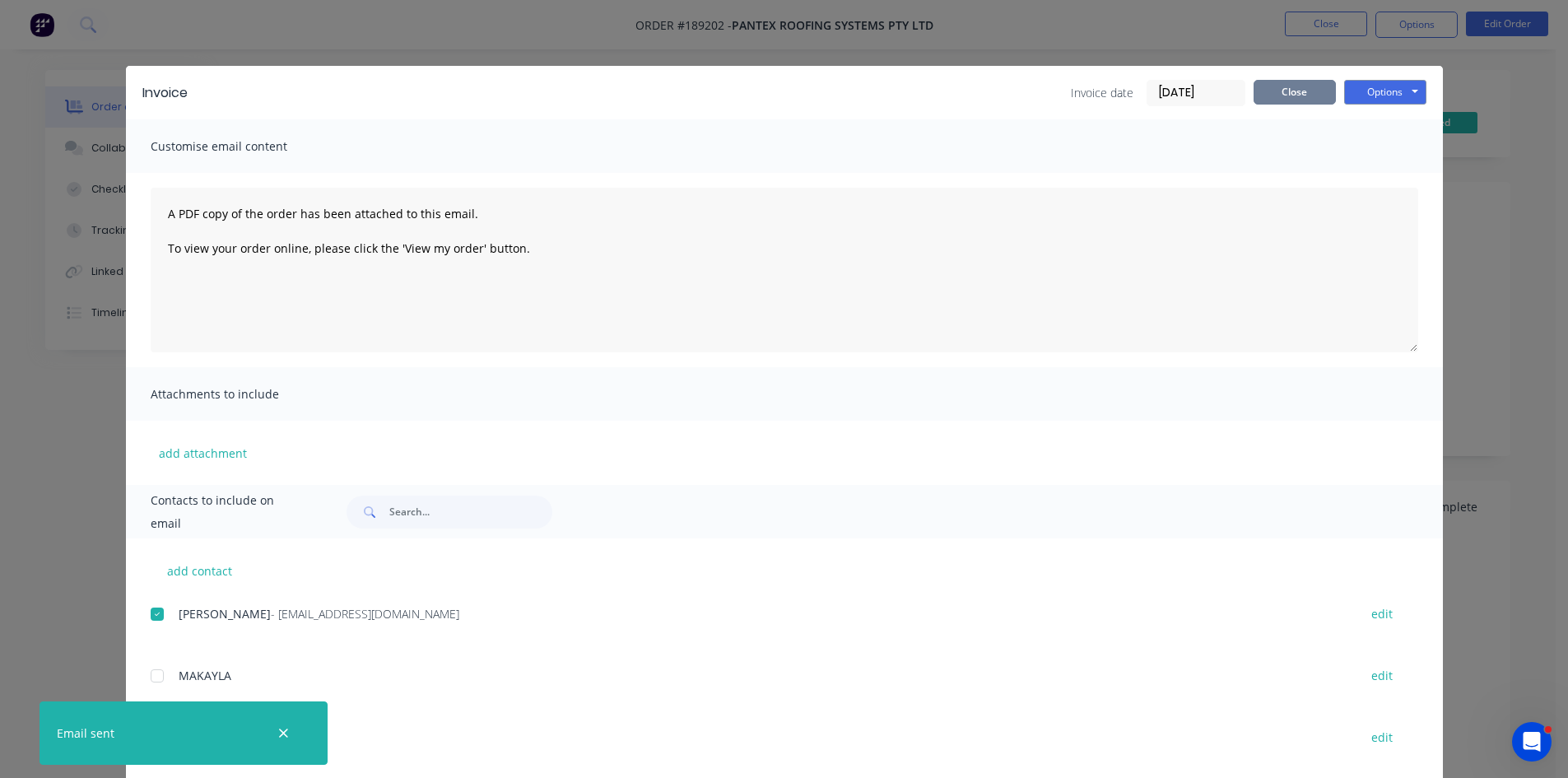
click at [1303, 83] on button "Close" at bounding box center [1295, 92] width 82 height 25
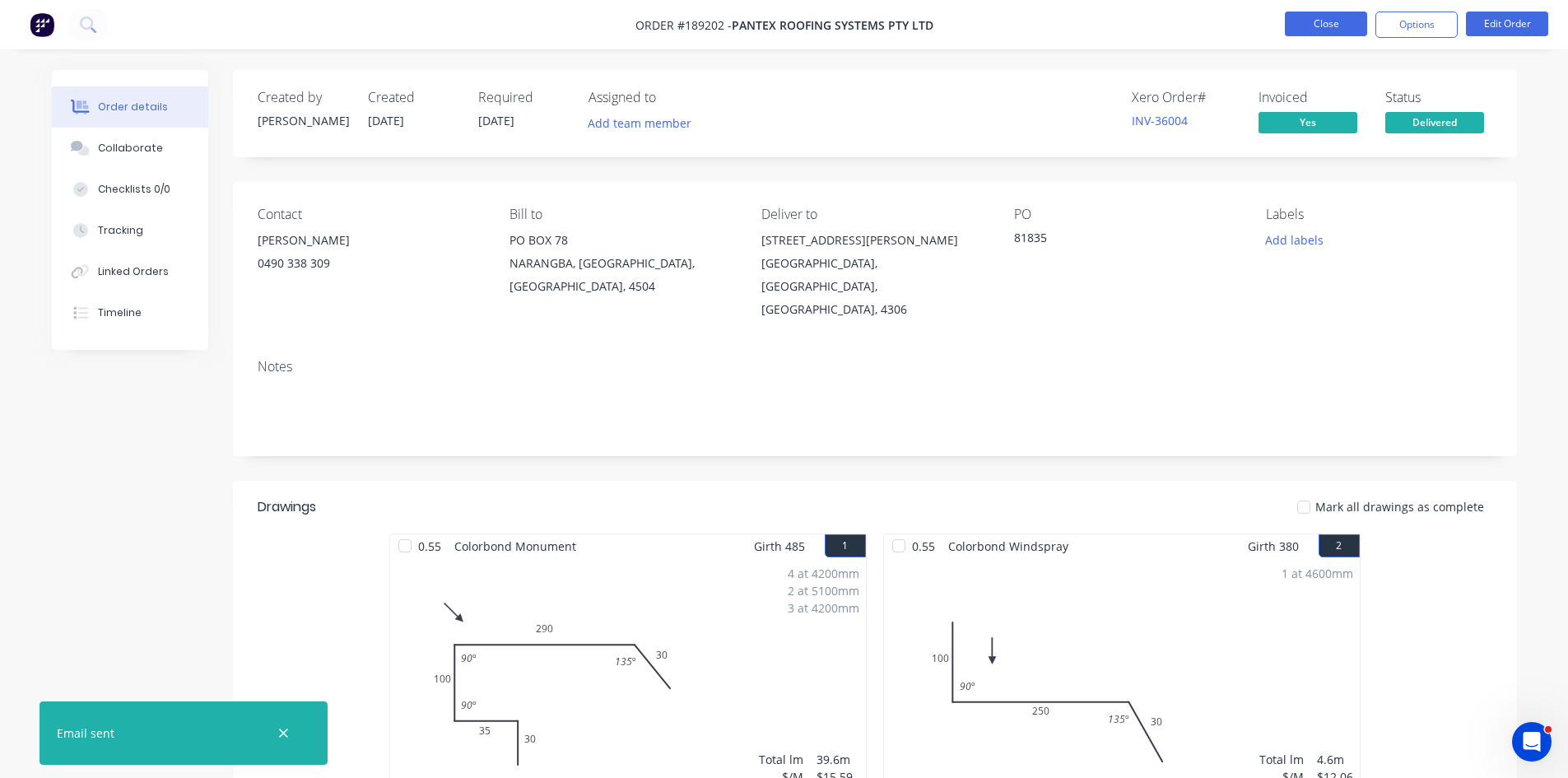
click at [1327, 27] on button "Close" at bounding box center [1325, 24] width 82 height 25
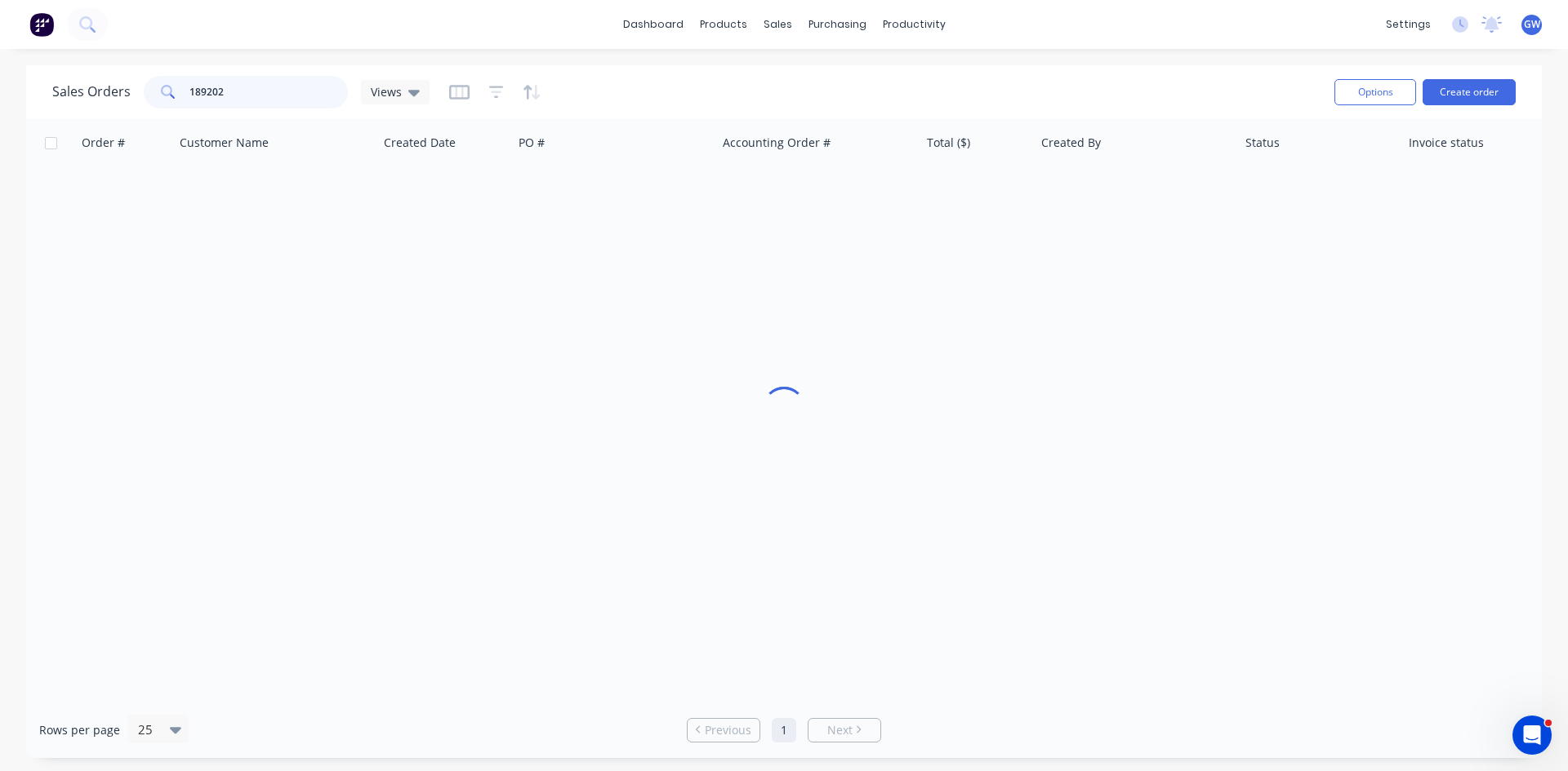
drag, startPoint x: 273, startPoint y: 83, endPoint x: 129, endPoint y: 61, distance: 145.7
click at [129, 61] on div "dashboard products sales purchasing productivity dashboard products Product Cat…" at bounding box center [784, 385] width 1568 height 771
type input "189195"
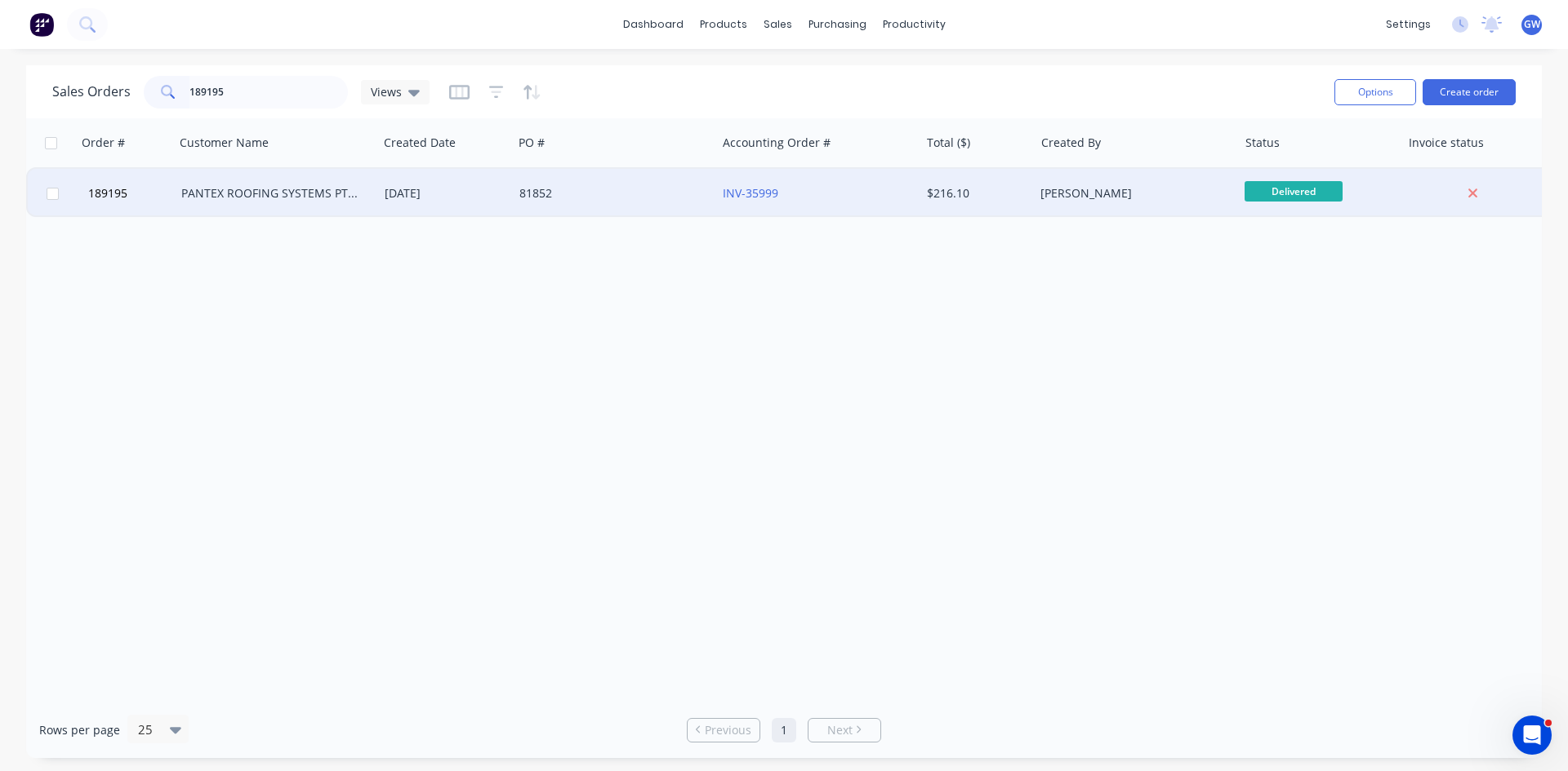
click at [1049, 184] on div "[PERSON_NAME]" at bounding box center [1135, 193] width 203 height 49
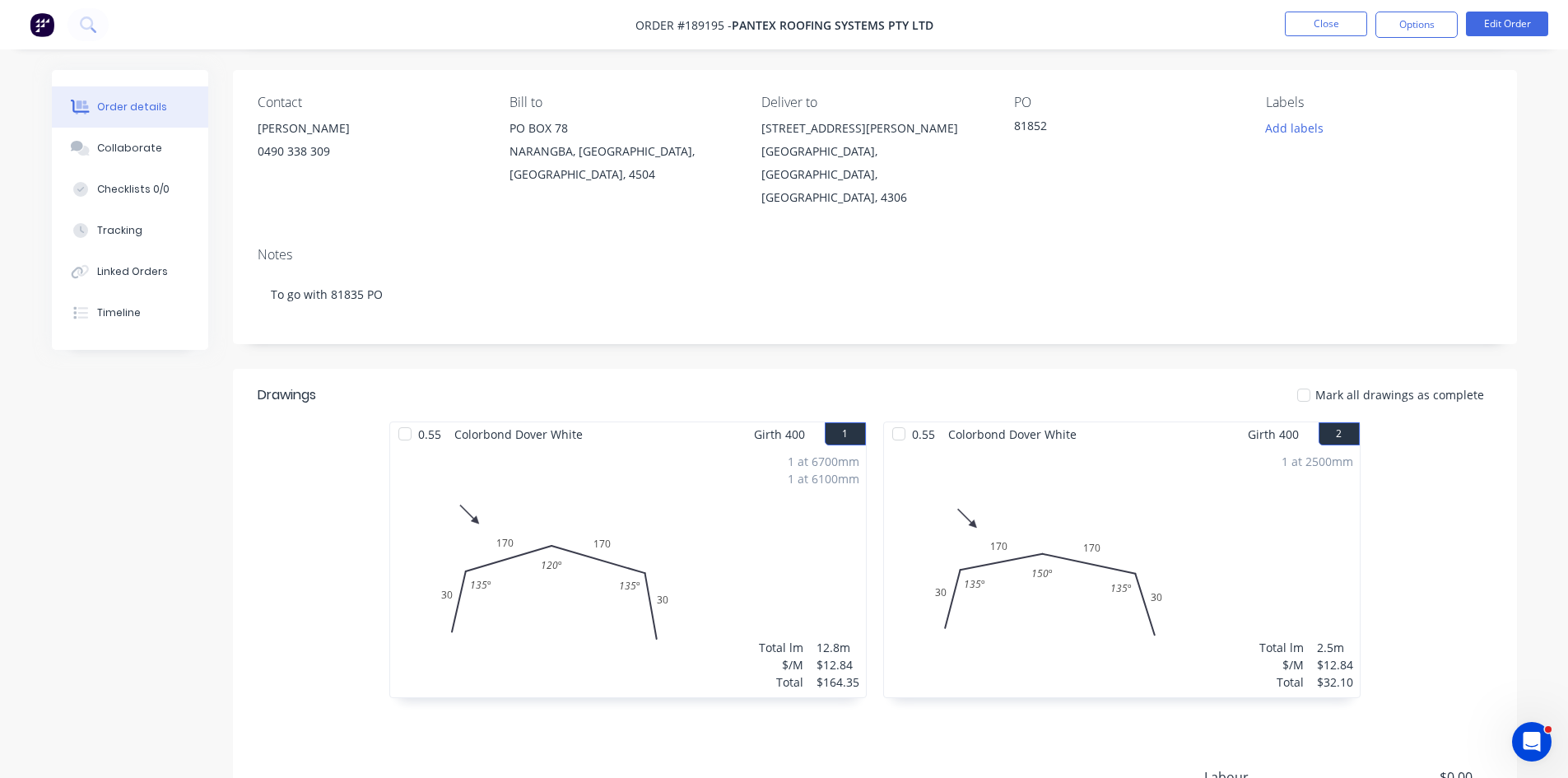
scroll to position [302, 0]
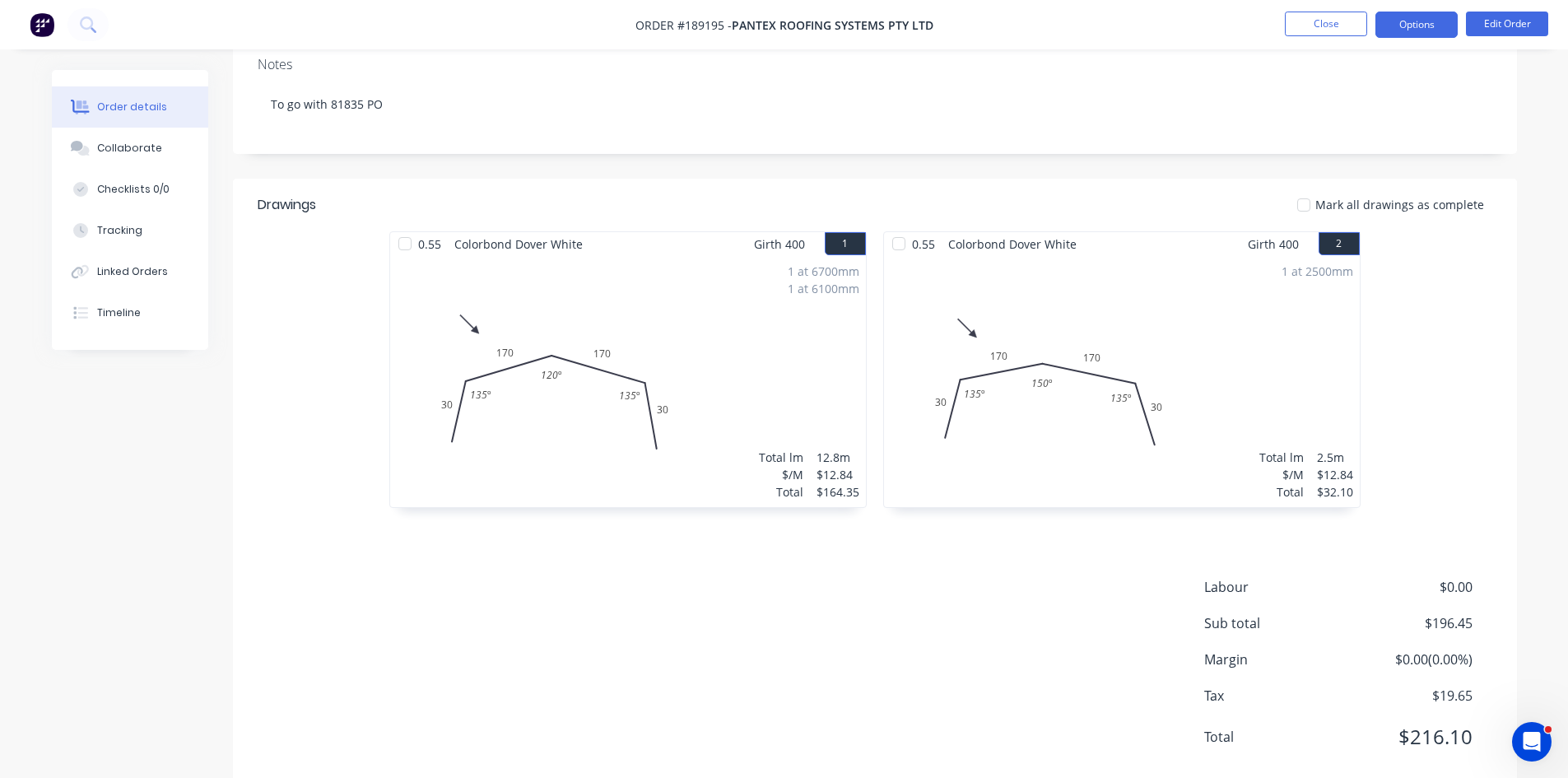
click at [1415, 26] on button "Options" at bounding box center [1416, 25] width 82 height 27
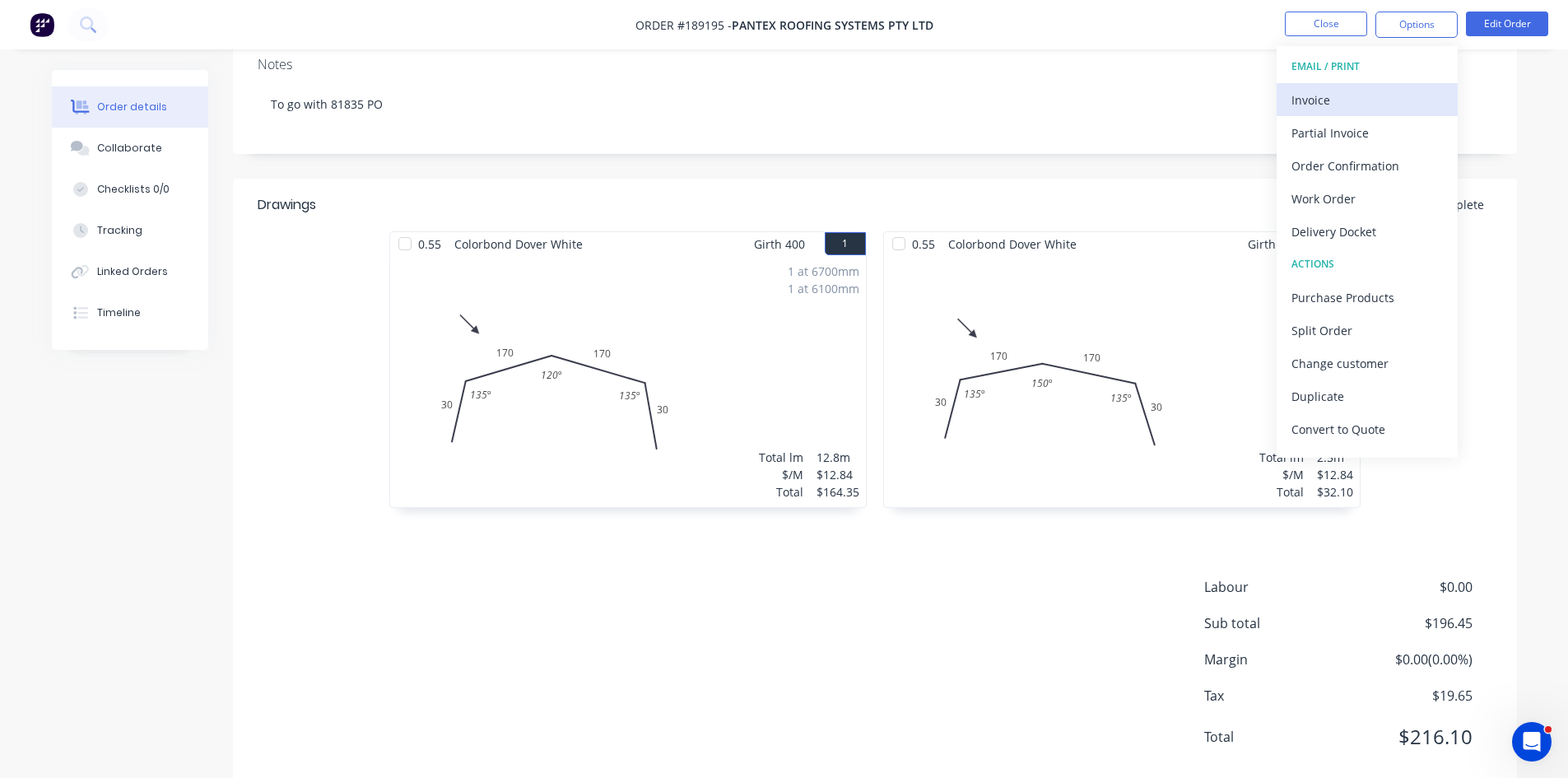
drag, startPoint x: 1406, startPoint y: 78, endPoint x: 1394, endPoint y: 89, distance: 16.3
click at [1403, 80] on button "EMAIL / PRINT" at bounding box center [1367, 66] width 181 height 33
click at [1365, 103] on div "Invoice" at bounding box center [1367, 100] width 152 height 24
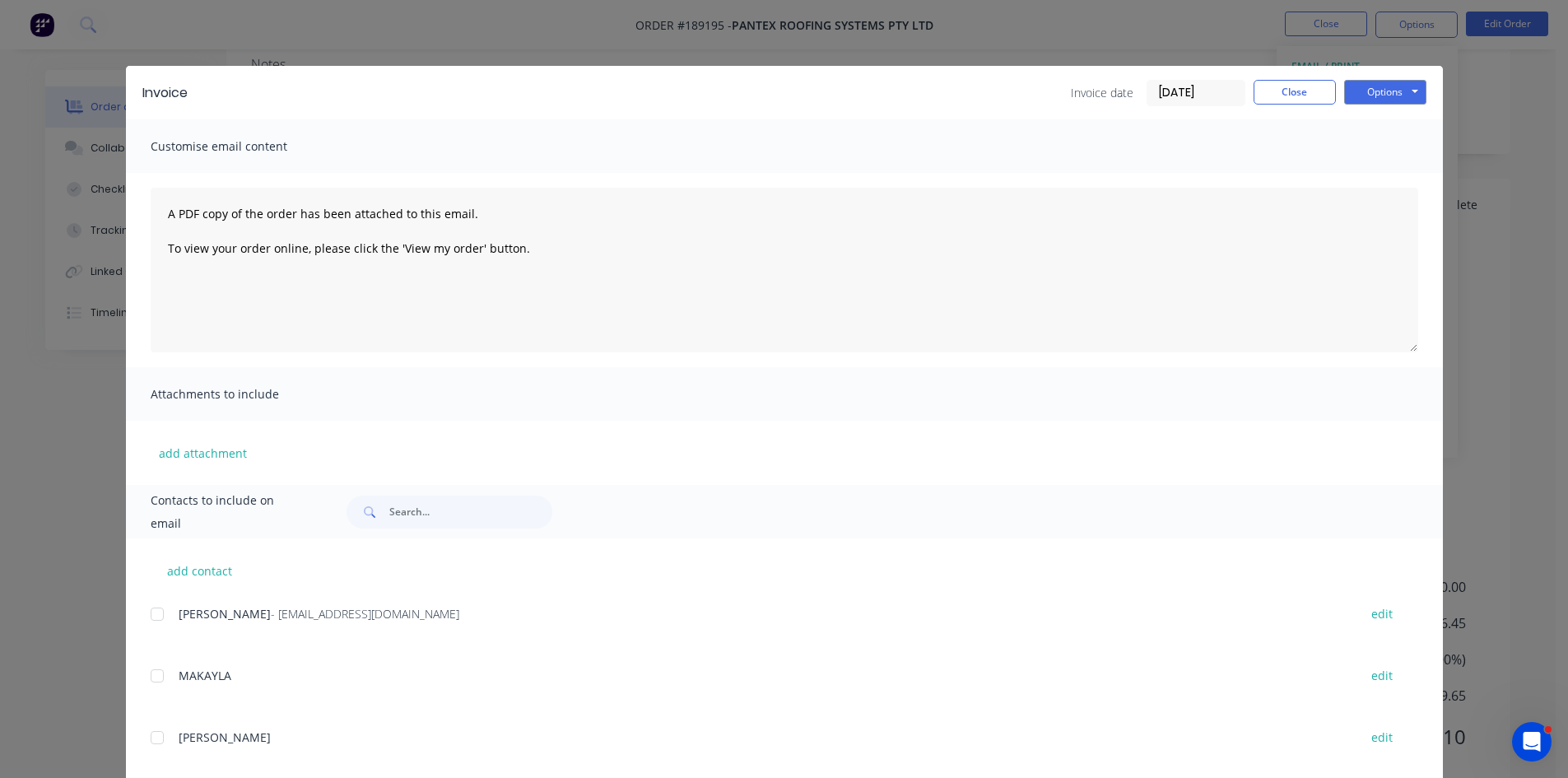
drag, startPoint x: 150, startPoint y: 621, endPoint x: 202, endPoint y: 598, distance: 56.9
click at [162, 613] on div at bounding box center [157, 613] width 33 height 33
click at [1361, 93] on button "Options" at bounding box center [1385, 92] width 82 height 25
click at [1382, 174] on button "Email" at bounding box center [1397, 175] width 105 height 27
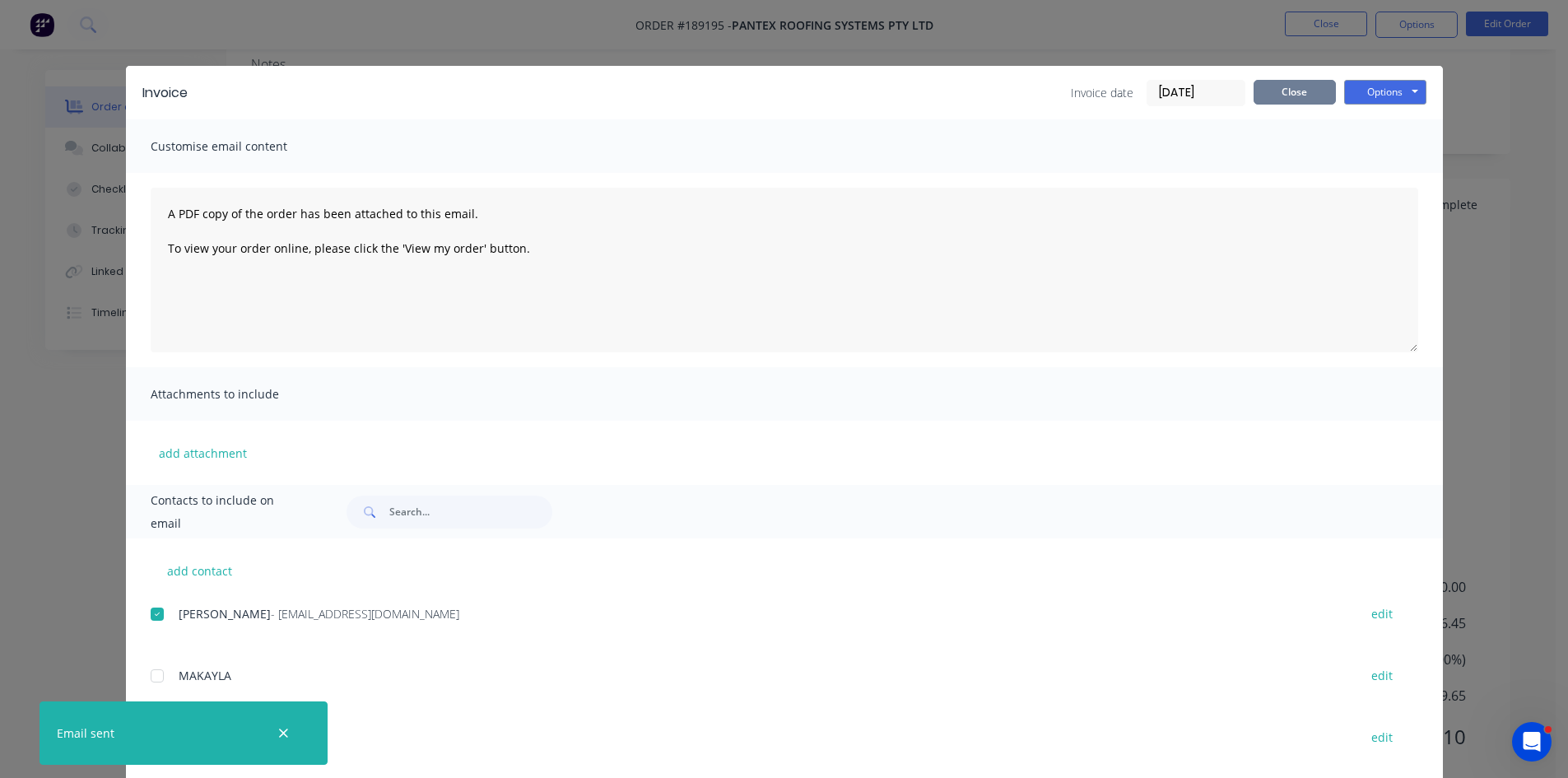
click at [1261, 100] on button "Close" at bounding box center [1295, 92] width 82 height 25
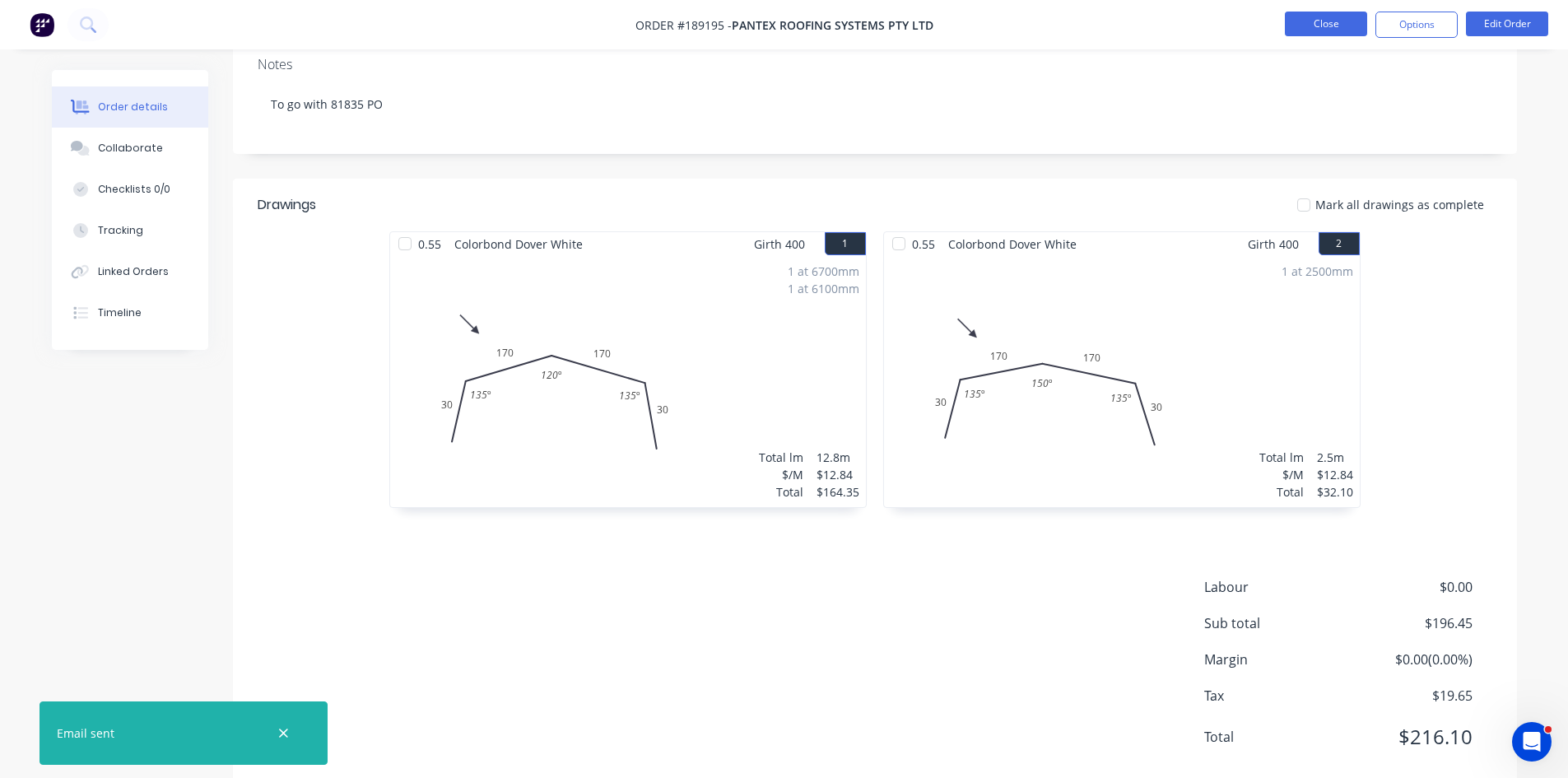
click at [1302, 30] on button "Close" at bounding box center [1325, 24] width 82 height 25
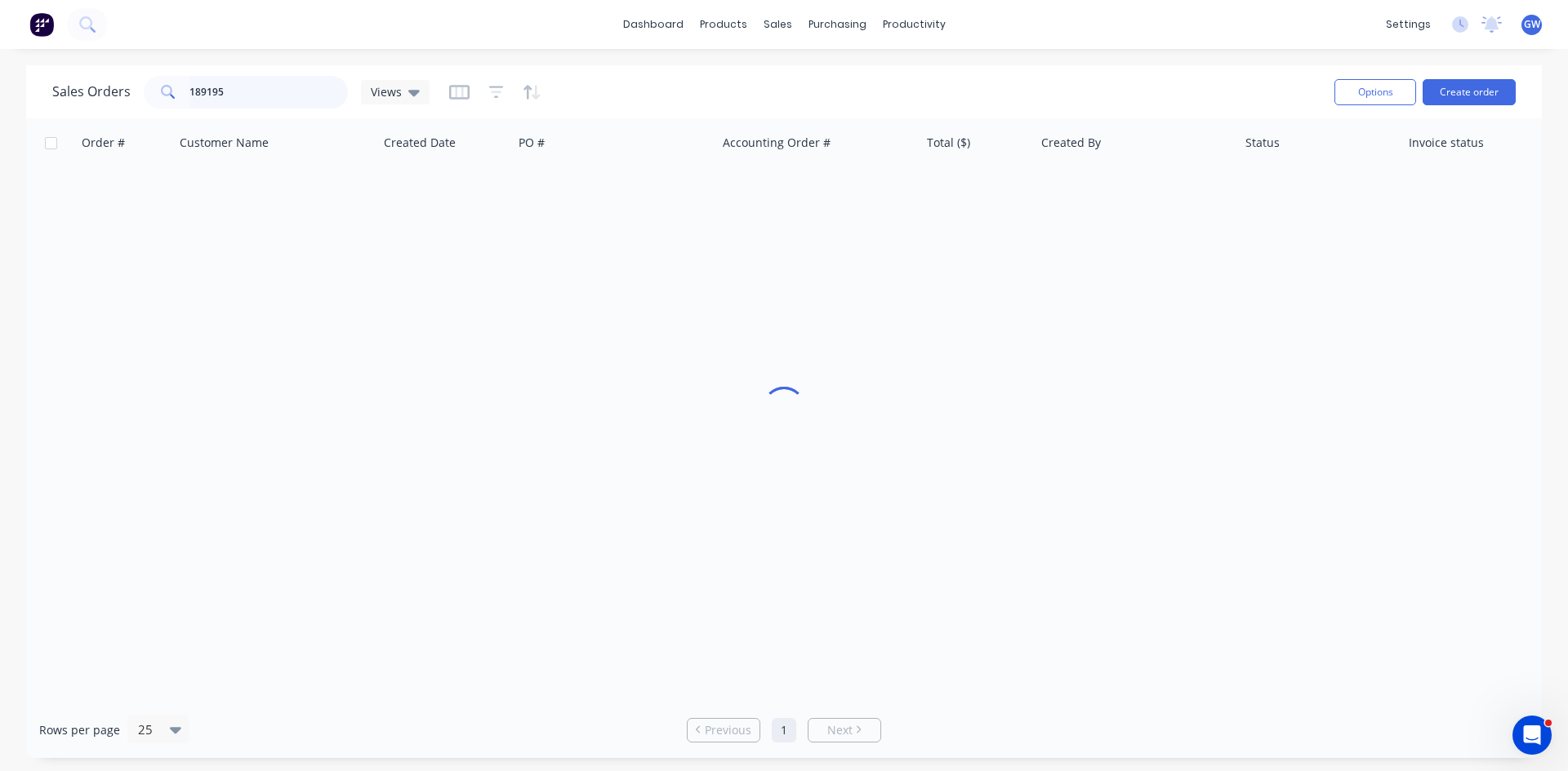
click at [298, 89] on input "189195" at bounding box center [269, 91] width 159 height 32
type input "189324"
